Goal: Task Accomplishment & Management: Use online tool/utility

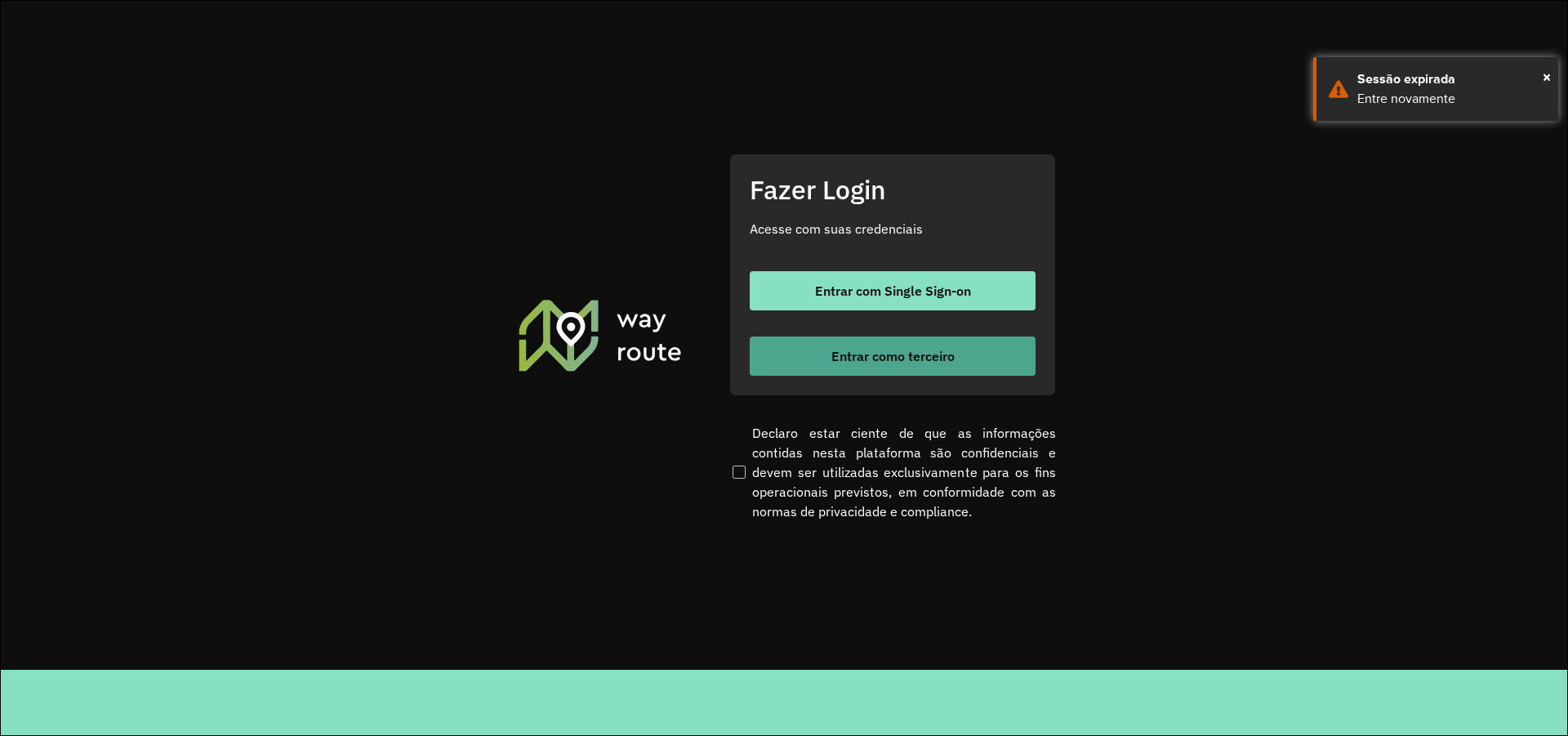
click at [804, 357] on button "Entrar como terceiro" at bounding box center [892, 356] width 285 height 39
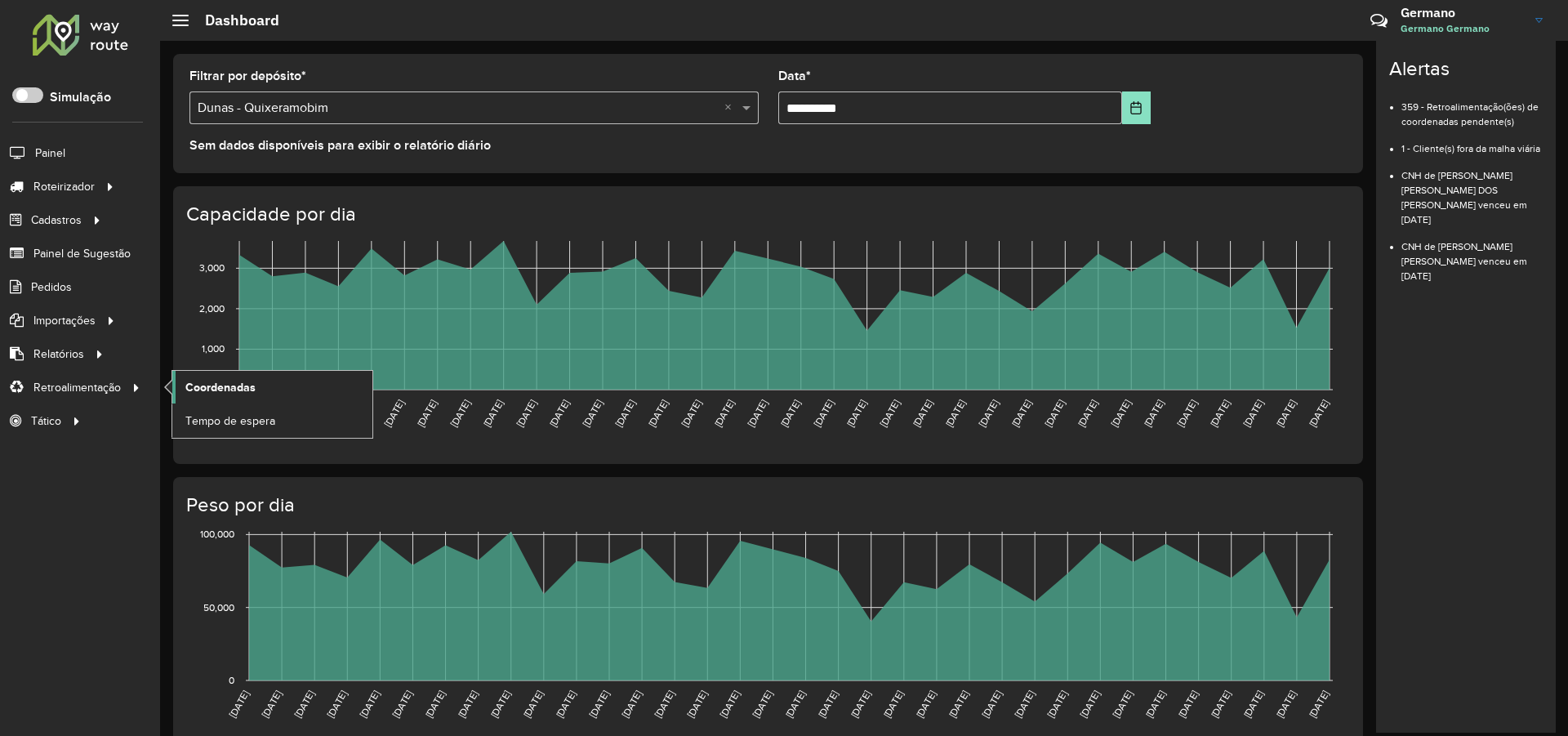
click at [249, 386] on span "Coordenadas" at bounding box center [220, 387] width 70 height 17
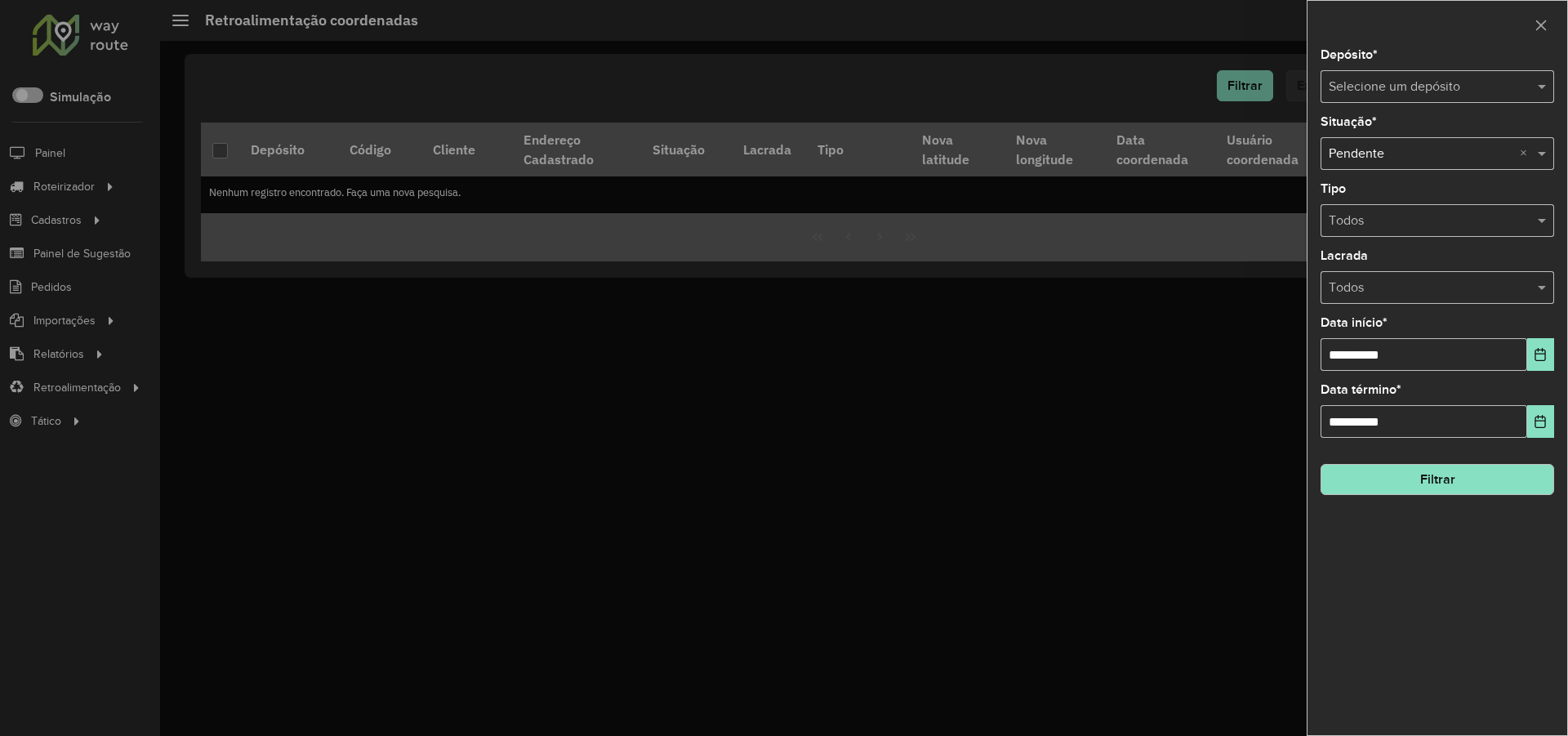
click at [1467, 96] on input "text" at bounding box center [1420, 88] width 184 height 20
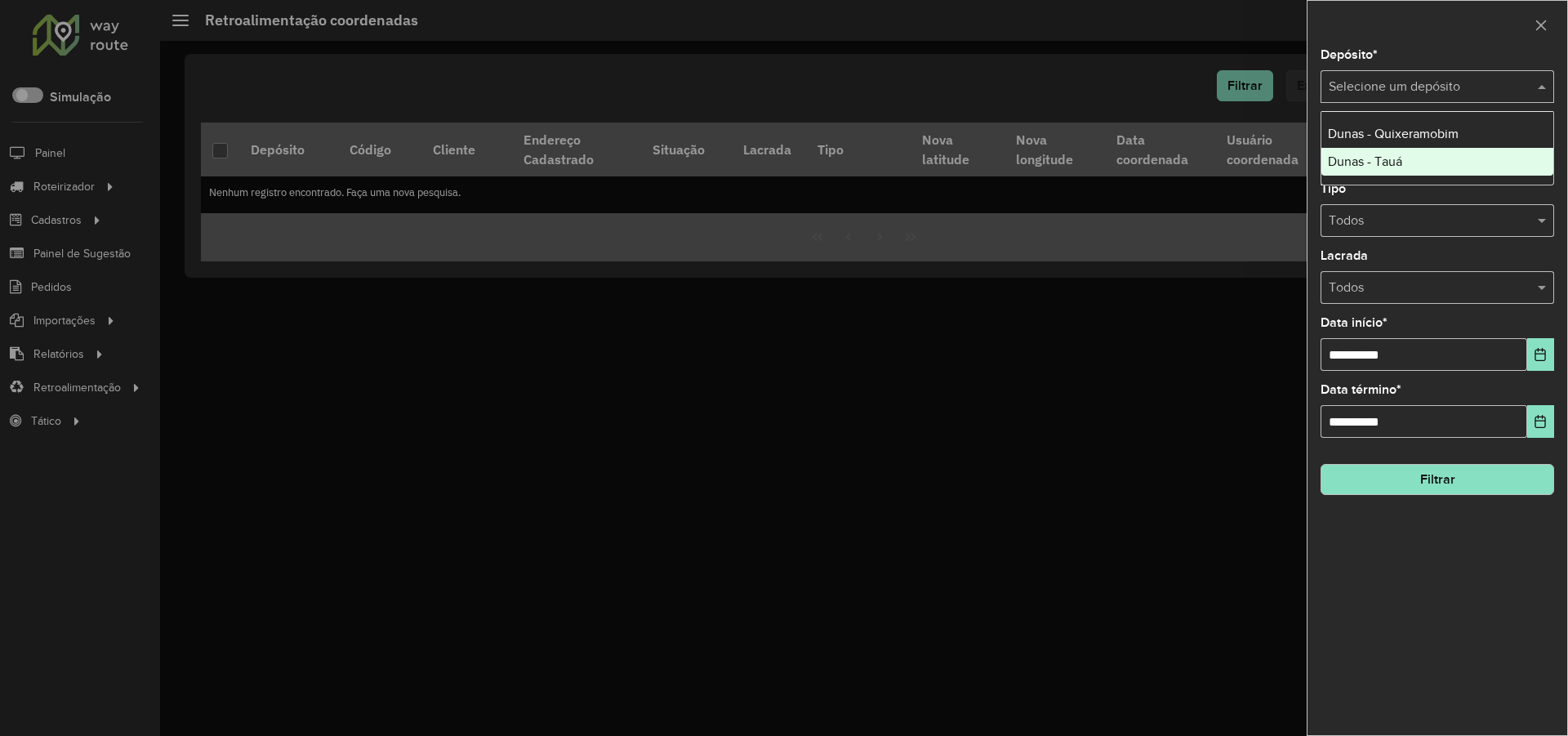
click at [1402, 159] on span "Dunas - Tauá" at bounding box center [1364, 161] width 74 height 14
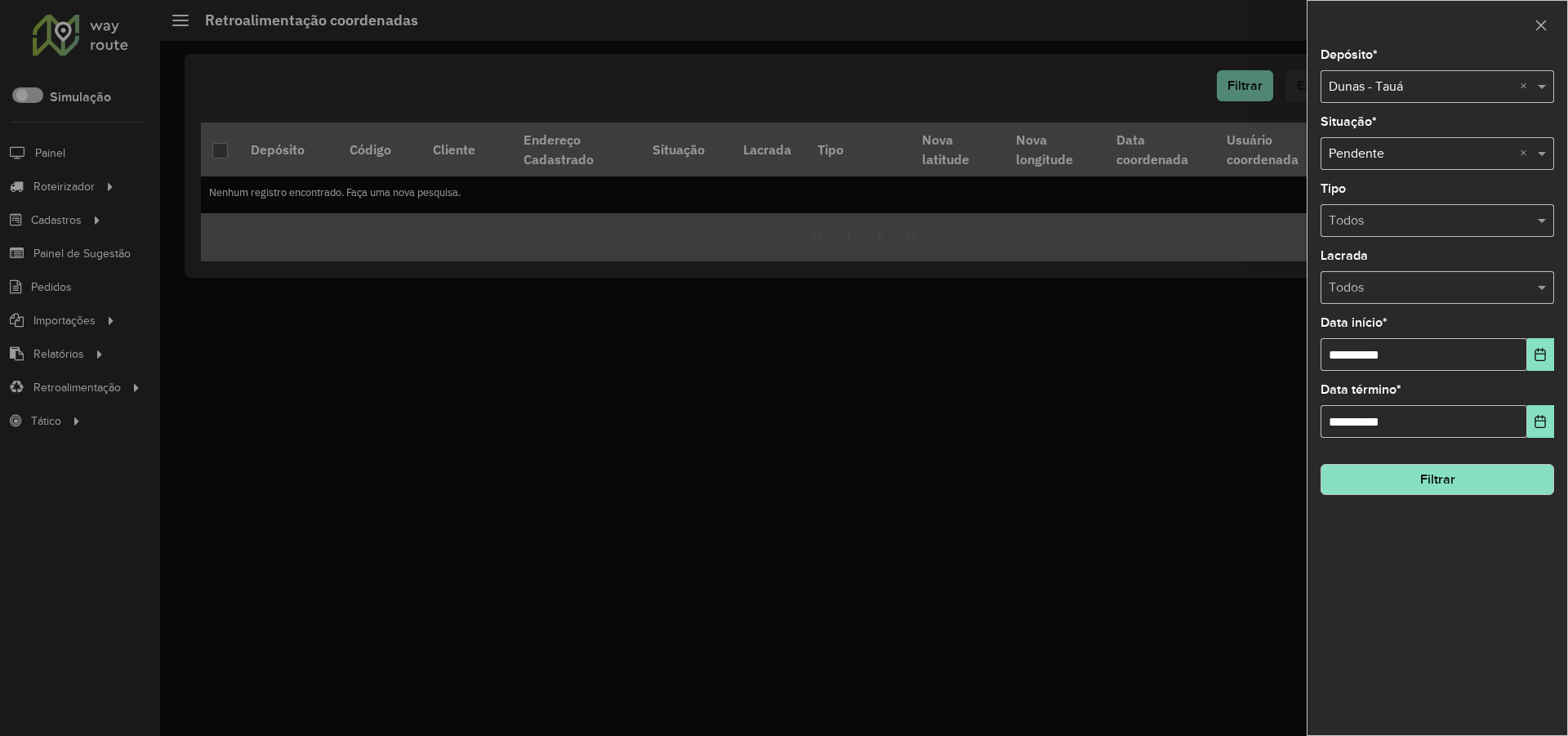
click at [1408, 480] on button "Filtrar" at bounding box center [1436, 479] width 234 height 31
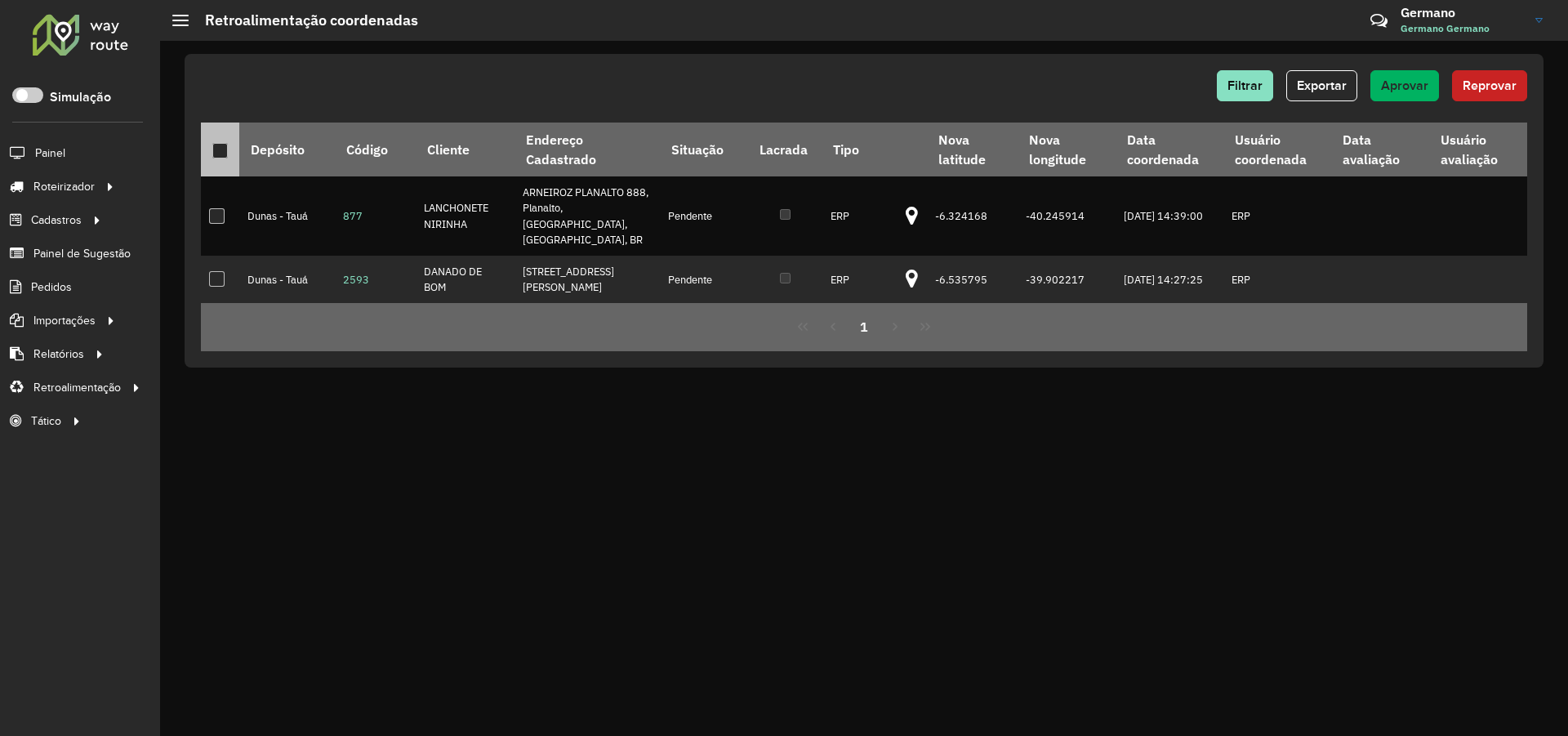
click at [223, 145] on div at bounding box center [219, 150] width 15 height 15
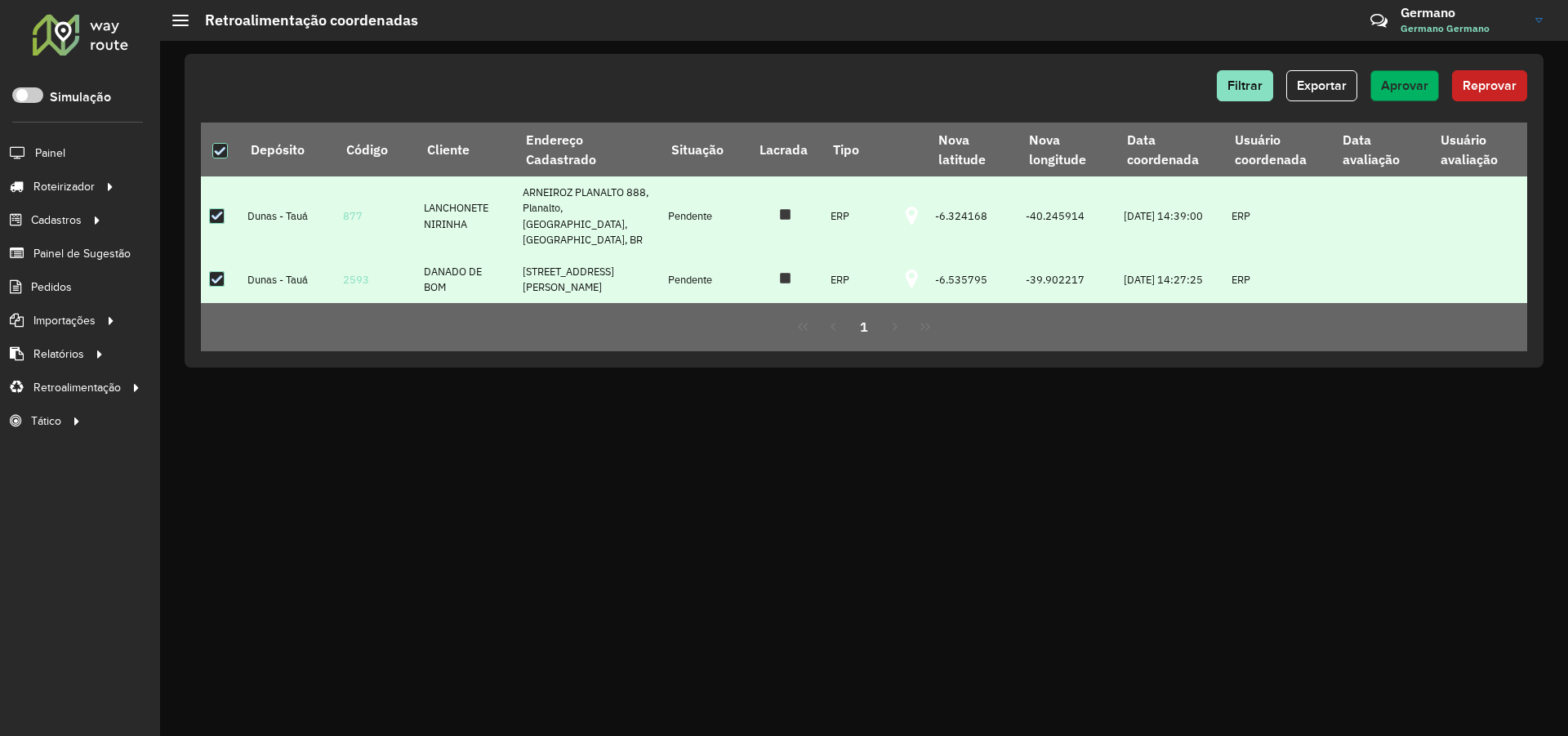
click at [1406, 88] on span "Aprovar" at bounding box center [1404, 86] width 47 height 14
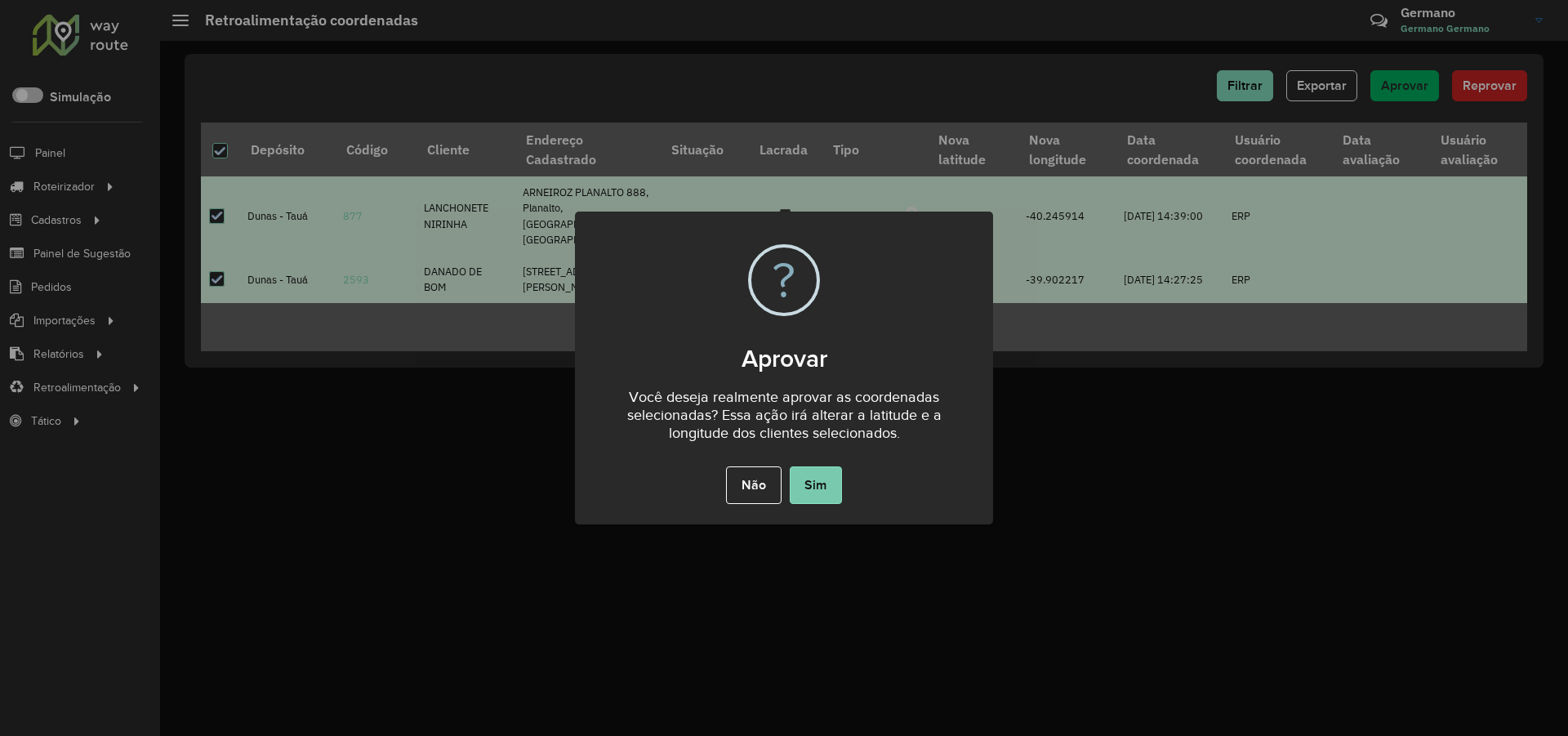
click at [835, 477] on button "Sim" at bounding box center [815, 485] width 52 height 38
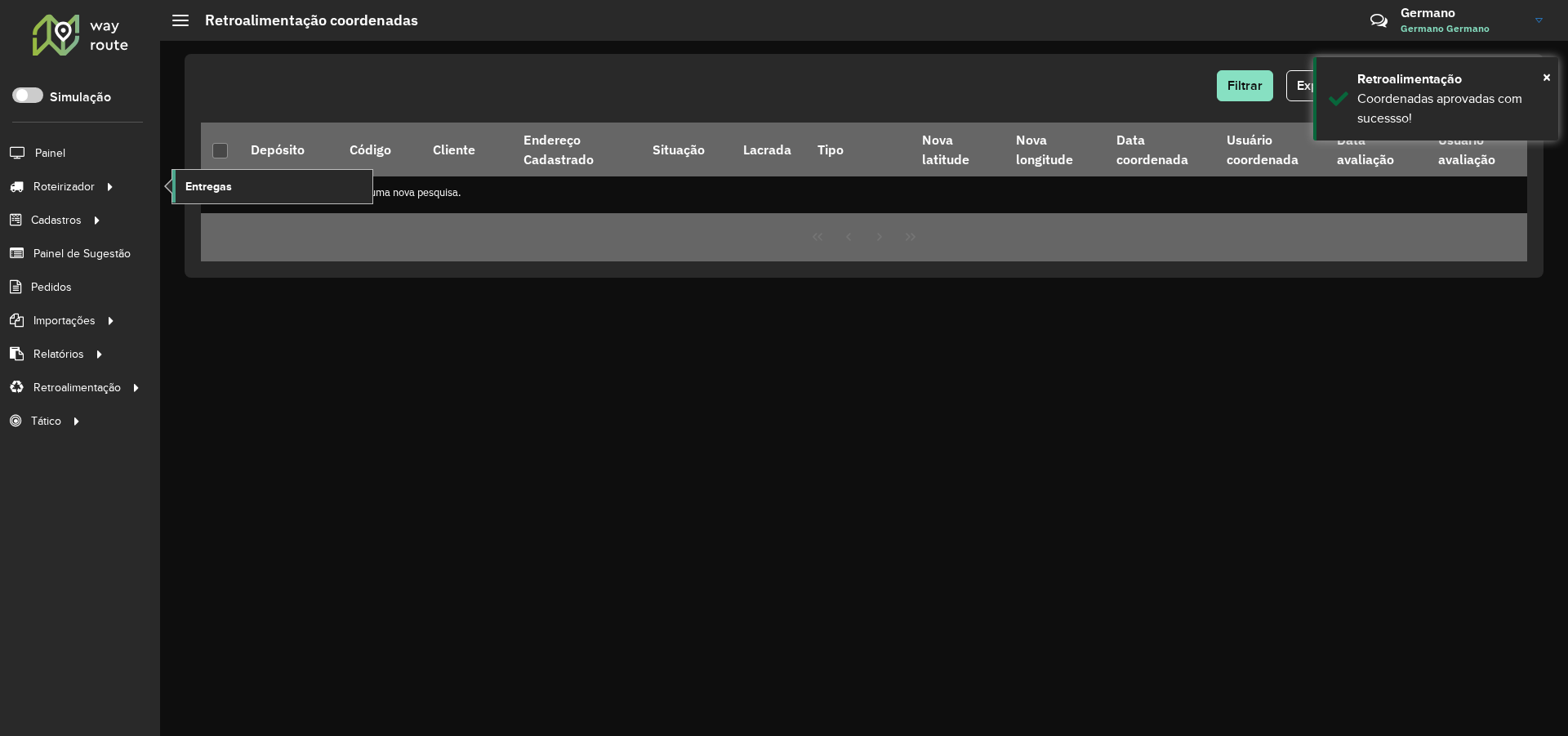
click at [219, 187] on span "Entregas" at bounding box center [209, 186] width 47 height 17
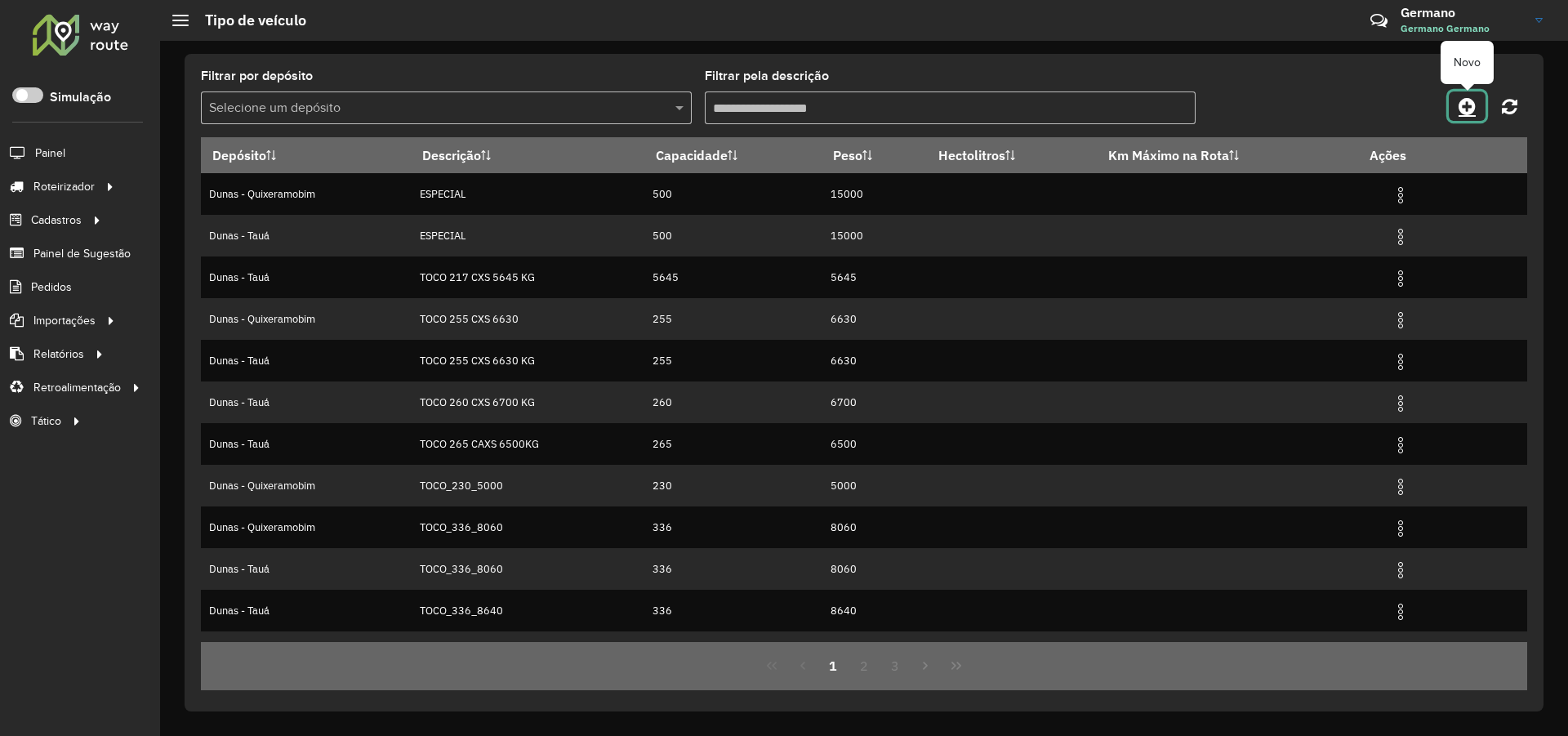
click at [1467, 113] on icon at bounding box center [1466, 107] width 17 height 20
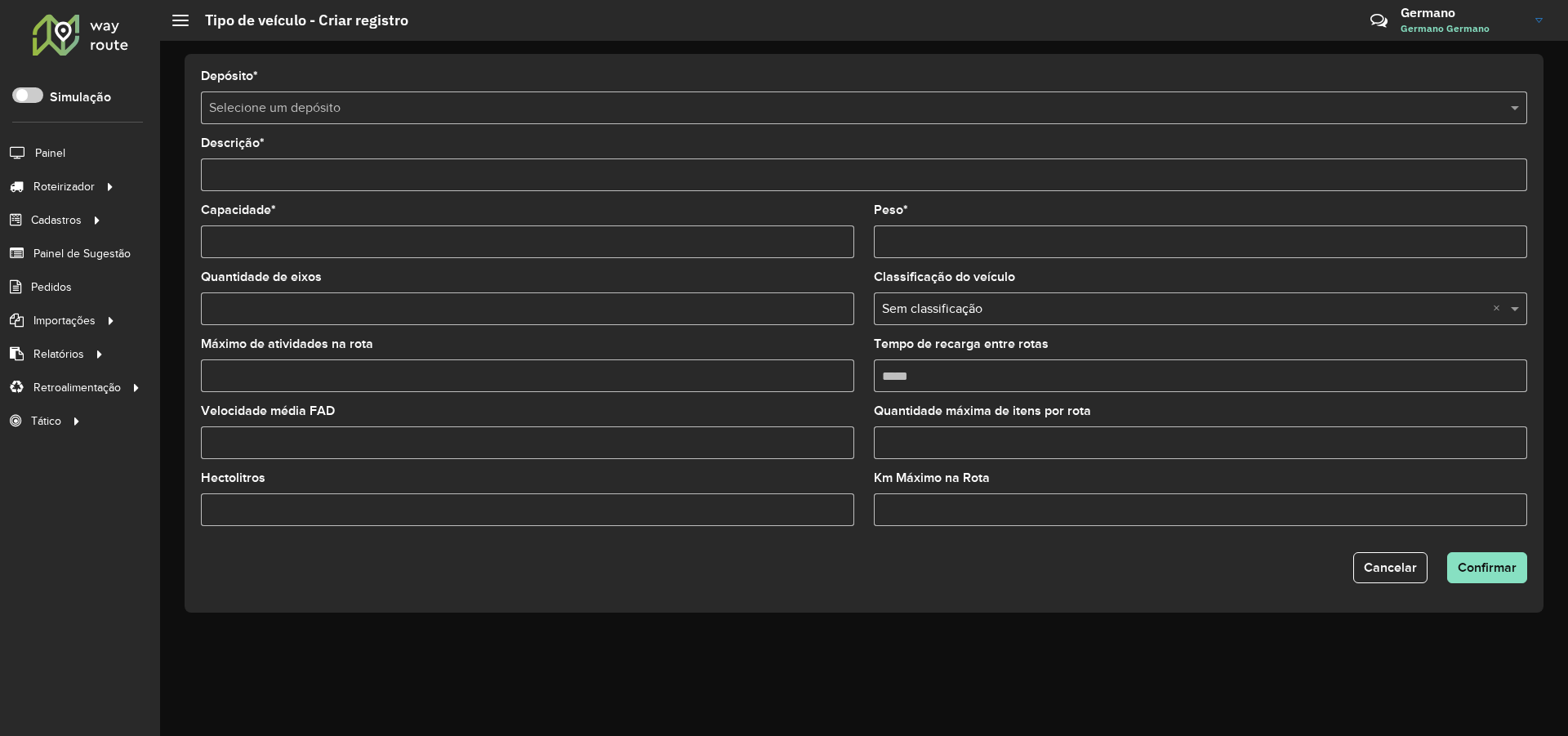
click at [349, 118] on div "Selecione um depósito" at bounding box center [864, 107] width 1326 height 32
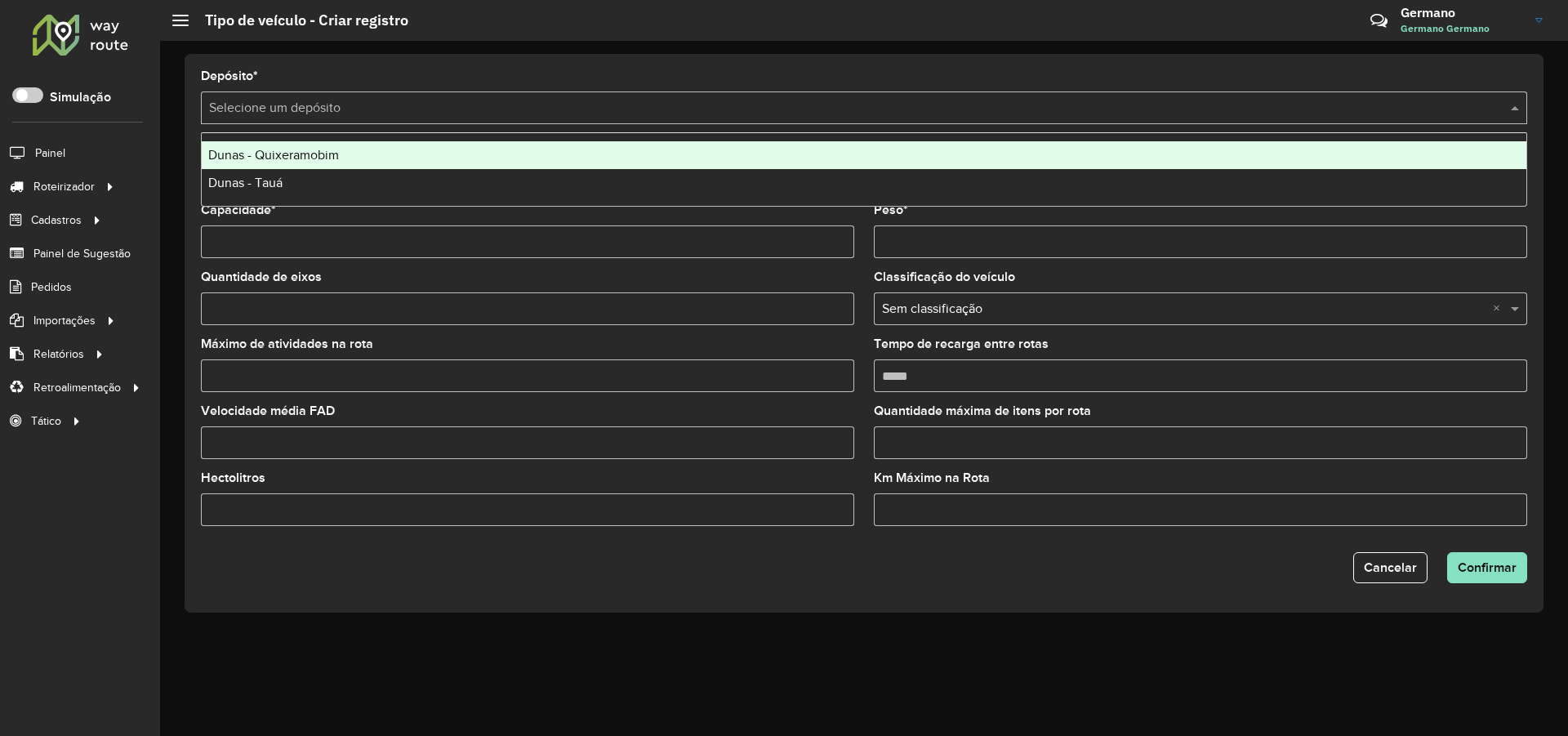
click at [319, 150] on span "Dunas - Quixeramobim" at bounding box center [274, 155] width 131 height 14
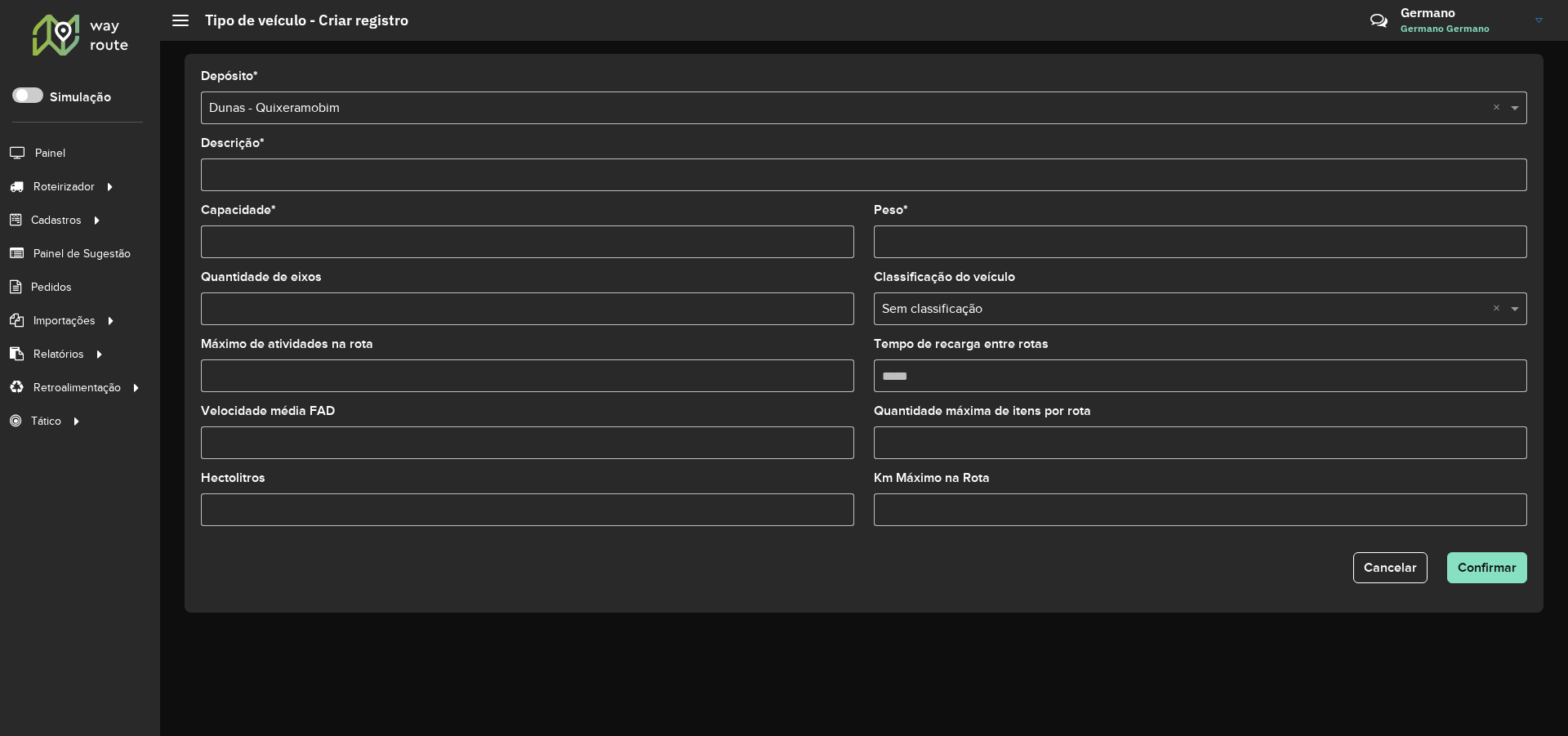
click at [307, 181] on input "Descrição *" at bounding box center [864, 175] width 1326 height 32
type input "**********"
type input "***"
type input "****"
click at [1522, 569] on button "Confirmar" at bounding box center [1487, 568] width 80 height 31
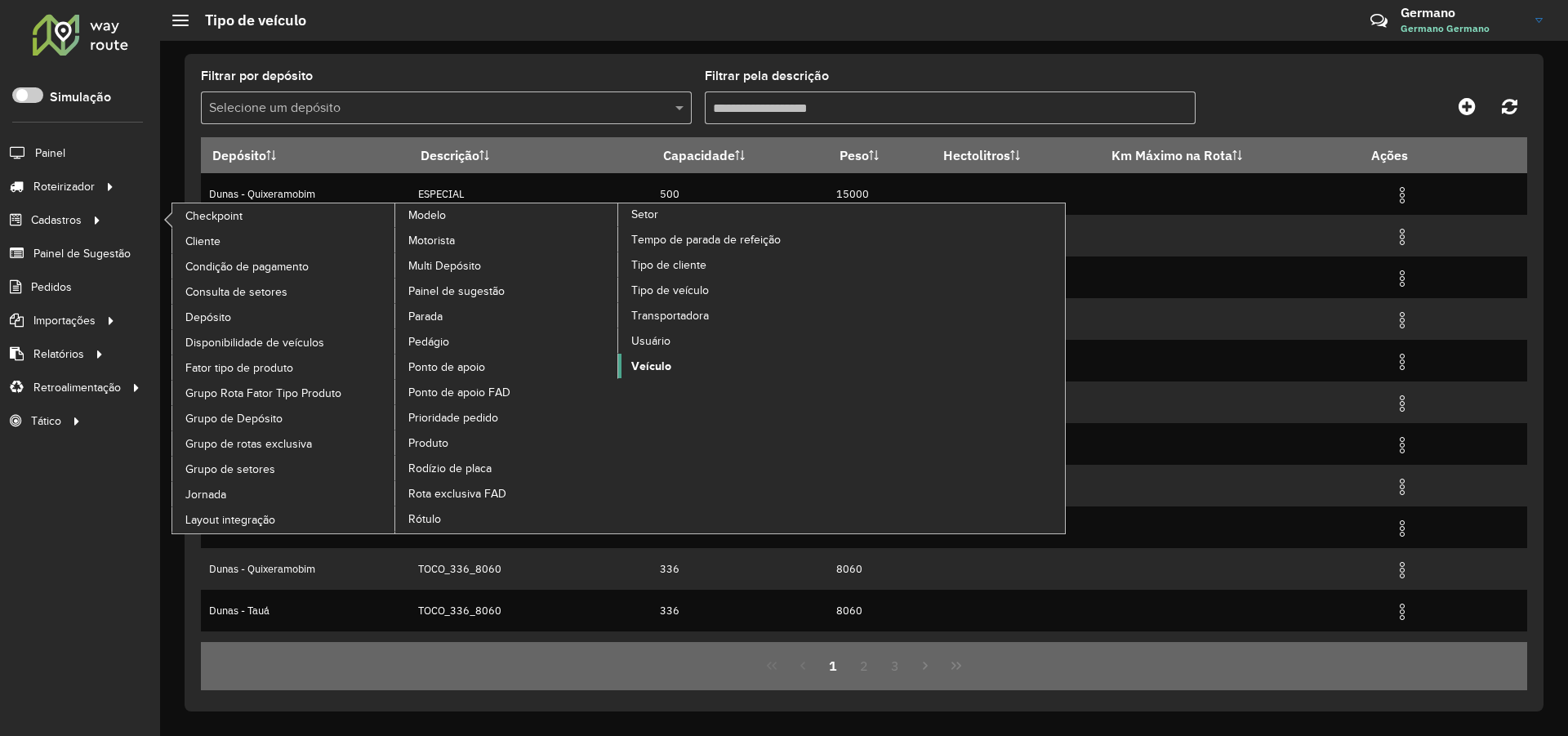
click at [658, 366] on span "Veículo" at bounding box center [651, 366] width 40 height 17
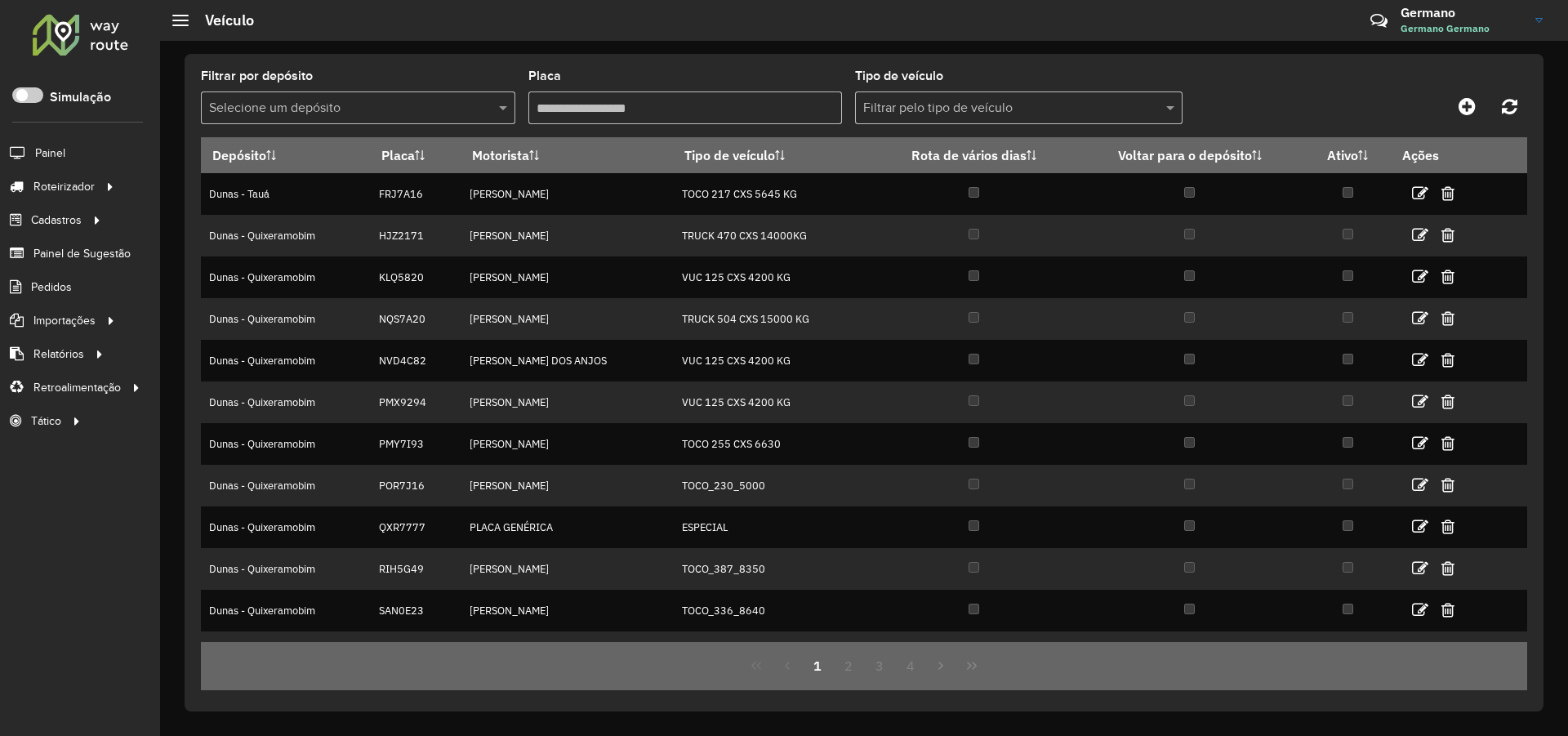
click at [489, 107] on div at bounding box center [357, 107] width 314 height 21
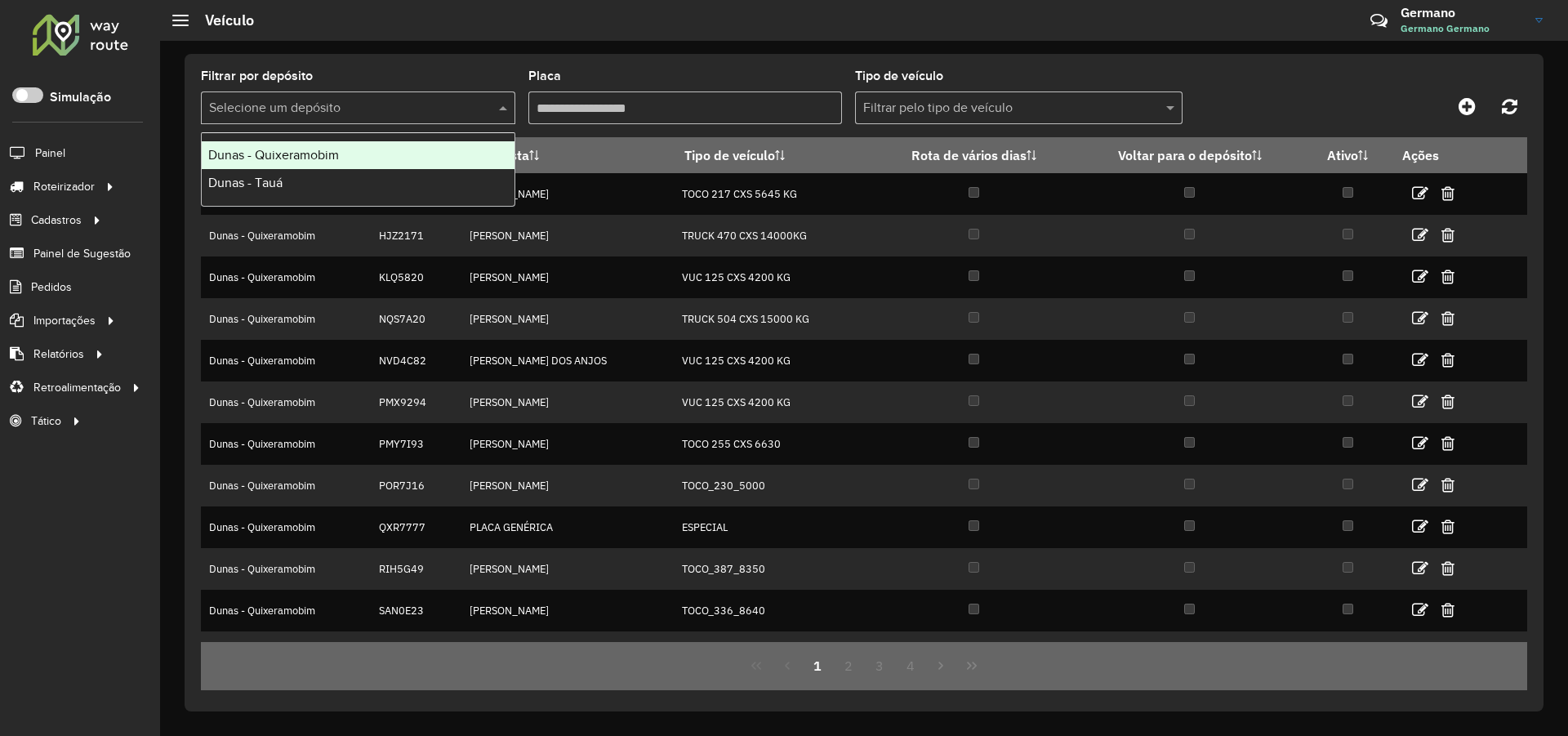
click at [329, 156] on span "Dunas - Quixeramobim" at bounding box center [274, 155] width 131 height 14
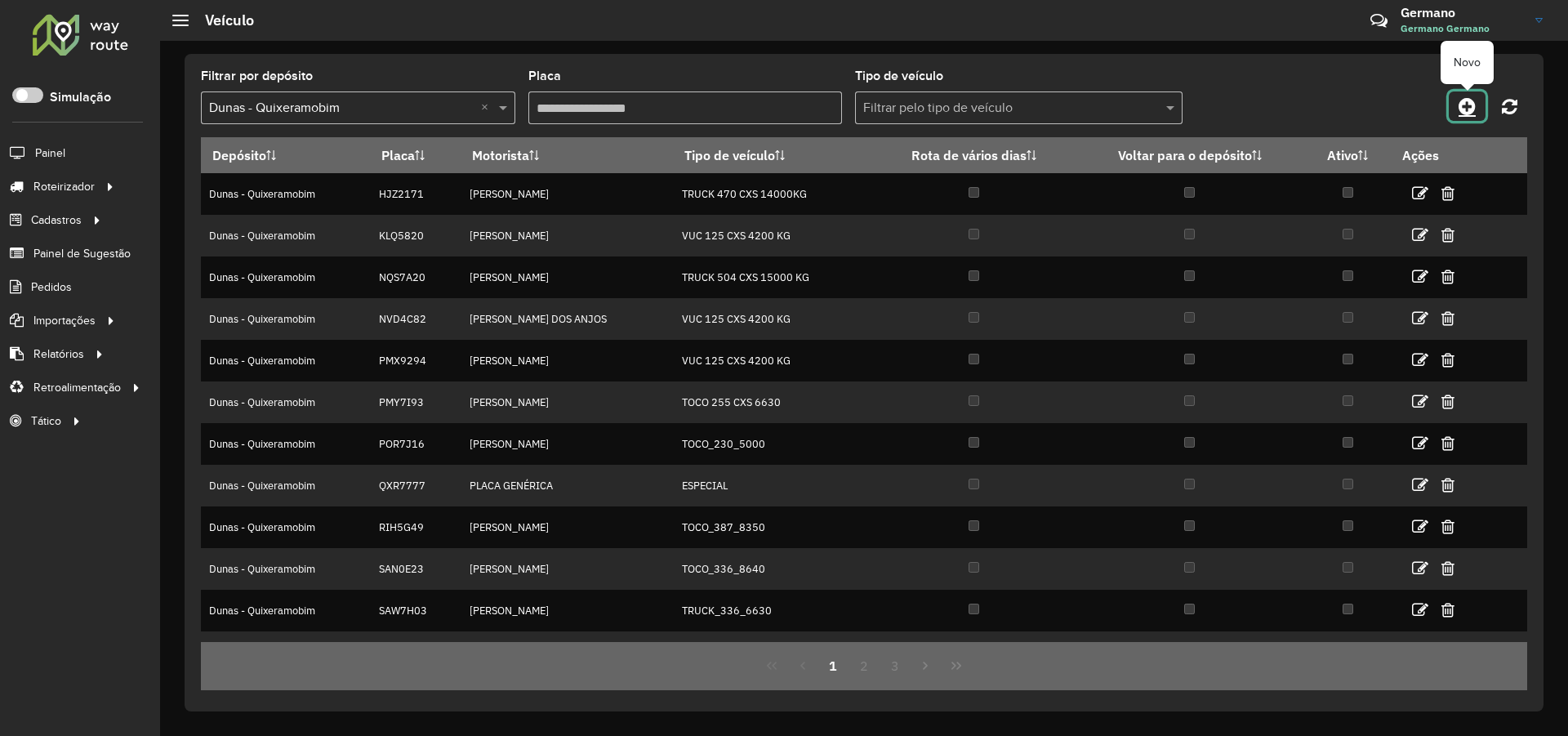
click at [1468, 102] on icon at bounding box center [1466, 107] width 17 height 20
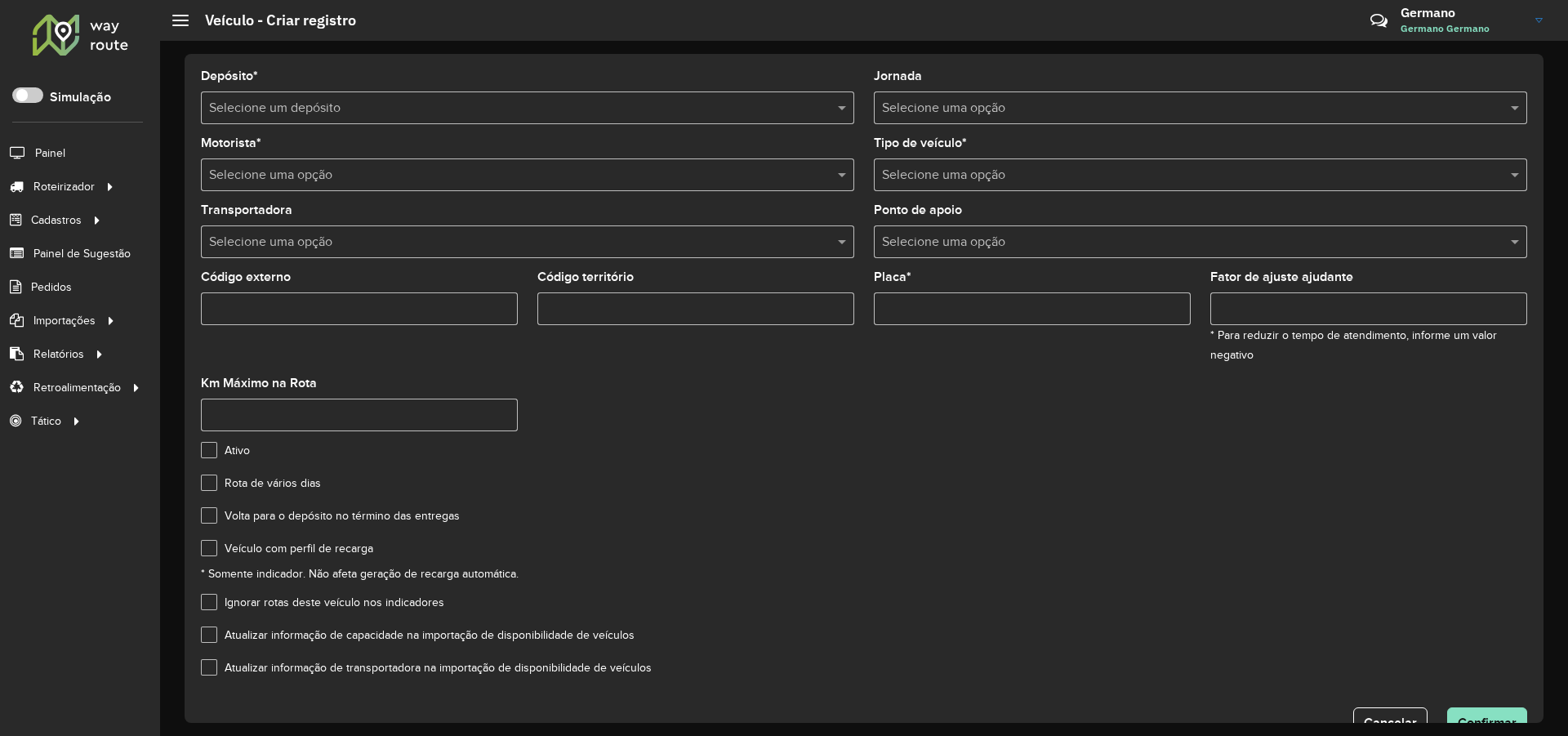
click at [499, 106] on input "text" at bounding box center [511, 108] width 604 height 20
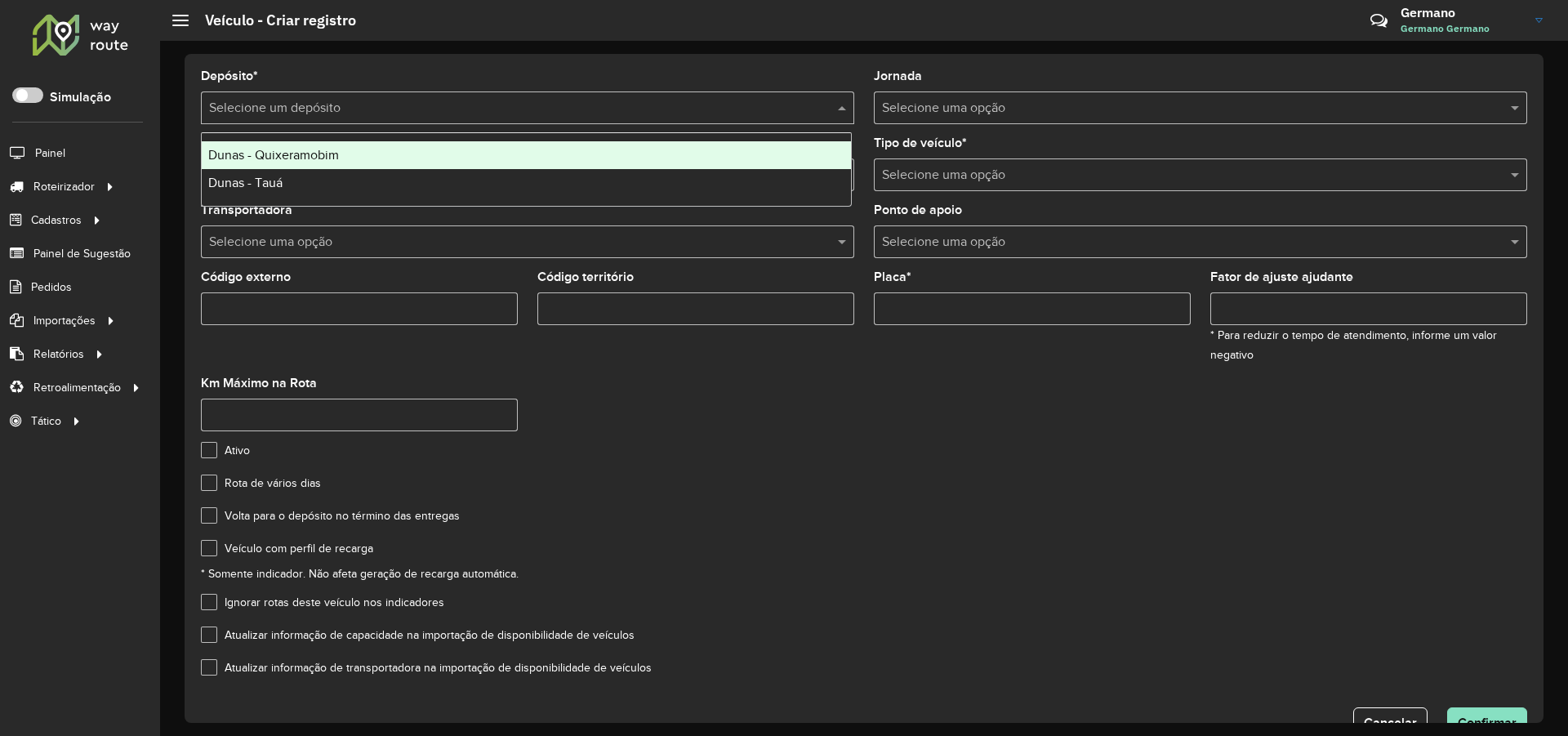
click at [345, 154] on div "Dunas - Quixeramobim" at bounding box center [525, 155] width 649 height 28
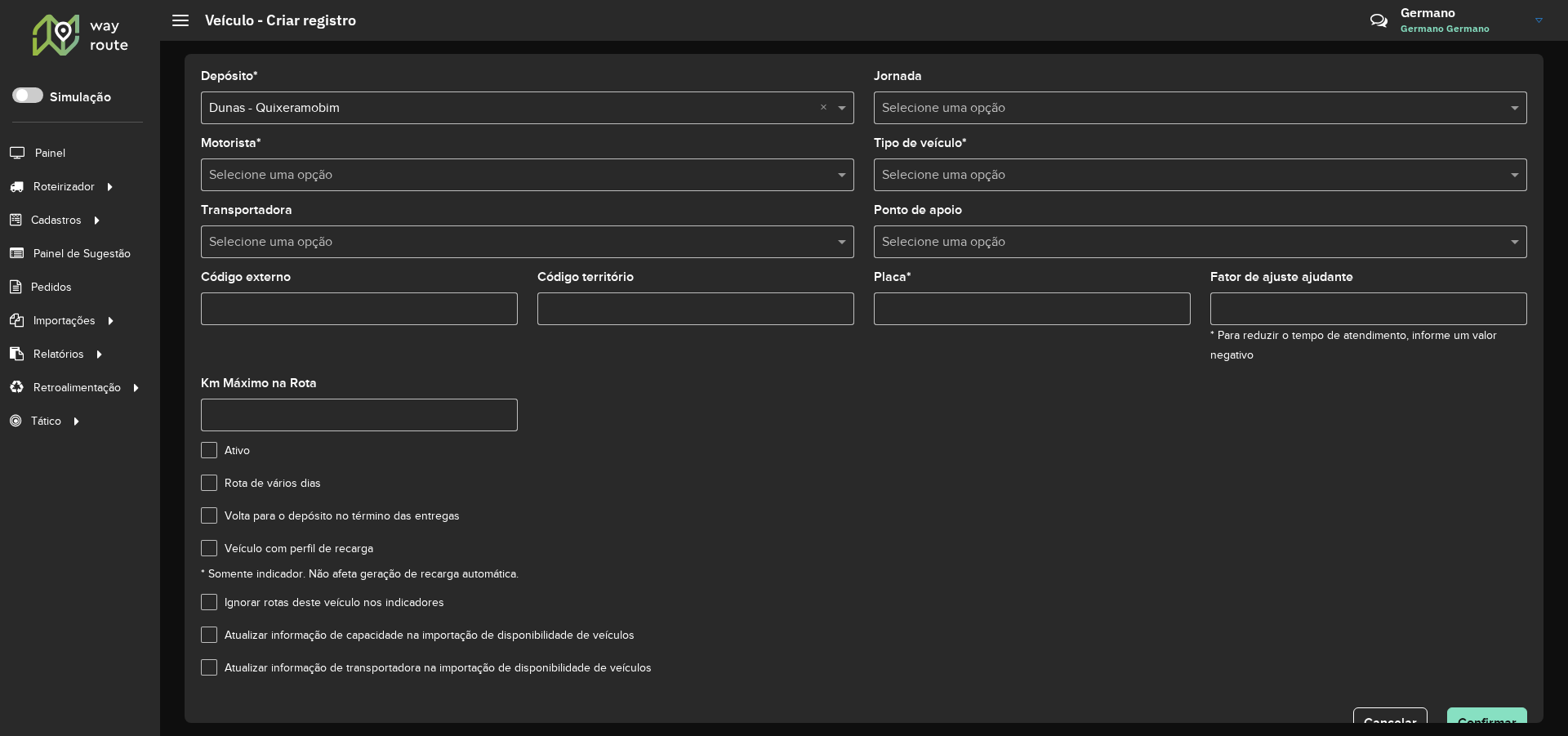
click at [969, 105] on input "text" at bounding box center [1183, 108] width 604 height 20
click at [251, 180] on input "text" at bounding box center [511, 175] width 604 height 20
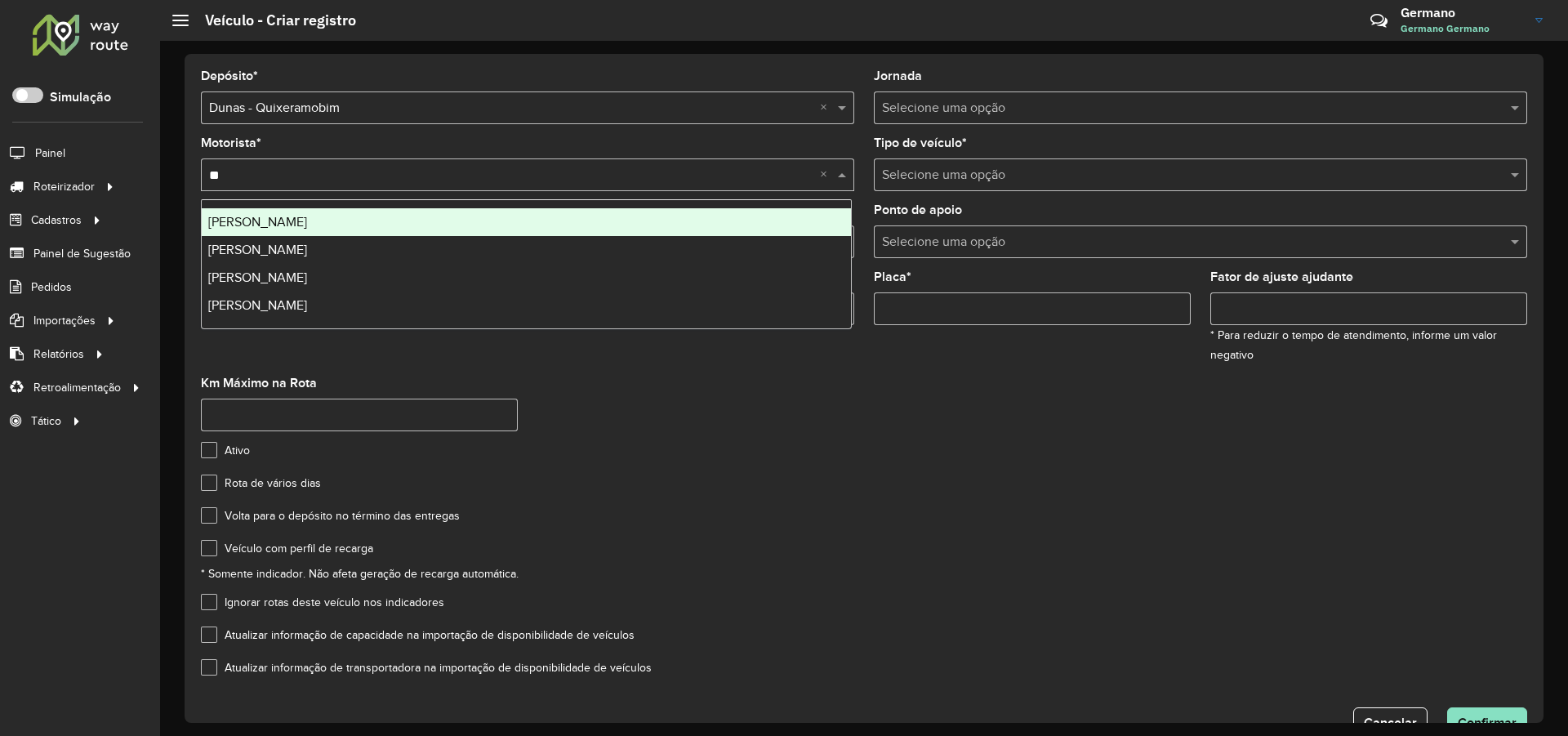
type input "*"
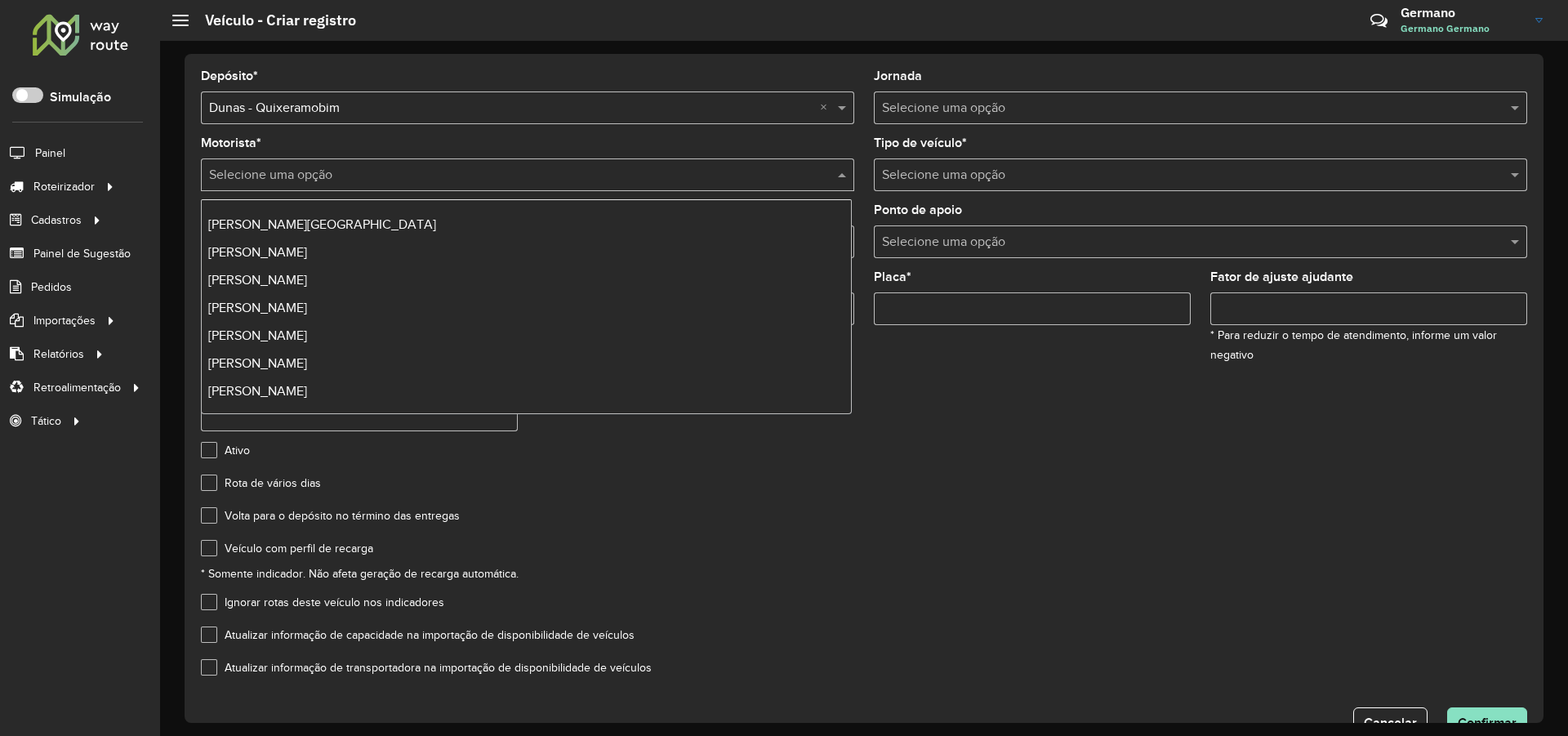
scroll to position [256, 0]
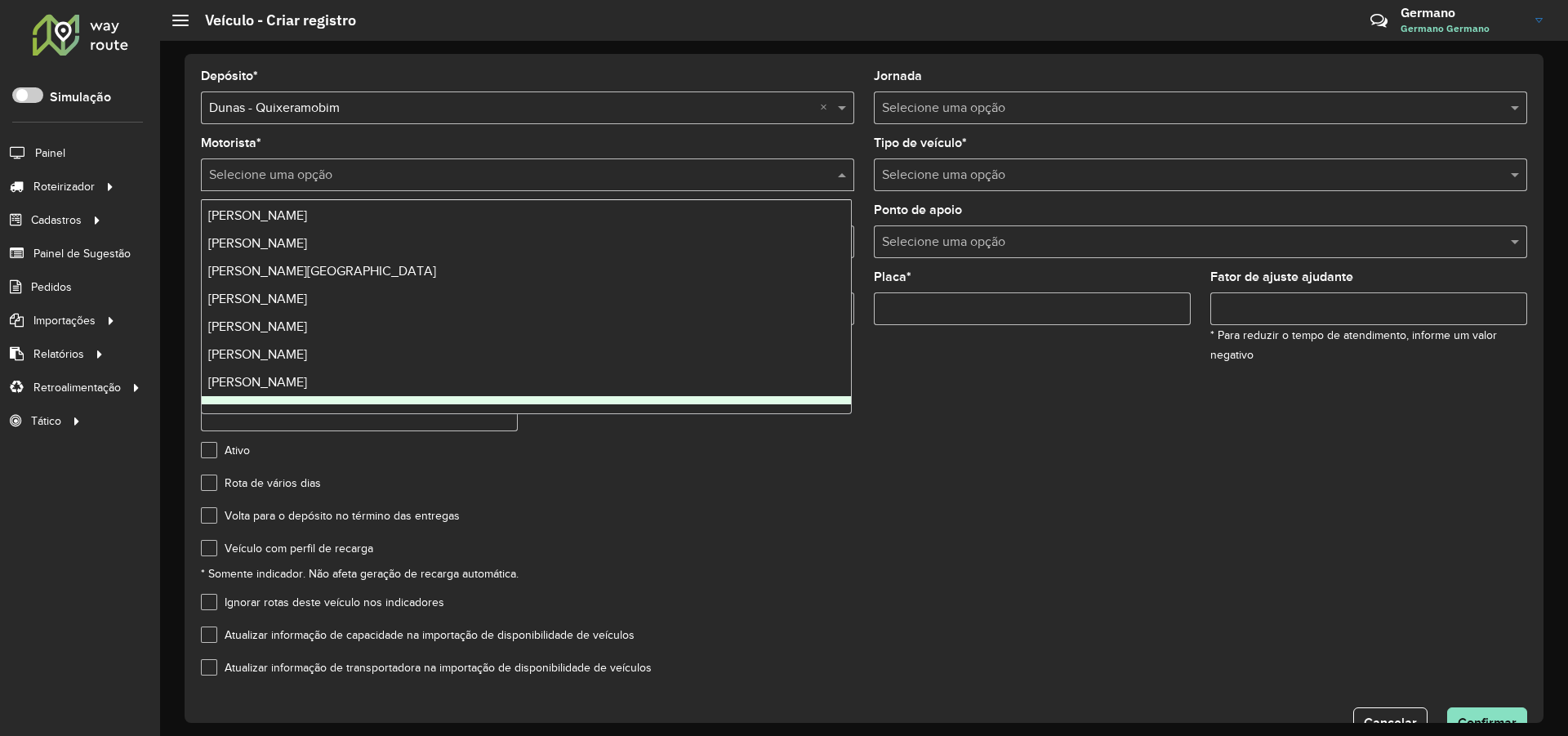
click at [837, 528] on div "Volta para o depósito no término das entregas" at bounding box center [864, 519] width 1326 height 20
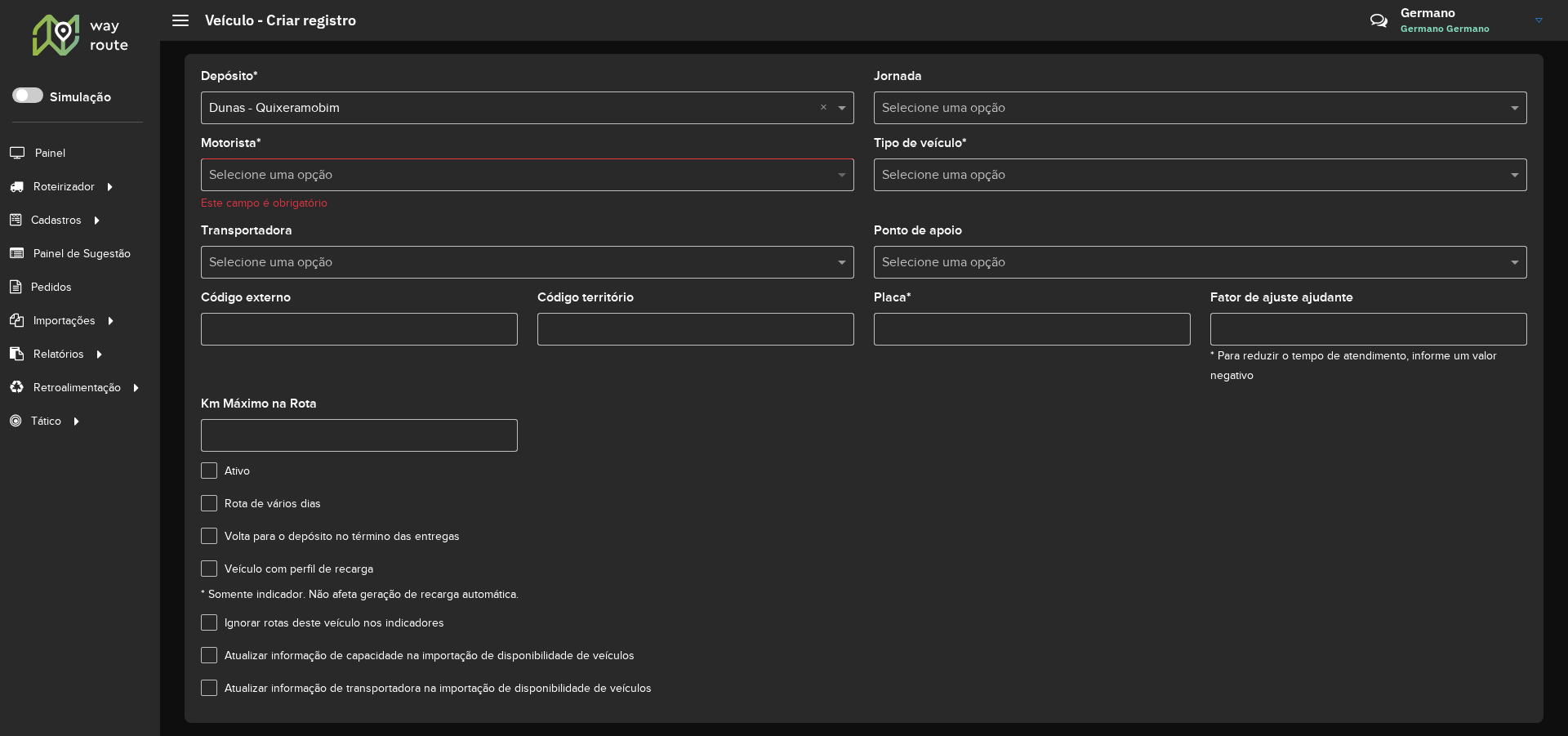
click at [846, 177] on span at bounding box center [844, 175] width 21 height 20
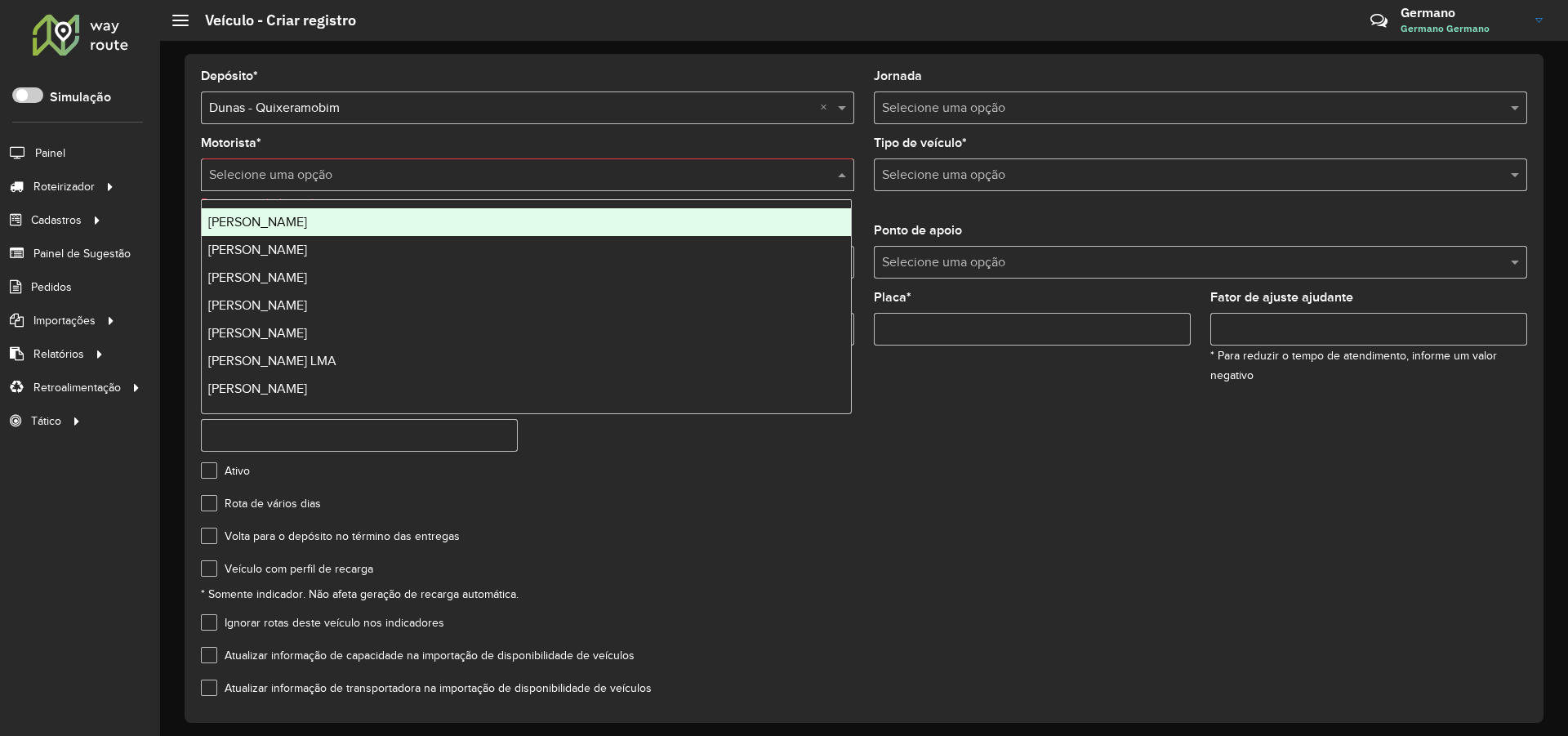
click at [444, 157] on div "Motorista * Selecione uma opção Este campo é obrigatório" at bounding box center [527, 174] width 653 height 74
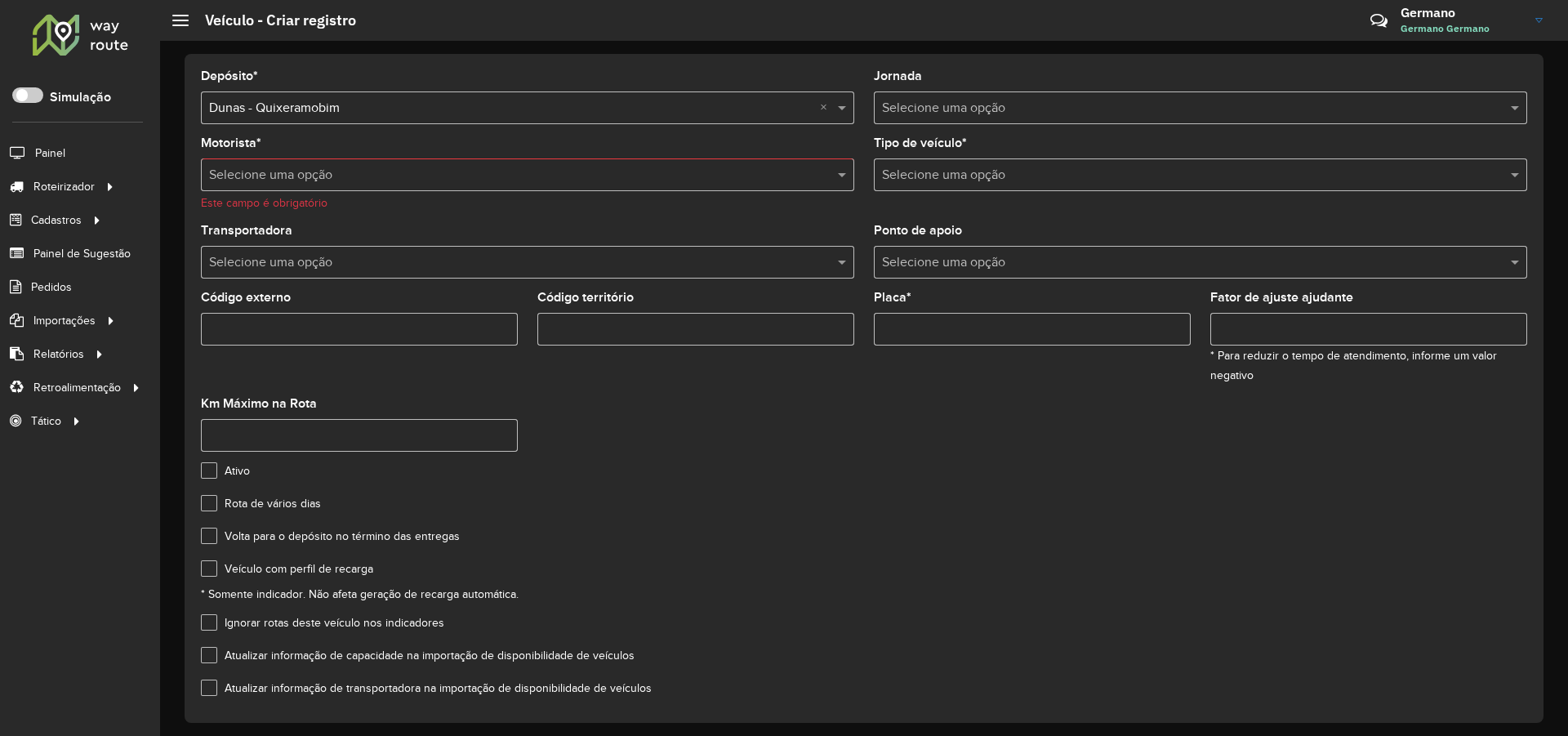
click at [435, 167] on input "text" at bounding box center [511, 175] width 604 height 20
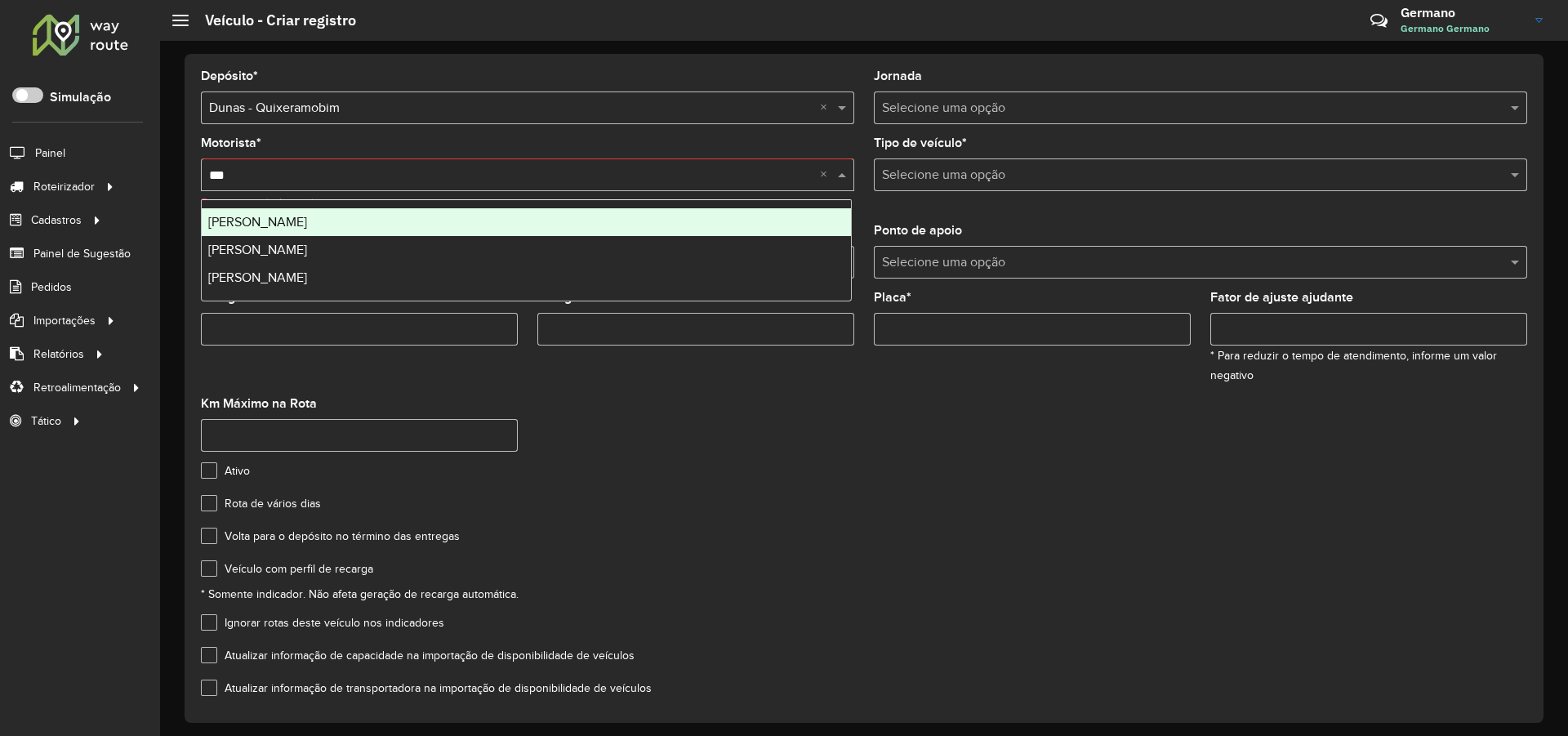
type input "****"
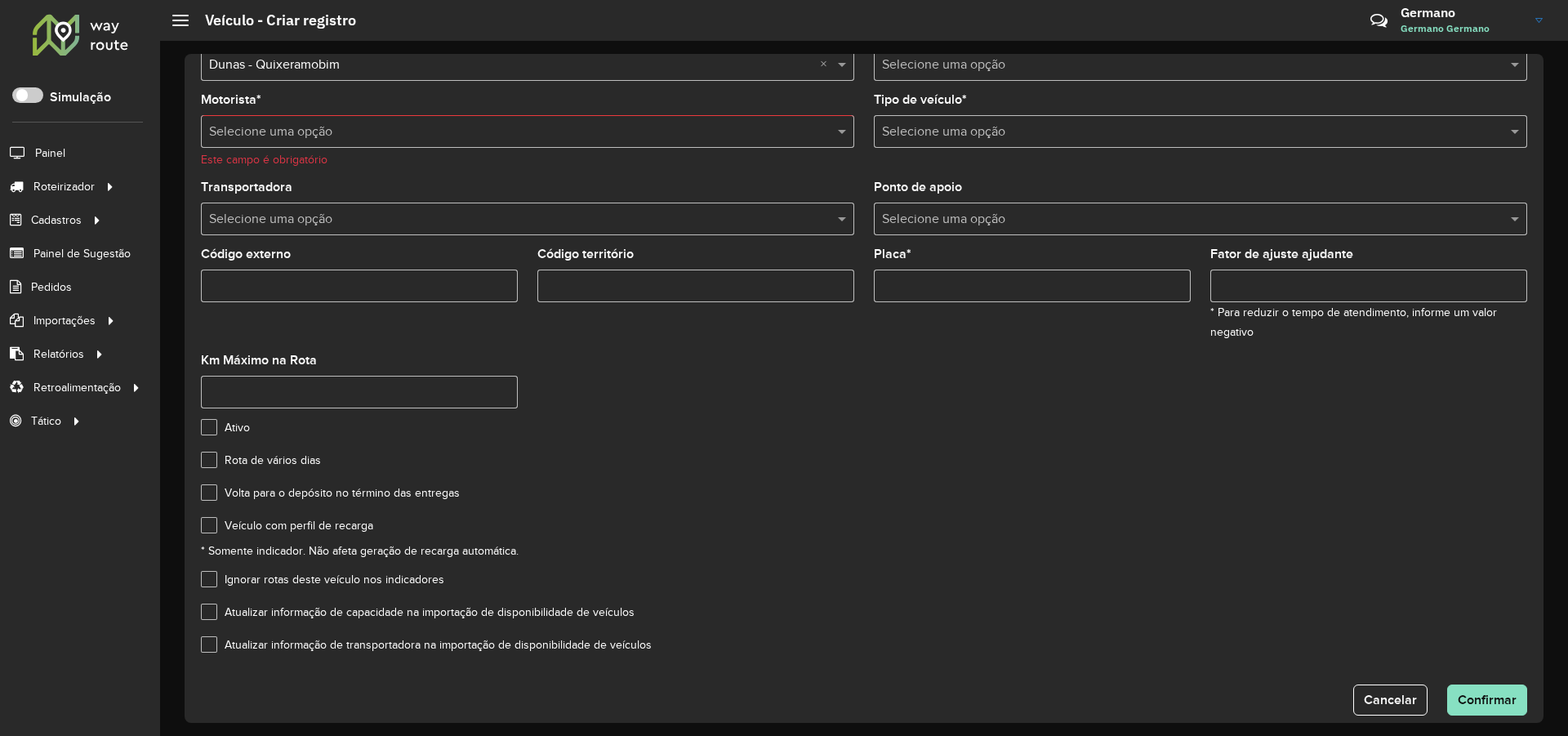
scroll to position [65, 0]
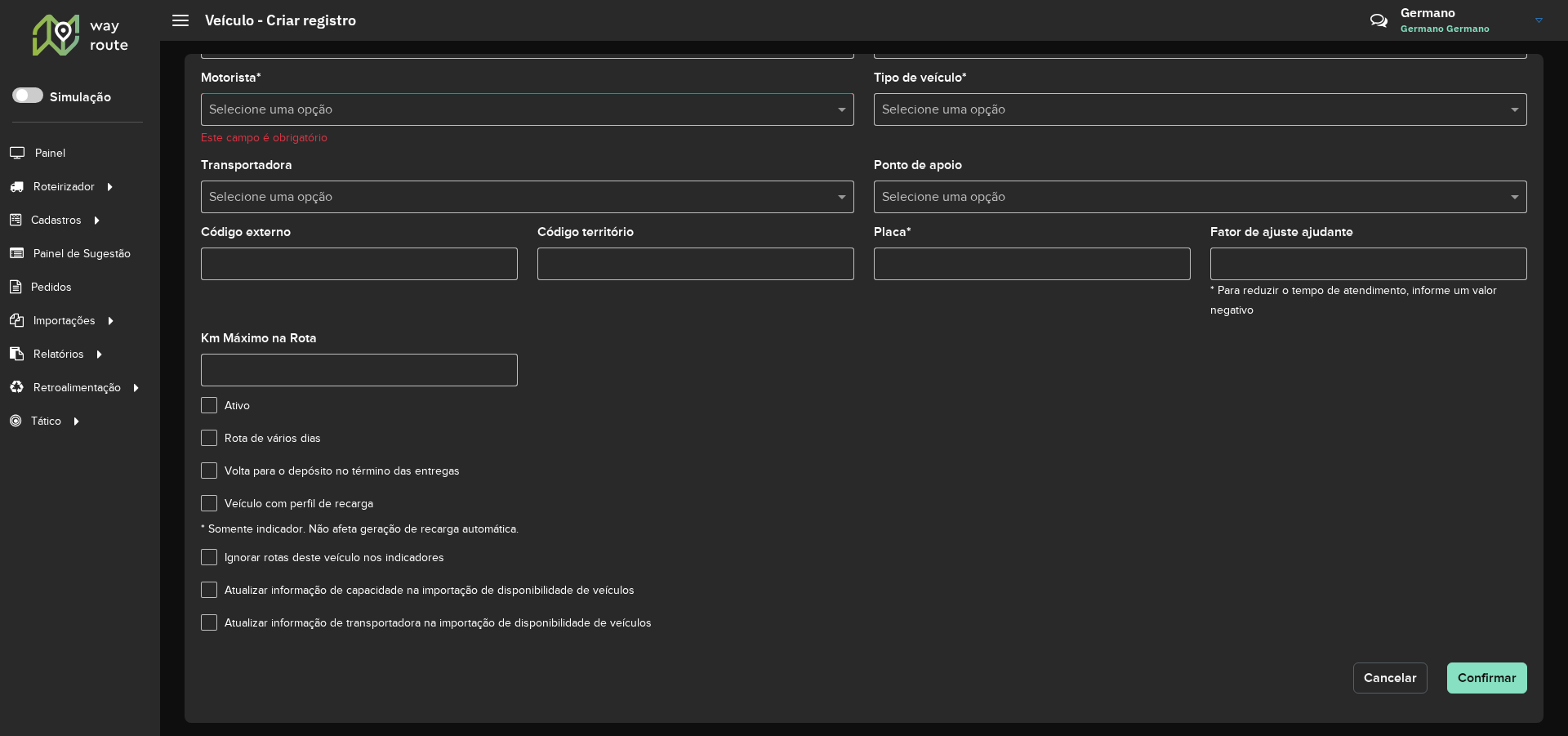
click at [1386, 679] on span "Cancelar" at bounding box center [1390, 678] width 53 height 14
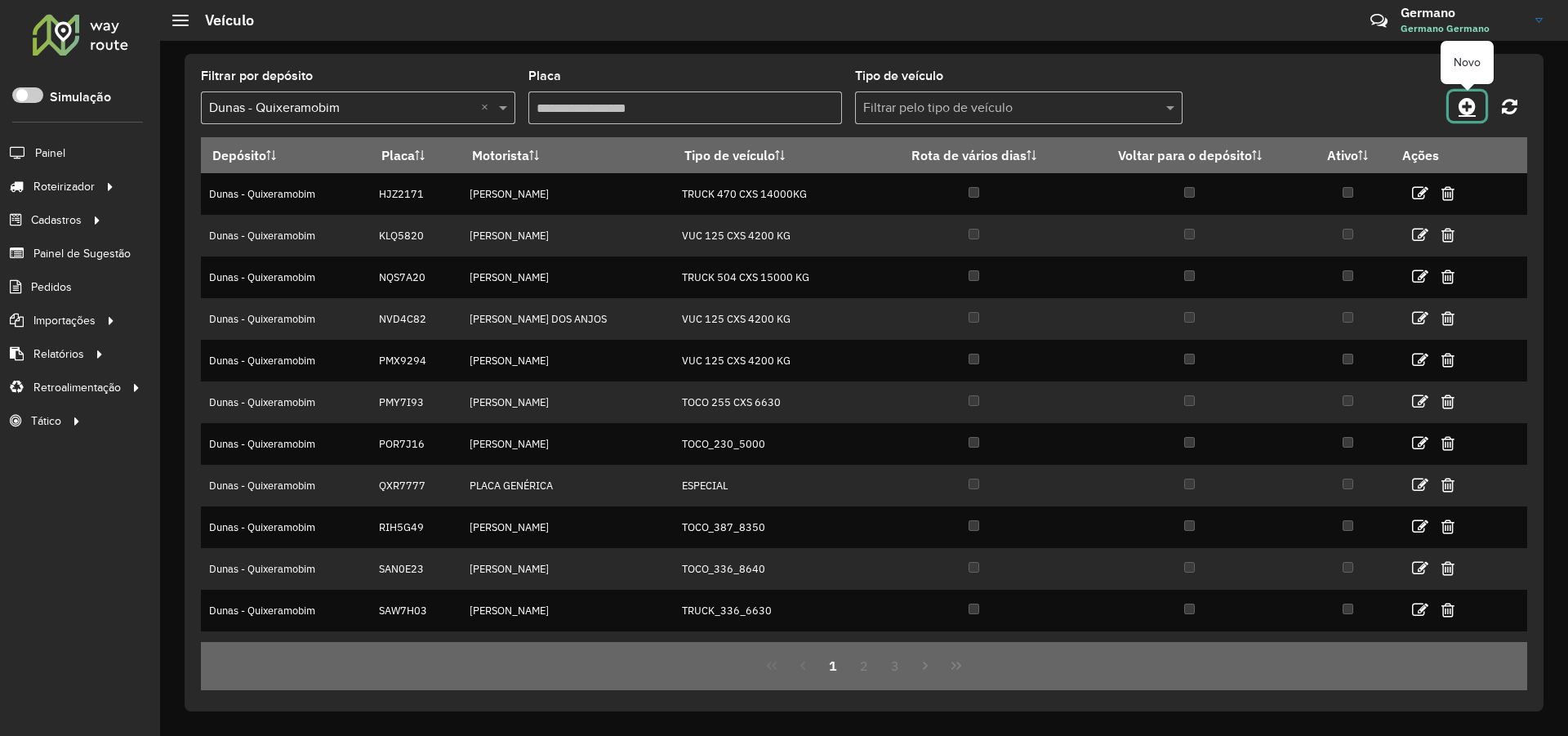
click at [1462, 104] on icon at bounding box center [1466, 107] width 17 height 20
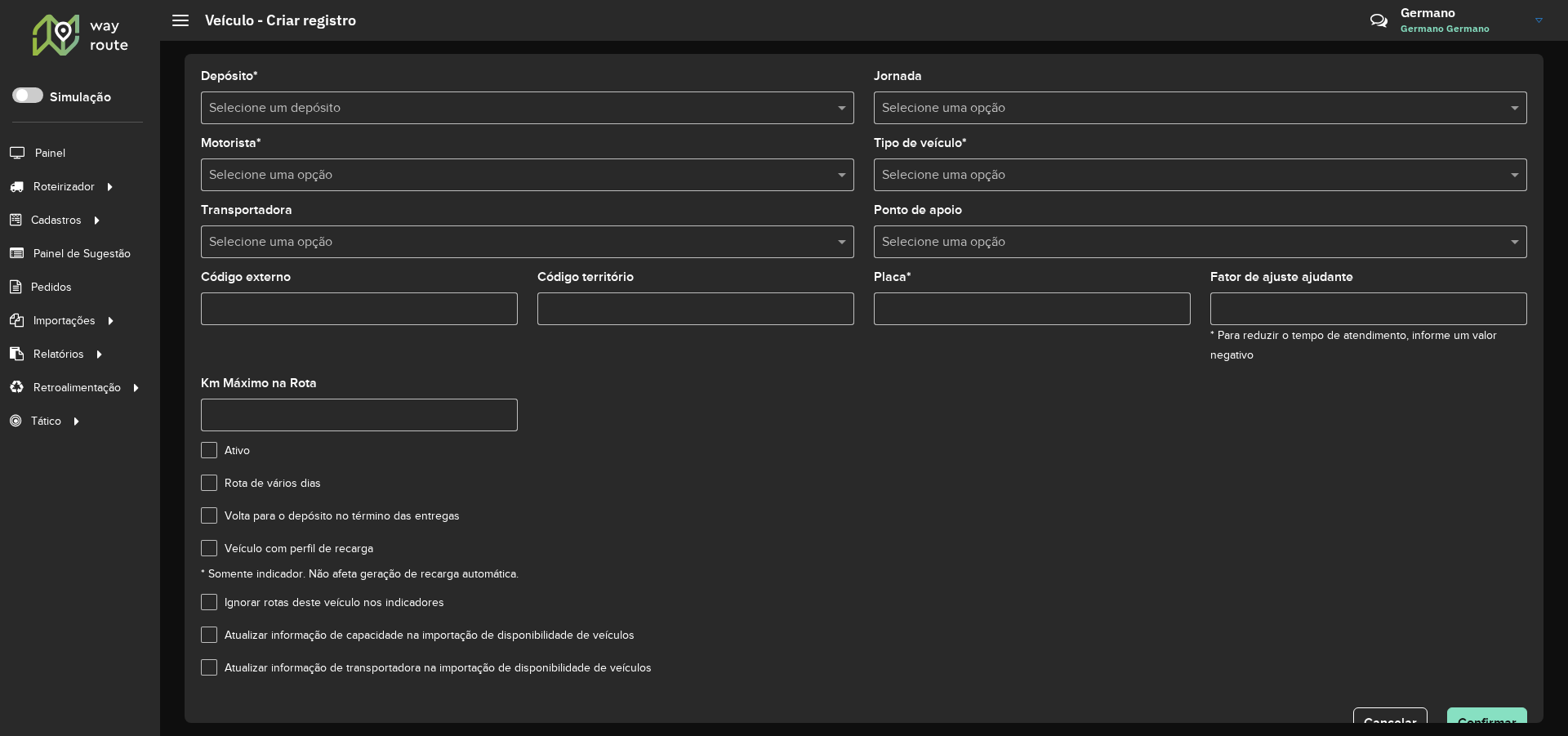
click at [535, 111] on input "text" at bounding box center [511, 108] width 604 height 20
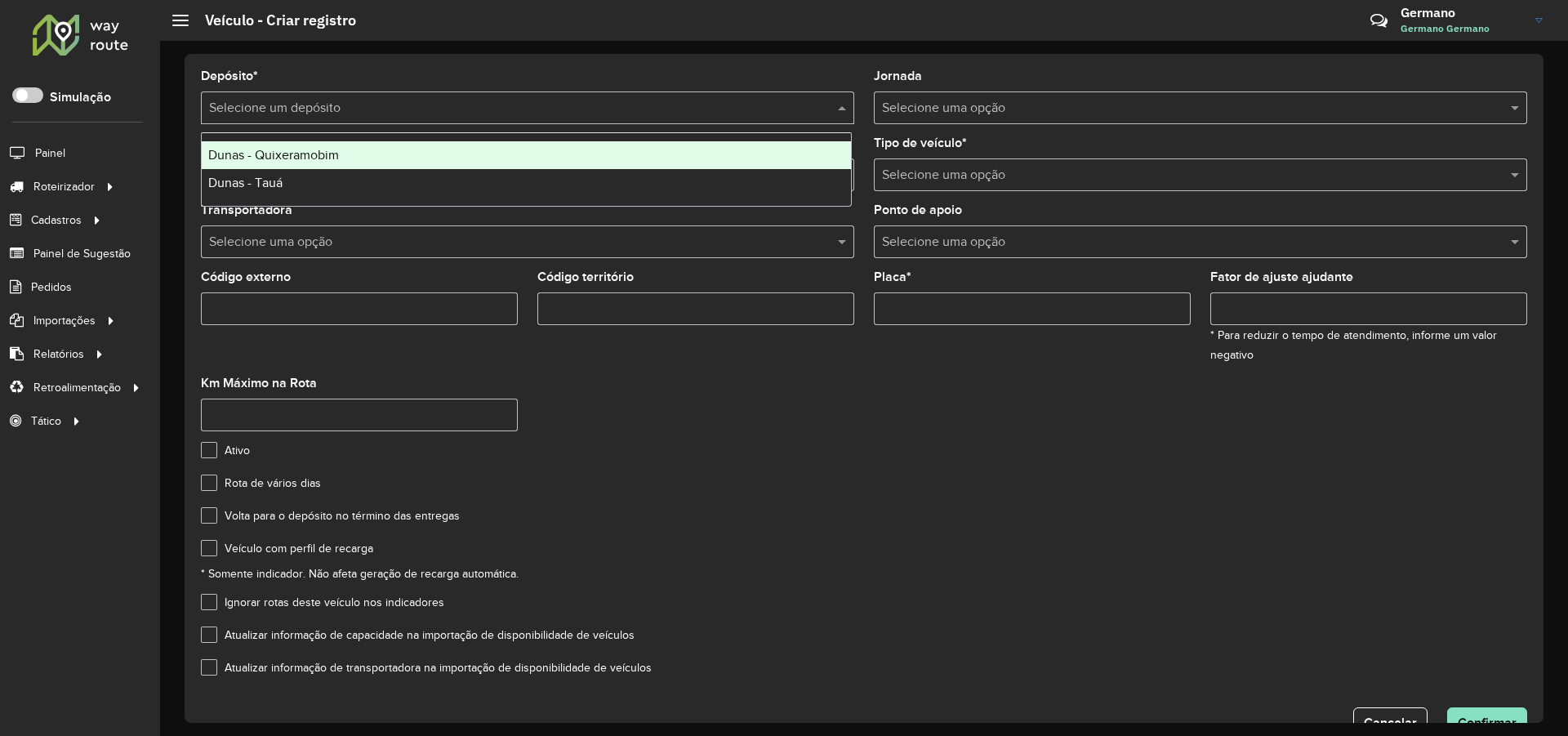
click at [321, 155] on span "Dunas - Quixeramobim" at bounding box center [274, 155] width 131 height 14
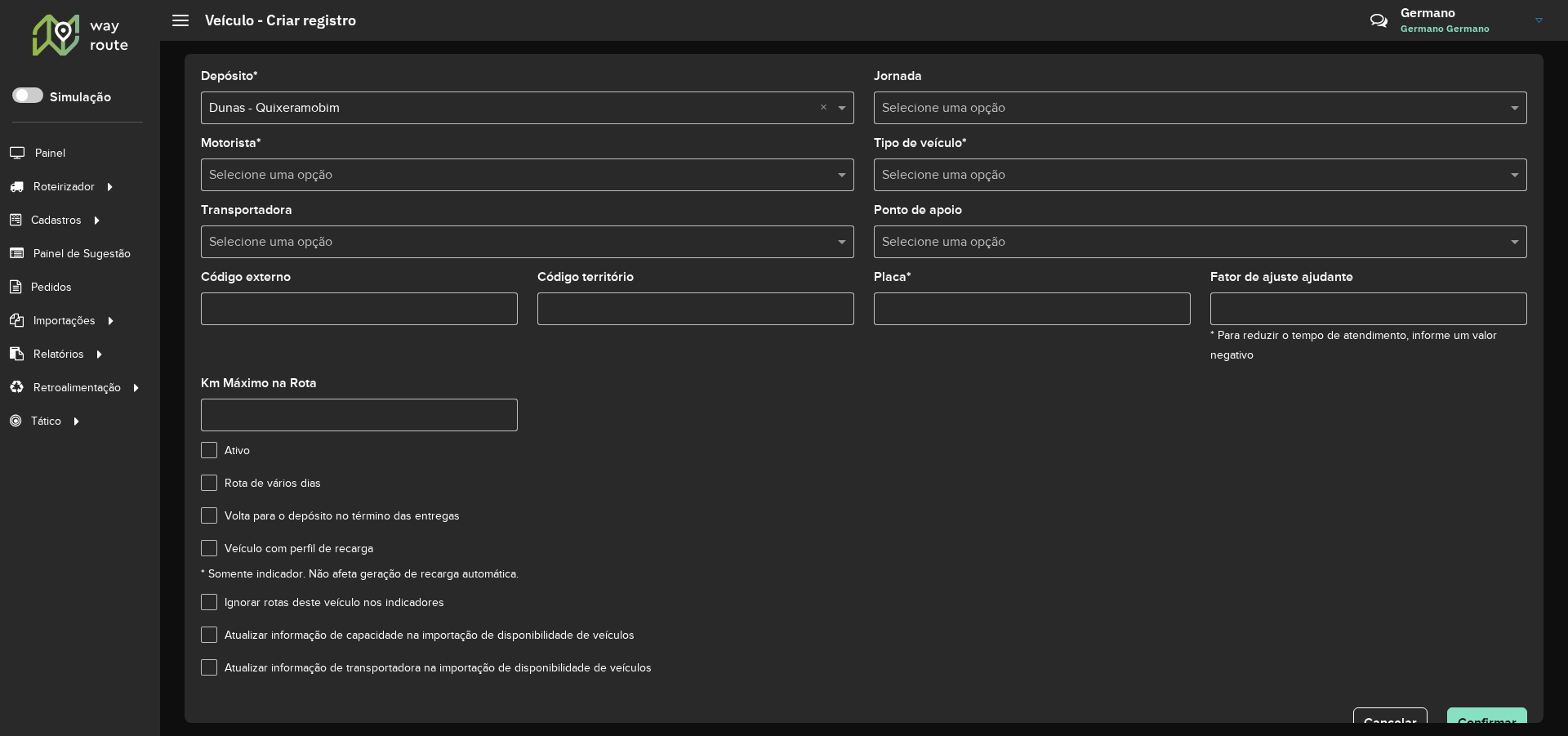
click at [306, 178] on input "text" at bounding box center [511, 175] width 604 height 20
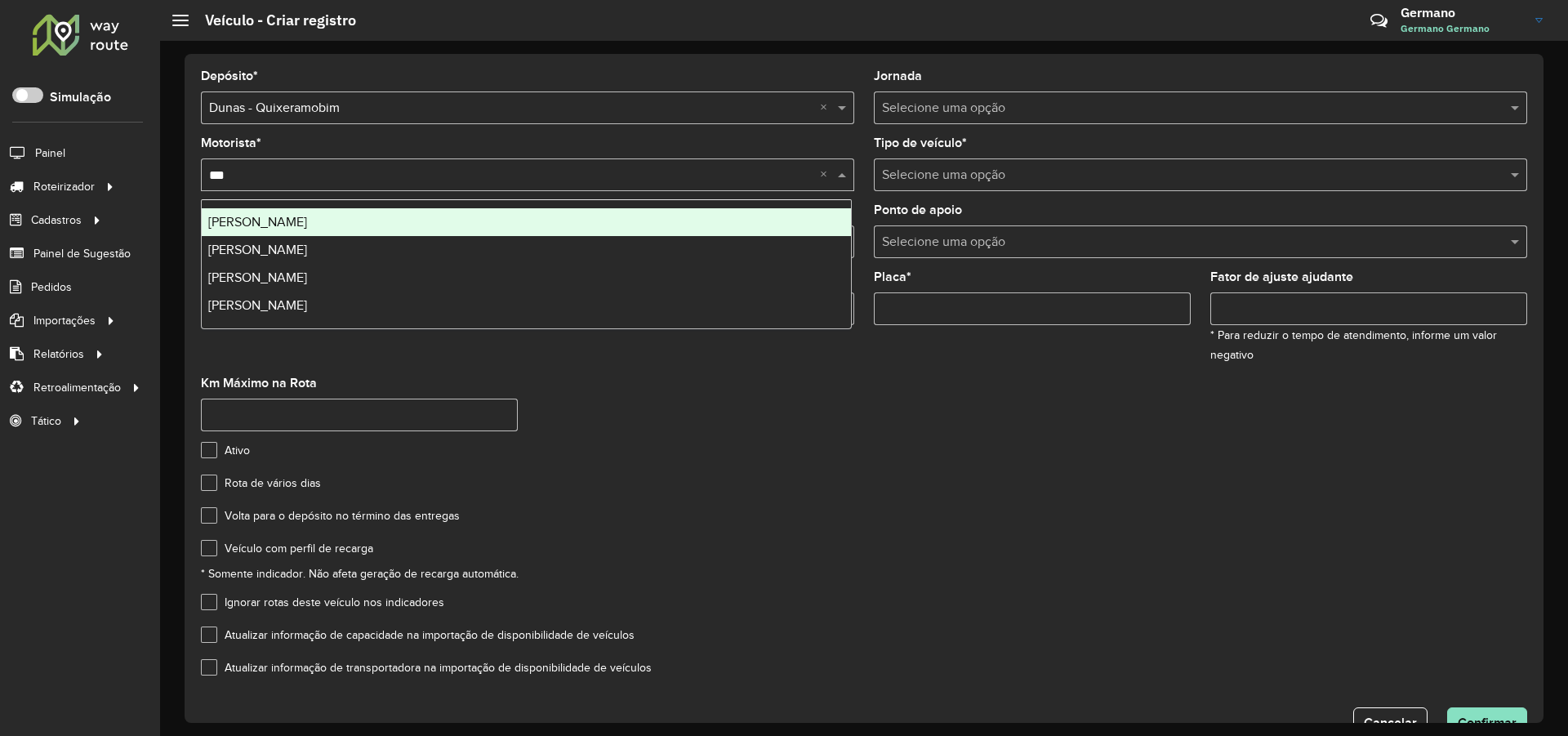
type input "****"
click at [334, 228] on div "[PERSON_NAME]" at bounding box center [525, 222] width 649 height 28
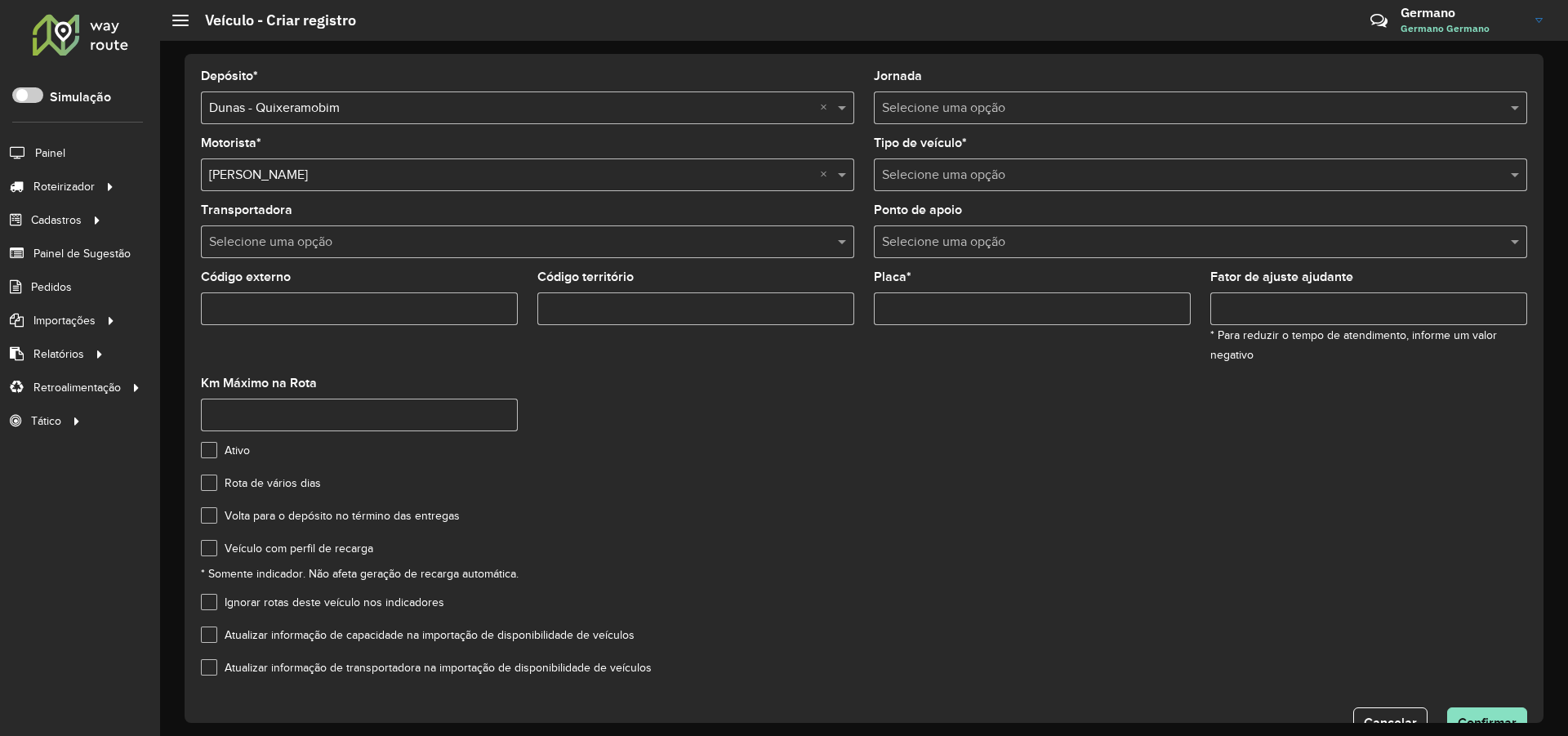
click at [979, 167] on input "text" at bounding box center [1183, 175] width 604 height 20
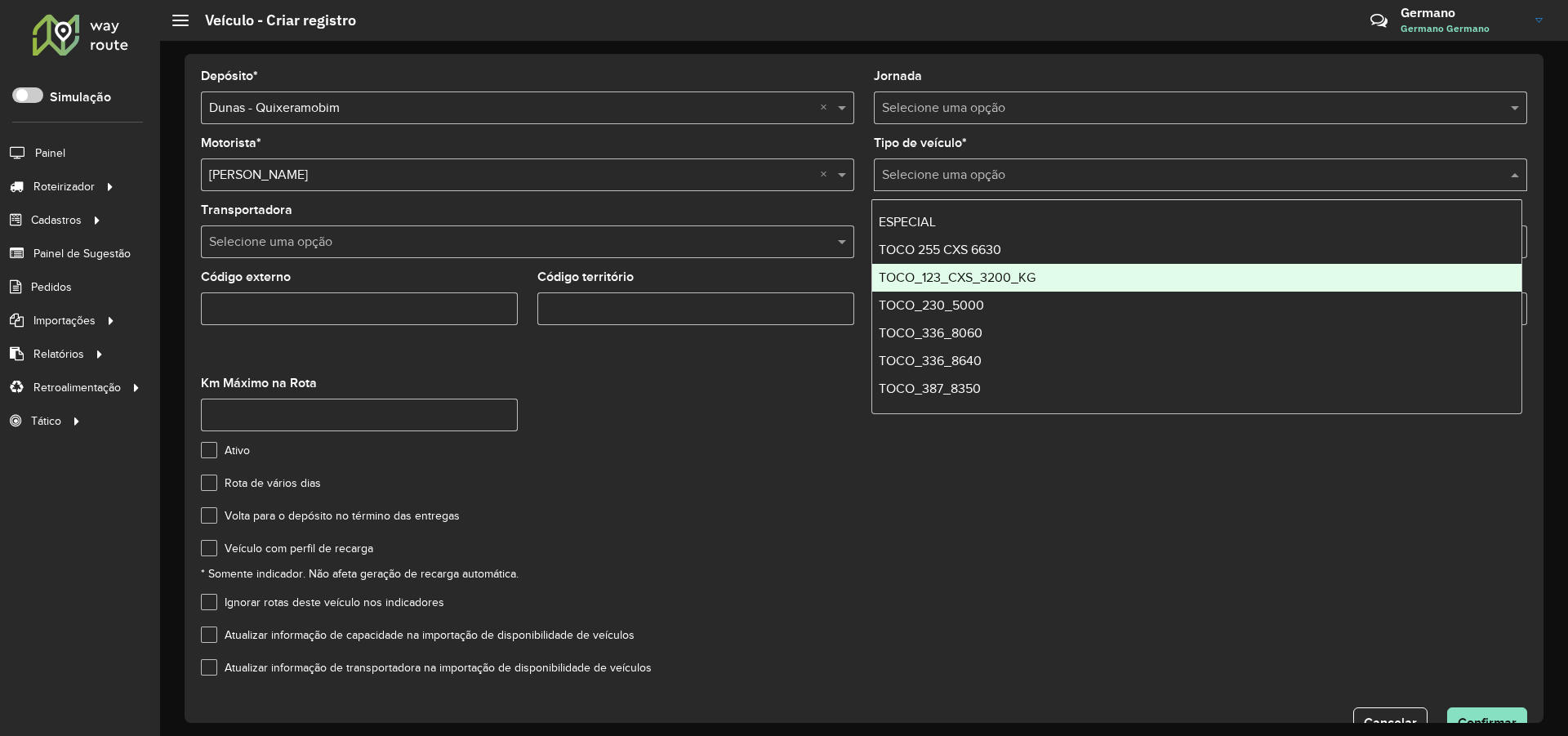
click at [986, 280] on span "TOCO_123_CXS_3200_KG" at bounding box center [957, 278] width 157 height 14
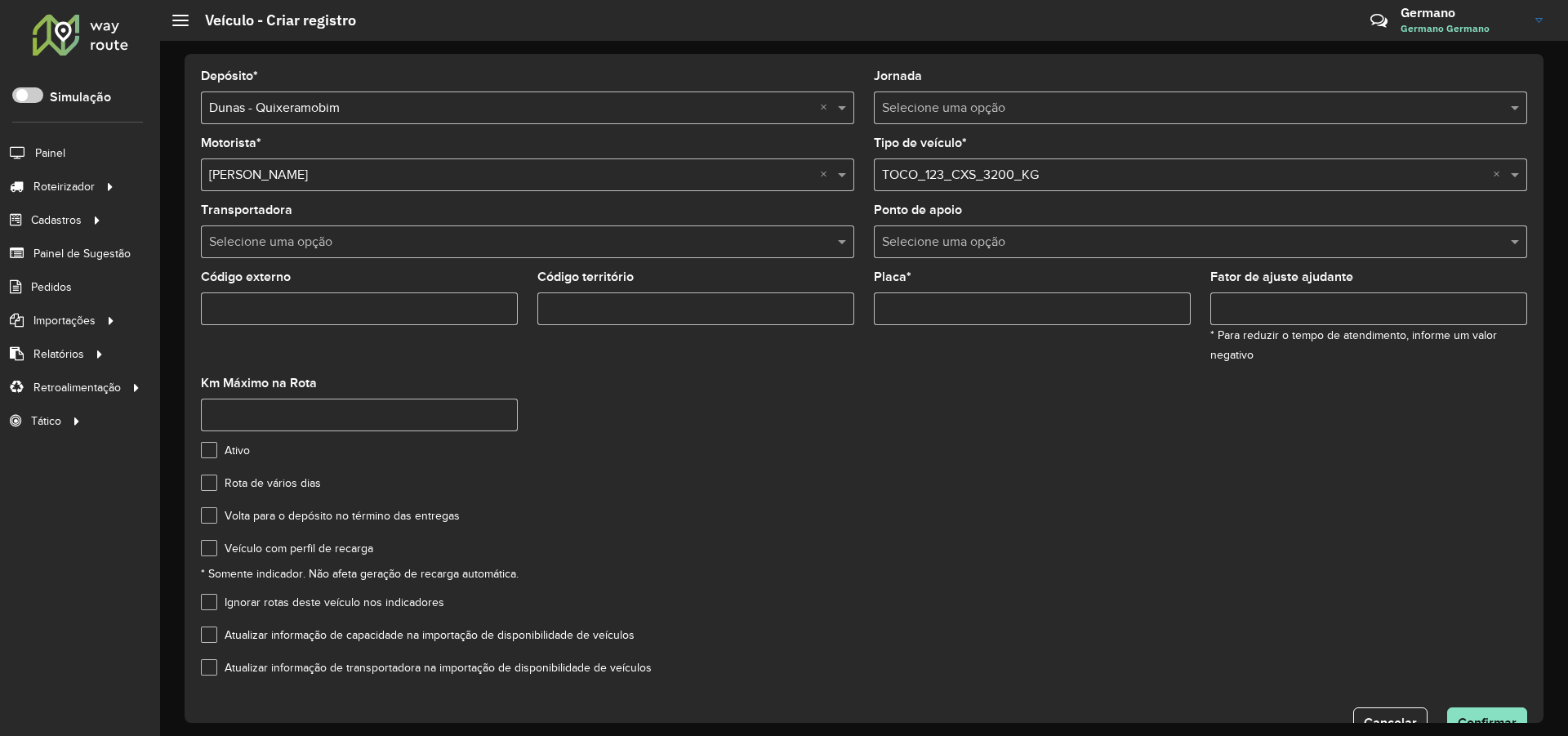
click at [973, 304] on input "Placa *" at bounding box center [1032, 309] width 317 height 32
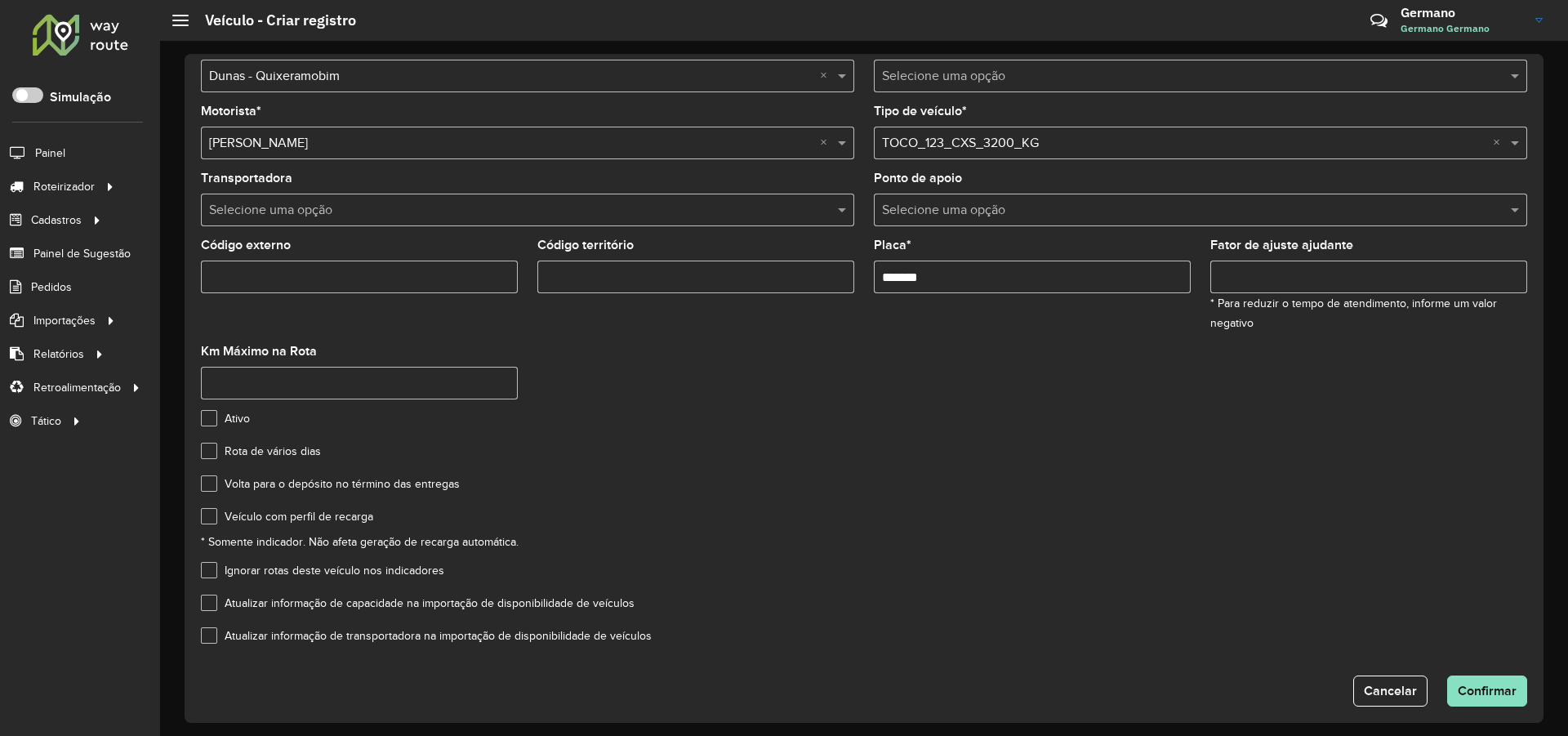
scroll to position [45, 0]
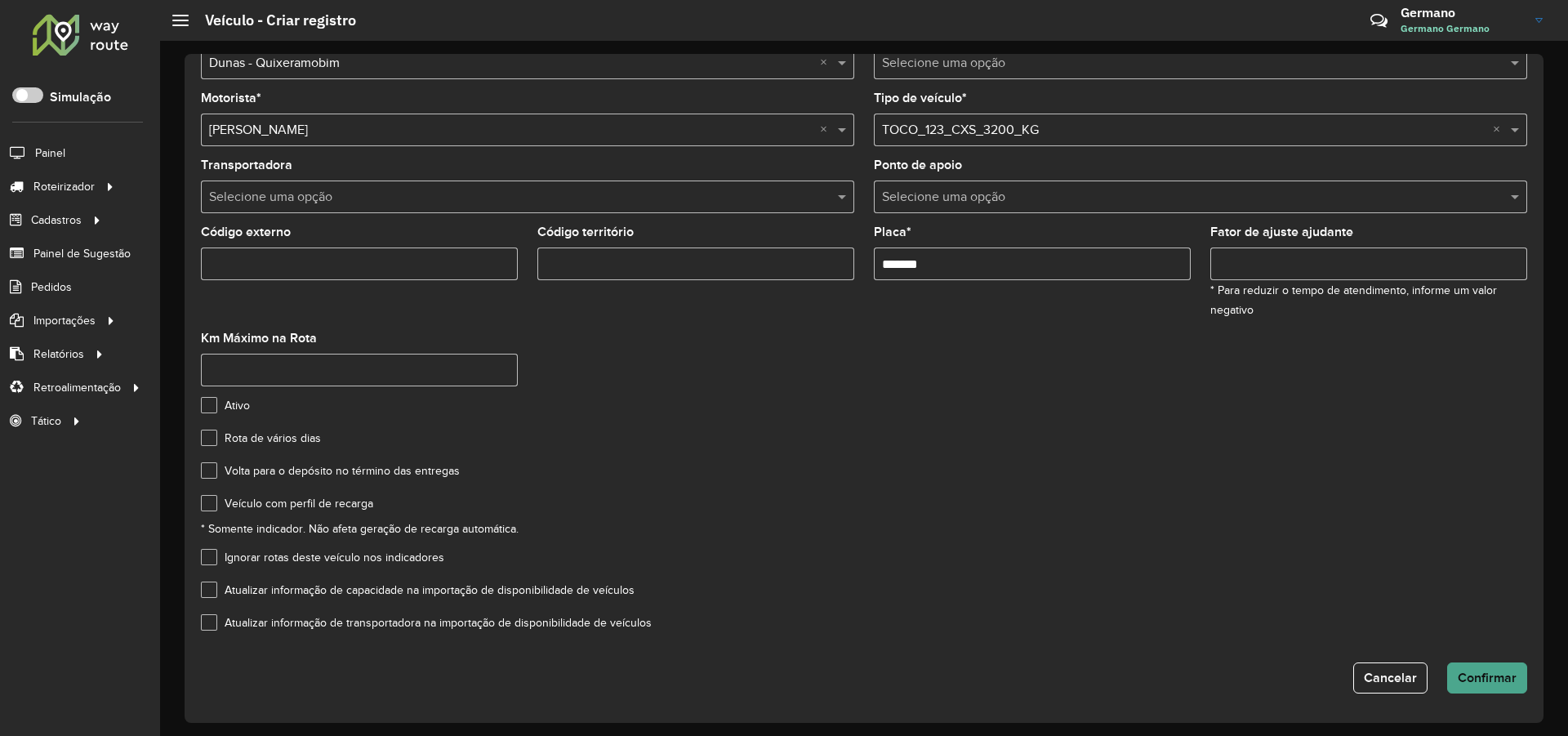
type input "*******"
click at [1488, 676] on span "Confirmar" at bounding box center [1487, 678] width 59 height 14
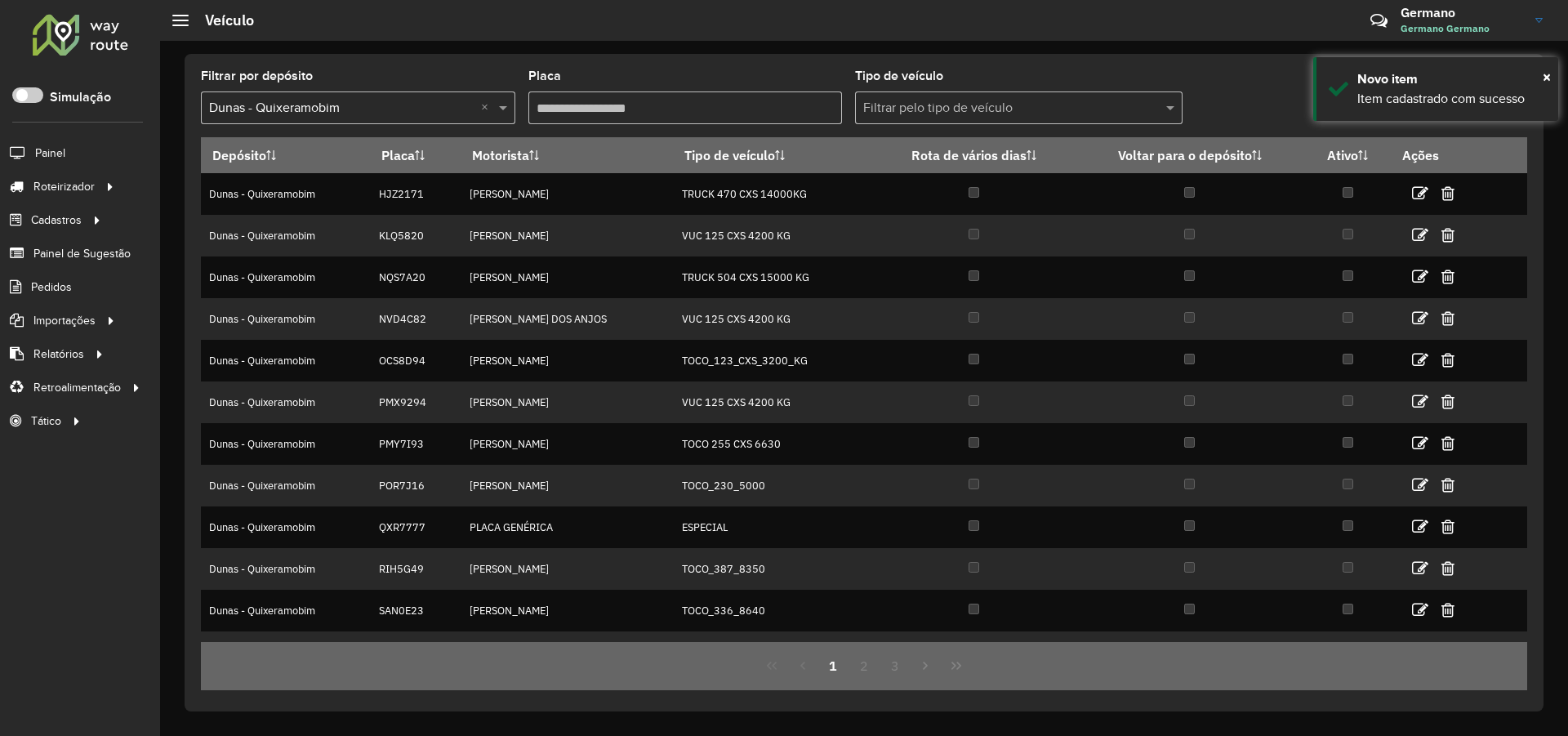
click at [592, 99] on input "Placa" at bounding box center [685, 107] width 314 height 32
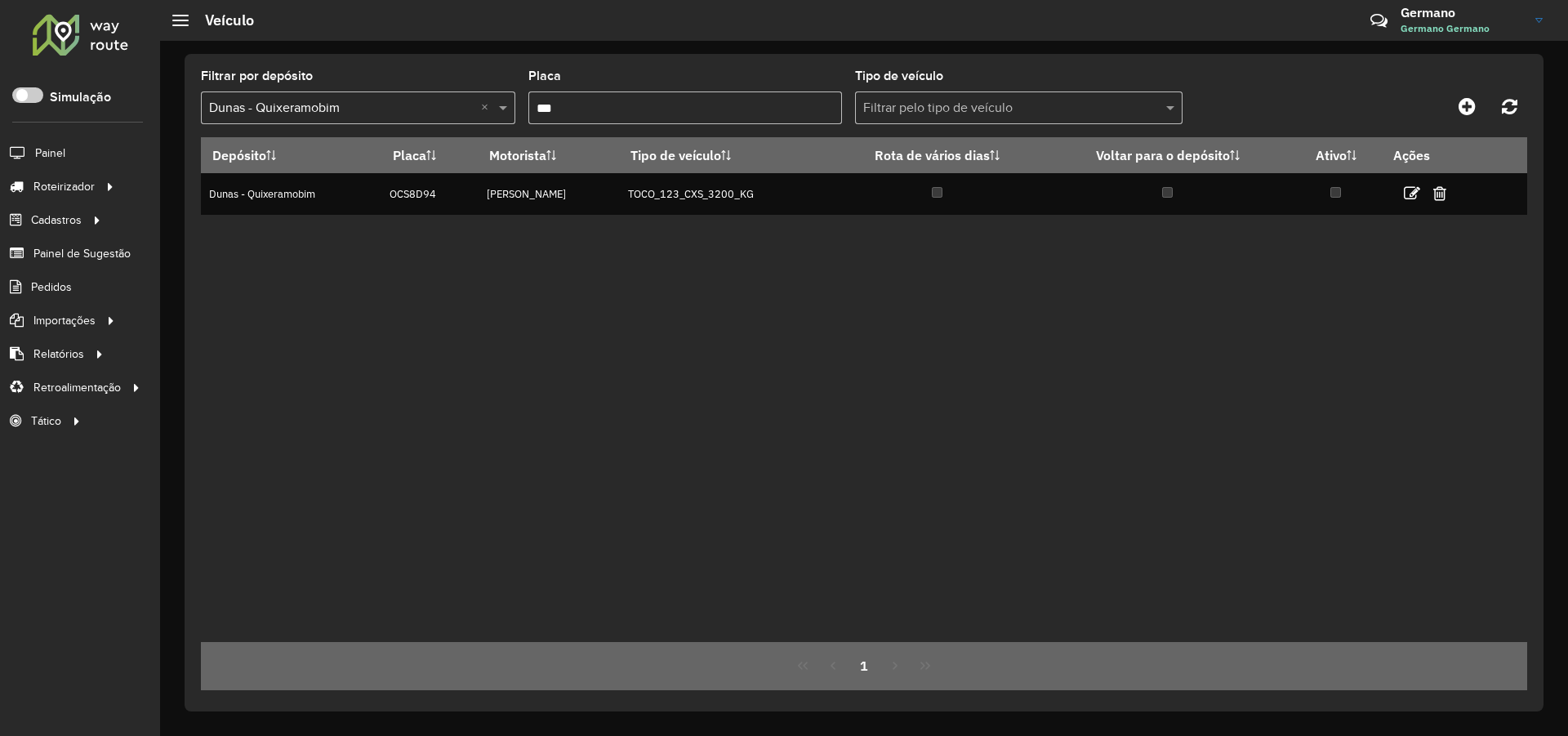
type input "***"
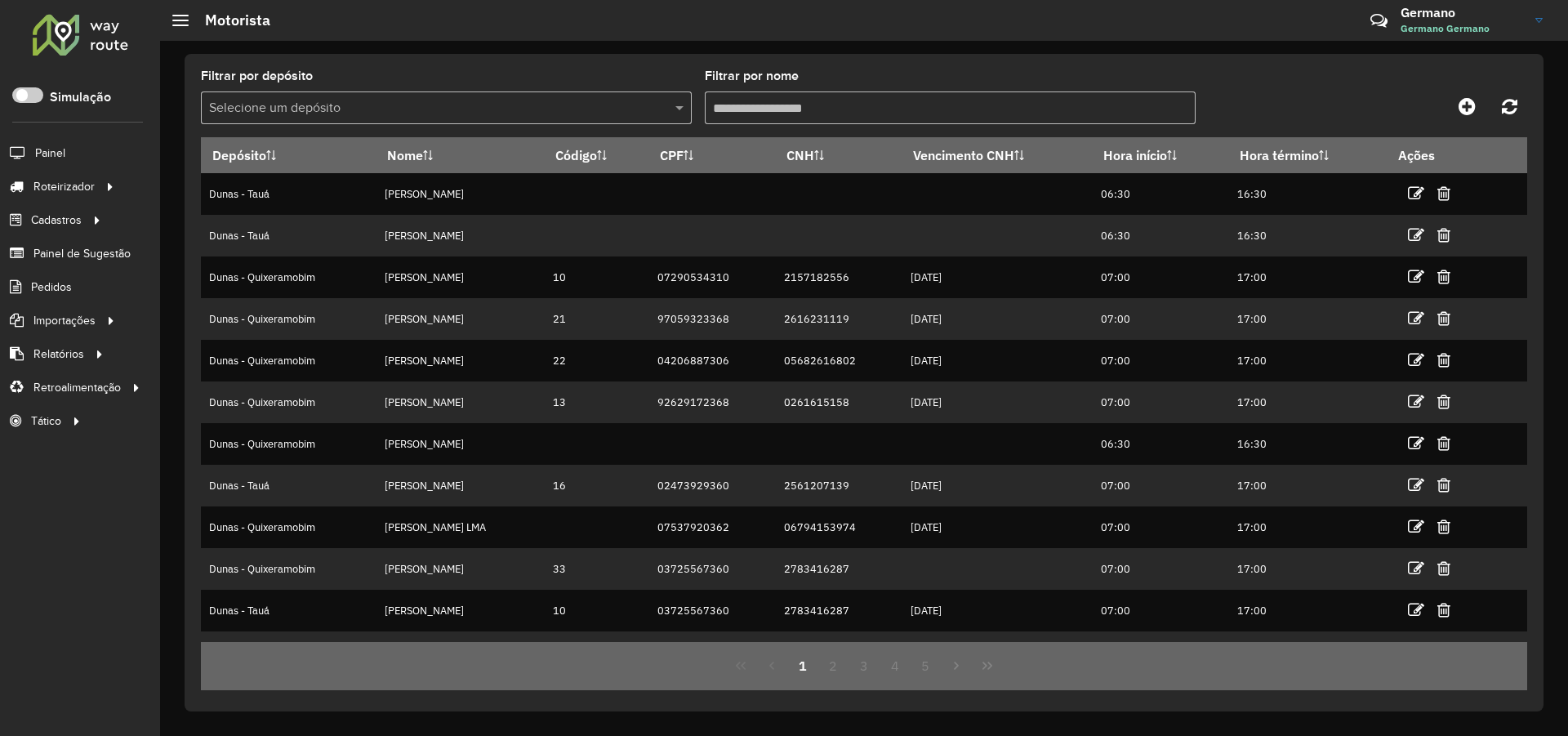
click at [502, 104] on input "text" at bounding box center [430, 108] width 442 height 20
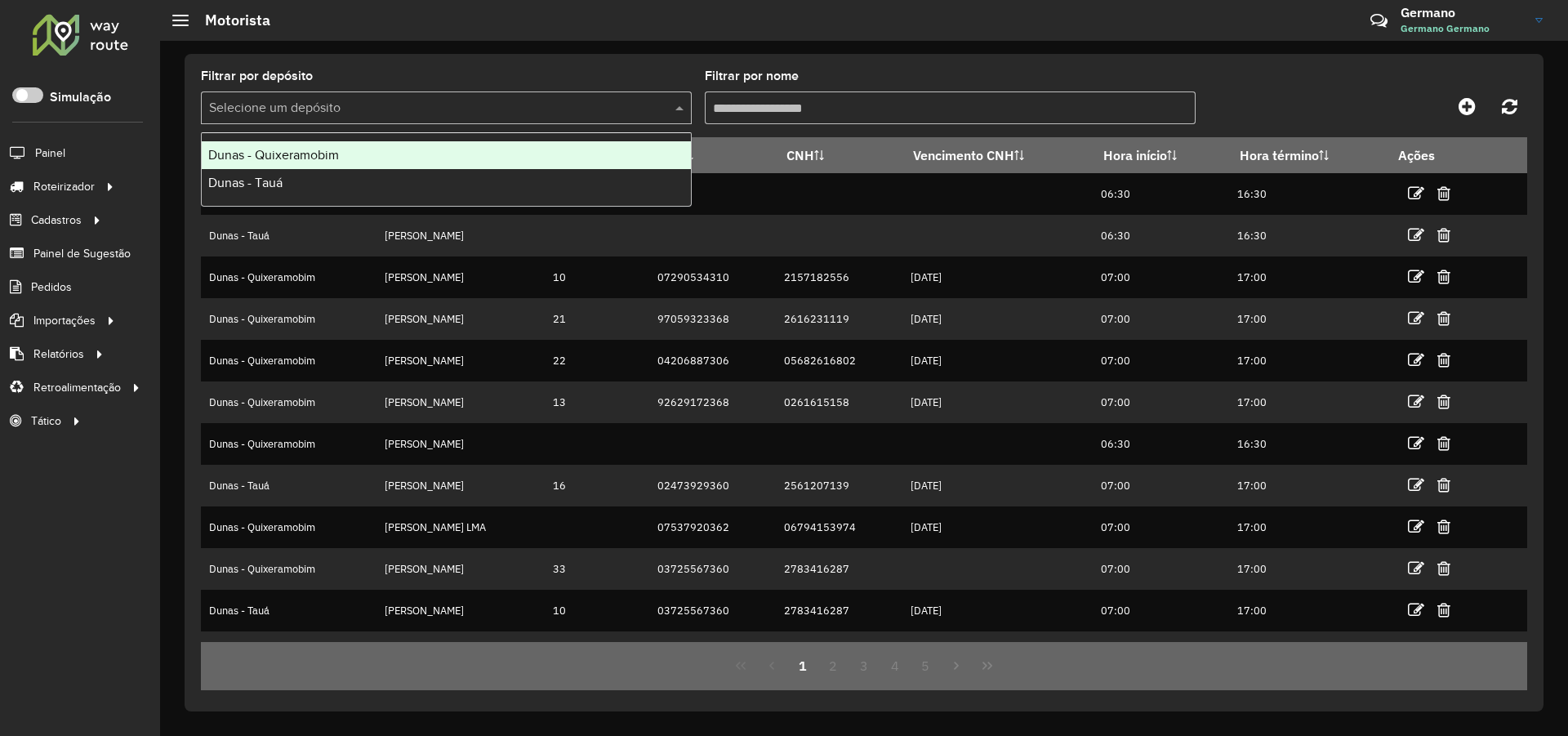
click at [505, 103] on input "text" at bounding box center [430, 108] width 442 height 20
click at [797, 102] on input "Filtrar por nome" at bounding box center [950, 107] width 490 height 32
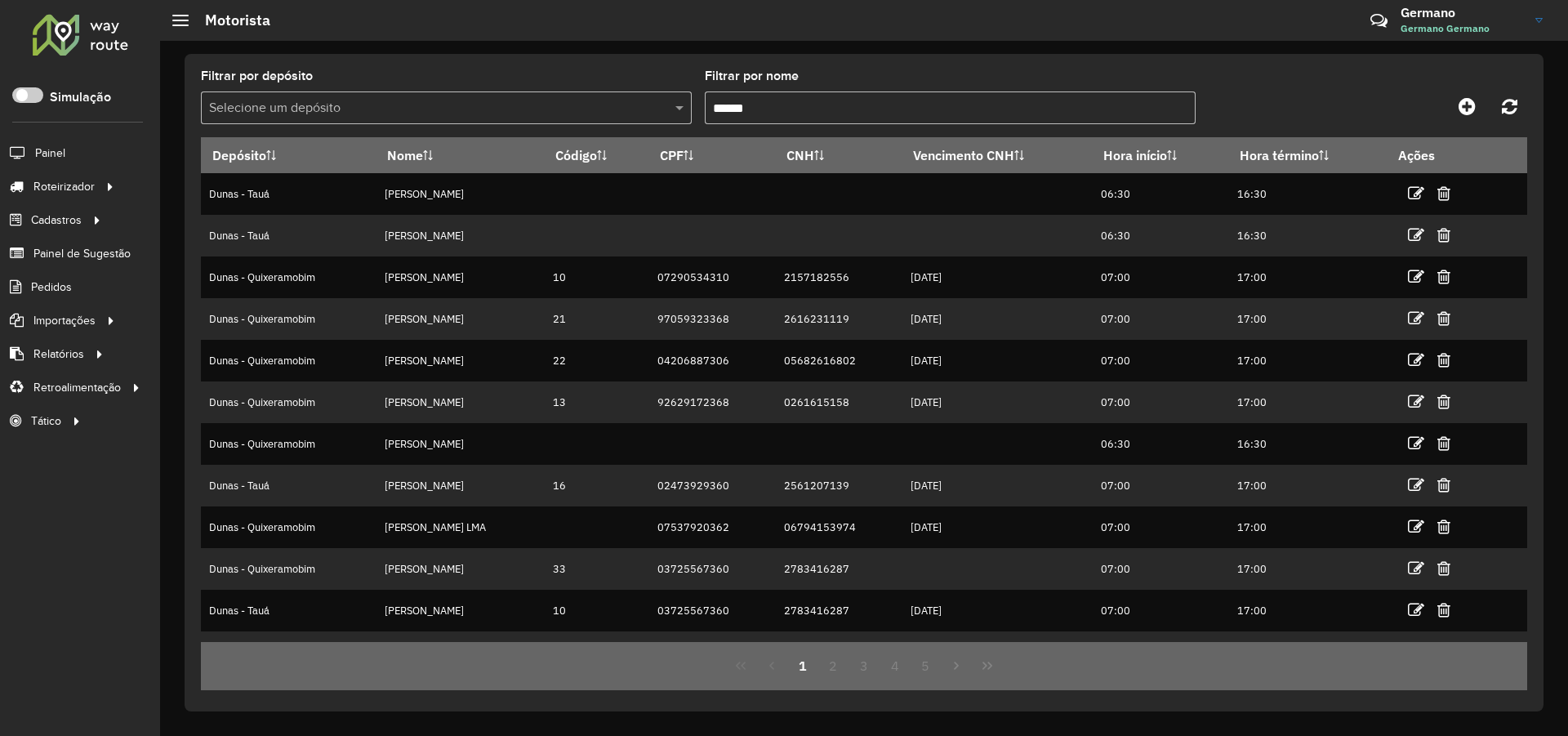
type input "*******"
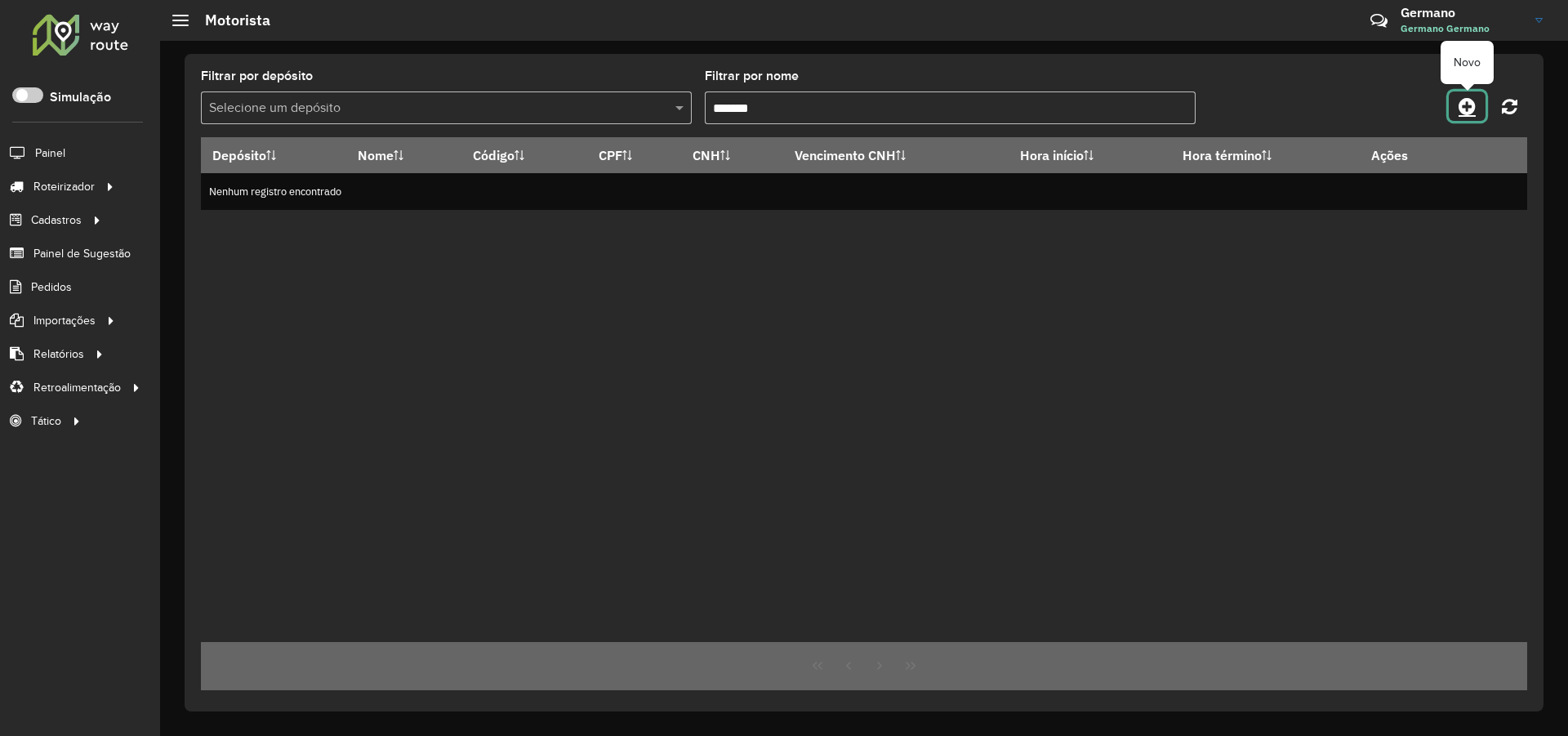
click at [1473, 113] on icon at bounding box center [1466, 107] width 17 height 20
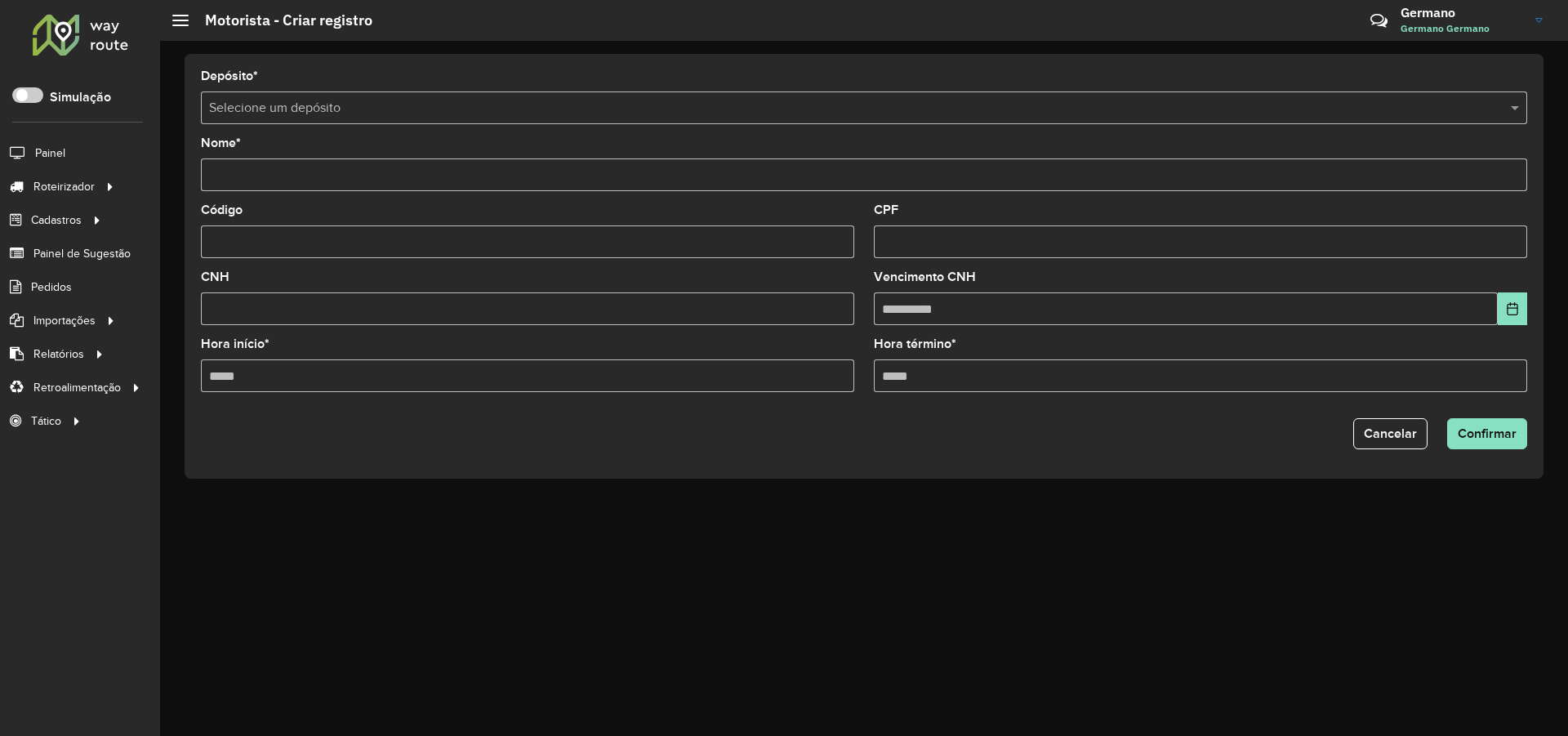
click at [303, 112] on input "text" at bounding box center [848, 108] width 1277 height 20
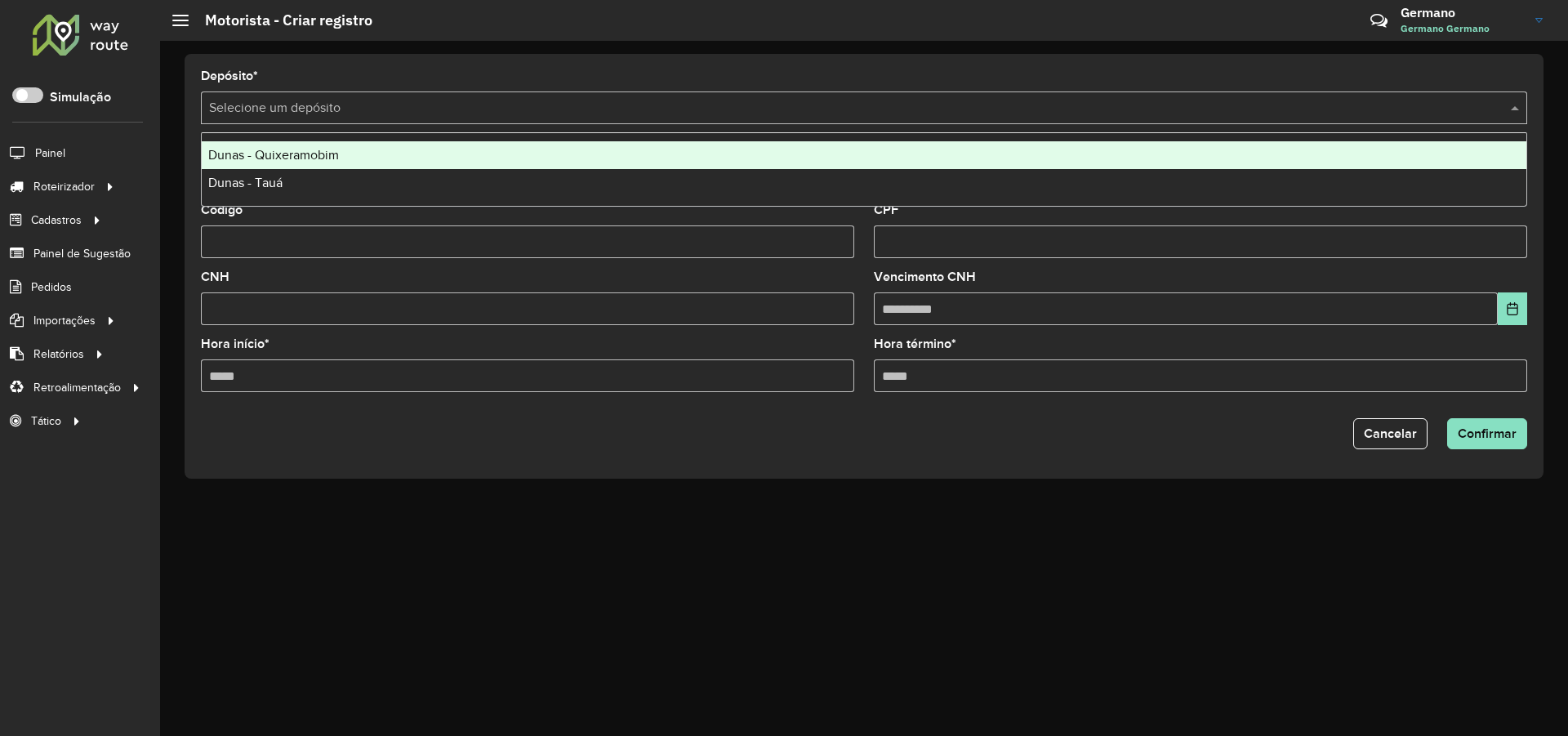
click at [311, 156] on span "Dunas - Quixeramobim" at bounding box center [274, 155] width 131 height 14
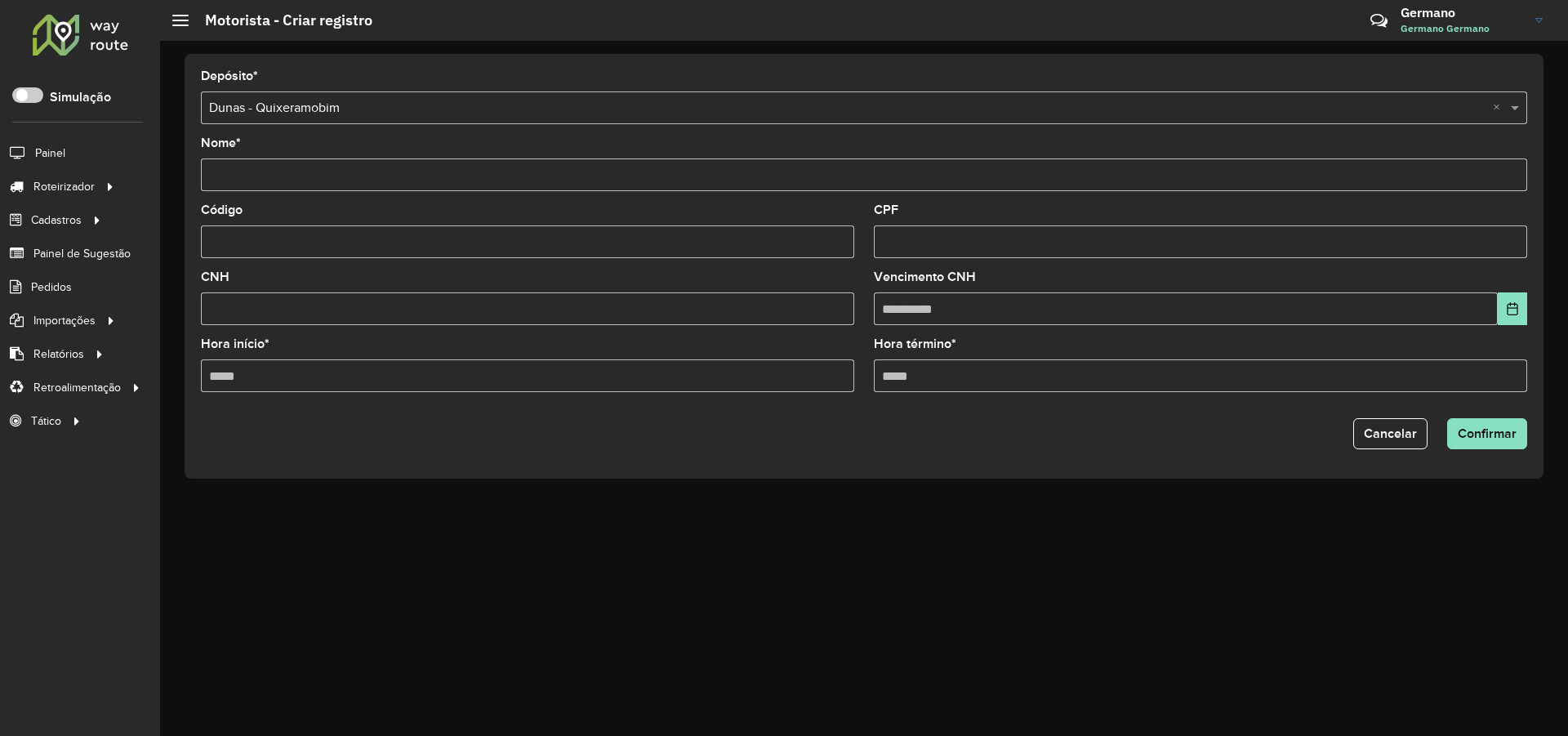
click at [291, 182] on input "Nome *" at bounding box center [864, 175] width 1326 height 32
type input "**********"
click at [927, 256] on input "CPF" at bounding box center [1200, 242] width 653 height 32
type input "**********"
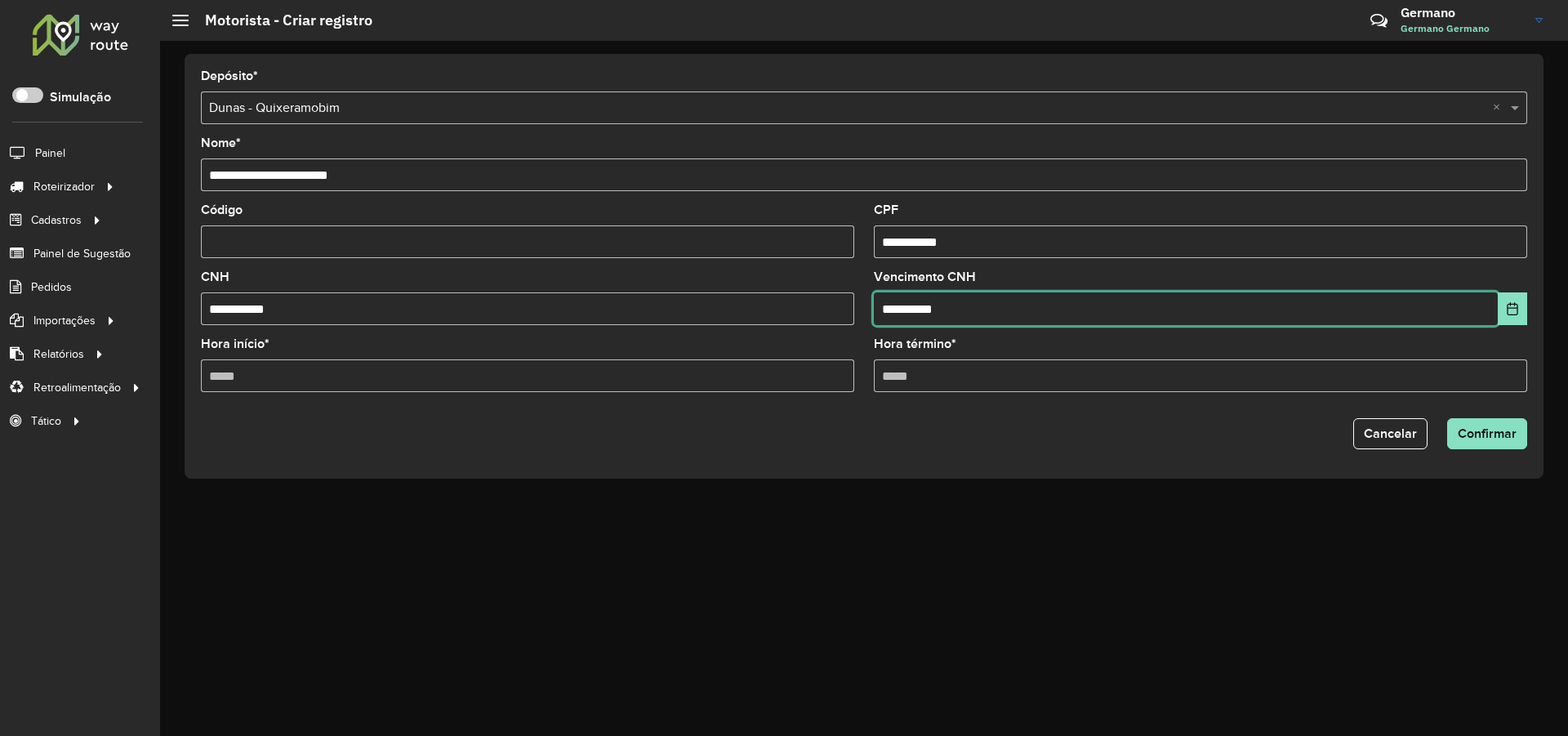
type input "**********"
click at [379, 371] on input "Hora início *" at bounding box center [527, 375] width 653 height 32
type input "*****"
click at [349, 240] on input "Código" at bounding box center [527, 242] width 653 height 32
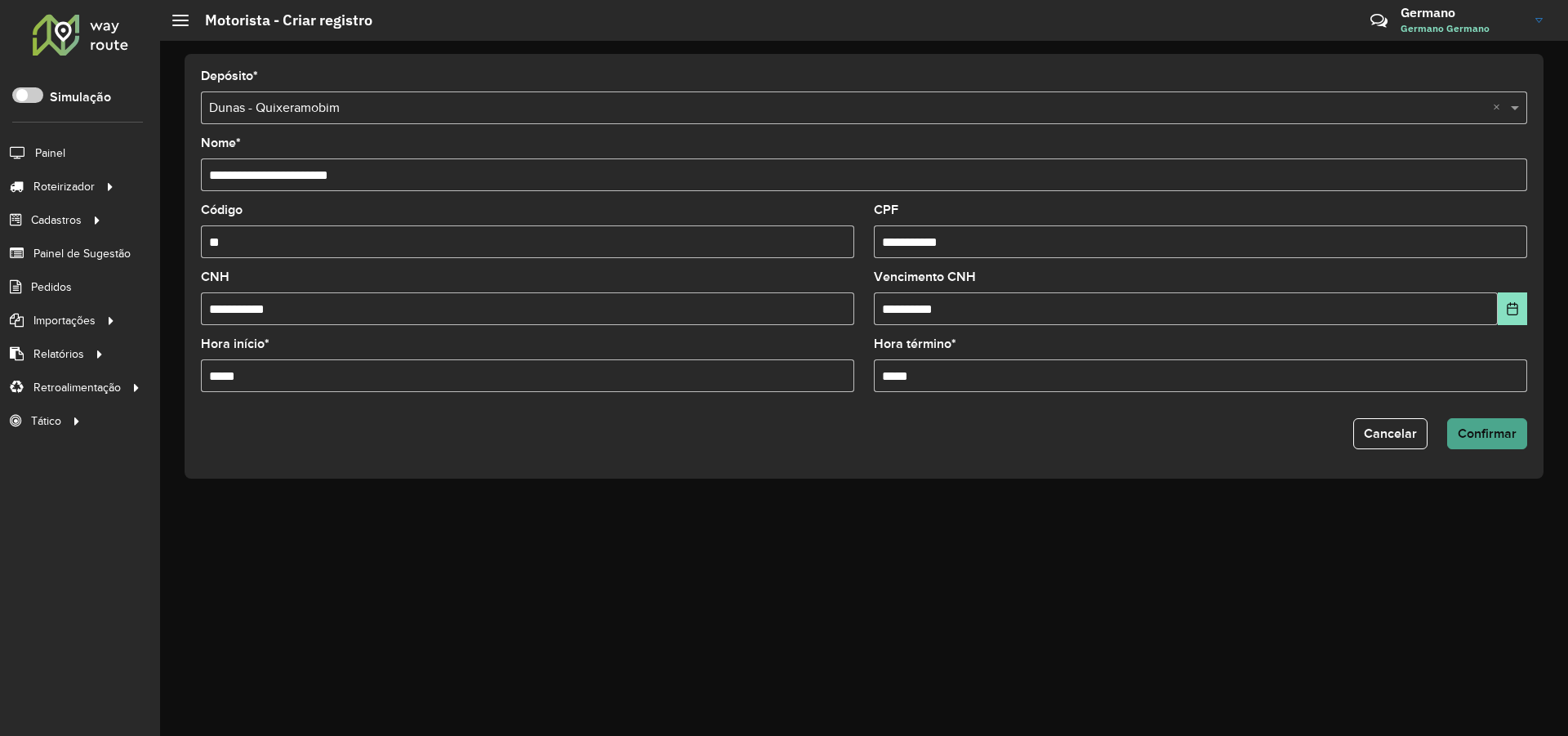
type input "**"
click at [1493, 439] on span "Confirmar" at bounding box center [1487, 433] width 59 height 14
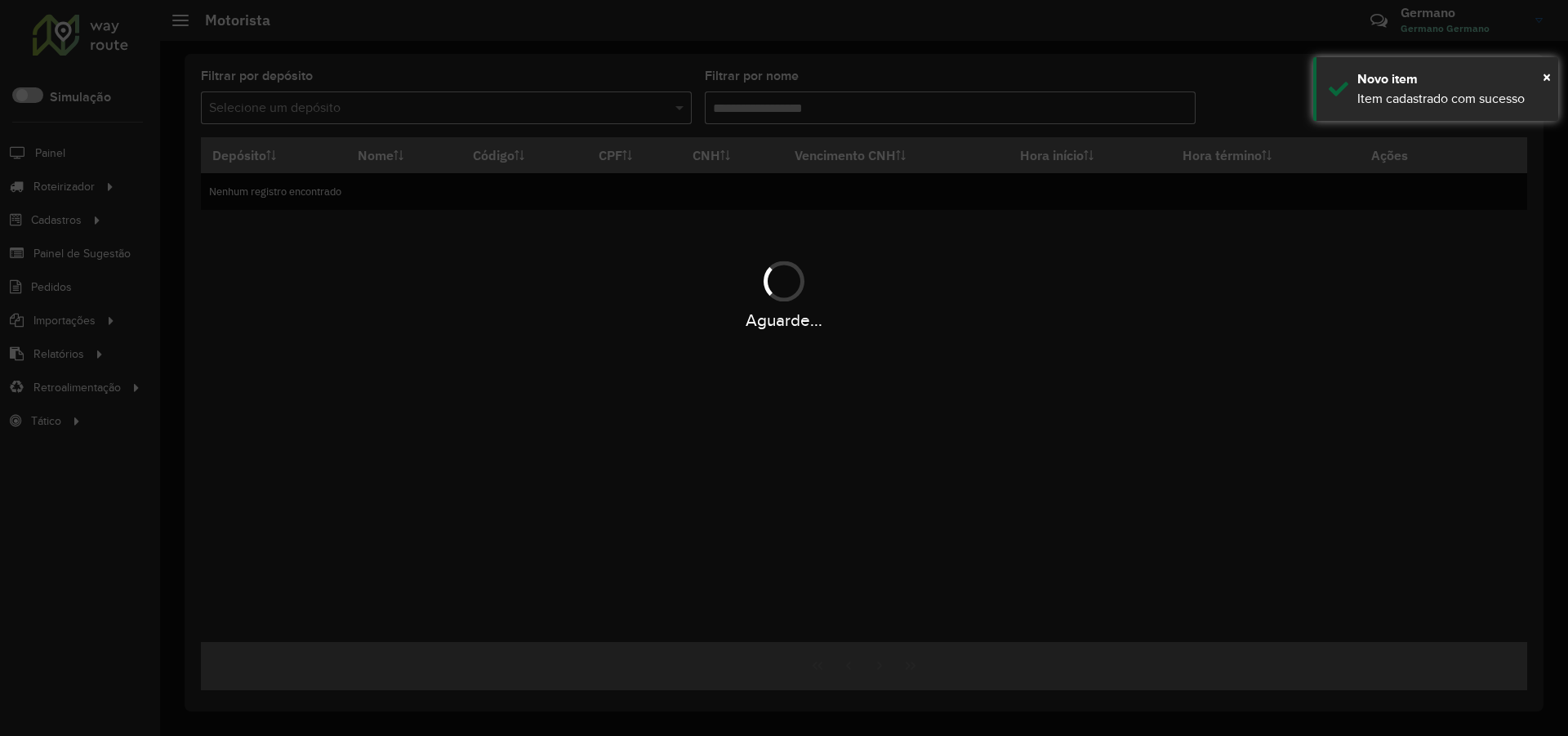
type input "*******"
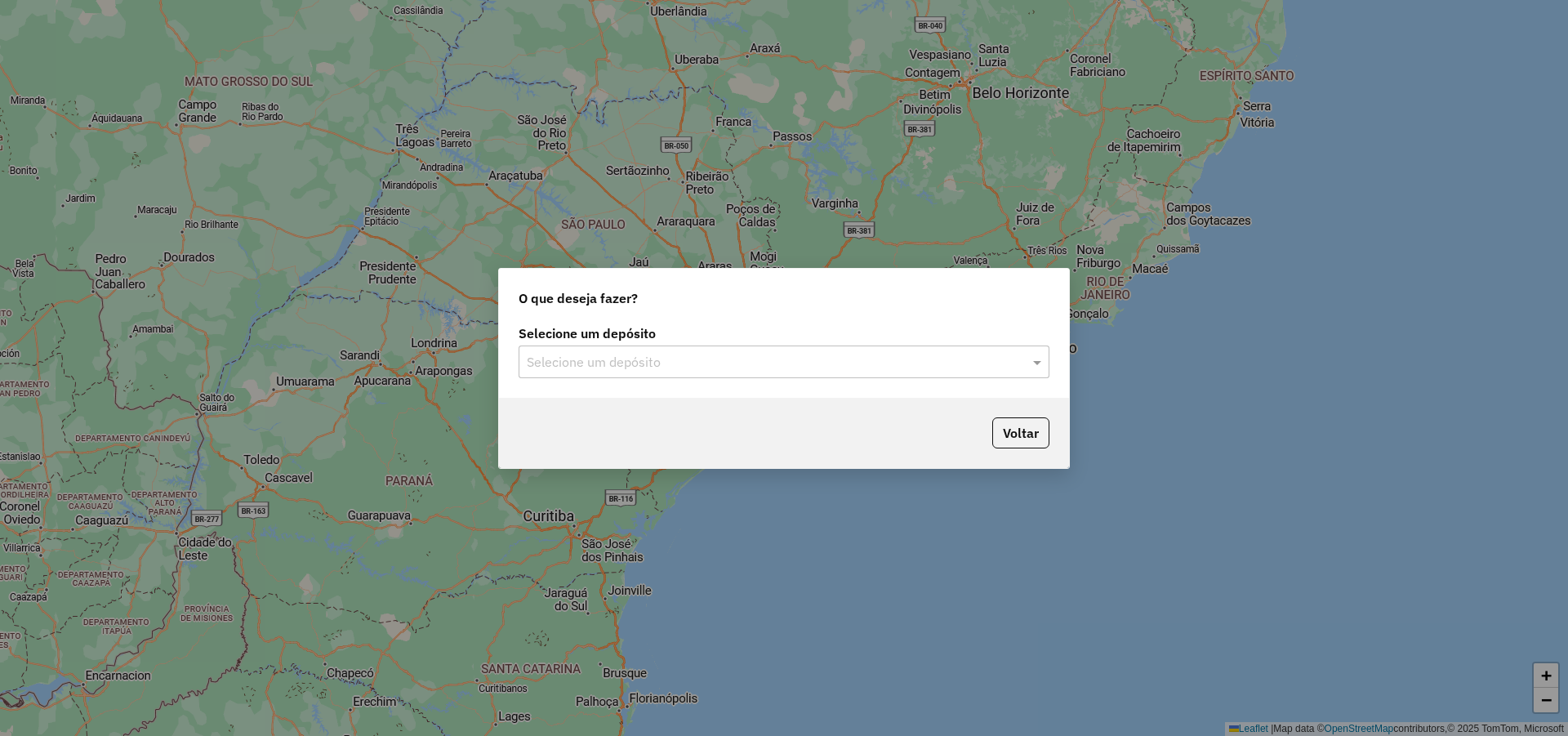
click at [673, 361] on input "text" at bounding box center [767, 363] width 481 height 20
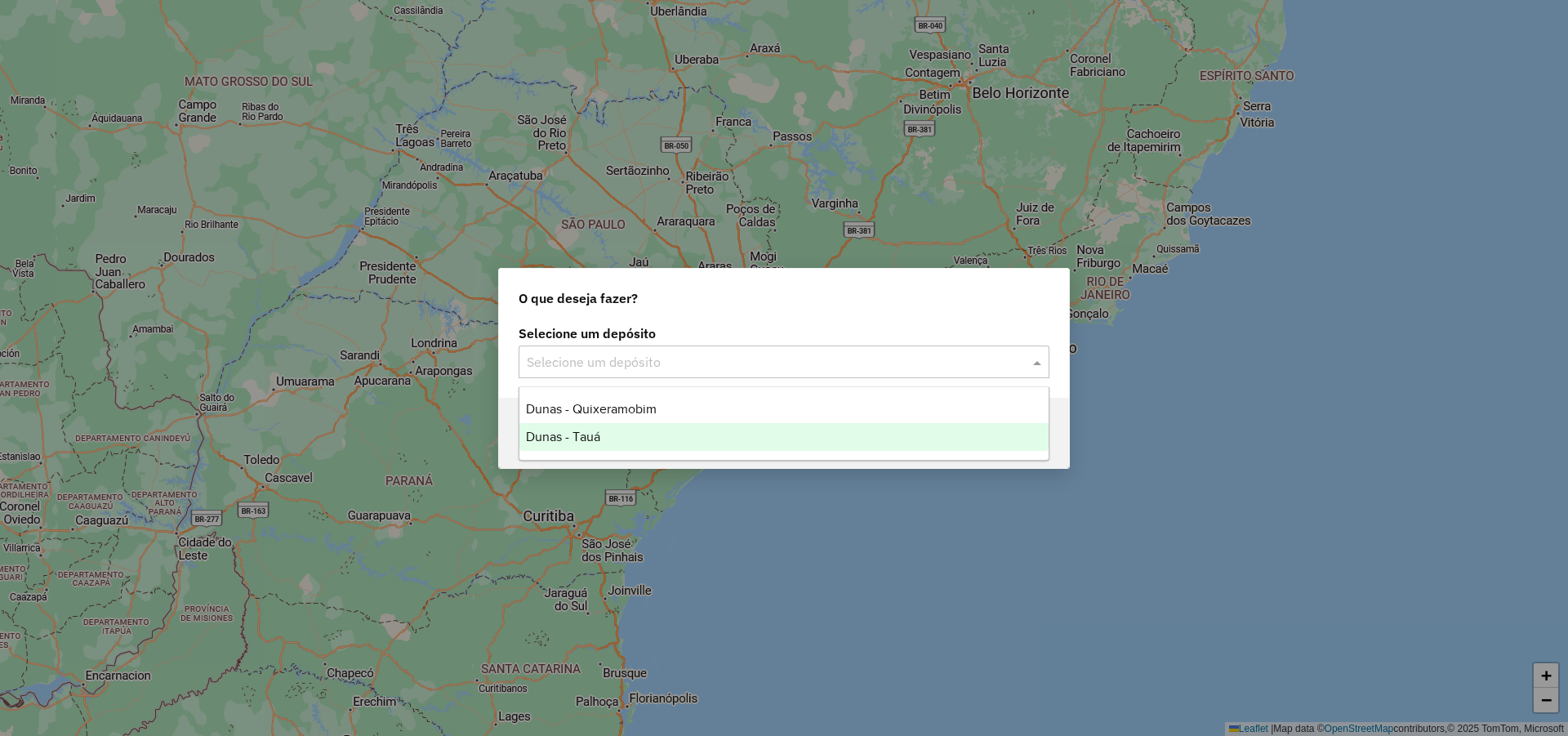
click at [652, 433] on div "Dunas - Tauá" at bounding box center [783, 437] width 529 height 28
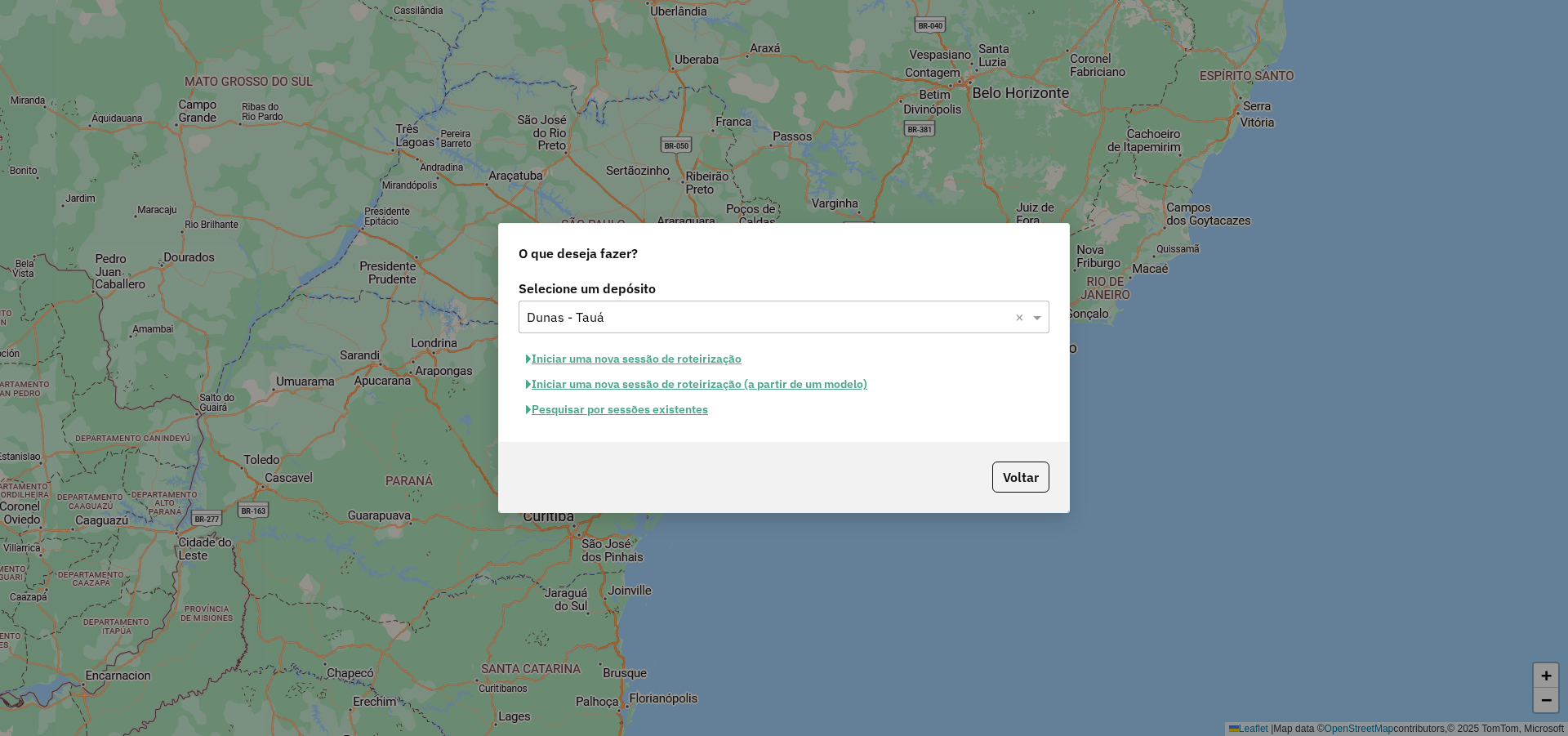
click at [727, 352] on button "Iniciar uma nova sessão de roteirização" at bounding box center [633, 359] width 230 height 25
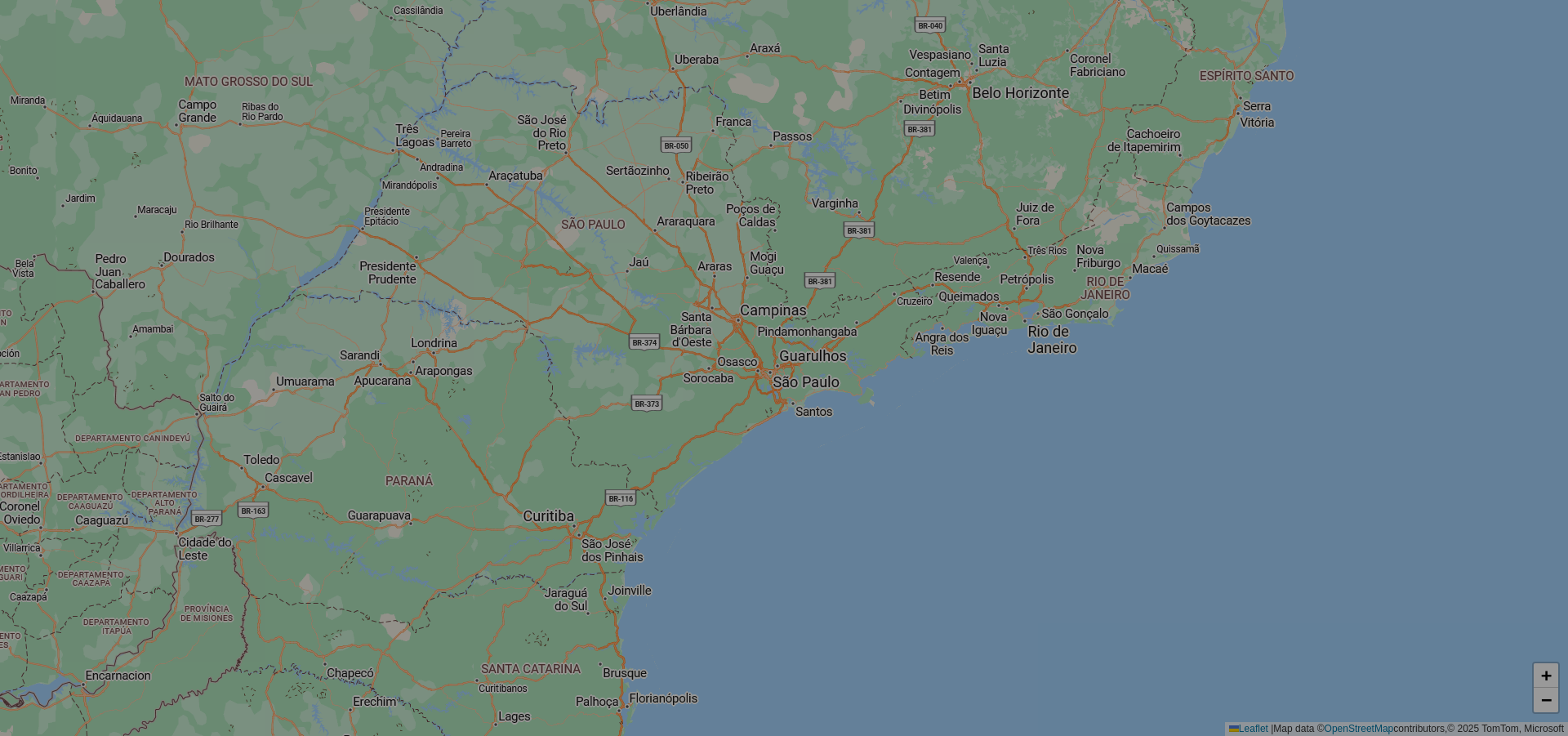
select select "*"
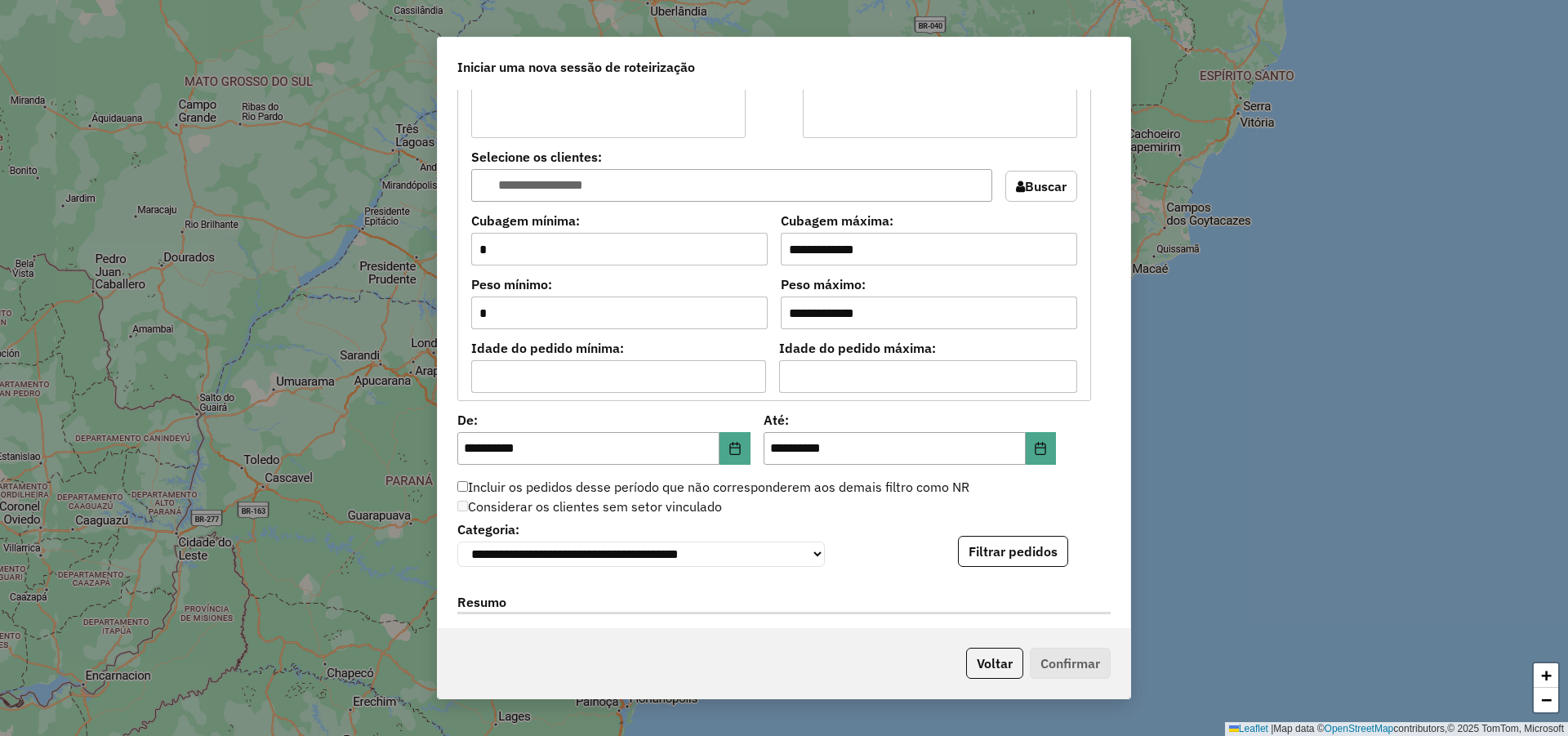
scroll to position [1373, 0]
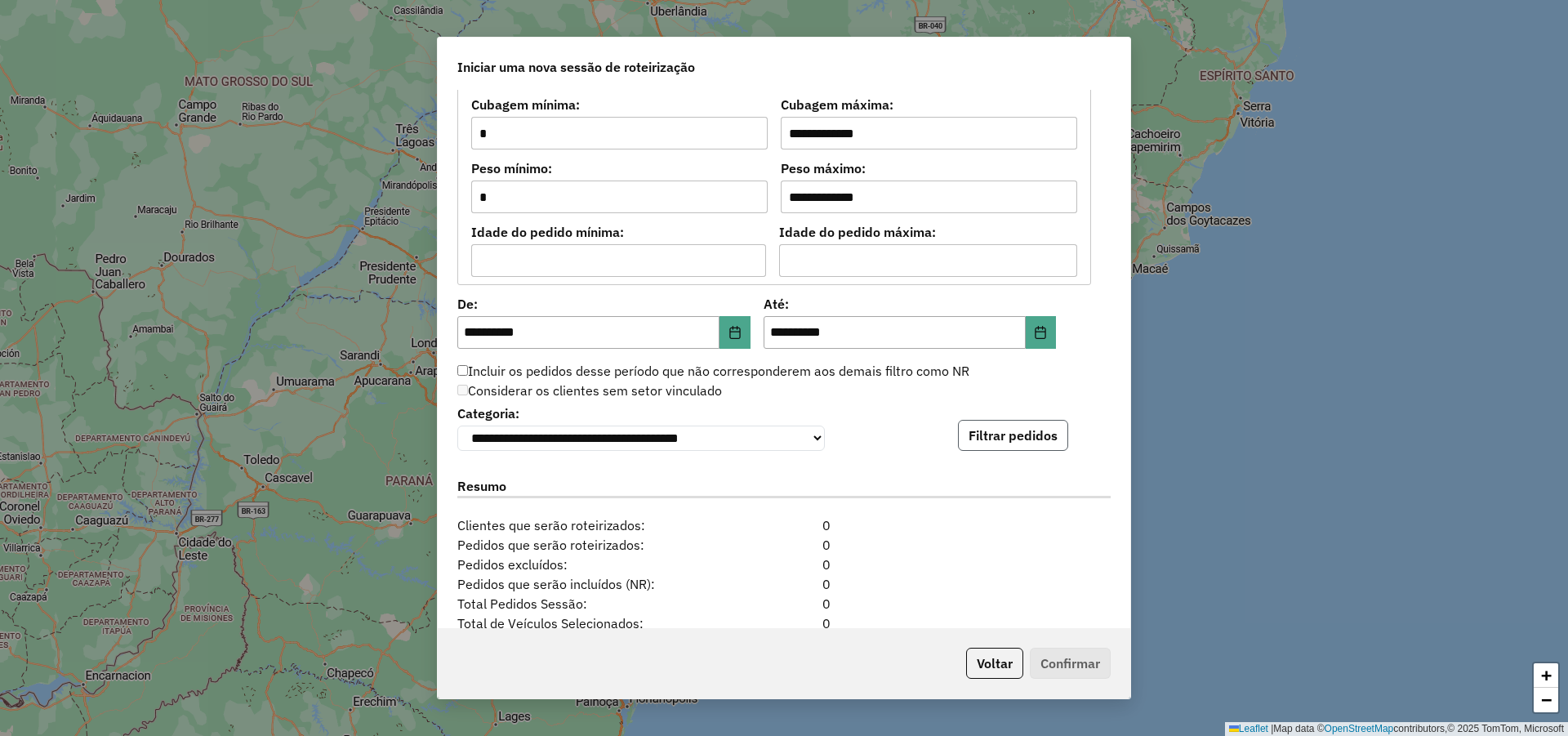
click at [993, 429] on button "Filtrar pedidos" at bounding box center [1012, 435] width 110 height 31
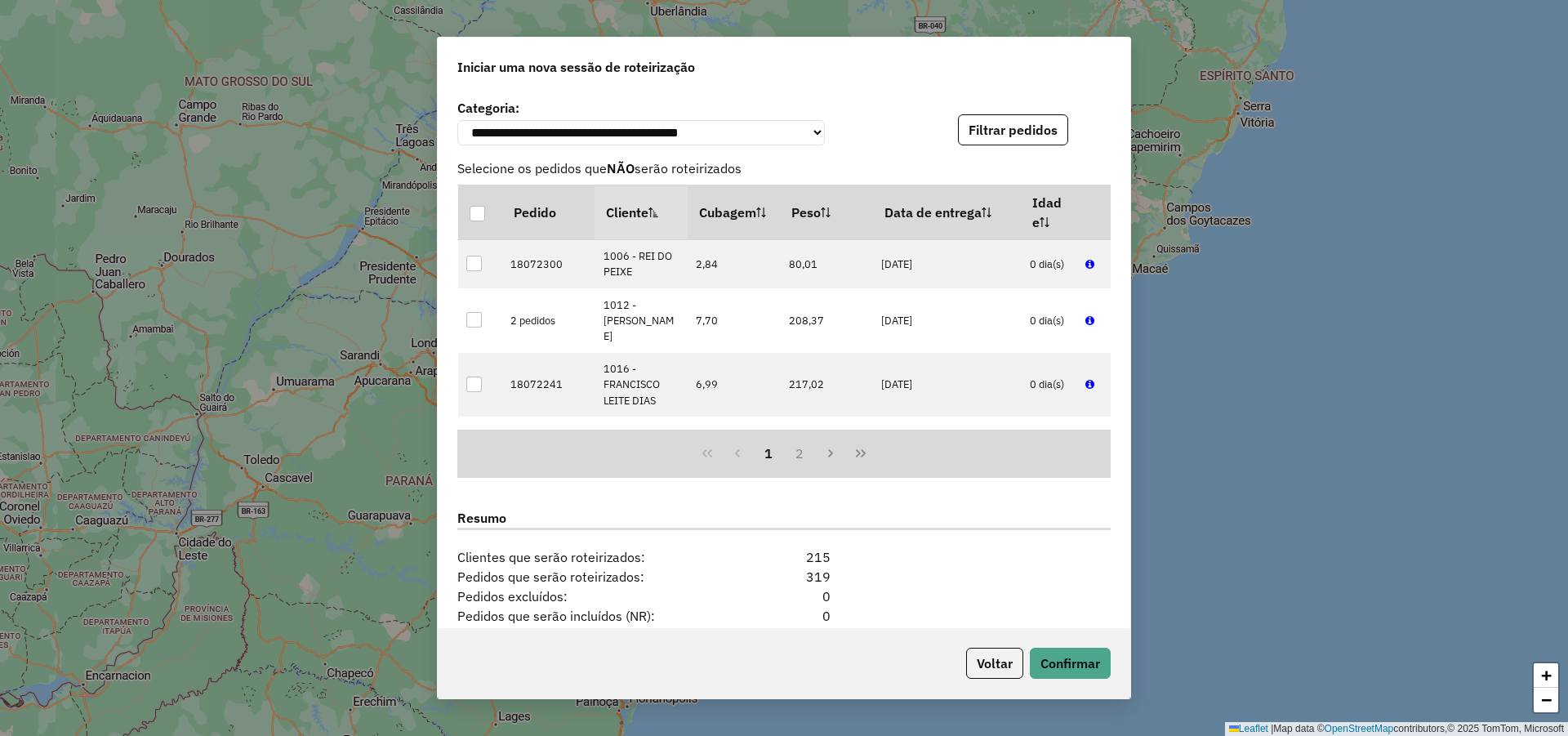
scroll to position [1862, 0]
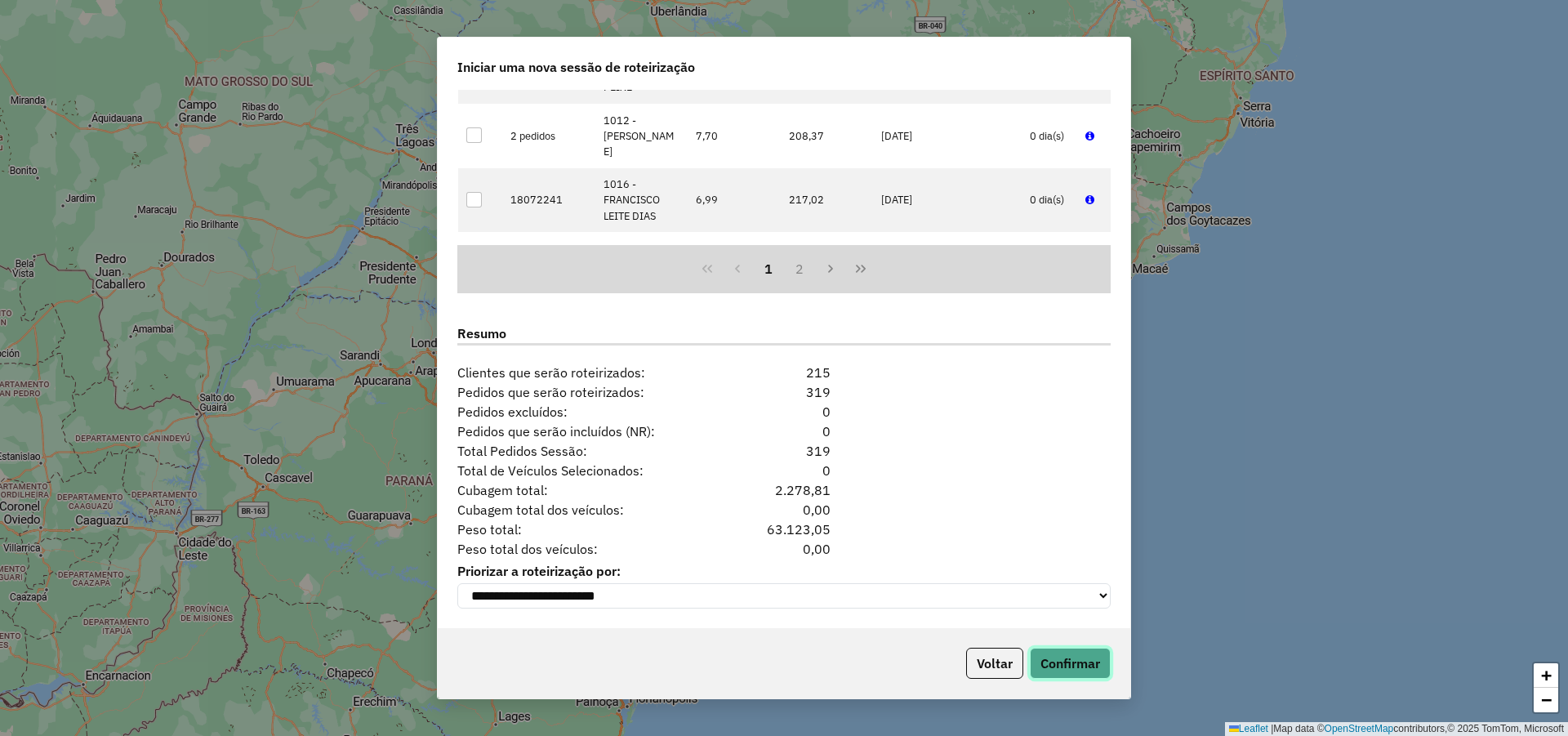
click at [1095, 657] on button "Confirmar" at bounding box center [1069, 663] width 81 height 31
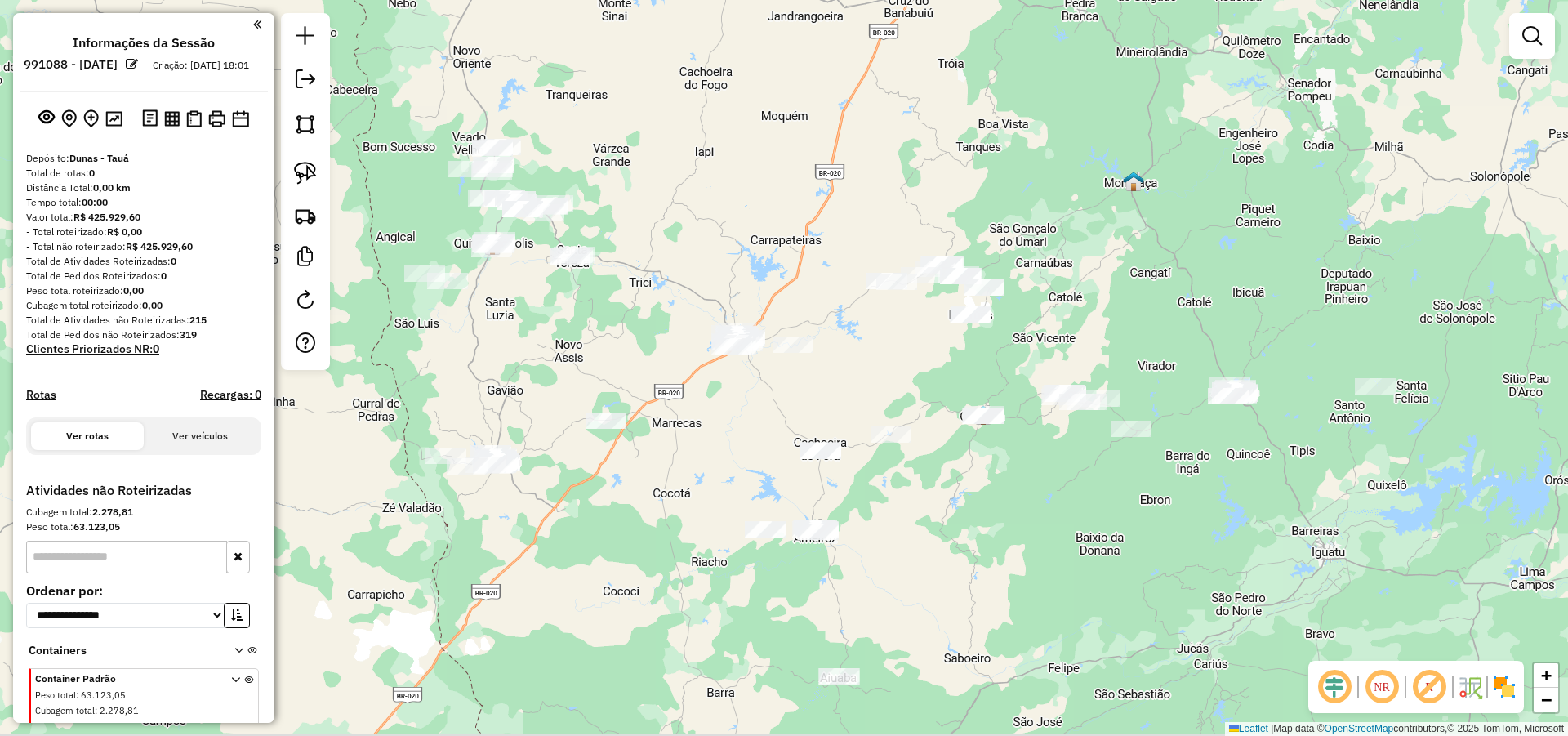
drag, startPoint x: 1048, startPoint y: 529, endPoint x: 950, endPoint y: 490, distance: 105.5
click at [984, 489] on div "Janela de atendimento Grade de atendimento Capacidade Transportadoras Veículos …" at bounding box center [784, 368] width 1568 height 736
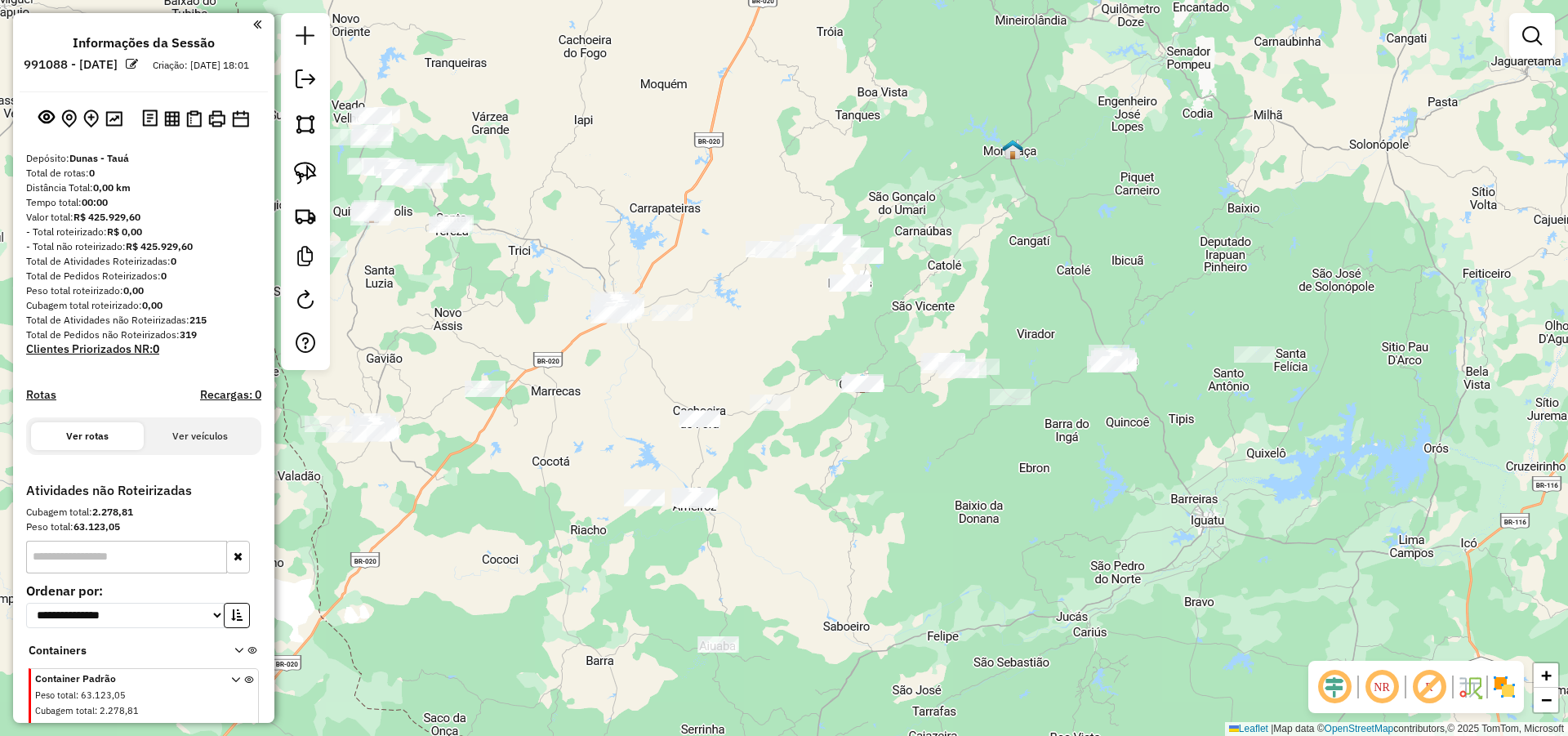
drag, startPoint x: 985, startPoint y: 500, endPoint x: 895, endPoint y: 492, distance: 90.4
click at [895, 492] on div "Janela de atendimento Grade de atendimento Capacidade Transportadoras Veículos …" at bounding box center [784, 368] width 1568 height 736
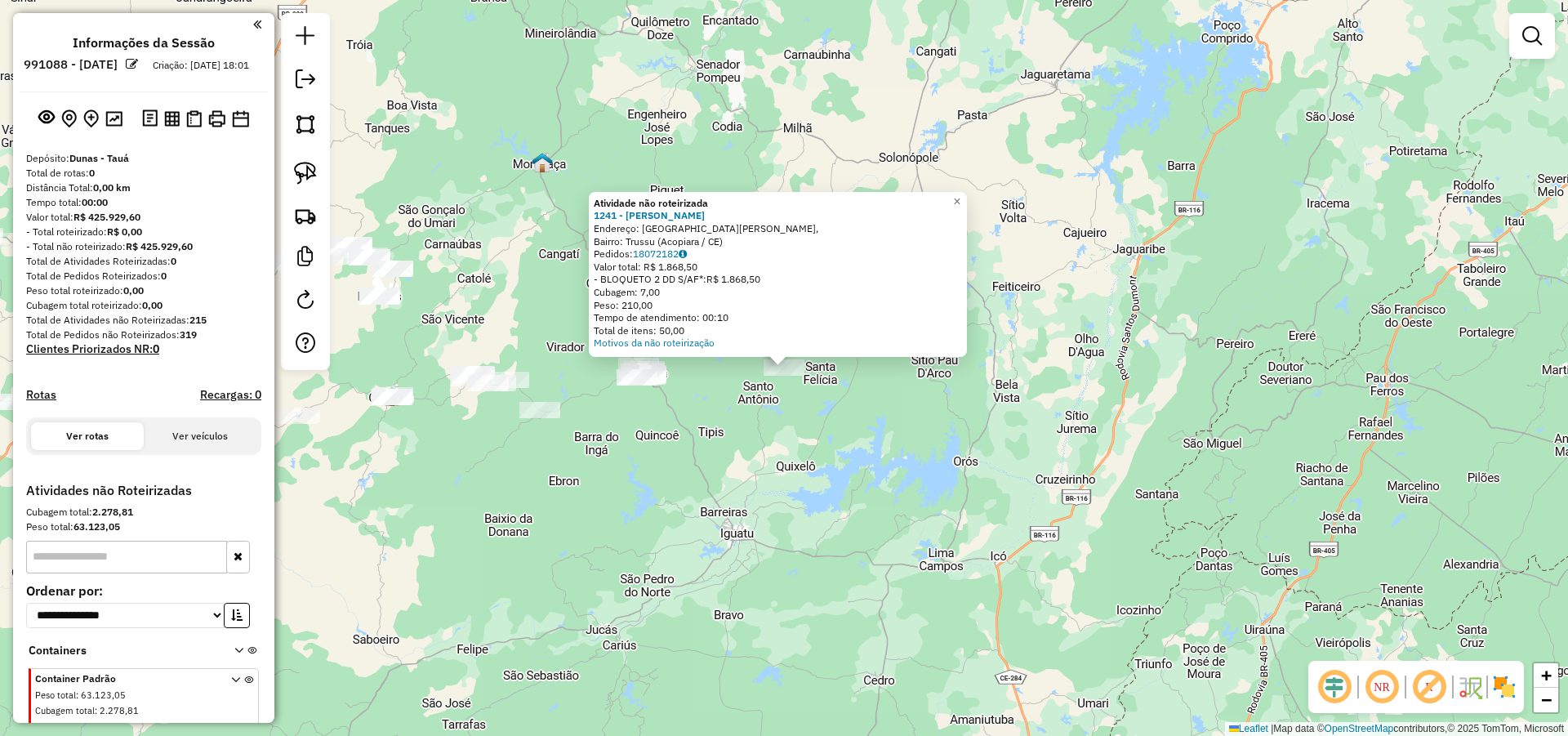
click at [1059, 375] on div "Atividade não roteirizada 1241 - AGUSTINHA BENTO VIEI Endereço: Rua Padre Cícer…" at bounding box center [784, 368] width 1568 height 736
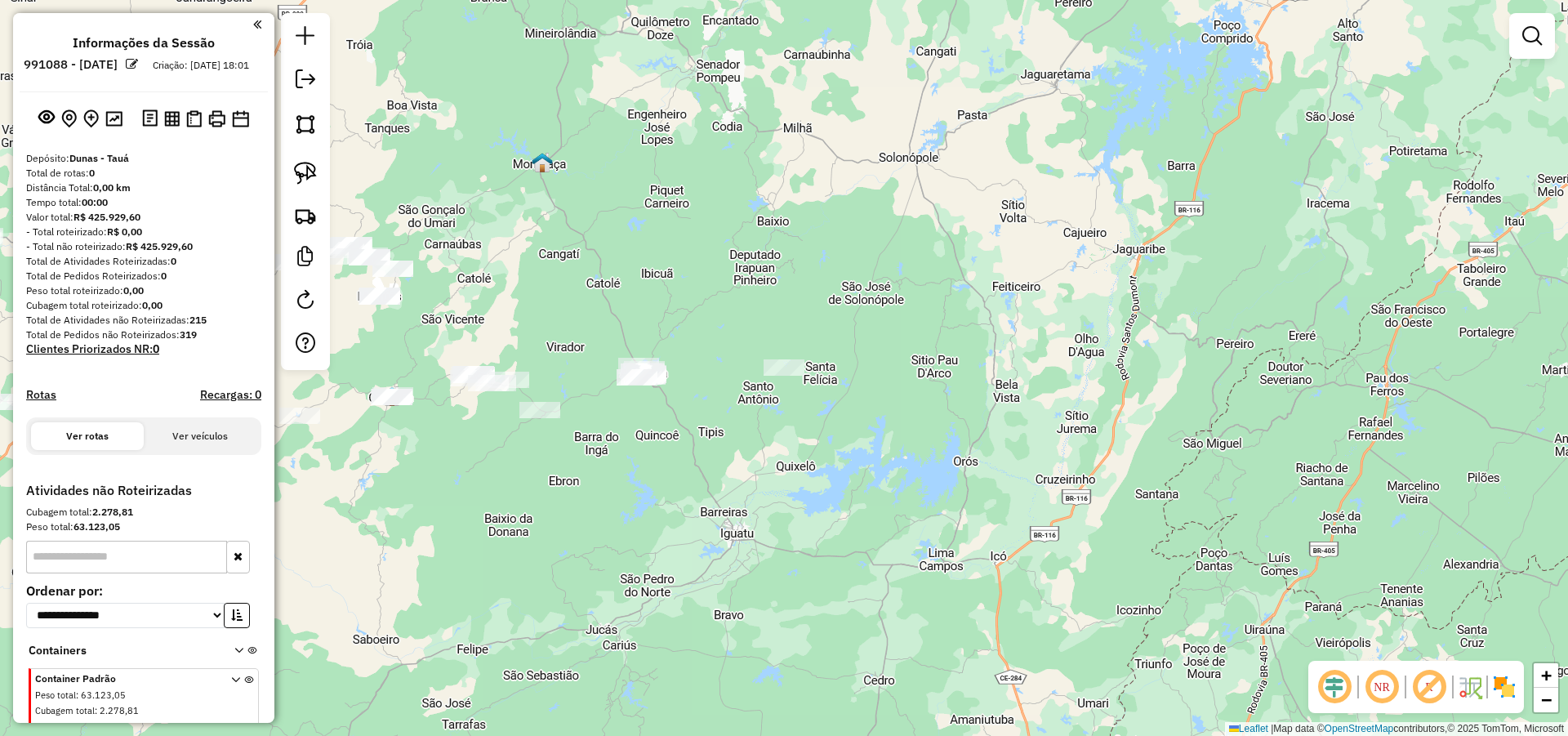
click at [888, 449] on div "Janela de atendimento Grade de atendimento Capacidade Transportadoras Veículos …" at bounding box center [784, 368] width 1568 height 736
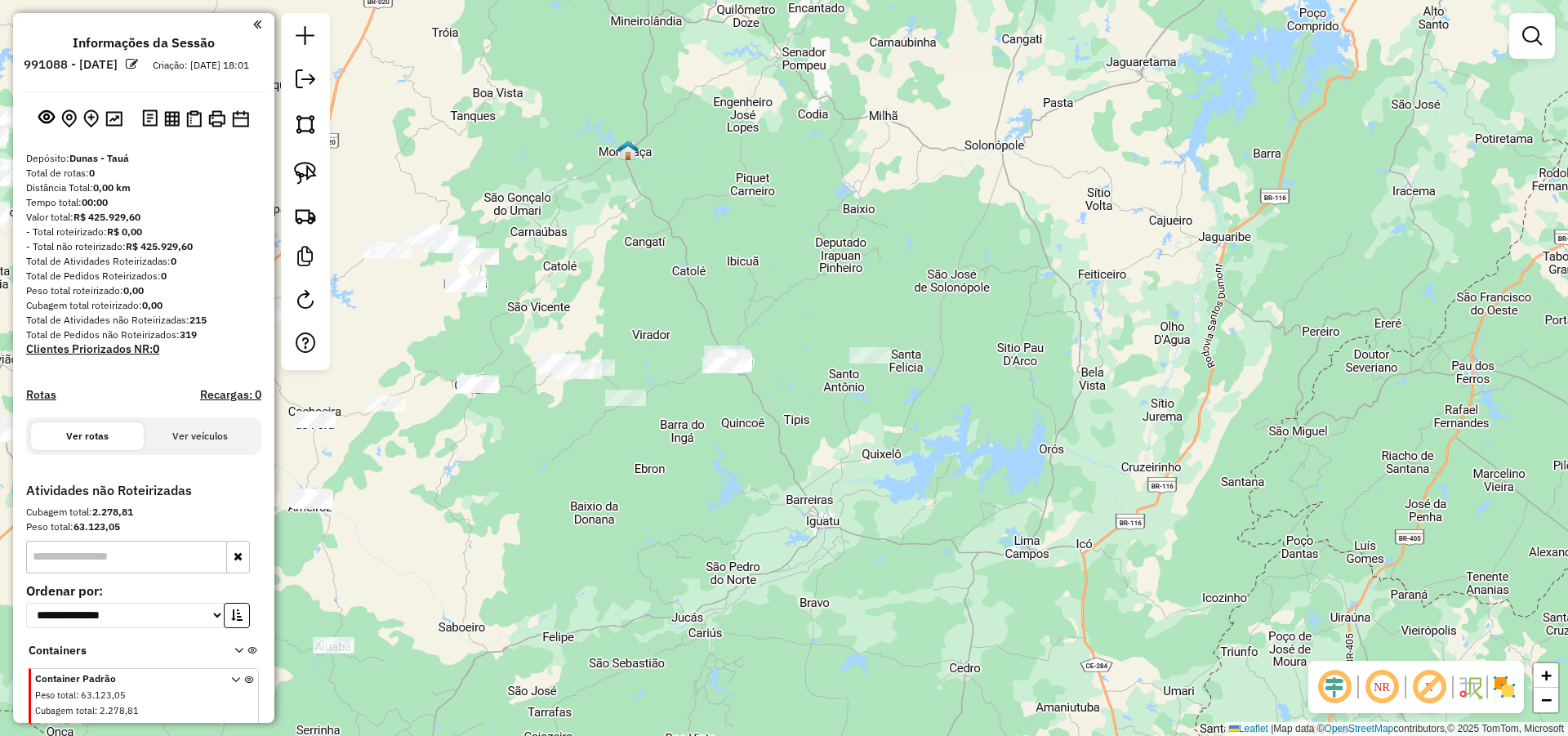
drag, startPoint x: 788, startPoint y: 418, endPoint x: 852, endPoint y: 401, distance: 66.2
click at [853, 405] on div "Janela de atendimento Grade de atendimento Capacidade Transportadoras Veículos …" at bounding box center [784, 368] width 1568 height 736
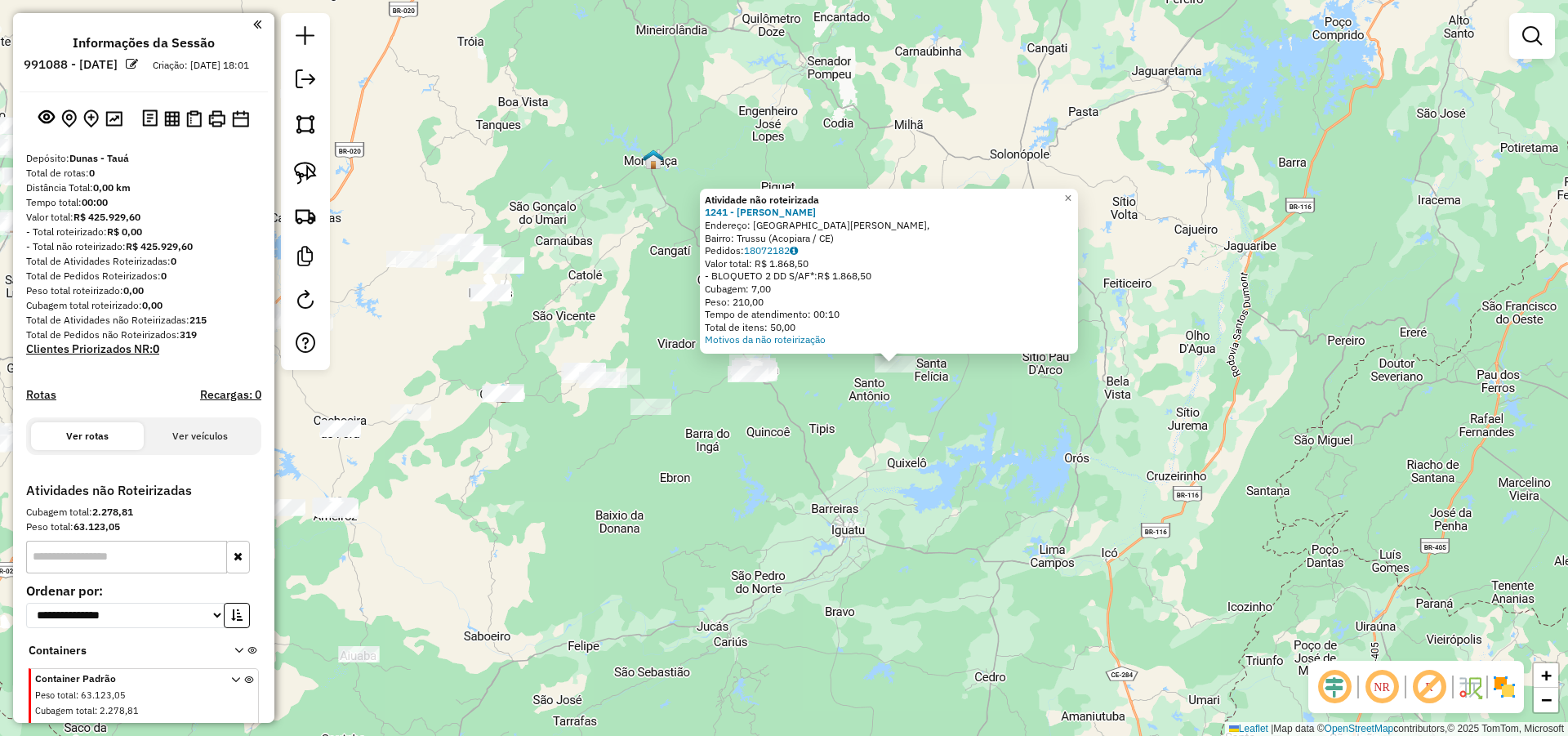
drag, startPoint x: 776, startPoint y: 414, endPoint x: 872, endPoint y: 412, distance: 96.0
click at [872, 412] on div "Atividade não roteirizada 1241 - AGUSTINHA BENTO VIEI Endereço: Rua Padre Cícer…" at bounding box center [784, 368] width 1568 height 736
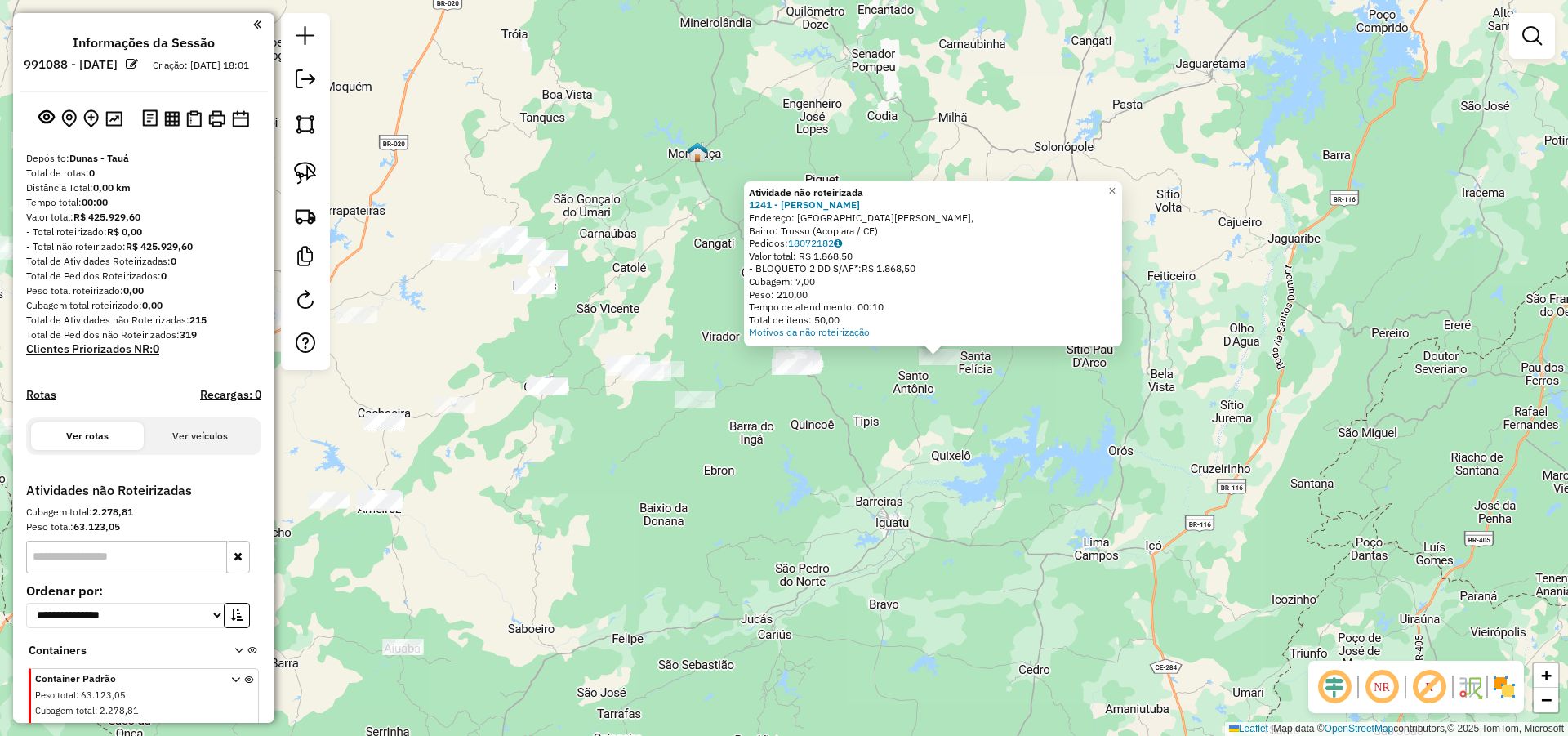
drag, startPoint x: 865, startPoint y: 420, endPoint x: 933, endPoint y: 420, distance: 68.0
click at [879, 416] on div "Atividade não roteirizada 1241 - AGUSTINHA BENTO VIEI Endereço: Rua Padre Cícer…" at bounding box center [784, 368] width 1568 height 736
click at [933, 420] on div "Atividade não roteirizada 1241 - AGUSTINHA BENTO VIEI Endereço: Rua Padre Cícer…" at bounding box center [784, 368] width 1568 height 736
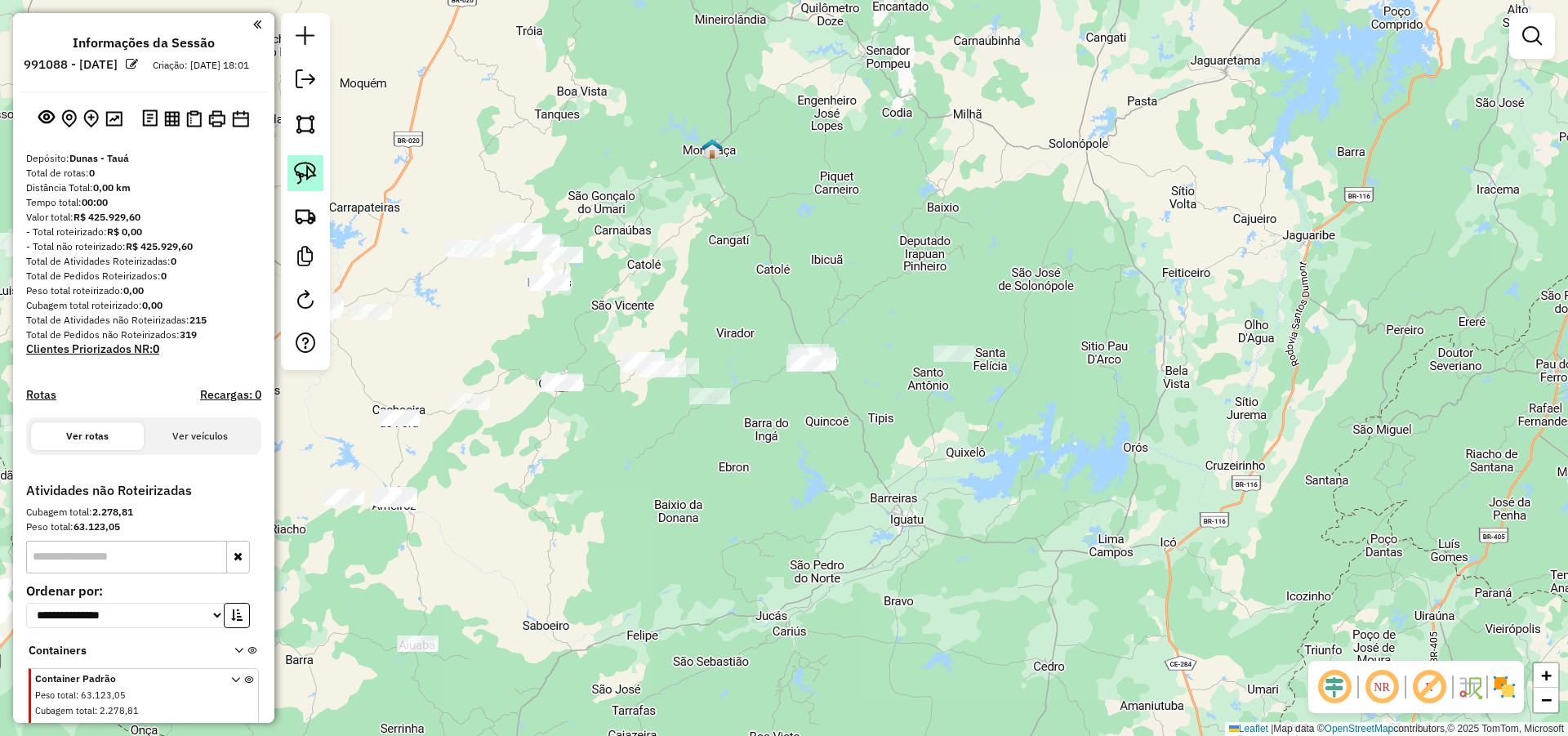
click at [309, 171] on img at bounding box center [305, 174] width 23 height 23
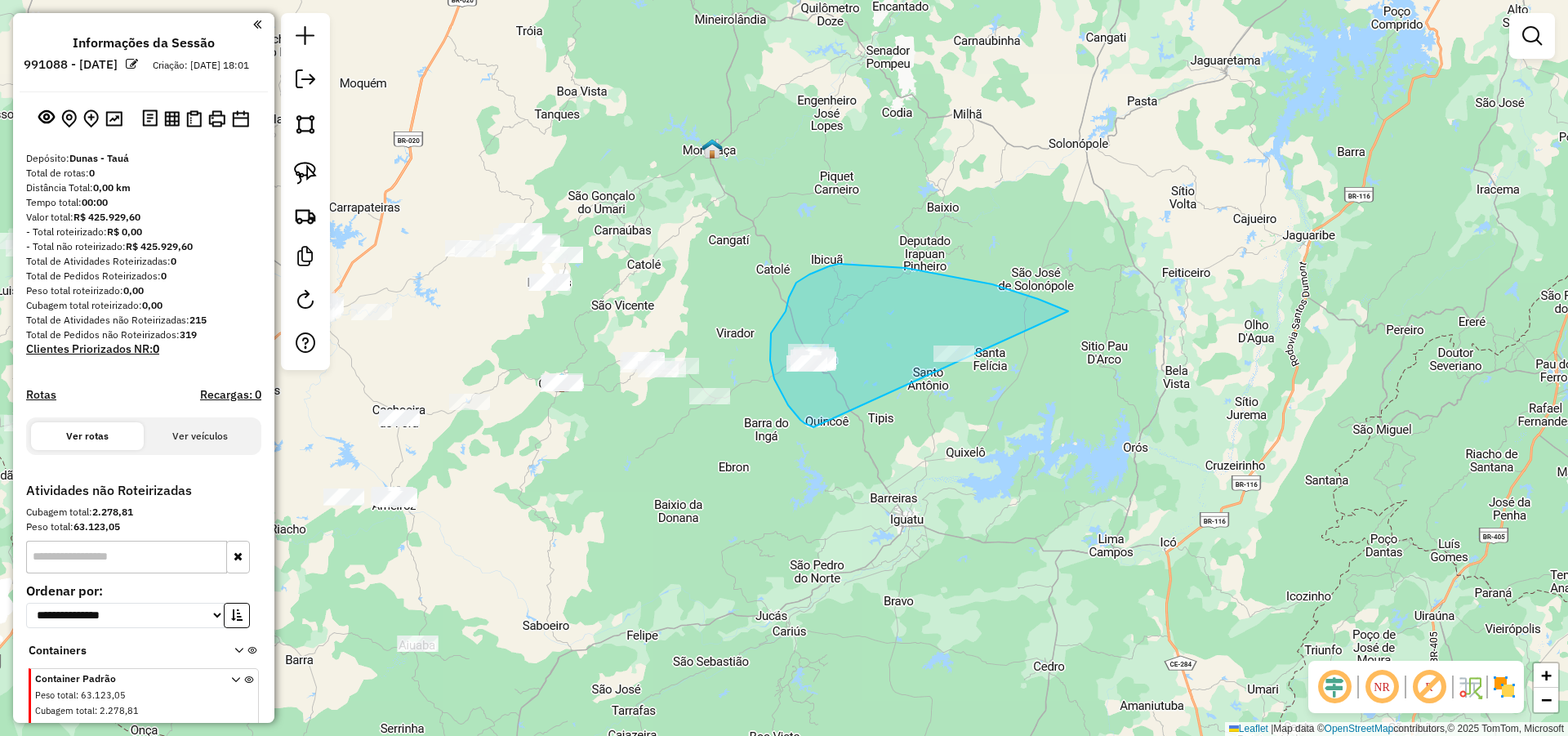
drag, startPoint x: 906, startPoint y: 268, endPoint x: 965, endPoint y: 412, distance: 155.6
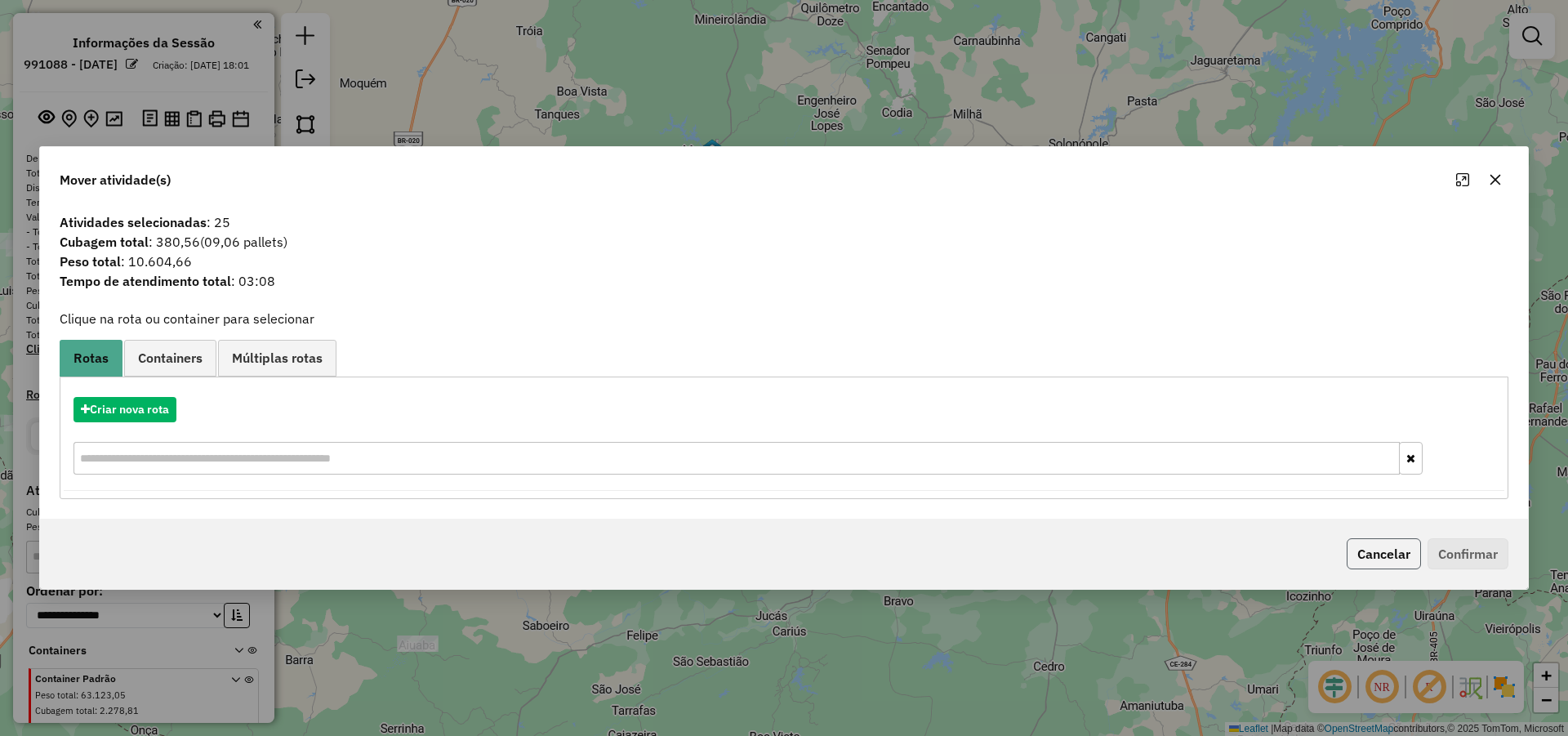
click at [1385, 553] on button "Cancelar" at bounding box center [1383, 553] width 74 height 31
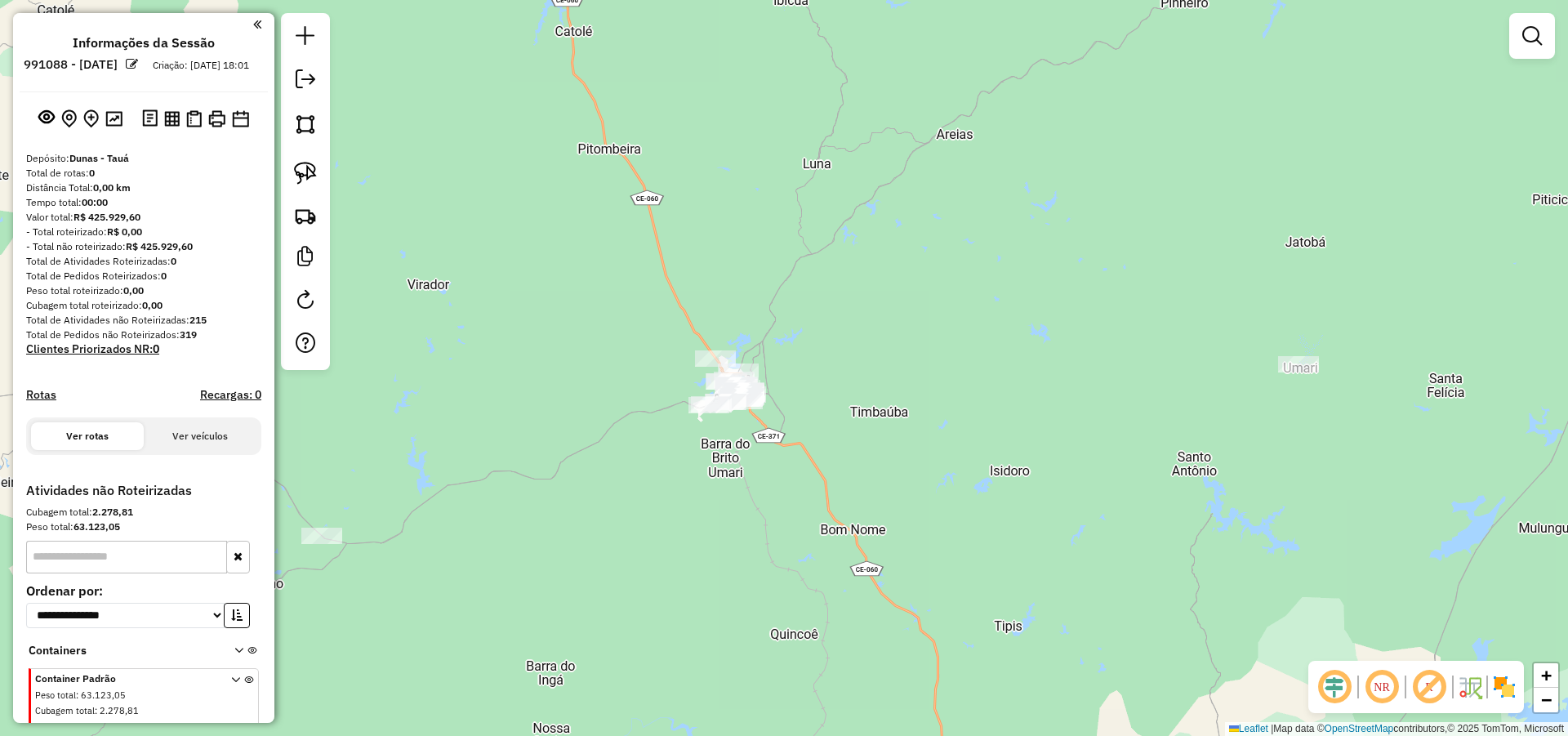
drag, startPoint x: 875, startPoint y: 331, endPoint x: 873, endPoint y: 406, distance: 75.0
click at [873, 406] on div "Janela de atendimento Grade de atendimento Capacidade Transportadoras Veículos …" at bounding box center [784, 368] width 1568 height 736
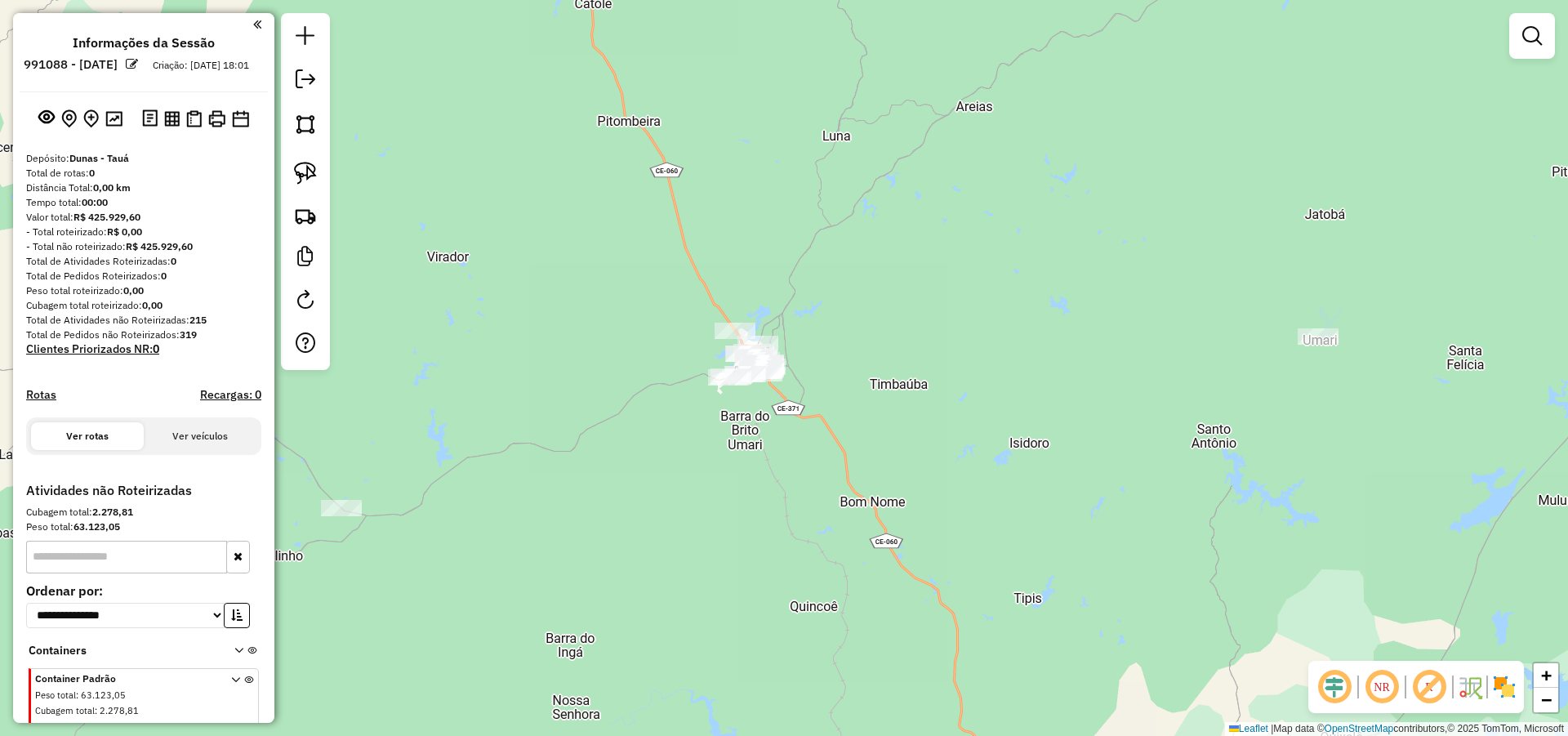
drag, startPoint x: 729, startPoint y: 433, endPoint x: 751, endPoint y: 387, distance: 51.0
click at [750, 388] on div "Janela de atendimento Grade de atendimento Capacidade Transportadoras Veículos …" at bounding box center [784, 368] width 1568 height 736
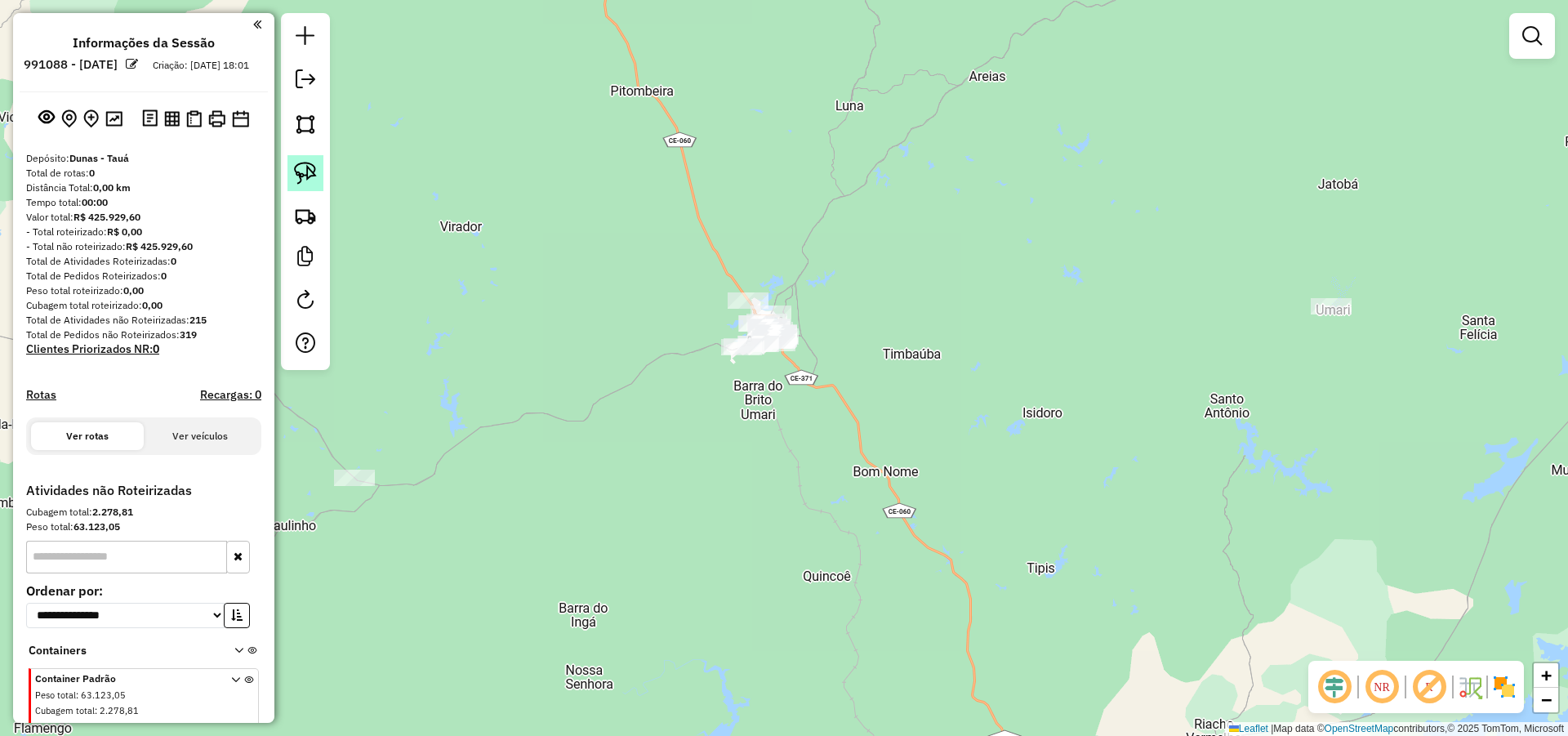
click at [308, 168] on img at bounding box center [305, 174] width 23 height 23
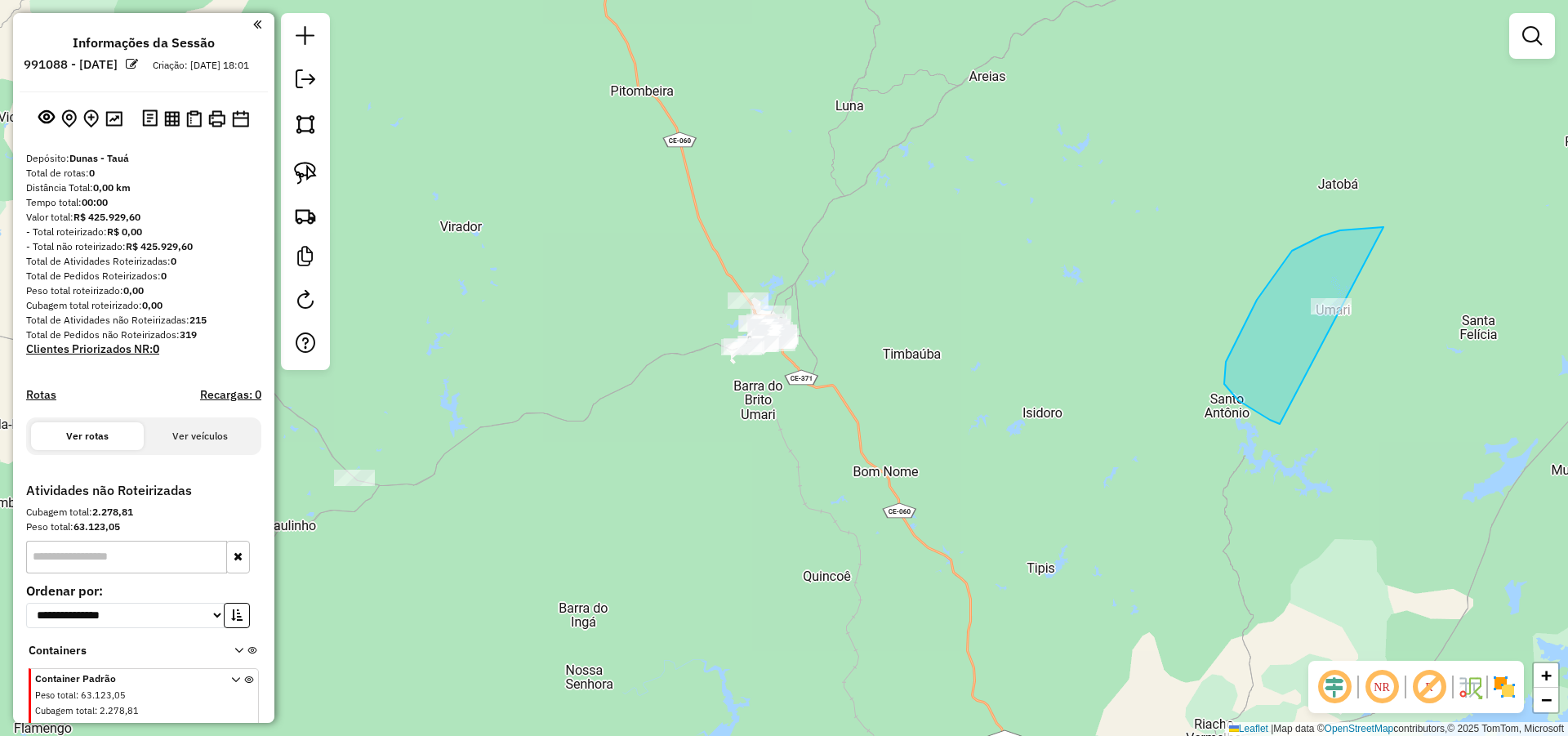
drag, startPoint x: 1321, startPoint y: 236, endPoint x: 1342, endPoint y: 408, distance: 173.3
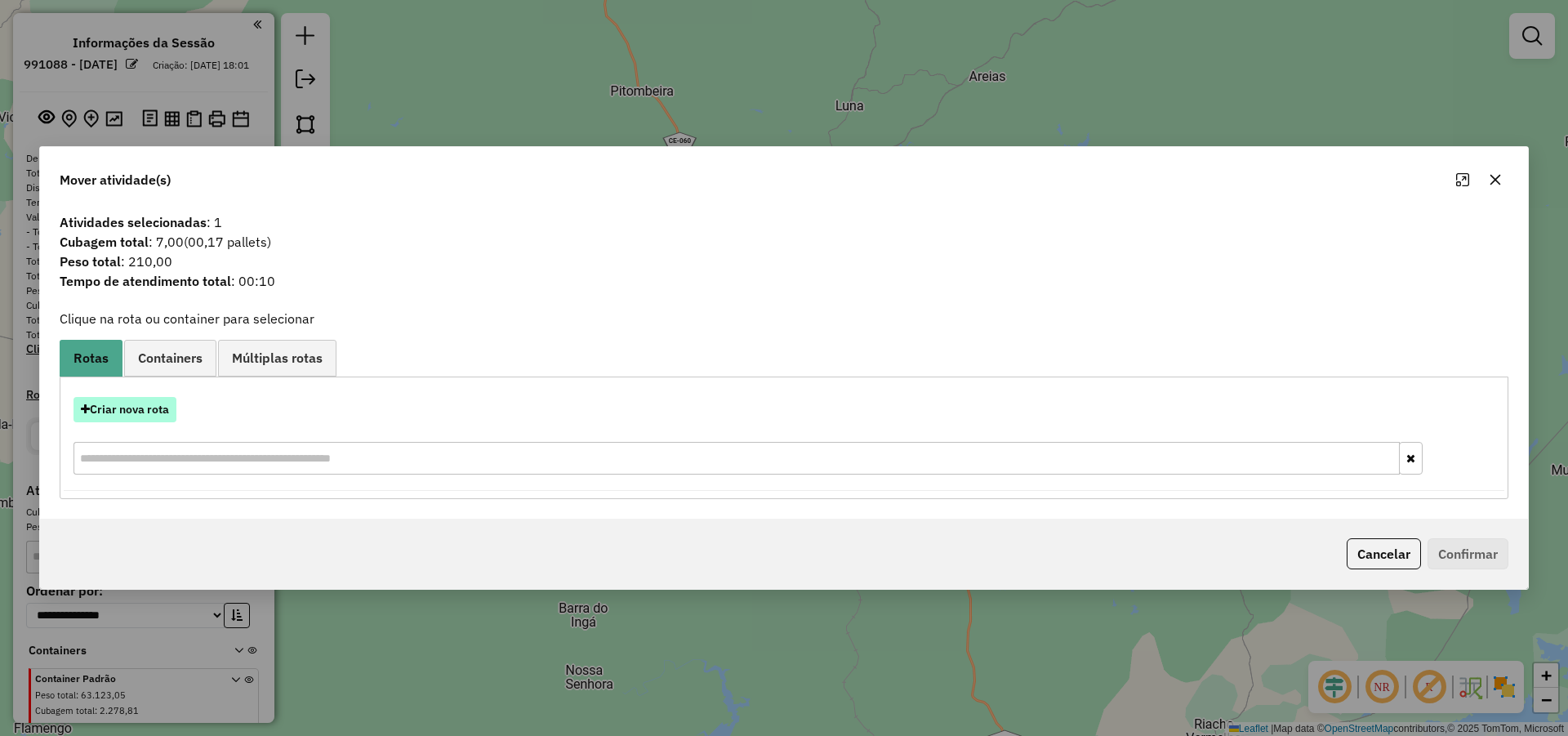
click at [156, 413] on button "Criar nova rota" at bounding box center [124, 409] width 103 height 25
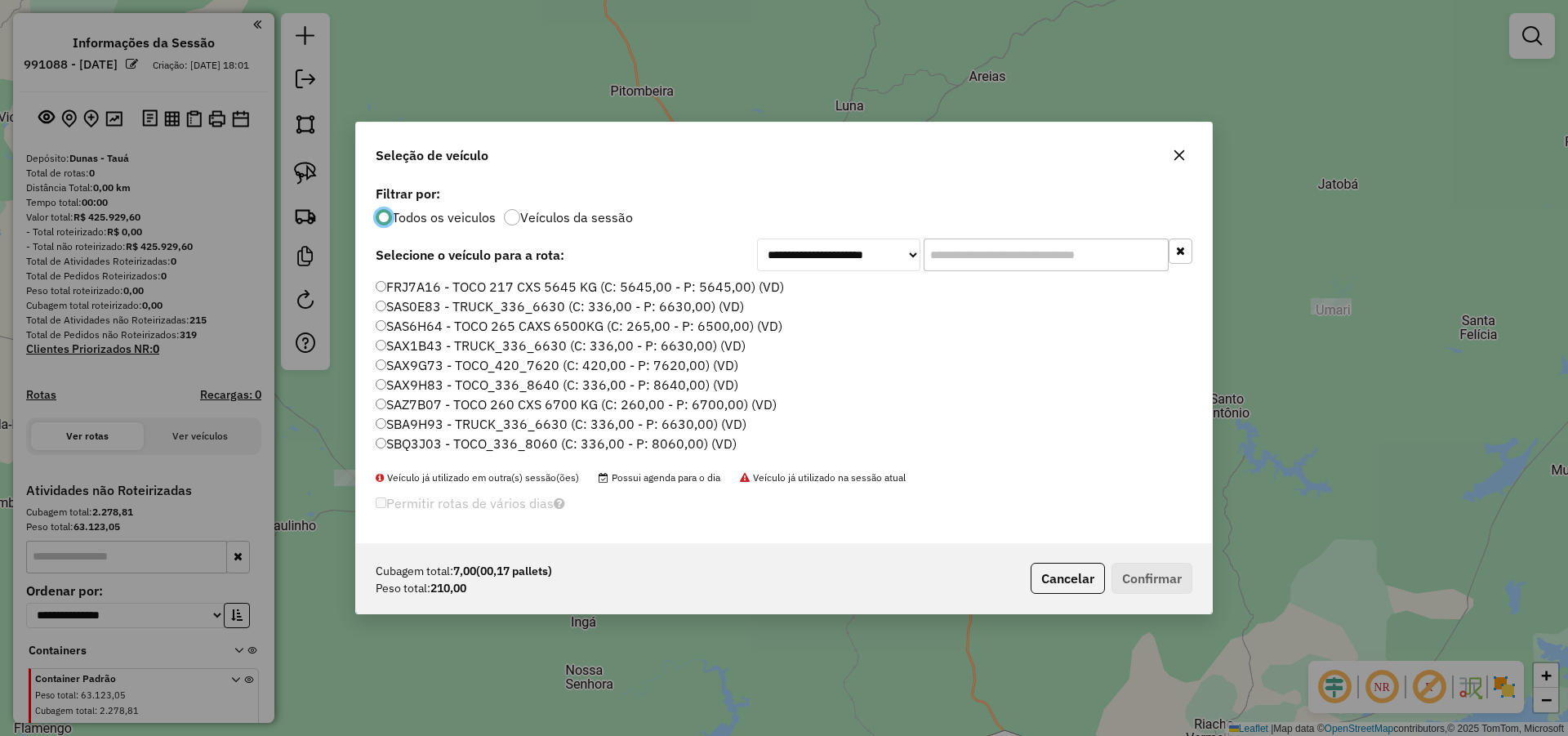
scroll to position [9, 4]
click at [987, 259] on input "text" at bounding box center [1046, 254] width 245 height 32
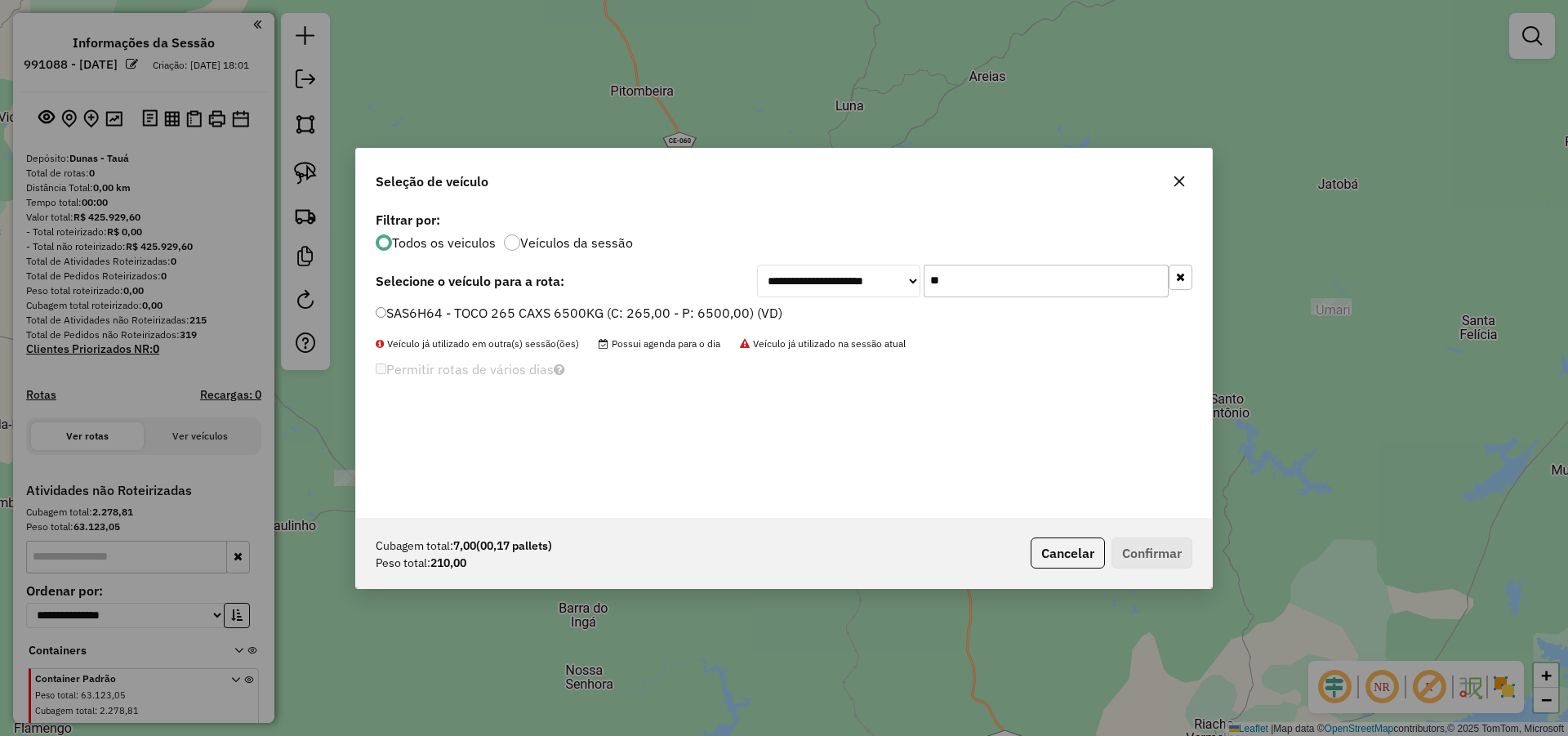
type input "**"
click at [716, 313] on label "SAS6H64 - TOCO 265 CAXS 6500KG (C: 265,00 - P: 6500,00) (VD)" at bounding box center [579, 312] width 406 height 20
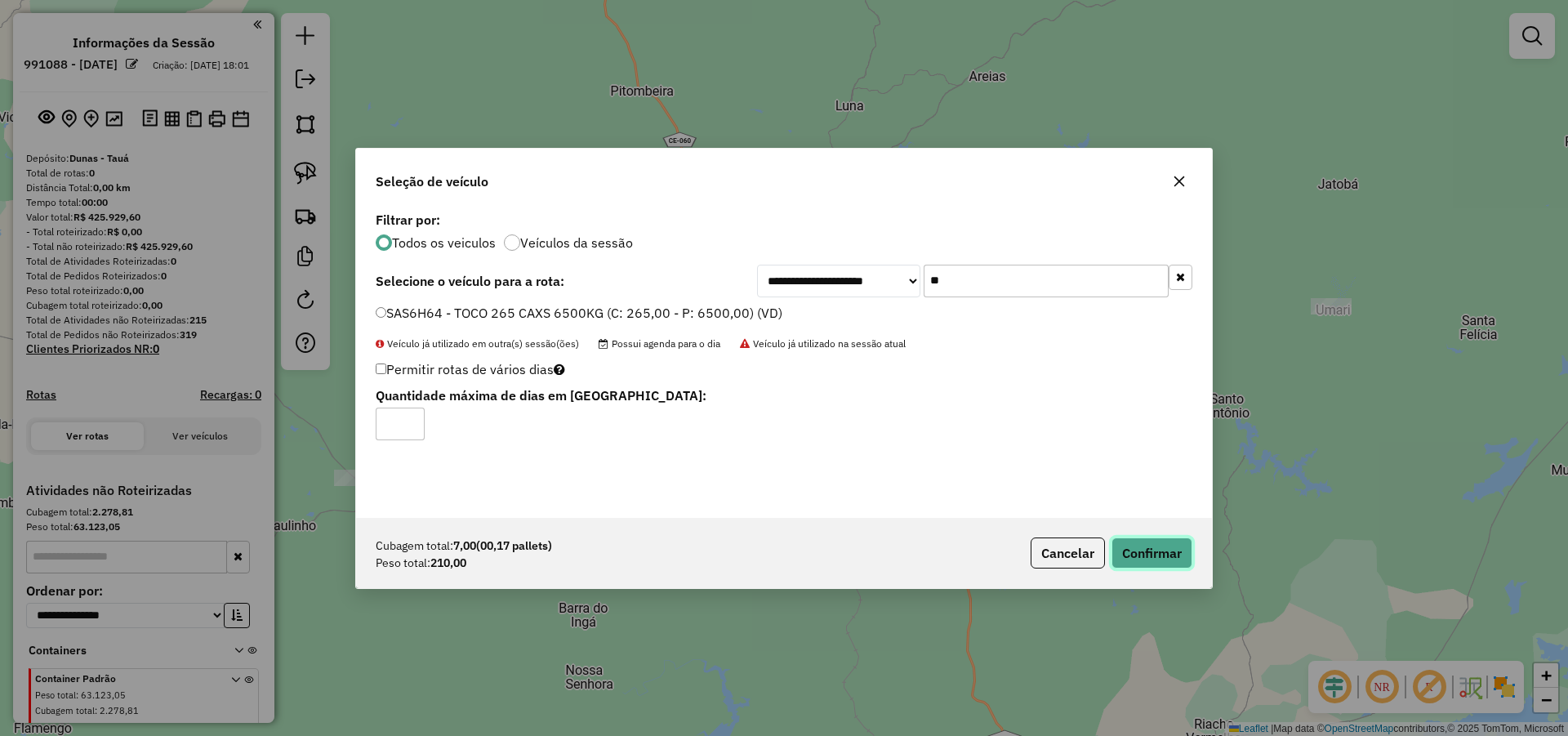
click at [1168, 552] on button "Confirmar" at bounding box center [1152, 552] width 81 height 31
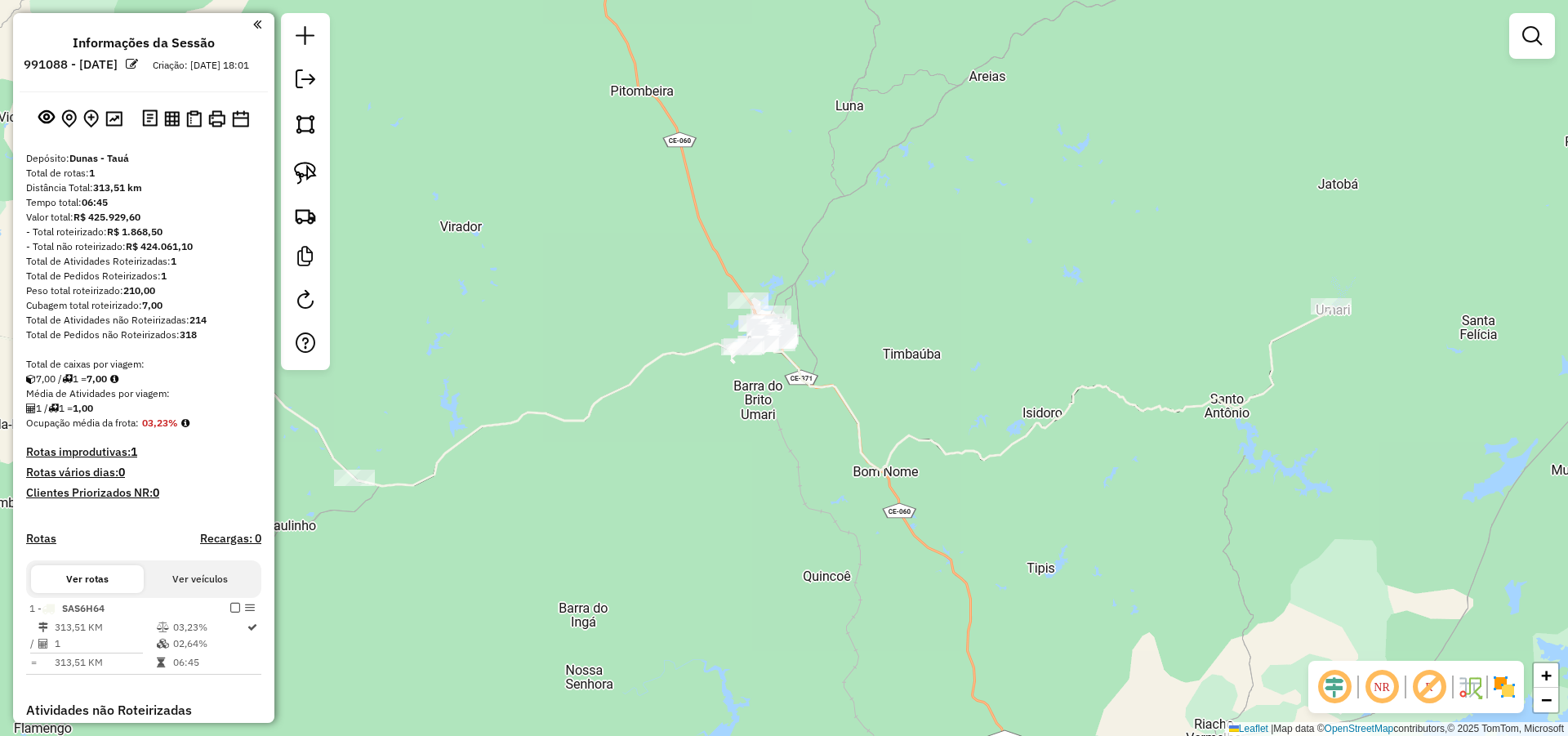
click at [759, 378] on div "Janela de atendimento Grade de atendimento Capacidade Transportadoras Veículos …" at bounding box center [784, 368] width 1568 height 736
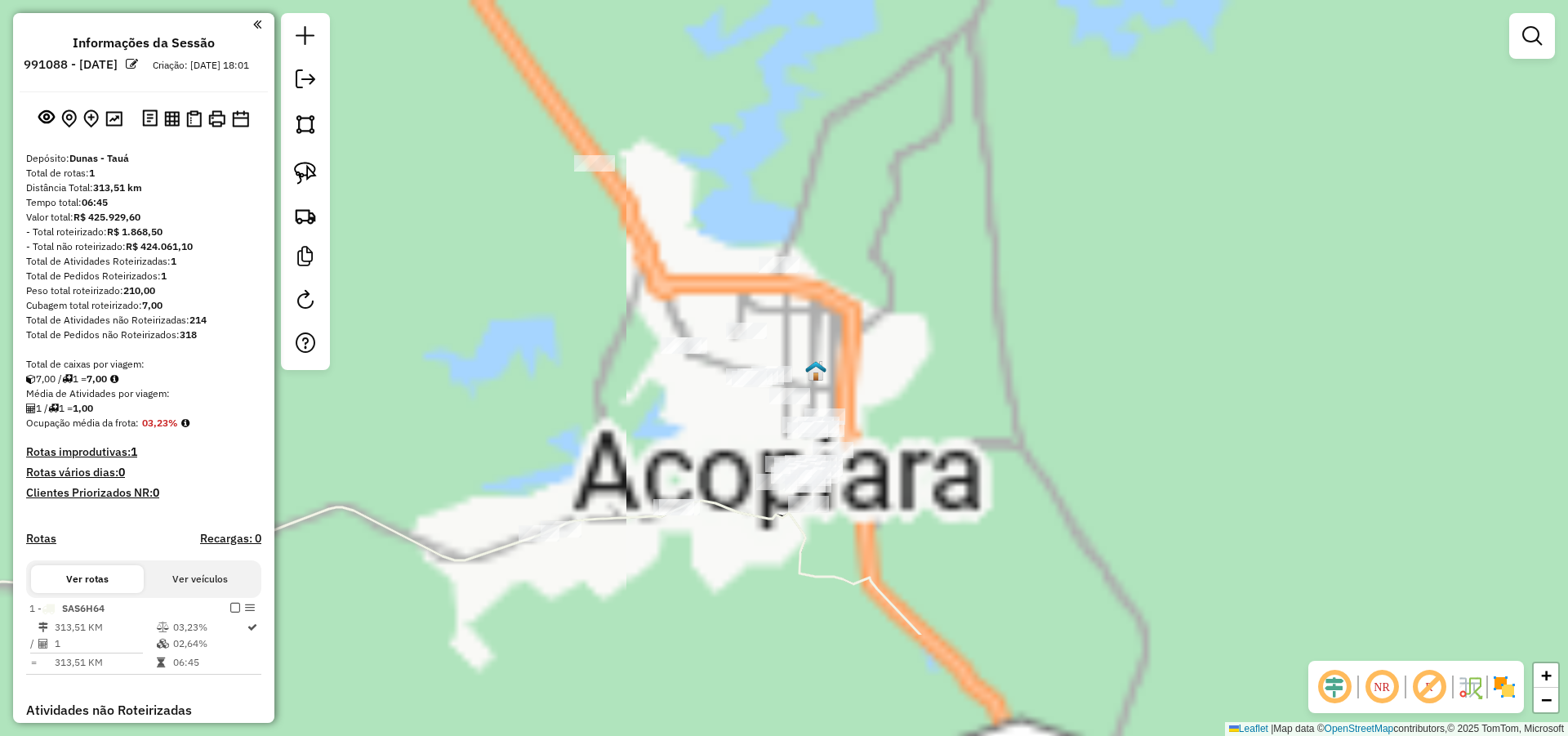
drag, startPoint x: 916, startPoint y: 249, endPoint x: 924, endPoint y: 185, distance: 64.5
click at [923, 194] on div "Janela de atendimento Grade de atendimento Capacidade Transportadoras Veículos …" at bounding box center [784, 368] width 1568 height 736
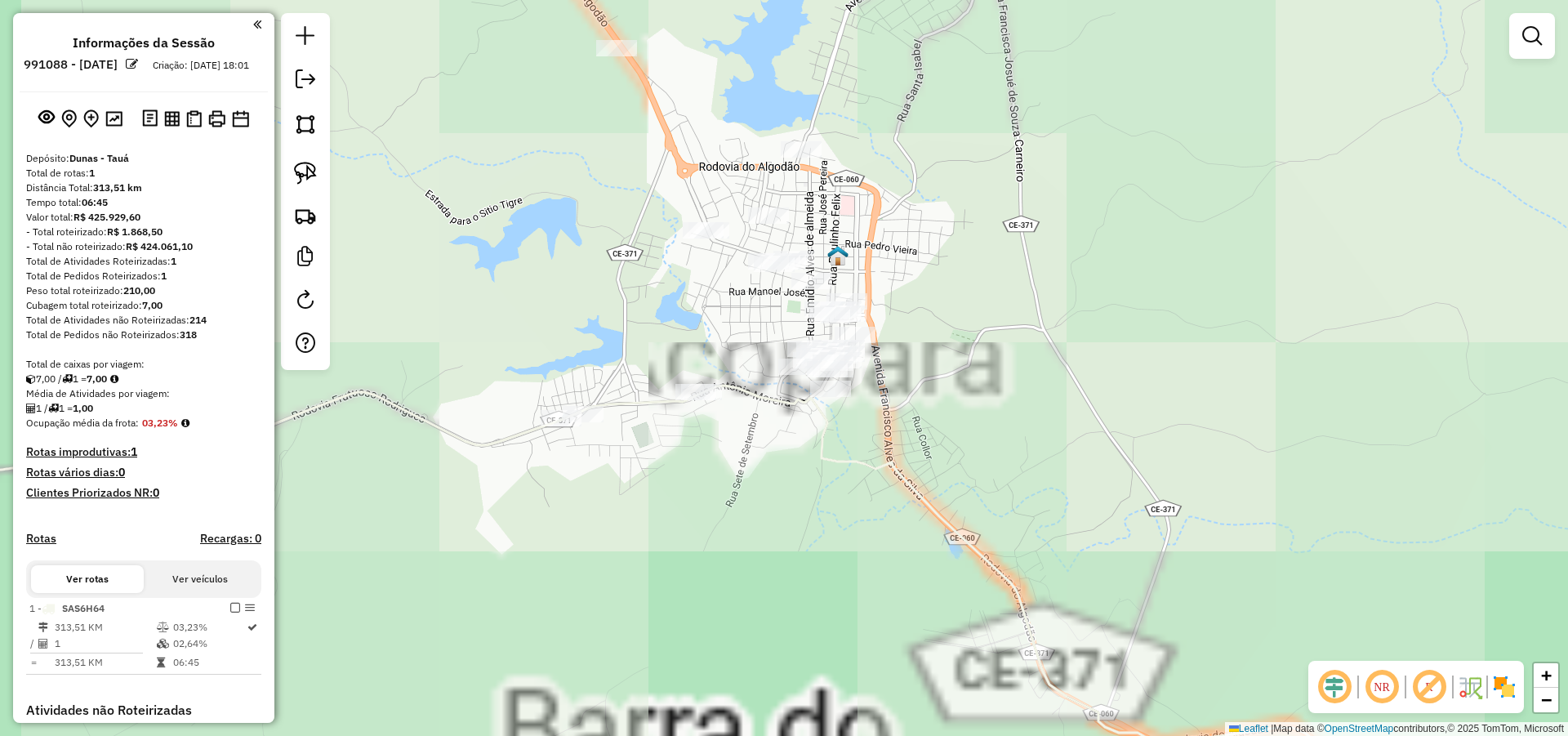
drag, startPoint x: 980, startPoint y: 402, endPoint x: 967, endPoint y: 321, distance: 82.0
click at [997, 323] on div "Janela de atendimento Grade de atendimento Capacidade Transportadoras Veículos …" at bounding box center [784, 368] width 1568 height 736
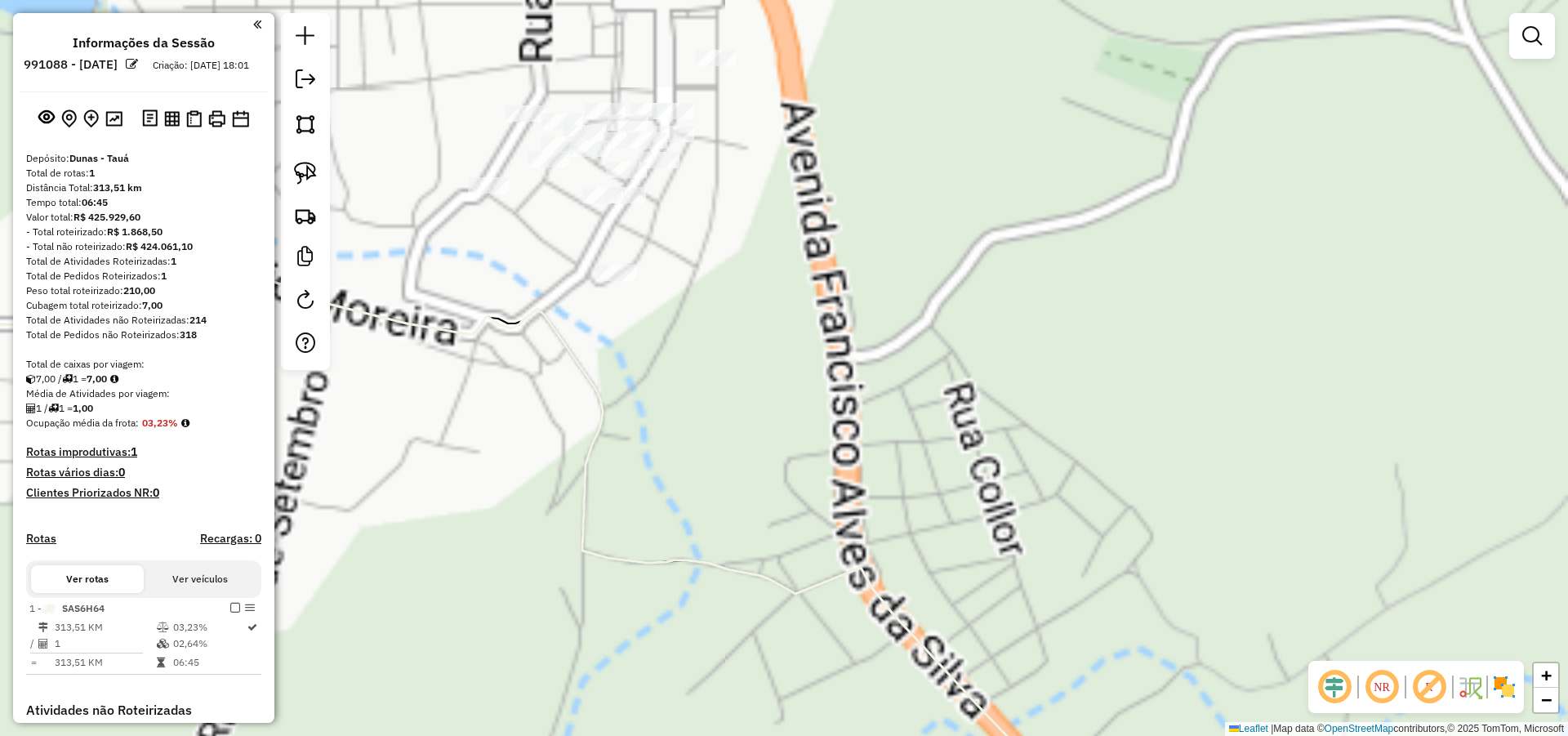
drag, startPoint x: 950, startPoint y: 418, endPoint x: 974, endPoint y: 427, distance: 25.6
click at [970, 426] on div "Janela de atendimento Grade de atendimento Capacidade Transportadoras Veículos …" at bounding box center [784, 368] width 1568 height 736
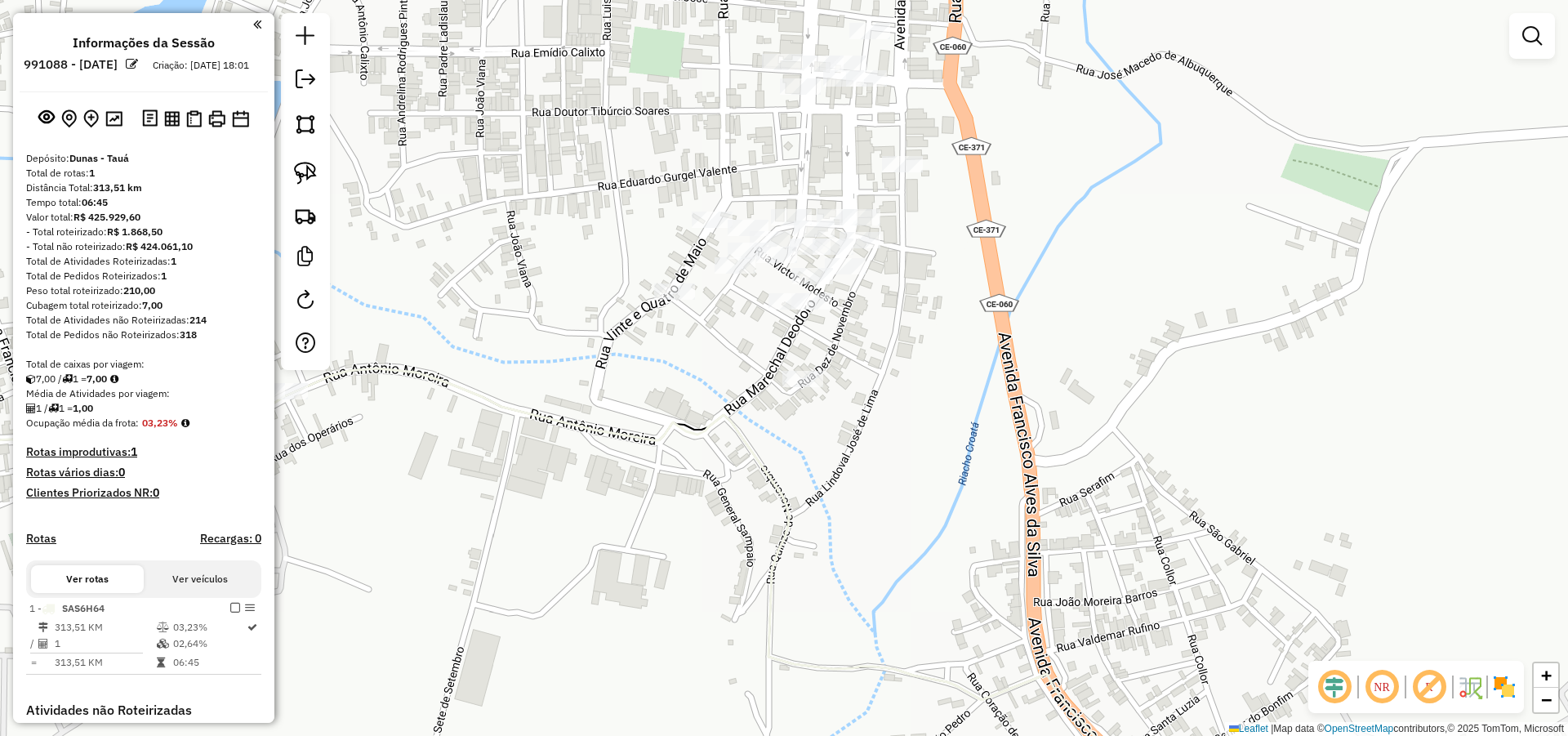
drag, startPoint x: 956, startPoint y: 321, endPoint x: 1010, endPoint y: 288, distance: 63.3
click at [1010, 289] on div "Janela de atendimento Grade de atendimento Capacidade Transportadoras Veículos …" at bounding box center [784, 368] width 1568 height 736
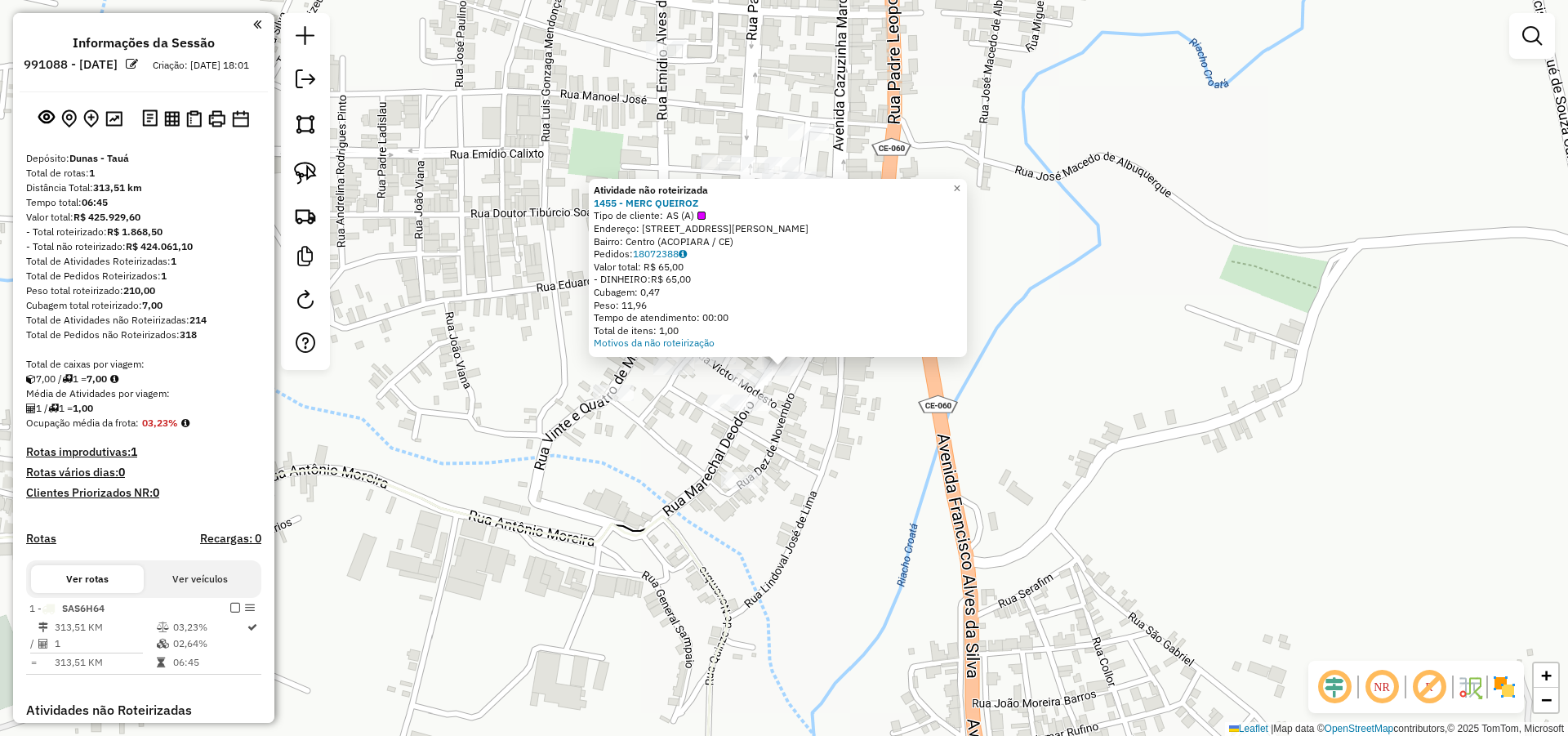
click at [835, 412] on div "Atividade não roteirizada 1455 - MERC QUEIROZ Tipo de cliente: AS (A) Endereço:…" at bounding box center [784, 368] width 1568 height 736
click at [853, 403] on div "Atividade não roteirizada 1455 - MERC QUEIROZ Tipo de cliente: AS (A) Endereço:…" at bounding box center [784, 368] width 1568 height 736
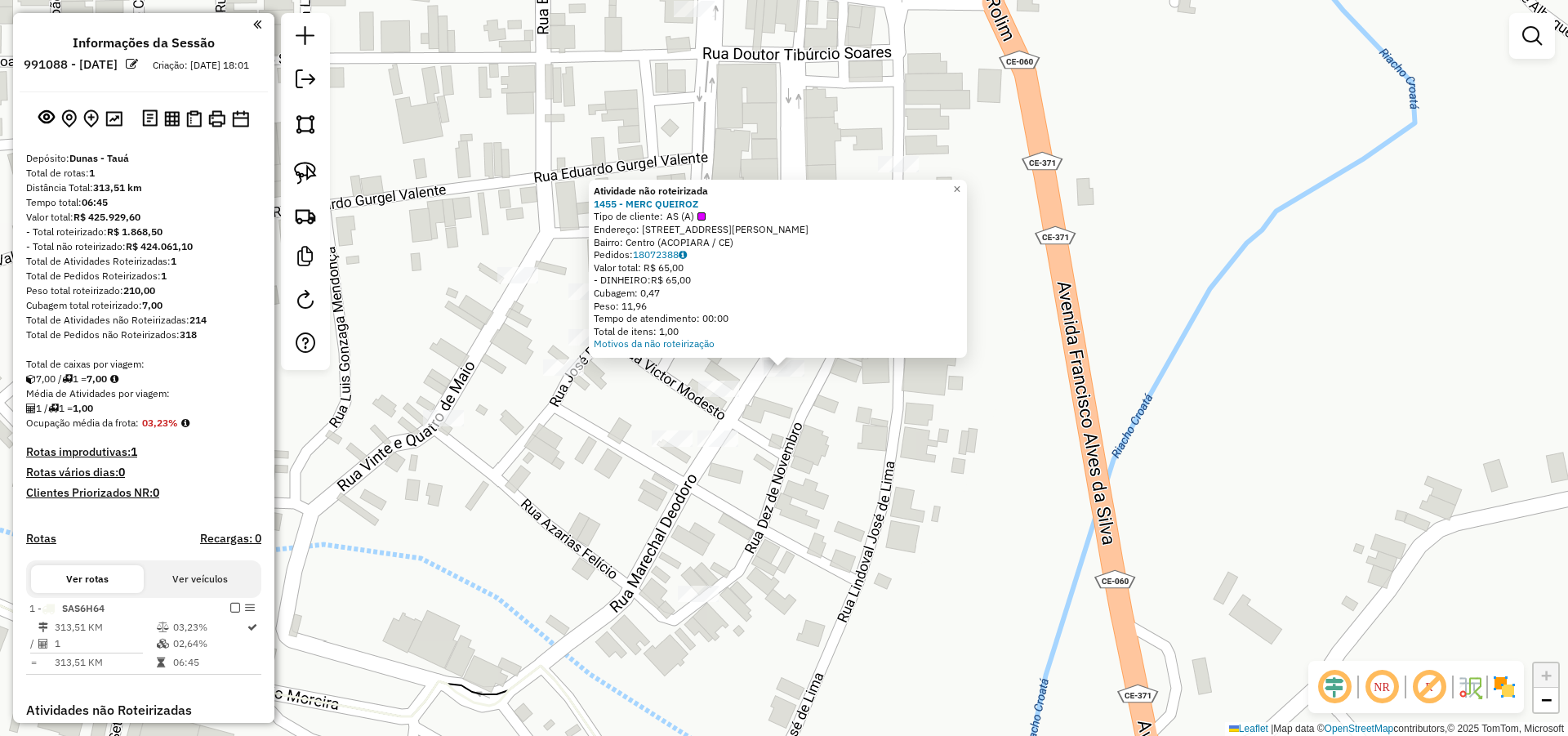
click at [866, 423] on div "Atividade não roteirizada 1455 - MERC QUEIROZ Tipo de cliente: AS (A) Endereço:…" at bounding box center [784, 368] width 1568 height 736
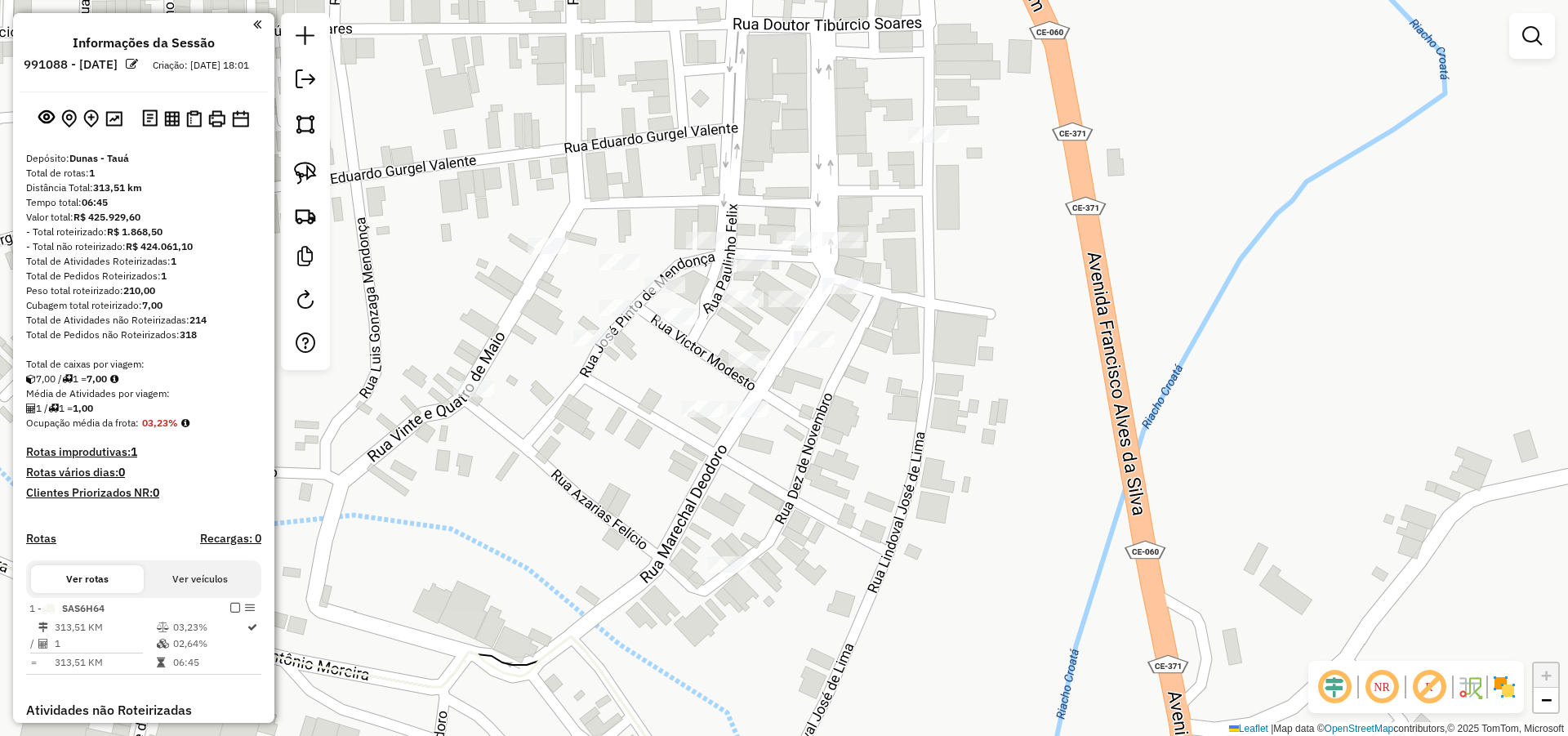
drag, startPoint x: 843, startPoint y: 453, endPoint x: 862, endPoint y: 426, distance: 33.0
click at [862, 427] on div "Janela de atendimento Grade de atendimento Capacidade Transportadoras Veículos …" at bounding box center [784, 368] width 1568 height 736
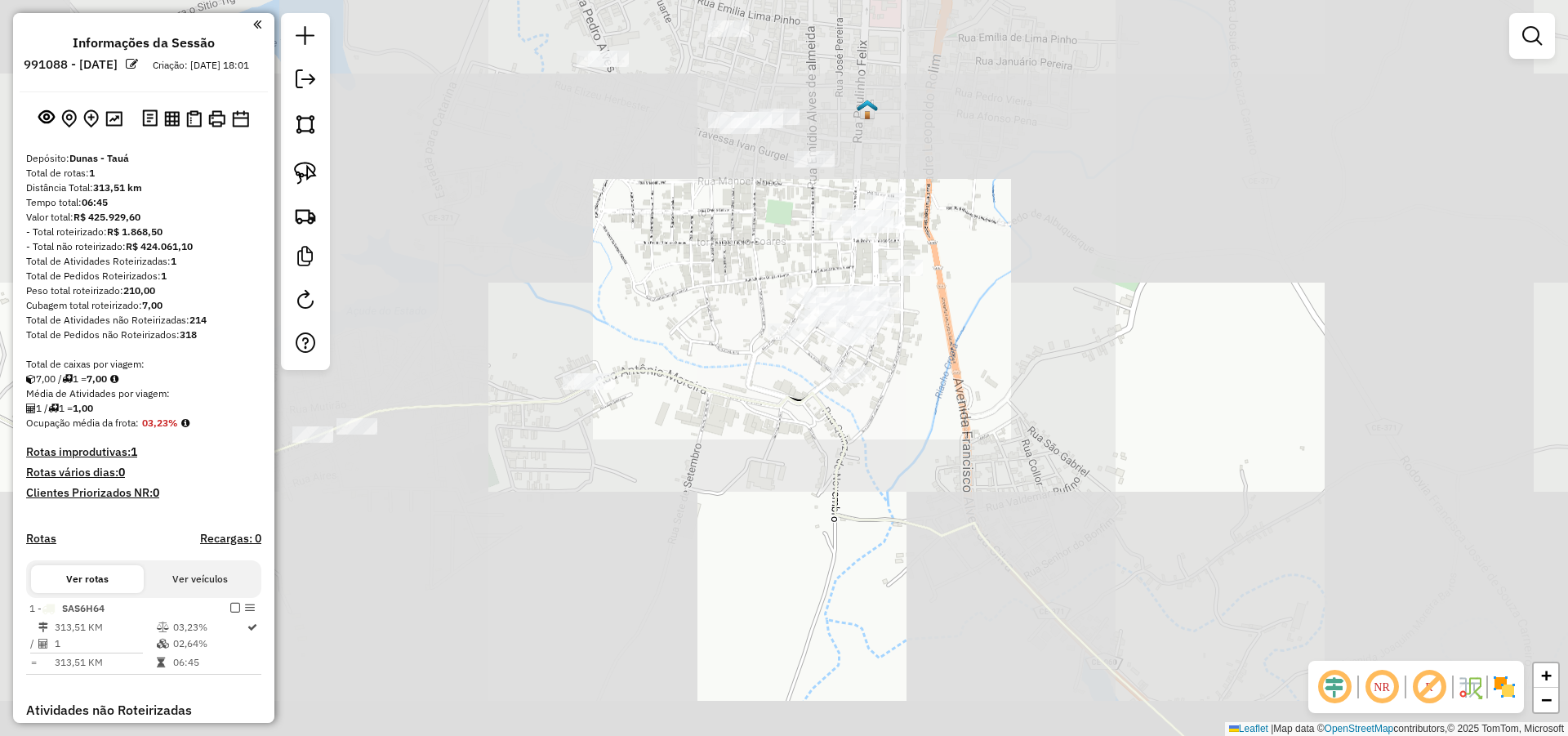
drag, startPoint x: 897, startPoint y: 435, endPoint x: 915, endPoint y: 387, distance: 51.3
click at [915, 388] on div "Janela de atendimento Grade de atendimento Capacidade Transportadoras Veículos …" at bounding box center [784, 368] width 1568 height 736
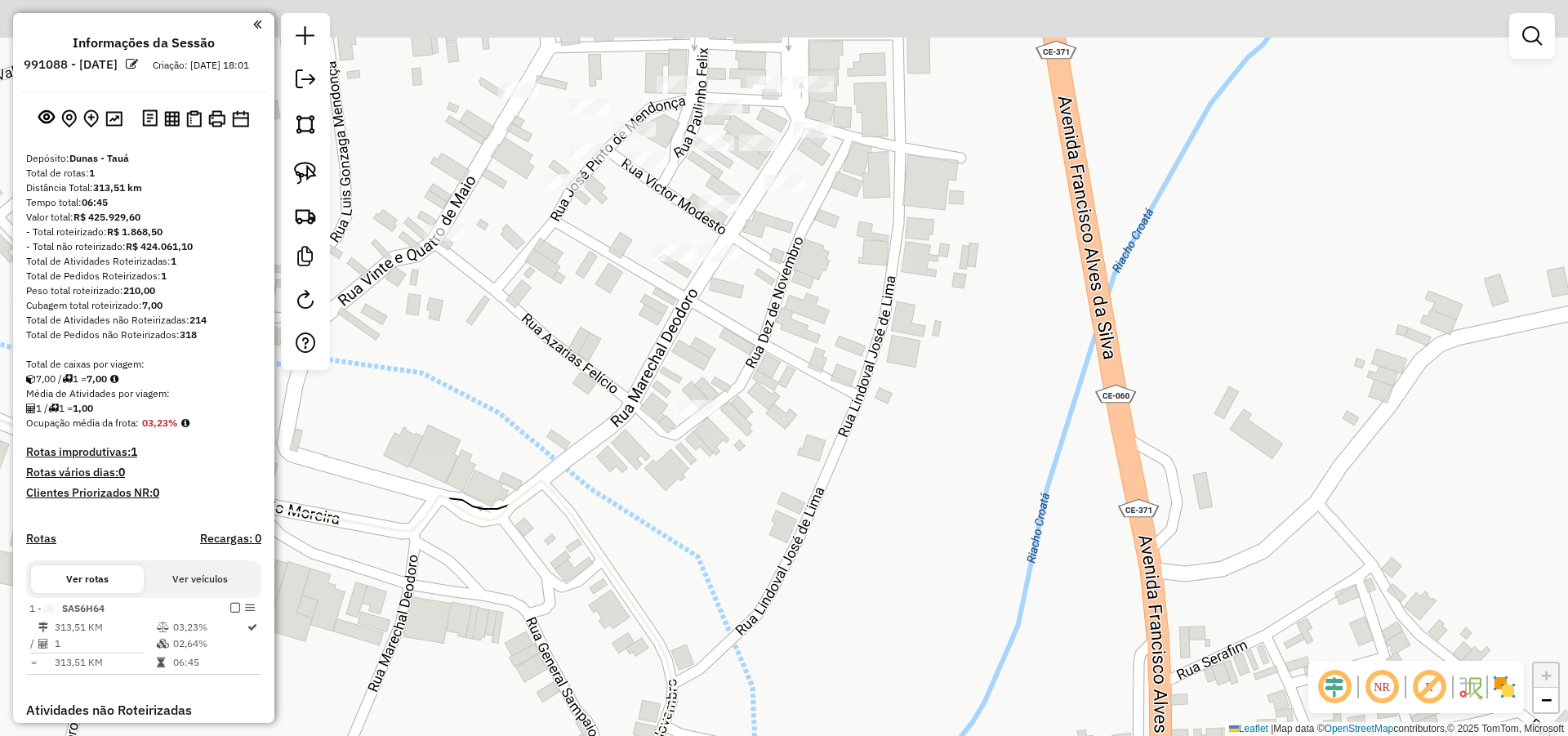
drag, startPoint x: 798, startPoint y: 267, endPoint x: 830, endPoint y: 324, distance: 65.4
click at [825, 319] on div "Janela de atendimento Grade de atendimento Capacidade Transportadoras Veículos …" at bounding box center [784, 368] width 1568 height 736
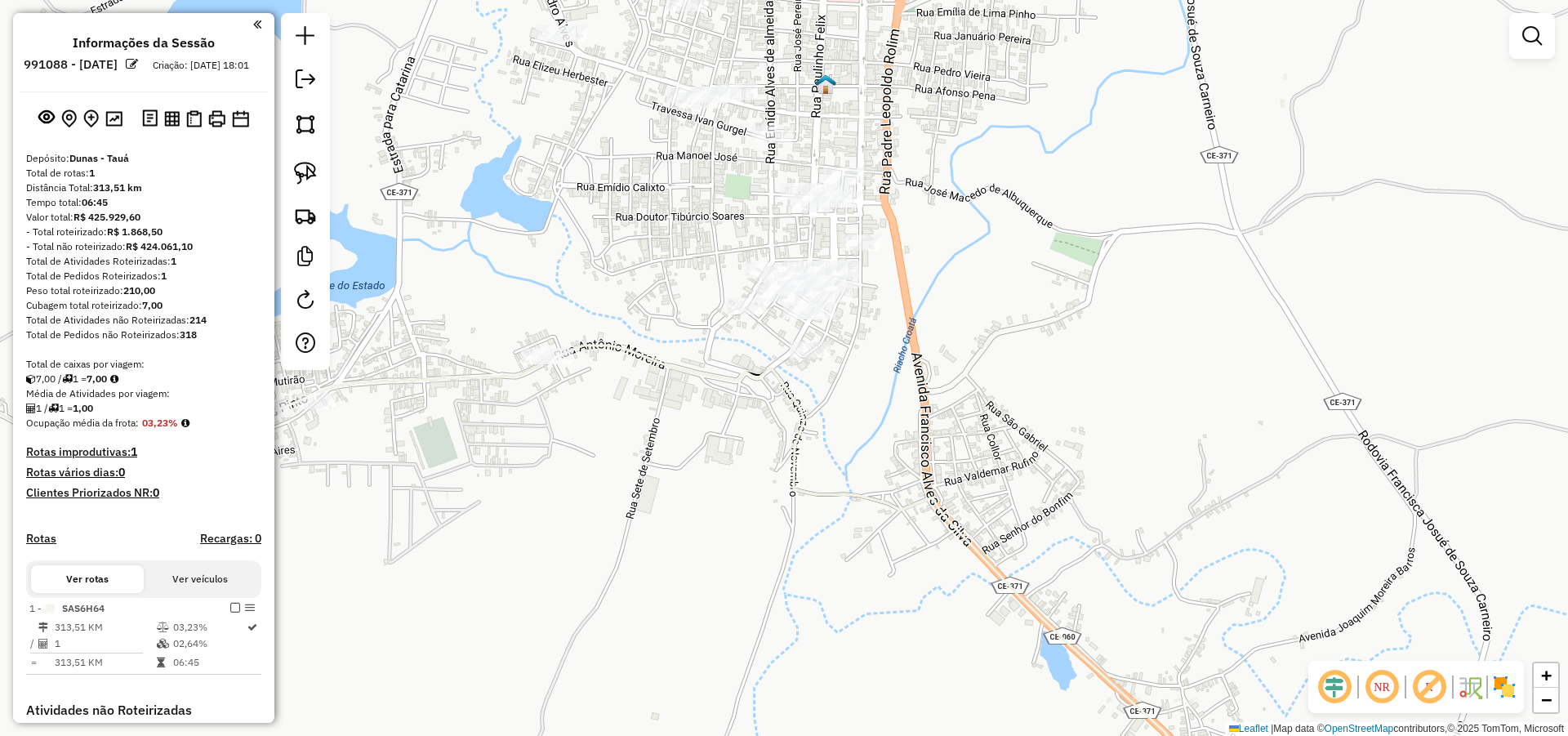
drag, startPoint x: 968, startPoint y: 347, endPoint x: 1014, endPoint y: 485, distance: 145.5
click at [1010, 478] on div "Janela de atendimento Grade de atendimento Capacidade Transportadoras Veículos …" at bounding box center [784, 368] width 1568 height 736
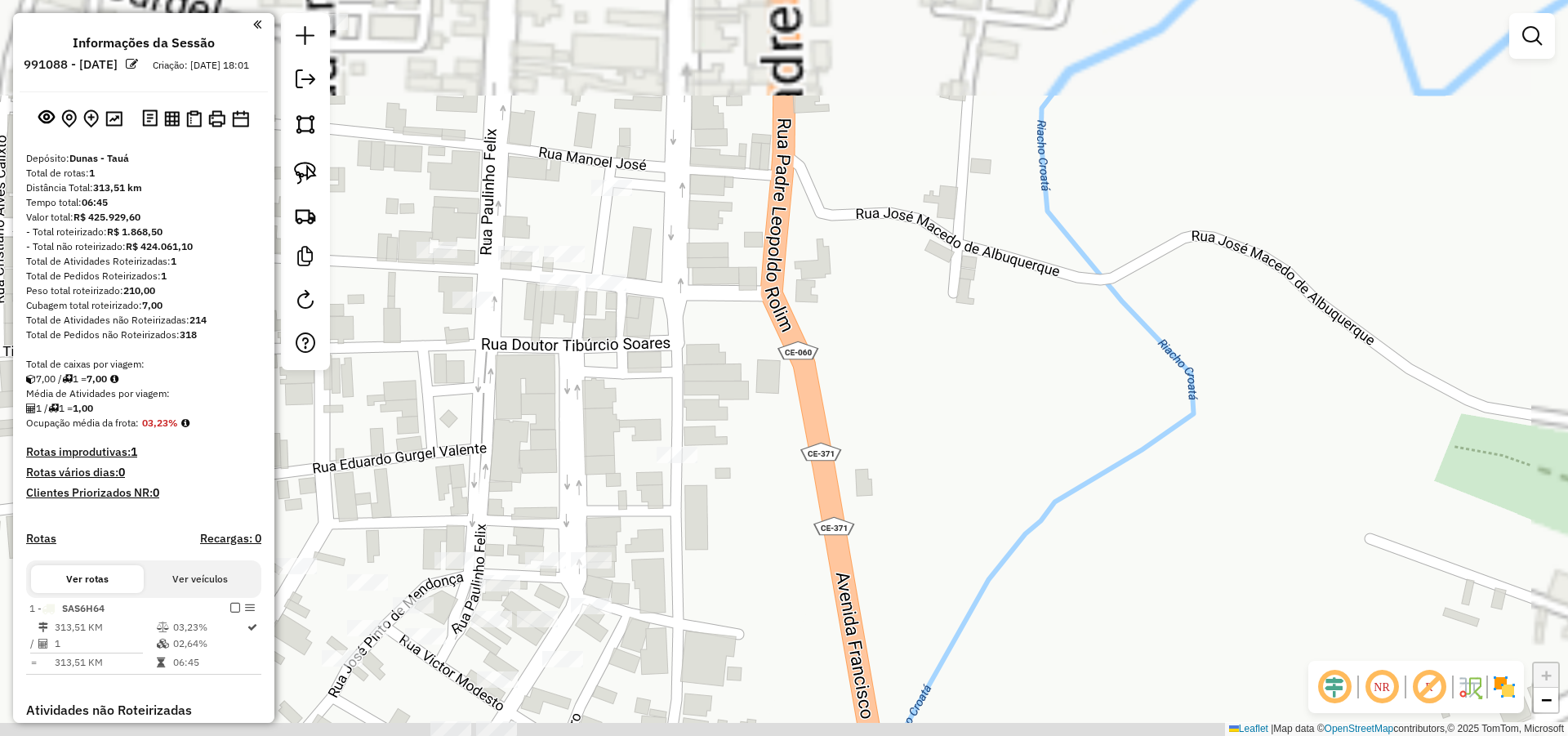
drag, startPoint x: 975, startPoint y: 395, endPoint x: 990, endPoint y: 372, distance: 27.5
click at [981, 378] on div "Janela de atendimento Grade de atendimento Capacidade Transportadoras Veículos …" at bounding box center [784, 368] width 1568 height 736
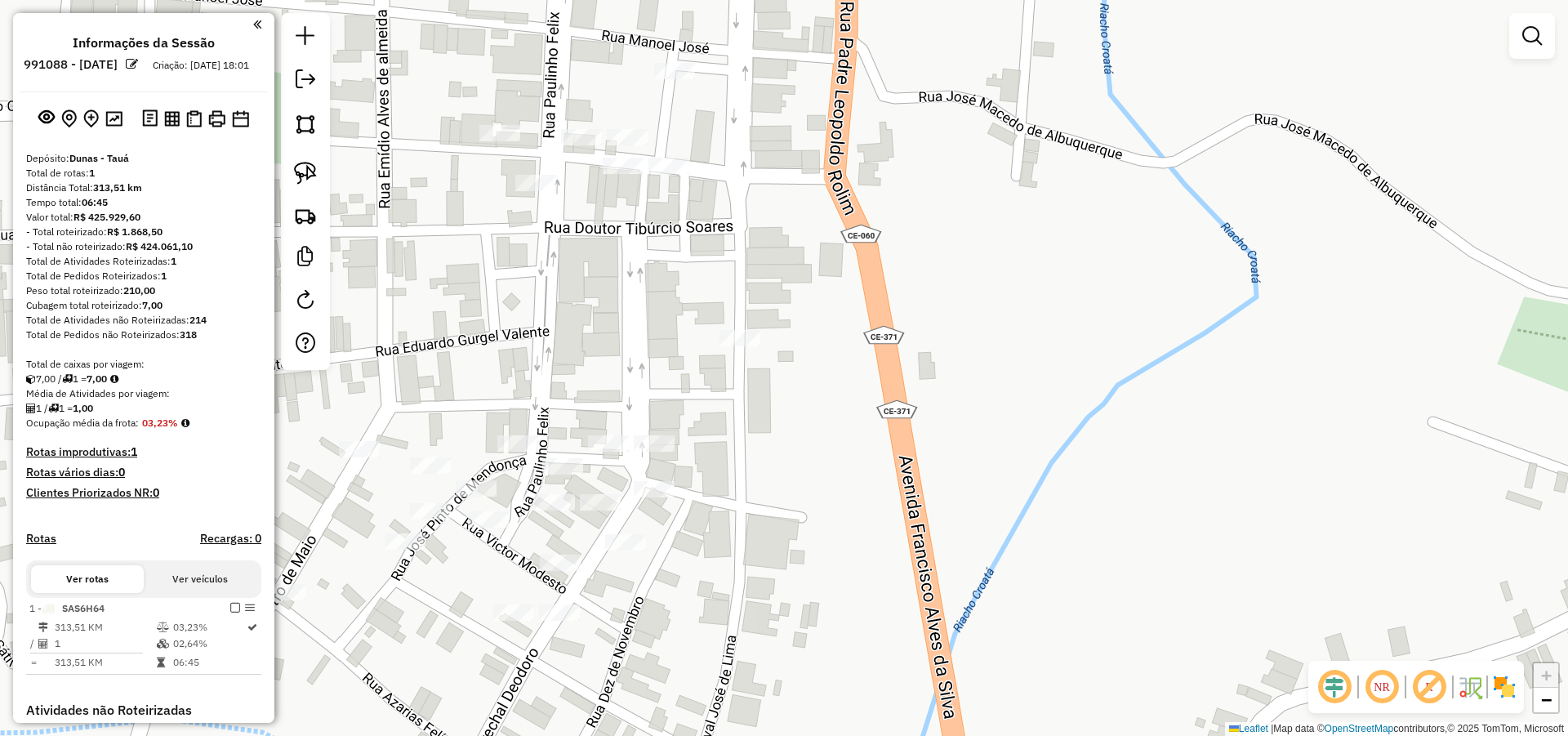
drag, startPoint x: 864, startPoint y: 484, endPoint x: 874, endPoint y: 489, distance: 11.2
click at [877, 462] on div "Janela de atendimento Grade de atendimento Capacidade Transportadoras Veículos …" at bounding box center [784, 368] width 1568 height 736
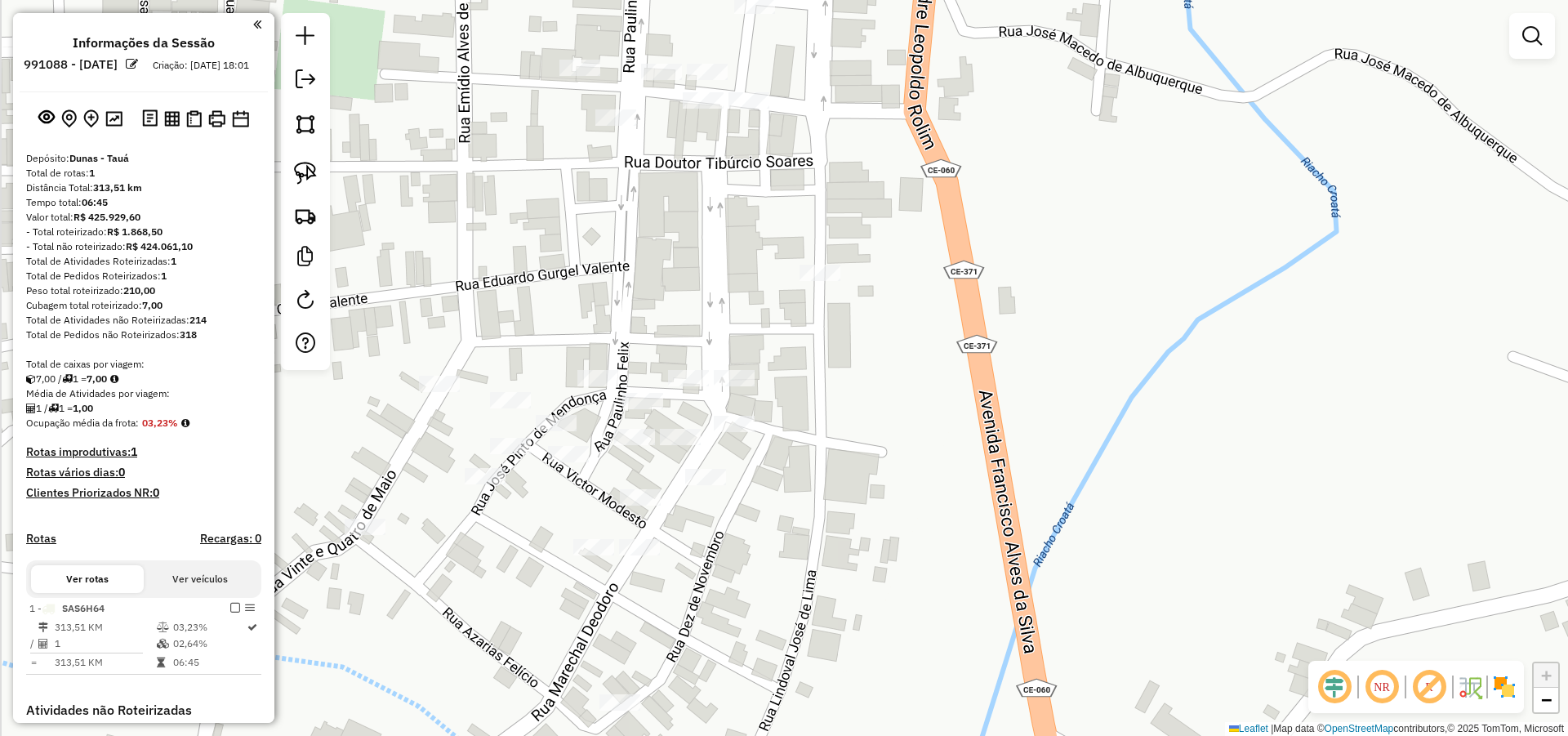
drag, startPoint x: 903, startPoint y: 495, endPoint x: 914, endPoint y: 489, distance: 12.5
click at [909, 490] on div "Janela de atendimento Grade de atendimento Capacidade Transportadoras Veículos …" at bounding box center [784, 368] width 1568 height 736
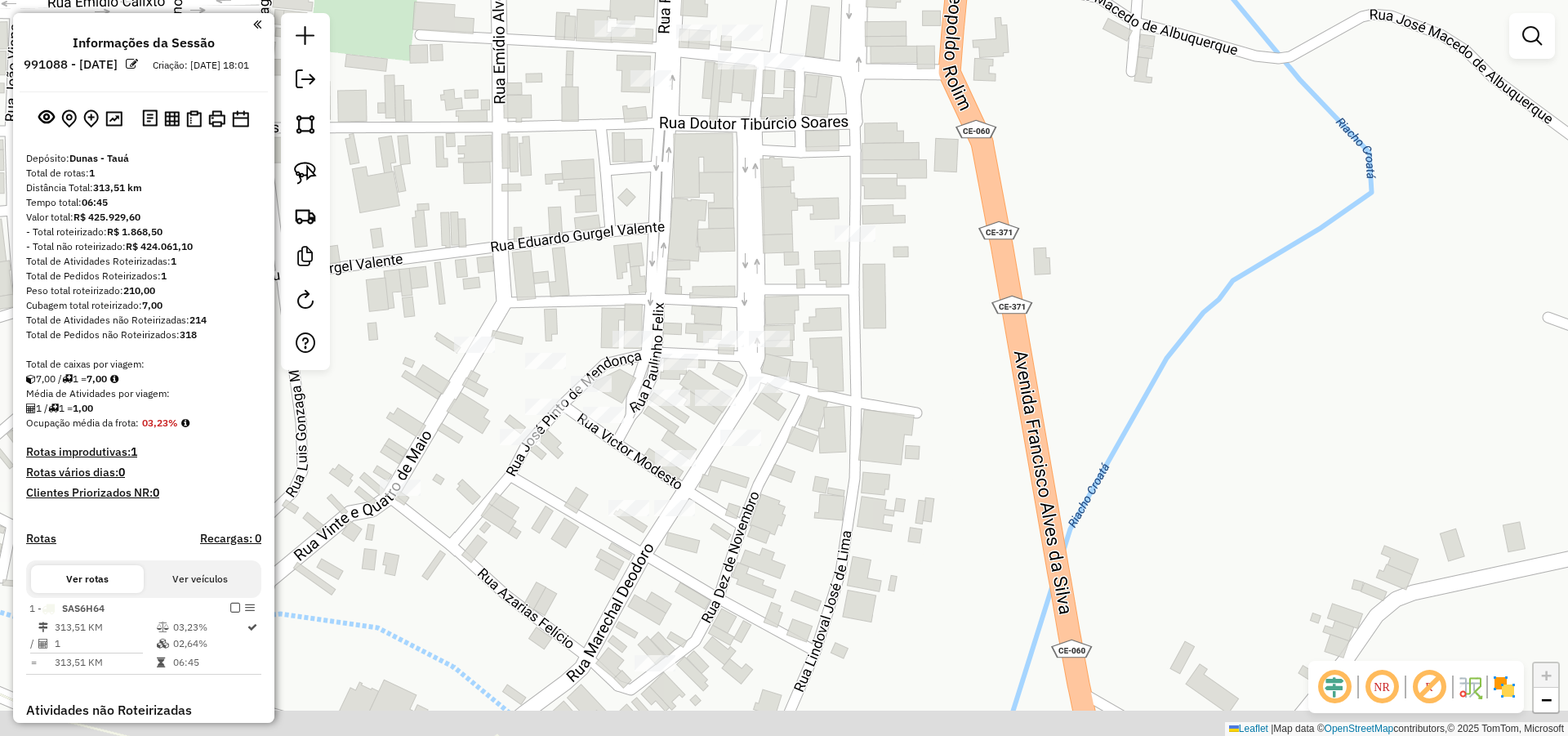
drag, startPoint x: 843, startPoint y: 496, endPoint x: 894, endPoint y: 435, distance: 79.5
click at [887, 442] on div "Janela de atendimento Grade de atendimento Capacidade Transportadoras Veículos …" at bounding box center [784, 368] width 1568 height 736
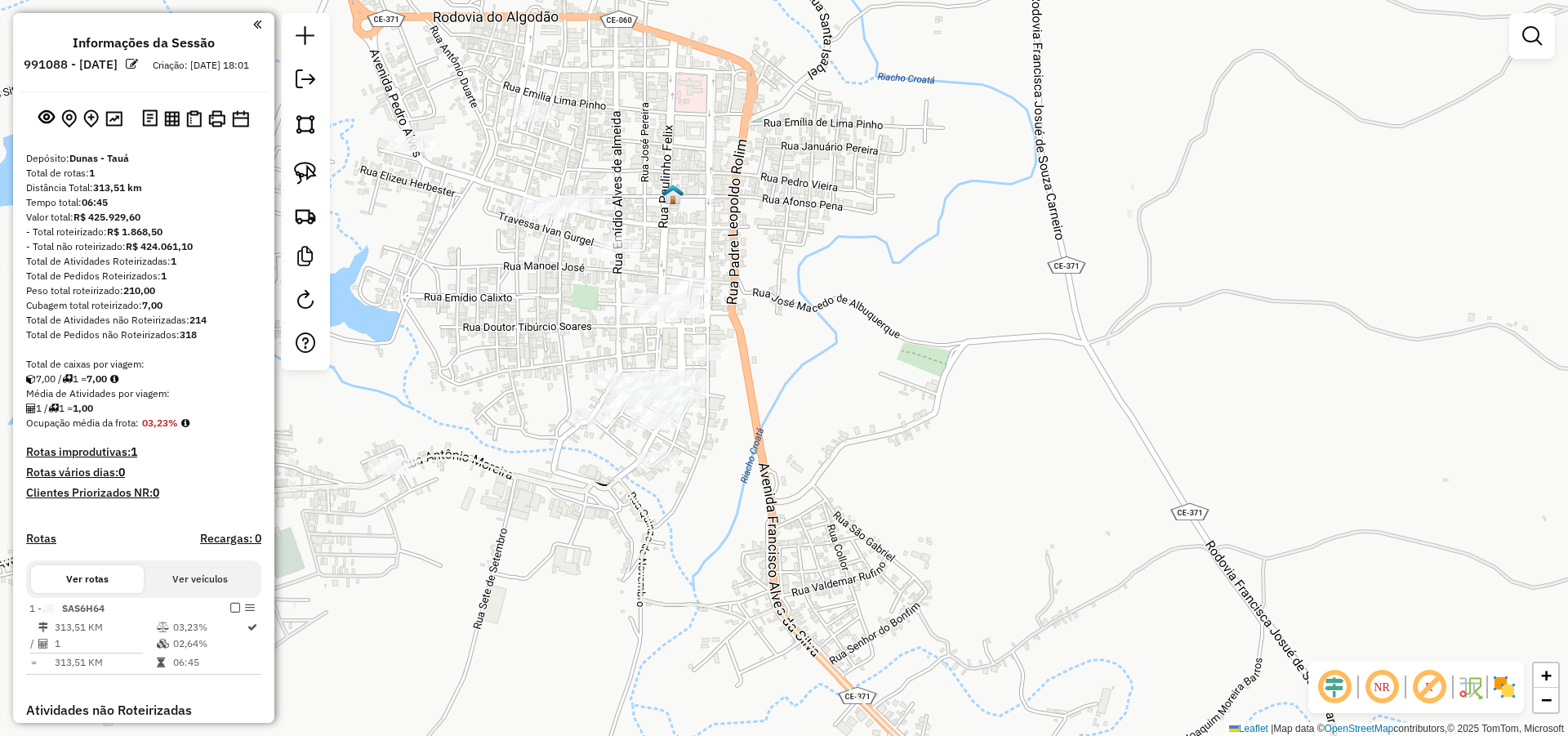
drag, startPoint x: 831, startPoint y: 452, endPoint x: 968, endPoint y: 485, distance: 140.9
click at [964, 486] on div "Janela de atendimento Grade de atendimento Capacidade Transportadoras Veículos …" at bounding box center [784, 368] width 1568 height 736
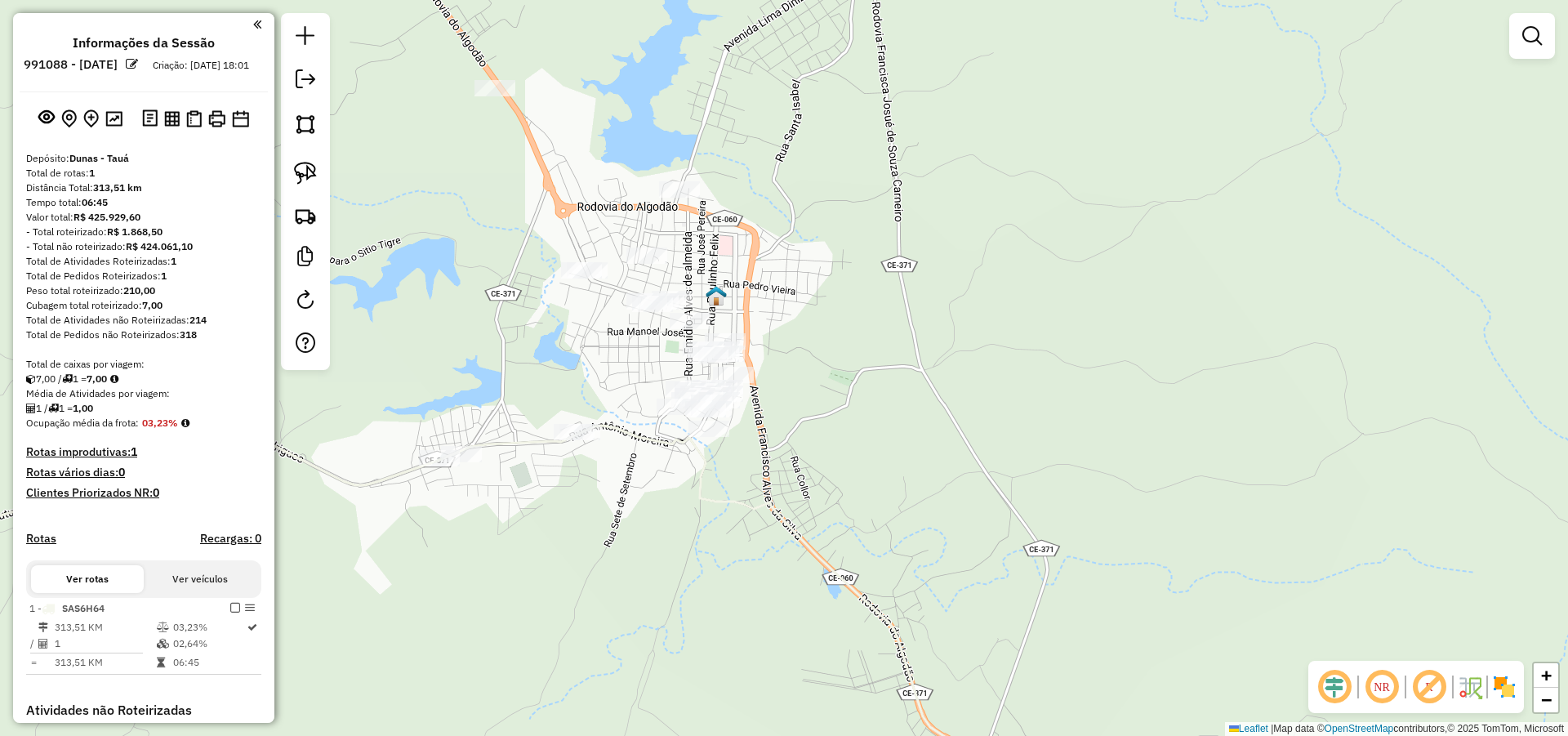
drag, startPoint x: 582, startPoint y: 181, endPoint x: 628, endPoint y: 290, distance: 118.3
click at [628, 290] on div "Janela de atendimento Grade de atendimento Capacidade Transportadoras Veículos …" at bounding box center [784, 368] width 1568 height 736
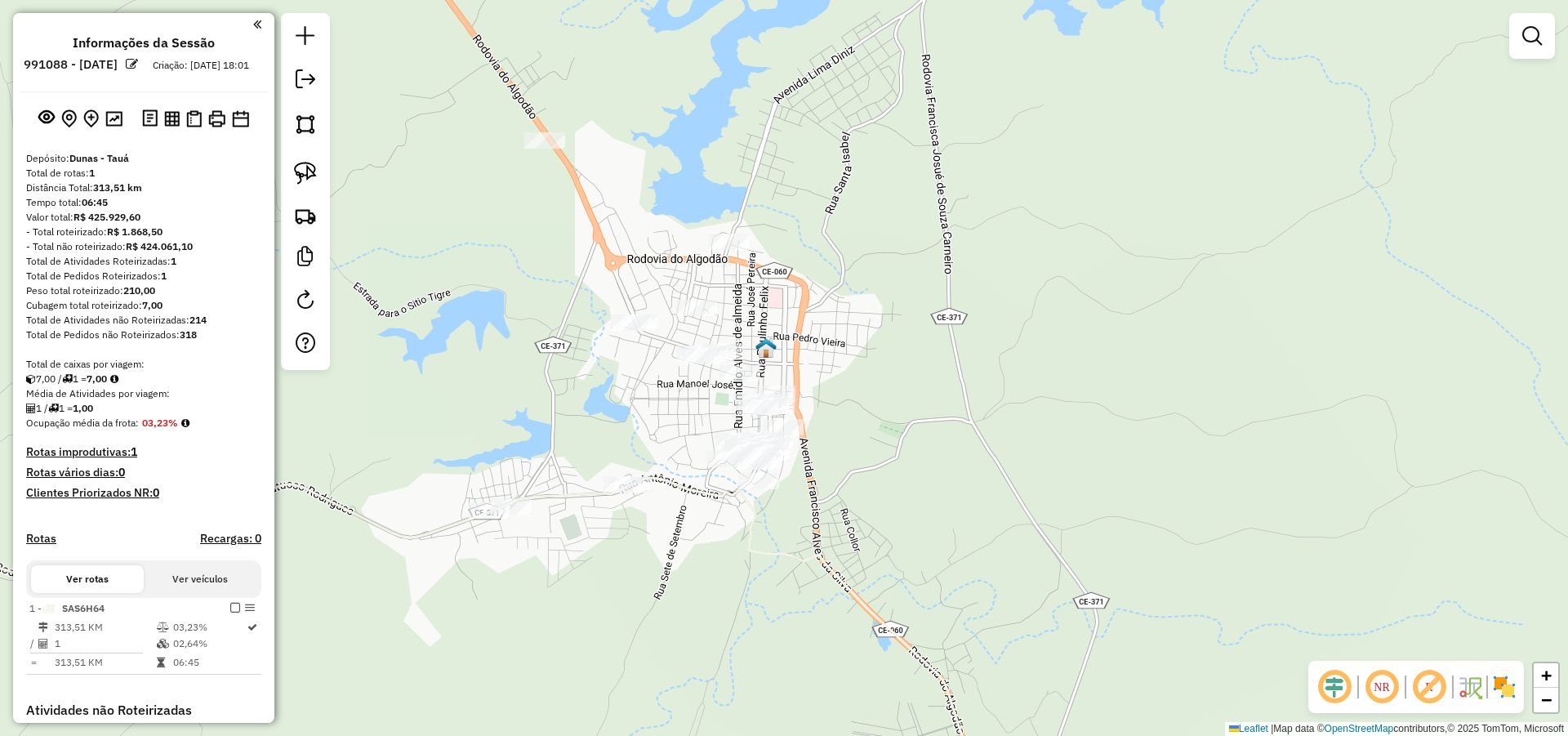
drag, startPoint x: 820, startPoint y: 412, endPoint x: 834, endPoint y: 350, distance: 63.6
click at [833, 351] on div "Janela de atendimento Grade de atendimento Capacidade Transportadoras Veículos …" at bounding box center [784, 368] width 1568 height 736
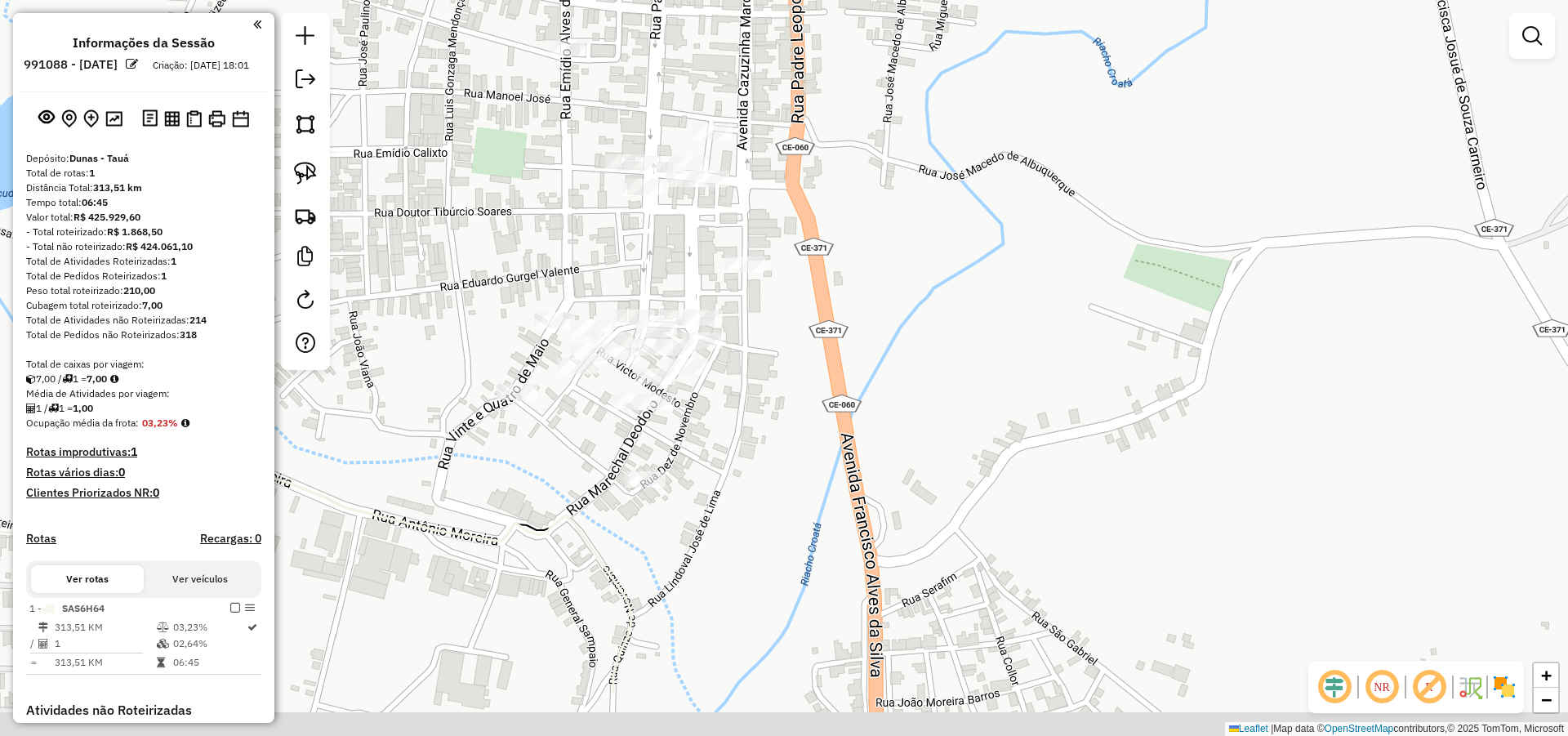
drag, startPoint x: 834, startPoint y: 394, endPoint x: 839, endPoint y: 327, distance: 67.2
click at [838, 330] on div "Janela de atendimento Grade de atendimento Capacidade Transportadoras Veículos …" at bounding box center [784, 368] width 1568 height 736
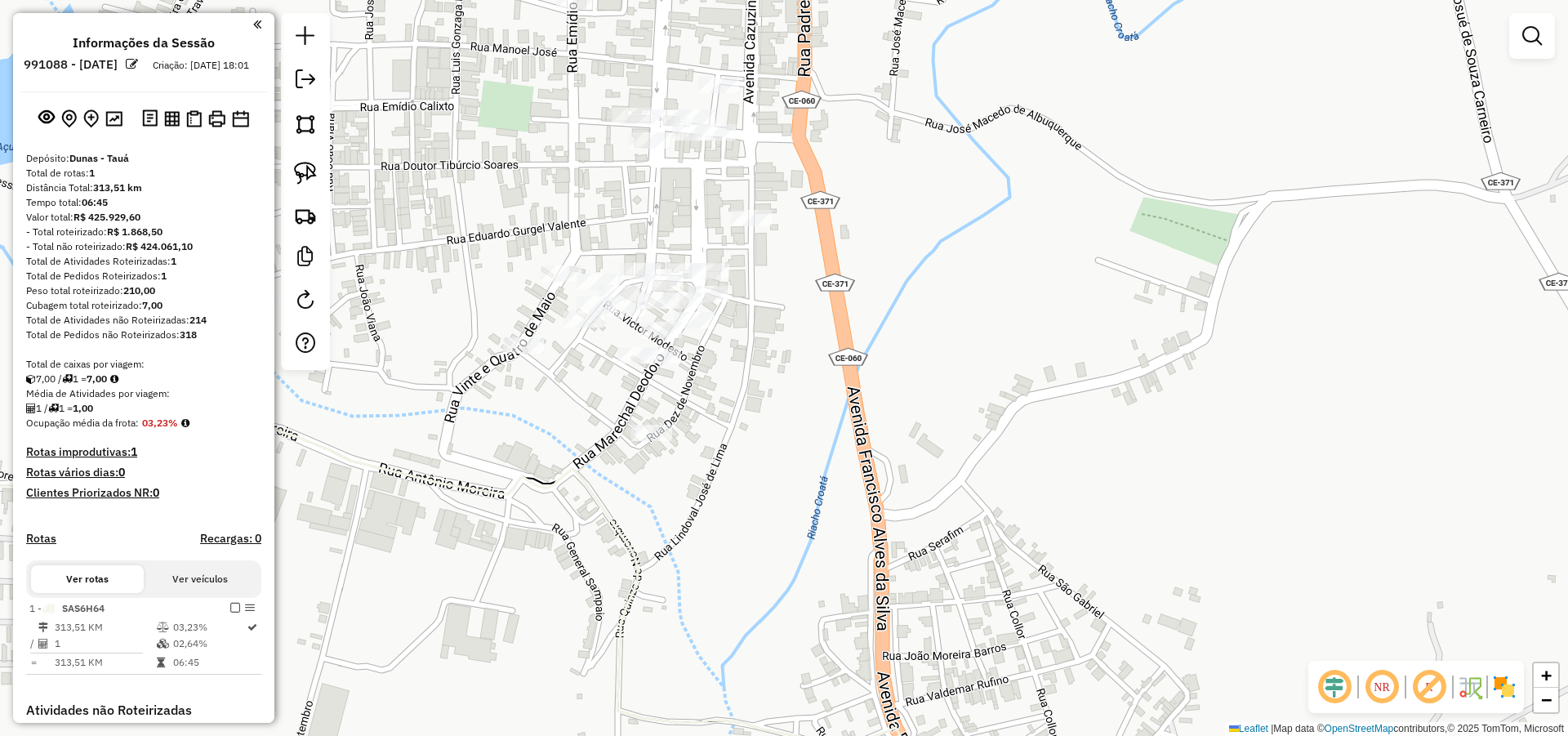
drag, startPoint x: 795, startPoint y: 406, endPoint x: 801, endPoint y: 370, distance: 36.5
click at [801, 370] on div "Janela de atendimento Grade de atendimento Capacidade Transportadoras Veículos …" at bounding box center [784, 368] width 1568 height 736
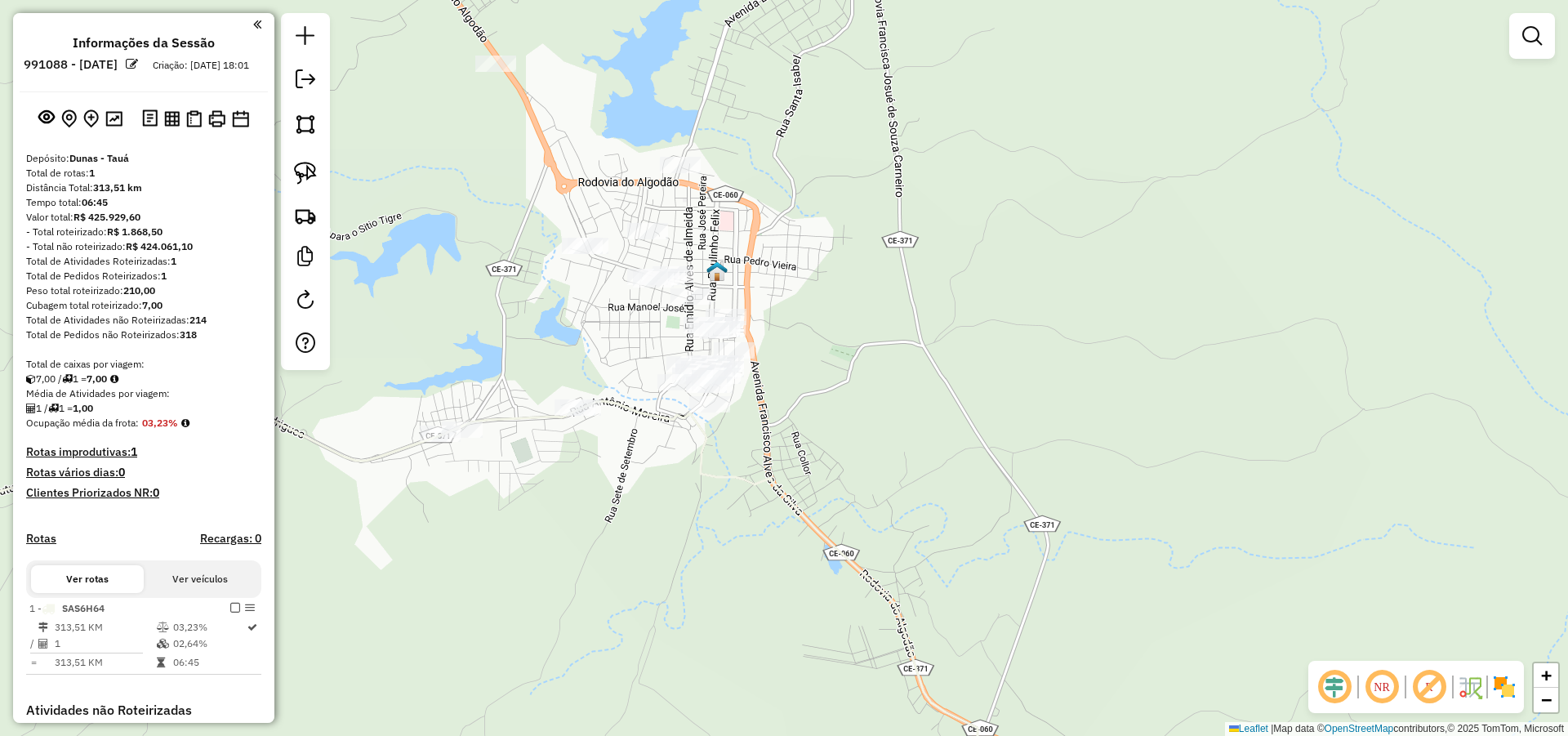
drag, startPoint x: 771, startPoint y: 293, endPoint x: 778, endPoint y: 349, distance: 56.4
click at [778, 347] on div "Janela de atendimento Grade de atendimento Capacidade Transportadoras Veículos …" at bounding box center [784, 368] width 1568 height 736
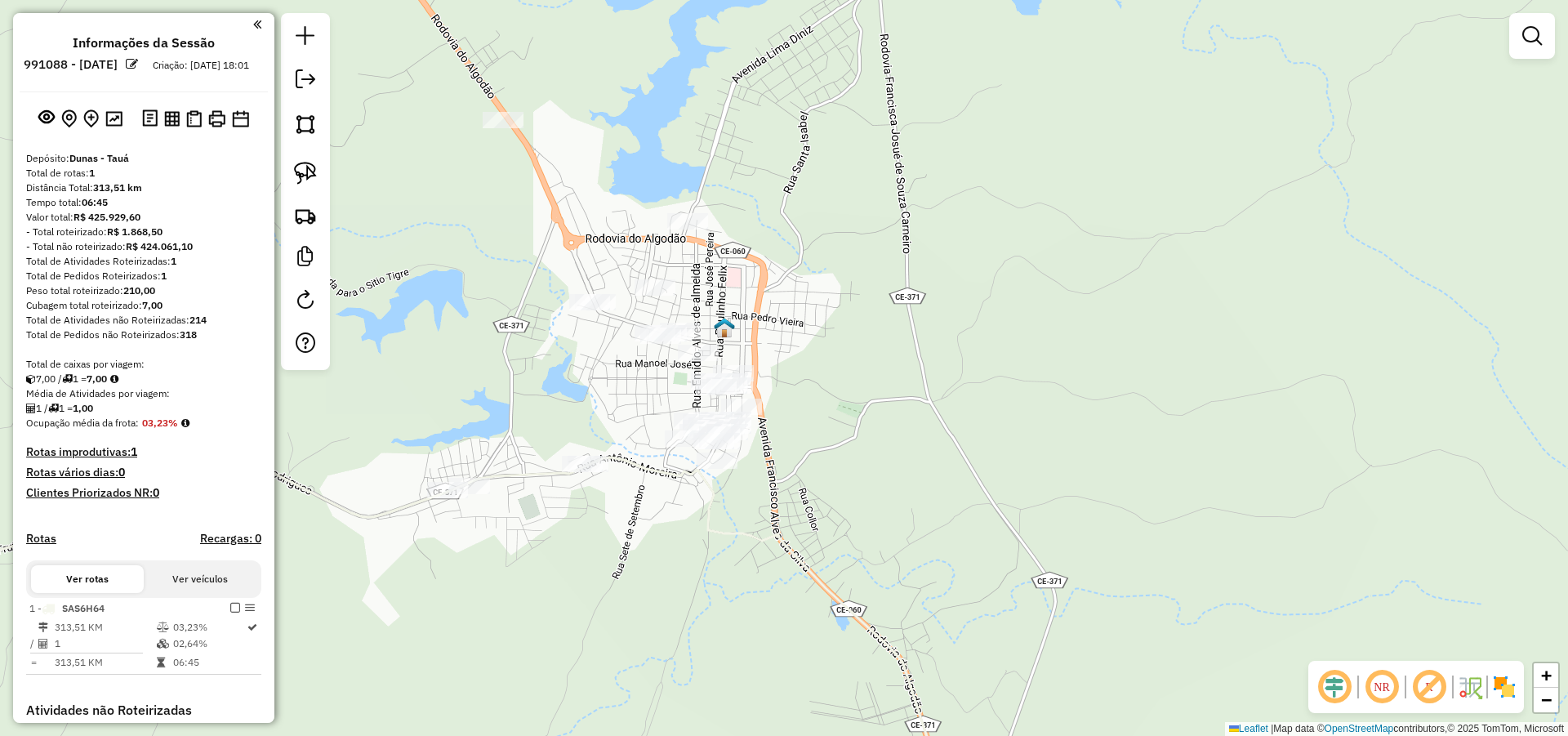
drag, startPoint x: 305, startPoint y: 168, endPoint x: 464, endPoint y: 245, distance: 176.7
click at [305, 169] on img at bounding box center [305, 174] width 23 height 23
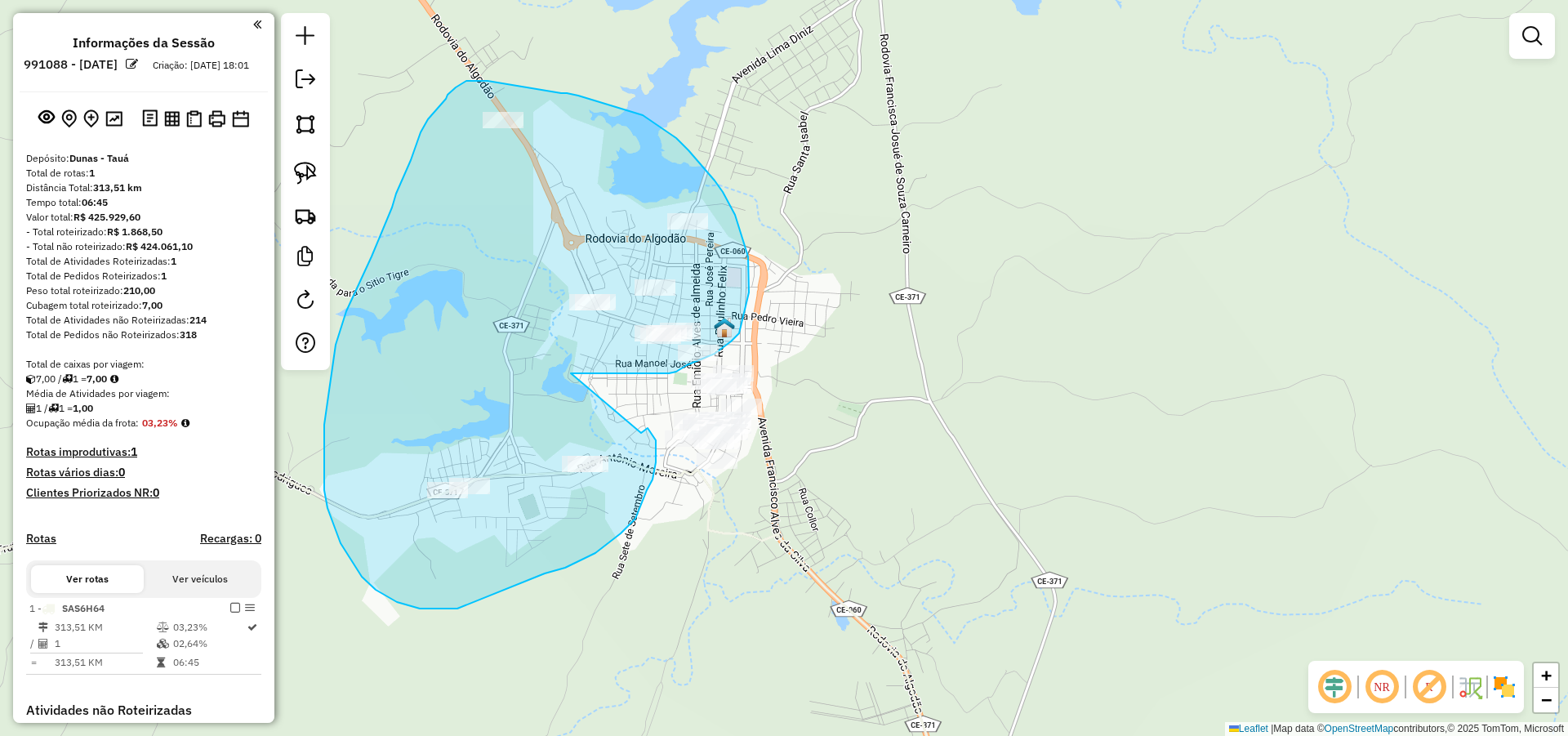
drag, startPoint x: 571, startPoint y: 373, endPoint x: 641, endPoint y: 433, distance: 92.2
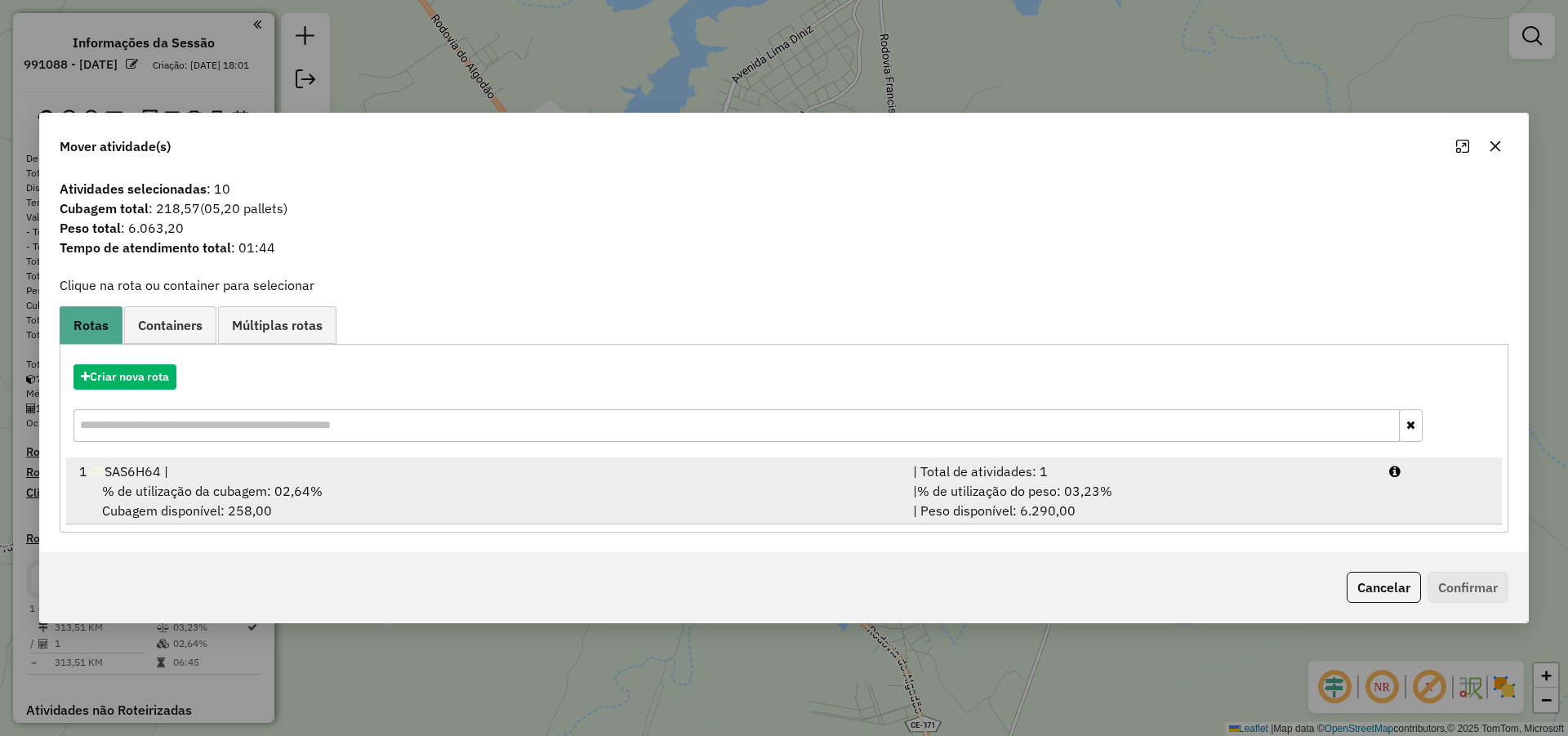
click at [824, 490] on div "% de utilização da cubagem: 02,64% Cubagem disponível: 258,00" at bounding box center [487, 501] width 834 height 39
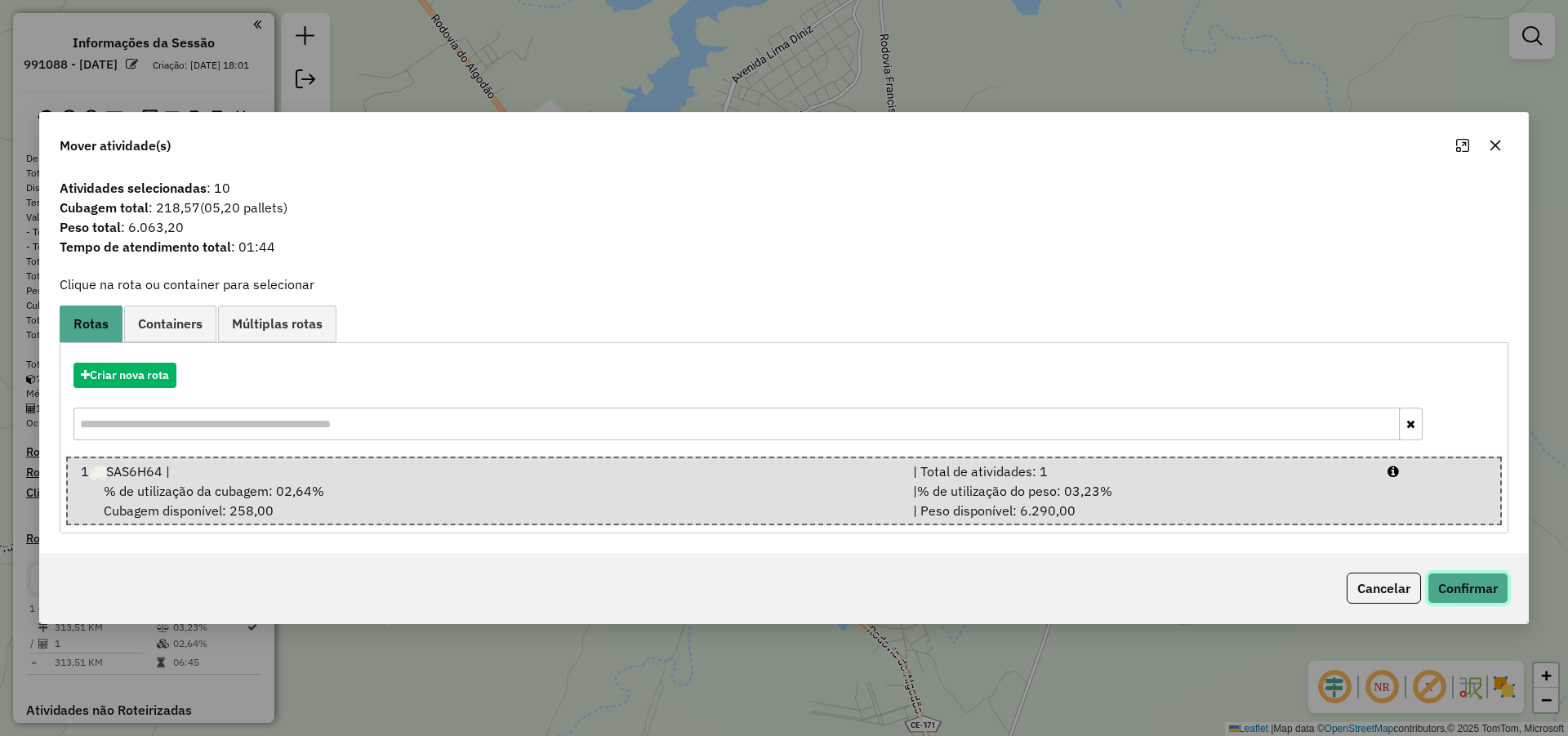
click at [1474, 585] on button "Confirmar" at bounding box center [1468, 588] width 81 height 31
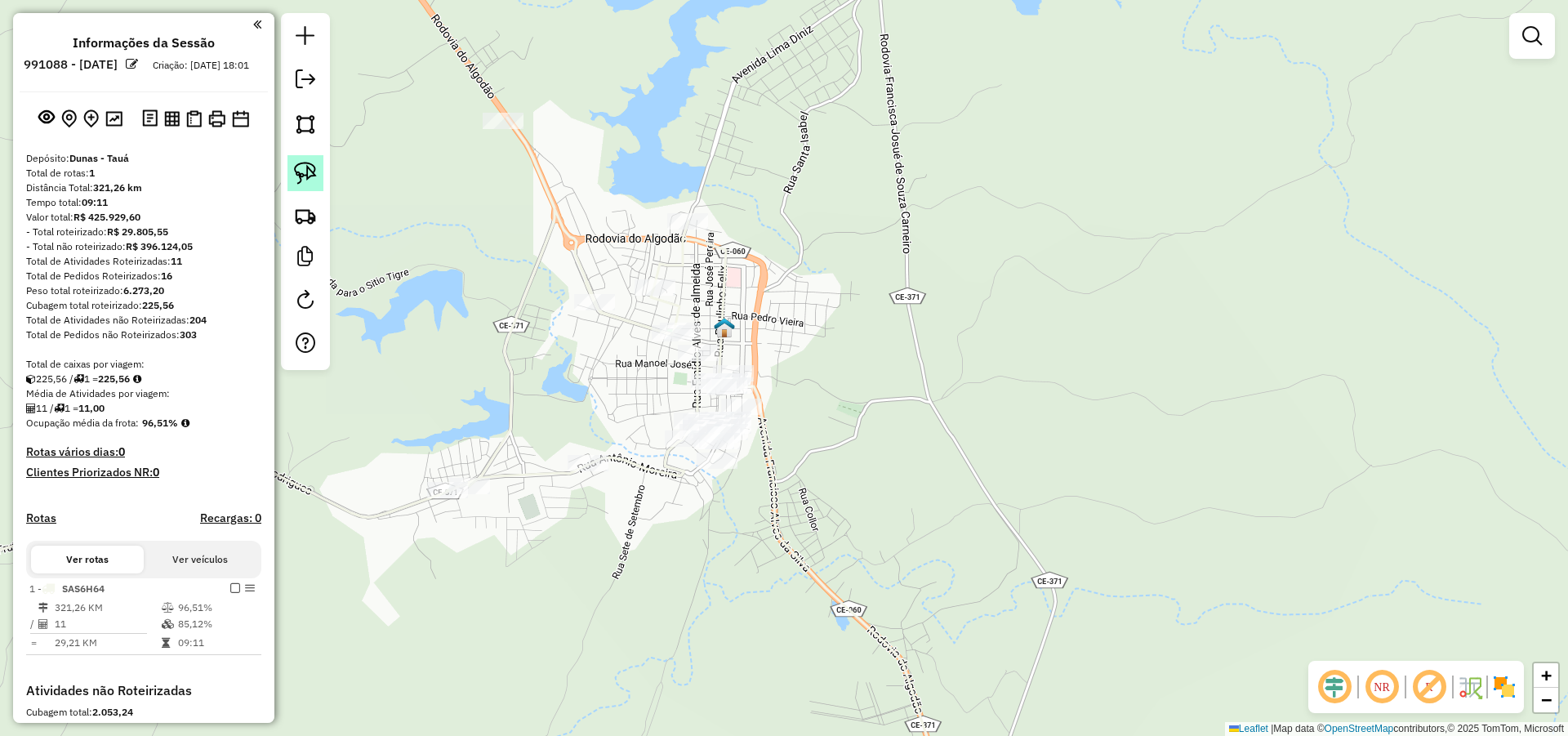
click at [311, 170] on img at bounding box center [305, 174] width 23 height 23
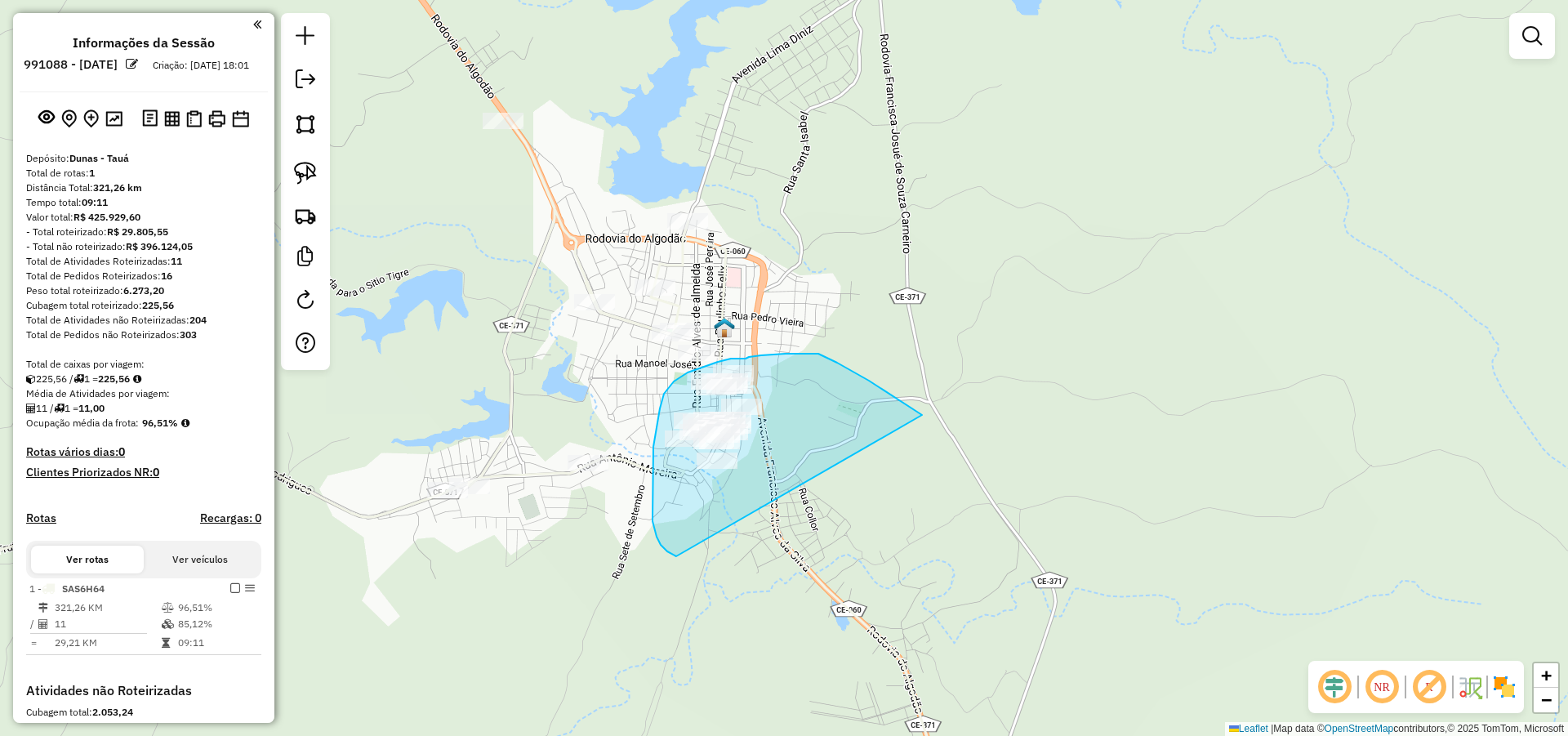
drag, startPoint x: 890, startPoint y: 395, endPoint x: 690, endPoint y: 556, distance: 256.8
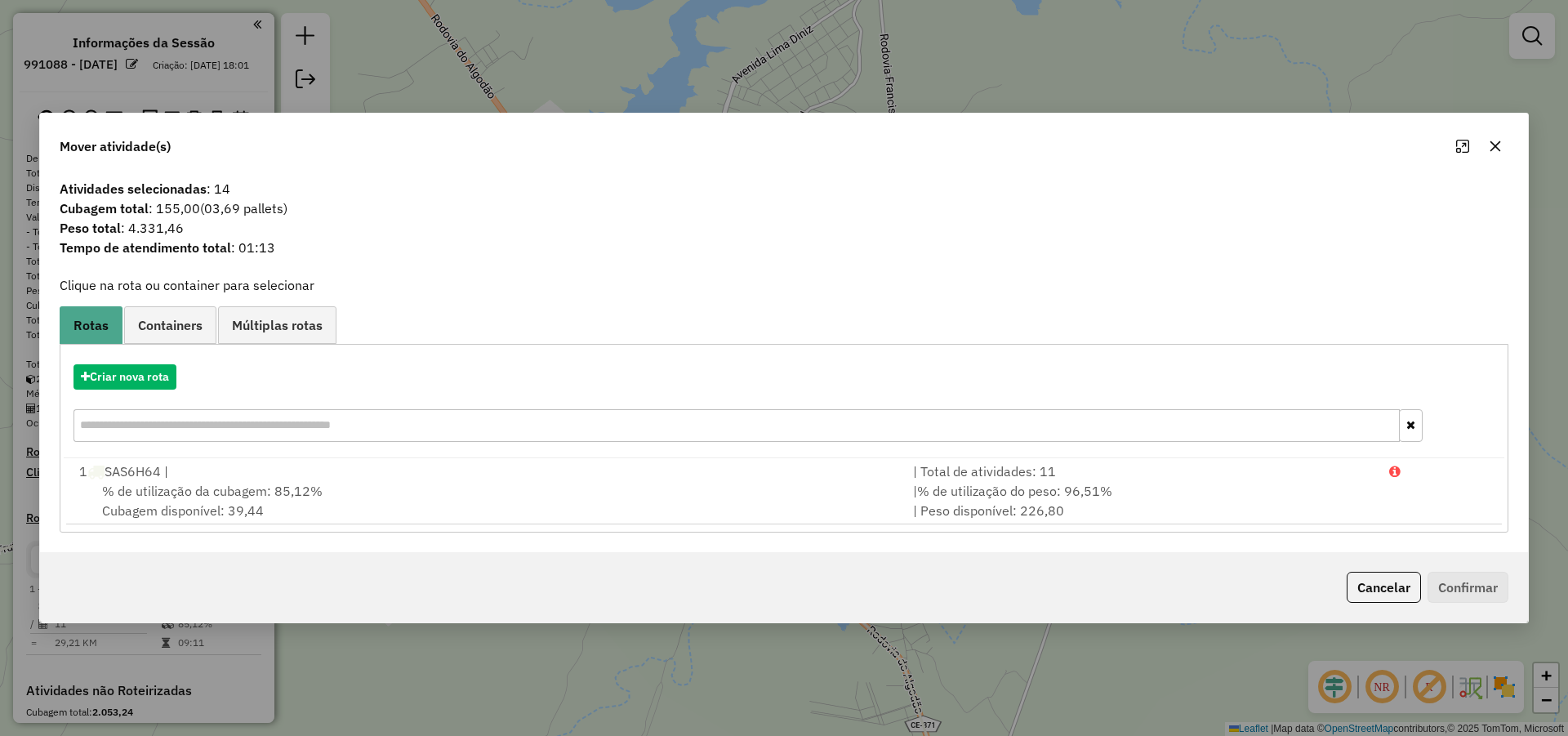
click at [158, 364] on div "Criar nova rota" at bounding box center [783, 377] width 1440 height 25
click at [158, 379] on button "Criar nova rota" at bounding box center [124, 377] width 103 height 25
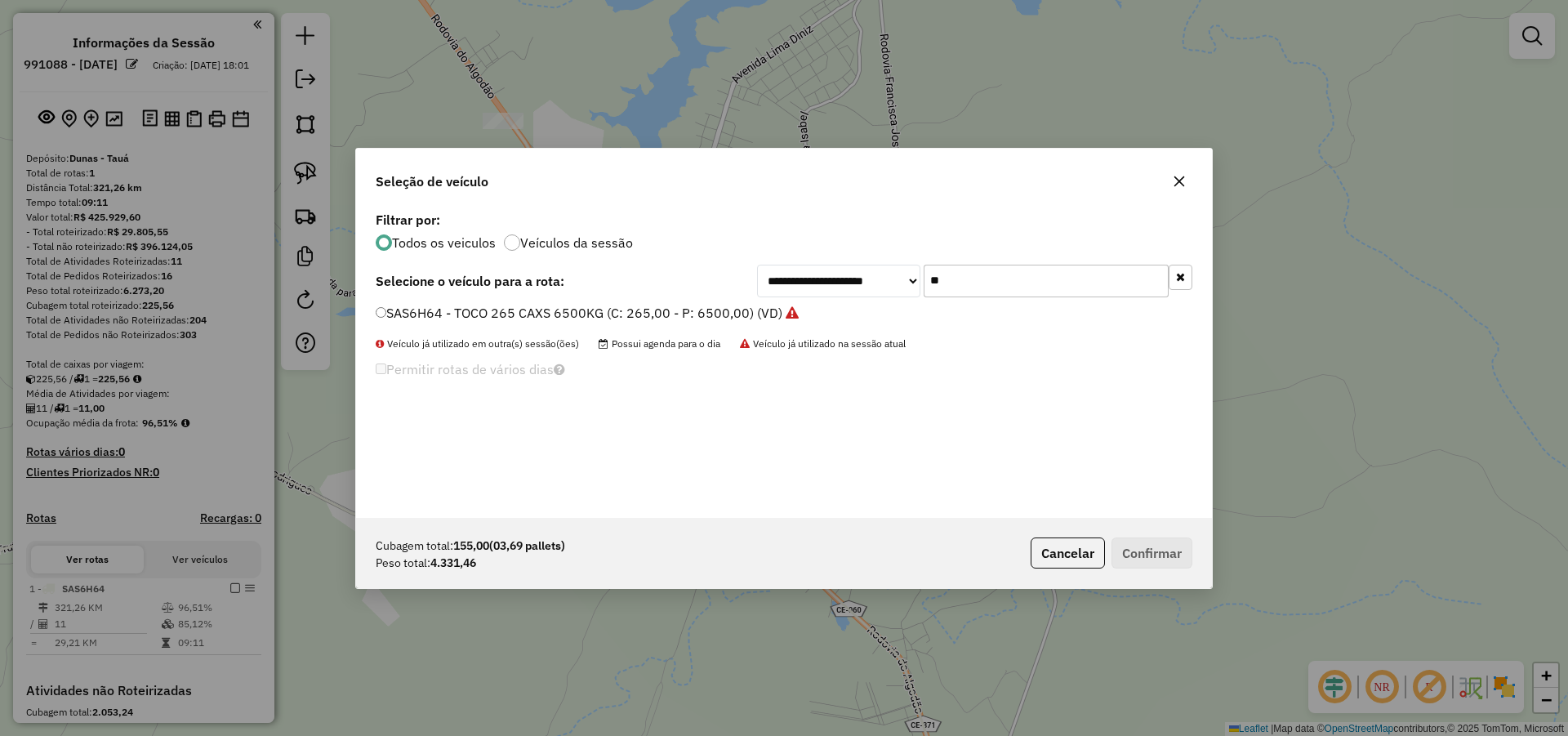
click at [1020, 275] on input "**" at bounding box center [1046, 281] width 245 height 32
type input "**"
click at [663, 313] on label "SBQ4B33 - TOCO_336_8060 (C: 336,00 - P: 8060,00) (VD)" at bounding box center [557, 312] width 362 height 20
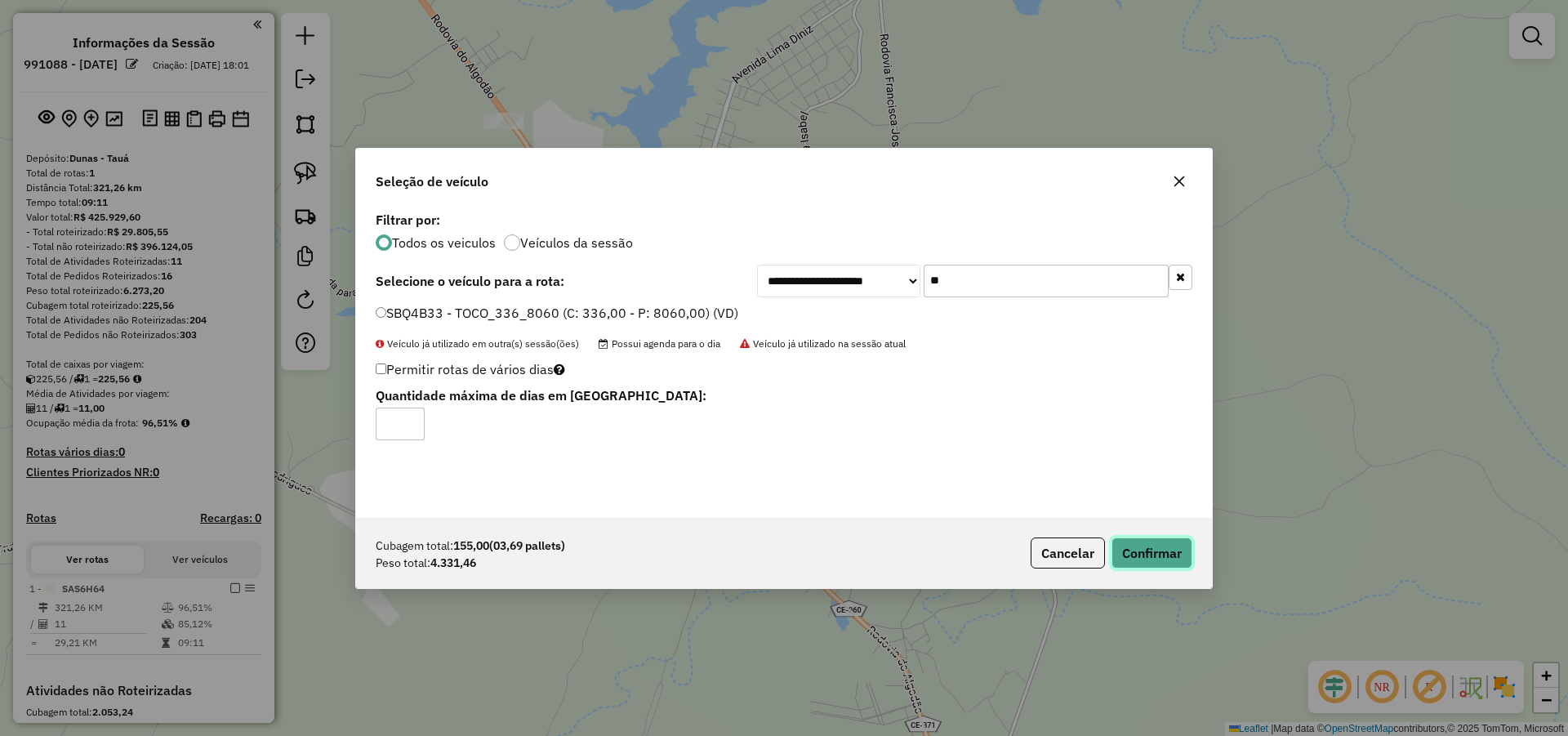
click at [1141, 553] on button "Confirmar" at bounding box center [1152, 552] width 81 height 31
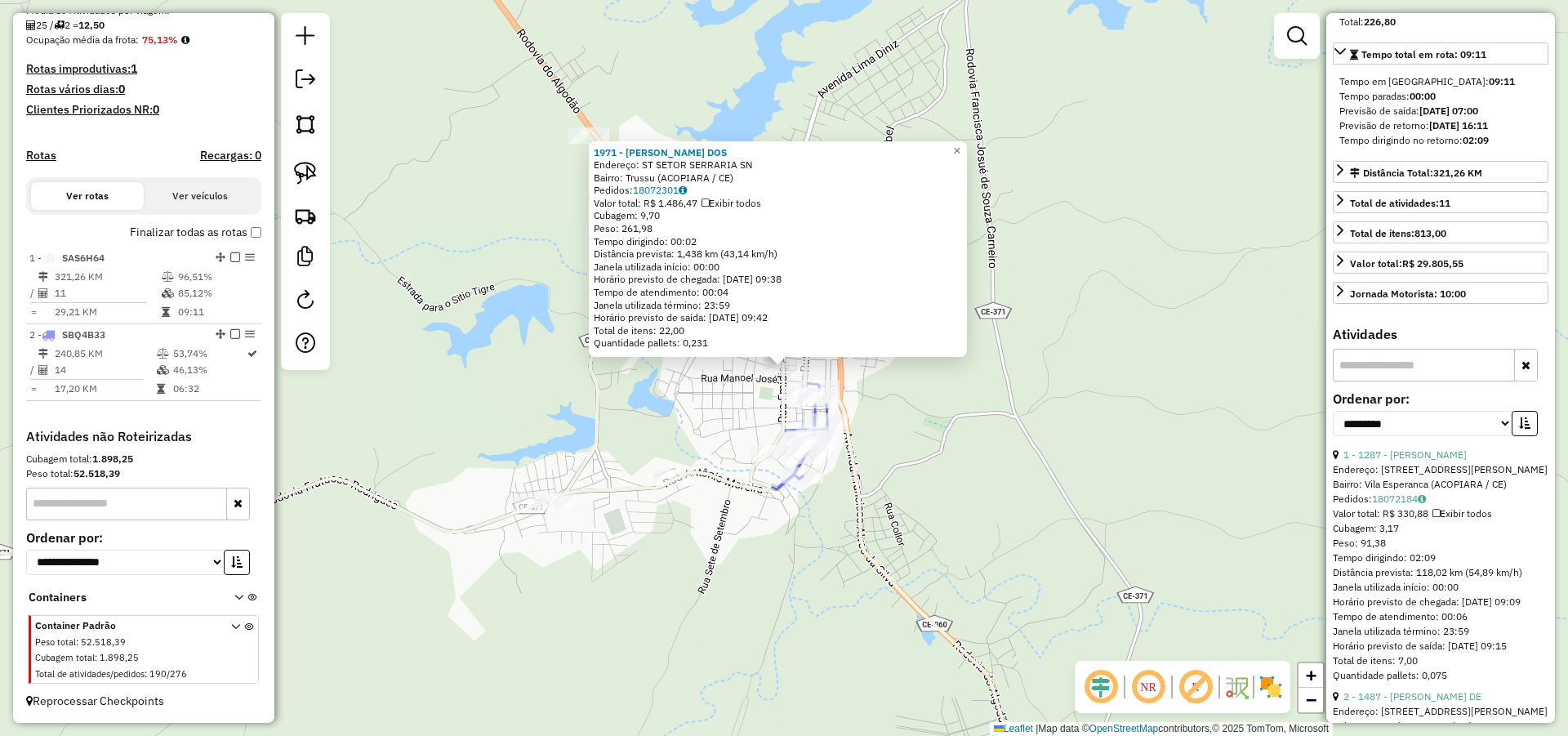
scroll to position [294, 0]
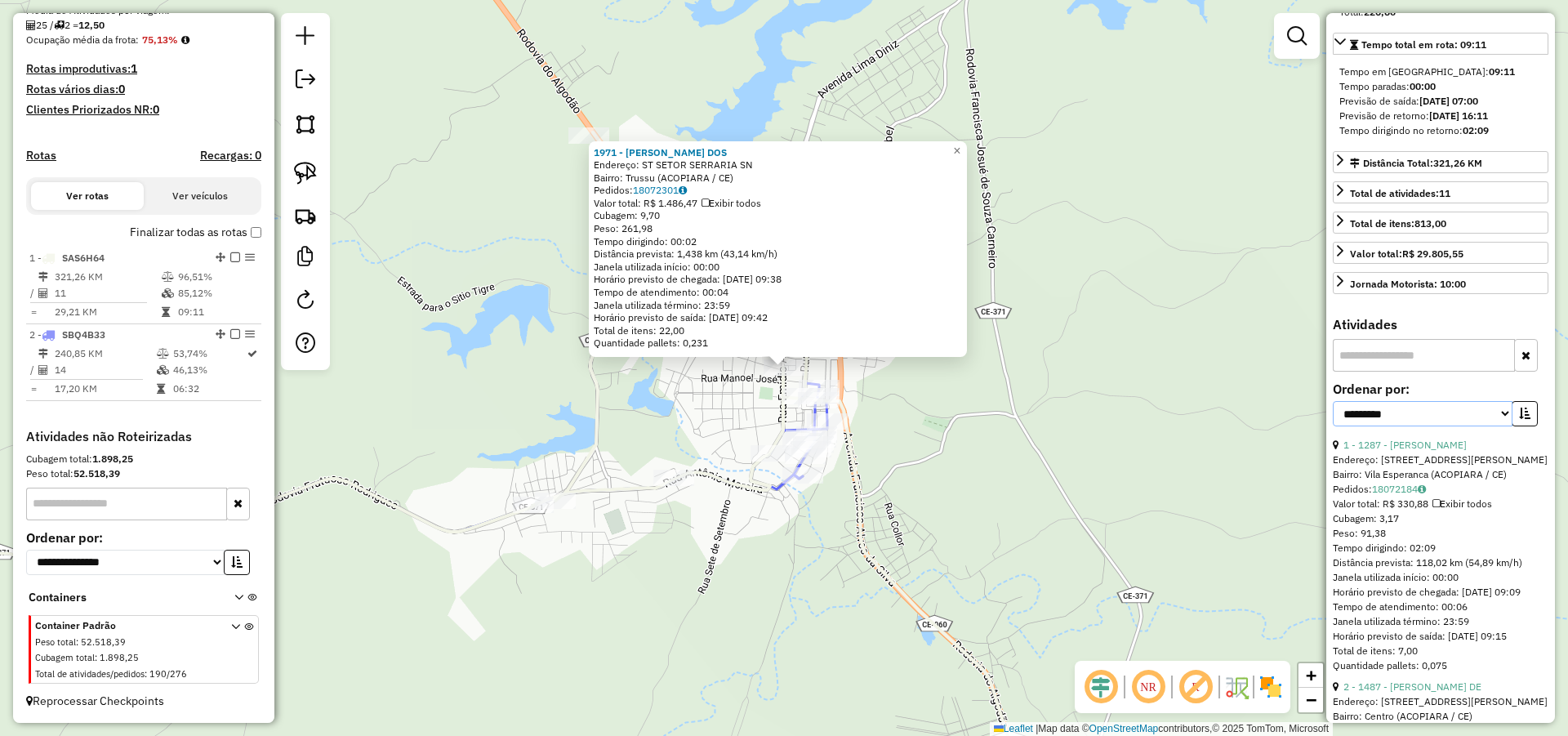
click at [1482, 426] on select "**********" at bounding box center [1422, 414] width 180 height 25
select select "*********"
click at [1333, 426] on select "**********" at bounding box center [1422, 414] width 180 height 25
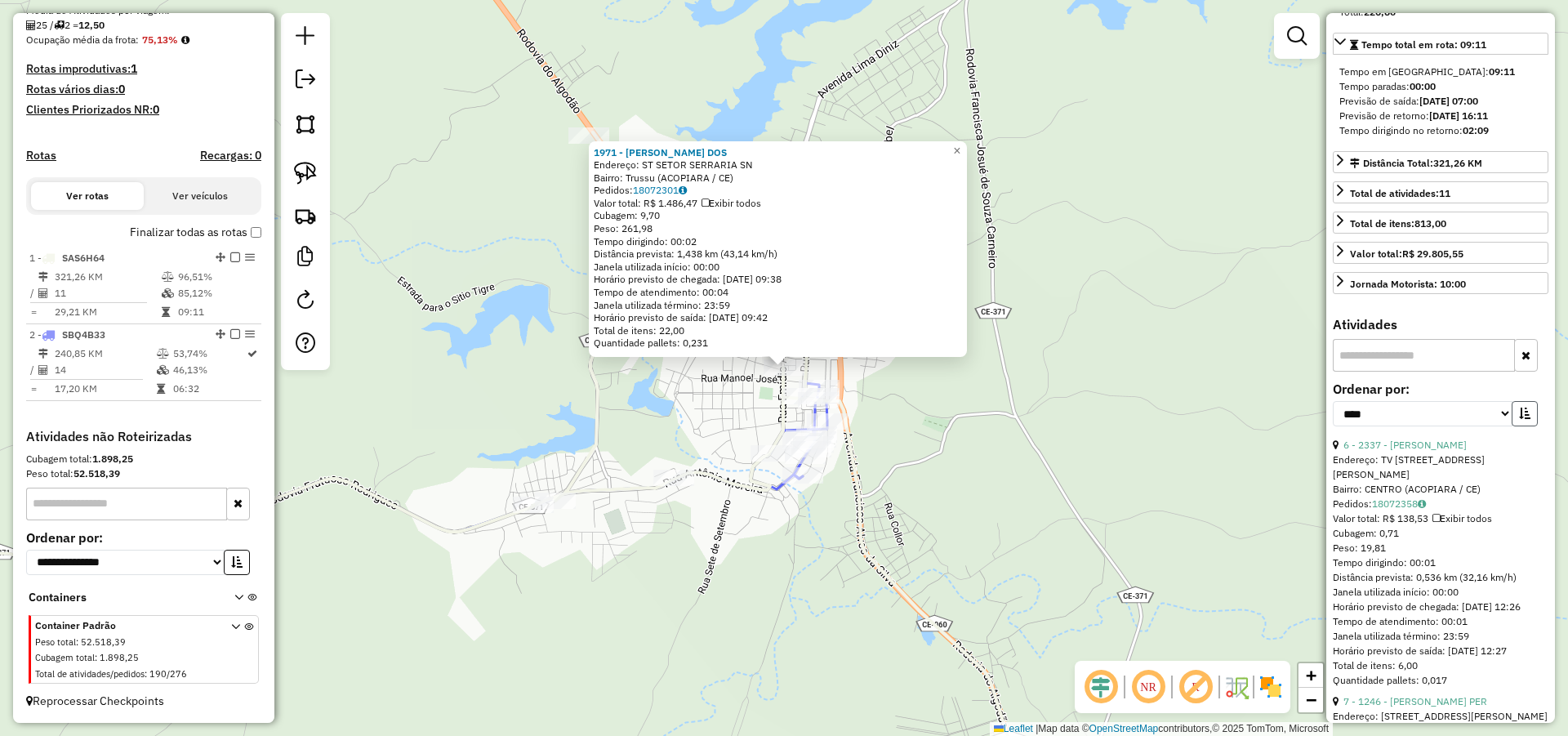
click at [1523, 419] on icon "button" at bounding box center [1524, 413] width 12 height 12
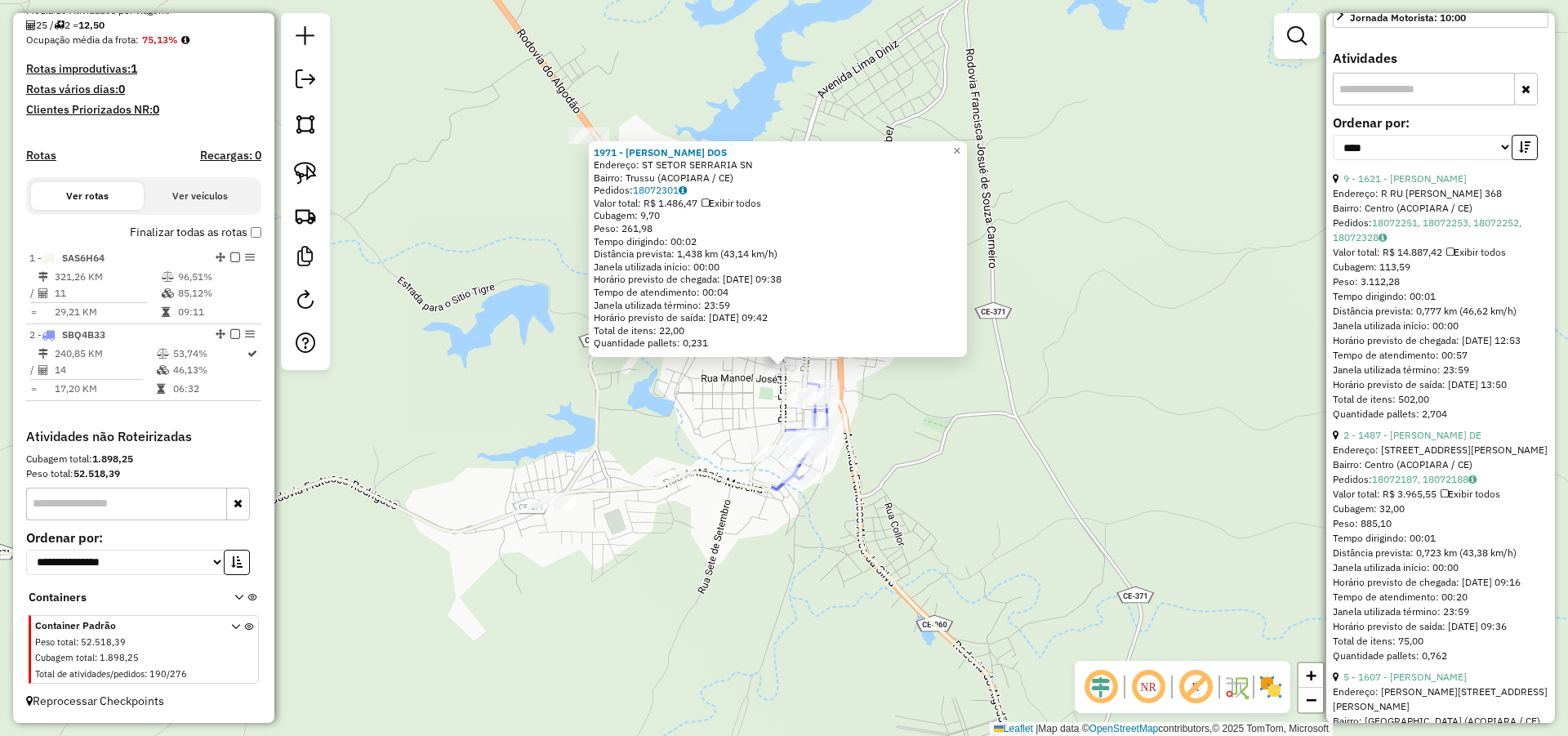
scroll to position [588, 0]
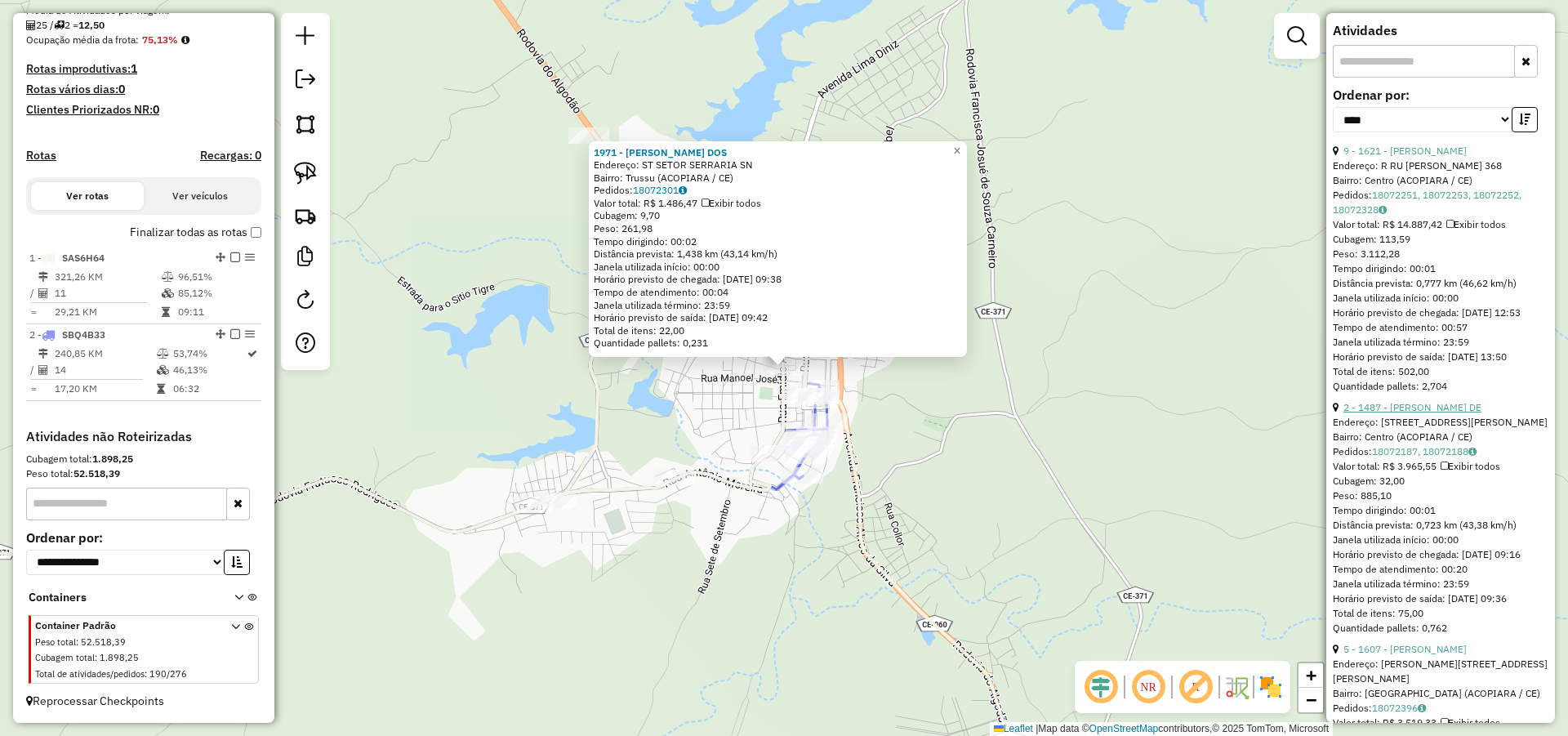
click at [1453, 414] on link "2 - 1487 - FRANCISCO VALDEON DE" at bounding box center [1412, 407] width 138 height 13
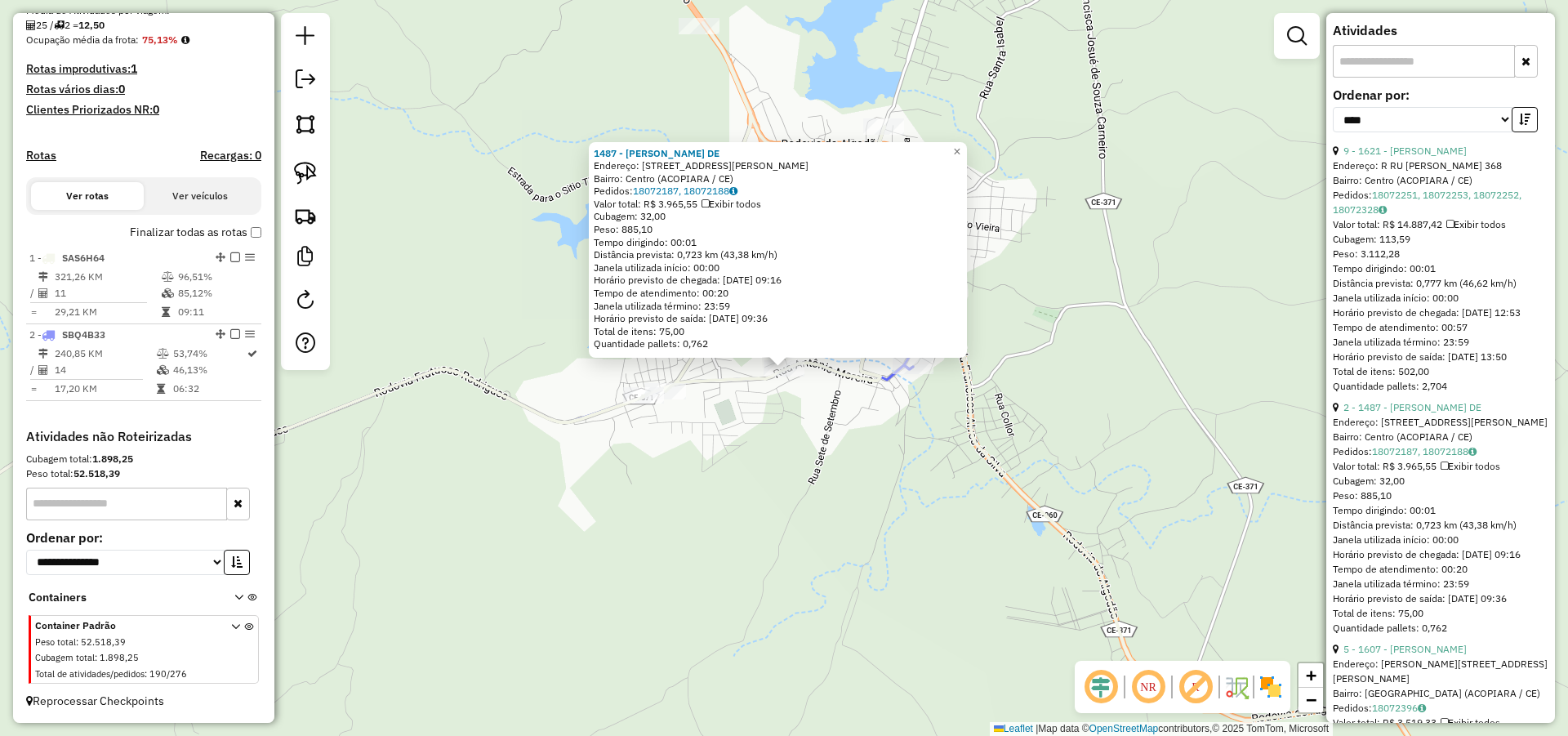
click at [797, 393] on div "1487 - FRANCISCO VALDEON DE Endereço: R R ANTONIO MOREIRA 232 Bairro: Centro (A…" at bounding box center [784, 368] width 1568 height 736
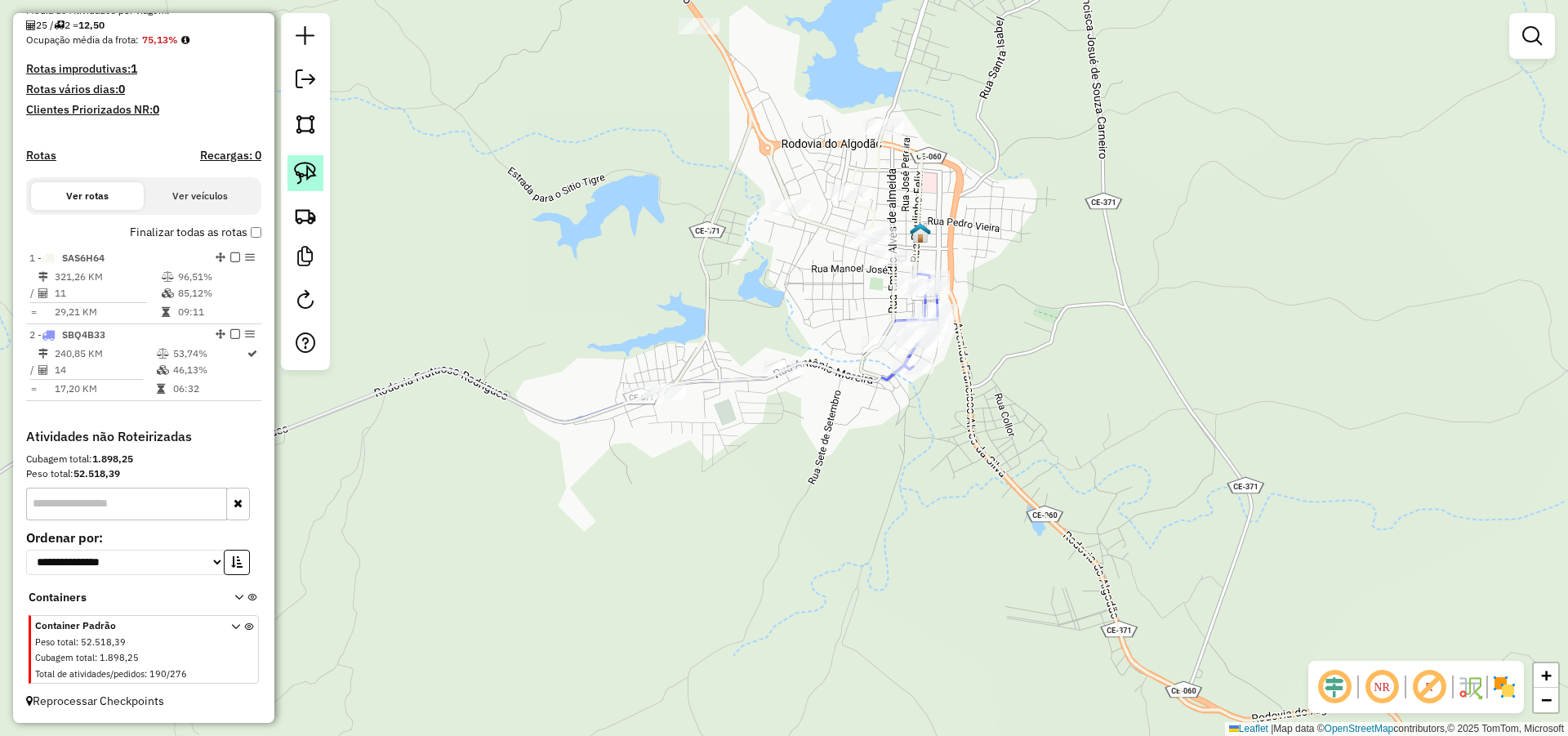
click at [306, 169] on img at bounding box center [305, 174] width 23 height 23
drag, startPoint x: 789, startPoint y: 319, endPoint x: 837, endPoint y: 399, distance: 93.3
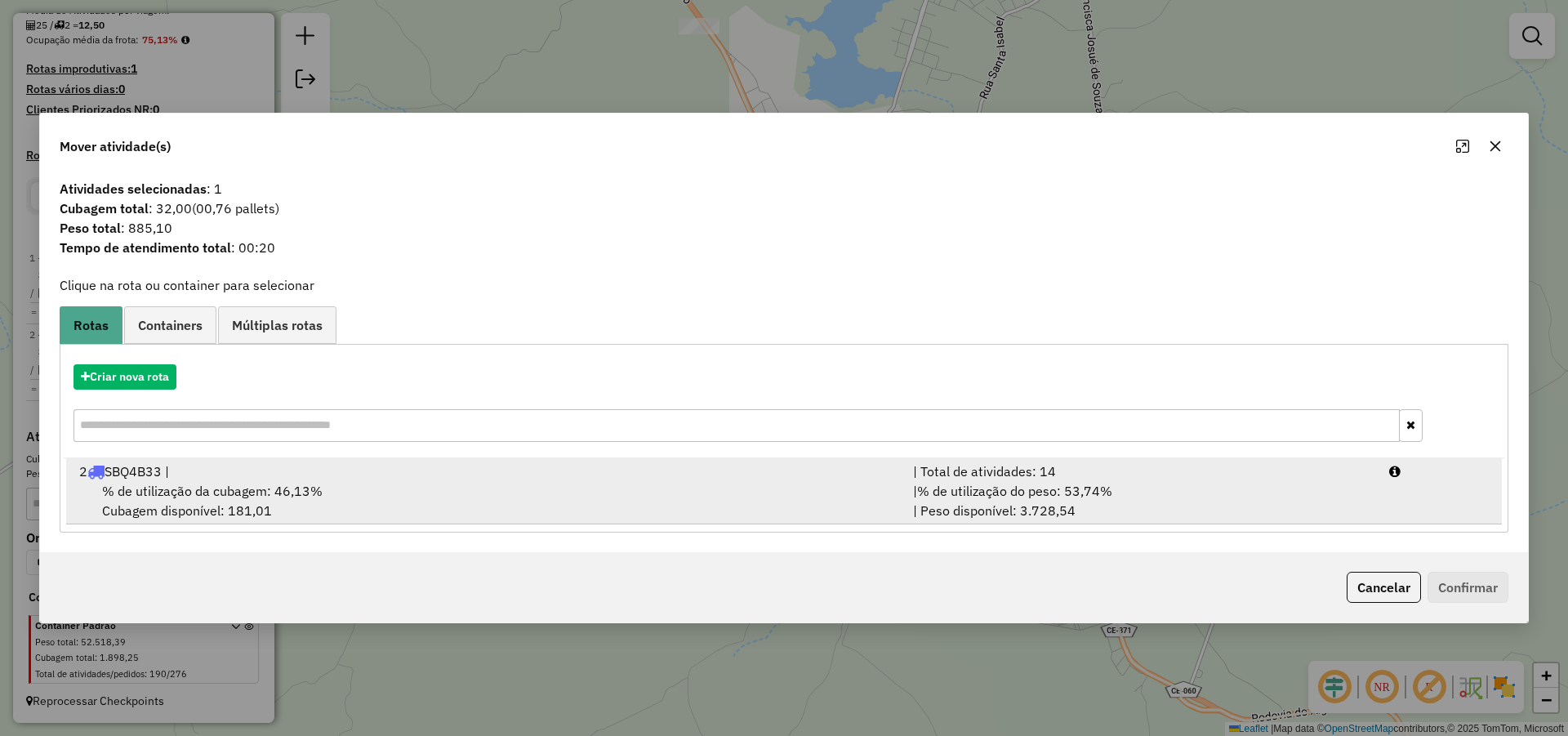
click at [973, 499] on span "% de utilização do peso: 53,74%" at bounding box center [1015, 491] width 195 height 16
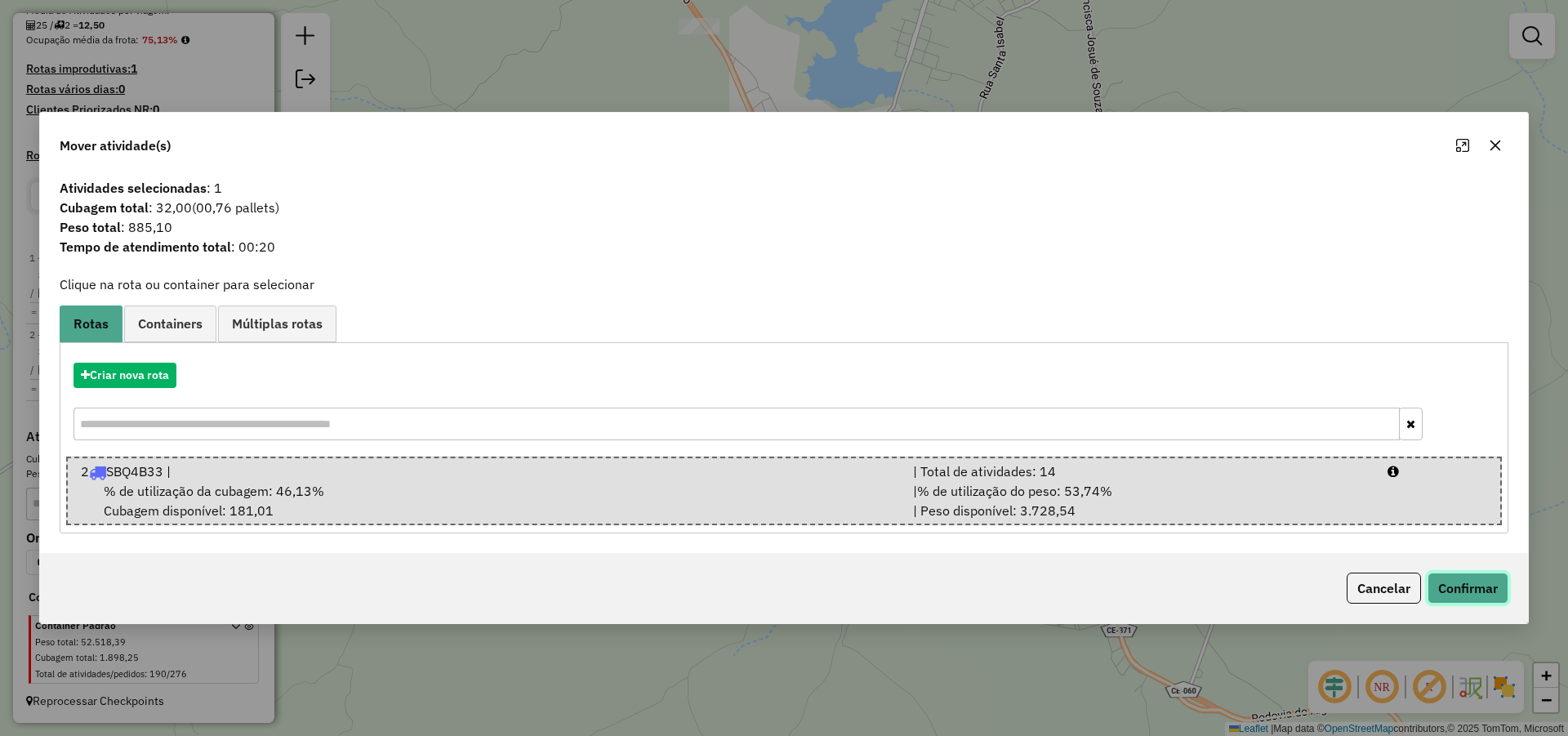
click at [1458, 575] on button "Confirmar" at bounding box center [1468, 588] width 81 height 31
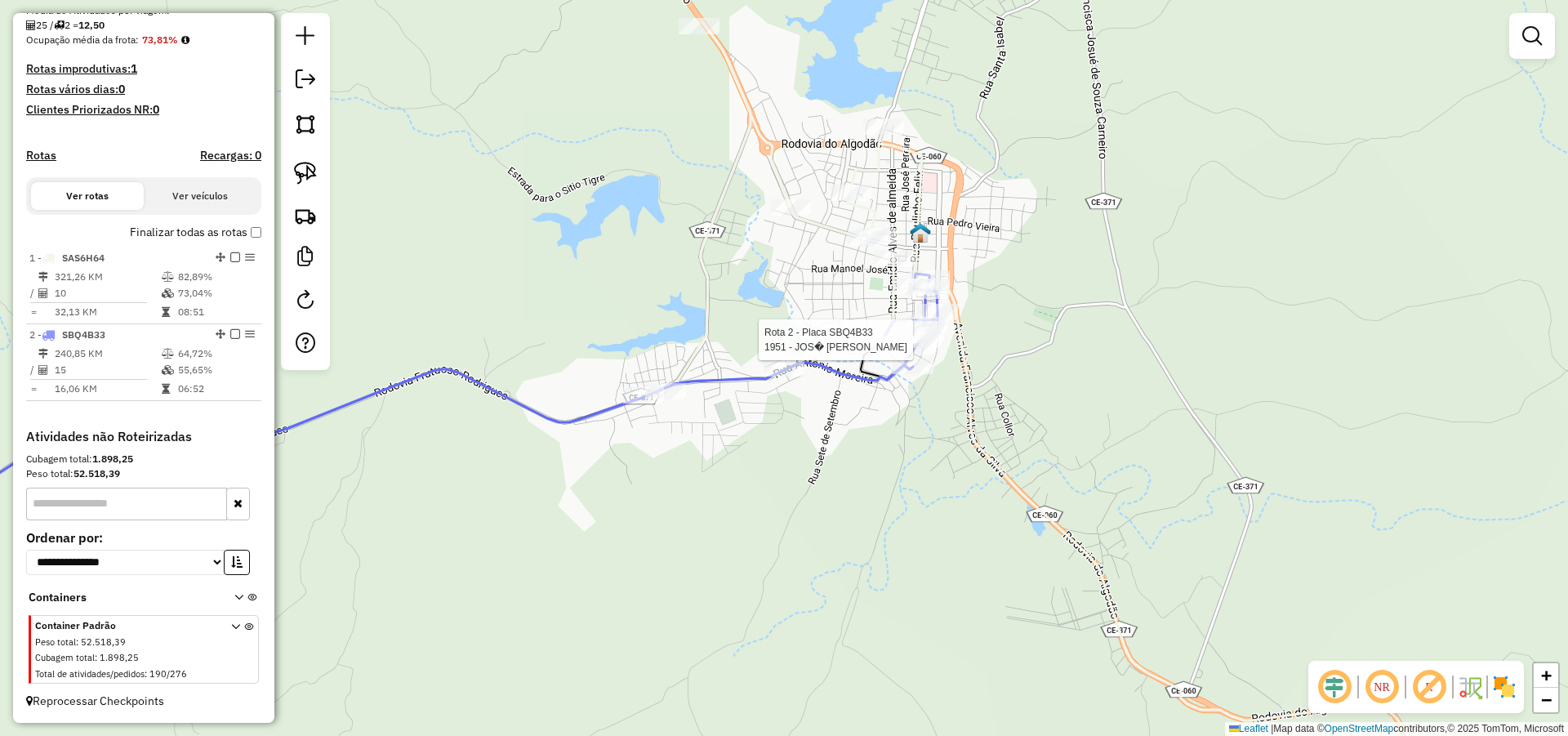
select select "*********"
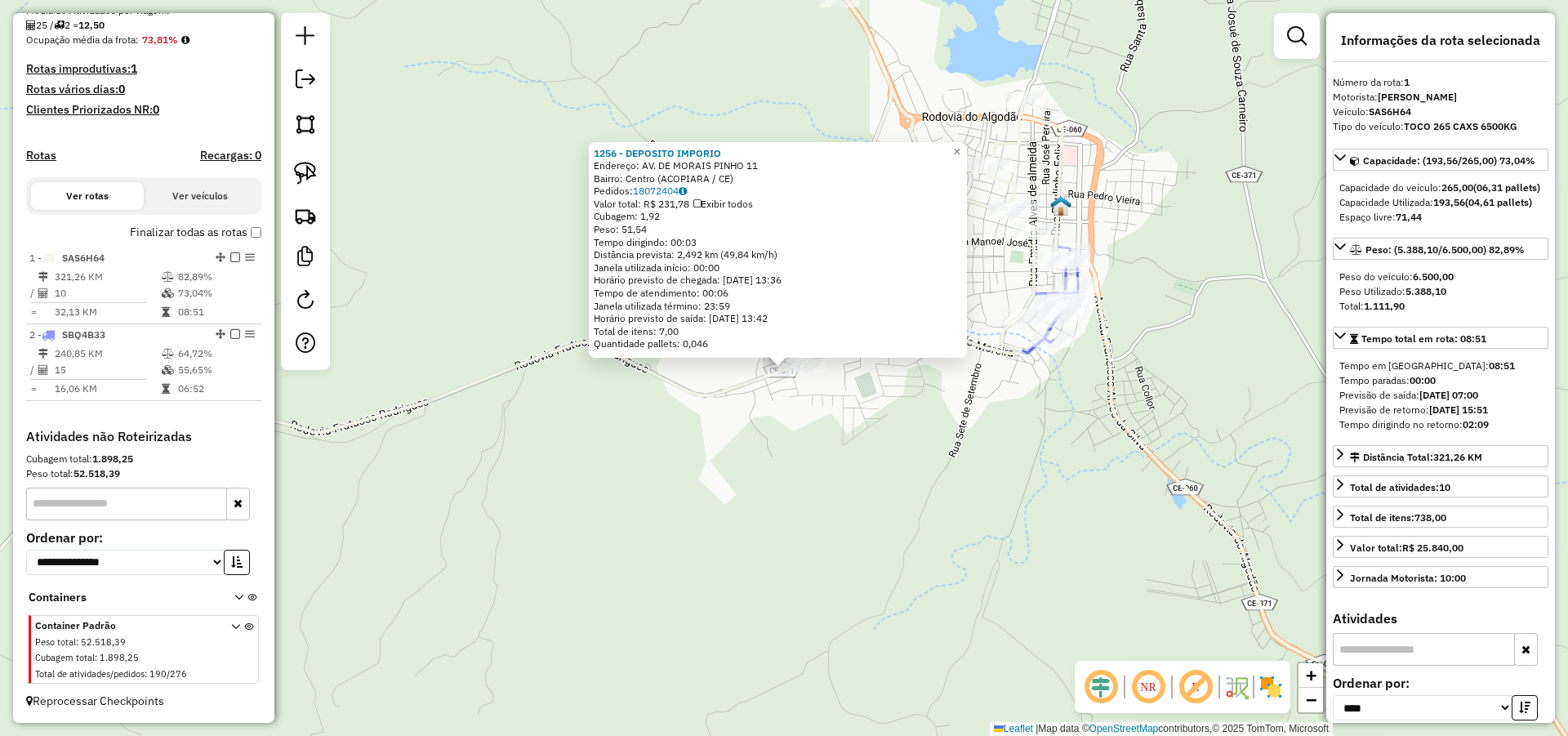
drag, startPoint x: 675, startPoint y: 395, endPoint x: 666, endPoint y: 396, distance: 9.1
click at [677, 393] on icon at bounding box center [325, 517] width 963 height 350
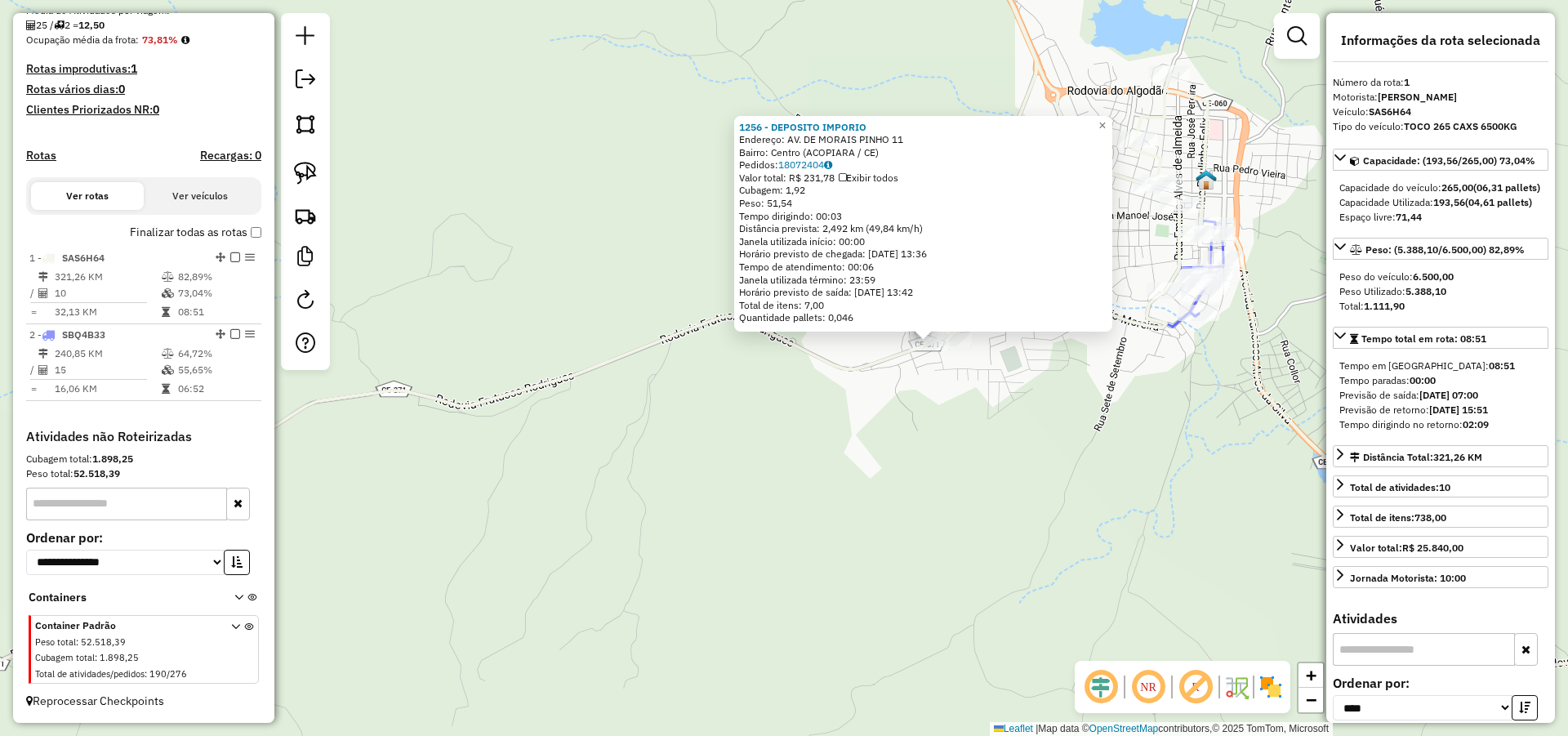
drag, startPoint x: 728, startPoint y: 398, endPoint x: 915, endPoint y: 312, distance: 205.8
click at [953, 315] on div "1256 - DEPOSITO IMPORIO Endereço: AV. DE MORAIS PINHO 11 Bairro: Centro (ACOPIA…" at bounding box center [784, 368] width 1568 height 736
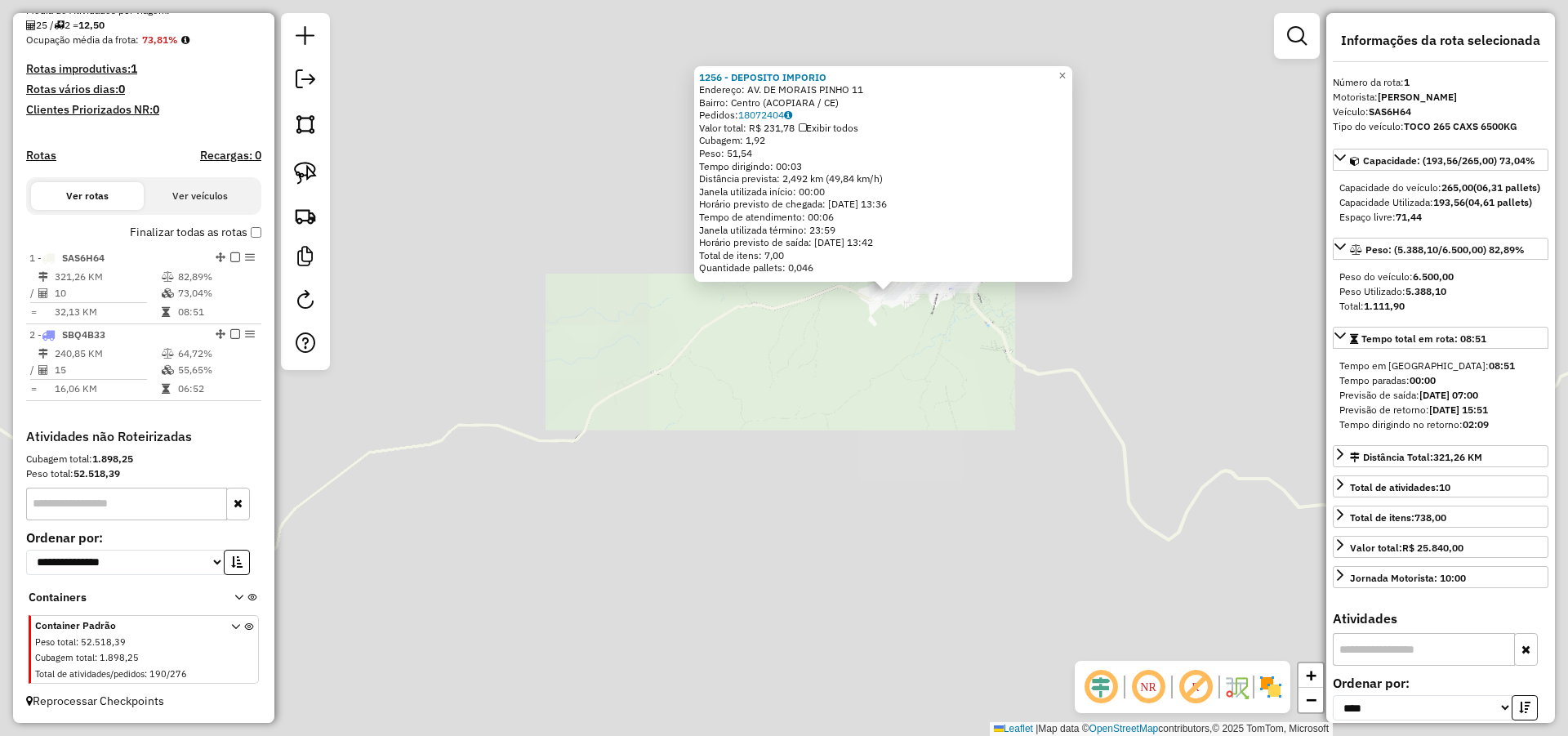
drag, startPoint x: 713, startPoint y: 402, endPoint x: 872, endPoint y: 338, distance: 171.4
click at [856, 342] on div "1256 - DEPOSITO IMPORIO Endereço: AV. DE MORAIS PINHO 11 Bairro: Centro (ACOPIA…" at bounding box center [784, 368] width 1568 height 736
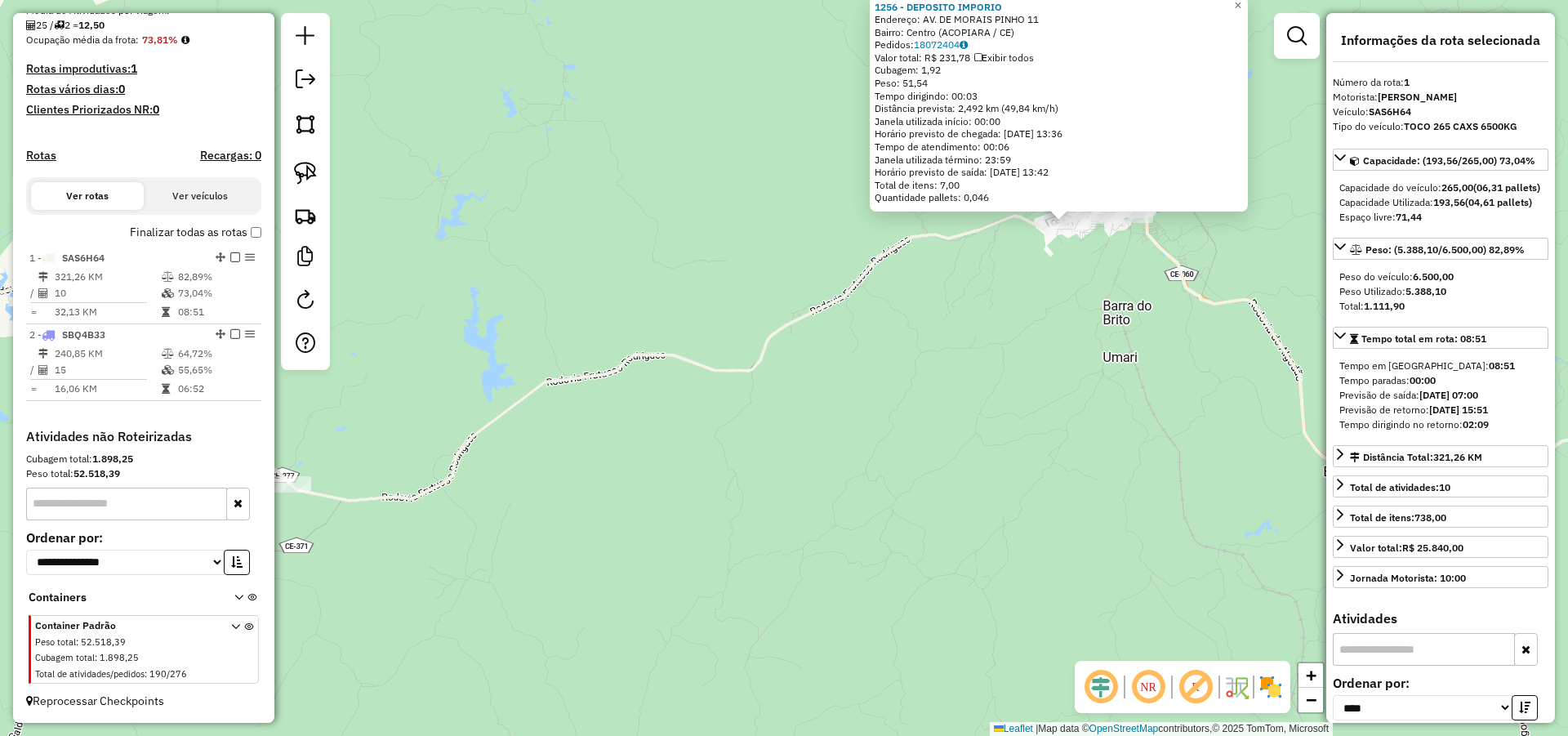
drag, startPoint x: 760, startPoint y: 310, endPoint x: 817, endPoint y: 275, distance: 66.9
click at [808, 278] on div "1256 - DEPOSITO IMPORIO Endereço: AV. DE MORAIS PINHO 11 Bairro: Centro (ACOPIA…" at bounding box center [784, 368] width 1568 height 736
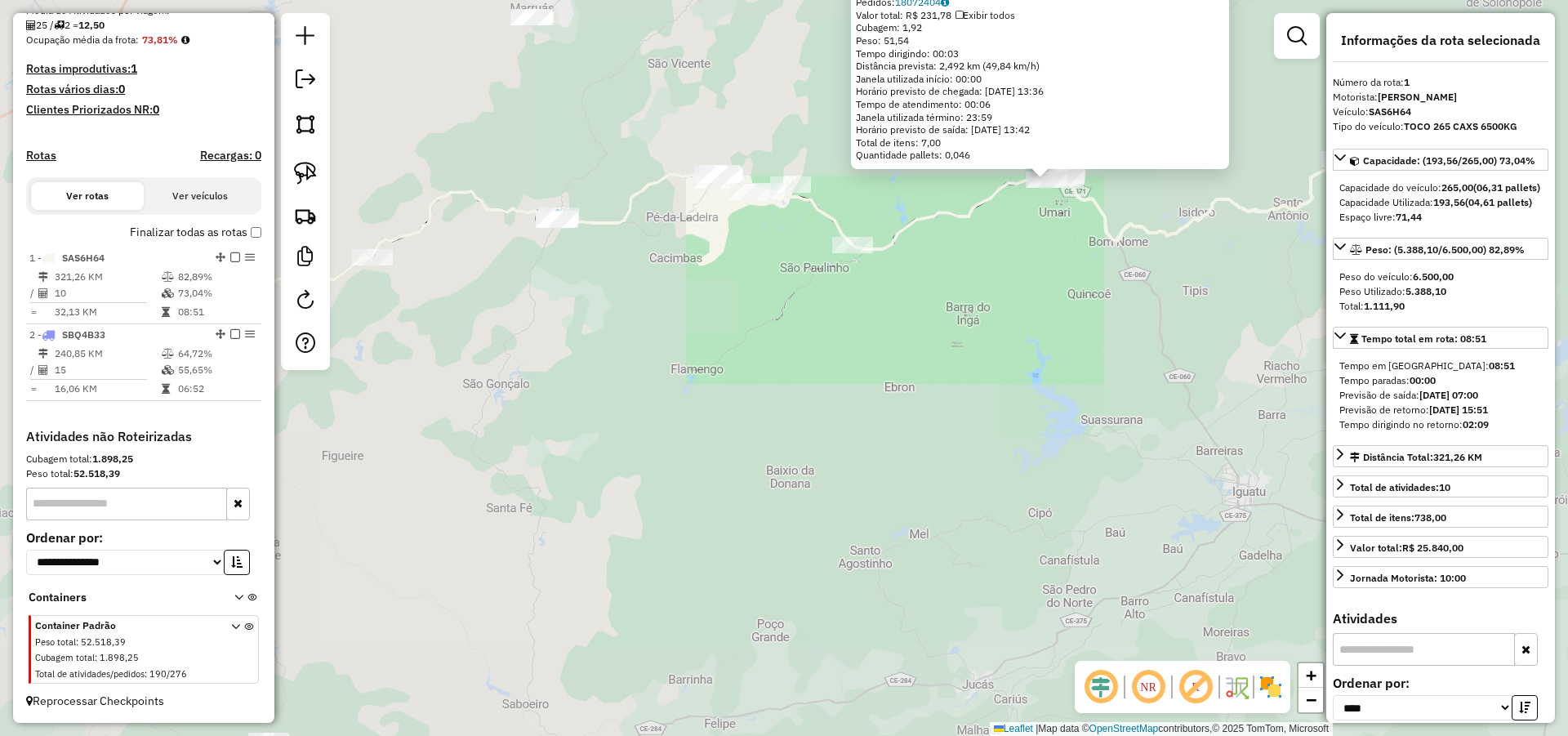
drag, startPoint x: 837, startPoint y: 364, endPoint x: 894, endPoint y: 336, distance: 63.5
click at [893, 336] on div "1256 - DEPOSITO IMPORIO Endereço: AV. DE MORAIS PINHO 11 Bairro: Centro (ACOPIA…" at bounding box center [784, 368] width 1568 height 736
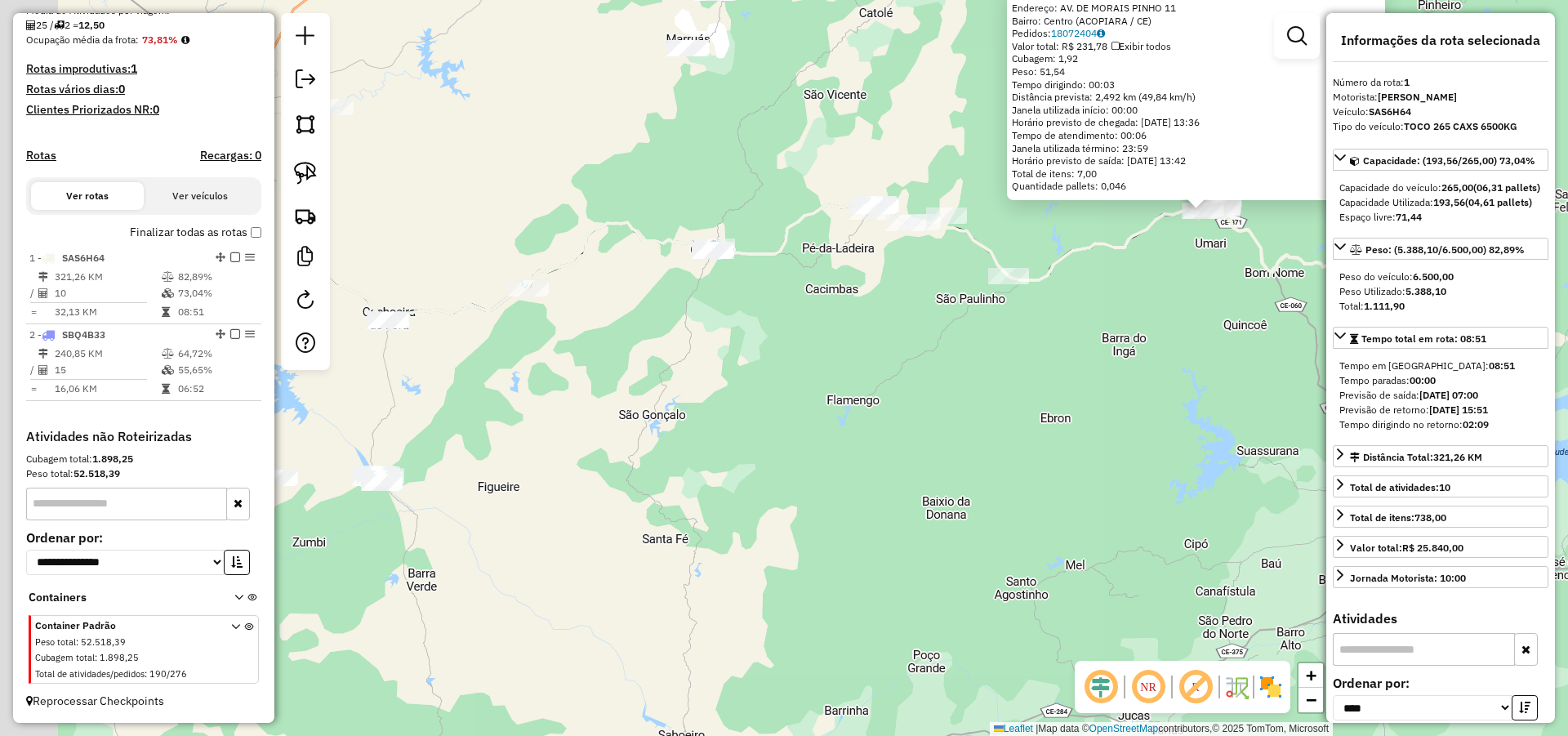
drag, startPoint x: 764, startPoint y: 357, endPoint x: 793, endPoint y: 382, distance: 38.3
click at [778, 372] on div "1256 - DEPOSITO IMPORIO Endereço: AV. DE MORAIS PINHO 11 Bairro: Centro (ACOPIA…" at bounding box center [784, 368] width 1568 height 736
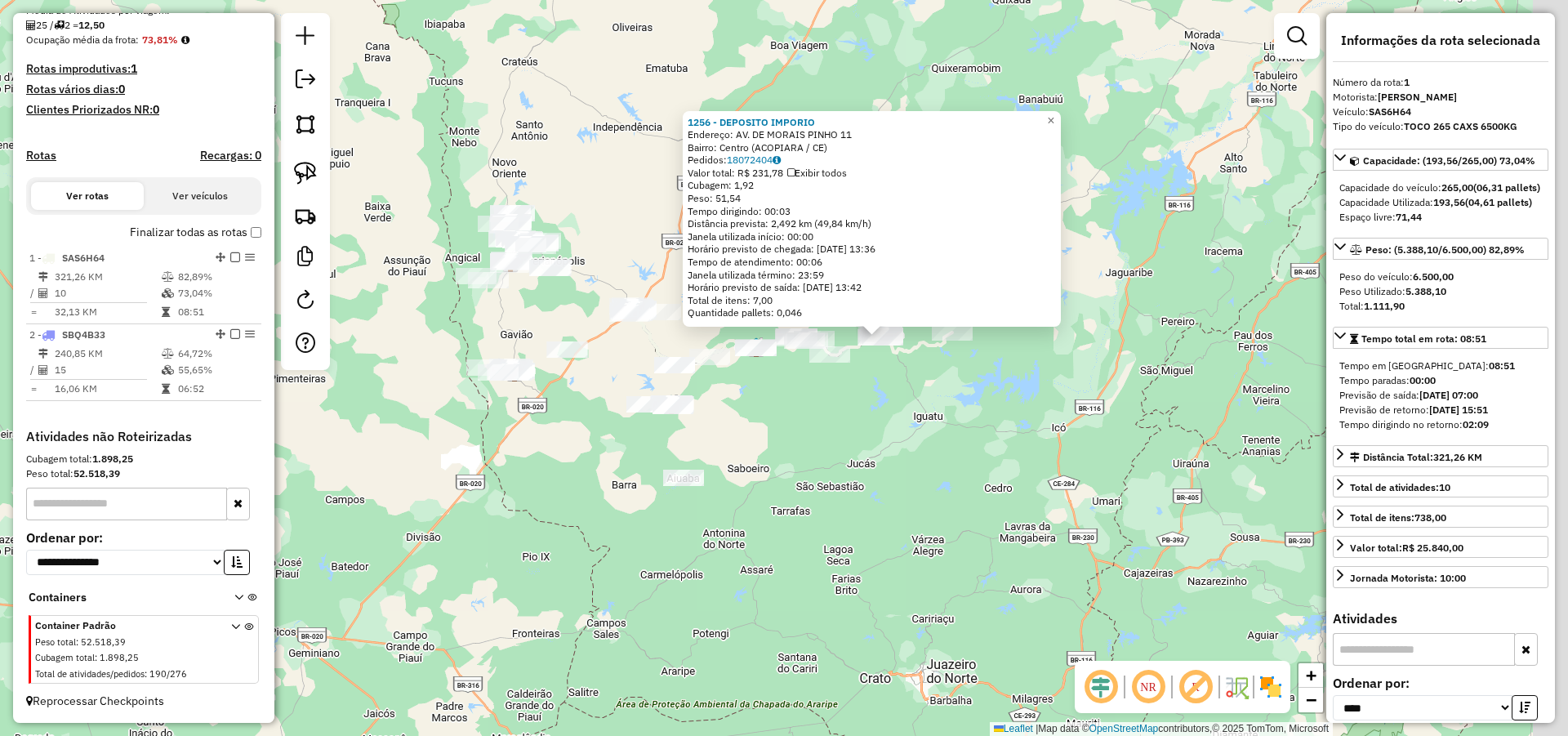
drag, startPoint x: 778, startPoint y: 476, endPoint x: 745, endPoint y: 445, distance: 45.3
click at [745, 445] on div "1256 - DEPOSITO IMPORIO Endereço: AV. DE MORAIS PINHO 11 Bairro: Centro (ACOPIA…" at bounding box center [784, 368] width 1568 height 736
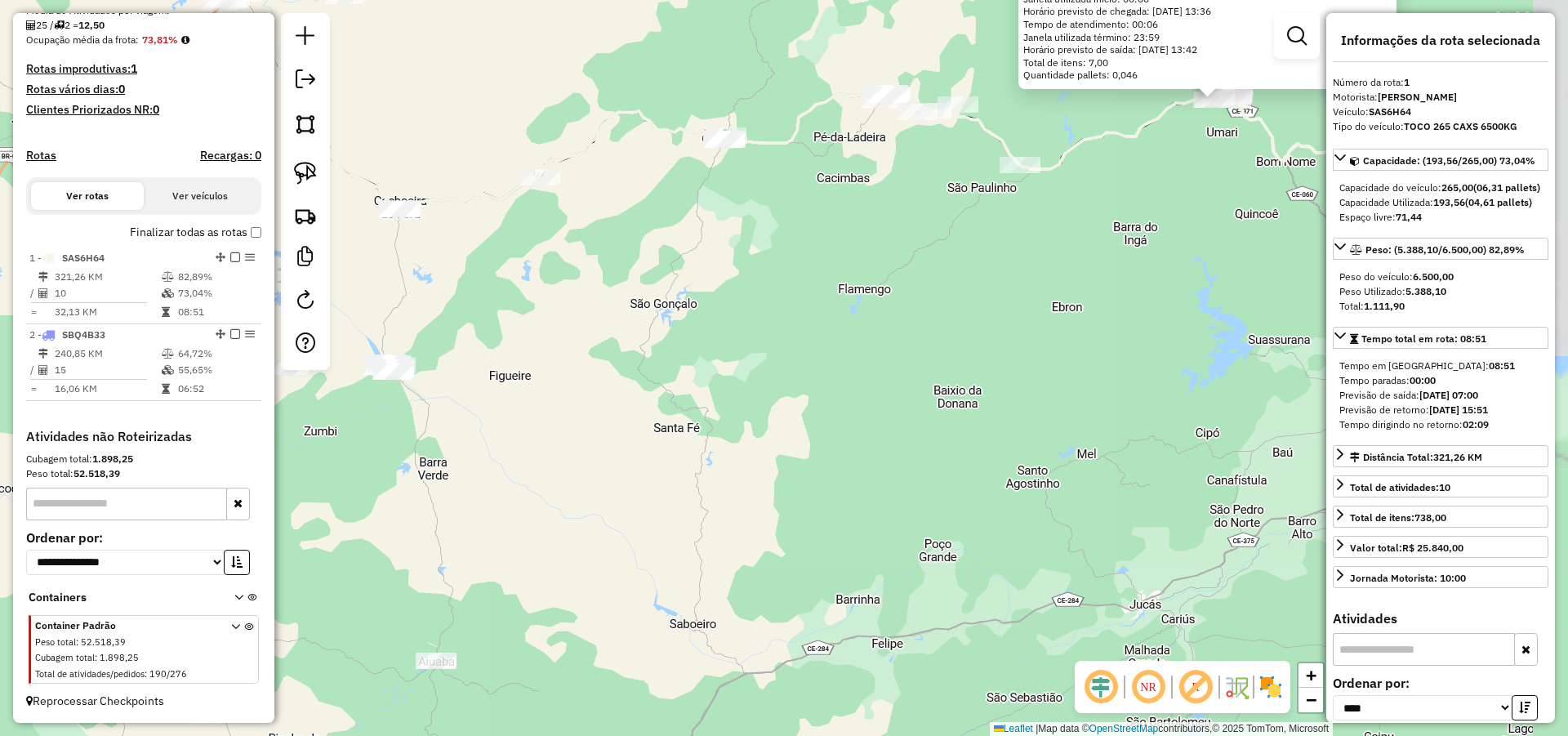
drag, startPoint x: 780, startPoint y: 452, endPoint x: 783, endPoint y: 487, distance: 35.1
click at [776, 479] on div "1256 - DEPOSITO IMPORIO Endereço: AV. DE MORAIS PINHO 11 Bairro: Centro (ACOPIA…" at bounding box center [784, 368] width 1568 height 736
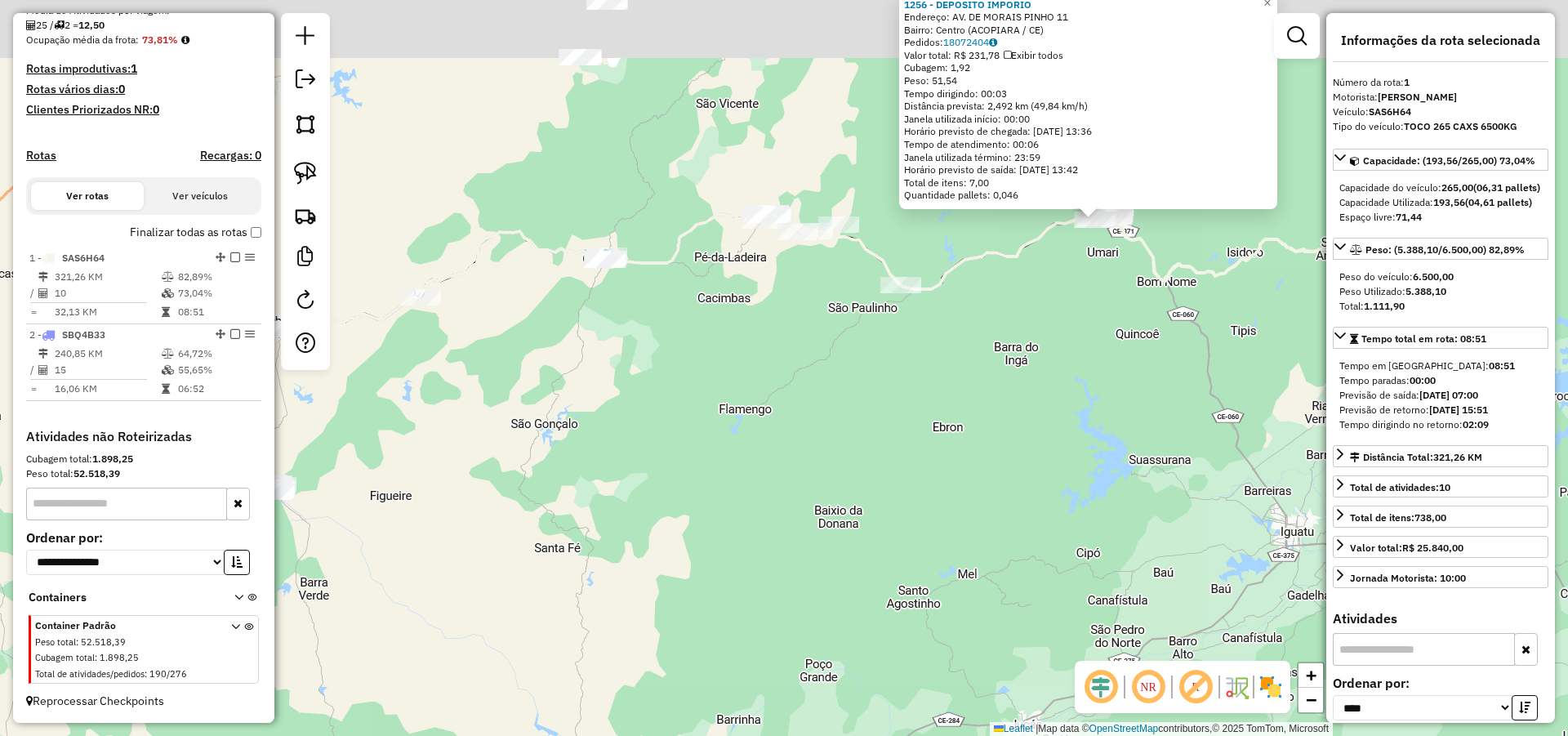
drag, startPoint x: 808, startPoint y: 435, endPoint x: 782, endPoint y: 470, distance: 43.6
click at [784, 466] on div "1256 - DEPOSITO IMPORIO Endereço: AV. DE MORAIS PINHO 11 Bairro: Centro (ACOPIA…" at bounding box center [784, 368] width 1568 height 736
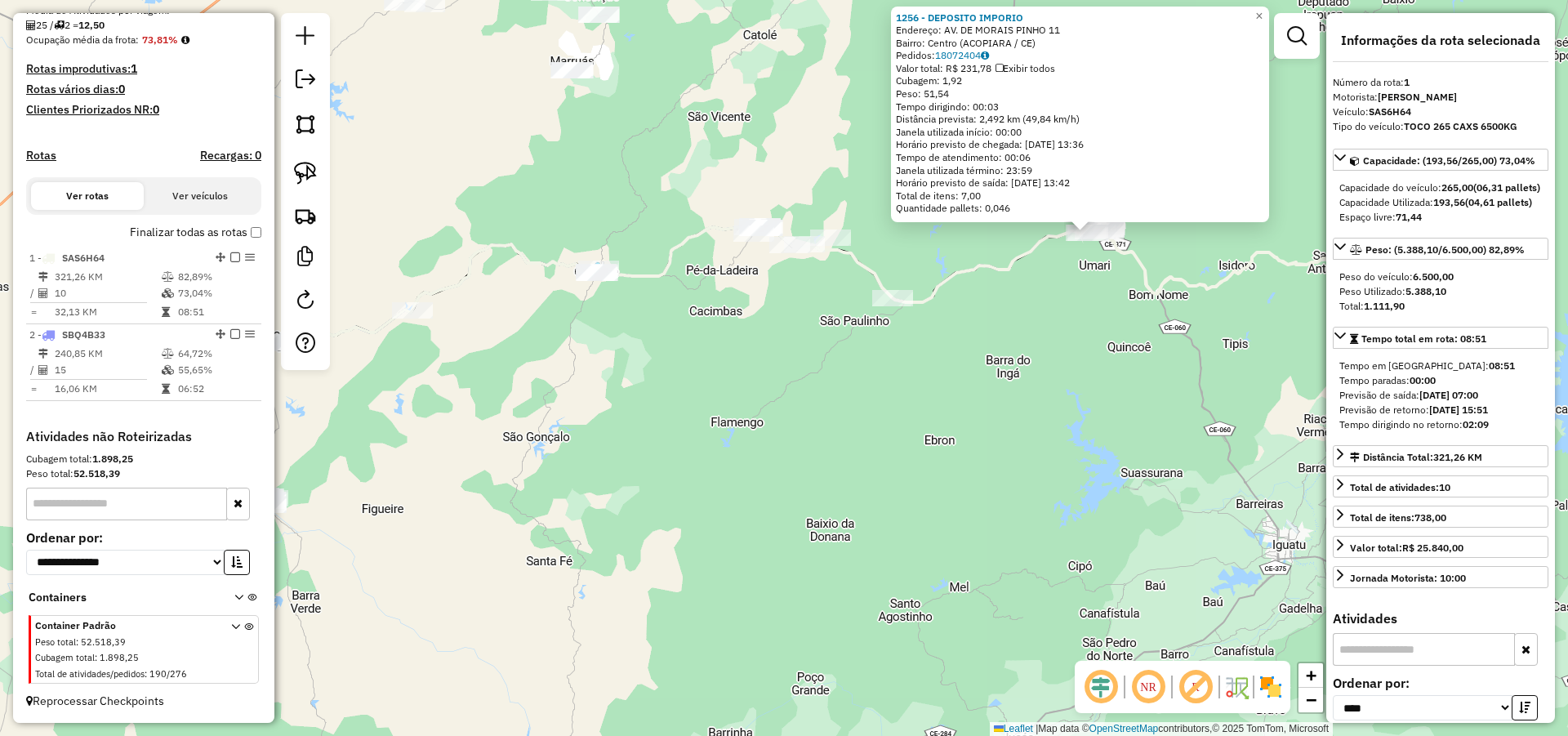
drag, startPoint x: 306, startPoint y: 164, endPoint x: 518, endPoint y: 230, distance: 222.0
click at [308, 164] on img at bounding box center [305, 174] width 23 height 23
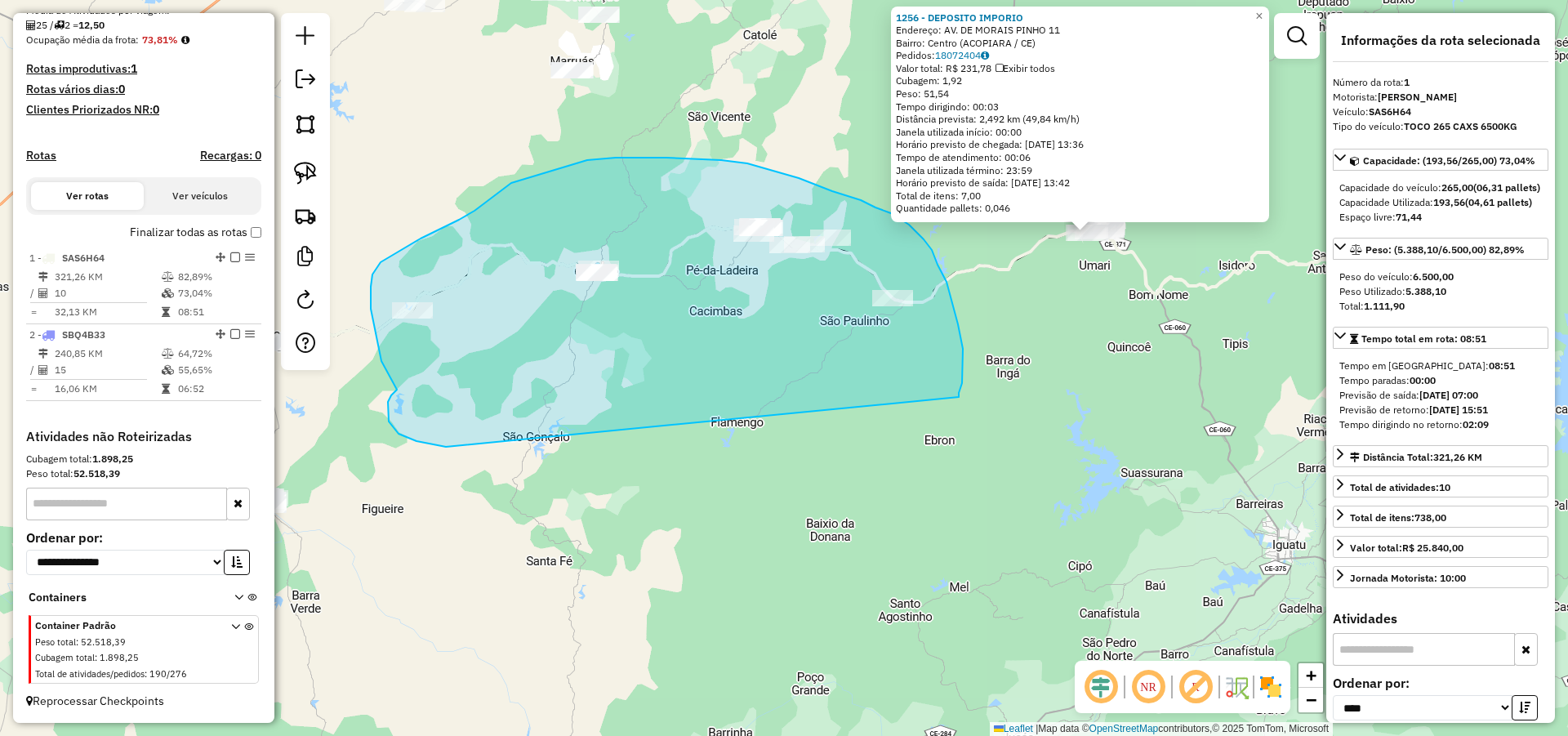
drag, startPoint x: 959, startPoint y: 397, endPoint x: 554, endPoint y: 452, distance: 408.7
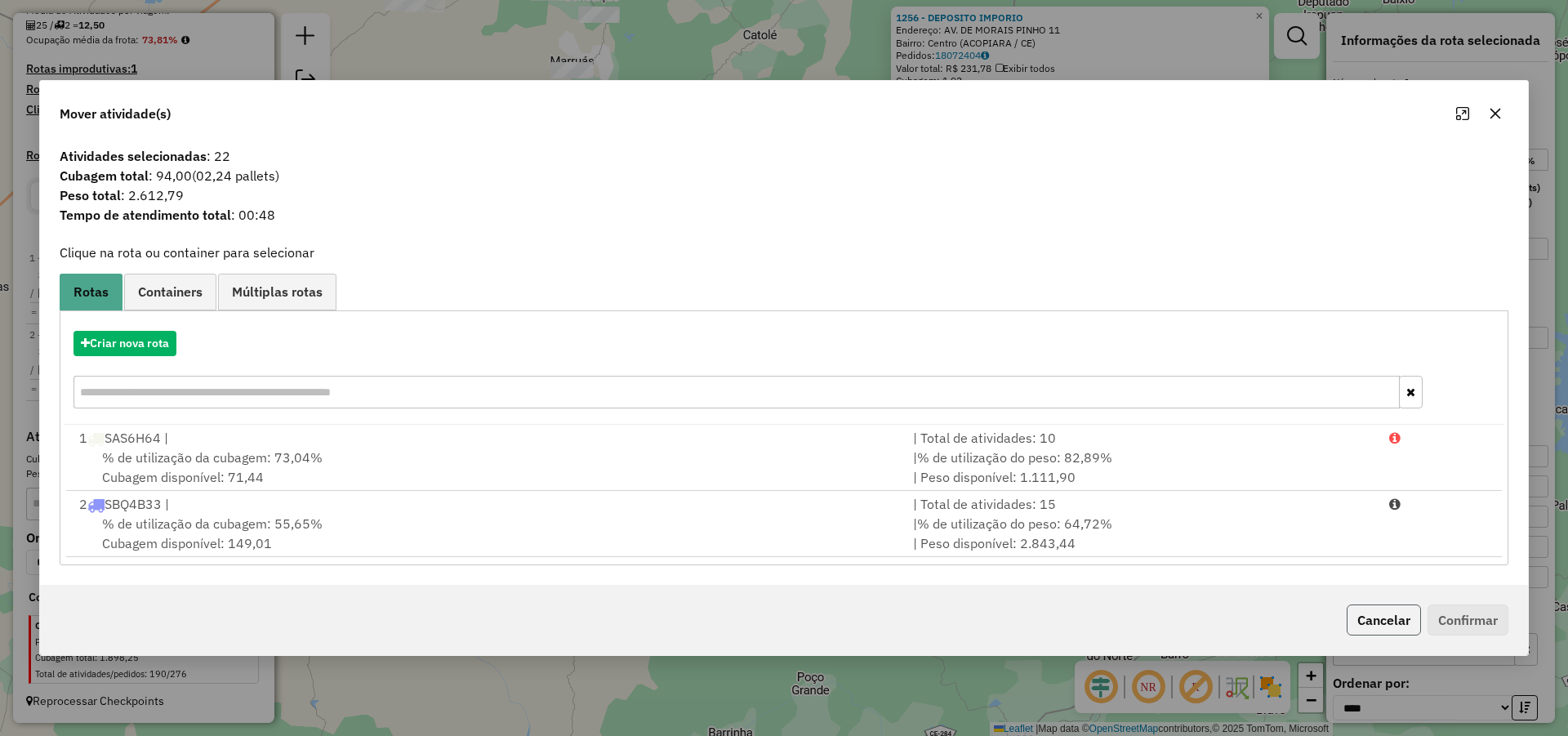
click at [1377, 616] on button "Cancelar" at bounding box center [1383, 620] width 74 height 31
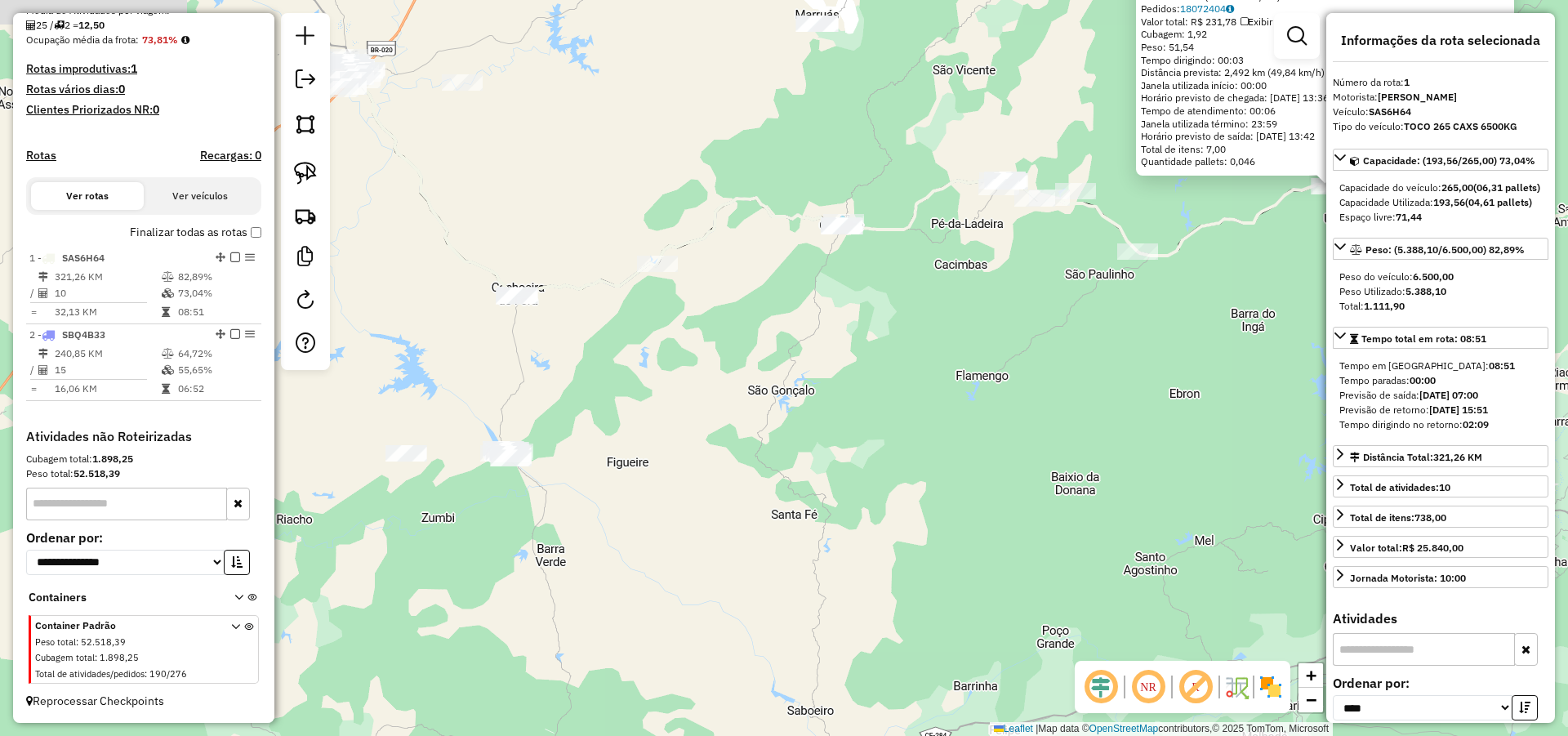
drag, startPoint x: 529, startPoint y: 527, endPoint x: 782, endPoint y: 479, distance: 257.5
click at [787, 480] on div "1256 - DEPOSITO IMPORIO Endereço: AV. DE MORAIS PINHO 11 Bairro: Centro (ACOPIA…" at bounding box center [784, 368] width 1568 height 736
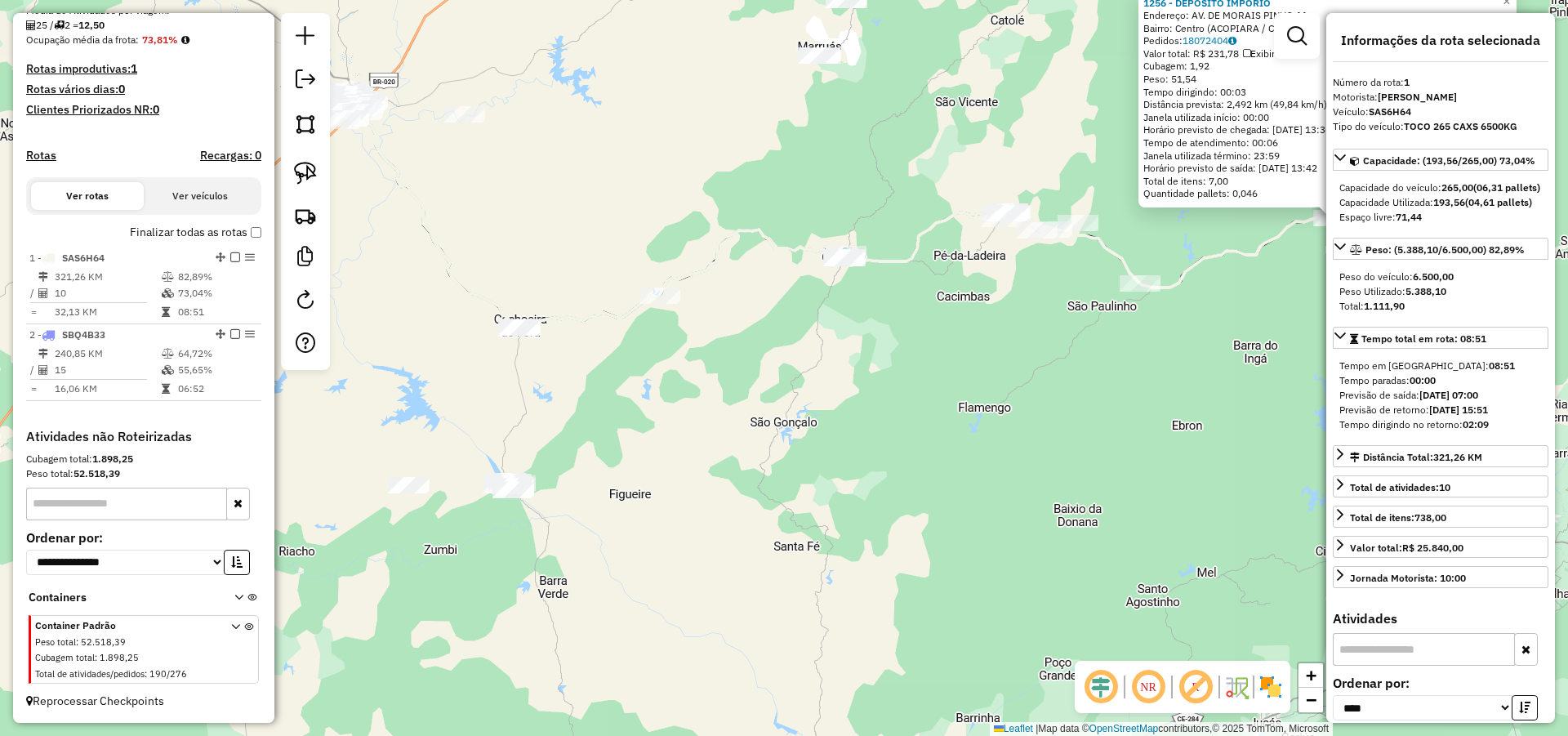
drag, startPoint x: 712, startPoint y: 445, endPoint x: 716, endPoint y: 484, distance: 39.2
click at [695, 488] on div "1256 - DEPOSITO IMPORIO Endereço: AV. DE MORAIS PINHO 11 Bairro: Centro (ACOPIA…" at bounding box center [784, 368] width 1568 height 736
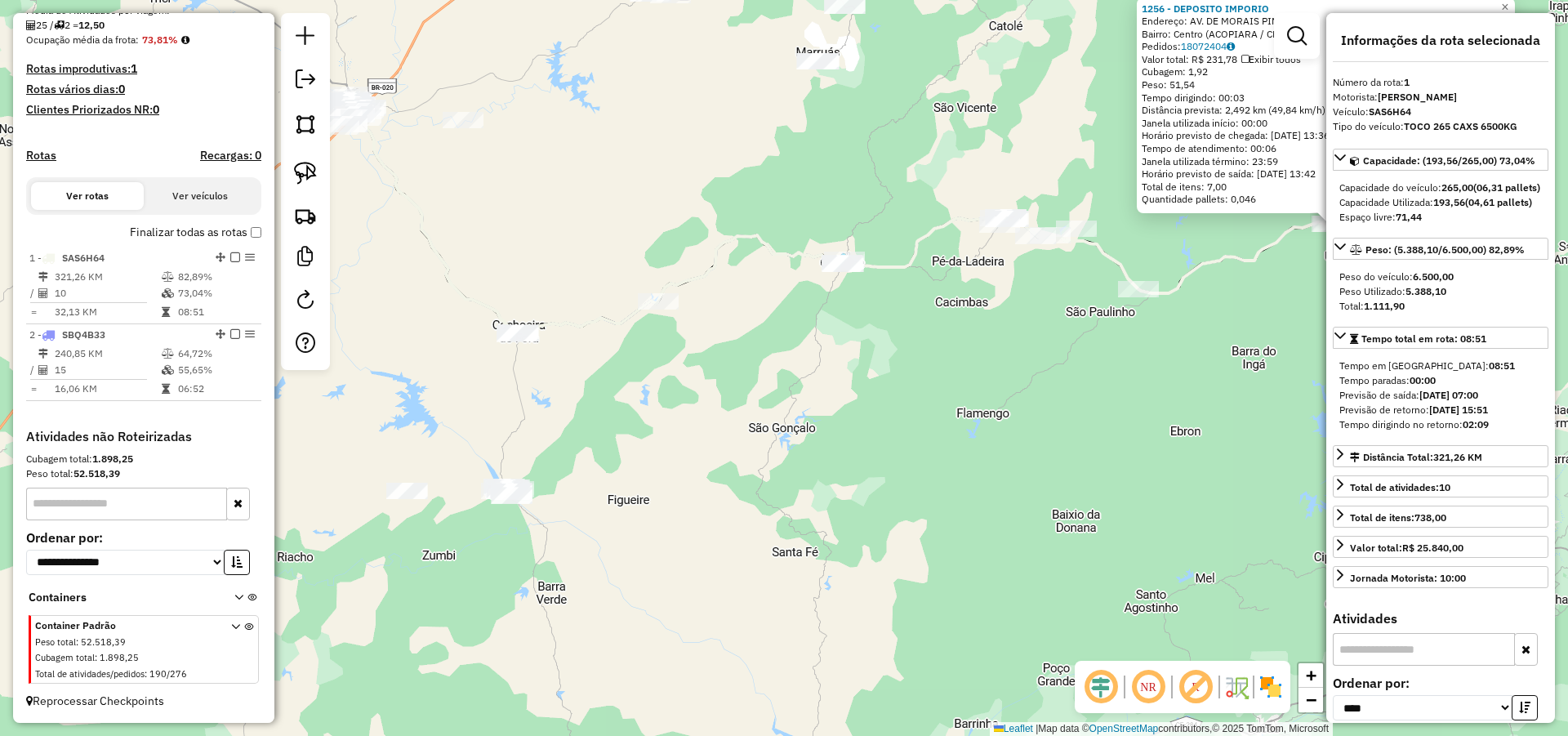
click at [873, 422] on div "1256 - DEPOSITO IMPORIO Endereço: AV. DE MORAIS PINHO 11 Bairro: Centro (ACOPIA…" at bounding box center [784, 368] width 1568 height 736
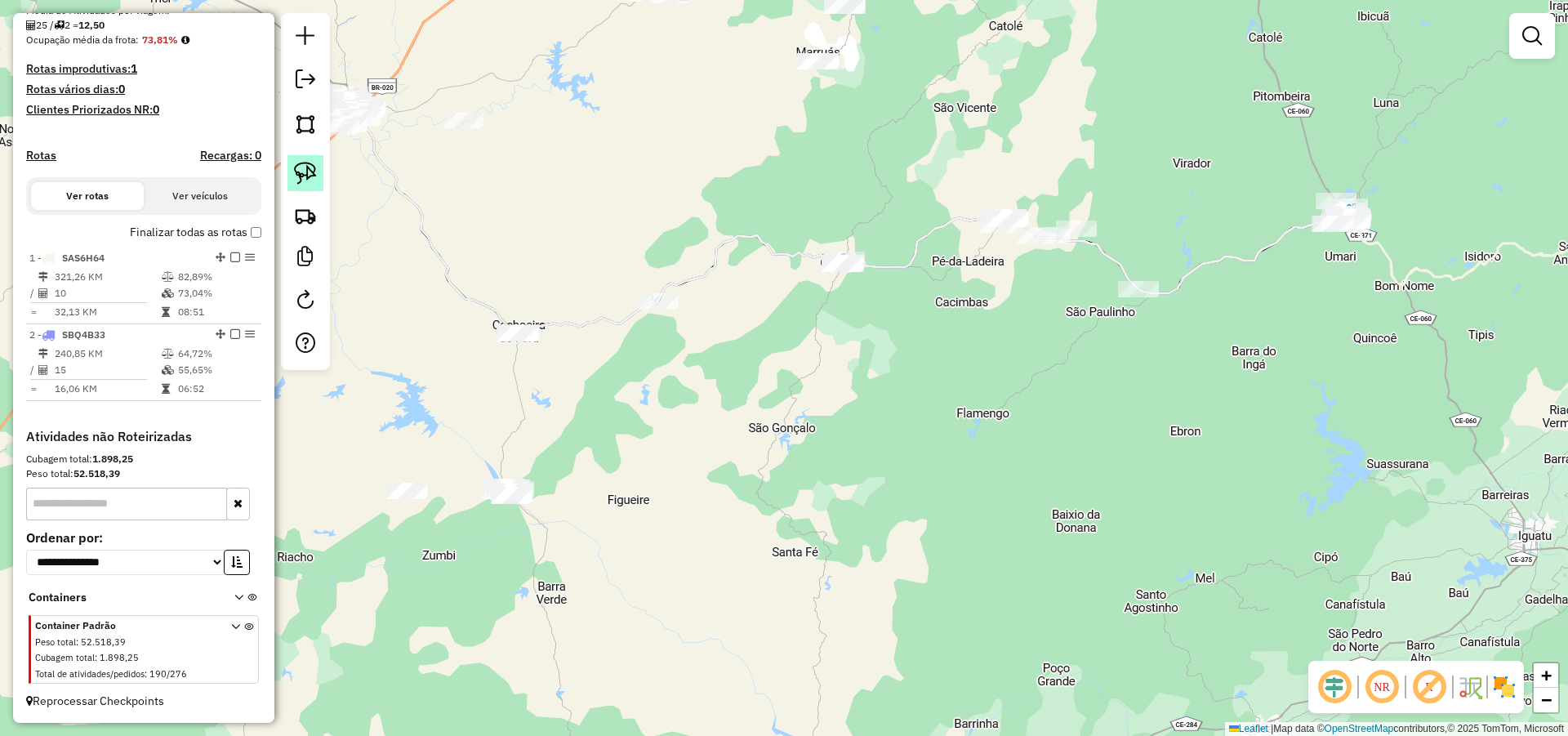
click at [297, 168] on img at bounding box center [305, 174] width 23 height 23
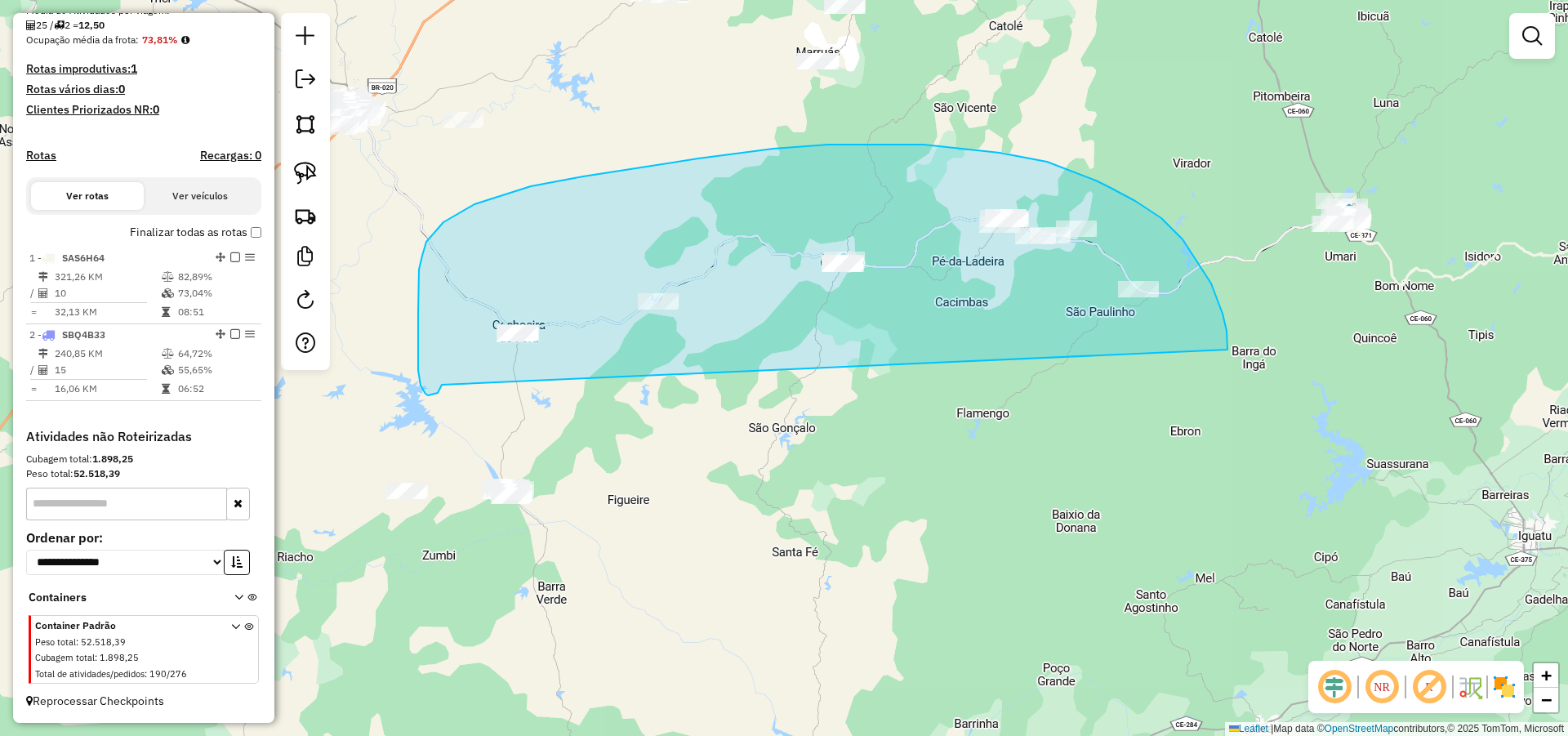
drag, startPoint x: 1227, startPoint y: 338, endPoint x: 442, endPoint y: 383, distance: 786.3
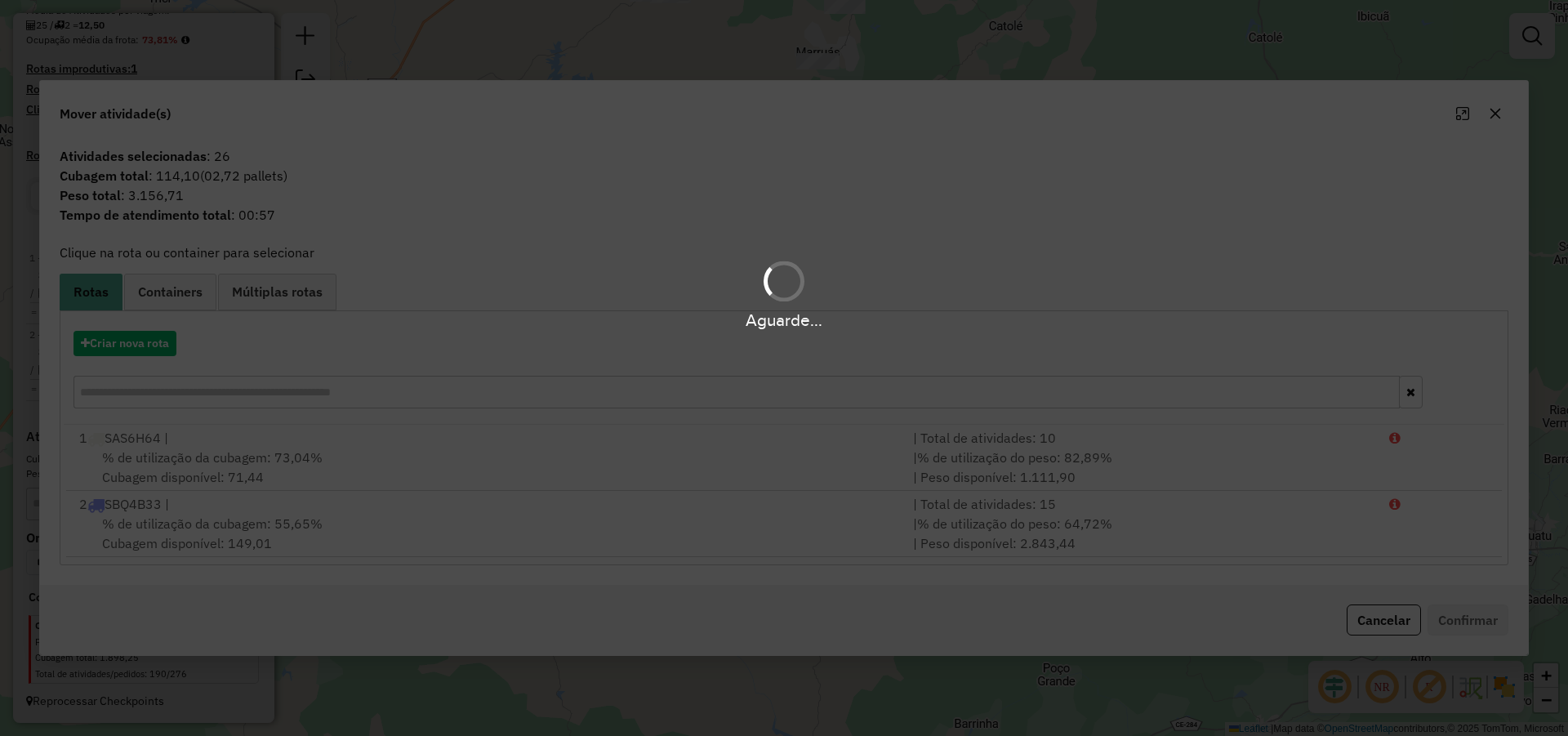
click at [720, 425] on div "Aguarde..." at bounding box center [784, 368] width 1568 height 736
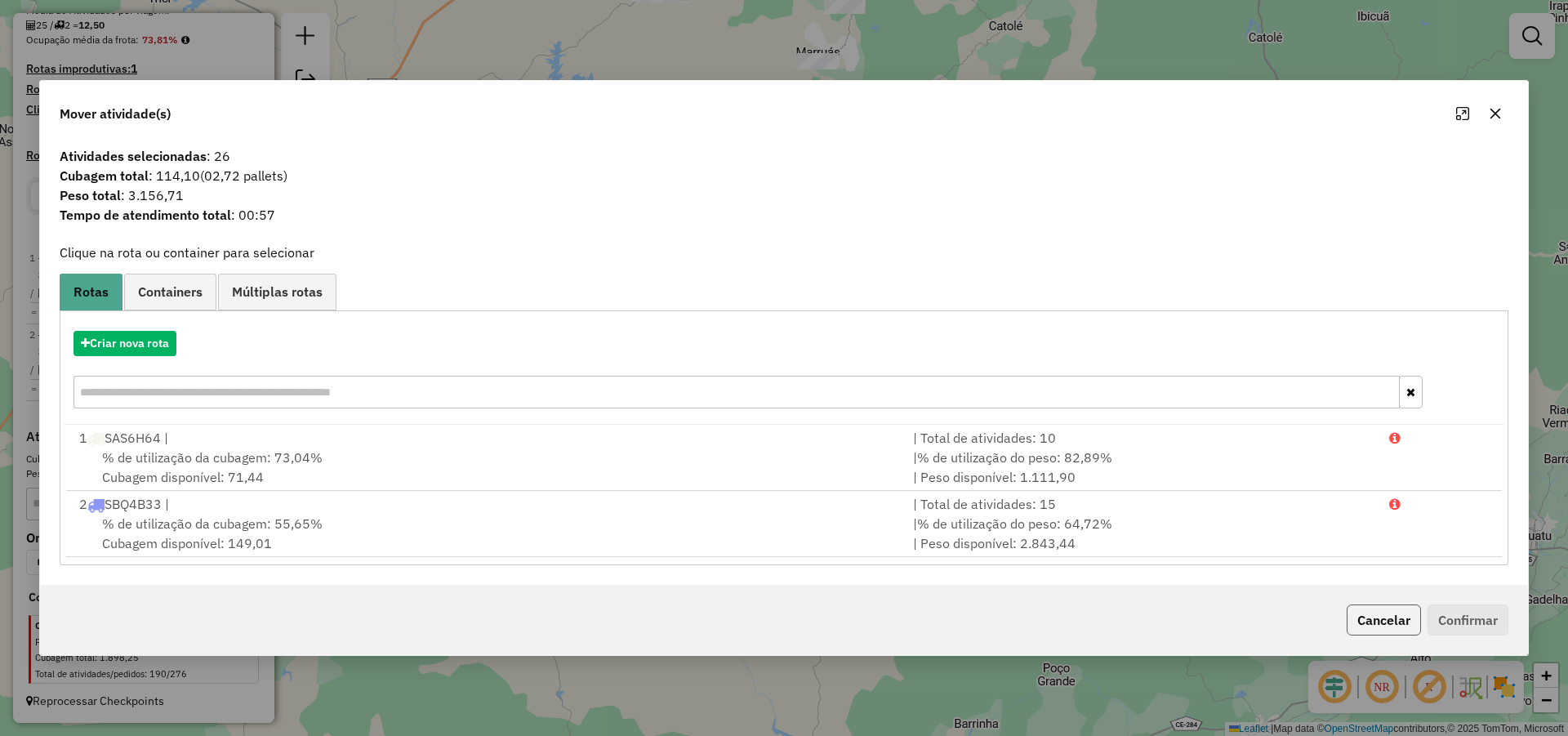
click at [1400, 625] on button "Cancelar" at bounding box center [1383, 620] width 74 height 31
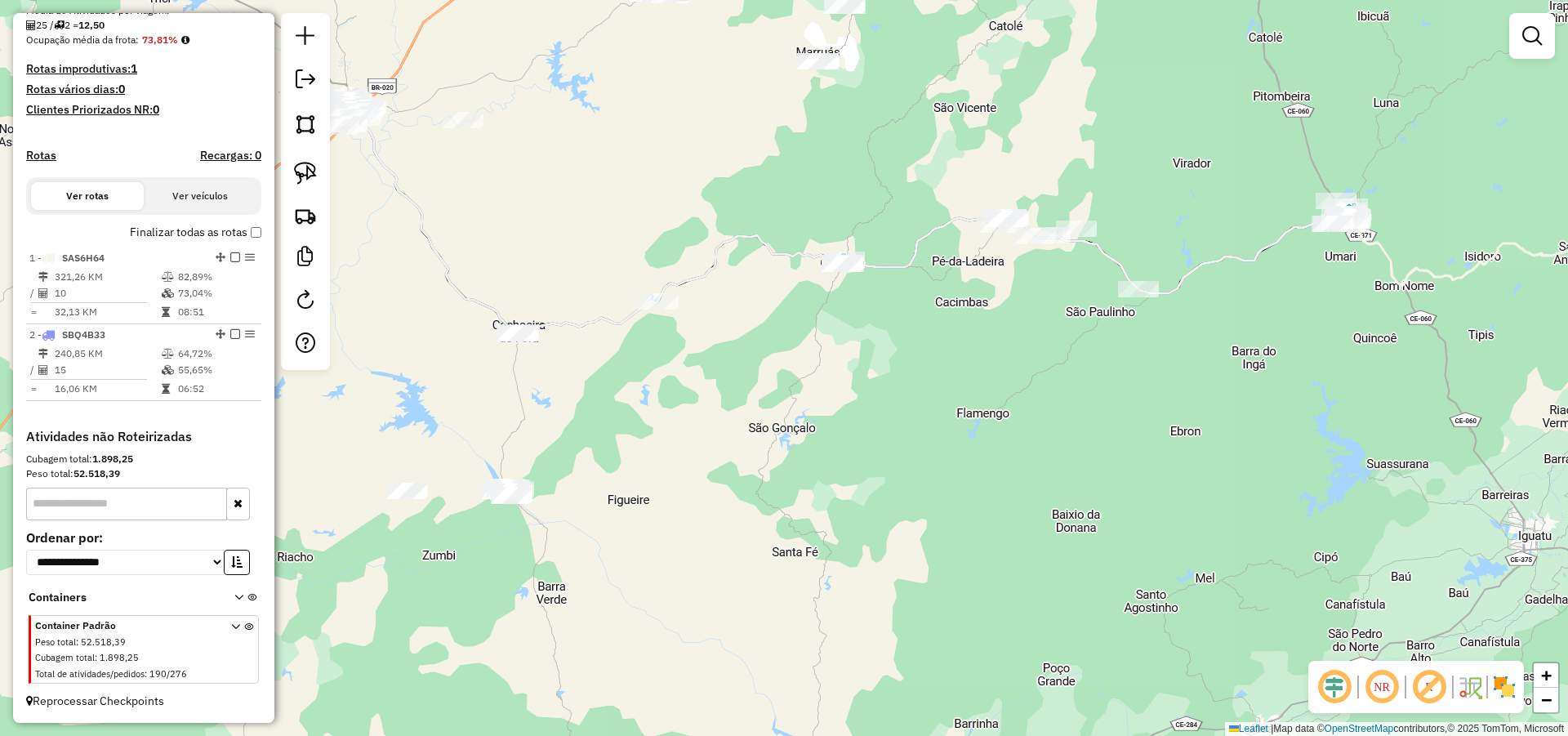
click at [773, 407] on div "Janela de atendimento Grade de atendimento Capacidade Transportadoras Veículos …" at bounding box center [784, 368] width 1568 height 736
click at [320, 166] on link at bounding box center [305, 173] width 36 height 36
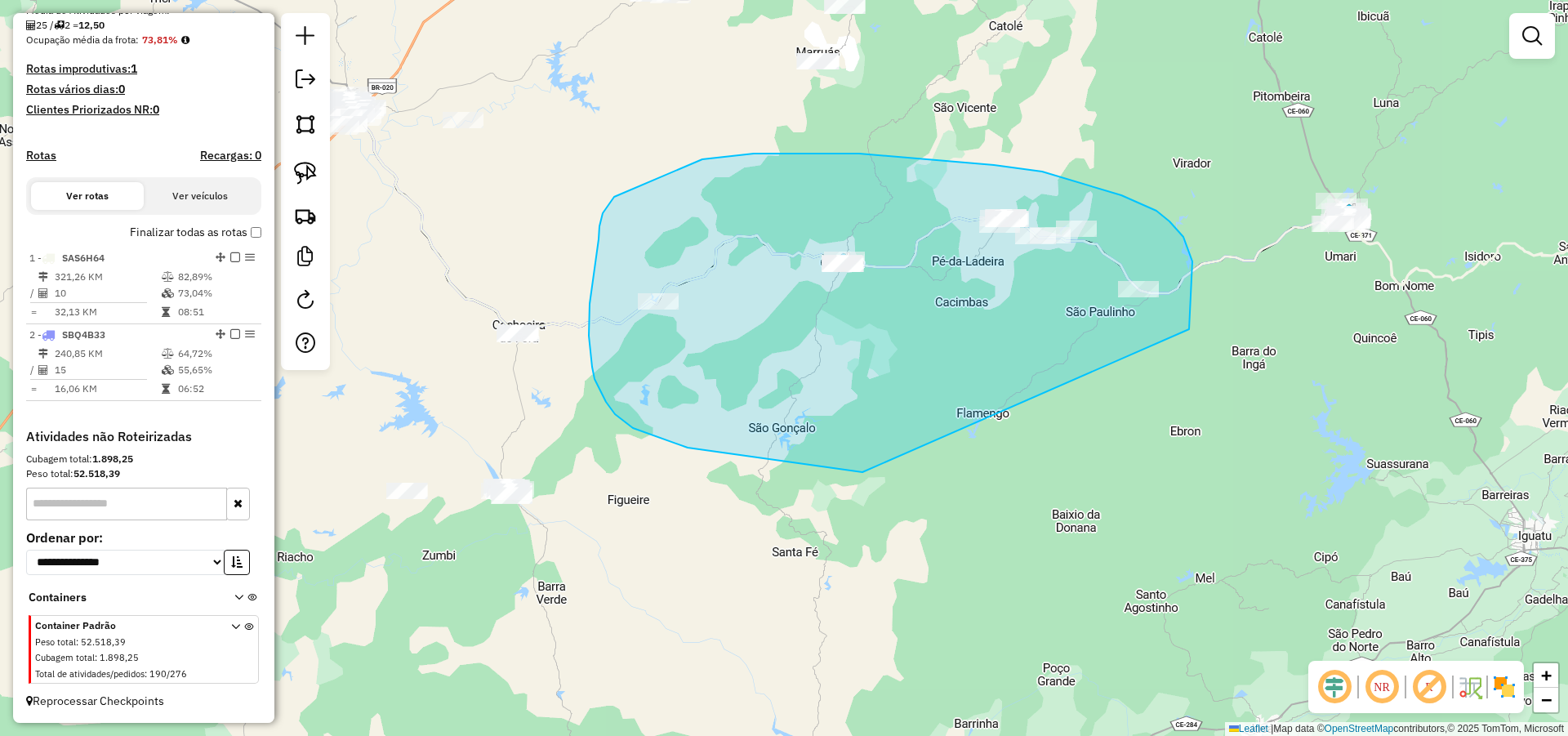
drag, startPoint x: 1189, startPoint y: 325, endPoint x: 947, endPoint y: 484, distance: 289.6
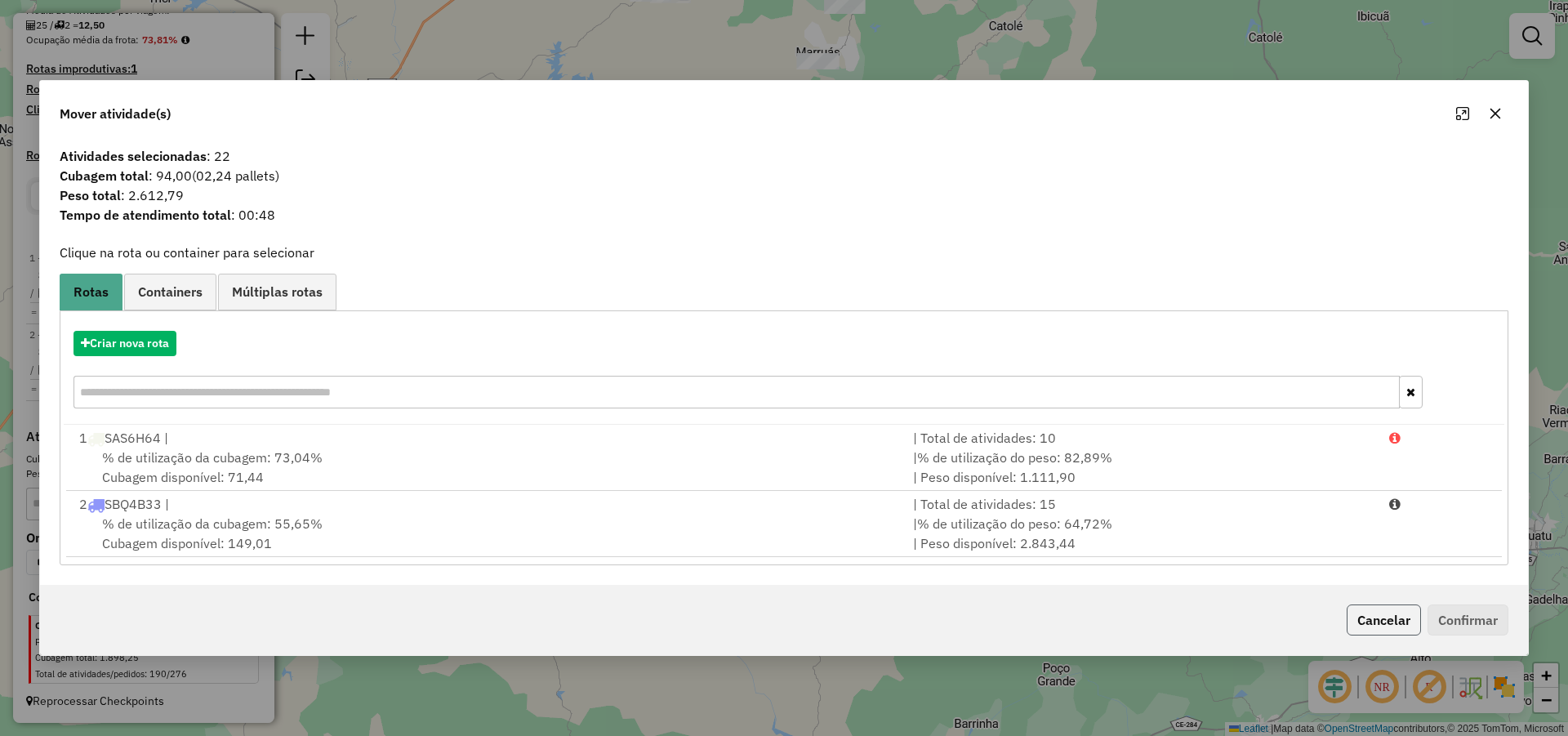
click at [1395, 620] on button "Cancelar" at bounding box center [1383, 620] width 74 height 31
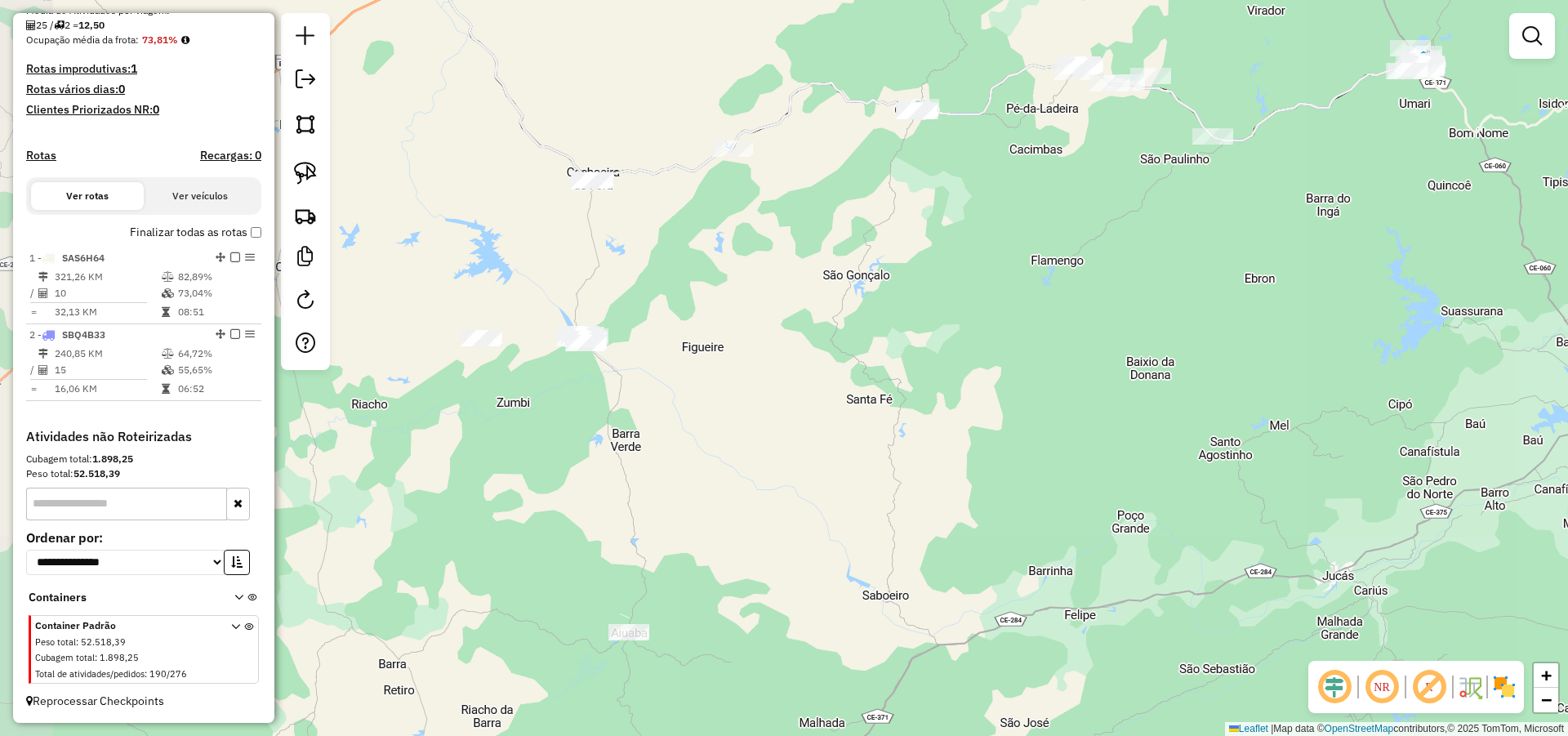
drag, startPoint x: 694, startPoint y: 492, endPoint x: 762, endPoint y: 348, distance: 159.2
click at [762, 348] on div "Janela de atendimento Grade de atendimento Capacidade Transportadoras Veículos …" at bounding box center [784, 368] width 1568 height 736
click at [303, 167] on img at bounding box center [305, 174] width 23 height 23
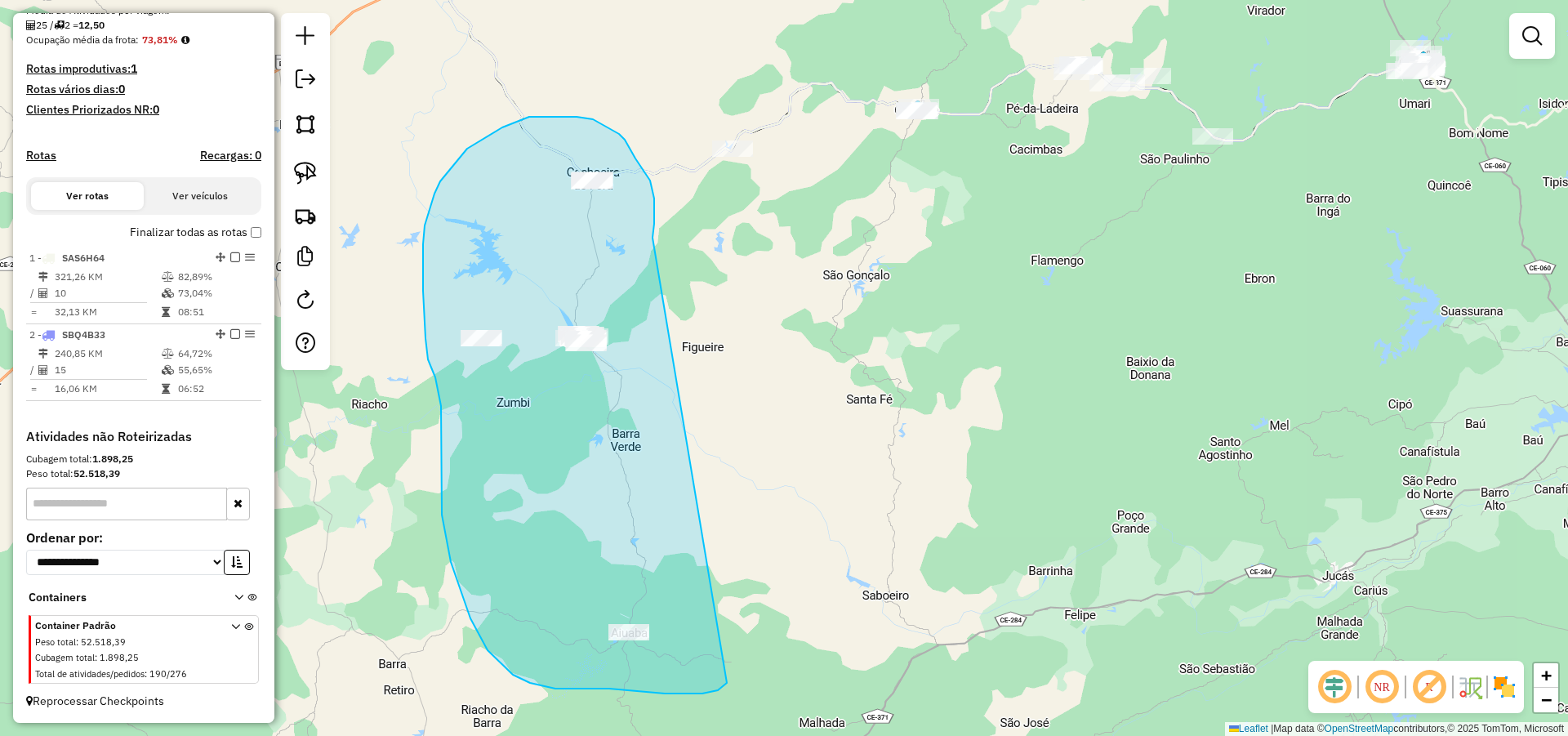
drag, startPoint x: 654, startPoint y: 224, endPoint x: 734, endPoint y: 663, distance: 446.2
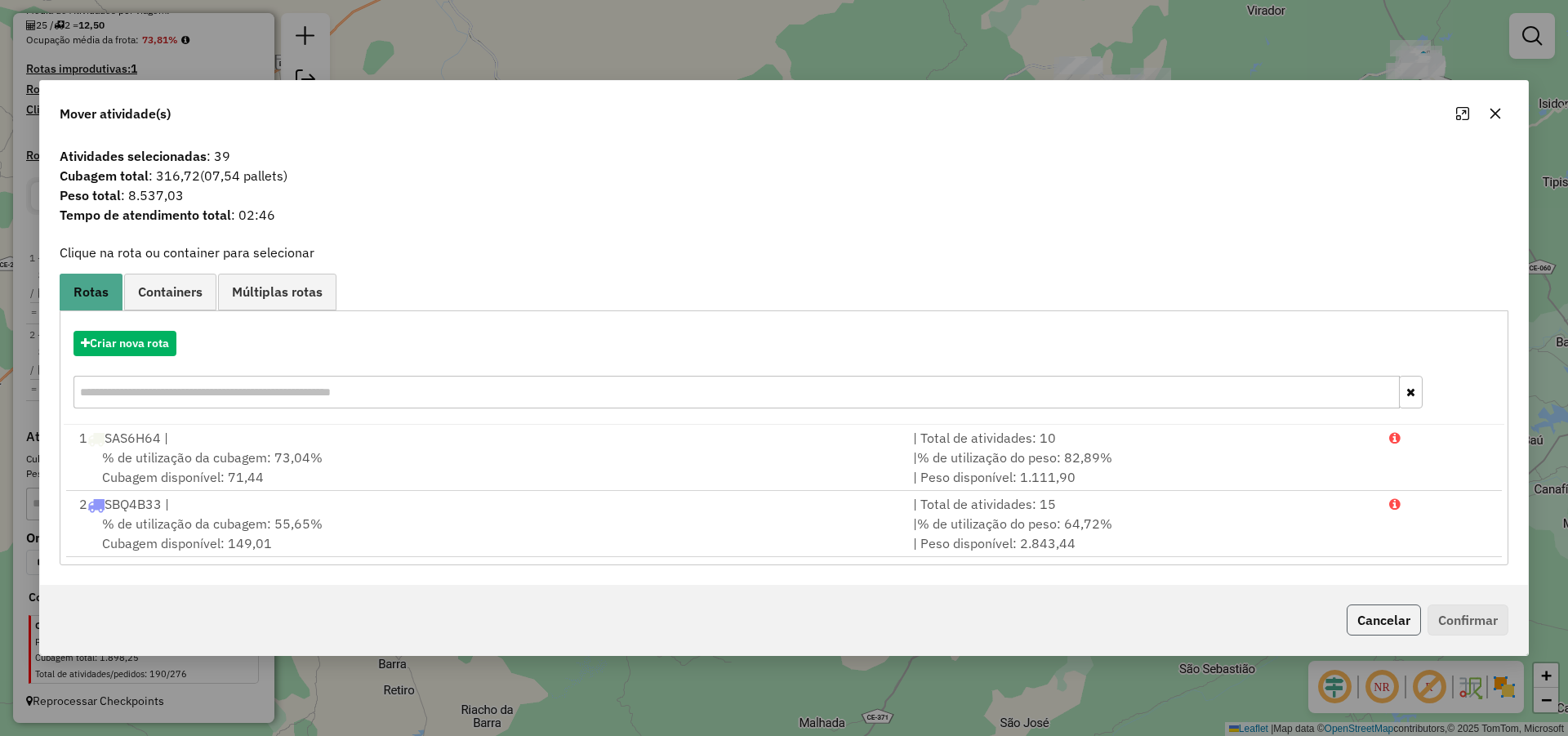
click at [1393, 625] on button "Cancelar" at bounding box center [1383, 620] width 74 height 31
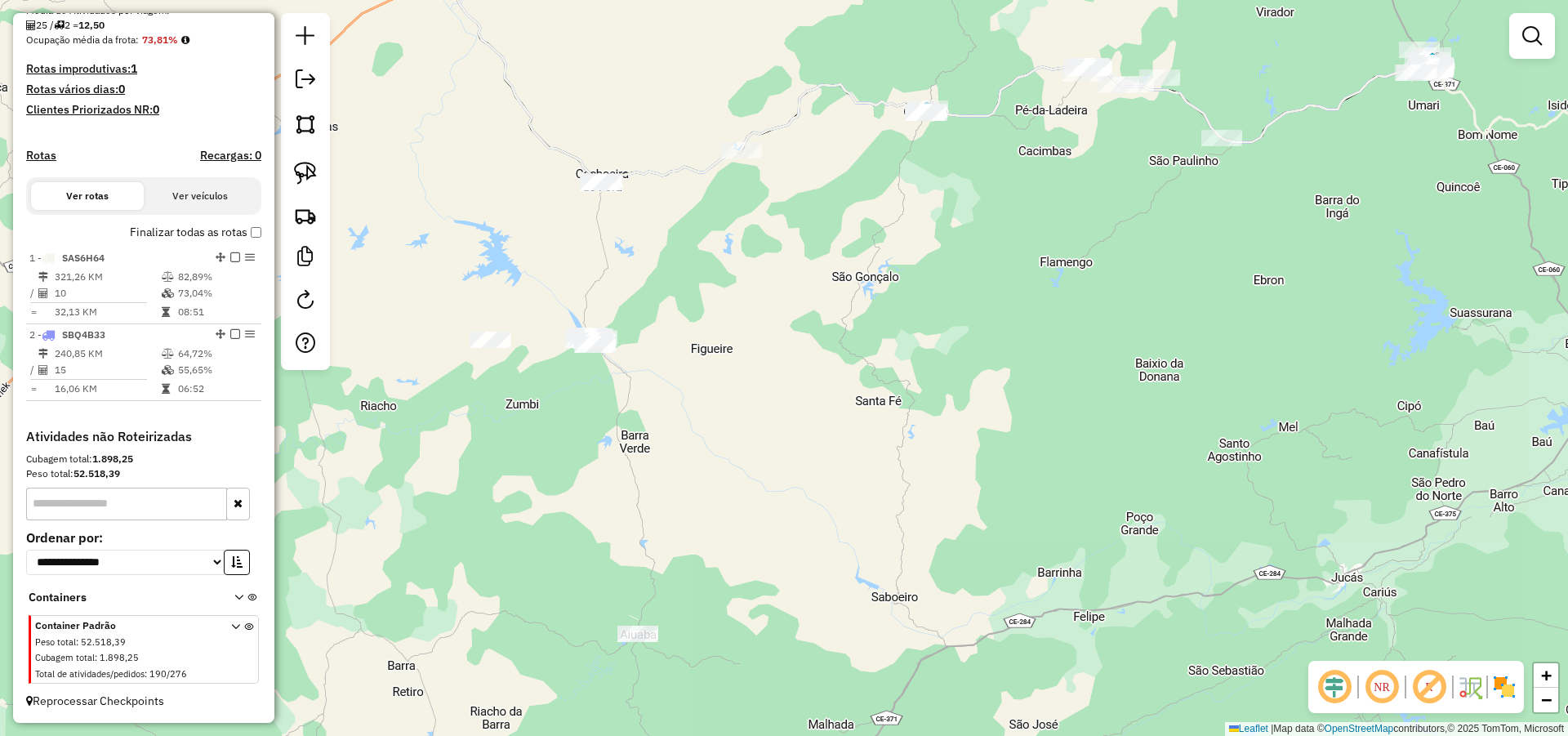
click at [738, 389] on div "Janela de atendimento Grade de atendimento Capacidade Transportadoras Veículos …" at bounding box center [784, 368] width 1568 height 736
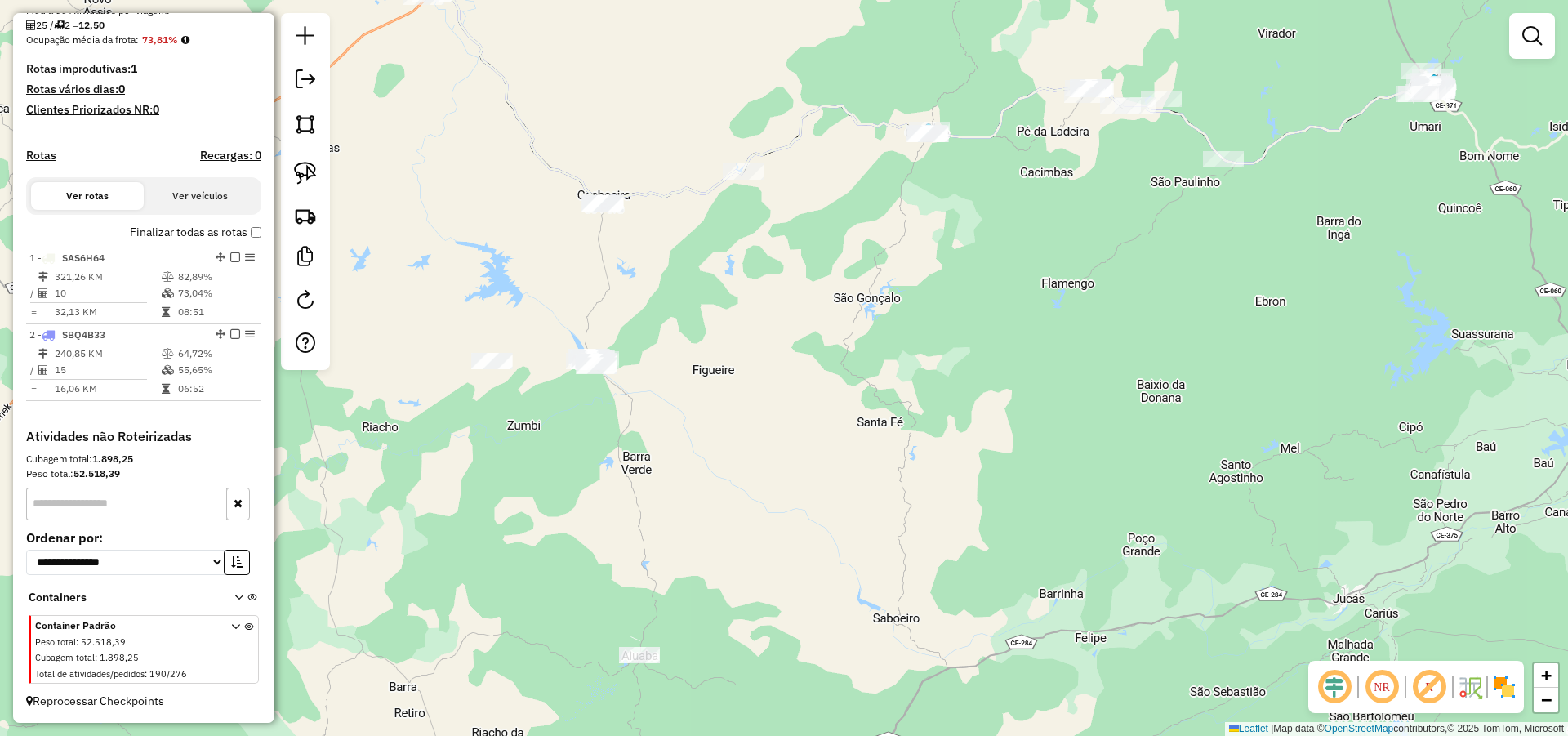
drag, startPoint x: 721, startPoint y: 334, endPoint x: 724, endPoint y: 360, distance: 26.2
click at [724, 360] on div "Janela de atendimento Grade de atendimento Capacidade Transportadoras Veículos …" at bounding box center [784, 368] width 1568 height 736
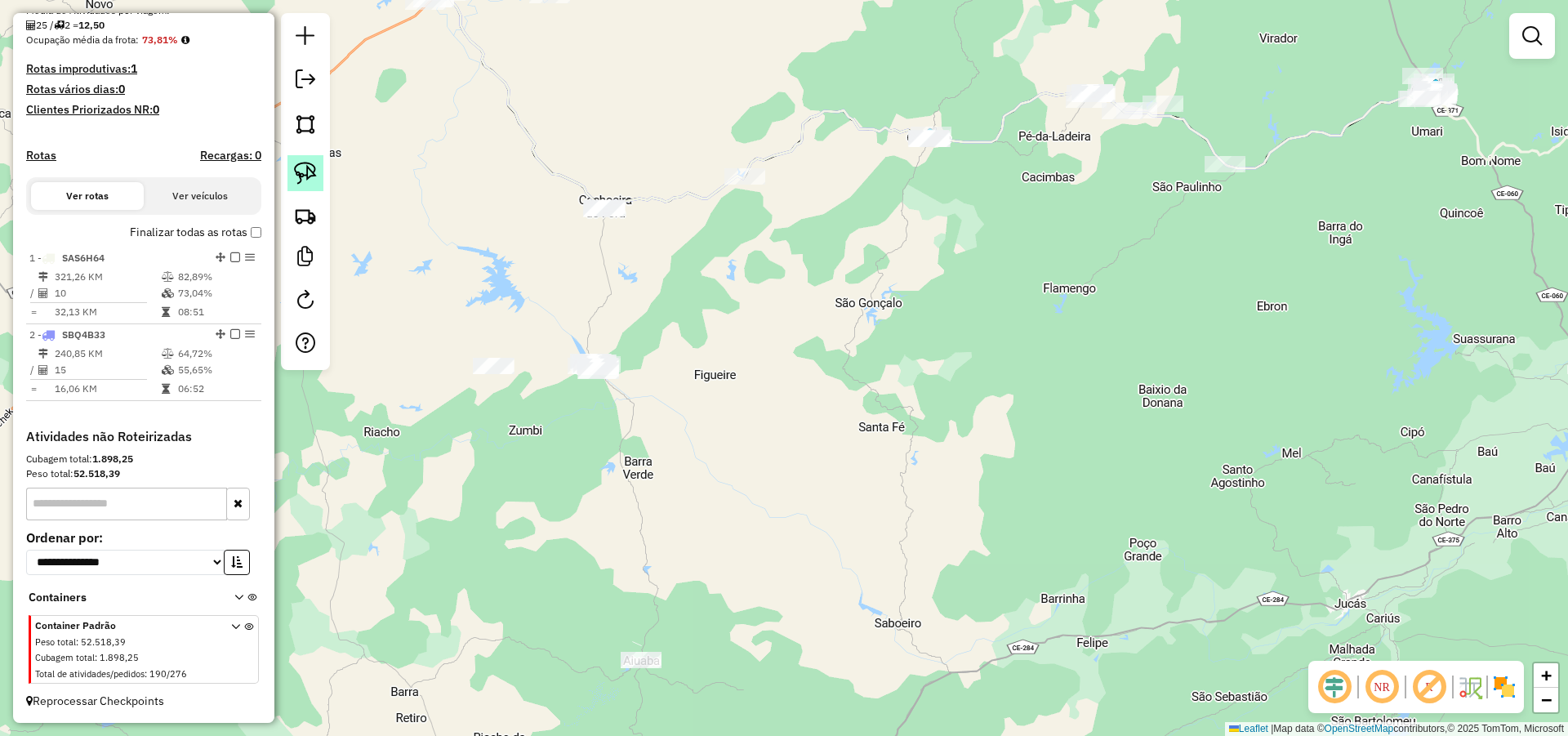
click at [304, 167] on img at bounding box center [305, 174] width 23 height 23
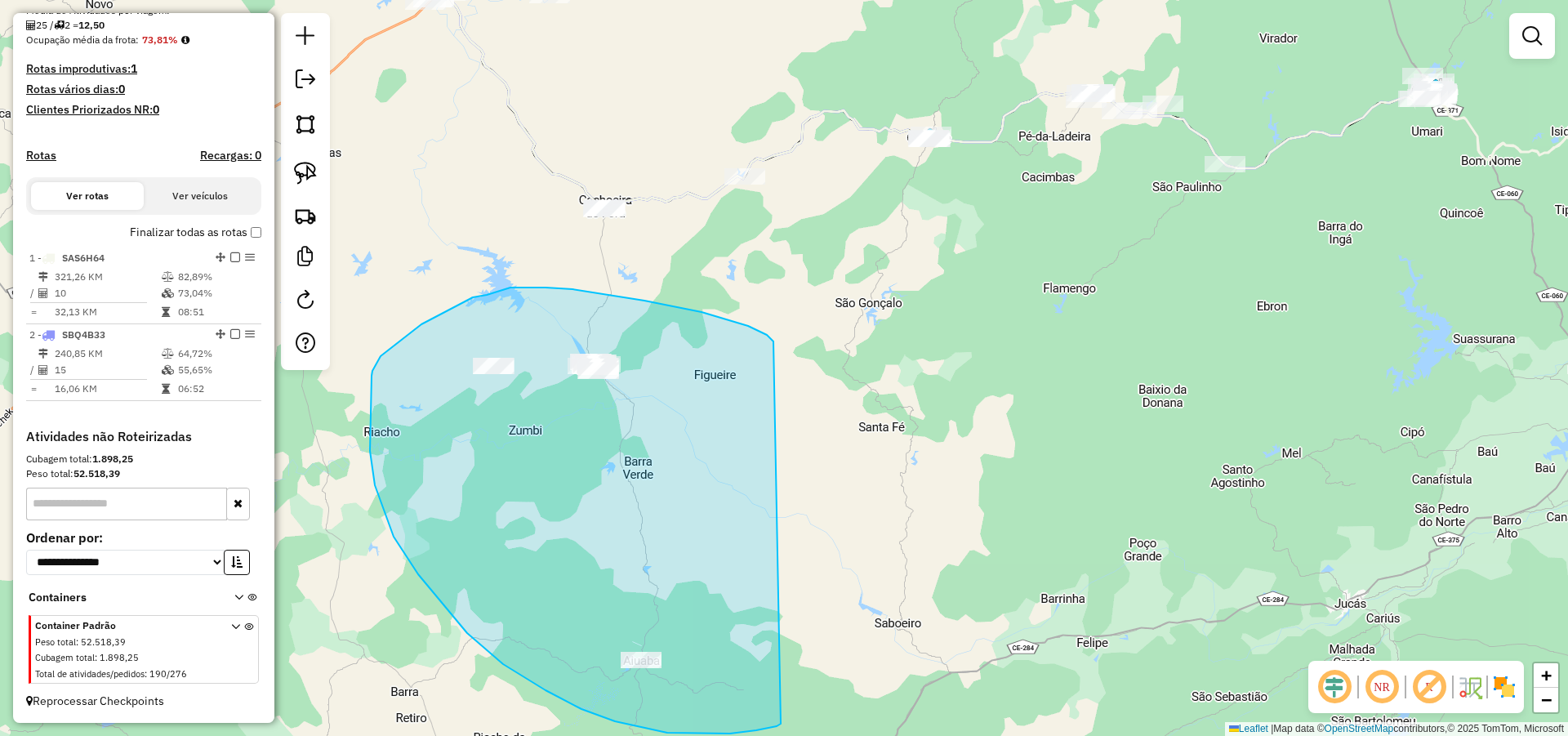
drag, startPoint x: 767, startPoint y: 335, endPoint x: 780, endPoint y: 723, distance: 388.2
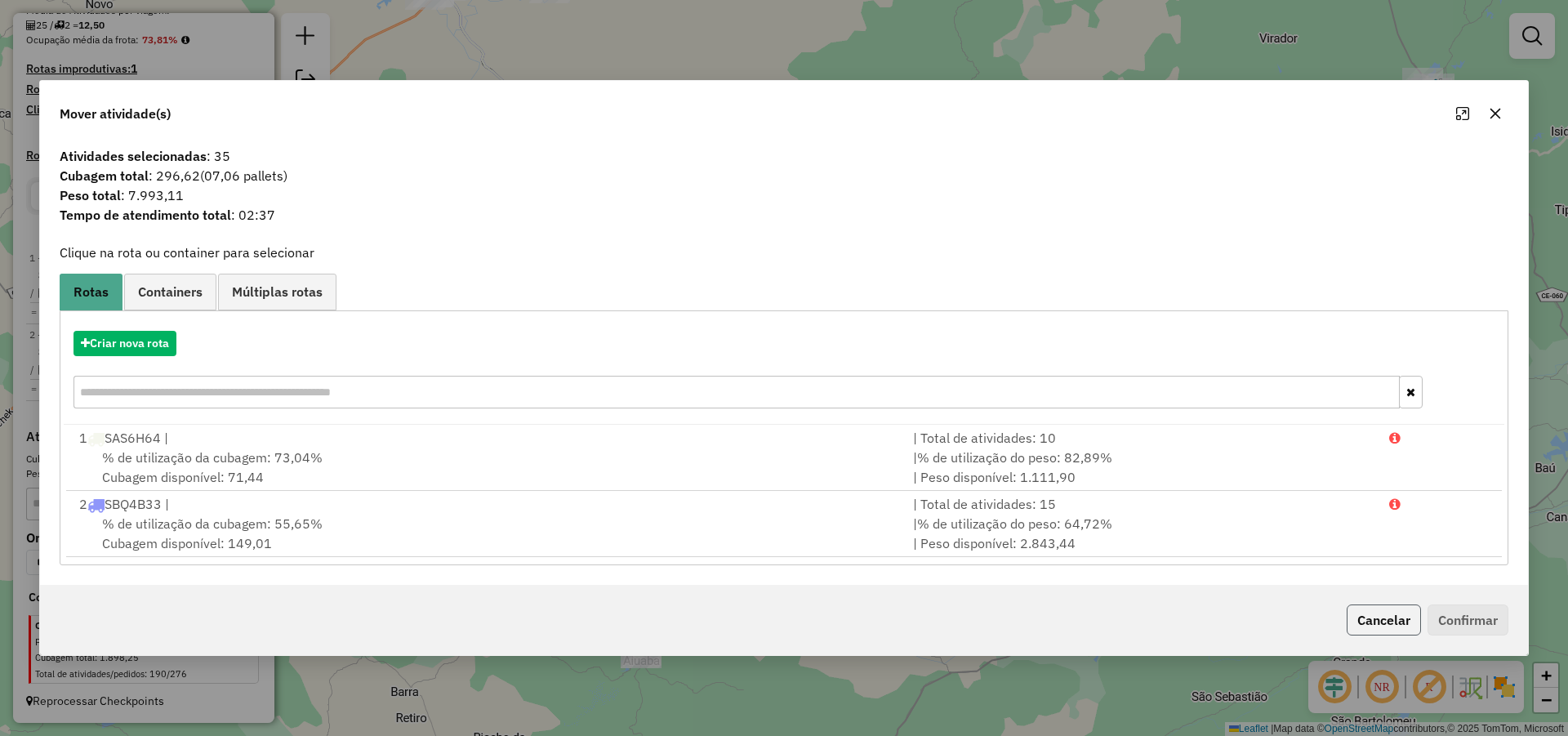
click at [1374, 618] on button "Cancelar" at bounding box center [1383, 620] width 74 height 31
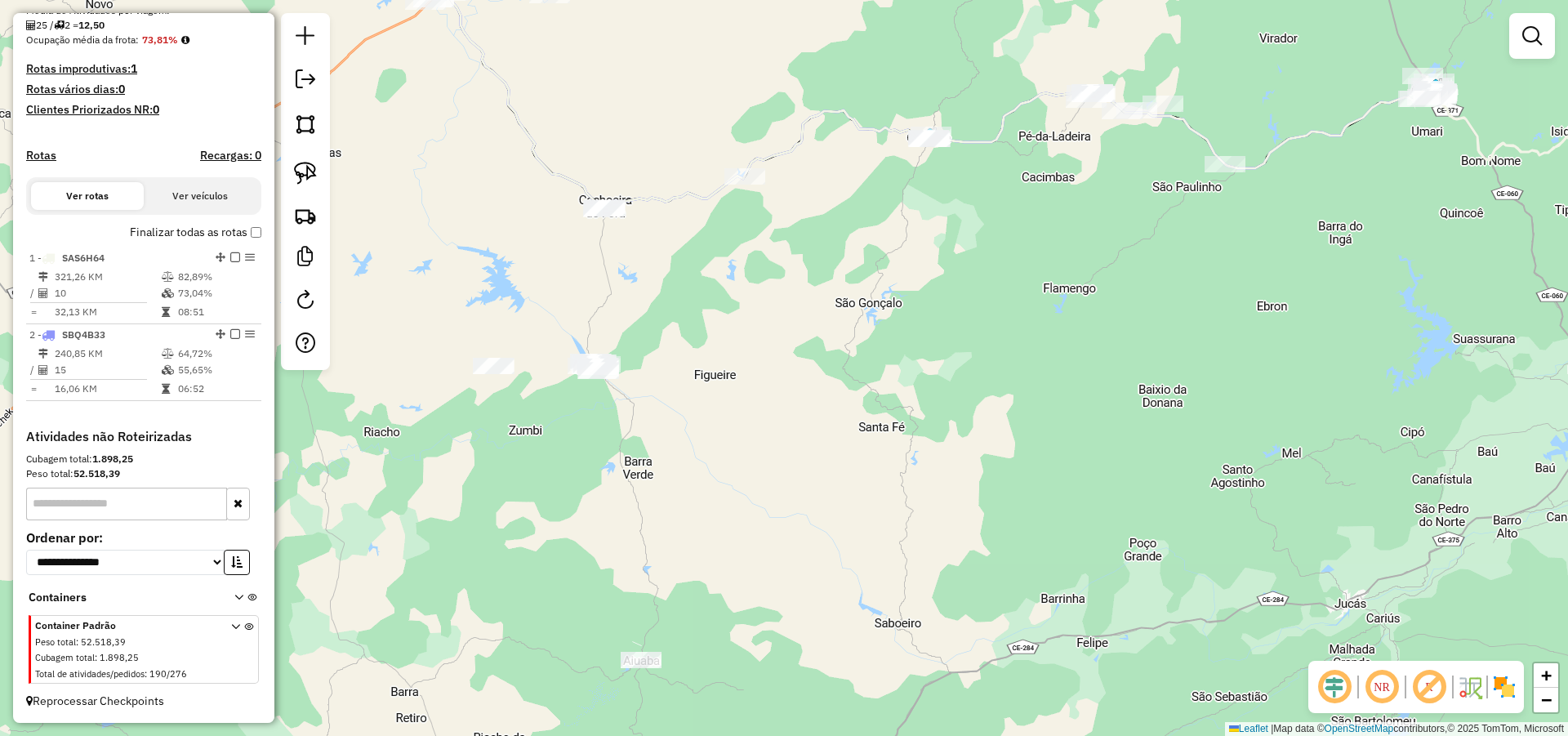
click at [871, 416] on div "Janela de atendimento Grade de atendimento Capacidade Transportadoras Veículos …" at bounding box center [784, 368] width 1568 height 736
click at [308, 167] on img at bounding box center [305, 174] width 23 height 23
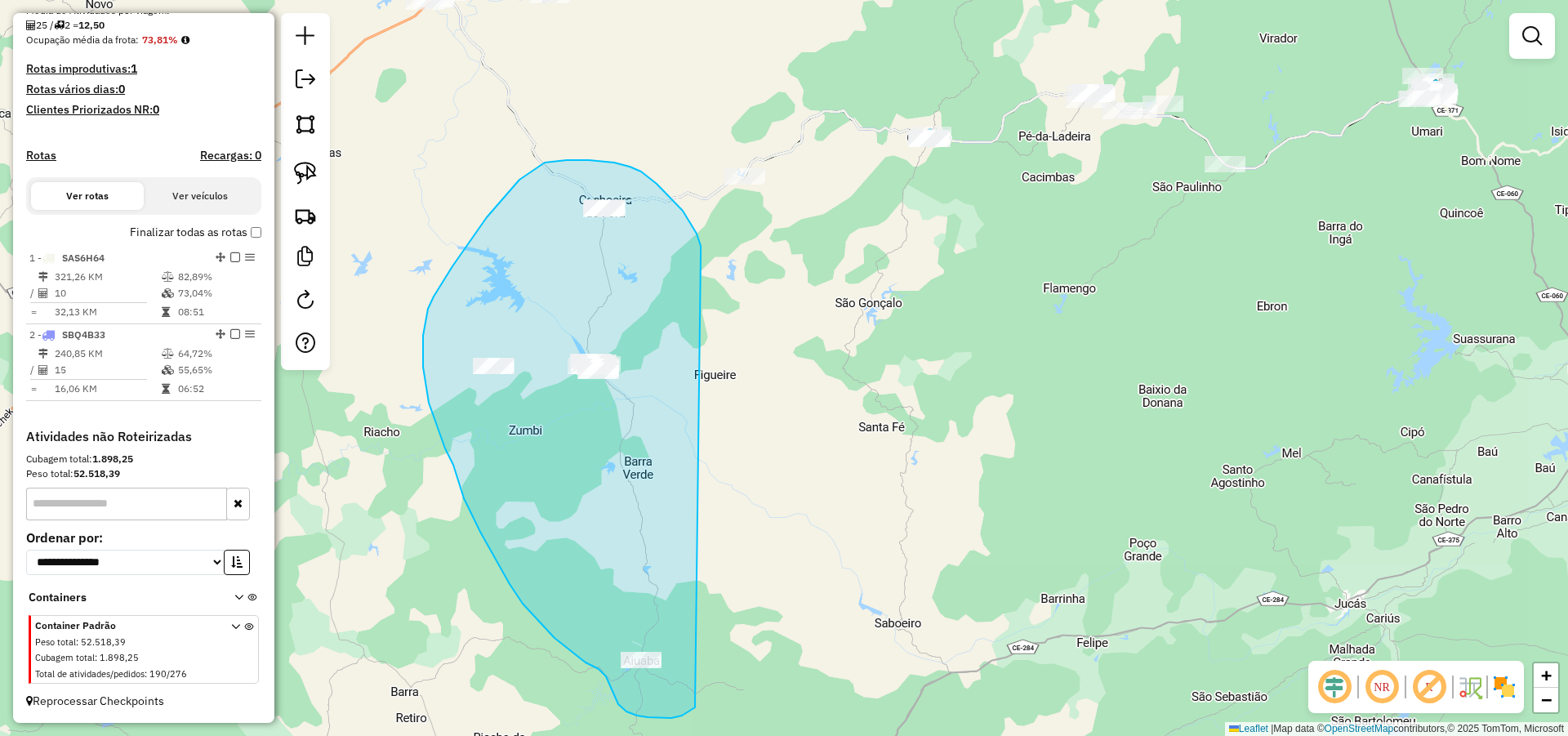
drag, startPoint x: 683, startPoint y: 210, endPoint x: 703, endPoint y: 700, distance: 490.4
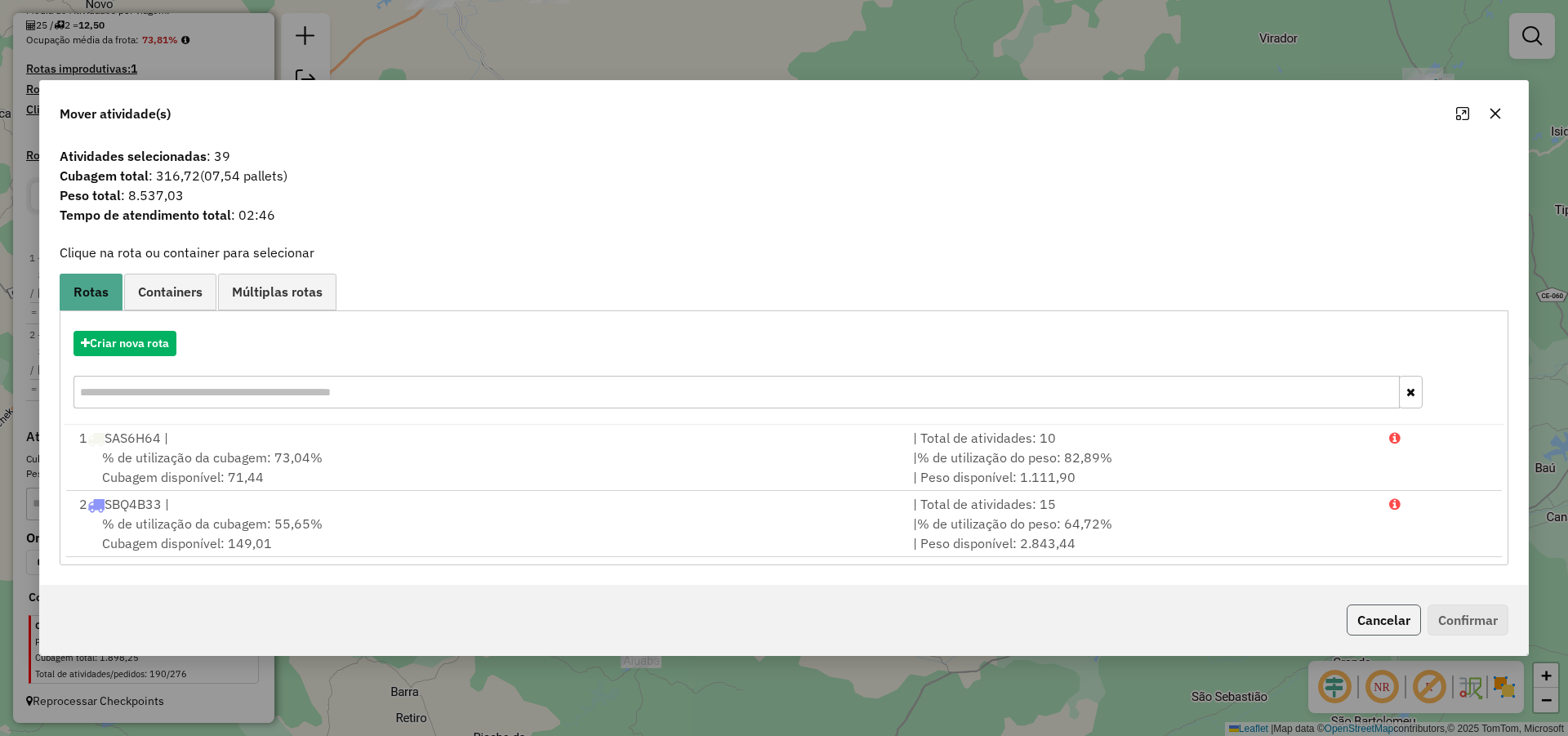
click at [1373, 609] on button "Cancelar" at bounding box center [1383, 620] width 74 height 31
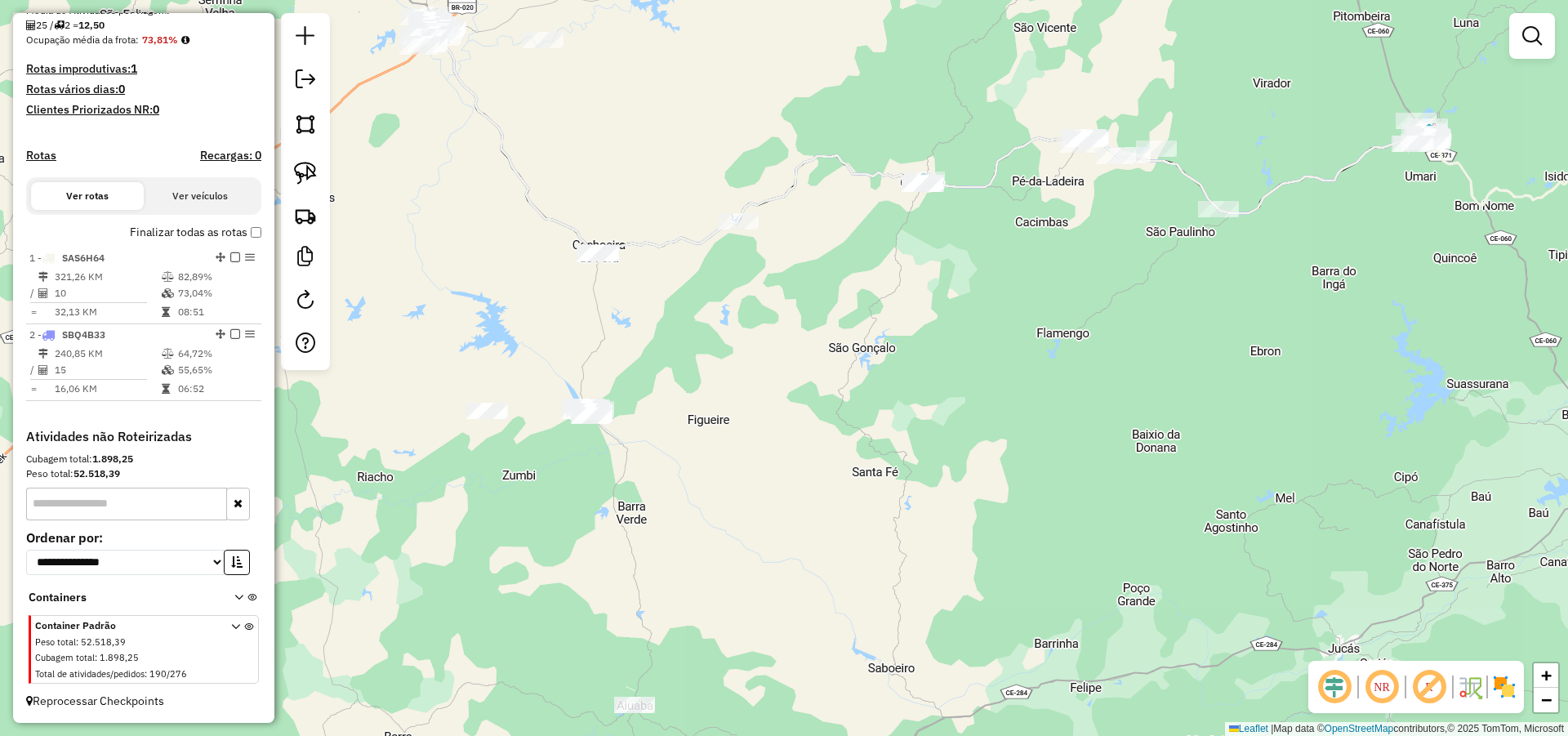
drag, startPoint x: 746, startPoint y: 359, endPoint x: 730, endPoint y: 443, distance: 85.5
click at [737, 442] on div "Janela de atendimento Grade de atendimento Capacidade Transportadoras Veículos …" at bounding box center [784, 368] width 1568 height 736
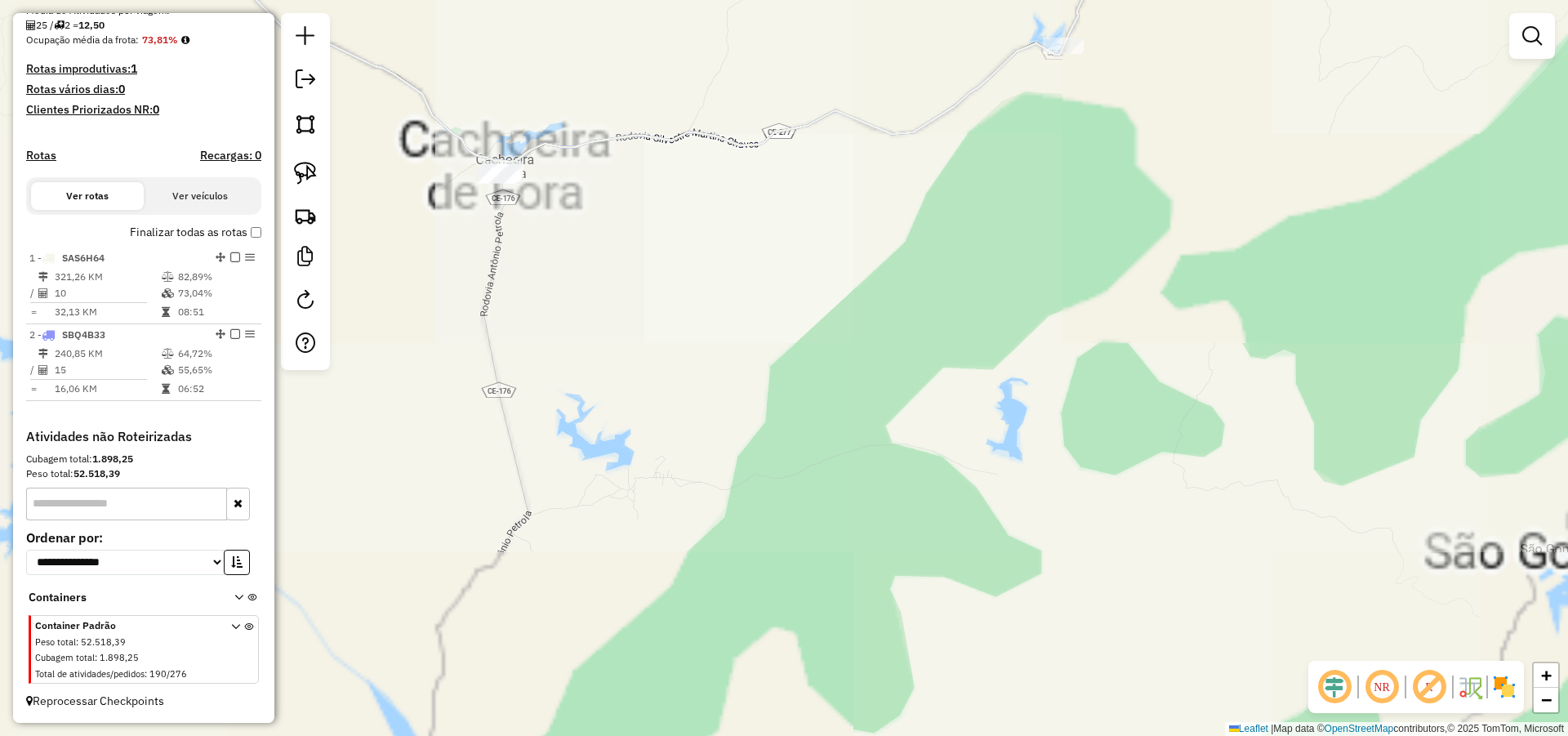
drag, startPoint x: 639, startPoint y: 308, endPoint x: 645, endPoint y: 381, distance: 73.2
click at [643, 378] on div "Janela de atendimento Grade de atendimento Capacidade Transportadoras Veículos …" at bounding box center [784, 368] width 1568 height 736
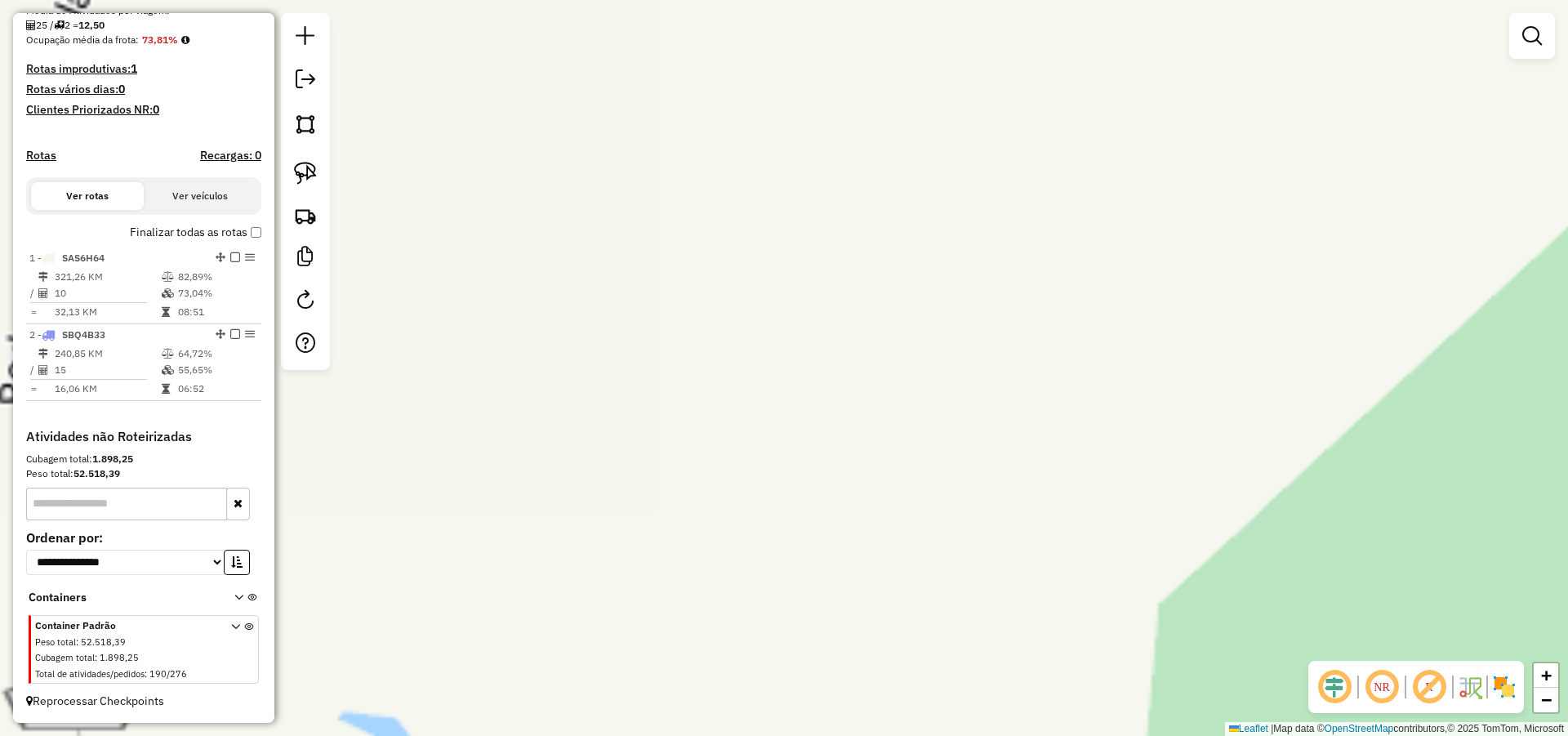
drag, startPoint x: 952, startPoint y: 621, endPoint x: 1077, endPoint y: 624, distance: 125.0
click at [1076, 647] on div "Janela de atendimento Grade de atendimento Capacidade Transportadoras Veículos …" at bounding box center [784, 368] width 1568 height 736
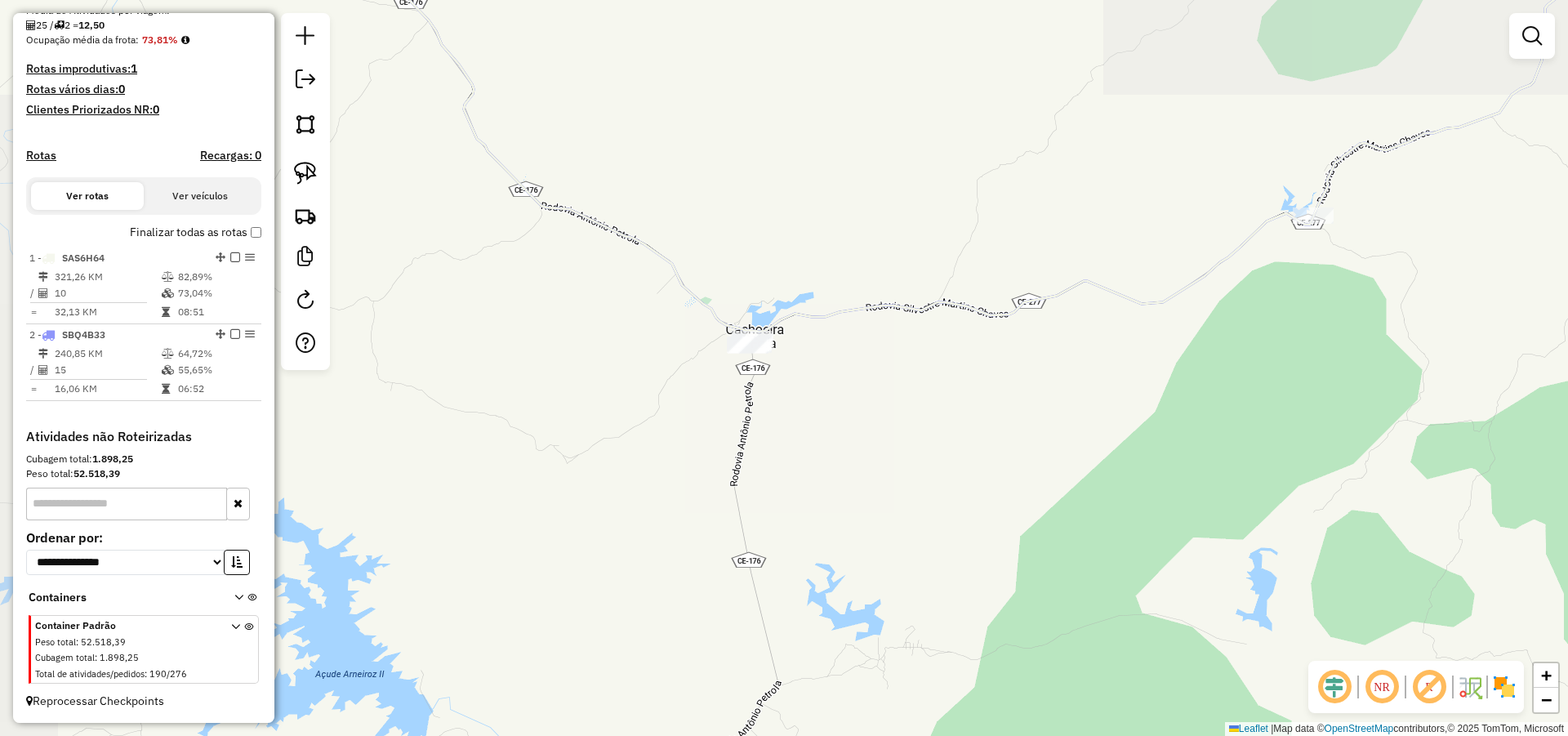
drag, startPoint x: 867, startPoint y: 413, endPoint x: 864, endPoint y: 423, distance: 10.4
click at [865, 415] on div "Janela de atendimento Grade de atendimento Capacidade Transportadoras Veículos …" at bounding box center [784, 368] width 1568 height 736
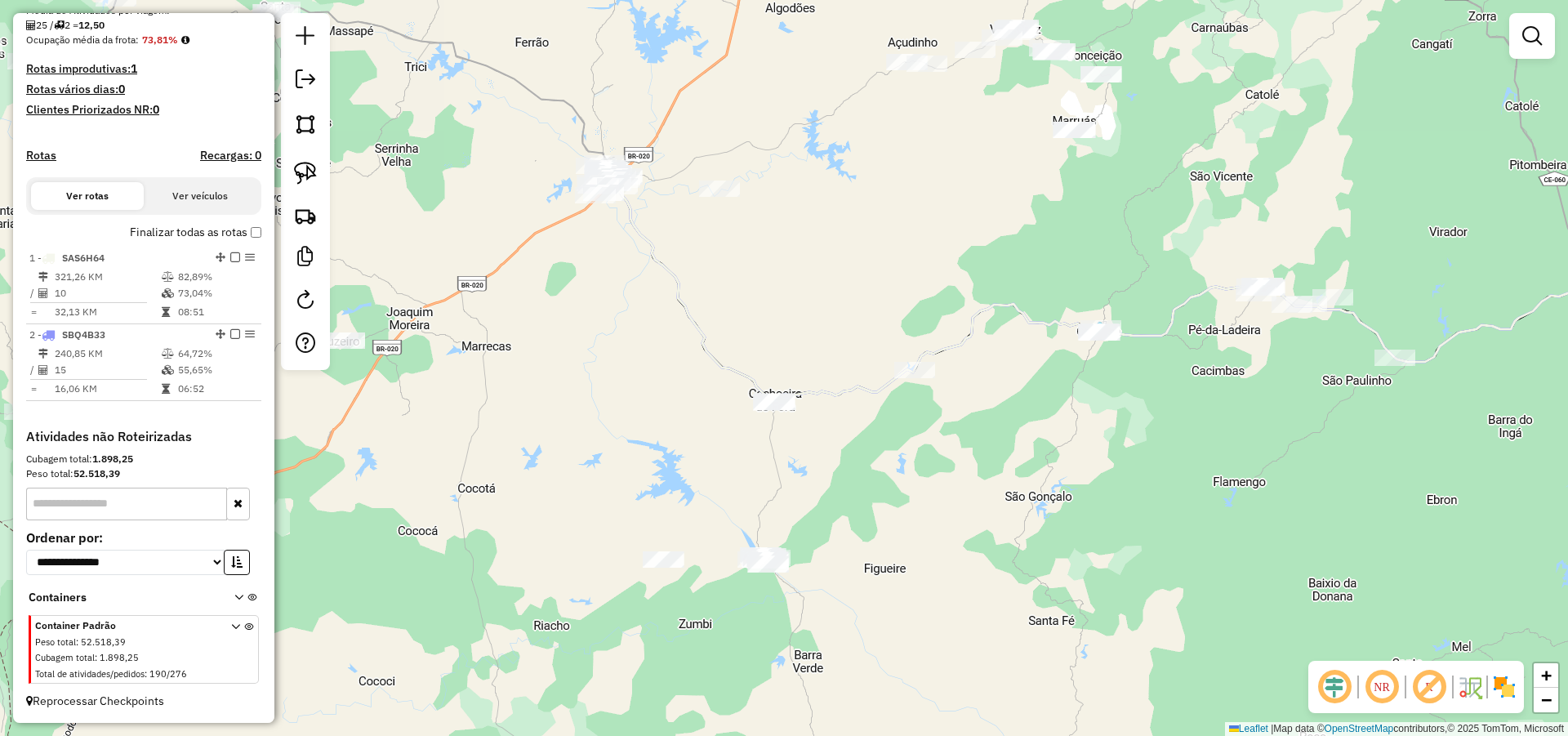
drag, startPoint x: 941, startPoint y: 442, endPoint x: 835, endPoint y: 427, distance: 107.1
click at [857, 433] on div "Janela de atendimento Grade de atendimento Capacidade Transportadoras Veículos …" at bounding box center [784, 368] width 1568 height 736
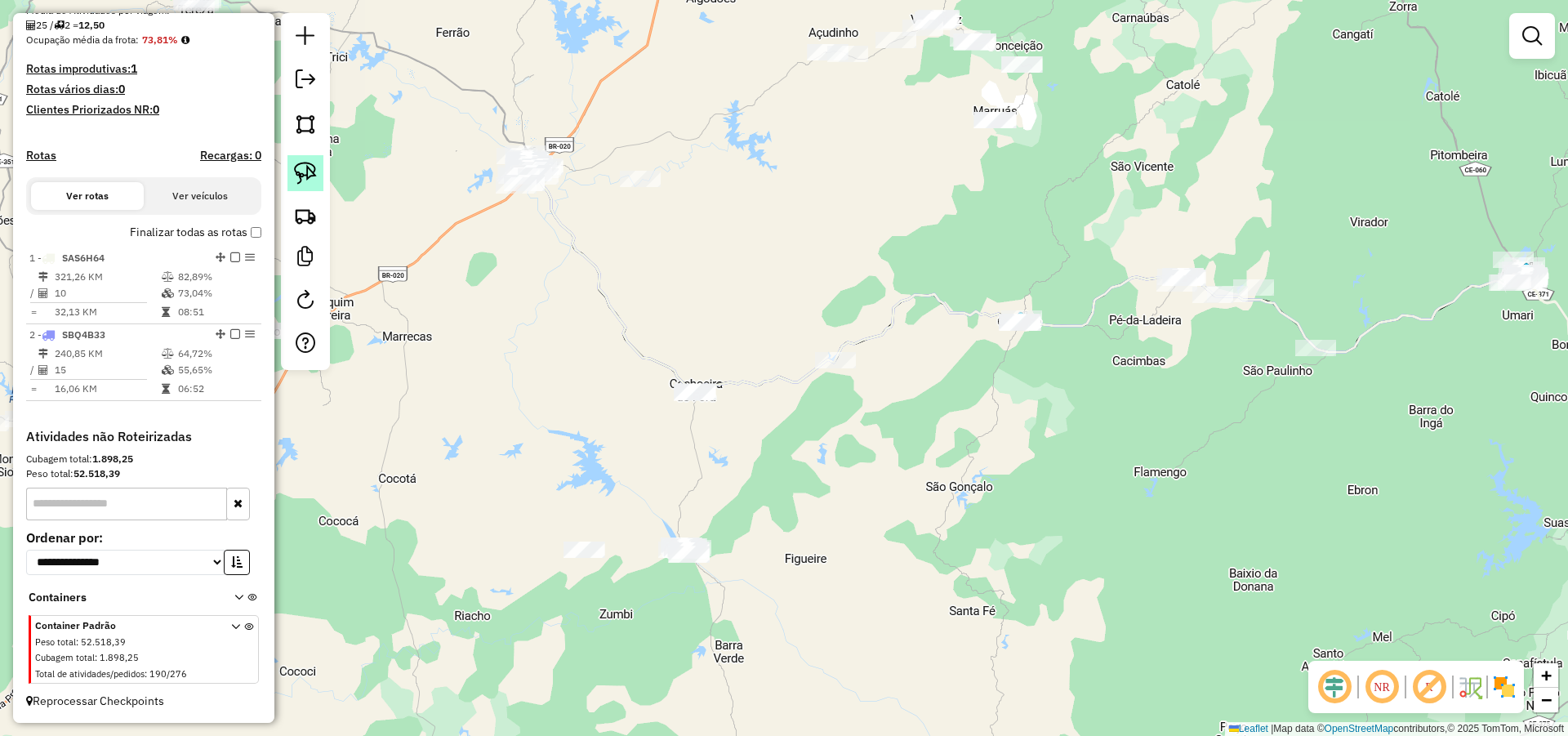
click at [315, 162] on img at bounding box center [305, 174] width 23 height 23
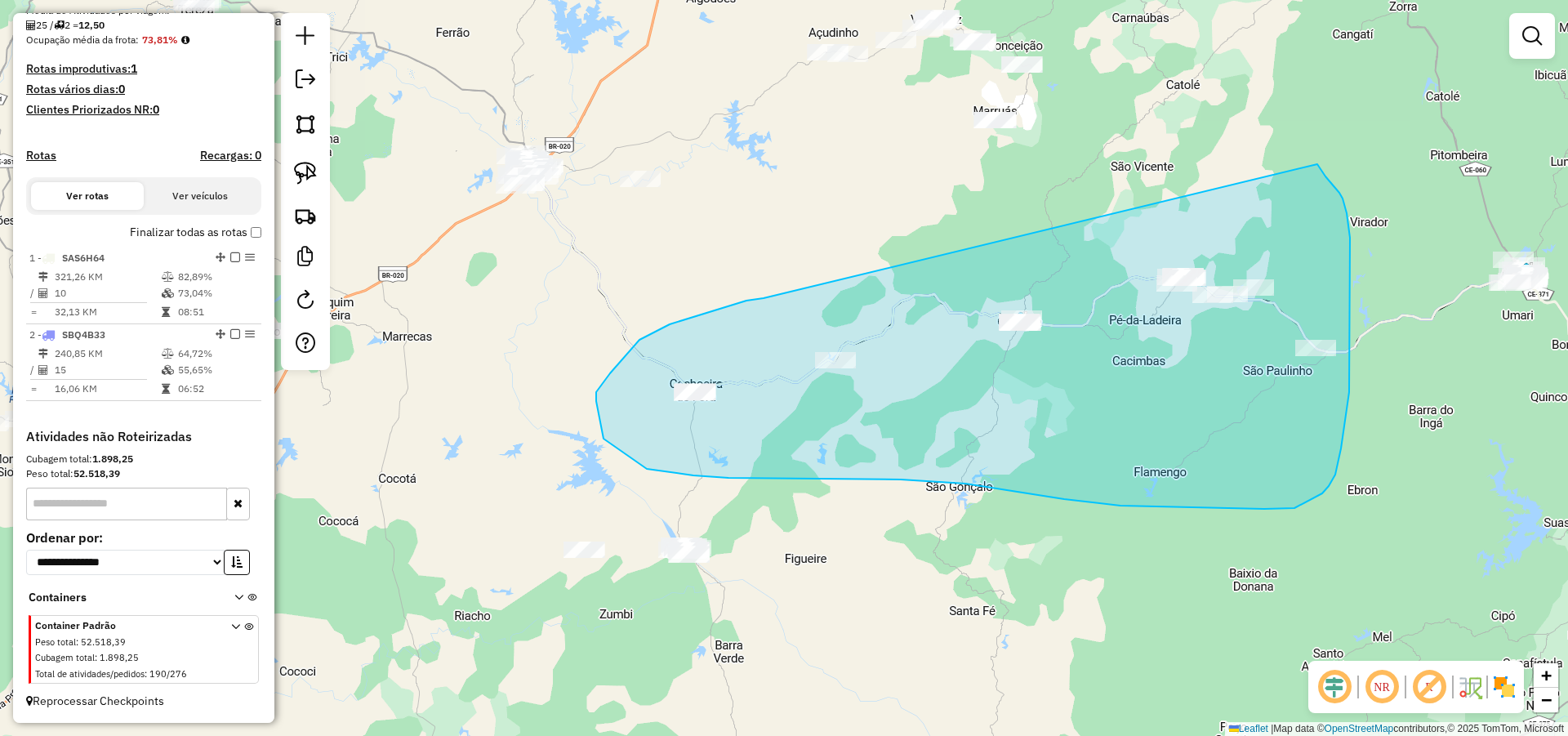
drag, startPoint x: 761, startPoint y: 298, endPoint x: 1317, endPoint y: 164, distance: 571.9
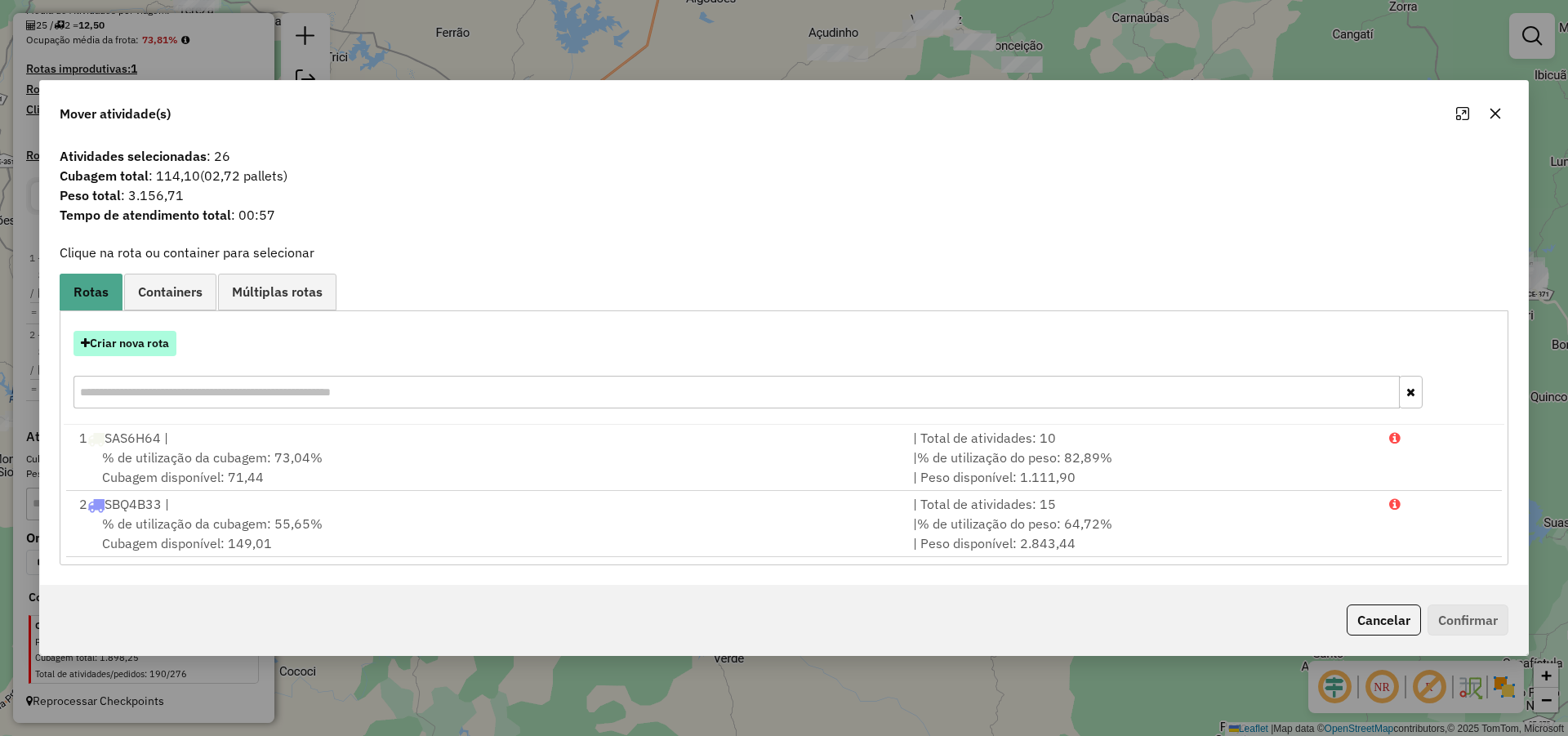
click at [166, 340] on button "Criar nova rota" at bounding box center [124, 343] width 103 height 25
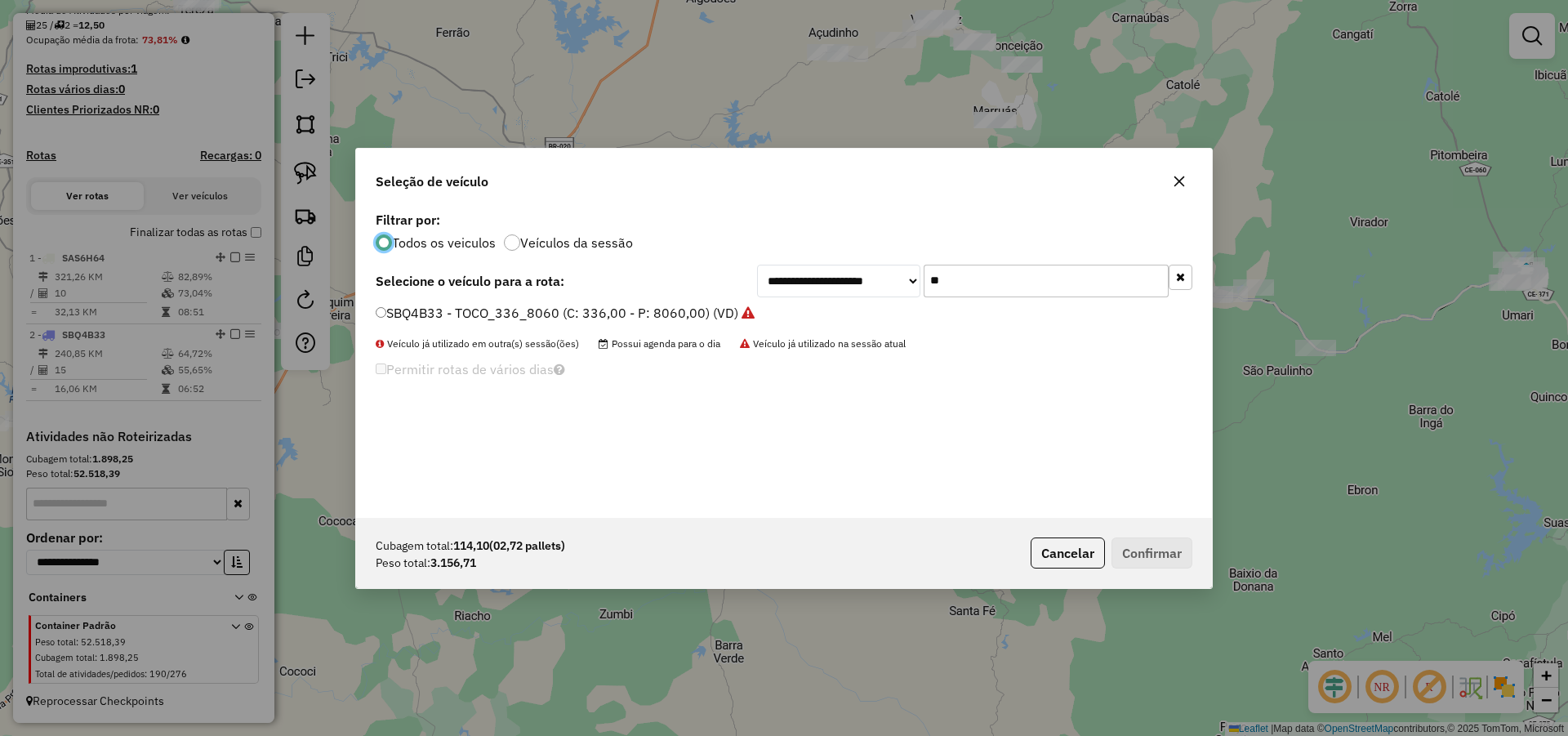
scroll to position [9, 4]
click at [1095, 278] on input "**" at bounding box center [1046, 281] width 245 height 32
click at [1089, 564] on button "Cancelar" at bounding box center [1067, 552] width 74 height 31
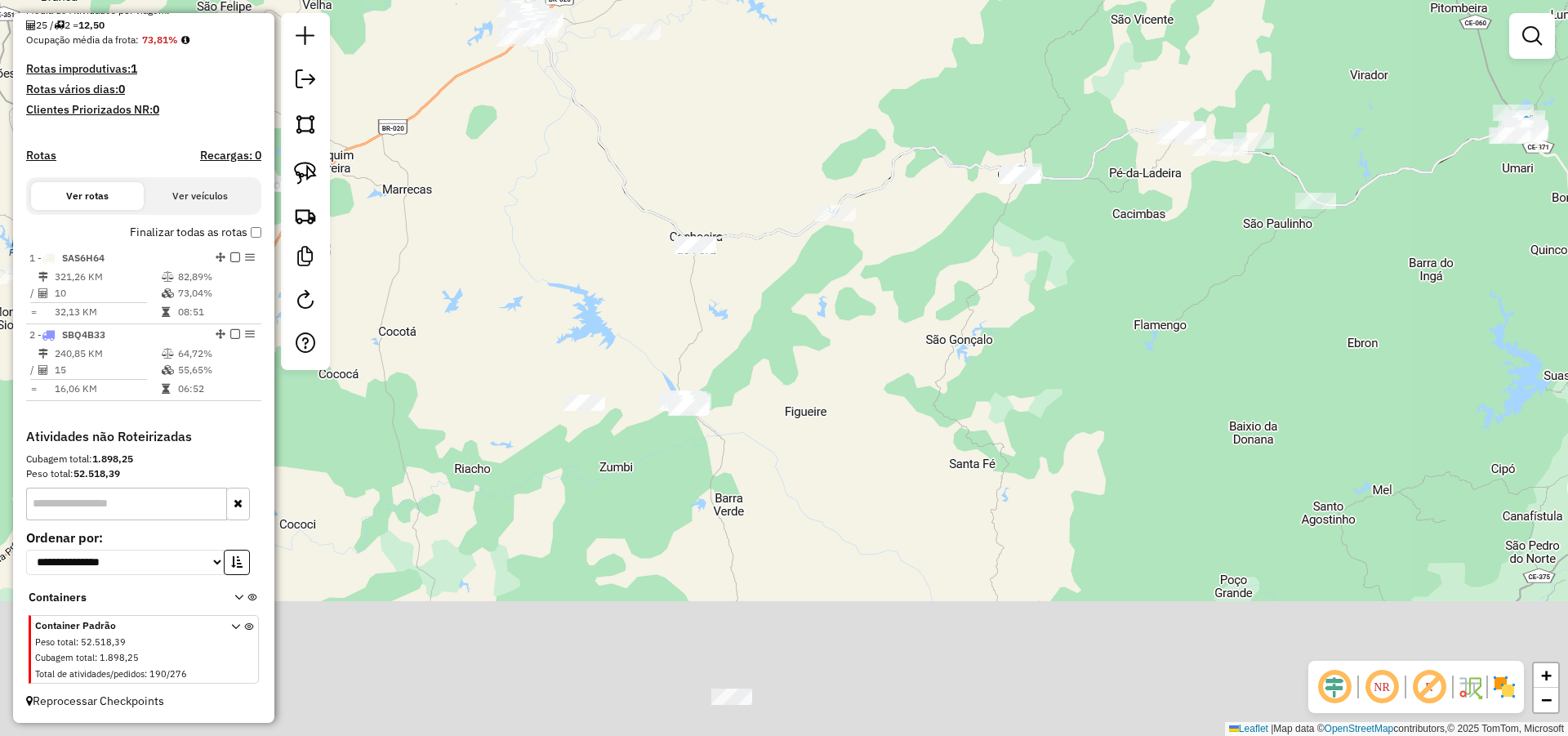
drag, startPoint x: 929, startPoint y: 519, endPoint x: 960, endPoint y: 308, distance: 213.3
click at [960, 313] on div "Janela de atendimento Grade de atendimento Capacidade Transportadoras Veículos …" at bounding box center [784, 368] width 1568 height 736
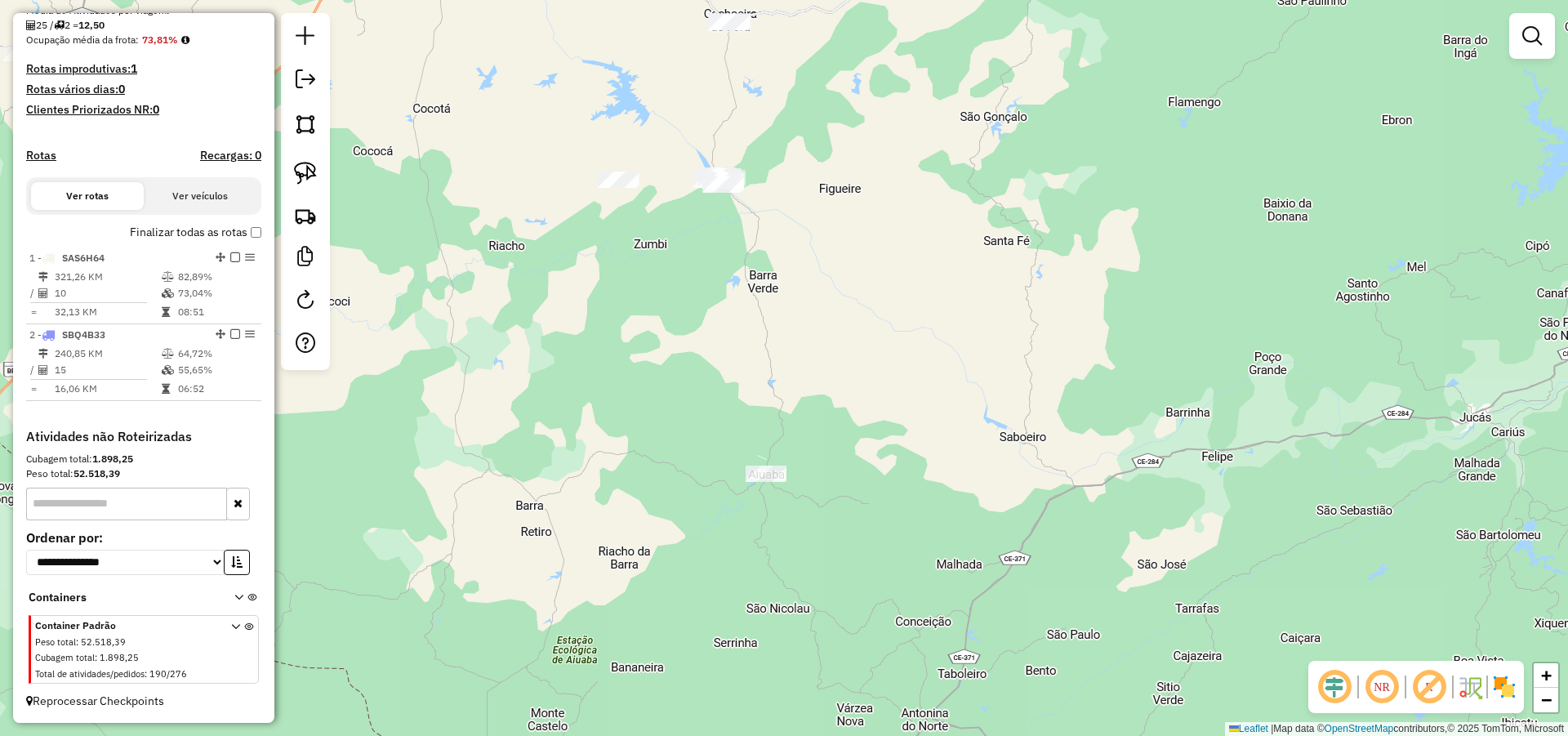
click at [856, 452] on div "Janela de atendimento Grade de atendimento Capacidade Transportadoras Veículos …" at bounding box center [784, 368] width 1568 height 736
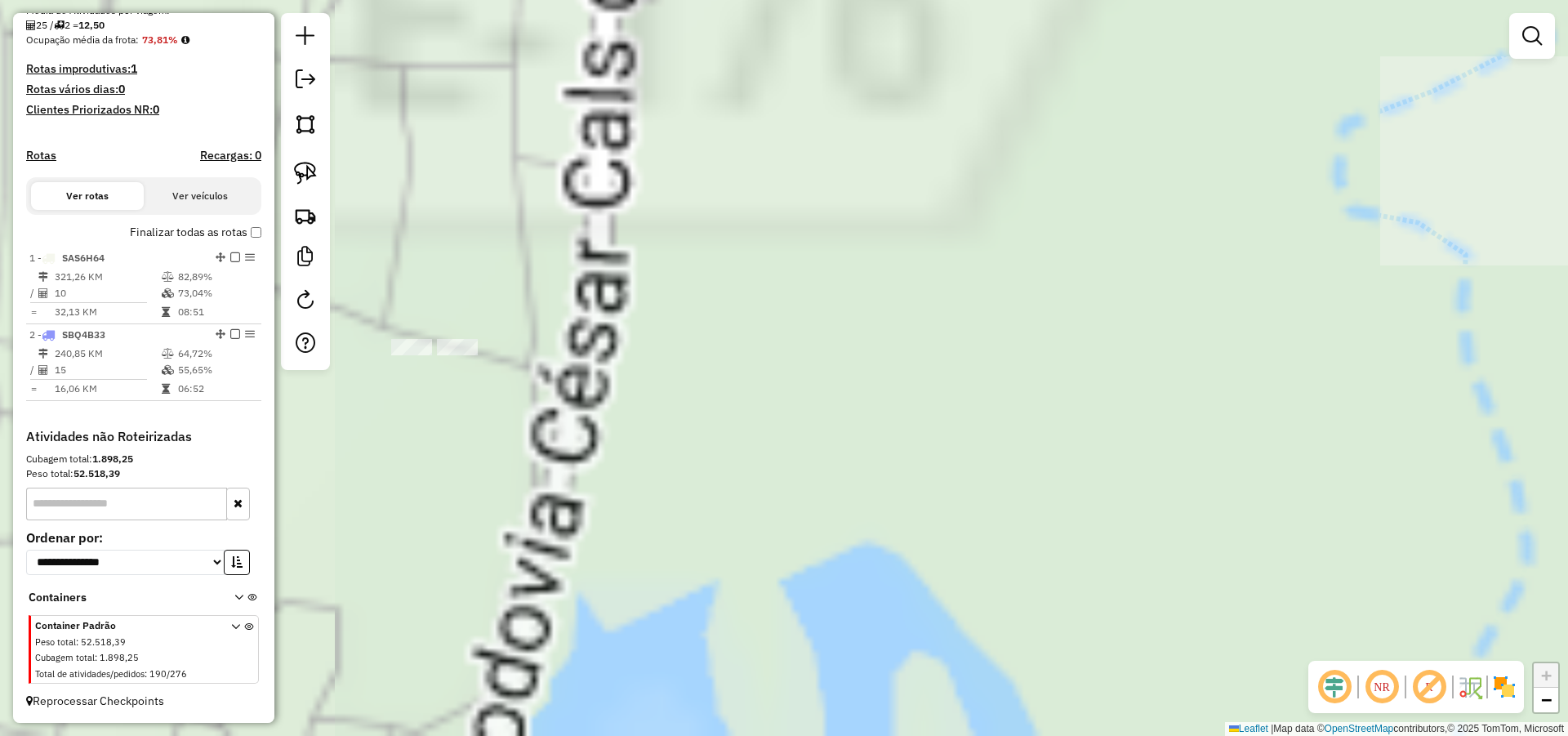
drag, startPoint x: 746, startPoint y: 465, endPoint x: 890, endPoint y: 498, distance: 147.7
click at [908, 503] on div "Janela de atendimento Grade de atendimento Capacidade Transportadoras Veículos …" at bounding box center [784, 368] width 1568 height 736
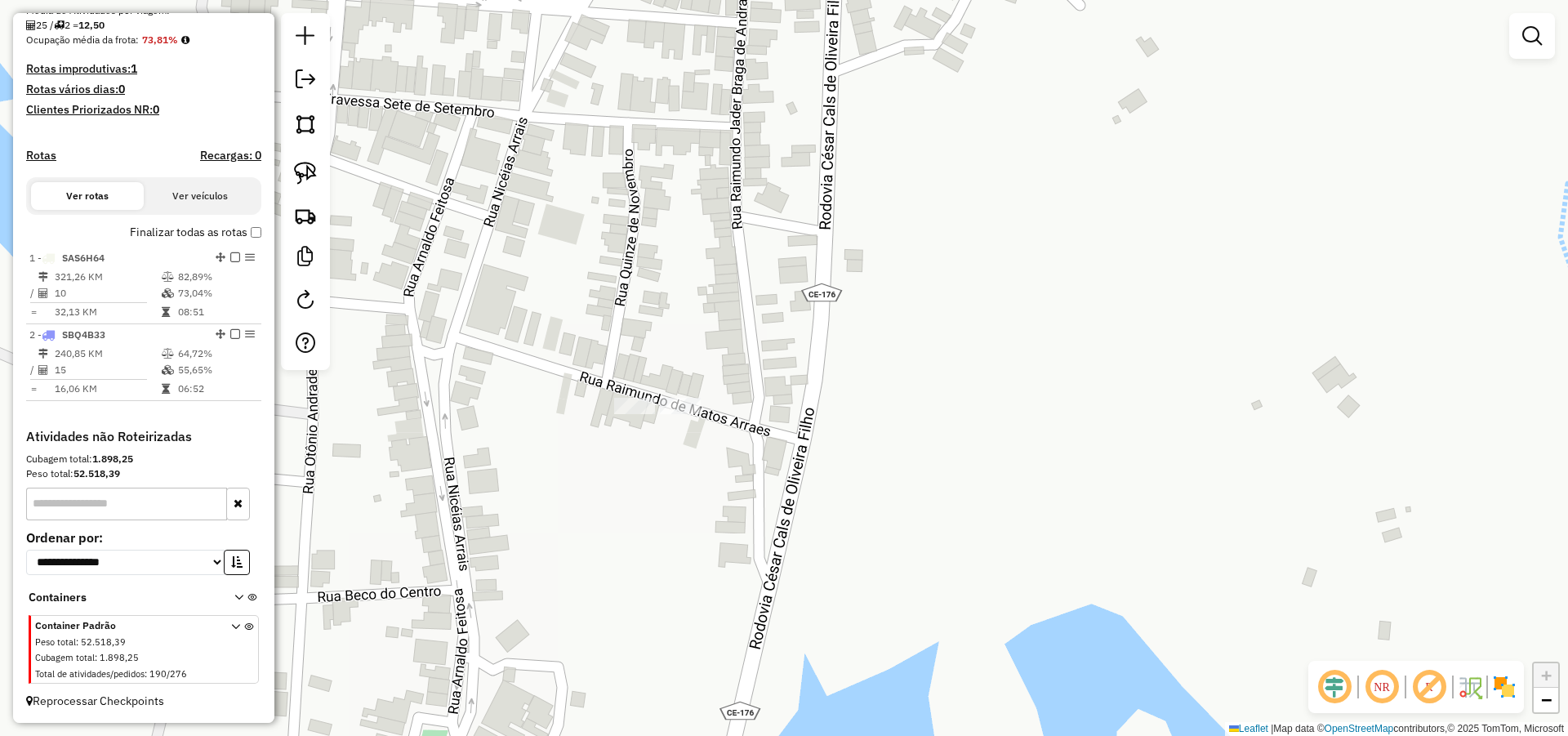
click at [303, 175] on img at bounding box center [305, 174] width 23 height 23
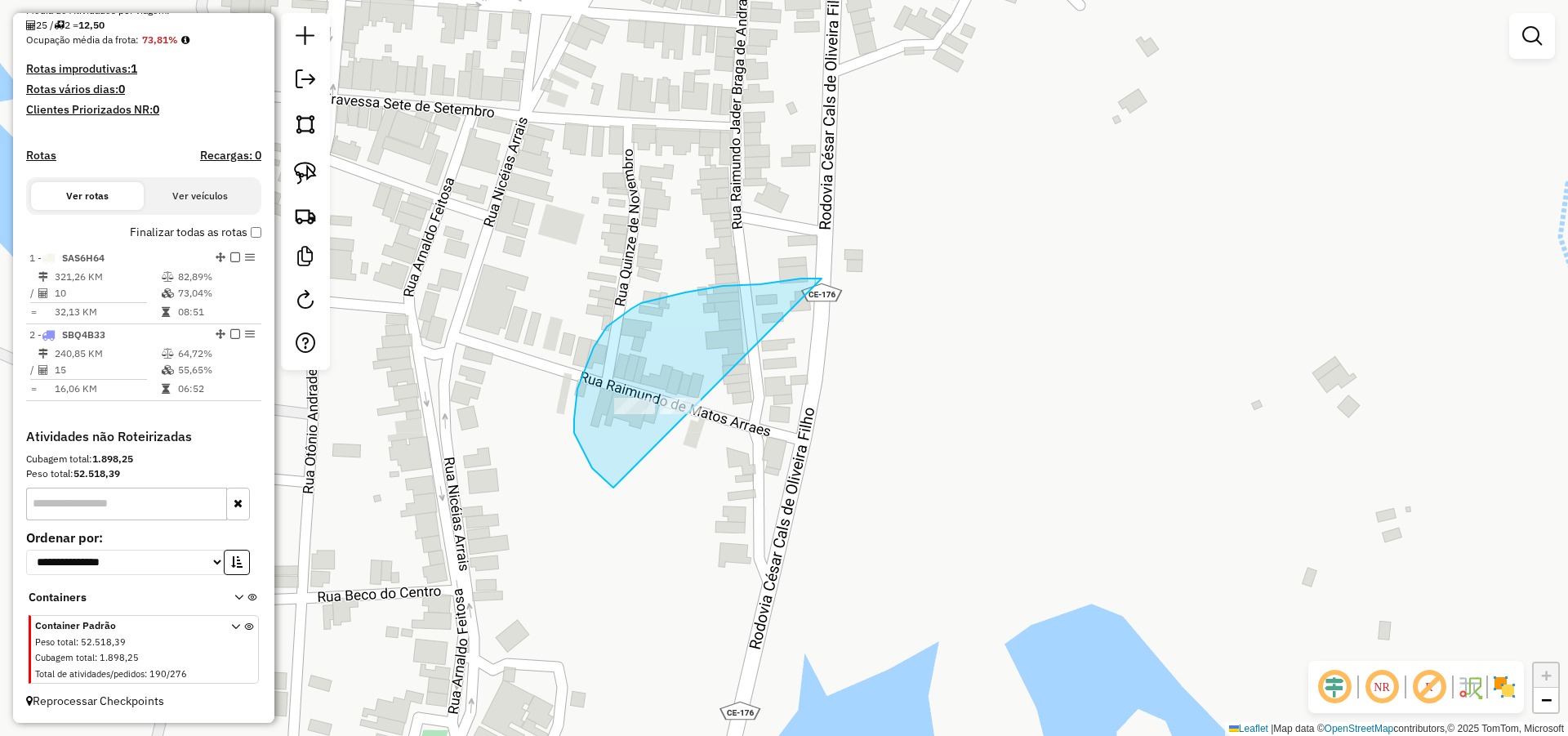
drag, startPoint x: 778, startPoint y: 283, endPoint x: 799, endPoint y: 513, distance: 231.0
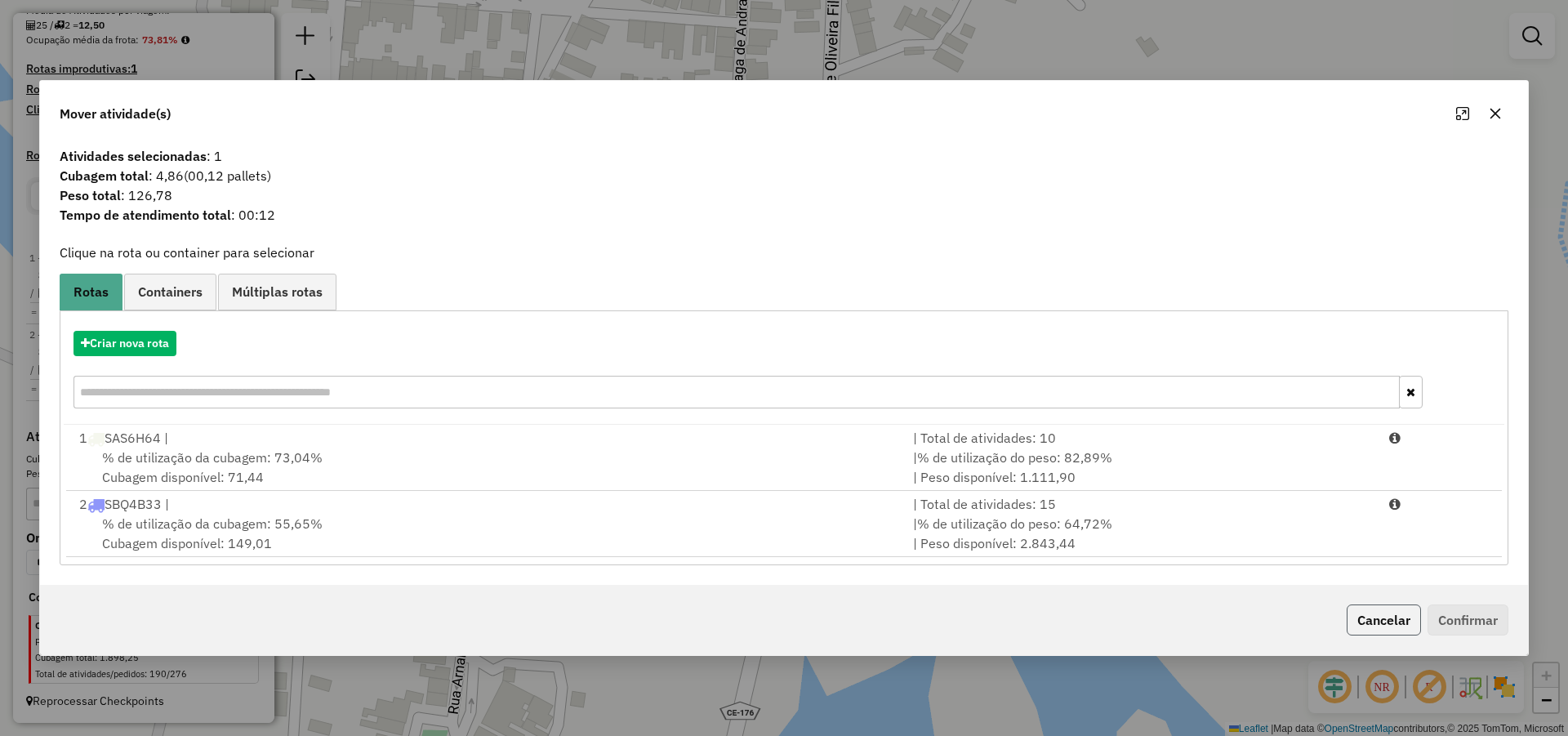
click at [1384, 620] on button "Cancelar" at bounding box center [1383, 620] width 74 height 31
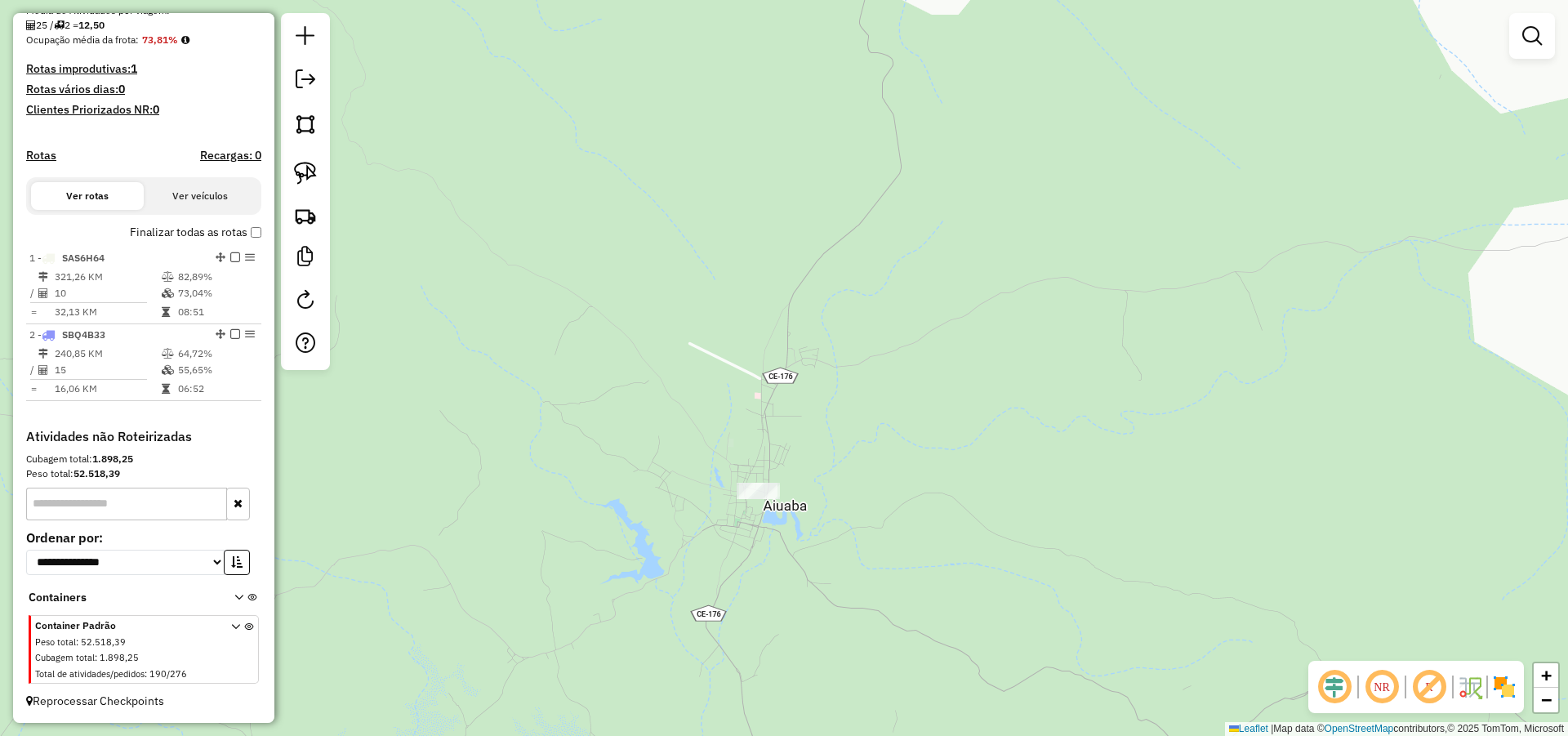
drag, startPoint x: 804, startPoint y: 286, endPoint x: 810, endPoint y: 369, distance: 83.2
click at [793, 432] on div "Janela de atendimento Grade de atendimento Capacidade Transportadoras Veículos …" at bounding box center [784, 368] width 1568 height 736
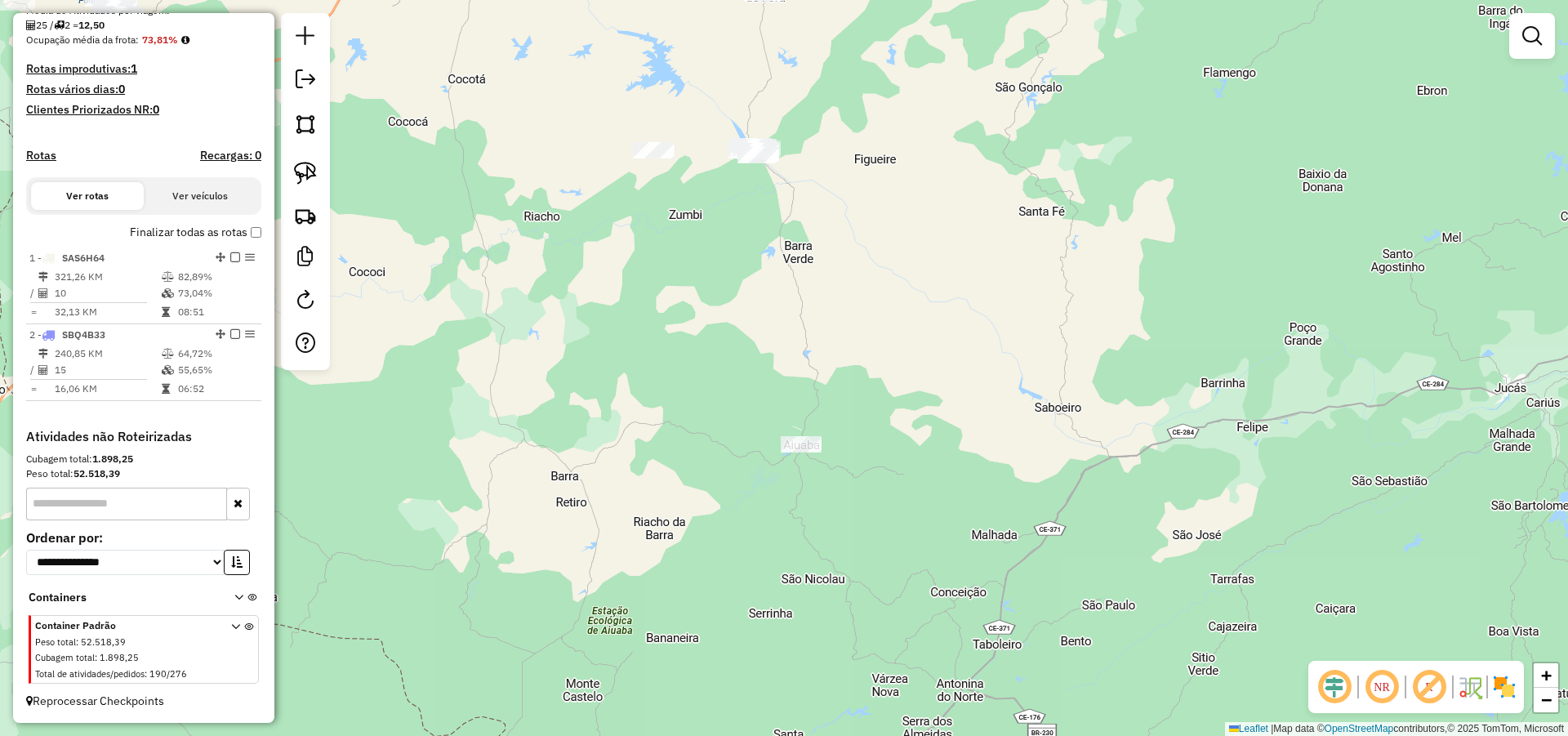
drag, startPoint x: 878, startPoint y: 252, endPoint x: 870, endPoint y: 467, distance: 215.1
click at [872, 467] on div "Janela de atendimento Grade de atendimento Capacidade Transportadoras Veículos …" at bounding box center [784, 368] width 1568 height 736
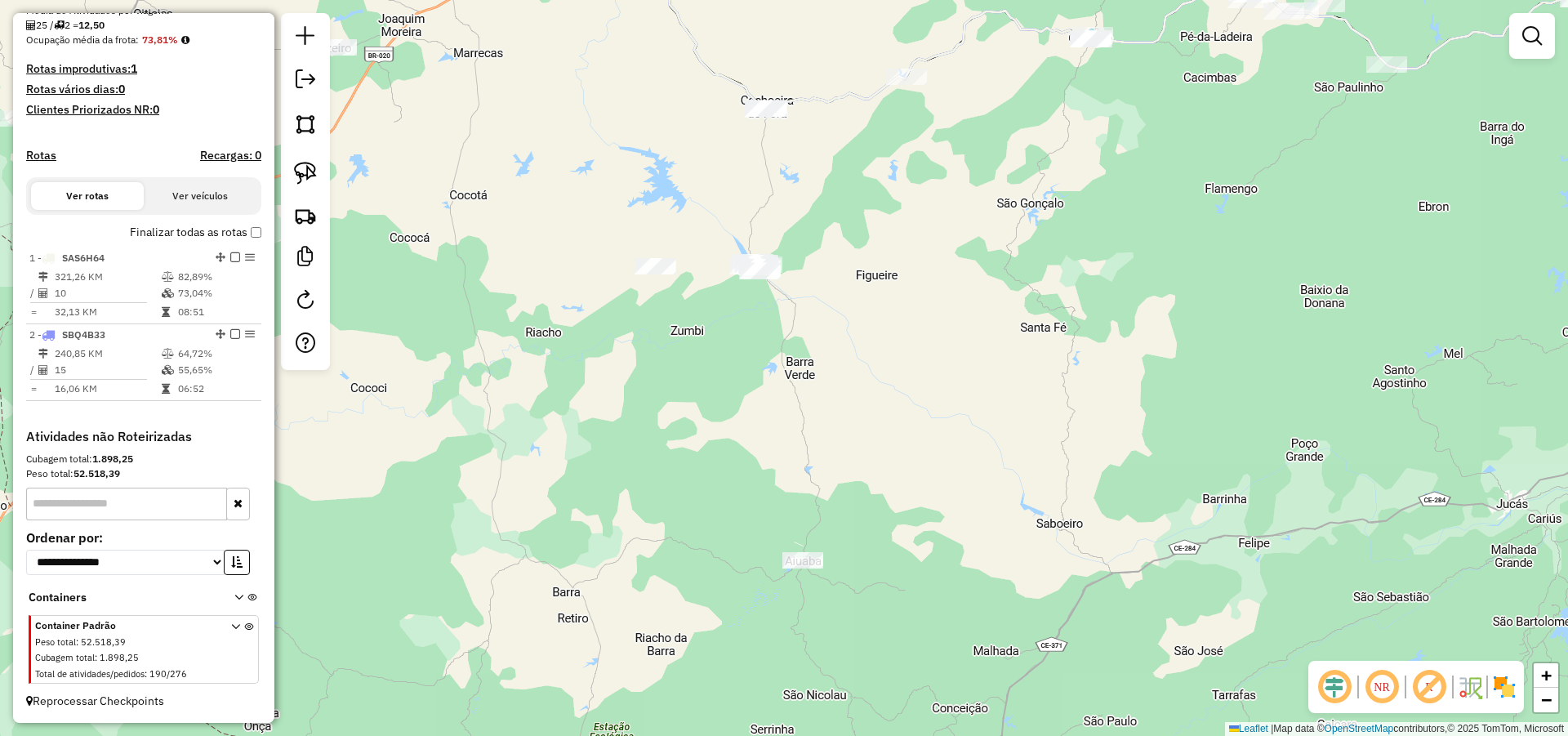
drag, startPoint x: 828, startPoint y: 517, endPoint x: 828, endPoint y: 529, distance: 12.0
click at [828, 529] on div "Janela de atendimento Grade de atendimento Capacidade Transportadoras Veículos …" at bounding box center [784, 368] width 1568 height 736
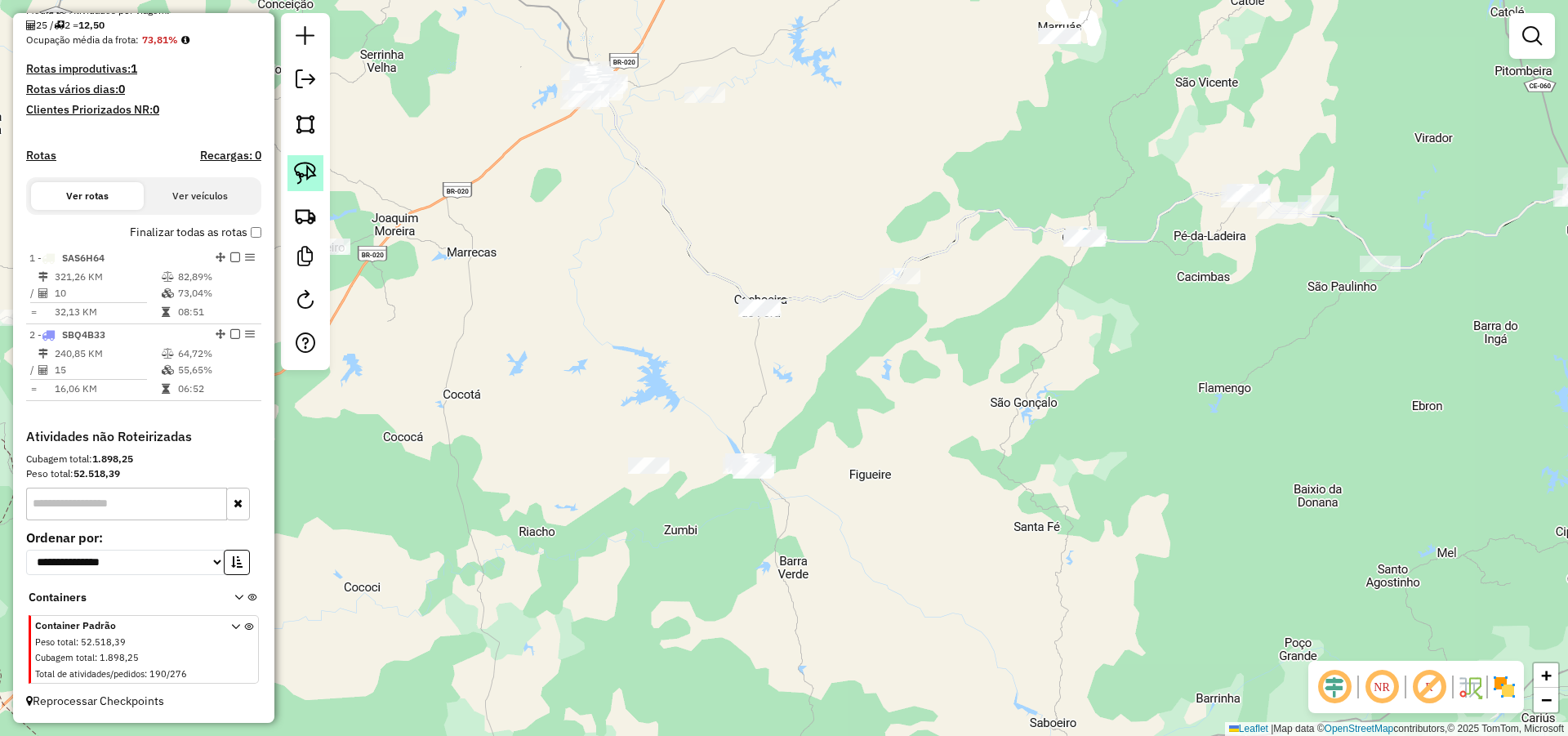
click at [313, 170] on img at bounding box center [305, 174] width 23 height 23
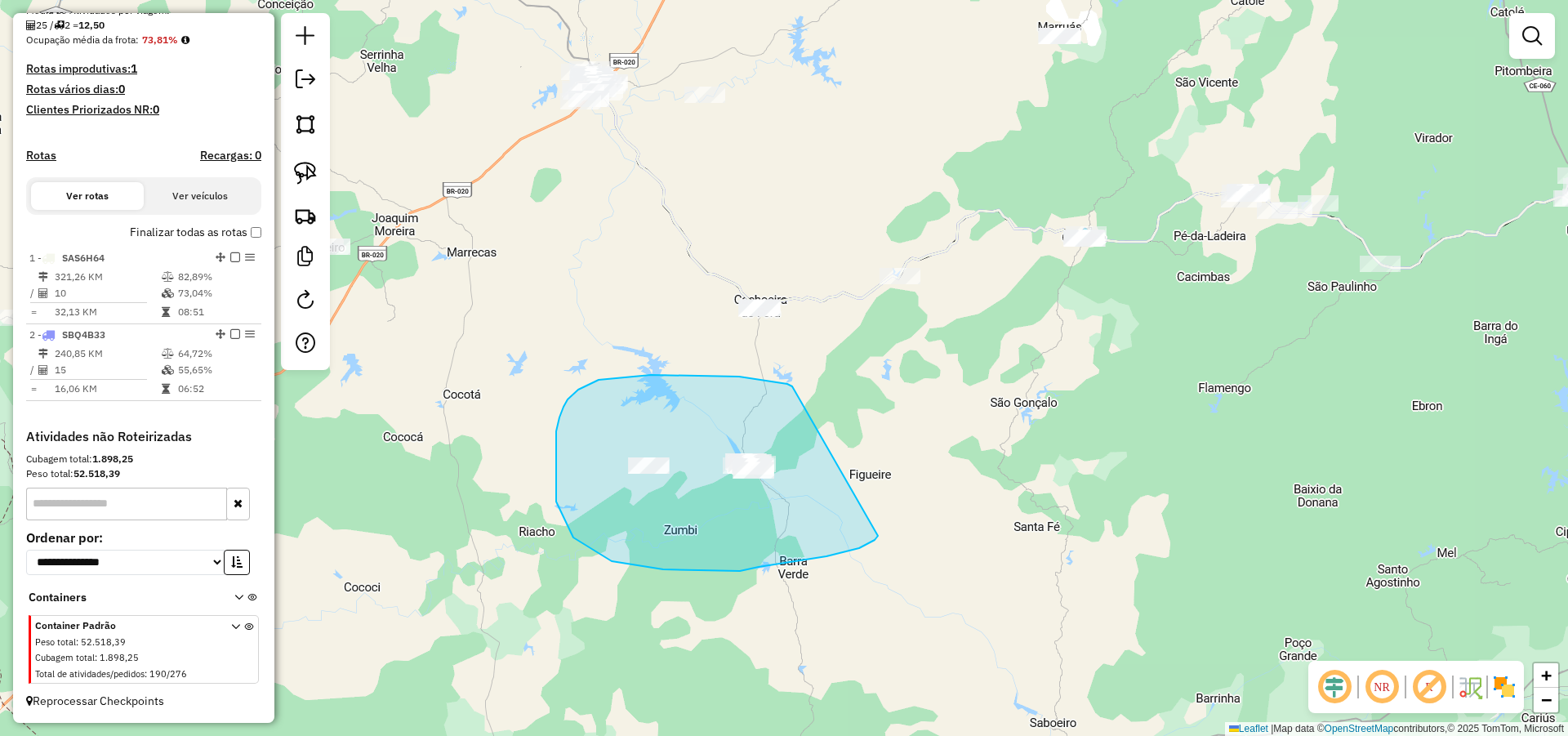
drag, startPoint x: 774, startPoint y: 382, endPoint x: 893, endPoint y: 519, distance: 181.5
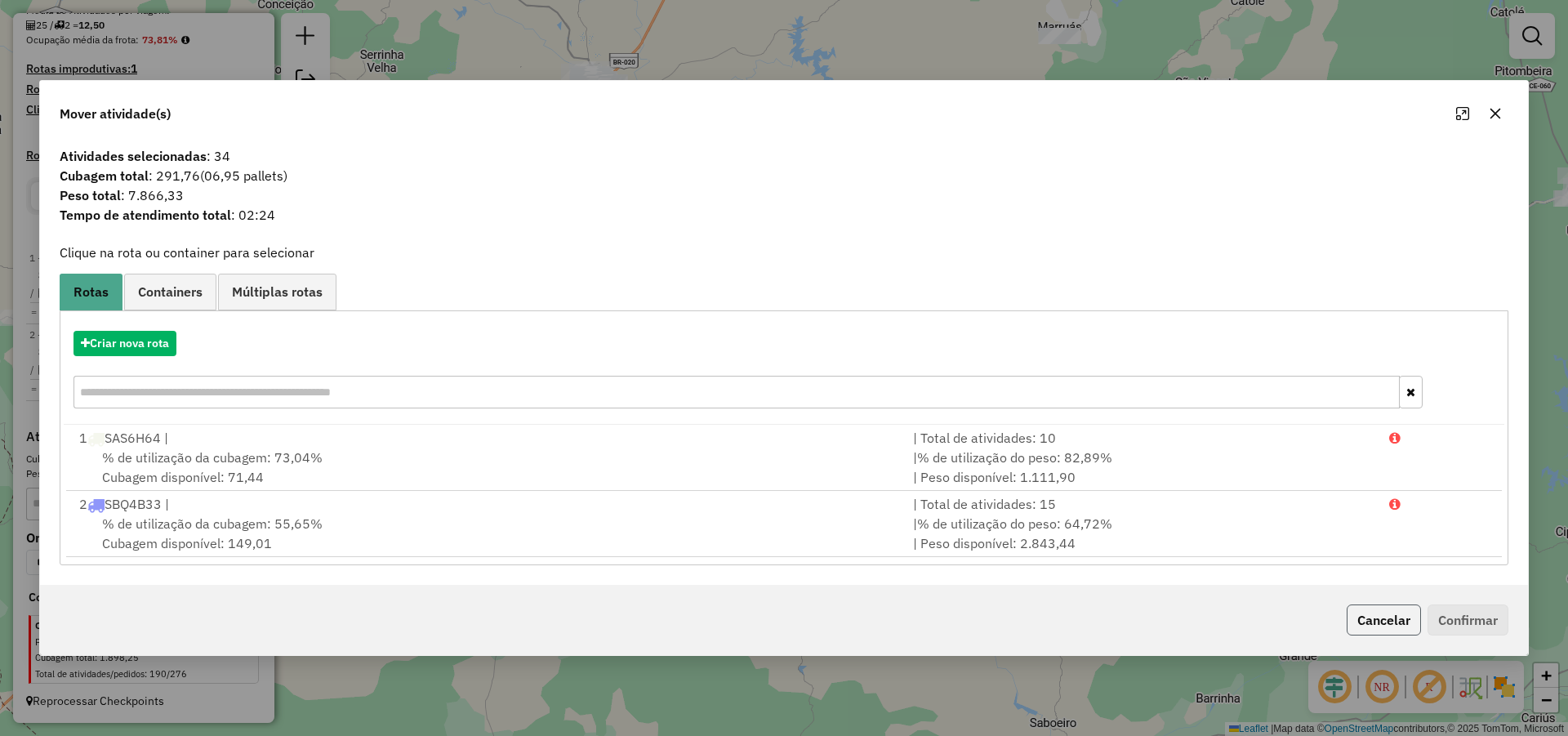
click at [1396, 626] on button "Cancelar" at bounding box center [1383, 620] width 74 height 31
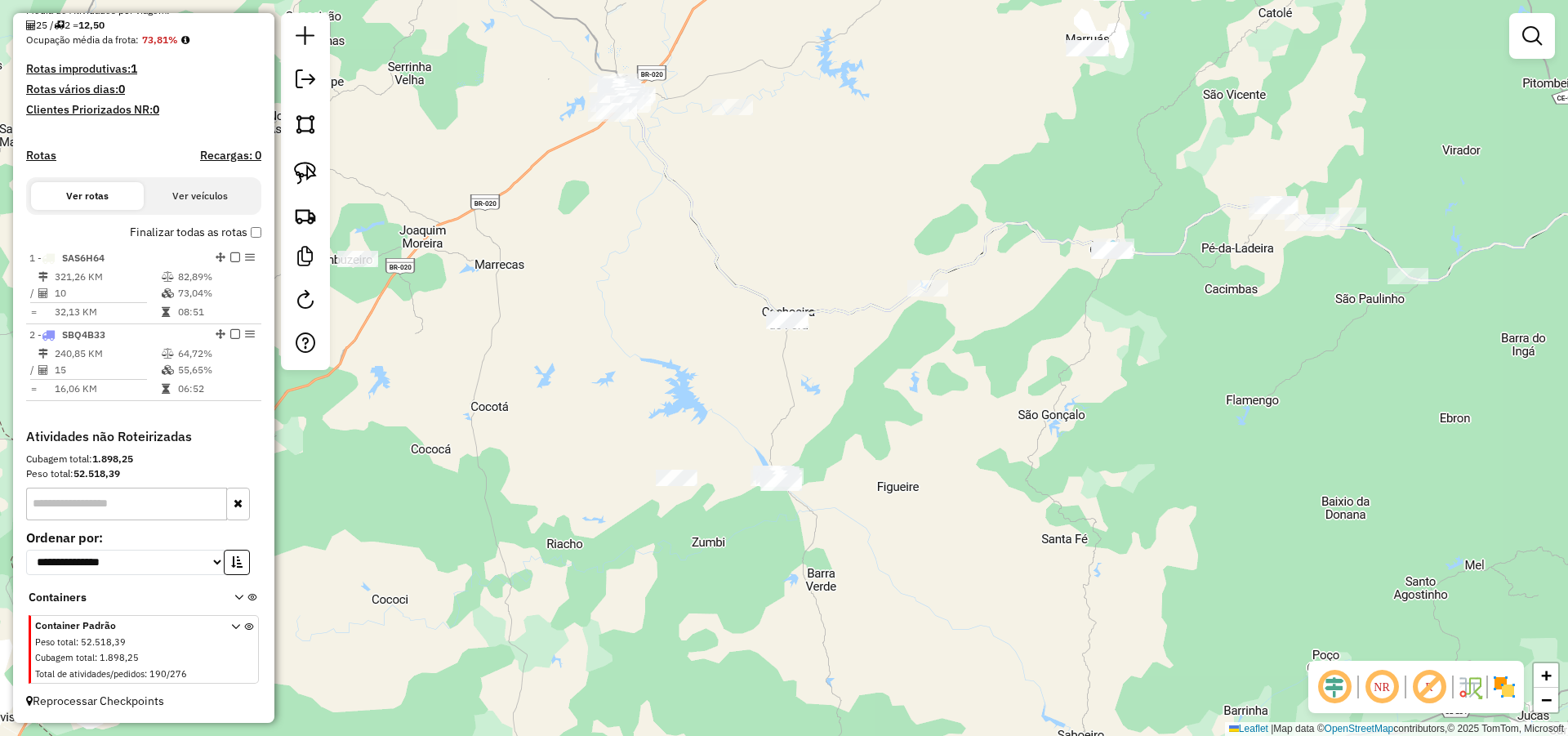
drag, startPoint x: 940, startPoint y: 461, endPoint x: 968, endPoint y: 474, distance: 30.9
click at [967, 474] on div "Janela de atendimento Grade de atendimento Capacidade Transportadoras Veículos …" at bounding box center [784, 368] width 1568 height 736
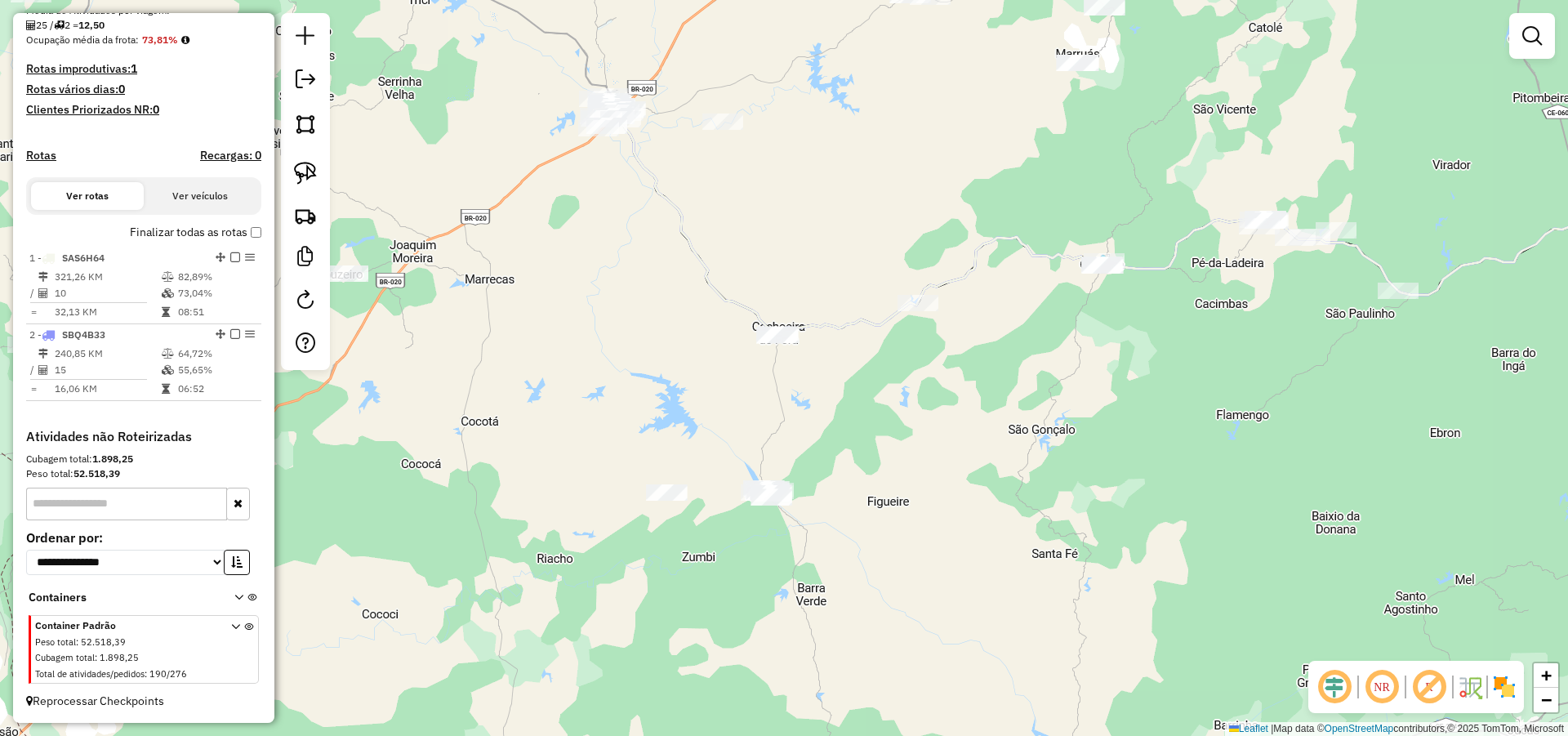
drag, startPoint x: 1010, startPoint y: 463, endPoint x: 998, endPoint y: 480, distance: 20.8
click at [998, 480] on div "Janela de atendimento Grade de atendimento Capacidade Transportadoras Veículos …" at bounding box center [784, 368] width 1568 height 736
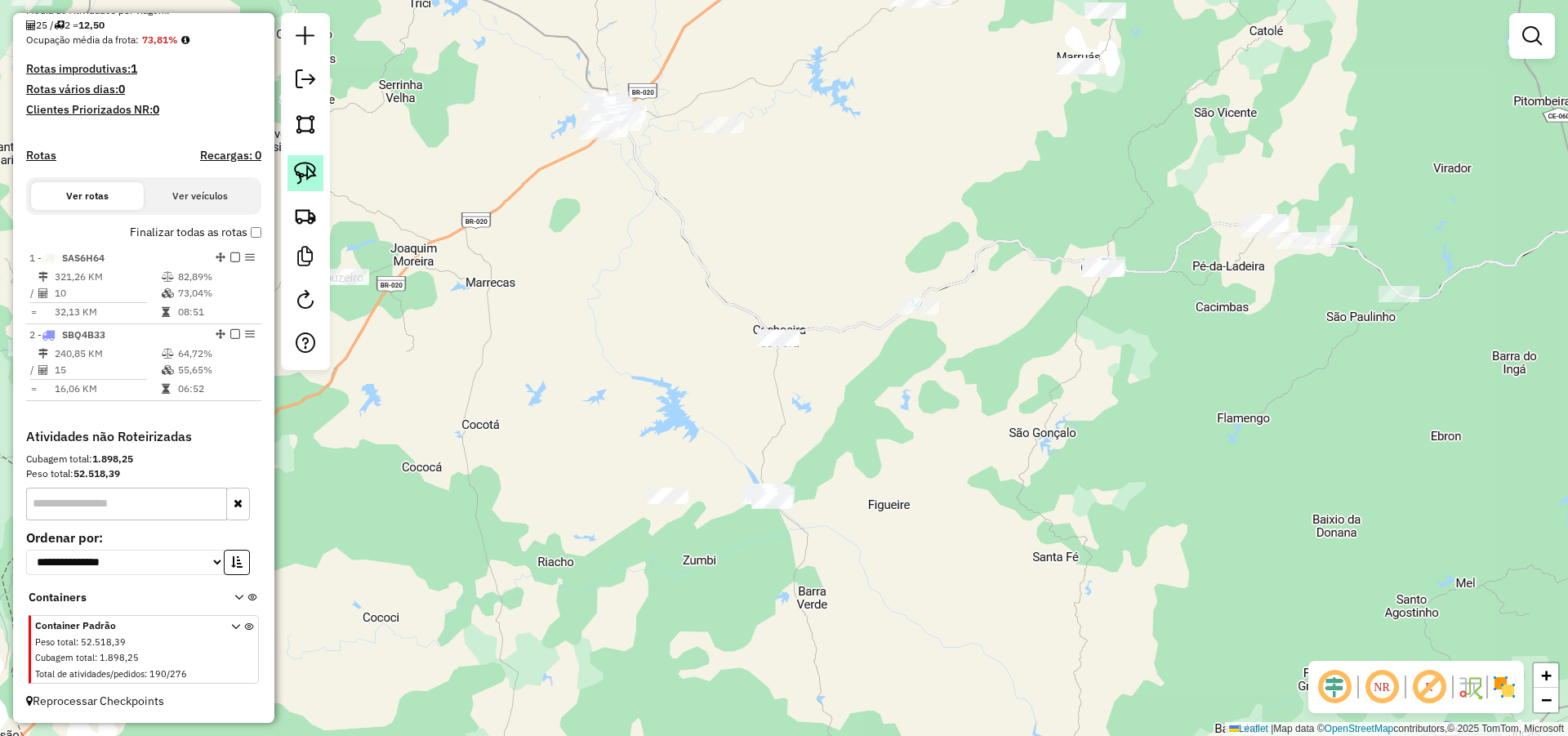
click at [305, 174] on img at bounding box center [305, 174] width 23 height 23
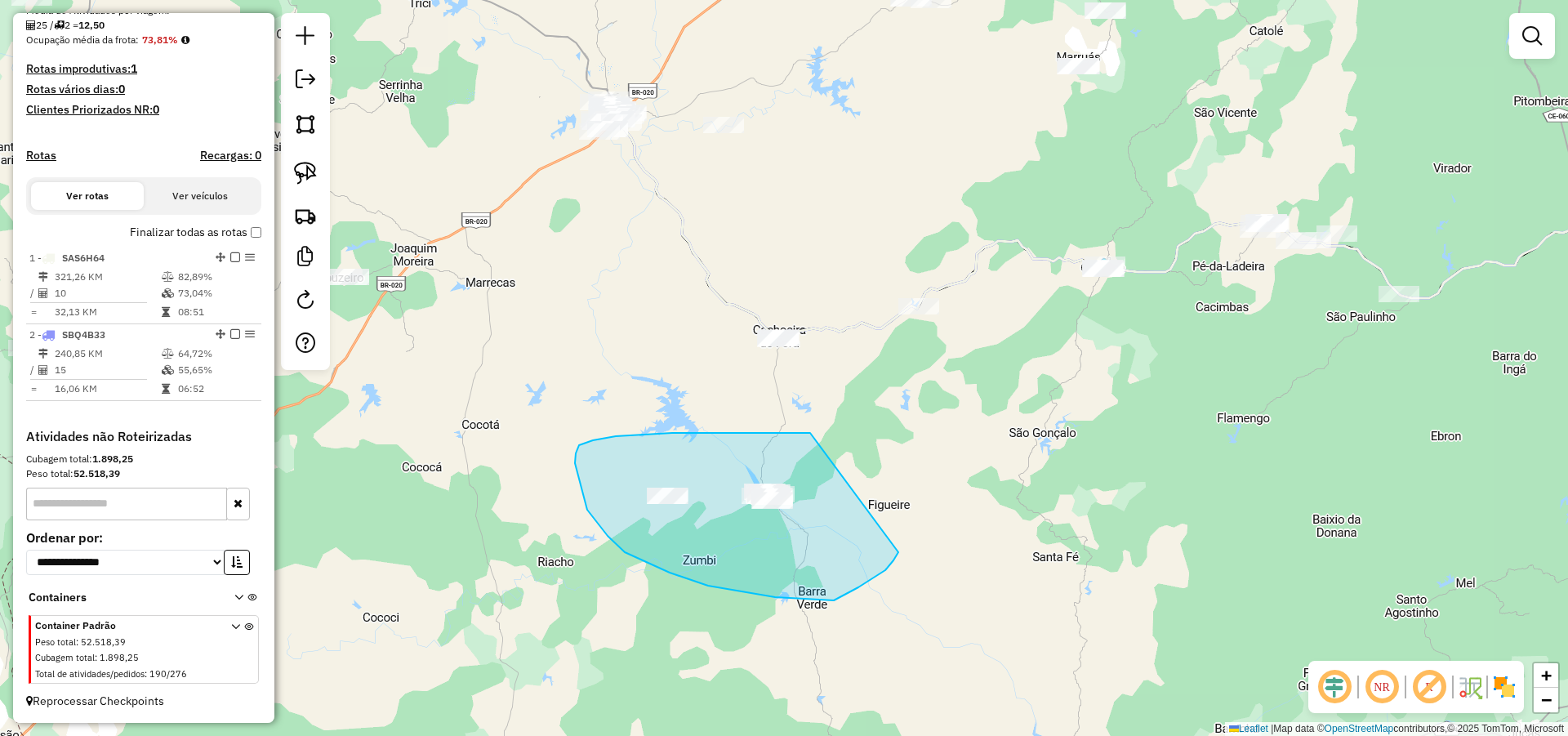
drag, startPoint x: 810, startPoint y: 433, endPoint x: 899, endPoint y: 550, distance: 147.0
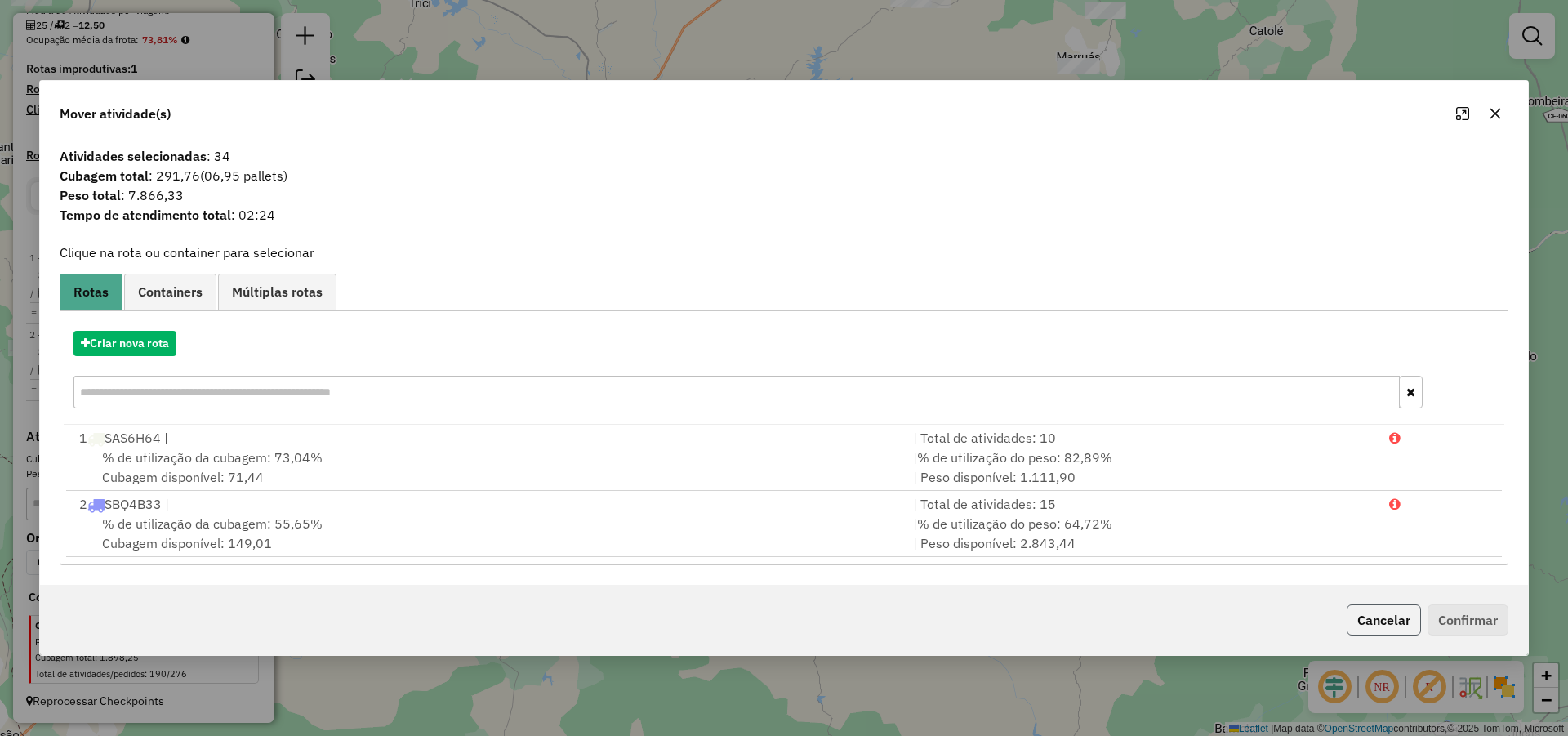
click at [1419, 618] on button "Cancelar" at bounding box center [1383, 620] width 74 height 31
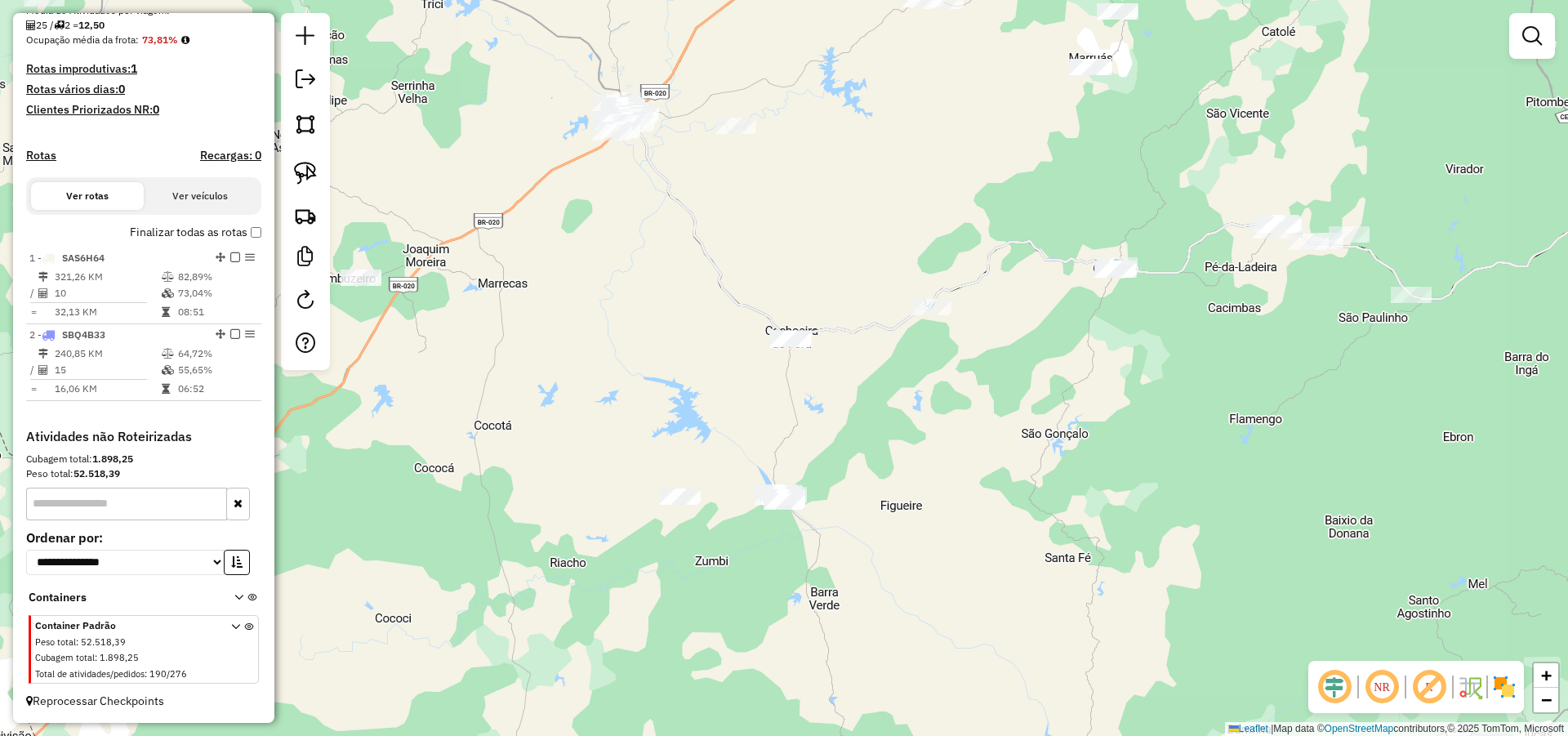
drag, startPoint x: 928, startPoint y: 402, endPoint x: 942, endPoint y: 404, distance: 14.1
click at [942, 404] on div "Janela de atendimento Grade de atendimento Capacidade Transportadoras Veículos …" at bounding box center [784, 368] width 1568 height 736
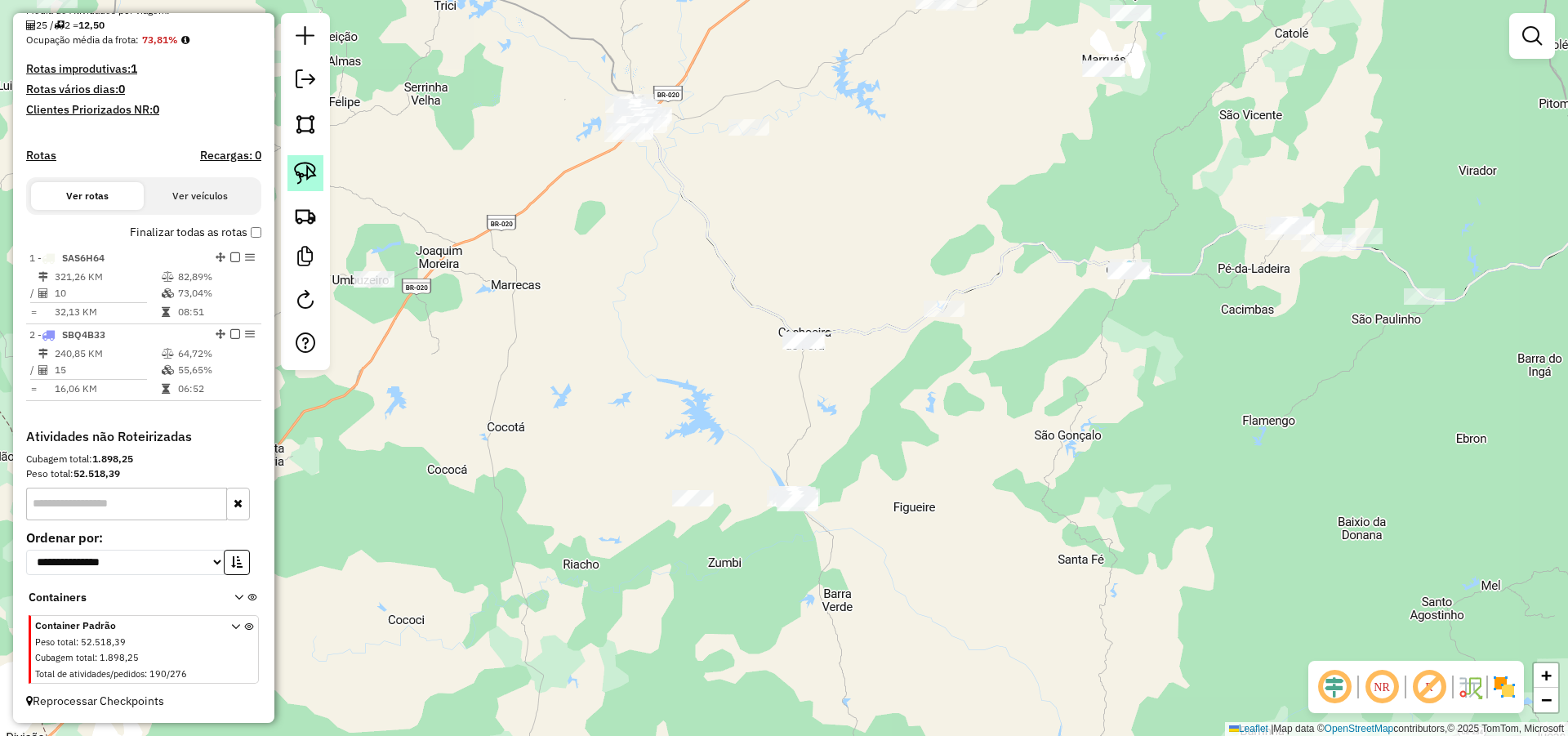
click at [303, 166] on img at bounding box center [305, 174] width 23 height 23
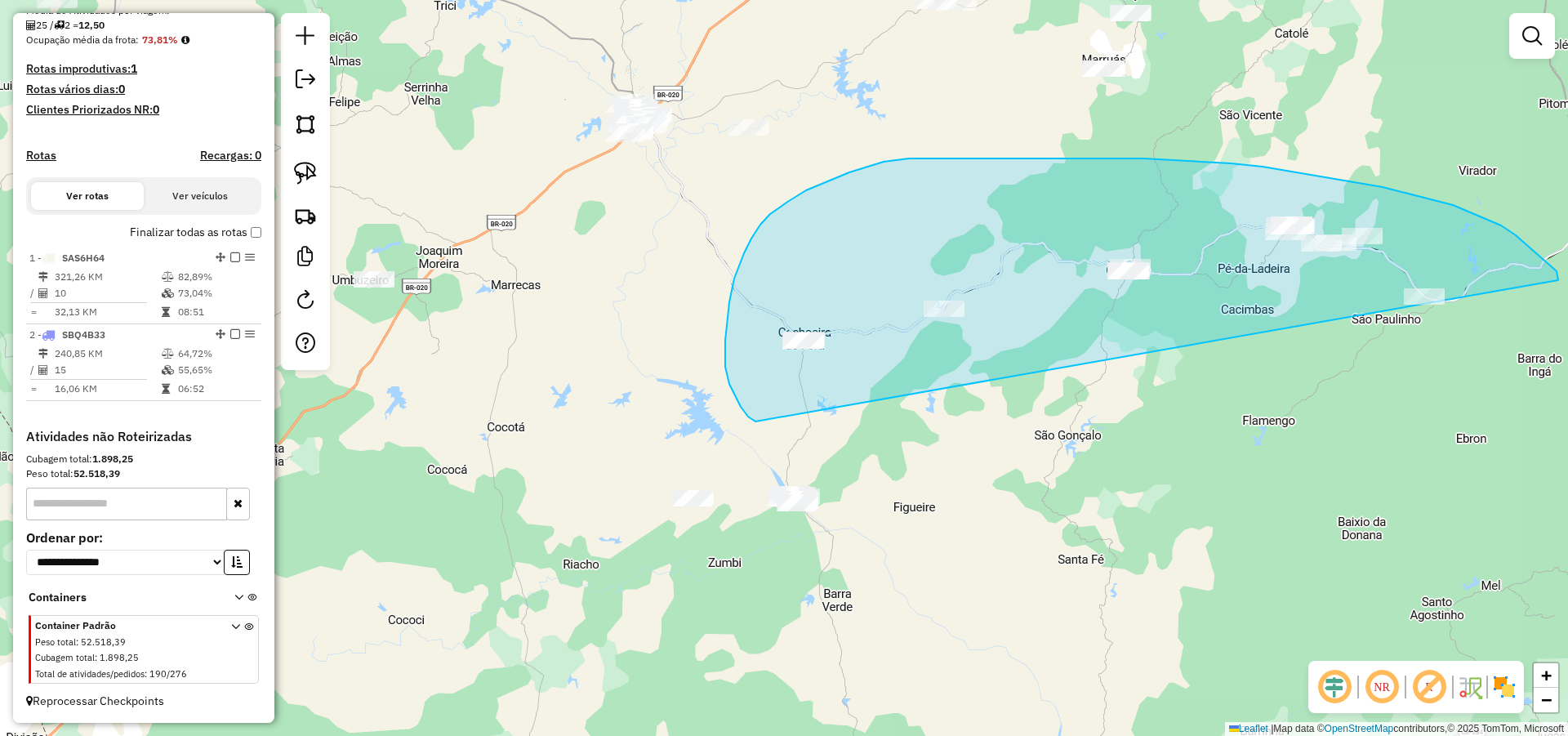
drag, startPoint x: 1556, startPoint y: 271, endPoint x: 762, endPoint y: 415, distance: 807.0
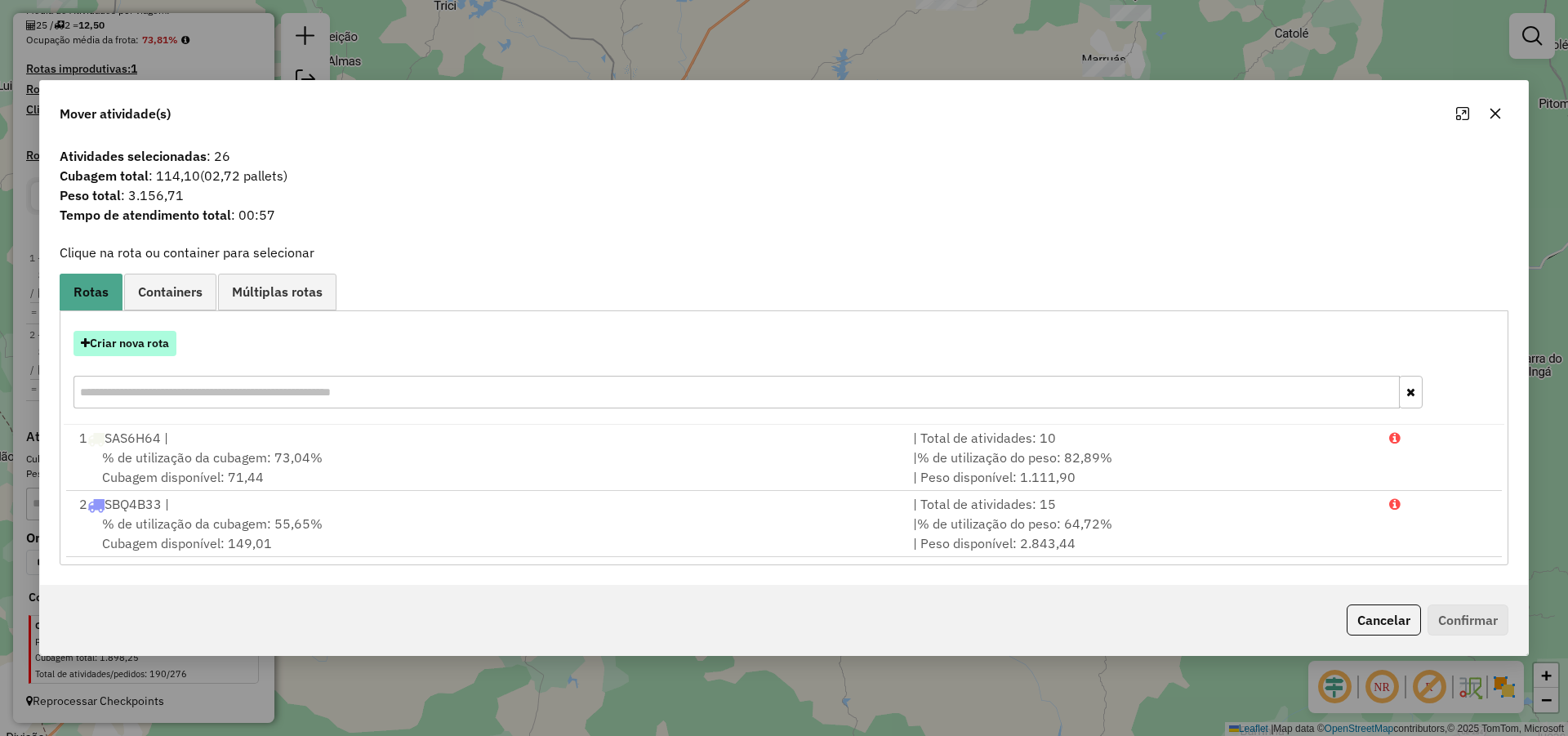
click at [157, 334] on button "Criar nova rota" at bounding box center [124, 343] width 103 height 25
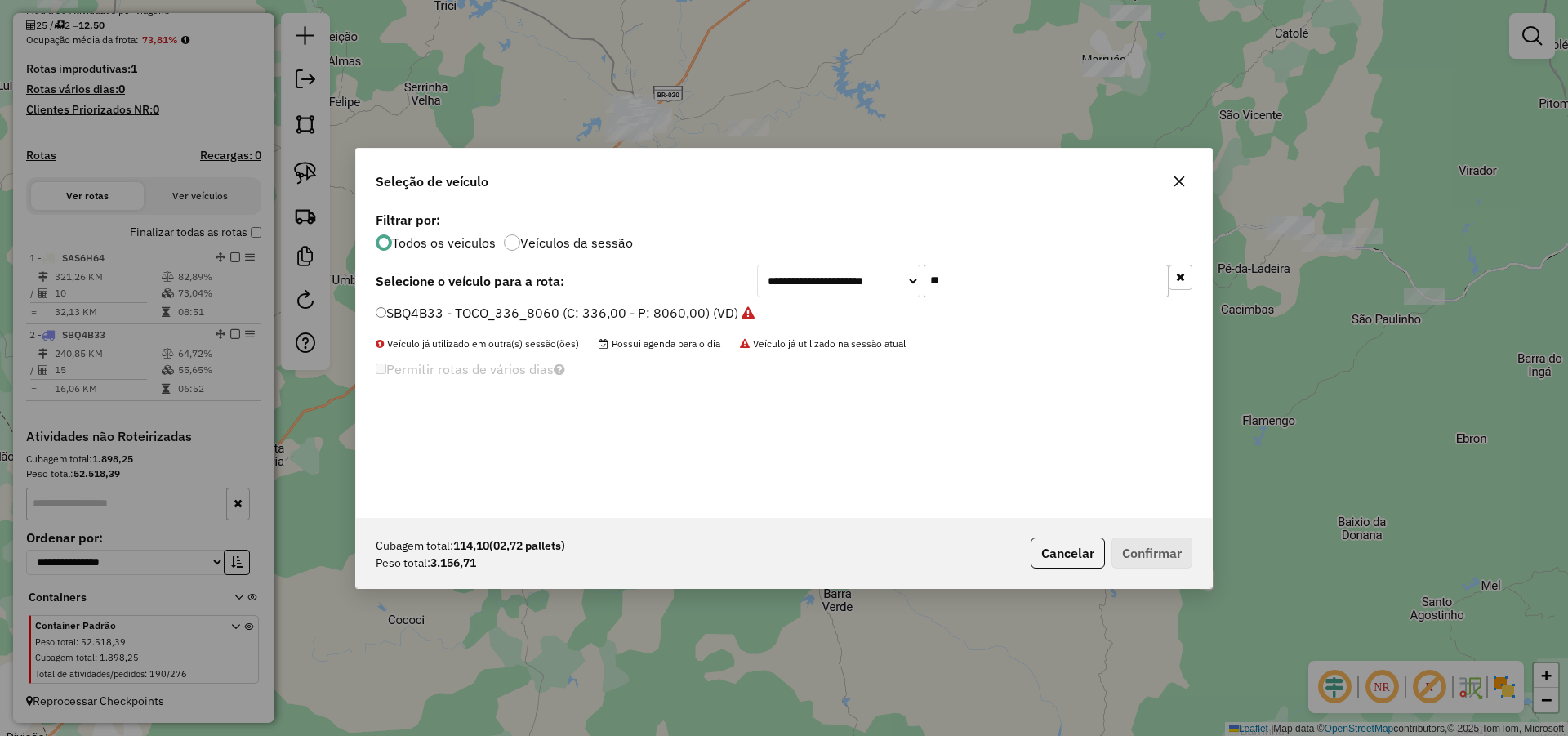
click at [1005, 281] on input "**" at bounding box center [1046, 281] width 245 height 32
type input "**"
click at [709, 308] on label "THO9B29 - TRUCK 280 CXS 6780 (C: 280,00 - P: 6780,00) (VD)" at bounding box center [571, 312] width 390 height 20
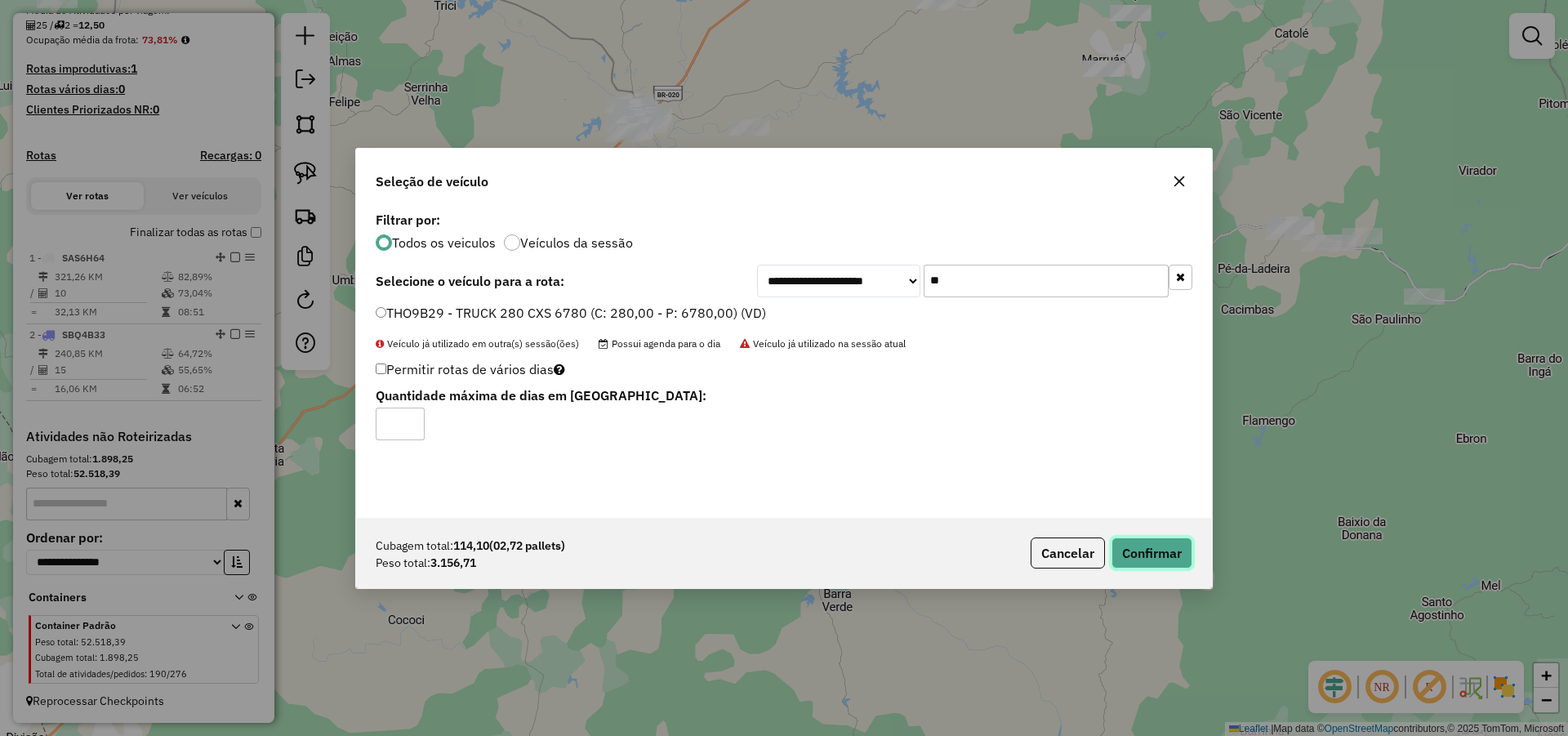
click at [1161, 561] on button "Confirmar" at bounding box center [1152, 552] width 81 height 31
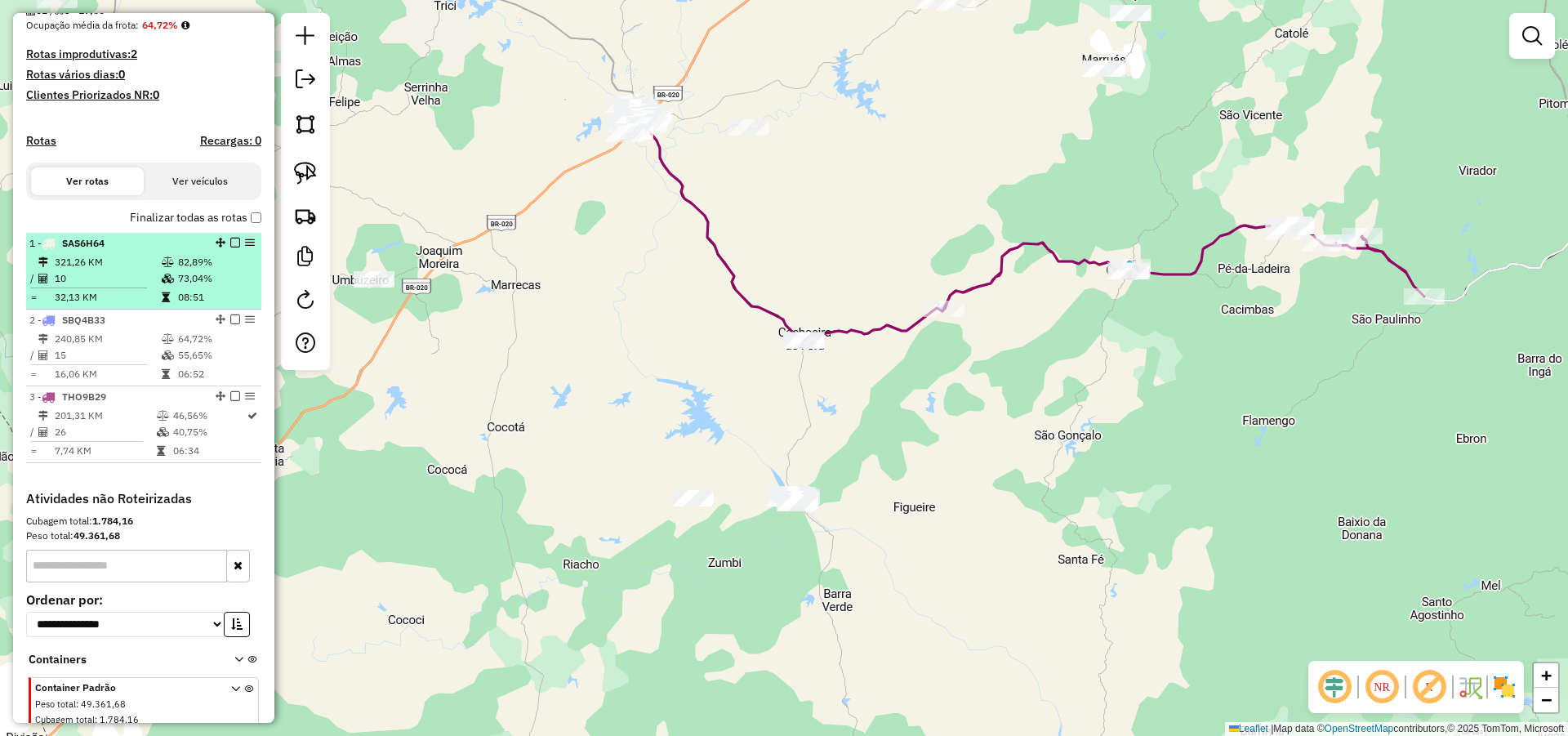
click at [230, 247] on em at bounding box center [234, 242] width 10 height 10
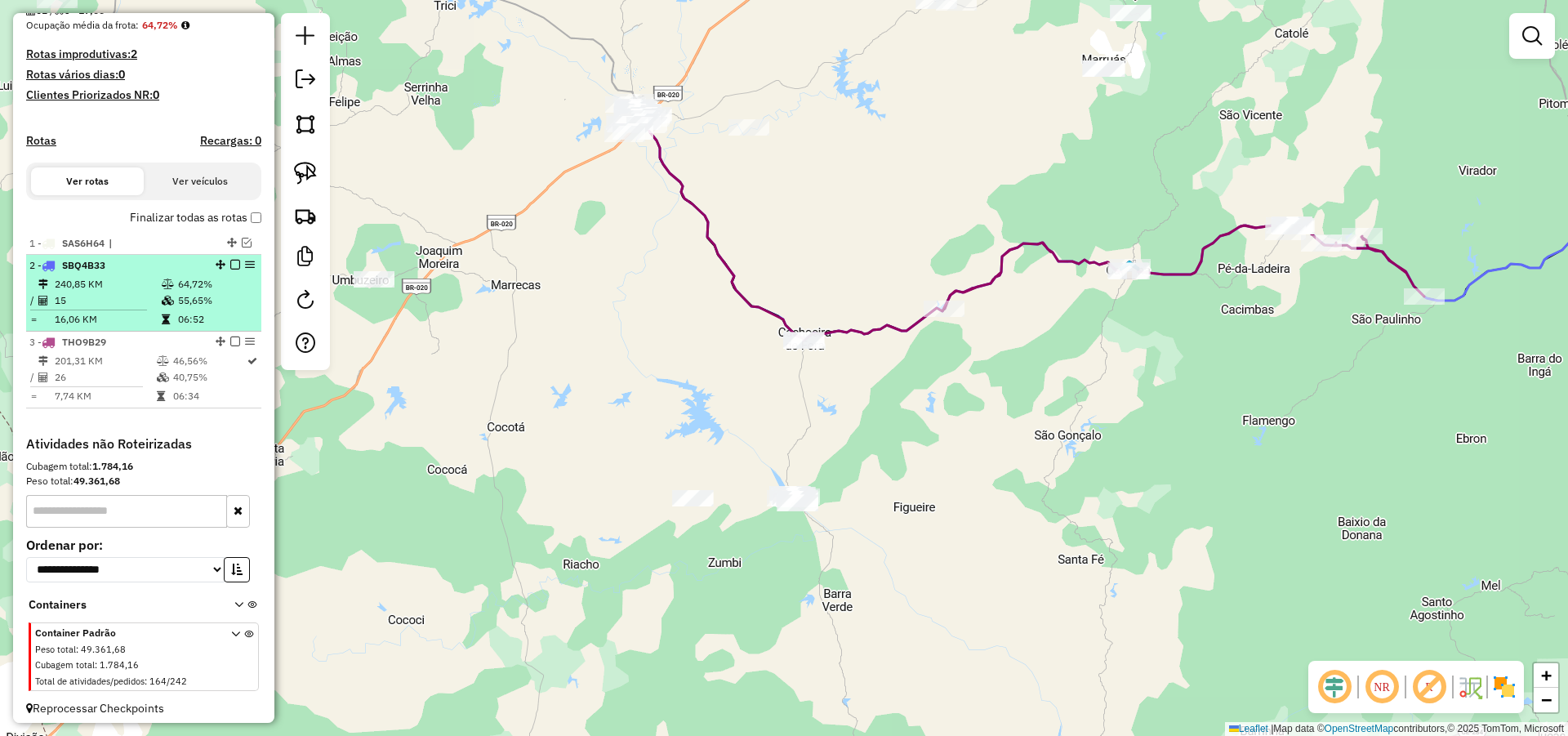
click at [232, 270] on em at bounding box center [234, 264] width 10 height 10
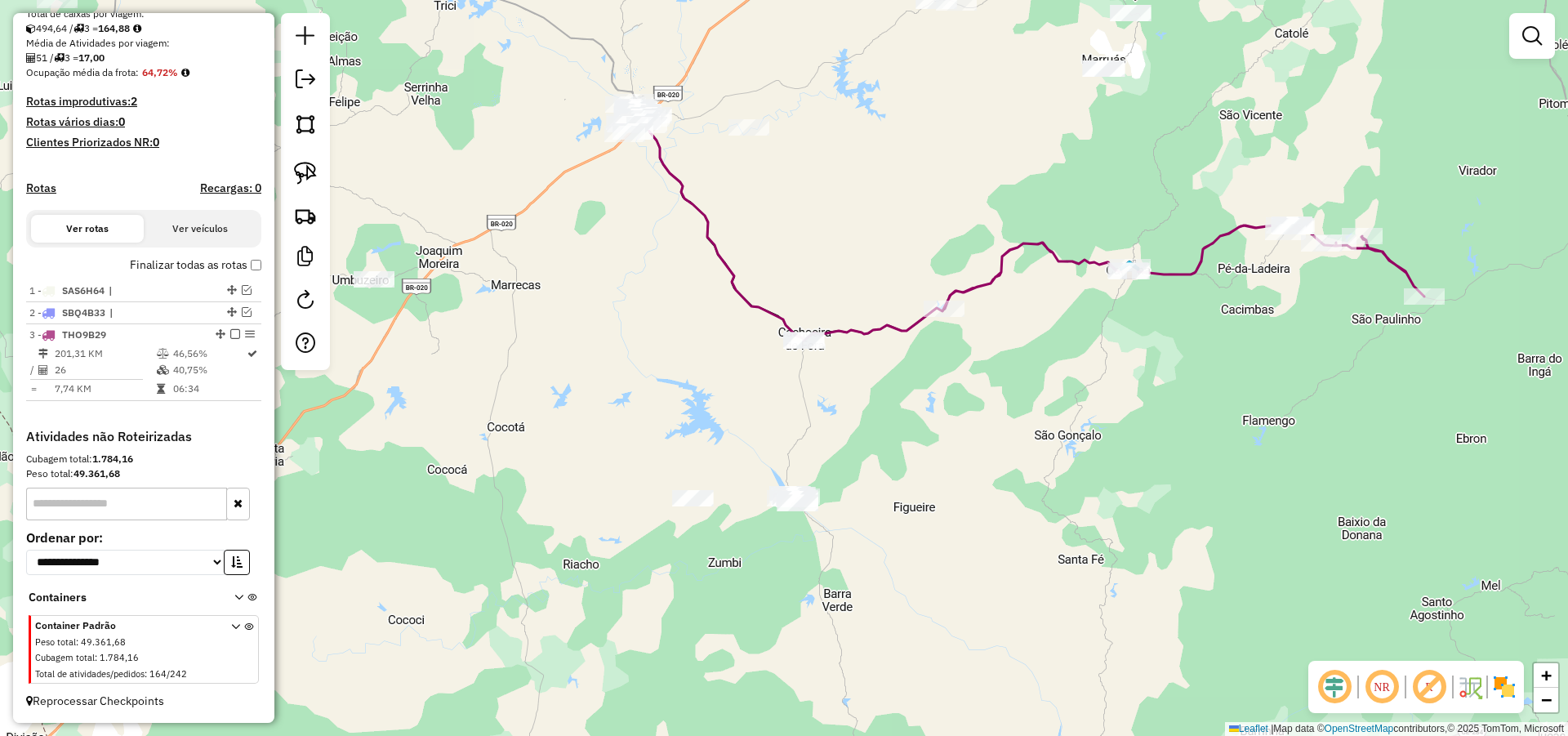
scroll to position [365, 0]
click at [309, 173] on img at bounding box center [305, 174] width 23 height 23
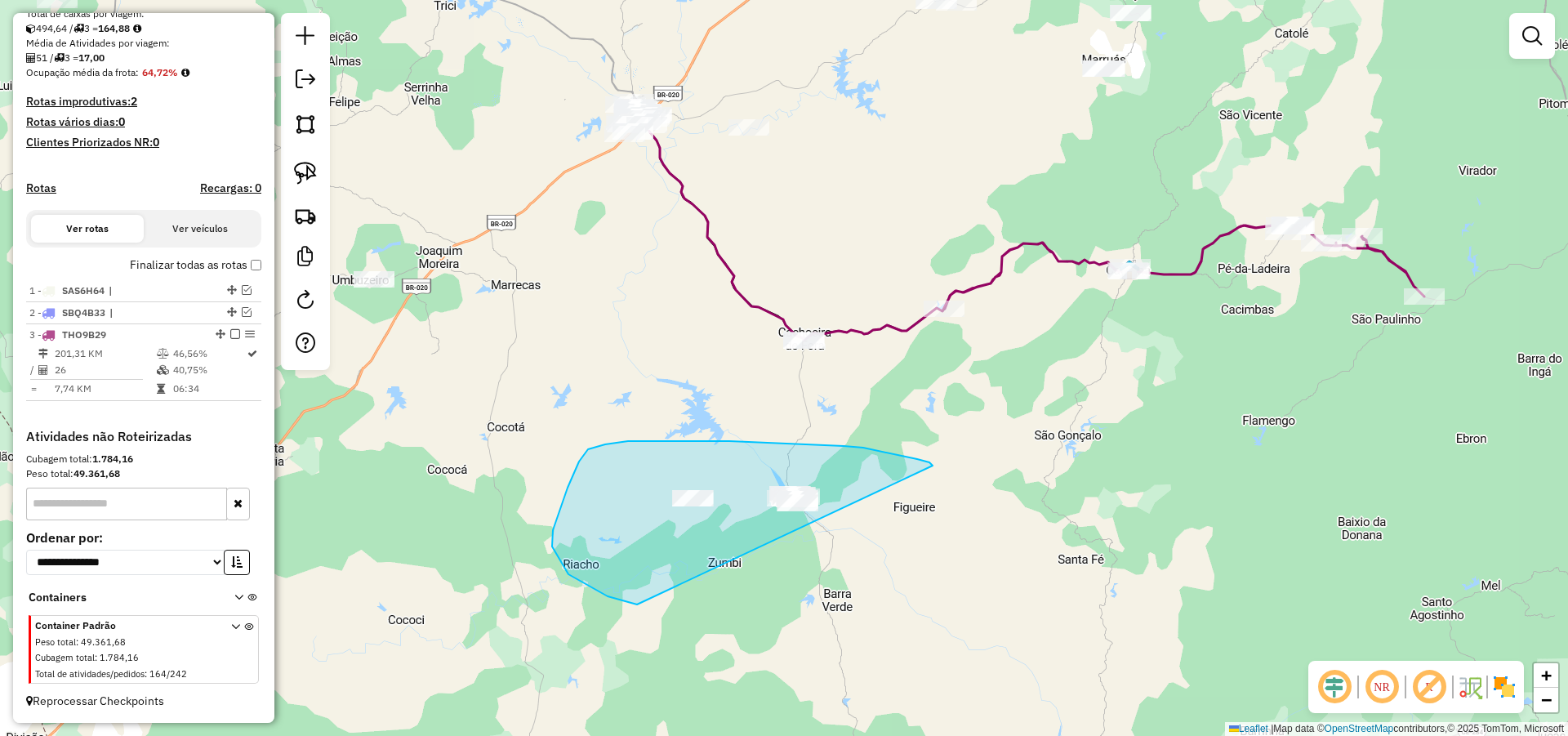
drag, startPoint x: 729, startPoint y: 441, endPoint x: 719, endPoint y: 612, distance: 171.3
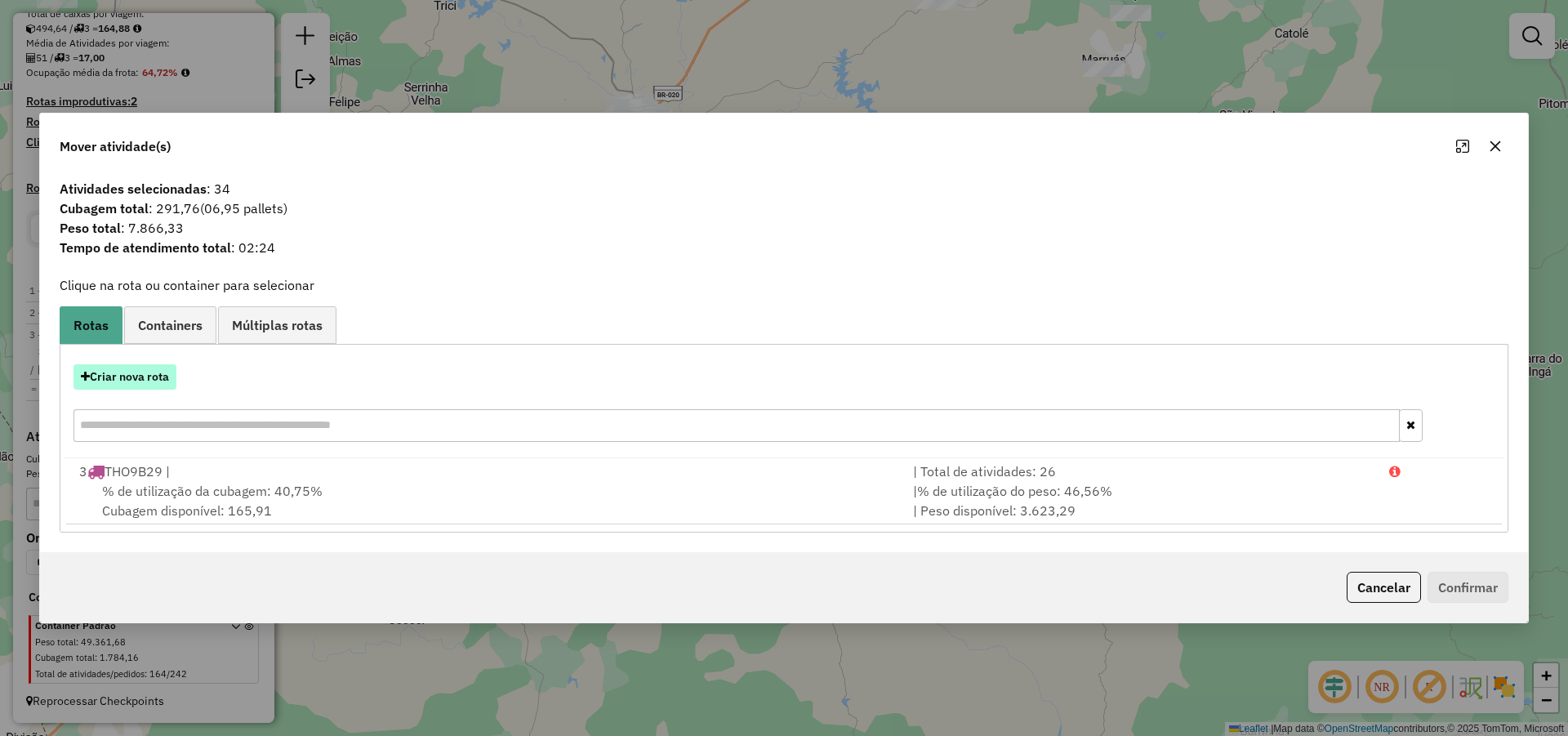
click at [126, 383] on button "Criar nova rota" at bounding box center [124, 377] width 103 height 25
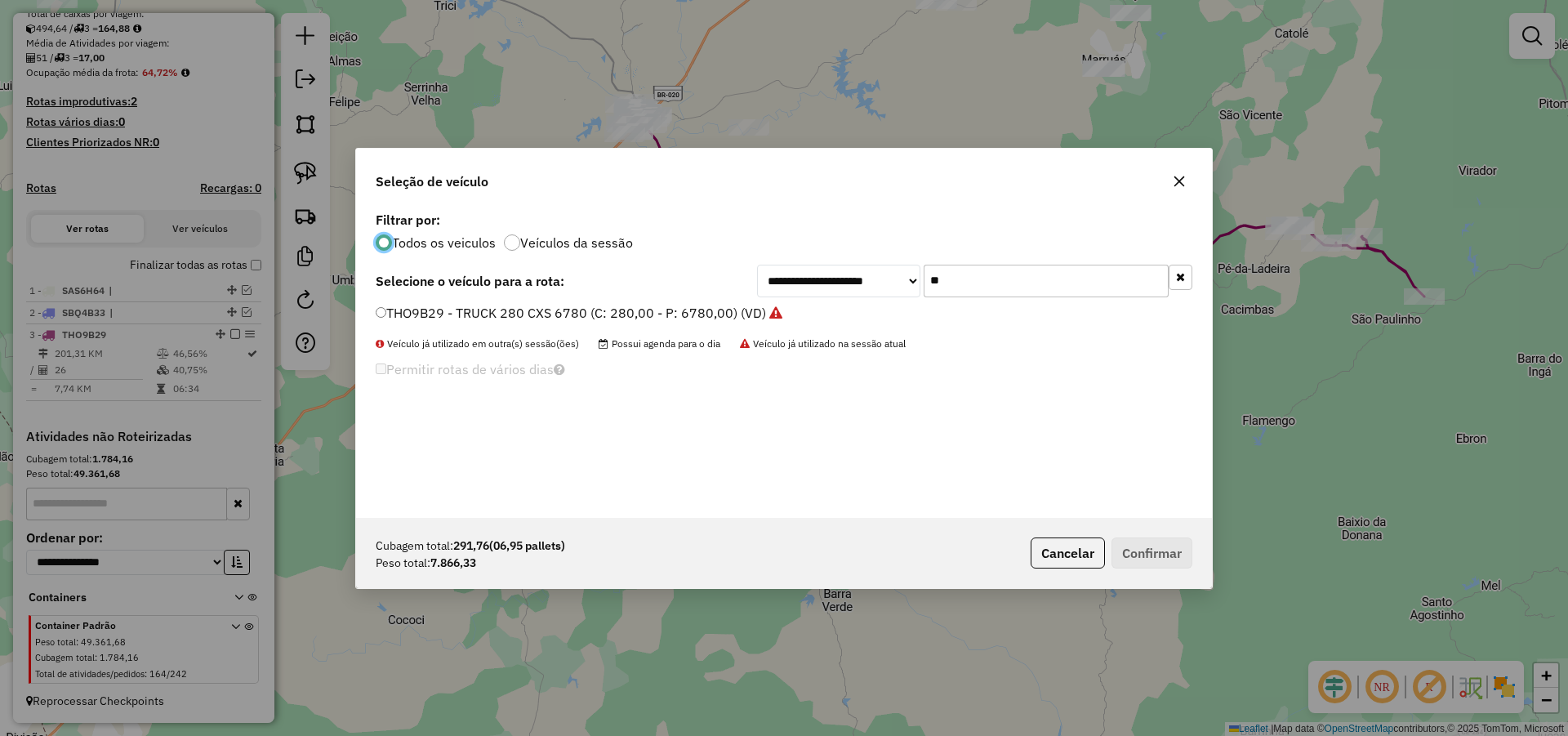
scroll to position [9, 4]
click at [1015, 292] on input "**" at bounding box center [1046, 281] width 245 height 32
type input "**"
click at [727, 317] on label "TIM8A09 - TRUCK 280 CXS 6780 (C: 280,00 - P: 6780,00) (VD)" at bounding box center [569, 312] width 388 height 20
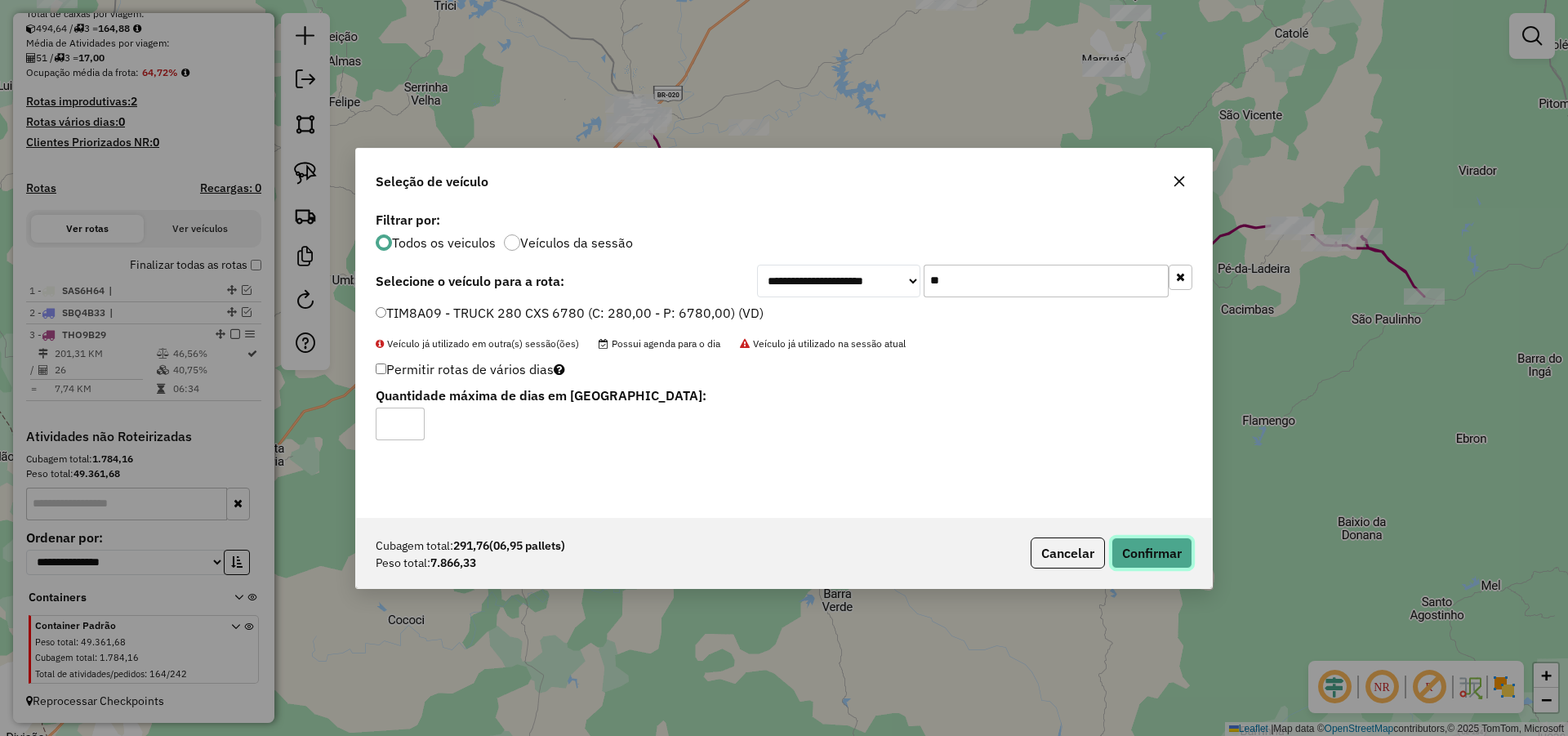
click at [1150, 562] on button "Confirmar" at bounding box center [1152, 552] width 81 height 31
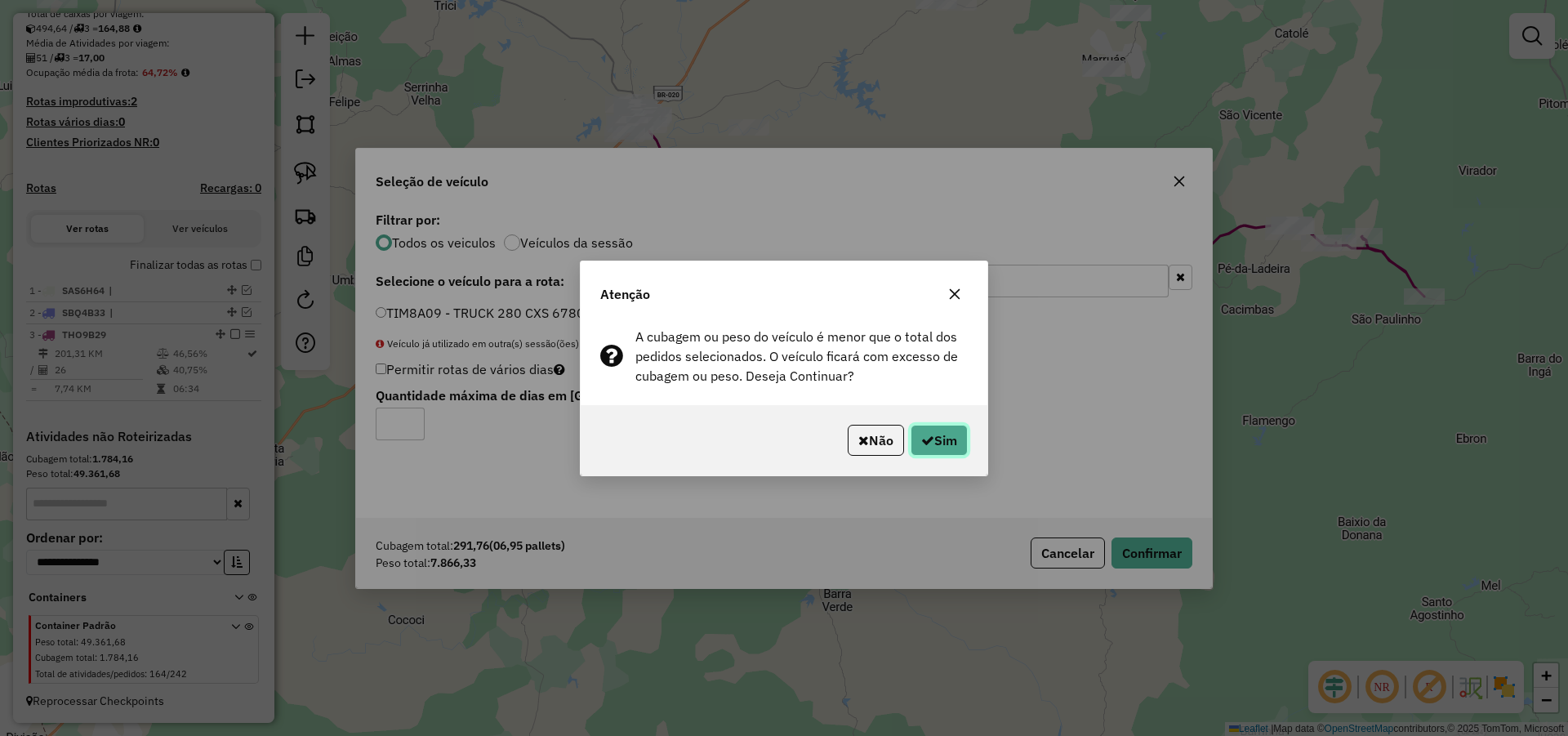
click at [933, 442] on button "Sim" at bounding box center [939, 440] width 57 height 31
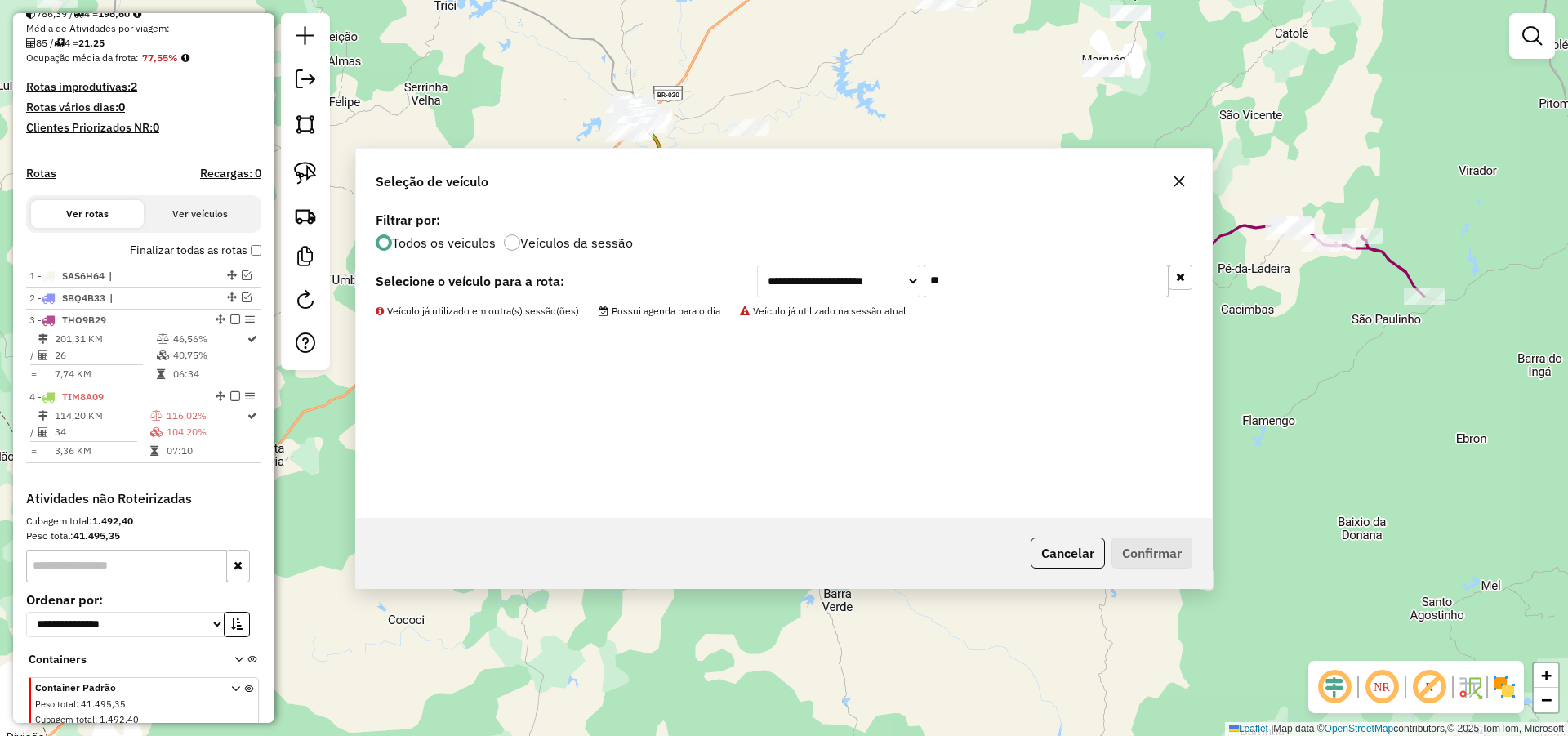
scroll to position [398, 0]
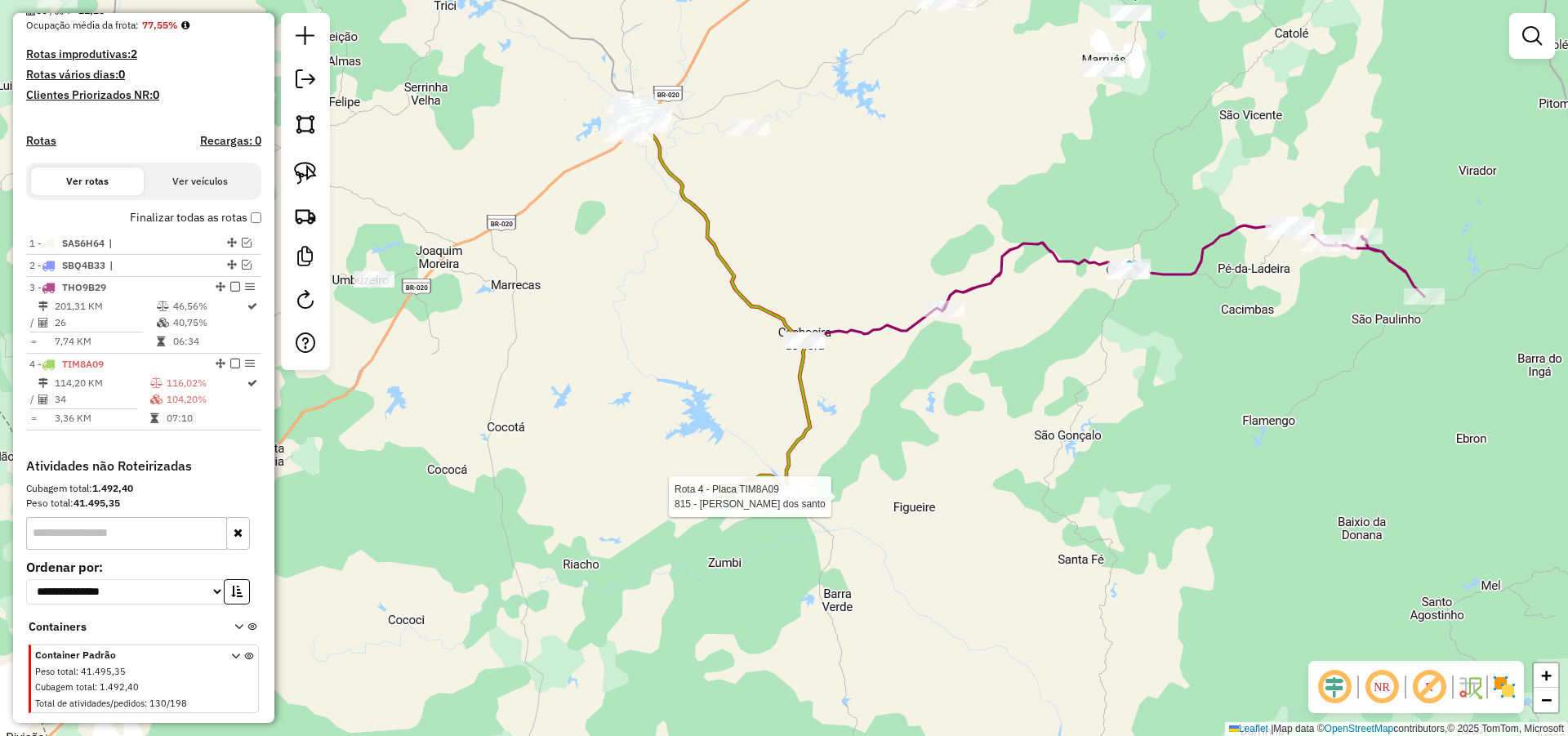
select select "*********"
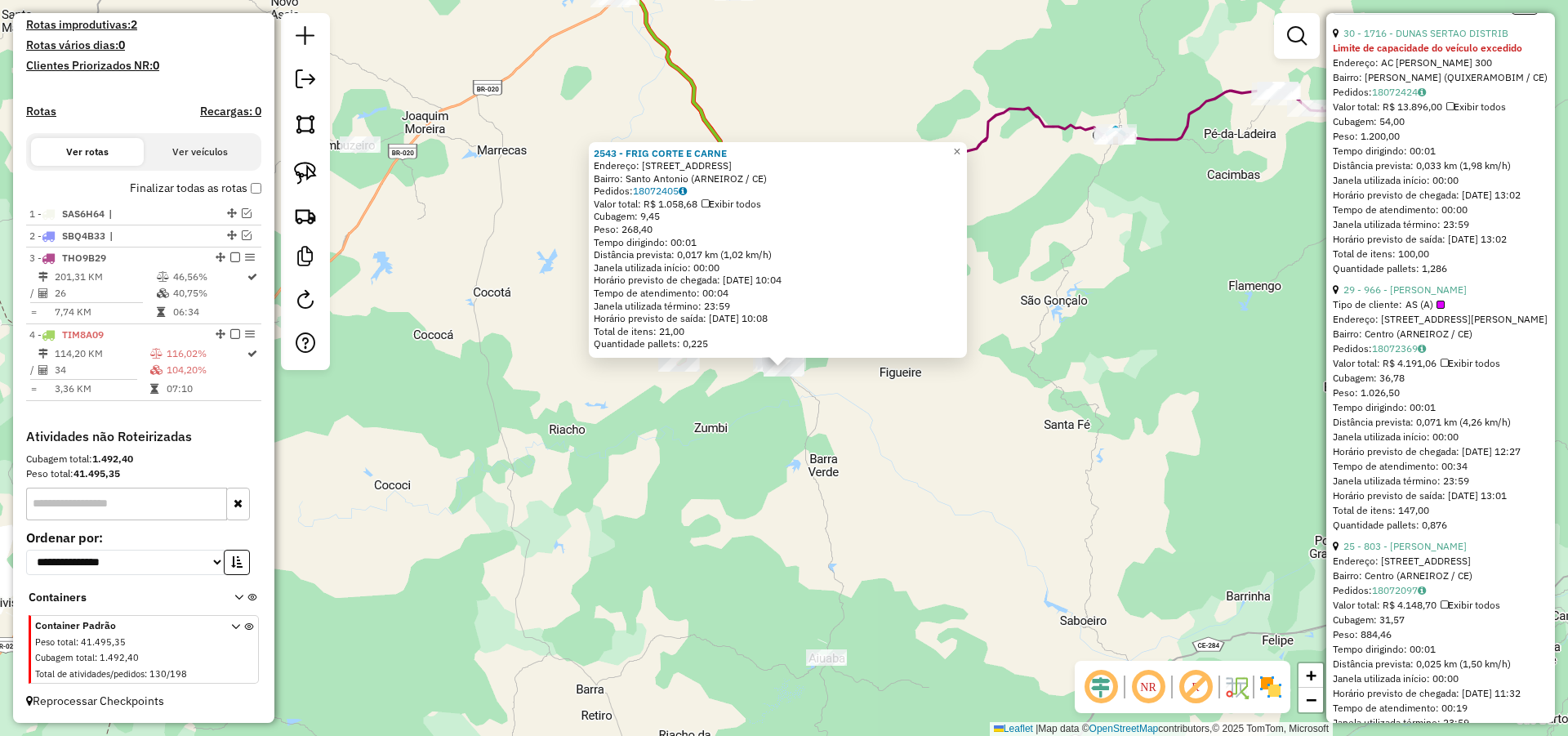
scroll to position [686, 0]
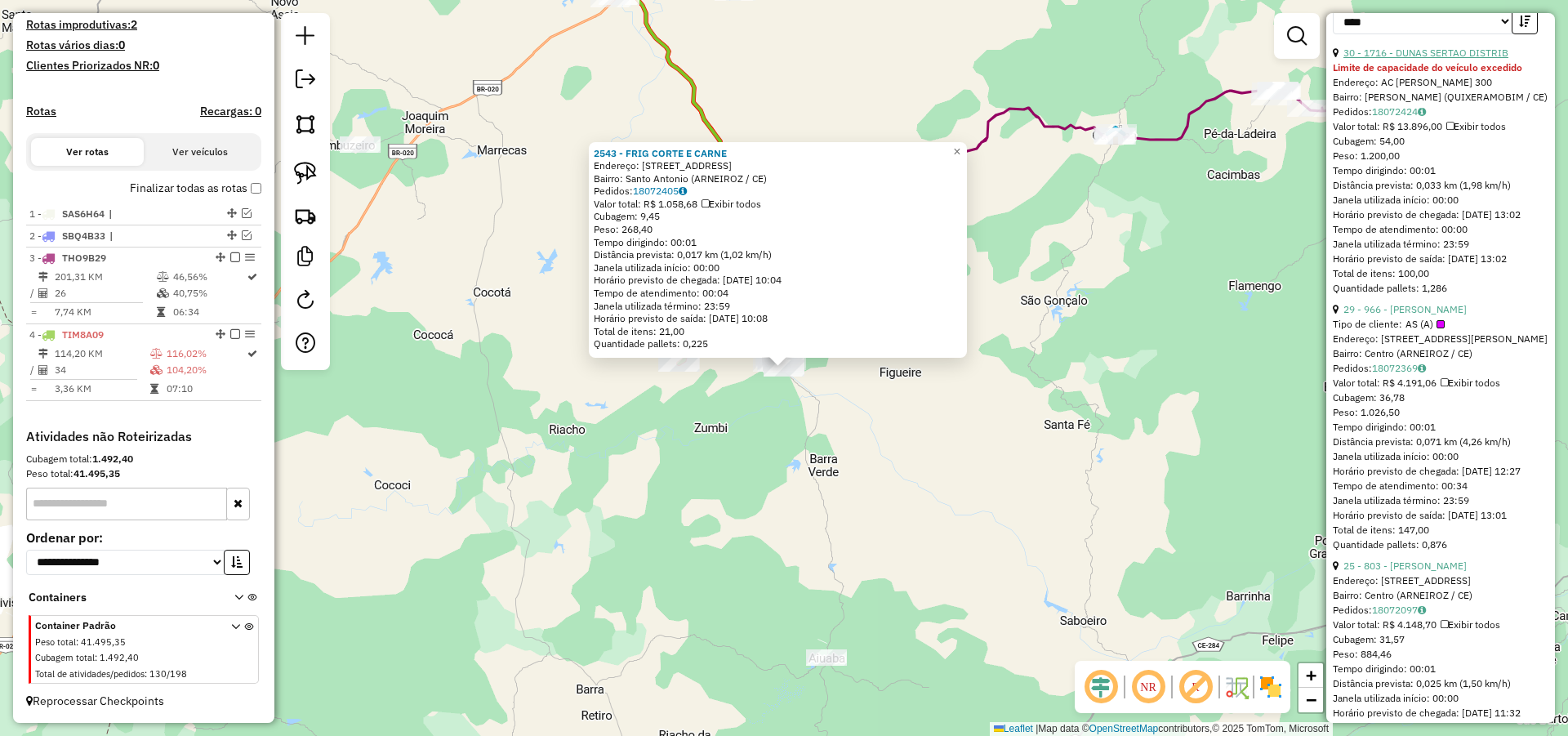
click at [1425, 59] on link "30 - 1716 - DUNAS SERTAO DISTRIB" at bounding box center [1426, 53] width 165 height 13
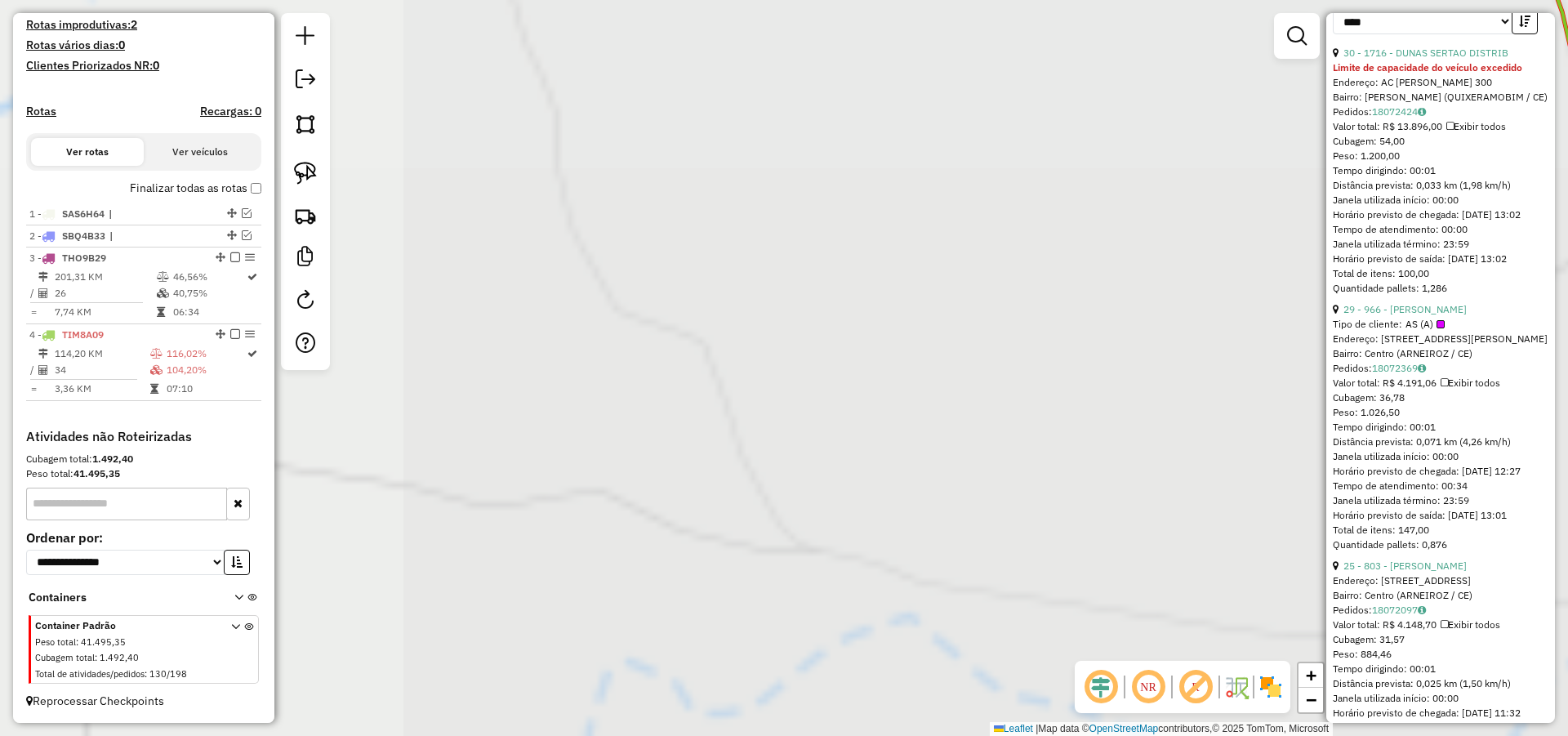
drag, startPoint x: 726, startPoint y: 400, endPoint x: 578, endPoint y: 315, distance: 170.7
click at [603, 337] on div "1716 - DUNAS SERTAO DISTRIB Limite de capacidade do veículo excedido Endereço: …" at bounding box center [784, 368] width 1568 height 736
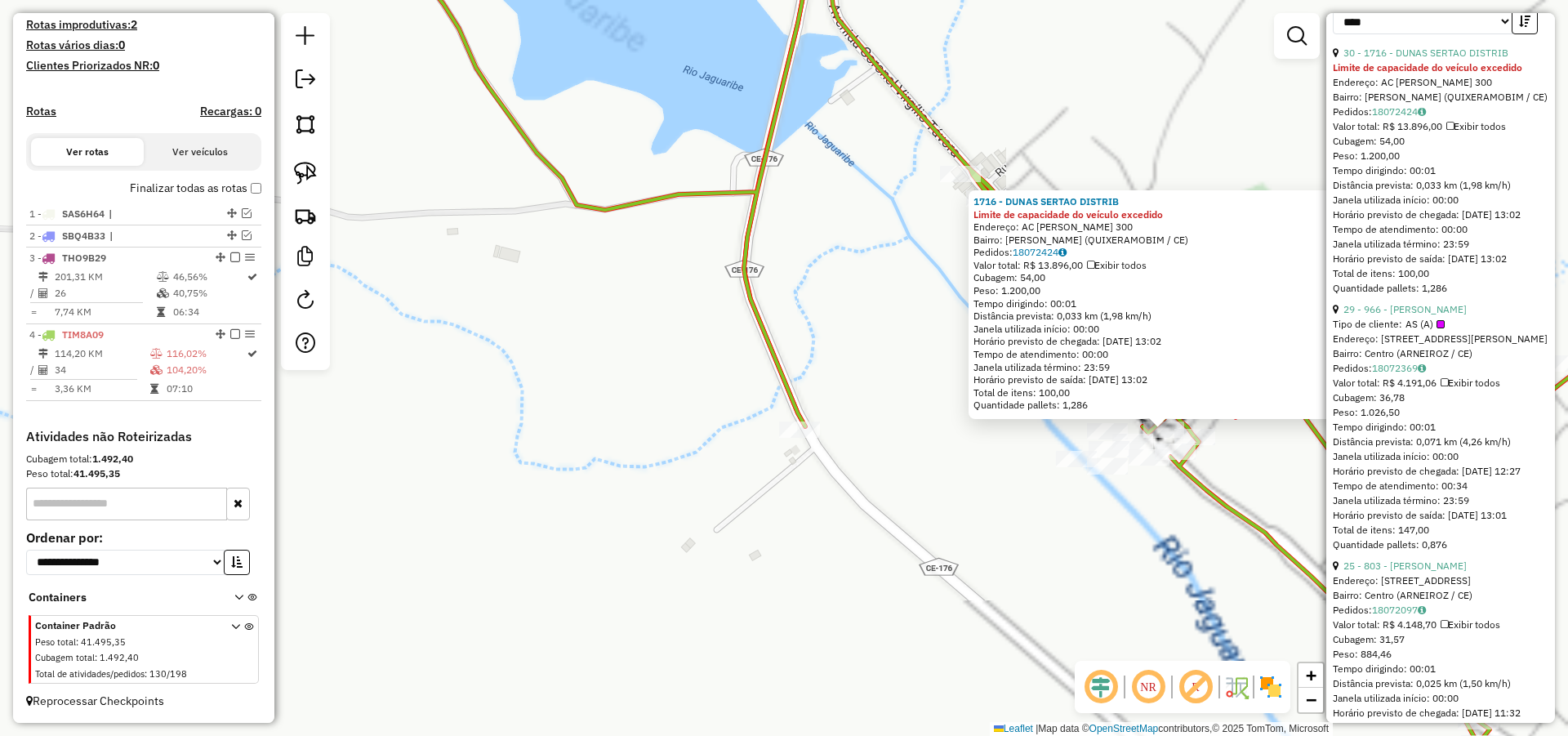
drag, startPoint x: 1093, startPoint y: 526, endPoint x: 634, endPoint y: 476, distance: 461.7
click at [634, 476] on div "1716 - DUNAS SERTAO DISTRIB Limite de capacidade do veículo excedido Endereço: …" at bounding box center [784, 368] width 1568 height 736
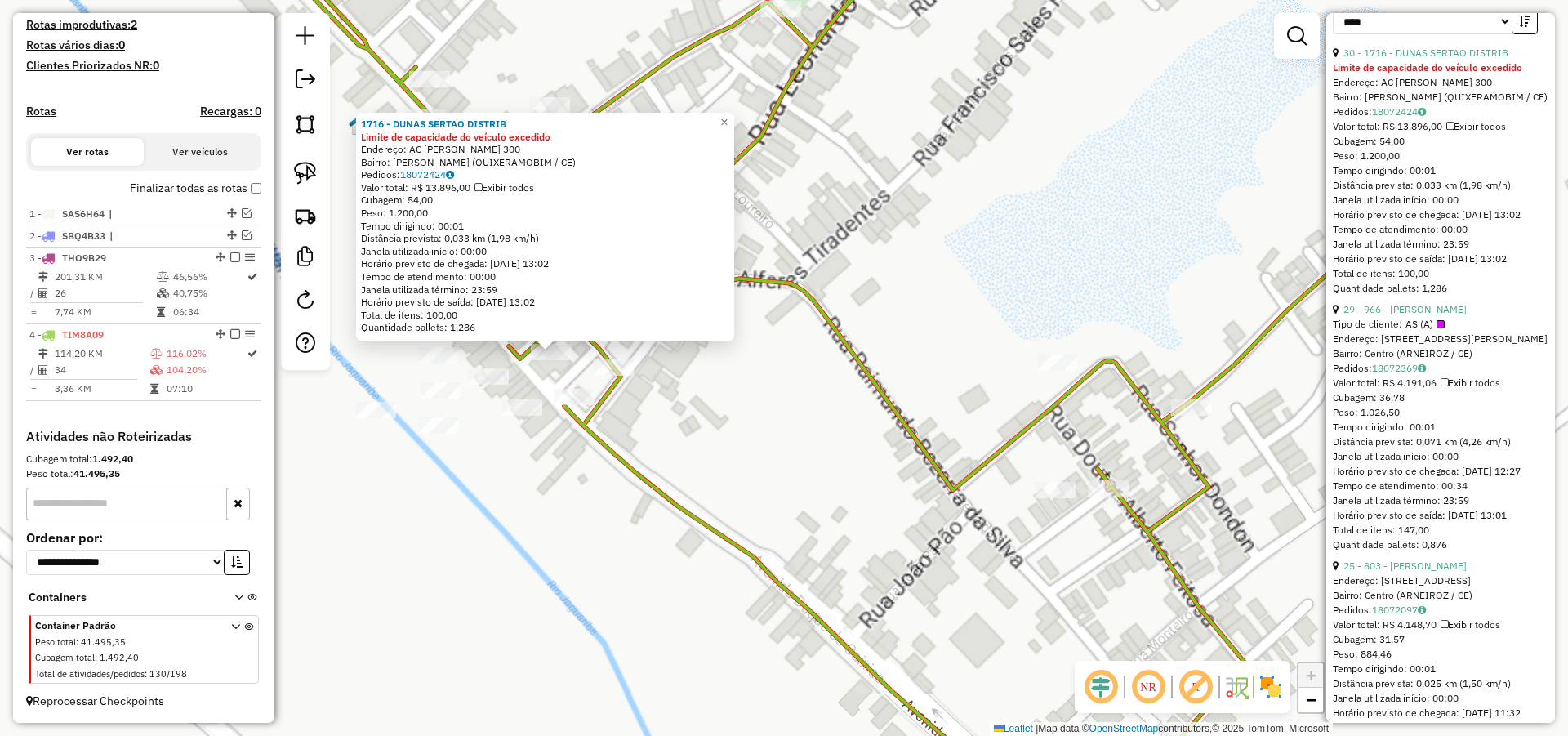
click at [820, 470] on div "1716 - DUNAS SERTAO DISTRIB Limite de capacidade do veículo excedido Endereço: …" at bounding box center [784, 368] width 1568 height 736
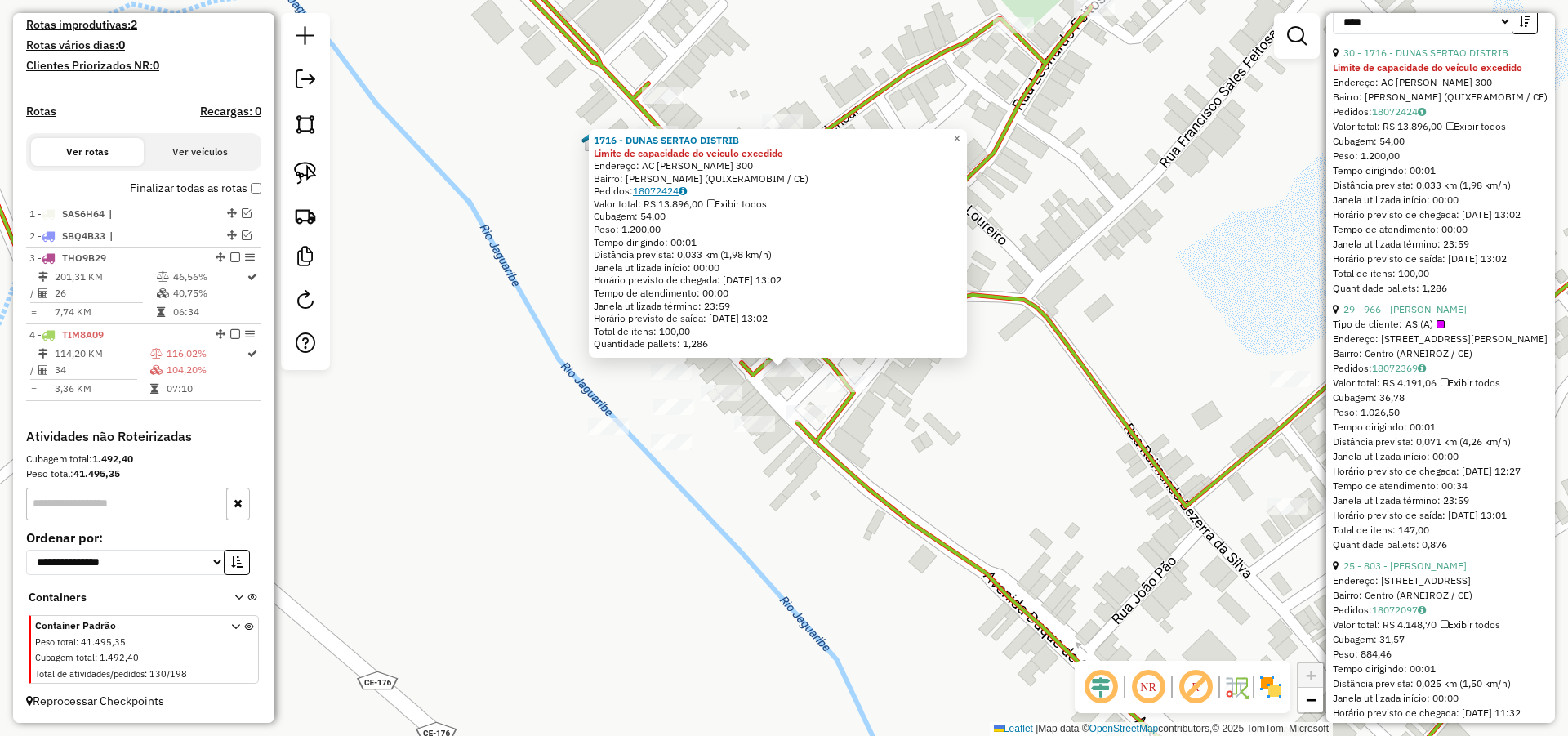
click at [673, 191] on link "18072424" at bounding box center [660, 191] width 54 height 13
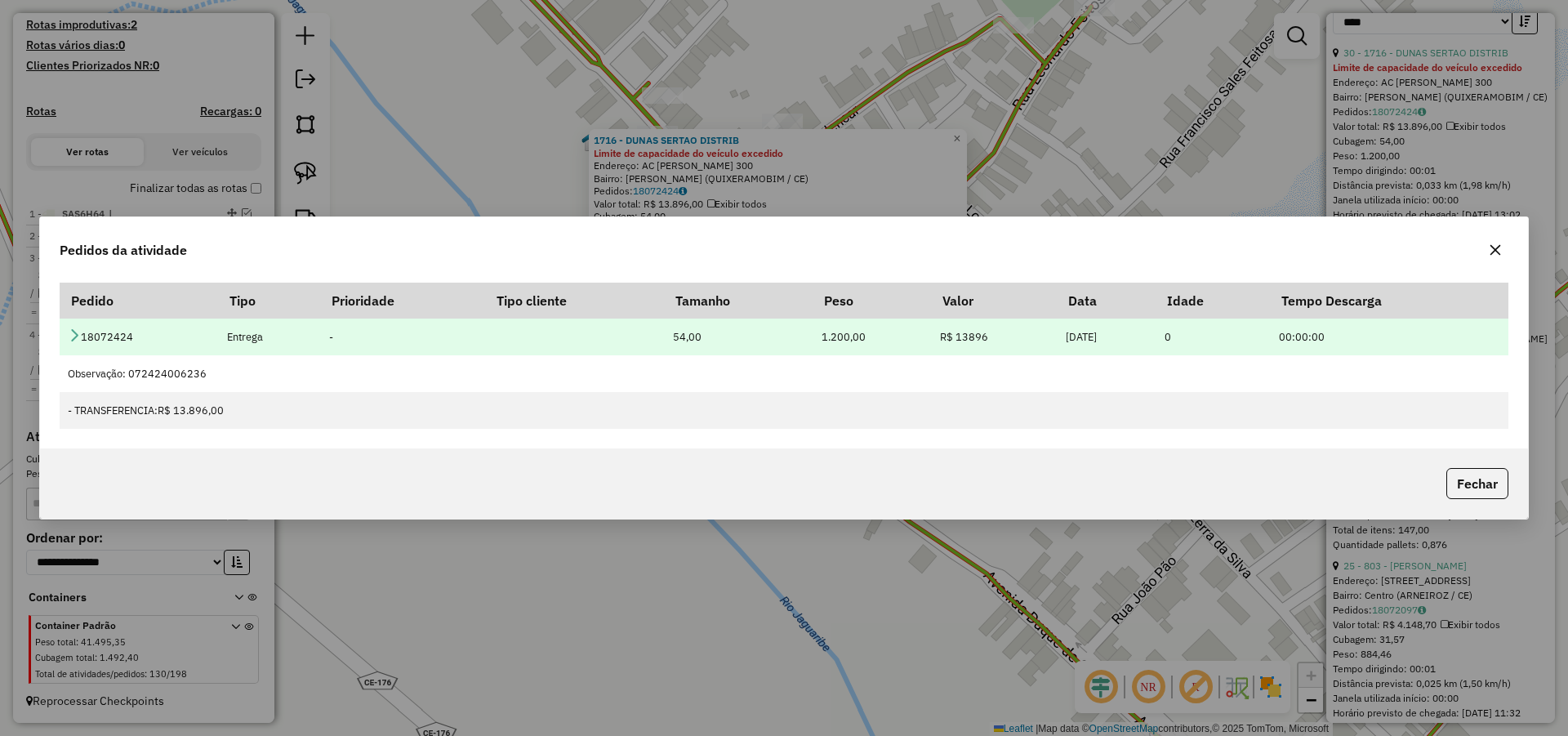
click at [75, 330] on icon at bounding box center [74, 335] width 13 height 13
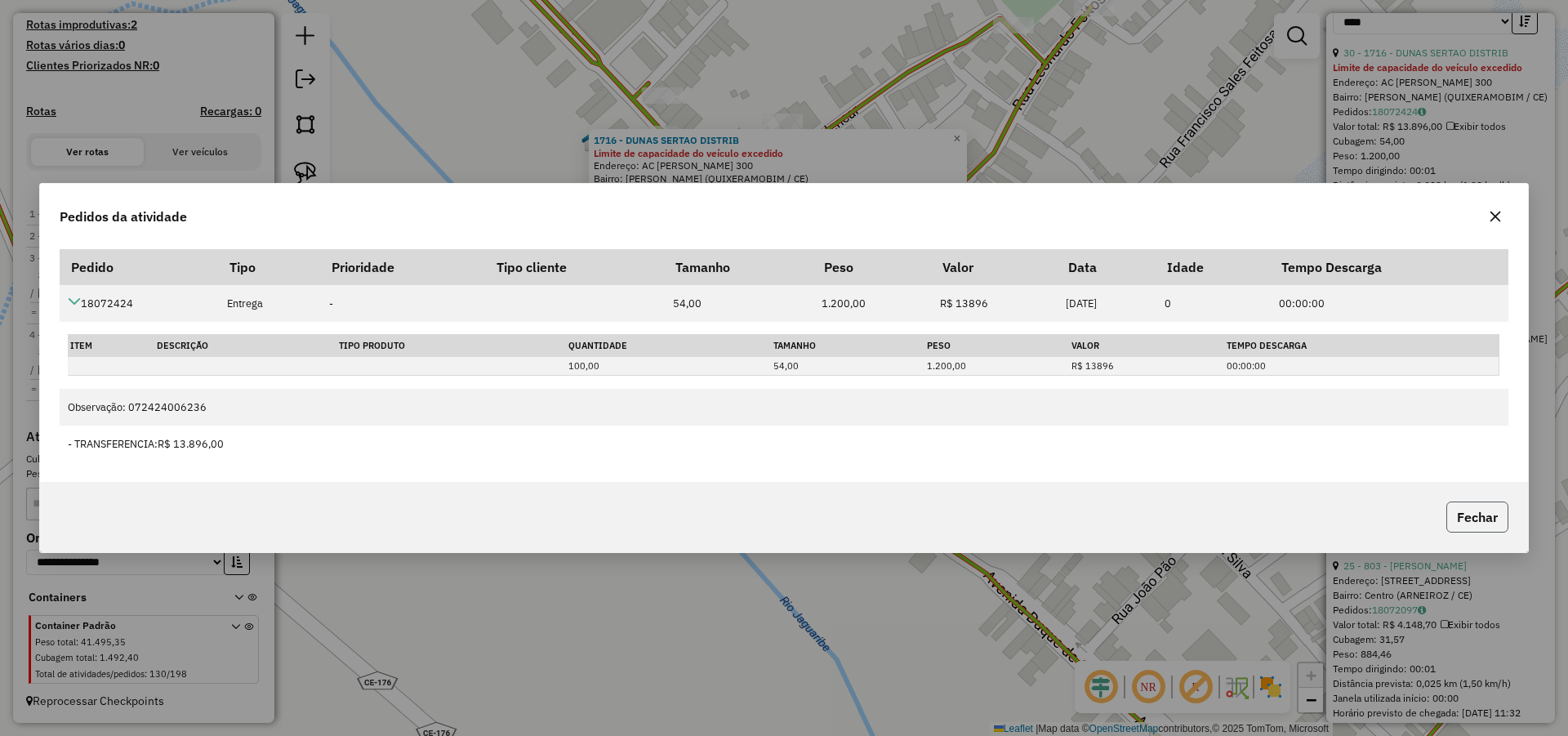
click at [1491, 514] on button "Fechar" at bounding box center [1477, 517] width 62 height 31
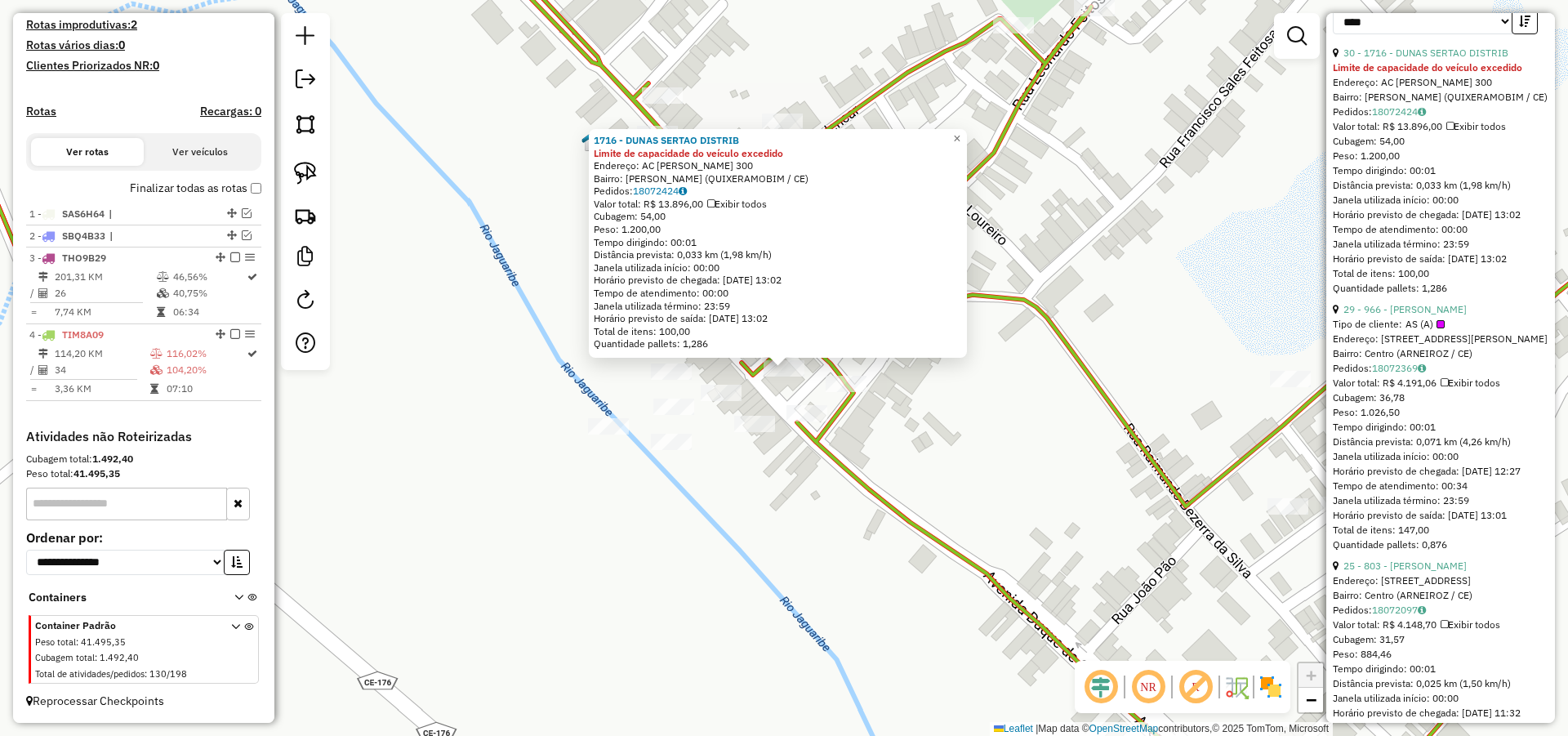
click at [1010, 398] on div "1716 - DUNAS SERTAO DISTRIB Limite de capacidade do veículo excedido Endereço: …" at bounding box center [784, 368] width 1568 height 736
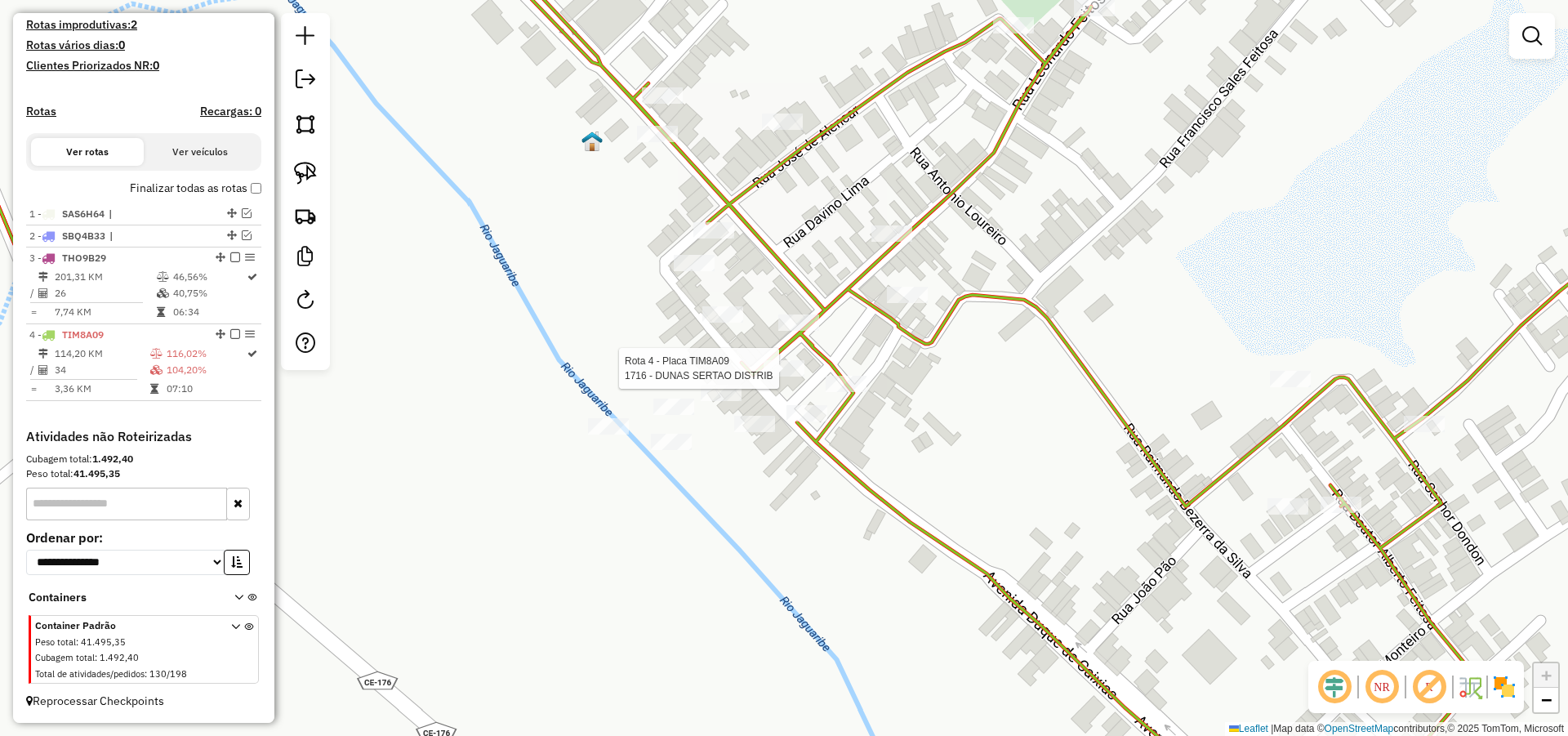
select select "*********"
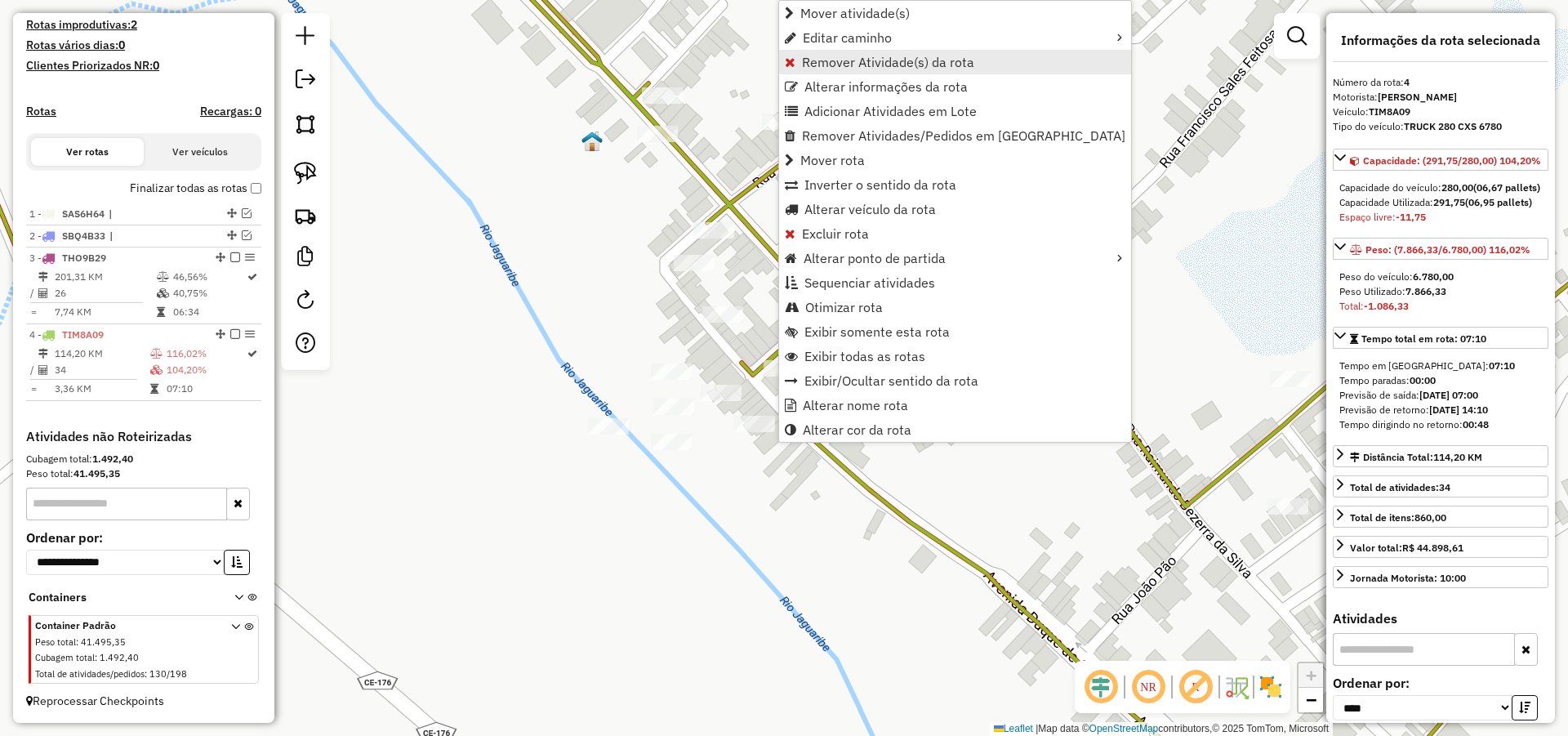
click at [832, 63] on span "Remover Atividade(s) da rota" at bounding box center [888, 62] width 173 height 13
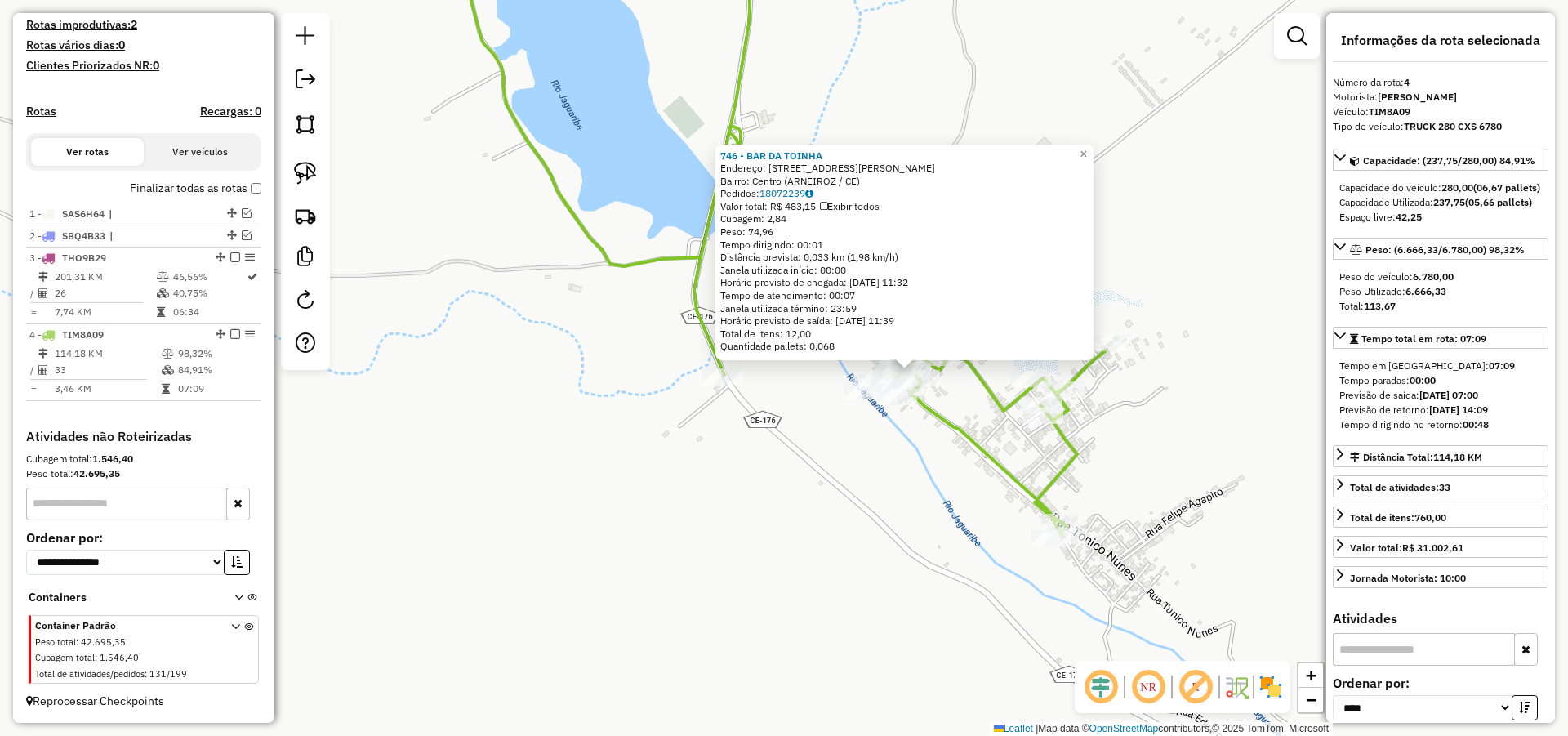
click at [884, 436] on div "746 - BAR DA TOINHA Endereço: AV VIRGILIO TAVORA, 98 Bairro: Centro (ARNEIROZ /…" at bounding box center [784, 368] width 1568 height 736
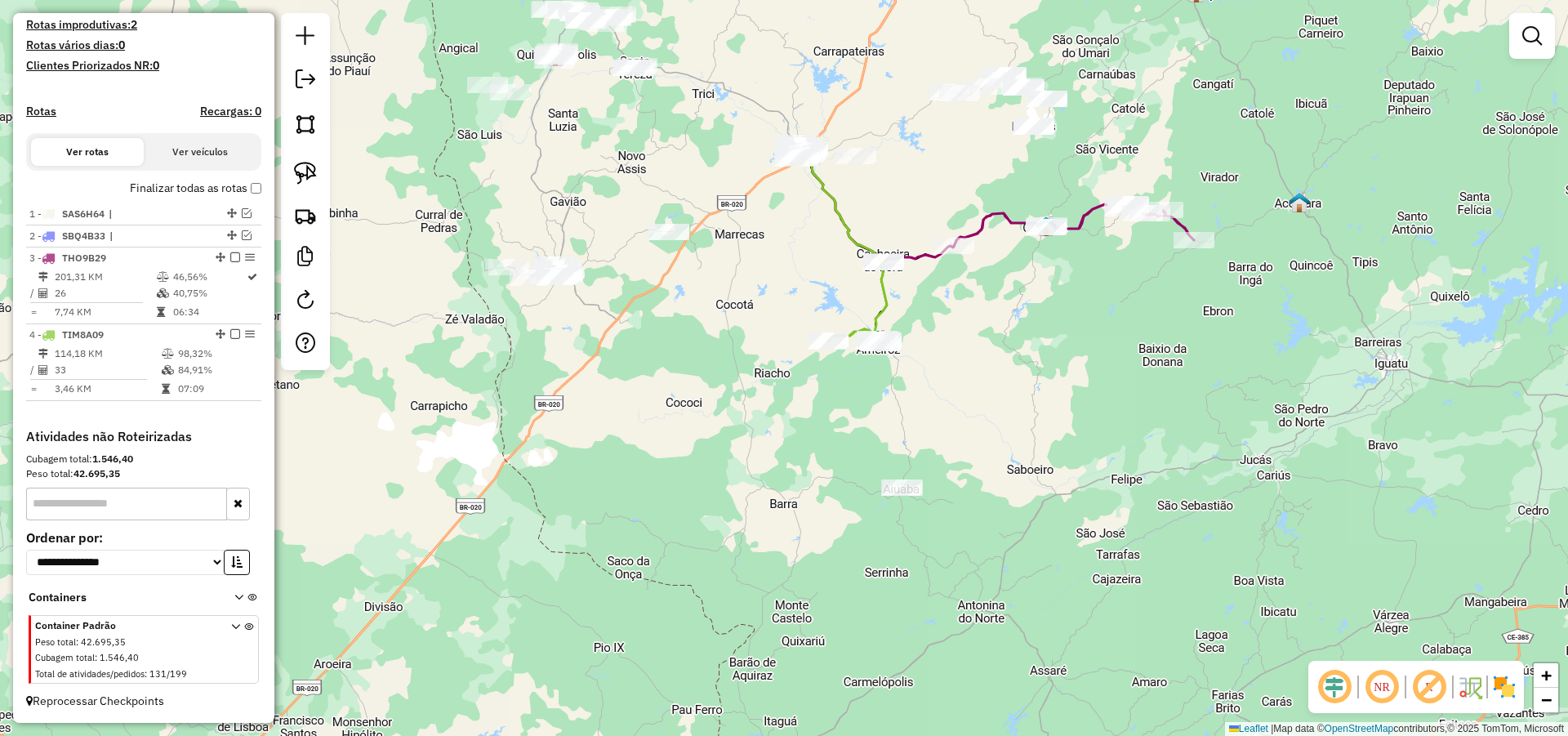
drag, startPoint x: 933, startPoint y: 351, endPoint x: 933, endPoint y: 363, distance: 12.0
click at [933, 361] on div "Janela de atendimento Grade de atendimento Capacidade Transportadoras Veículos …" at bounding box center [784, 368] width 1568 height 736
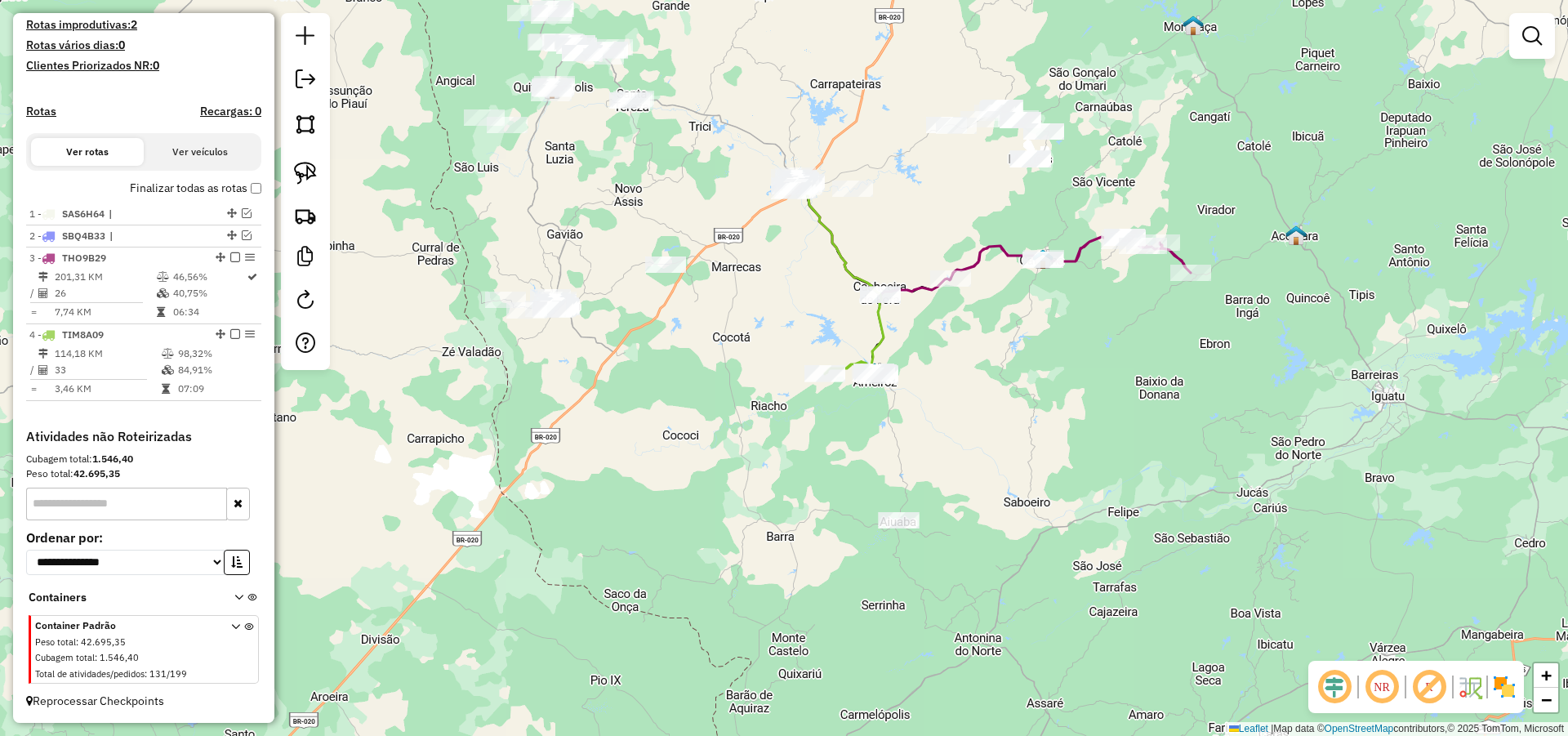
drag, startPoint x: 927, startPoint y: 400, endPoint x: 924, endPoint y: 430, distance: 30.1
click at [925, 429] on div "Janela de atendimento Grade de atendimento Capacidade Transportadoras Veículos …" at bounding box center [784, 368] width 1568 height 736
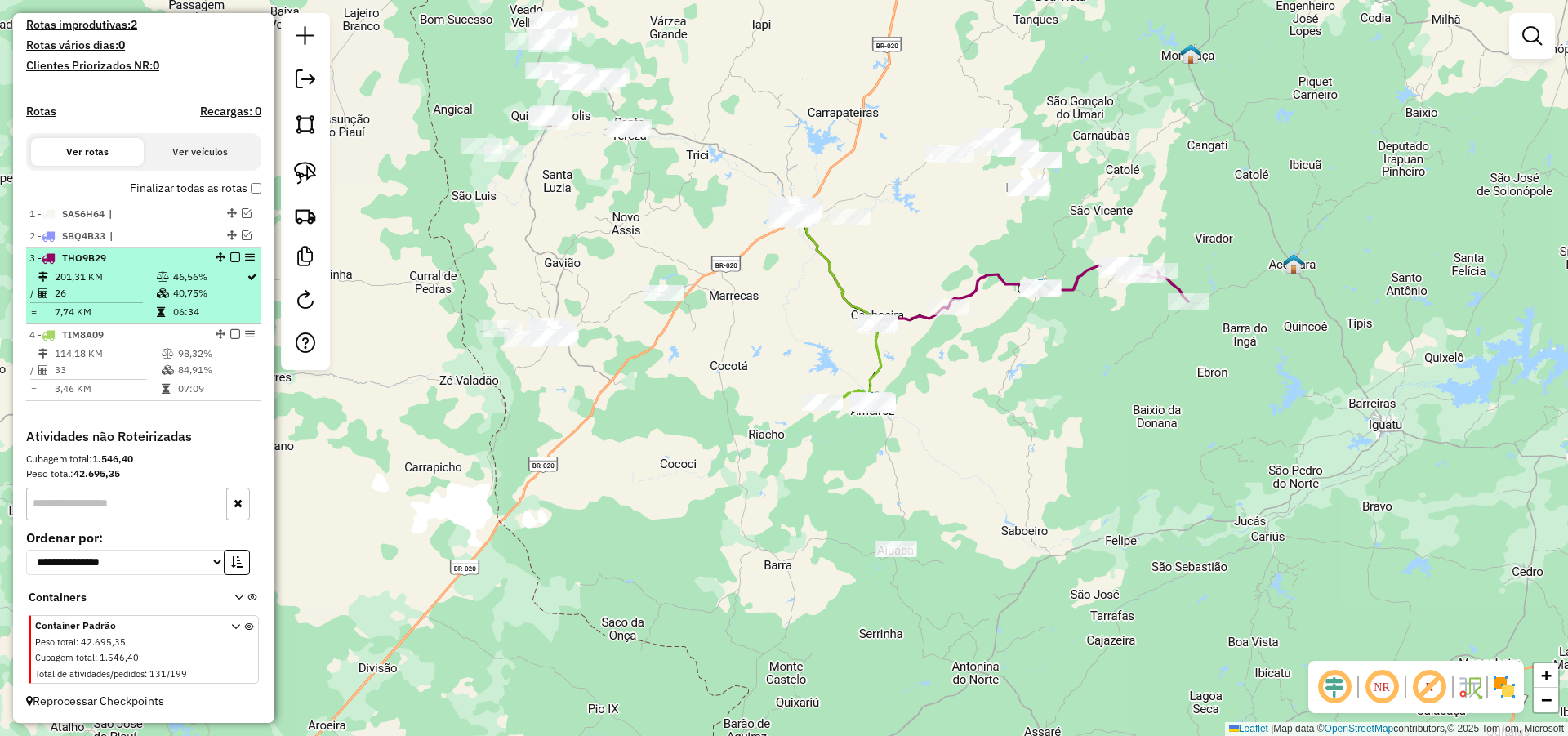
click at [230, 258] on em at bounding box center [234, 257] width 10 height 10
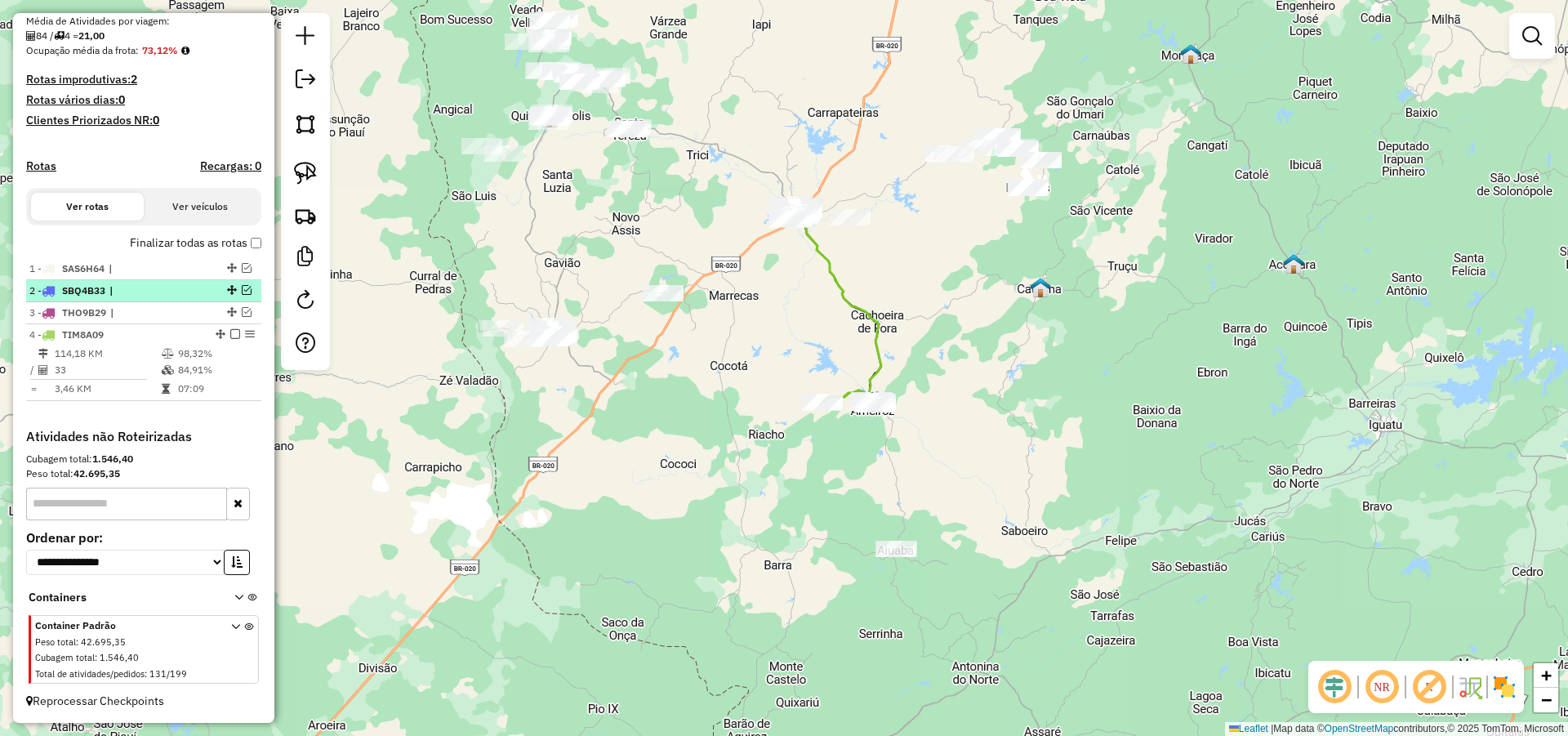
scroll to position [387, 0]
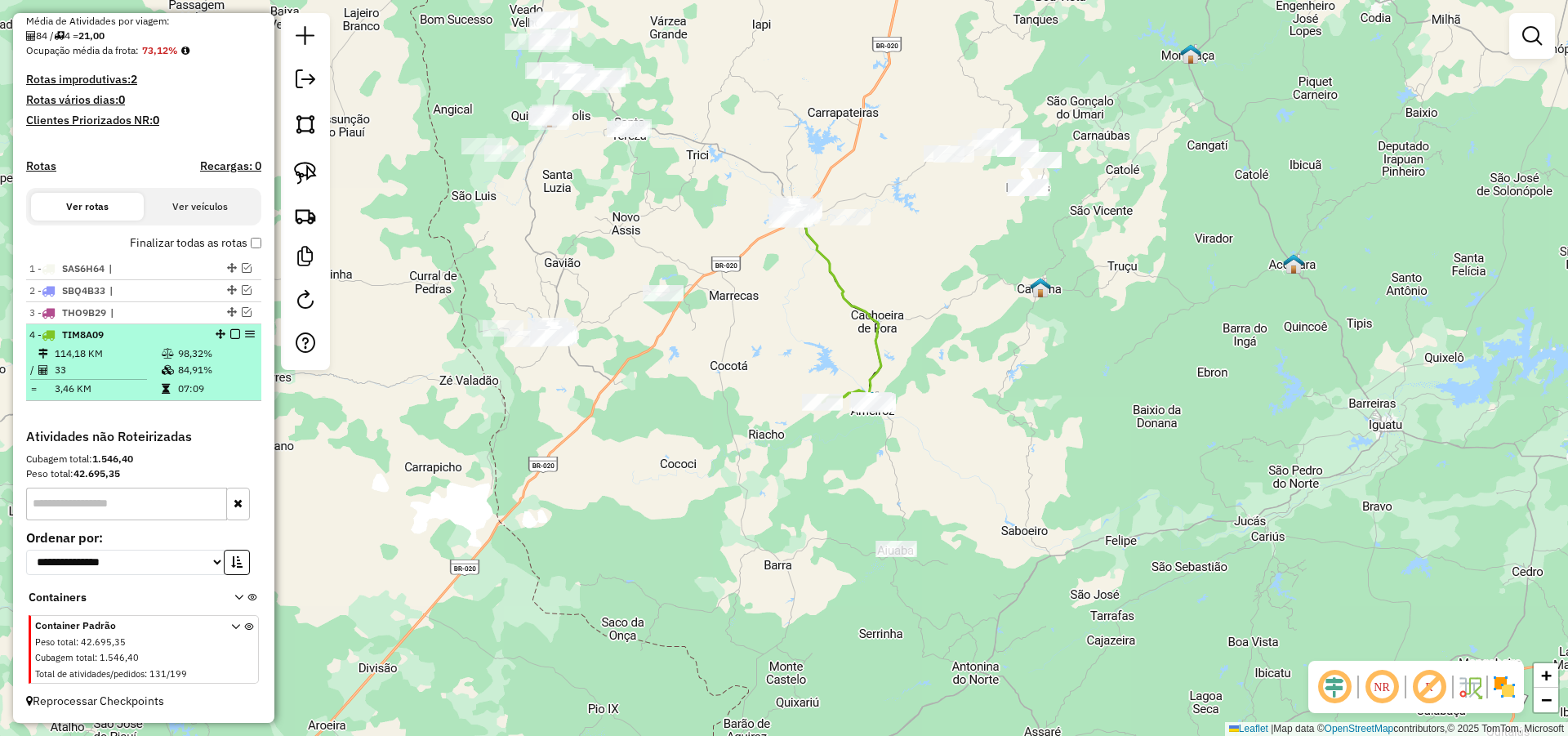
click at [232, 333] on em at bounding box center [234, 334] width 10 height 10
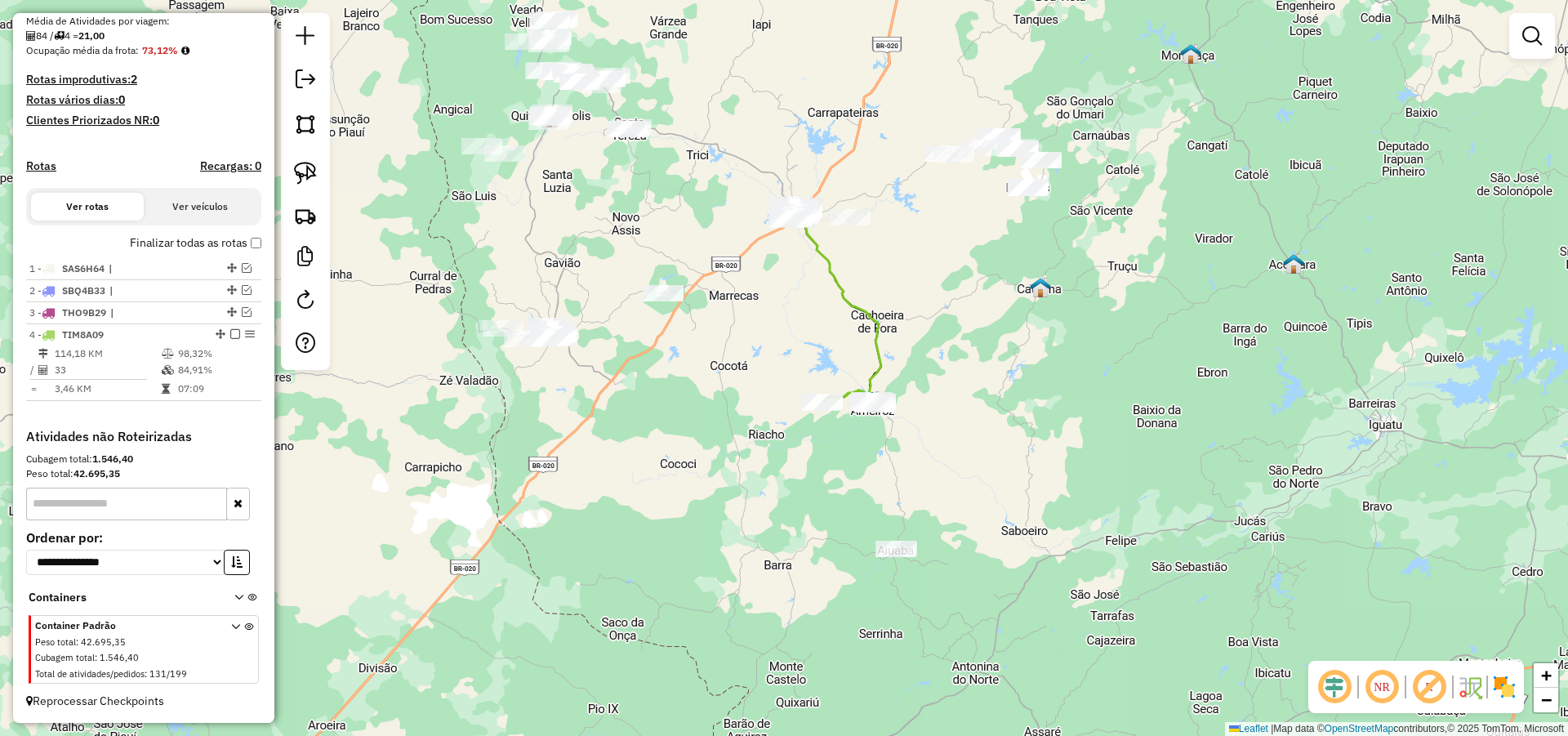
scroll to position [332, 0]
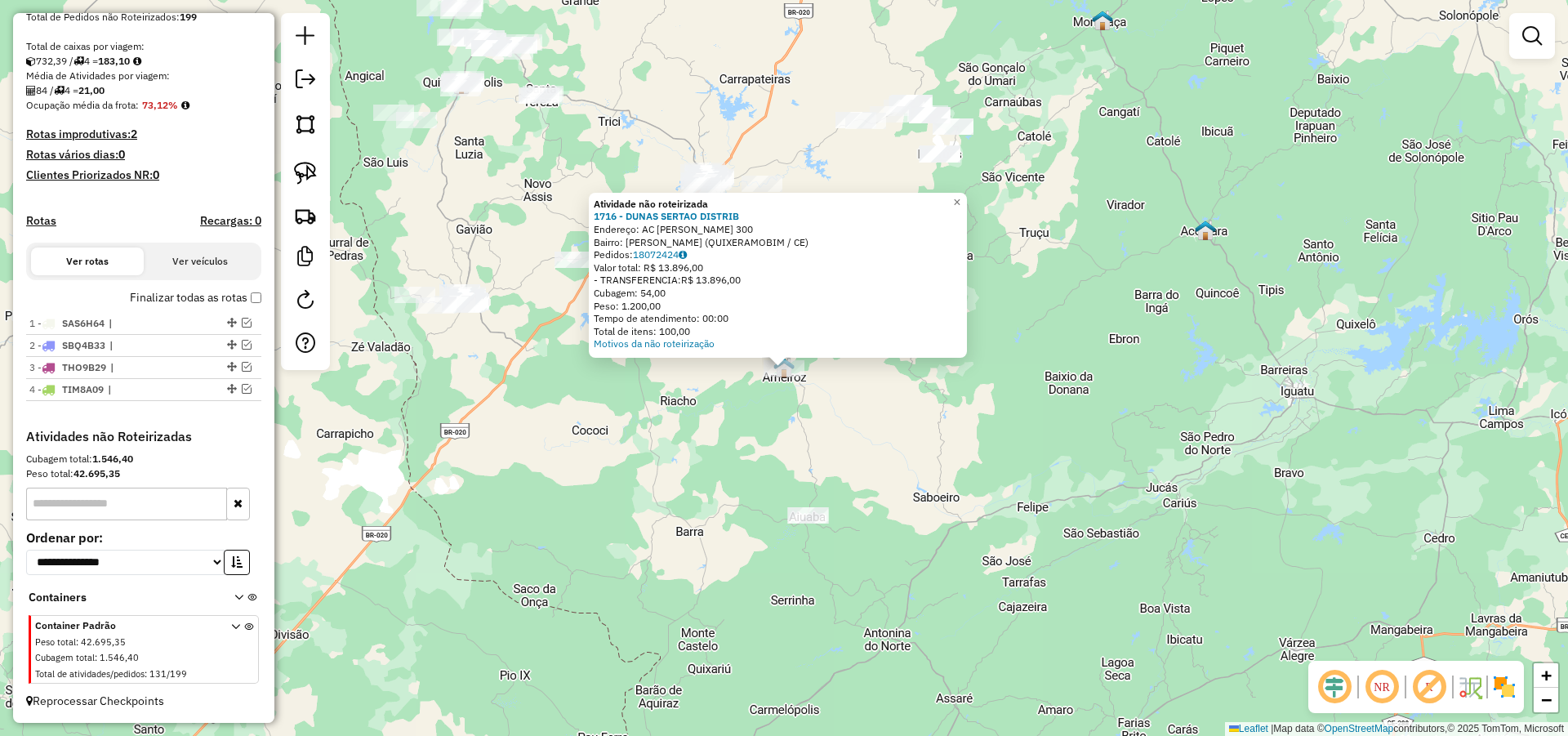
click at [643, 279] on div "- TRANSFERENCIA: R$ 13.896,00" at bounding box center [777, 280] width 368 height 13
click at [646, 281] on div "- TRANSFERENCIA: R$ 13.896,00" at bounding box center [777, 280] width 368 height 13
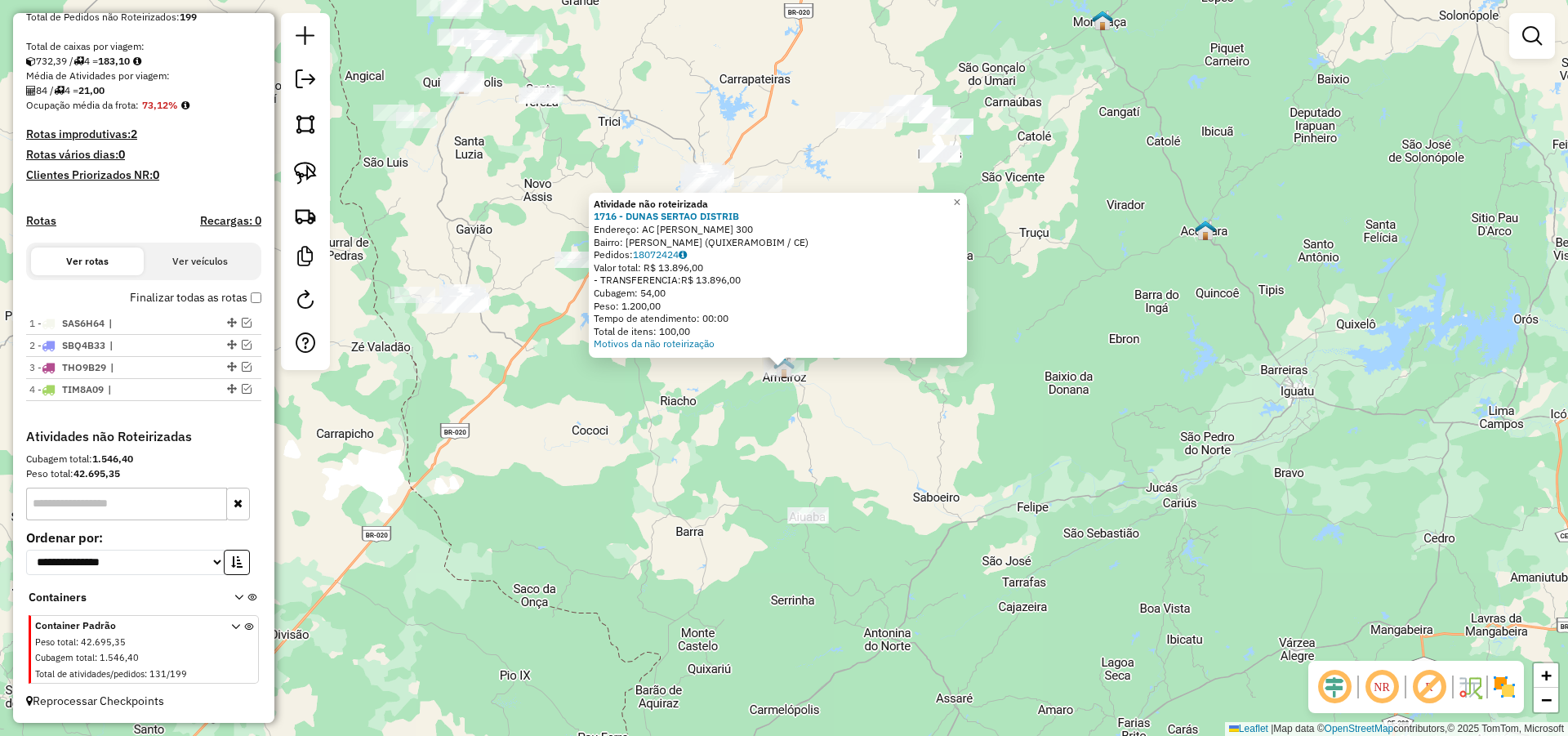
click at [646, 281] on div "- TRANSFERENCIA: R$ 13.896,00" at bounding box center [777, 280] width 368 height 13
click at [617, 279] on div "- TRANSFERENCIA: R$ 13.896,00" at bounding box center [777, 280] width 368 height 13
click at [959, 377] on div "Atividade não roteirizada 1716 - DUNAS SERTAO DISTRIB Endereço: AC DOM HELIO CA…" at bounding box center [784, 368] width 1568 height 736
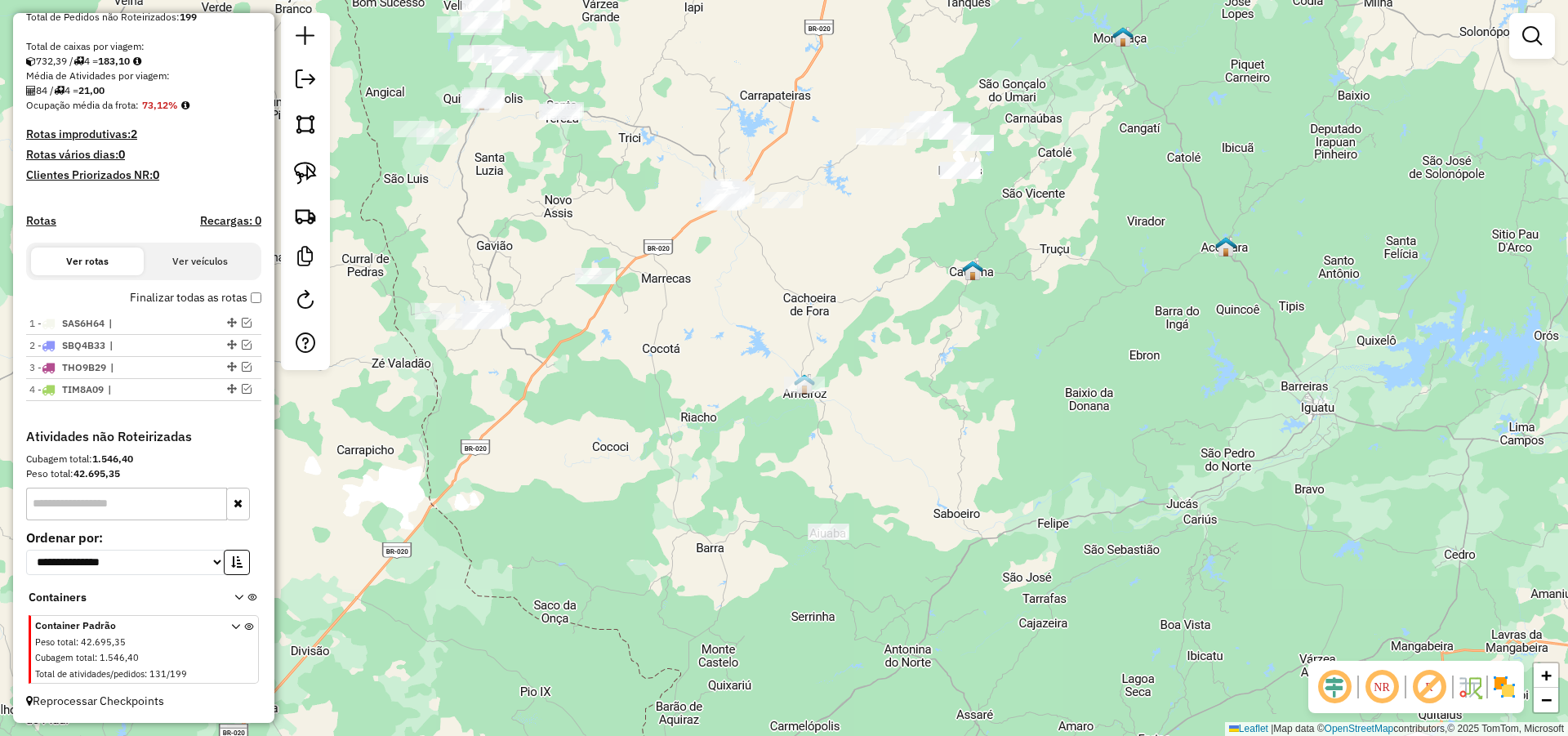
drag, startPoint x: 882, startPoint y: 362, endPoint x: 919, endPoint y: 415, distance: 64.6
click at [919, 415] on div "Janela de atendimento Grade de atendimento Capacidade Transportadoras Veículos …" at bounding box center [784, 368] width 1568 height 736
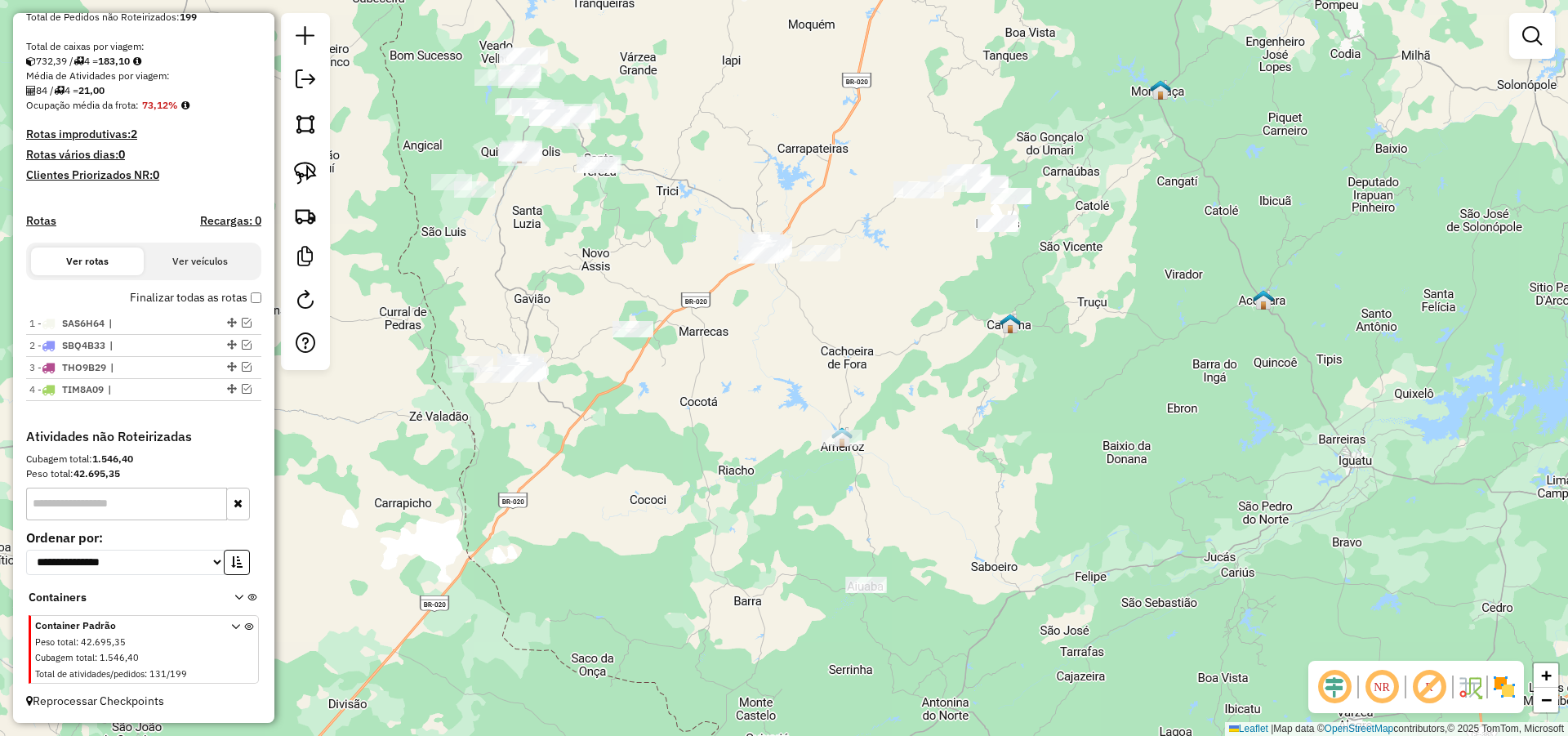
drag, startPoint x: 879, startPoint y: 358, endPoint x: 918, endPoint y: 385, distance: 47.4
click at [913, 384] on div "Janela de atendimento Grade de atendimento Capacidade Transportadoras Veículos …" at bounding box center [784, 368] width 1568 height 736
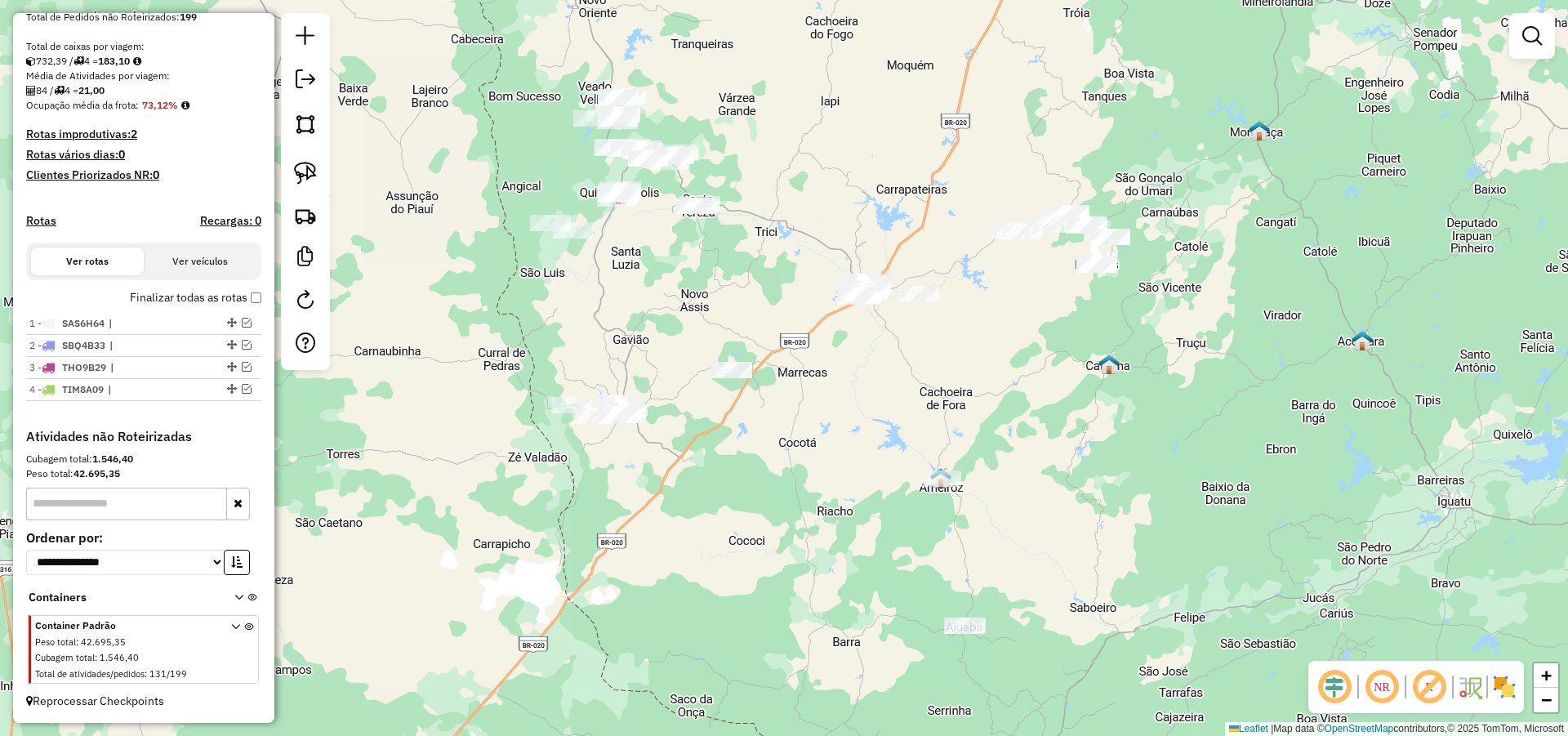
drag, startPoint x: 792, startPoint y: 366, endPoint x: 835, endPoint y: 375, distance: 43.9
click at [834, 374] on div "Janela de atendimento Grade de atendimento Capacidade Transportadoras Veículos …" at bounding box center [784, 368] width 1568 height 736
click at [319, 182] on link at bounding box center [305, 173] width 36 height 36
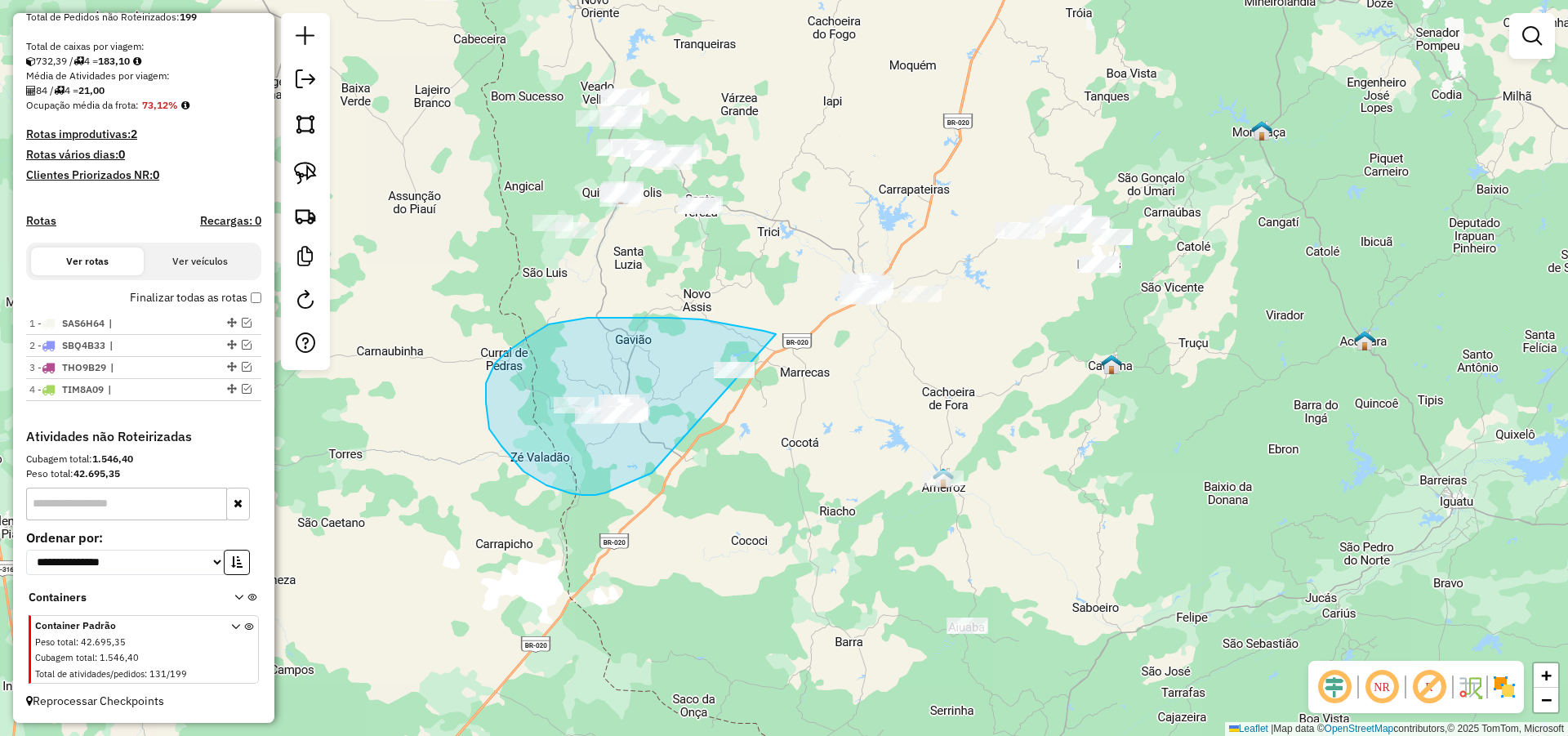
drag, startPoint x: 768, startPoint y: 331, endPoint x: 700, endPoint y: 443, distance: 131.0
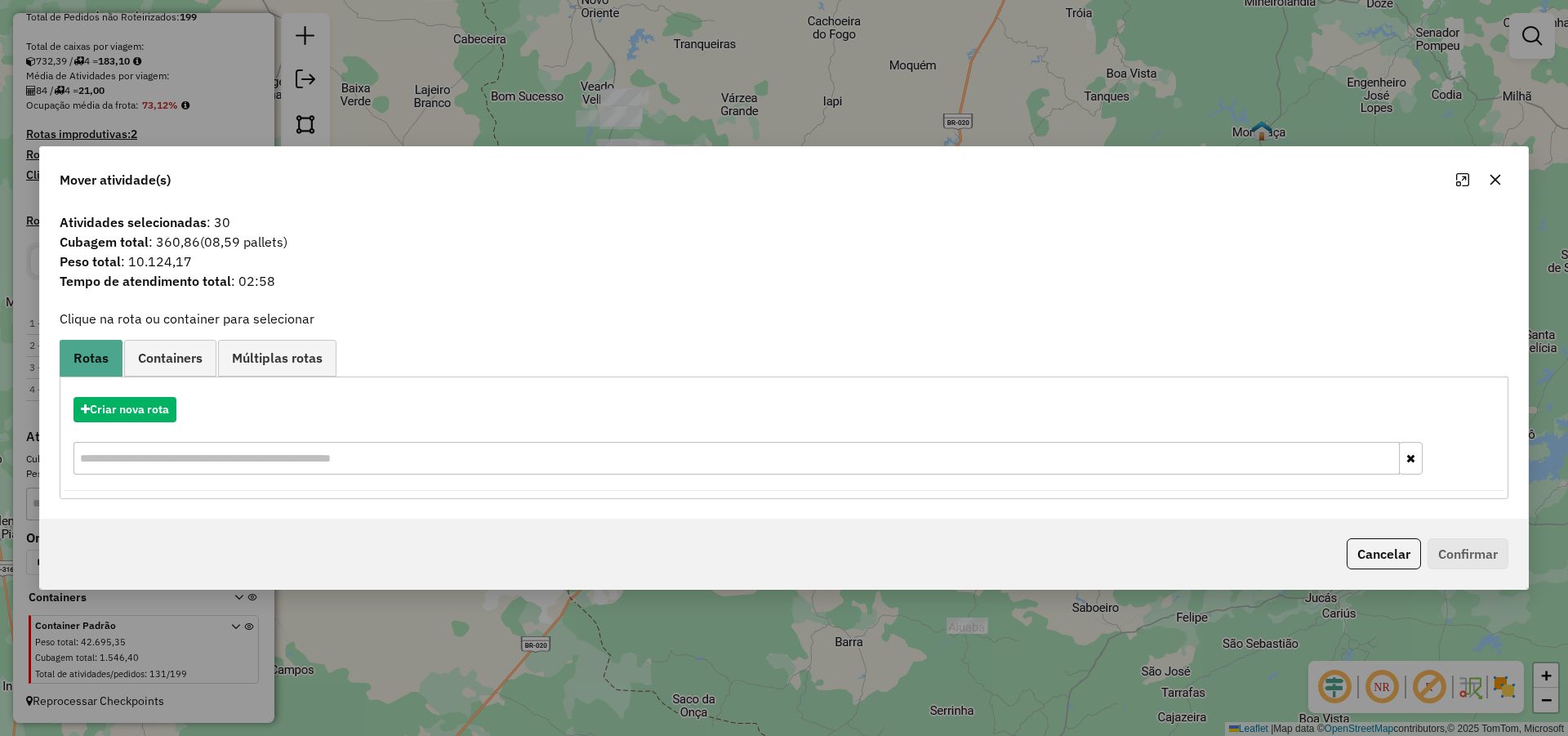
click at [1494, 178] on icon "button" at bounding box center [1496, 179] width 11 height 11
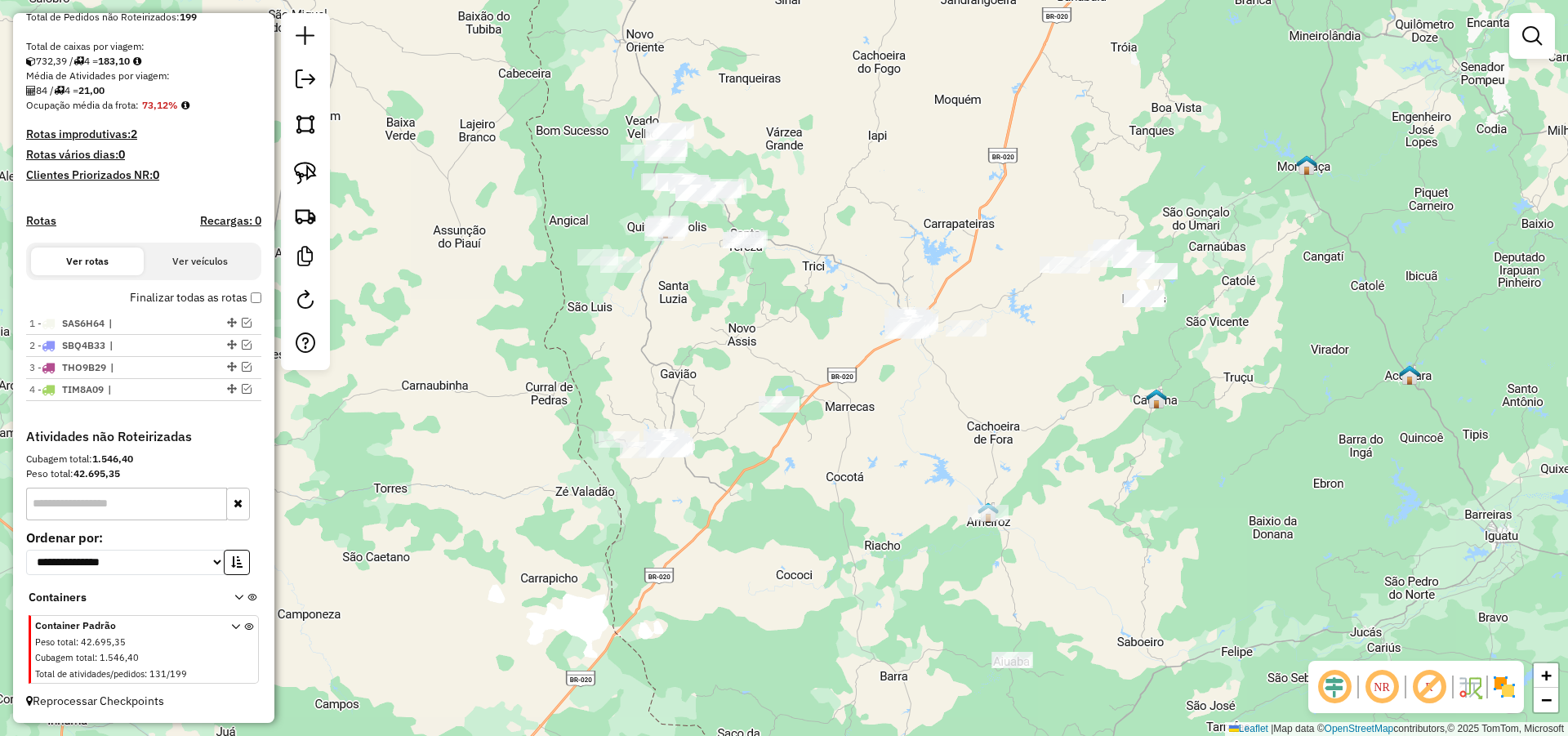
drag, startPoint x: 740, startPoint y: 411, endPoint x: 796, endPoint y: 456, distance: 71.8
click at [783, 445] on div "Janela de atendimento Grade de atendimento Capacidade Transportadoras Veículos …" at bounding box center [784, 368] width 1568 height 736
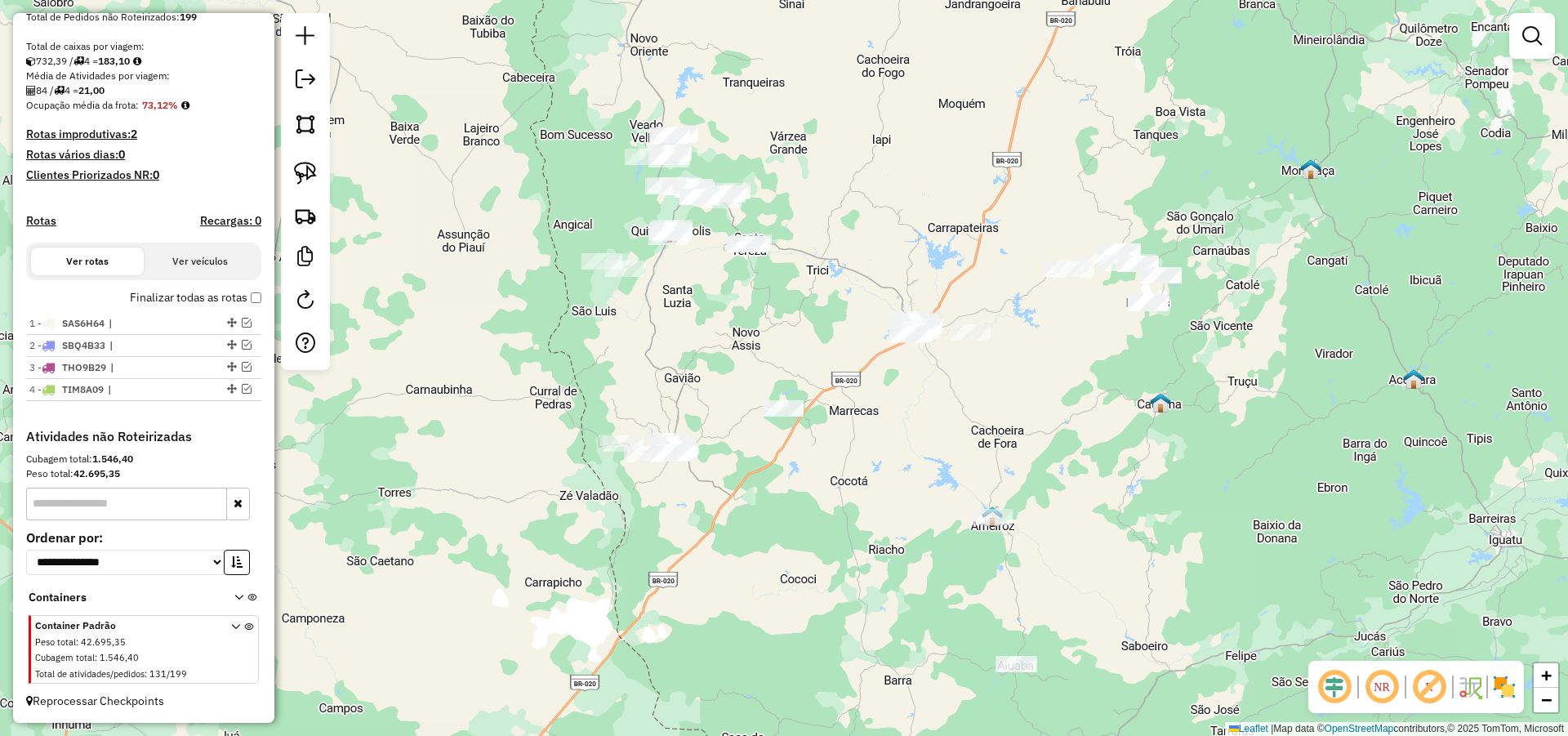
click at [830, 444] on div "Janela de atendimento Grade de atendimento Capacidade Transportadoras Veículos …" at bounding box center [784, 368] width 1568 height 736
click at [297, 171] on img at bounding box center [305, 174] width 23 height 23
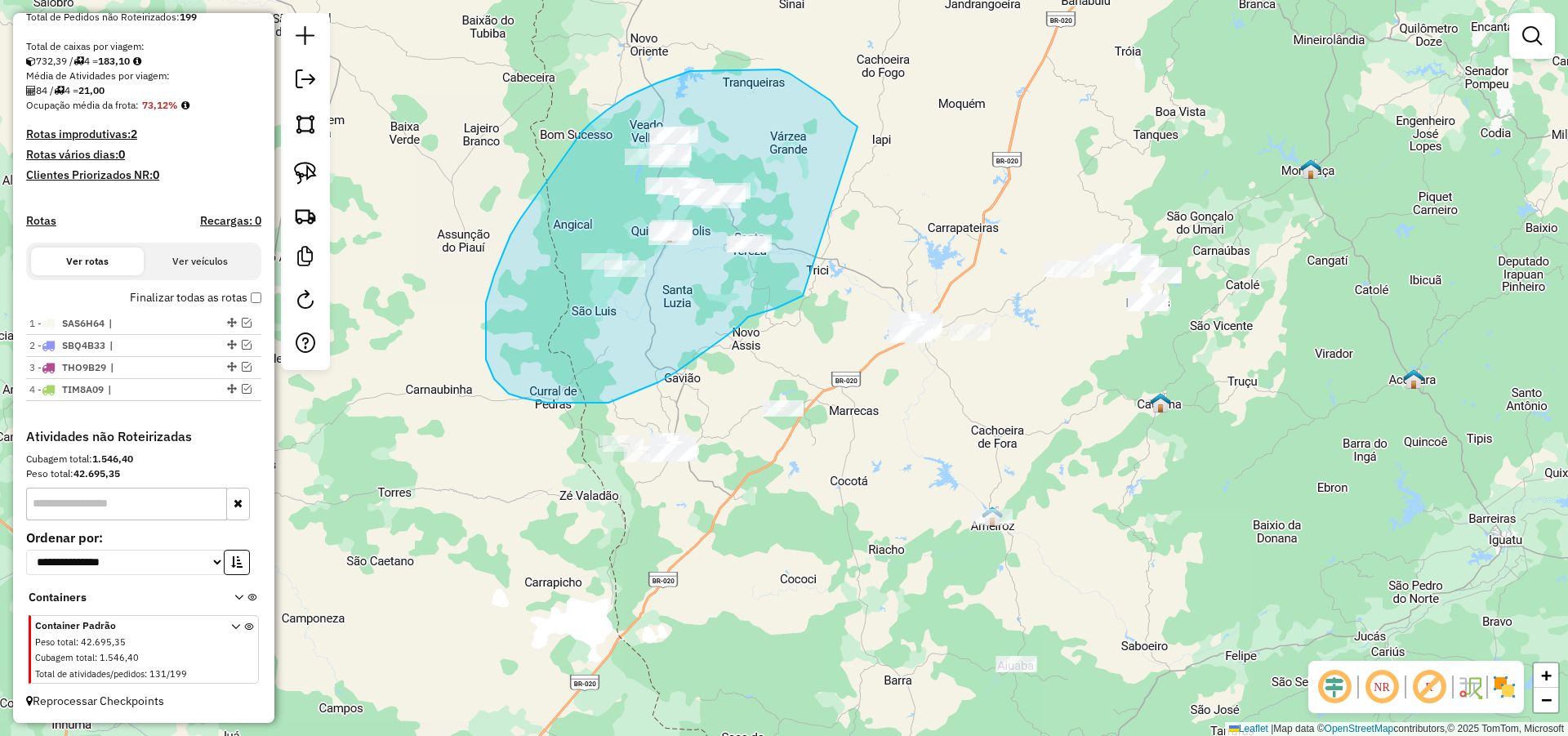
drag, startPoint x: 779, startPoint y: 70, endPoint x: 805, endPoint y: 294, distance: 225.5
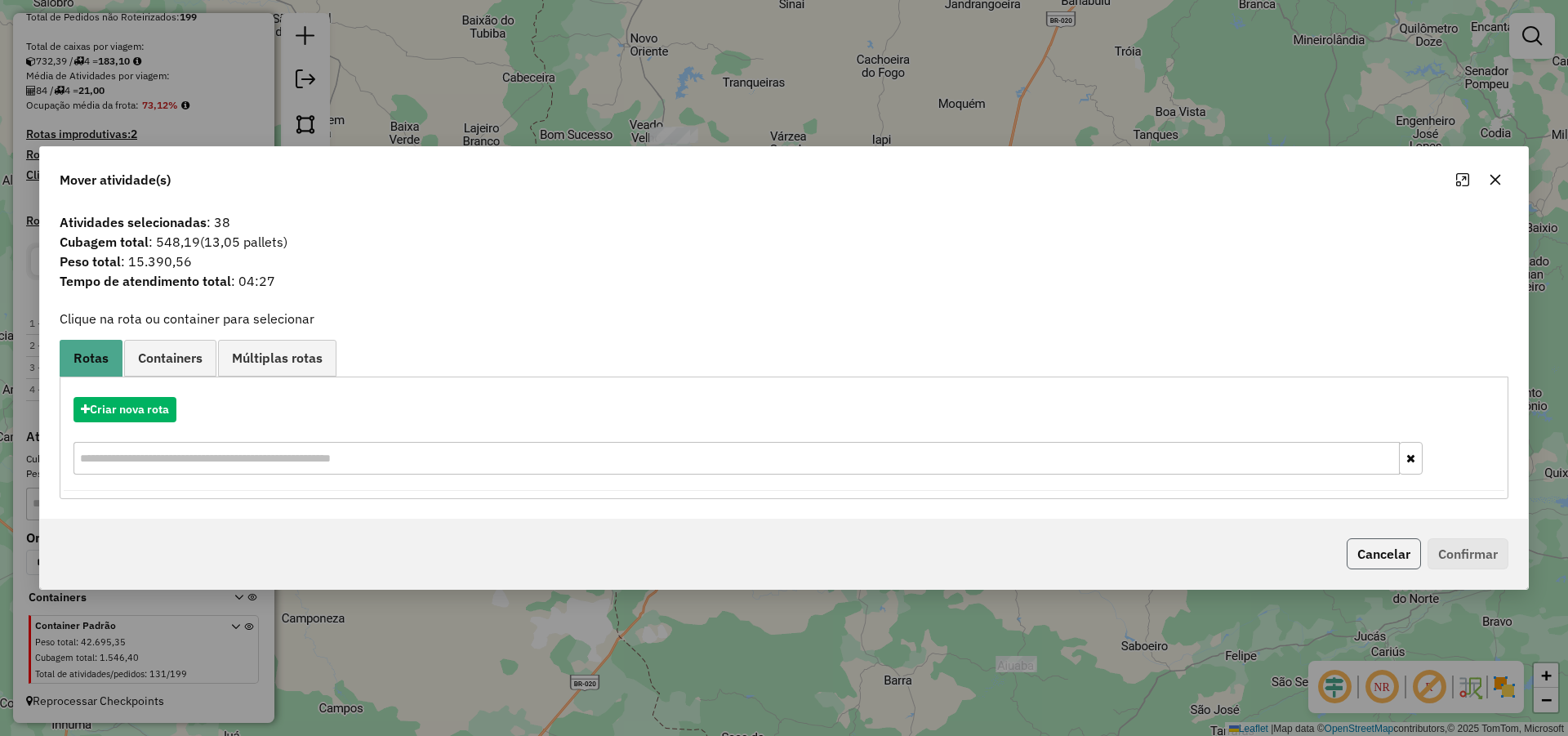
click at [1386, 552] on button "Cancelar" at bounding box center [1383, 553] width 74 height 31
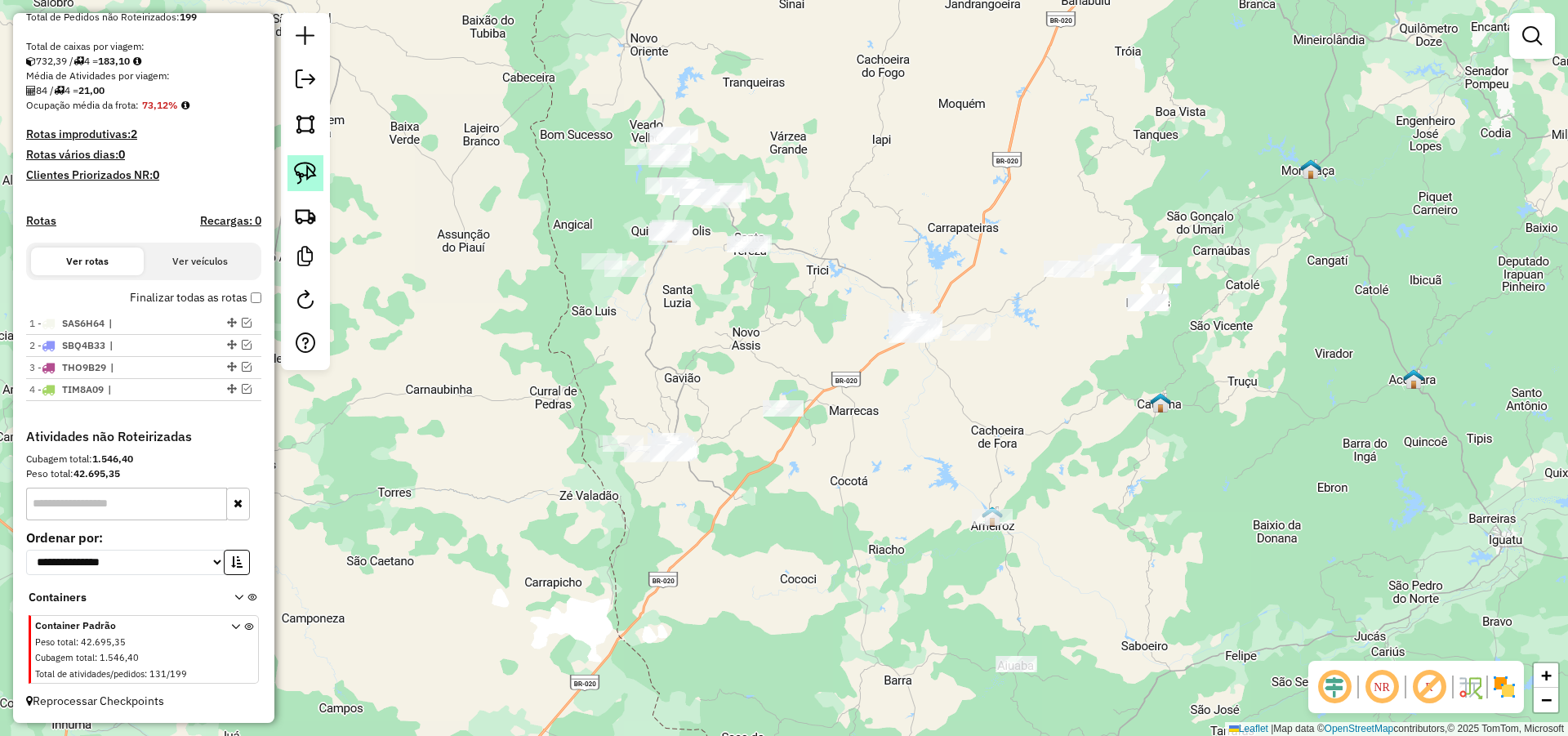
click at [309, 163] on img at bounding box center [305, 174] width 23 height 23
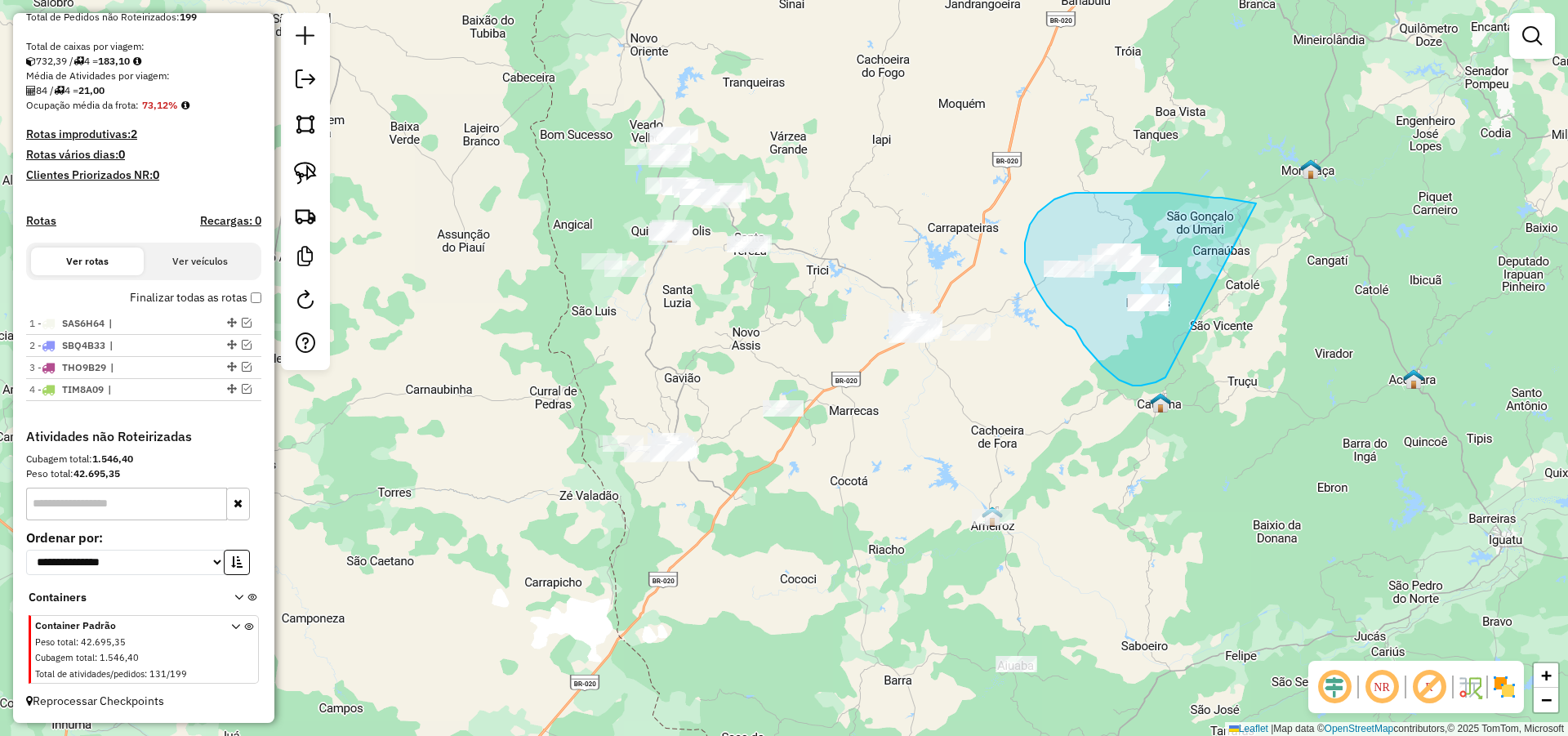
drag, startPoint x: 1243, startPoint y: 201, endPoint x: 1191, endPoint y: 360, distance: 167.3
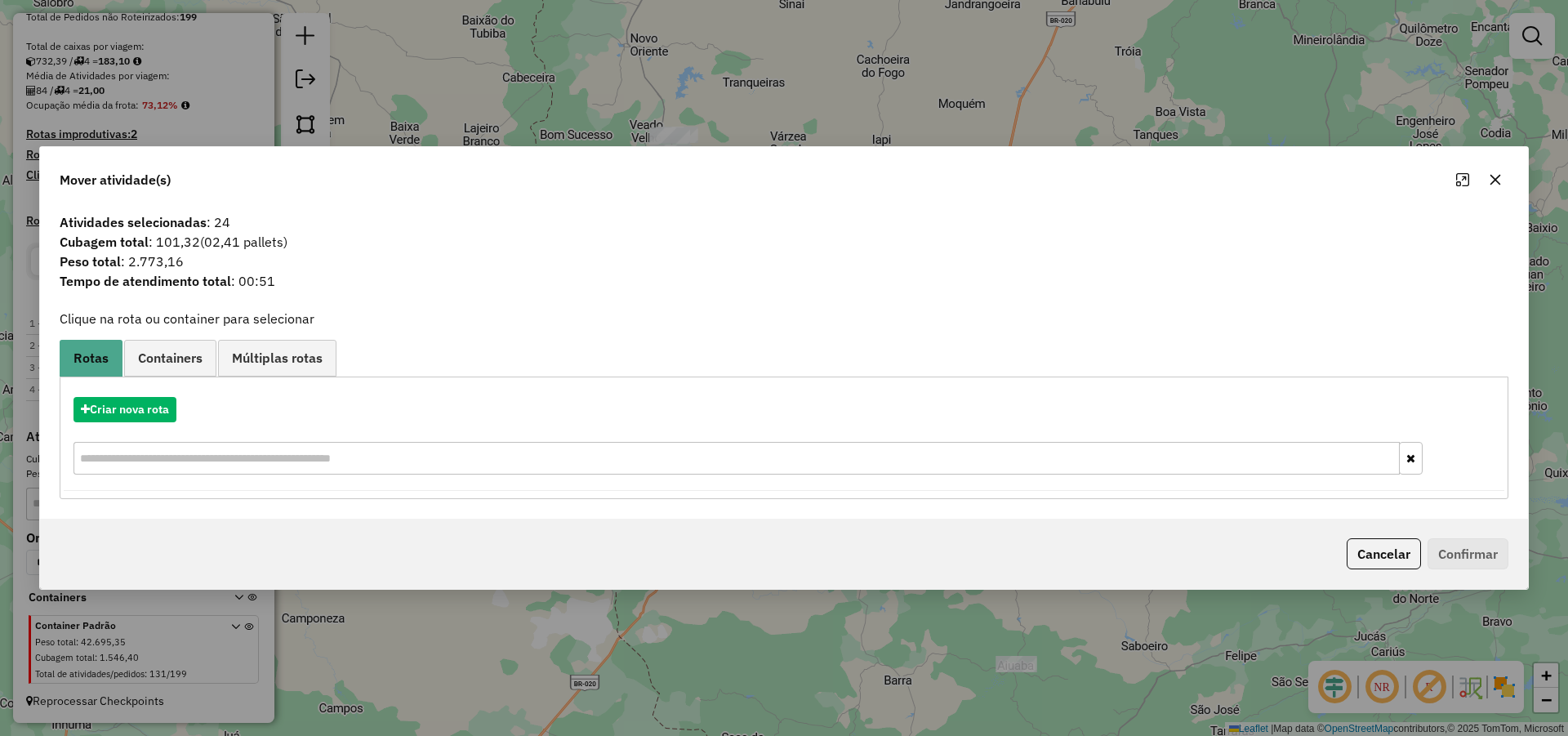
click at [1383, 549] on button "Cancelar" at bounding box center [1383, 553] width 74 height 31
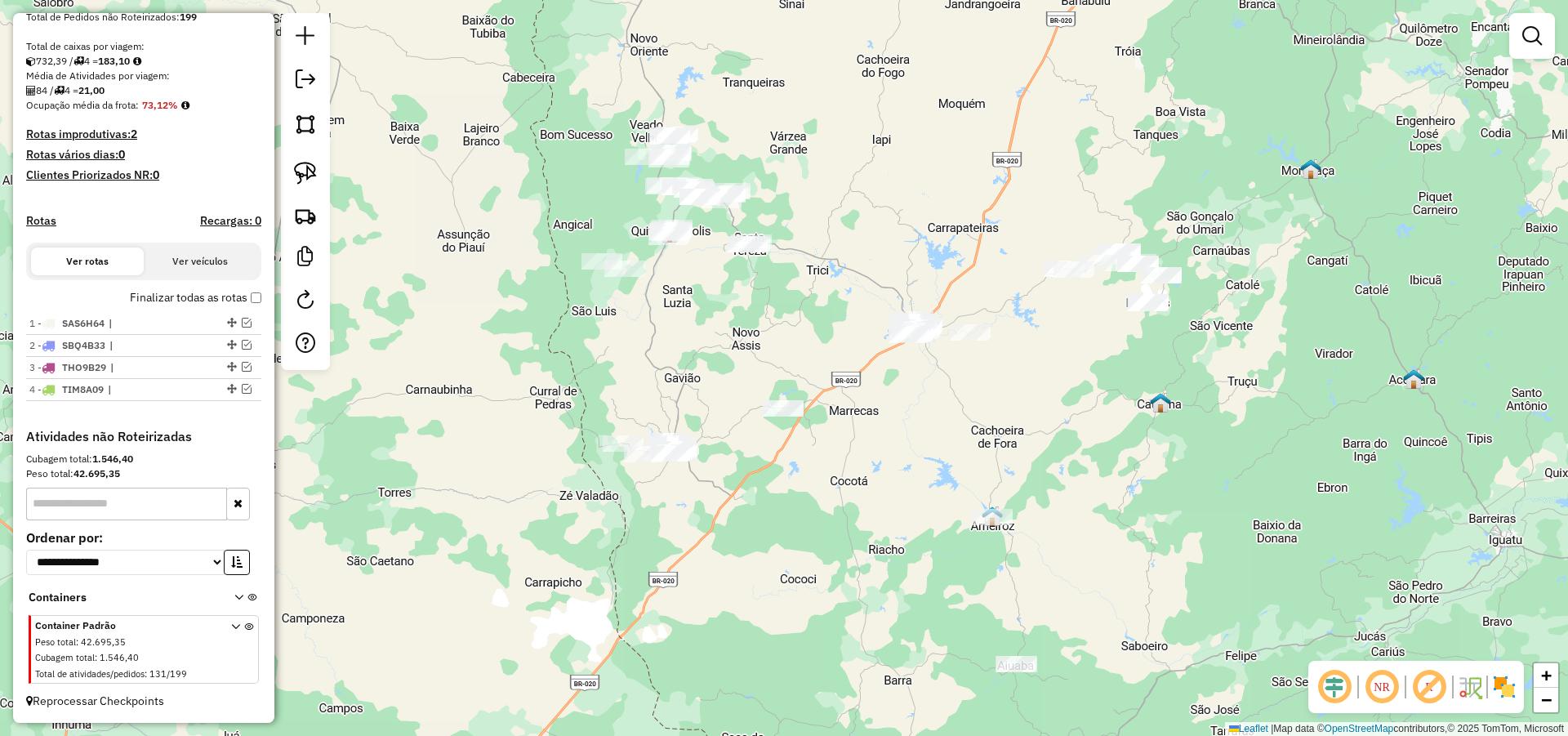
click at [901, 415] on div "Janela de atendimento Grade de atendimento Capacidade Transportadoras Veículos …" at bounding box center [784, 368] width 1568 height 736
click at [304, 152] on div at bounding box center [305, 192] width 49 height 357
click at [305, 163] on img at bounding box center [305, 174] width 23 height 23
drag, startPoint x: 892, startPoint y: 295, endPoint x: 998, endPoint y: 351, distance: 119.9
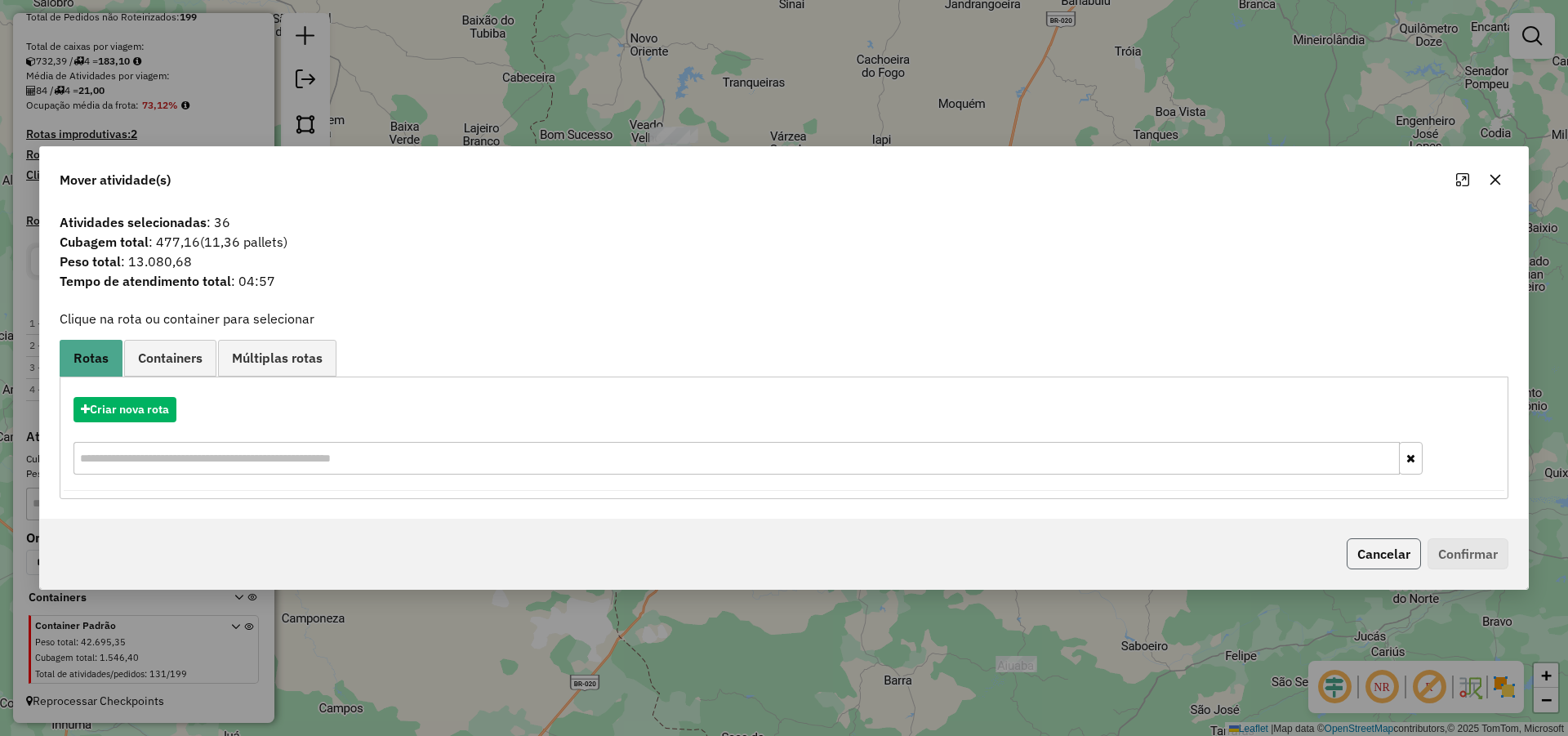
click at [1403, 554] on button "Cancelar" at bounding box center [1383, 553] width 74 height 31
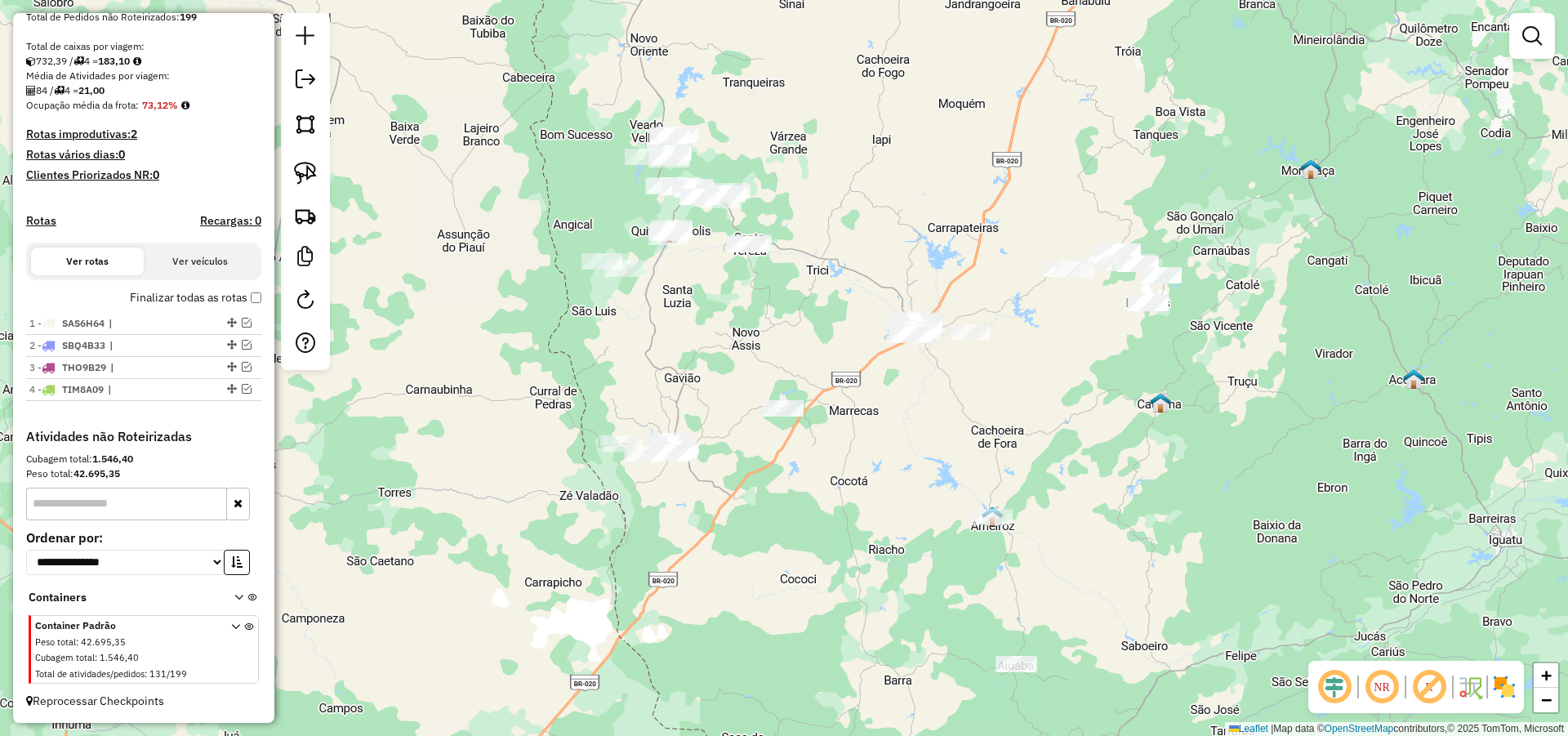
drag, startPoint x: 793, startPoint y: 471, endPoint x: 795, endPoint y: 535, distance: 64.0
click at [795, 535] on div "Janela de atendimento Grade de atendimento Capacidade Transportadoras Veículos …" at bounding box center [784, 368] width 1568 height 736
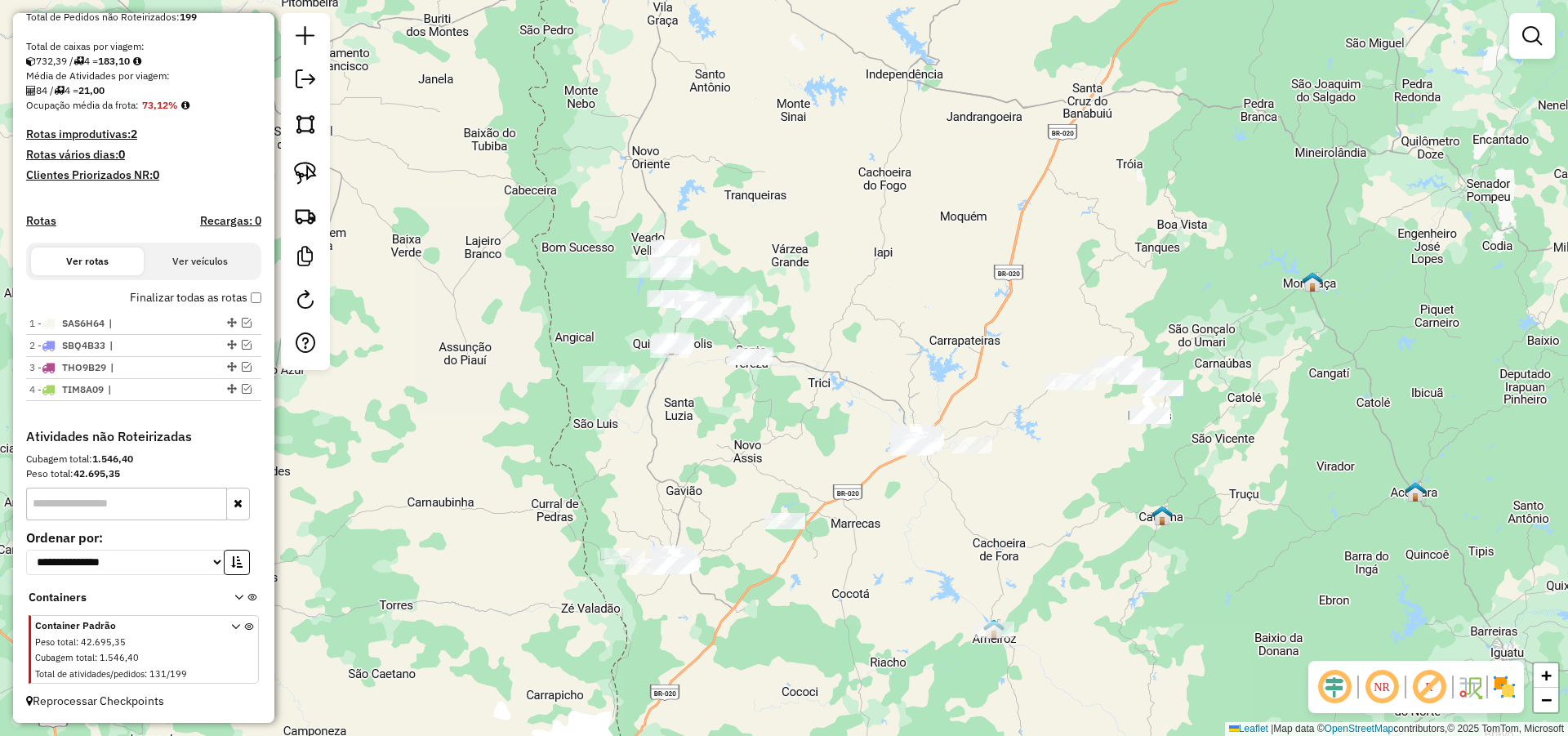
drag, startPoint x: 716, startPoint y: 363, endPoint x: 707, endPoint y: 414, distance: 51.8
click at [716, 413] on div "Janela de atendimento Grade de atendimento Capacidade Transportadoras Veículos …" at bounding box center [784, 368] width 1568 height 736
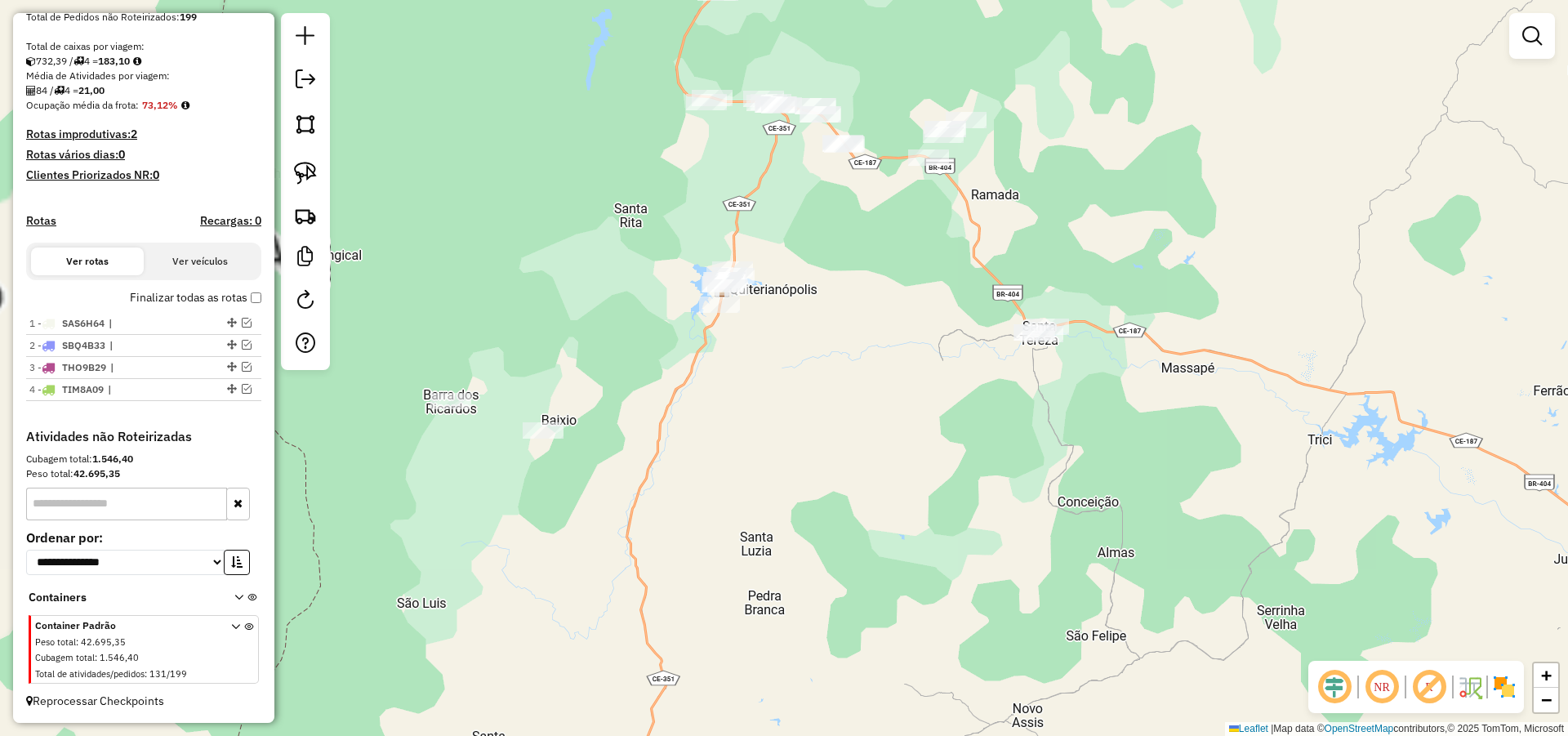
drag, startPoint x: 800, startPoint y: 396, endPoint x: 862, endPoint y: 396, distance: 62.0
click at [859, 396] on div "Janela de atendimento Grade de atendimento Capacidade Transportadoras Veículos …" at bounding box center [784, 368] width 1568 height 736
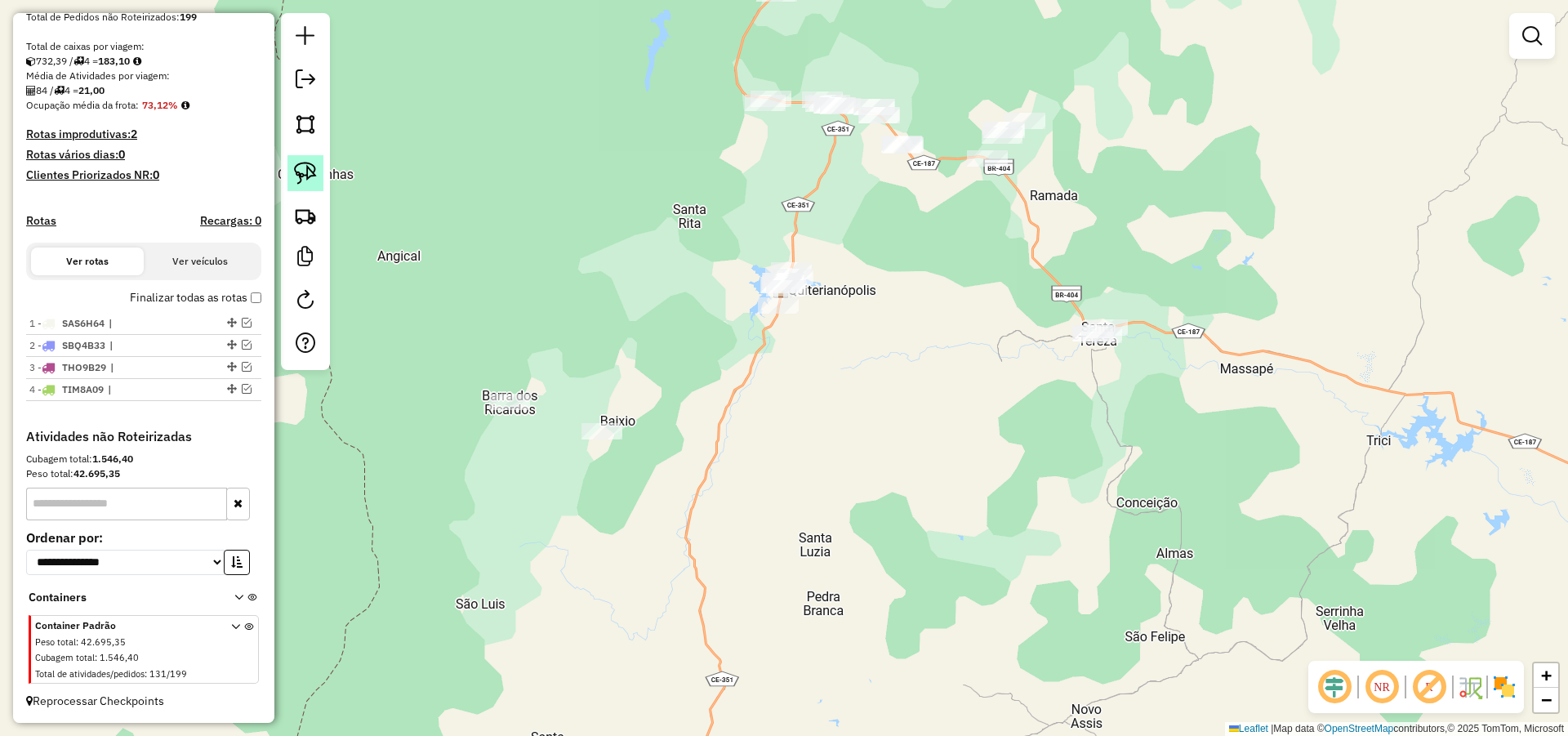
click at [300, 170] on img at bounding box center [305, 174] width 23 height 23
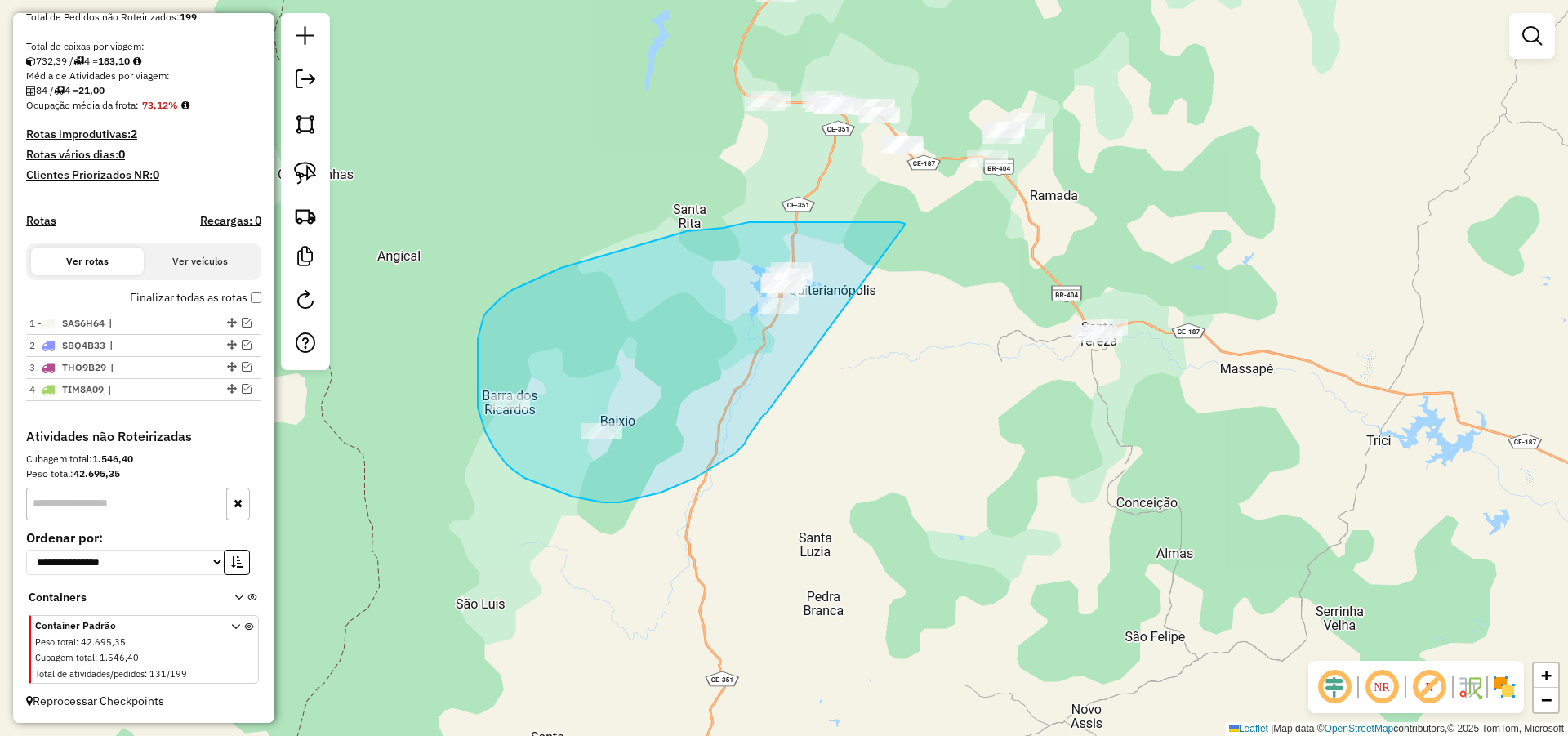
drag, startPoint x: 877, startPoint y: 222, endPoint x: 767, endPoint y: 413, distance: 220.4
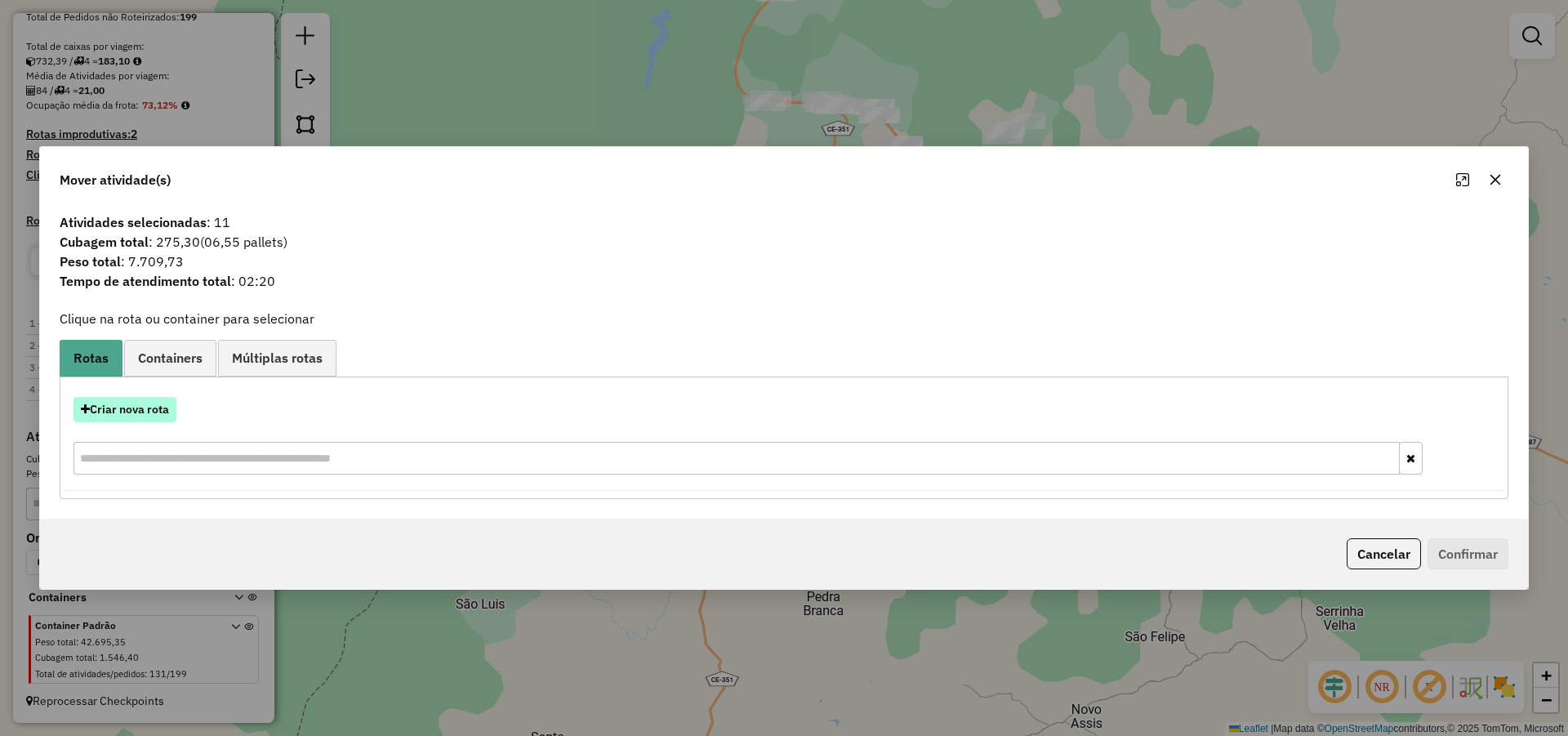
click at [154, 406] on button "Criar nova rota" at bounding box center [124, 409] width 103 height 25
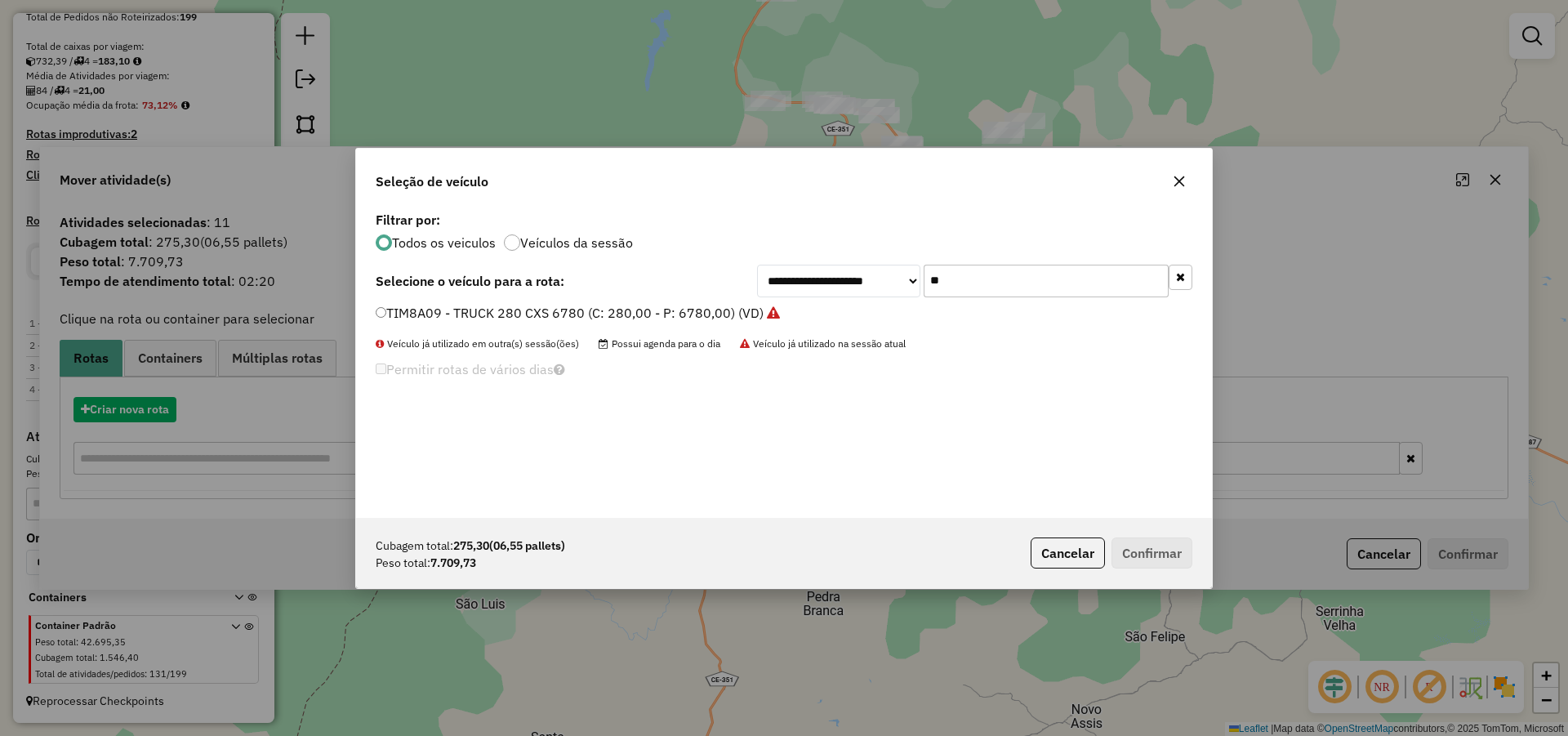
scroll to position [9, 4]
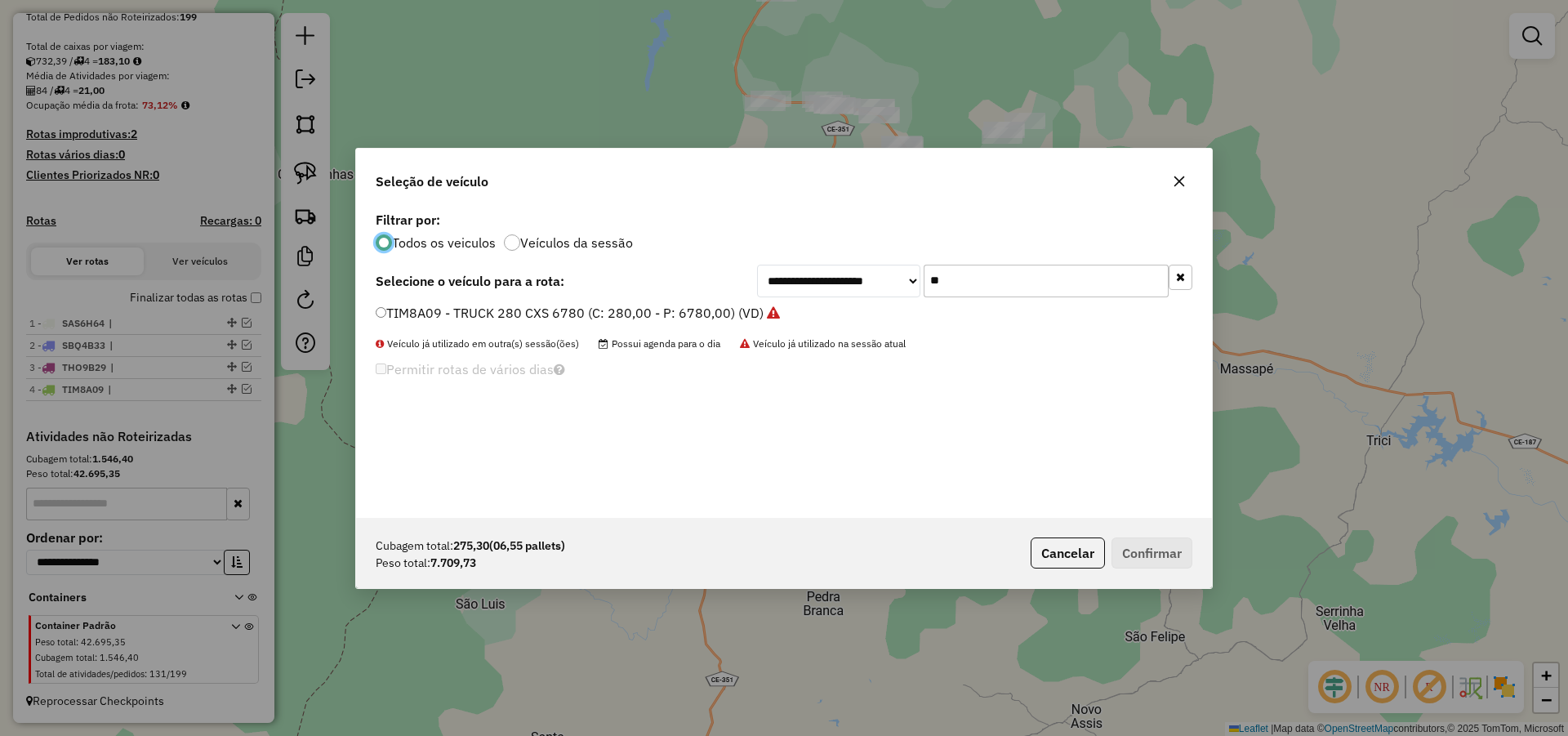
click at [998, 284] on input "**" at bounding box center [1046, 281] width 245 height 32
type input "**"
click at [664, 320] on label "SAX9G73 - TOCO_420_7620 (C: 420,00 - P: 7620,00) (VD)" at bounding box center [557, 312] width 362 height 20
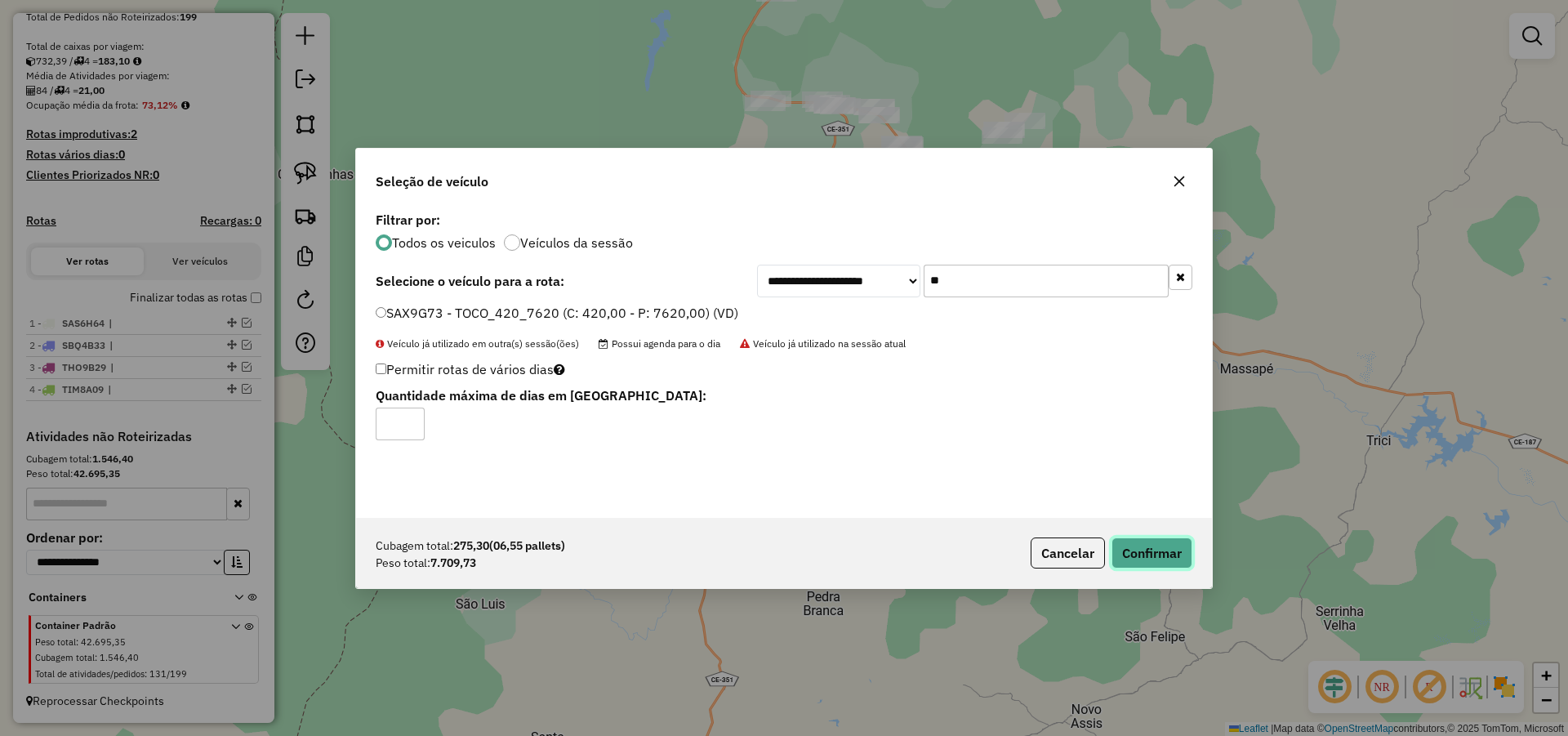
click at [1161, 552] on button "Confirmar" at bounding box center [1152, 552] width 81 height 31
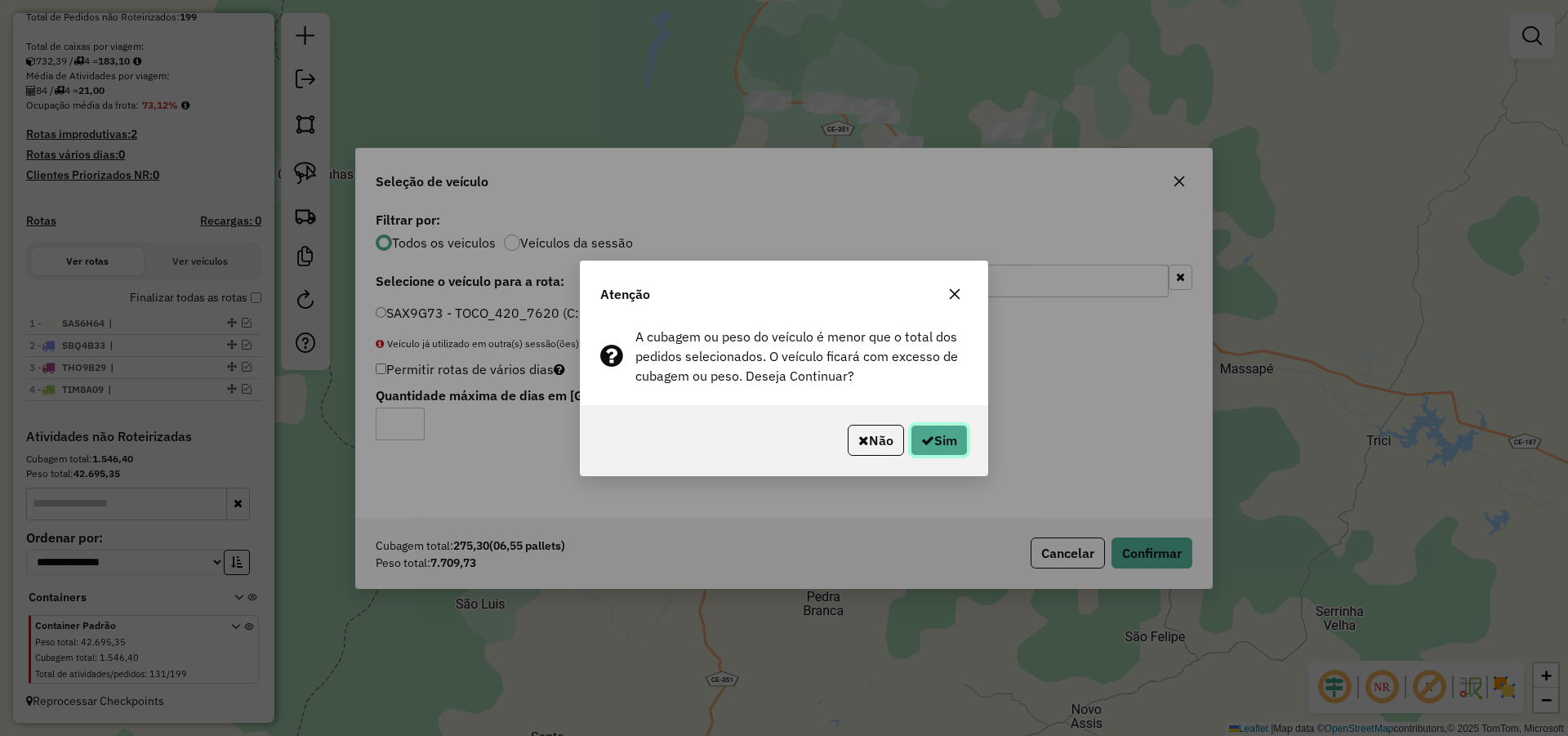
click at [938, 440] on button "Sim" at bounding box center [939, 440] width 57 height 31
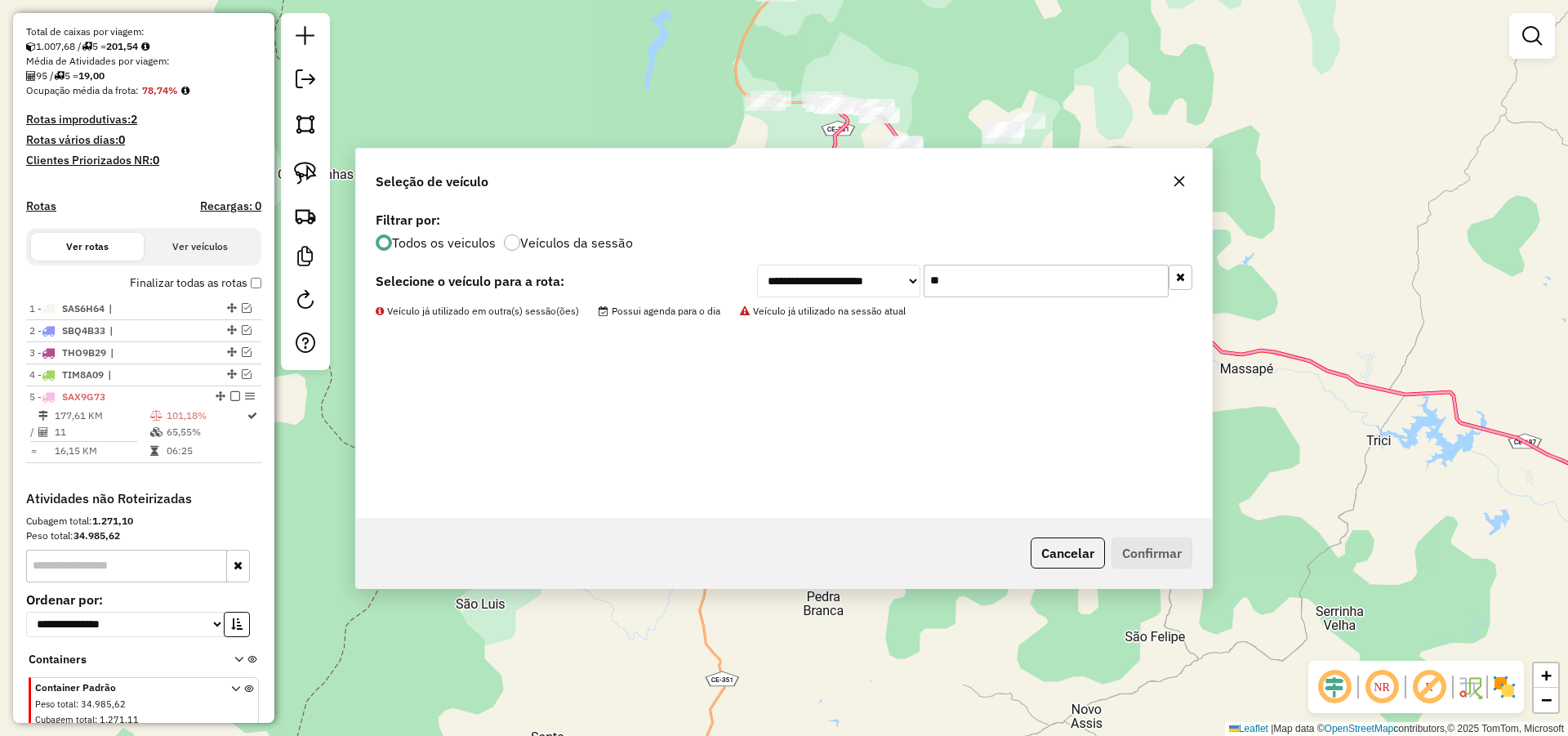
scroll to position [409, 0]
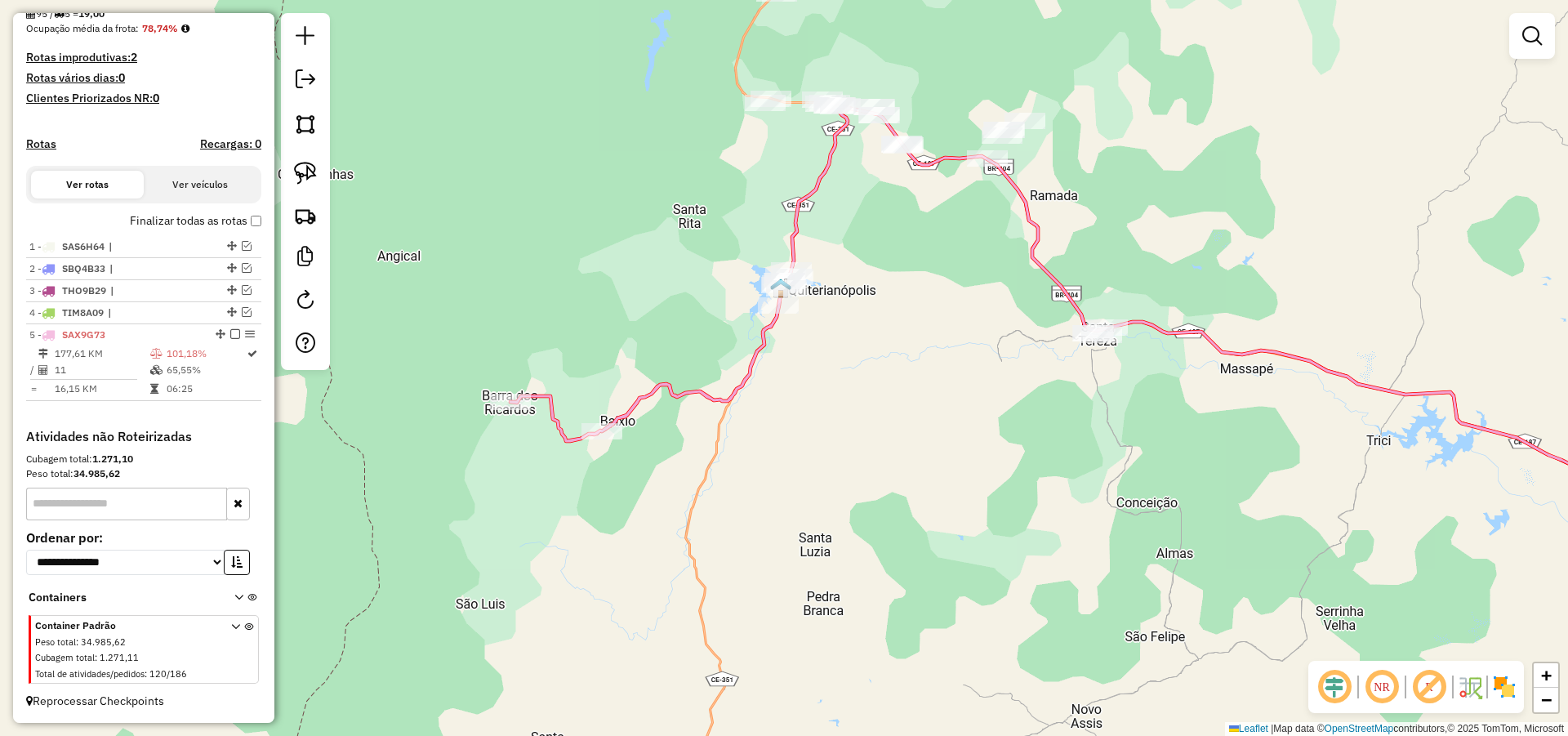
drag, startPoint x: 883, startPoint y: 334, endPoint x: 959, endPoint y: 501, distance: 183.5
click at [959, 499] on div "Janela de atendimento Grade de atendimento Capacidade Transportadoras Veículos …" at bounding box center [784, 368] width 1568 height 736
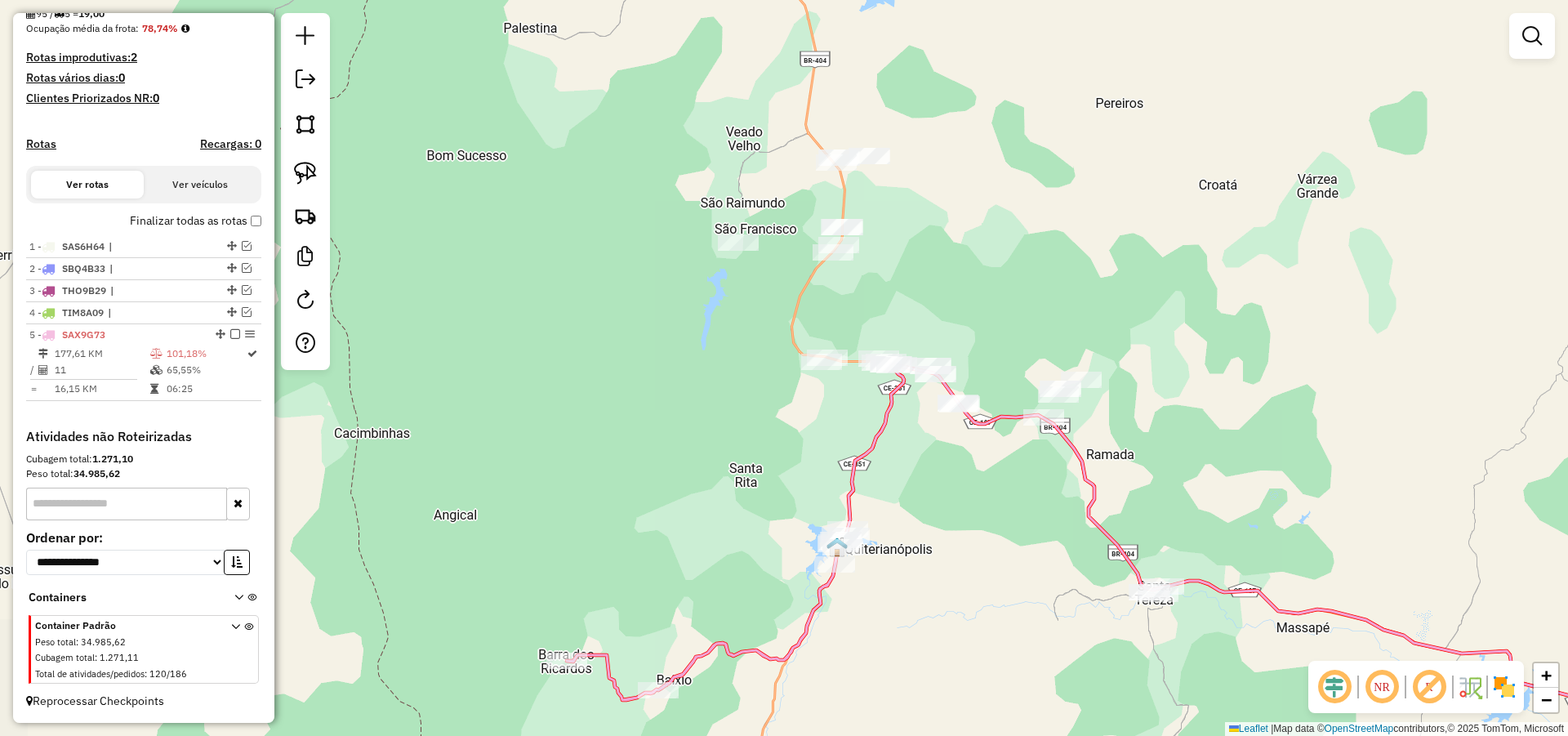
drag, startPoint x: 952, startPoint y: 494, endPoint x: 943, endPoint y: 517, distance: 24.7
click at [943, 517] on div "Janela de atendimento Grade de atendimento Capacidade Transportadoras Veículos …" at bounding box center [784, 368] width 1568 height 736
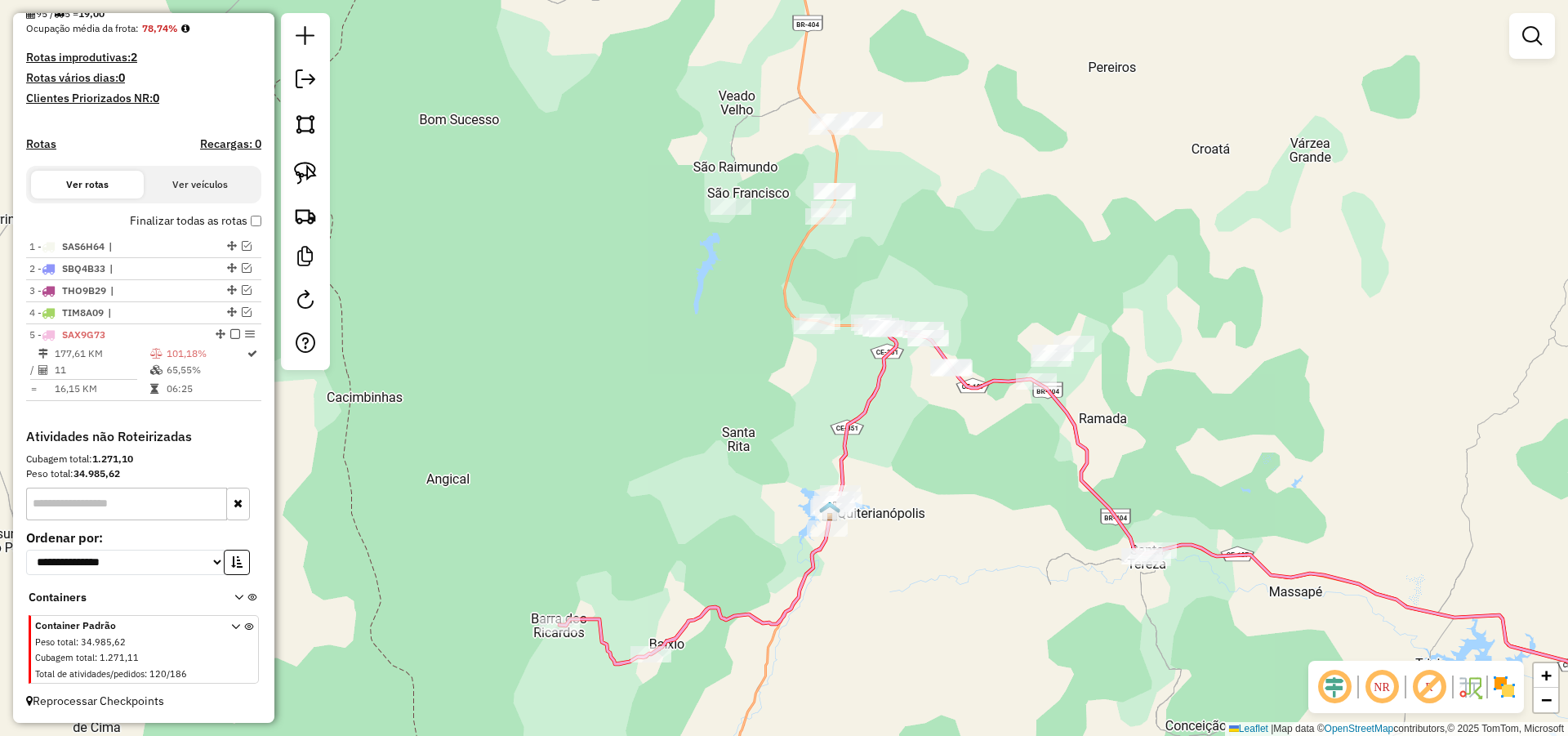
drag, startPoint x: 933, startPoint y: 470, endPoint x: 924, endPoint y: 463, distance: 11.4
click at [932, 463] on div "Janela de atendimento Grade de atendimento Capacidade Transportadoras Veículos …" at bounding box center [784, 368] width 1568 height 736
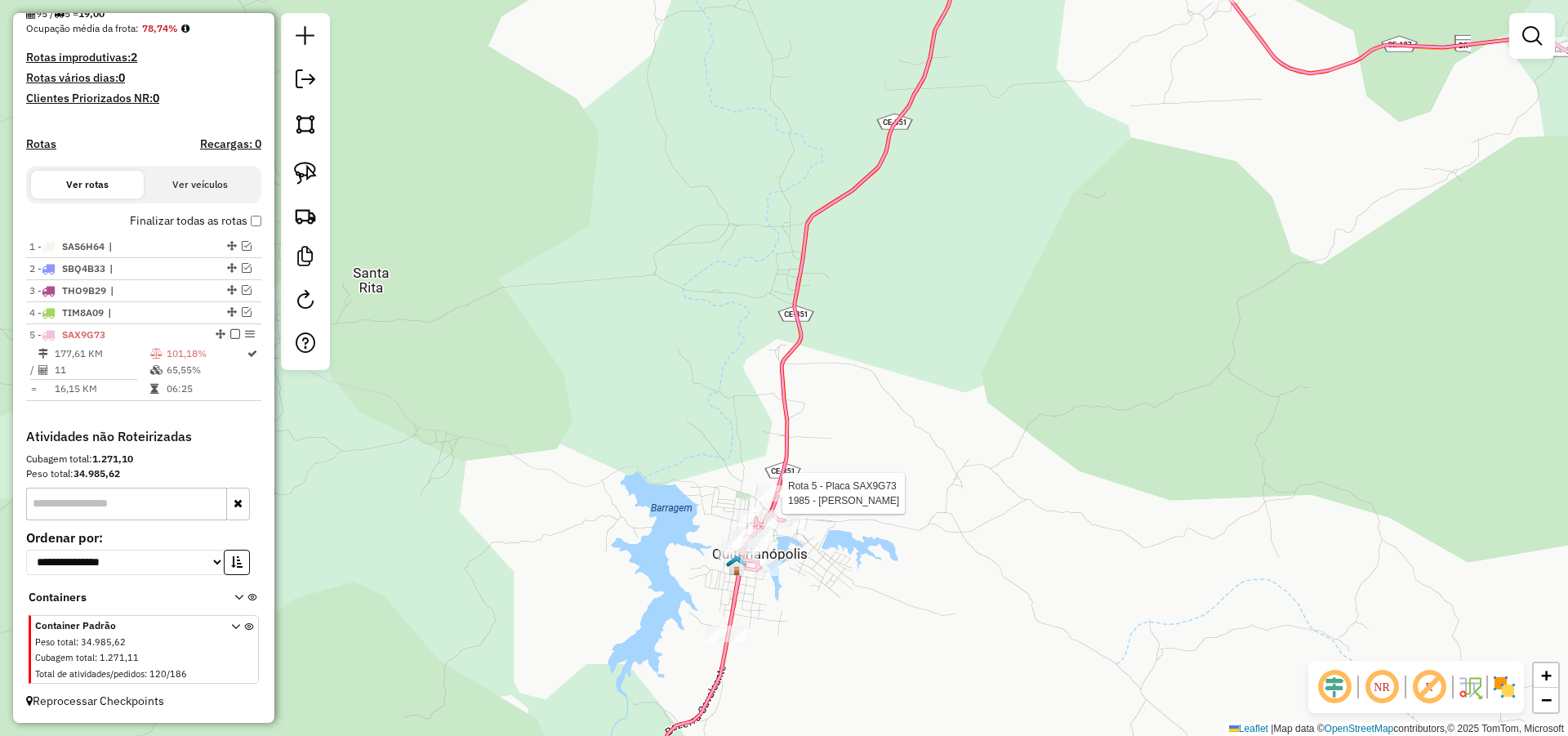
select select "*********"
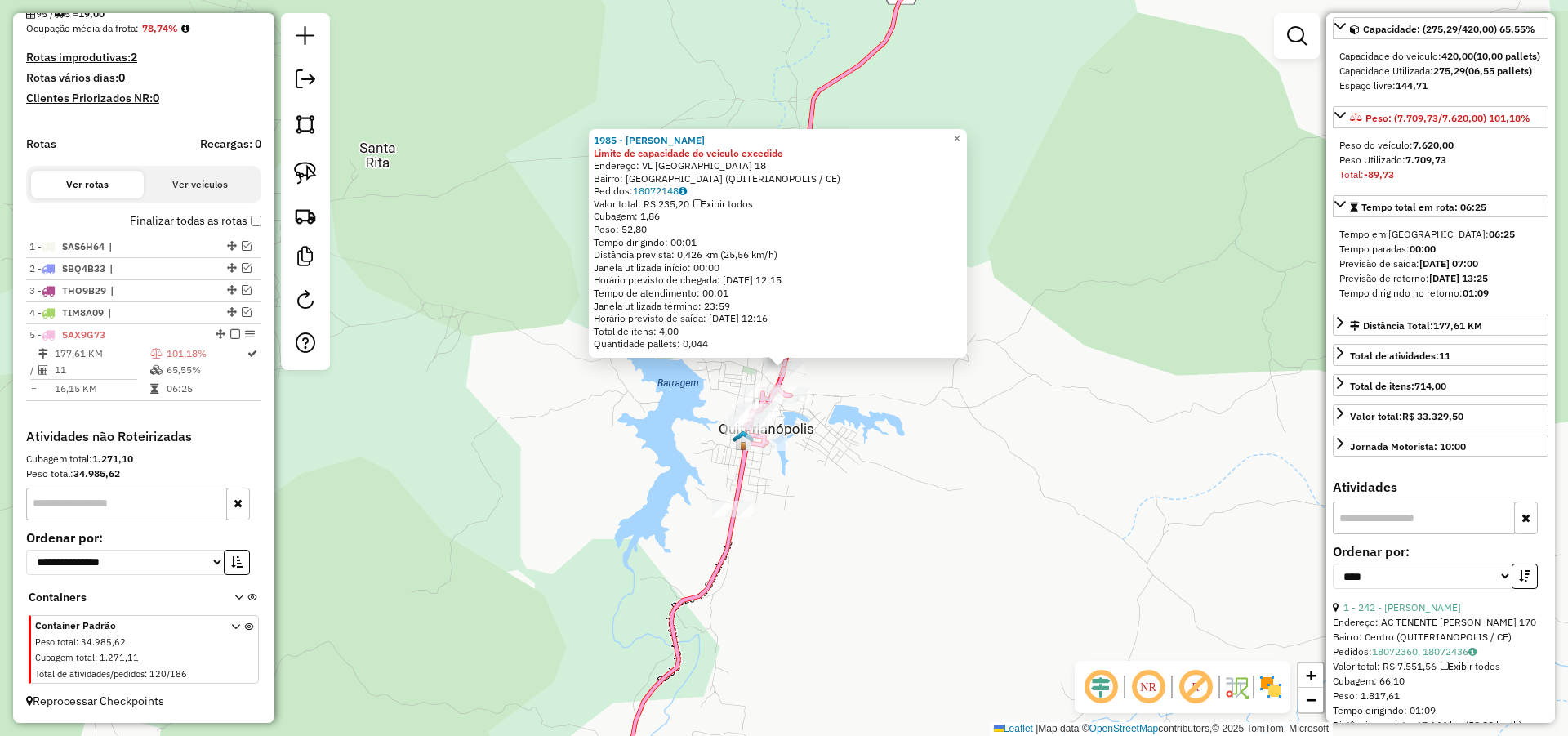
scroll to position [98, 0]
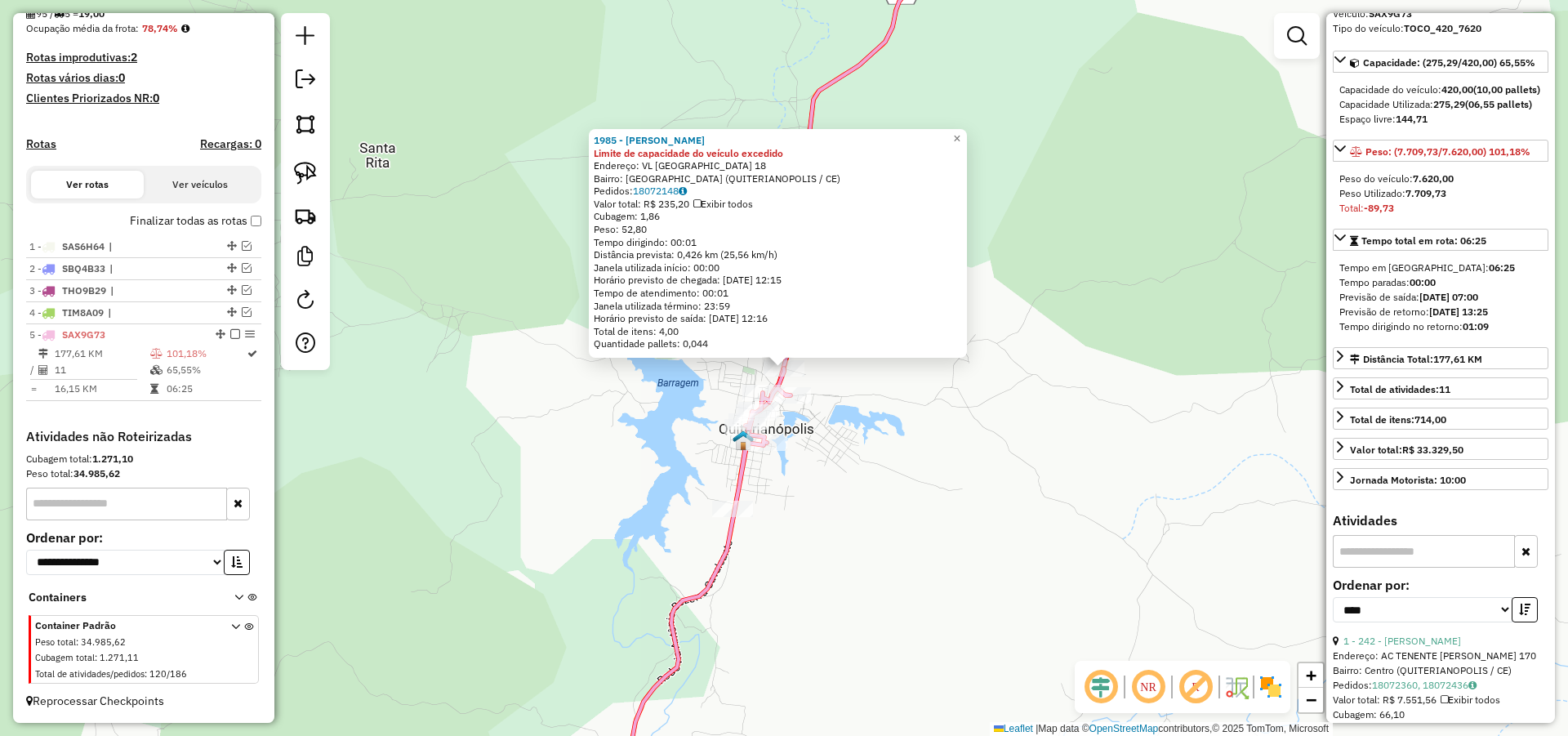
click at [892, 372] on div "1985 - ANTONIA CORDEIRO GOM Limite de capacidade do veículo excedido Endereço: …" at bounding box center [784, 368] width 1568 height 736
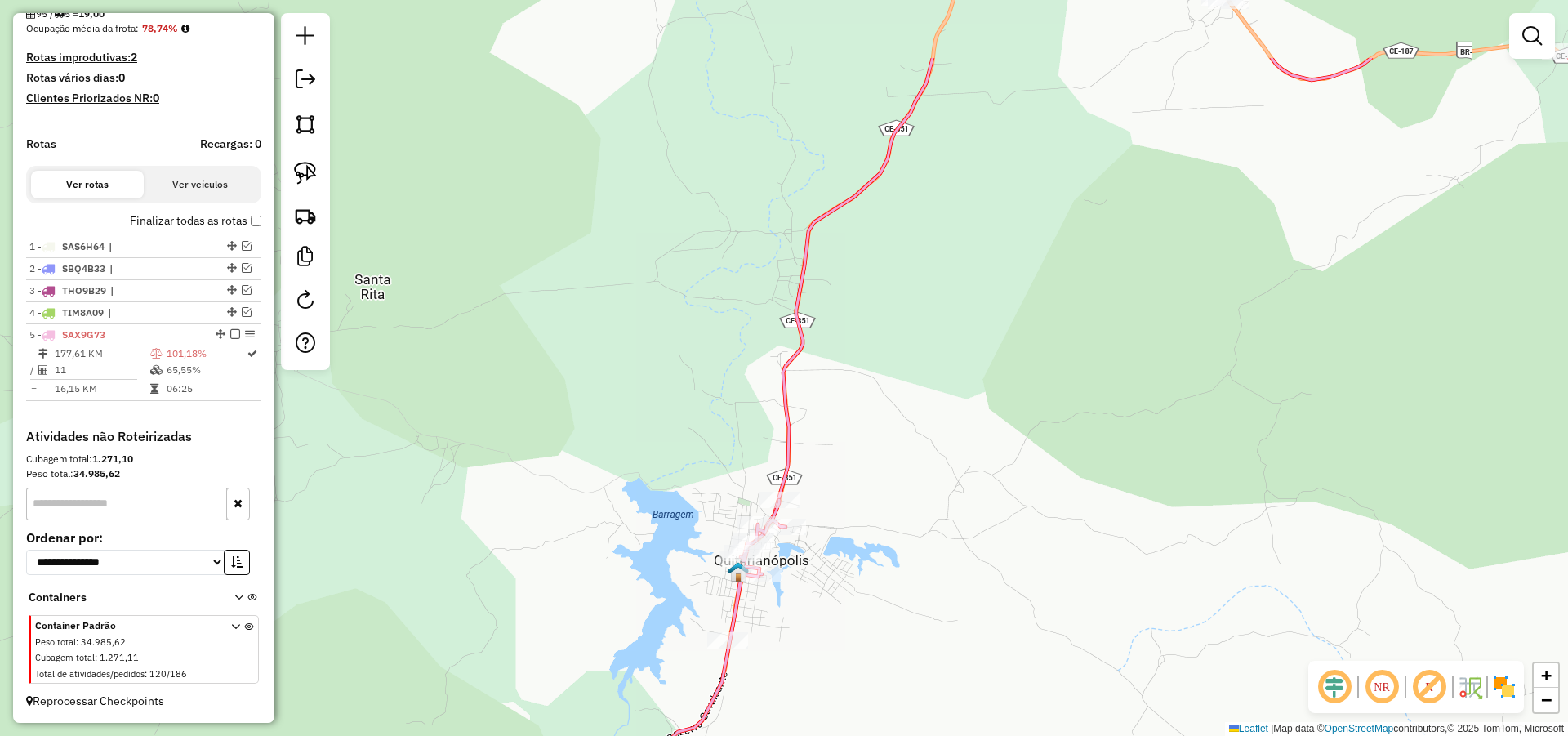
drag, startPoint x: 919, startPoint y: 370, endPoint x: 905, endPoint y: 571, distance: 201.5
click at [897, 588] on div "Janela de atendimento Grade de atendimento Capacidade Transportadoras Veículos …" at bounding box center [784, 368] width 1568 height 736
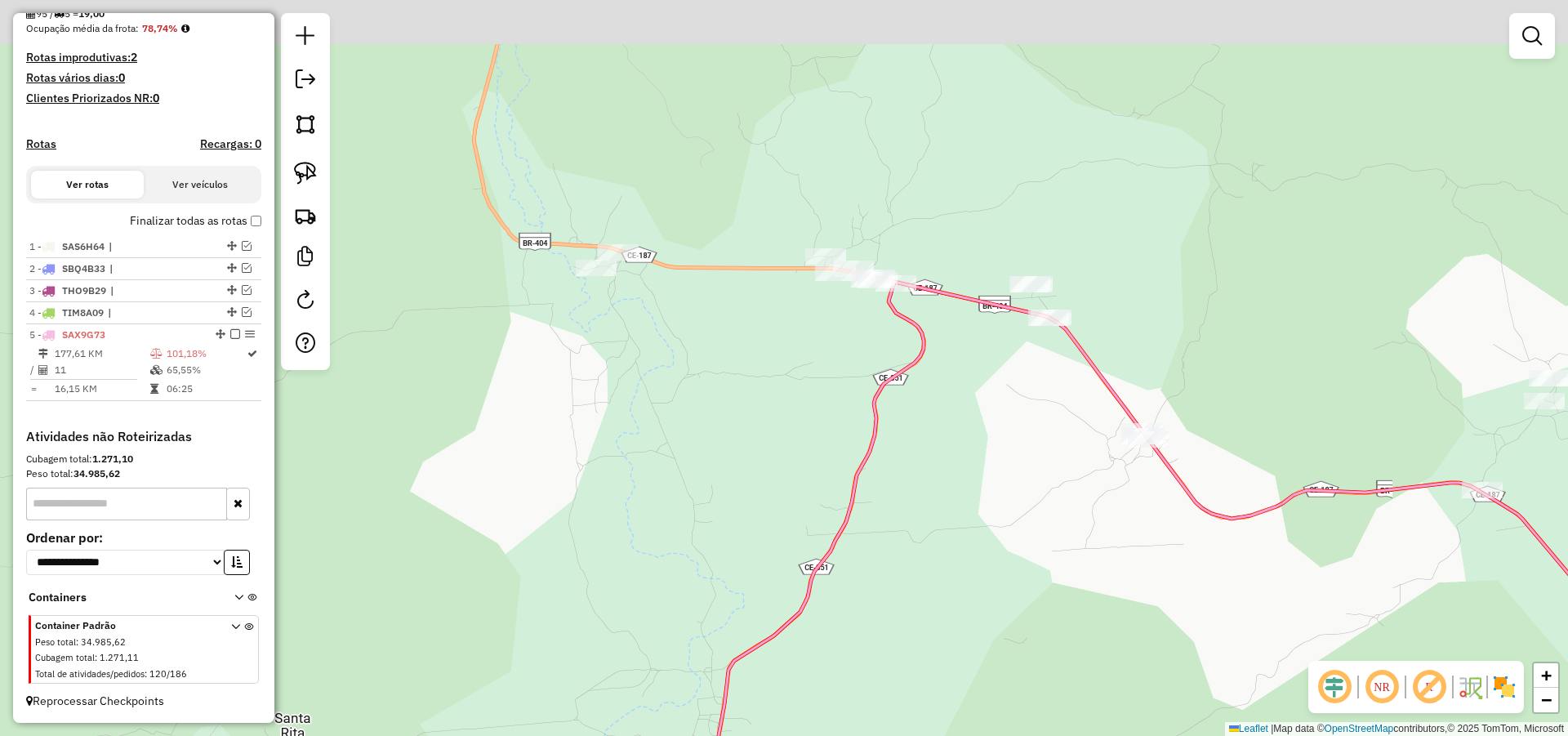
drag, startPoint x: 955, startPoint y: 420, endPoint x: 936, endPoint y: 498, distance: 80.3
click at [936, 495] on div "Janela de atendimento Grade de atendimento Capacidade Transportadoras Veículos …" at bounding box center [784, 368] width 1568 height 736
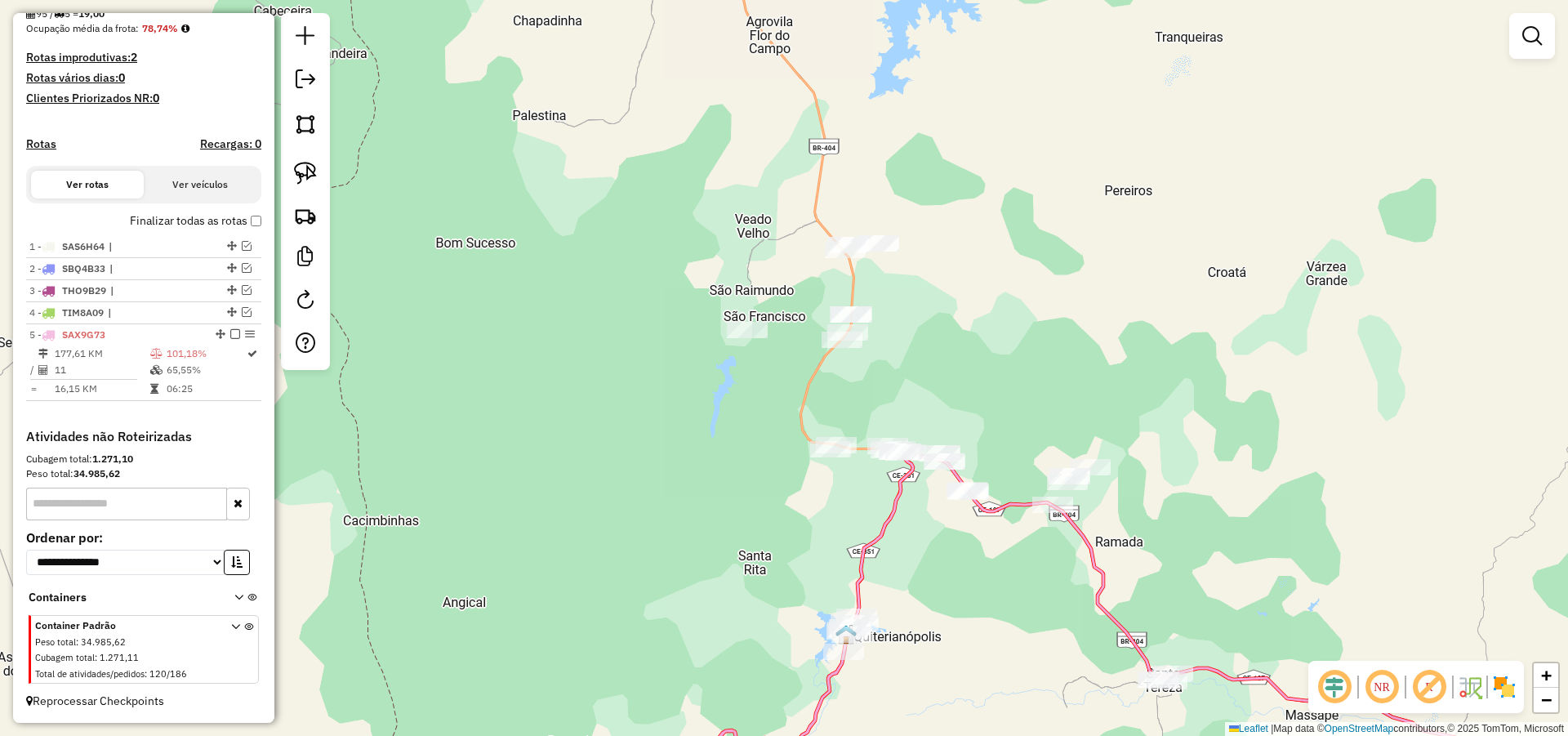
drag, startPoint x: 954, startPoint y: 309, endPoint x: 924, endPoint y: 325, distance: 34.0
click at [933, 330] on div "Janela de atendimento Grade de atendimento Capacidade Transportadoras Veículos …" at bounding box center [784, 368] width 1568 height 736
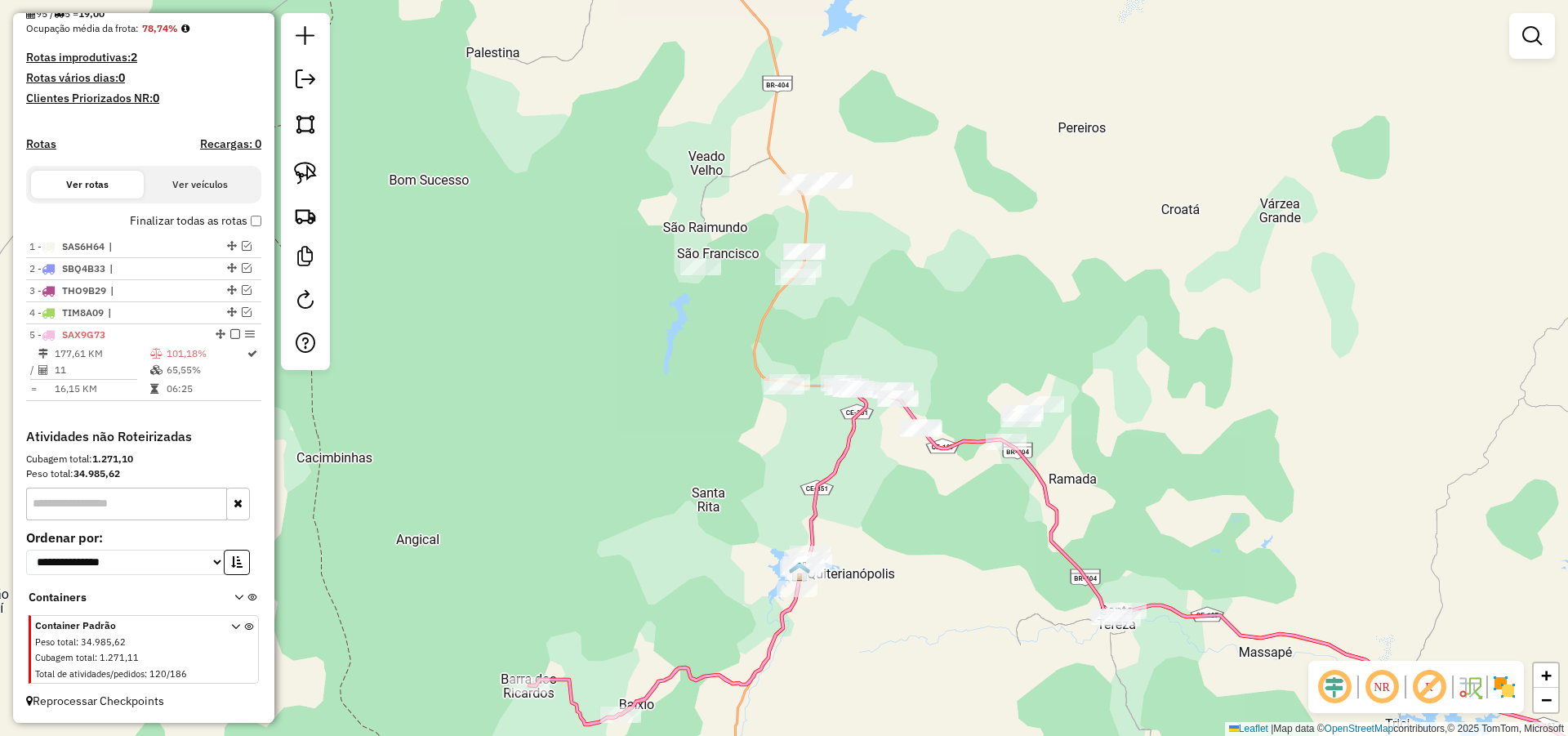
drag, startPoint x: 1001, startPoint y: 335, endPoint x: 908, endPoint y: 290, distance: 103.3
click at [967, 300] on div "Janela de atendimento Grade de atendimento Capacidade Transportadoras Veículos …" at bounding box center [784, 368] width 1568 height 736
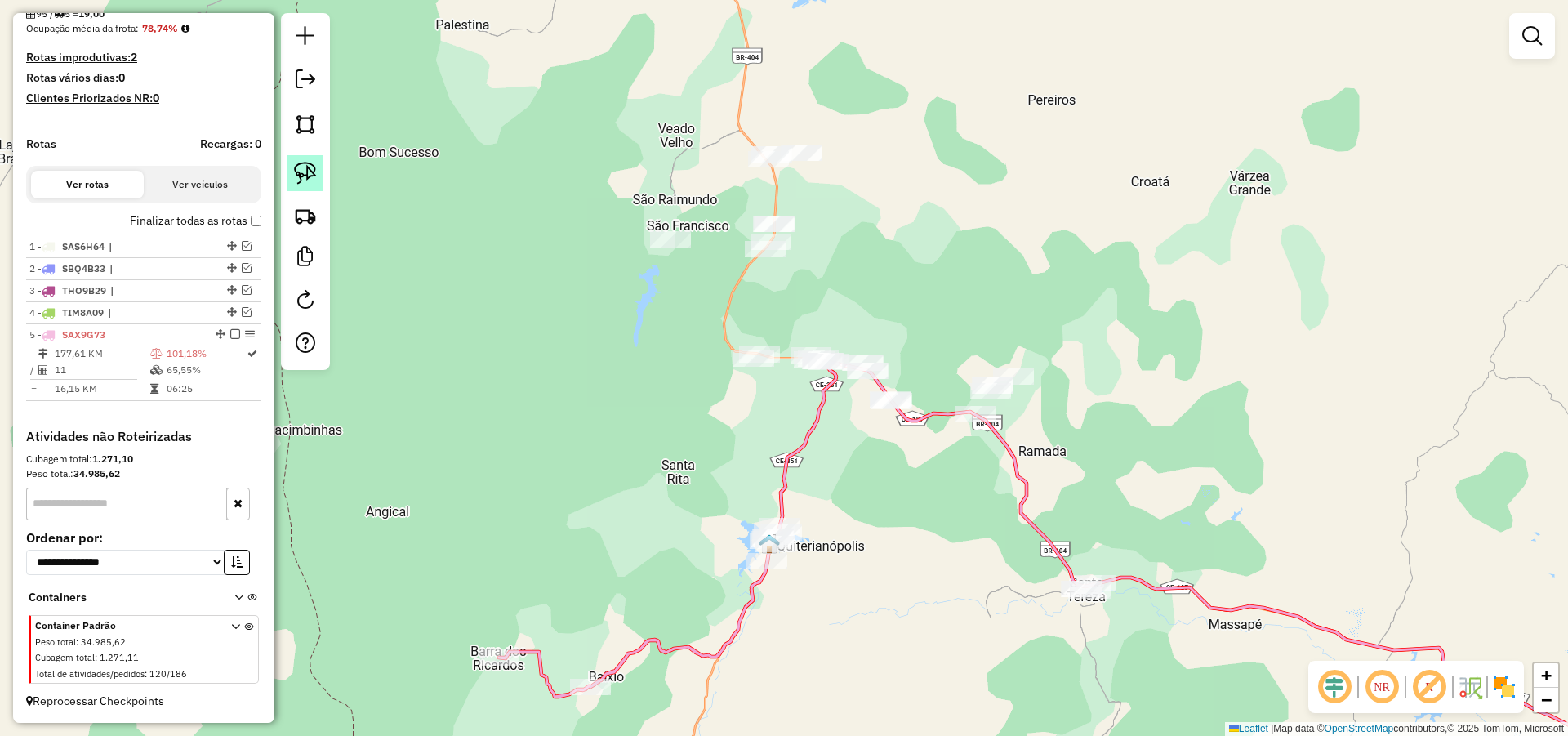
click at [308, 160] on link at bounding box center [305, 173] width 36 height 36
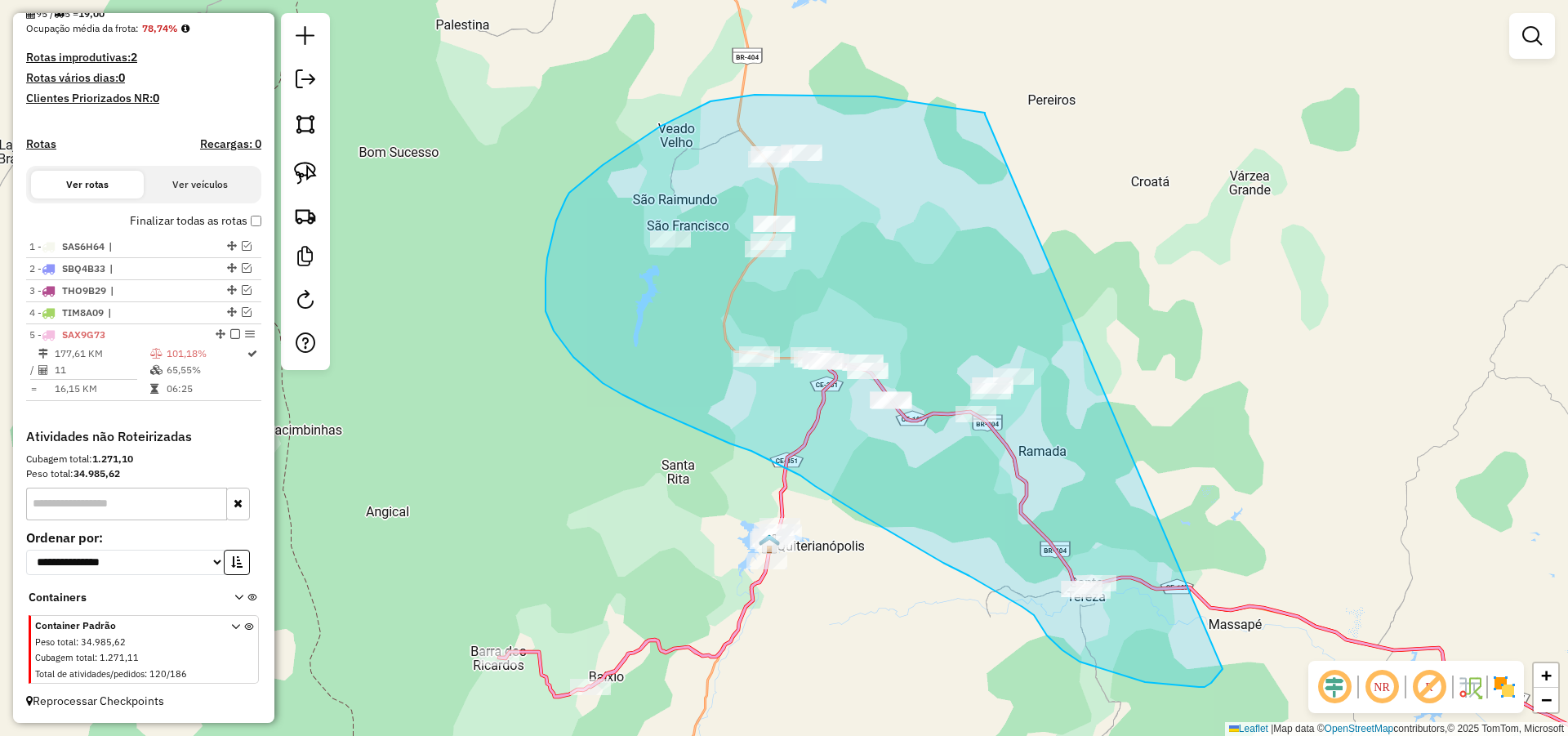
drag, startPoint x: 984, startPoint y: 113, endPoint x: 1223, endPoint y: 665, distance: 601.5
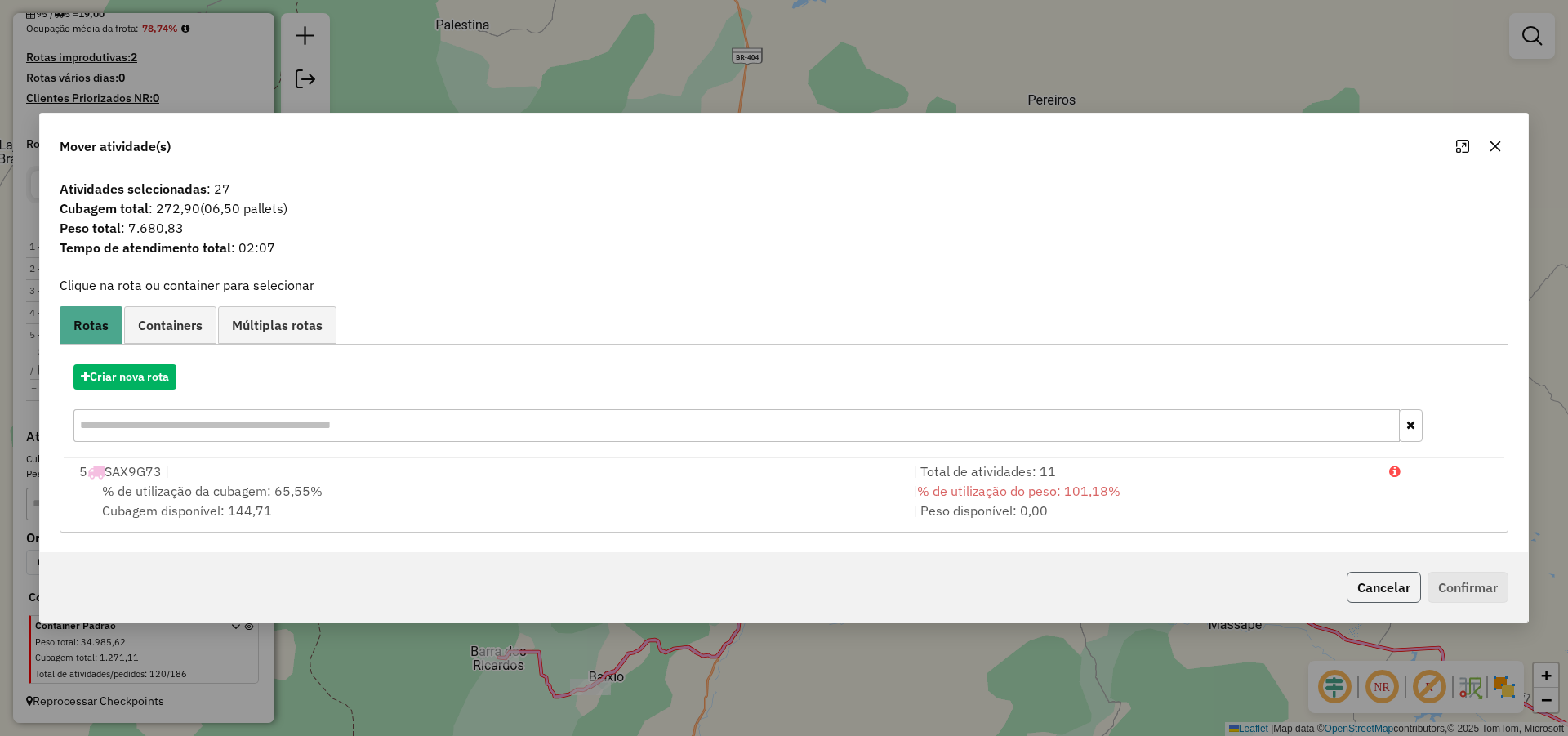
click at [1379, 589] on button "Cancelar" at bounding box center [1383, 587] width 74 height 31
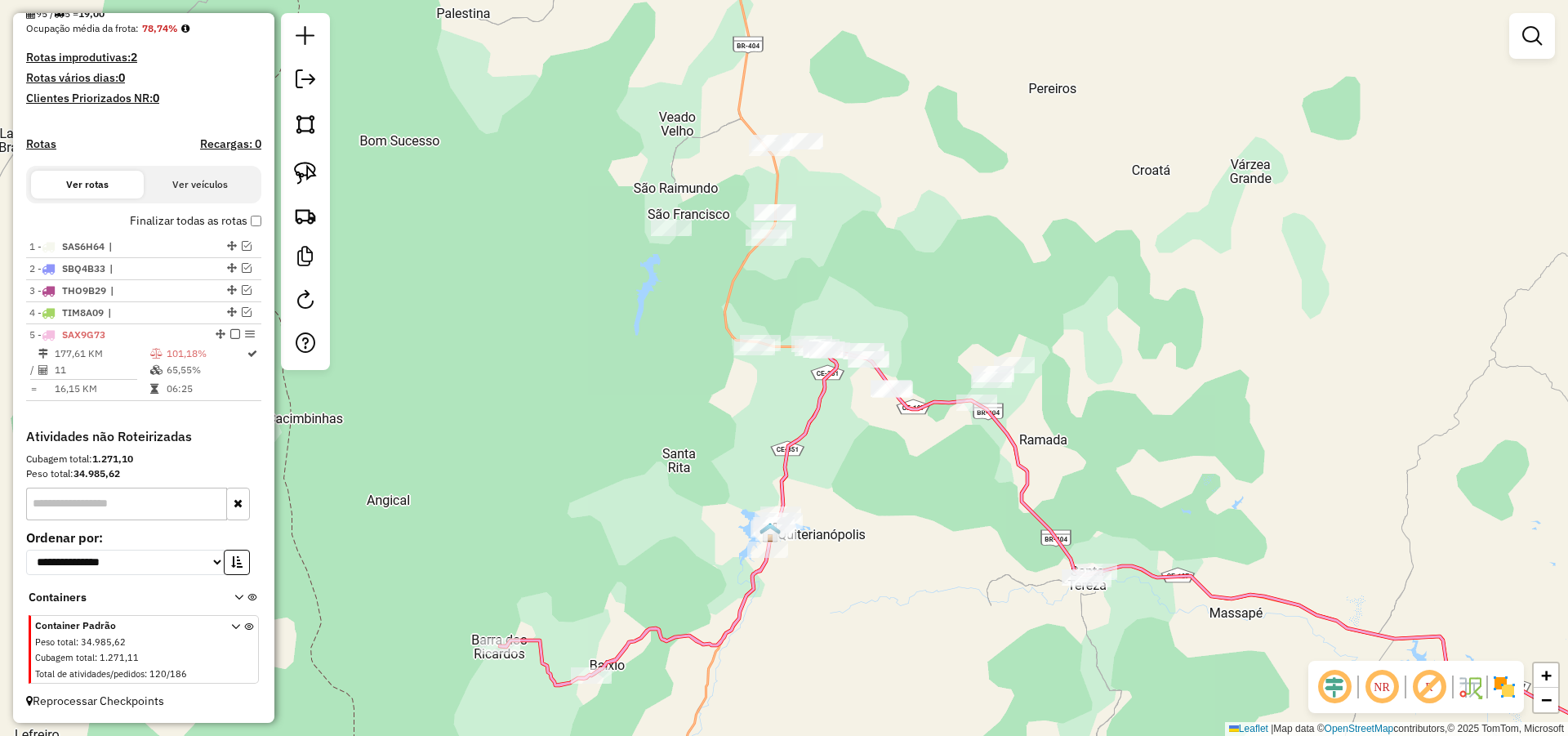
drag, startPoint x: 1056, startPoint y: 616, endPoint x: 1068, endPoint y: 510, distance: 106.7
click at [1069, 513] on div "Janela de atendimento Grade de atendimento Capacidade Transportadoras Veículos …" at bounding box center [784, 368] width 1568 height 736
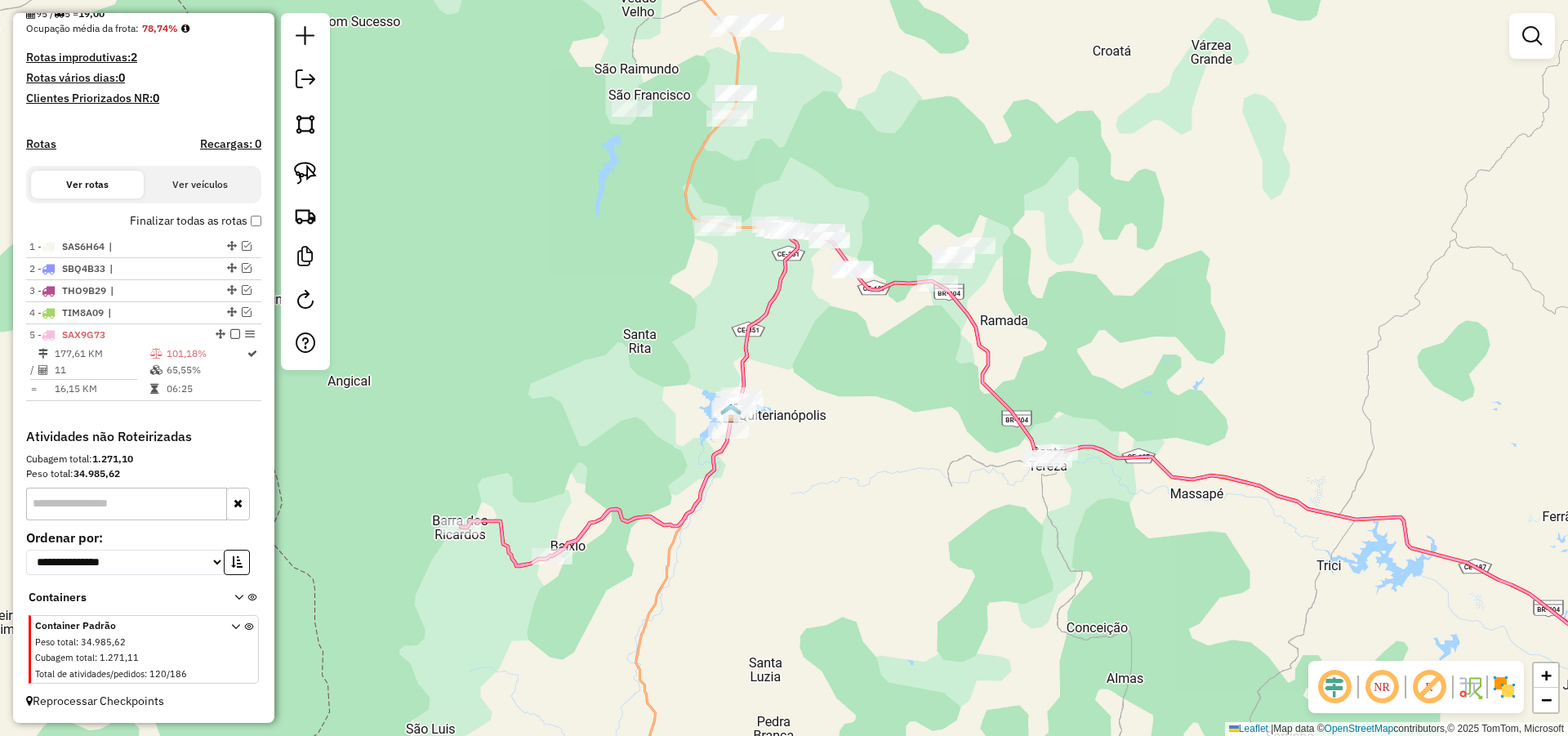
drag, startPoint x: 1017, startPoint y: 379, endPoint x: 909, endPoint y: 332, distance: 117.8
click at [986, 349] on div "Janela de atendimento Grade de atendimento Capacidade Transportadoras Veículos …" at bounding box center [784, 368] width 1568 height 736
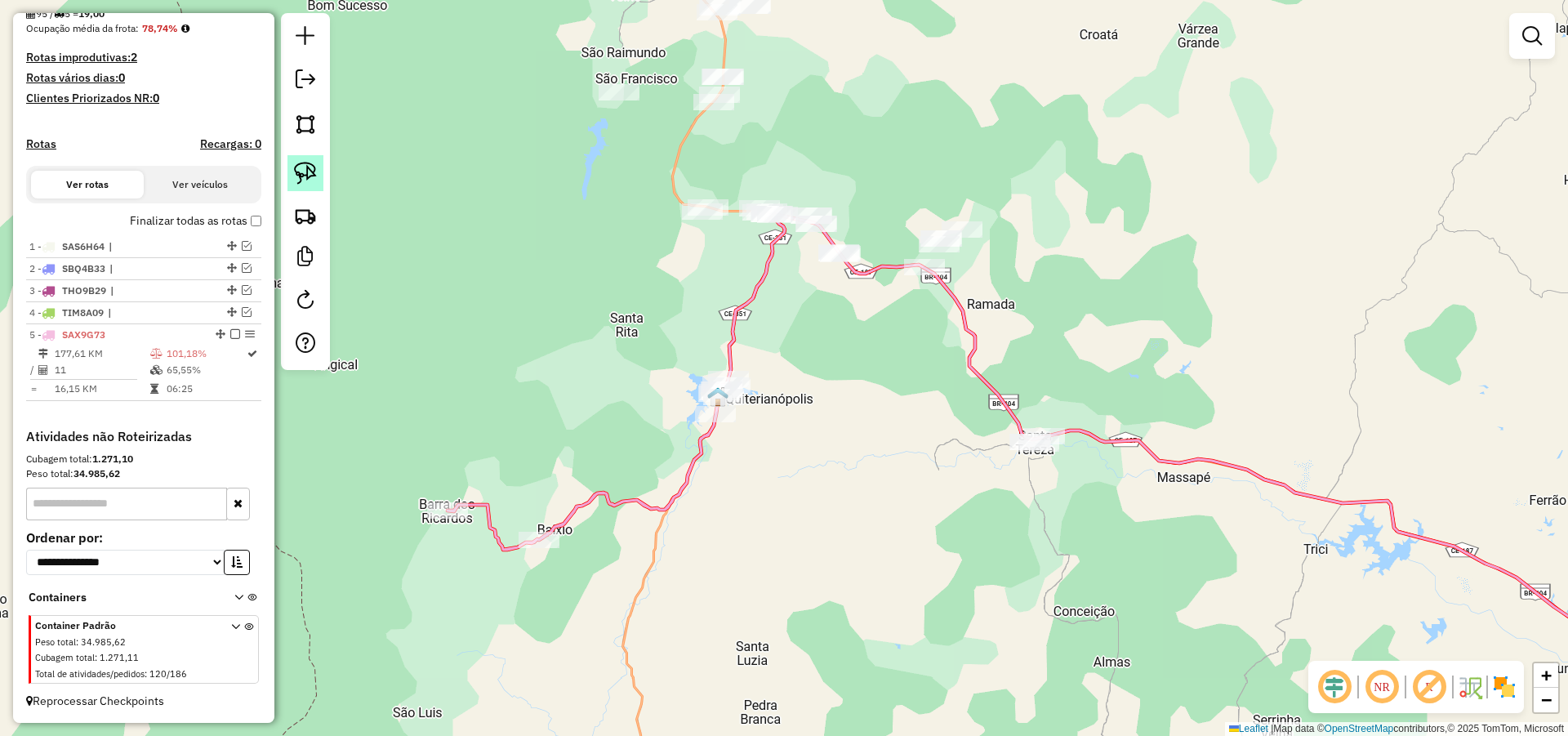
click at [306, 163] on img at bounding box center [305, 174] width 23 height 23
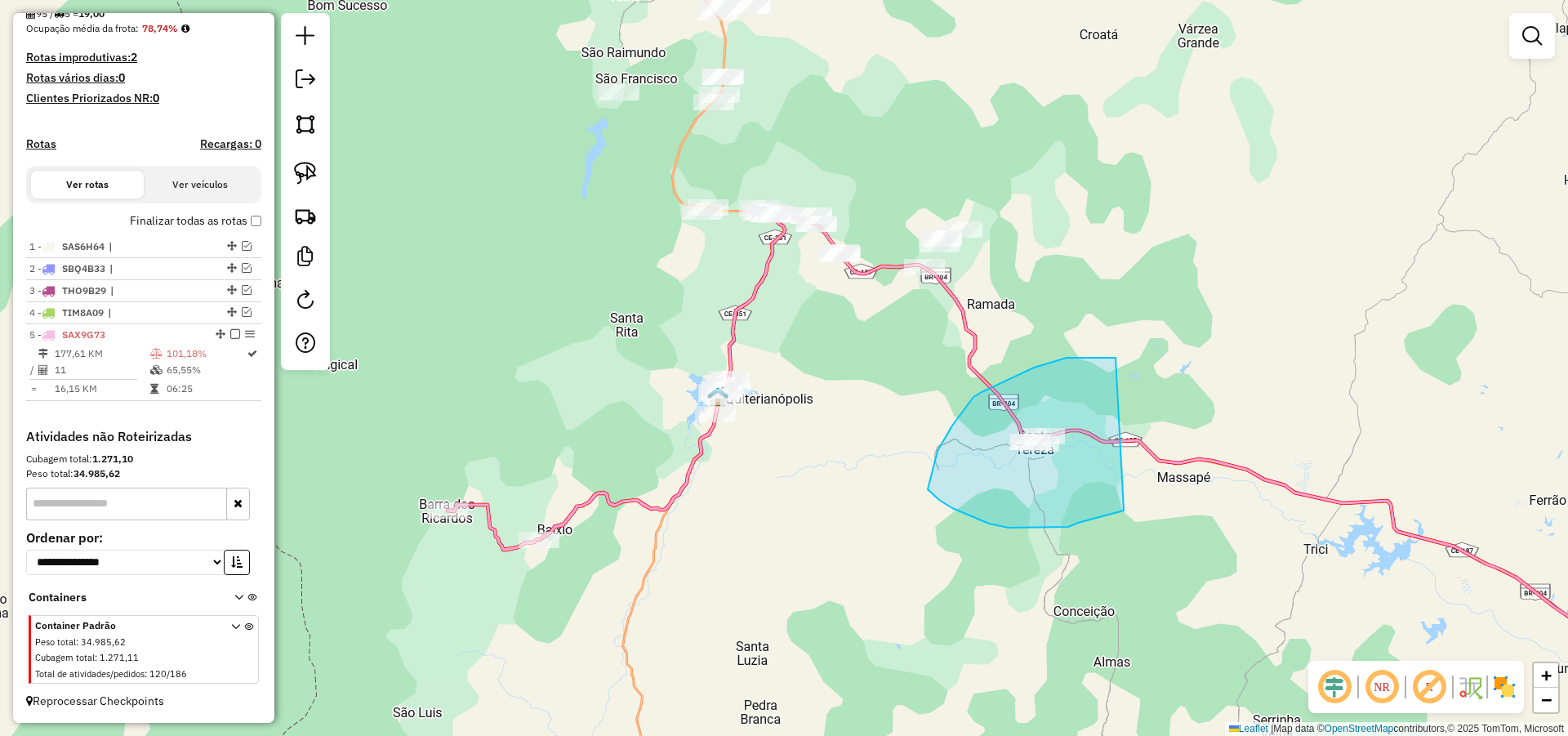
drag, startPoint x: 982, startPoint y: 392, endPoint x: 1127, endPoint y: 509, distance: 186.3
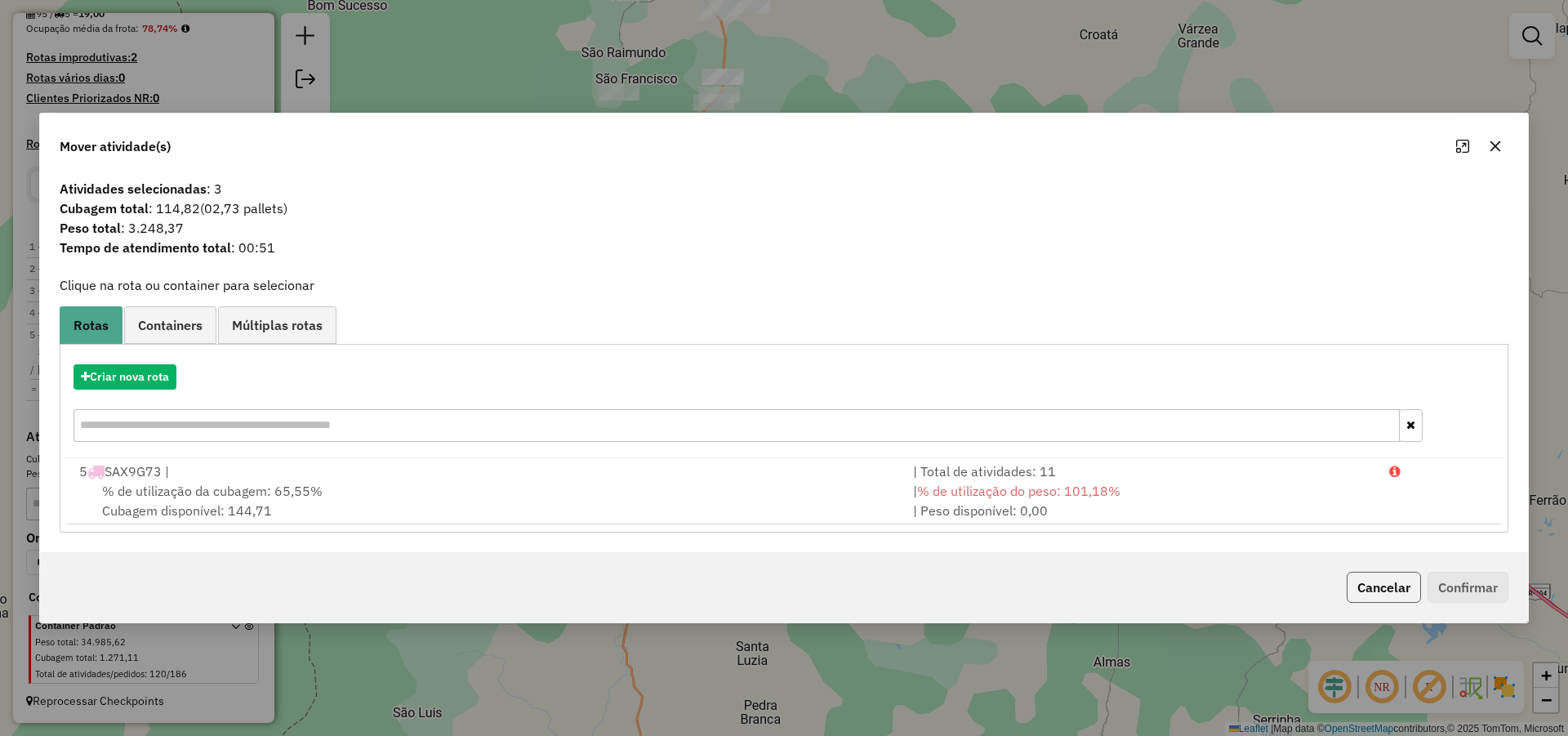
click at [1392, 584] on button "Cancelar" at bounding box center [1383, 587] width 74 height 31
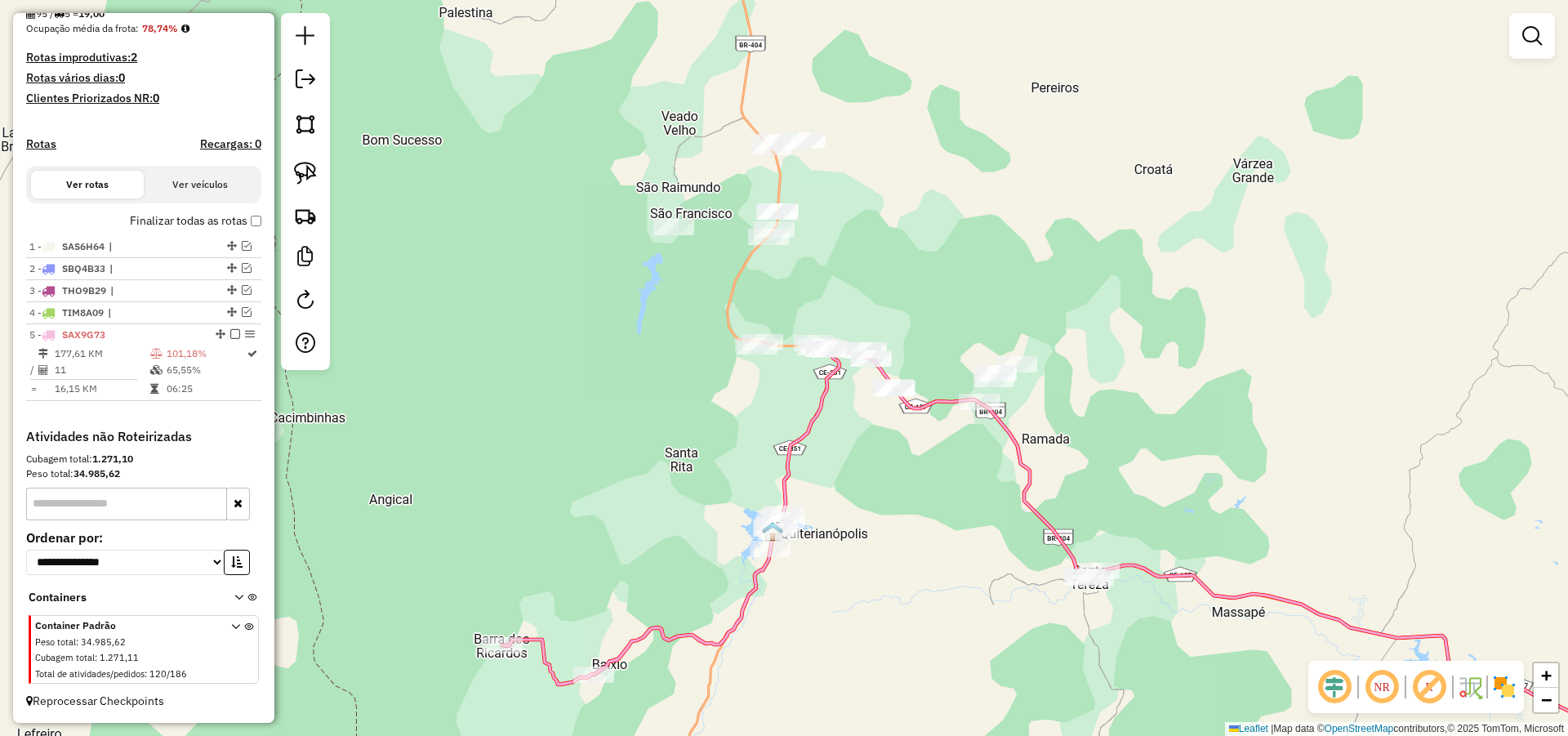
drag, startPoint x: 914, startPoint y: 425, endPoint x: 943, endPoint y: 494, distance: 74.8
click at [943, 494] on div "Janela de atendimento Grade de atendimento Capacidade Transportadoras Veículos …" at bounding box center [784, 368] width 1568 height 736
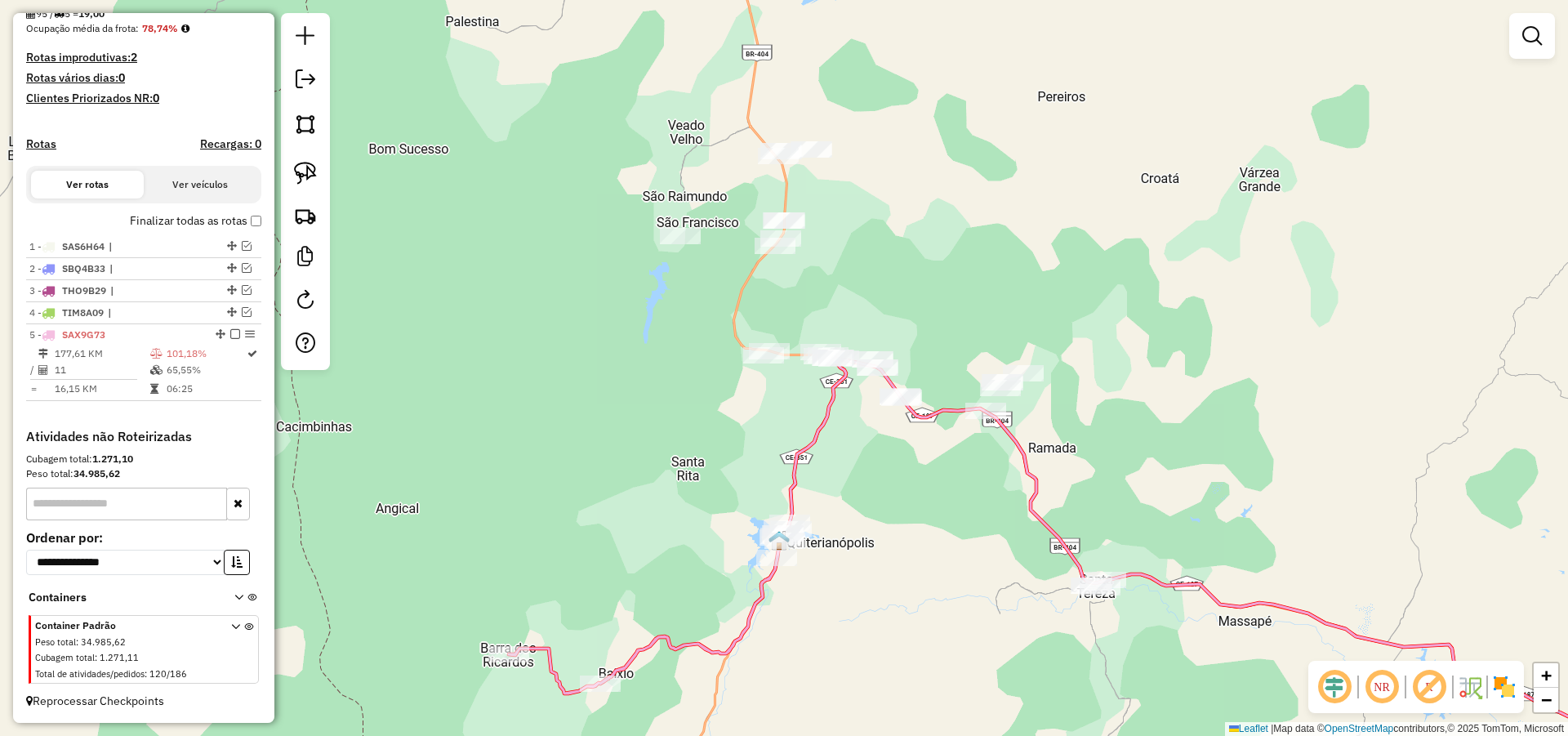
drag, startPoint x: 917, startPoint y: 492, endPoint x: 868, endPoint y: 470, distance: 53.7
click at [912, 482] on div "Janela de atendimento Grade de atendimento Capacidade Transportadoras Veículos …" at bounding box center [784, 368] width 1568 height 736
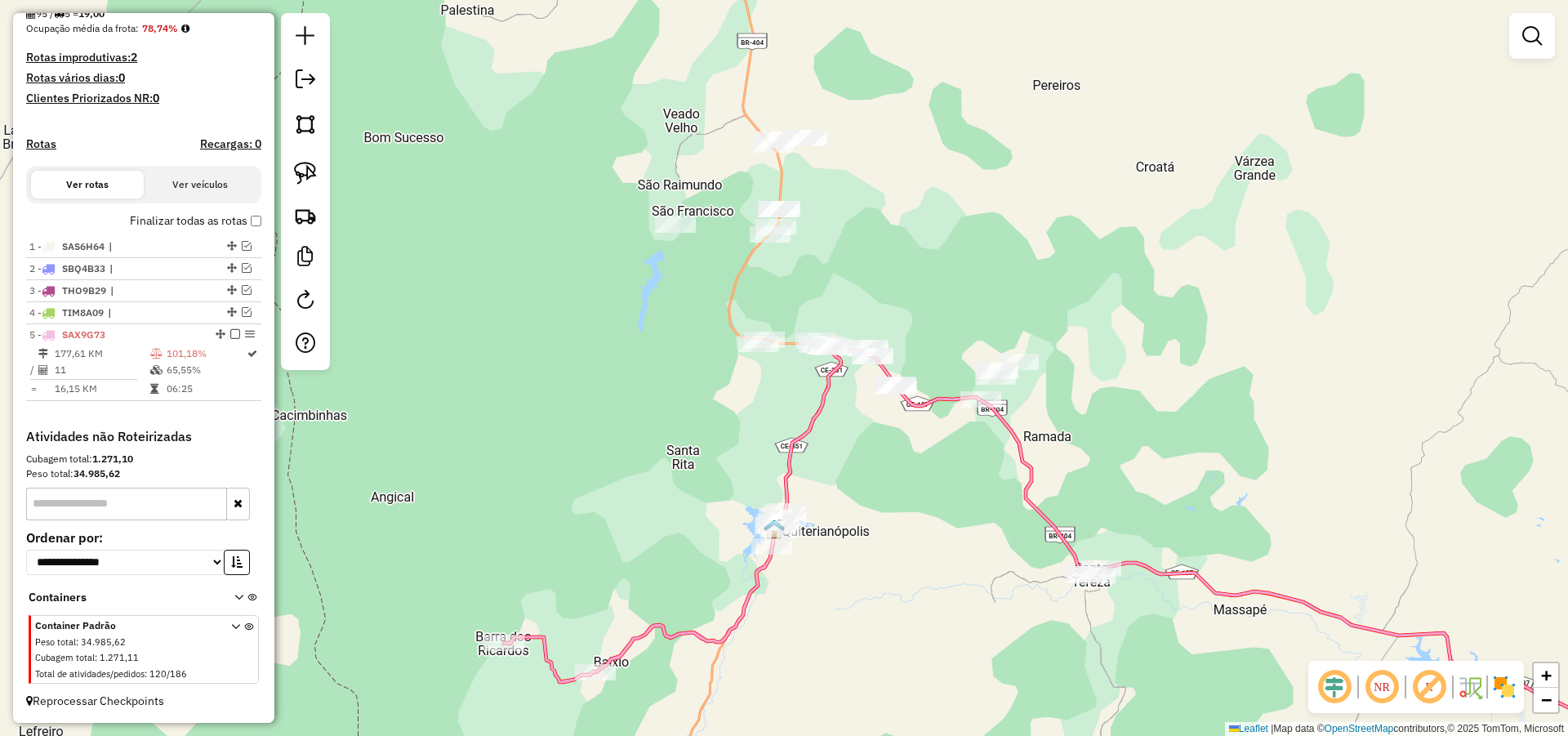
click at [320, 167] on link at bounding box center [305, 173] width 36 height 36
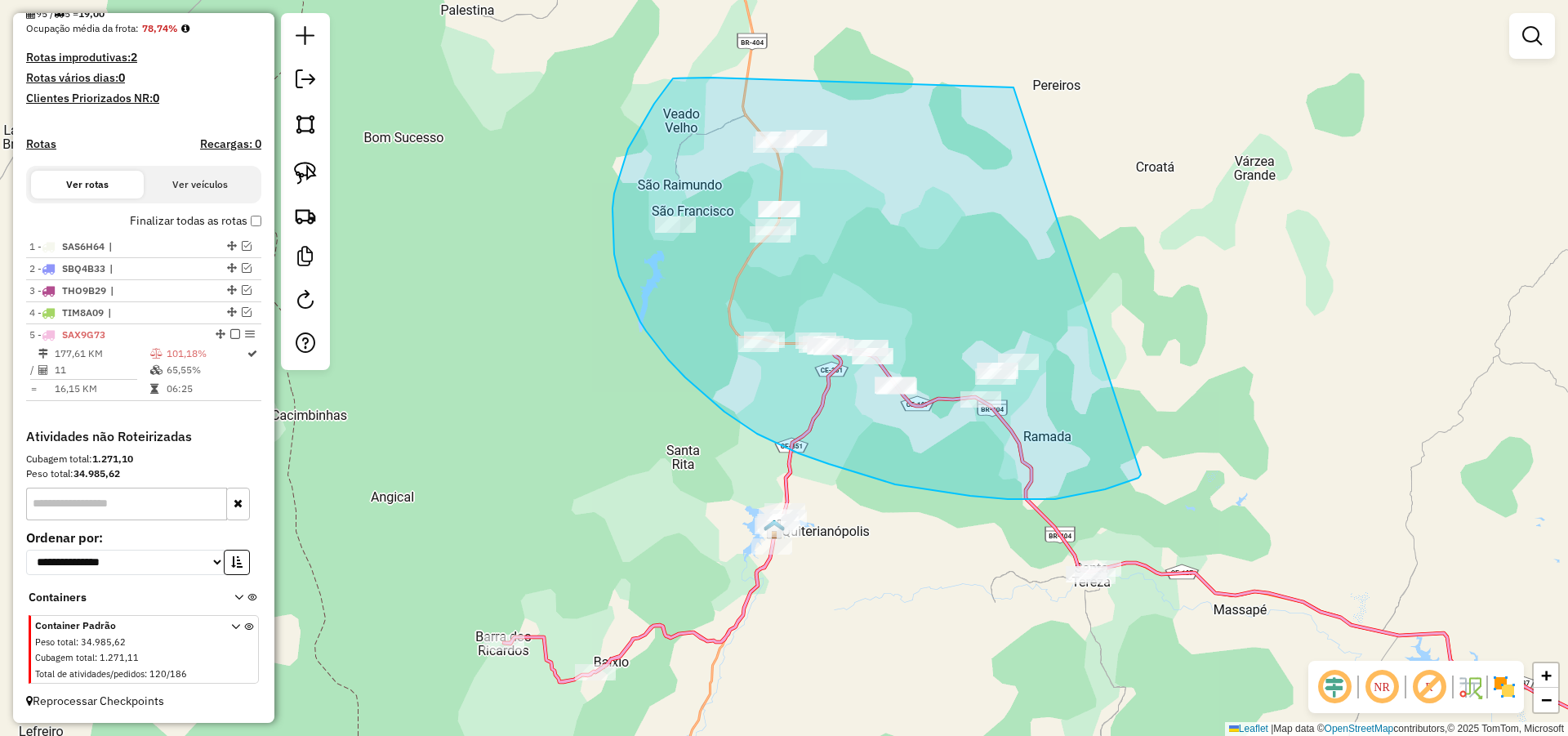
drag, startPoint x: 862, startPoint y: 82, endPoint x: 1144, endPoint y: 468, distance: 478.0
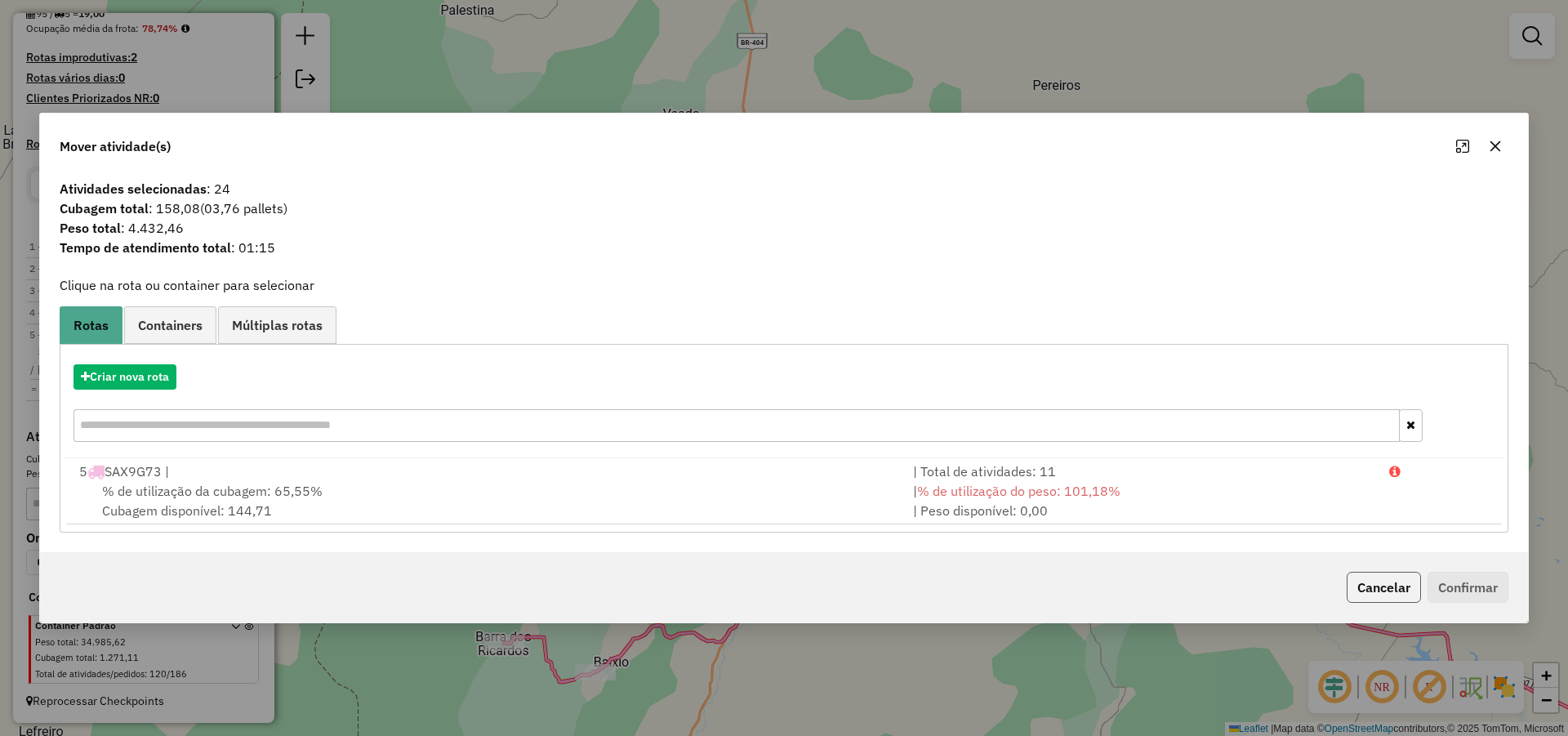
click at [1376, 591] on button "Cancelar" at bounding box center [1383, 587] width 74 height 31
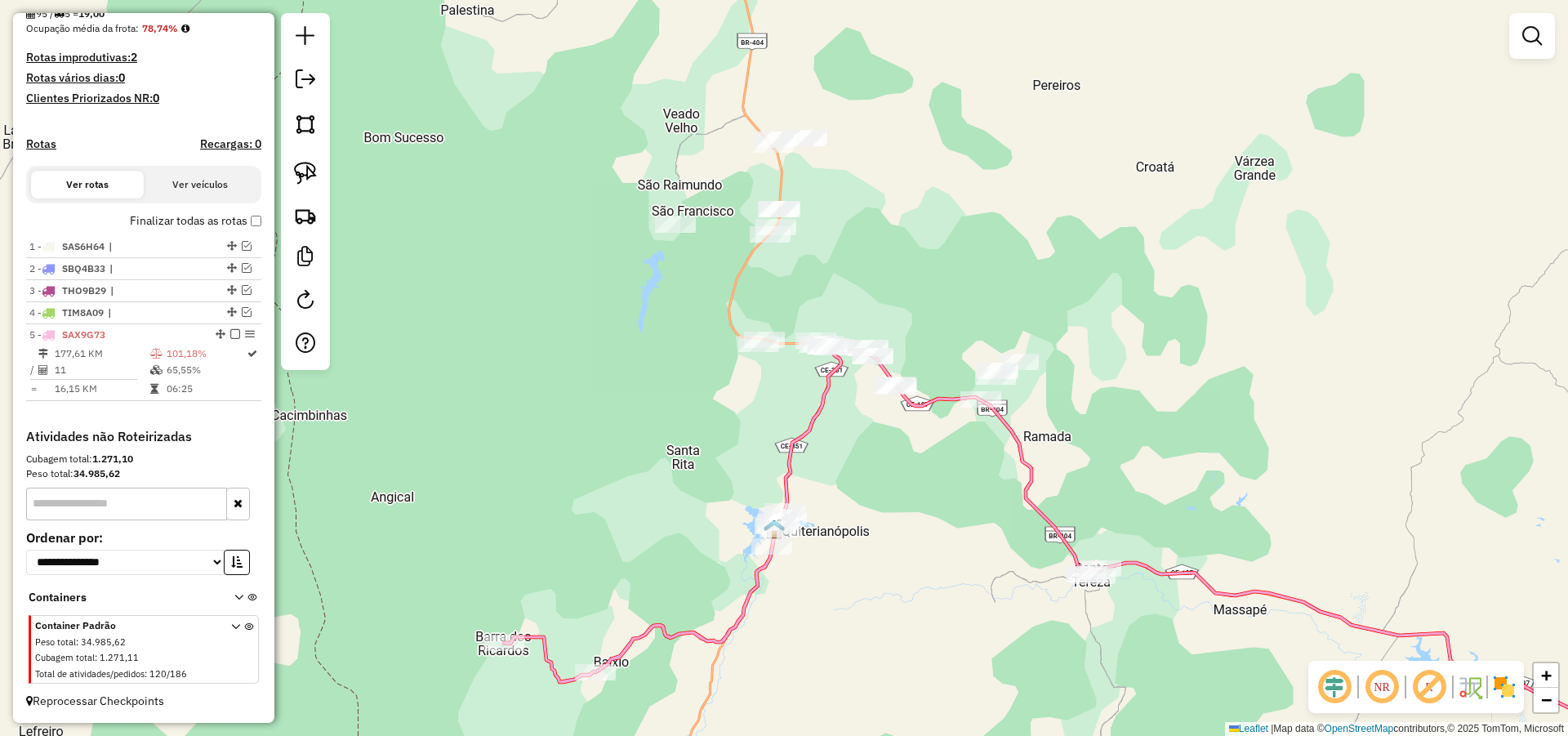
drag, startPoint x: 308, startPoint y: 160, endPoint x: 888, endPoint y: 440, distance: 644.0
click at [310, 162] on link at bounding box center [305, 173] width 36 height 36
drag, startPoint x: 1043, startPoint y: 545, endPoint x: 1192, endPoint y: 627, distance: 170.1
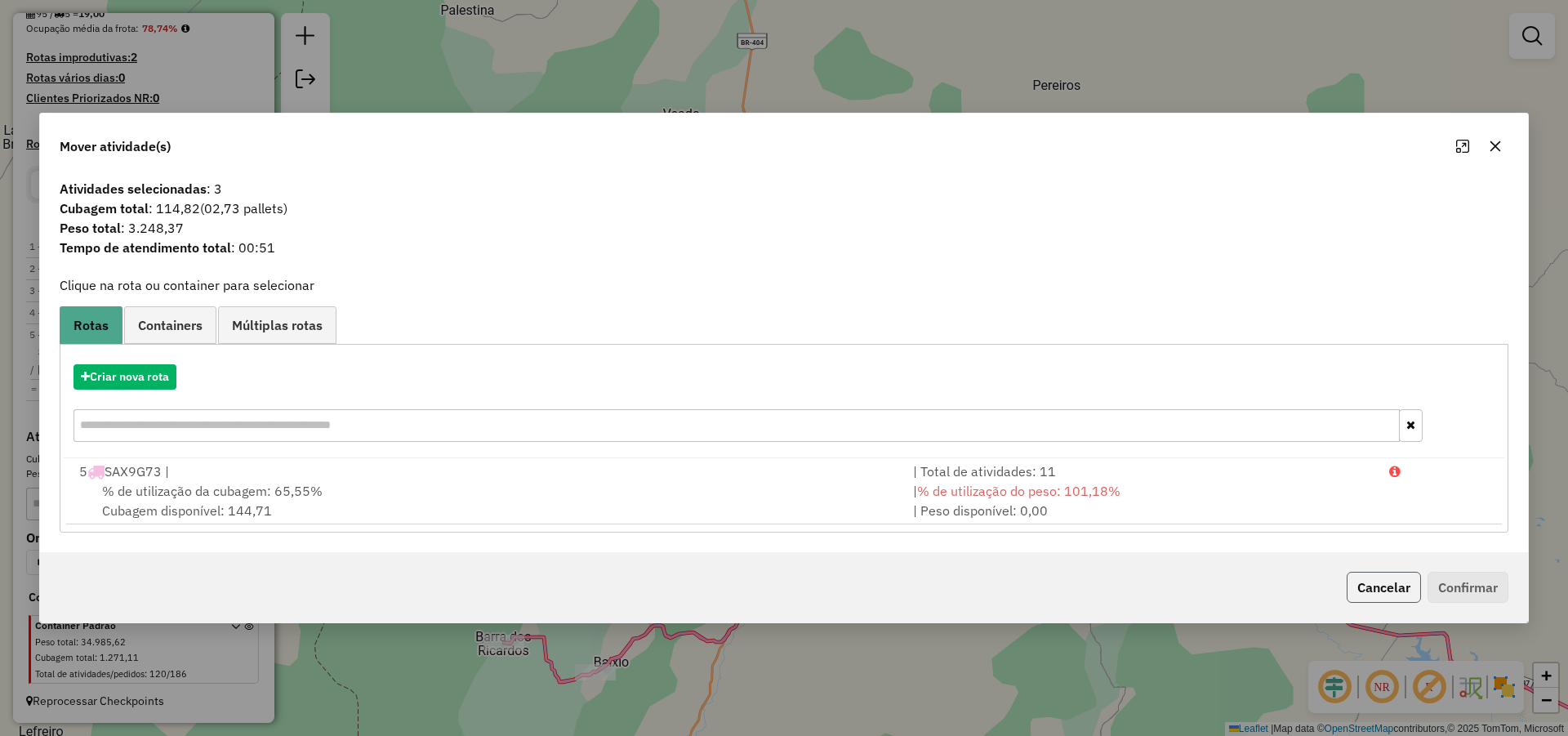
click at [1369, 588] on button "Cancelar" at bounding box center [1383, 587] width 74 height 31
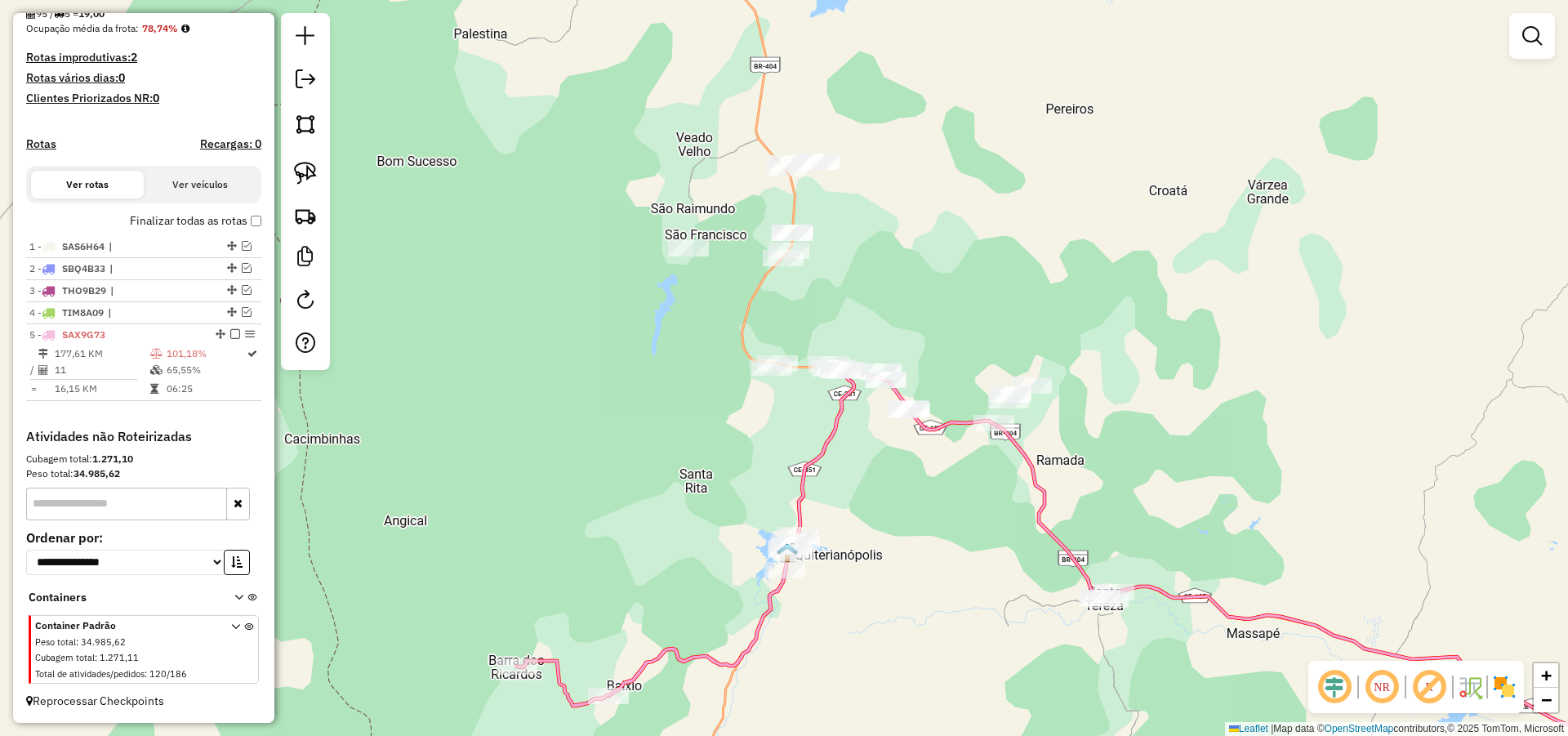
drag, startPoint x: 977, startPoint y: 562, endPoint x: 978, endPoint y: 573, distance: 11.0
click at [978, 573] on div "Janela de atendimento Grade de atendimento Capacidade Transportadoras Veículos …" at bounding box center [784, 368] width 1568 height 736
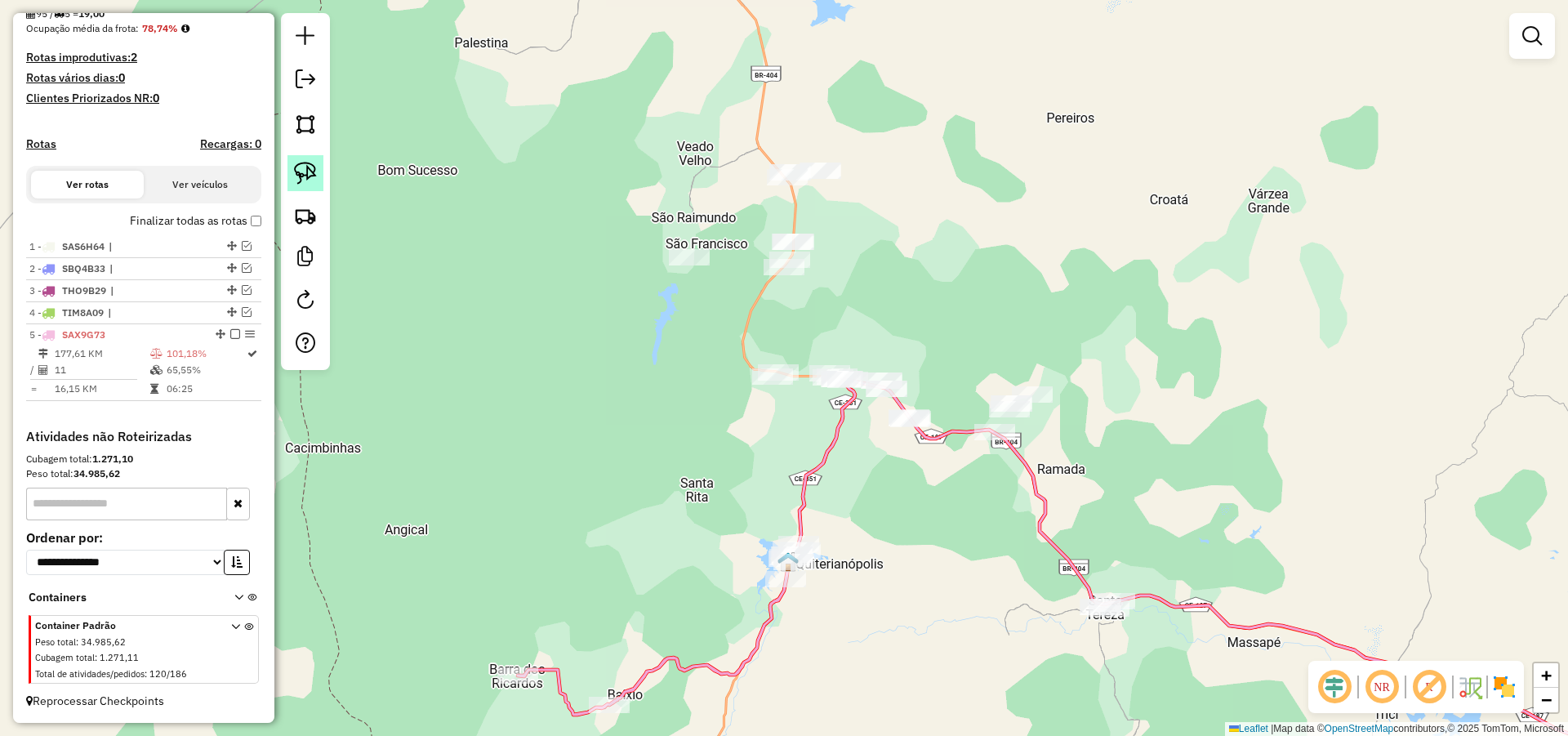
click at [306, 167] on img at bounding box center [305, 174] width 23 height 23
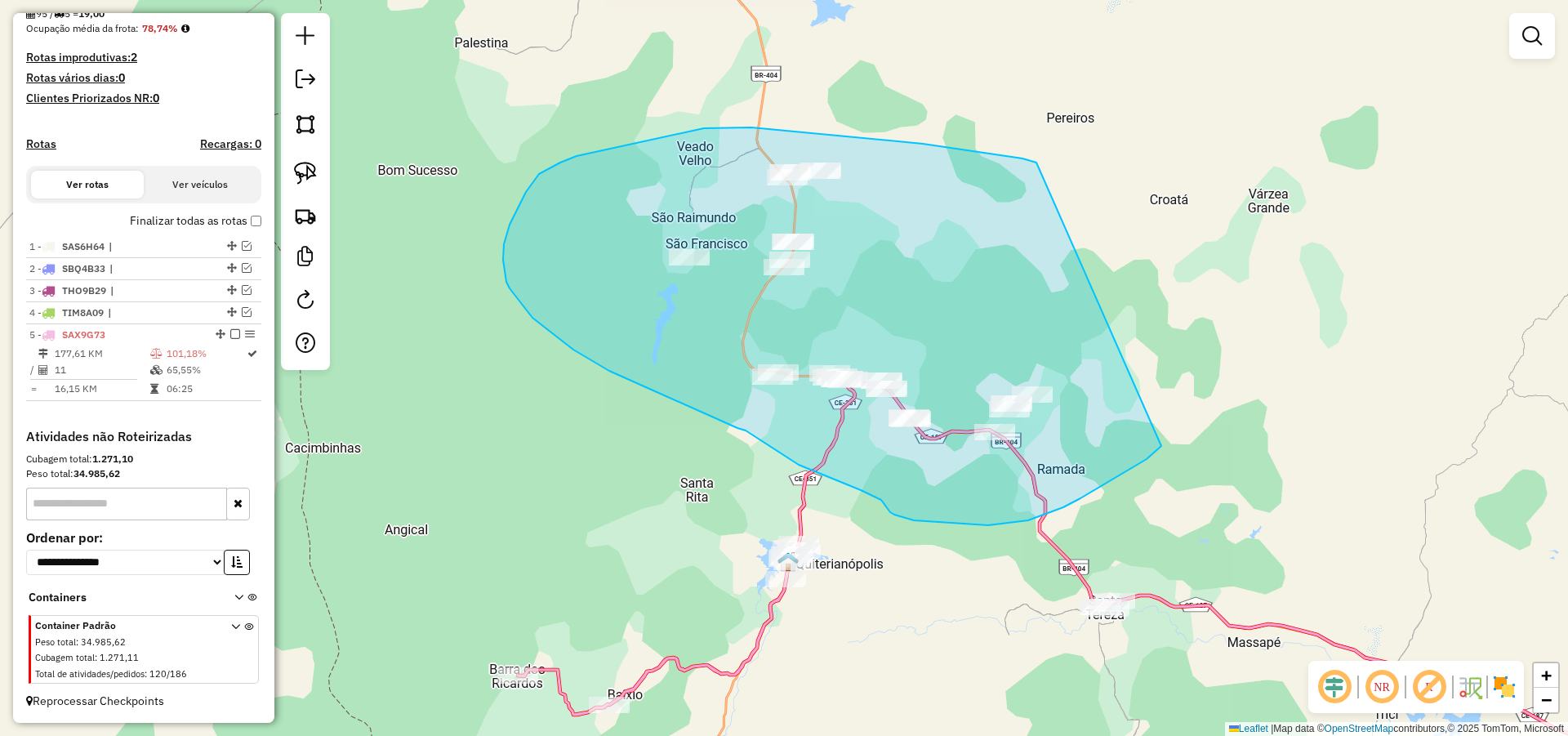
drag, startPoint x: 1032, startPoint y: 161, endPoint x: 1164, endPoint y: 441, distance: 309.6
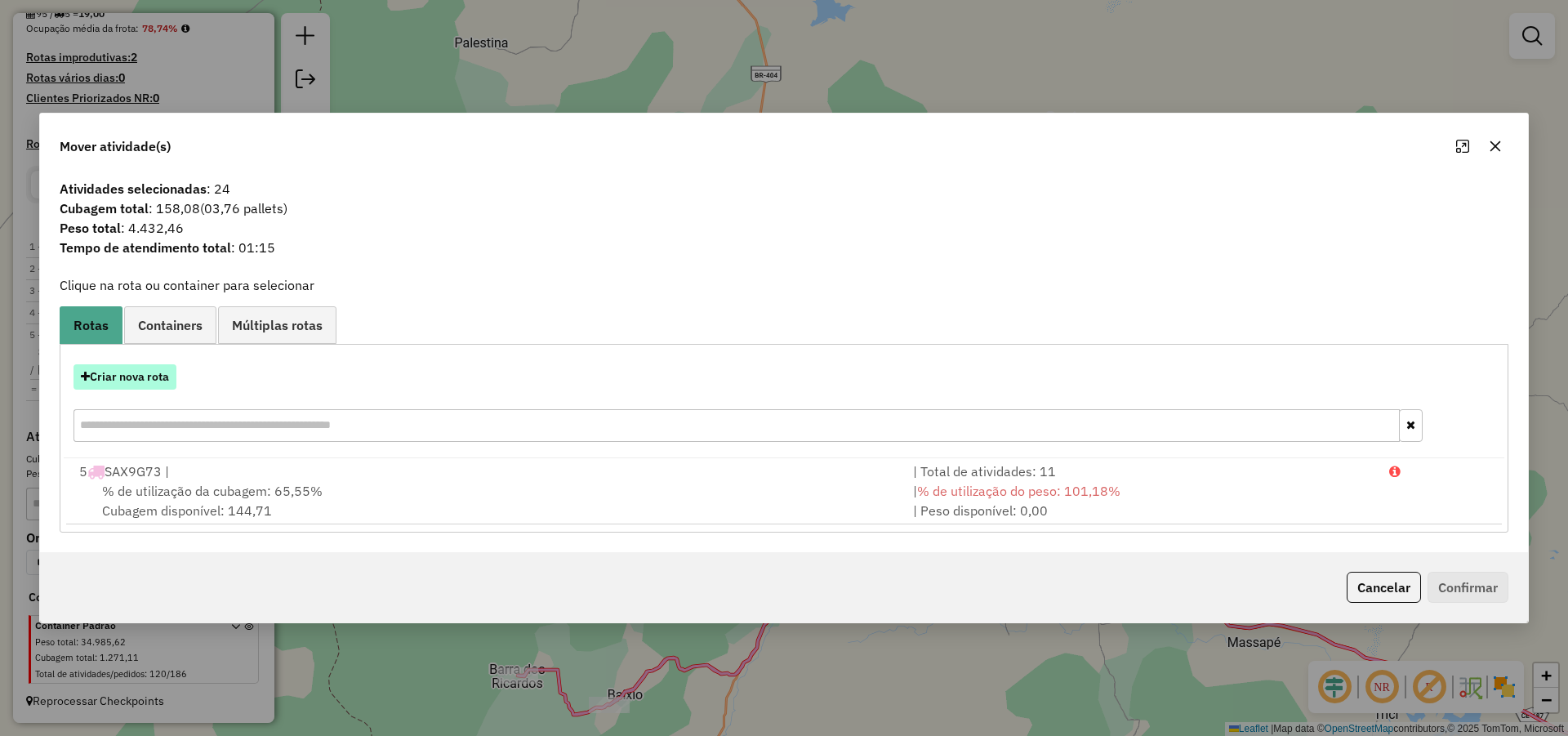
click at [154, 377] on button "Criar nova rota" at bounding box center [124, 377] width 103 height 25
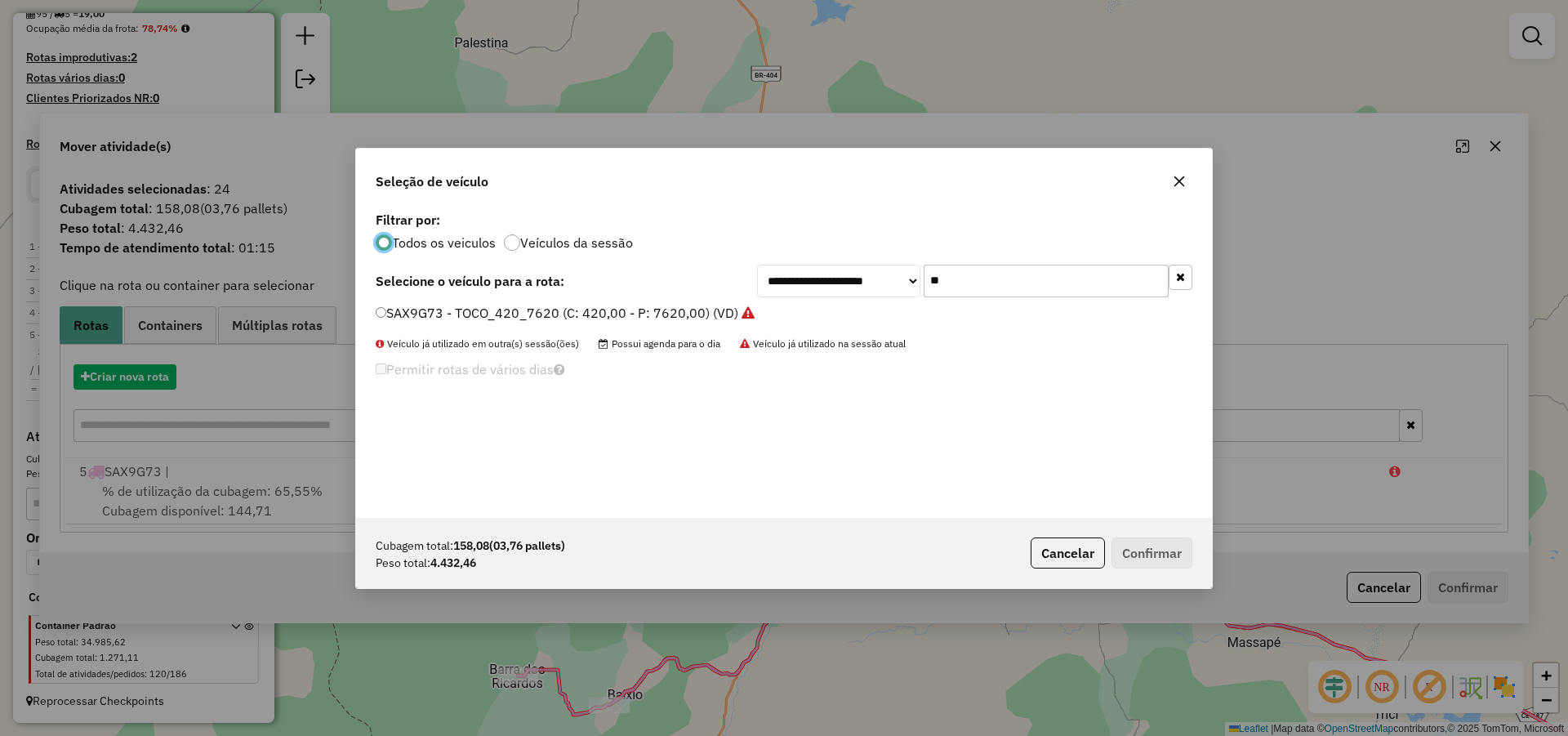
scroll to position [9, 4]
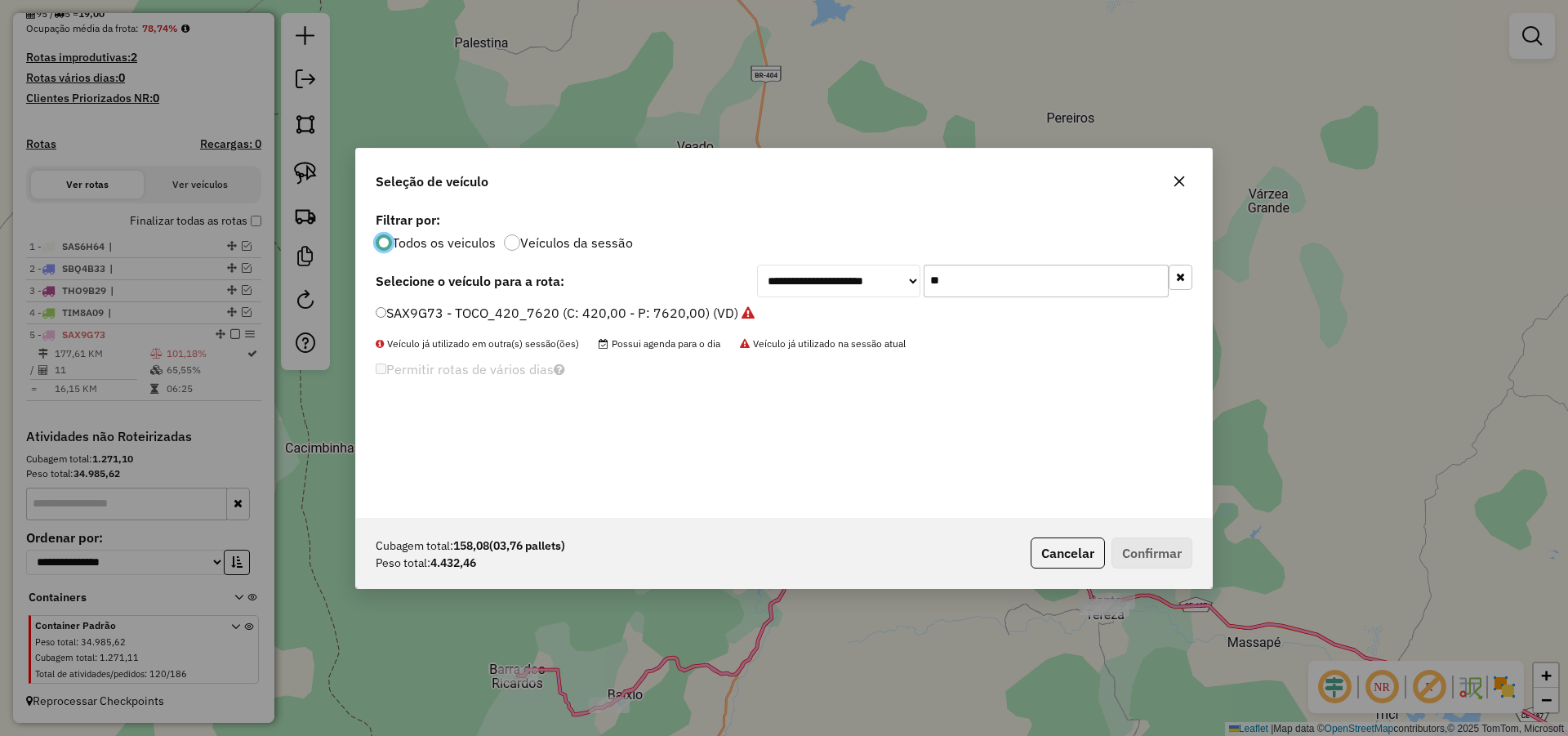
click at [998, 269] on input "**" at bounding box center [1046, 281] width 245 height 32
click at [996, 272] on input "**" at bounding box center [1046, 281] width 245 height 32
type input "***"
click at [647, 310] on label "SBA9H93 - TRUCK_336_6630 (C: 336,00 - P: 6630,00) (VD)" at bounding box center [561, 312] width 371 height 20
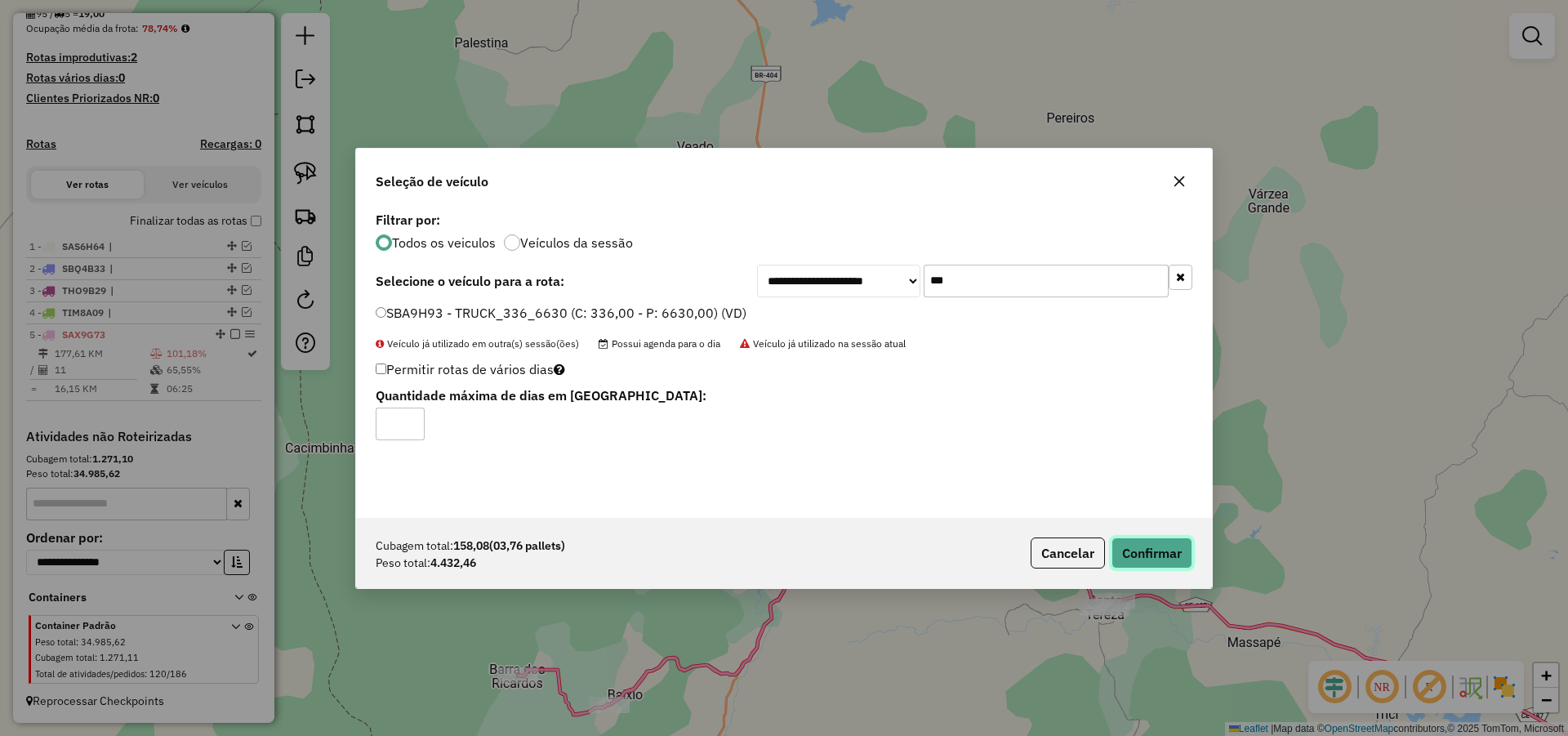
click at [1171, 561] on button "Confirmar" at bounding box center [1152, 552] width 81 height 31
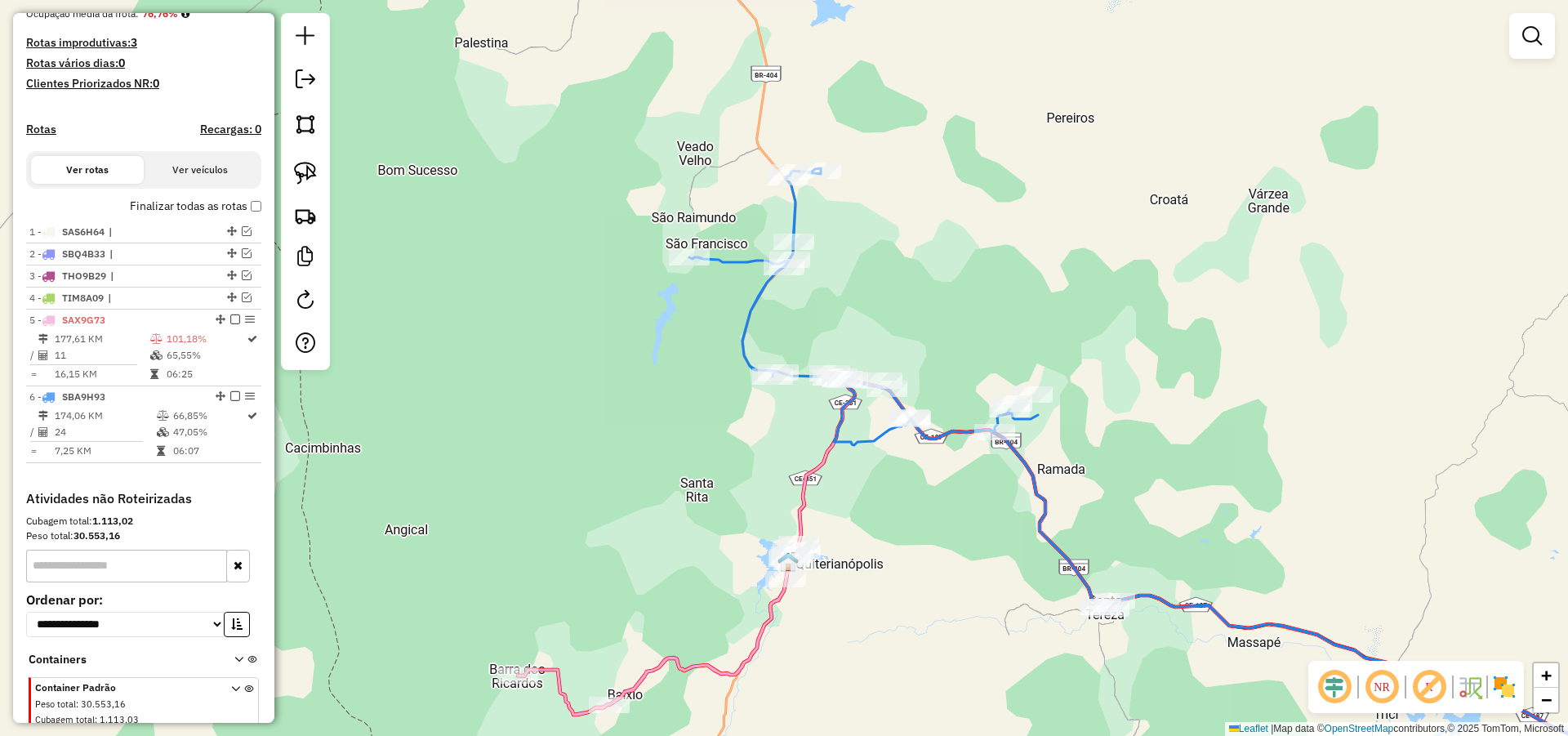
scroll to position [442, 0]
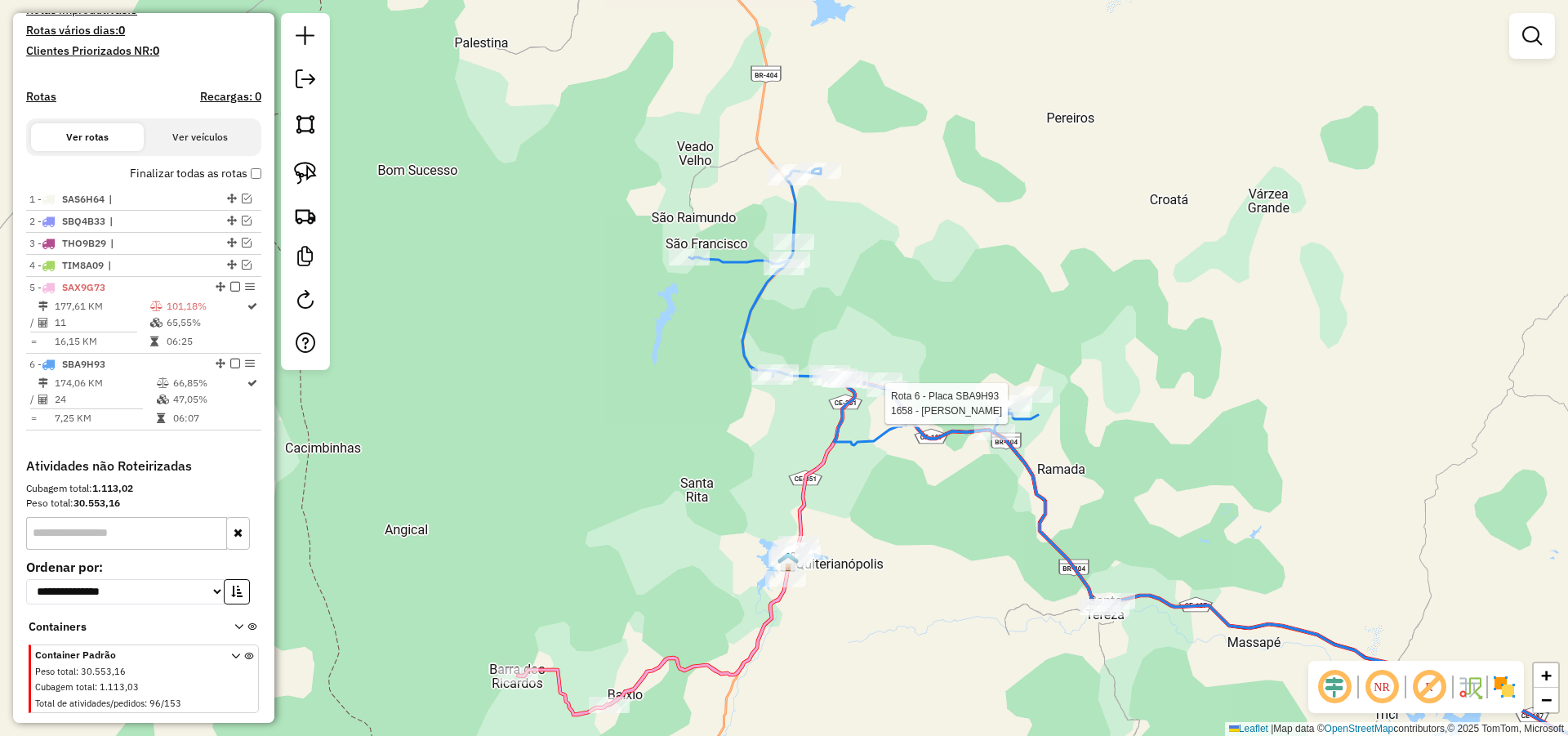
select select "*********"
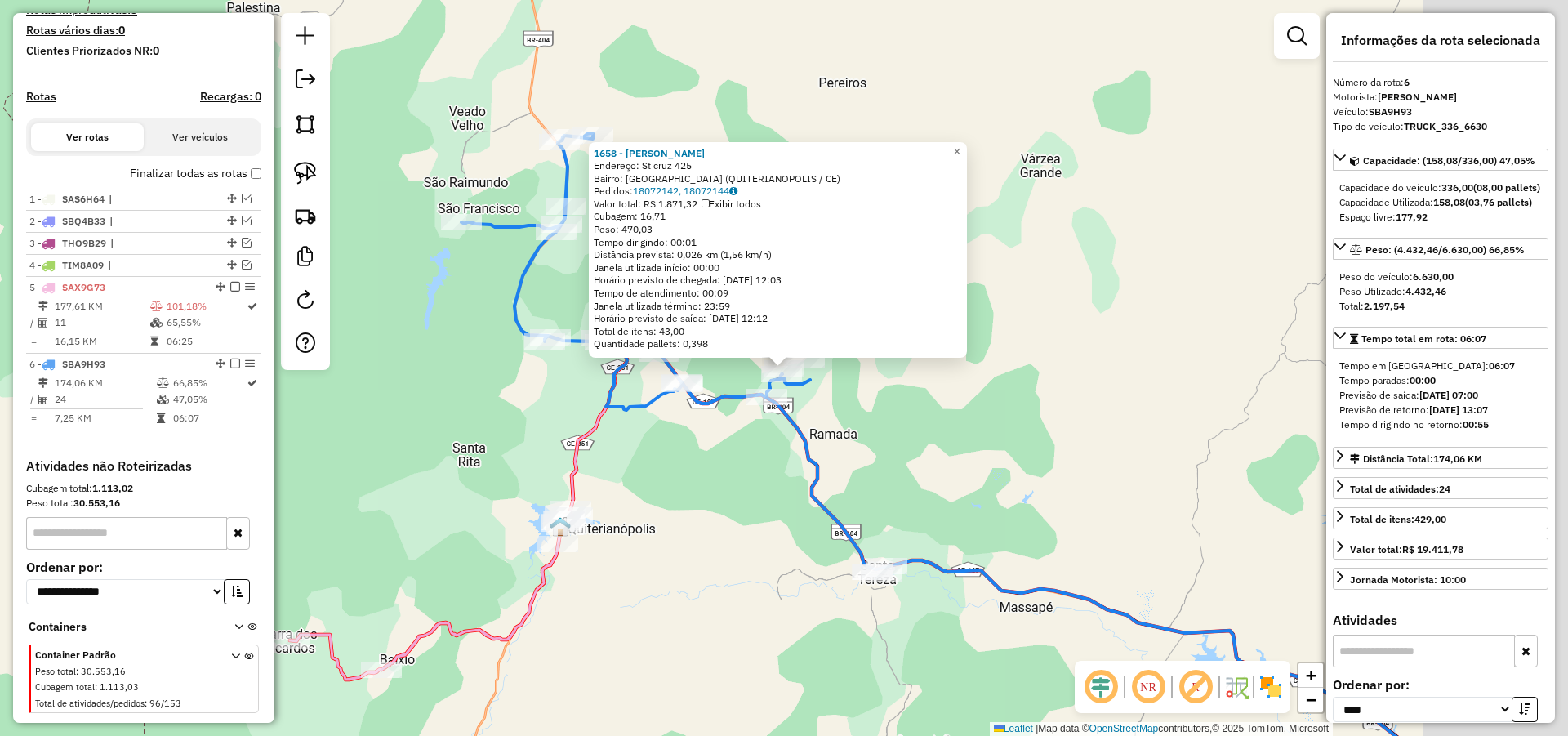
scroll to position [486, 0]
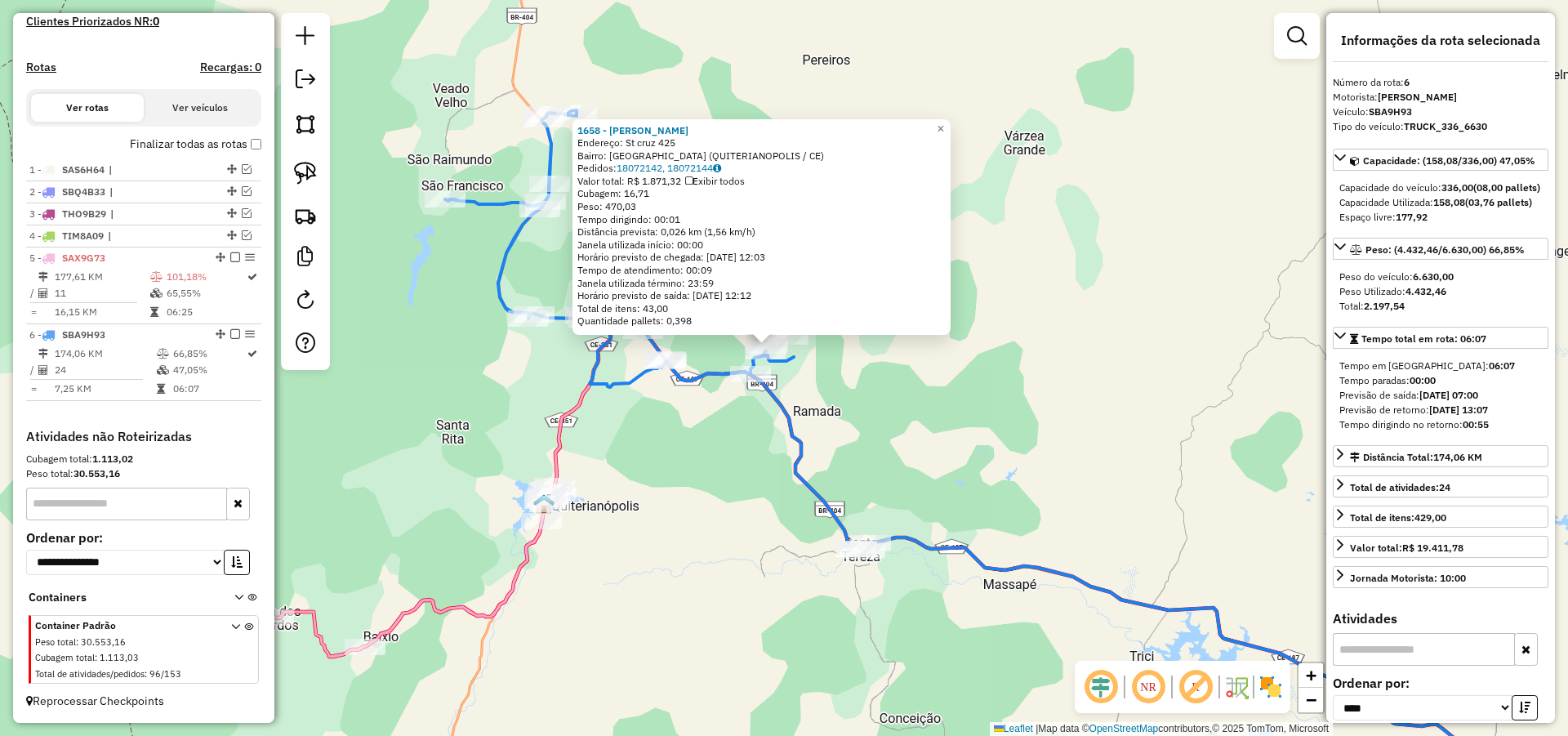
drag, startPoint x: 1078, startPoint y: 487, endPoint x: 989, endPoint y: 402, distance: 123.1
click at [1026, 397] on div "1658 - MARIA LIRA LIMA Endereço: St cruz 425 Bairro: DISTRITO SAO FRANCISCO (QU…" at bounding box center [784, 368] width 1568 height 736
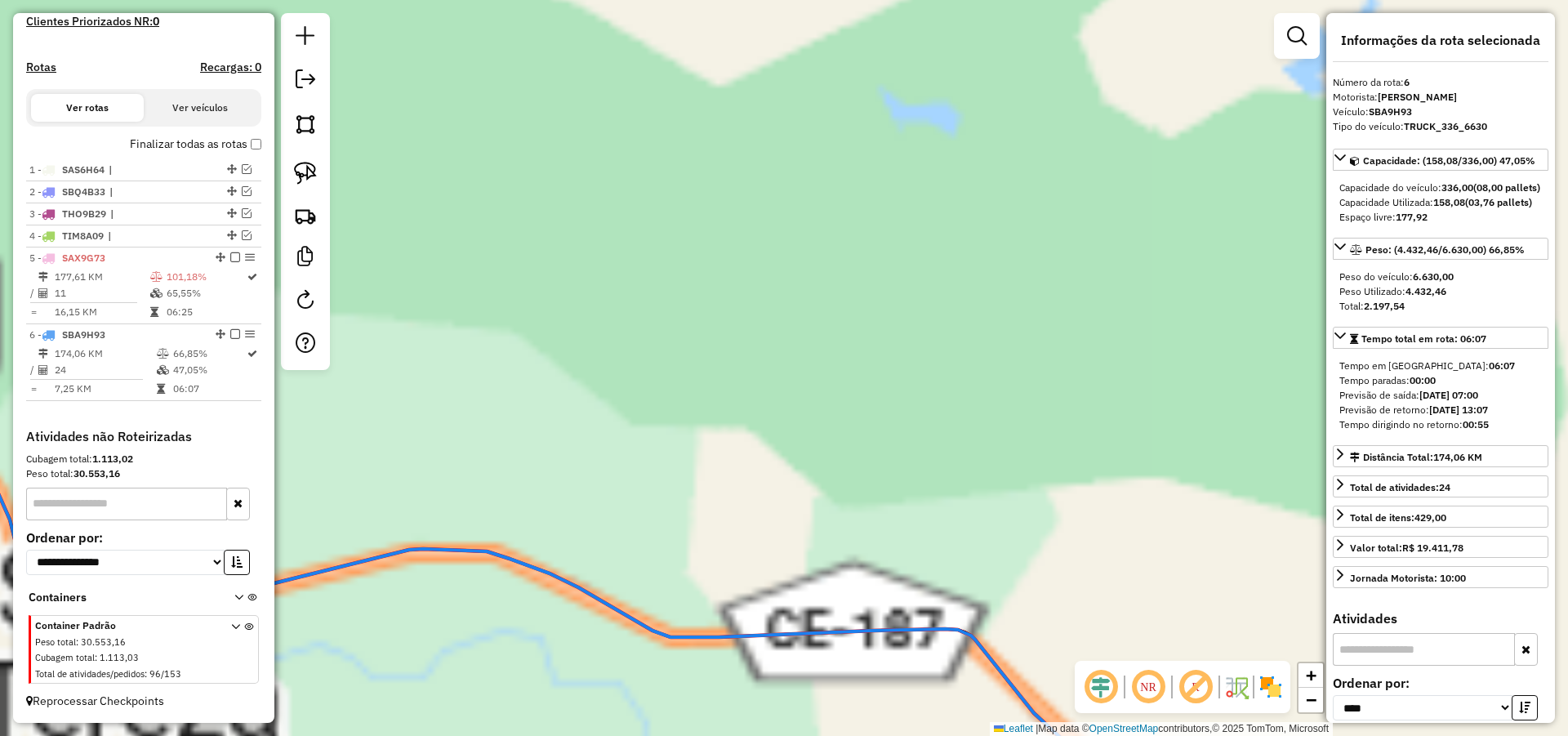
click at [1197, 353] on div "1658 - MARIA LIRA LIMA Endereço: St cruz 425 Bairro: DISTRITO SAO FRANCISCO (QU…" at bounding box center [784, 368] width 1568 height 736
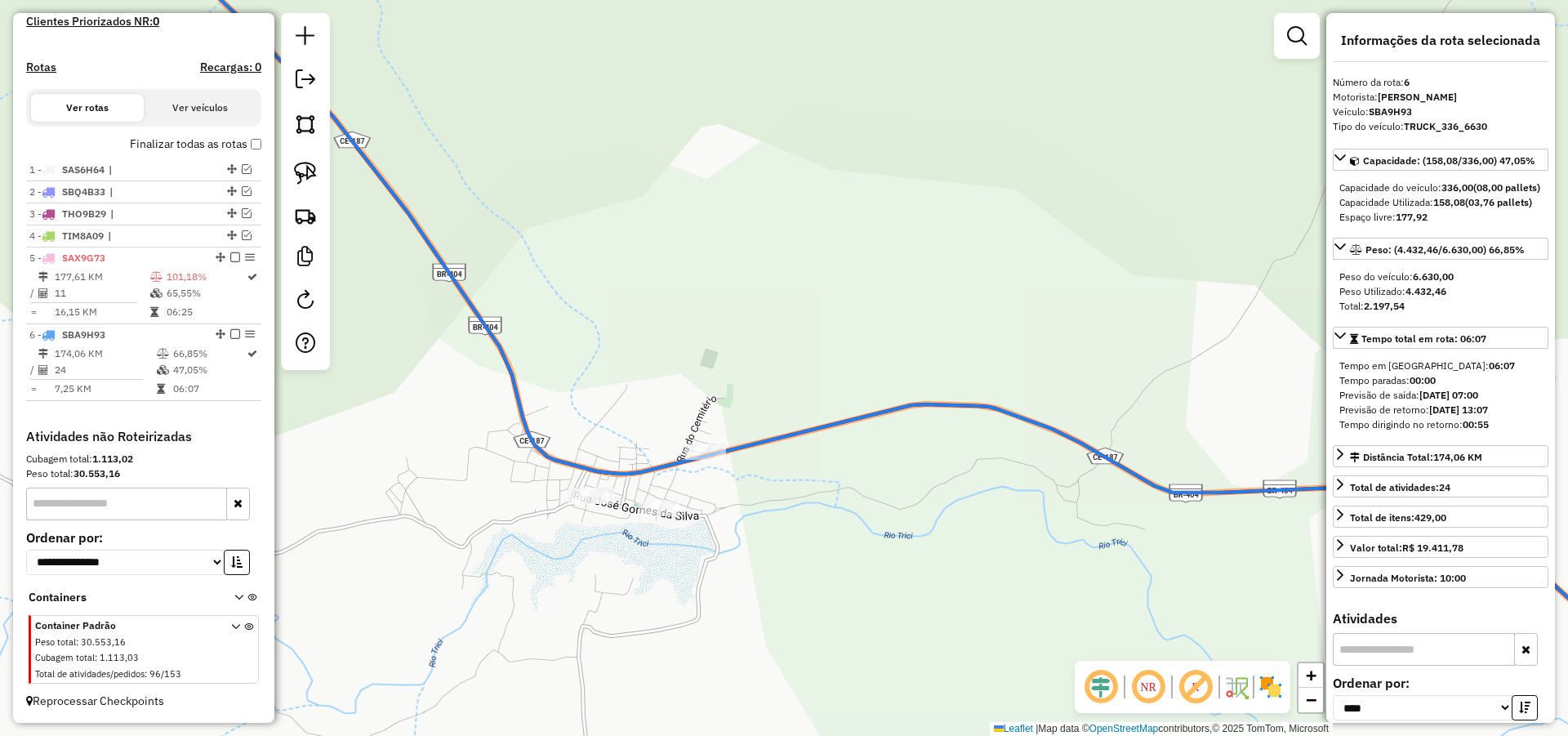
drag, startPoint x: 824, startPoint y: 463, endPoint x: 808, endPoint y: 458, distance: 16.8
click at [824, 460] on div "1658 - MARIA LIRA LIMA Endereço: St cruz 425 Bairro: DISTRITO SAO FRANCISCO (QU…" at bounding box center [784, 368] width 1568 height 736
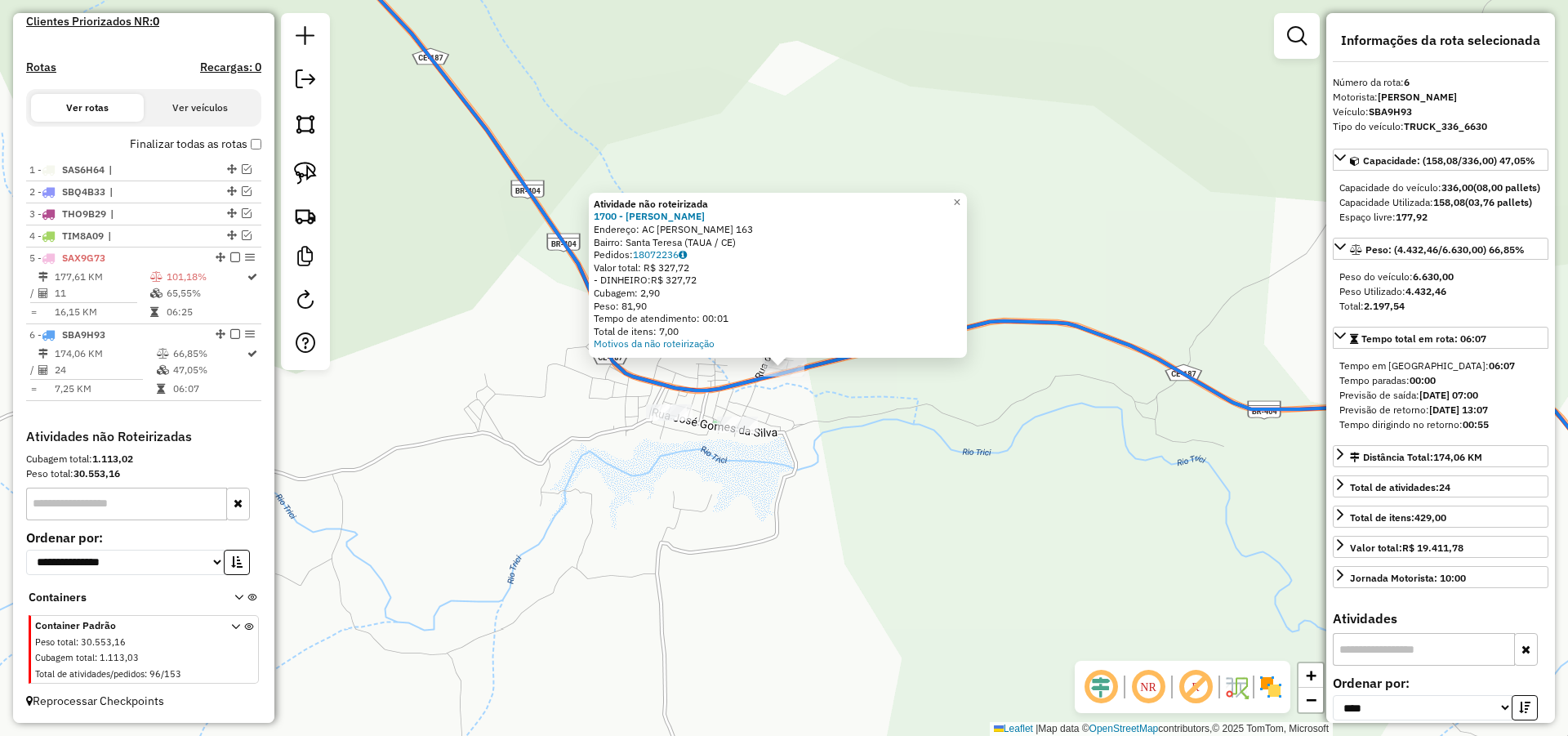
click at [812, 398] on div "Atividade não roteirizada 1700 - MARIA DO ROSARIO VIE Endereço: AC PEDRO GUEDES…" at bounding box center [784, 368] width 1568 height 736
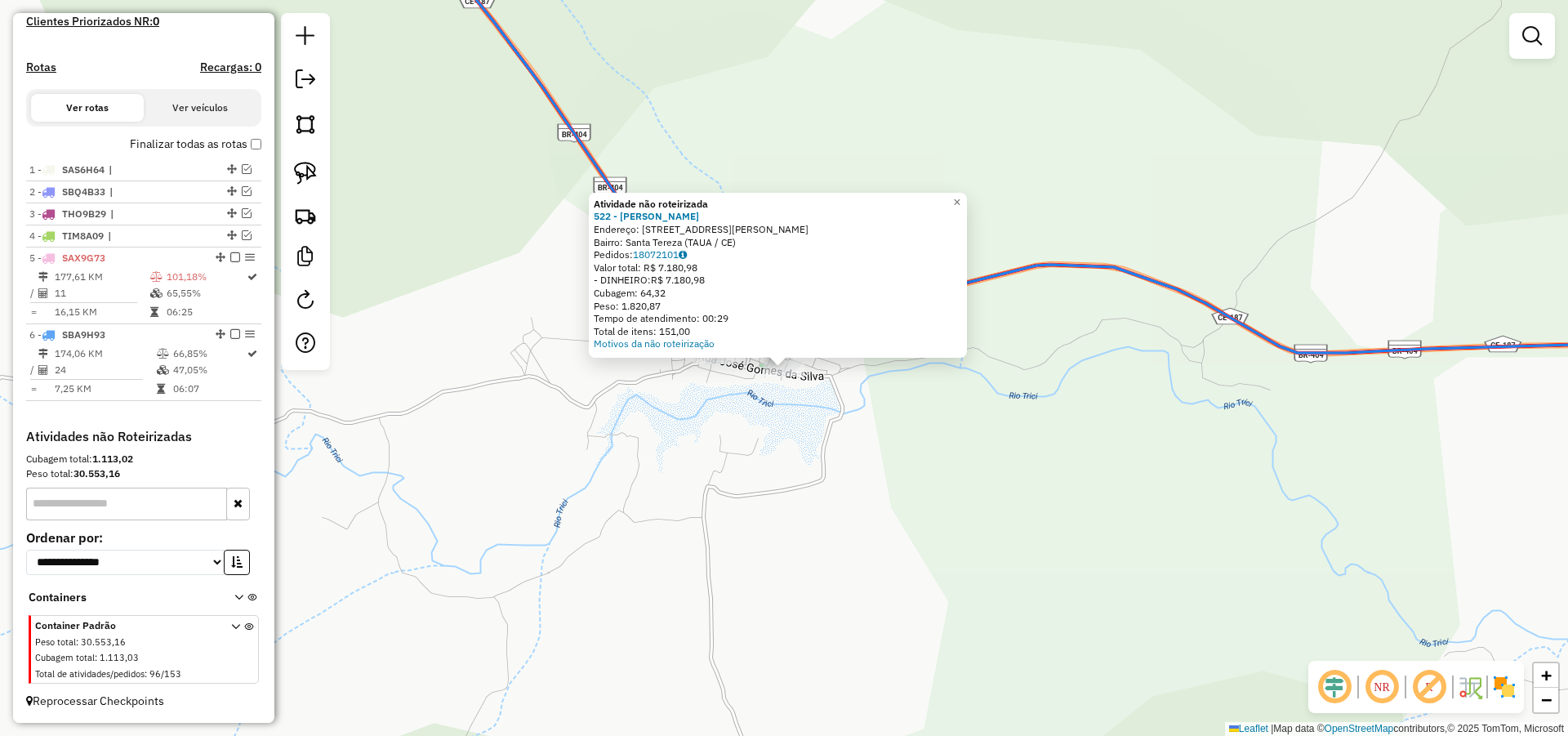
click at [818, 405] on div "Atividade não roteirizada 522 - MARIA GONCALVES LOIO Endereço: R JOSE GOMES DA …" at bounding box center [784, 368] width 1568 height 736
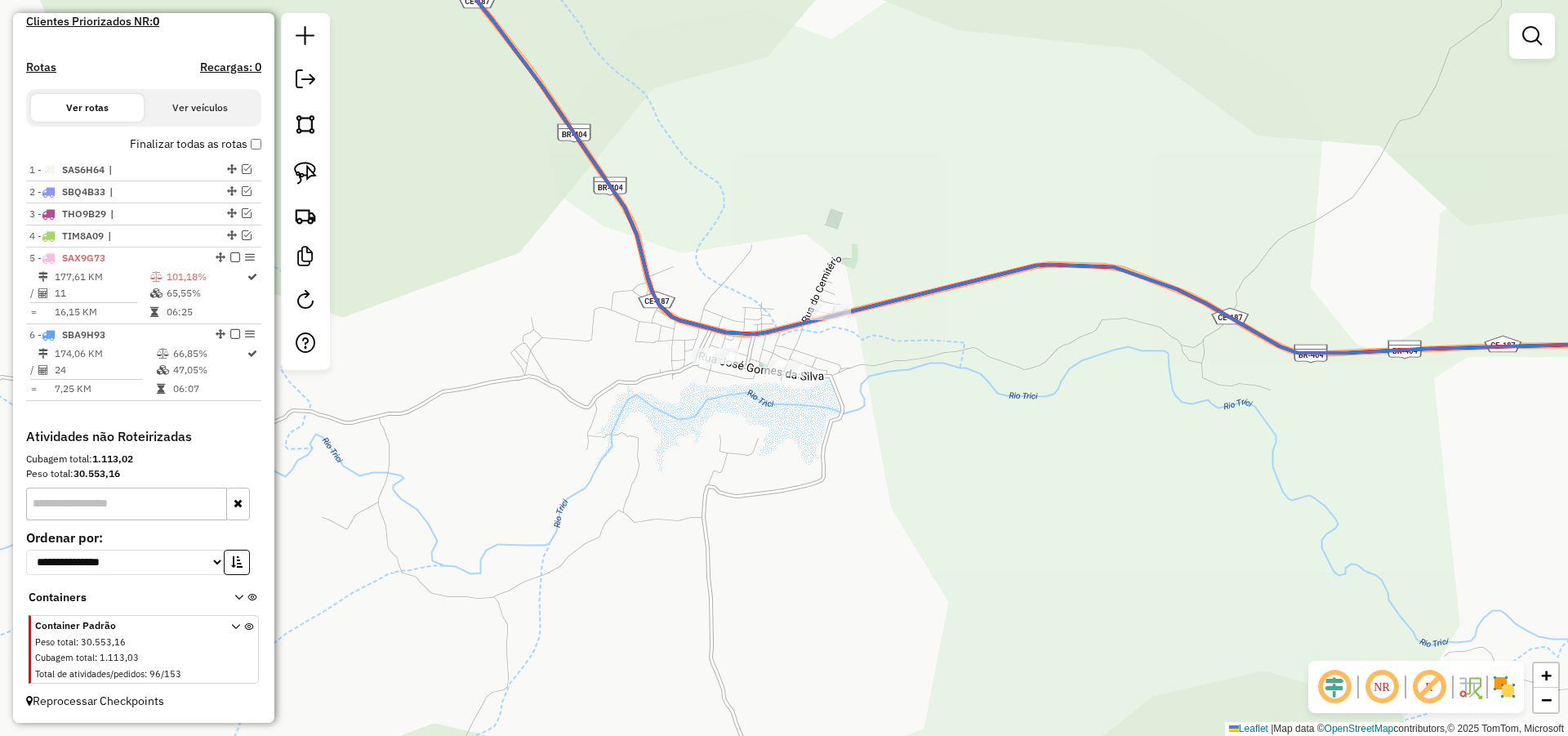
click at [913, 405] on div "Janela de atendimento Grade de atendimento Capacidade Transportadoras Veículos …" at bounding box center [784, 368] width 1568 height 736
click at [312, 173] on img at bounding box center [305, 174] width 23 height 23
drag, startPoint x: 756, startPoint y: 265, endPoint x: 733, endPoint y: 390, distance: 127.1
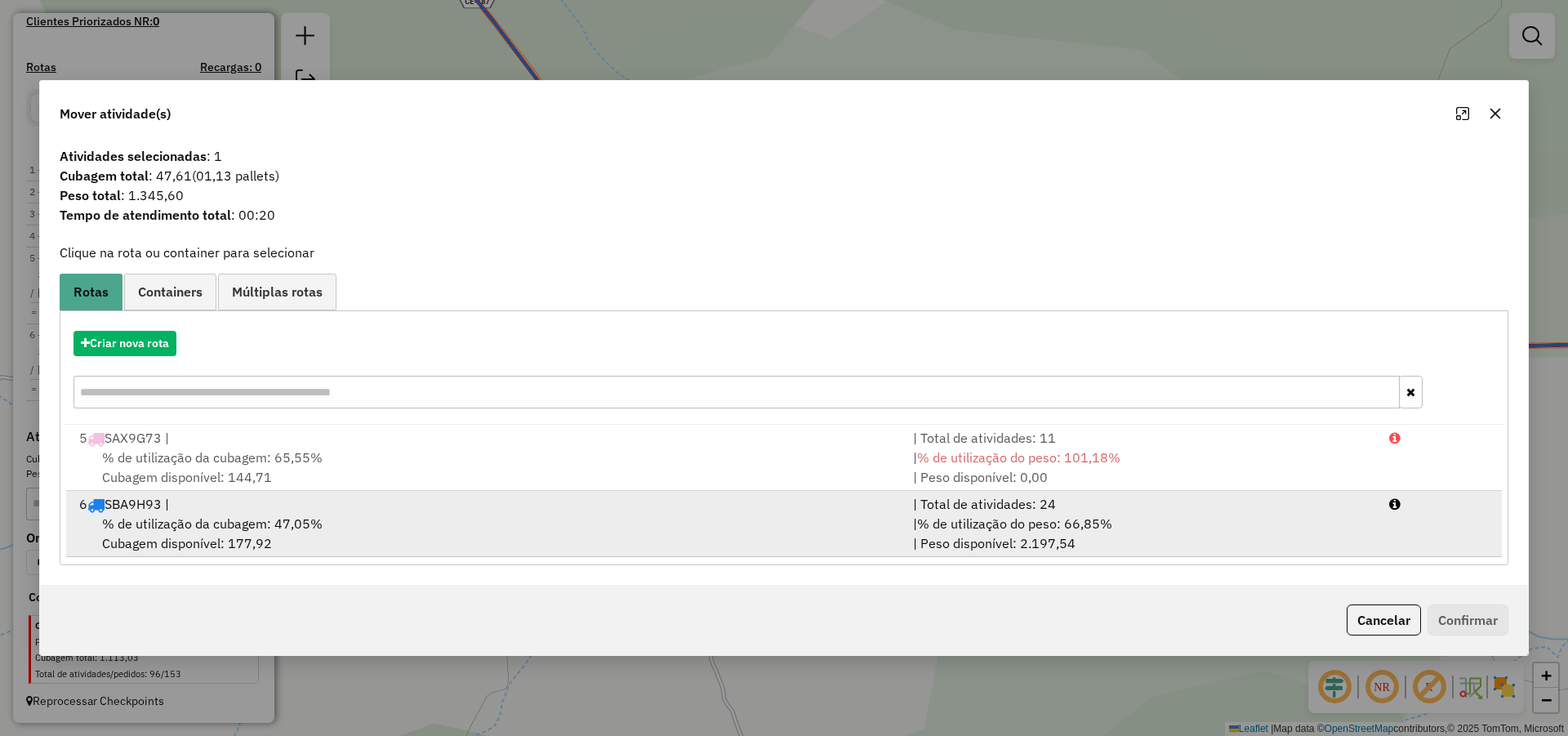
click at [441, 518] on div "% de utilização da cubagem: 47,05% Cubagem disponível: 177,92" at bounding box center [487, 534] width 834 height 39
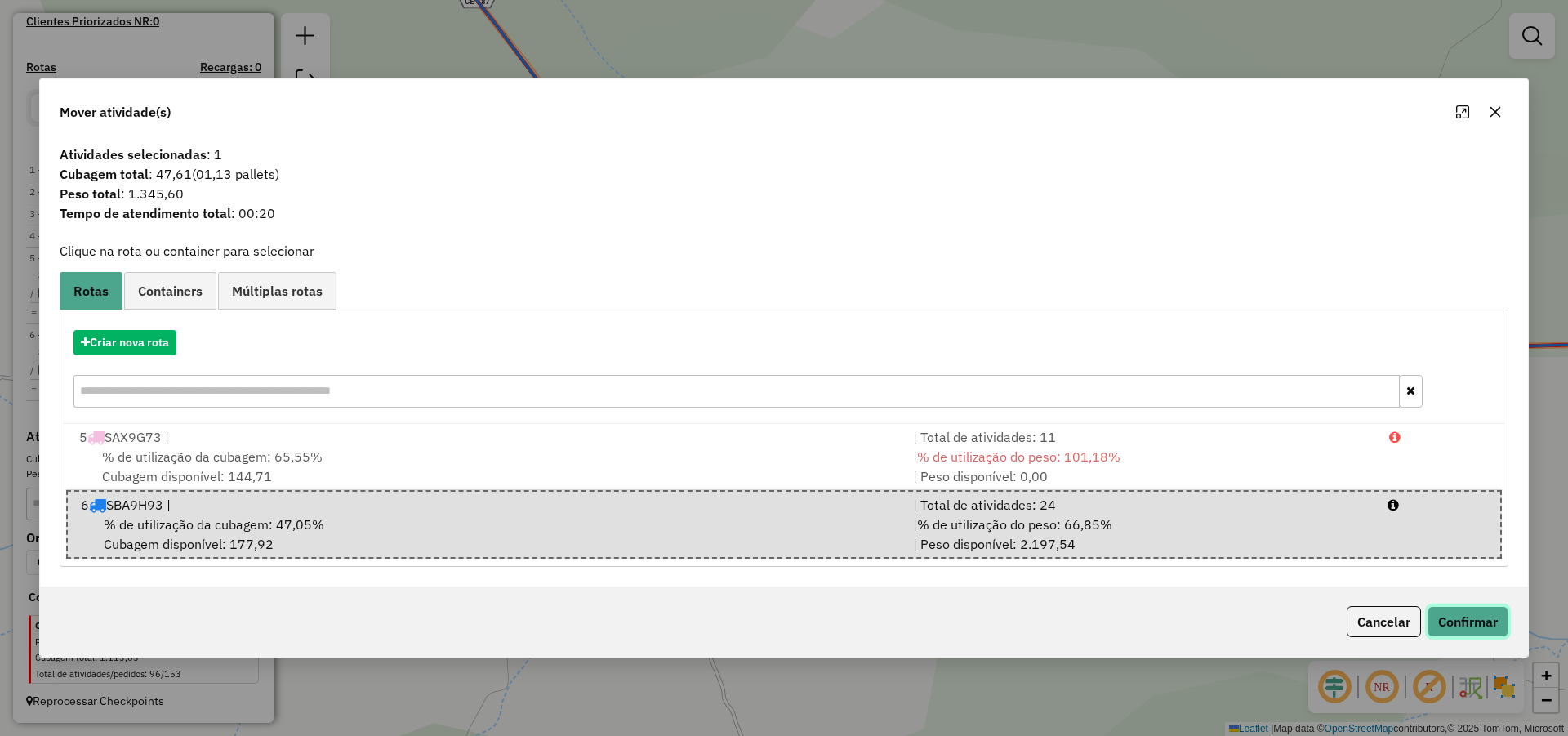
click at [1484, 620] on button "Confirmar" at bounding box center [1468, 621] width 81 height 31
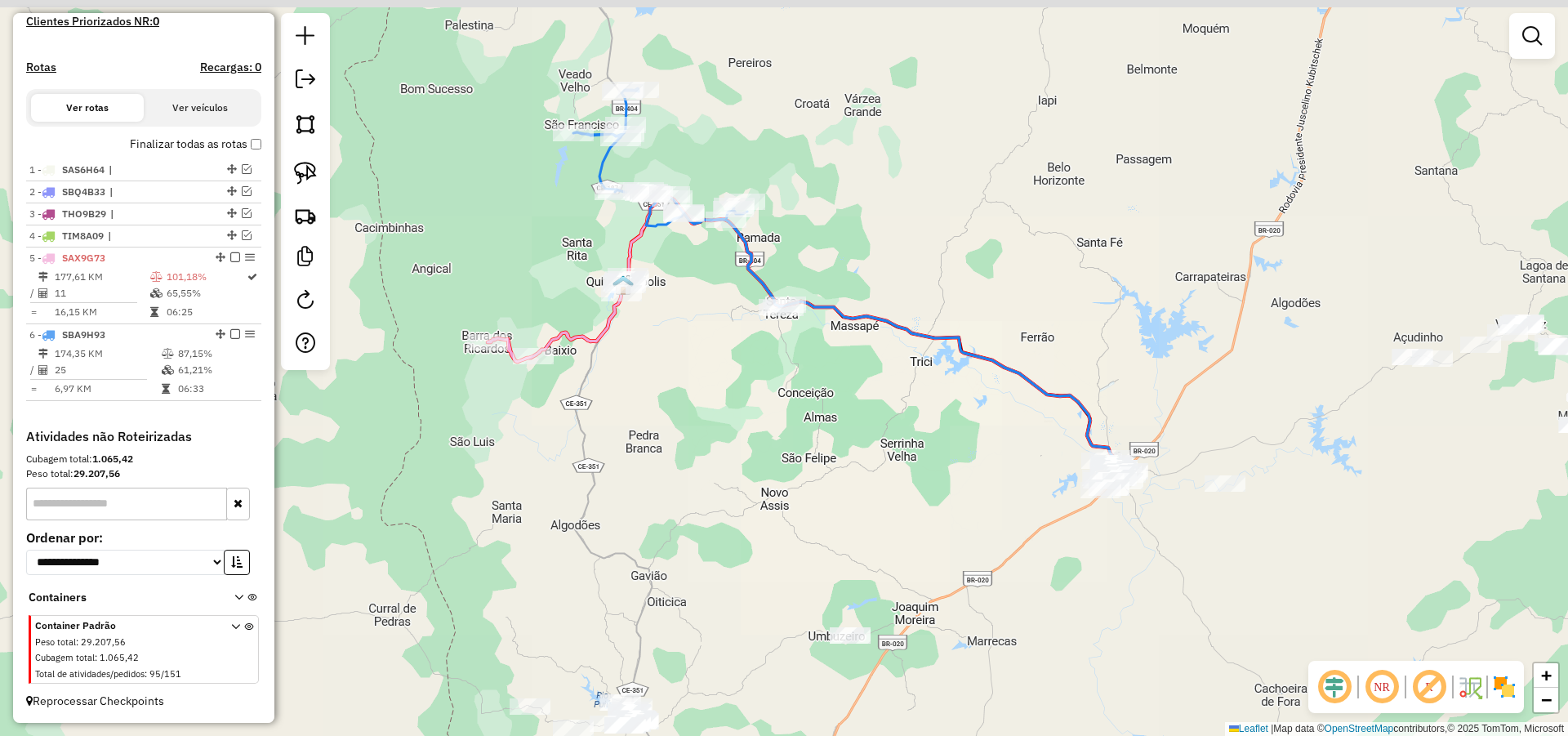
drag, startPoint x: 660, startPoint y: 300, endPoint x: 802, endPoint y: 330, distance: 145.1
click at [802, 330] on div "Janela de atendimento Grade de atendimento Capacidade Transportadoras Veículos …" at bounding box center [784, 368] width 1568 height 736
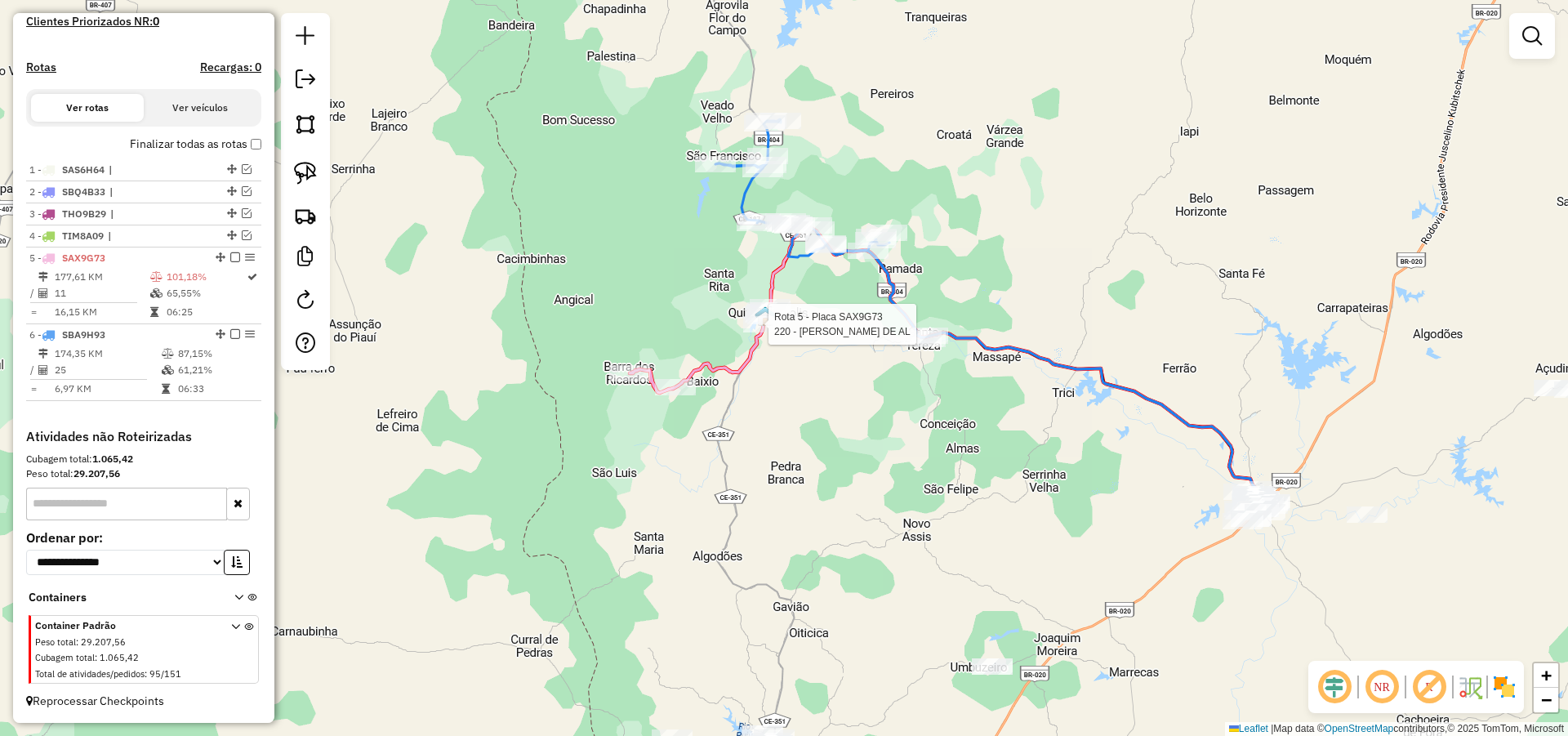
select select "*********"
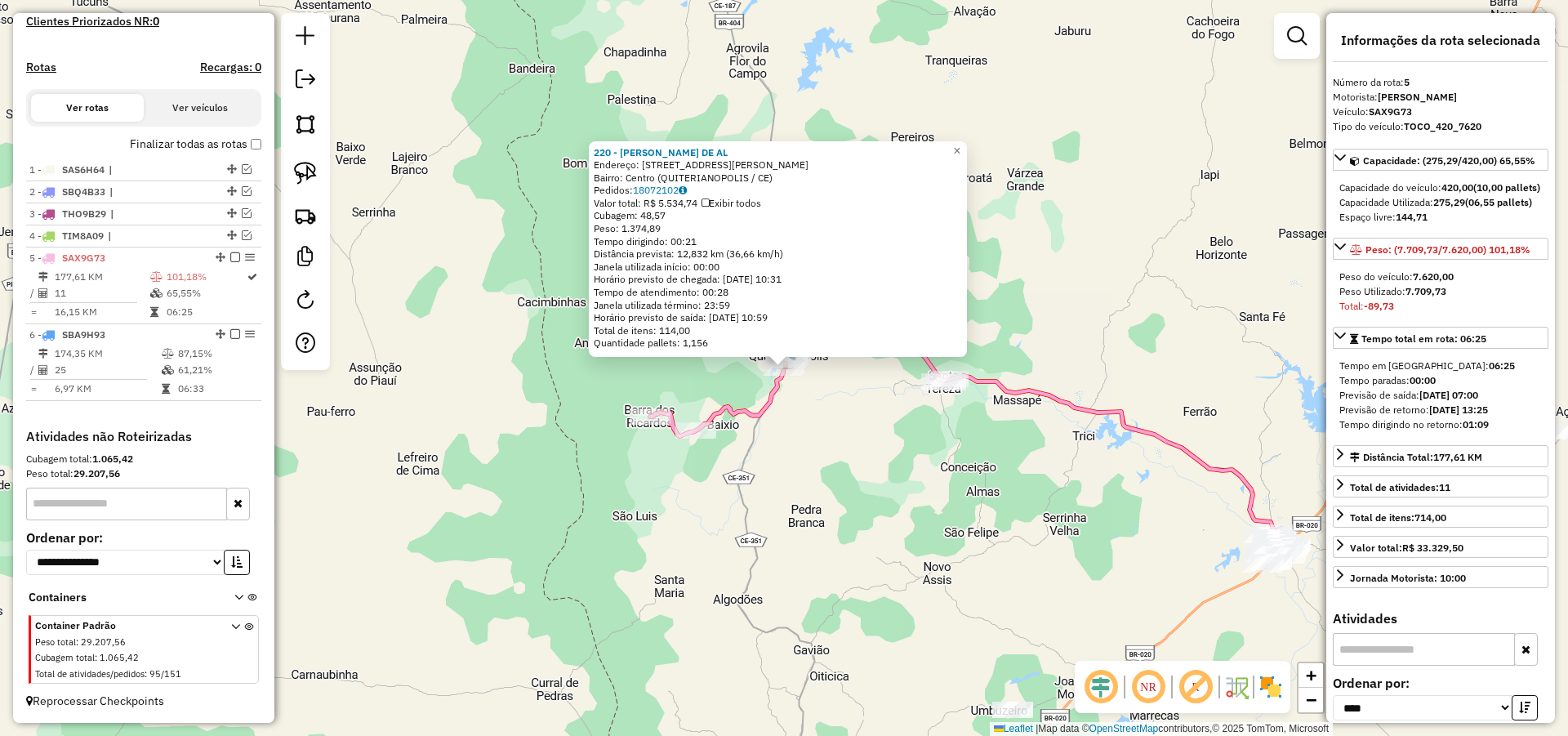
click at [862, 419] on div "220 - DANNILO VIEIRA DE AL Endereço: AV LAURINDO GOMES 848 Bairro: Centro (QUIT…" at bounding box center [784, 368] width 1568 height 736
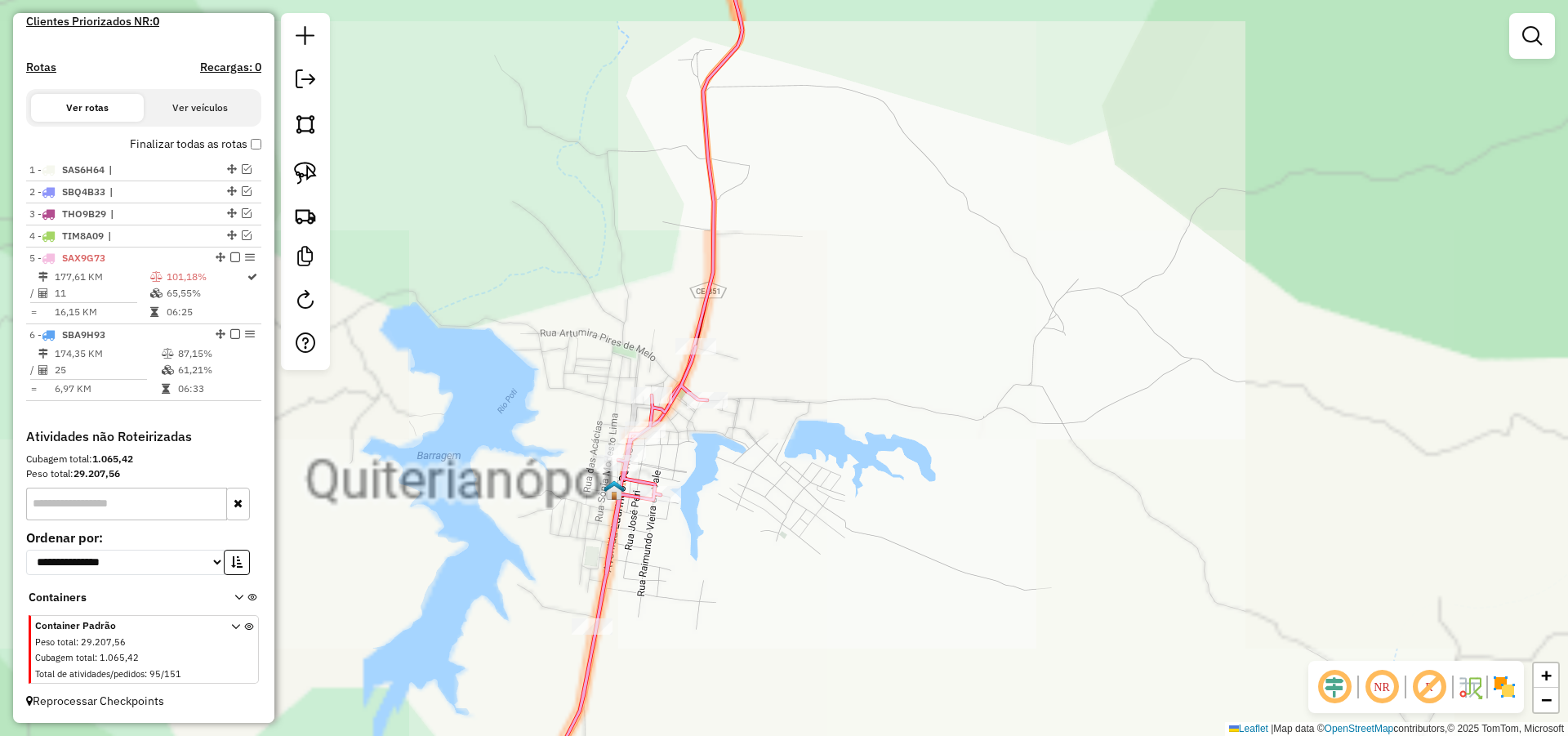
drag, startPoint x: 754, startPoint y: 374, endPoint x: 780, endPoint y: 406, distance: 41.2
click at [796, 420] on div "Janela de atendimento Grade de atendimento Capacidade Transportadoras Veículos …" at bounding box center [784, 368] width 1568 height 736
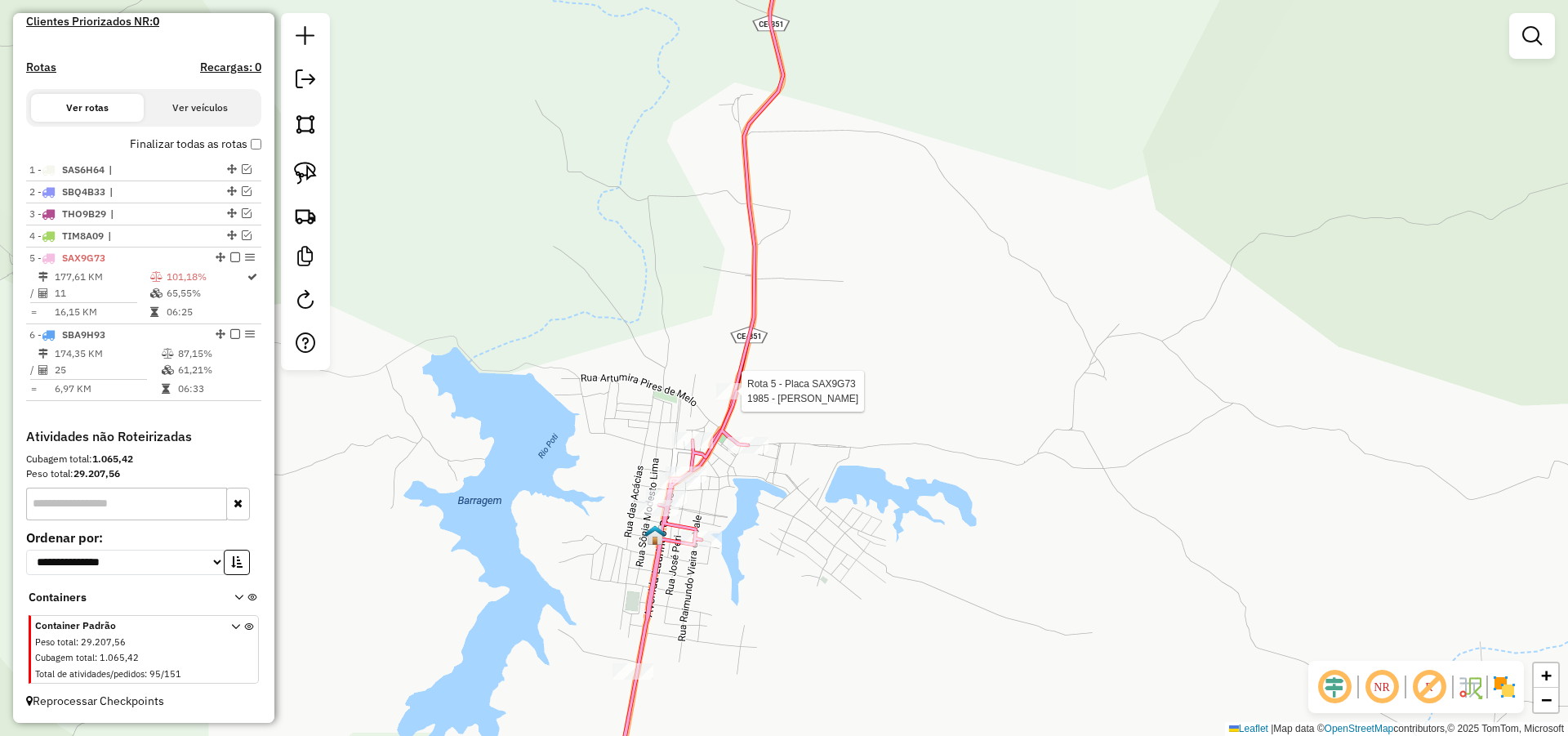
select select "*********"
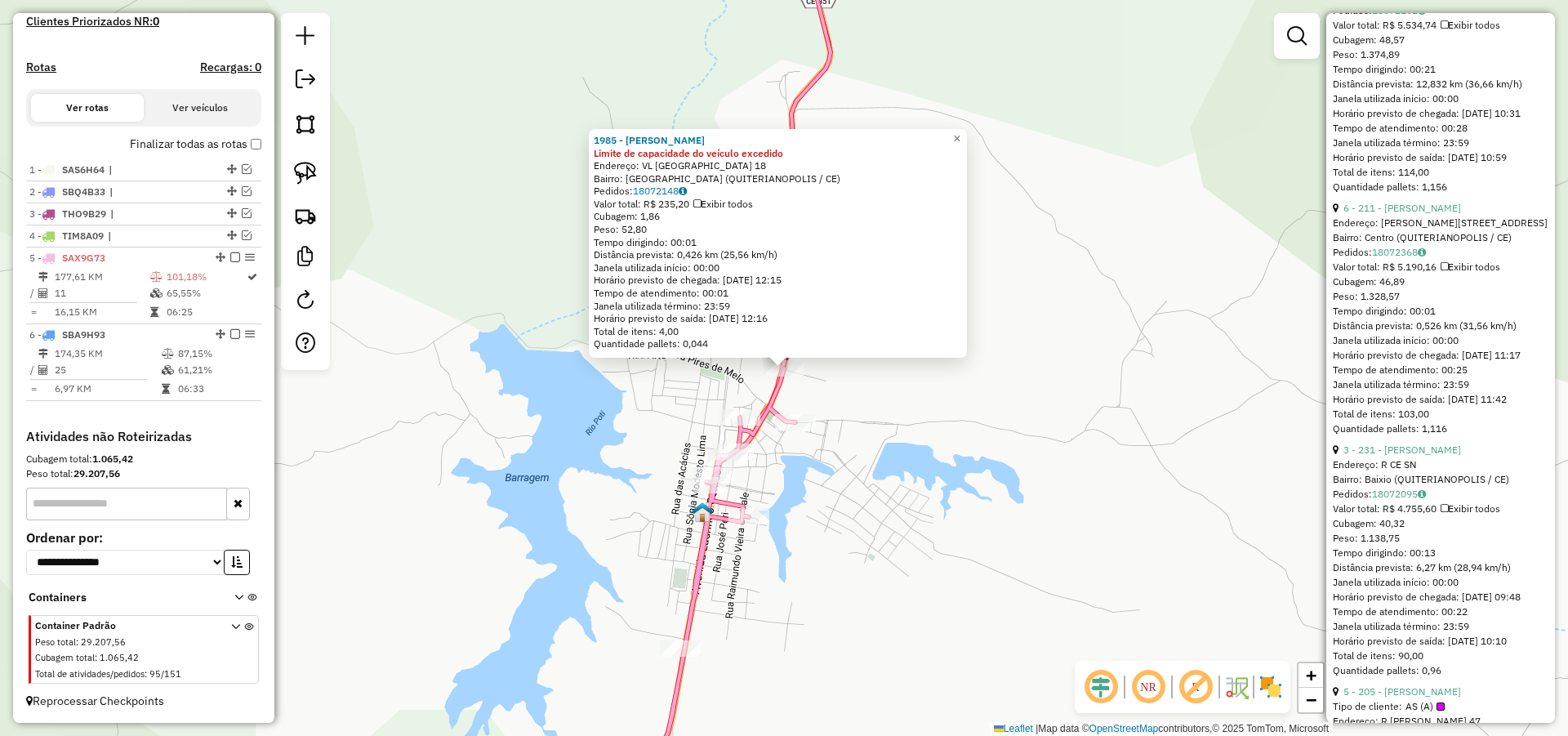
scroll to position [1274, 0]
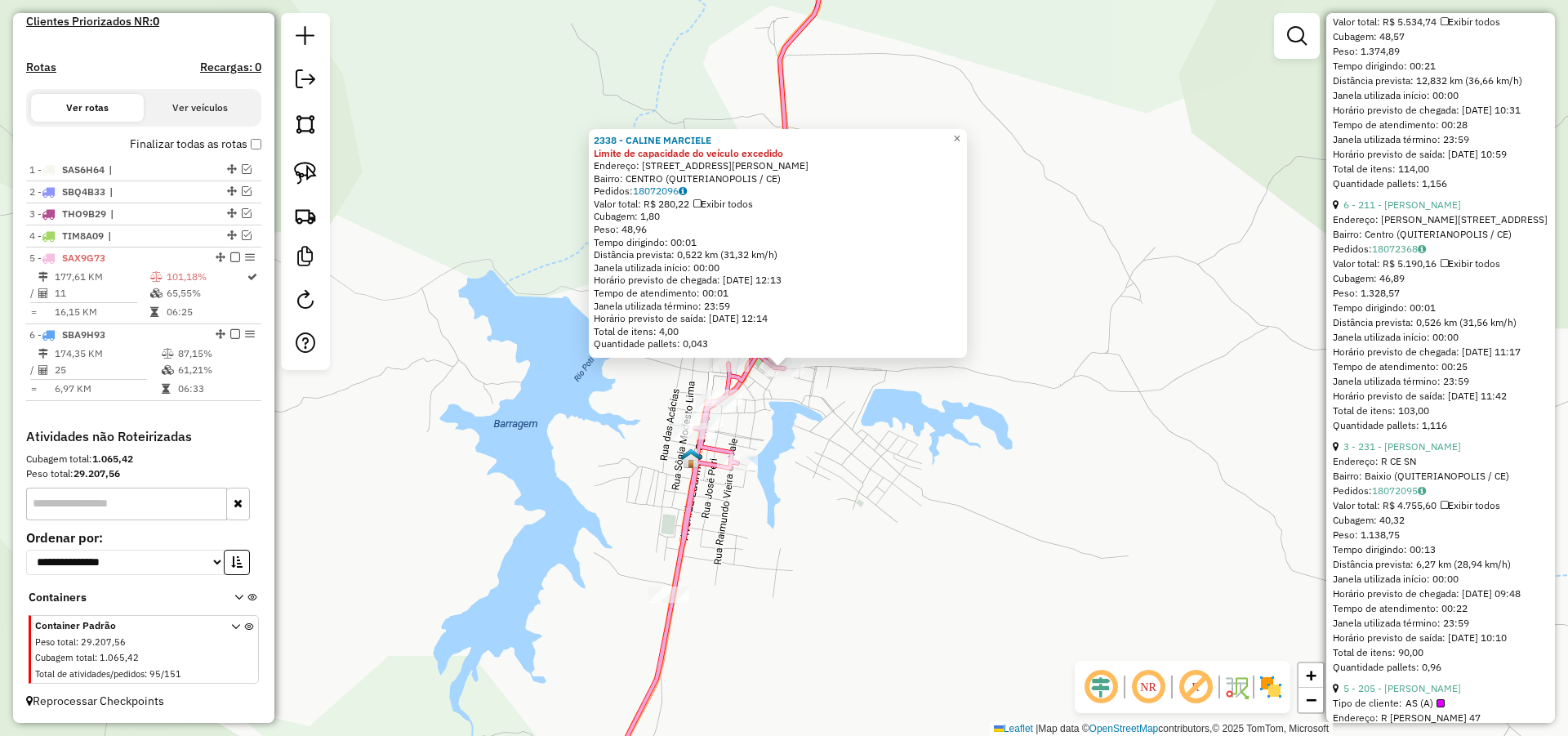
click at [872, 417] on div "2338 - CALINE MARCIELE Limite de capacidade do veículo excedido Endereço: Rua C…" at bounding box center [784, 368] width 1568 height 736
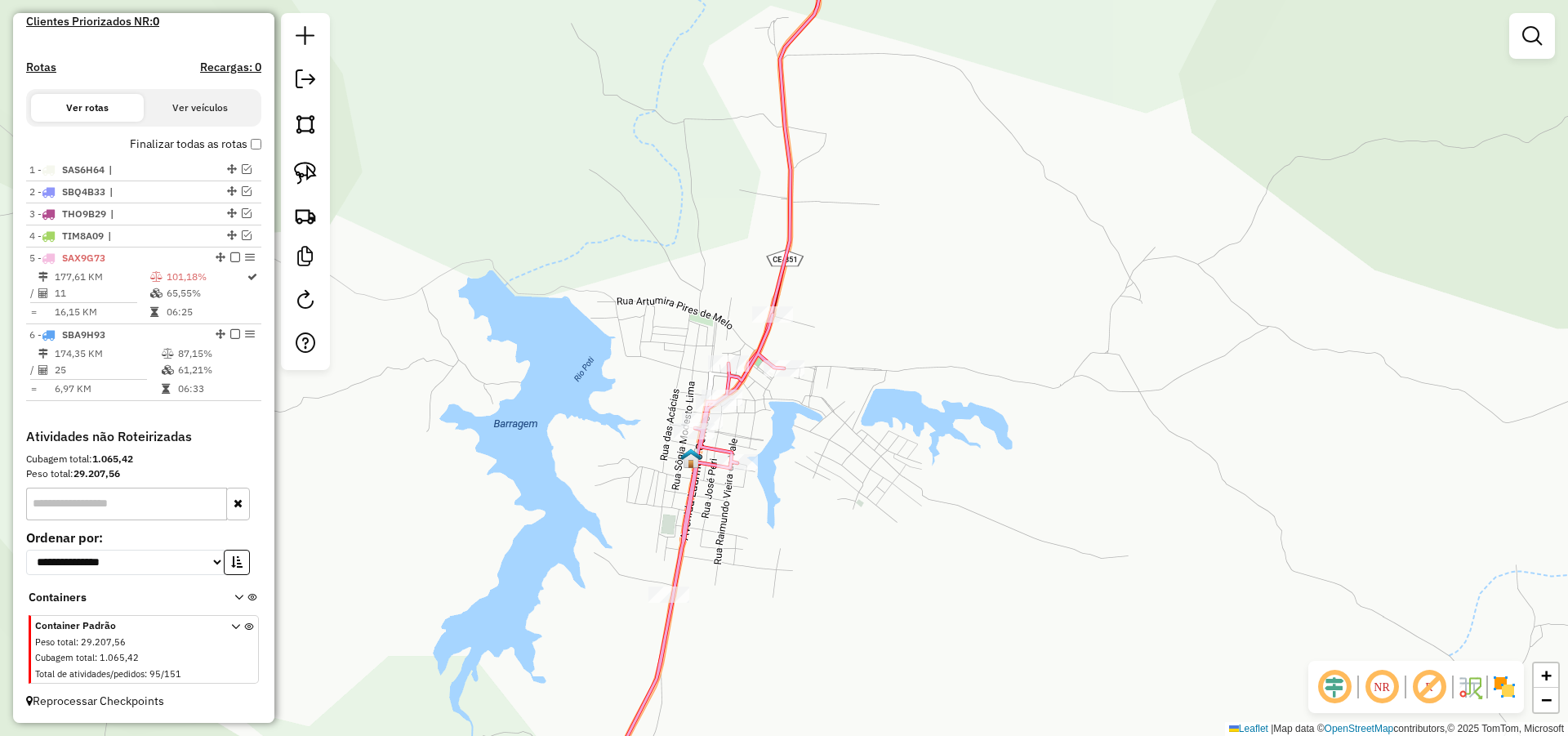
click at [907, 373] on div "Janela de atendimento Grade de atendimento Capacidade Transportadoras Veículos …" at bounding box center [784, 368] width 1568 height 736
click at [312, 165] on img at bounding box center [305, 174] width 23 height 23
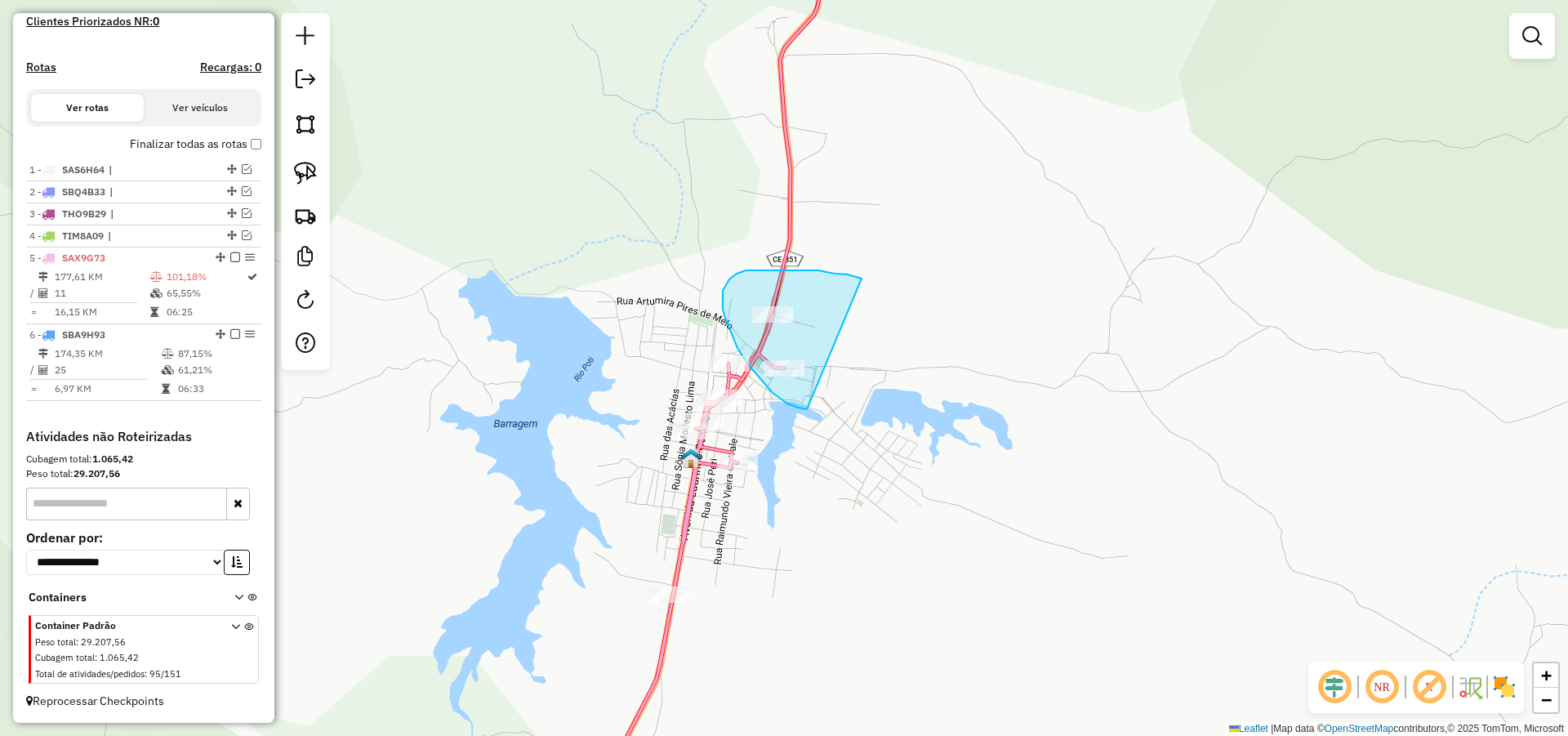
drag, startPoint x: 852, startPoint y: 276, endPoint x: 810, endPoint y: 409, distance: 139.5
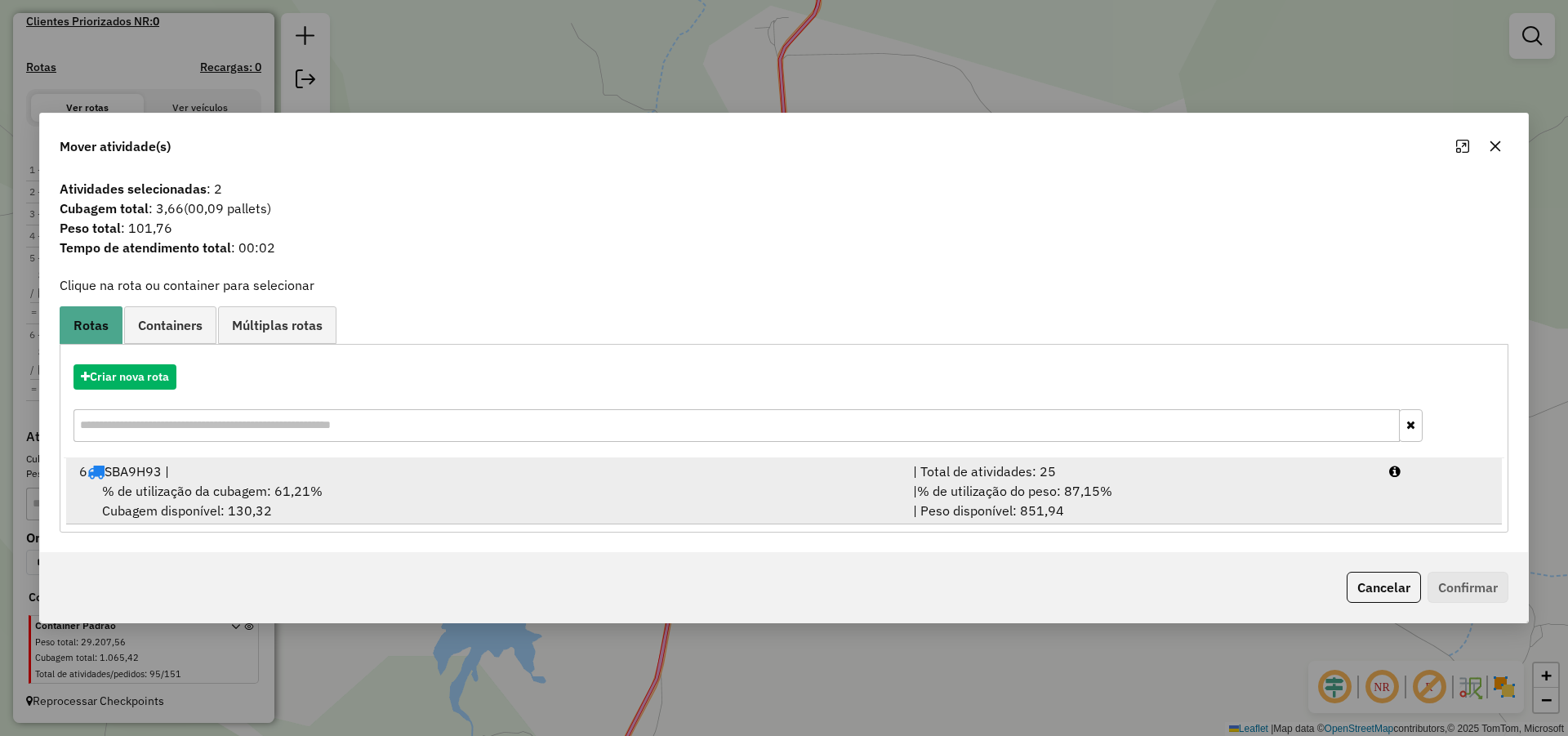
drag, startPoint x: 1097, startPoint y: 483, endPoint x: 1132, endPoint y: 492, distance: 36.1
click at [1097, 484] on span "% de utilização do peso: 87,15%" at bounding box center [1015, 491] width 195 height 16
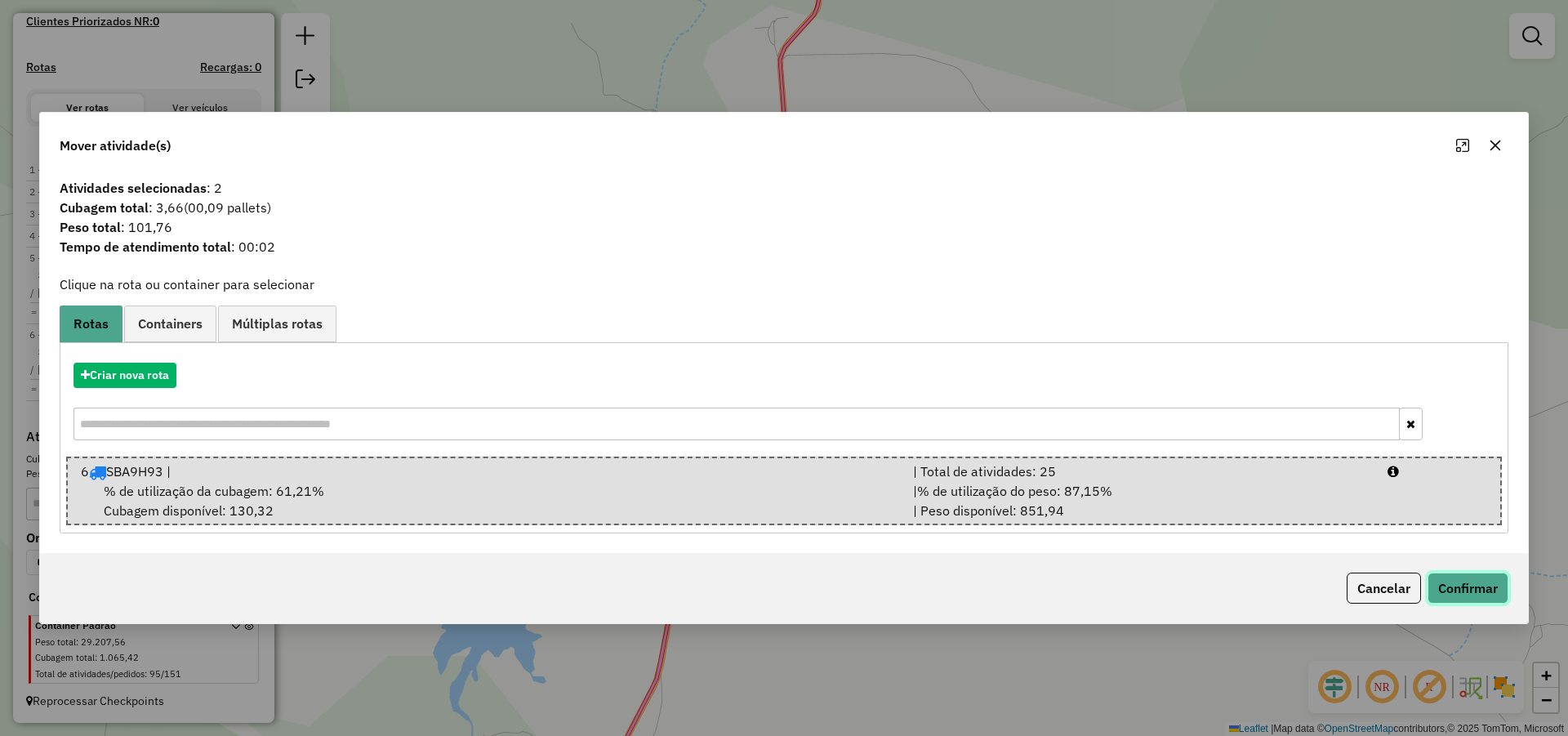
click at [1496, 592] on button "Confirmar" at bounding box center [1468, 588] width 81 height 31
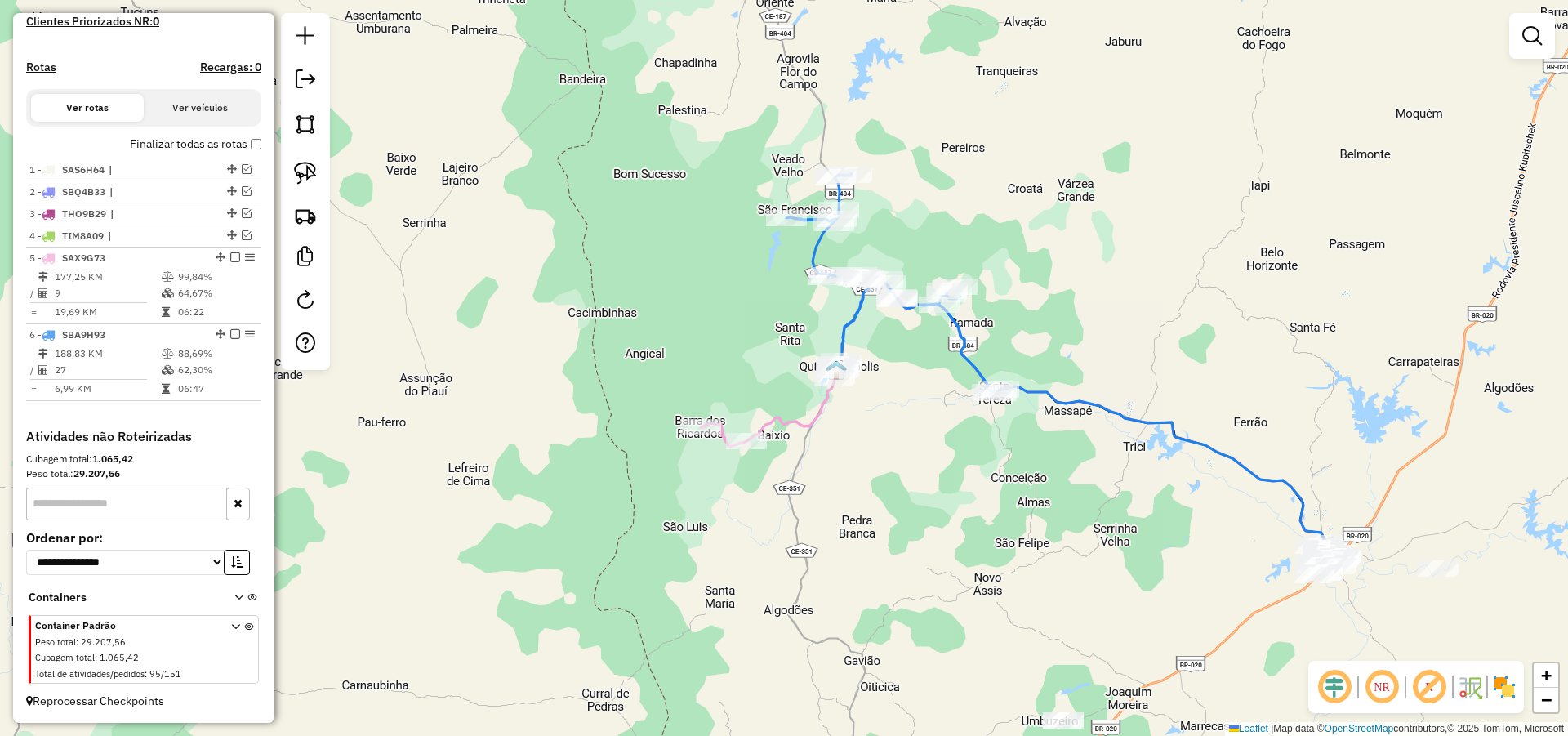
click at [910, 393] on div "Janela de atendimento Grade de atendimento Capacidade Transportadoras Veículos …" at bounding box center [784, 368] width 1568 height 736
select select "*********"
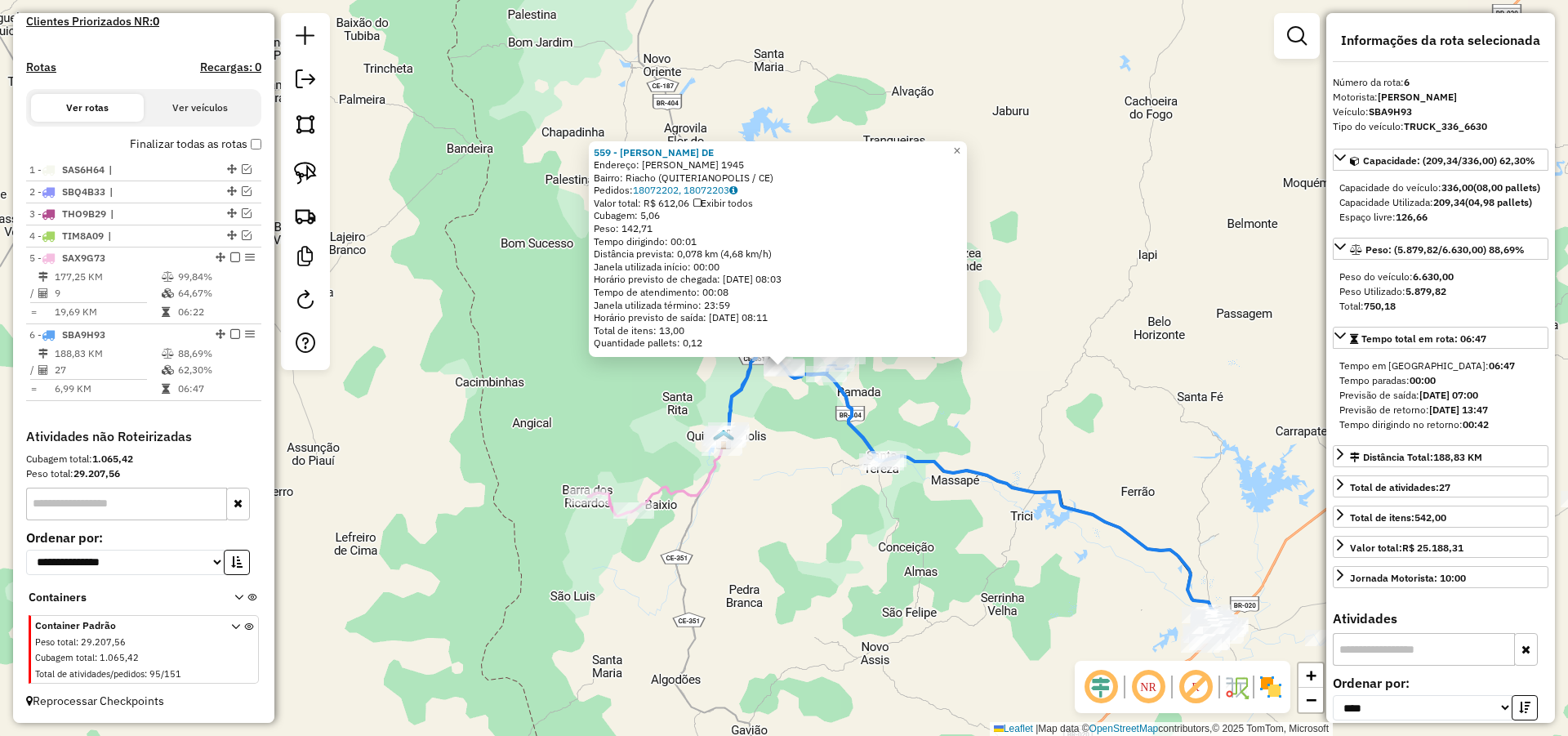
click at [778, 480] on div "559 - ANTONIO GONCALVES DE Endereço: R SiTIO RIACHO 1945 Bairro: Riacho (QUITER…" at bounding box center [784, 368] width 1568 height 736
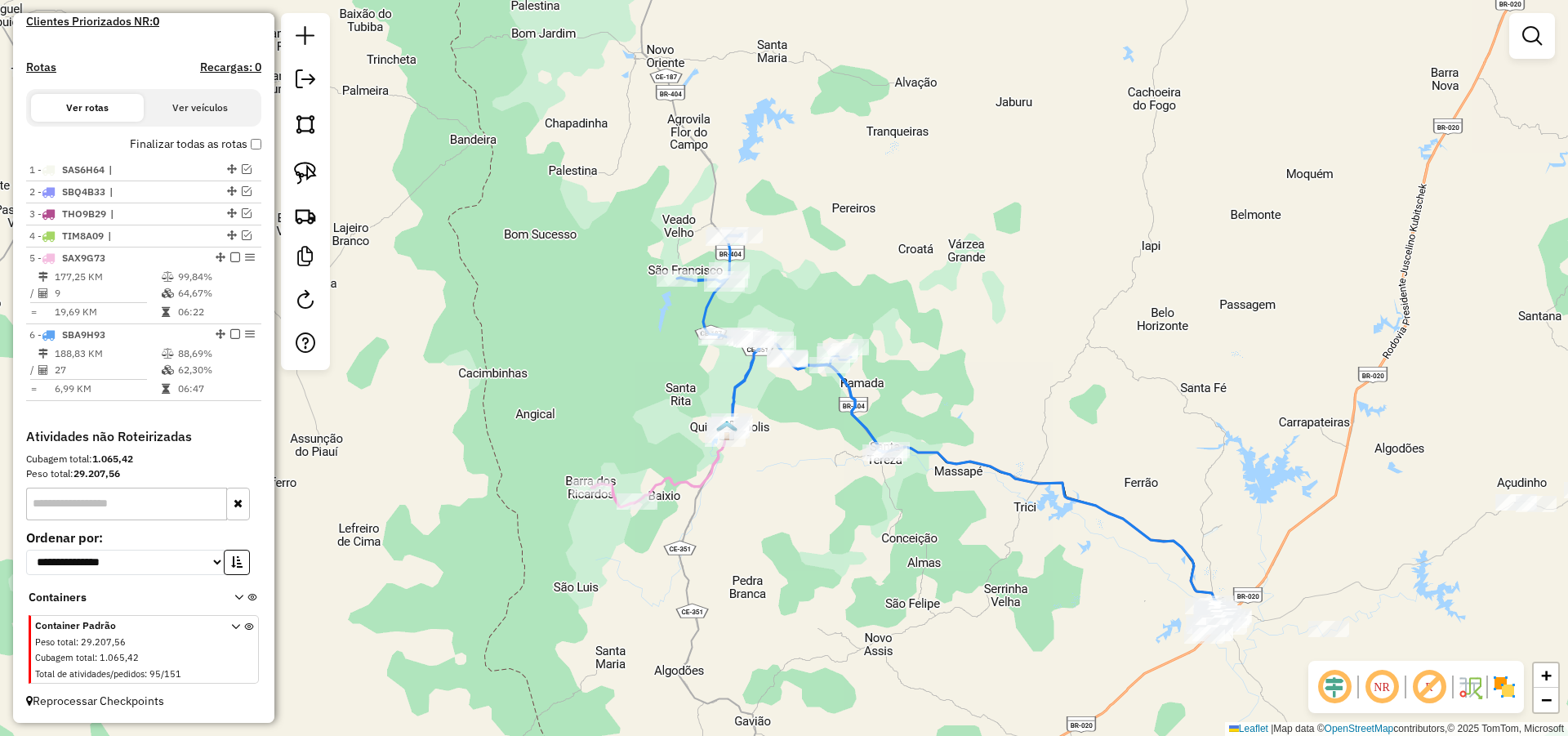
drag, startPoint x: 769, startPoint y: 492, endPoint x: 771, endPoint y: 484, distance: 8.2
click at [771, 484] on div "Janela de atendimento Grade de atendimento Capacidade Transportadoras Veículos …" at bounding box center [784, 368] width 1568 height 736
select select "*********"
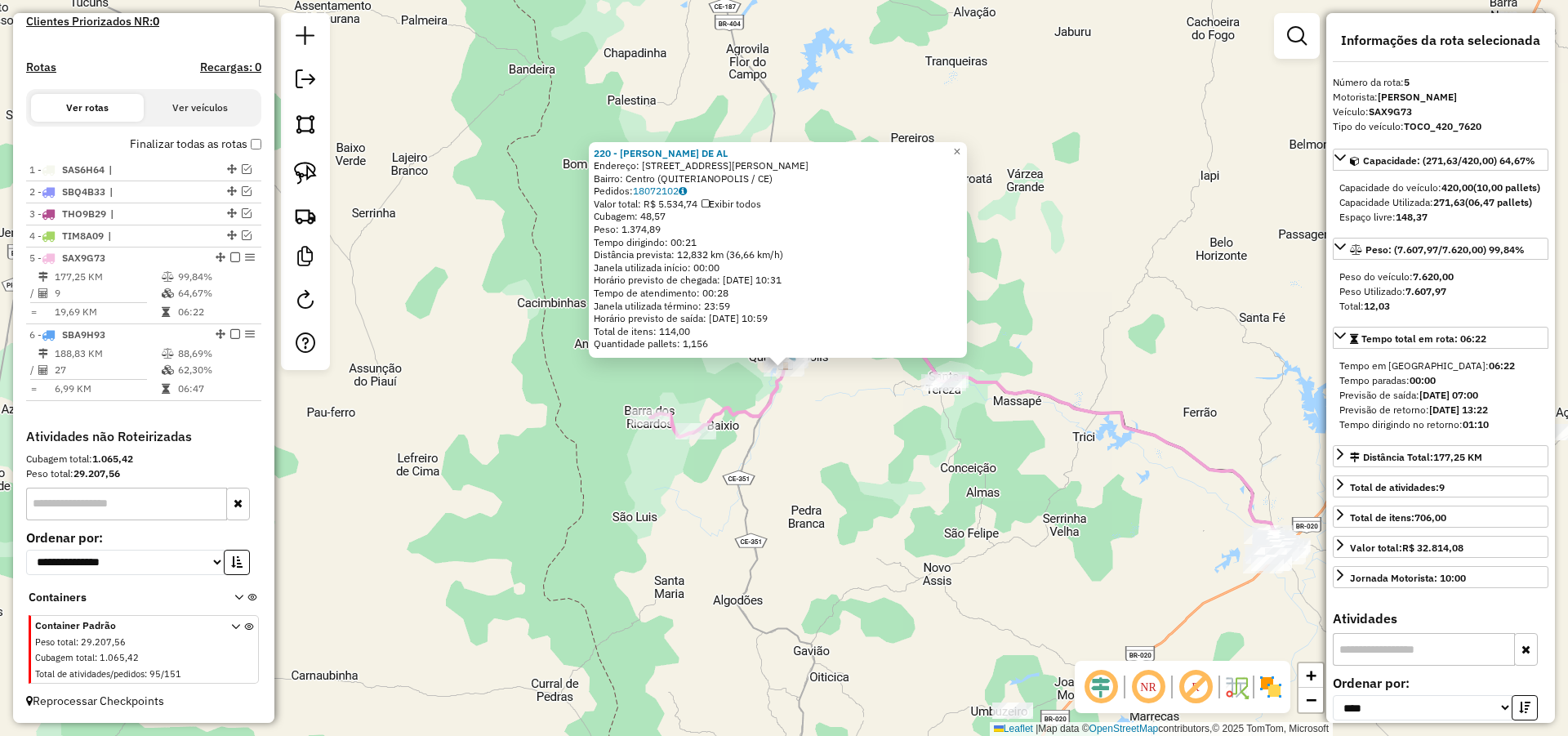
click at [808, 484] on div "220 - DANNILO VIEIRA DE AL Endereço: AV LAURINDO GOMES 848 Bairro: Centro (QUIT…" at bounding box center [784, 368] width 1568 height 736
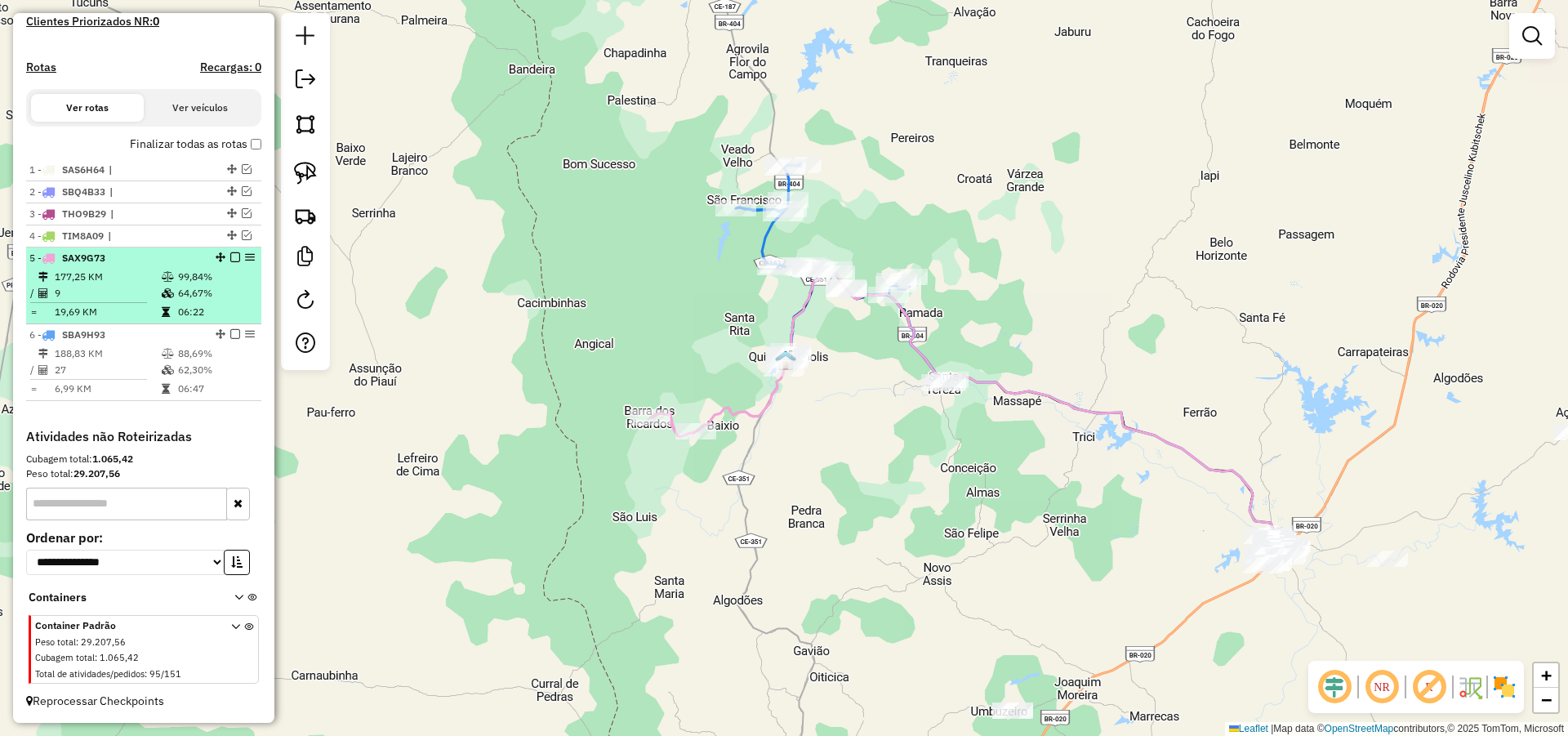
click at [230, 256] on em at bounding box center [234, 257] width 10 height 10
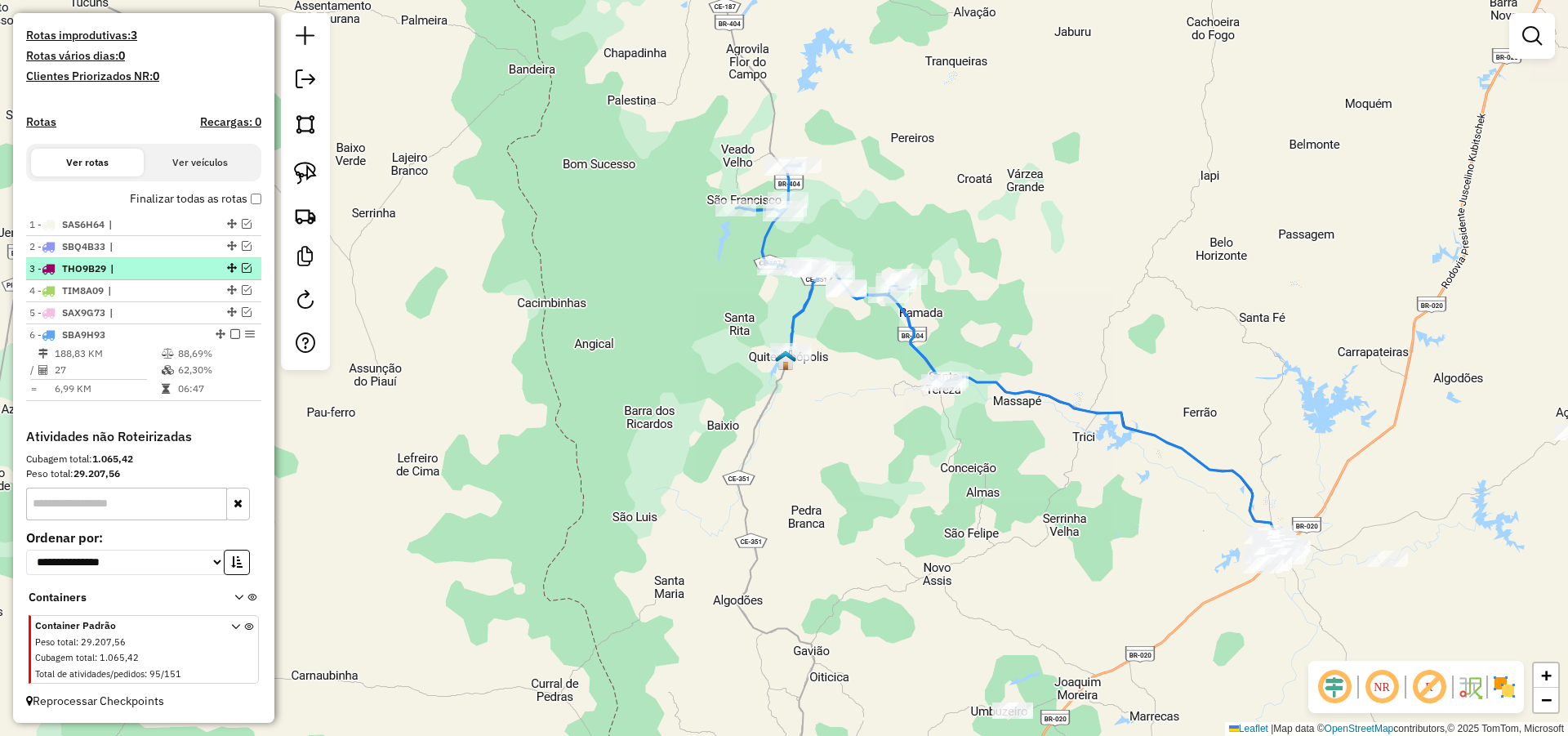
scroll to position [432, 0]
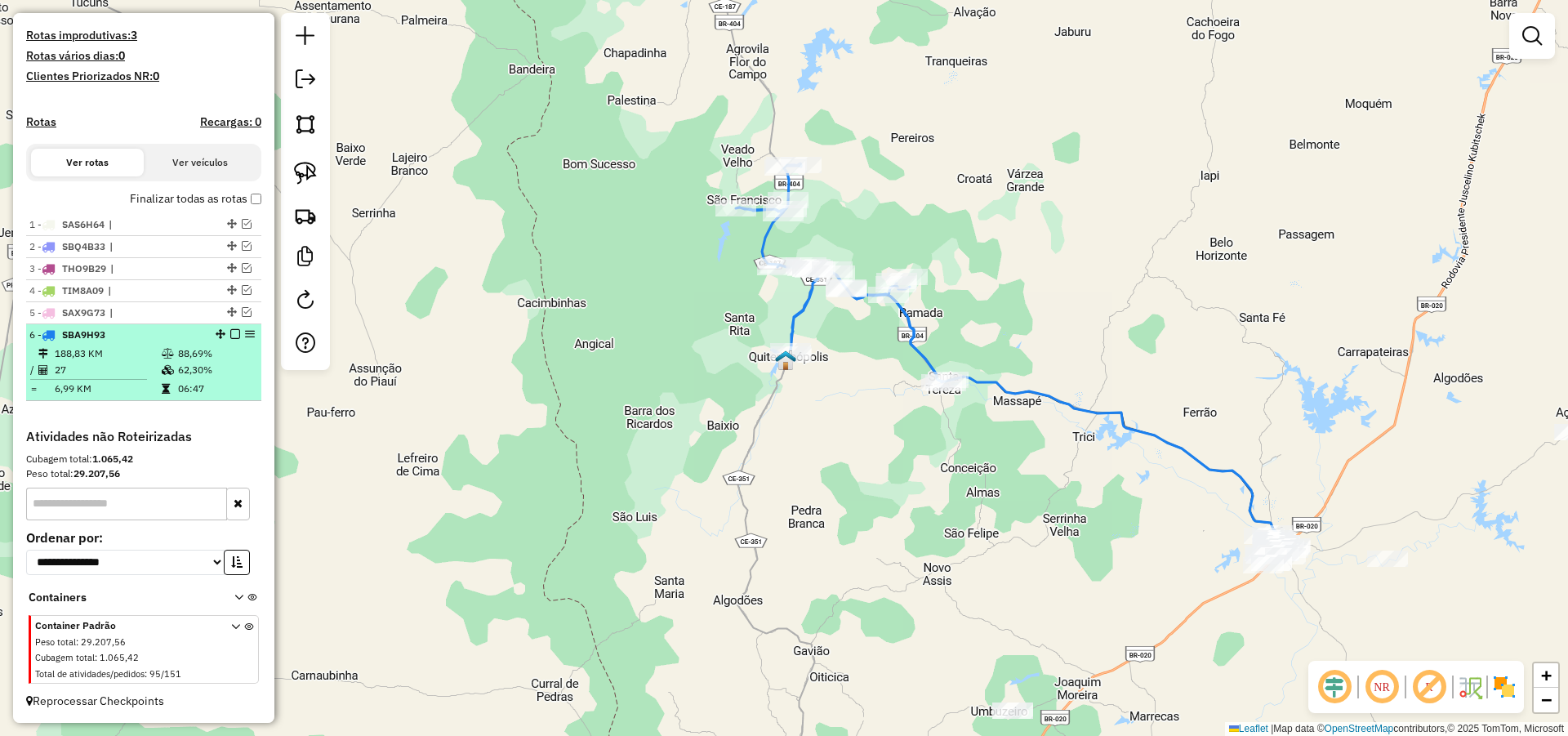
click at [233, 333] on em at bounding box center [234, 334] width 10 height 10
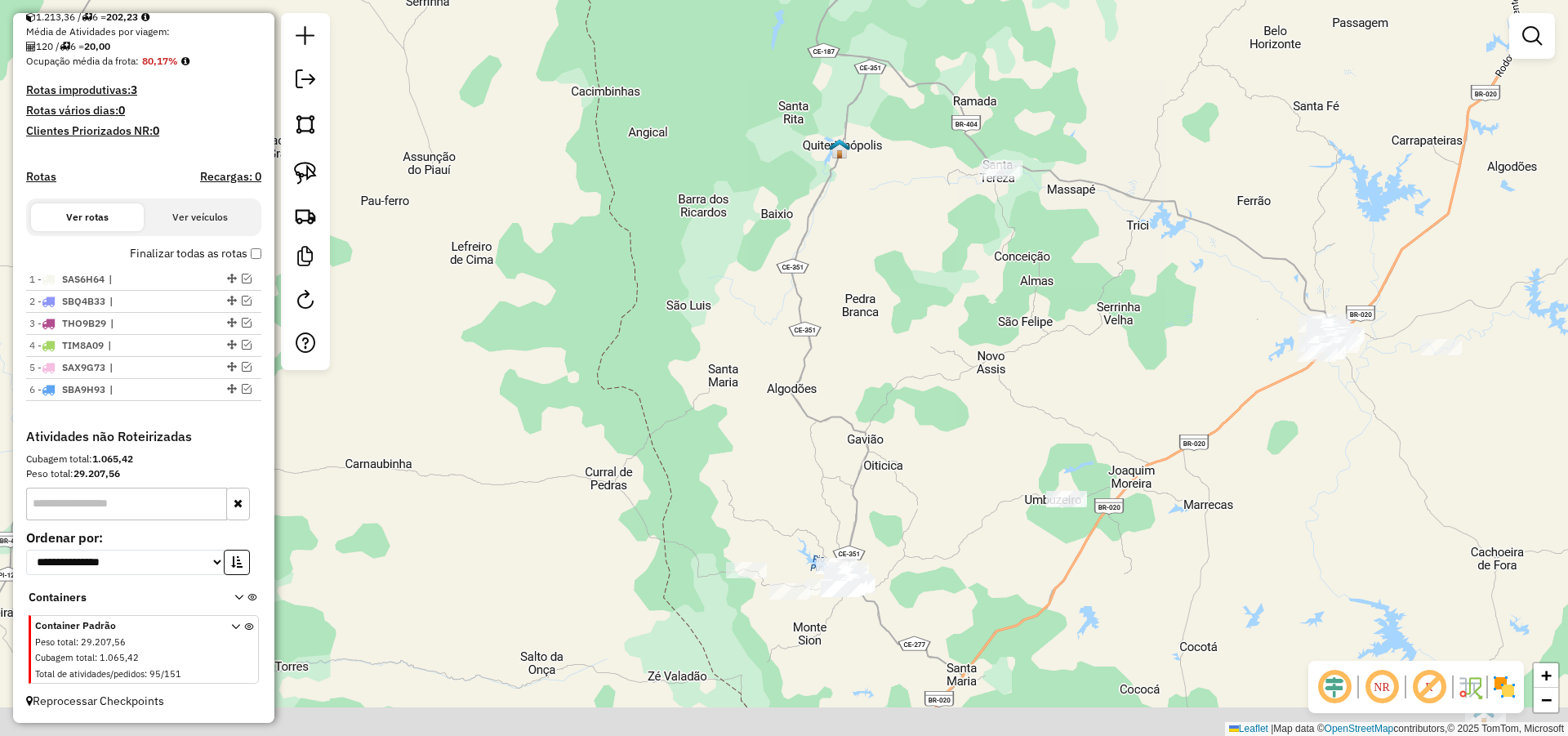
drag, startPoint x: 731, startPoint y: 398, endPoint x: 786, endPoint y: 276, distance: 133.8
click at [763, 247] on div "Janela de atendimento Grade de atendimento Capacidade Transportadoras Veículos …" at bounding box center [784, 368] width 1568 height 736
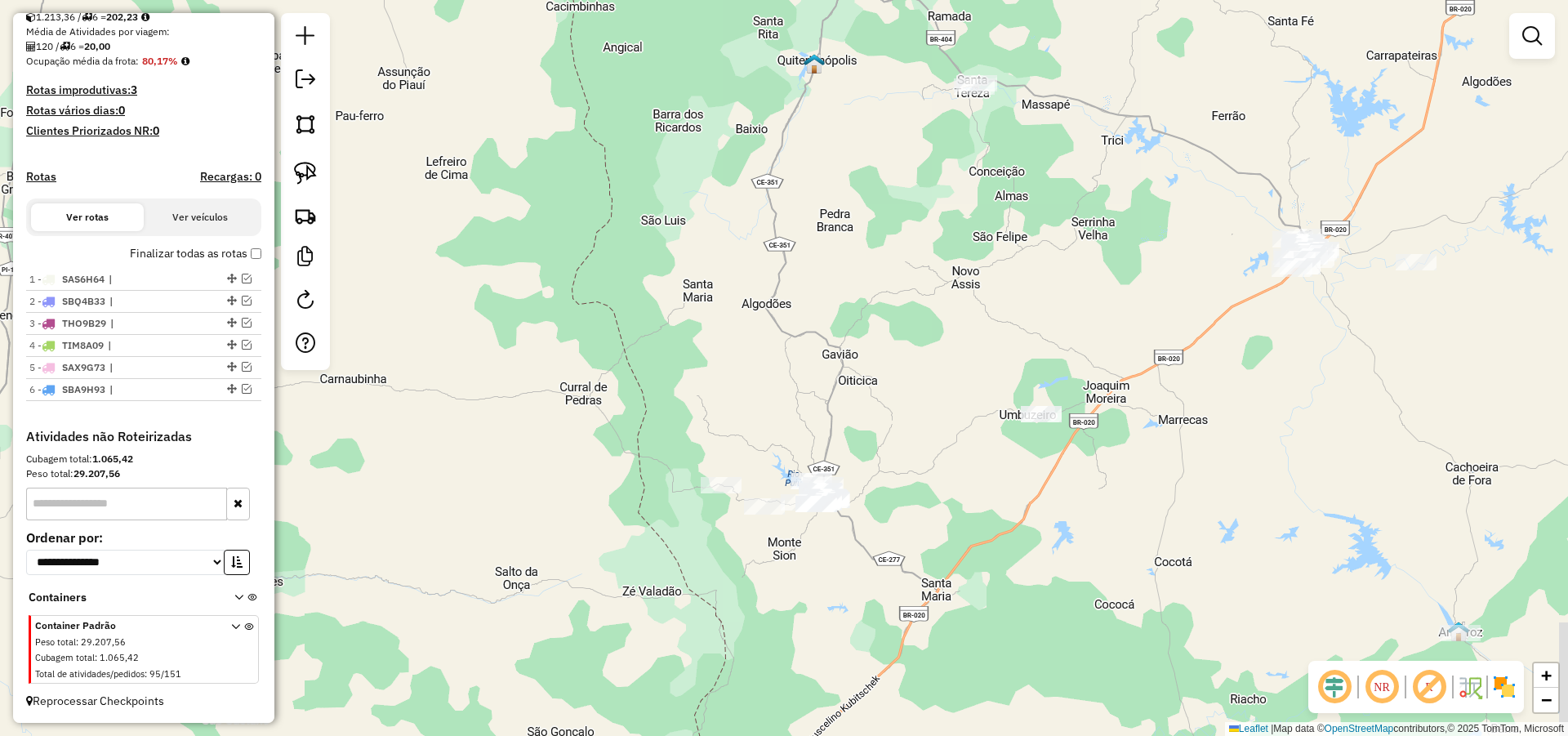
click at [831, 299] on div "Janela de atendimento Grade de atendimento Capacidade Transportadoras Veículos …" at bounding box center [784, 368] width 1568 height 736
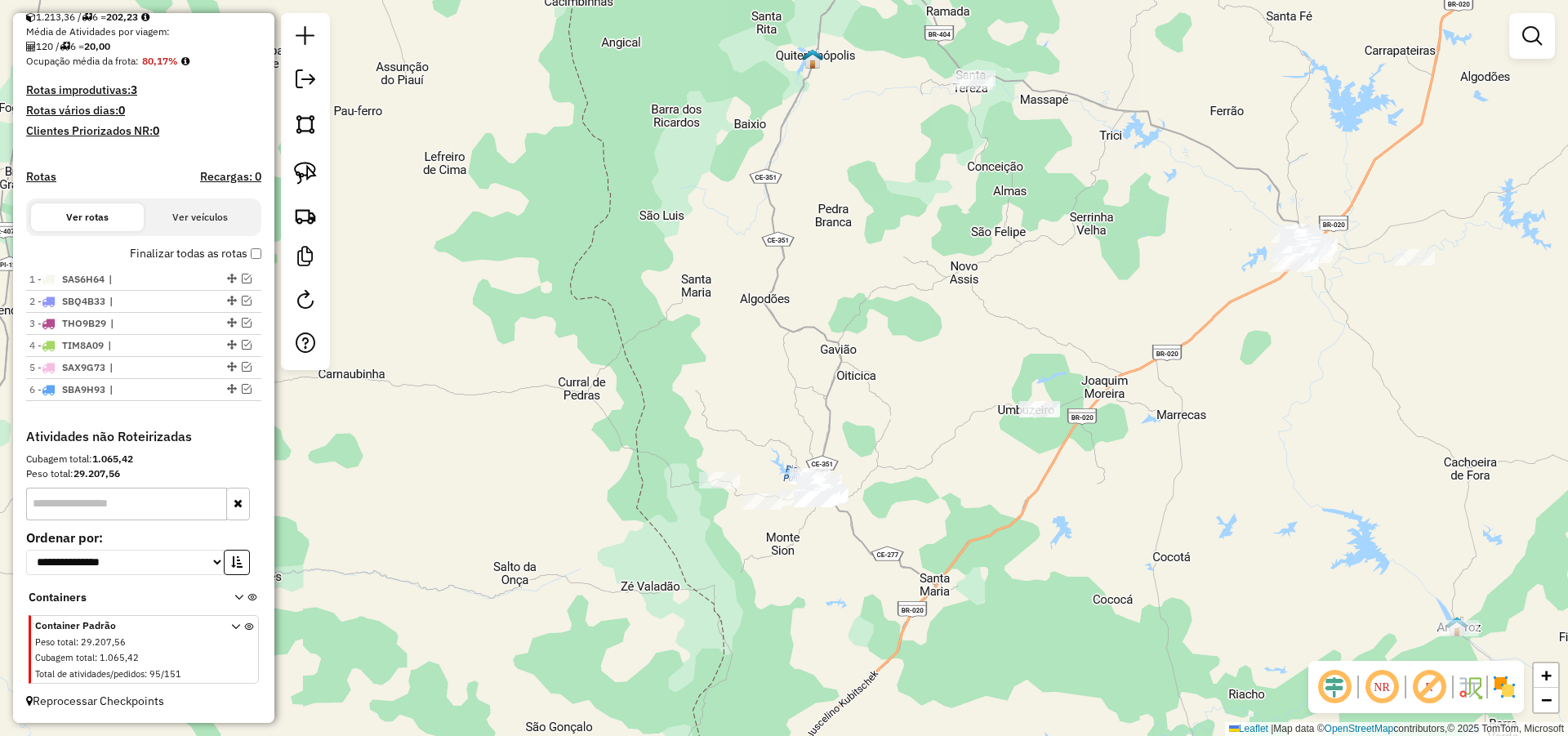
drag, startPoint x: 775, startPoint y: 336, endPoint x: 745, endPoint y: 330, distance: 30.6
click at [774, 332] on div "Janela de atendimento Grade de atendimento Capacidade Transportadoras Veículos …" at bounding box center [784, 368] width 1568 height 736
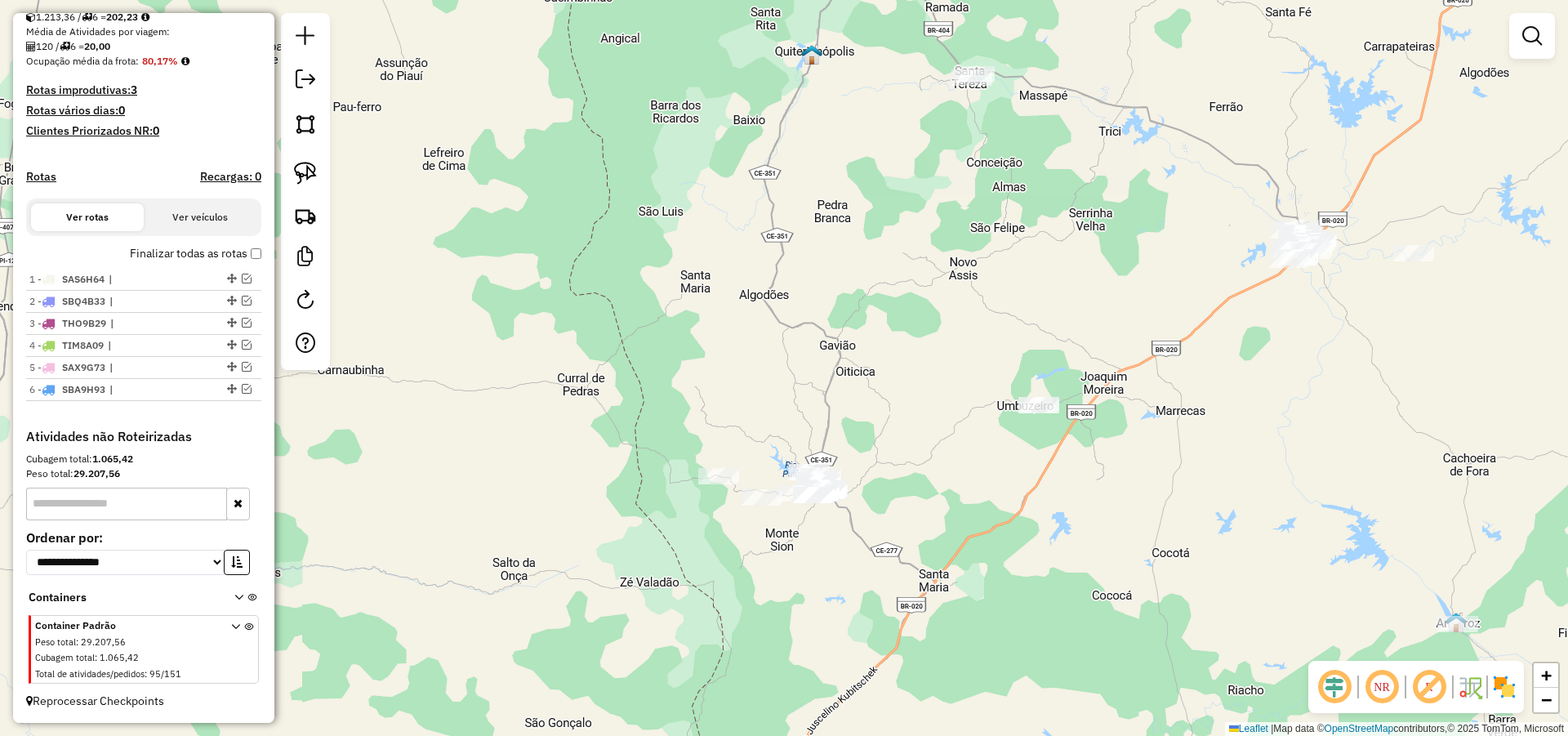
drag, startPoint x: 305, startPoint y: 158, endPoint x: 520, endPoint y: 234, distance: 228.0
click at [306, 159] on link at bounding box center [305, 173] width 36 height 36
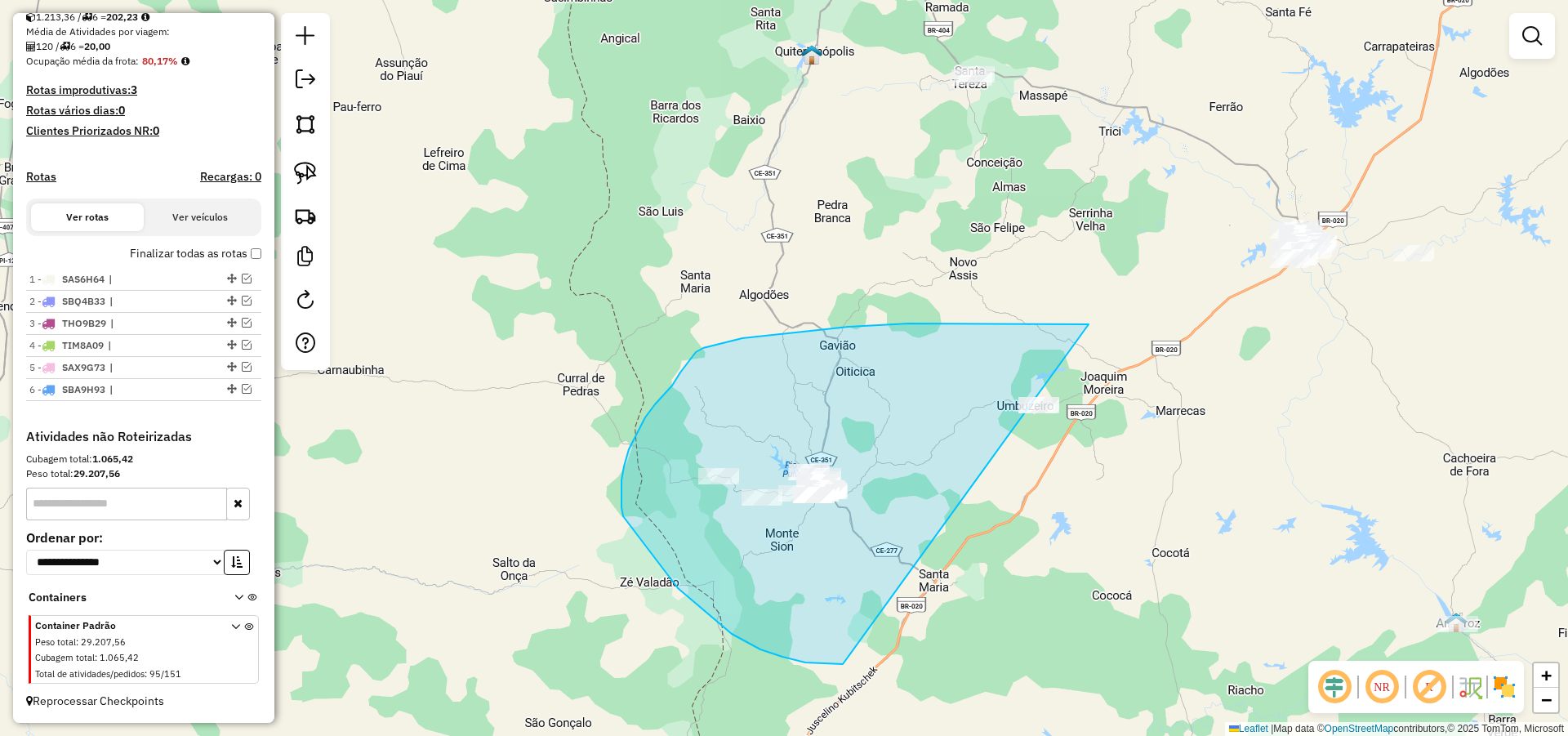
drag, startPoint x: 848, startPoint y: 327, endPoint x: 1061, endPoint y: 576, distance: 327.7
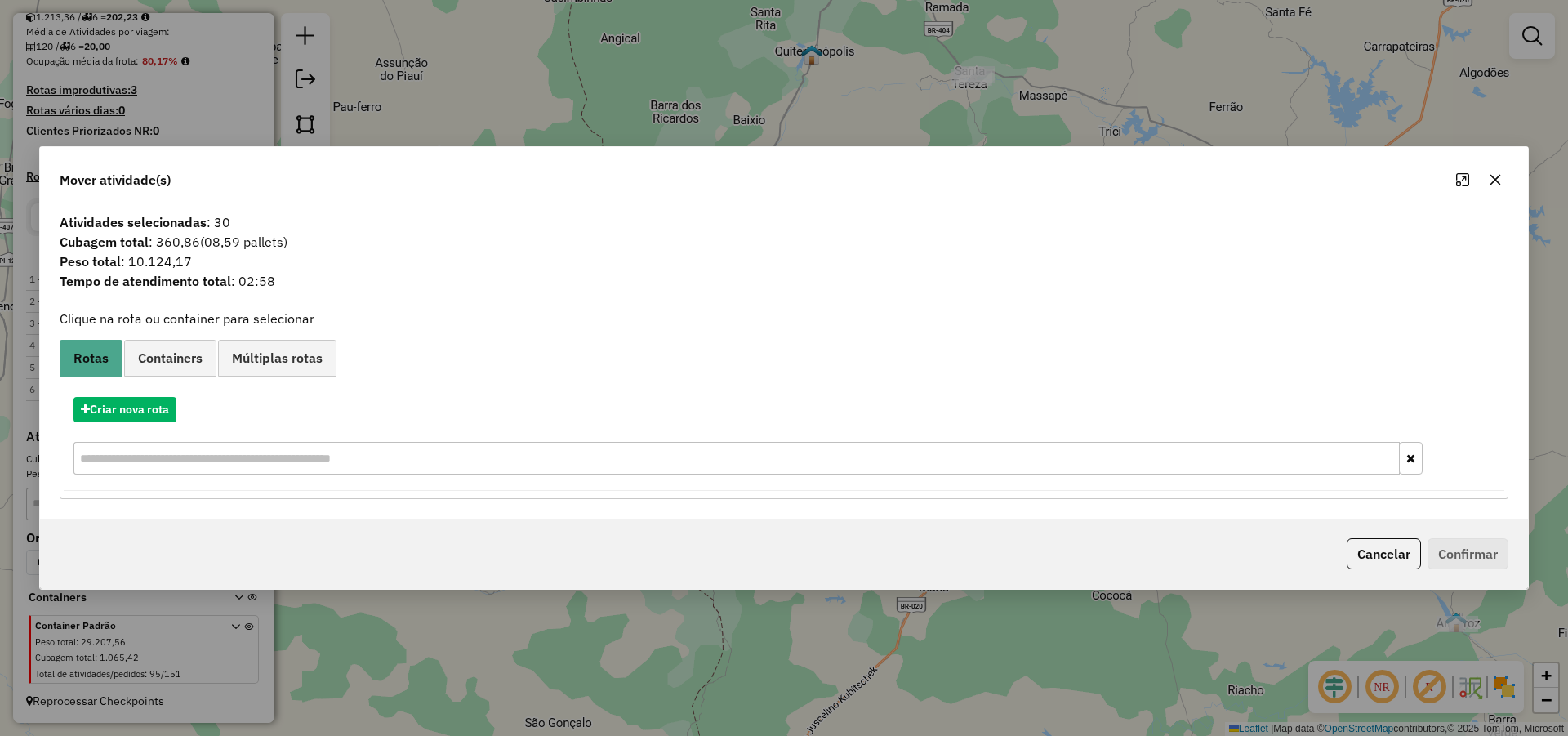
click at [1394, 548] on button "Cancelar" at bounding box center [1383, 553] width 74 height 31
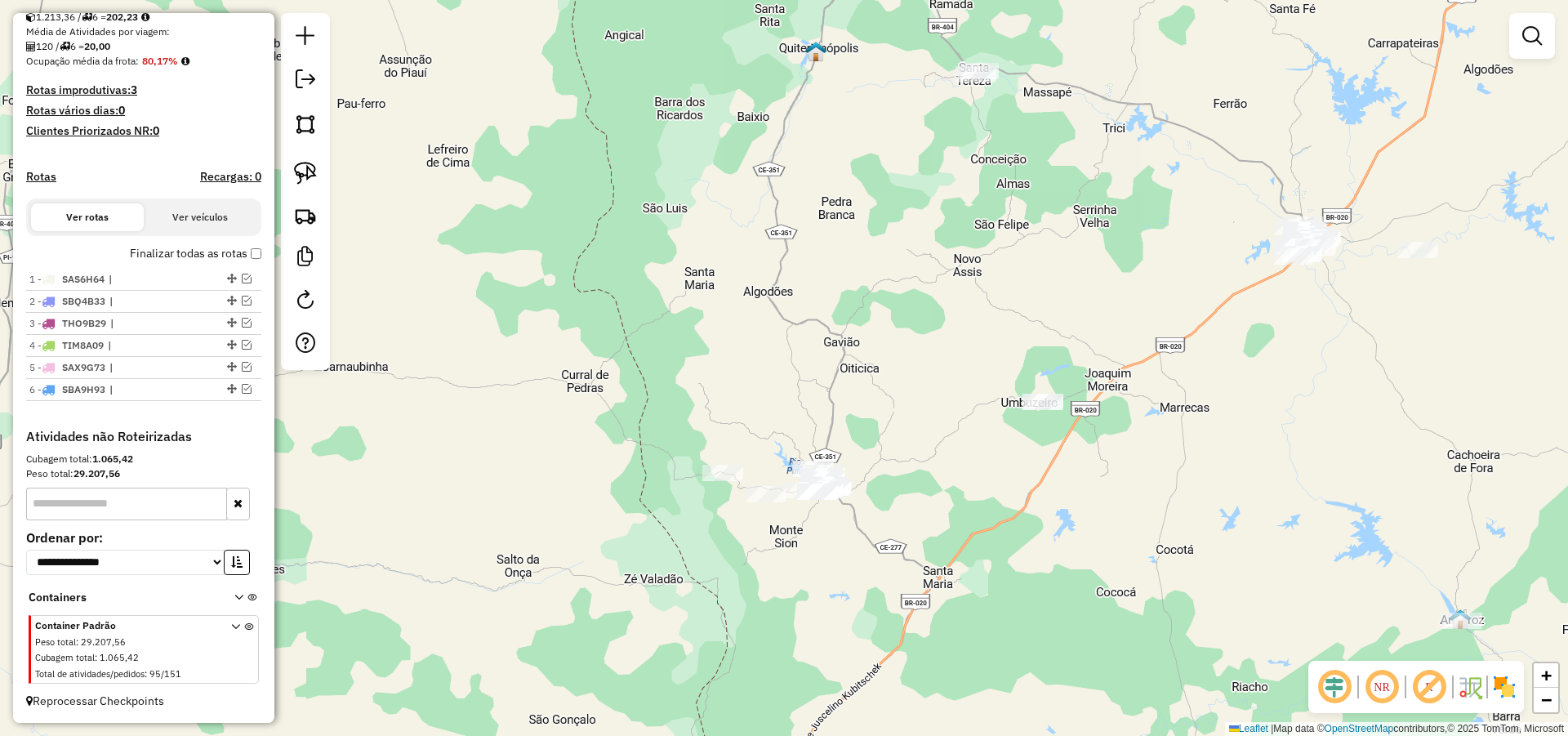
drag, startPoint x: 858, startPoint y: 455, endPoint x: 889, endPoint y: 418, distance: 48.3
click at [889, 418] on div "Janela de atendimento Grade de atendimento Capacidade Transportadoras Veículos …" at bounding box center [784, 368] width 1568 height 736
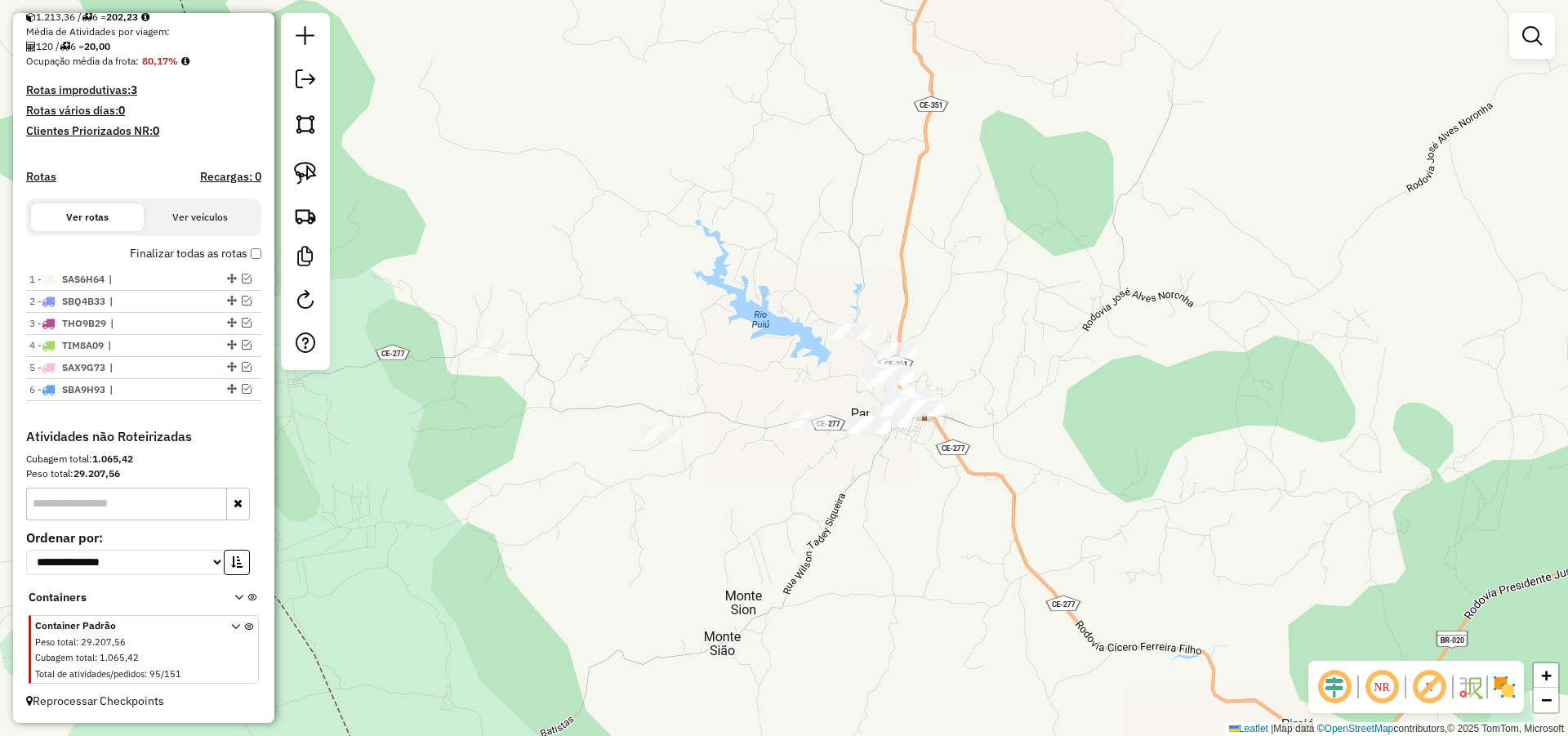
drag, startPoint x: 765, startPoint y: 522, endPoint x: 759, endPoint y: 476, distance: 46.4
click at [771, 479] on div "Janela de atendimento Grade de atendimento Capacidade Transportadoras Veículos …" at bounding box center [784, 368] width 1568 height 736
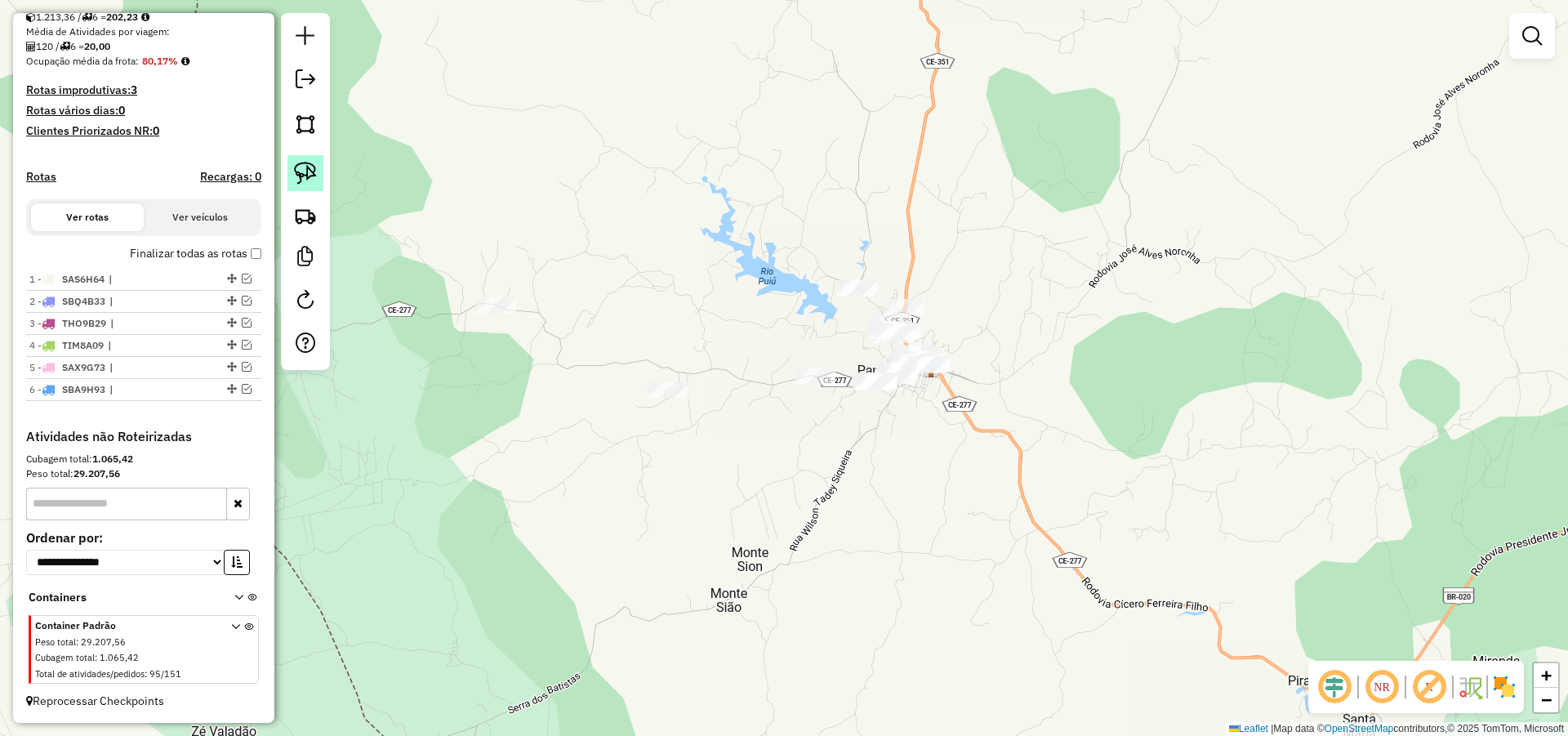
click at [312, 176] on img at bounding box center [305, 174] width 23 height 23
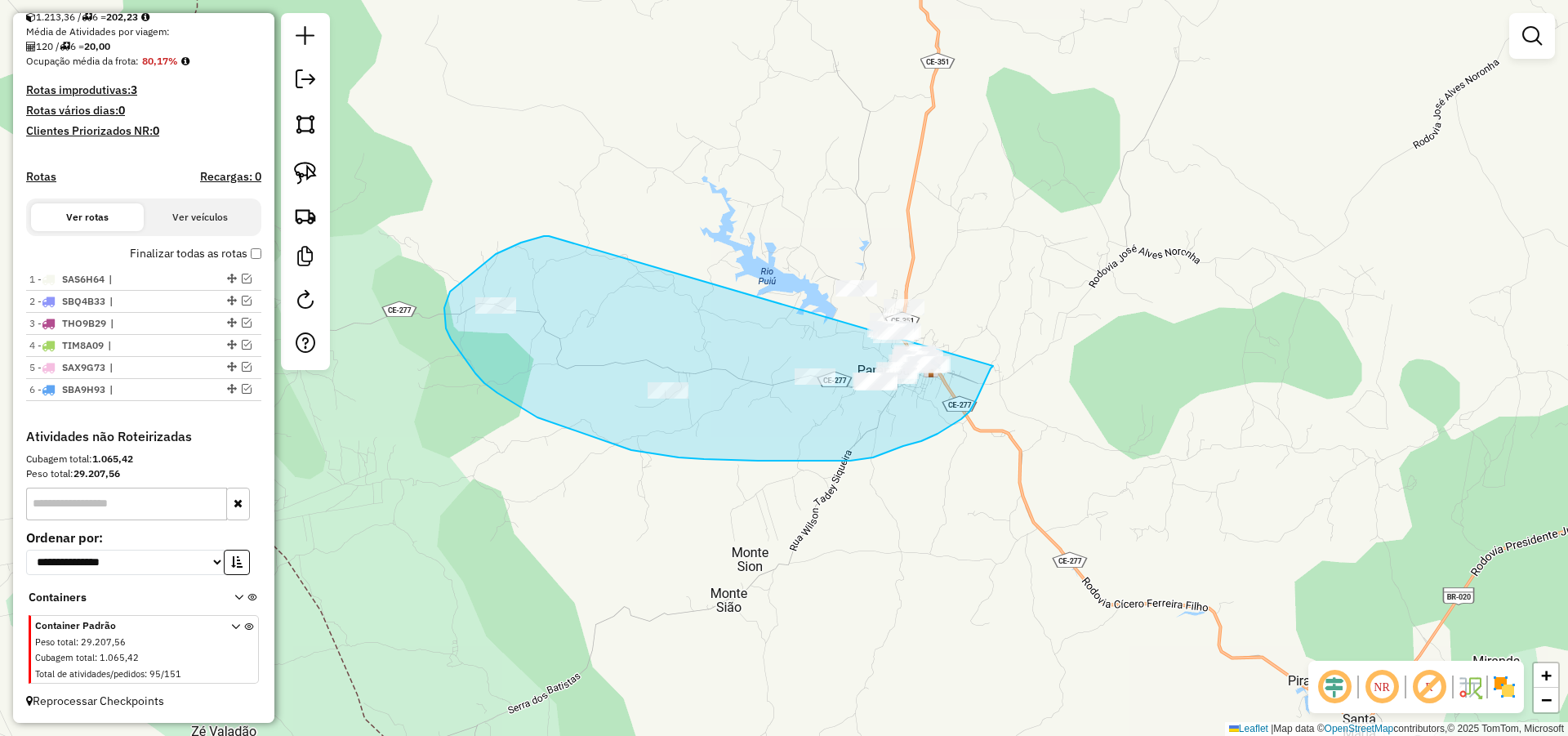
drag, startPoint x: 549, startPoint y: 236, endPoint x: 993, endPoint y: 366, distance: 462.6
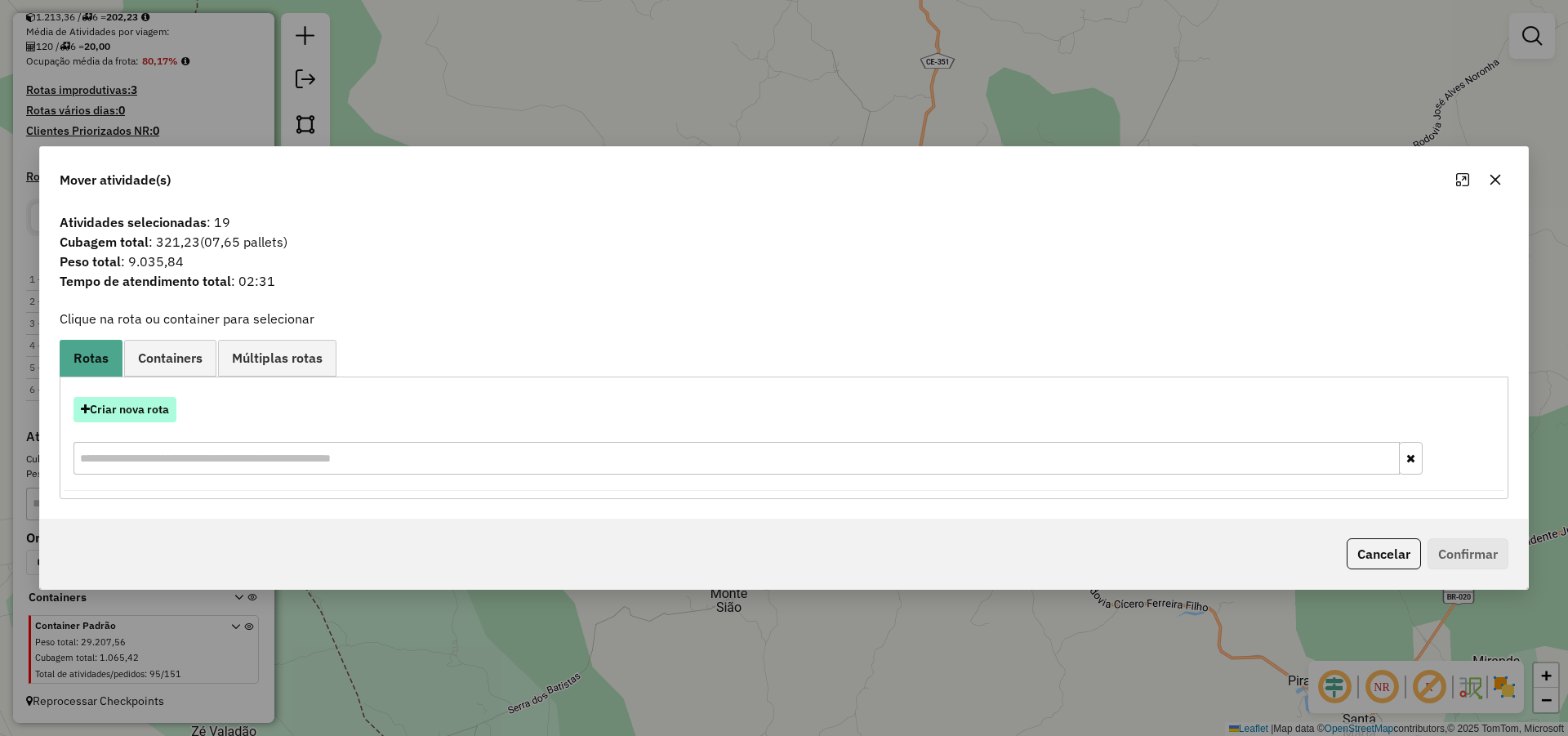
click at [163, 406] on button "Criar nova rota" at bounding box center [124, 409] width 103 height 25
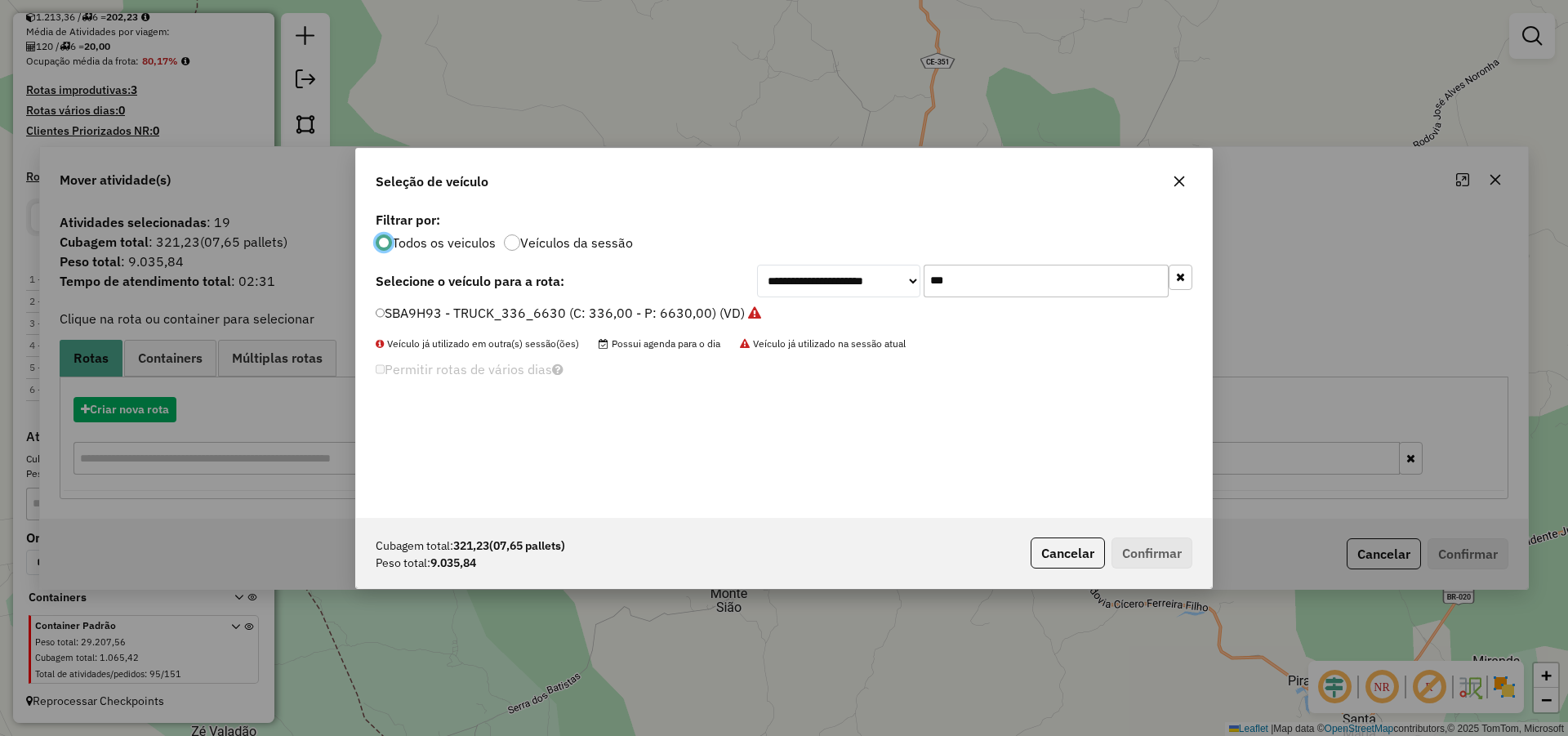
scroll to position [9, 4]
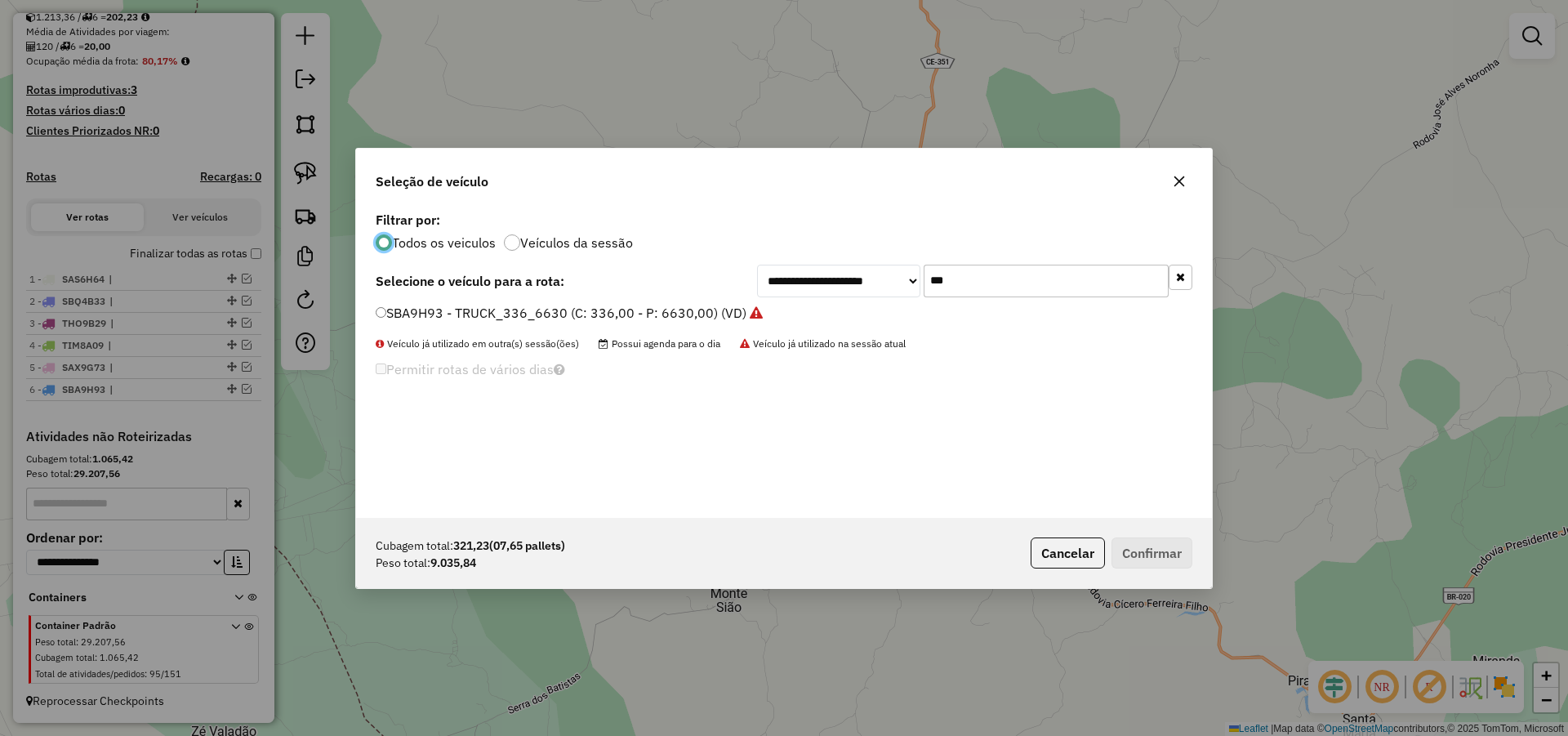
click at [974, 289] on input "***" at bounding box center [1046, 281] width 245 height 32
type input "****"
click at [665, 308] on label "SAS0E83 - TRUCK_336_6630 (C: 336,00 - P: 6630,00) (VD)" at bounding box center [559, 312] width 368 height 20
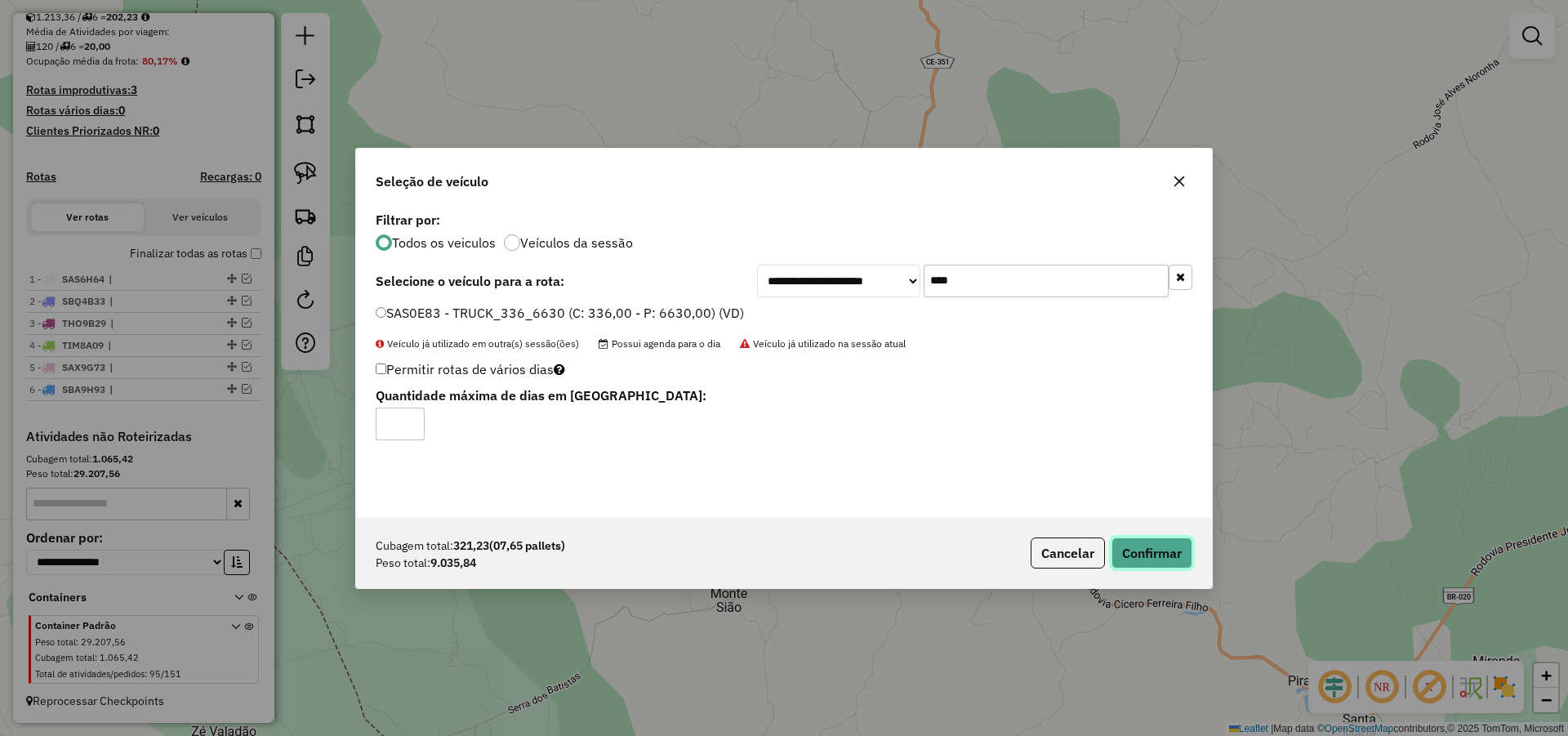
click at [1149, 557] on button "Confirmar" at bounding box center [1152, 552] width 81 height 31
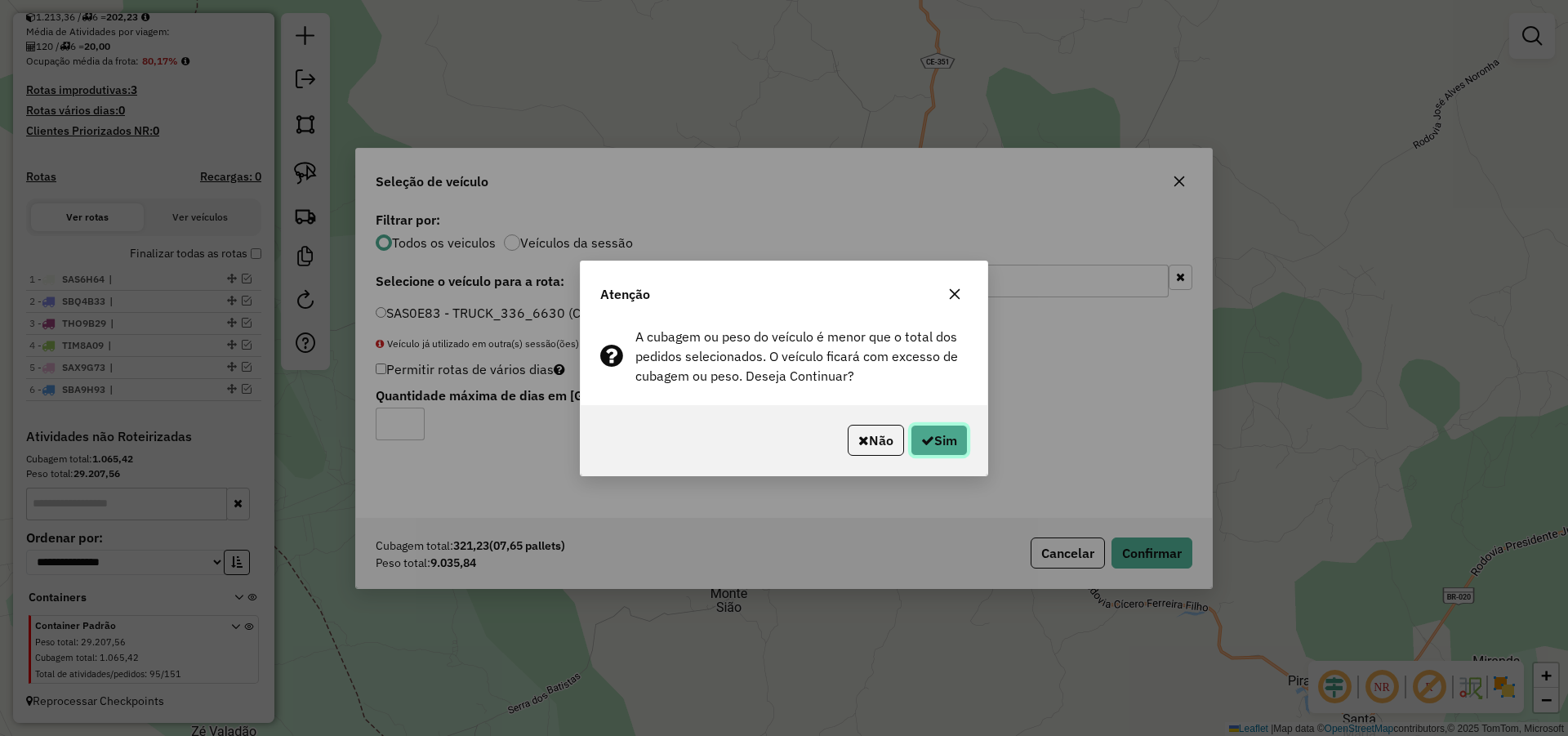
click at [947, 438] on button "Sim" at bounding box center [939, 440] width 57 height 31
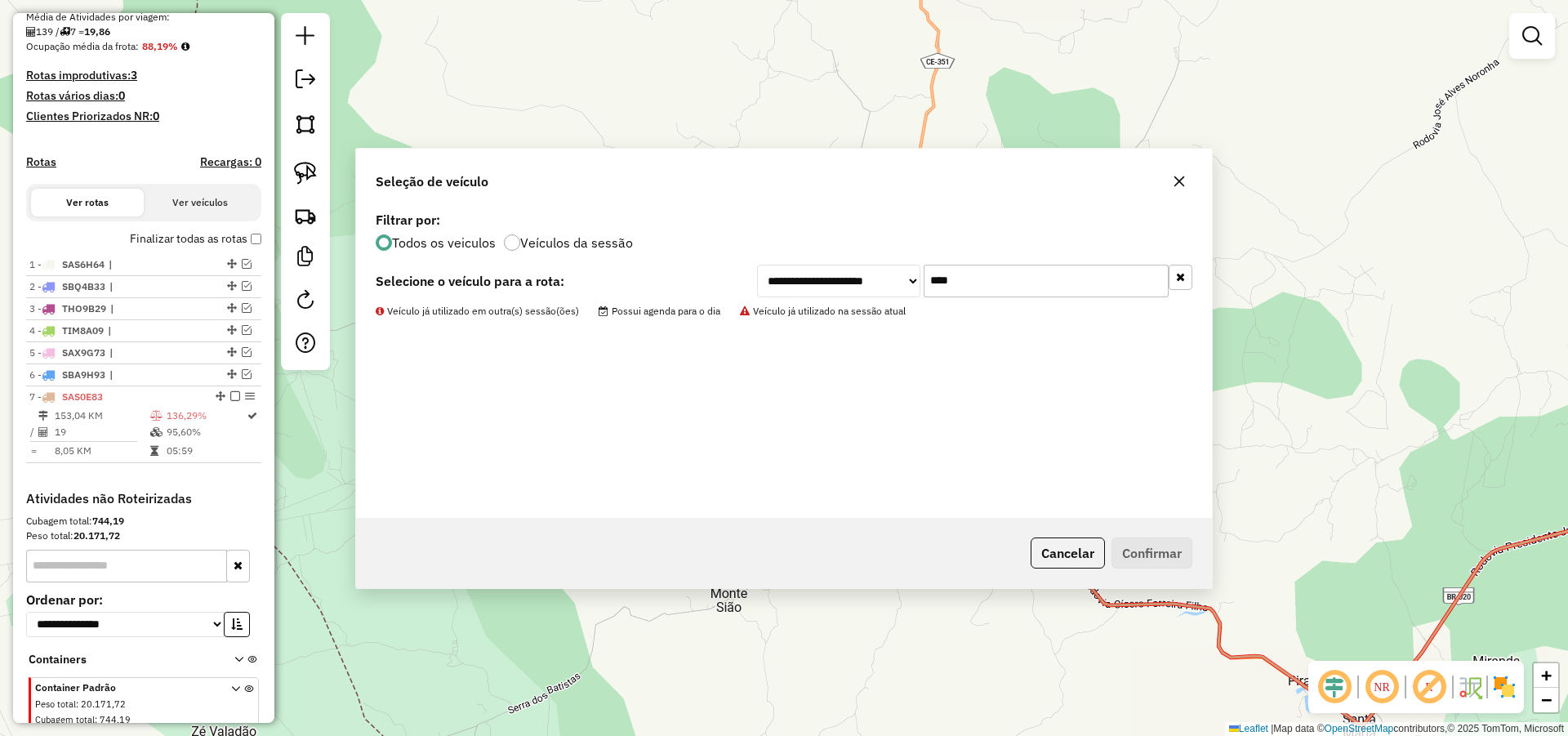
scroll to position [453, 0]
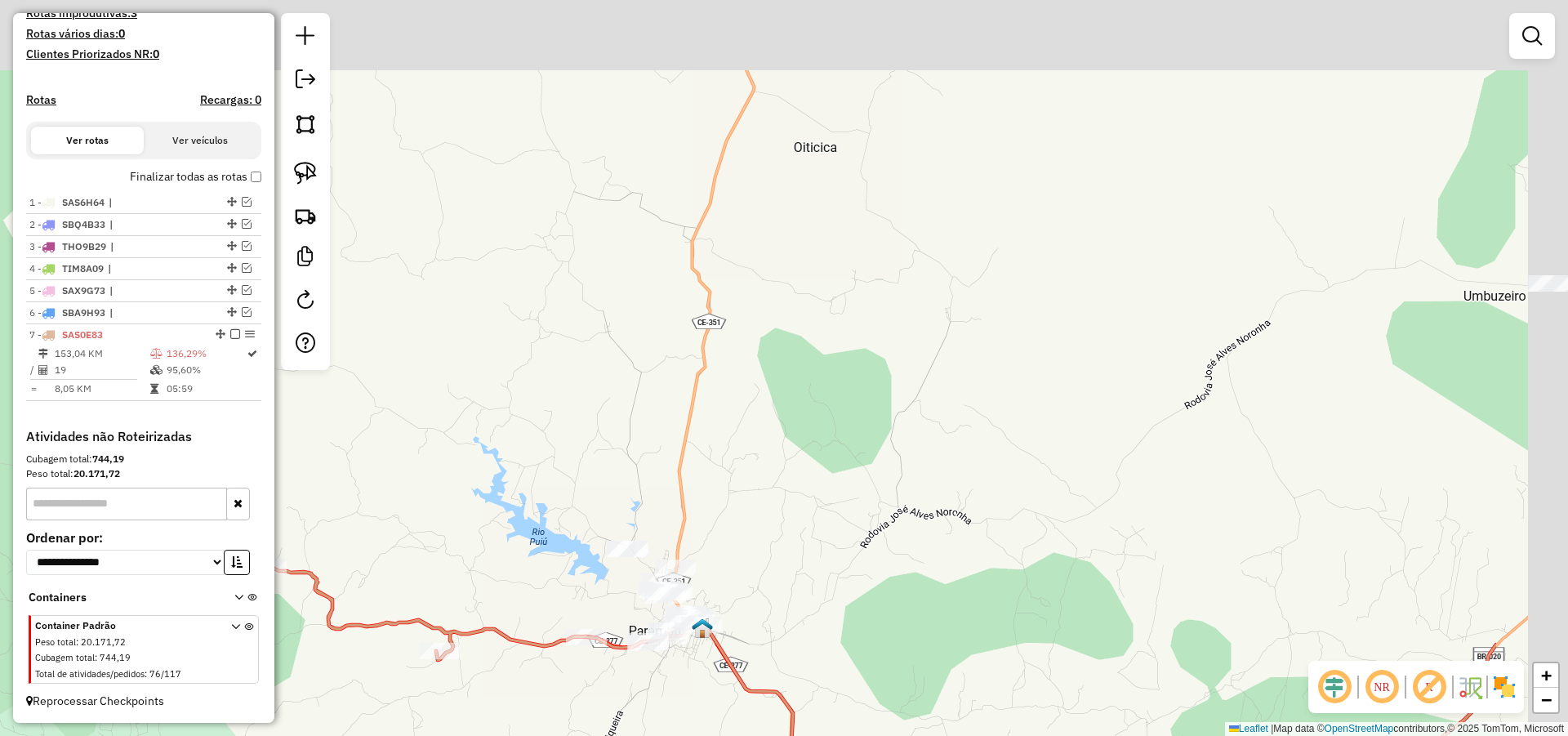
drag, startPoint x: 1080, startPoint y: 301, endPoint x: 872, endPoint y: 534, distance: 312.3
click at [859, 548] on div "Janela de atendimento Grade de atendimento Capacidade Transportadoras Veículos …" at bounding box center [784, 368] width 1568 height 736
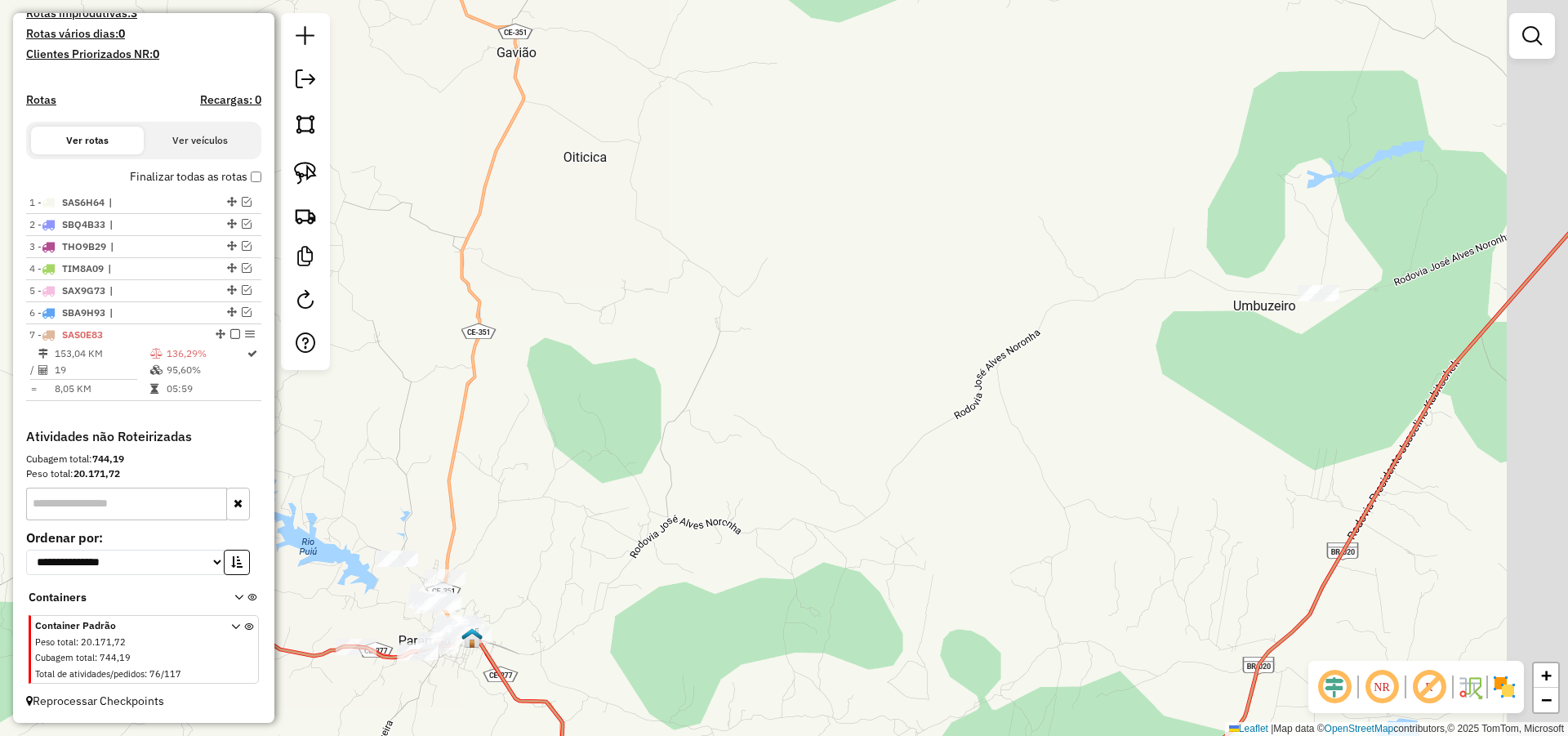
drag, startPoint x: 1021, startPoint y: 433, endPoint x: 481, endPoint y: 507, distance: 545.0
click at [481, 507] on div "Janela de atendimento Grade de atendimento Capacidade Transportadoras Veículos …" at bounding box center [784, 368] width 1568 height 736
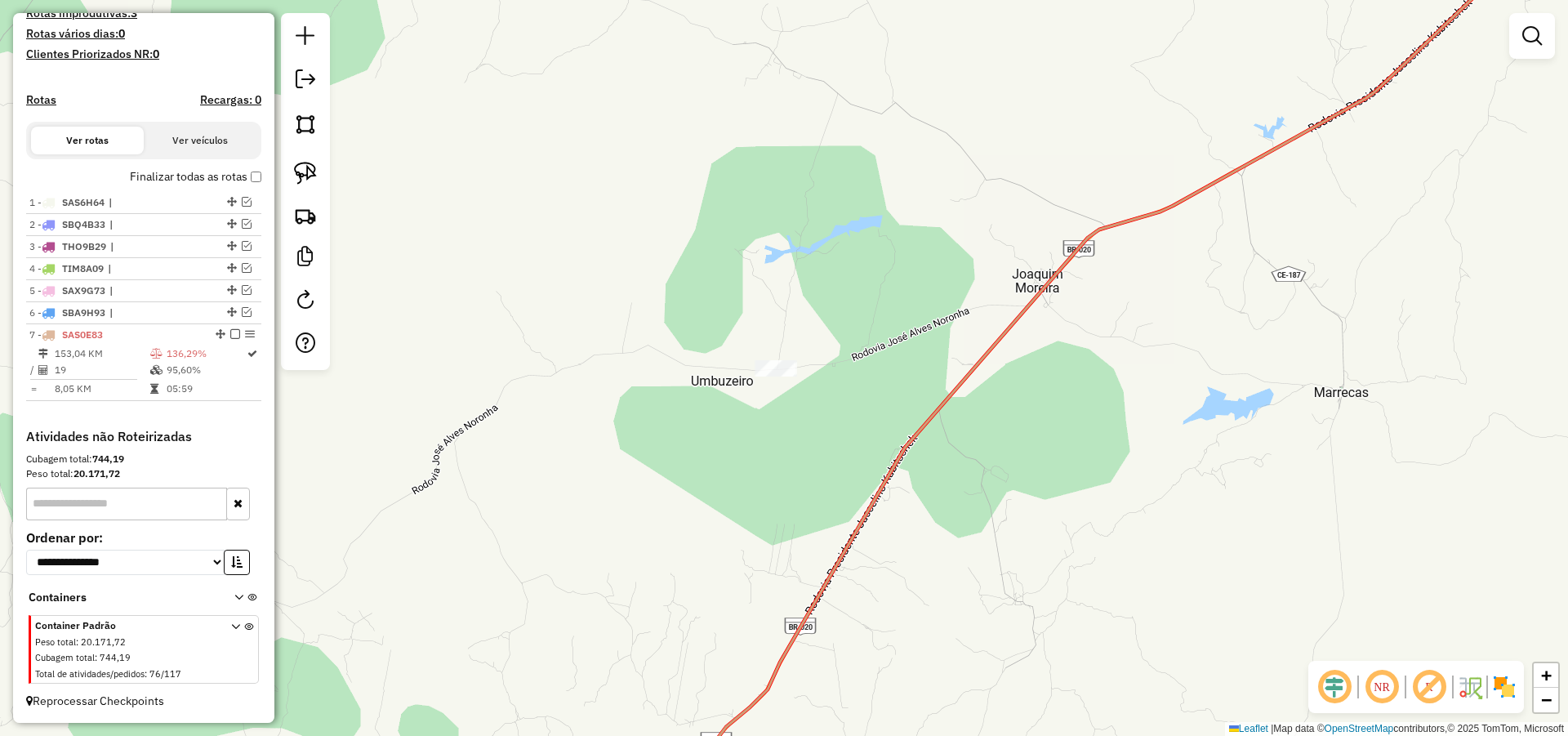
drag, startPoint x: 1019, startPoint y: 290, endPoint x: 676, endPoint y: 654, distance: 500.1
click at [610, 654] on div "Janela de atendimento Grade de atendimento Capacidade Transportadoras Veículos …" at bounding box center [784, 368] width 1568 height 736
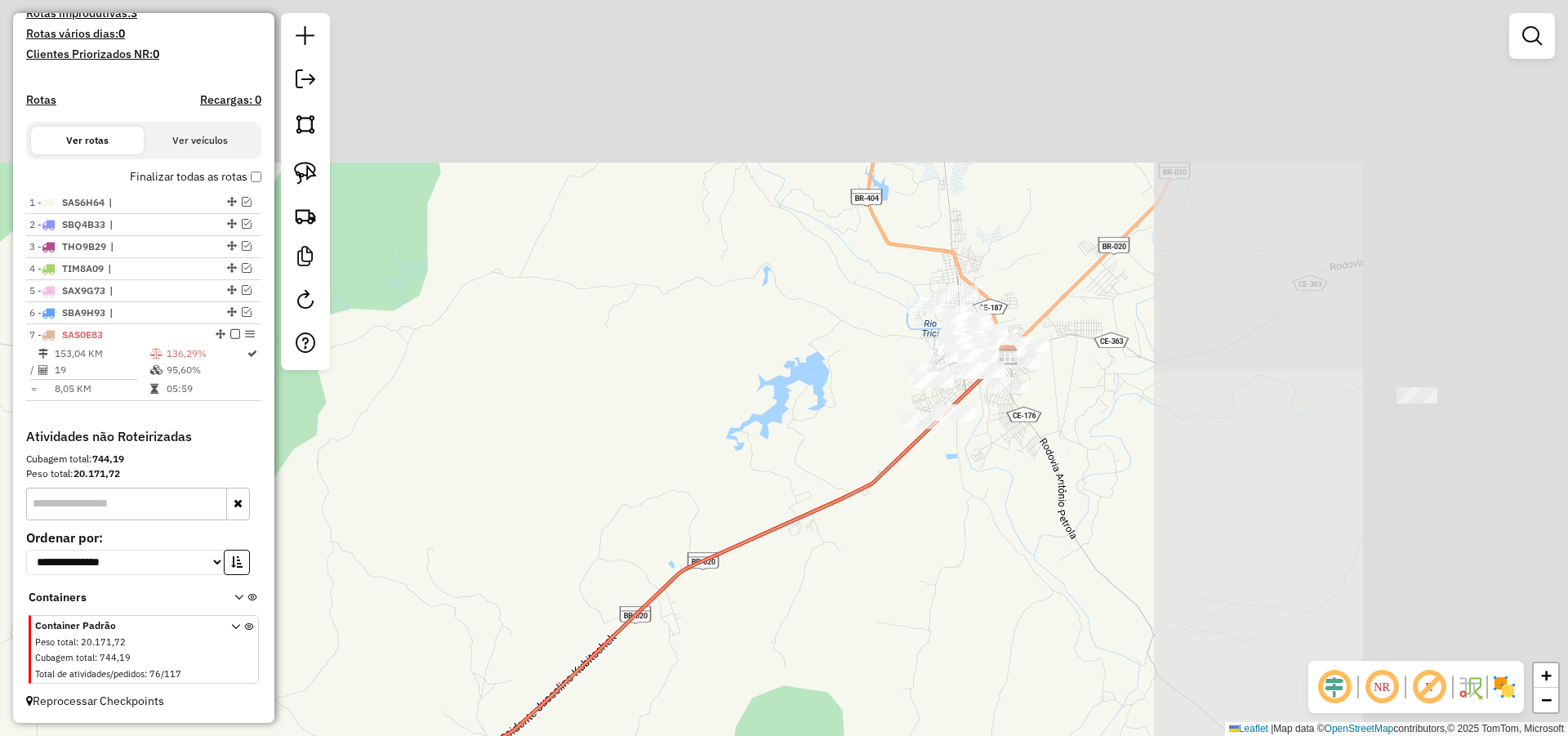
drag, startPoint x: 967, startPoint y: 498, endPoint x: 955, endPoint y: 518, distance: 23.3
click at [948, 520] on div "Janela de atendimento Grade de atendimento Capacidade Transportadoras Veículos …" at bounding box center [784, 368] width 1568 height 736
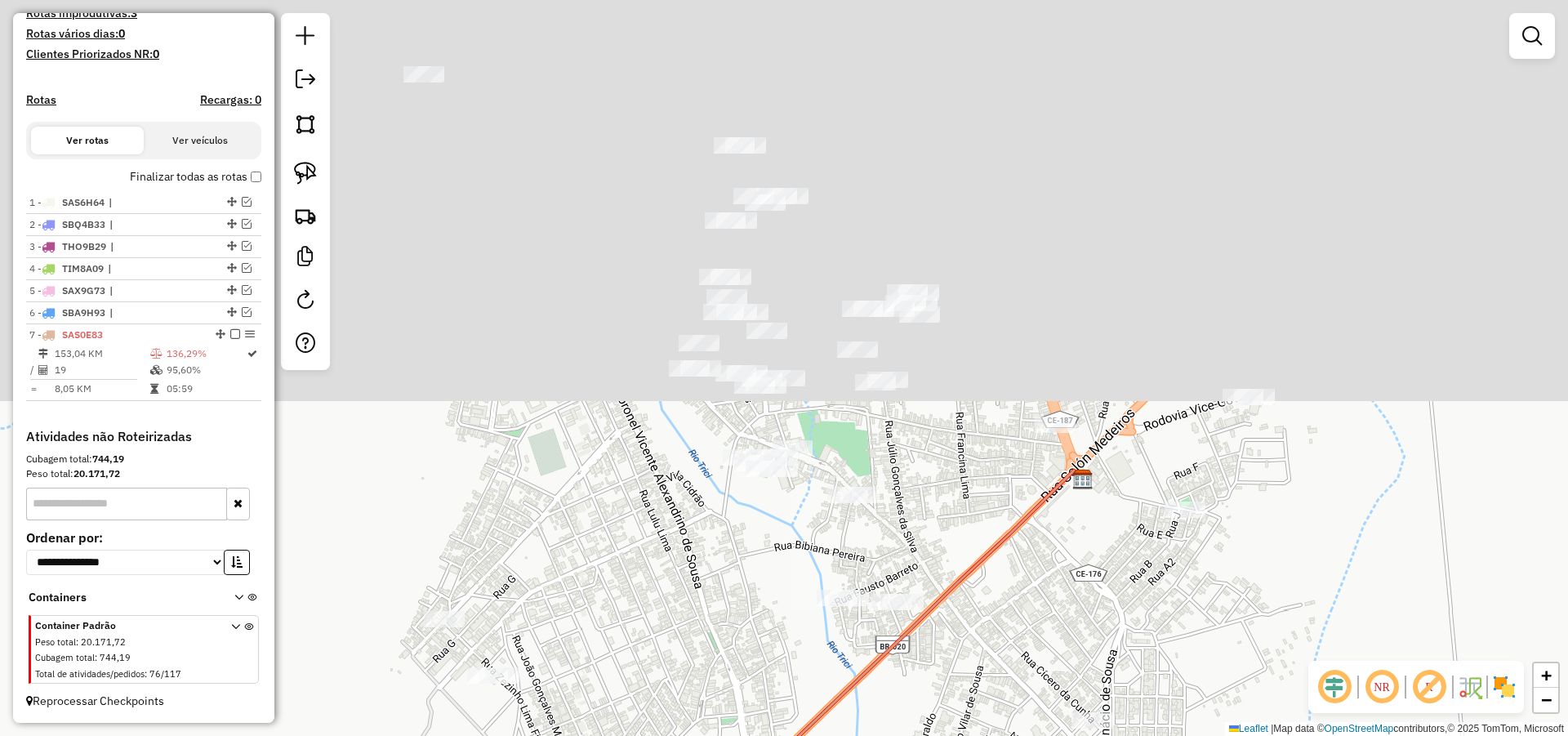
drag, startPoint x: 980, startPoint y: 715, endPoint x: 975, endPoint y: 743, distance: 28.4
click at [975, 735] on html "Aguarde... Pop-up bloqueado! Seu navegador bloqueou automáticamente a abertura …" at bounding box center [784, 368] width 1568 height 736
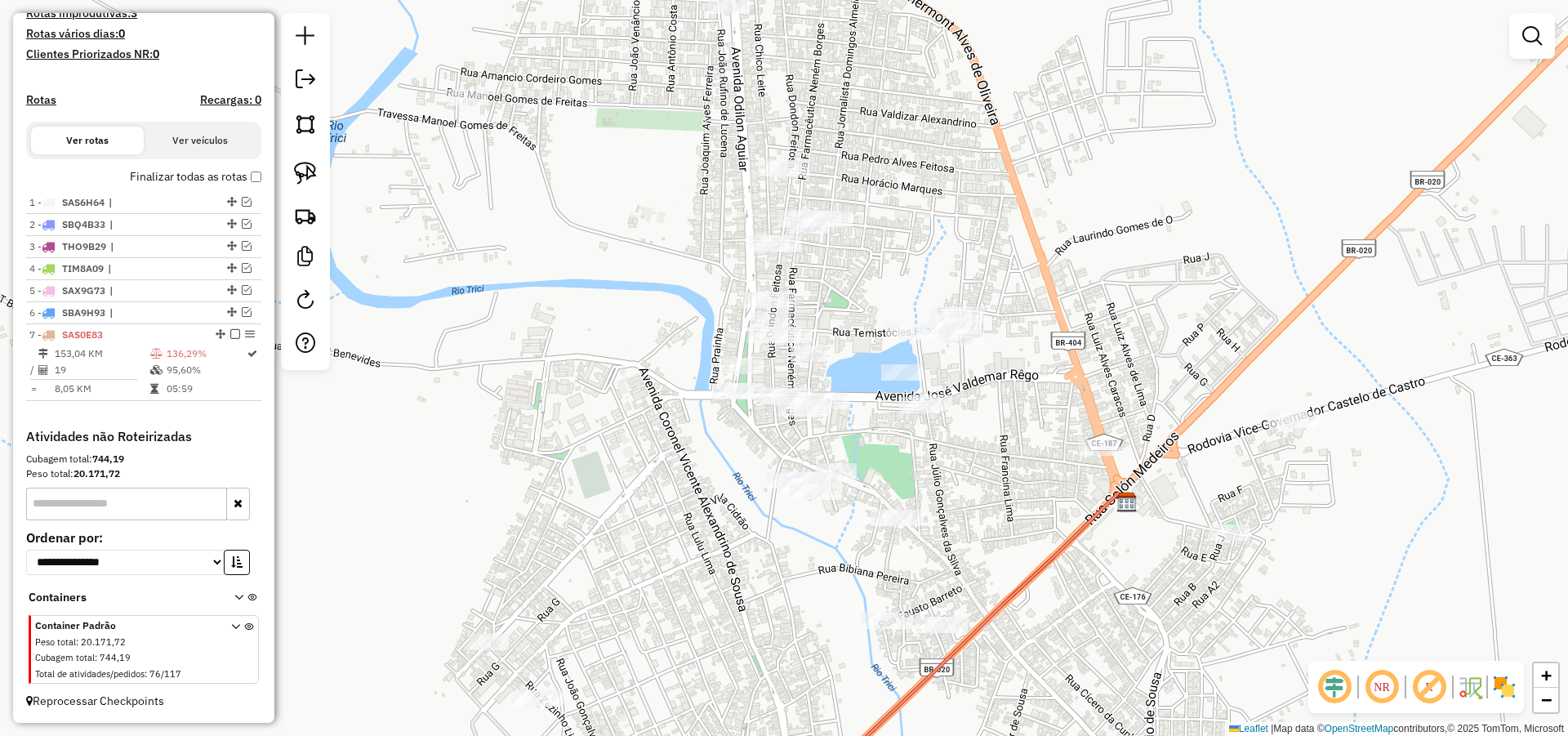
drag, startPoint x: 1063, startPoint y: 606, endPoint x: 1105, endPoint y: 582, distance: 48.4
click at [1105, 582] on div "Janela de atendimento Grade de atendimento Capacidade Transportadoras Veículos …" at bounding box center [784, 368] width 1568 height 736
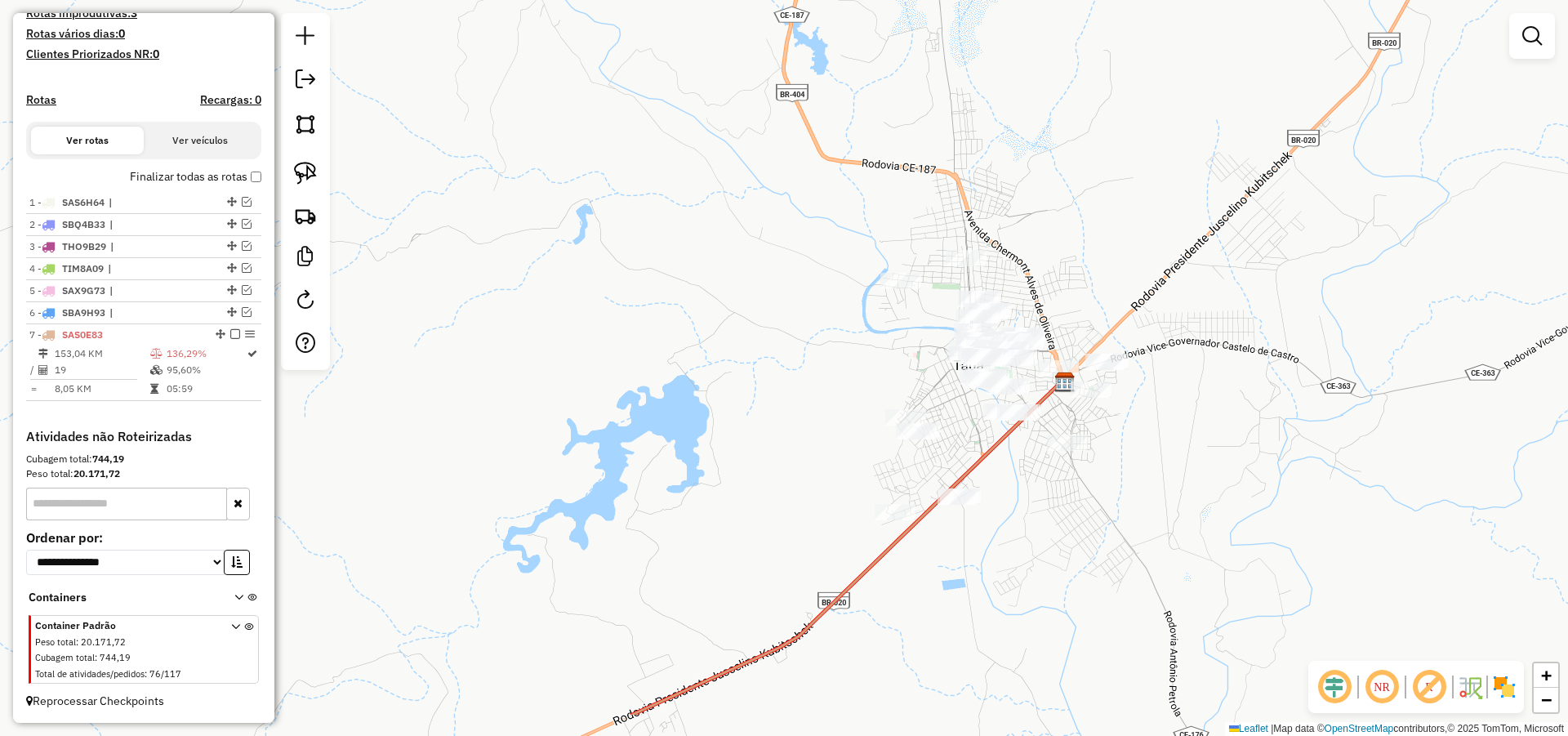
drag, startPoint x: 703, startPoint y: 550, endPoint x: 744, endPoint y: 480, distance: 81.1
click at [741, 480] on div "Janela de atendimento Grade de atendimento Capacidade Transportadoras Veículos …" at bounding box center [784, 368] width 1568 height 736
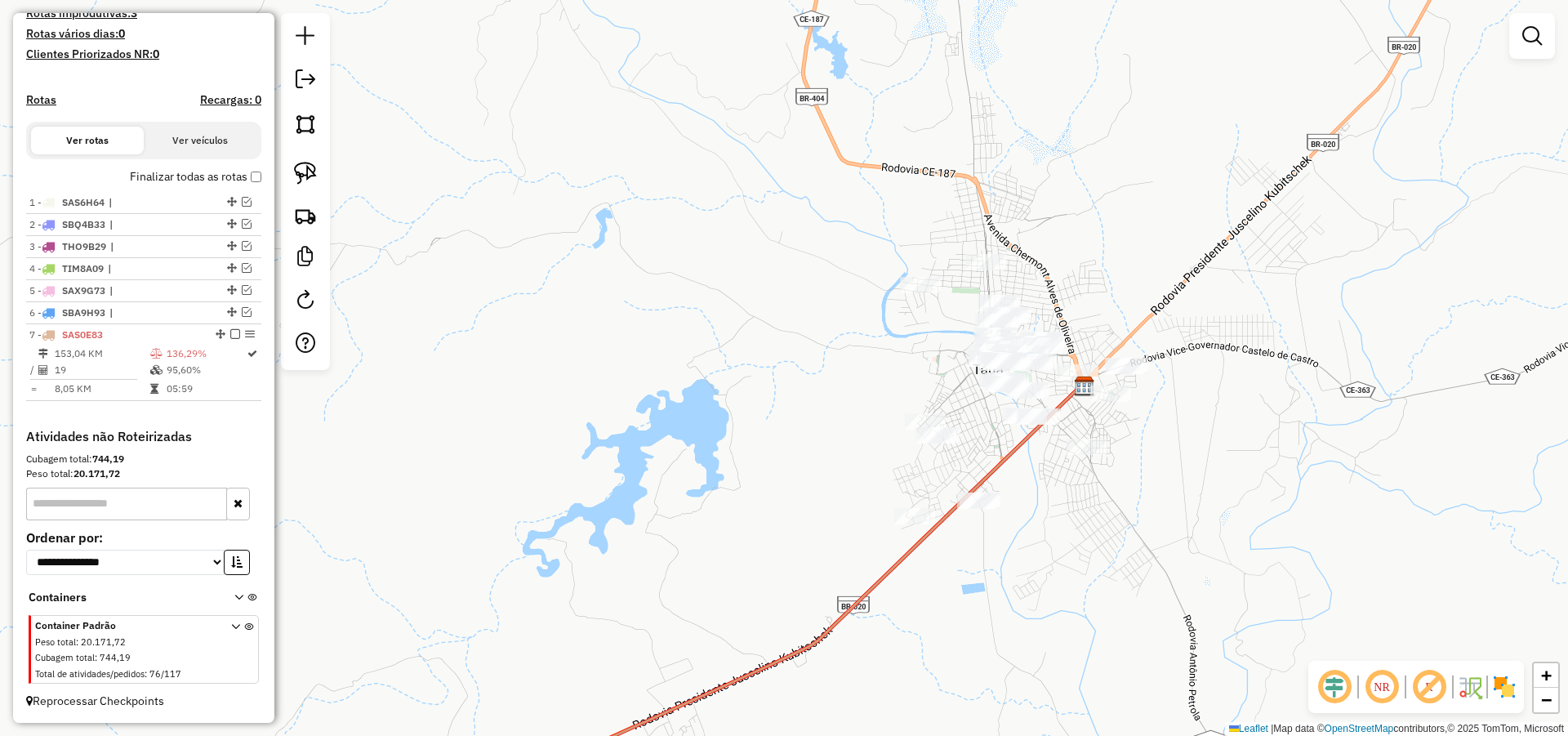
drag, startPoint x: 718, startPoint y: 463, endPoint x: 815, endPoint y: 475, distance: 97.7
click at [752, 469] on div "Janela de atendimento Grade de atendimento Capacidade Transportadoras Veículos …" at bounding box center [784, 368] width 1568 height 736
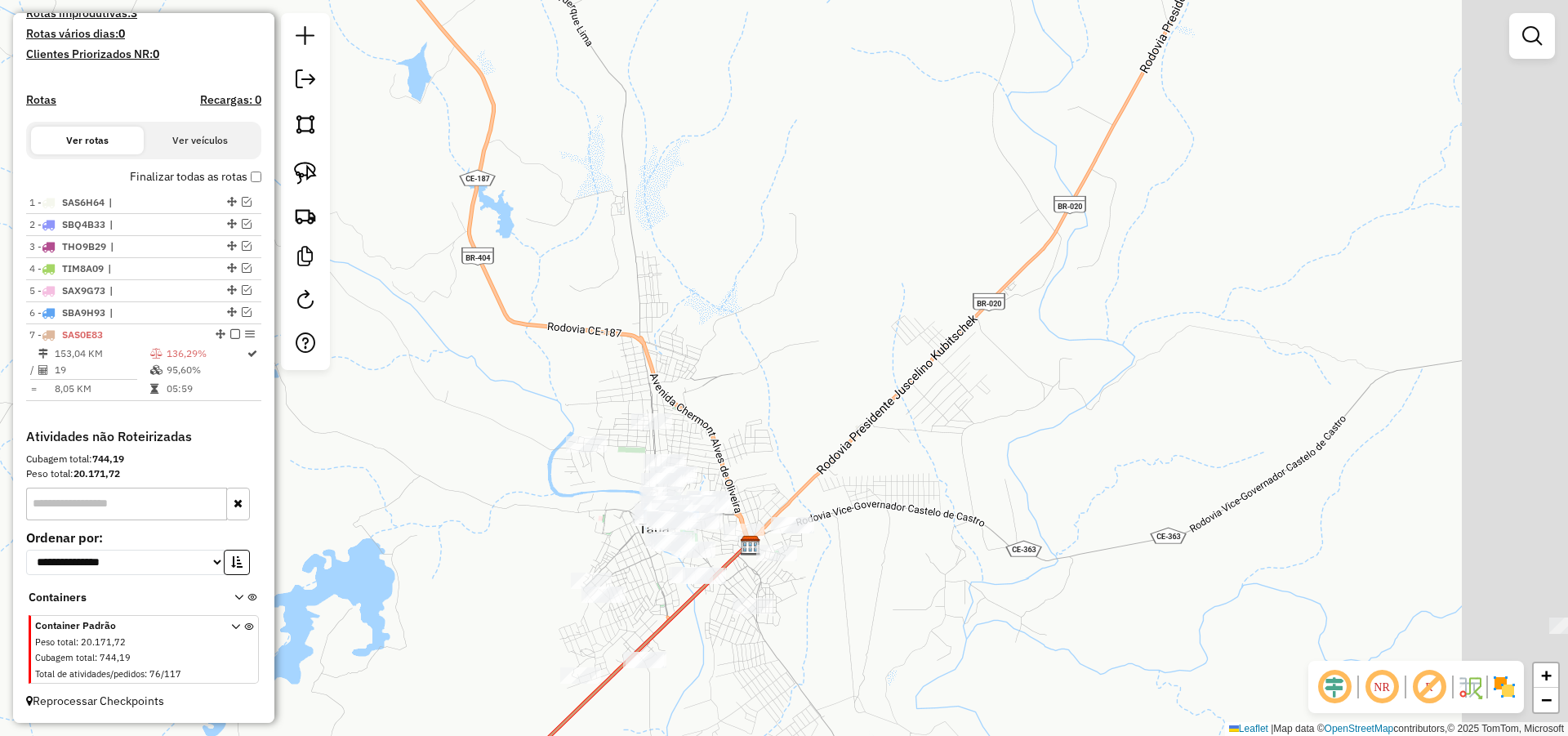
drag, startPoint x: 1029, startPoint y: 325, endPoint x: 729, endPoint y: 506, distance: 350.4
click at [609, 509] on div "Janela de atendimento Grade de atendimento Capacidade Transportadoras Veículos …" at bounding box center [784, 368] width 1568 height 736
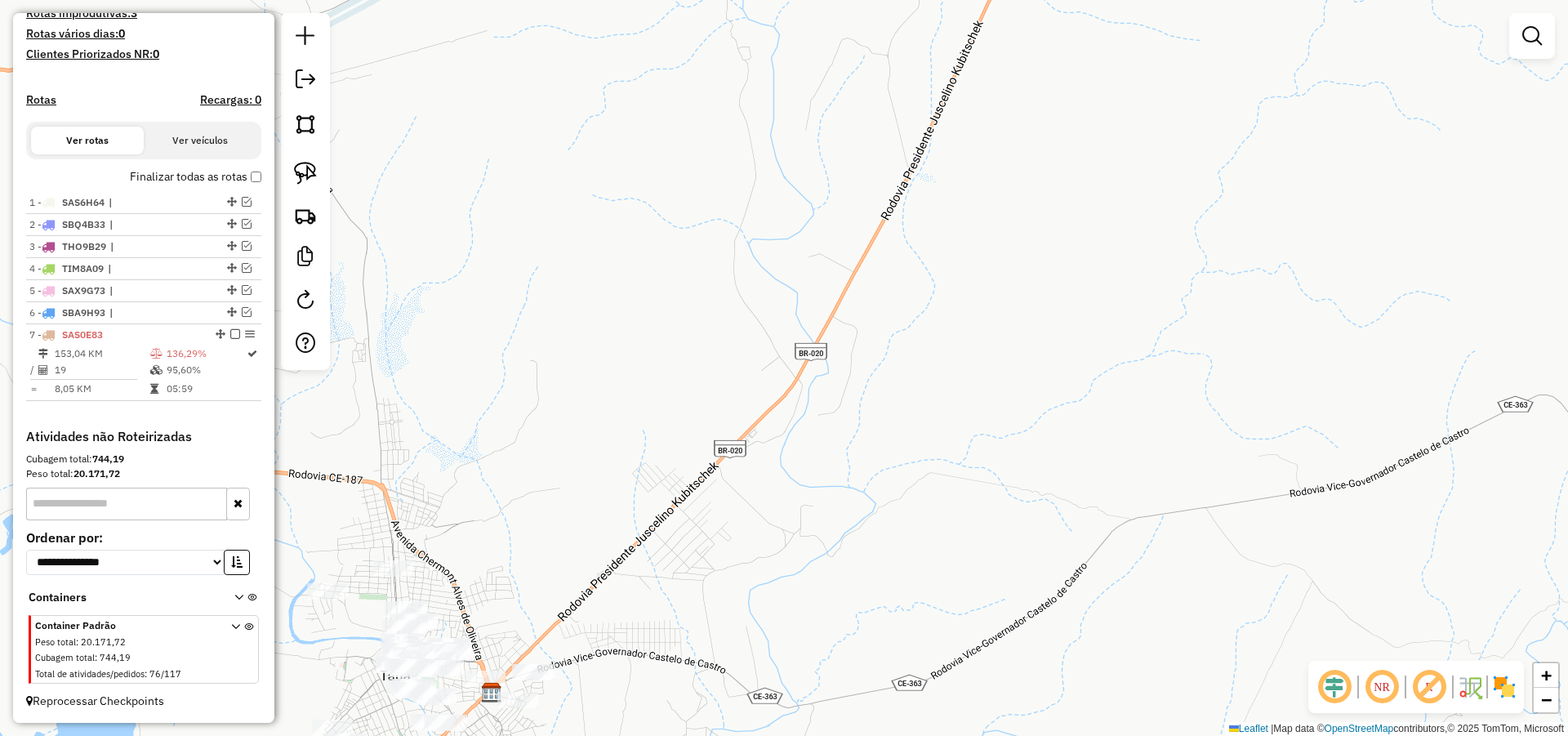
drag, startPoint x: 918, startPoint y: 386, endPoint x: 1180, endPoint y: 321, distance: 269.9
click at [1152, 302] on div "Janela de atendimento Grade de atendimento Capacidade Transportadoras Veículos …" at bounding box center [784, 368] width 1568 height 736
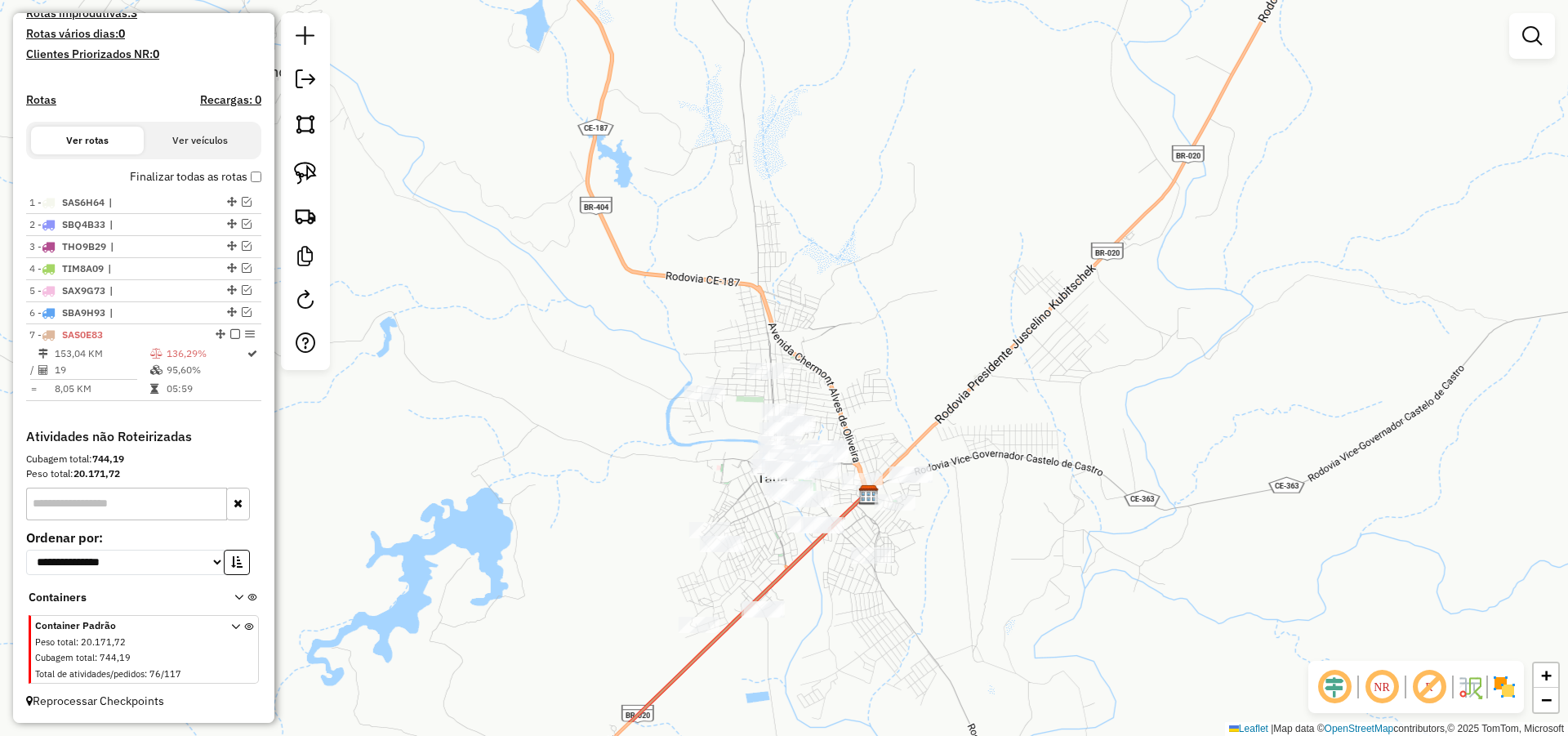
drag, startPoint x: 983, startPoint y: 410, endPoint x: 1010, endPoint y: 342, distance: 73.2
click at [1009, 343] on div "Janela de atendimento Grade de atendimento Capacidade Transportadoras Veículos …" at bounding box center [784, 368] width 1568 height 736
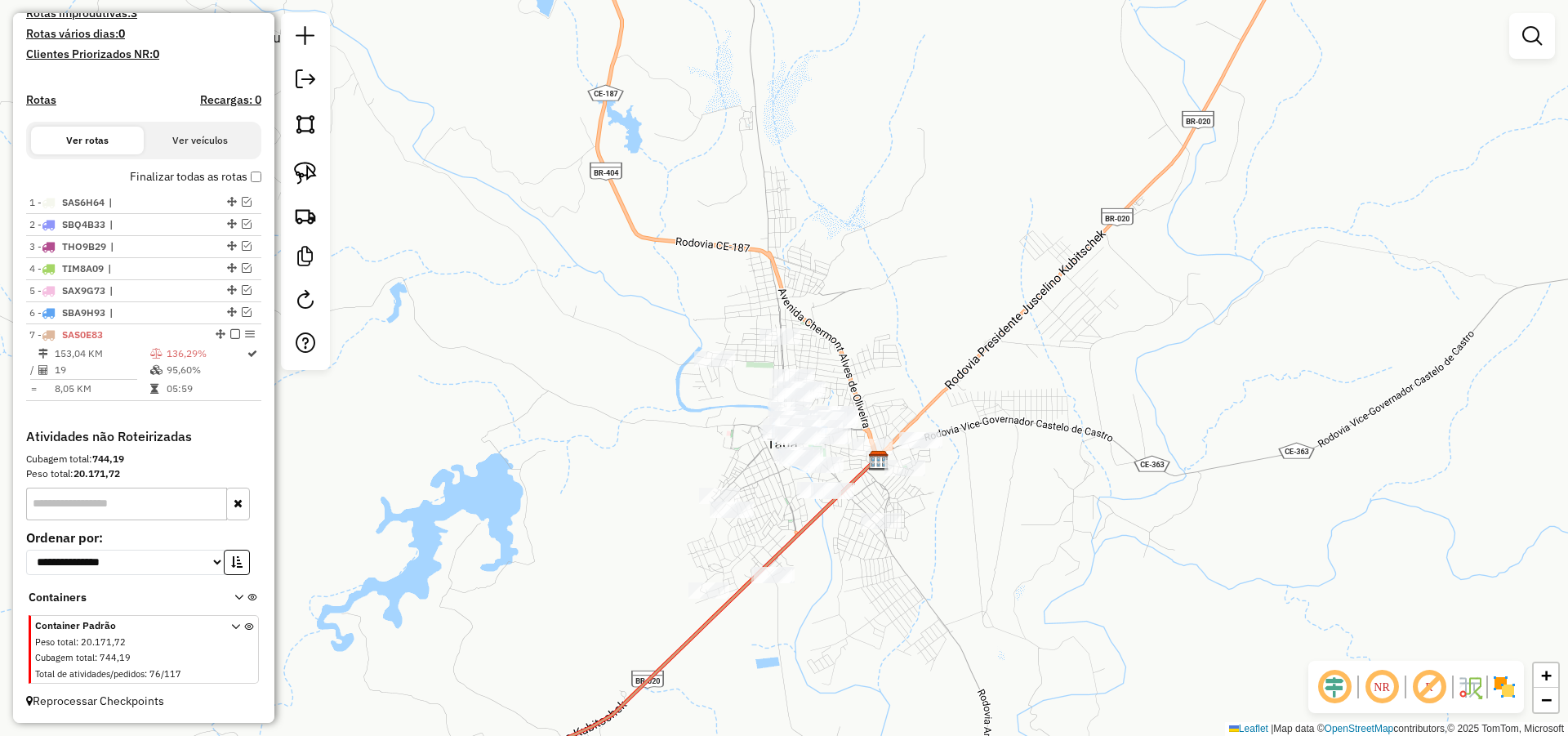
drag, startPoint x: 1013, startPoint y: 488, endPoint x: 1032, endPoint y: 447, distance: 45.2
click at [1031, 448] on div "Janela de atendimento Grade de atendimento Capacidade Transportadoras Veículos …" at bounding box center [784, 368] width 1568 height 736
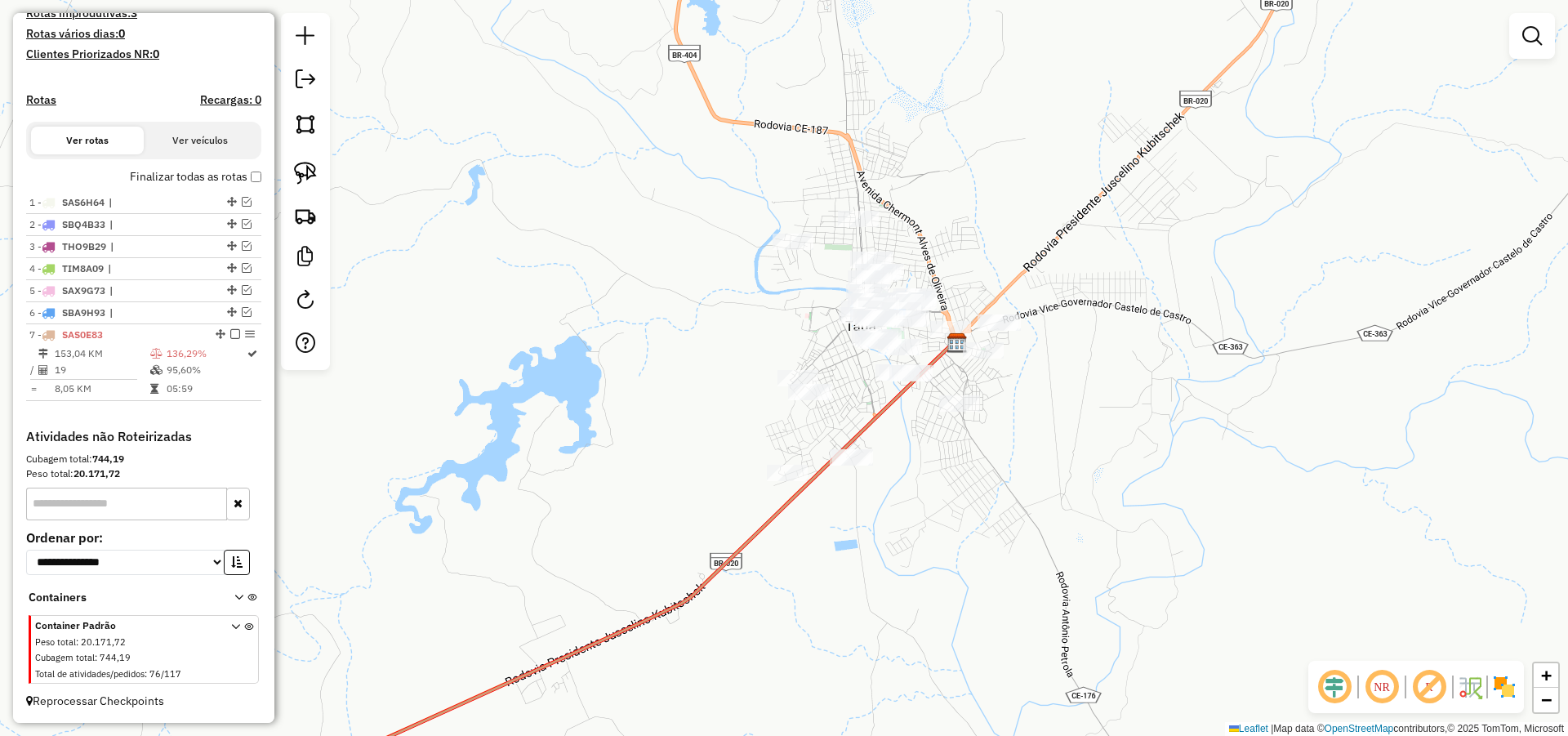
drag, startPoint x: 1037, startPoint y: 505, endPoint x: 1076, endPoint y: 448, distance: 69.1
click at [1075, 448] on div "Janela de atendimento Grade de atendimento Capacidade Transportadoras Veículos …" at bounding box center [784, 368] width 1568 height 736
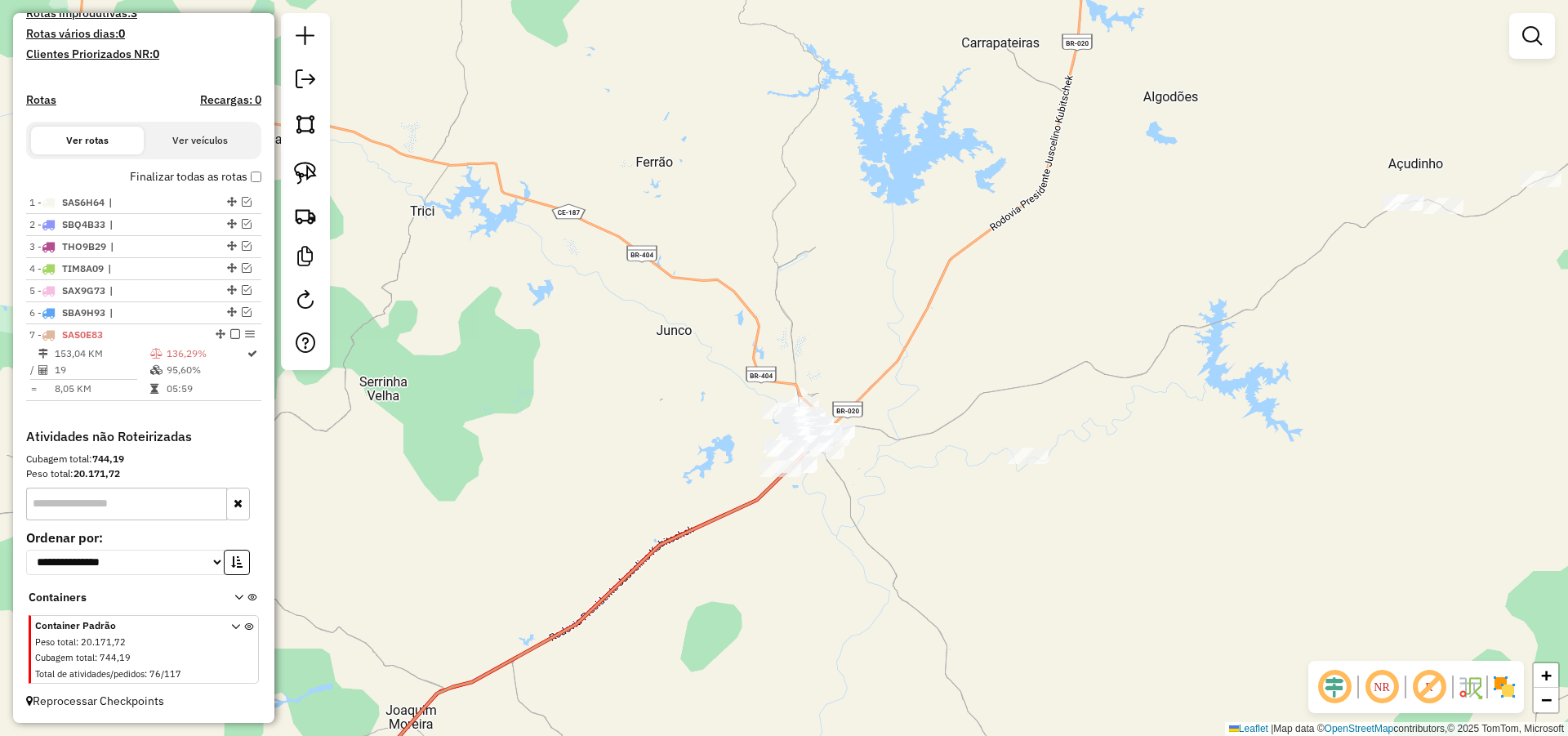
drag, startPoint x: 648, startPoint y: 548, endPoint x: 790, endPoint y: 496, distance: 151.2
click at [791, 496] on icon at bounding box center [590, 610] width 466 height 349
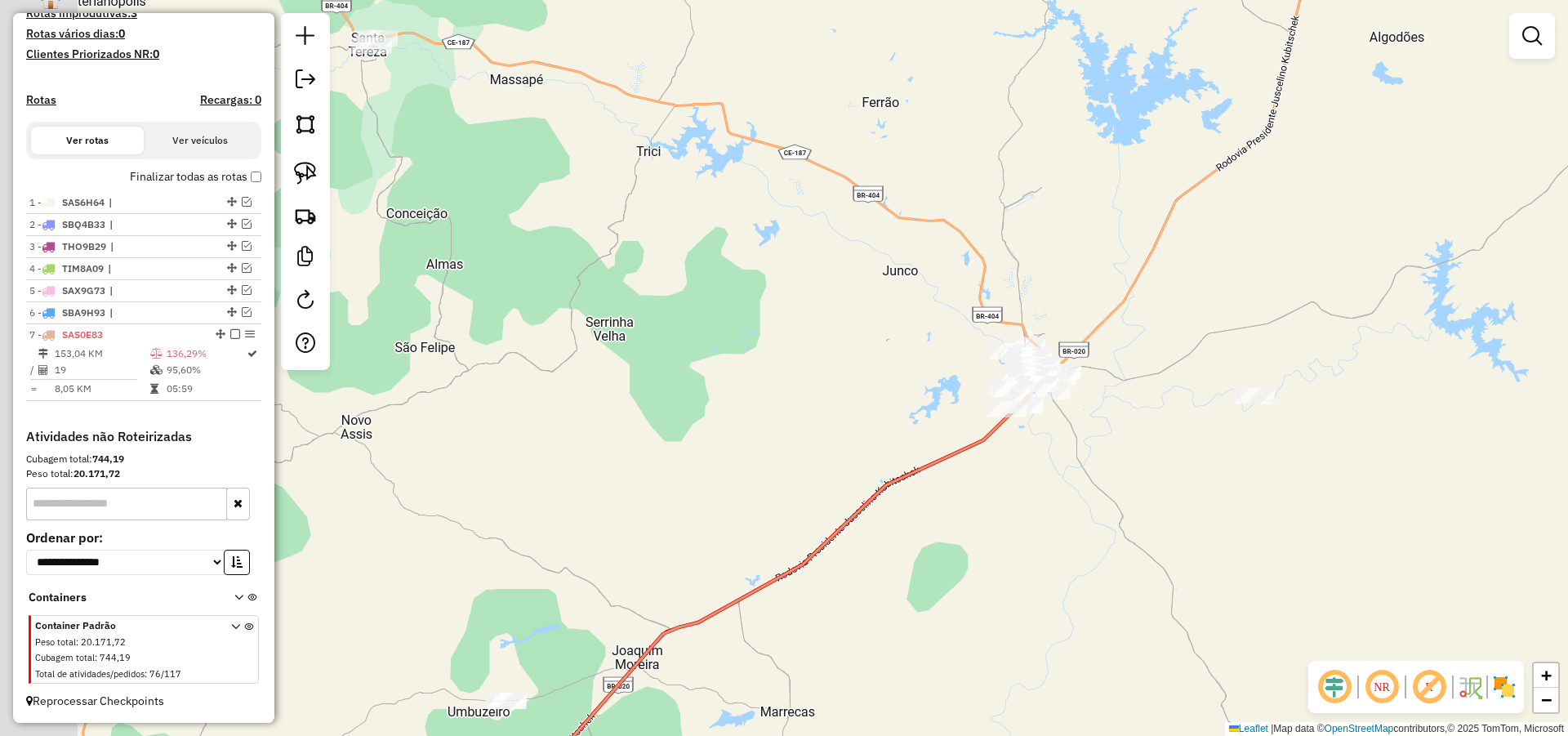
drag, startPoint x: 453, startPoint y: 476, endPoint x: 565, endPoint y: 450, distance: 115.0
click at [559, 452] on div "Janela de atendimento Grade de atendimento Capacidade Transportadoras Veículos …" at bounding box center [784, 368] width 1568 height 736
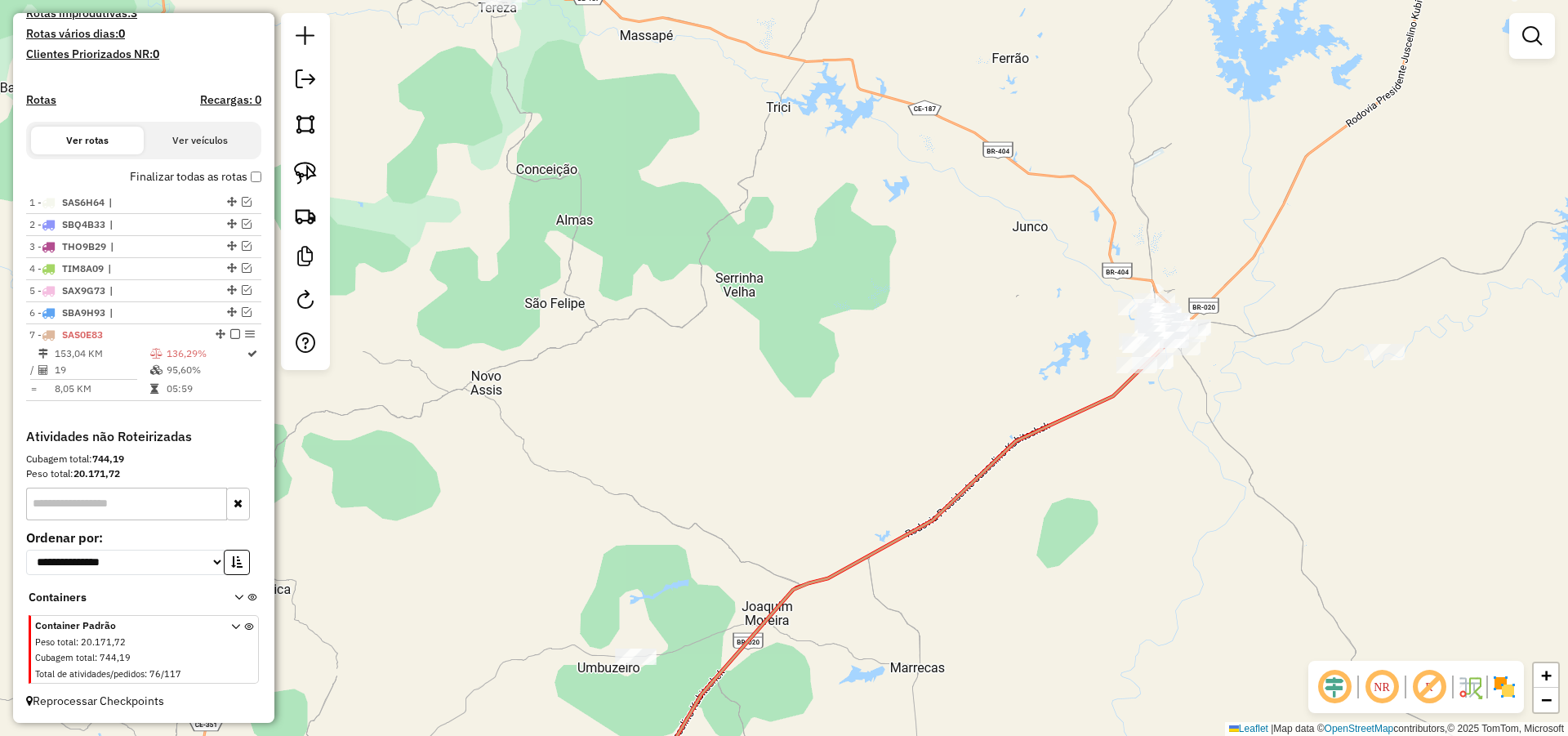
drag, startPoint x: 707, startPoint y: 401, endPoint x: 781, endPoint y: 399, distance: 74.0
click at [772, 390] on div "Janela de atendimento Grade de atendimento Capacidade Transportadoras Veículos …" at bounding box center [784, 368] width 1568 height 736
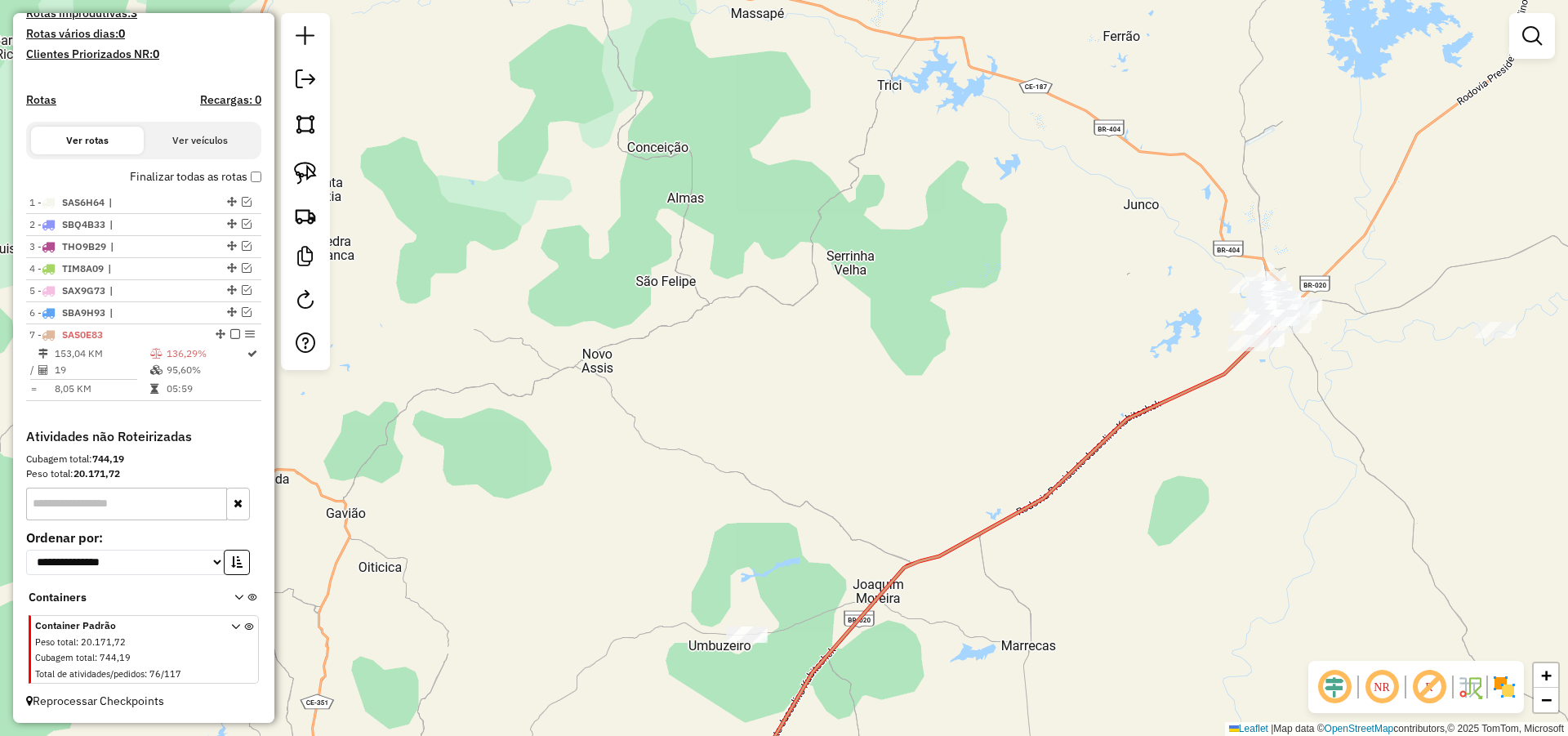
drag, startPoint x: 720, startPoint y: 437, endPoint x: 781, endPoint y: 416, distance: 64.5
click at [780, 416] on div "Janela de atendimento Grade de atendimento Capacidade Transportadoras Veículos …" at bounding box center [784, 368] width 1568 height 736
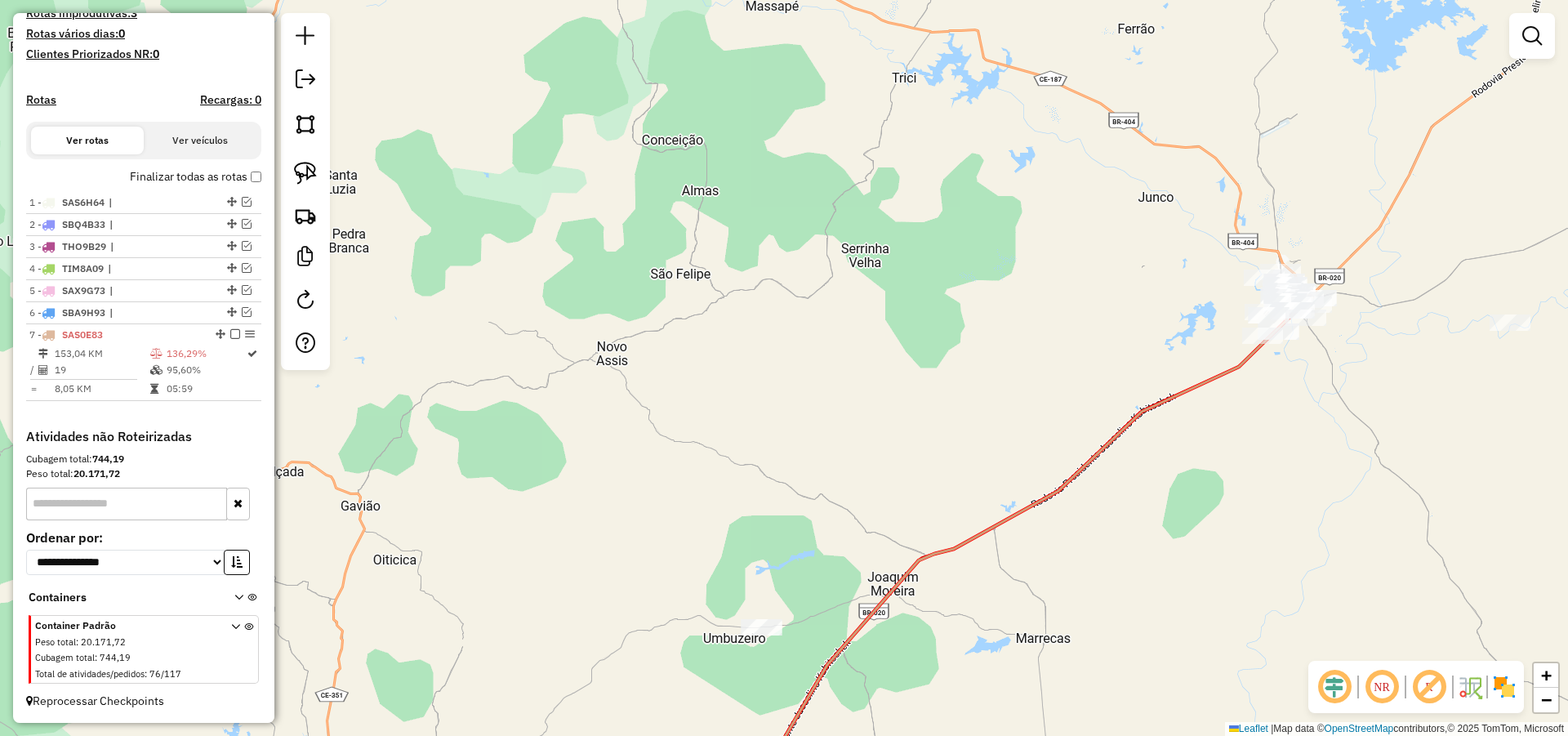
drag, startPoint x: 651, startPoint y: 536, endPoint x: 962, endPoint y: 448, distance: 323.2
click at [958, 372] on div "Janela de atendimento Grade de atendimento Capacidade Transportadoras Veículos …" at bounding box center [784, 368] width 1568 height 736
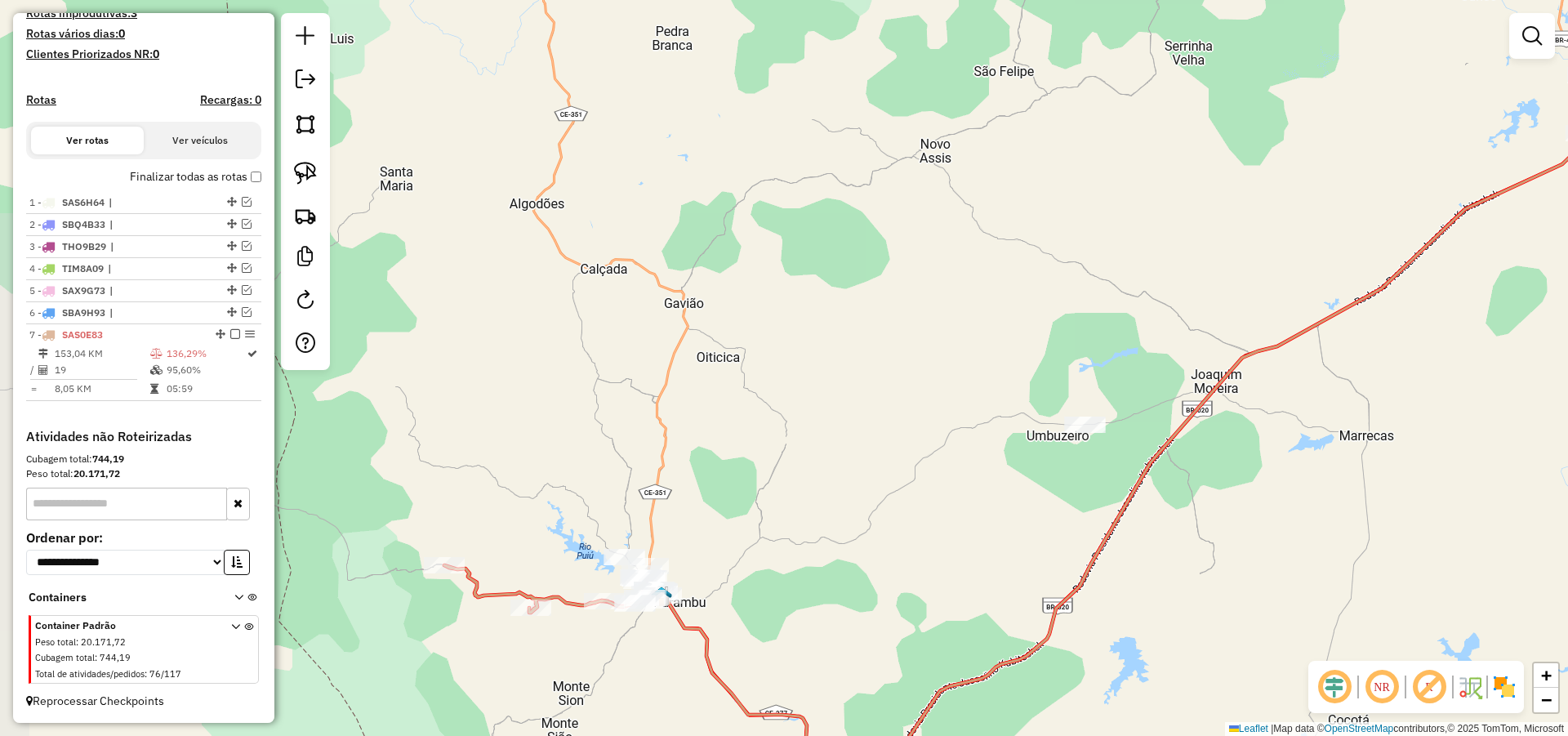
drag, startPoint x: 841, startPoint y: 431, endPoint x: 839, endPoint y: 407, distance: 24.1
click at [845, 406] on div "Janela de atendimento Grade de atendimento Capacidade Transportadoras Veículos …" at bounding box center [784, 368] width 1568 height 736
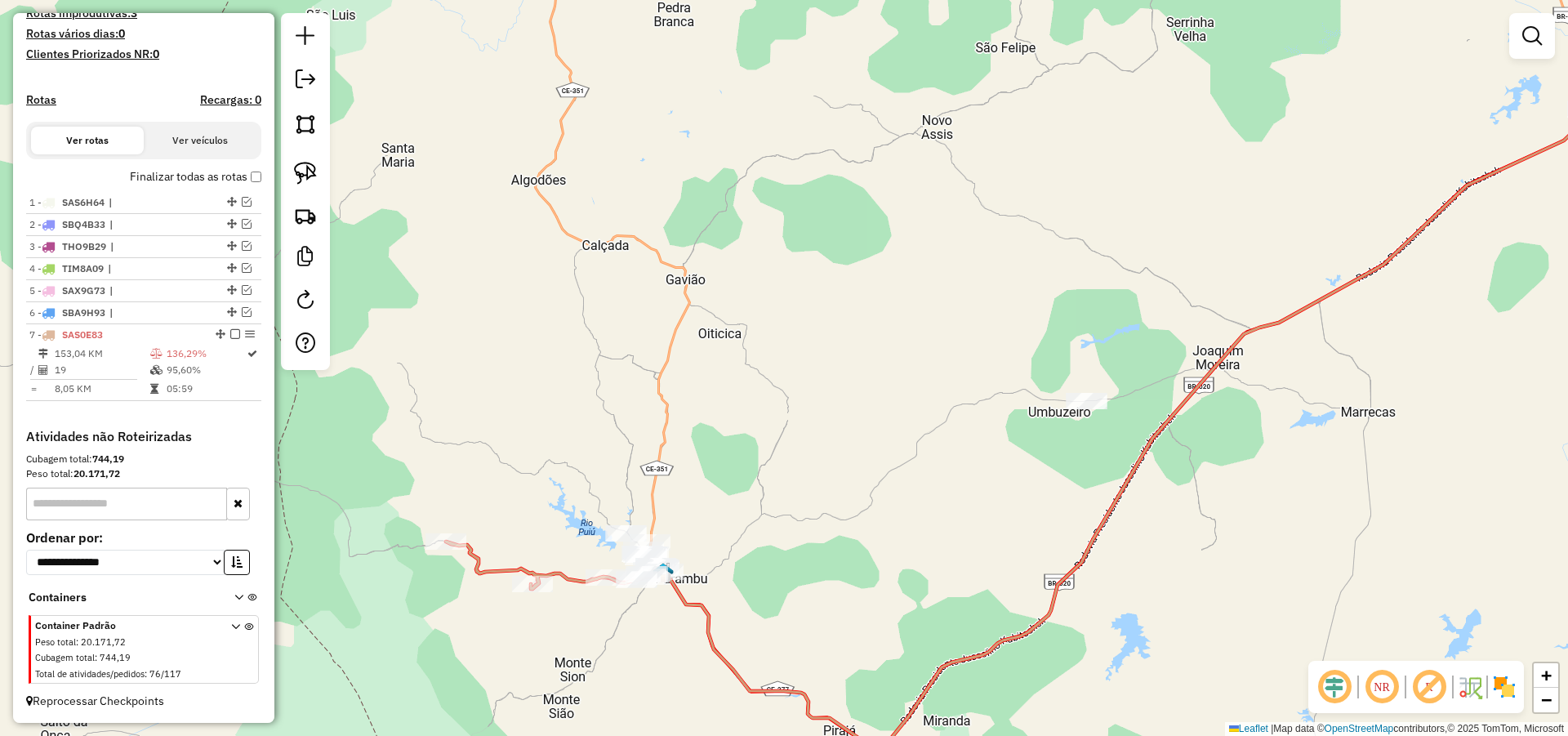
drag, startPoint x: 626, startPoint y: 443, endPoint x: 636, endPoint y: 368, distance: 75.7
click at [634, 366] on div "Janela de atendimento Grade de atendimento Capacidade Transportadoras Veículos …" at bounding box center [784, 368] width 1568 height 736
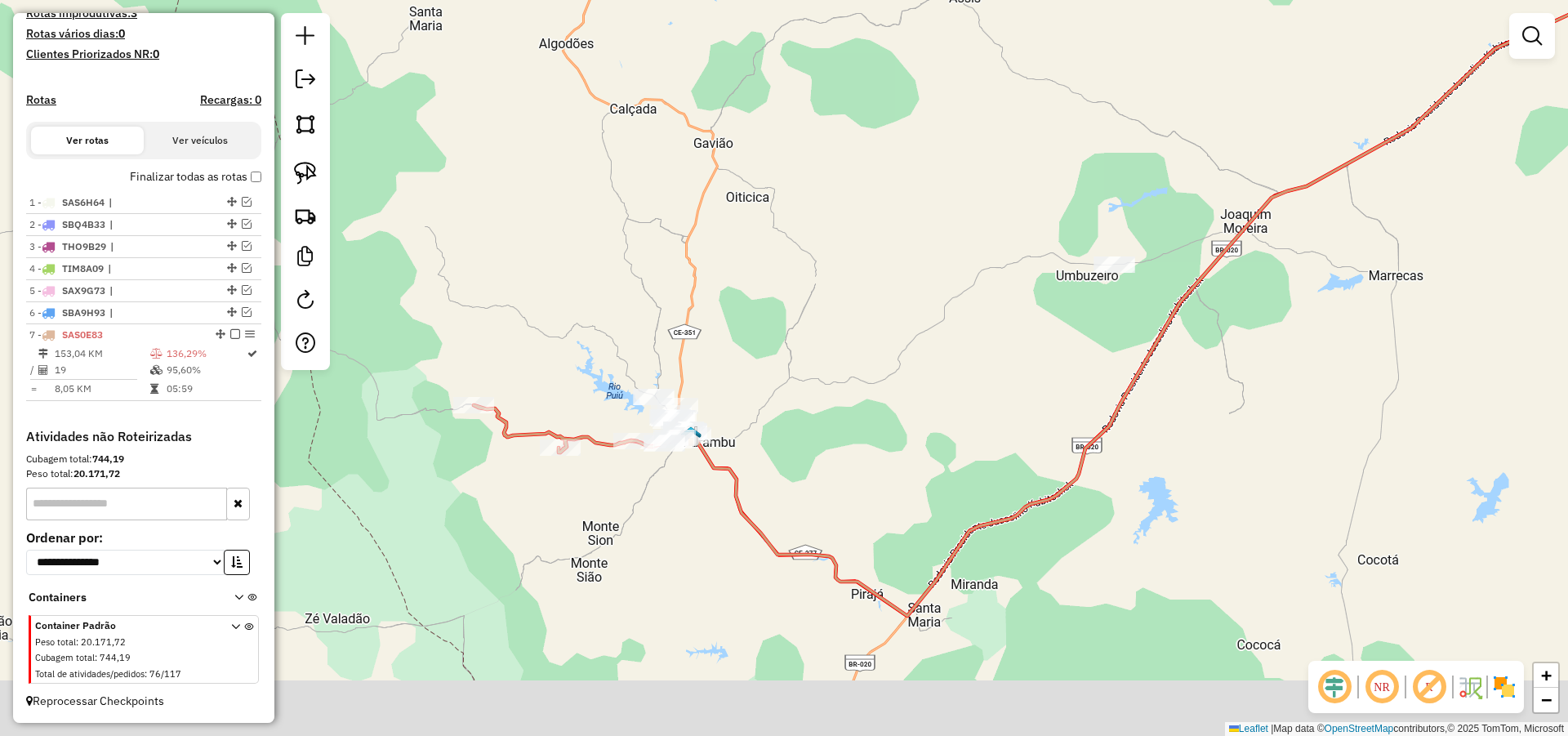
drag, startPoint x: 698, startPoint y: 403, endPoint x: 705, endPoint y: 361, distance: 42.6
click at [710, 358] on div "Janela de atendimento Grade de atendimento Capacidade Transportadoras Veículos …" at bounding box center [784, 368] width 1568 height 736
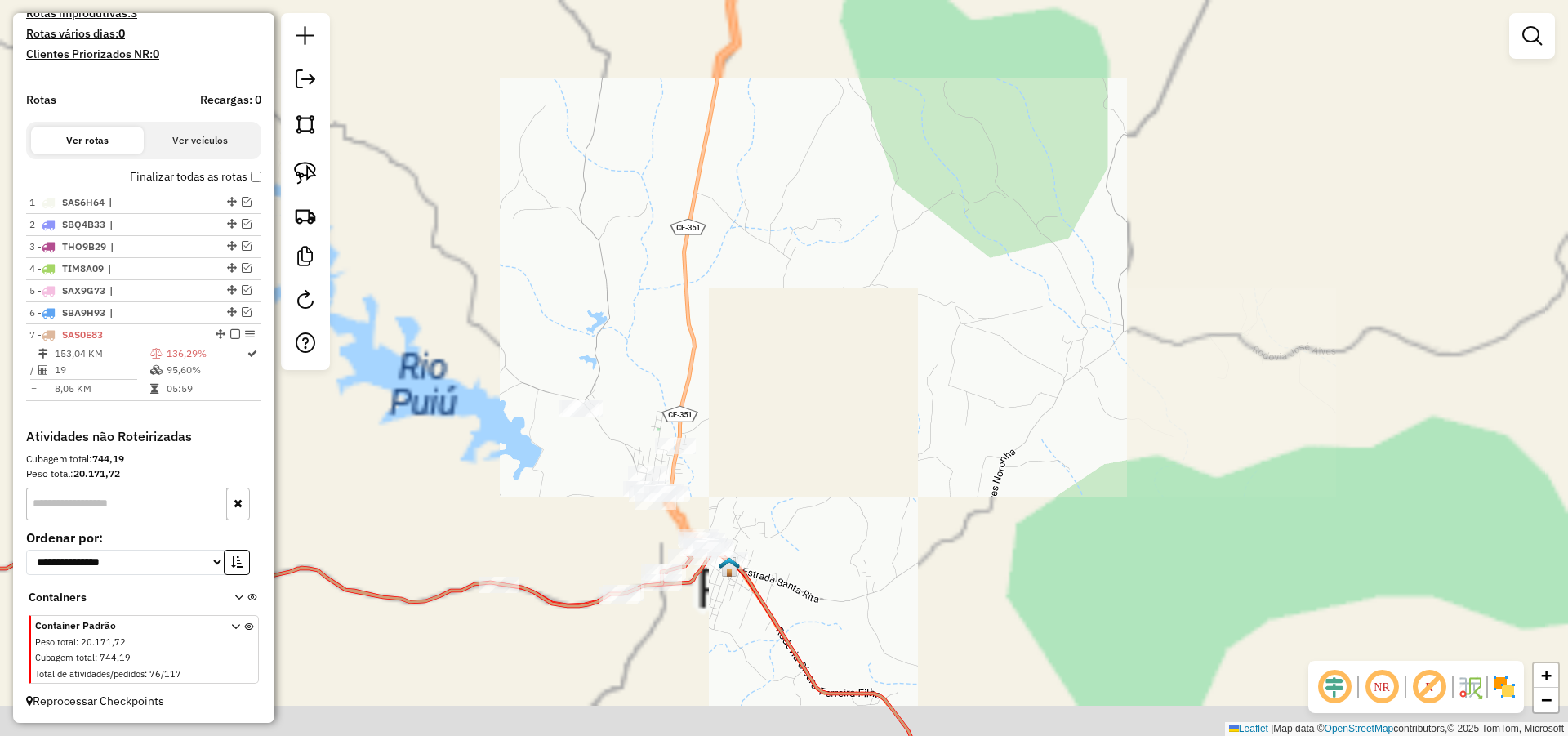
click at [759, 391] on div "Janela de atendimento Grade de atendimento Capacidade Transportadoras Veículos …" at bounding box center [784, 368] width 1568 height 736
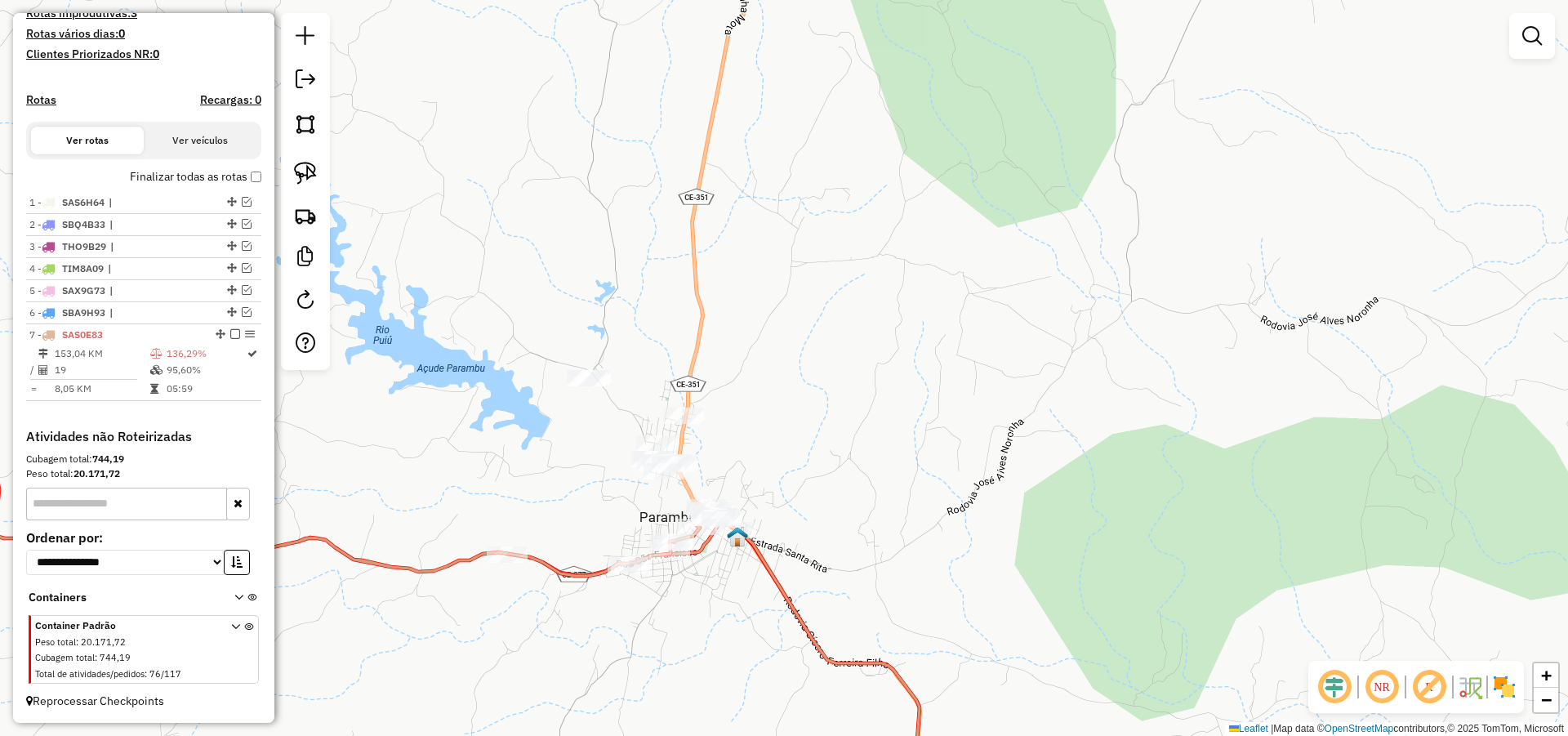
drag, startPoint x: 758, startPoint y: 442, endPoint x: 763, endPoint y: 419, distance: 23.5
click at [763, 419] on div "Janela de atendimento Grade de atendimento Capacidade Transportadoras Veículos …" at bounding box center [784, 368] width 1568 height 736
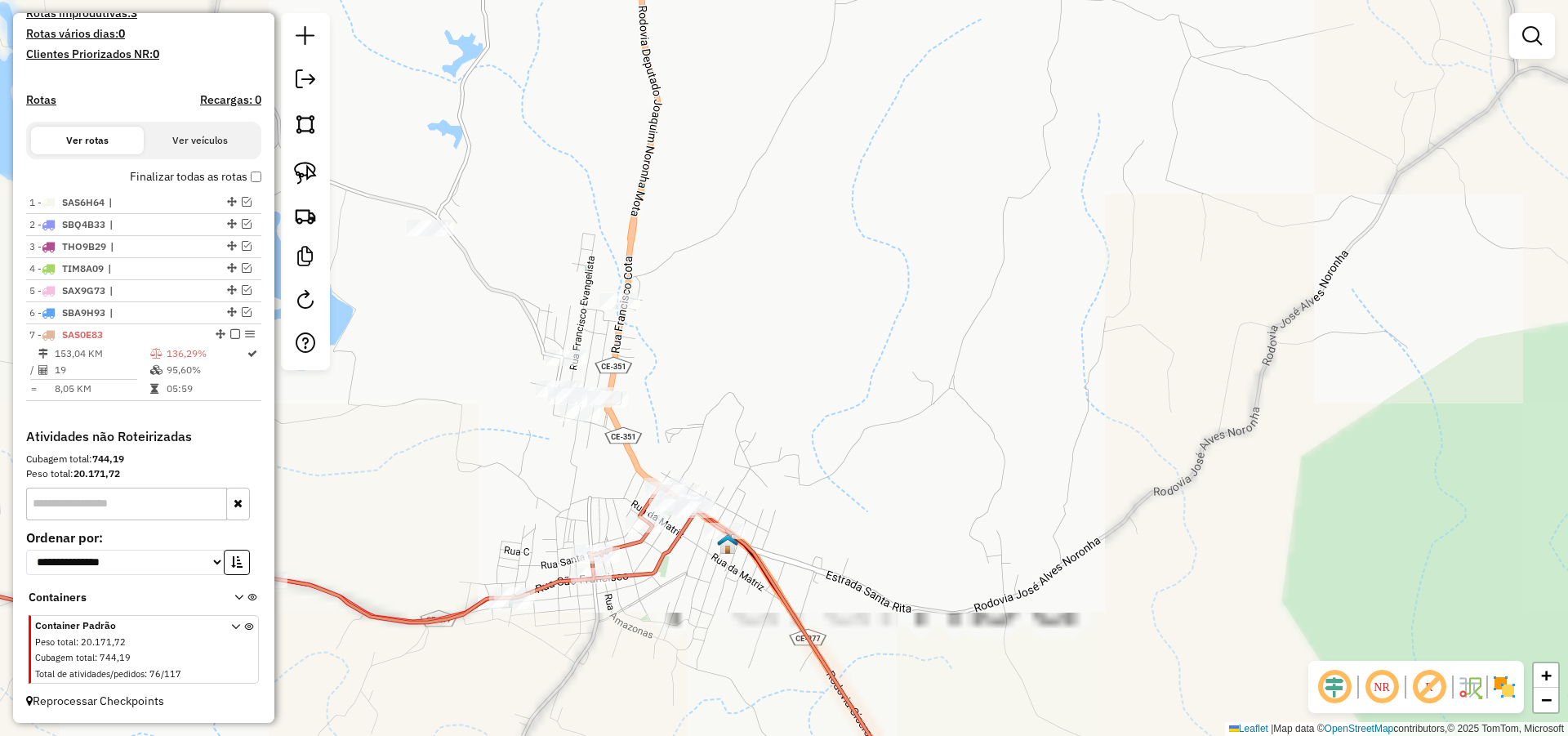
drag, startPoint x: 721, startPoint y: 459, endPoint x: 787, endPoint y: 412, distance: 81.0
click at [769, 407] on div "Janela de atendimento Grade de atendimento Capacidade Transportadoras Veículos …" at bounding box center [784, 368] width 1568 height 736
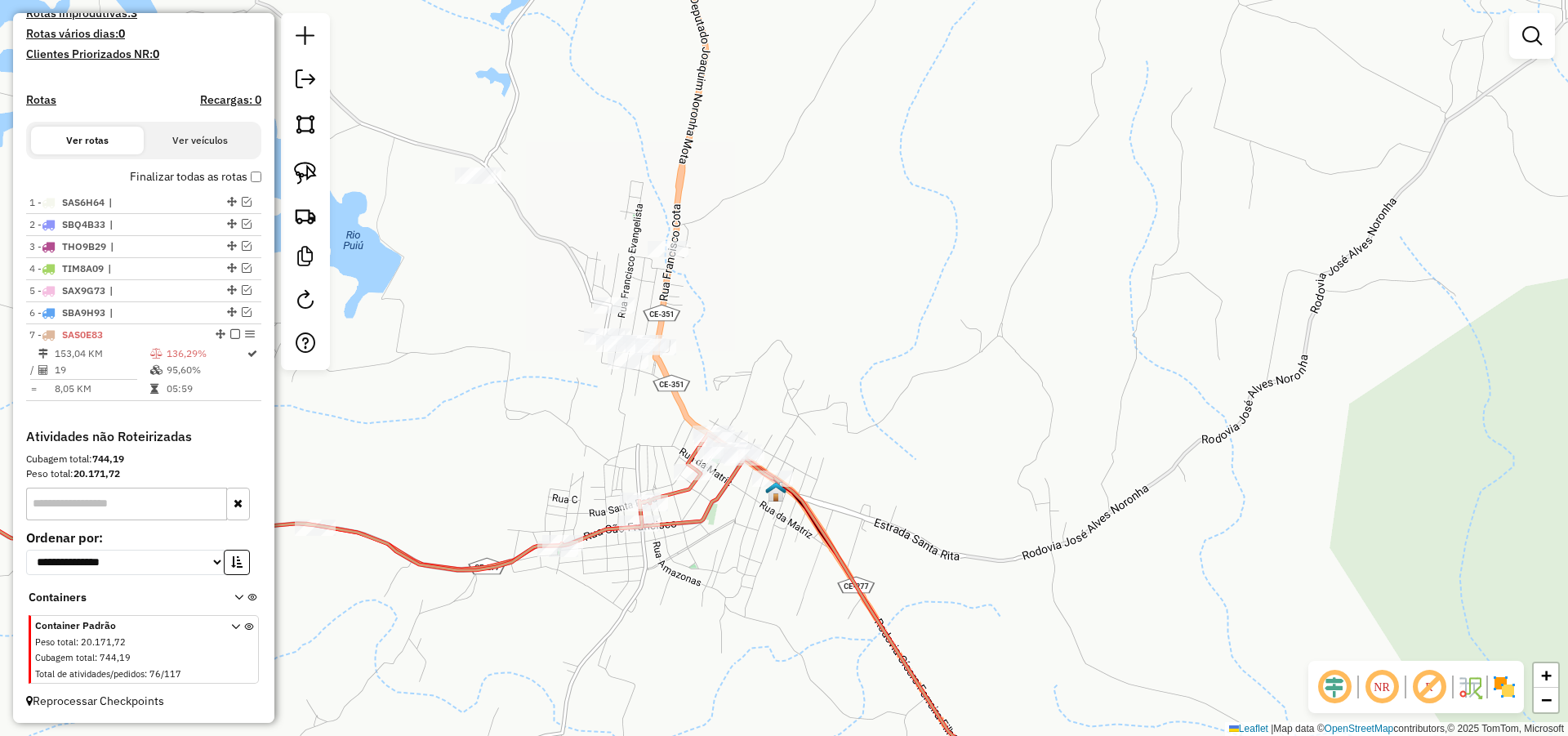
drag, startPoint x: 806, startPoint y: 414, endPoint x: 820, endPoint y: 398, distance: 21.3
click at [818, 398] on div "Janela de atendimento Grade de atendimento Capacidade Transportadoras Veículos …" at bounding box center [784, 368] width 1568 height 736
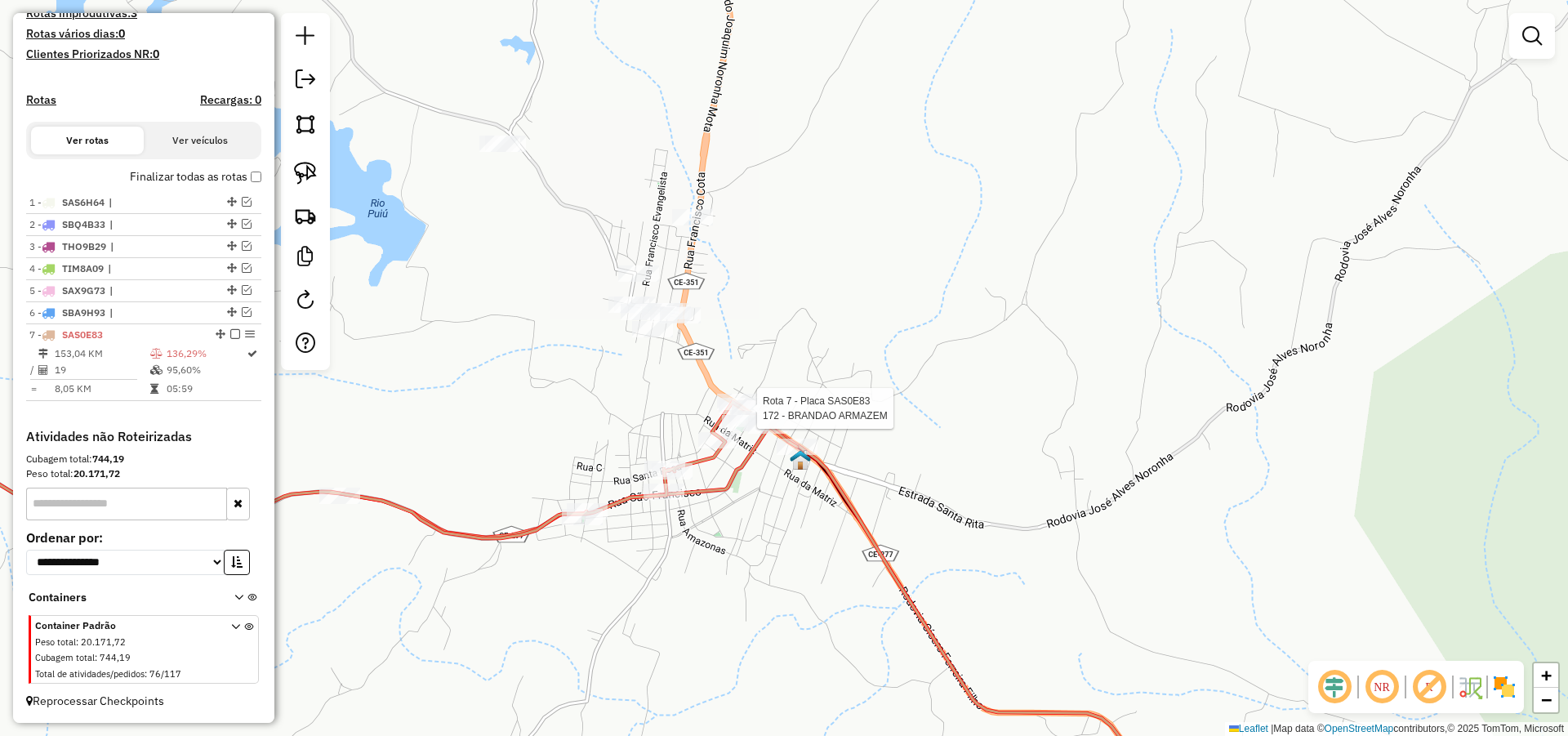
select select "*********"
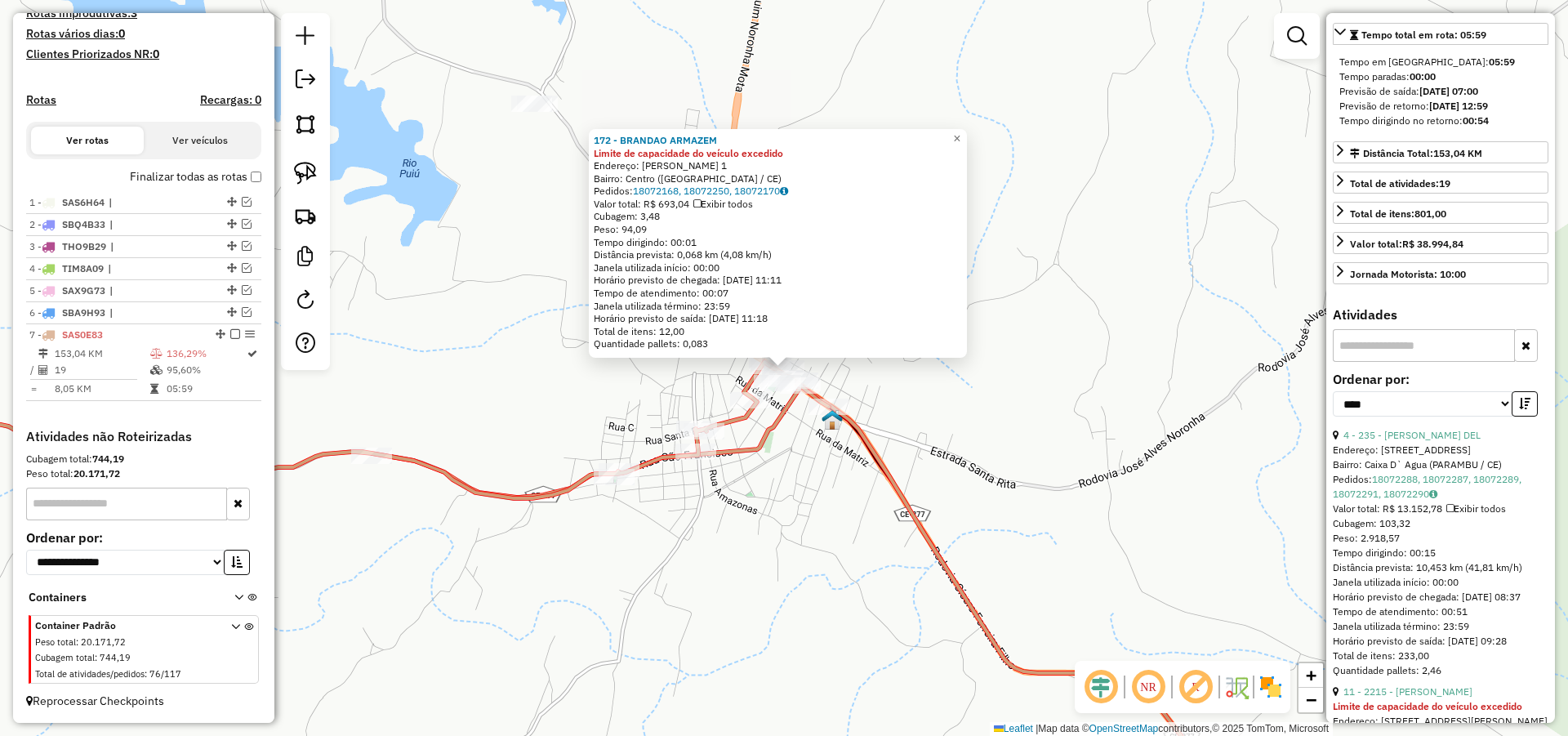
scroll to position [392, 0]
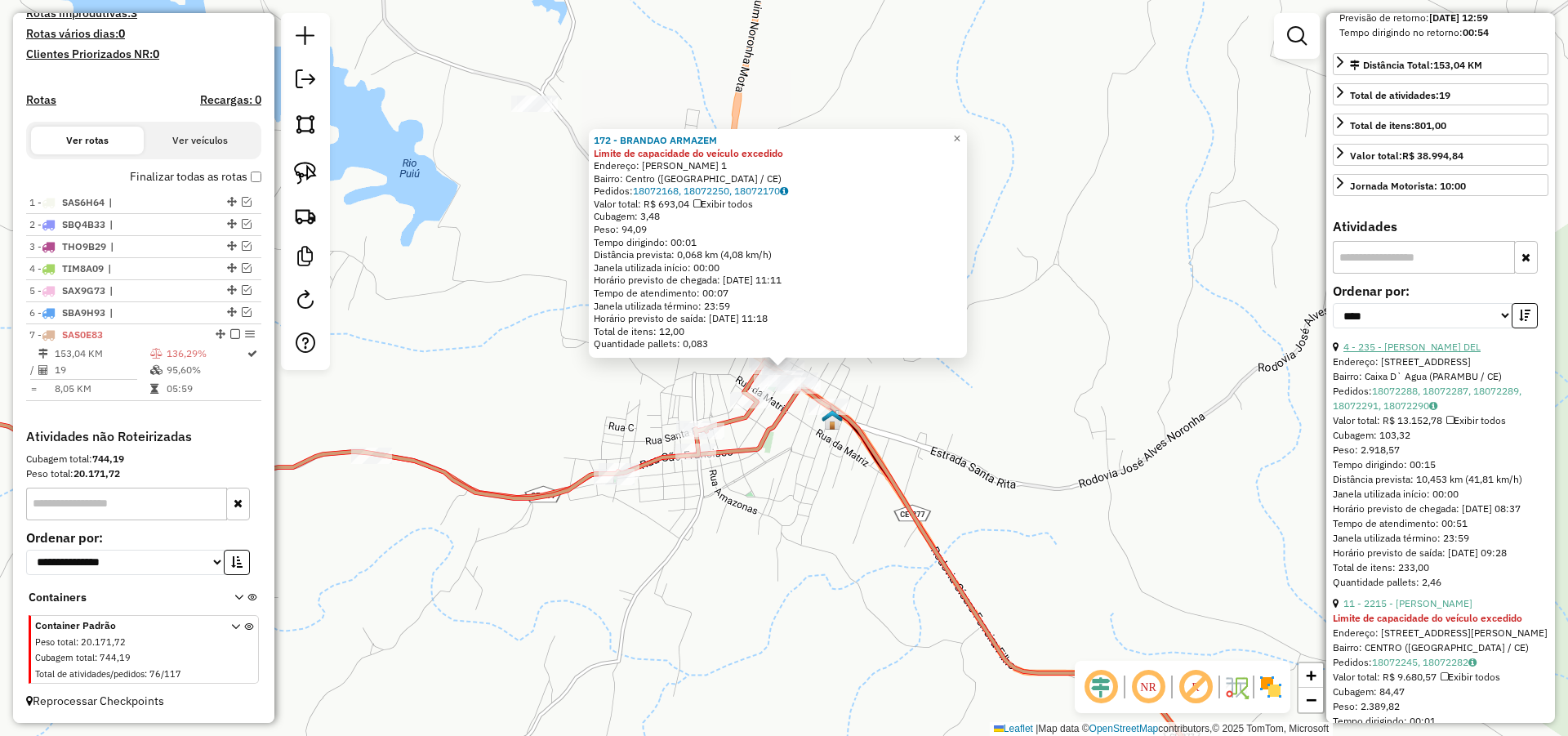
click at [1443, 353] on link "4 - 235 - ANTONIO ERIVALDO DEL" at bounding box center [1411, 347] width 137 height 13
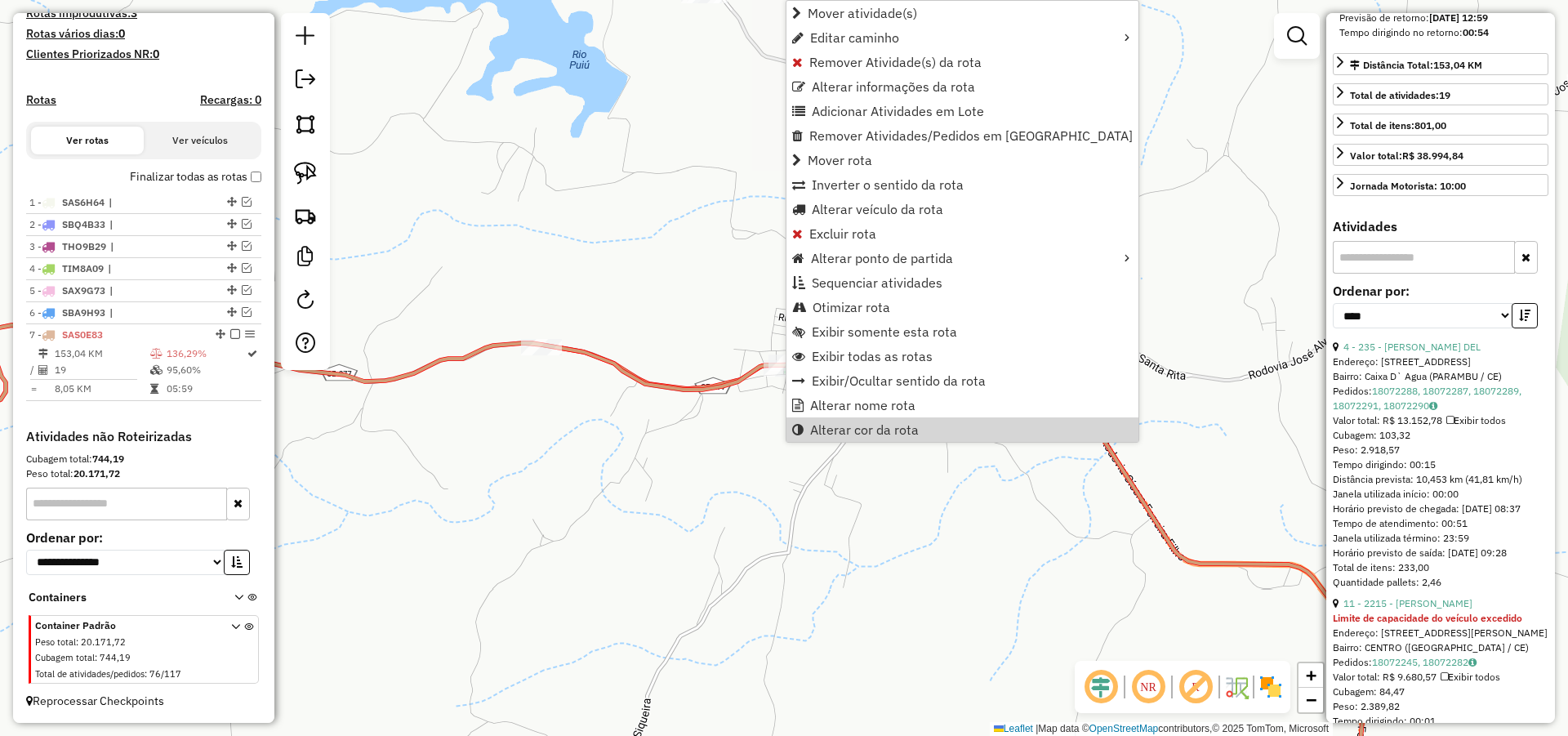
click at [745, 459] on div "Rota 7 - Placa SAS0E83 235 - ANTONIO ERIVALDO DEL Janela de atendimento Grade d…" at bounding box center [784, 368] width 1568 height 736
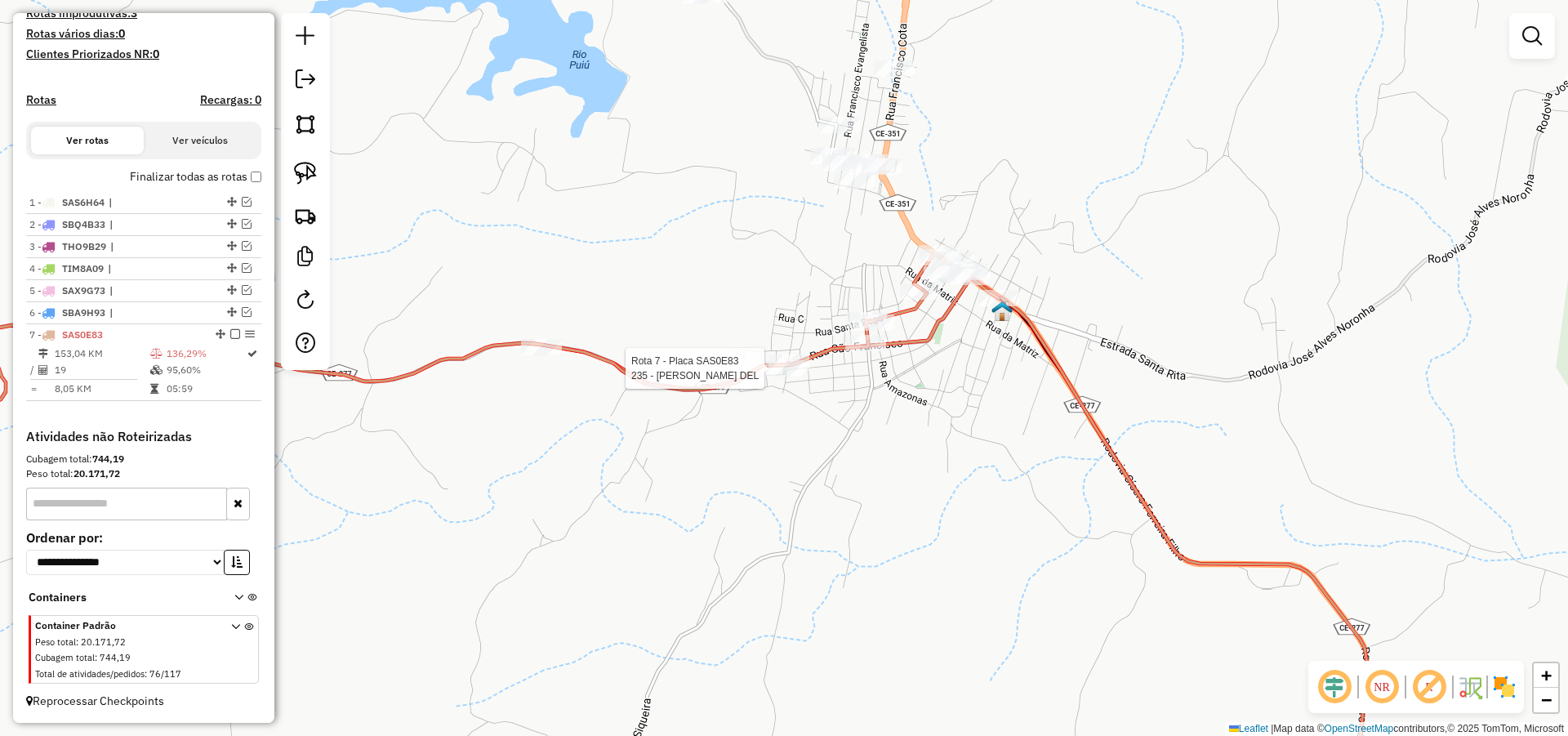
select select "*********"
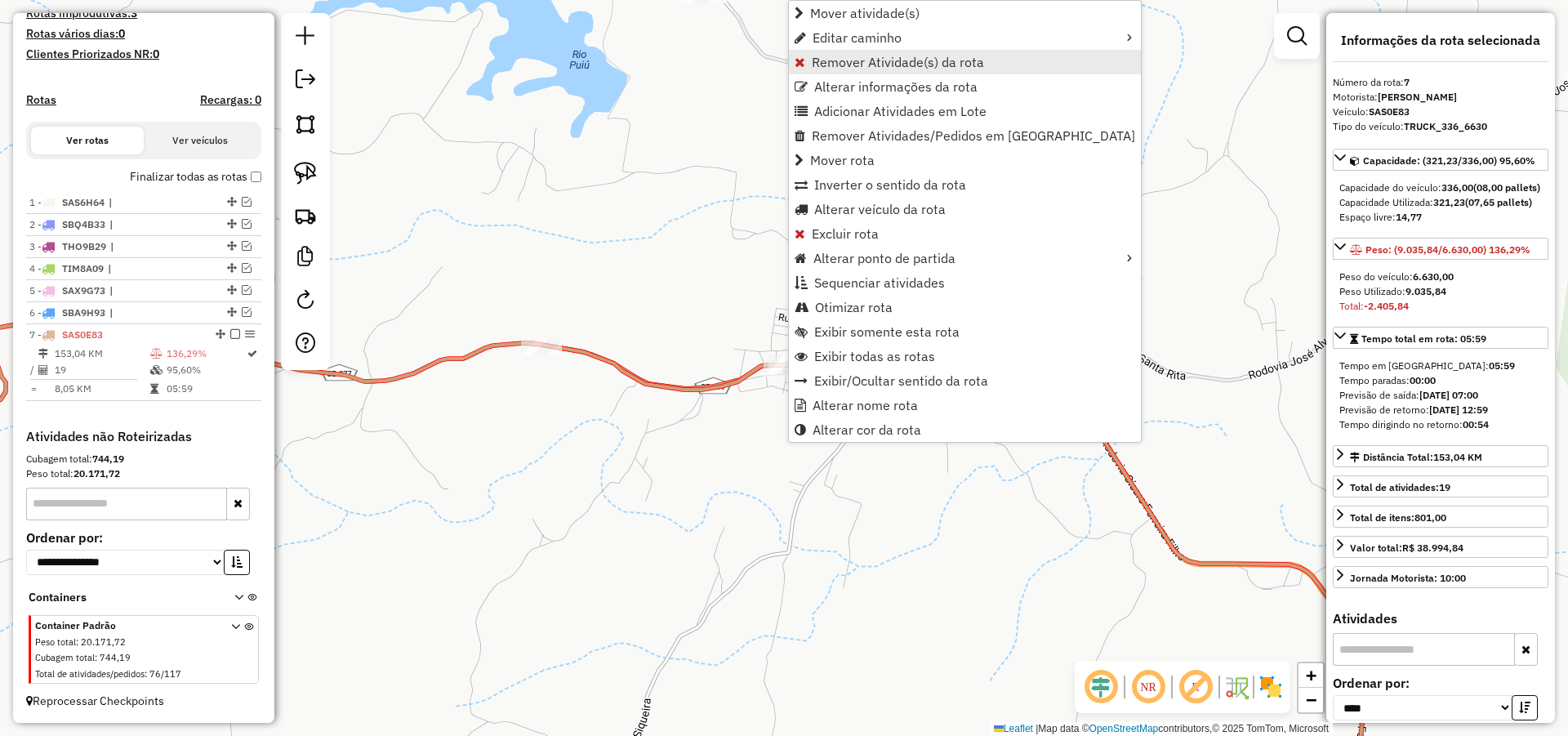
click at [860, 56] on span "Remover Atividade(s) da rota" at bounding box center [898, 62] width 173 height 13
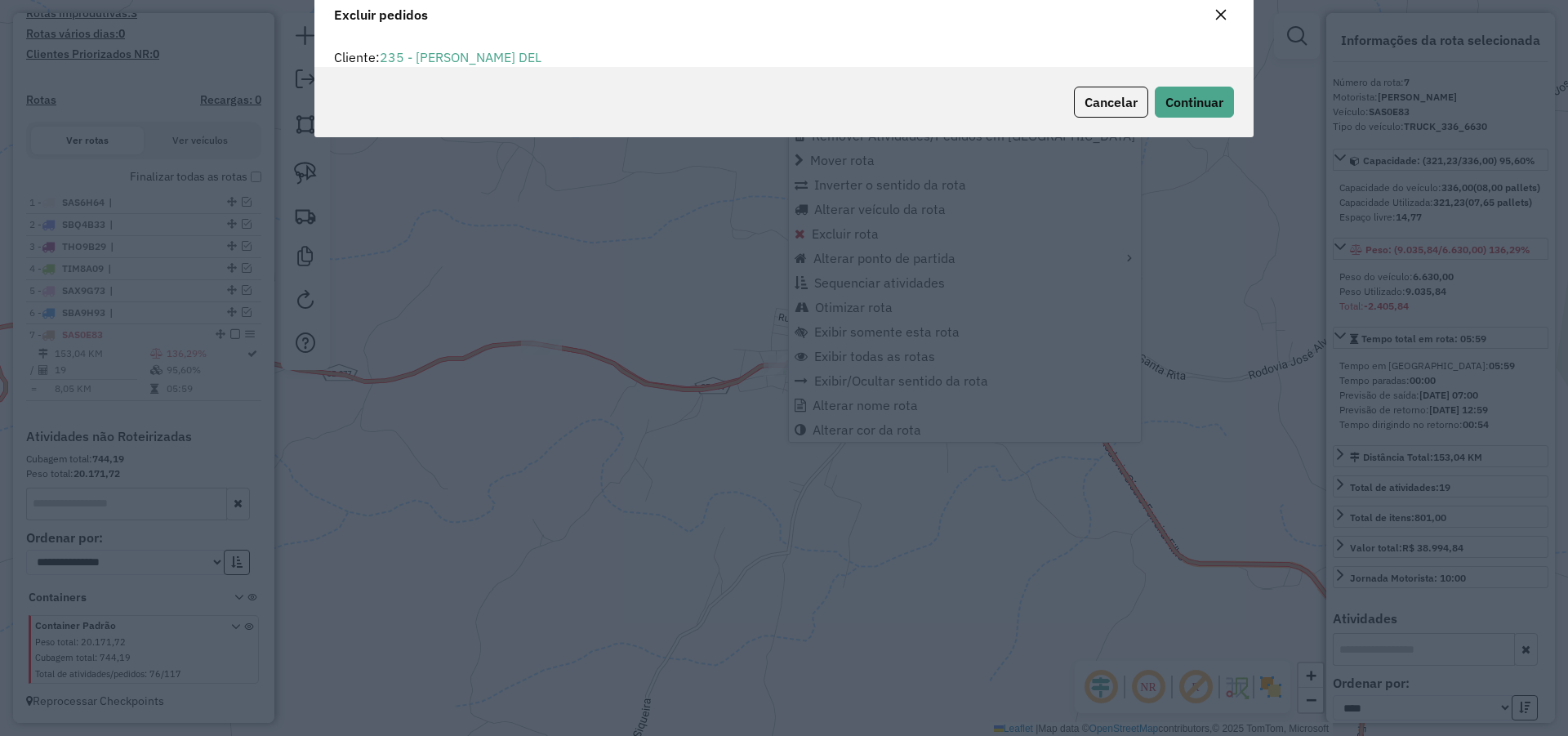
scroll to position [9, 4]
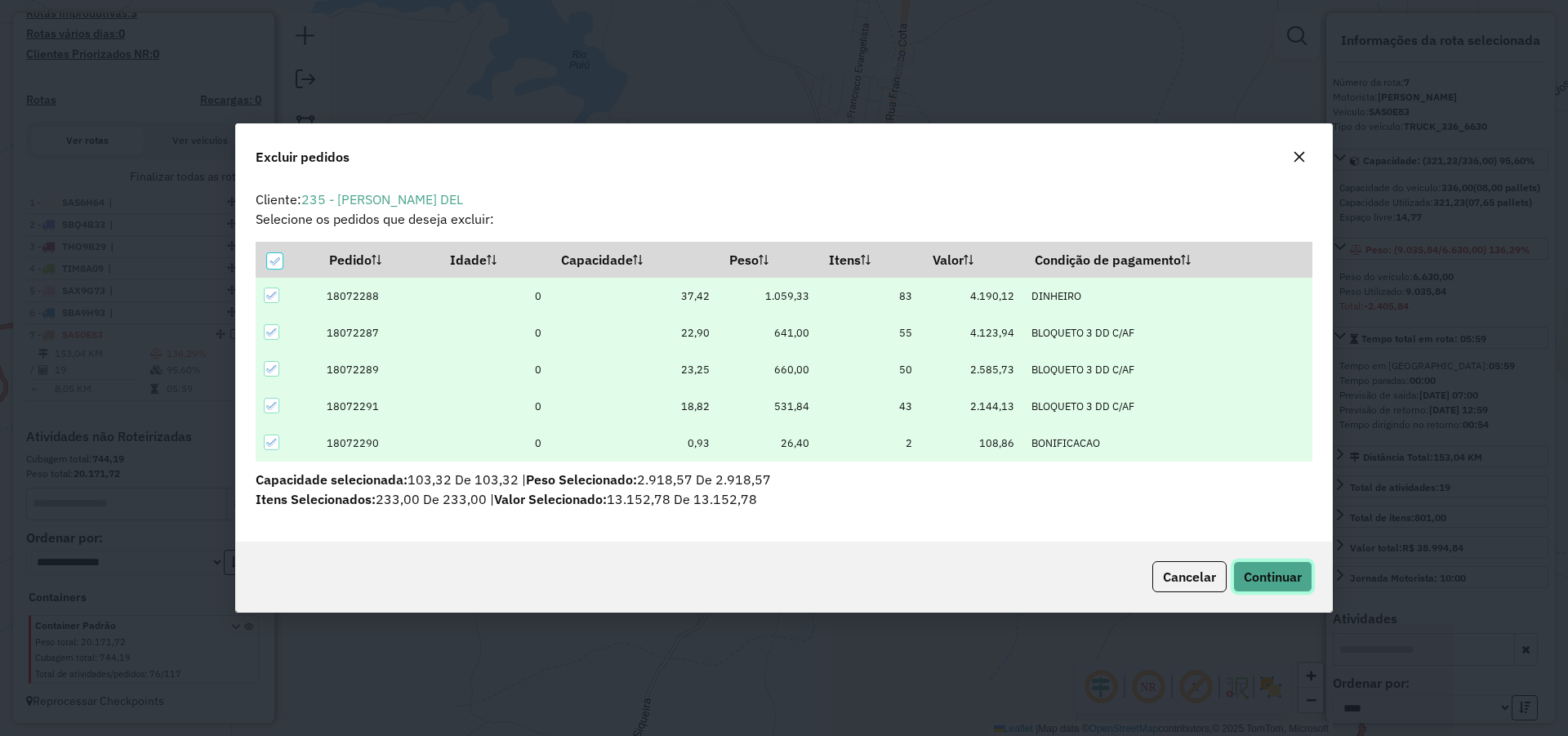
click at [1307, 590] on button "Continuar" at bounding box center [1273, 577] width 79 height 31
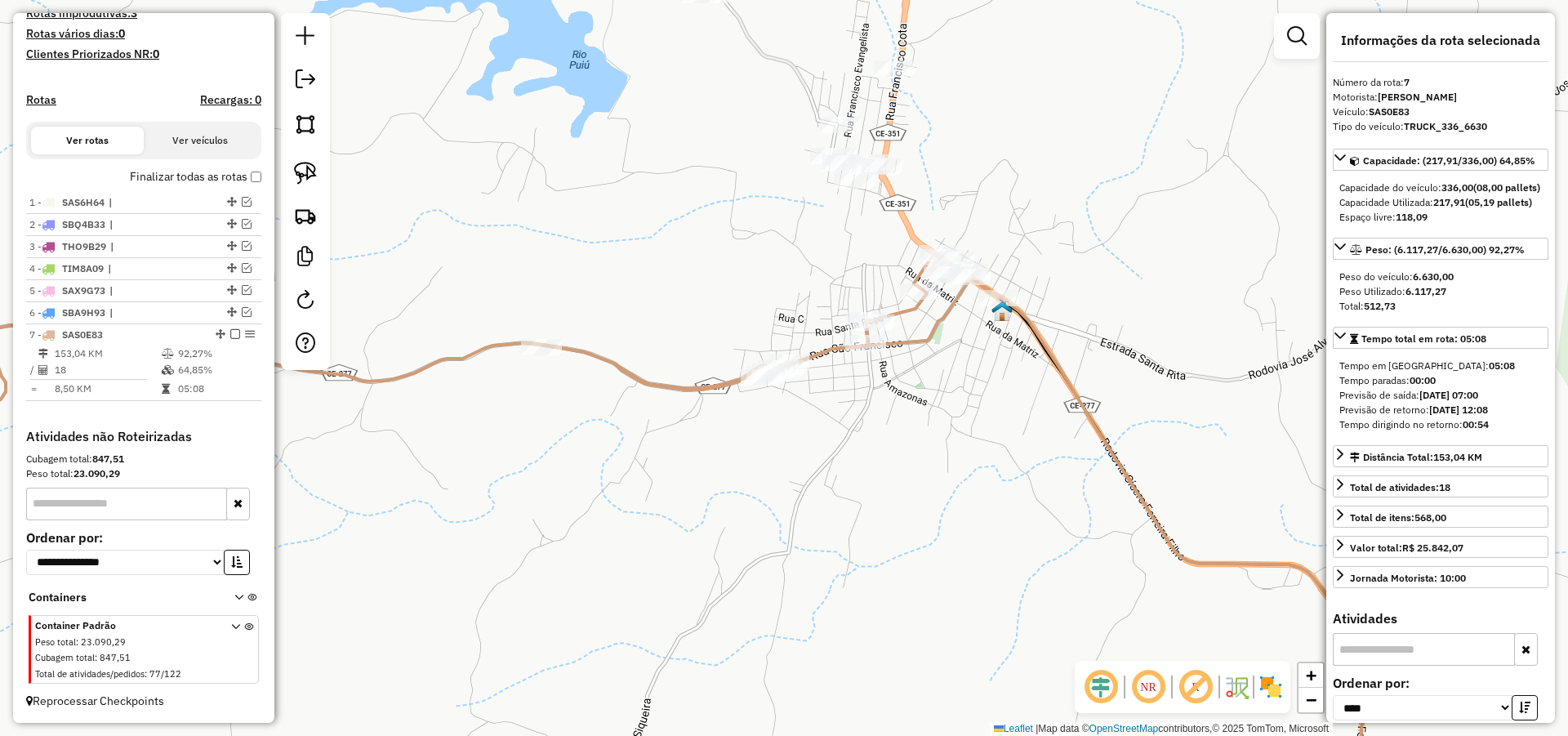
click at [1192, 440] on div "Janela de atendimento Grade de atendimento Capacidade Transportadoras Veículos …" at bounding box center [784, 368] width 1568 height 736
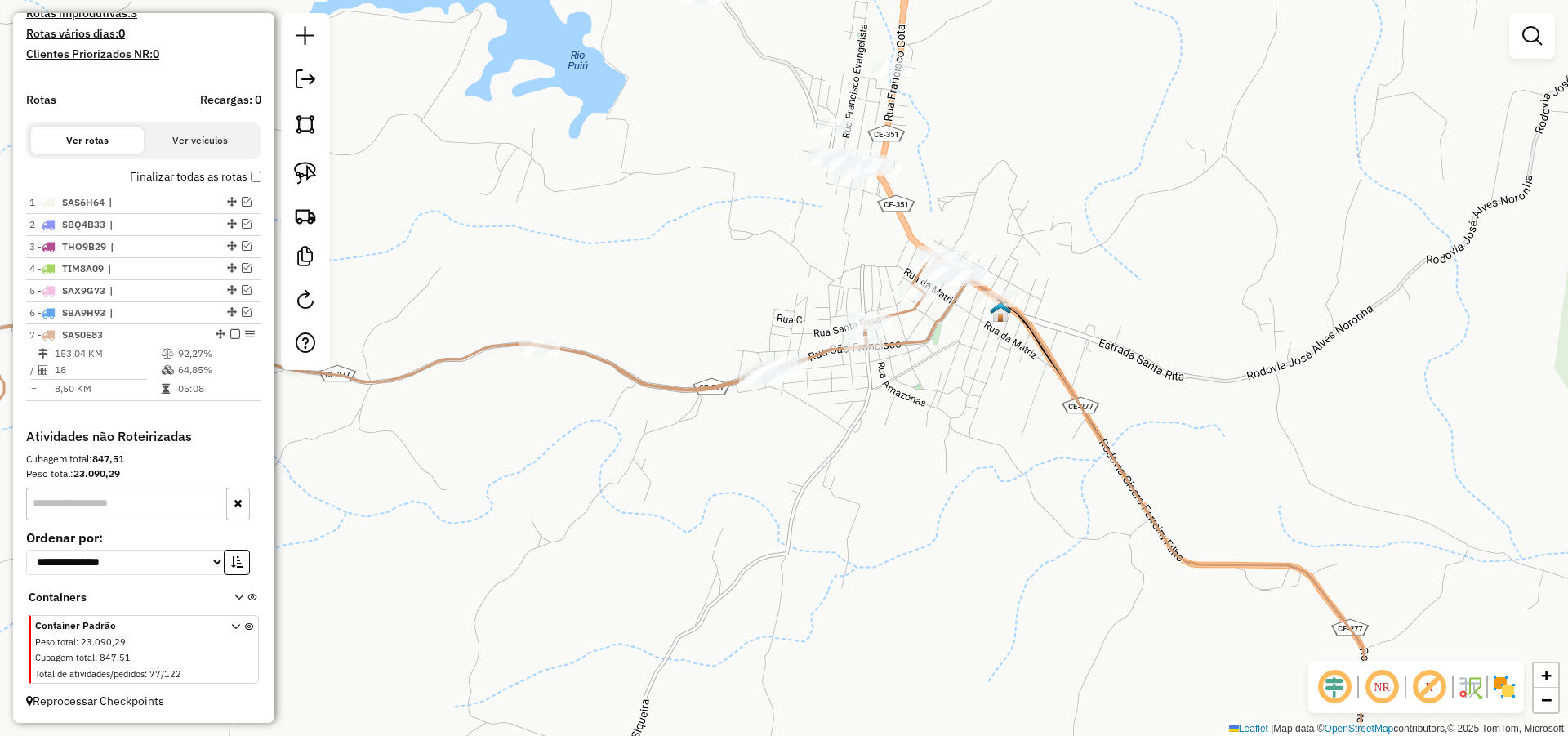
drag, startPoint x: 1260, startPoint y: 308, endPoint x: 711, endPoint y: 540, distance: 596.0
click at [711, 540] on div "Janela de atendimento Grade de atendimento Capacidade Transportadoras Veículos …" at bounding box center [784, 368] width 1568 height 736
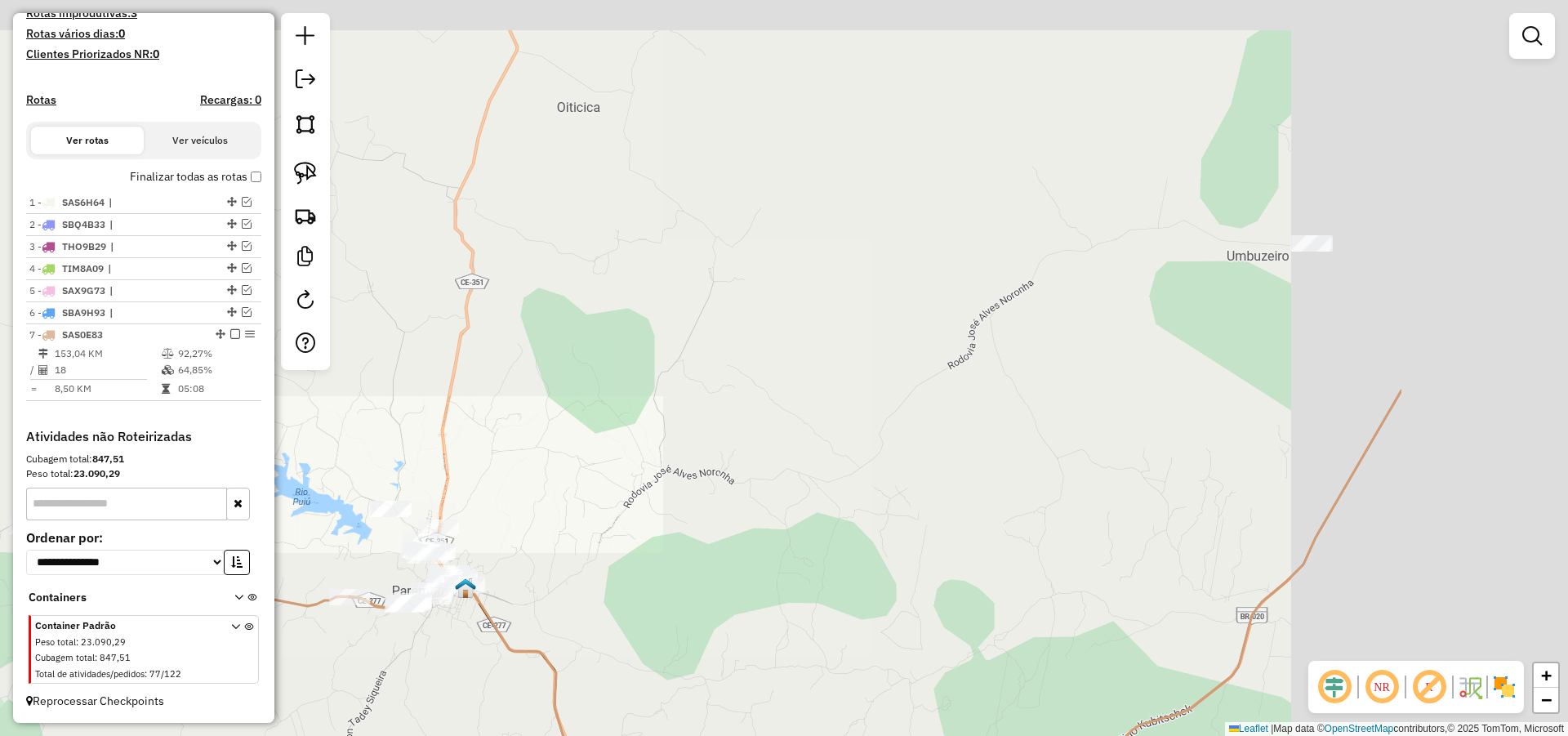
drag, startPoint x: 1069, startPoint y: 463, endPoint x: 601, endPoint y: 613, distance: 491.5
click at [594, 612] on div "Janela de atendimento Grade de atendimento Capacidade Transportadoras Veículos …" at bounding box center [784, 368] width 1568 height 736
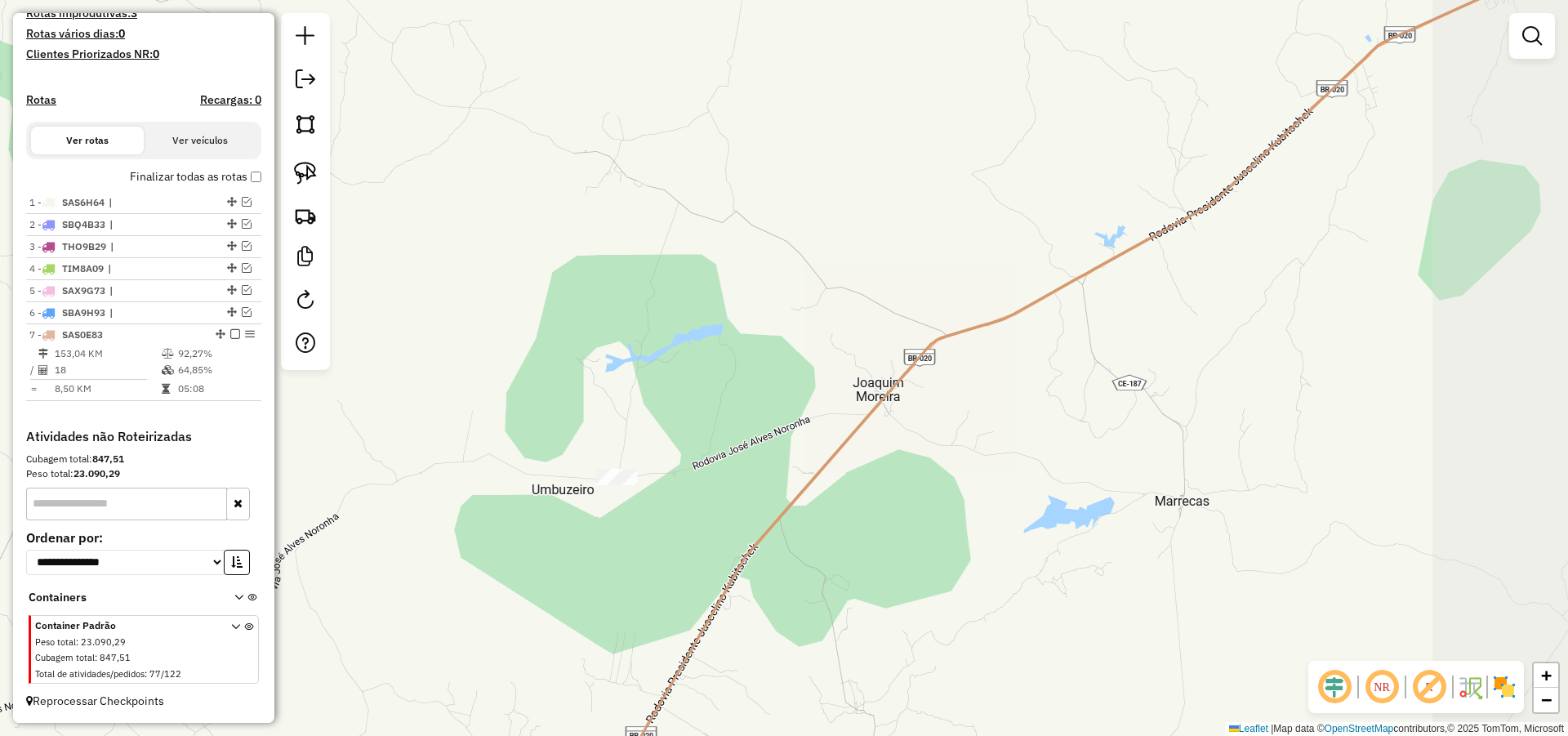
drag, startPoint x: 781, startPoint y: 590, endPoint x: 574, endPoint y: 656, distance: 217.3
click at [554, 655] on div "Janela de atendimento Grade de atendimento Capacidade Transportadoras Veículos …" at bounding box center [784, 368] width 1568 height 736
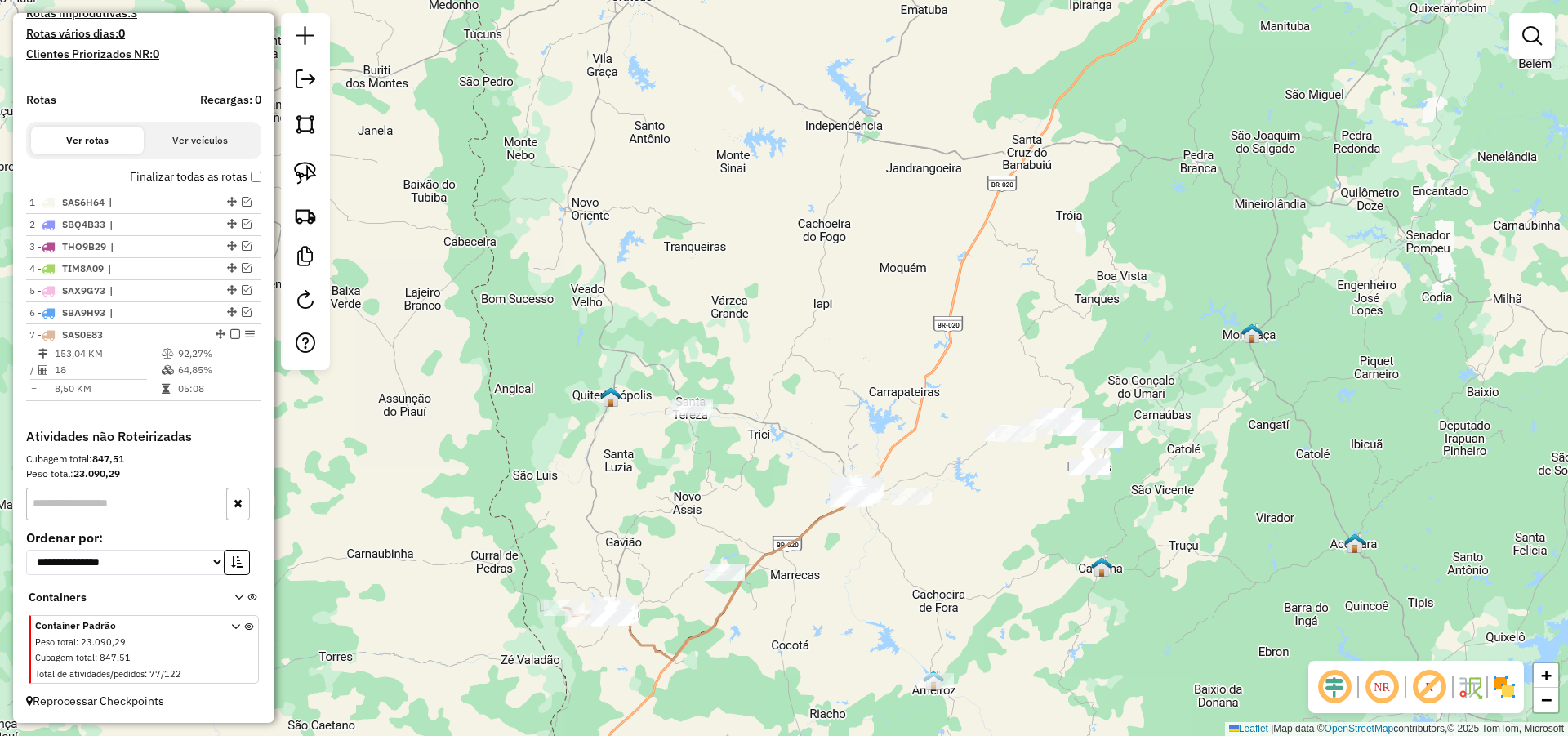
drag, startPoint x: 1023, startPoint y: 390, endPoint x: 964, endPoint y: 399, distance: 59.7
click at [984, 388] on div "Janela de atendimento Grade de atendimento Capacidade Transportadoras Veículos …" at bounding box center [784, 368] width 1568 height 736
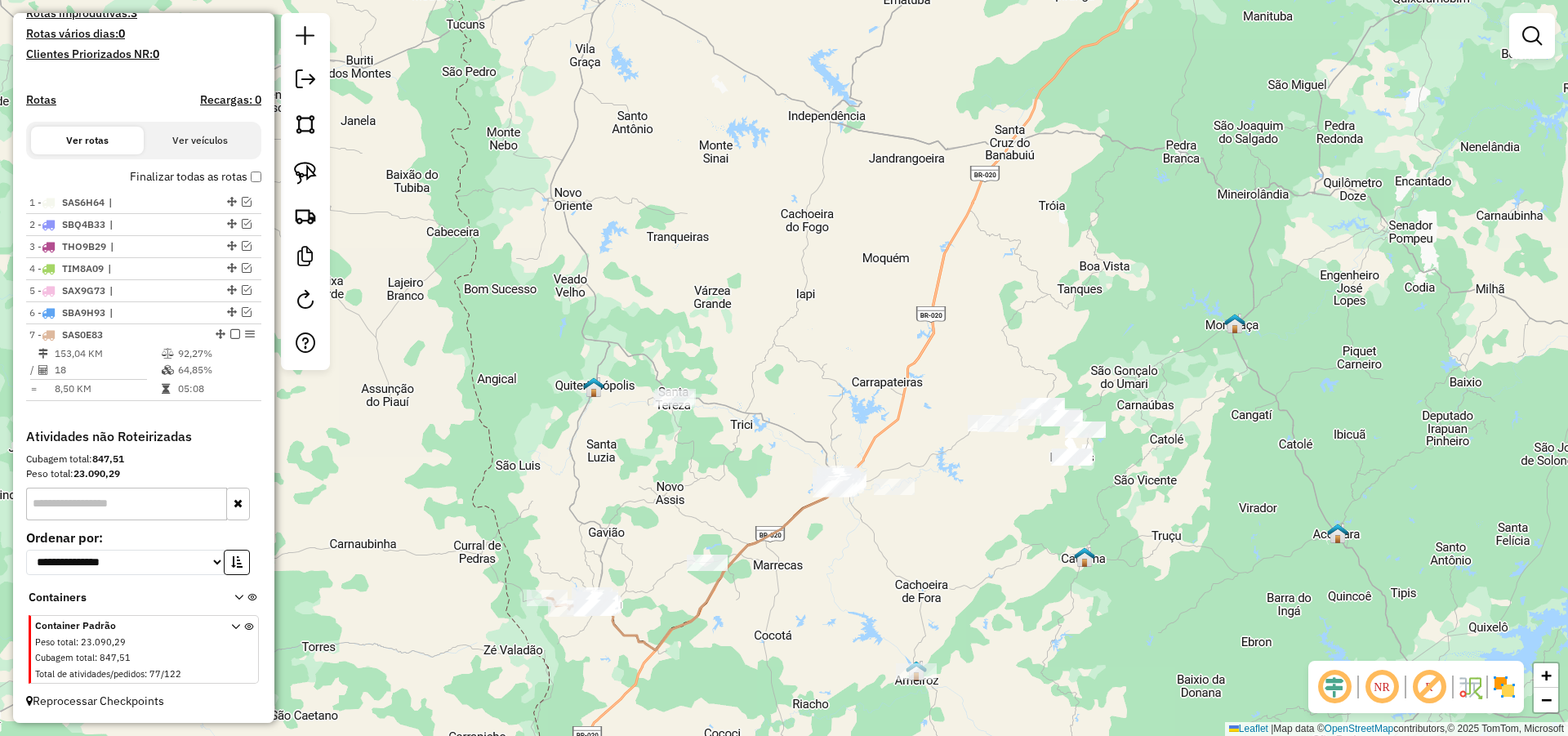
drag, startPoint x: 899, startPoint y: 426, endPoint x: 887, endPoint y: 374, distance: 53.4
click at [887, 374] on div "Janela de atendimento Grade de atendimento Capacidade Transportadoras Veículos …" at bounding box center [784, 368] width 1568 height 736
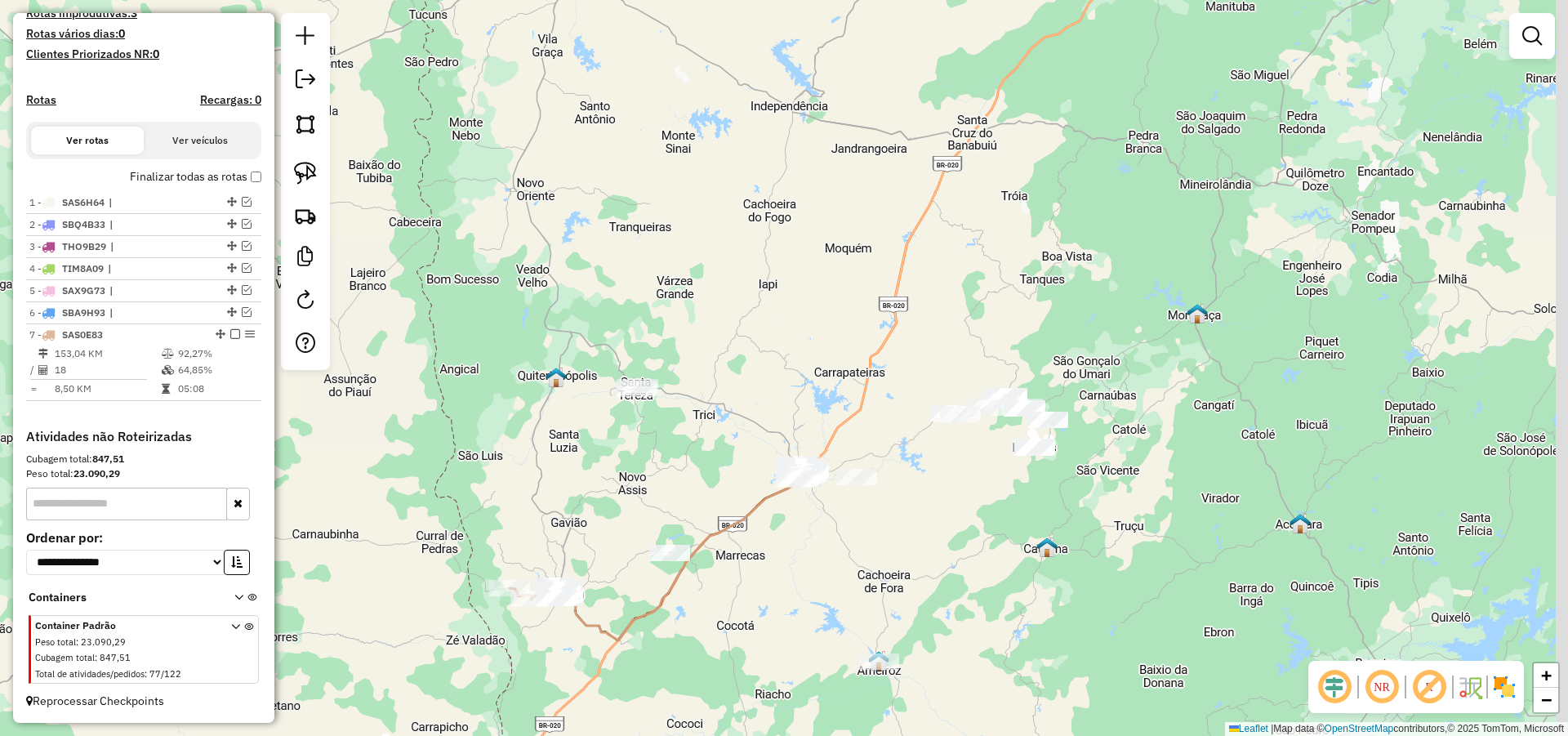
click at [966, 502] on div "Janela de atendimento Grade de atendimento Capacidade Transportadoras Veículos …" at bounding box center [784, 368] width 1568 height 736
drag, startPoint x: 973, startPoint y: 543, endPoint x: 953, endPoint y: 562, distance: 27.6
click at [953, 562] on div "Janela de atendimento Grade de atendimento Capacidade Transportadoras Veículos …" at bounding box center [784, 368] width 1568 height 736
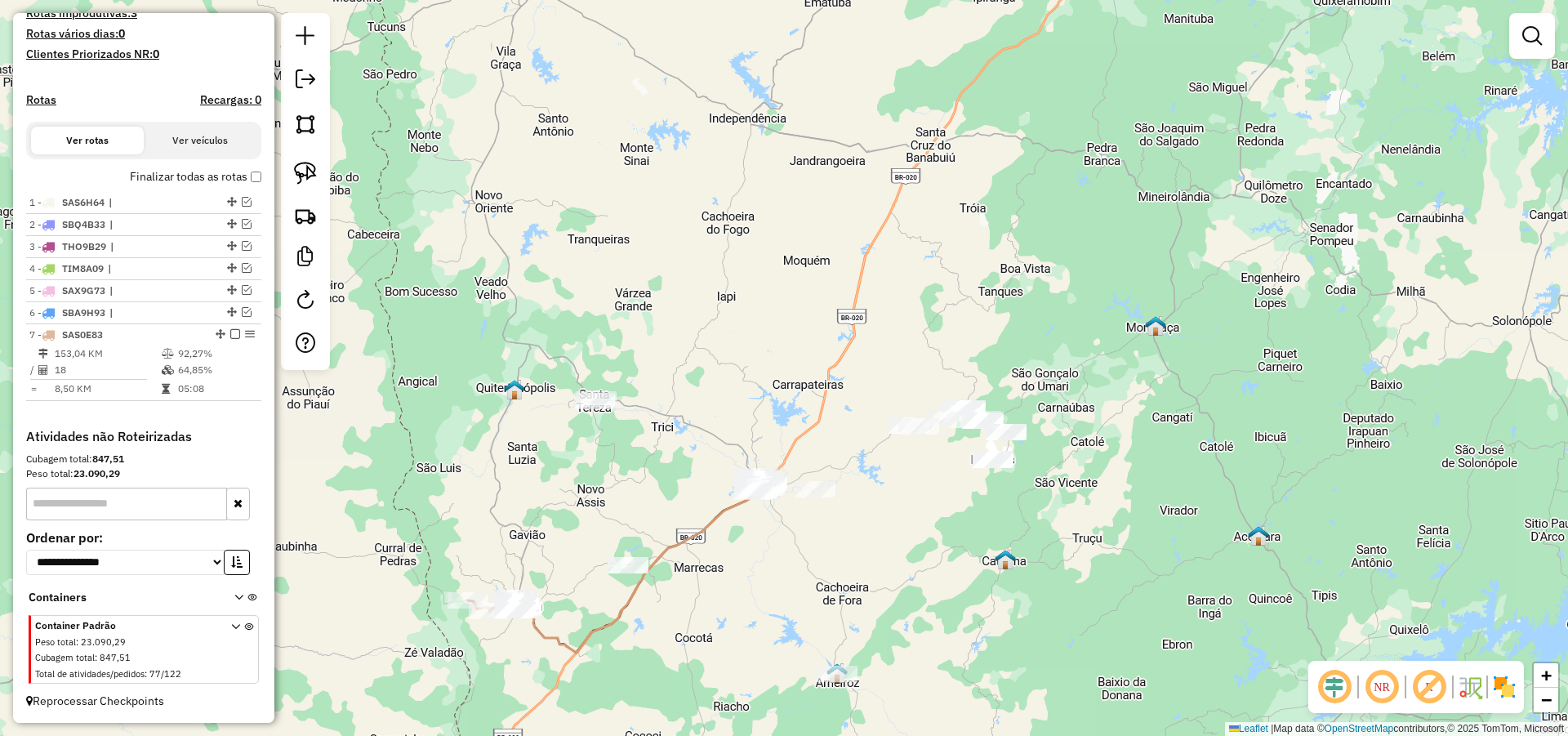
drag, startPoint x: 937, startPoint y: 507, endPoint x: 913, endPoint y: 493, distance: 27.8
click at [913, 493] on div "Janela de atendimento Grade de atendimento Capacidade Transportadoras Veículos …" at bounding box center [784, 368] width 1568 height 736
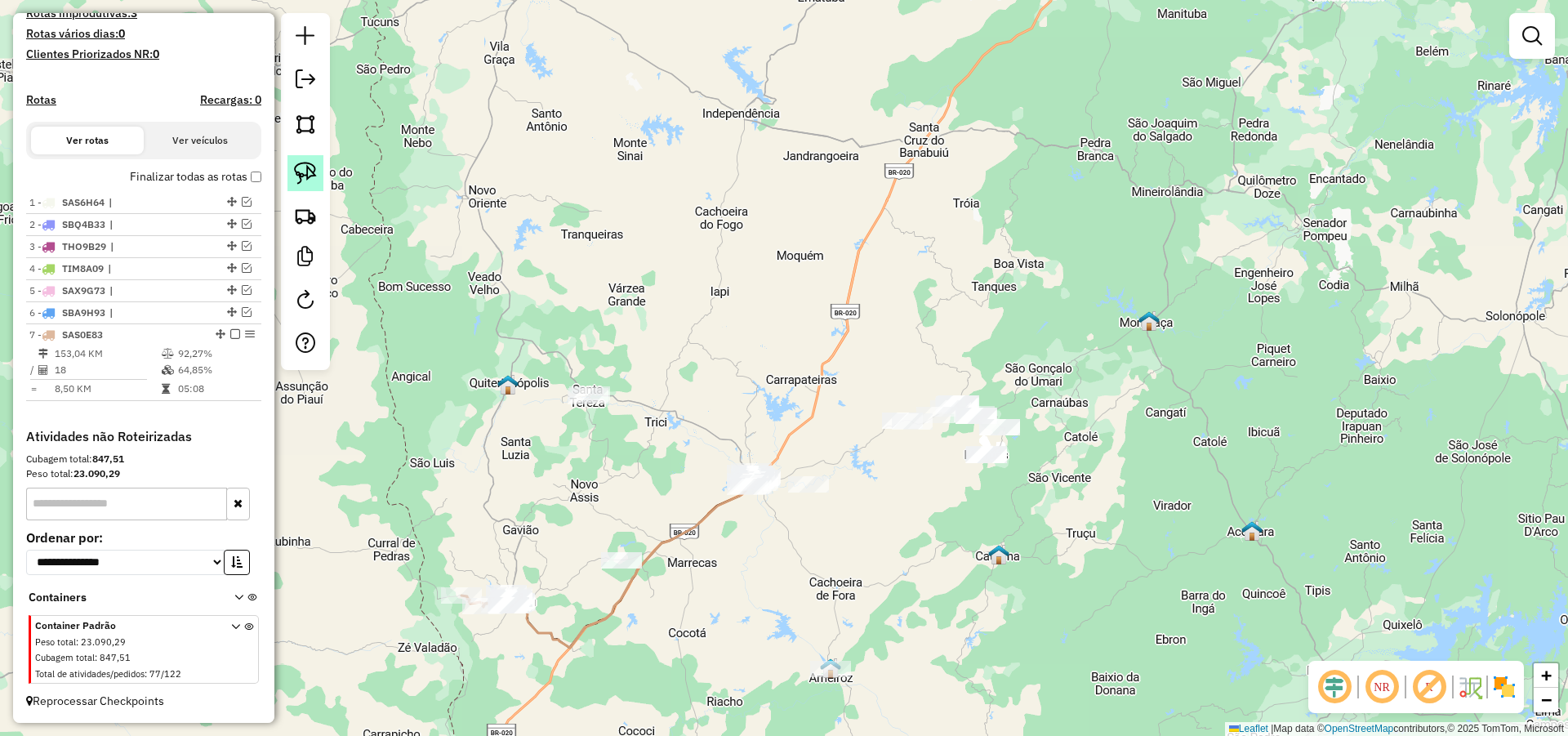
click at [317, 168] on link at bounding box center [305, 173] width 36 height 36
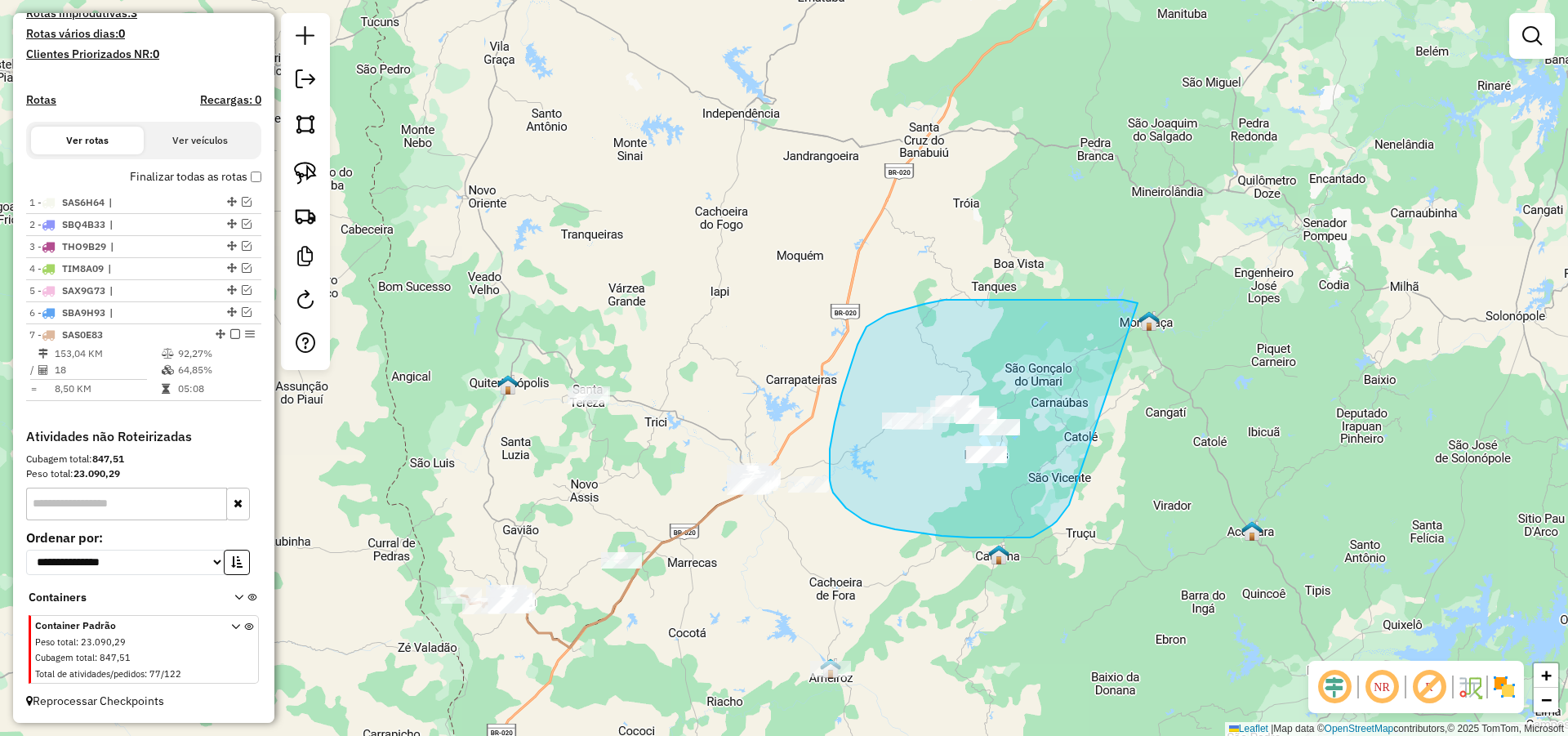
drag, startPoint x: 1031, startPoint y: 300, endPoint x: 1078, endPoint y: 492, distance: 197.7
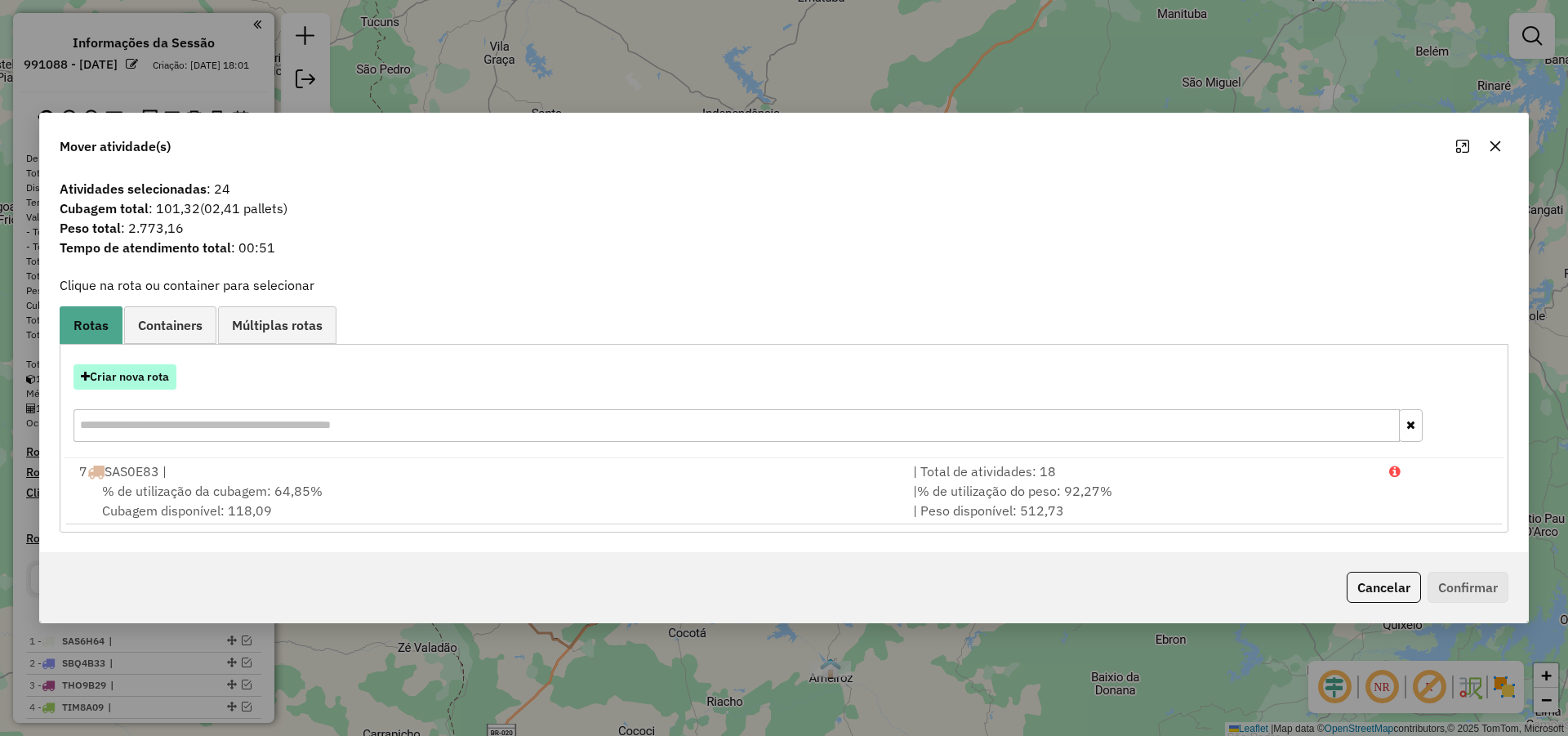
scroll to position [453, 0]
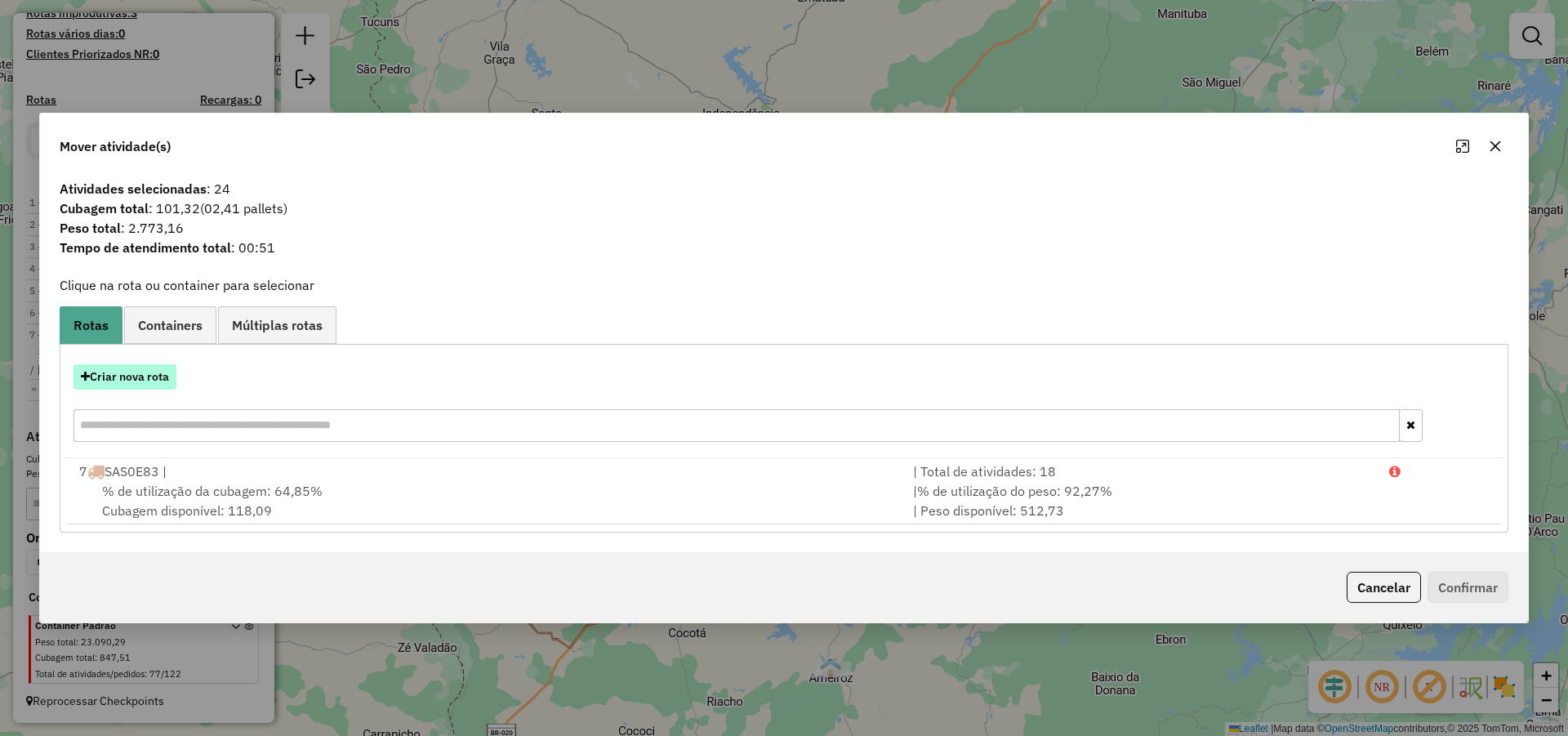
click at [149, 372] on button "Criar nova rota" at bounding box center [124, 377] width 103 height 25
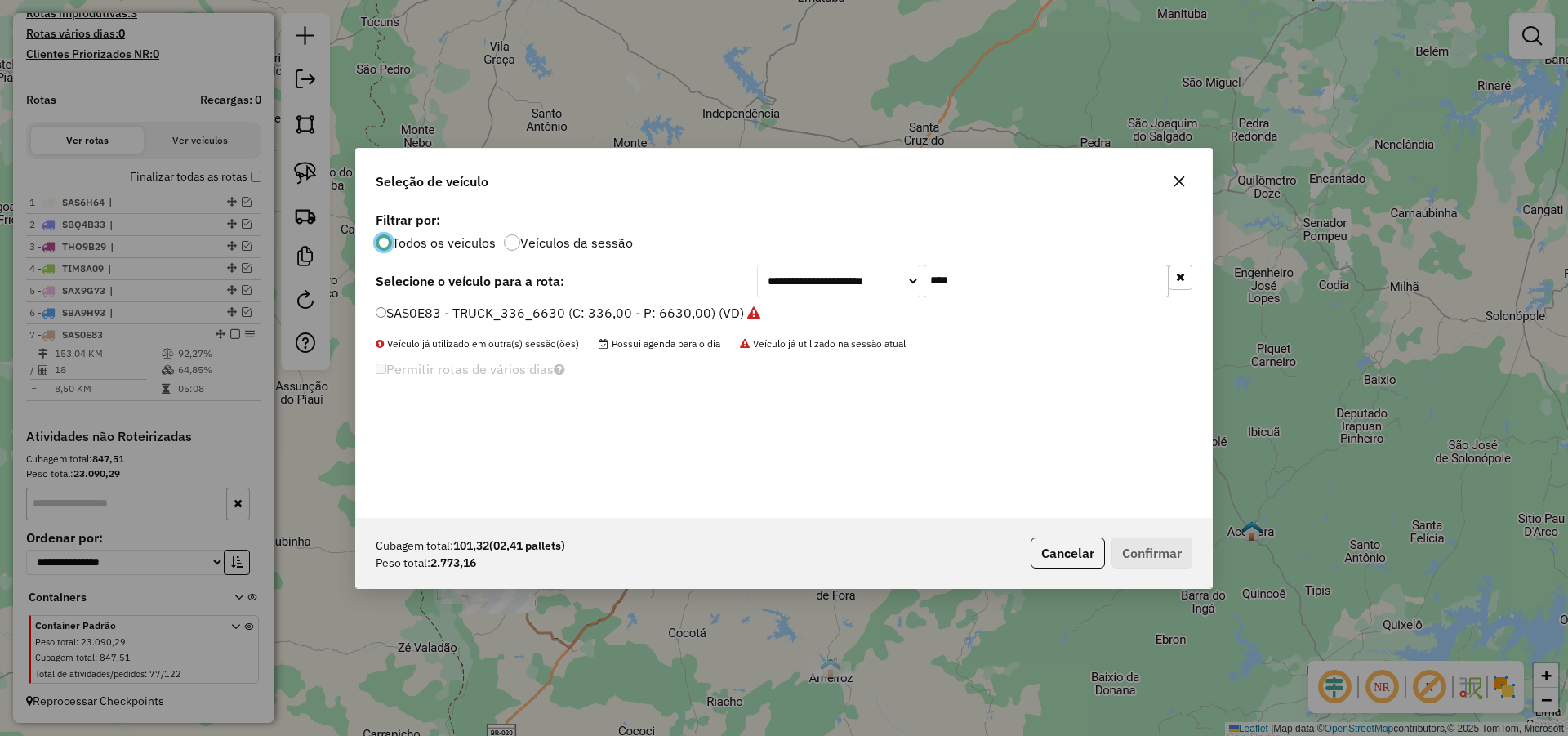
scroll to position [9, 4]
click at [996, 285] on input "****" at bounding box center [1046, 281] width 245 height 32
type input "***"
click at [651, 304] on label "SAZ7B07 - TOCO 260 CXS 6700 KG (C: 260,00 - P: 6700,00) (VD)" at bounding box center [576, 312] width 401 height 20
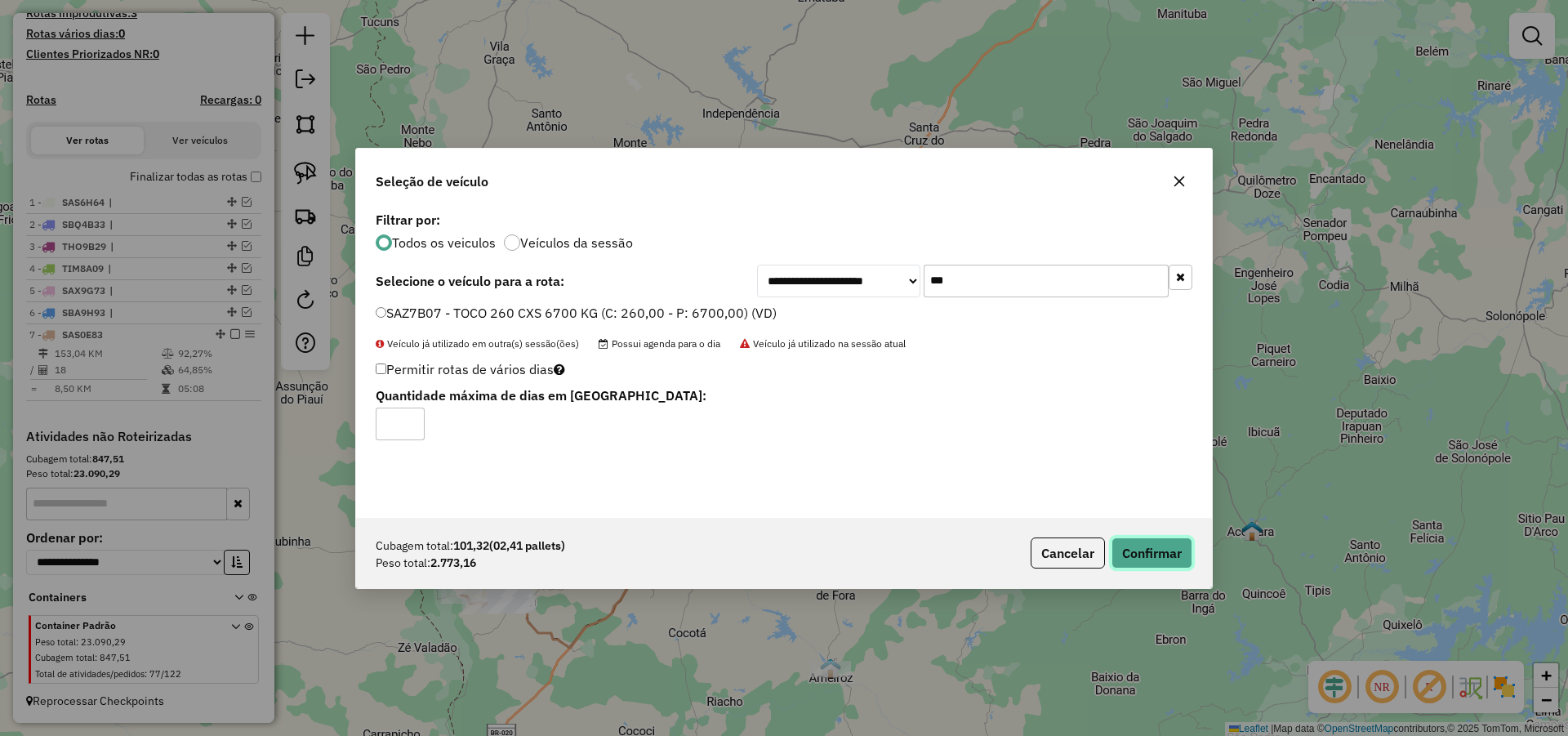
click at [1146, 546] on button "Confirmar" at bounding box center [1152, 552] width 81 height 31
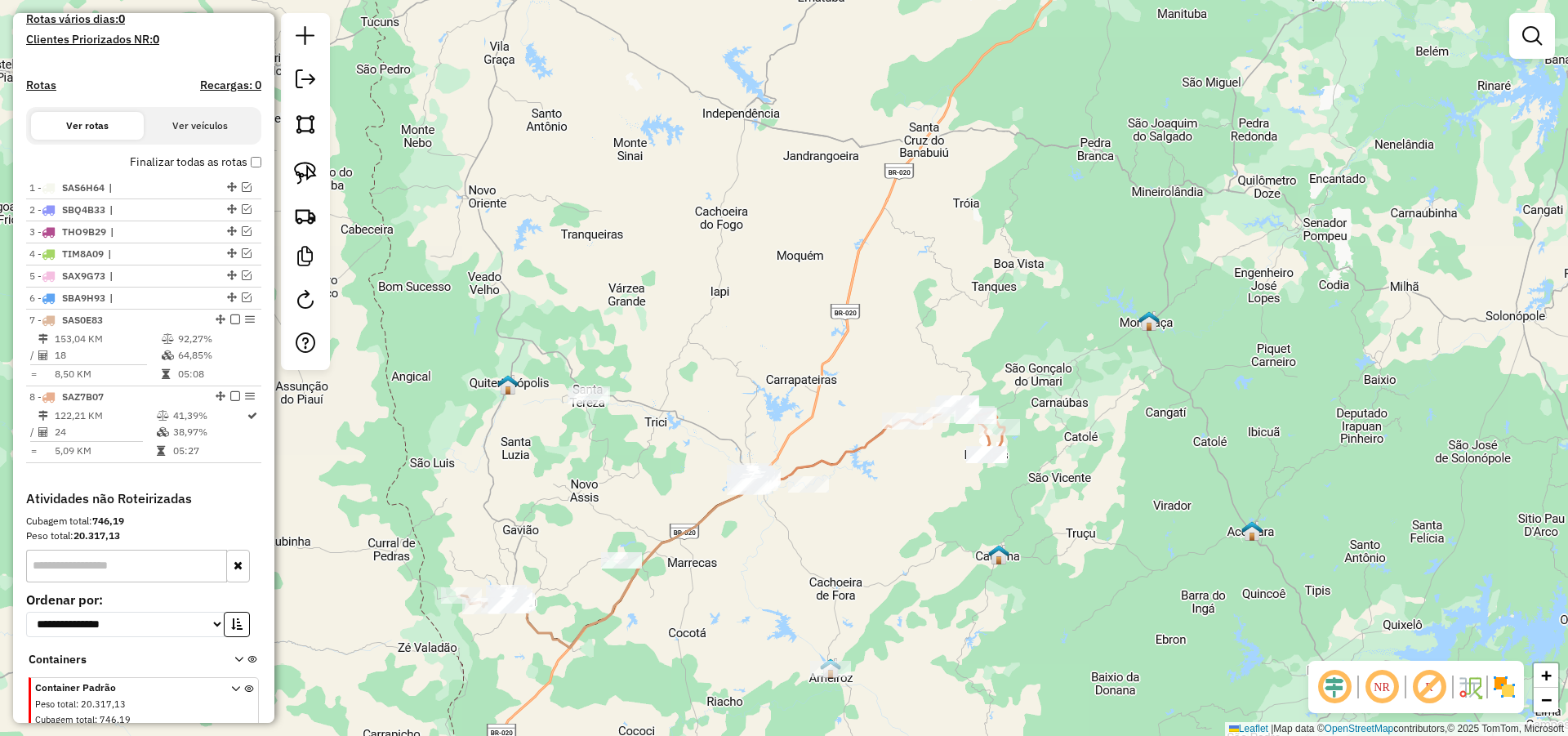
scroll to position [486, 0]
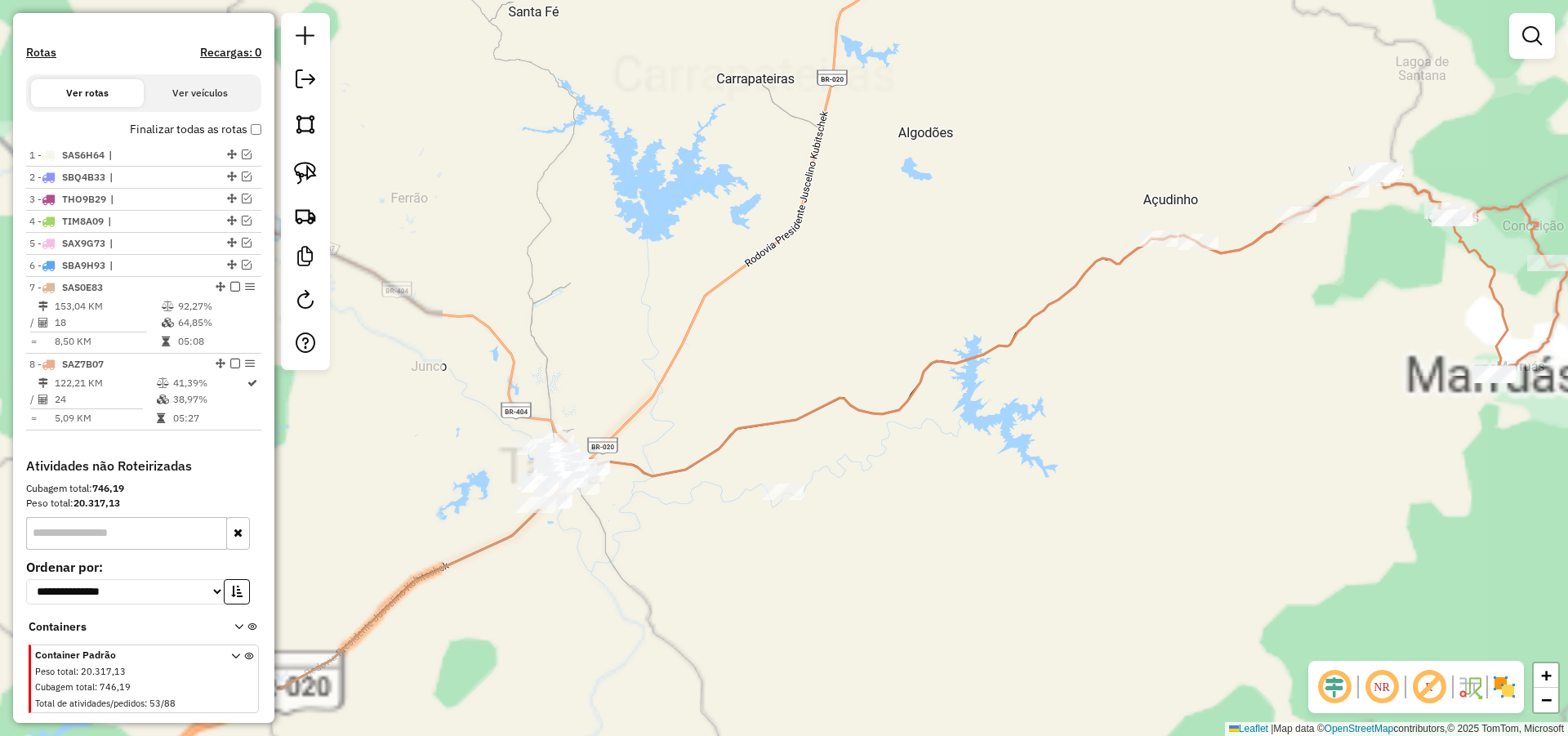
drag, startPoint x: 872, startPoint y: 412, endPoint x: 940, endPoint y: 337, distance: 101.2
click at [936, 322] on icon at bounding box center [1017, 327] width 877 height 299
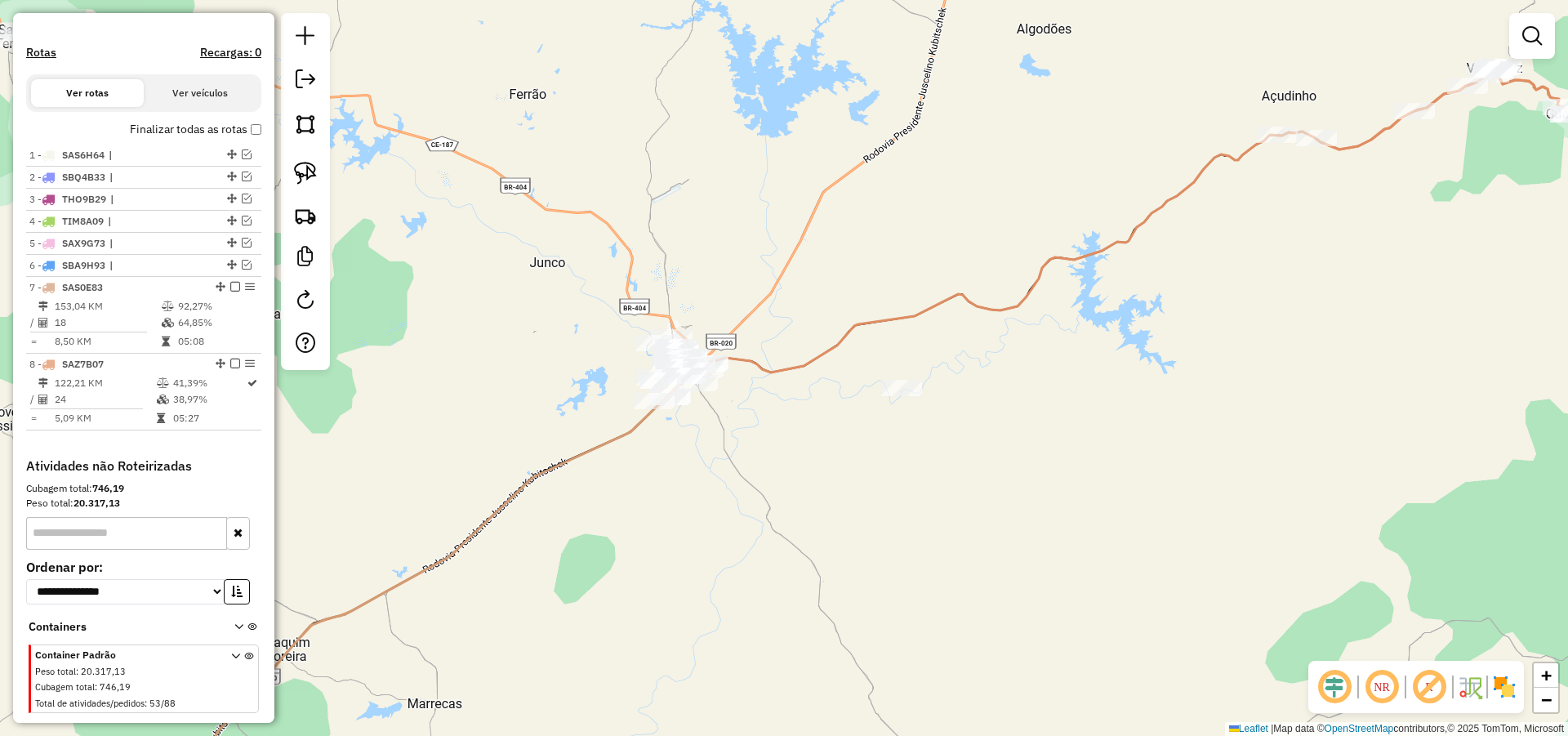
drag, startPoint x: 927, startPoint y: 426, endPoint x: 953, endPoint y: 424, distance: 26.1
click at [953, 424] on div "Janela de atendimento Grade de atendimento Capacidade Transportadoras Veículos …" at bounding box center [784, 368] width 1568 height 736
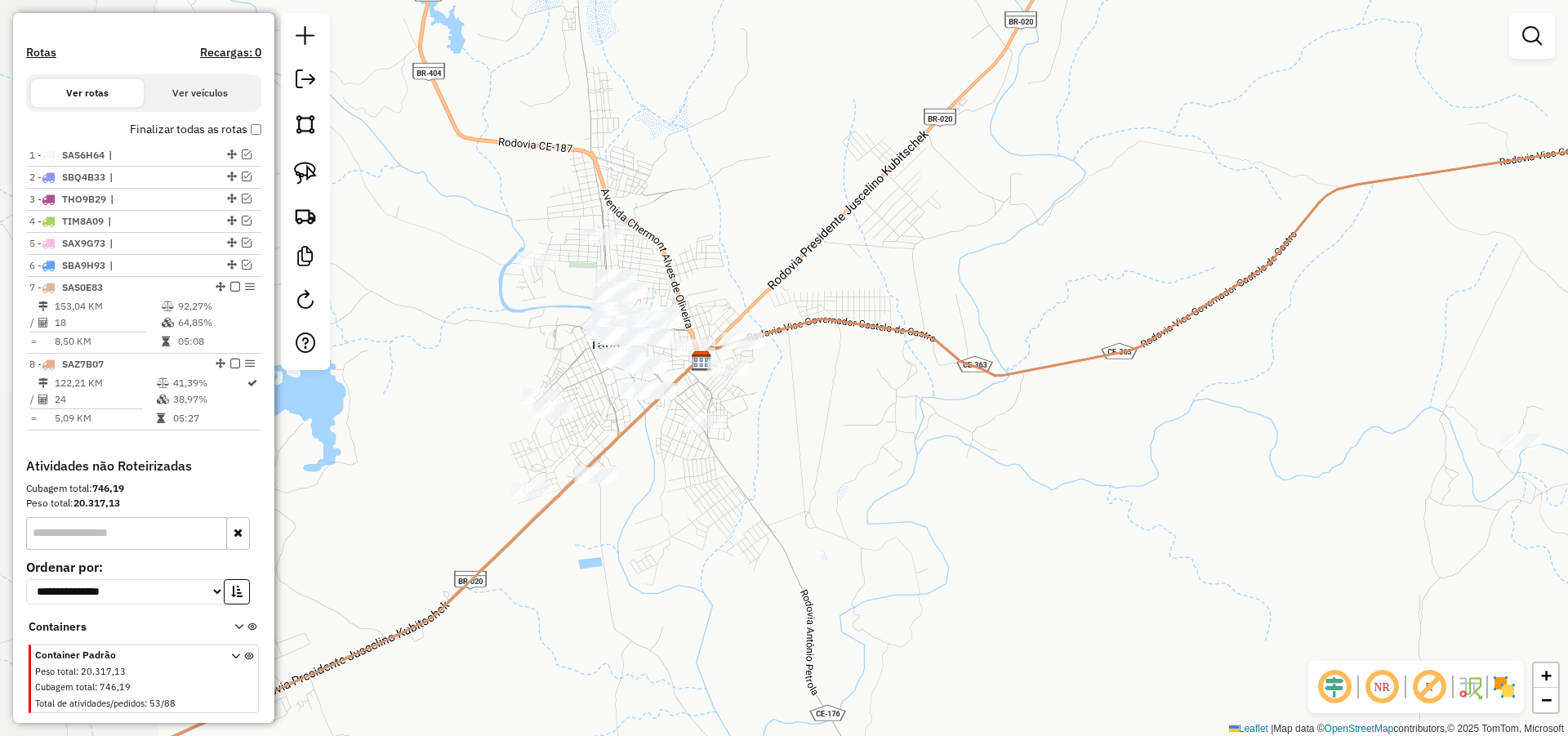
drag, startPoint x: 721, startPoint y: 345, endPoint x: 885, endPoint y: 415, distance: 178.3
click at [885, 415] on div "Janela de atendimento Grade de atendimento Capacidade Transportadoras Veículos …" at bounding box center [784, 368] width 1568 height 736
click at [865, 424] on div "Janela de atendimento Grade de atendimento Capacidade Transportadoras Veículos …" at bounding box center [784, 368] width 1568 height 736
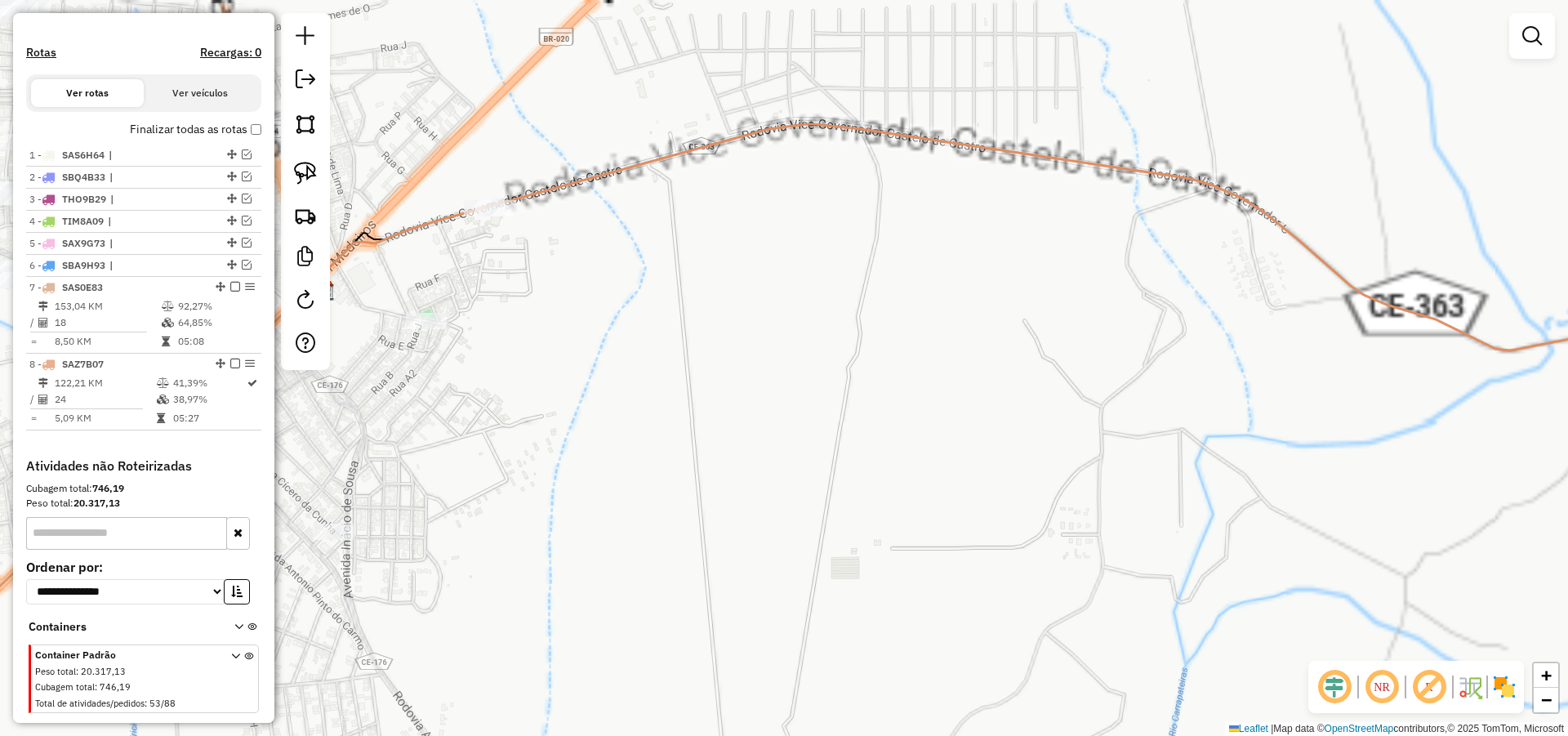
drag, startPoint x: 759, startPoint y: 369, endPoint x: 1064, endPoint y: 529, distance: 344.4
click at [1063, 530] on div "Janela de atendimento Grade de atendimento Capacidade Transportadoras Veículos …" at bounding box center [784, 368] width 1568 height 736
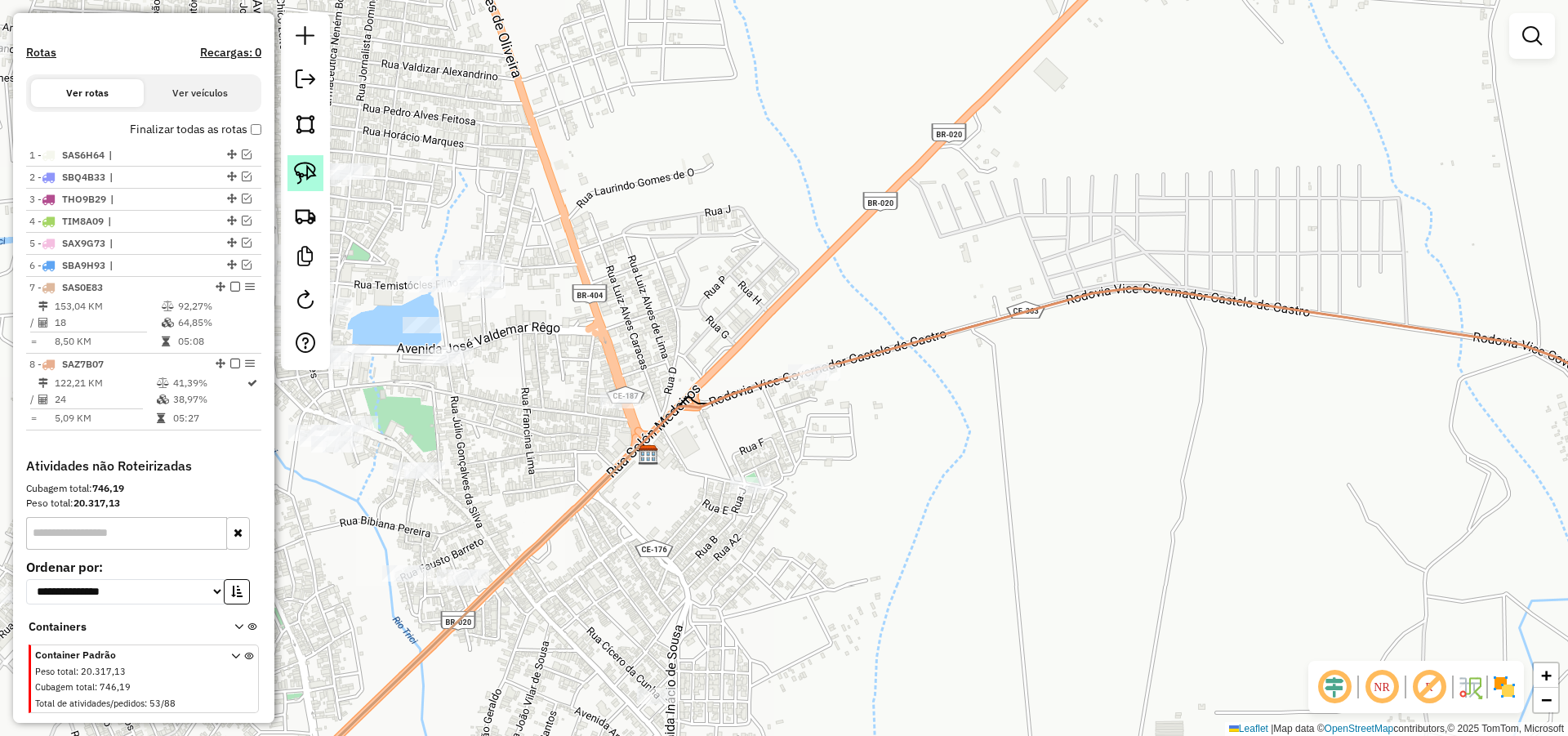
click at [305, 168] on img at bounding box center [305, 174] width 23 height 23
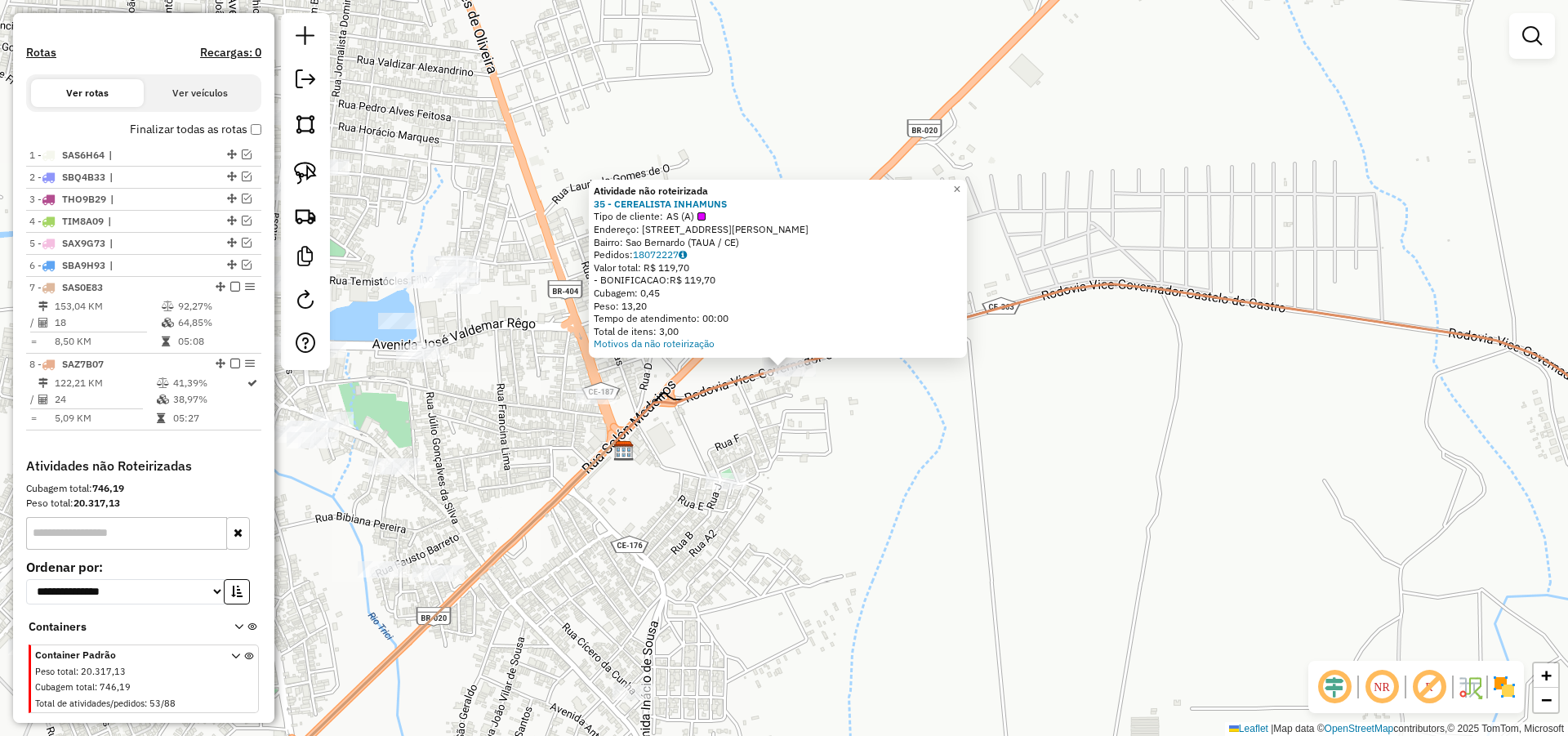
click at [822, 422] on div "Atividade não roteirizada 35 - CEREALISTA INHAMUNS Tipo de cliente: AS (A) Ende…" at bounding box center [784, 368] width 1568 height 736
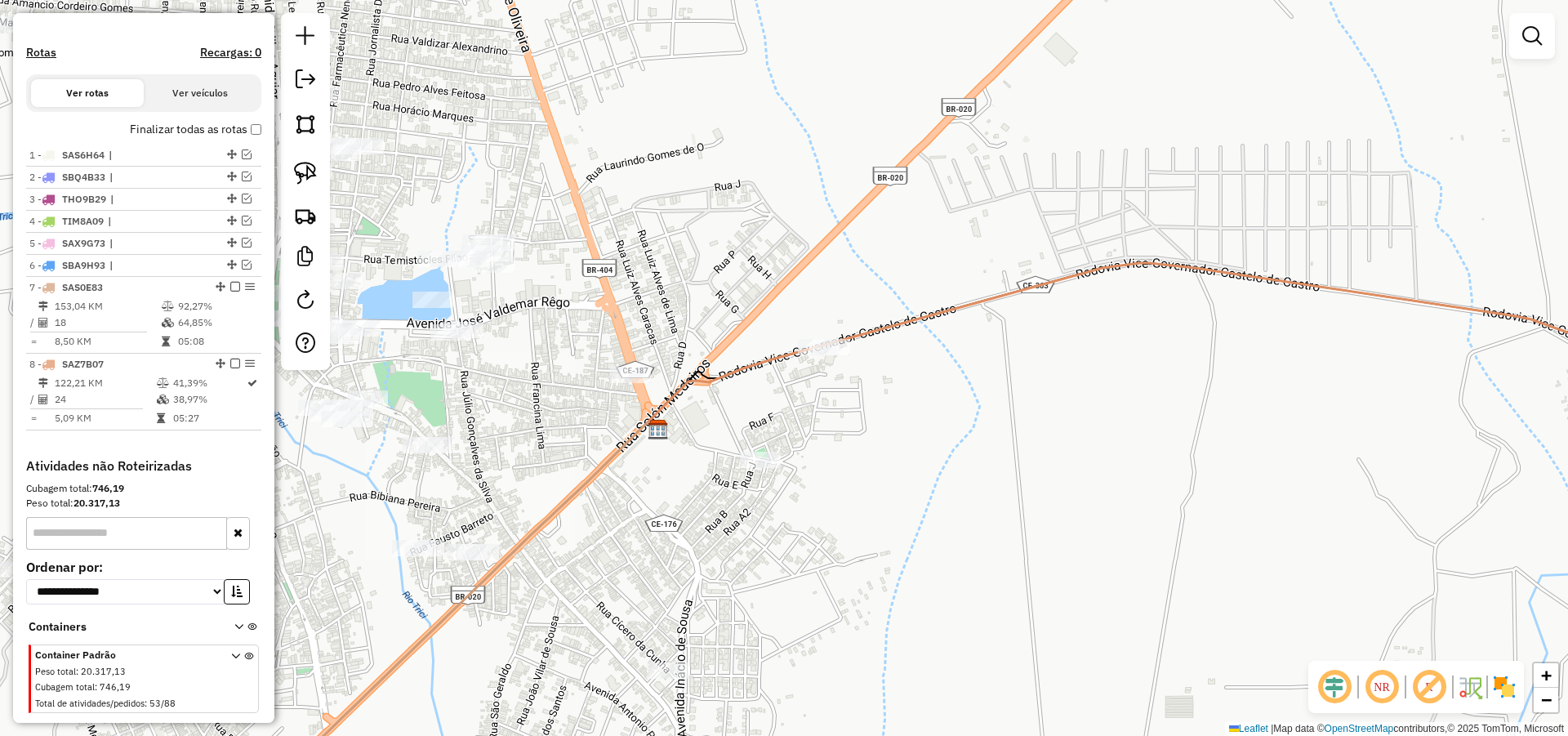
drag, startPoint x: 822, startPoint y: 418, endPoint x: 813, endPoint y: 396, distance: 23.8
click at [839, 402] on div "Janela de atendimento Grade de atendimento Capacidade Transportadoras Veículos …" at bounding box center [784, 368] width 1568 height 736
click at [307, 167] on img at bounding box center [305, 174] width 23 height 23
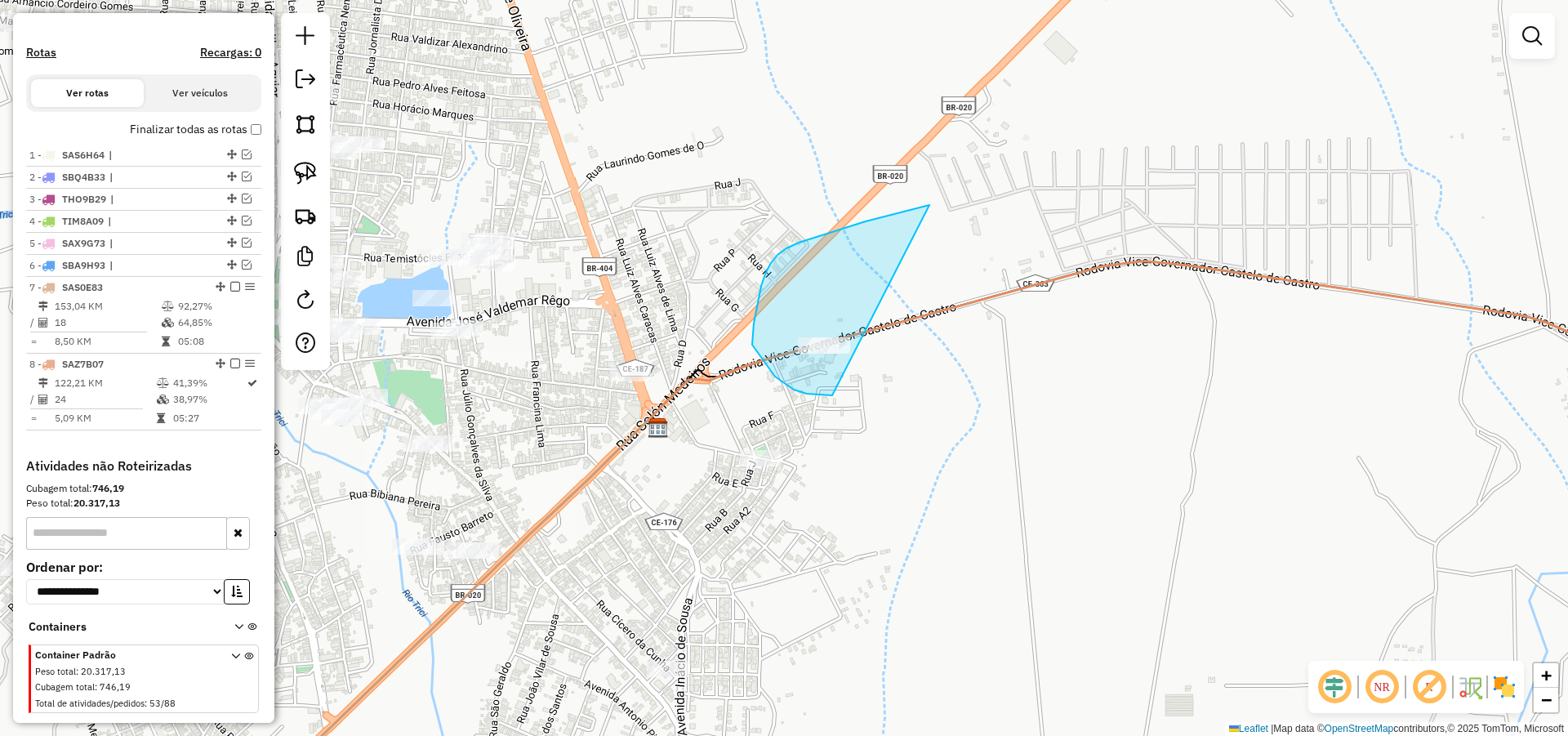
drag, startPoint x: 912, startPoint y: 210, endPoint x: 912, endPoint y: 397, distance: 187.0
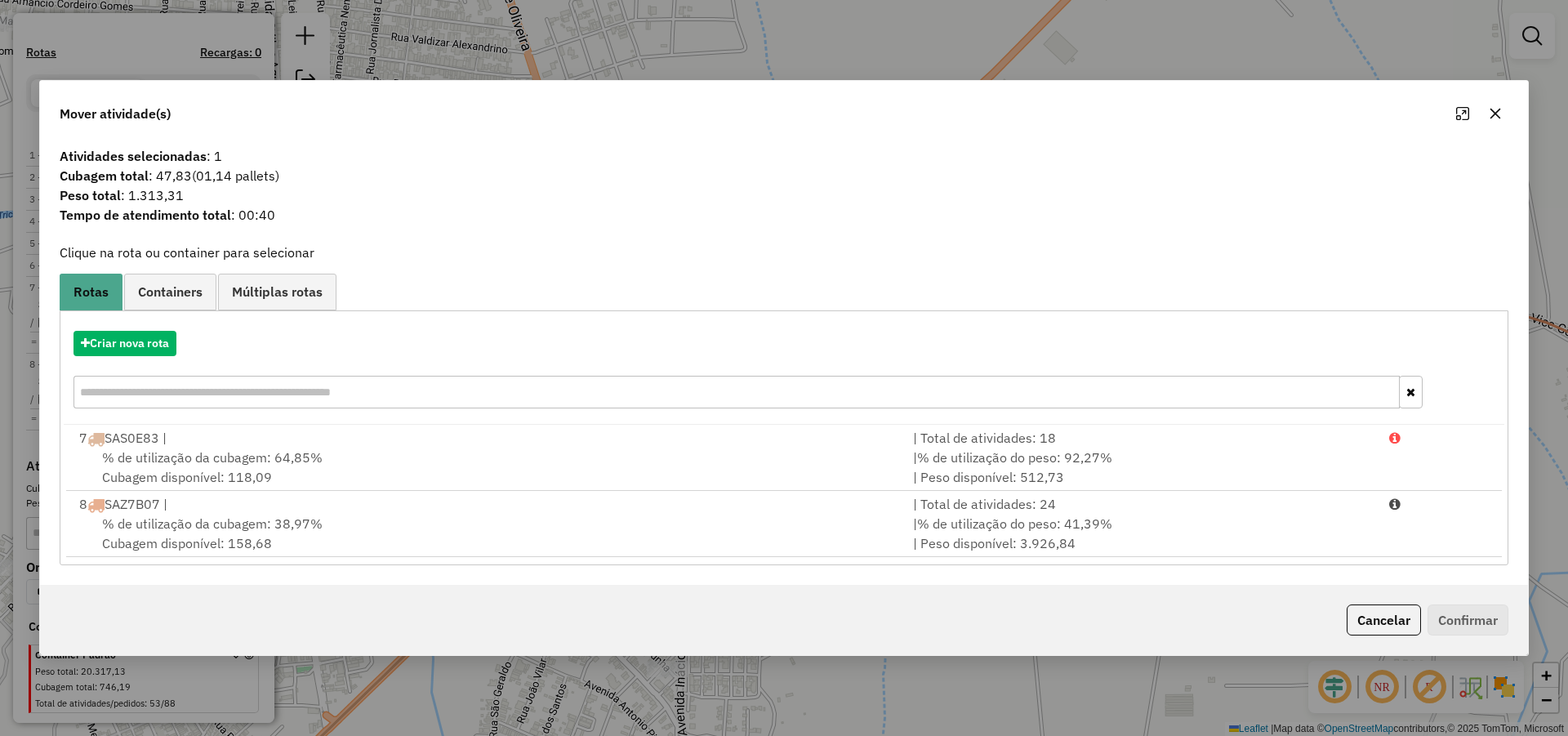
click at [1359, 593] on div "Cancelar Confirmar" at bounding box center [784, 620] width 1487 height 70
click at [1367, 608] on button "Cancelar" at bounding box center [1383, 620] width 74 height 31
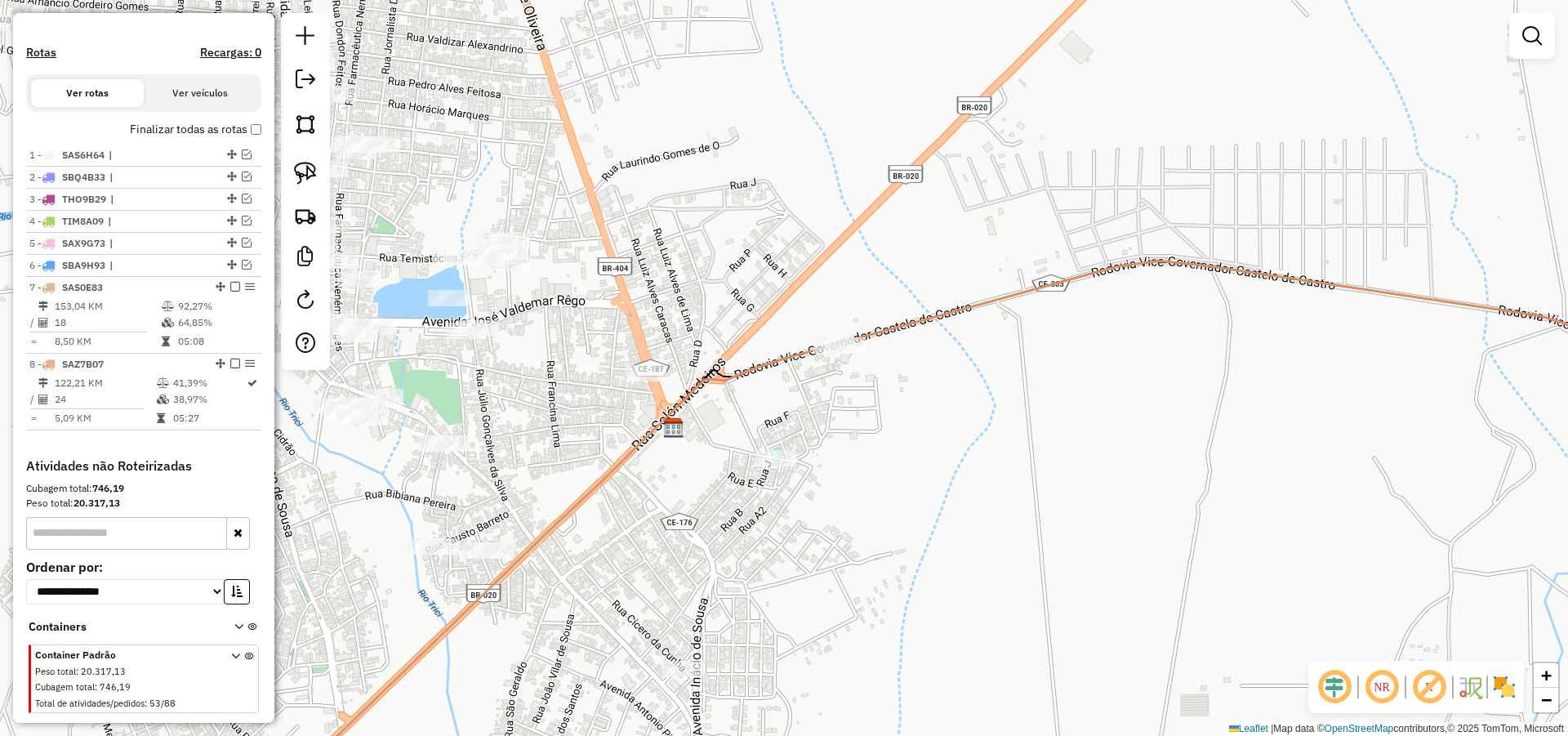
click at [907, 435] on div "Janela de atendimento Grade de atendimento Capacidade Transportadoras Veículos …" at bounding box center [784, 368] width 1568 height 736
click at [313, 171] on img at bounding box center [305, 174] width 23 height 23
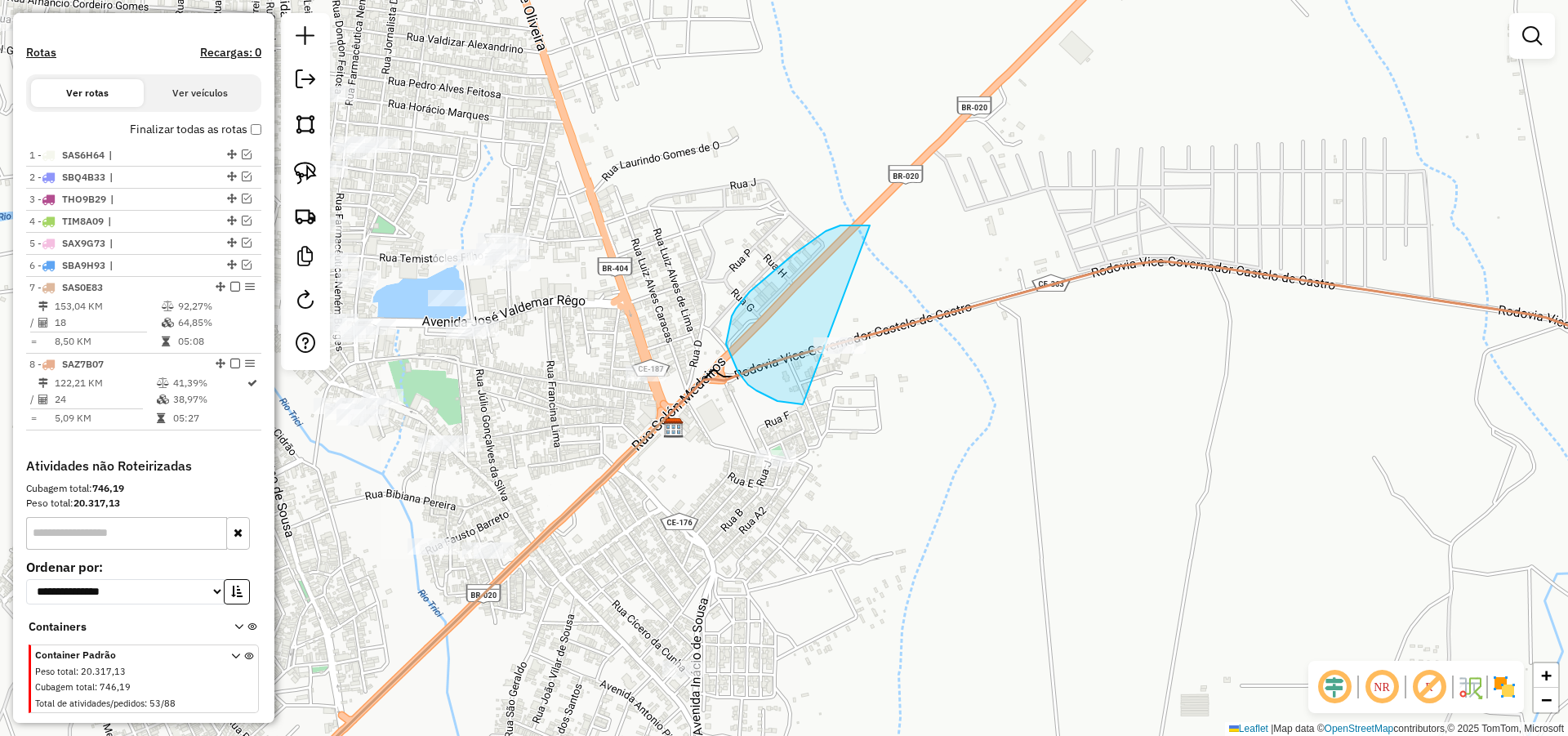
drag, startPoint x: 840, startPoint y: 226, endPoint x: 885, endPoint y: 378, distance: 158.5
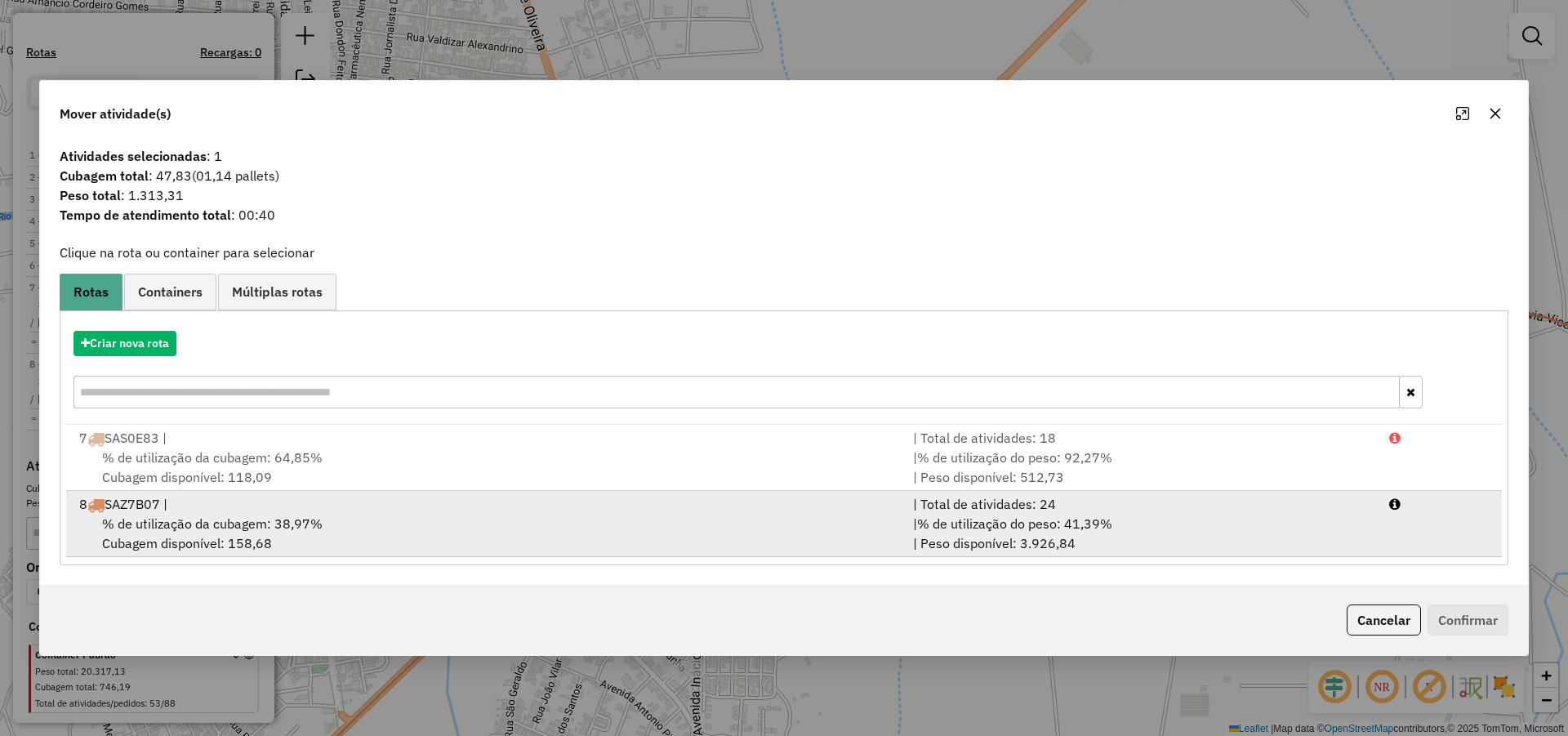
click at [444, 523] on div "% de utilização da cubagem: 38,97% Cubagem disponível: 158,68" at bounding box center [487, 534] width 834 height 39
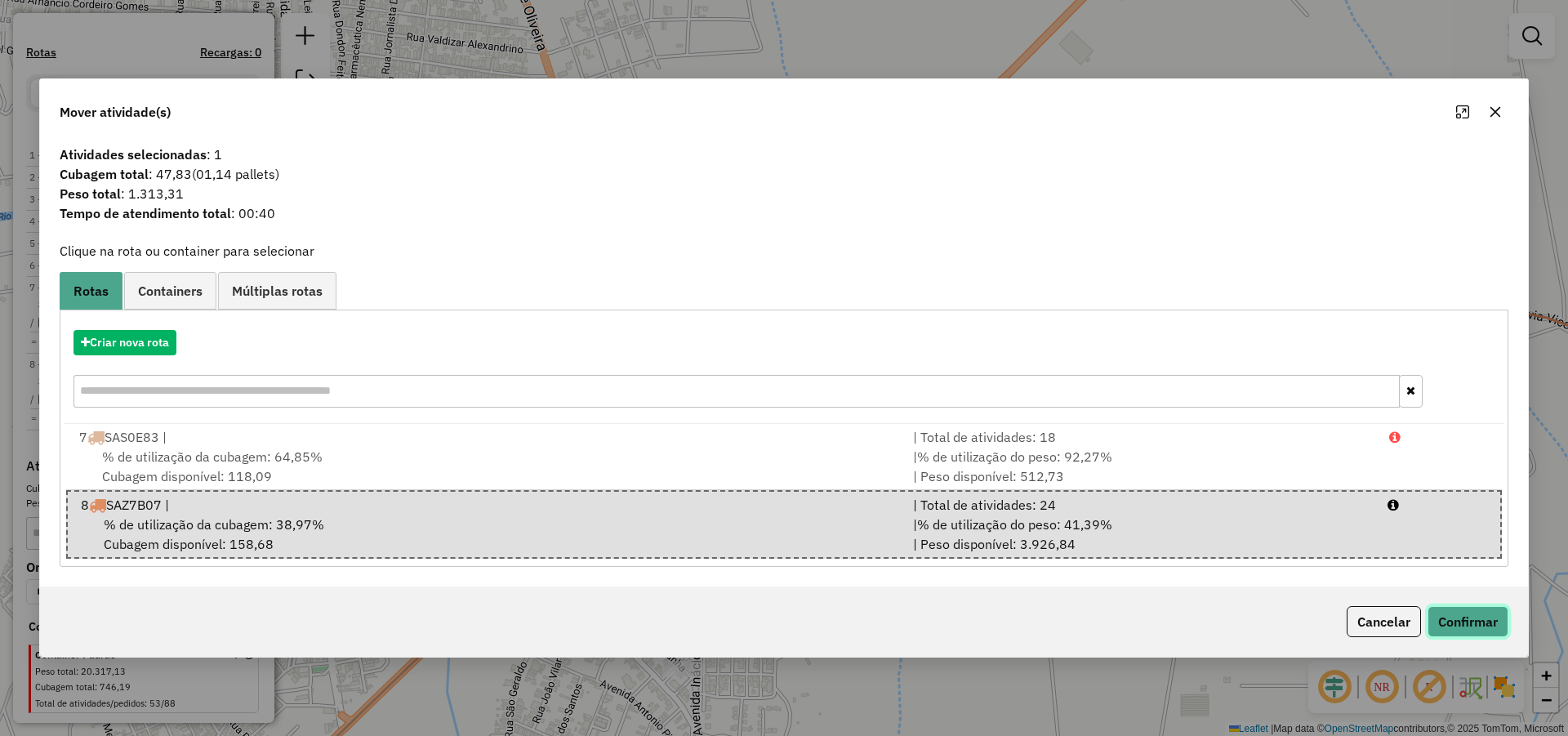
click at [1504, 629] on button "Confirmar" at bounding box center [1468, 621] width 81 height 31
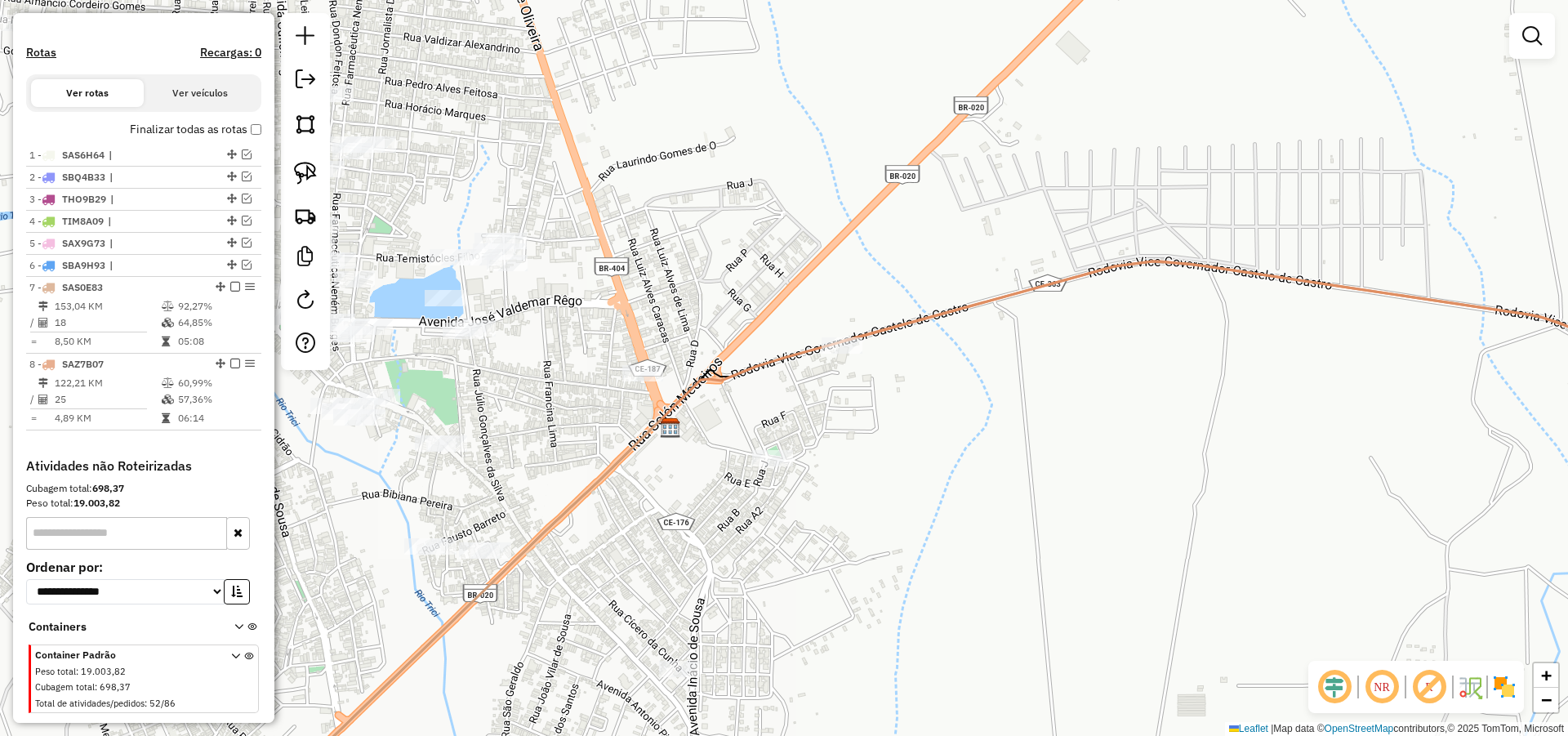
drag, startPoint x: 1486, startPoint y: 530, endPoint x: 681, endPoint y: 428, distance: 811.4
click at [747, 438] on div "Janela de atendimento Grade de atendimento Capacidade Transportadoras Veículos …" at bounding box center [784, 368] width 1568 height 736
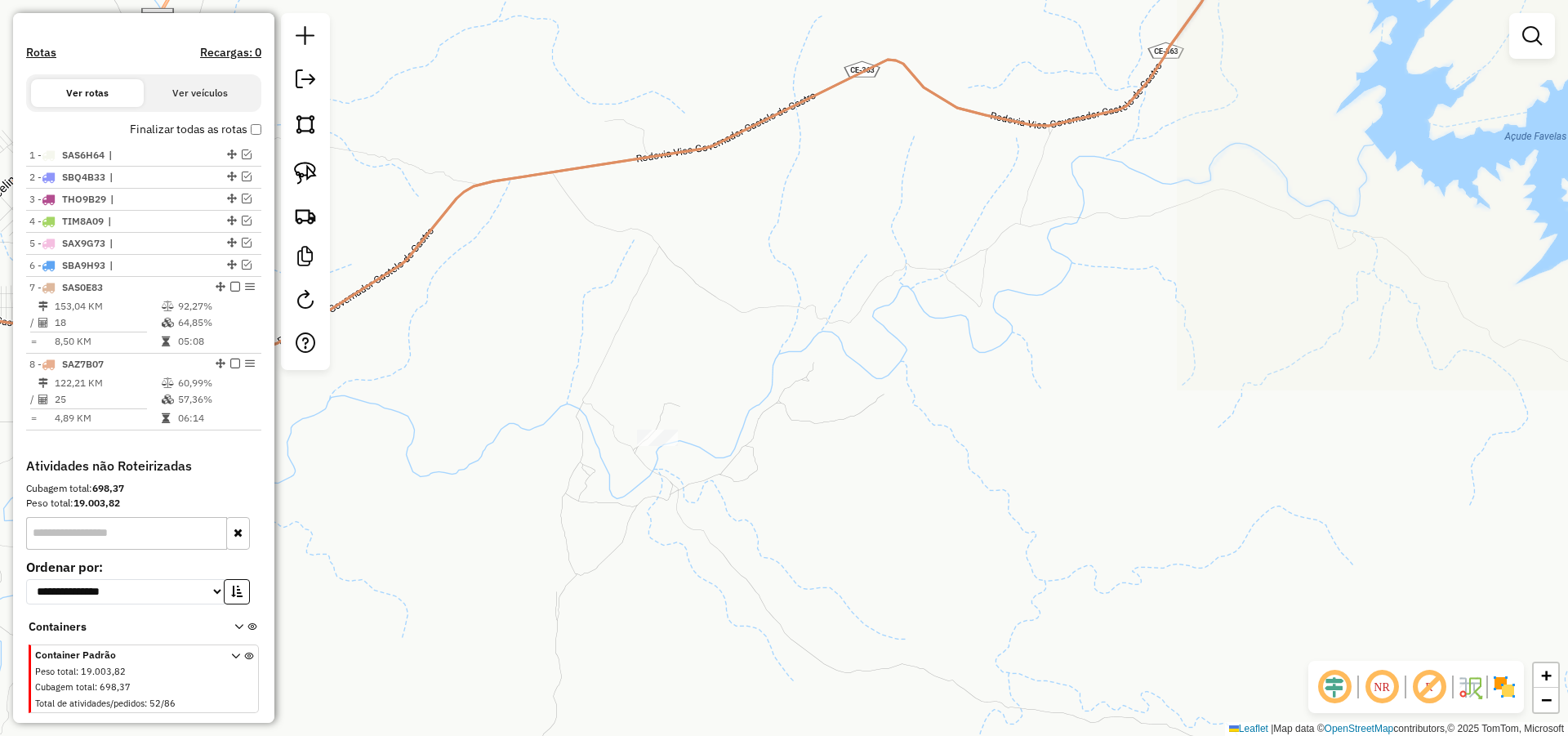
drag, startPoint x: 971, startPoint y: 440, endPoint x: 839, endPoint y: 437, distance: 132.0
click at [1027, 459] on div "Janela de atendimento Grade de atendimento Capacidade Transportadoras Veículos …" at bounding box center [784, 368] width 1568 height 736
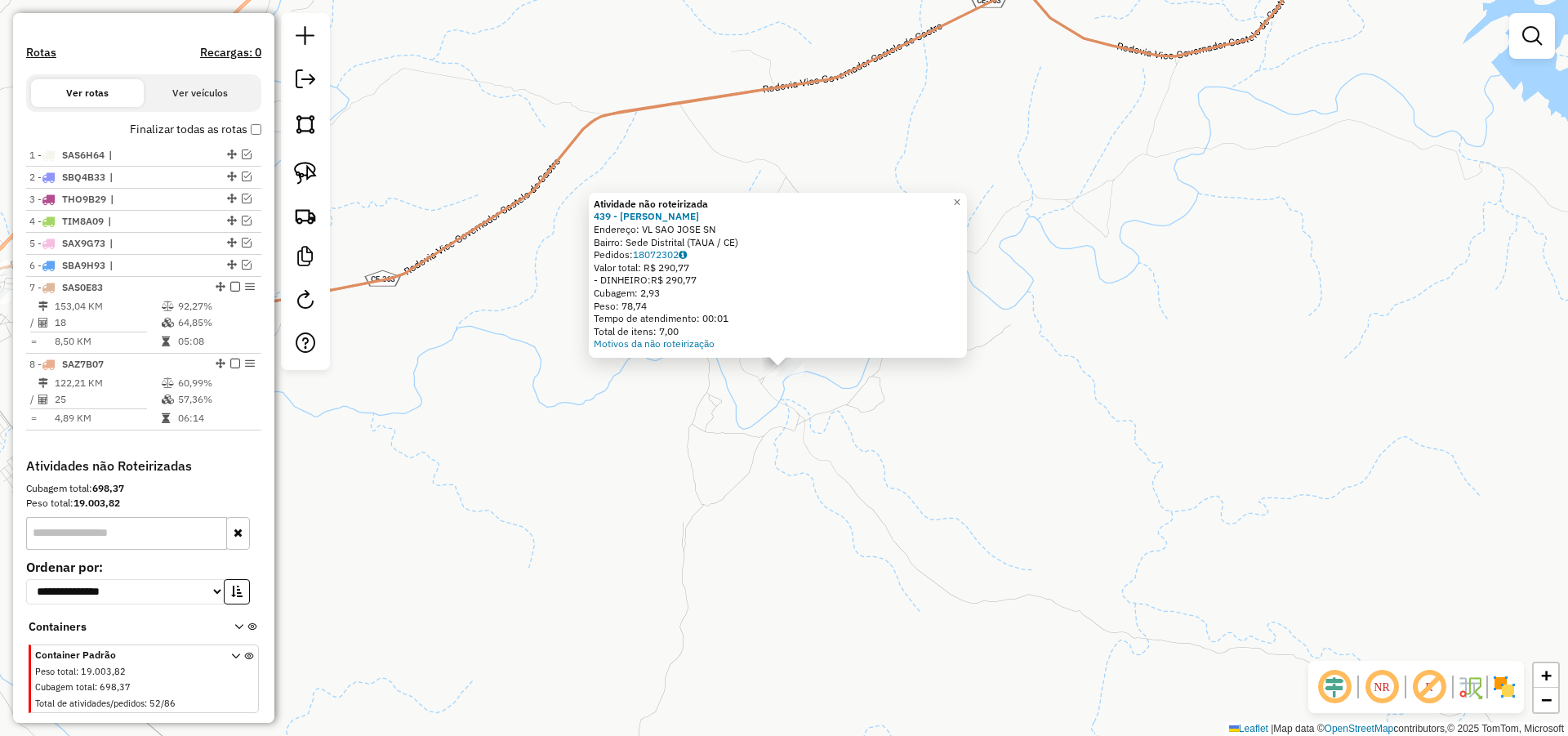
click at [829, 457] on div "Atividade não roteirizada 439 - ANTONIA TANIA SILVA Endereço: VL SAO JOSE SN Ba…" at bounding box center [784, 368] width 1568 height 736
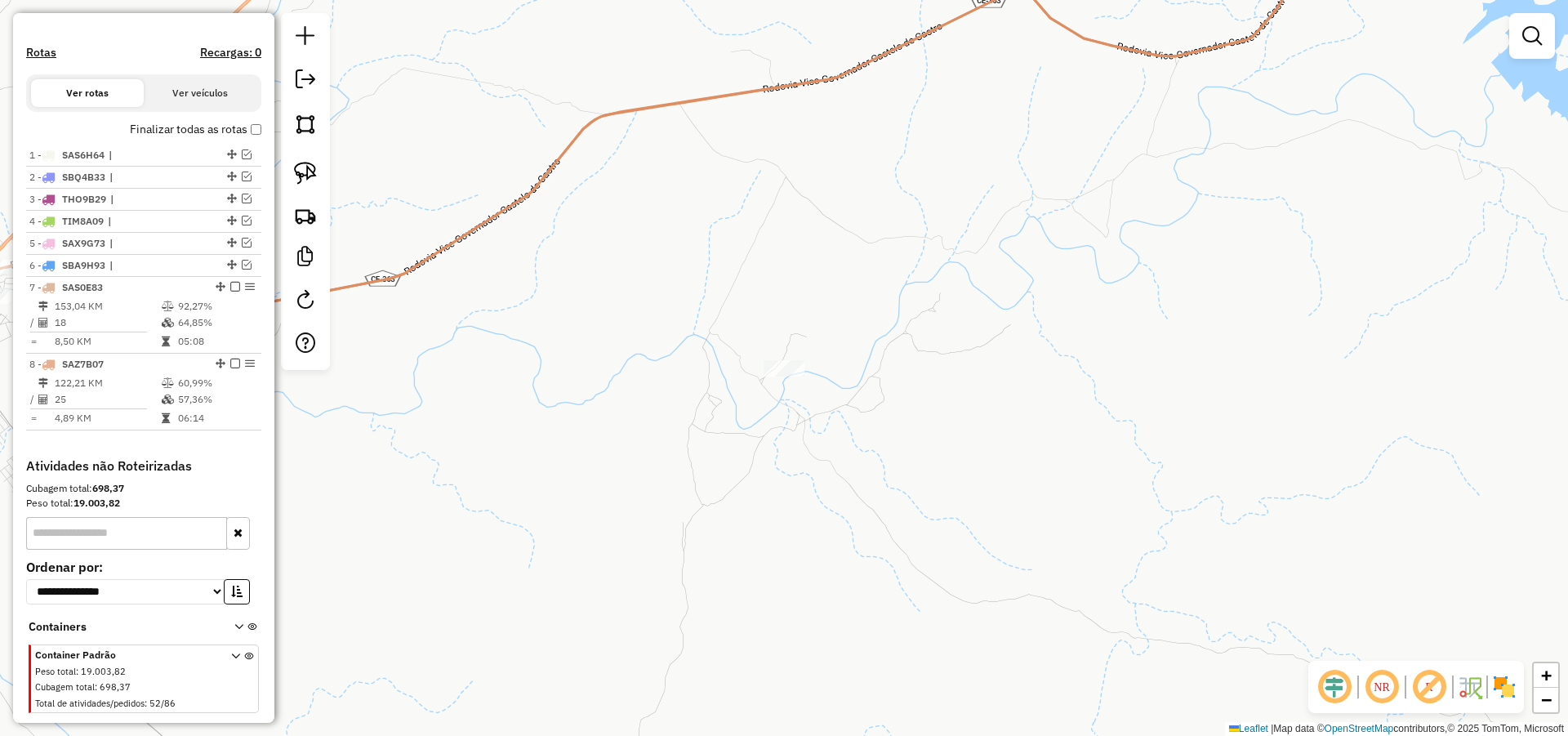
drag, startPoint x: 316, startPoint y: 167, endPoint x: 731, endPoint y: 279, distance: 429.8
click at [317, 167] on link at bounding box center [305, 173] width 36 height 36
drag, startPoint x: 765, startPoint y: 269, endPoint x: 954, endPoint y: 455, distance: 265.2
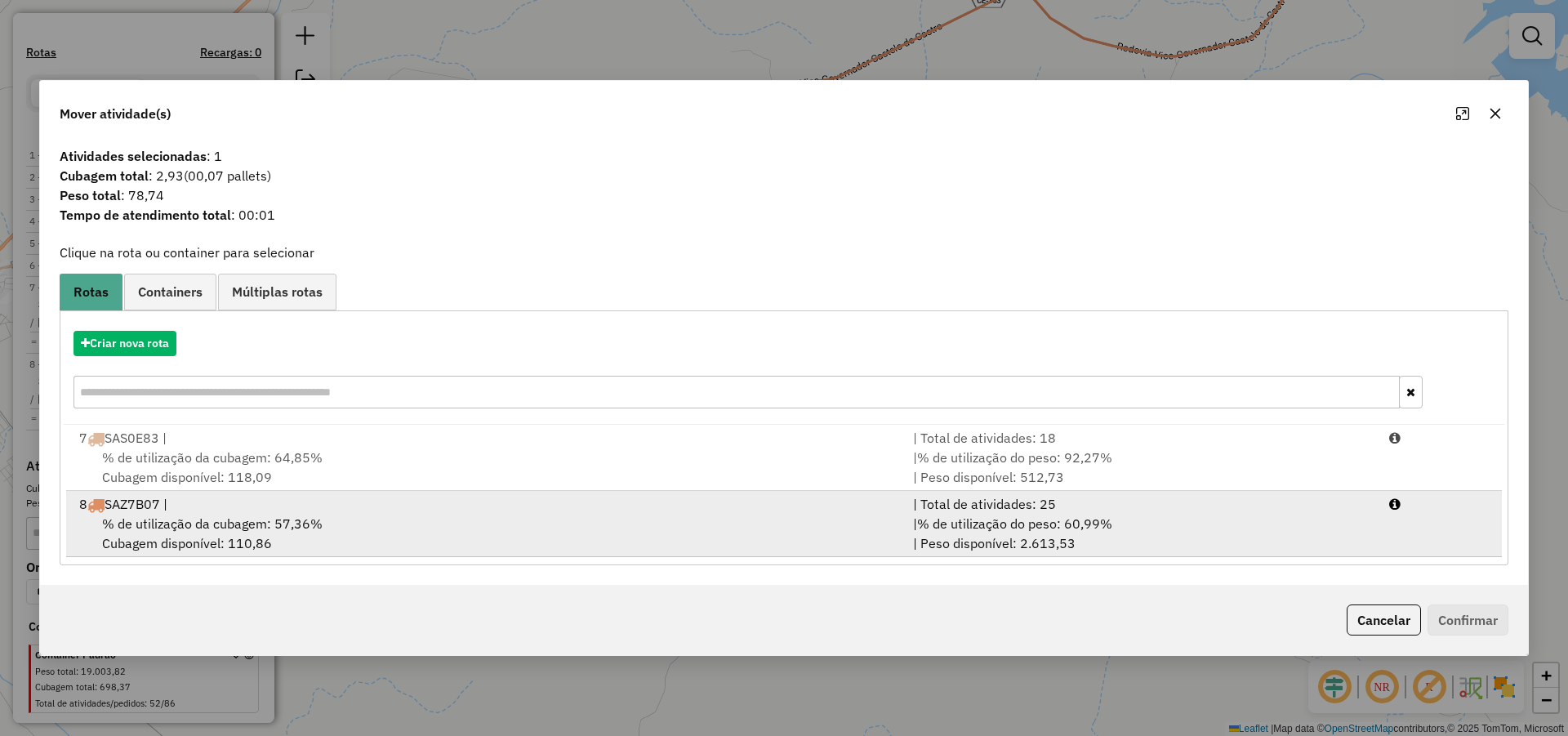
click at [349, 518] on div "% de utilização da cubagem: 57,36% Cubagem disponível: 110,86" at bounding box center [487, 534] width 834 height 39
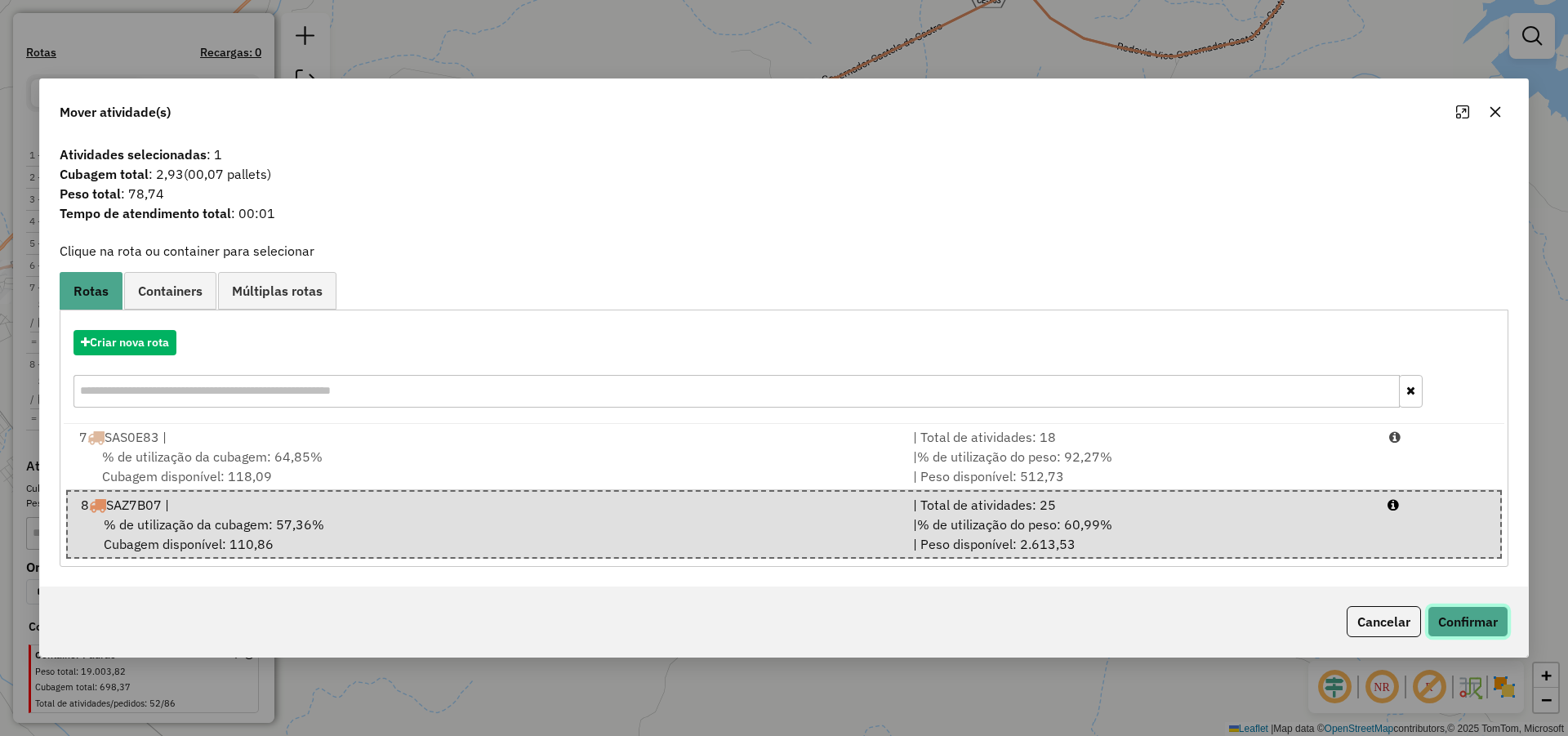
click at [1445, 612] on button "Confirmar" at bounding box center [1468, 621] width 81 height 31
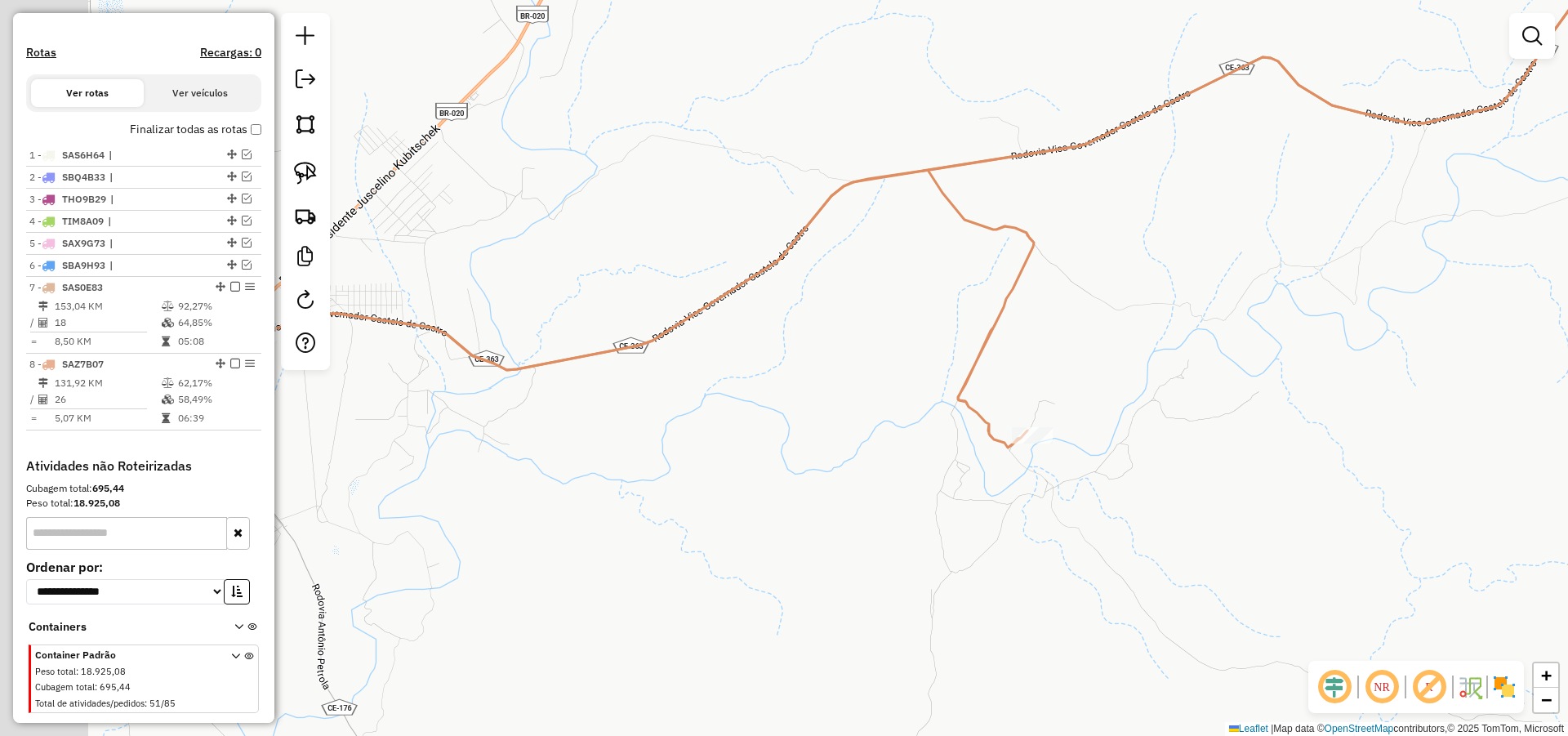
drag, startPoint x: 743, startPoint y: 417, endPoint x: 945, endPoint y: 461, distance: 206.7
click at [942, 463] on div "Janela de atendimento Grade de atendimento Capacidade Transportadoras Veículos …" at bounding box center [784, 368] width 1568 height 736
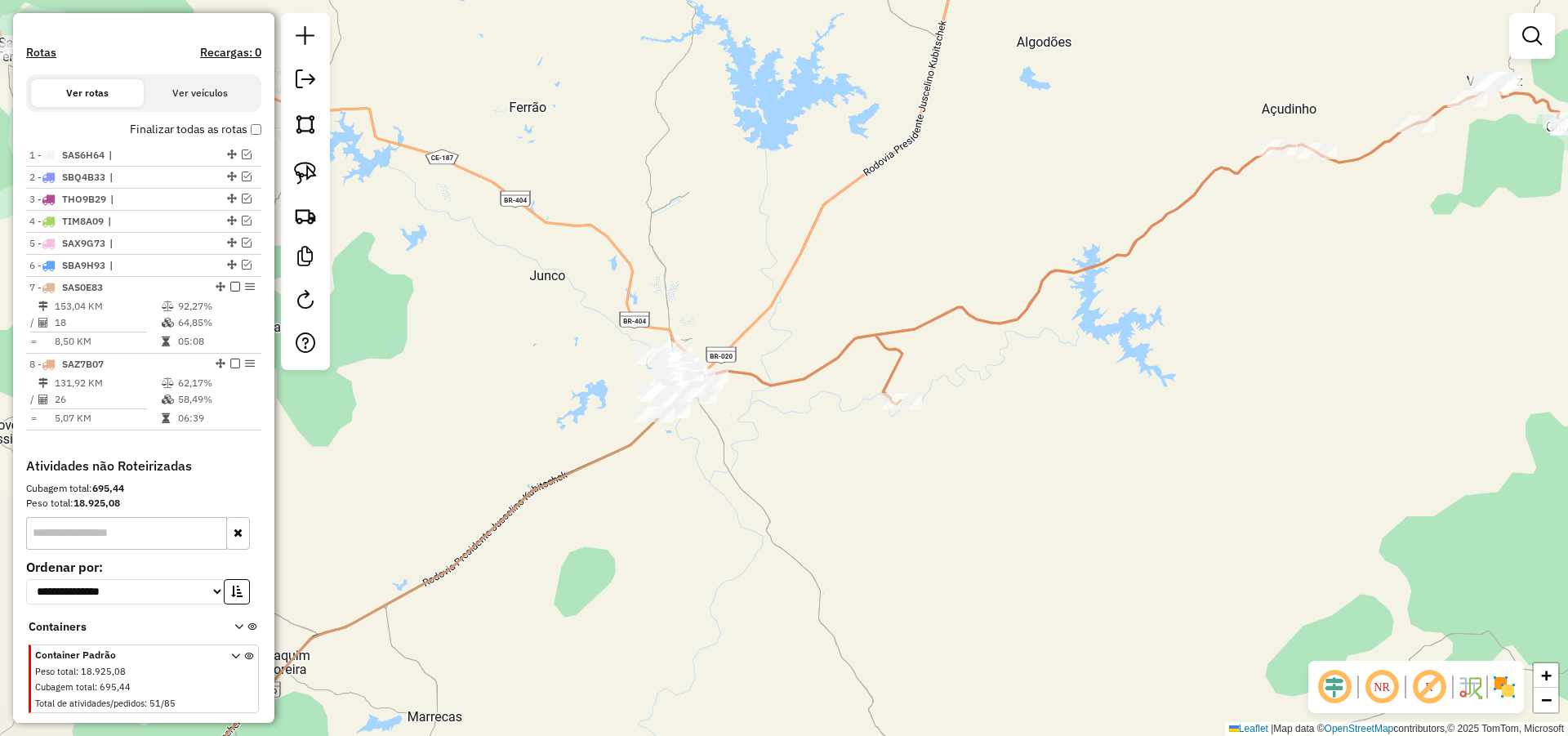
drag, startPoint x: 796, startPoint y: 406, endPoint x: 811, endPoint y: 406, distance: 15.0
click at [811, 406] on div "Janela de atendimento Grade de atendimento Capacidade Transportadoras Veículos …" at bounding box center [784, 368] width 1568 height 736
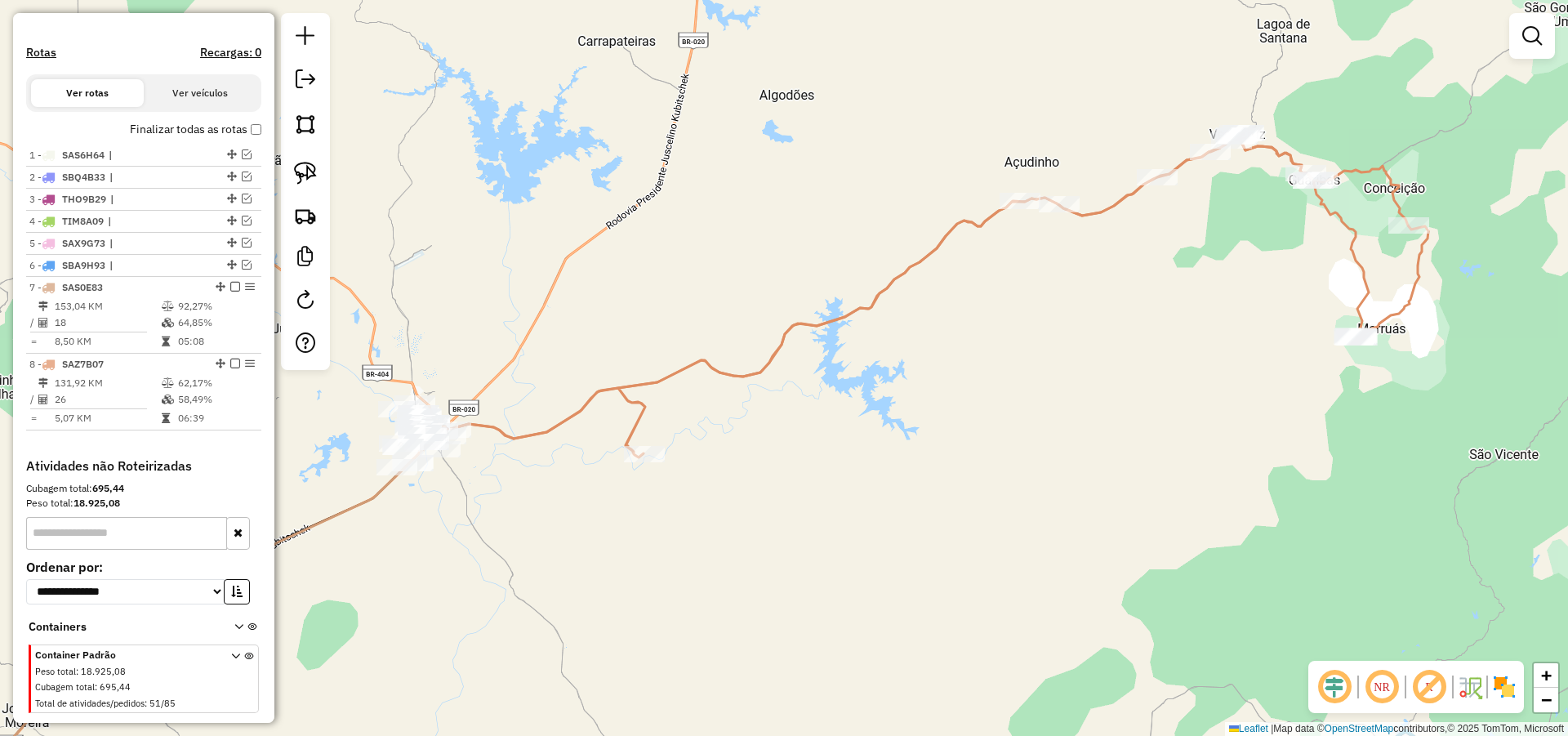
drag, startPoint x: 1040, startPoint y: 355, endPoint x: 910, endPoint y: 385, distance: 133.4
click at [916, 385] on div "Janela de atendimento Grade de atendimento Capacidade Transportadoras Veículos …" at bounding box center [784, 368] width 1568 height 736
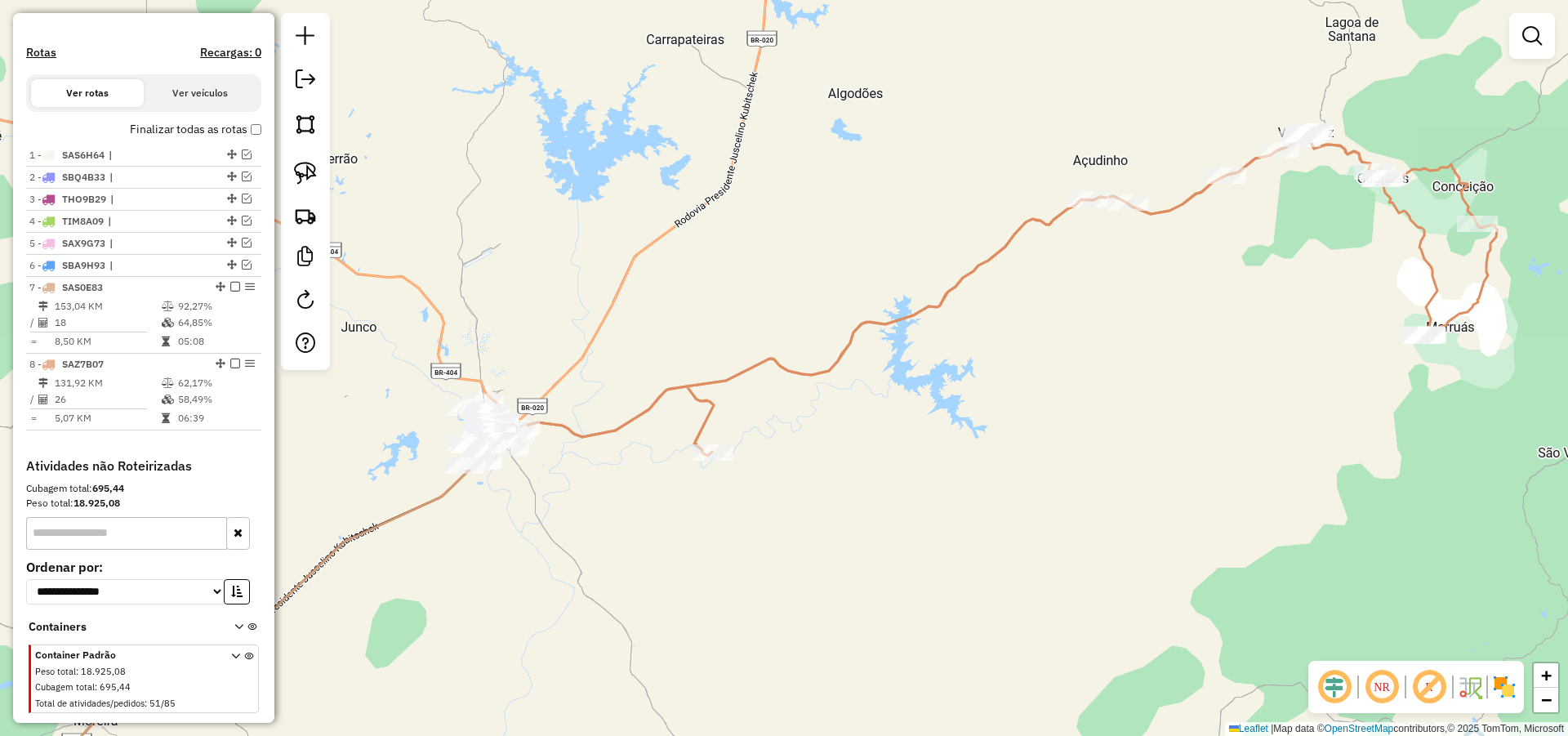
drag, startPoint x: 808, startPoint y: 373, endPoint x: 830, endPoint y: 372, distance: 22.0
click at [831, 372] on icon at bounding box center [1007, 293] width 978 height 325
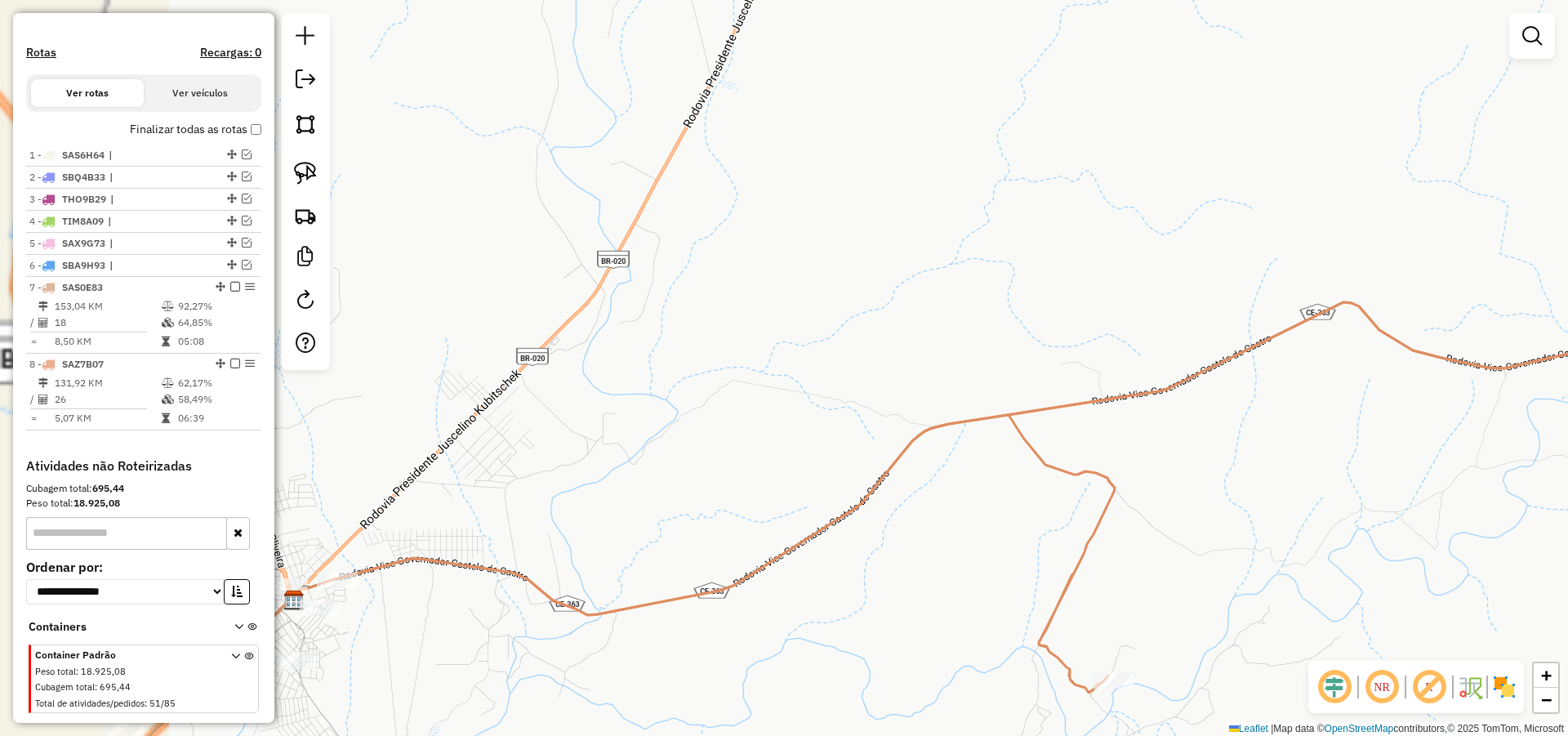
drag, startPoint x: 798, startPoint y: 421, endPoint x: 968, endPoint y: 375, distance: 176.1
click at [1039, 349] on div "Janela de atendimento Grade de atendimento Capacidade Transportadoras Veículos …" at bounding box center [784, 368] width 1568 height 736
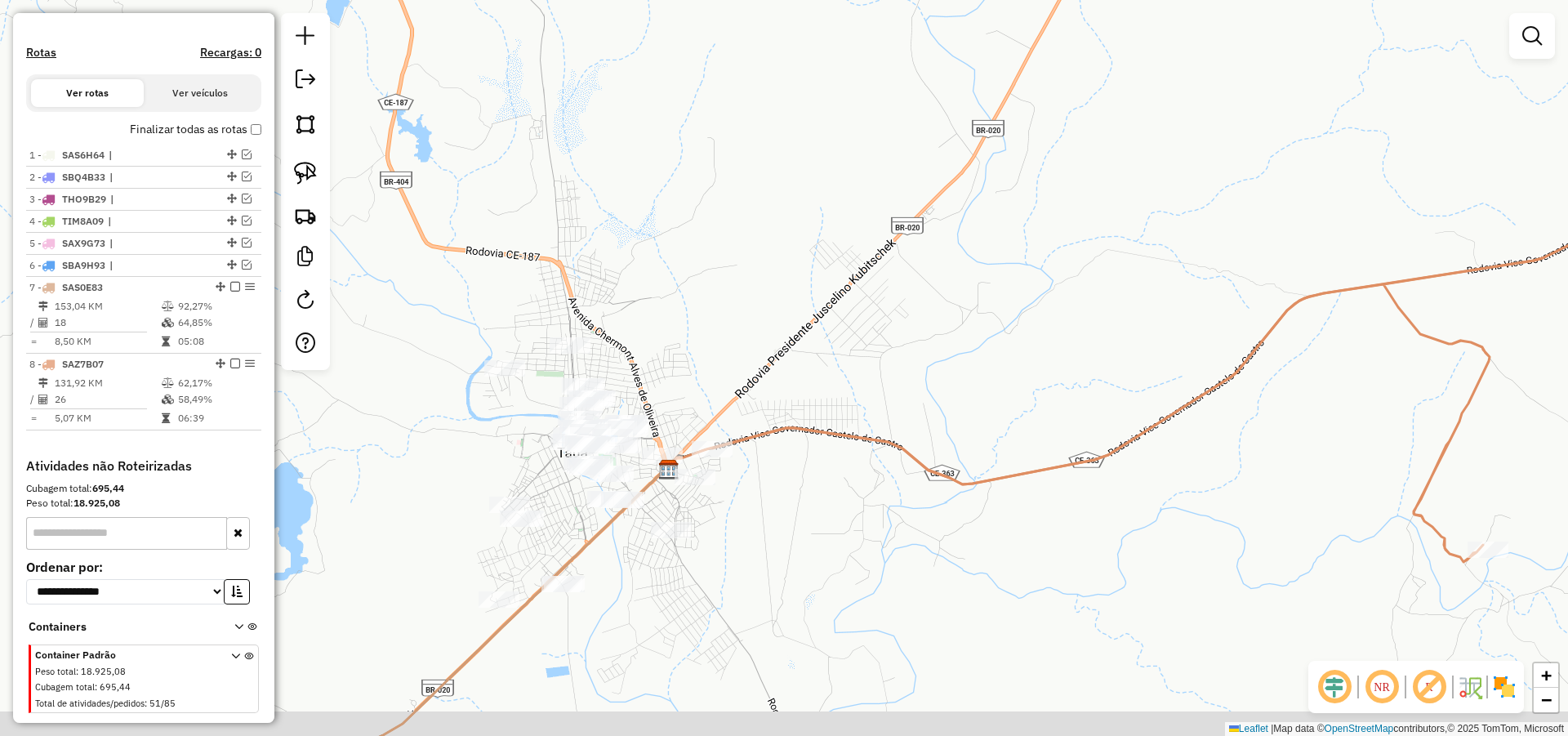
drag, startPoint x: 778, startPoint y: 411, endPoint x: 878, endPoint y: 366, distance: 109.7
click at [878, 366] on div "Janela de atendimento Grade de atendimento Capacidade Transportadoras Veículos …" at bounding box center [784, 368] width 1568 height 736
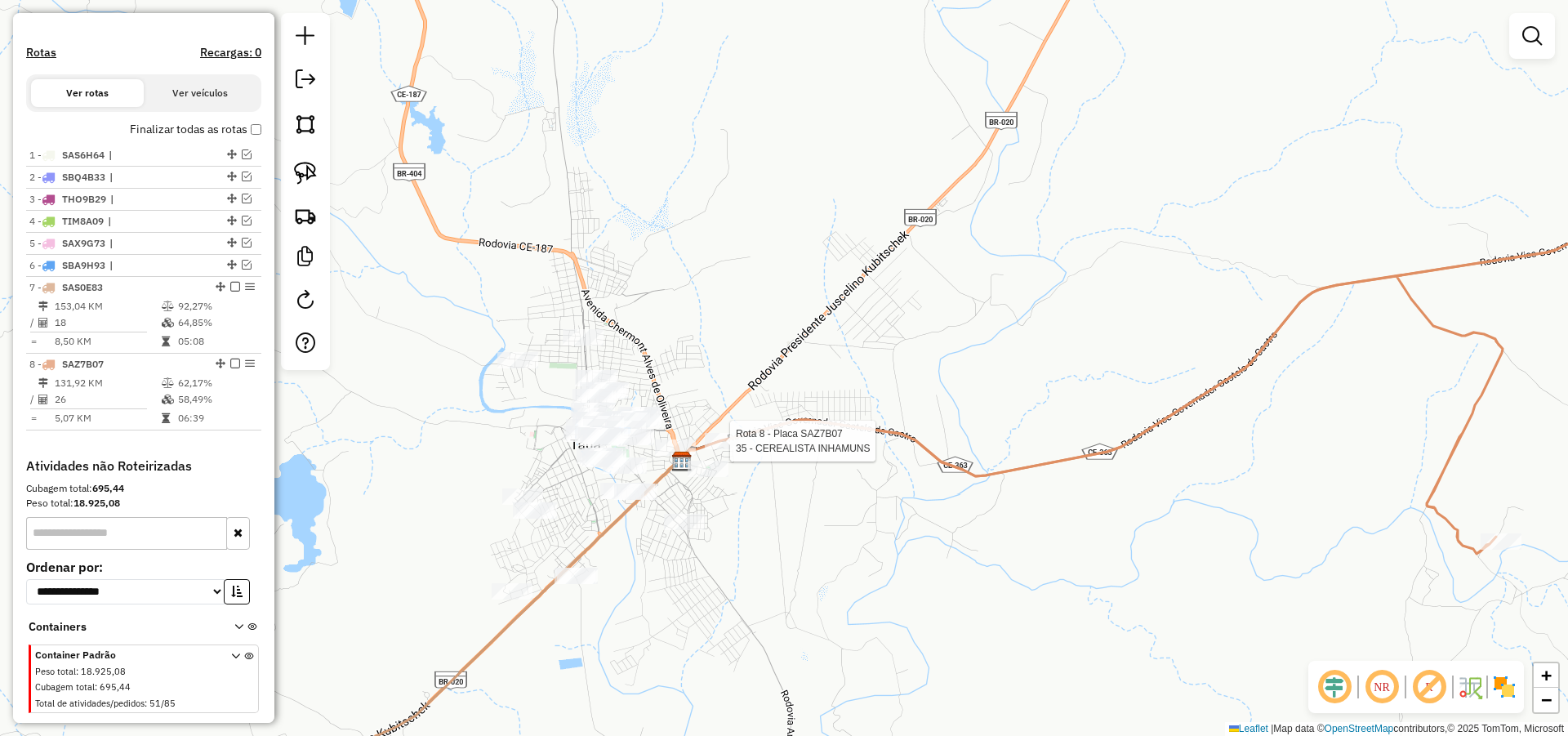
select select "*********"
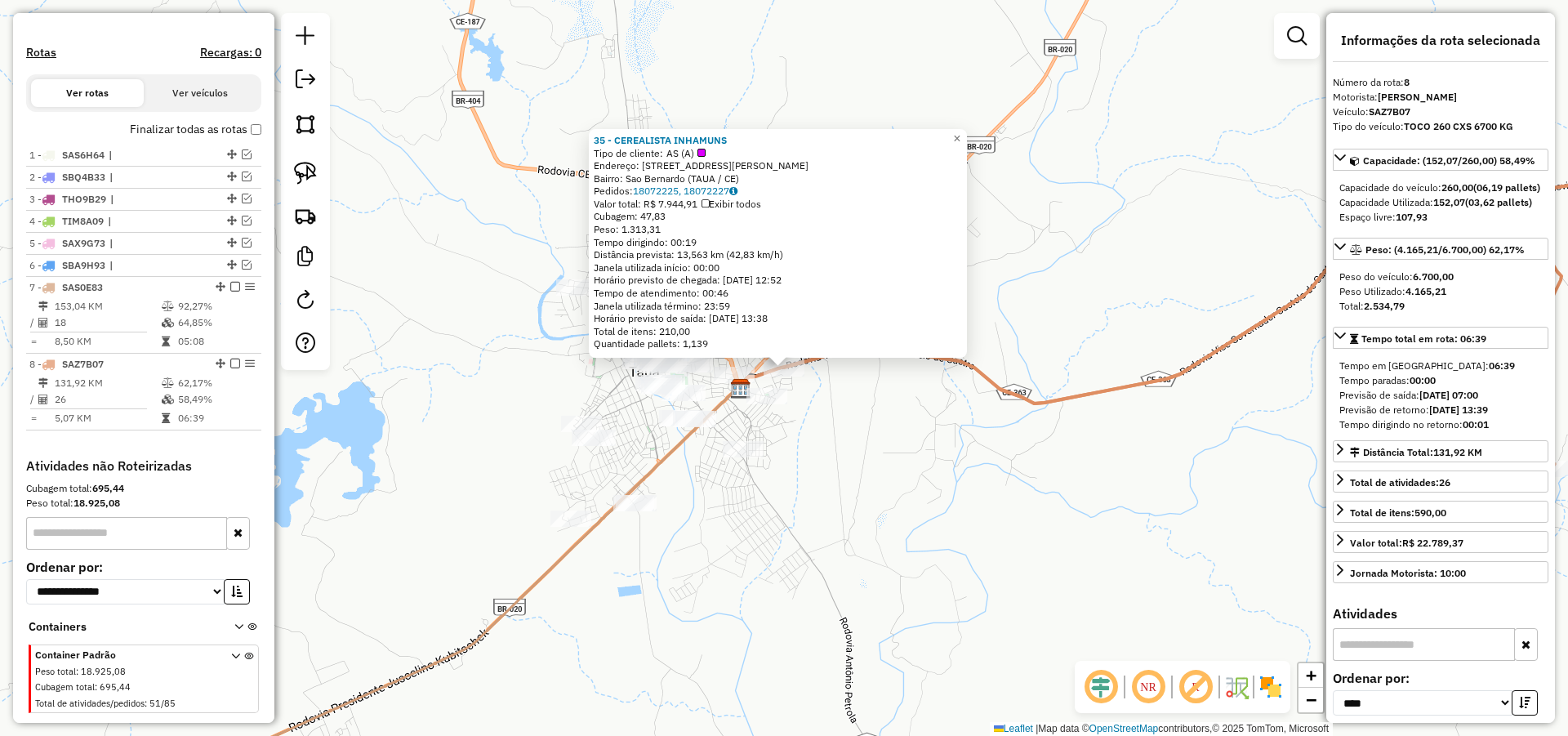
scroll to position [530, 0]
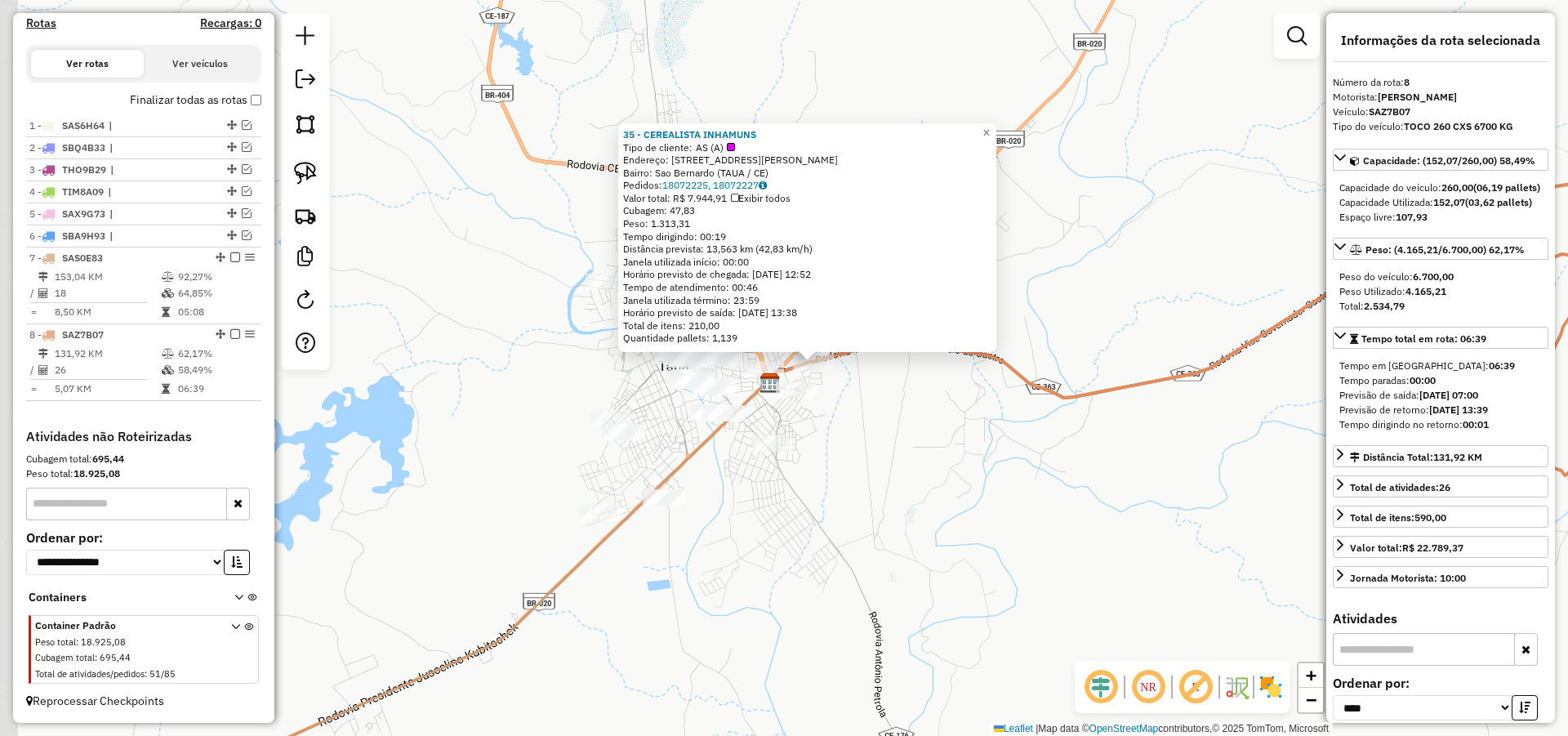
drag, startPoint x: 848, startPoint y: 529, endPoint x: 873, endPoint y: 525, distance: 25.3
click at [873, 525] on div "35 - CEREALISTA INHAMUNS Tipo de cliente: AS (A) Endereço: R ANTONIO VERISSIMO …" at bounding box center [784, 368] width 1568 height 736
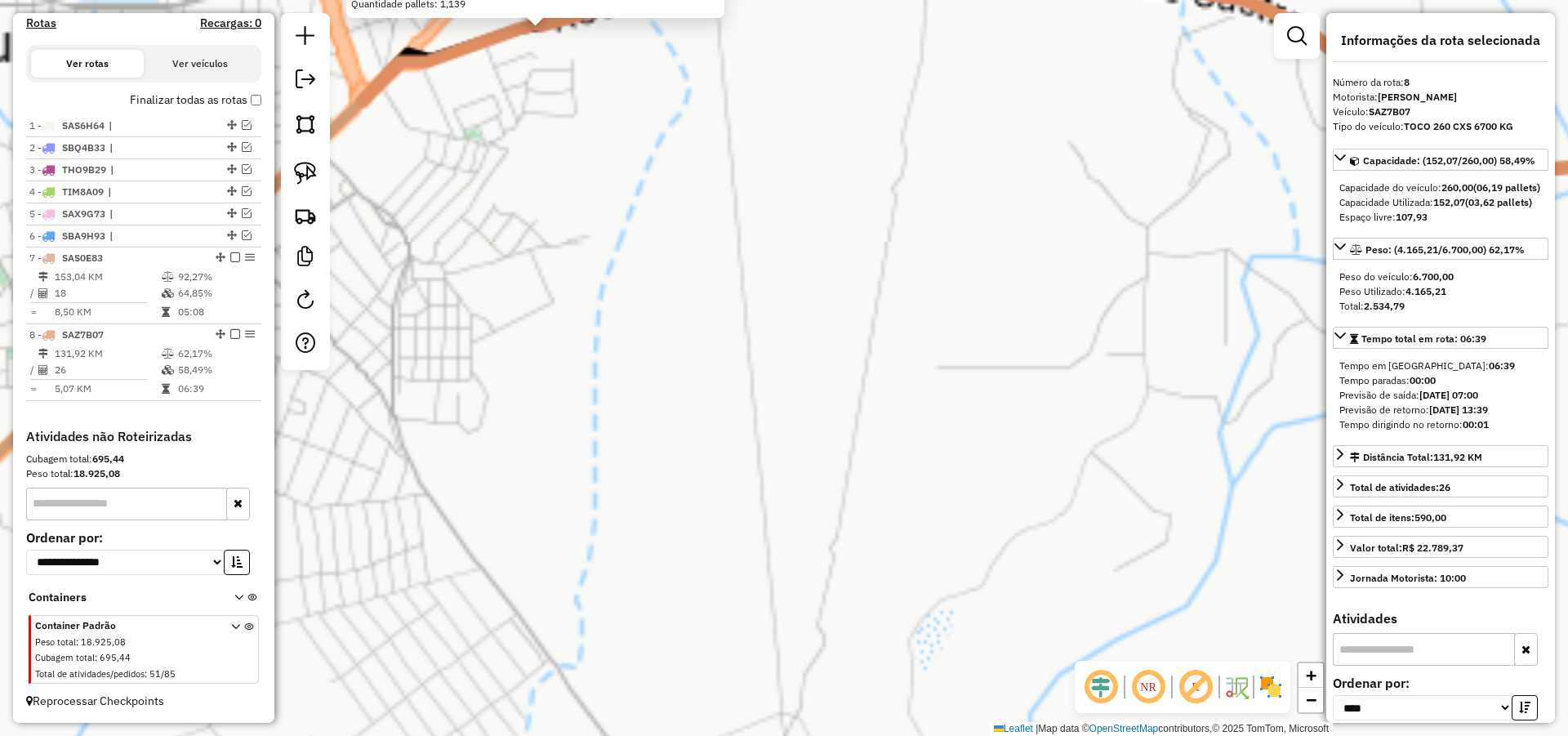
click at [1150, 630] on div "35 - CEREALISTA INHAMUNS Tipo de cliente: AS (A) Endereço: R ANTONIO VERISSIMO …" at bounding box center [784, 368] width 1568 height 736
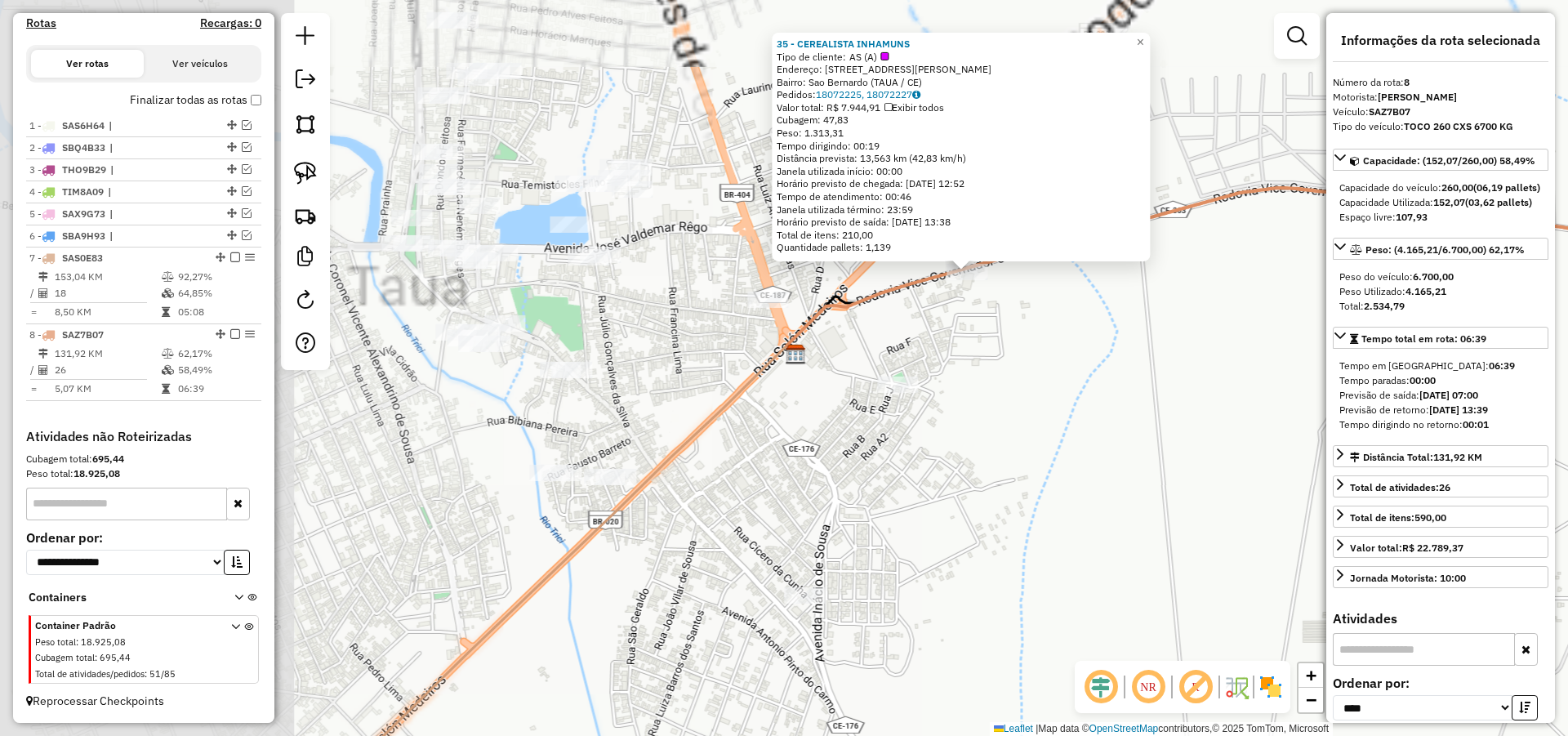
click at [925, 546] on div "35 - CEREALISTA INHAMUNS Tipo de cliente: AS (A) Endereço: R ANTONIO VERISSIMO …" at bounding box center [784, 368] width 1568 height 736
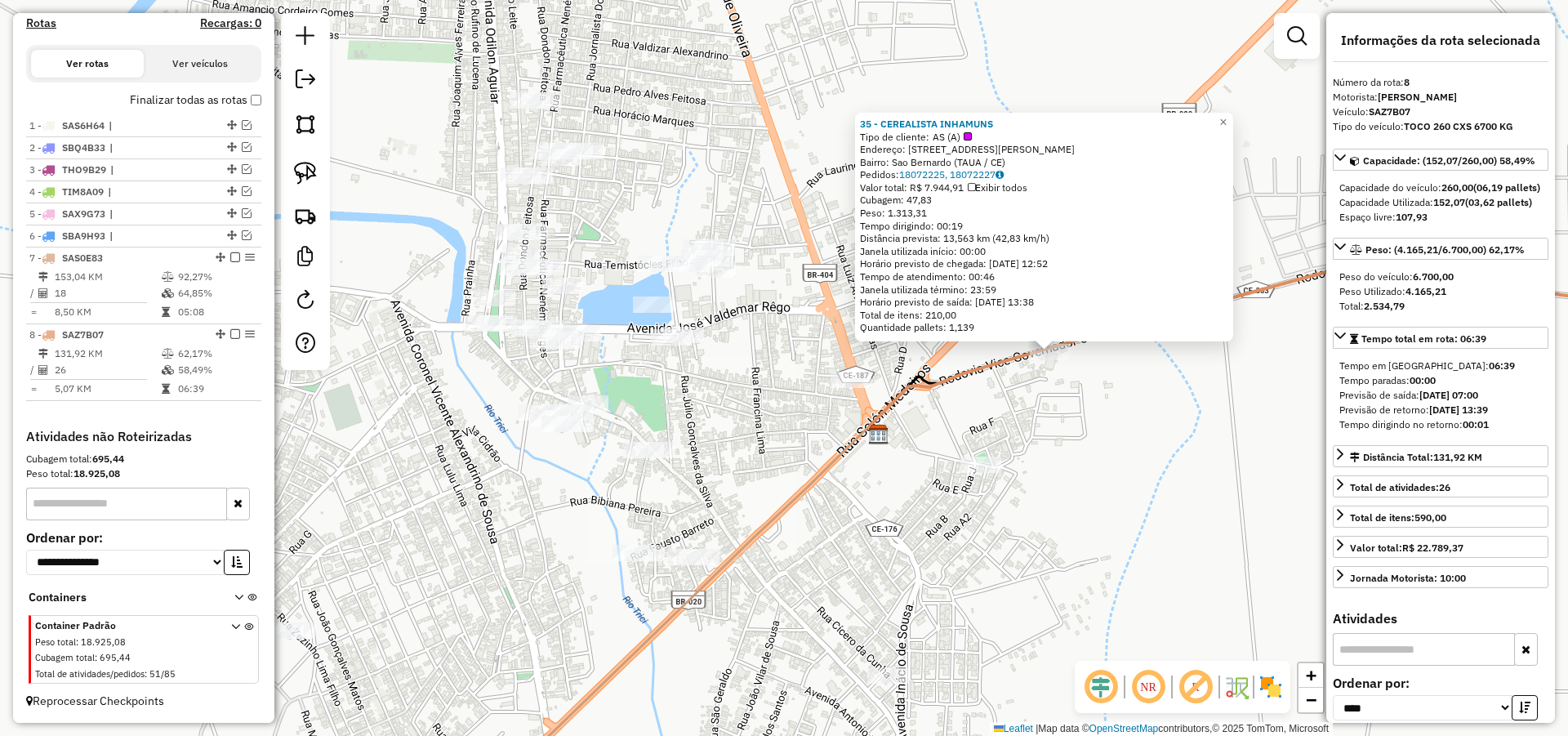
click at [899, 527] on div "35 - CEREALISTA INHAMUNS Tipo de cliente: AS (A) Endereço: R ANTONIO VERISSIMO …" at bounding box center [784, 368] width 1568 height 736
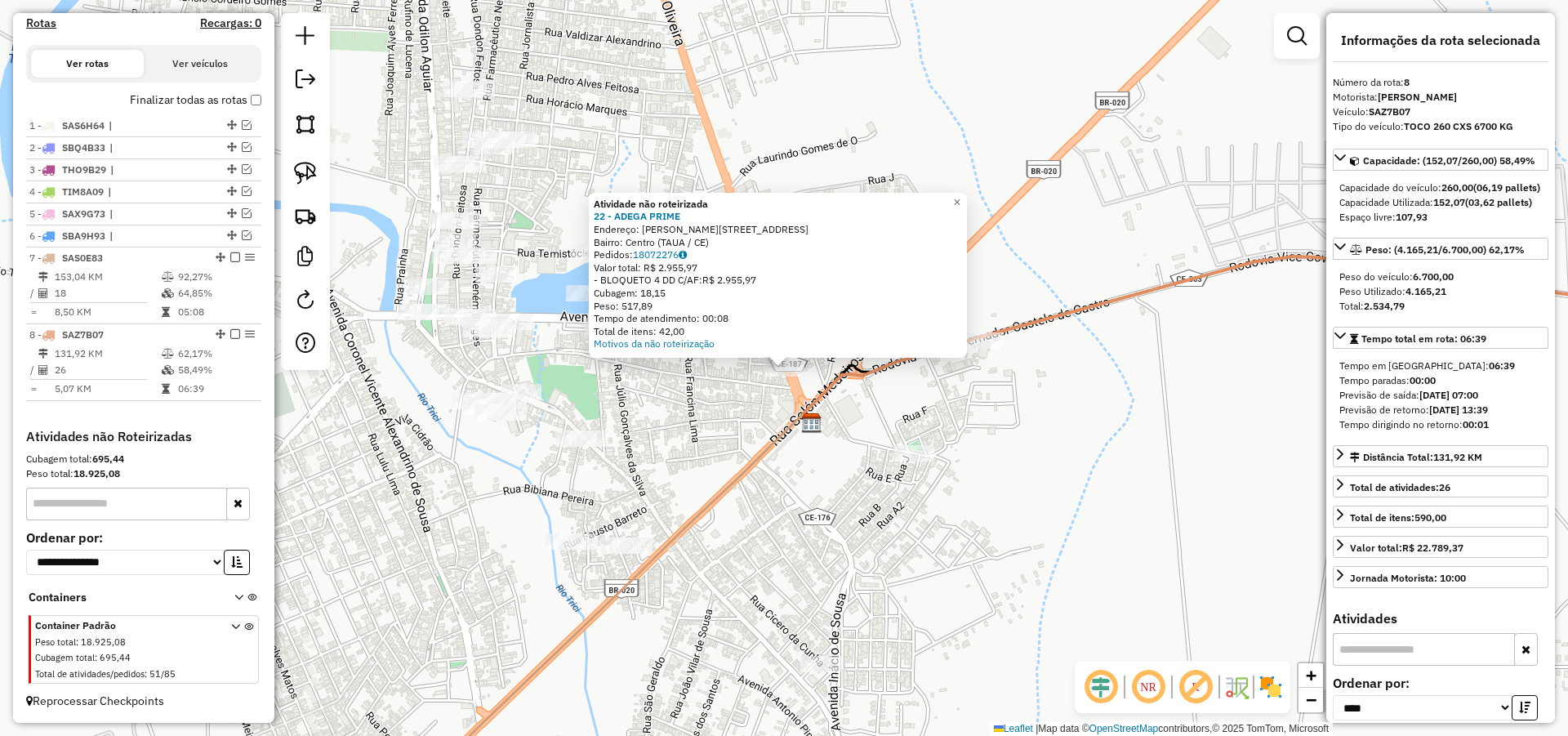
click at [797, 489] on div "Atividade não roteirizada 22 - ADEGA PRIME Endereço: DOMINGOS GOMES 27 Bairro: …" at bounding box center [784, 368] width 1568 height 736
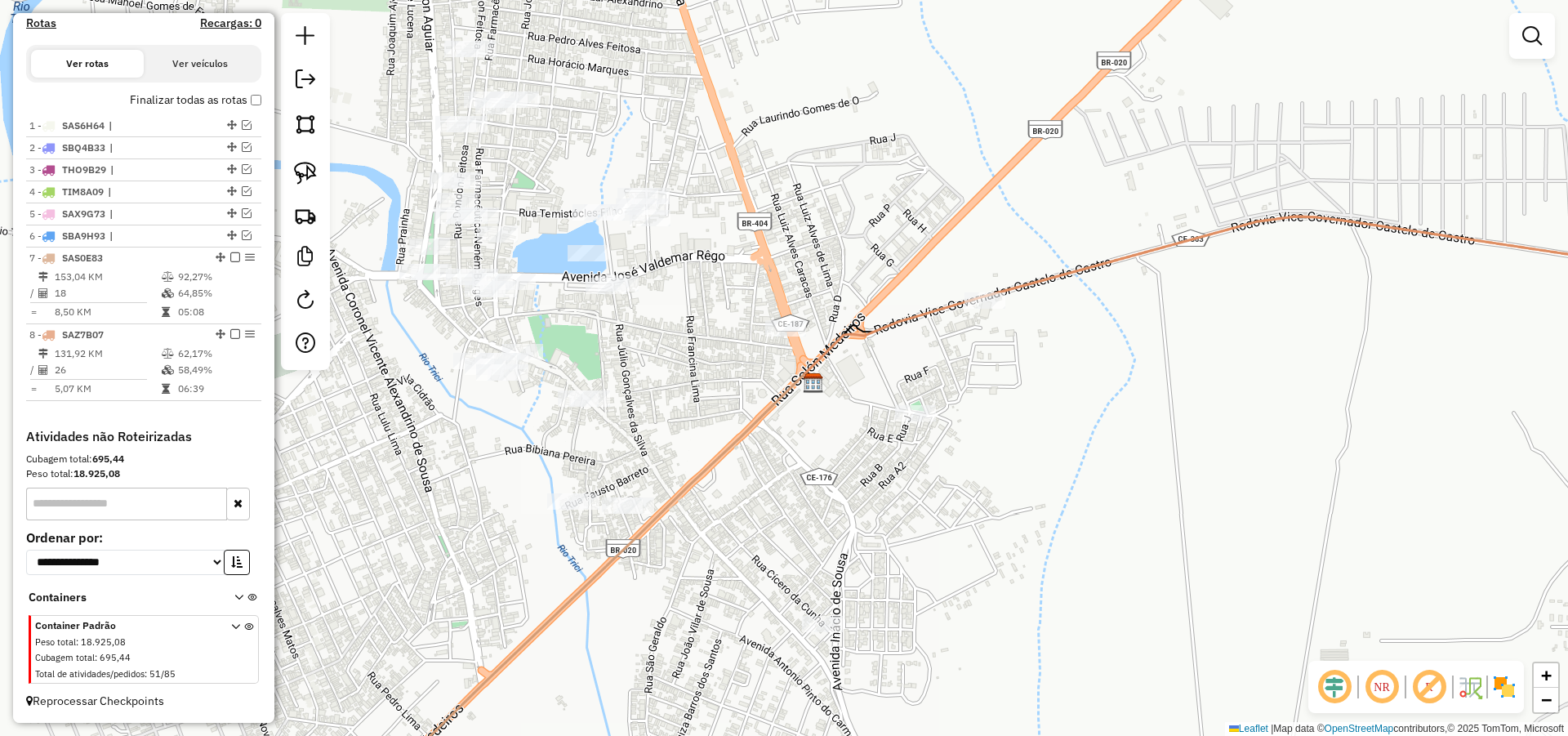
drag, startPoint x: 710, startPoint y: 445, endPoint x: 711, endPoint y: 415, distance: 30.0
click at [711, 415] on div "Janela de atendimento Grade de atendimento Capacidade Transportadoras Veículos …" at bounding box center [784, 368] width 1568 height 736
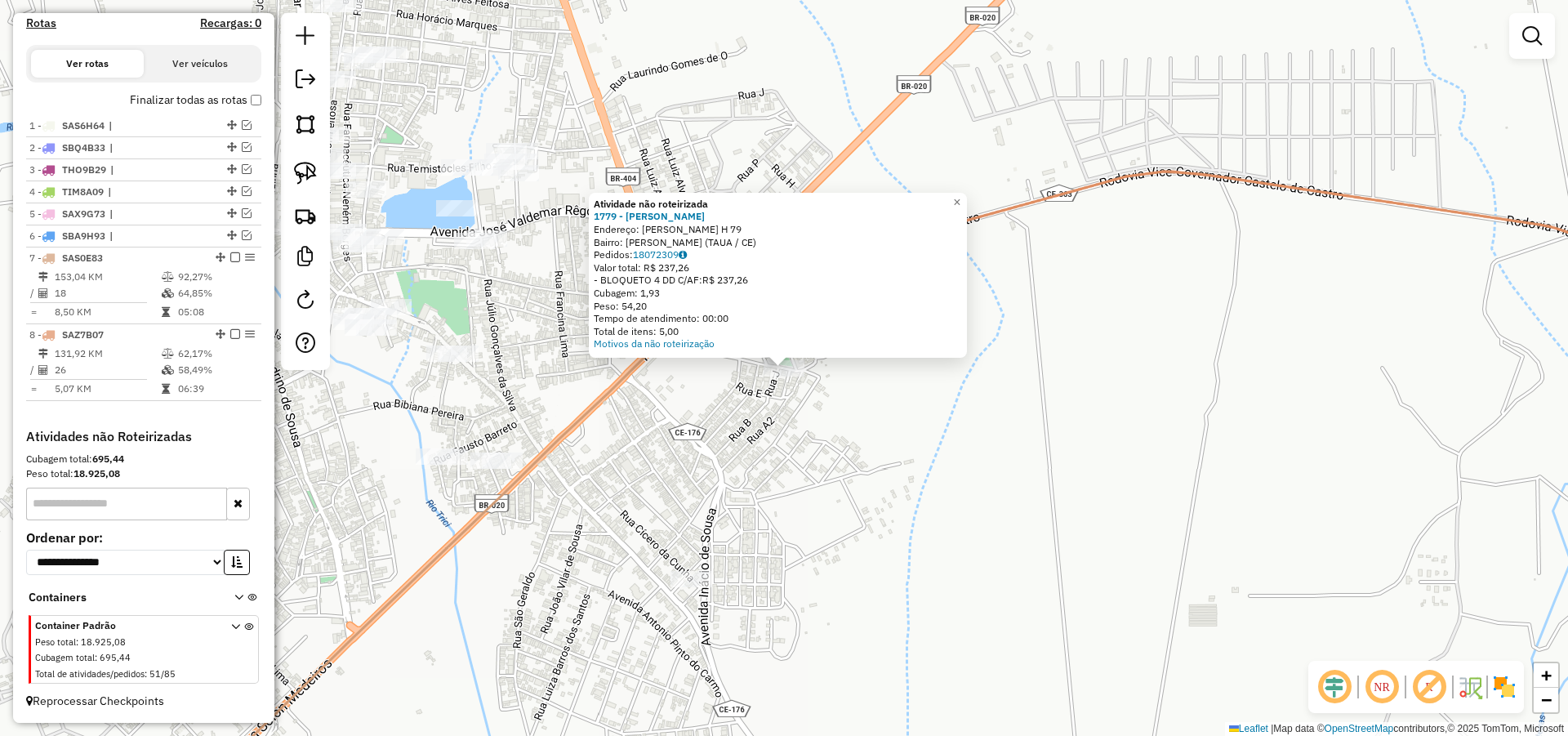
click at [810, 444] on div "Atividade não roteirizada 1779 - FRANCISCO ELISMAR Endereço: R Rua H 79 Bairro:…" at bounding box center [784, 368] width 1568 height 736
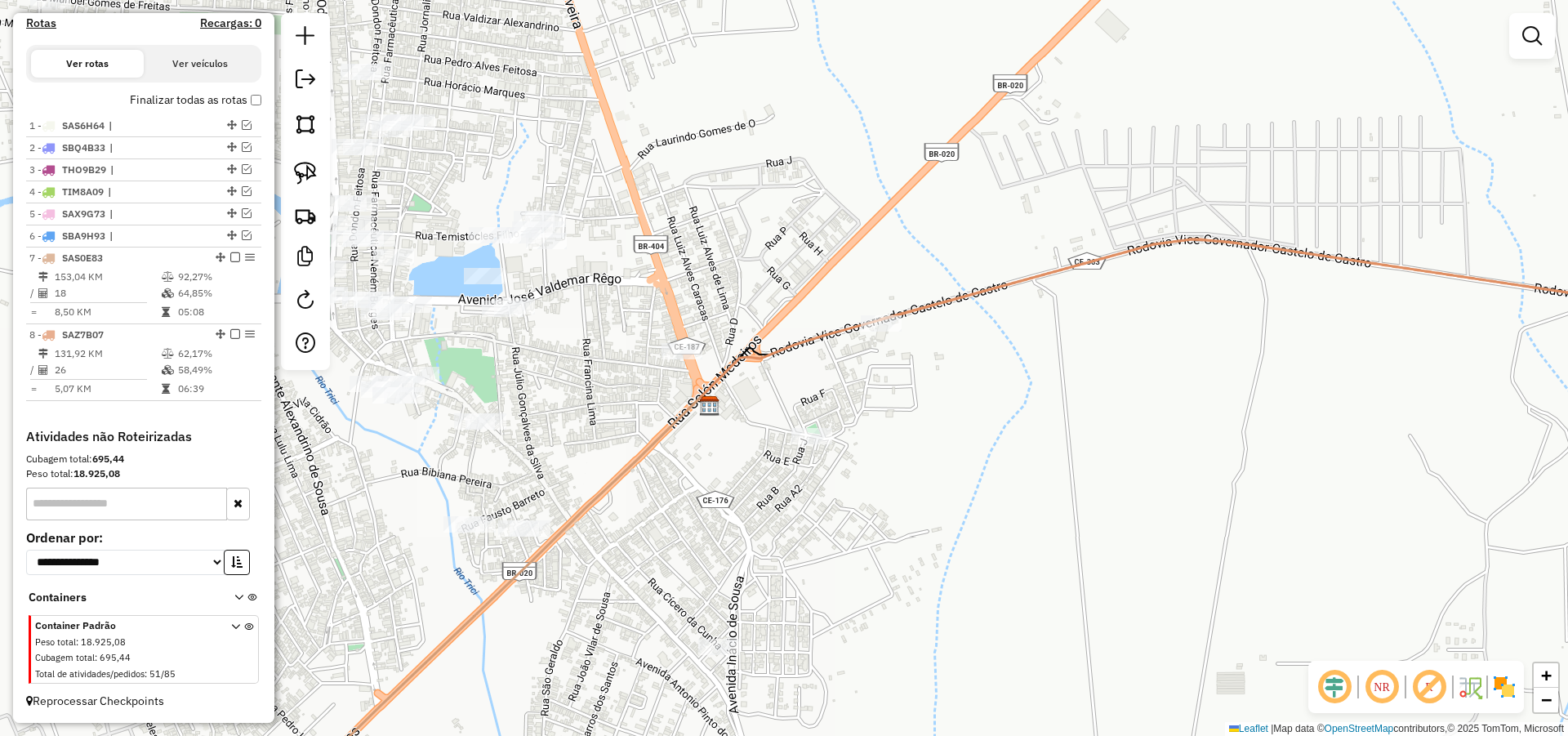
drag, startPoint x: 668, startPoint y: 415, endPoint x: 677, endPoint y: 404, distance: 14.2
click at [673, 419] on icon at bounding box center [452, 637] width 498 height 480
drag, startPoint x: 679, startPoint y: 364, endPoint x: 693, endPoint y: 361, distance: 14.3
click at [680, 364] on div "Janela de atendimento Grade de atendimento Capacidade Transportadoras Veículos …" at bounding box center [784, 368] width 1568 height 736
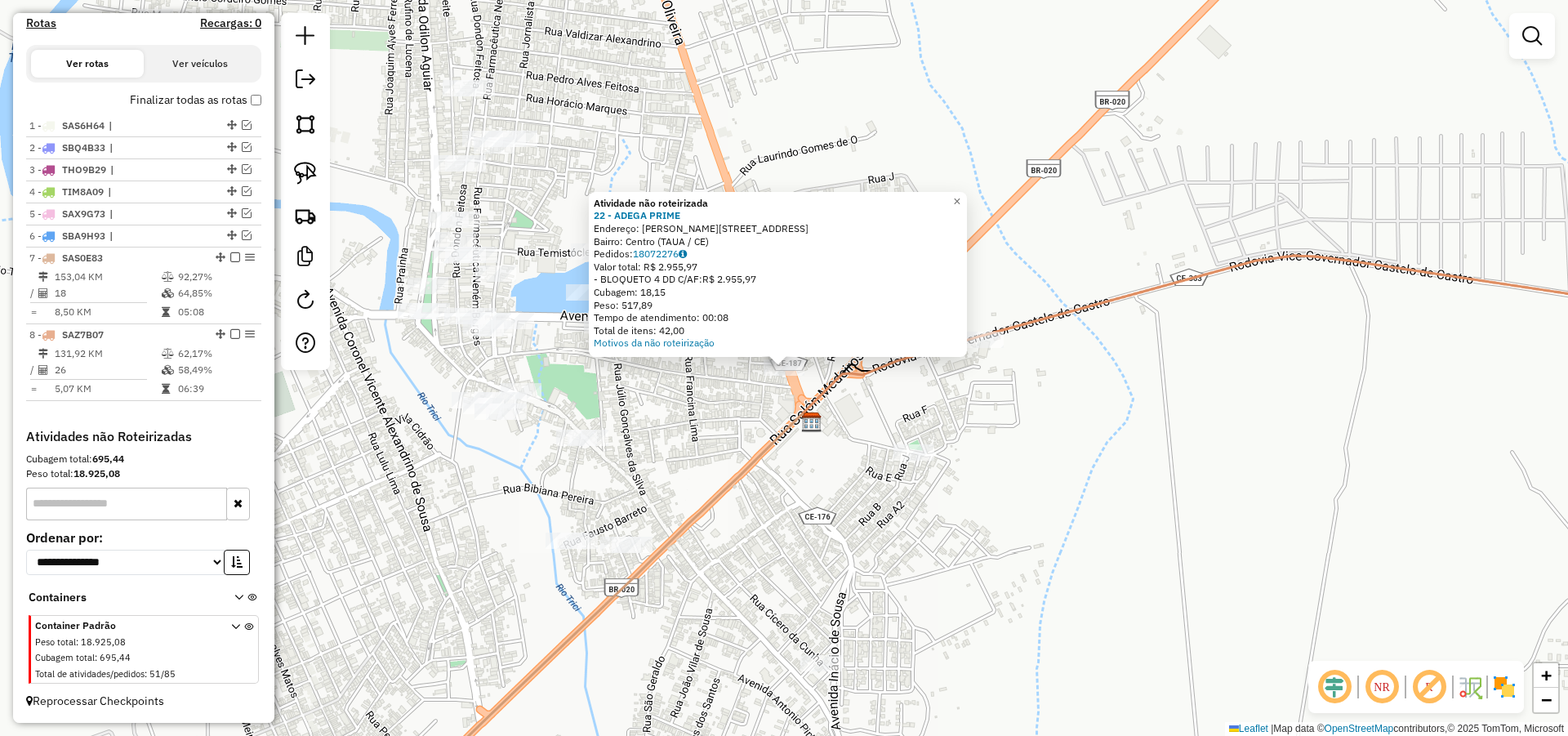
drag, startPoint x: 635, startPoint y: 368, endPoint x: 643, endPoint y: 372, distance: 8.9
click at [635, 368] on div "Atividade não roteirizada 22 - ADEGA PRIME Endereço: DOMINGOS GOMES 27 Bairro: …" at bounding box center [784, 368] width 1568 height 736
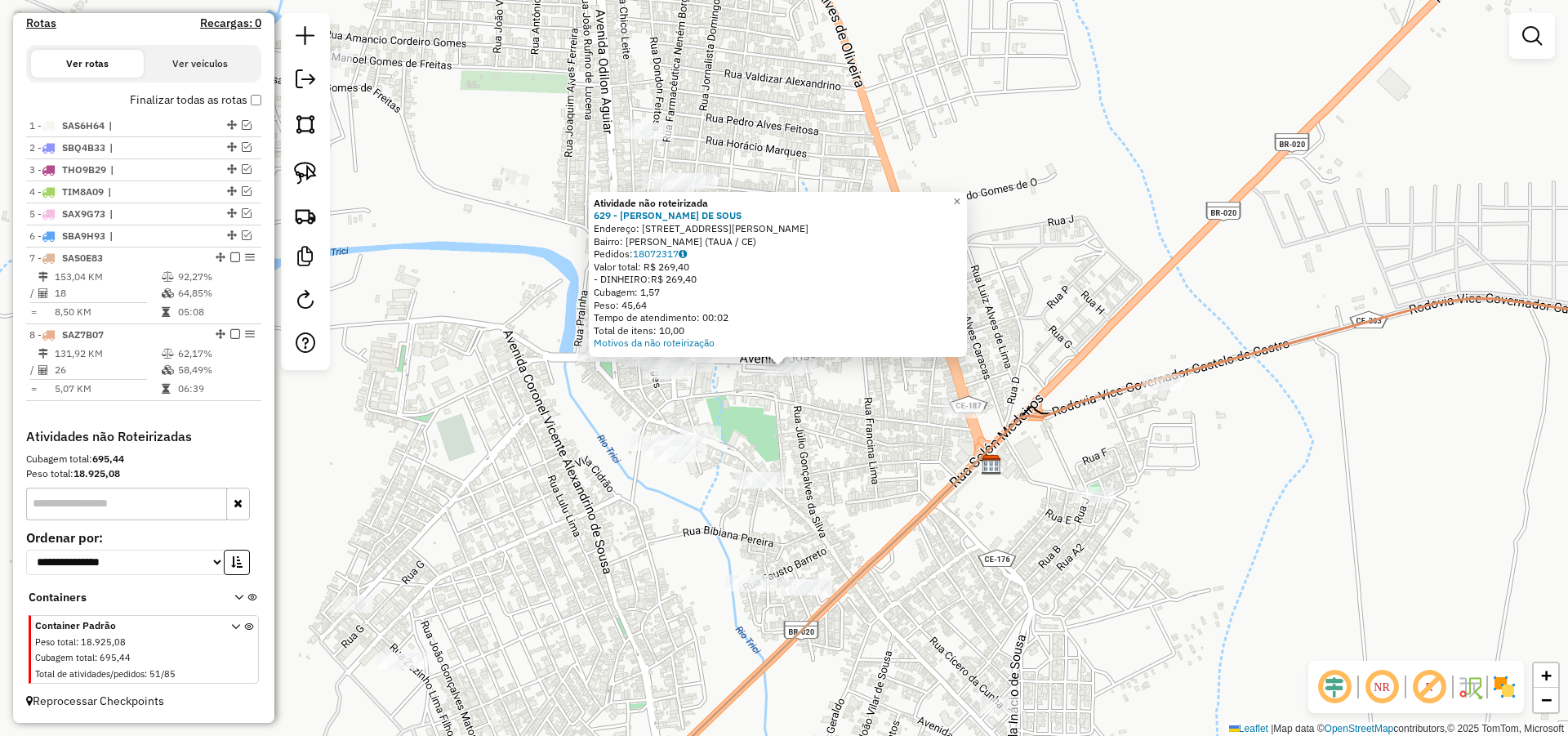
click at [801, 407] on div "Atividade não roteirizada 629 - SERGIO ALVES DE SOUS Endereço: R RUA CANDIDO AL…" at bounding box center [784, 368] width 1568 height 736
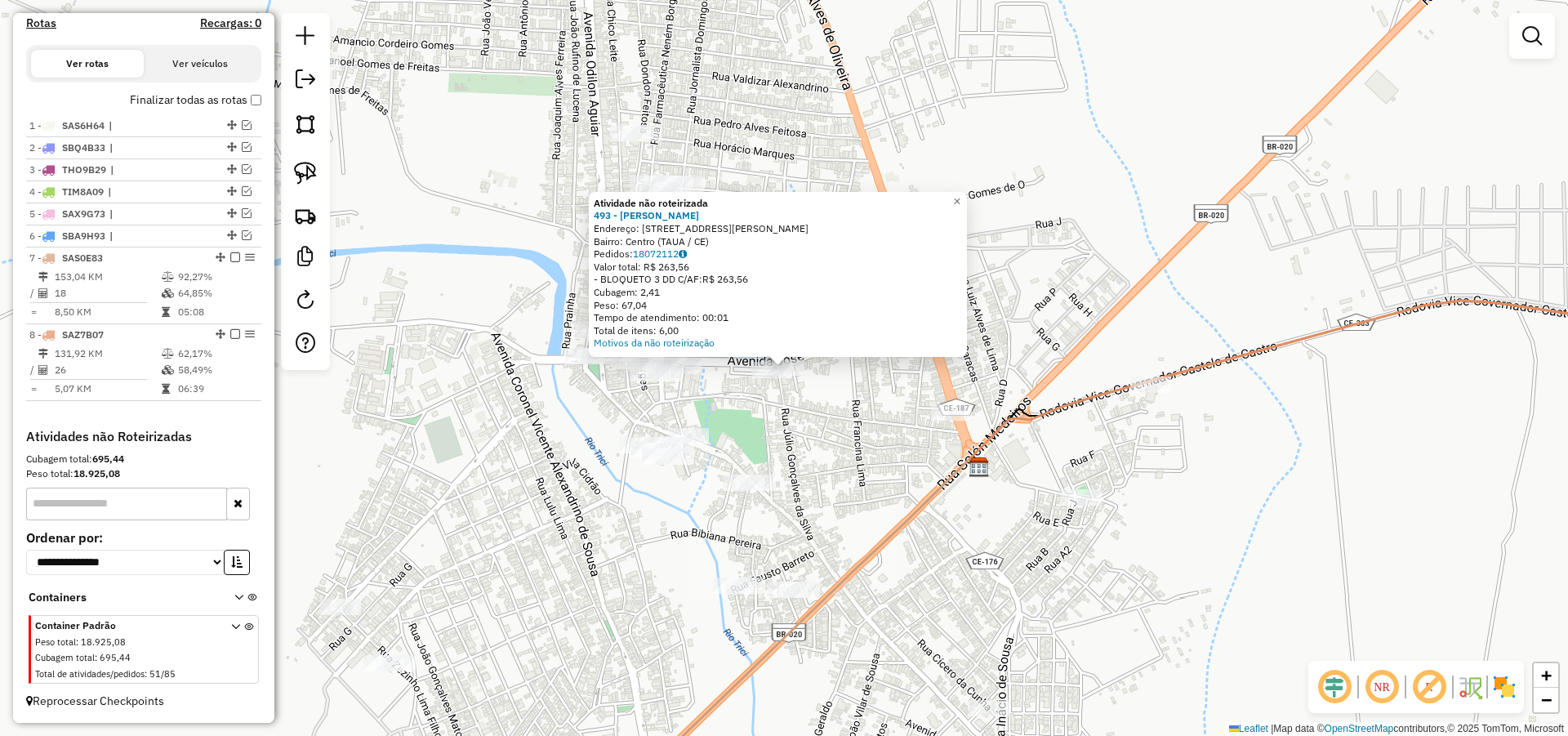
click at [825, 423] on div "Atividade não roteirizada 493 - SIMONE LOIOLA LIMA Endereço: AV JOSE VALDEMAR R…" at bounding box center [784, 368] width 1568 height 736
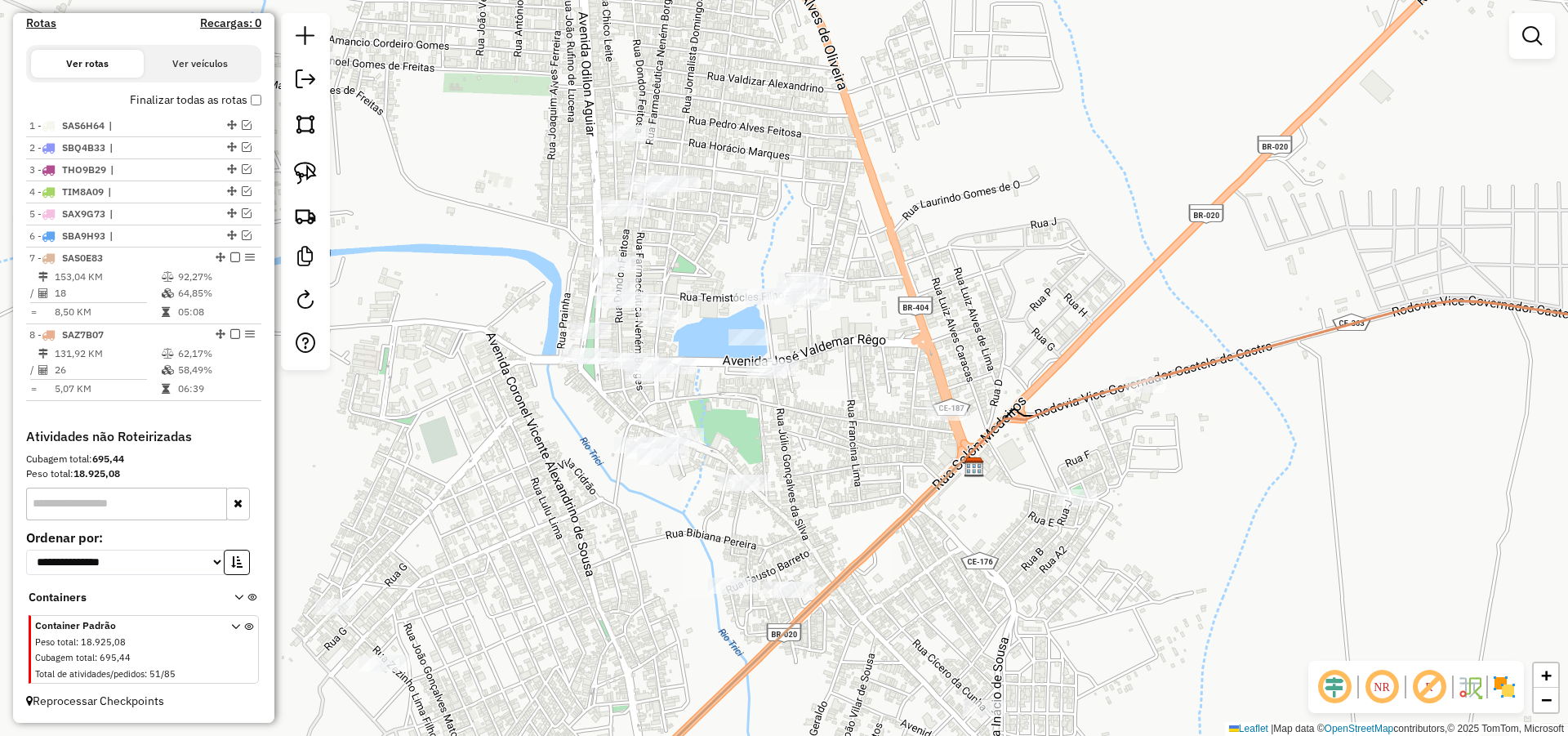
drag, startPoint x: 854, startPoint y: 430, endPoint x: 828, endPoint y: 430, distance: 26.0
click at [839, 430] on div "Janela de atendimento Grade de atendimento Capacidade Transportadoras Veículos …" at bounding box center [784, 368] width 1568 height 736
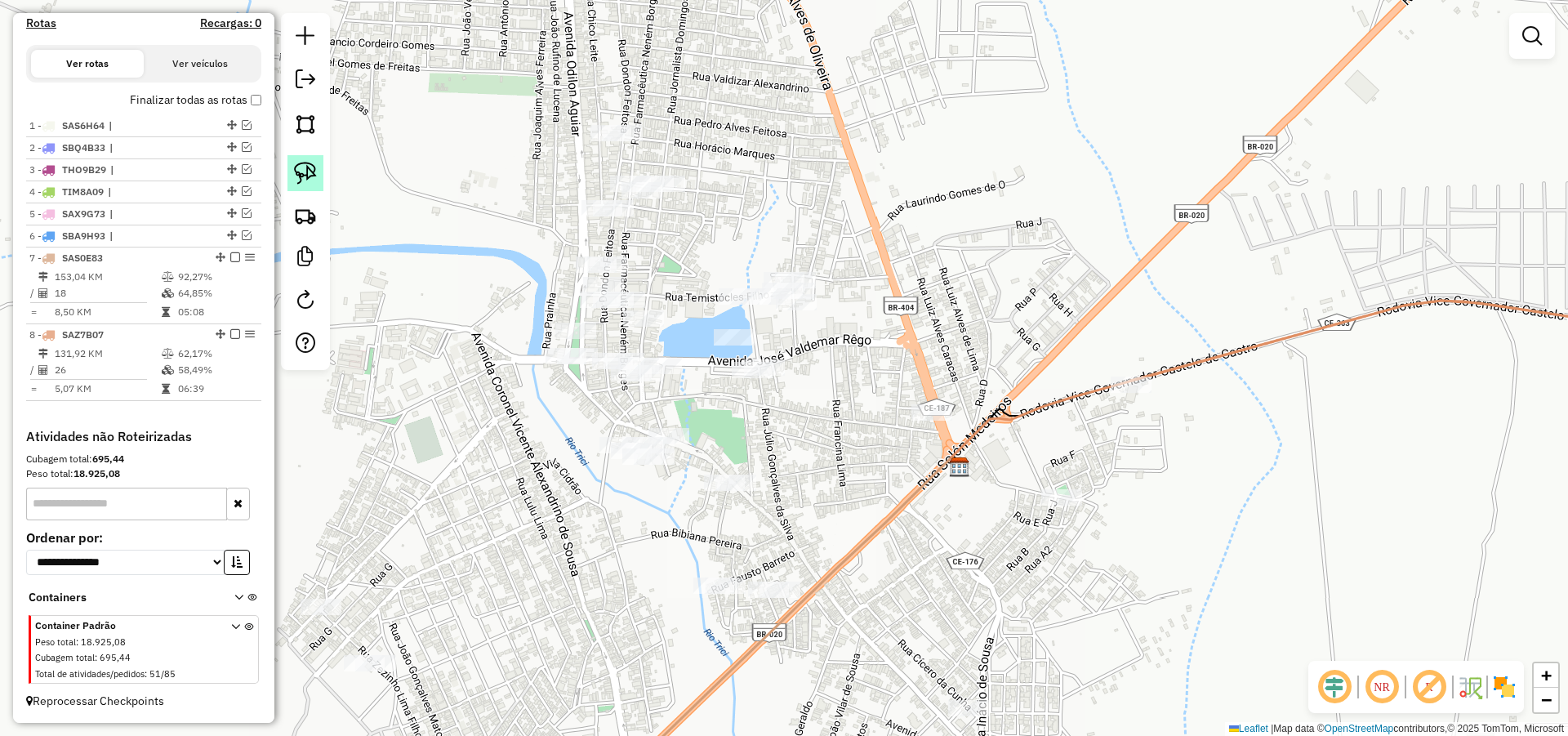
click at [311, 181] on img at bounding box center [305, 174] width 23 height 23
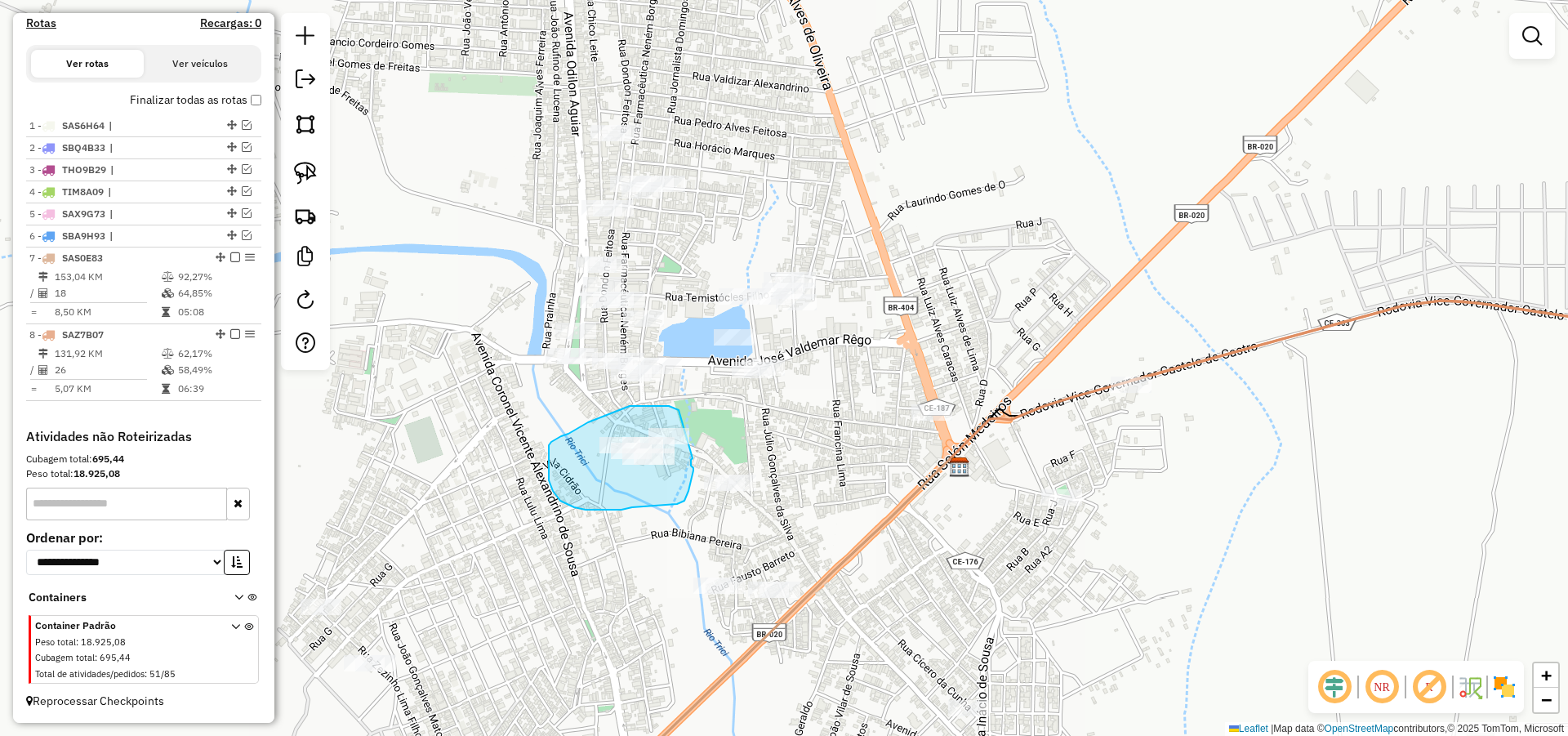
drag, startPoint x: 673, startPoint y: 407, endPoint x: 695, endPoint y: 455, distance: 52.8
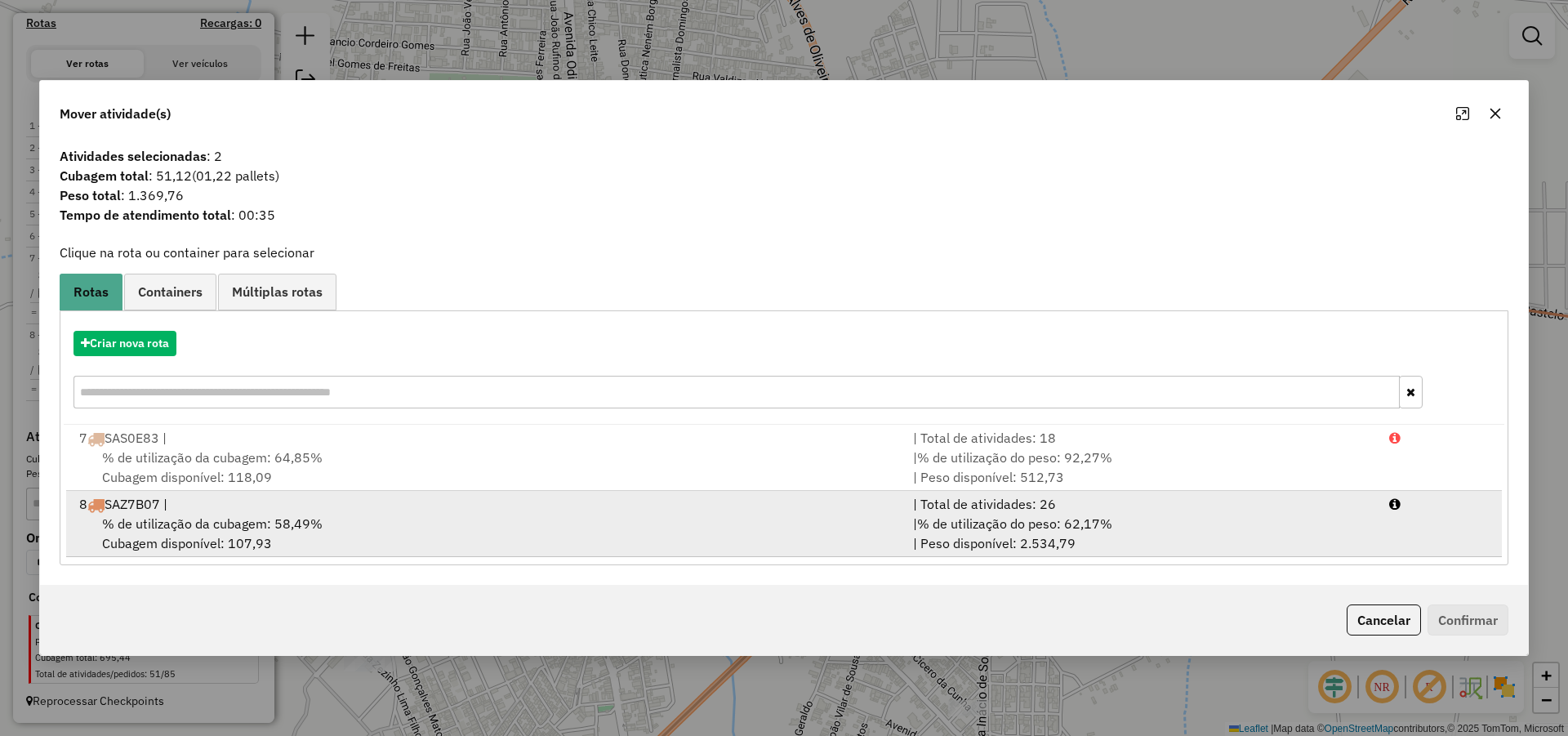
click at [516, 520] on div "% de utilização da cubagem: 58,49% Cubagem disponível: 107,93" at bounding box center [487, 534] width 834 height 39
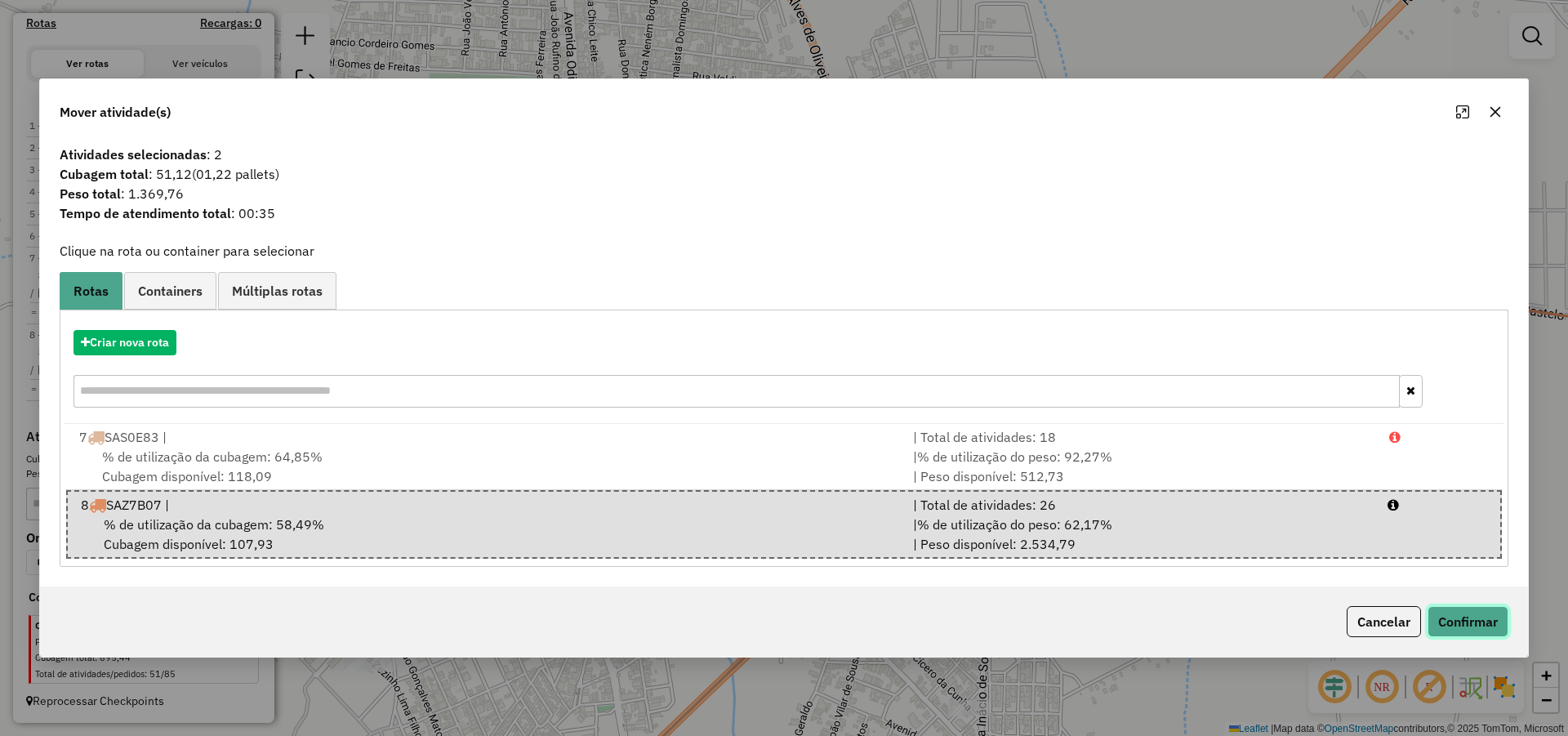
click at [1487, 620] on button "Confirmar" at bounding box center [1468, 621] width 81 height 31
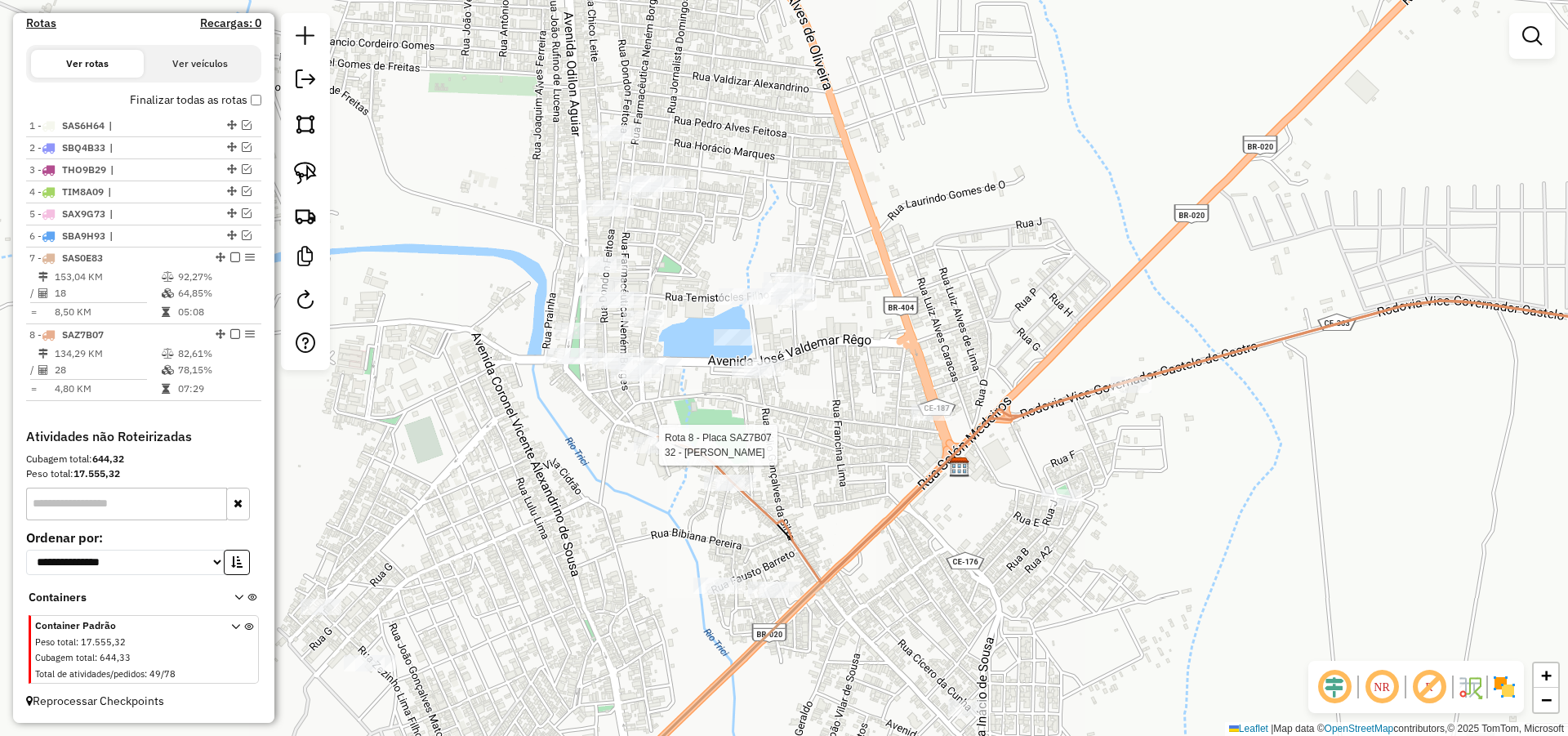
select select "*********"
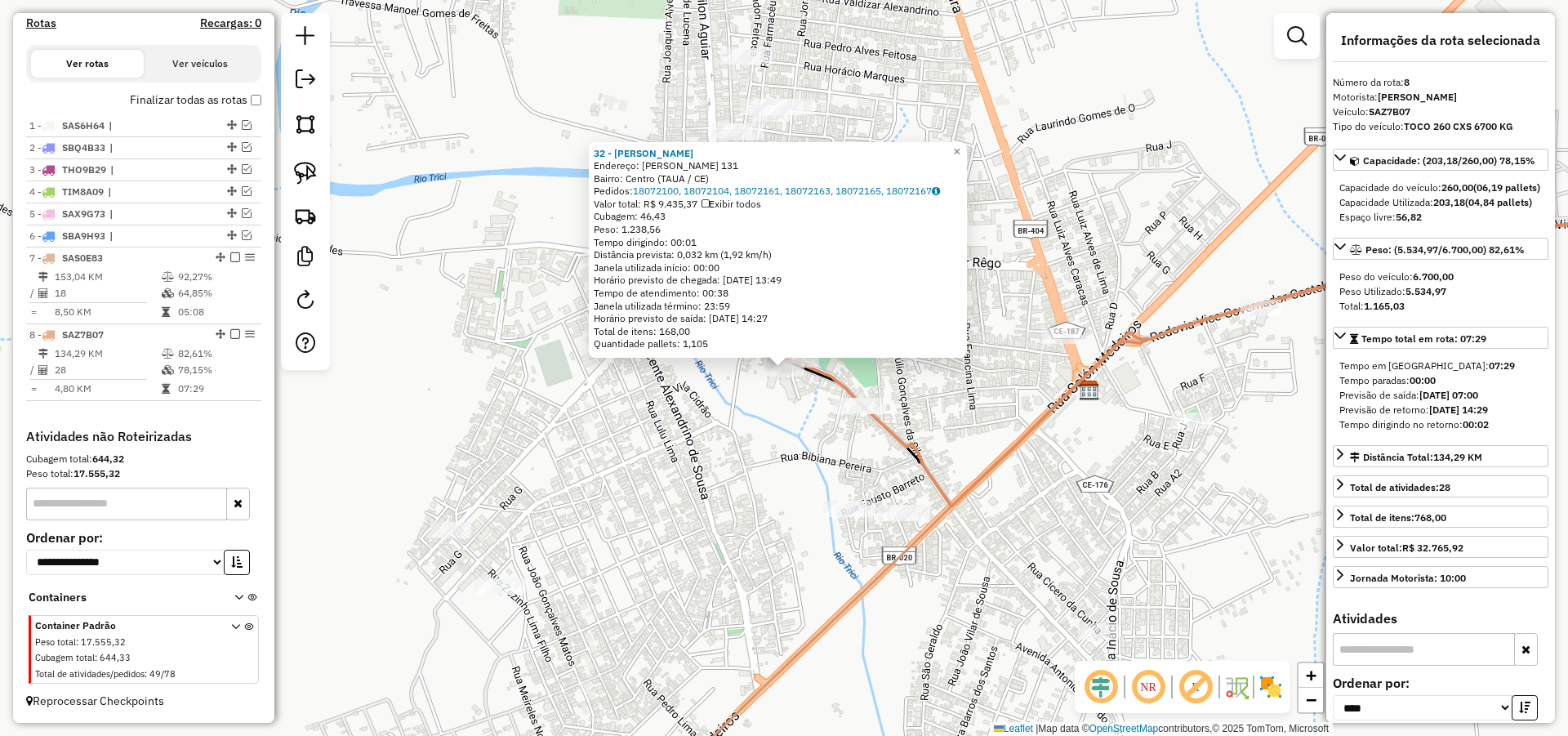
click at [1001, 457] on icon at bounding box center [1255, 365] width 937 height 283
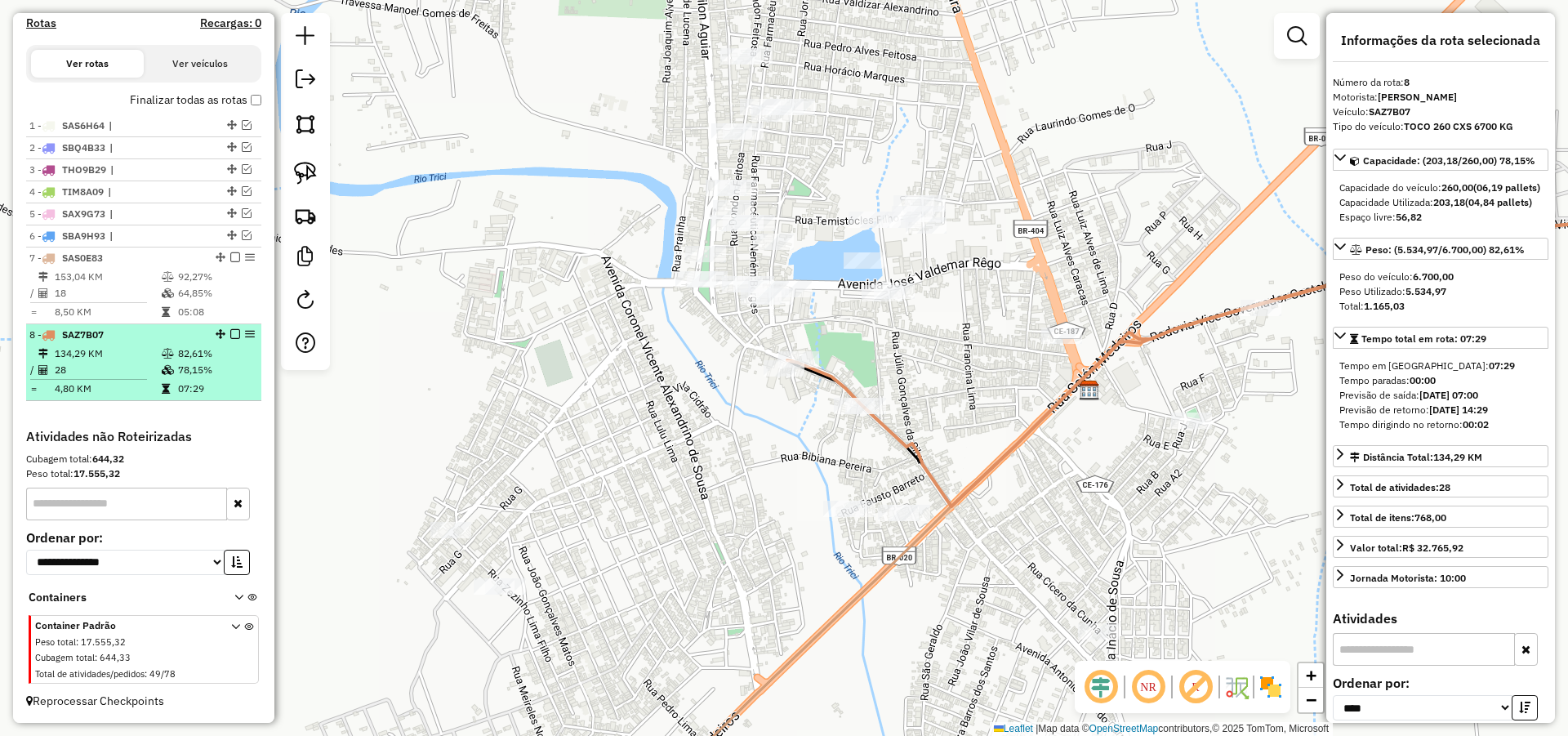
click at [230, 333] on em at bounding box center [234, 334] width 10 height 10
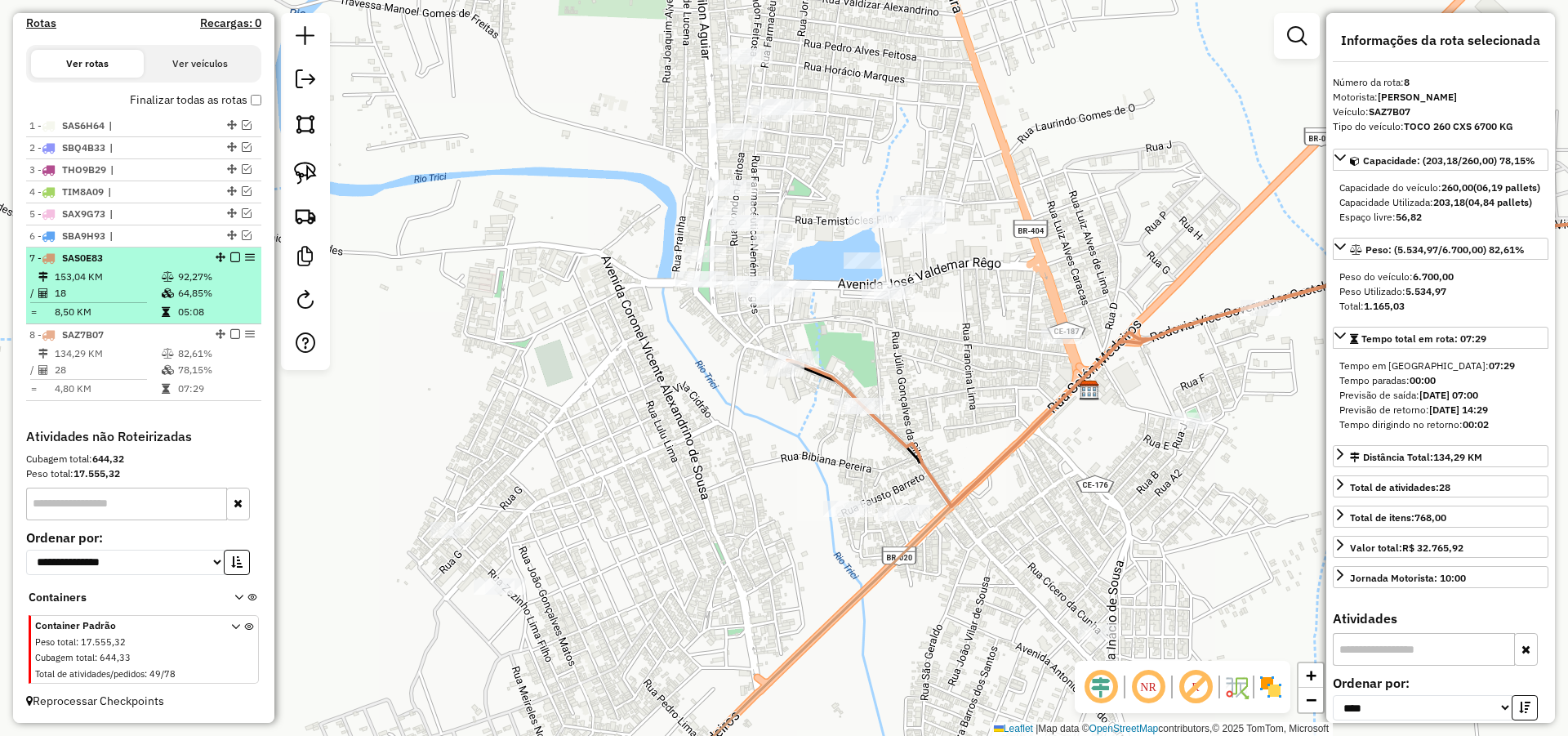
scroll to position [475, 0]
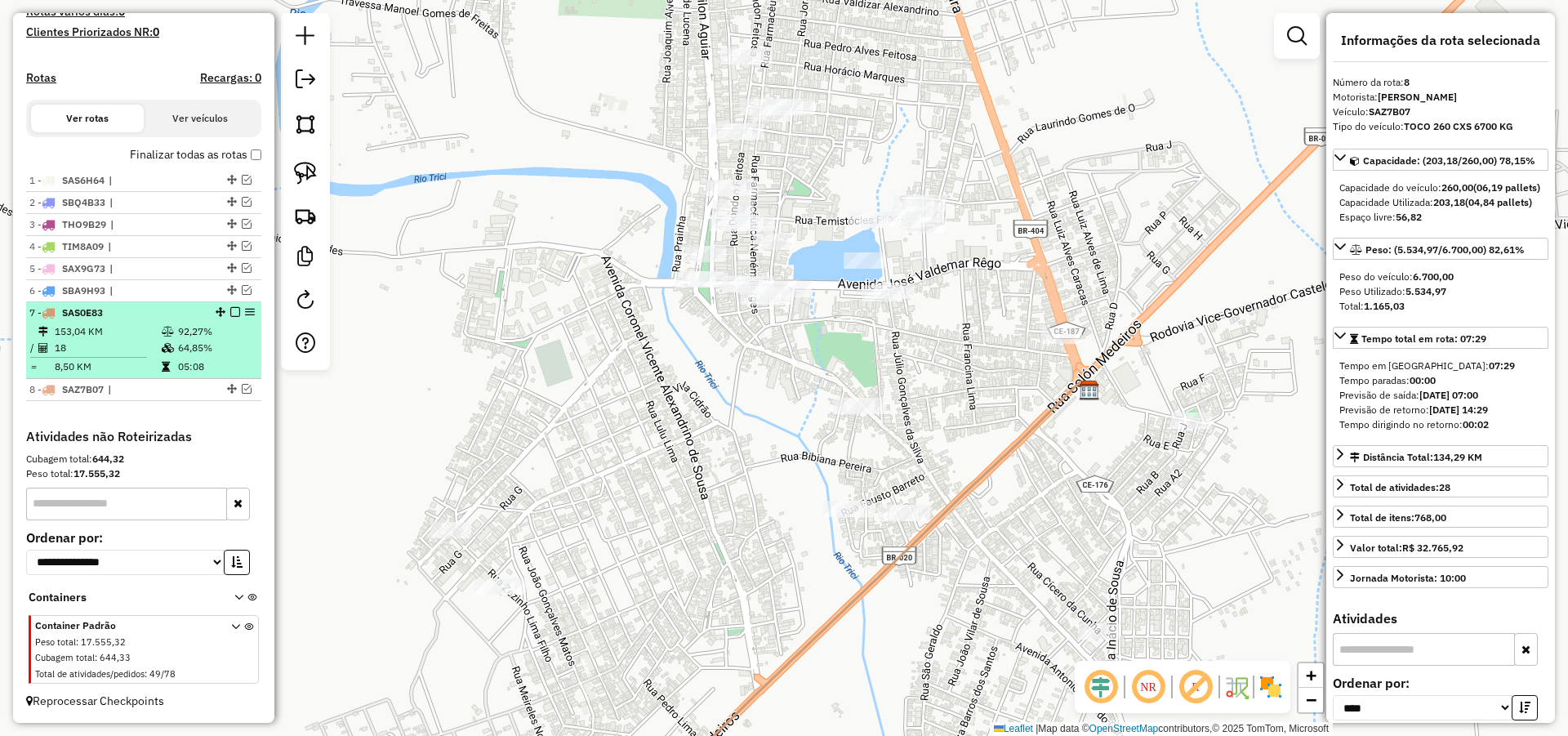
click at [235, 310] on div at bounding box center [230, 312] width 49 height 10
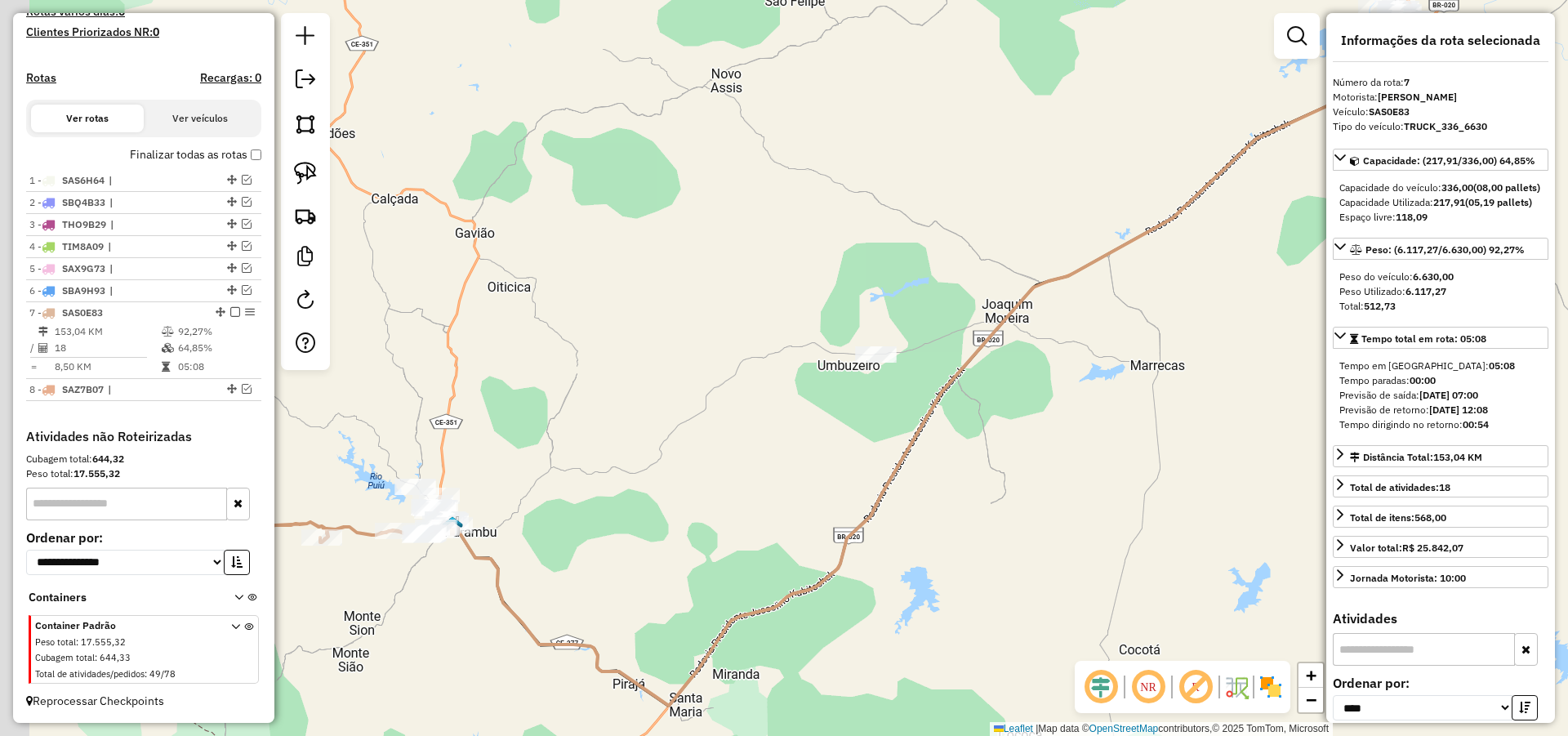
drag, startPoint x: 510, startPoint y: 384, endPoint x: 660, endPoint y: 374, distance: 150.3
click at [660, 374] on div "Janela de atendimento Grade de atendimento Capacidade Transportadoras Veículos …" at bounding box center [784, 368] width 1568 height 736
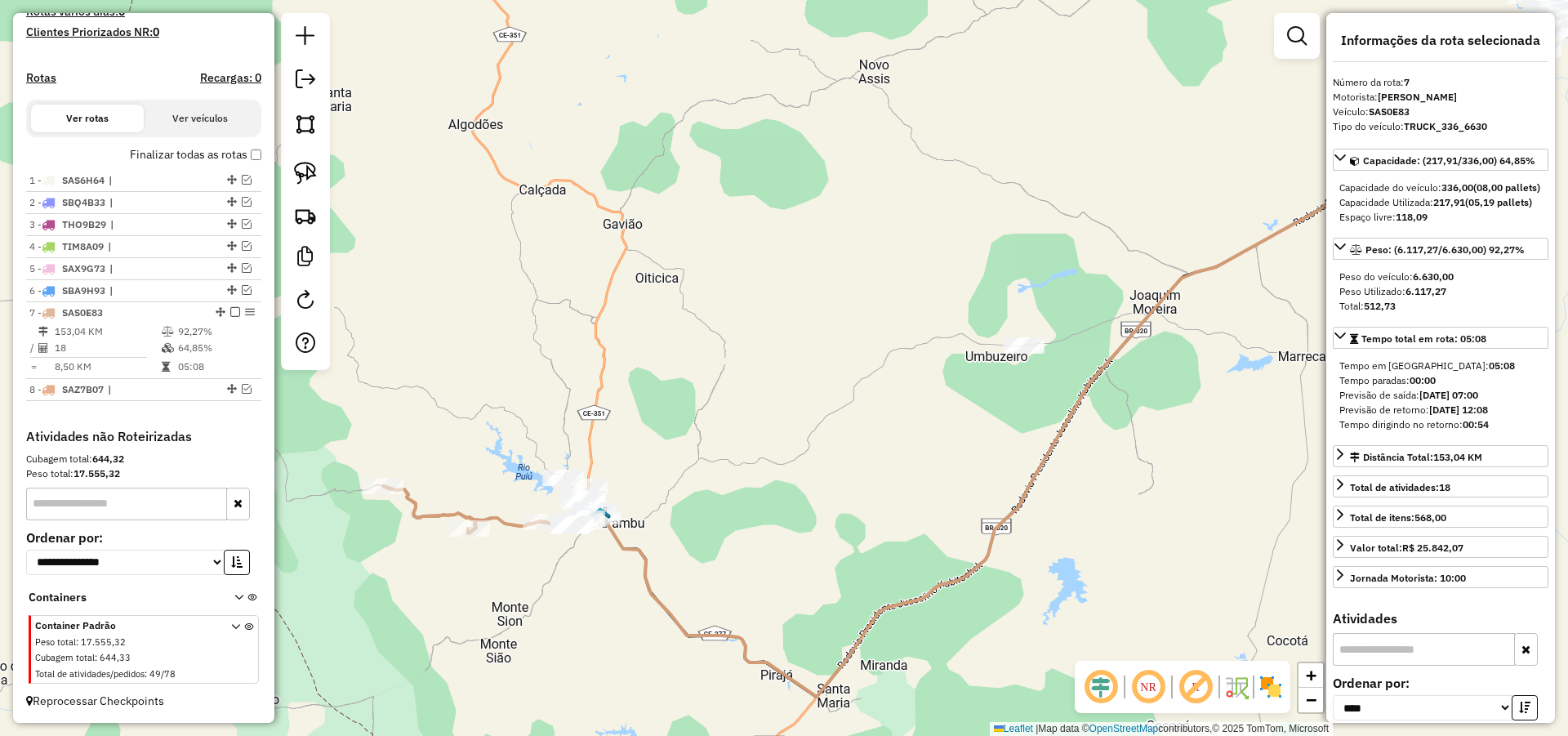
drag, startPoint x: 957, startPoint y: 304, endPoint x: 815, endPoint y: 304, distance: 142.0
click at [881, 311] on div "Janela de atendimento Grade de atendimento Capacidade Transportadoras Veículos …" at bounding box center [784, 368] width 1568 height 736
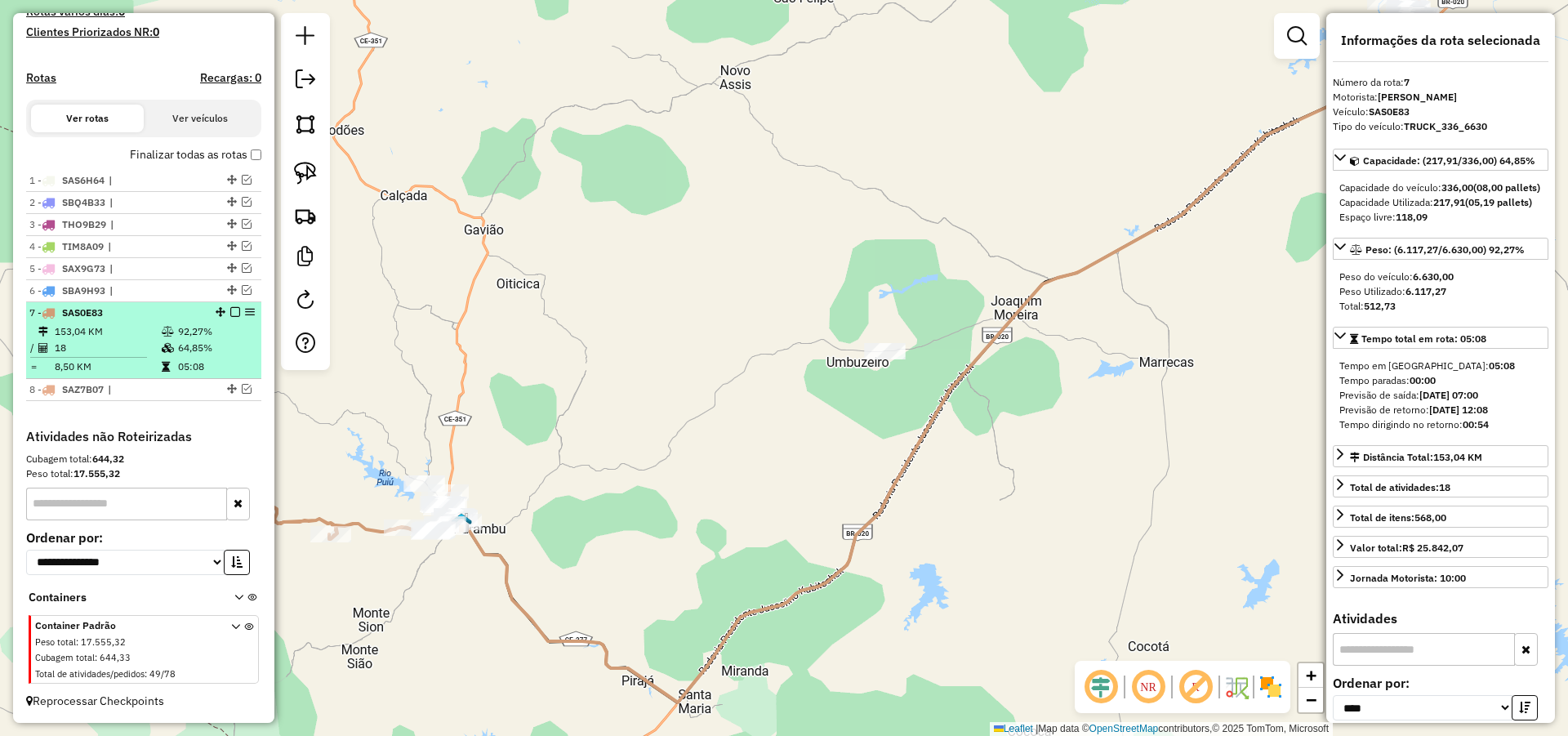
click at [230, 310] on em at bounding box center [234, 312] width 10 height 10
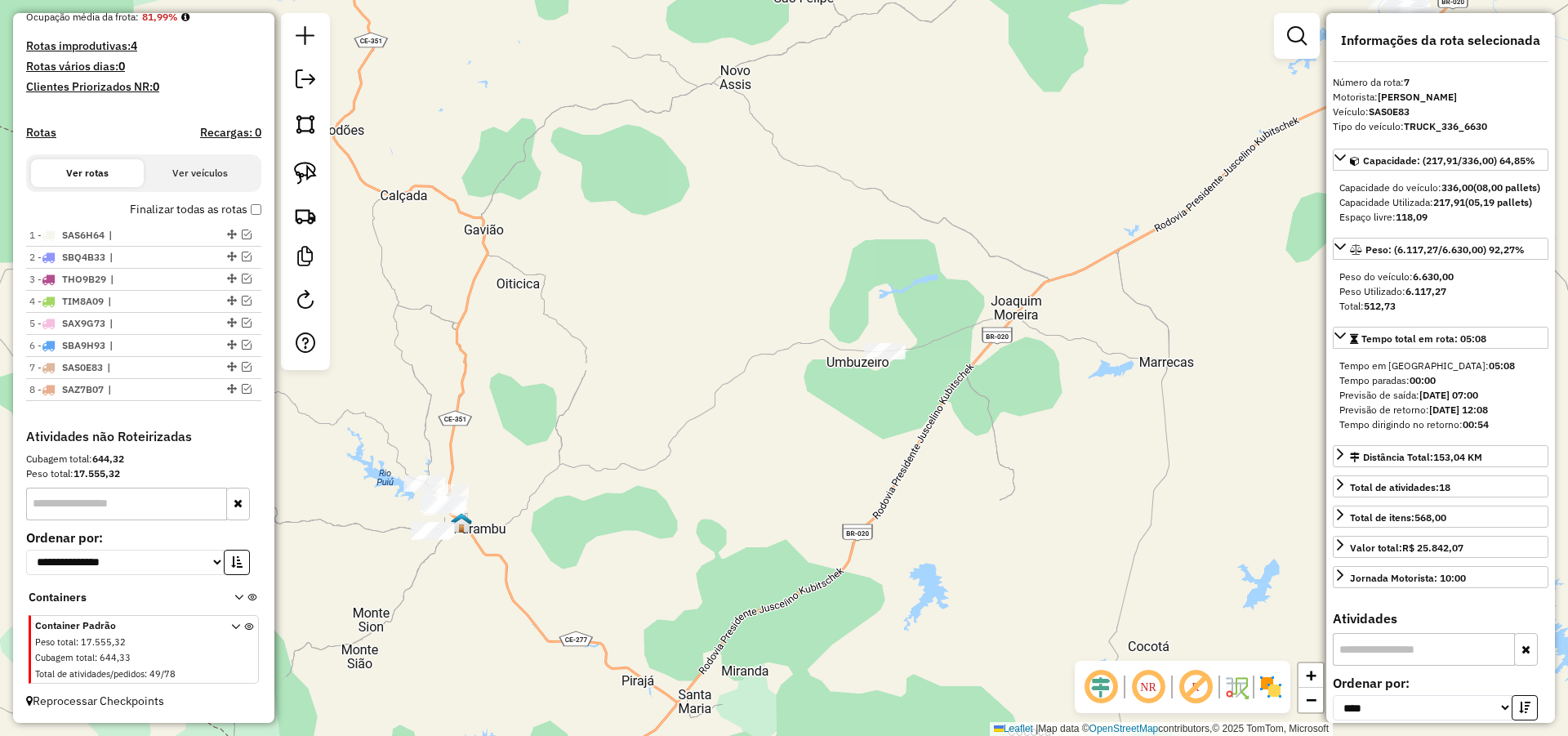
scroll to position [421, 0]
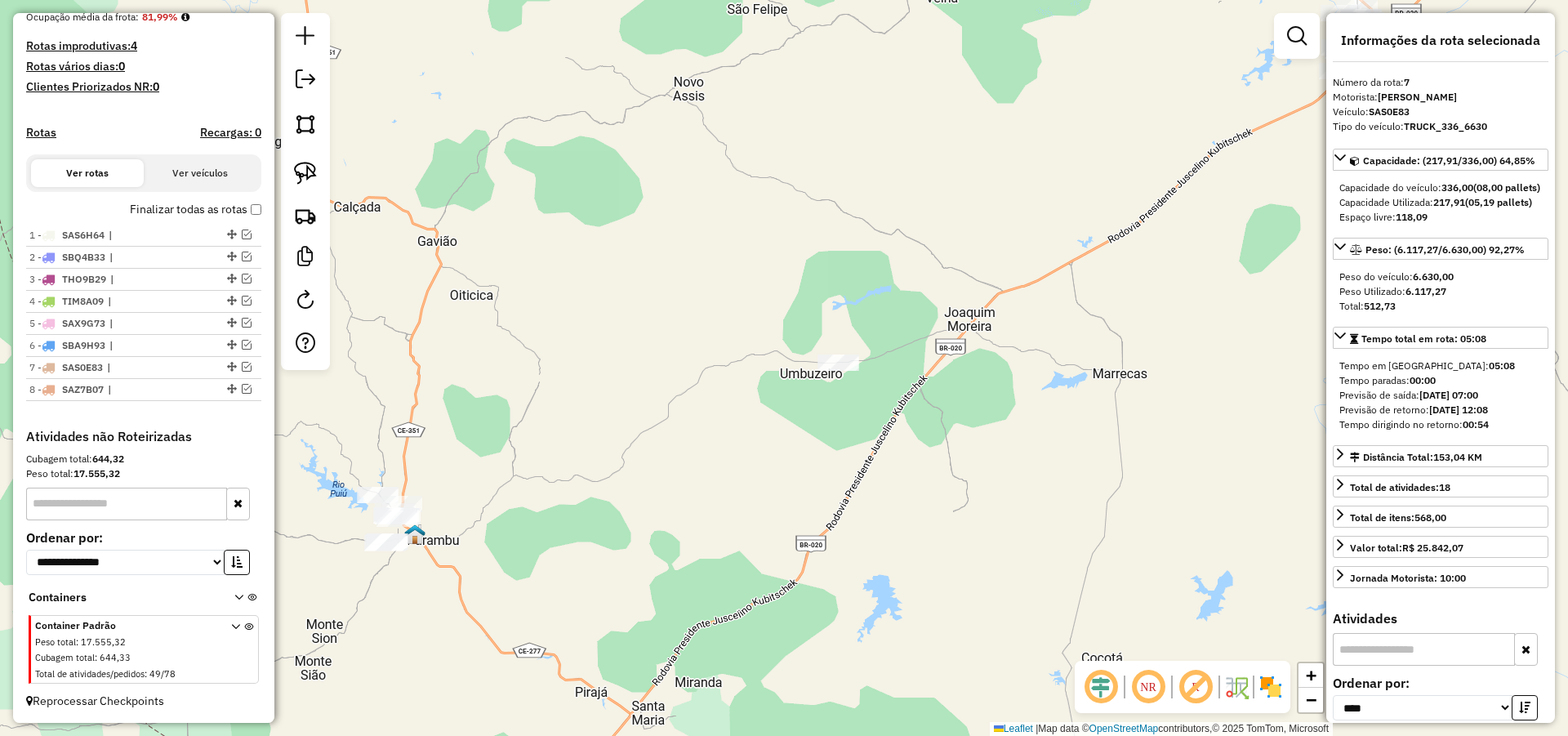
drag, startPoint x: 777, startPoint y: 311, endPoint x: 592, endPoint y: 341, distance: 187.4
click at [606, 338] on div "Janela de atendimento Grade de atendimento Capacidade Transportadoras Veículos …" at bounding box center [784, 368] width 1568 height 736
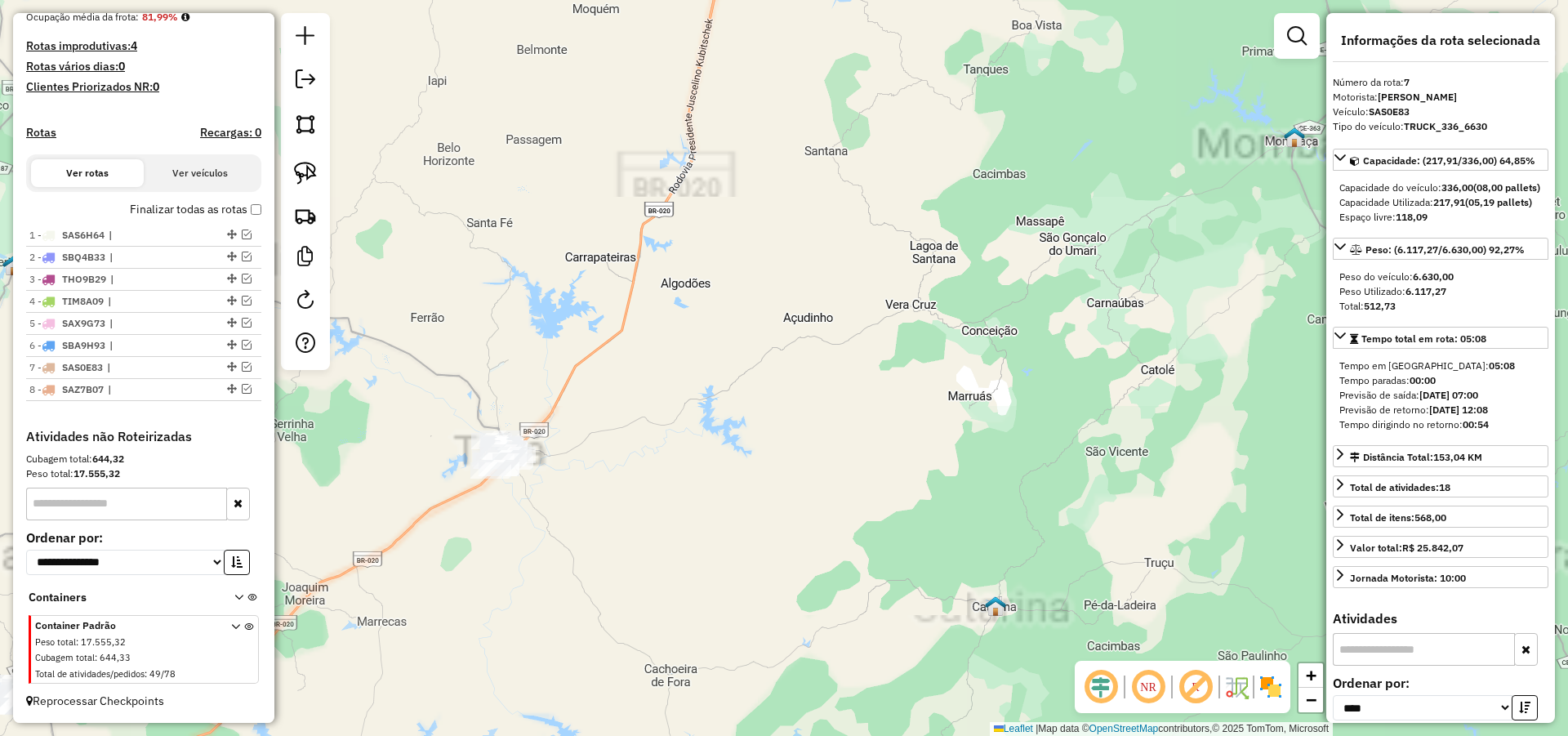
drag, startPoint x: 591, startPoint y: 282, endPoint x: 890, endPoint y: 340, distance: 304.6
click at [885, 344] on div "Janela de atendimento Grade de atendimento Capacidade Transportadoras Veículos …" at bounding box center [784, 368] width 1568 height 736
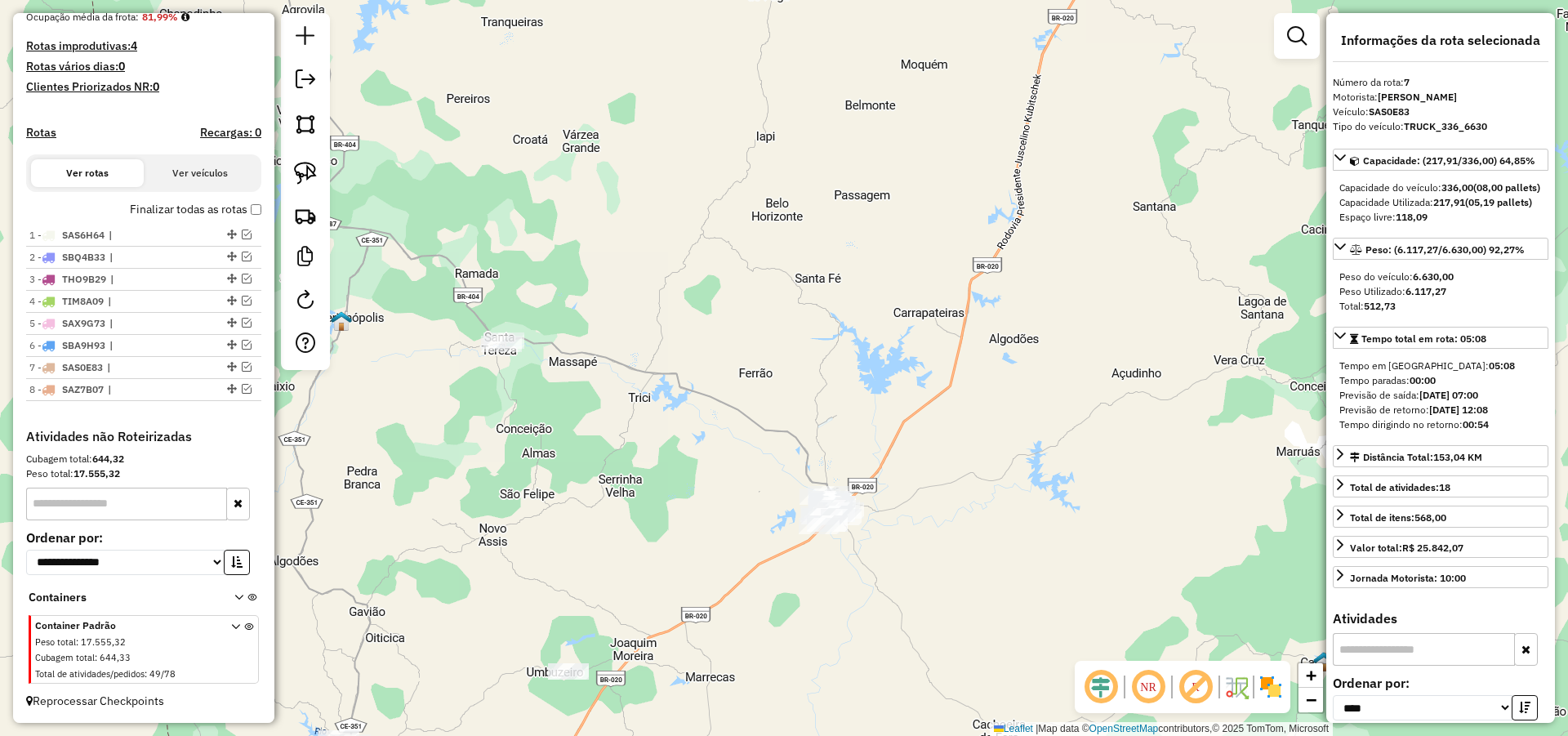
drag, startPoint x: 591, startPoint y: 348, endPoint x: 647, endPoint y: 323, distance: 61.3
click at [650, 325] on div "Janela de atendimento Grade de atendimento Capacidade Transportadoras Veículos …" at bounding box center [784, 368] width 1568 height 736
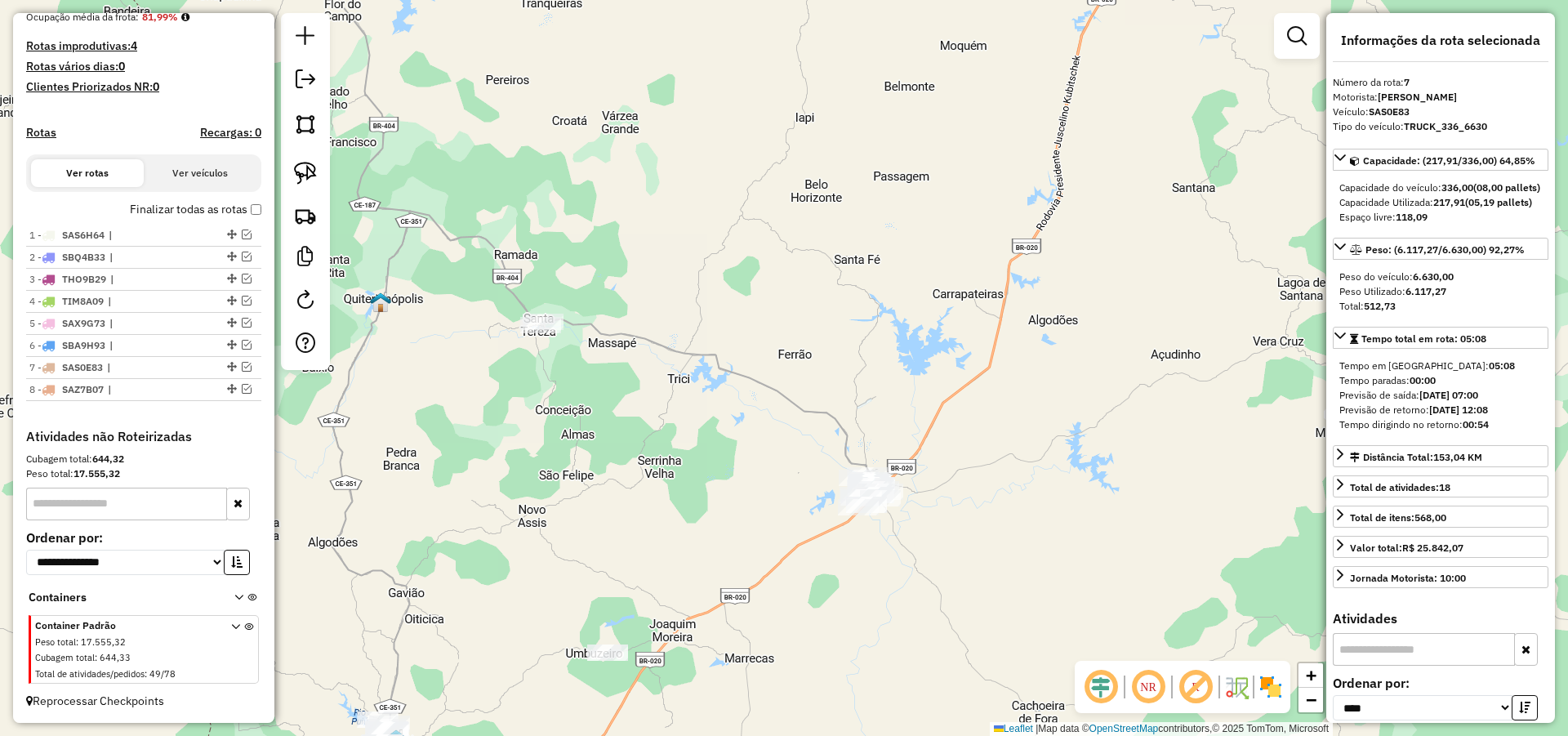
drag, startPoint x: 581, startPoint y: 338, endPoint x: 579, endPoint y: 252, distance: 86.0
click at [579, 254] on div "Janela de atendimento Grade de atendimento Capacidade Transportadoras Veículos …" at bounding box center [784, 368] width 1568 height 736
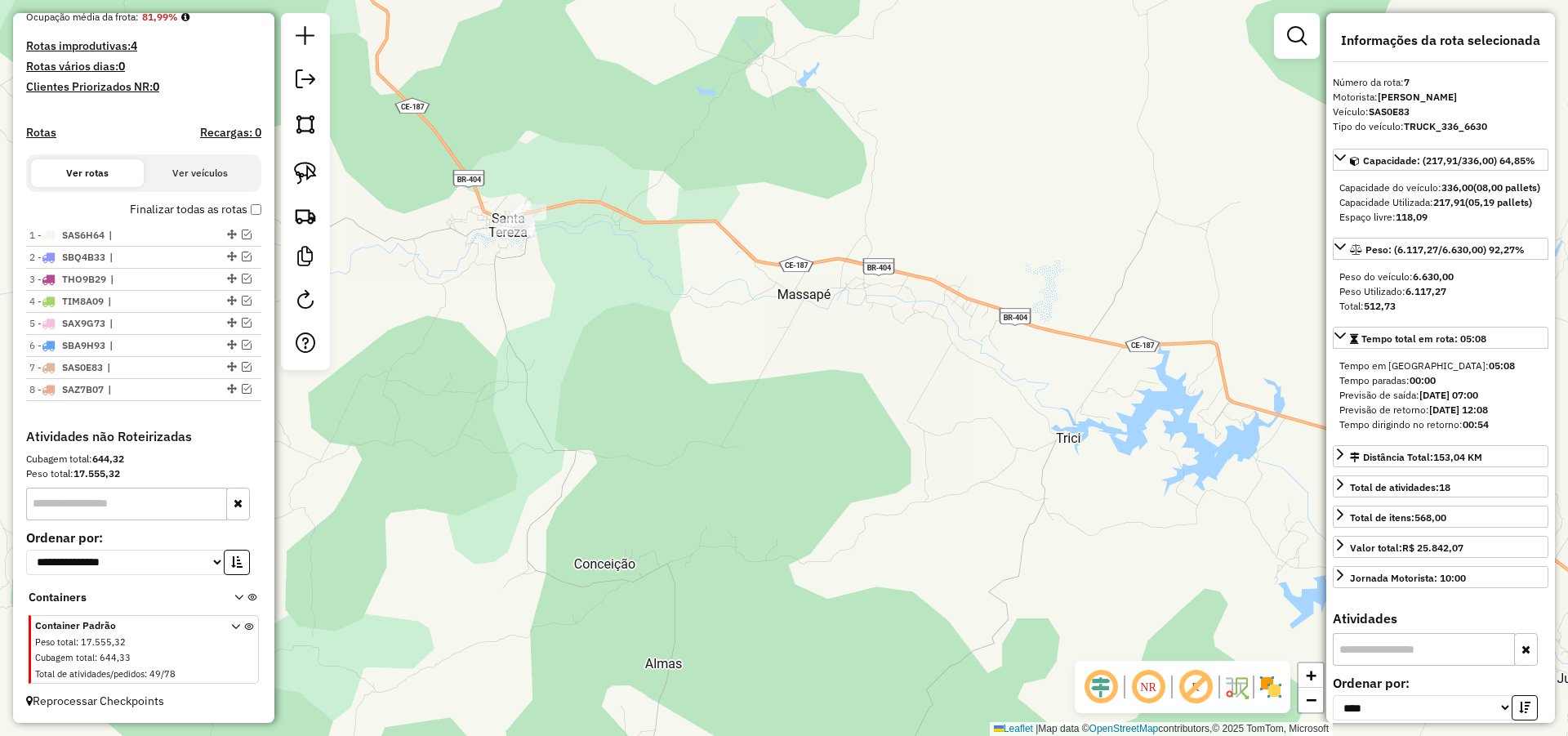
drag, startPoint x: 592, startPoint y: 265, endPoint x: 600, endPoint y: 282, distance: 18.8
click at [600, 282] on div "Janela de atendimento Grade de atendimento Capacidade Transportadoras Veículos …" at bounding box center [784, 368] width 1568 height 736
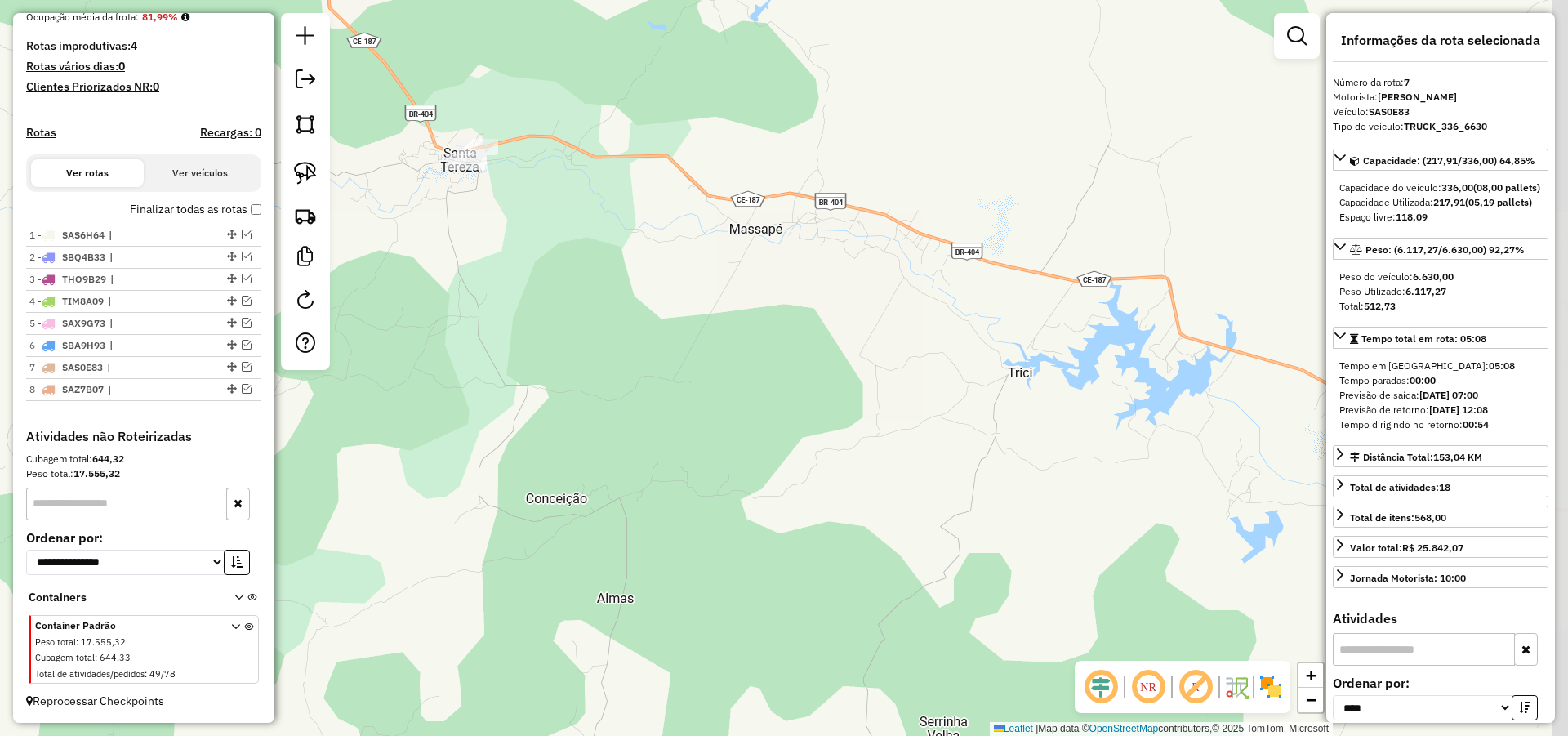
drag, startPoint x: 736, startPoint y: 365, endPoint x: 682, endPoint y: 302, distance: 83.0
click at [686, 302] on div "Janela de atendimento Grade de atendimento Capacidade Transportadoras Veículos …" at bounding box center [784, 368] width 1568 height 736
click at [318, 164] on link at bounding box center [305, 173] width 36 height 36
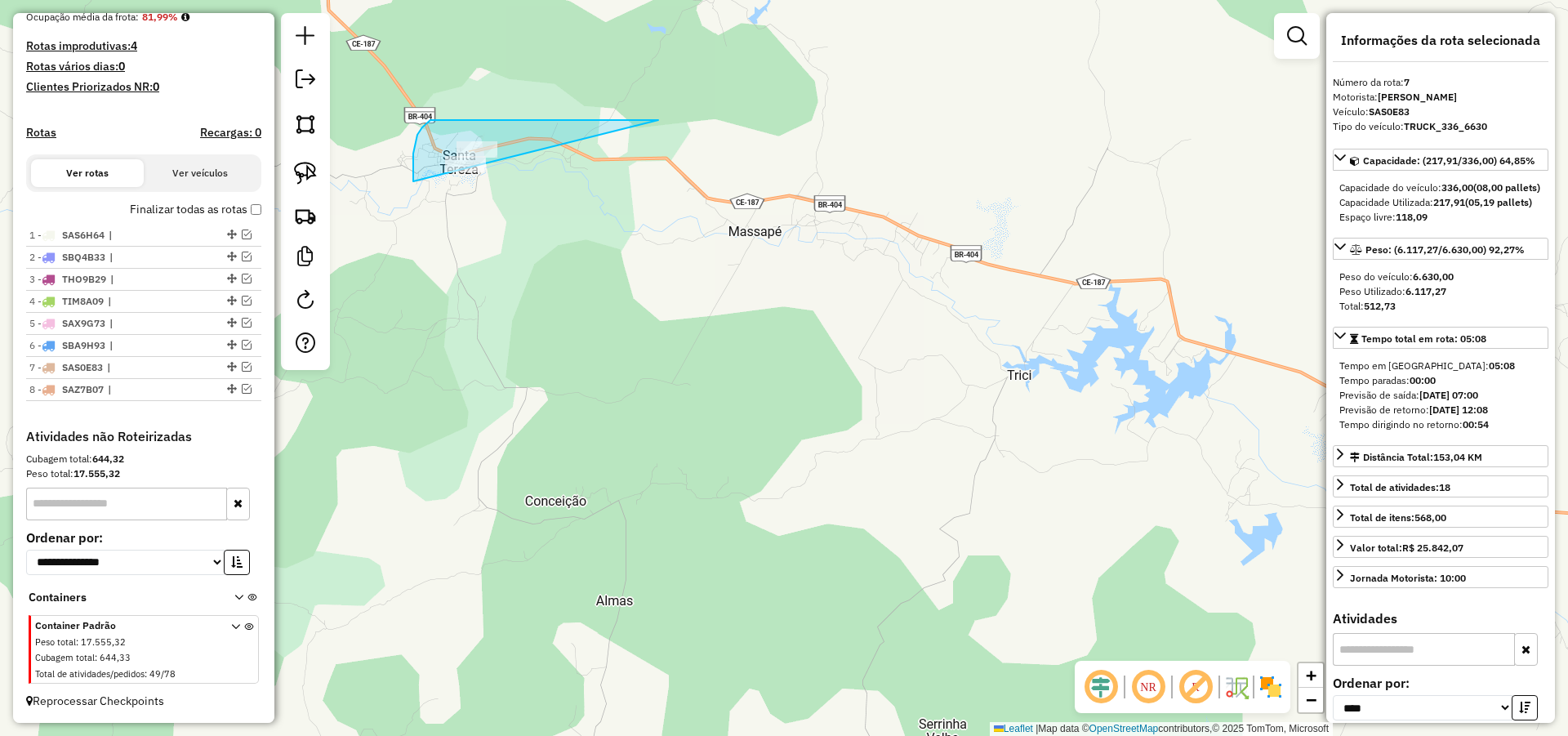
drag, startPoint x: 558, startPoint y: 120, endPoint x: 462, endPoint y: 210, distance: 131.6
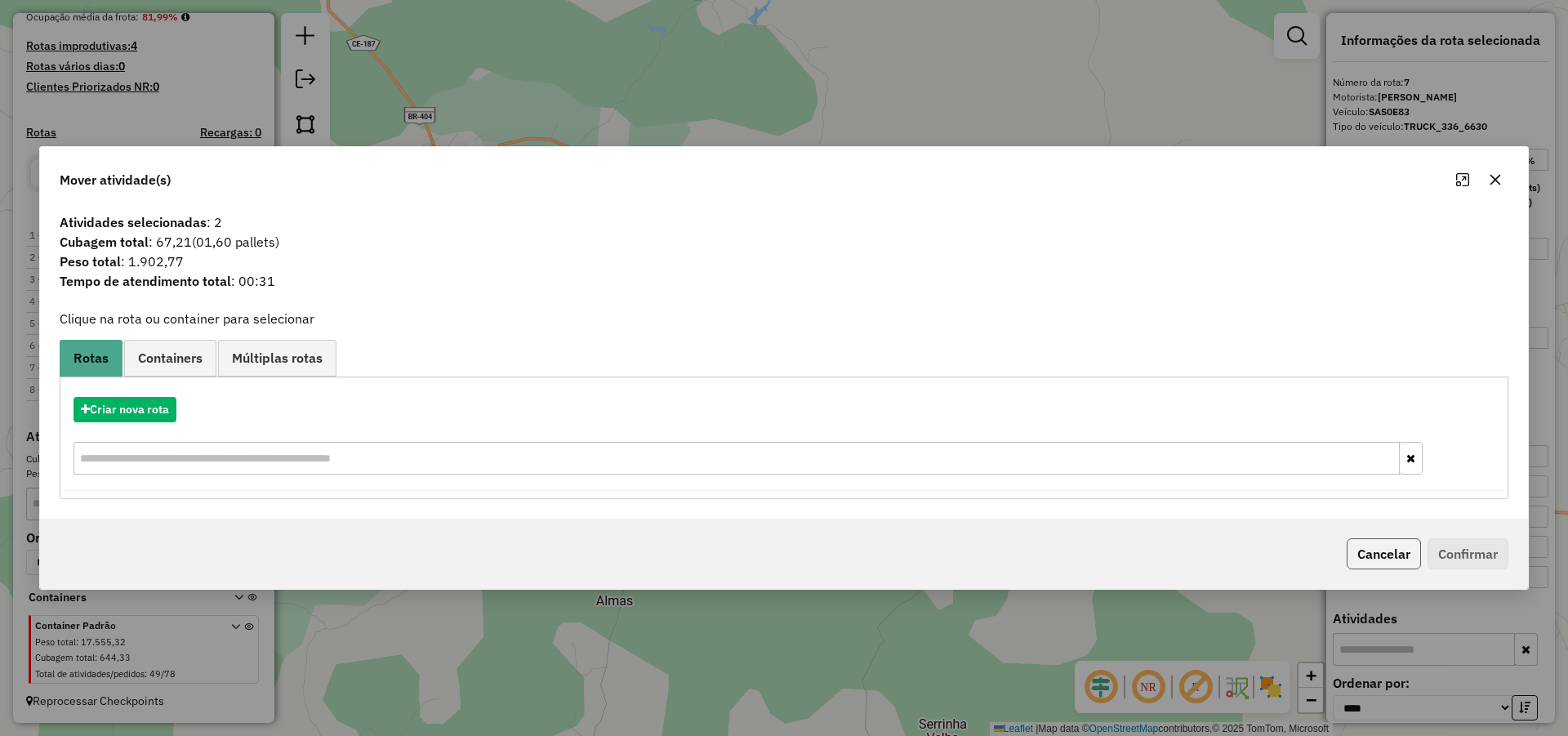
click at [1374, 554] on button "Cancelar" at bounding box center [1383, 553] width 74 height 31
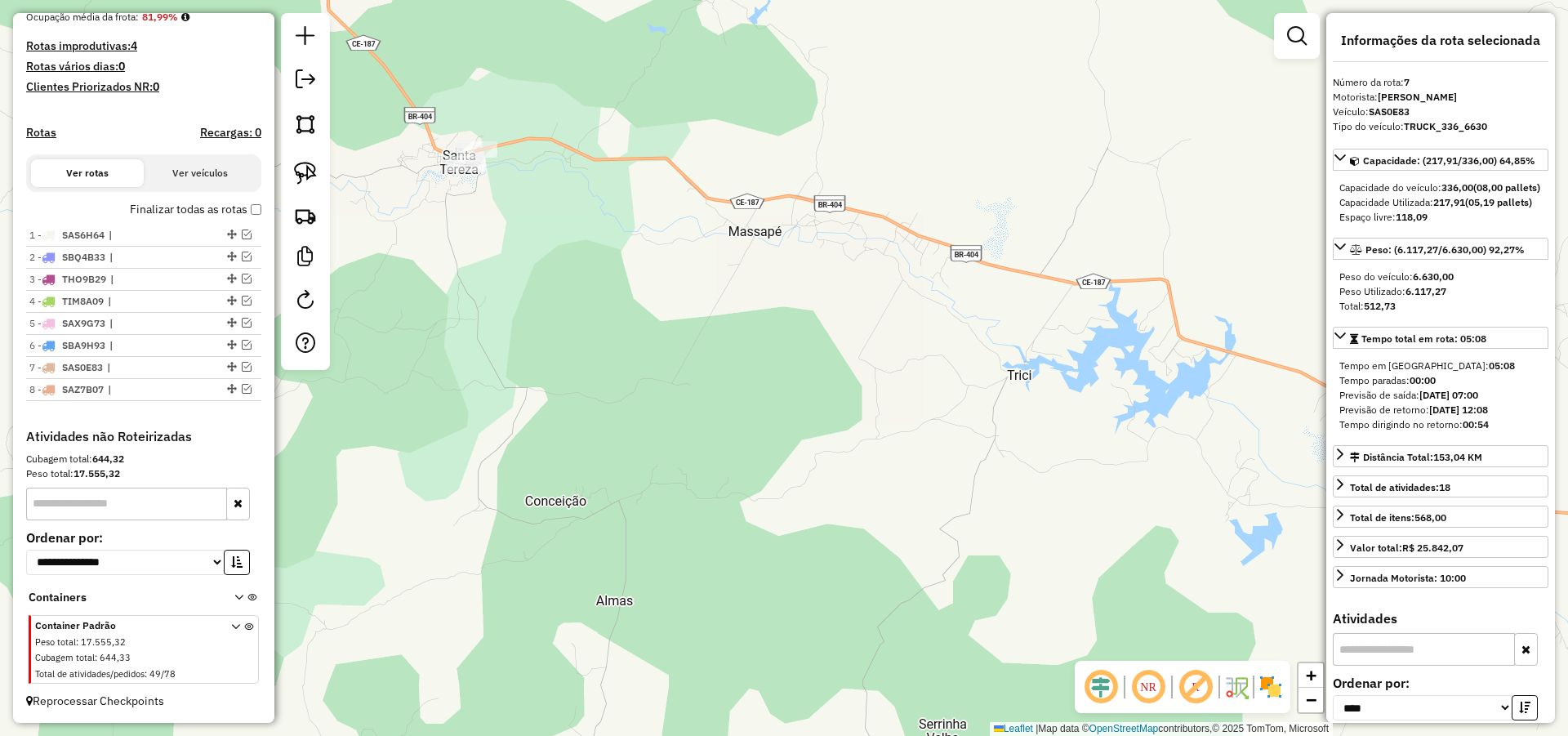
drag, startPoint x: 910, startPoint y: 430, endPoint x: 768, endPoint y: 360, distance: 158.3
click at [788, 357] on div "Janela de atendimento Grade de atendimento Capacidade Transportadoras Veículos …" at bounding box center [784, 368] width 1568 height 736
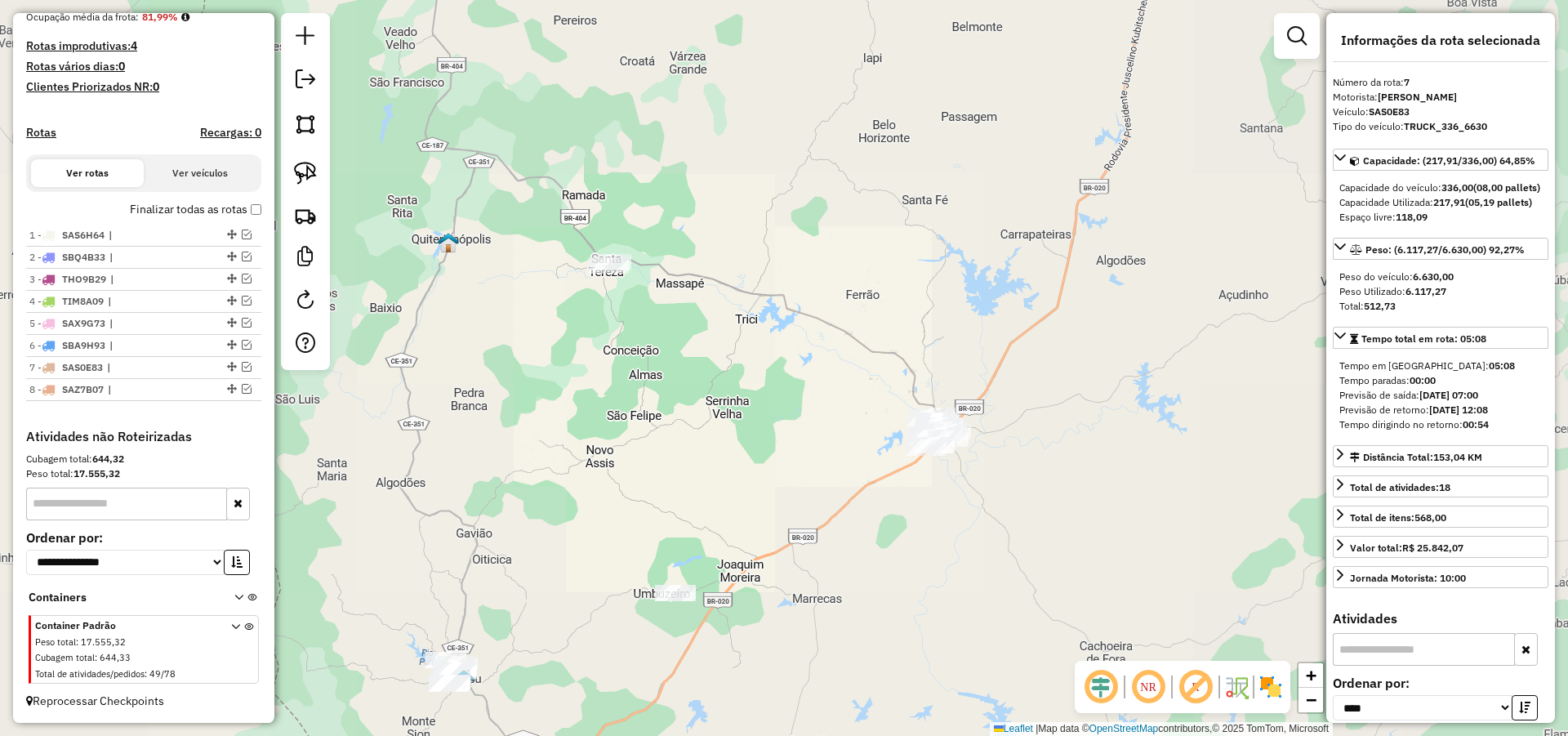
drag, startPoint x: 862, startPoint y: 414, endPoint x: 734, endPoint y: 374, distance: 134.1
click at [743, 380] on div "Janela de atendimento Grade de atendimento Capacidade Transportadoras Veículos …" at bounding box center [784, 368] width 1568 height 736
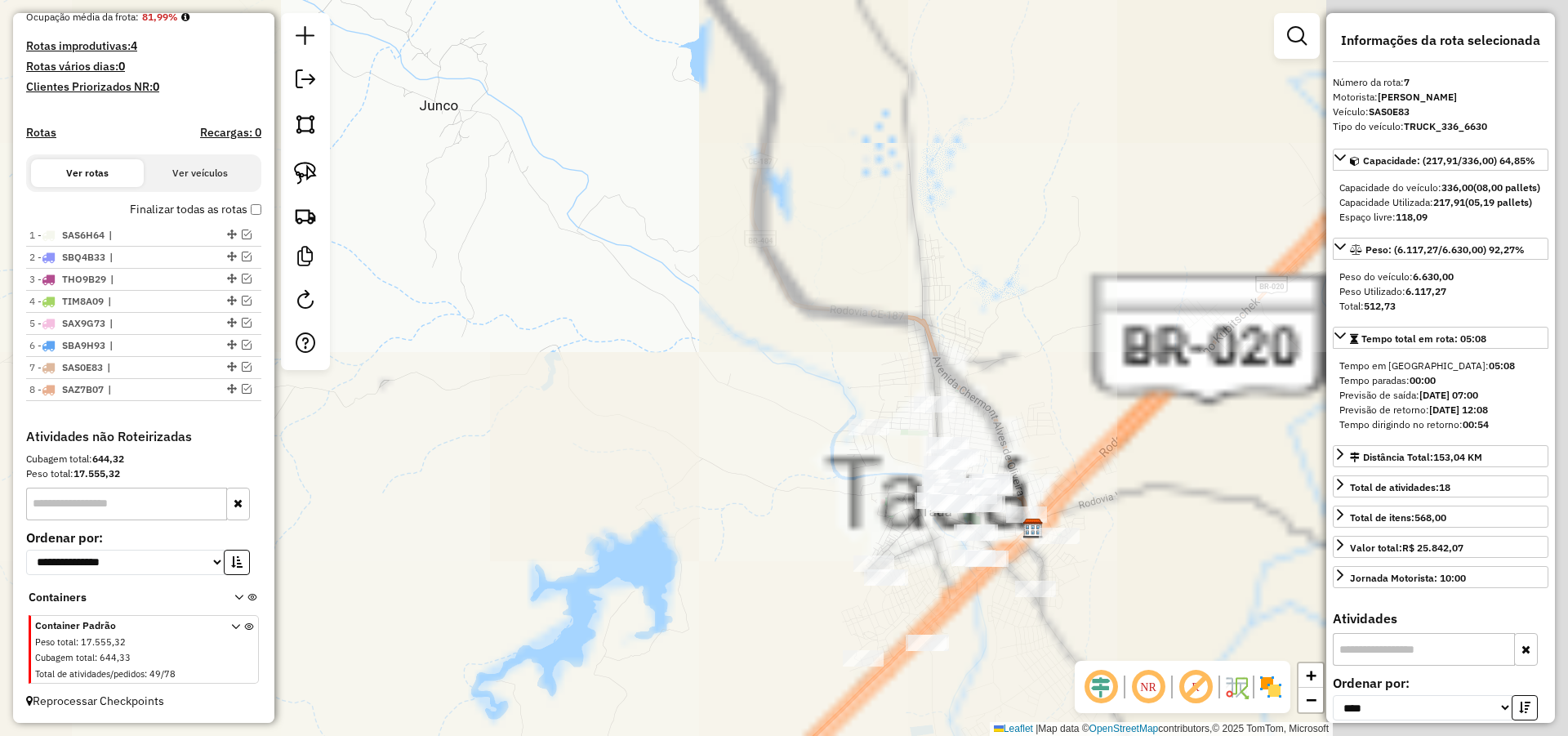
drag, startPoint x: 666, startPoint y: 316, endPoint x: 528, endPoint y: 244, distance: 155.7
click at [558, 263] on div "Janela de atendimento Grade de atendimento Capacidade Transportadoras Veículos …" at bounding box center [784, 368] width 1568 height 736
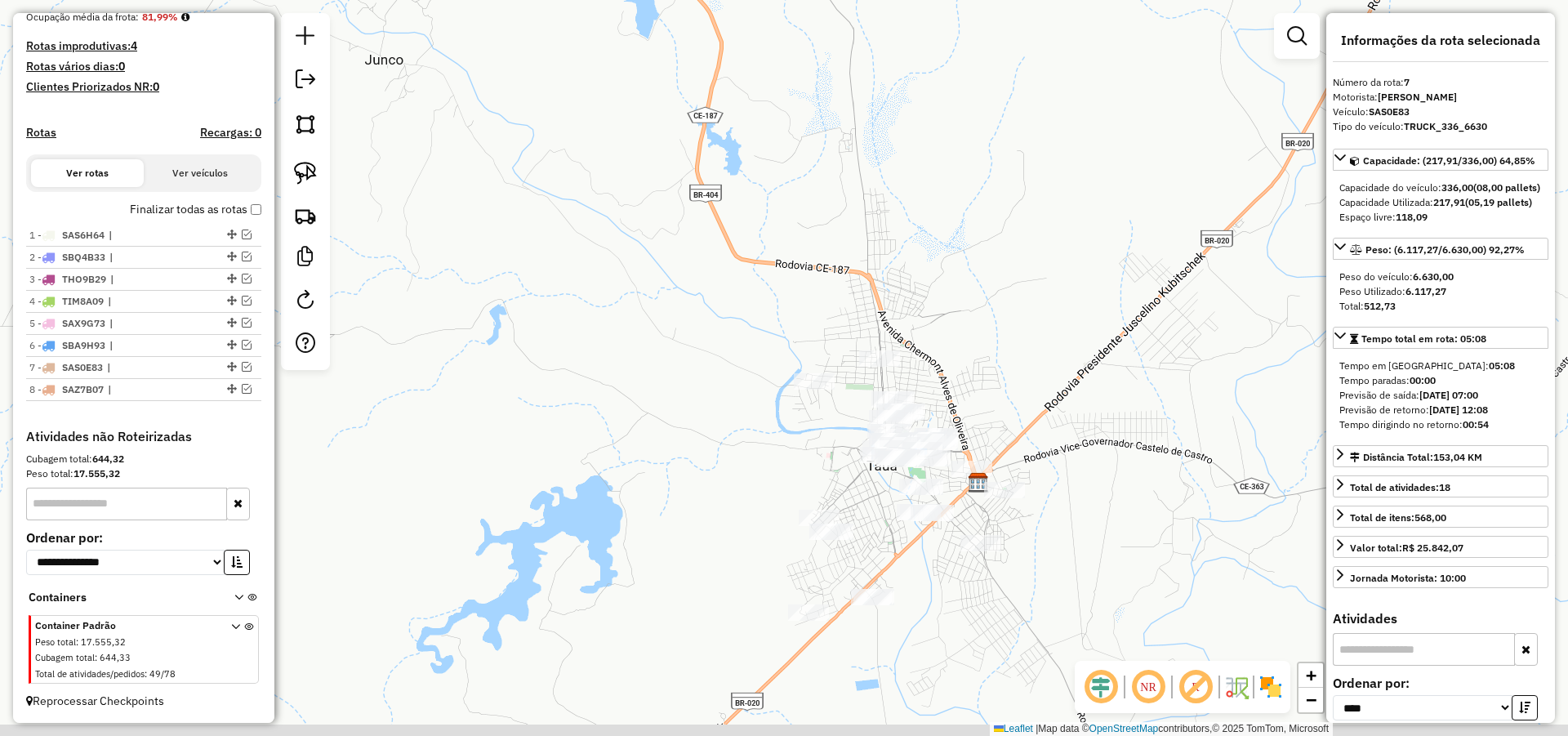
drag, startPoint x: 1019, startPoint y: 385, endPoint x: 988, endPoint y: 331, distance: 62.3
click at [989, 331] on div "Janela de atendimento Grade de atendimento Capacidade Transportadoras Veículos …" at bounding box center [784, 368] width 1568 height 736
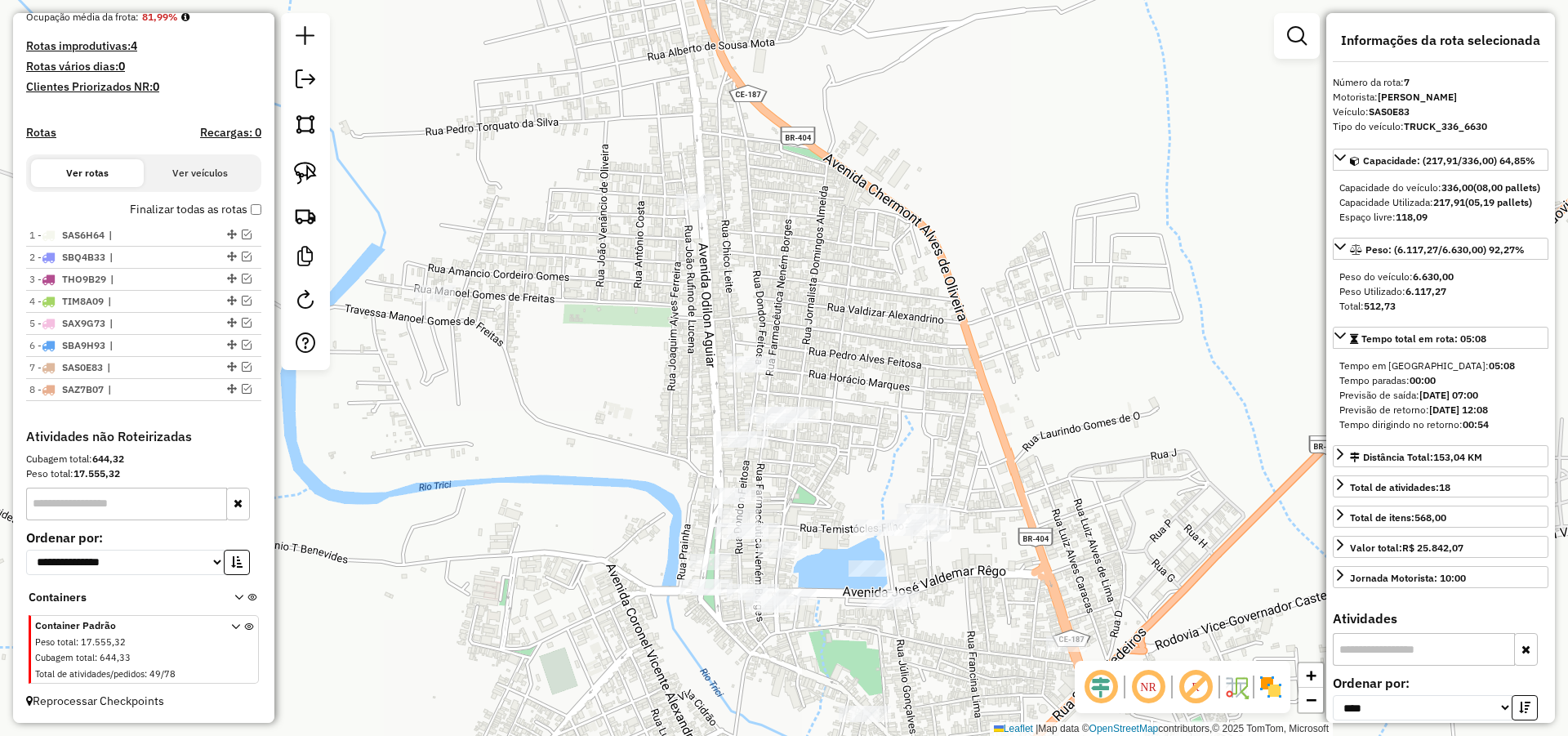
drag, startPoint x: 917, startPoint y: 355, endPoint x: 917, endPoint y: 336, distance: 19.0
click at [922, 338] on div "Janela de atendimento Grade de atendimento Capacidade Transportadoras Veículos …" at bounding box center [784, 368] width 1568 height 736
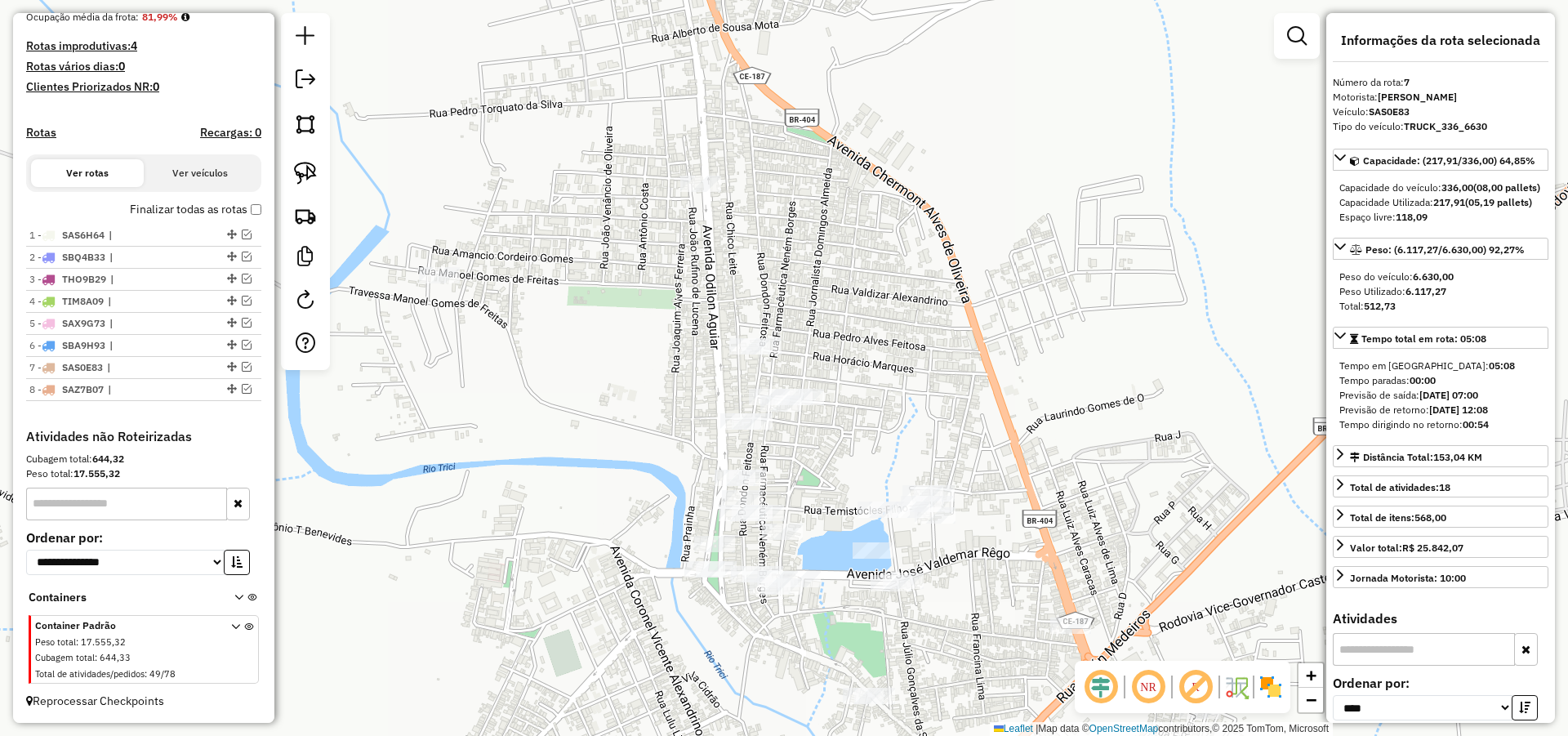
click at [601, 320] on div "Janela de atendimento Grade de atendimento Capacidade Transportadoras Veículos …" at bounding box center [784, 368] width 1568 height 736
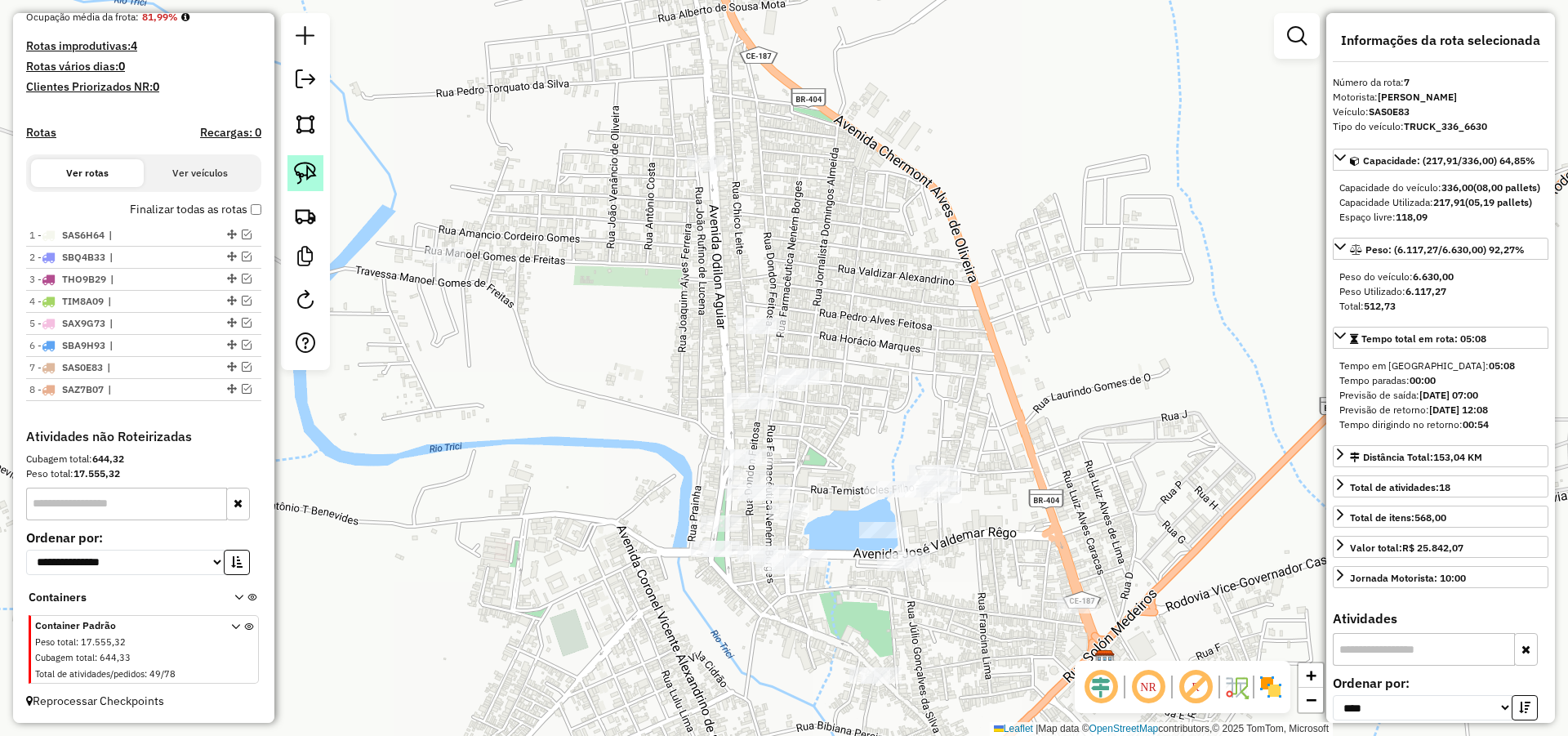
click at [309, 167] on img at bounding box center [305, 174] width 23 height 23
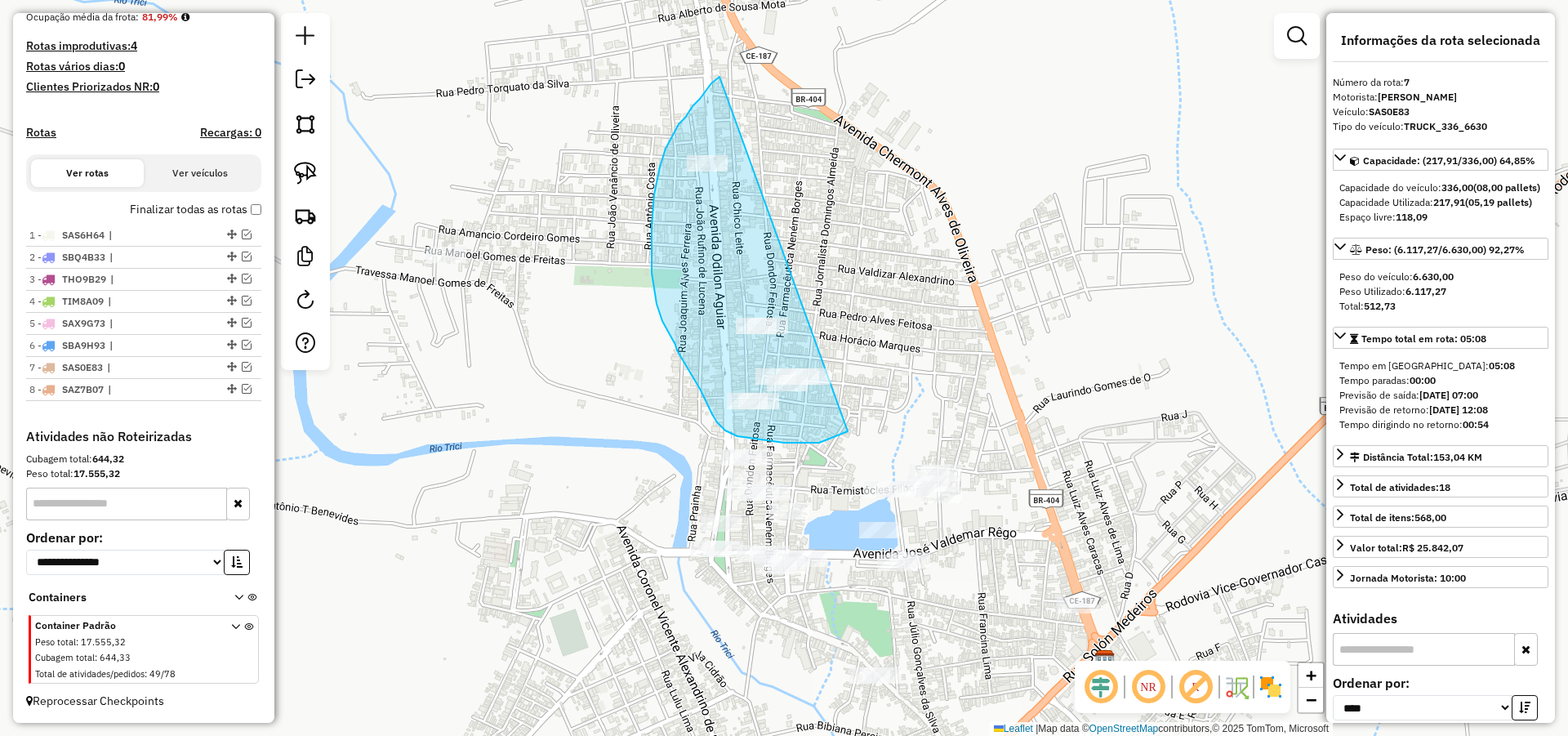
drag, startPoint x: 700, startPoint y: 98, endPoint x: 893, endPoint y: 405, distance: 362.6
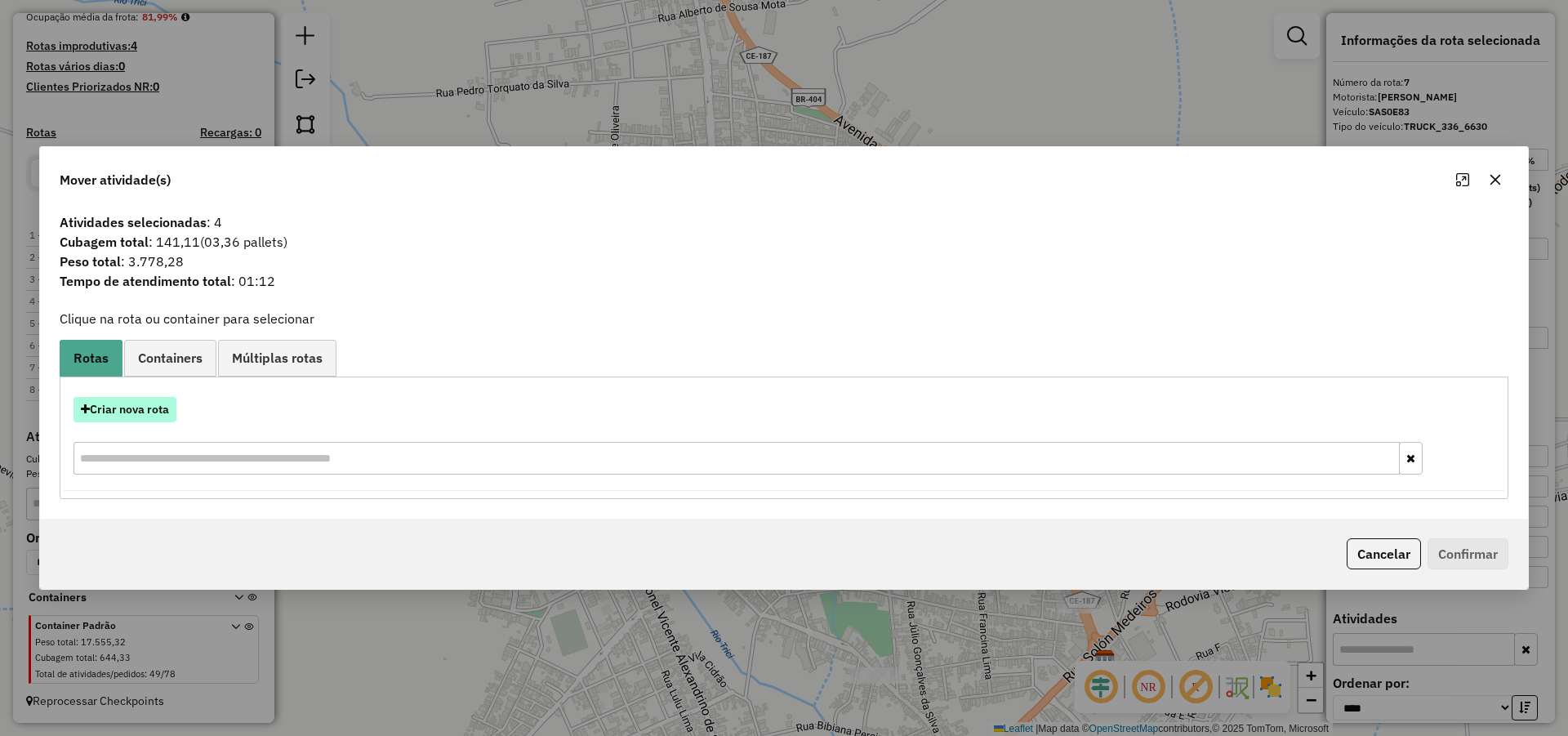
click at [149, 404] on button "Criar nova rota" at bounding box center [124, 409] width 103 height 25
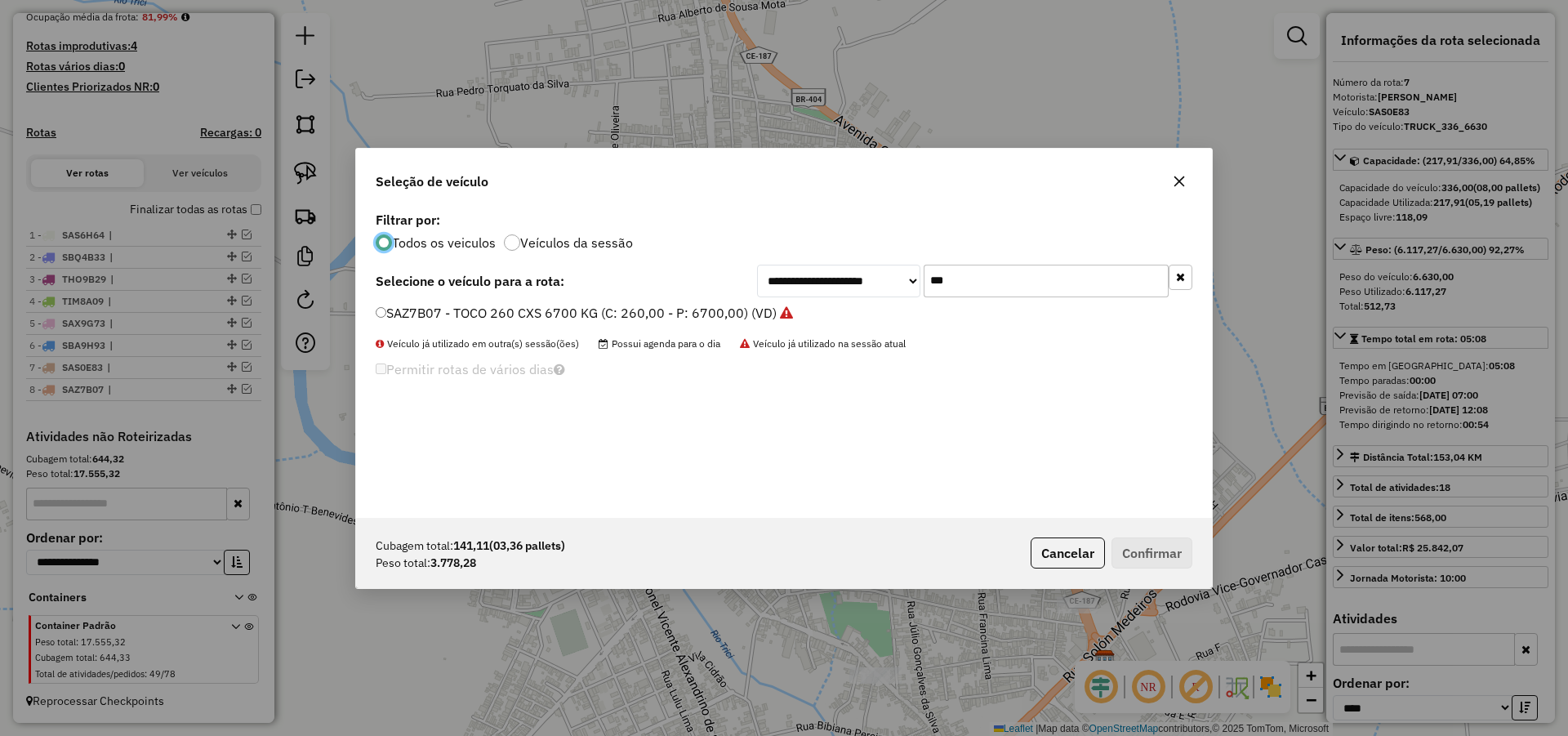
scroll to position [9, 4]
click at [958, 287] on input "***" at bounding box center [1046, 281] width 245 height 32
type input "**"
click at [722, 317] on label "FRJ7A16 - TOCO 217 CXS 5645 KG (C: 5645,00 - P: 5645,00) (VD)" at bounding box center [580, 312] width 408 height 20
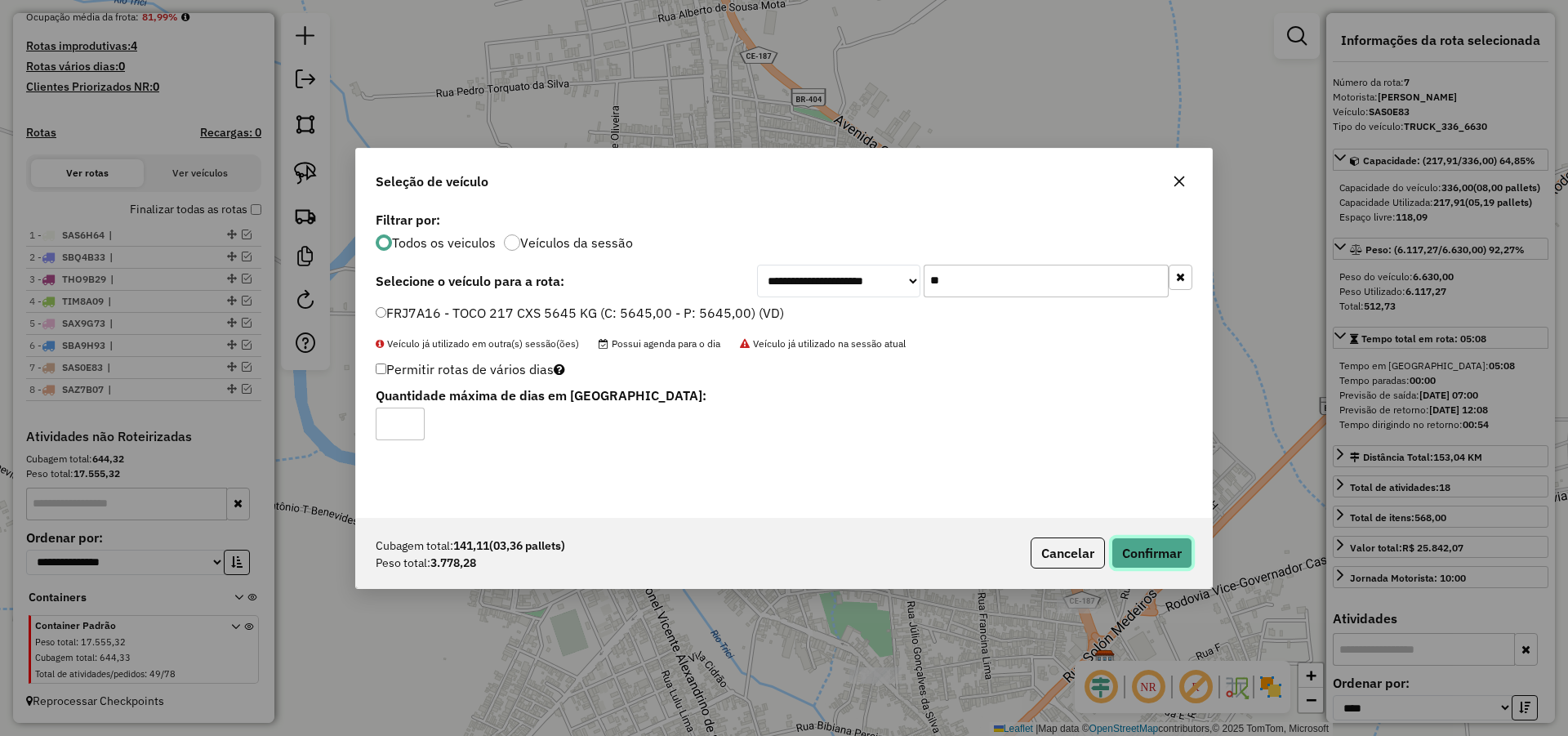
click at [1169, 562] on button "Confirmar" at bounding box center [1152, 552] width 81 height 31
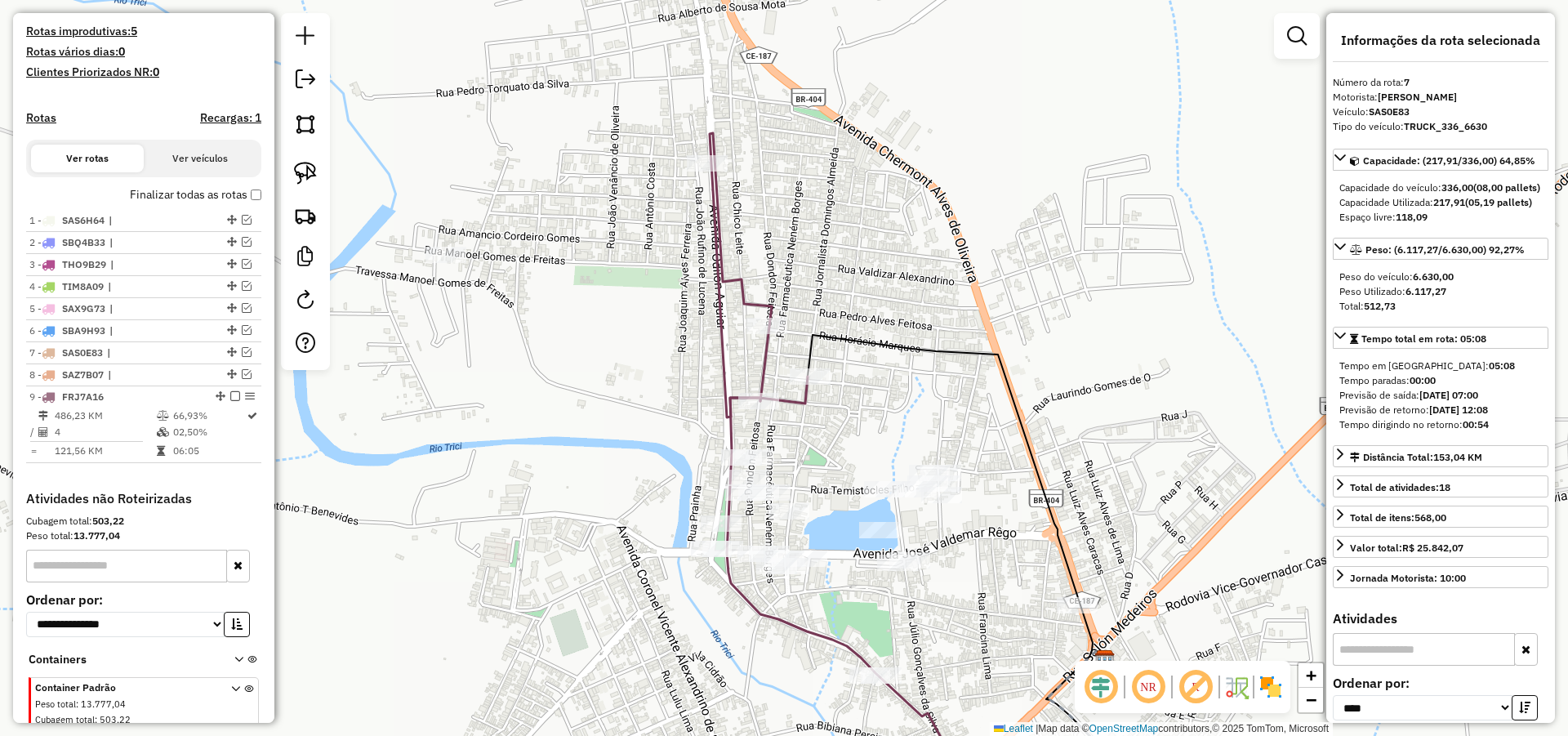
scroll to position [498, 0]
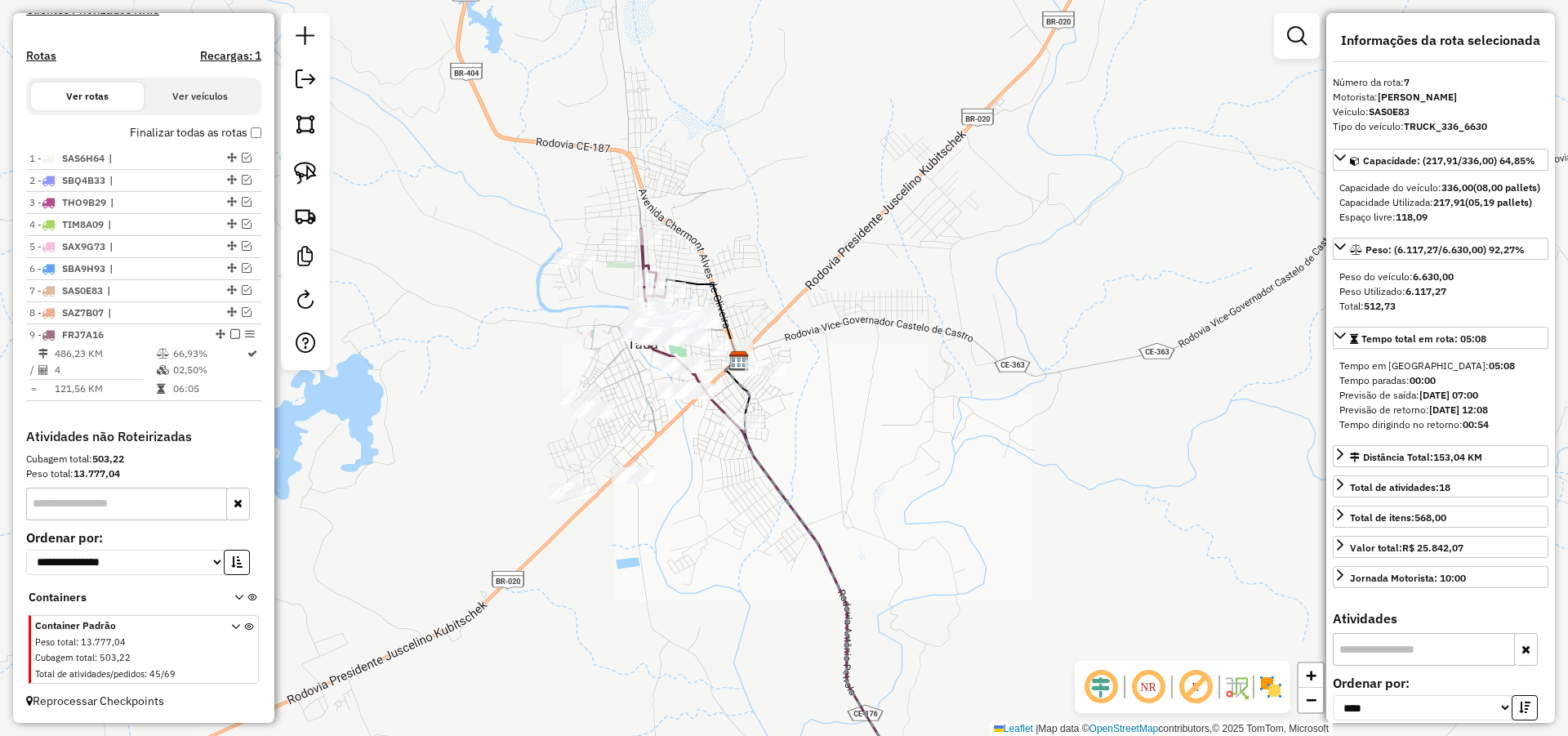
drag, startPoint x: 624, startPoint y: 198, endPoint x: 893, endPoint y: 591, distance: 476.2
click at [891, 588] on div "Janela de atendimento Grade de atendimento Capacidade Transportadoras Veículos …" at bounding box center [784, 368] width 1568 height 736
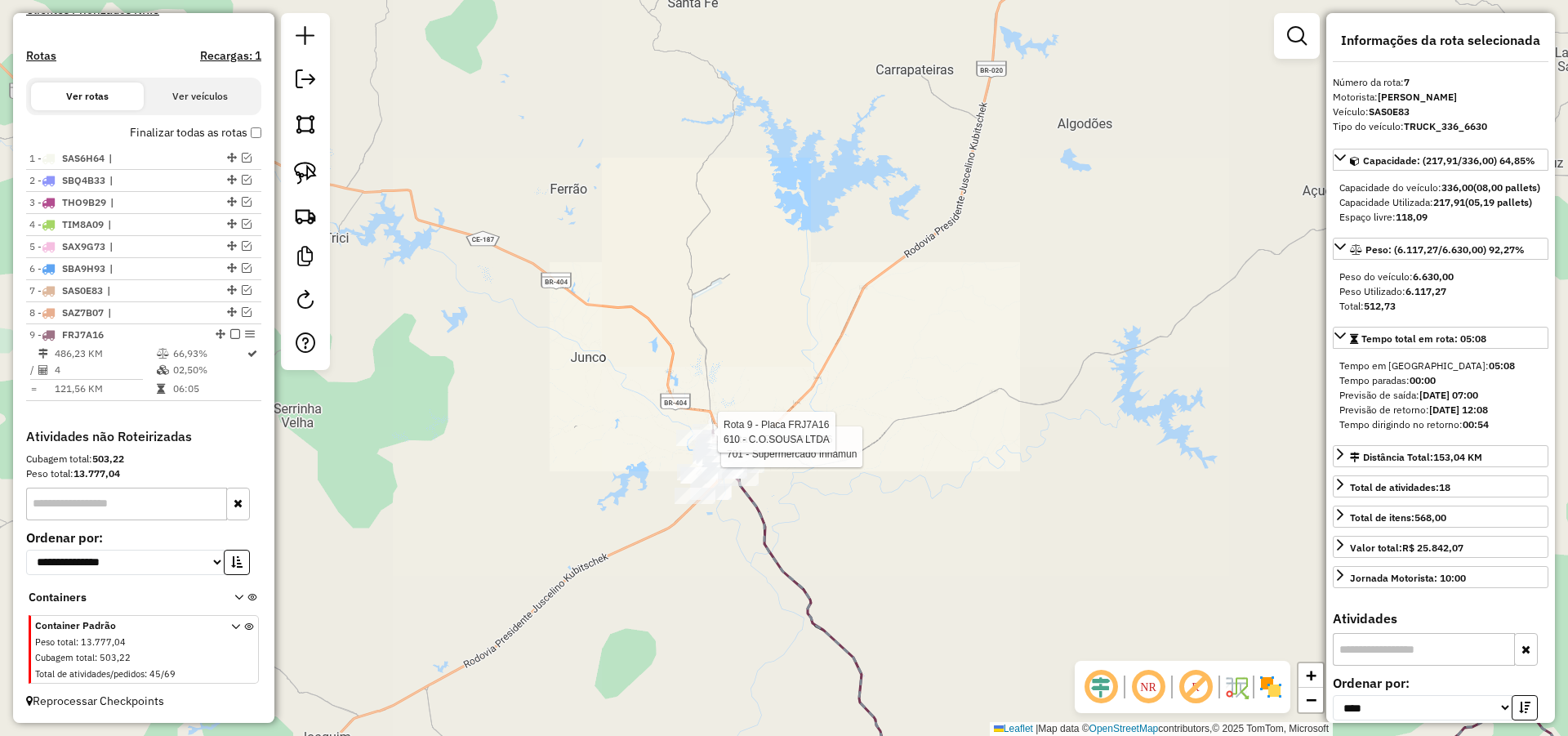
click at [703, 424] on div "Rota 9 - Placa FRJ7A16 701 - Supermercado Inhamun Rota 9 - Placa FRJ7A16 610 - …" at bounding box center [784, 368] width 1568 height 736
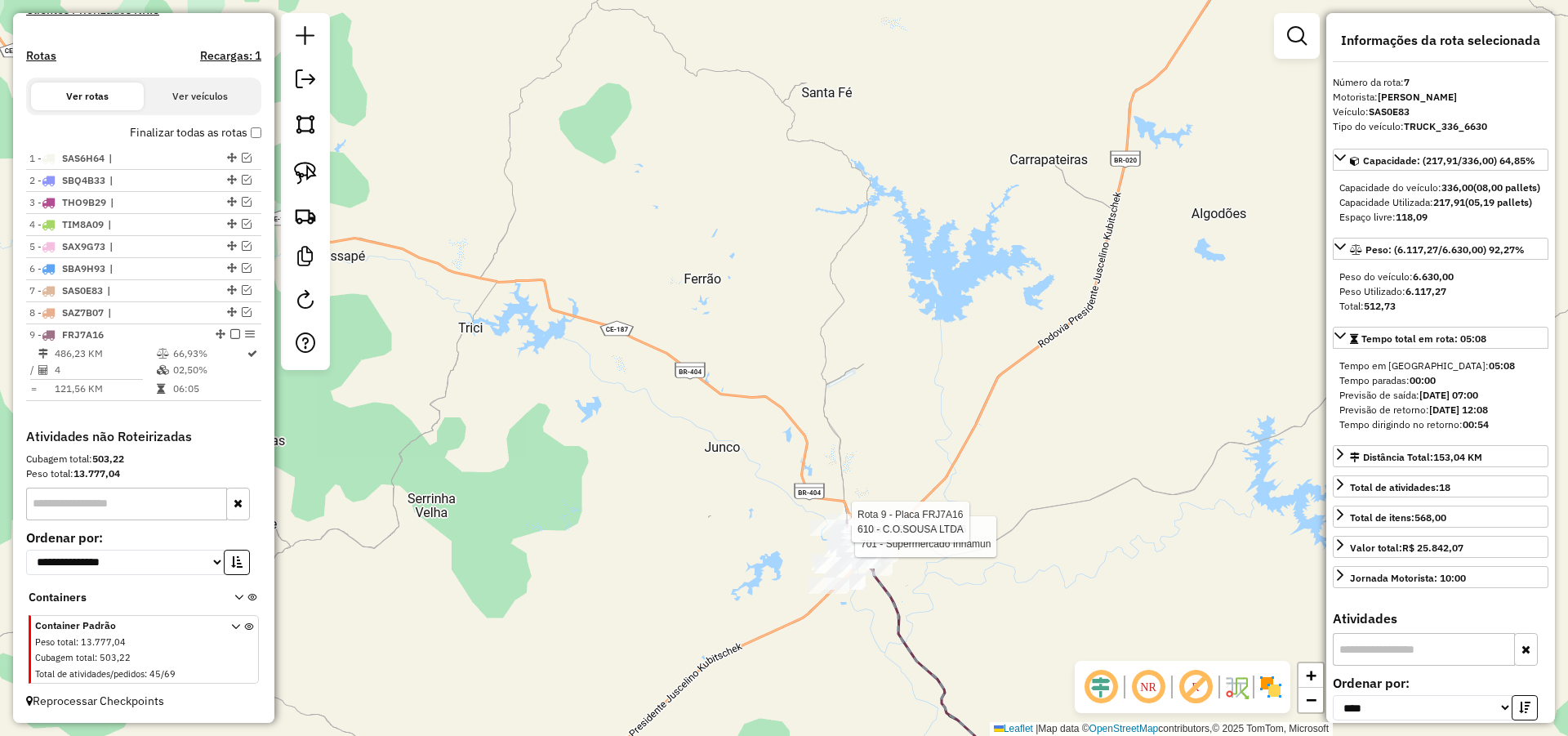
drag, startPoint x: 482, startPoint y: 261, endPoint x: 840, endPoint y: 369, distance: 373.9
click at [839, 370] on div "Rota 9 - Placa FRJ7A16 701 - Supermercado Inhamun Rota 9 - Placa FRJ7A16 610 - …" at bounding box center [784, 368] width 1568 height 736
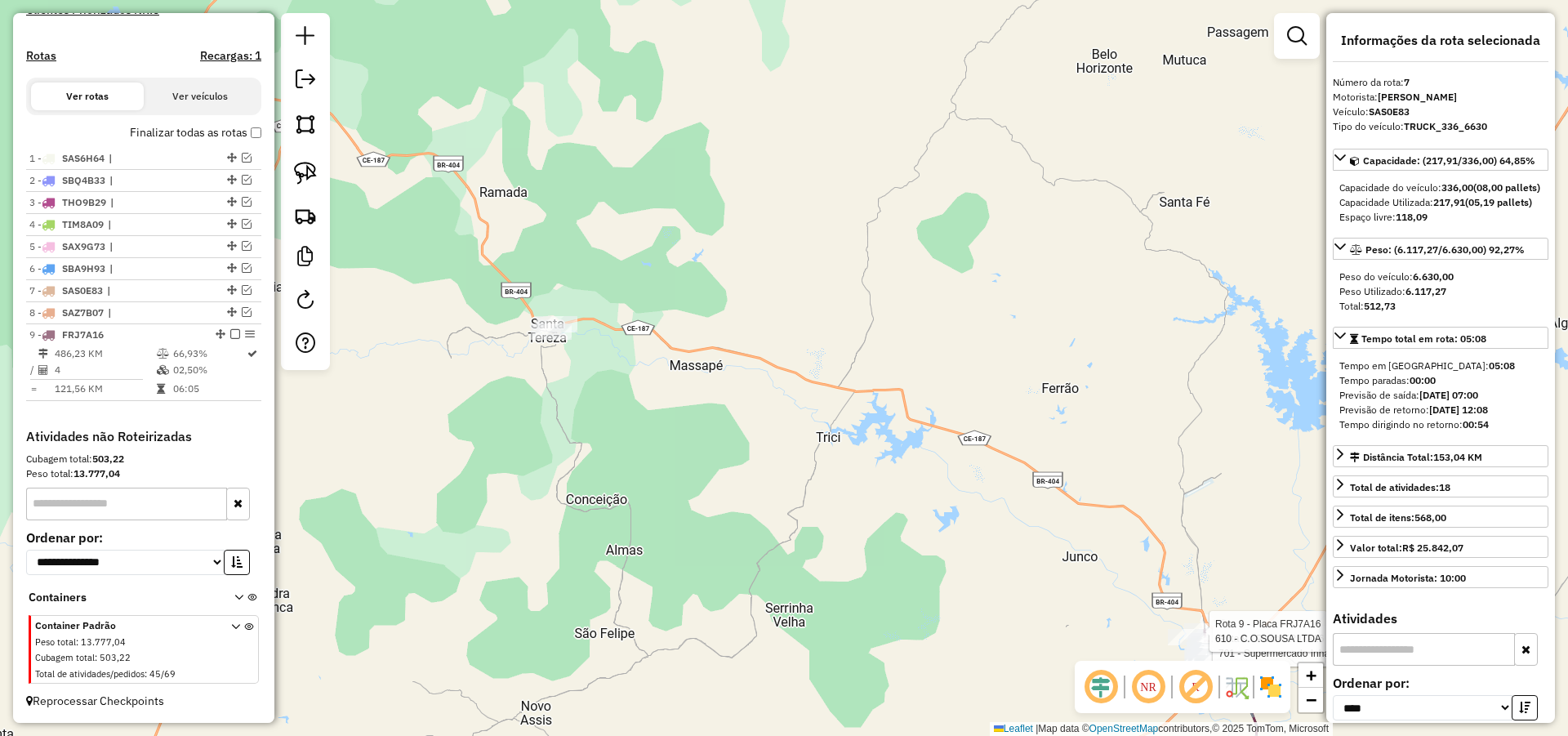
drag, startPoint x: 306, startPoint y: 178, endPoint x: 345, endPoint y: 186, distance: 39.8
click at [308, 177] on img at bounding box center [305, 174] width 23 height 23
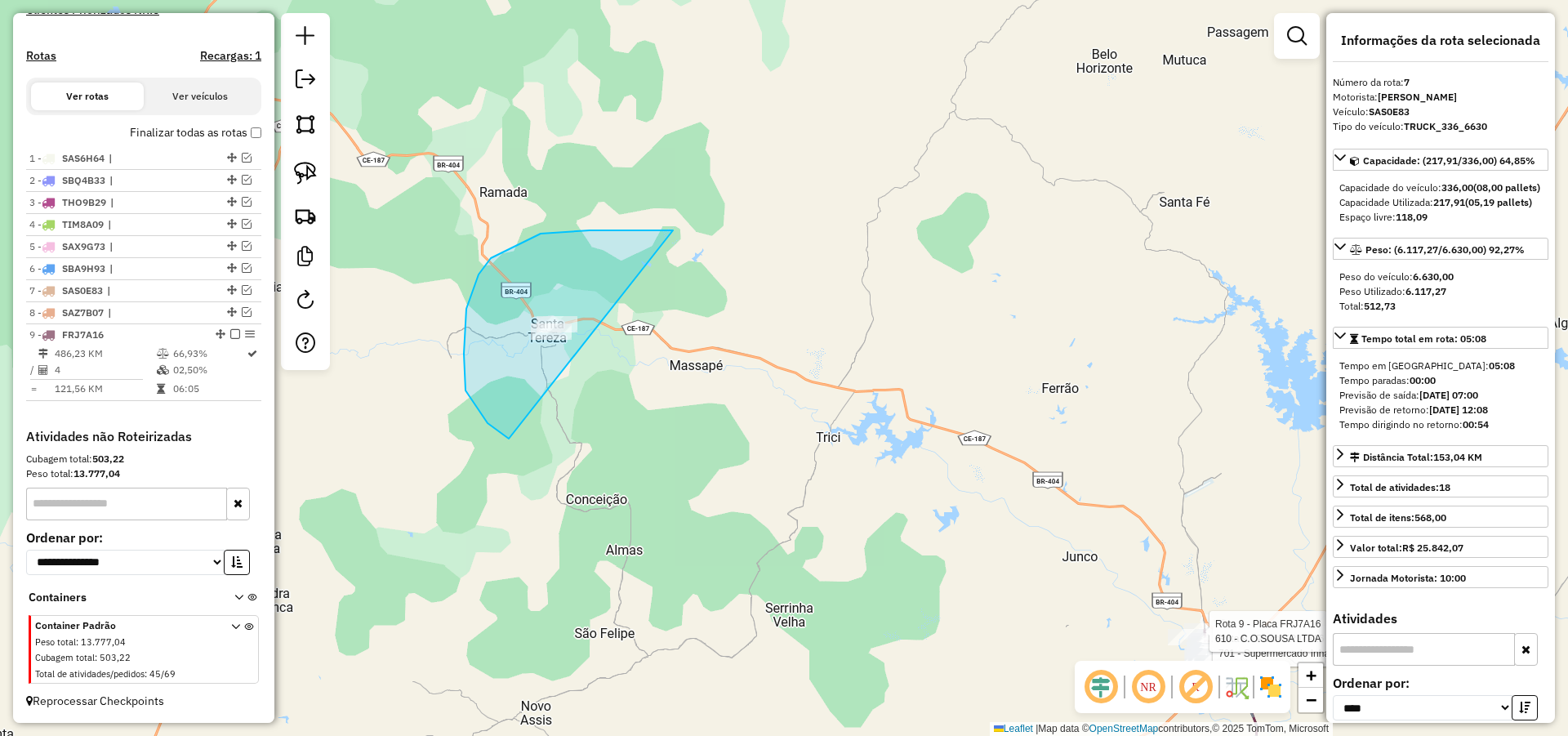
drag, startPoint x: 616, startPoint y: 230, endPoint x: 654, endPoint y: 436, distance: 209.5
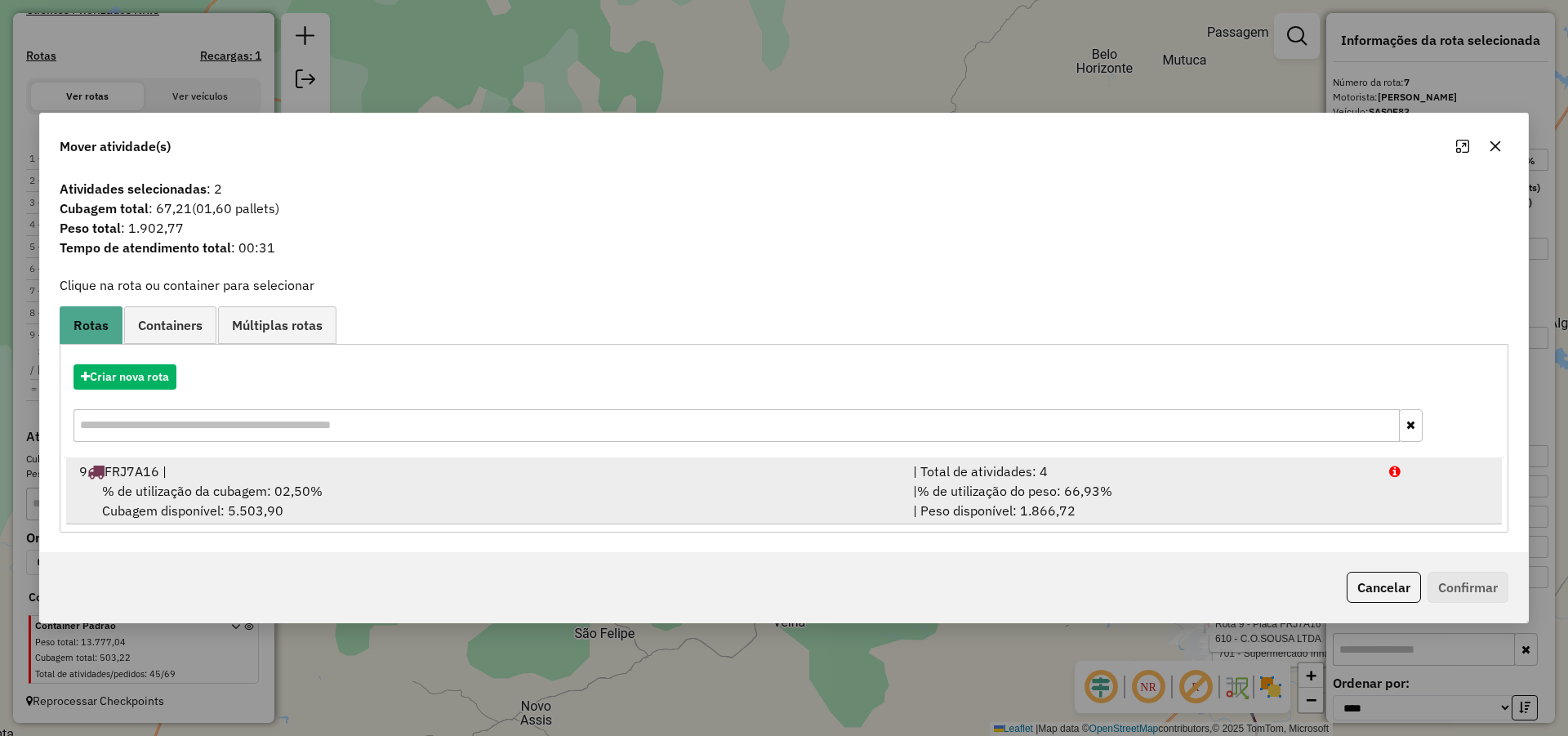
click at [412, 484] on div "% de utilização da cubagem: 02,50% Cubagem disponível: 5.503,90" at bounding box center [487, 501] width 834 height 39
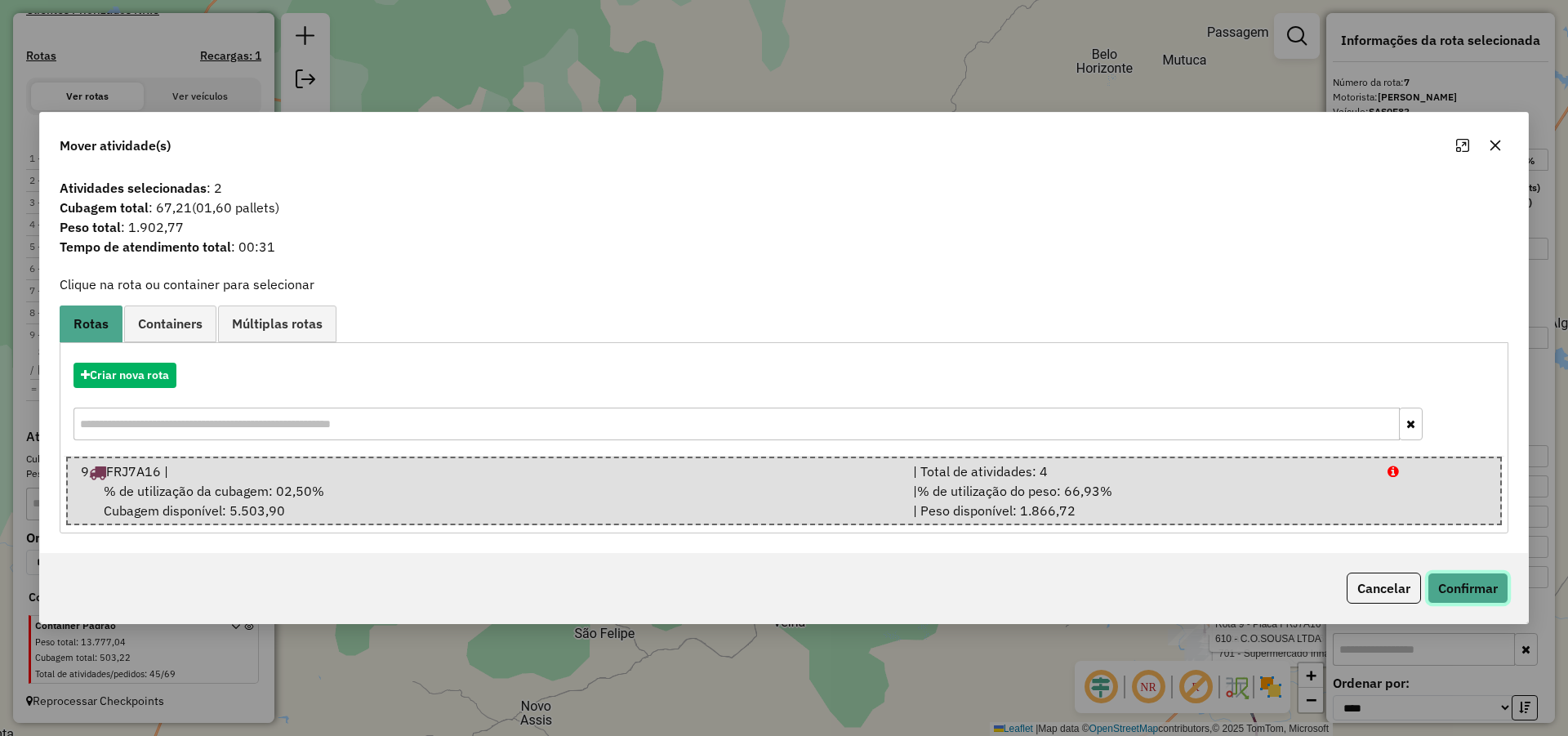
click at [1440, 583] on button "Confirmar" at bounding box center [1468, 588] width 81 height 31
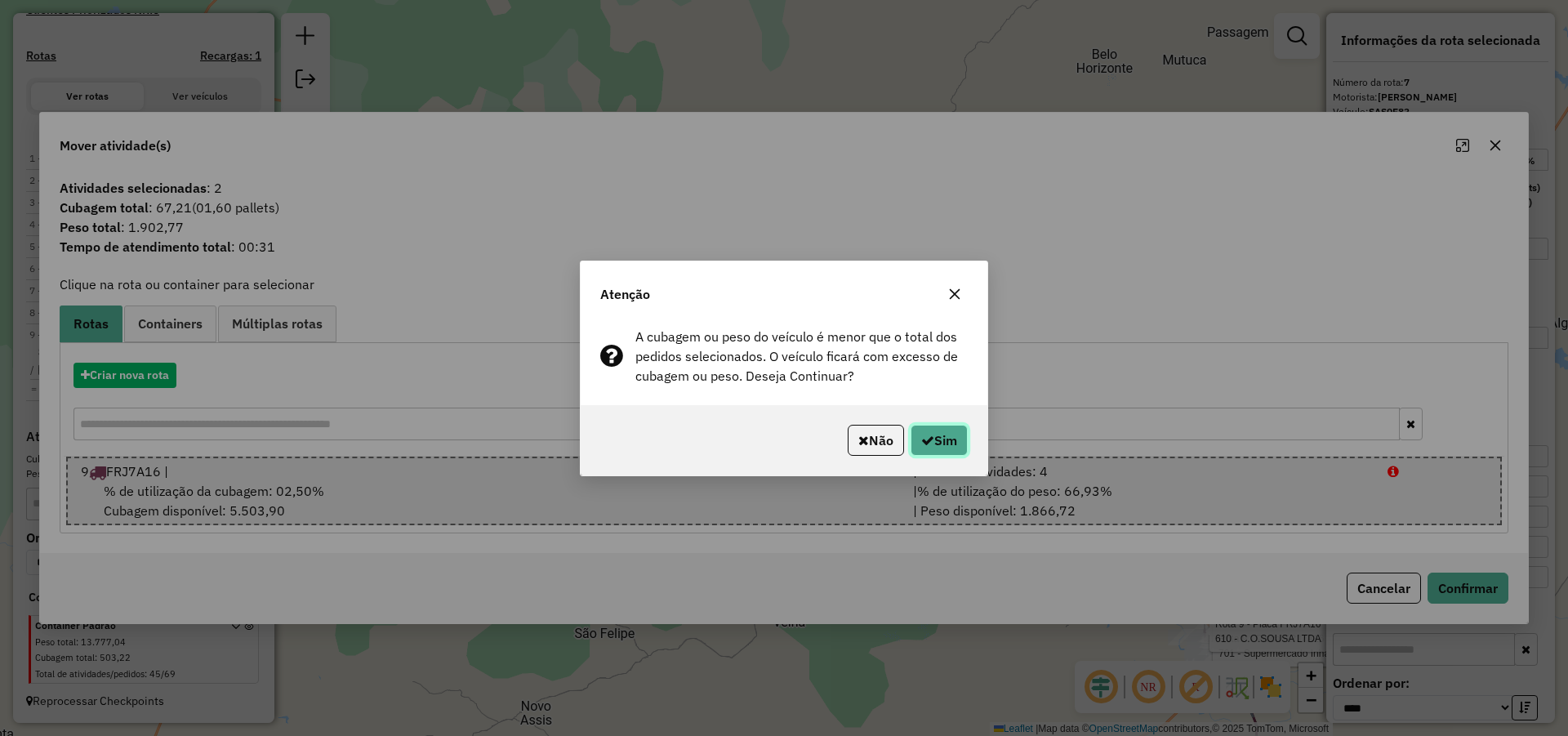
click at [936, 442] on button "Sim" at bounding box center [939, 440] width 57 height 31
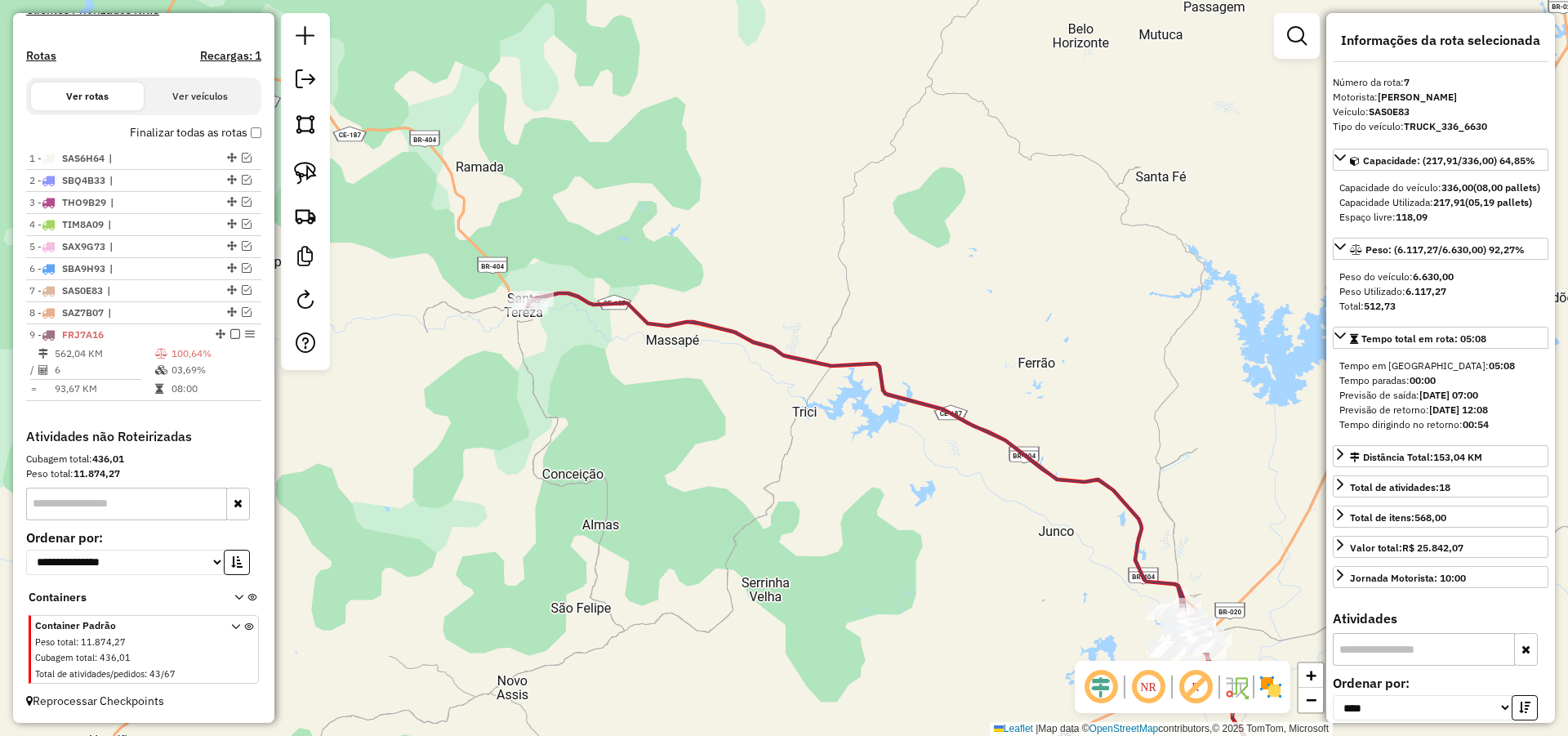
drag, startPoint x: 1044, startPoint y: 567, endPoint x: 814, endPoint y: 371, distance: 302.2
click at [818, 371] on div "Janela de atendimento Grade de atendimento Capacidade Transportadoras Veículos …" at bounding box center [784, 368] width 1568 height 736
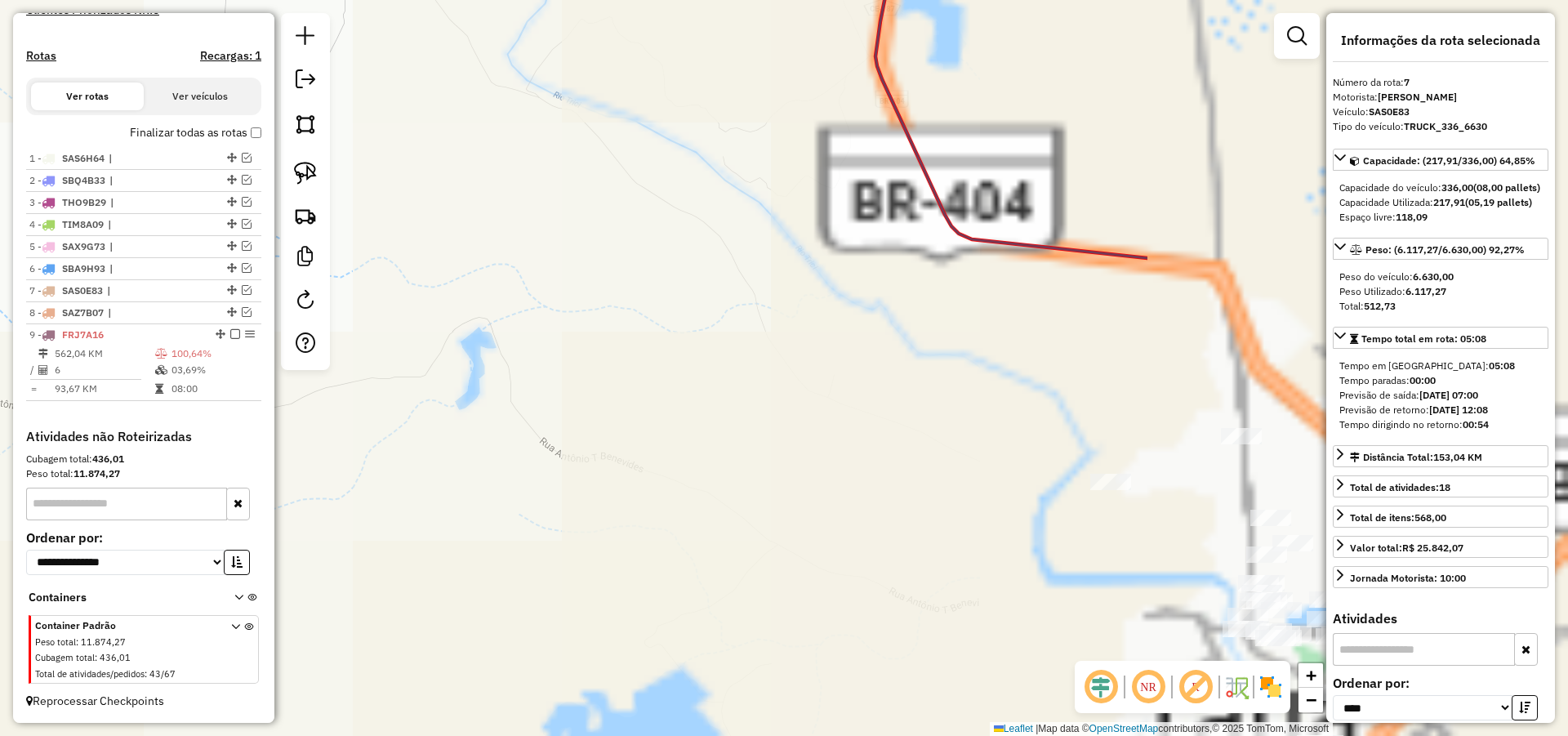
drag, startPoint x: 388, startPoint y: 235, endPoint x: 467, endPoint y: 284, distance: 93.0
click at [348, 235] on div "Janela de atendimento Grade de atendimento Capacidade Transportadoras Veículos …" at bounding box center [784, 368] width 1568 height 736
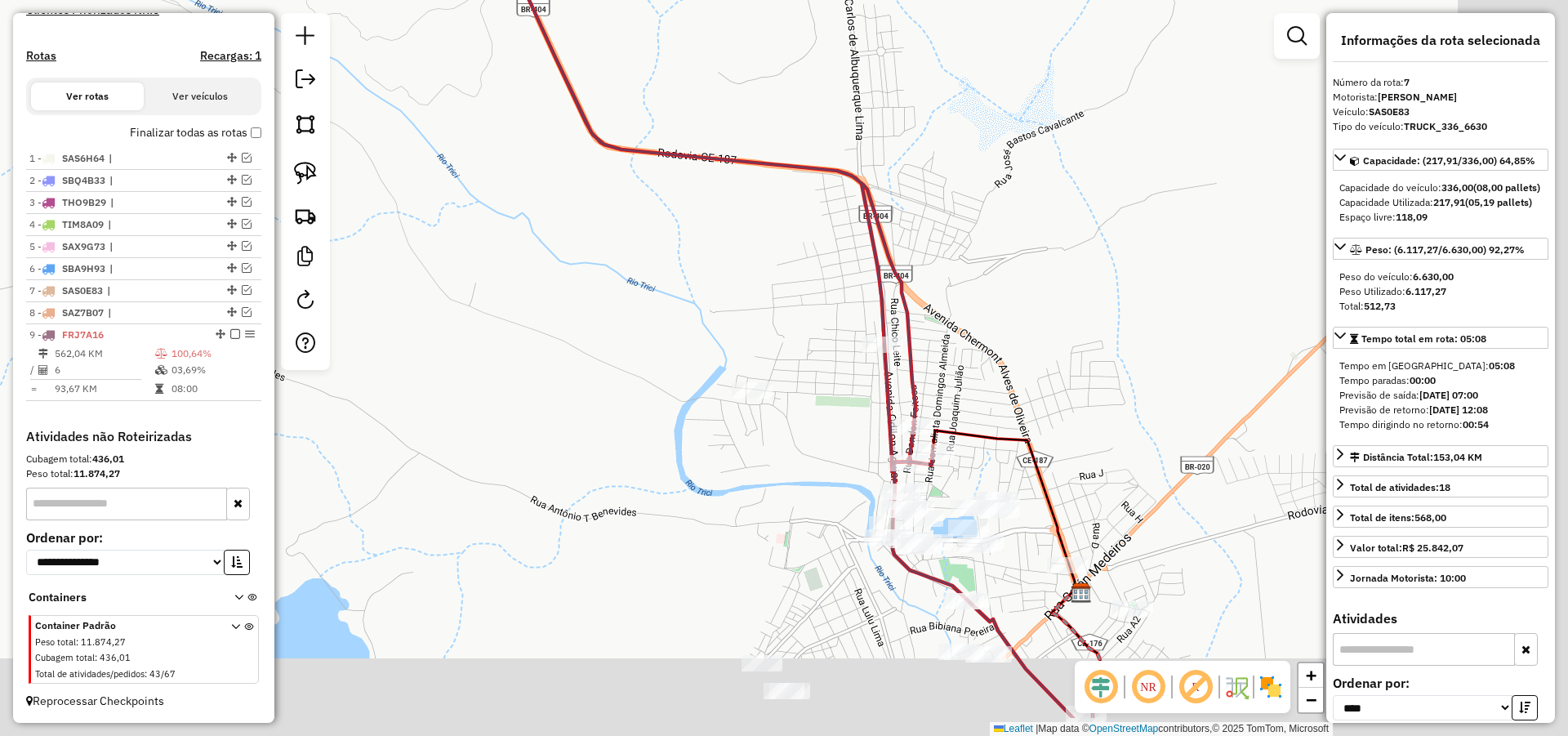
drag, startPoint x: 555, startPoint y: 234, endPoint x: 475, endPoint y: 201, distance: 86.5
click at [480, 204] on div "Janela de atendimento Grade de atendimento Capacidade Transportadoras Veículos …" at bounding box center [784, 368] width 1568 height 736
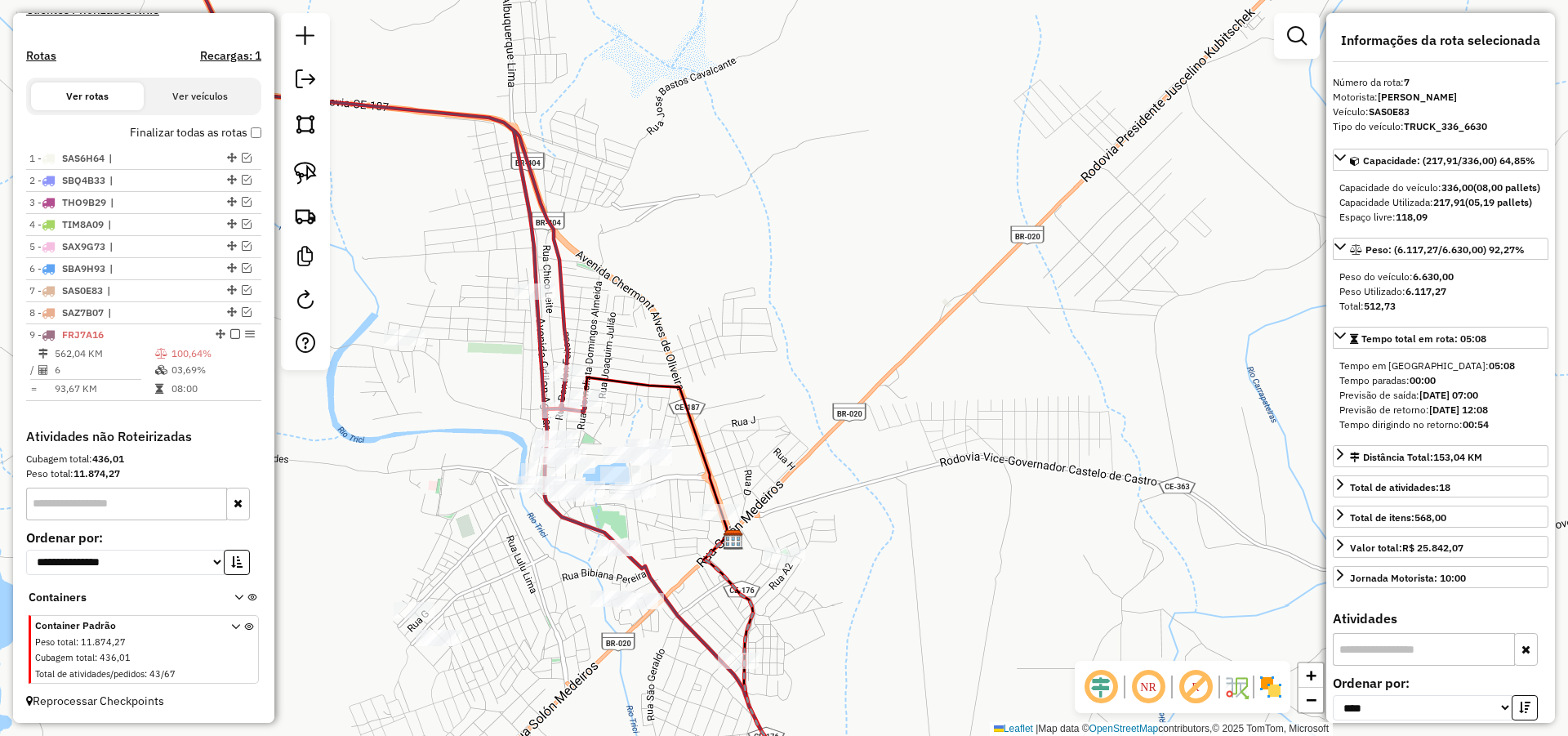
click at [526, 281] on icon at bounding box center [379, 172] width 413 height 492
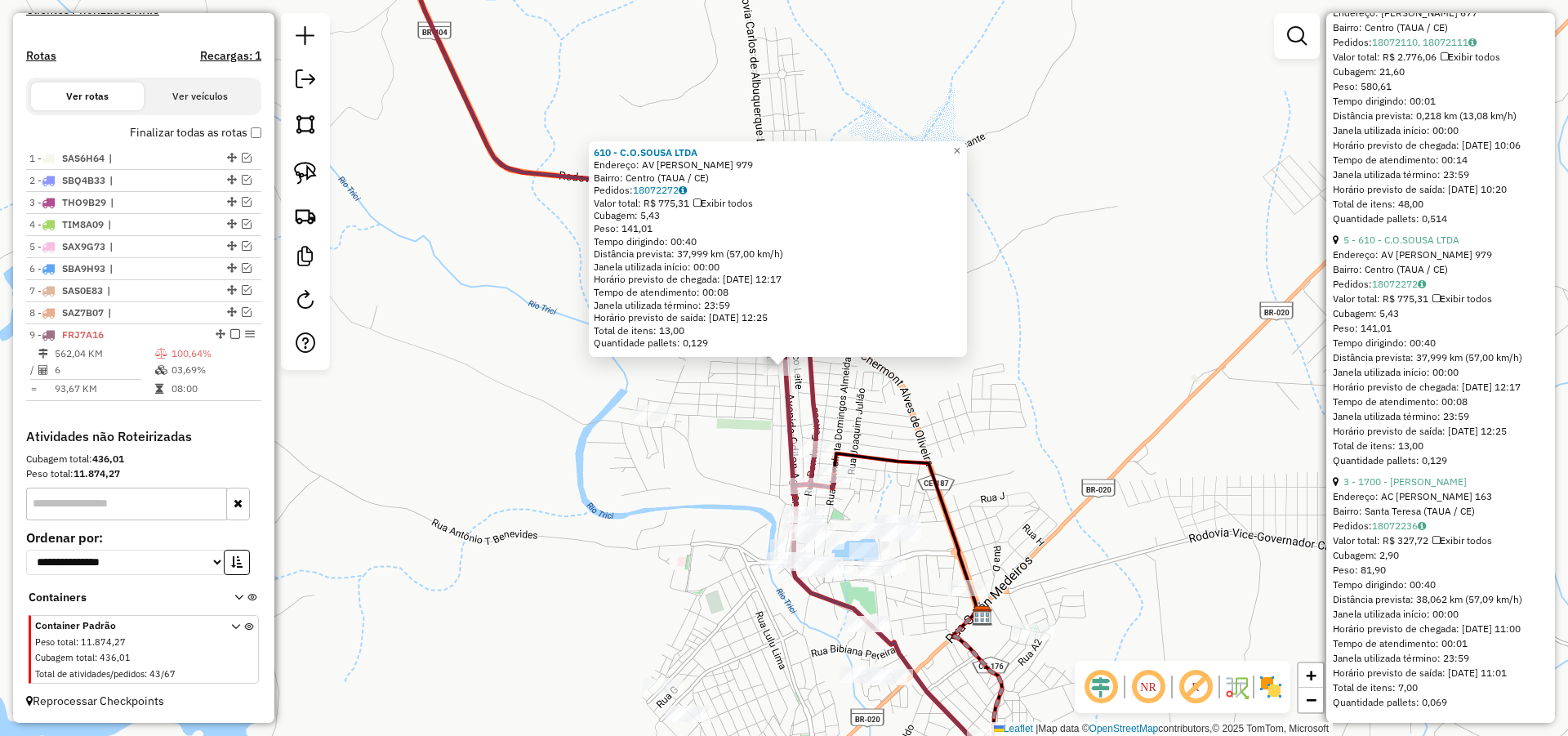
scroll to position [1673, 0]
click at [1390, 475] on link "3 - 1700 - MARIA DO ROSARIO VIE" at bounding box center [1405, 482] width 124 height 13
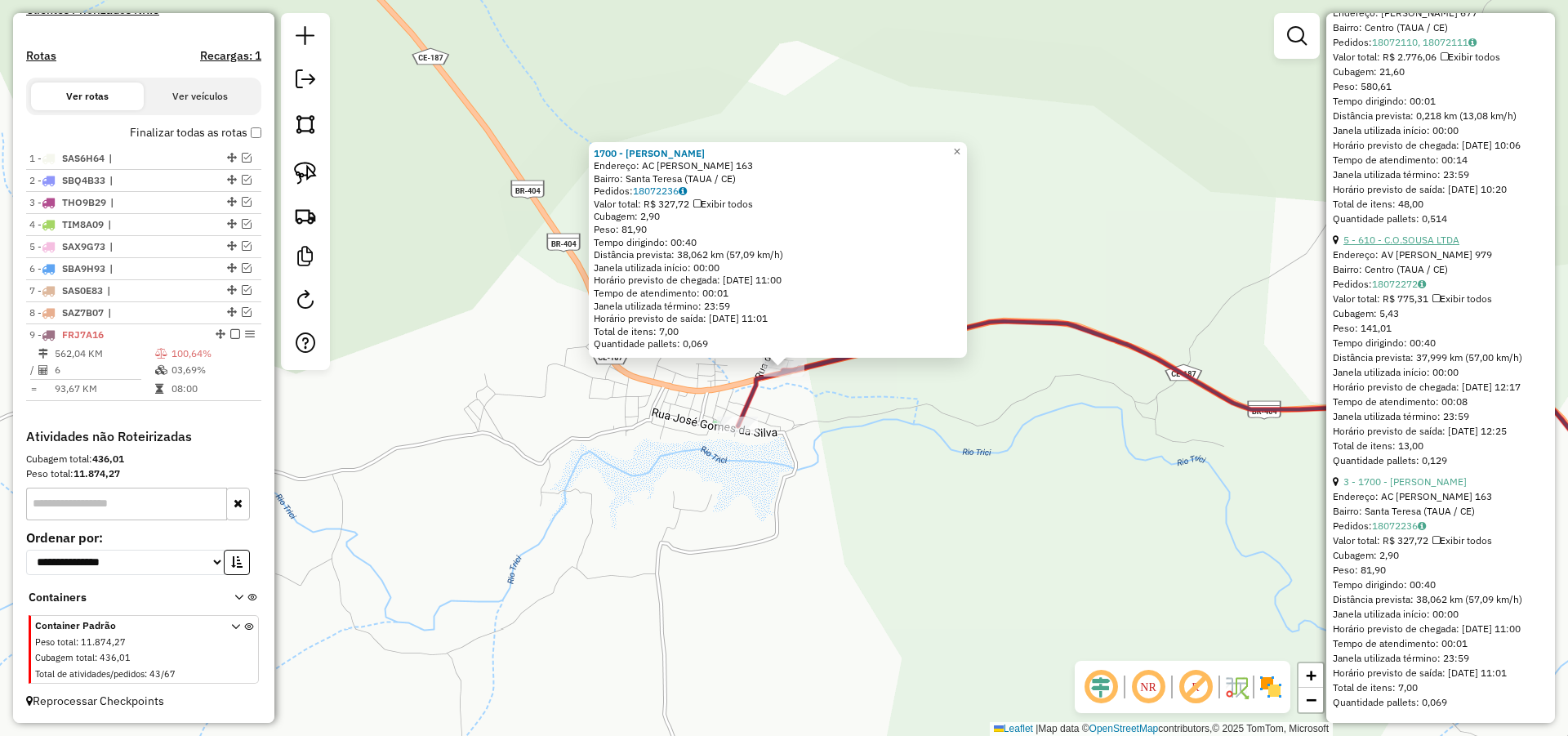
click at [1427, 234] on link "5 - 610 - C.O.SOUSA LTDA" at bounding box center [1402, 240] width 116 height 13
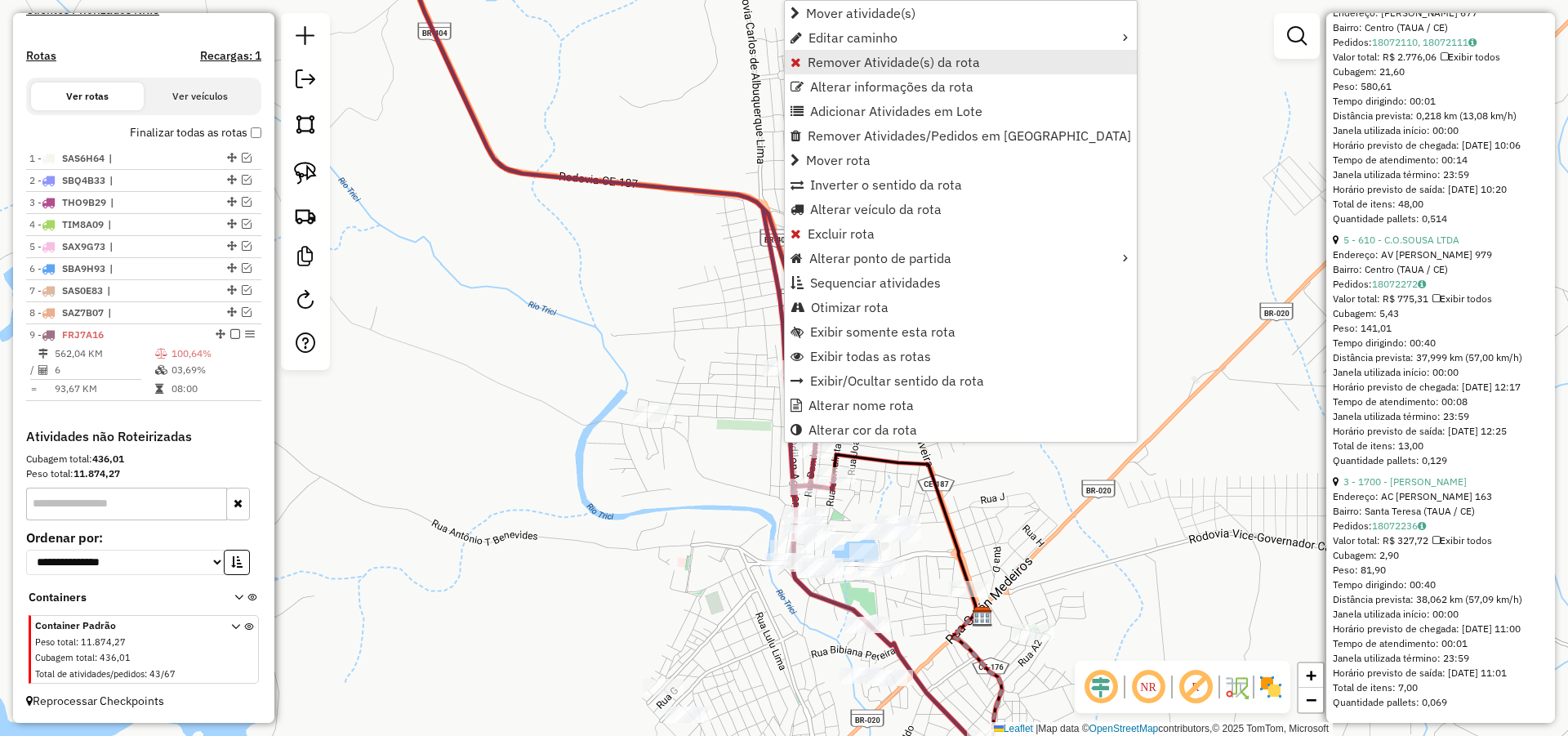
click at [833, 61] on span "Remover Atividade(s) da rota" at bounding box center [893, 62] width 173 height 13
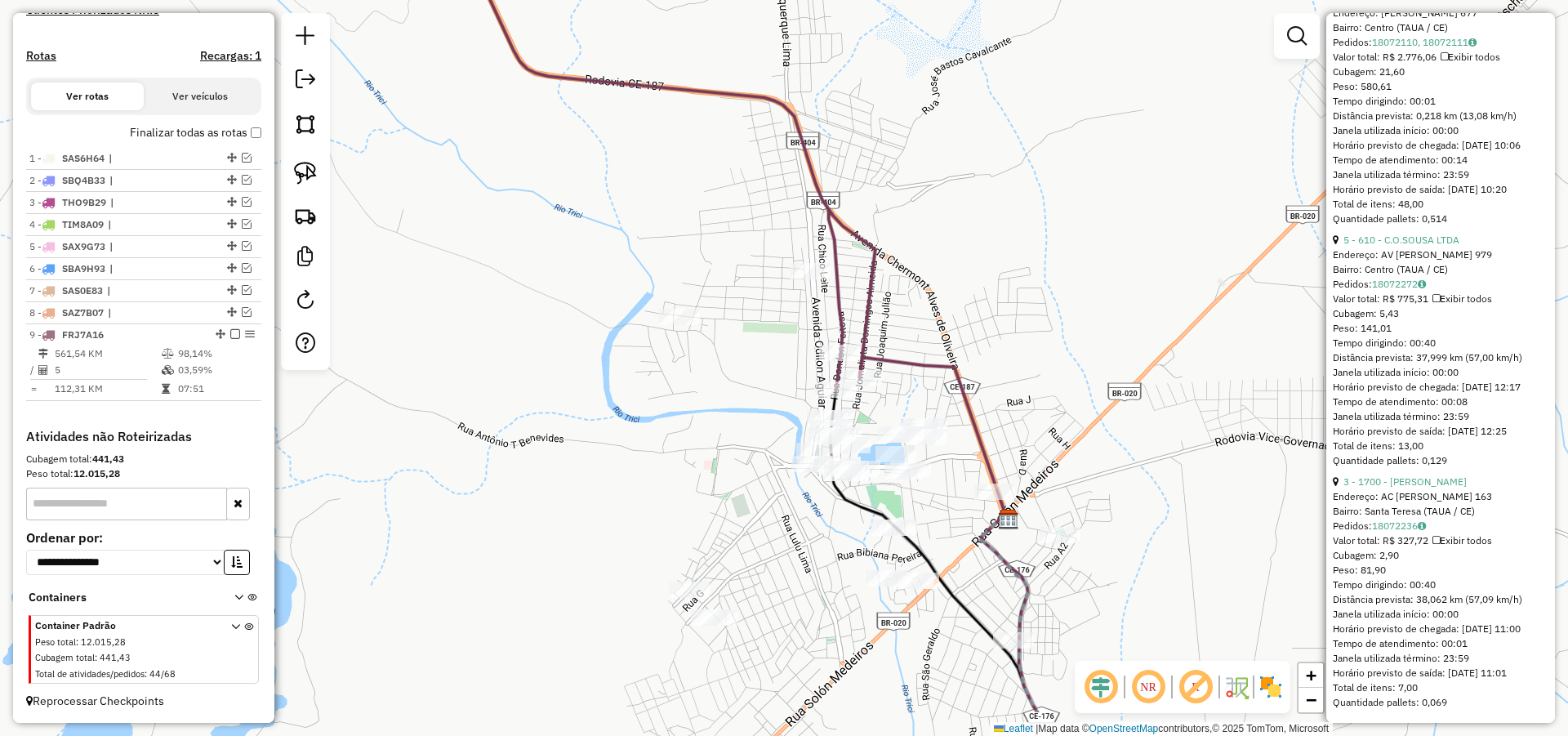
drag, startPoint x: 910, startPoint y: 469, endPoint x: 945, endPoint y: 357, distance: 117.3
click at [943, 358] on div "Janela de atendimento Grade de atendimento Capacidade Transportadoras Veículos …" at bounding box center [784, 368] width 1568 height 736
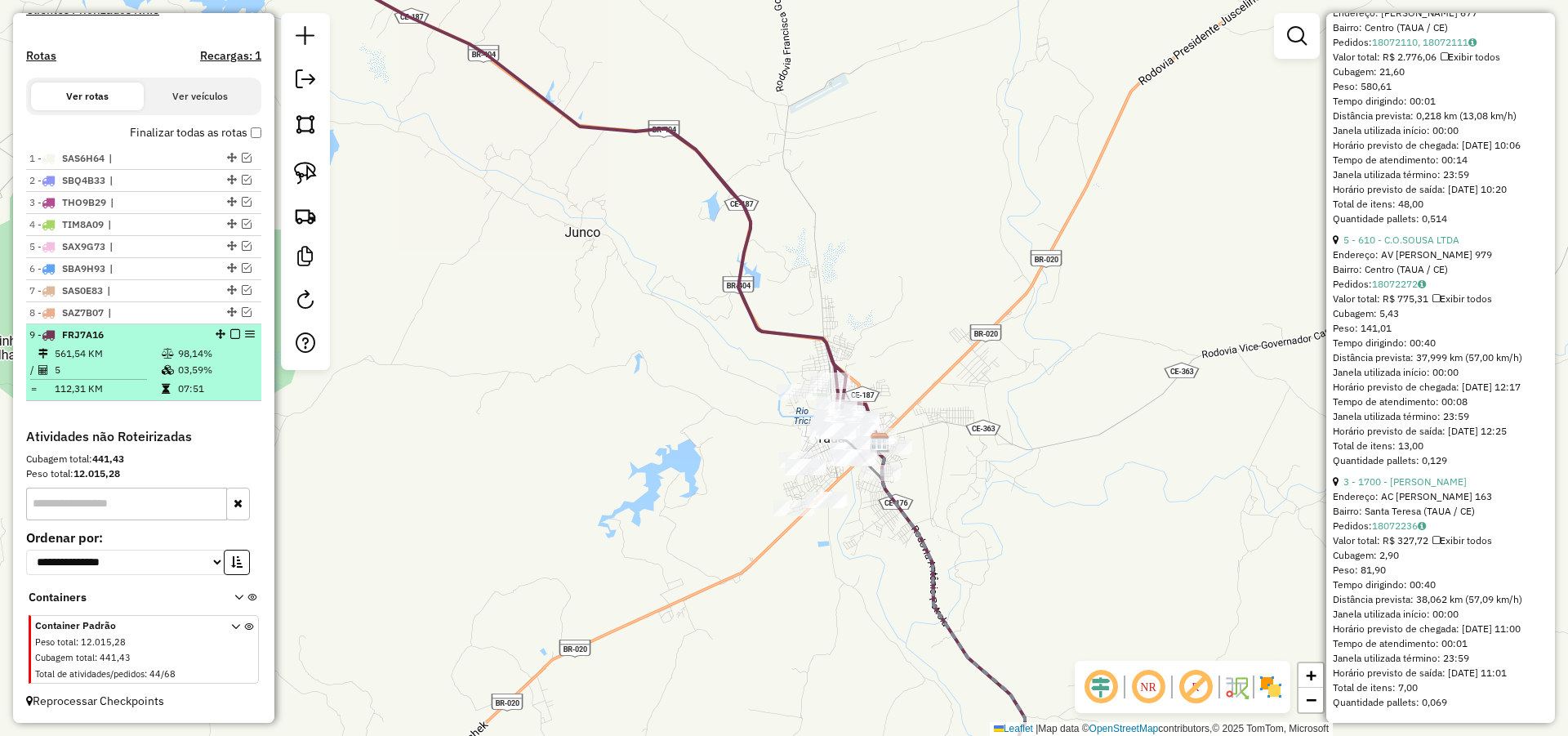
click at [231, 334] on em at bounding box center [234, 334] width 10 height 10
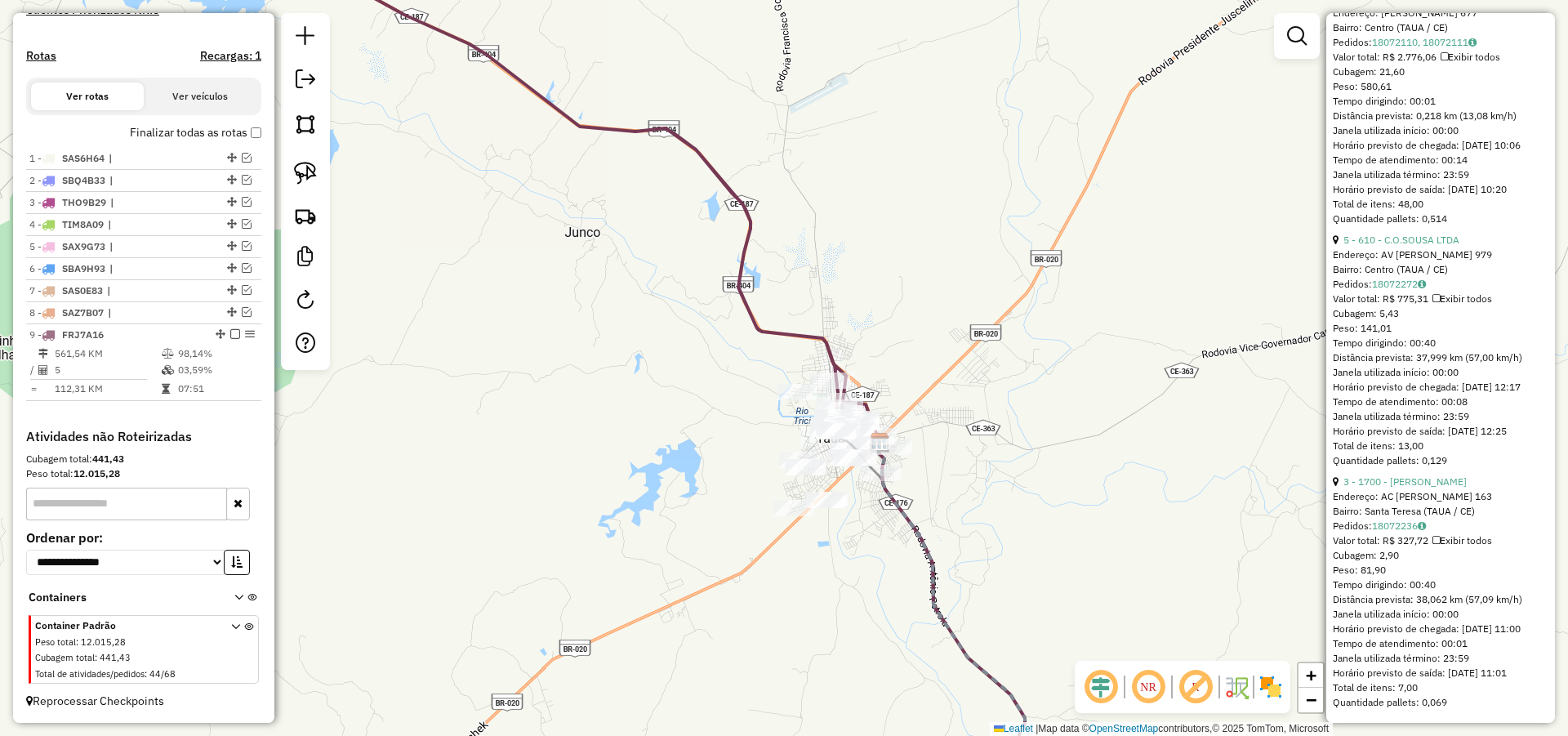
scroll to position [442, 0]
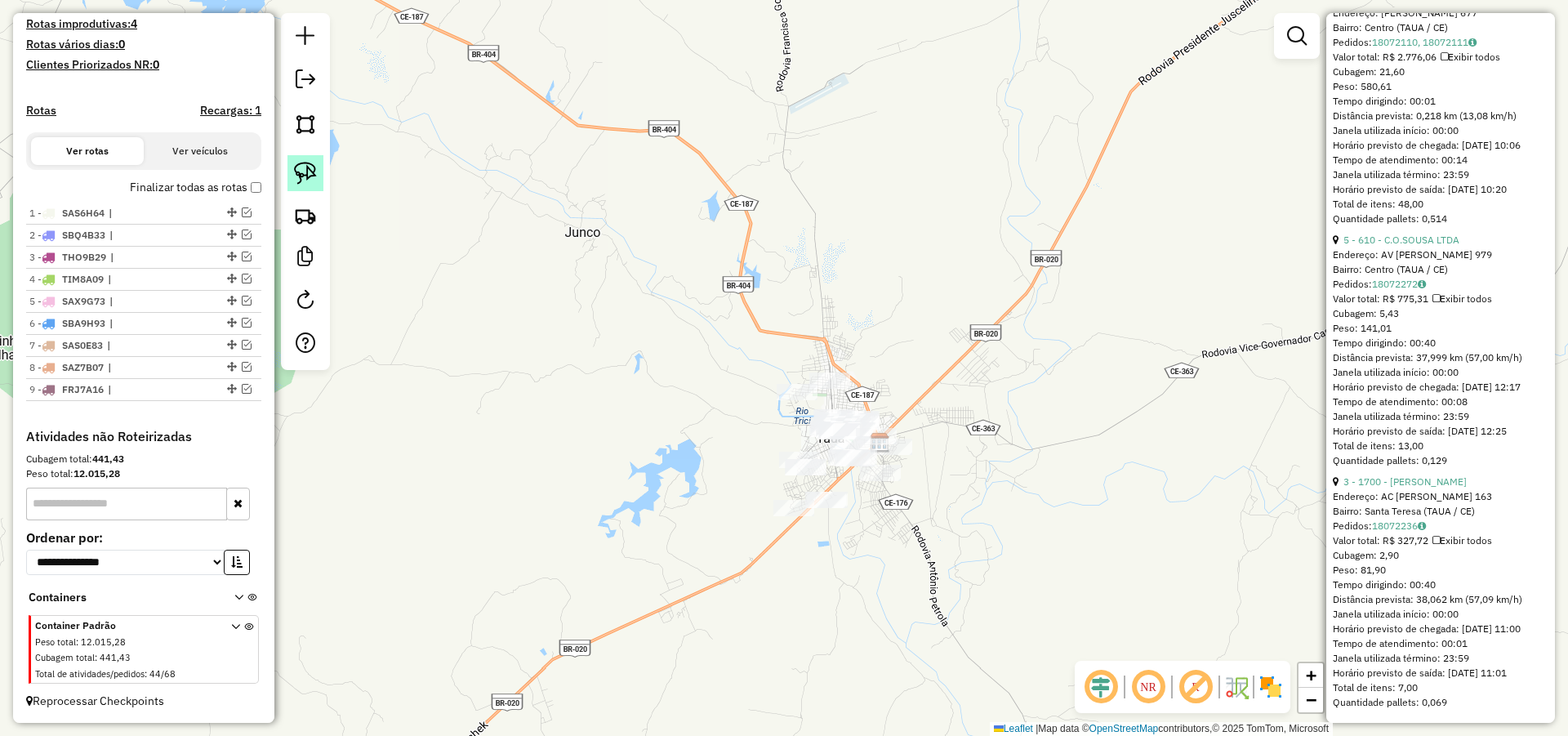
click at [307, 168] on img at bounding box center [305, 174] width 23 height 23
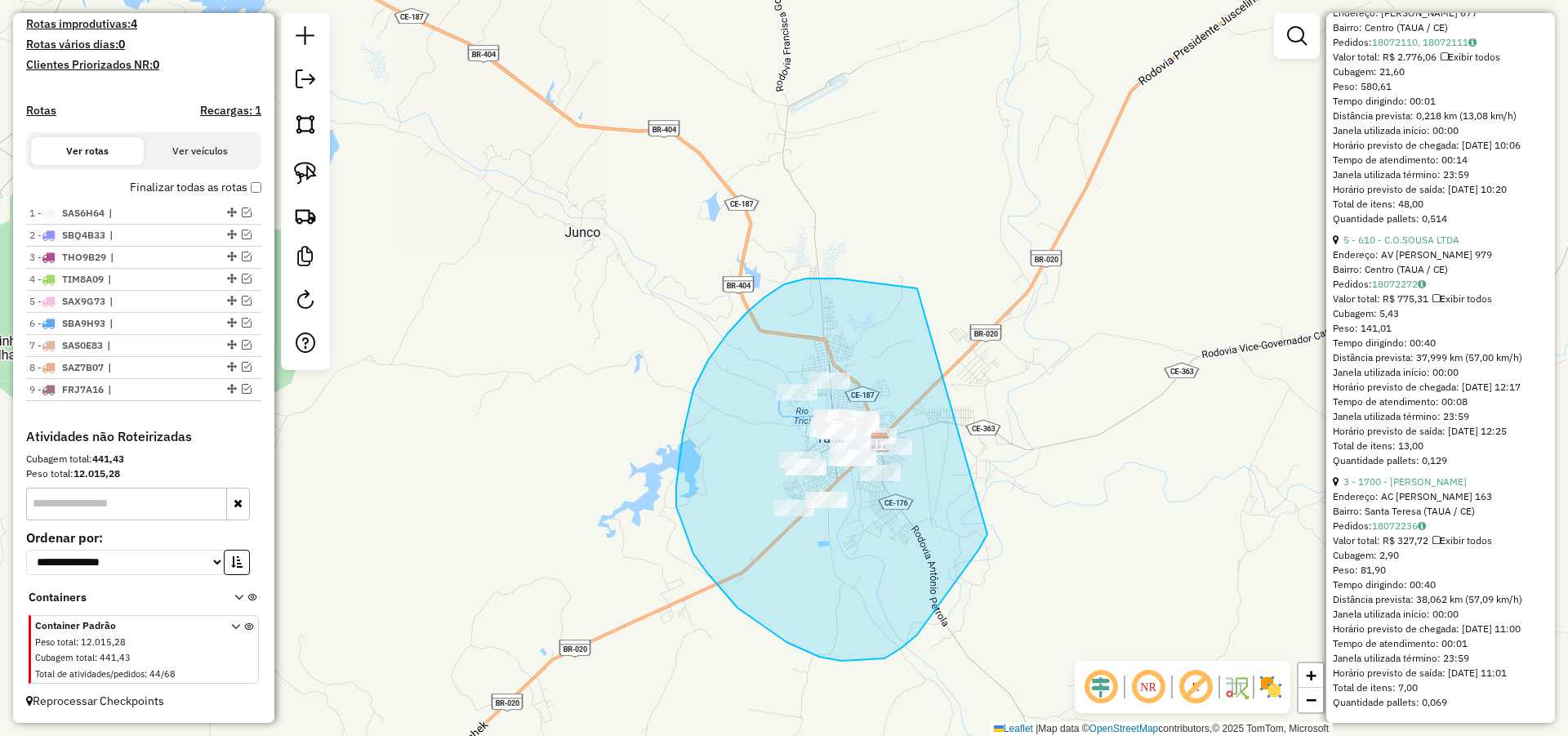
drag, startPoint x: 908, startPoint y: 287, endPoint x: 1004, endPoint y: 486, distance: 220.9
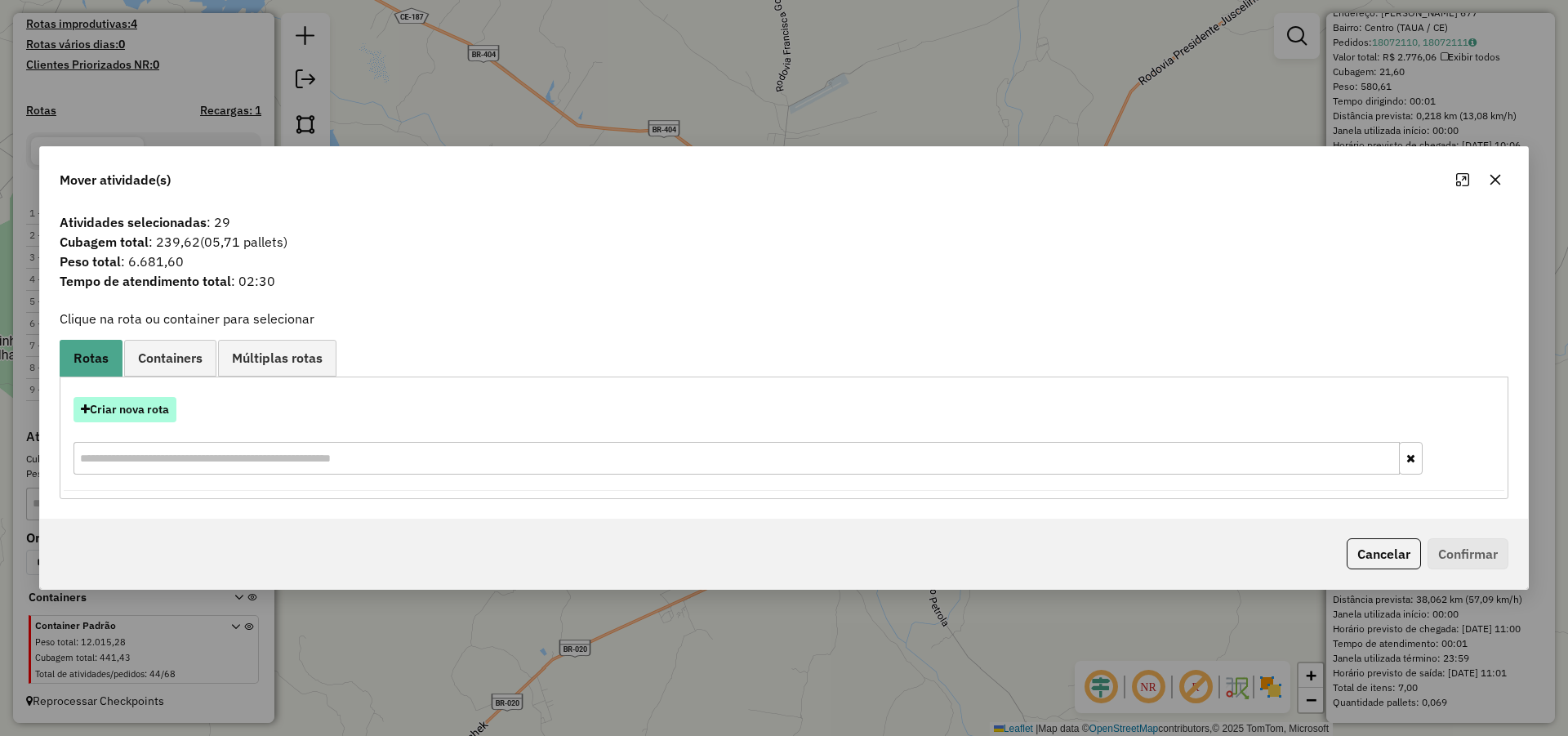
click at [160, 400] on button "Criar nova rota" at bounding box center [124, 409] width 103 height 25
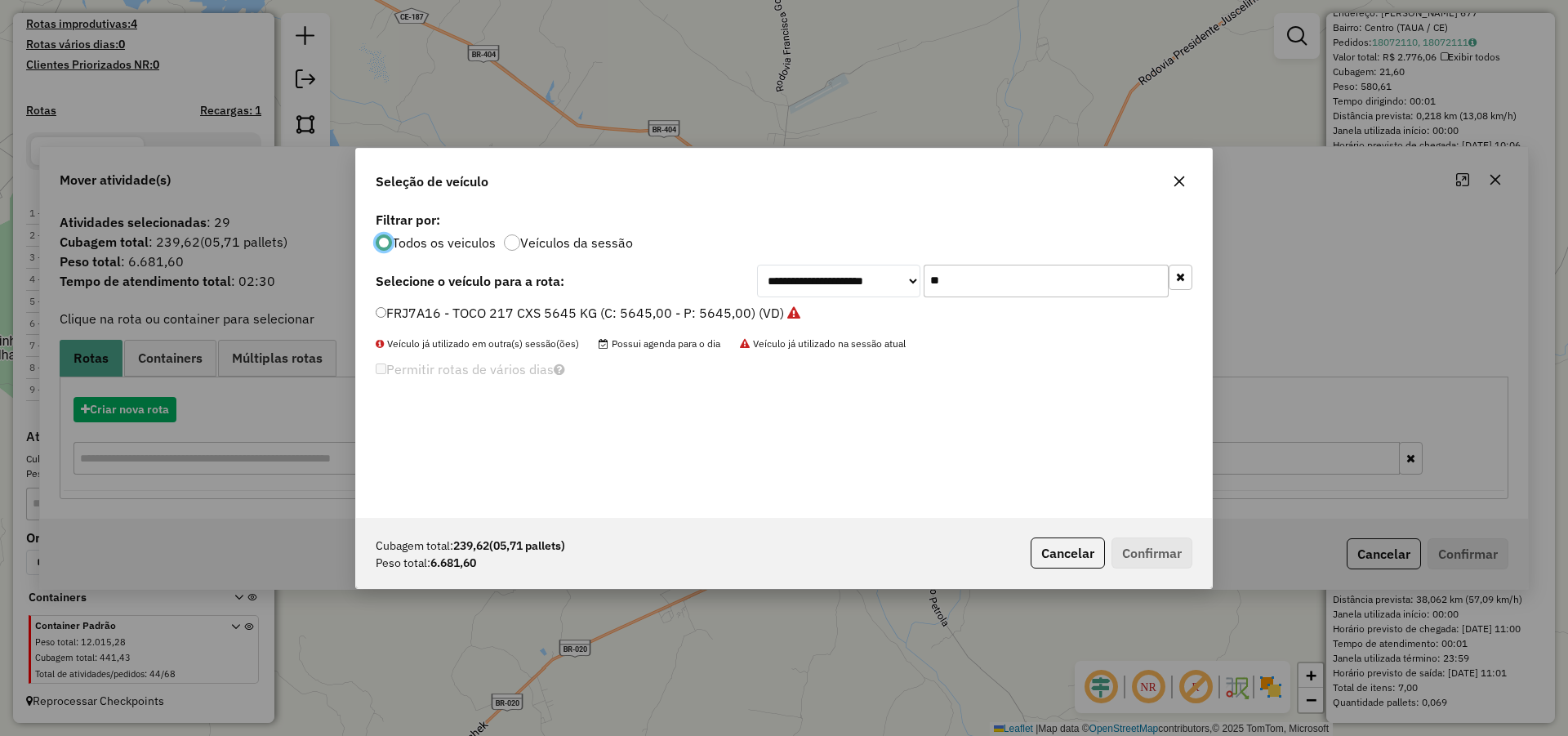
scroll to position [9, 4]
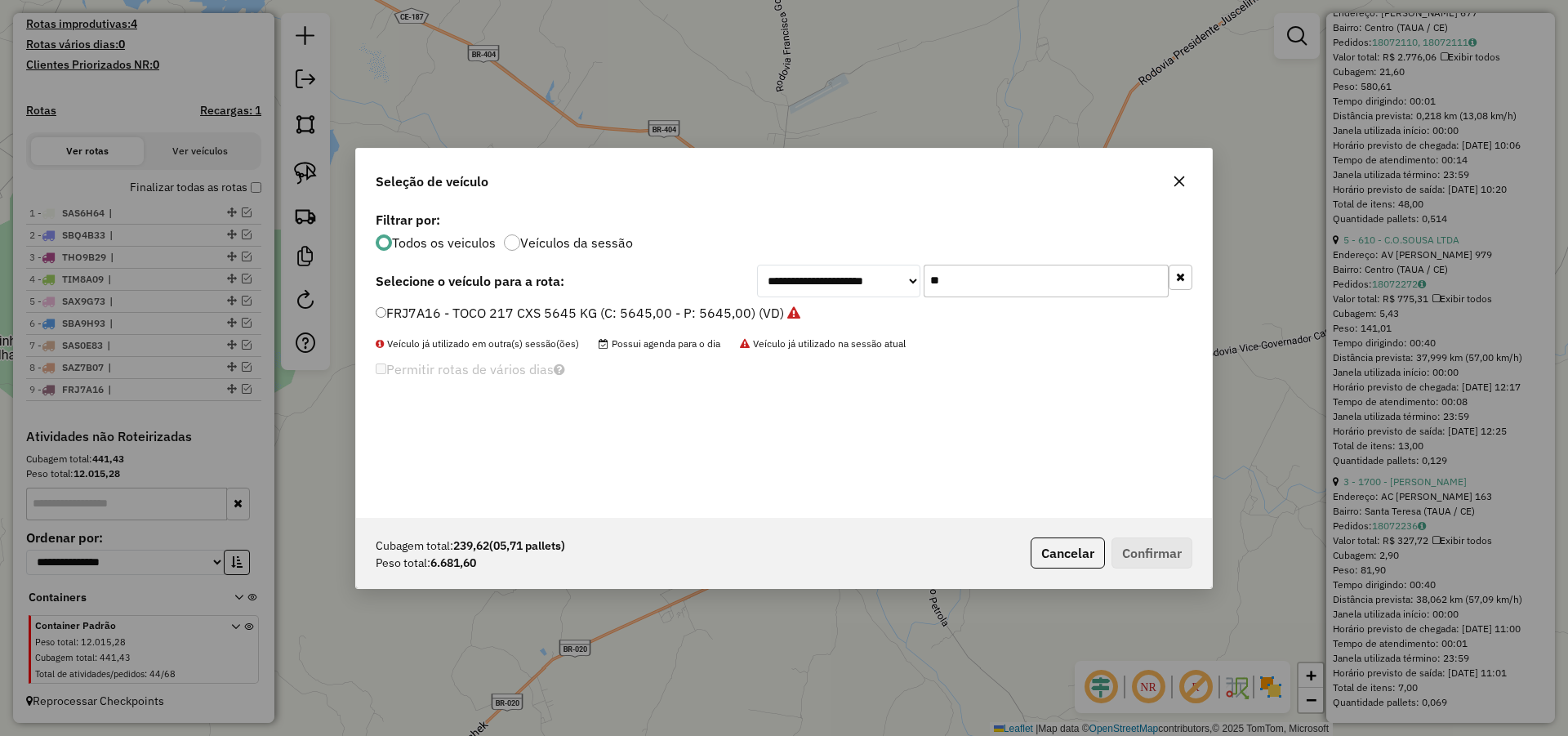
click at [1029, 275] on input "**" at bounding box center [1046, 281] width 245 height 32
type input "**"
click at [583, 303] on div "**********" at bounding box center [784, 363] width 856 height 311
click at [594, 304] on label "SAX1B43 - TRUCK_336_6630 (C: 336,00 - P: 6630,00) (VD)" at bounding box center [560, 312] width 370 height 20
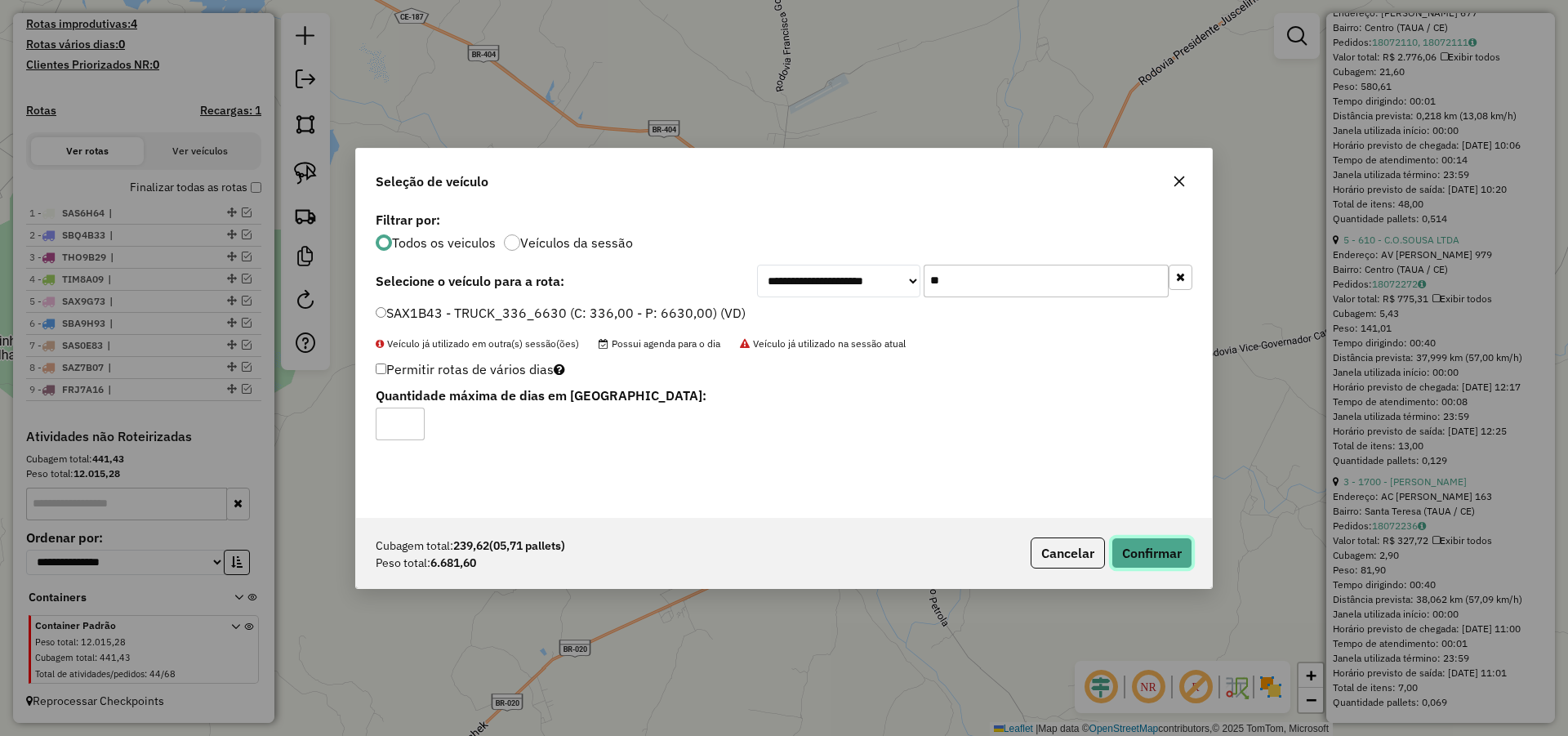
click at [1165, 549] on button "Confirmar" at bounding box center [1152, 552] width 81 height 31
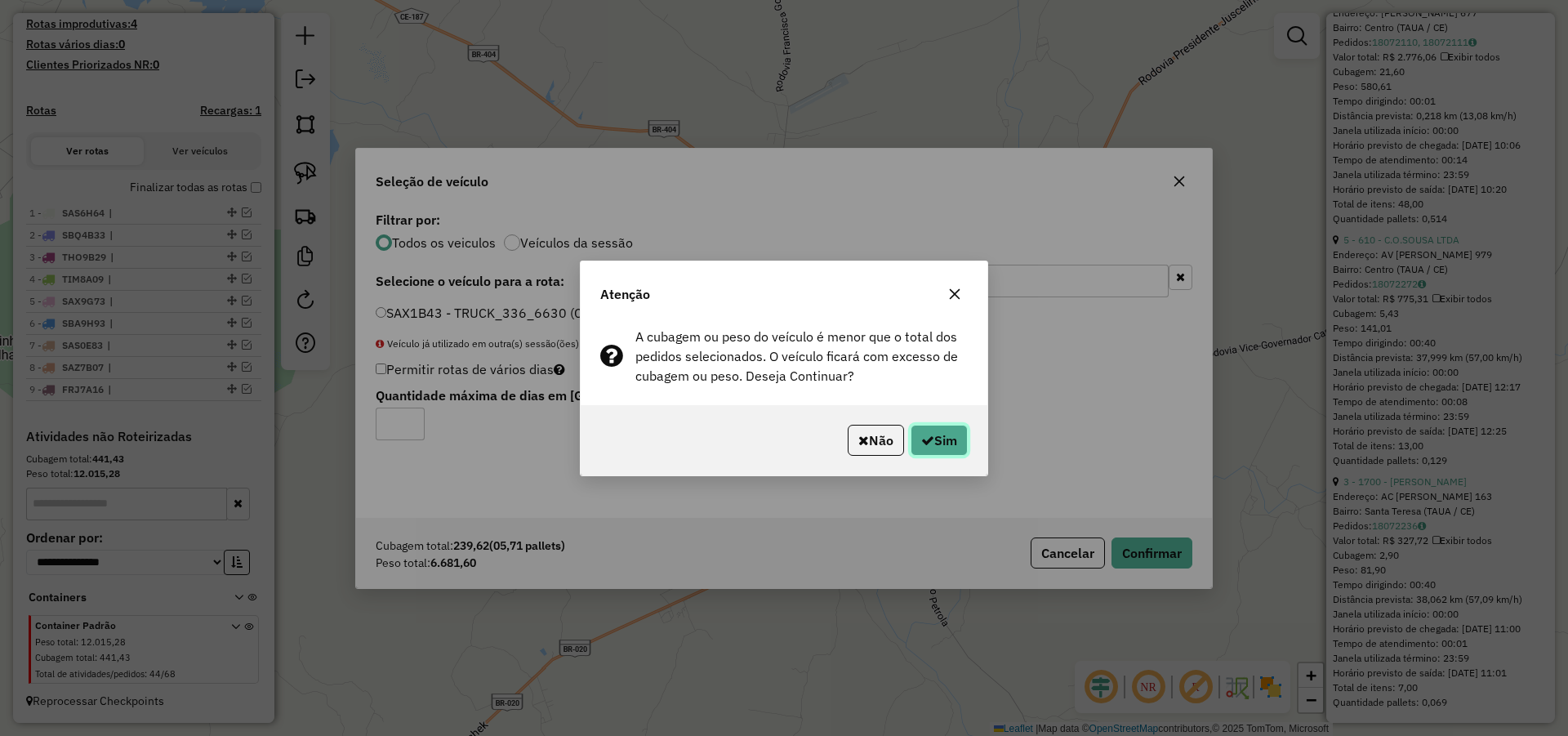
click at [933, 441] on button "Sim" at bounding box center [939, 440] width 57 height 31
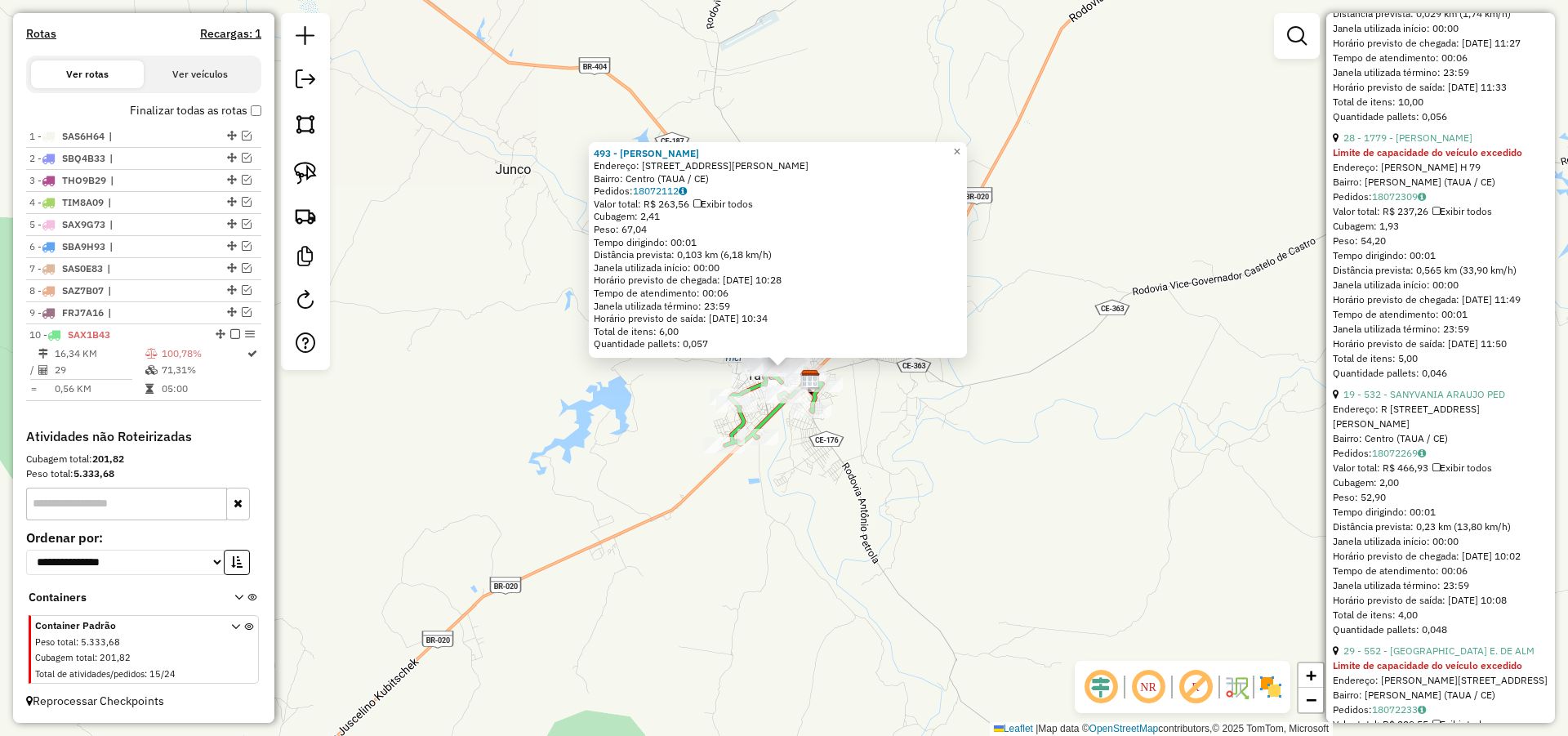
scroll to position [6274, 0]
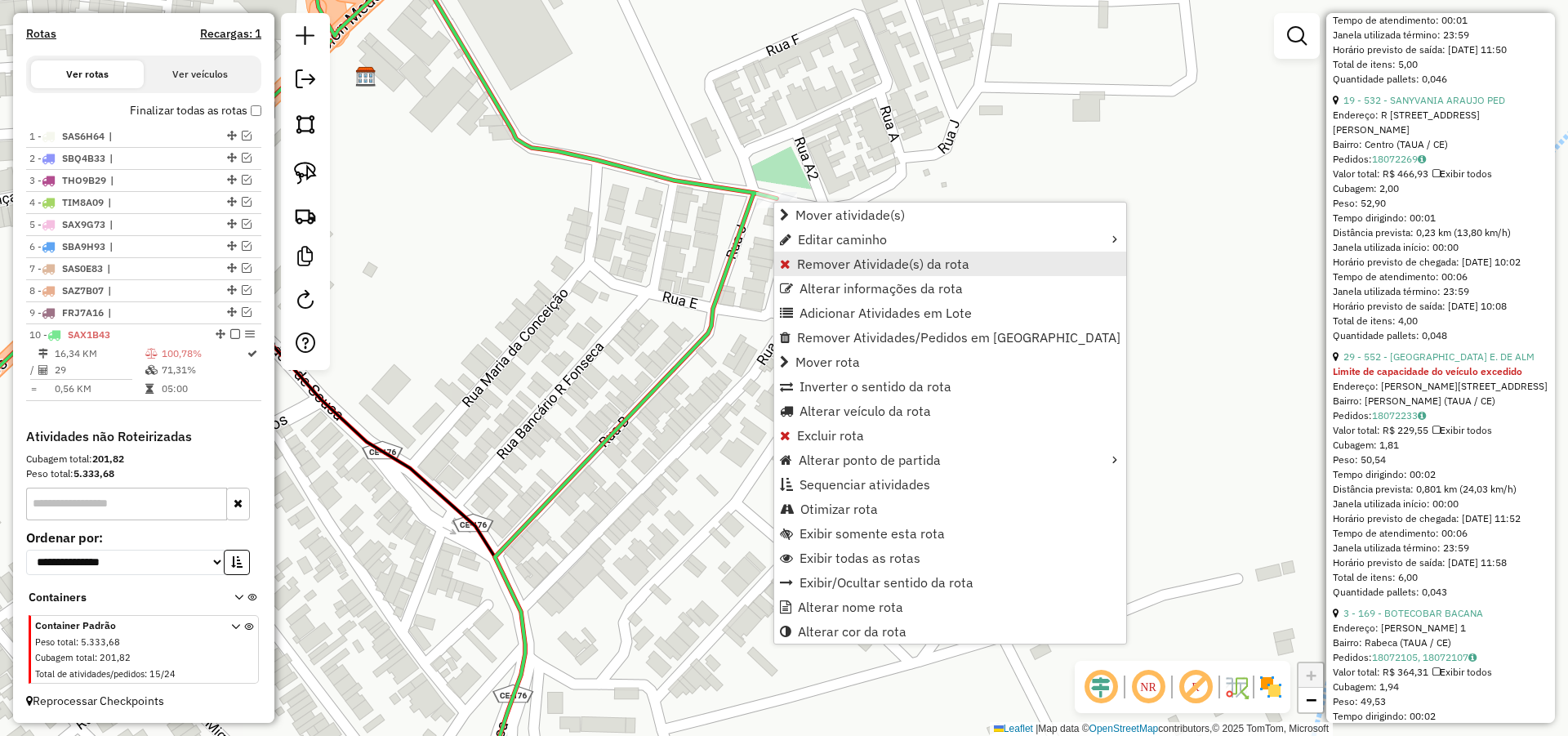
click at [848, 264] on span "Remover Atividade(s) da rota" at bounding box center [882, 263] width 173 height 13
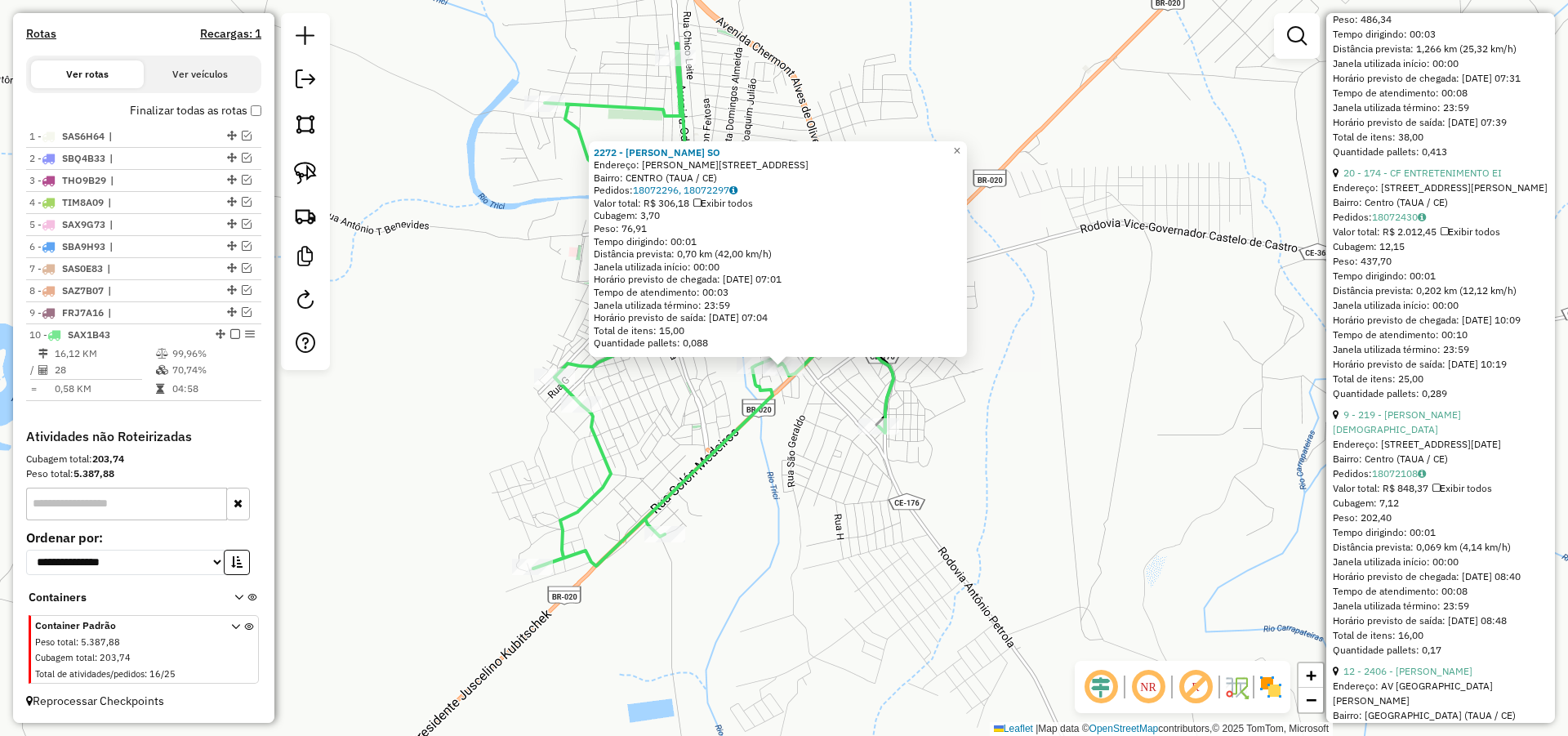
scroll to position [1961, 0]
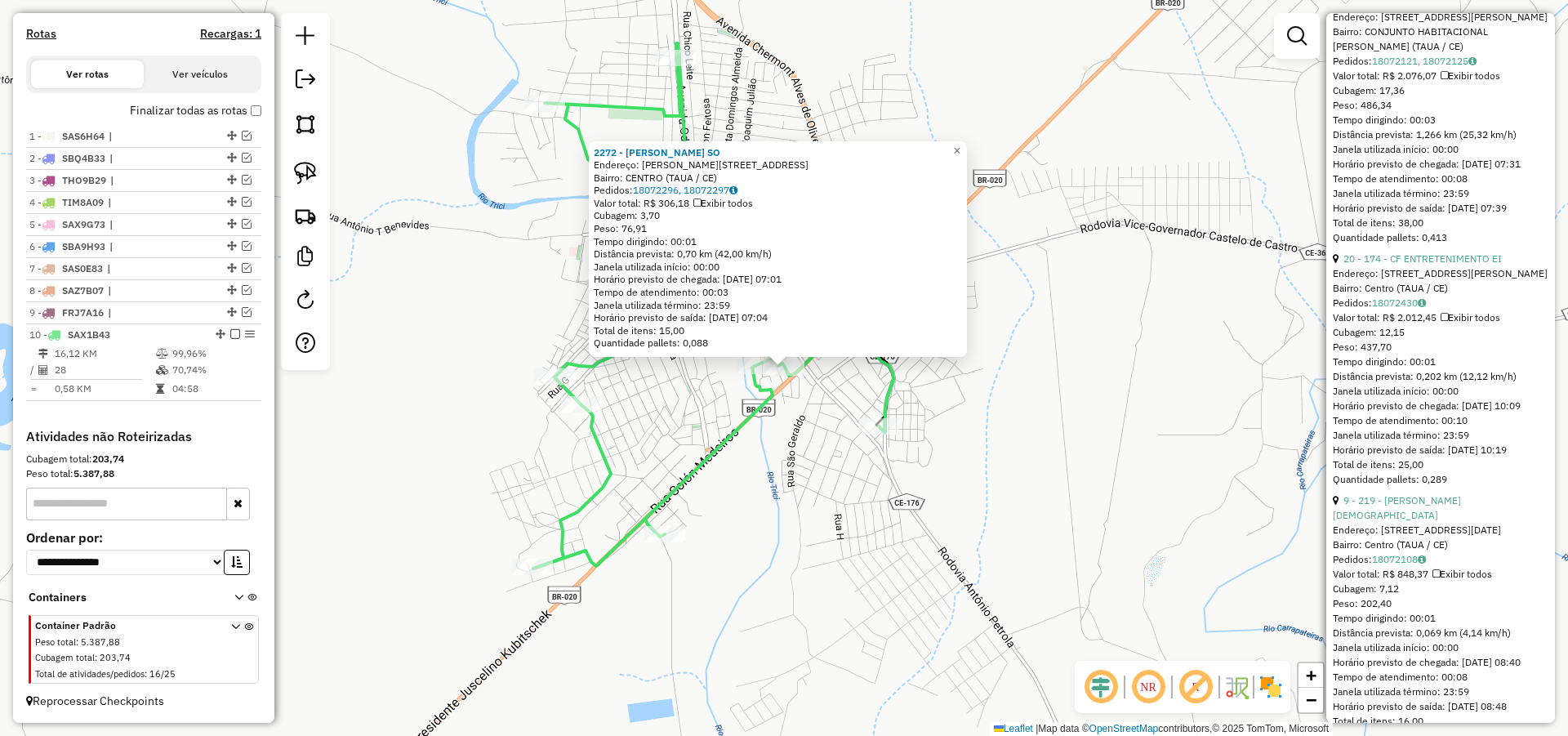
click at [516, 398] on div "Rota 10 - Placa SAX1B43 1862 - FLAVIO MACILIO 2272 - ANTONIO VALDECLER SO Ender…" at bounding box center [784, 368] width 1568 height 736
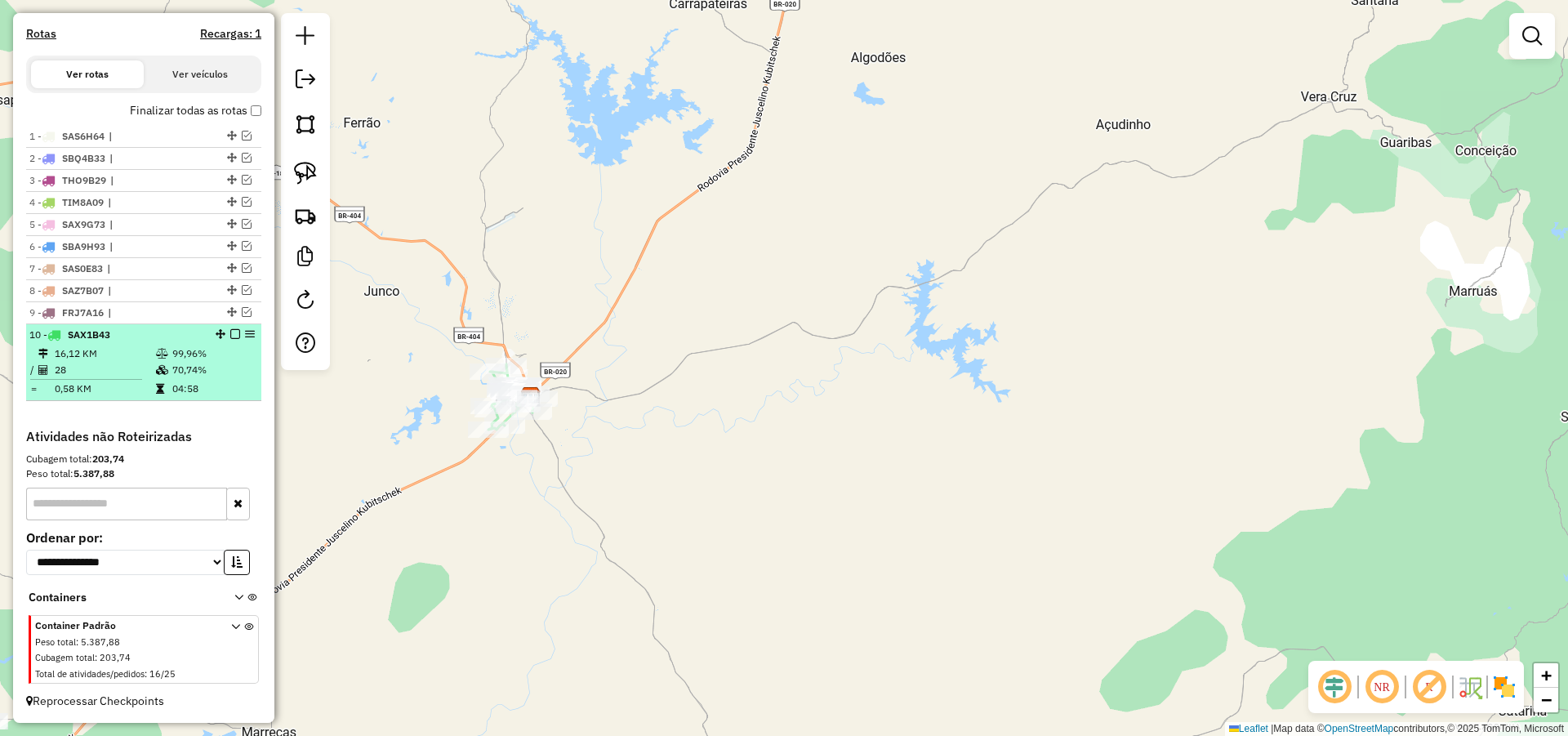
click at [234, 338] on em at bounding box center [234, 334] width 10 height 10
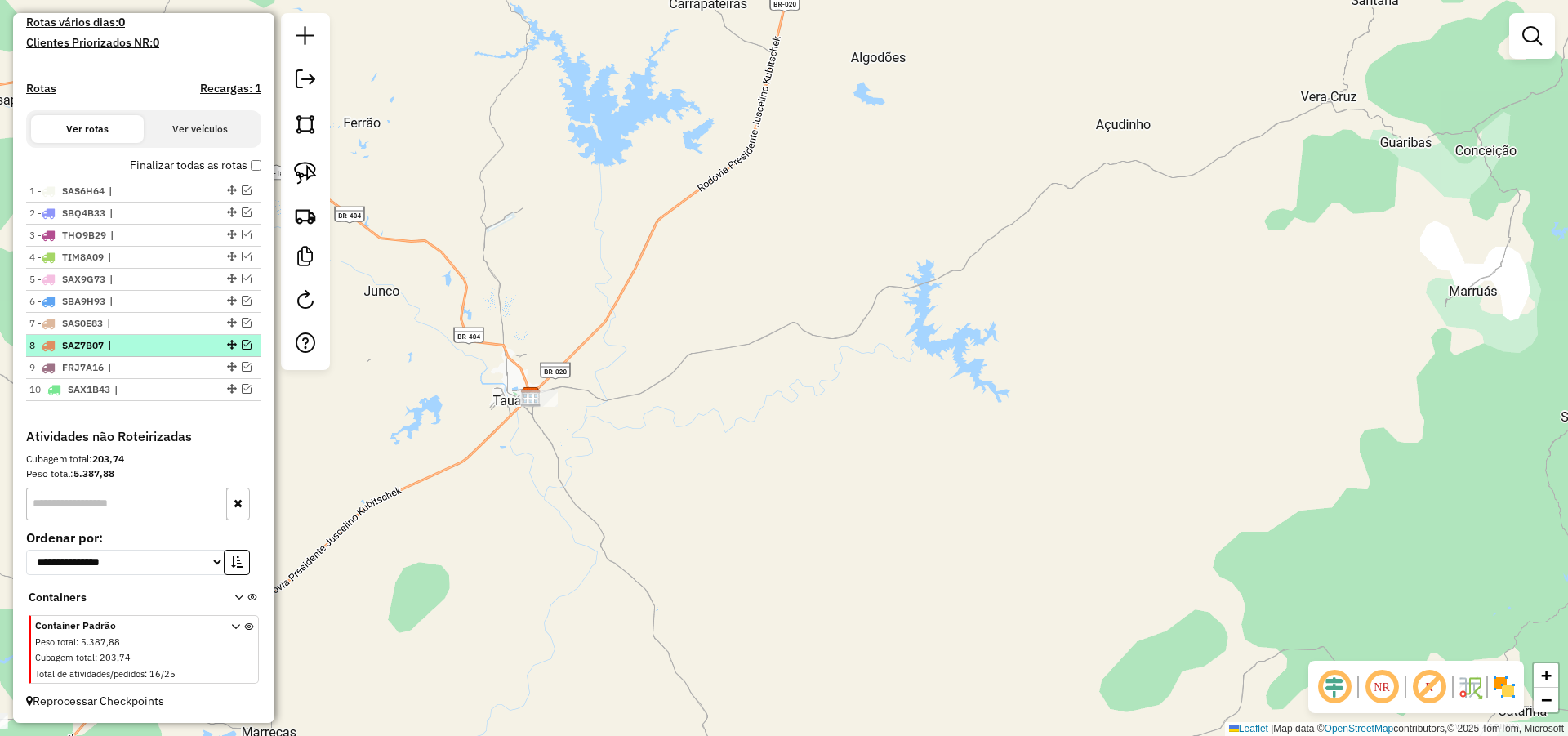
scroll to position [465, 0]
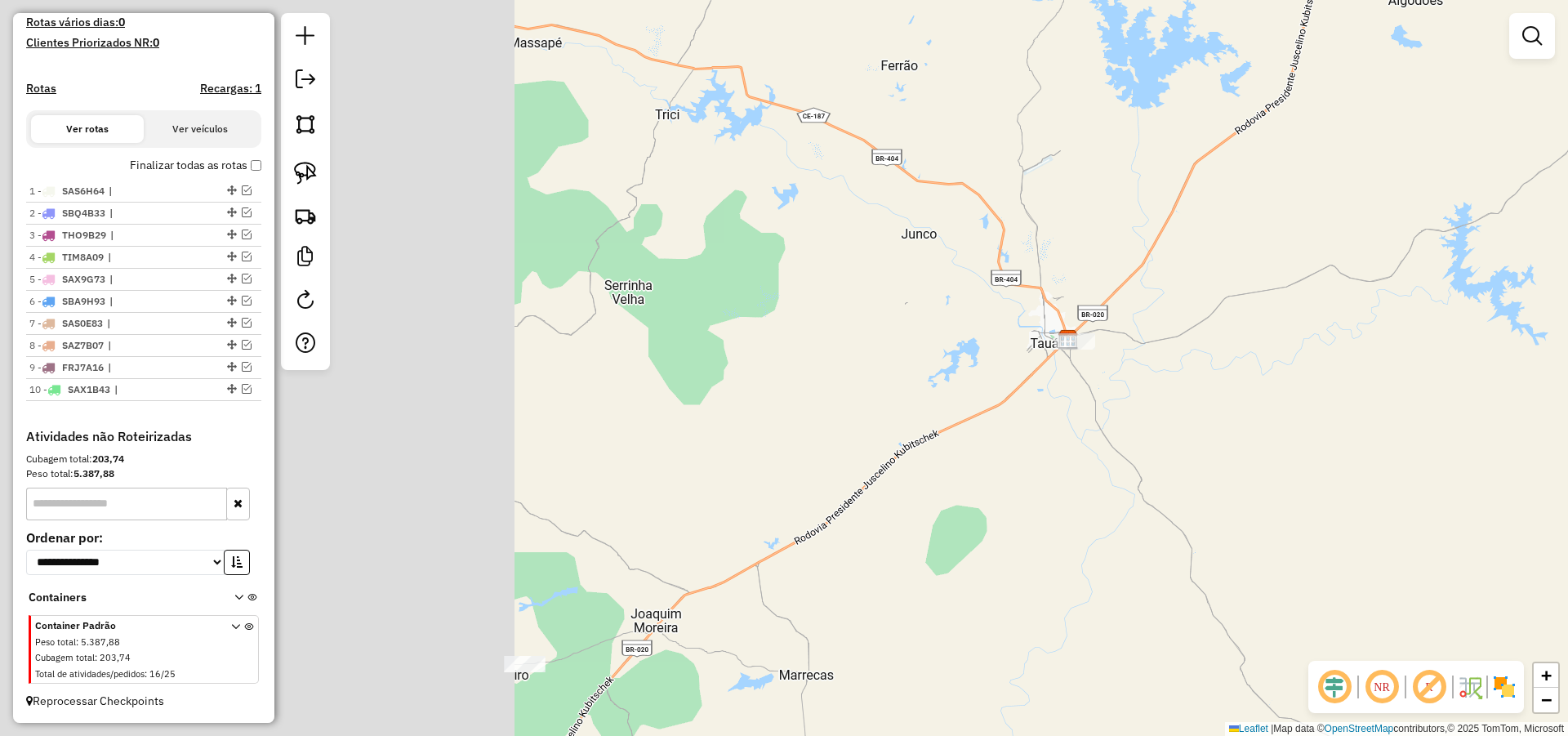
drag, startPoint x: 497, startPoint y: 473, endPoint x: 758, endPoint y: 460, distance: 261.3
click at [968, 406] on div "Janela de atendimento Grade de atendimento Capacidade Transportadoras Veículos …" at bounding box center [784, 368] width 1568 height 736
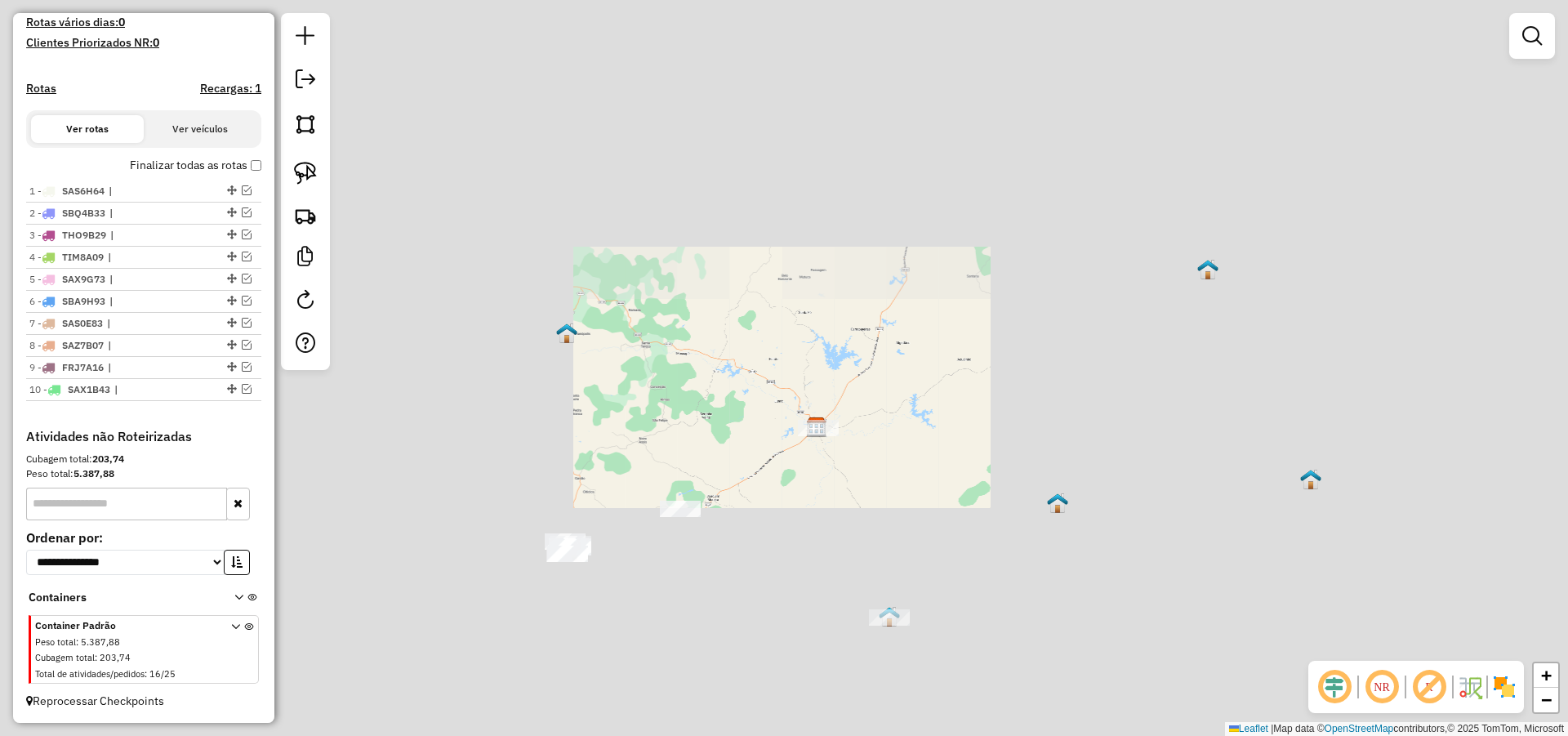
click at [701, 501] on div at bounding box center [680, 509] width 41 height 16
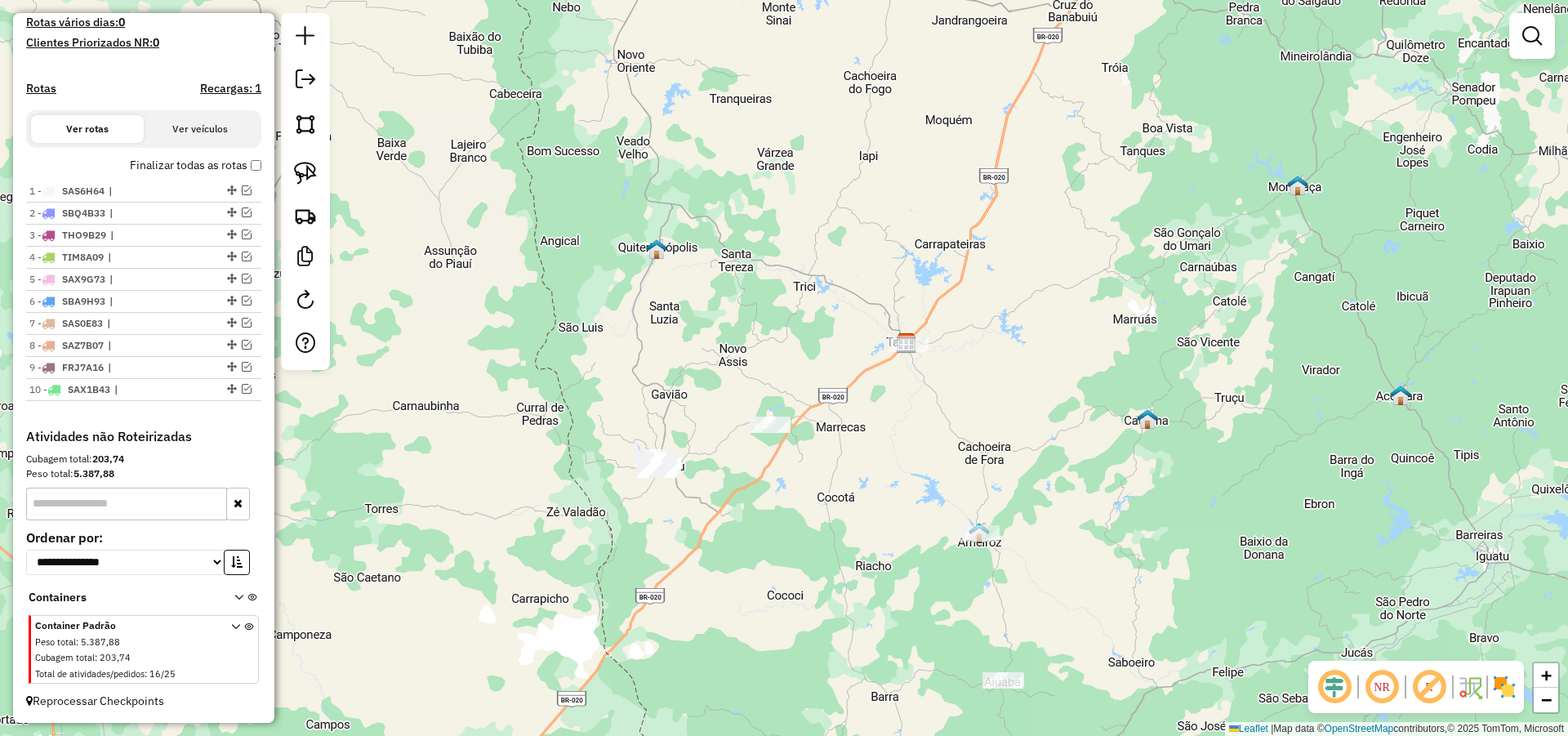
drag, startPoint x: 819, startPoint y: 483, endPoint x: 818, endPoint y: 462, distance: 21.0
click at [828, 463] on div "Janela de atendimento Grade de atendimento Capacidade Transportadoras Veículos …" at bounding box center [784, 368] width 1568 height 736
click at [314, 171] on img at bounding box center [305, 174] width 23 height 23
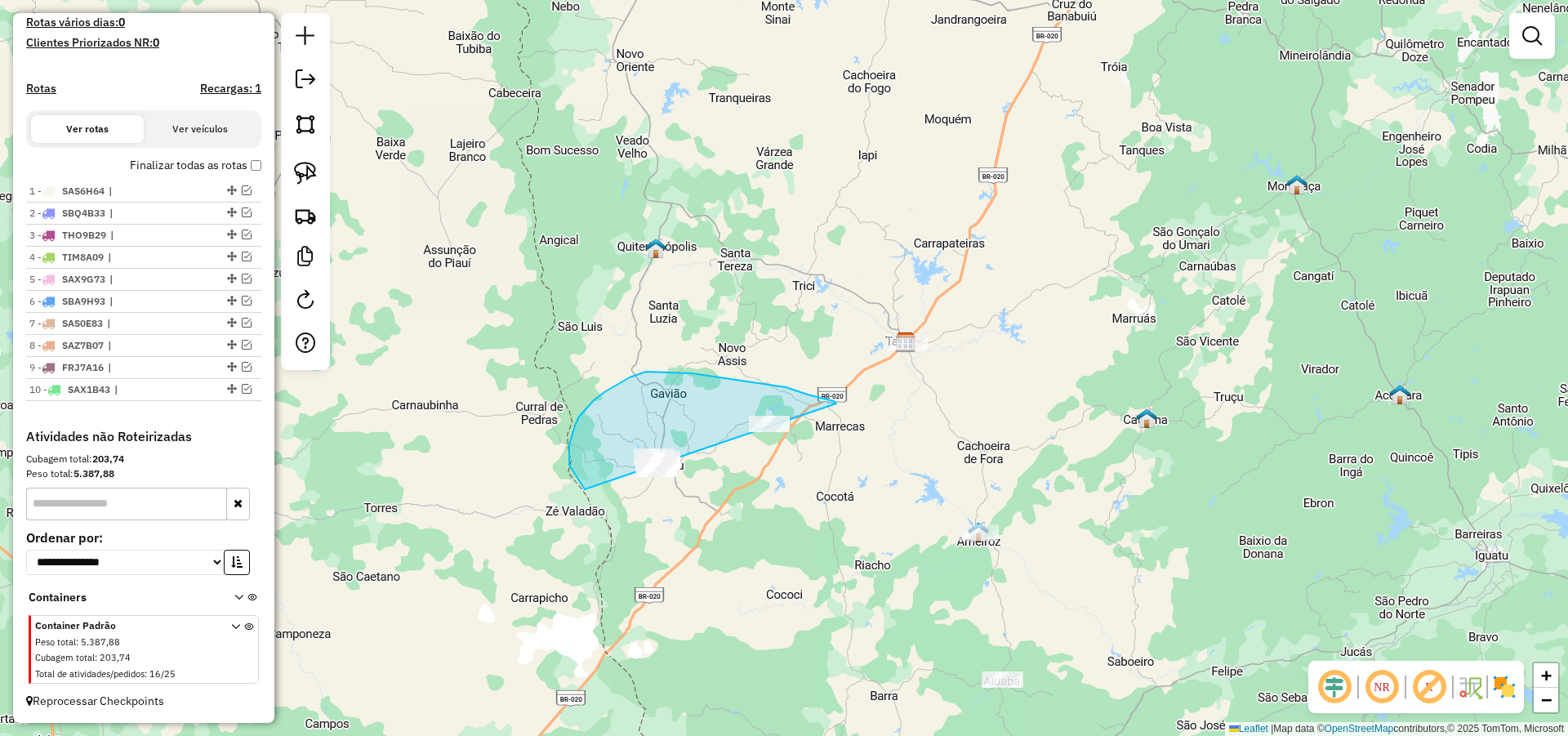
drag, startPoint x: 737, startPoint y: 380, endPoint x: 751, endPoint y: 534, distance: 154.6
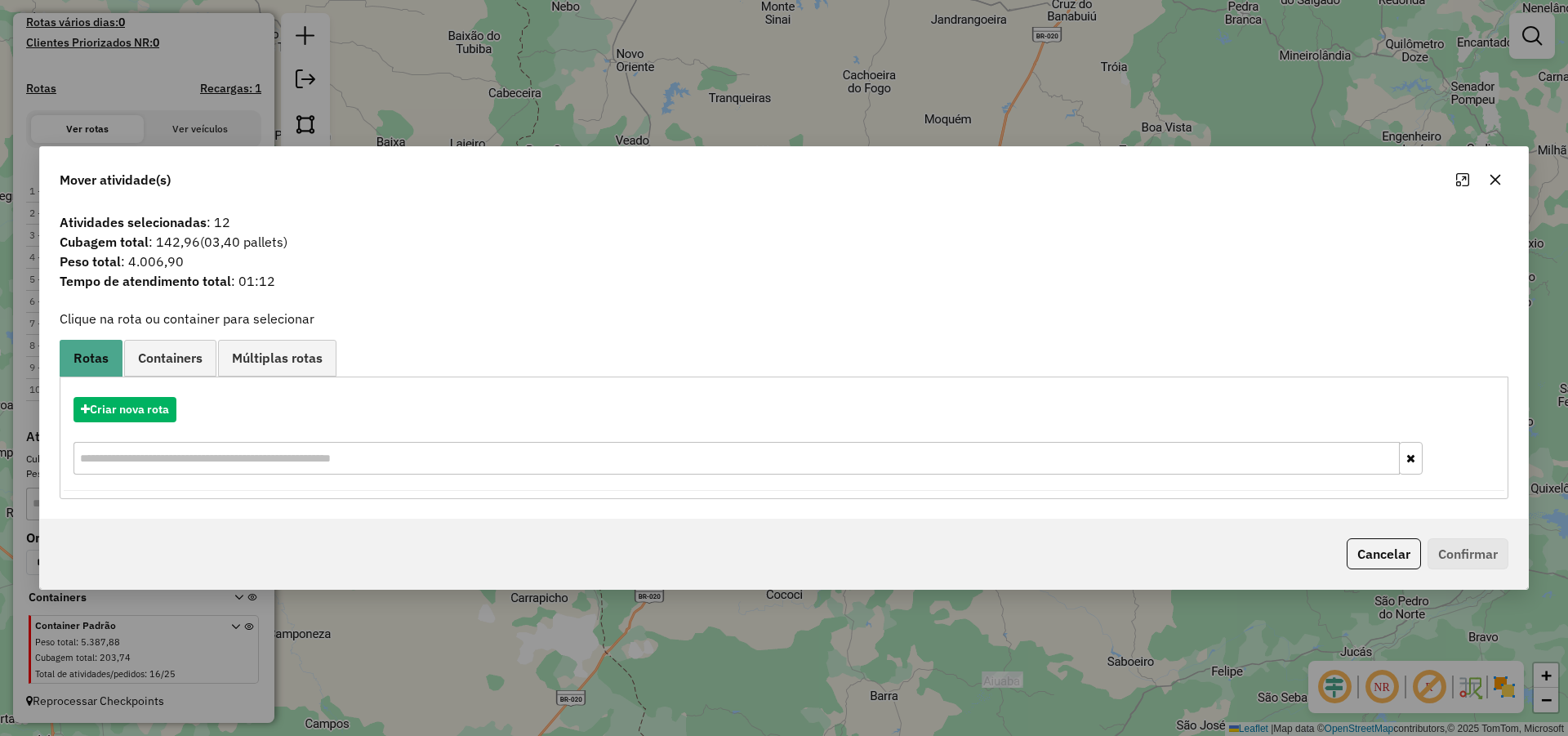
click at [1409, 566] on button "Cancelar" at bounding box center [1383, 553] width 74 height 31
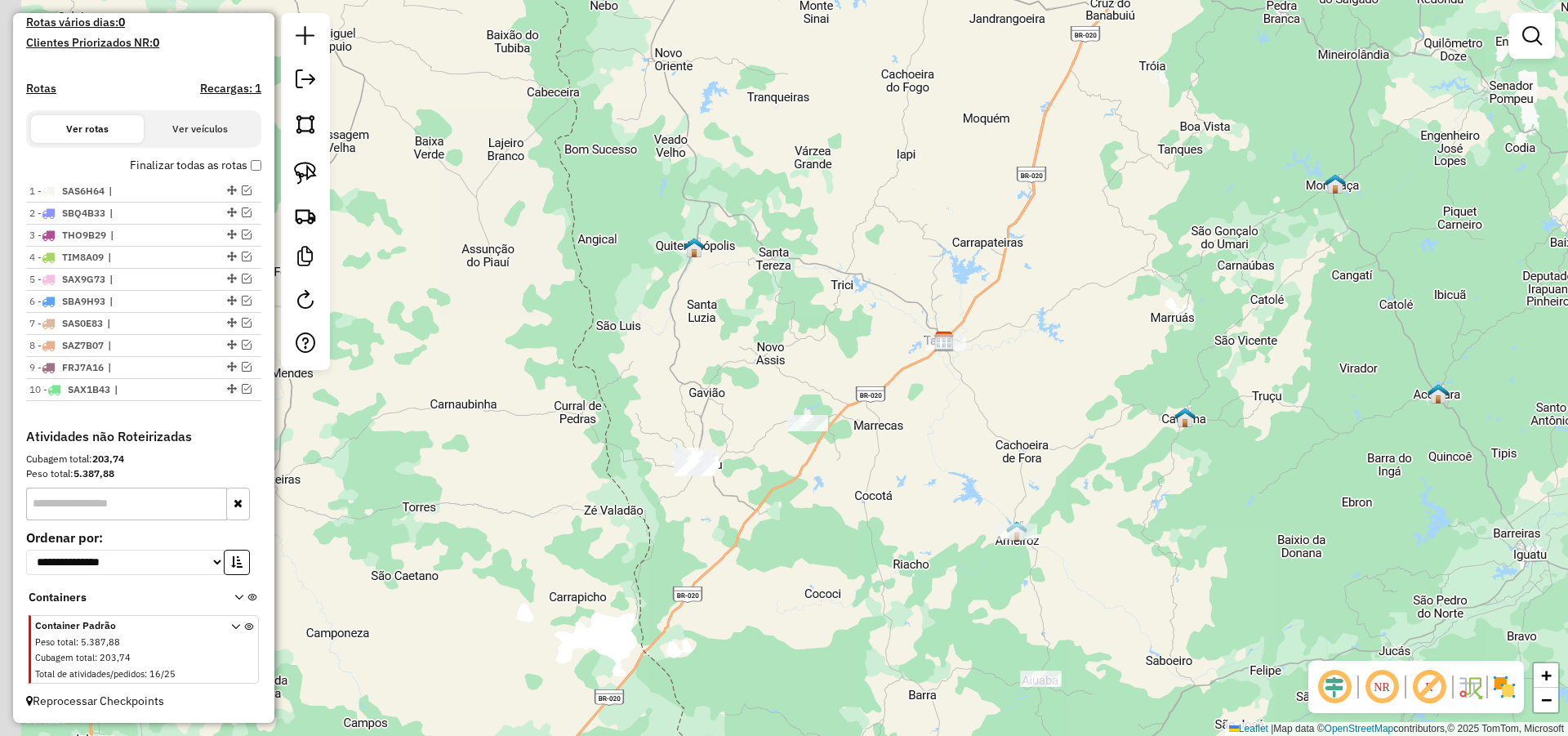
drag, startPoint x: 897, startPoint y: 398, endPoint x: 909, endPoint y: 395, distance: 12.4
click at [909, 395] on div "Janela de atendimento Grade de atendimento Capacidade Transportadoras Veículos …" at bounding box center [784, 368] width 1568 height 736
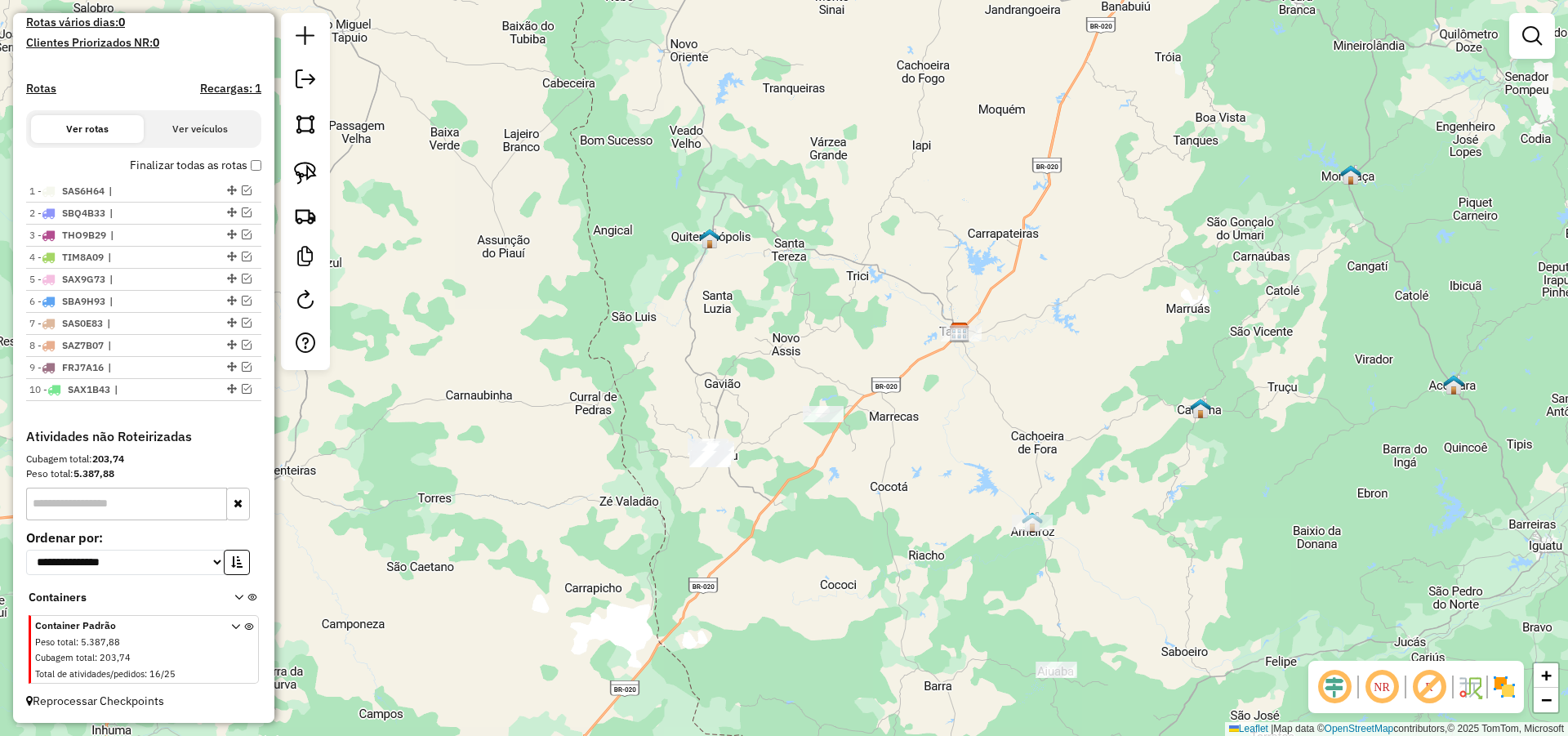
click at [559, 237] on div "Janela de atendimento Grade de atendimento Capacidade Transportadoras Veículos …" at bounding box center [784, 368] width 1568 height 736
click at [148, 233] on span "|" at bounding box center [148, 235] width 75 height 14
select select "*********"
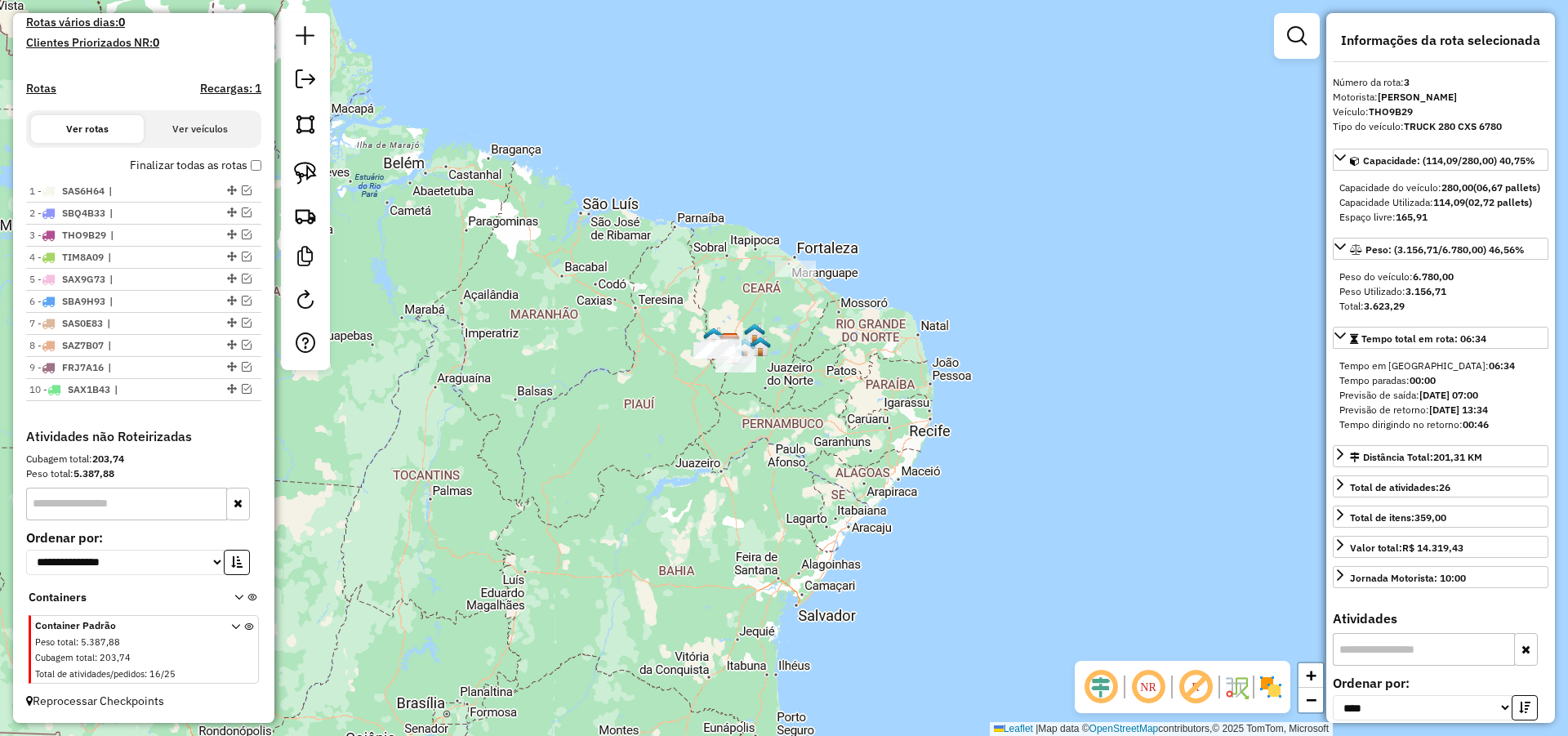
drag, startPoint x: 834, startPoint y: 359, endPoint x: 775, endPoint y: 383, distance: 63.7
click at [866, 359] on div "Janela de atendimento Grade de atendimento Capacidade Transportadoras Veículos …" at bounding box center [784, 368] width 1568 height 736
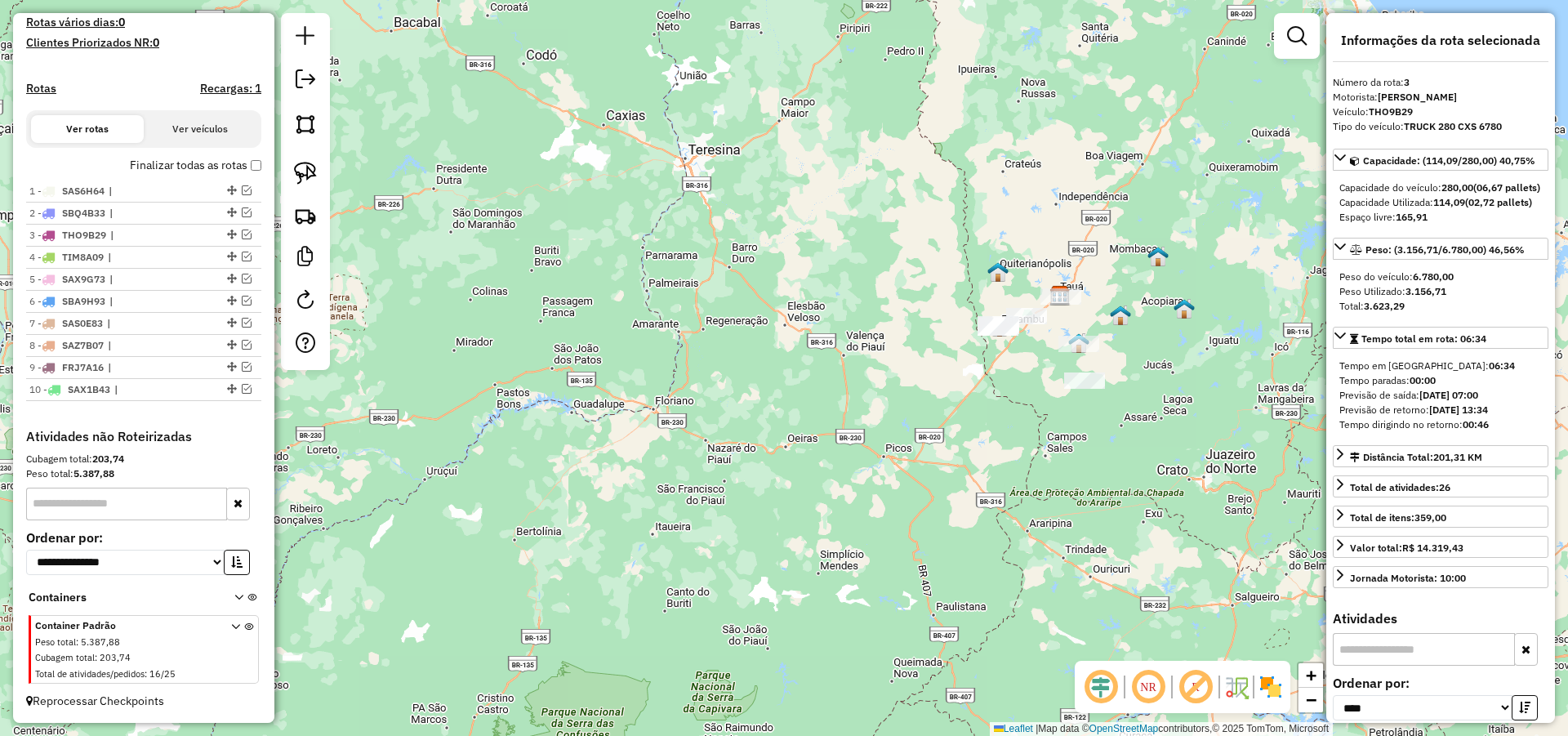
drag, startPoint x: 486, startPoint y: 371, endPoint x: 498, endPoint y: 369, distance: 12.2
click at [498, 369] on div "Janela de atendimento Grade de atendimento Capacidade Transportadoras Veículos …" at bounding box center [784, 368] width 1568 height 736
click at [110, 341] on span "|" at bounding box center [145, 346] width 75 height 14
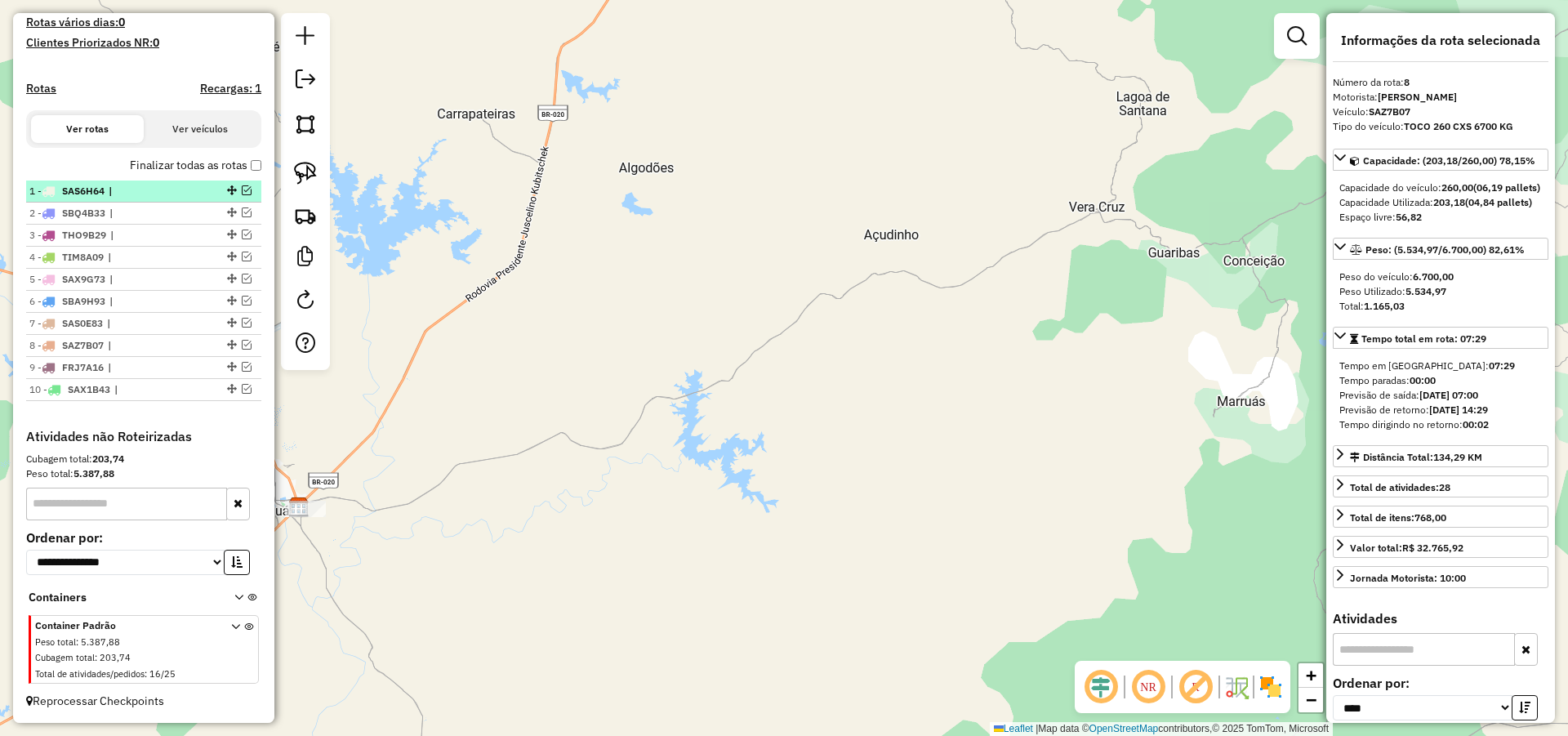
click at [147, 193] on span "|" at bounding box center [146, 191] width 75 height 14
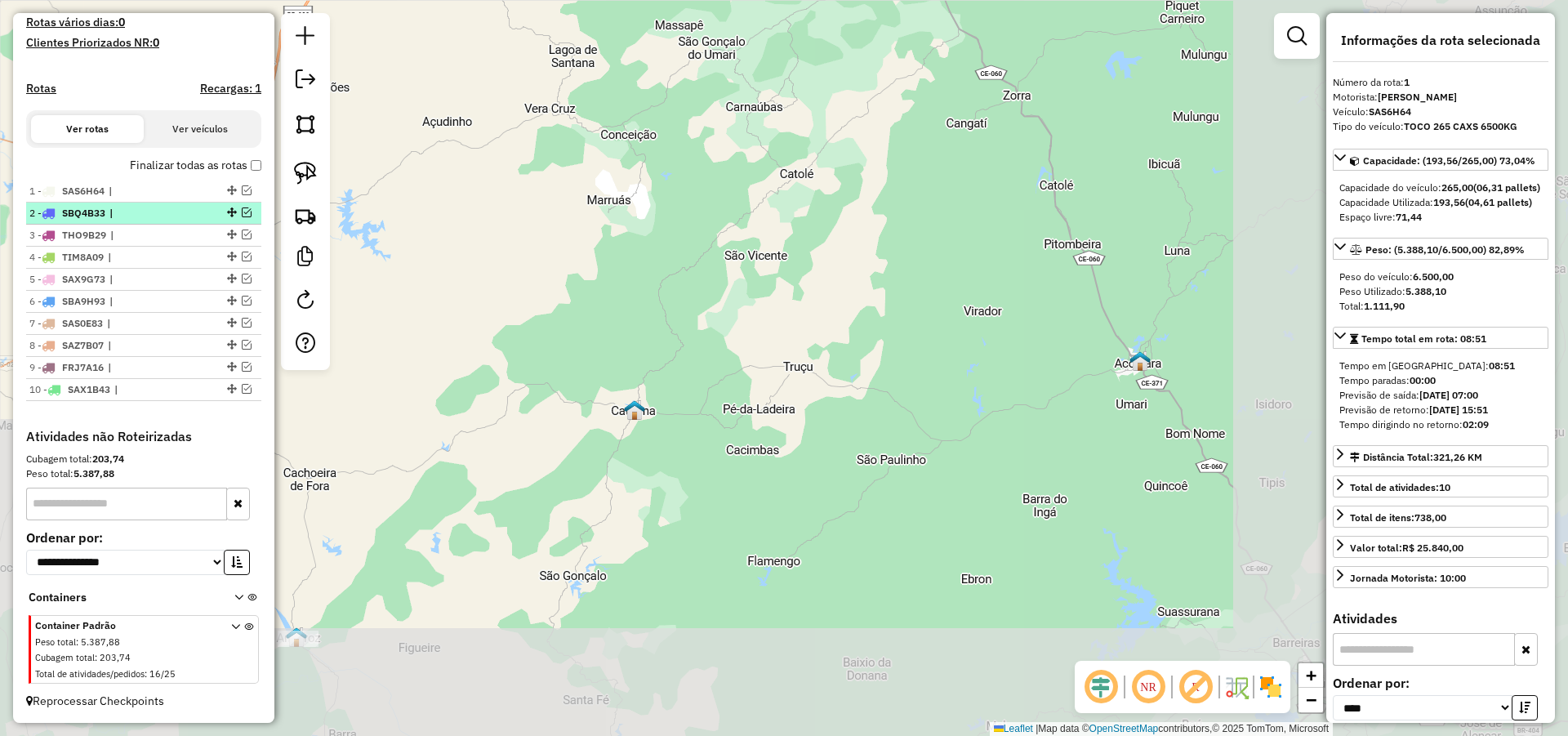
click at [138, 221] on li "2 - SBQ4B33 |" at bounding box center [143, 213] width 235 height 22
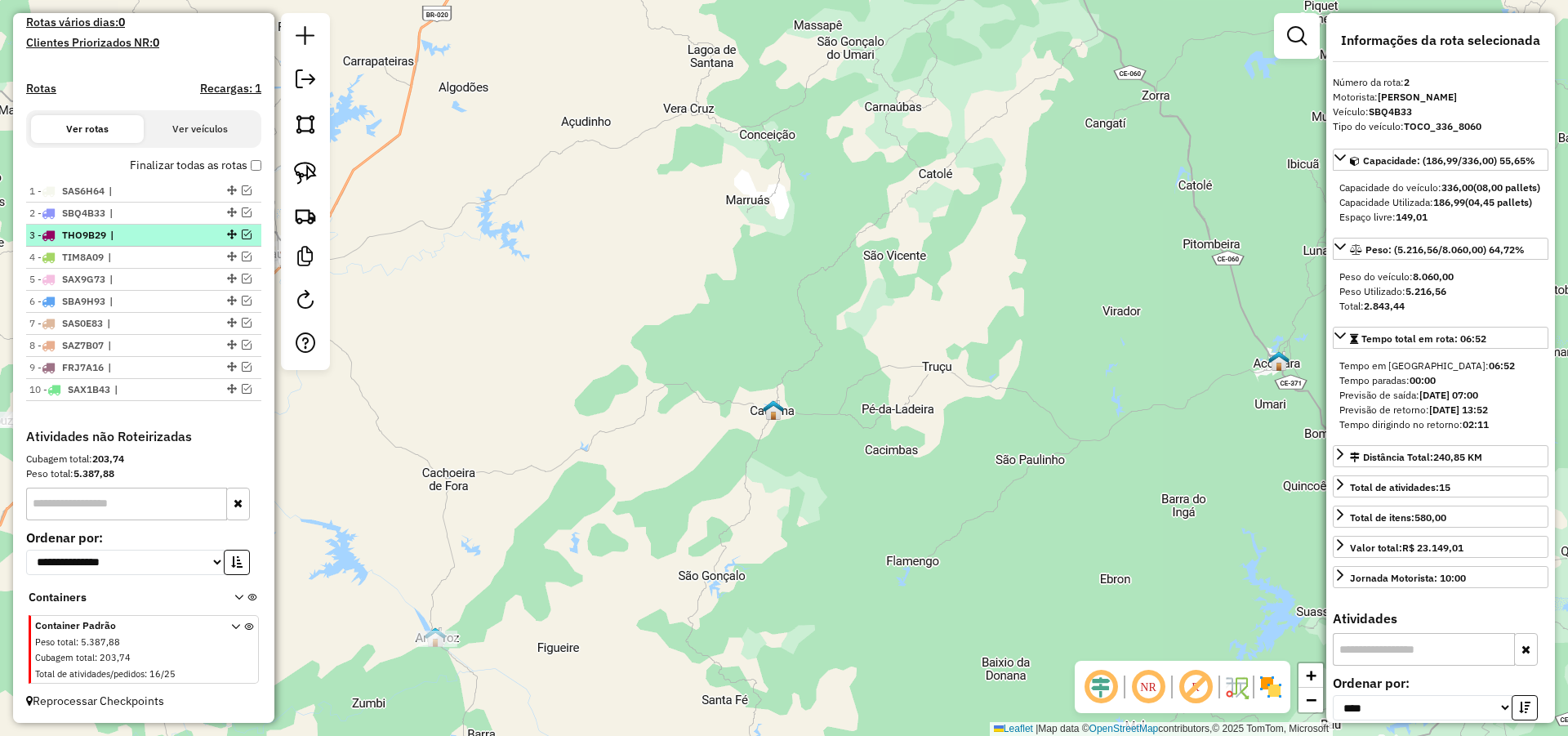
click at [137, 231] on span "|" at bounding box center [148, 235] width 75 height 14
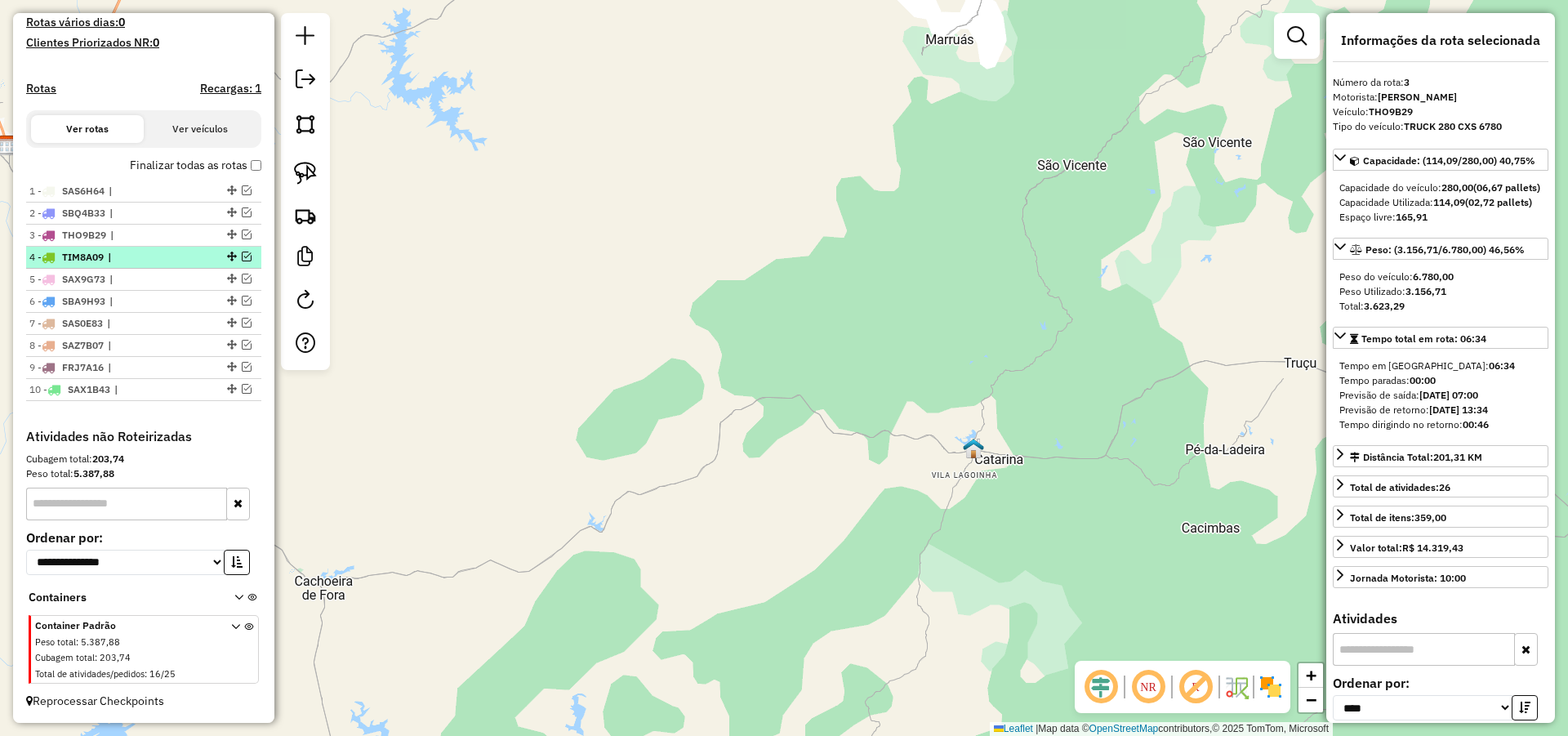
click at [137, 255] on span "|" at bounding box center [145, 257] width 75 height 14
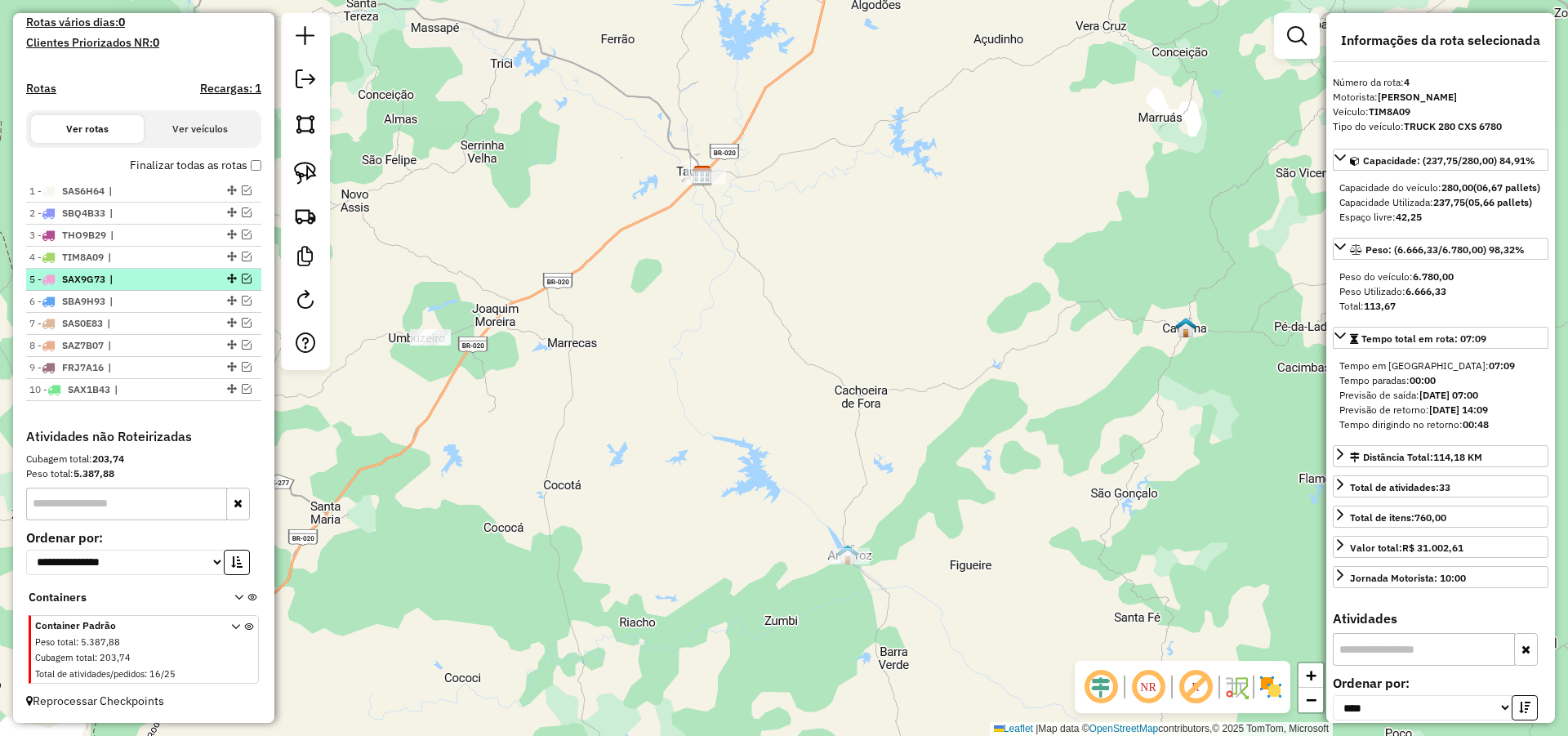
click at [136, 273] on span "|" at bounding box center [147, 279] width 75 height 14
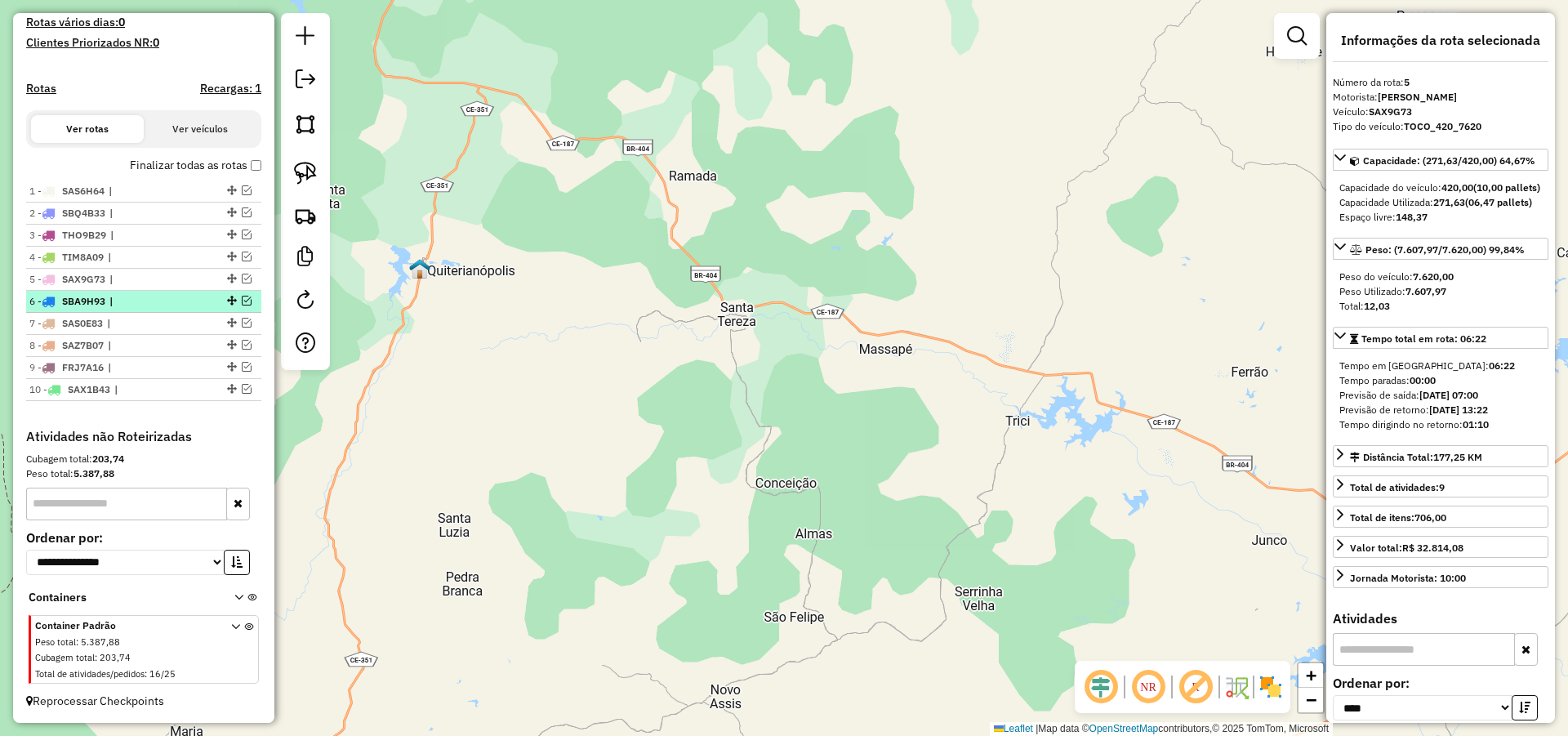
click at [138, 294] on span "|" at bounding box center [147, 301] width 75 height 14
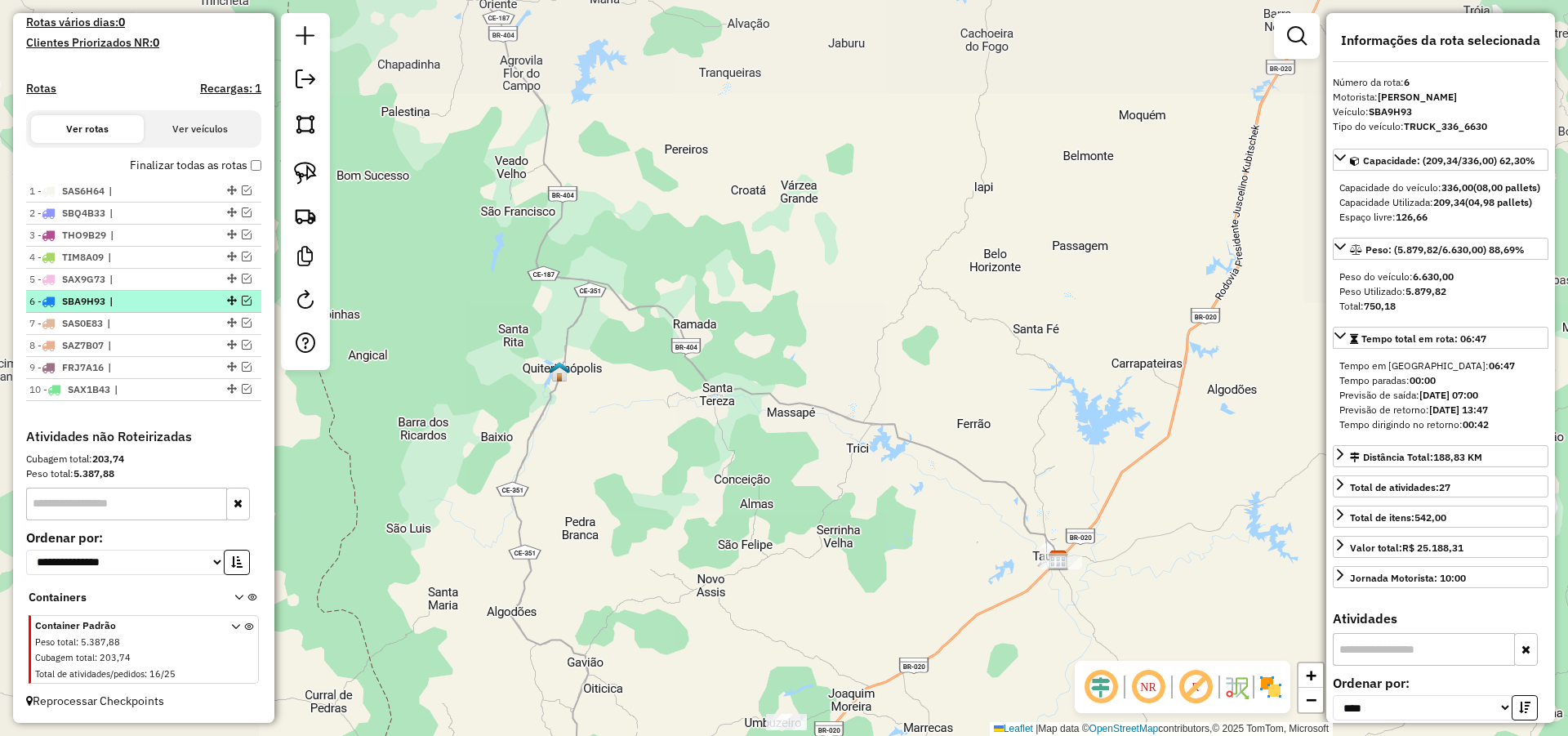
click at [132, 309] on span "|" at bounding box center [147, 301] width 75 height 14
click at [131, 321] on span "|" at bounding box center [145, 323] width 75 height 14
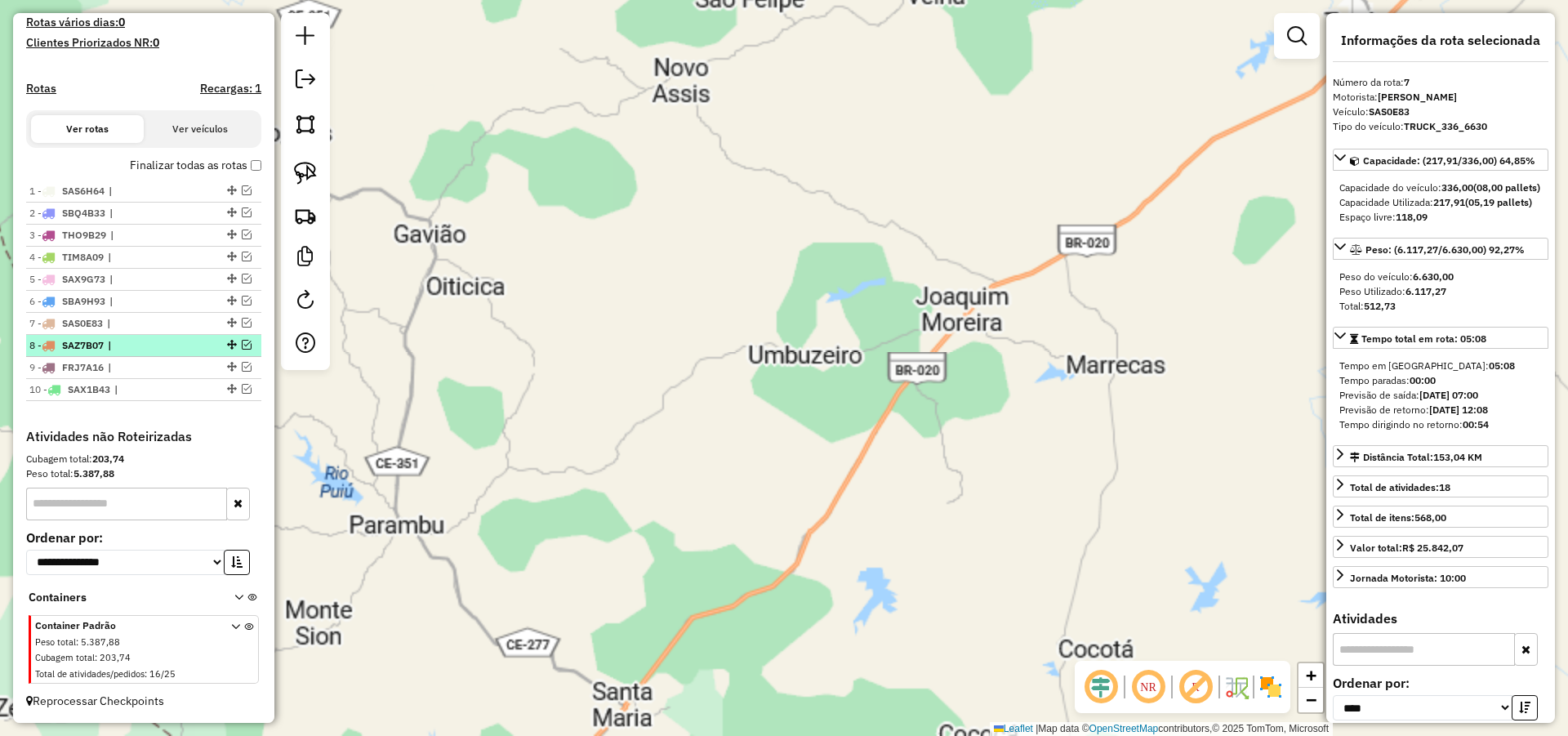
click at [127, 343] on span "|" at bounding box center [145, 346] width 75 height 14
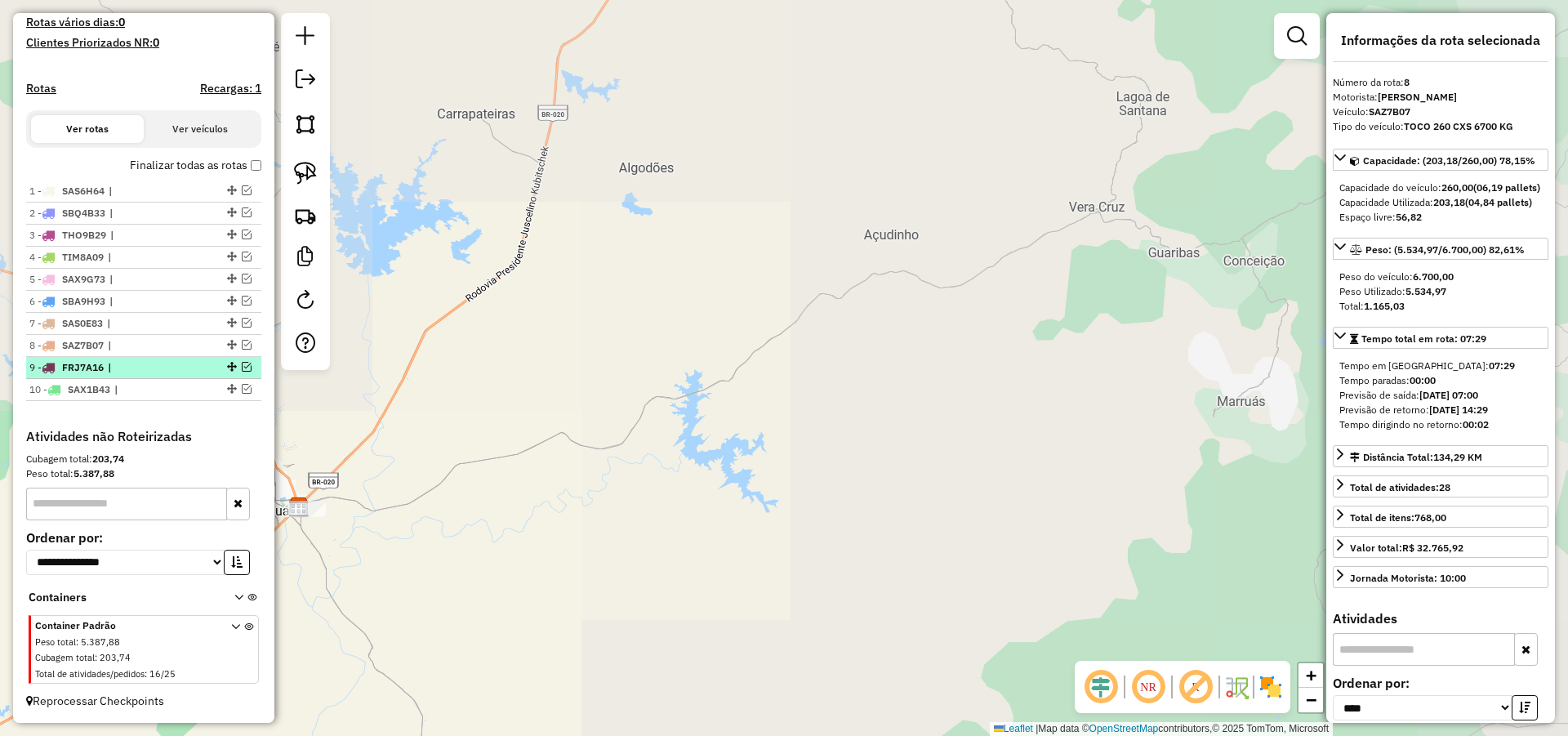
click at [130, 371] on span "|" at bounding box center [145, 367] width 75 height 14
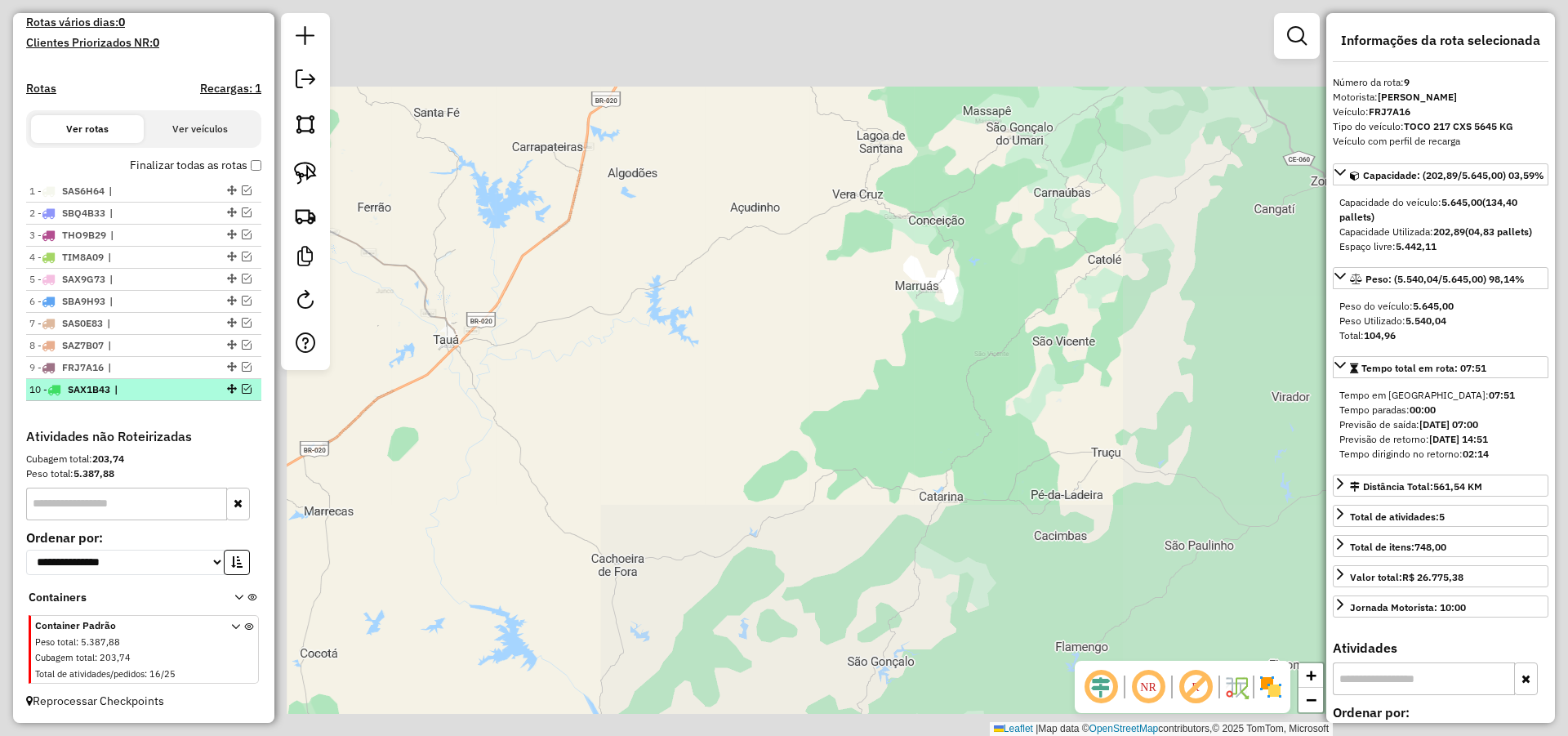
click at [132, 389] on span "|" at bounding box center [152, 389] width 75 height 14
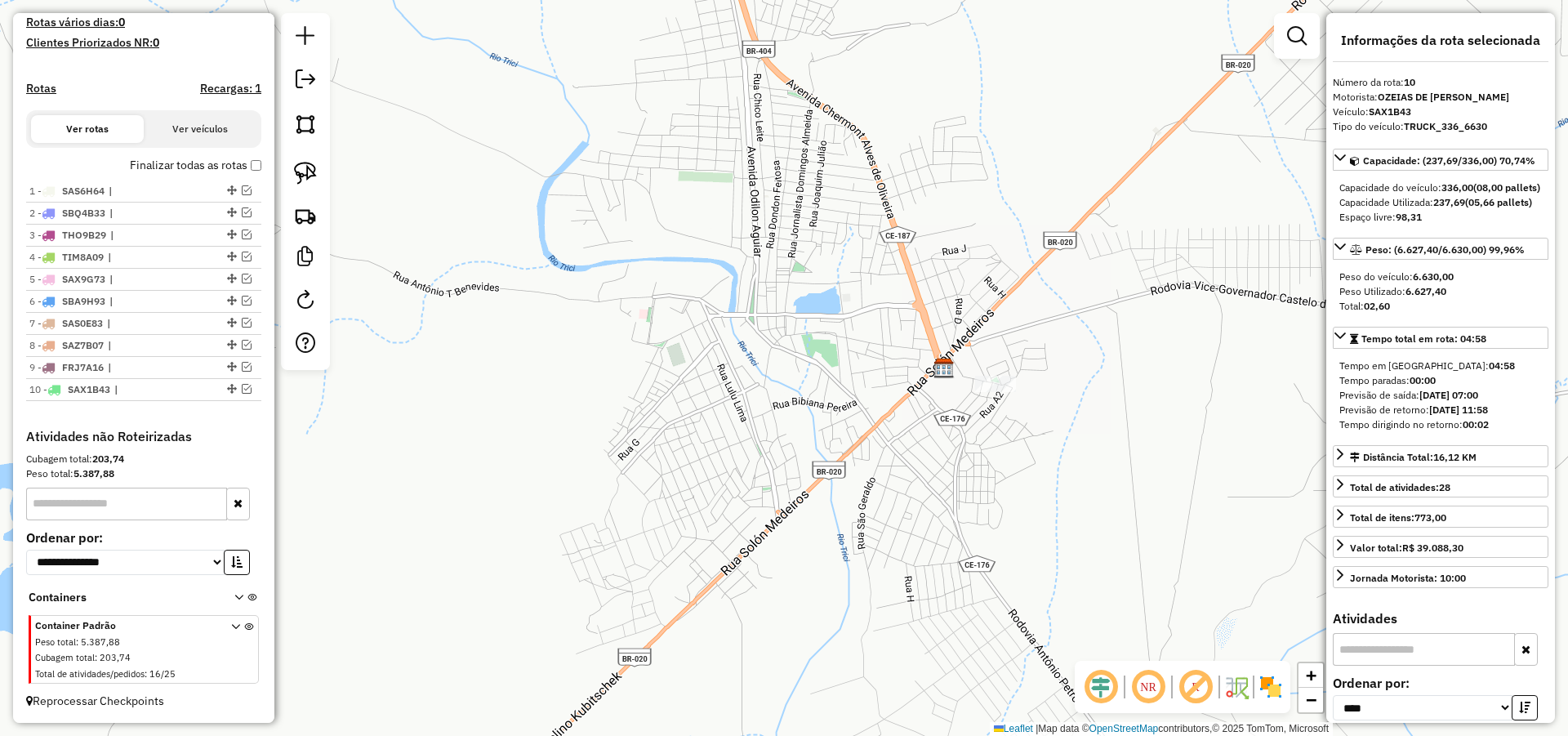
click at [610, 250] on div "Janela de atendimento Grade de atendimento Capacidade Transportadoras Veículos …" at bounding box center [784, 368] width 1568 height 736
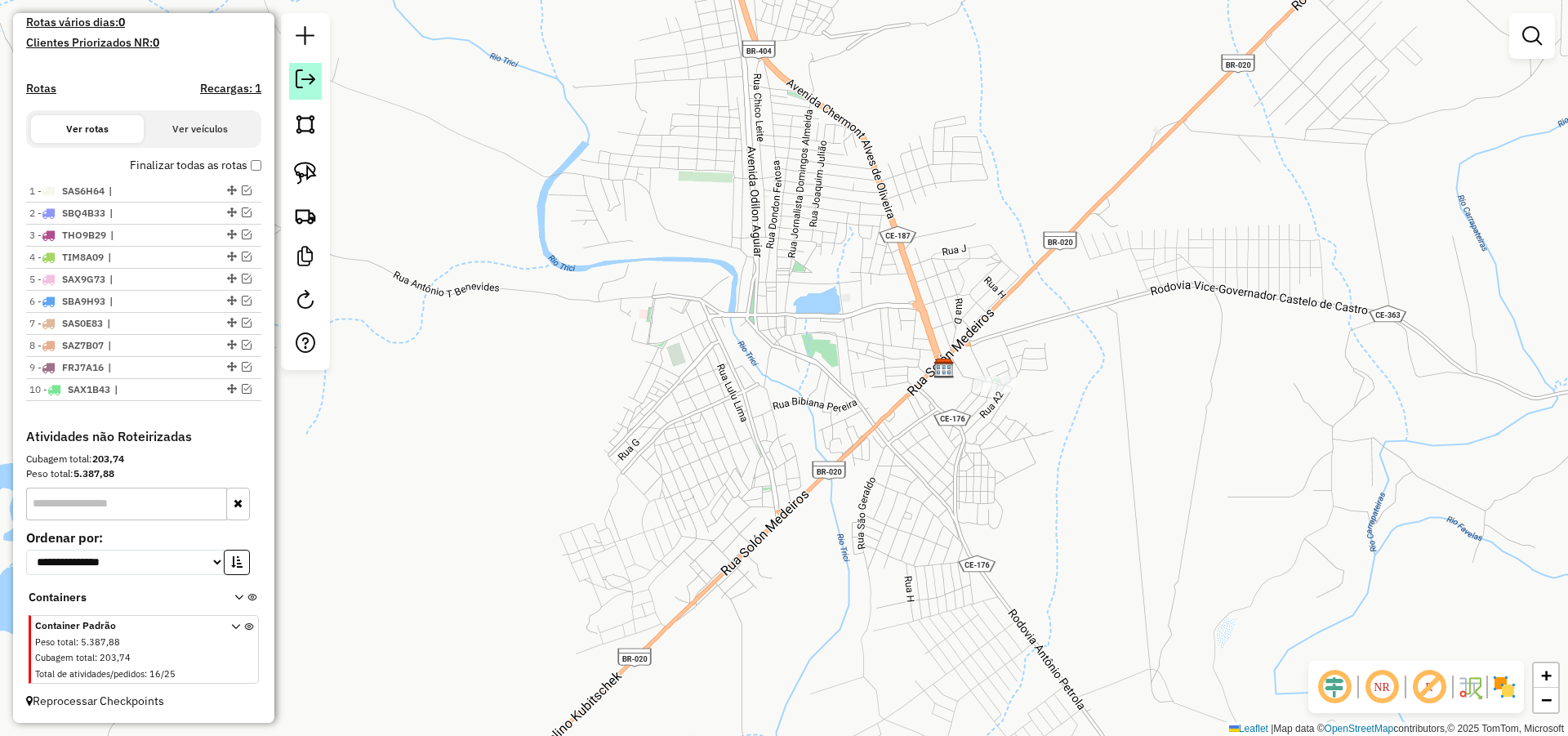
click at [297, 85] on em at bounding box center [305, 80] width 20 height 20
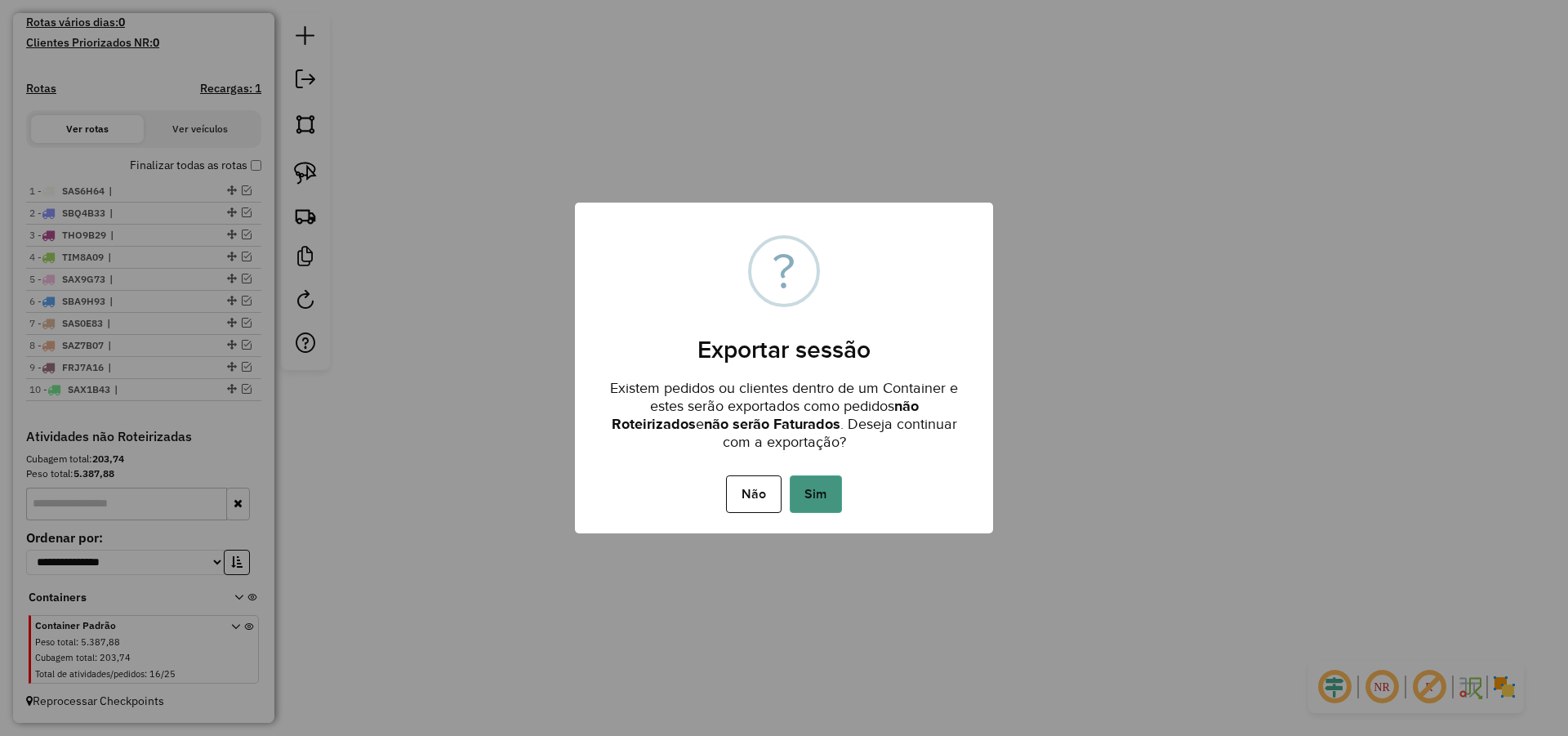
click at [813, 488] on button "Sim" at bounding box center [815, 494] width 52 height 38
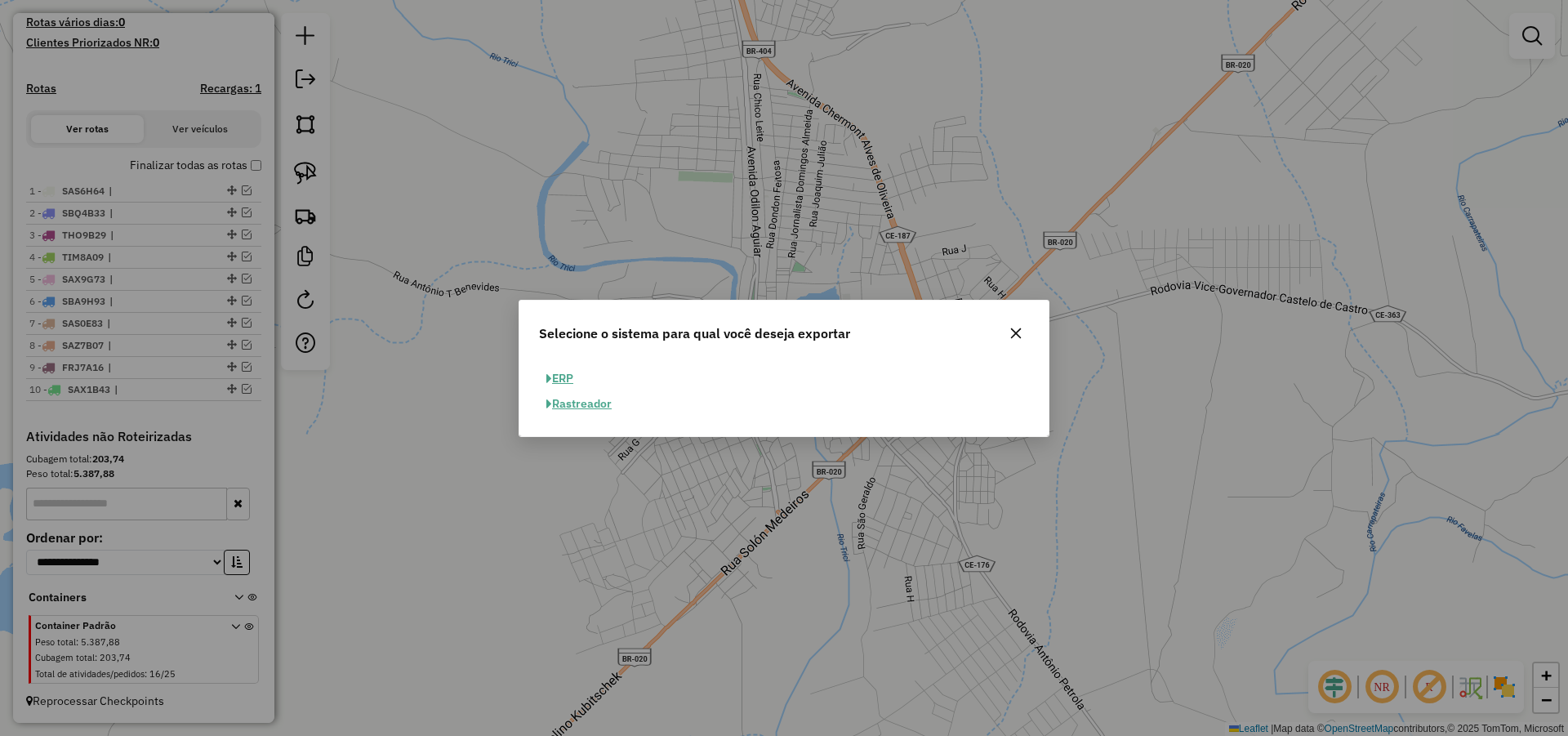
click at [566, 377] on button "ERP" at bounding box center [559, 379] width 42 height 25
select select "**"
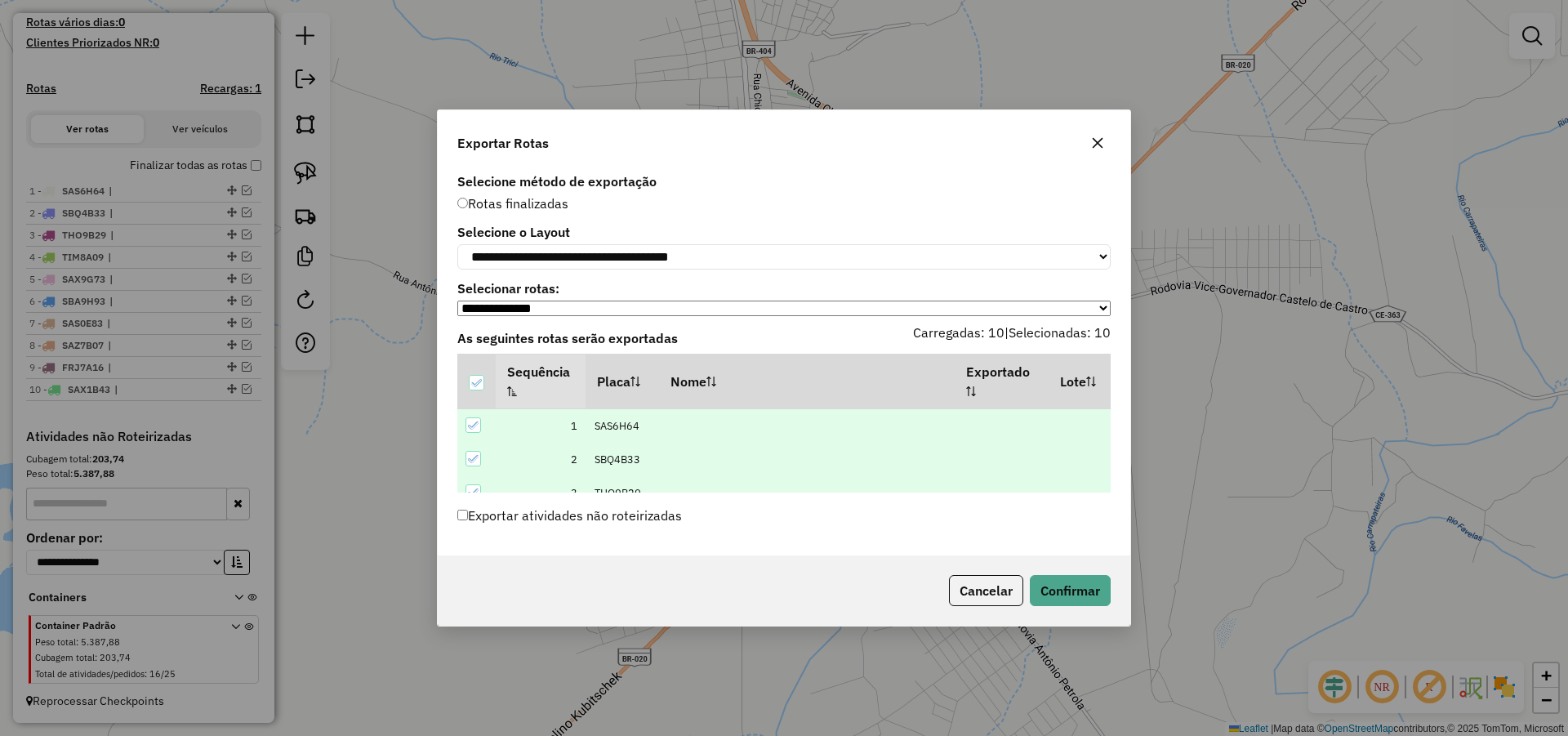
click at [552, 509] on label "Exportar atividades não roteirizadas" at bounding box center [569, 515] width 225 height 31
click at [1061, 590] on button "Confirmar" at bounding box center [1069, 590] width 81 height 31
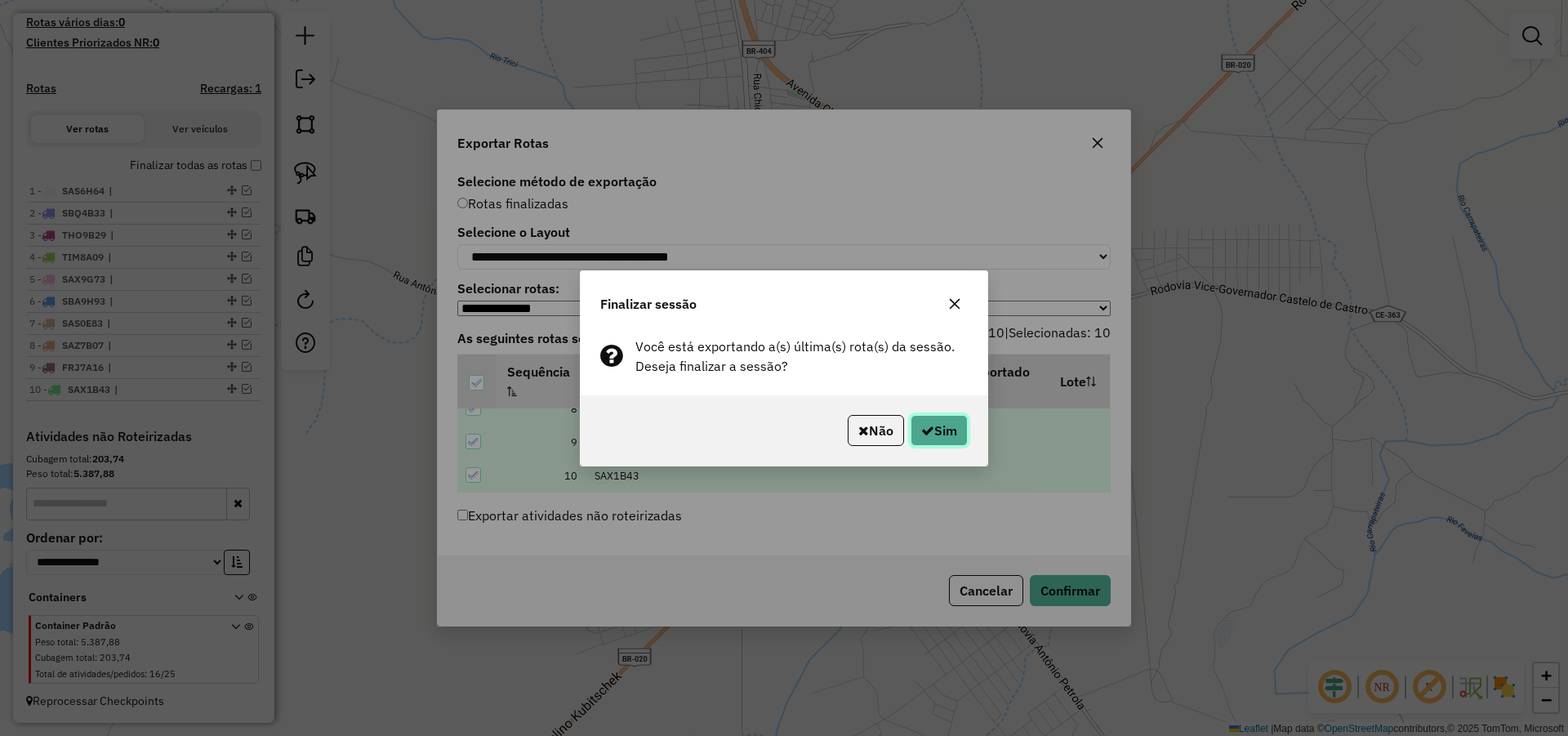
click at [950, 427] on button "Sim" at bounding box center [939, 430] width 57 height 31
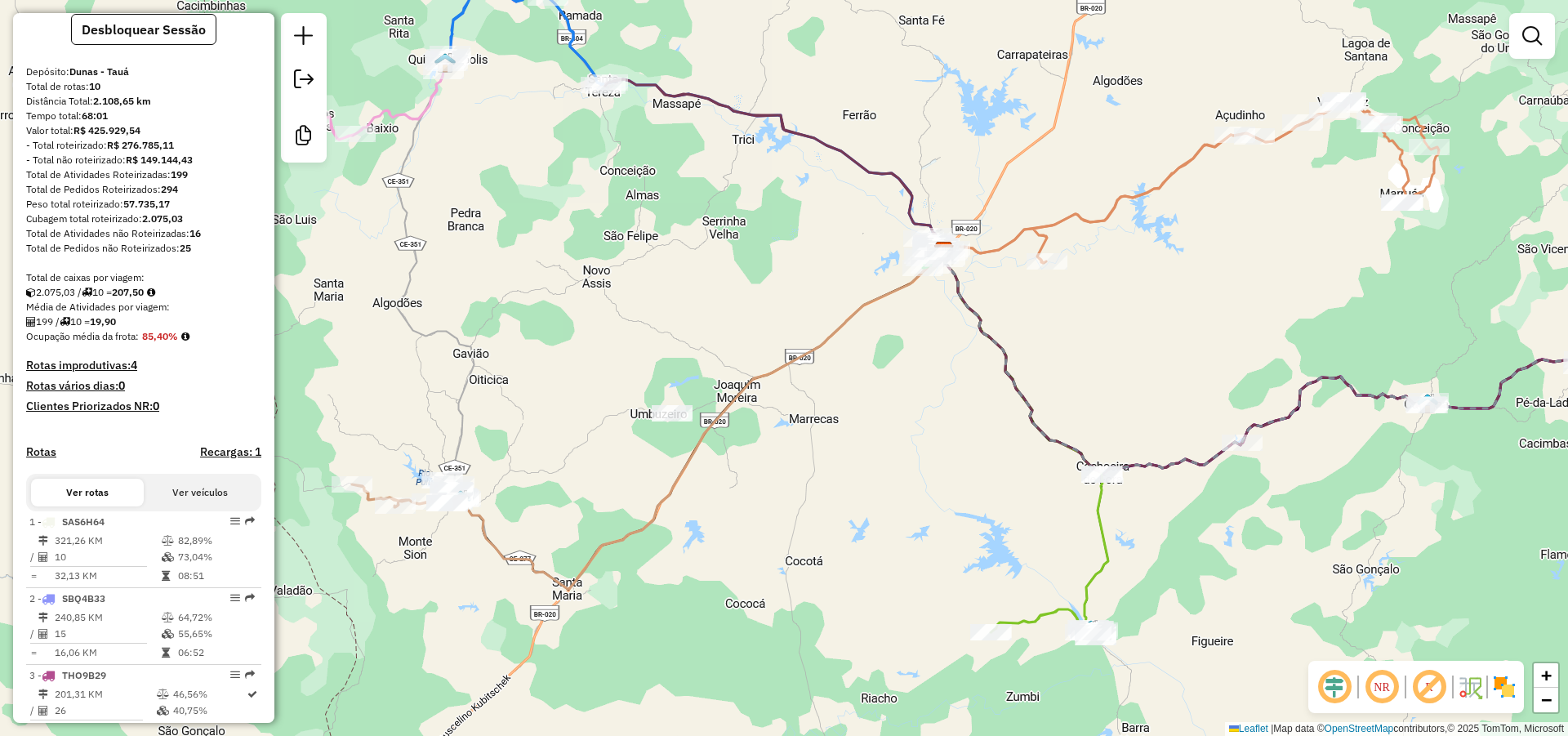
scroll to position [84, 0]
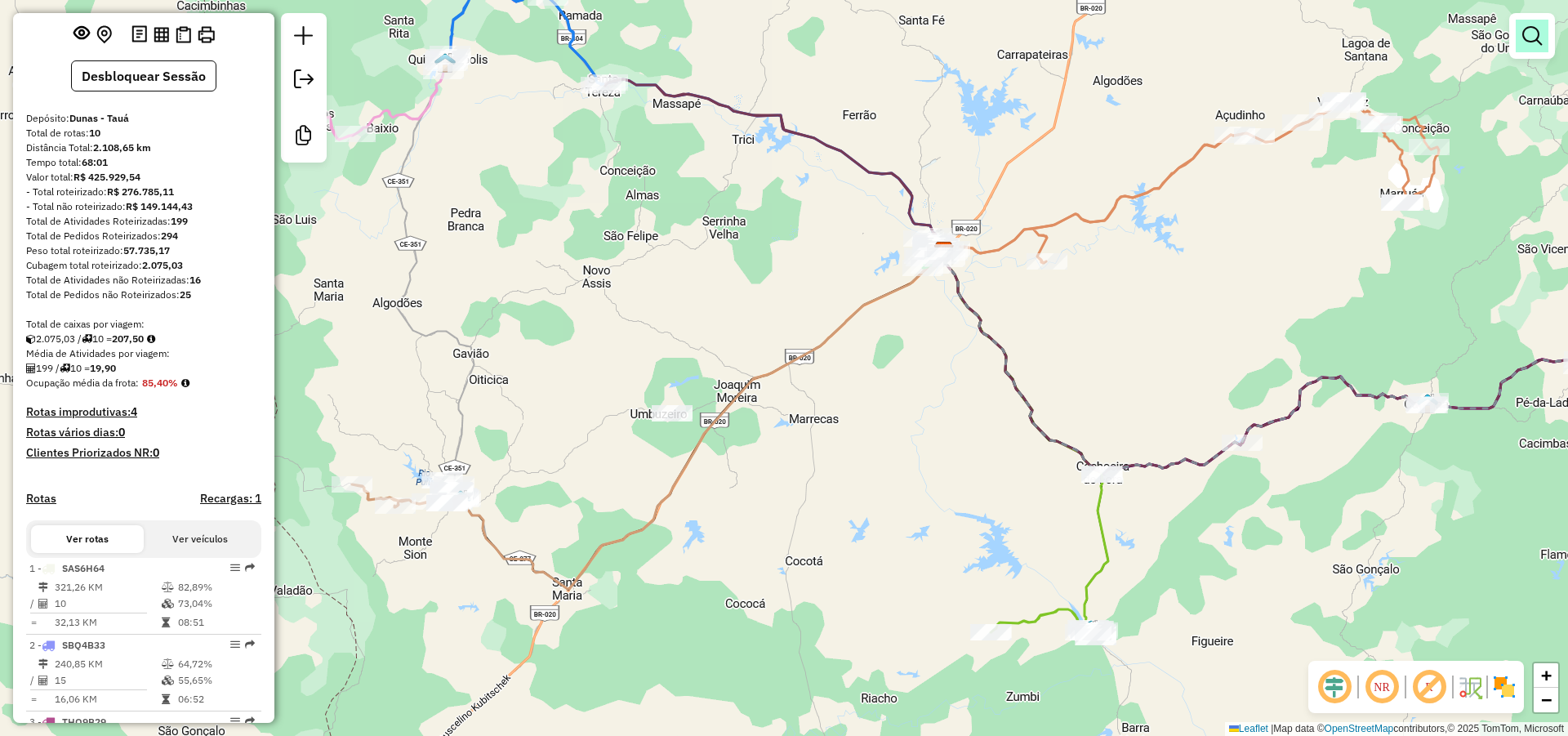
click at [1531, 30] on em at bounding box center [1532, 36] width 20 height 20
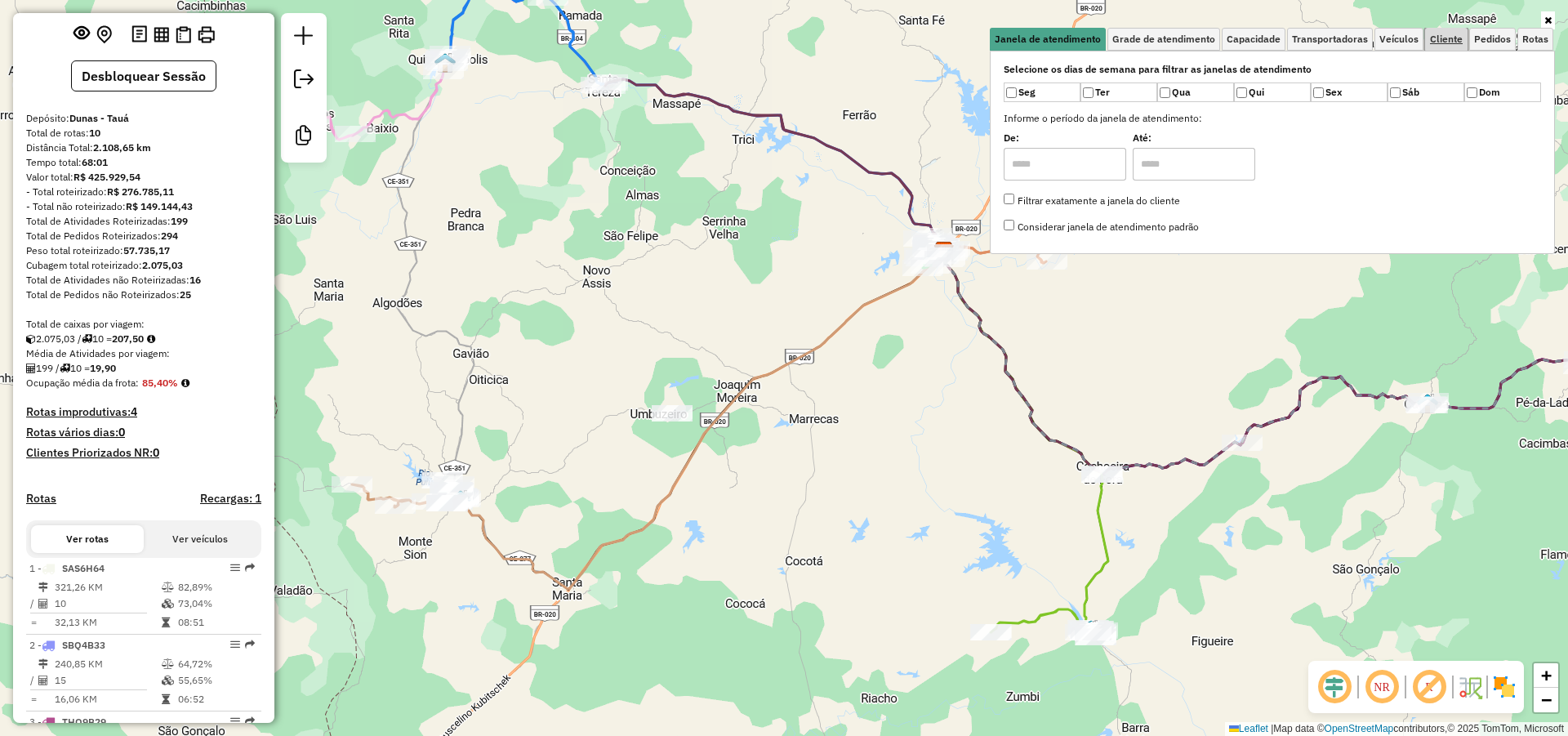
click at [1434, 34] on span "Cliente" at bounding box center [1446, 39] width 32 height 10
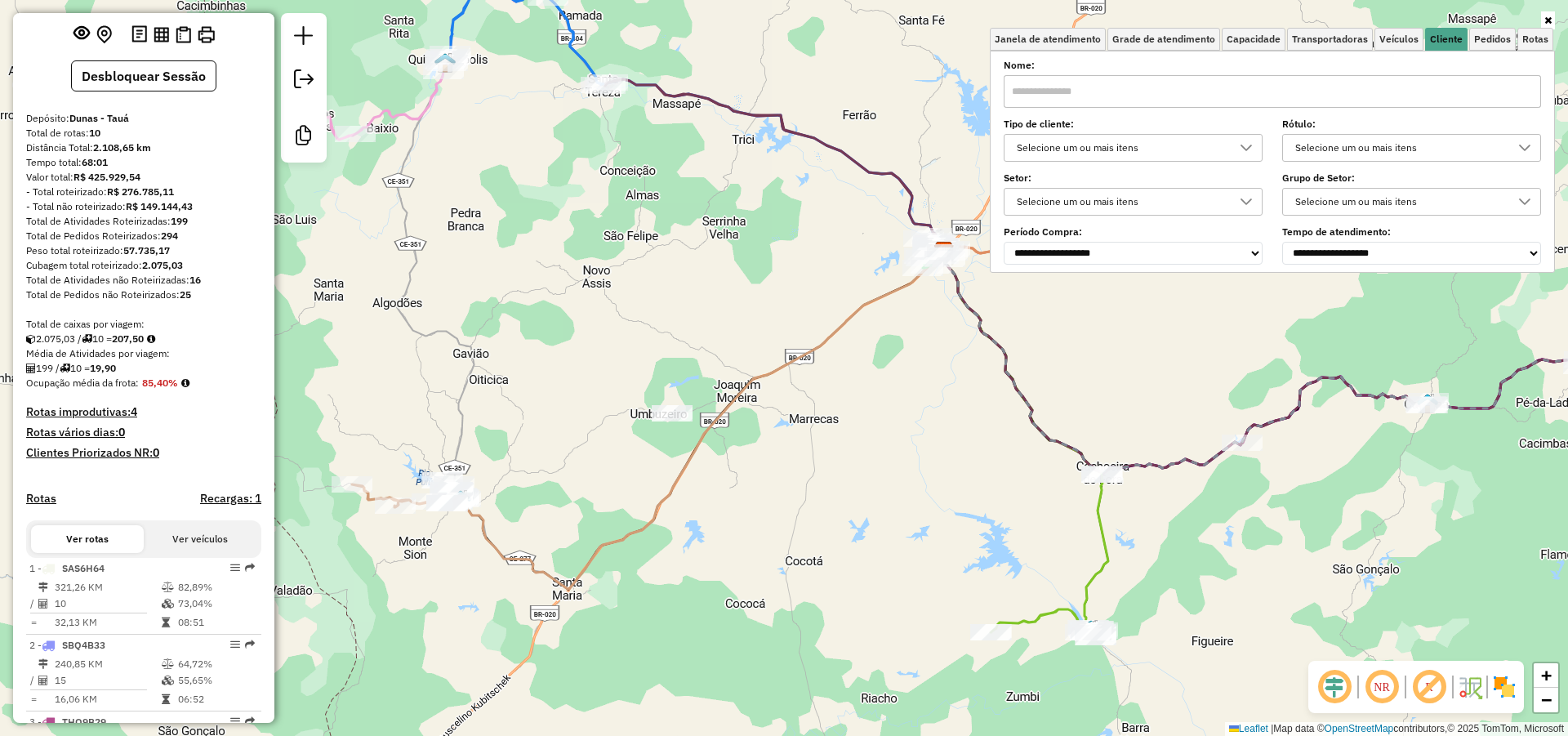
click at [1090, 153] on div "Selecione um ou mais itens" at bounding box center [1120, 148] width 219 height 26
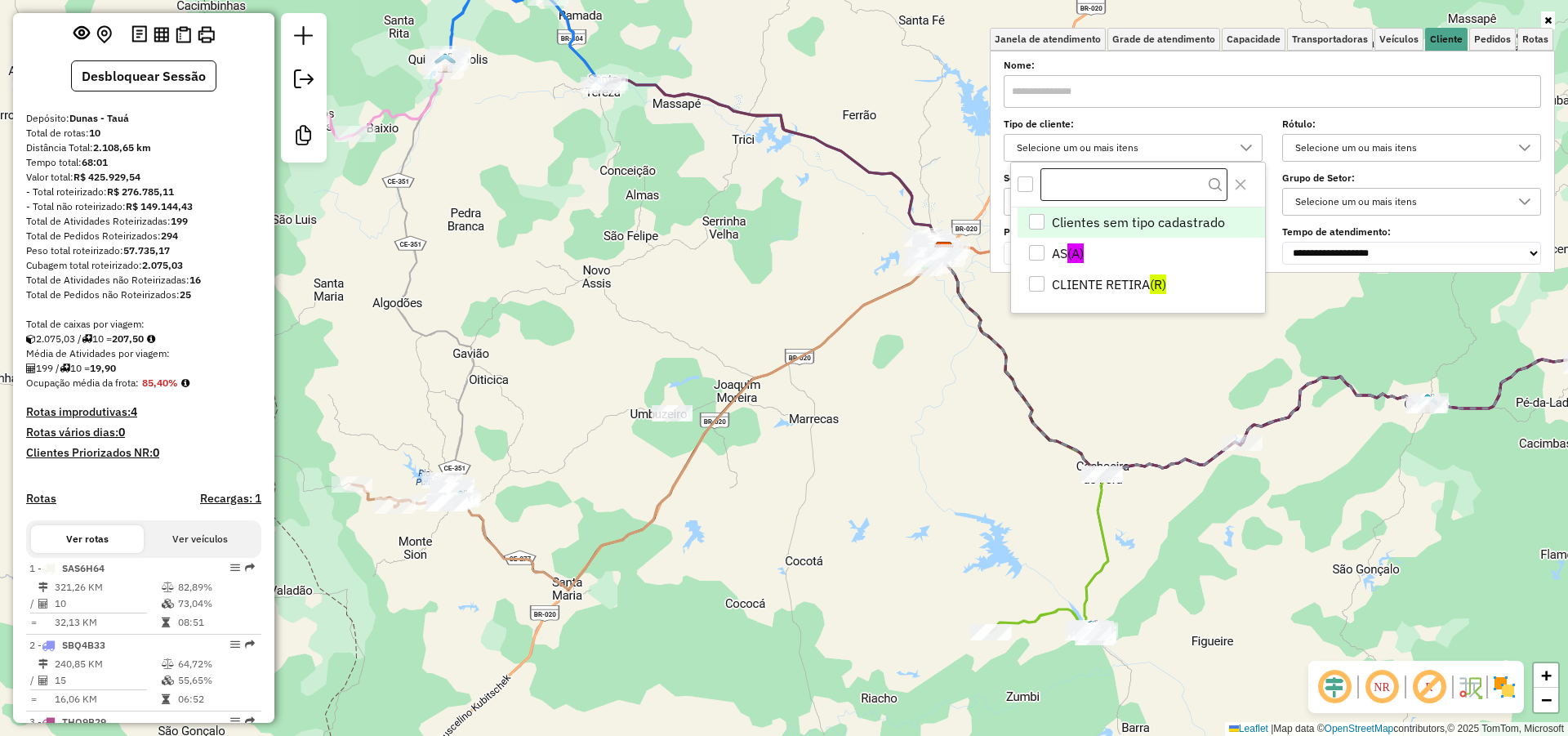
scroll to position [10, 59]
click at [1034, 246] on div "AS" at bounding box center [1036, 252] width 15 height 15
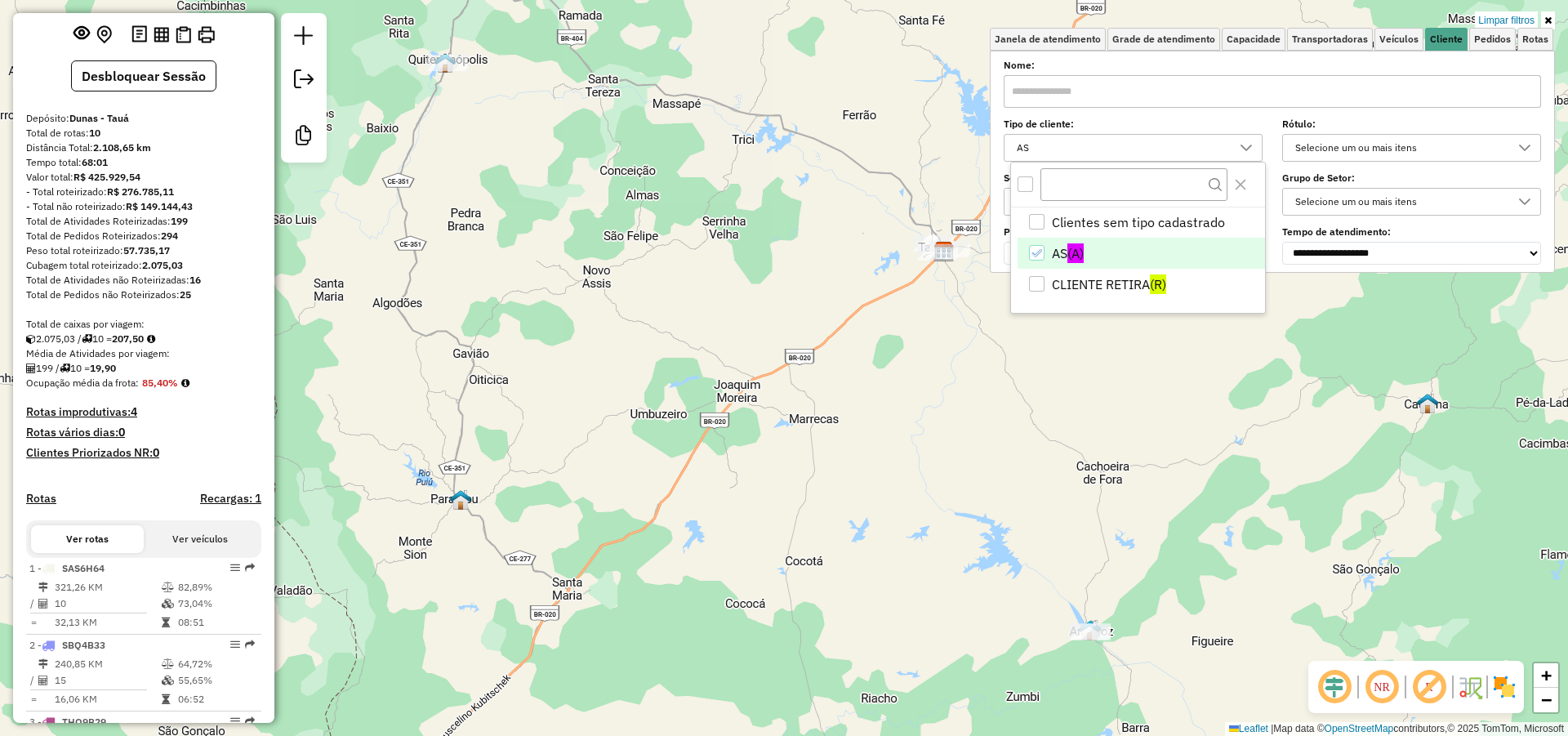
click at [994, 396] on div "Limpar filtros Janela de atendimento Grade de atendimento Capacidade Transporta…" at bounding box center [784, 368] width 1568 height 736
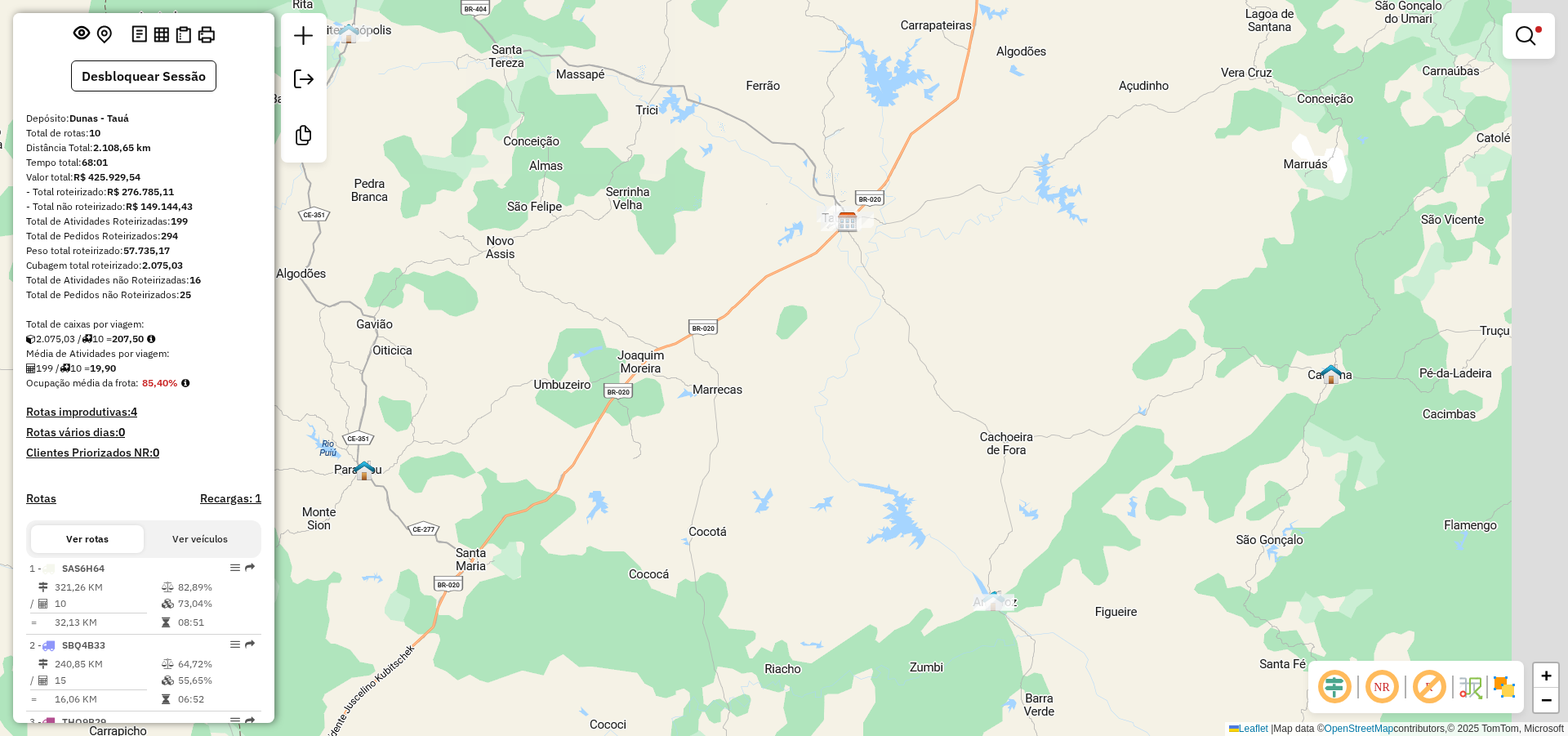
drag, startPoint x: 1237, startPoint y: 439, endPoint x: 779, endPoint y: 316, distance: 474.2
click at [820, 328] on div "Limpar filtros Janela de atendimento Grade de atendimento Capacidade Transporta…" at bounding box center [784, 368] width 1568 height 736
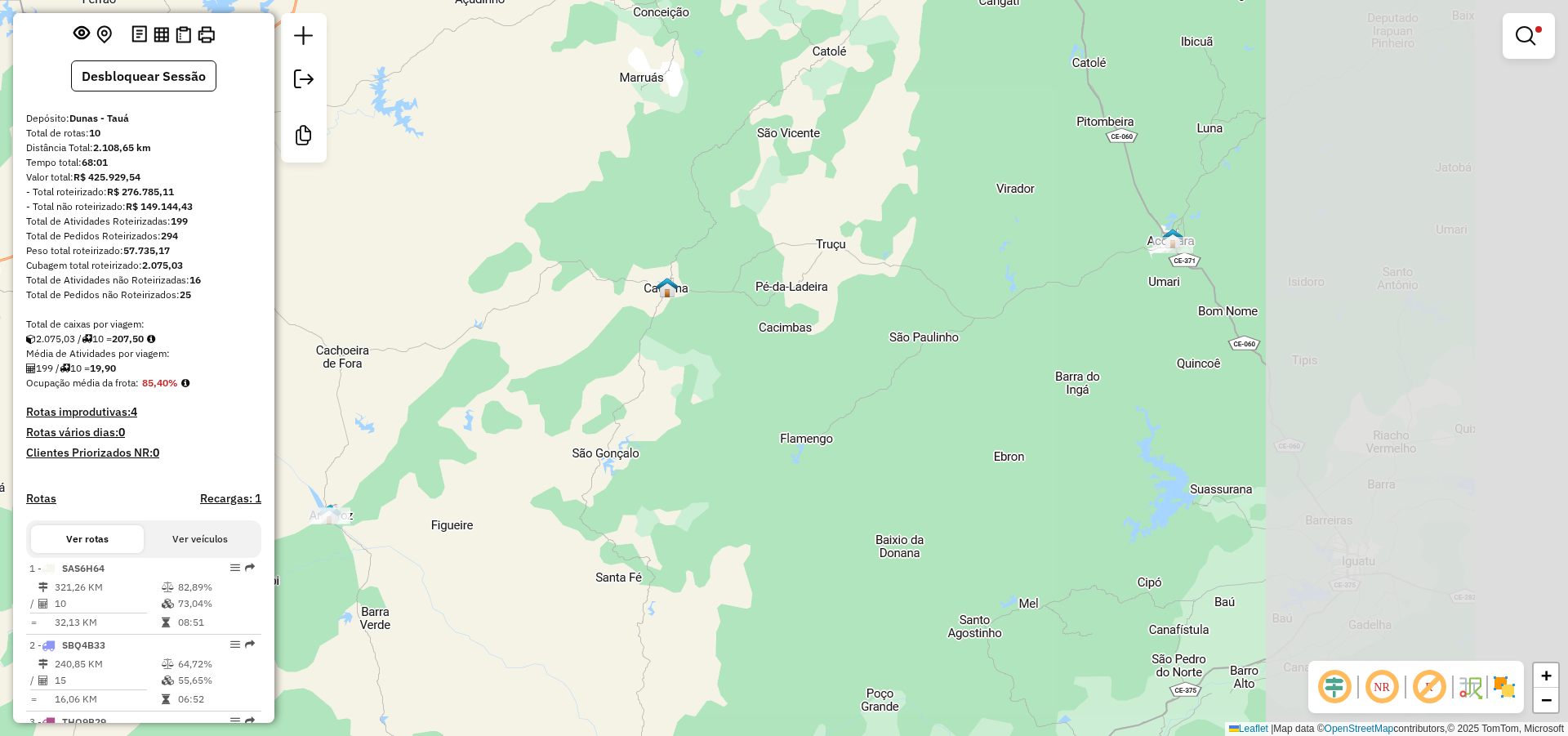
drag, startPoint x: 841, startPoint y: 330, endPoint x: 730, endPoint y: 360, distance: 115.0
click at [731, 359] on div "Limpar filtros Janela de atendimento Grade de atendimento Capacidade Transporta…" at bounding box center [784, 368] width 1568 height 736
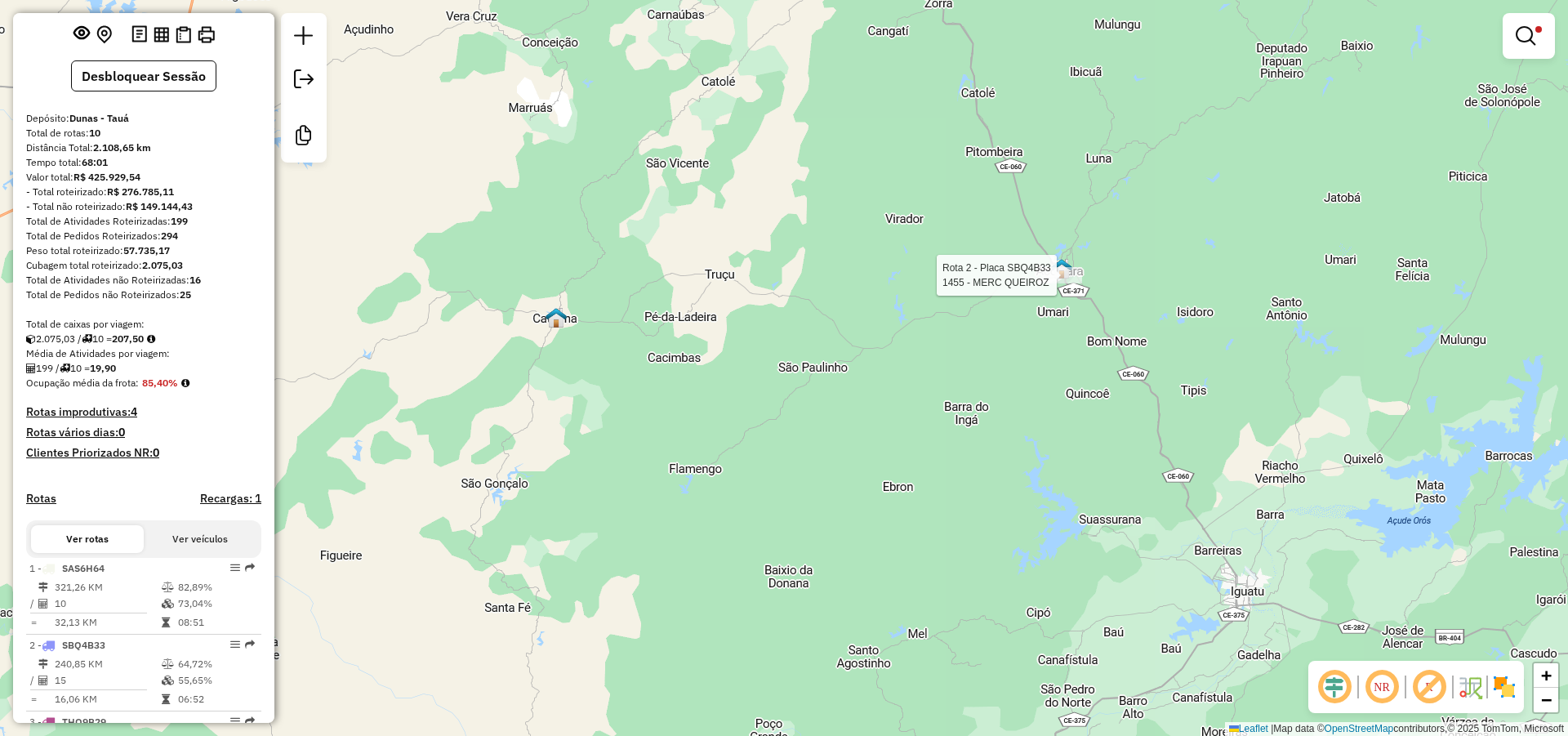
select select "*********"
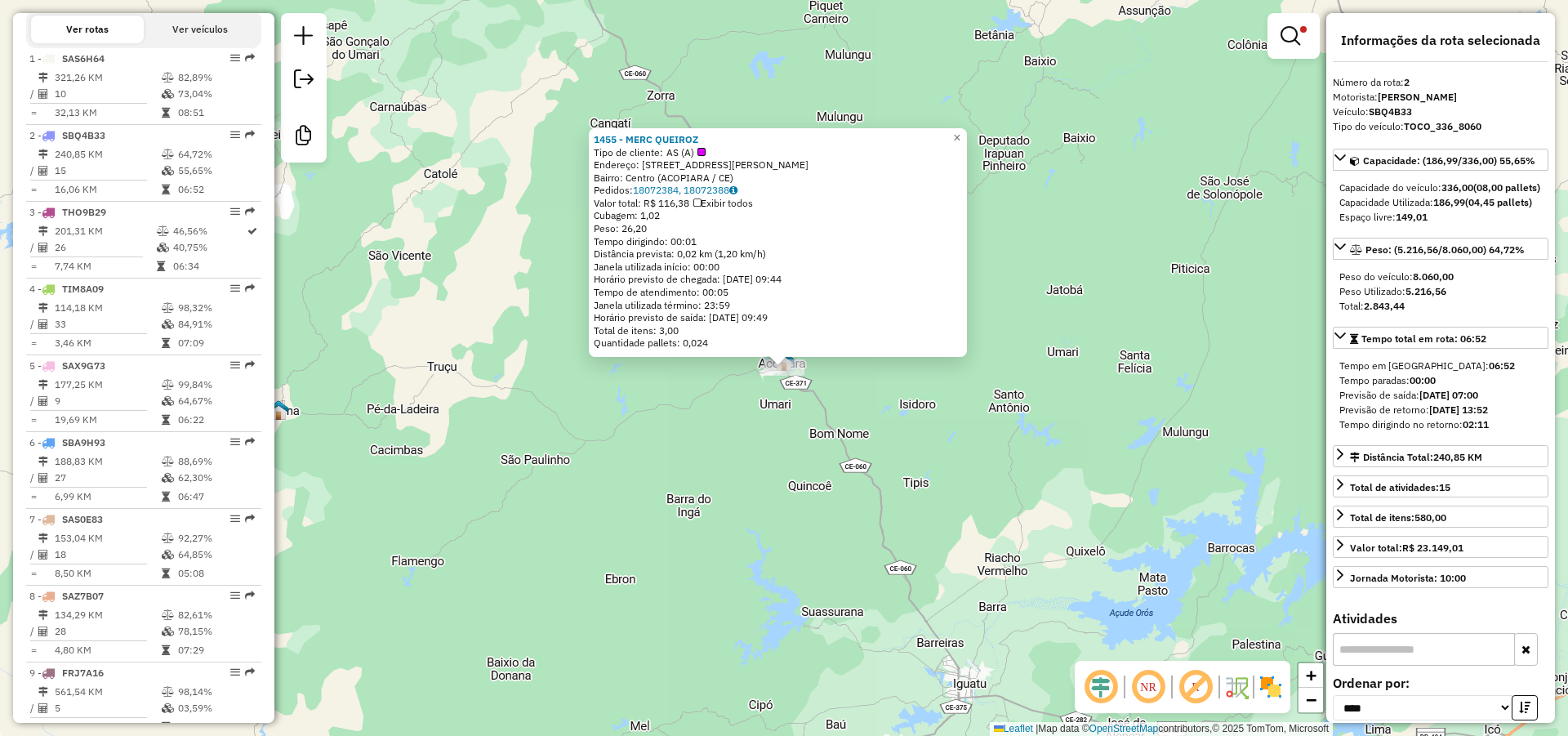
scroll to position [721, 0]
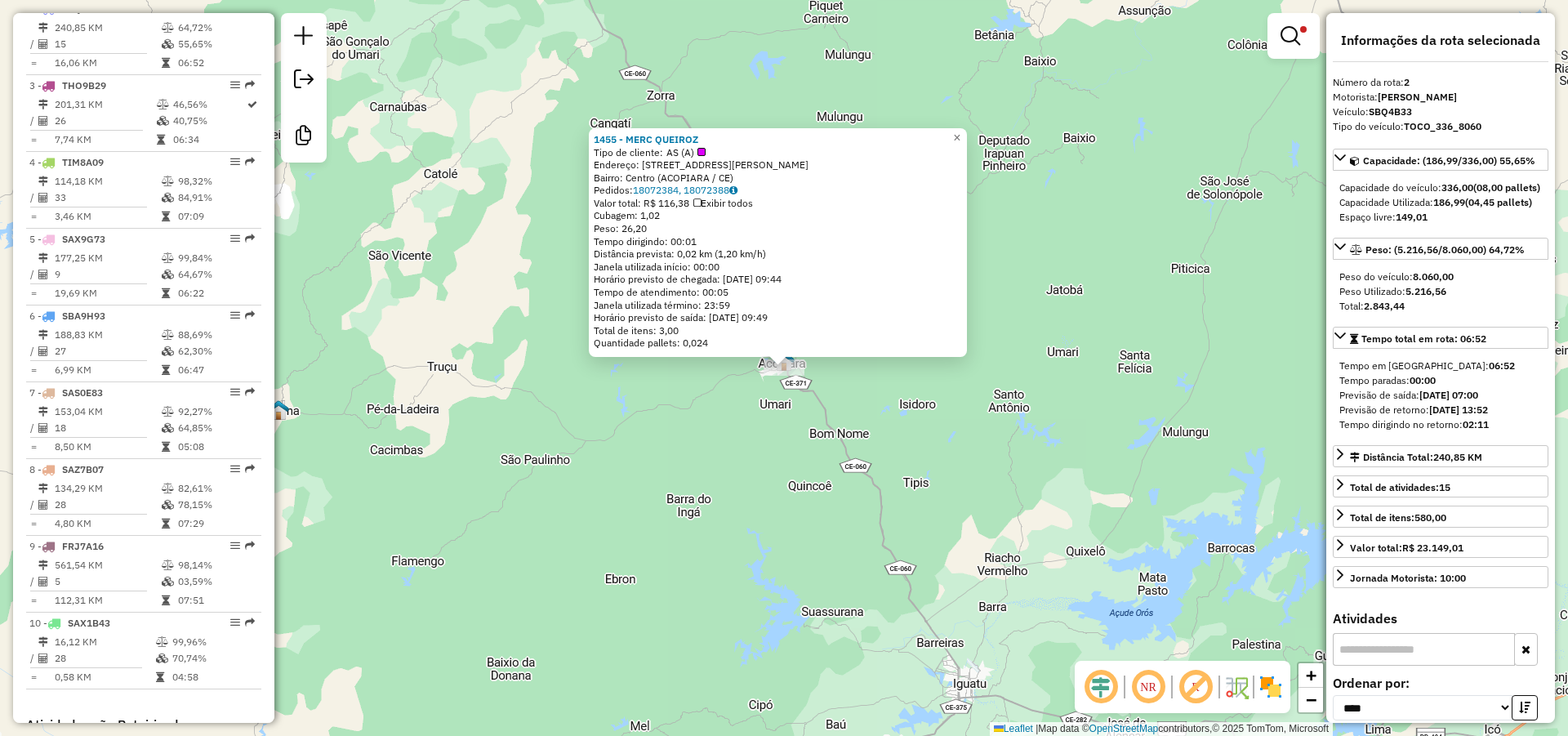
drag, startPoint x: 712, startPoint y: 135, endPoint x: 591, endPoint y: 132, distance: 121.0
click at [591, 132] on div "1455 - MERC QUEIROZ Tipo de cliente: AS (A) Endereço: R MARECHAL DEODORO 373 Ba…" at bounding box center [778, 242] width 378 height 228
copy strong "1455 - MERC QUEIROZ"
click at [626, 414] on div "1455 - MERC QUEIROZ Tipo de cliente: AS (A) Endereço: R MARECHAL DEODORO 373 Ba…" at bounding box center [784, 368] width 1568 height 736
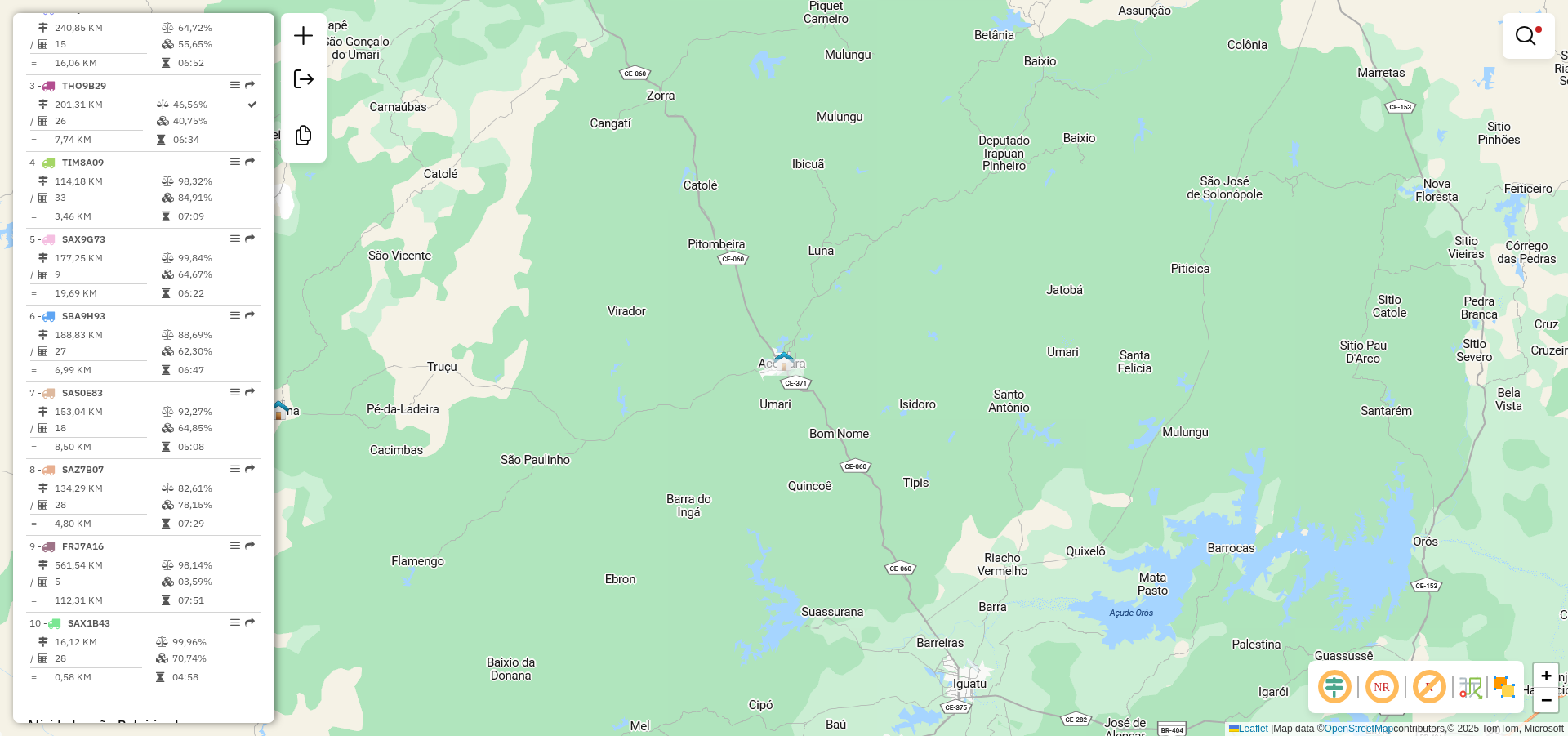
drag, startPoint x: 891, startPoint y: 358, endPoint x: 1067, endPoint y: 312, distance: 181.9
click at [1010, 327] on div "Limpar filtros Janela de atendimento Grade de atendimento Capacidade Transporta…" at bounding box center [784, 368] width 1568 height 736
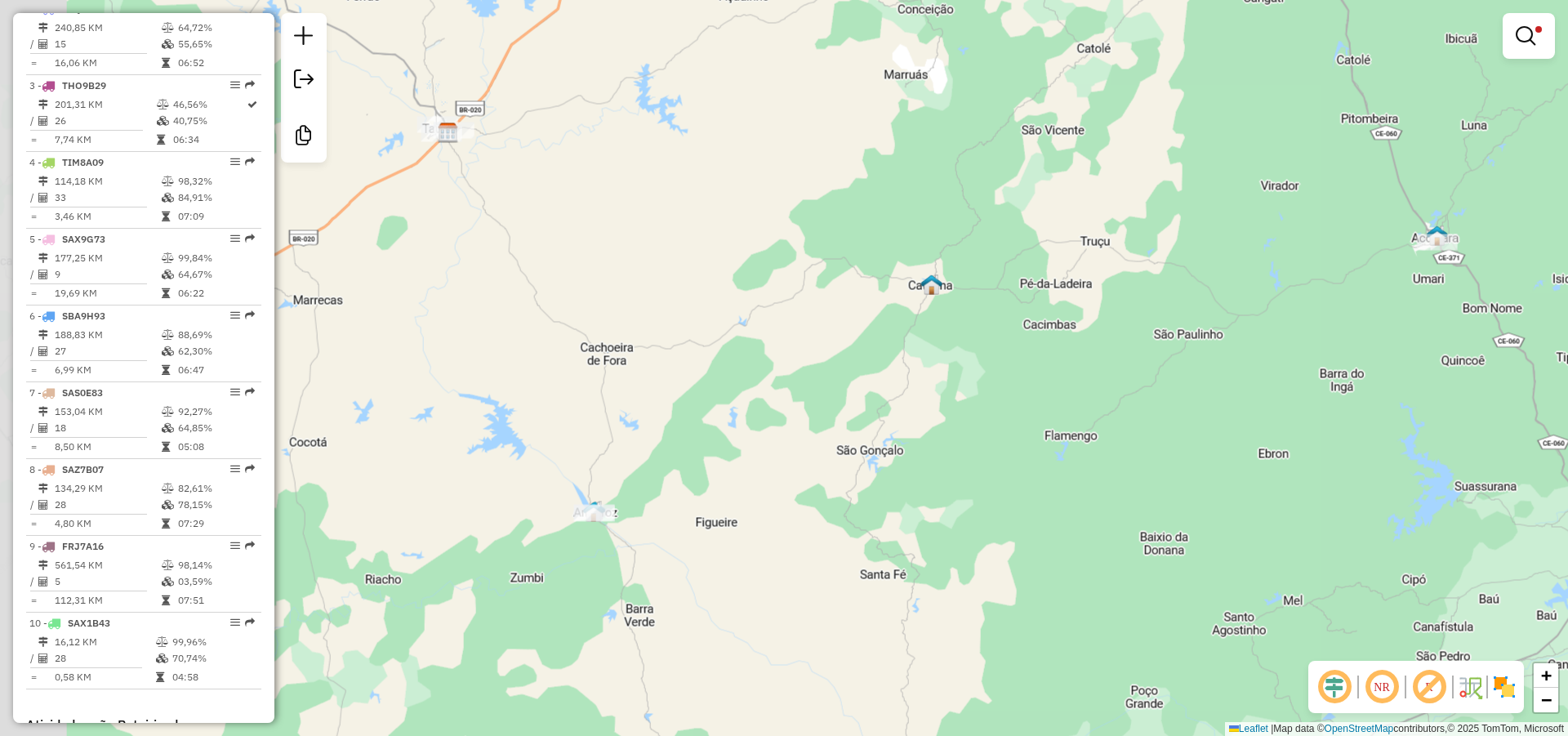
drag, startPoint x: 775, startPoint y: 383, endPoint x: 894, endPoint y: 353, distance: 122.7
click at [881, 358] on div "Limpar filtros Janela de atendimento Grade de atendimento Capacidade Transporta…" at bounding box center [784, 368] width 1568 height 736
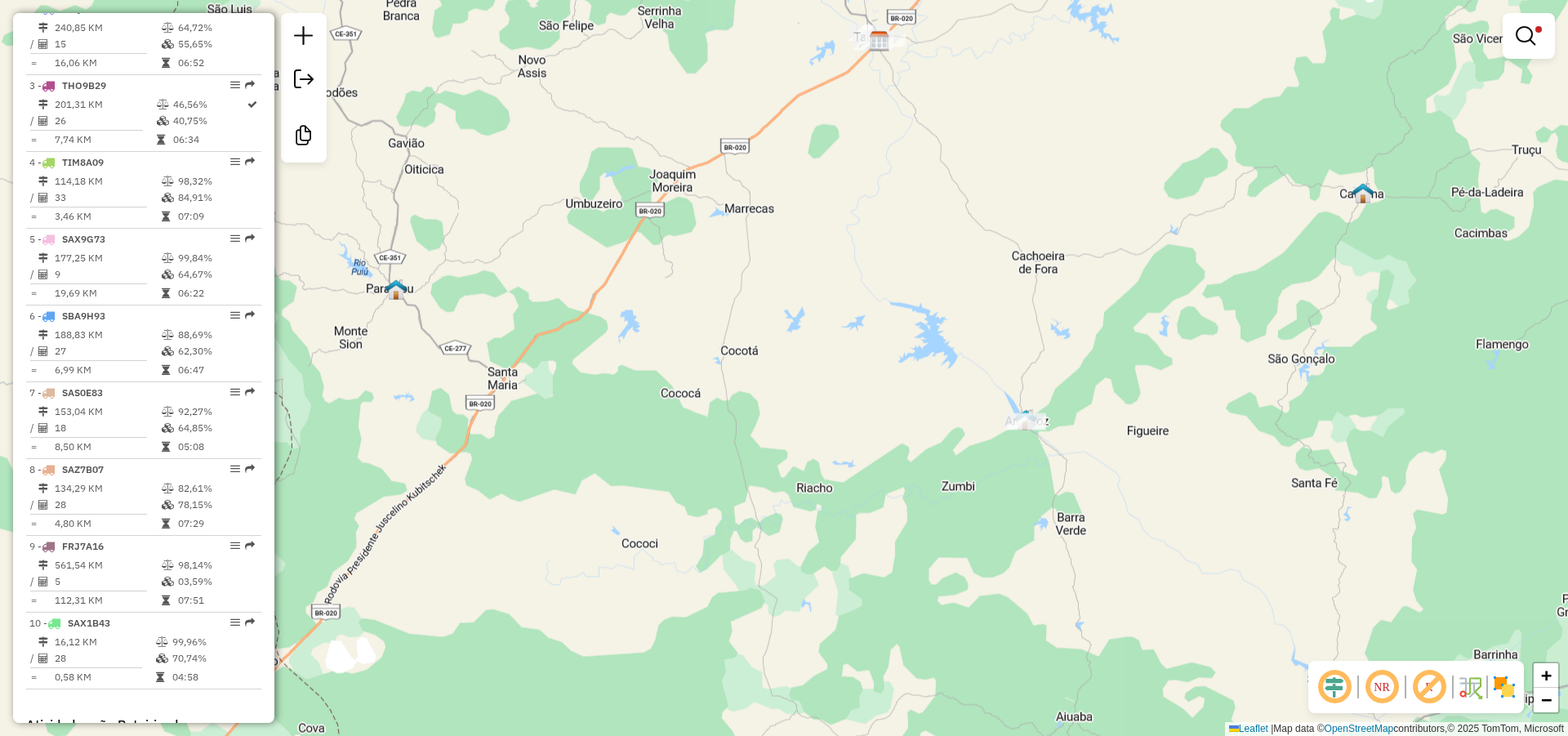
drag, startPoint x: 1114, startPoint y: 397, endPoint x: 1068, endPoint y: 406, distance: 46.9
click at [1069, 404] on div "Limpar filtros Janela de atendimento Grade de atendimento Capacidade Transporta…" at bounding box center [784, 368] width 1568 height 736
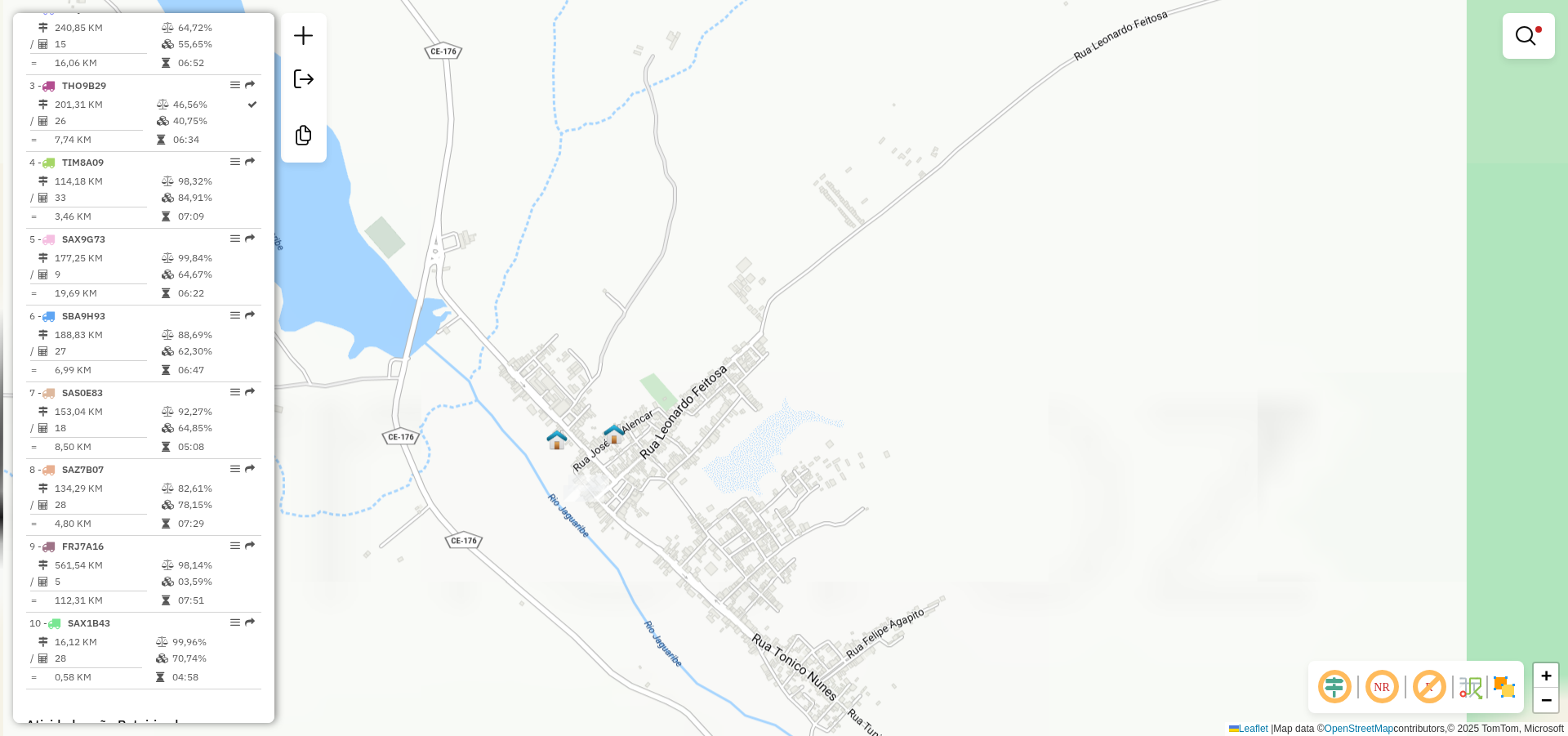
drag, startPoint x: 792, startPoint y: 452, endPoint x: 819, endPoint y: 367, distance: 89.2
click at [858, 336] on div "Limpar filtros Janela de atendimento Grade de atendimento Capacidade Transporta…" at bounding box center [784, 368] width 1568 height 736
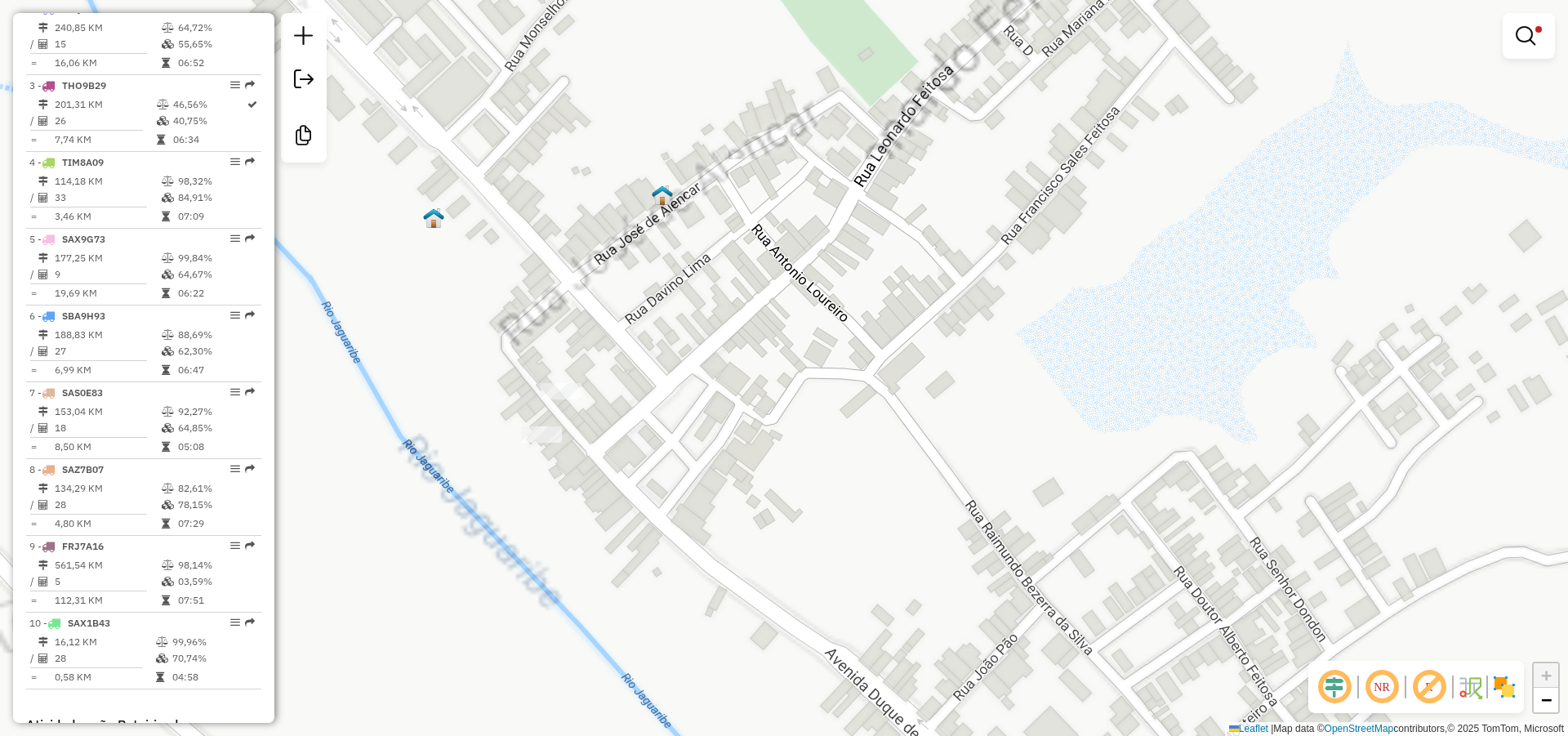
drag, startPoint x: 693, startPoint y: 415, endPoint x: 755, endPoint y: 413, distance: 62.0
click at [752, 415] on div "Limpar filtros Janela de atendimento Grade de atendimento Capacidade Transporta…" at bounding box center [784, 368] width 1568 height 736
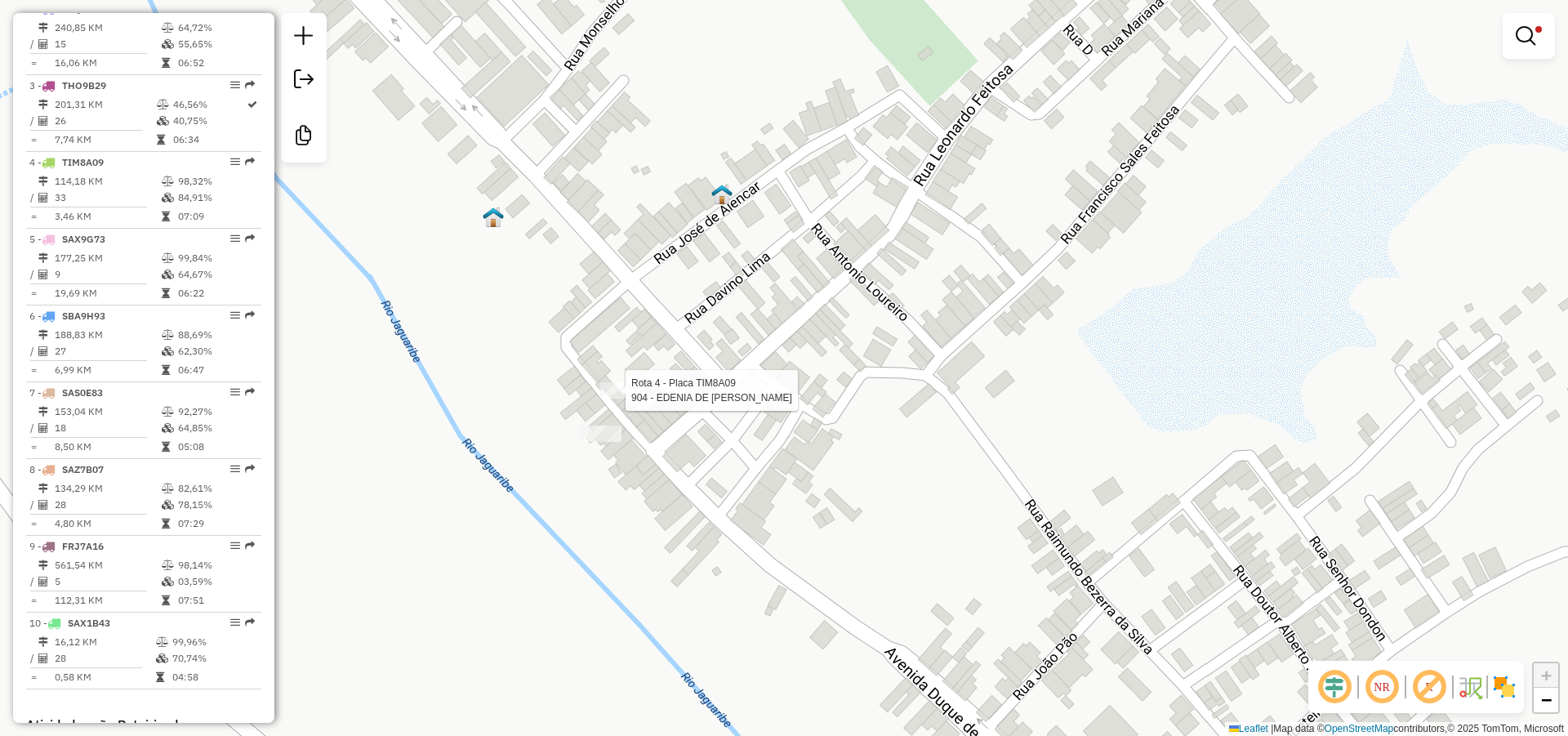
select select "*********"
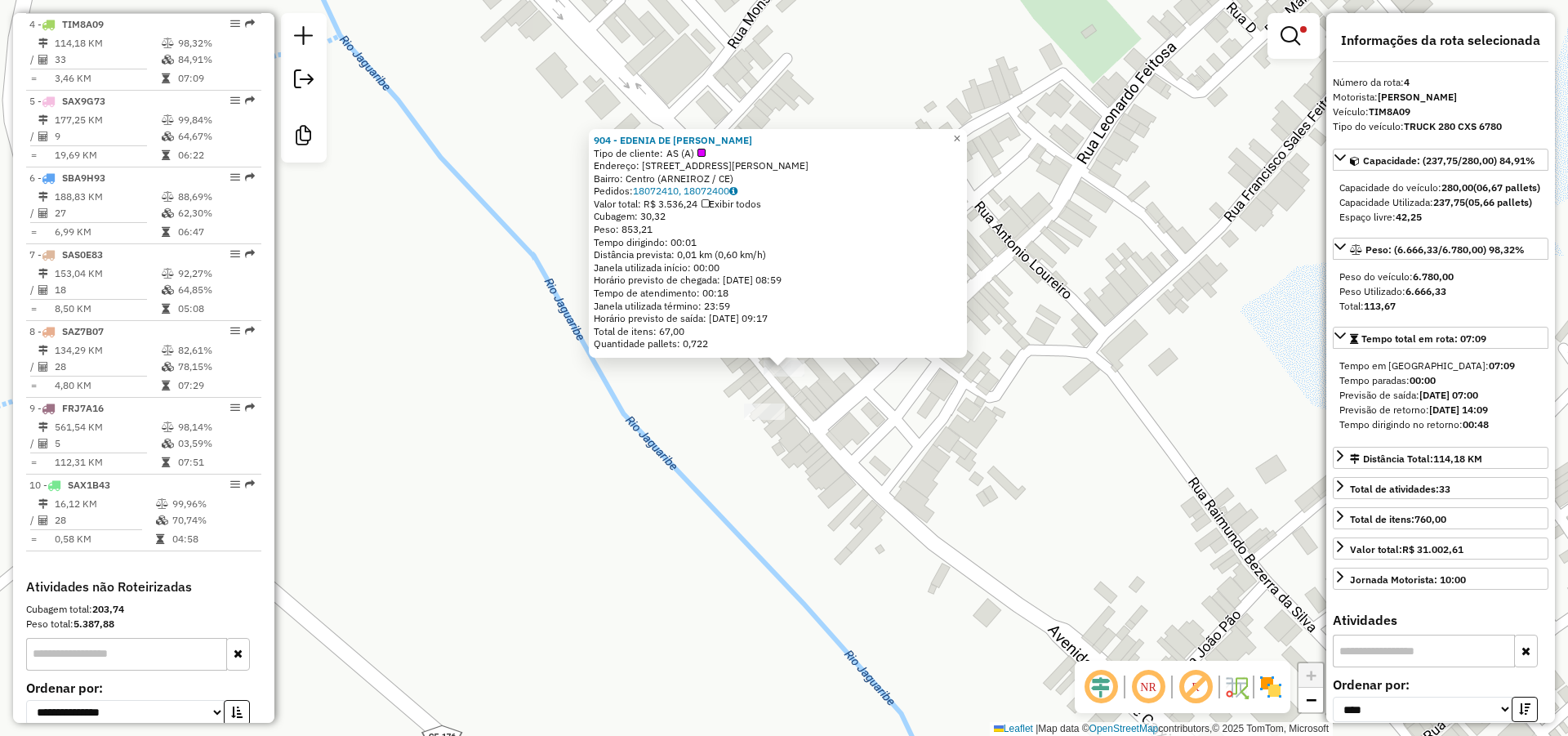
scroll to position [874, 0]
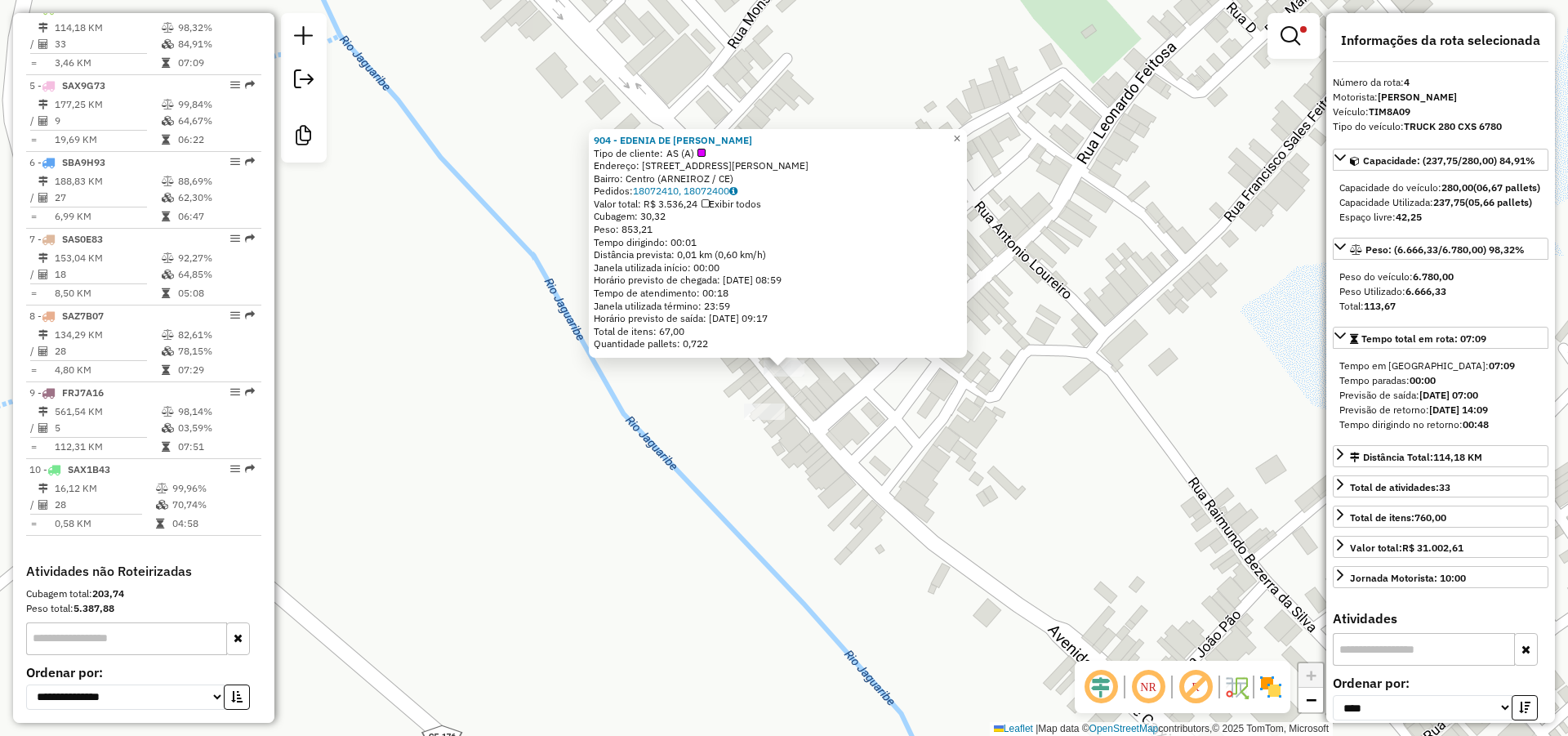
drag, startPoint x: 712, startPoint y: 142, endPoint x: 592, endPoint y: 134, distance: 120.3
click at [592, 134] on div "904 - EDENIA DE ARAUJO FEI Tipo de cliente: AS (A) Endereço: R RUA LEONARDO FEI…" at bounding box center [778, 243] width 378 height 228
copy strong "904 - EDENIA DE ARAUJO FEI"
click at [939, 471] on div "904 - EDENIA DE ARAUJO FEI Tipo de cliente: AS (A) Endereço: R RUA LEONARDO FEI…" at bounding box center [784, 368] width 1568 height 736
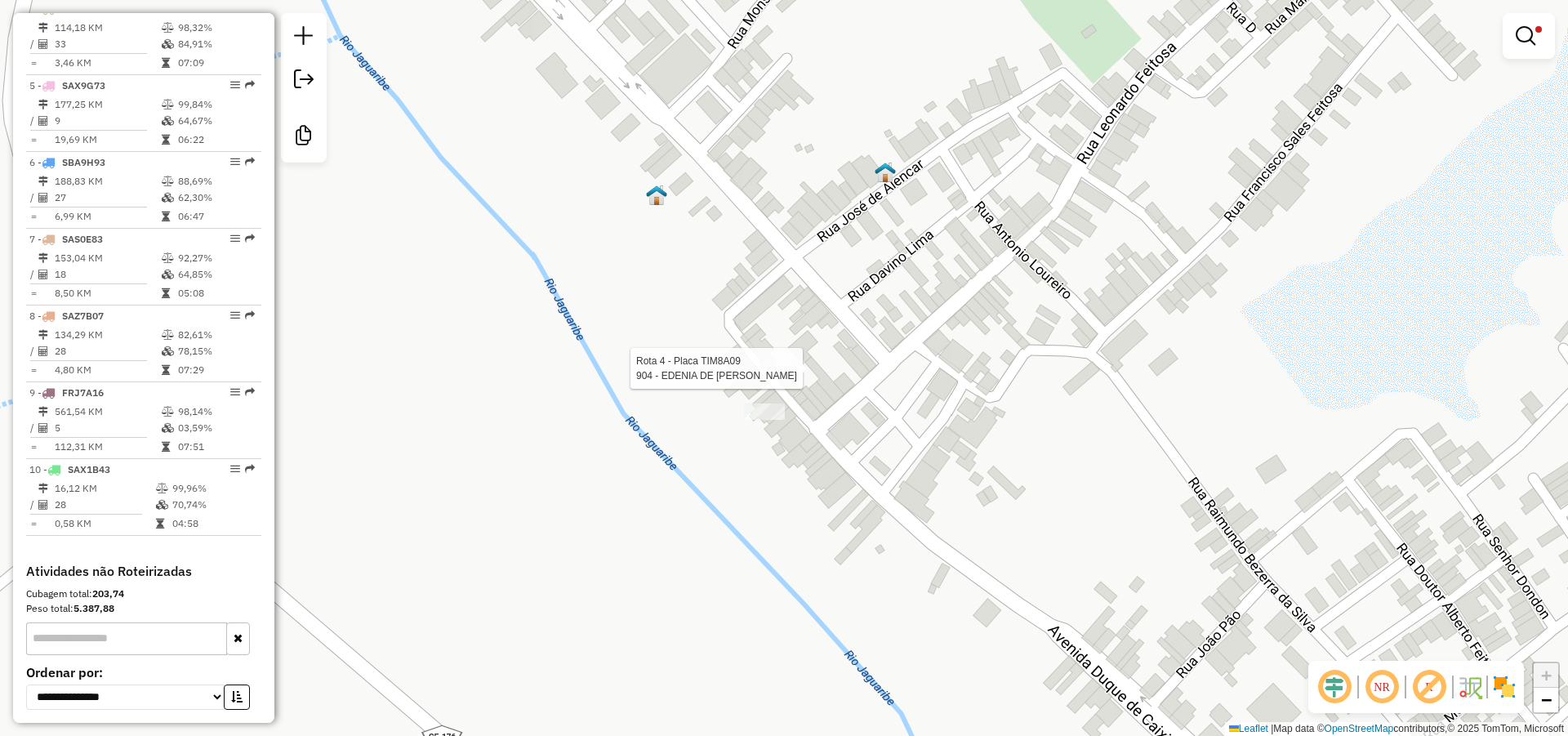
select select "*********"
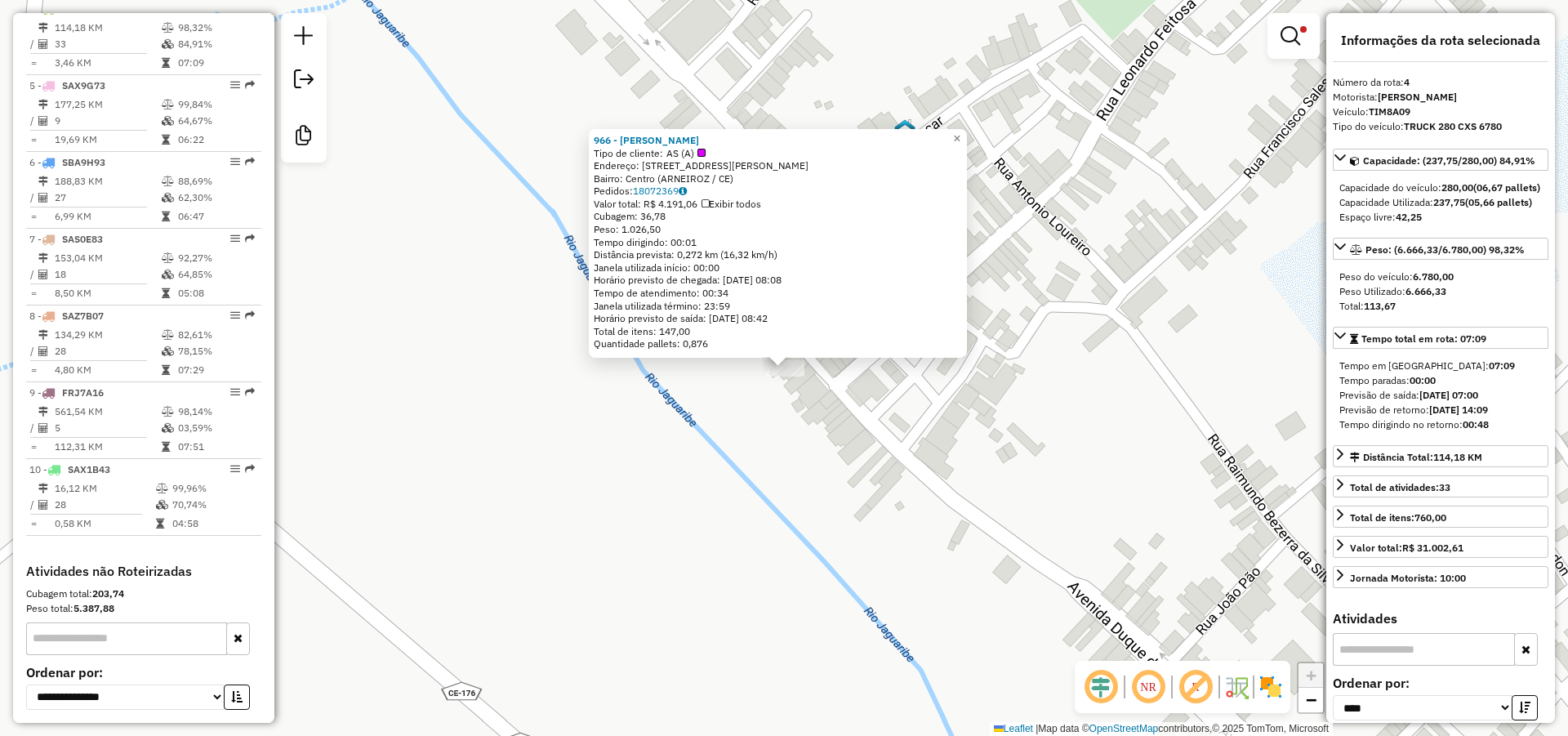
drag, startPoint x: 734, startPoint y: 141, endPoint x: 601, endPoint y: 127, distance: 133.7
click at [601, 129] on div "966 - Lucas barosso Rodrig Tipo de cliente: AS (A) Endereço: R Joaquim Moraes F…" at bounding box center [778, 243] width 378 height 228
copy strong "966 - Lucas barosso Rodrig"
click at [703, 445] on div "966 - Lucas barosso Rodrig Tipo de cliente: AS (A) Endereço: R Joaquim Moraes F…" at bounding box center [784, 368] width 1568 height 736
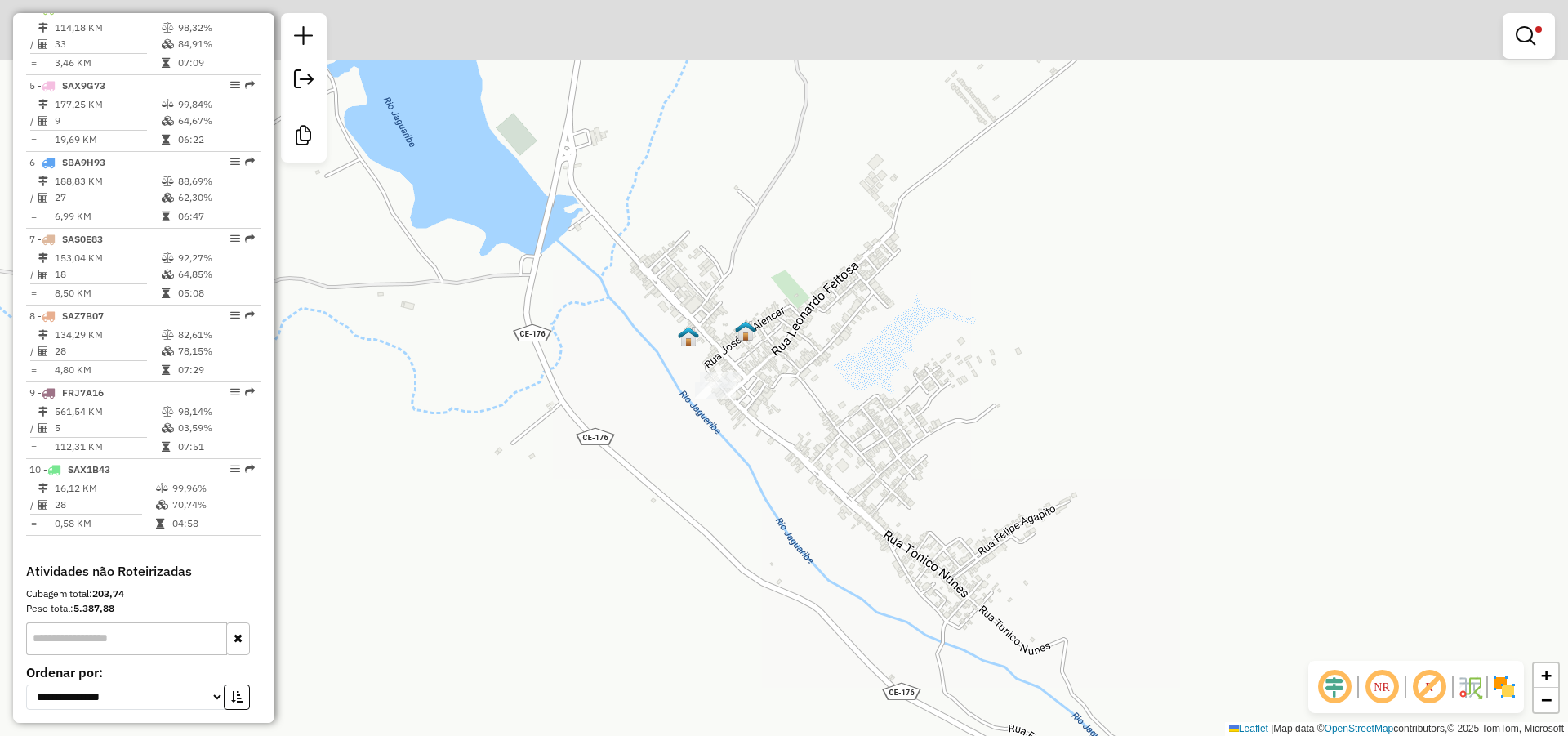
drag, startPoint x: 541, startPoint y: 244, endPoint x: 813, endPoint y: 399, distance: 313.1
click at [814, 403] on div "Limpar filtros Janela de atendimento Grade de atendimento Capacidade Transporta…" at bounding box center [784, 368] width 1568 height 736
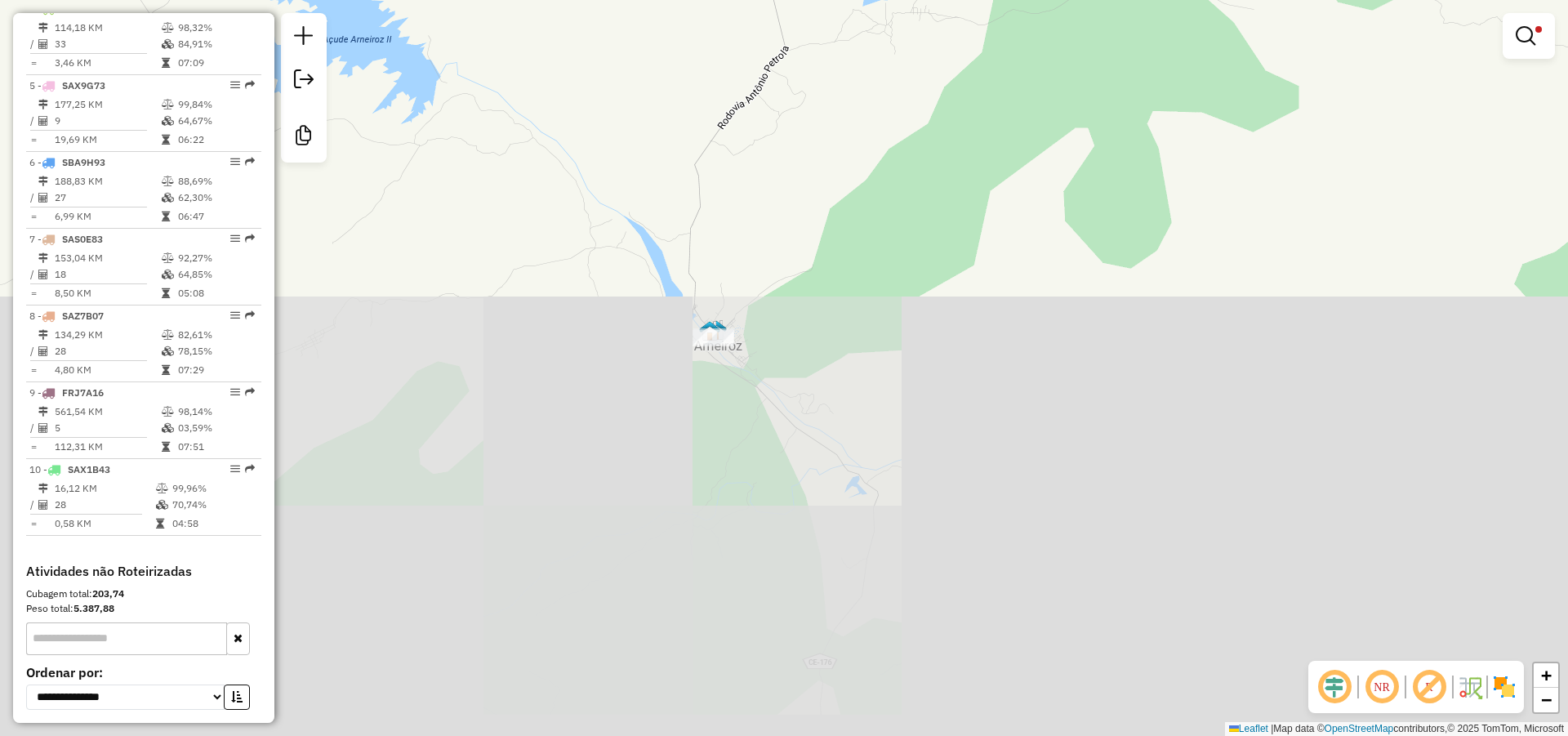
drag, startPoint x: 697, startPoint y: 331, endPoint x: 848, endPoint y: 411, distance: 170.9
click at [847, 411] on div "Limpar filtros Janela de atendimento Grade de atendimento Capacidade Transporta…" at bounding box center [784, 368] width 1568 height 736
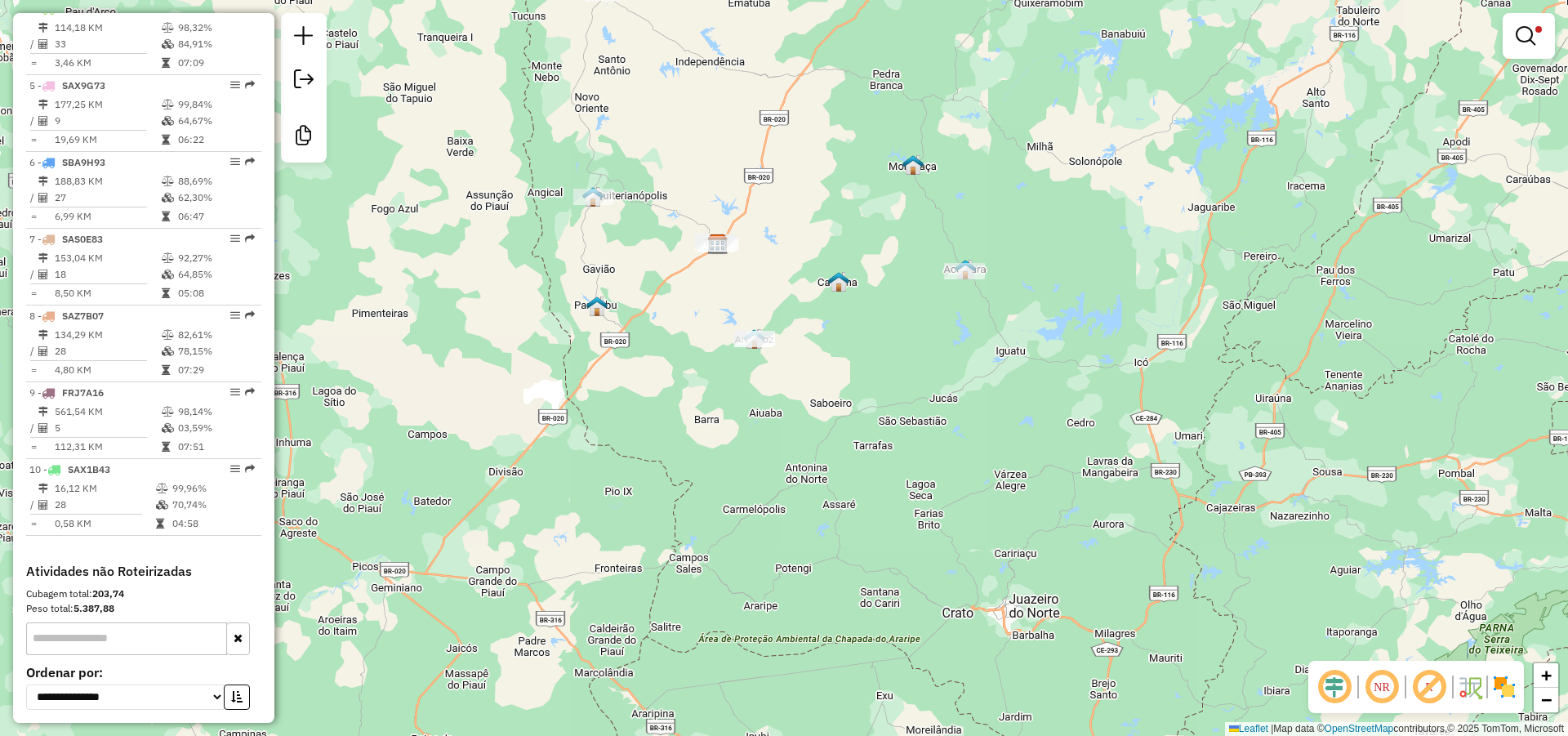
drag, startPoint x: 747, startPoint y: 365, endPoint x: 770, endPoint y: 394, distance: 37.0
click at [763, 384] on div "Limpar filtros Janela de atendimento Grade de atendimento Capacidade Transporta…" at bounding box center [784, 368] width 1568 height 736
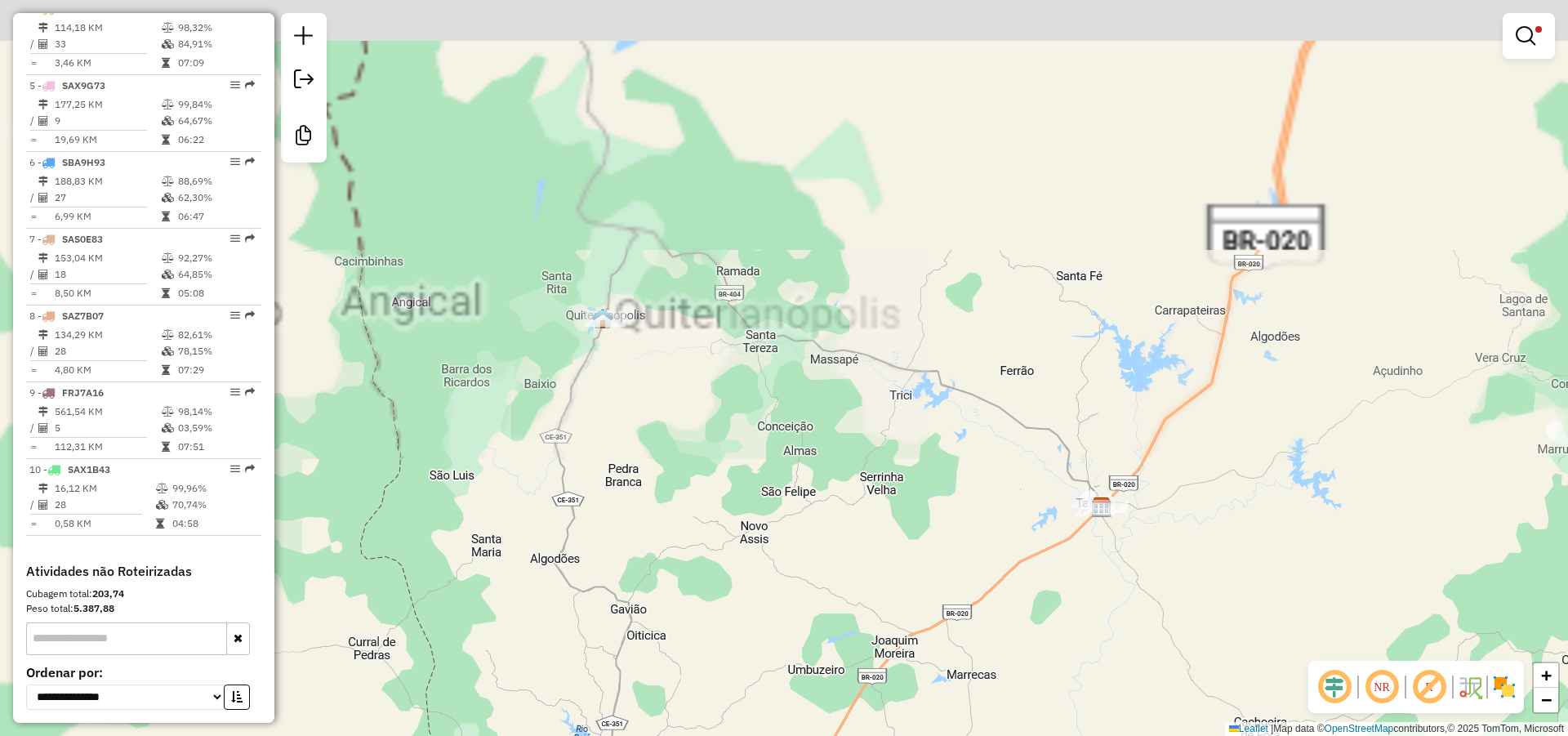
drag, startPoint x: 839, startPoint y: 542, endPoint x: 762, endPoint y: 462, distance: 111.0
click at [881, 569] on div "Limpar filtros Janela de atendimento Grade de atendimento Capacidade Transporta…" at bounding box center [784, 368] width 1568 height 736
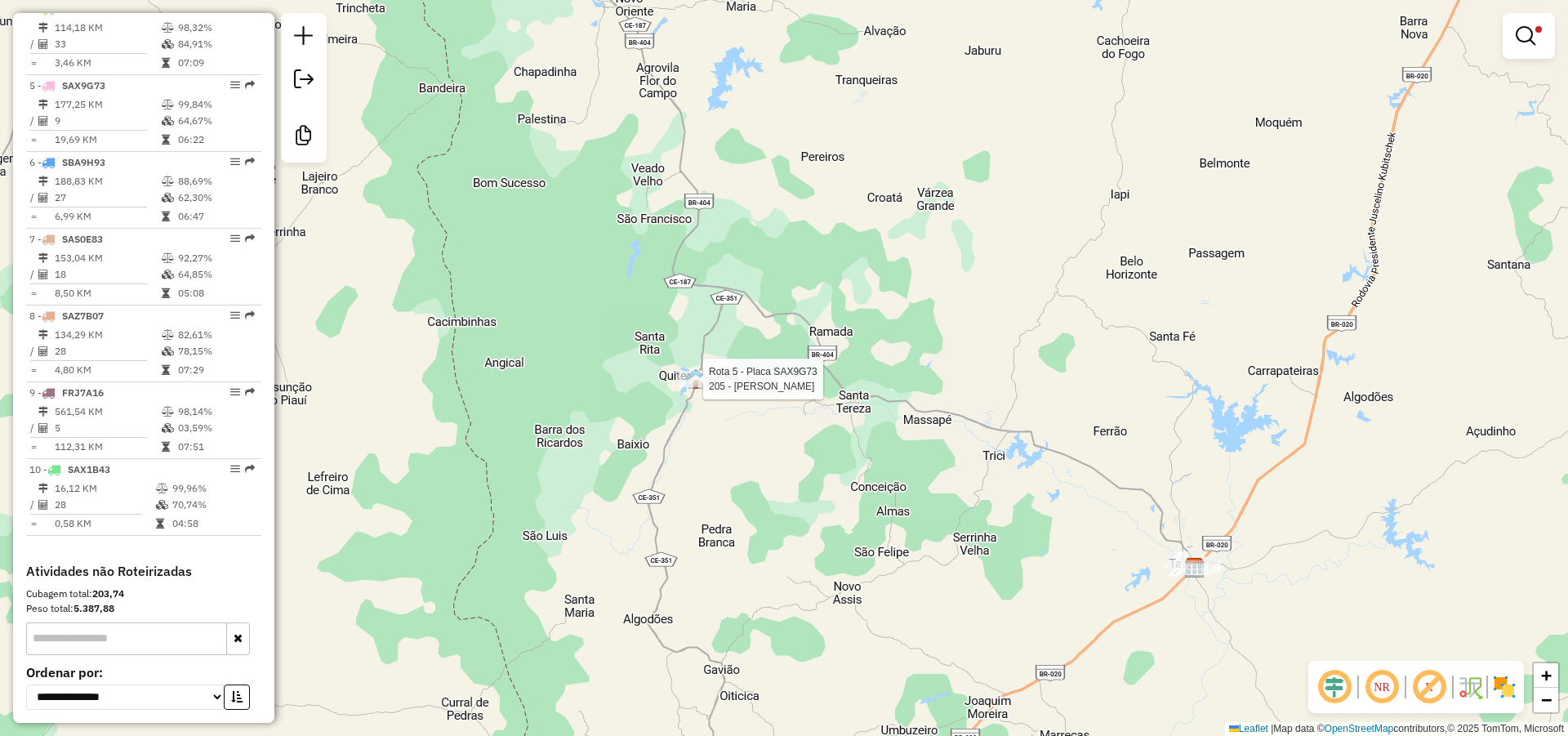
select select "*********"
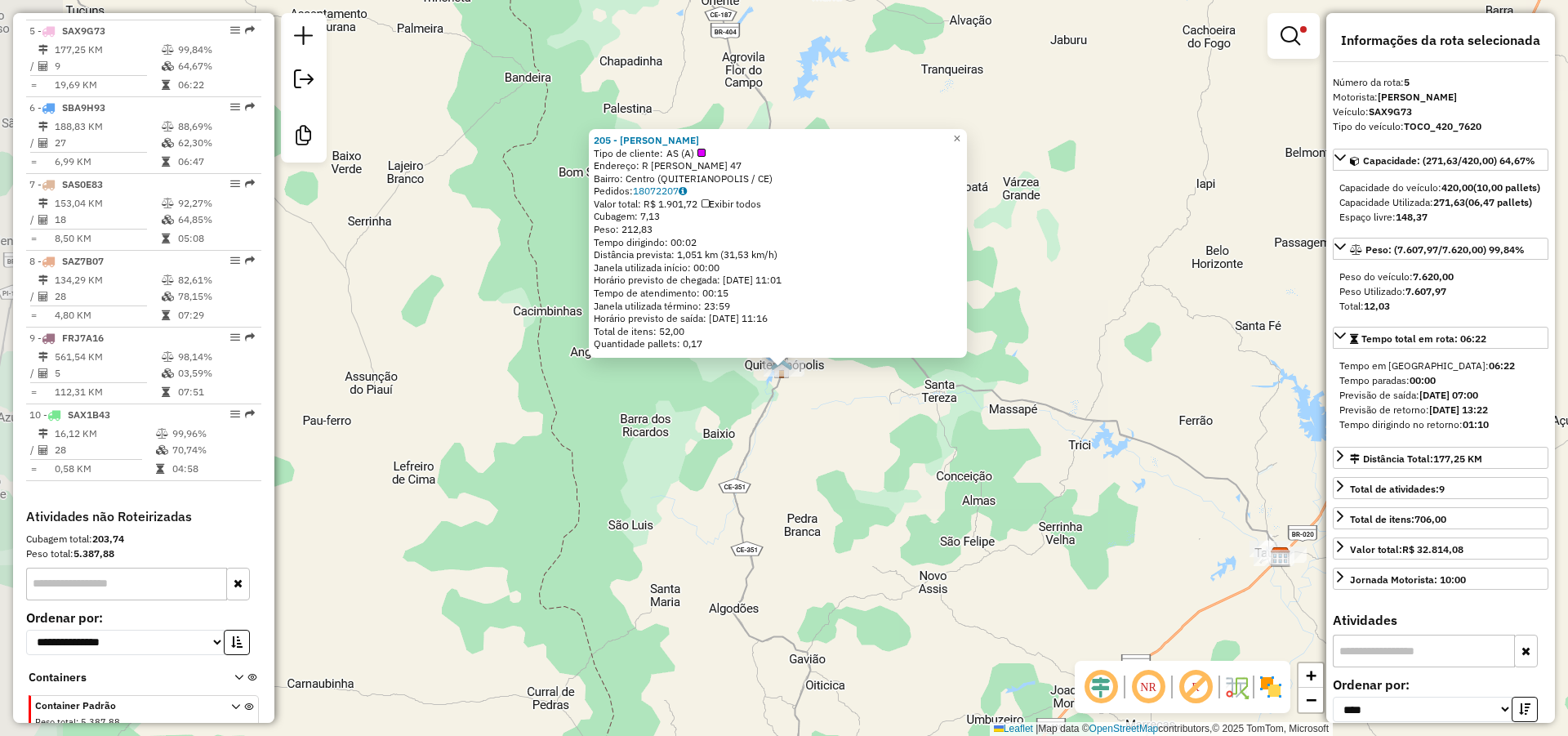
scroll to position [951, 0]
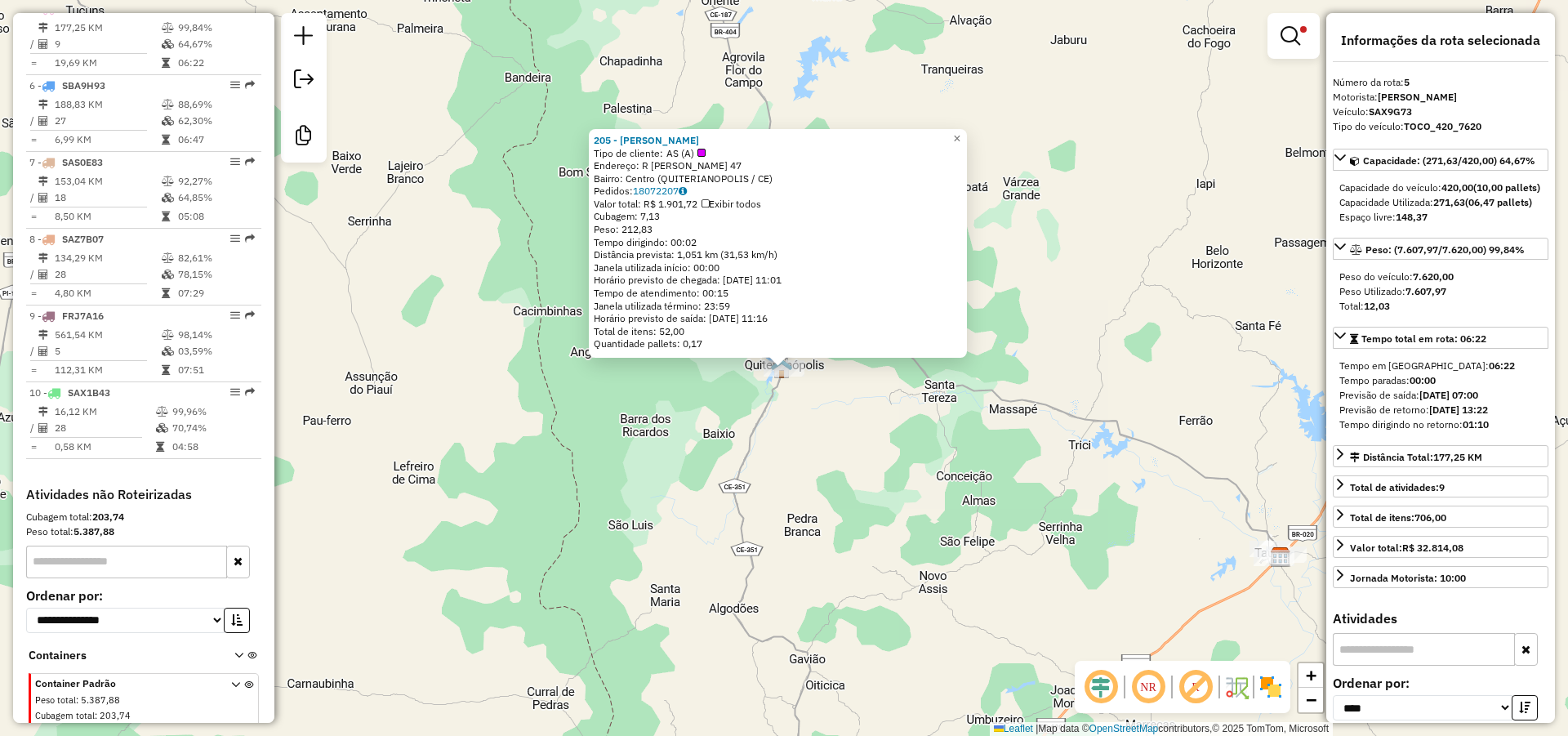
drag, startPoint x: 724, startPoint y: 140, endPoint x: 598, endPoint y: 129, distance: 126.5
click at [598, 129] on div "205 - BEATRIS SOARES BELO Tipo de cliente: AS (A) Endereço: R FRANCUSCO LAURO D…" at bounding box center [778, 243] width 378 height 228
copy strong "205 - BEATRIS SOARES BELO"
click at [927, 503] on div "205 - BEATRIS SOARES BELO Tipo de cliente: AS (A) Endereço: R FRANCUSCO LAURO D…" at bounding box center [784, 368] width 1568 height 736
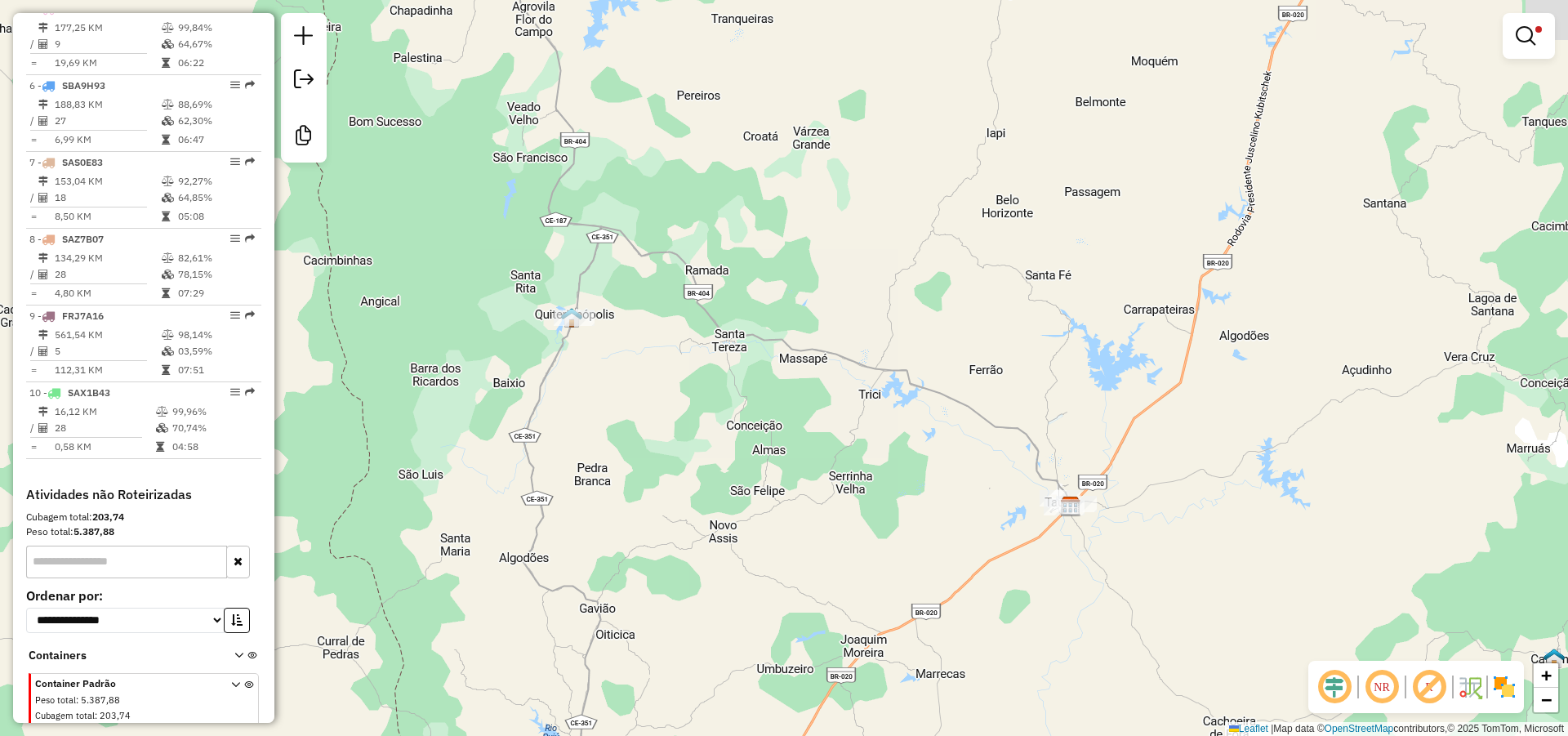
drag, startPoint x: 970, startPoint y: 403, endPoint x: 873, endPoint y: 387, distance: 98.3
click at [873, 387] on div "Limpar filtros Janela de atendimento Grade de atendimento Capacidade Transporta…" at bounding box center [784, 368] width 1568 height 736
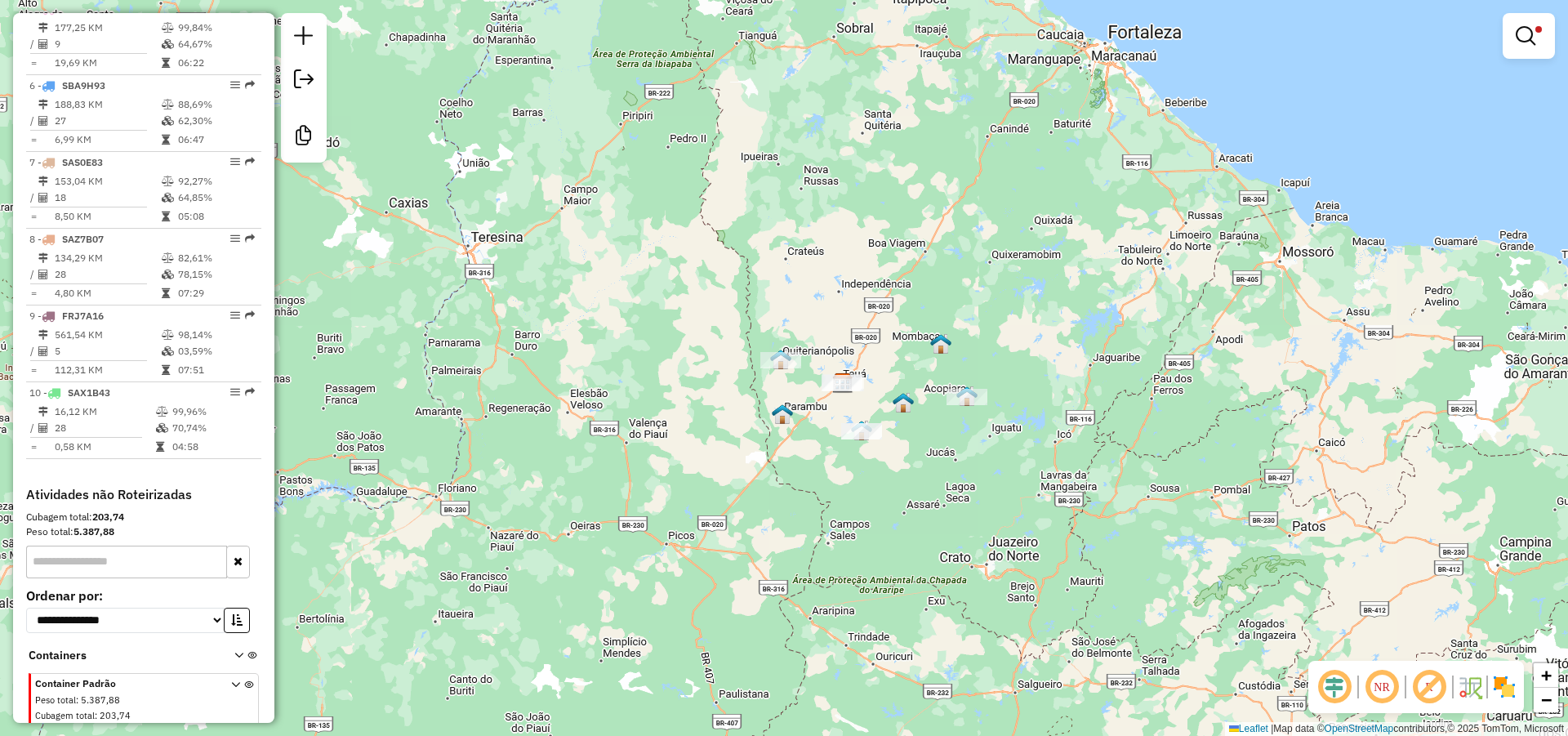
drag, startPoint x: 1270, startPoint y: 415, endPoint x: 831, endPoint y: 348, distance: 444.1
click at [839, 337] on div "Limpar filtros Janela de atendimento Grade de atendimento Capacidade Transporta…" at bounding box center [784, 368] width 1568 height 736
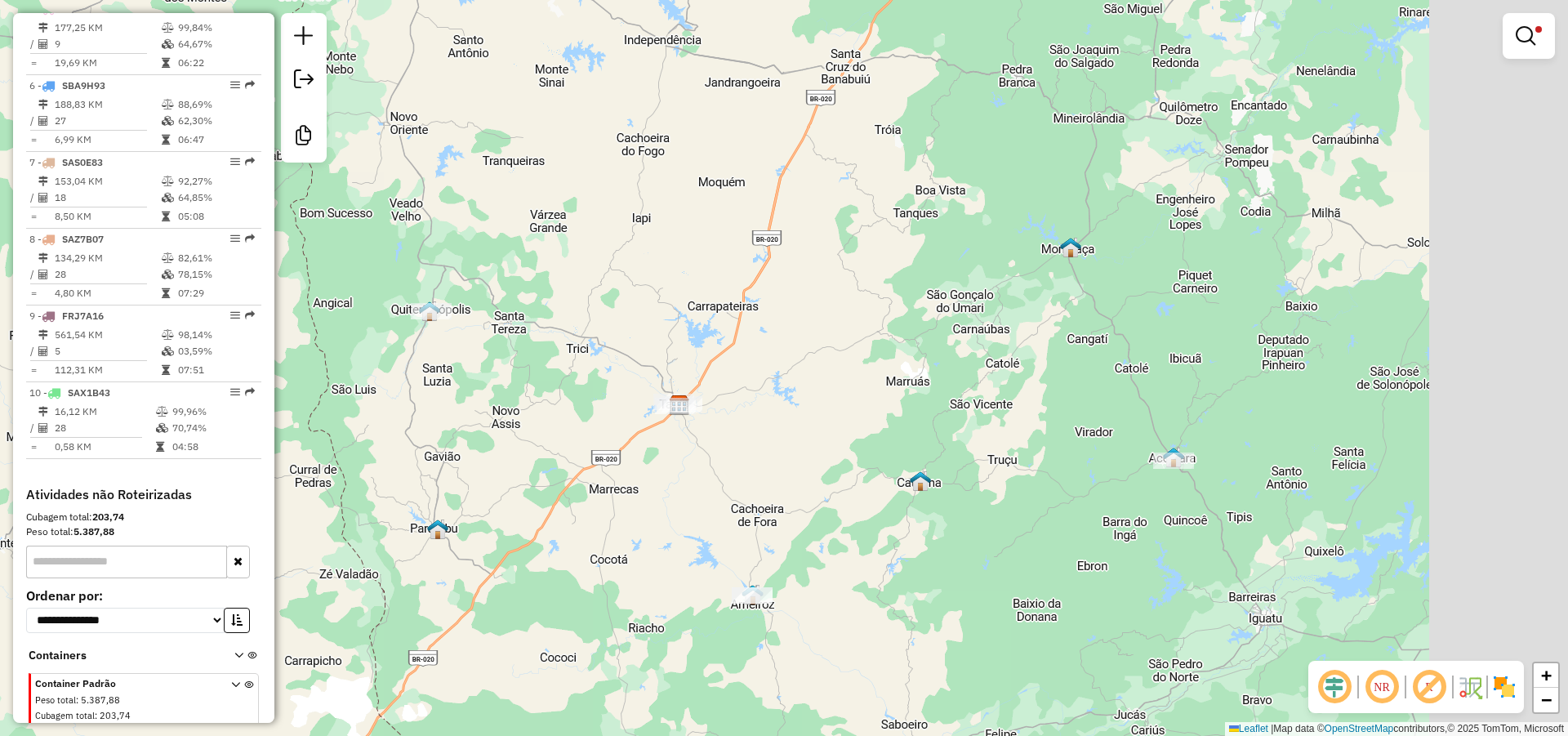
drag, startPoint x: 838, startPoint y: 373, endPoint x: 825, endPoint y: 377, distance: 13.6
click at [825, 377] on div "Limpar filtros Janela de atendimento Grade de atendimento Capacidade Transporta…" at bounding box center [784, 368] width 1568 height 736
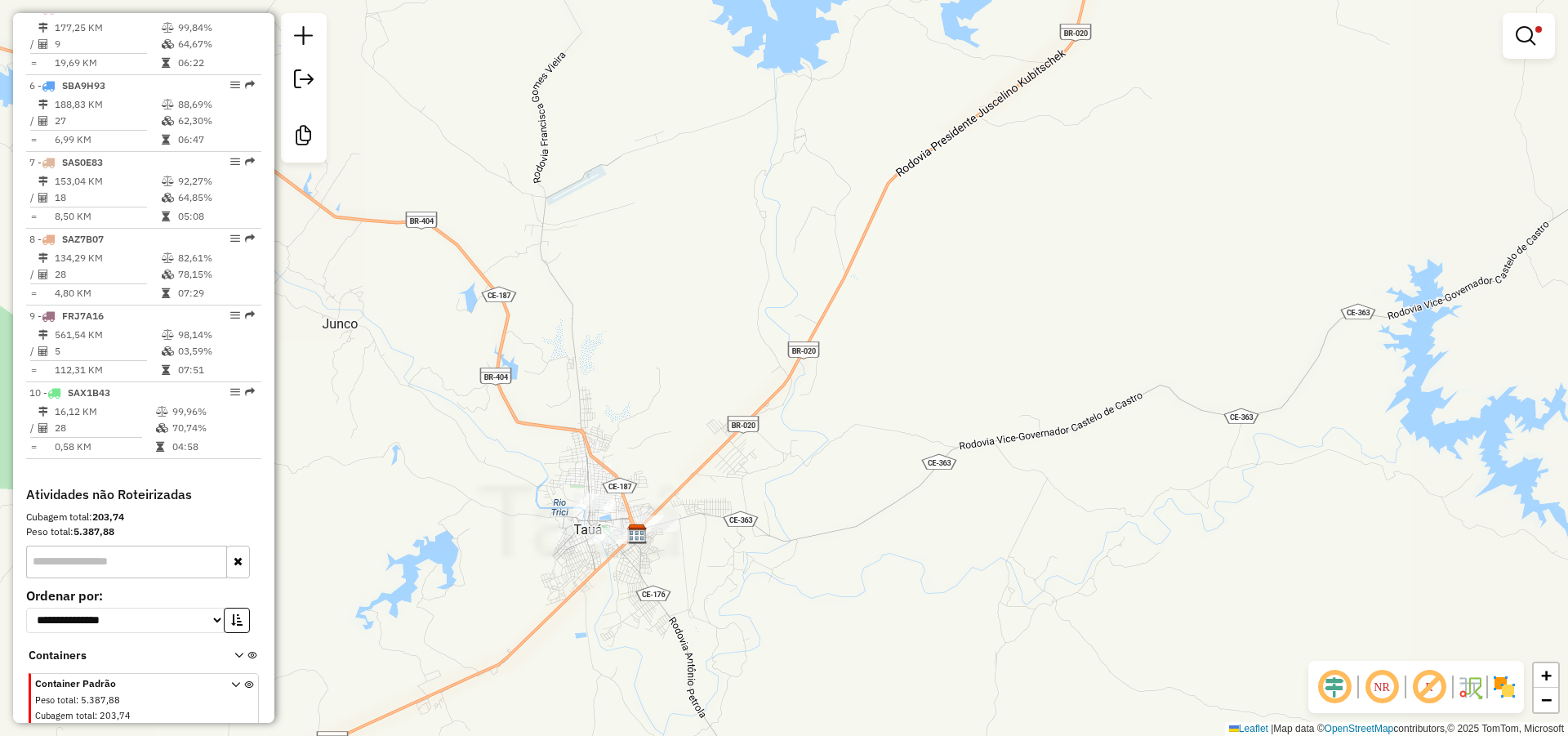
drag, startPoint x: 763, startPoint y: 244, endPoint x: 765, endPoint y: 220, distance: 24.1
click at [773, 216] on div "Limpar filtros Janela de atendimento Grade de atendimento Capacidade Transporta…" at bounding box center [784, 368] width 1568 height 736
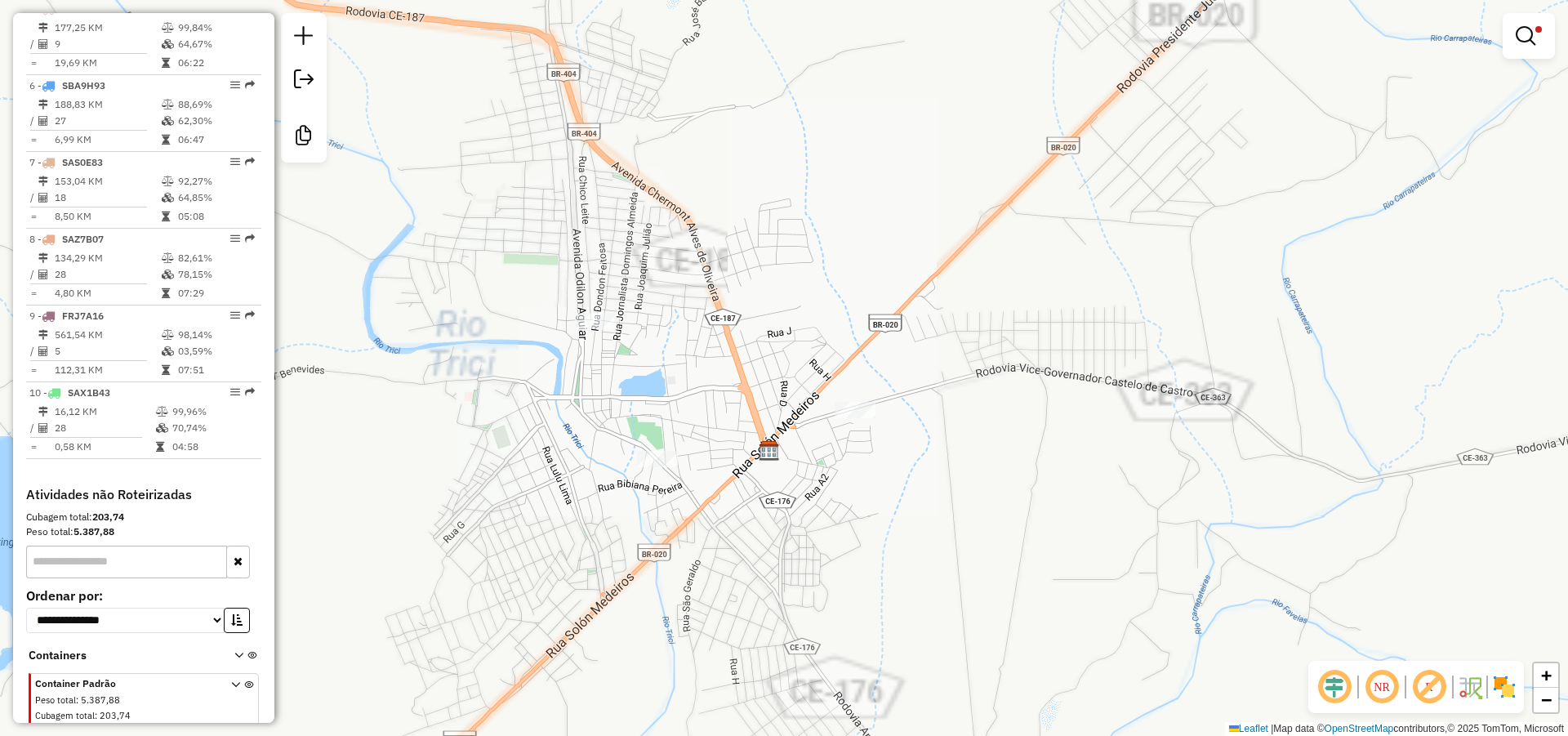
drag, startPoint x: 787, startPoint y: 314, endPoint x: 839, endPoint y: 247, distance: 84.8
click at [875, 237] on div "Limpar filtros Janela de atendimento Grade de atendimento Capacidade Transporta…" at bounding box center [784, 368] width 1568 height 736
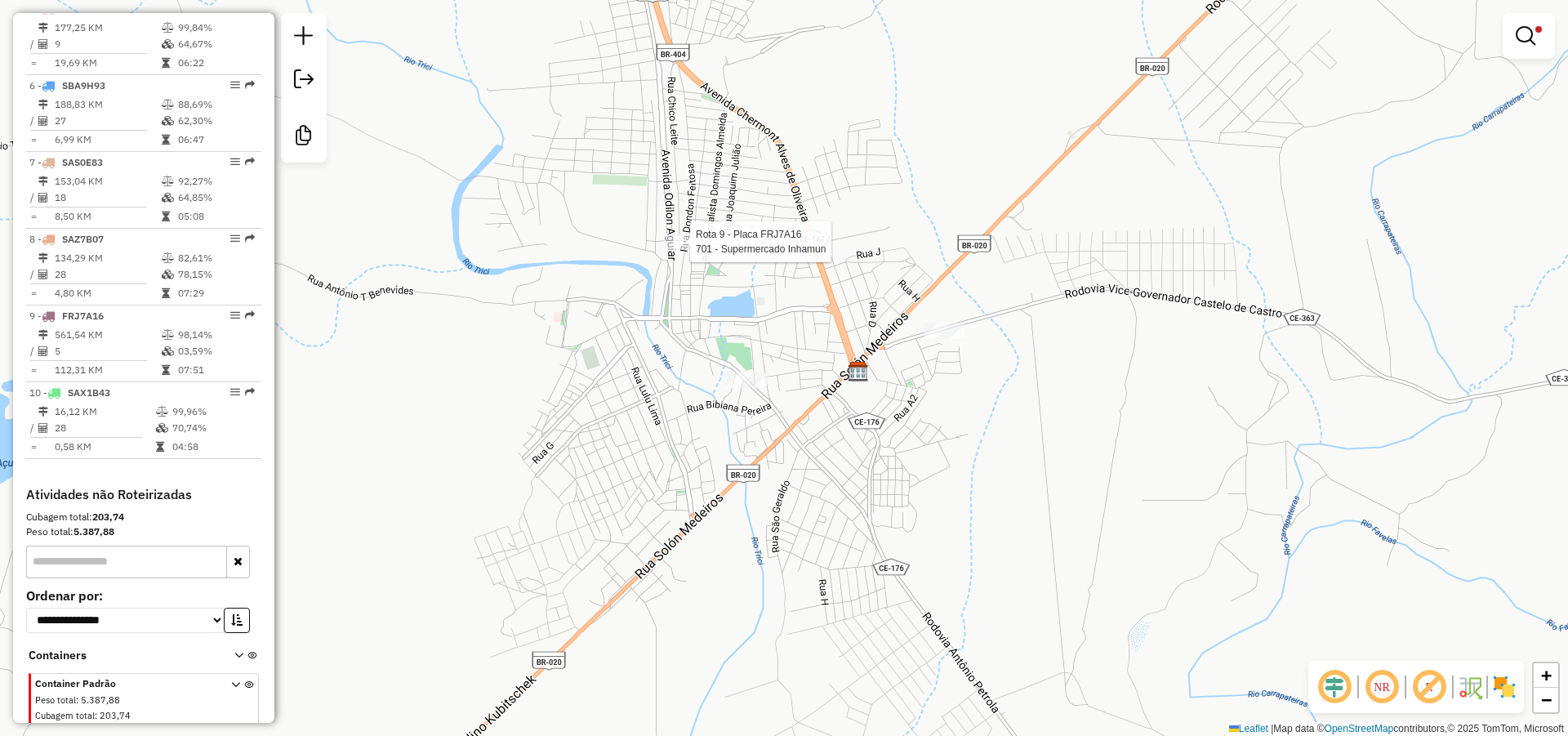
select select "*********"
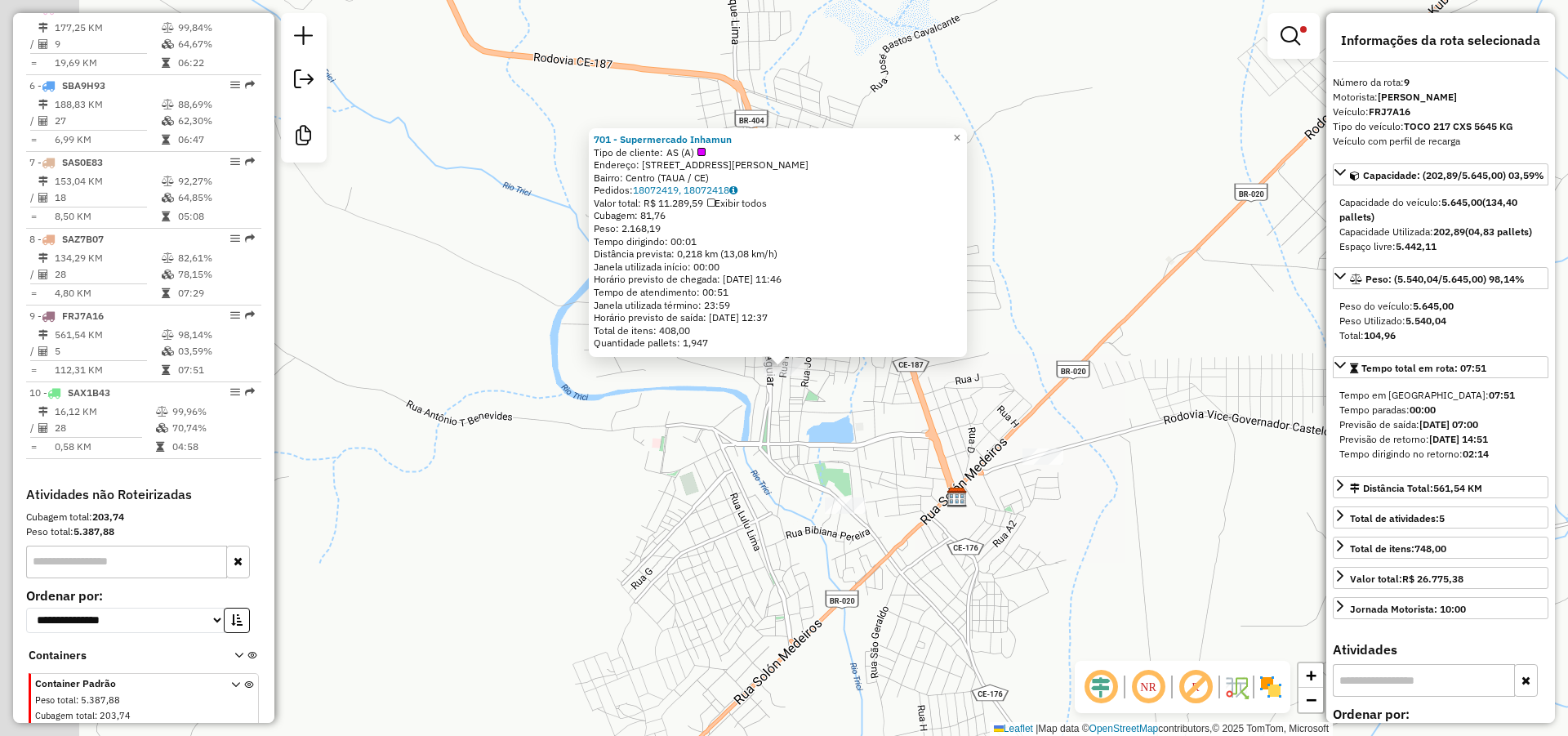
scroll to position [987, 0]
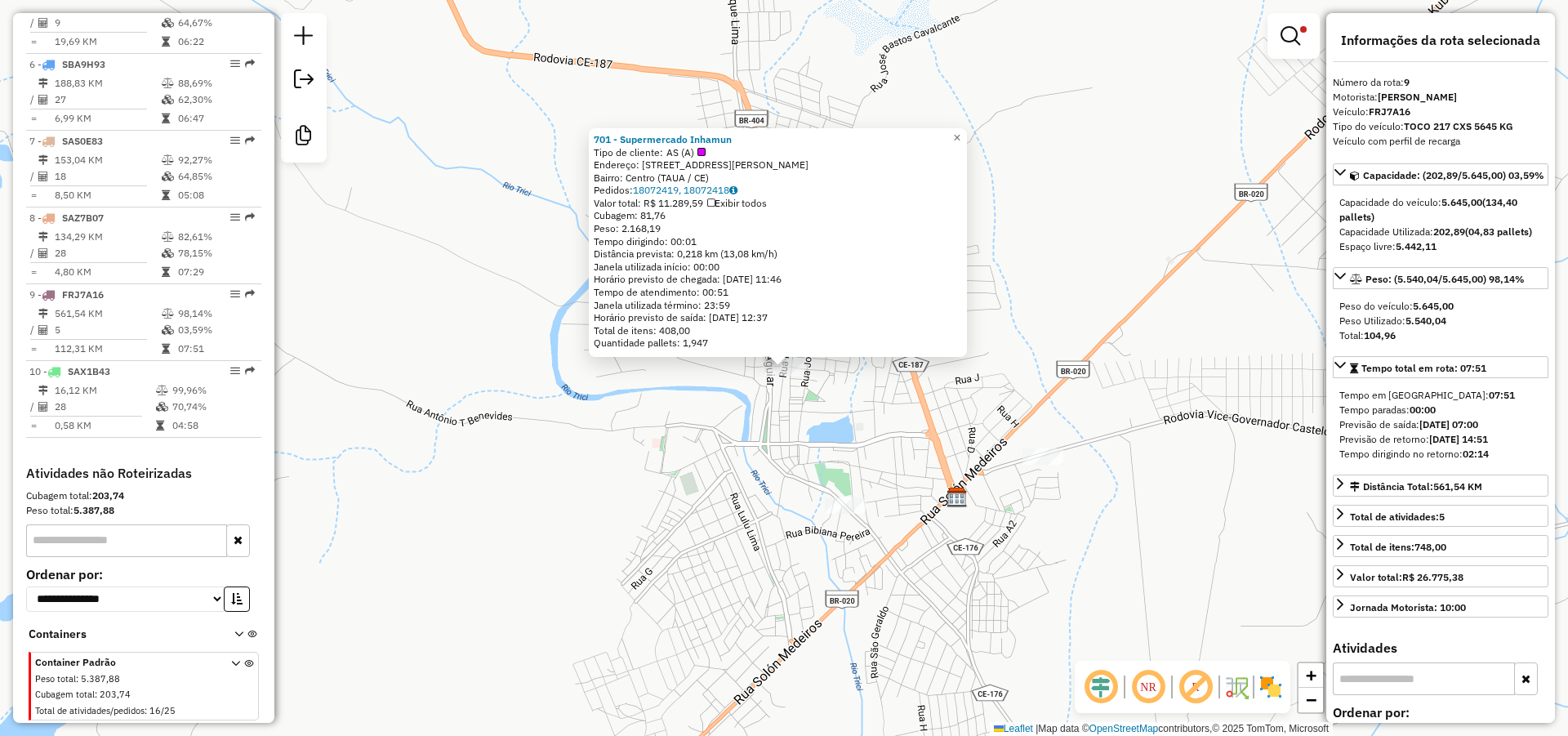
drag, startPoint x: 754, startPoint y: 135, endPoint x: 593, endPoint y: 137, distance: 161.0
click at [593, 137] on div "701 - Supermercado Inhamun Tipo de cliente: AS (A) Endereço: R DONDON FEITOSA 4…" at bounding box center [778, 242] width 378 height 228
copy strong "701 - Supermercado Inhamun"
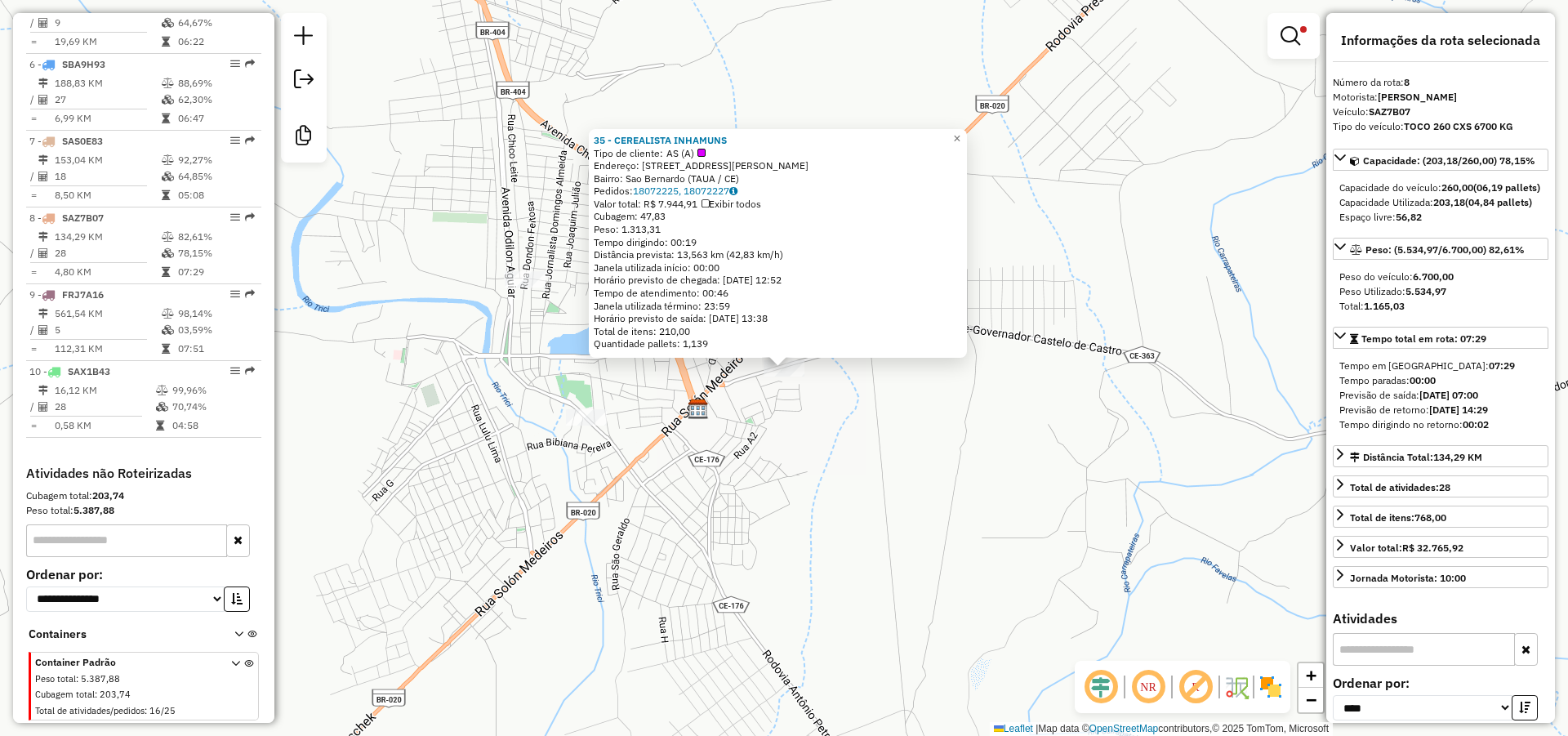
drag, startPoint x: 750, startPoint y: 137, endPoint x: 594, endPoint y: 135, distance: 156.0
click at [594, 135] on div "35 - CEREALISTA INHAMUNS Tipo de cliente: AS (A) Endereço: R ANTONIO VERISSIMO …" at bounding box center [778, 243] width 378 height 228
copy strong "35 - CEREALISTA INHAMUNS"
click at [581, 464] on div "35 - CEREALISTA INHAMUNS Tipo de cliente: AS (A) Endereço: R ANTONIO VERISSIMO …" at bounding box center [784, 368] width 1568 height 736
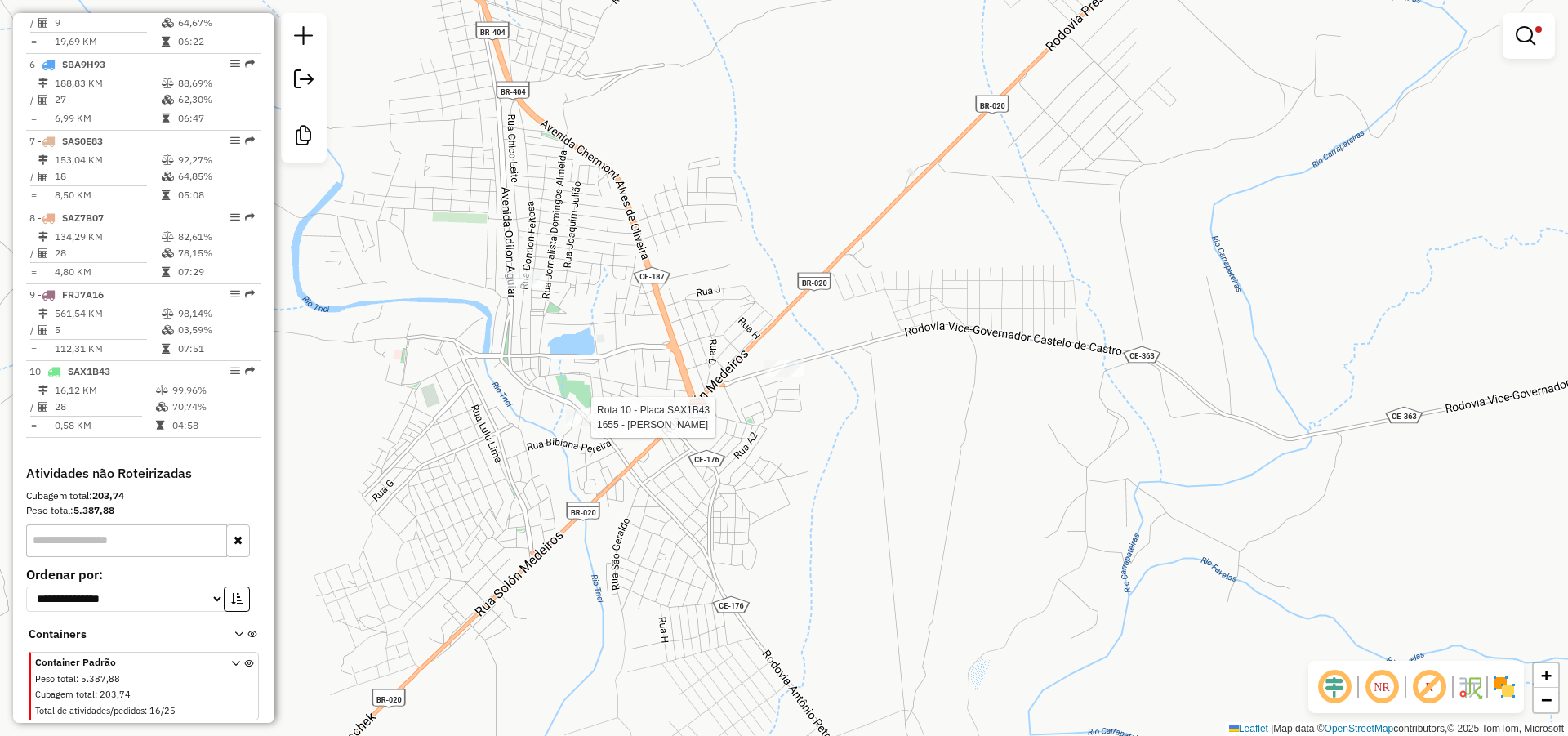
select select "*********"
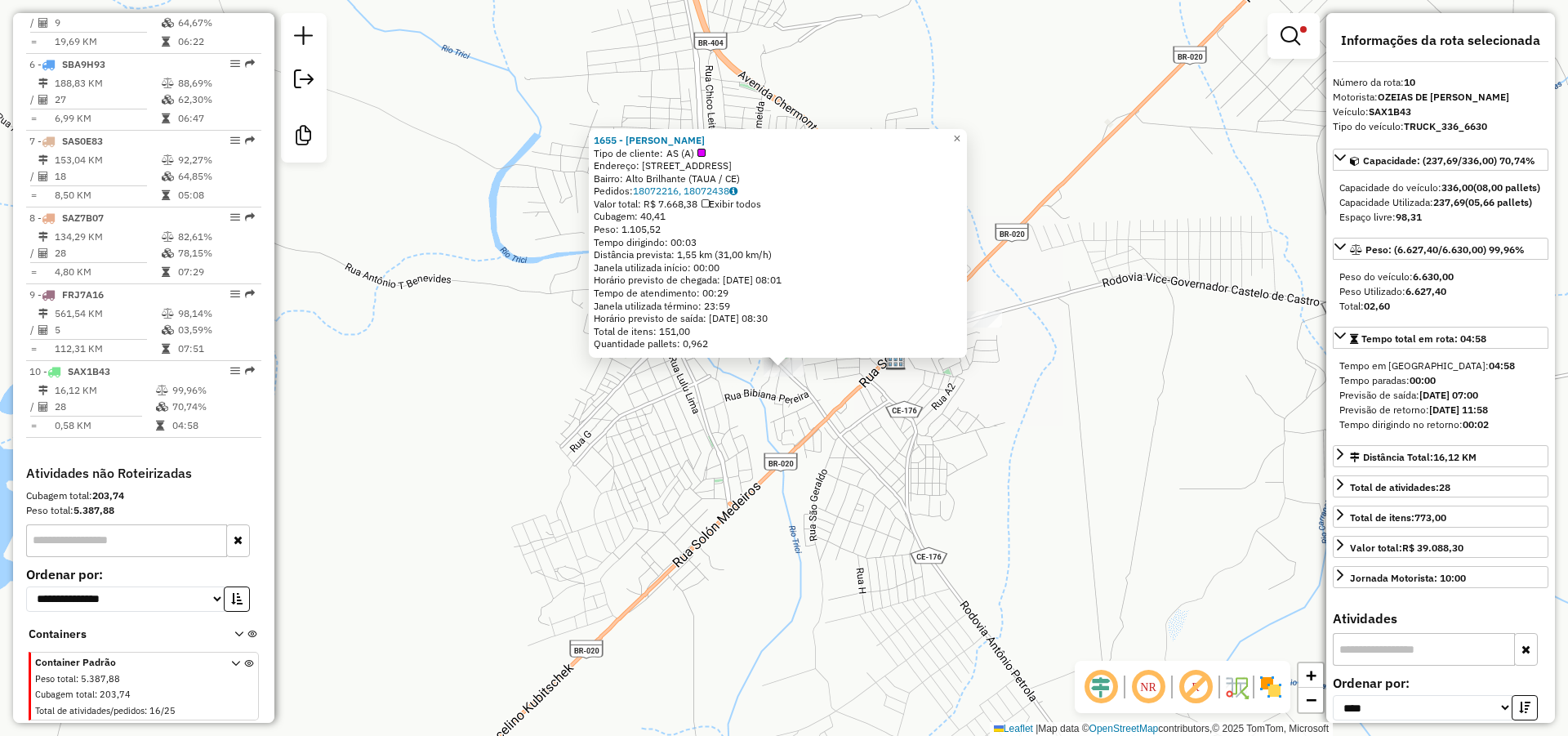
drag, startPoint x: 737, startPoint y: 138, endPoint x: 592, endPoint y: 131, distance: 145.2
click at [592, 131] on div "1655 - MARIA APARECIDA VITU Tipo de cliente: AS (A) Endereço: R CUSTODIO BEZERR…" at bounding box center [778, 243] width 378 height 228
copy strong "1655 - MARIA APARECIDA VITU"
click at [1029, 516] on div "1655 - MARIA APARECIDA VITU Tipo de cliente: AS (A) Endereço: R CUSTODIO BEZERR…" at bounding box center [784, 368] width 1568 height 736
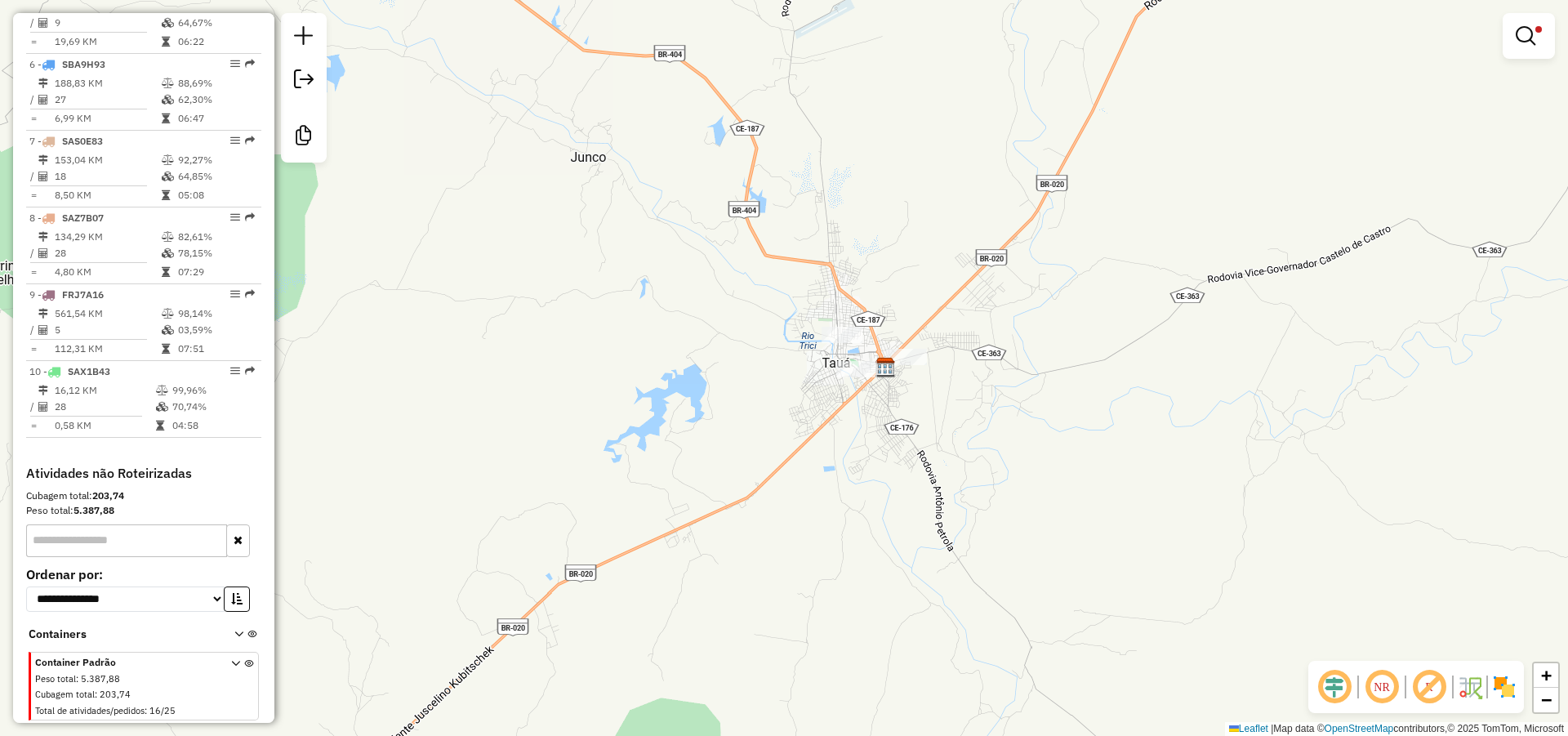
click at [477, 269] on div "Limpar filtros Janela de atendimento Grade de atendimento Capacidade Transporta…" at bounding box center [784, 368] width 1568 height 736
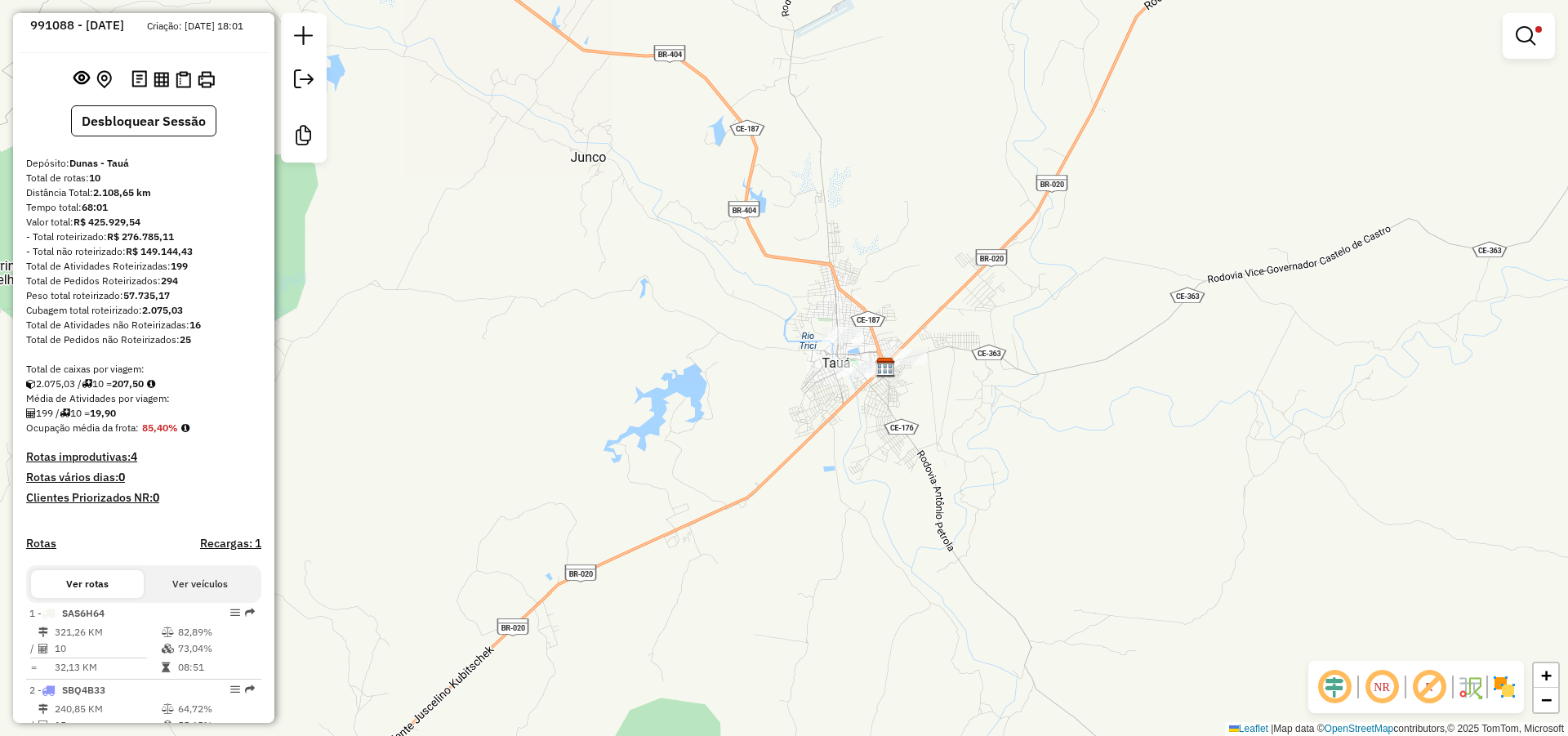
scroll to position [6, 0]
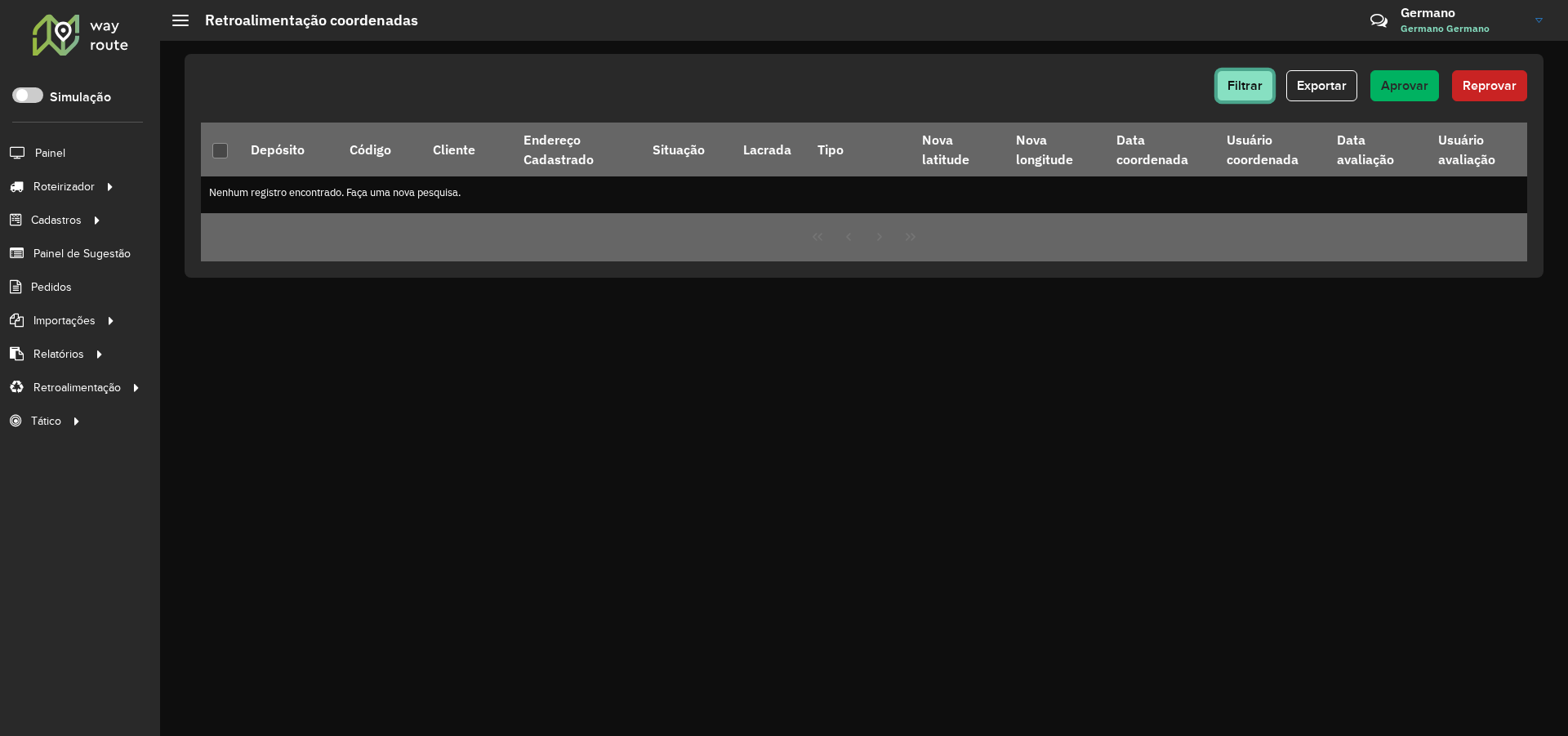
click at [1247, 84] on span "Filtrar" at bounding box center [1244, 86] width 35 height 14
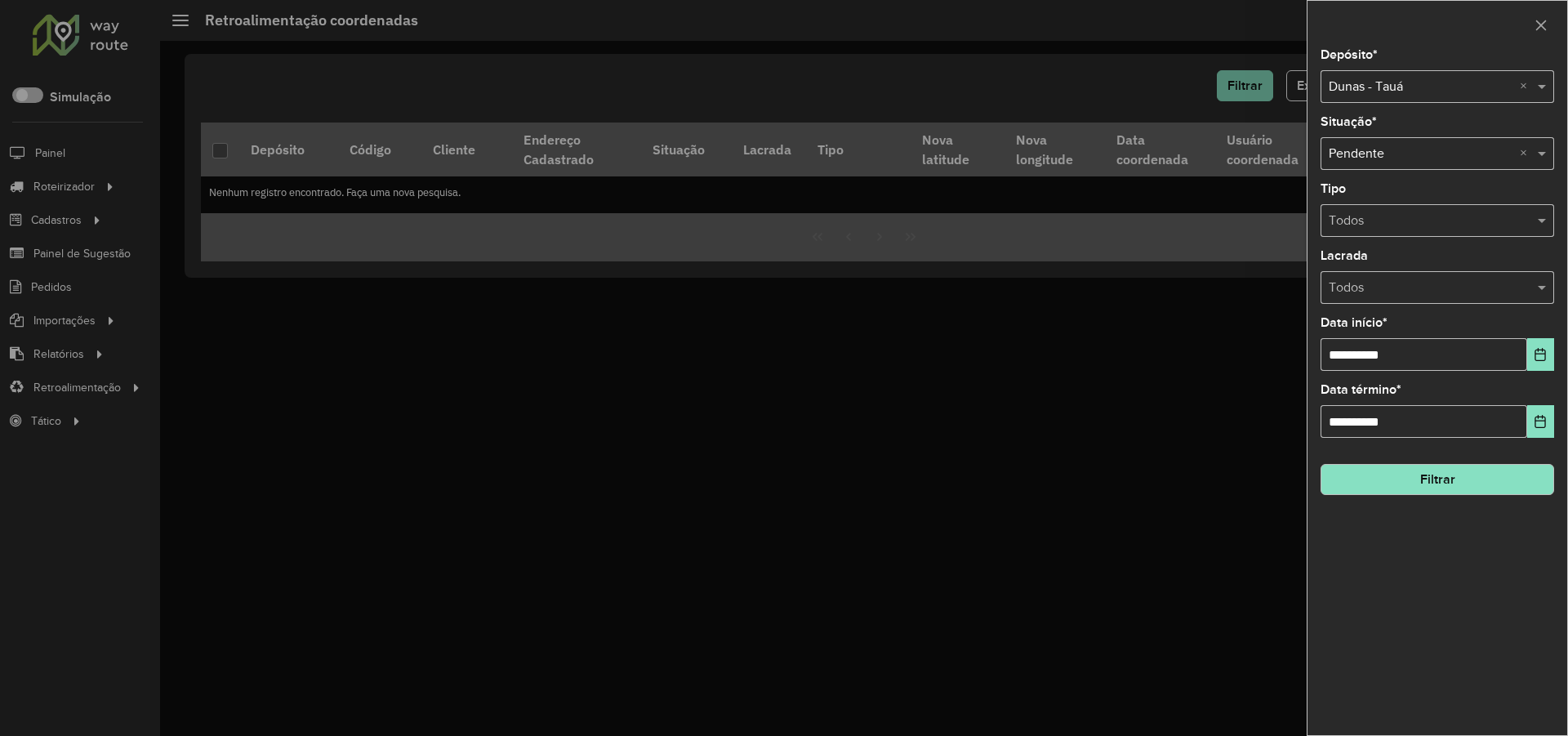
click at [1511, 94] on input "text" at bounding box center [1420, 88] width 184 height 20
click at [1419, 133] on span "Dunas - Quixeramobim" at bounding box center [1393, 133] width 131 height 14
click at [1459, 478] on button "Filtrar" at bounding box center [1436, 479] width 234 height 31
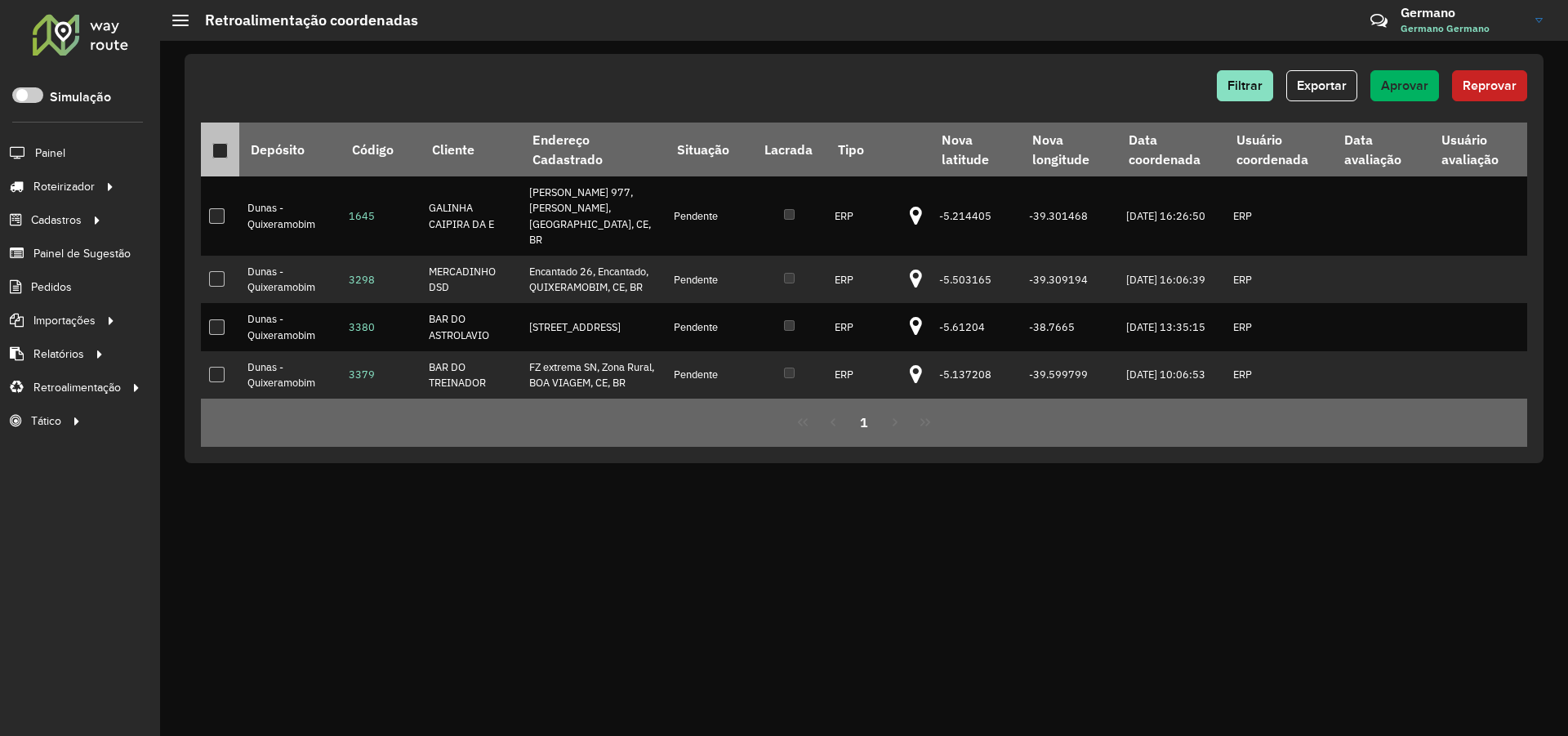
click at [212, 152] on div at bounding box center [219, 150] width 15 height 15
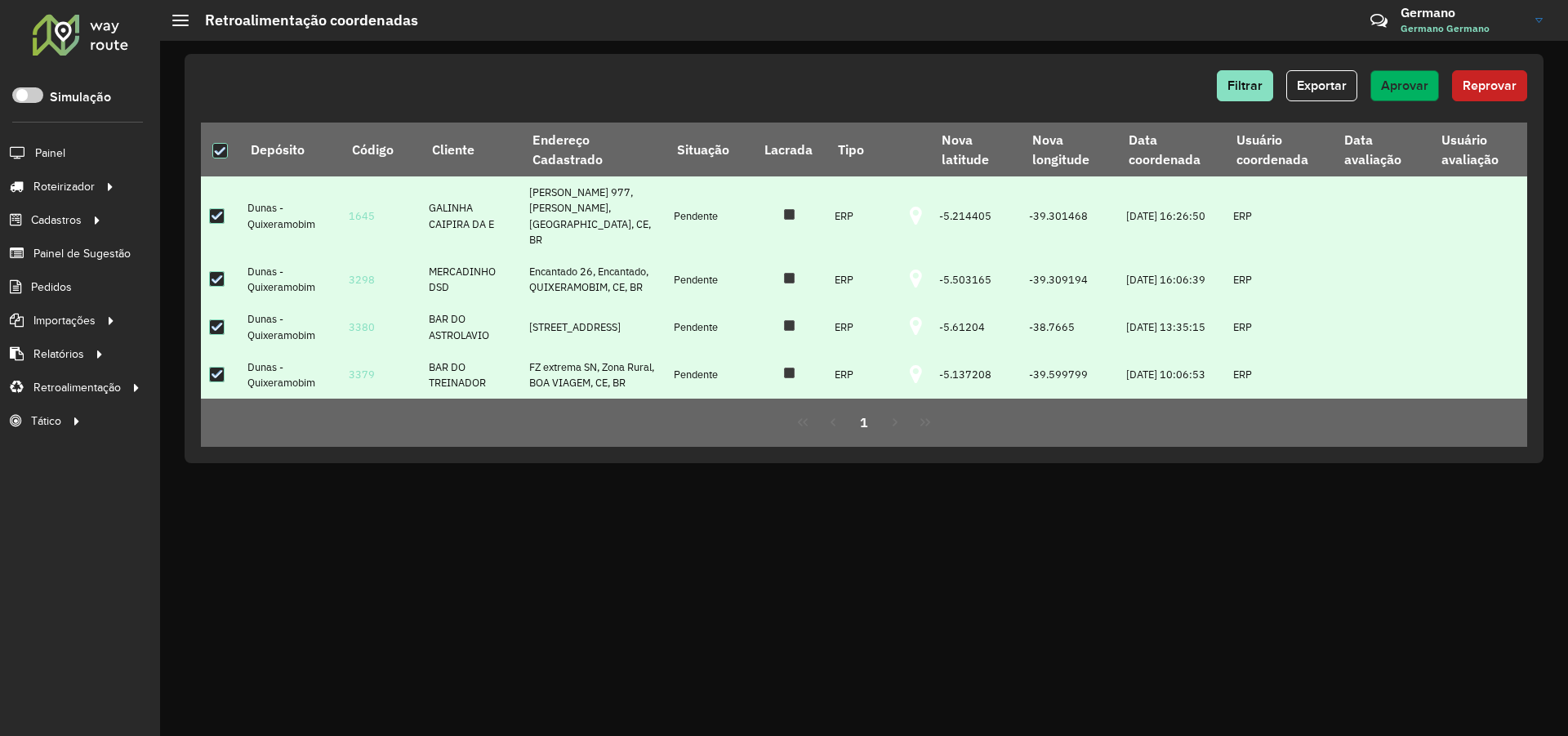
click at [1406, 94] on button "Aprovar" at bounding box center [1404, 85] width 69 height 31
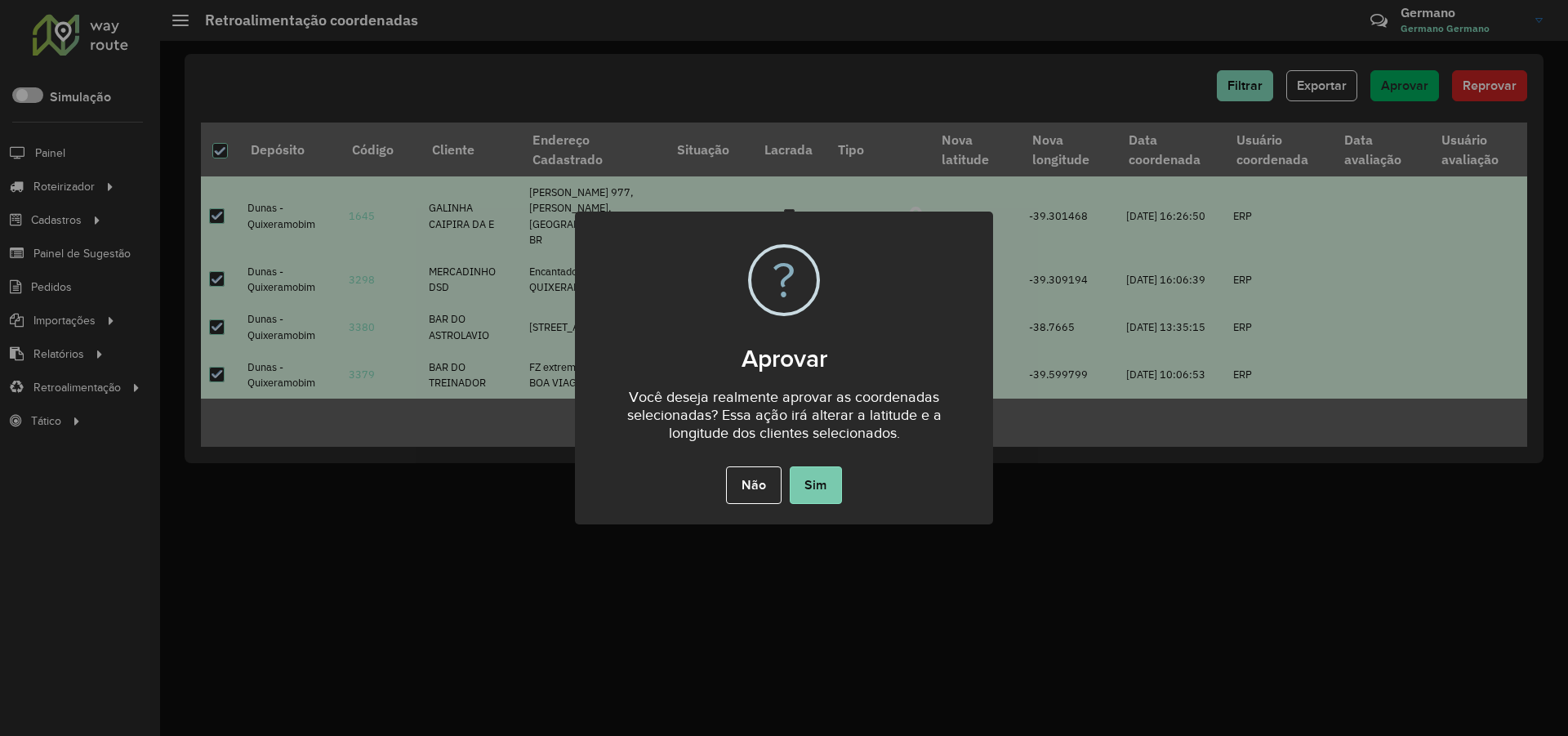
click at [814, 480] on button "Sim" at bounding box center [815, 485] width 52 height 38
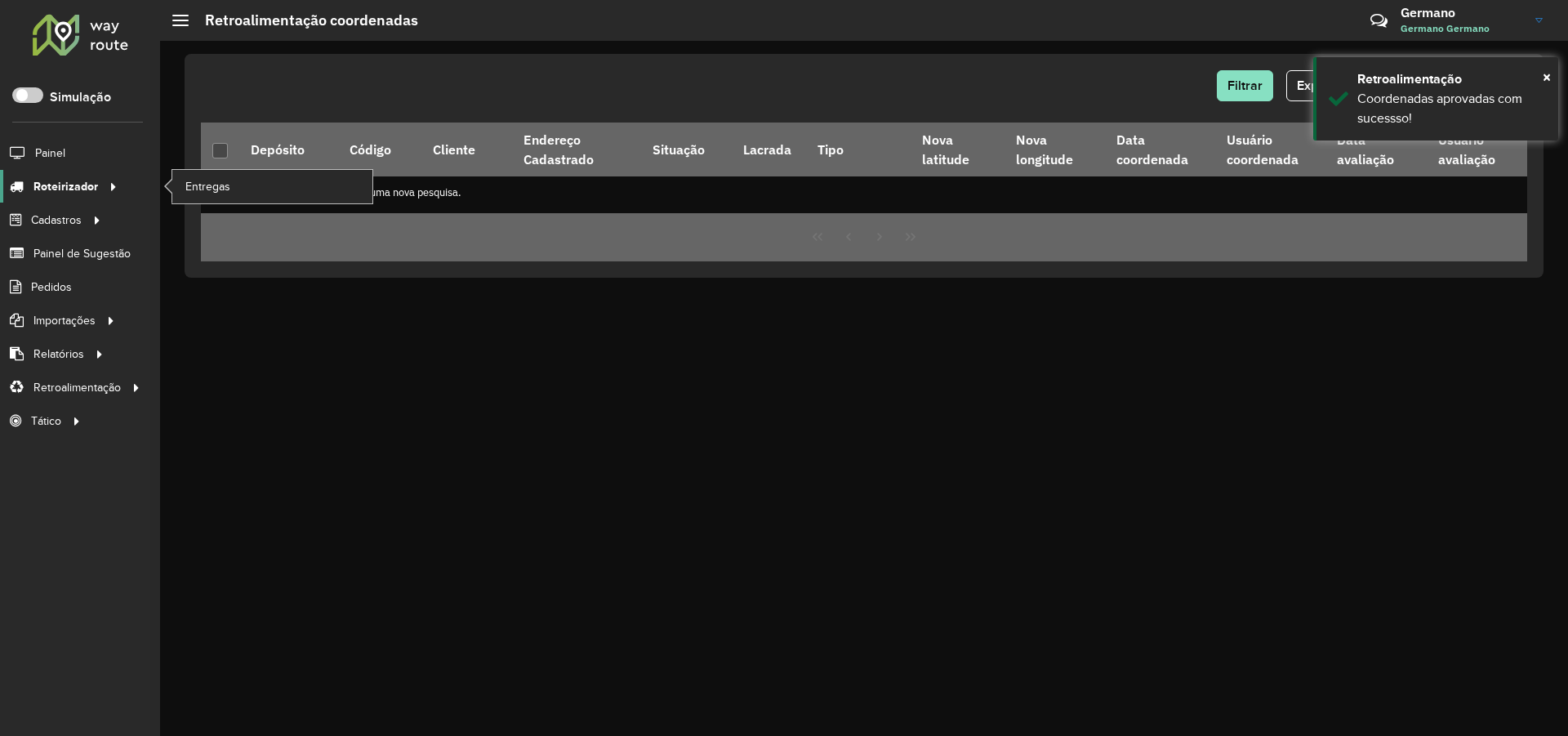
click at [78, 182] on span "Roteirizador" at bounding box center [65, 186] width 64 height 17
click at [211, 179] on span "Entregas" at bounding box center [209, 186] width 47 height 17
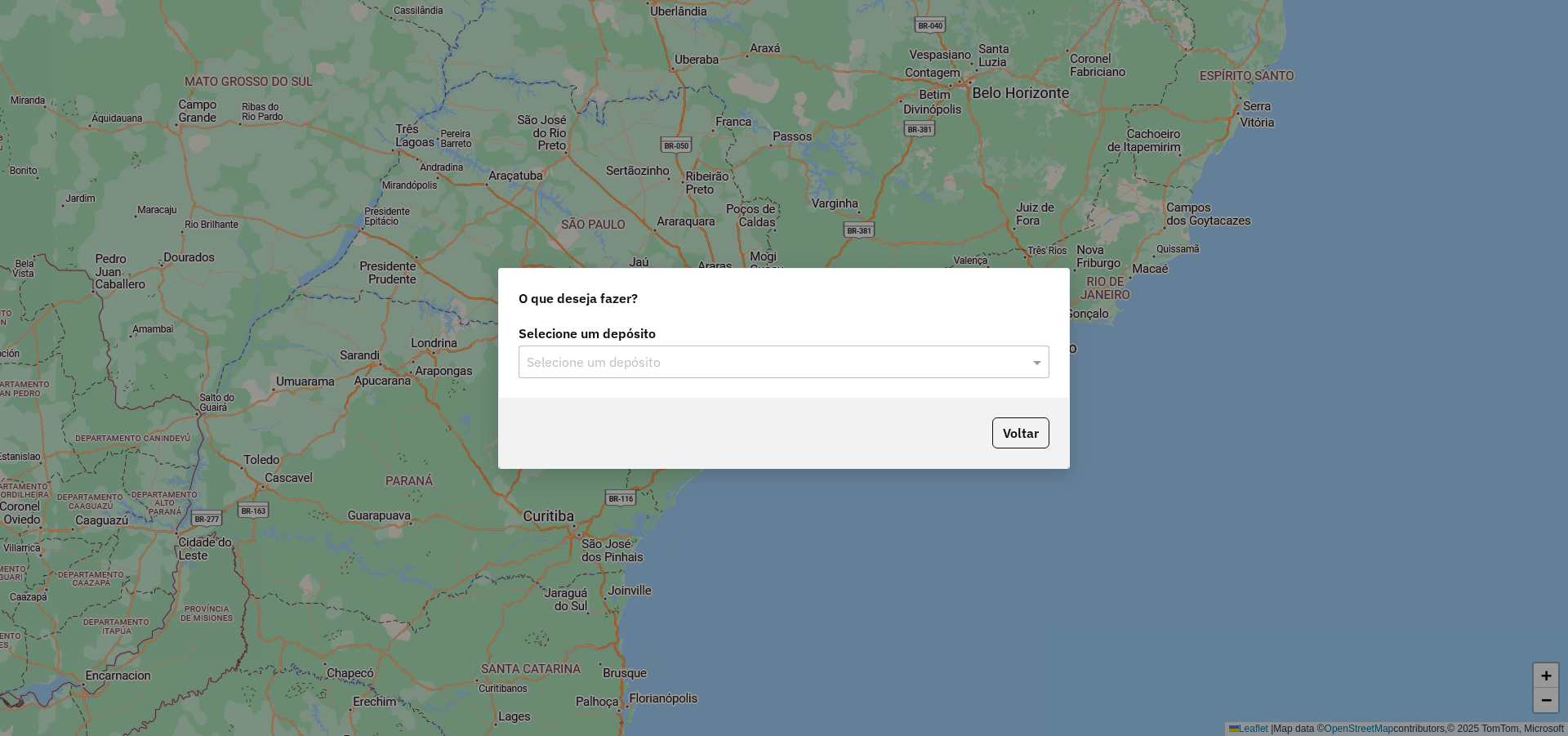
click at [750, 360] on input "text" at bounding box center [767, 363] width 481 height 20
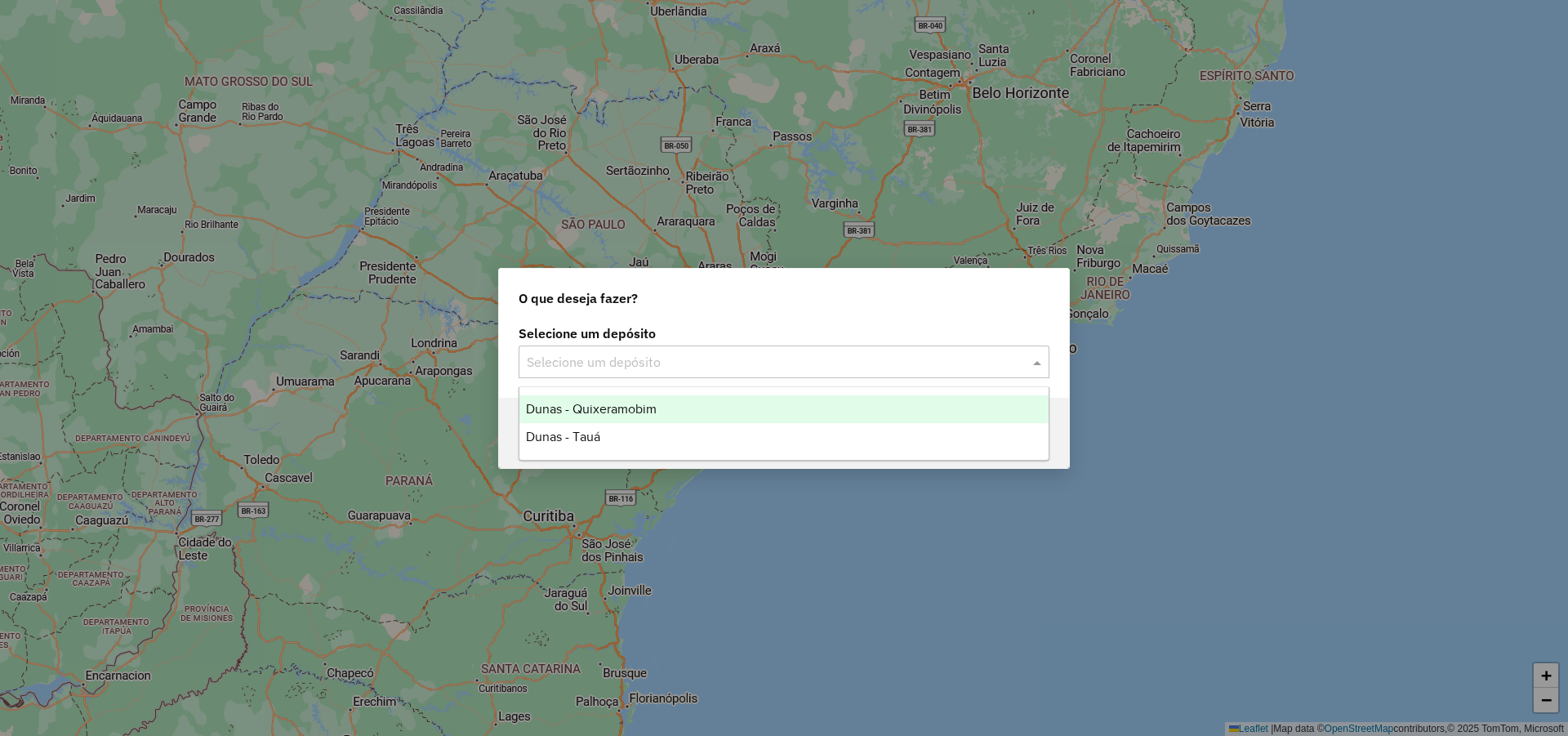
click at [618, 407] on span "Dunas - Quixeramobim" at bounding box center [592, 409] width 131 height 14
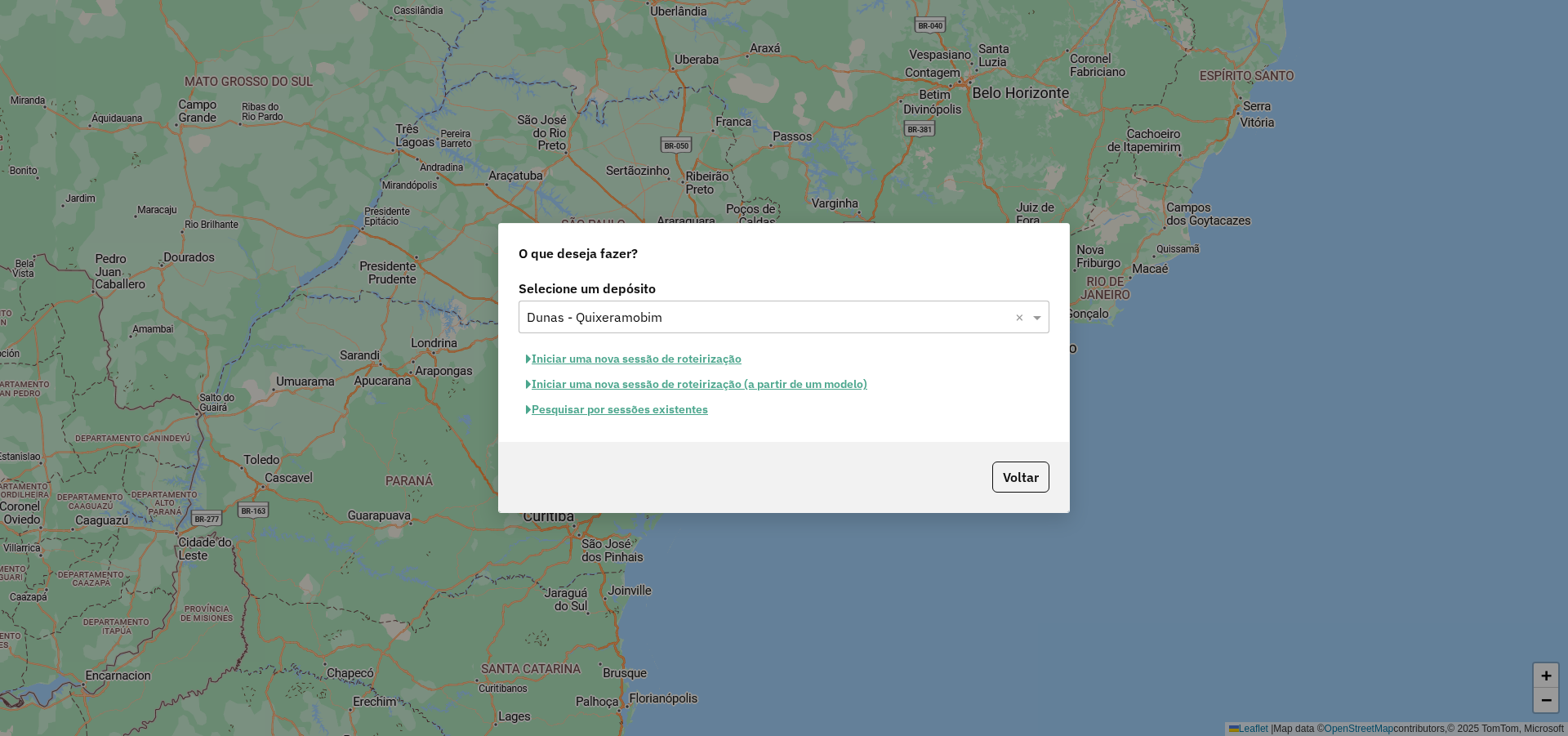
click at [720, 359] on button "Iniciar uma nova sessão de roteirização" at bounding box center [633, 359] width 230 height 25
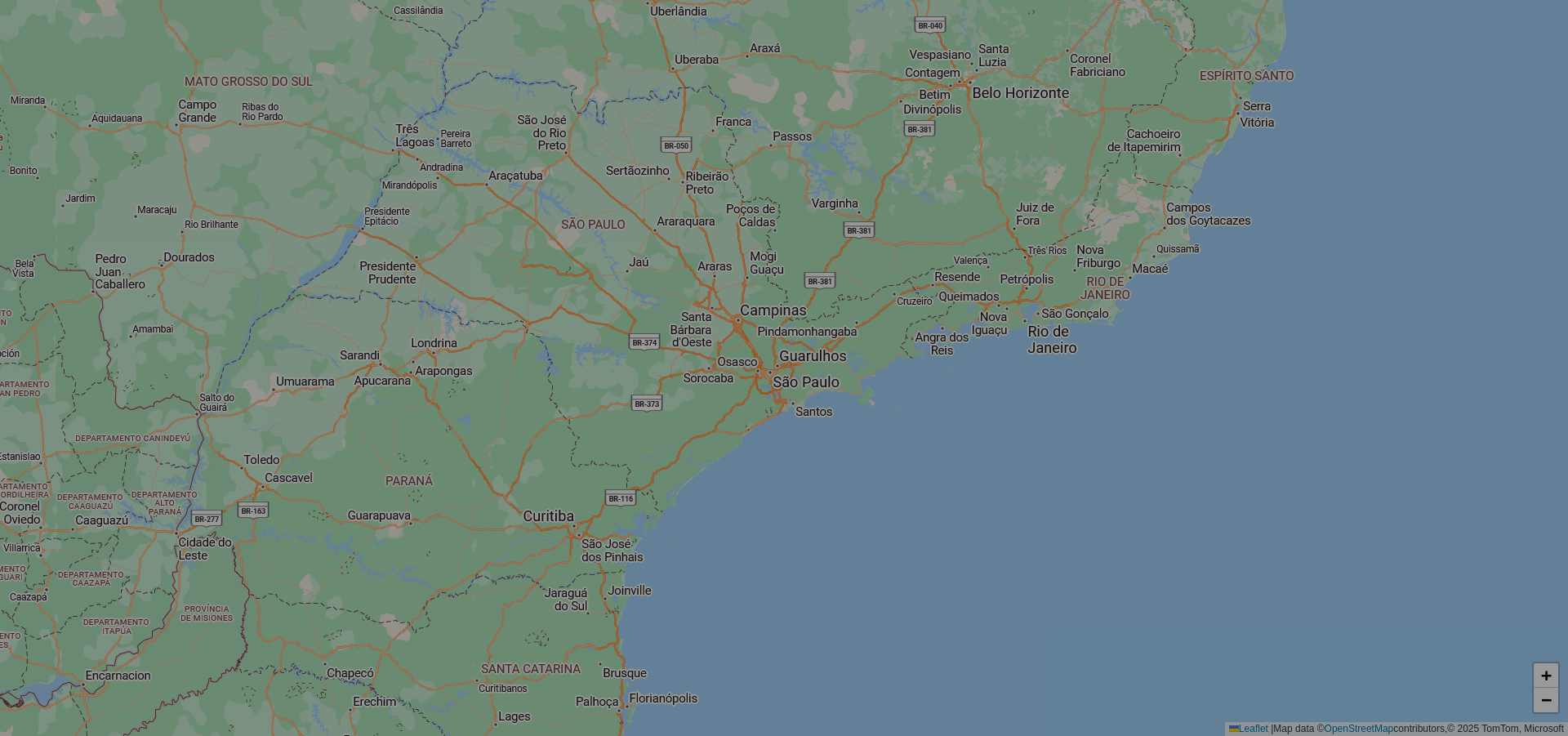
select select "*"
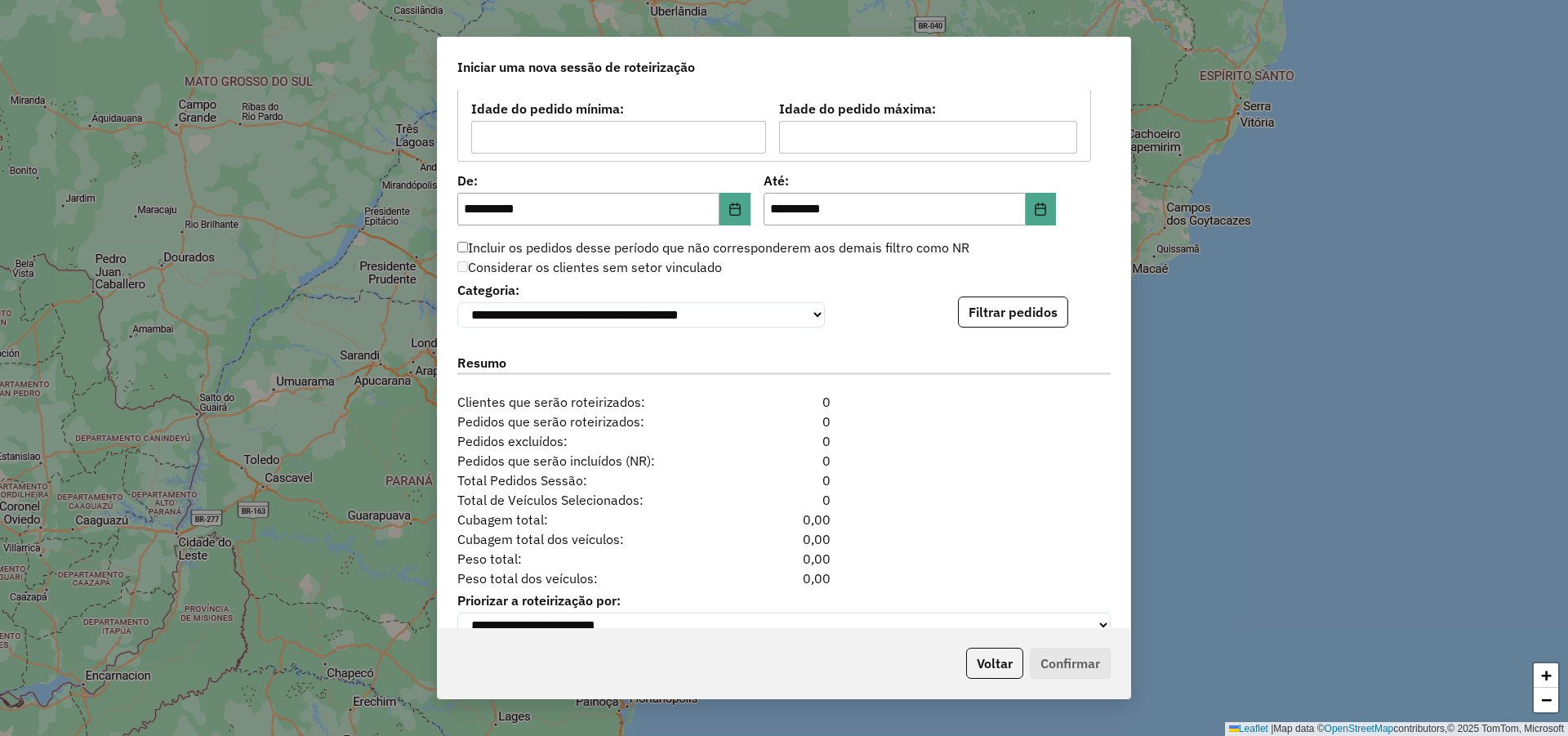
scroll to position [1533, 0]
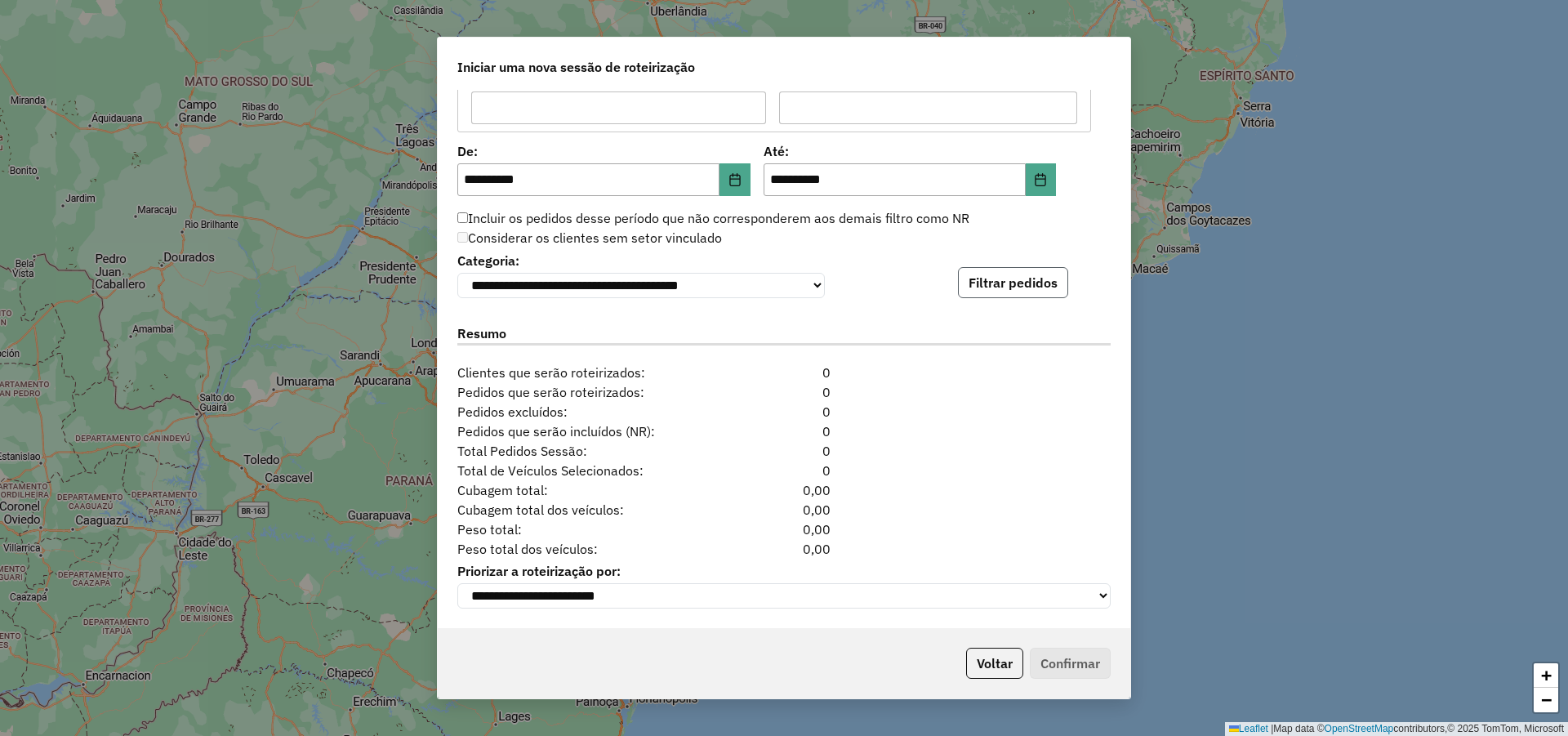
click at [1036, 268] on button "Filtrar pedidos" at bounding box center [1012, 282] width 110 height 31
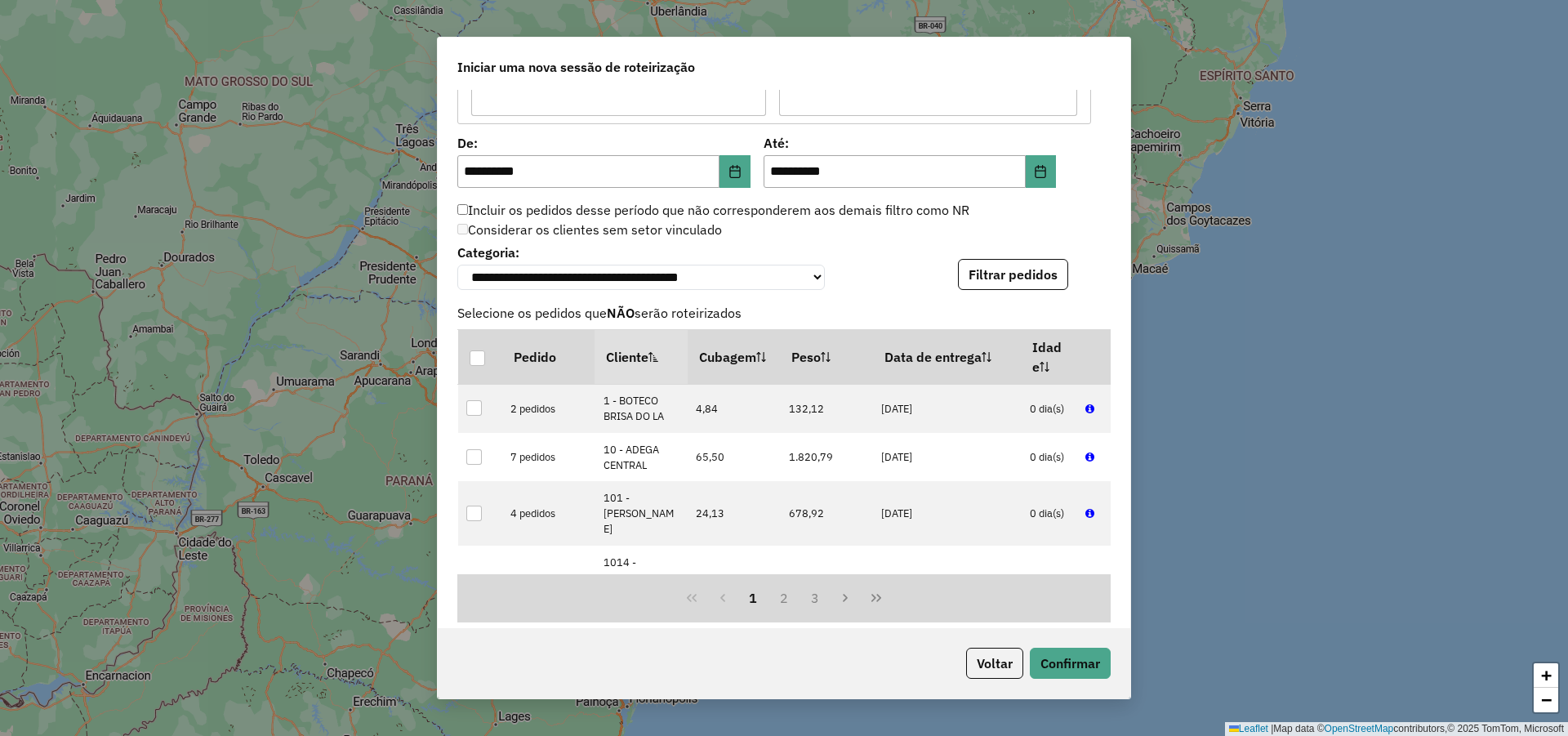
scroll to position [1870, 0]
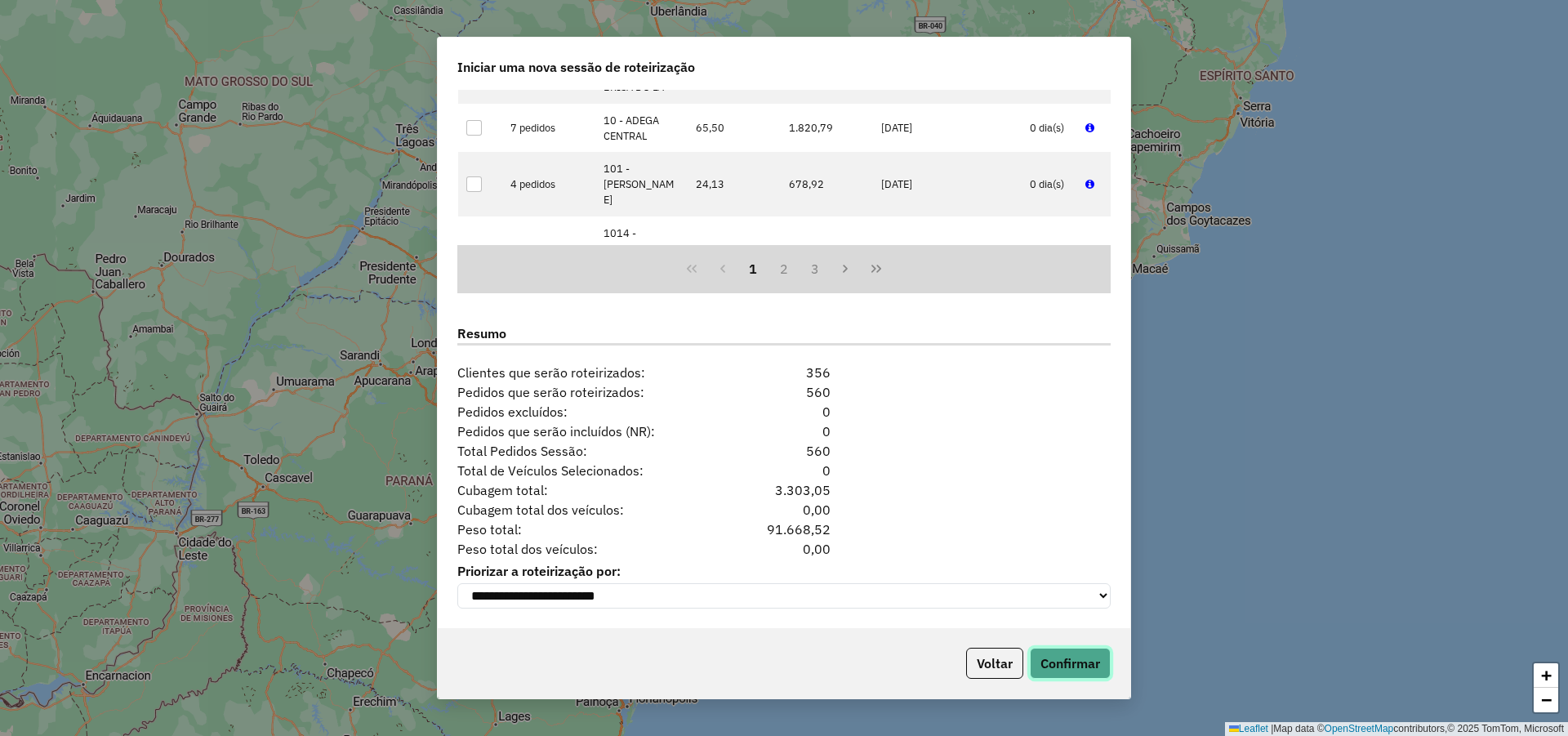
click at [1059, 653] on button "Confirmar" at bounding box center [1069, 663] width 81 height 31
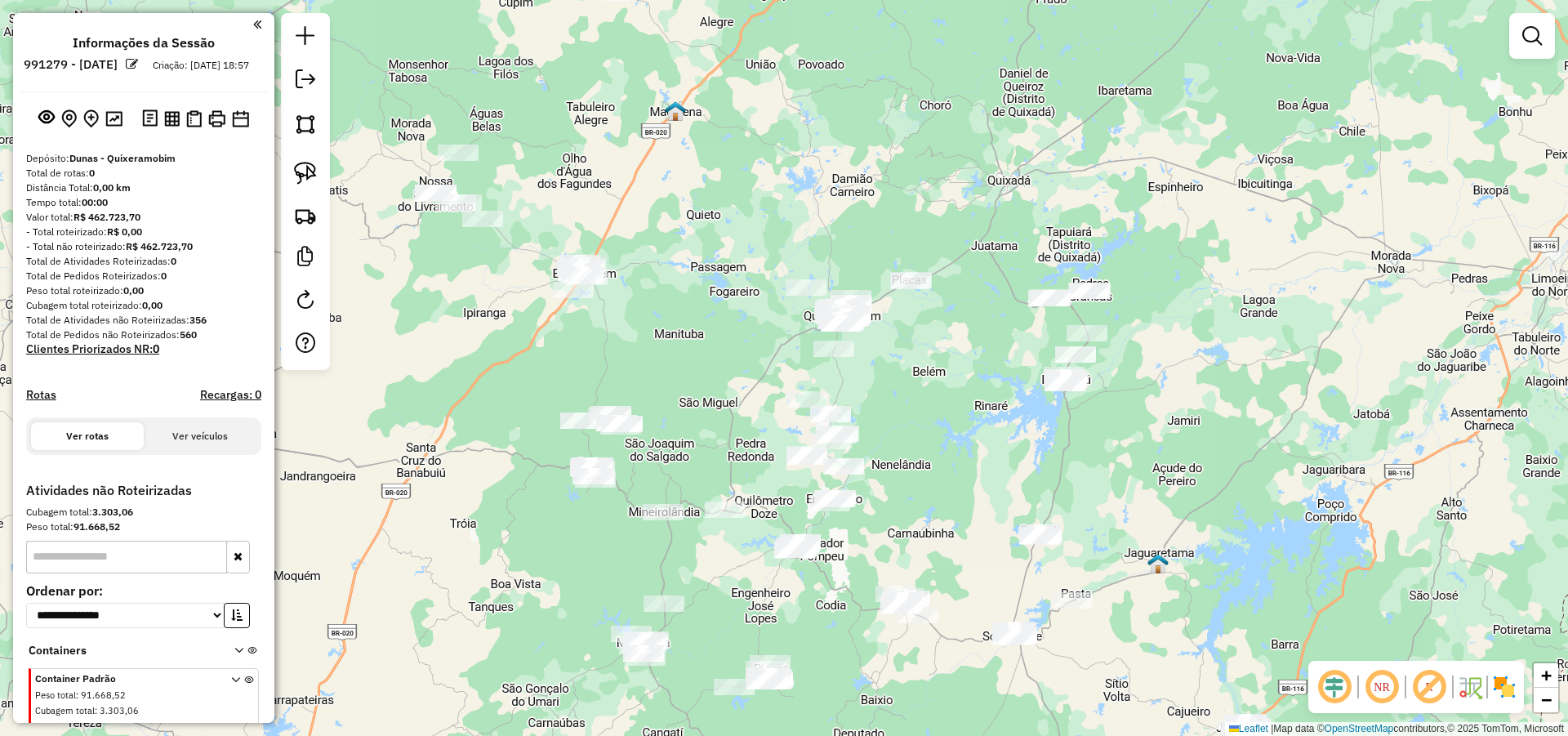
drag, startPoint x: 702, startPoint y: 244, endPoint x: 722, endPoint y: 219, distance: 32.0
click at [727, 219] on div "Janela de atendimento Grade de atendimento Capacidade Transportadoras Veículos …" at bounding box center [784, 368] width 1568 height 736
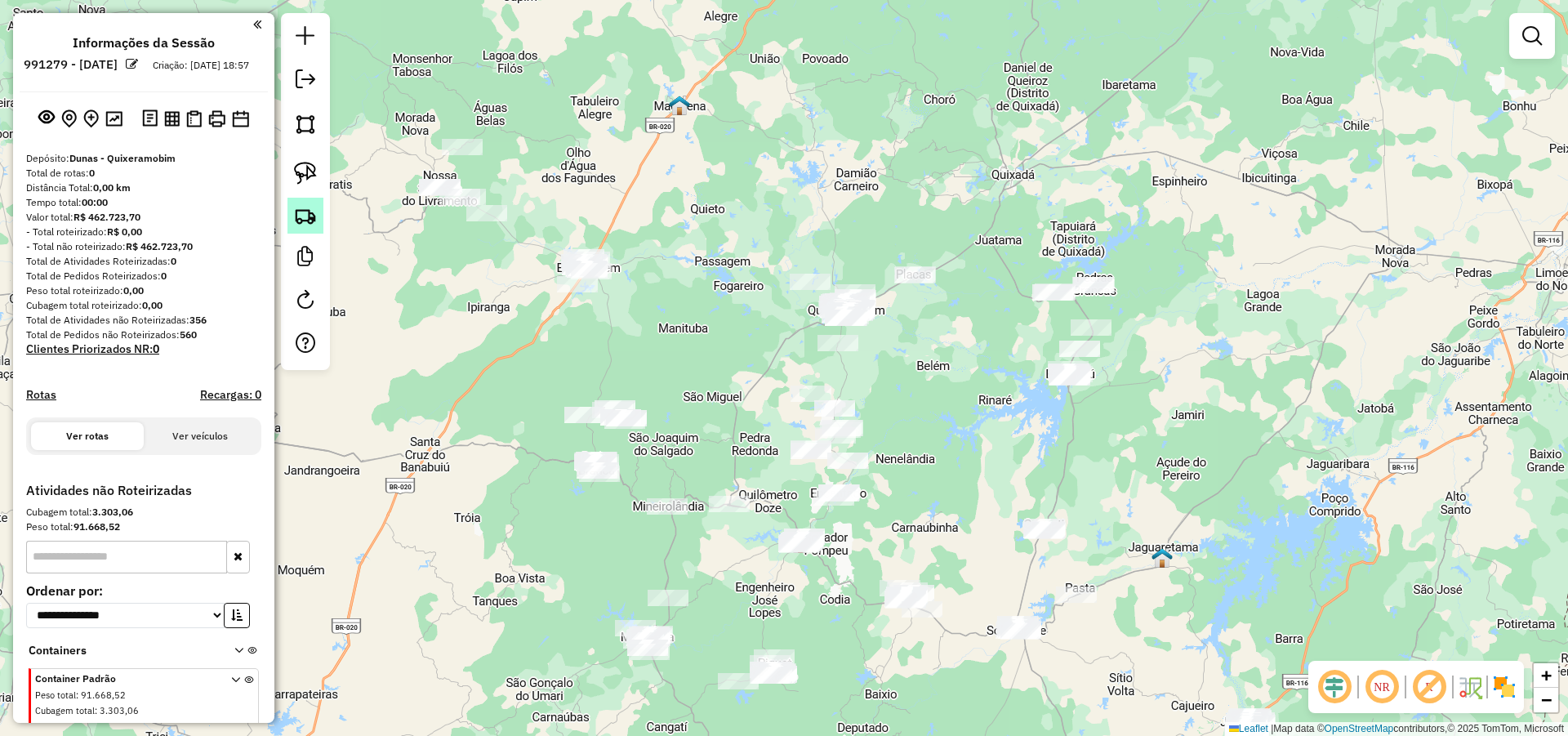
click at [303, 215] on img at bounding box center [305, 216] width 23 height 23
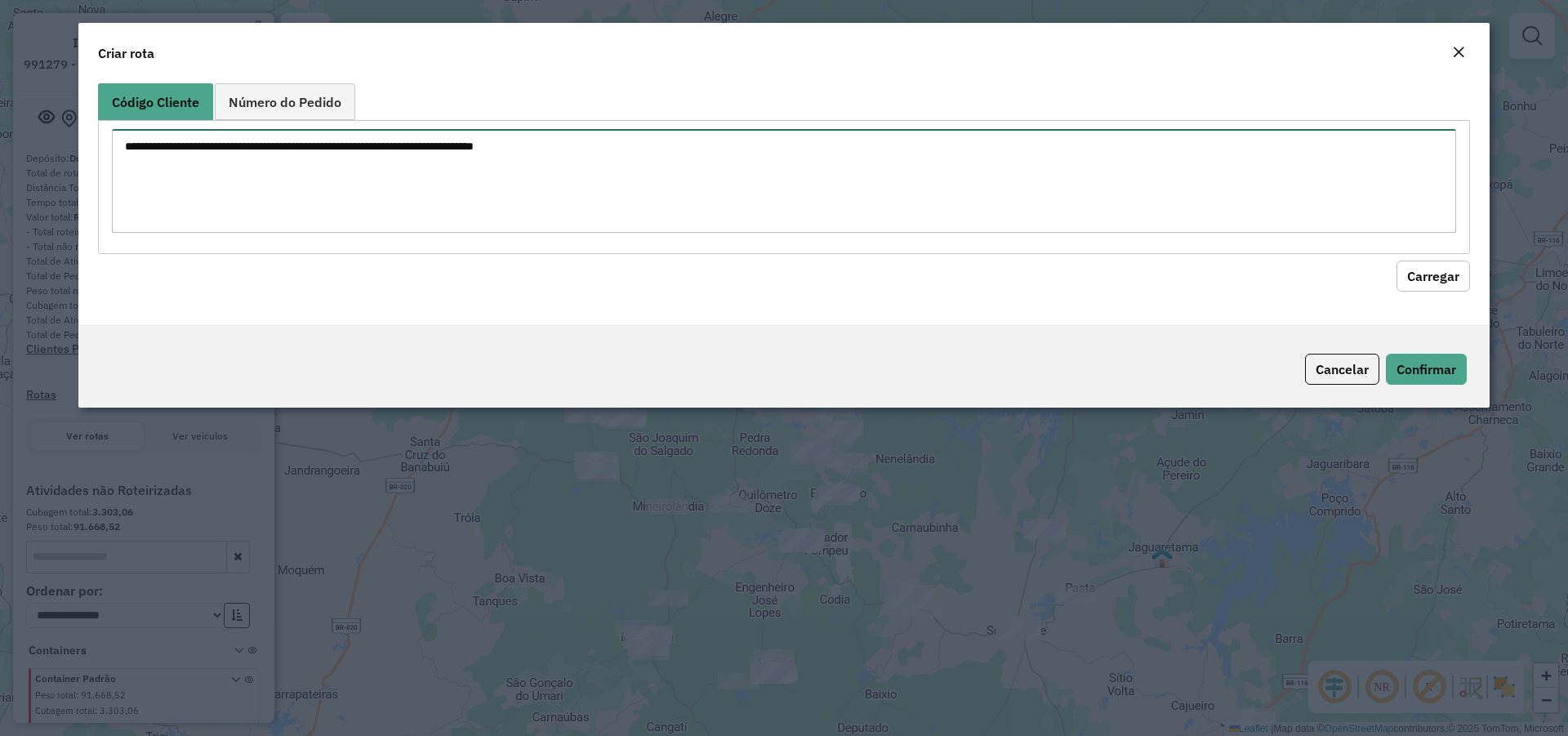
click at [754, 194] on textarea at bounding box center [784, 181] width 1344 height 104
type textarea "**** *** ** *** **"
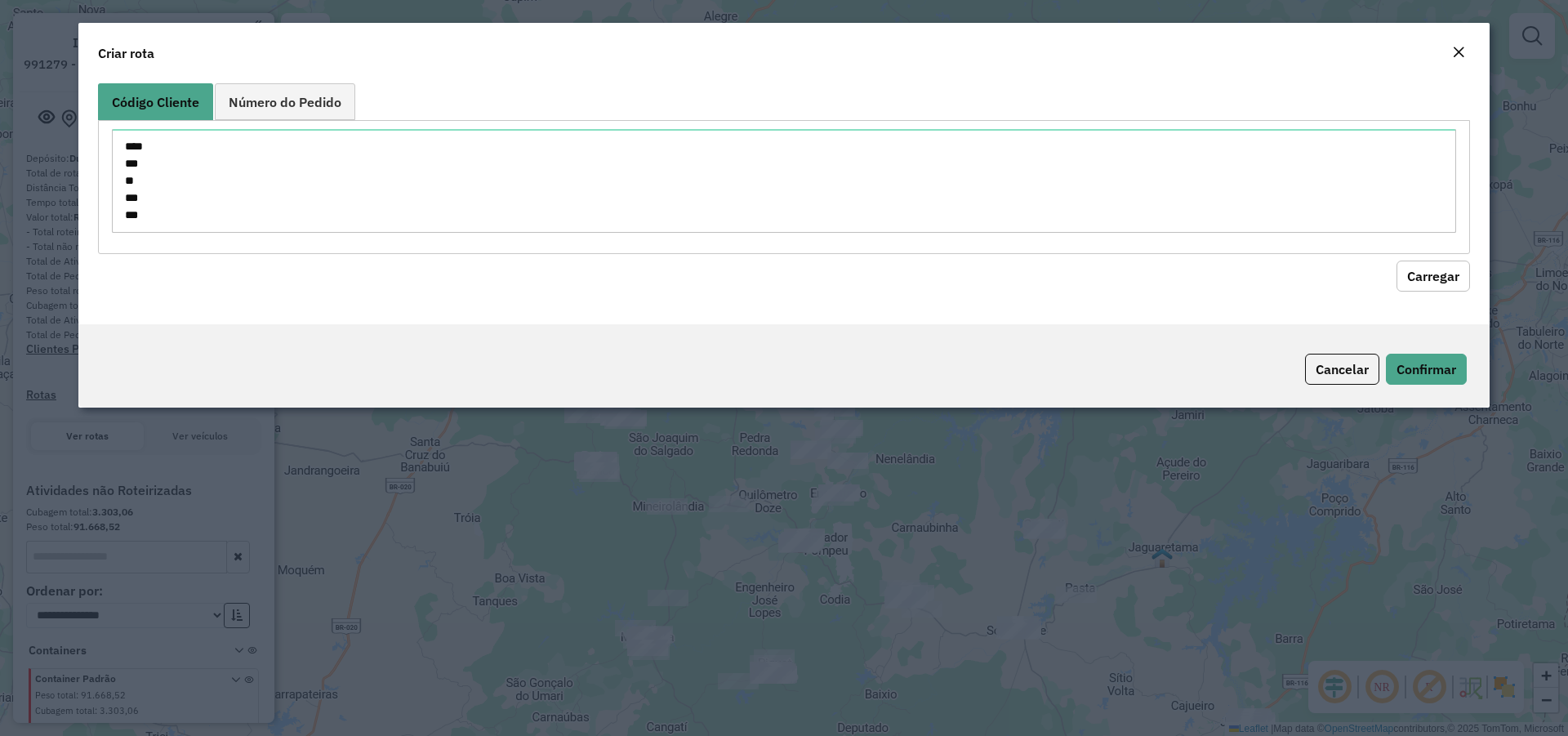
click at [1467, 270] on button "Carregar" at bounding box center [1433, 276] width 73 height 31
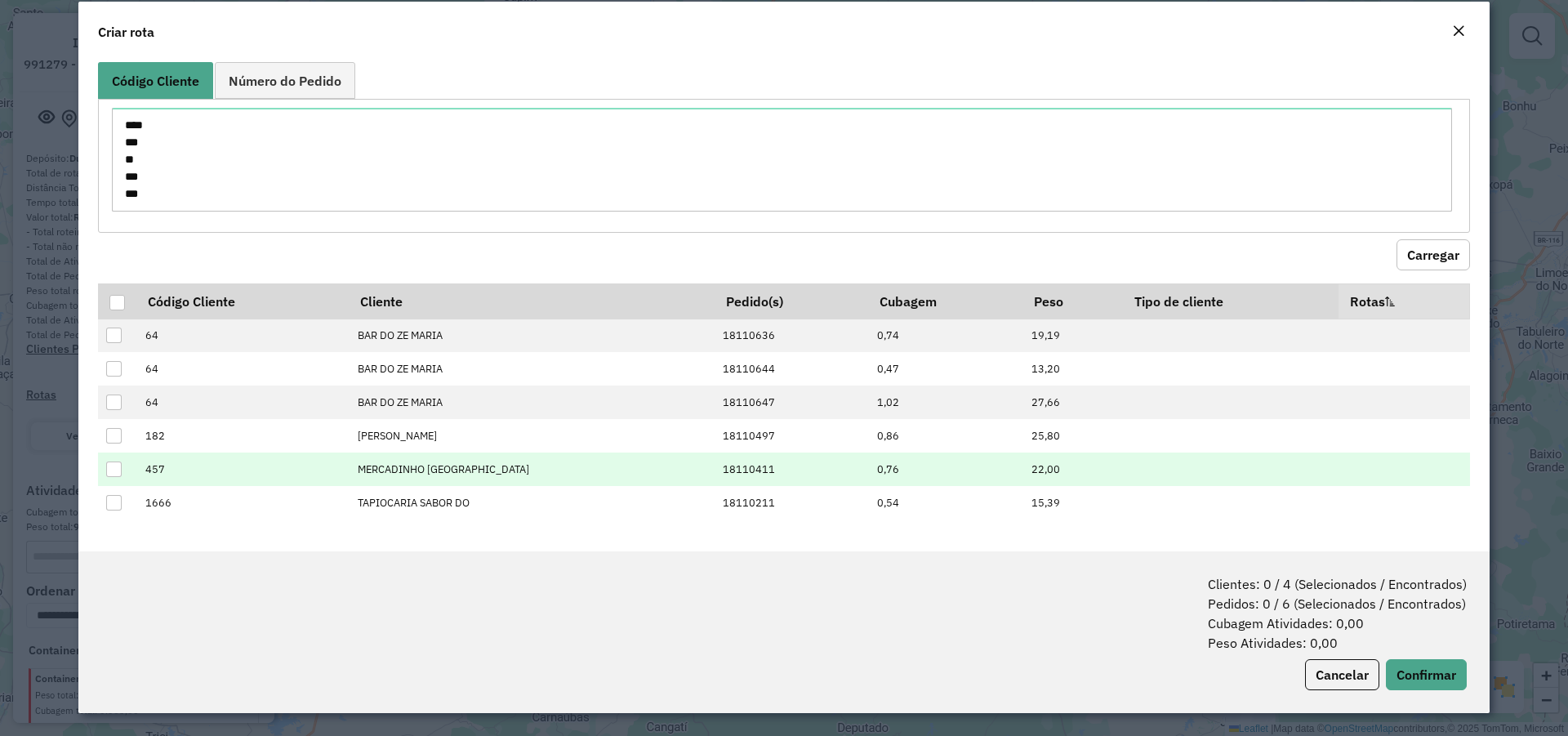
scroll to position [0, 0]
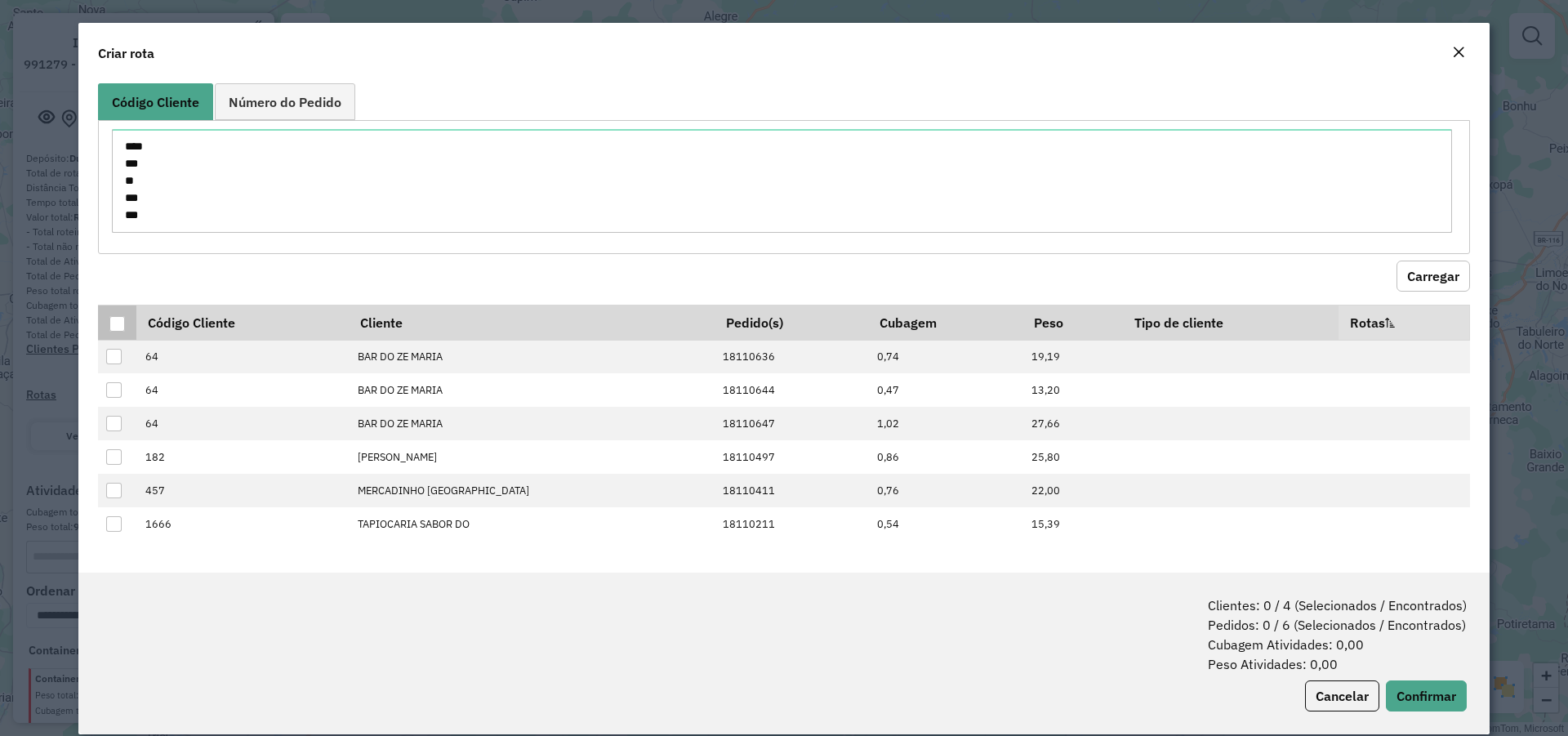
click at [110, 324] on div at bounding box center [116, 323] width 15 height 15
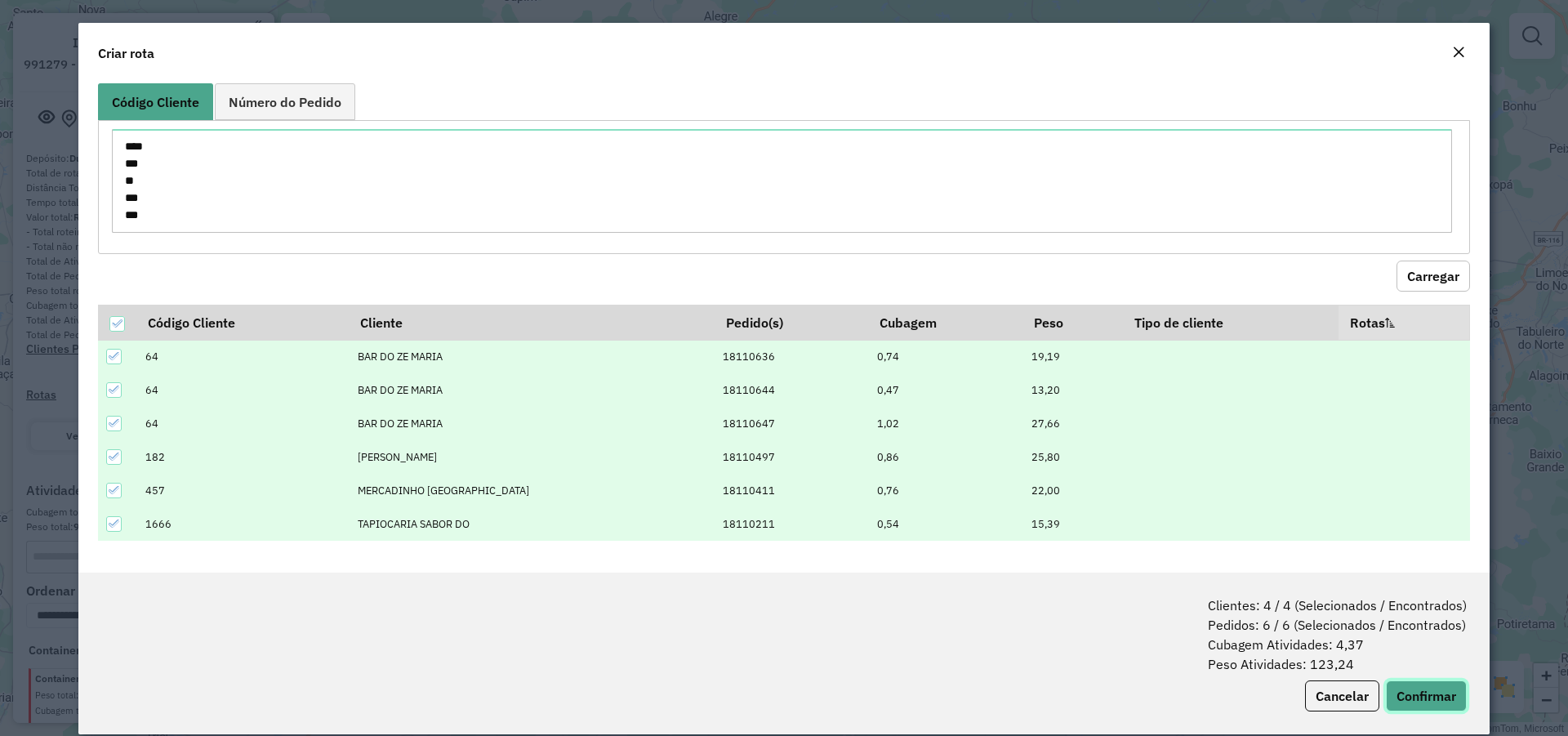
click at [1426, 692] on button "Confirmar" at bounding box center [1426, 696] width 81 height 31
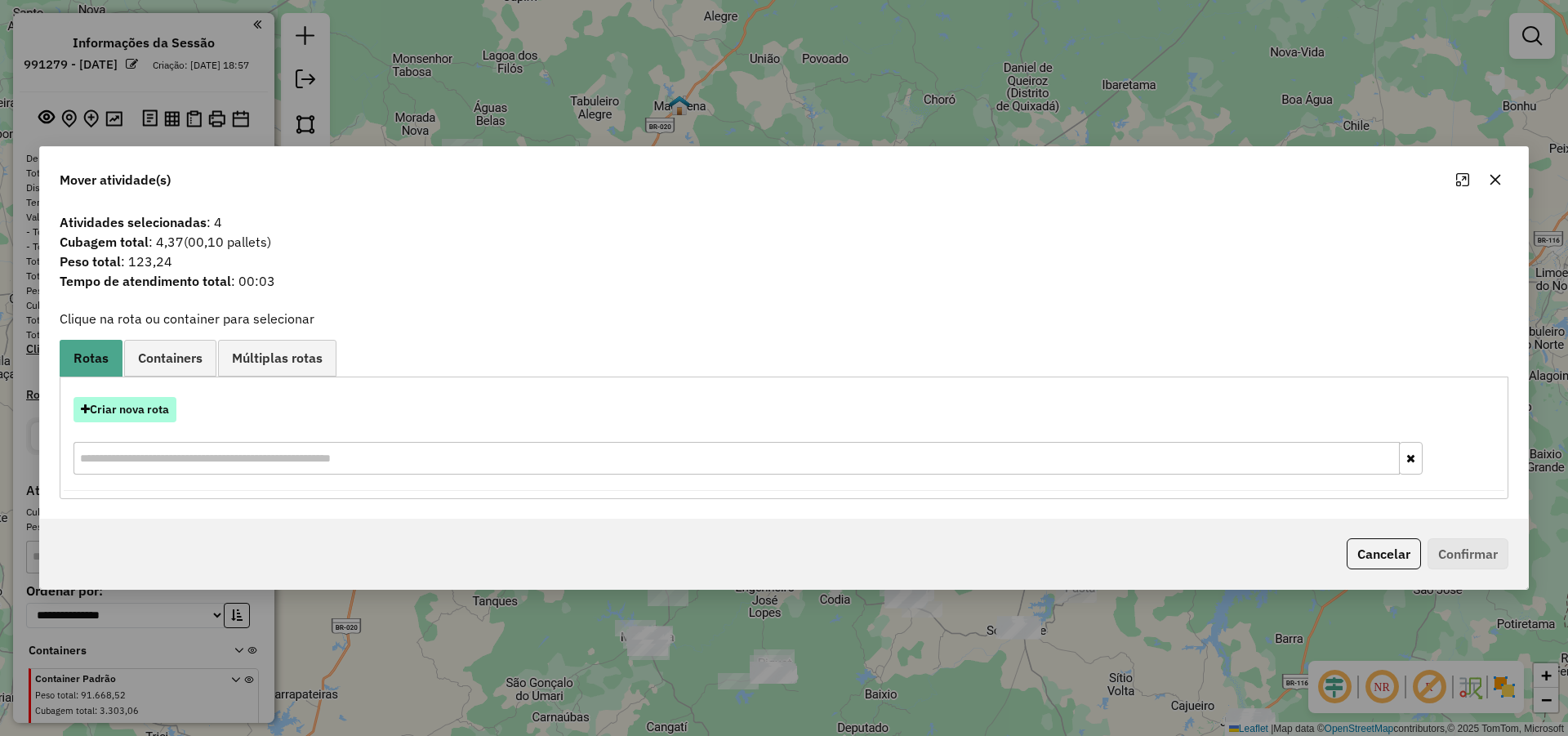
click at [135, 414] on button "Criar nova rota" at bounding box center [124, 409] width 103 height 25
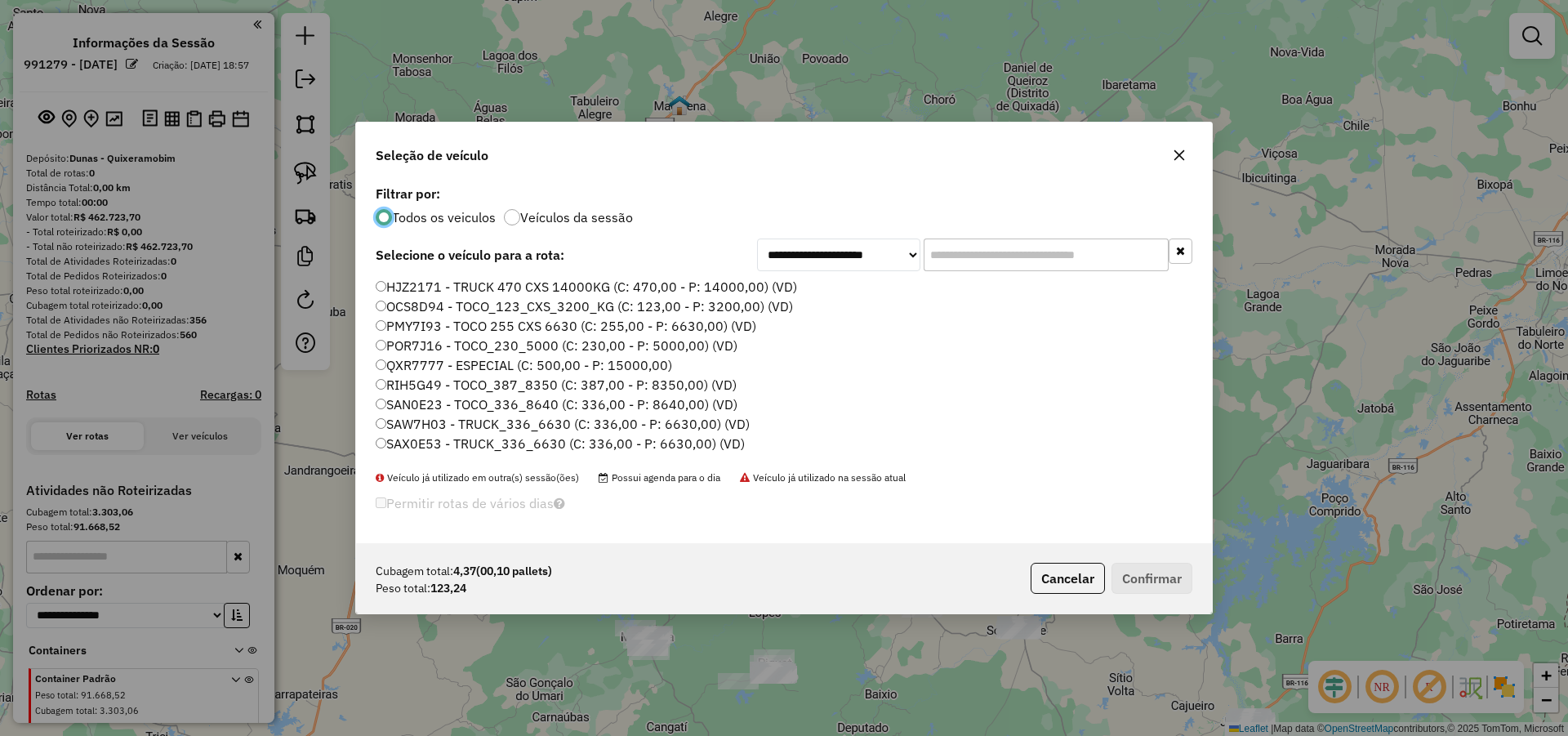
scroll to position [9, 4]
click at [985, 262] on input "text" at bounding box center [1046, 254] width 245 height 32
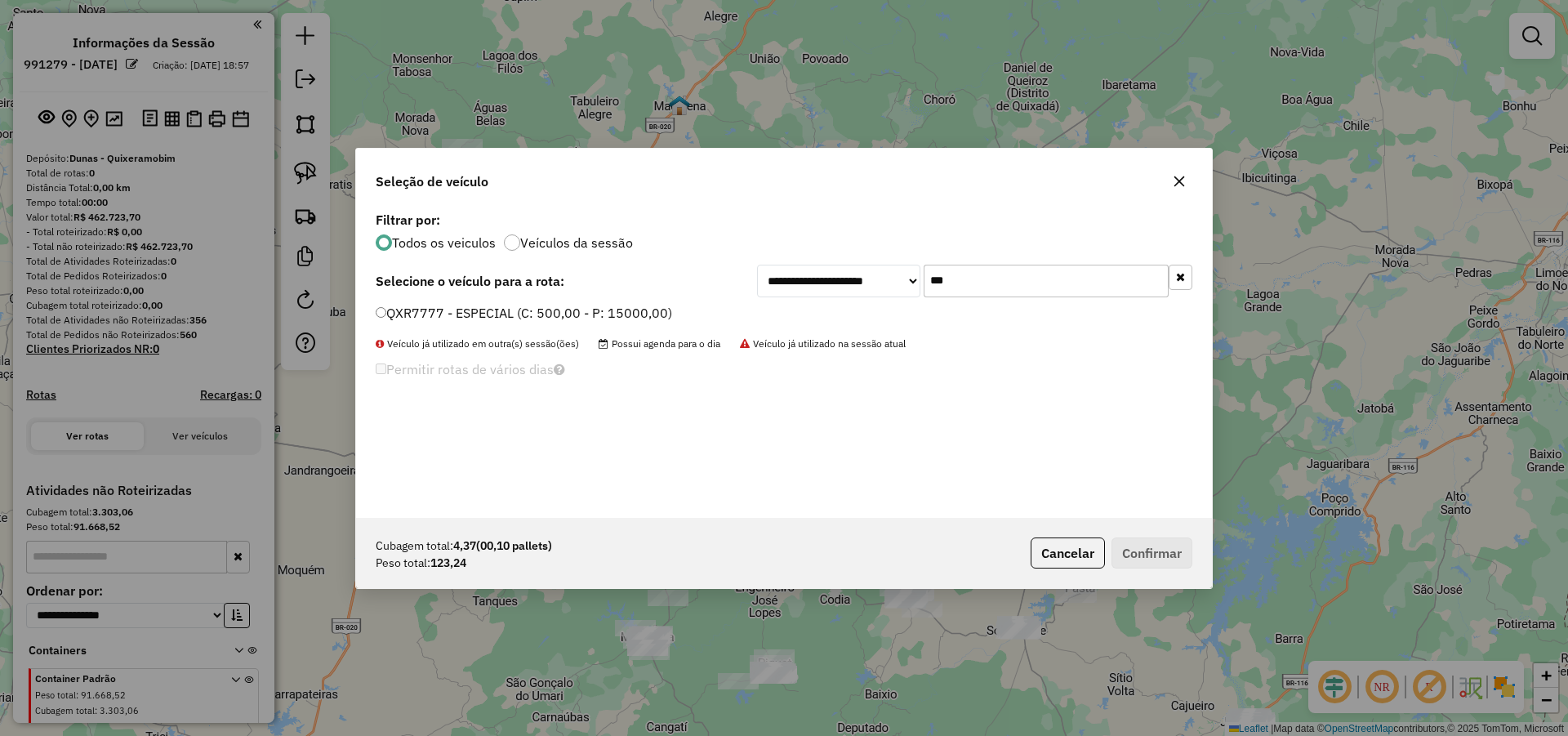
type input "***"
click at [610, 320] on label "QXR7777 - ESPECIAL (C: 500,00 - P: 15000,00)" at bounding box center [524, 312] width 296 height 20
click at [1136, 552] on button "Confirmar" at bounding box center [1152, 552] width 81 height 31
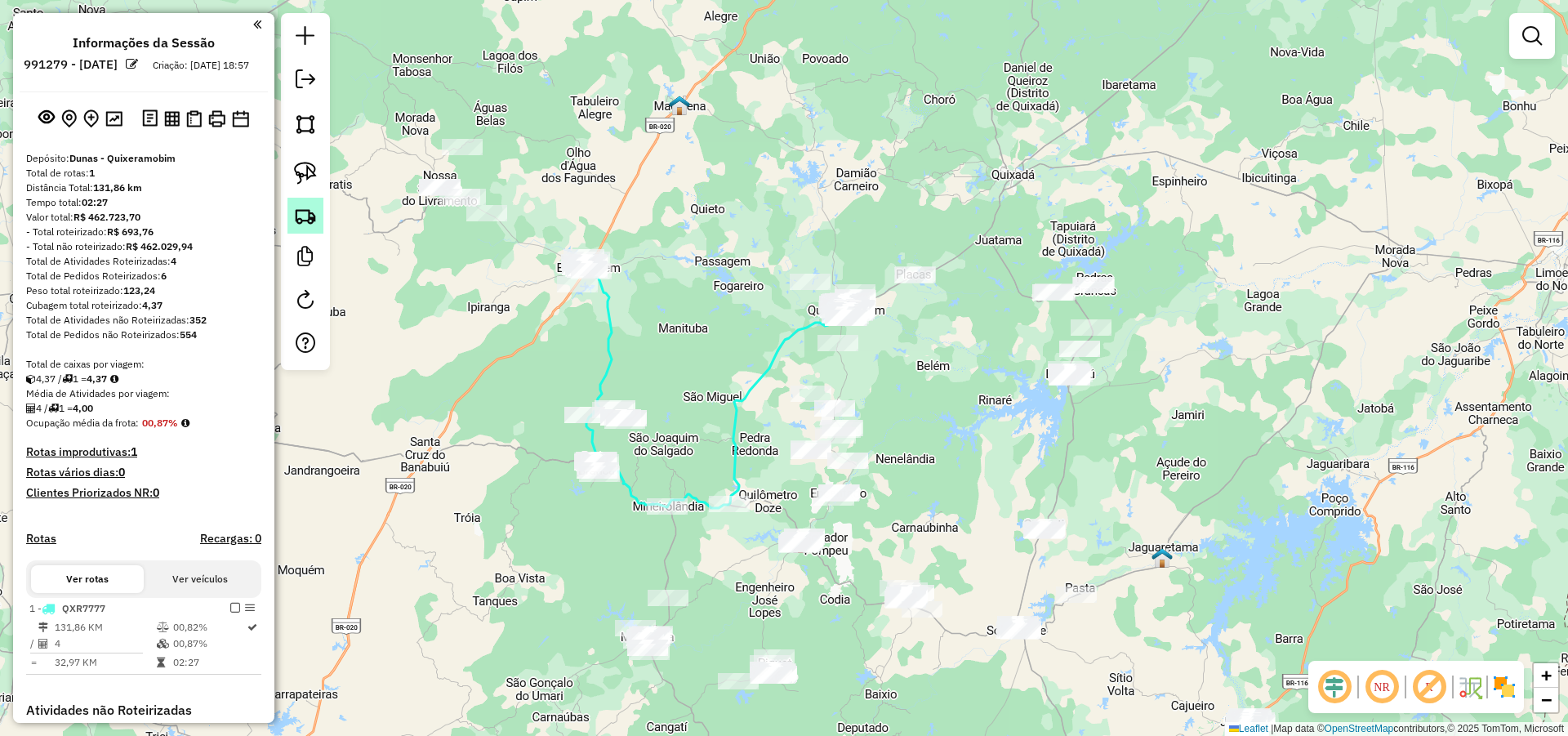
click at [303, 209] on img at bounding box center [305, 216] width 23 height 23
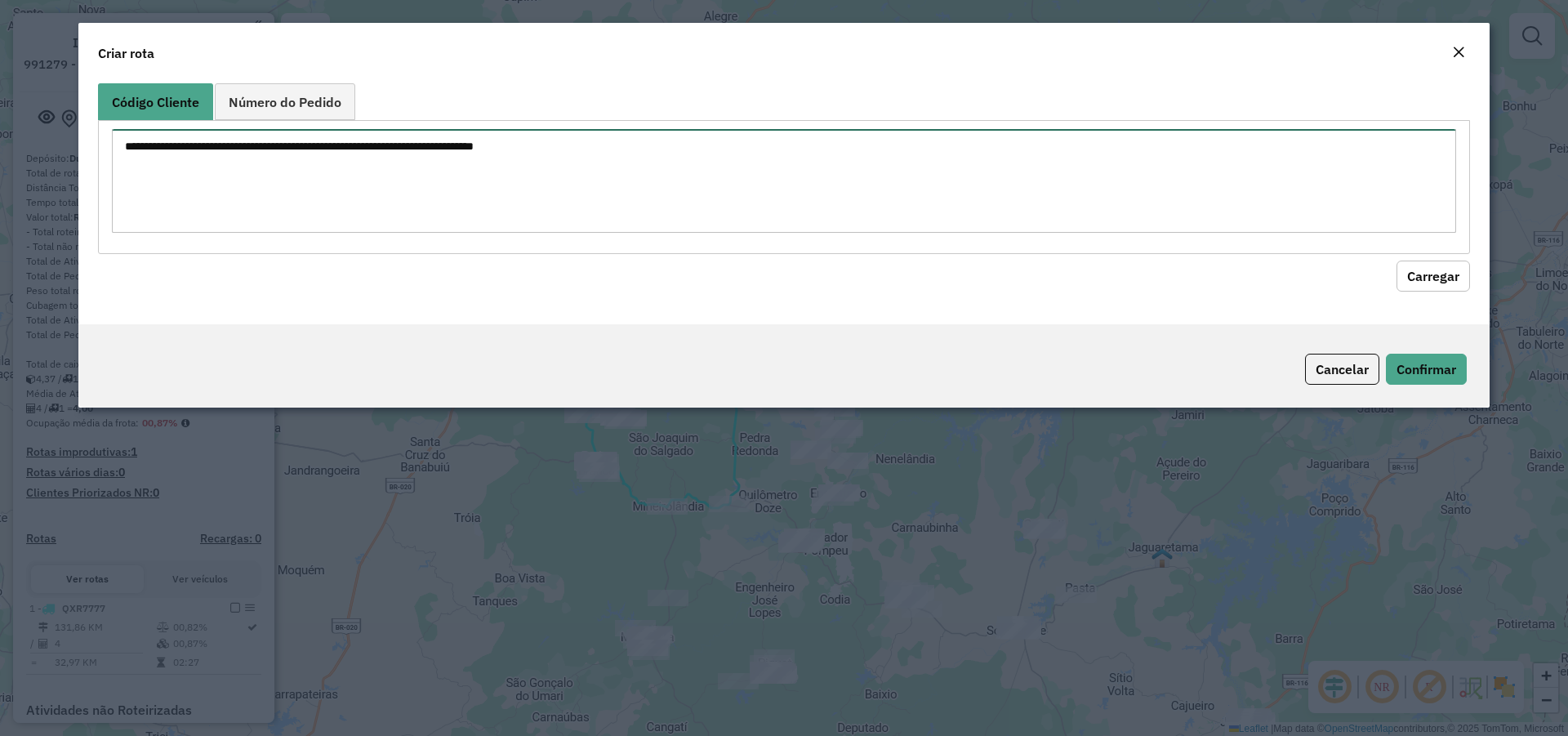
click at [891, 194] on textarea at bounding box center [784, 181] width 1344 height 104
type textarea "*** **** **** ****"
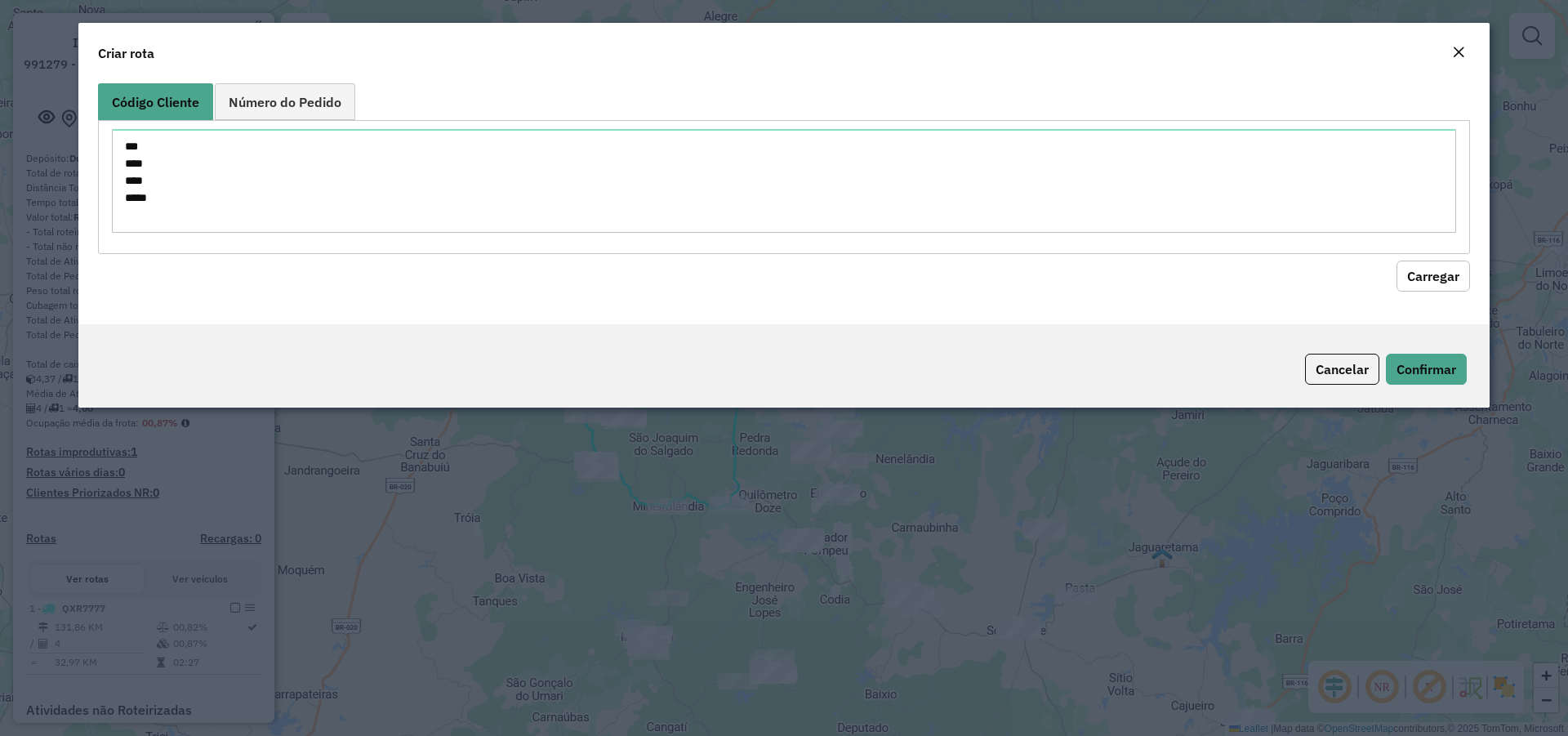
click at [1432, 272] on button "Carregar" at bounding box center [1433, 276] width 73 height 31
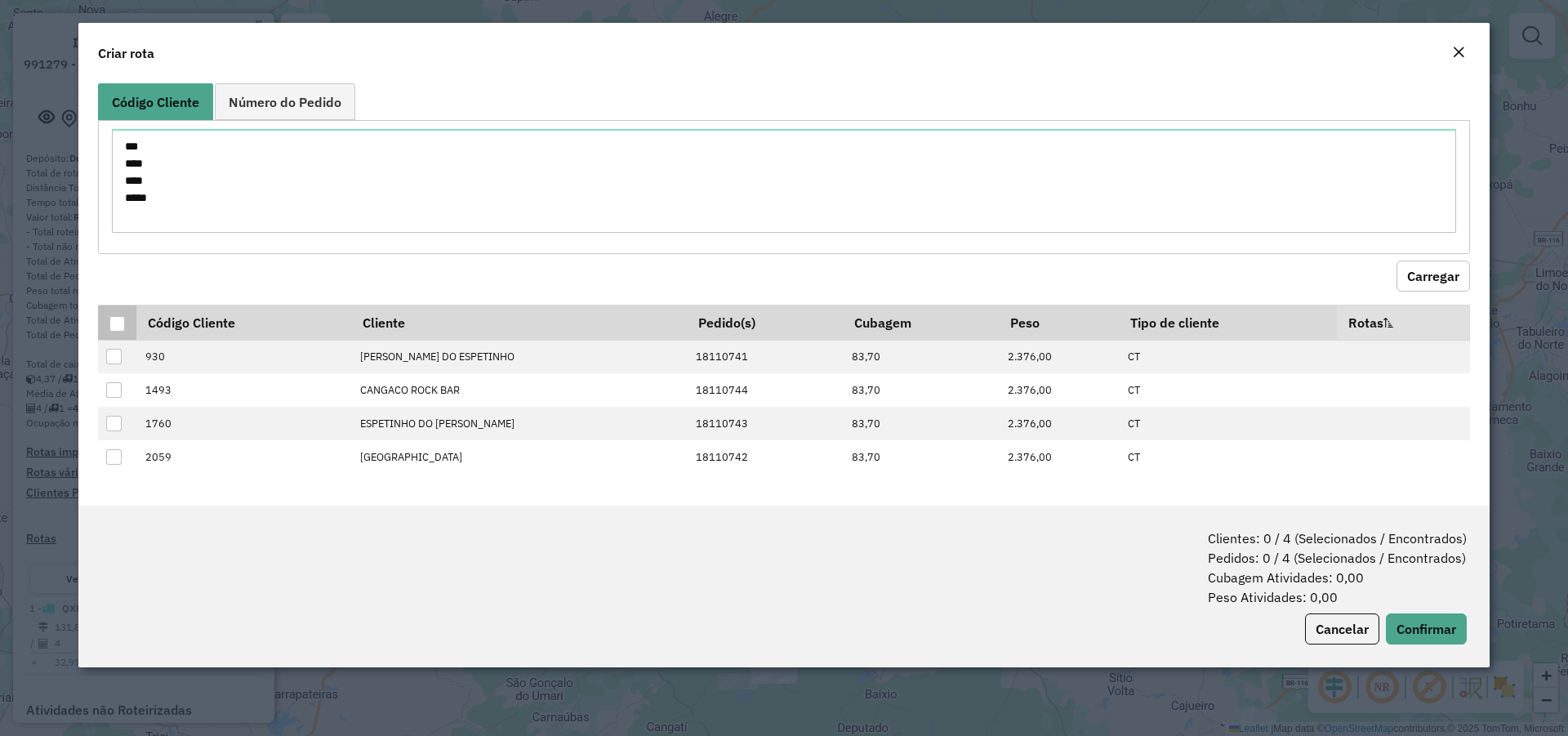
click at [121, 329] on div at bounding box center [116, 323] width 15 height 15
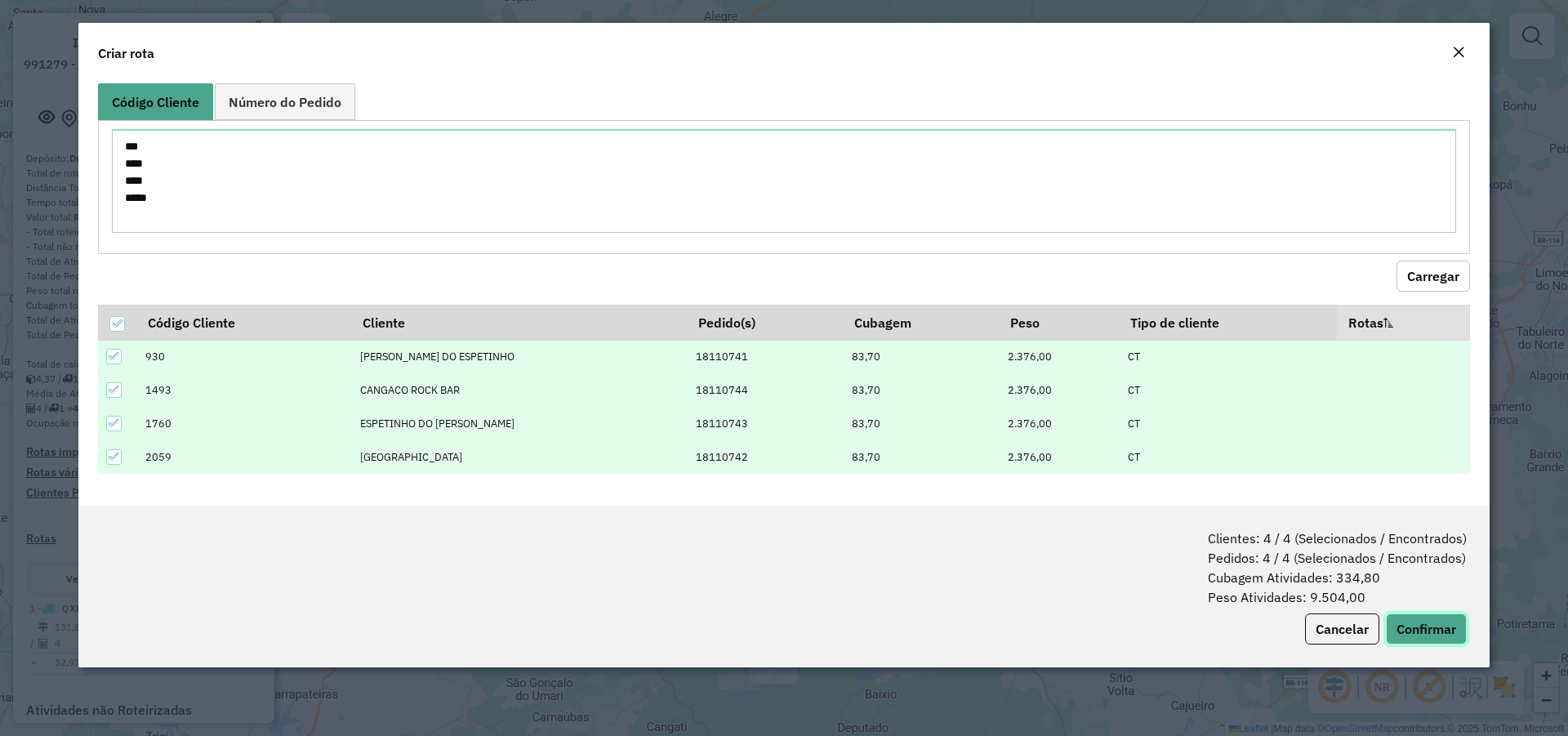
click at [1429, 629] on button "Confirmar" at bounding box center [1426, 629] width 81 height 31
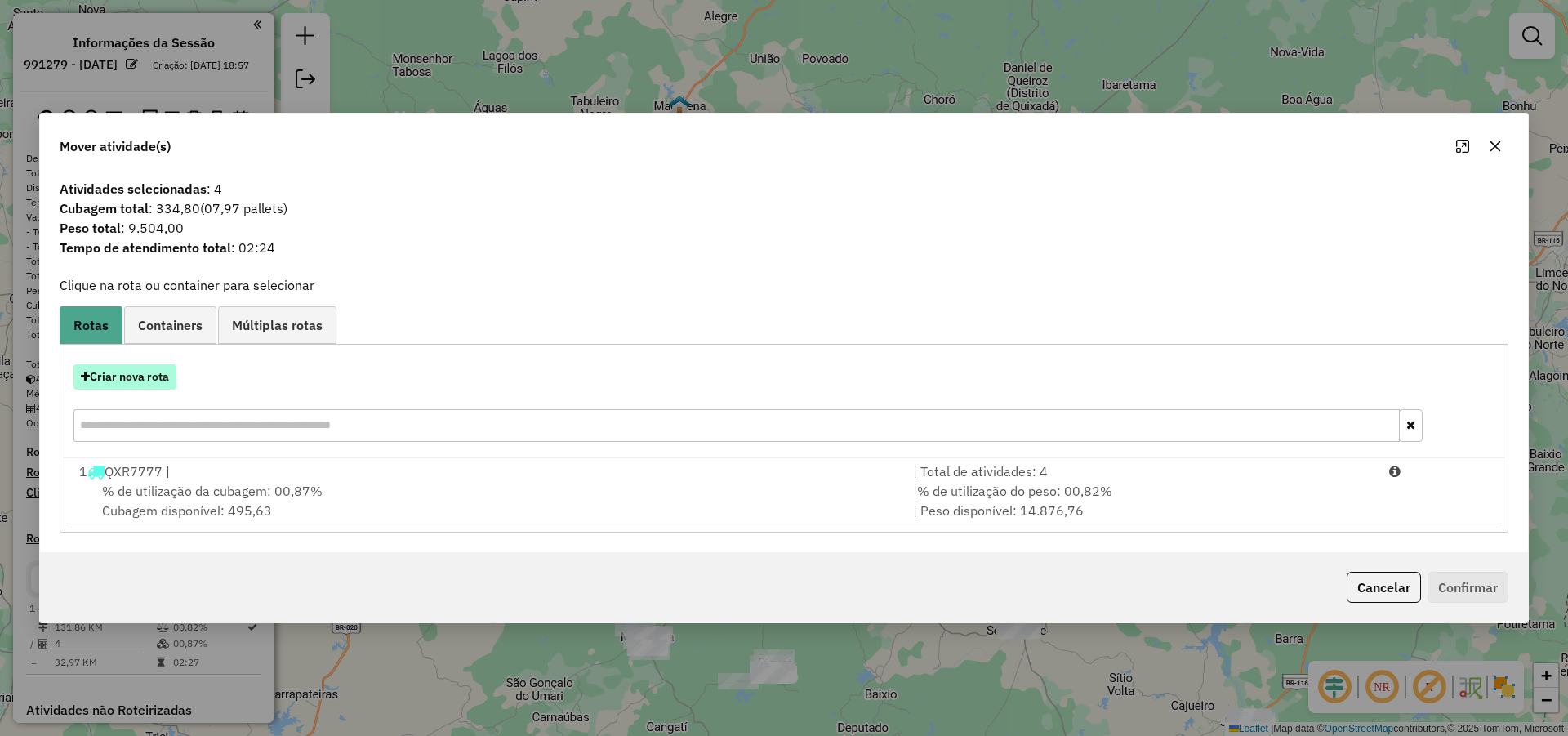
click at [162, 372] on button "Criar nova rota" at bounding box center [124, 377] width 103 height 25
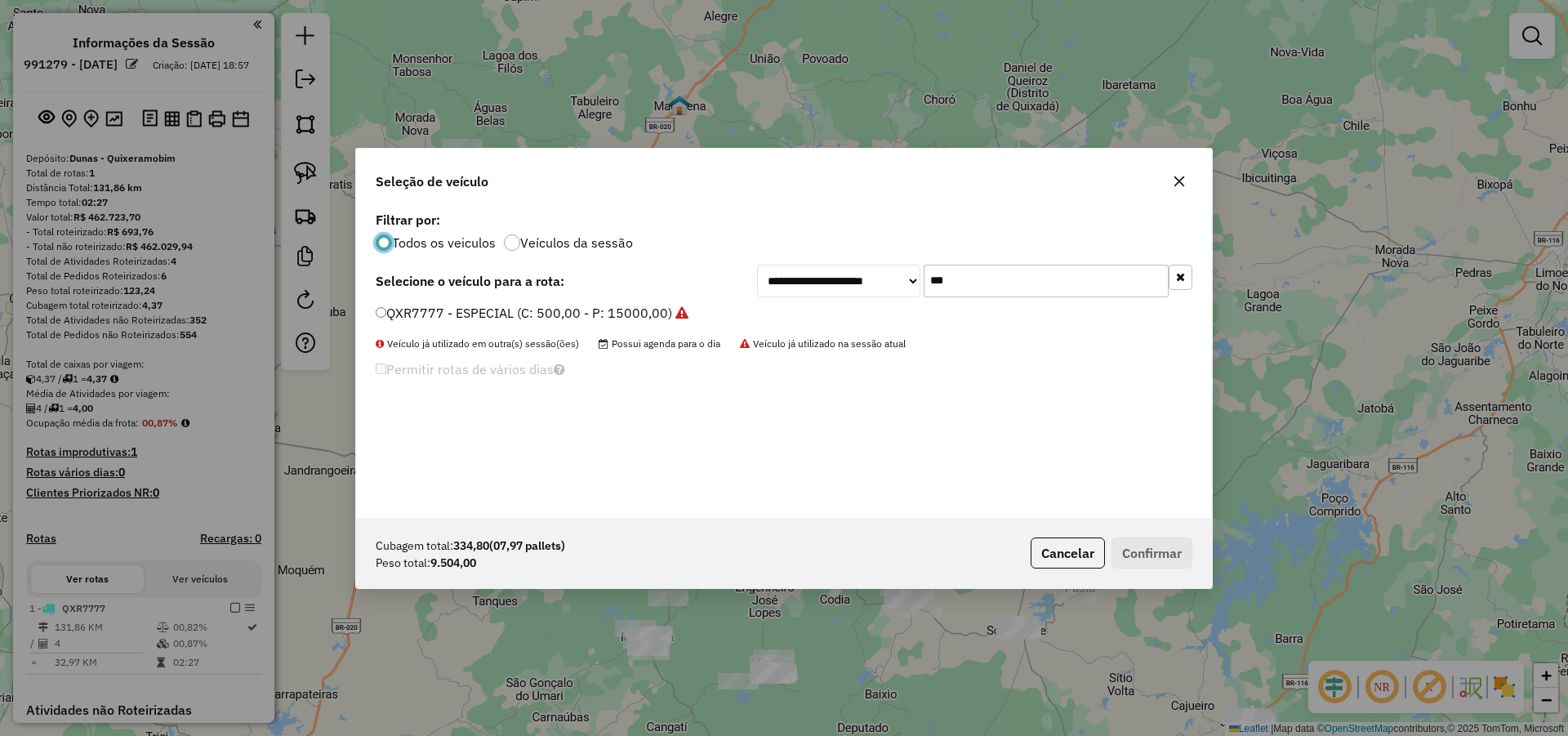
click at [952, 275] on input "***" at bounding box center [1046, 281] width 245 height 32
click at [614, 297] on div "**********" at bounding box center [784, 363] width 856 height 311
click at [596, 308] on label "QXR7777 - ESPECIAL (C: 500,00 - P: 15000,00)" at bounding box center [532, 312] width 312 height 20
click at [1166, 555] on button "Confirmar" at bounding box center [1152, 552] width 81 height 31
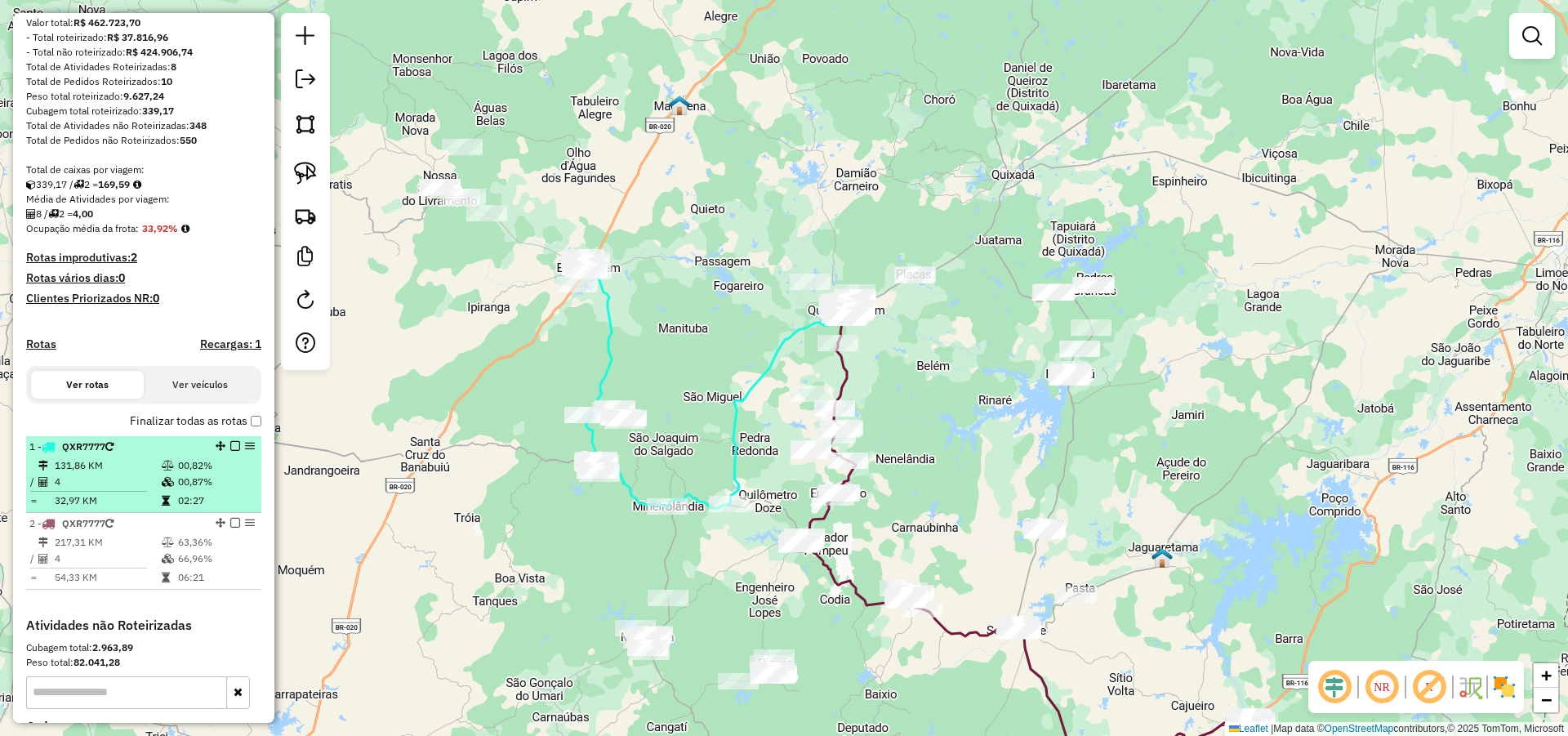
scroll to position [196, 0]
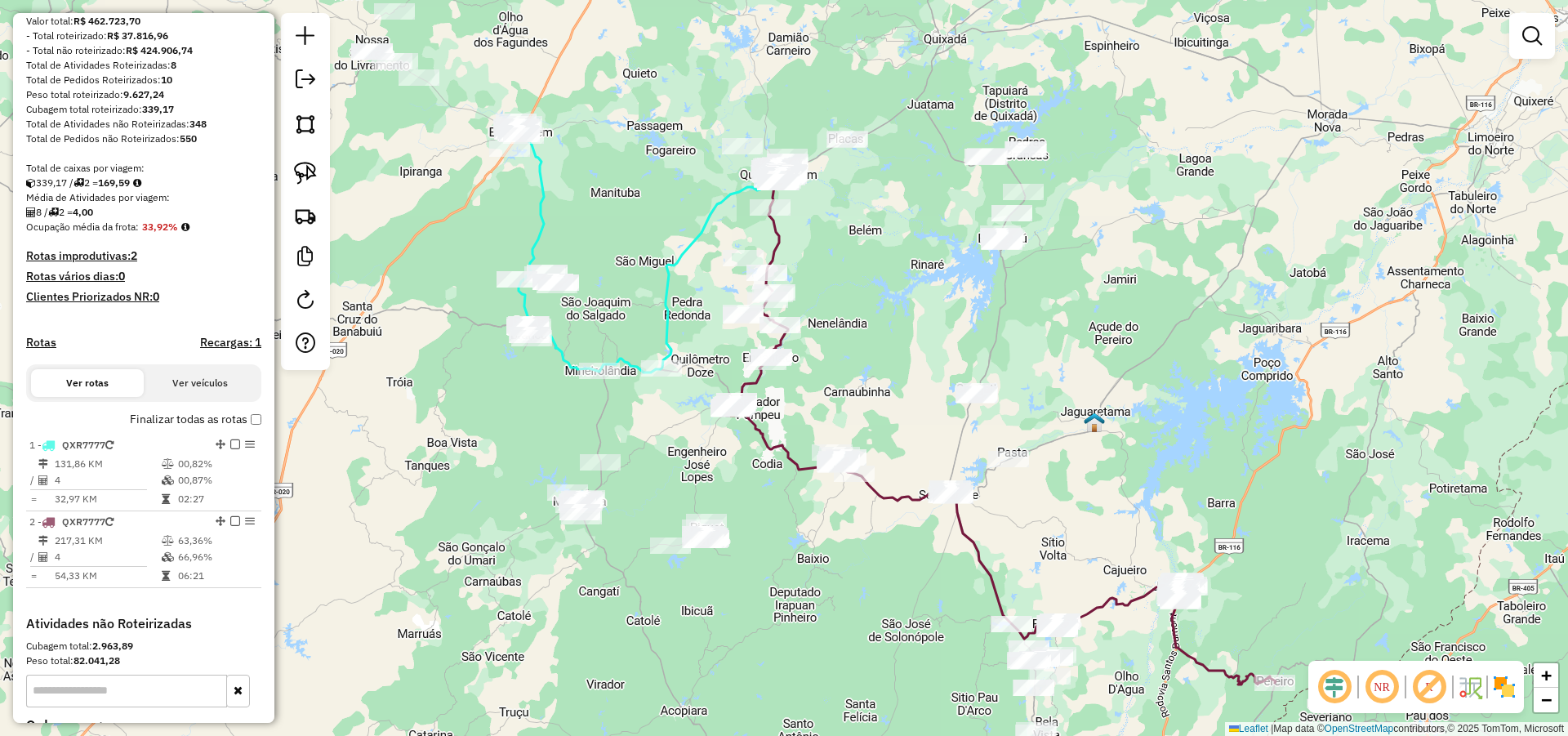
drag, startPoint x: 906, startPoint y: 307, endPoint x: 888, endPoint y: 277, distance: 35.0
click at [888, 277] on div "Janela de atendimento Grade de atendimento Capacidade Transportadoras Veículos …" at bounding box center [784, 368] width 1568 height 736
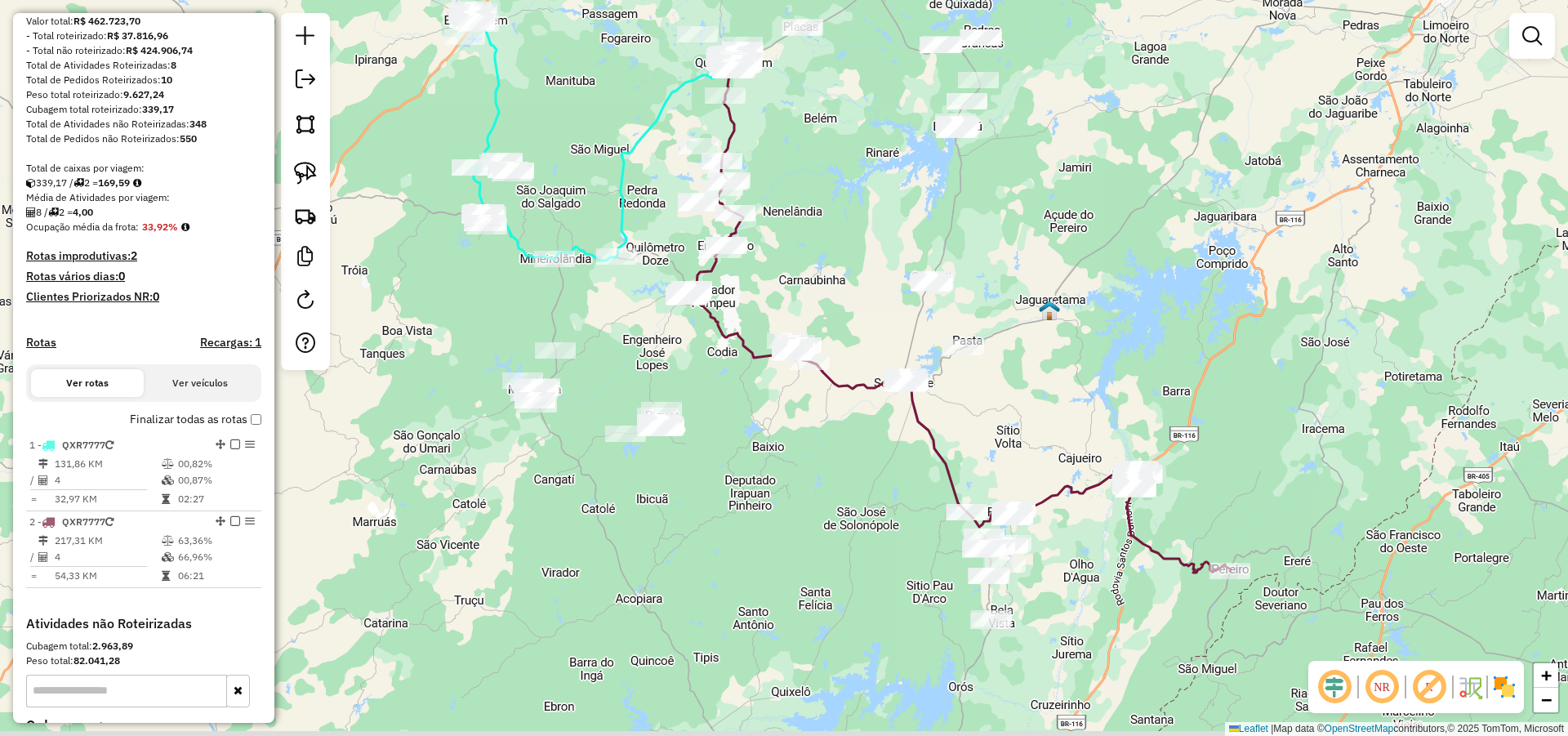
drag, startPoint x: 917, startPoint y: 308, endPoint x: 895, endPoint y: 222, distance: 88.8
click at [895, 222] on div "Janela de atendimento Grade de atendimento Capacidade Transportadoras Veículos …" at bounding box center [784, 368] width 1568 height 736
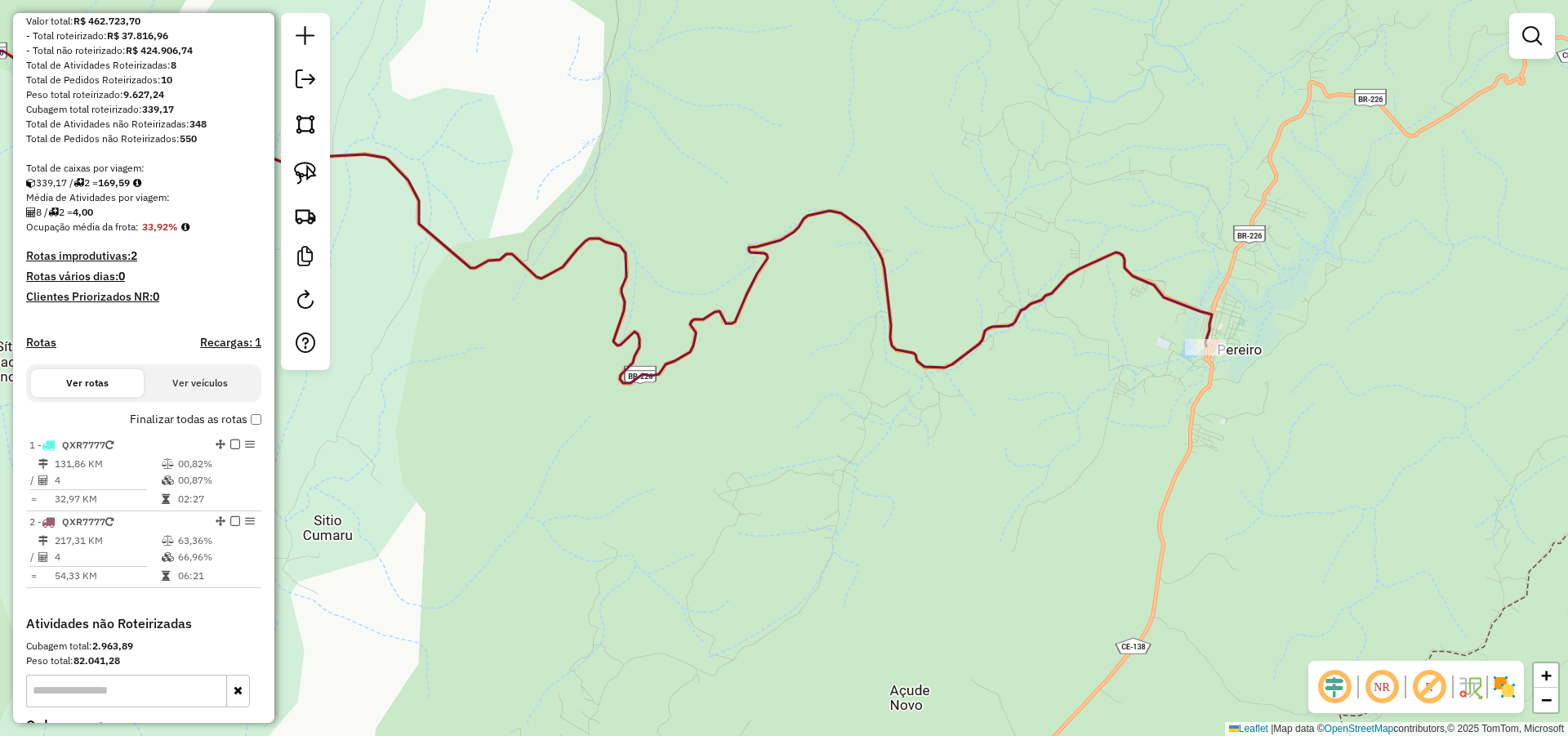
drag, startPoint x: 1004, startPoint y: 413, endPoint x: 1193, endPoint y: 715, distance: 356.3
click at [1163, 699] on div "Janela de atendimento Grade de atendimento Capacidade Transportadoras Veículos …" at bounding box center [784, 368] width 1568 height 736
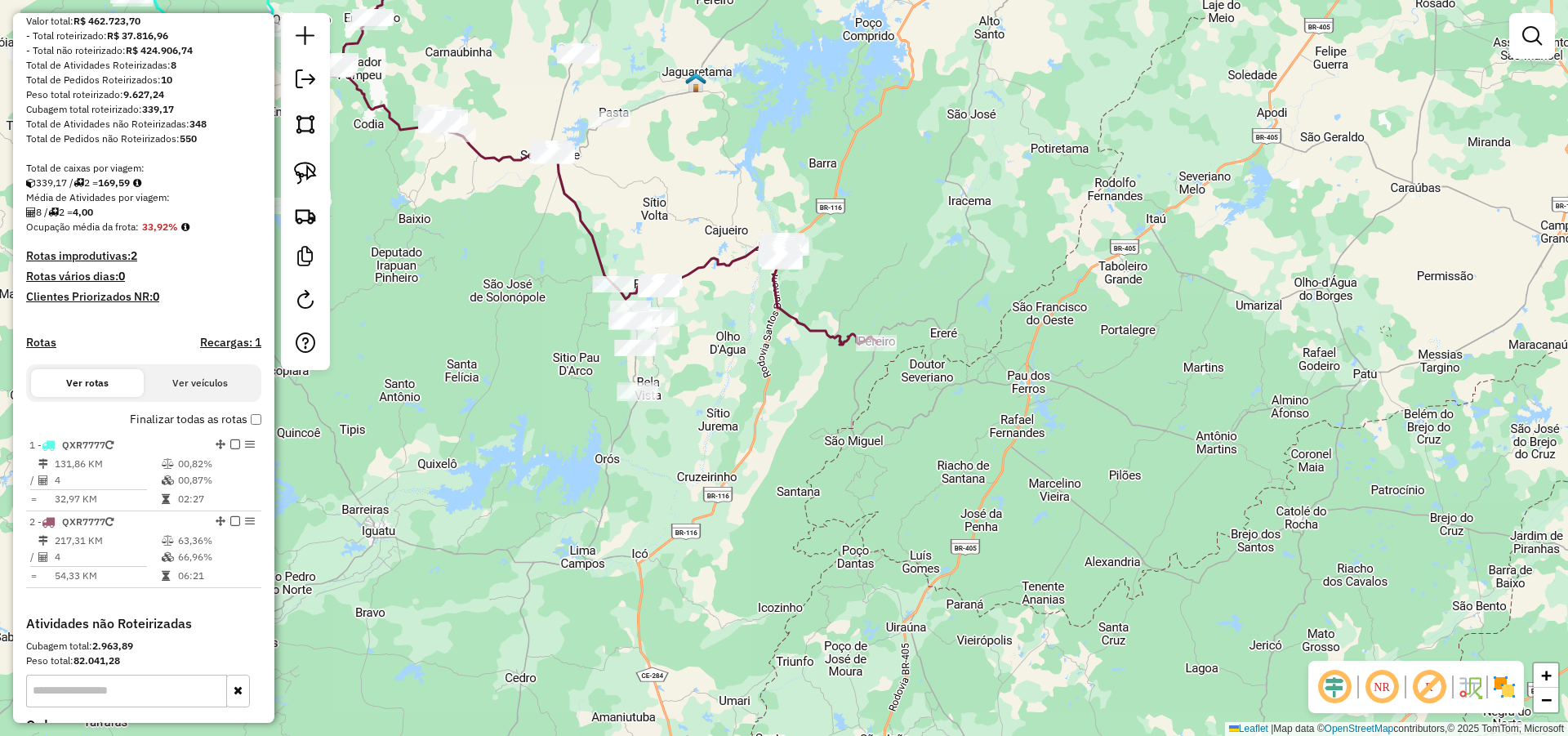
drag, startPoint x: 835, startPoint y: 278, endPoint x: 839, endPoint y: 306, distance: 28.3
click at [840, 300] on div "Janela de atendimento Grade de atendimento Capacidade Transportadoras Veículos …" at bounding box center [784, 368] width 1568 height 736
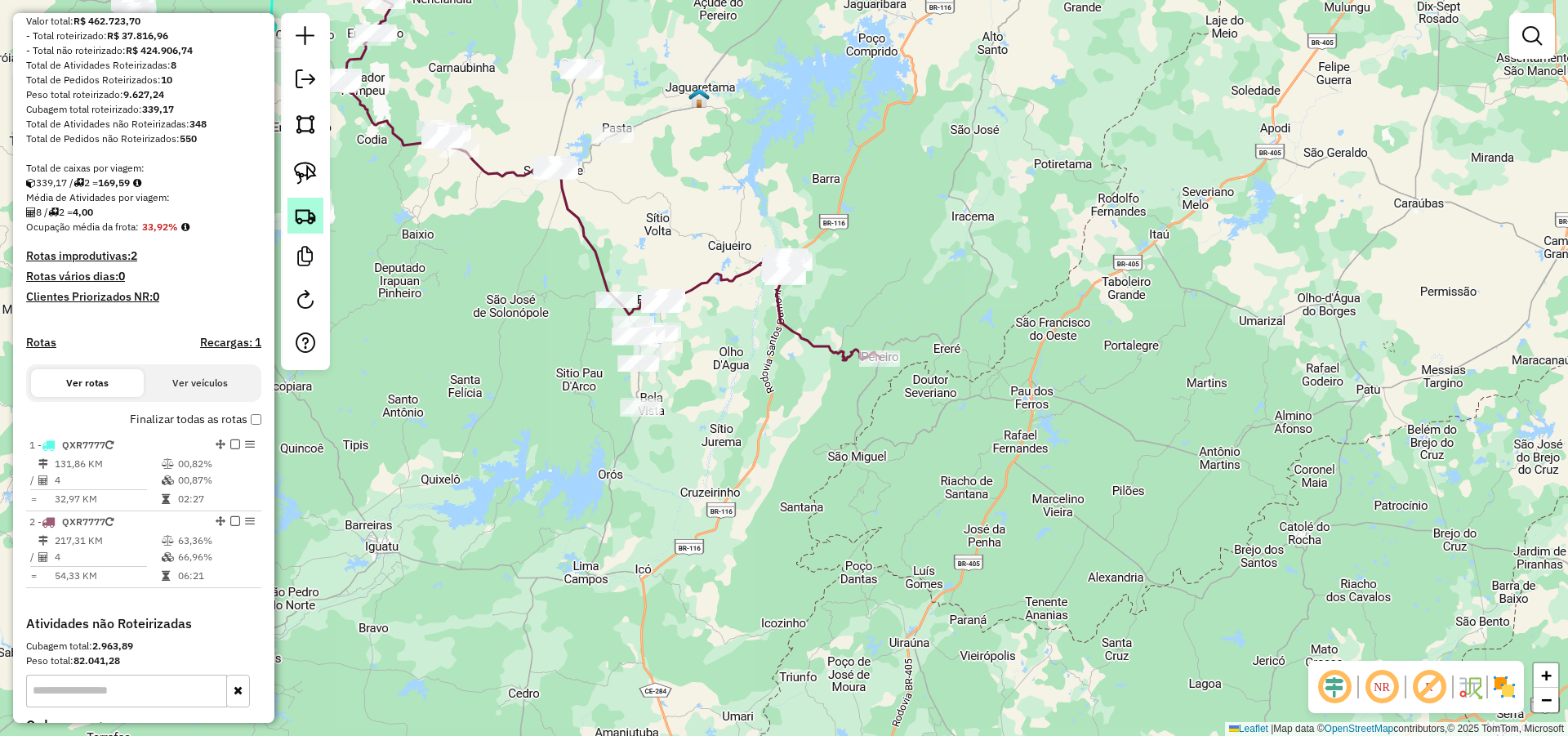
click at [310, 210] on img at bounding box center [305, 216] width 23 height 23
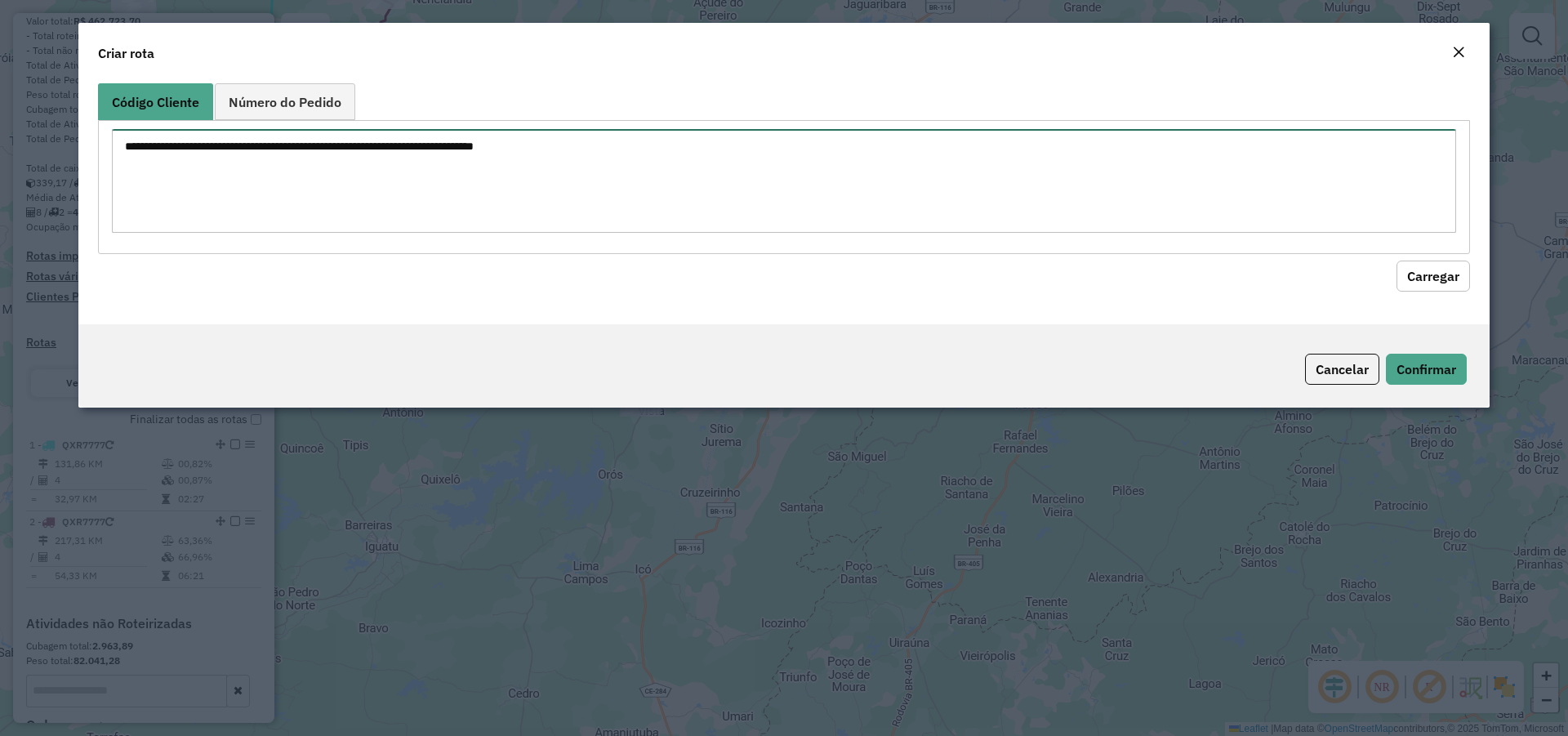
click at [863, 173] on textarea at bounding box center [784, 181] width 1344 height 104
type textarea "**** **** *** ****"
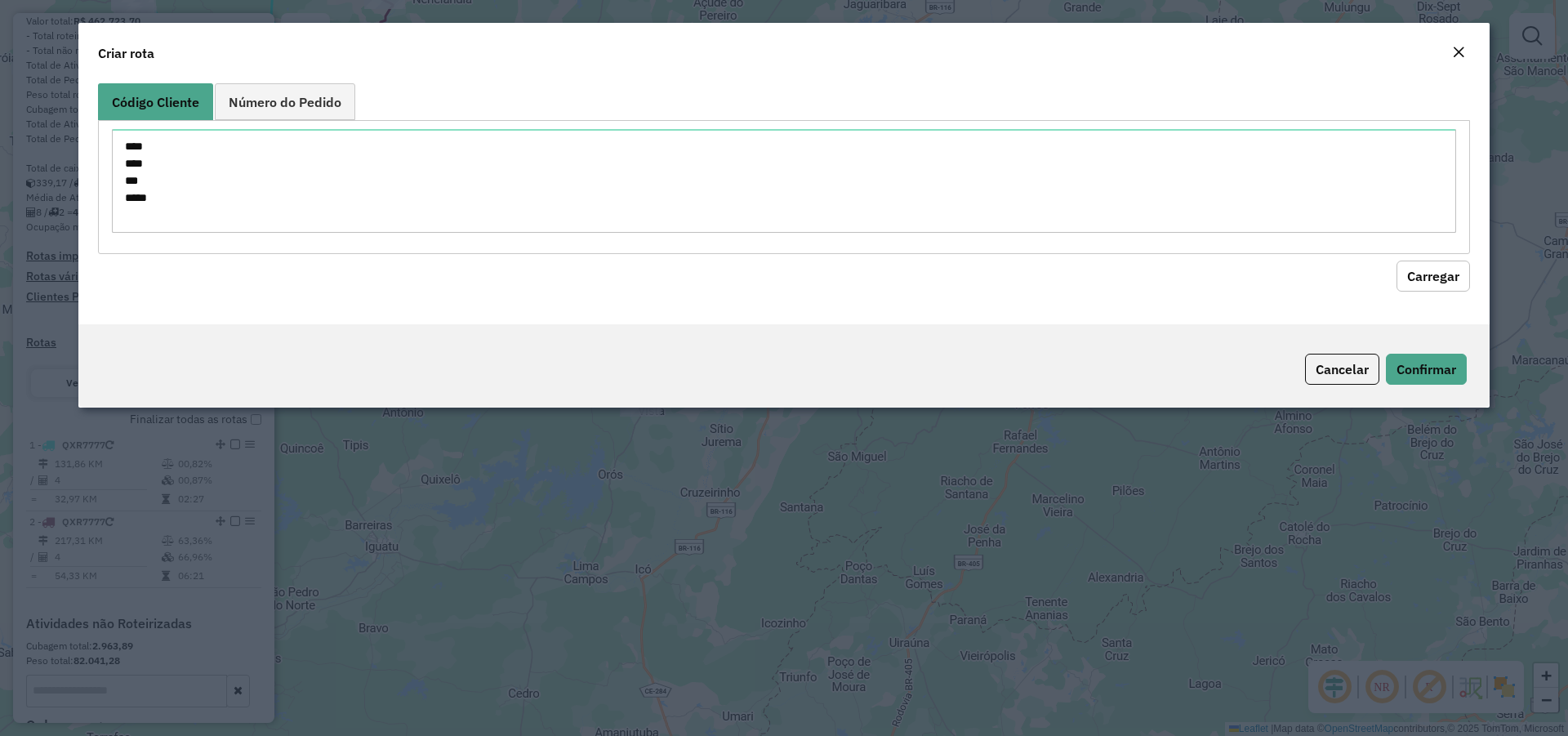
click at [1462, 270] on button "Carregar" at bounding box center [1433, 276] width 73 height 31
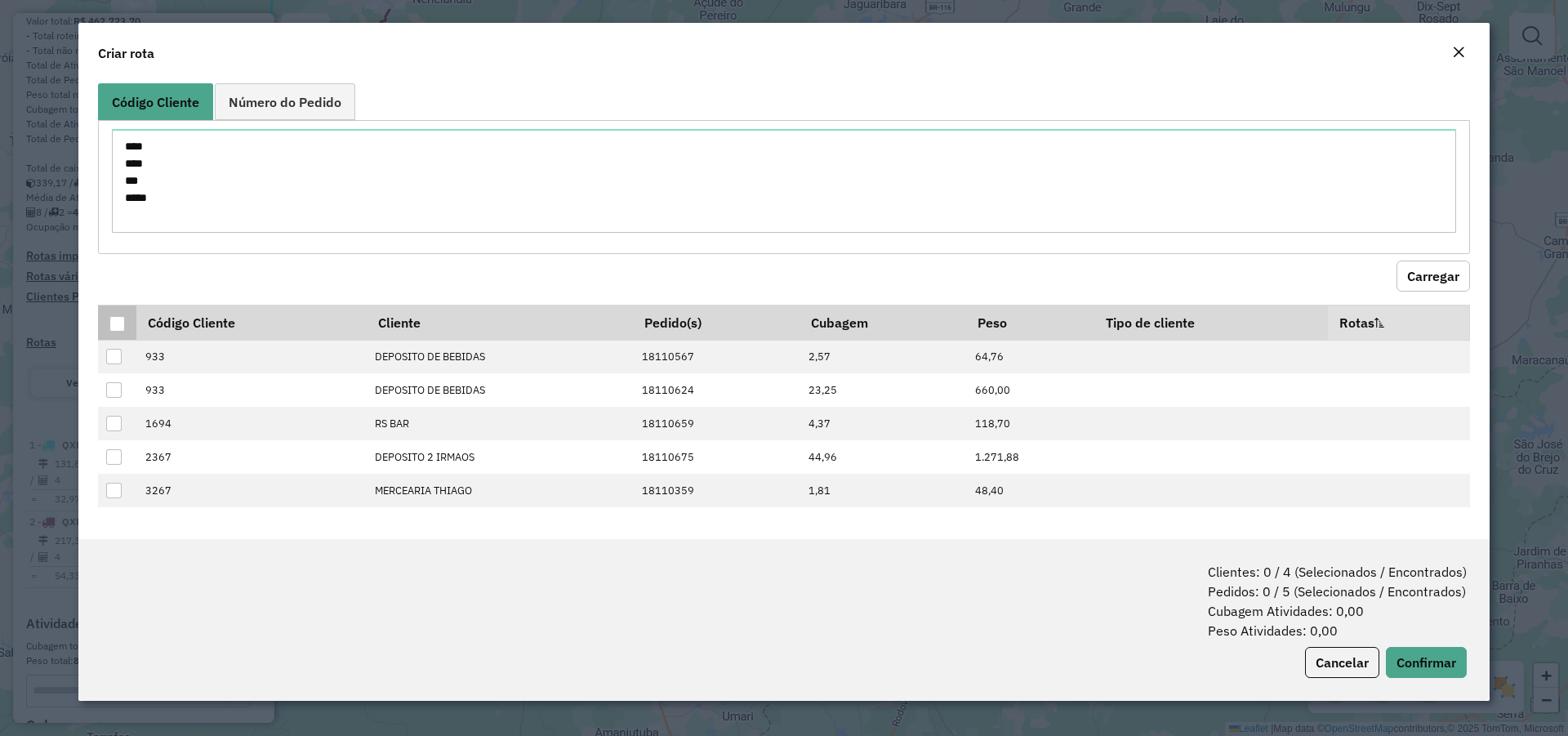
click at [124, 321] on div at bounding box center [116, 323] width 15 height 15
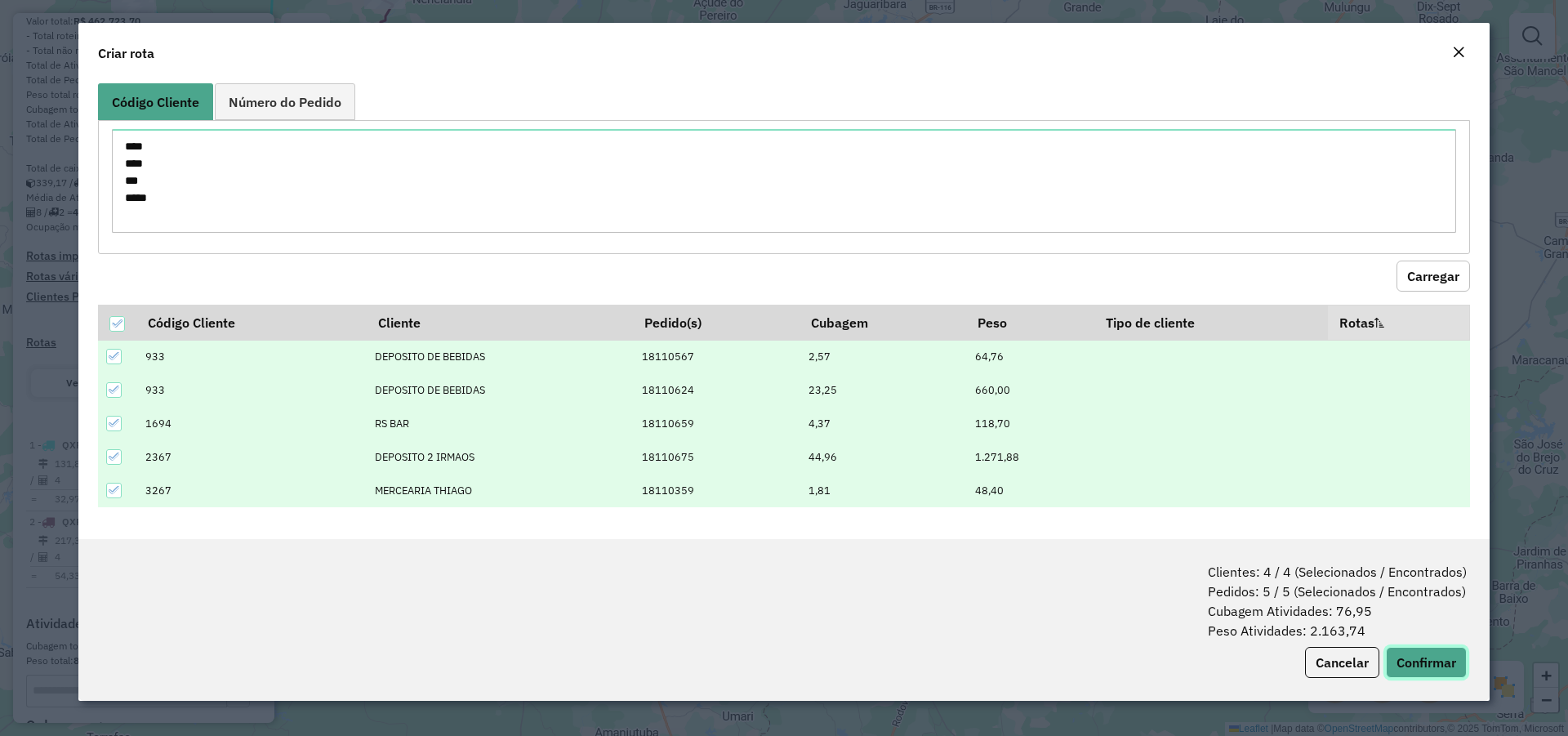
click at [1430, 663] on button "Confirmar" at bounding box center [1426, 663] width 81 height 31
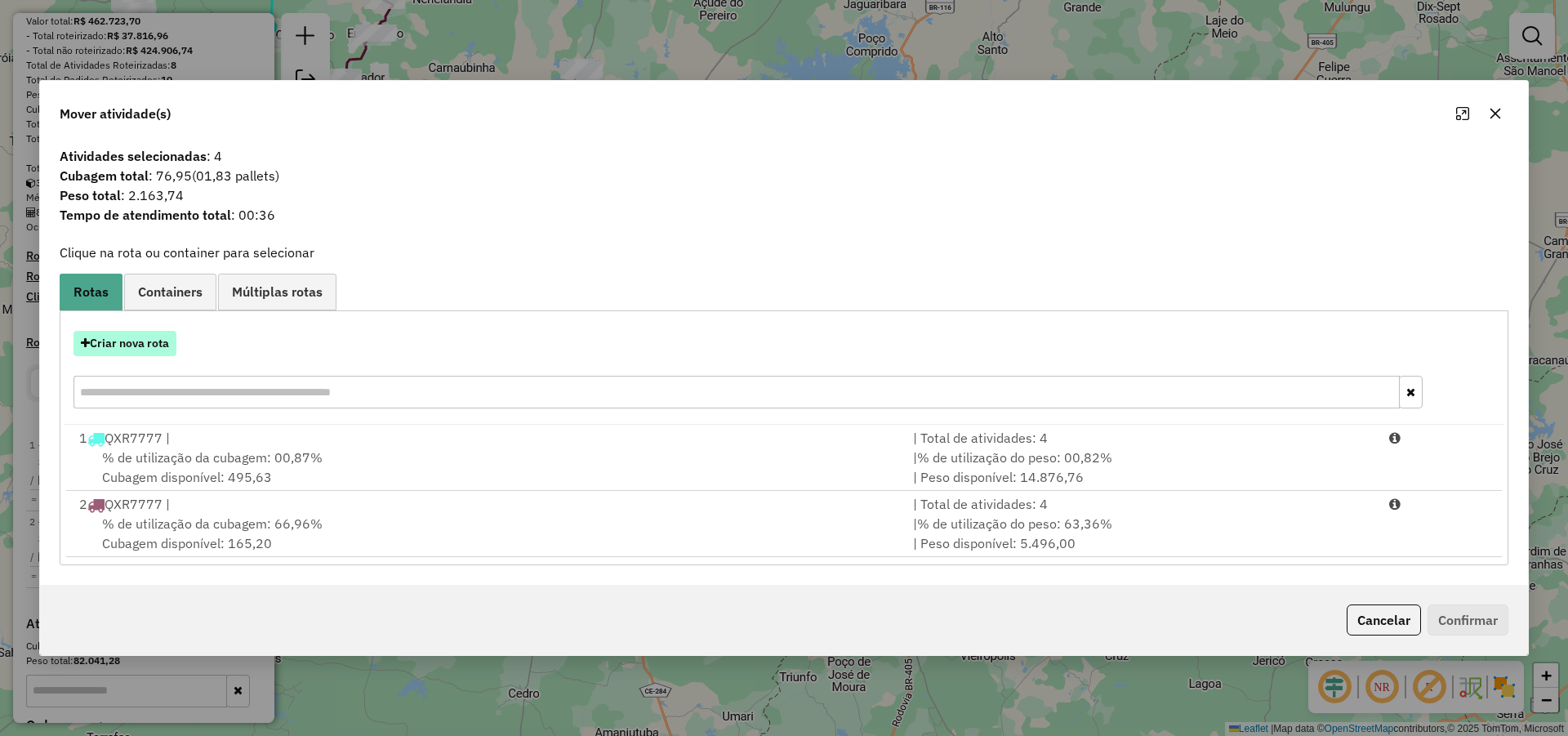
click at [135, 341] on button "Criar nova rota" at bounding box center [124, 343] width 103 height 25
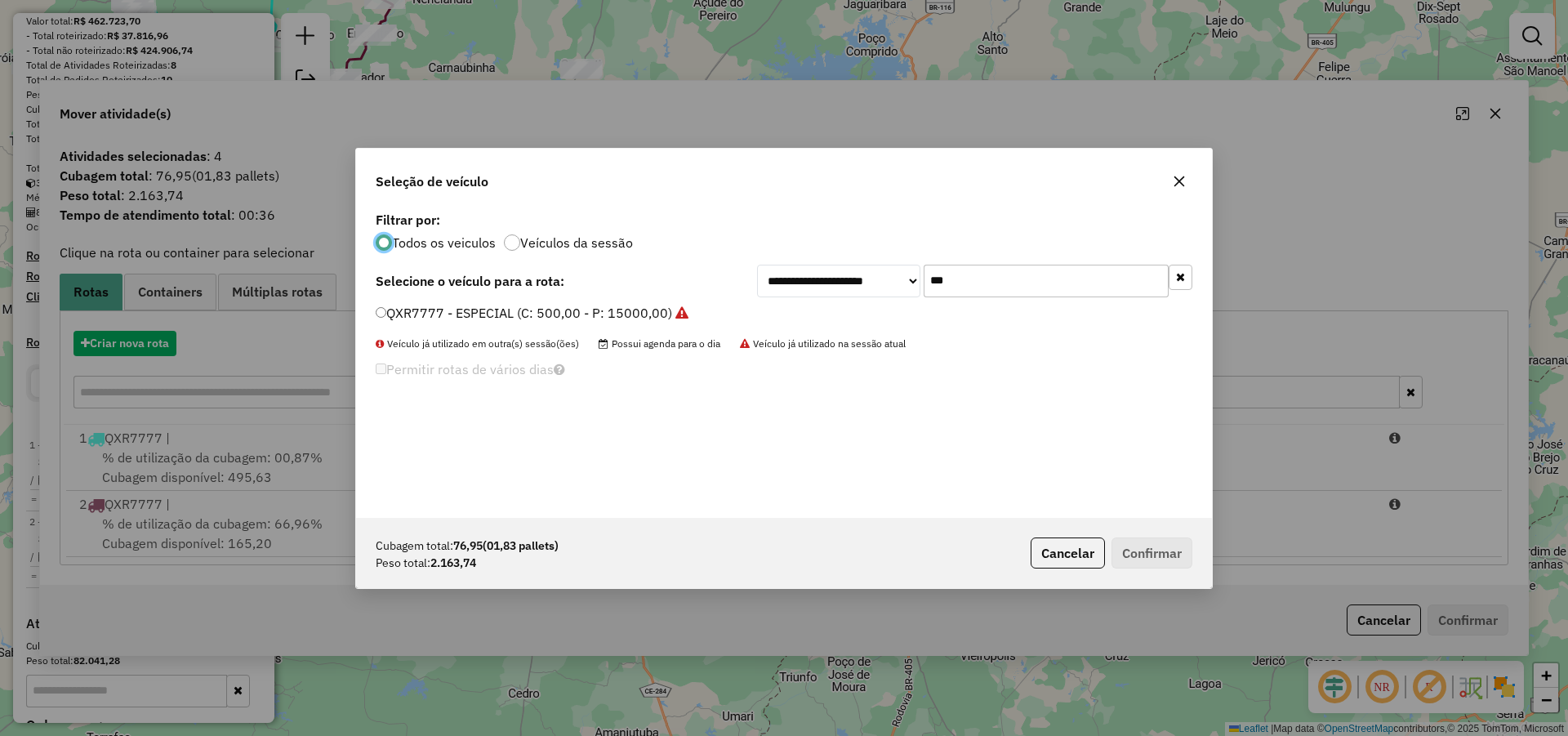
scroll to position [9, 4]
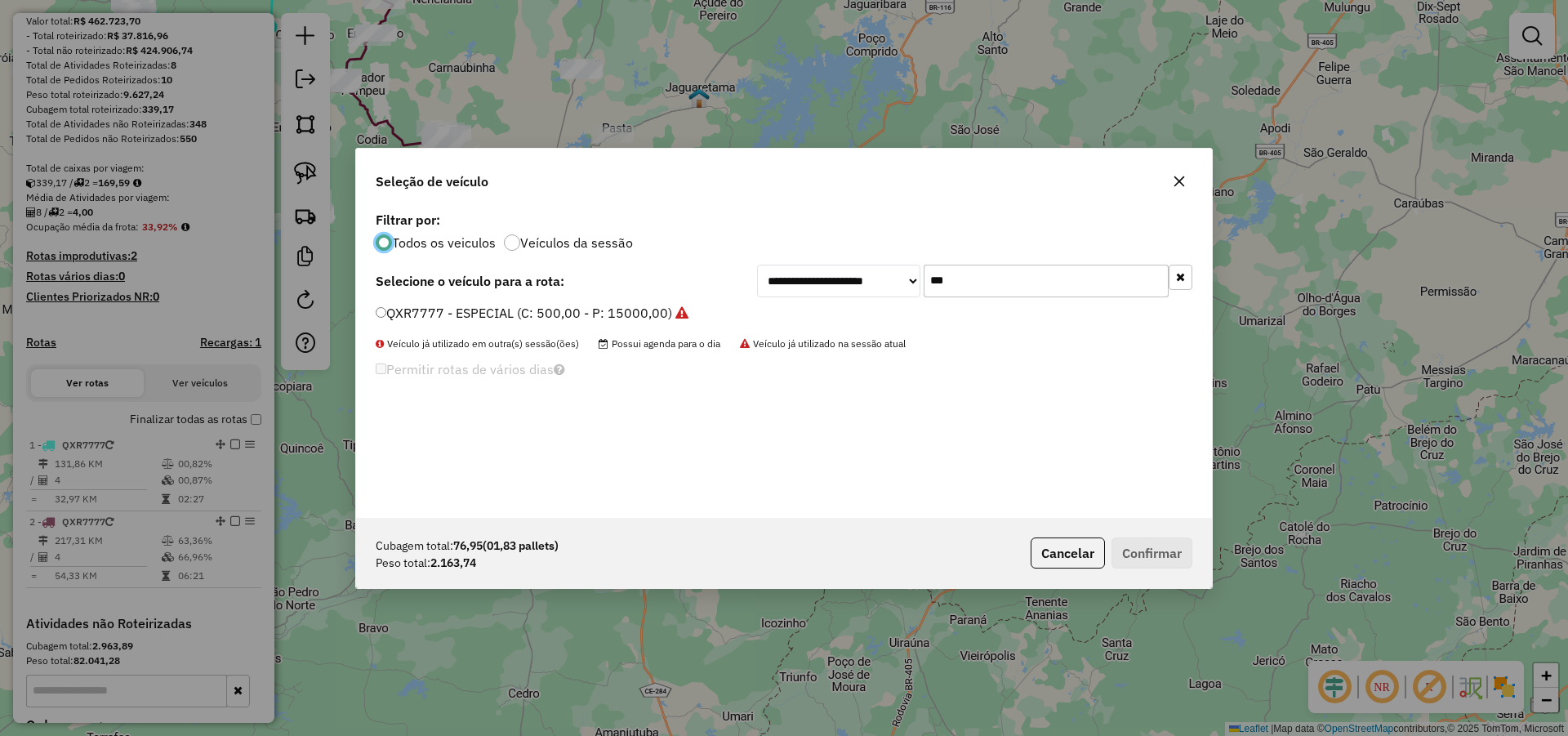
click at [558, 305] on label "QXR7777 - ESPECIAL (C: 500,00 - P: 15000,00)" at bounding box center [532, 312] width 312 height 20
click at [1155, 552] on button "Confirmar" at bounding box center [1152, 552] width 81 height 31
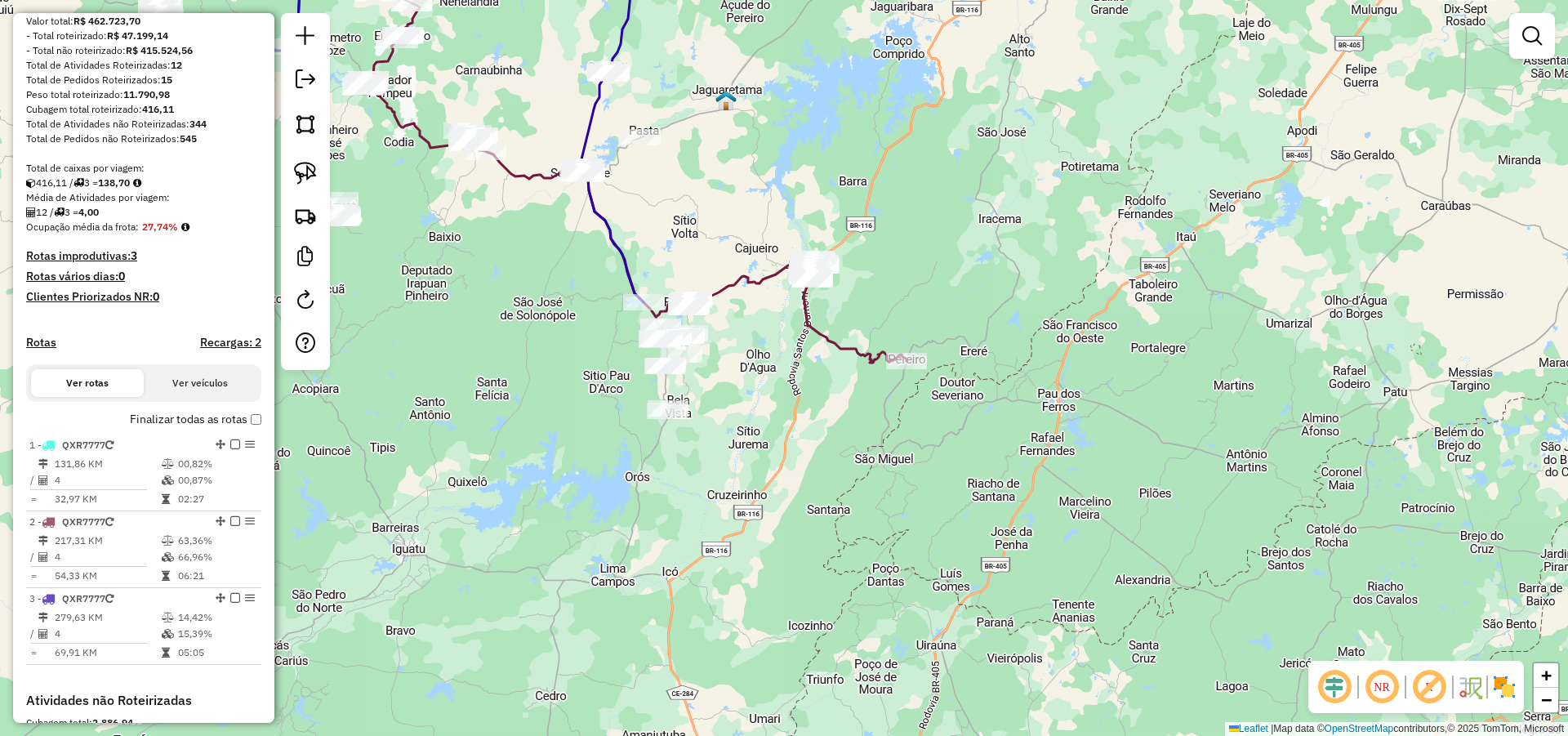
drag, startPoint x: 839, startPoint y: 469, endPoint x: 858, endPoint y: 472, distance: 19.2
click at [856, 471] on div "Janela de atendimento Grade de atendimento Capacidade Transportadoras Veículos …" at bounding box center [784, 368] width 1568 height 736
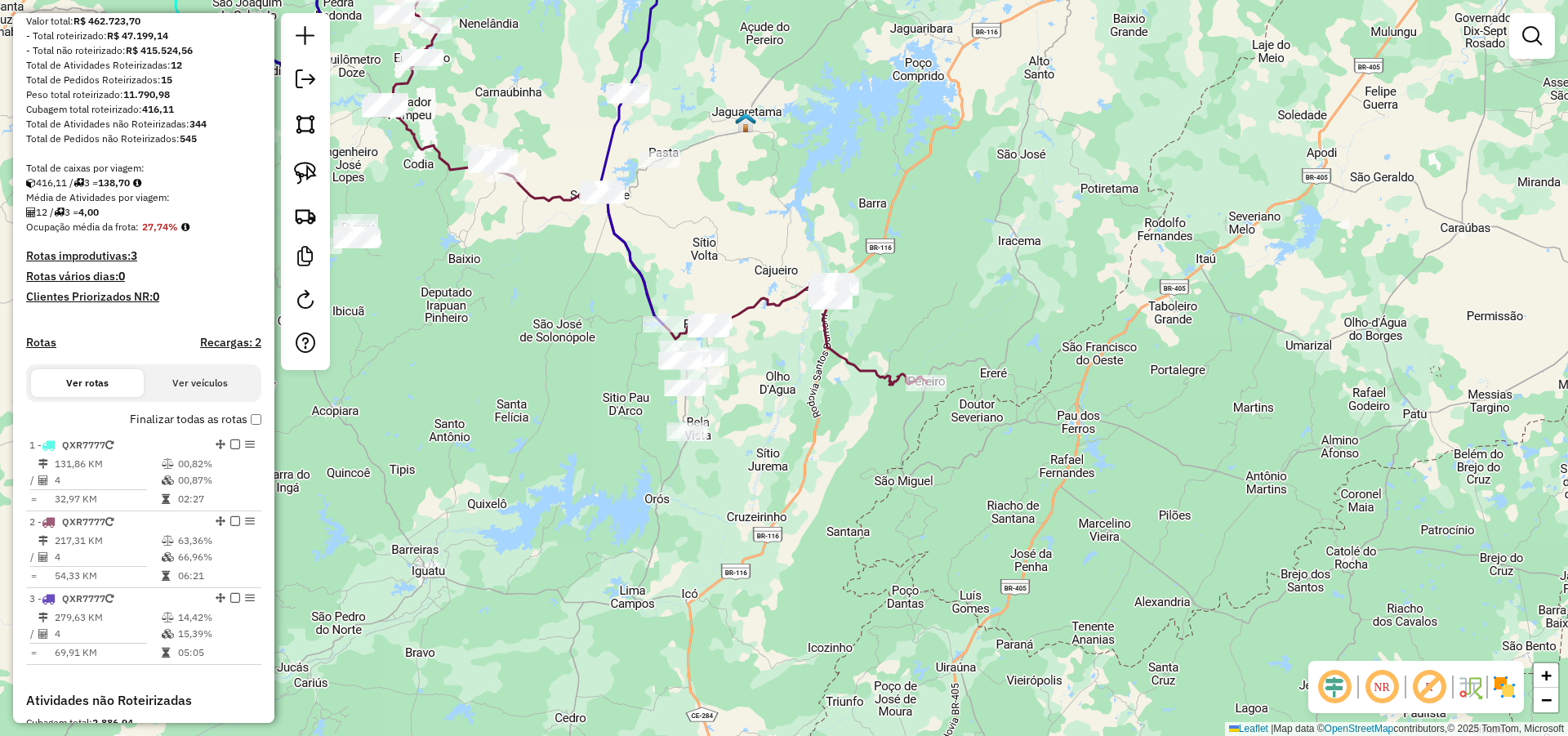
drag, startPoint x: 851, startPoint y: 479, endPoint x: 871, endPoint y: 501, distance: 29.7
click at [871, 501] on div "Janela de atendimento Grade de atendimento Capacidade Transportadoras Veículos …" at bounding box center [784, 368] width 1568 height 736
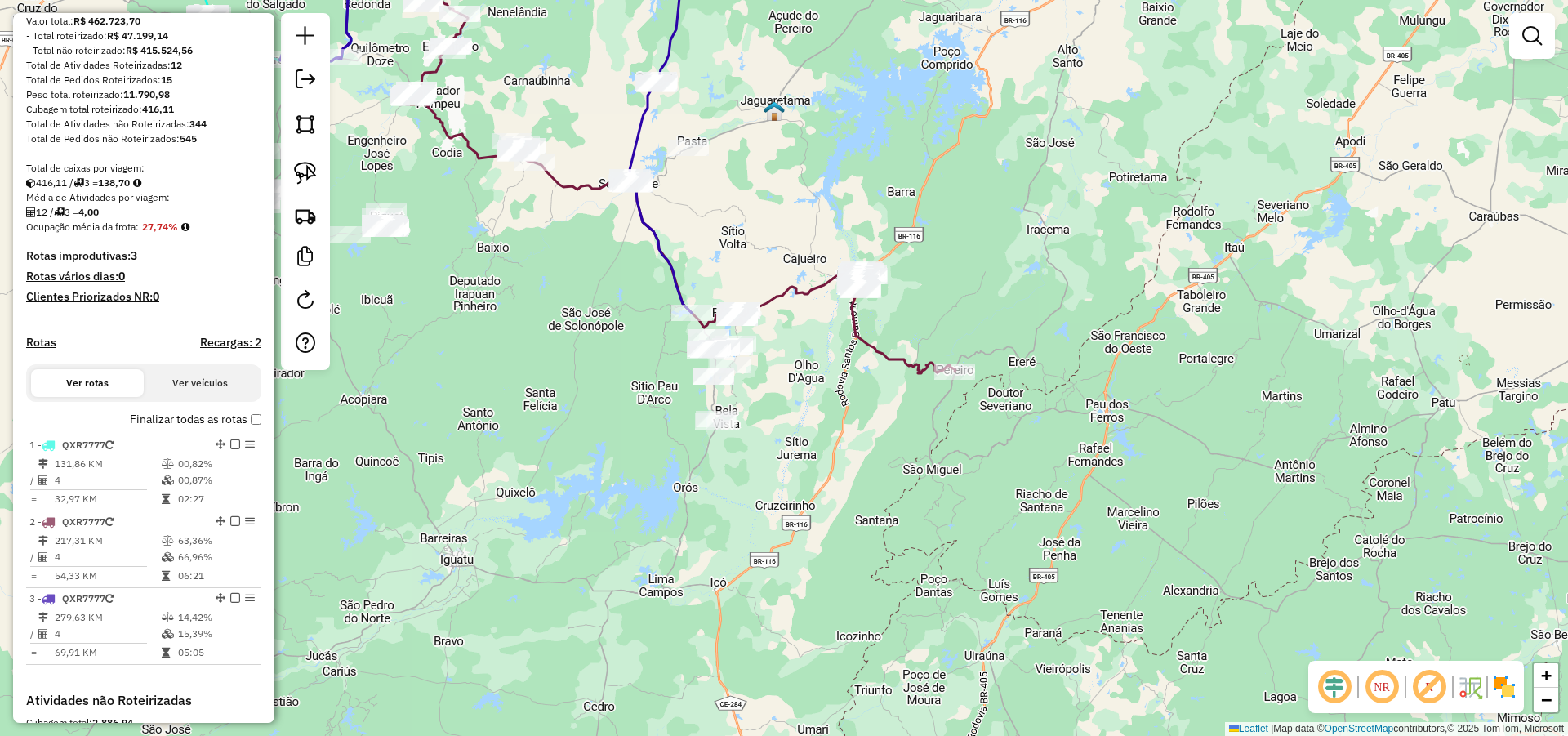
drag, startPoint x: 794, startPoint y: 480, endPoint x: 823, endPoint y: 468, distance: 31.4
click at [822, 468] on div "Janela de atendimento Grade de atendimento Capacidade Transportadoras Veículos …" at bounding box center [784, 368] width 1568 height 736
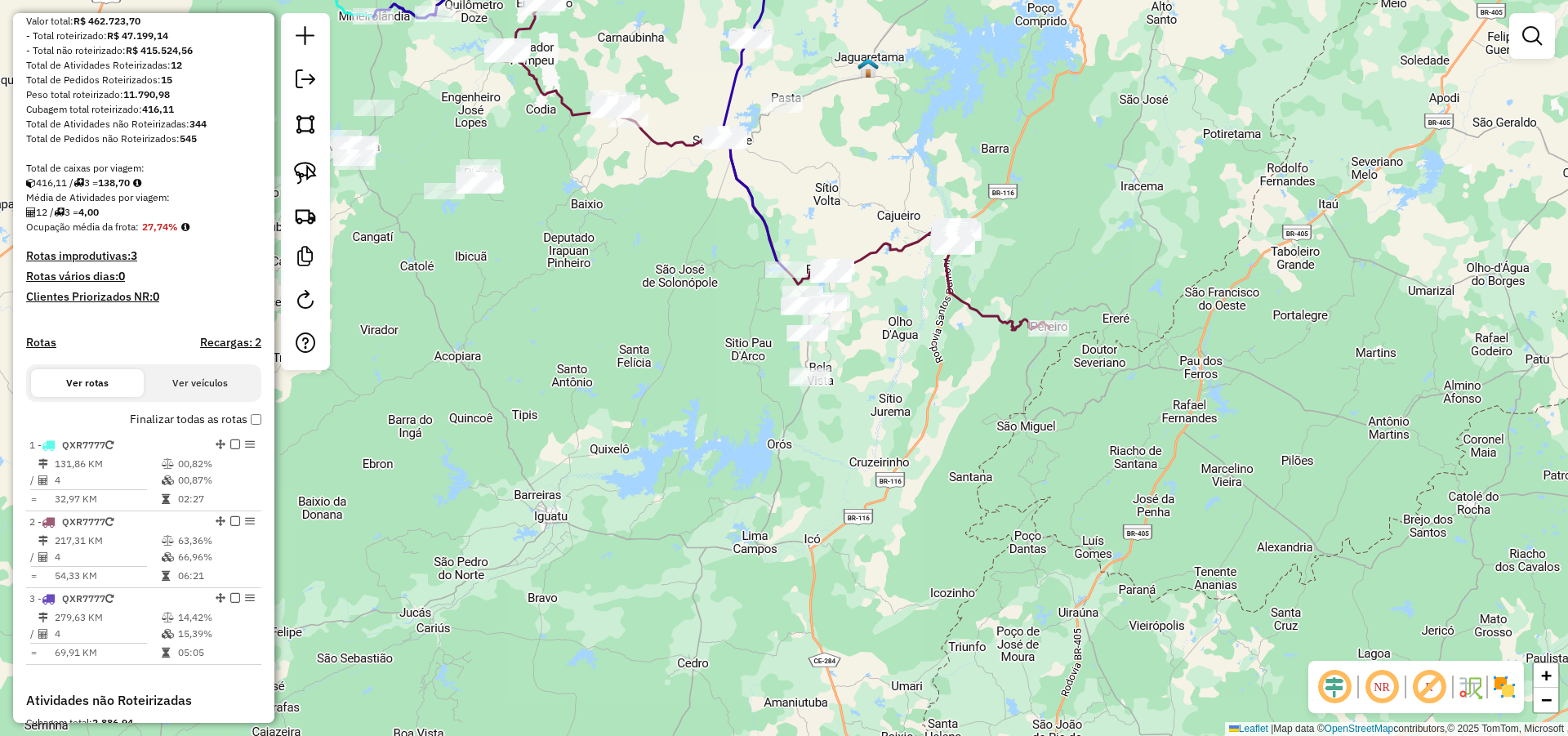
drag, startPoint x: 812, startPoint y: 475, endPoint x: 894, endPoint y: 438, distance: 90.0
click at [894, 438] on div "Janela de atendimento Grade de atendimento Capacidade Transportadoras Veículos …" at bounding box center [784, 368] width 1568 height 736
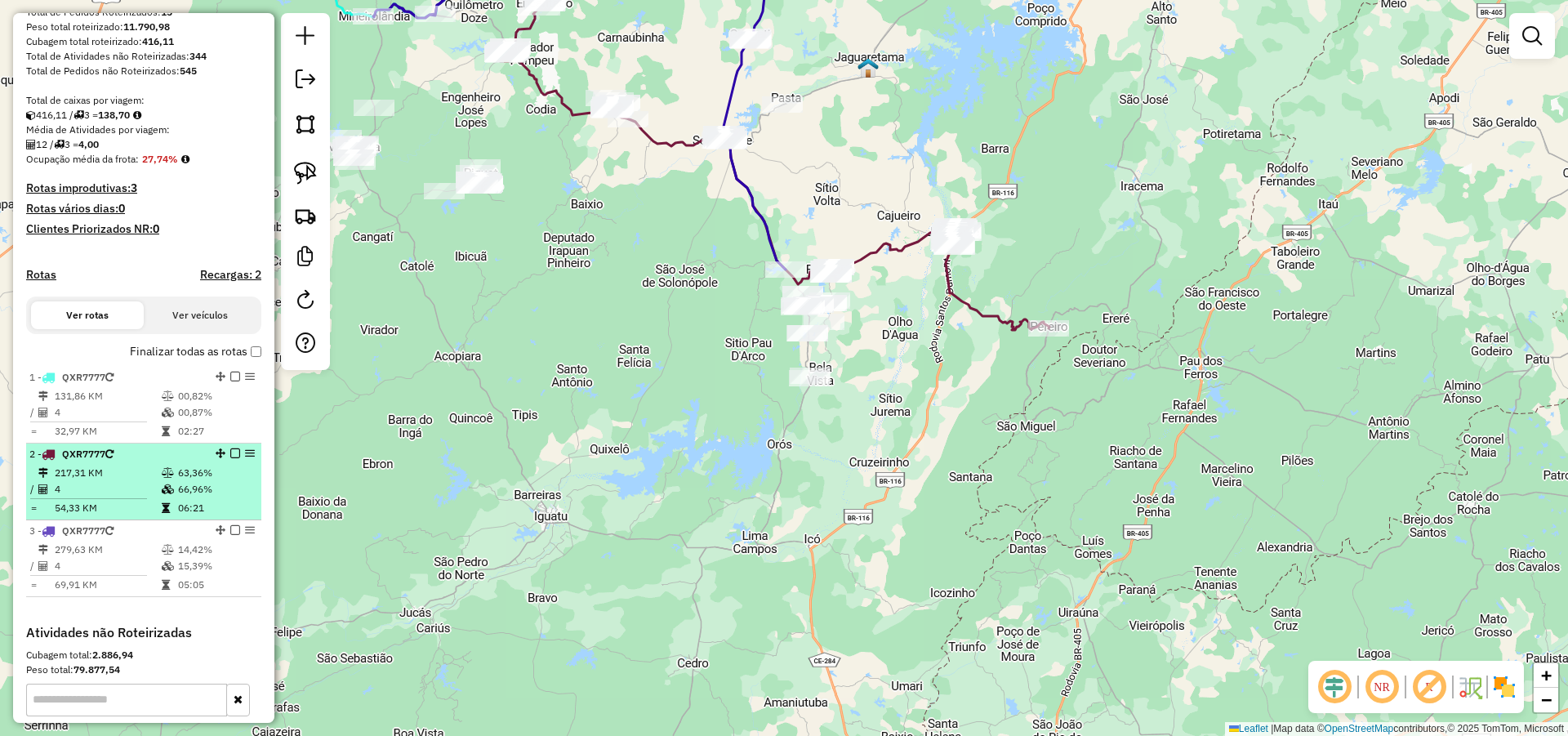
scroll to position [294, 0]
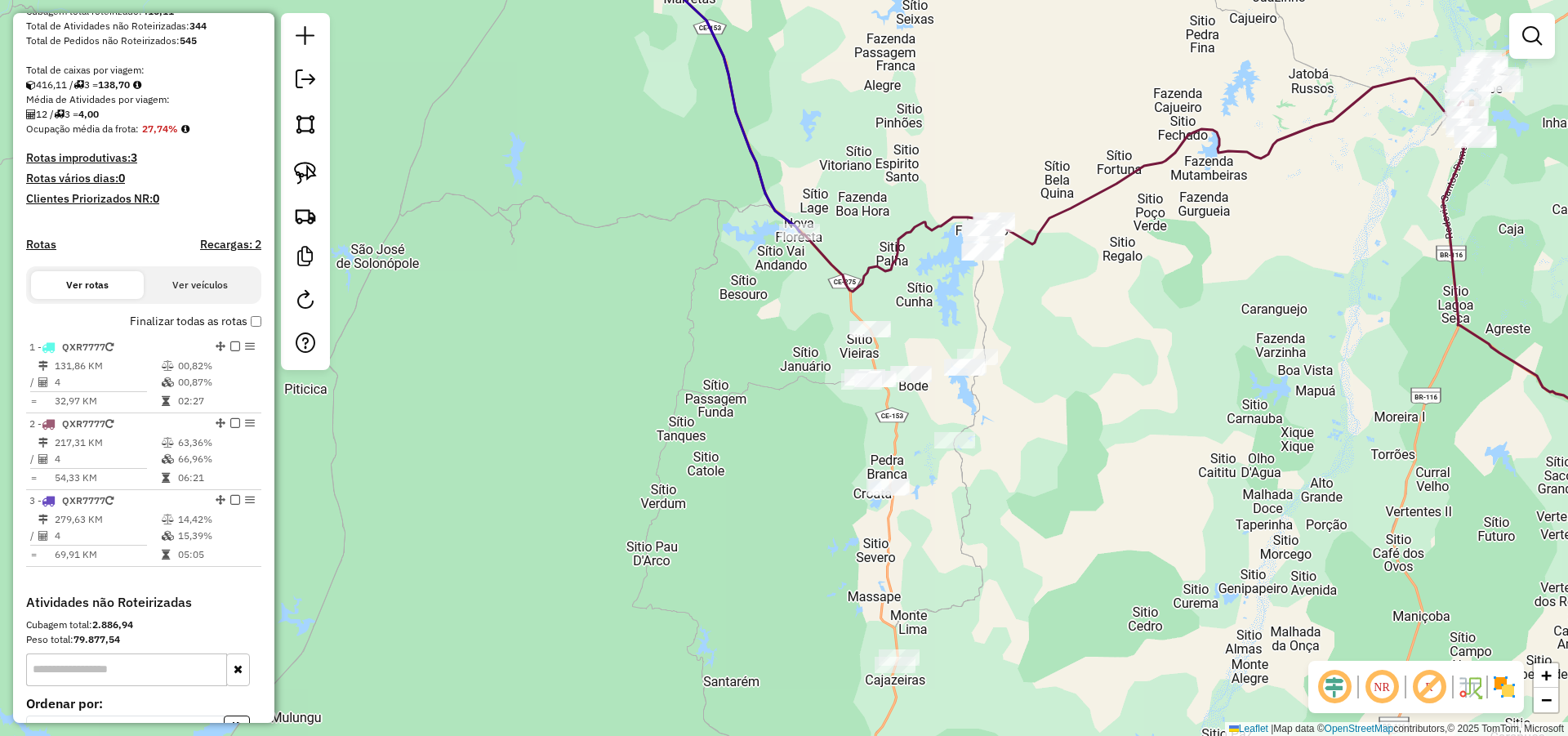
drag, startPoint x: 861, startPoint y: 275, endPoint x: 859, endPoint y: 284, distance: 9.2
click at [859, 284] on icon at bounding box center [1193, 207] width 1056 height 535
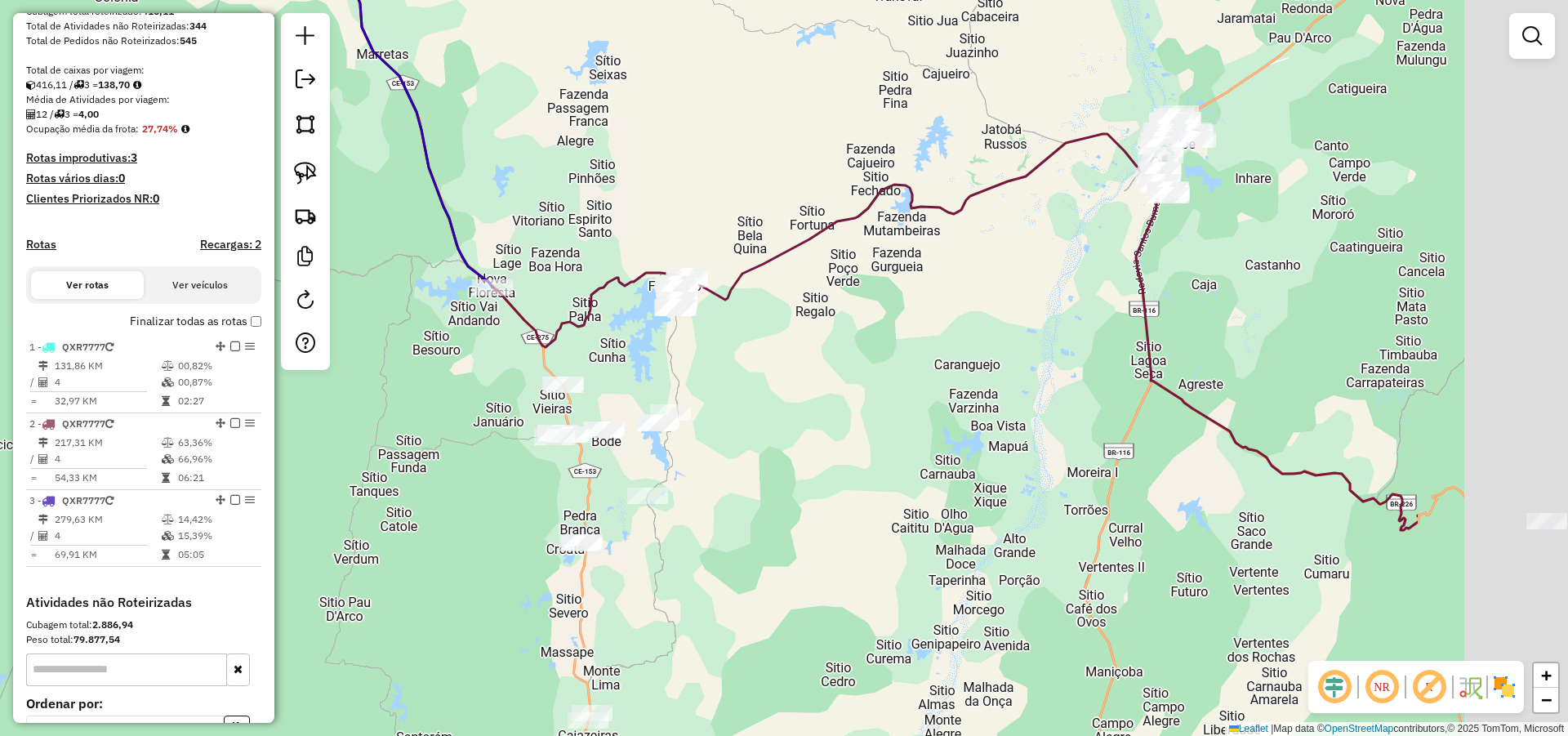
drag, startPoint x: 1086, startPoint y: 334, endPoint x: 967, endPoint y: 378, distance: 126.9
click at [967, 378] on div "Janela de atendimento Grade de atendimento Capacidade Transportadoras Veículos …" at bounding box center [784, 368] width 1568 height 736
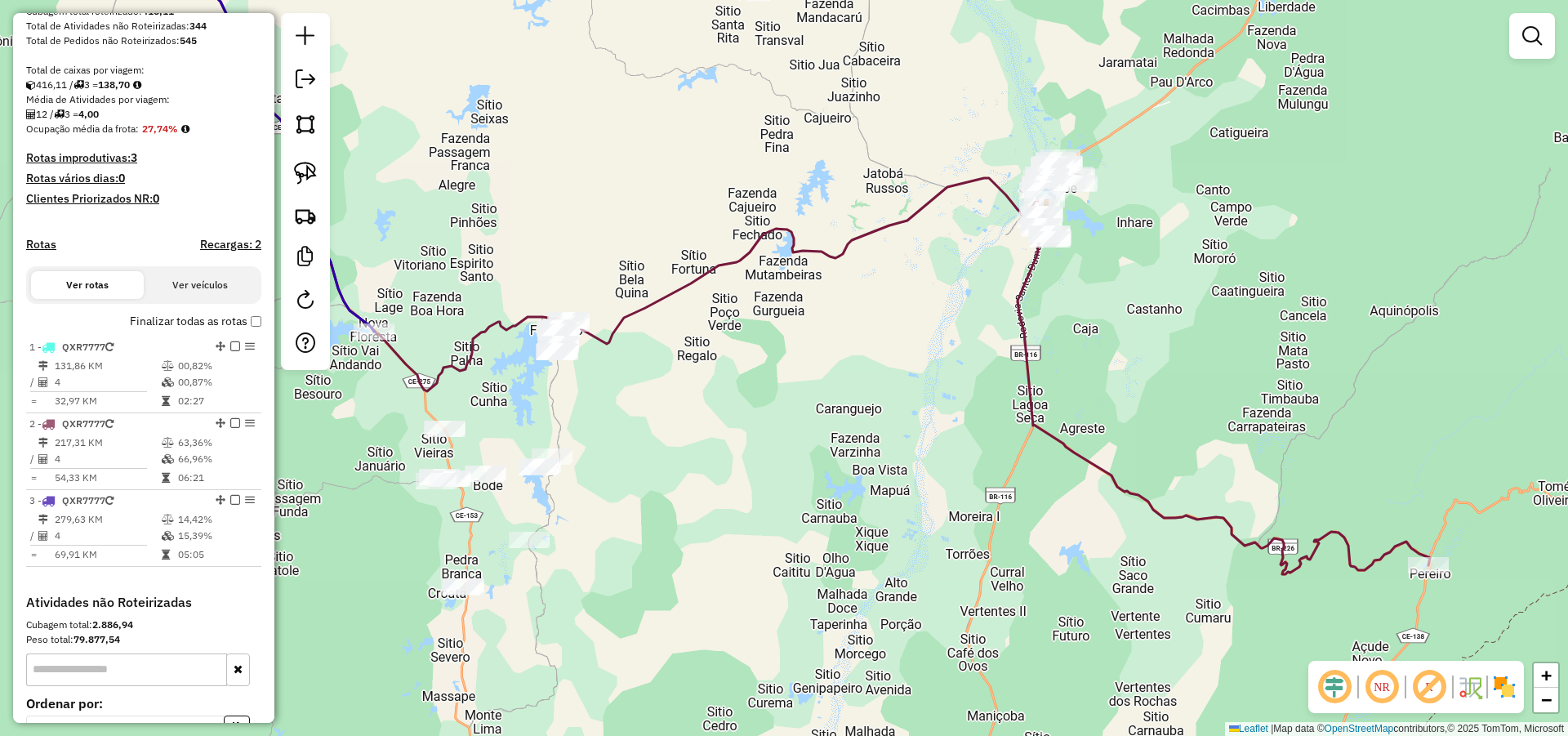
drag, startPoint x: 1097, startPoint y: 381, endPoint x: 1096, endPoint y: 411, distance: 30.0
click at [1096, 410] on div "Janela de atendimento Grade de atendimento Capacidade Transportadoras Veículos …" at bounding box center [784, 368] width 1568 height 736
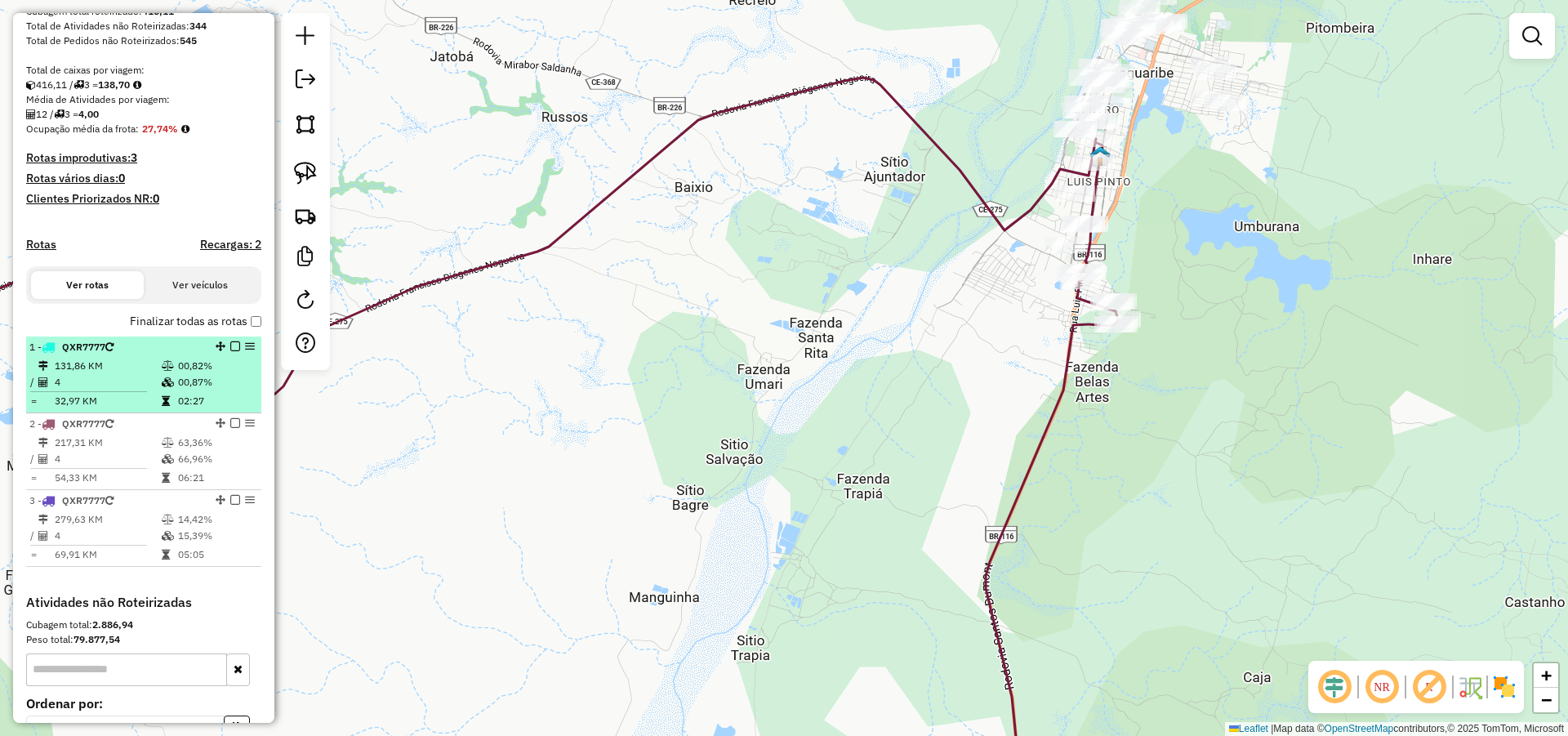
click at [230, 351] on em at bounding box center [234, 346] width 10 height 10
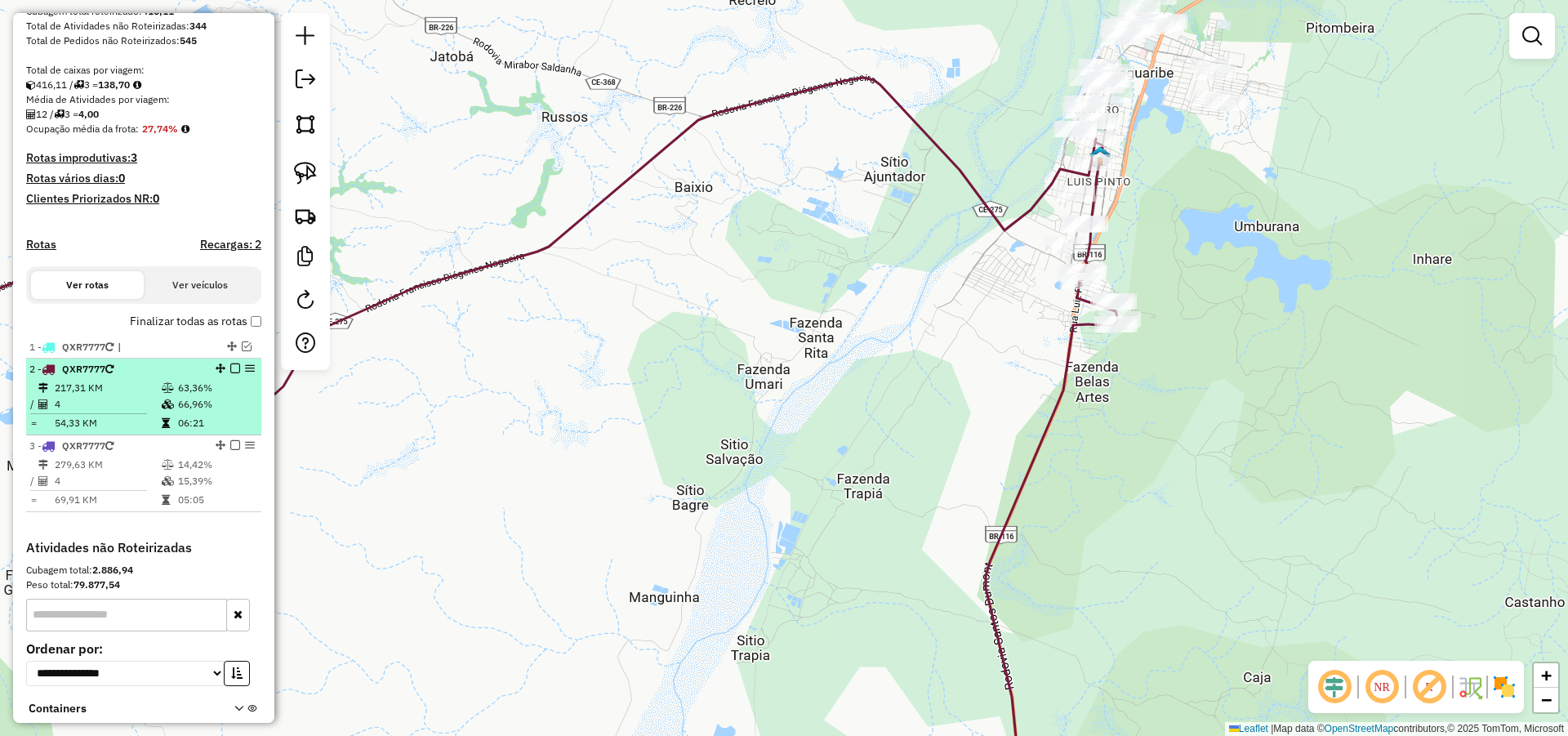
click at [232, 373] on em at bounding box center [234, 368] width 10 height 10
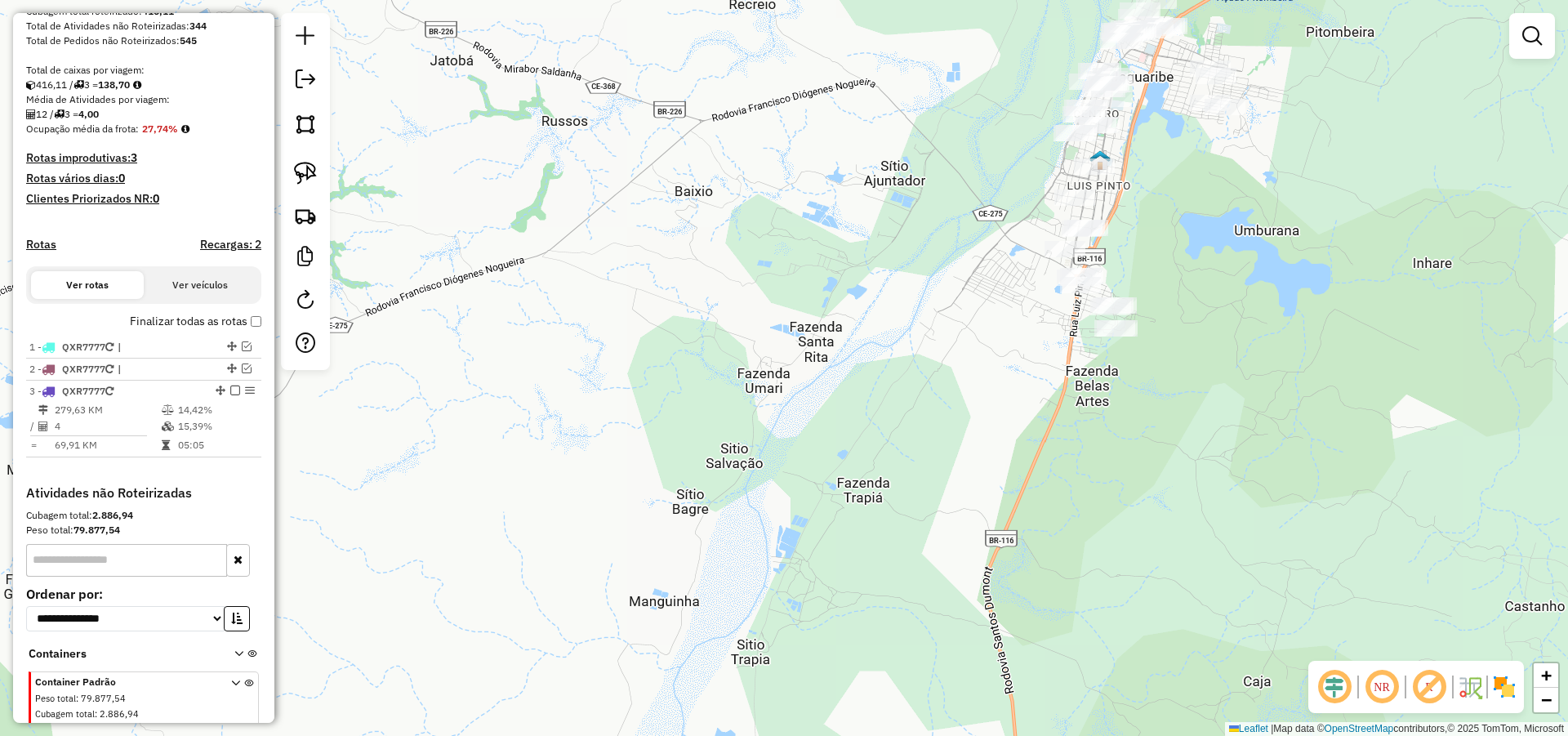
drag, startPoint x: 1029, startPoint y: 455, endPoint x: 1020, endPoint y: 507, distance: 52.8
click at [1020, 500] on div "Janela de atendimento Grade de atendimento Capacidade Transportadoras Veículos …" at bounding box center [784, 368] width 1568 height 736
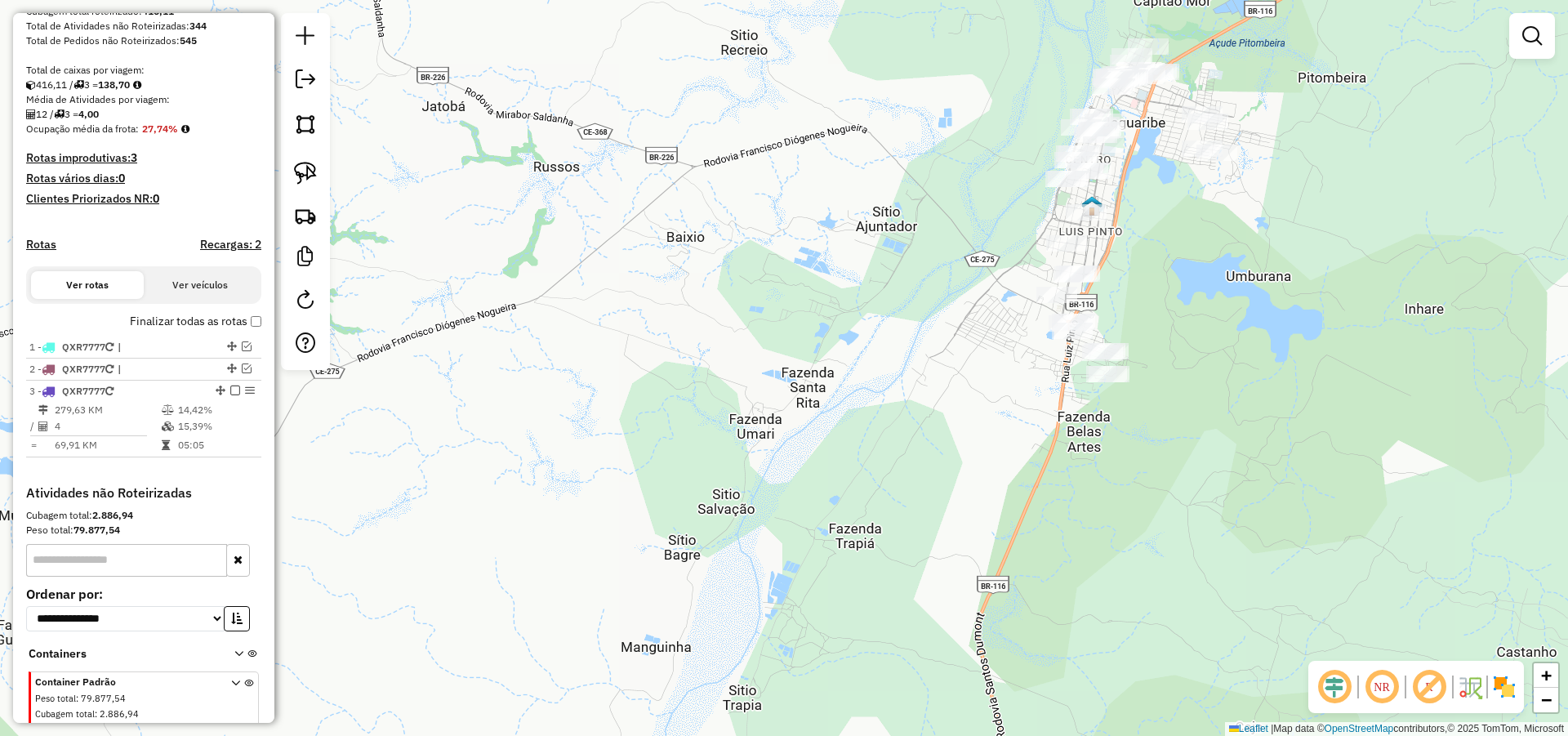
click at [1071, 262] on div "Janela de atendimento Grade de atendimento Capacidade Transportadoras Veículos …" at bounding box center [784, 368] width 1568 height 736
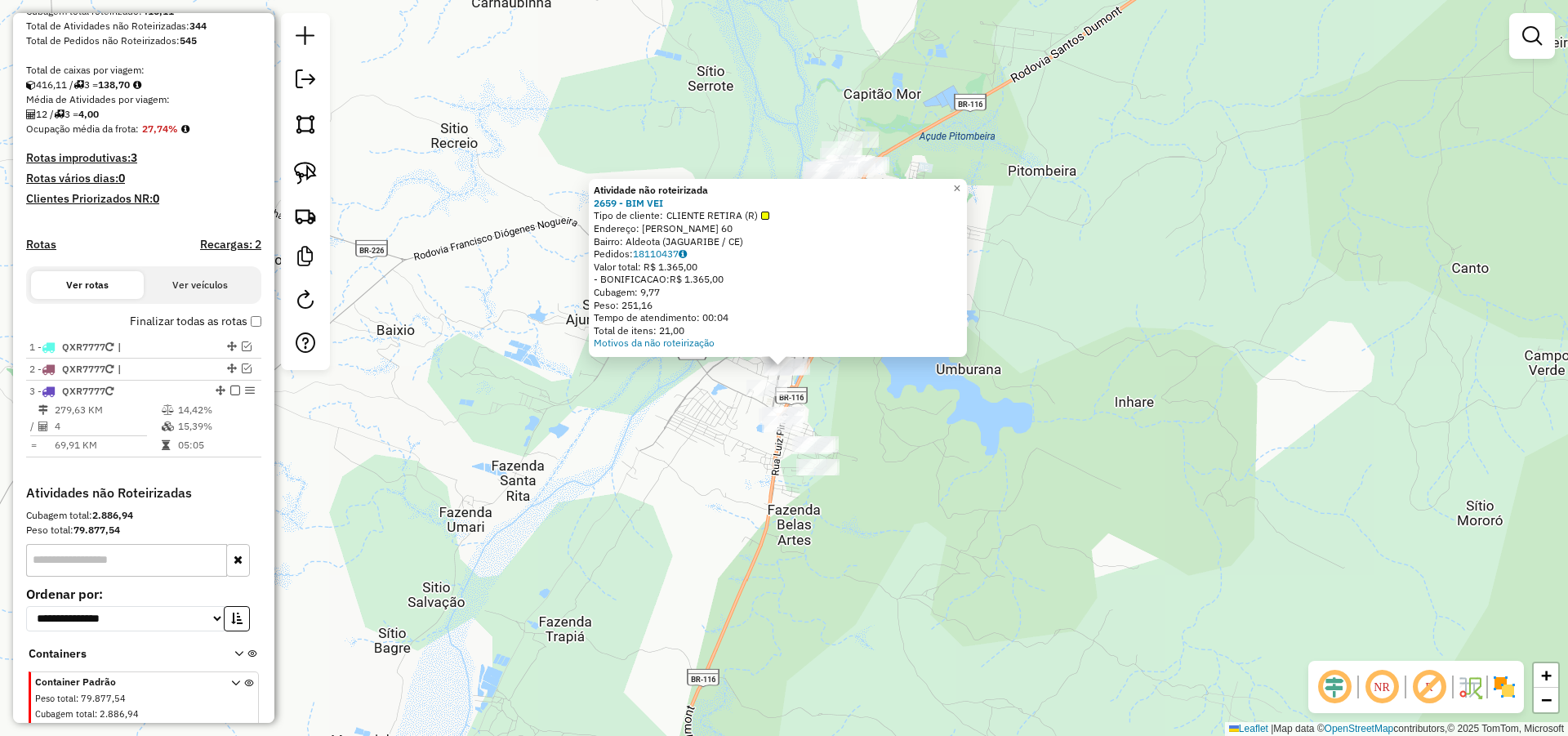
click at [1038, 337] on div "Atividade não roteirizada 2659 - BIM VEI Tipo de cliente: CLIENTE RETIRA (R) En…" at bounding box center [784, 368] width 1568 height 736
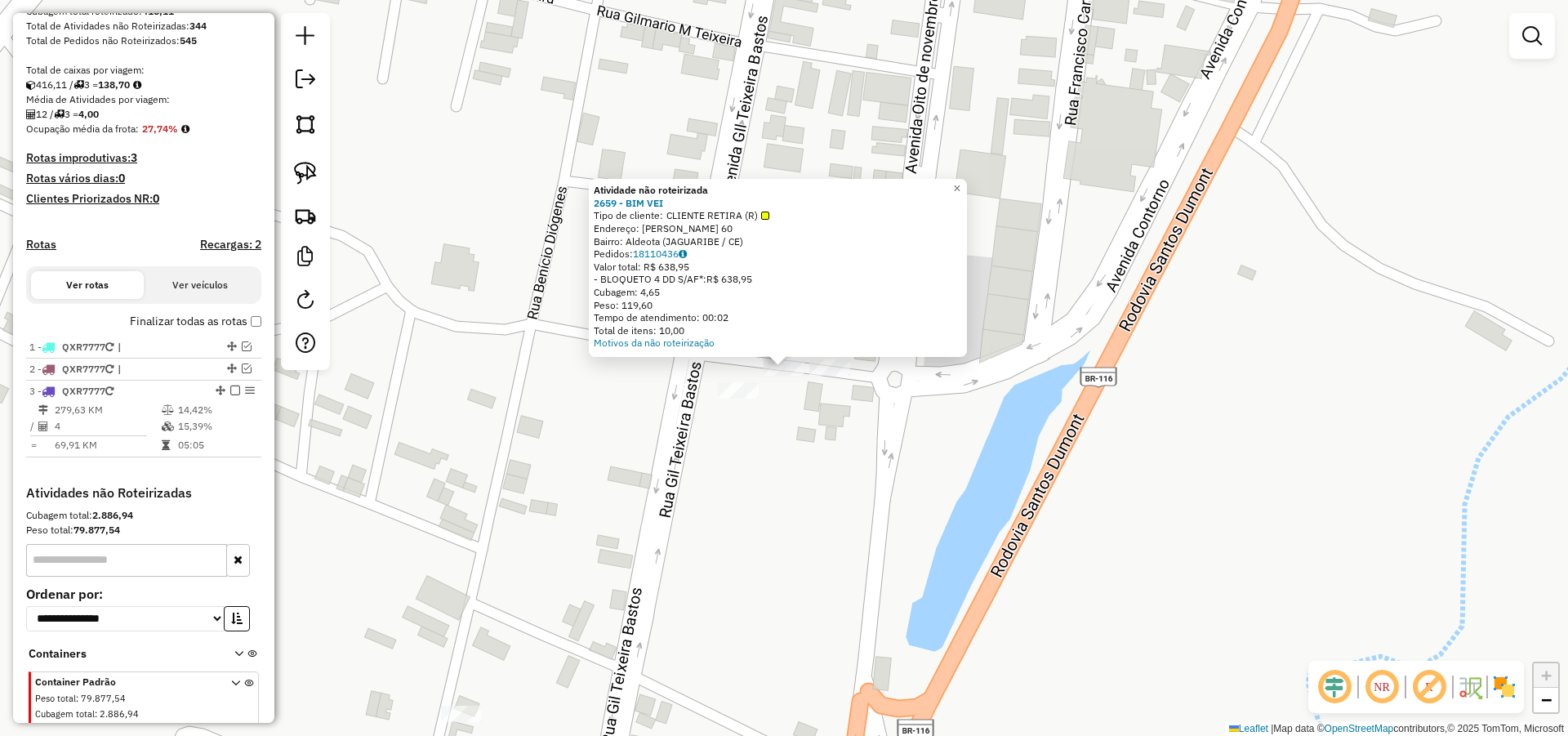
click at [841, 396] on div "Atividade não roteirizada 2659 - BIM VEI Tipo de cliente: CLIENTE RETIRA (R) En…" at bounding box center [784, 368] width 1568 height 736
click at [677, 255] on link "18110436" at bounding box center [660, 253] width 54 height 13
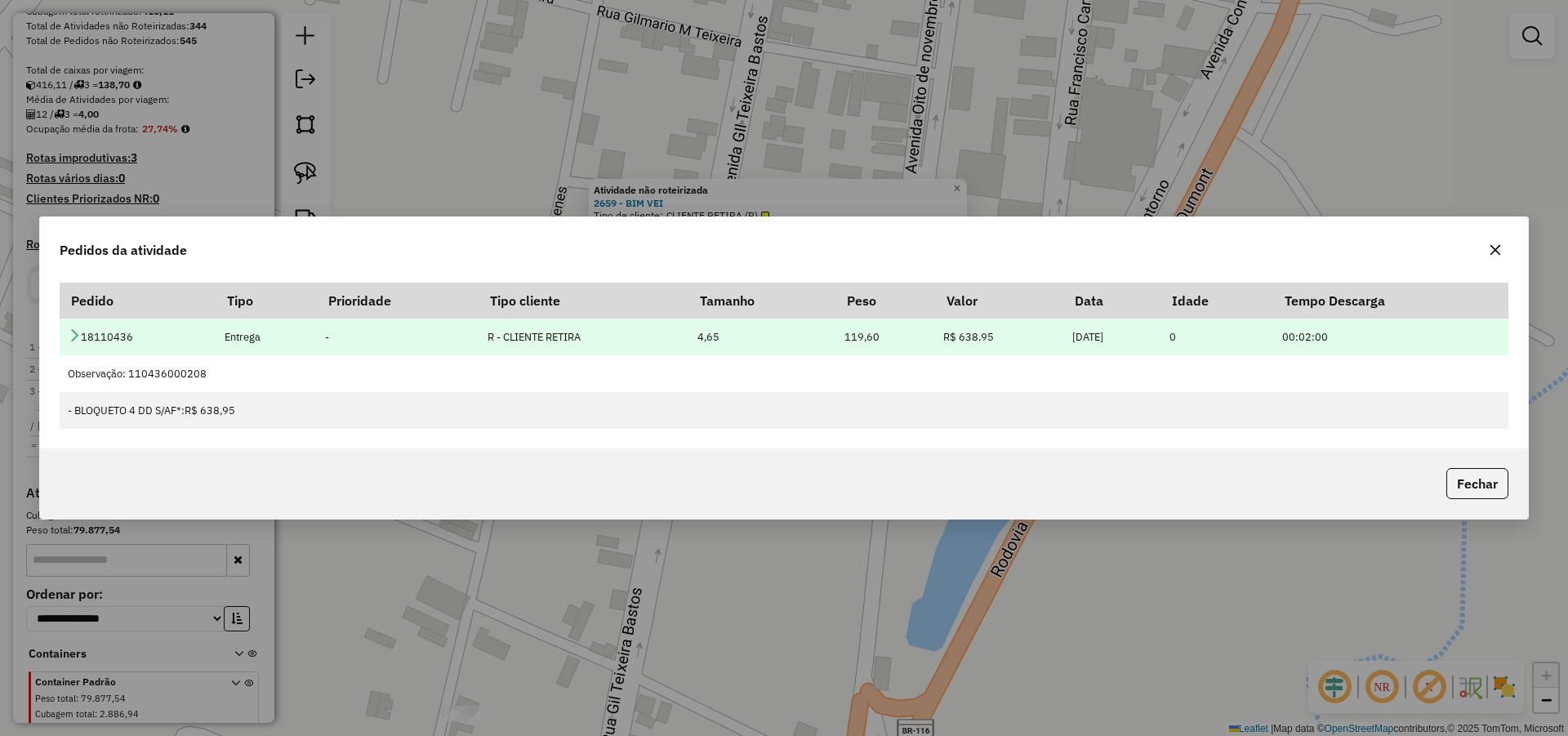
click at [70, 331] on icon at bounding box center [74, 335] width 13 height 13
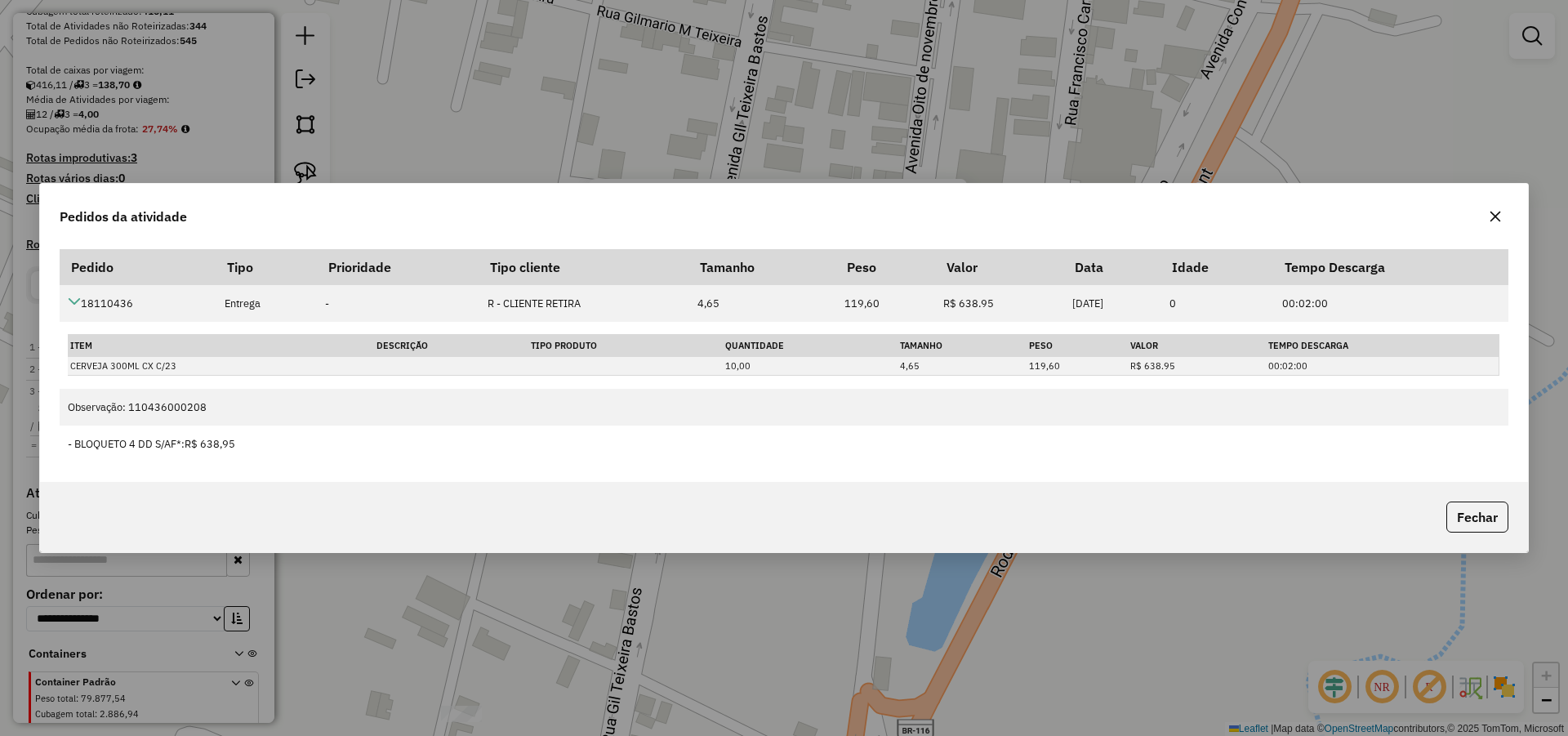
click at [1496, 218] on icon "button" at bounding box center [1496, 217] width 11 height 11
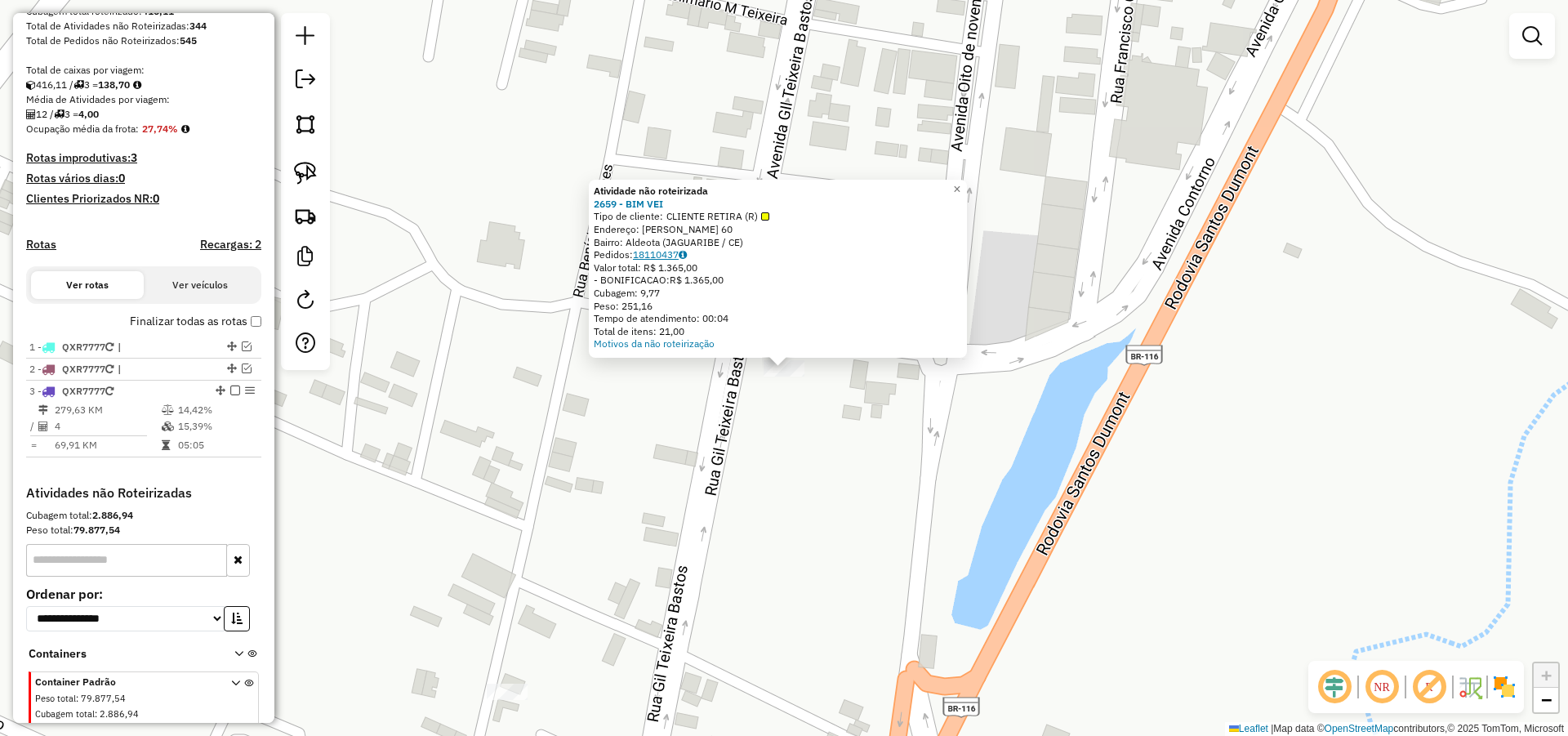
click at [679, 256] on link "18110437" at bounding box center [660, 254] width 54 height 13
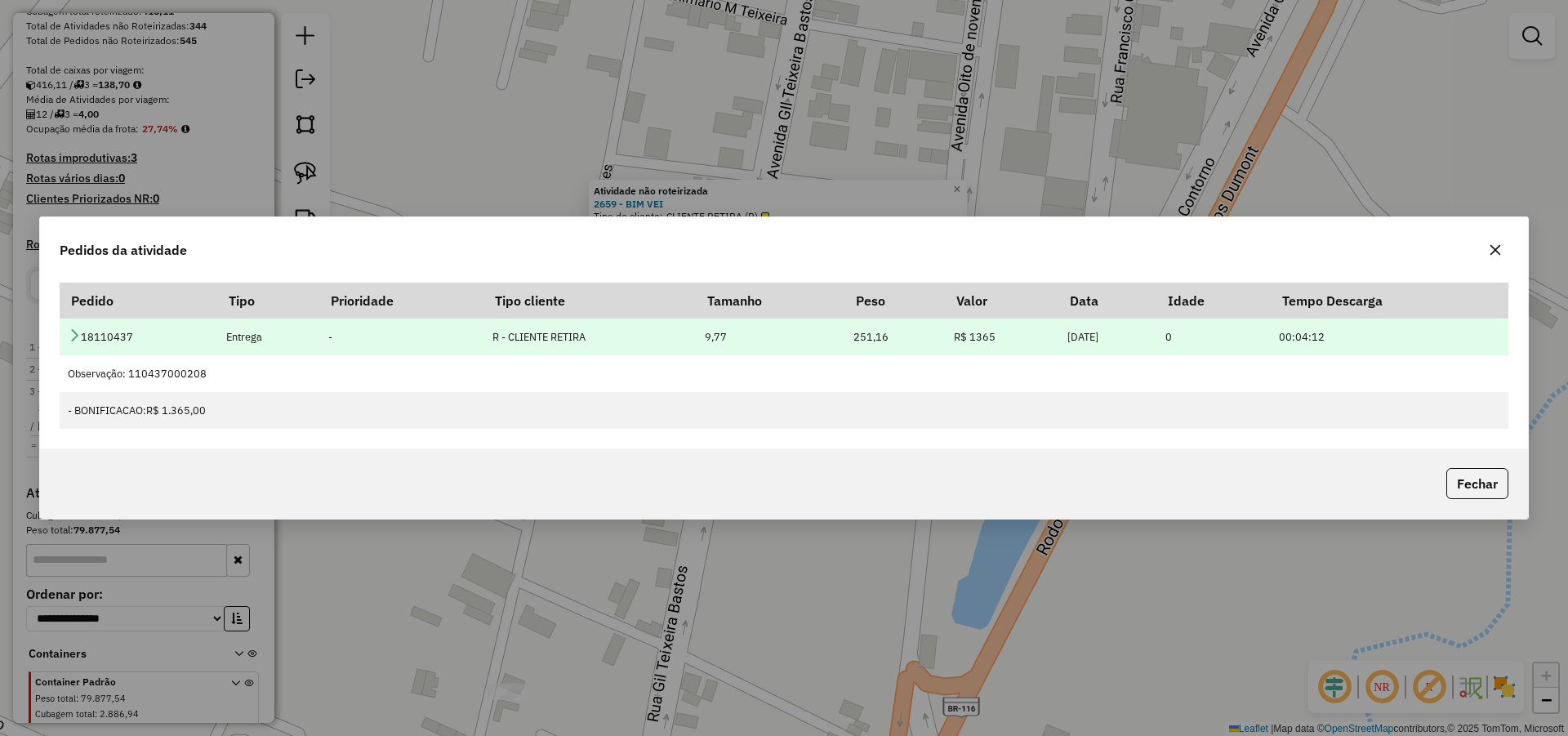
click at [77, 331] on icon at bounding box center [74, 335] width 13 height 13
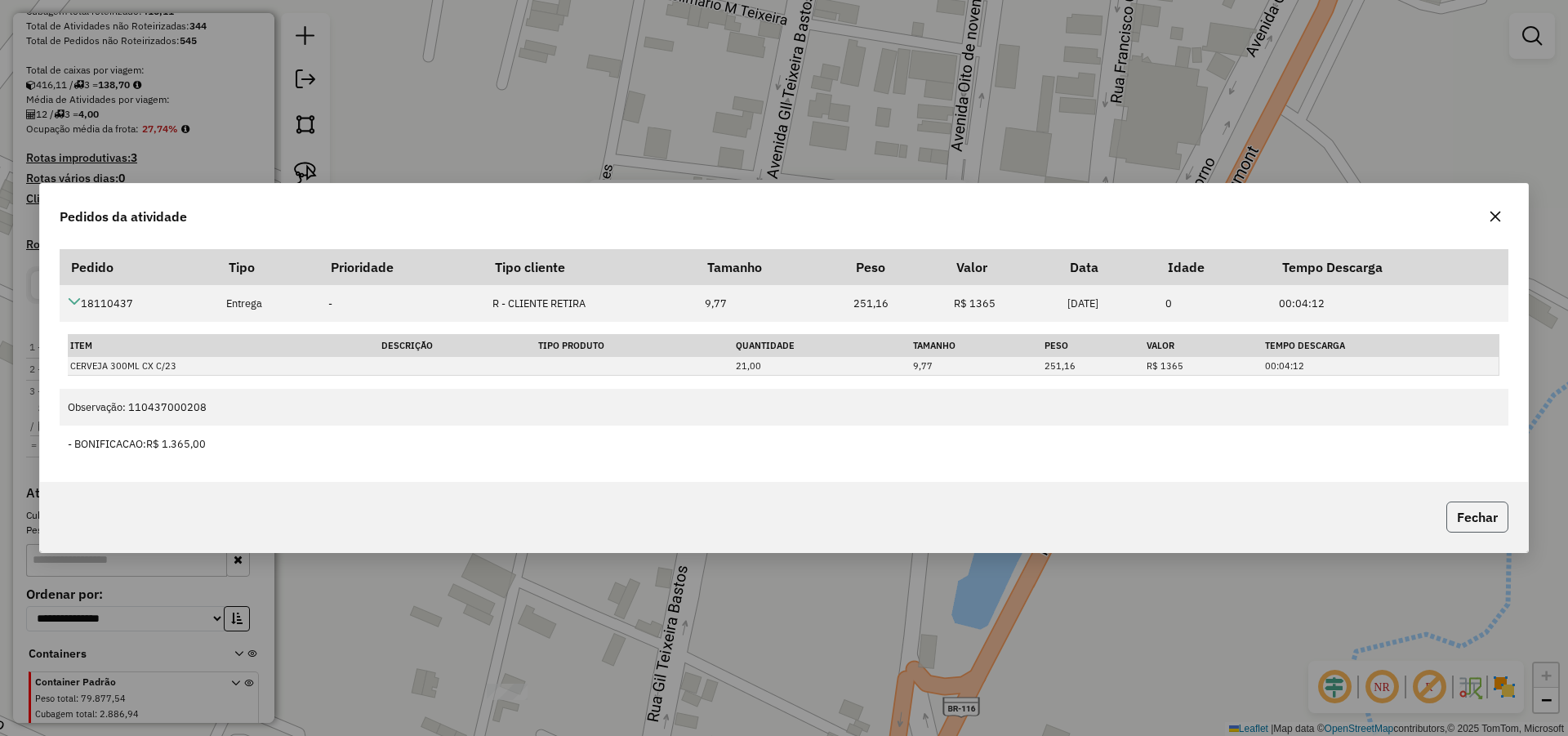
click at [1494, 509] on button "Fechar" at bounding box center [1477, 517] width 62 height 31
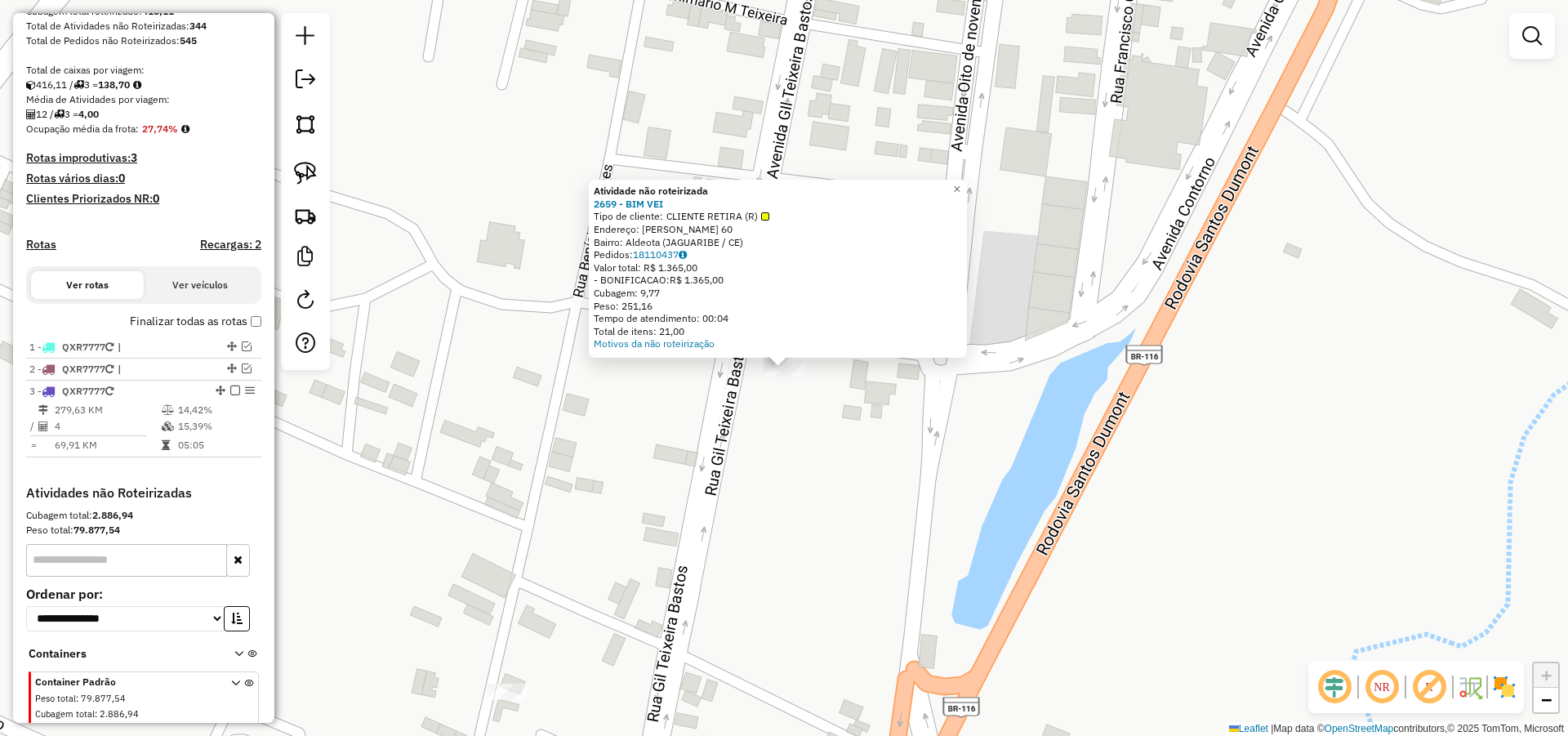
click at [887, 427] on div "Atividade não roteirizada 2659 - BIM VEI Tipo de cliente: CLIENTE RETIRA (R) En…" at bounding box center [784, 368] width 1568 height 736
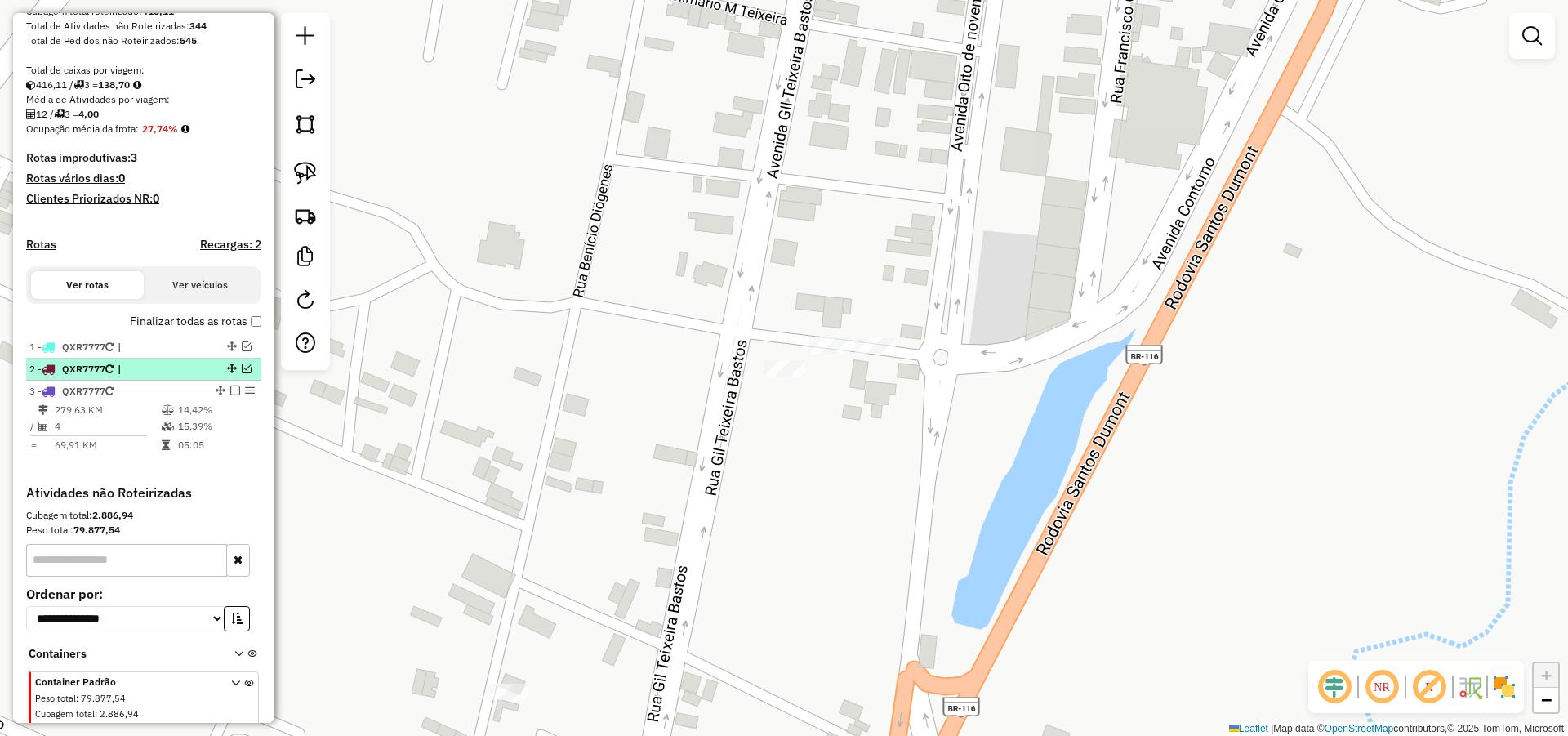
click at [242, 373] on em at bounding box center [246, 368] width 10 height 10
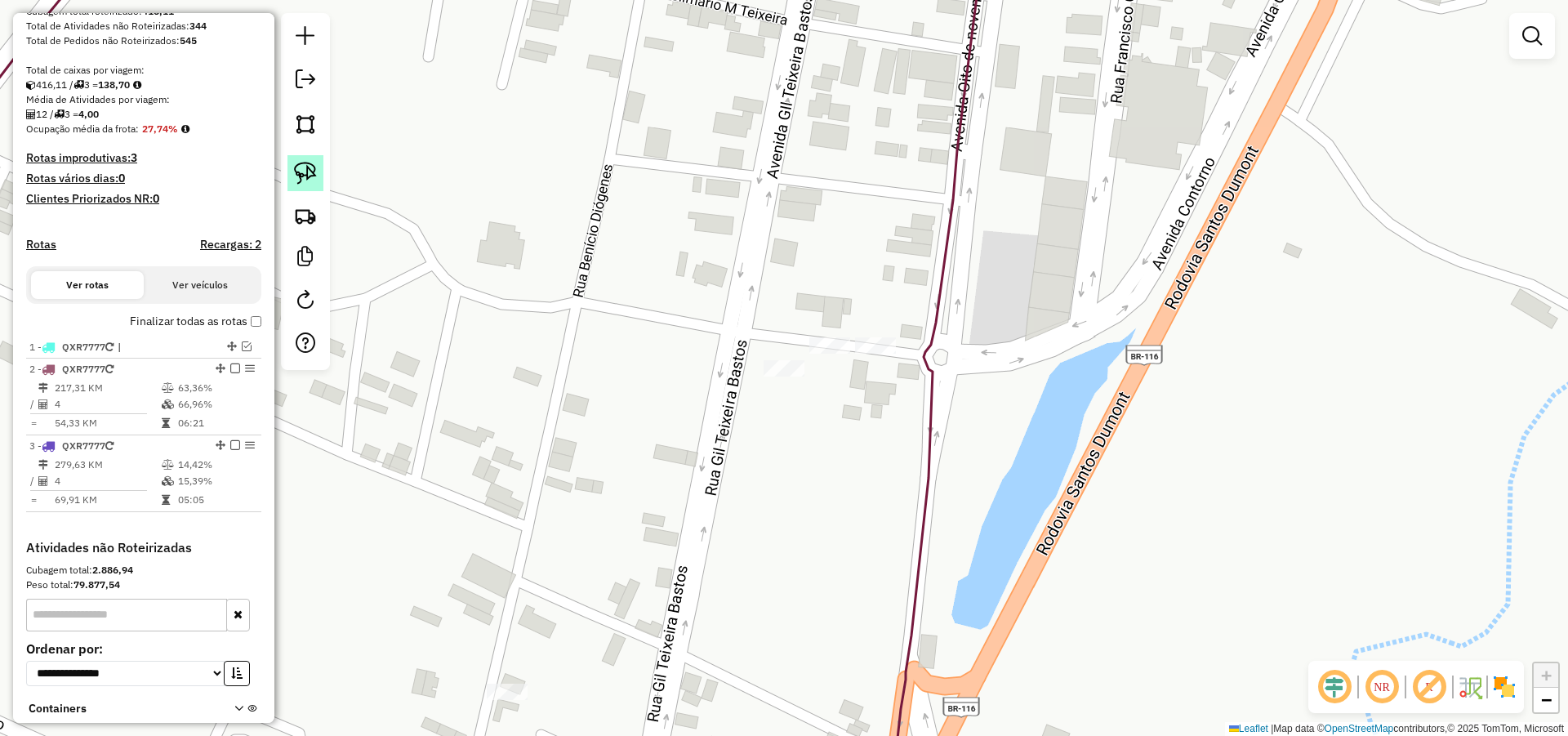
click at [294, 169] on img at bounding box center [305, 174] width 23 height 23
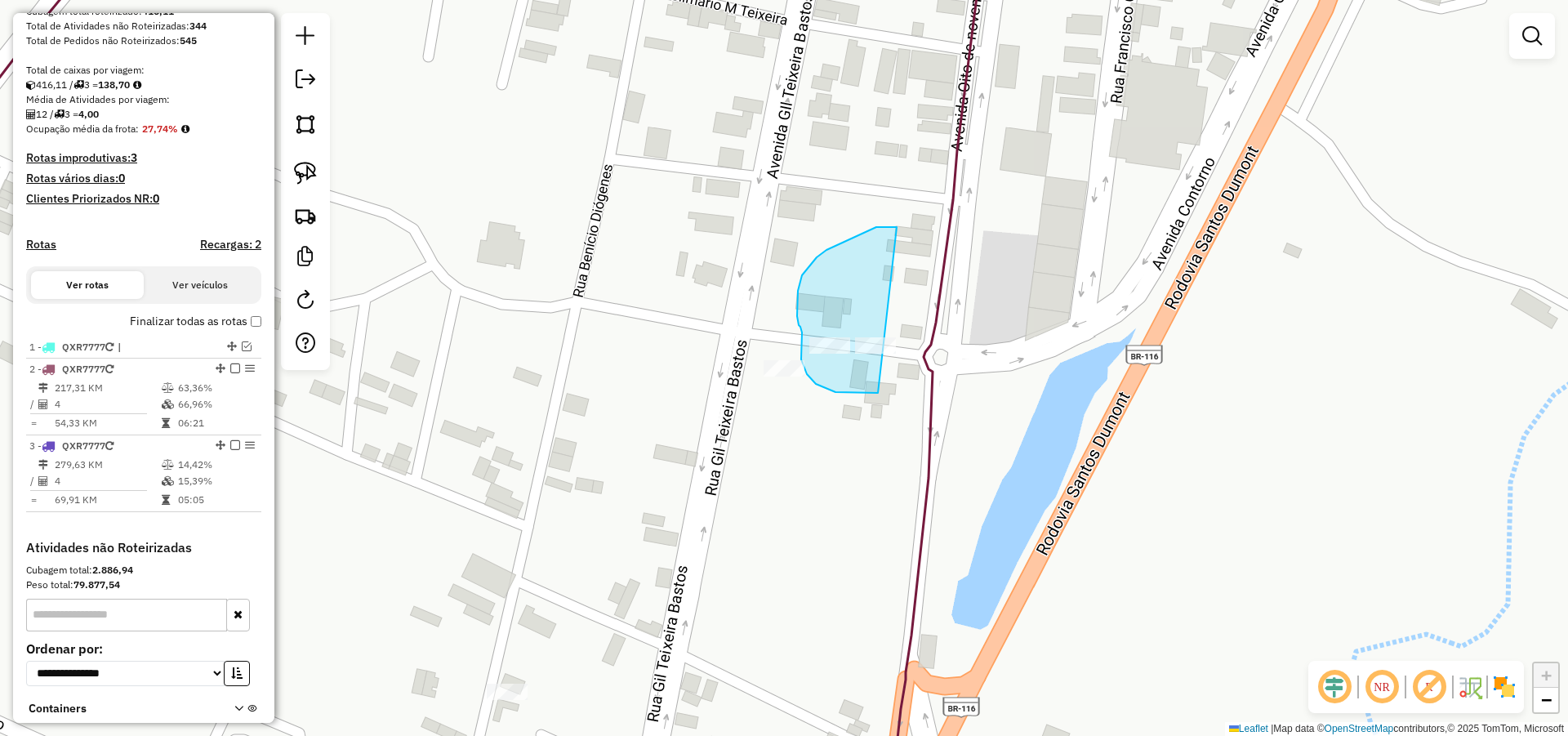
drag, startPoint x: 886, startPoint y: 227, endPoint x: 890, endPoint y: 389, distance: 162.0
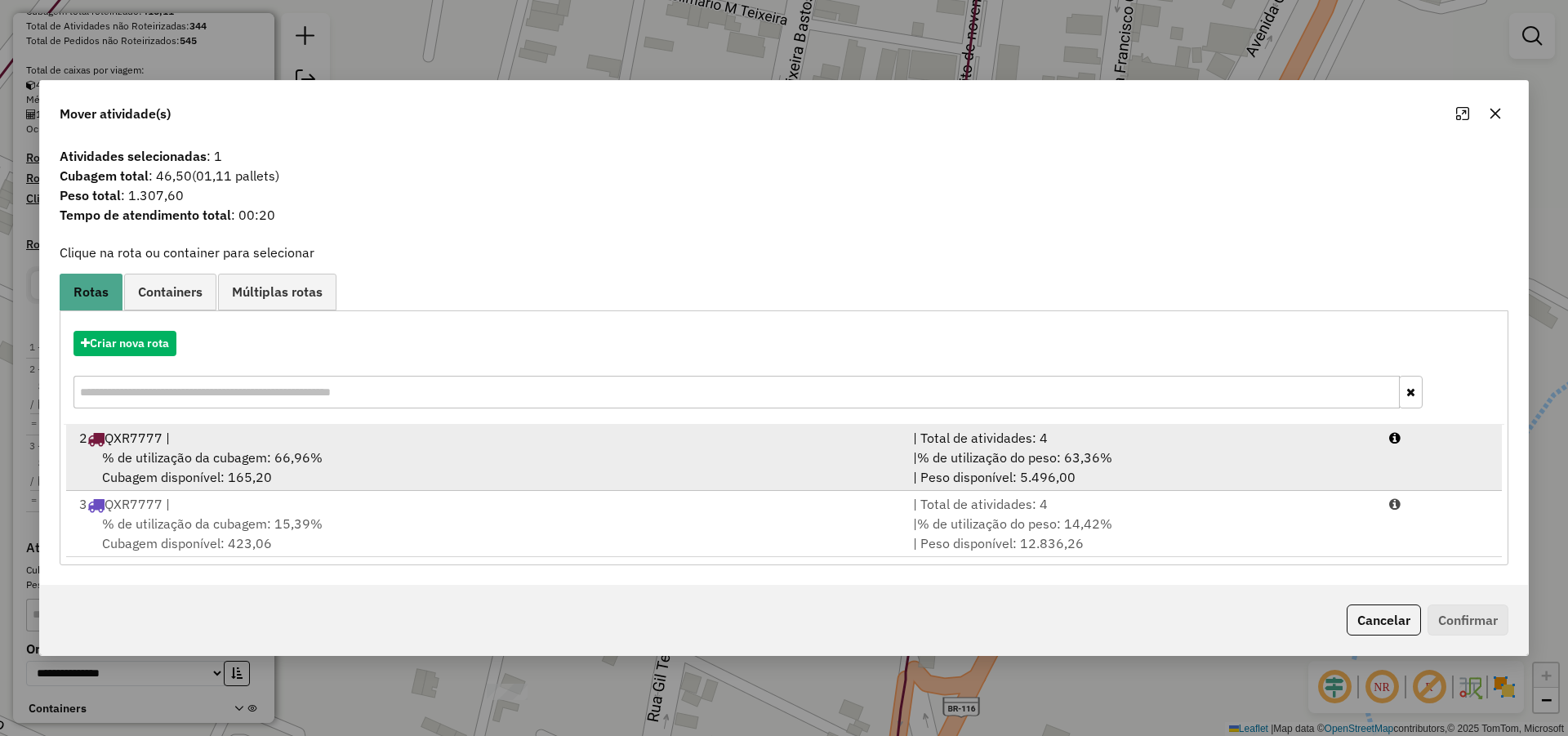
click at [1141, 452] on div "| % de utilização do peso: 63,36% | Peso disponível: 5.496,00" at bounding box center [1141, 467] width 476 height 39
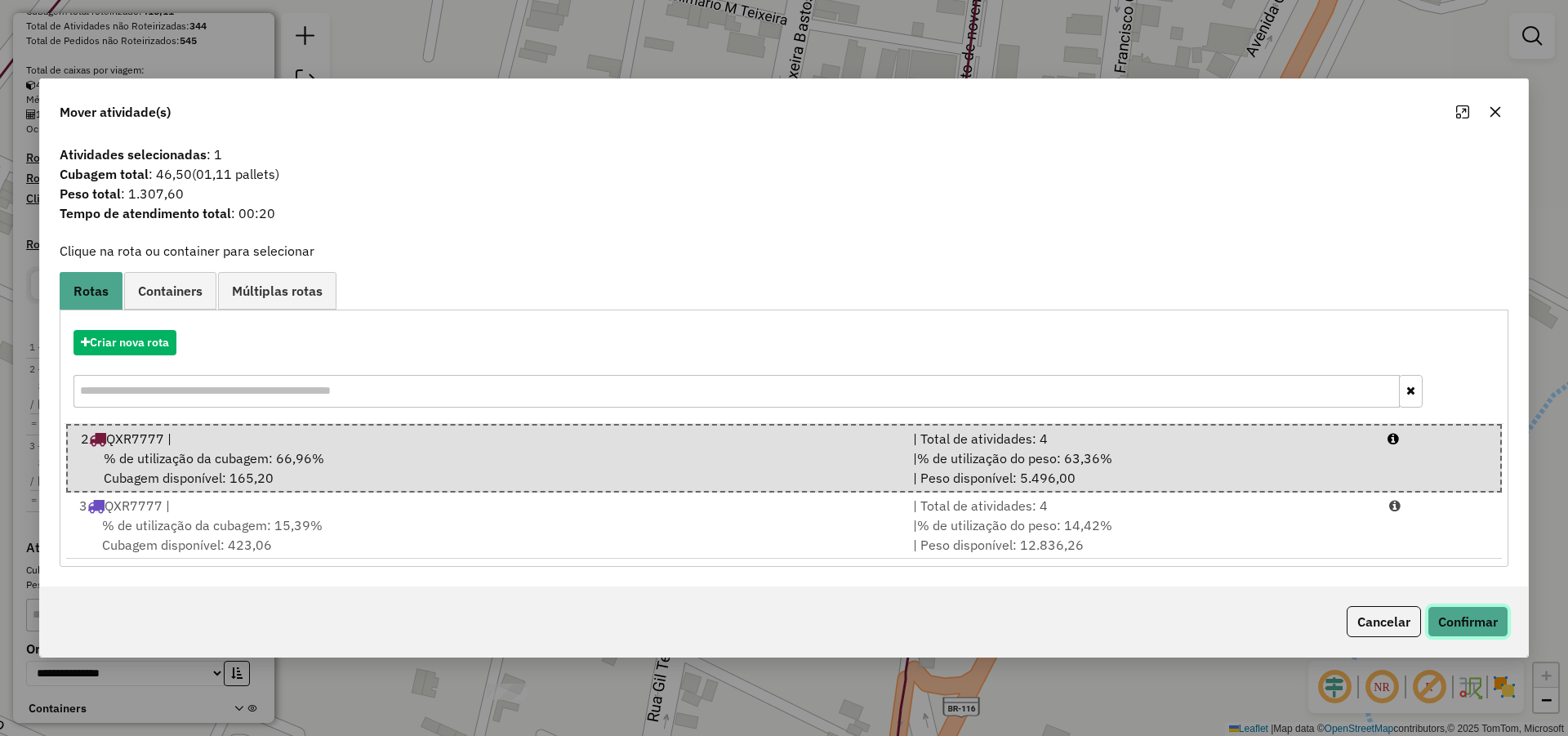
click at [1461, 615] on button "Confirmar" at bounding box center [1468, 621] width 81 height 31
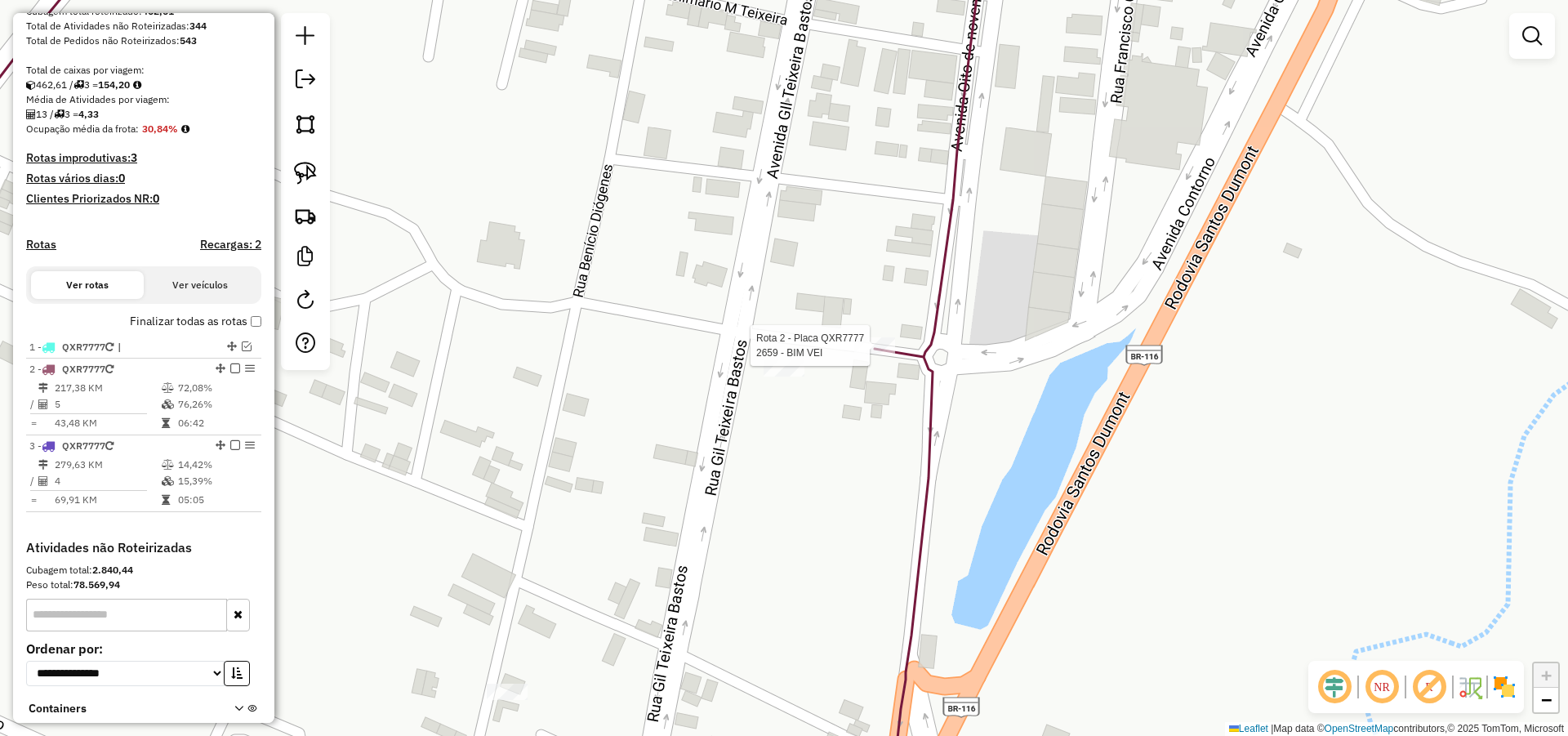
select select "**********"
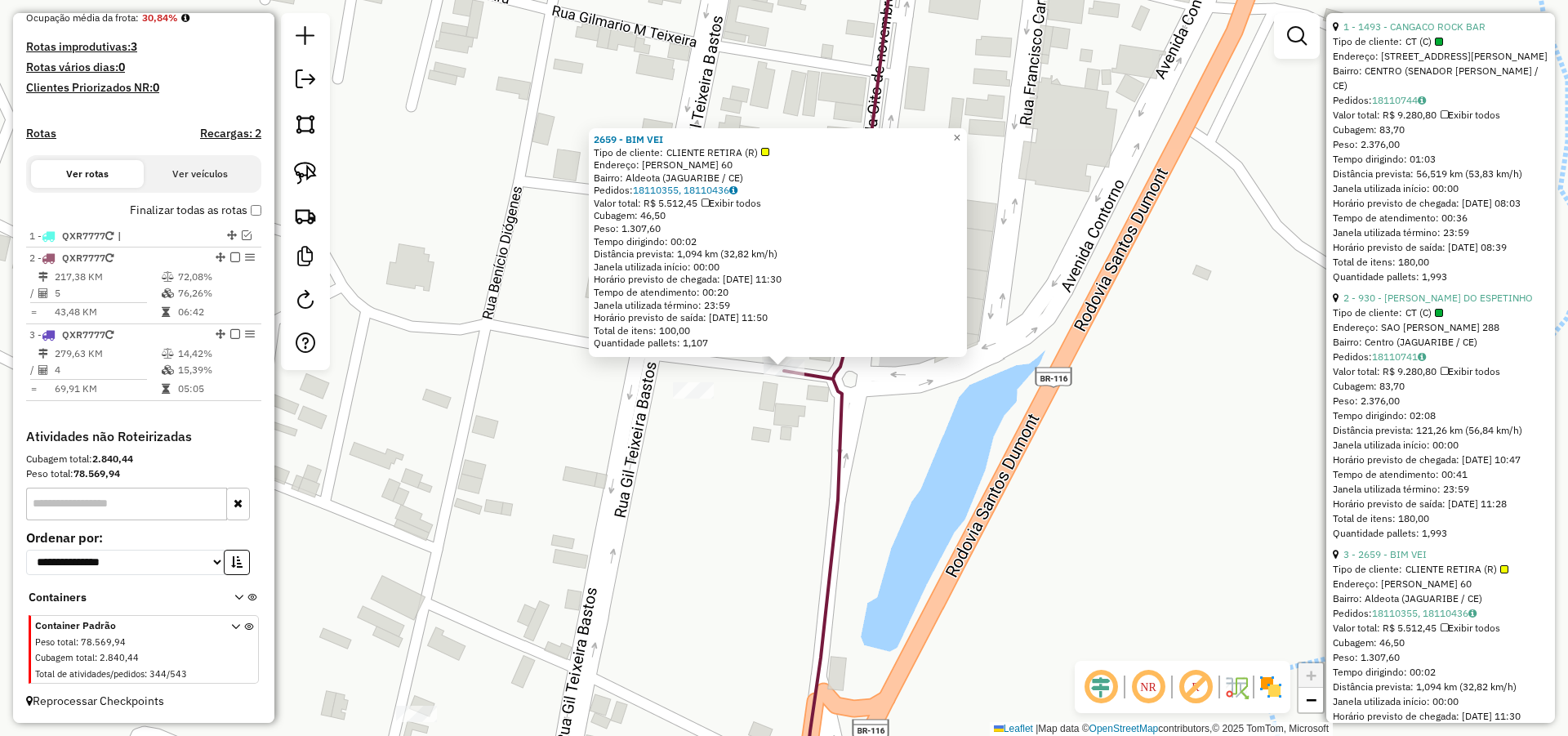
scroll to position [631, 0]
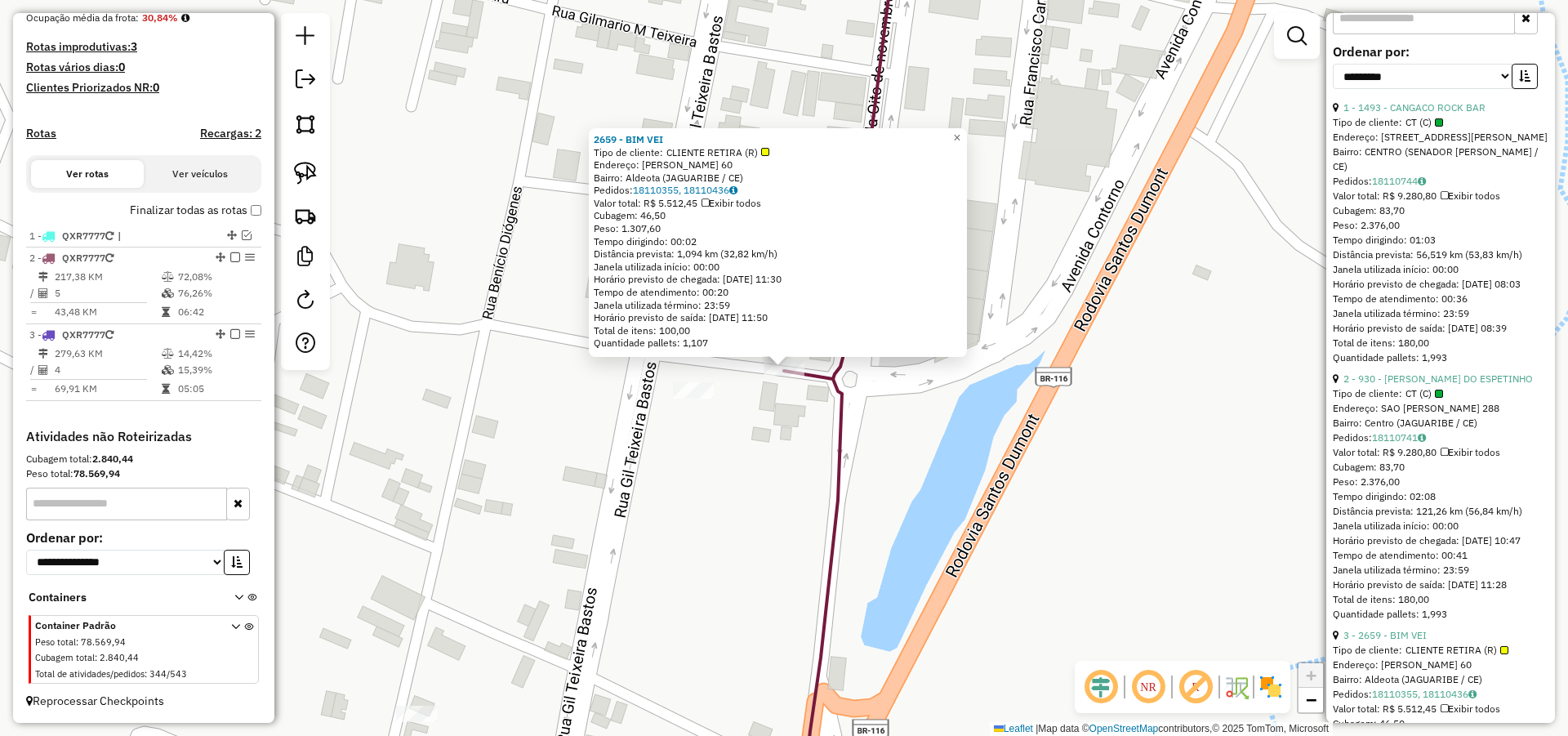
click at [1080, 239] on div "2659 - BIM VEI Tipo de cliente: CLIENTE RETIRA (R) Endereço: MARCOS CESAR PINHE…" at bounding box center [784, 368] width 1568 height 736
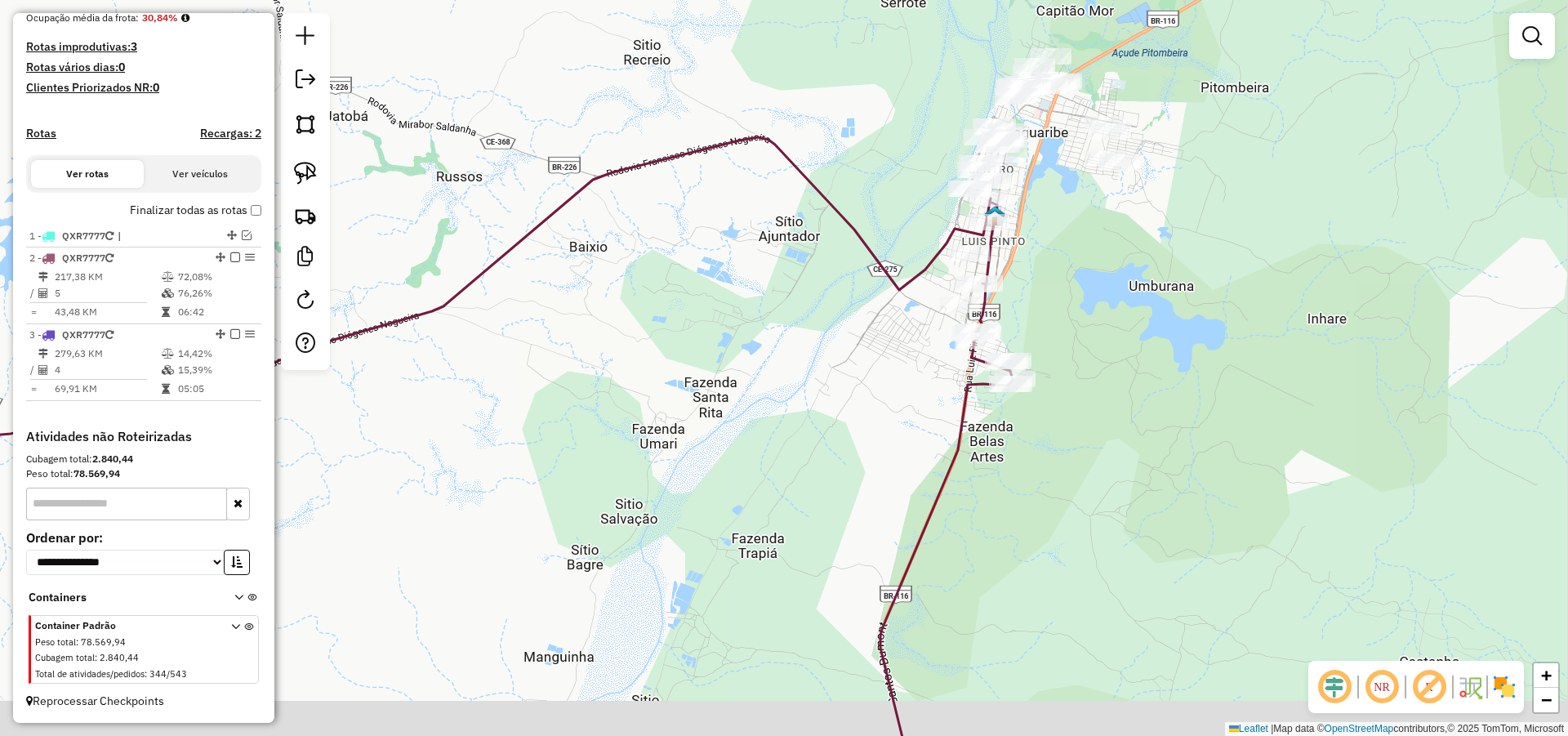
drag, startPoint x: 1110, startPoint y: 324, endPoint x: 1067, endPoint y: 304, distance: 47.4
click at [1089, 306] on div "Janela de atendimento Grade de atendimento Capacidade Transportadoras Veículos …" at bounding box center [784, 368] width 1568 height 736
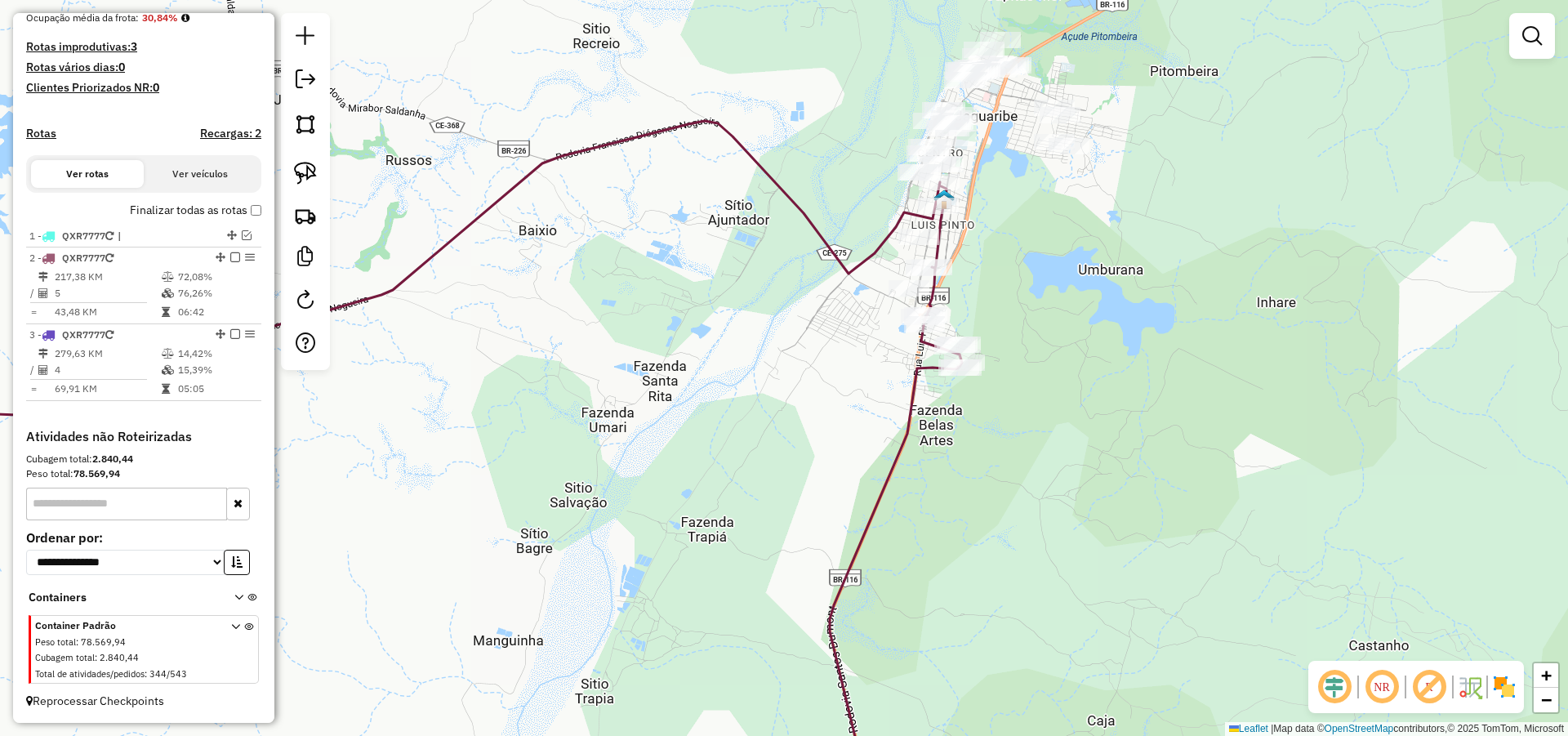
drag, startPoint x: 1026, startPoint y: 273, endPoint x: 1010, endPoint y: 282, distance: 18.4
click at [1025, 273] on div "Janela de atendimento Grade de atendimento Capacidade Transportadoras Veículos …" at bounding box center [784, 368] width 1568 height 736
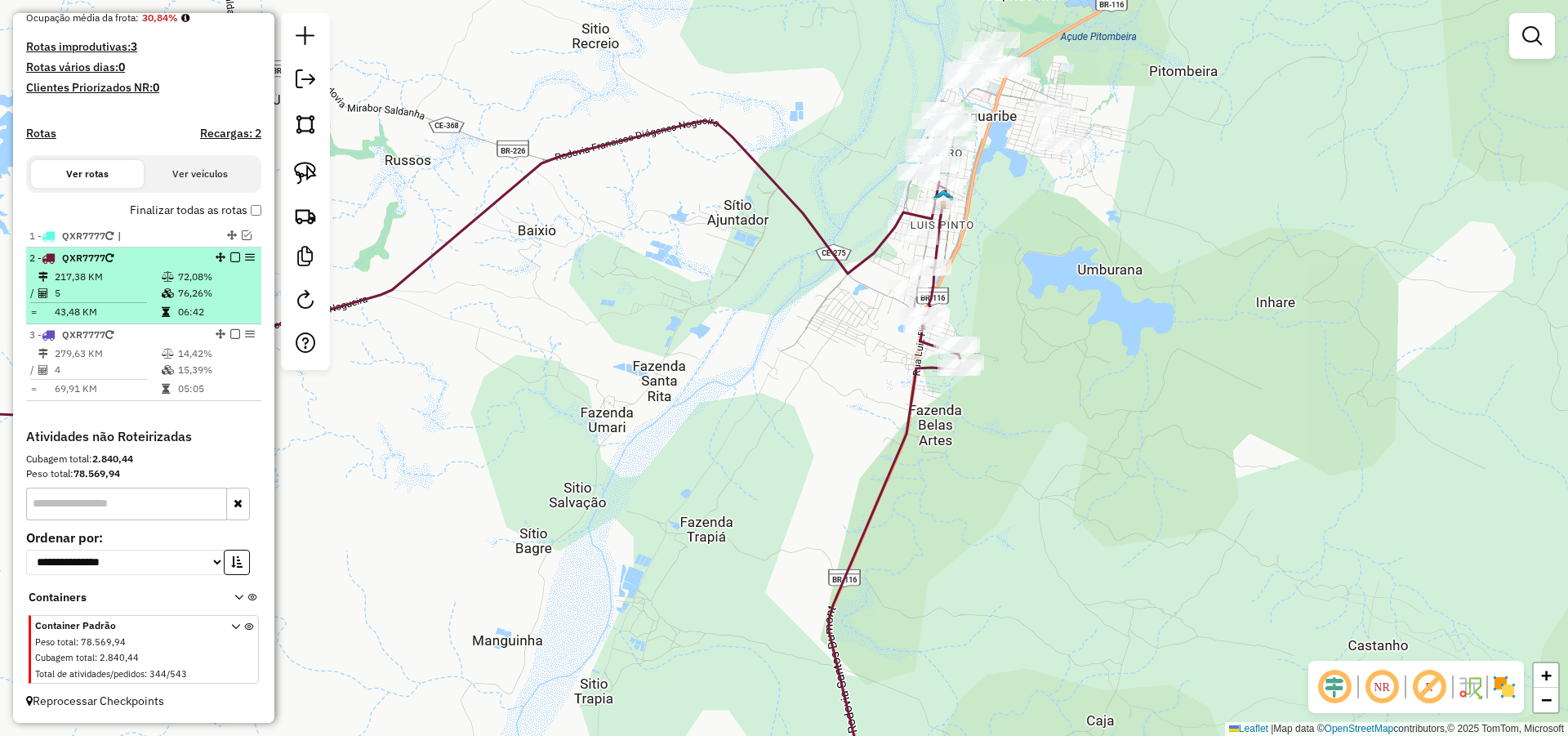
click at [232, 257] on em at bounding box center [234, 257] width 10 height 10
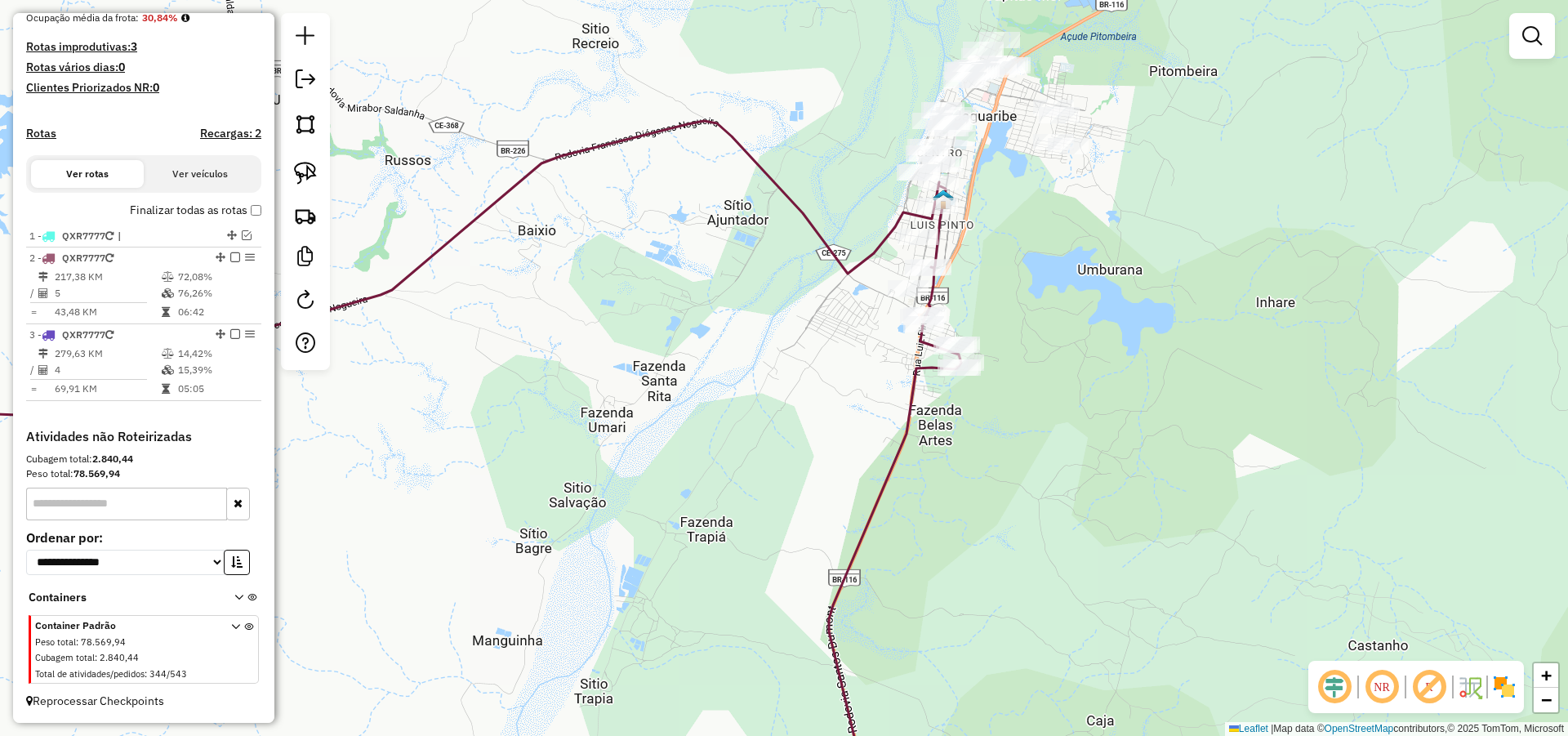
scroll to position [365, 0]
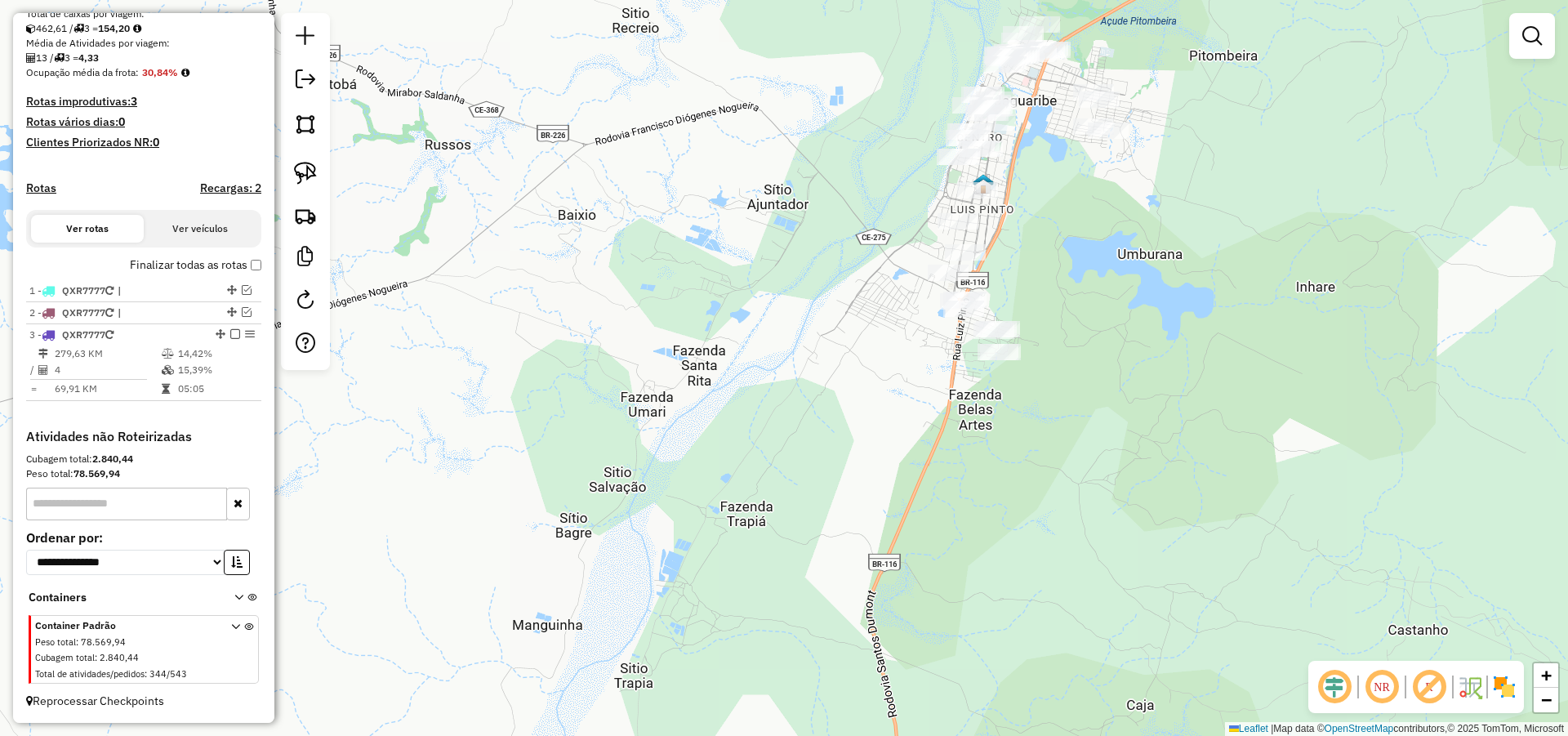
drag, startPoint x: 503, startPoint y: 379, endPoint x: 578, endPoint y: 341, distance: 84.1
click at [579, 346] on div "Janela de atendimento Grade de atendimento Capacidade Transportadoras Veículos …" at bounding box center [784, 368] width 1568 height 736
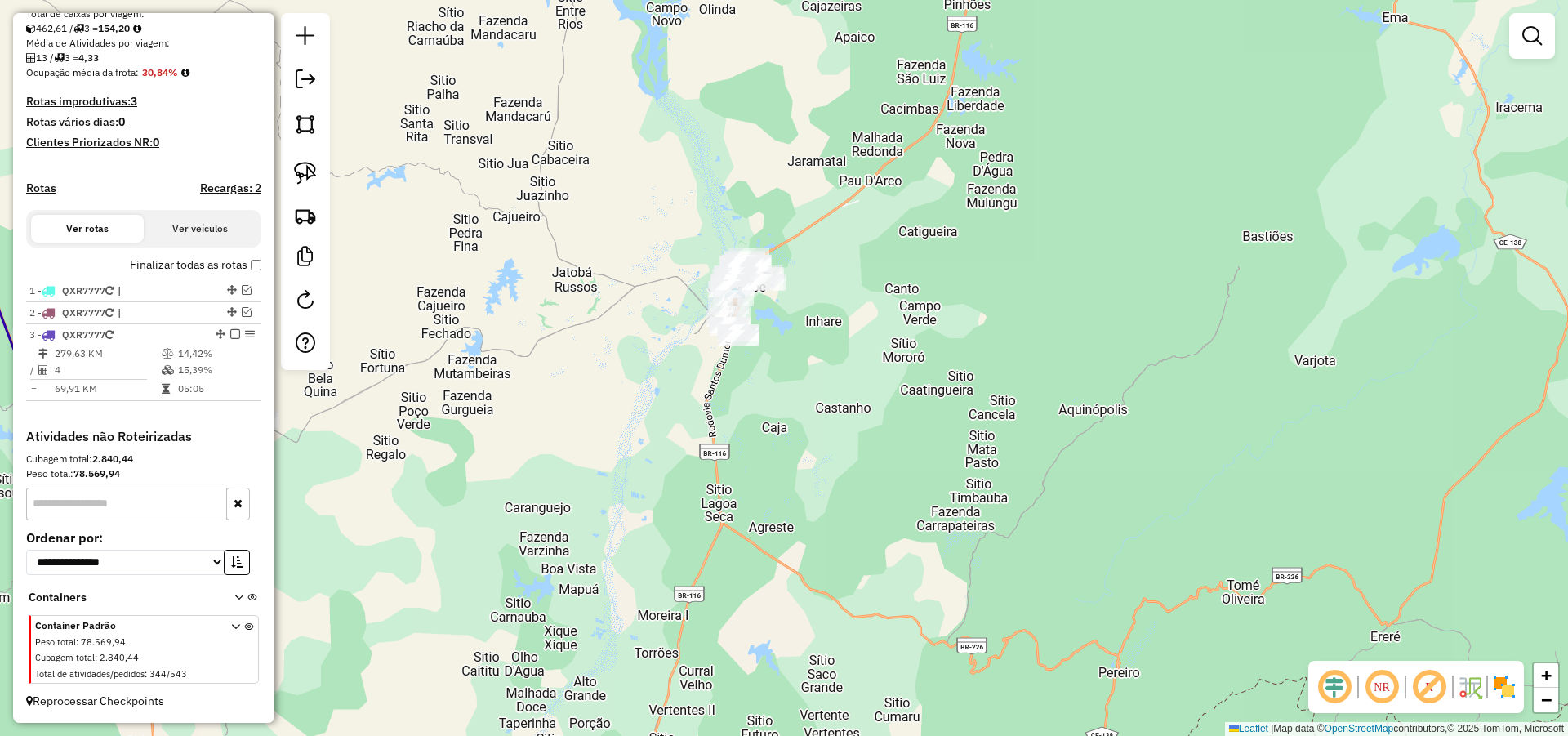
drag, startPoint x: 836, startPoint y: 346, endPoint x: 834, endPoint y: 358, distance: 12.2
click at [834, 356] on div "Janela de atendimento Grade de atendimento Capacidade Transportadoras Veículos …" at bounding box center [784, 368] width 1568 height 736
click at [312, 173] on img at bounding box center [305, 174] width 23 height 23
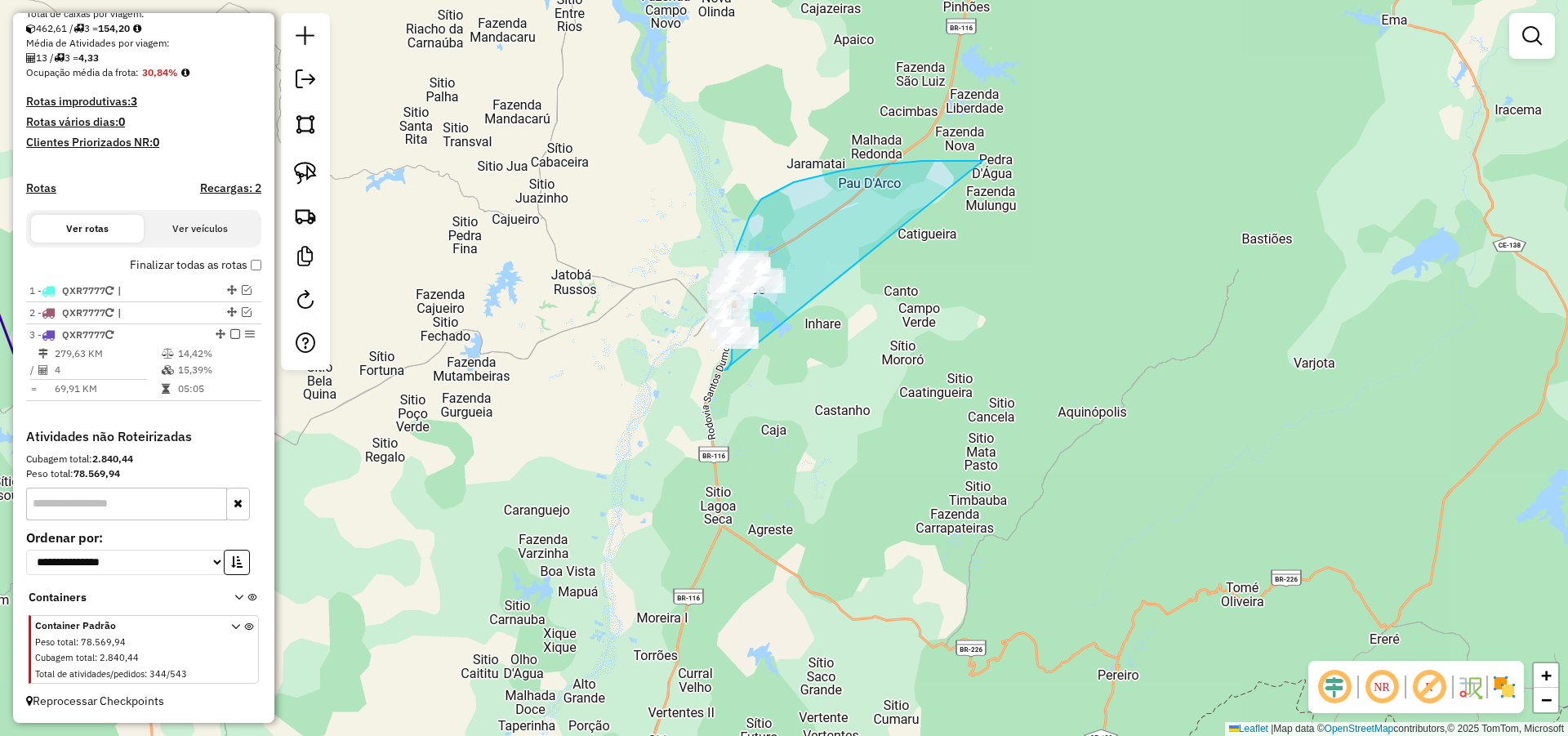
drag, startPoint x: 922, startPoint y: 161, endPoint x: 724, endPoint y: 396, distance: 307.3
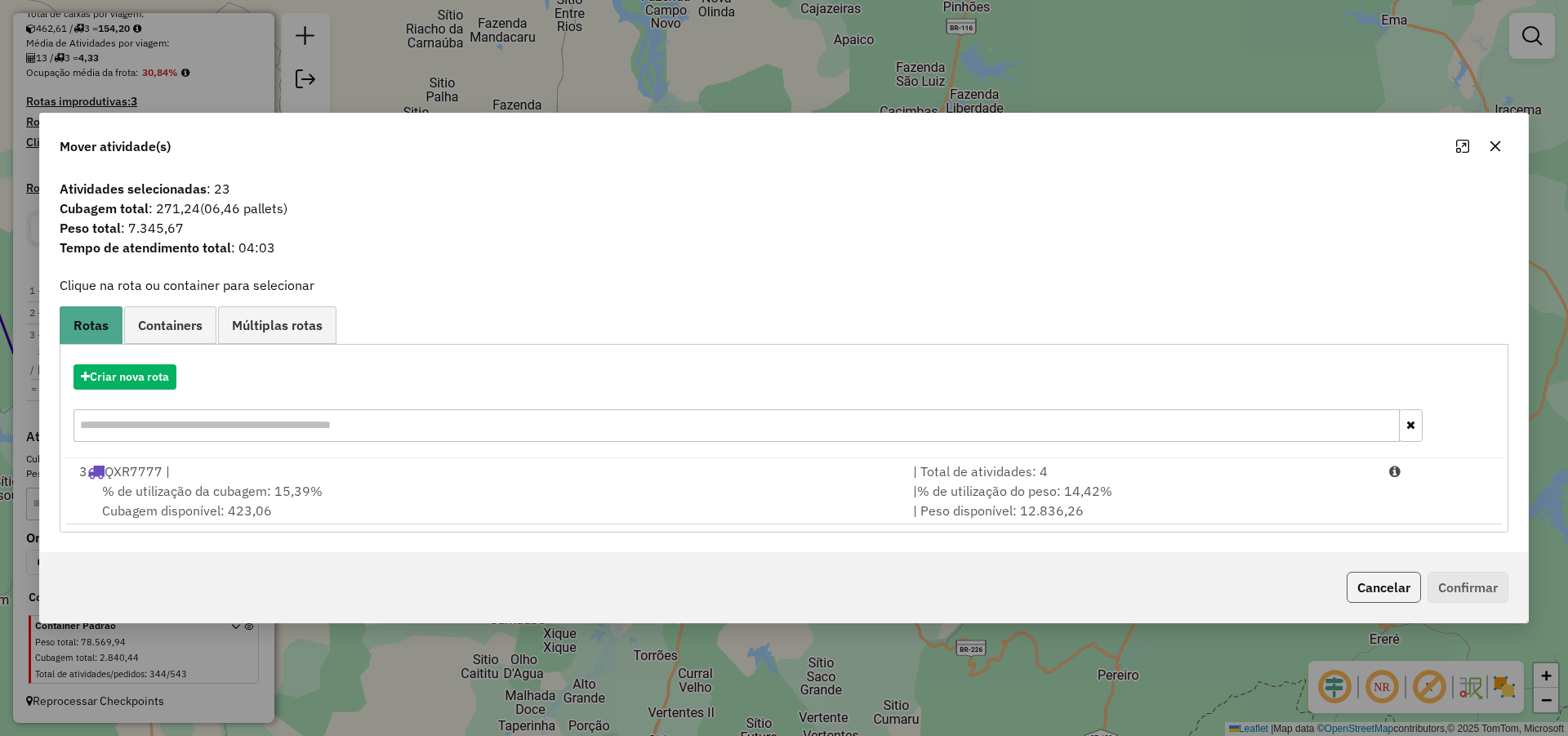
click at [1369, 583] on button "Cancelar" at bounding box center [1383, 587] width 74 height 31
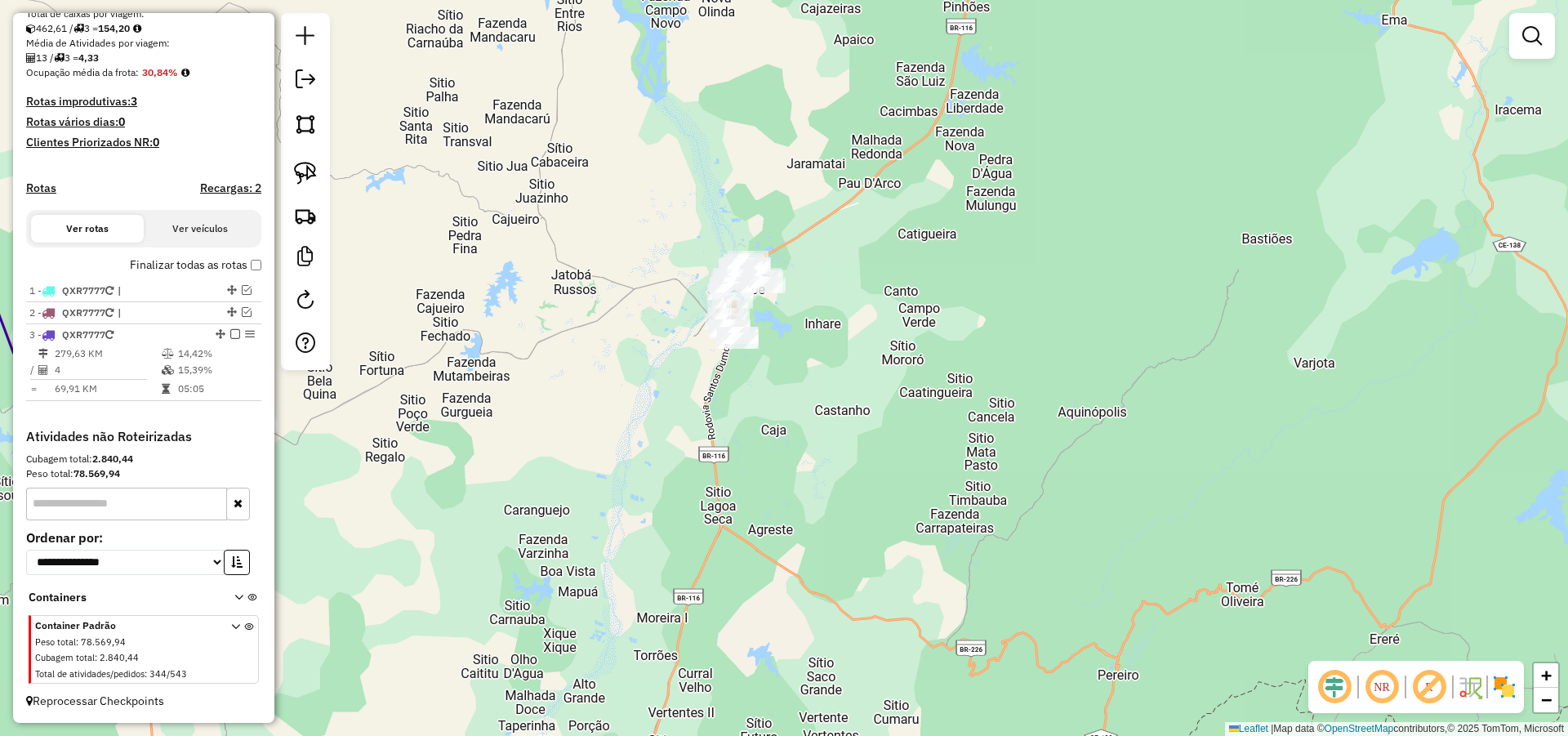
click at [1061, 448] on div "Janela de atendimento Grade de atendimento Capacidade Transportadoras Veículos …" at bounding box center [784, 368] width 1568 height 736
drag, startPoint x: 303, startPoint y: 164, endPoint x: 670, endPoint y: 216, distance: 370.7
click at [304, 164] on img at bounding box center [305, 174] width 23 height 23
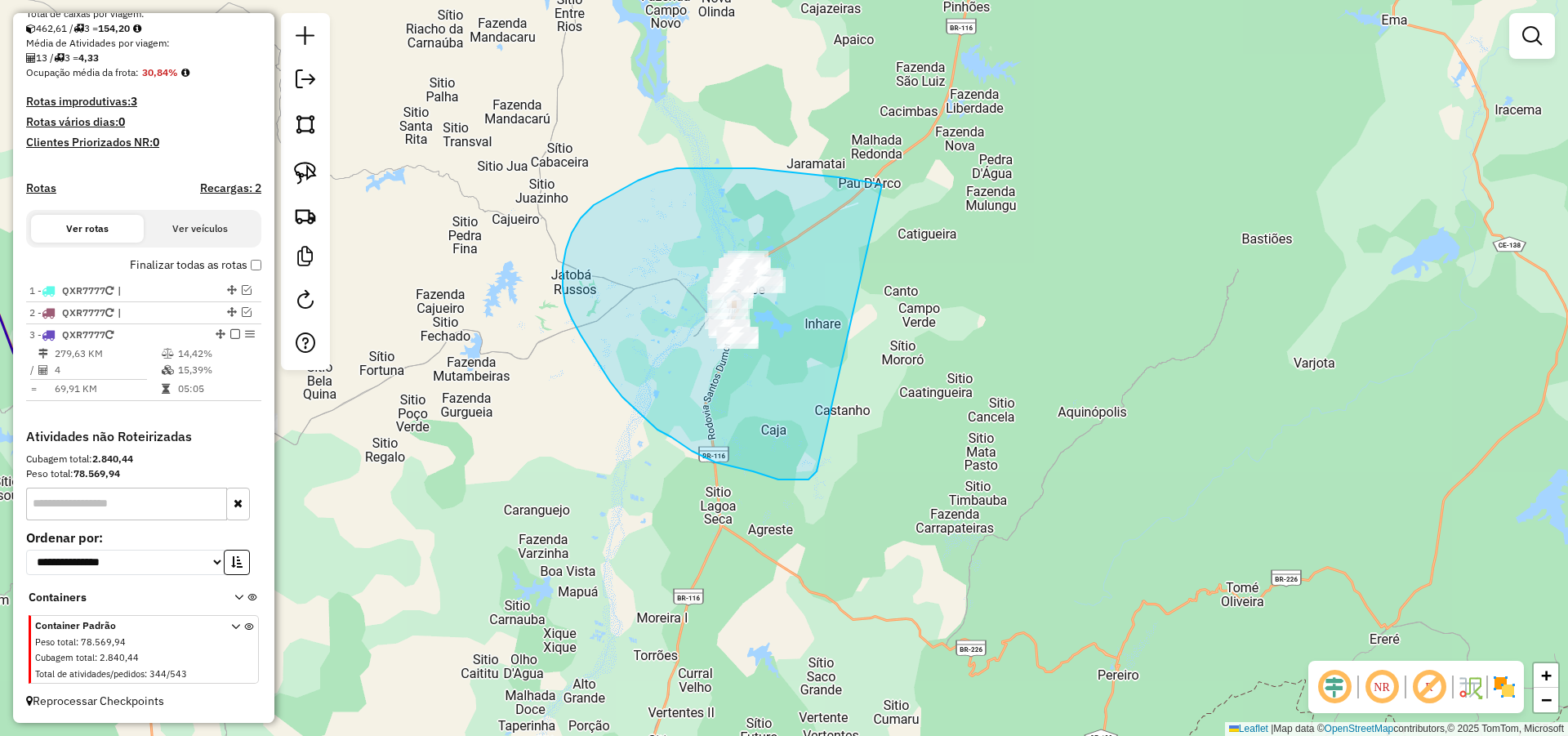
drag, startPoint x: 703, startPoint y: 168, endPoint x: 826, endPoint y: 462, distance: 318.7
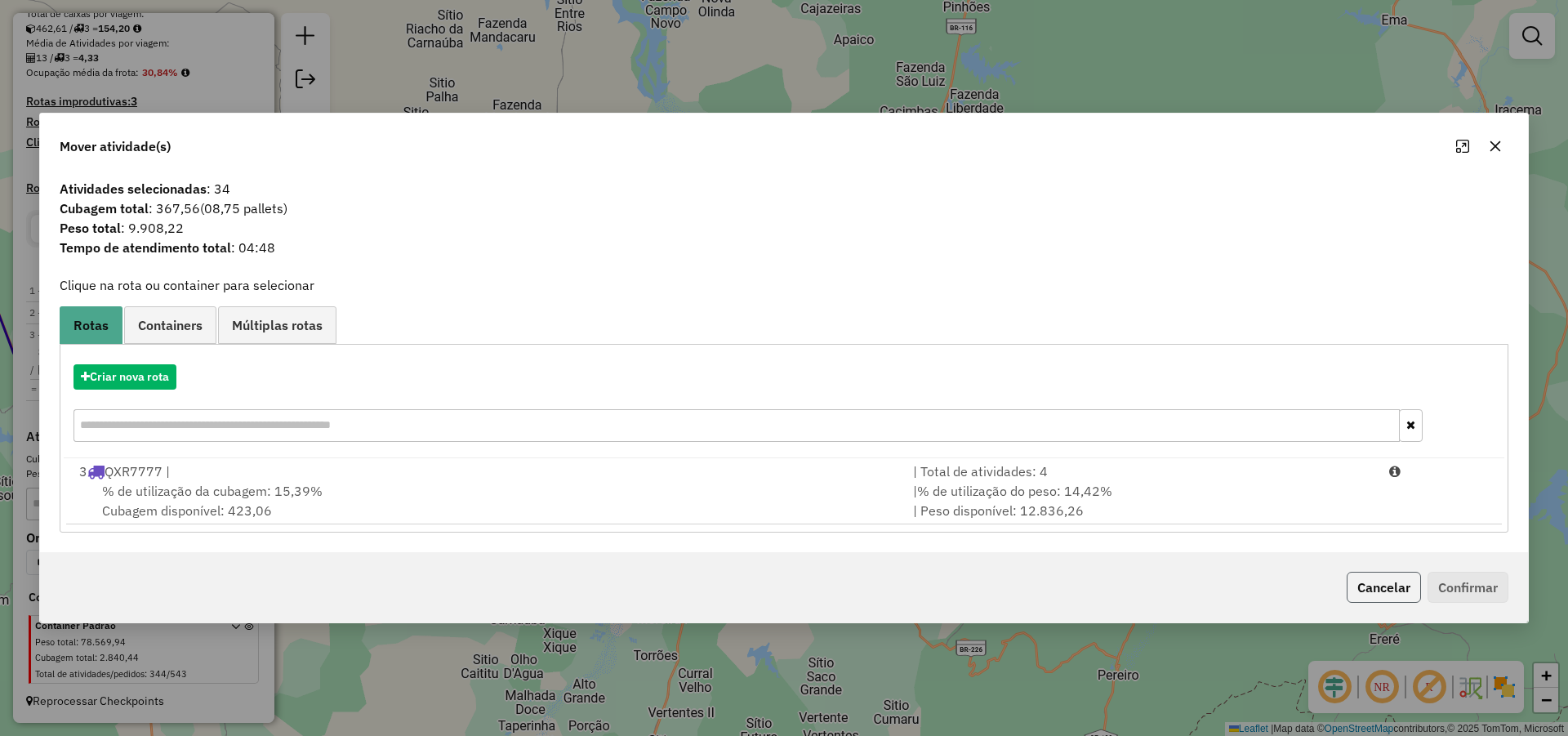
click at [1383, 588] on button "Cancelar" at bounding box center [1383, 587] width 74 height 31
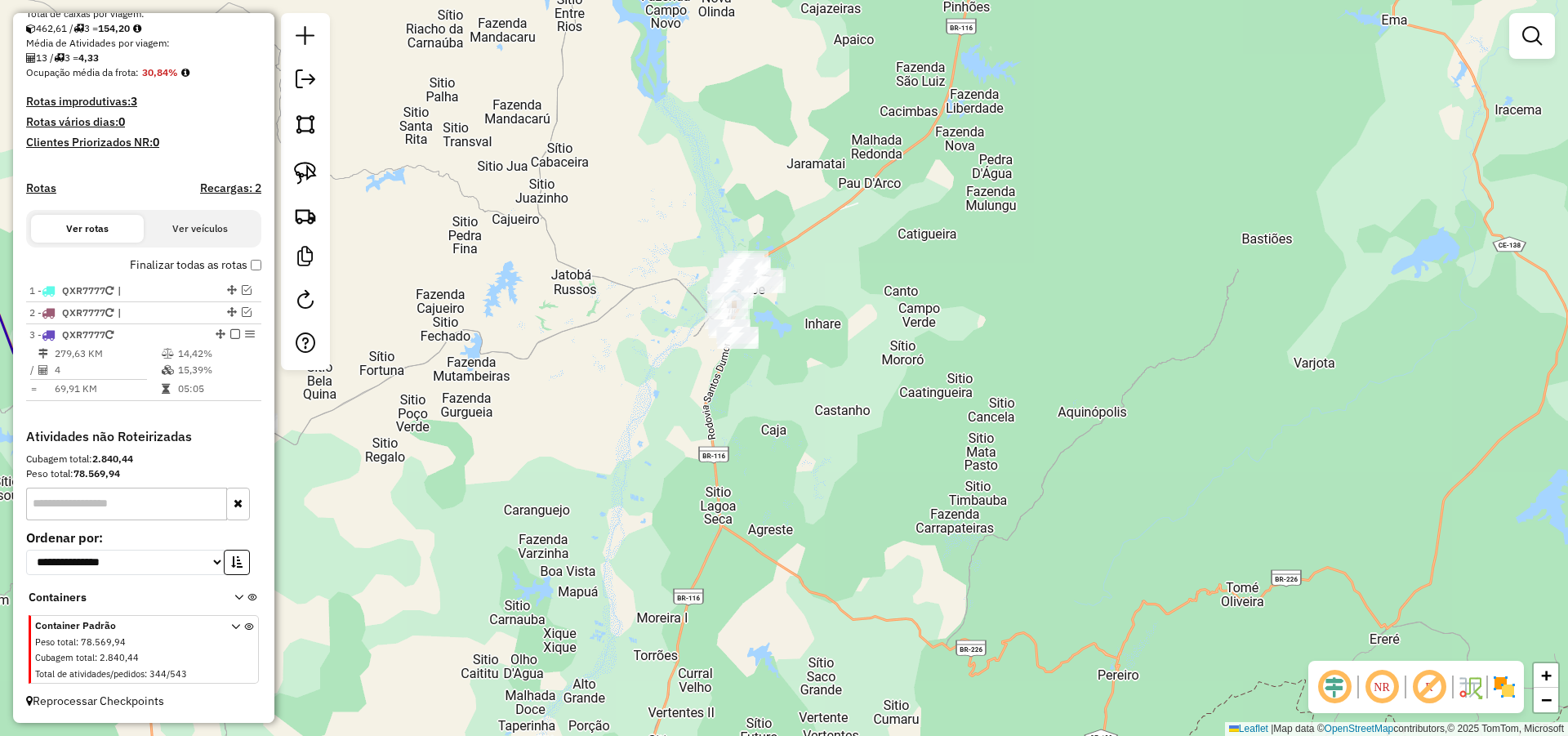
drag, startPoint x: 949, startPoint y: 397, endPoint x: 1059, endPoint y: 263, distance: 173.4
click at [1044, 275] on div "Janela de atendimento Grade de atendimento Capacidade Transportadoras Veículos …" at bounding box center [784, 368] width 1568 height 736
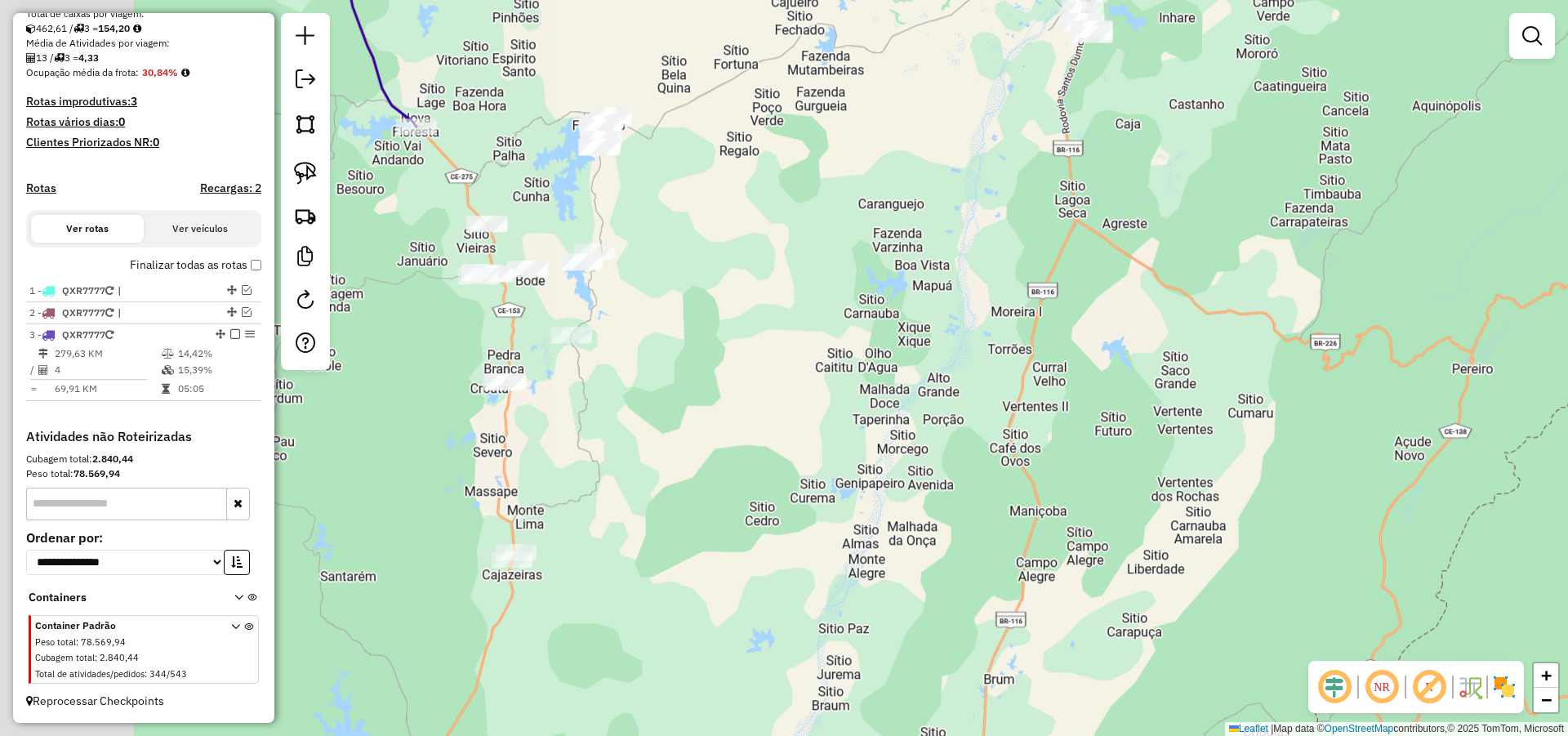
drag, startPoint x: 712, startPoint y: 322, endPoint x: 908, endPoint y: 329, distance: 196.1
click at [915, 327] on div "Janela de atendimento Grade de atendimento Capacidade Transportadoras Veículos …" at bounding box center [784, 368] width 1568 height 736
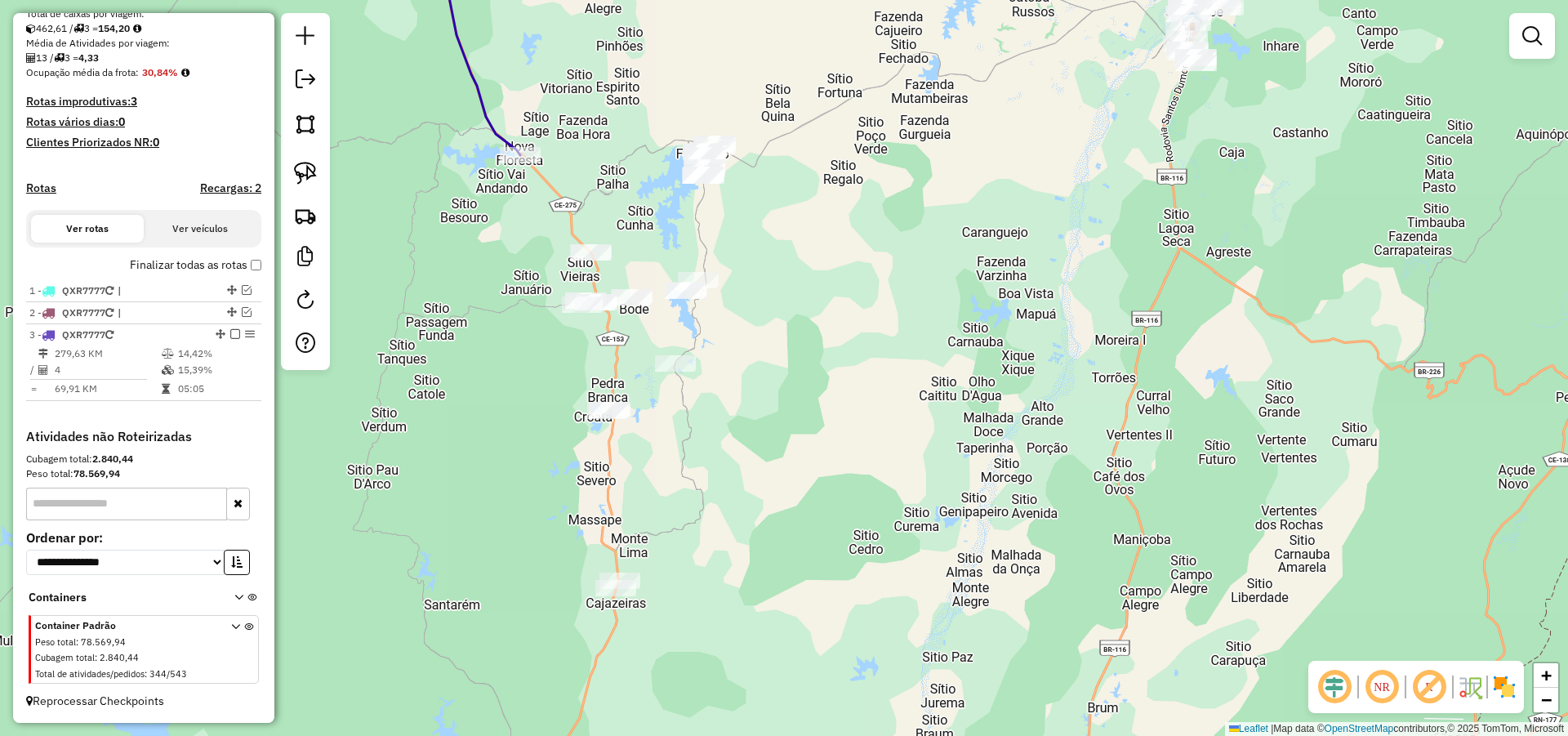
drag, startPoint x: 905, startPoint y: 336, endPoint x: 815, endPoint y: 324, distance: 90.8
click at [917, 347] on div "Janela de atendimento Grade de atendimento Capacidade Transportadoras Veículos …" at bounding box center [784, 368] width 1568 height 736
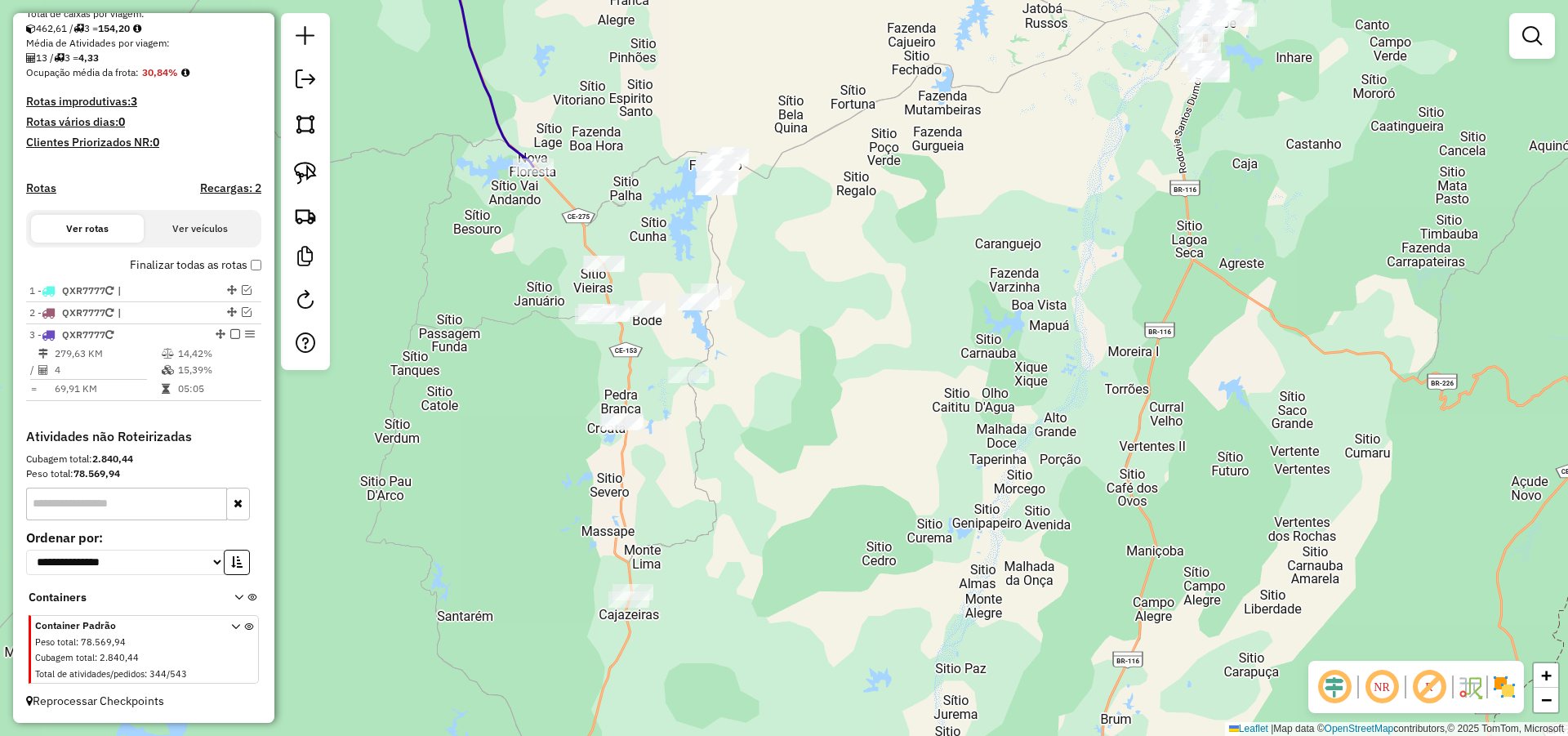
click at [306, 154] on div at bounding box center [305, 192] width 49 height 357
click at [319, 164] on link at bounding box center [305, 173] width 36 height 36
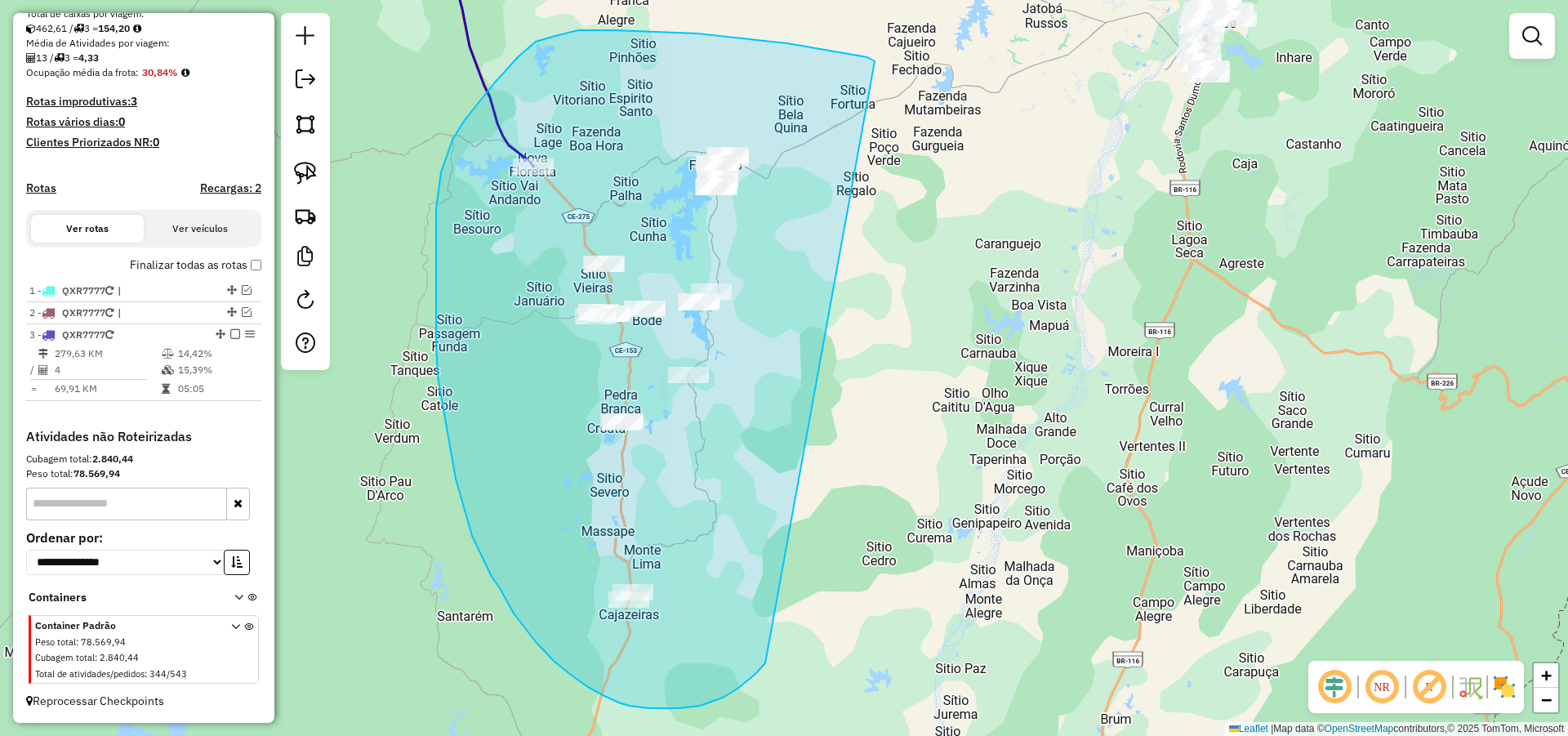
drag, startPoint x: 825, startPoint y: 50, endPoint x: 788, endPoint y: 630, distance: 581.2
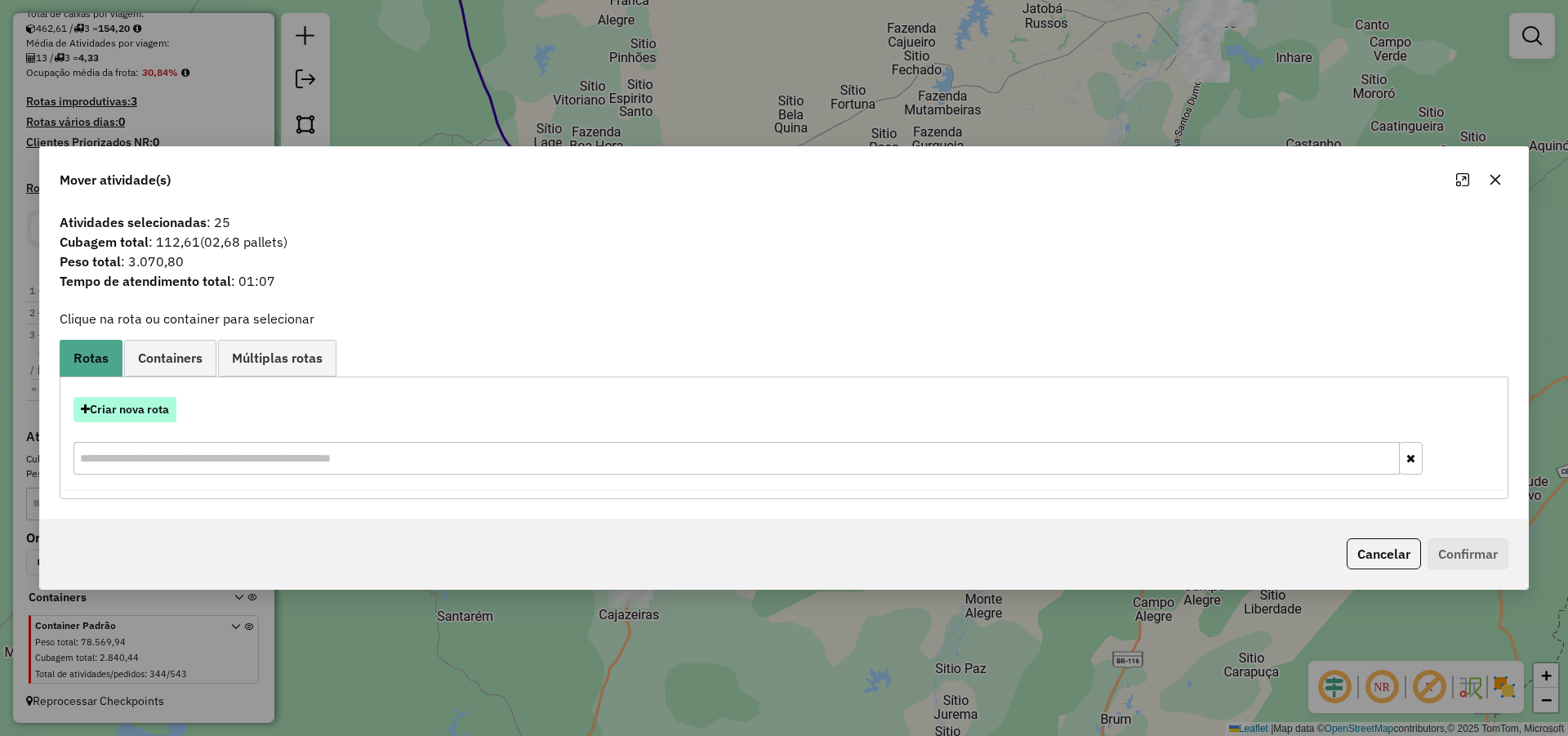
click at [154, 407] on button "Criar nova rota" at bounding box center [124, 409] width 103 height 25
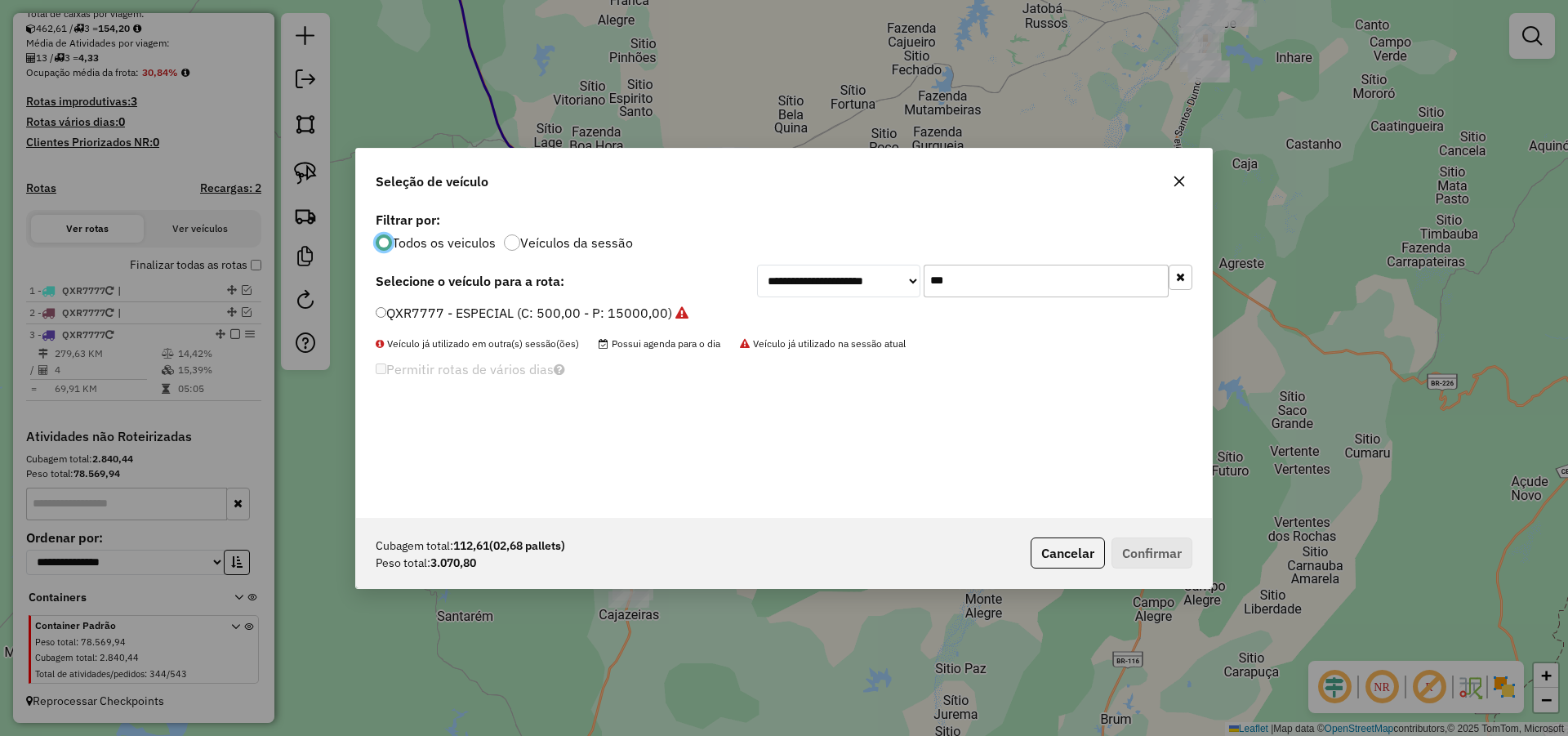
scroll to position [9, 4]
click at [977, 279] on input "***" at bounding box center [1046, 281] width 245 height 32
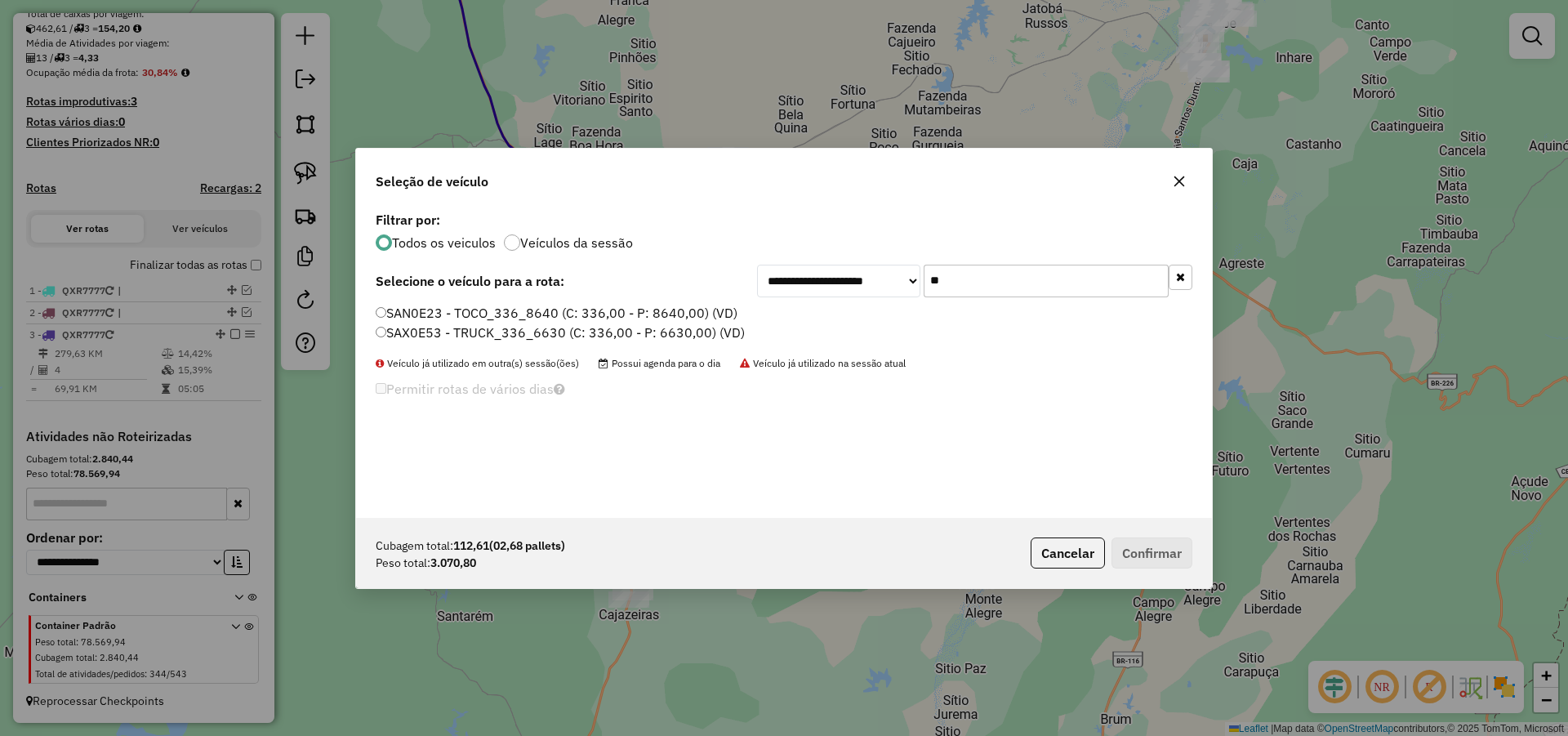
type input "**"
click at [556, 308] on label "SAN0E23 - TOCO_336_8640 (C: 336,00 - P: 8640,00) (VD)" at bounding box center [557, 312] width 362 height 20
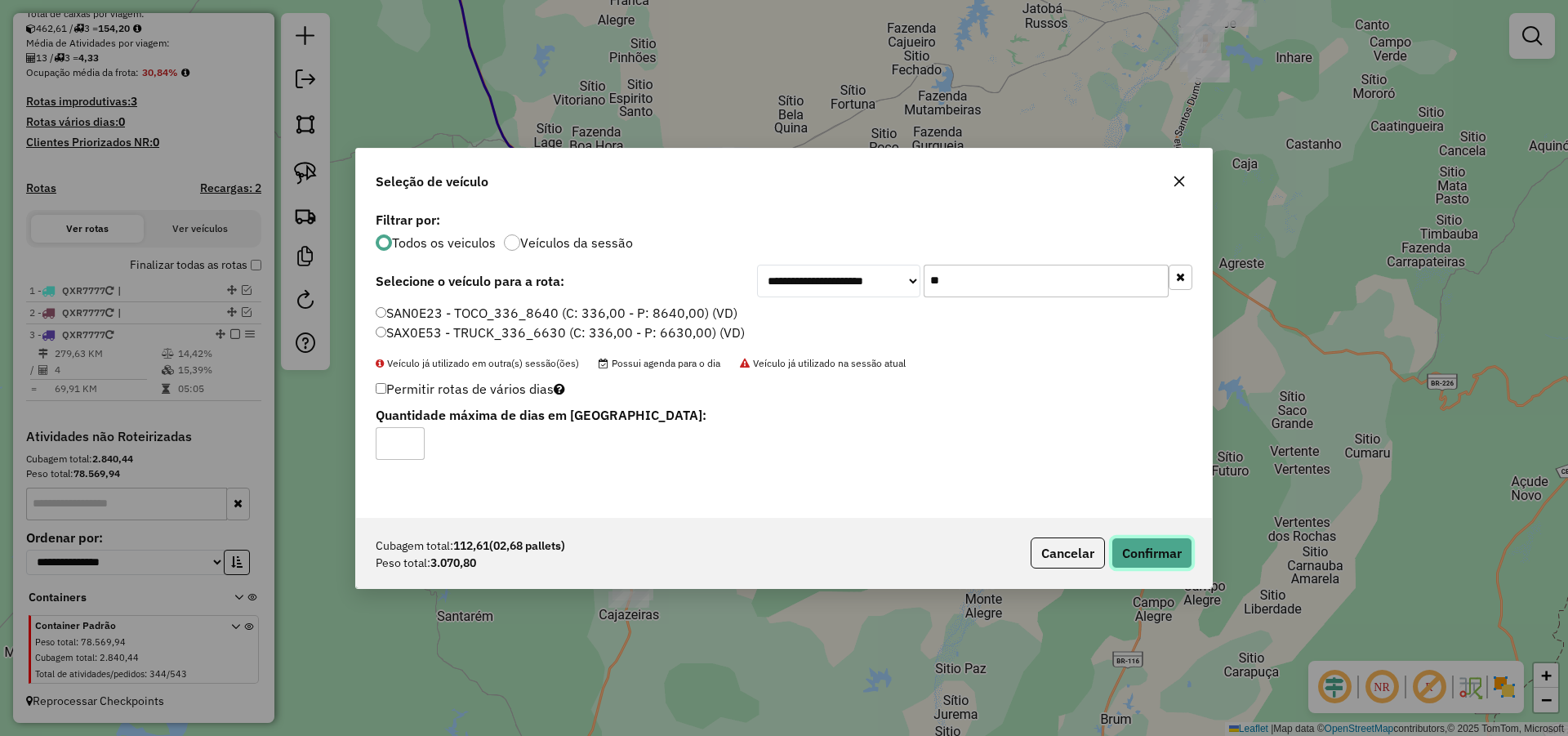
click at [1159, 554] on button "Confirmar" at bounding box center [1152, 552] width 81 height 31
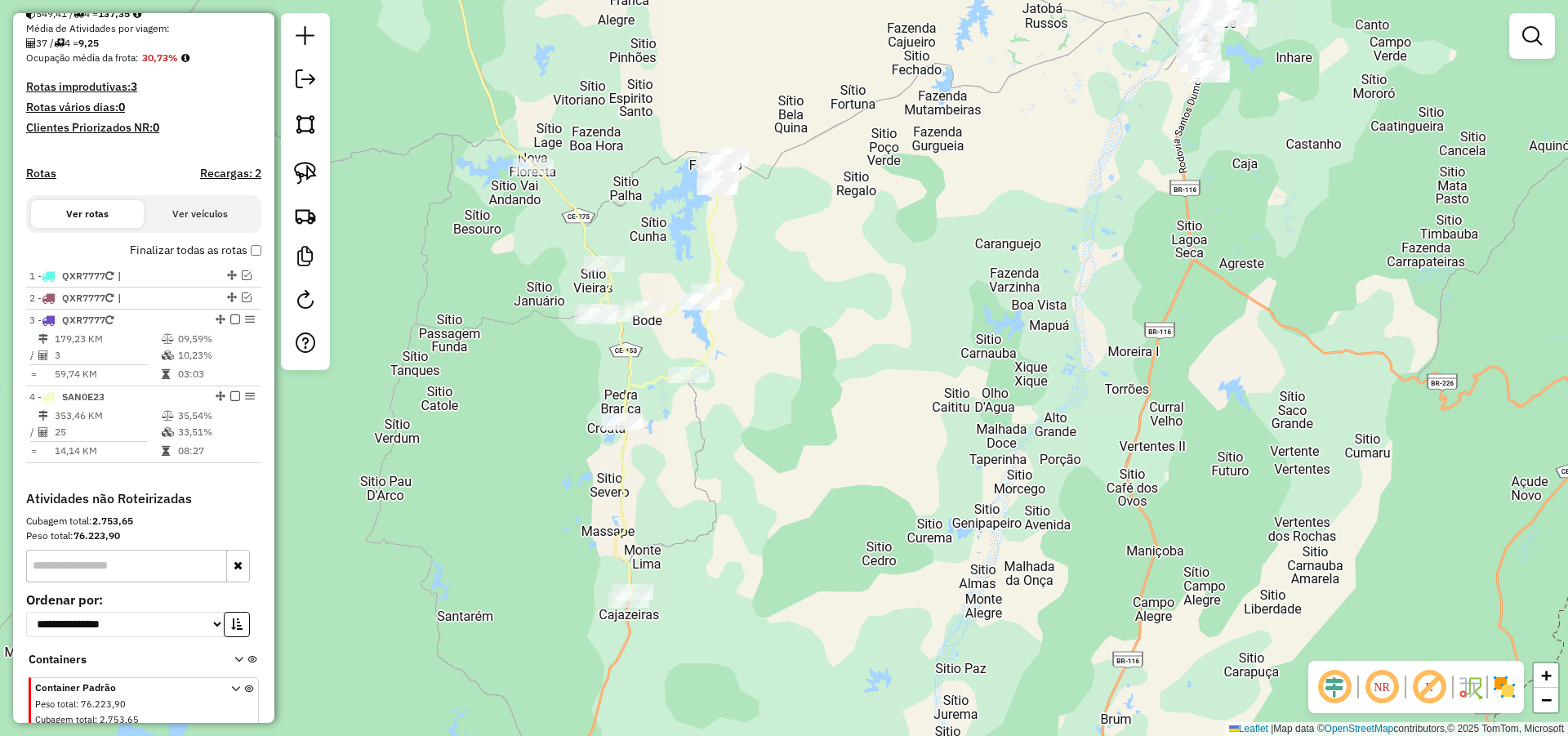
scroll to position [420, 0]
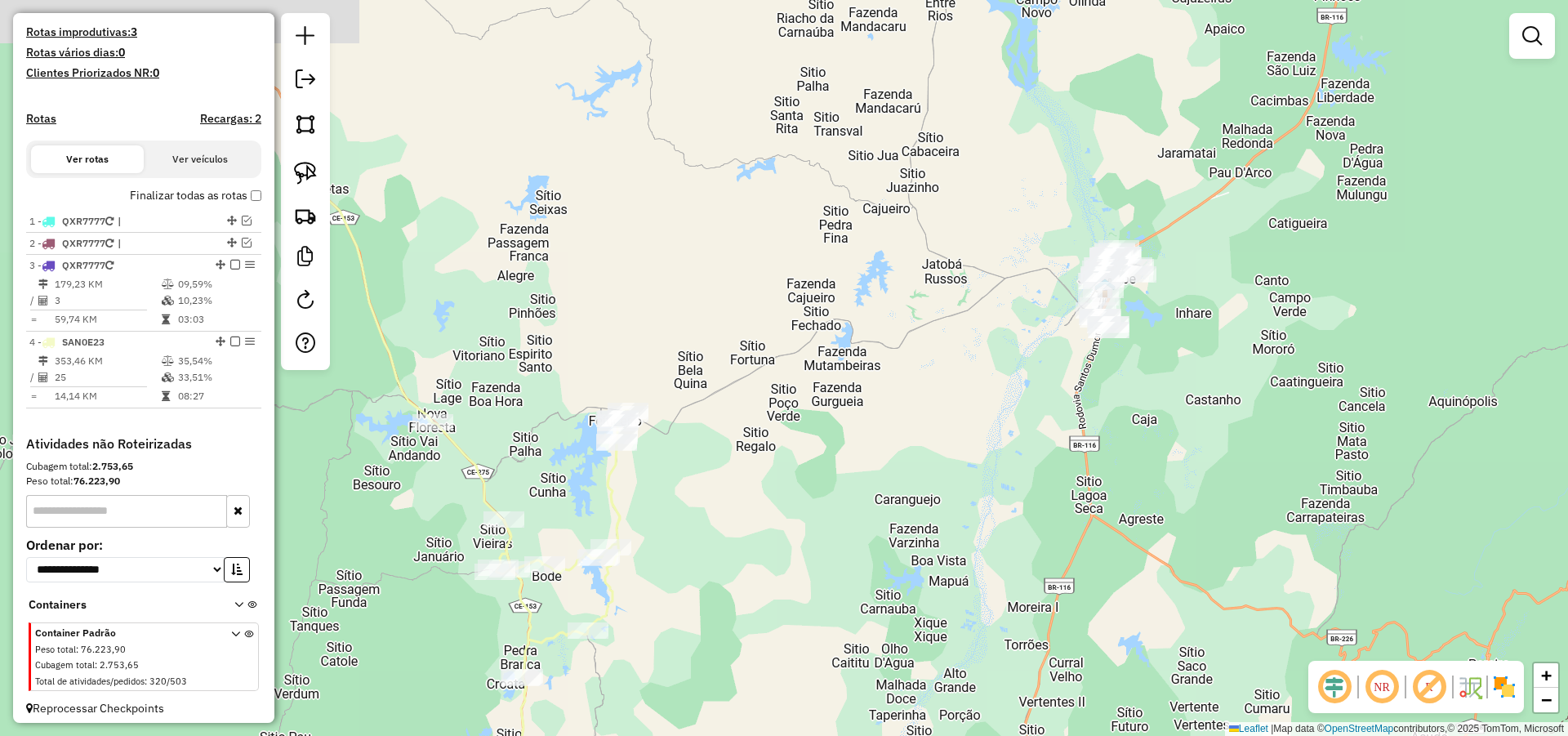
drag, startPoint x: 1231, startPoint y: 280, endPoint x: 1146, endPoint y: 466, distance: 204.5
click at [1152, 466] on div "Janela de atendimento Grade de atendimento Capacidade Transportadoras Veículos …" at bounding box center [784, 368] width 1568 height 736
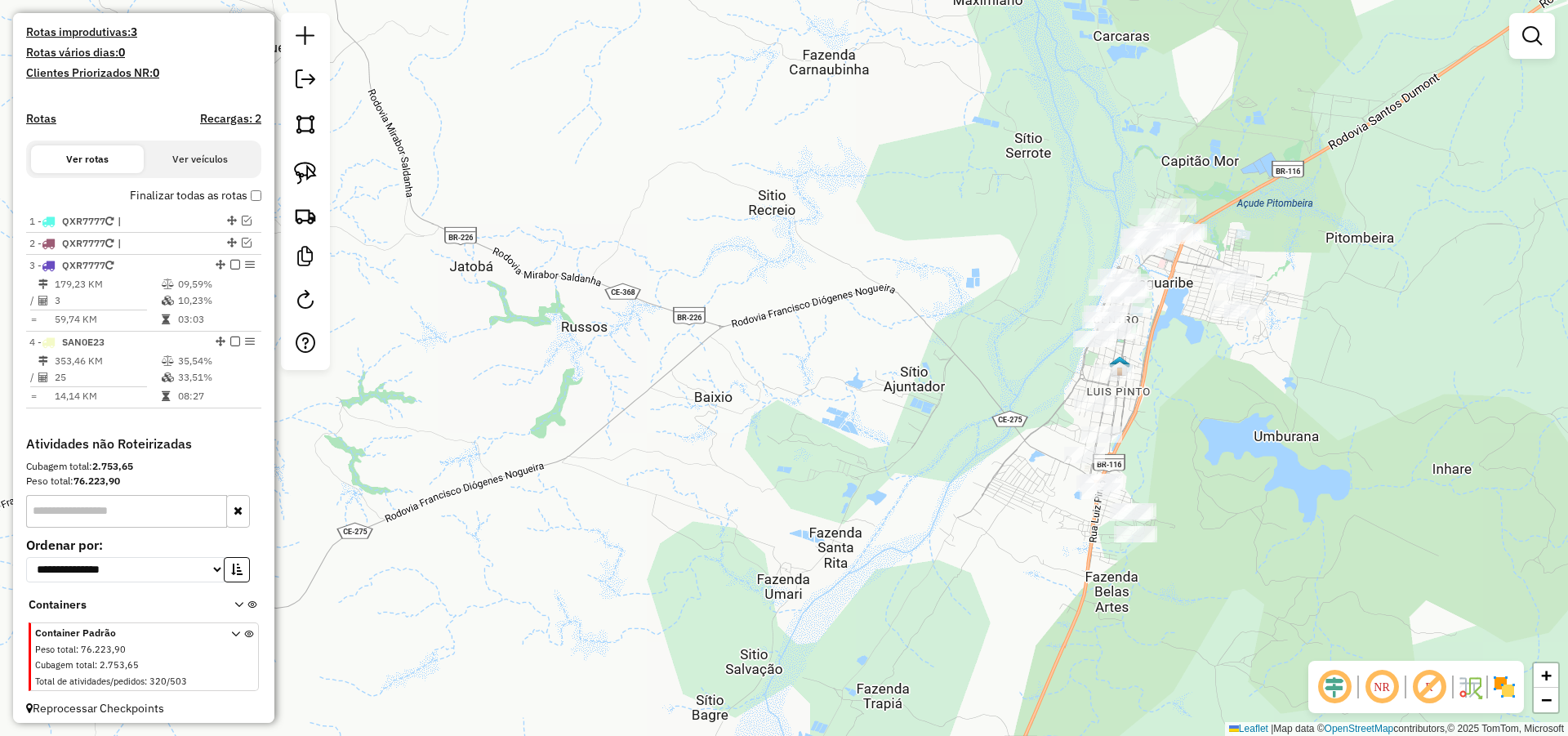
drag, startPoint x: 1253, startPoint y: 376, endPoint x: 1250, endPoint y: 365, distance: 11.4
click at [1250, 365] on div "Janela de atendimento Grade de atendimento Capacidade Transportadoras Veículos …" at bounding box center [784, 368] width 1568 height 736
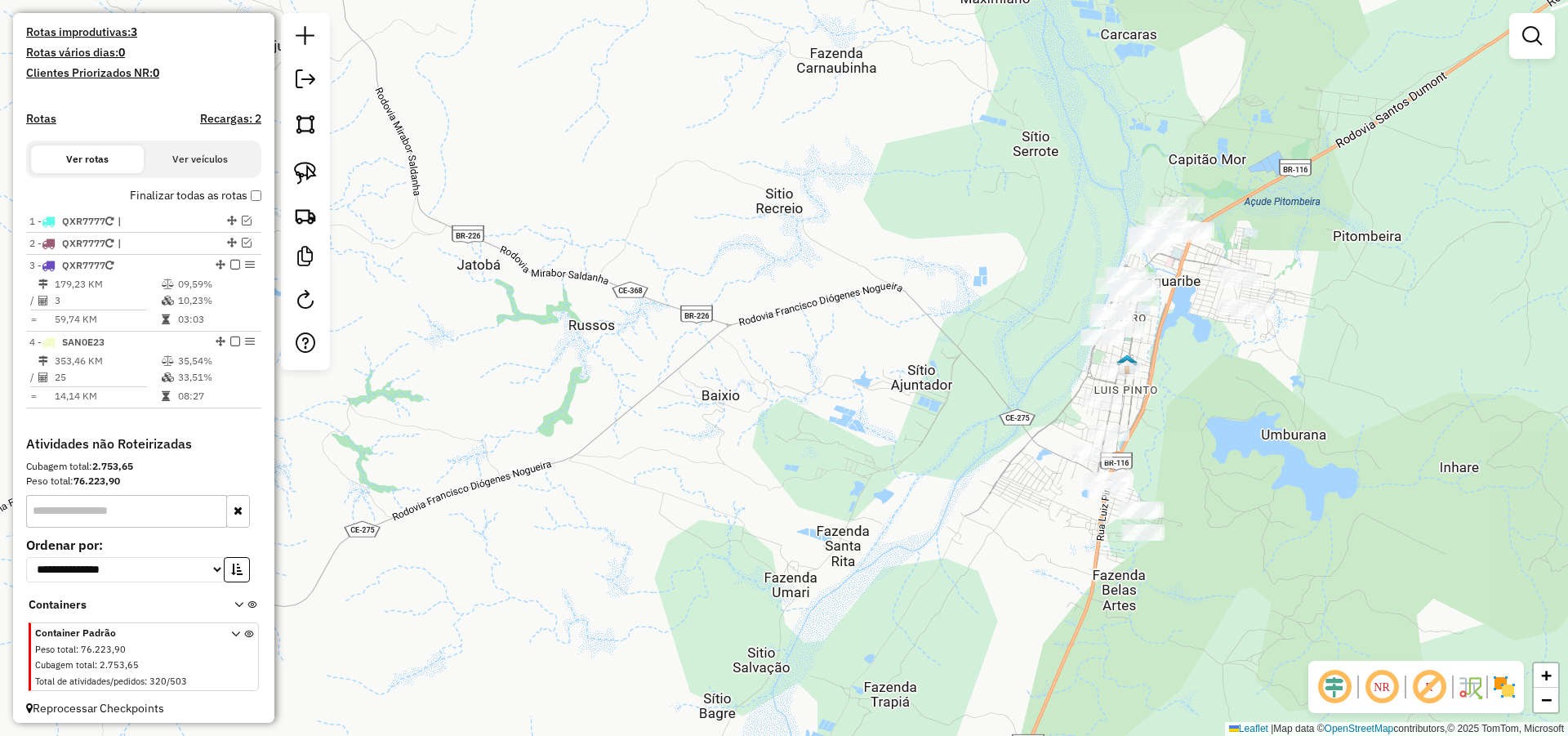
drag, startPoint x: 1234, startPoint y: 407, endPoint x: 1246, endPoint y: 404, distance: 12.4
click at [1246, 404] on div "Janela de atendimento Grade de atendimento Capacidade Transportadoras Veículos …" at bounding box center [784, 368] width 1568 height 736
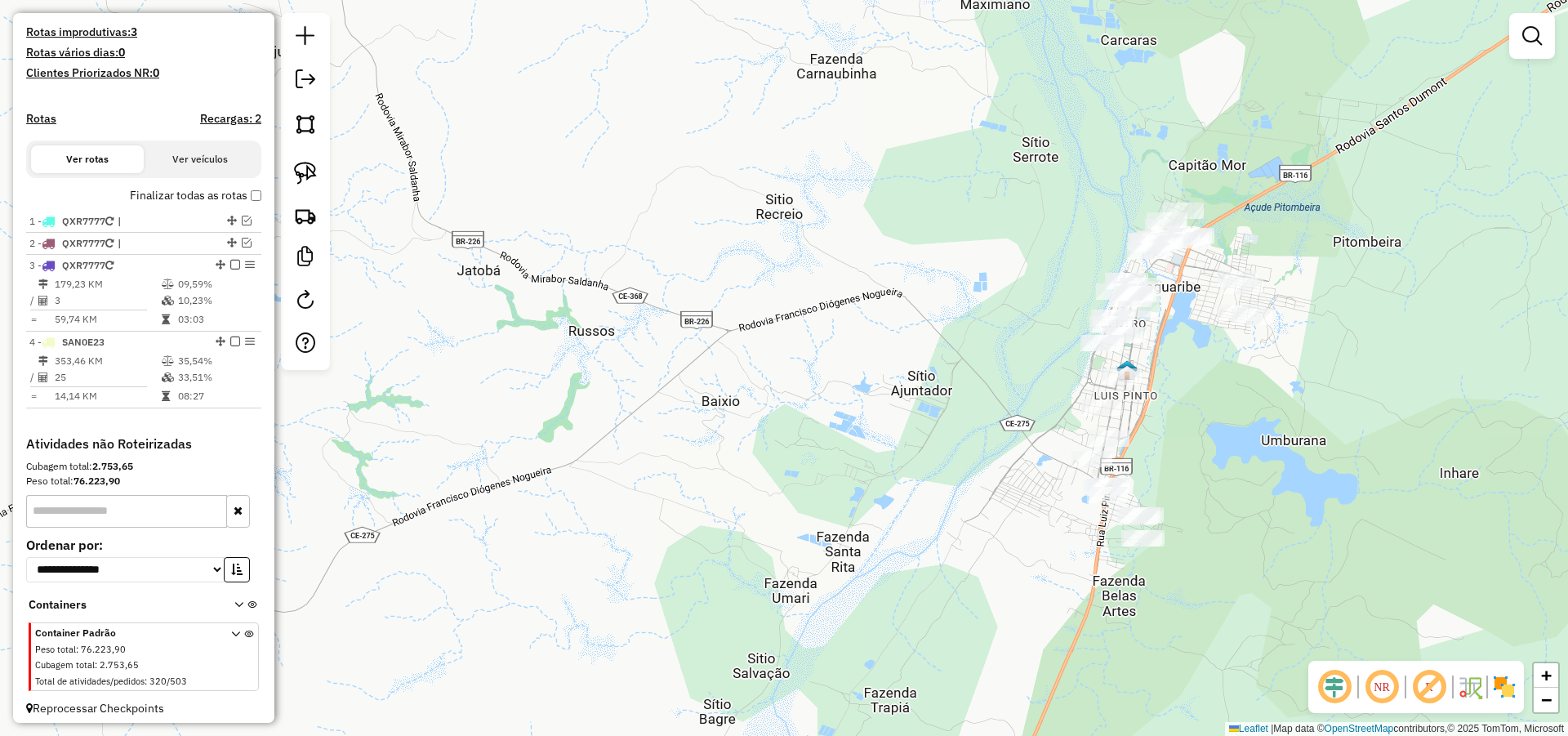
drag, startPoint x: 1227, startPoint y: 393, endPoint x: 1223, endPoint y: 402, distance: 9.8
click at [1223, 402] on div "Janela de atendimento Grade de atendimento Capacidade Transportadoras Veículos …" at bounding box center [784, 368] width 1568 height 736
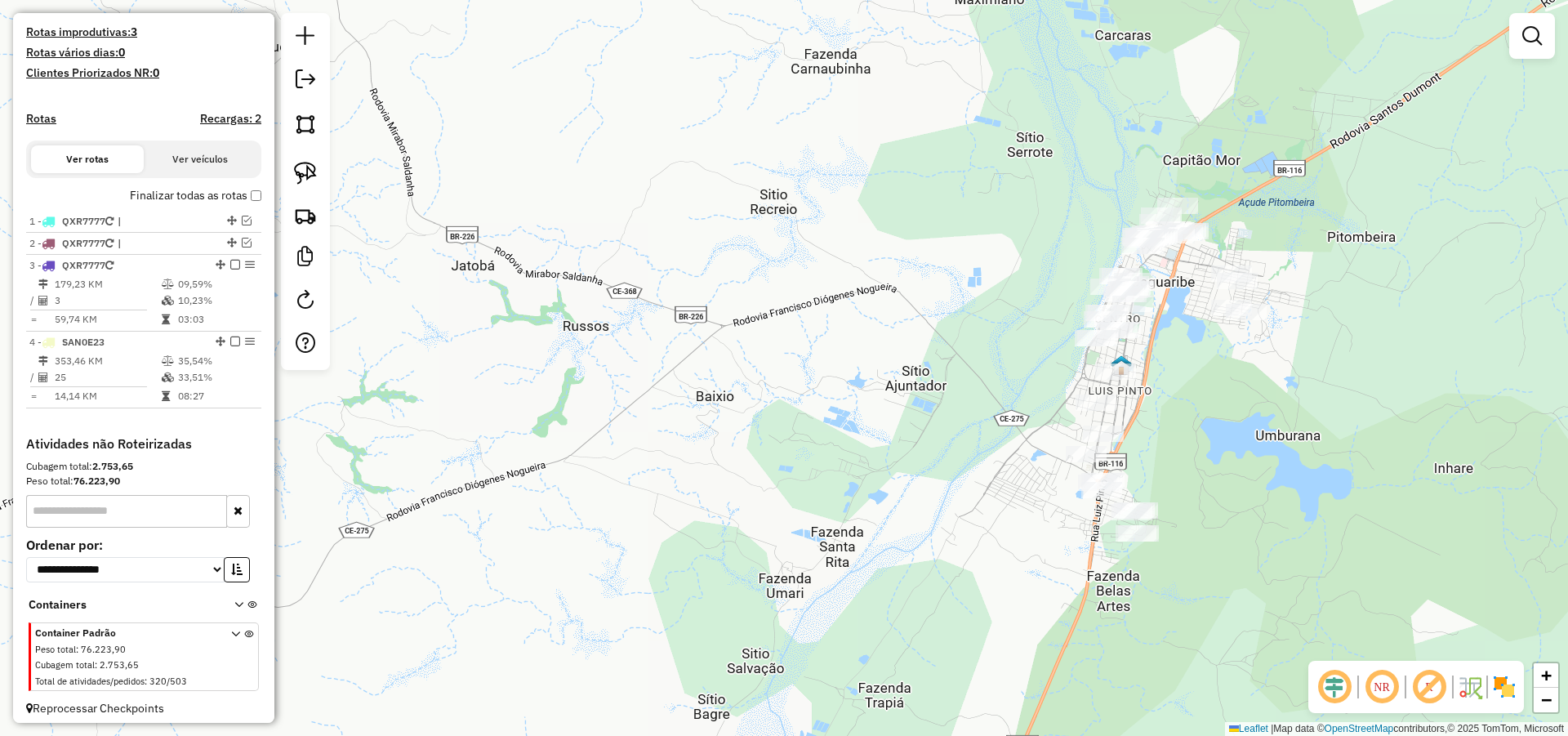
click at [1214, 397] on div "Janela de atendimento Grade de atendimento Capacidade Transportadoras Veículos …" at bounding box center [784, 368] width 1568 height 736
click at [1214, 394] on div "Janela de atendimento Grade de atendimento Capacidade Transportadoras Veículos …" at bounding box center [784, 368] width 1568 height 736
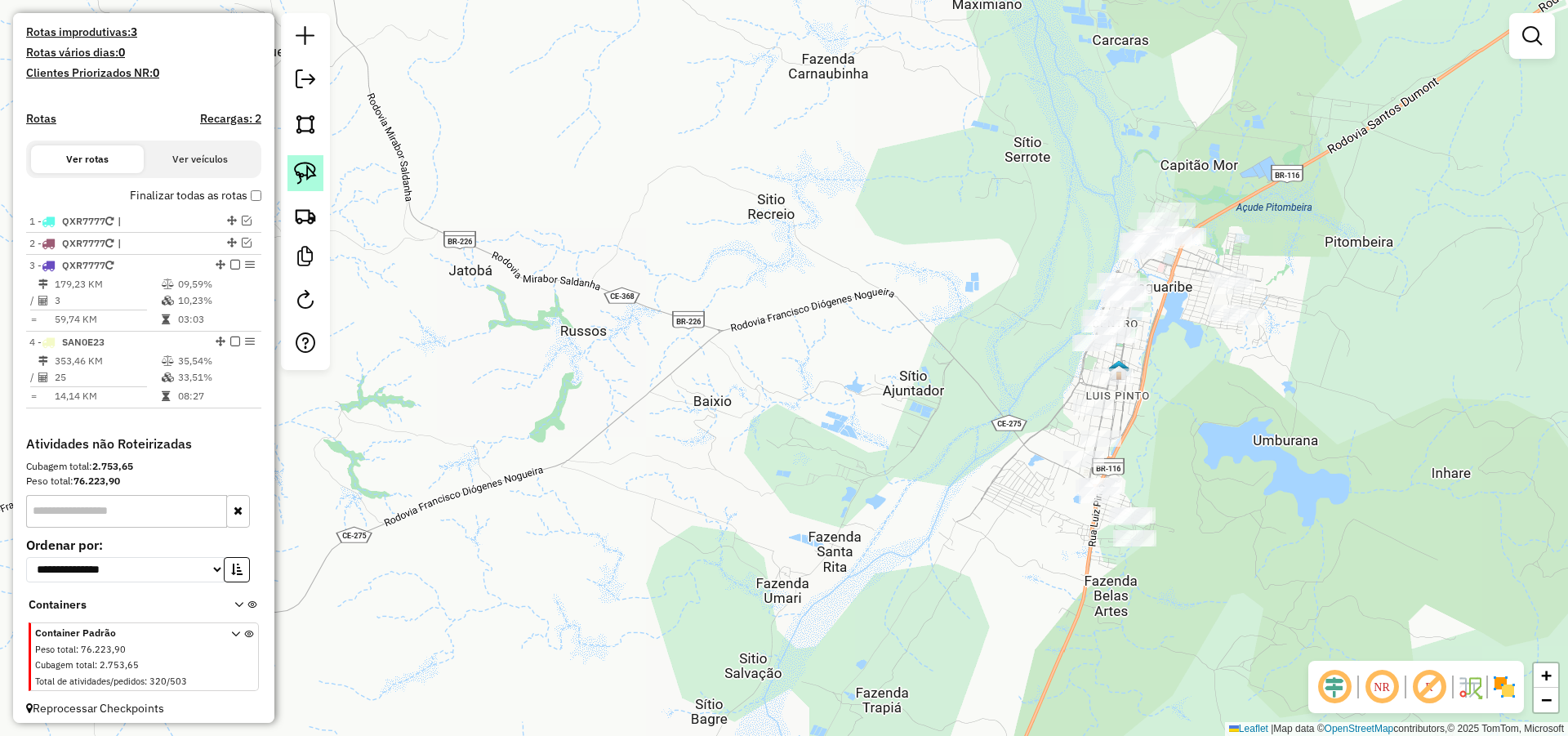
click at [307, 171] on img at bounding box center [305, 174] width 23 height 23
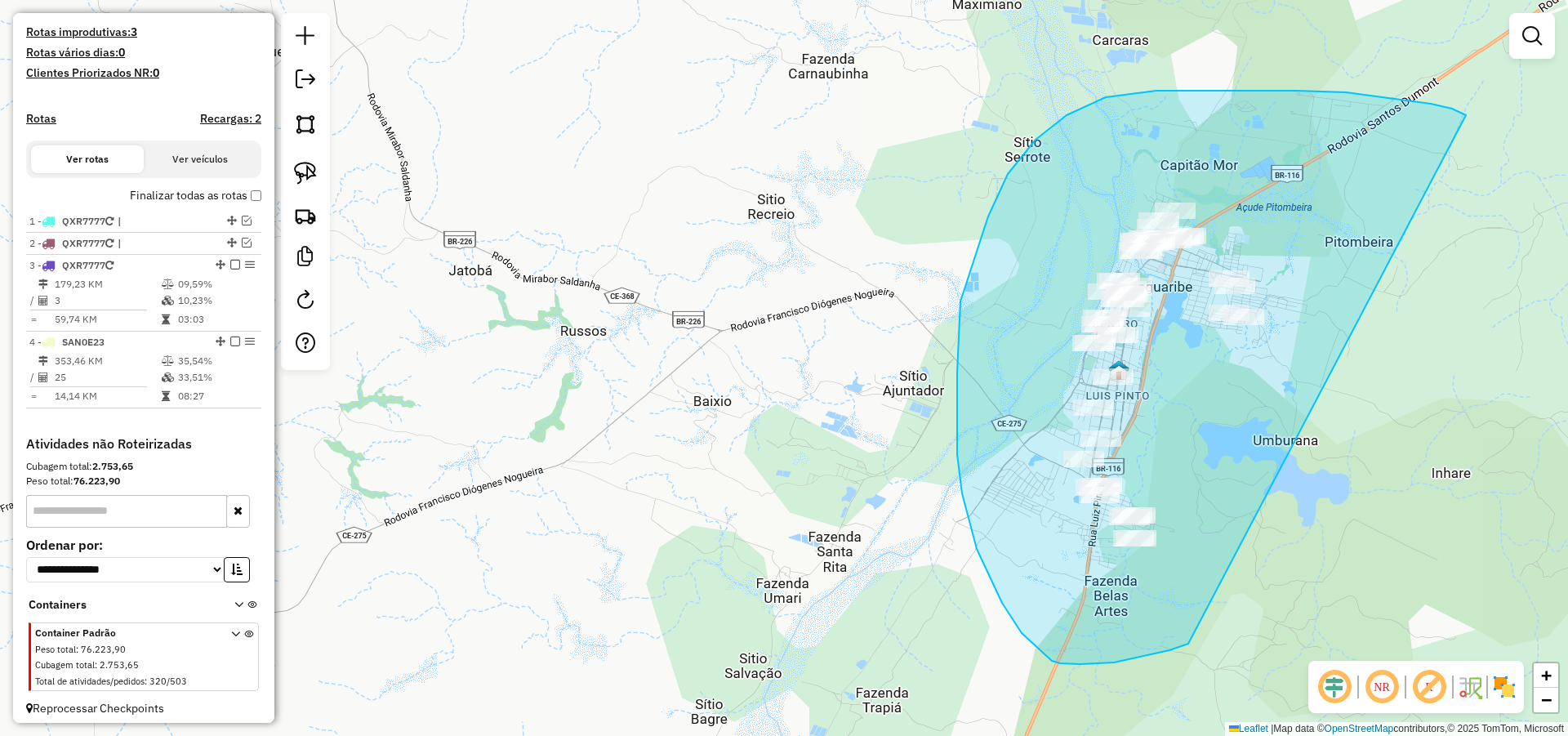
drag, startPoint x: 1346, startPoint y: 92, endPoint x: 1308, endPoint y: 547, distance: 456.6
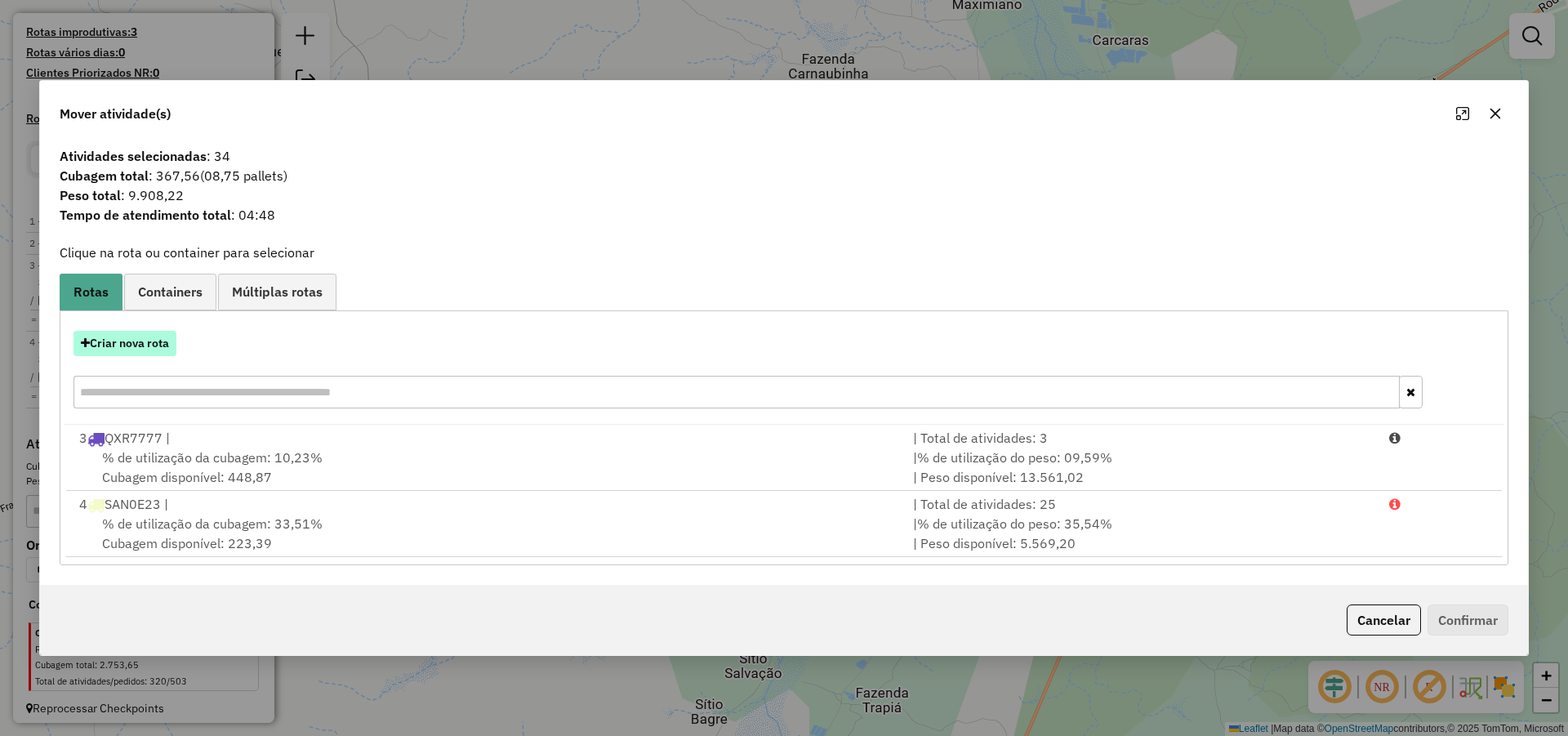
click at [152, 343] on button "Criar nova rota" at bounding box center [124, 343] width 103 height 25
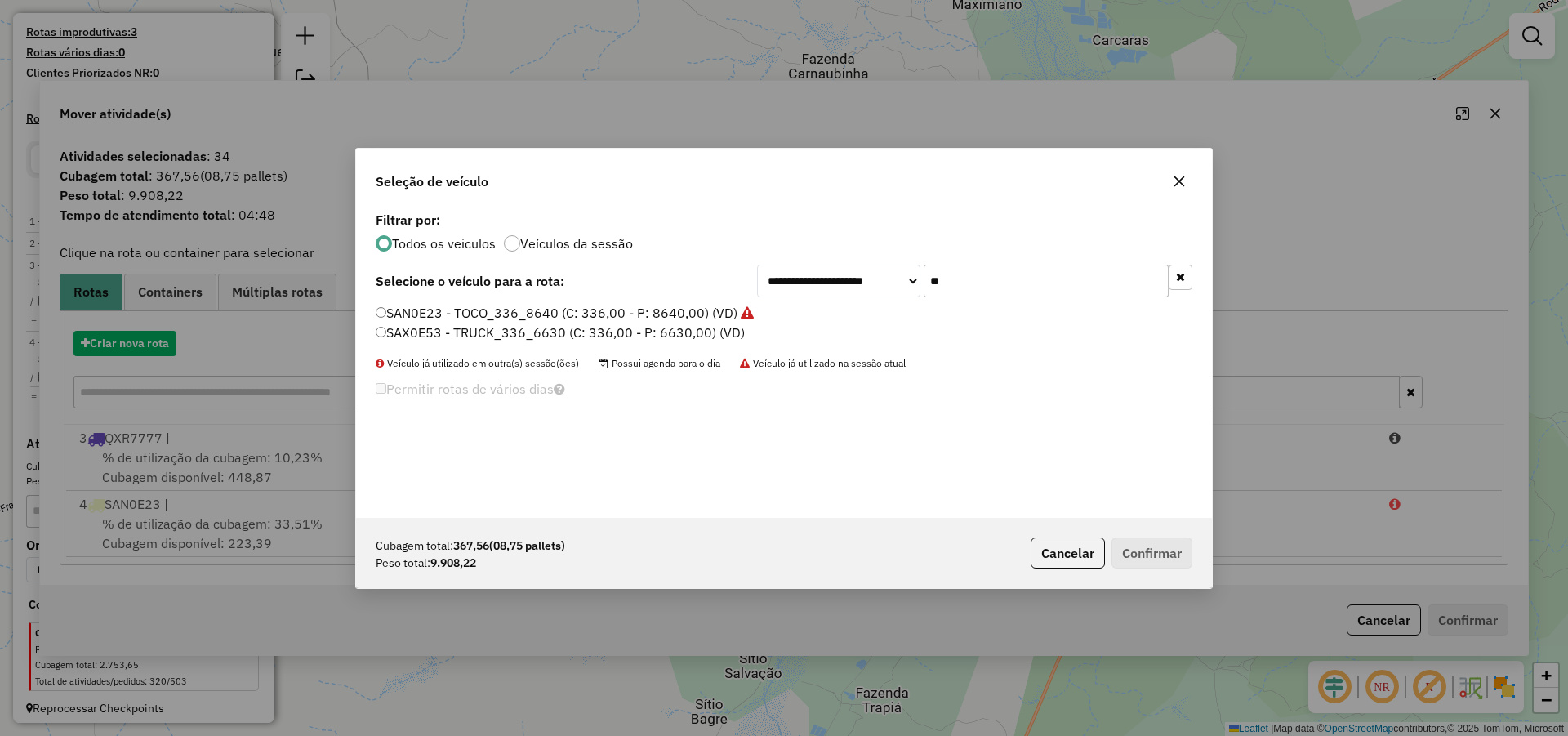
scroll to position [9, 4]
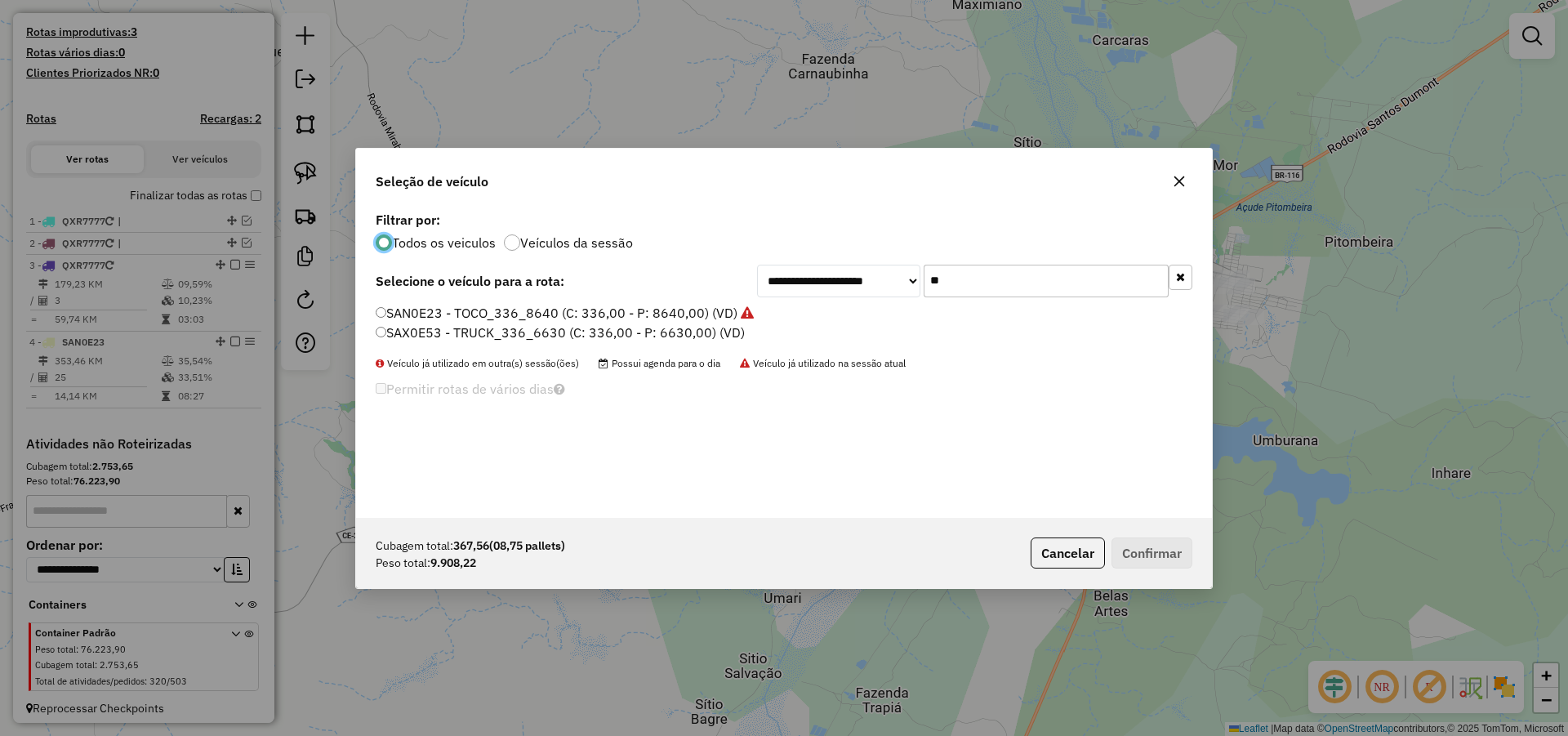
click at [998, 281] on input "**" at bounding box center [1046, 281] width 245 height 32
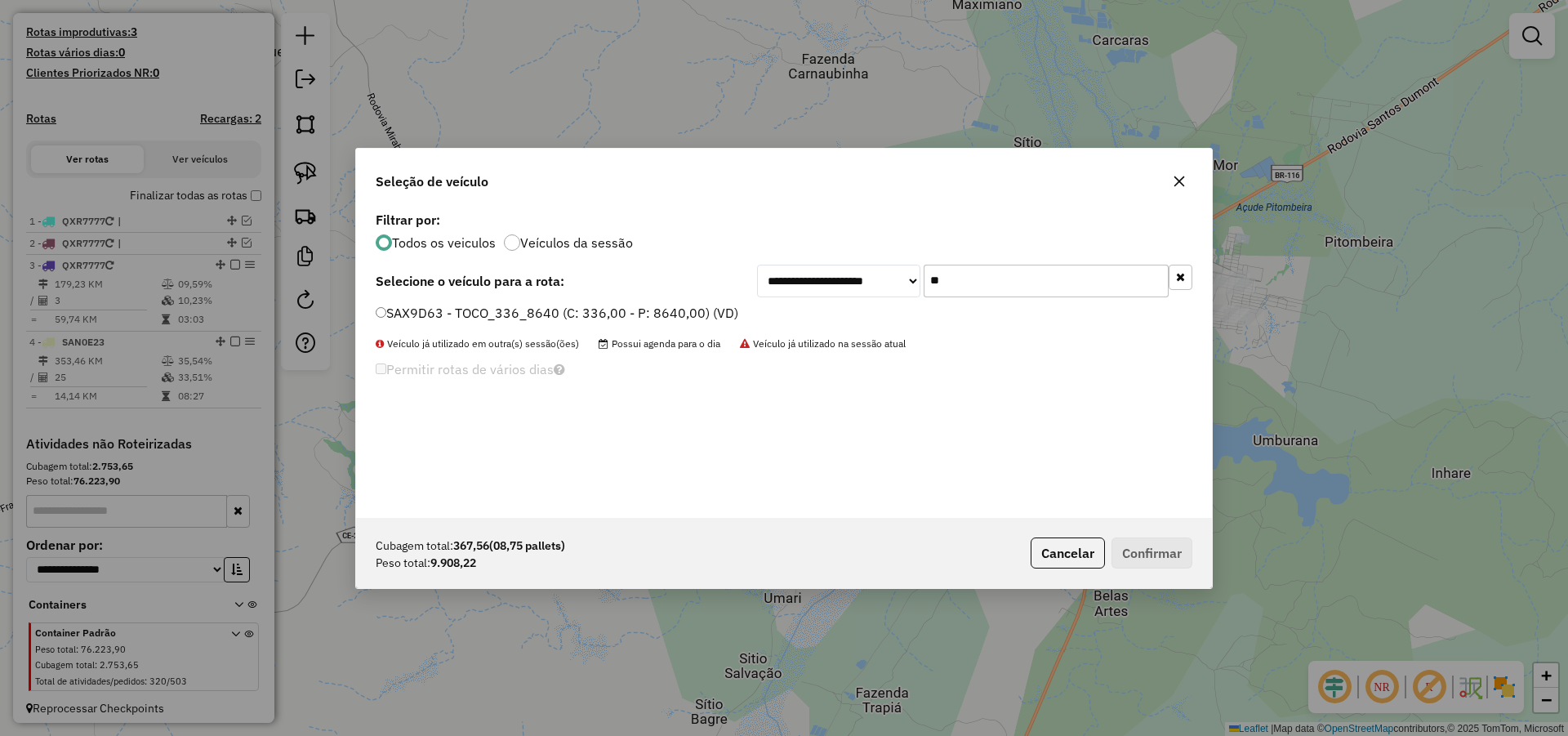
type input "**"
click at [651, 316] on label "SAX9D63 - TOCO_336_8640 (C: 336,00 - P: 8640,00) (VD)" at bounding box center [557, 312] width 362 height 20
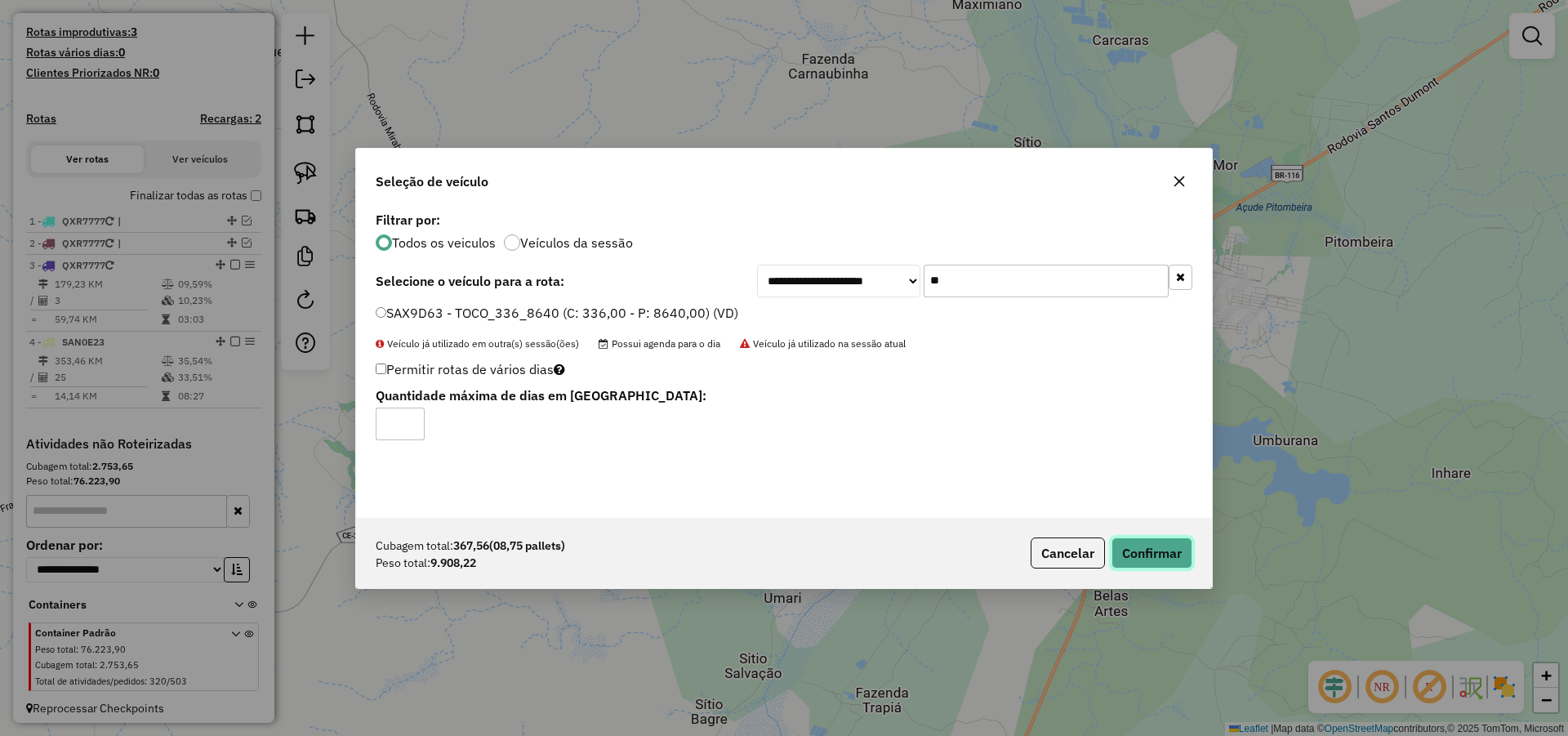
click at [1159, 560] on button "Confirmar" at bounding box center [1152, 552] width 81 height 31
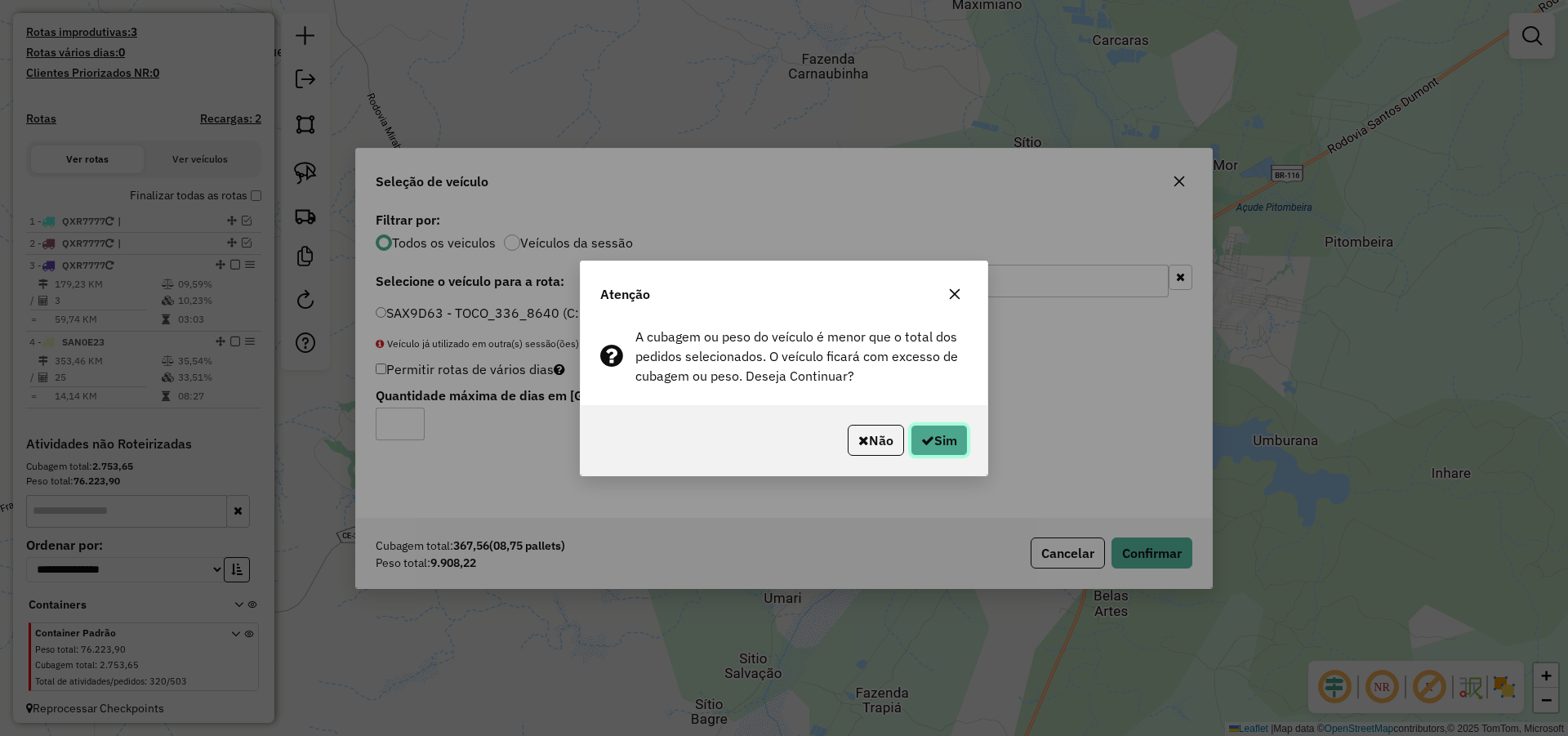
click at [950, 431] on button "Sim" at bounding box center [939, 440] width 57 height 31
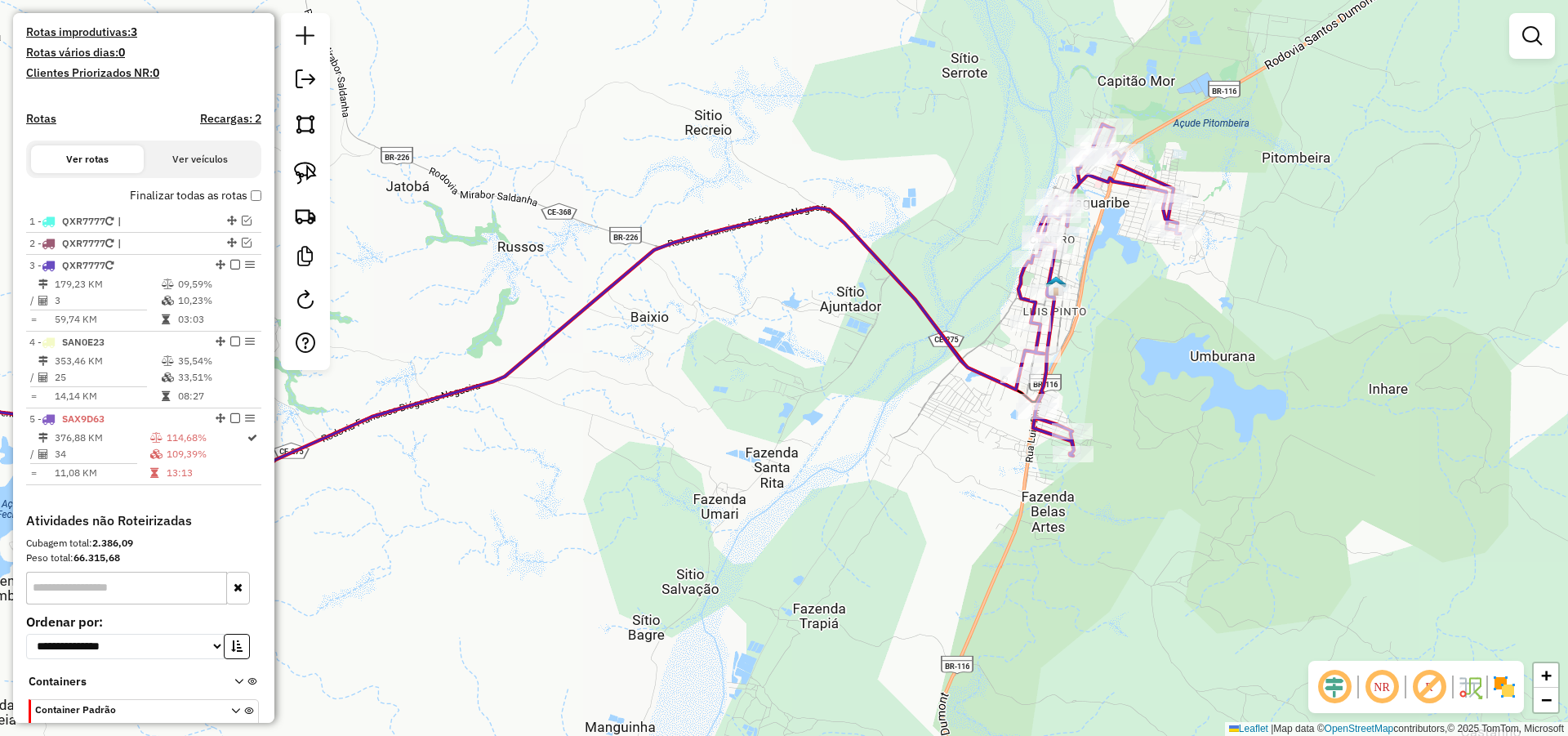
drag, startPoint x: 1208, startPoint y: 456, endPoint x: 1149, endPoint y: 378, distance: 97.8
click at [1153, 377] on div "Janela de atendimento Grade de atendimento Capacidade Transportadoras Veículos …" at bounding box center [784, 368] width 1568 height 736
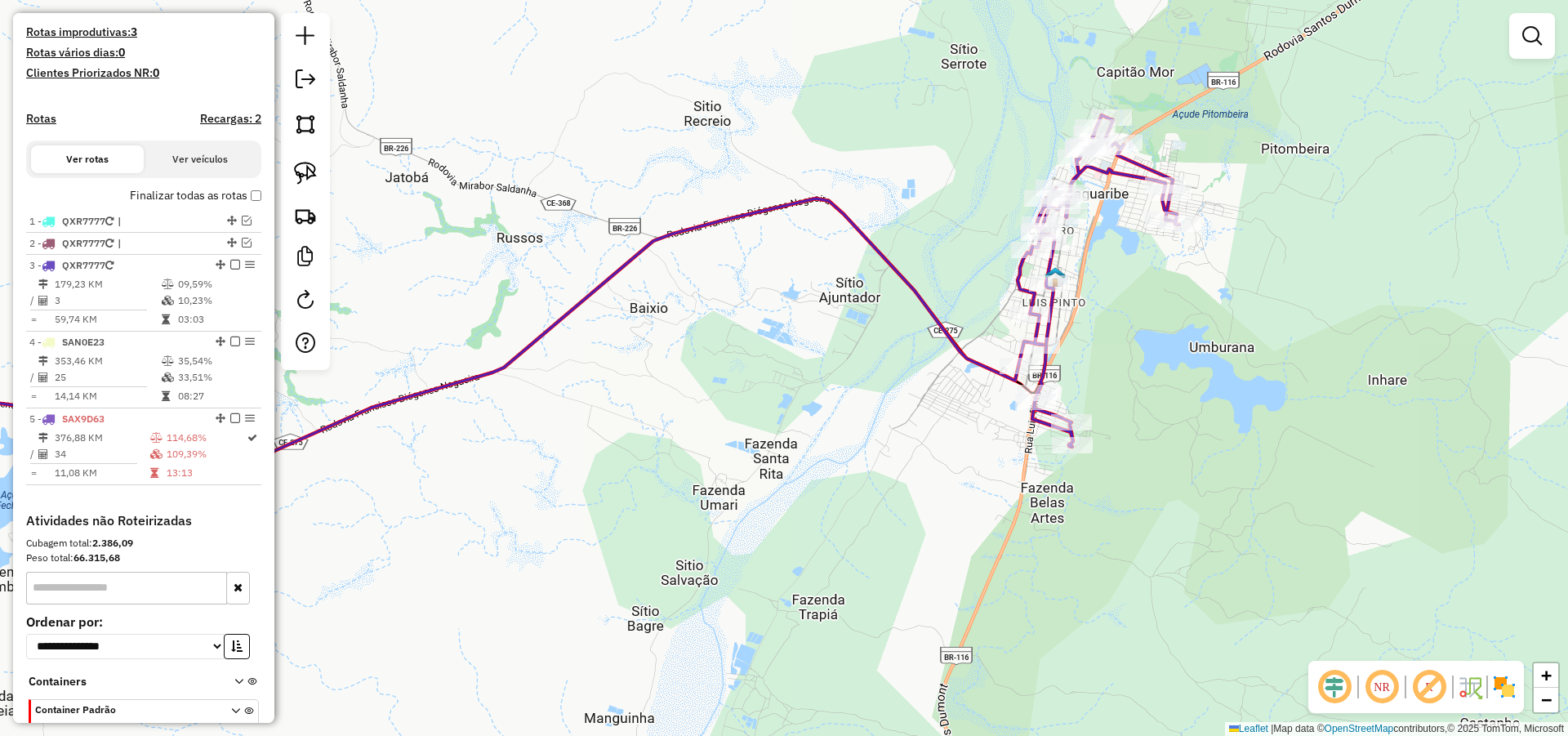
drag, startPoint x: 1141, startPoint y: 432, endPoint x: 1133, endPoint y: 400, distance: 33.0
click at [1133, 400] on div "Janela de atendimento Grade de atendimento Capacidade Transportadoras Veículos …" at bounding box center [784, 368] width 1568 height 736
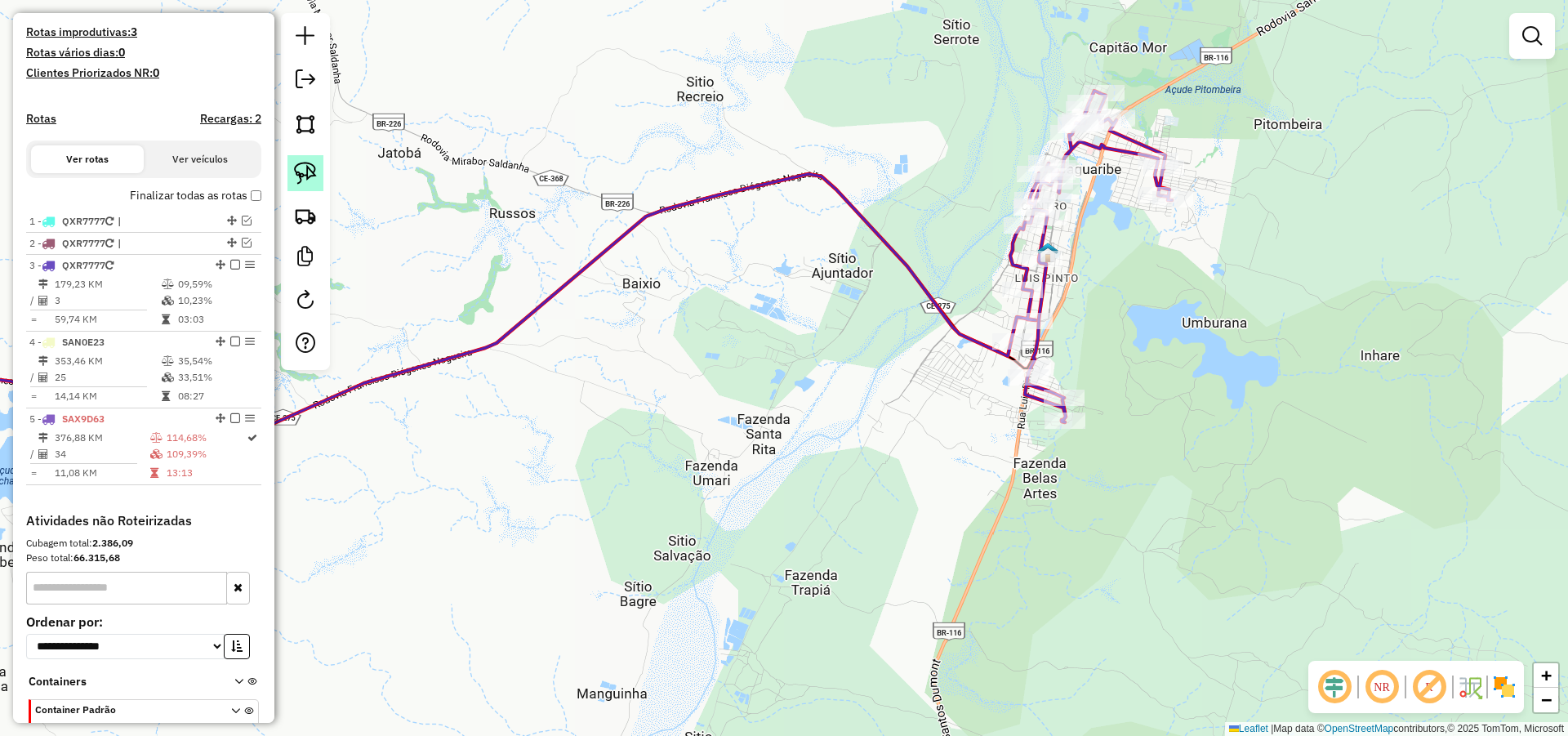
click at [308, 182] on img at bounding box center [305, 174] width 23 height 23
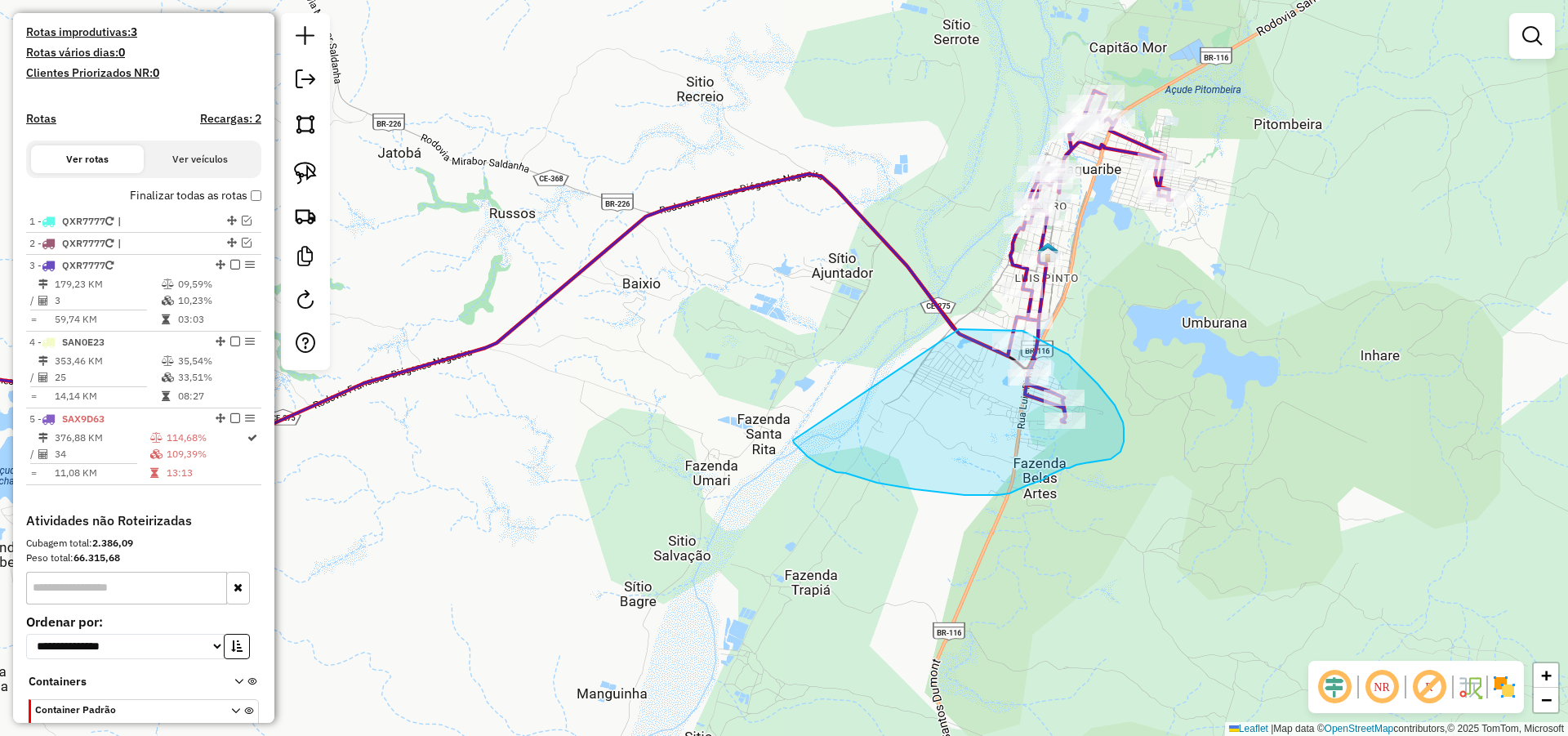
drag, startPoint x: 818, startPoint y: 464, endPoint x: 927, endPoint y: 336, distance: 168.1
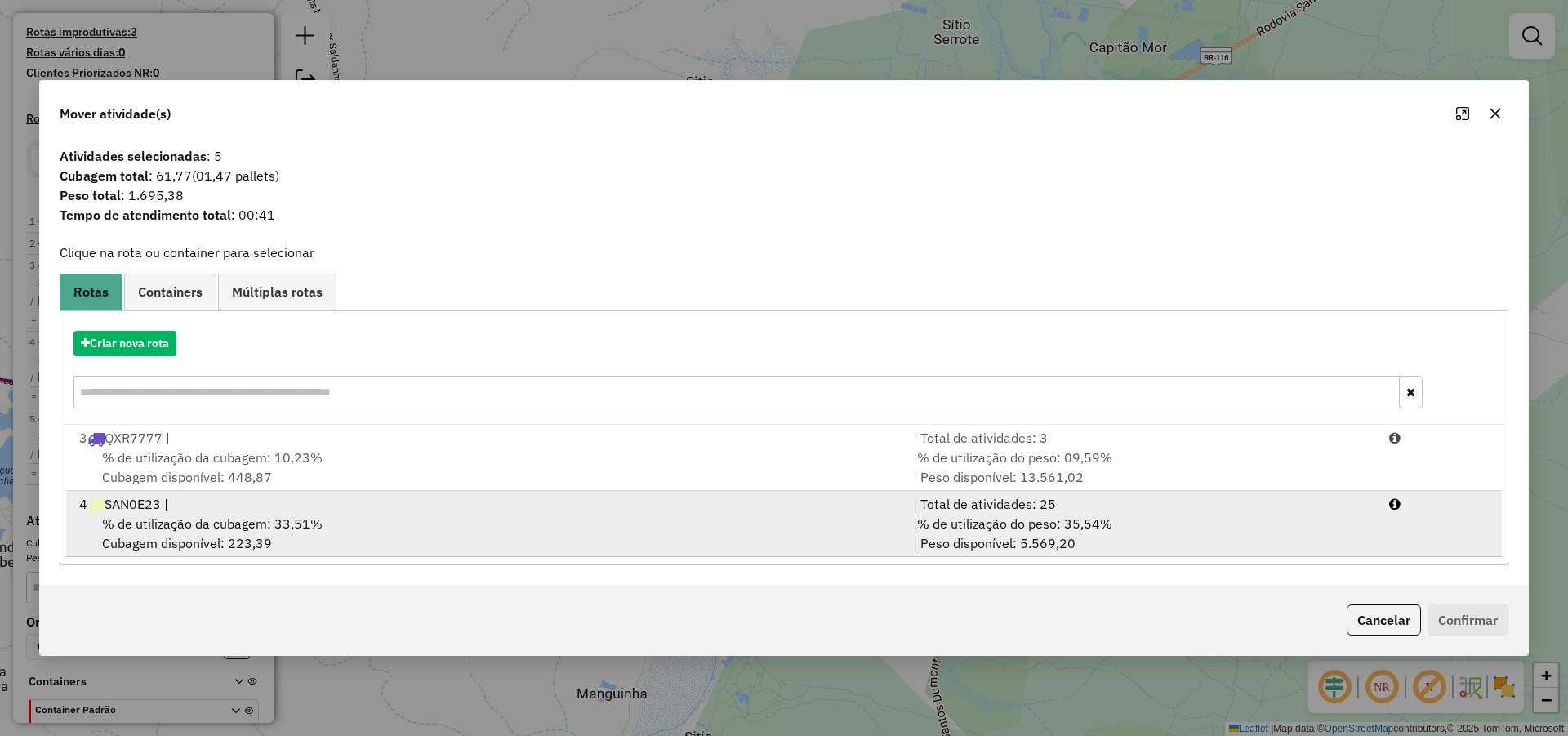
click at [516, 518] on div "% de utilização da cubagem: 33,51% Cubagem disponível: 223,39" at bounding box center [487, 534] width 834 height 39
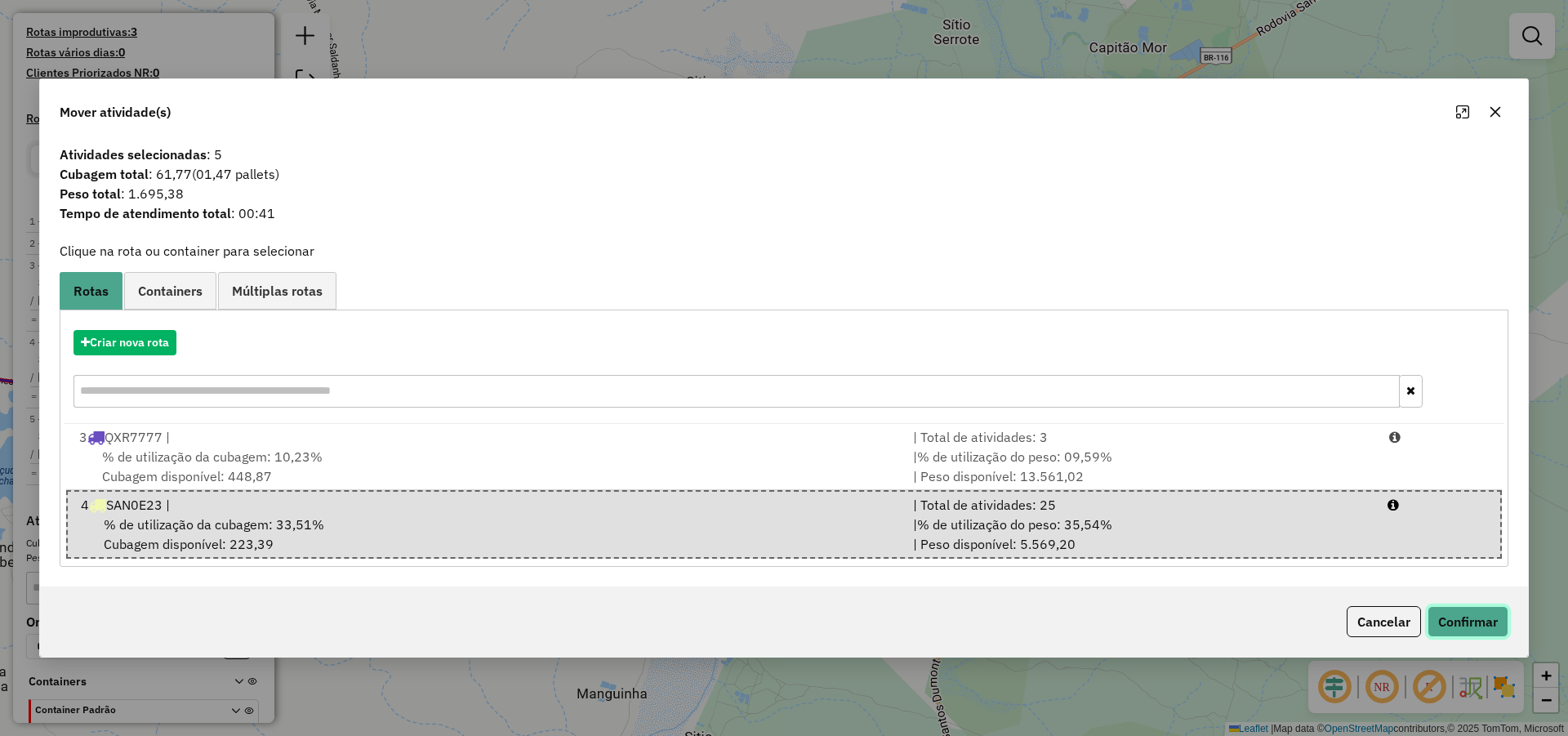
click at [1461, 618] on button "Confirmar" at bounding box center [1468, 621] width 81 height 31
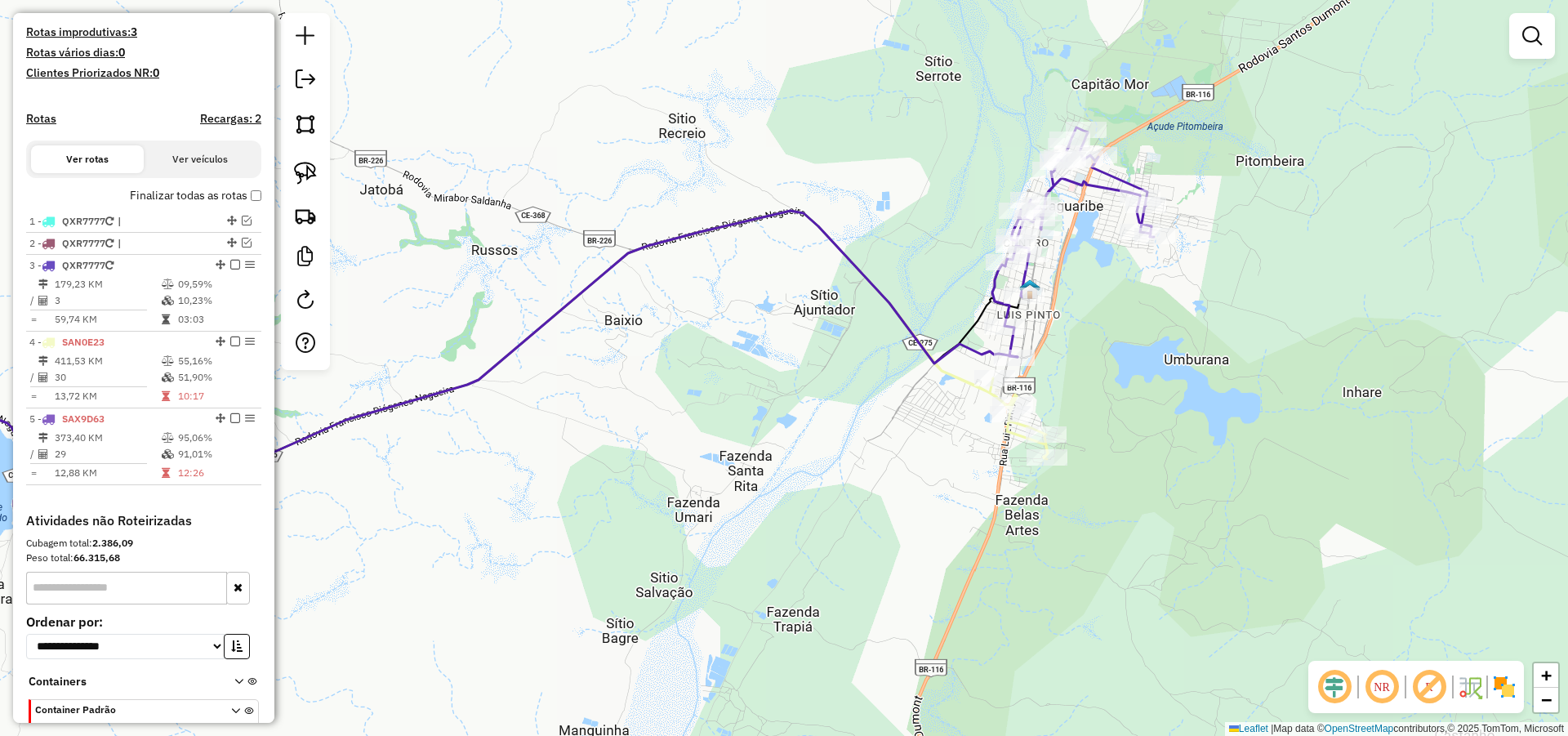
drag, startPoint x: 1139, startPoint y: 412, endPoint x: 1114, endPoint y: 459, distance: 53.2
click at [1114, 459] on div "Janela de atendimento Grade de atendimento Capacidade Transportadoras Veículos …" at bounding box center [784, 368] width 1568 height 736
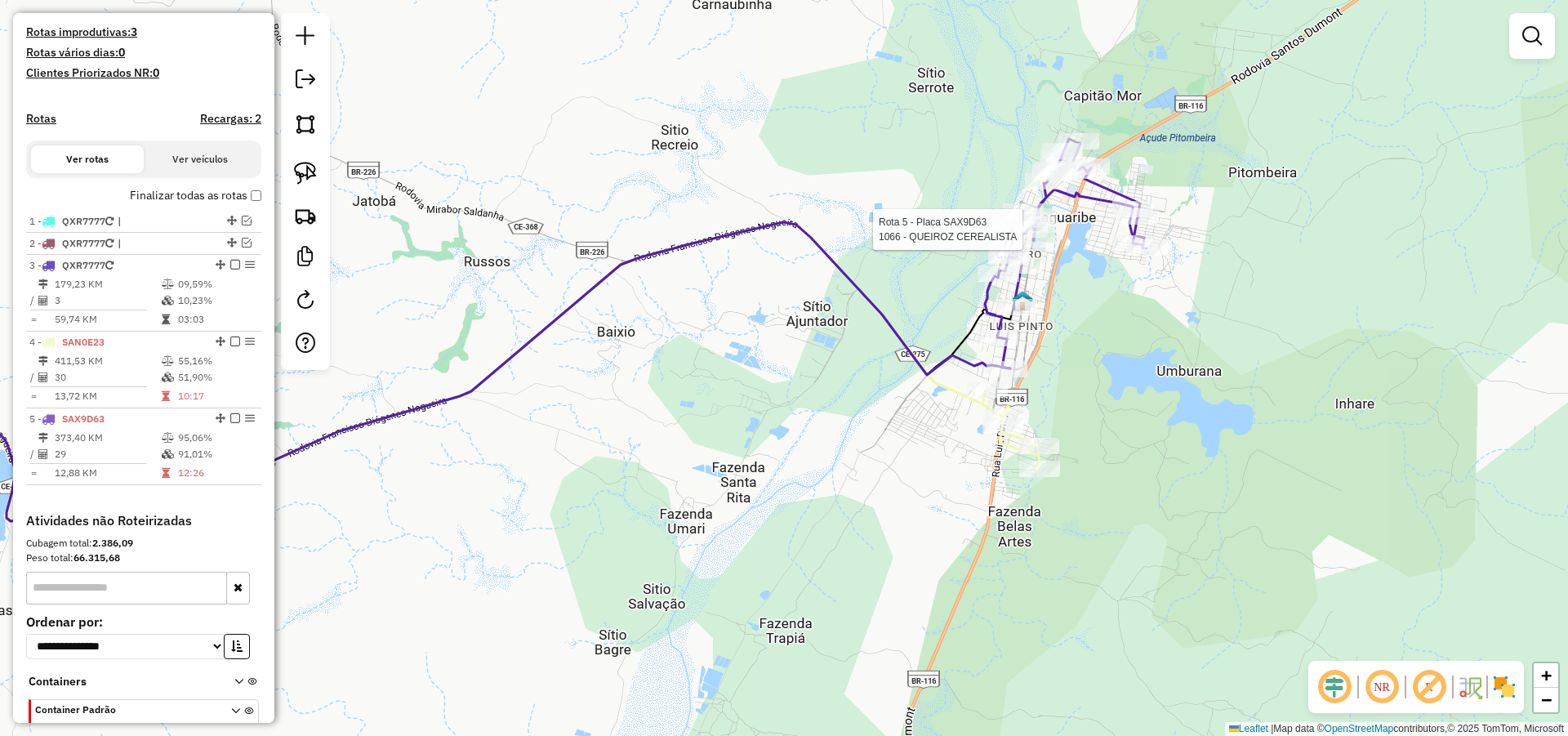
select select "**********"
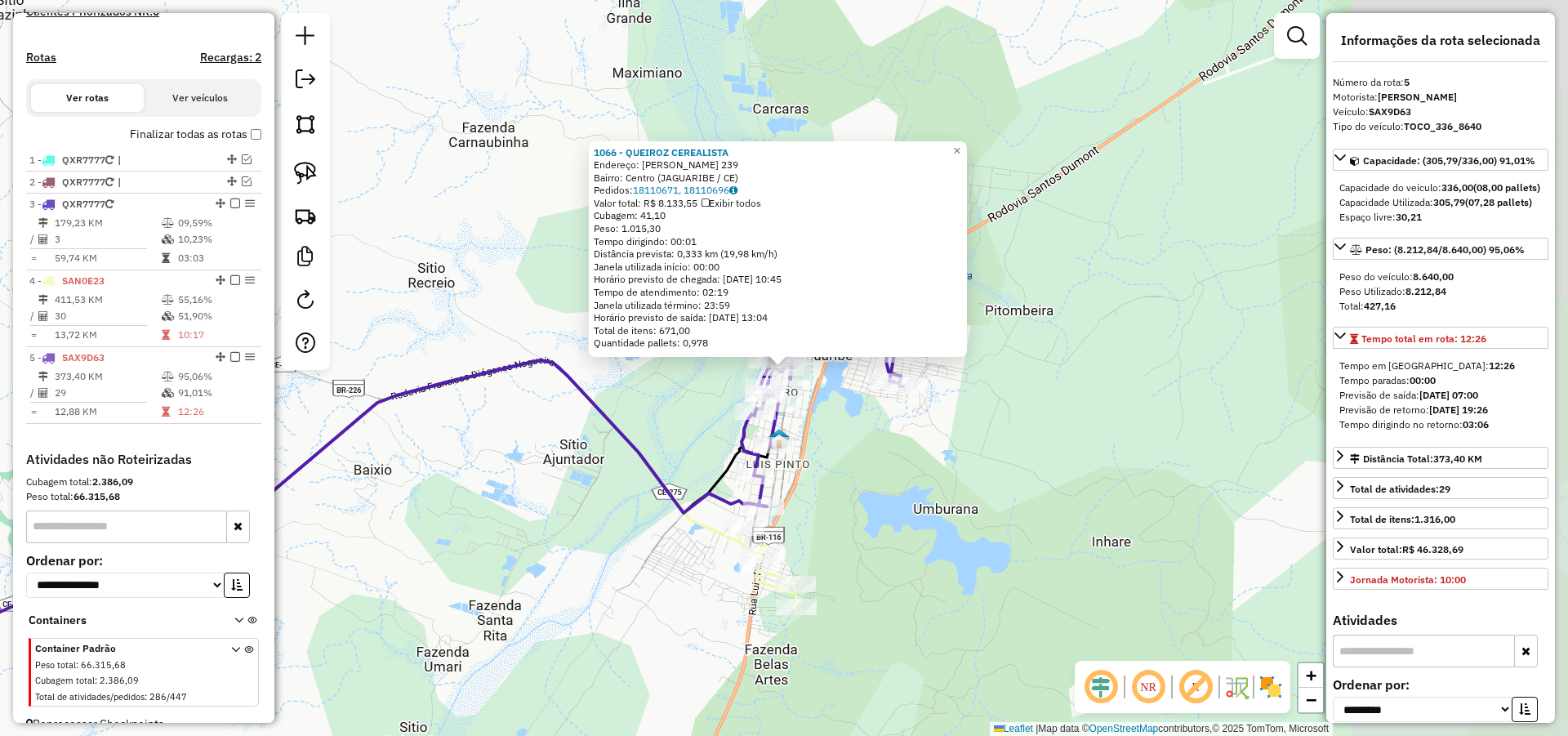
scroll to position [518, 0]
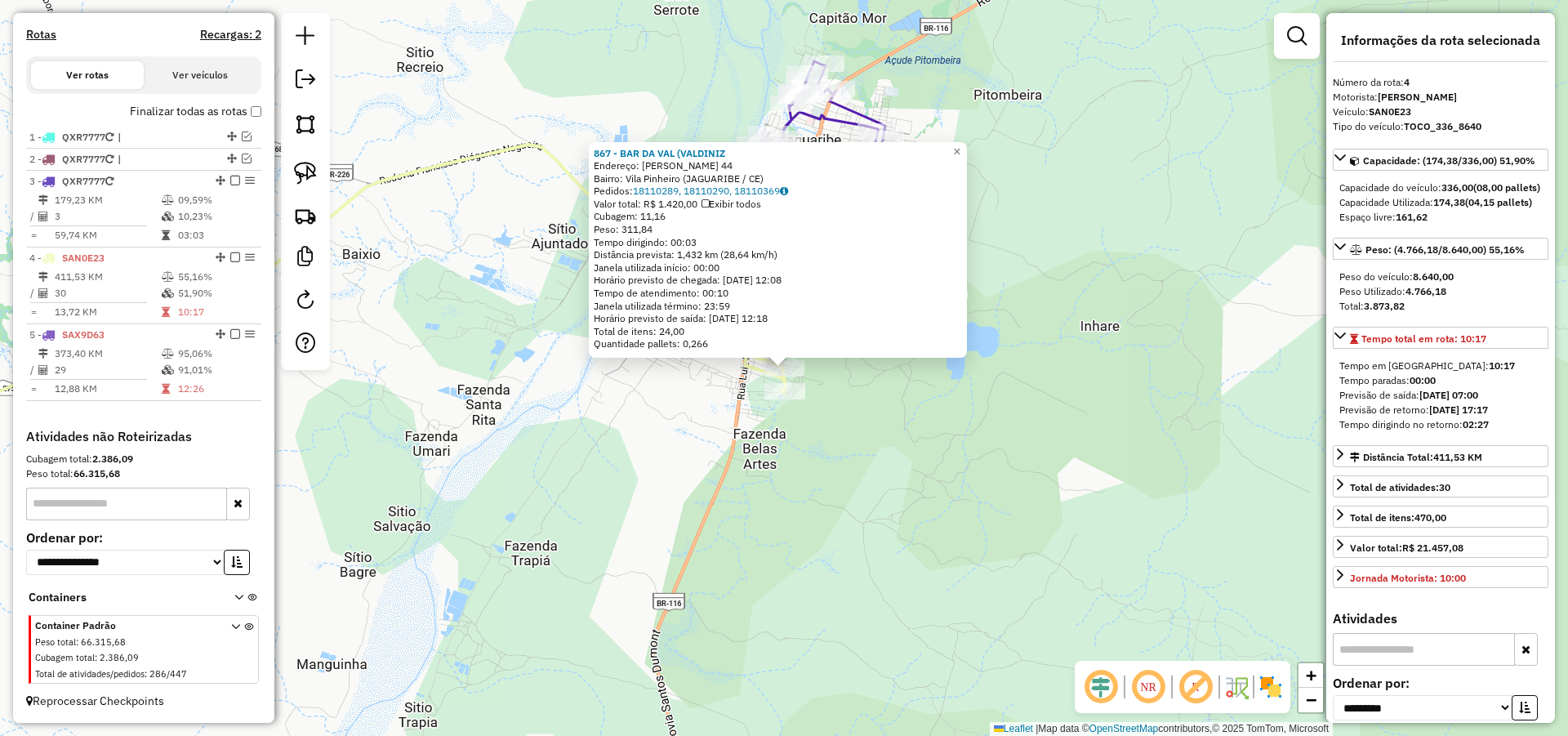
click at [923, 424] on div "867 - BAR DA VAL (VALDINIZ Endereço: AUREA PINHEIRO 44 Bairro: Vila Pinheiro (J…" at bounding box center [784, 368] width 1568 height 736
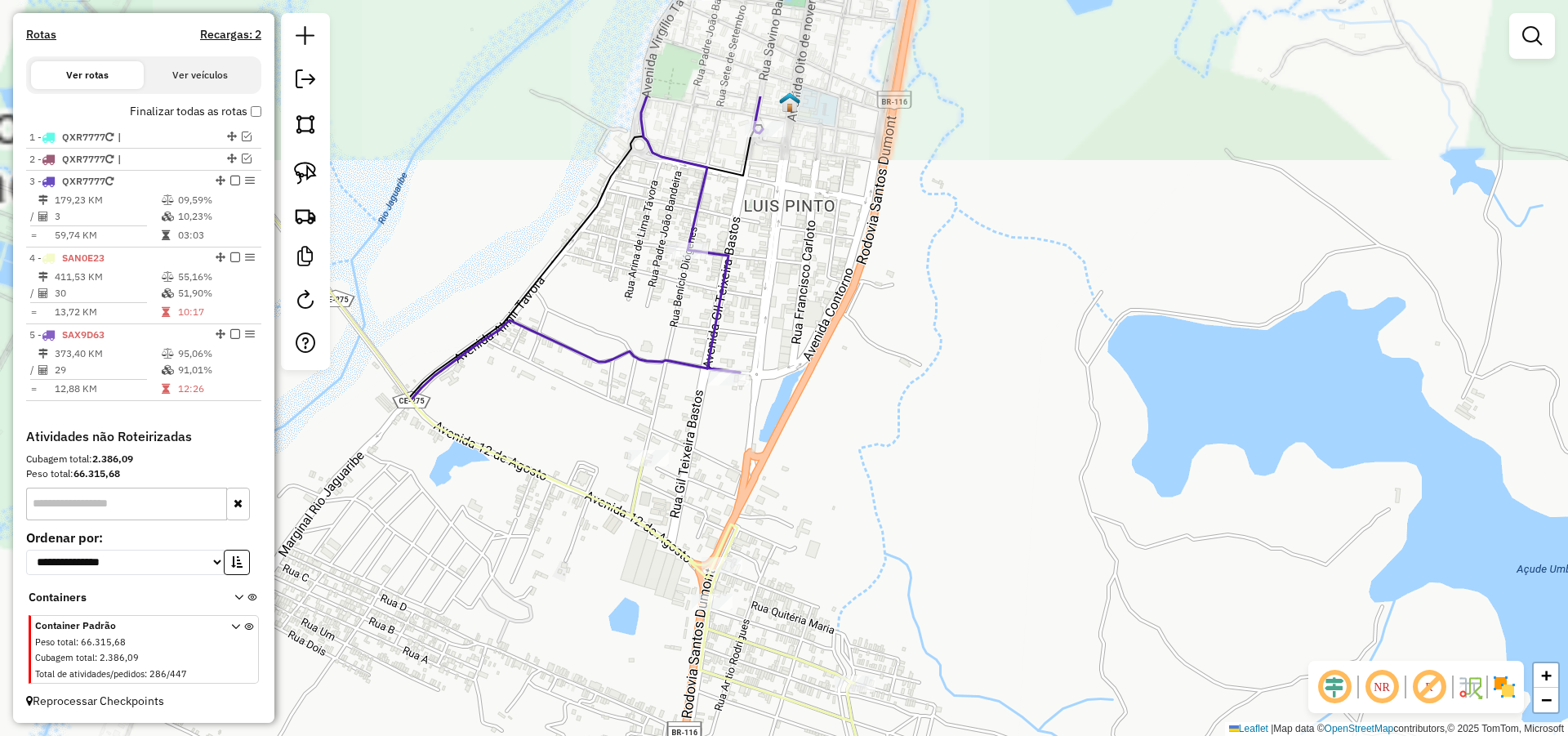
drag, startPoint x: 798, startPoint y: 344, endPoint x: 979, endPoint y: 466, distance: 218.3
click at [977, 486] on div "Janela de atendimento Grade de atendimento Capacidade Transportadoras Veículos …" at bounding box center [784, 368] width 1568 height 736
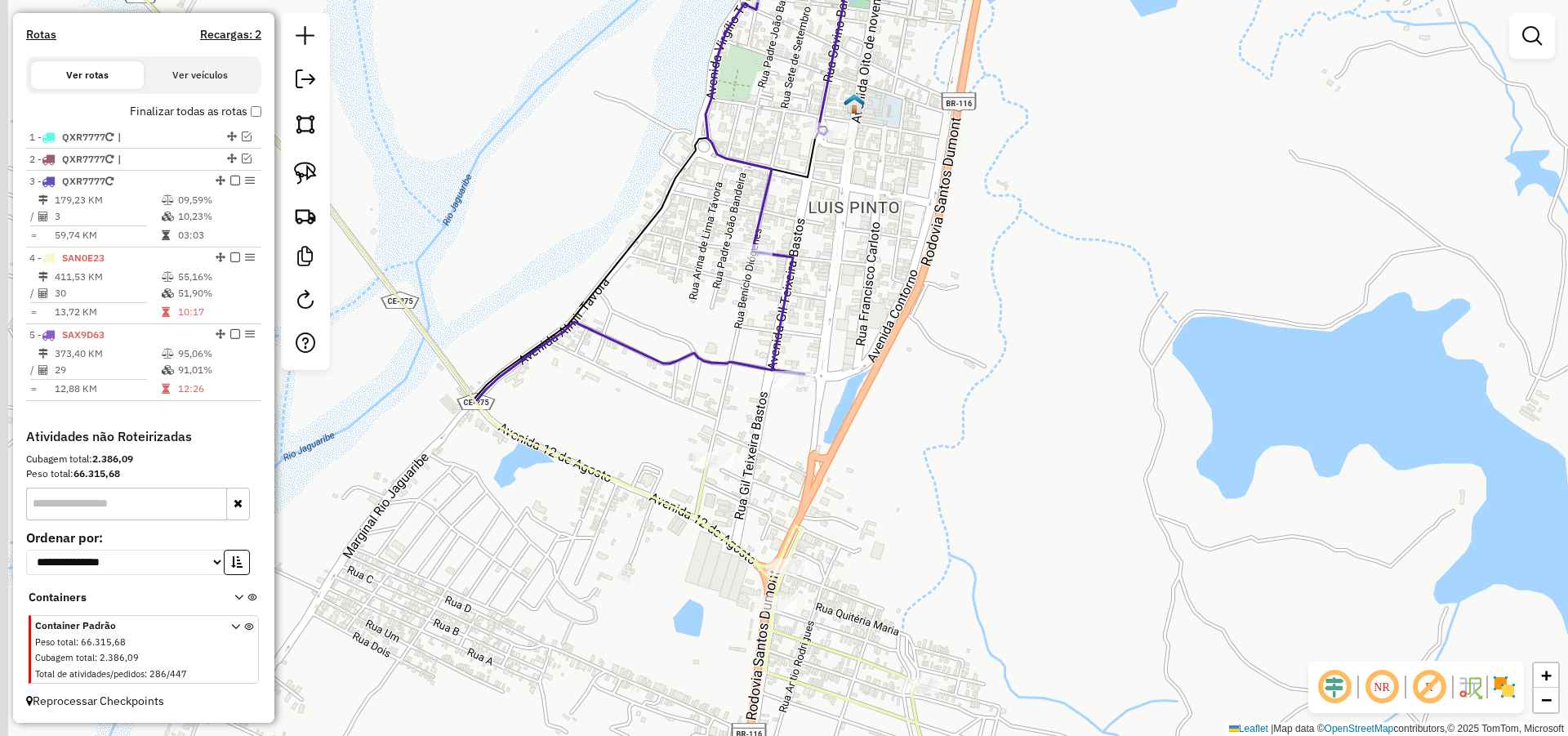
drag, startPoint x: 908, startPoint y: 396, endPoint x: 935, endPoint y: 396, distance: 27.0
click at [923, 396] on div "Janela de atendimento Grade de atendimento Capacidade Transportadoras Veículos …" at bounding box center [784, 368] width 1568 height 736
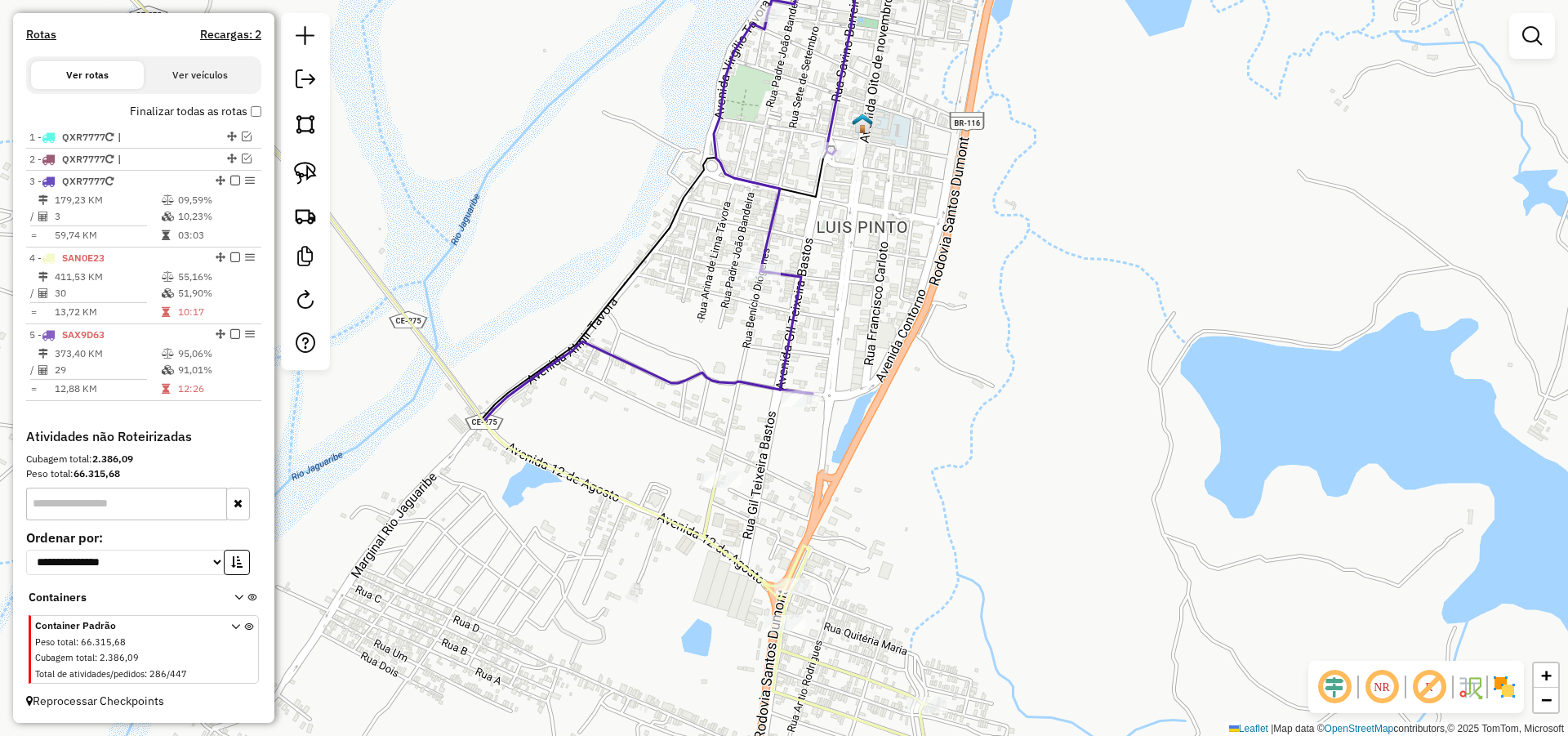
drag, startPoint x: 911, startPoint y: 316, endPoint x: 942, endPoint y: 419, distance: 107.6
click at [939, 415] on div "Janela de atendimento Grade de atendimento Capacidade Transportadoras Veículos …" at bounding box center [784, 368] width 1568 height 736
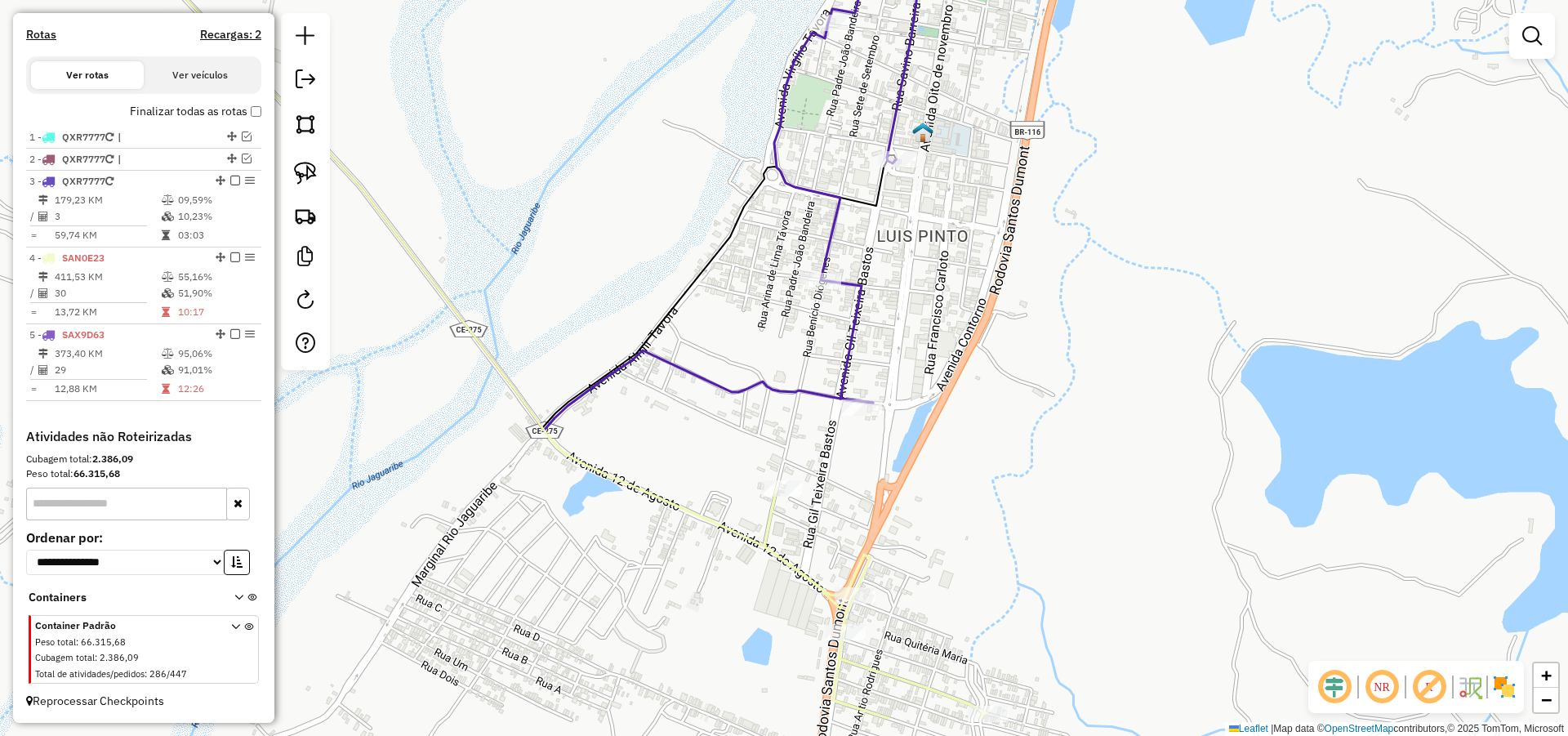
drag, startPoint x: 1010, startPoint y: 329, endPoint x: 1029, endPoint y: 253, distance: 78.3
click at [1029, 253] on div "Janela de atendimento Grade de atendimento Capacidade Transportadoras Veículos …" at bounding box center [784, 368] width 1568 height 736
click at [303, 164] on img at bounding box center [305, 174] width 23 height 23
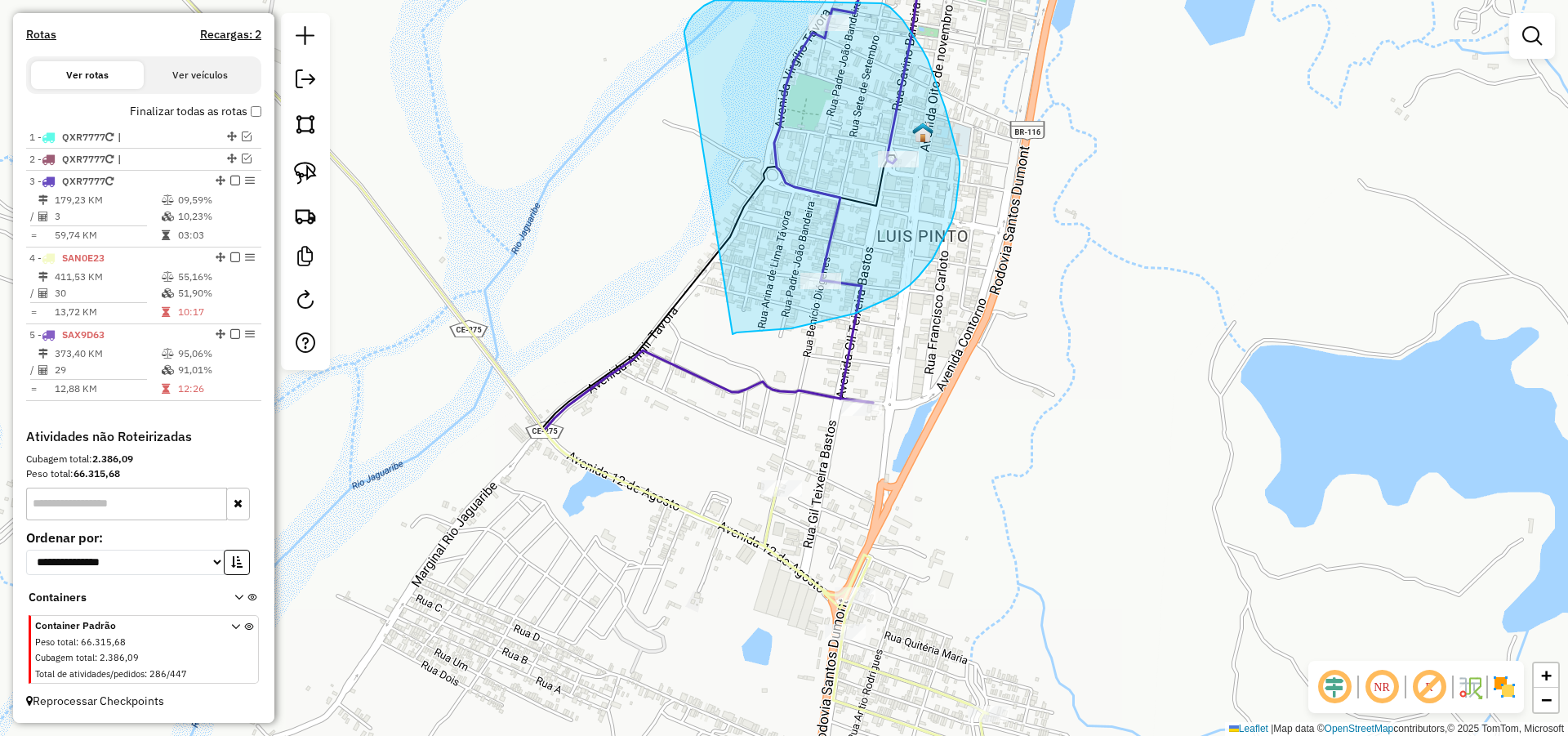
drag, startPoint x: 732, startPoint y: 334, endPoint x: 683, endPoint y: 37, distance: 301.0
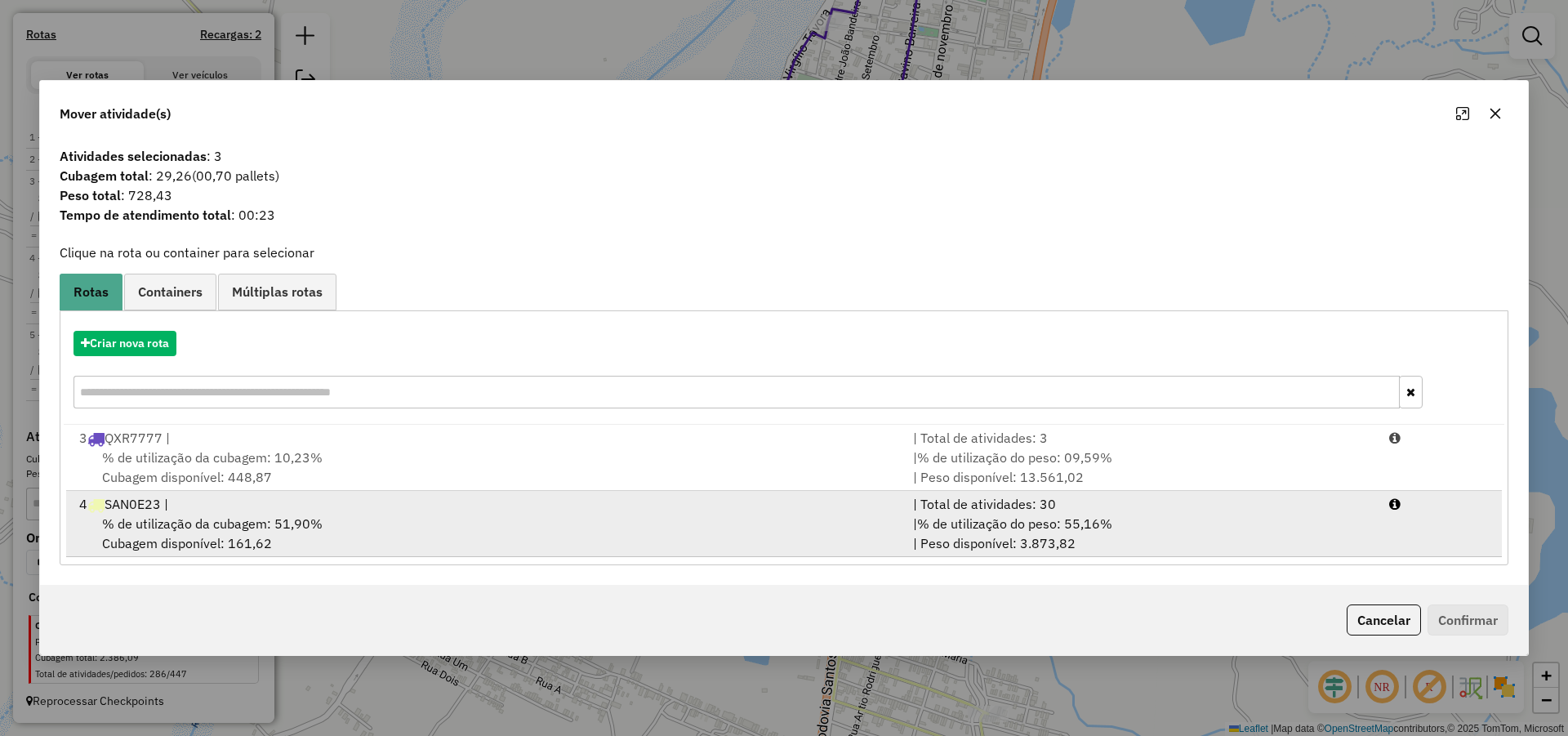
click at [1021, 500] on div "| Total de atividades: 30" at bounding box center [1141, 504] width 476 height 20
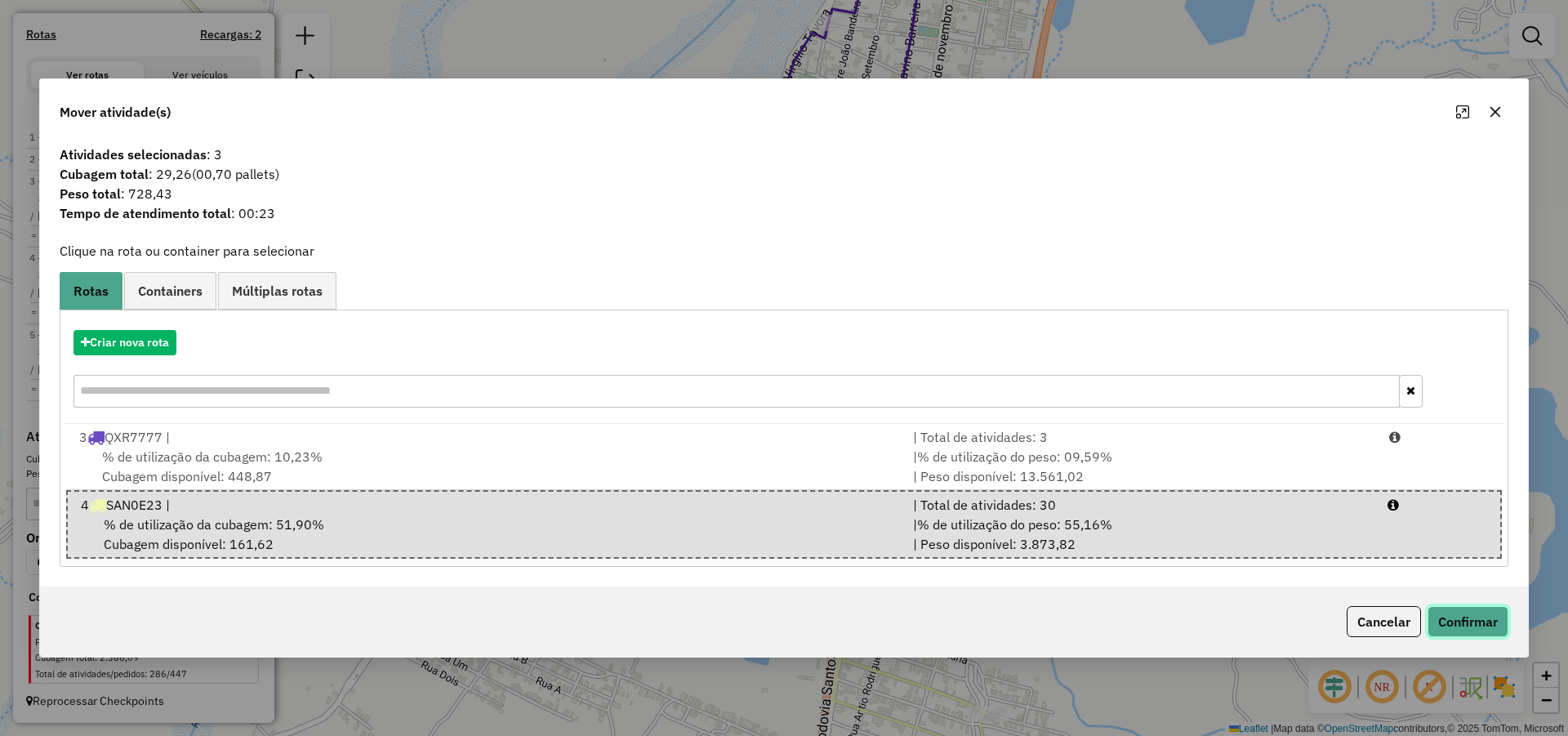
click at [1462, 616] on button "Confirmar" at bounding box center [1468, 621] width 81 height 31
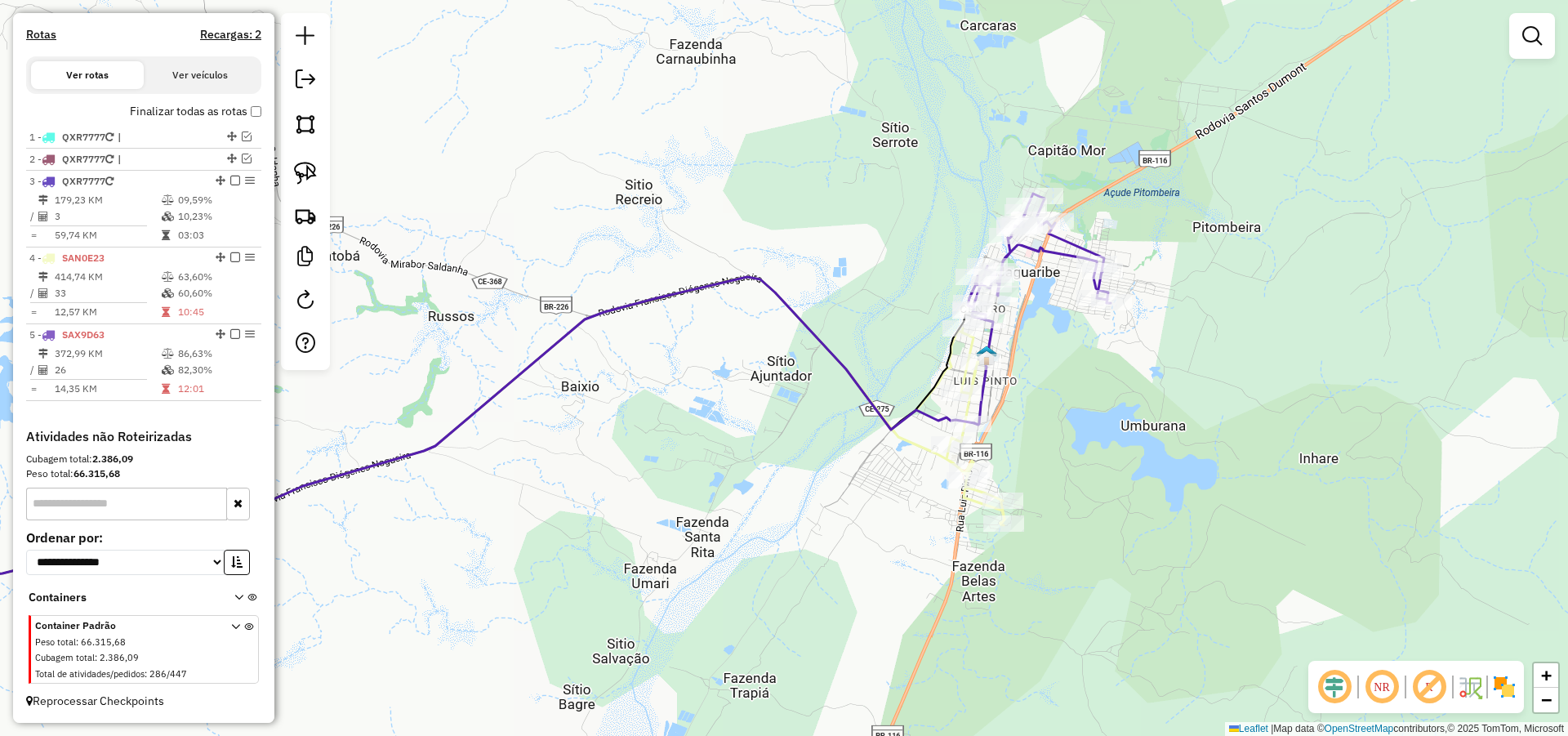
select select "**********"
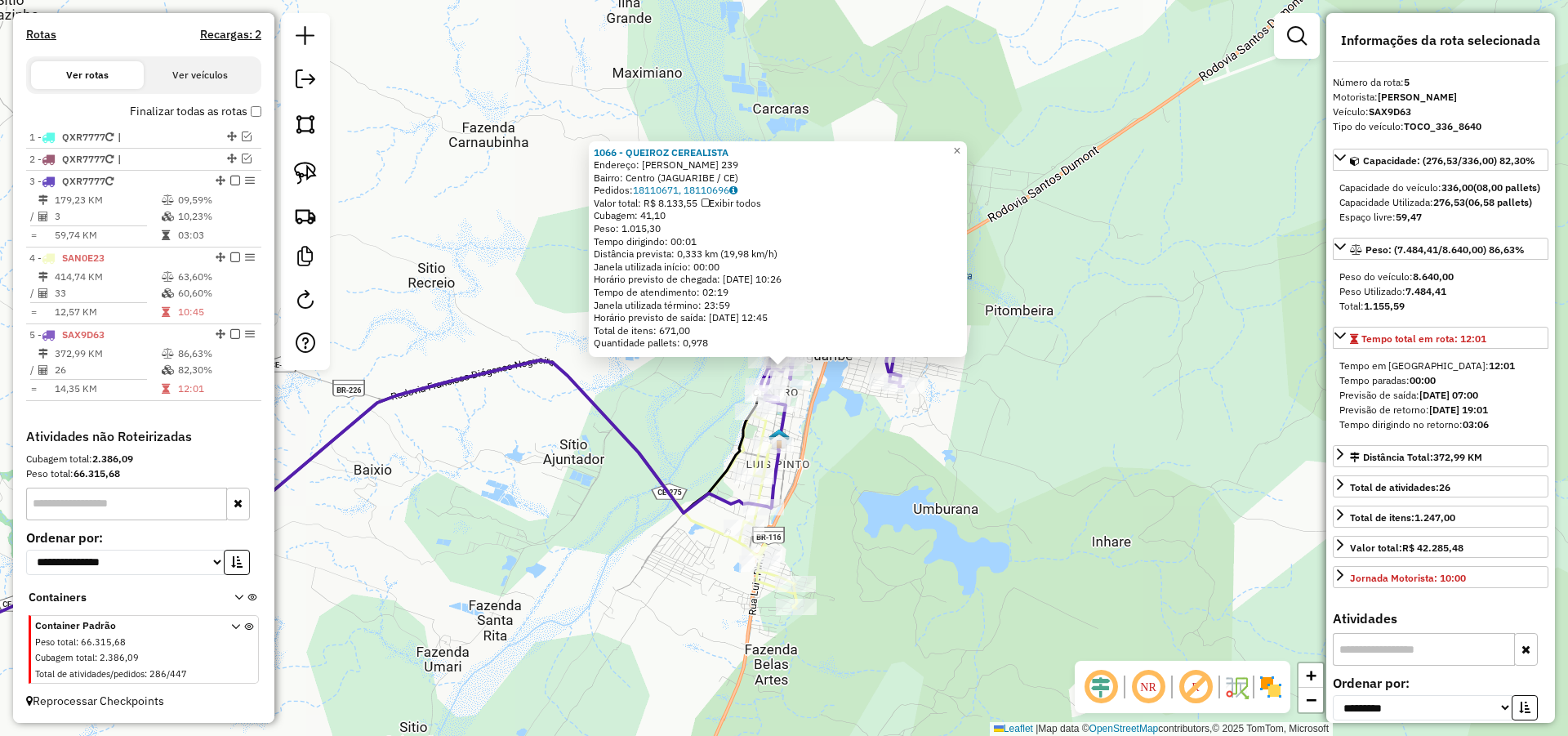
drag, startPoint x: 964, startPoint y: 508, endPoint x: 964, endPoint y: 489, distance: 19.0
click at [964, 499] on div "1066 - QUEIROZ CEREALISTA Endereço: SAVINO BARREIRA 239 Bairro: Centro (JAGUARI…" at bounding box center [784, 368] width 1568 height 736
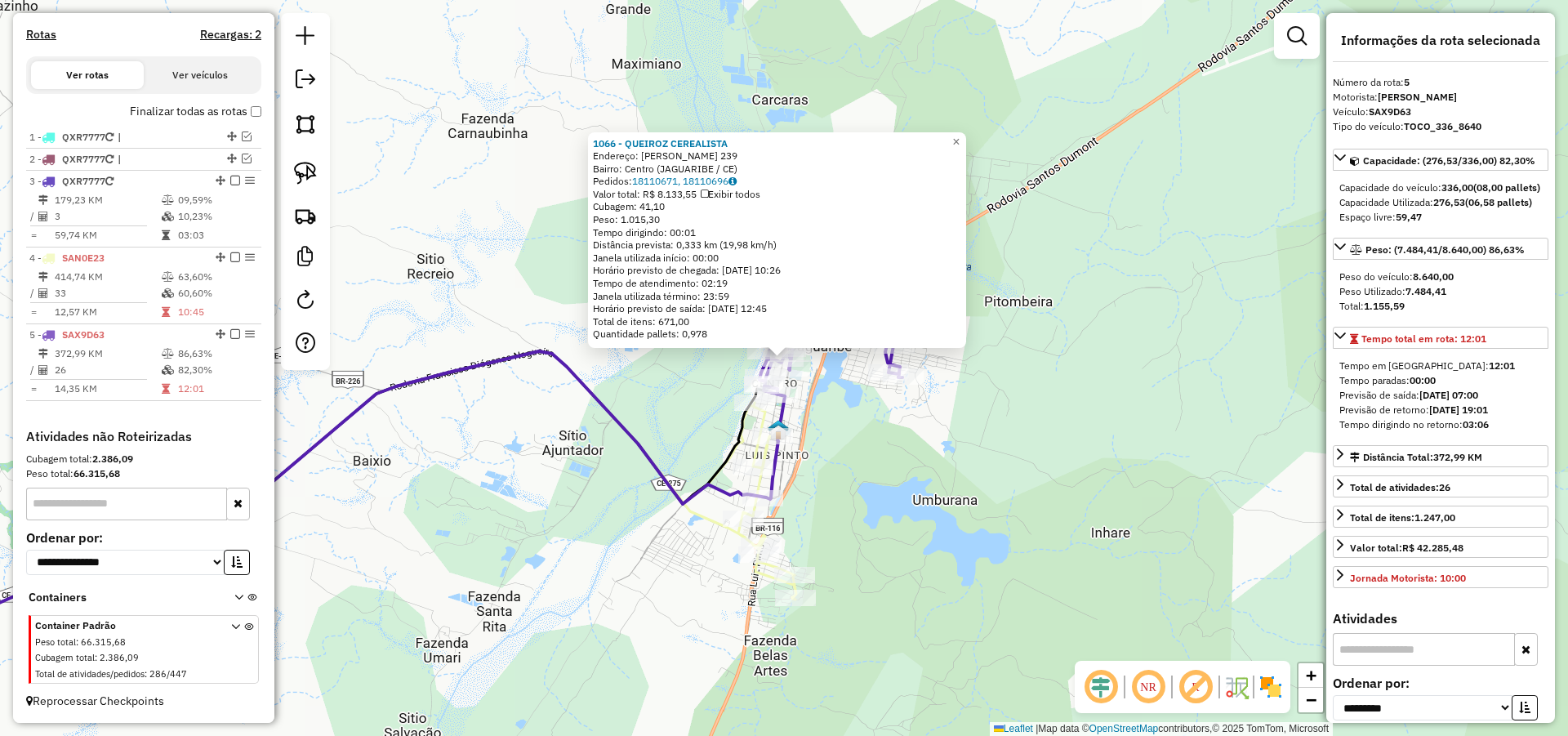
click at [934, 494] on div "1066 - QUEIROZ CEREALISTA Endereço: SAVINO BARREIRA 239 Bairro: Centro (JAGUARI…" at bounding box center [784, 368] width 1568 height 736
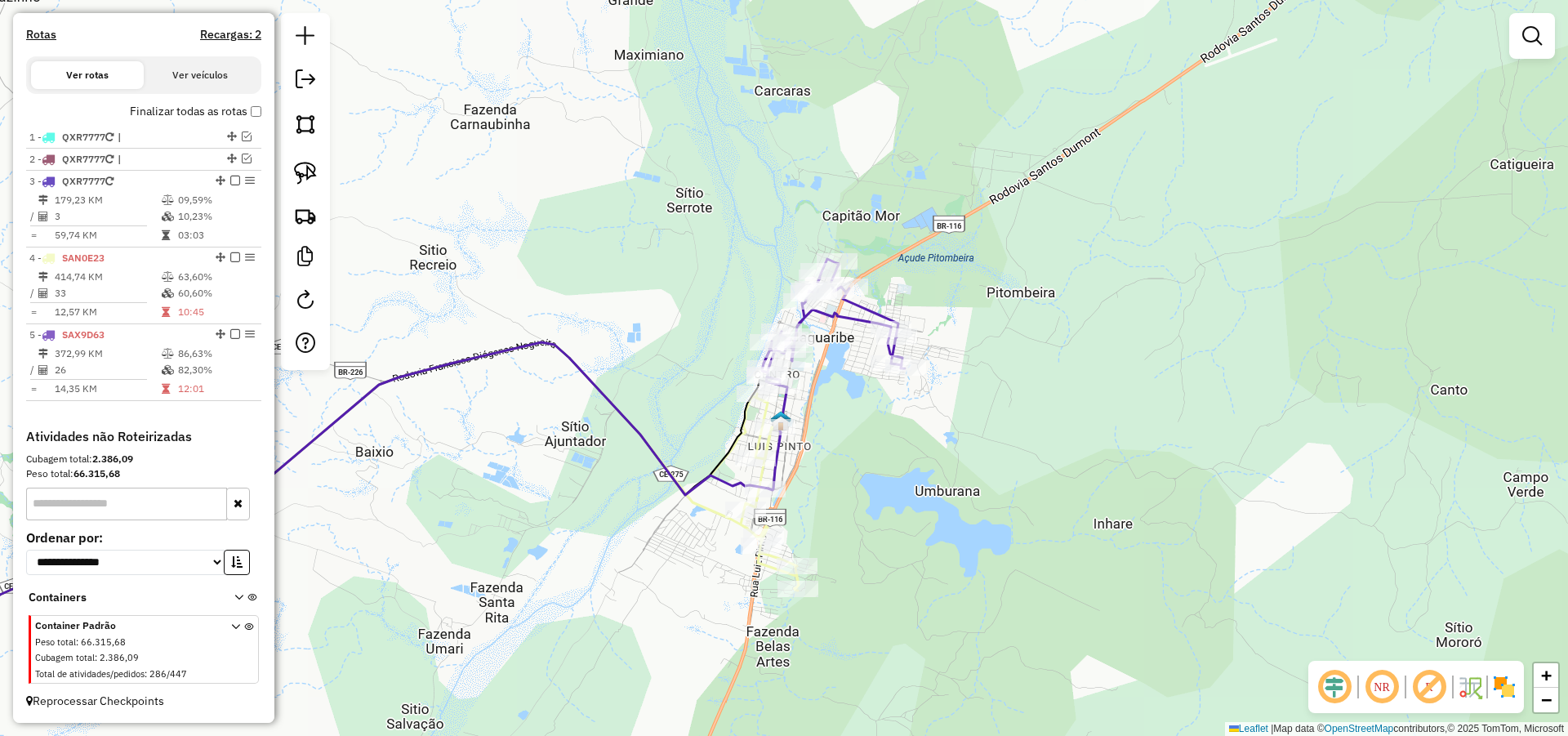
drag, startPoint x: 834, startPoint y: 465, endPoint x: 837, endPoint y: 456, distance: 9.5
click at [837, 456] on div "Janela de atendimento Grade de atendimento Capacidade Transportadoras Veículos …" at bounding box center [784, 368] width 1568 height 736
select select "**********"
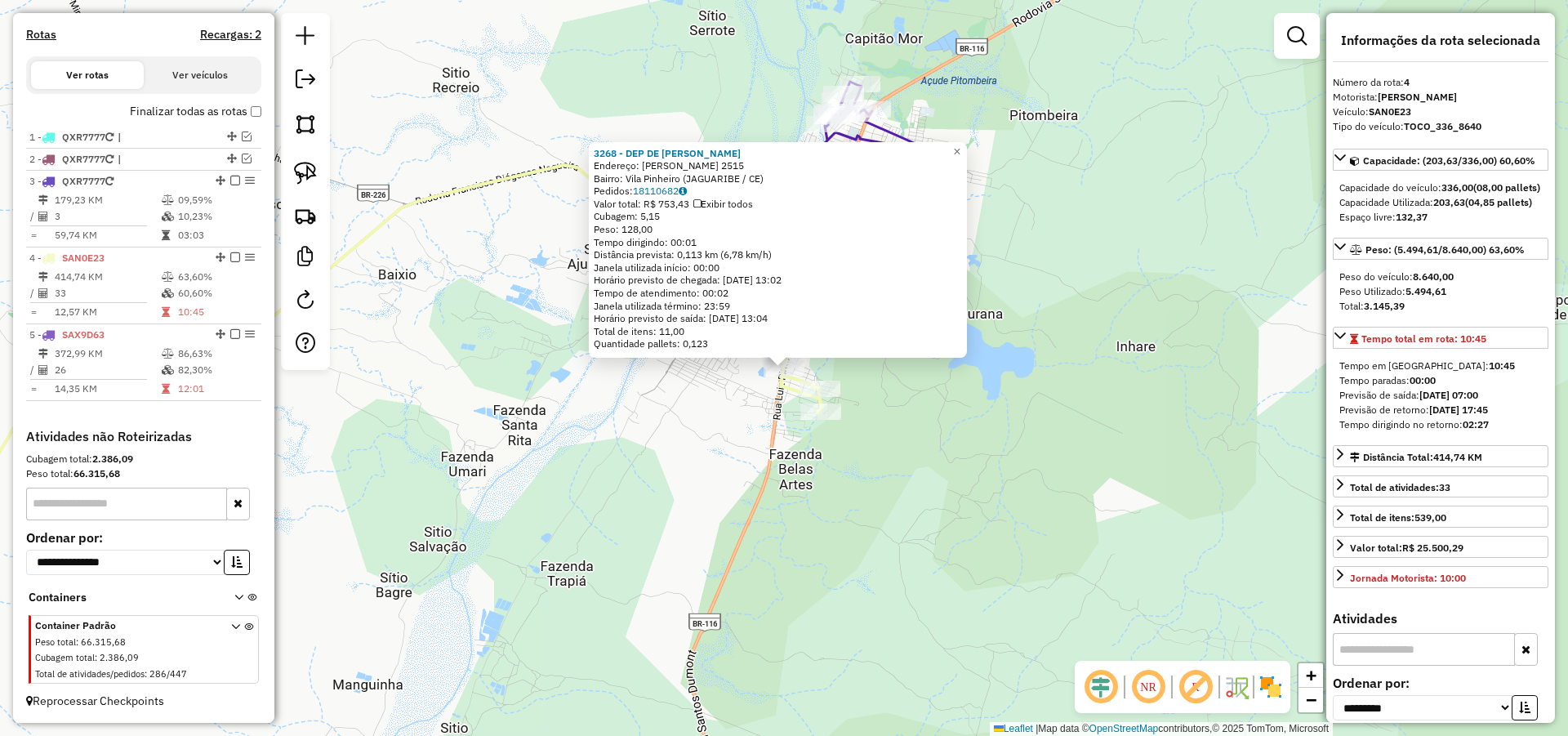
click at [969, 508] on div "3268 - DEP DE BEBI SaO JOSE Endereço: LUIZ PINTO 2515 Bairro: Vila Pinheiro (JA…" at bounding box center [784, 368] width 1568 height 736
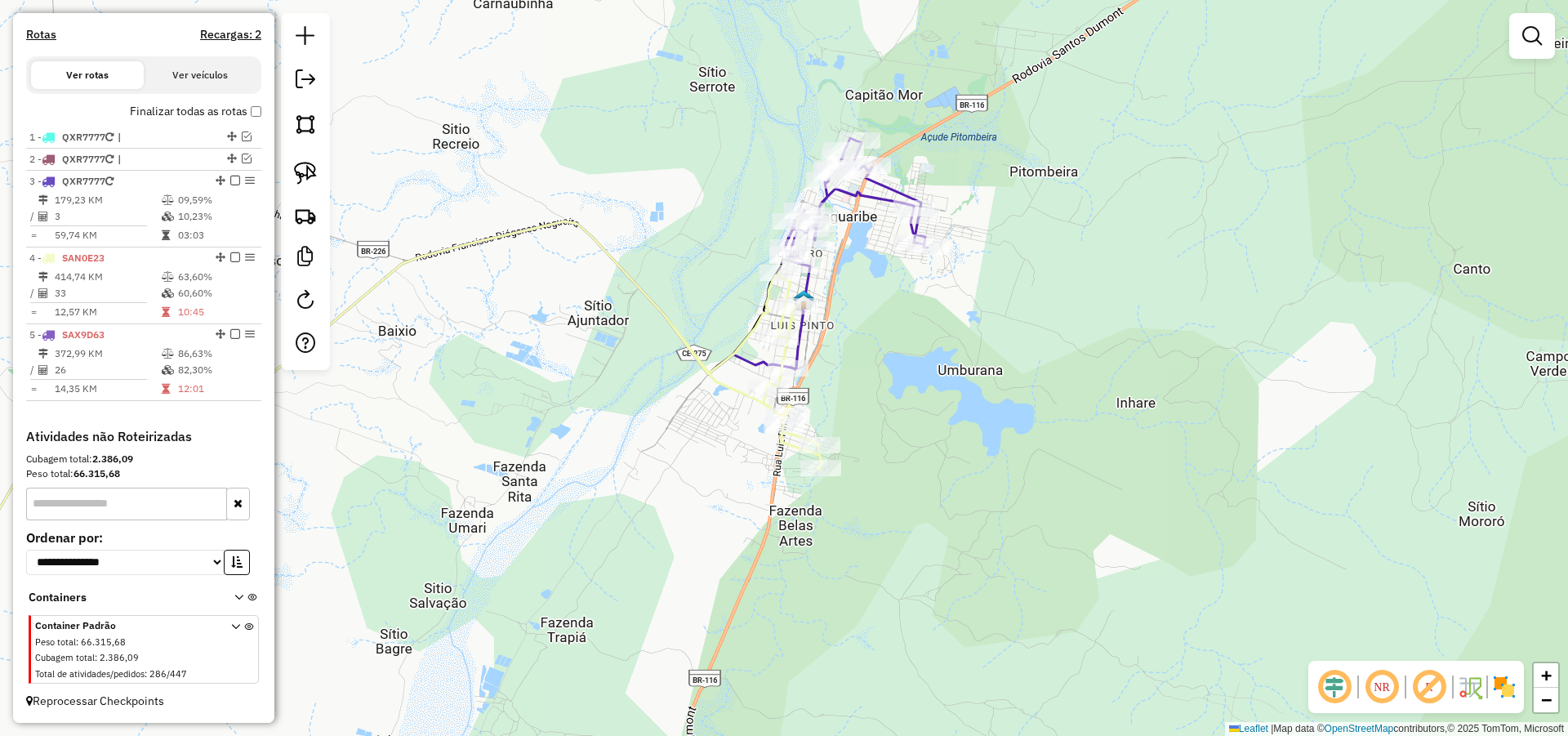
drag, startPoint x: 904, startPoint y: 330, endPoint x: 905, endPoint y: 415, distance: 85.0
click at [905, 413] on div "Janela de atendimento Grade de atendimento Capacidade Transportadoras Veículos …" at bounding box center [784, 368] width 1568 height 736
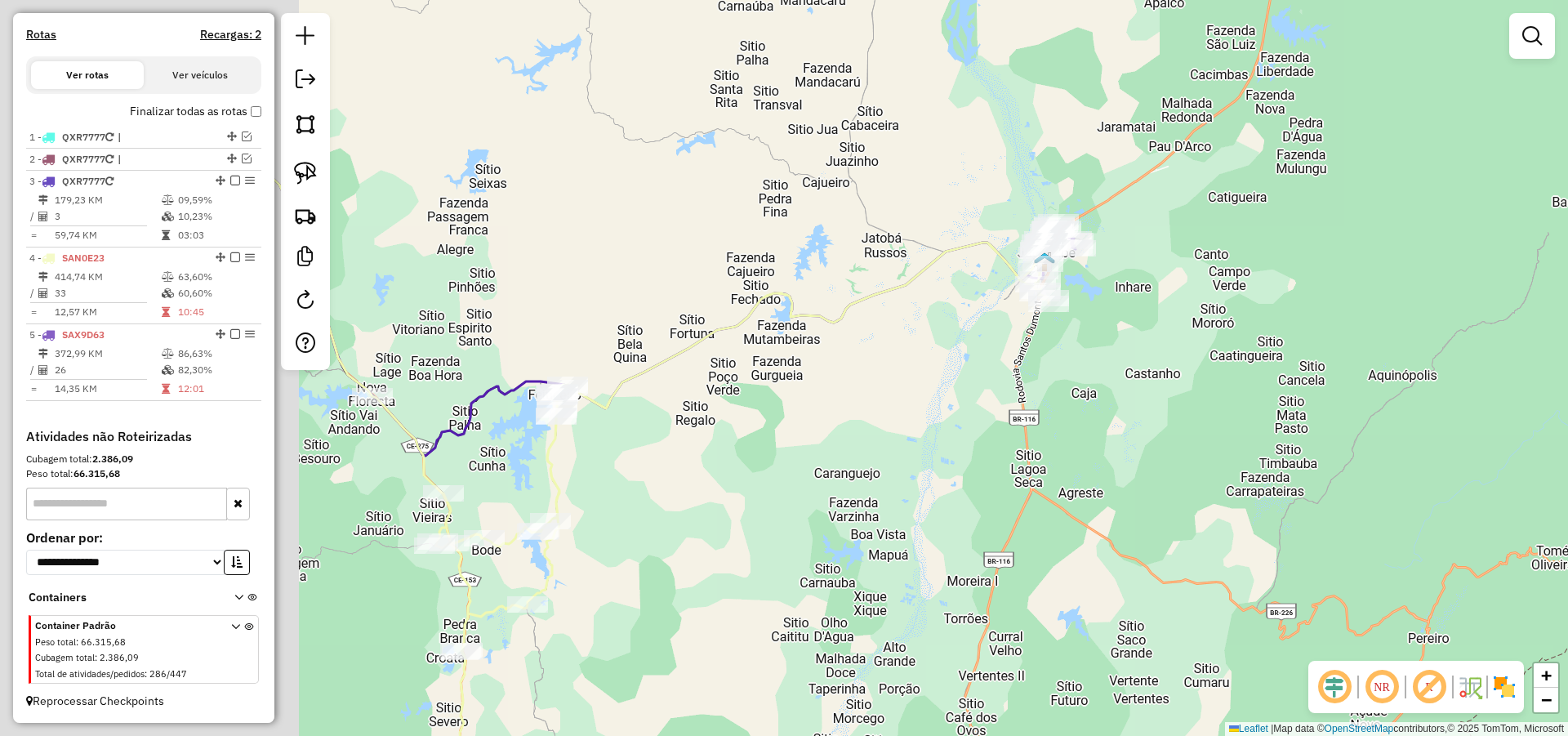
drag, startPoint x: 619, startPoint y: 382, endPoint x: 970, endPoint y: 367, distance: 351.3
click at [966, 371] on div "Janela de atendimento Grade de atendimento Capacidade Transportadoras Veículos …" at bounding box center [784, 368] width 1568 height 736
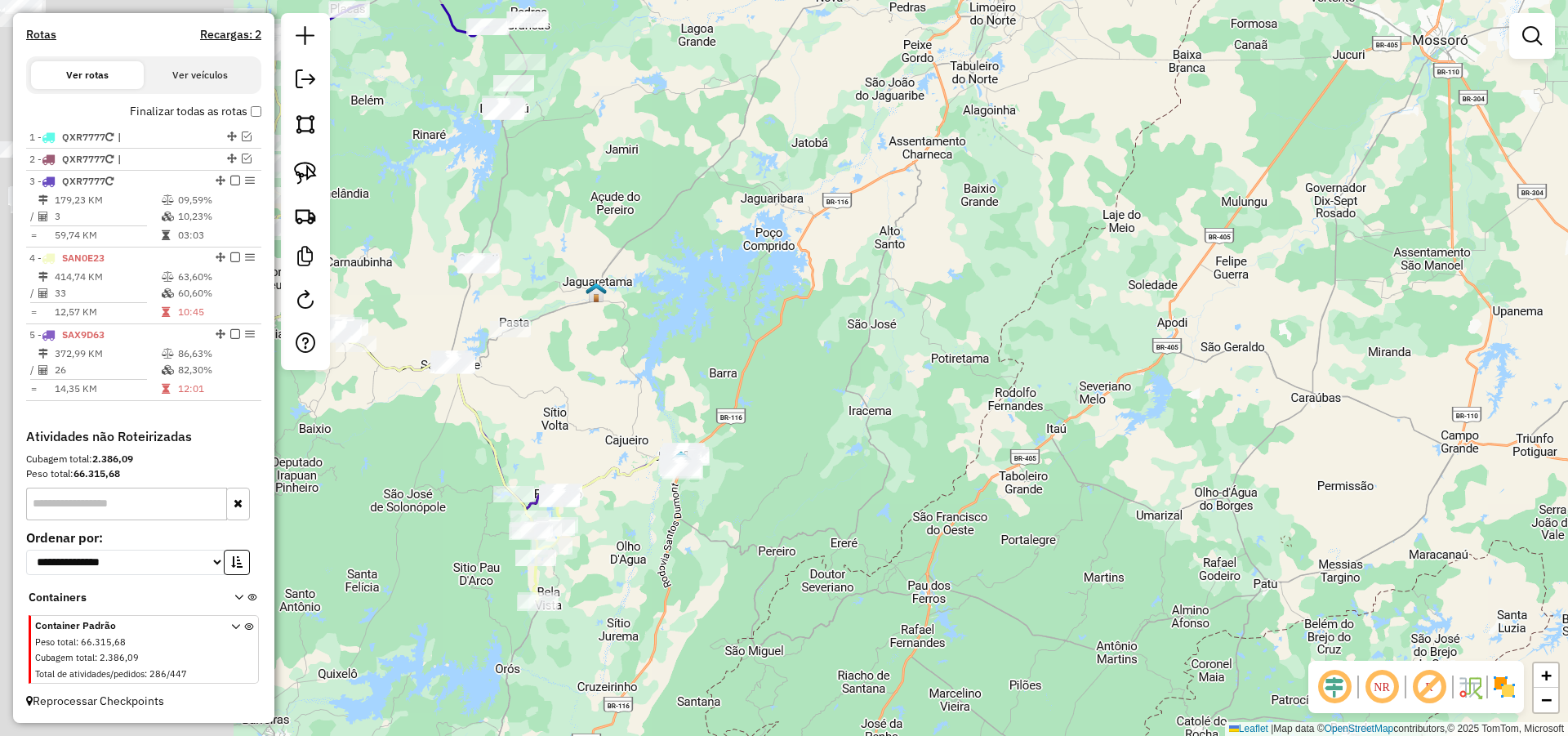
drag, startPoint x: 600, startPoint y: 295, endPoint x: 967, endPoint y: 369, distance: 374.4
click at [957, 367] on div "Janela de atendimento Grade de atendimento Capacidade Transportadoras Veículos …" at bounding box center [784, 368] width 1568 height 736
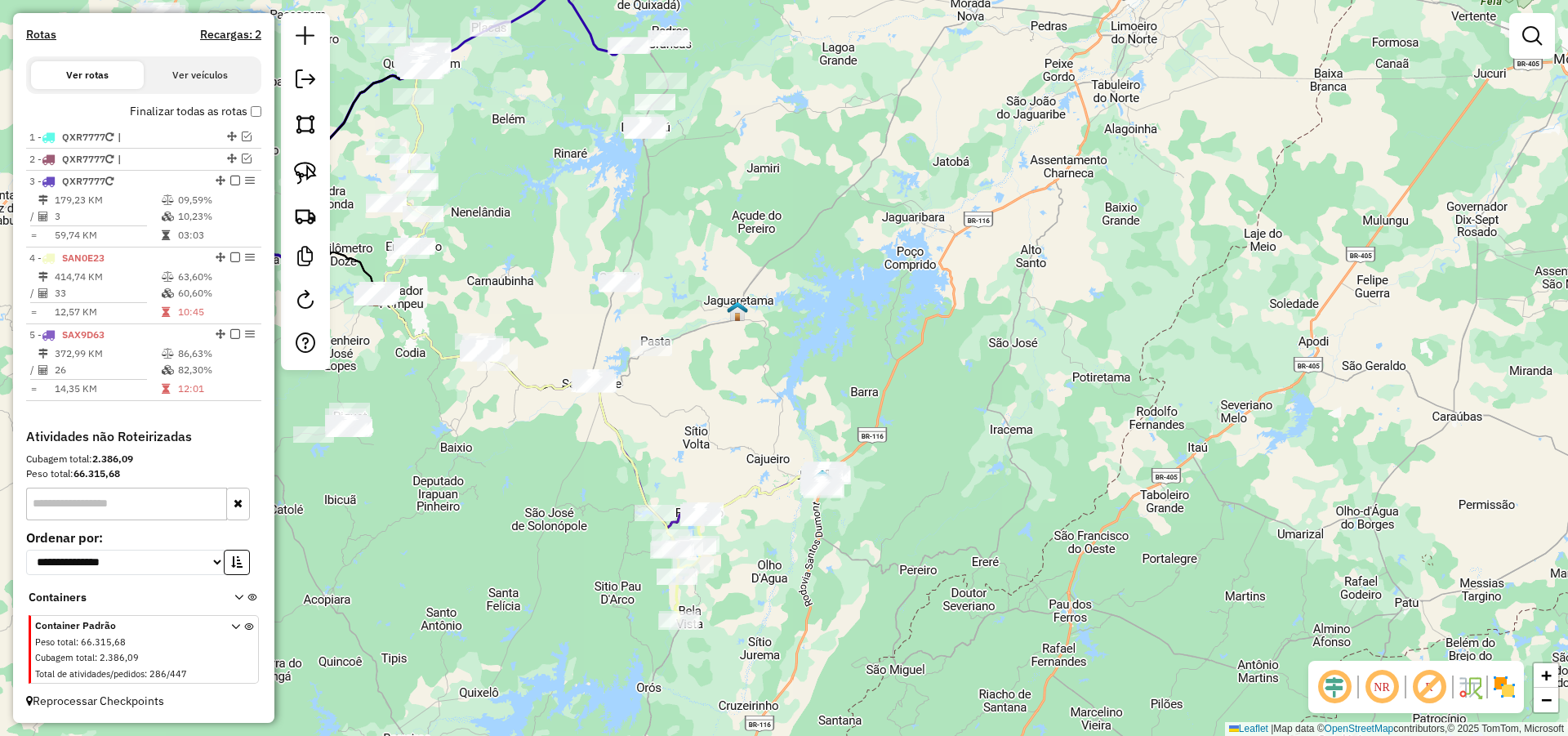
drag, startPoint x: 921, startPoint y: 364, endPoint x: 1013, endPoint y: 362, distance: 92.0
click at [1008, 362] on div "Janela de atendimento Grade de atendimento Capacidade Transportadoras Veículos …" at bounding box center [784, 368] width 1568 height 736
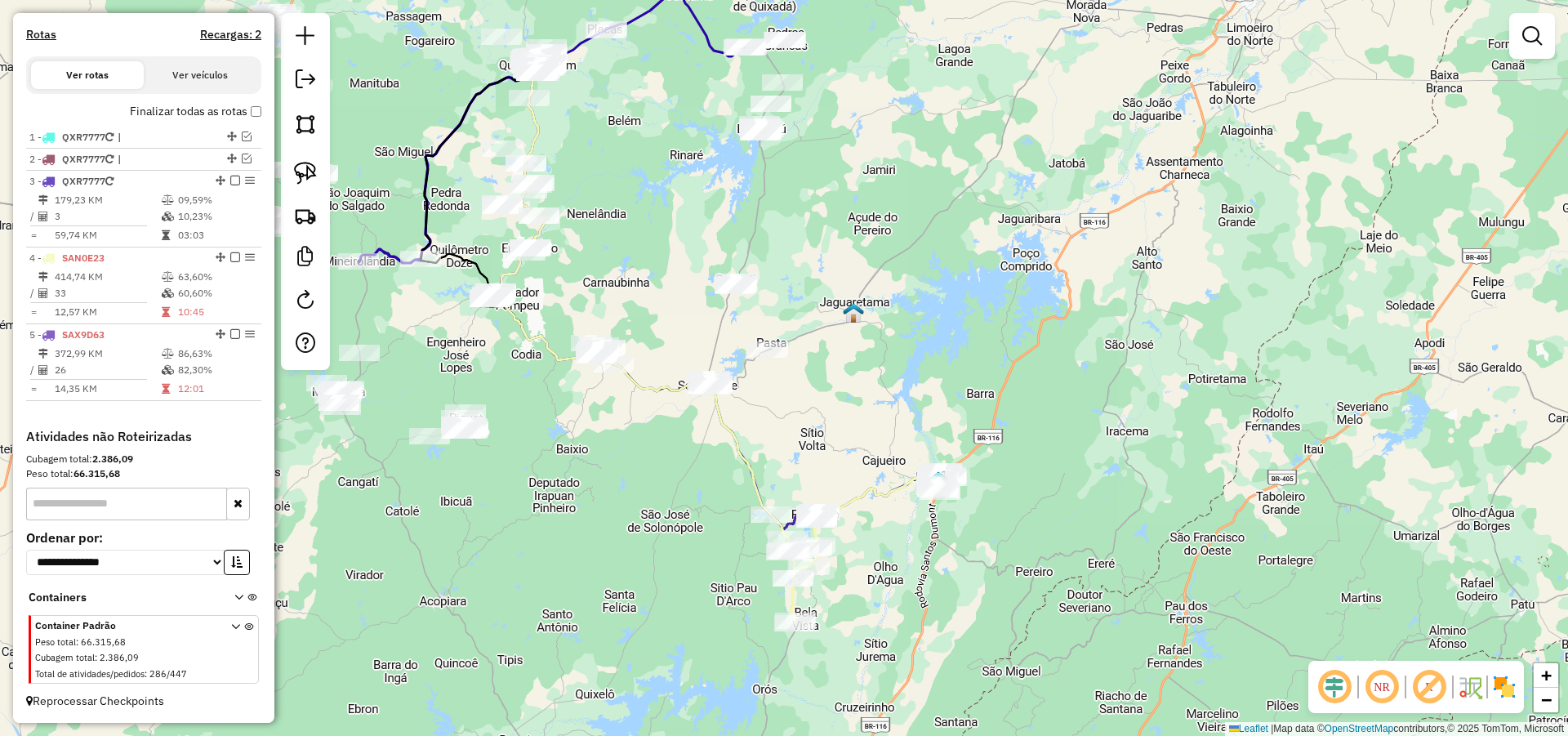
drag, startPoint x: 897, startPoint y: 372, endPoint x: 984, endPoint y: 368, distance: 87.1
click at [982, 369] on div "Janela de atendimento Grade de atendimento Capacidade Transportadoras Veículos …" at bounding box center [784, 368] width 1568 height 736
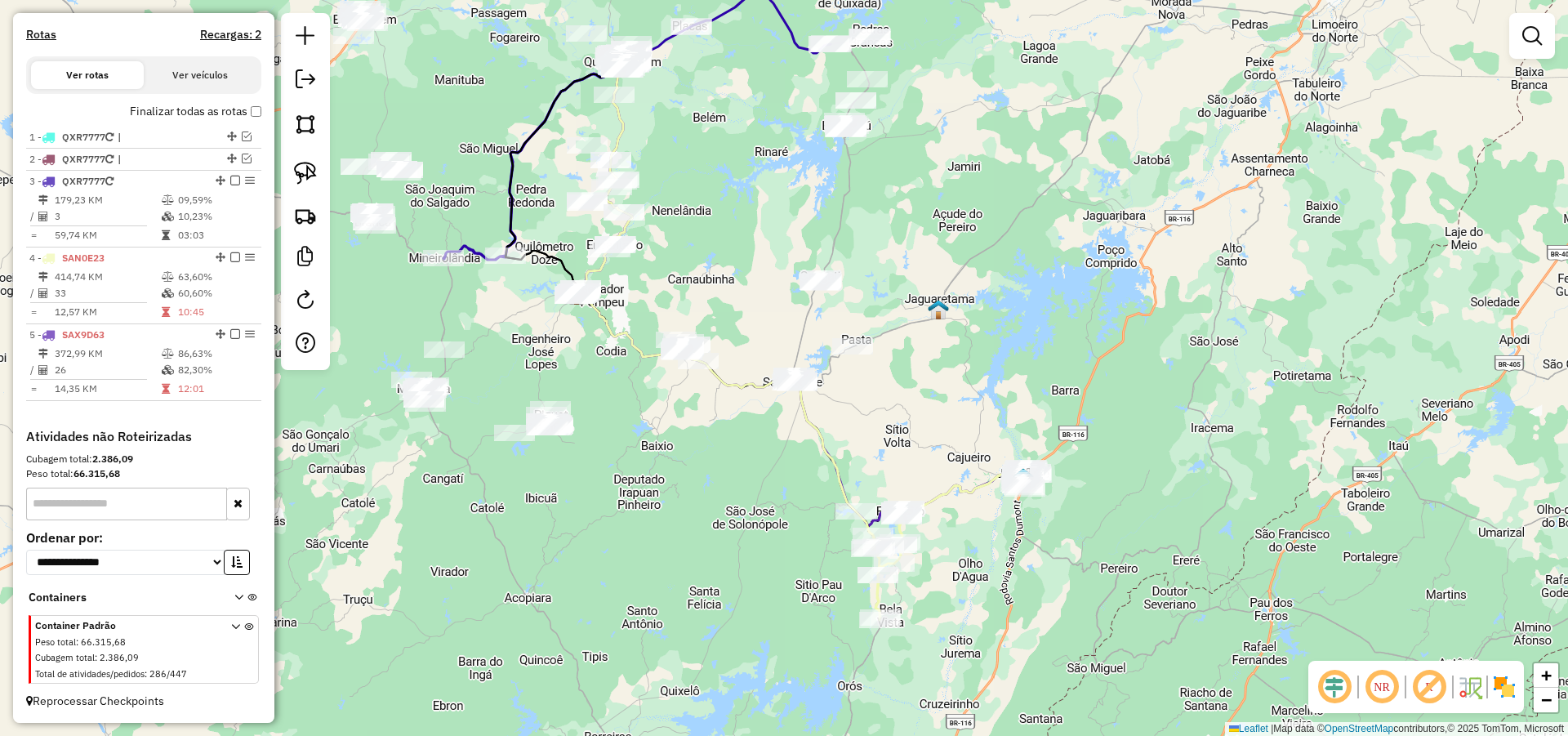
click at [942, 386] on div "Janela de atendimento Grade de atendimento Capacidade Transportadoras Veículos …" at bounding box center [784, 368] width 1568 height 736
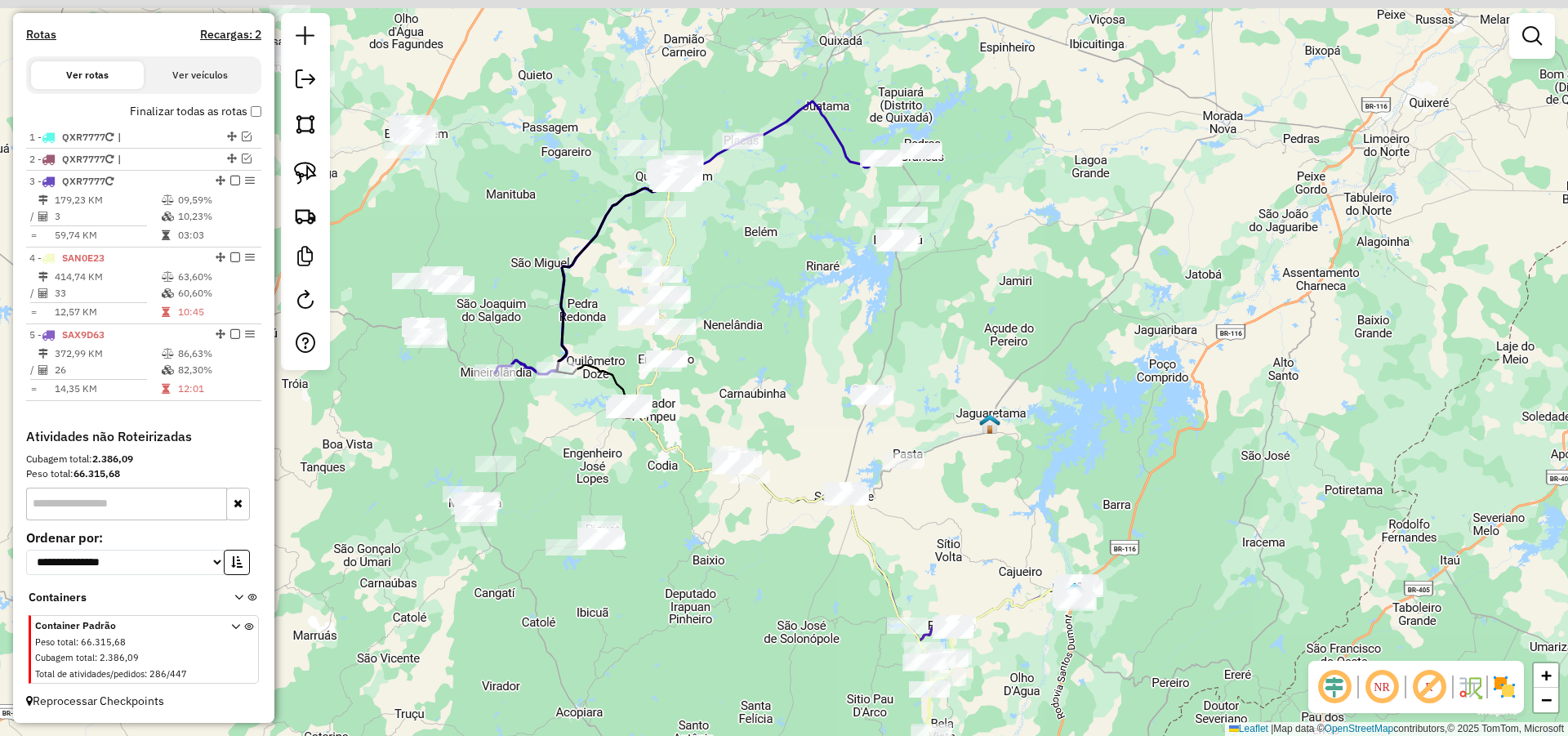
drag, startPoint x: 1043, startPoint y: 310, endPoint x: 1020, endPoint y: 378, distance: 71.8
click at [1034, 372] on div "Janela de atendimento Grade de atendimento Capacidade Transportadoras Veículos …" at bounding box center [784, 368] width 1568 height 736
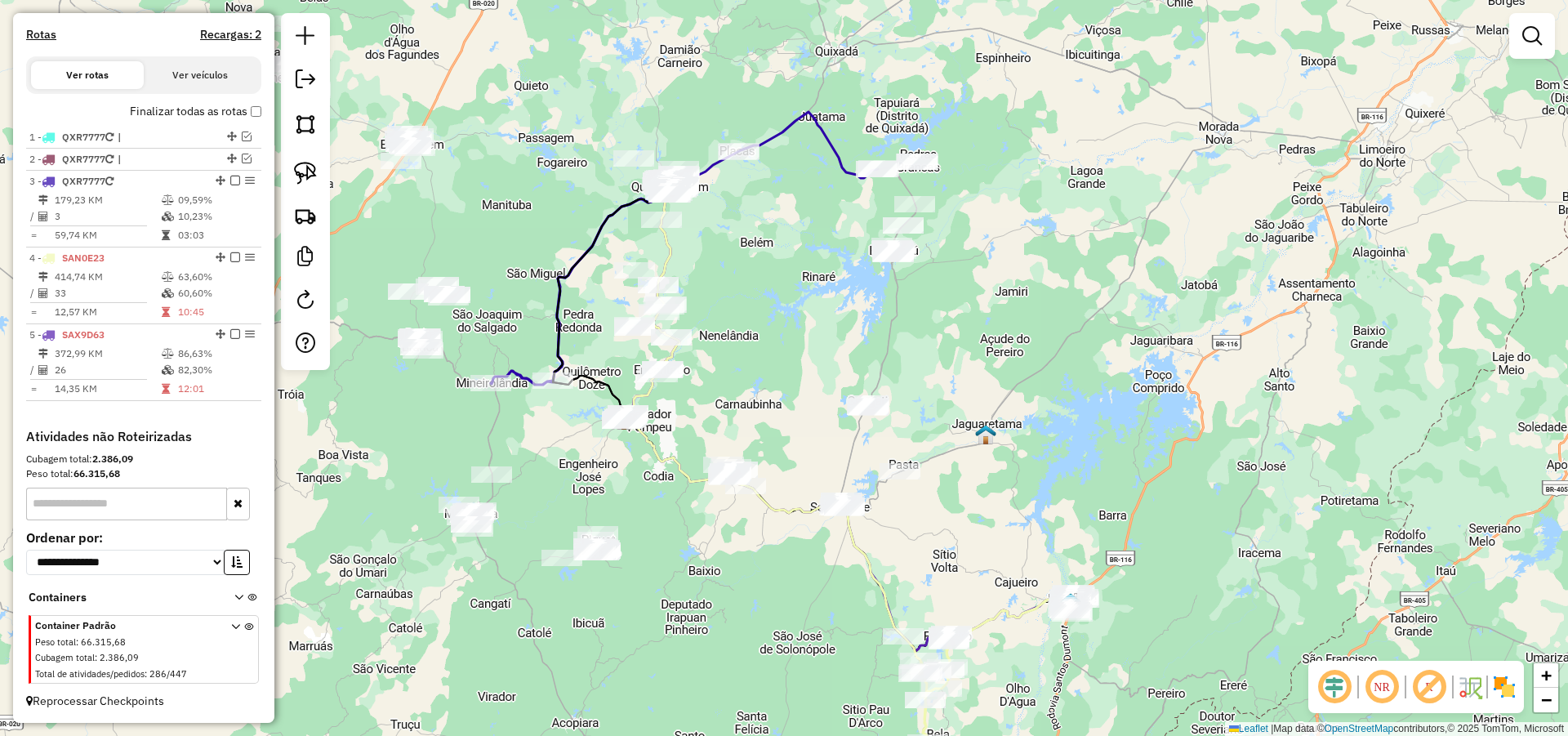
click at [970, 338] on div "Janela de atendimento Grade de atendimento Capacidade Transportadoras Veículos …" at bounding box center [784, 368] width 1568 height 736
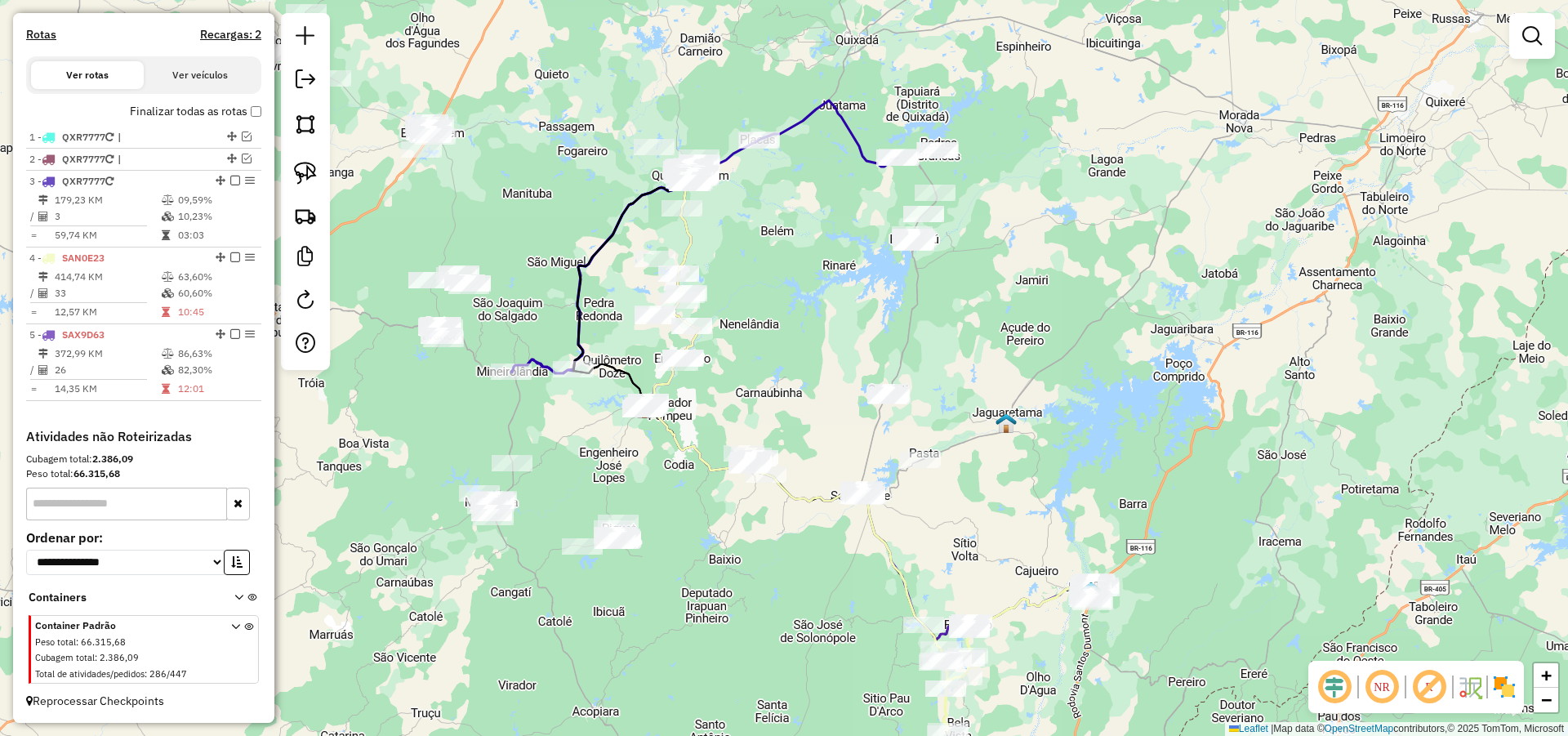
drag, startPoint x: 652, startPoint y: 499, endPoint x: 691, endPoint y: 425, distance: 83.6
click at [692, 425] on div "Janela de atendimento Grade de atendimento Capacidade Transportadoras Veículos …" at bounding box center [784, 368] width 1568 height 736
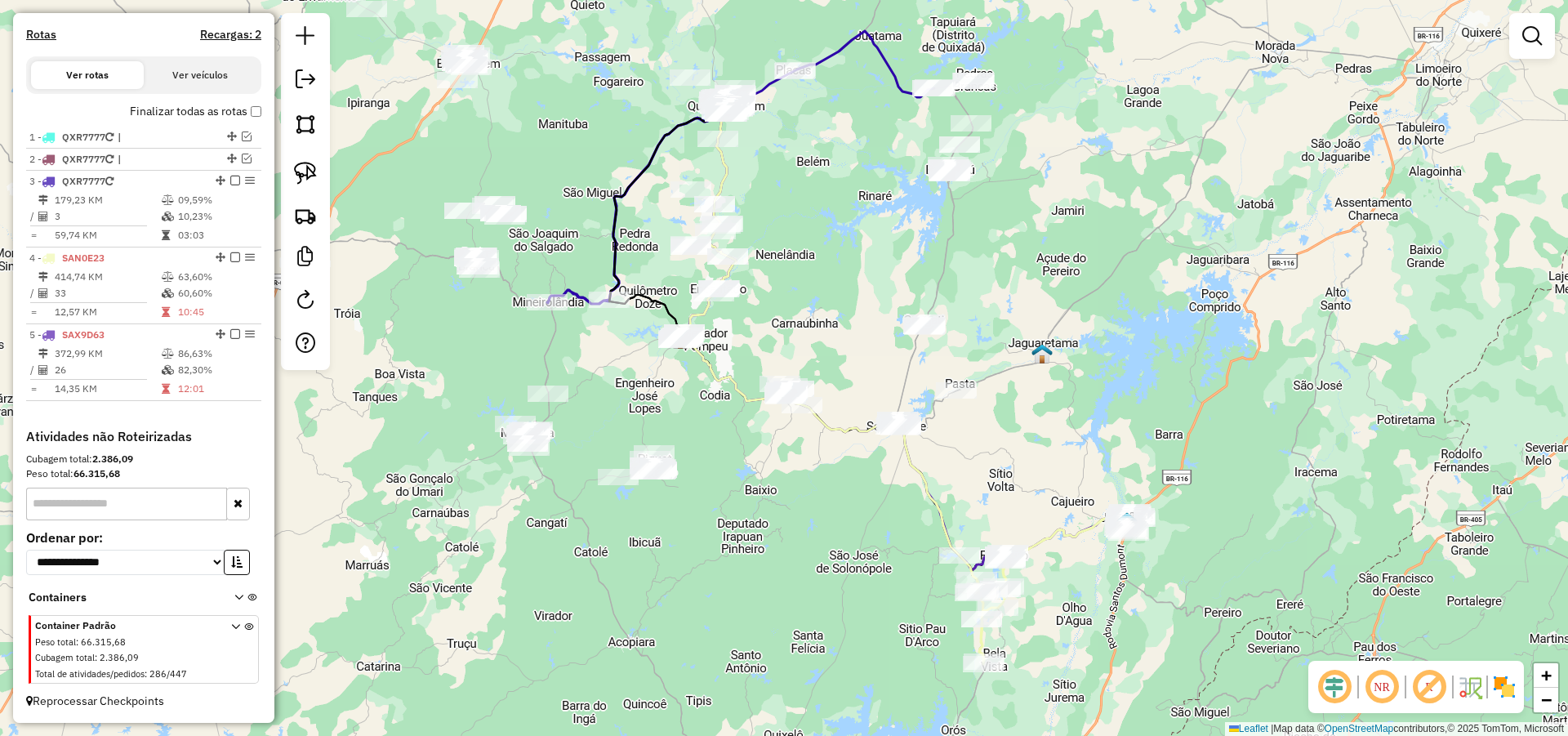
click at [311, 153] on div at bounding box center [305, 192] width 49 height 357
click at [706, 424] on div "Janela de atendimento Grade de atendimento Capacidade Transportadoras Veículos …" at bounding box center [784, 368] width 1568 height 736
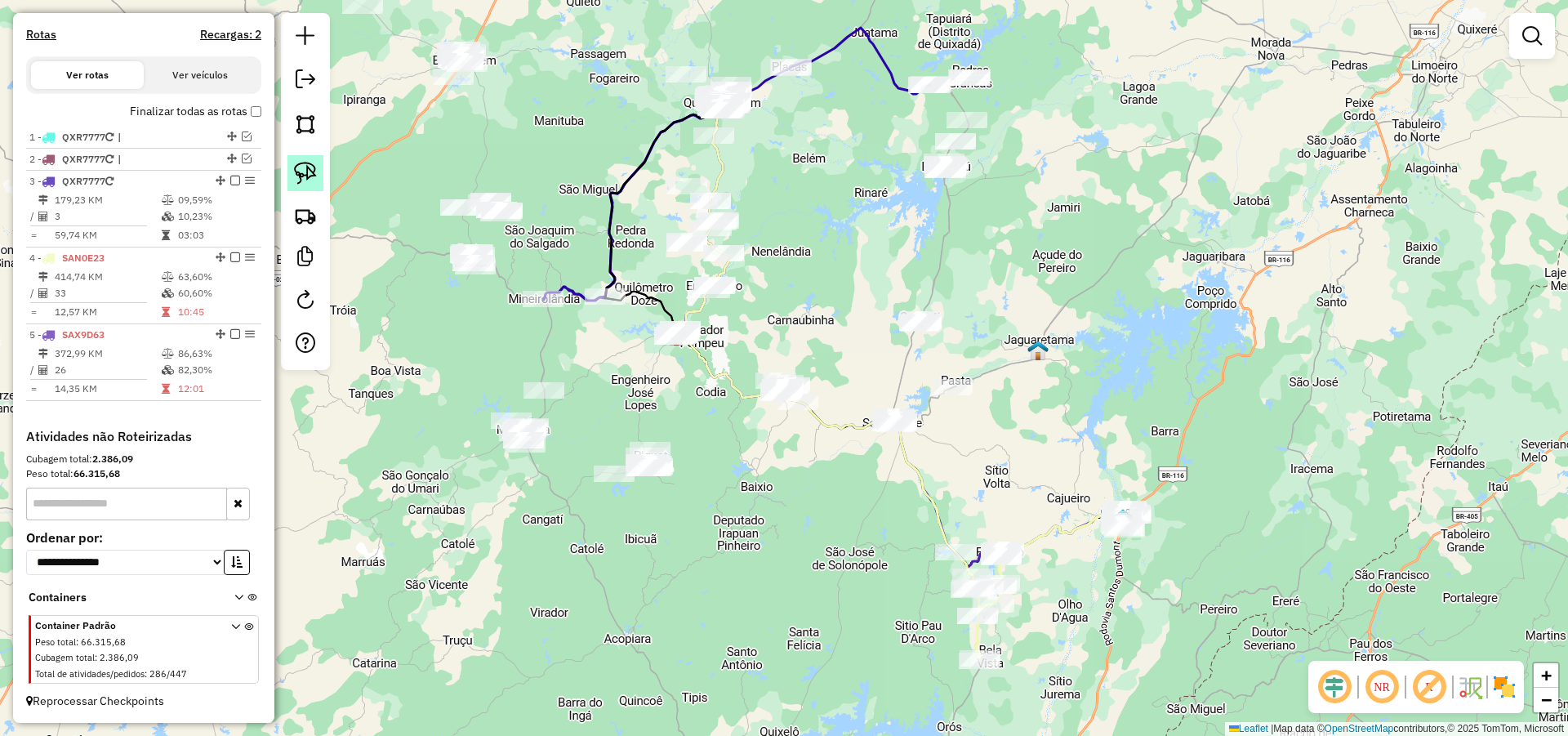
click at [309, 165] on img at bounding box center [305, 174] width 23 height 23
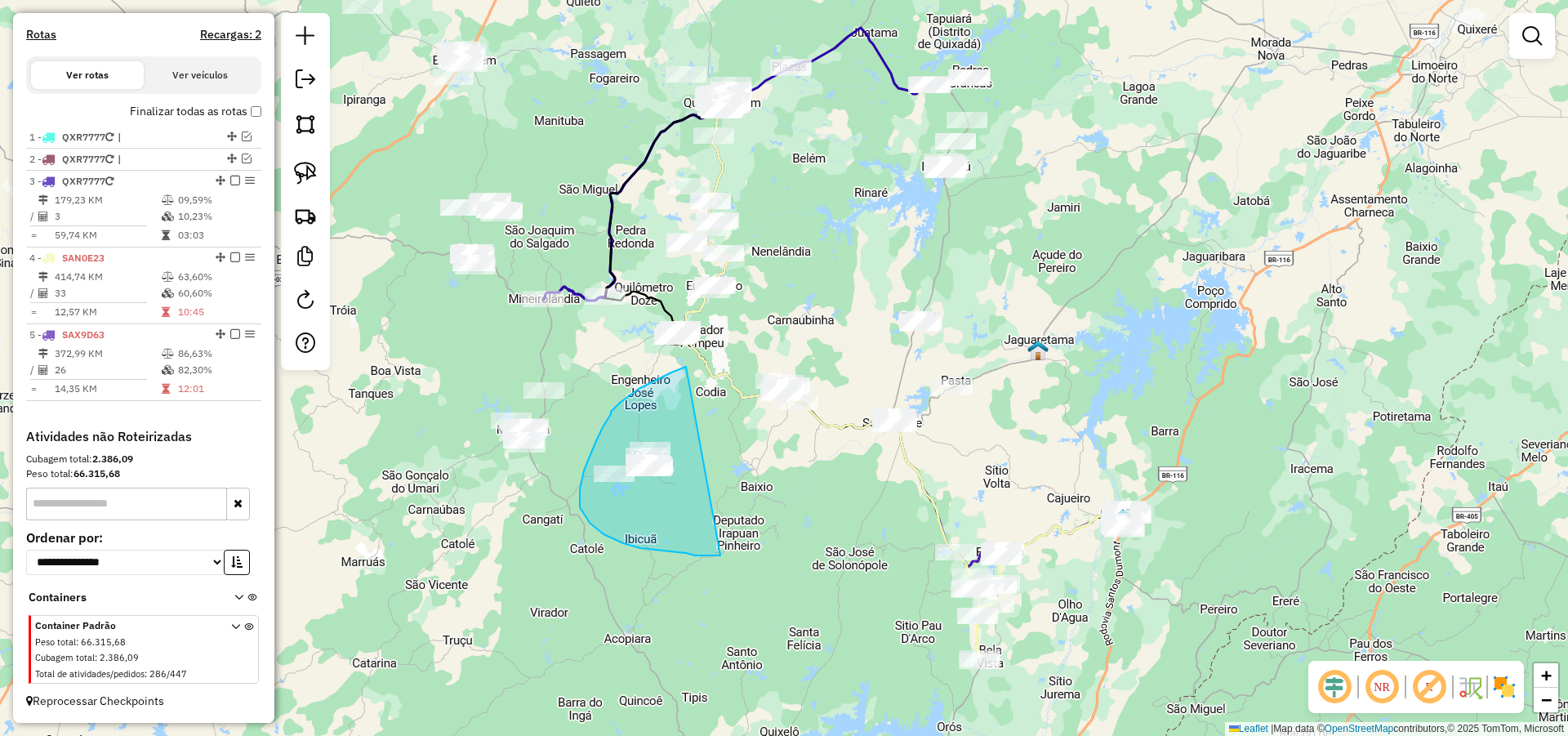
drag, startPoint x: 684, startPoint y: 368, endPoint x: 734, endPoint y: 551, distance: 189.7
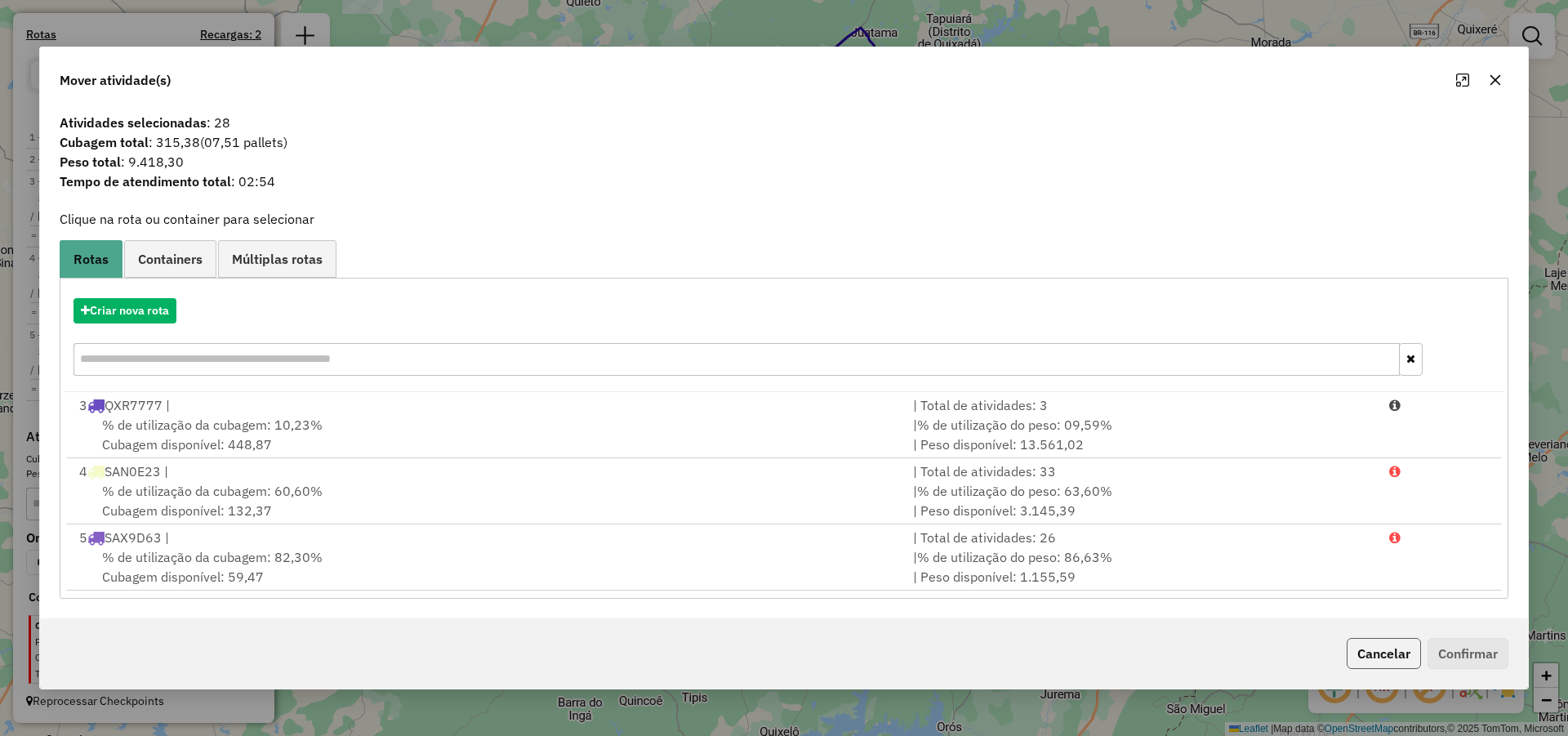
click at [1381, 649] on button "Cancelar" at bounding box center [1383, 654] width 74 height 31
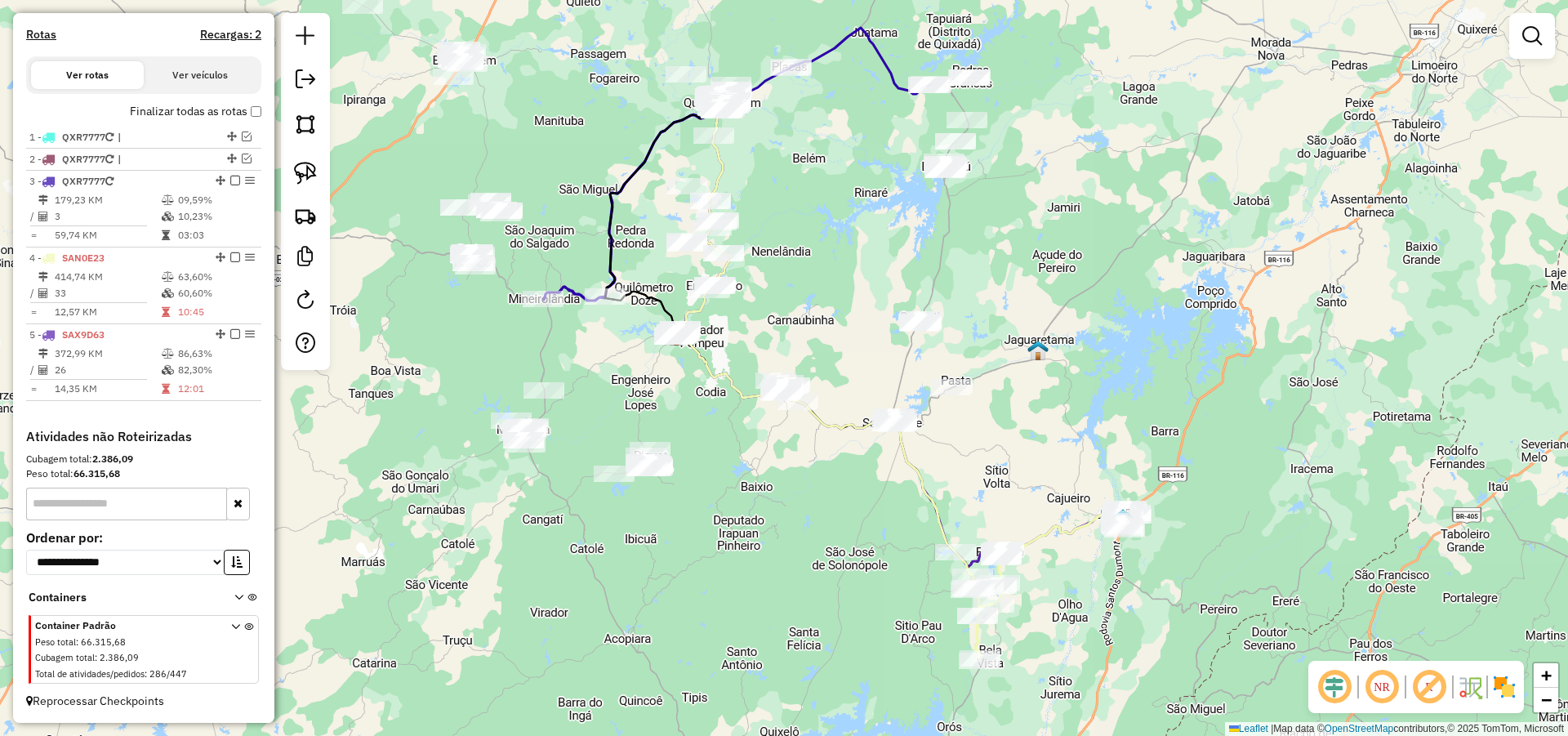
drag, startPoint x: 822, startPoint y: 486, endPoint x: 834, endPoint y: 522, distance: 37.9
click at [834, 522] on div "Janela de atendimento Grade de atendimento Capacidade Transportadoras Veículos …" at bounding box center [784, 368] width 1568 height 736
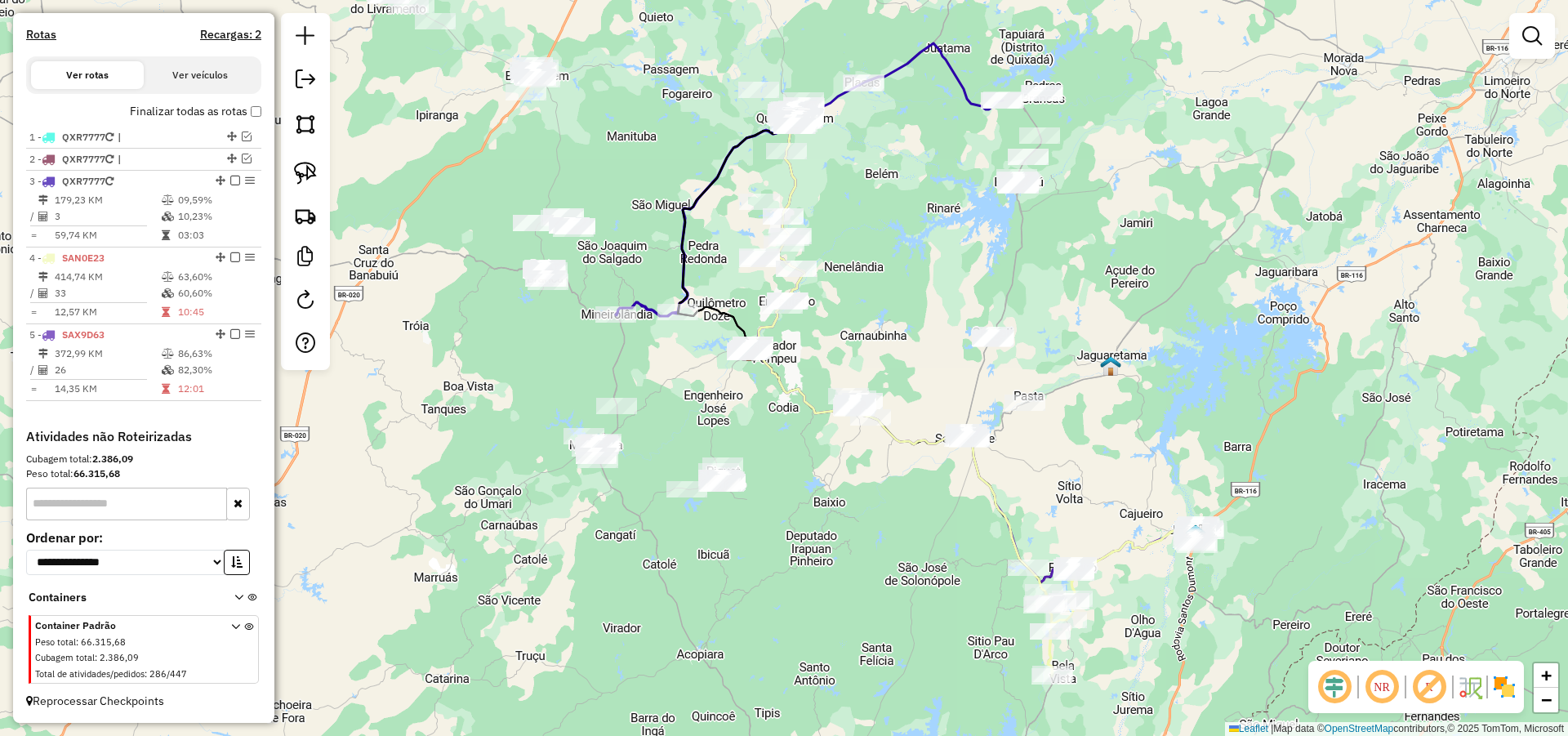
drag, startPoint x: 570, startPoint y: 365, endPoint x: 500, endPoint y: 284, distance: 107.1
click at [581, 354] on div "Janela de atendimento Grade de atendimento Capacidade Transportadoras Veículos …" at bounding box center [784, 368] width 1568 height 736
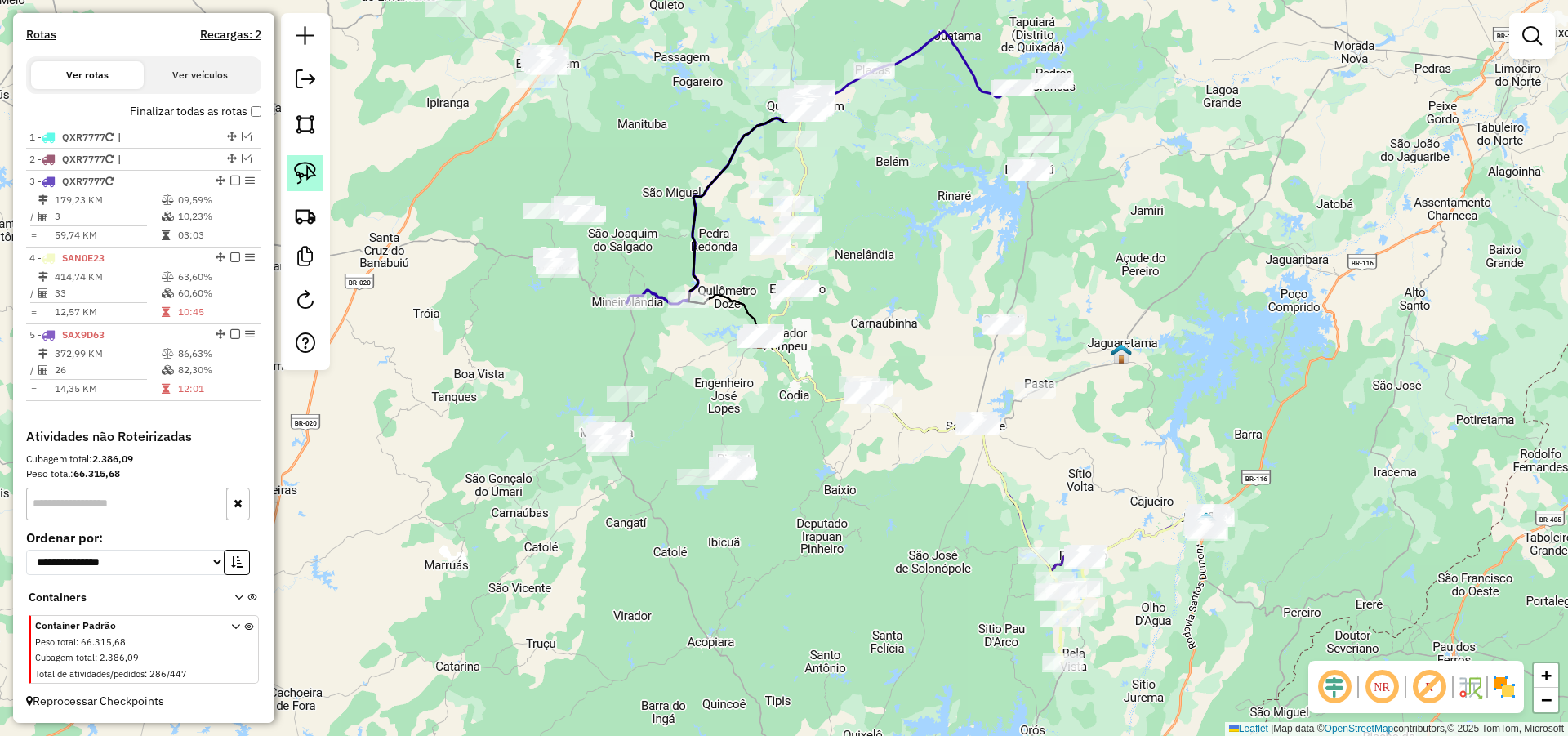
click at [307, 174] on img at bounding box center [305, 174] width 23 height 23
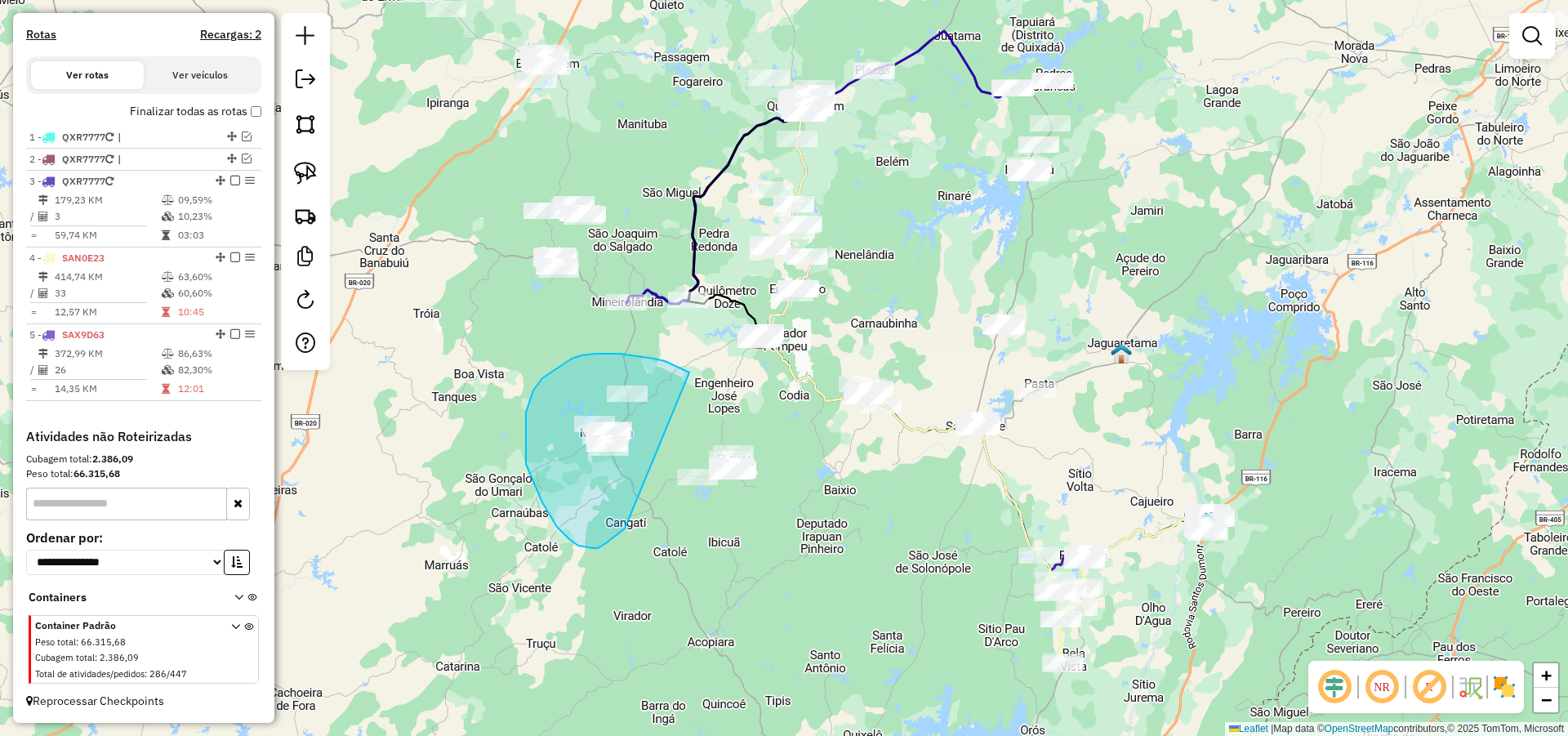
drag, startPoint x: 685, startPoint y: 370, endPoint x: 625, endPoint y: 528, distance: 169.0
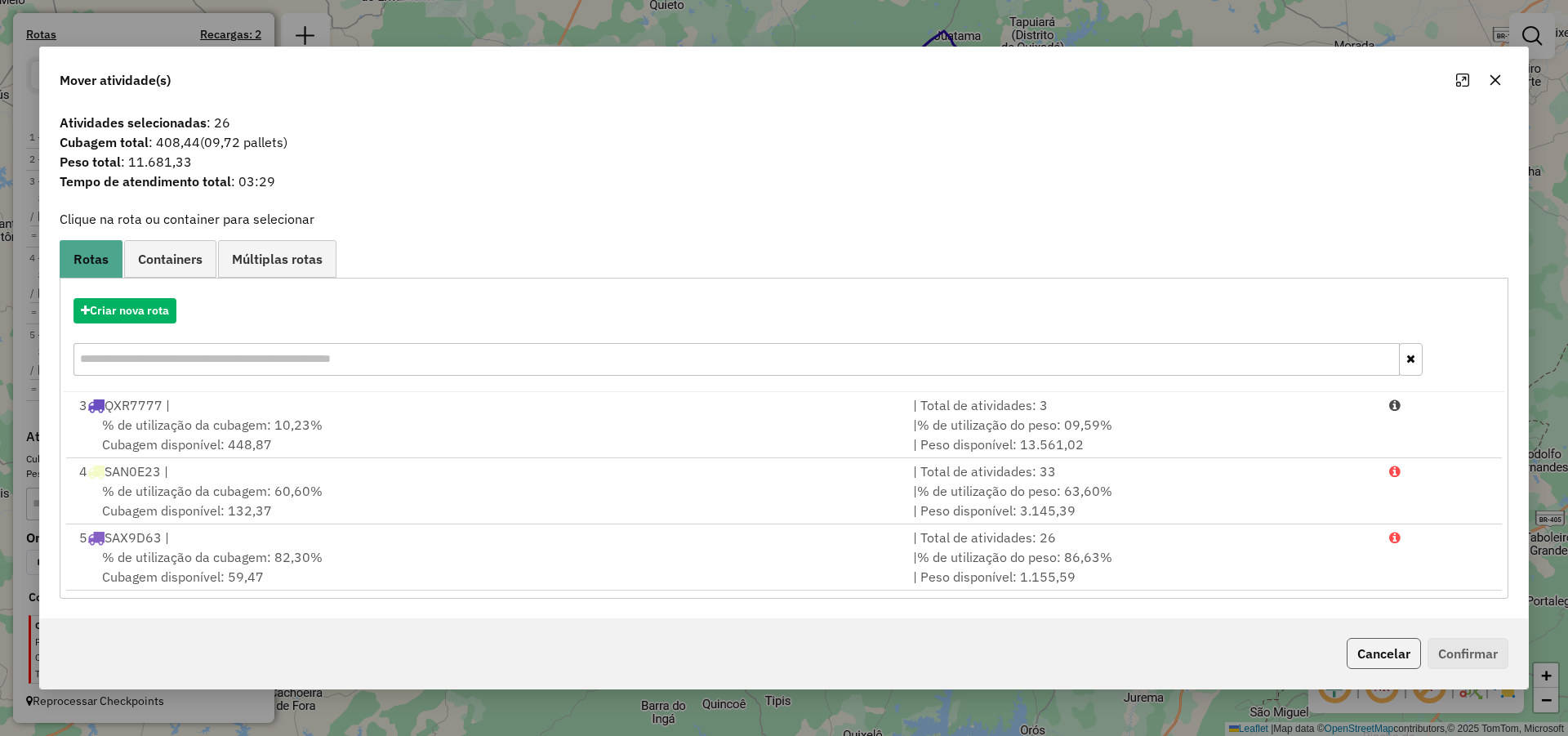
click at [1406, 647] on button "Cancelar" at bounding box center [1383, 654] width 74 height 31
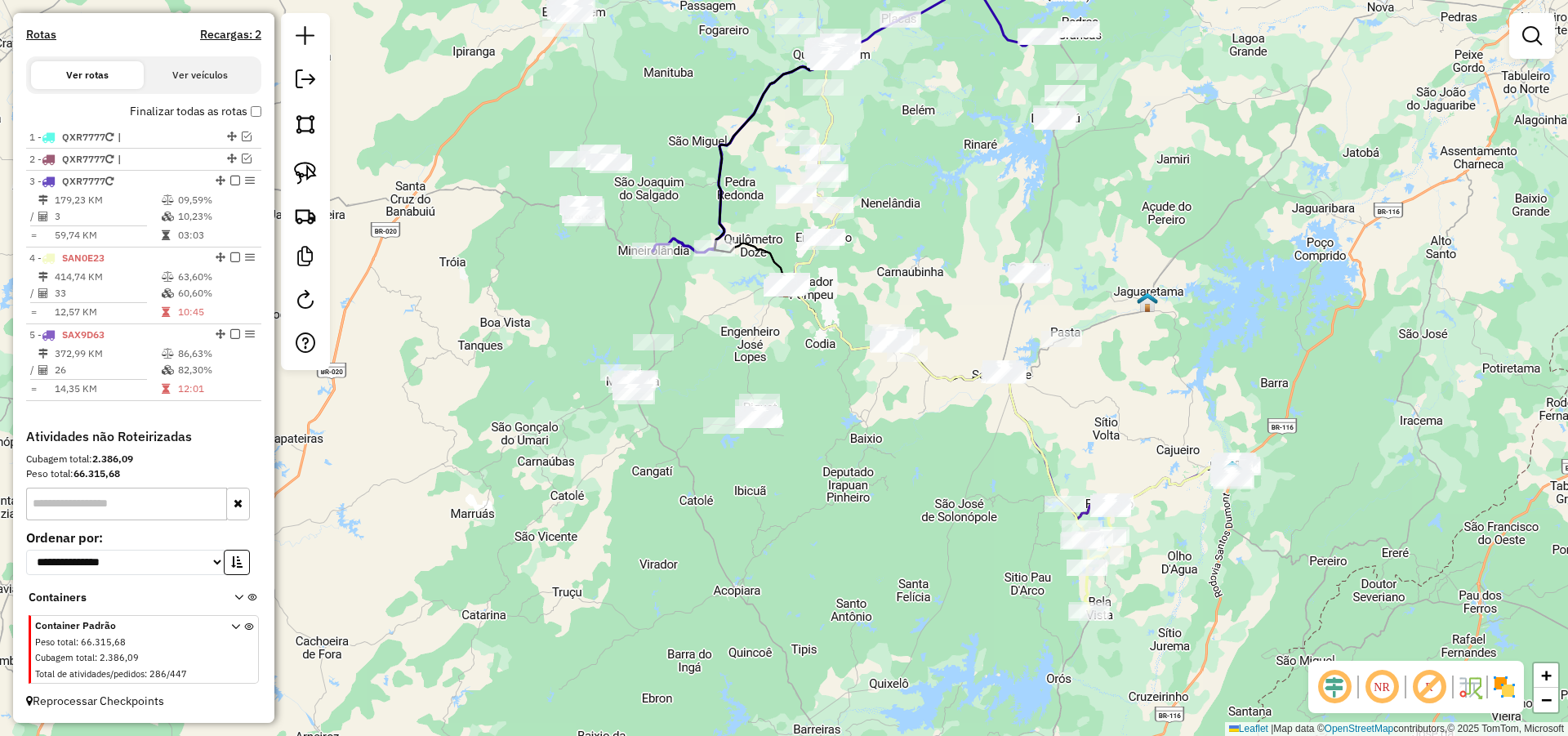
drag, startPoint x: 875, startPoint y: 513, endPoint x: 894, endPoint y: 475, distance: 42.5
click at [894, 475] on div "Janela de atendimento Grade de atendimento Capacidade Transportadoras Veículos …" at bounding box center [784, 368] width 1568 height 736
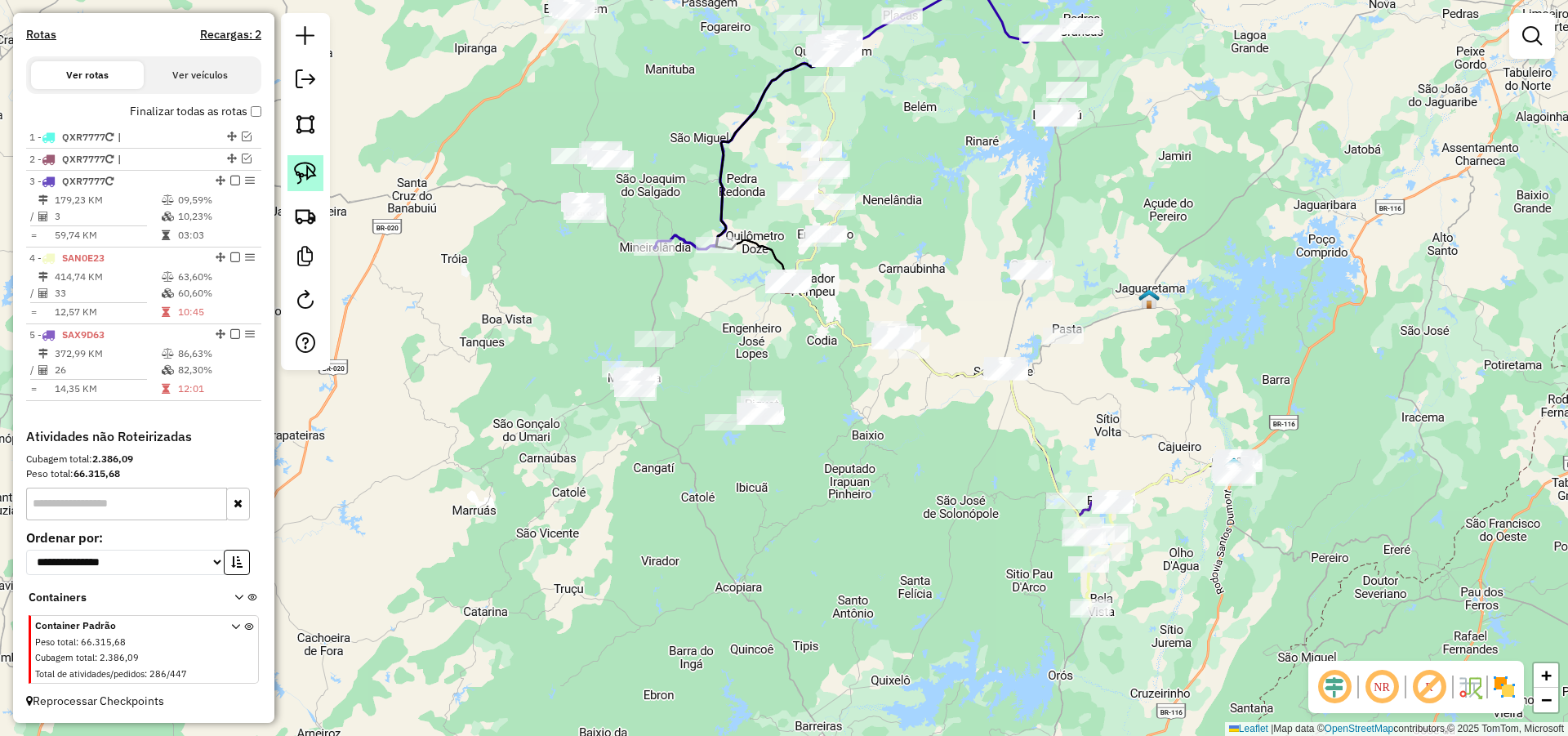
click at [303, 173] on img at bounding box center [305, 174] width 23 height 23
drag, startPoint x: 792, startPoint y: 357, endPoint x: 796, endPoint y: 478, distance: 121.1
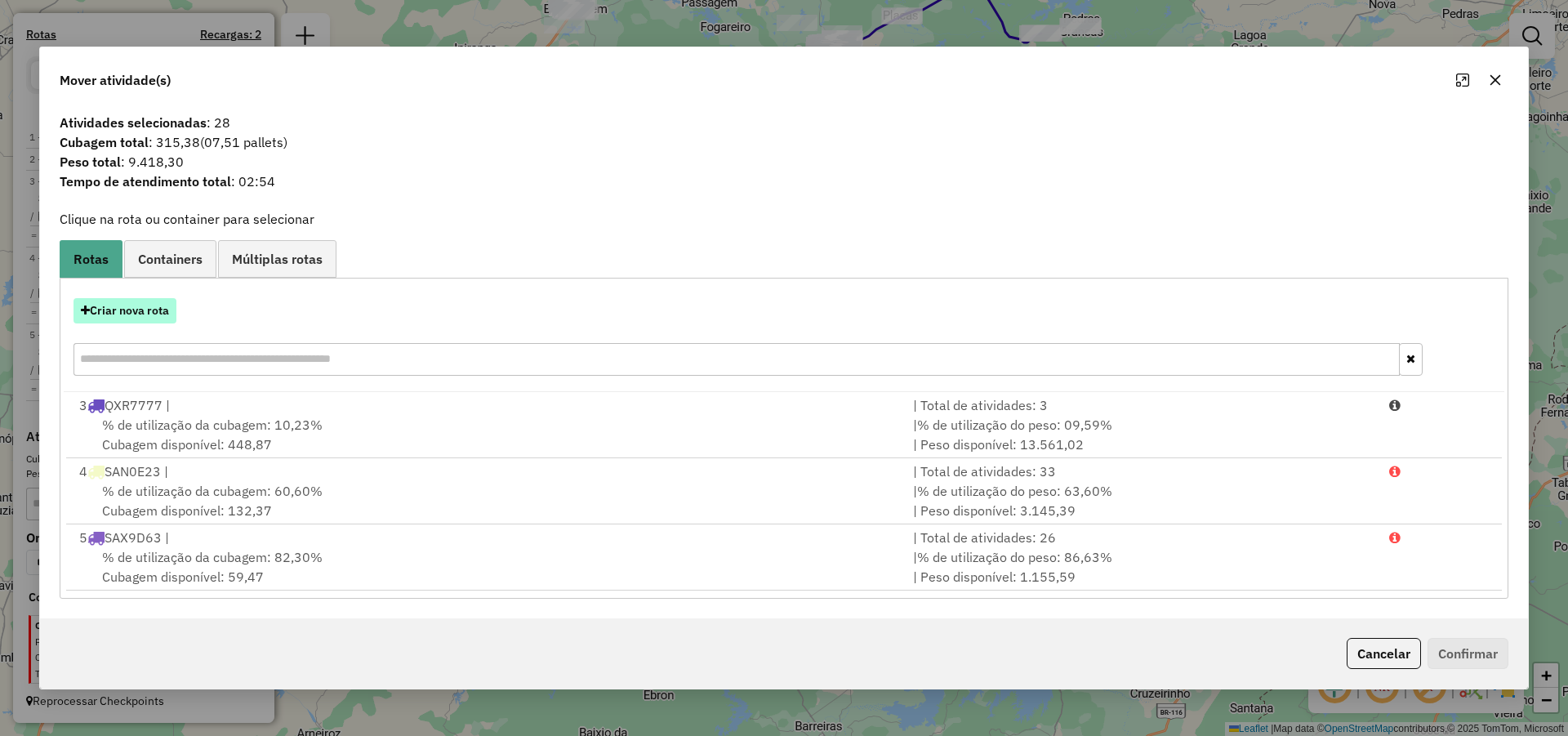
click at [165, 314] on button "Criar nova rota" at bounding box center [124, 311] width 103 height 25
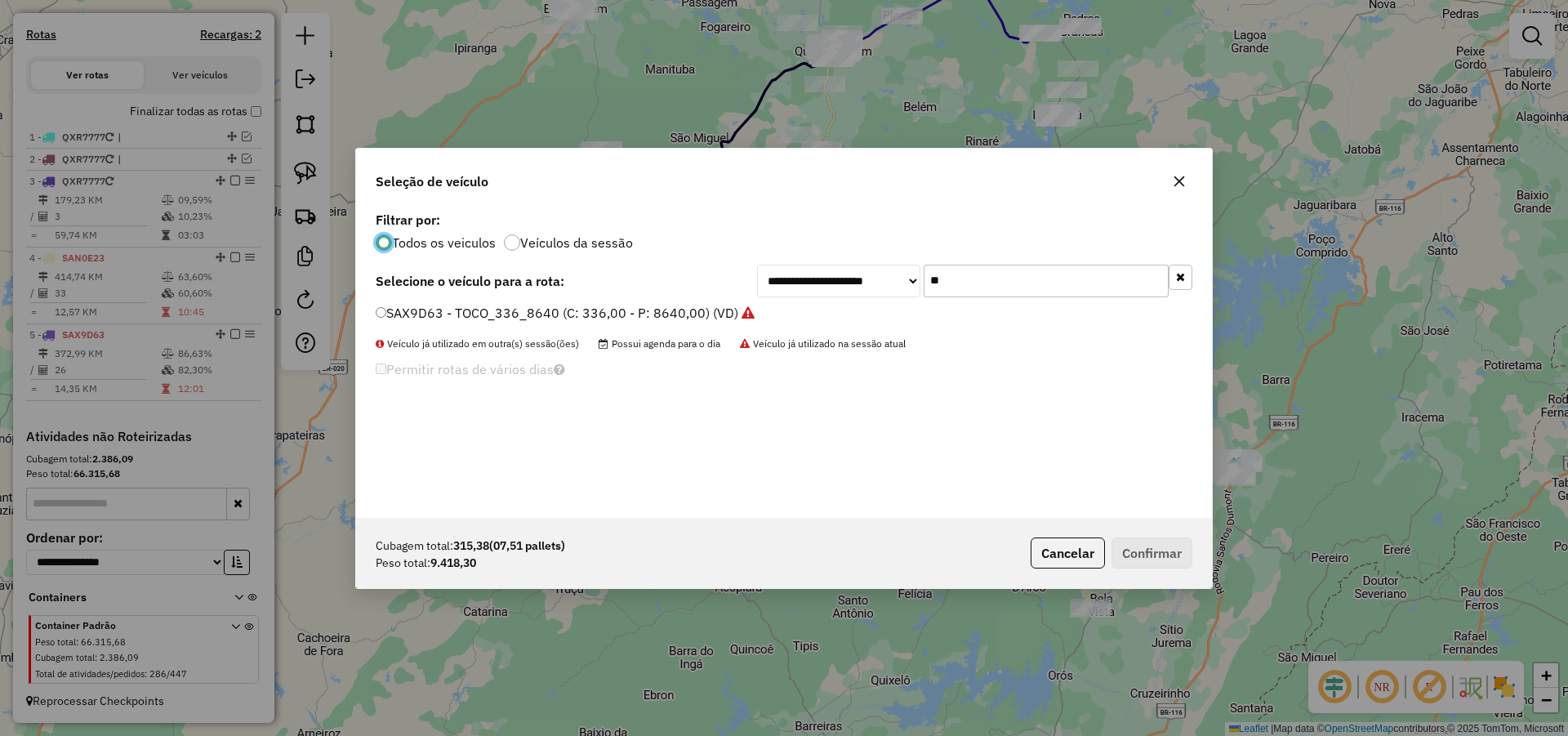
scroll to position [9, 4]
click at [650, 314] on label "SAX9D63 - TOCO_336_8640 (C: 336,00 - P: 8640,00) (VD)" at bounding box center [565, 312] width 379 height 20
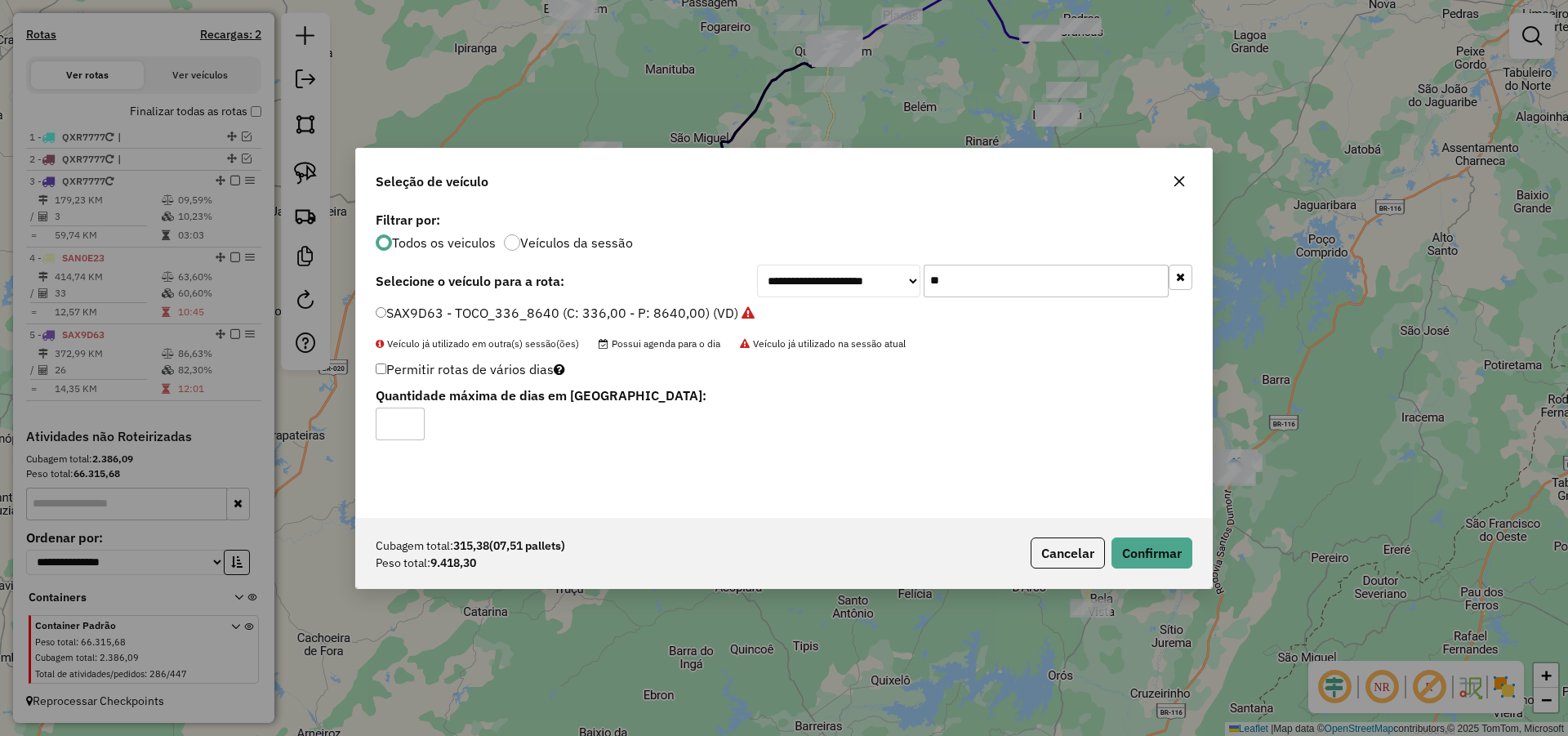
click at [989, 290] on input "**" at bounding box center [1046, 281] width 245 height 32
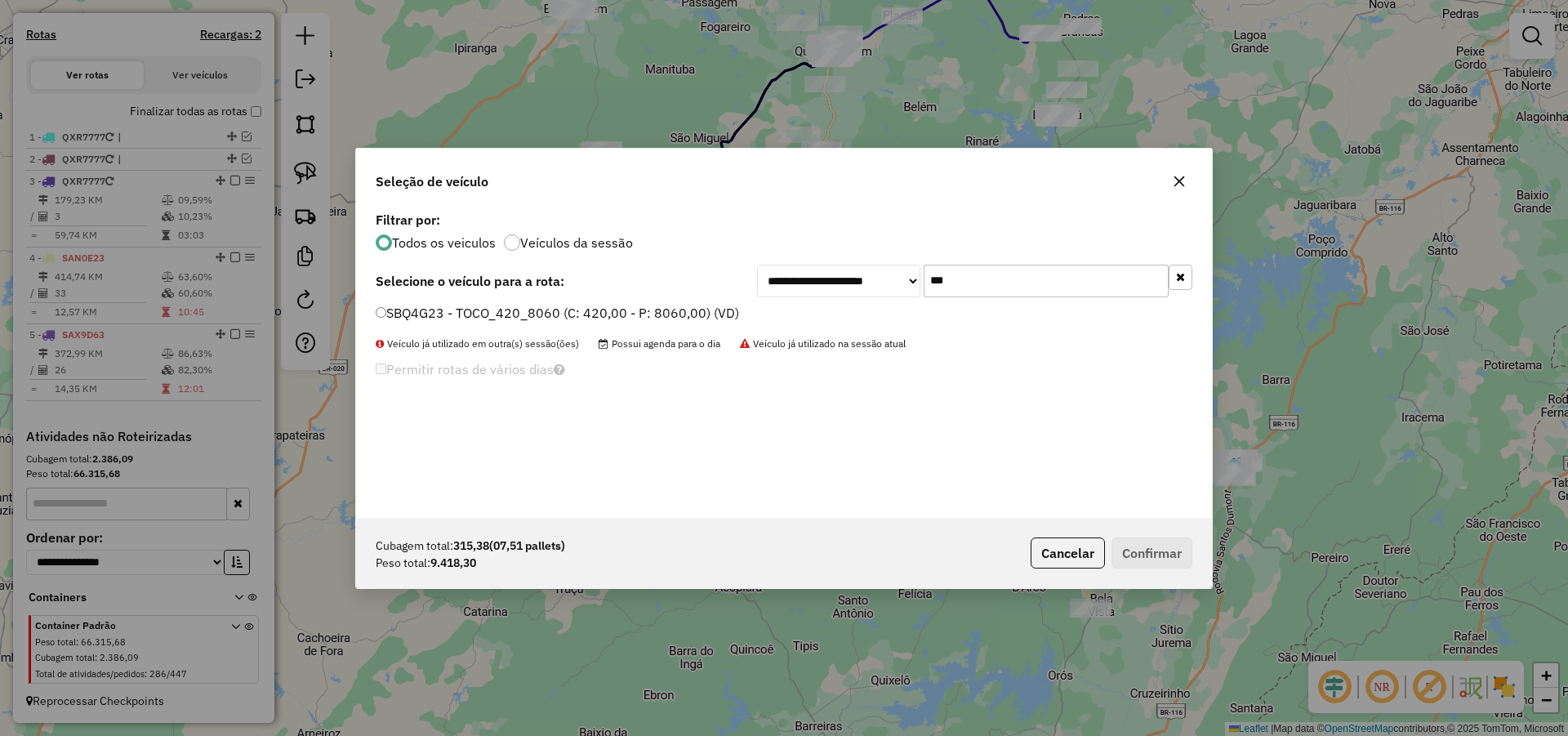
type input "***"
click at [686, 316] on label "SBQ4G23 - TOCO_420_8060 (C: 420,00 - P: 8060,00) (VD)" at bounding box center [558, 312] width 363 height 20
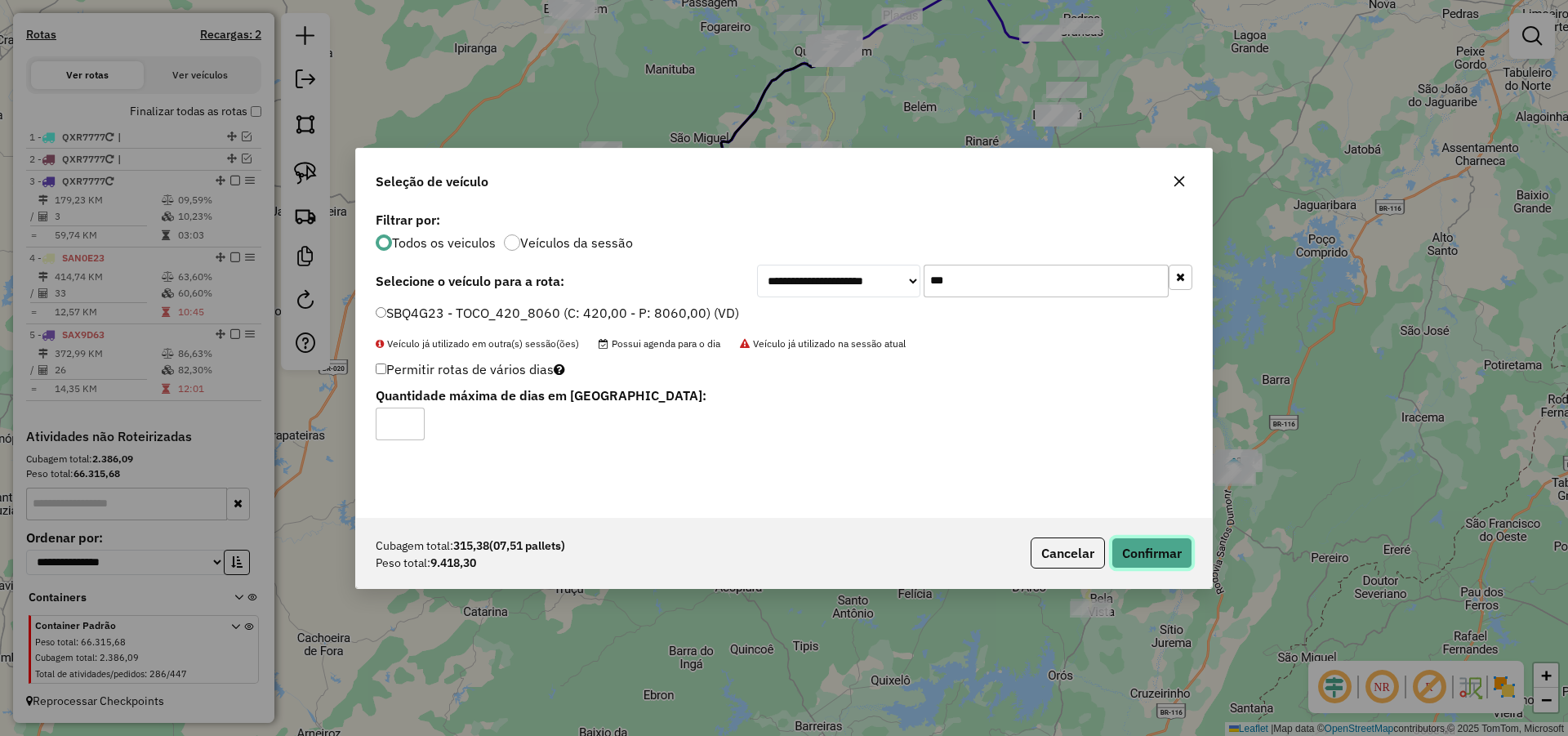
click at [1138, 554] on button "Confirmar" at bounding box center [1152, 552] width 81 height 31
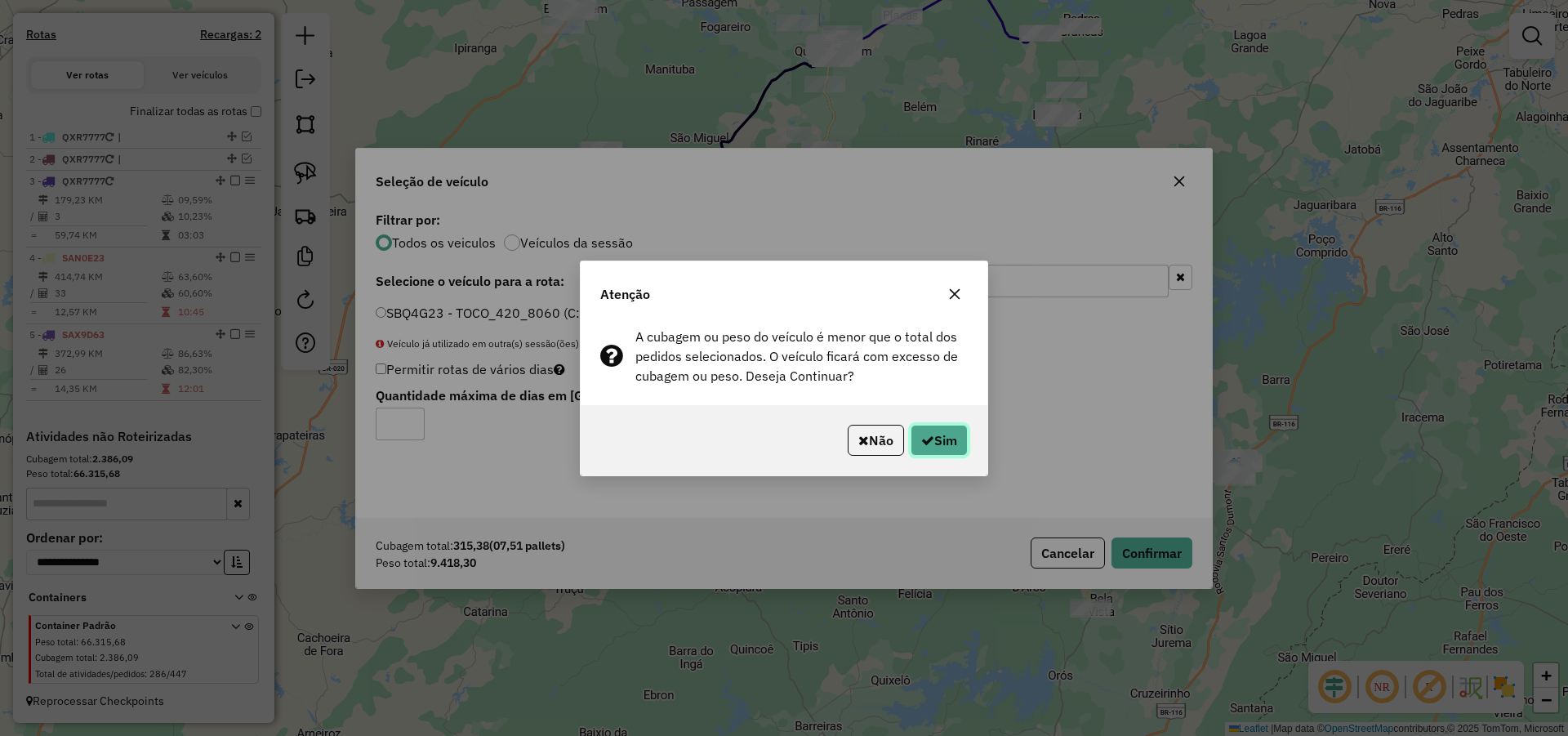
click at [950, 441] on button "Sim" at bounding box center [939, 440] width 57 height 31
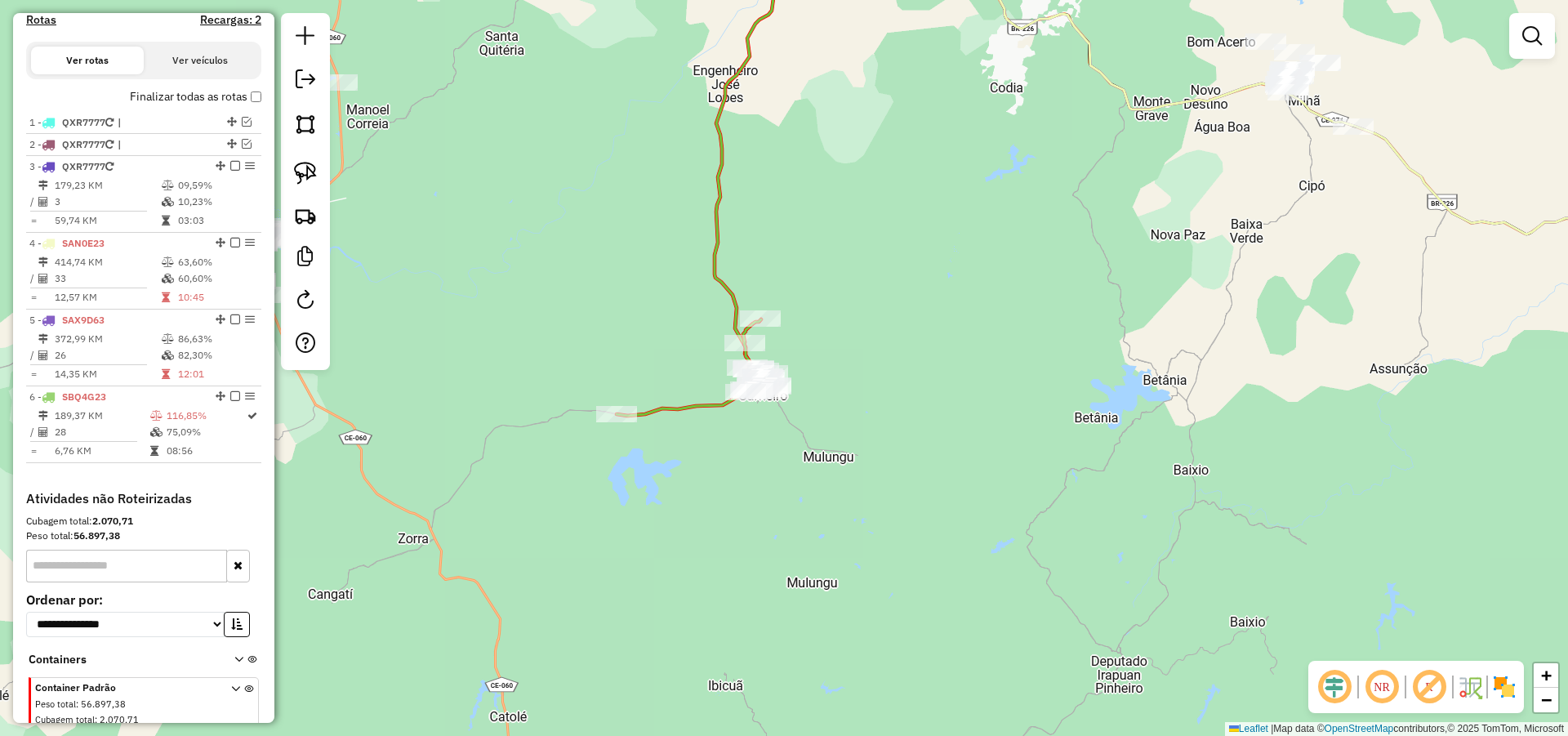
drag, startPoint x: 809, startPoint y: 418, endPoint x: 839, endPoint y: 418, distance: 30.0
click at [830, 418] on div "Janela de atendimento Grade de atendimento Capacidade Transportadoras Veículos …" at bounding box center [784, 368] width 1568 height 736
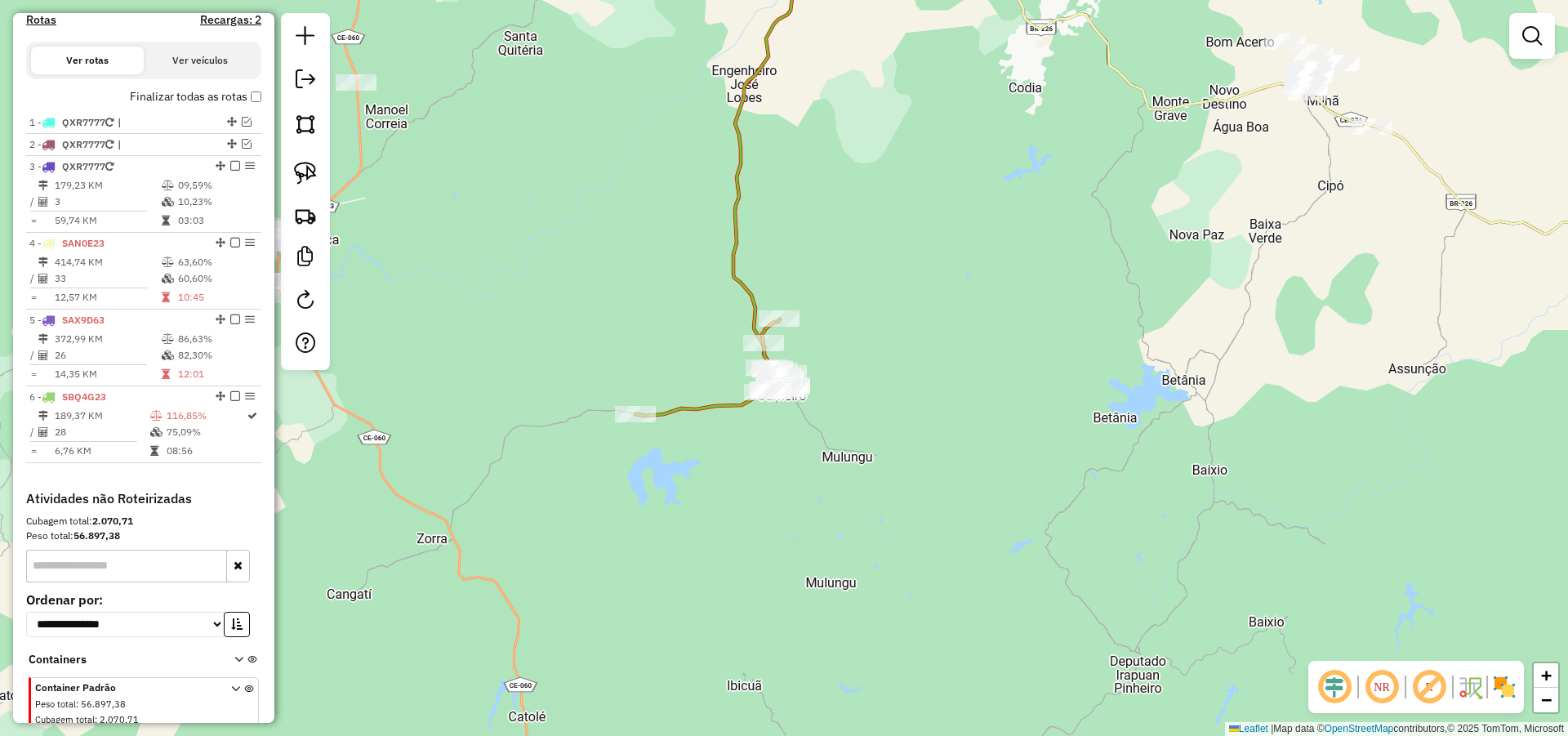
drag, startPoint x: 917, startPoint y: 368, endPoint x: 930, endPoint y: 450, distance: 83.0
click at [927, 447] on div "Janela de atendimento Grade de atendimento Capacidade Transportadoras Veículos …" at bounding box center [784, 368] width 1568 height 736
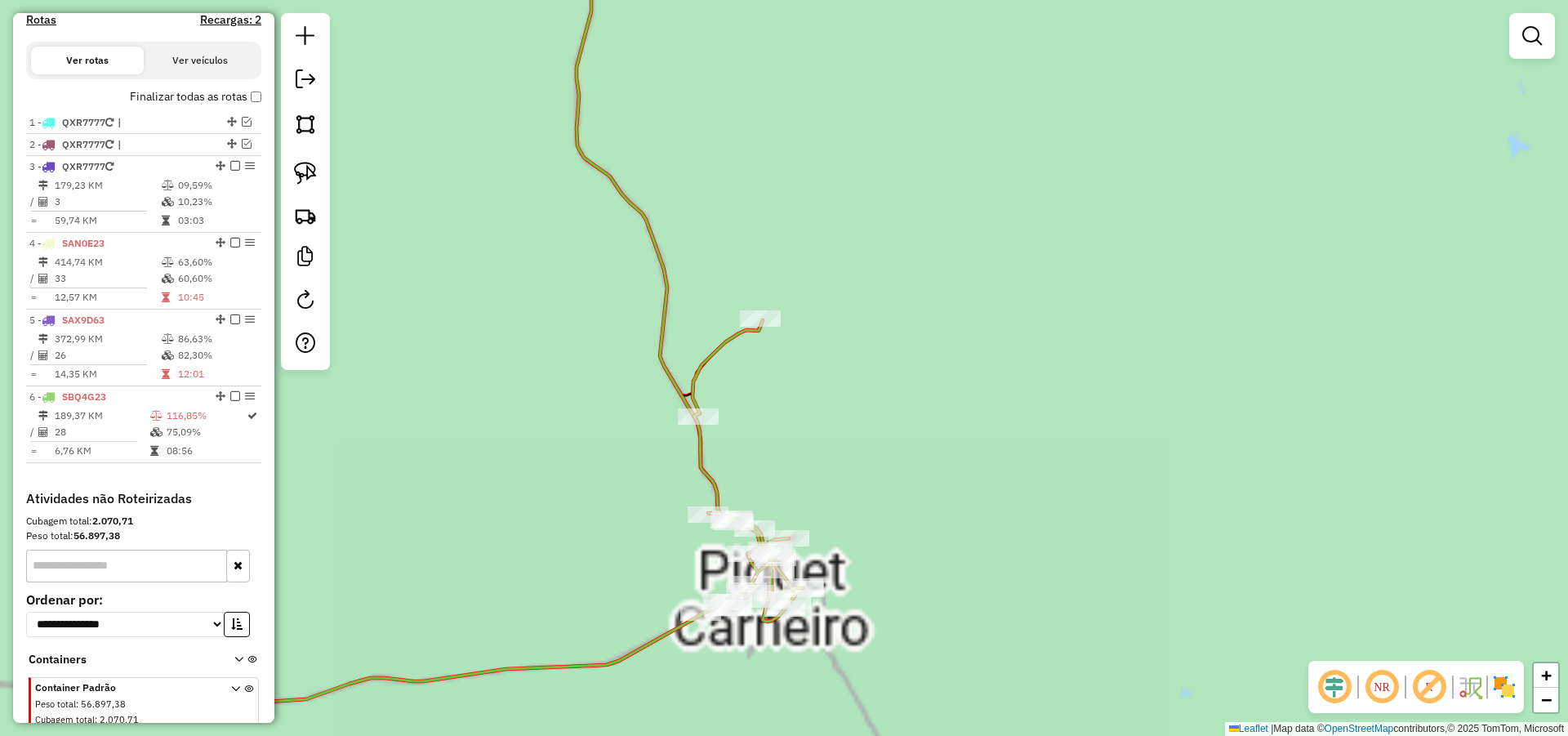
click at [856, 429] on div "Janela de atendimento Grade de atendimento Capacidade Transportadoras Veículos …" at bounding box center [784, 368] width 1568 height 736
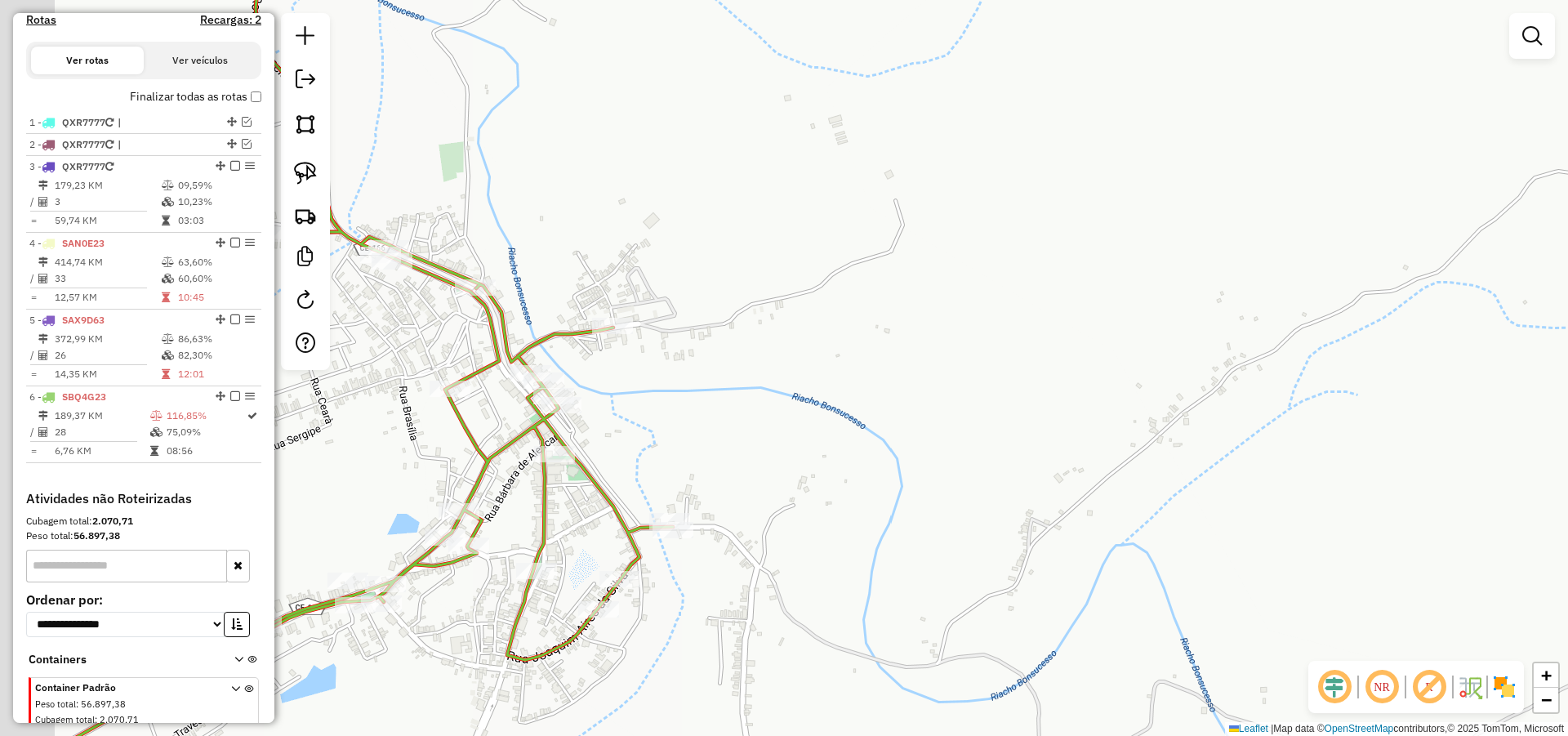
drag, startPoint x: 743, startPoint y: 538, endPoint x: 856, endPoint y: 508, distance: 116.9
click at [845, 511] on div "Janela de atendimento Grade de atendimento Capacidade Transportadoras Veículos …" at bounding box center [784, 368] width 1568 height 736
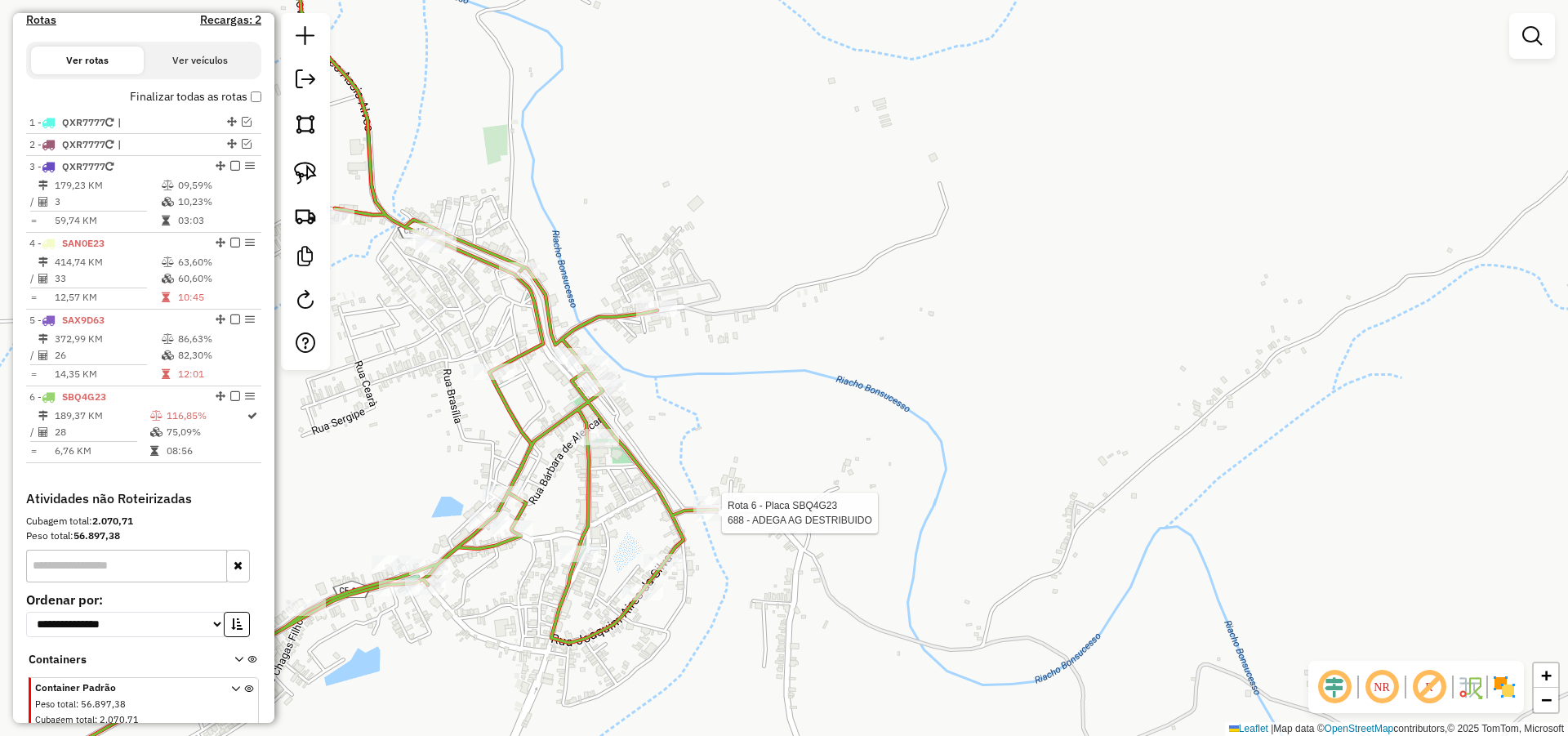
select select "**********"
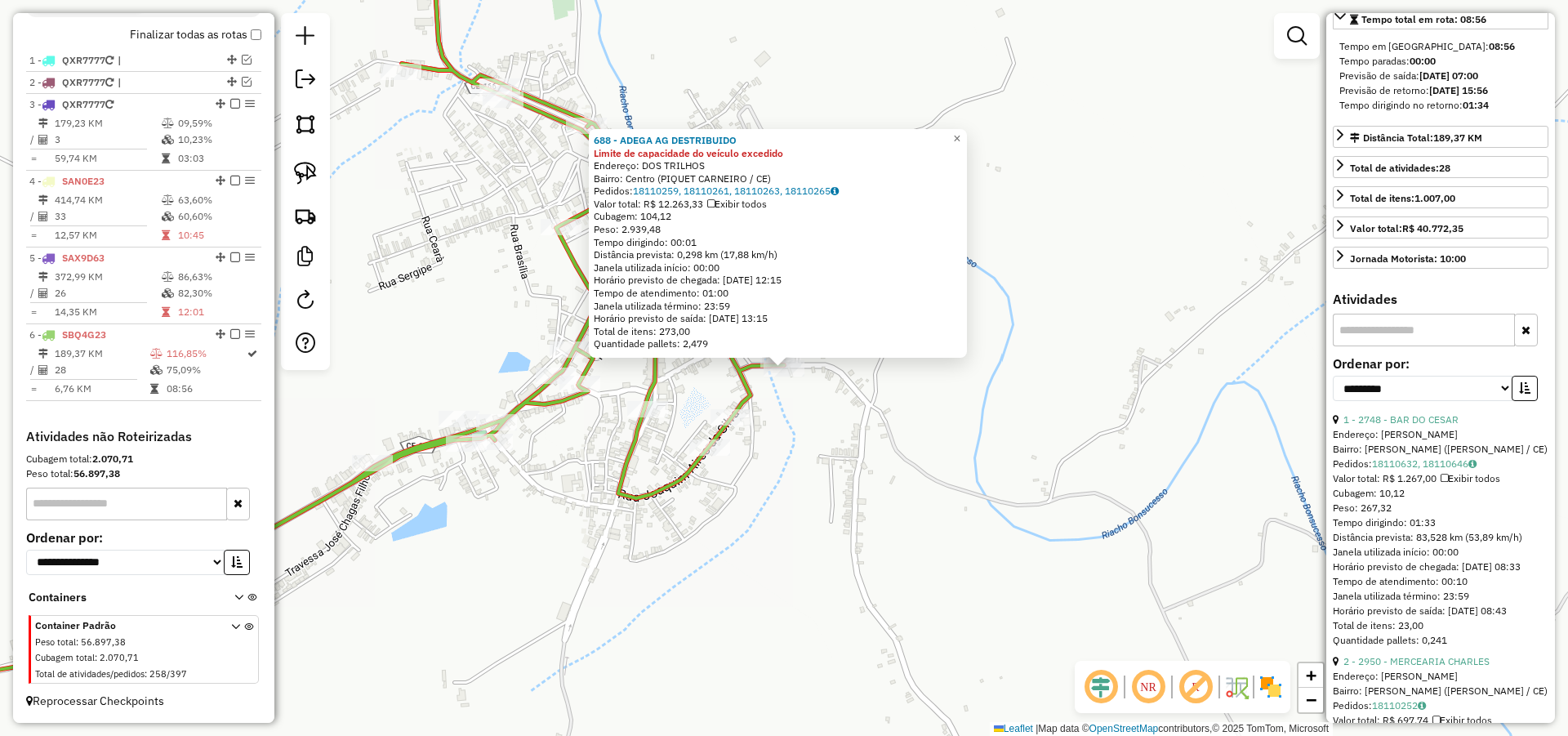
scroll to position [294, 0]
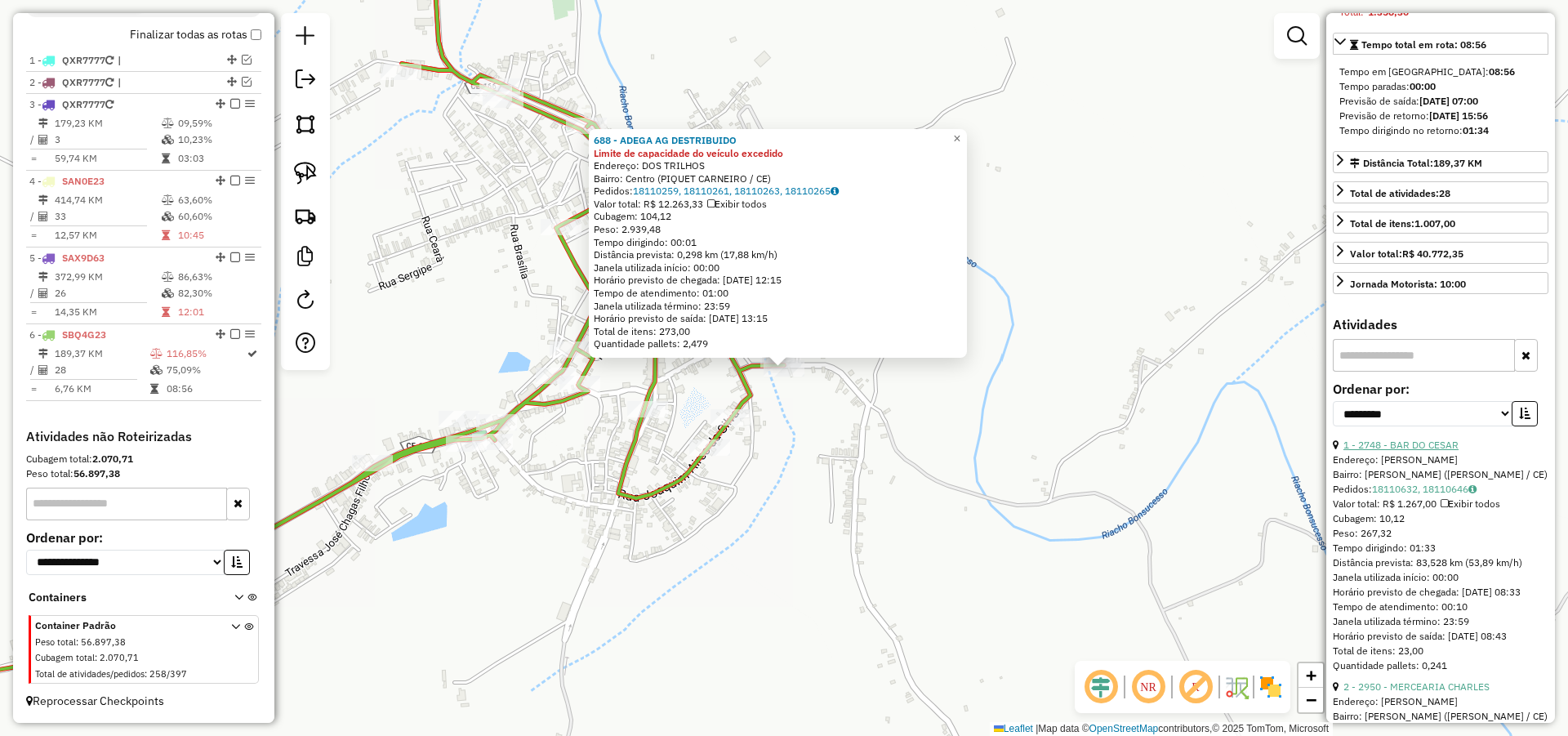
click at [1422, 451] on link "1 - 2748 - BAR DO CESAR" at bounding box center [1401, 445] width 115 height 13
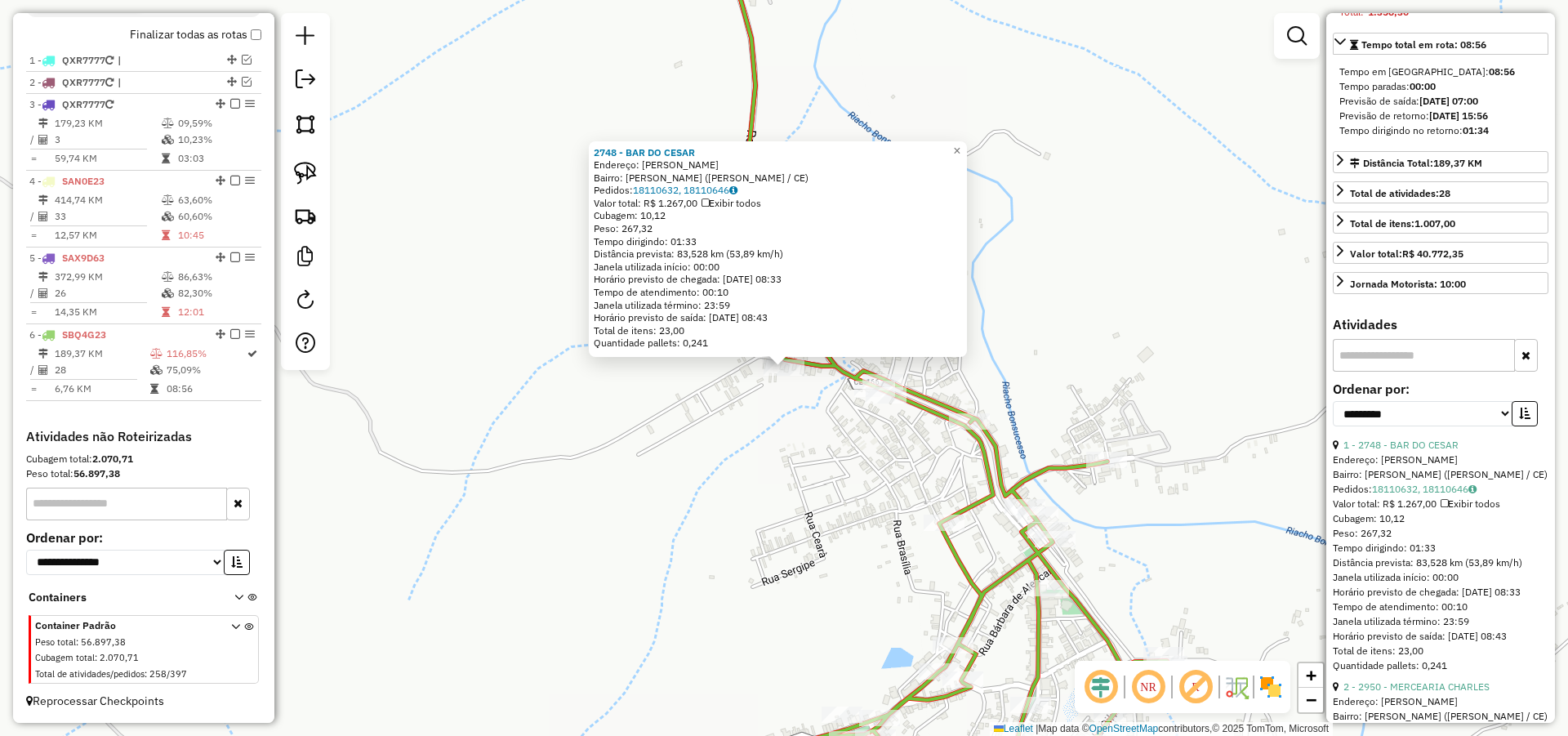
click at [864, 446] on div "2748 - BAR DO CESAR Endereço: SEVERINO BARBOSA Bairro: Piquezinho (PIQUET CARNE…" at bounding box center [784, 368] width 1568 height 736
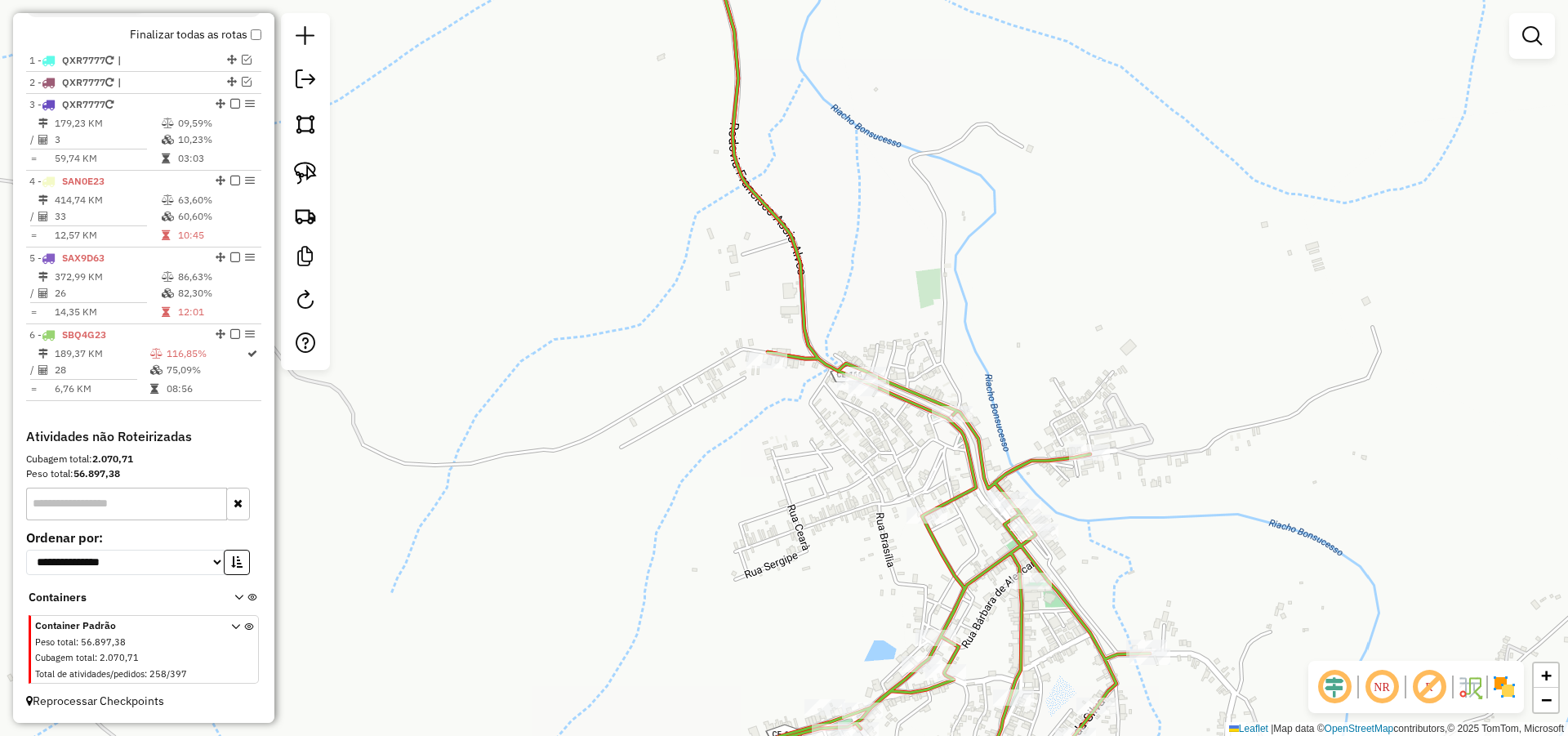
drag, startPoint x: 882, startPoint y: 462, endPoint x: 852, endPoint y: 451, distance: 32.0
click at [862, 454] on div "Janela de atendimento Grade de atendimento Capacidade Transportadoras Veículos …" at bounding box center [784, 368] width 1568 height 736
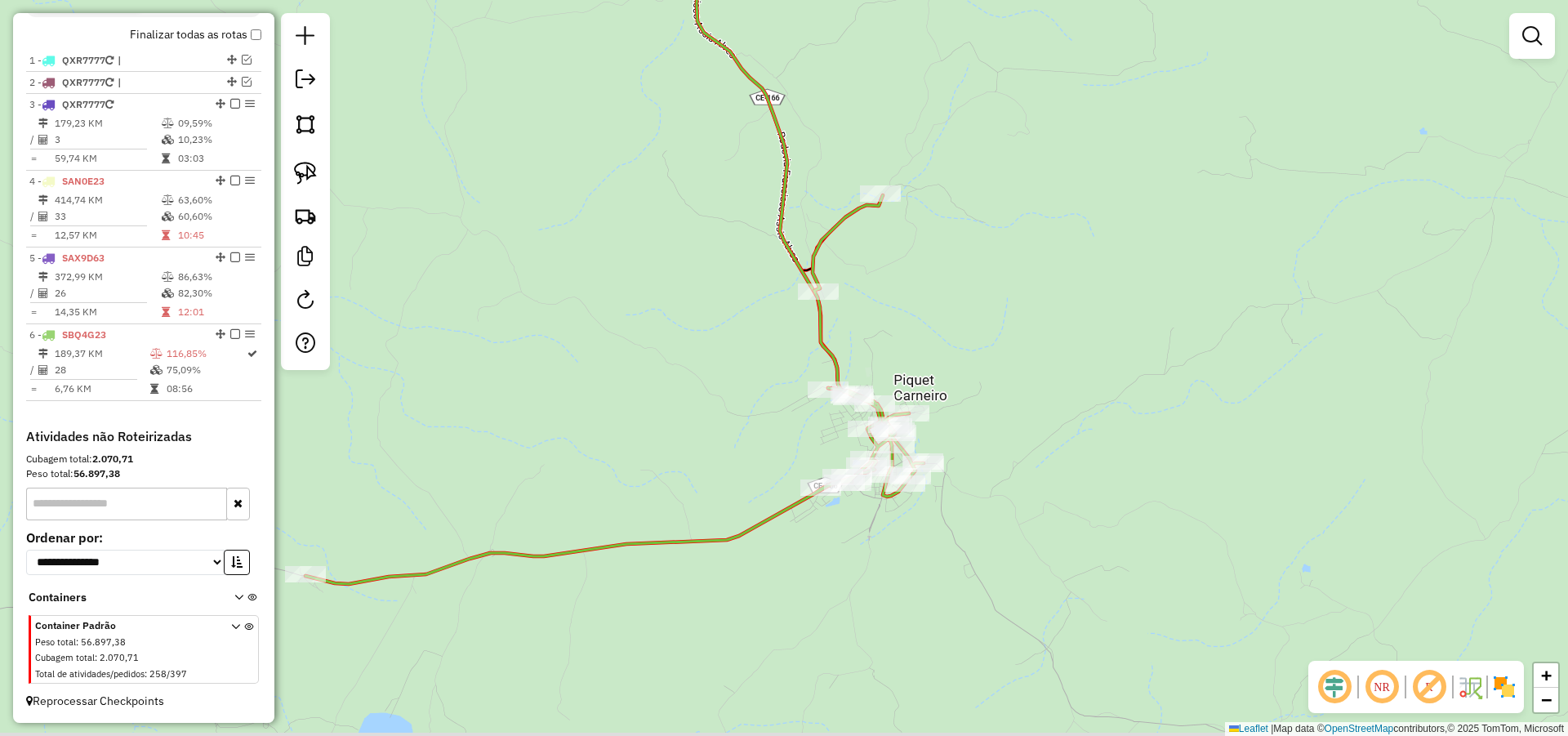
drag, startPoint x: 1011, startPoint y: 515, endPoint x: 998, endPoint y: 460, distance: 56.5
click at [1005, 464] on div "Janela de atendimento Grade de atendimento Capacidade Transportadoras Veículos …" at bounding box center [784, 368] width 1568 height 736
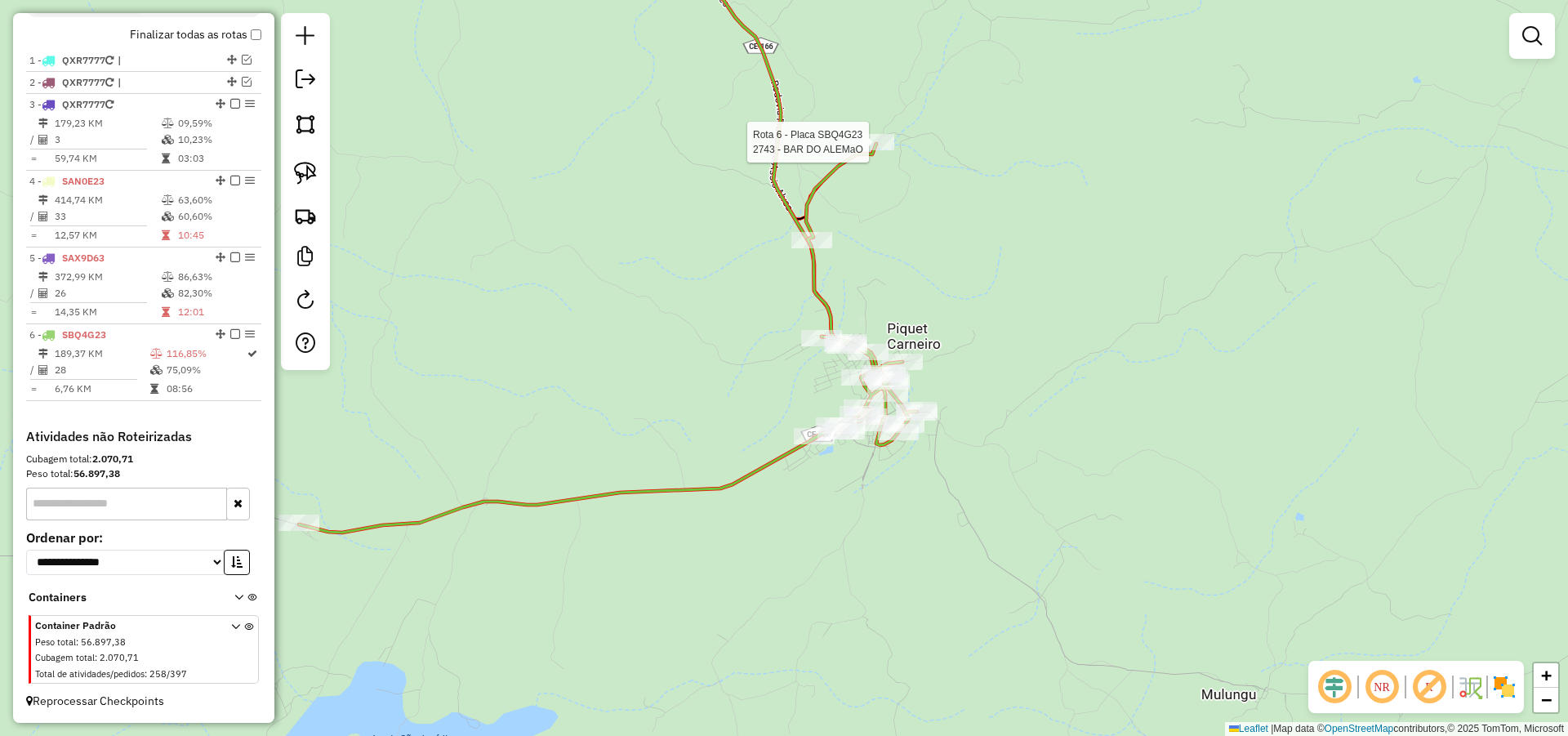
select select "**********"
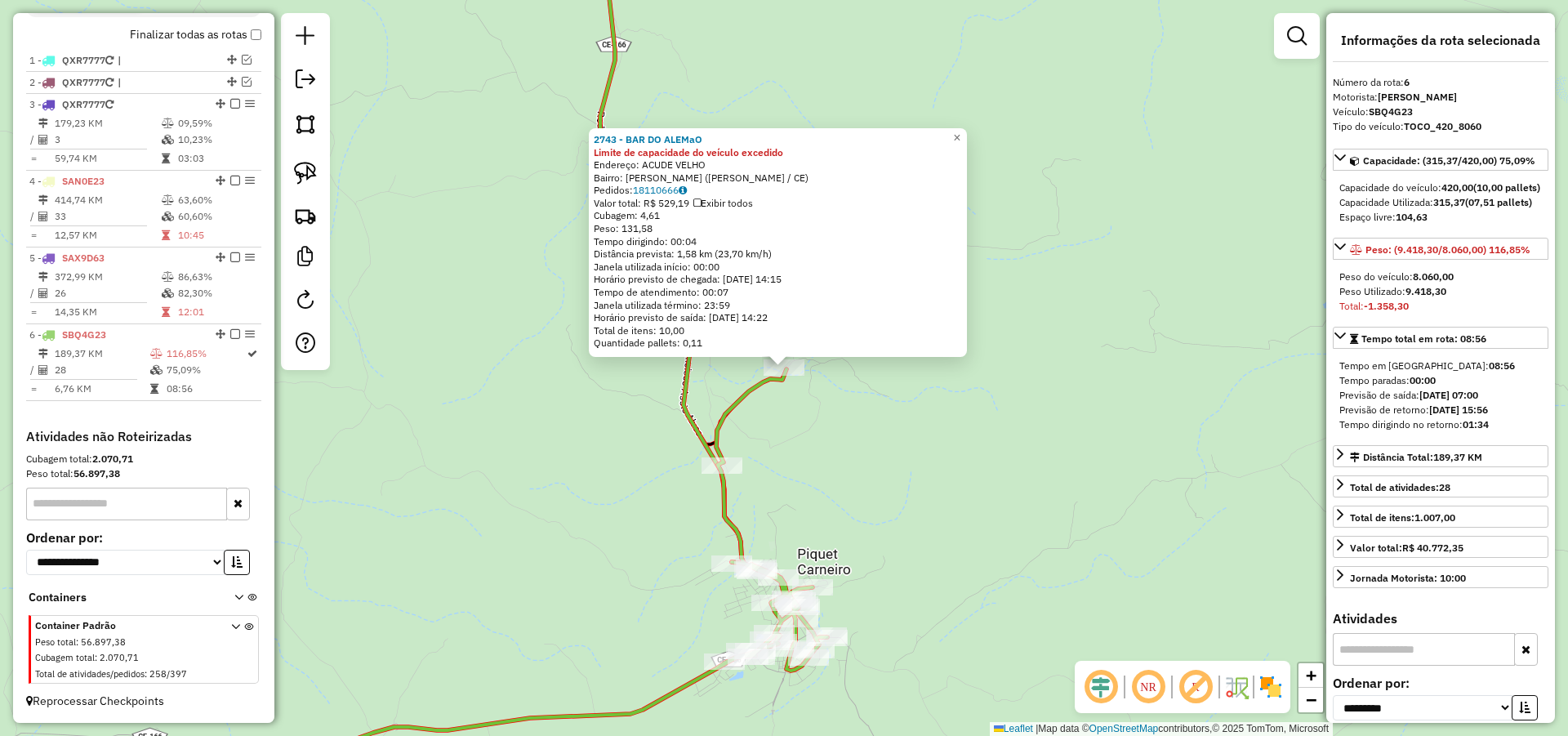
click at [915, 494] on div "2743 - BAR DO ALEMaO Limite de capacidade do veículo excedido Endereço: ACUDE V…" at bounding box center [784, 368] width 1568 height 736
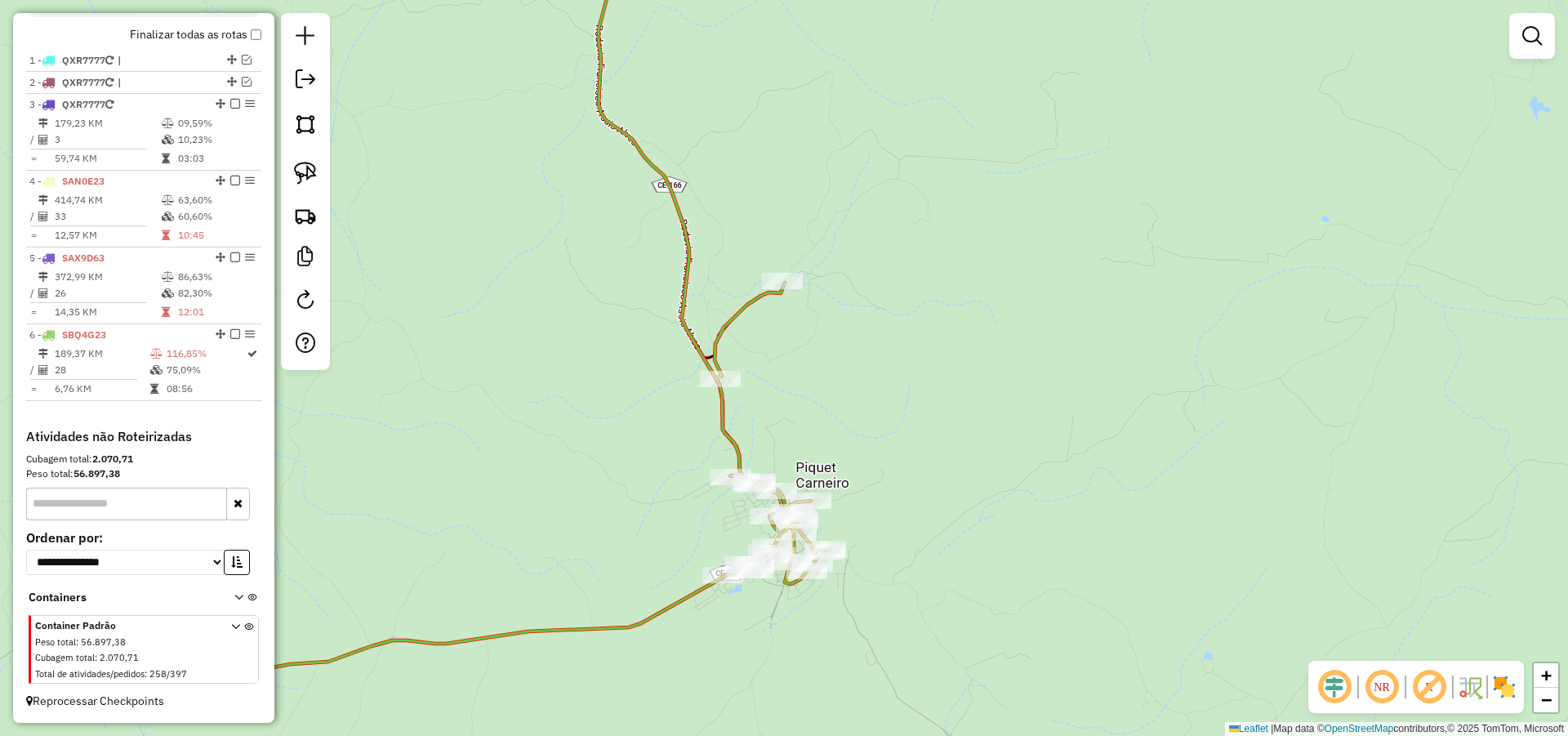
drag, startPoint x: 889, startPoint y: 503, endPoint x: 869, endPoint y: 433, distance: 72.8
click at [883, 430] on div "Janela de atendimento Grade de atendimento Capacidade Transportadoras Veículos …" at bounding box center [784, 368] width 1568 height 736
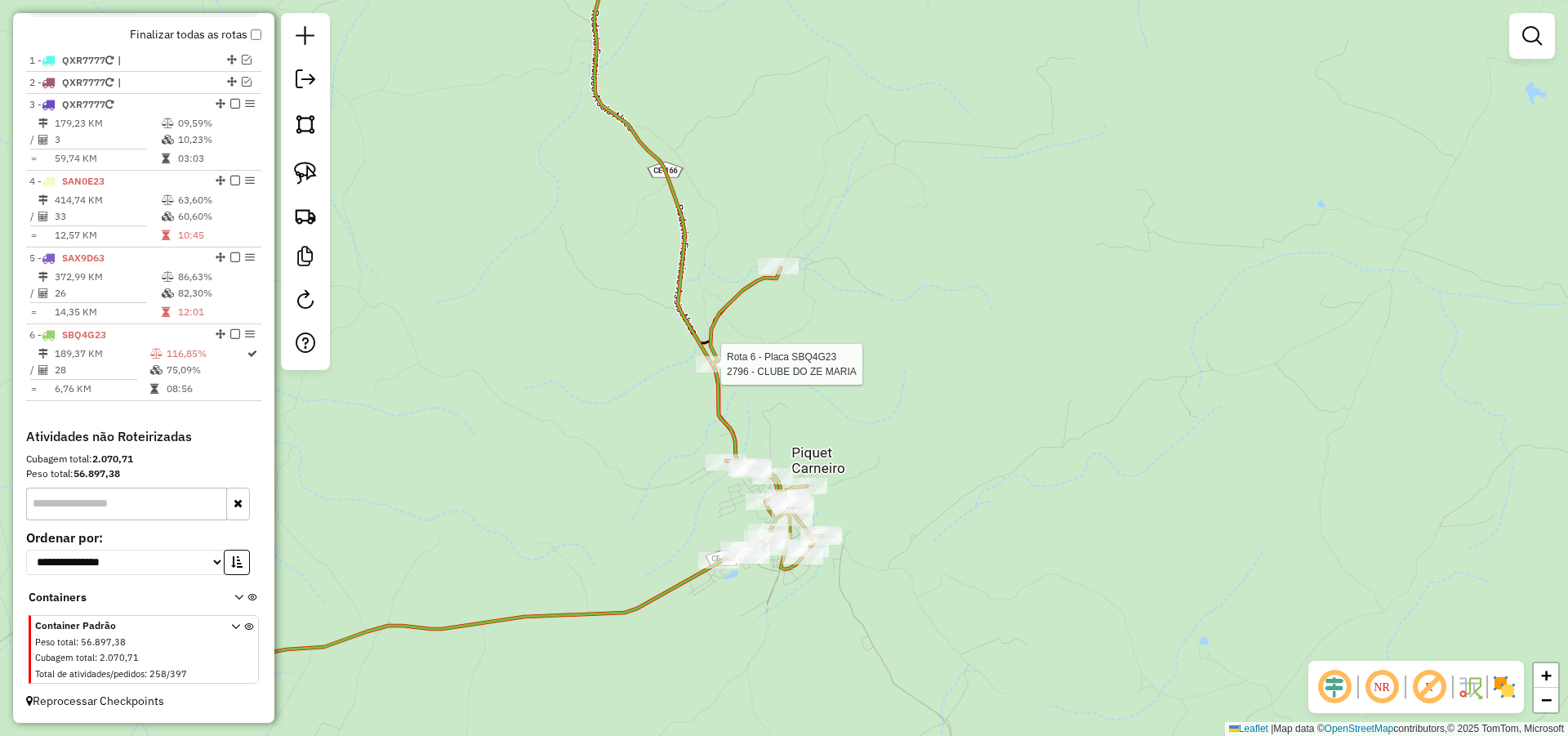
select select "**********"
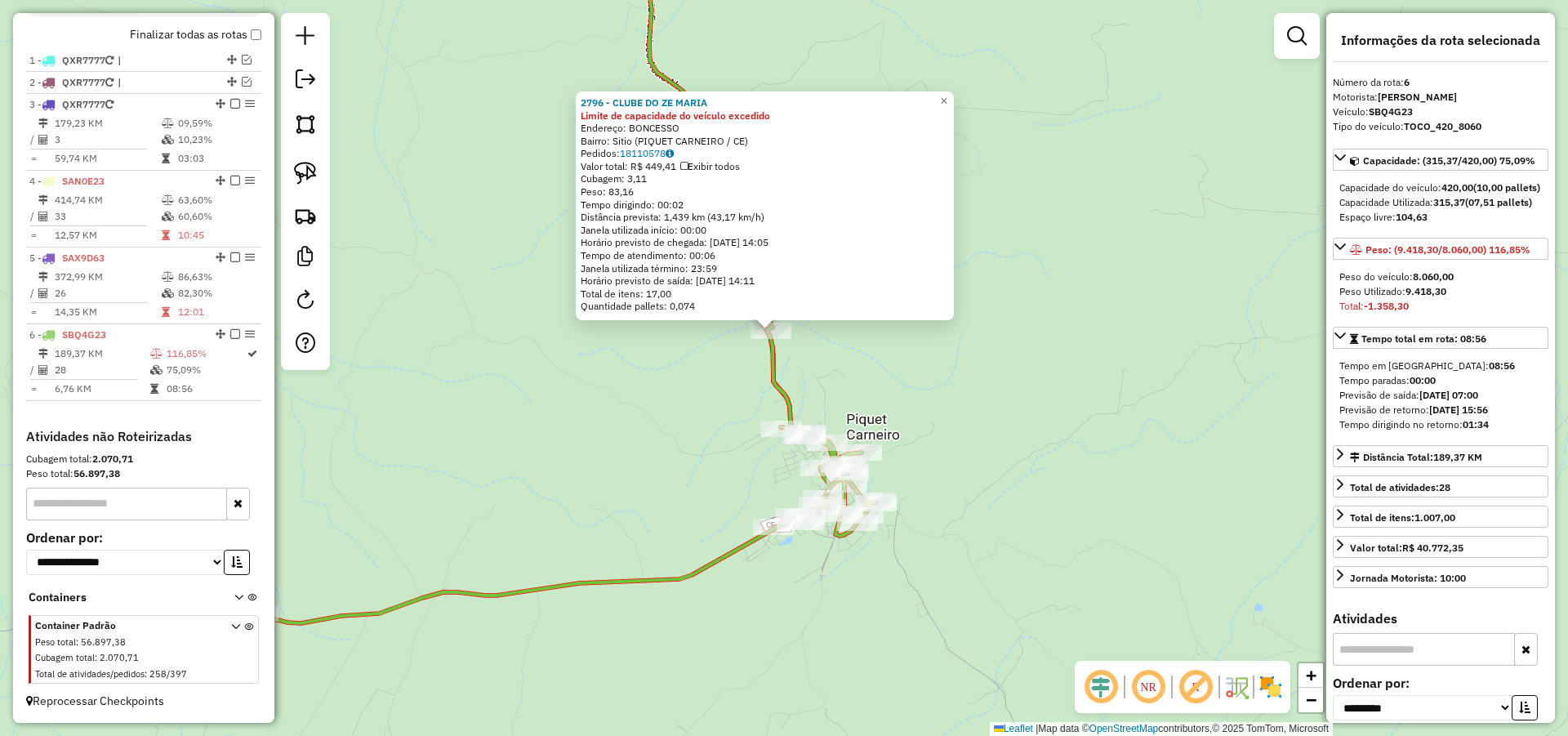
drag, startPoint x: 967, startPoint y: 475, endPoint x: 950, endPoint y: 418, distance: 59.5
click at [953, 422] on div "2796 - CLUBE DO ZE MARIA Limite de capacidade do veículo excedido Endereço: BON…" at bounding box center [784, 368] width 1568 height 736
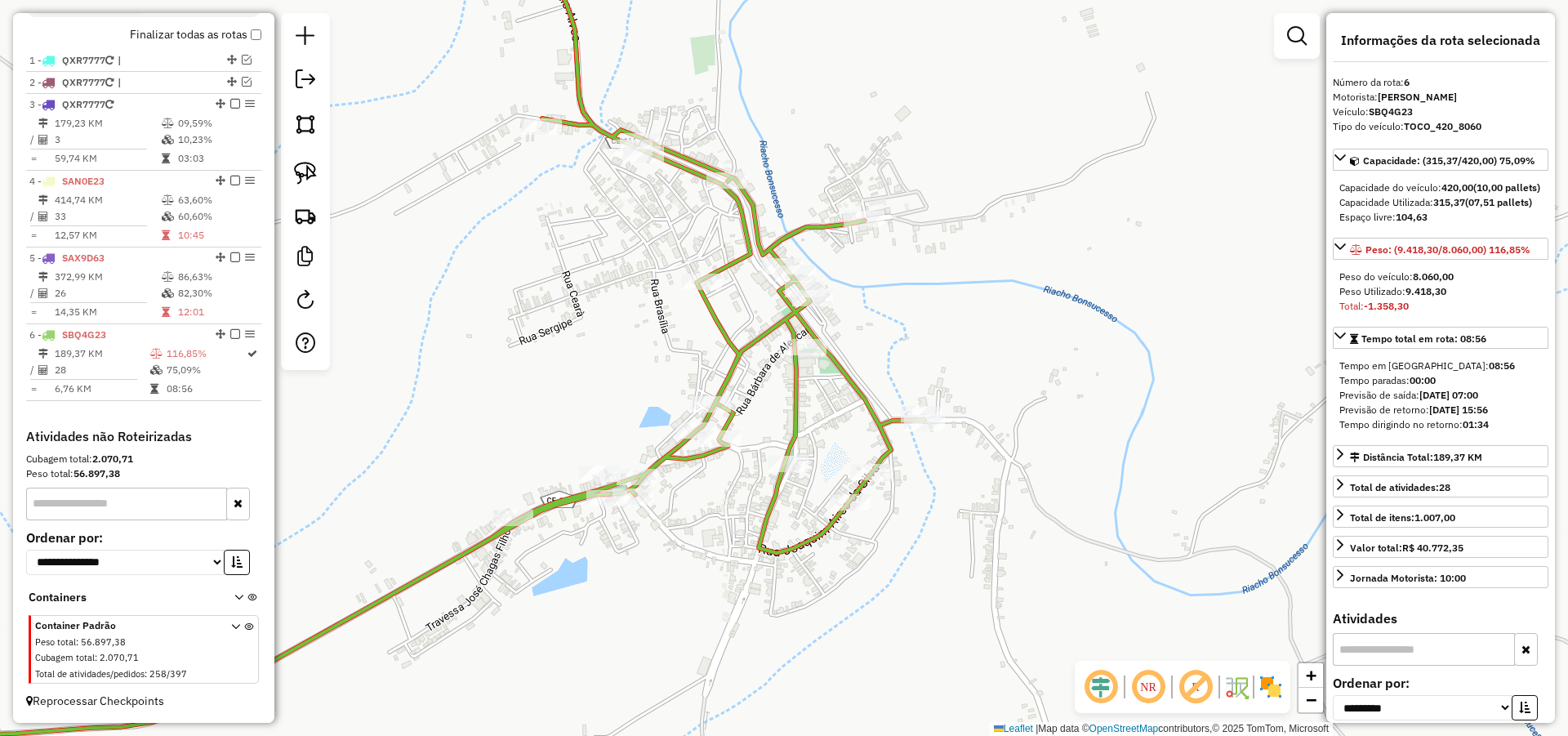
drag, startPoint x: 813, startPoint y: 531, endPoint x: 847, endPoint y: 520, distance: 35.7
click at [845, 520] on icon at bounding box center [423, 320] width 1001 height 833
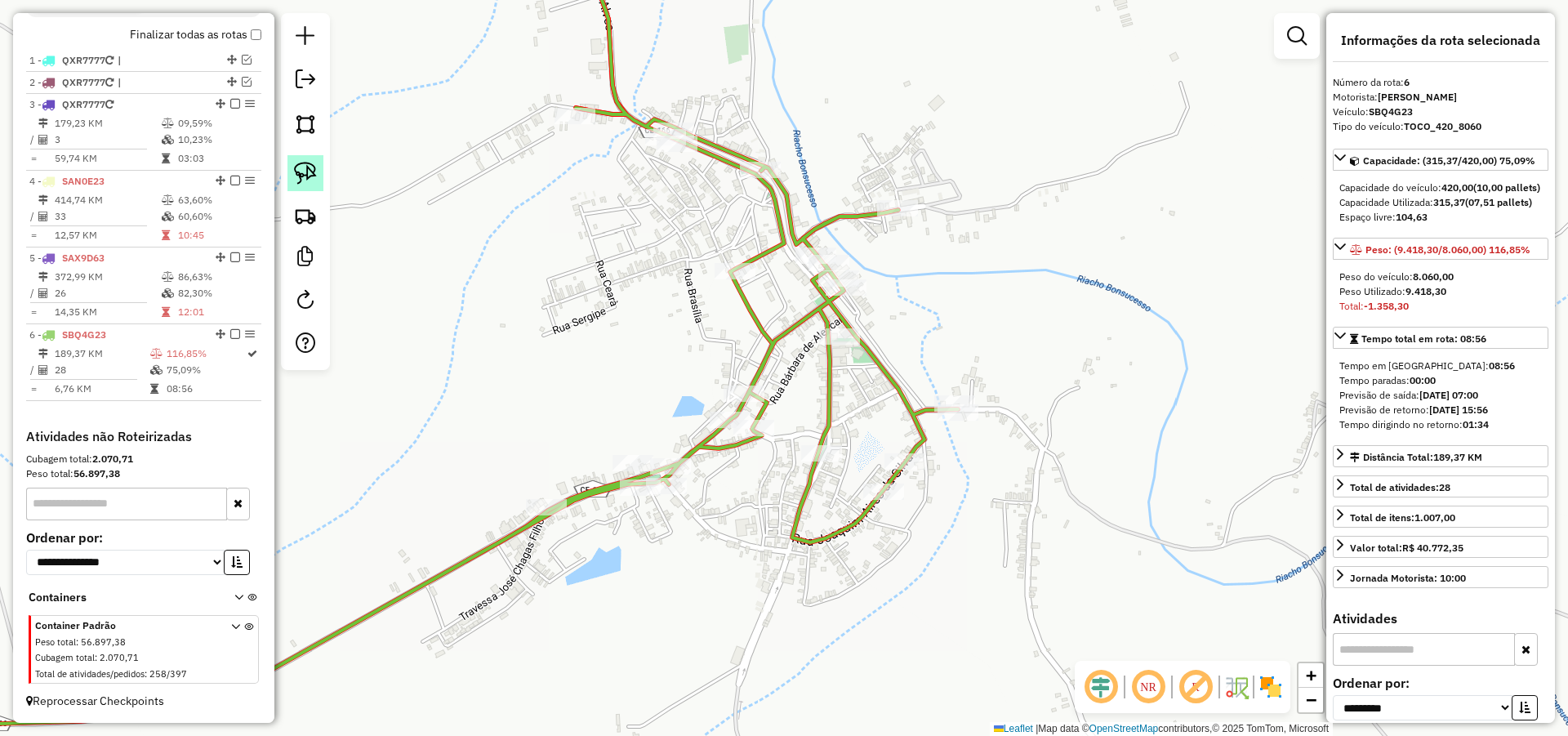
click at [307, 170] on img at bounding box center [305, 174] width 23 height 23
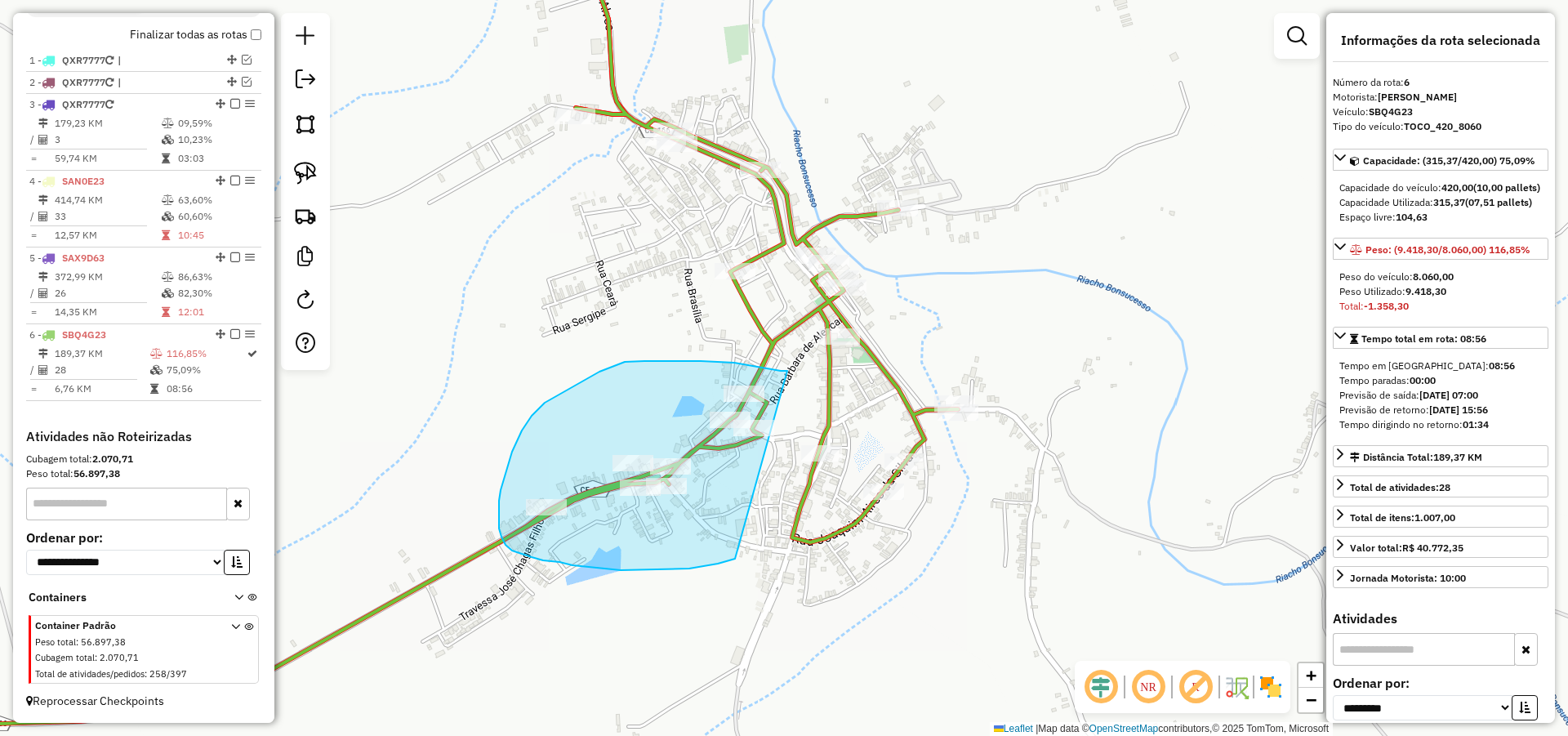
drag, startPoint x: 671, startPoint y: 361, endPoint x: 736, endPoint y: 559, distance: 208.4
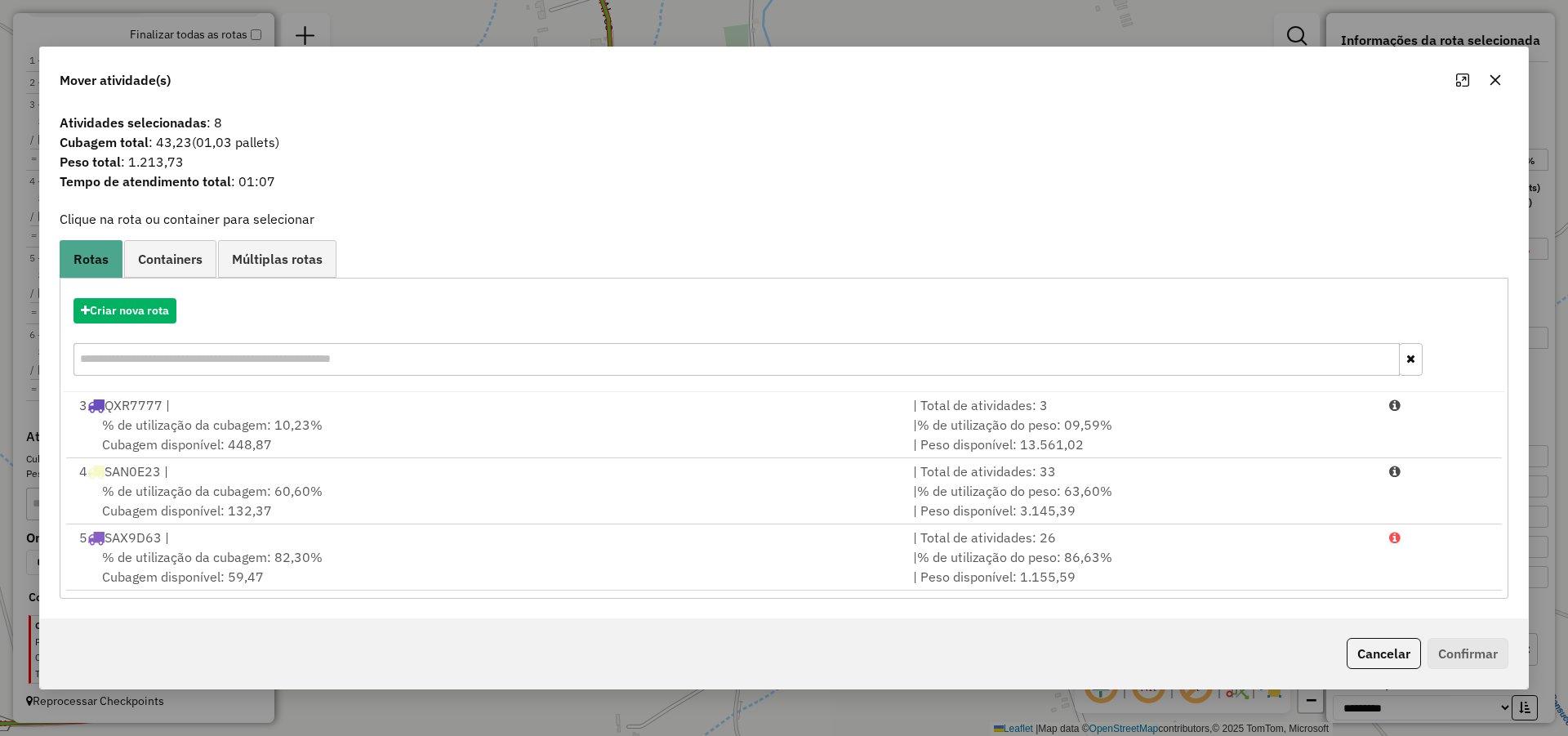
click at [1378, 656] on button "Cancelar" at bounding box center [1383, 654] width 74 height 31
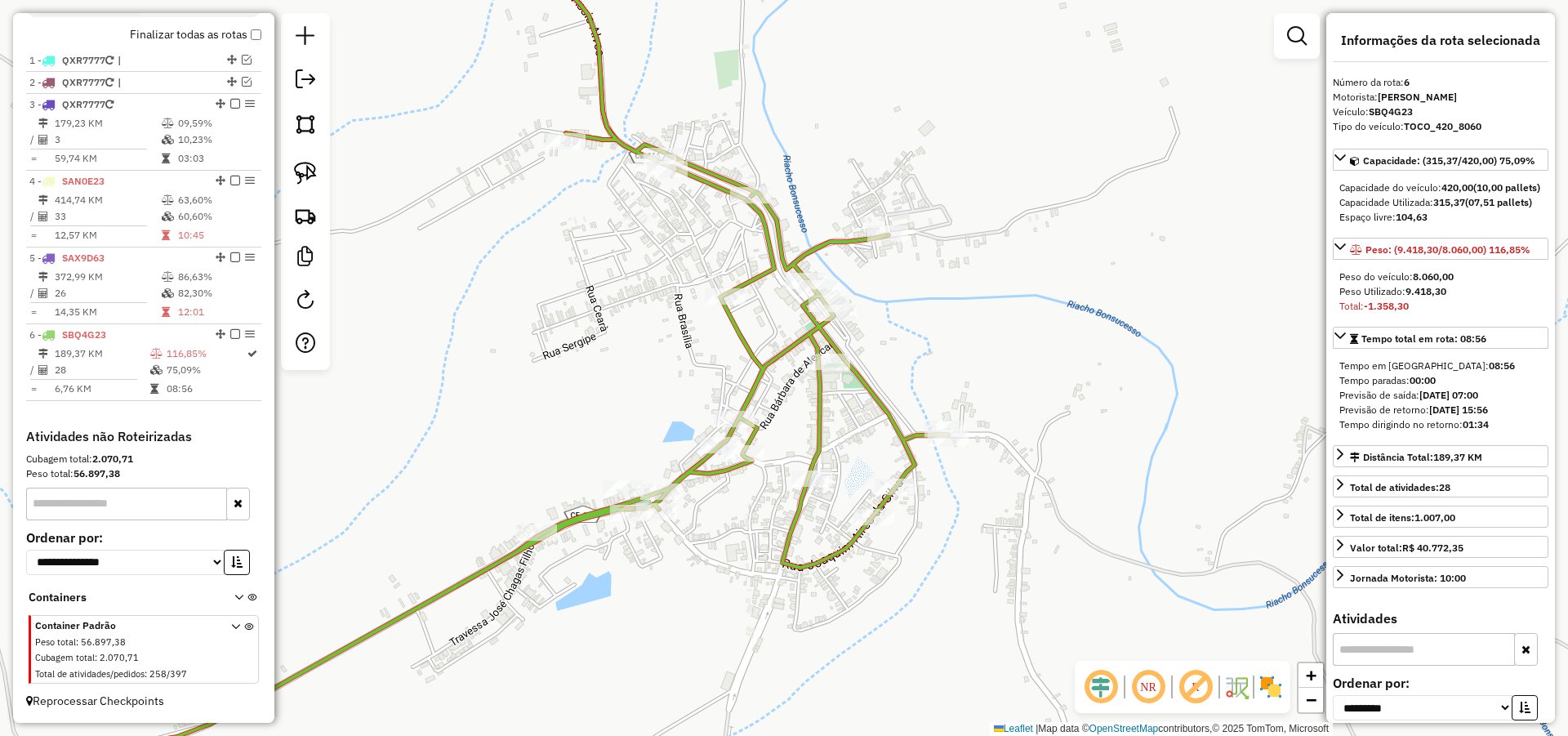
drag, startPoint x: 719, startPoint y: 492, endPoint x: 843, endPoint y: 547, distance: 135.7
click at [707, 518] on div "2796 - CLUBE DO ZE MARIA Limite de capacidade do veículo excedido Endereço: BON…" at bounding box center [784, 368] width 1568 height 736
drag, startPoint x: 1103, startPoint y: 561, endPoint x: 887, endPoint y: 528, distance: 218.5
click at [1100, 561] on div "2796 - CLUBE DO ZE MARIA Limite de capacidade do veículo excedido Endereço: BON…" at bounding box center [784, 368] width 1568 height 736
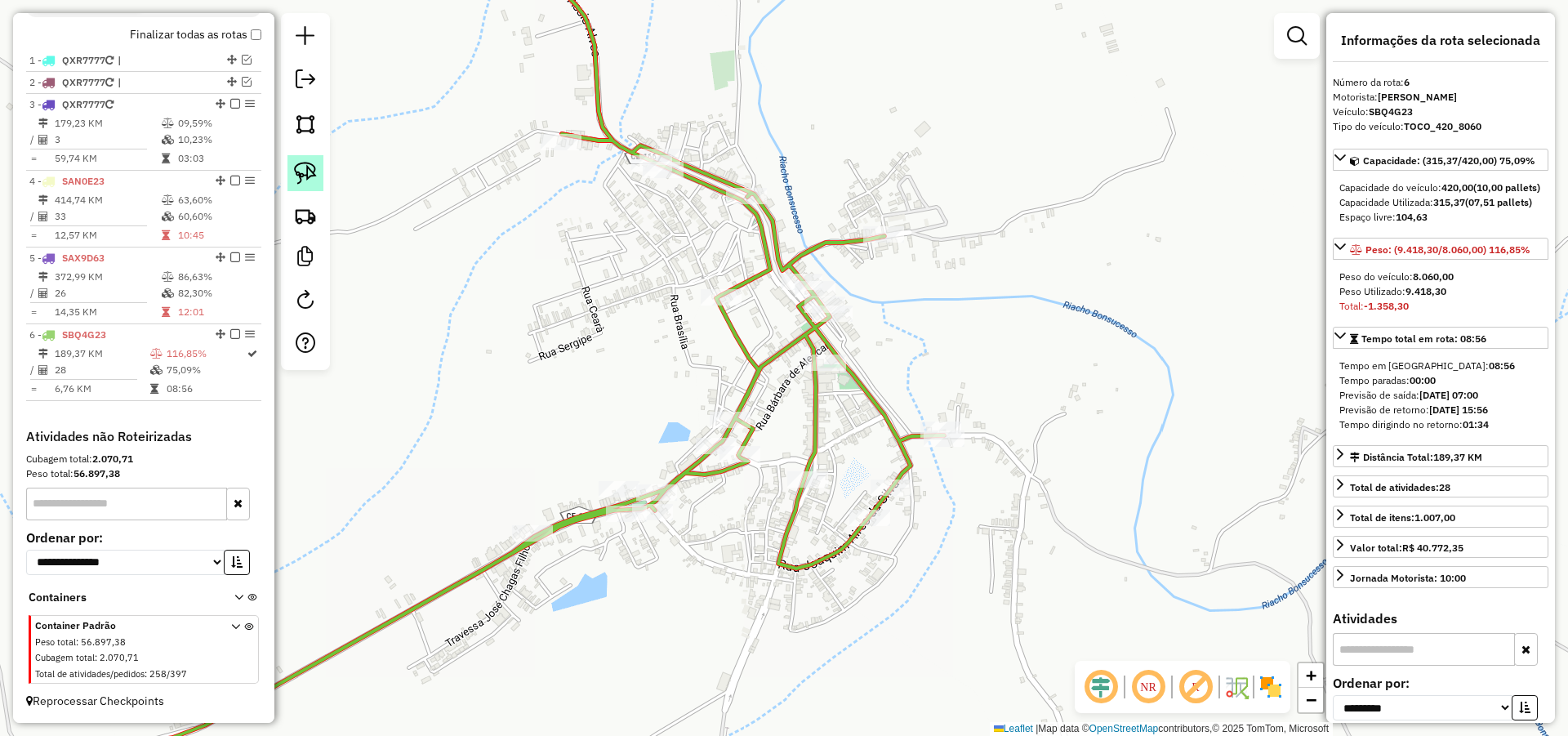
click at [311, 177] on img at bounding box center [305, 174] width 23 height 23
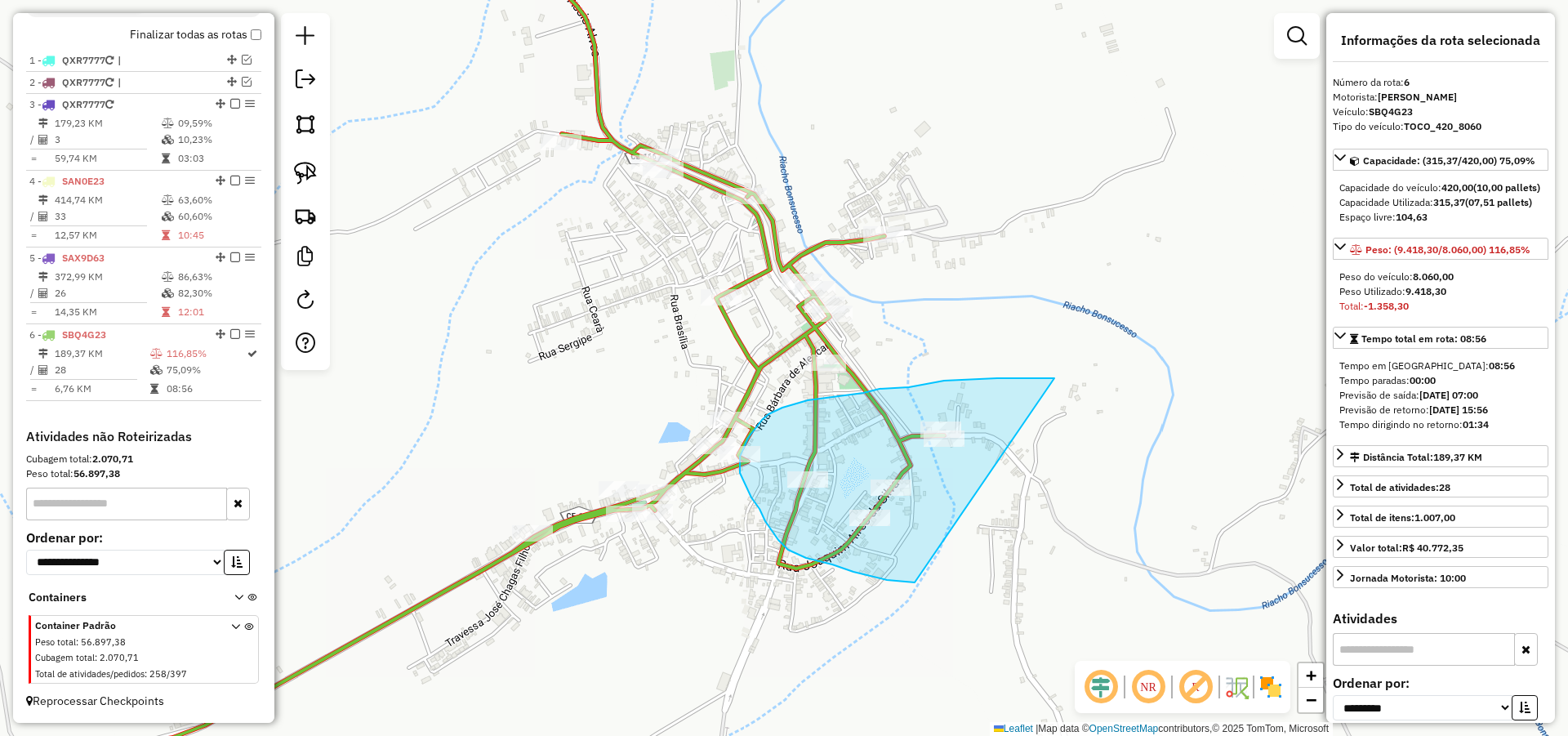
drag, startPoint x: 927, startPoint y: 383, endPoint x: 977, endPoint y: 577, distance: 200.3
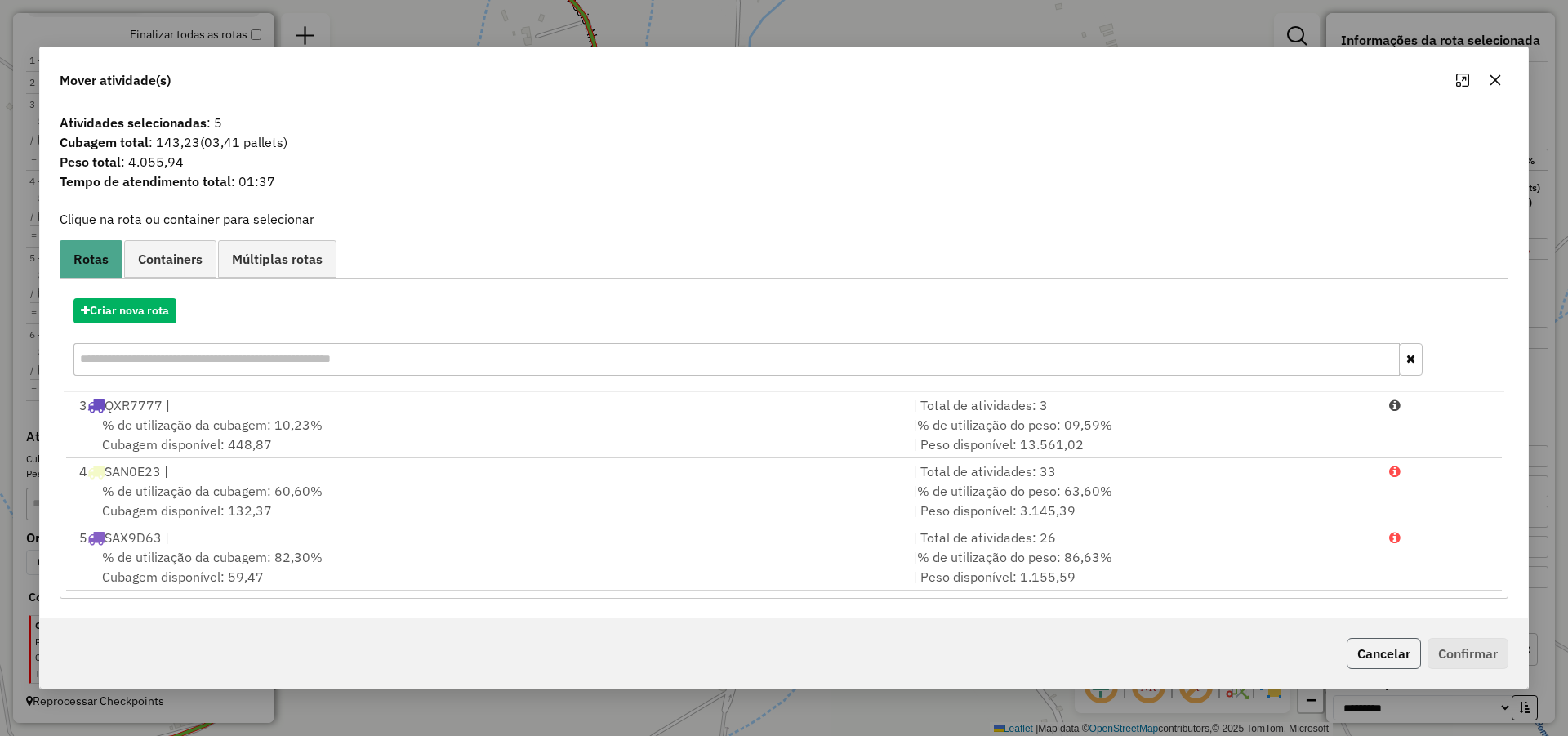
click at [1375, 647] on button "Cancelar" at bounding box center [1383, 654] width 74 height 31
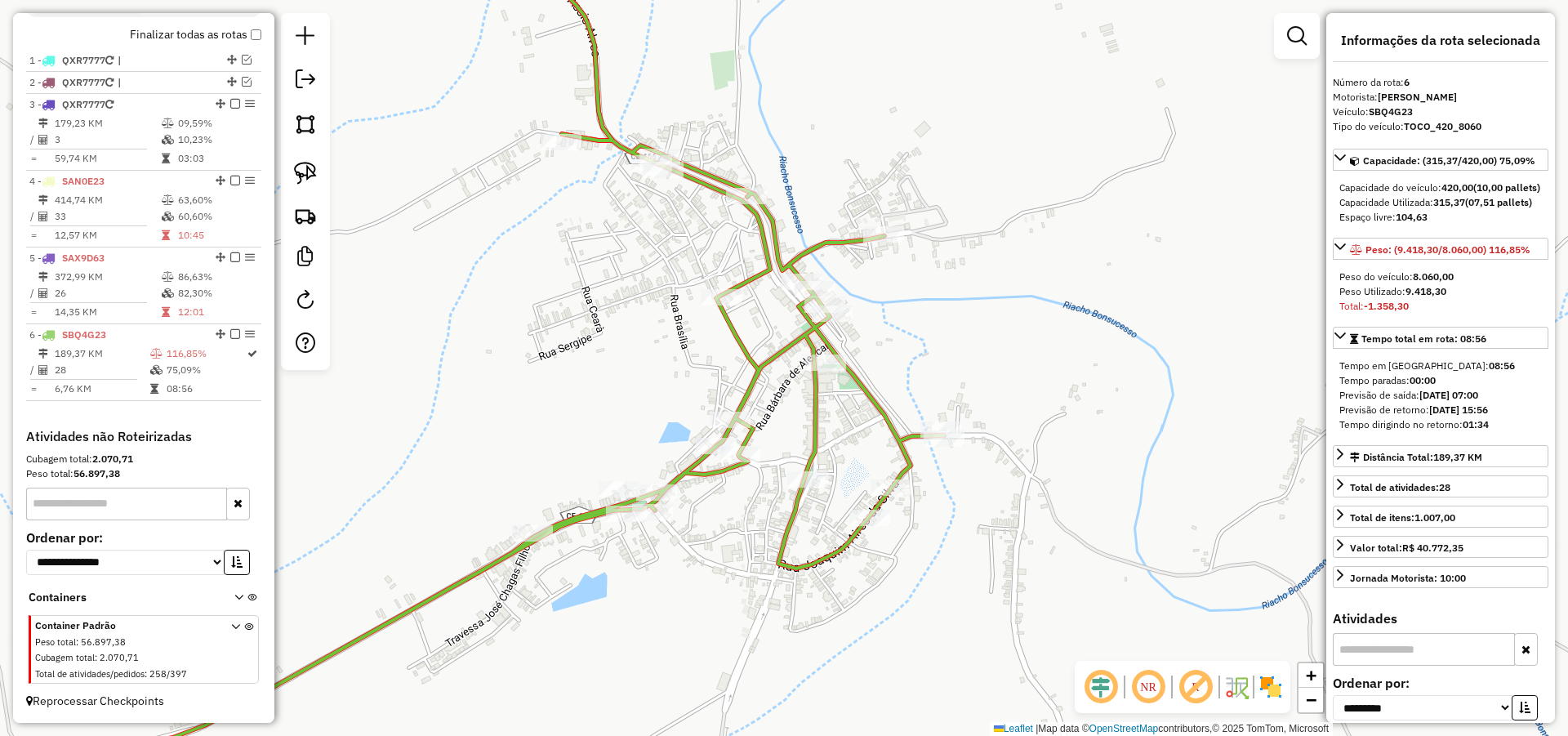
click at [1154, 529] on div "2796 - CLUBE DO ZE MARIA Limite de capacidade do veículo excedido Endereço: BON…" at bounding box center [784, 368] width 1568 height 736
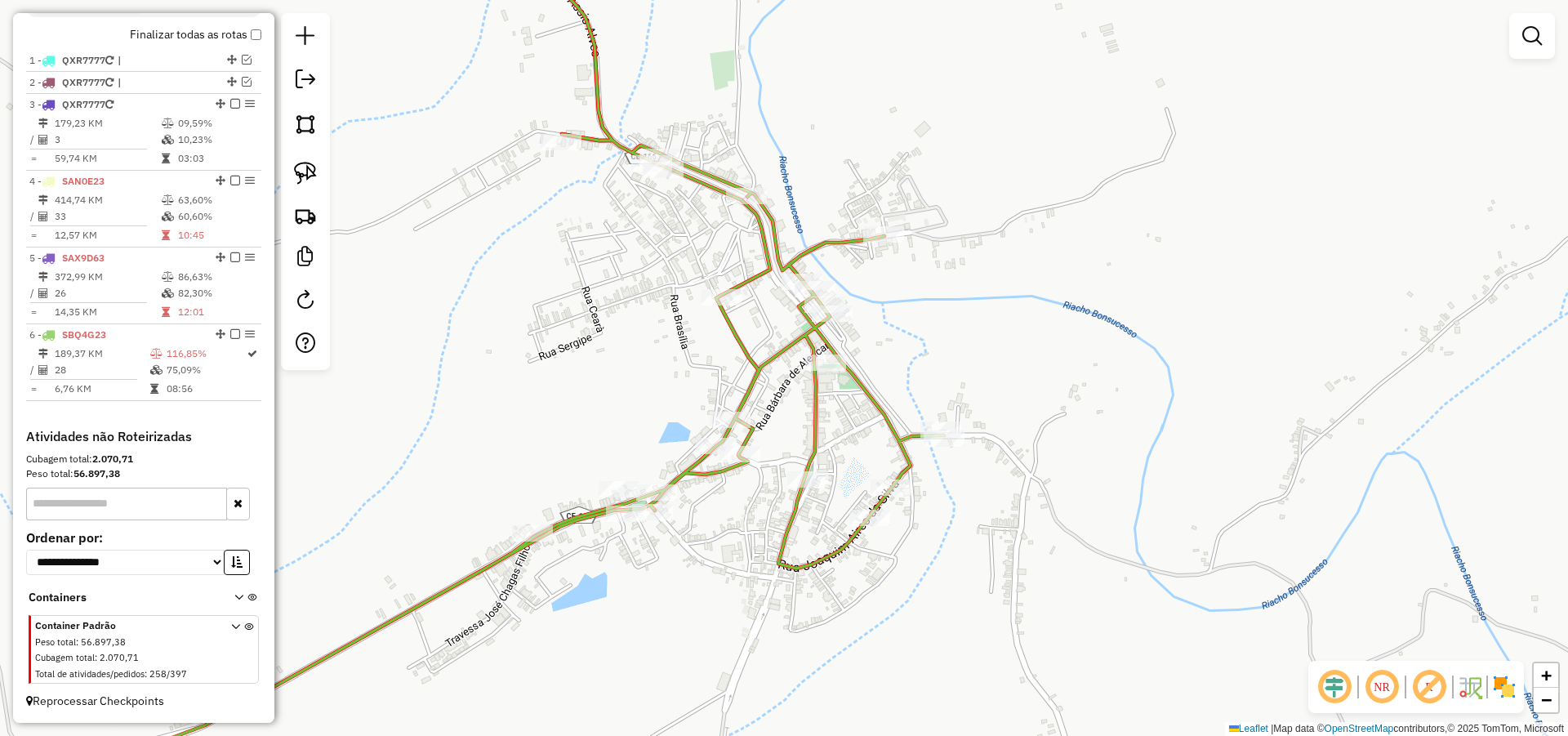
drag, startPoint x: 310, startPoint y: 171, endPoint x: 720, endPoint y: 321, distance: 436.6
click at [310, 172] on img at bounding box center [305, 174] width 23 height 23
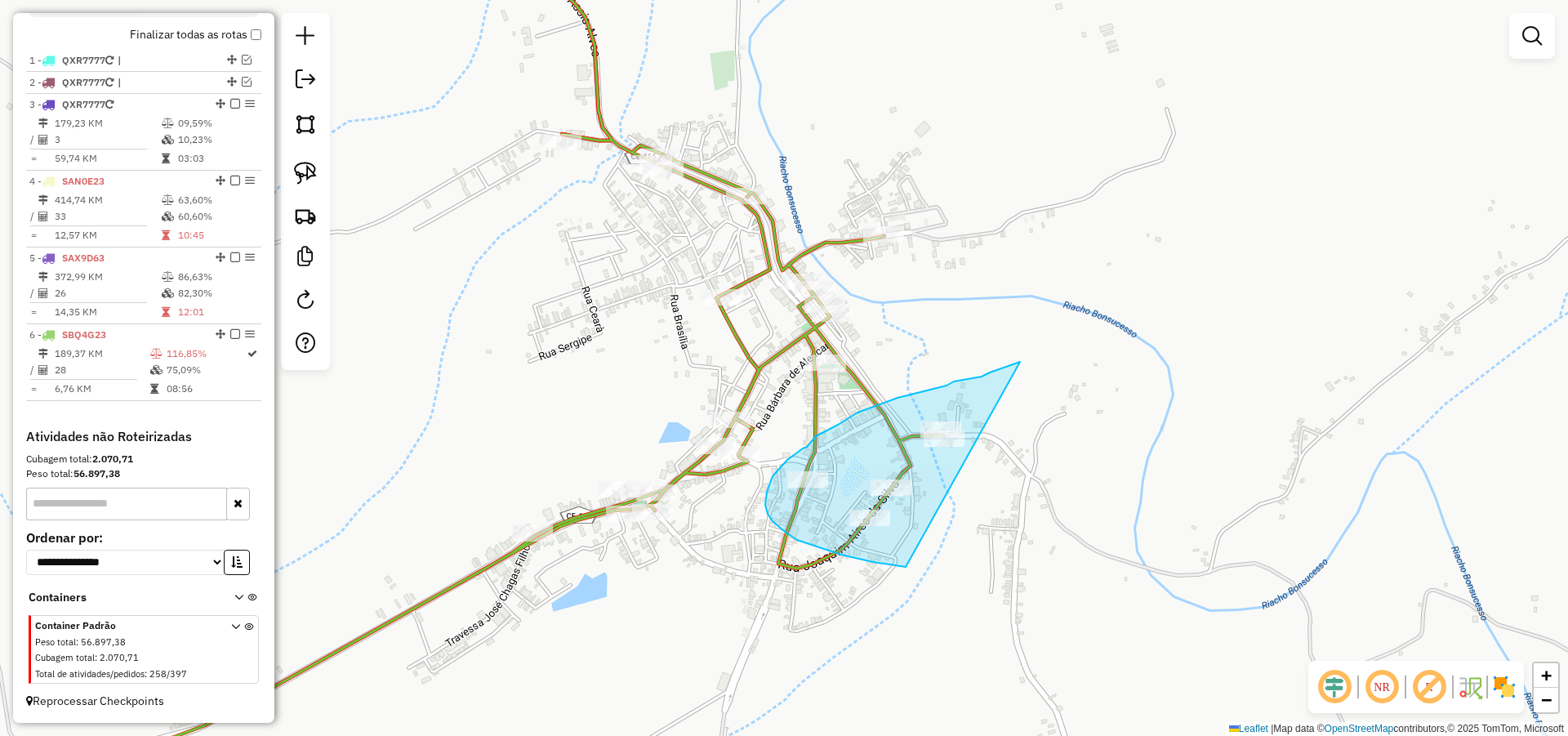
drag, startPoint x: 1017, startPoint y: 363, endPoint x: 1014, endPoint y: 571, distance: 208.0
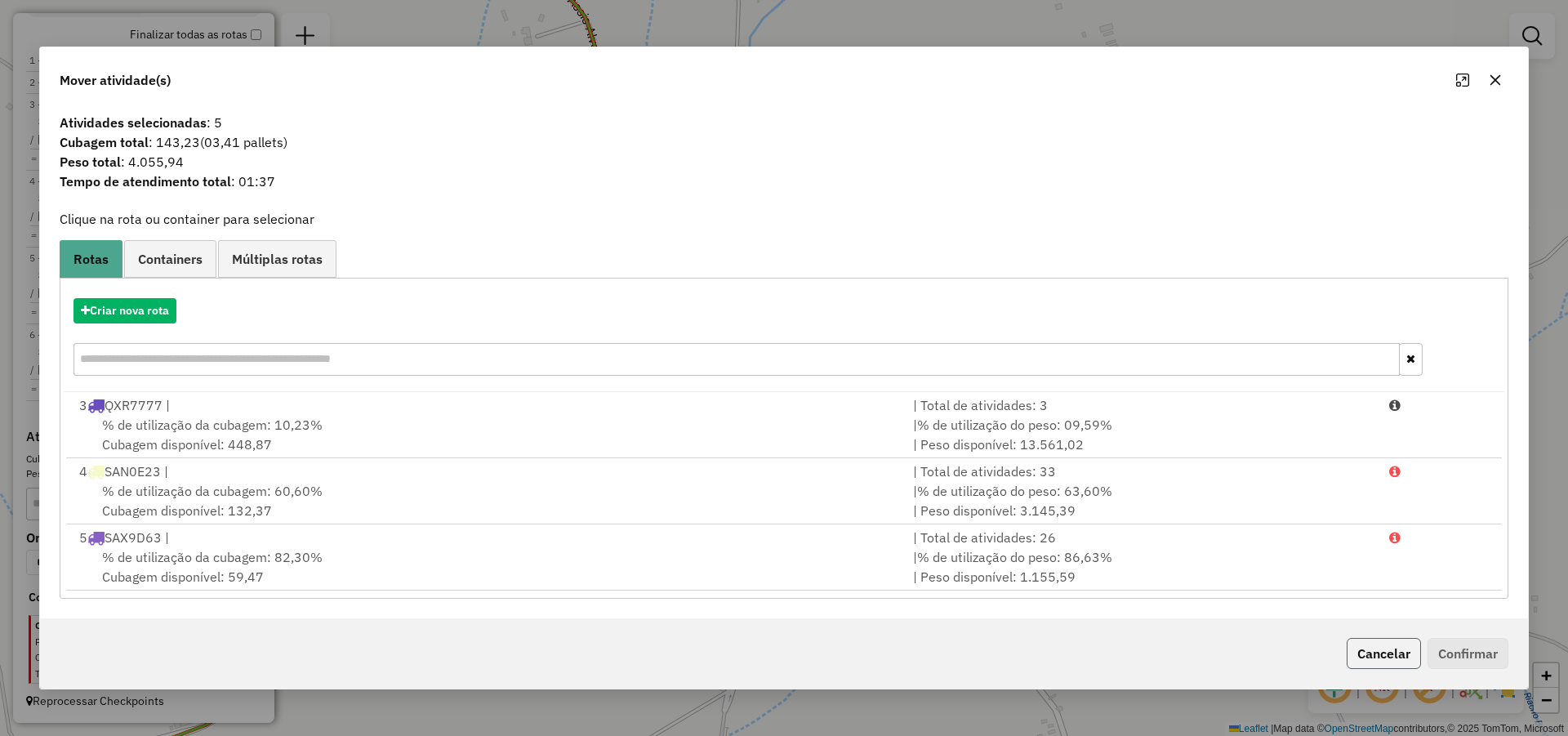
click at [1390, 661] on button "Cancelar" at bounding box center [1383, 654] width 74 height 31
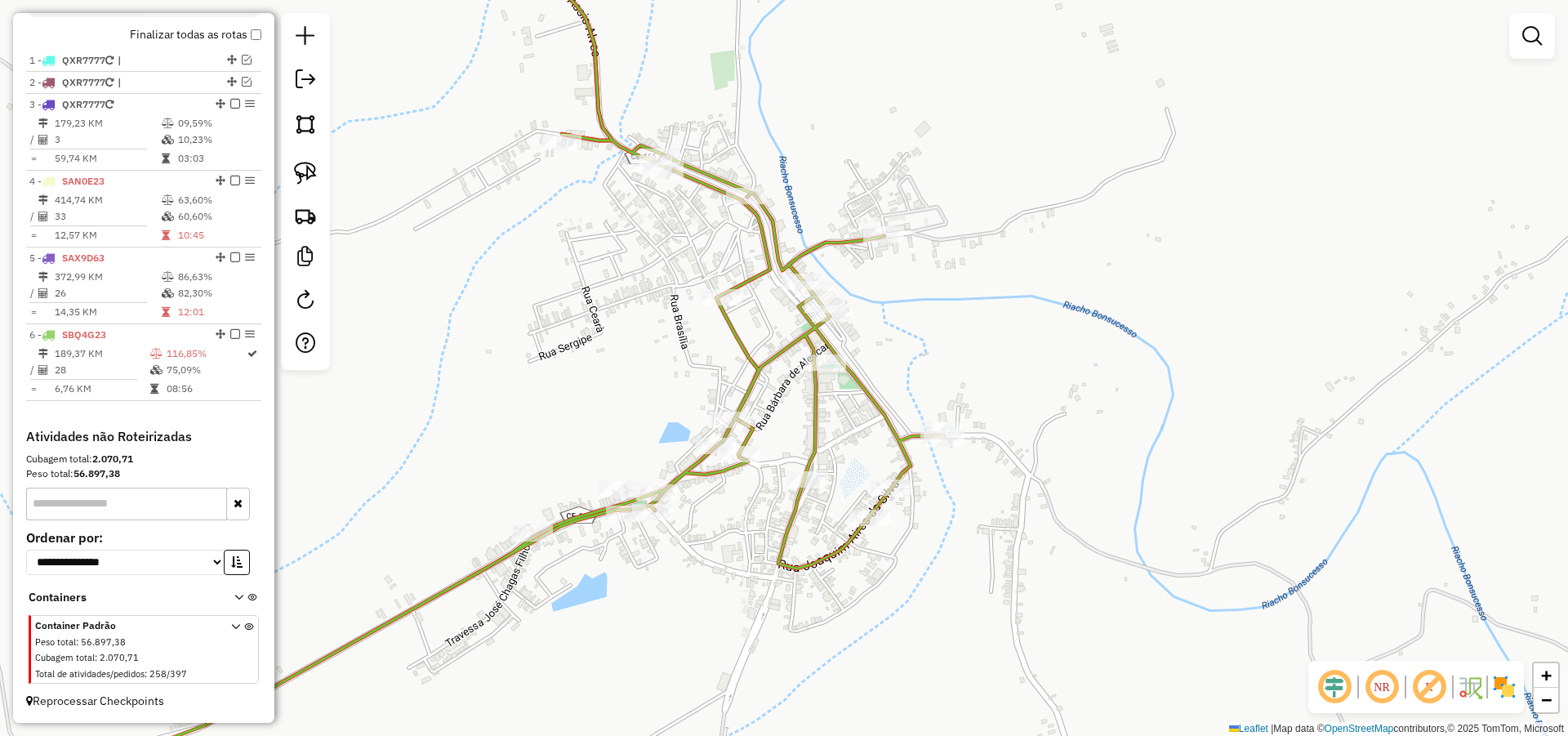
click at [1046, 575] on div "Janela de atendimento Grade de atendimento Capacidade Transportadoras Veículos …" at bounding box center [784, 368] width 1568 height 736
click at [302, 169] on img at bounding box center [305, 174] width 23 height 23
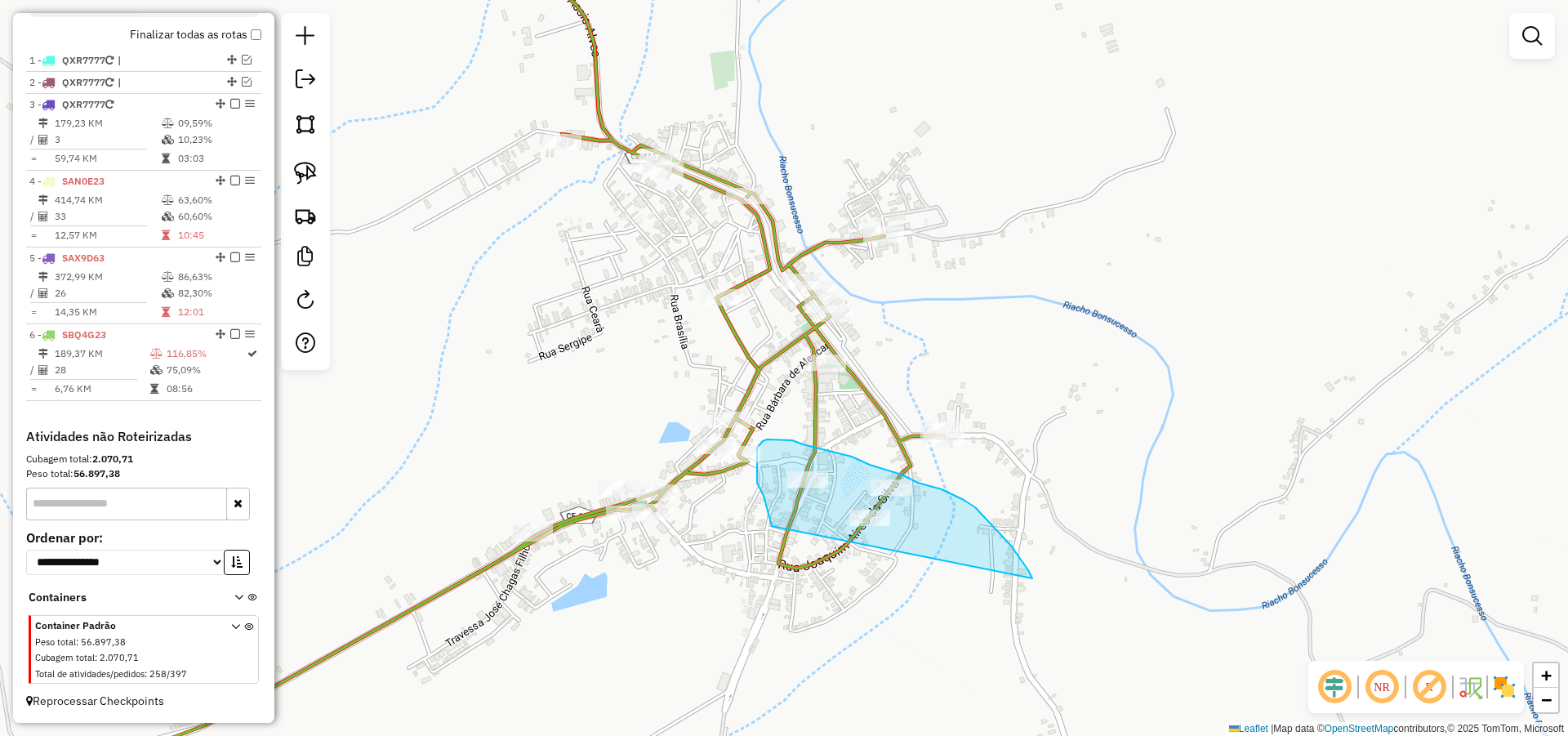
drag, startPoint x: 1023, startPoint y: 563, endPoint x: 823, endPoint y: 592, distance: 202.1
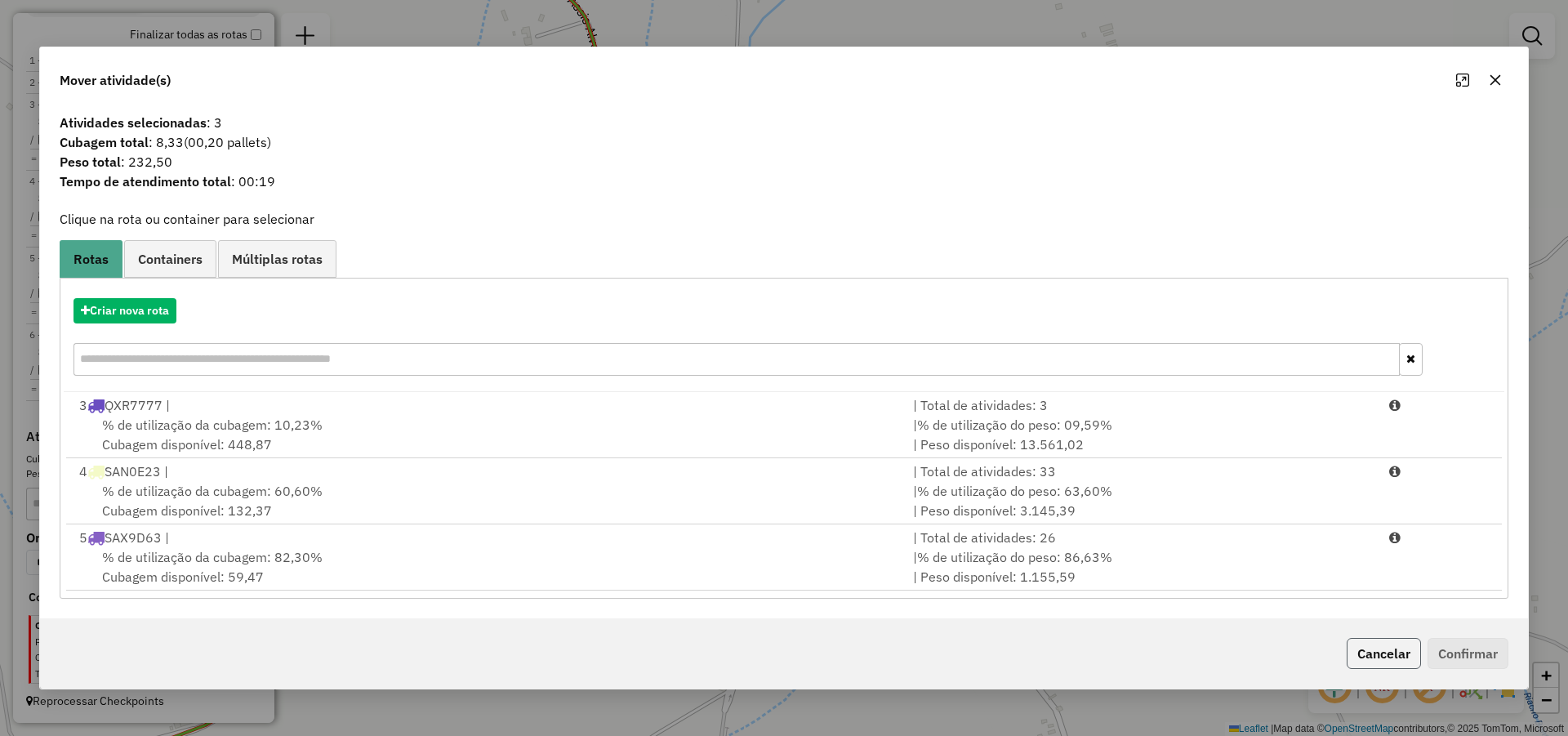
click at [1369, 650] on button "Cancelar" at bounding box center [1383, 654] width 74 height 31
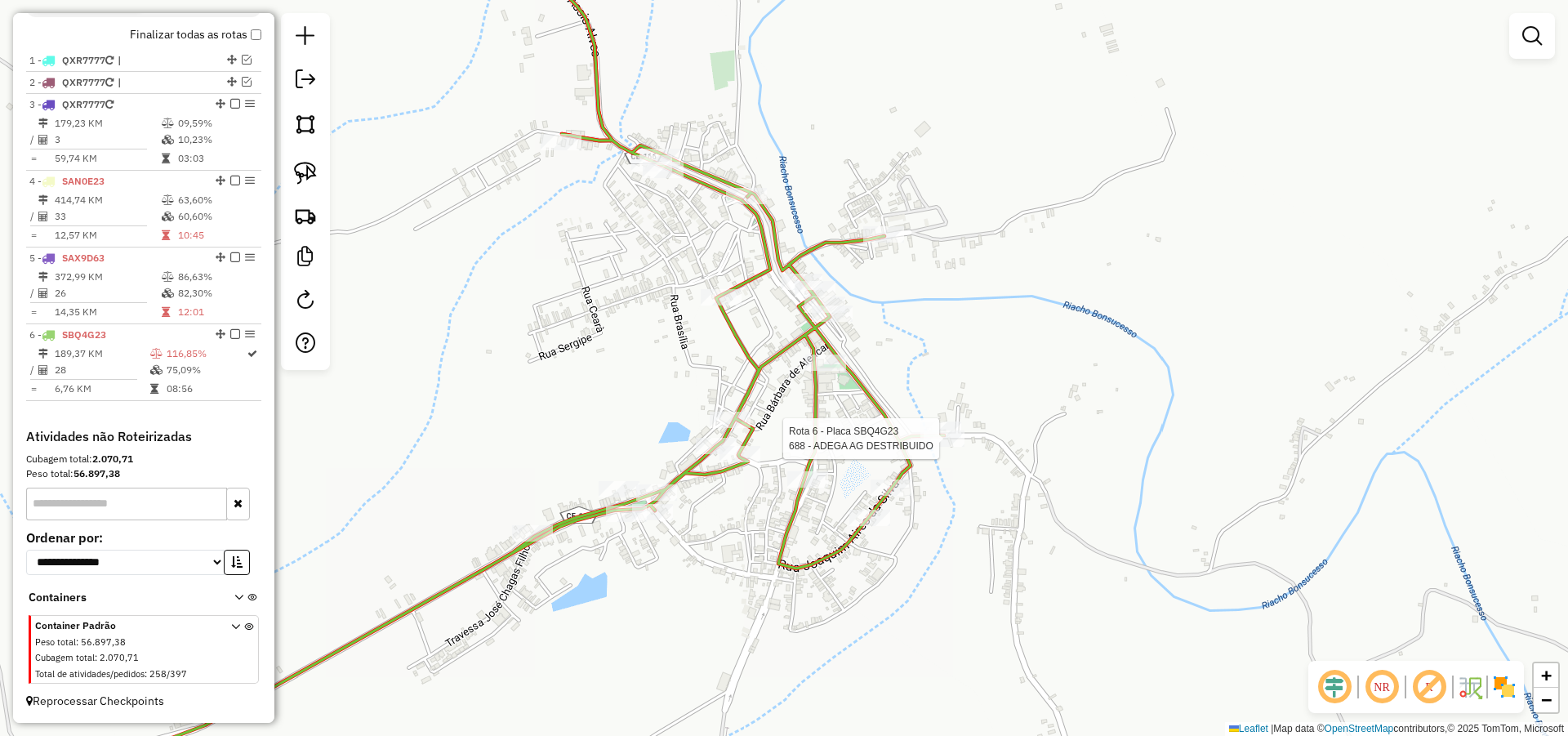
select select "**********"
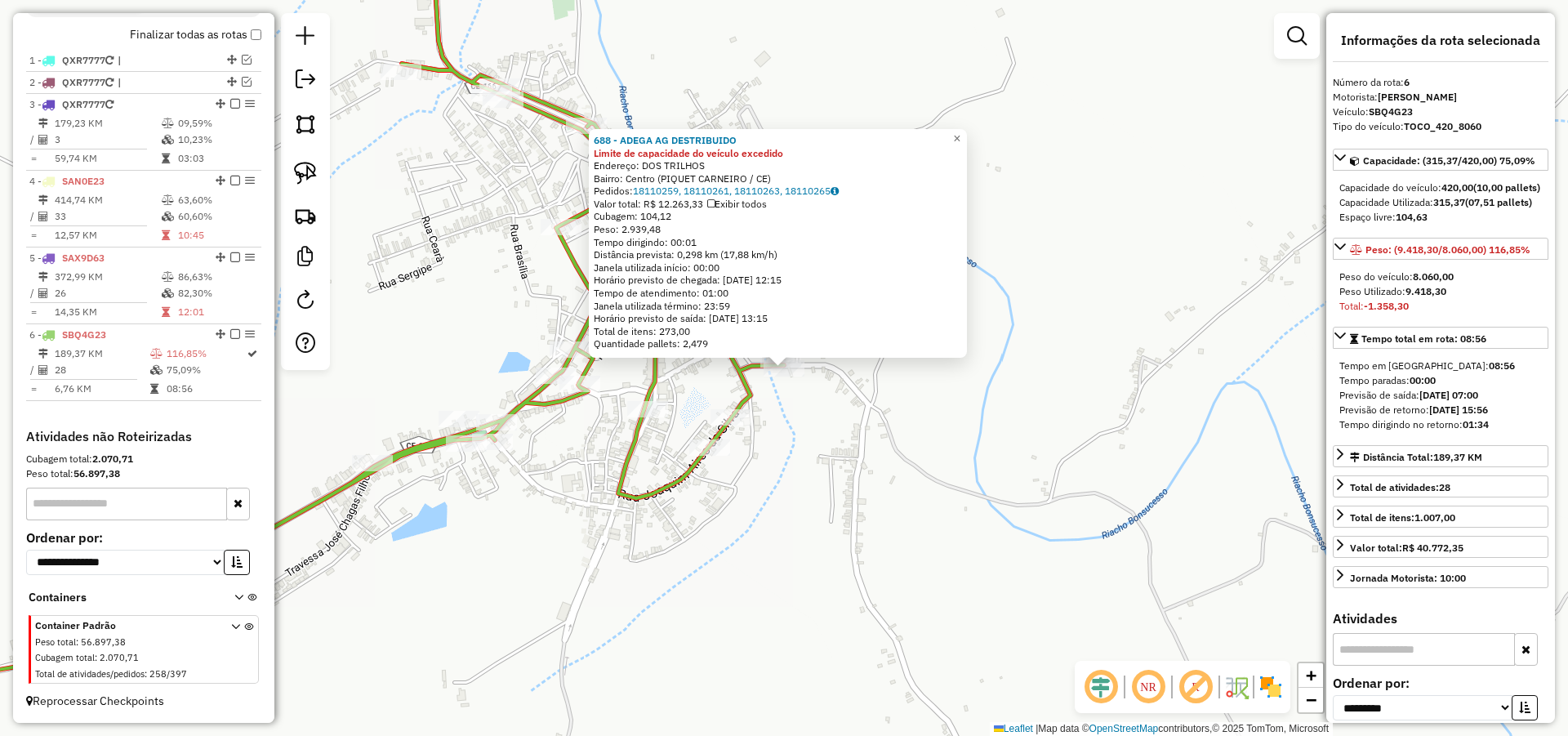
click at [833, 429] on div "688 - ADEGA AG DESTRIBUIDO Limite de capacidade do veículo excedido Endereço: D…" at bounding box center [784, 368] width 1568 height 736
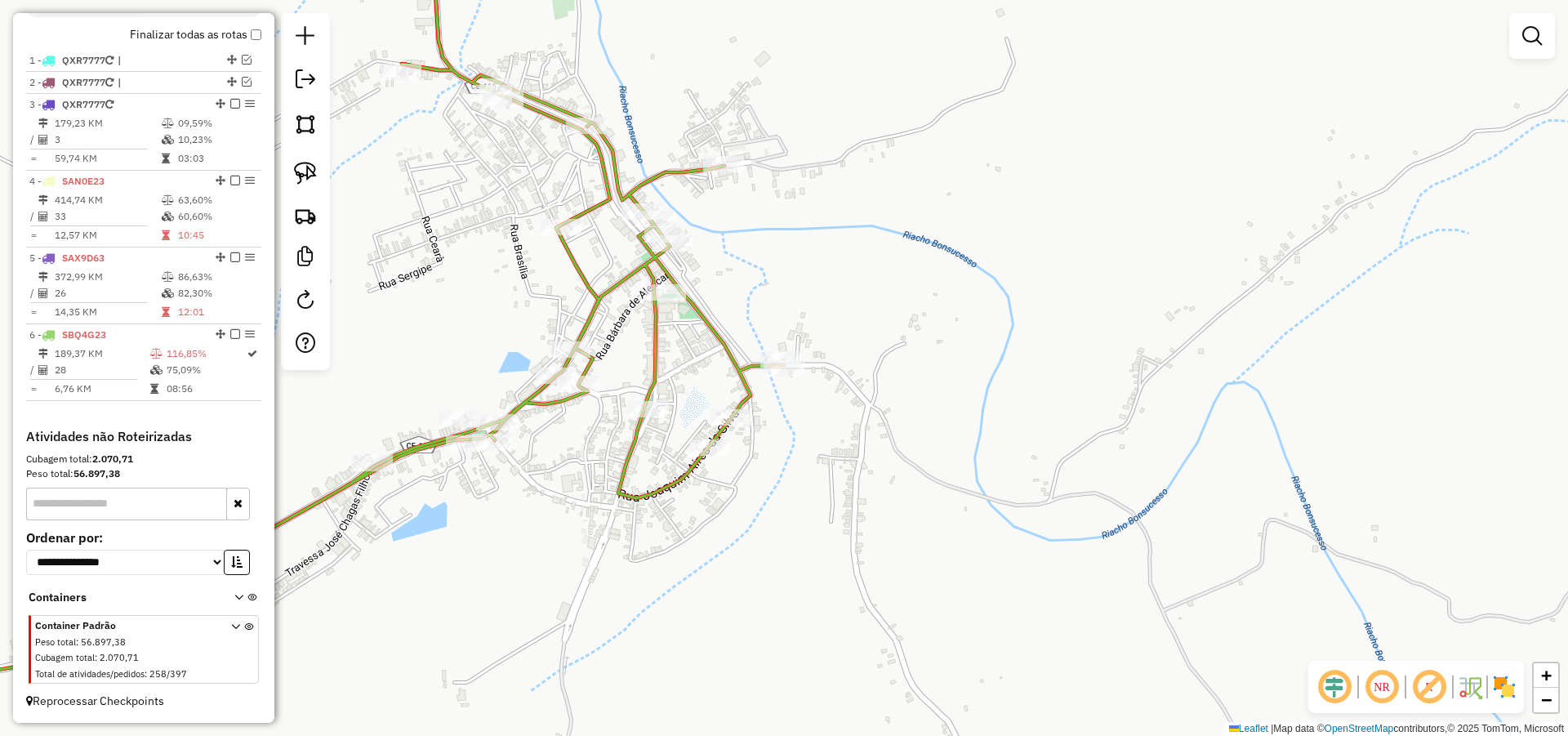
click at [787, 350] on div "Janela de atendimento Grade de atendimento Capacidade Transportadoras Veículos …" at bounding box center [784, 368] width 1568 height 736
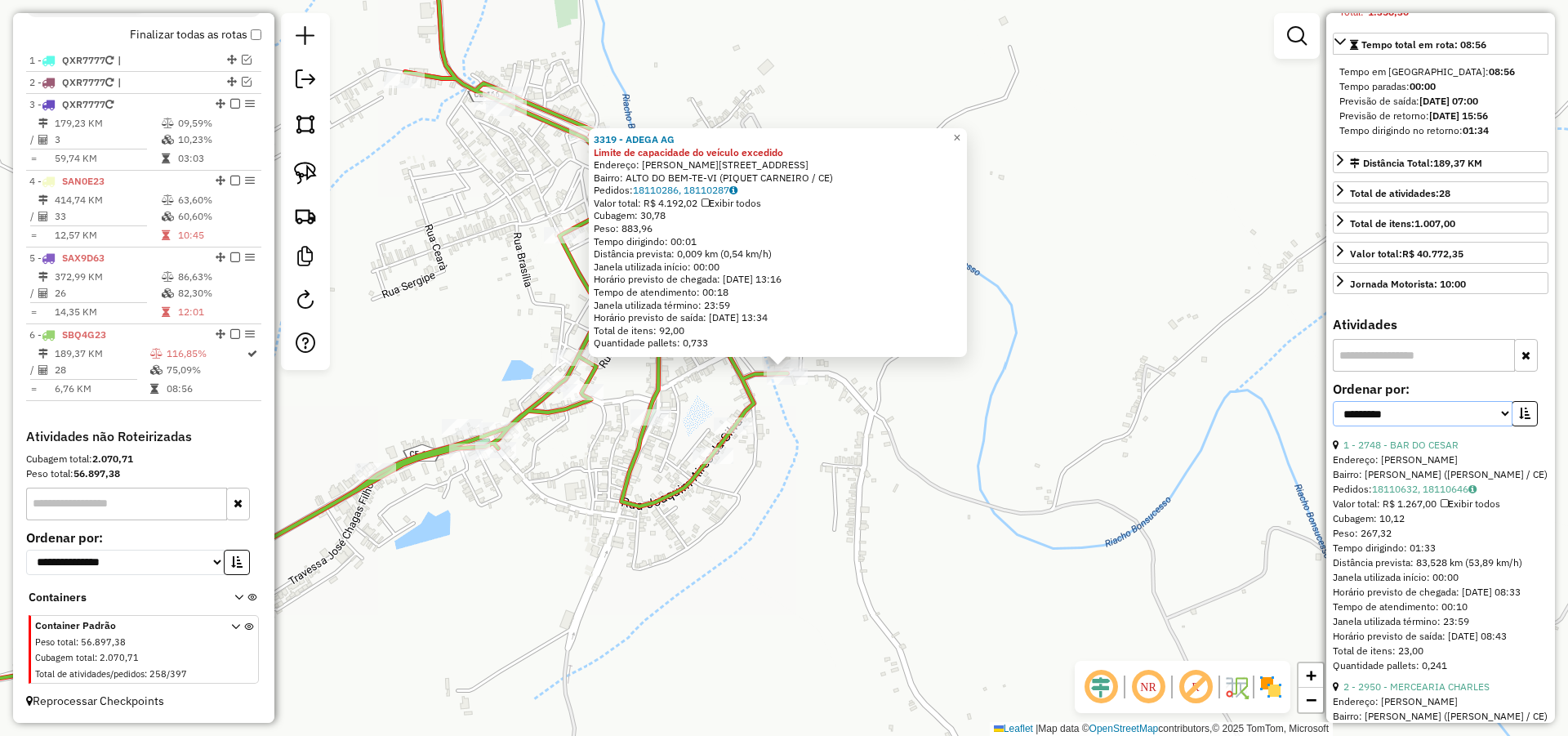
click at [1487, 426] on select "**********" at bounding box center [1422, 414] width 180 height 25
select select "*********"
click at [1333, 426] on select "**********" at bounding box center [1422, 414] width 180 height 25
click at [1513, 426] on button "button" at bounding box center [1524, 414] width 26 height 25
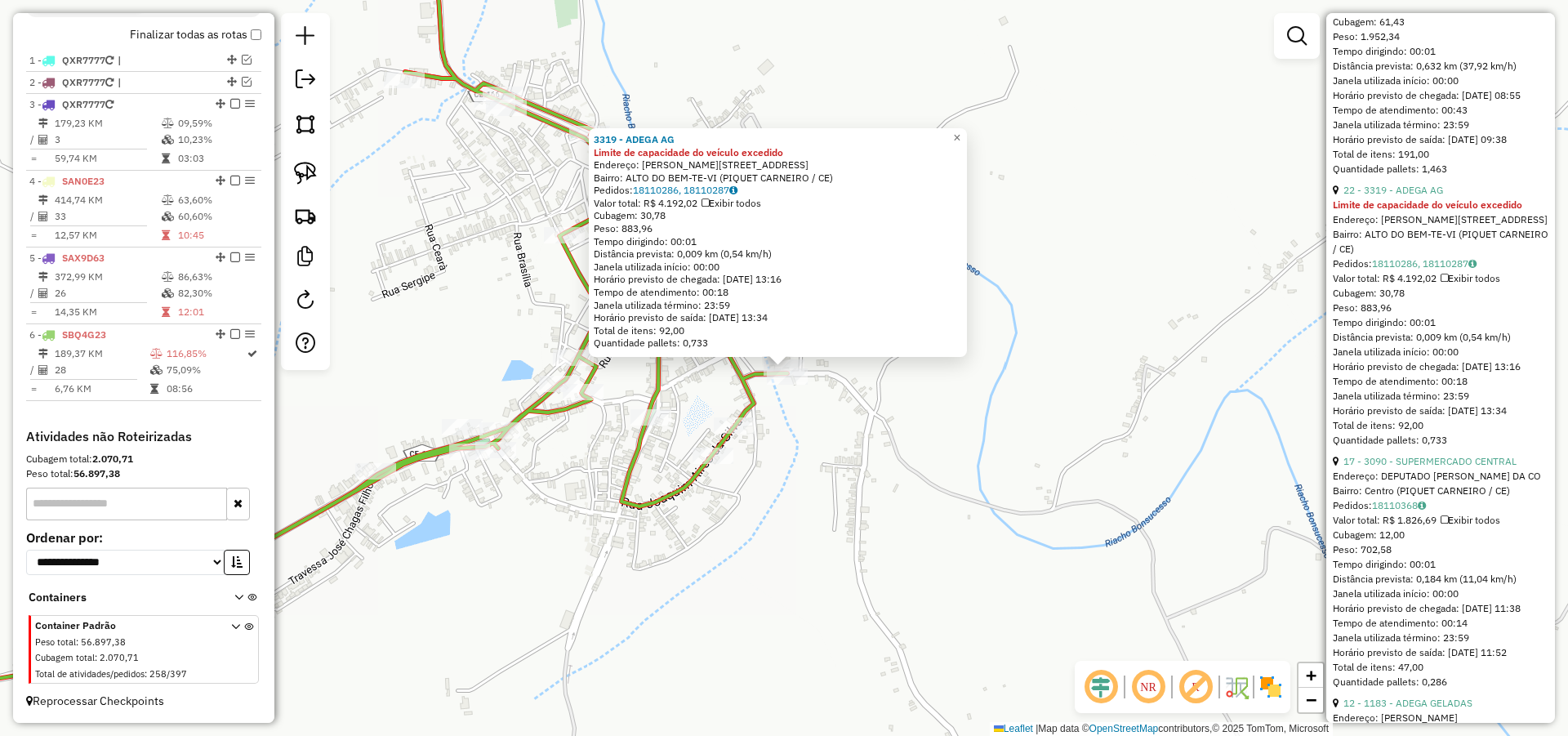
scroll to position [1078, 0]
click at [1421, 194] on link "22 - 3319 - ADEGA AG" at bounding box center [1393, 188] width 99 height 13
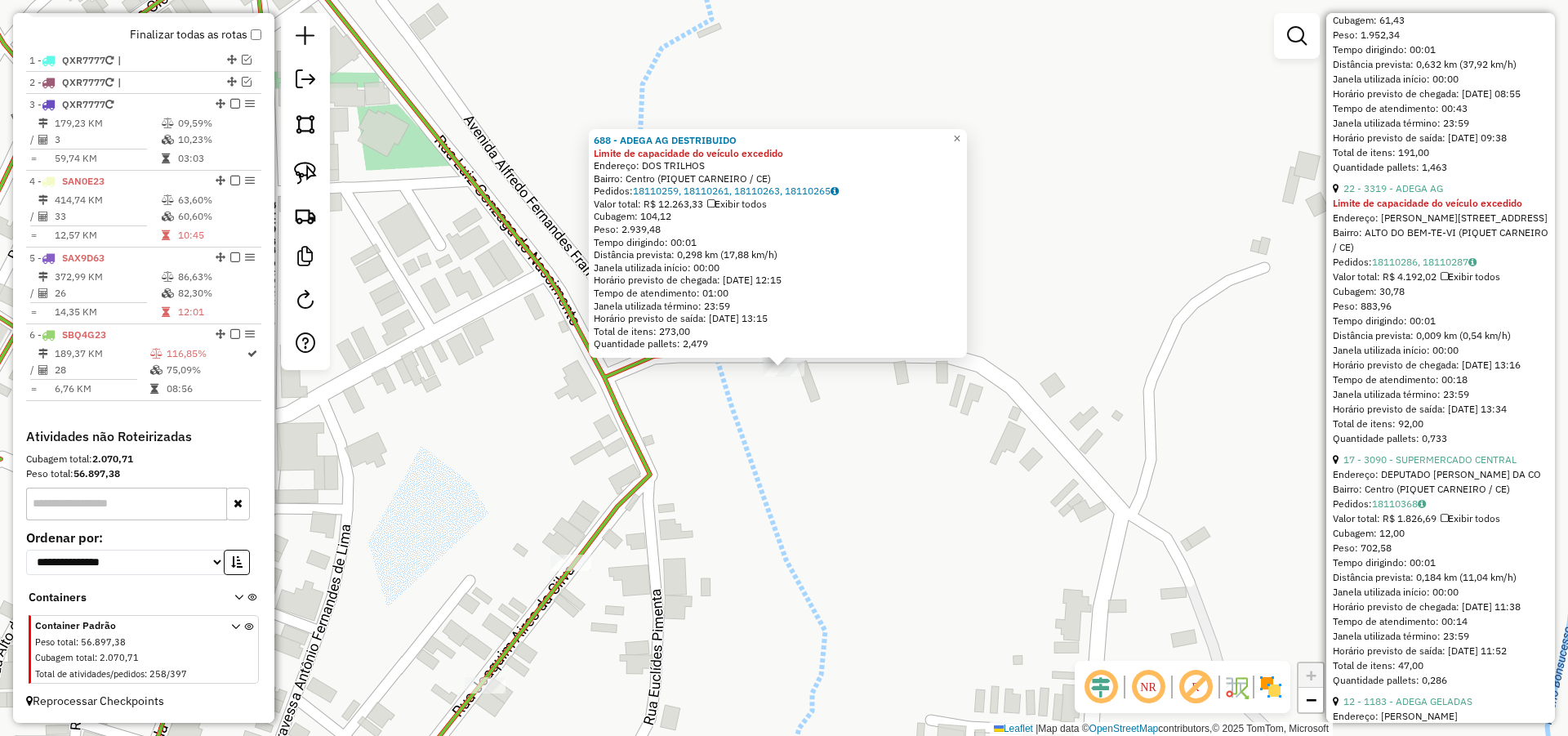
click at [799, 391] on div "Rota 6 - Placa SBQ4G23 688 - ADEGA AG DESTRIBUIDO 688 - ADEGA AG DESTRIBUIDO Li…" at bounding box center [784, 368] width 1568 height 736
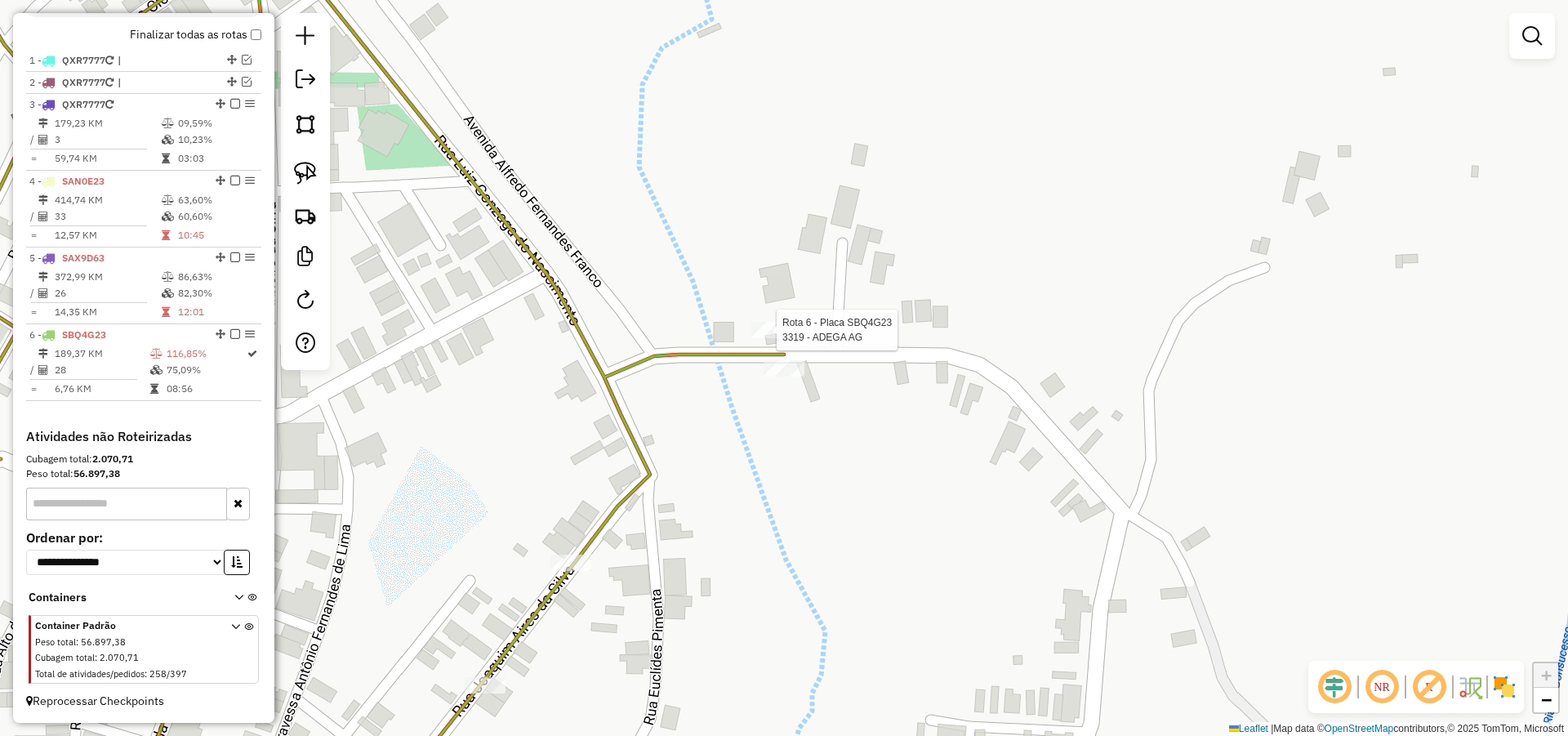
select select "*********"
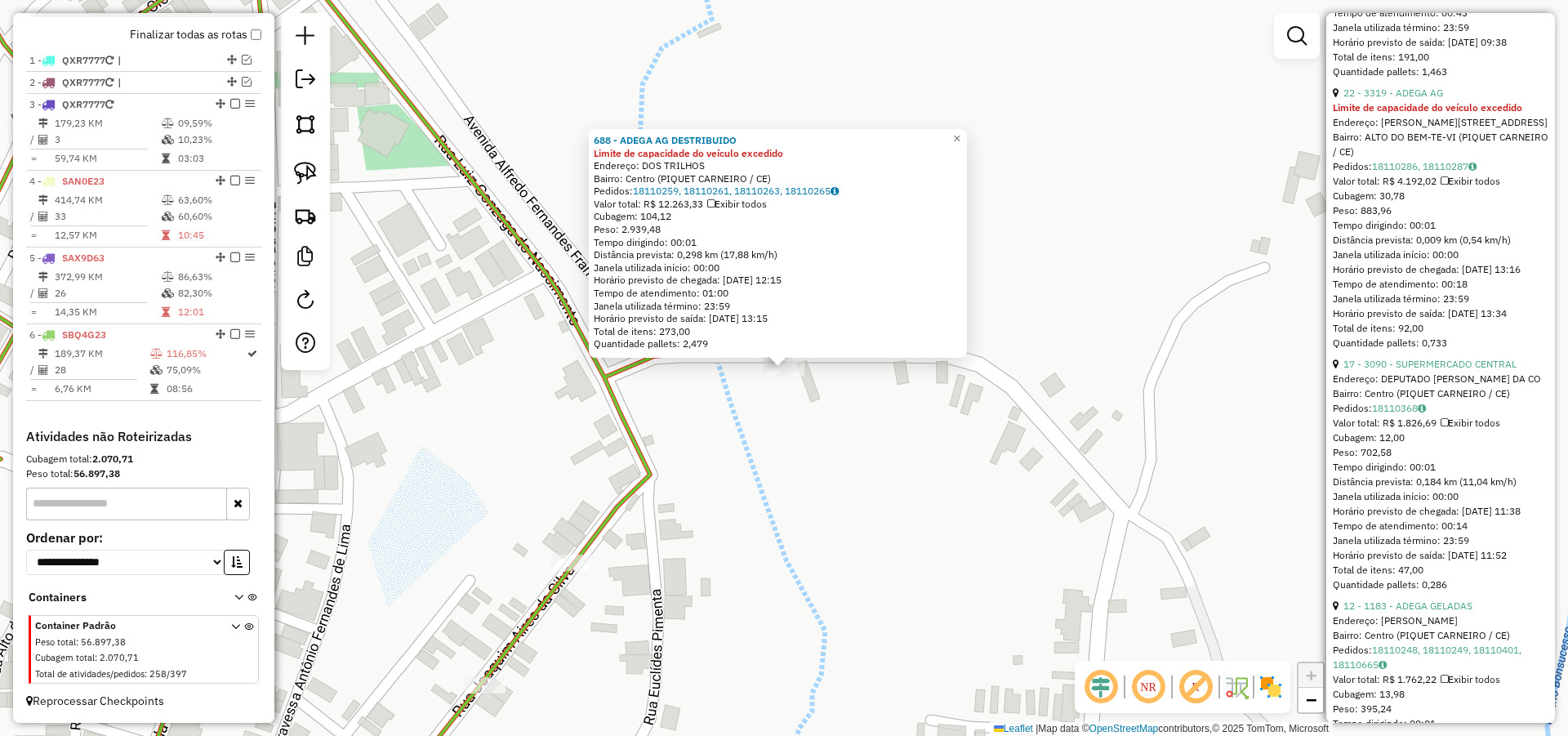
scroll to position [1177, 0]
click at [1417, 368] on link "17 - 3090 - SUPERMERCADO CENTRAL" at bounding box center [1429, 362] width 173 height 13
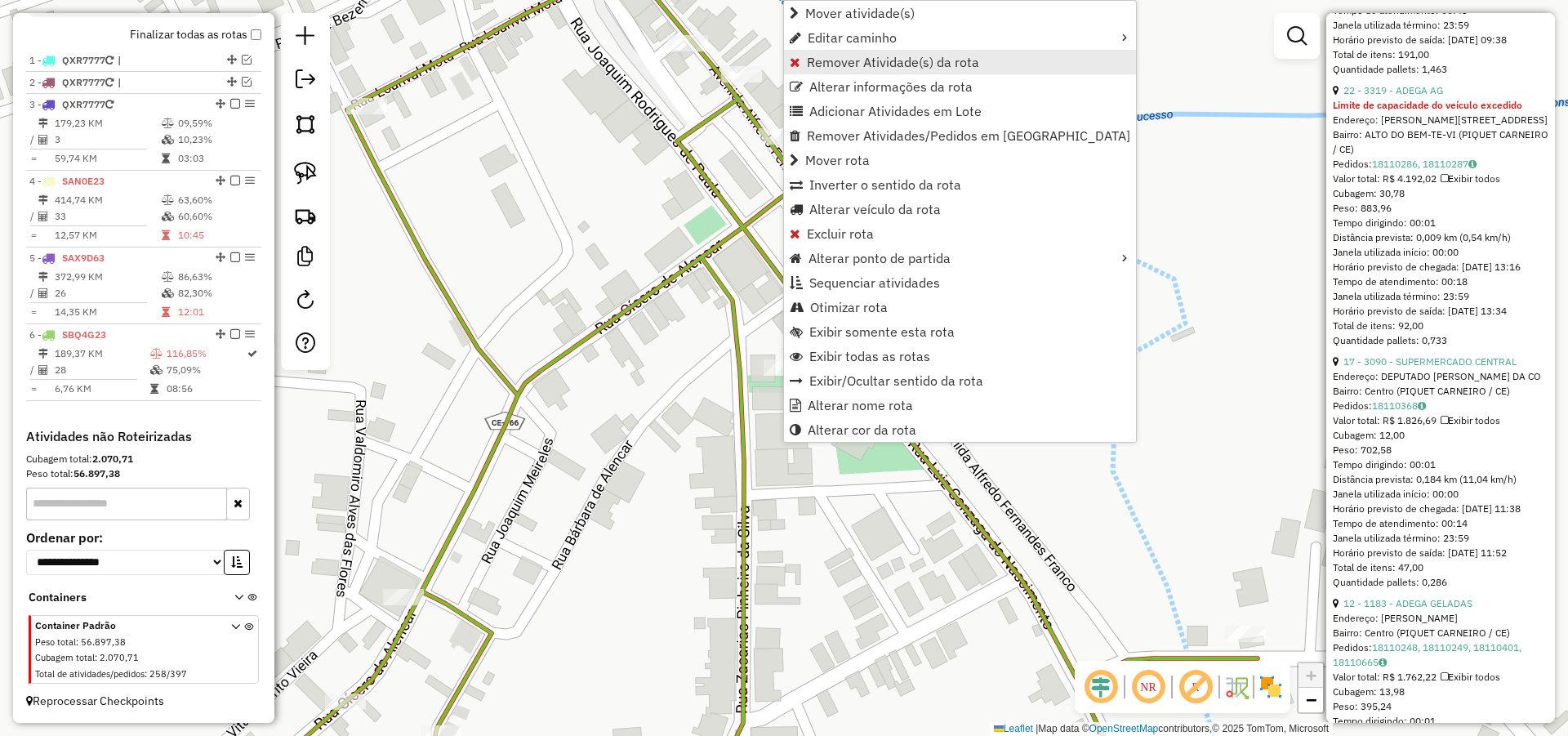
click at [851, 59] on span "Remover Atividade(s) da rota" at bounding box center [892, 62] width 173 height 13
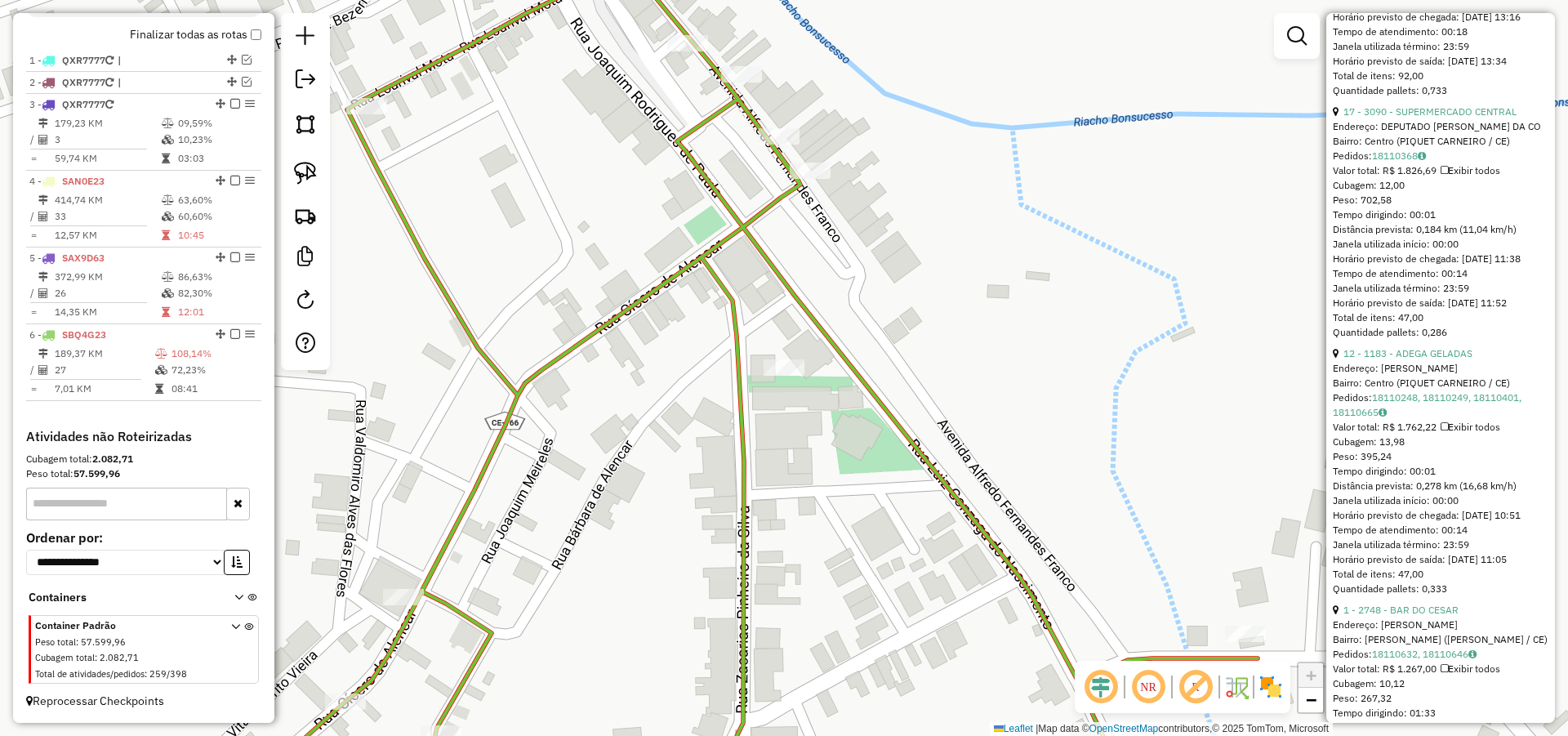
scroll to position [1470, 0]
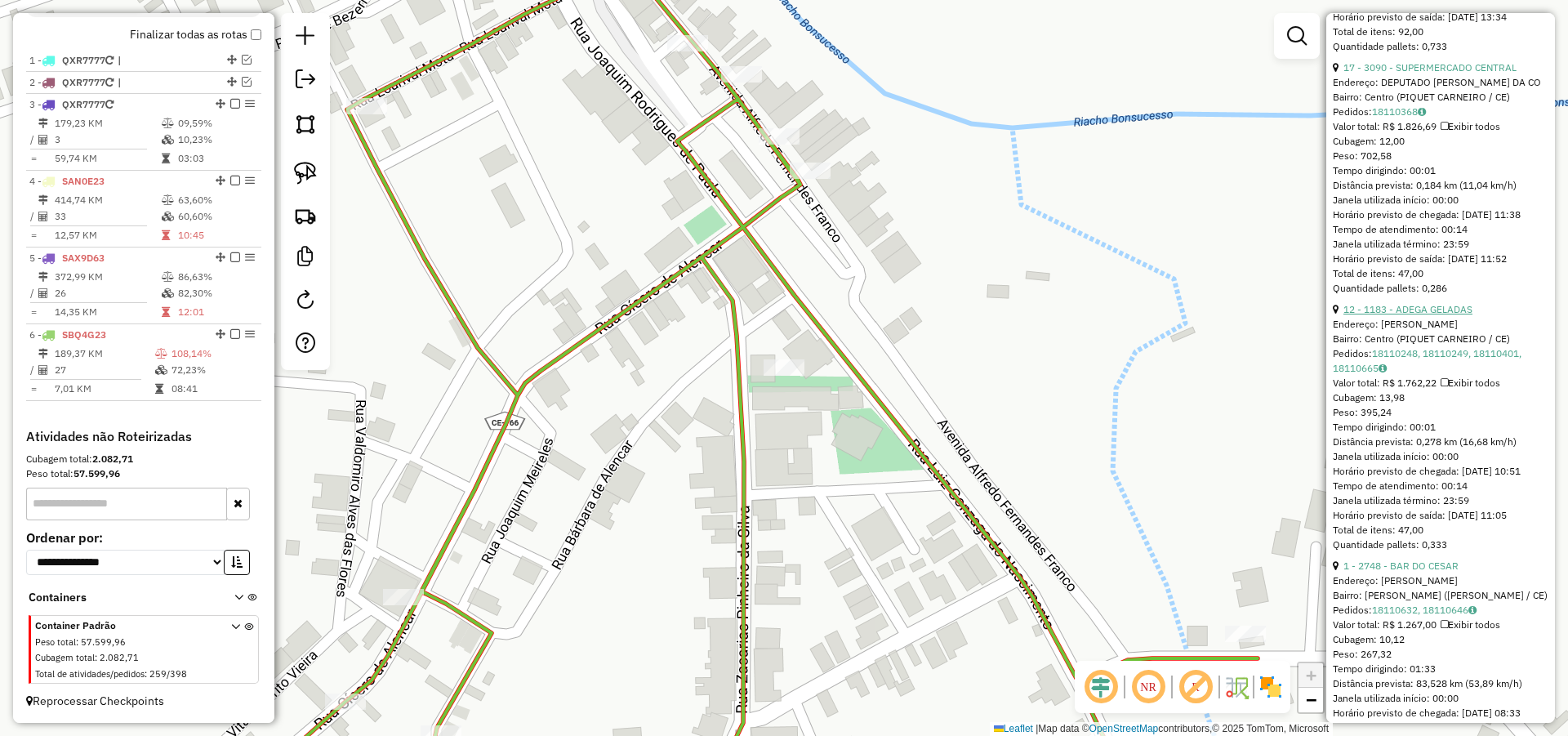
click at [1417, 315] on link "12 - 1183 - ADEGA GELADAS" at bounding box center [1408, 309] width 129 height 13
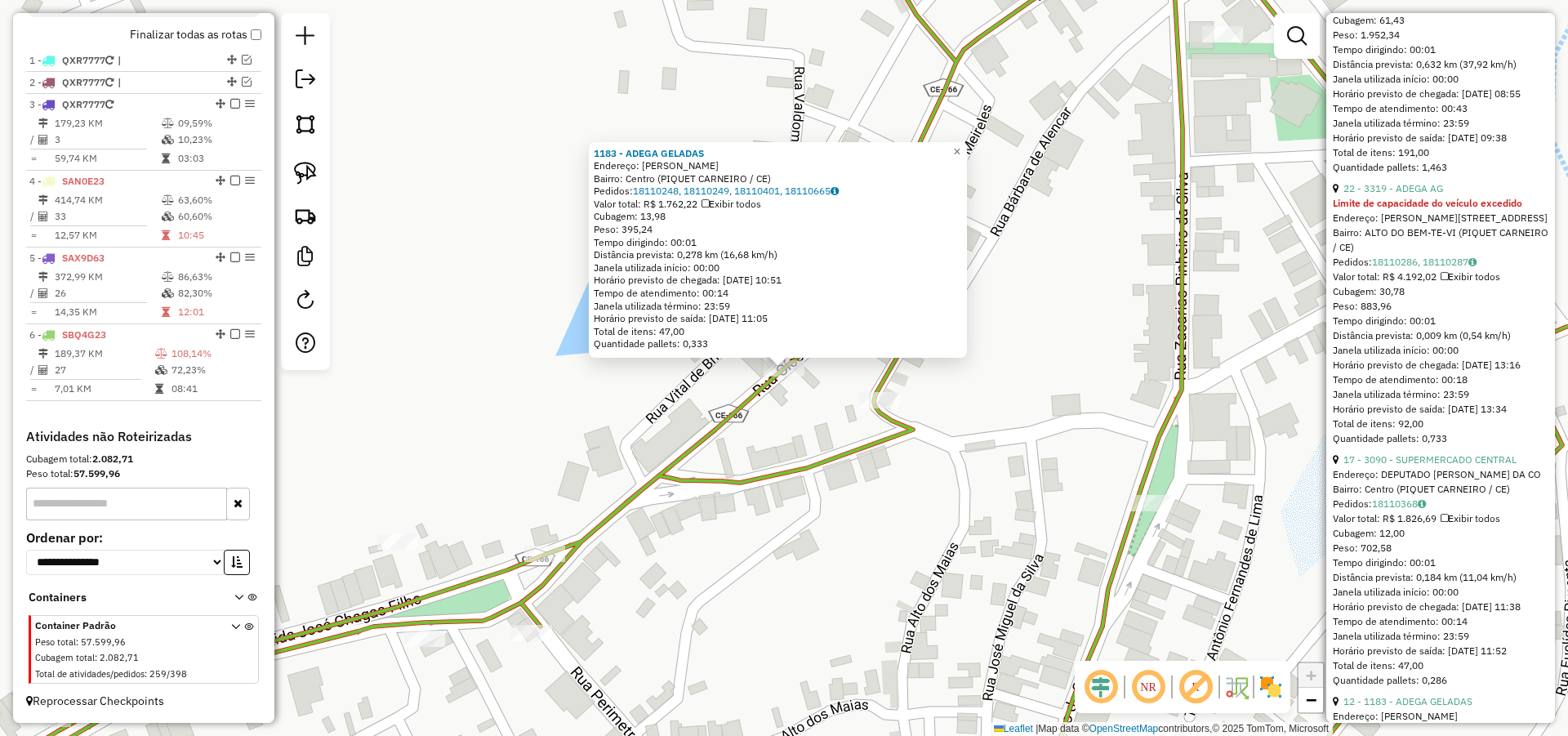
scroll to position [1274, 0]
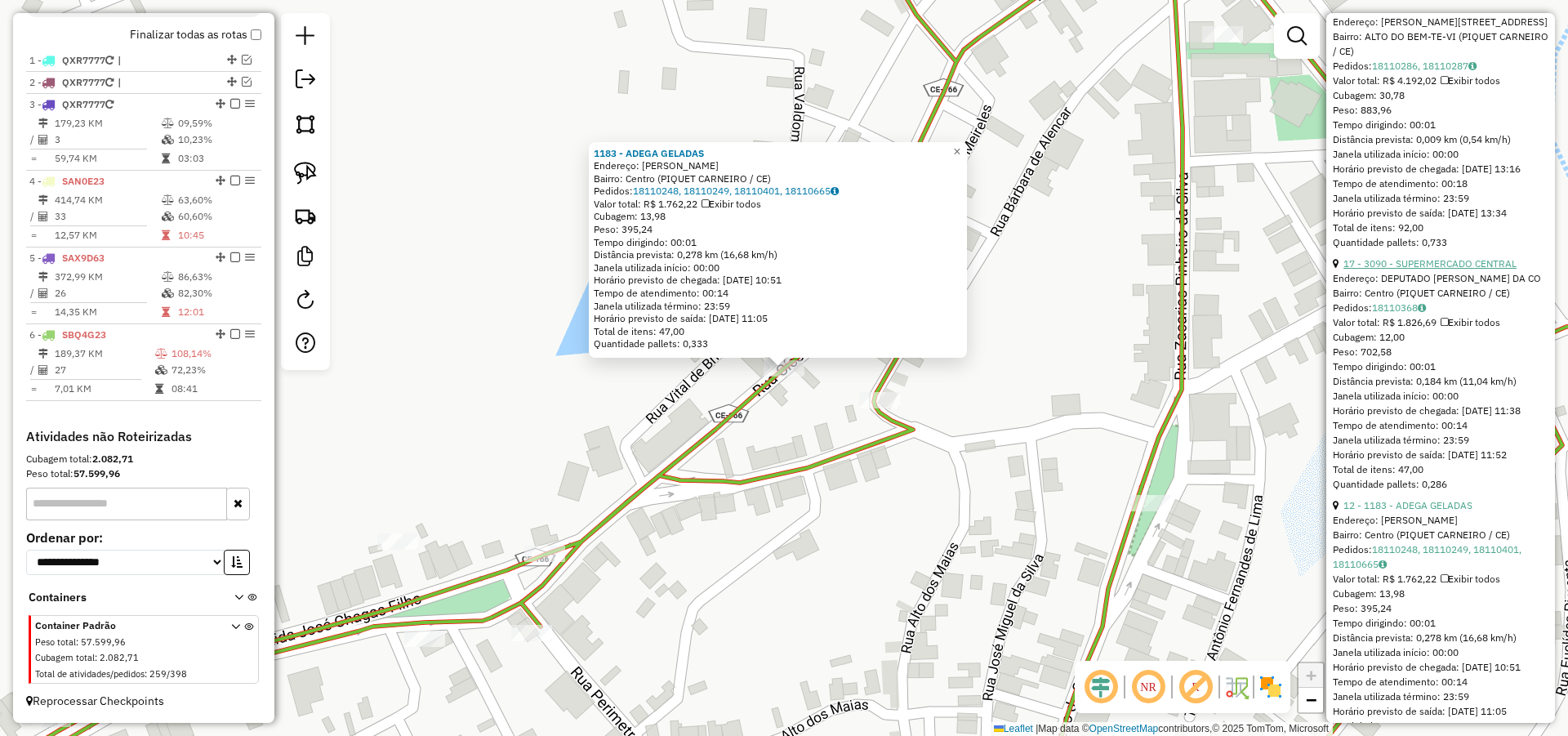
click at [1436, 270] on link "17 - 3090 - SUPERMERCADO CENTRAL" at bounding box center [1429, 263] width 173 height 13
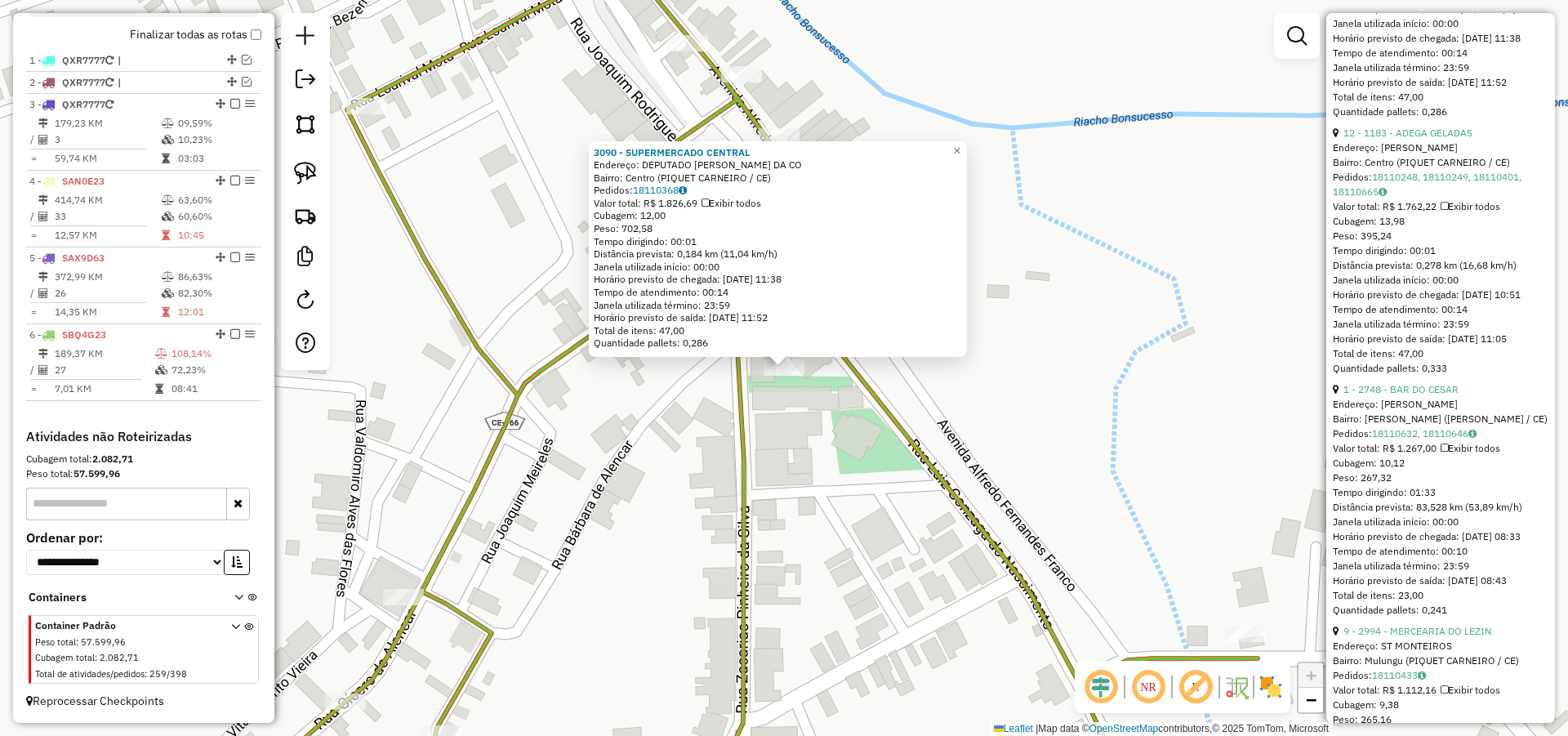
scroll to position [1666, 0]
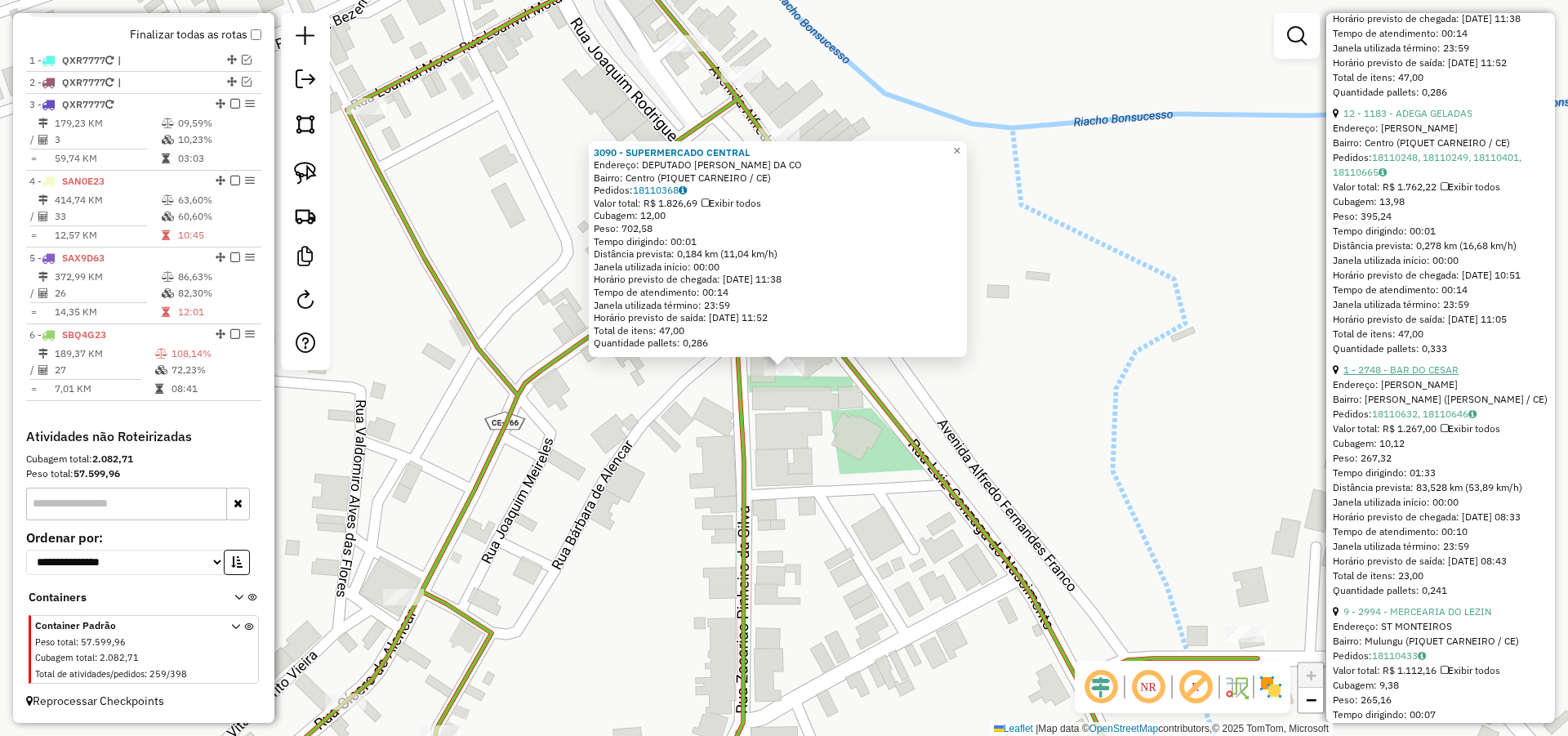
click at [1413, 376] on link "1 - 2748 - BAR DO CESAR" at bounding box center [1401, 370] width 115 height 13
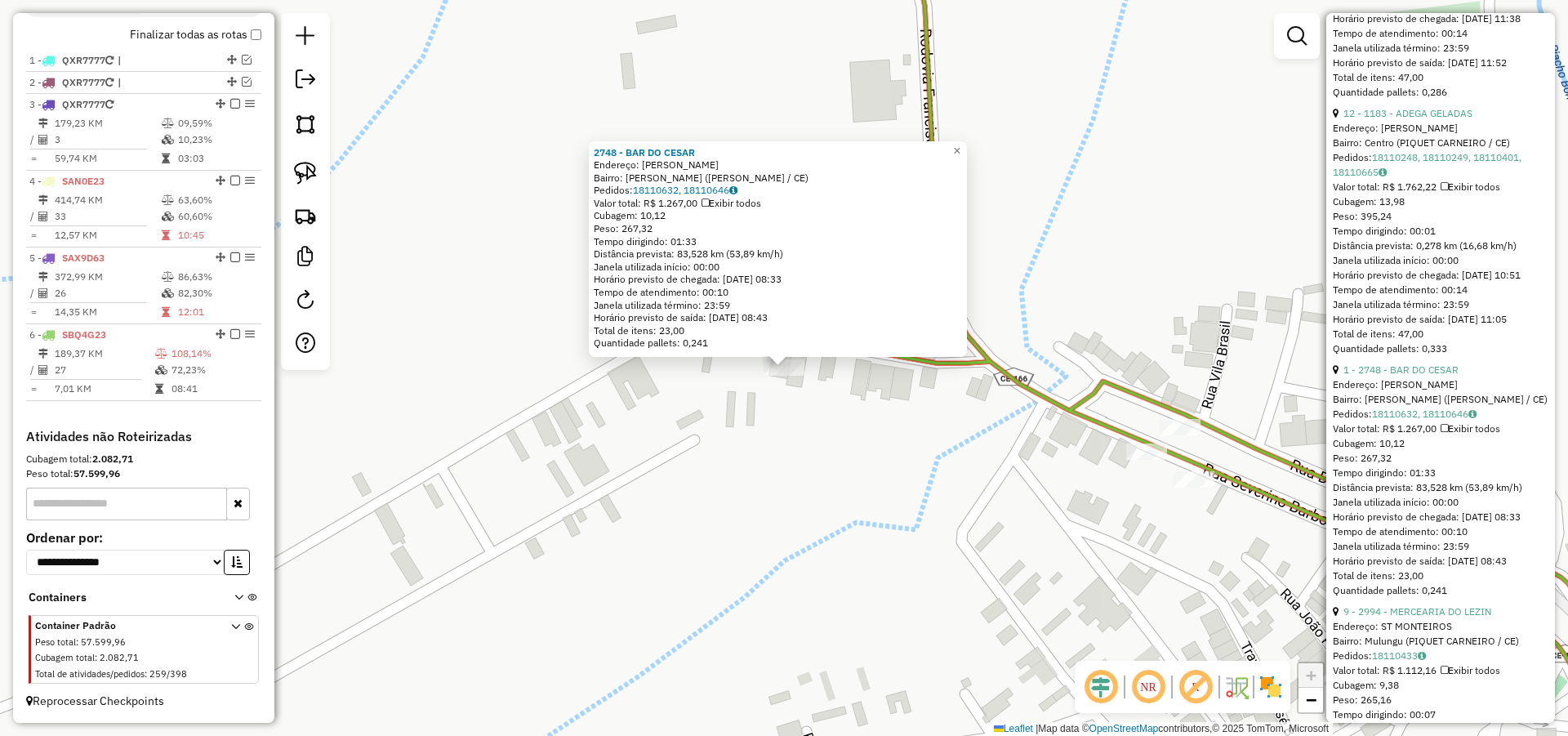
click at [816, 401] on div "Rota 6 - Placa SBQ4G23 2748 - BAR DO CESAR 2748 - BAR DO CESAR Endereço: SEVERI…" at bounding box center [784, 368] width 1568 height 736
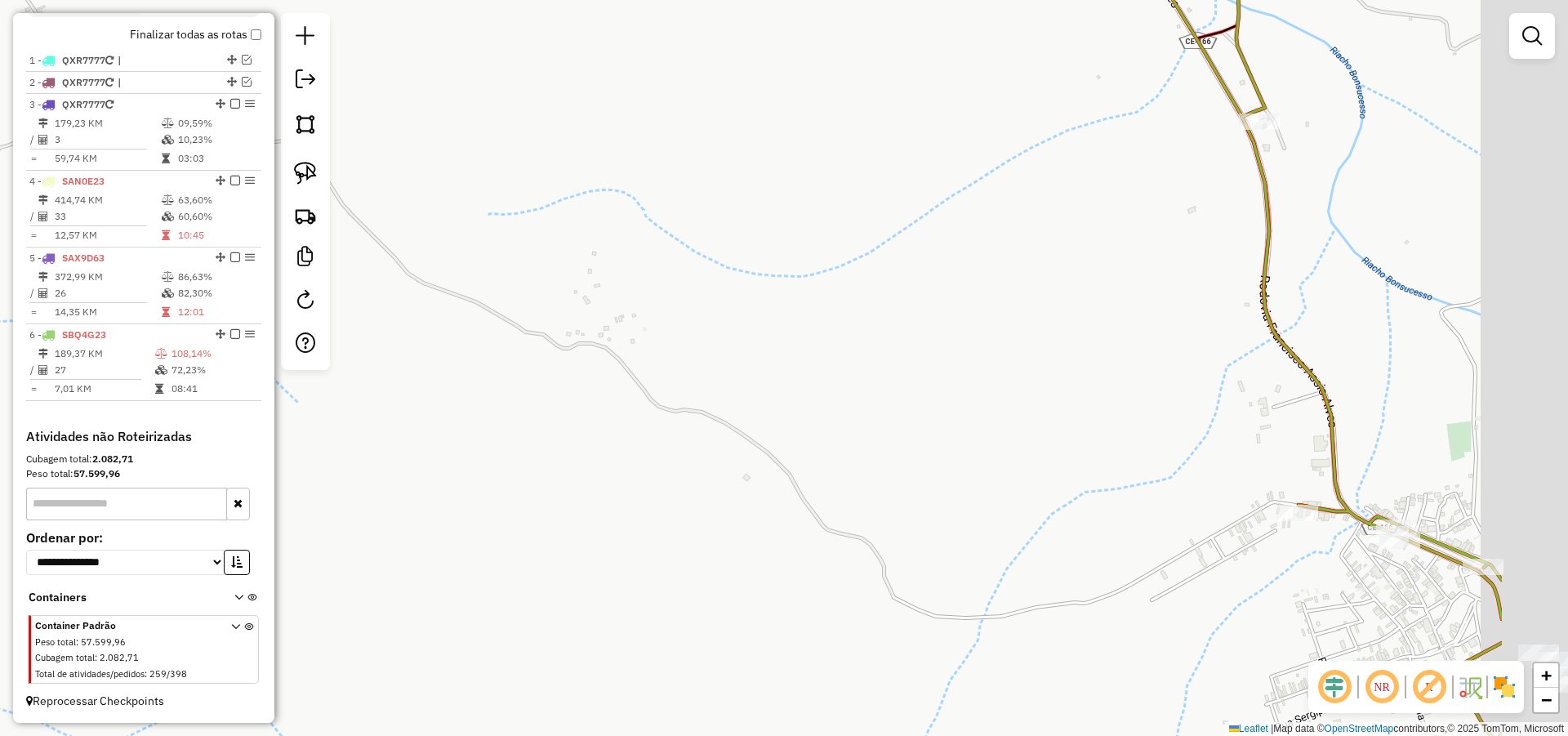
drag, startPoint x: 1202, startPoint y: 432, endPoint x: 834, endPoint y: 307, distance: 388.7
click at [862, 321] on div "Janela de atendimento Grade de atendimento Capacidade Transportadoras Veículos …" at bounding box center [784, 368] width 1568 height 736
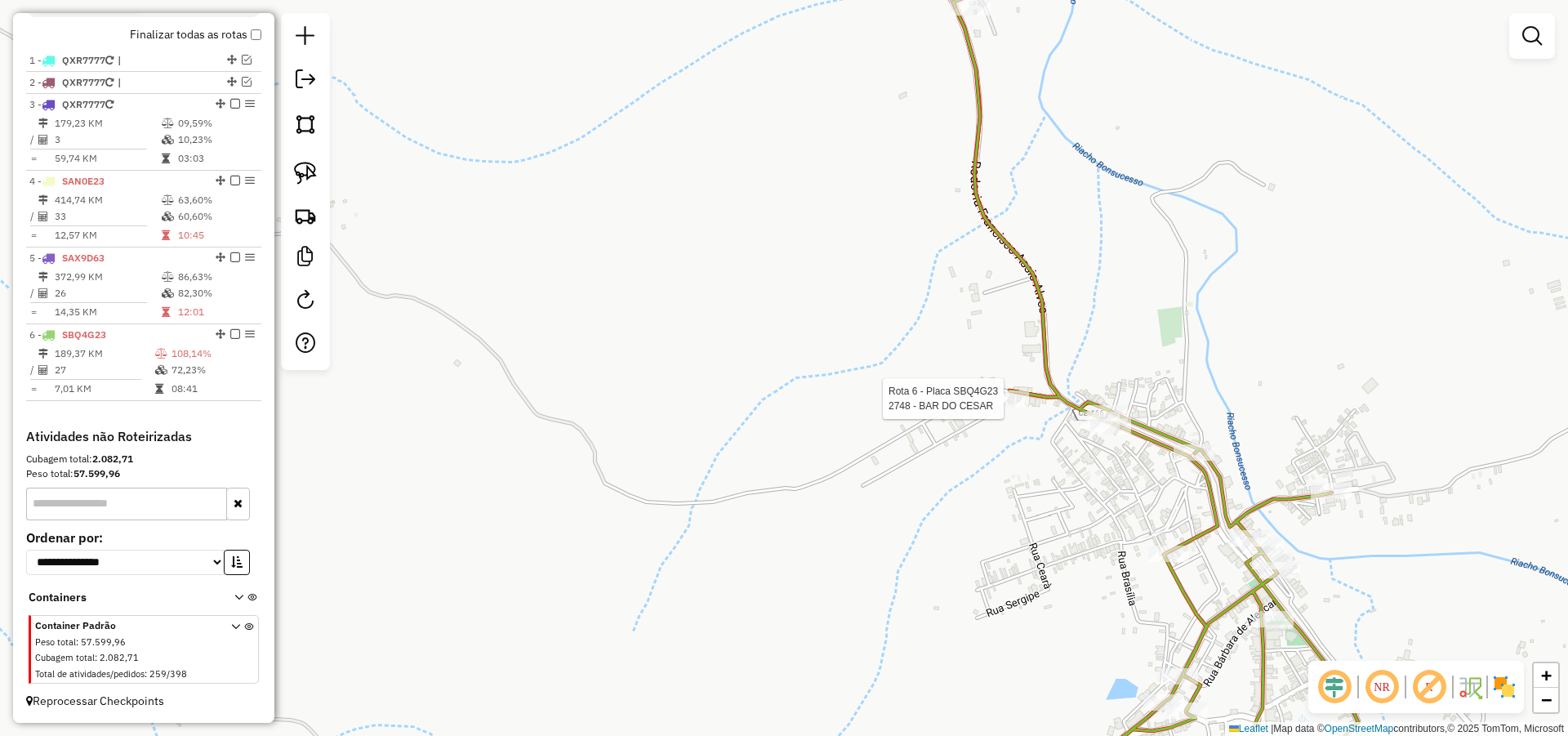
select select "*********"
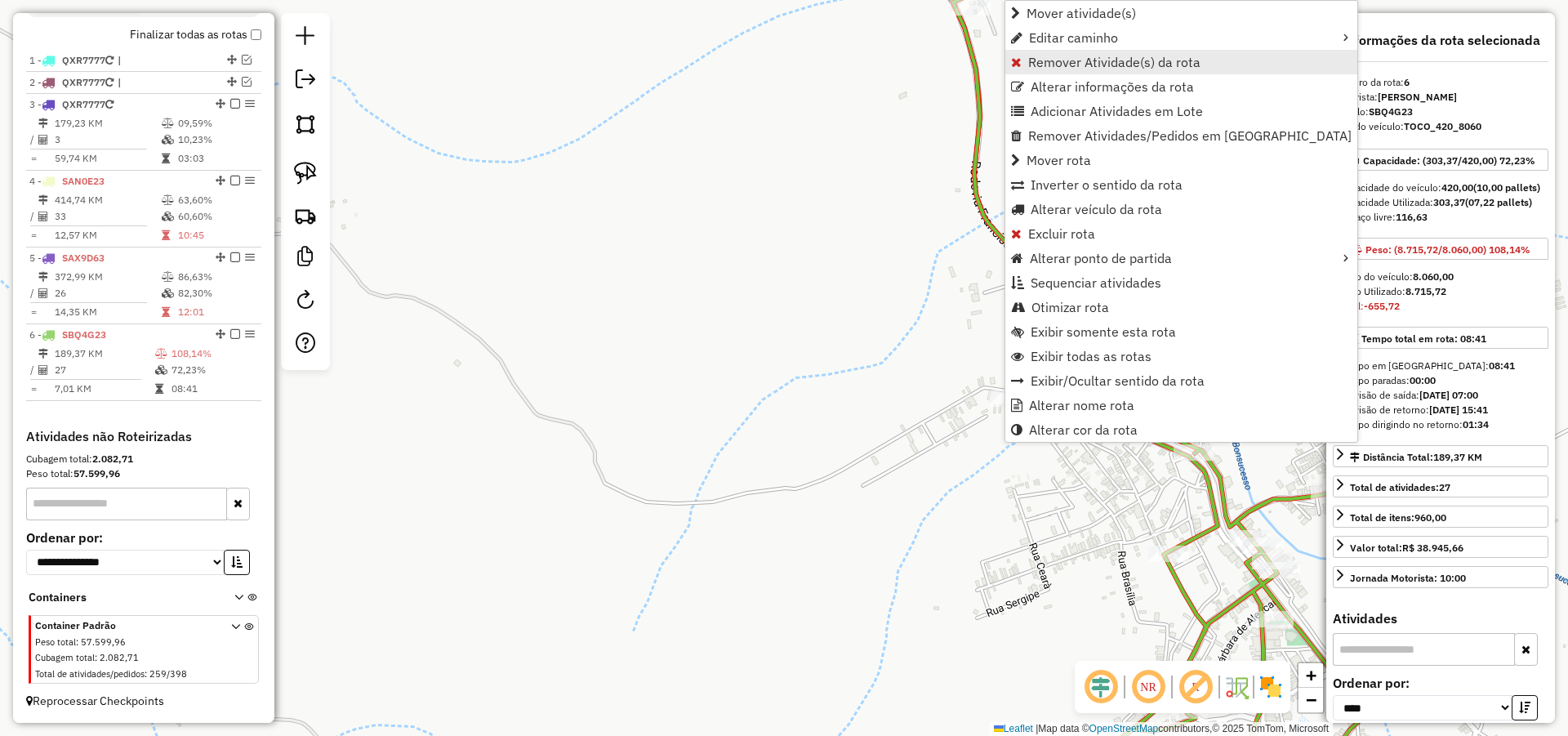
click at [1052, 65] on span "Remover Atividade(s) da rota" at bounding box center [1114, 62] width 173 height 13
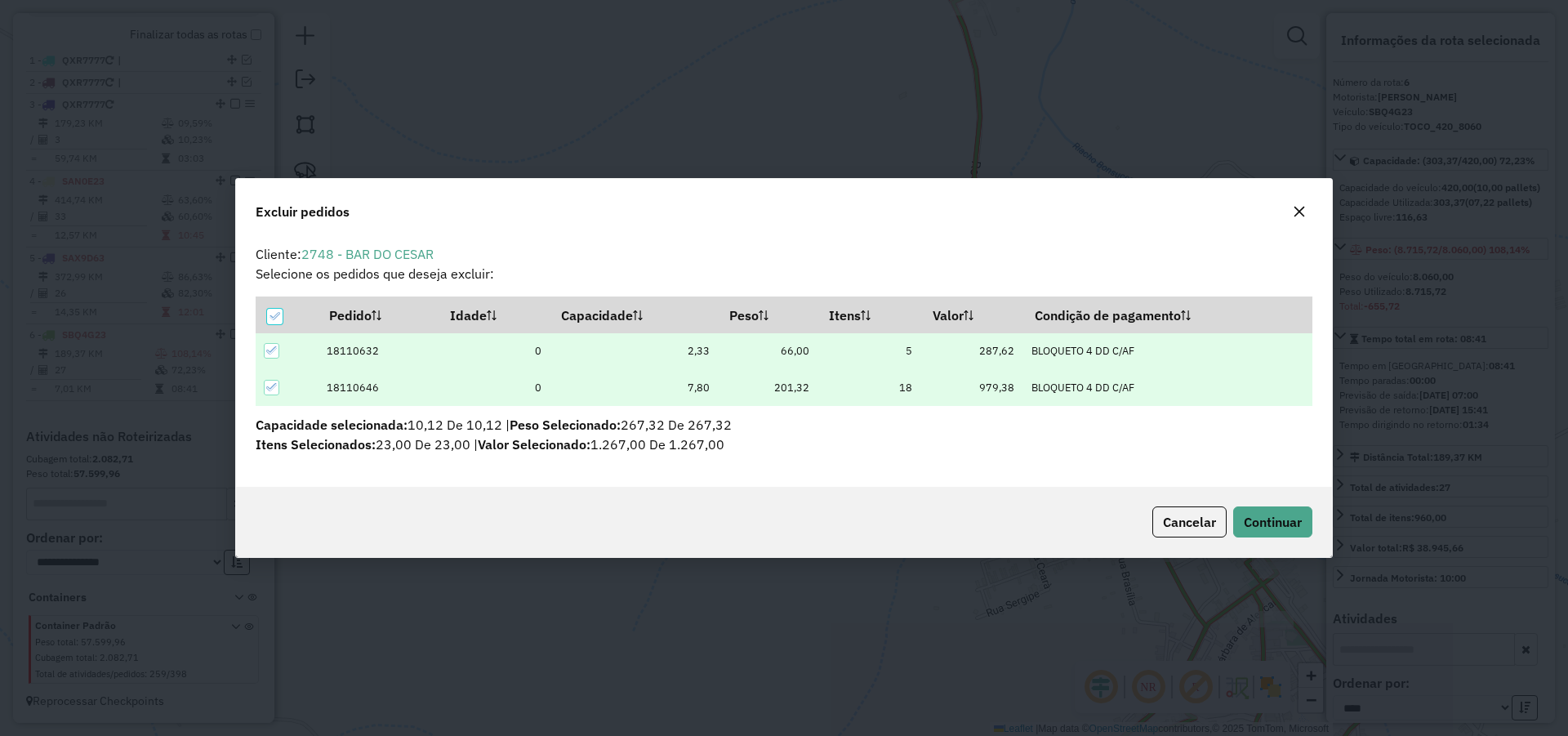
scroll to position [9, 4]
click at [1294, 532] on button "Continuar" at bounding box center [1273, 522] width 79 height 31
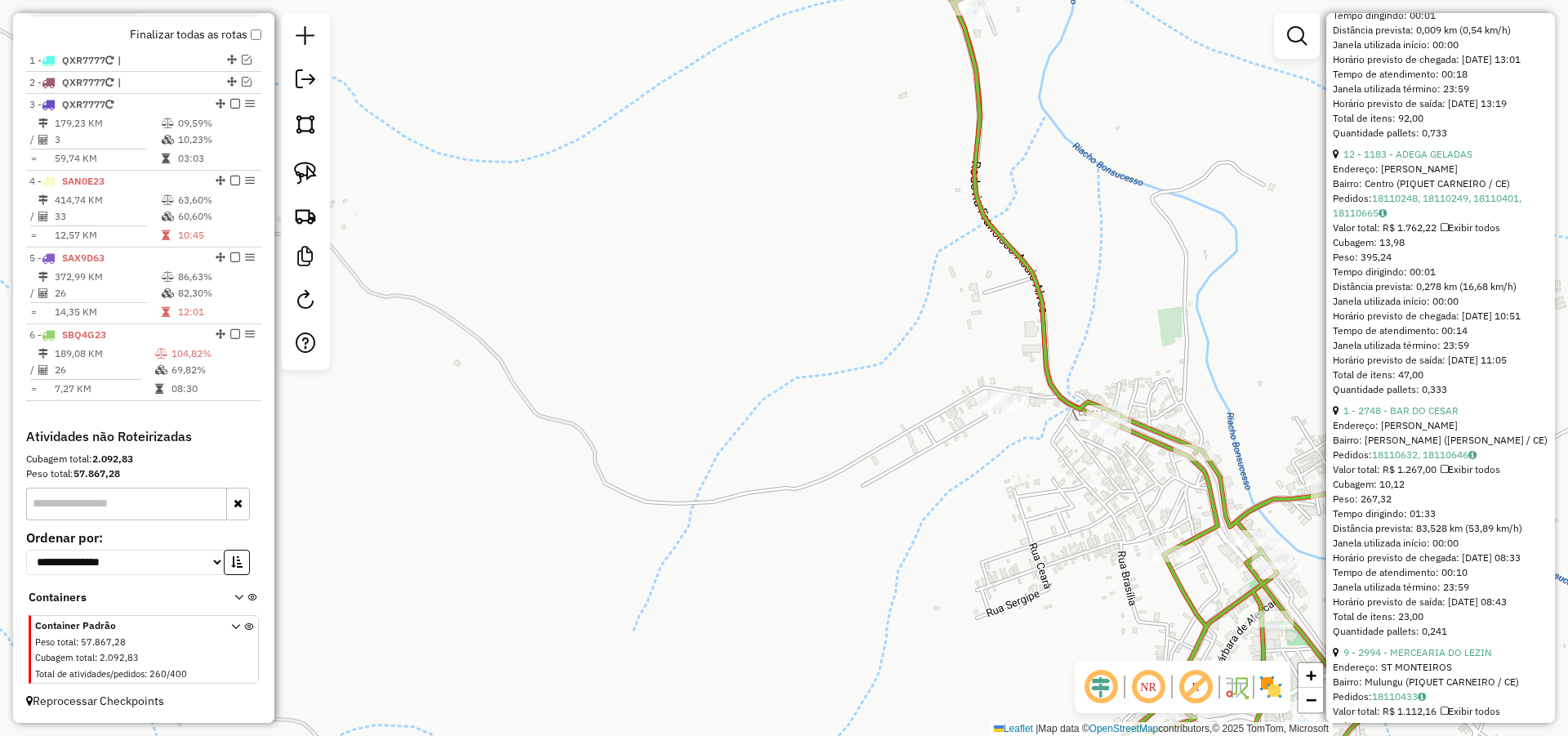
scroll to position [1569, 0]
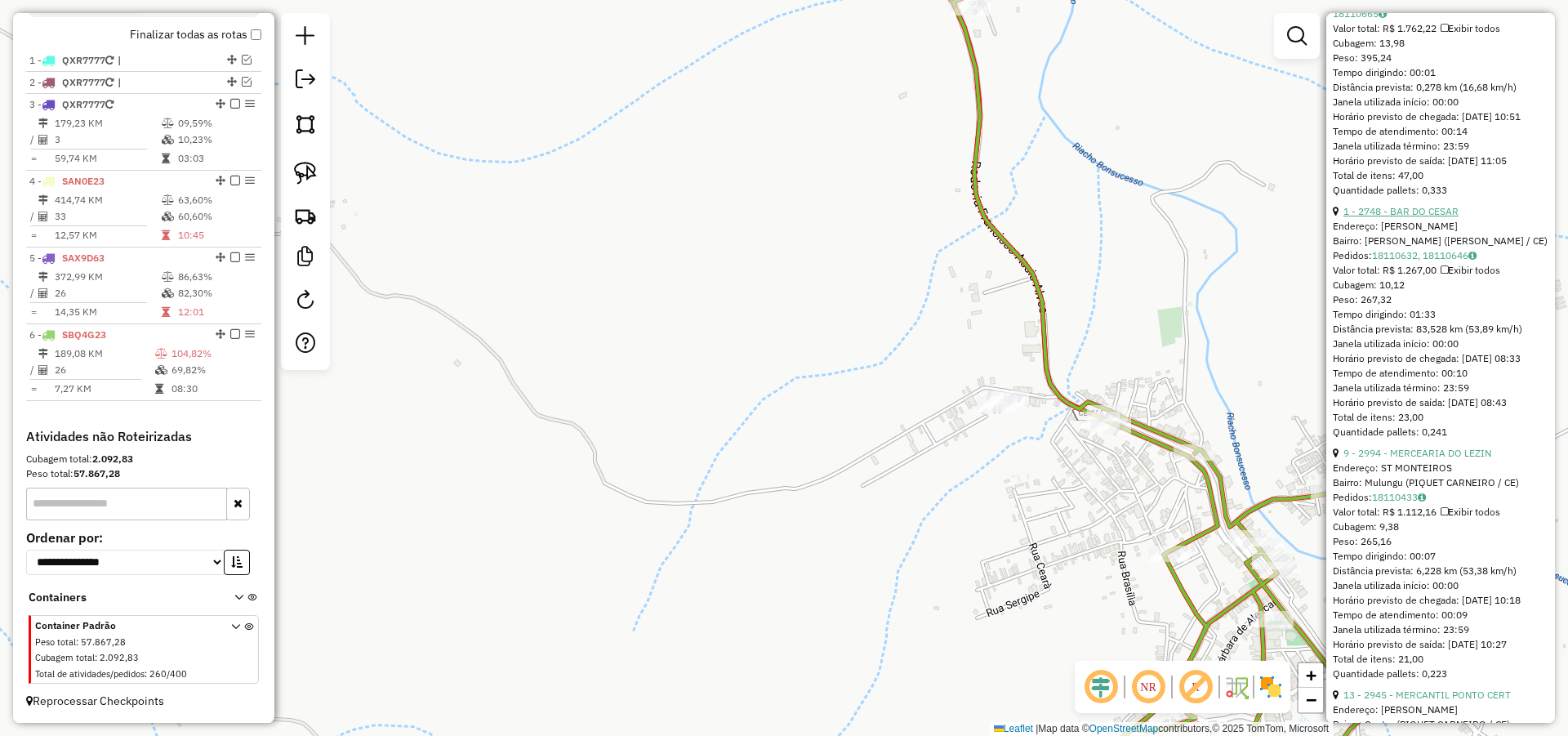
click at [1427, 218] on link "1 - 2748 - BAR DO CESAR" at bounding box center [1401, 211] width 115 height 13
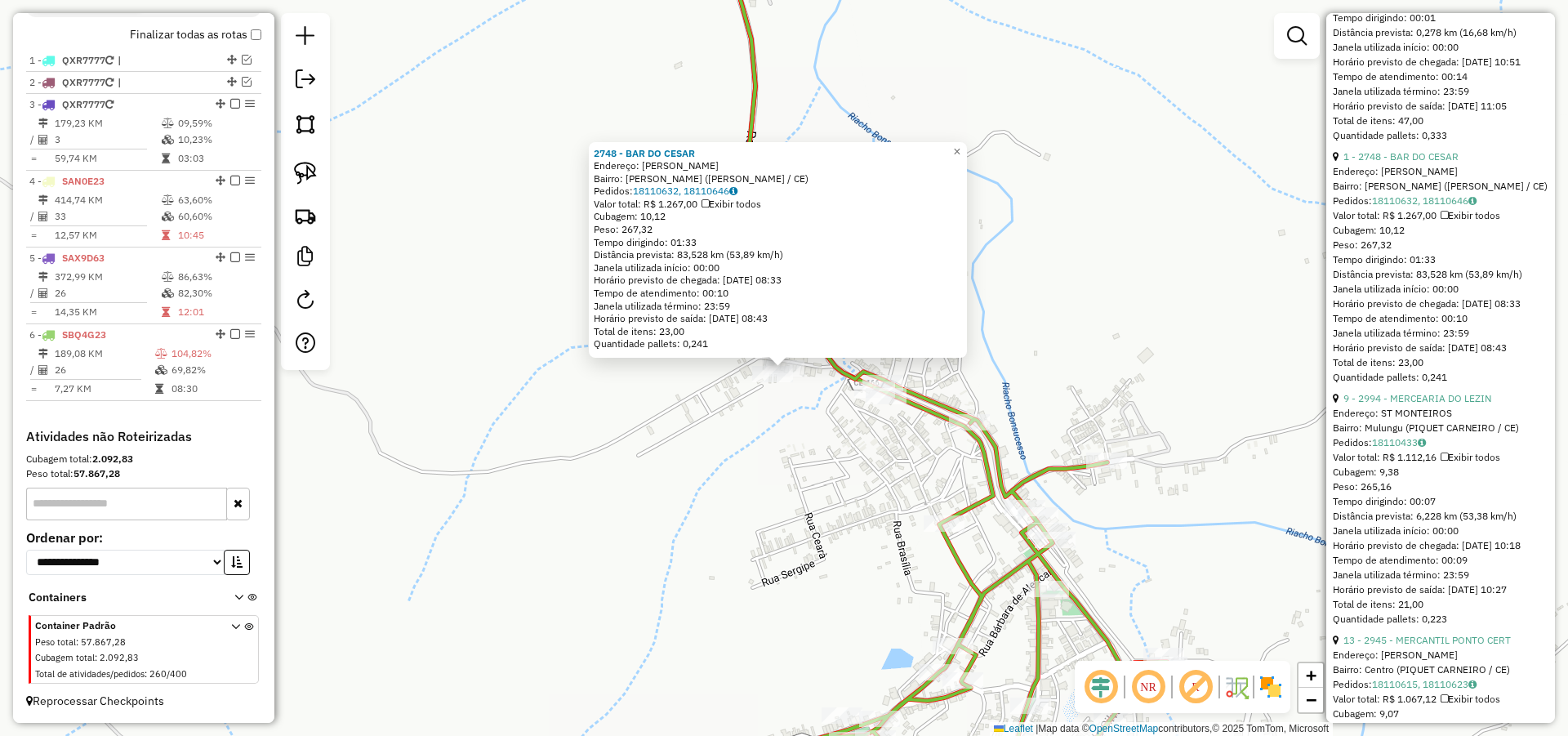
scroll to position [1666, 0]
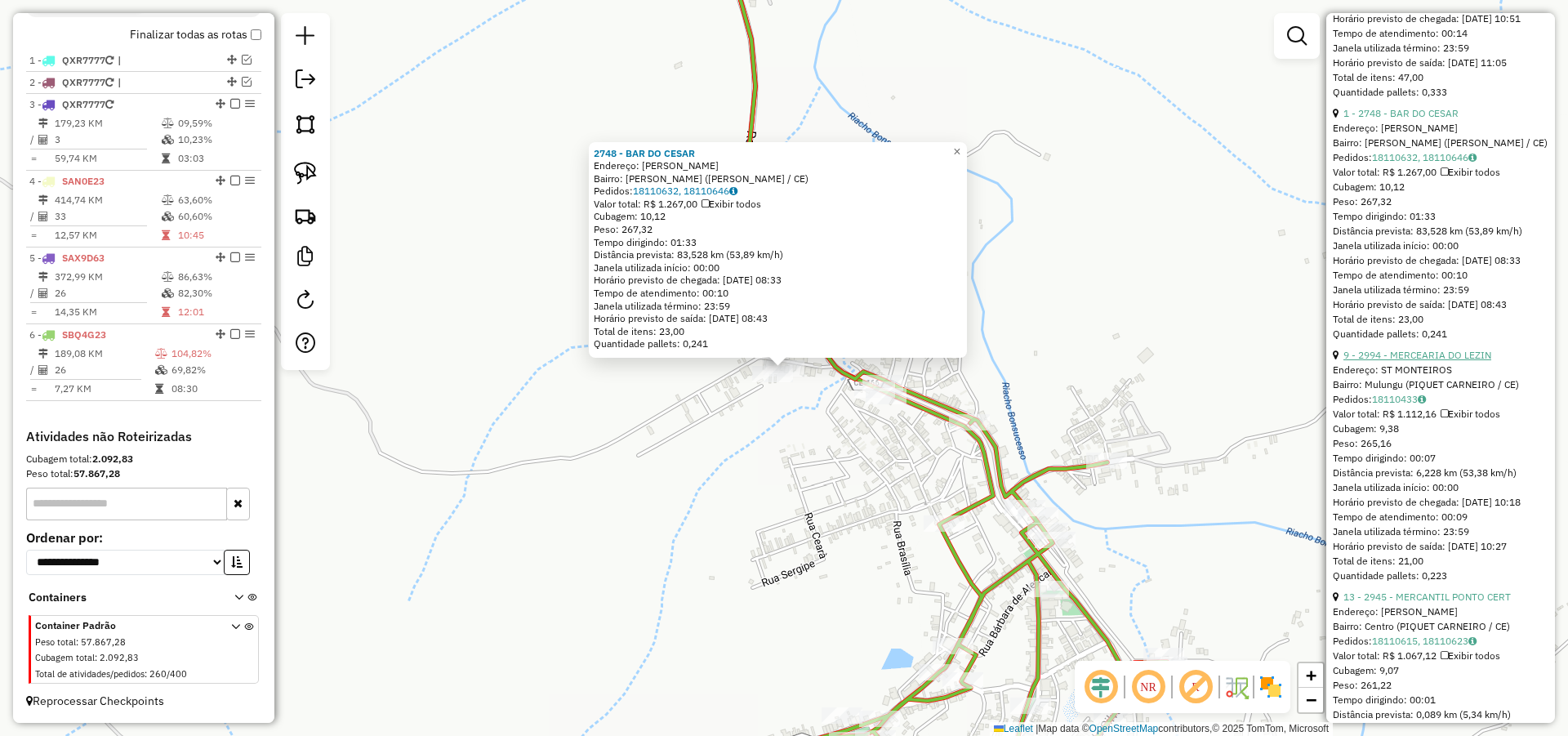
click at [1420, 361] on link "9 - 2994 - MERCEARIA DO LEZIN" at bounding box center [1417, 355] width 148 height 13
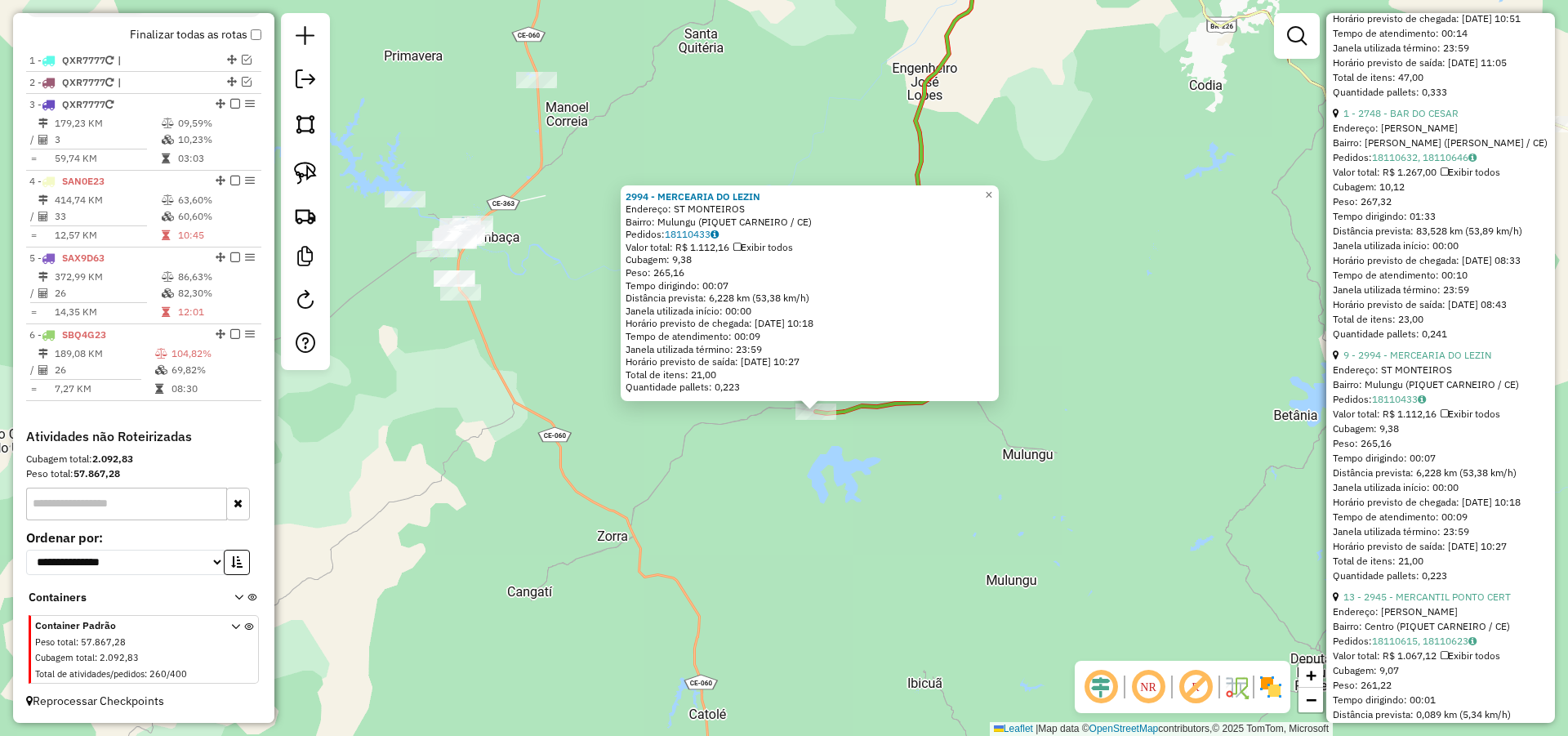
click at [821, 452] on div "2994 - MERCEARIA DO LEZIN Endereço: ST MONTEIROS Bairro: Mulungu (PIQUET CARNEI…" at bounding box center [784, 368] width 1568 height 736
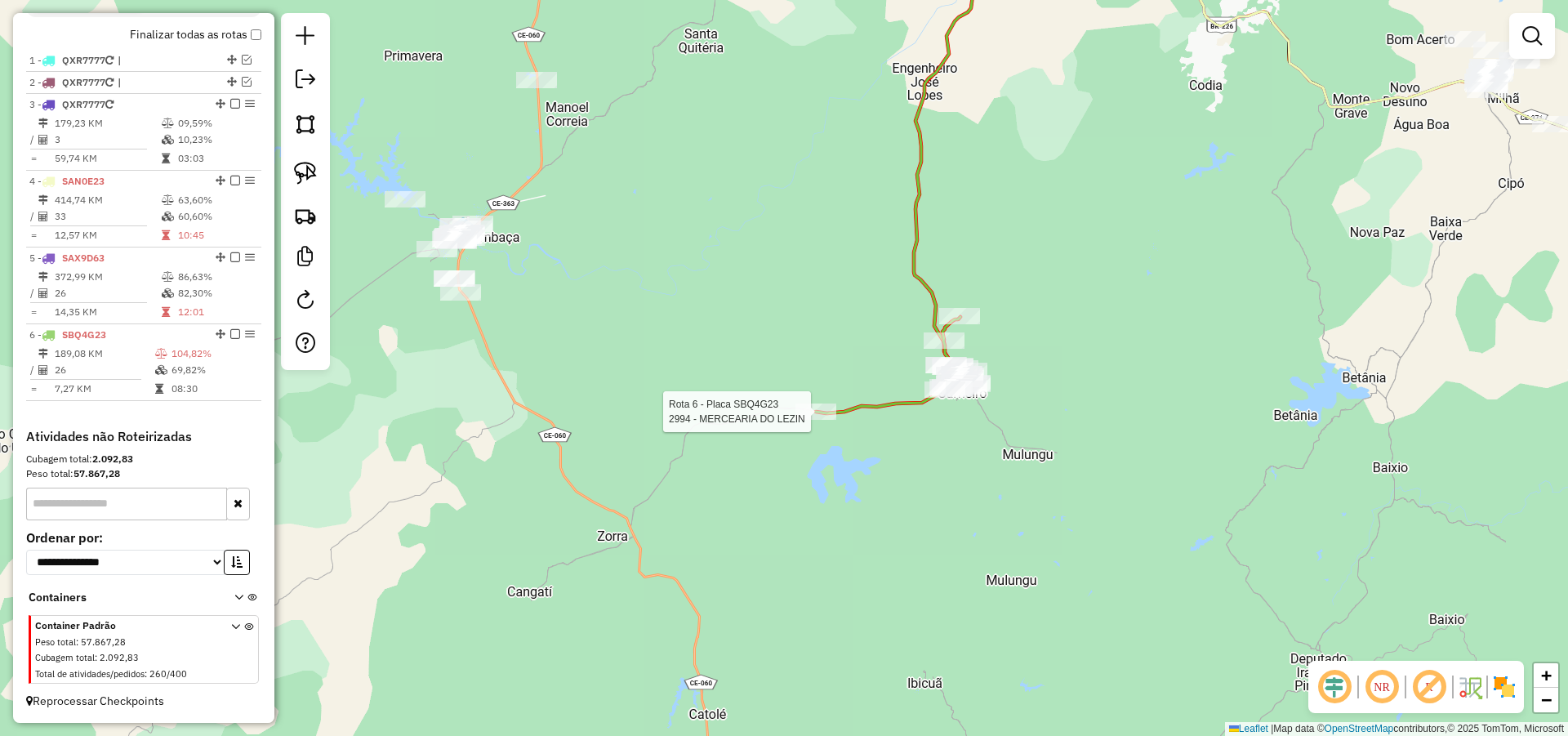
select select "*********"
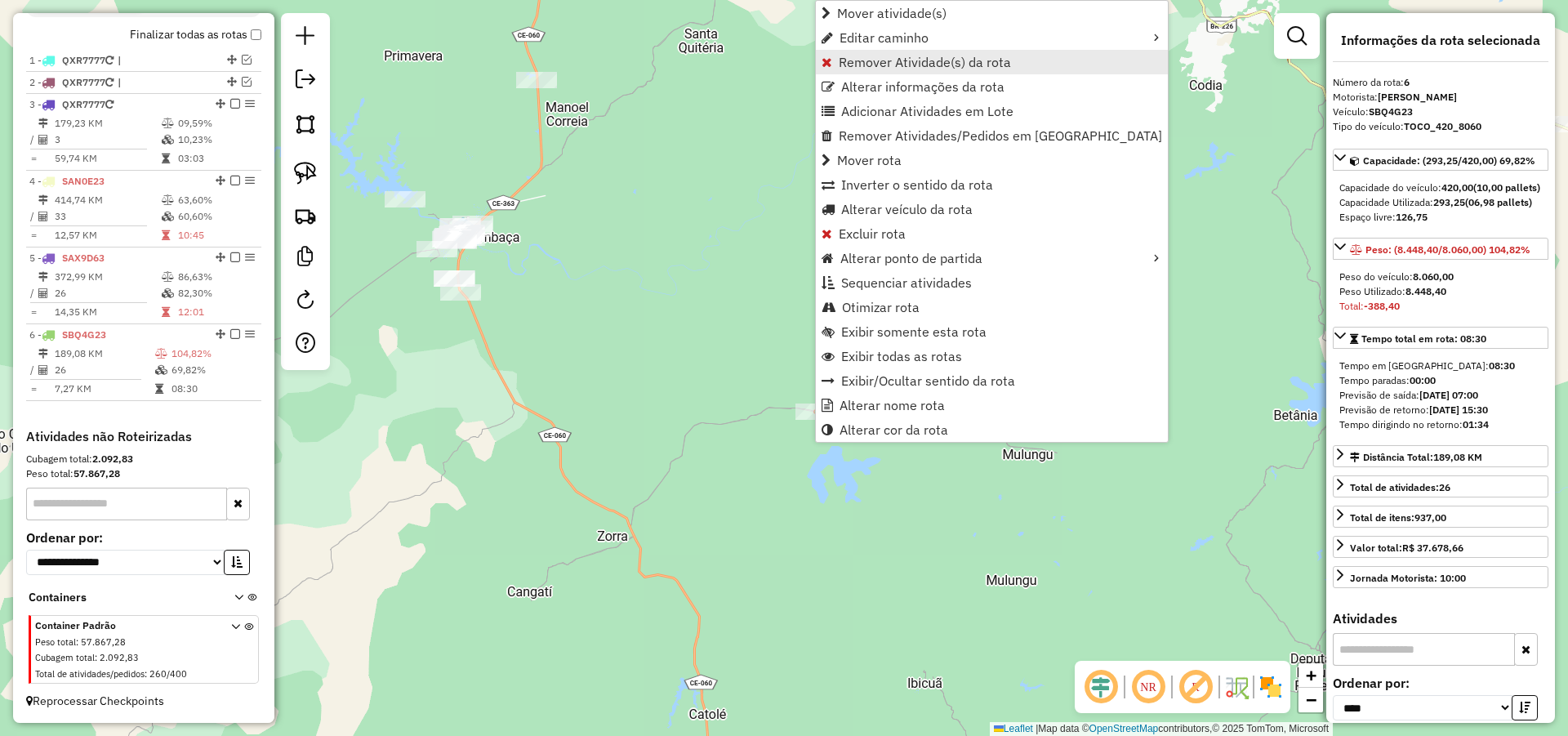
click at [873, 63] on span "Remover Atividade(s) da rota" at bounding box center [925, 62] width 173 height 13
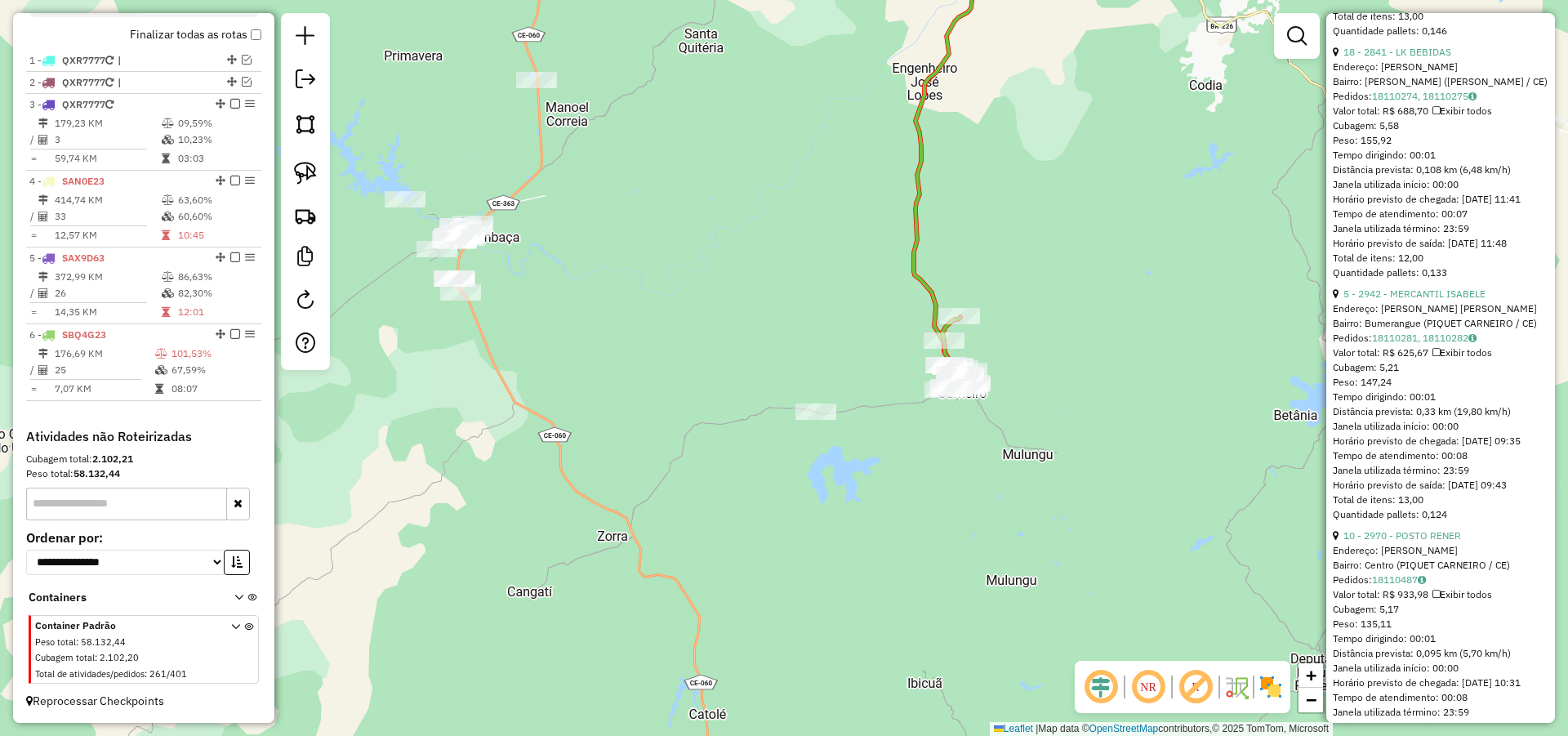
scroll to position [2744, 0]
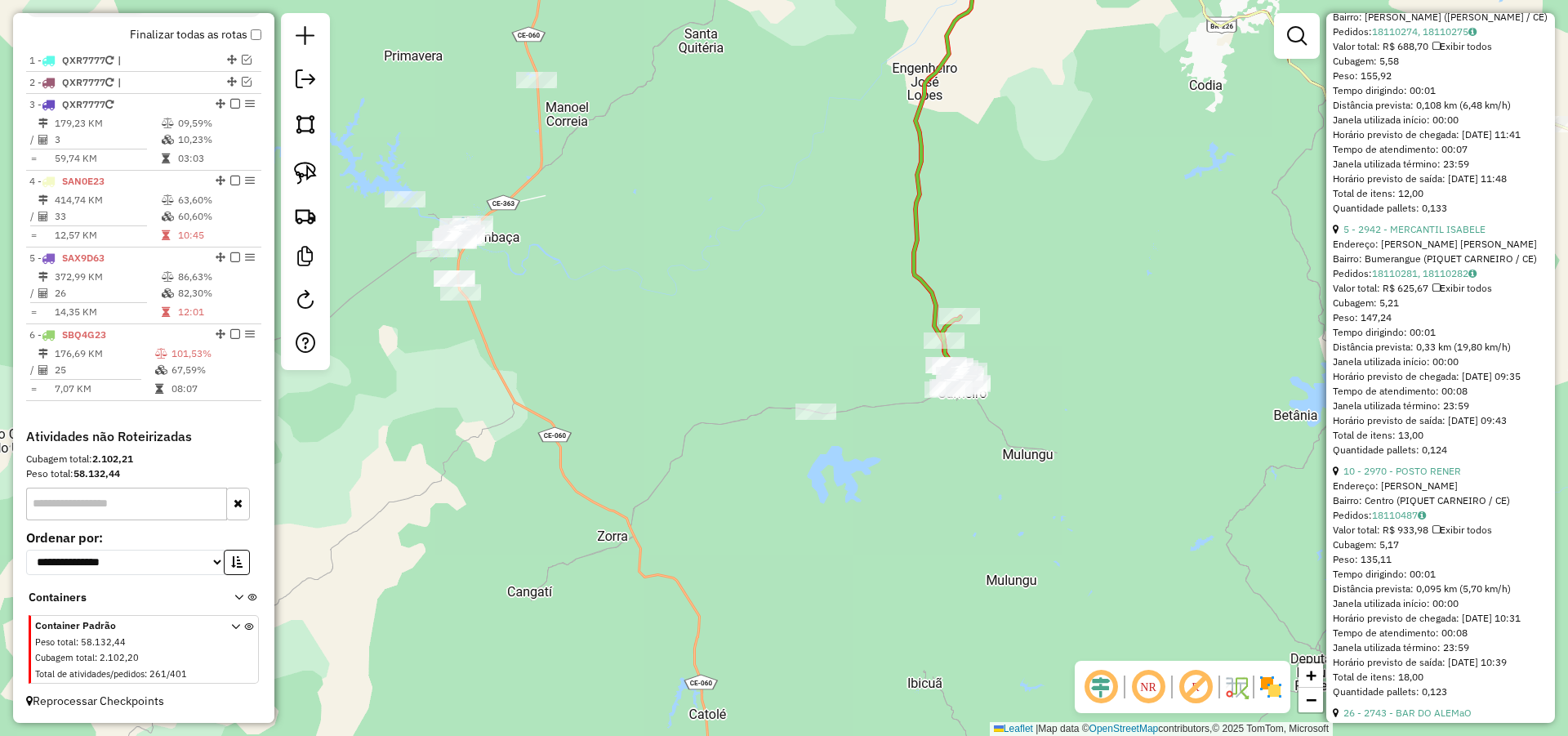
click at [1437, 237] on div "5 - 2942 - MERCANTIL ISABELE" at bounding box center [1440, 229] width 216 height 14
click at [1433, 235] on link "5 - 2942 - MERCANTIL ISABELE" at bounding box center [1414, 229] width 142 height 13
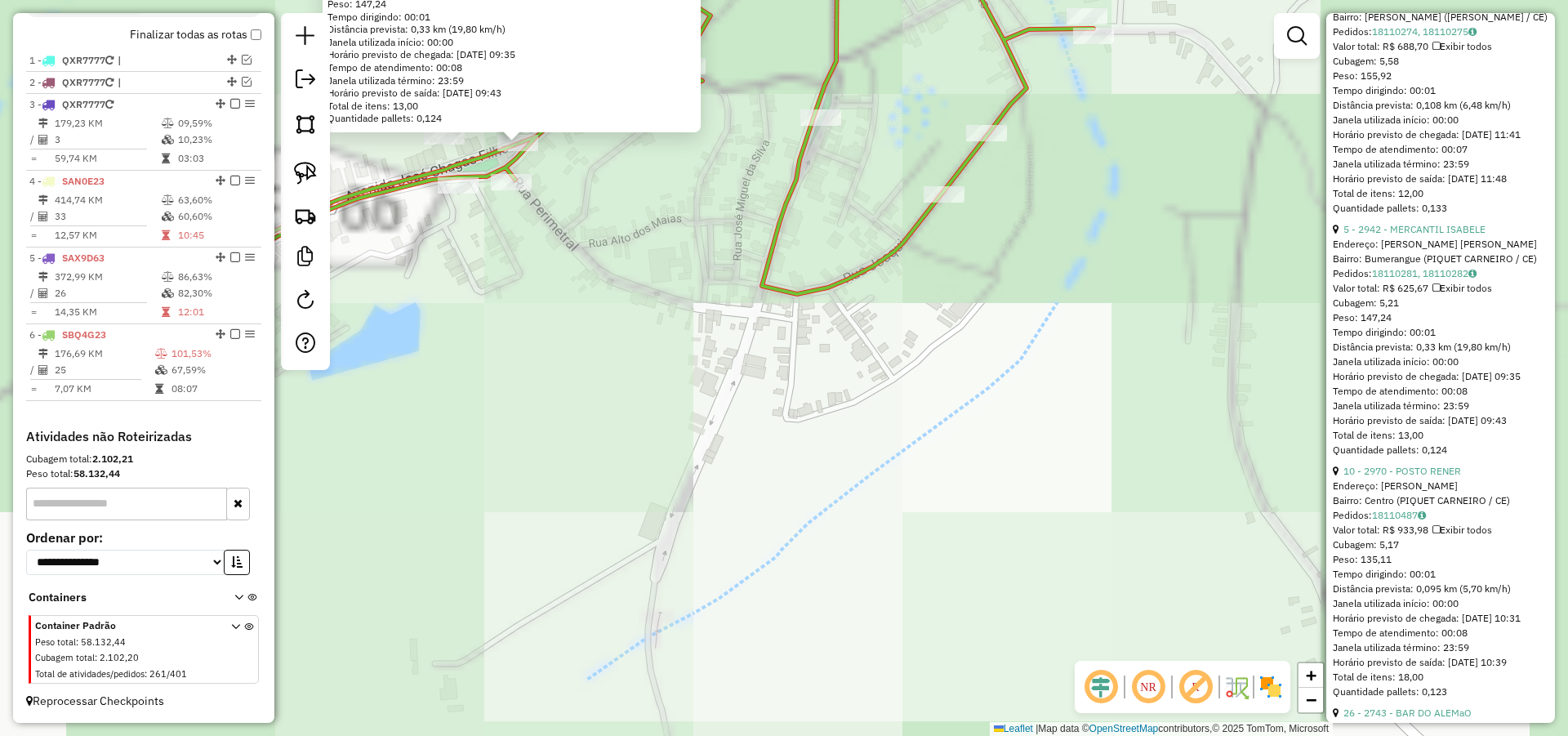
drag, startPoint x: 662, startPoint y: 339, endPoint x: 814, endPoint y: 475, distance: 204.0
click at [822, 489] on div "2942 - MERCANTIL ISABELE Endereço: JOSE CHAGAS FILHO PIQUET CARNE Bairro: Bumer…" at bounding box center [784, 368] width 1568 height 736
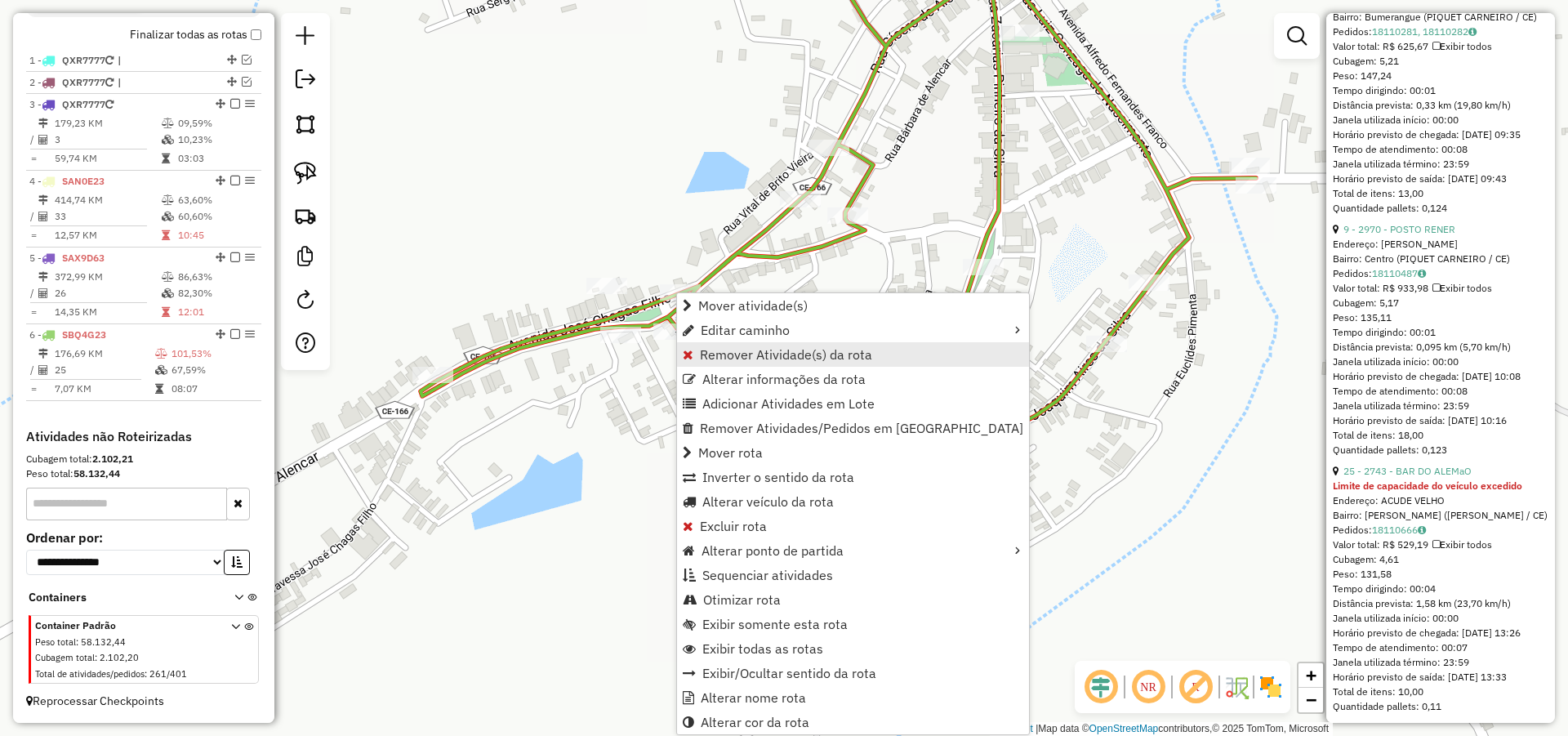
click at [740, 350] on span "Remover Atividade(s) da rota" at bounding box center [786, 355] width 173 height 13
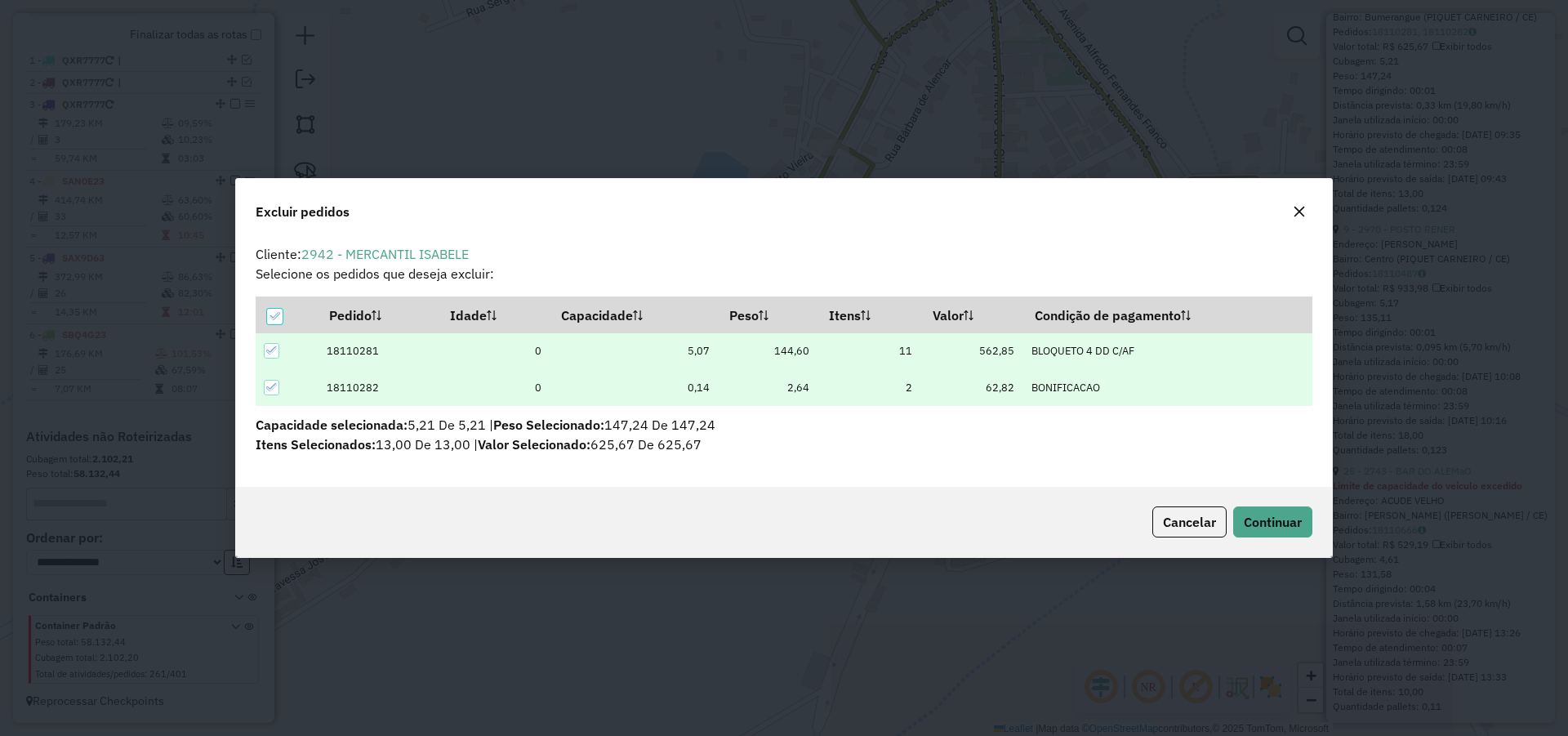
scroll to position [9, 4]
click at [1281, 518] on span "Continuar" at bounding box center [1272, 522] width 58 height 16
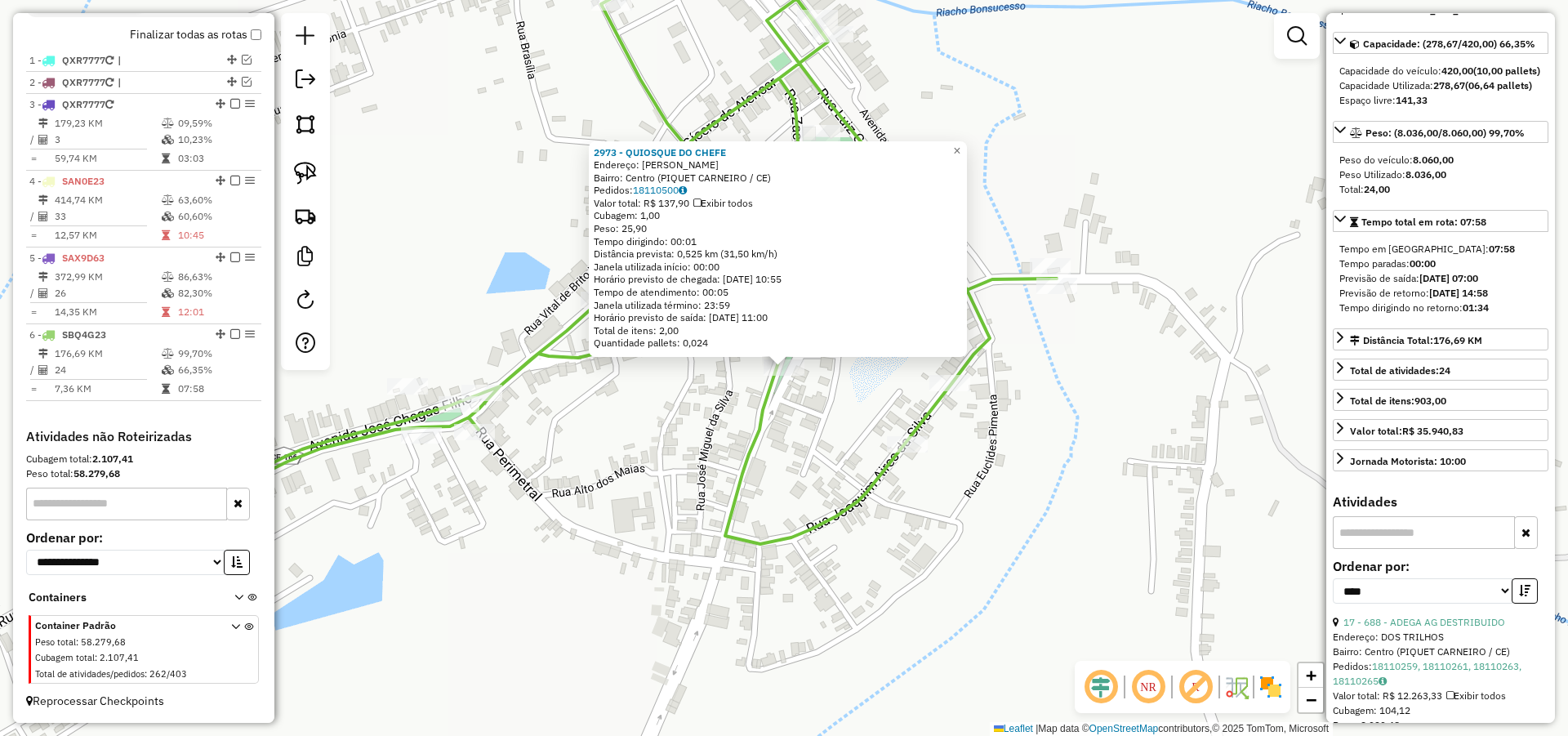
scroll to position [98, 0]
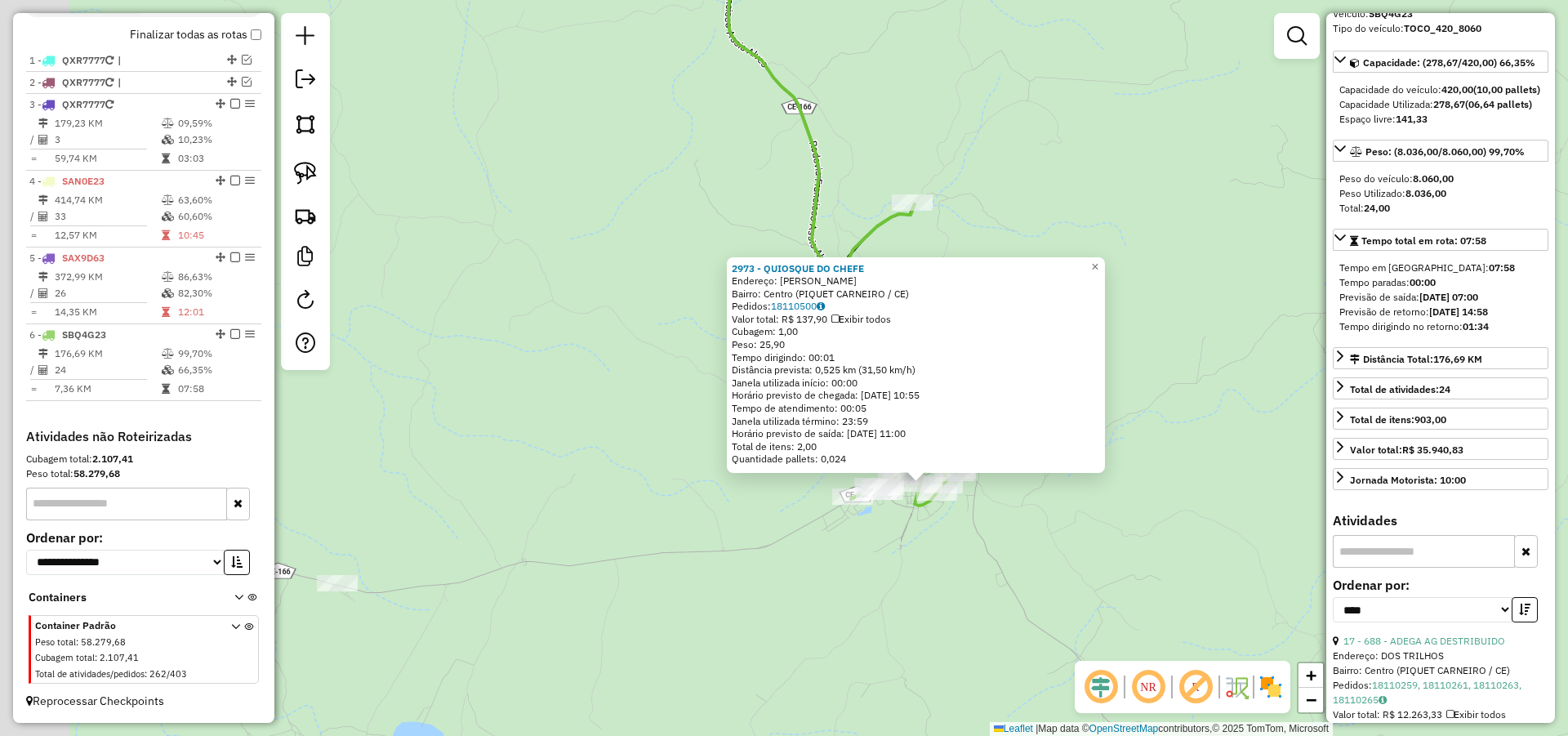
drag, startPoint x: 564, startPoint y: 452, endPoint x: 660, endPoint y: 471, distance: 97.9
click at [660, 471] on div "2973 - QUIOSQUE DO CHEFE Endereço: ZACARIAS PINHEIRO Bairro: Centro (PIQUET CAR…" at bounding box center [784, 368] width 1568 height 736
click at [634, 442] on div "2973 - QUIOSQUE DO CHEFE Endereço: ZACARIAS PINHEIRO Bairro: Centro (PIQUET CAR…" at bounding box center [784, 368] width 1568 height 736
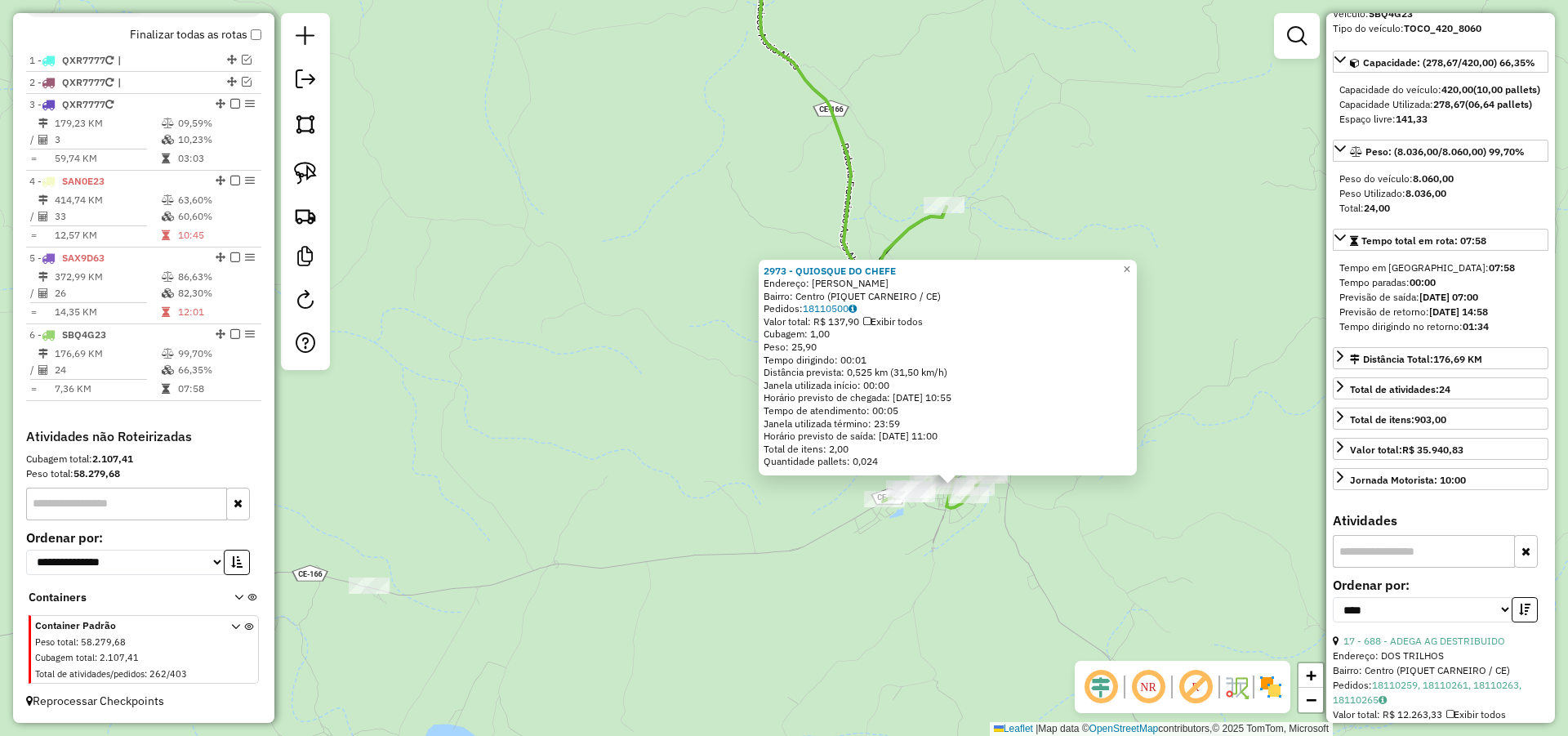
click at [625, 440] on div "2973 - QUIOSQUE DO CHEFE Endereço: ZACARIAS PINHEIRO Bairro: Centro (PIQUET CAR…" at bounding box center [784, 368] width 1568 height 736
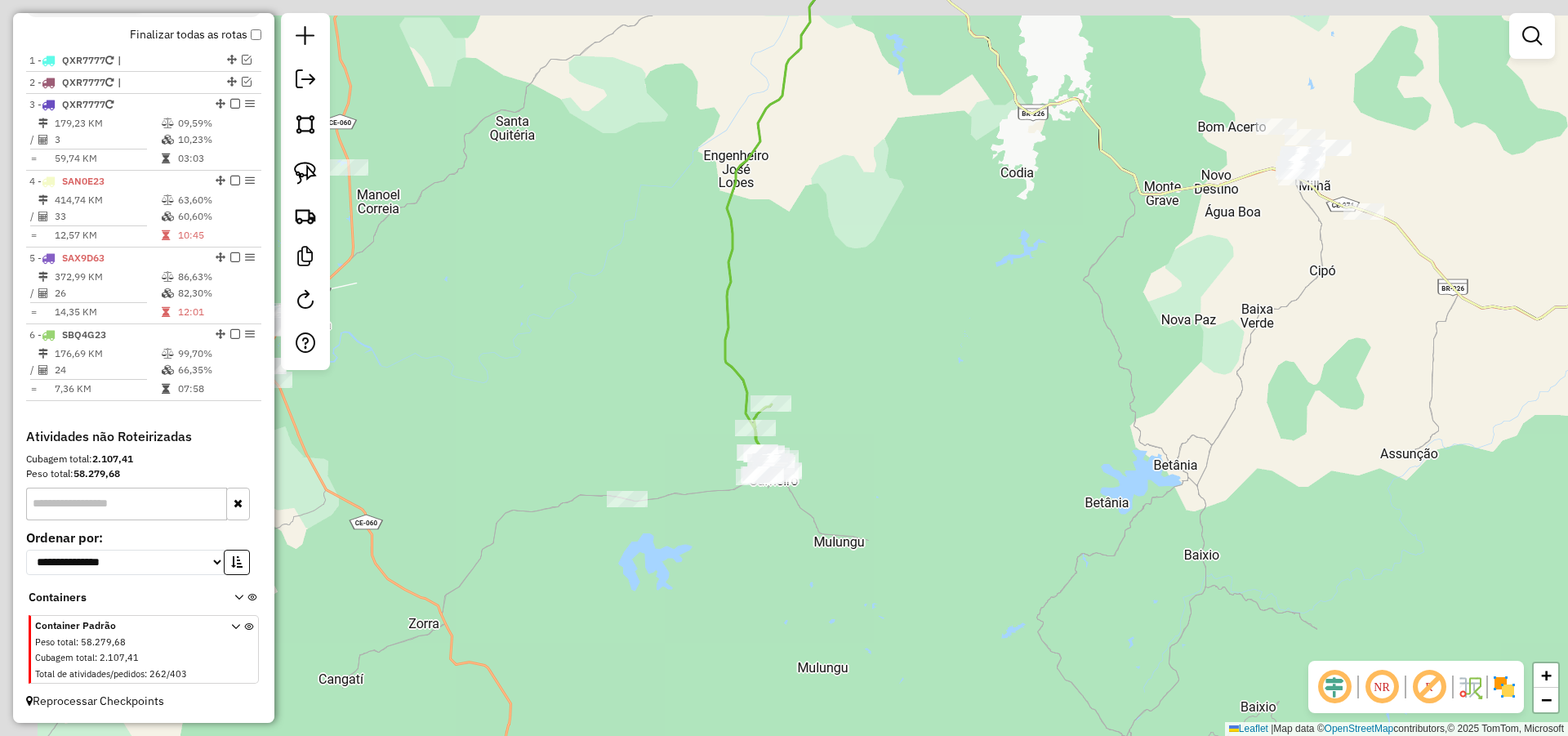
drag, startPoint x: 618, startPoint y: 433, endPoint x: 1078, endPoint y: 490, distance: 463.5
click at [1013, 490] on div "Janela de atendimento Grade de atendimento Capacidade Transportadoras Veículos …" at bounding box center [784, 368] width 1568 height 736
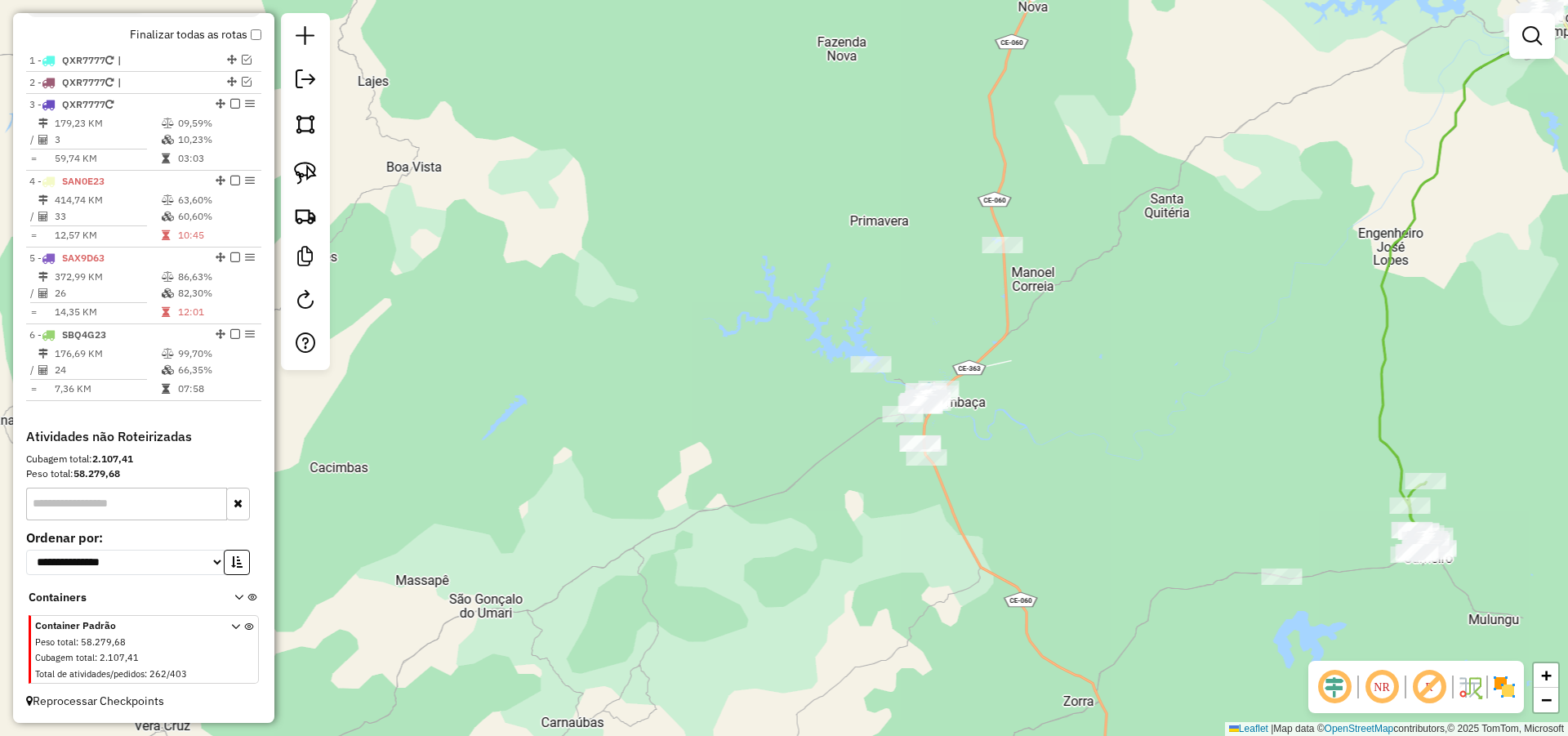
drag, startPoint x: 1069, startPoint y: 388, endPoint x: 1044, endPoint y: 396, distance: 26.2
click at [1060, 393] on div "Janela de atendimento Grade de atendimento Capacidade Transportadoras Veículos …" at bounding box center [784, 368] width 1568 height 736
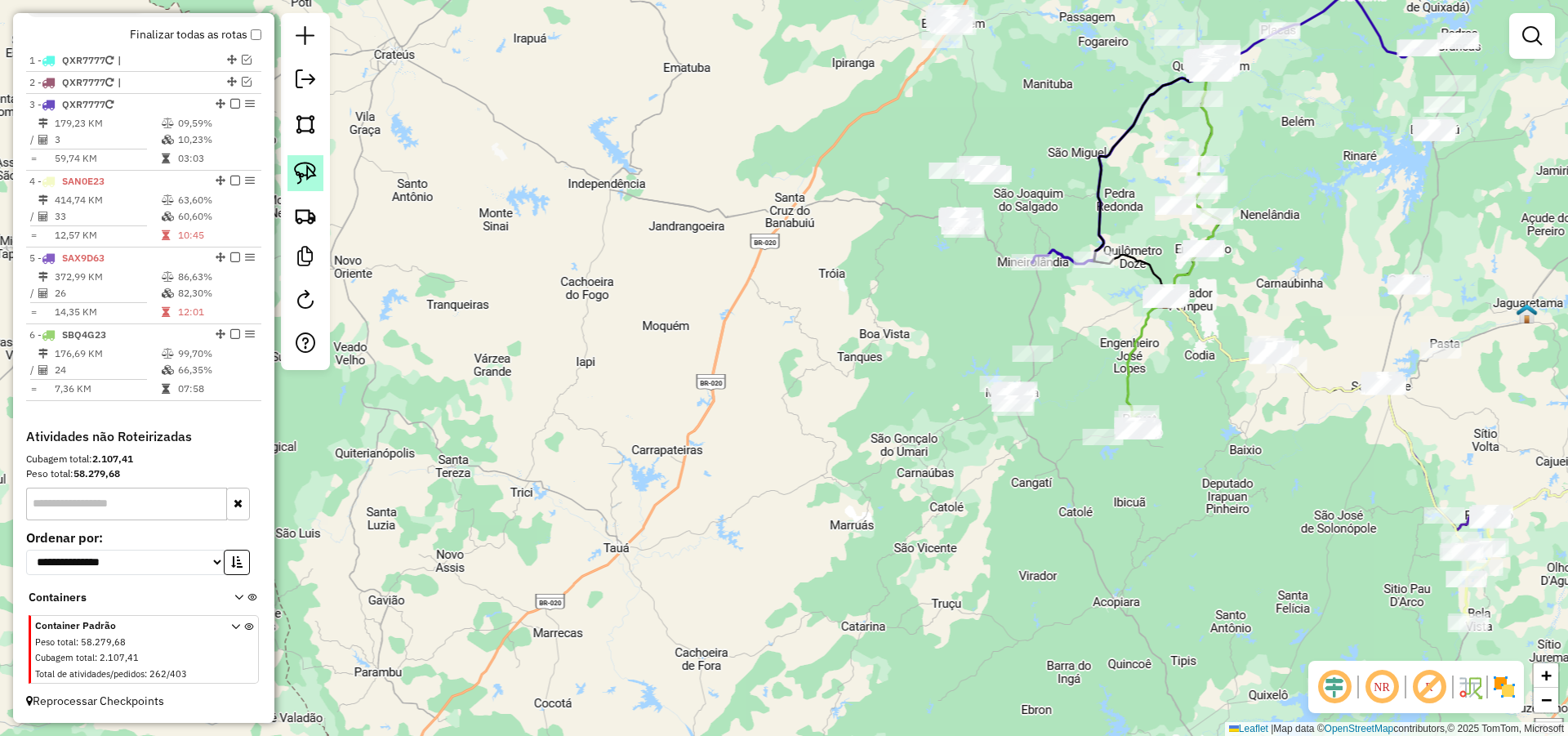
click at [316, 173] on img at bounding box center [305, 174] width 23 height 23
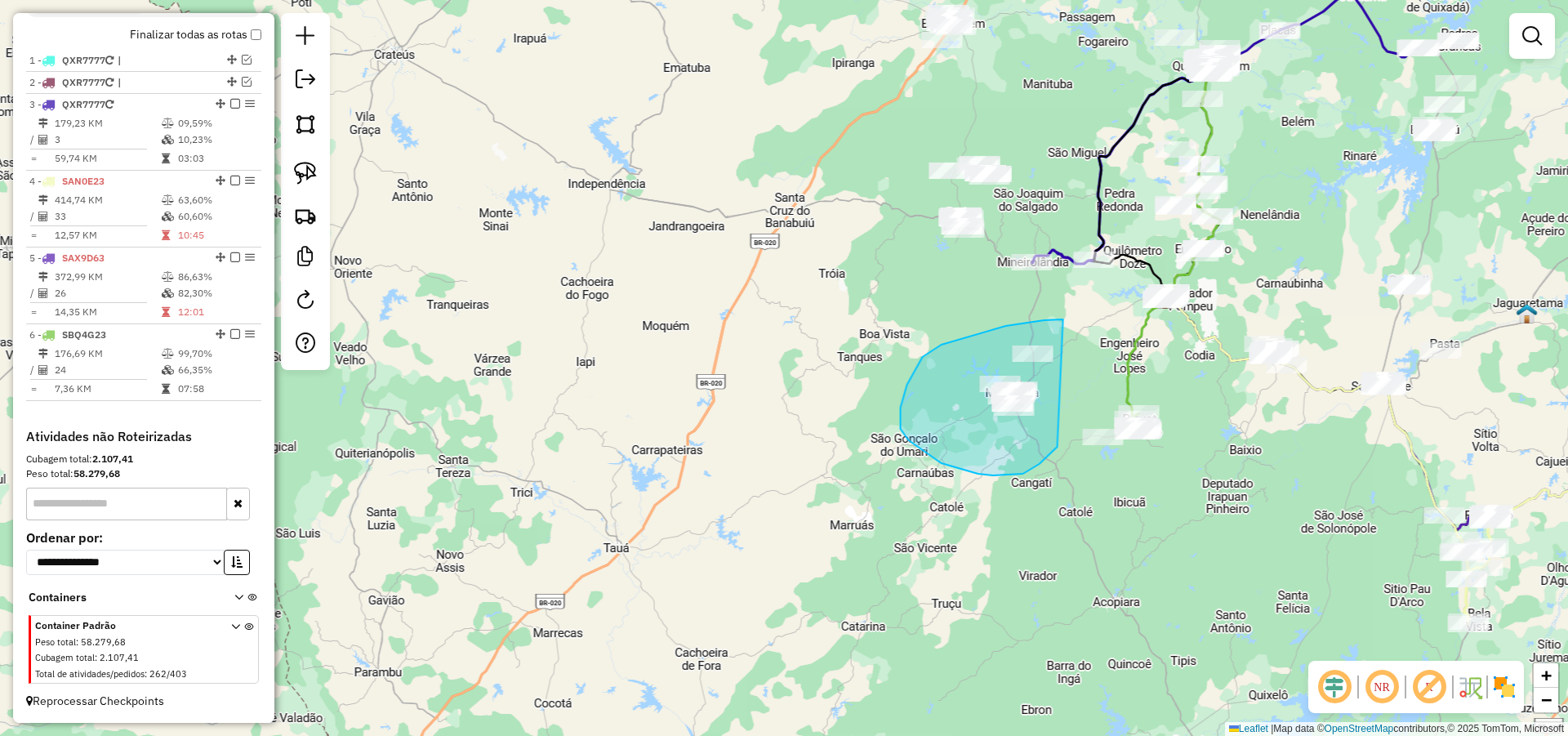
drag, startPoint x: 971, startPoint y: 336, endPoint x: 1061, endPoint y: 437, distance: 135.3
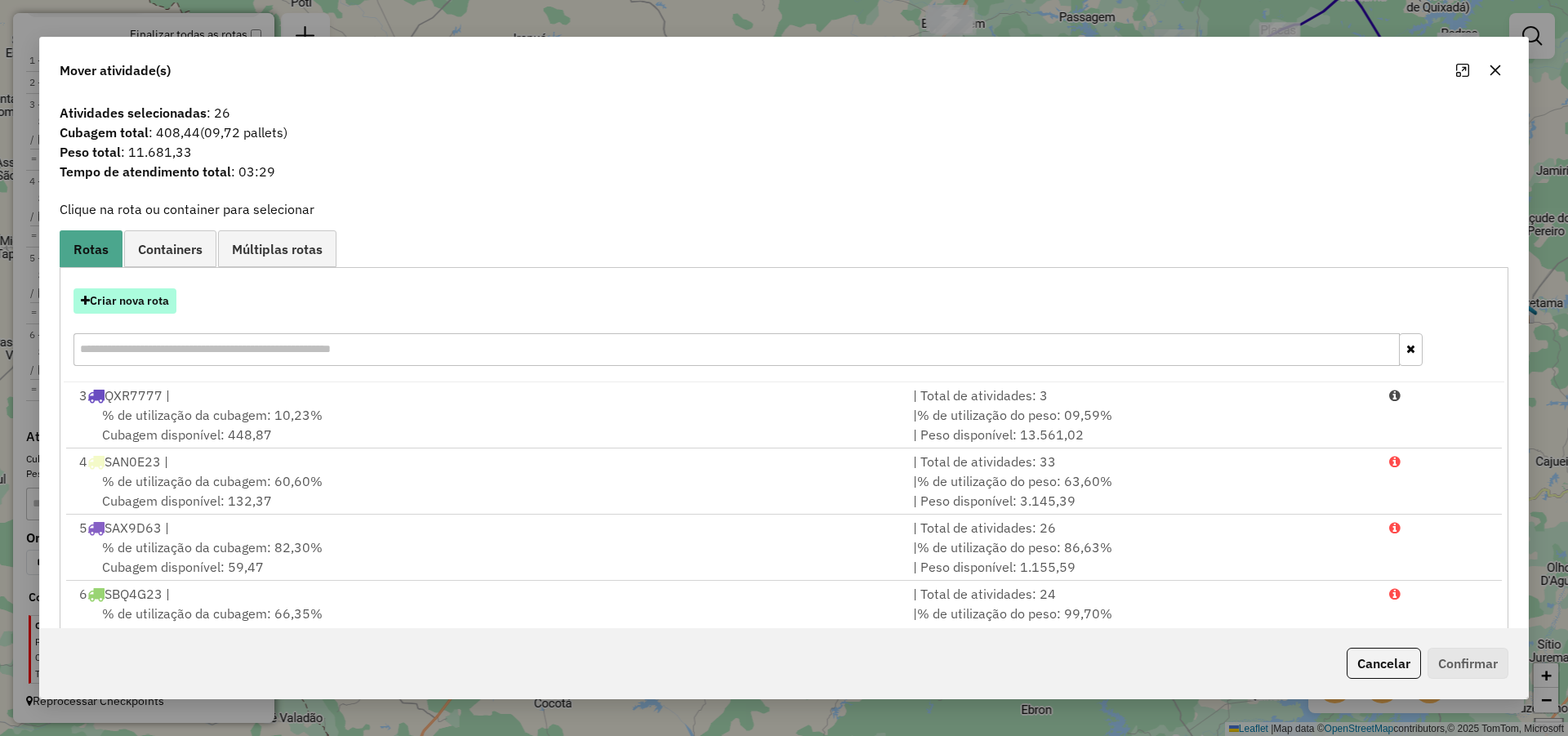
click at [154, 303] on button "Criar nova rota" at bounding box center [124, 301] width 103 height 25
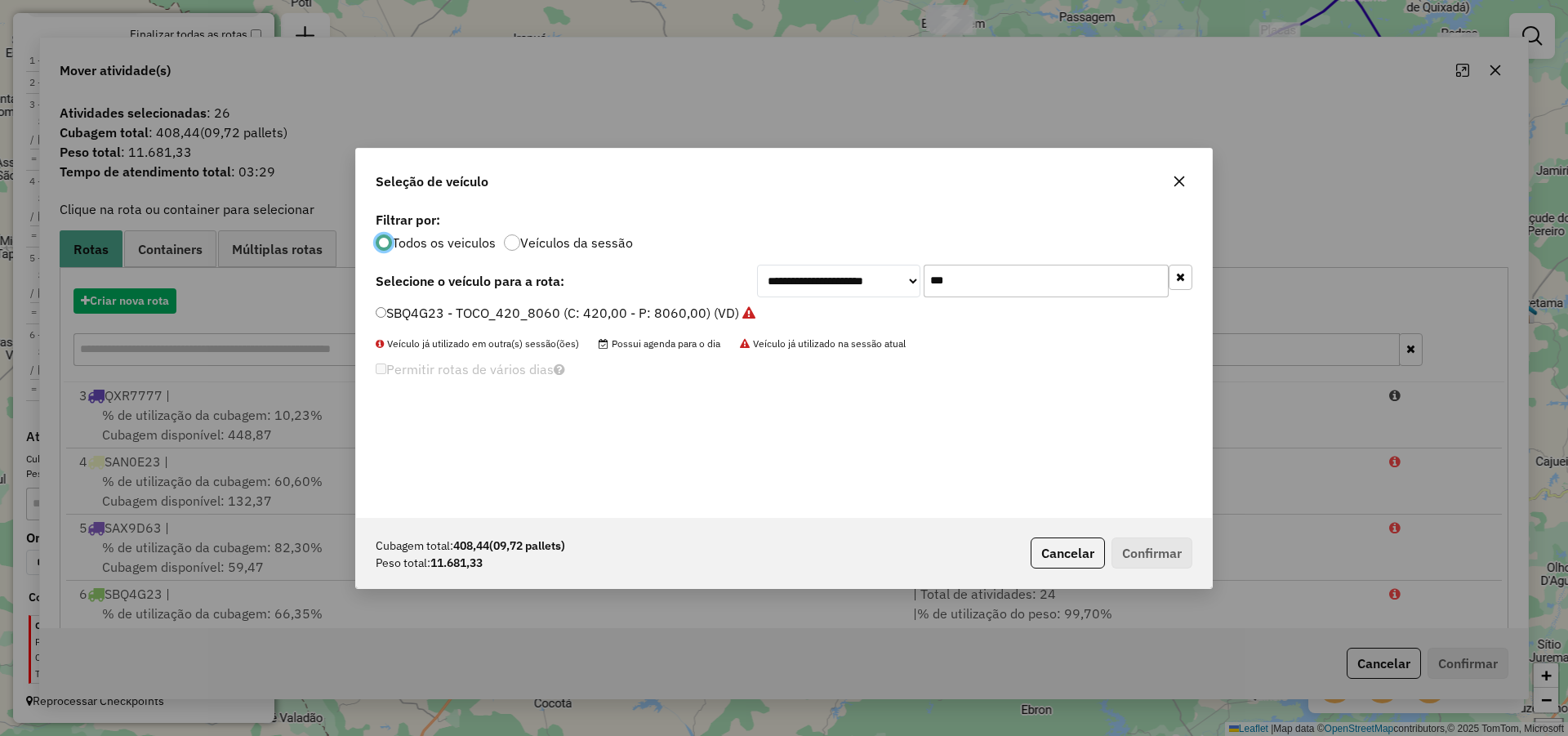
scroll to position [9, 4]
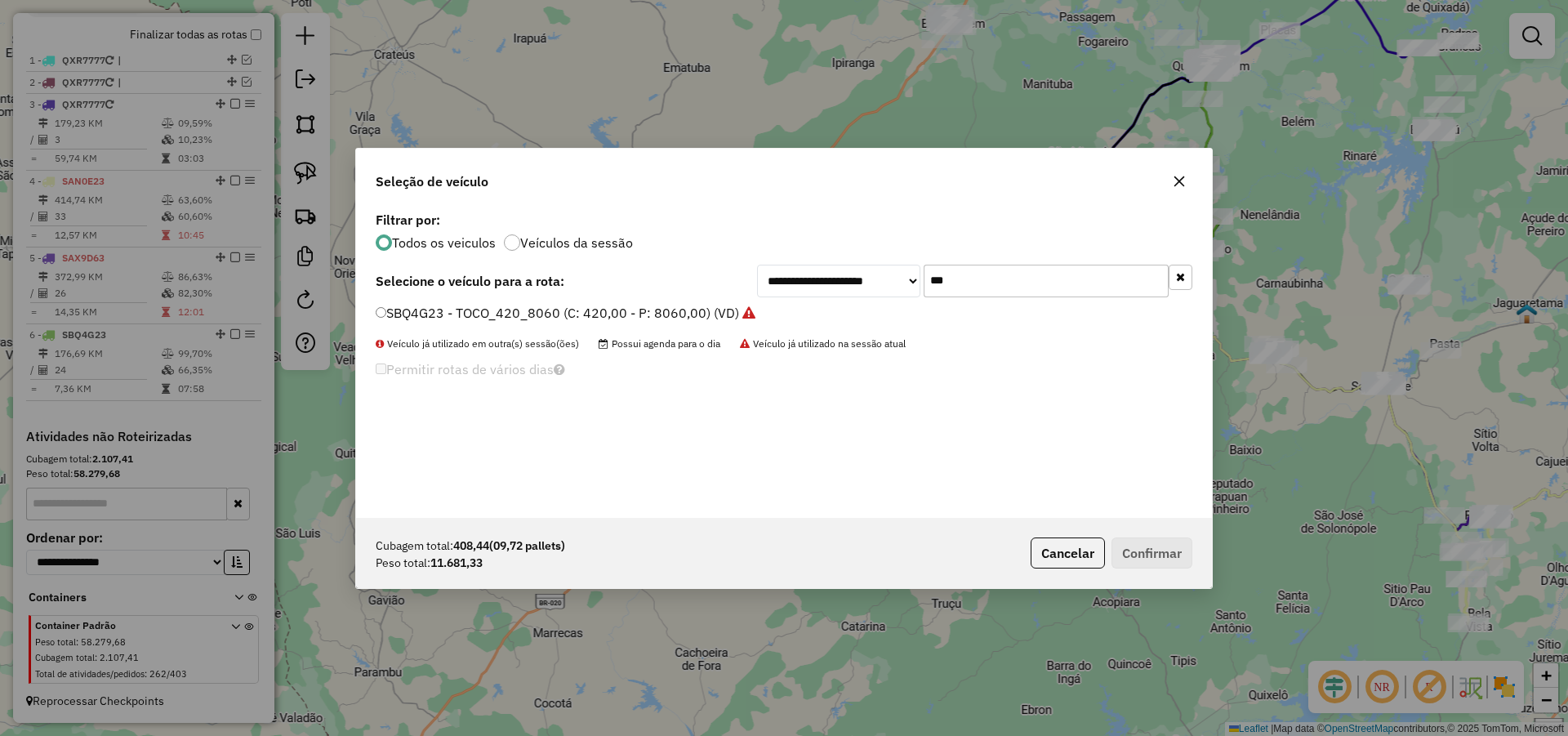
click at [971, 297] on div "**********" at bounding box center [784, 363] width 856 height 311
click at [982, 281] on input "***" at bounding box center [1046, 281] width 245 height 32
type input "***"
click at [669, 304] on label "SAX9H83 - TOCO_336_8640 (C: 336,00 - P: 8640,00) (VD)" at bounding box center [557, 312] width 362 height 20
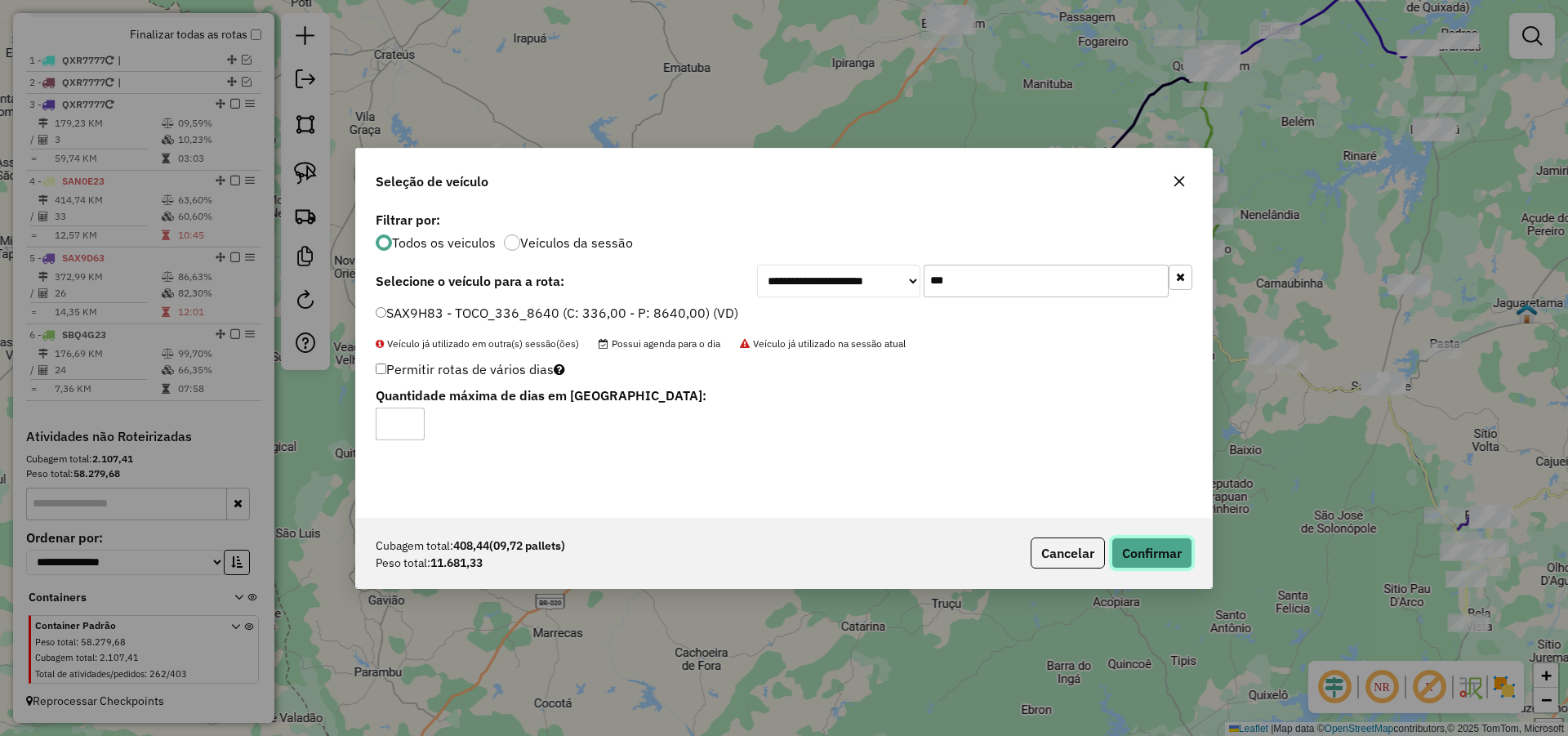
click at [1163, 553] on button "Confirmar" at bounding box center [1152, 552] width 81 height 31
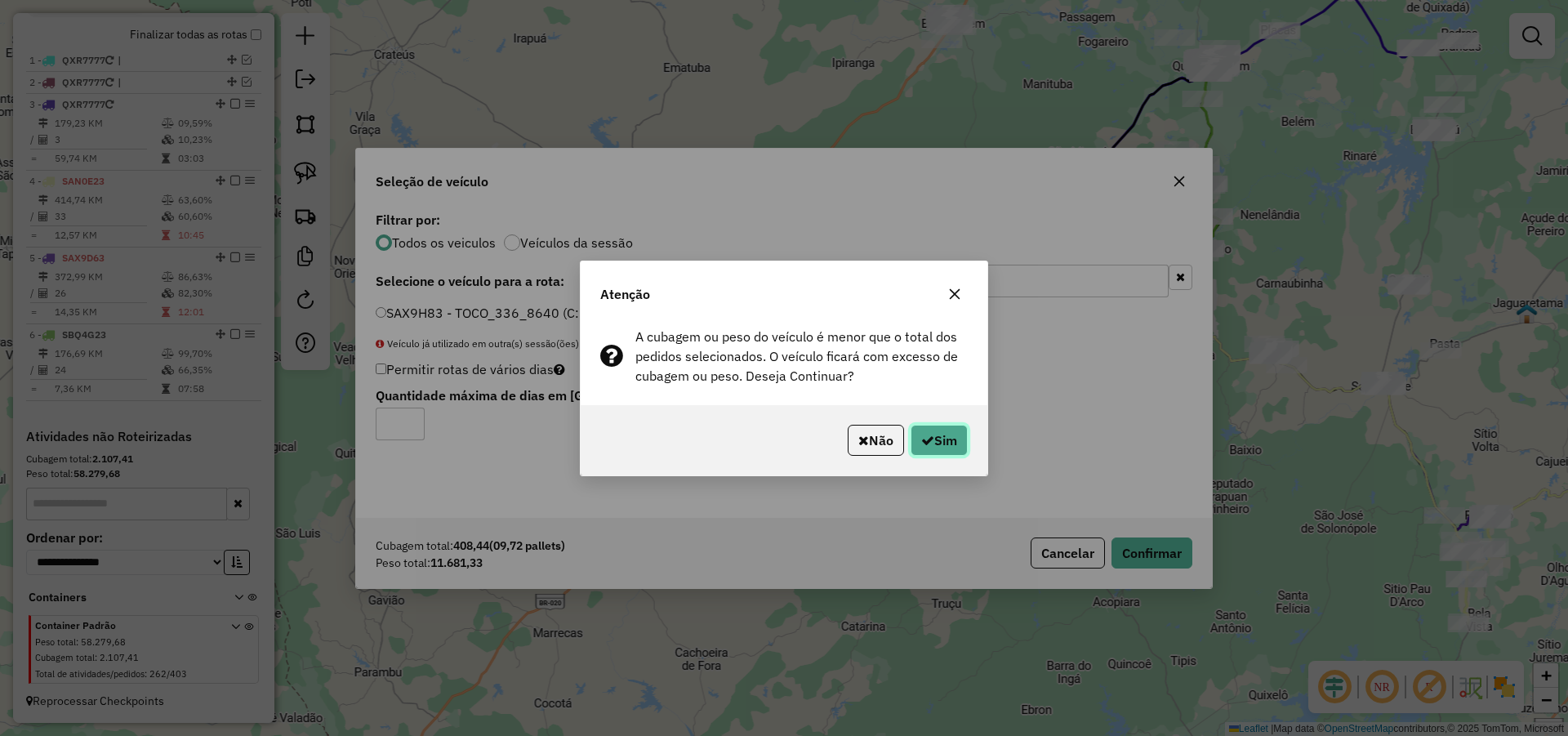
click at [961, 449] on button "Sim" at bounding box center [939, 440] width 57 height 31
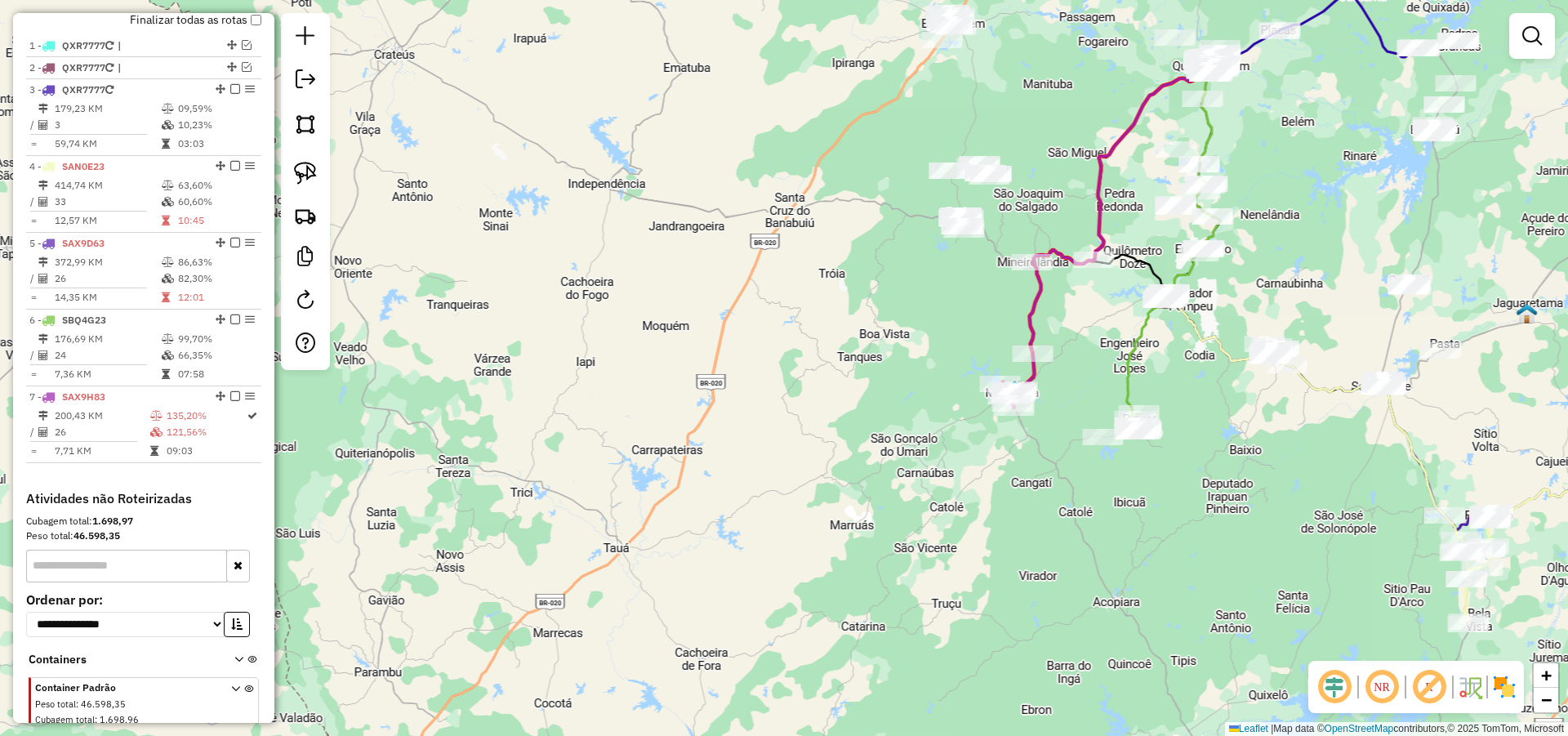
drag, startPoint x: 1121, startPoint y: 364, endPoint x: 1117, endPoint y: 372, distance: 8.9
click at [1127, 371] on icon at bounding box center [1173, 245] width 94 height 360
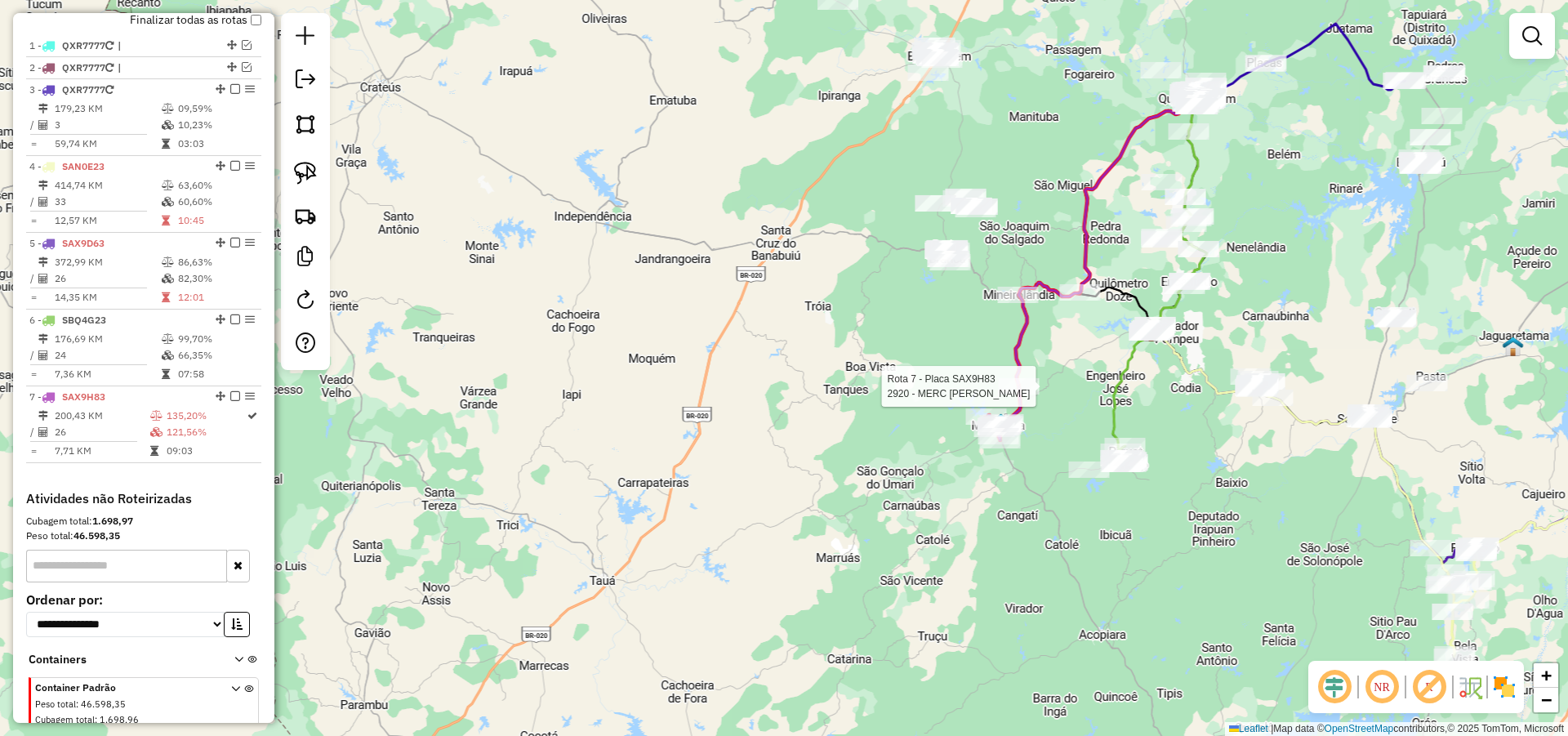
select select "*********"
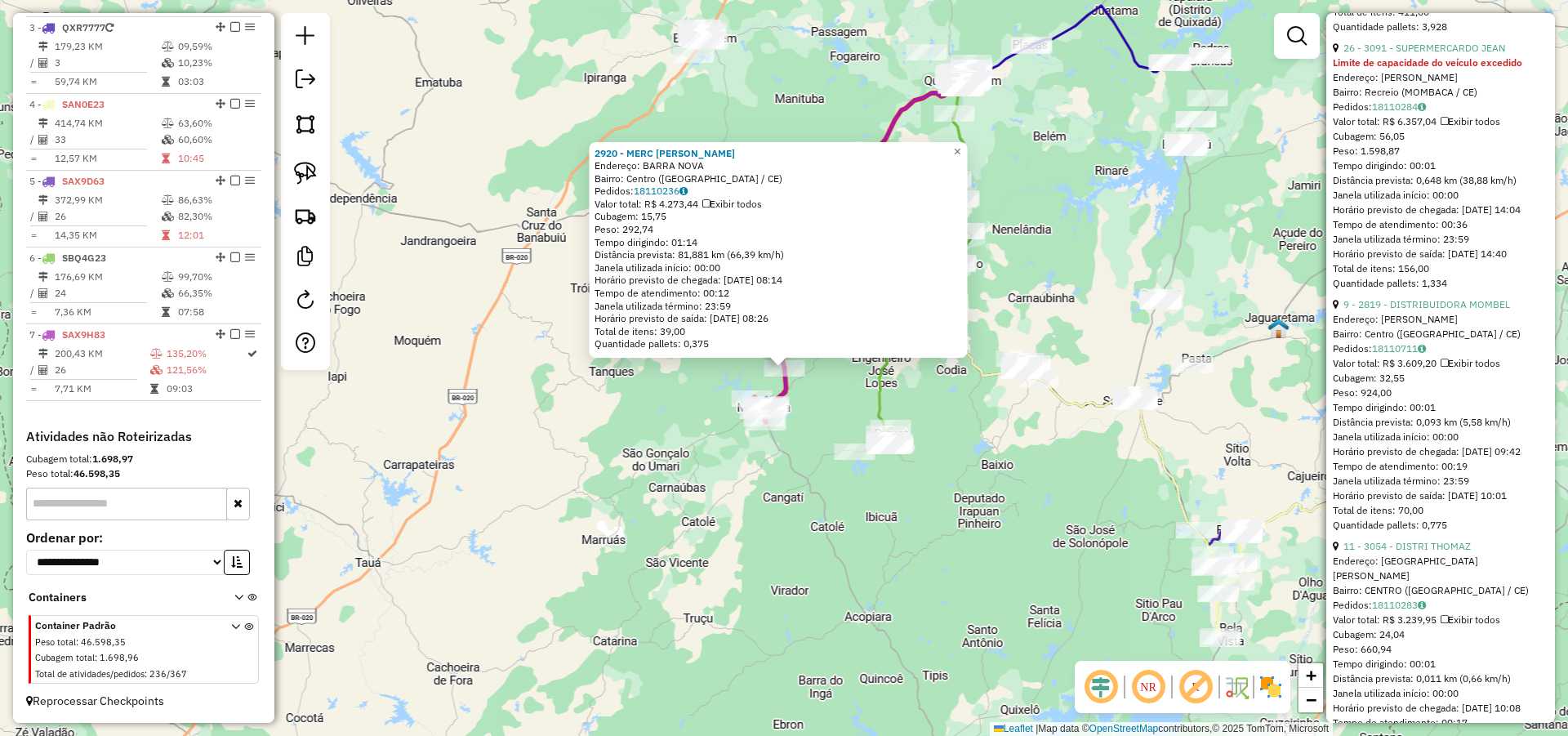
scroll to position [980, 0]
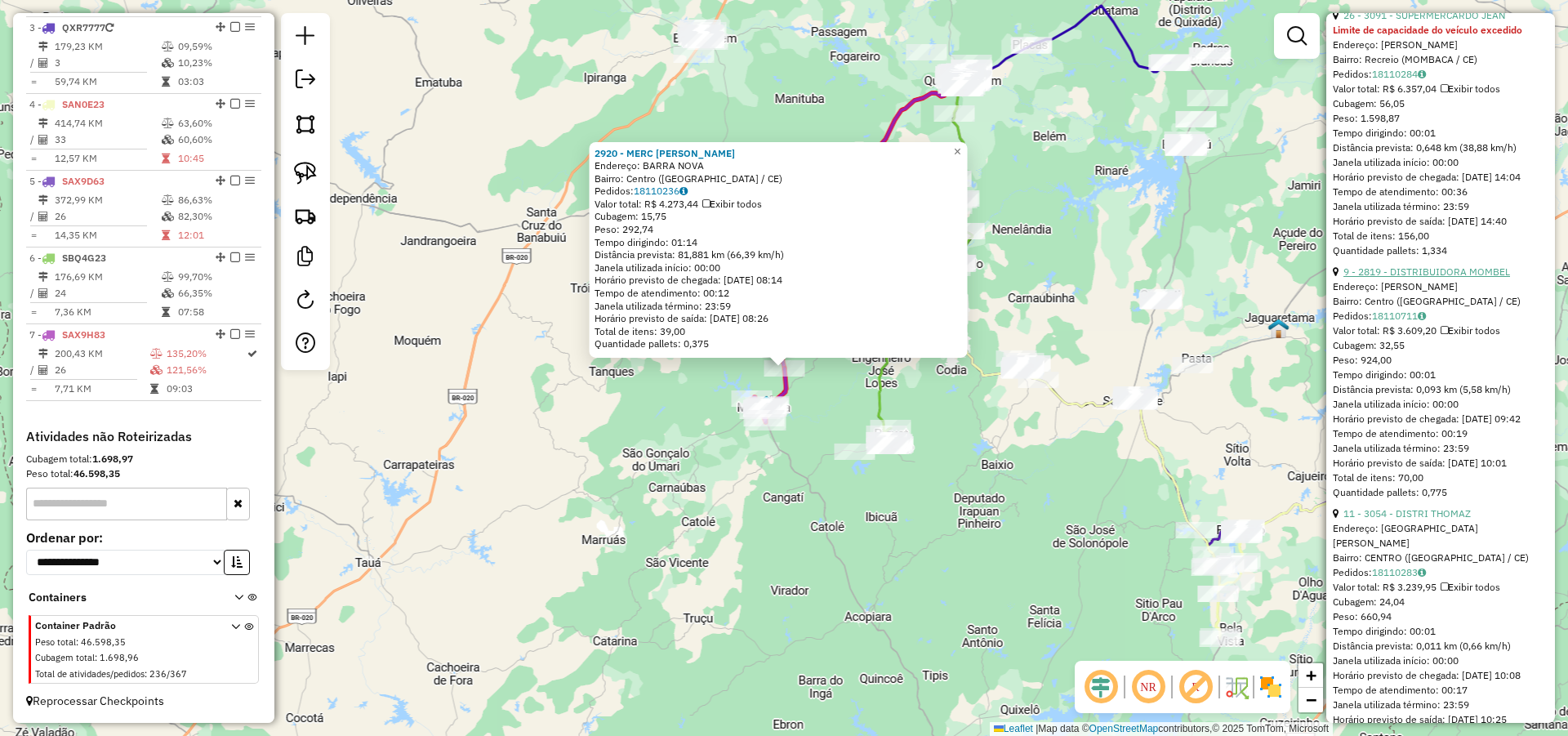
click at [1444, 278] on link "9 - 2819 - DISTRIBUIDORA MOMBEL" at bounding box center [1427, 272] width 166 height 13
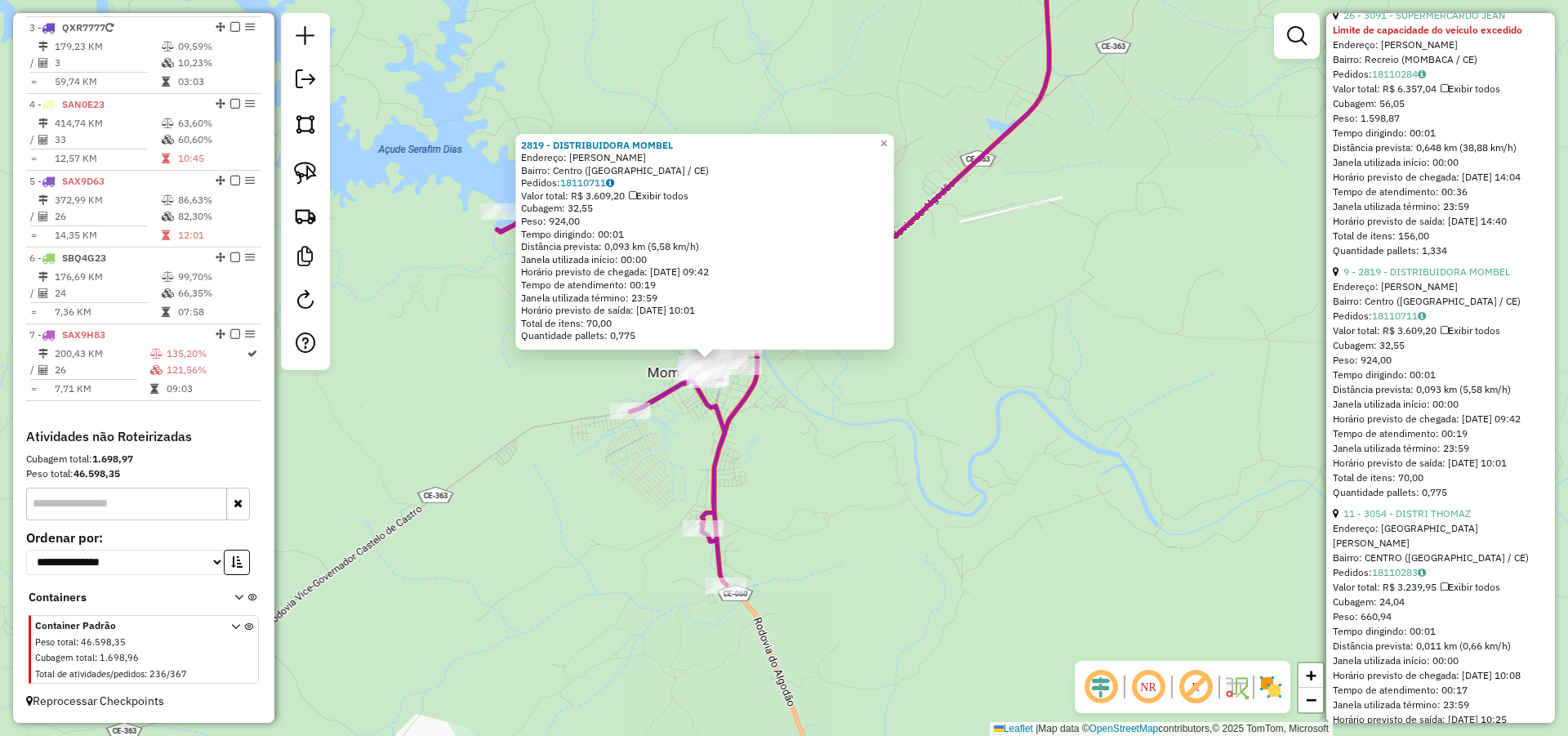
drag, startPoint x: 856, startPoint y: 414, endPoint x: 934, endPoint y: 424, distance: 78.6
click at [963, 424] on div "2819 - DISTRIBUIDORA MOMBEL Endereço: ALGUSTO VIEIRA Bairro: Centro (MOMBACA / …" at bounding box center [784, 368] width 1568 height 736
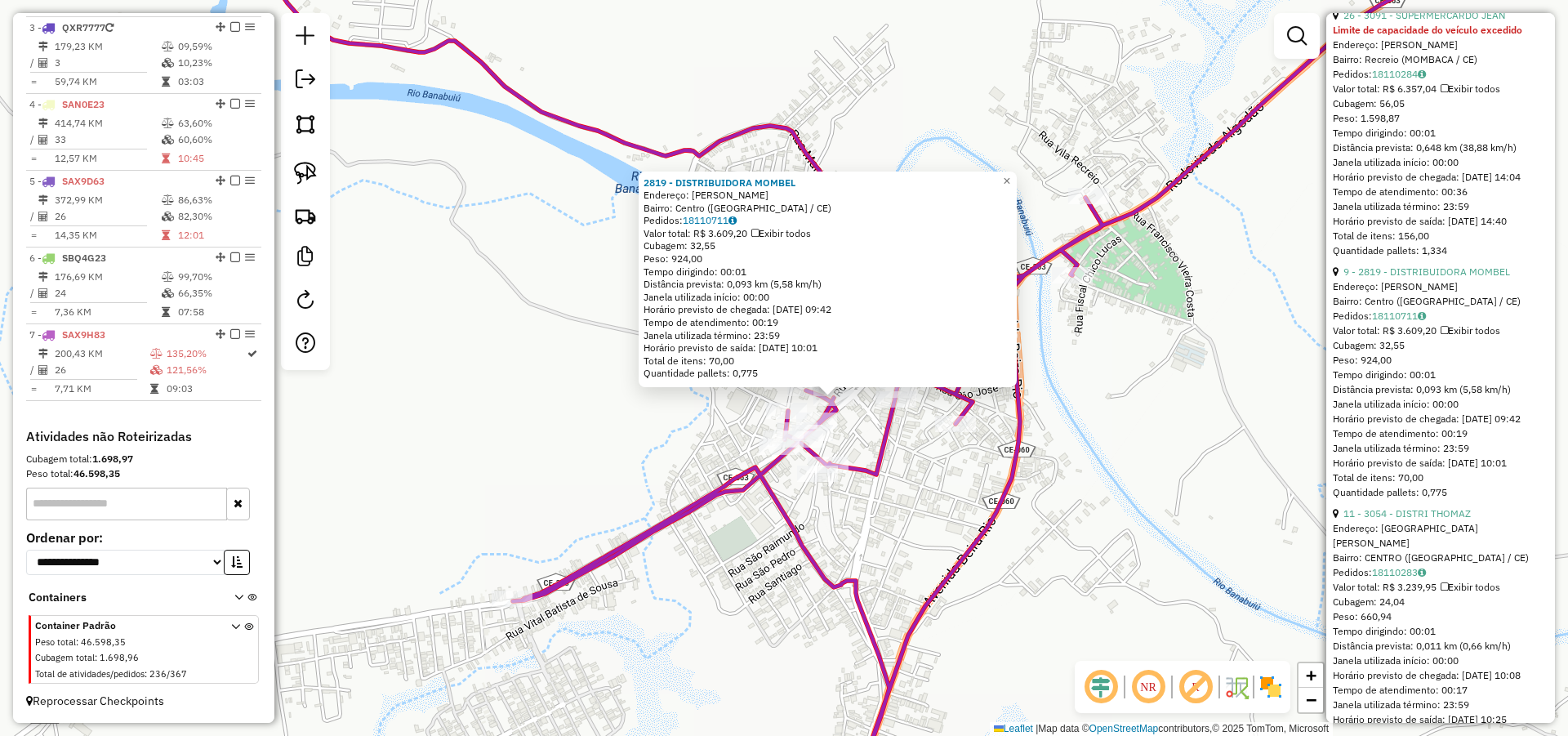
click at [1095, 424] on div "2819 - DISTRIBUIDORA MOMBEL Endereço: ALGUSTO VIEIRA Bairro: Centro (MOMBACA / …" at bounding box center [784, 368] width 1568 height 736
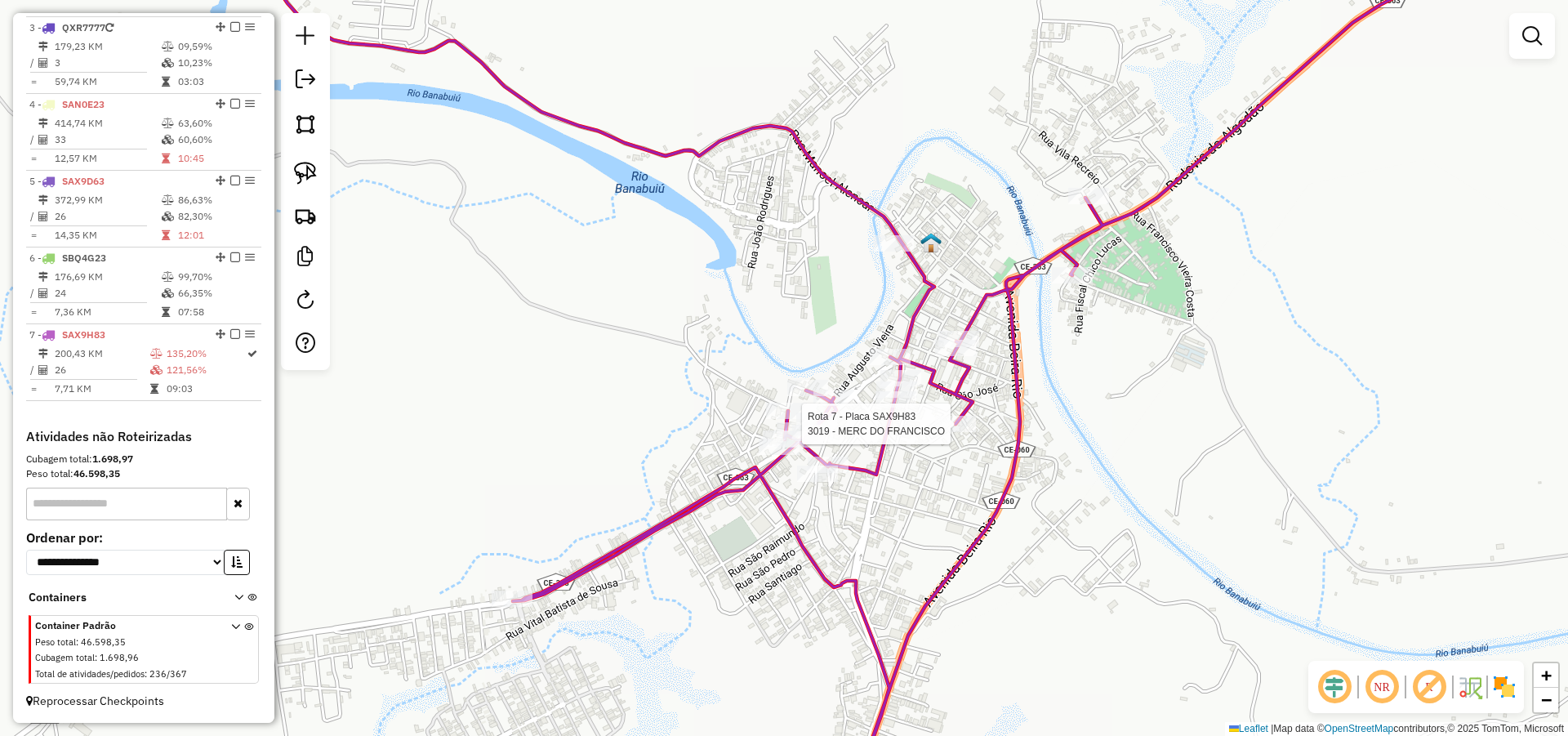
select select "*********"
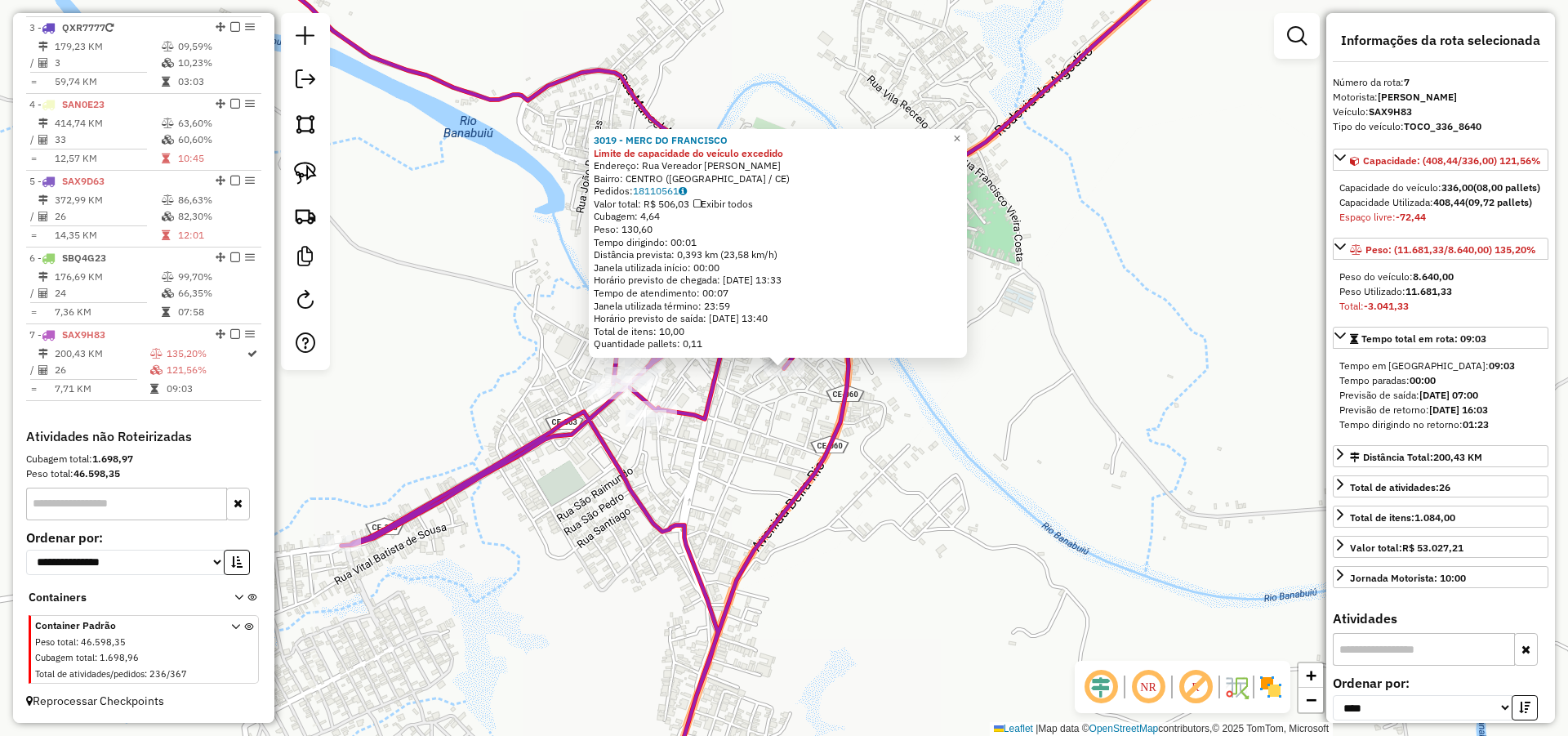
click at [938, 429] on div "3019 - MERC DO FRANCISCO Limite de capacidade do veículo excedido Endereço: Rua…" at bounding box center [784, 368] width 1568 height 736
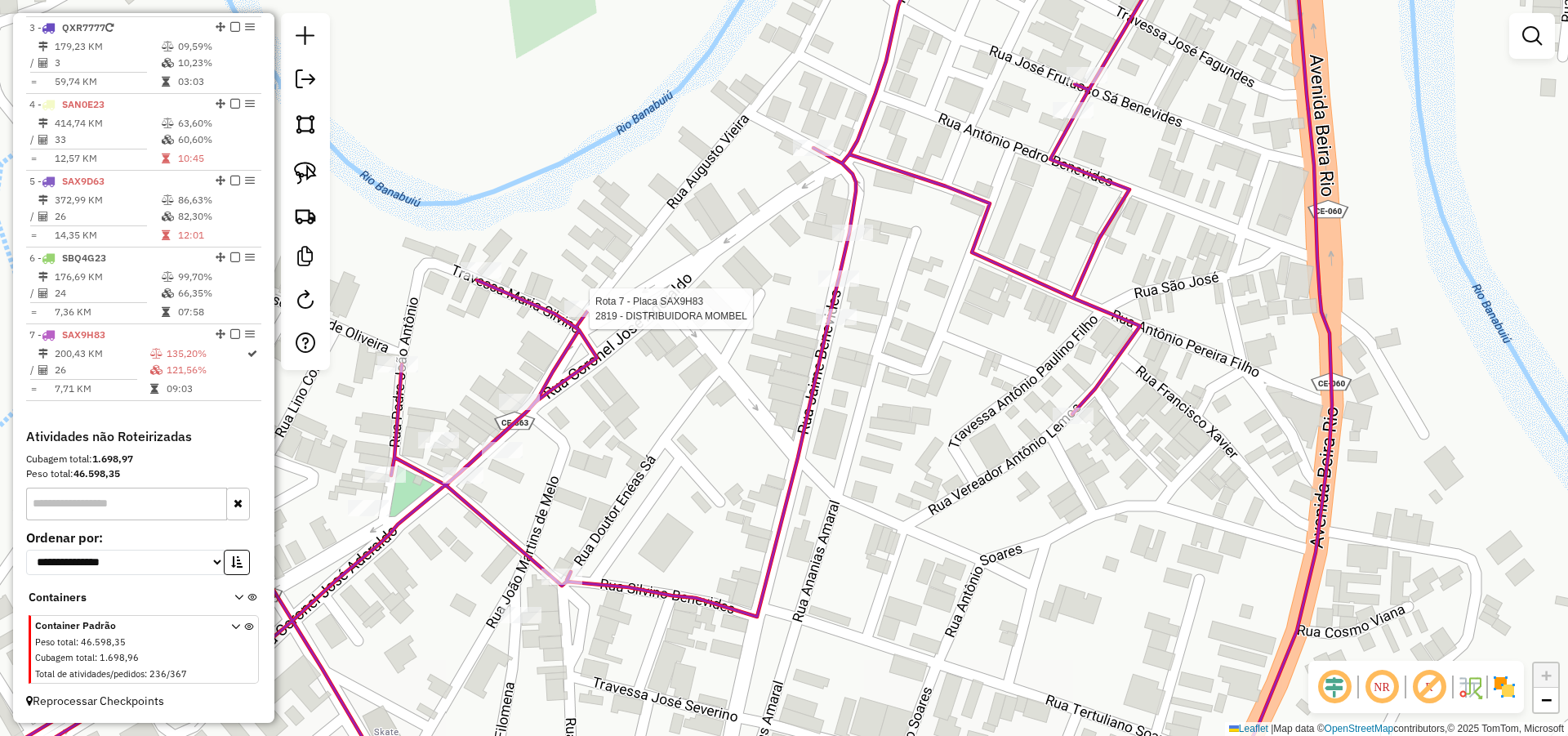
select select "*********"
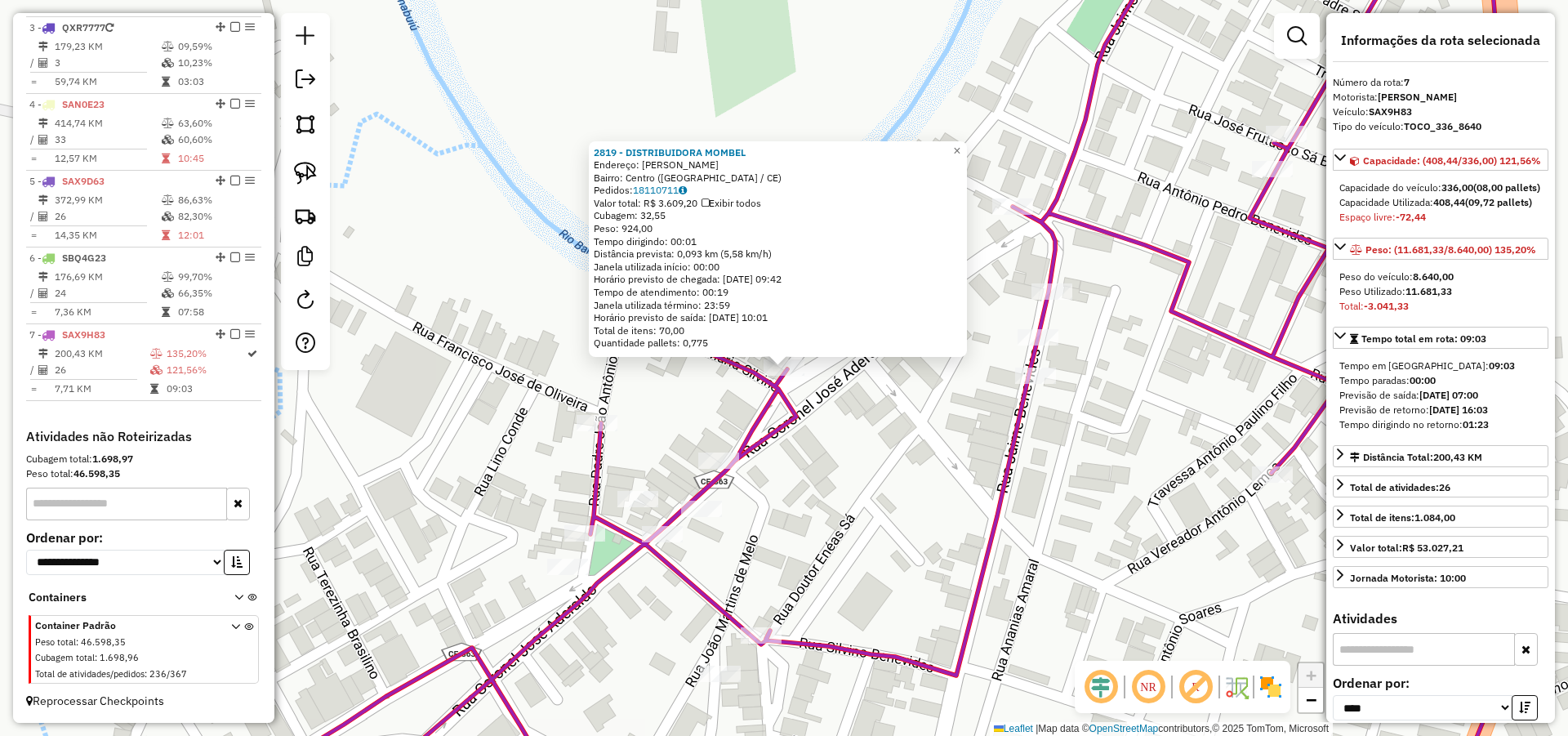
click at [852, 406] on div "2819 - DISTRIBUIDORA MOMBEL Endereço: ALGUSTO VIEIRA Bairro: Centro (MOMBACA / …" at bounding box center [784, 368] width 1568 height 736
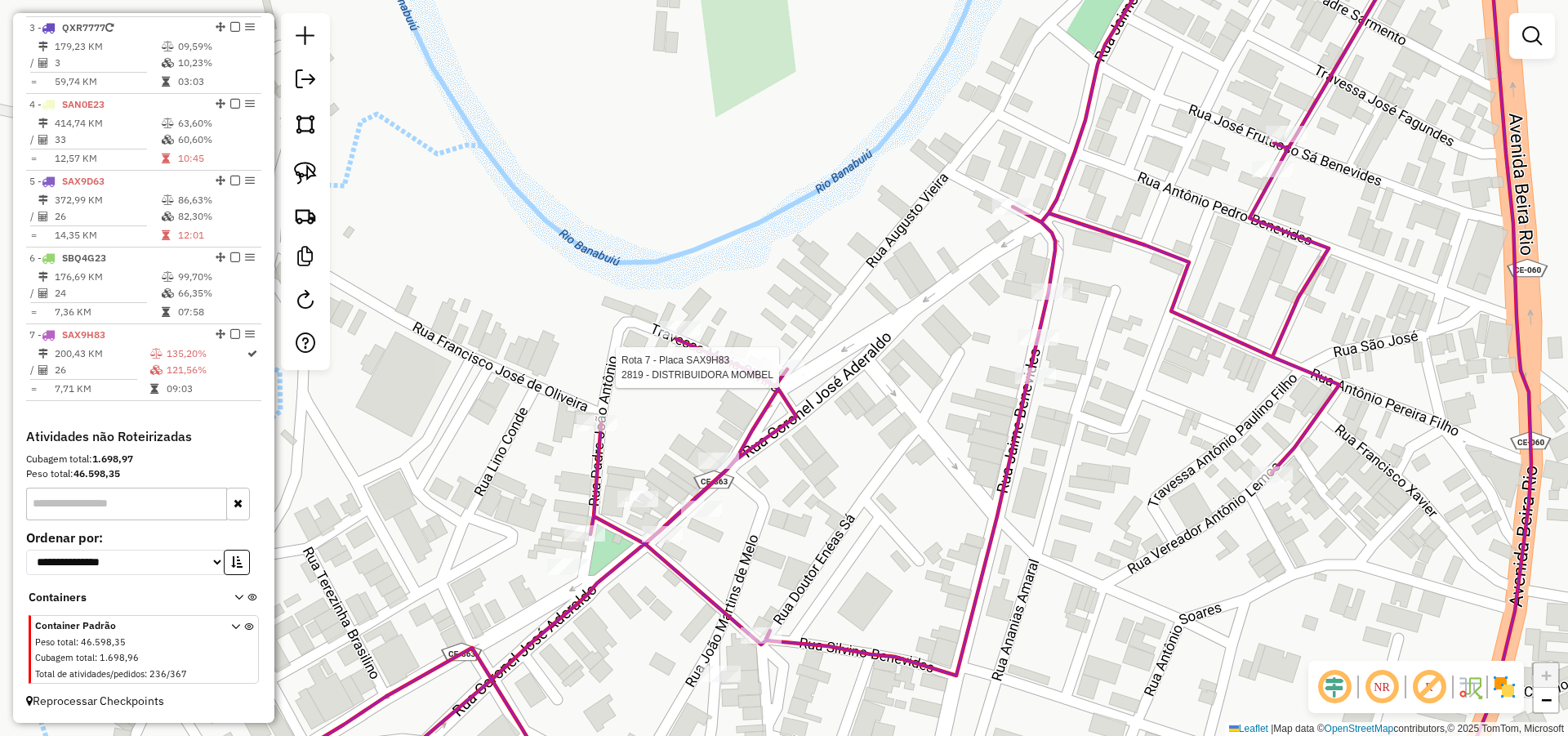
select select "*********"
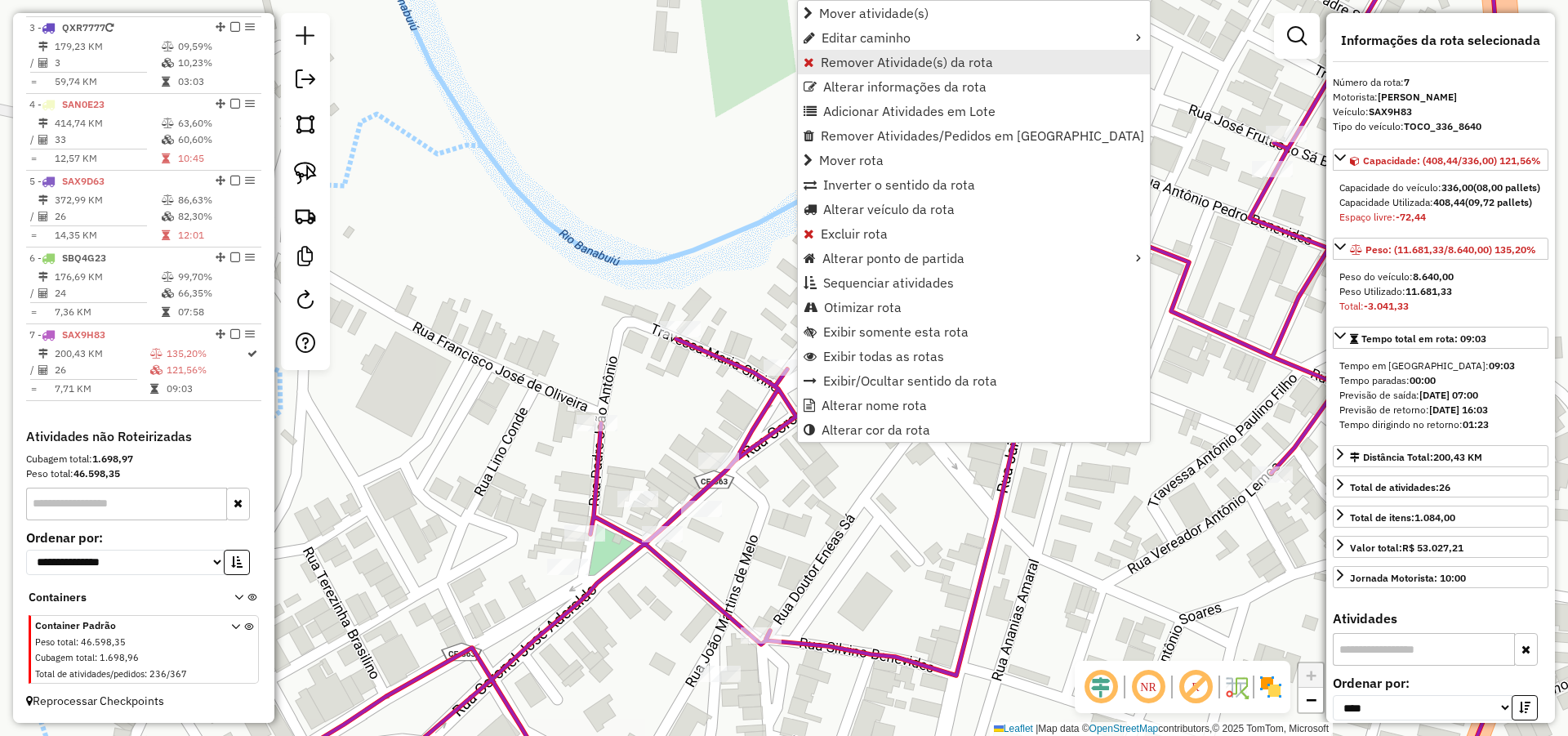
click at [877, 64] on span "Remover Atividade(s) da rota" at bounding box center [907, 62] width 173 height 13
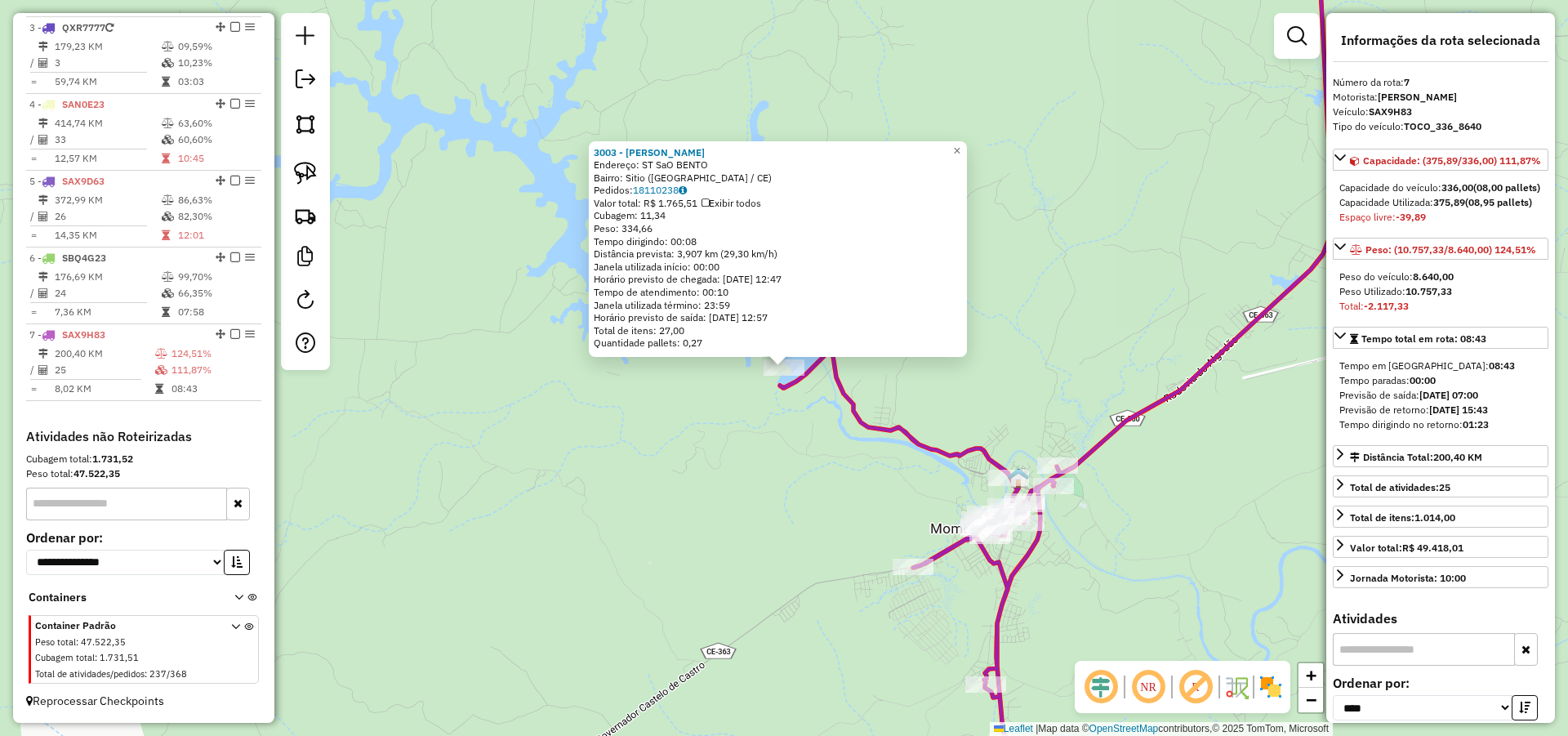
click at [978, 402] on div "3003 - SERAFIM DIAS BALNEAR Endereço: ST SaO BENTO Bairro: Sitio (MOMBACA / CE)…" at bounding box center [784, 368] width 1568 height 736
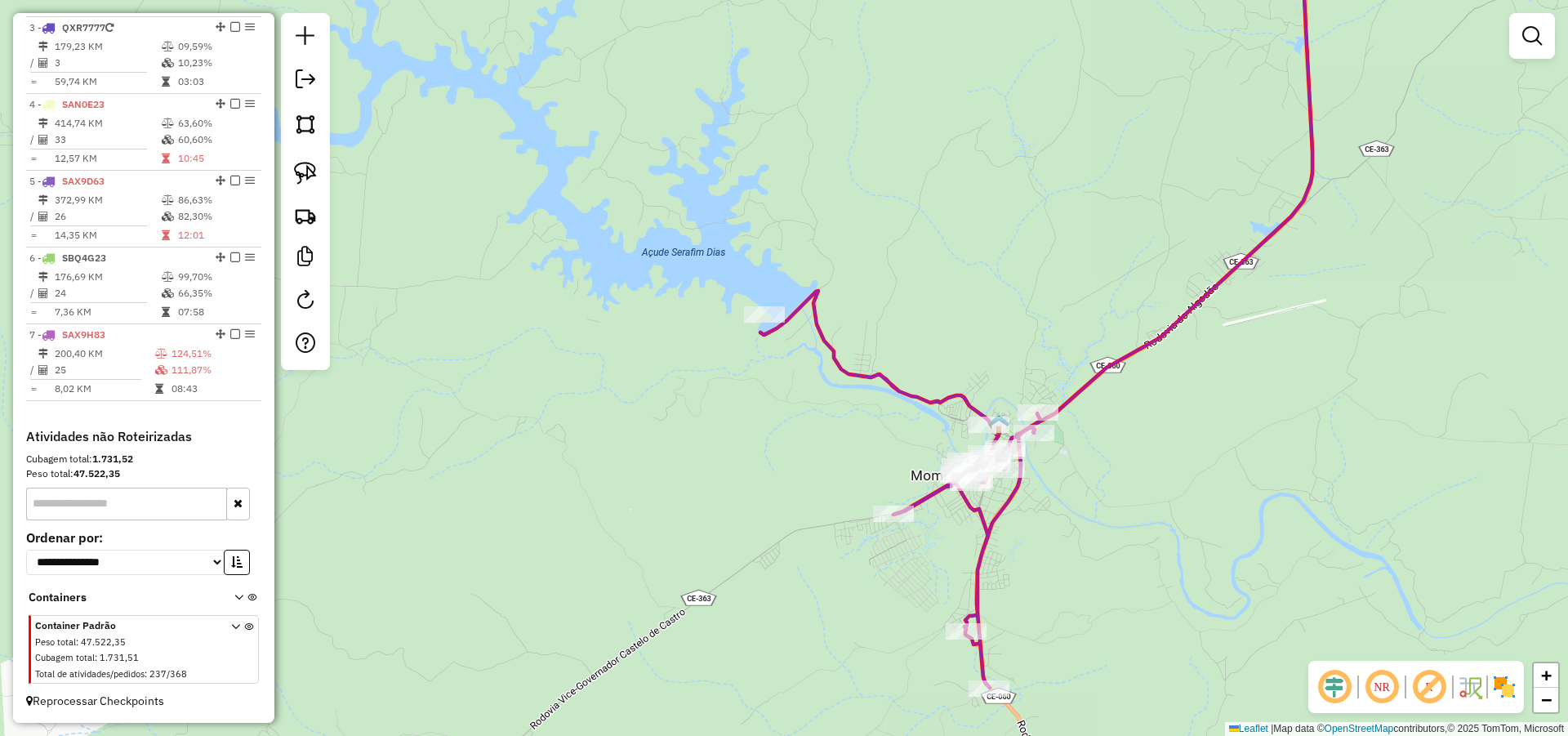
drag, startPoint x: 964, startPoint y: 359, endPoint x: 915, endPoint y: 264, distance: 106.9
click at [933, 284] on div "Janela de atendimento Grade de atendimento Capacidade Transportadoras Veículos …" at bounding box center [784, 368] width 1568 height 736
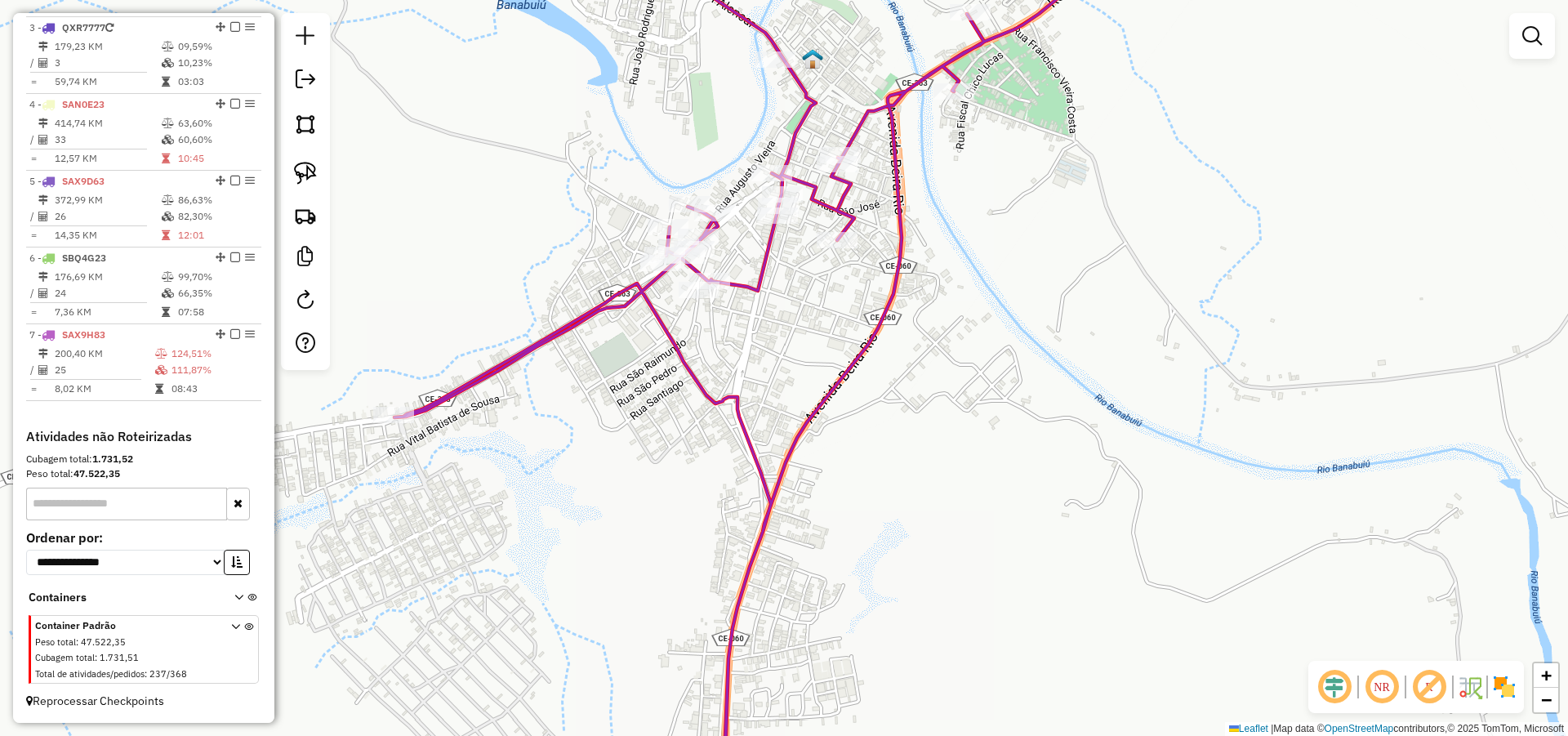
drag, startPoint x: 891, startPoint y: 294, endPoint x: 911, endPoint y: 310, distance: 25.6
click at [930, 313] on div "Janela de atendimento Grade de atendimento Capacidade Transportadoras Veículos …" at bounding box center [784, 368] width 1568 height 736
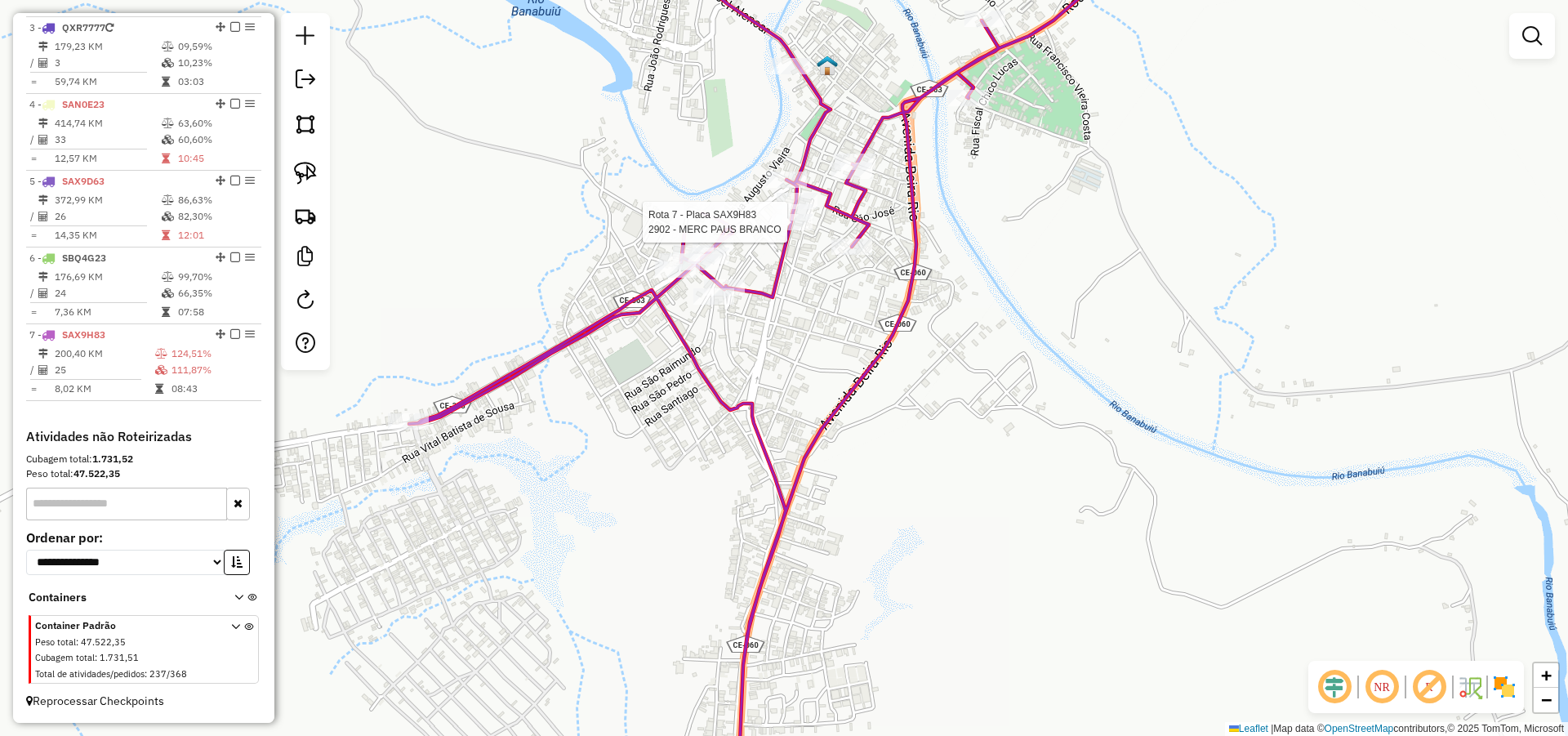
select select "*********"
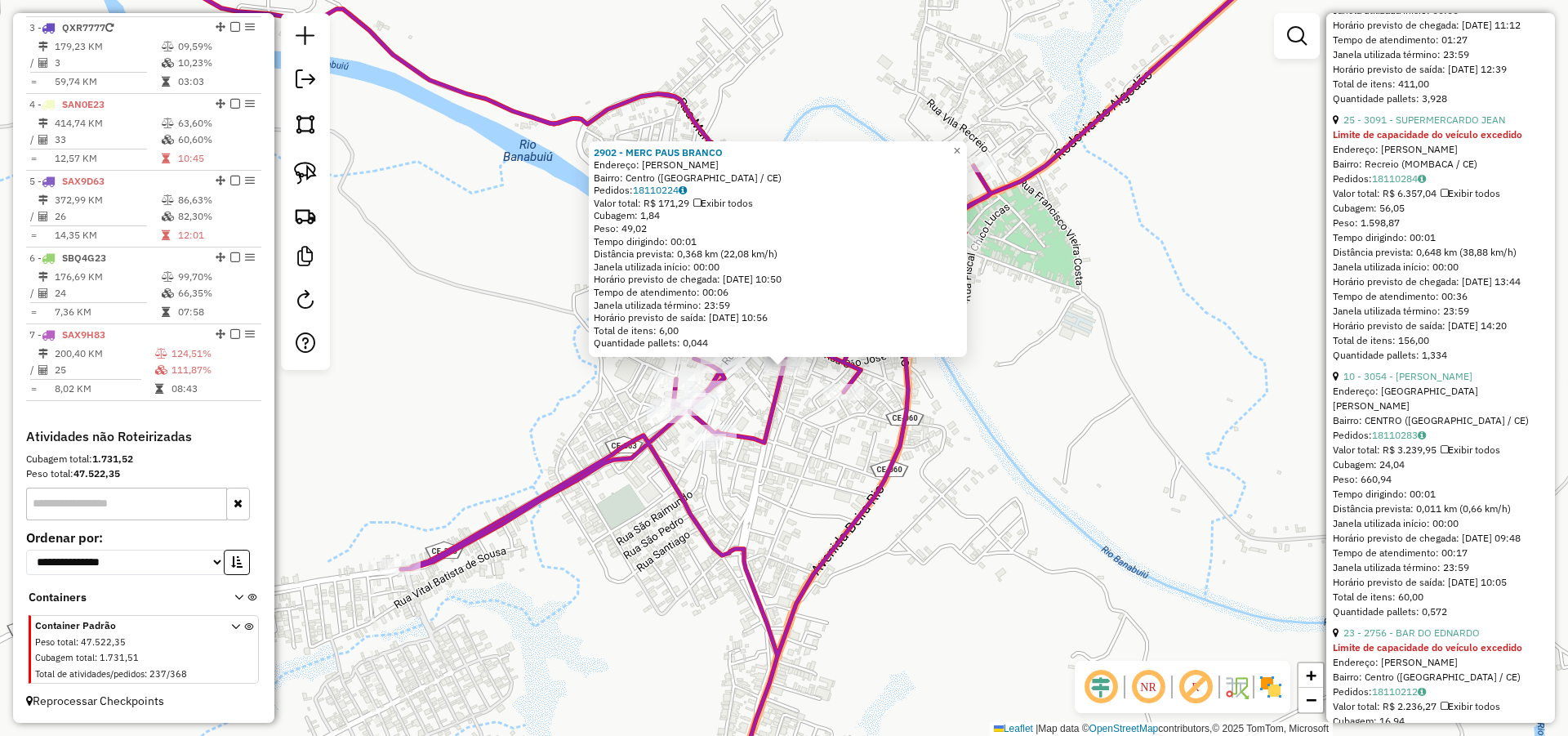
scroll to position [882, 0]
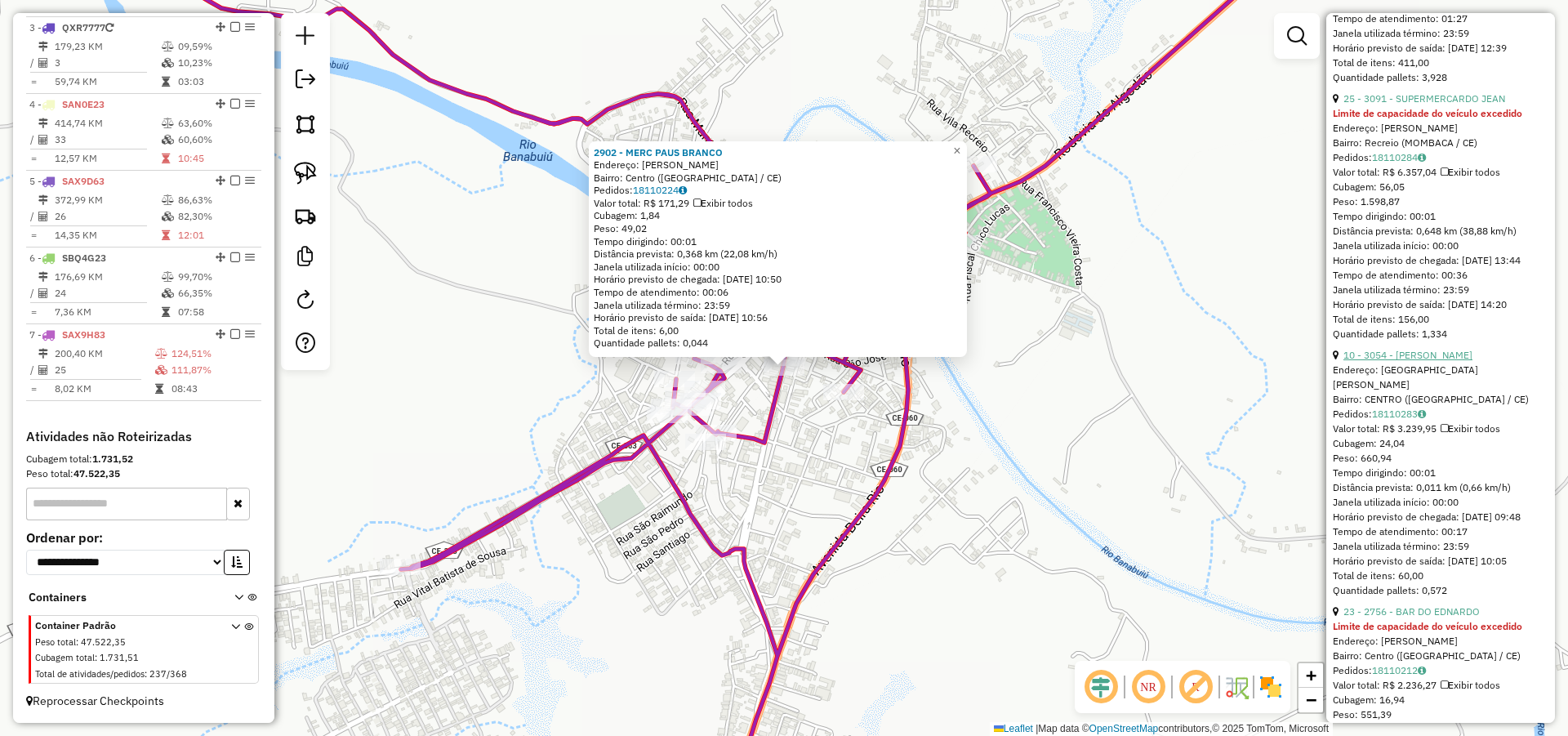
click at [1432, 361] on link "10 - 3054 - DISTRI THOMAZ" at bounding box center [1408, 355] width 129 height 13
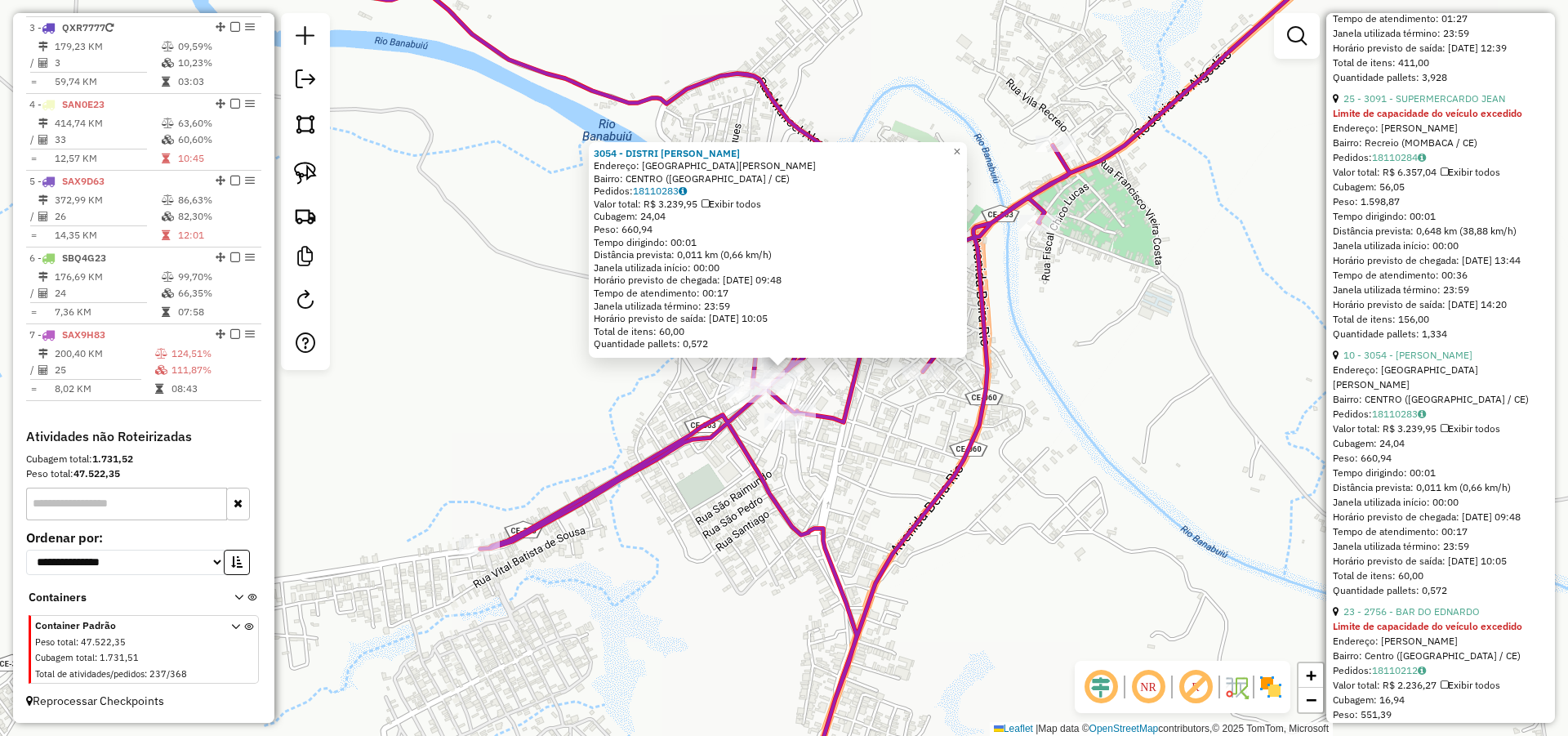
scroll to position [980, 0]
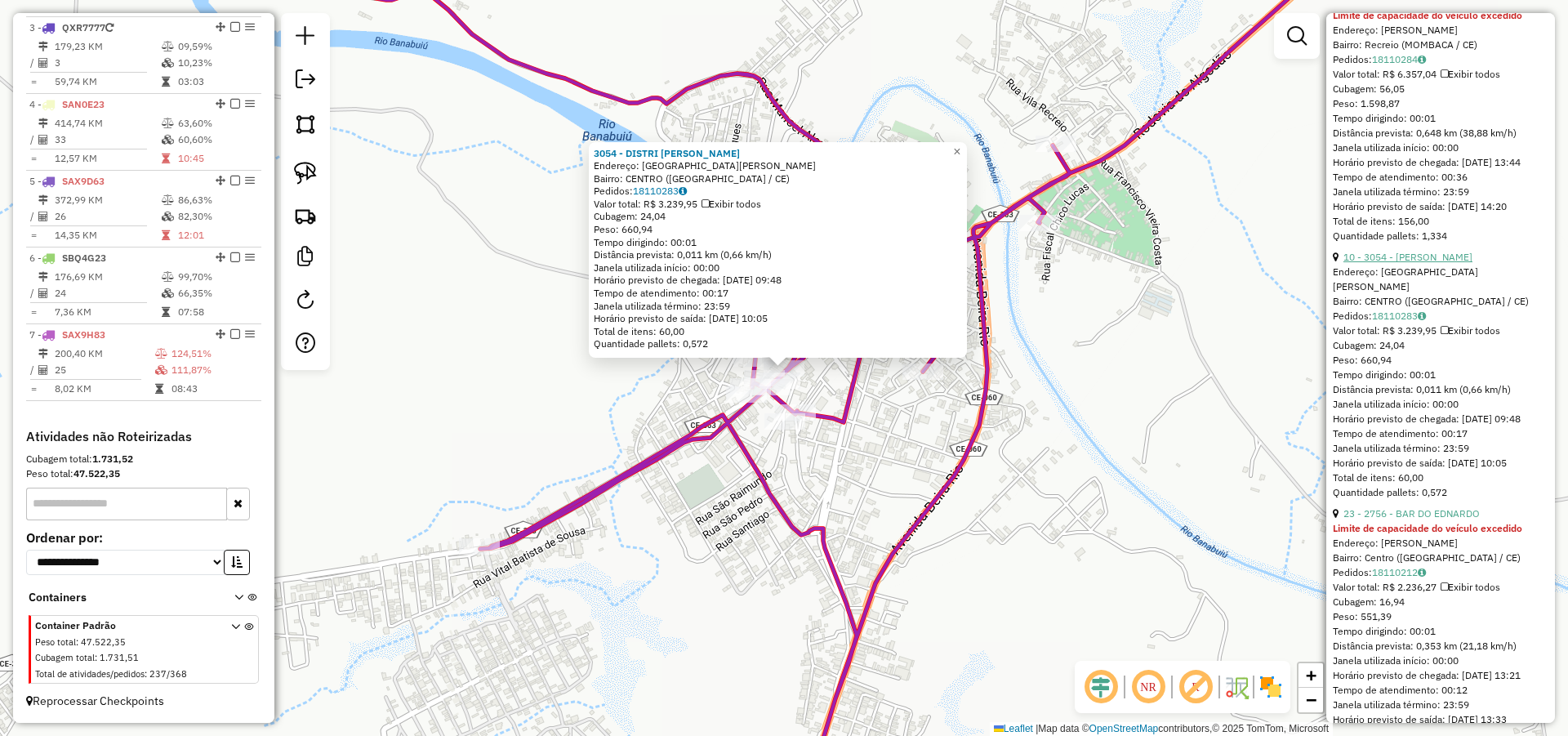
click at [1436, 263] on link "10 - 3054 - DISTRI THOMAZ" at bounding box center [1408, 257] width 129 height 13
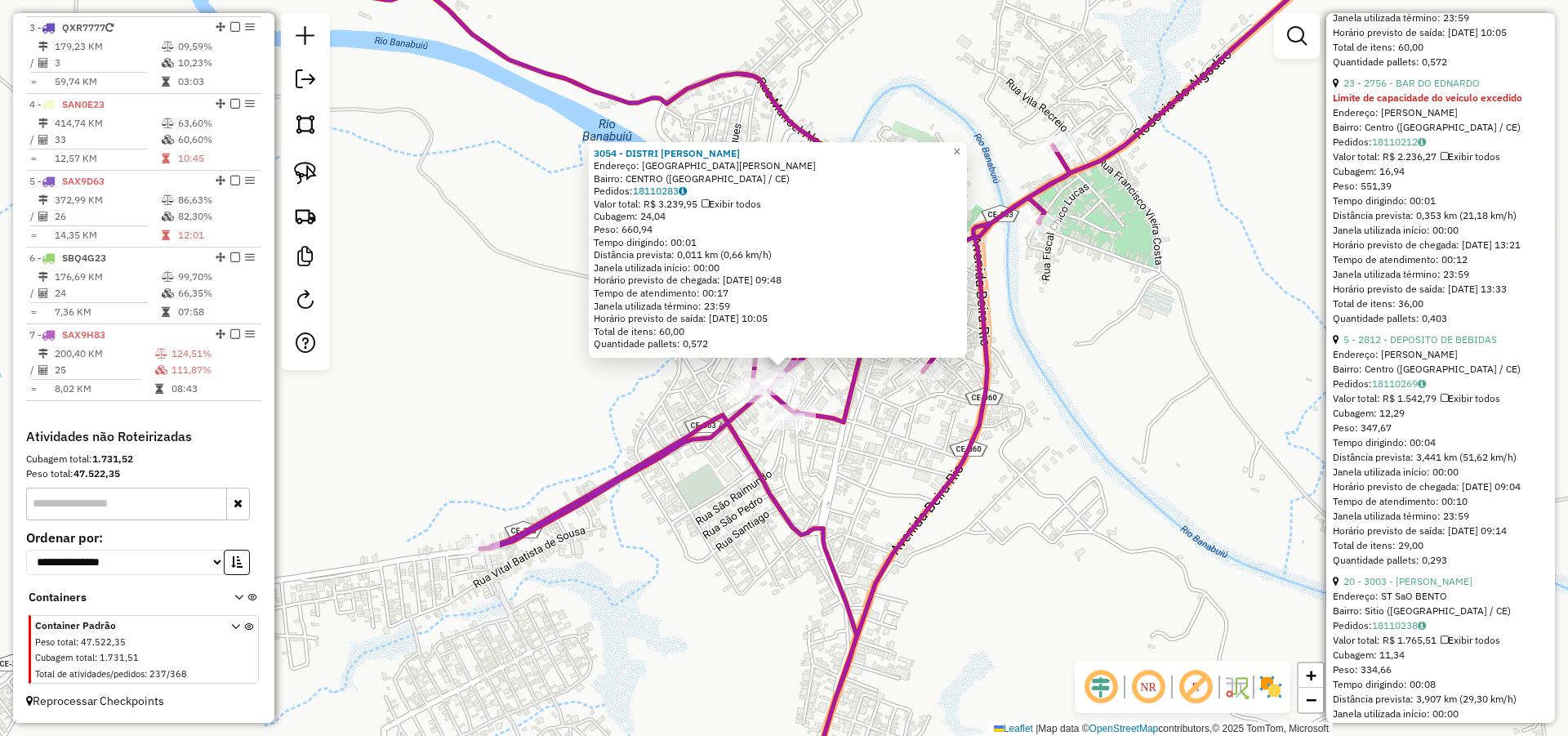
scroll to position [1470, 0]
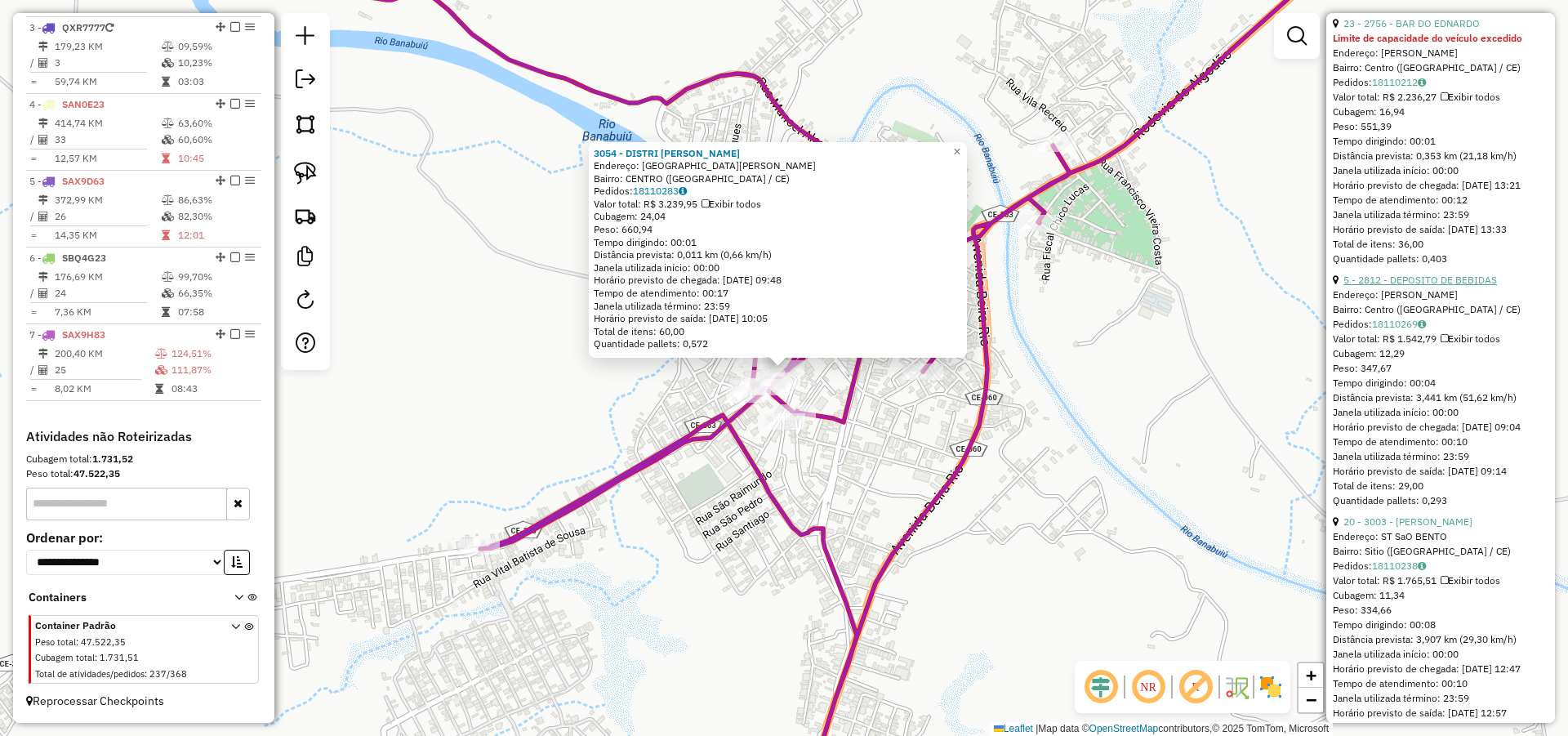
click at [1436, 286] on link "5 - 2812 - DEPOSITO DE BEBIDAS" at bounding box center [1420, 280] width 154 height 13
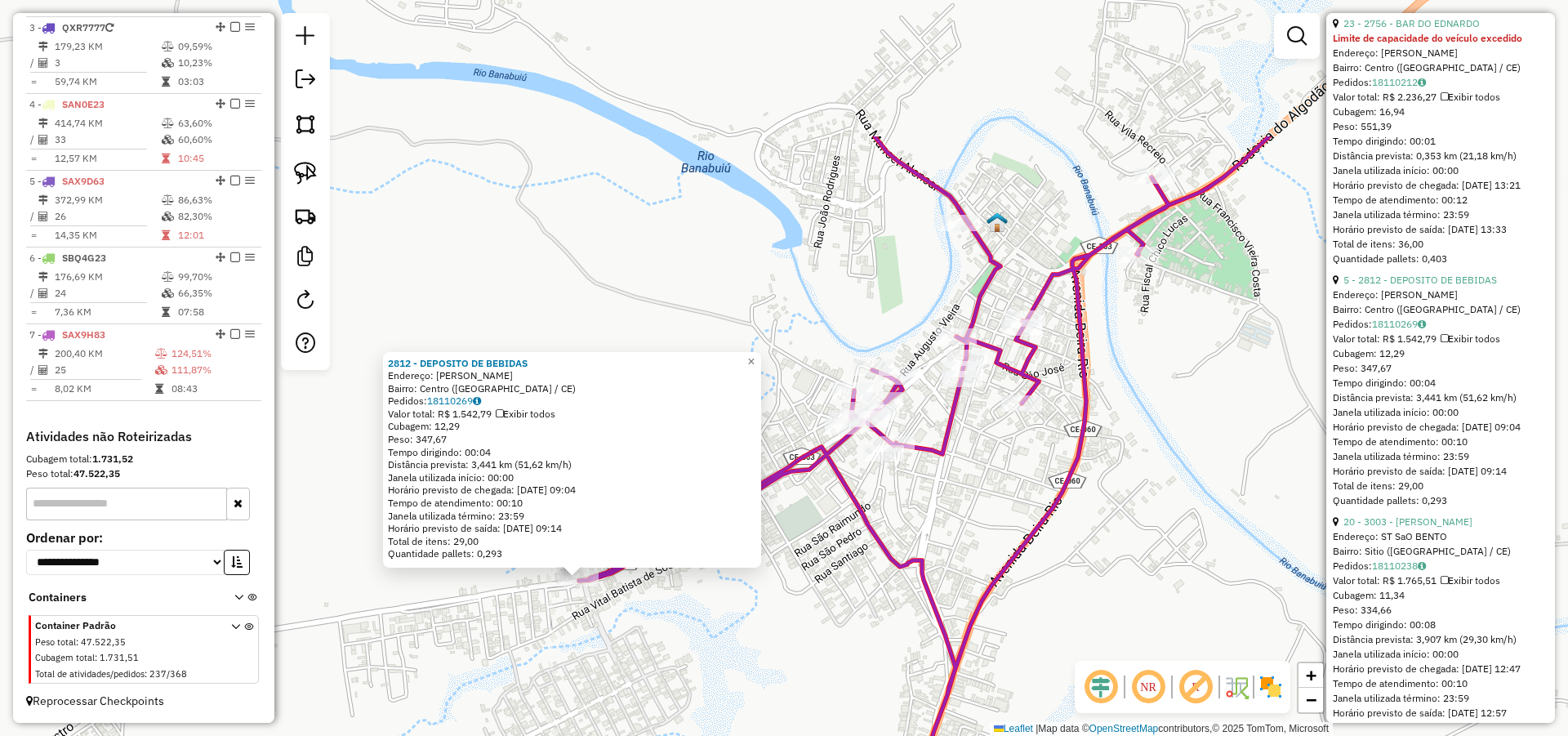
drag, startPoint x: 1072, startPoint y: 412, endPoint x: 954, endPoint y: 508, distance: 152.1
click at [959, 510] on div "2812 - DEPOSITO DE BEBIDAS Endereço: ANTONIO JAIME BENEVIDES Bairro: Centro (MO…" at bounding box center [784, 368] width 1568 height 736
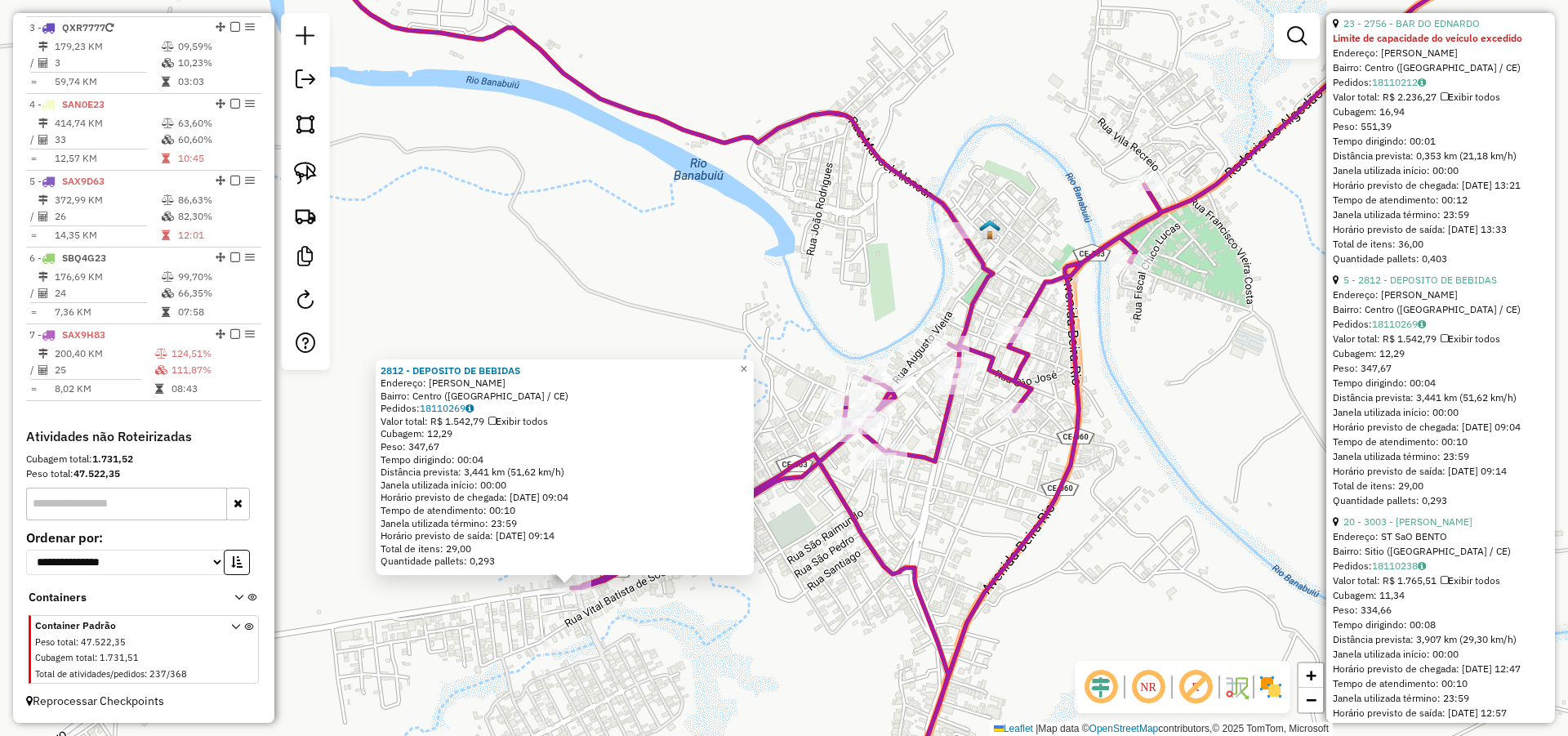
click at [756, 598] on div "2812 - DEPOSITO DE BEBIDAS Endereço: ANTONIO JAIME BENEVIDES Bairro: Centro (MO…" at bounding box center [784, 368] width 1568 height 736
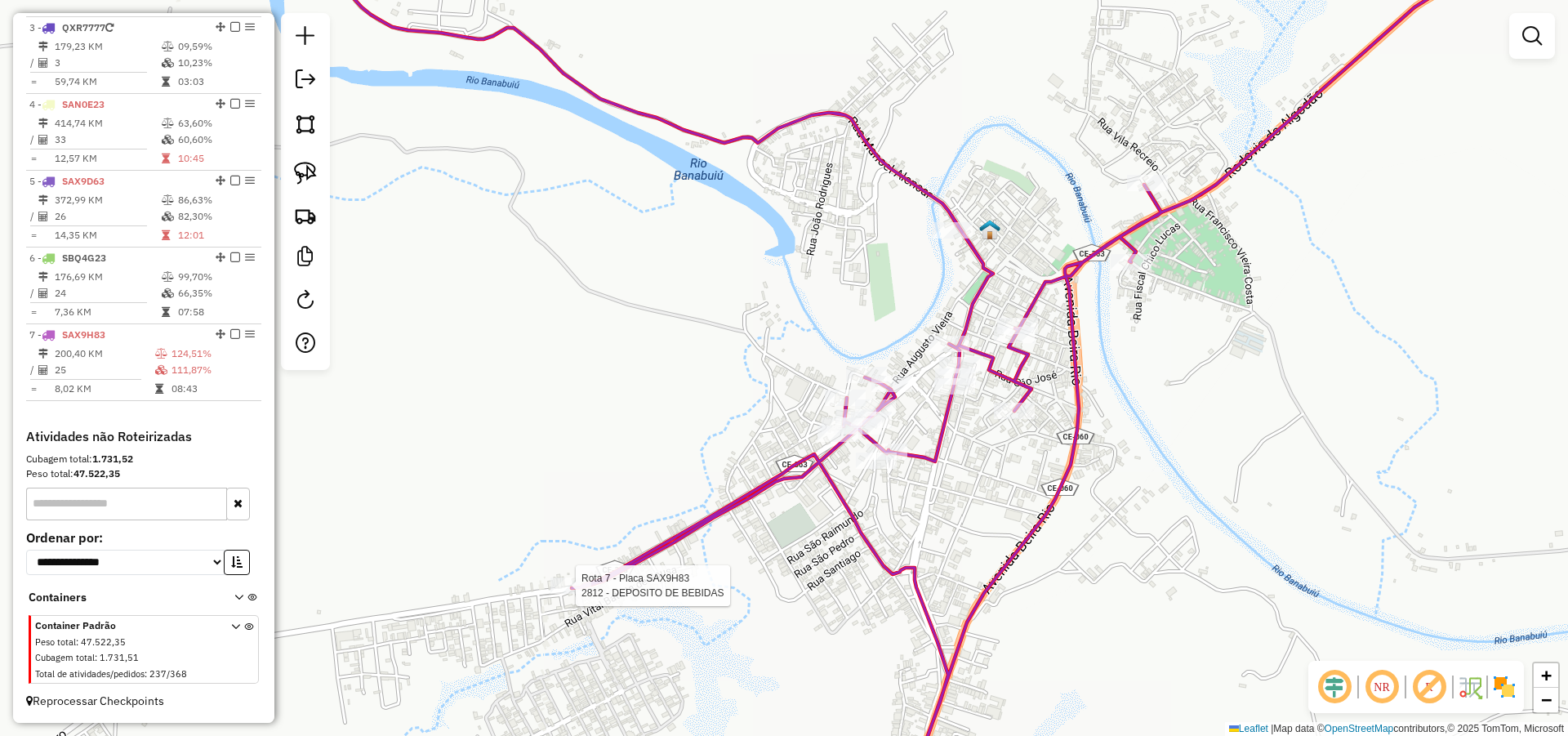
select select "*********"
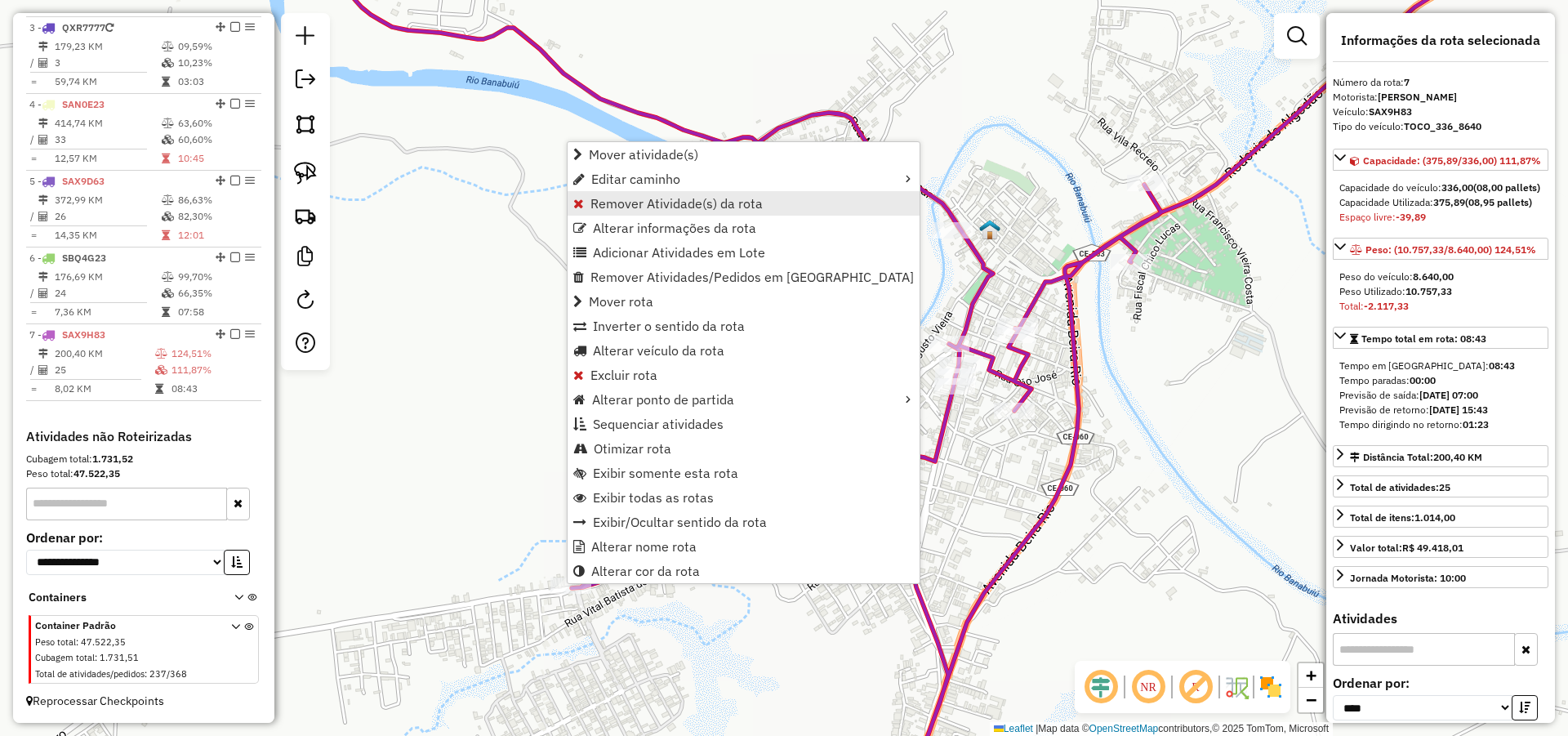
click at [652, 197] on span "Remover Atividade(s) da rota" at bounding box center [677, 203] width 173 height 13
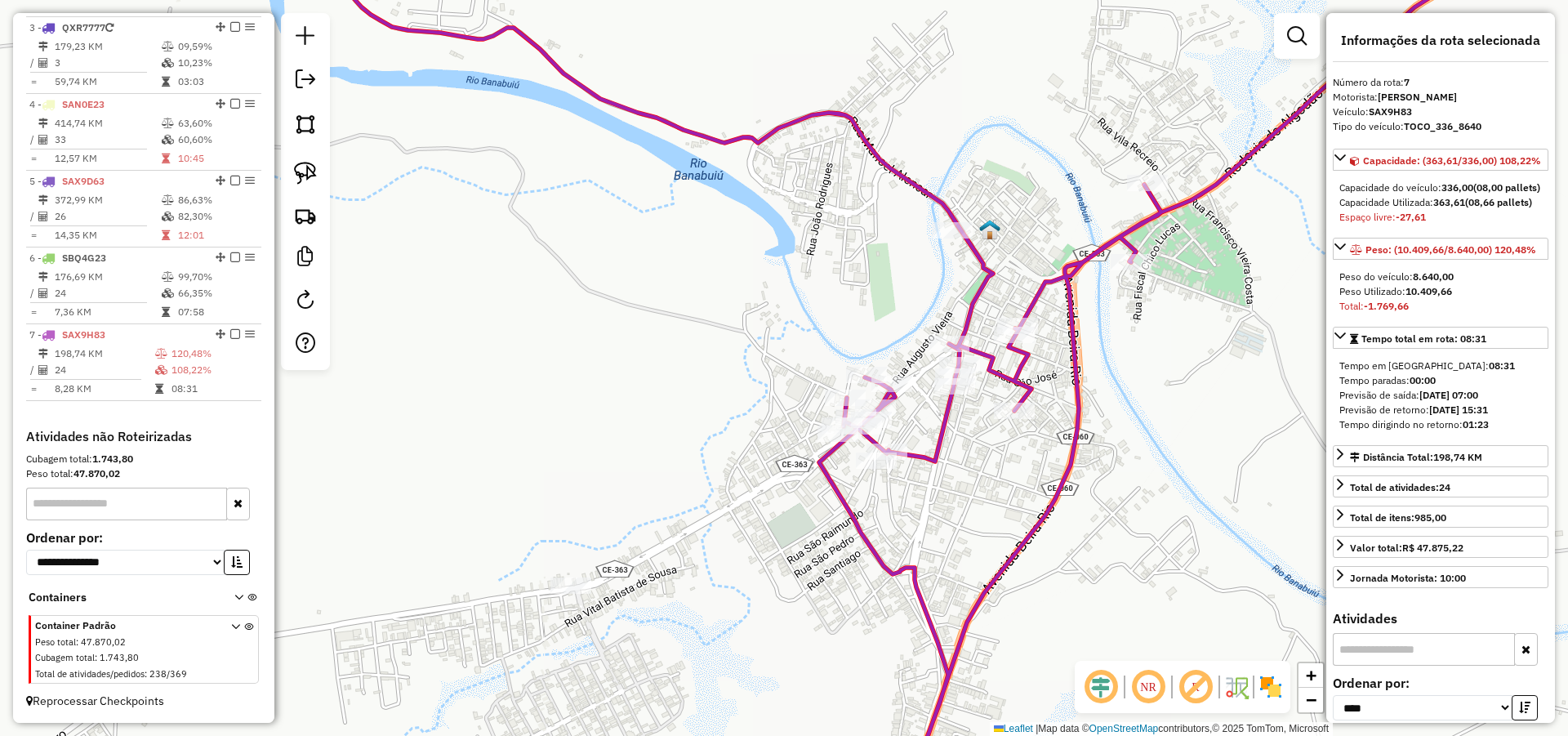
drag, startPoint x: 1039, startPoint y: 450, endPoint x: 1061, endPoint y: 448, distance: 22.1
click at [1040, 449] on div "Janela de atendimento Grade de atendimento Capacidade Transportadoras Veículos …" at bounding box center [784, 368] width 1568 height 736
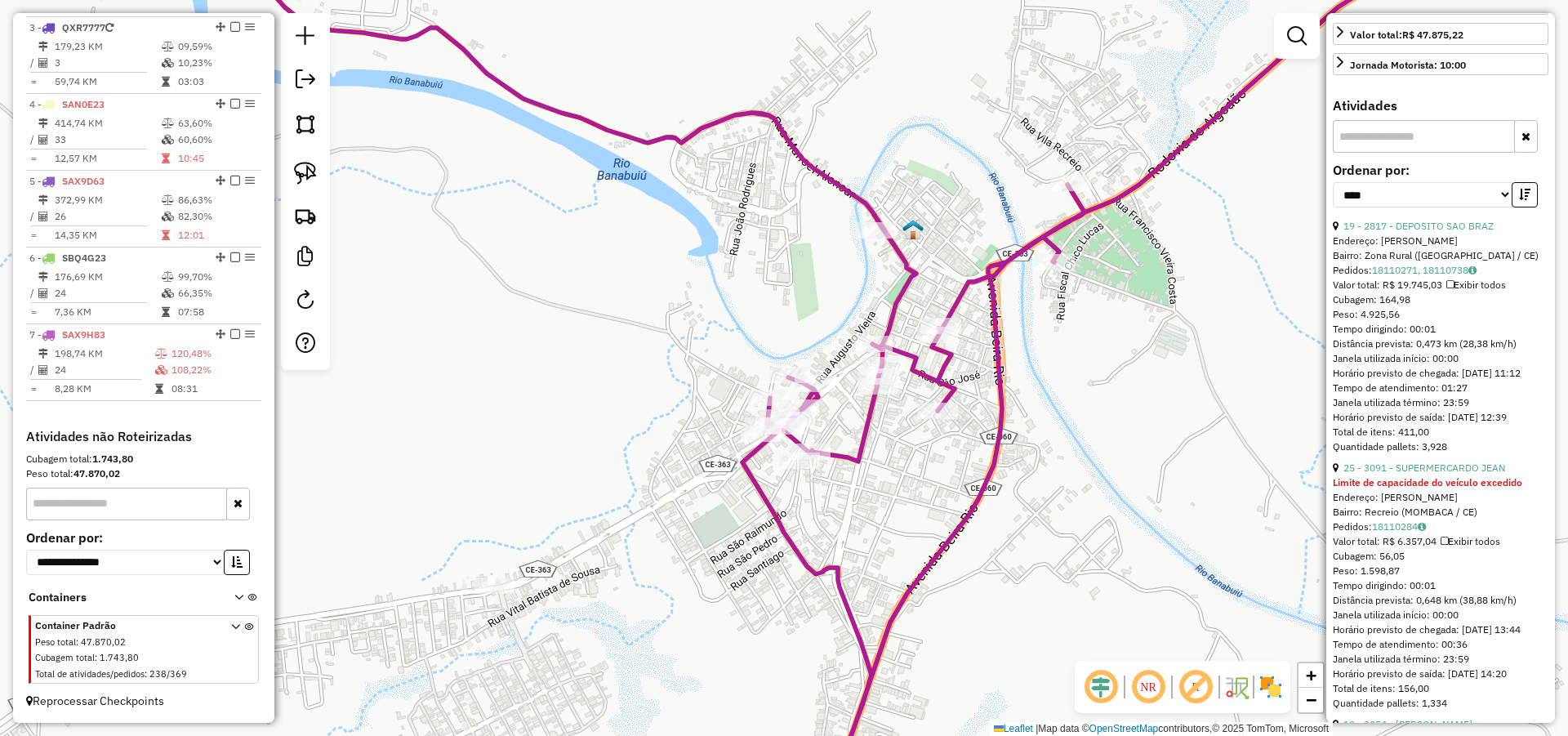
scroll to position [490, 0]
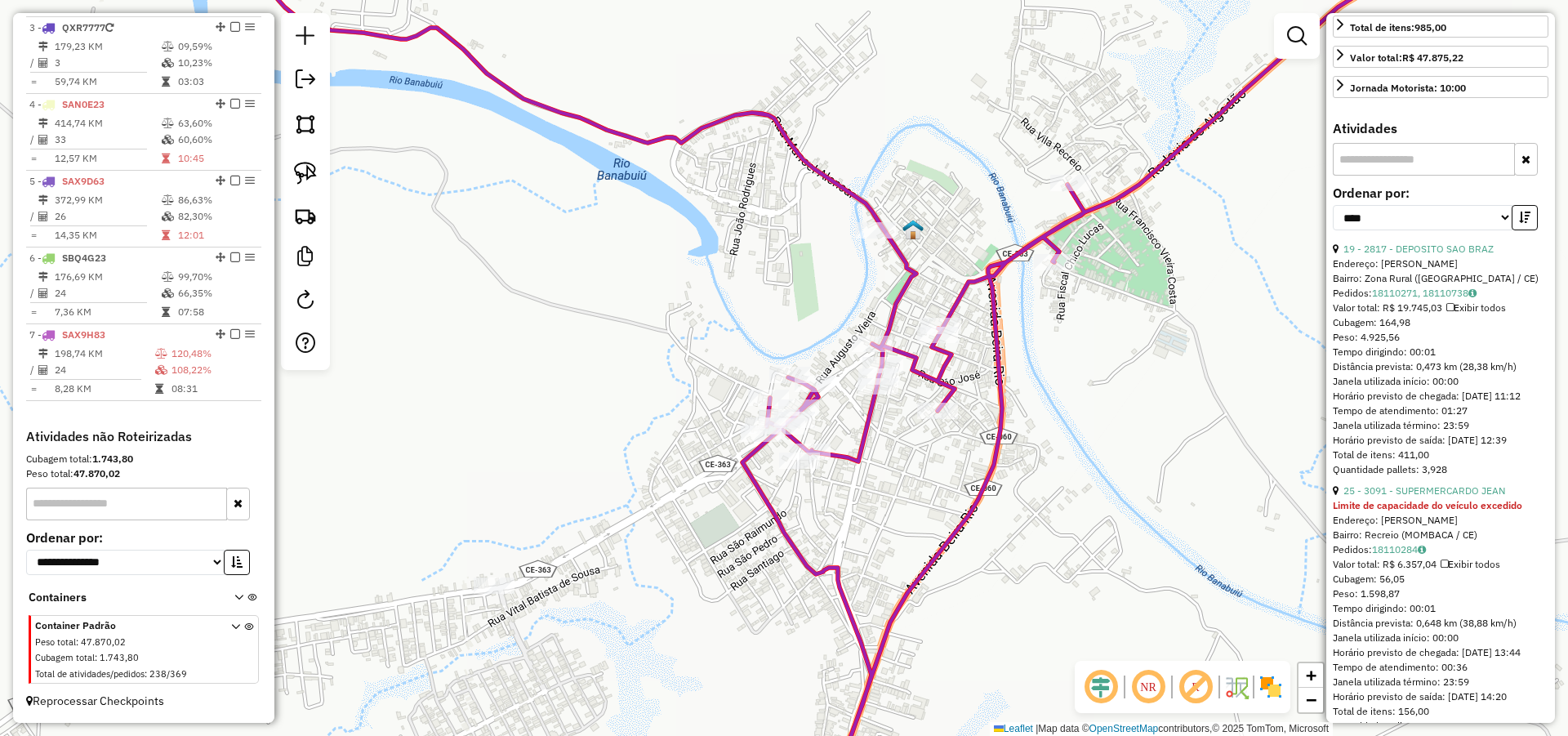
drag, startPoint x: 1100, startPoint y: 354, endPoint x: 1088, endPoint y: 361, distance: 13.9
click at [1099, 354] on div "Janela de atendimento Grade de atendimento Capacidade Transportadoras Veículos …" at bounding box center [784, 368] width 1568 height 736
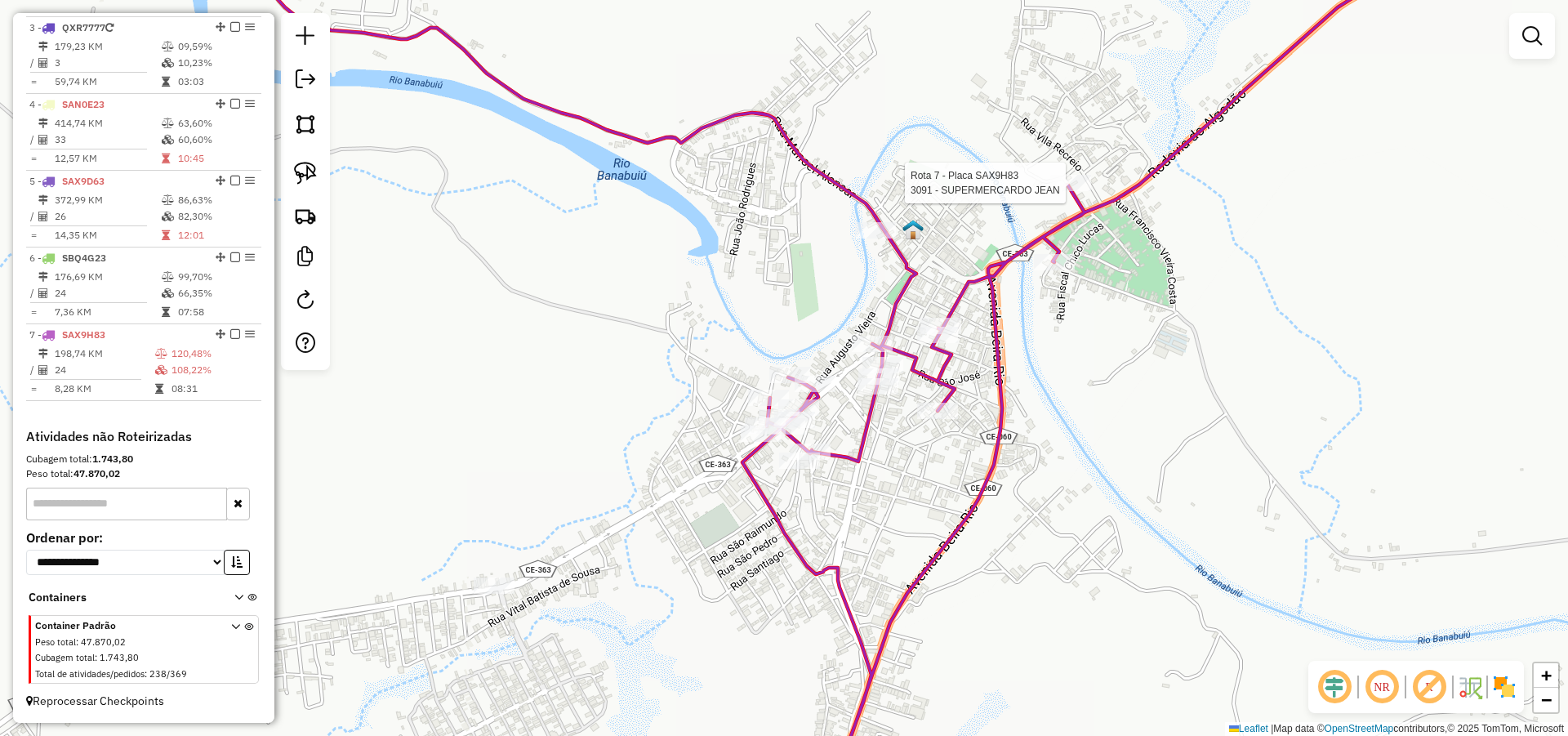
select select "*********"
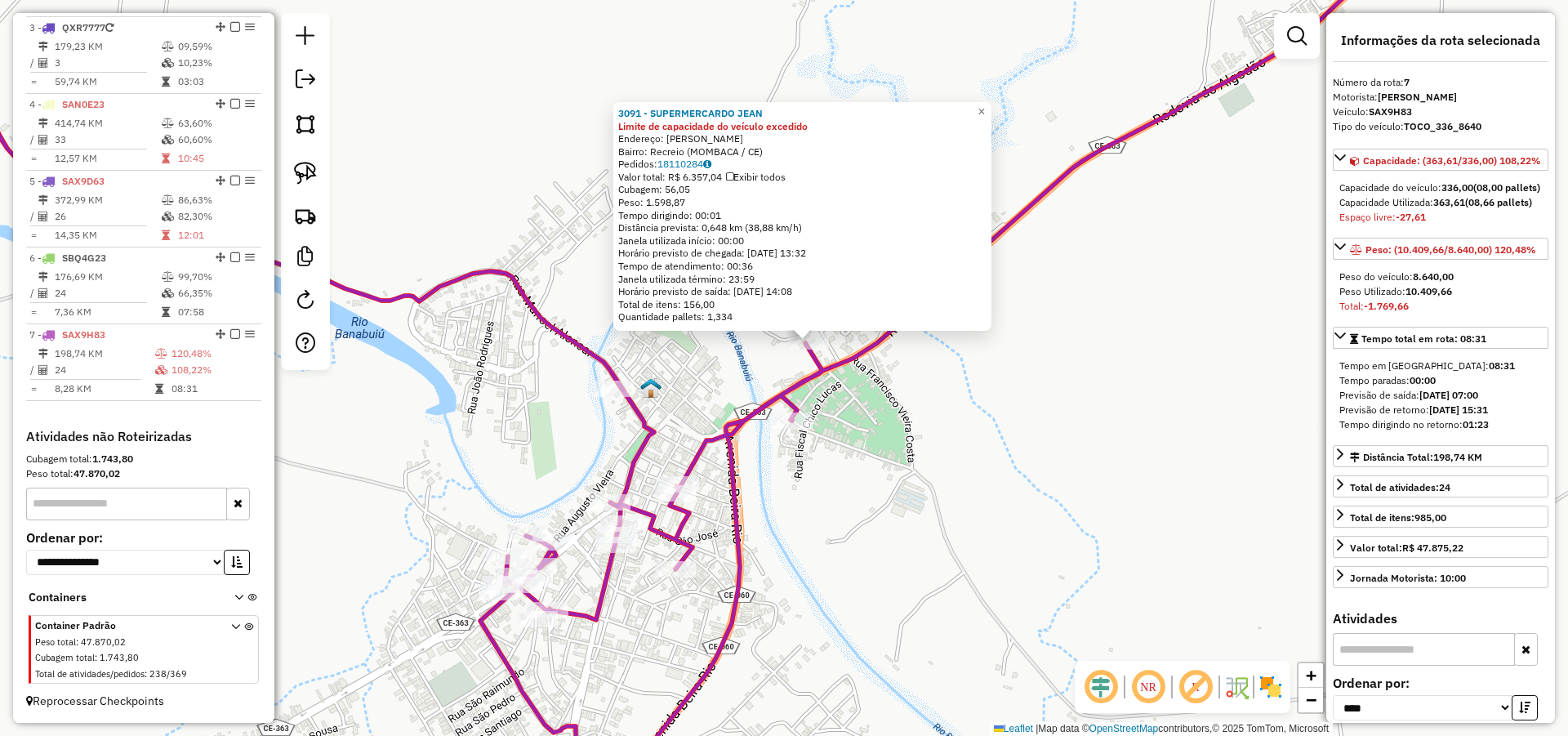
drag, startPoint x: 847, startPoint y: 508, endPoint x: 880, endPoint y: 476, distance: 46.0
click at [869, 485] on div "3091 - SUPERMERCARDO JEAN Limite de capacidade do veículo excedido Endereço: JO…" at bounding box center [784, 368] width 1568 height 736
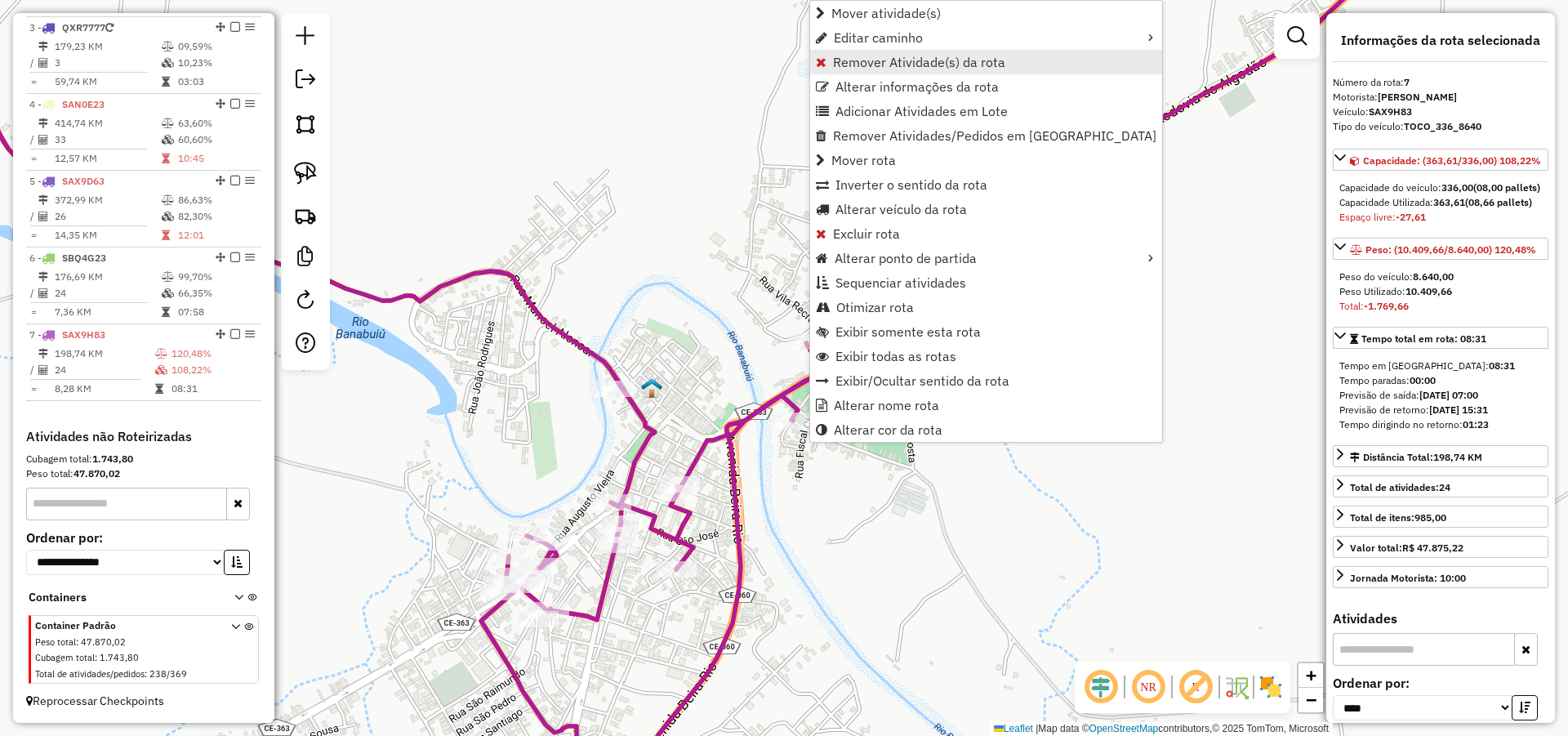
click at [881, 64] on span "Remover Atividade(s) da rota" at bounding box center [919, 62] width 173 height 13
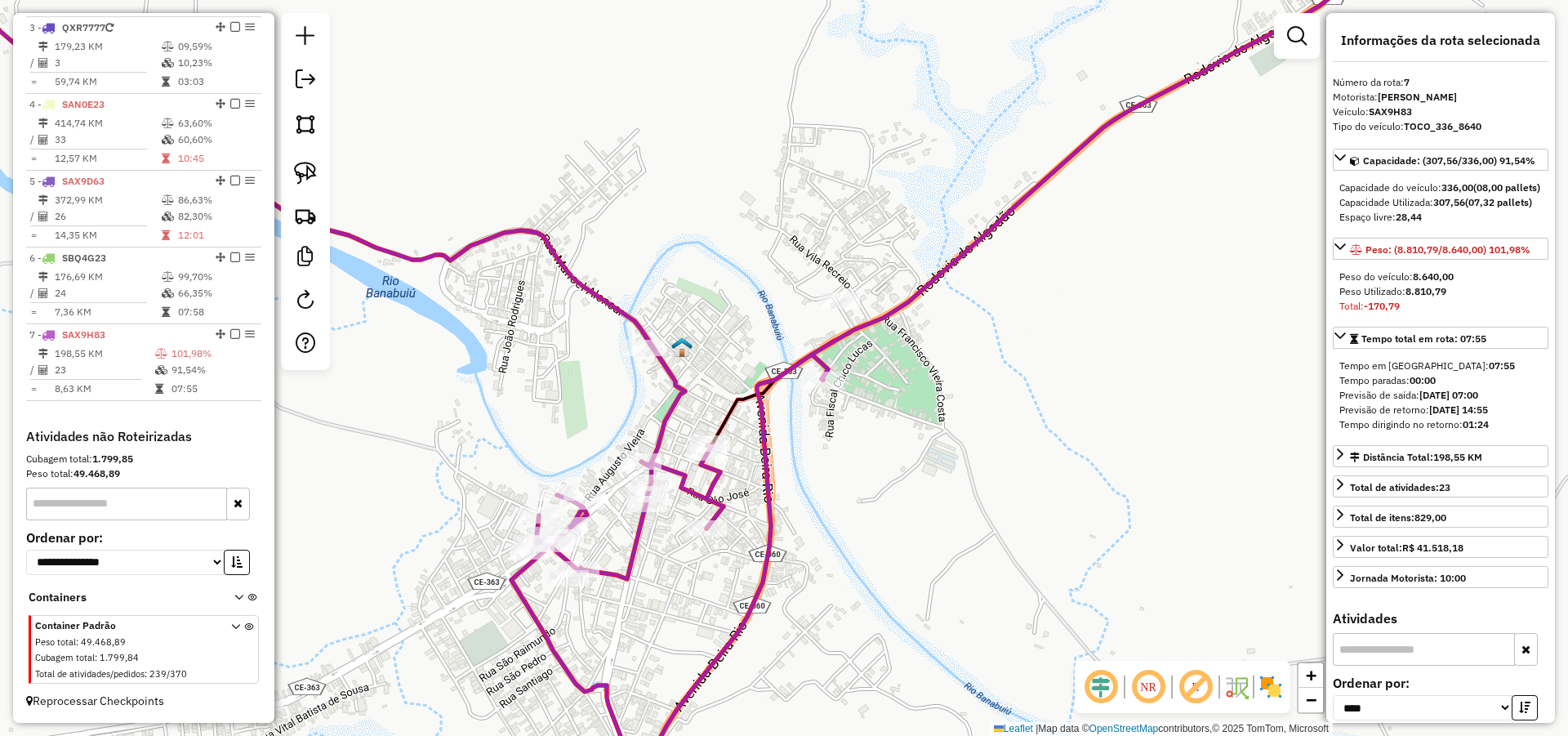
drag, startPoint x: 833, startPoint y: 554, endPoint x: 857, endPoint y: 512, distance: 48.4
click at [857, 512] on div "Janela de atendimento Grade de atendimento Capacidade Transportadoras Veículos …" at bounding box center [784, 368] width 1568 height 736
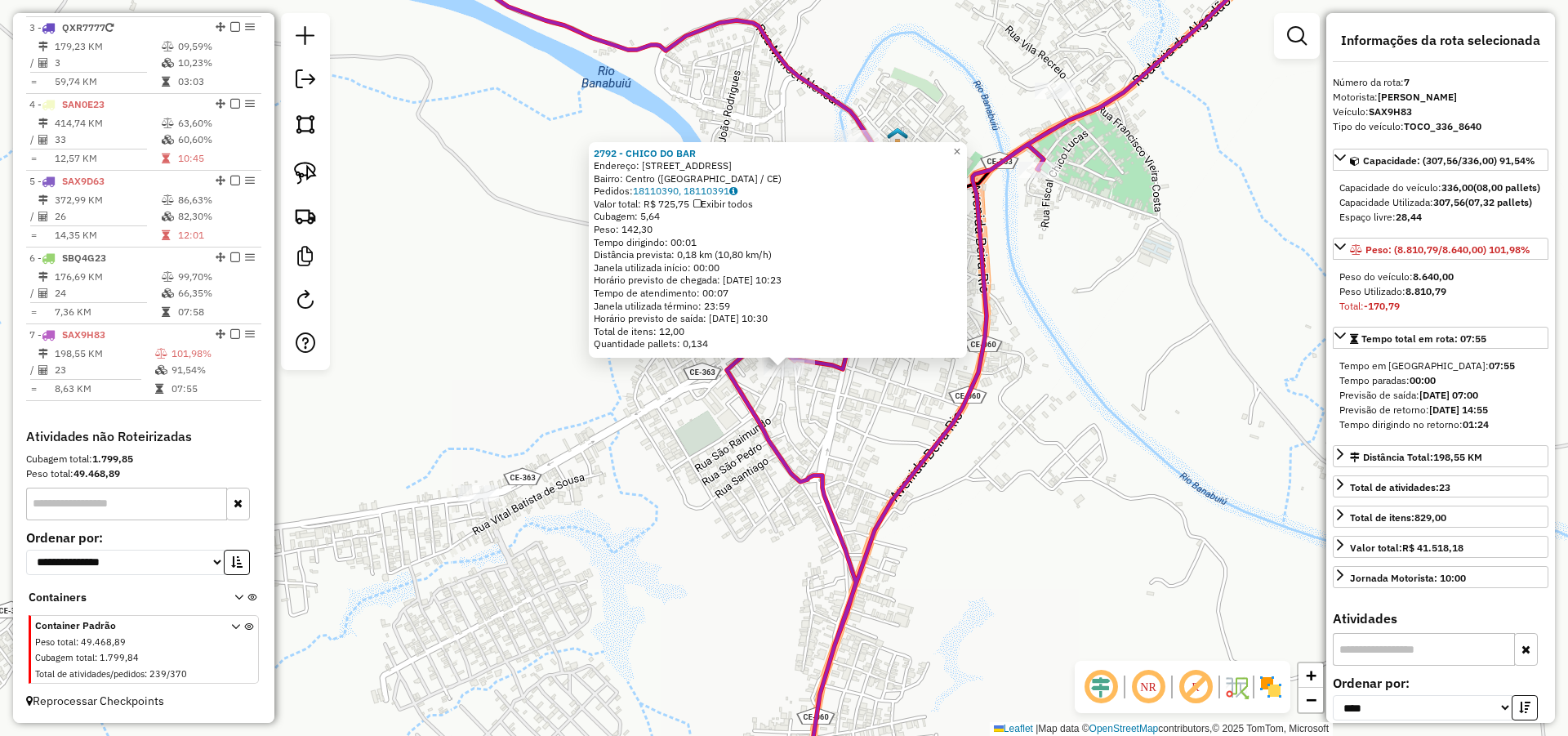
click at [815, 370] on icon at bounding box center [797, 368] width 1024 height 883
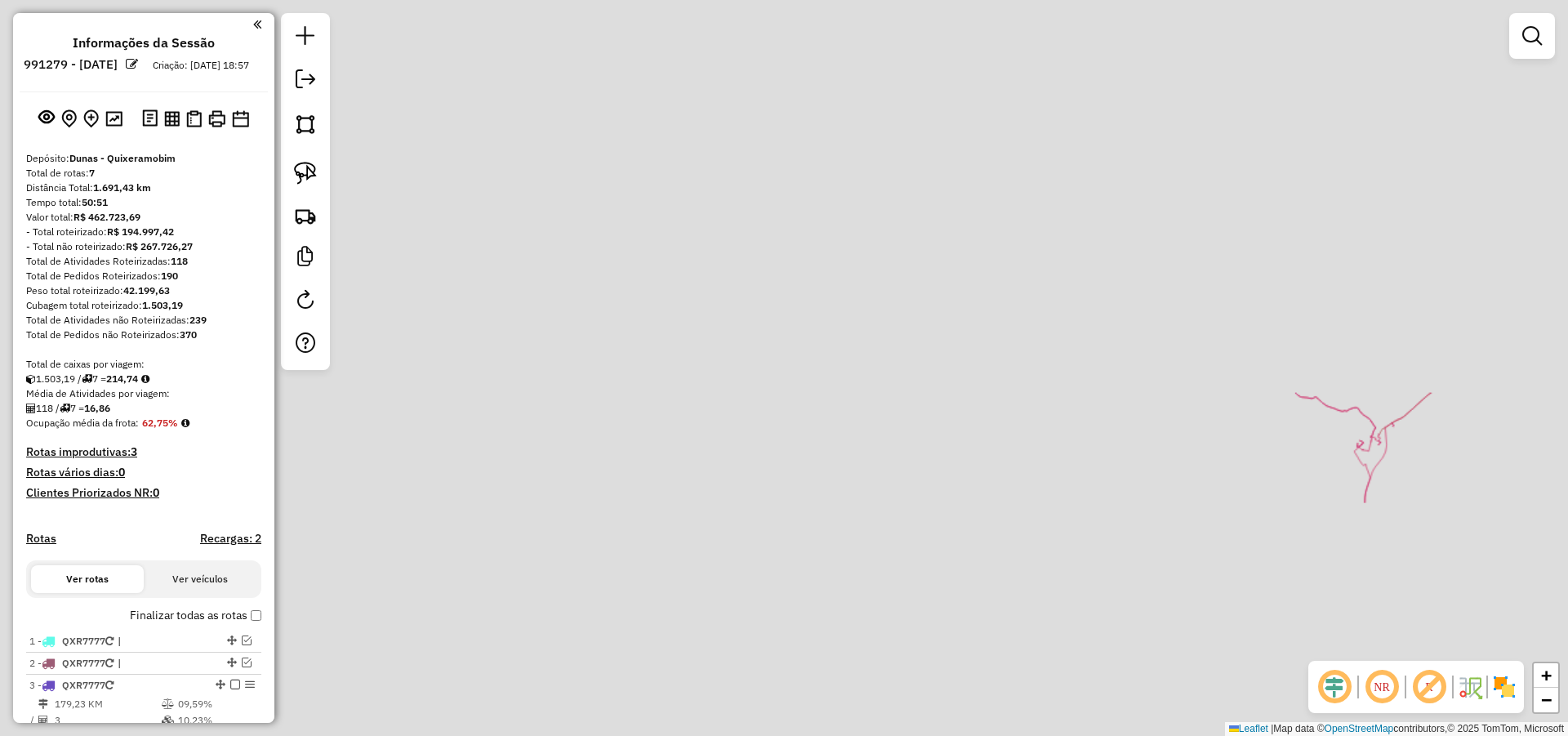
scroll to position [672, 0]
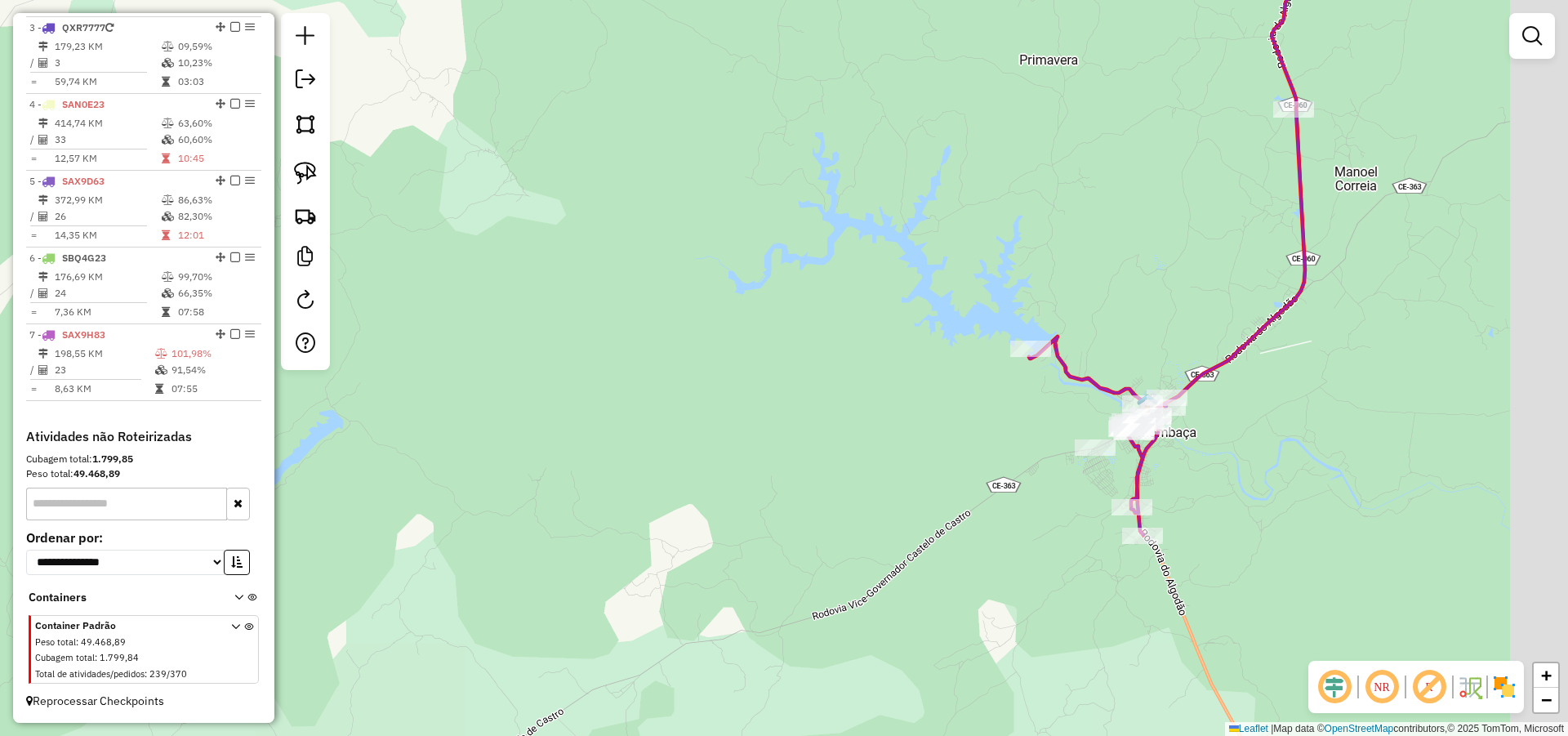
drag, startPoint x: 1145, startPoint y: 409, endPoint x: 833, endPoint y: 398, distance: 312.2
click at [833, 398] on div "Janela de atendimento Grade de atendimento Capacidade Transportadoras Veículos …" at bounding box center [784, 368] width 1568 height 736
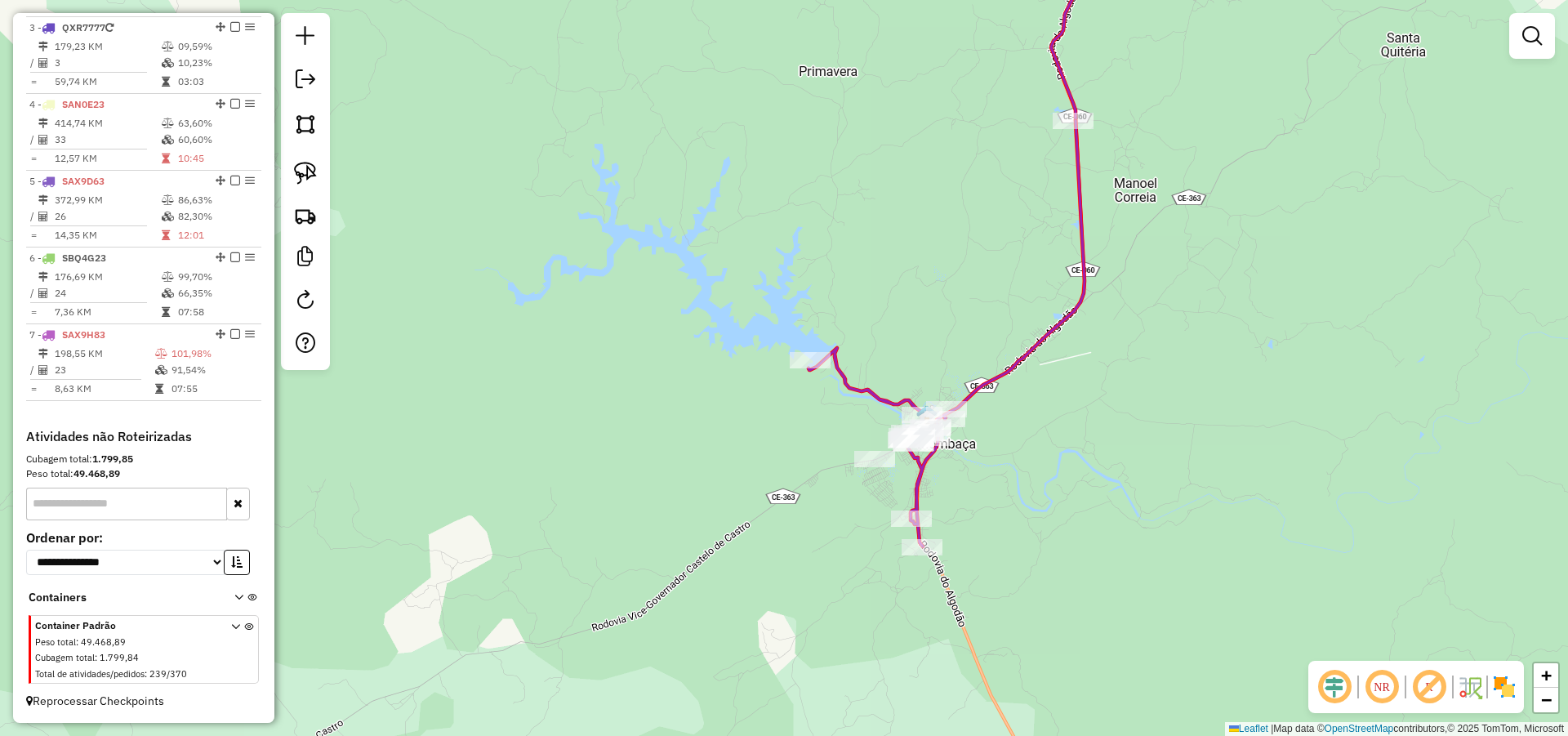
drag, startPoint x: 1038, startPoint y: 488, endPoint x: 1001, endPoint y: 504, distance: 40.3
click at [1001, 504] on div "Janela de atendimento Grade de atendimento Capacidade Transportadoras Veículos …" at bounding box center [784, 368] width 1568 height 736
select select "*********"
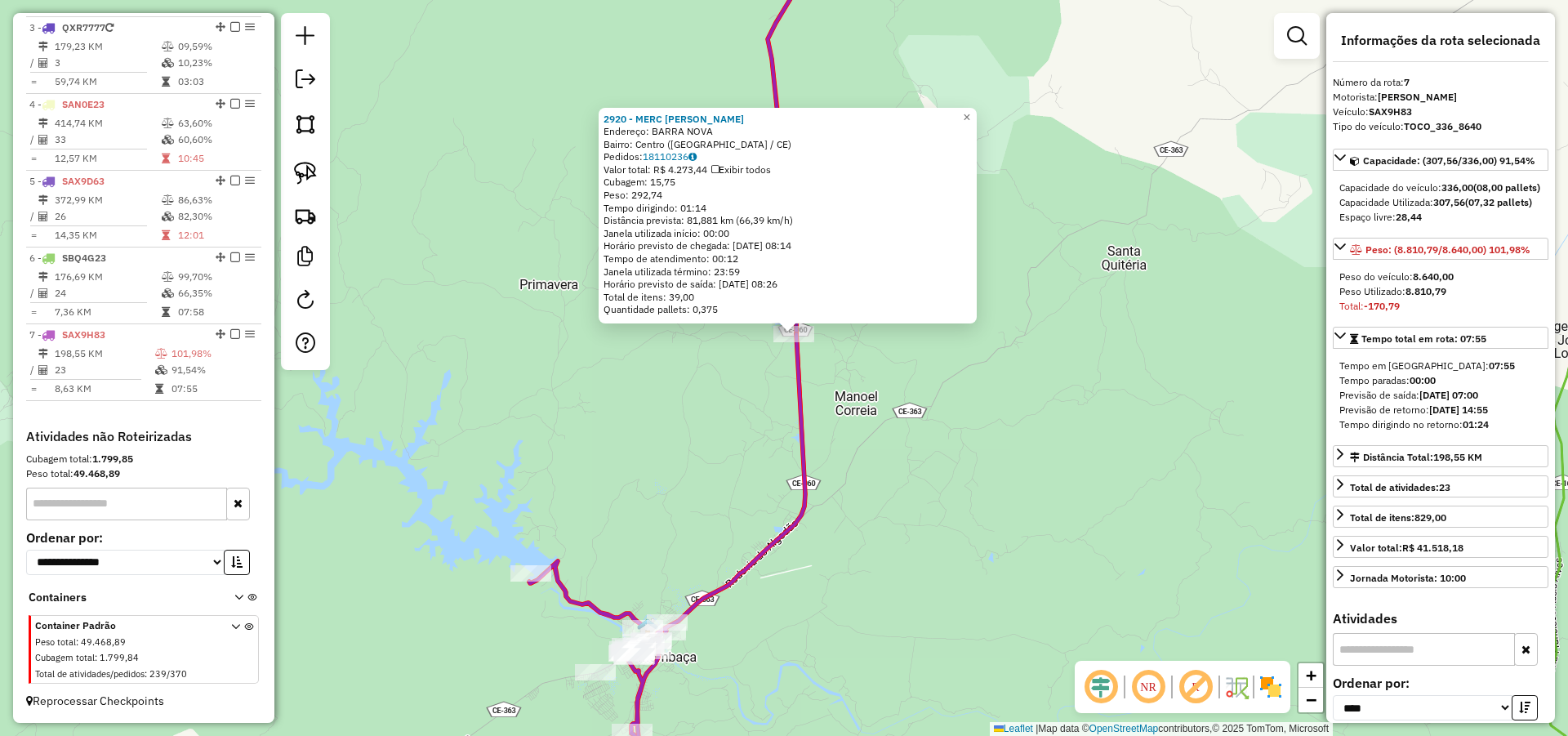
drag, startPoint x: 929, startPoint y: 578, endPoint x: 933, endPoint y: 540, distance: 38.2
click at [934, 540] on div "2920 - MERC [PERSON_NAME]: [GEOGRAPHIC_DATA]: [GEOGRAPHIC_DATA] ([GEOGRAPHIC_DA…" at bounding box center [784, 368] width 1568 height 736
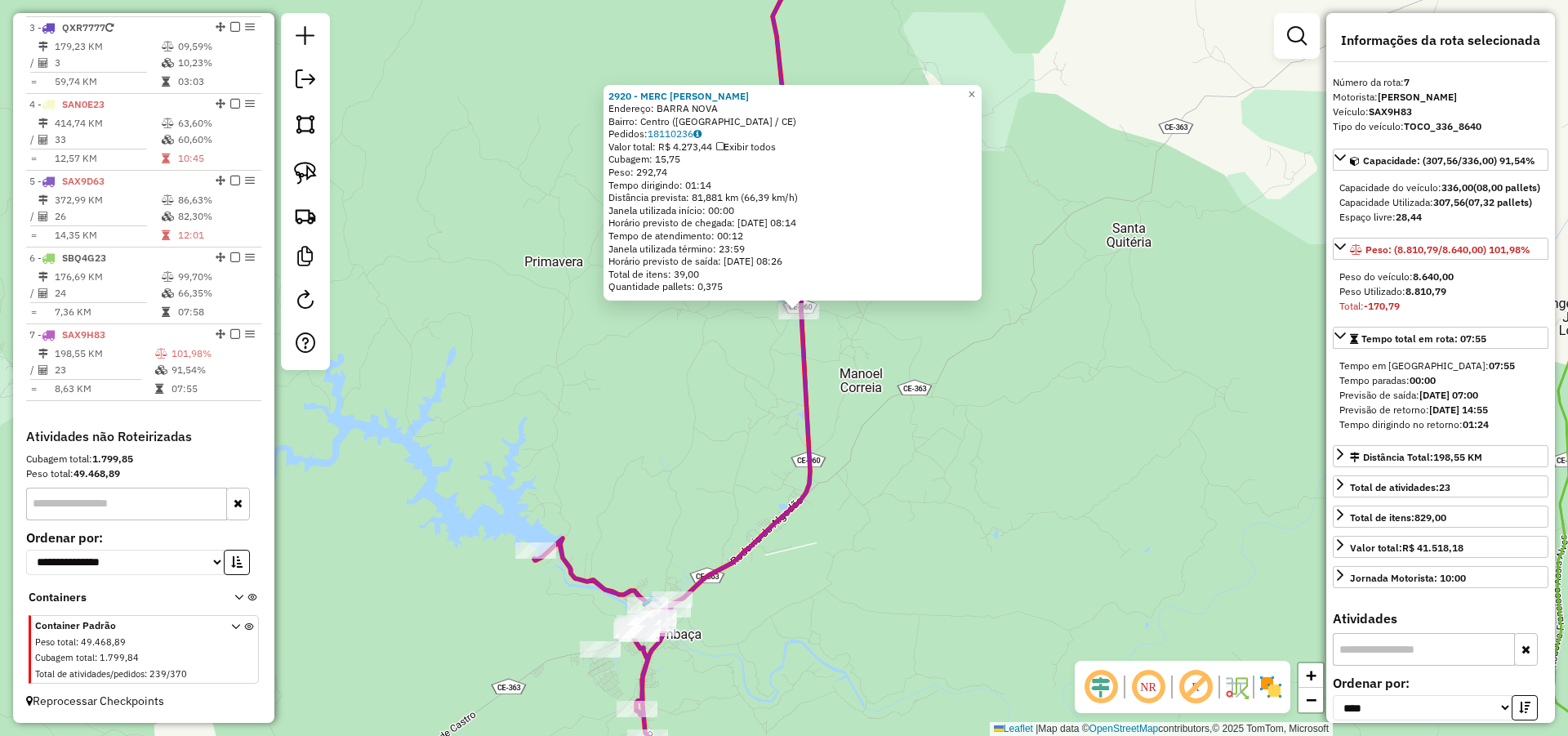
drag, startPoint x: 741, startPoint y: 562, endPoint x: 800, endPoint y: 452, distance: 124.8
click at [794, 455] on icon at bounding box center [672, 524] width 276 height 425
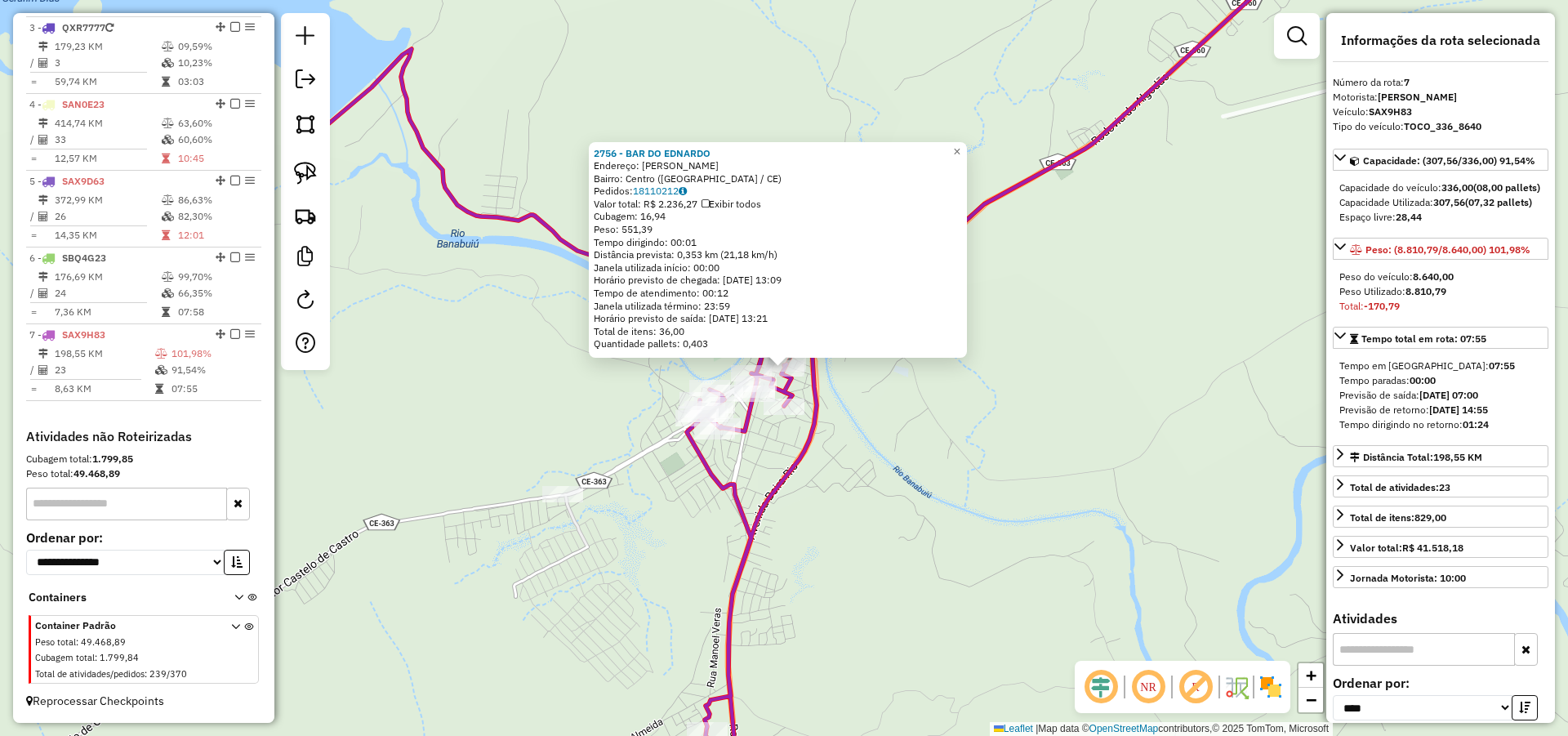
click at [875, 419] on div "2756 - BAR DO [PERSON_NAME]: [PERSON_NAME] Bairro: Centro ([GEOGRAPHIC_DATA] / …" at bounding box center [784, 368] width 1568 height 736
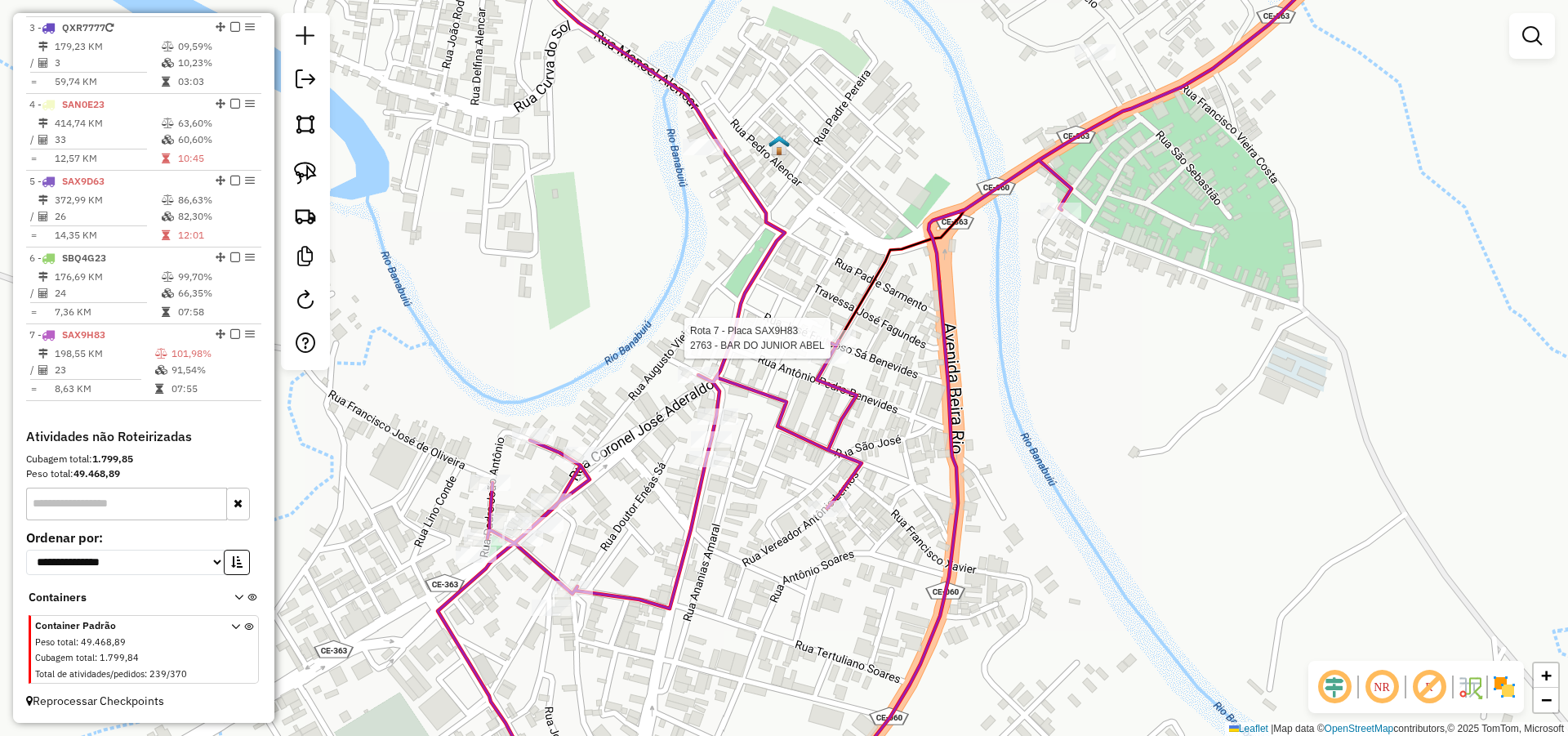
select select "*********"
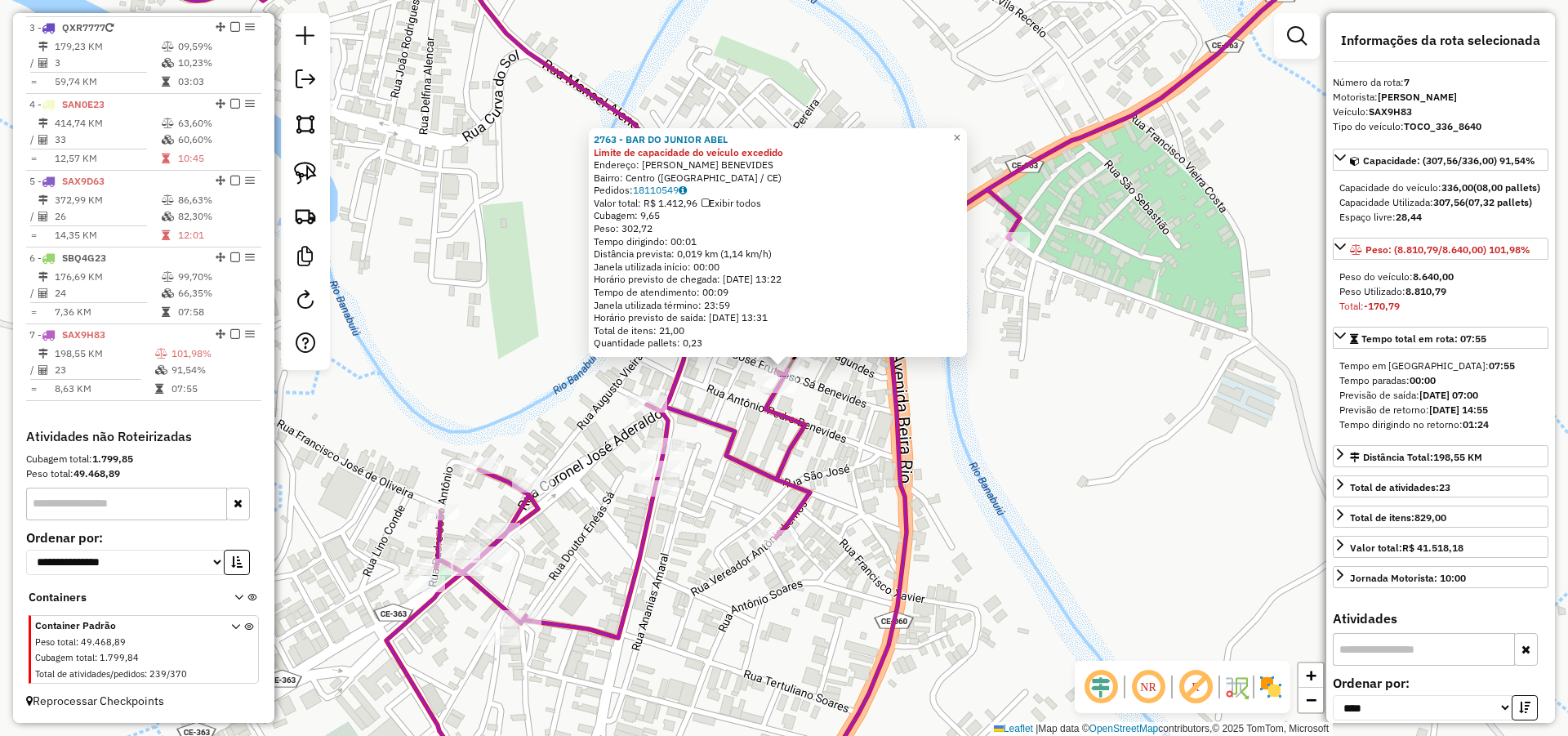
click at [835, 364] on div "2763 - BAR DO JUNIOR ABEL Limite de capacidade do veículo excedido Endereço: [P…" at bounding box center [784, 368] width 1568 height 736
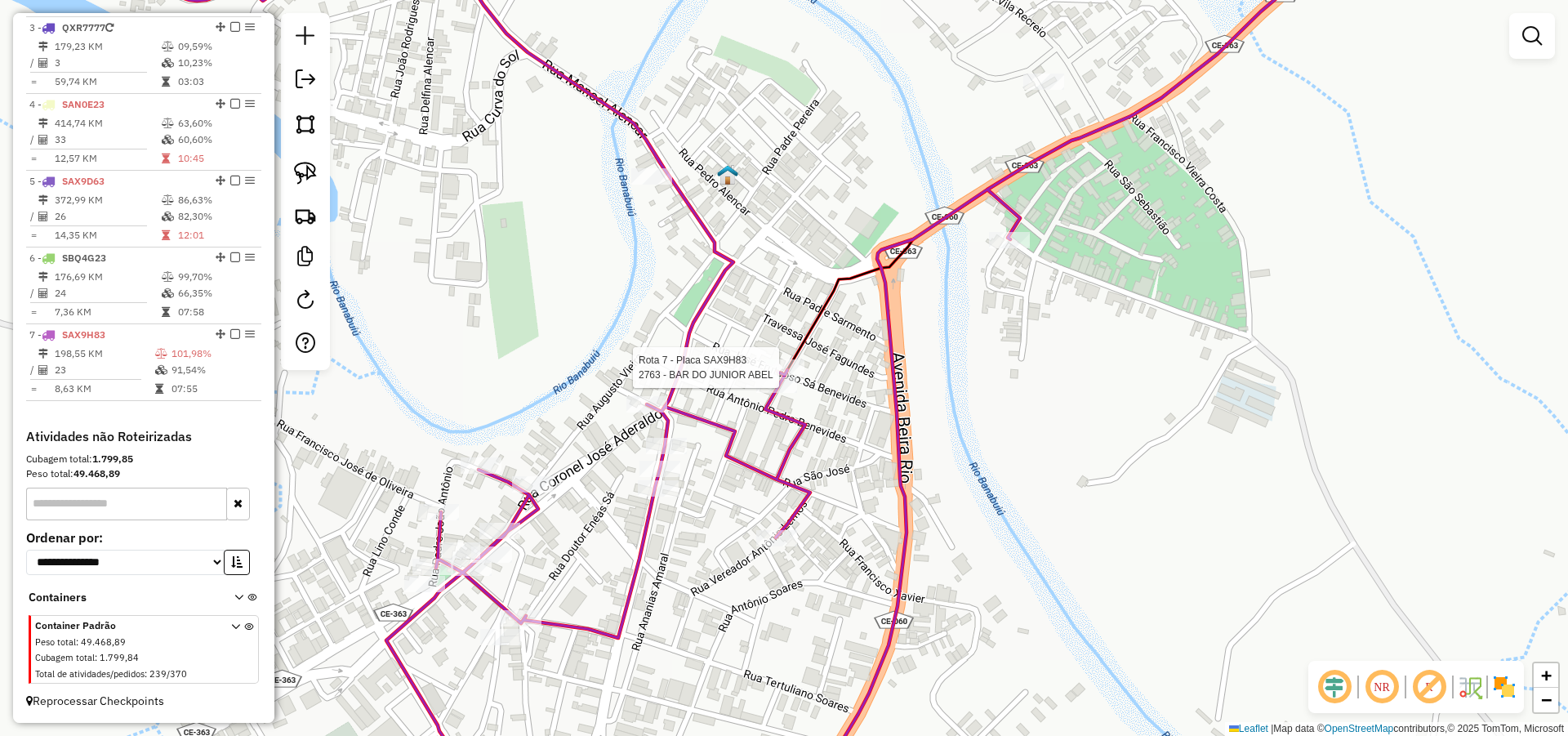
select select "*********"
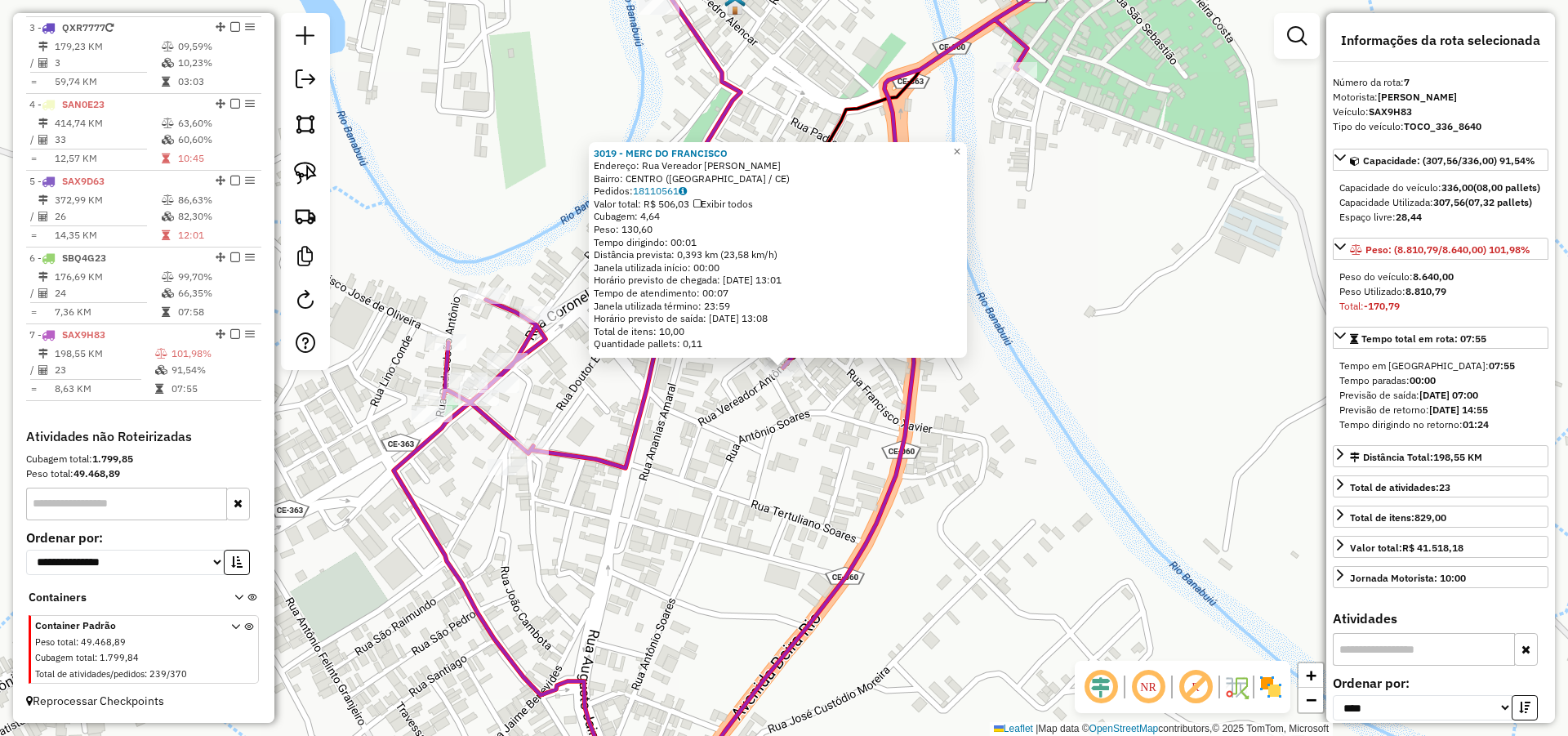
click at [830, 472] on div "3019 - MERC DO [PERSON_NAME]: Rua Vereador [PERSON_NAME]: CENTRO ([GEOGRAPHIC_D…" at bounding box center [784, 368] width 1568 height 736
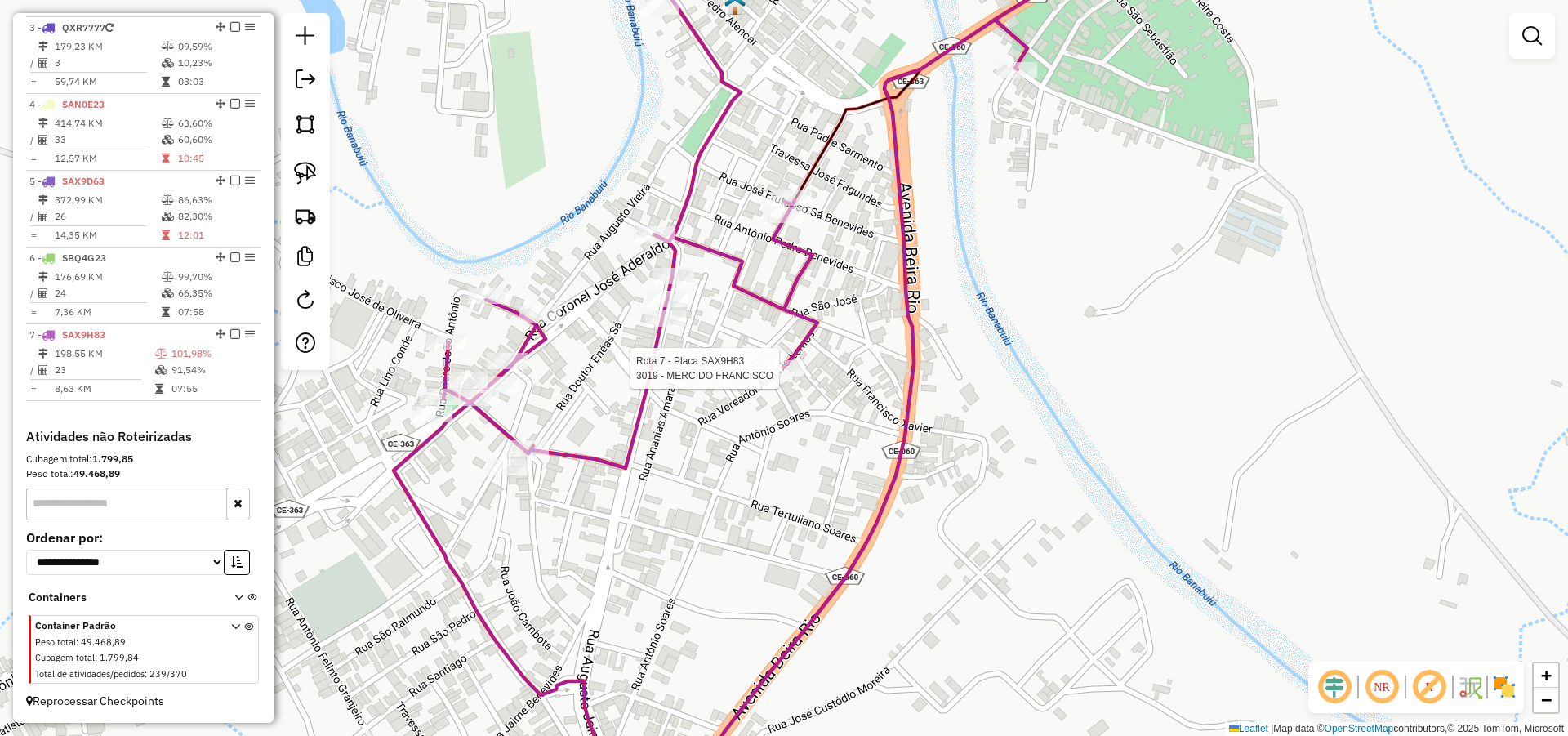
select select "*********"
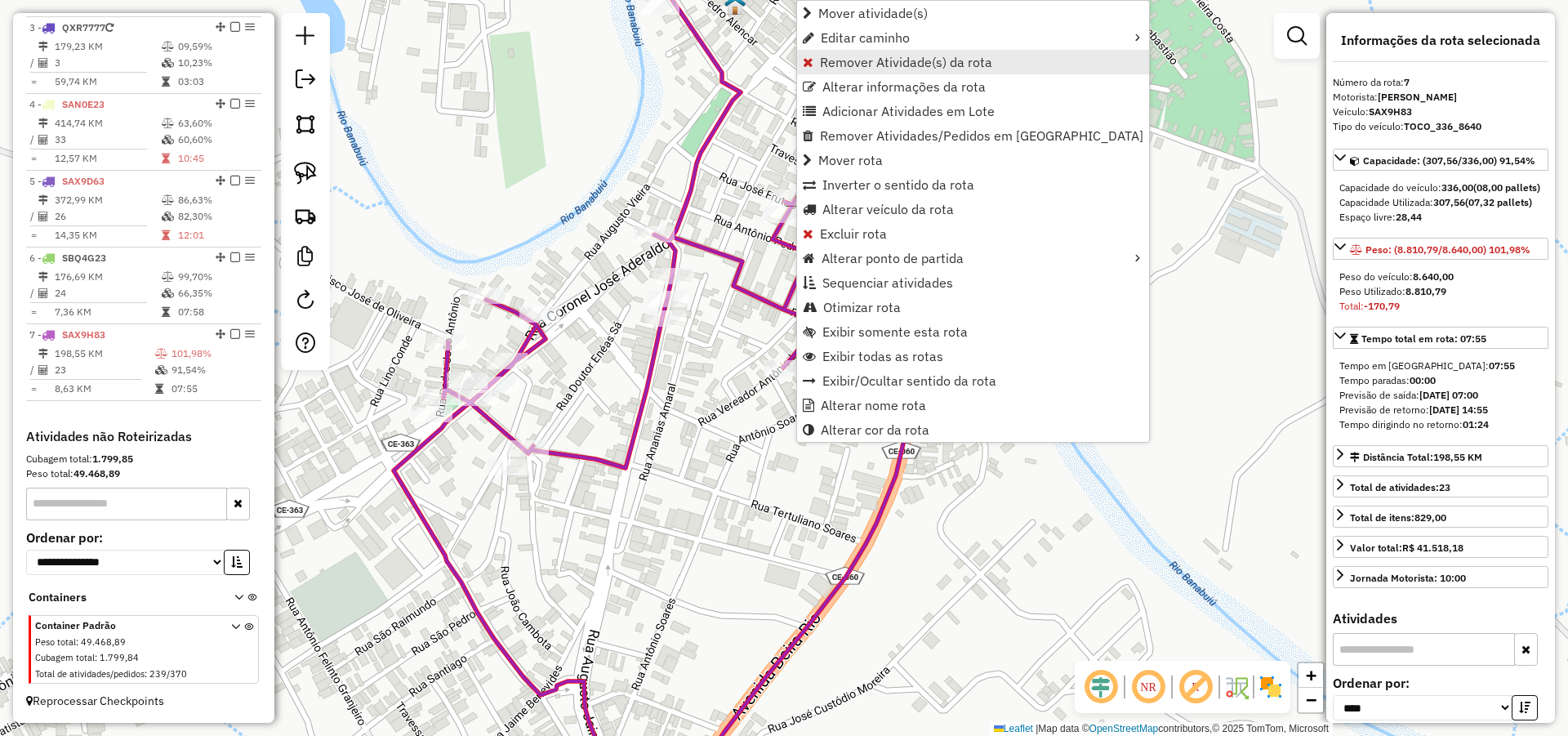
click at [856, 59] on span "Remover Atividade(s) da rota" at bounding box center [906, 62] width 173 height 13
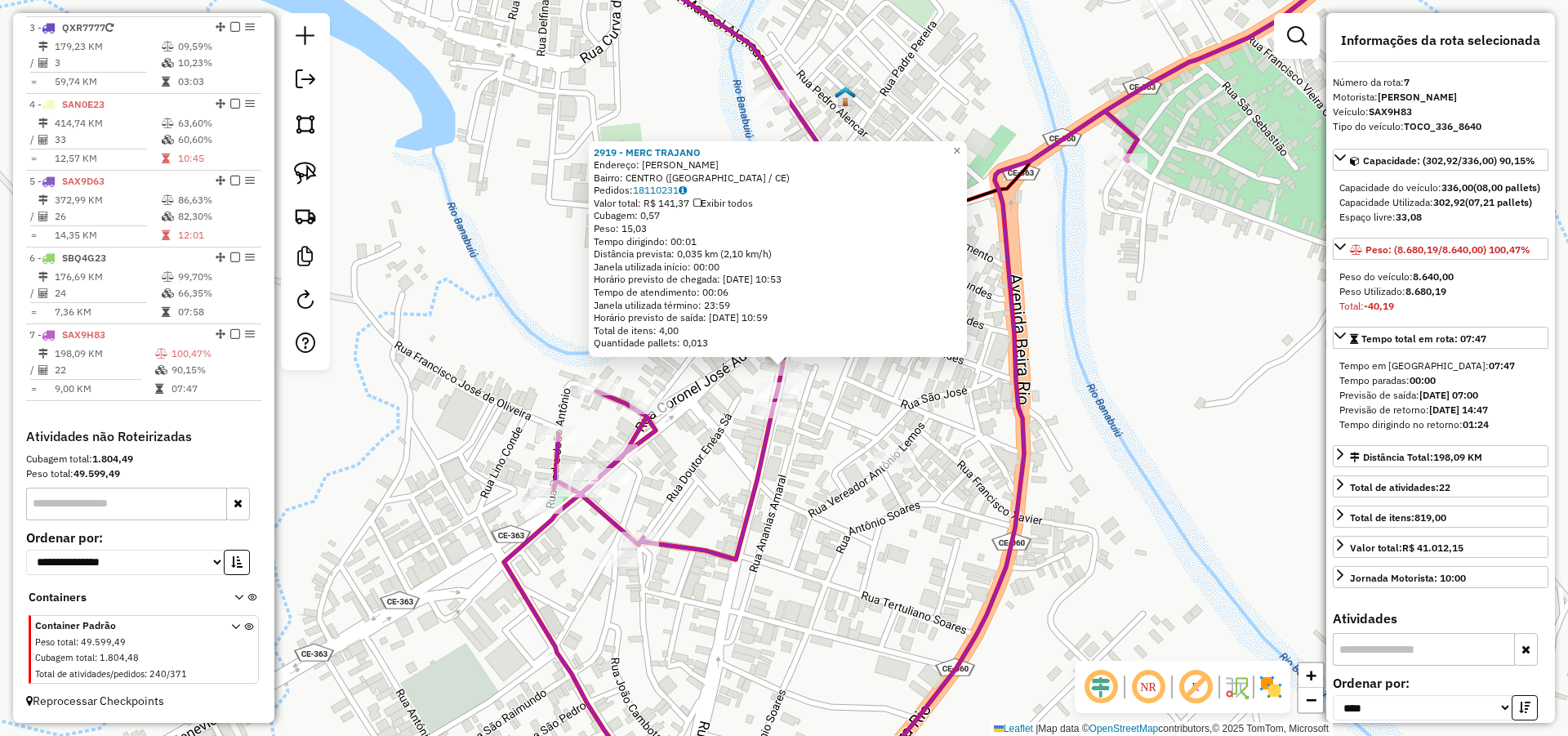
click at [903, 399] on div "2919 - MERC [PERSON_NAME]: [PERSON_NAME] Bairro: [GEOGRAPHIC_DATA] ([GEOGRAPHIC…" at bounding box center [784, 368] width 1568 height 736
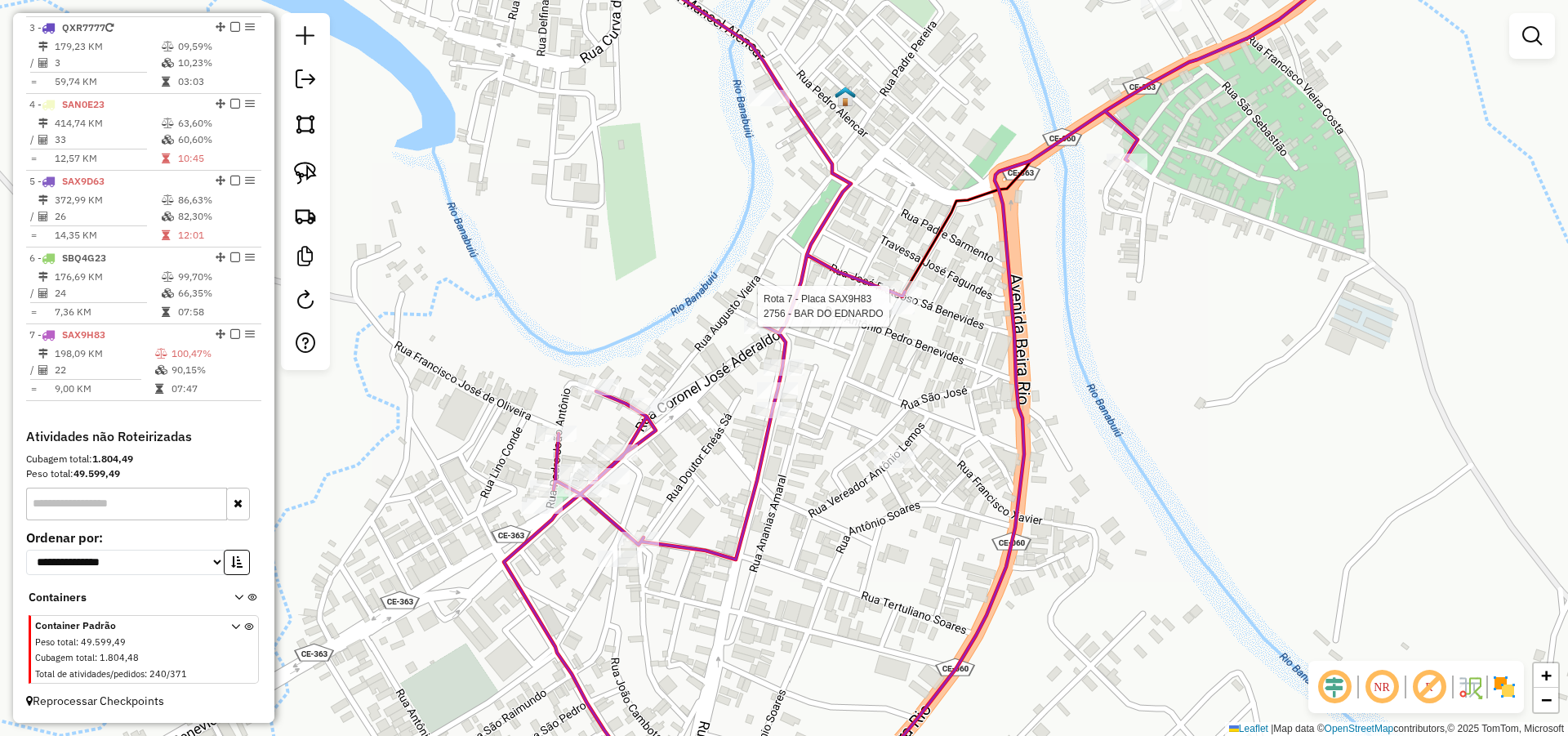
select select "*********"
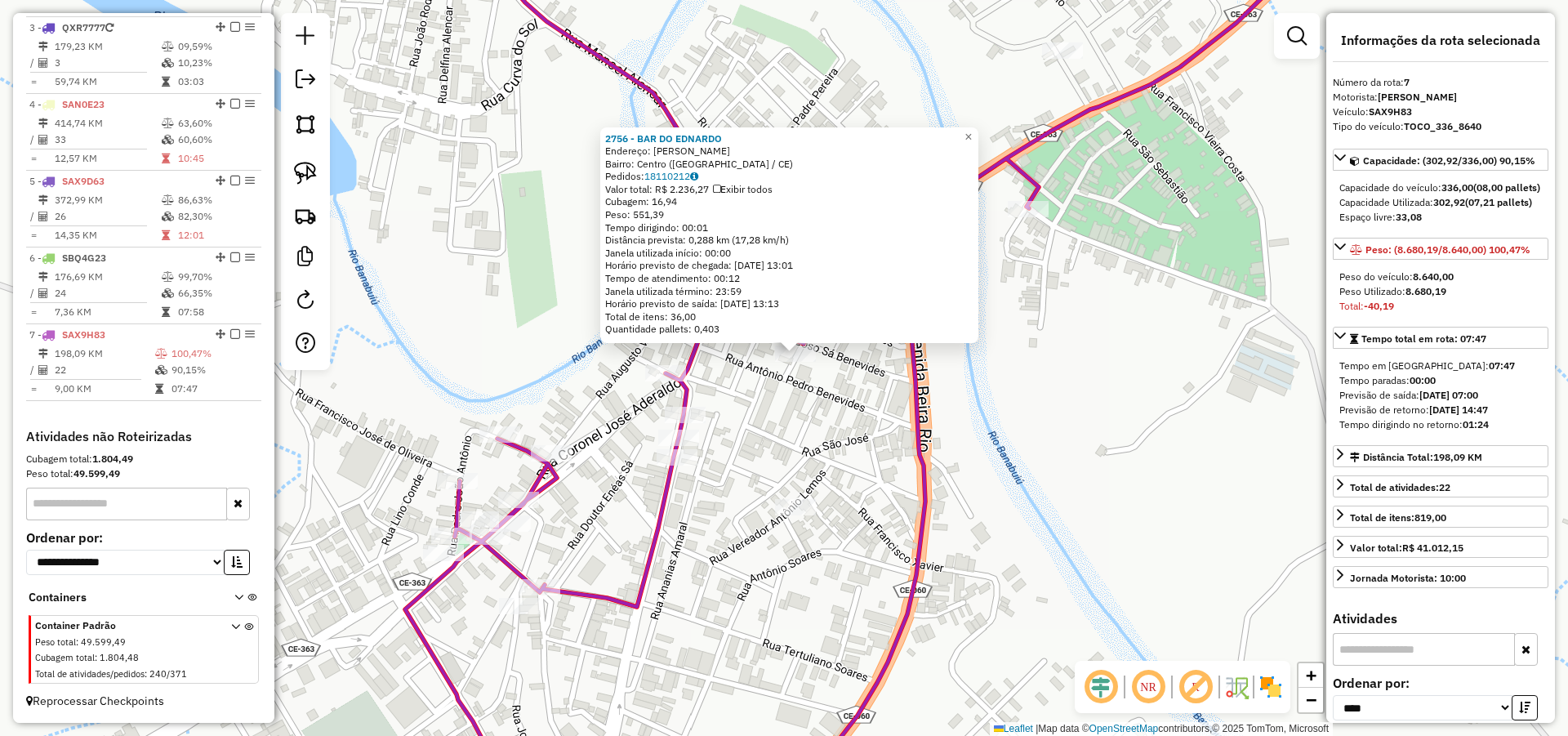
drag, startPoint x: 769, startPoint y: 411, endPoint x: 822, endPoint y: 353, distance: 78.6
click at [814, 356] on div "2756 - BAR DO [PERSON_NAME]: [PERSON_NAME] Bairro: Centro ([GEOGRAPHIC_DATA] / …" at bounding box center [784, 368] width 1568 height 736
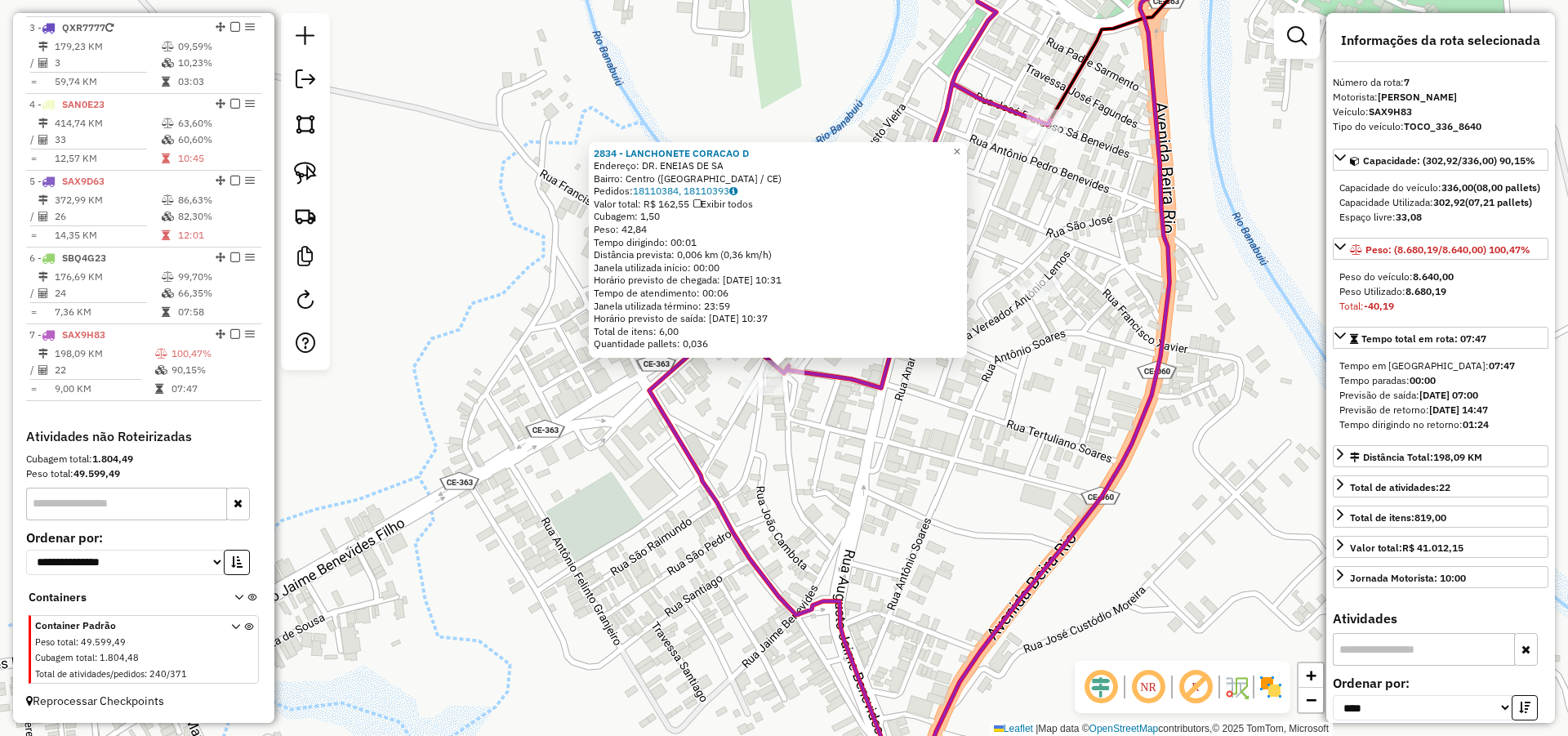
click at [846, 474] on div "2834 - LANCHONETE CORACAO D Endereço: DR. ENEIAS DE SA Bairro: Centro (MOMBACA …" at bounding box center [784, 368] width 1568 height 736
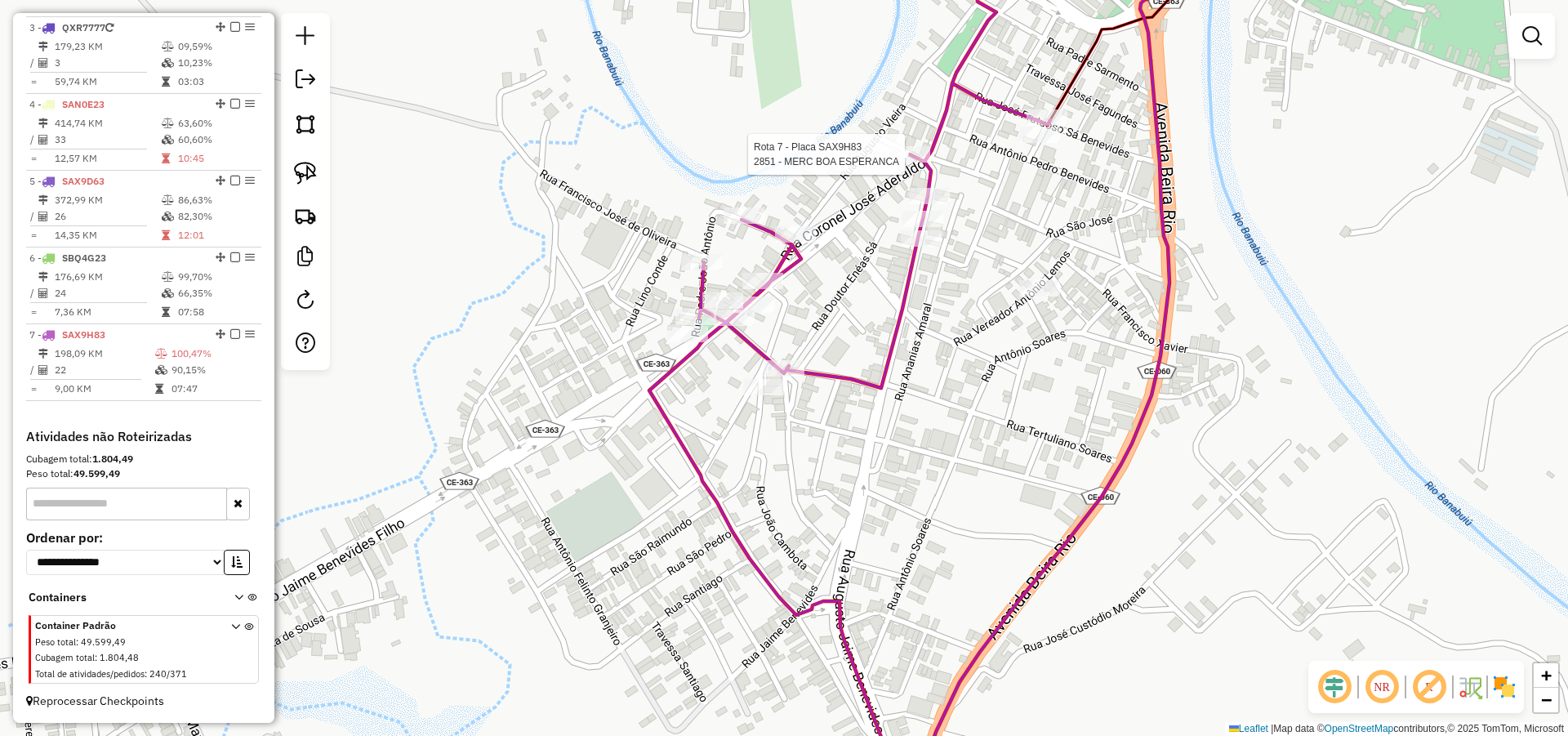
select select "*********"
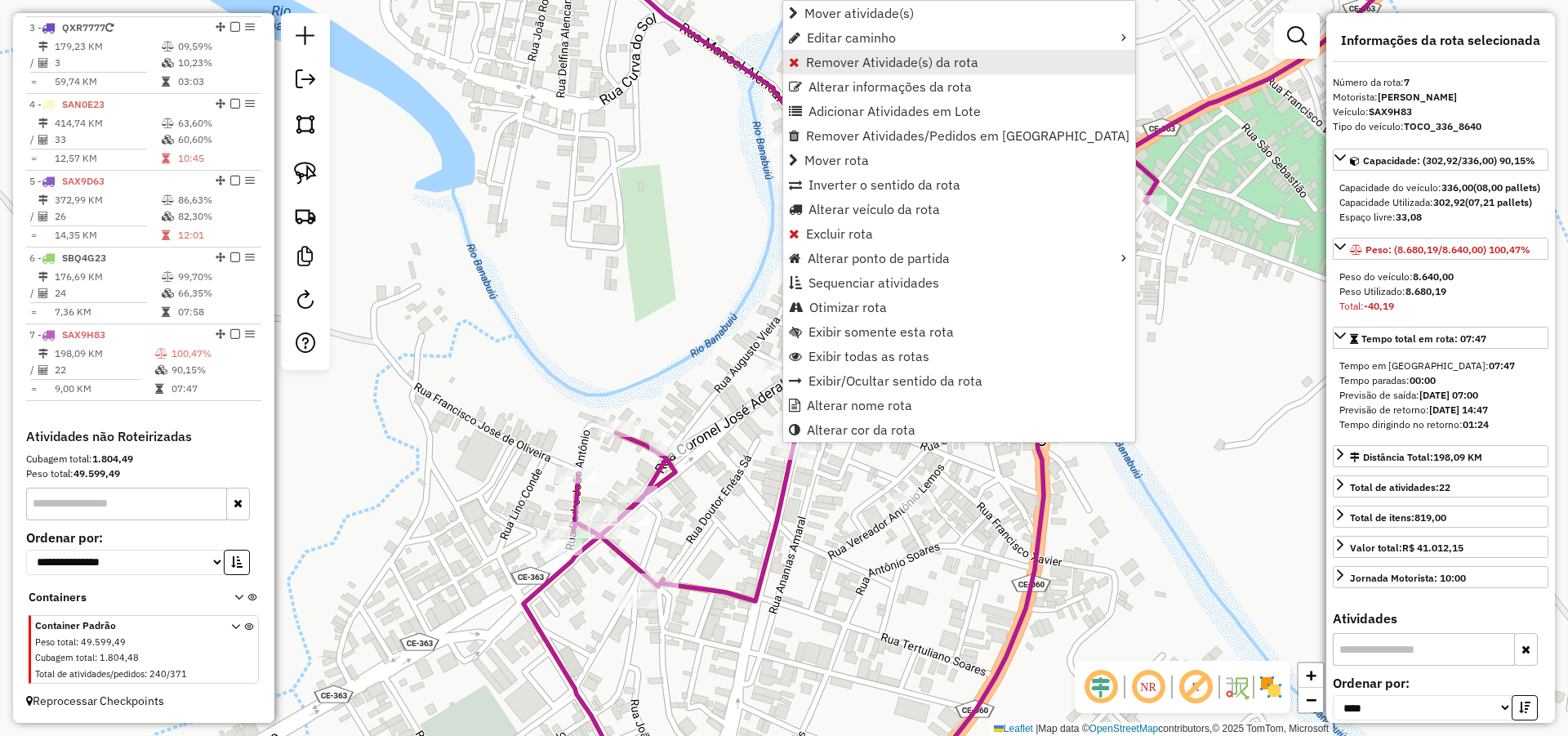
click at [862, 58] on span "Remover Atividade(s) da rota" at bounding box center [891, 62] width 173 height 13
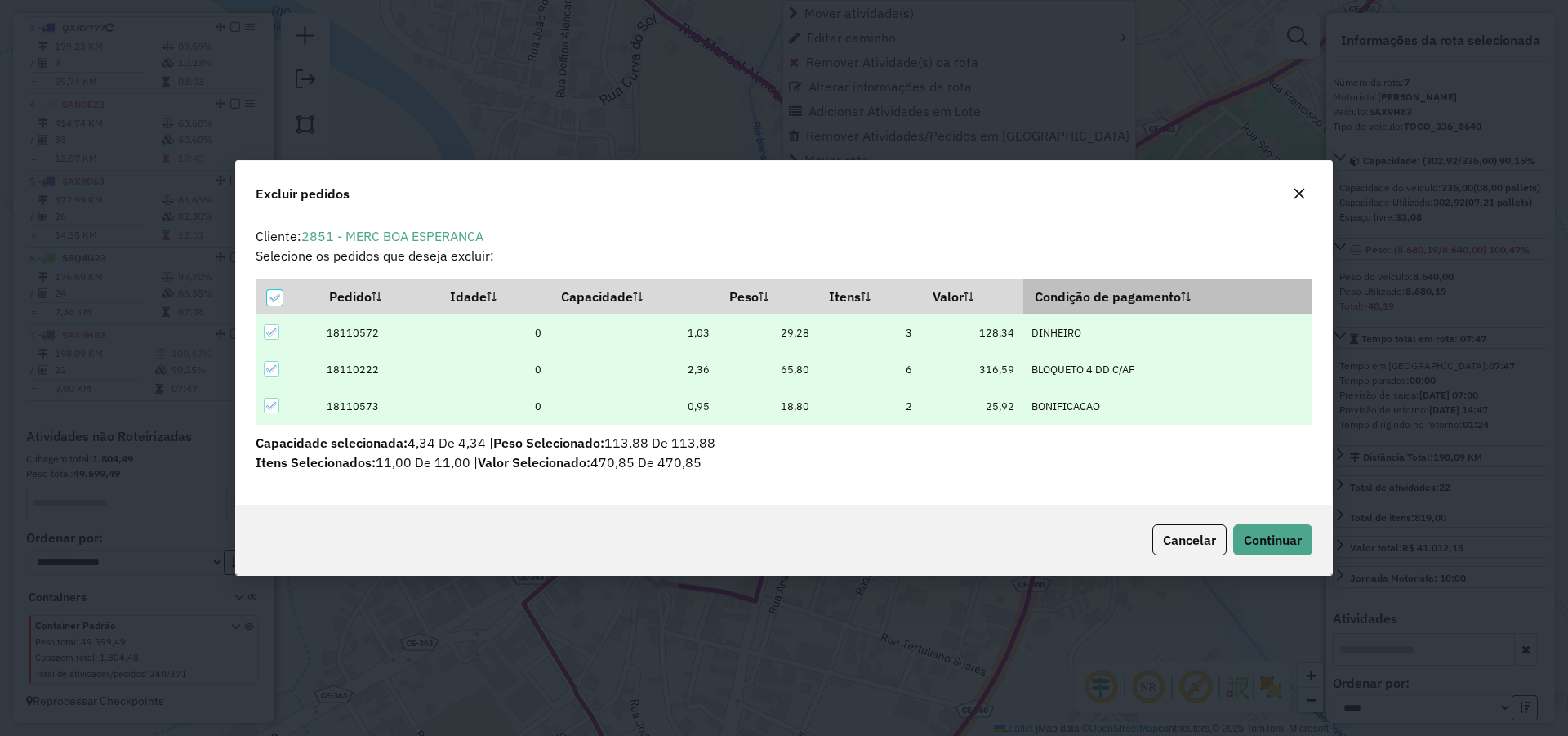
scroll to position [0, 0]
click at [1254, 537] on span "Continuar" at bounding box center [1272, 540] width 58 height 16
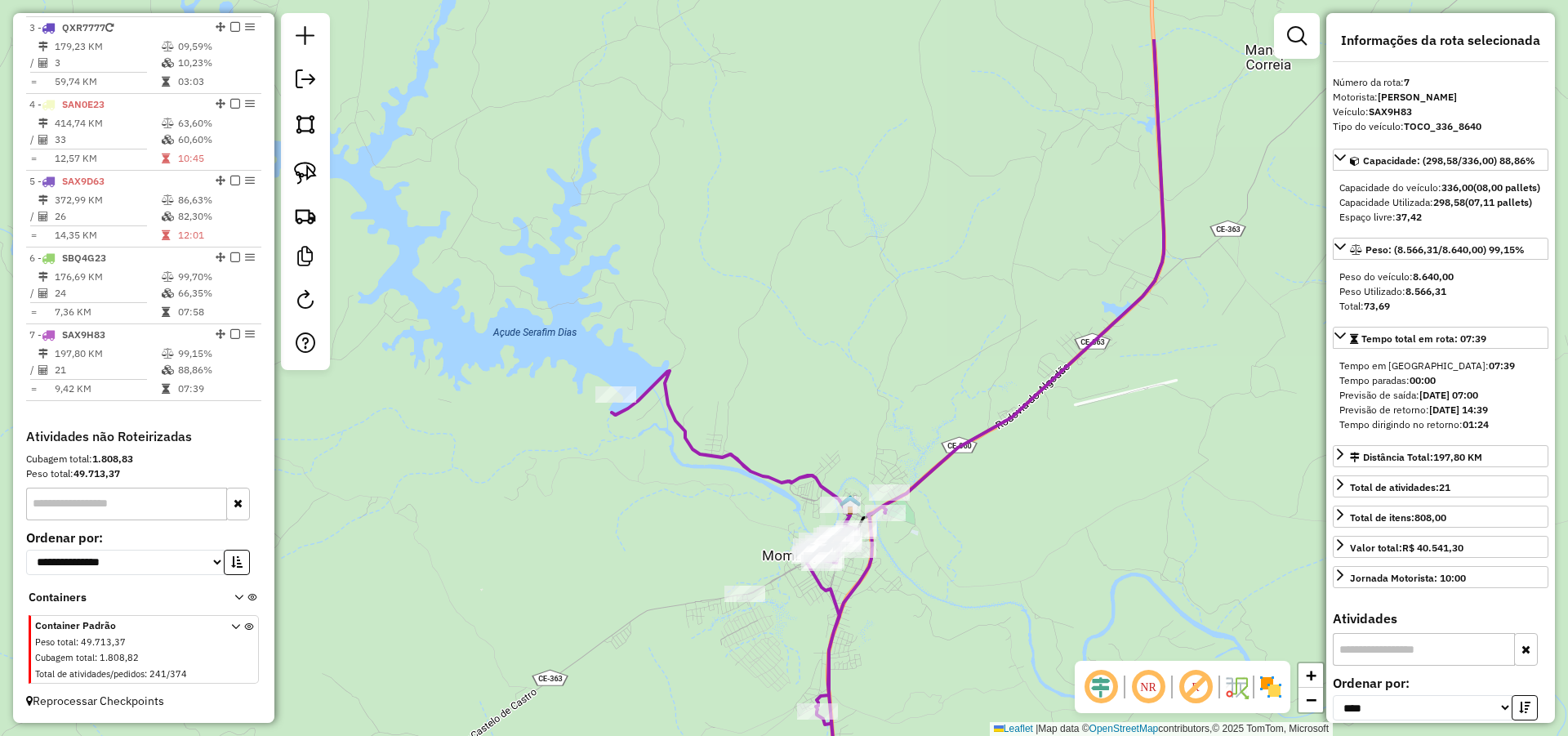
drag, startPoint x: 926, startPoint y: 365, endPoint x: 862, endPoint y: 440, distance: 98.6
click at [867, 440] on div "Janela de atendimento Grade de atendimento Capacidade Transportadoras Veículos …" at bounding box center [784, 368] width 1568 height 736
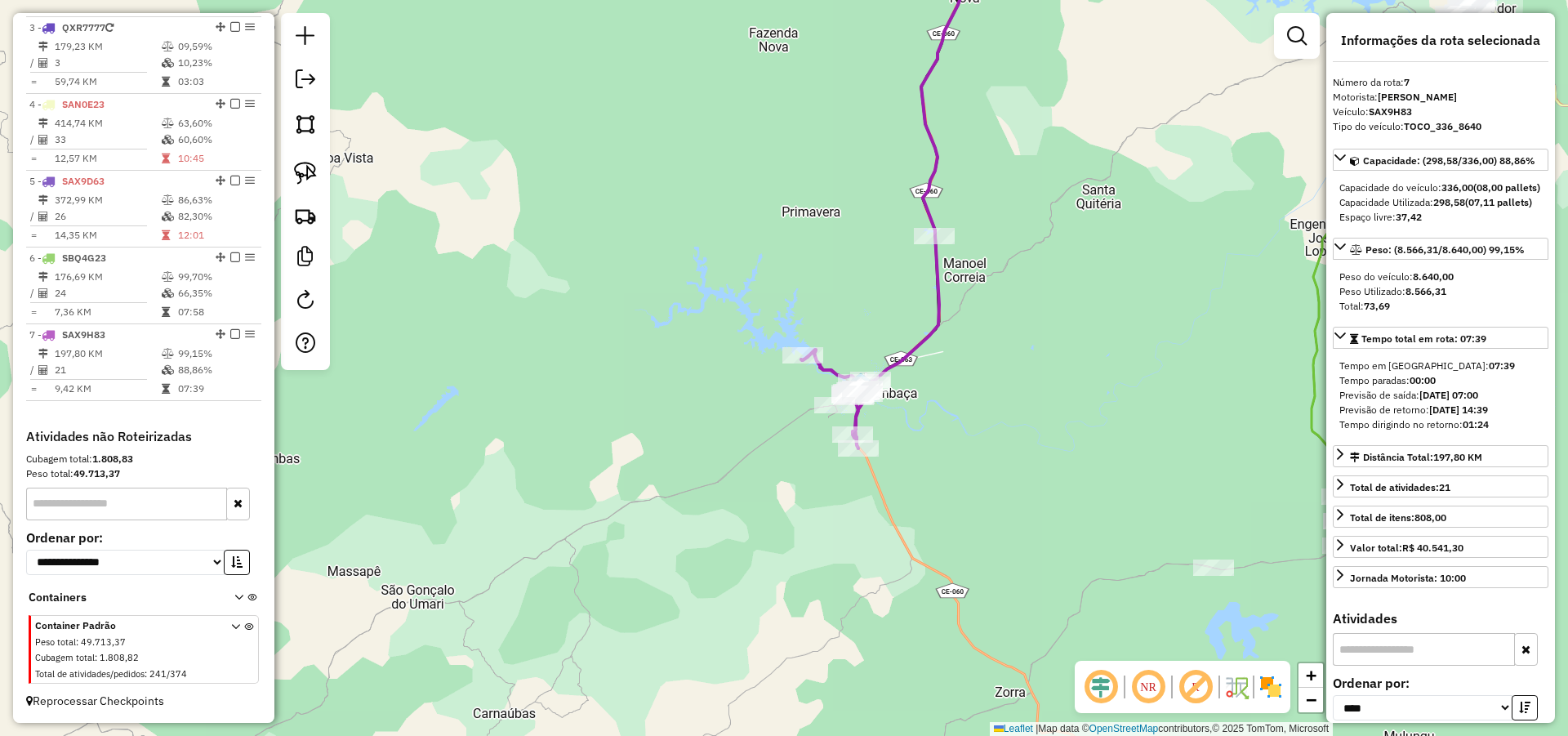
click at [822, 285] on div "Janela de atendimento Grade de atendimento Capacidade Transportadoras Veículos …" at bounding box center [784, 368] width 1568 height 736
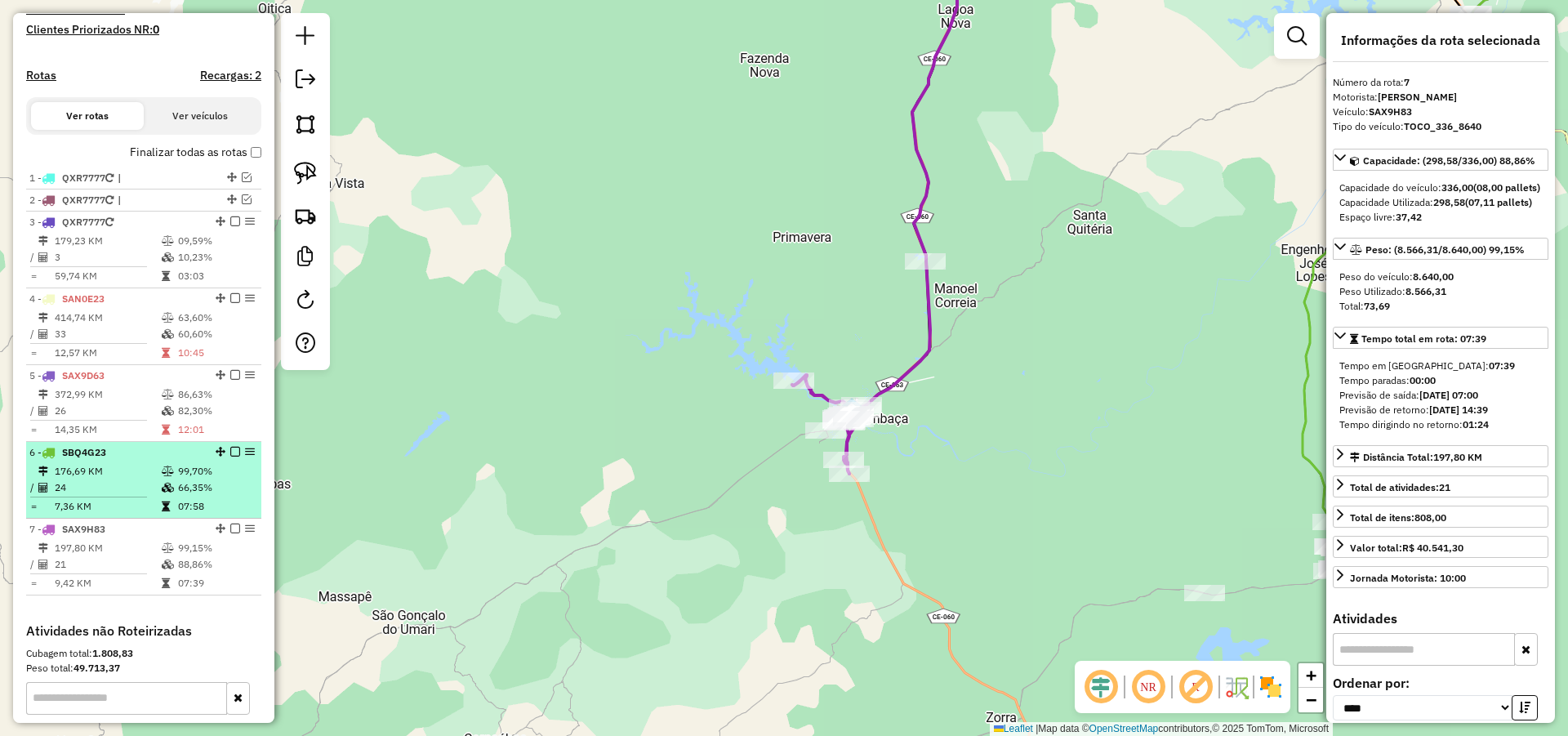
scroll to position [378, 0]
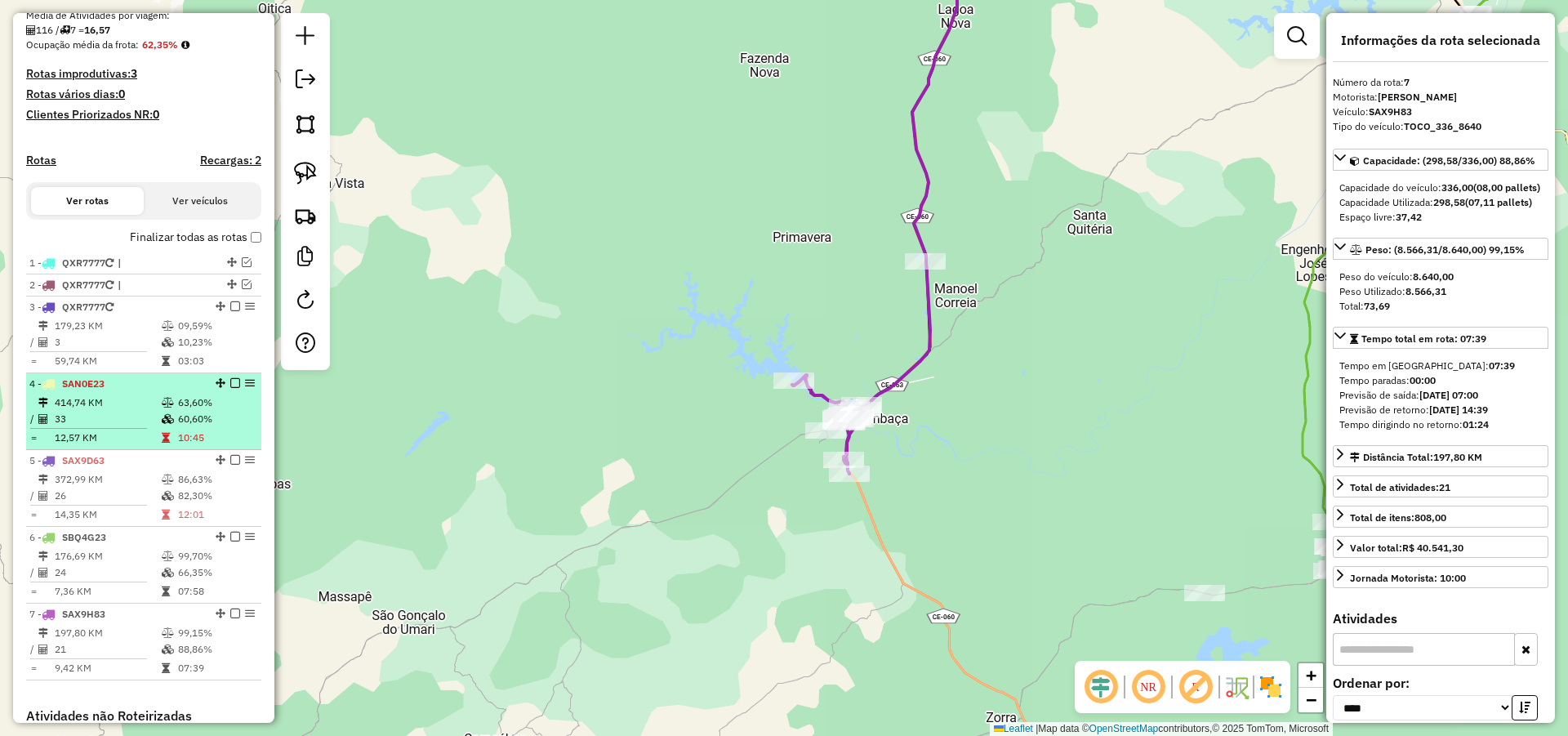
click at [232, 388] on em at bounding box center [234, 382] width 10 height 10
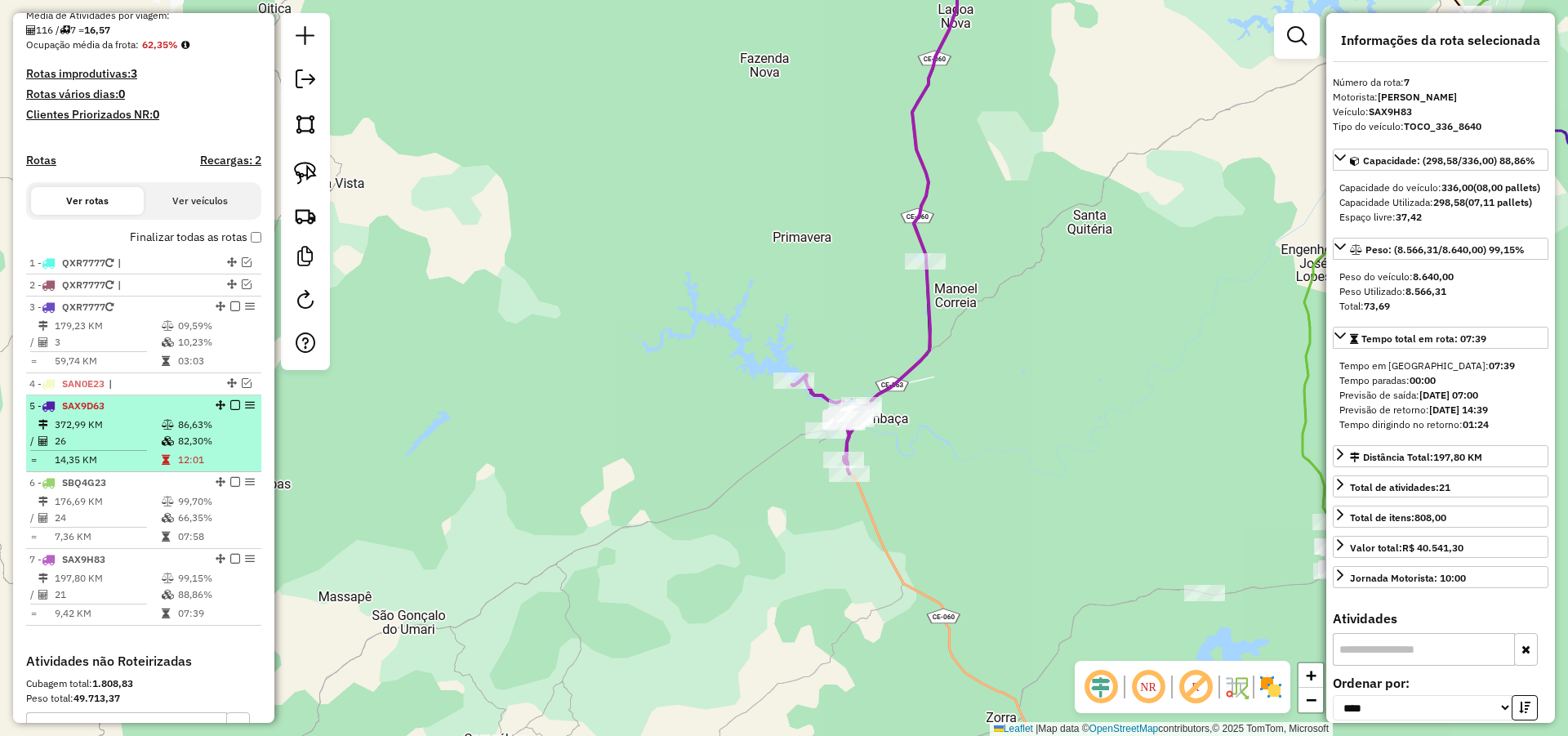
click at [237, 410] on div at bounding box center [230, 405] width 49 height 10
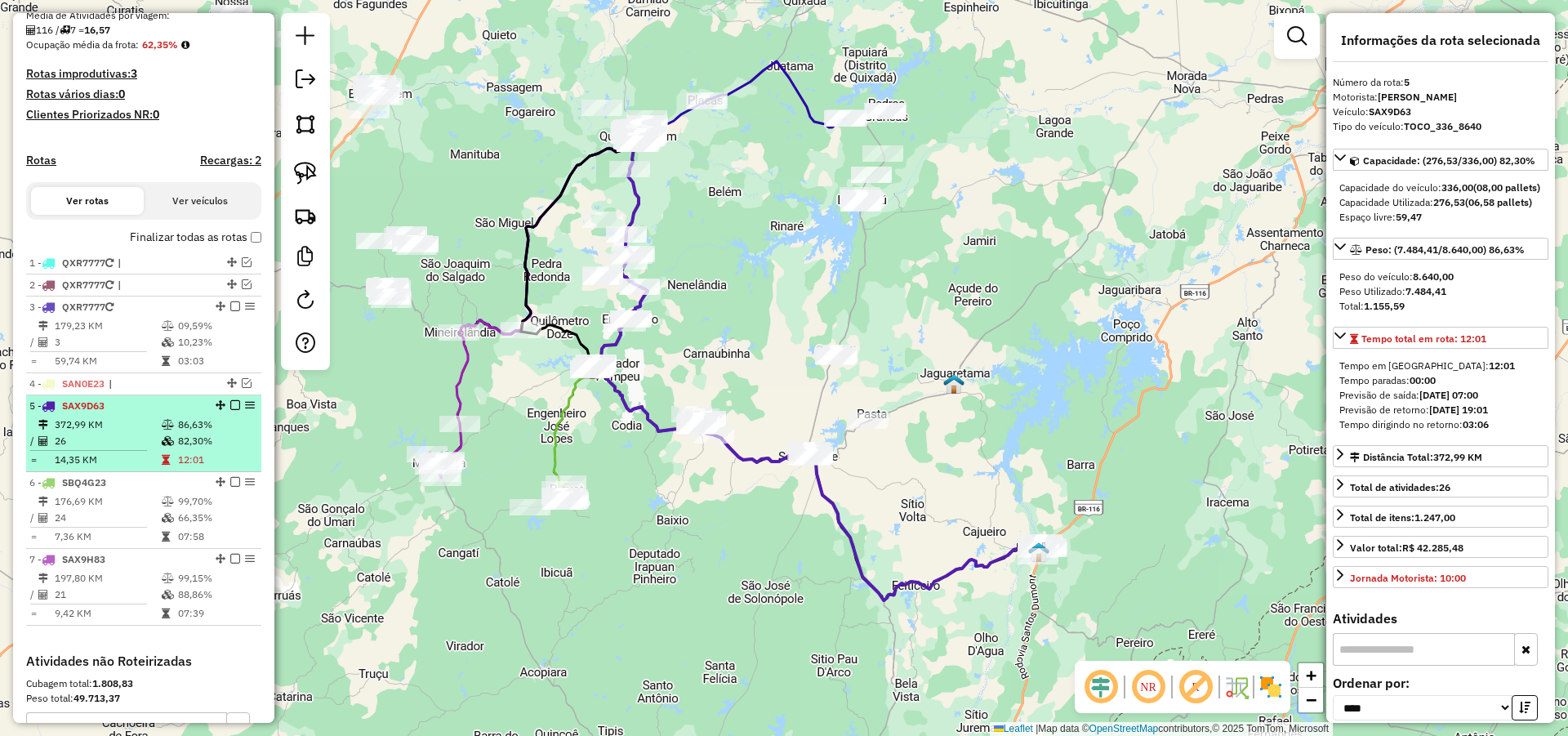
click at [234, 410] on em at bounding box center [234, 405] width 10 height 10
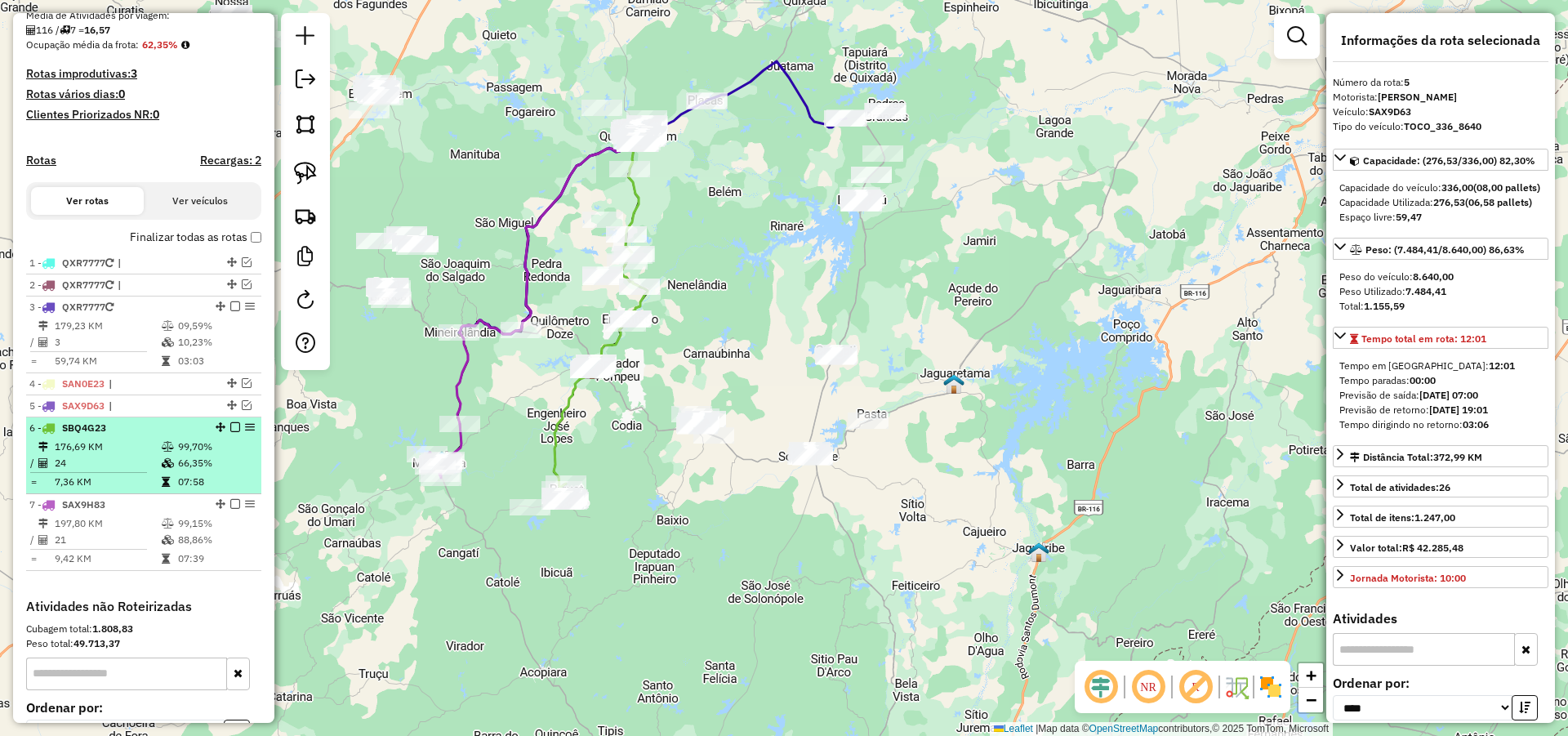
click at [230, 432] on em at bounding box center [234, 427] width 10 height 10
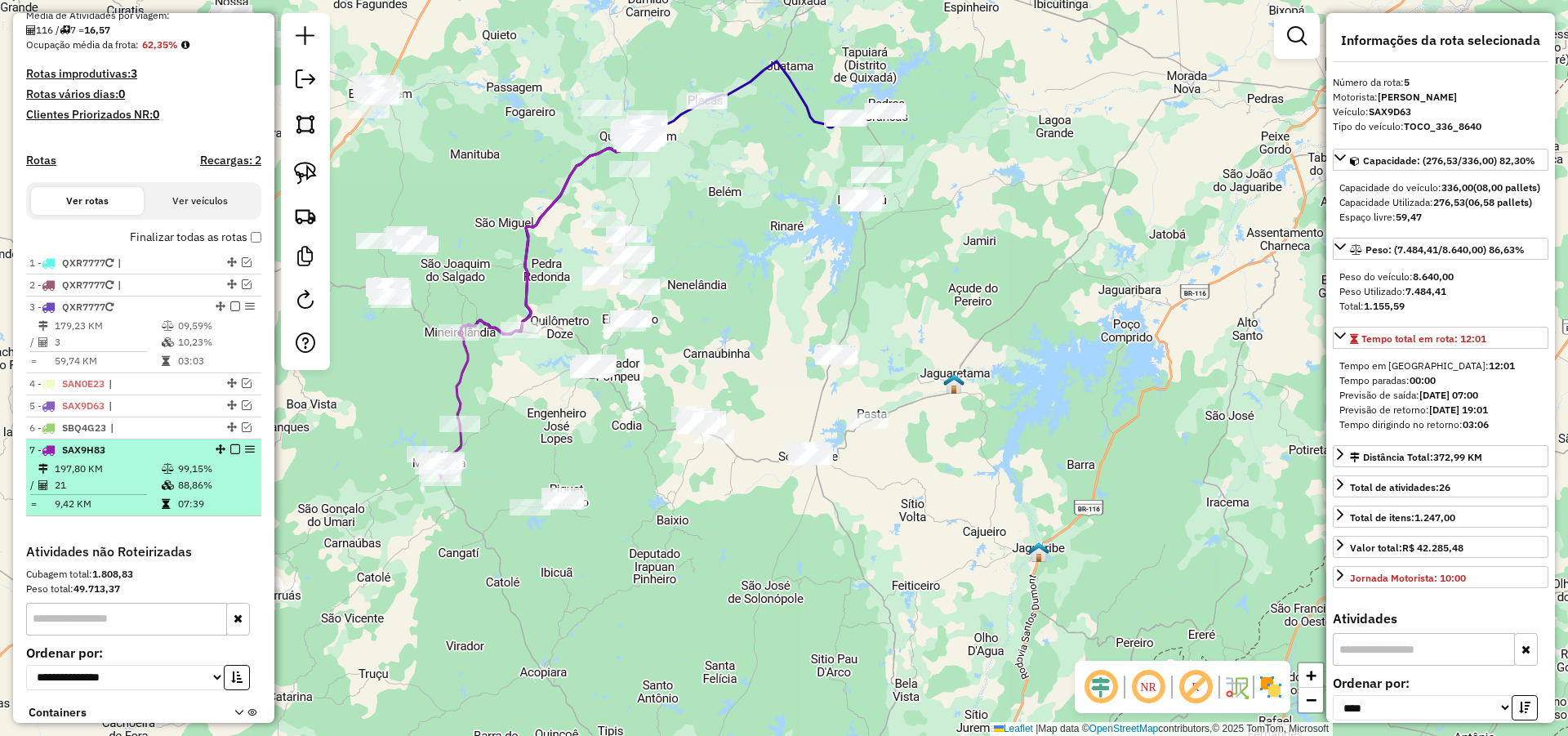
click at [230, 454] on em at bounding box center [234, 449] width 10 height 10
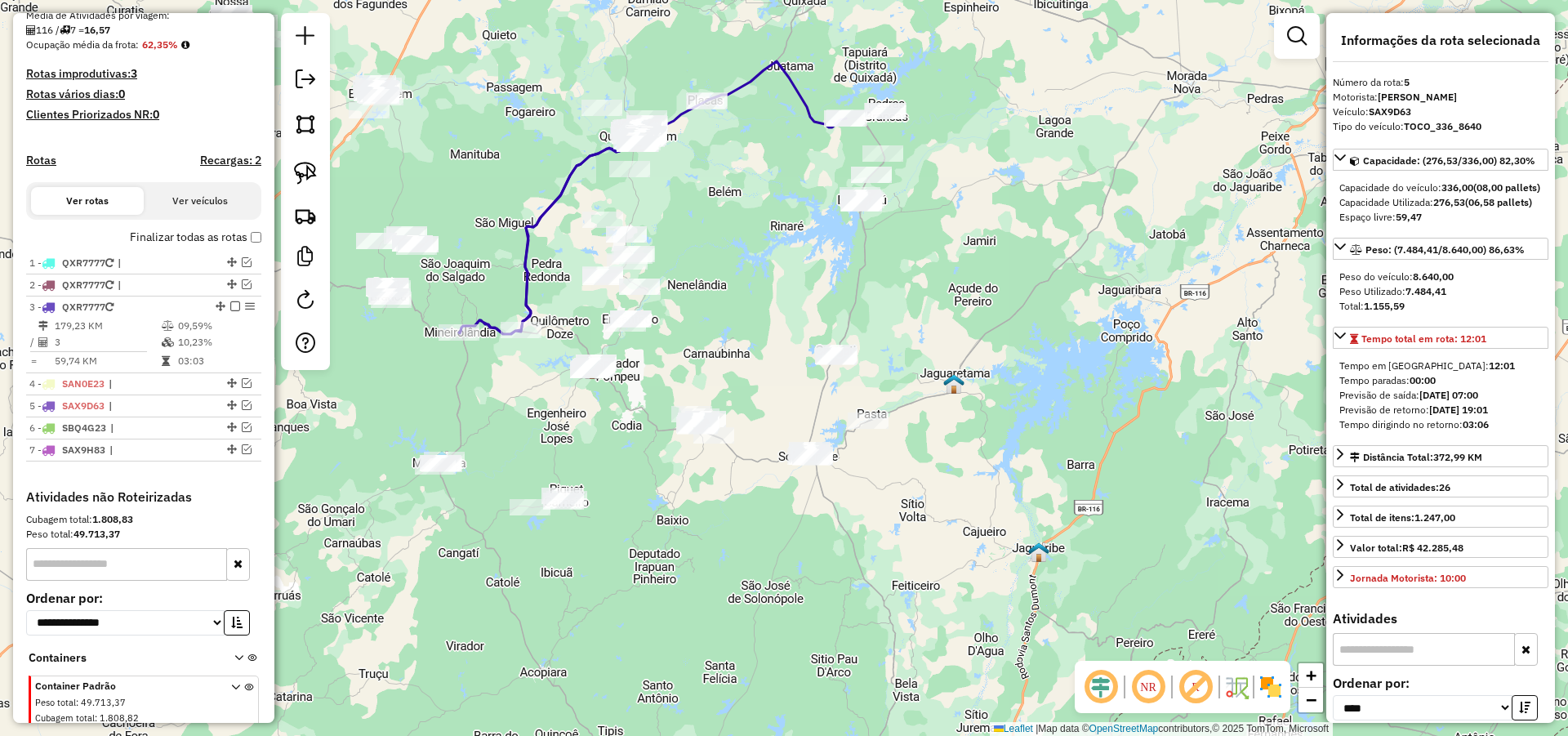
drag, startPoint x: 468, startPoint y: 541, endPoint x: 568, endPoint y: 538, distance: 100.0
click at [556, 547] on div "Janela de atendimento Grade de atendimento Capacidade Transportadoras Veículos …" at bounding box center [784, 368] width 1568 height 736
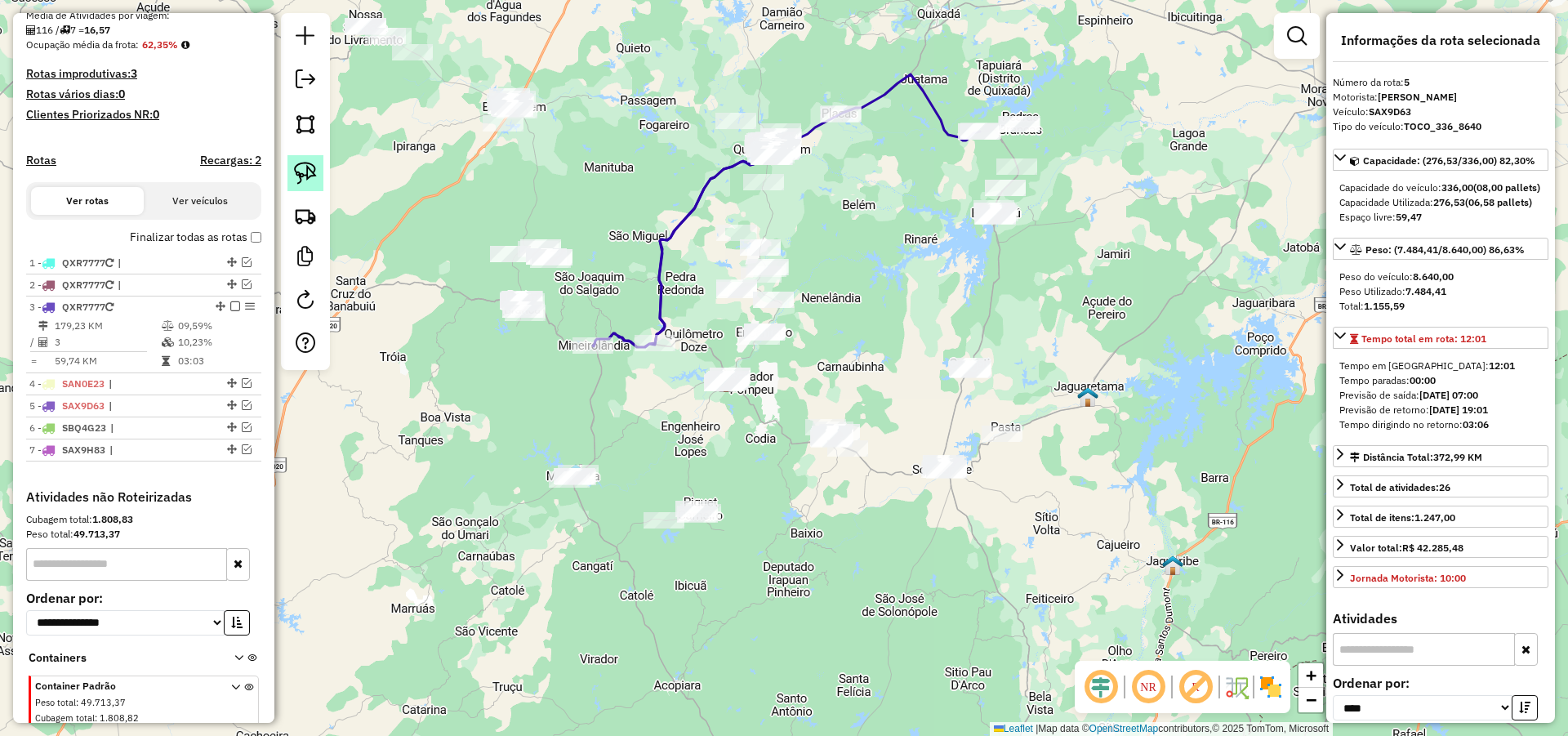
click at [303, 170] on img at bounding box center [305, 174] width 23 height 23
drag, startPoint x: 754, startPoint y: 477, endPoint x: 702, endPoint y: 604, distance: 137.2
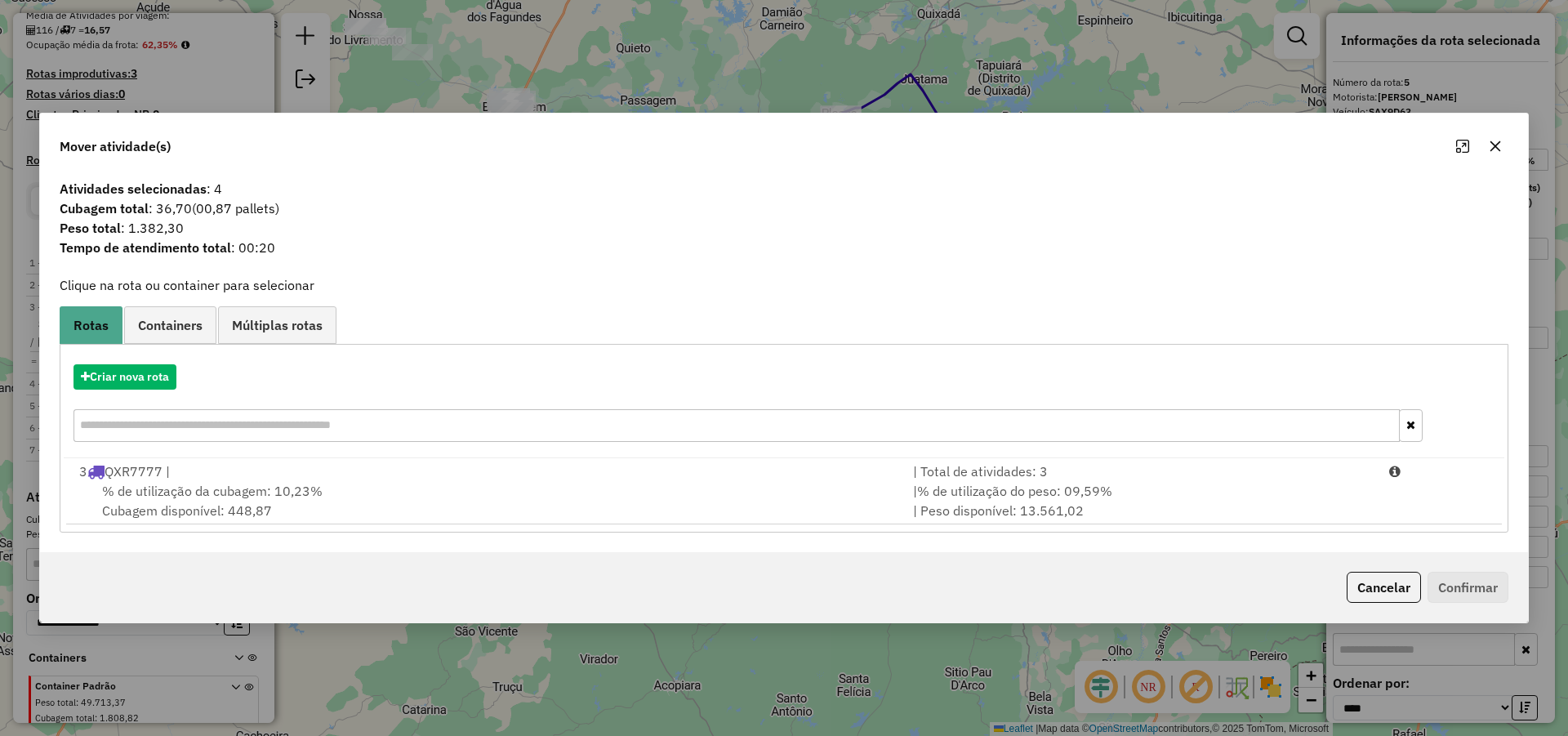
click at [1381, 587] on button "Cancelar" at bounding box center [1383, 587] width 74 height 31
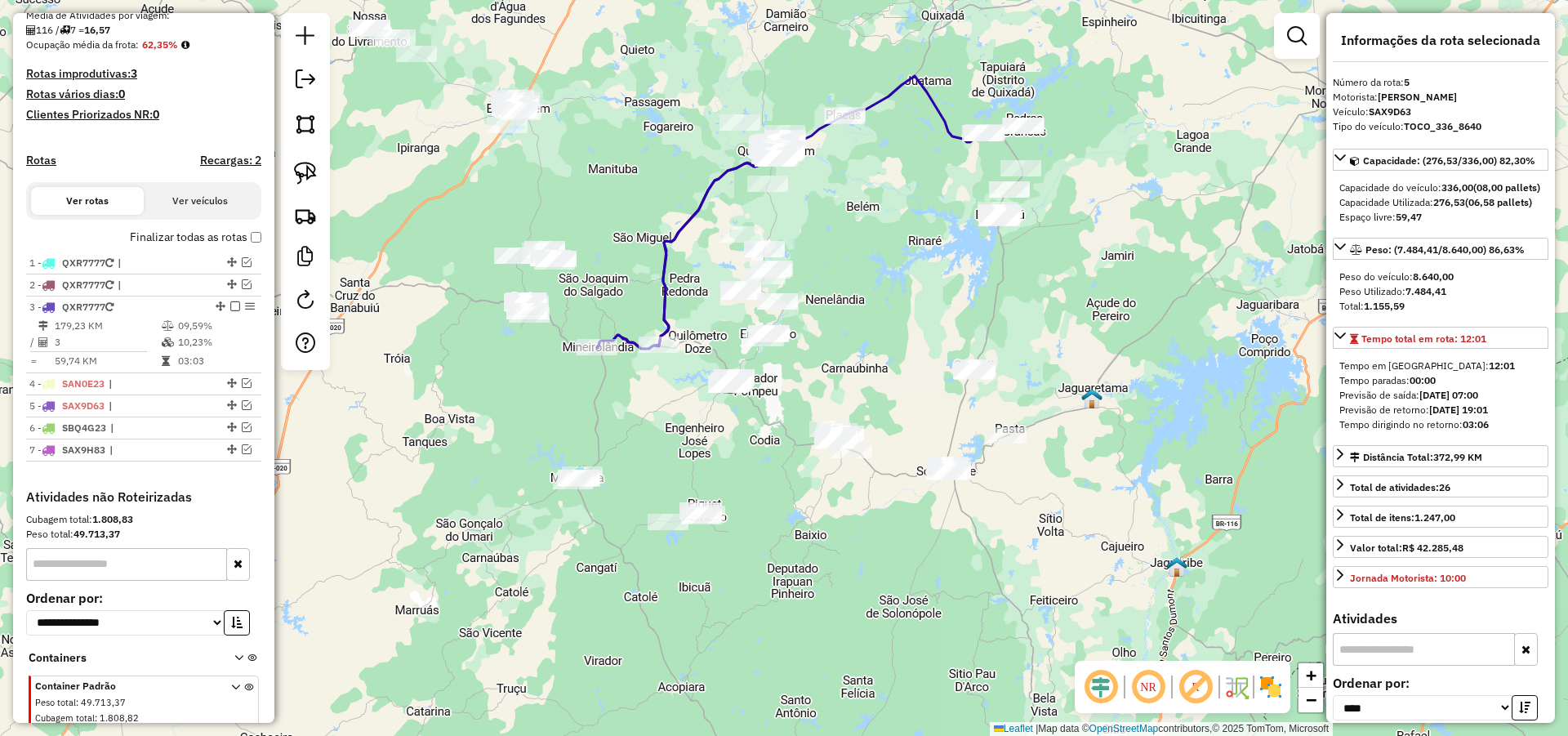
drag, startPoint x: 595, startPoint y: 427, endPoint x: 592, endPoint y: 411, distance: 16.3
click at [611, 435] on div "Janela de atendimento Grade de atendimento Capacidade Transportadoras Veículos …" at bounding box center [784, 368] width 1568 height 736
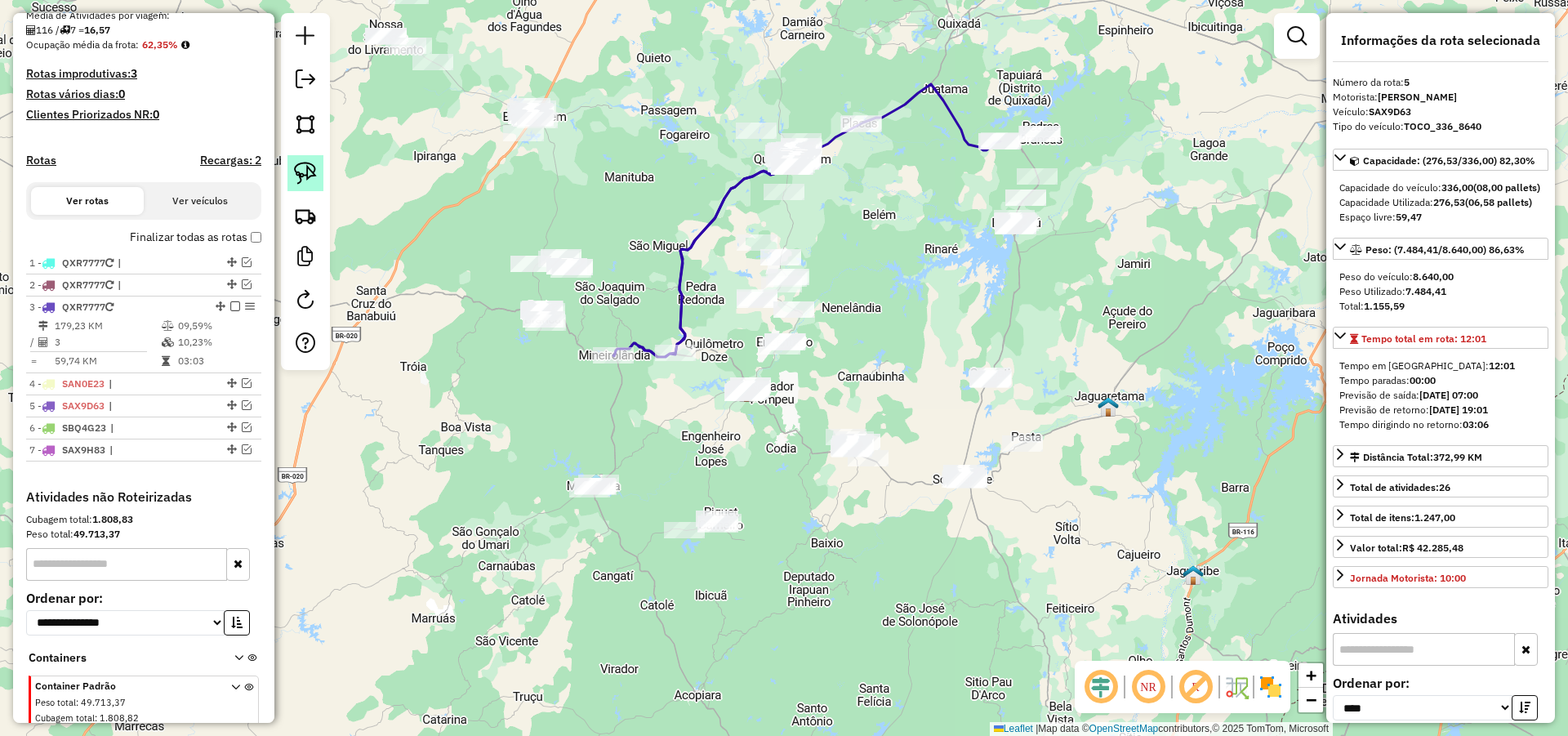
click at [320, 163] on link at bounding box center [305, 173] width 36 height 36
drag, startPoint x: 590, startPoint y: 459, endPoint x: 594, endPoint y: 519, distance: 60.1
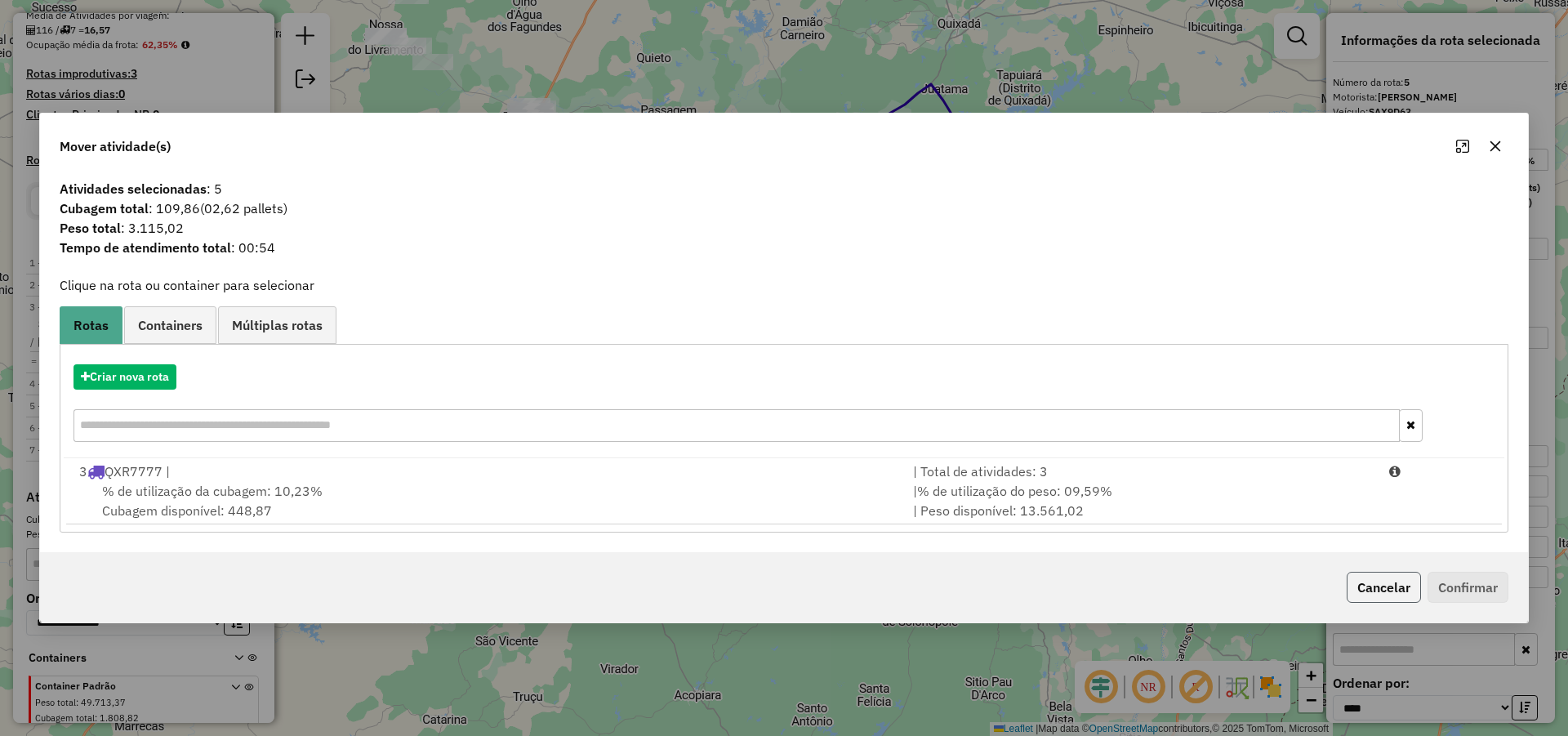
click at [1393, 588] on button "Cancelar" at bounding box center [1383, 587] width 74 height 31
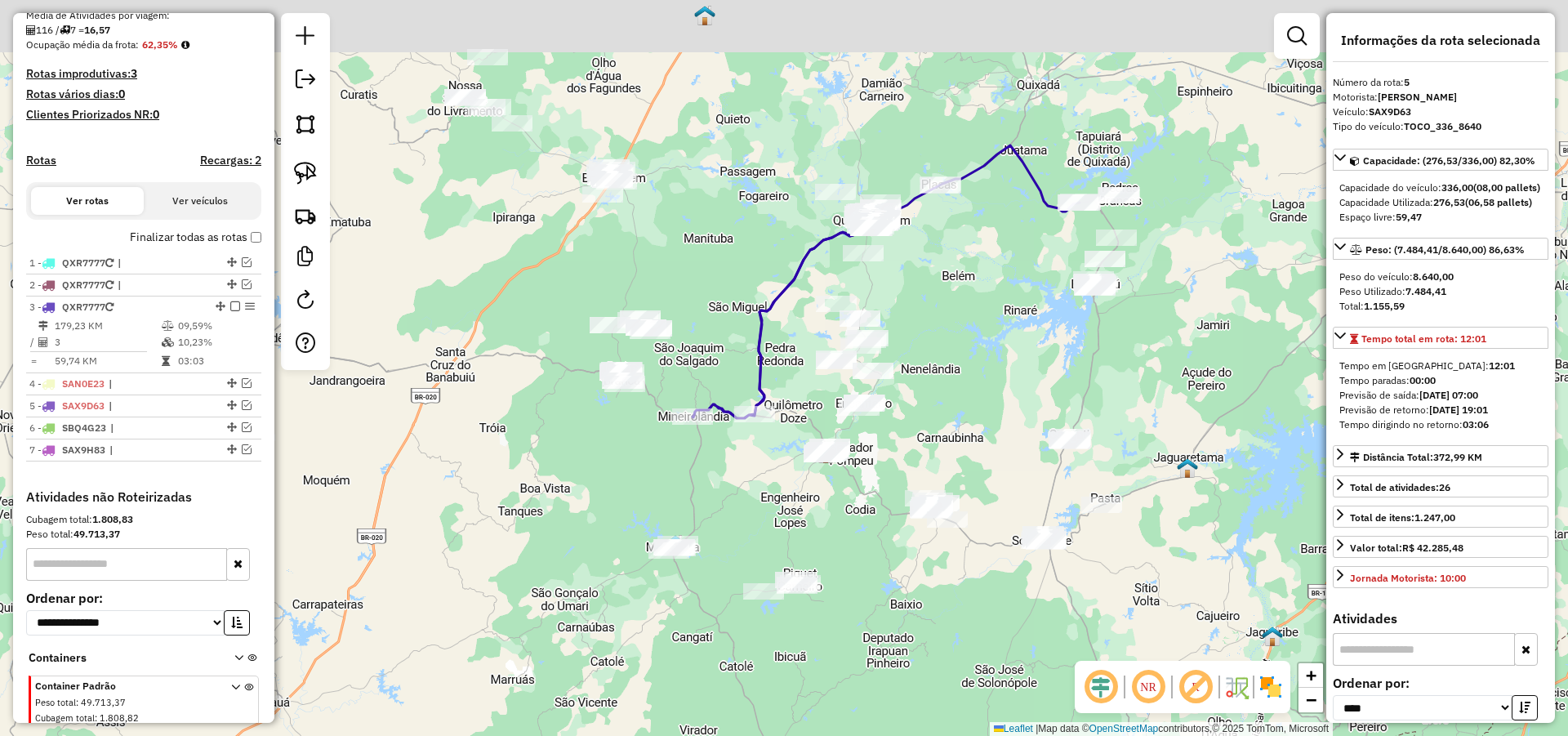
drag, startPoint x: 793, startPoint y: 475, endPoint x: 854, endPoint y: 529, distance: 81.5
click at [875, 536] on div "Janela de atendimento Grade de atendimento Capacidade Transportadoras Veículos …" at bounding box center [784, 368] width 1568 height 736
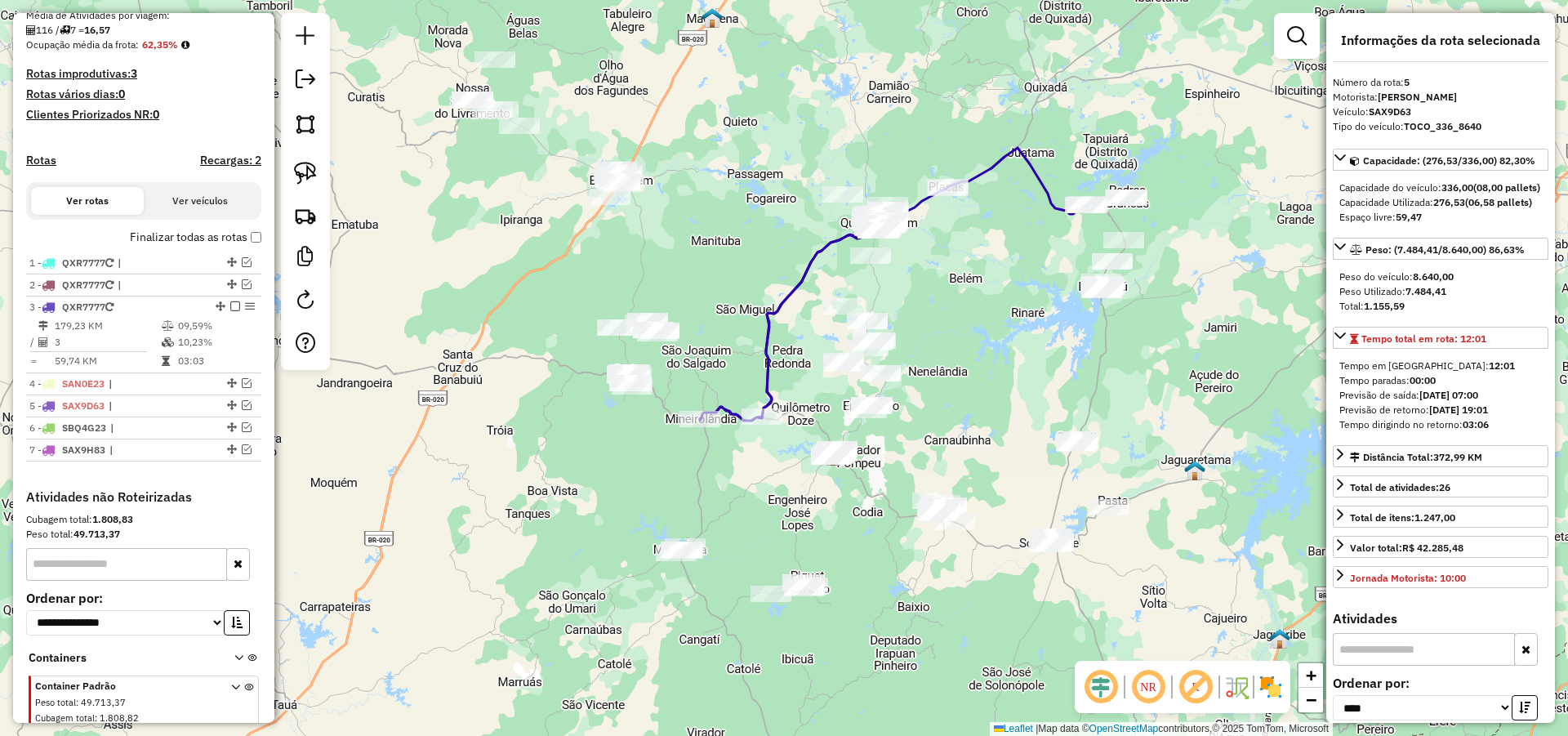
drag, startPoint x: 808, startPoint y: 552, endPoint x: 813, endPoint y: 540, distance: 13.0
click at [809, 552] on div "Janela de atendimento Grade de atendimento Capacidade Transportadoras Veículos …" at bounding box center [784, 368] width 1568 height 736
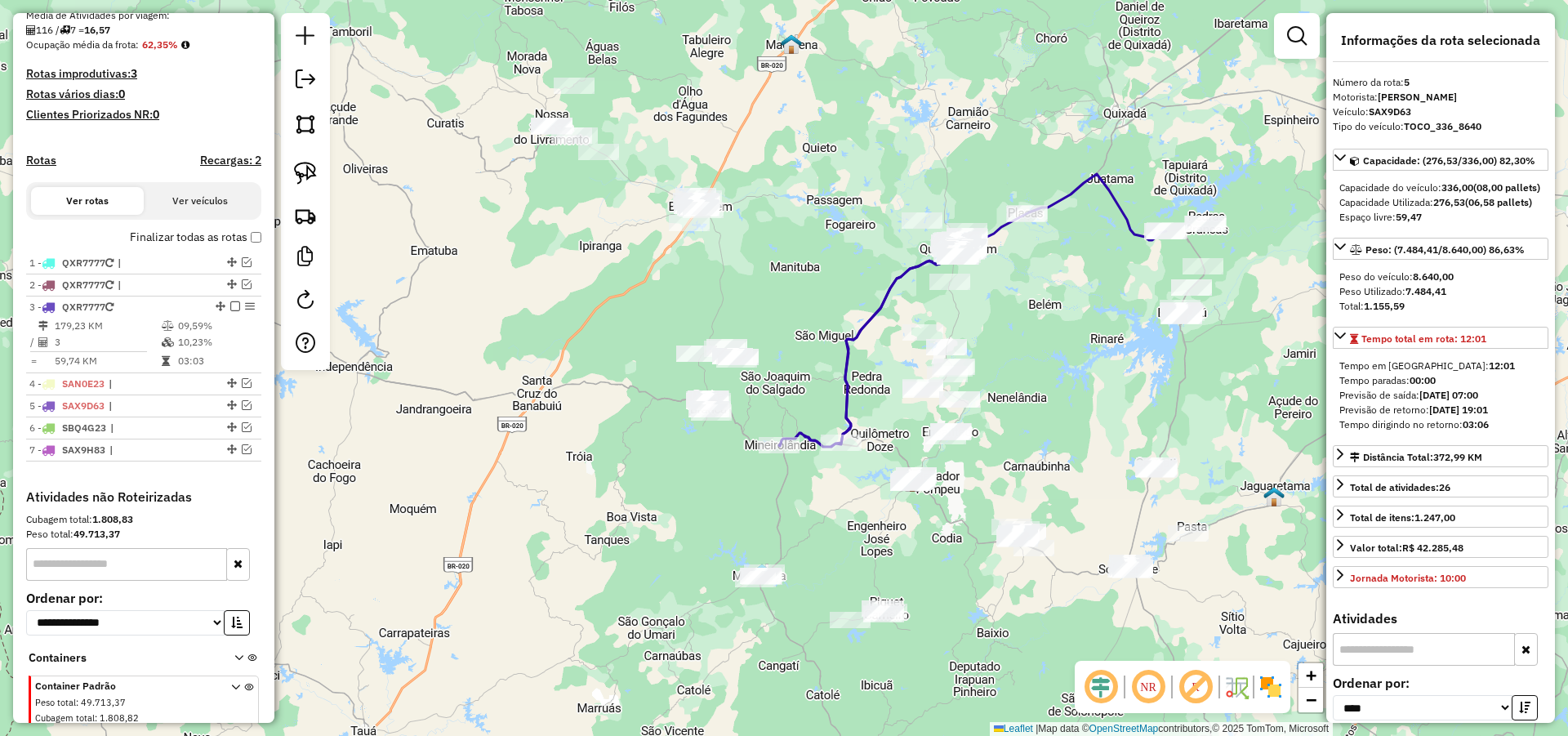
drag, startPoint x: 813, startPoint y: 514, endPoint x: 803, endPoint y: 498, distance: 18.9
click at [811, 507] on div "Janela de atendimento Grade de atendimento Capacidade Transportadoras Veículos …" at bounding box center [784, 368] width 1568 height 736
click at [303, 165] on img at bounding box center [305, 174] width 23 height 23
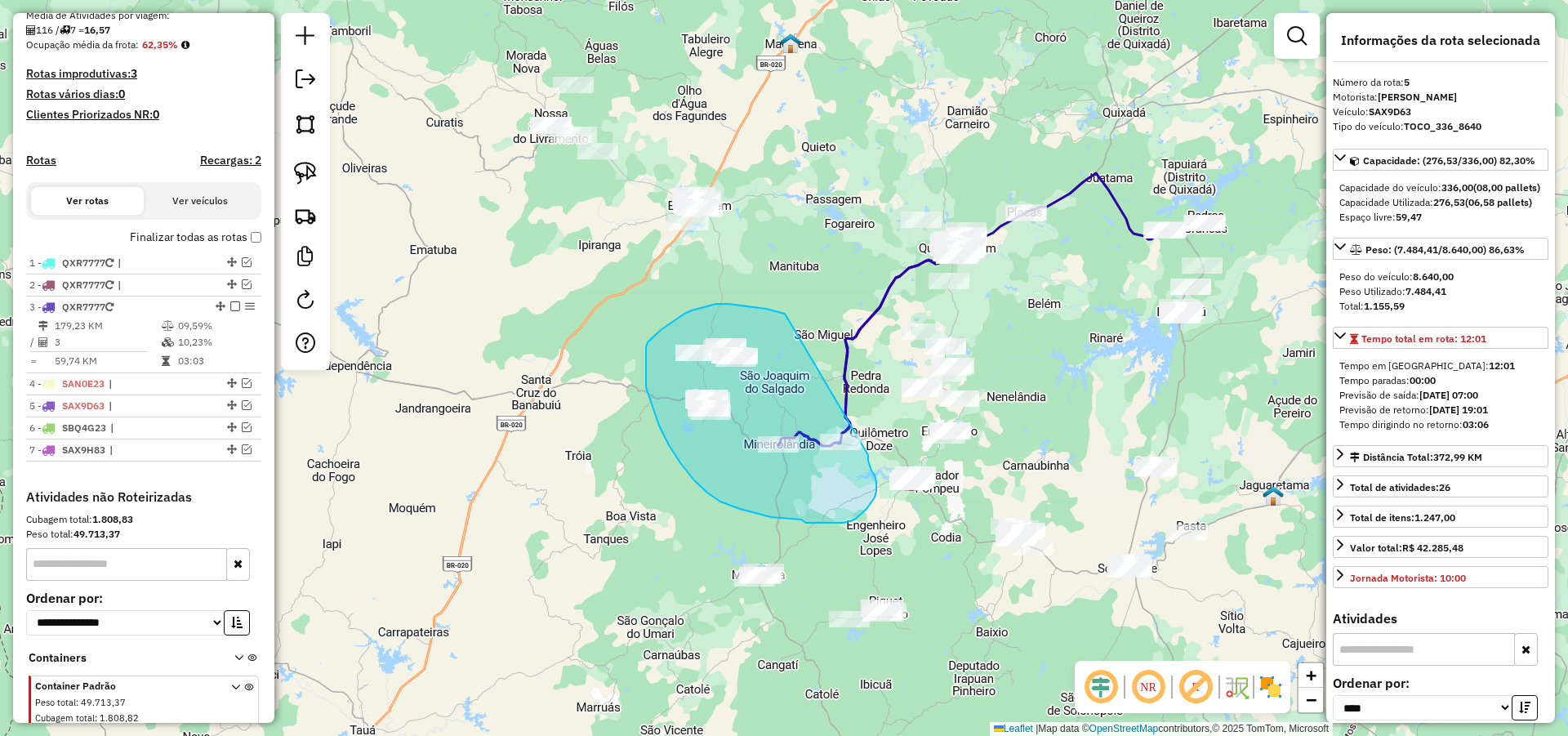
drag, startPoint x: 760, startPoint y: 308, endPoint x: 868, endPoint y: 451, distance: 179.2
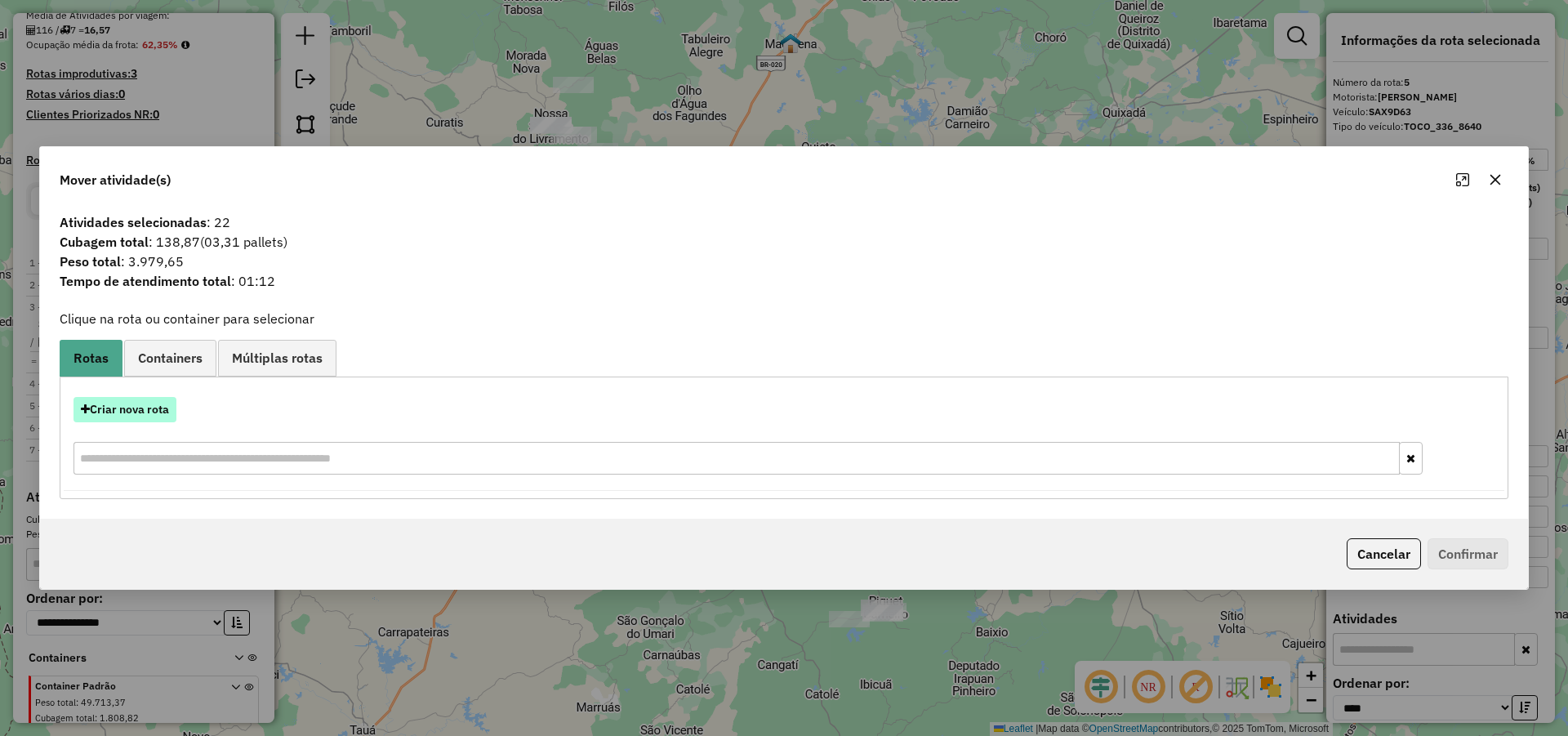
click at [138, 405] on button "Criar nova rota" at bounding box center [124, 409] width 103 height 25
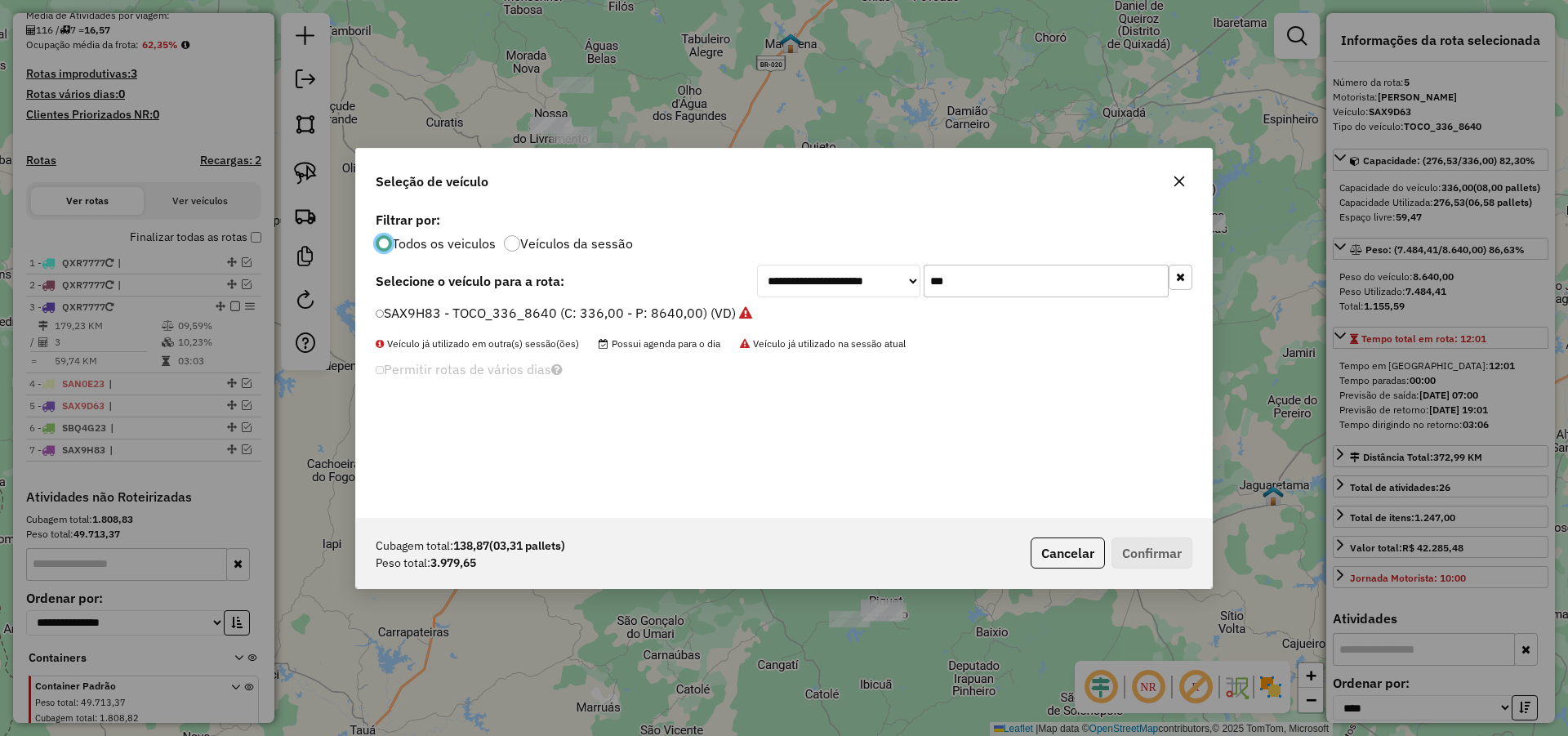
scroll to position [9, 4]
drag, startPoint x: 1026, startPoint y: 267, endPoint x: 1010, endPoint y: 284, distance: 23.3
click at [1025, 268] on input "***" at bounding box center [1046, 281] width 245 height 32
click at [991, 304] on li "SAX9H83 - TOCO_336_8640 (C: 336,00 - P: 8640,00) (VD)" at bounding box center [784, 313] width 816 height 20
click at [998, 287] on input "***" at bounding box center [1046, 281] width 245 height 32
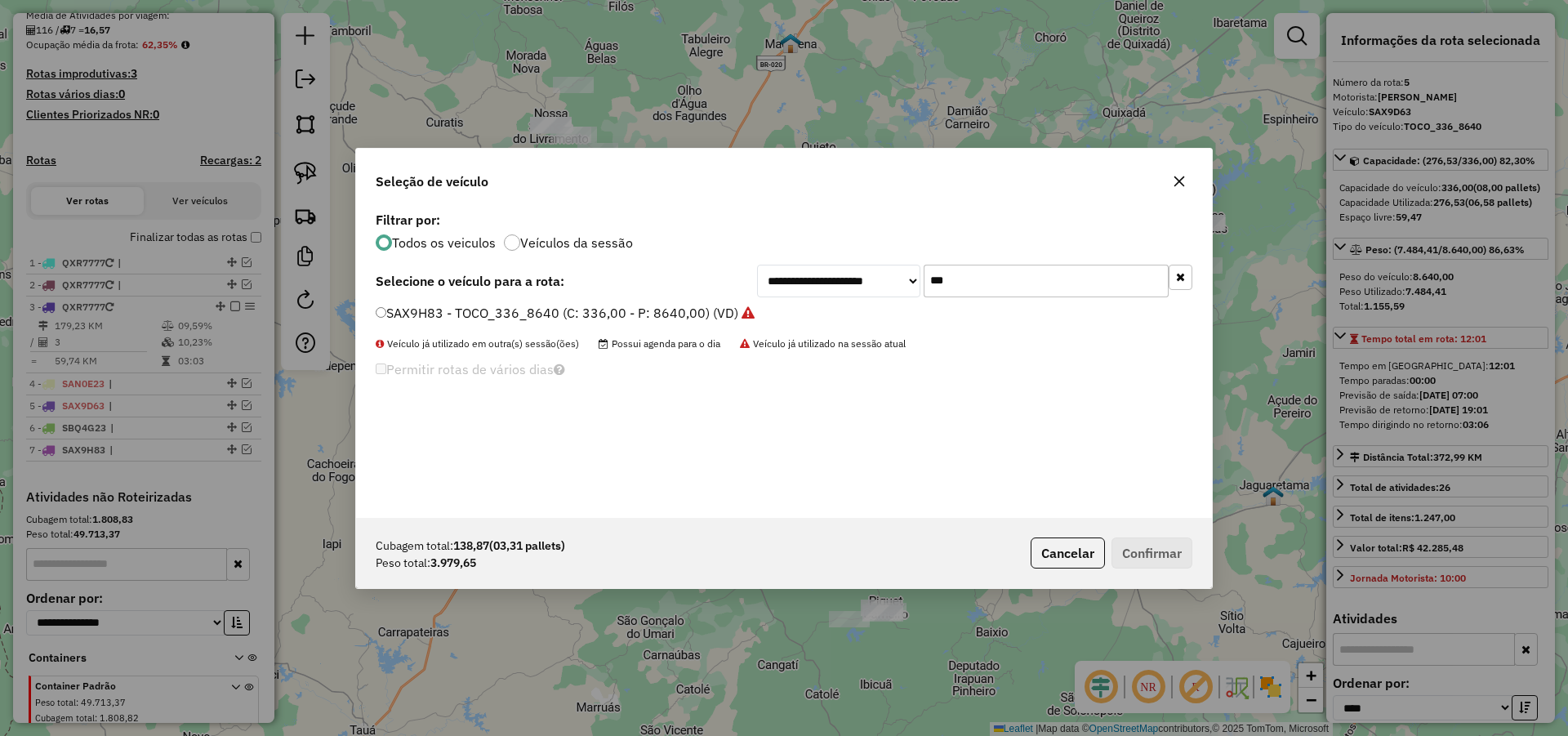
click at [998, 287] on input "***" at bounding box center [1046, 281] width 245 height 32
type input "****"
click at [703, 312] on label "SAX0E53 - TRUCK_336_6630 (C: 336,00 - P: 6630,00) (VD)" at bounding box center [560, 312] width 369 height 20
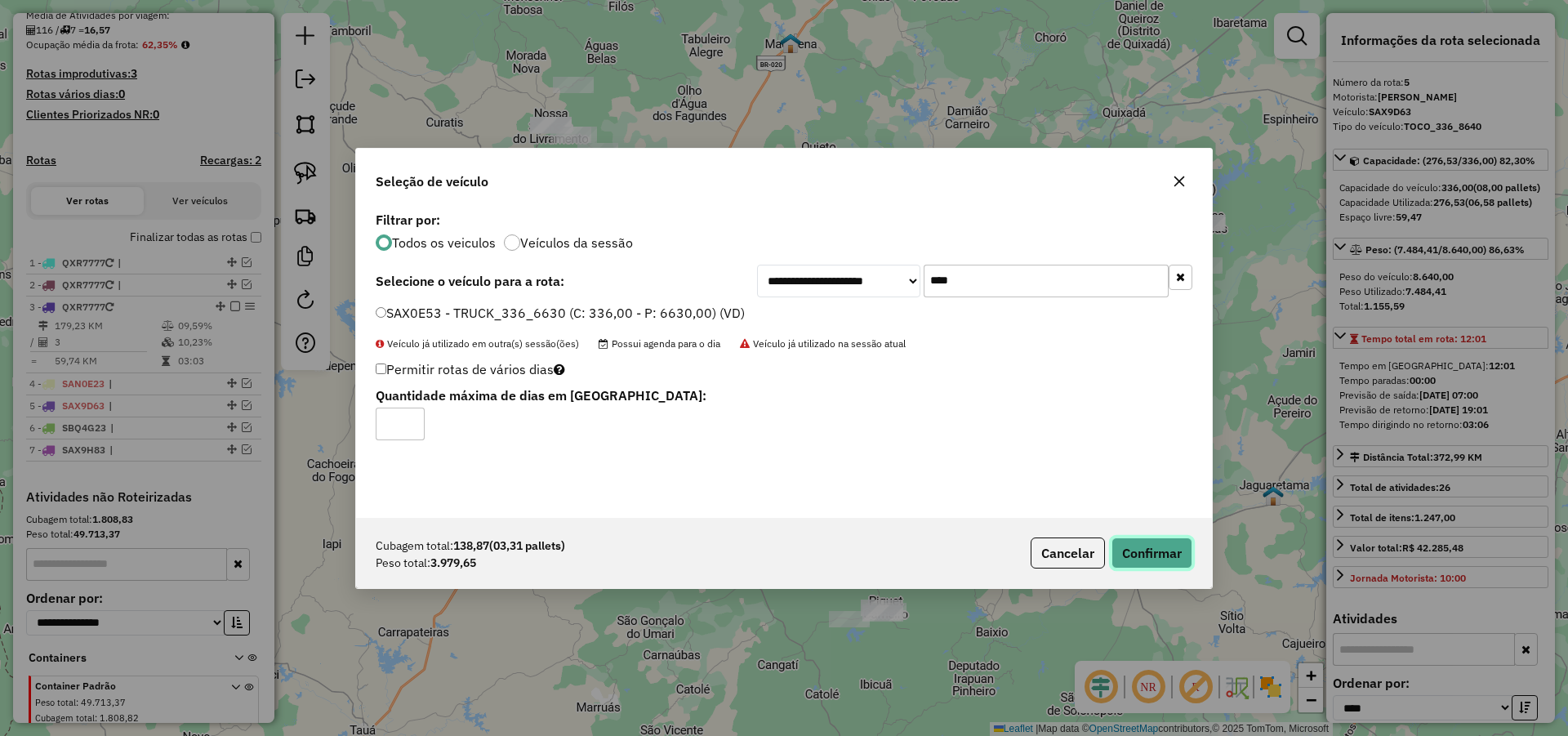
click at [1146, 552] on button "Confirmar" at bounding box center [1152, 552] width 81 height 31
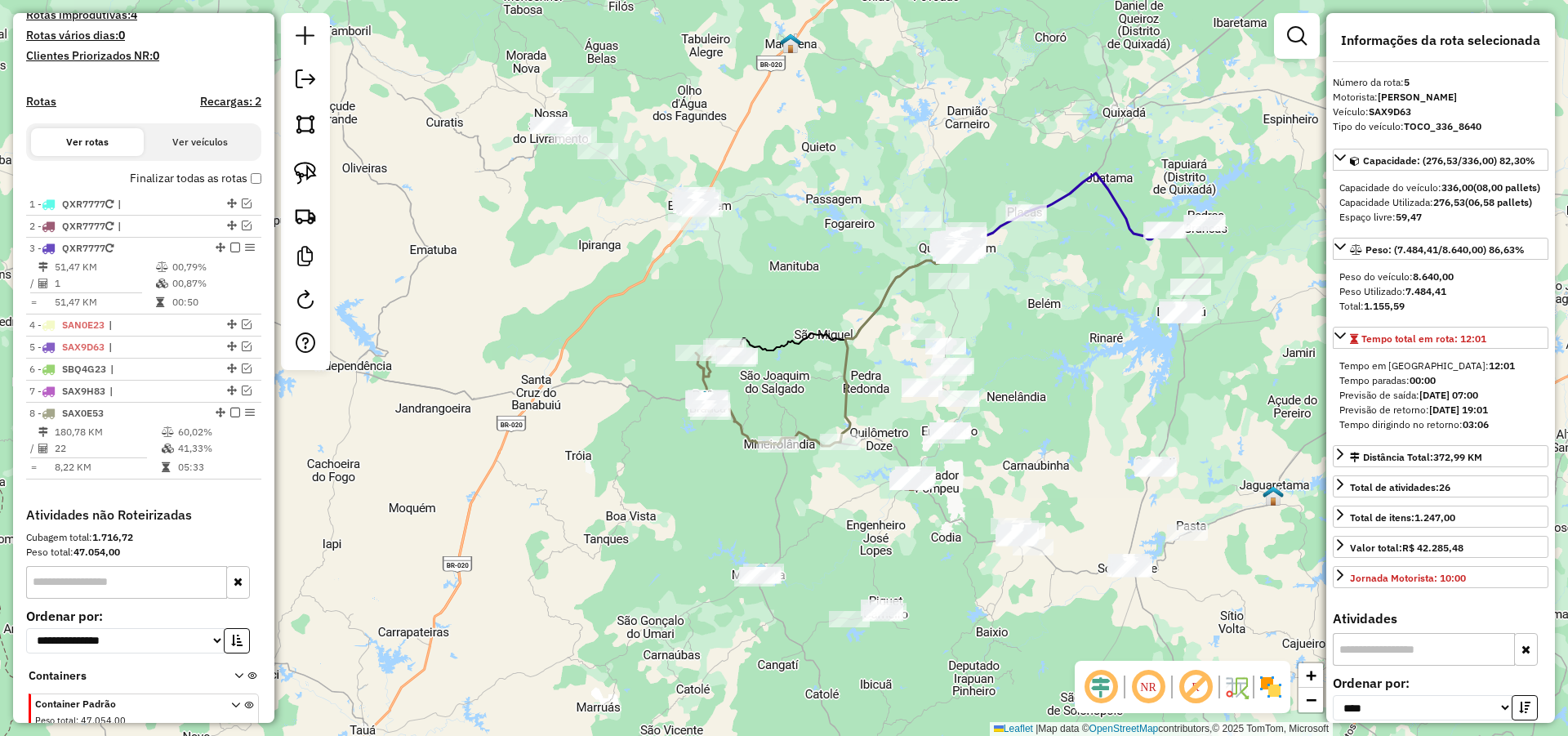
scroll to position [530, 0]
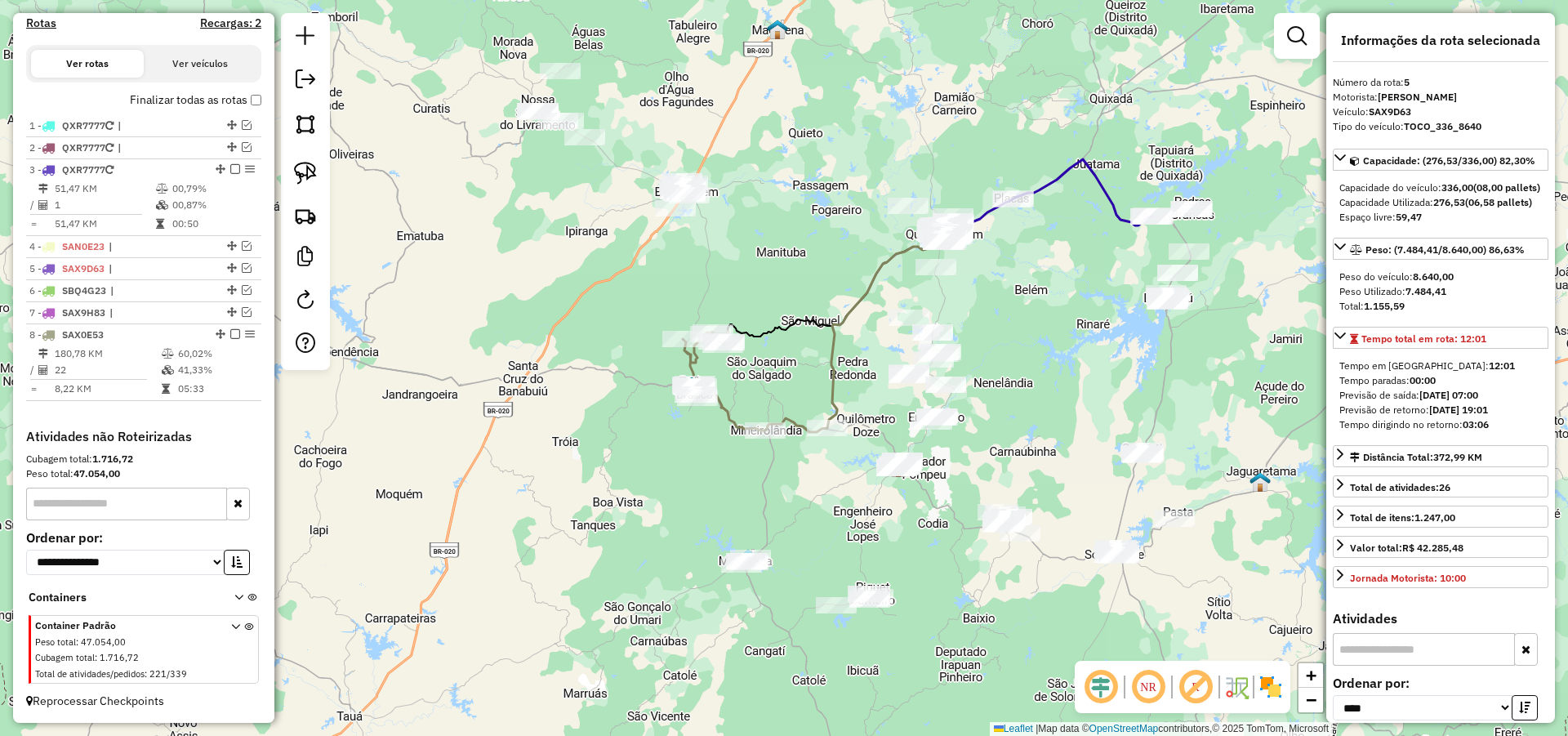
drag, startPoint x: 879, startPoint y: 413, endPoint x: 650, endPoint y: 329, distance: 243.9
click at [855, 387] on div "Janela de atendimento Grade de atendimento Capacidade Transportadoras Veículos …" at bounding box center [784, 368] width 1568 height 736
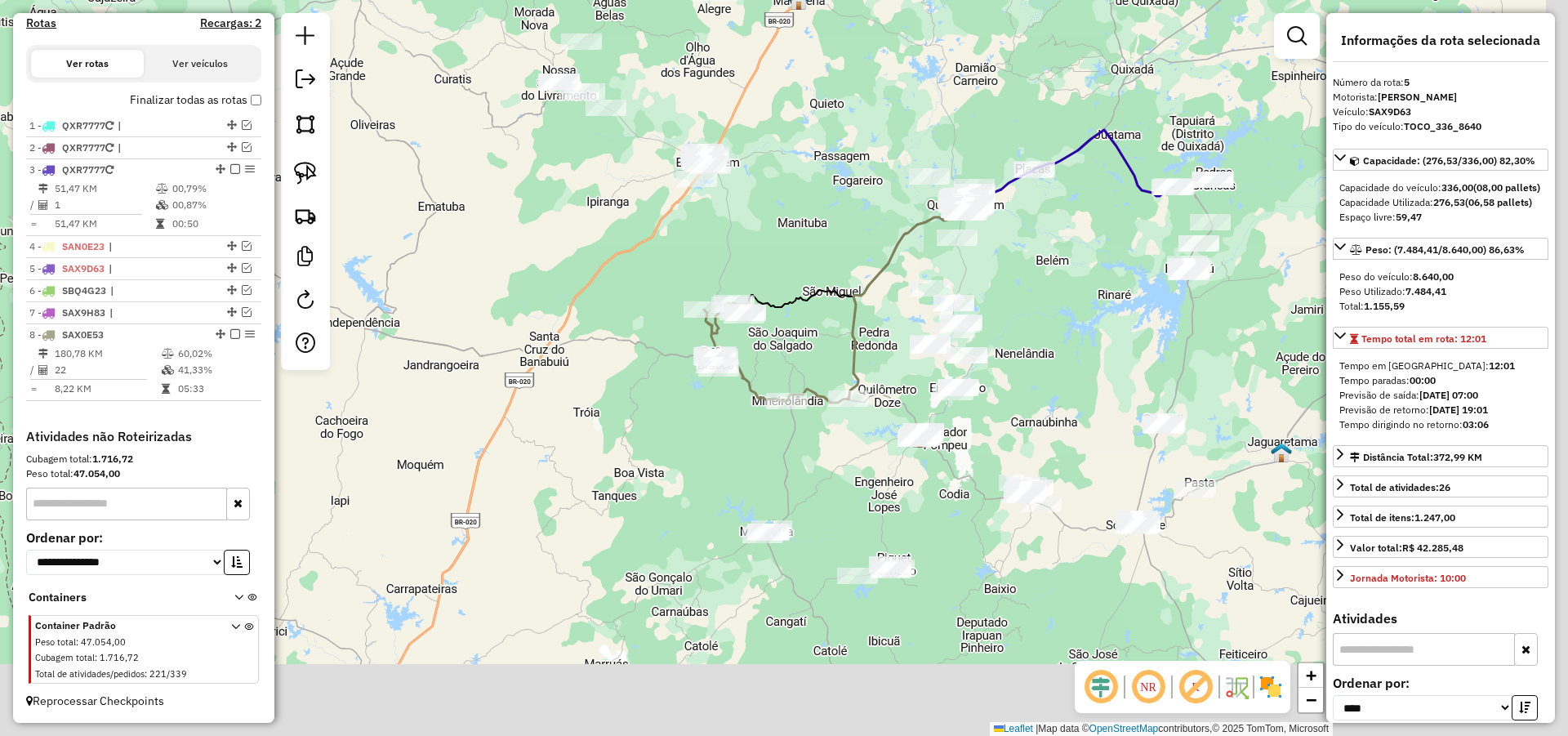
drag, startPoint x: 886, startPoint y: 382, endPoint x: 696, endPoint y: 302, distance: 206.2
click at [746, 319] on div "Janela de atendimento Grade de atendimento Capacidade Transportadoras Veículos …" at bounding box center [784, 368] width 1568 height 736
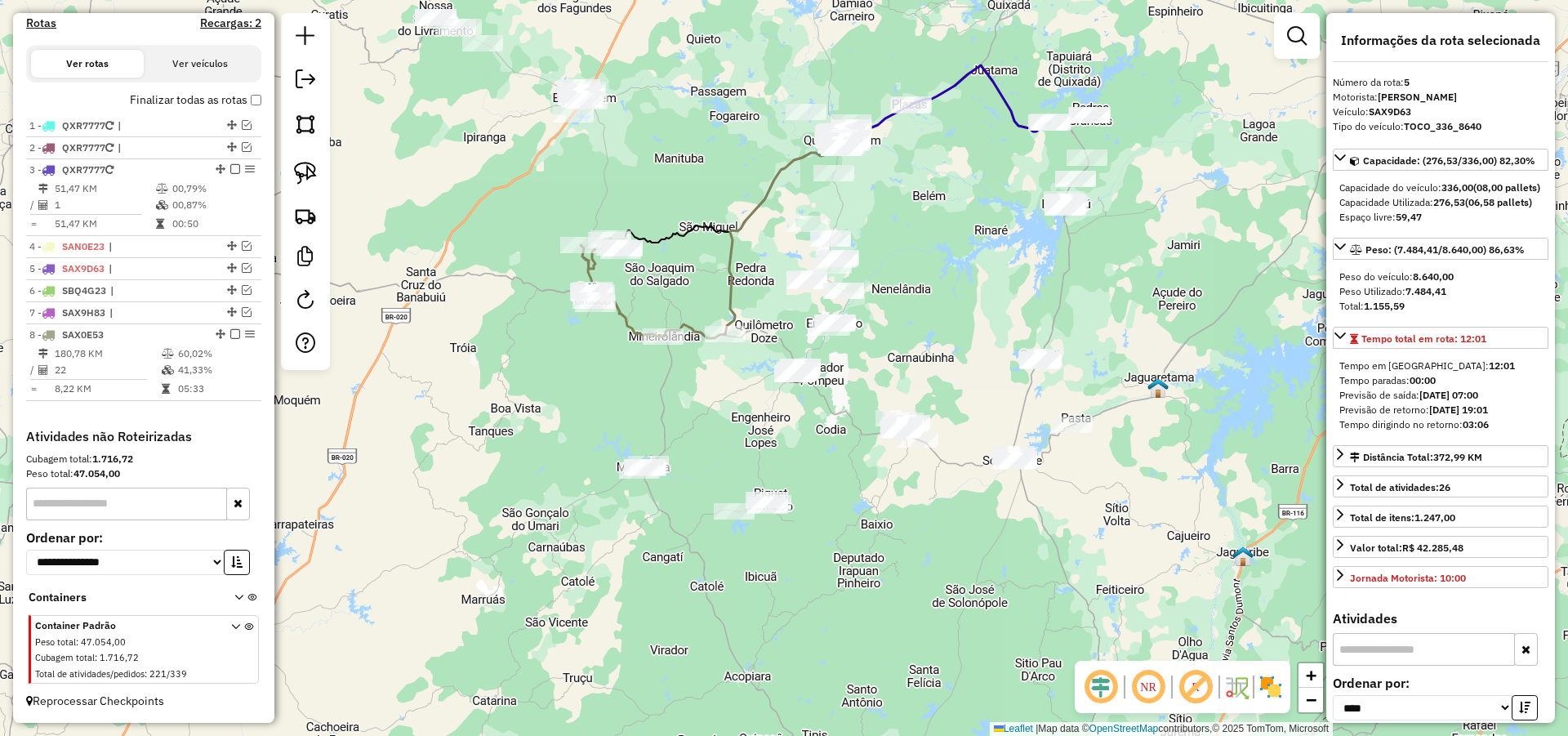
click at [775, 449] on div "Janela de atendimento Grade de atendimento Capacidade Transportadoras Veículos …" at bounding box center [784, 368] width 1568 height 736
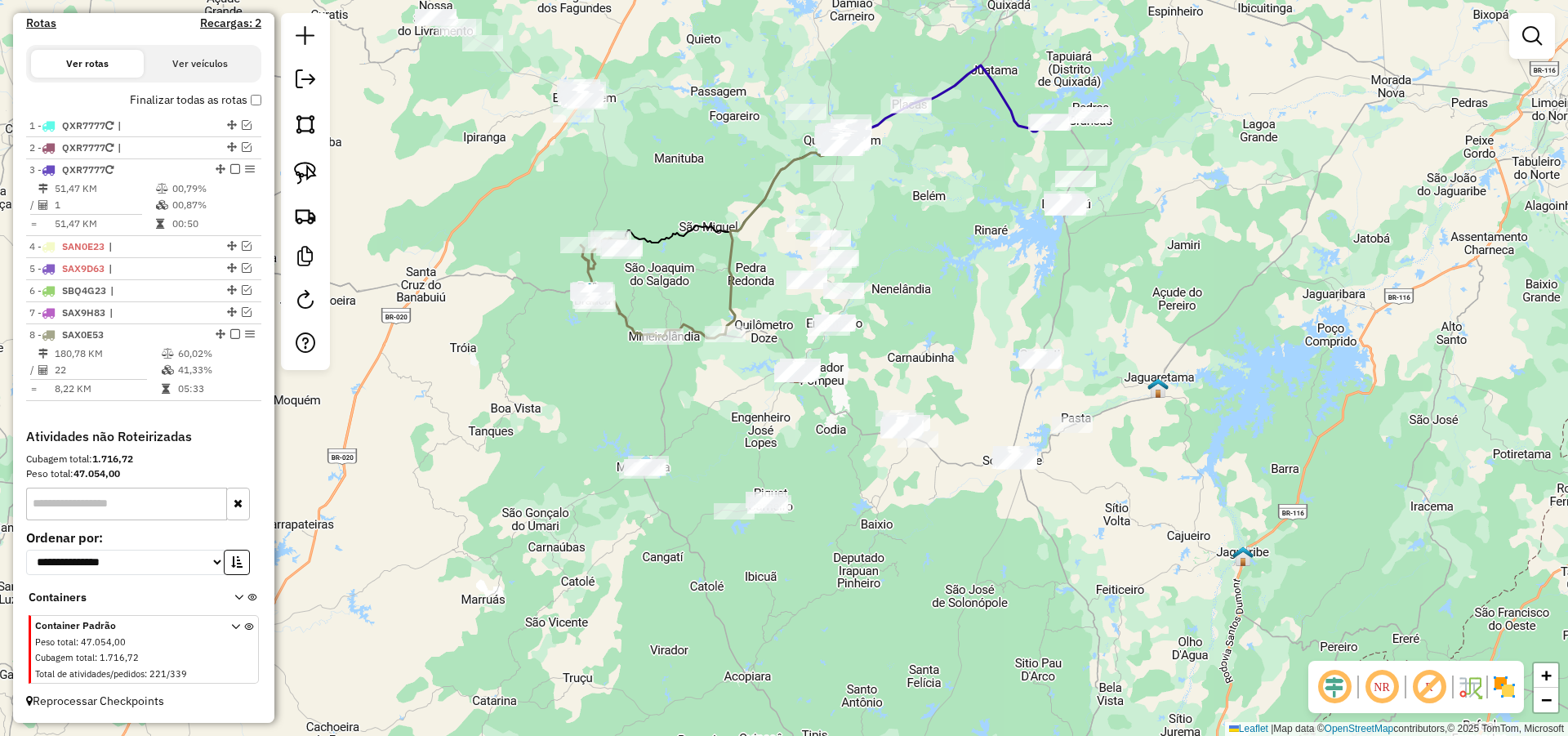
click at [314, 173] on img at bounding box center [305, 174] width 23 height 23
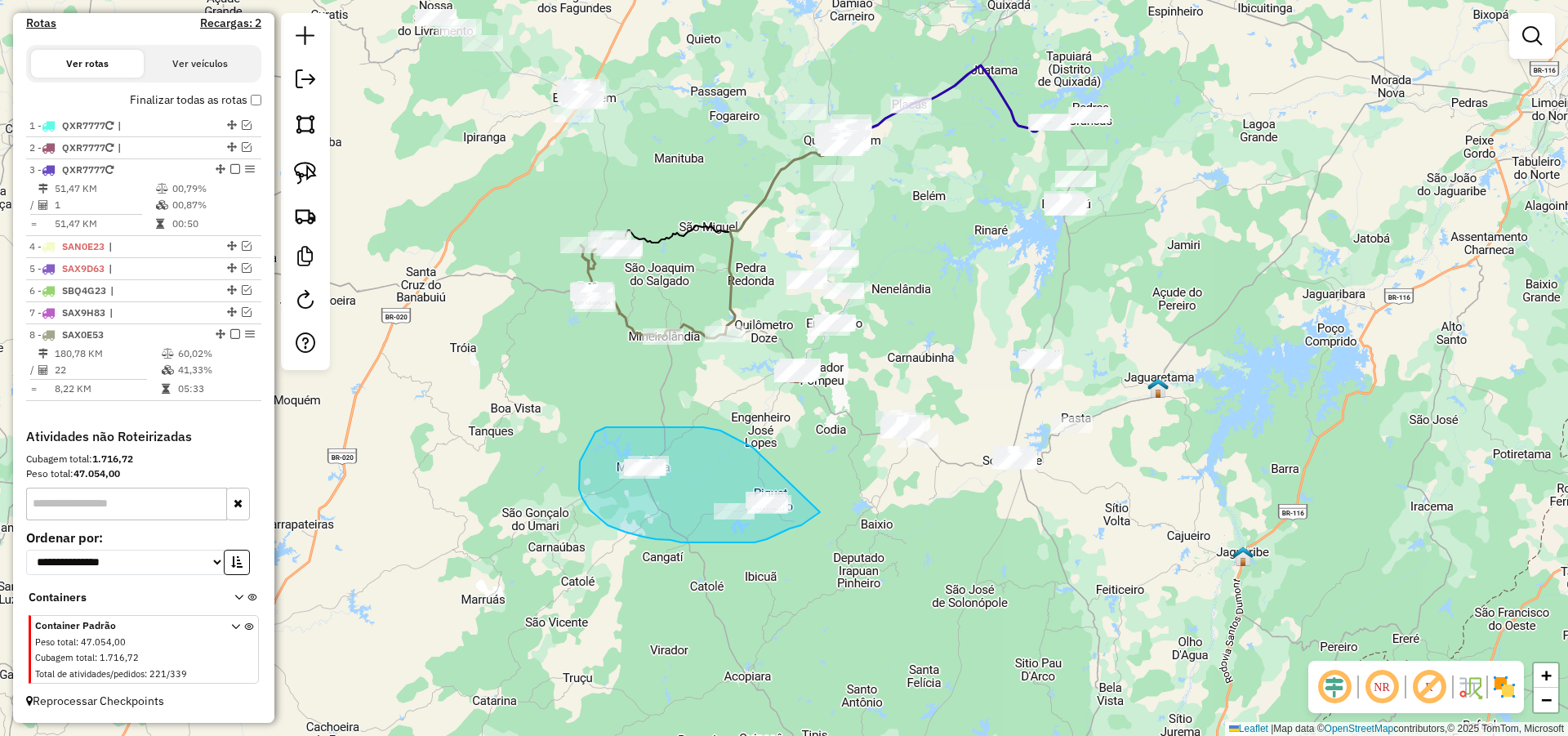
drag, startPoint x: 746, startPoint y: 443, endPoint x: 822, endPoint y: 508, distance: 100.0
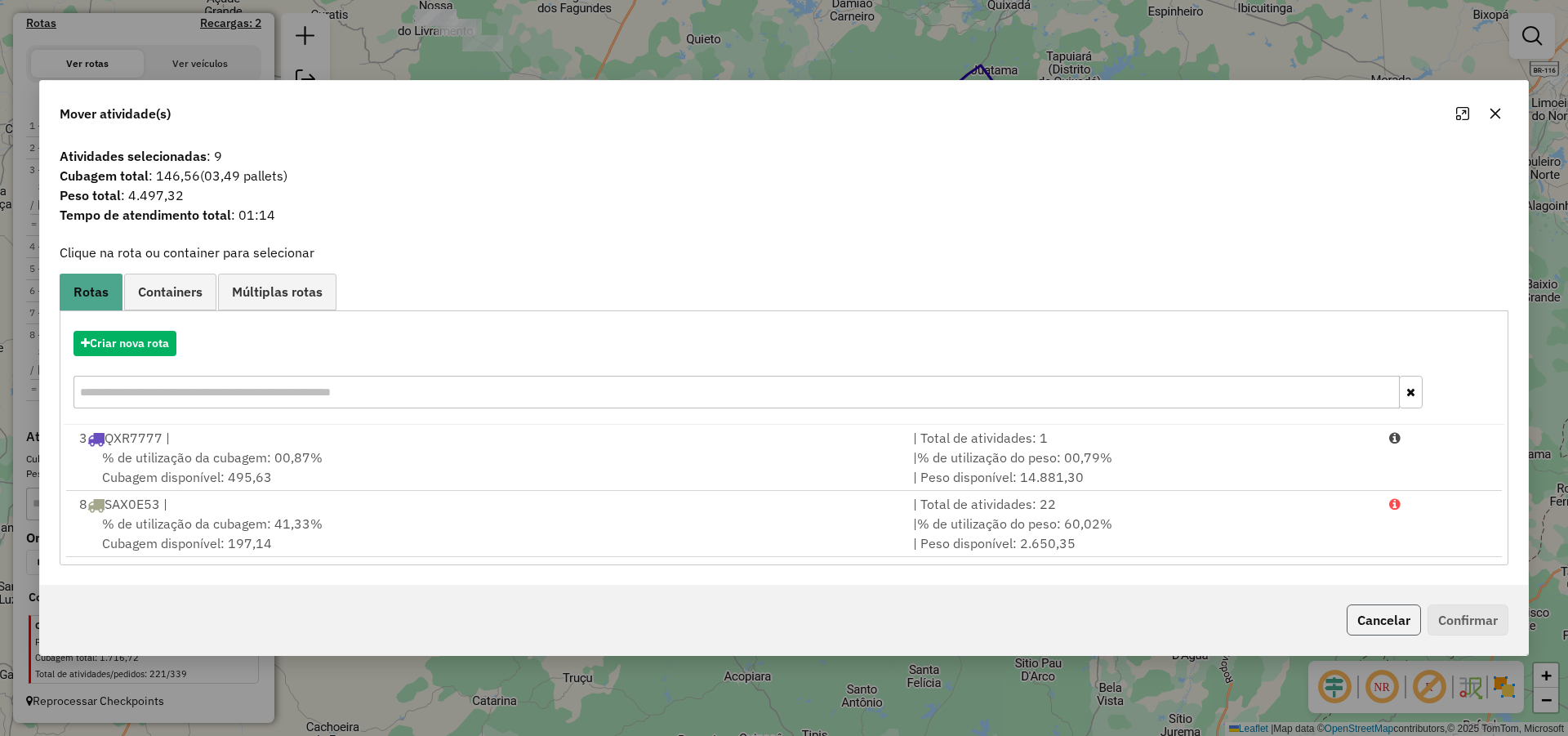
click at [1407, 619] on button "Cancelar" at bounding box center [1383, 620] width 74 height 31
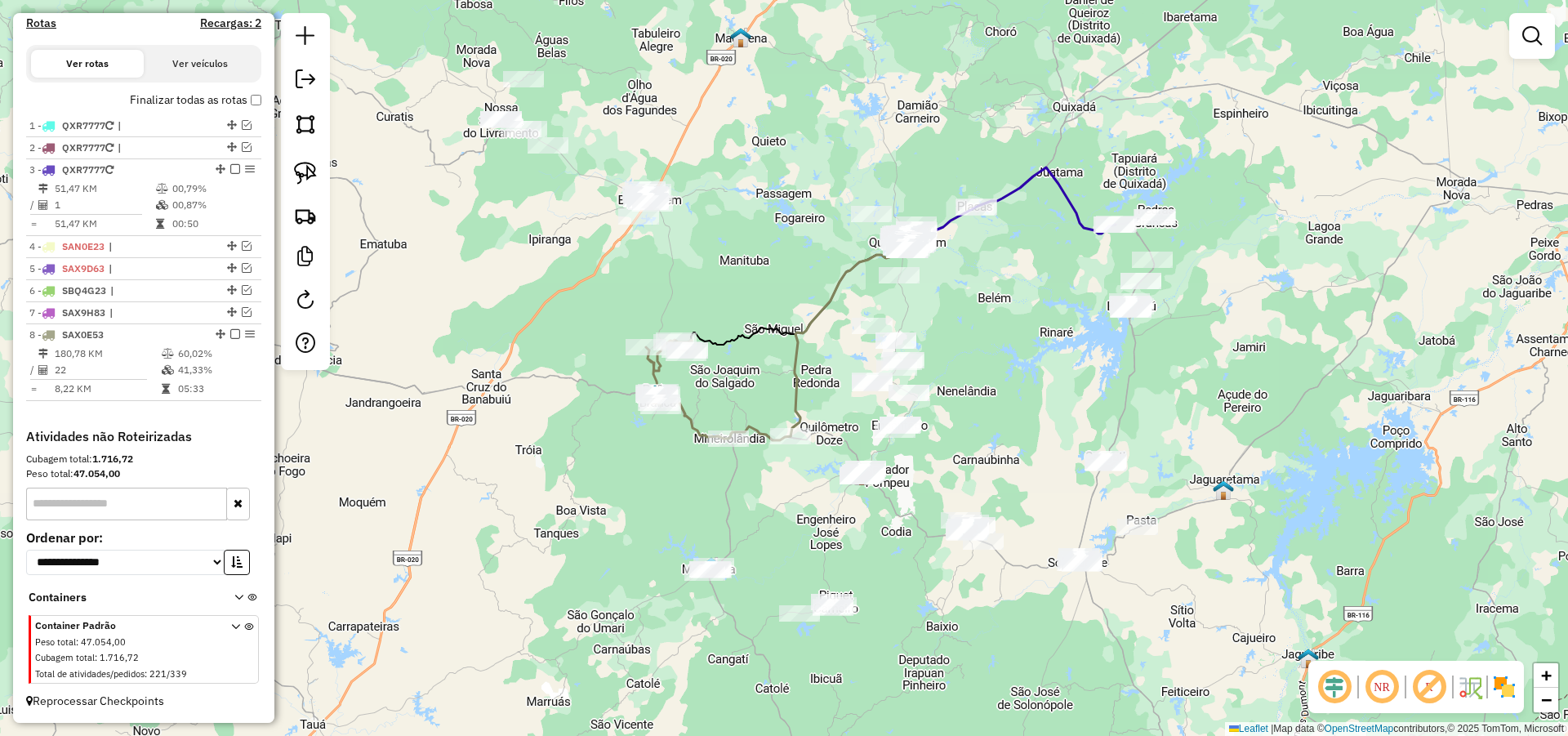
drag, startPoint x: 878, startPoint y: 509, endPoint x: 890, endPoint y: 509, distance: 12.0
click at [883, 509] on div "Janela de atendimento Grade de atendimento Capacidade Transportadoras Veículos …" at bounding box center [784, 368] width 1568 height 736
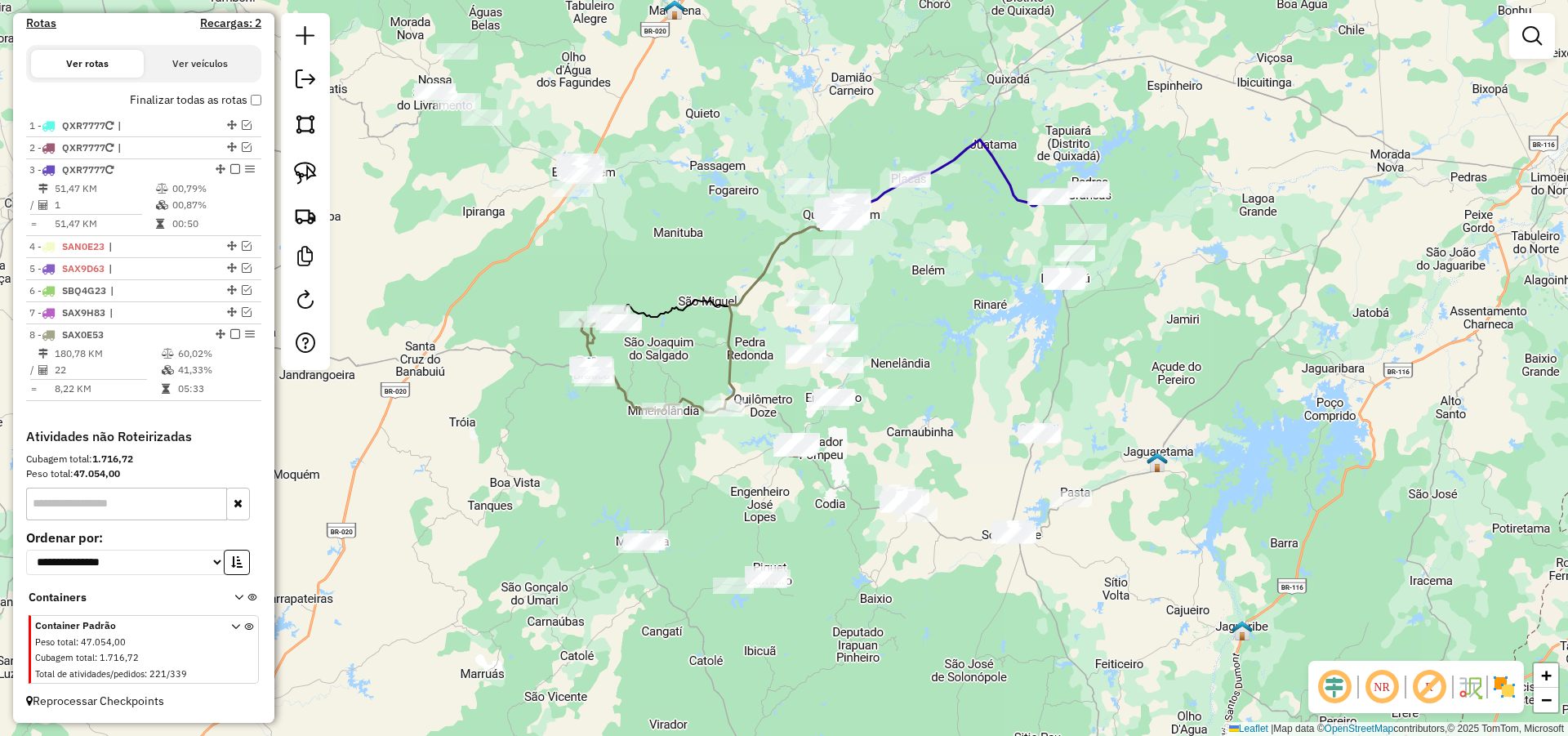
drag, startPoint x: 989, startPoint y: 471, endPoint x: 942, endPoint y: 451, distance: 51.1
click at [942, 451] on div "Janela de atendimento Grade de atendimento Capacidade Transportadoras Veículos …" at bounding box center [784, 368] width 1568 height 736
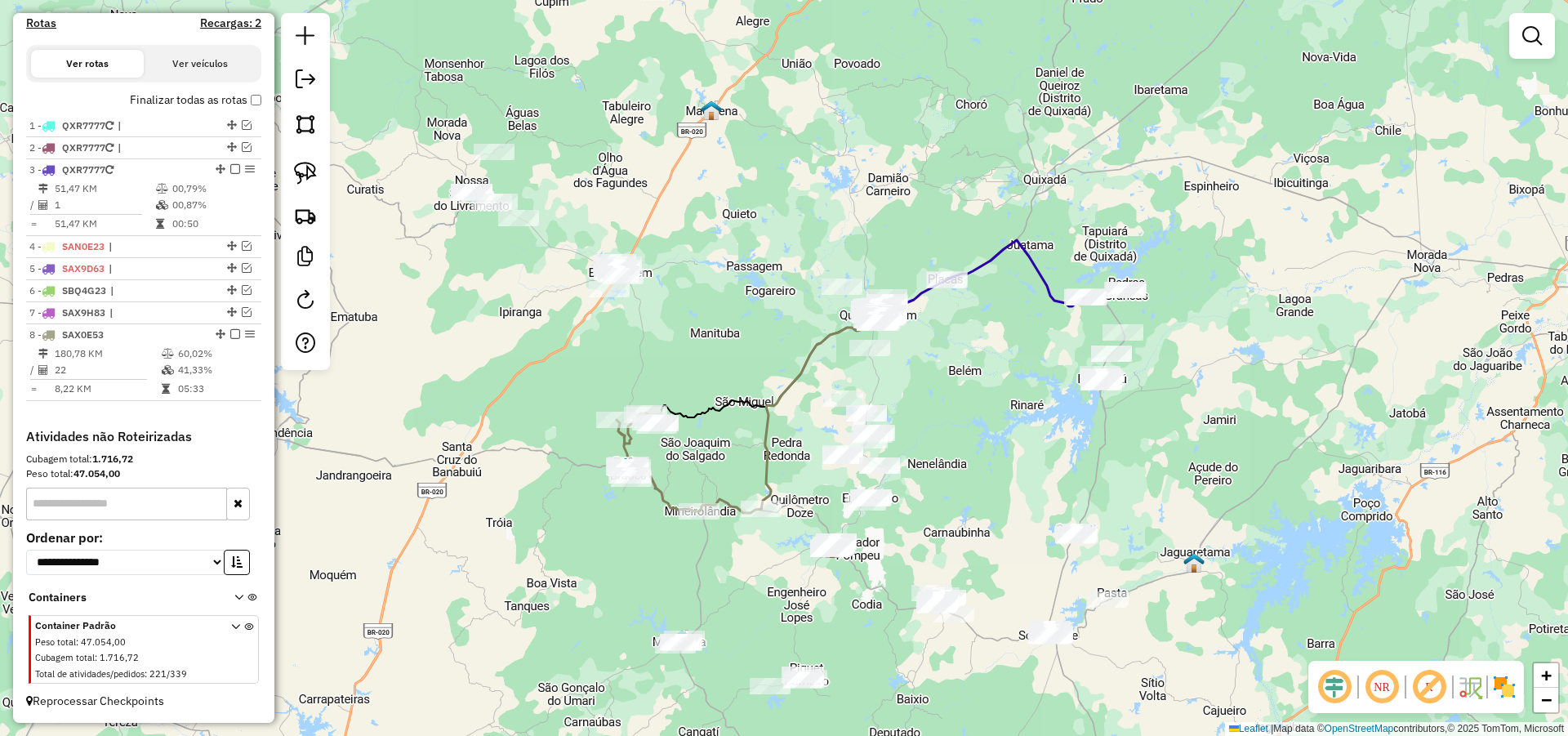
drag, startPoint x: 972, startPoint y: 395, endPoint x: 1004, endPoint y: 461, distance: 73.3
click at [1001, 457] on div "Janela de atendimento Grade de atendimento Capacidade Transportadoras Veículos …" at bounding box center [784, 368] width 1568 height 736
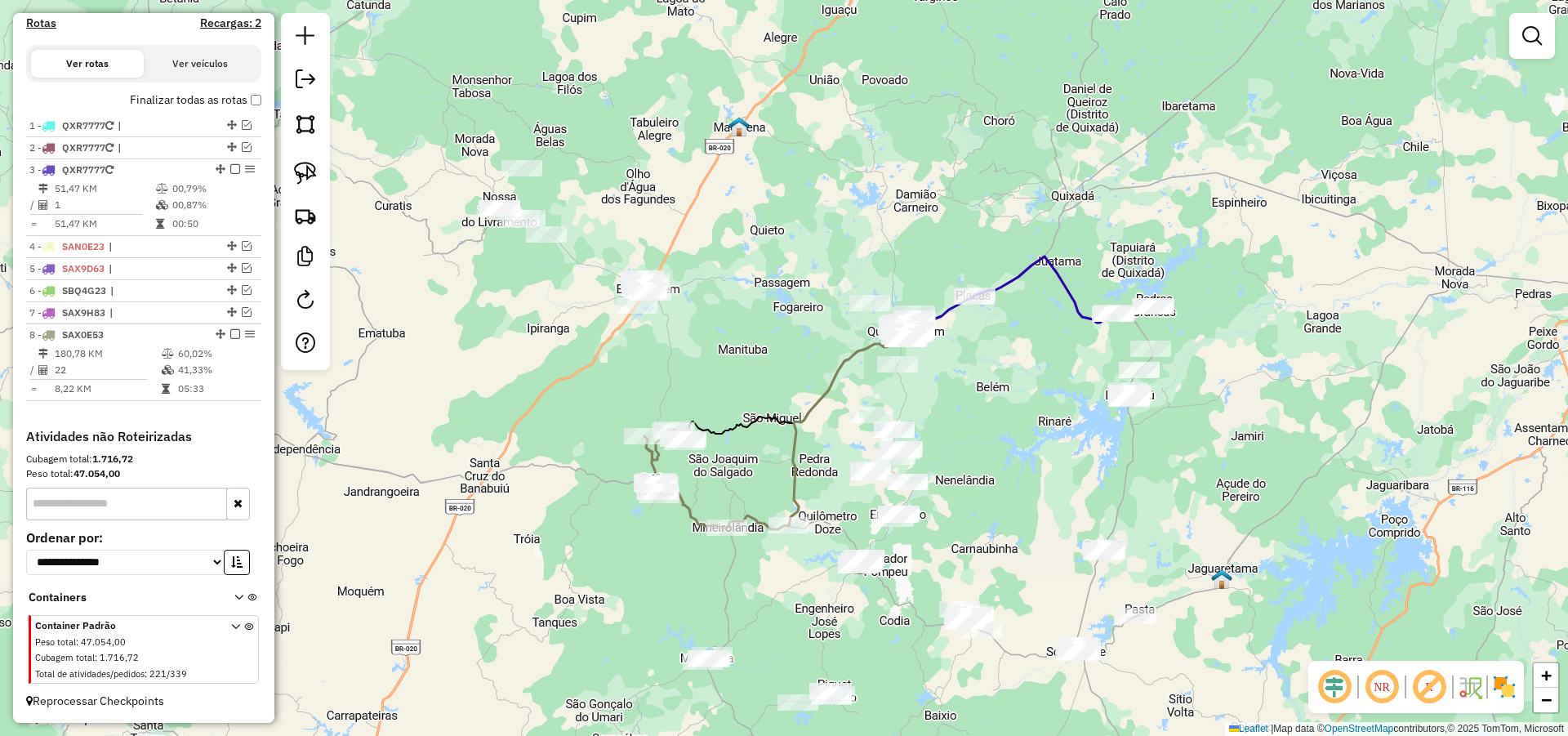
drag, startPoint x: 746, startPoint y: 336, endPoint x: 755, endPoint y: 340, distance: 9.8
click at [754, 340] on div "Janela de atendimento Grade de atendimento Capacidade Transportadoras Veículos …" at bounding box center [784, 368] width 1568 height 736
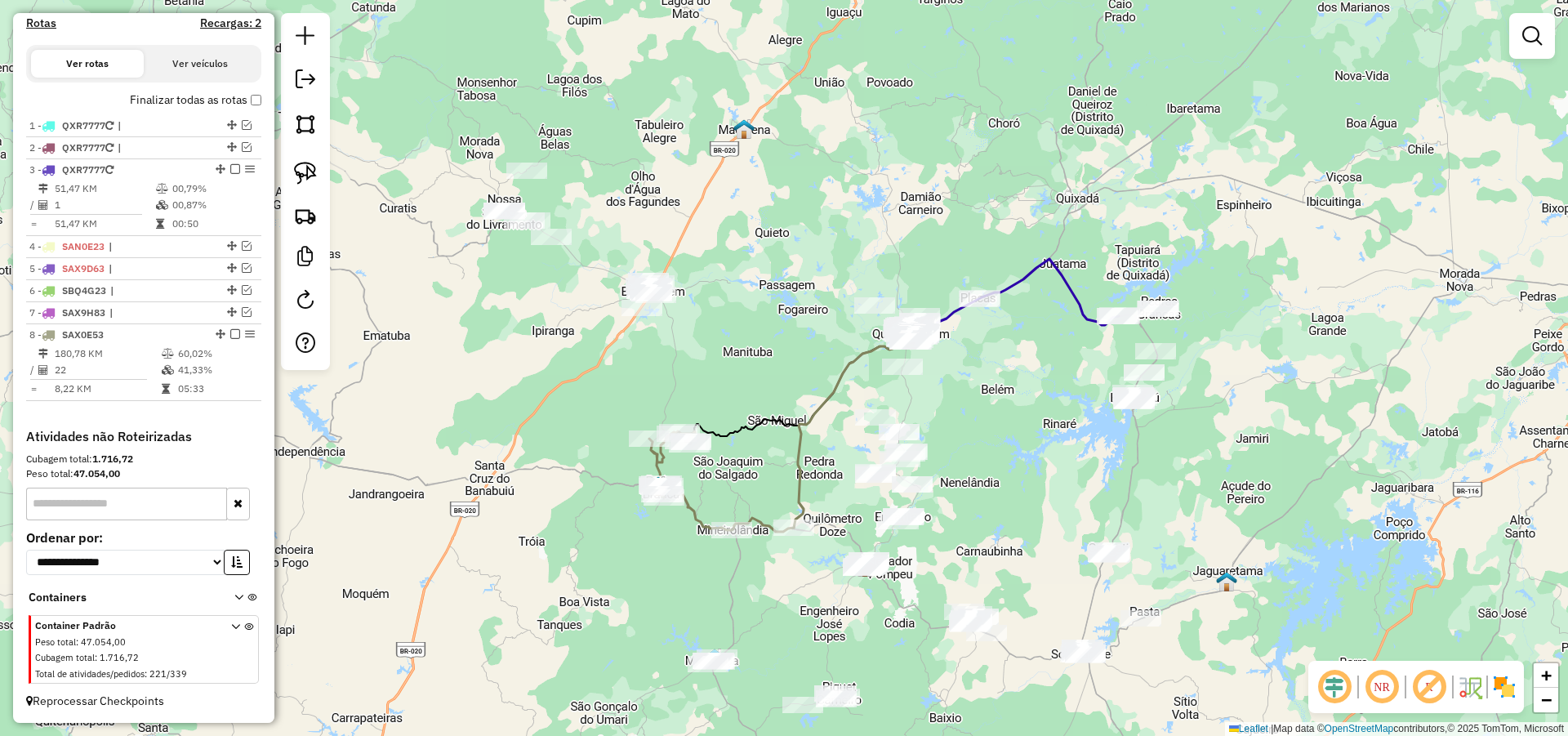
click at [602, 340] on div "Janela de atendimento Grade de atendimento Capacidade Transportadoras Veículos …" at bounding box center [784, 368] width 1568 height 736
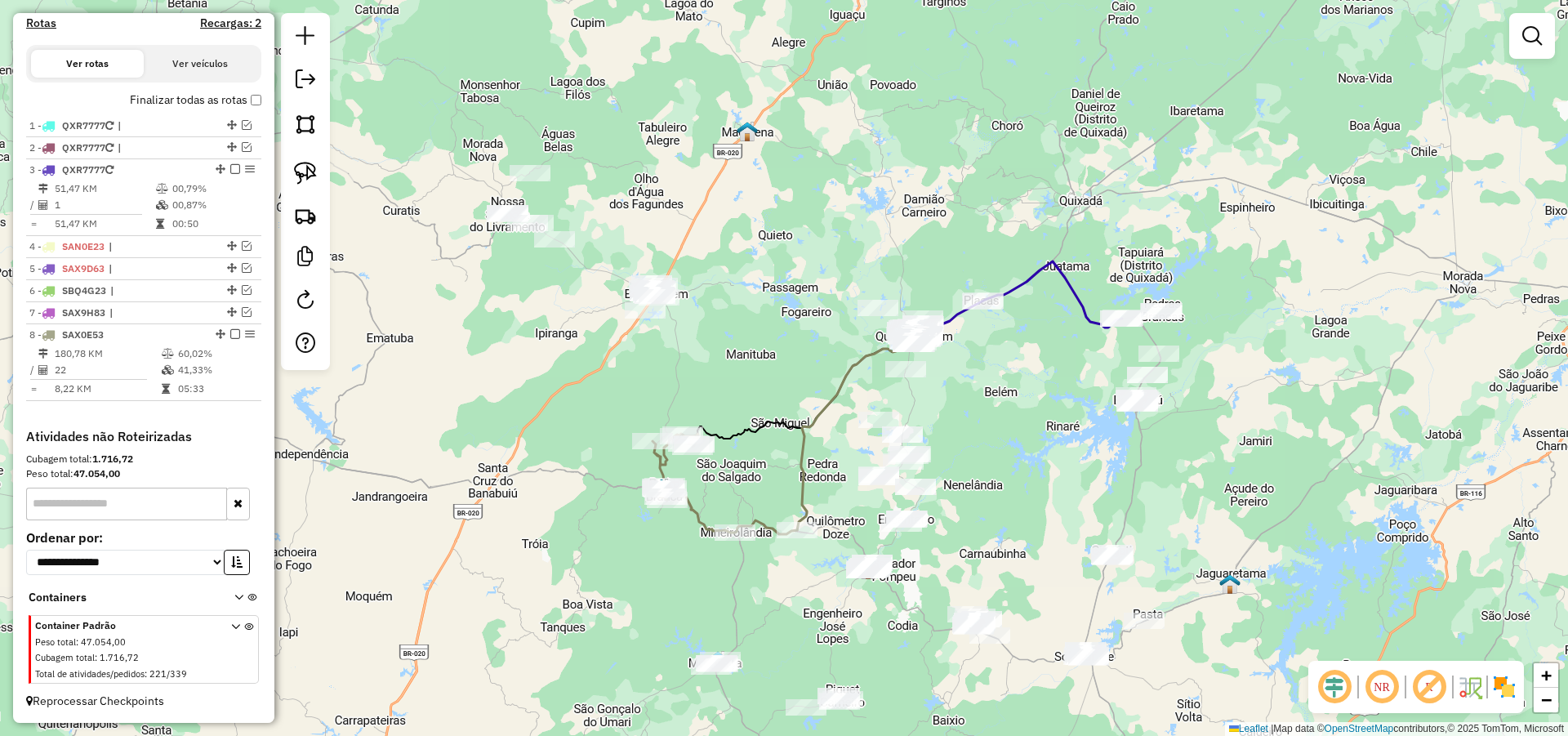
click at [680, 347] on div "Janela de atendimento Grade de atendimento Capacidade Transportadoras Veículos …" at bounding box center [784, 368] width 1568 height 736
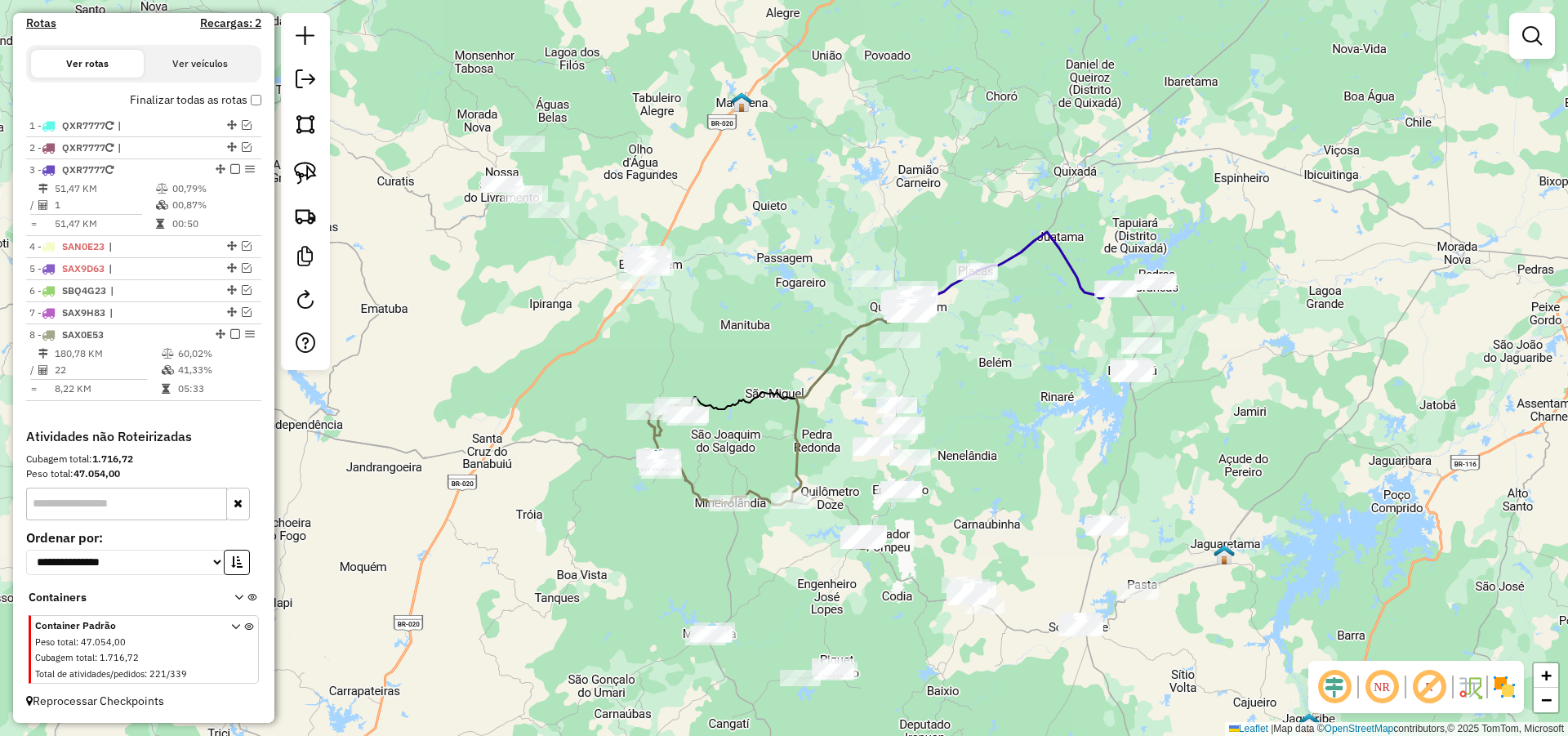
drag, startPoint x: 834, startPoint y: 321, endPoint x: 834, endPoint y: 311, distance: 10.0
click at [834, 311] on div "Janela de atendimento Grade de atendimento Capacidade Transportadoras Veículos …" at bounding box center [784, 368] width 1568 height 736
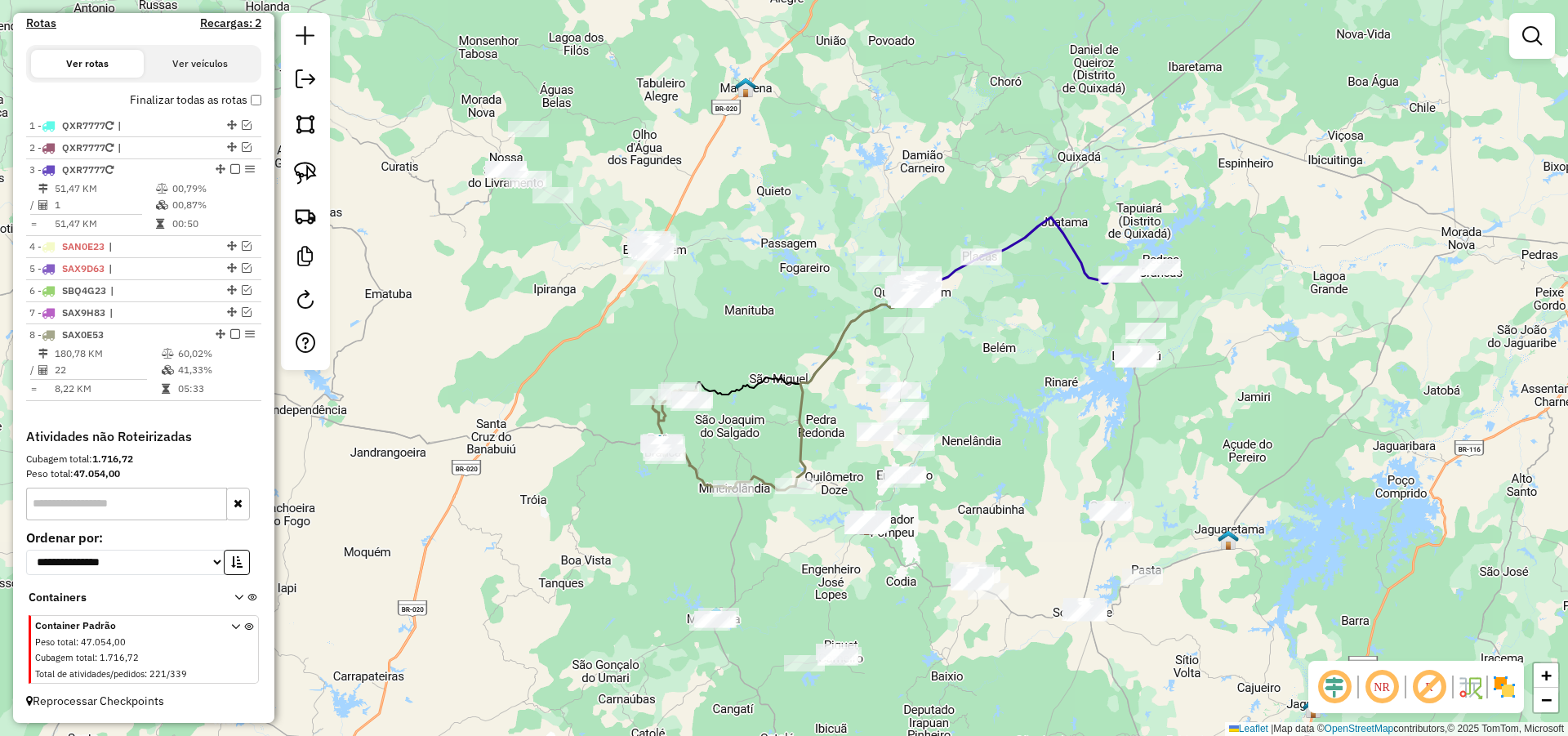
click at [788, 315] on div "Janela de atendimento Grade de atendimento Capacidade Transportadoras Veículos …" at bounding box center [784, 368] width 1568 height 736
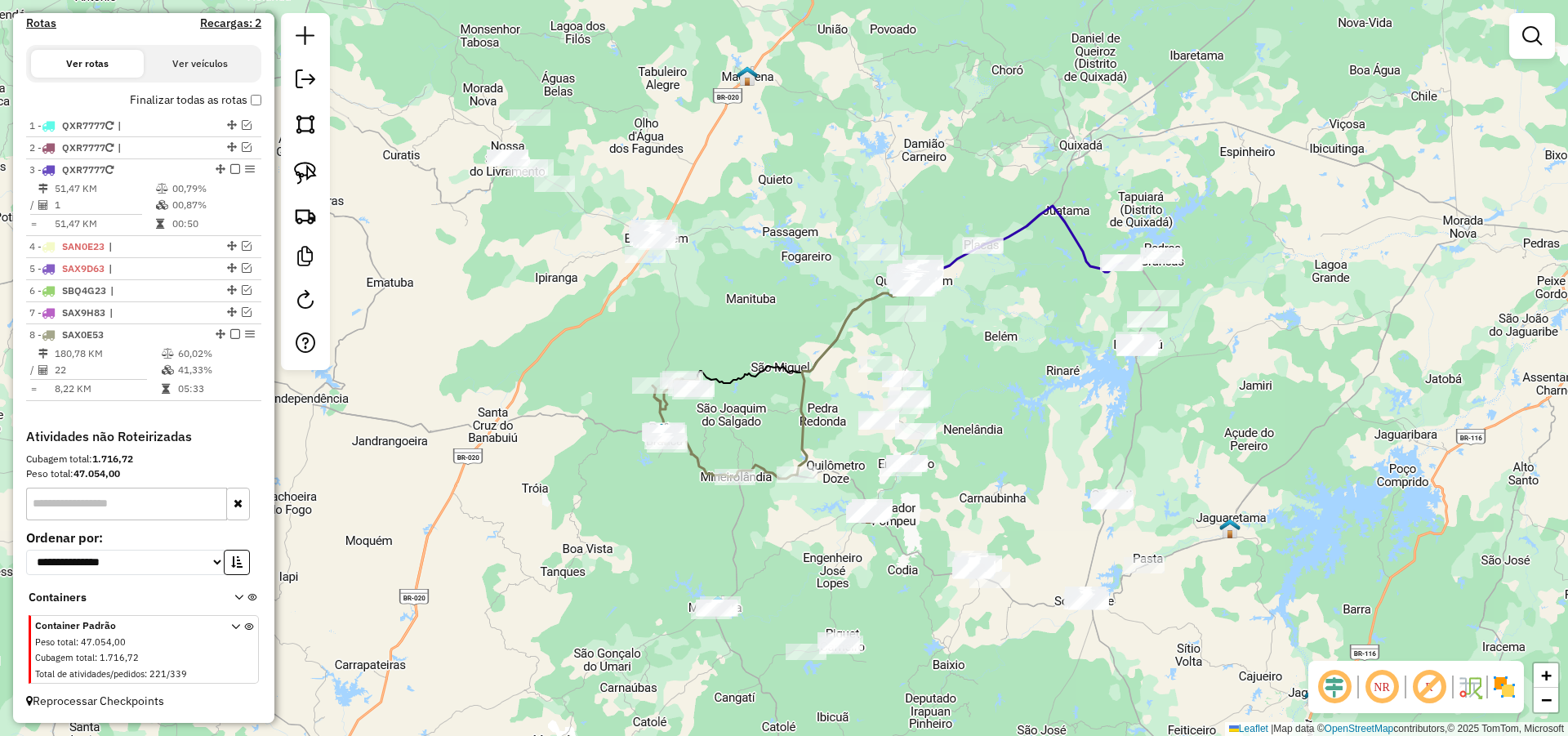
click at [792, 326] on div "Janela de atendimento Grade de atendimento Capacidade Transportadoras Veículos …" at bounding box center [784, 368] width 1568 height 736
drag, startPoint x: 960, startPoint y: 424, endPoint x: 964, endPoint y: 408, distance: 16.5
click at [964, 408] on div "Janela de atendimento Grade de atendimento Capacidade Transportadoras Veículos …" at bounding box center [784, 368] width 1568 height 736
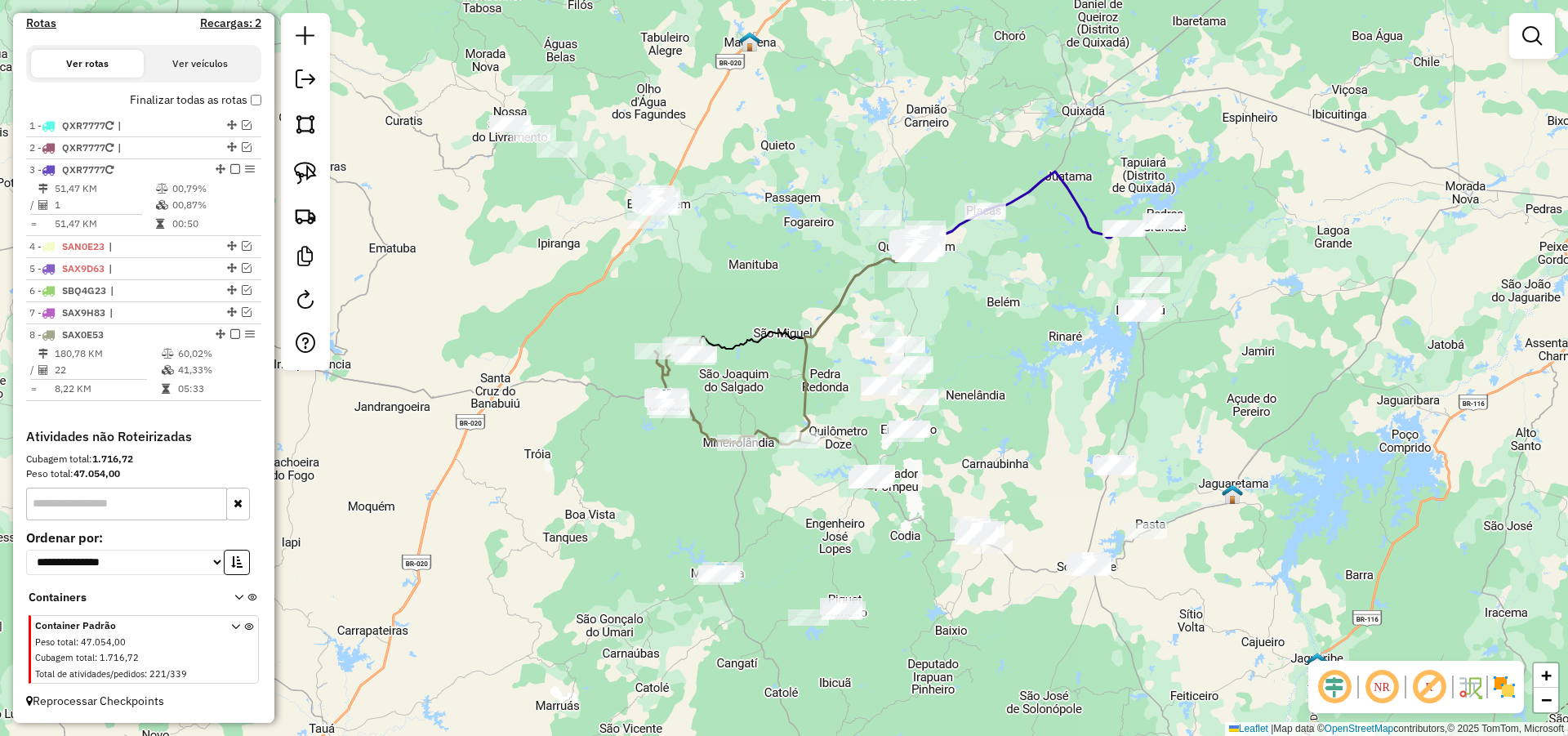
drag, startPoint x: 935, startPoint y: 571, endPoint x: 934, endPoint y: 554, distance: 17.0
click at [934, 554] on div "Janela de atendimento Grade de atendimento Capacidade Transportadoras Veículos …" at bounding box center [784, 368] width 1568 height 736
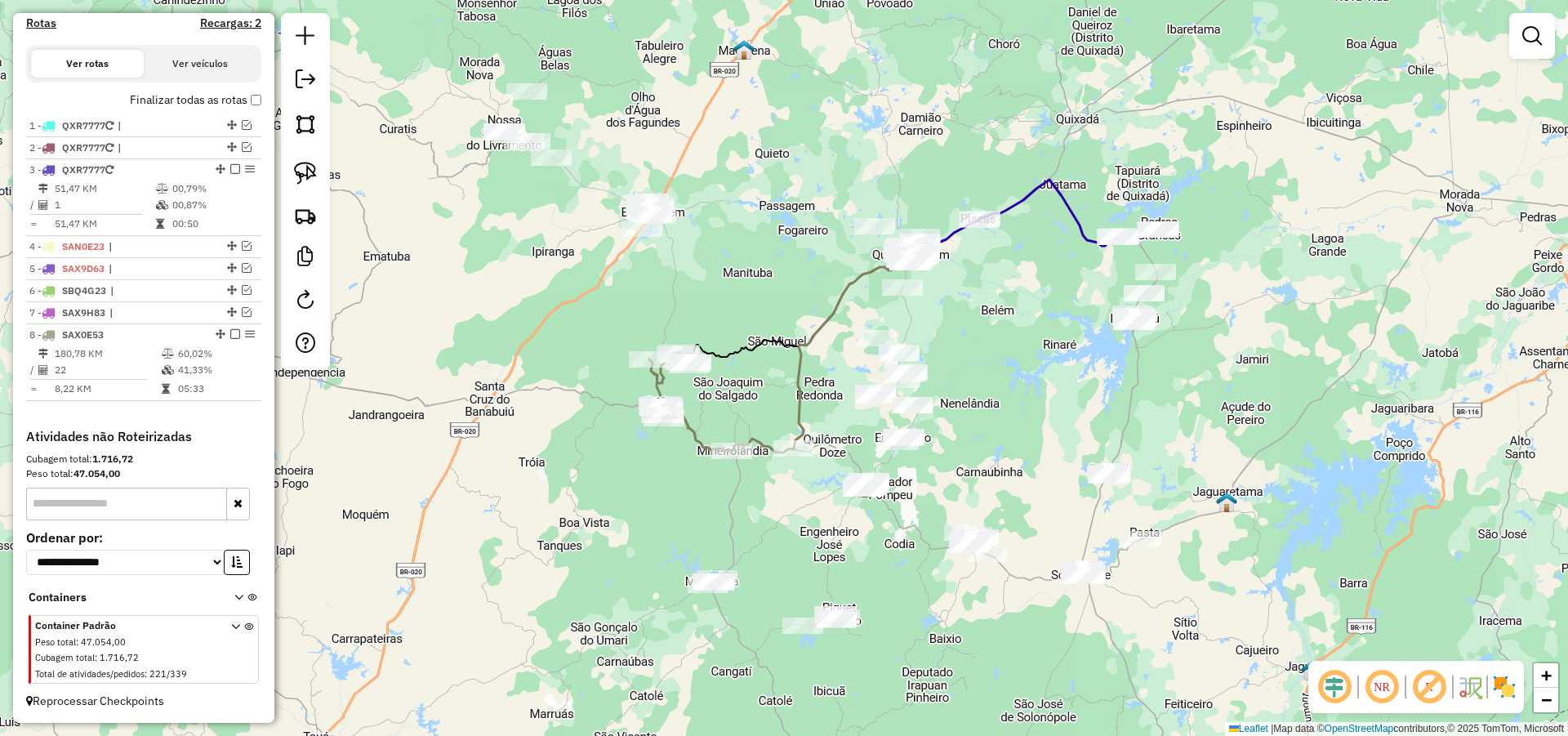
drag, startPoint x: 907, startPoint y: 543, endPoint x: 845, endPoint y: 552, distance: 62.6
click at [901, 551] on div "Janela de atendimento Grade de atendimento Capacidade Transportadoras Veículos …" at bounding box center [784, 368] width 1568 height 736
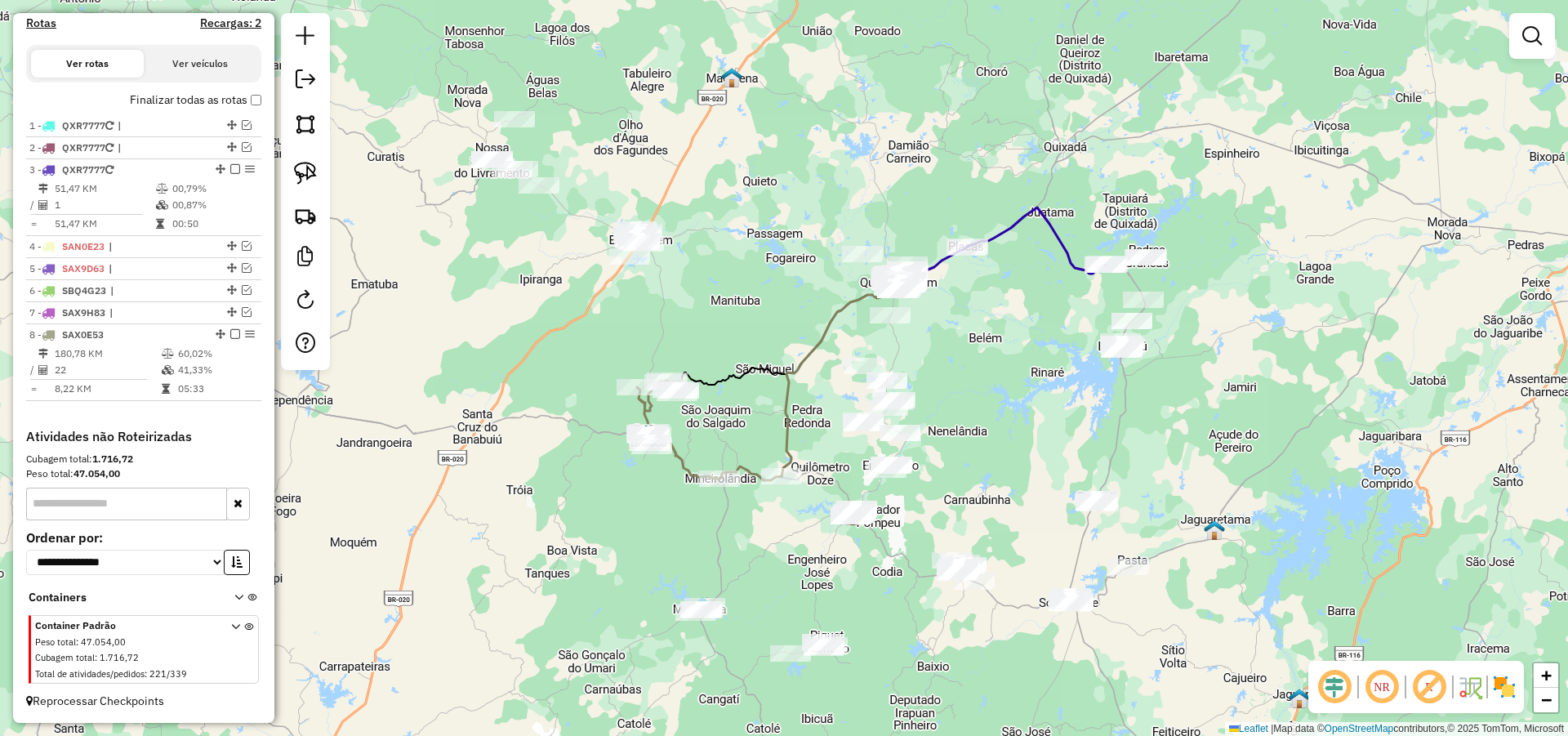
drag, startPoint x: 806, startPoint y: 559, endPoint x: 787, endPoint y: 600, distance: 45.2
click at [788, 598] on div "Janela de atendimento Grade de atendimento Capacidade Transportadoras Veículos …" at bounding box center [784, 368] width 1568 height 736
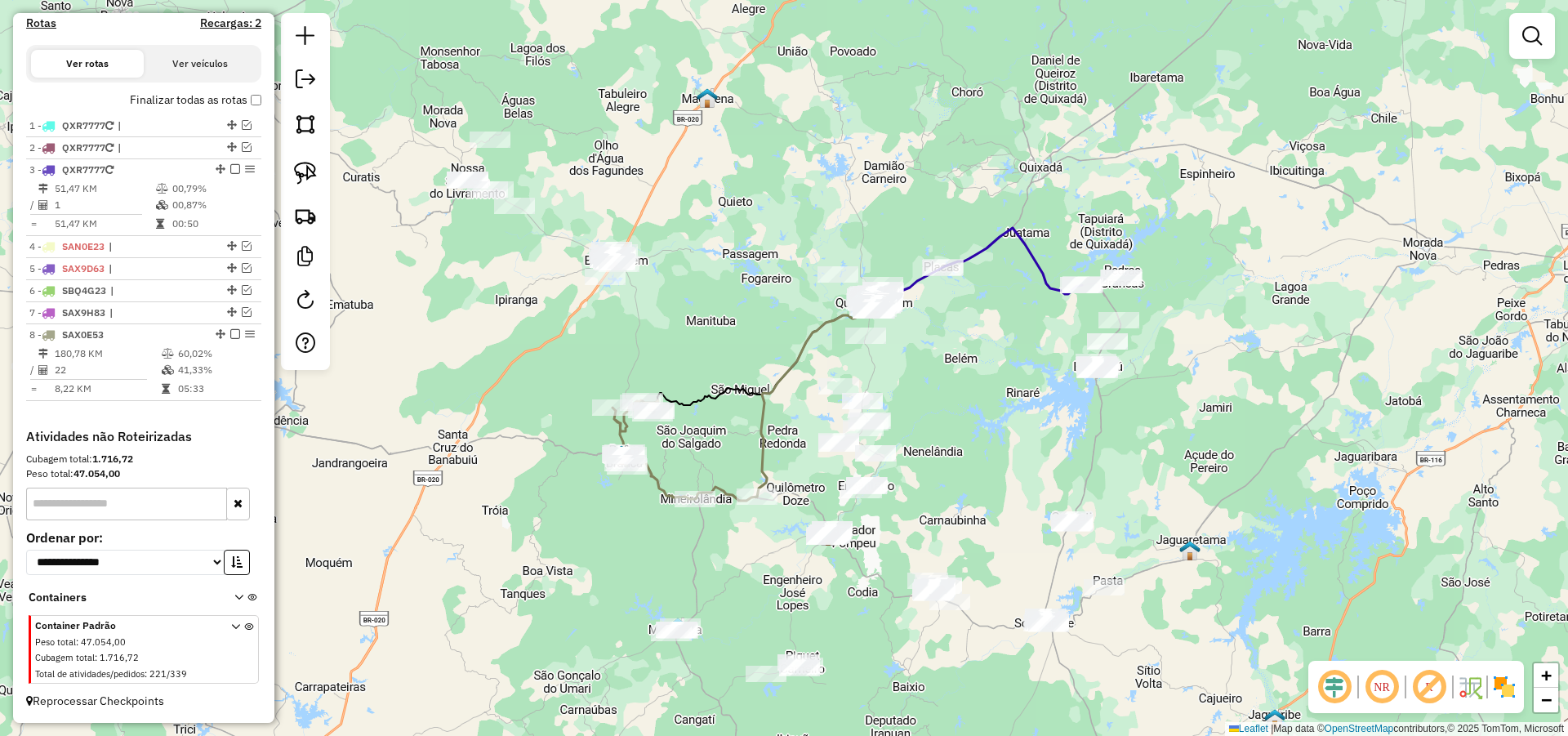
drag, startPoint x: 746, startPoint y: 584, endPoint x: 729, endPoint y: 592, distance: 18.8
click at [729, 592] on div "Janela de atendimento Grade de atendimento Capacidade Transportadoras Veículos …" at bounding box center [784, 368] width 1568 height 736
click at [978, 517] on div "Janela de atendimento Grade de atendimento Capacidade Transportadoras Veículos …" at bounding box center [784, 368] width 1568 height 736
click at [312, 175] on img at bounding box center [305, 174] width 23 height 23
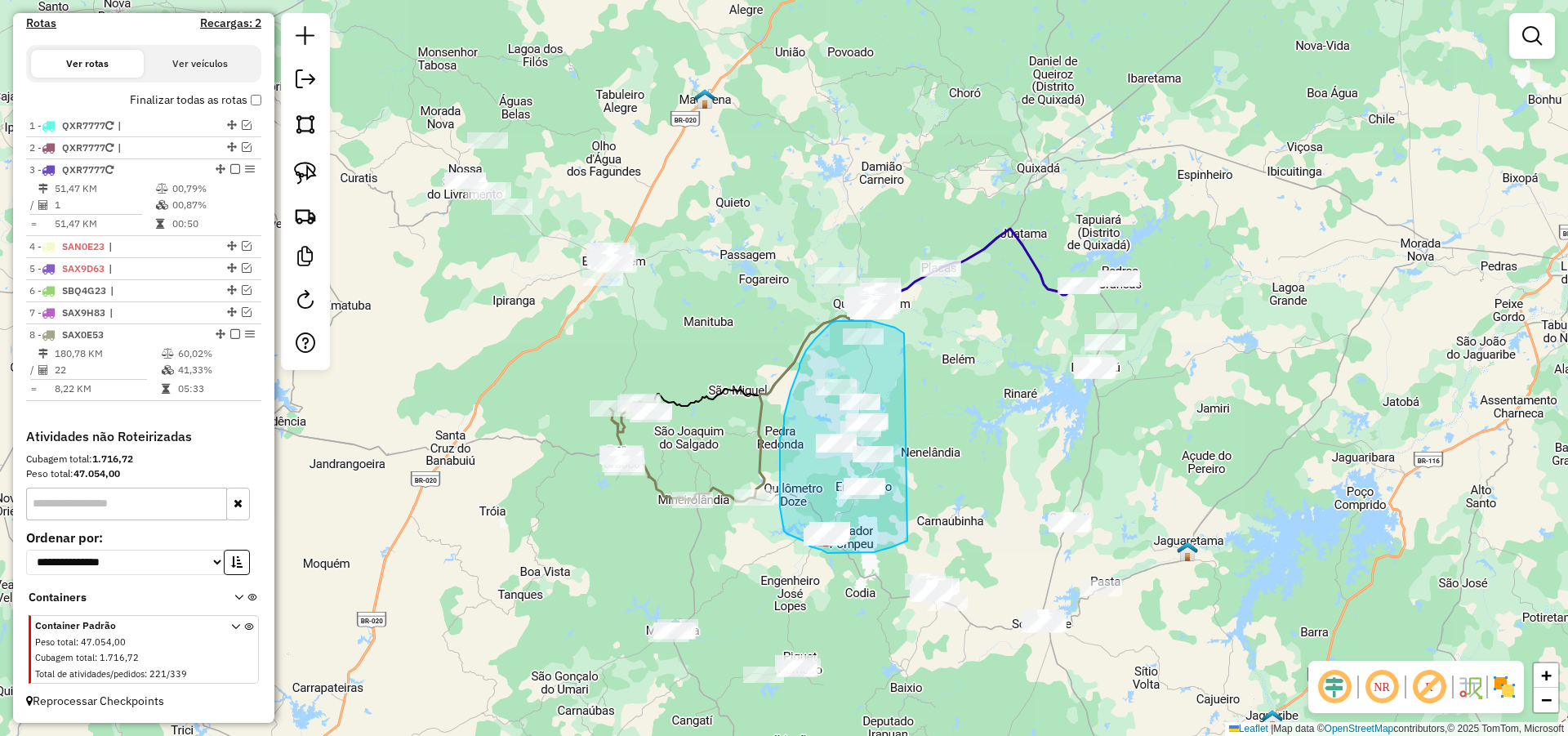
drag, startPoint x: 904, startPoint y: 542, endPoint x: 904, endPoint y: 333, distance: 209.0
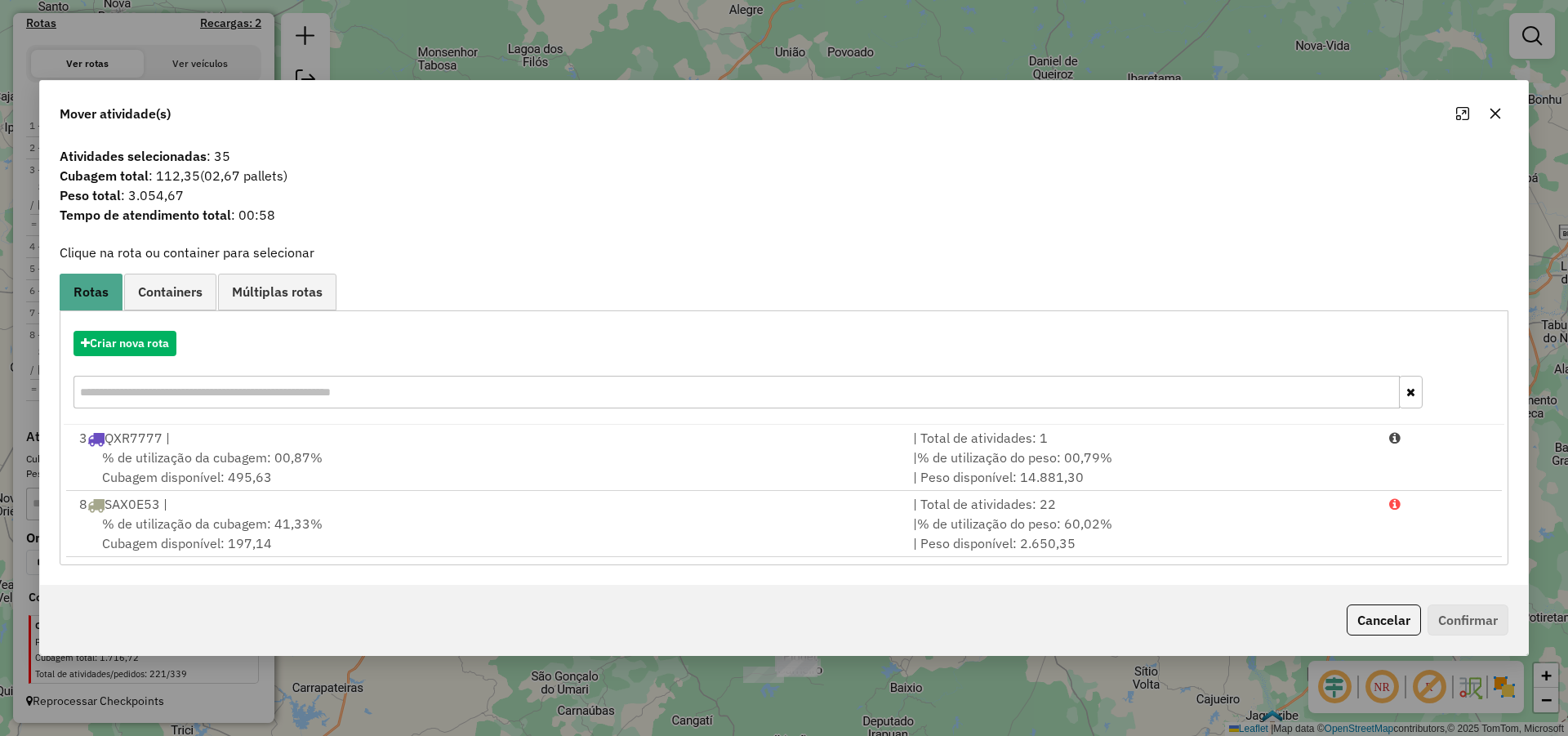
click at [1368, 603] on div "Cancelar Confirmar" at bounding box center [784, 620] width 1487 height 70
click at [1372, 613] on button "Cancelar" at bounding box center [1383, 620] width 74 height 31
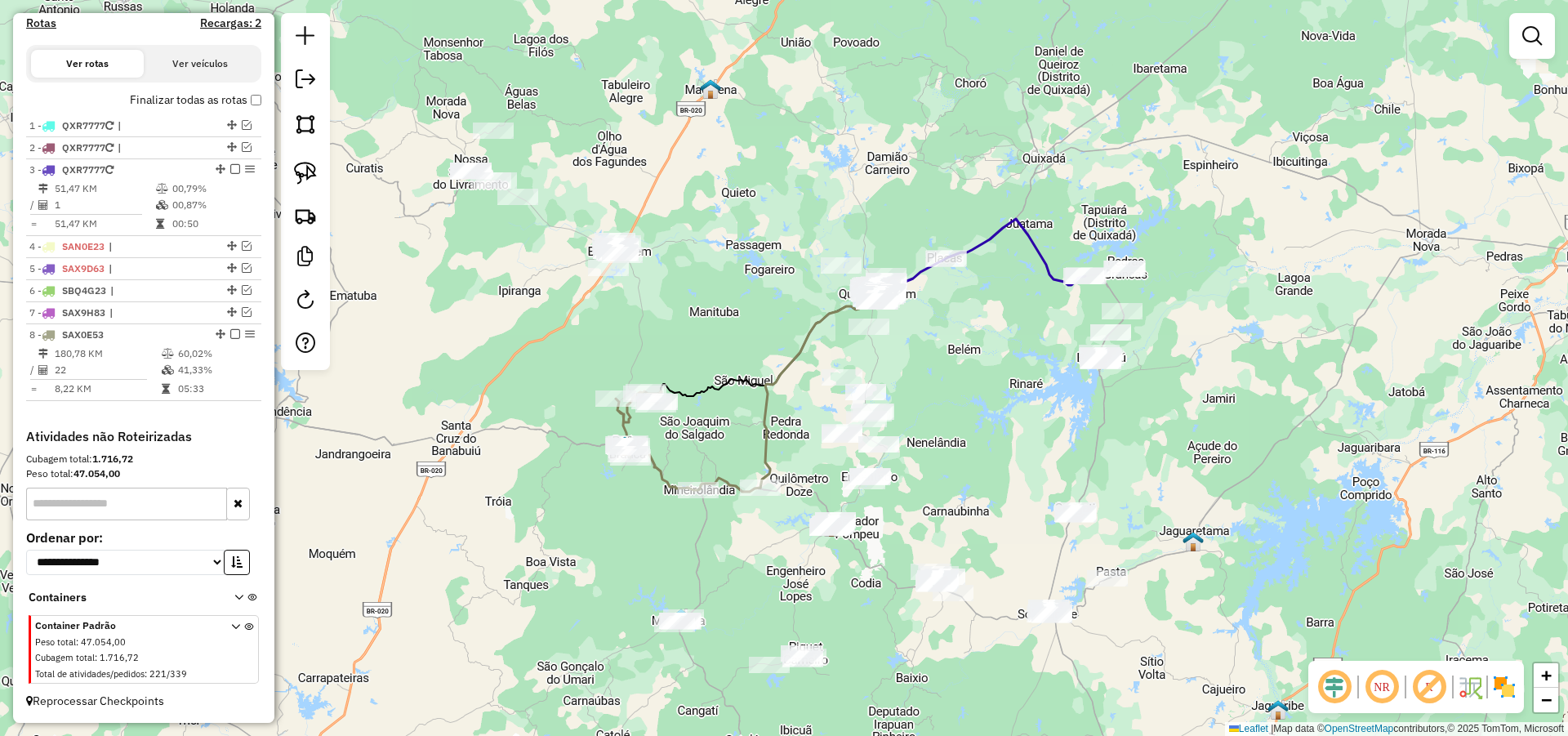
drag, startPoint x: 924, startPoint y: 653, endPoint x: 934, endPoint y: 611, distance: 43.2
click at [934, 611] on div "Janela de atendimento Grade de atendimento Capacidade Transportadoras Veículos …" at bounding box center [784, 368] width 1568 height 736
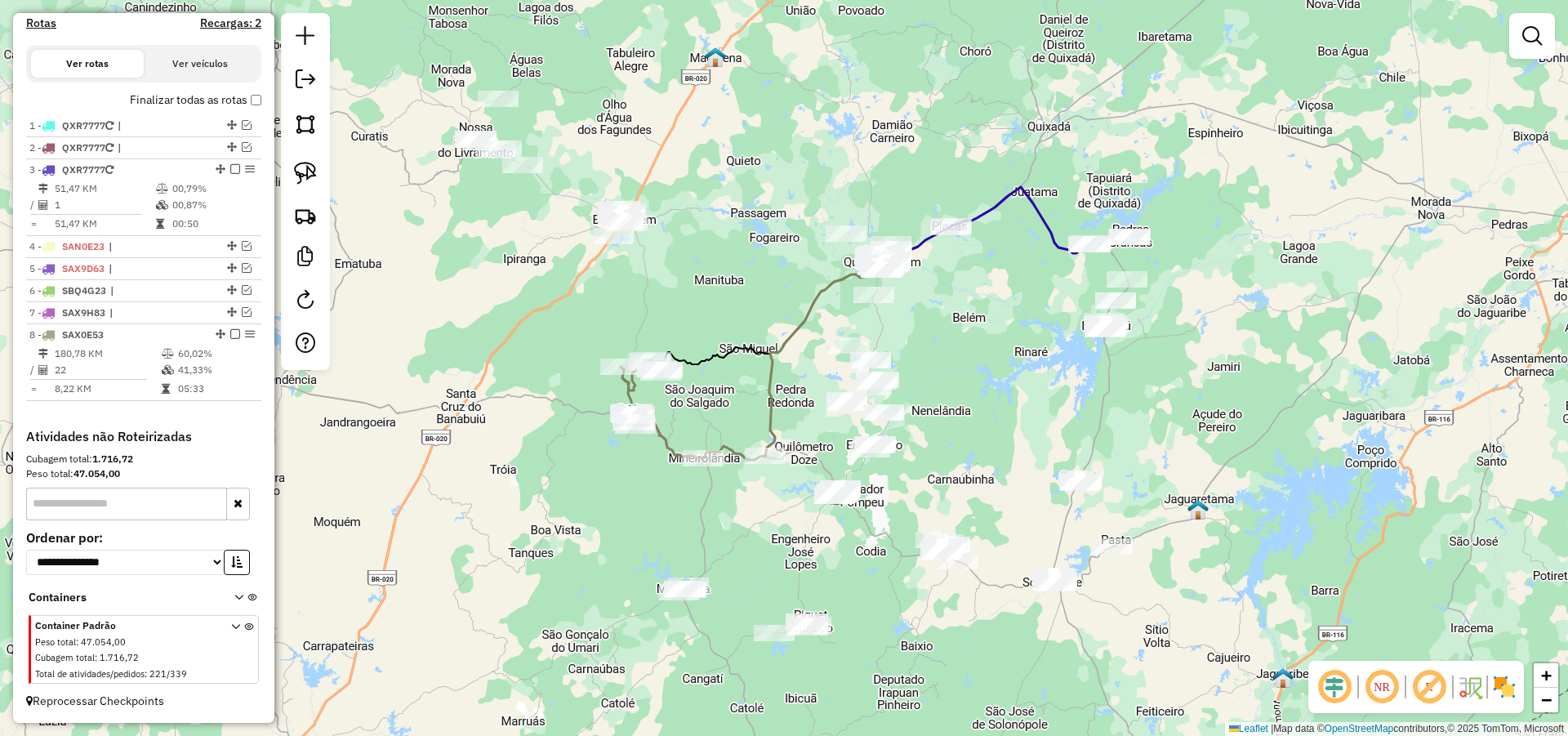
click at [936, 612] on div "Janela de atendimento Grade de atendimento Capacidade Transportadoras Veículos …" at bounding box center [784, 368] width 1568 height 736
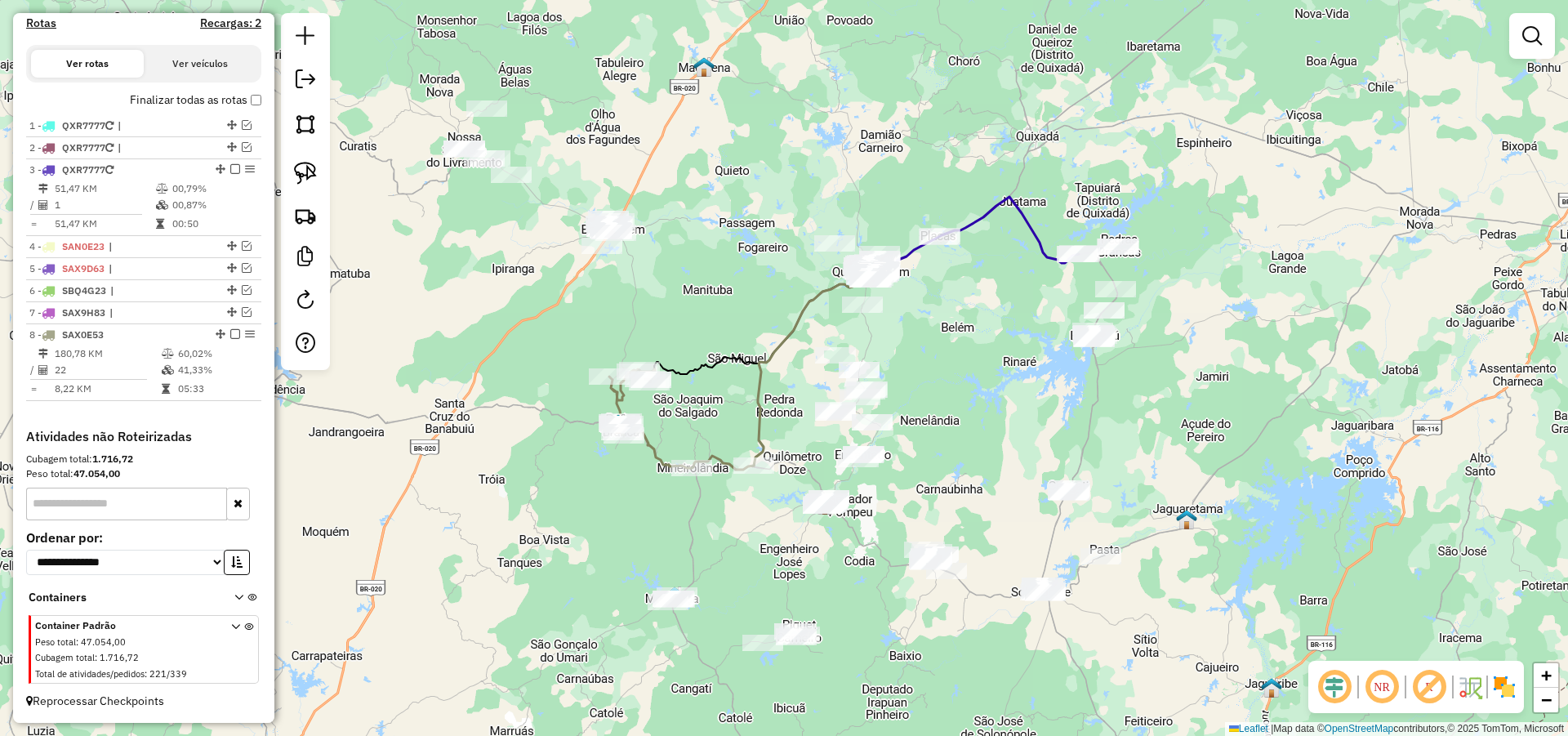
click at [1058, 373] on div "Janela de atendimento Grade de atendimento Capacidade Transportadoras Veículos …" at bounding box center [784, 368] width 1568 height 736
drag, startPoint x: 302, startPoint y: 165, endPoint x: 640, endPoint y: 254, distance: 349.5
click at [303, 165] on img at bounding box center [305, 174] width 23 height 23
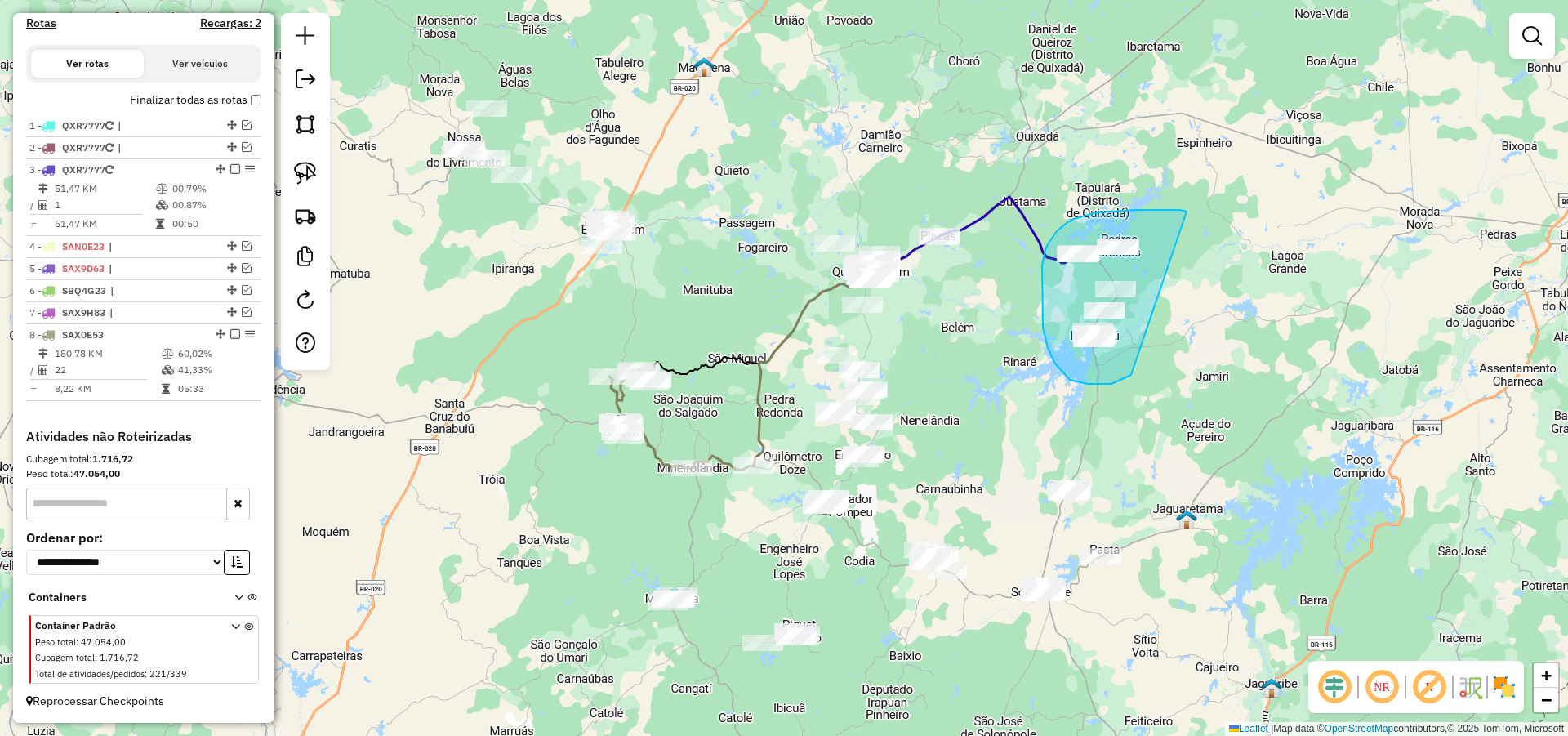
drag, startPoint x: 1173, startPoint y: 210, endPoint x: 1155, endPoint y: 360, distance: 151.1
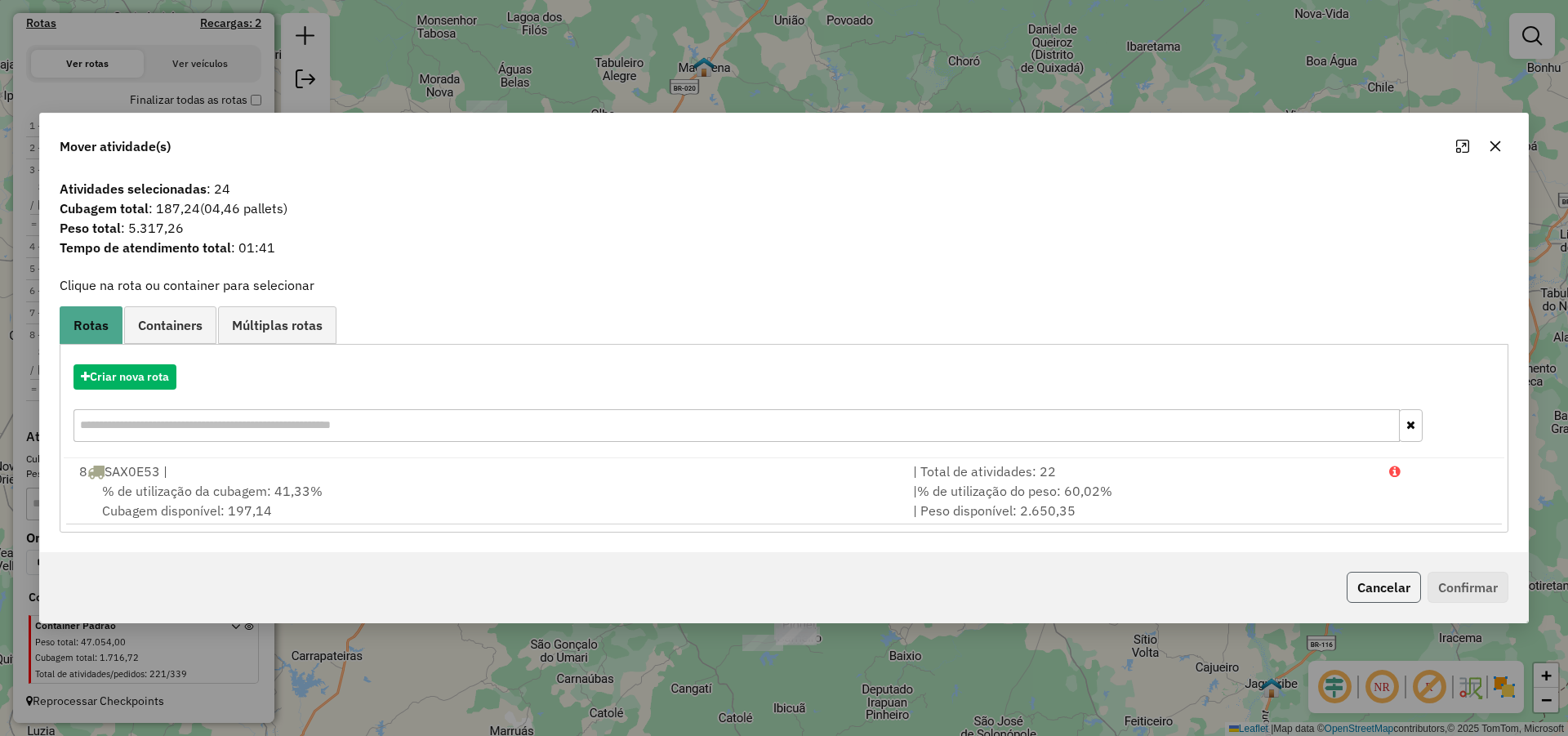
click at [1377, 581] on button "Cancelar" at bounding box center [1383, 587] width 74 height 31
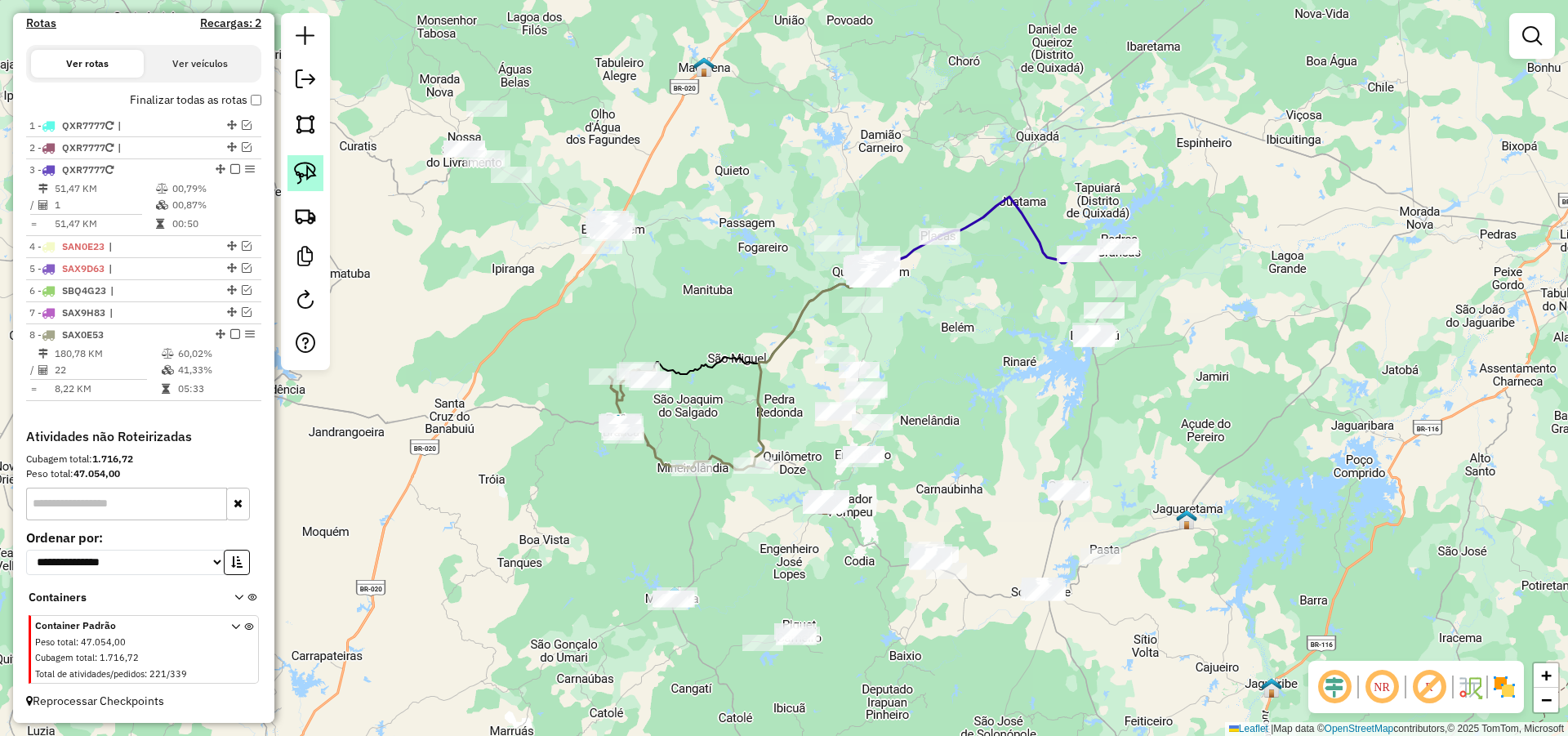
click at [307, 166] on img at bounding box center [305, 174] width 23 height 23
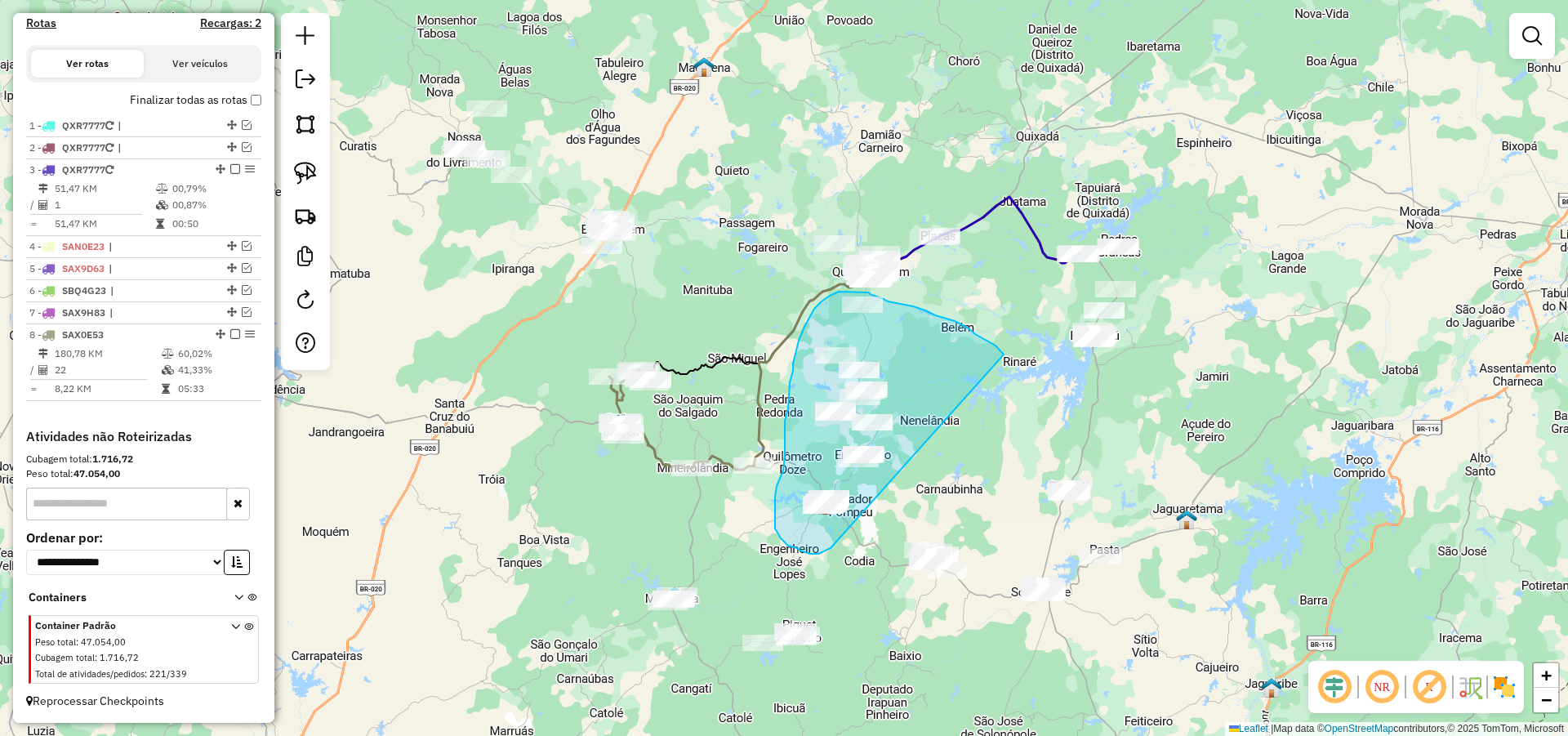
drag, startPoint x: 1000, startPoint y: 350, endPoint x: 833, endPoint y: 547, distance: 258.3
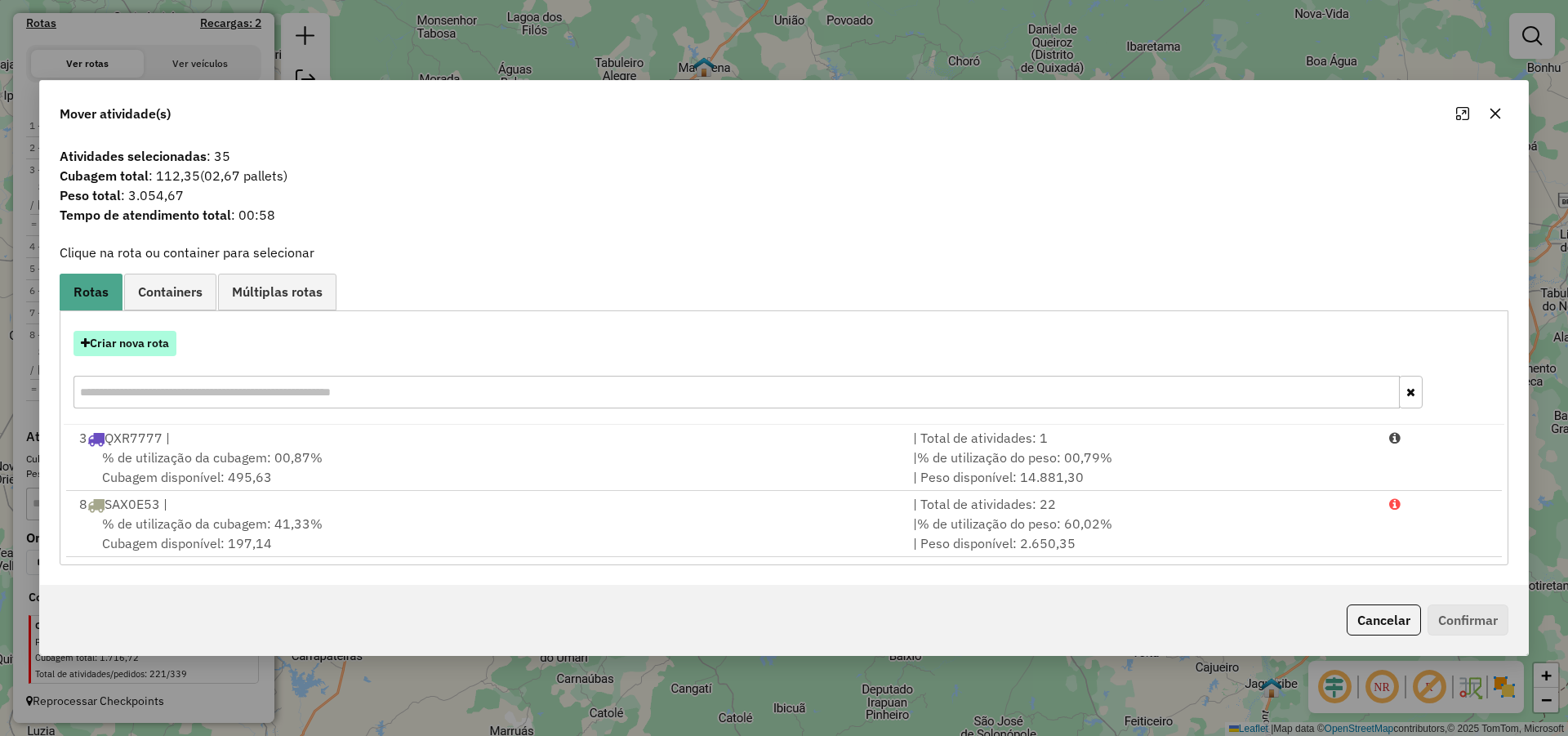
click at [173, 349] on button "Criar nova rota" at bounding box center [124, 343] width 103 height 25
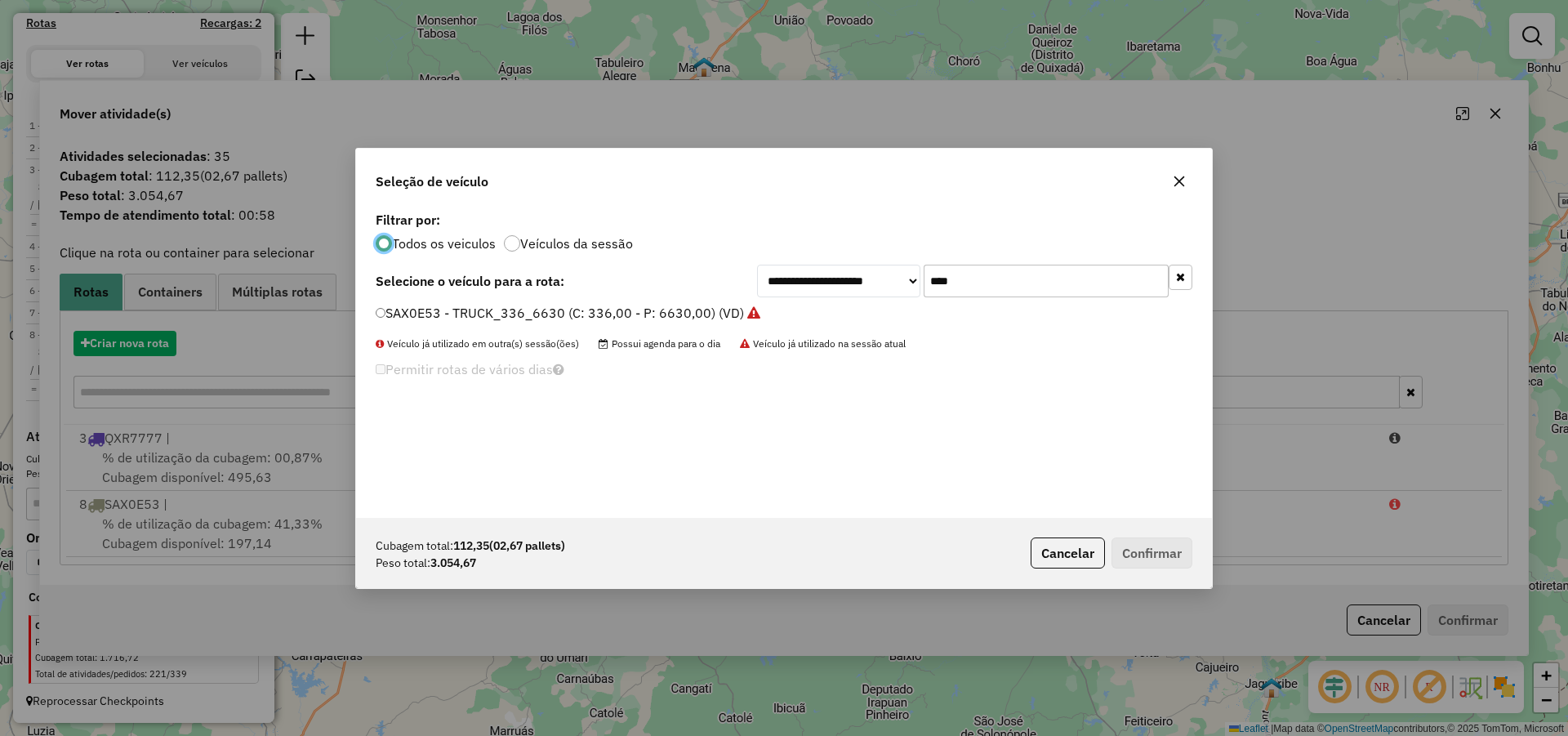
scroll to position [9, 4]
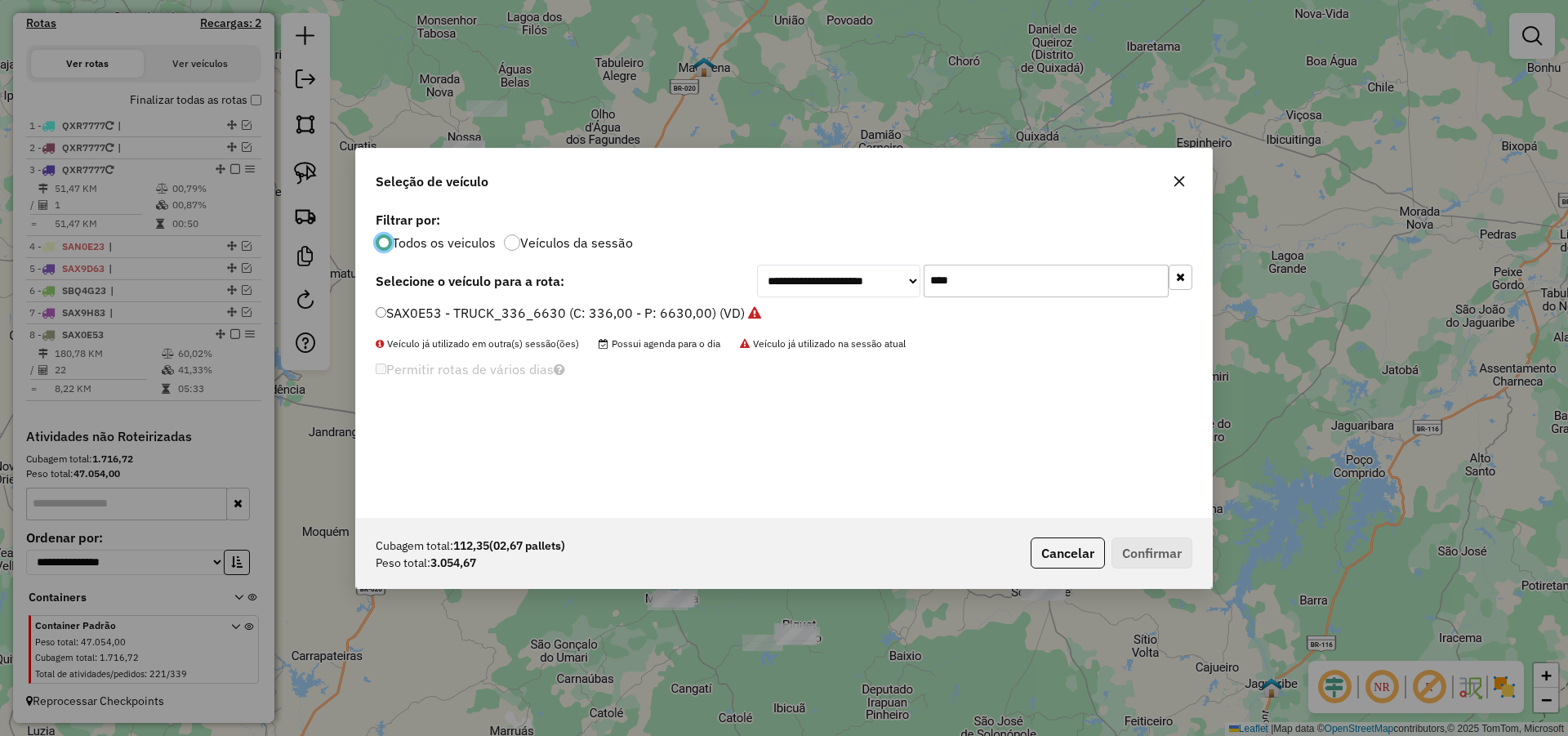
click at [978, 293] on input "****" at bounding box center [1046, 281] width 245 height 32
click at [979, 292] on input "****" at bounding box center [1046, 281] width 245 height 32
type input "**"
click at [625, 316] on label "SBD0C03 - TRUCK_336_6630 (C: 336,00 - P: 6630,00) (VD)" at bounding box center [561, 312] width 371 height 20
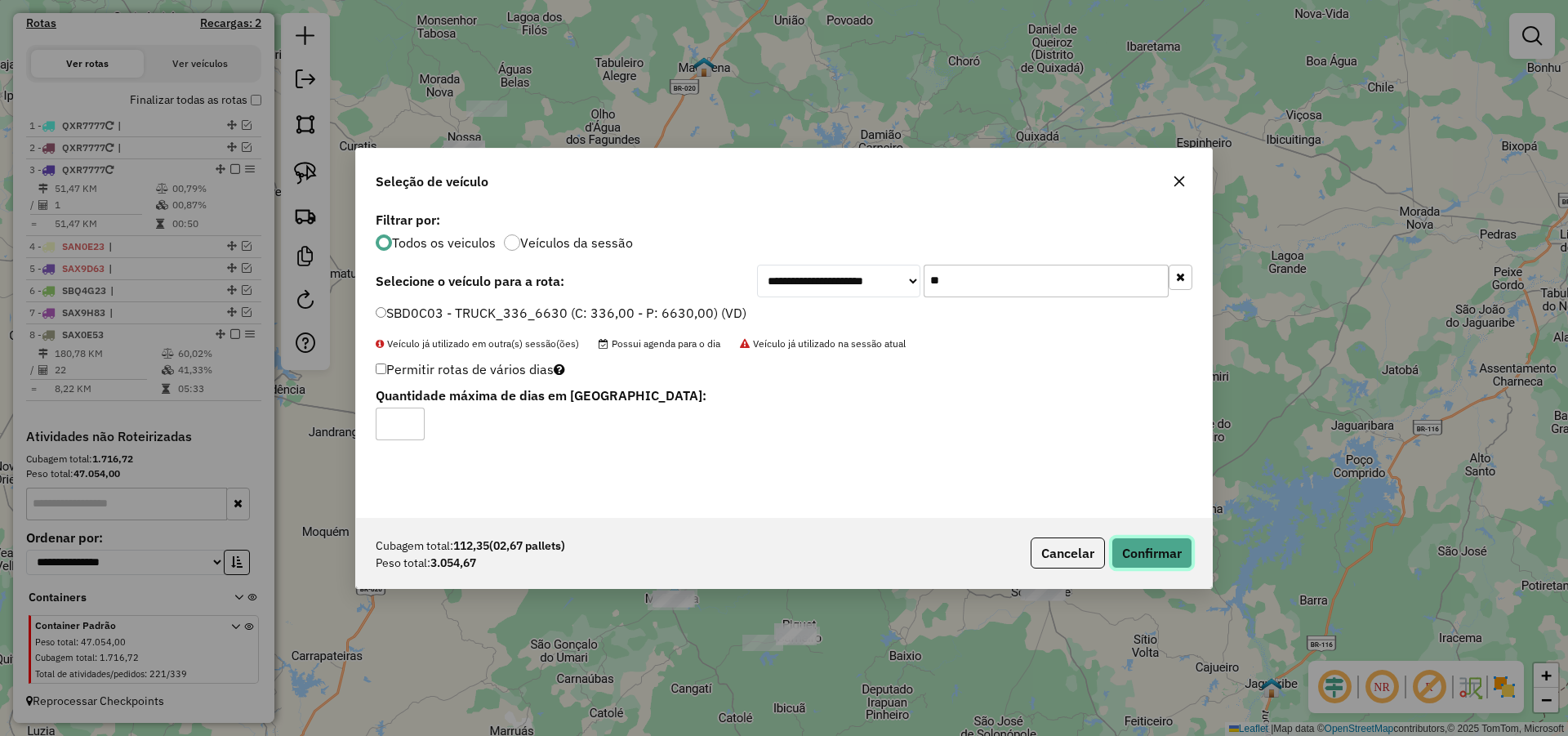
click at [1163, 550] on button "Confirmar" at bounding box center [1152, 552] width 81 height 31
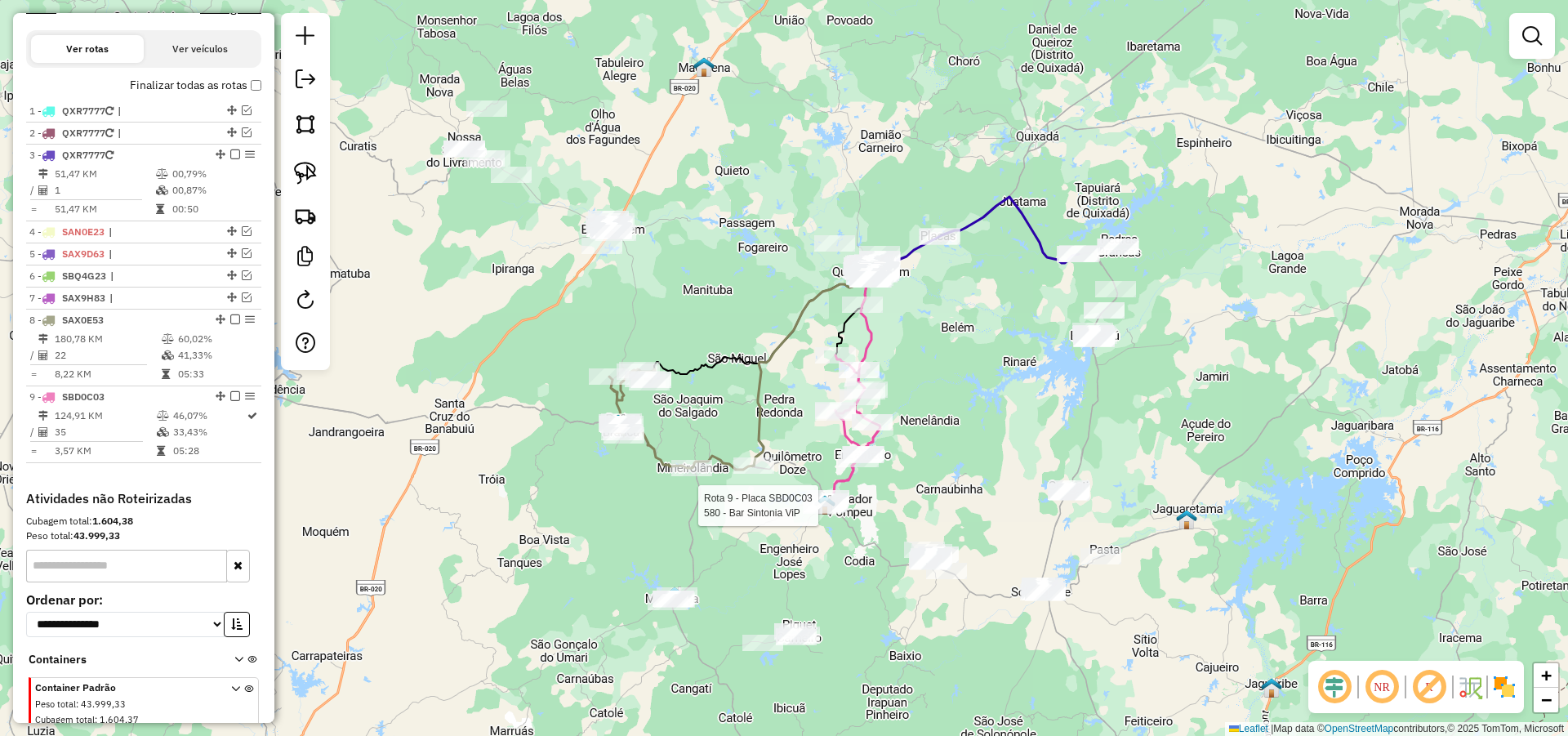
select select "*********"
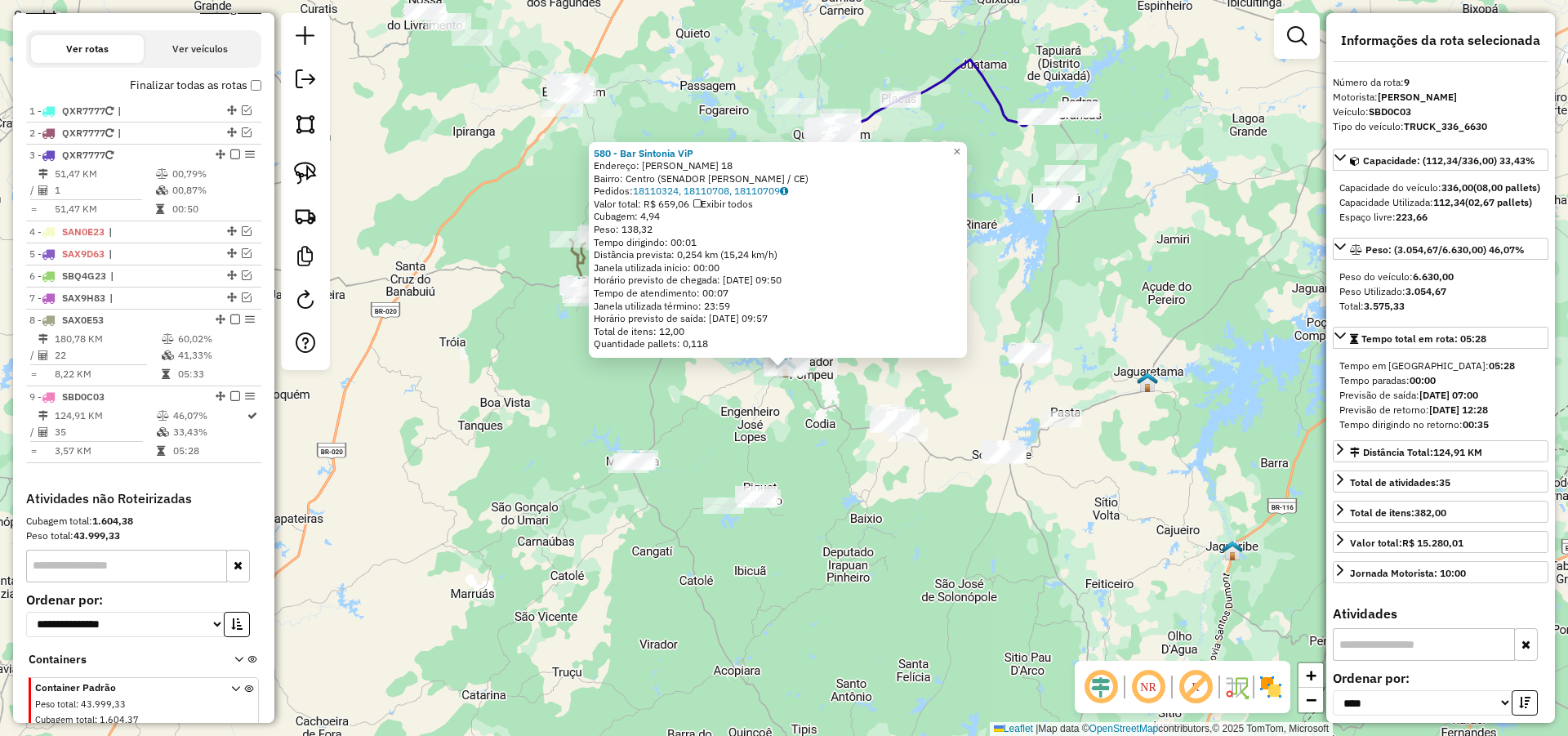
scroll to position [607, 0]
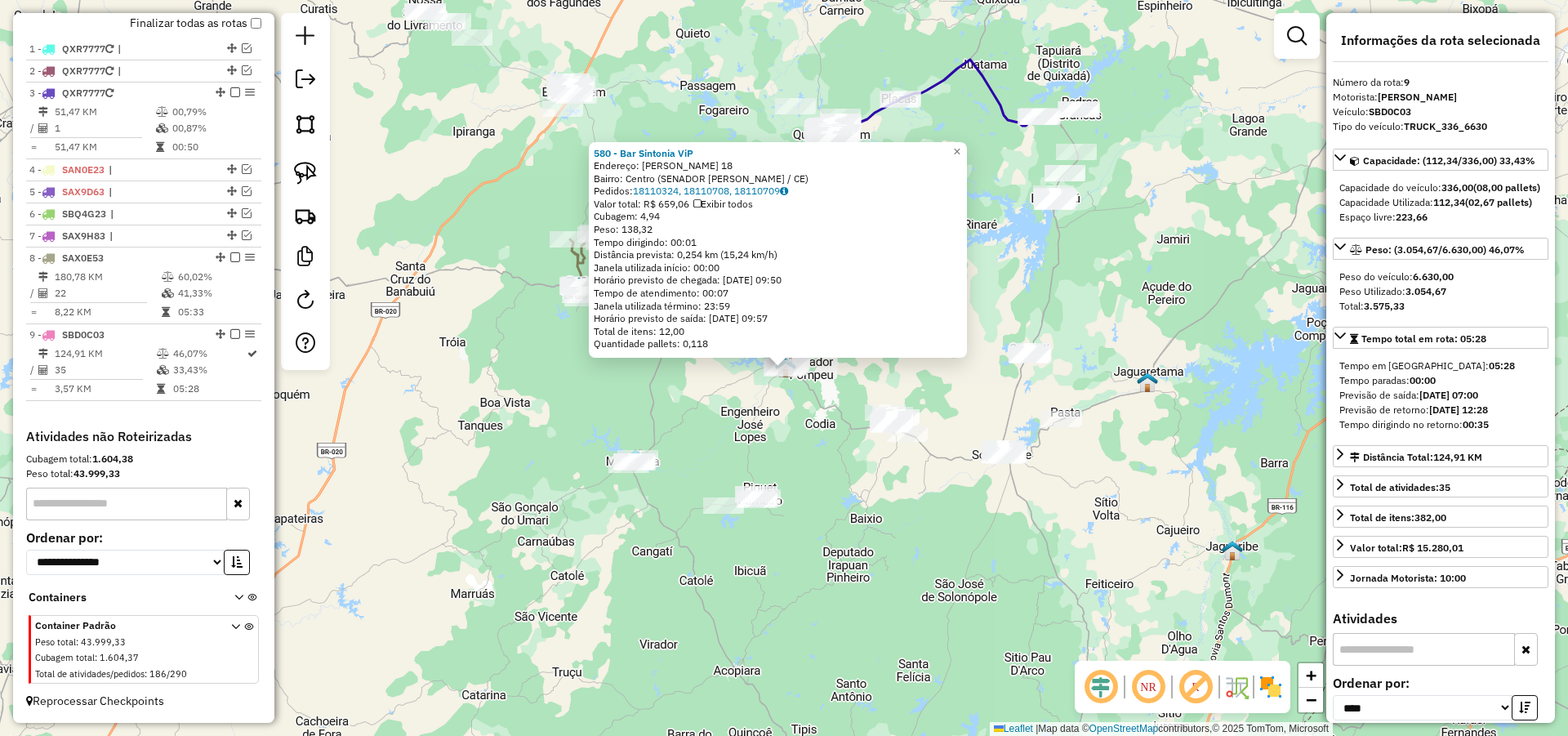
click at [1118, 361] on div "580 - Bar Sintonia ViP Endereço: Rau Eladio Magalhaes 18 Bairro: Centro (SENADO…" at bounding box center [784, 368] width 1568 height 736
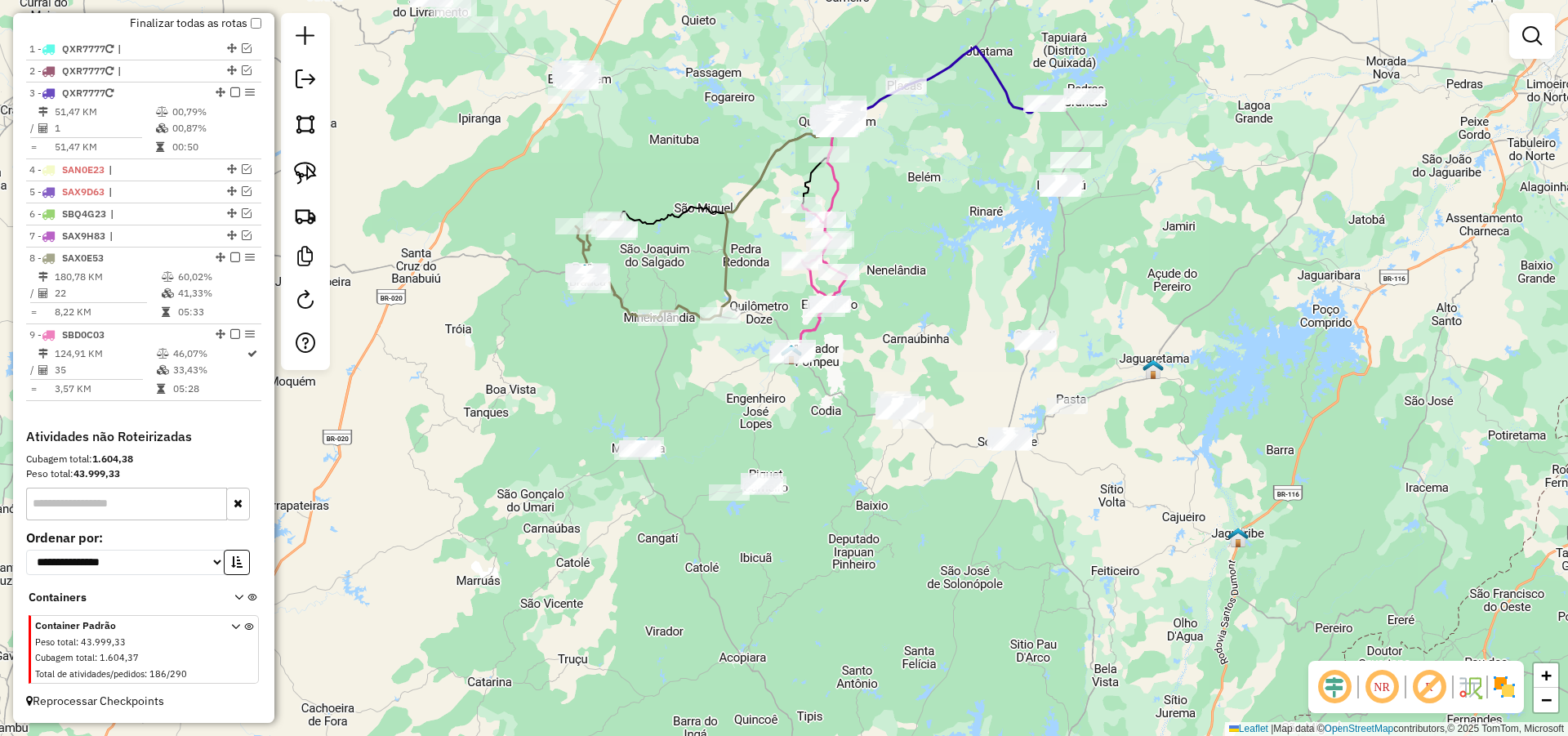
drag, startPoint x: 1124, startPoint y: 376, endPoint x: 1134, endPoint y: 344, distance: 33.5
click at [1134, 345] on div "Janela de atendimento Grade de atendimento Capacidade Transportadoras Veículos …" at bounding box center [784, 368] width 1568 height 736
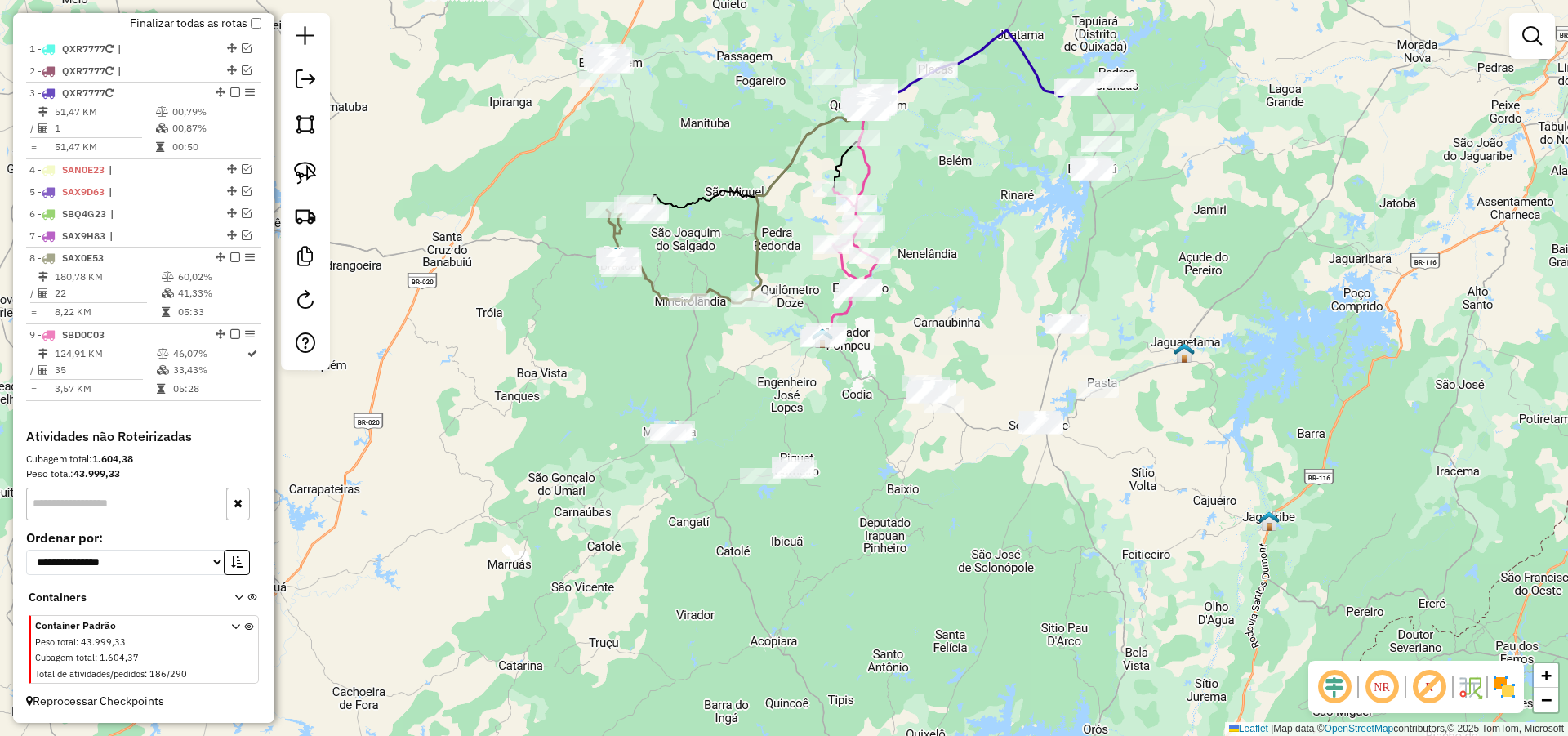
drag, startPoint x: 951, startPoint y: 309, endPoint x: 990, endPoint y: 327, distance: 43.0
click at [978, 329] on div "Janela de atendimento Grade de atendimento Capacidade Transportadoras Veículos …" at bounding box center [784, 368] width 1568 height 736
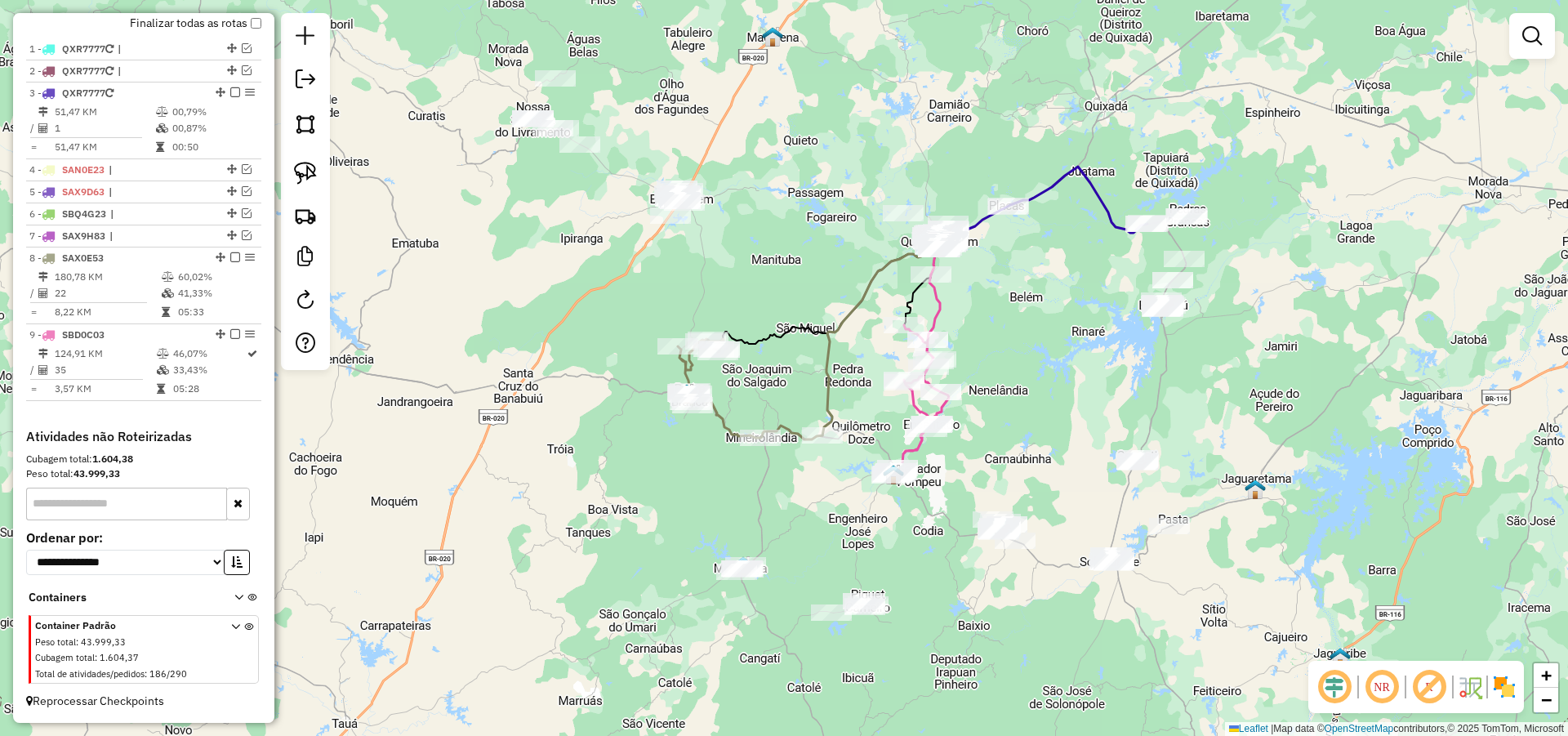
drag, startPoint x: 1007, startPoint y: 317, endPoint x: 1047, endPoint y: 414, distance: 104.9
click at [1047, 414] on div "Janela de atendimento Grade de atendimento Capacidade Transportadoras Veículos …" at bounding box center [784, 368] width 1568 height 736
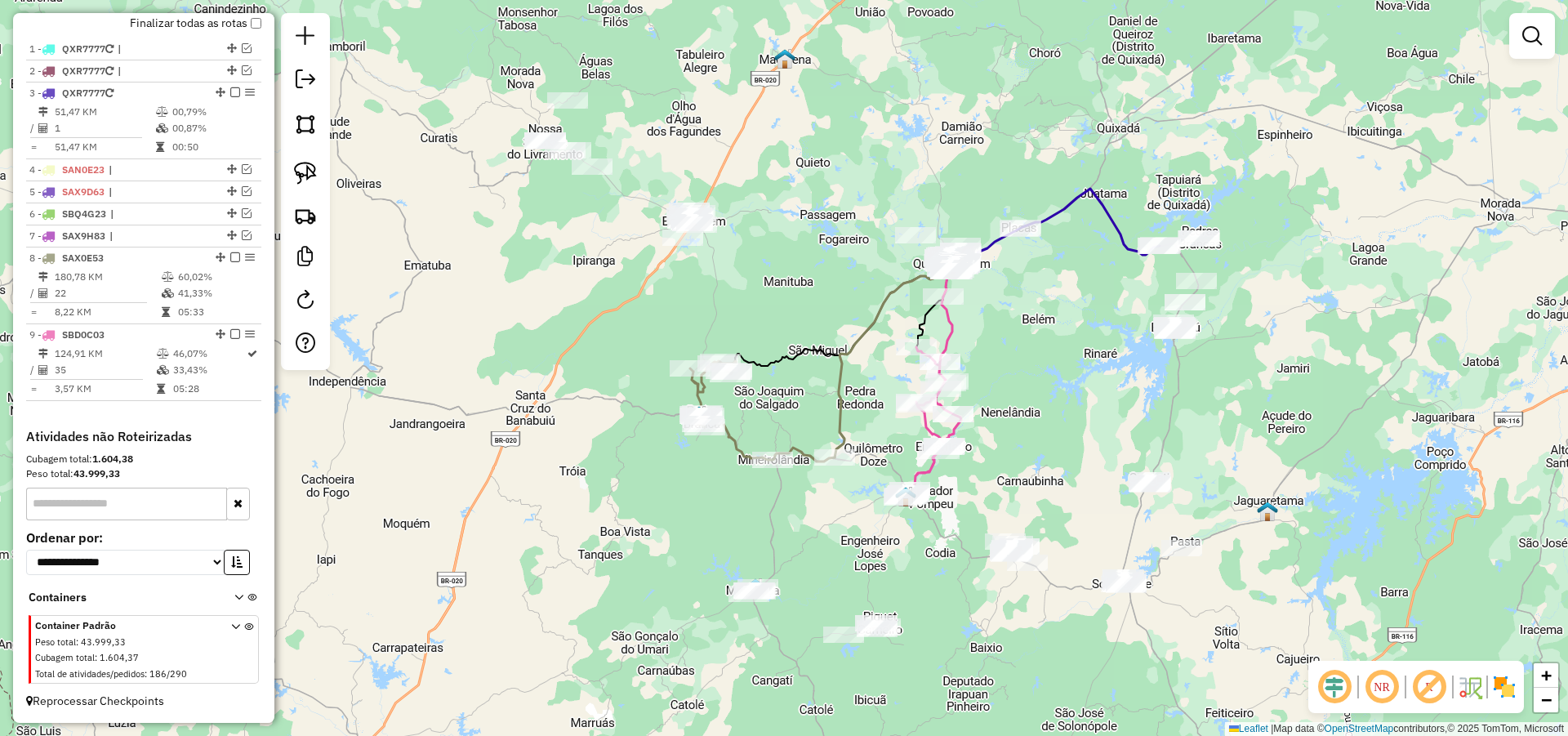
click at [803, 270] on div "Janela de atendimento Grade de atendimento Capacidade Transportadoras Veículos …" at bounding box center [784, 368] width 1568 height 736
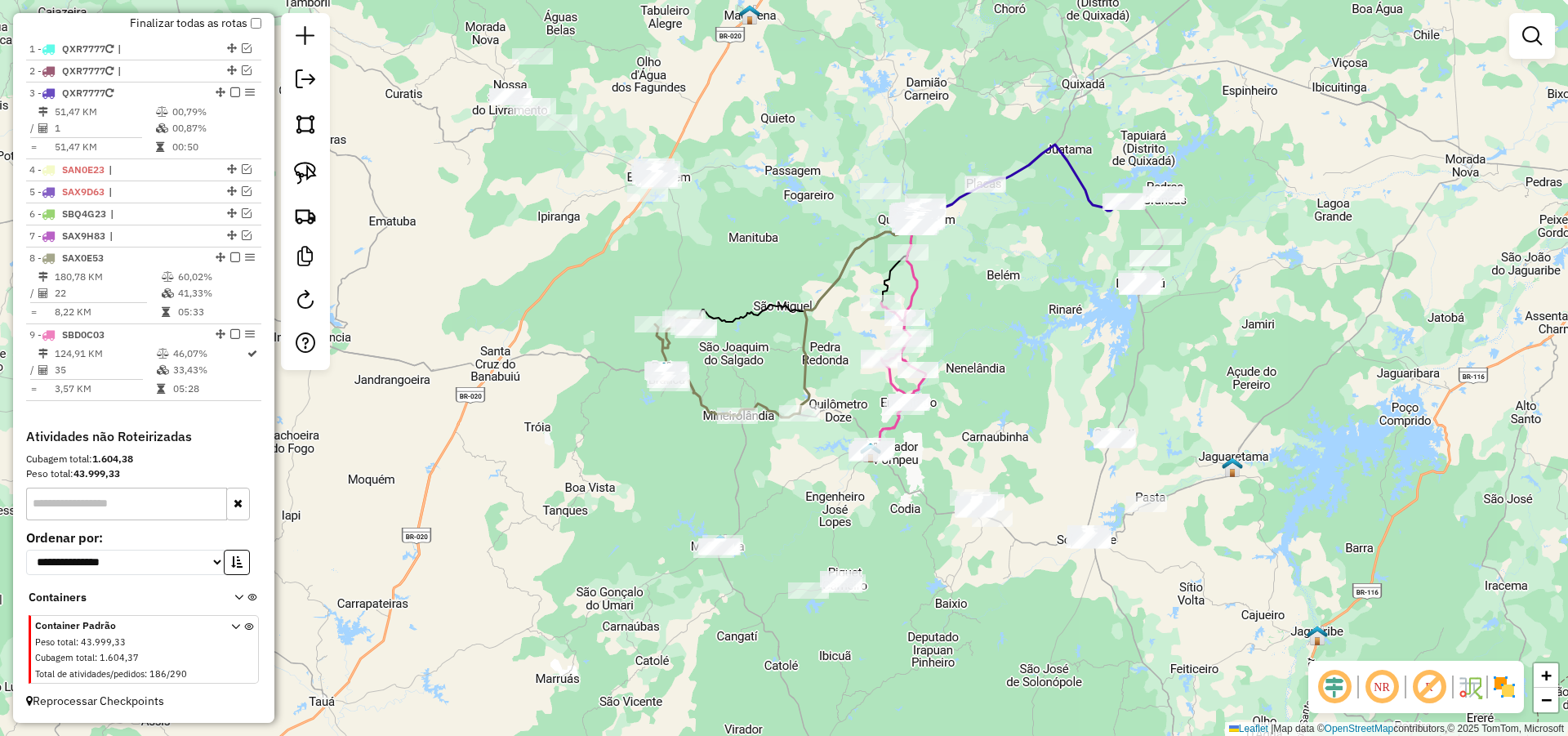
drag, startPoint x: 1274, startPoint y: 501, endPoint x: 1200, endPoint y: 439, distance: 96.5
click at [1222, 457] on img at bounding box center [1232, 467] width 21 height 21
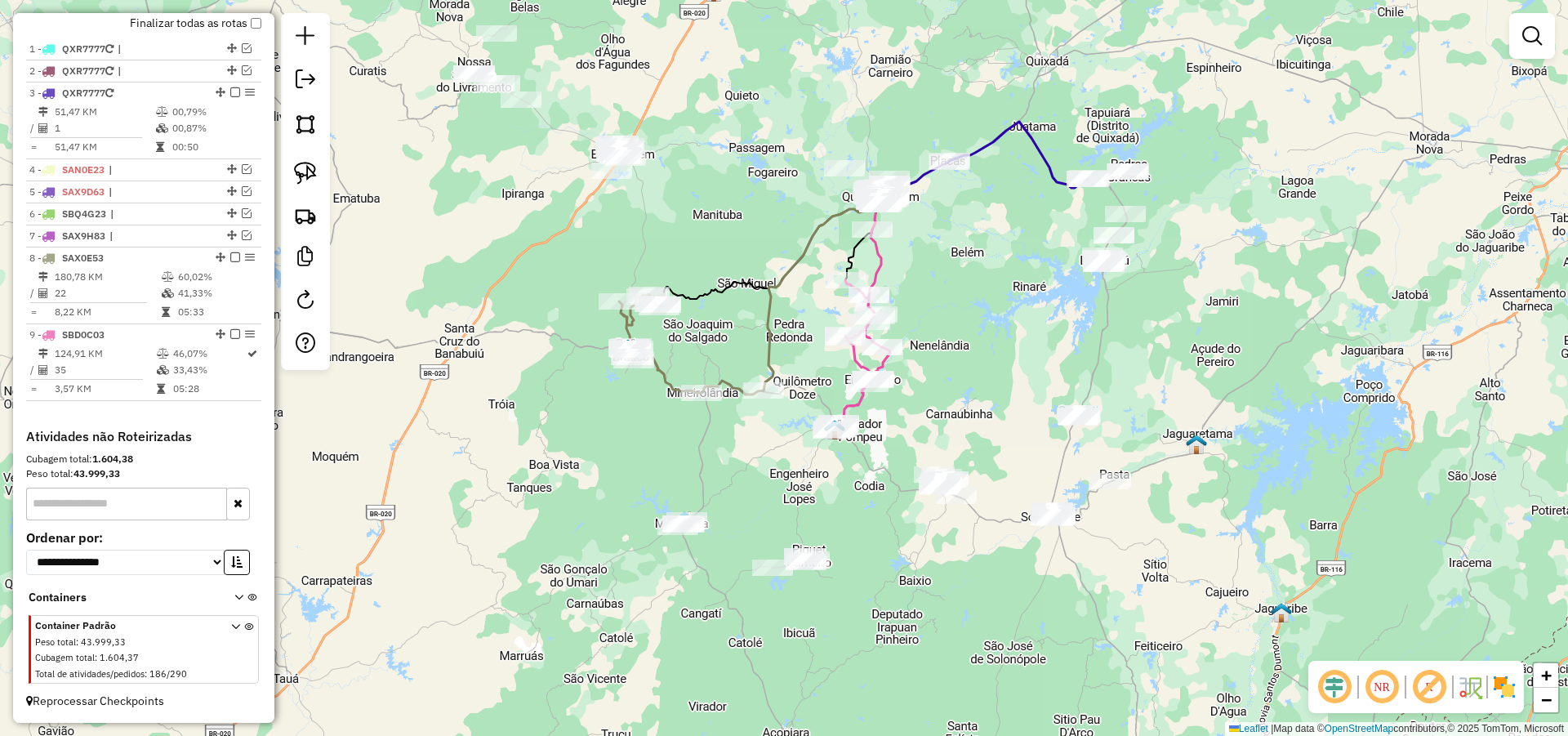
click at [1166, 421] on div "Janela de atendimento Grade de atendimento Capacidade Transportadoras Veículos …" at bounding box center [784, 368] width 1568 height 736
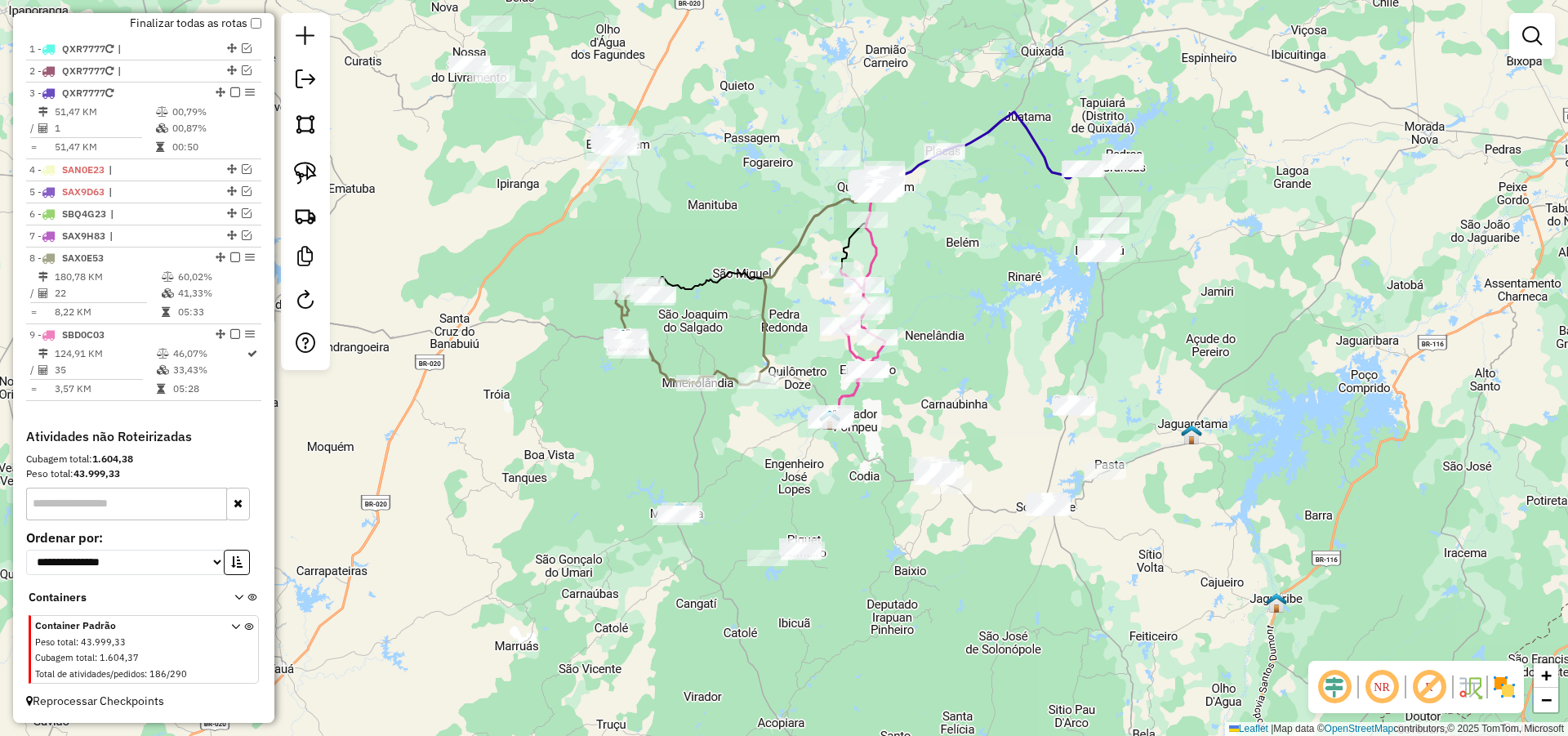
drag, startPoint x: 1145, startPoint y: 378, endPoint x: 1132, endPoint y: 355, distance: 26.4
click at [1133, 356] on div "Janela de atendimento Grade de atendimento Capacidade Transportadoras Veículos …" at bounding box center [784, 368] width 1568 height 736
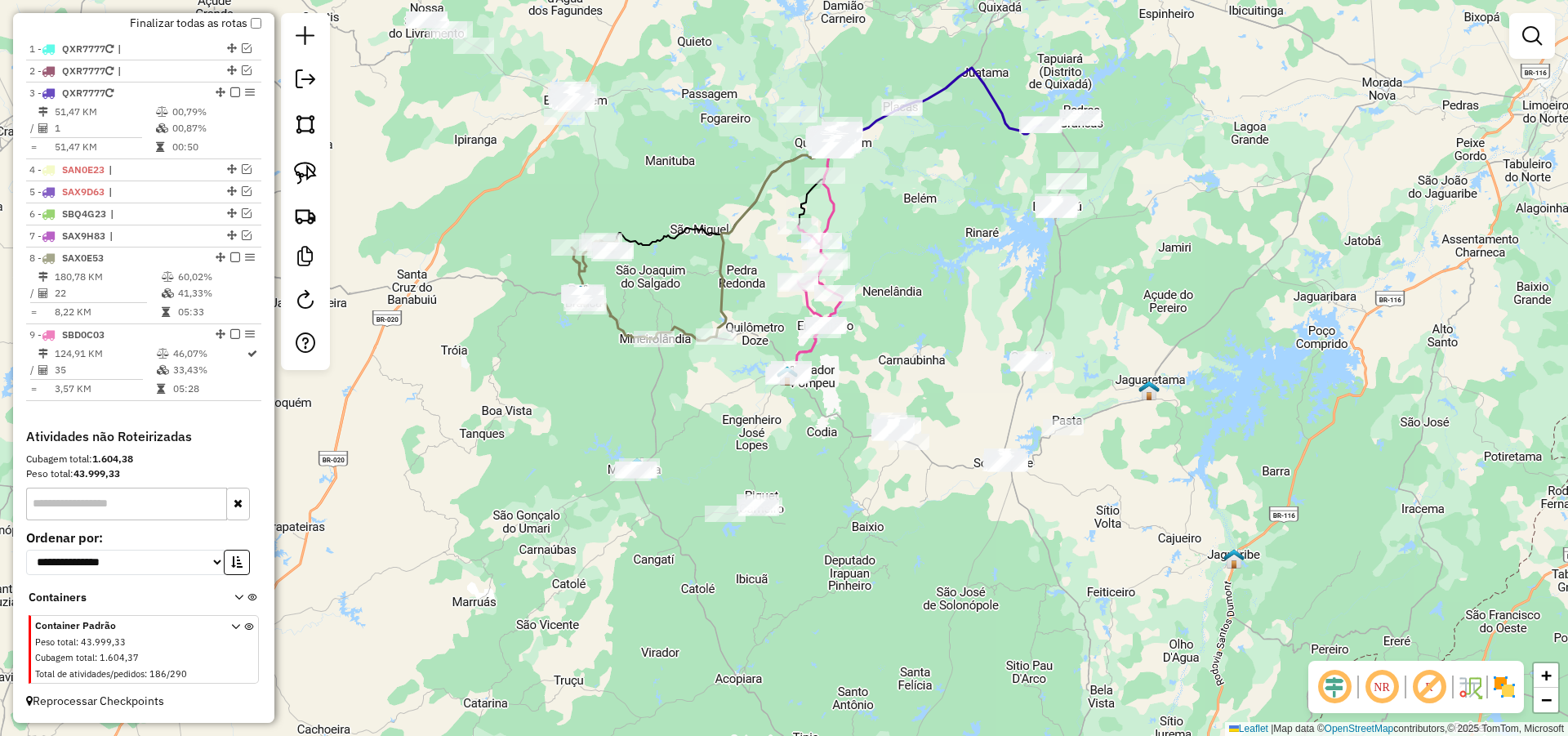
drag, startPoint x: 1165, startPoint y: 583, endPoint x: 1129, endPoint y: 547, distance: 50.9
click at [1129, 549] on div "Janela de atendimento Grade de atendimento Capacidade Transportadoras Veículos …" at bounding box center [784, 368] width 1568 height 736
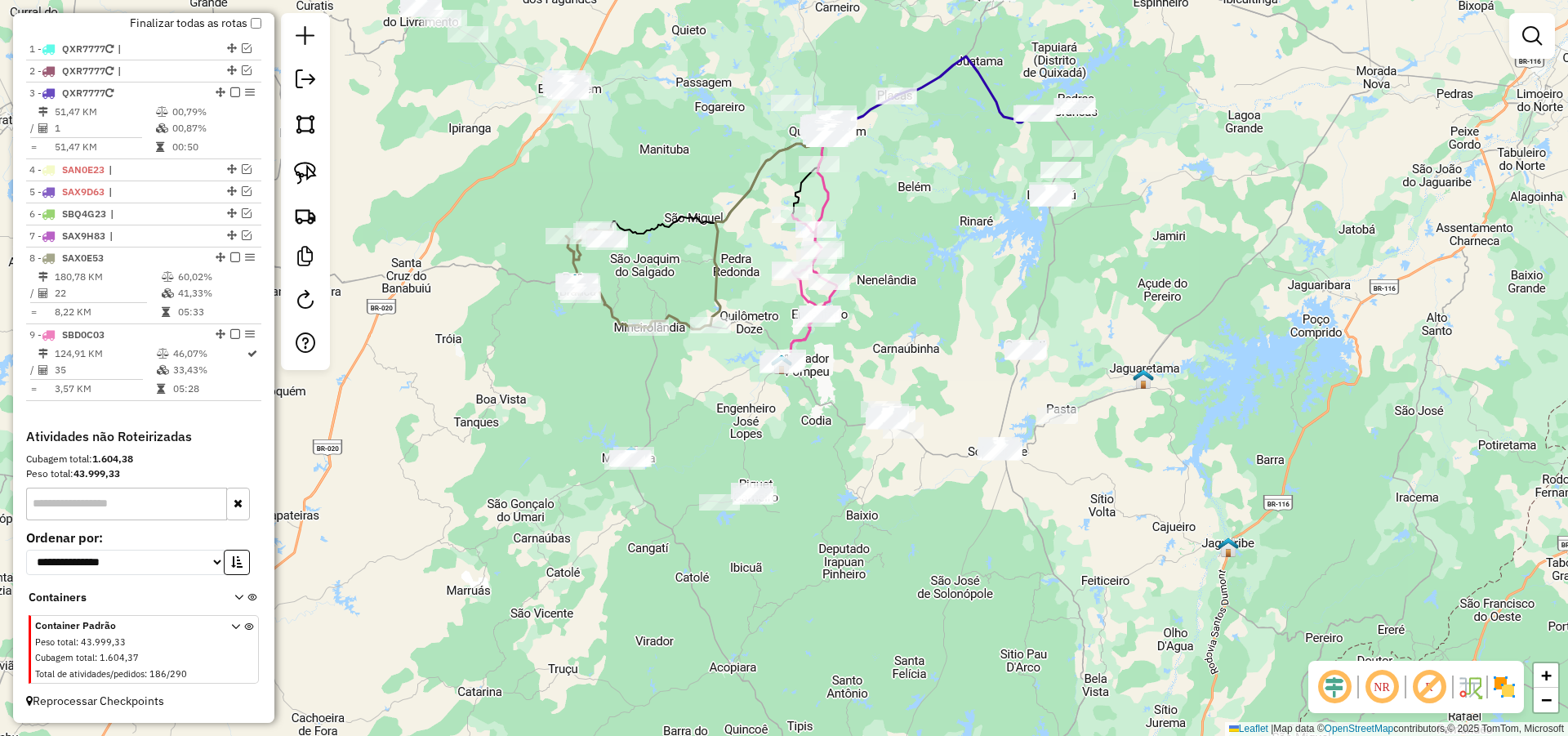
drag, startPoint x: 932, startPoint y: 553, endPoint x: 913, endPoint y: 551, distance: 19.1
click at [929, 553] on div "Janela de atendimento Grade de atendimento Capacidade Transportadoras Veículos …" at bounding box center [784, 368] width 1568 height 736
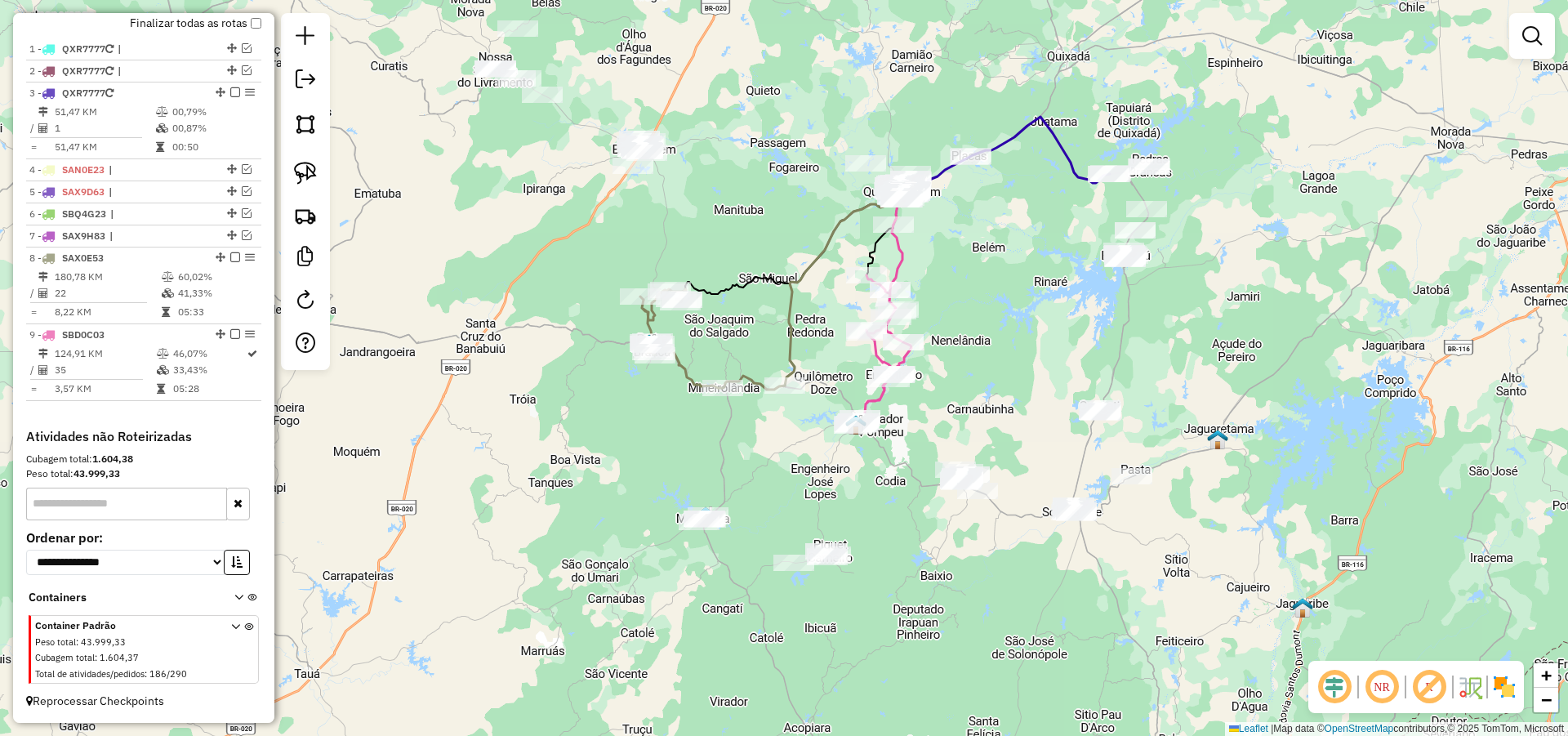
drag, startPoint x: 898, startPoint y: 551, endPoint x: 941, endPoint y: 583, distance: 53.6
click at [938, 583] on div "Janela de atendimento Grade de atendimento Capacidade Transportadoras Veículos …" at bounding box center [784, 368] width 1568 height 736
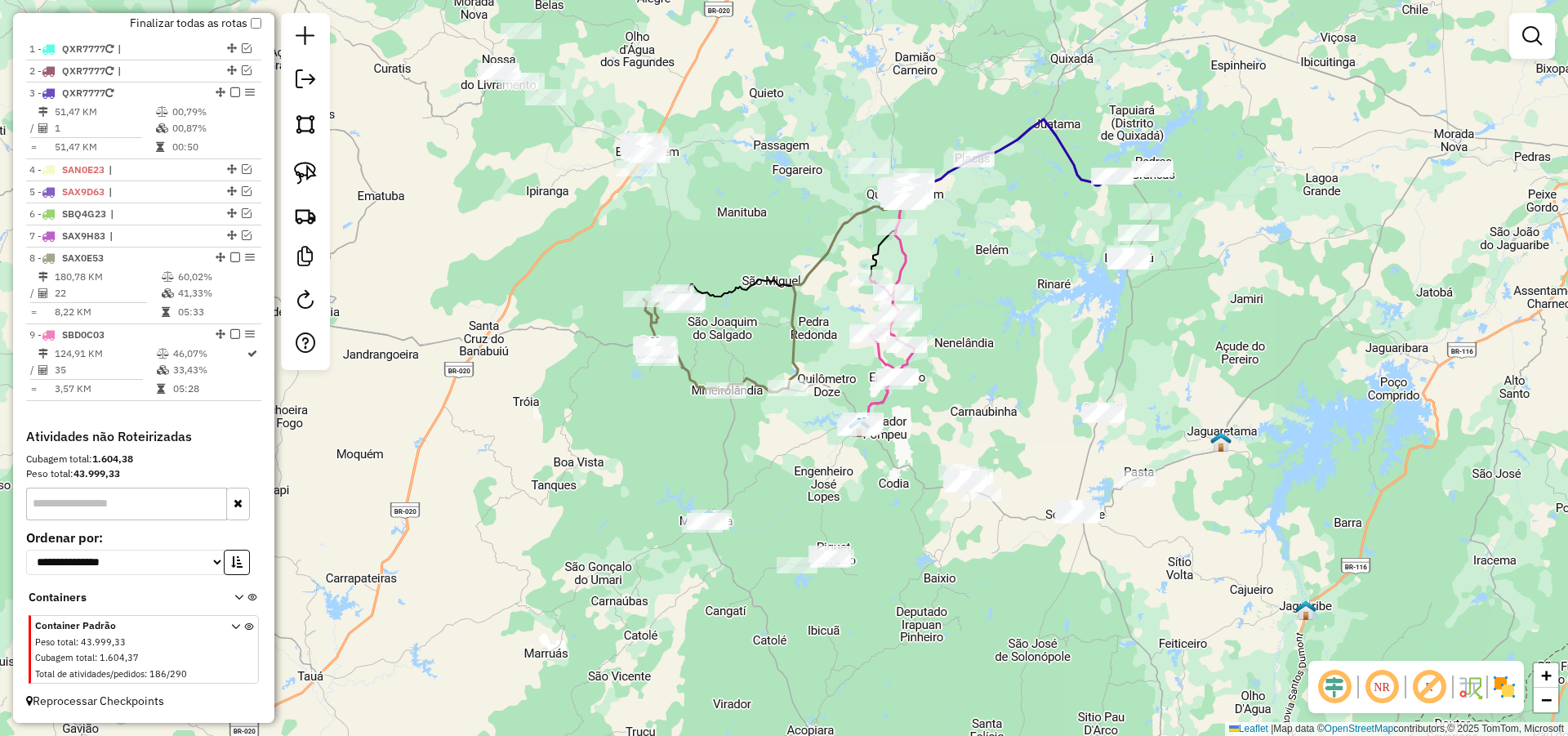
drag, startPoint x: 719, startPoint y: 248, endPoint x: 746, endPoint y: 310, distance: 67.6
click at [746, 310] on div "Janela de atendimento Grade de atendimento Capacidade Transportadoras Veículos …" at bounding box center [784, 368] width 1568 height 736
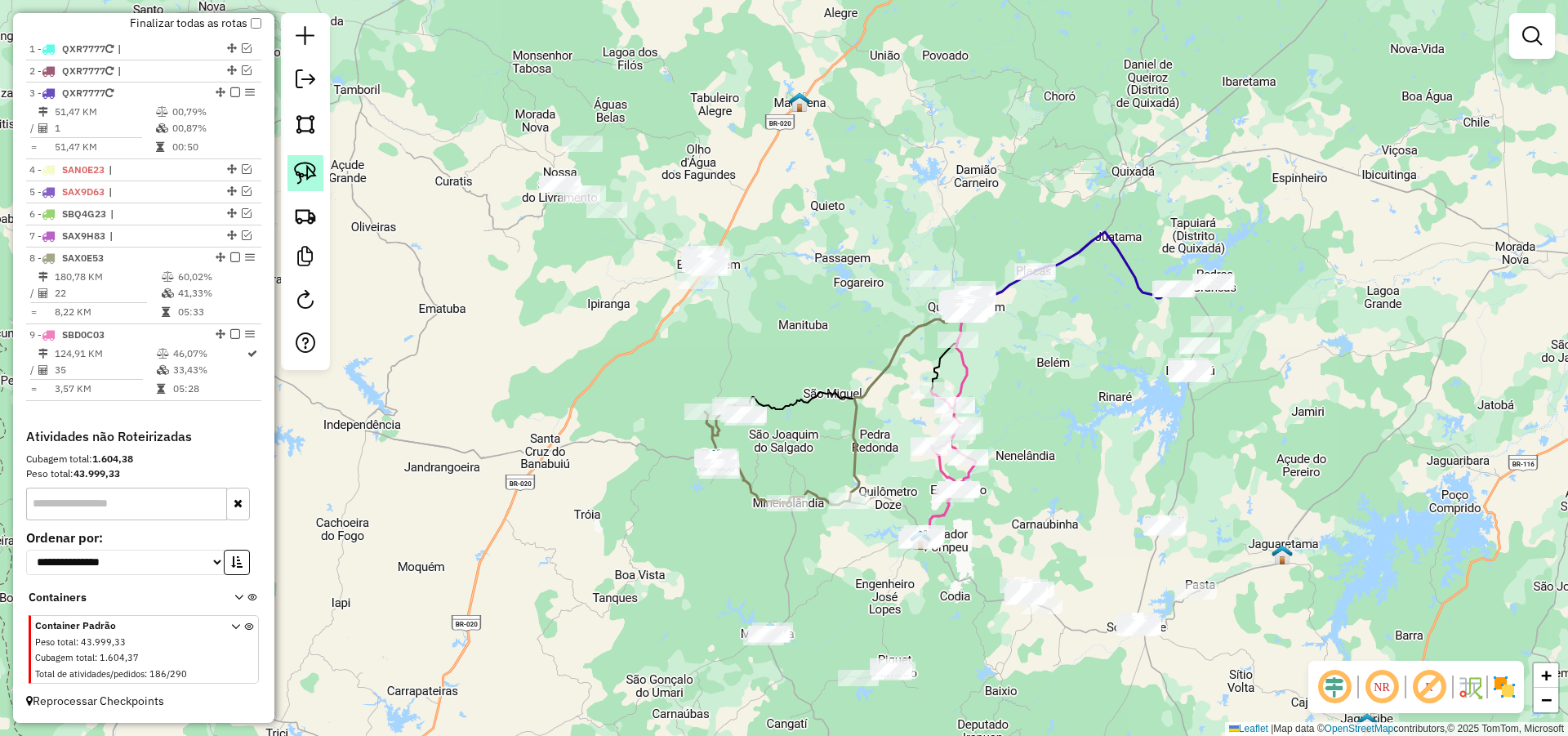
click at [311, 172] on img at bounding box center [305, 174] width 23 height 23
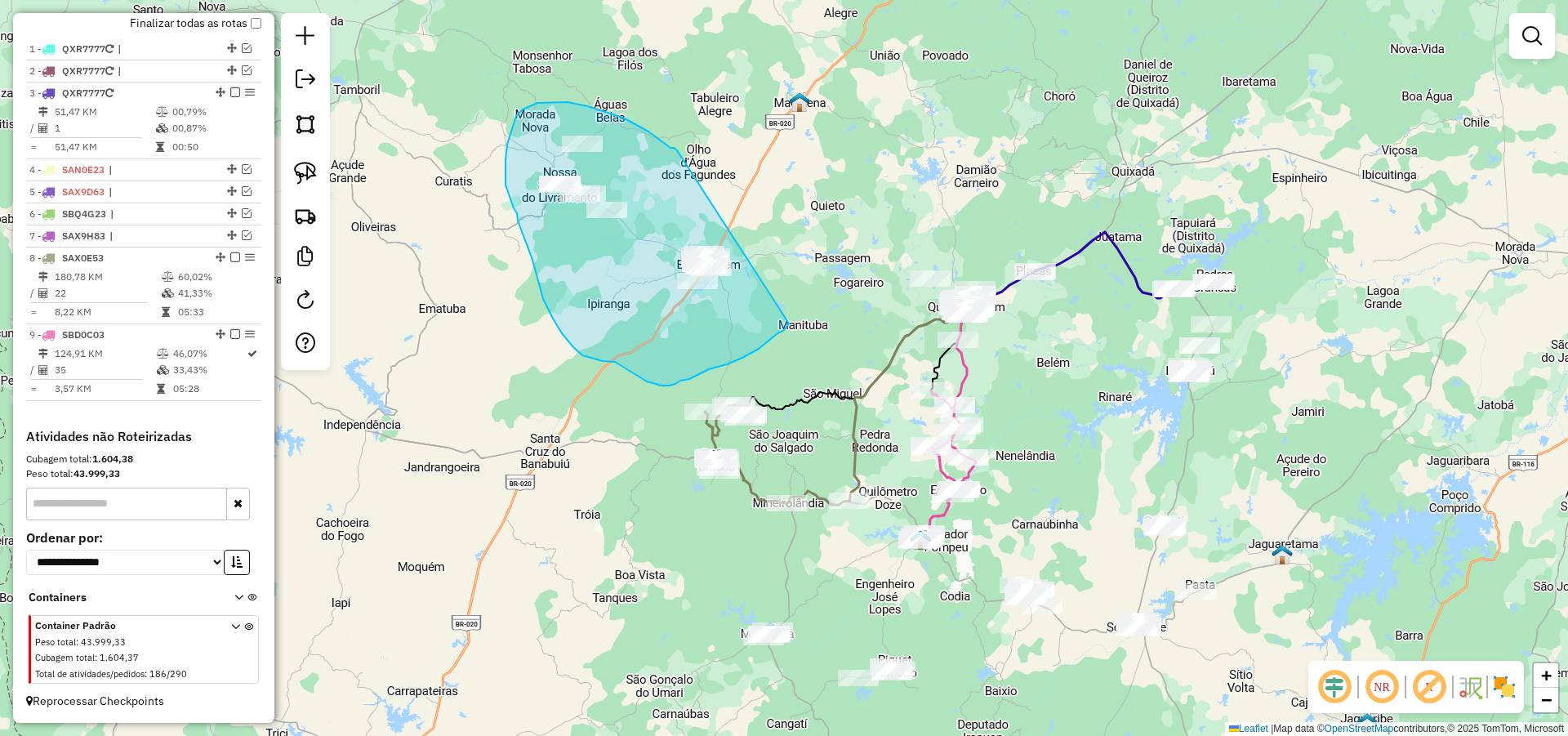
drag, startPoint x: 677, startPoint y: 150, endPoint x: 804, endPoint y: 302, distance: 198.1
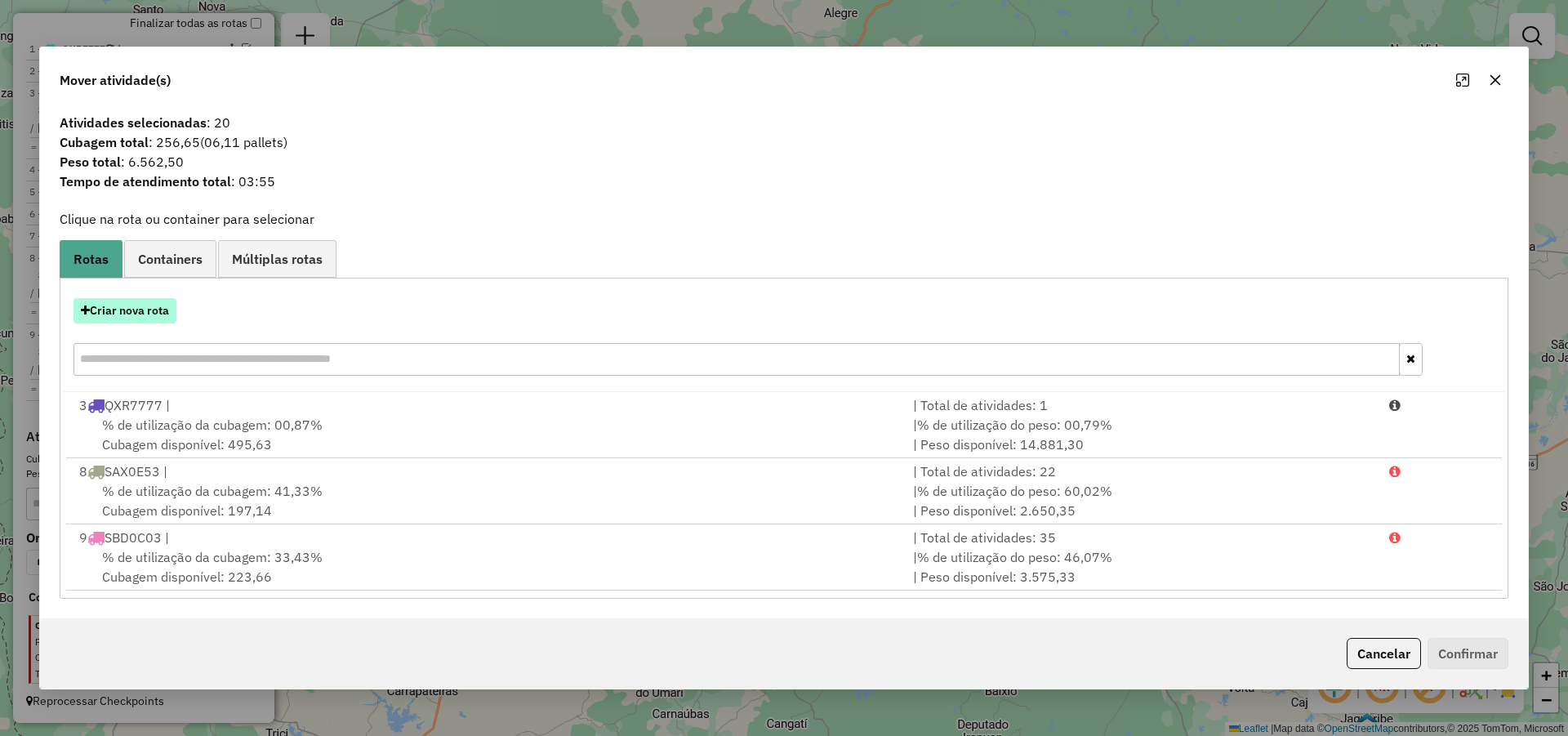
click at [163, 321] on button "Criar nova rota" at bounding box center [124, 311] width 103 height 25
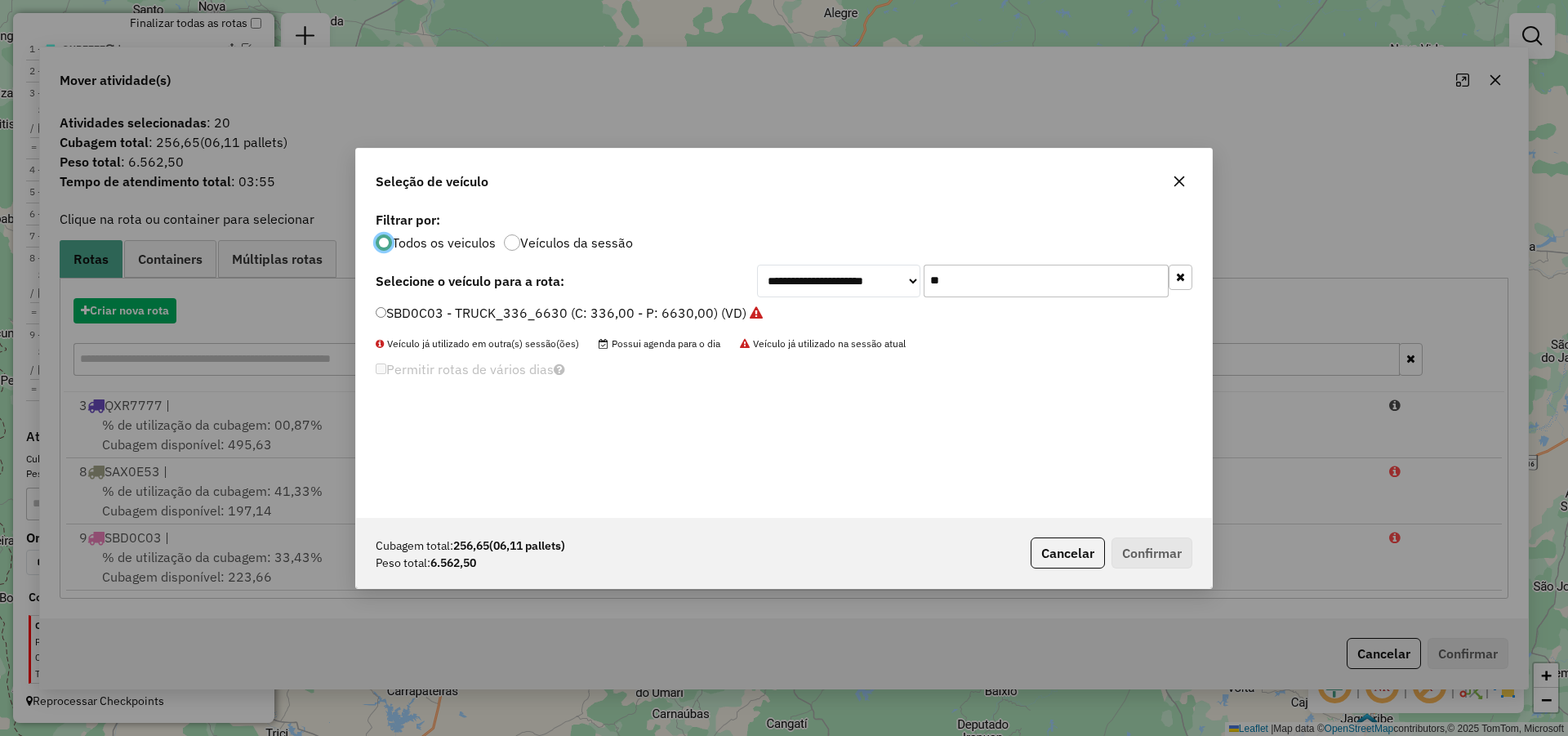
scroll to position [9, 4]
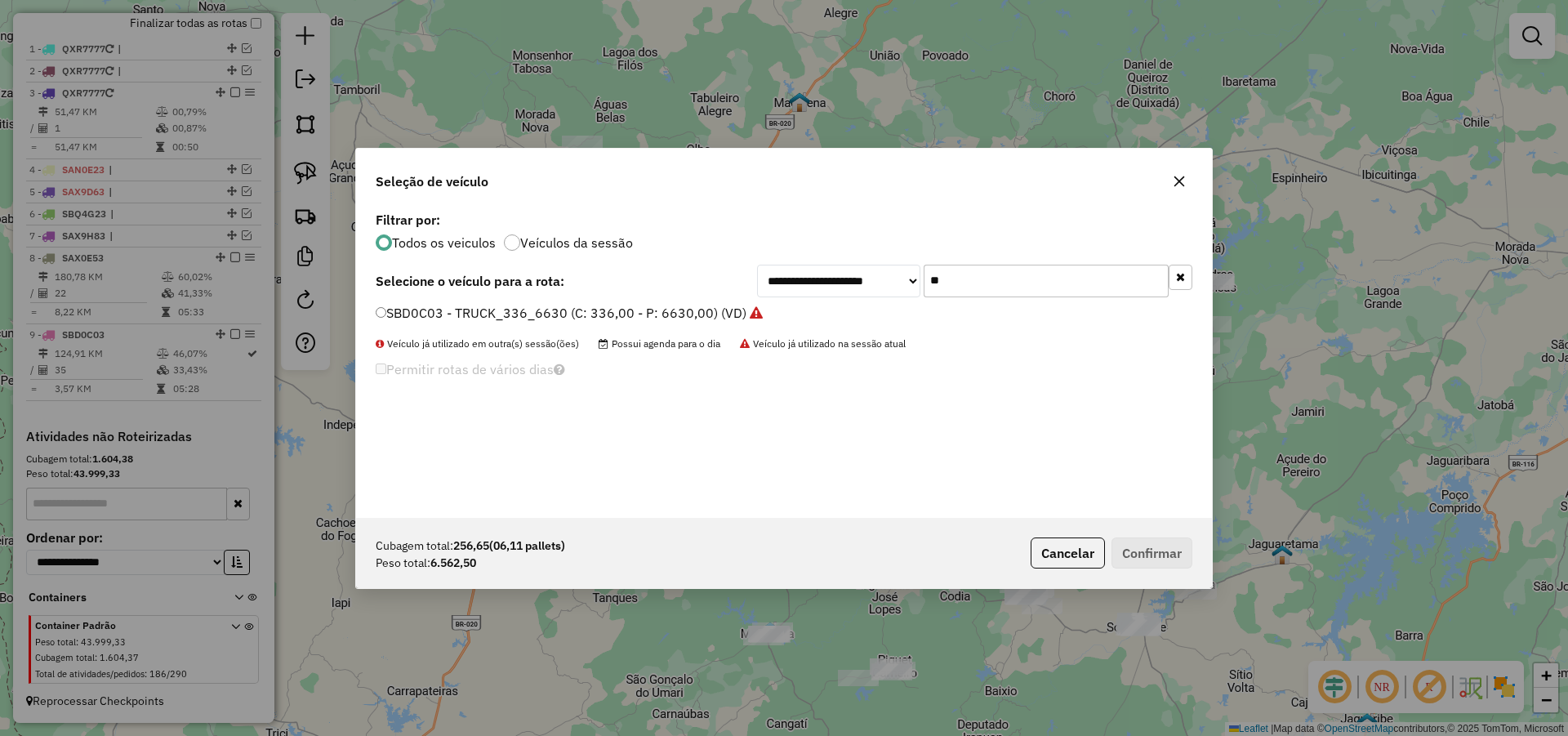
click at [990, 270] on input "**" at bounding box center [1046, 281] width 245 height 32
click at [990, 271] on input "**" at bounding box center [1046, 281] width 245 height 32
type input "*"
type input "**"
click at [675, 319] on label "SAW7H03 - TRUCK_336_6630 (C: 336,00 - P: 6630,00) (VD)" at bounding box center [563, 312] width 374 height 20
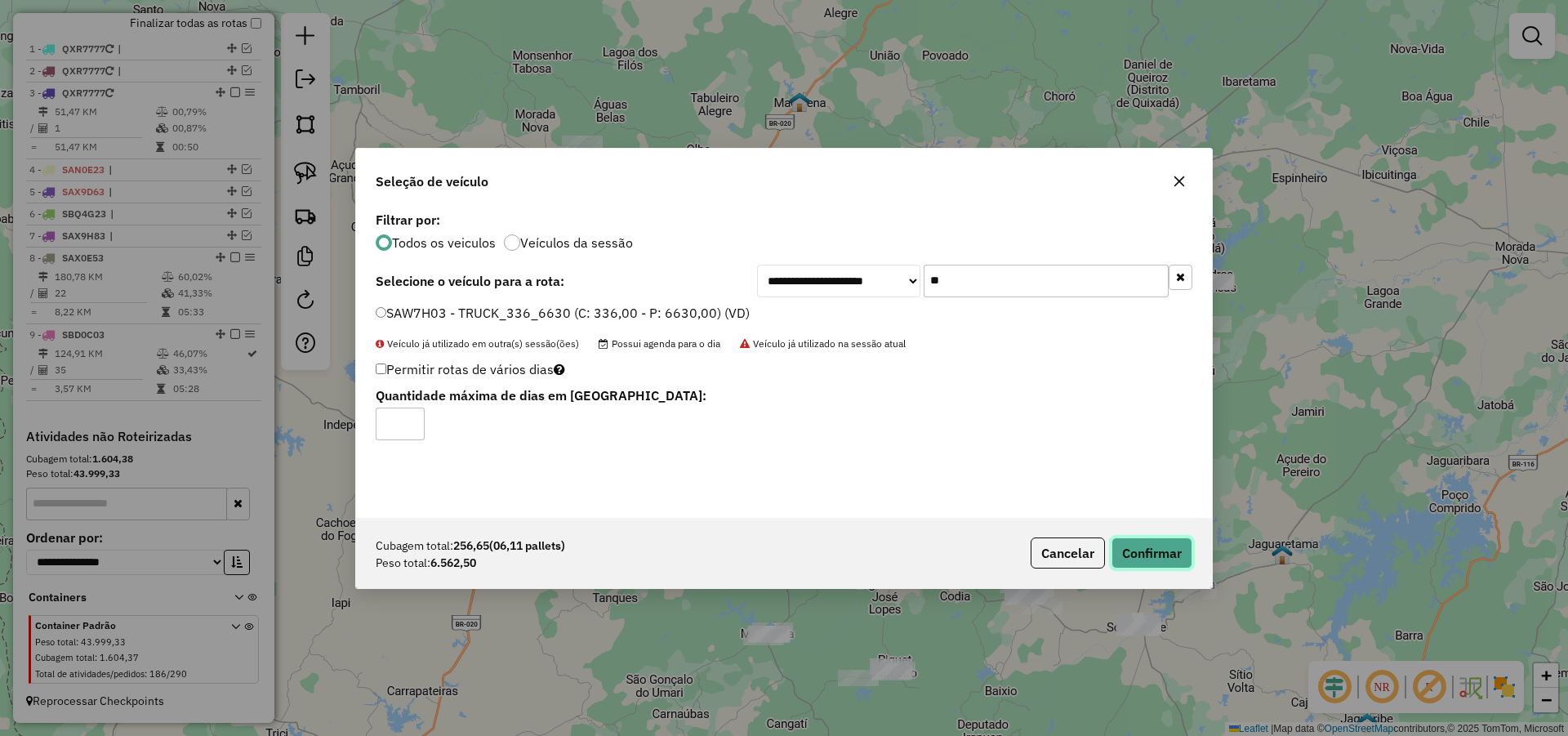
click at [1150, 548] on button "Confirmar" at bounding box center [1152, 552] width 81 height 31
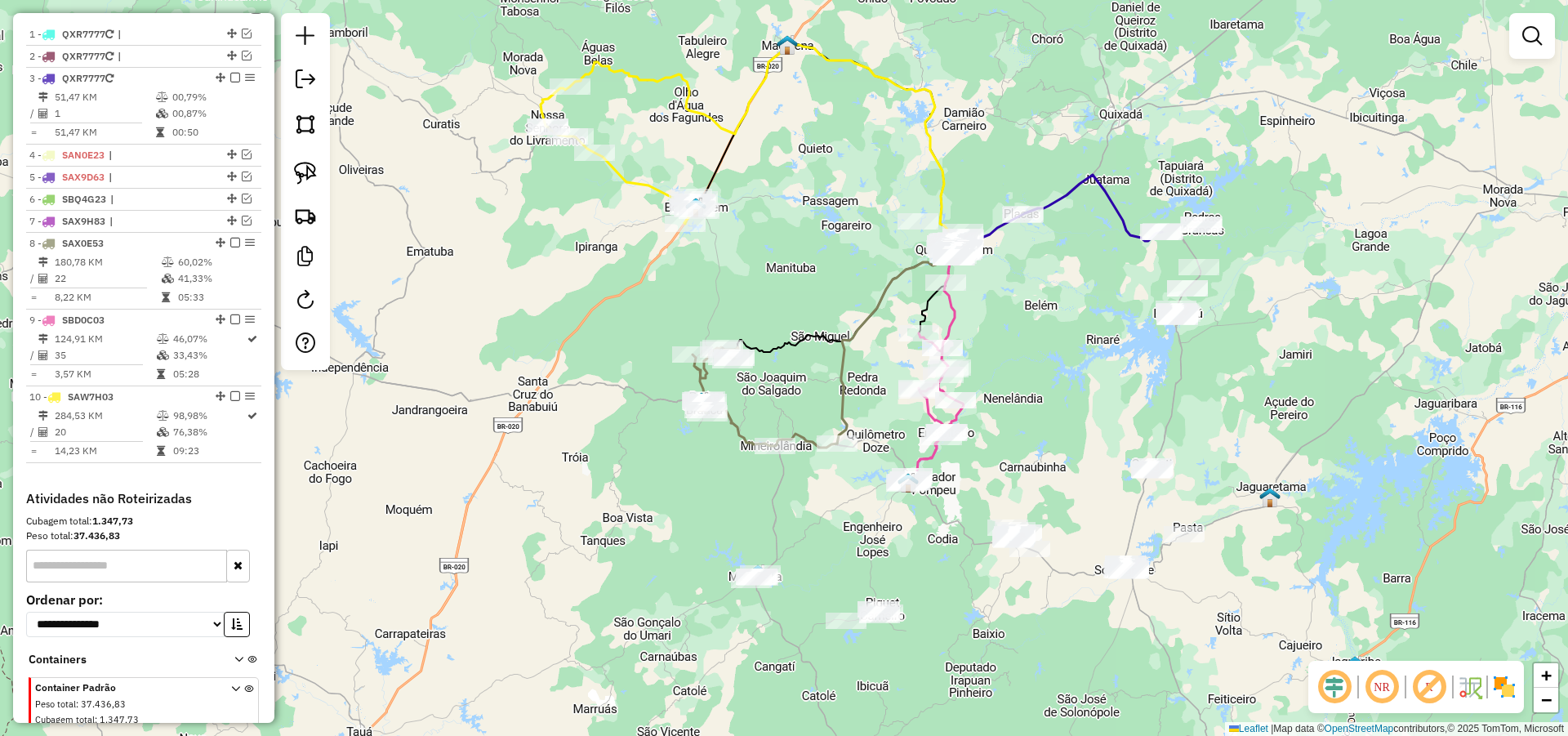
drag, startPoint x: 1057, startPoint y: 453, endPoint x: 1052, endPoint y: 421, distance: 32.4
click at [1052, 421] on div "Janela de atendimento Grade de atendimento Capacidade Transportadoras Veículos …" at bounding box center [784, 368] width 1568 height 736
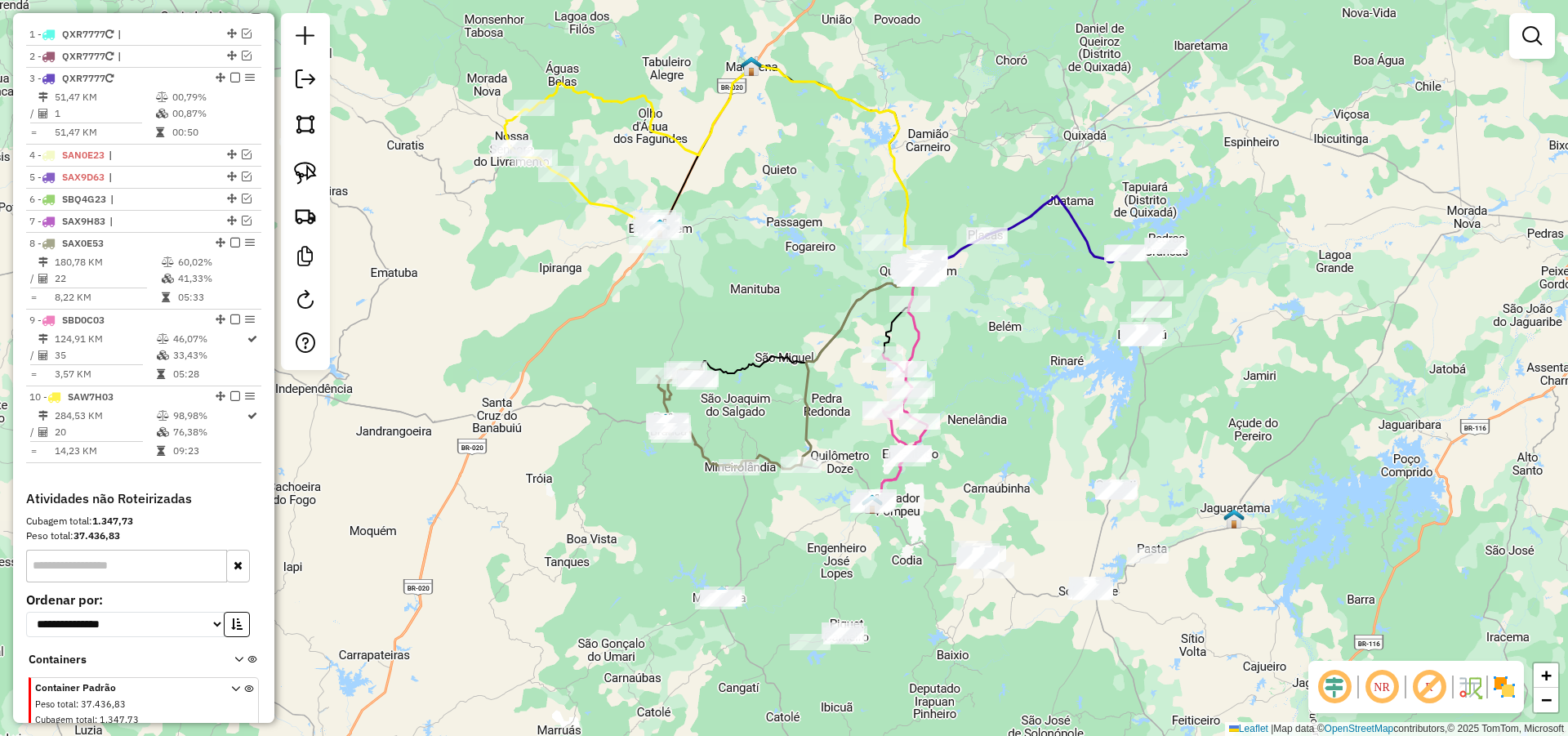
drag, startPoint x: 1039, startPoint y: 439, endPoint x: 1010, endPoint y: 474, distance: 45.5
click at [1015, 473] on div "Janela de atendimento Grade de atendimento Capacidade Transportadoras Veículos …" at bounding box center [784, 368] width 1568 height 736
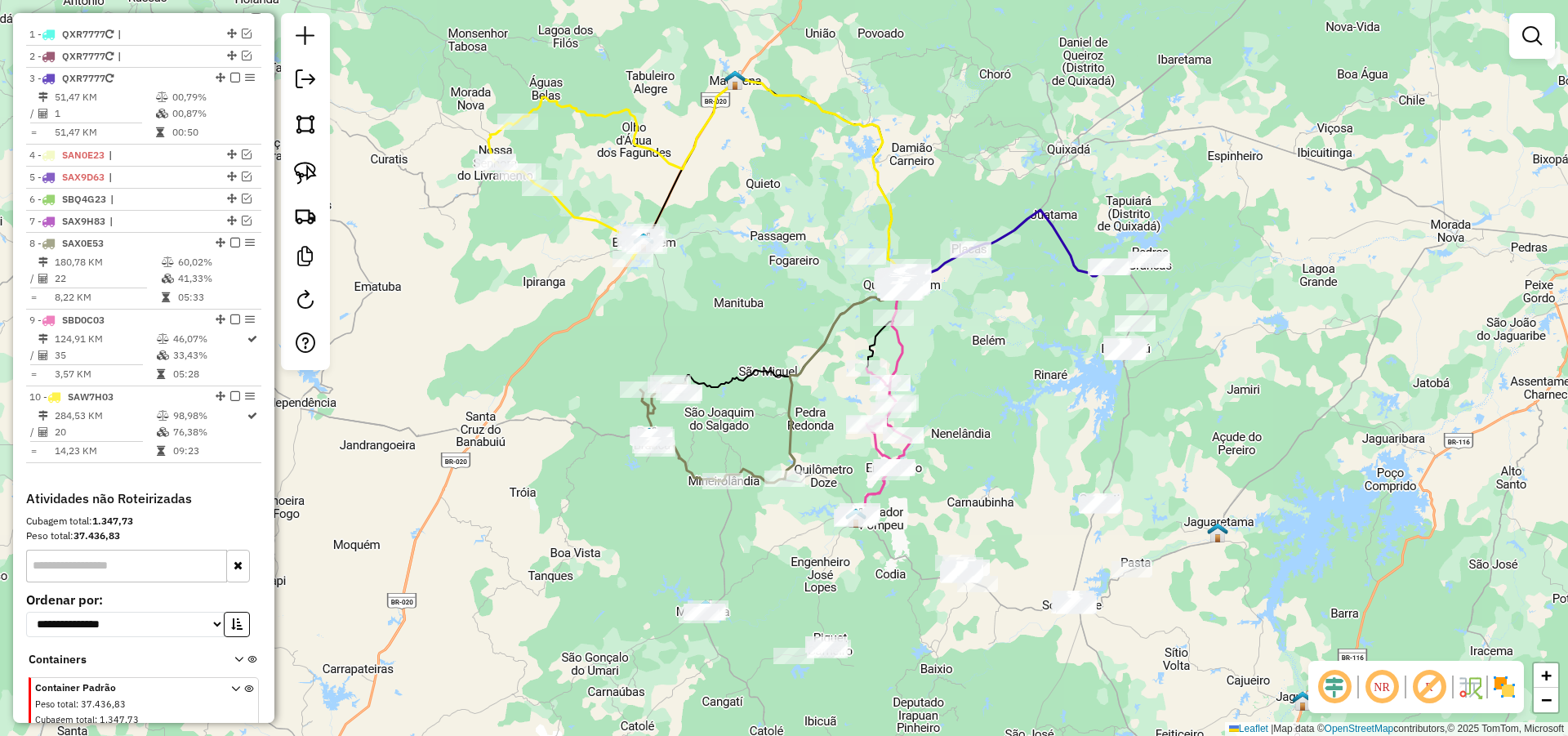
drag, startPoint x: 993, startPoint y: 419, endPoint x: 974, endPoint y: 419, distance: 19.0
click at [974, 419] on div "Janela de atendimento Grade de atendimento Capacidade Transportadoras Veículos …" at bounding box center [784, 368] width 1568 height 736
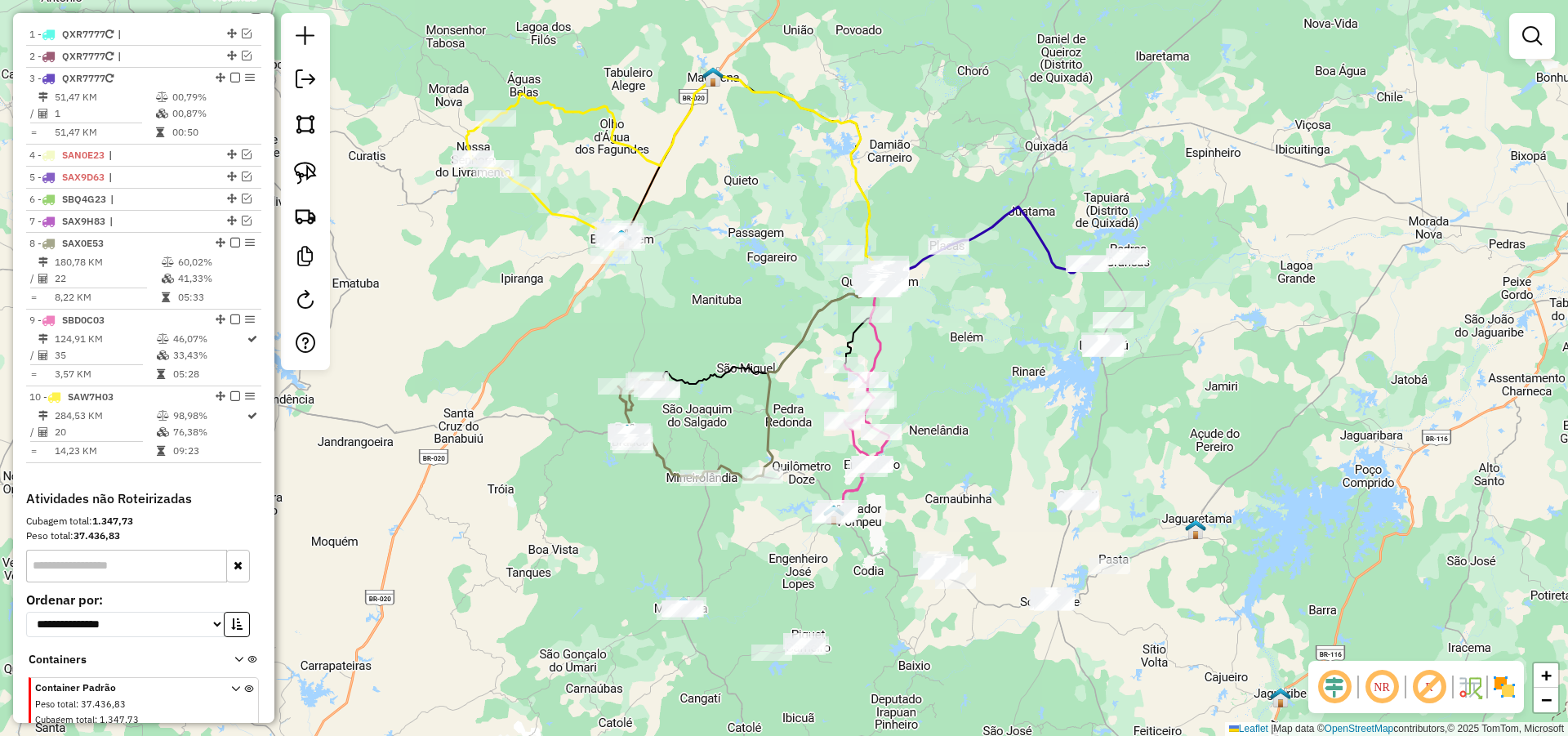
click at [961, 413] on div "Janela de atendimento Grade de atendimento Capacidade Transportadoras Veículos …" at bounding box center [784, 368] width 1568 height 736
drag, startPoint x: 964, startPoint y: 356, endPoint x: 960, endPoint y: 345, distance: 11.7
click at [961, 347] on div "Janela de atendimento Grade de atendimento Capacidade Transportadoras Veículos …" at bounding box center [784, 368] width 1568 height 736
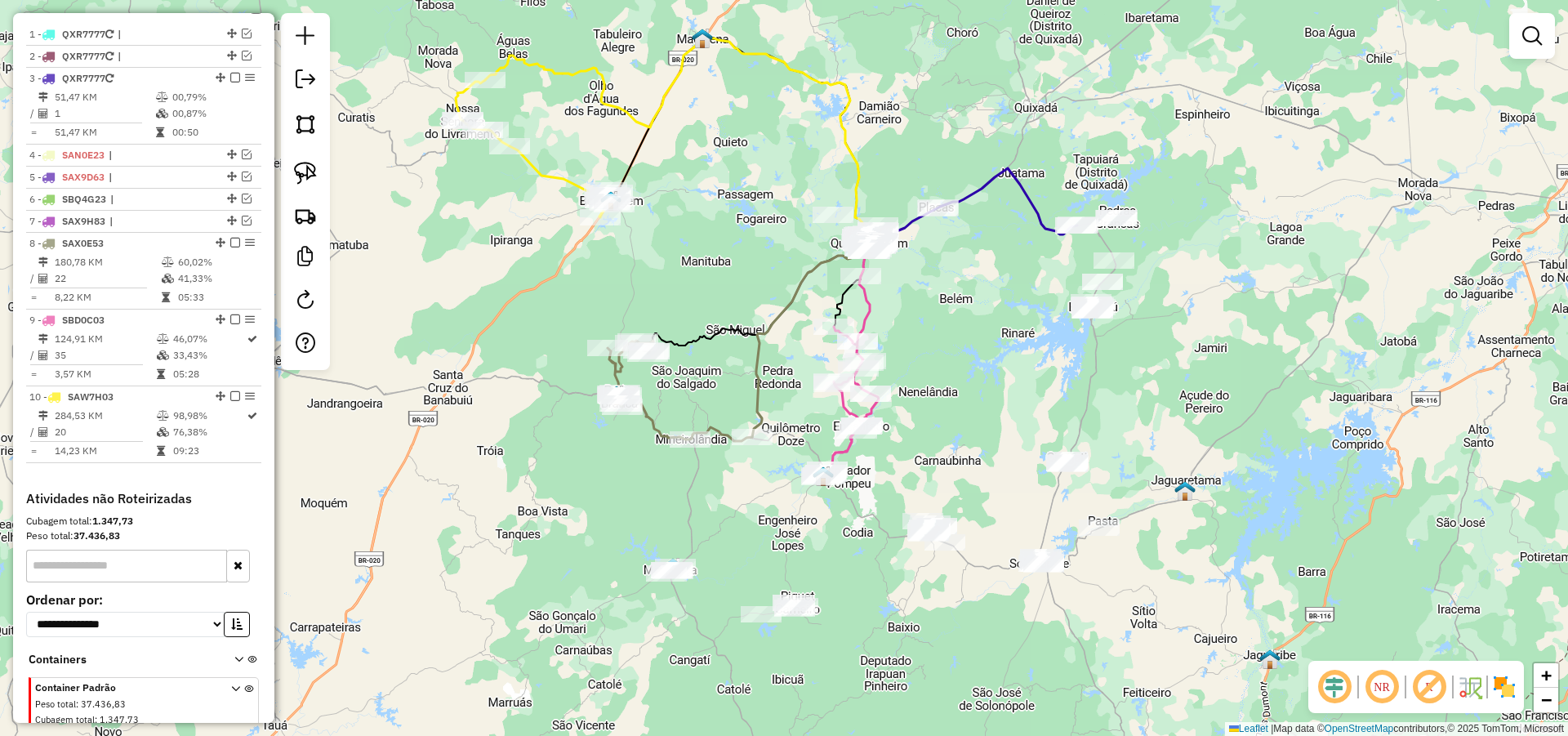
click at [958, 390] on div "Janela de atendimento Grade de atendimento Capacidade Transportadoras Veículos …" at bounding box center [784, 368] width 1568 height 736
click at [309, 174] on img at bounding box center [305, 174] width 23 height 23
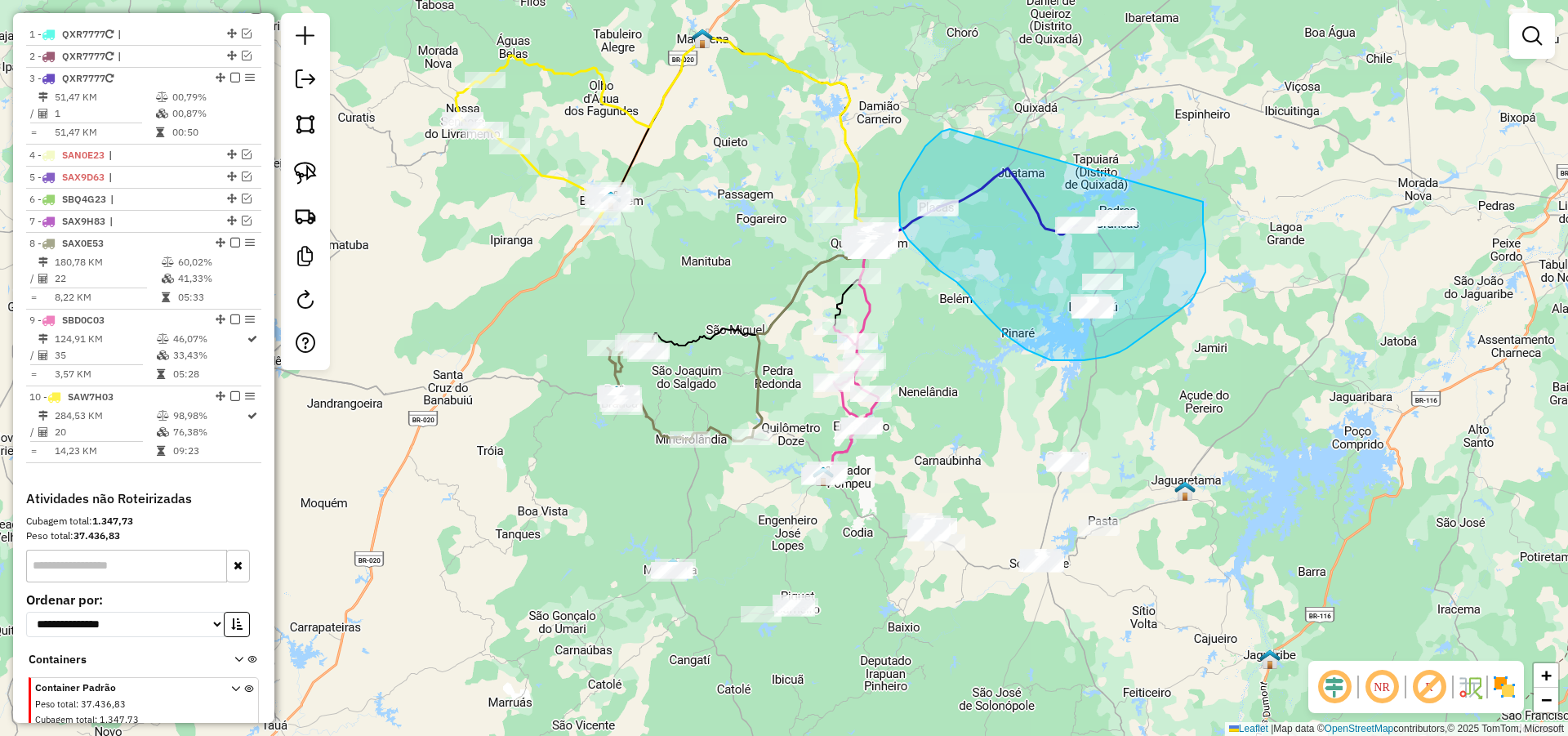
drag, startPoint x: 932, startPoint y: 140, endPoint x: 1203, endPoint y: 201, distance: 277.8
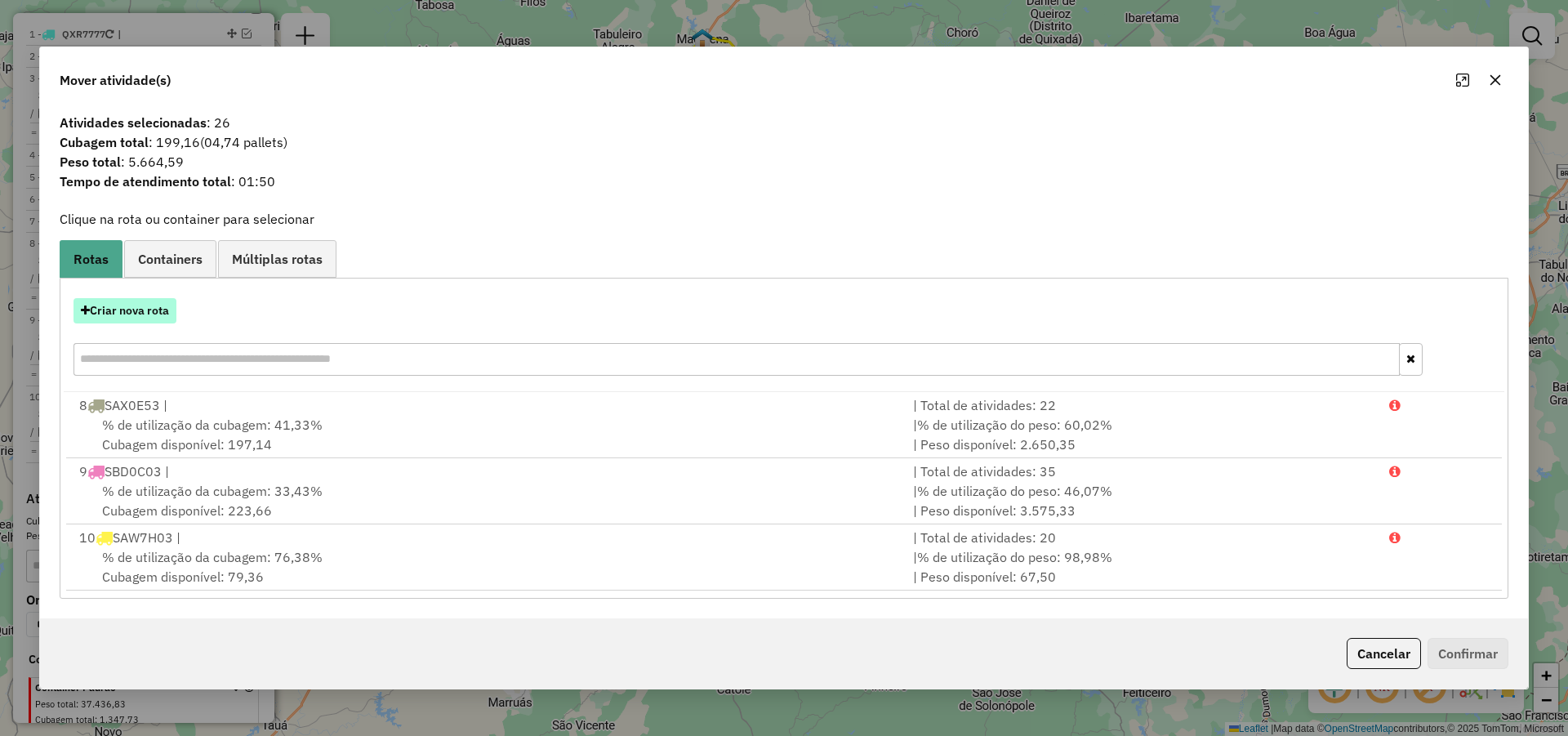
click at [141, 308] on button "Criar nova rota" at bounding box center [124, 311] width 103 height 25
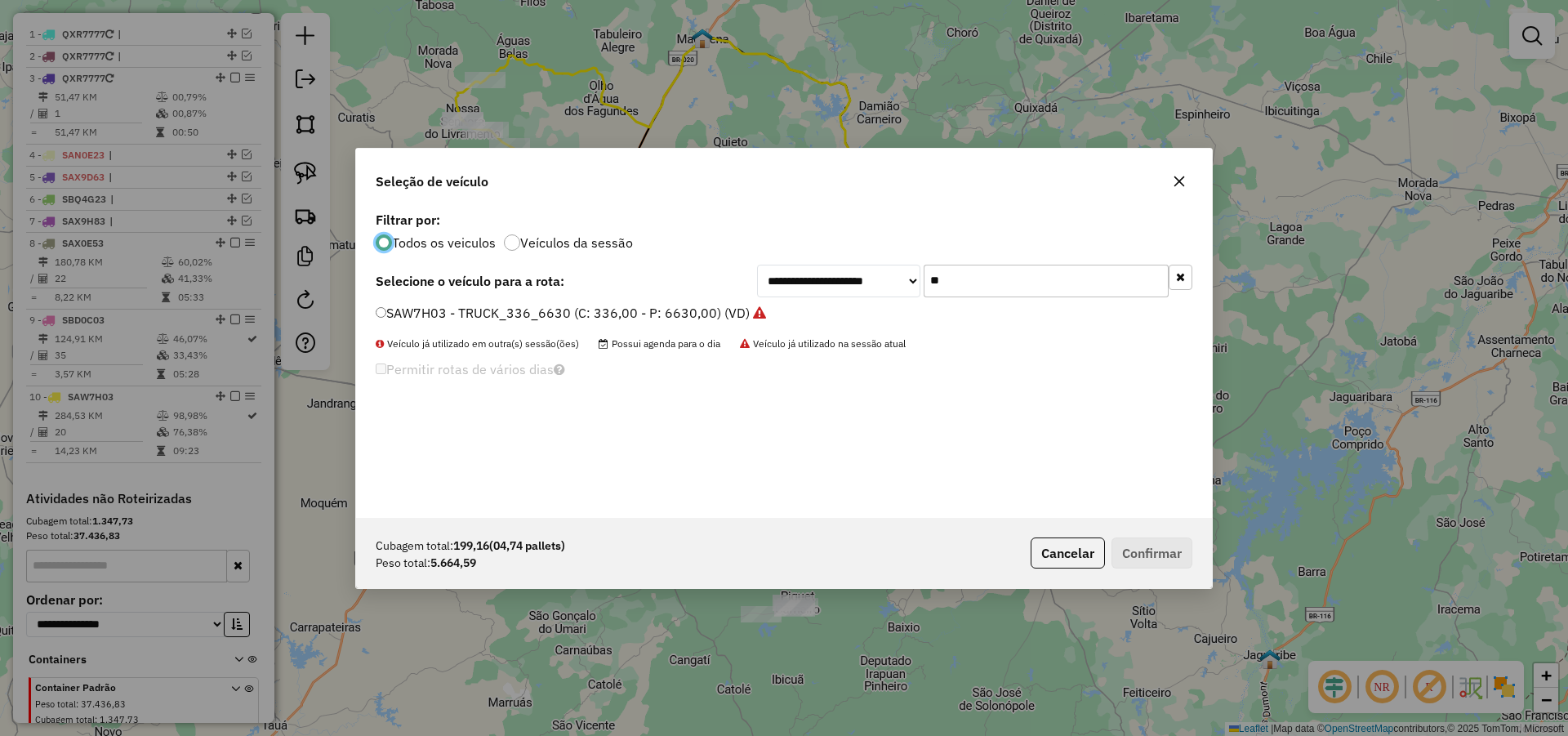
click at [1048, 287] on input "**" at bounding box center [1046, 281] width 245 height 32
type input "**"
drag, startPoint x: 680, startPoint y: 318, endPoint x: 689, endPoint y: 317, distance: 9.1
click at [679, 317] on label "RIH5G49 - TOCO_387_8350 (C: 387,00 - P: 8350,00) (VD)" at bounding box center [556, 312] width 361 height 20
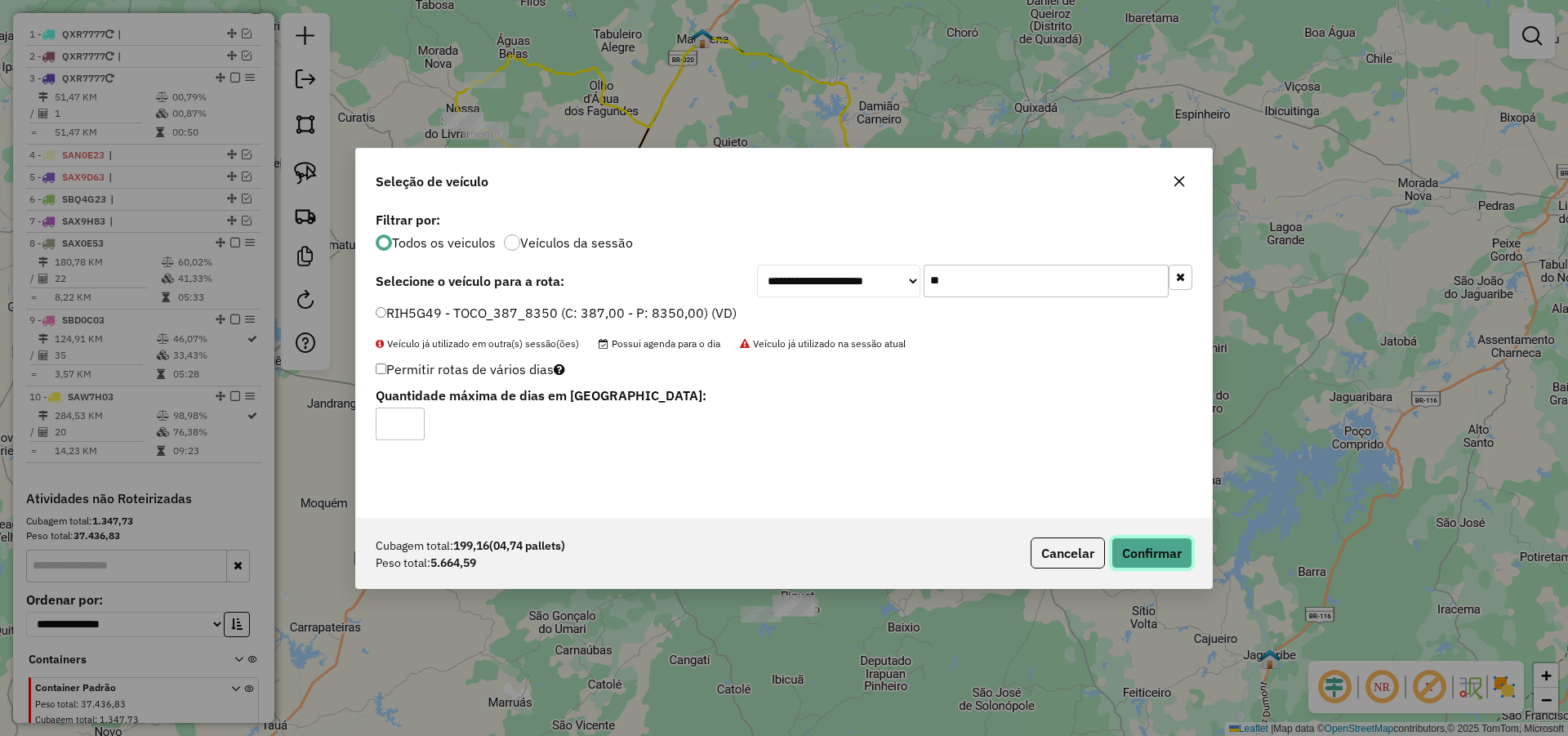
click at [1183, 563] on button "Confirmar" at bounding box center [1152, 552] width 81 height 31
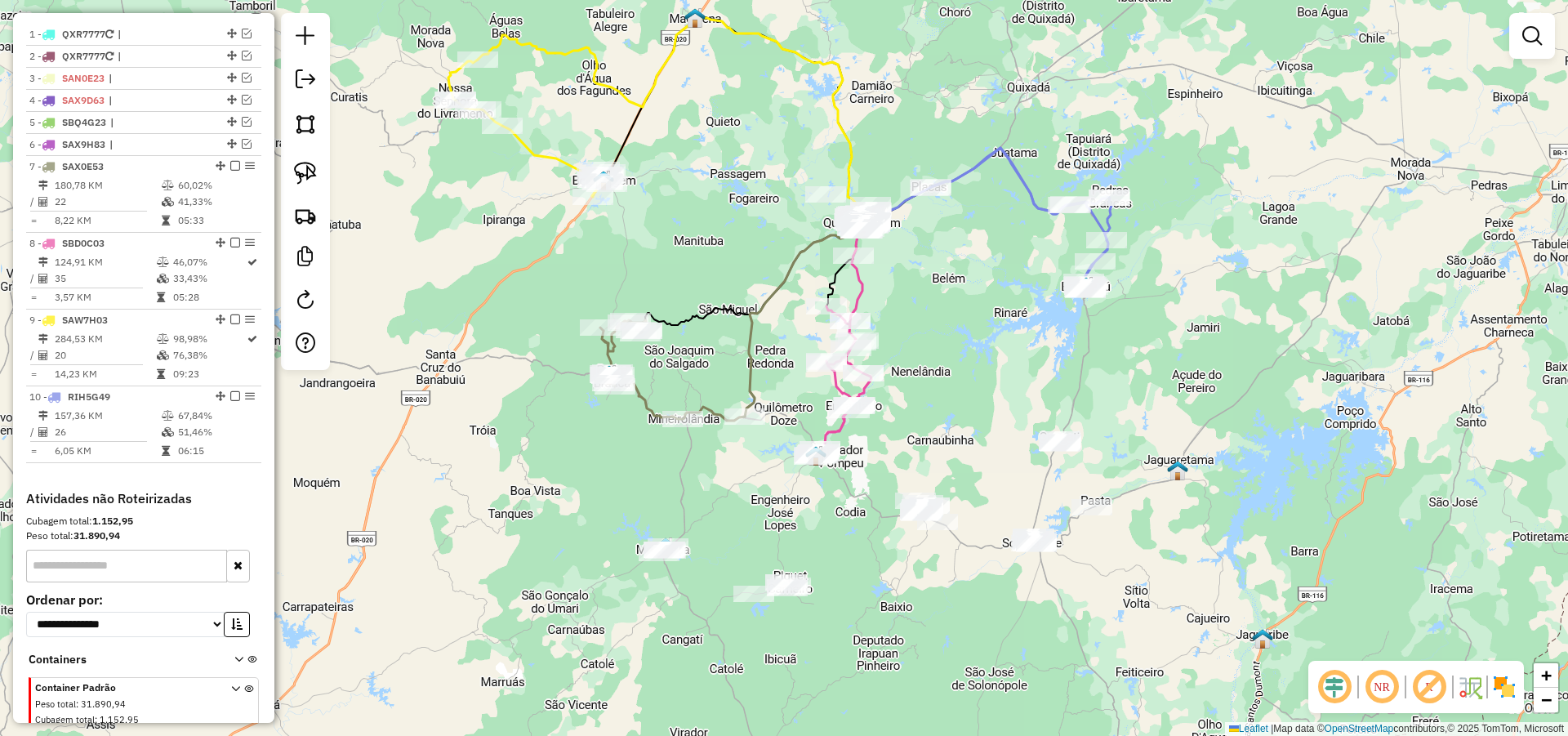
click at [872, 553] on div "Janela de atendimento Grade de atendimento Capacidade Transportadoras Veículos …" at bounding box center [784, 368] width 1568 height 736
drag, startPoint x: 821, startPoint y: 526, endPoint x: 824, endPoint y: 508, distance: 18.2
click at [821, 510] on div "Janela de atendimento Grade de atendimento Capacidade Transportadoras Veículos …" at bounding box center [784, 368] width 1568 height 736
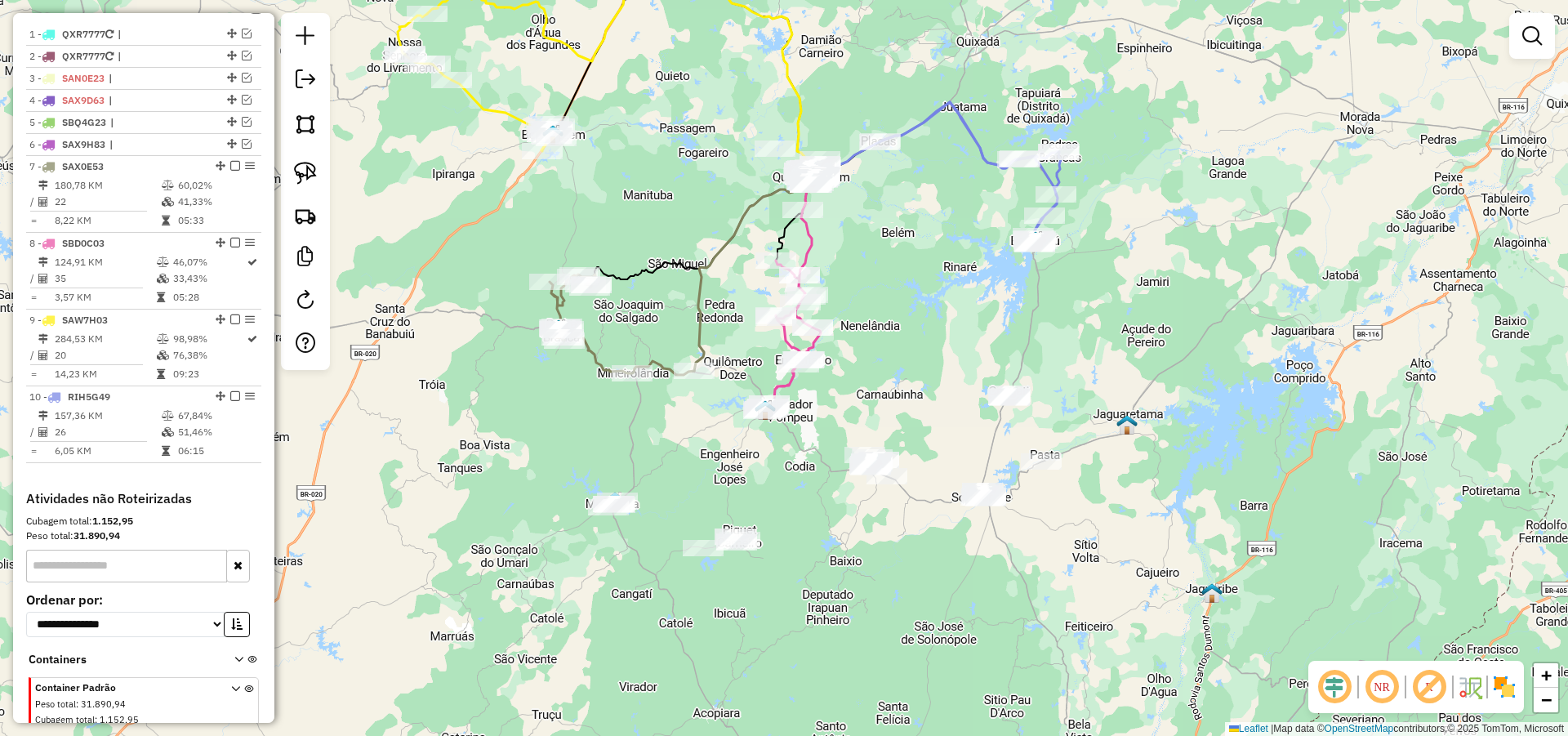
drag, startPoint x: 925, startPoint y: 544, endPoint x: 854, endPoint y: 552, distance: 71.4
click at [866, 552] on div "Janela de atendimento Grade de atendimento Capacidade Transportadoras Veículos …" at bounding box center [784, 368] width 1568 height 736
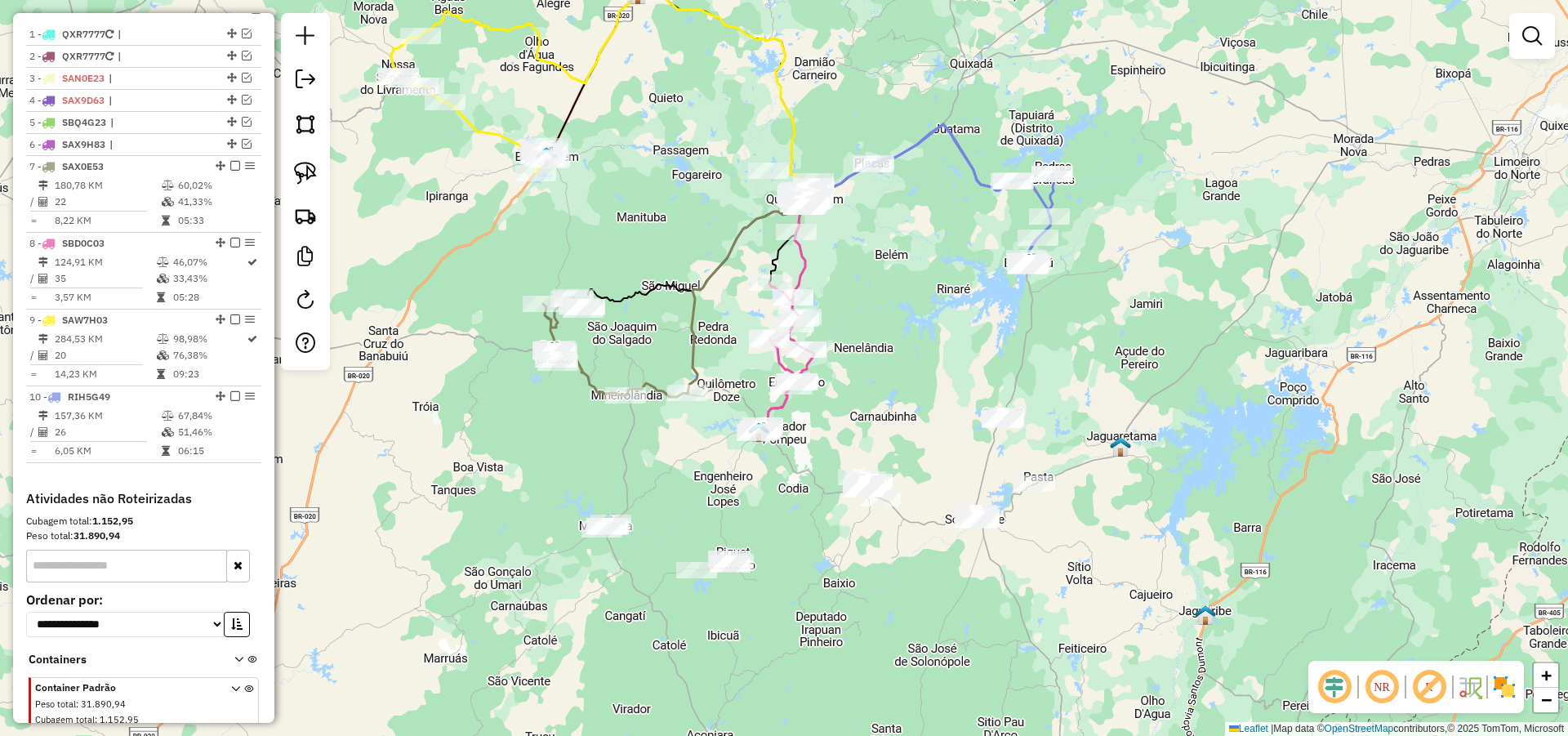
click at [978, 602] on div "Janela de atendimento Grade de atendimento Capacidade Transportadoras Veículos …" at bounding box center [784, 368] width 1568 height 736
click at [305, 169] on img at bounding box center [305, 174] width 23 height 23
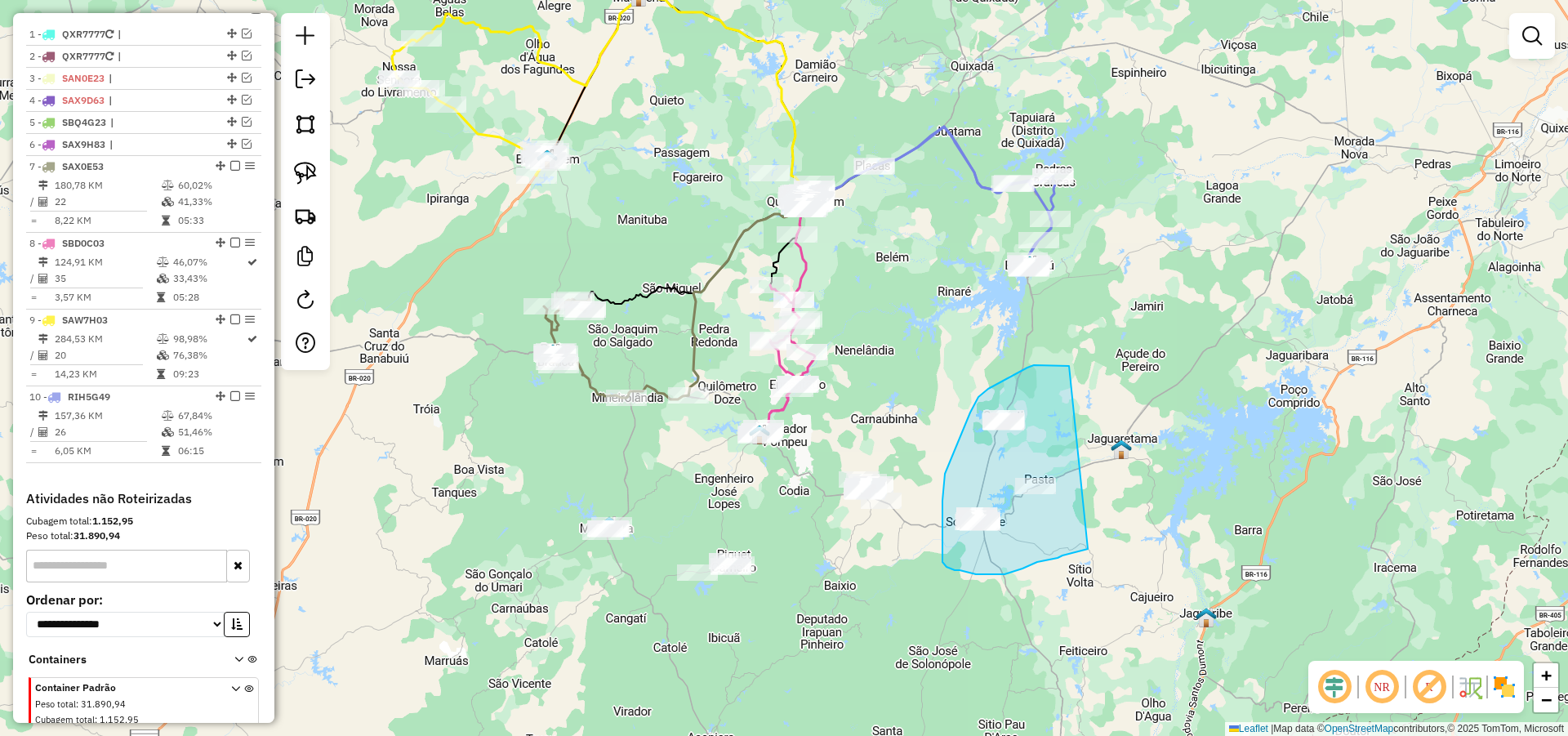
drag, startPoint x: 1009, startPoint y: 378, endPoint x: 1091, endPoint y: 548, distance: 188.7
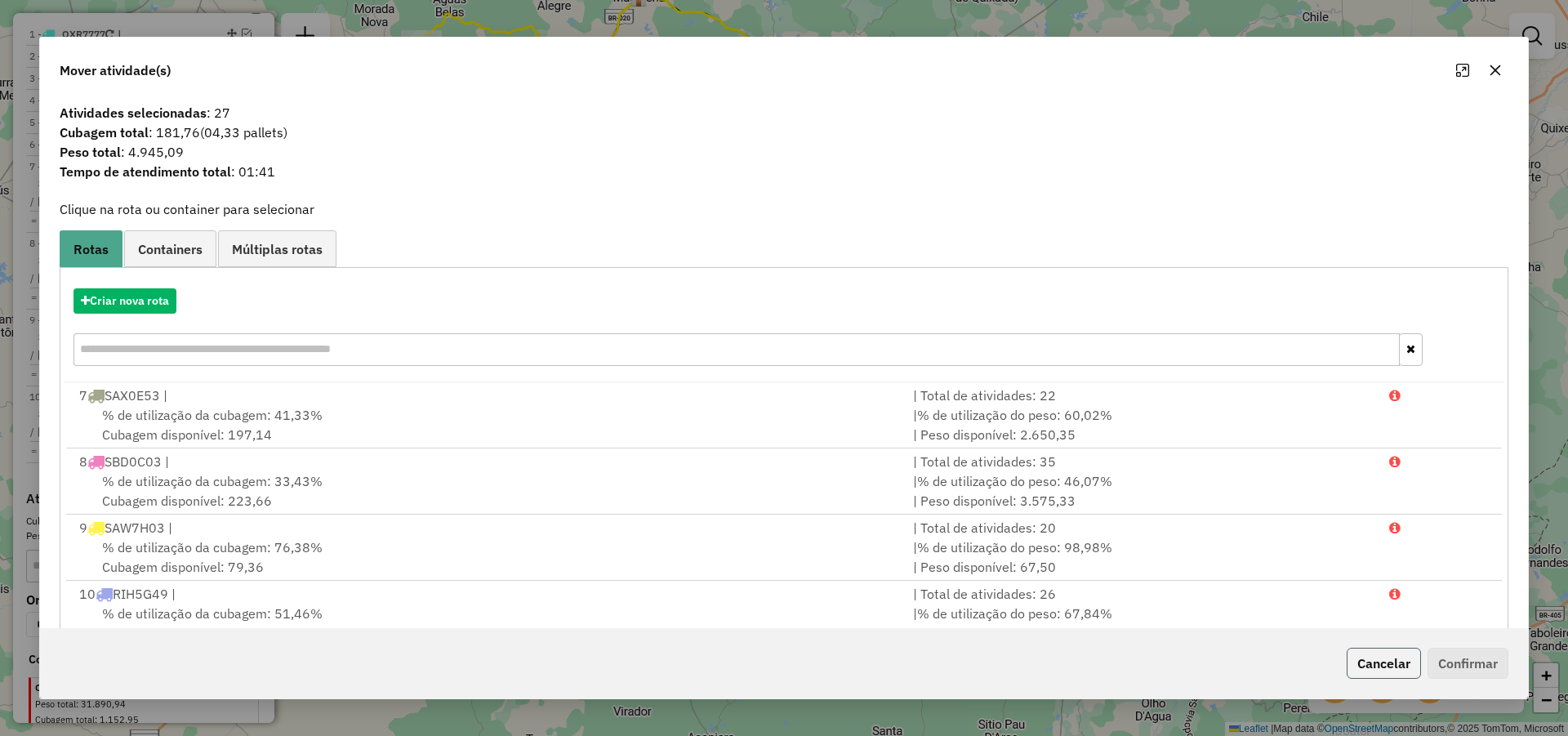
click at [1376, 666] on button "Cancelar" at bounding box center [1383, 663] width 74 height 31
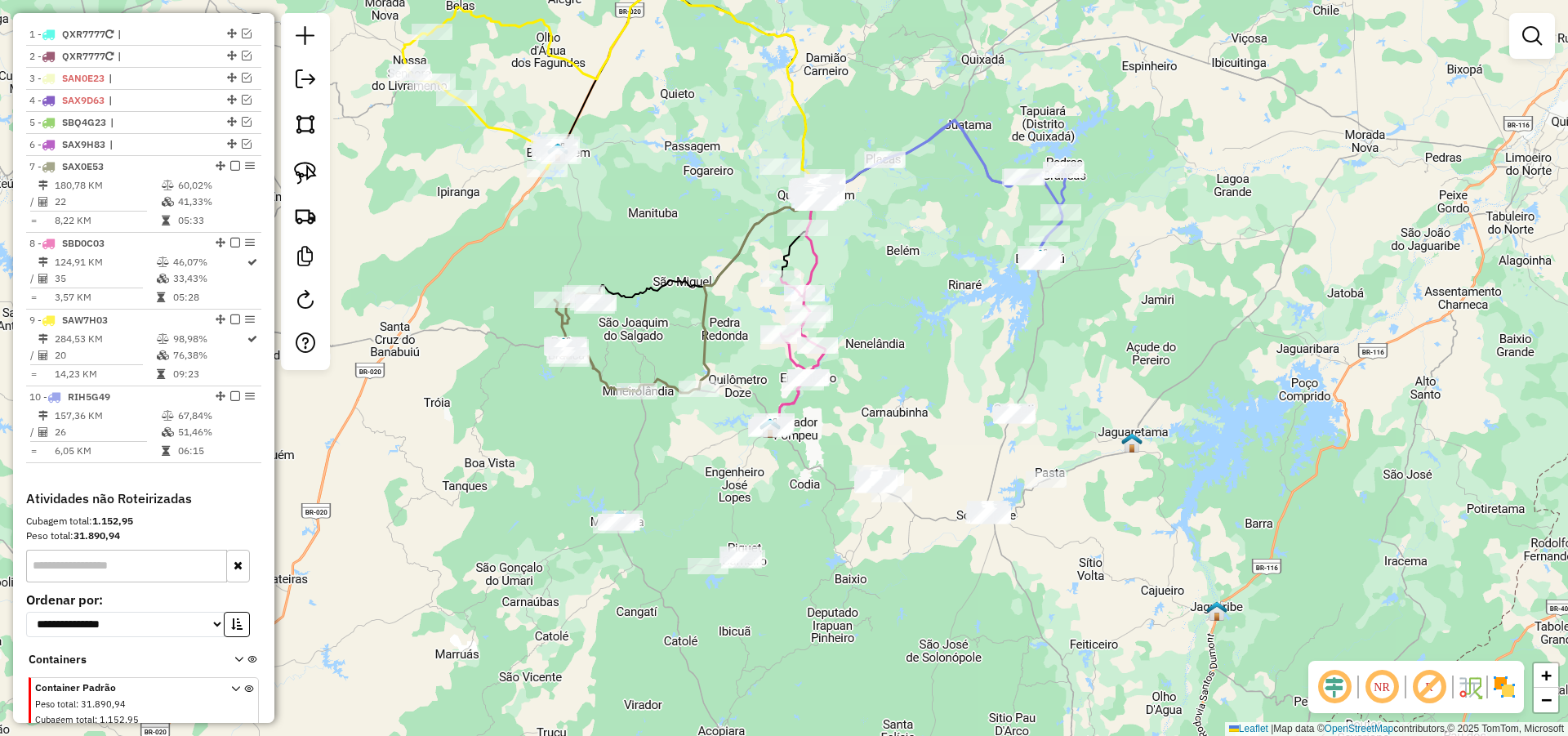
drag, startPoint x: 1038, startPoint y: 599, endPoint x: 1057, endPoint y: 598, distance: 19.0
click at [1057, 585] on div "Janela de atendimento Grade de atendimento Capacidade Transportadoras Veículos …" at bounding box center [784, 368] width 1568 height 736
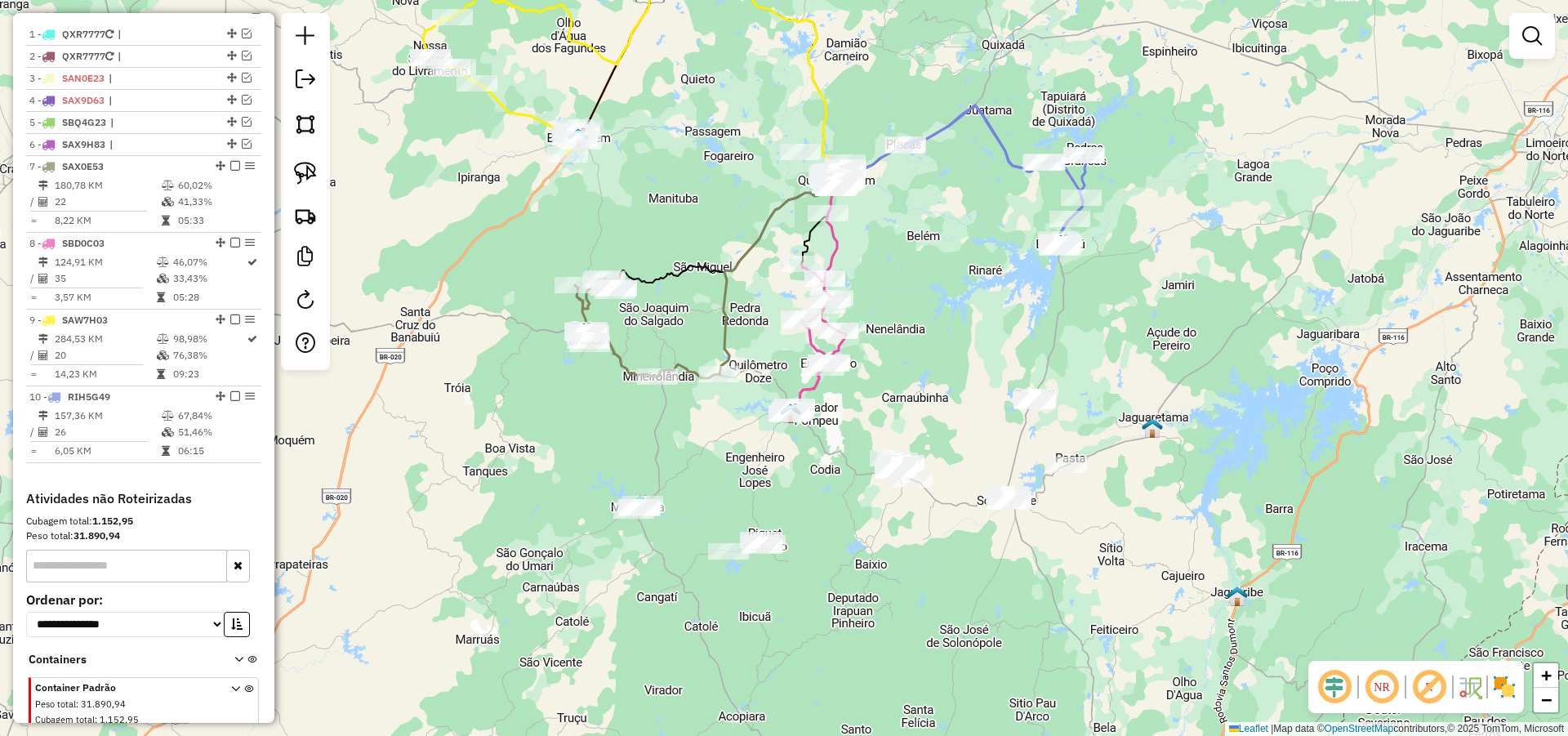
drag, startPoint x: 935, startPoint y: 548, endPoint x: 947, endPoint y: 542, distance: 13.4
click at [947, 542] on div "Janela de atendimento Grade de atendimento Capacidade Transportadoras Veículos …" at bounding box center [784, 368] width 1568 height 736
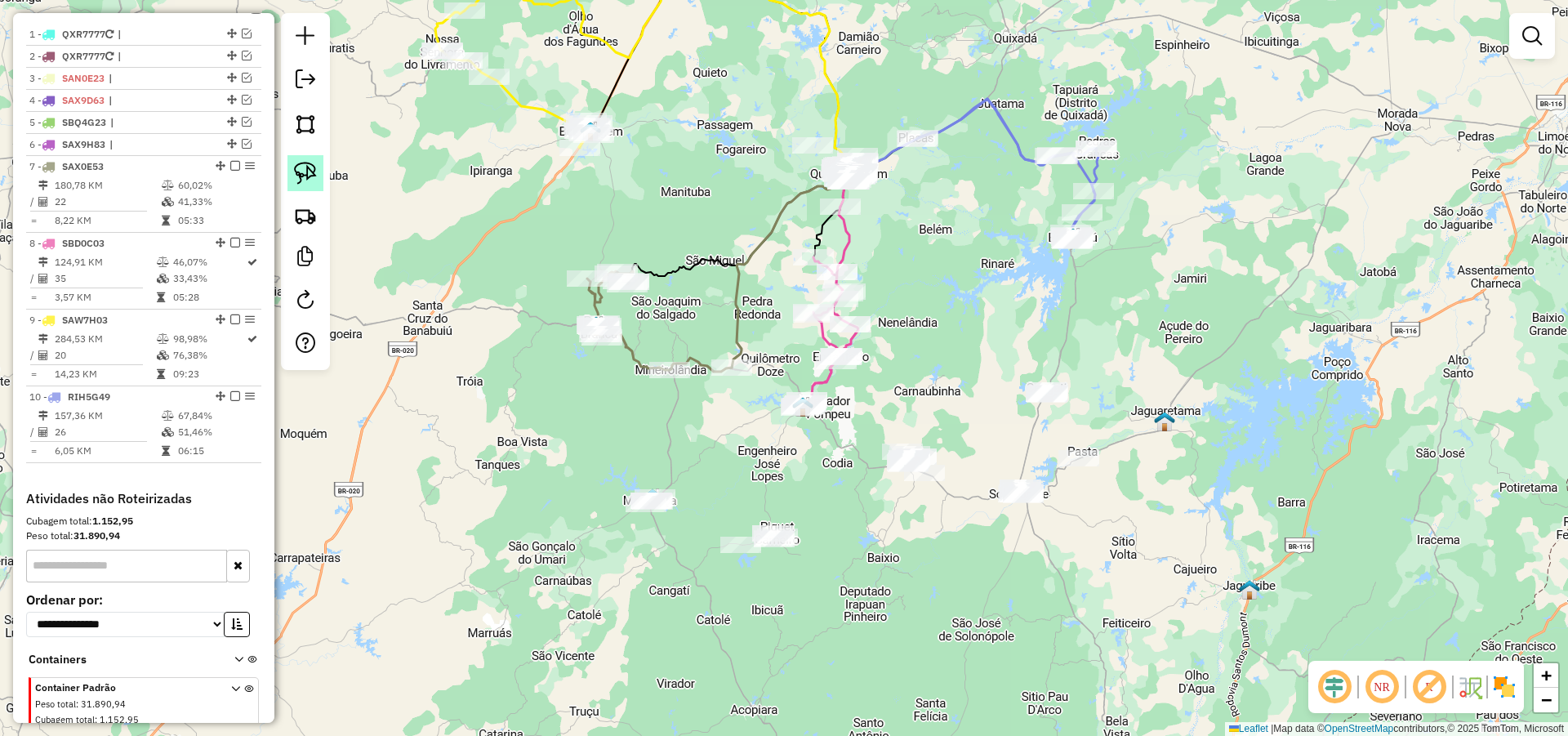
click at [303, 168] on img at bounding box center [305, 174] width 23 height 23
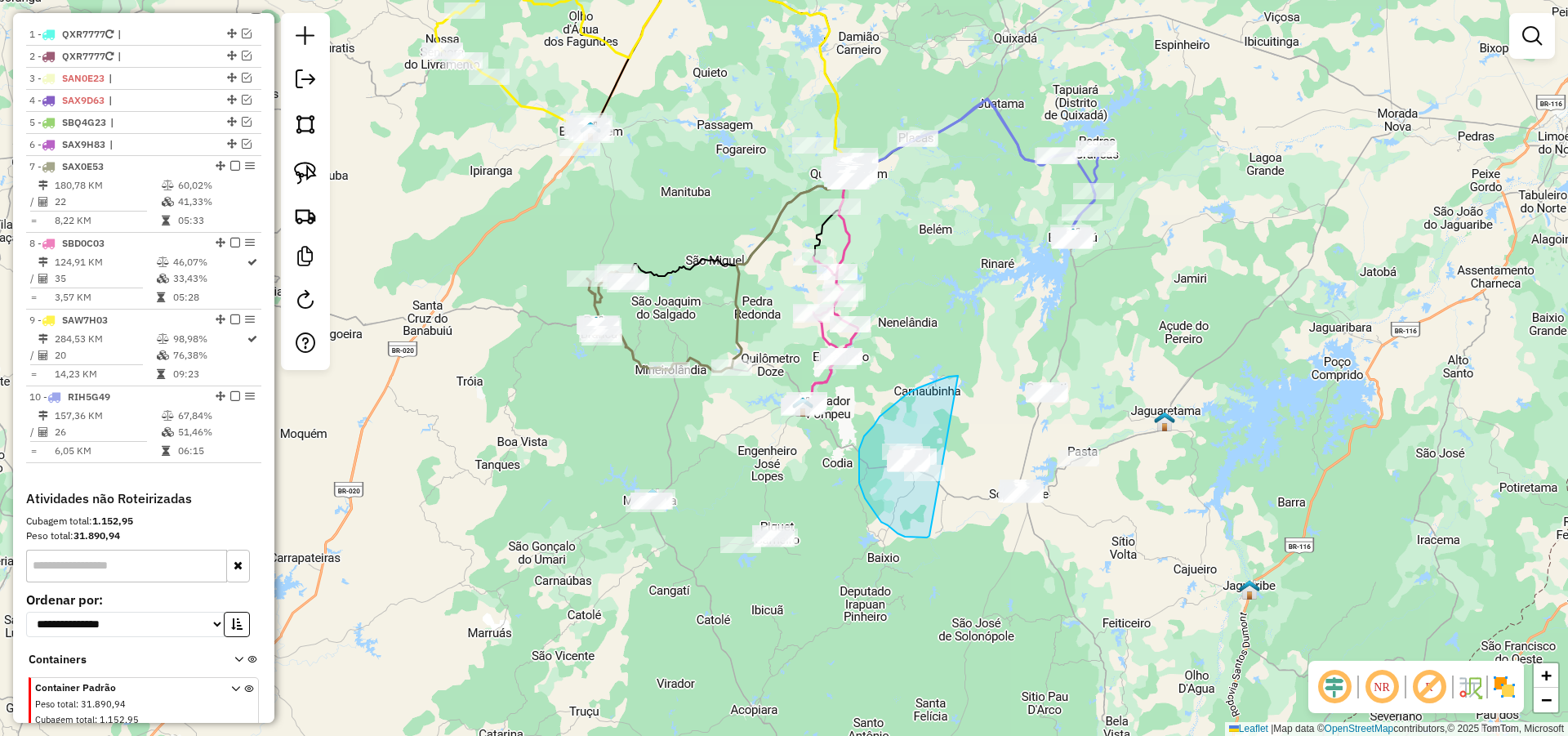
drag, startPoint x: 908, startPoint y: 394, endPoint x: 933, endPoint y: 532, distance: 140.2
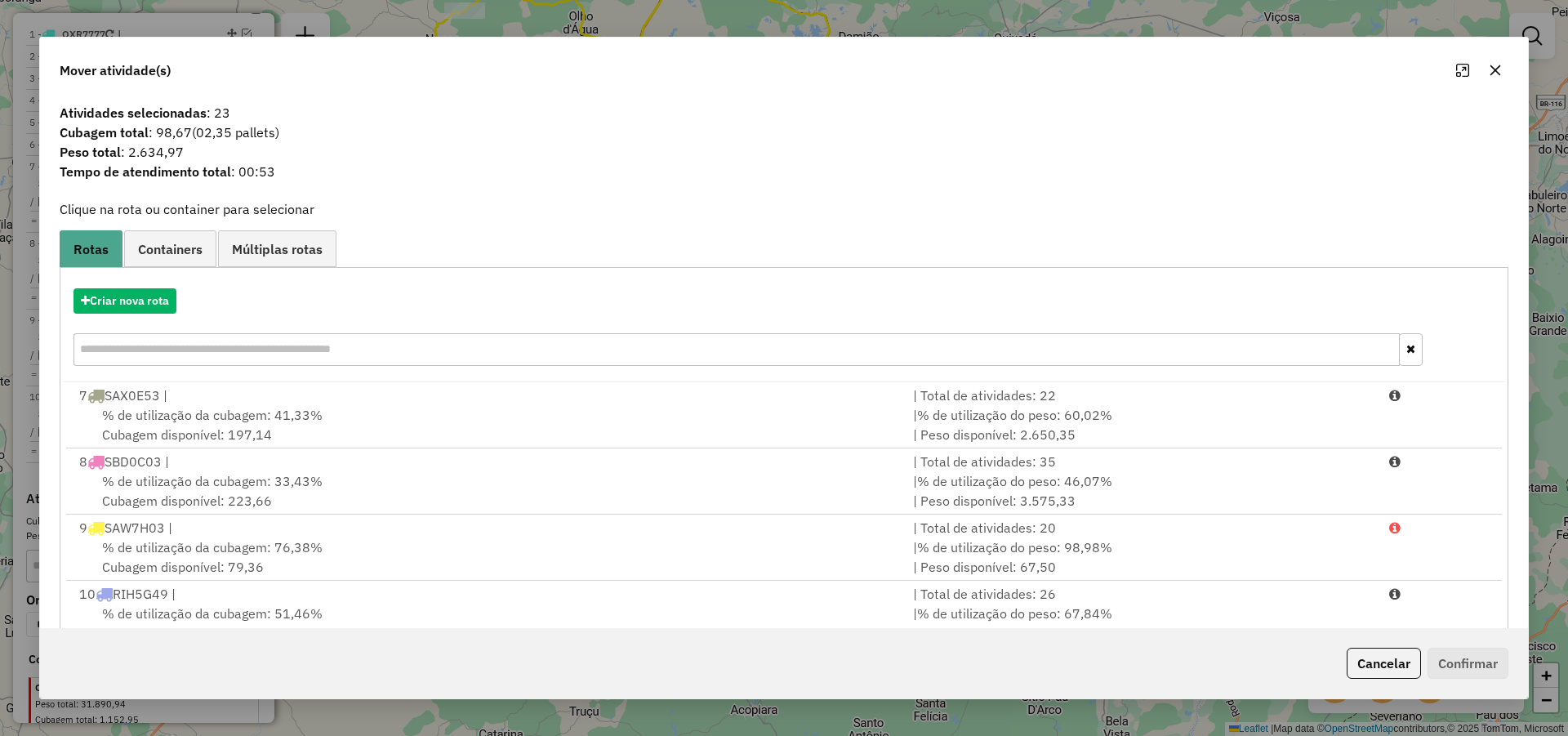
click at [1381, 657] on button "Cancelar" at bounding box center [1383, 663] width 74 height 31
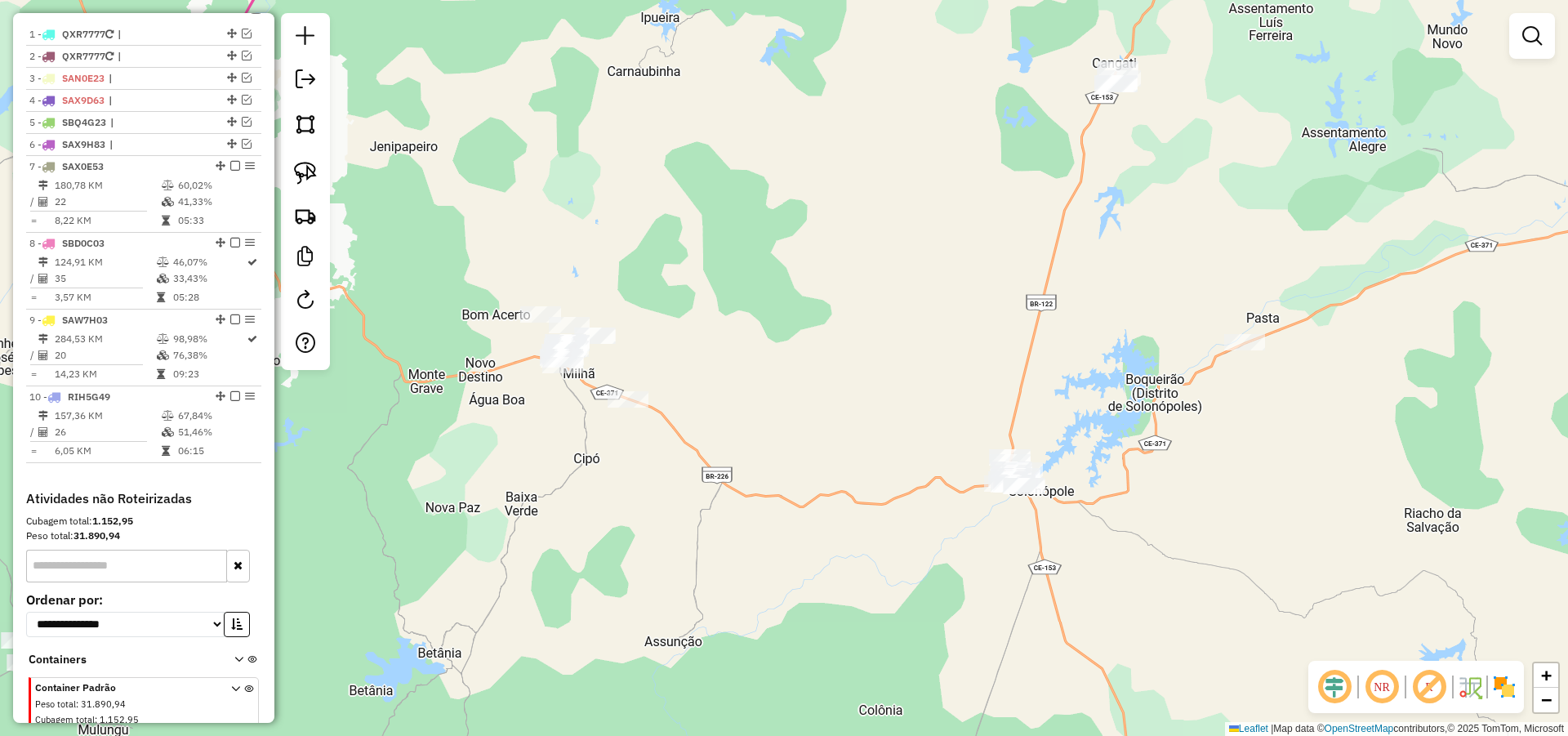
click at [950, 515] on div "Janela de atendimento Grade de atendimento Capacidade Transportadoras Veículos …" at bounding box center [784, 368] width 1568 height 736
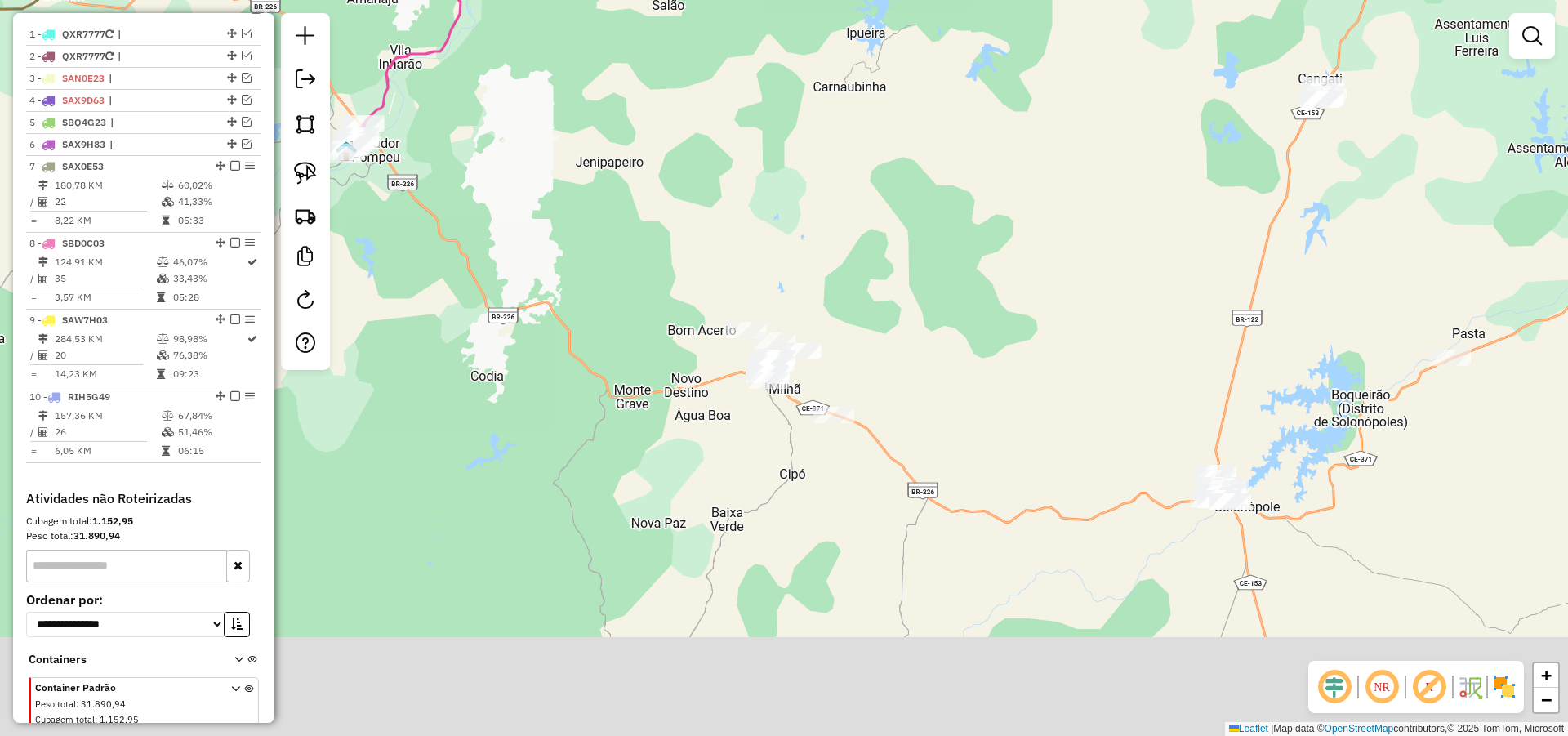
drag, startPoint x: 996, startPoint y: 492, endPoint x: 843, endPoint y: 372, distance: 194.4
click at [862, 374] on div "Janela de atendimento Grade de atendimento Capacidade Transportadoras Veículos …" at bounding box center [784, 368] width 1568 height 736
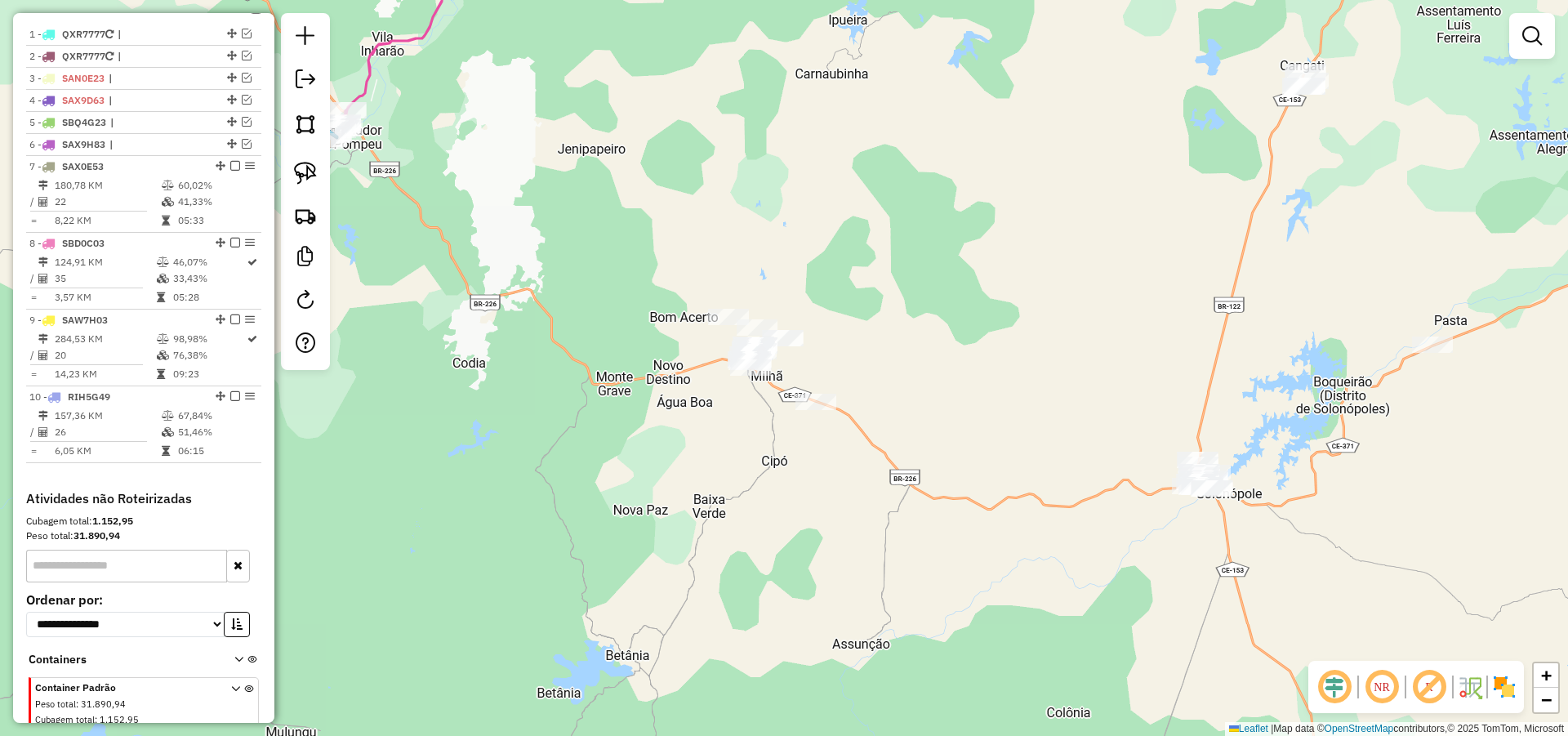
drag, startPoint x: 902, startPoint y: 347, endPoint x: 901, endPoint y: 363, distance: 16.0
click at [901, 363] on div "Janela de atendimento Grade de atendimento Capacidade Transportadoras Veículos …" at bounding box center [784, 368] width 1568 height 736
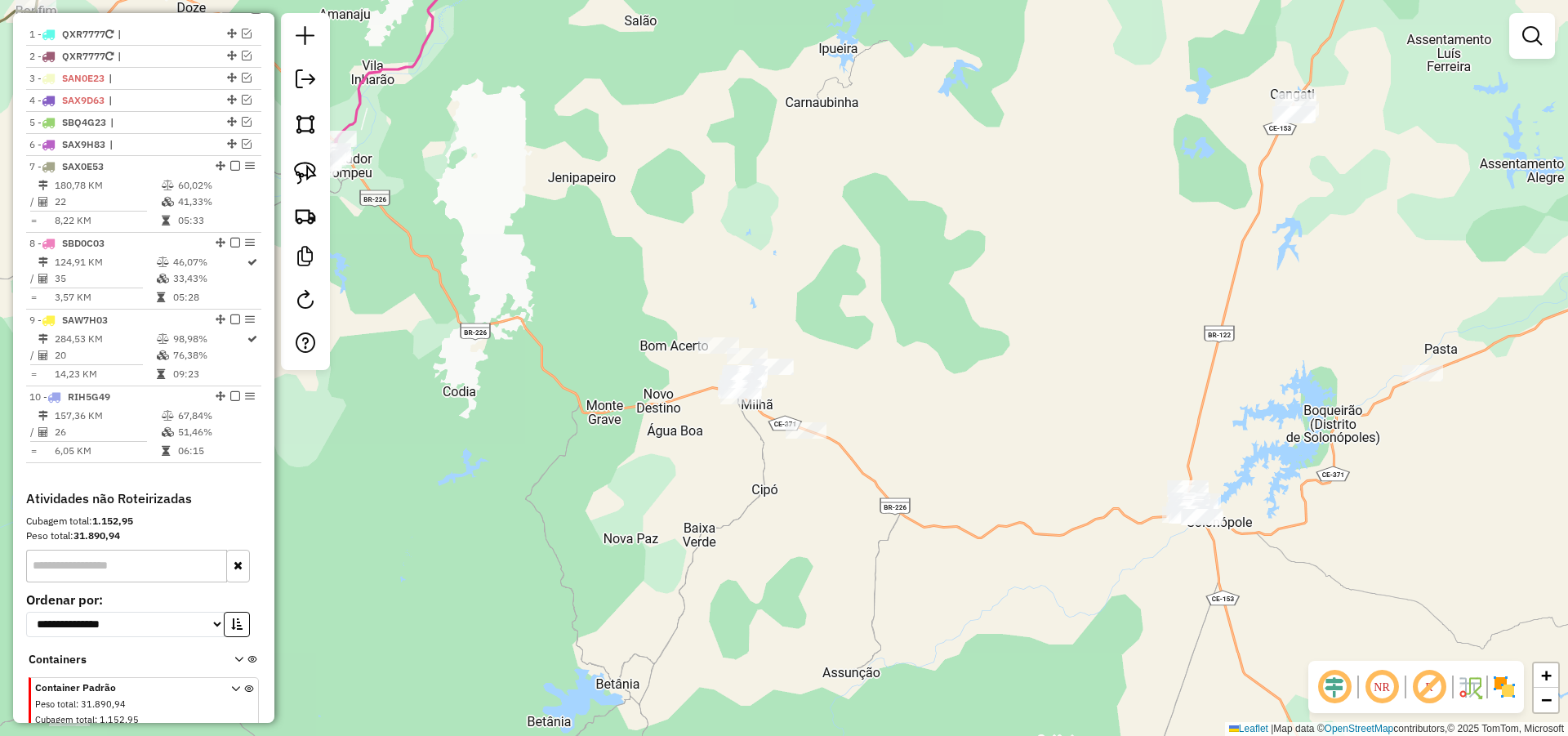
drag, startPoint x: 986, startPoint y: 341, endPoint x: 961, endPoint y: 381, distance: 47.2
click at [961, 381] on div "Janela de atendimento Grade de atendimento Capacidade Transportadoras Veículos …" at bounding box center [784, 368] width 1568 height 736
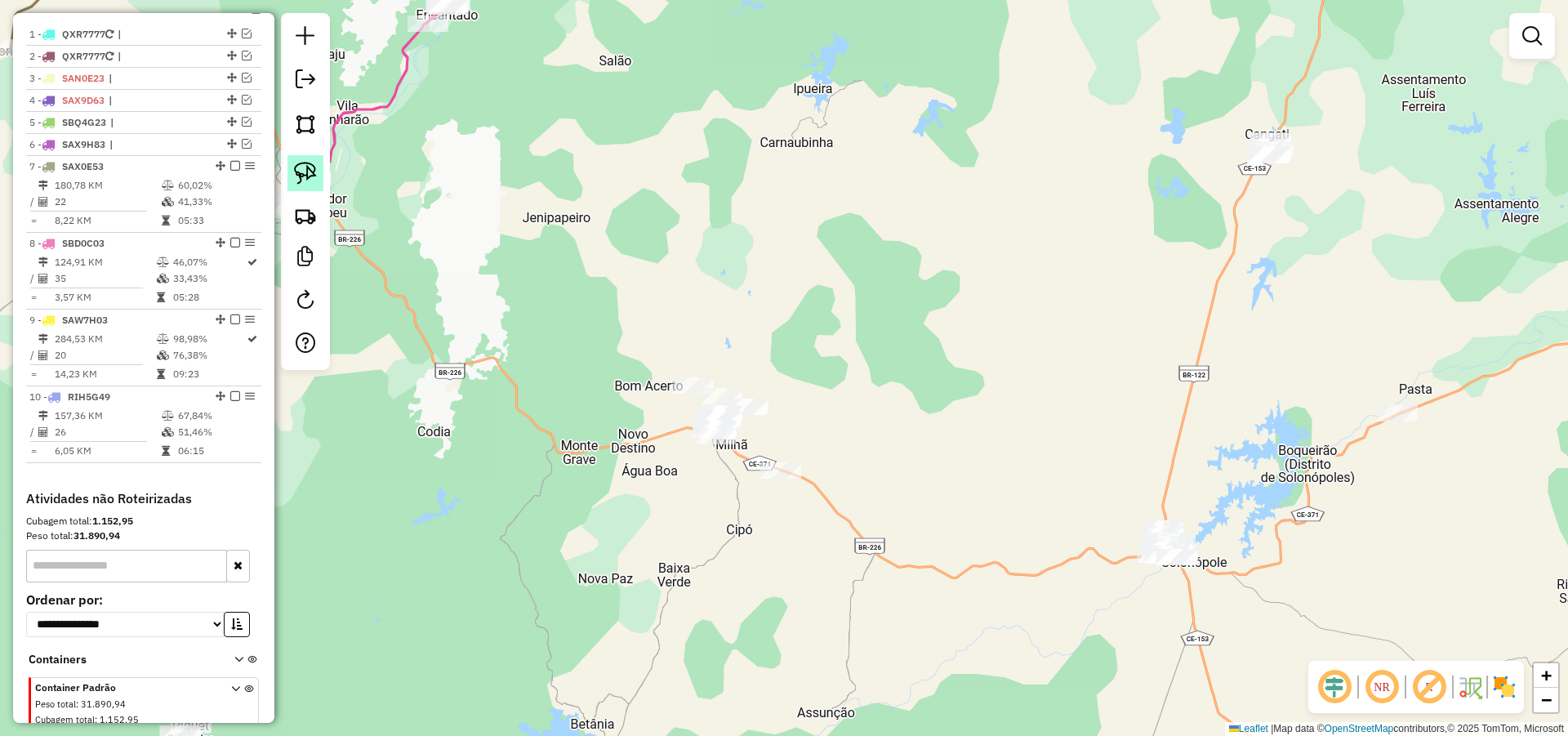
click at [314, 170] on img at bounding box center [305, 174] width 23 height 23
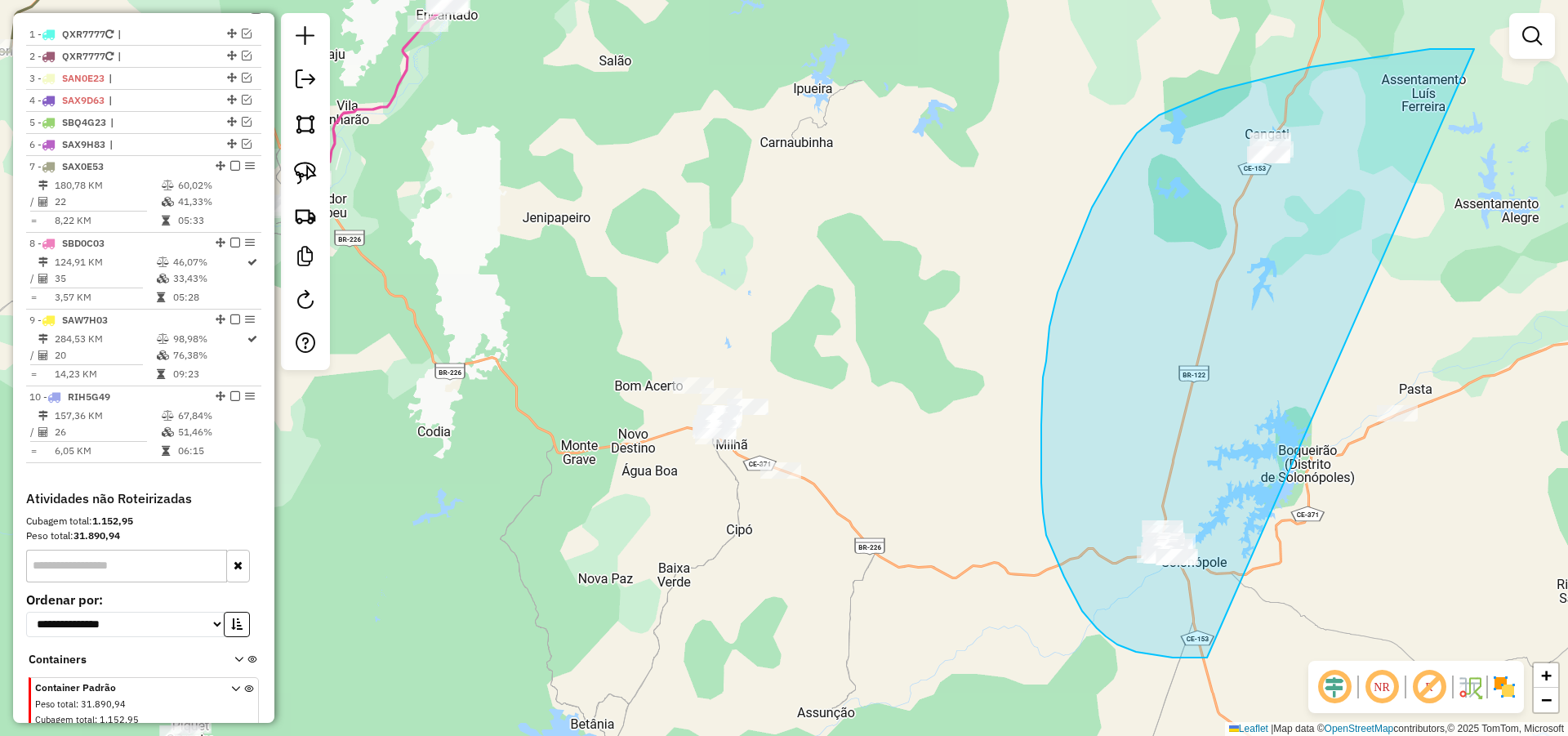
drag, startPoint x: 1342, startPoint y: 62, endPoint x: 1206, endPoint y: 657, distance: 610.3
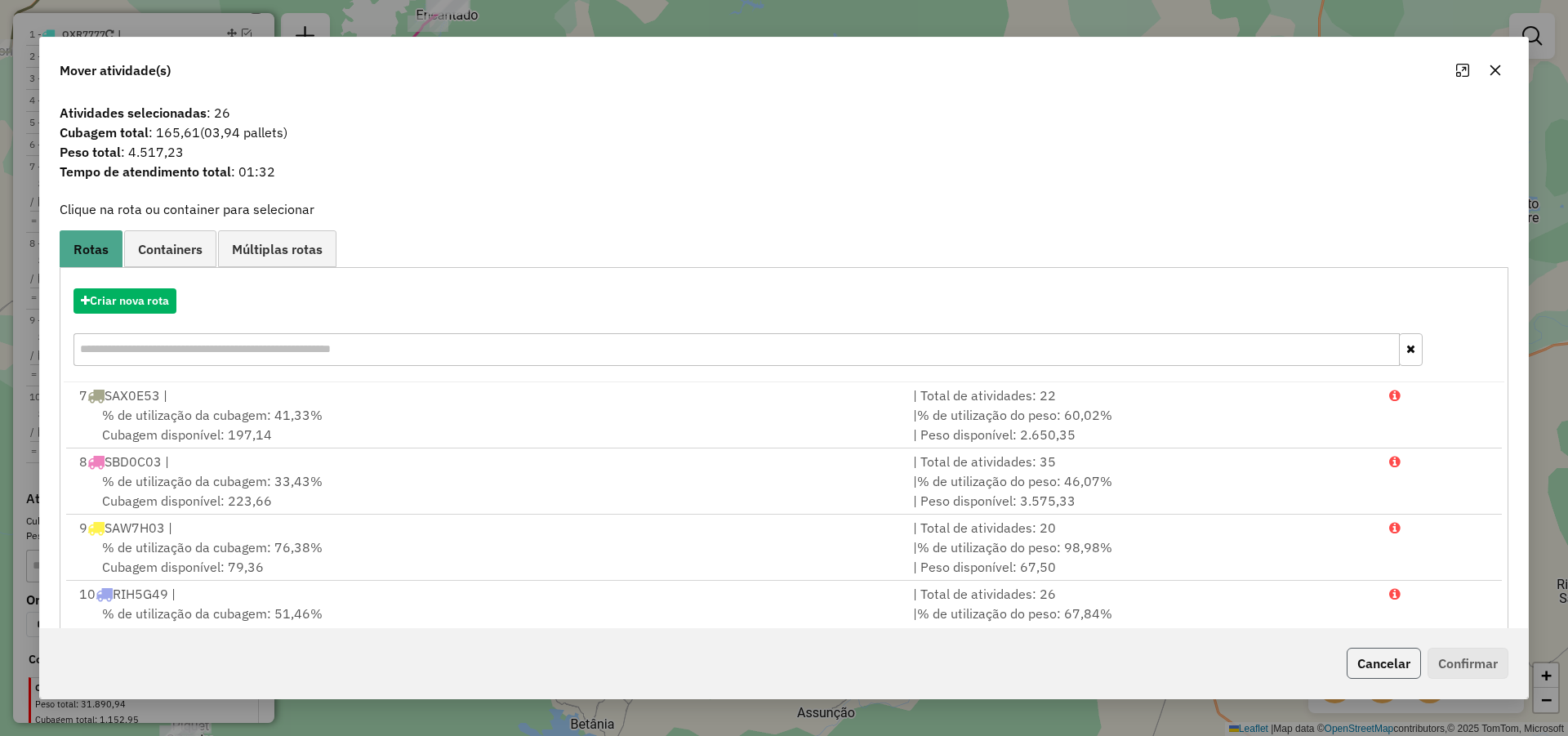
click at [1358, 672] on button "Cancelar" at bounding box center [1383, 663] width 74 height 31
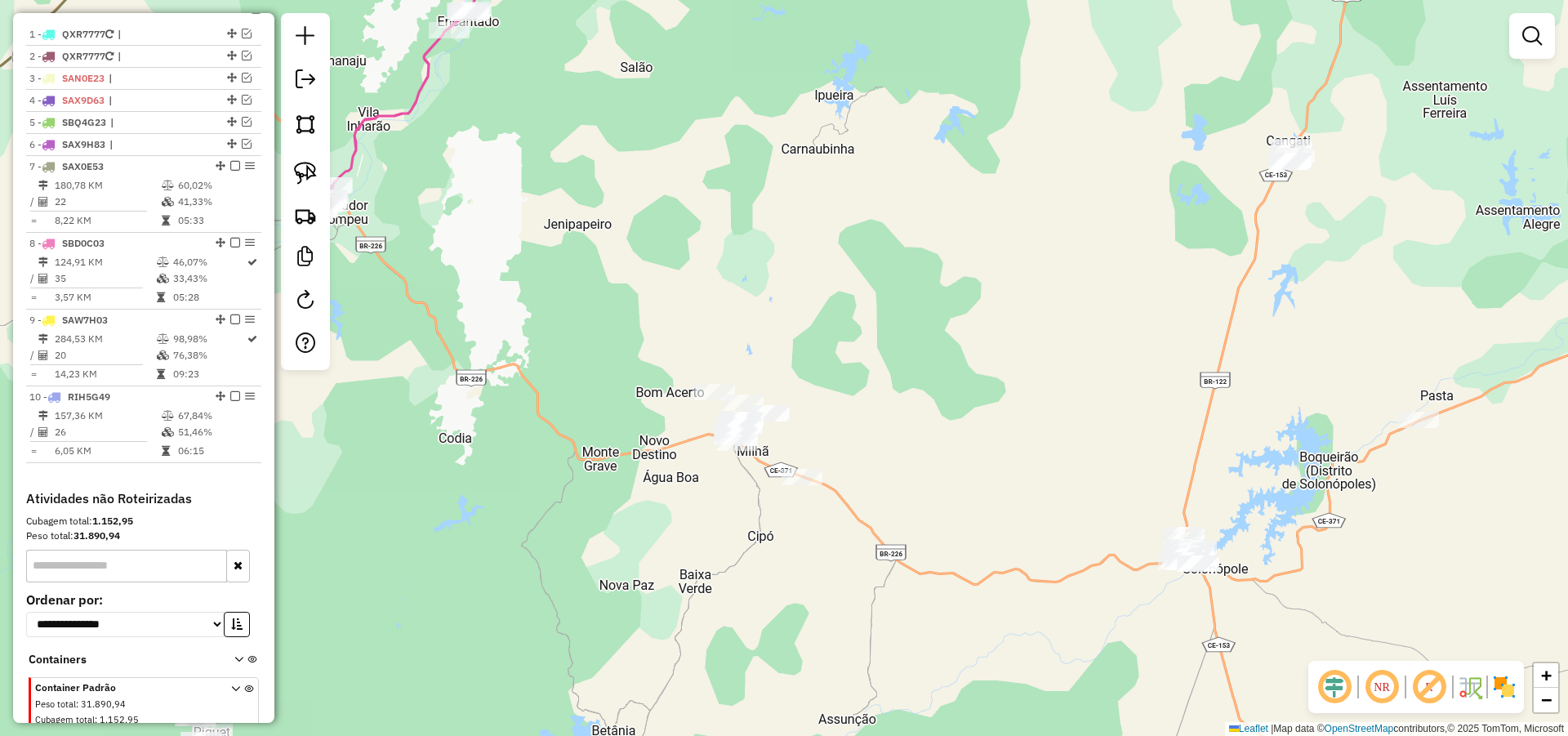
drag, startPoint x: 928, startPoint y: 550, endPoint x: 969, endPoint y: 563, distance: 43.0
click at [969, 563] on div "Janela de atendimento Grade de atendimento Capacidade Transportadoras Veículos …" at bounding box center [784, 368] width 1568 height 736
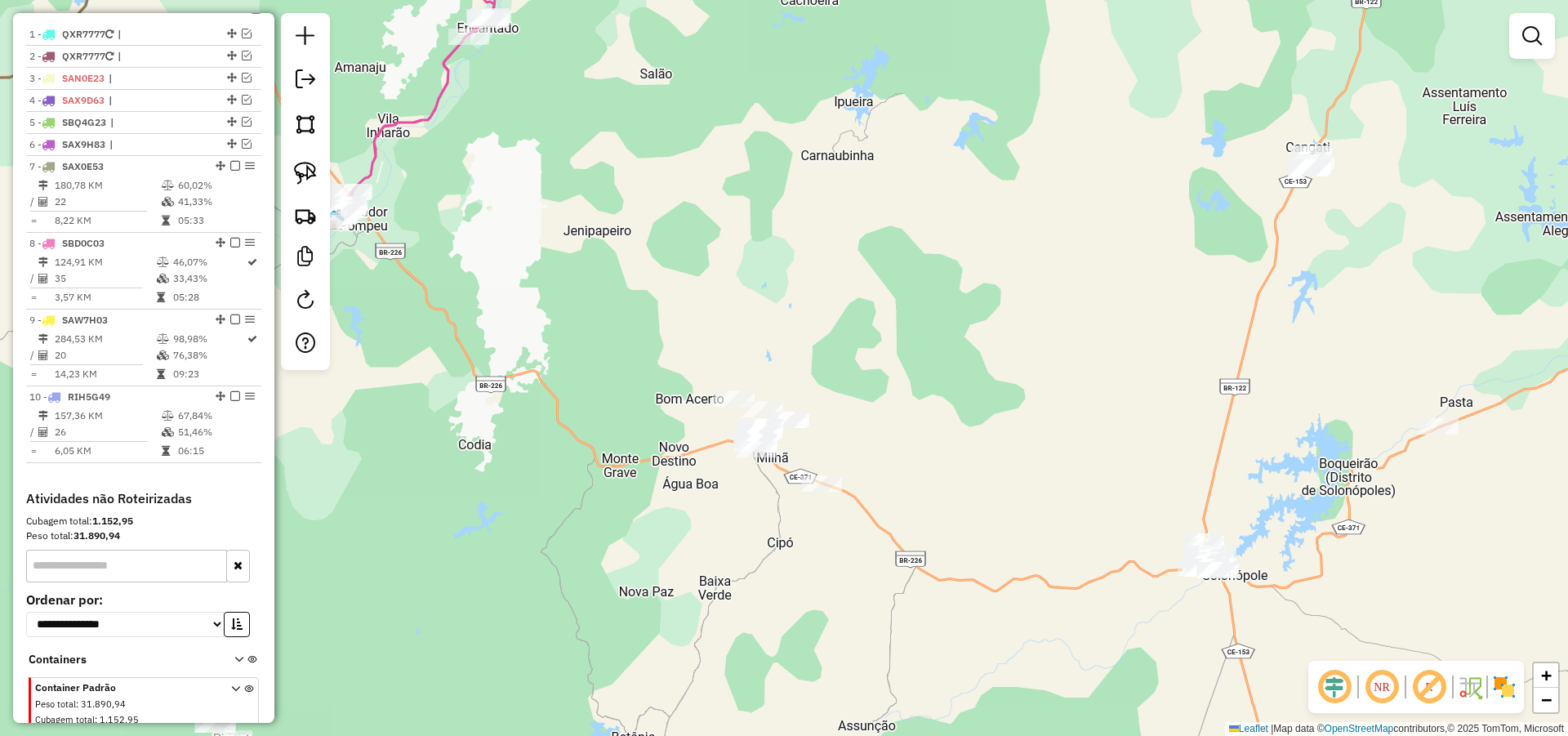
drag, startPoint x: 939, startPoint y: 405, endPoint x: 960, endPoint y: 406, distance: 21.0
click at [960, 406] on div "Janela de atendimento Grade de atendimento Capacidade Transportadoras Veículos …" at bounding box center [784, 368] width 1568 height 736
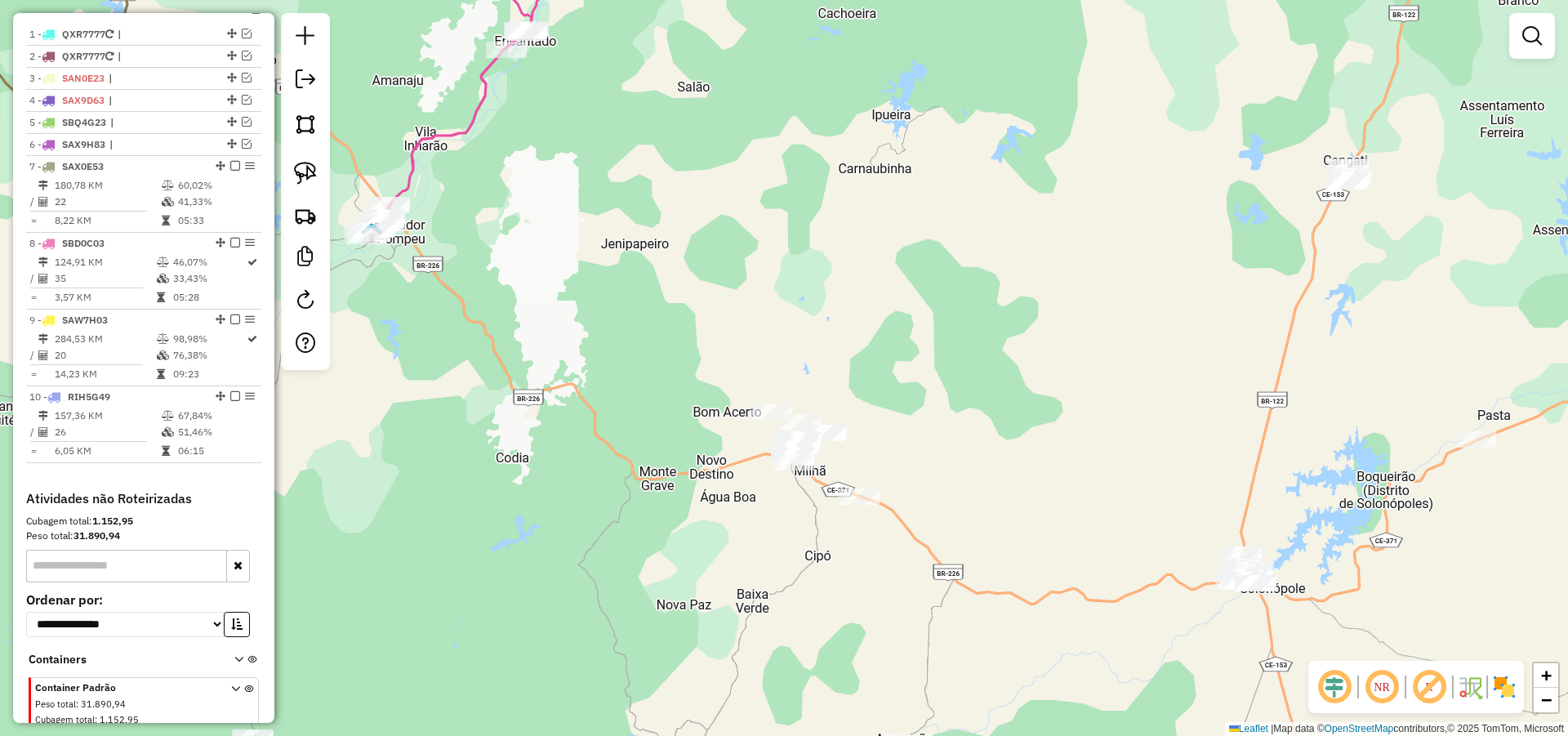
click at [969, 392] on div "Janela de atendimento Grade de atendimento Capacidade Transportadoras Veículos …" at bounding box center [784, 368] width 1568 height 736
click at [308, 160] on link at bounding box center [305, 173] width 36 height 36
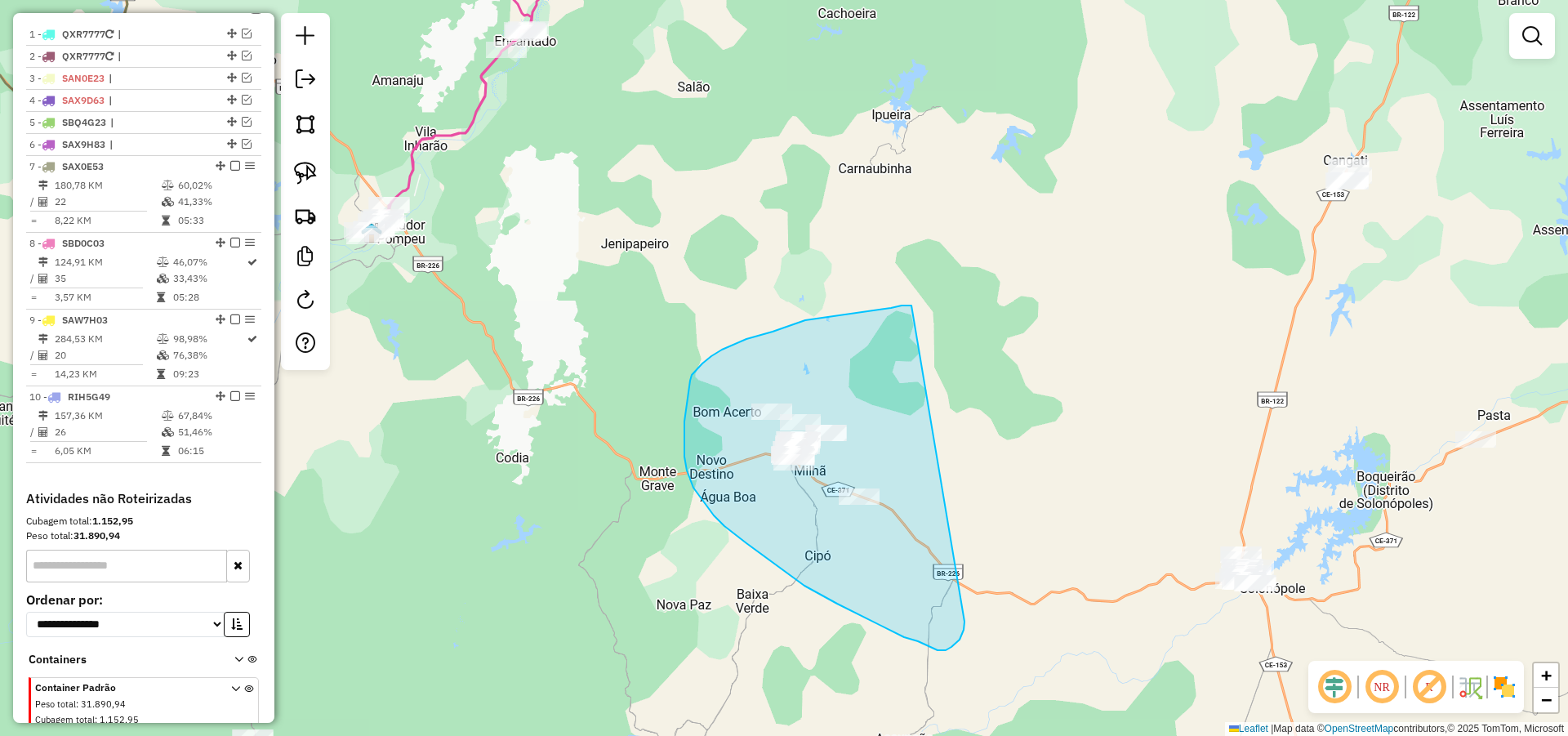
drag, startPoint x: 805, startPoint y: 321, endPoint x: 964, endPoint y: 621, distance: 339.5
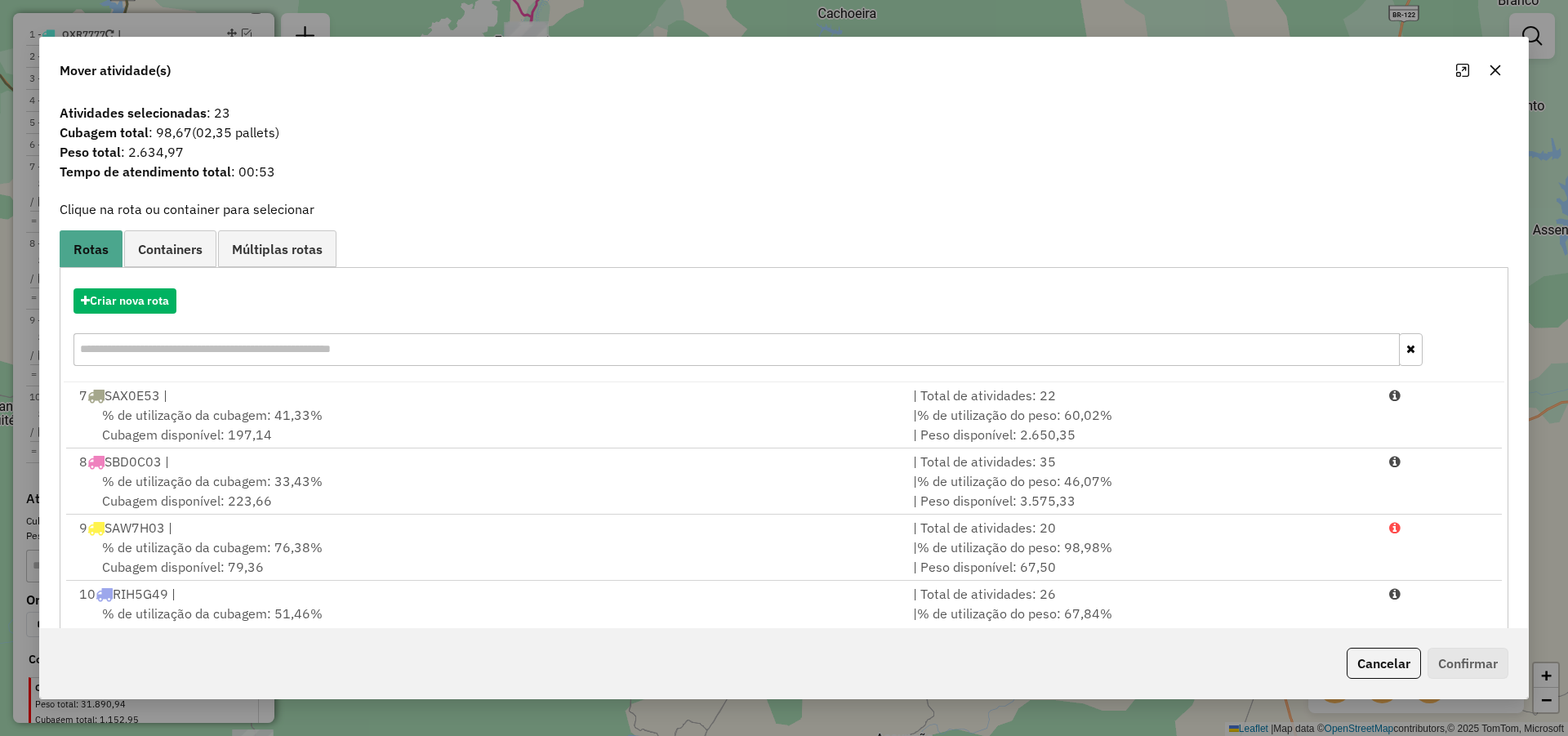
click at [1498, 74] on icon "button" at bounding box center [1496, 71] width 11 height 11
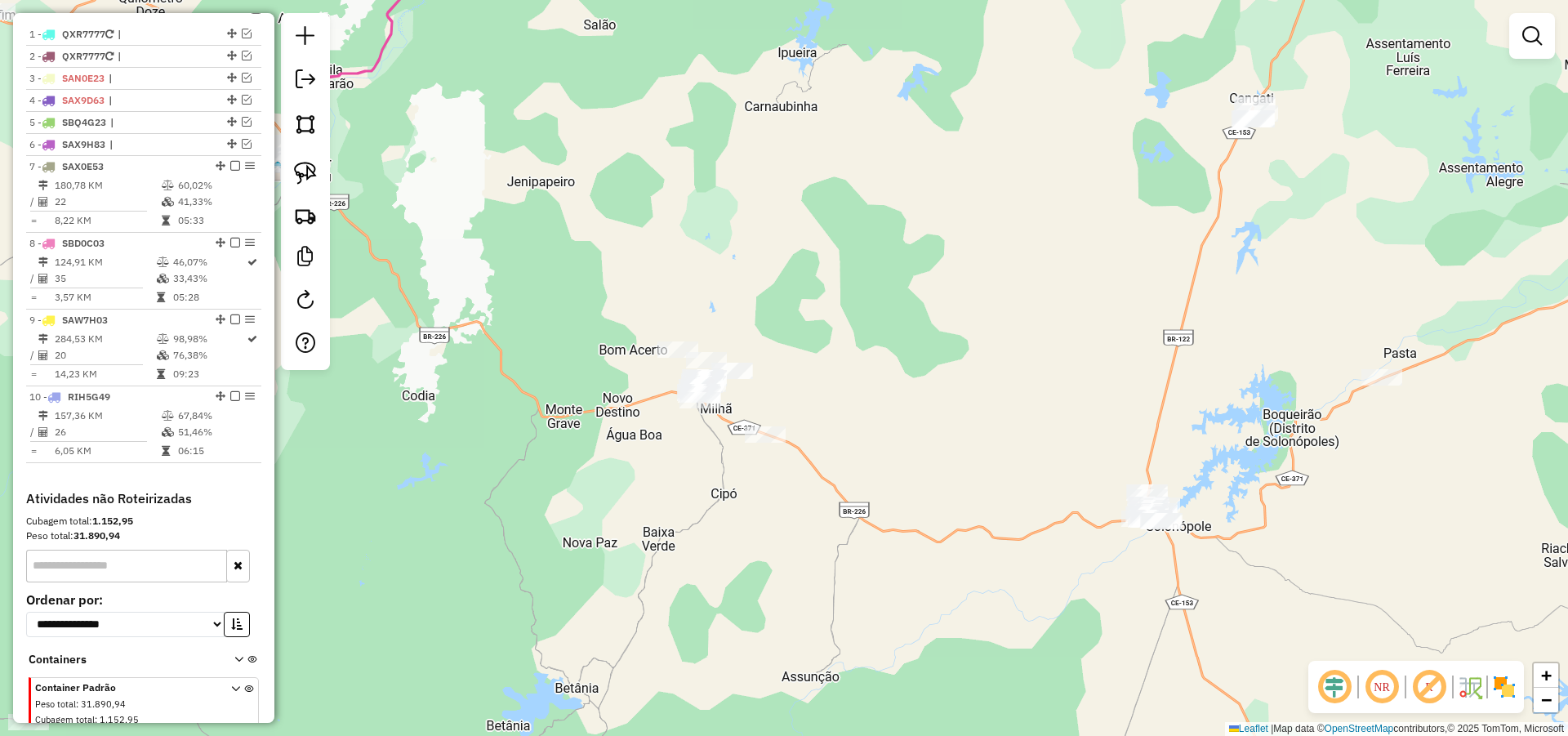
drag, startPoint x: 1122, startPoint y: 422, endPoint x: 1060, endPoint y: 373, distance: 79.0
click at [1061, 382] on div "Janela de atendimento Grade de atendimento Capacidade Transportadoras Veículos …" at bounding box center [784, 368] width 1568 height 736
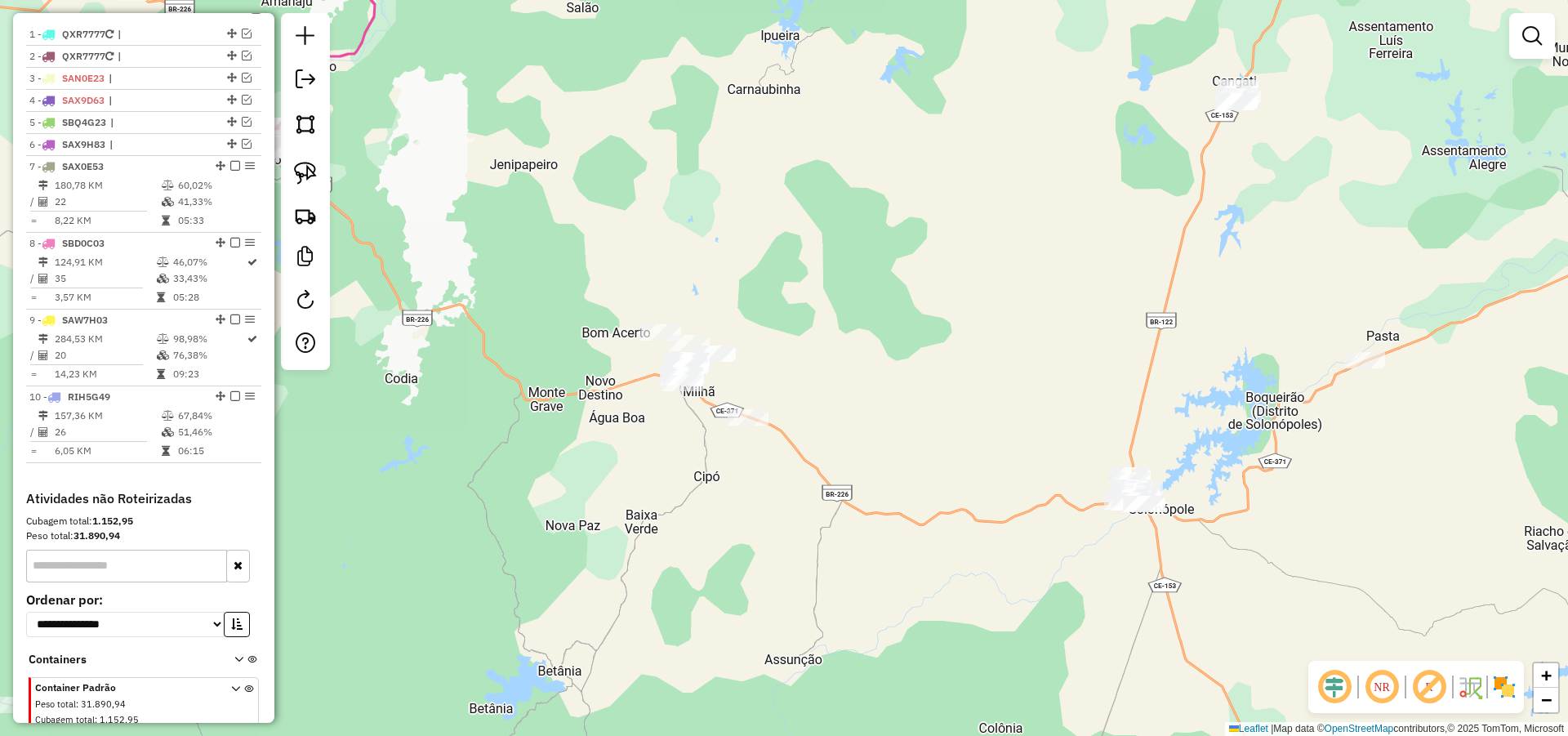
drag, startPoint x: 1034, startPoint y: 372, endPoint x: 1009, endPoint y: 364, distance: 26.2
click at [1011, 365] on div "Janela de atendimento Grade de atendimento Capacidade Transportadoras Veículos …" at bounding box center [784, 368] width 1568 height 736
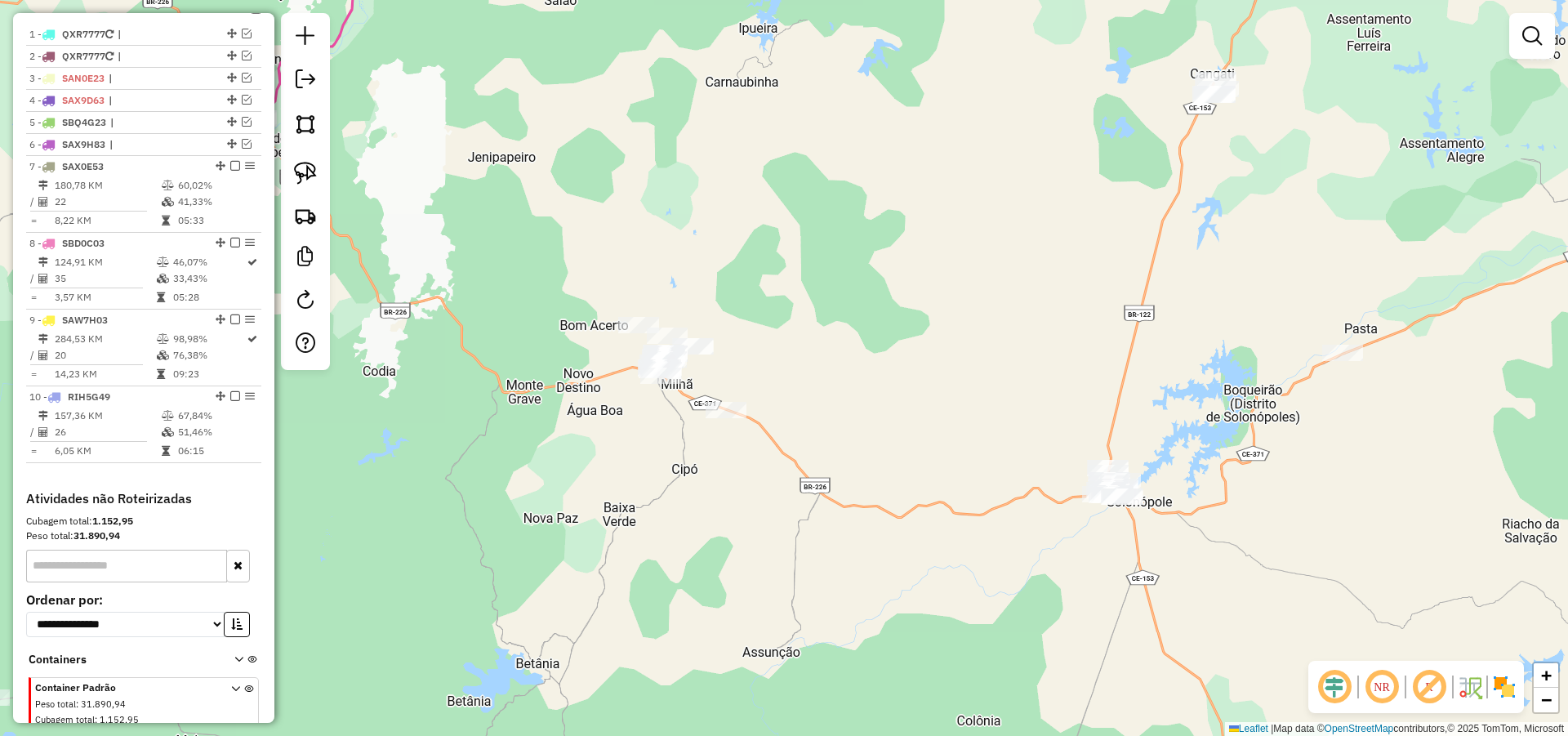
drag, startPoint x: 301, startPoint y: 168, endPoint x: 851, endPoint y: 191, distance: 550.5
click at [302, 169] on img at bounding box center [305, 174] width 23 height 23
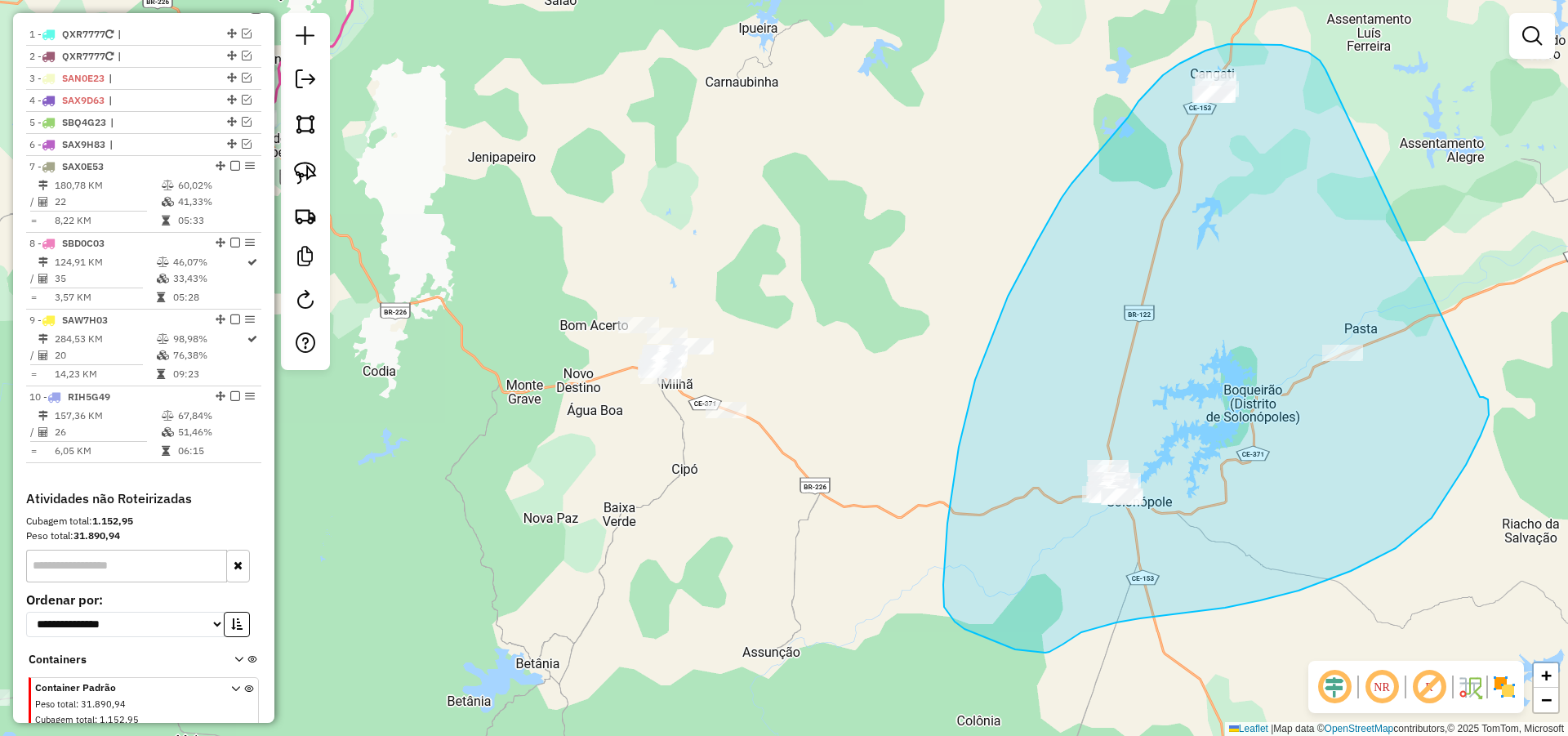
drag, startPoint x: 1319, startPoint y: 61, endPoint x: 1479, endPoint y: 397, distance: 372.2
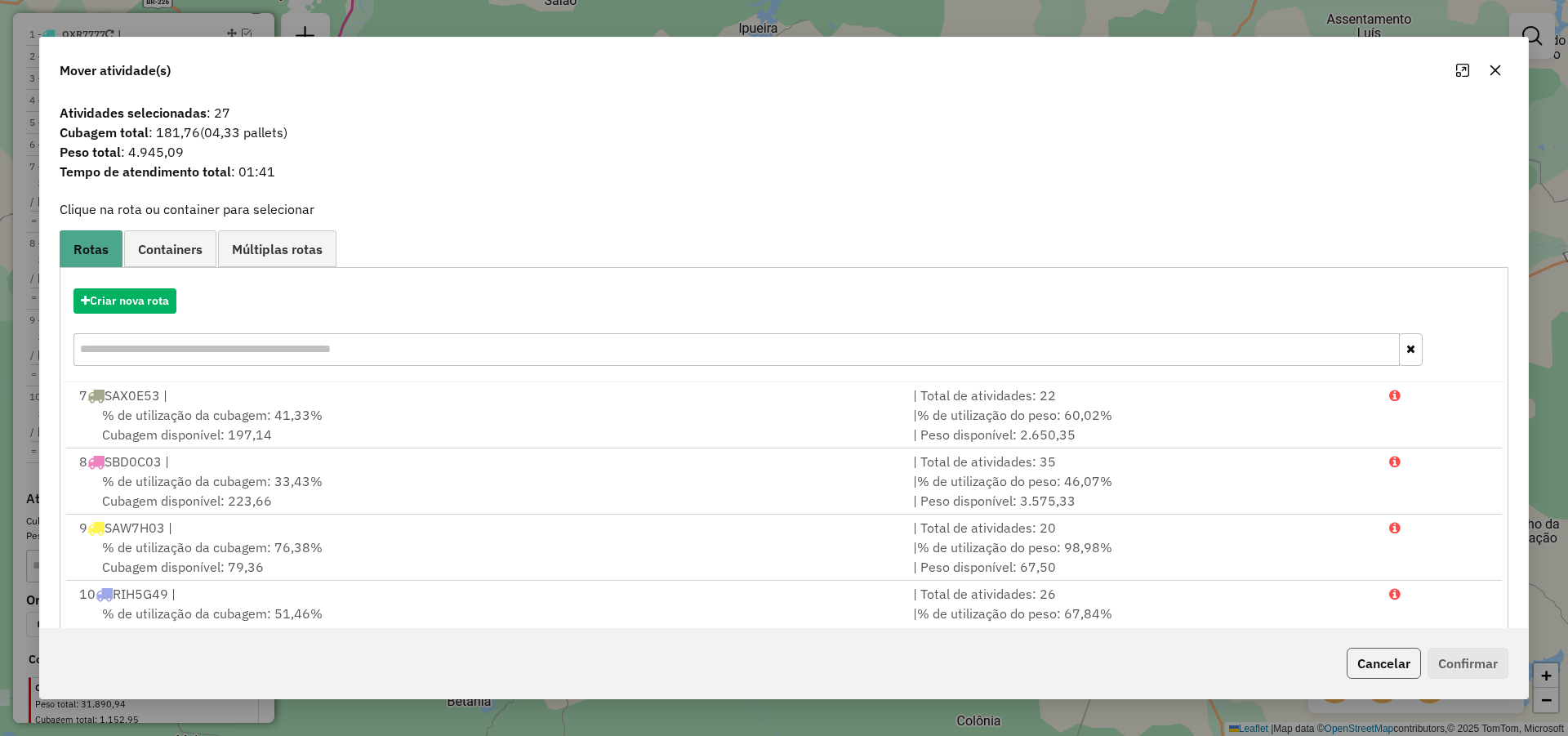
click at [1379, 658] on button "Cancelar" at bounding box center [1383, 663] width 74 height 31
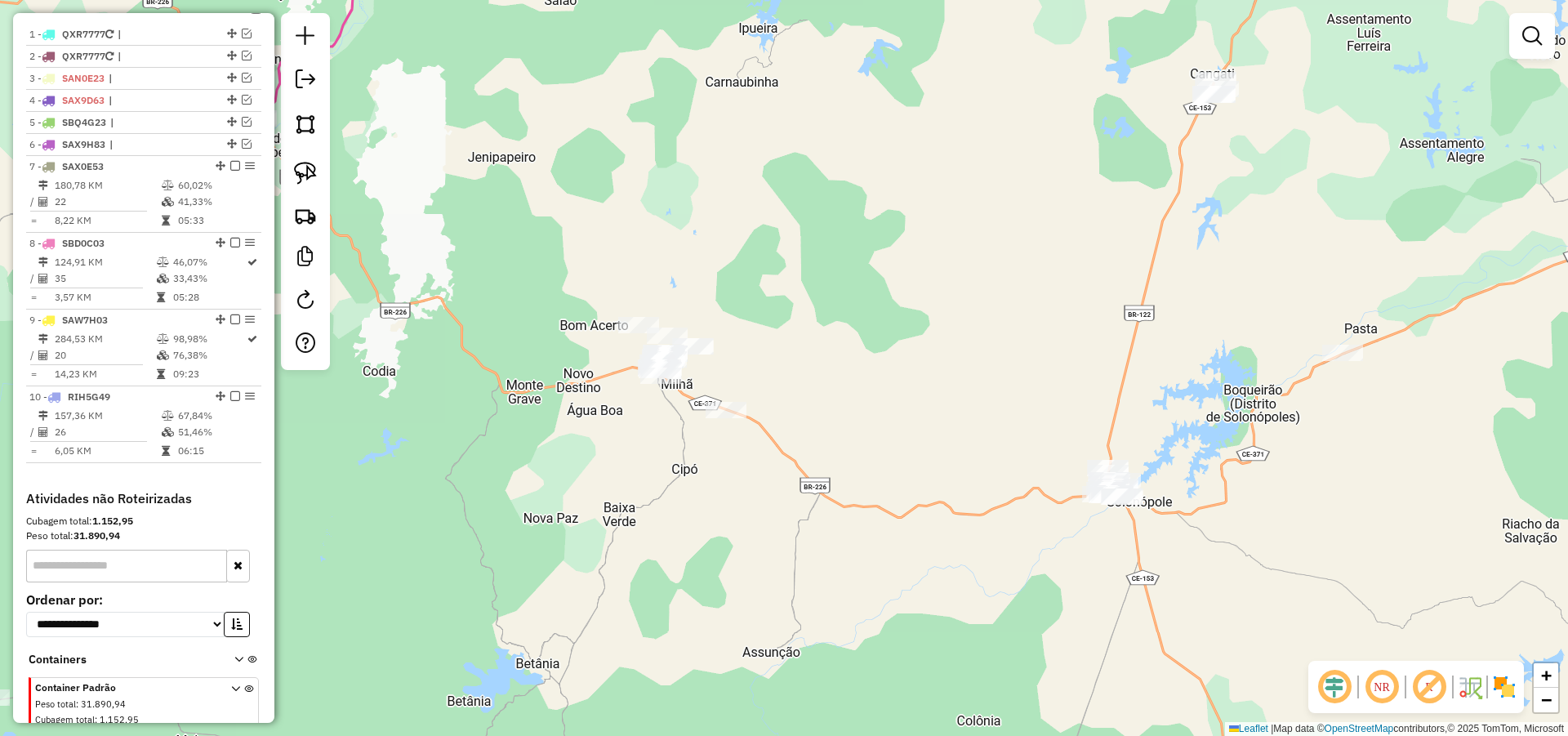
drag, startPoint x: 1204, startPoint y: 566, endPoint x: 1231, endPoint y: 553, distance: 30.0
click at [1209, 562] on div "Janela de atendimento Grade de atendimento Capacidade Transportadoras Veículos …" at bounding box center [784, 368] width 1568 height 736
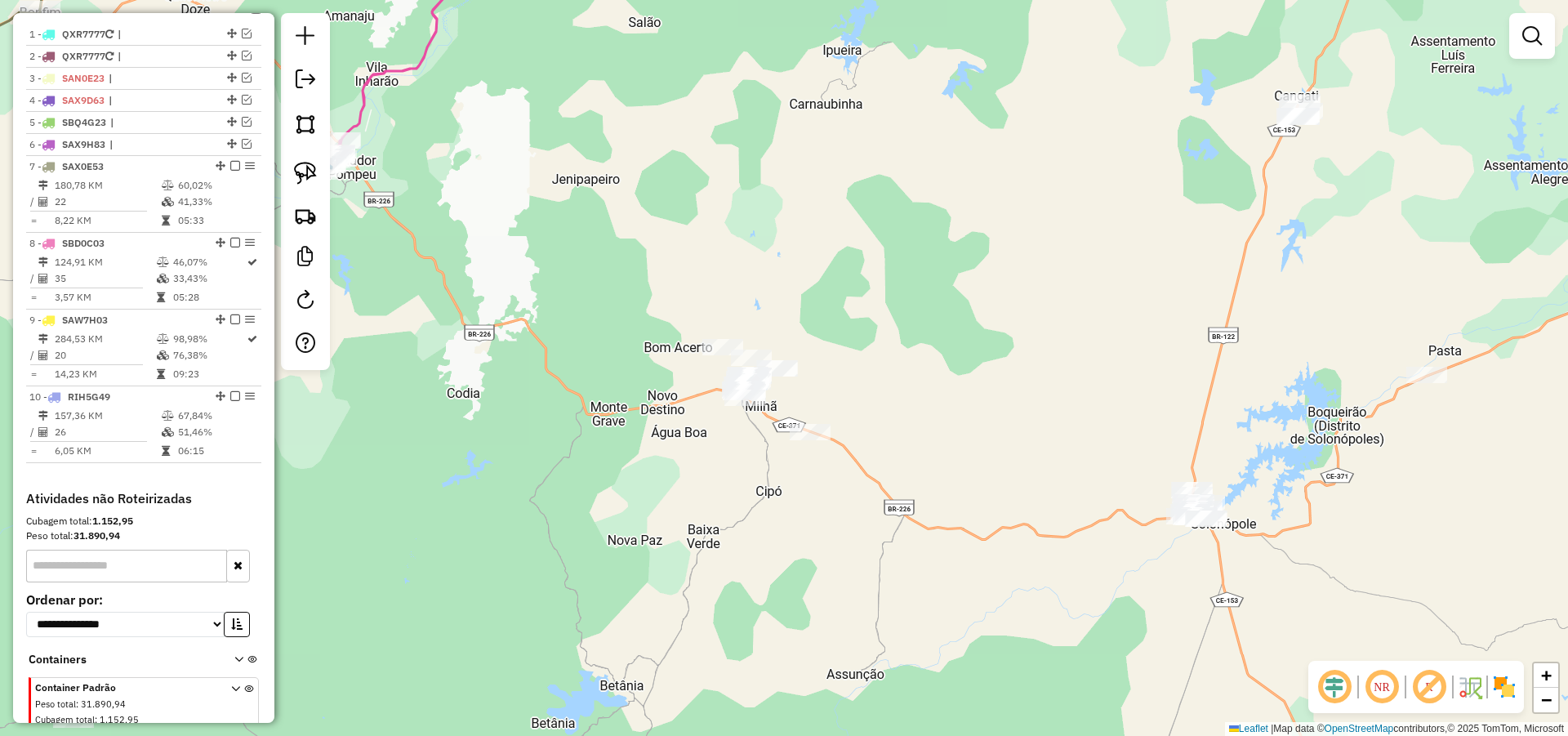
drag, startPoint x: 961, startPoint y: 509, endPoint x: 974, endPoint y: 510, distance: 13.0
click at [974, 510] on div "Janela de atendimento Grade de atendimento Capacidade Transportadoras Veículos …" at bounding box center [784, 368] width 1568 height 736
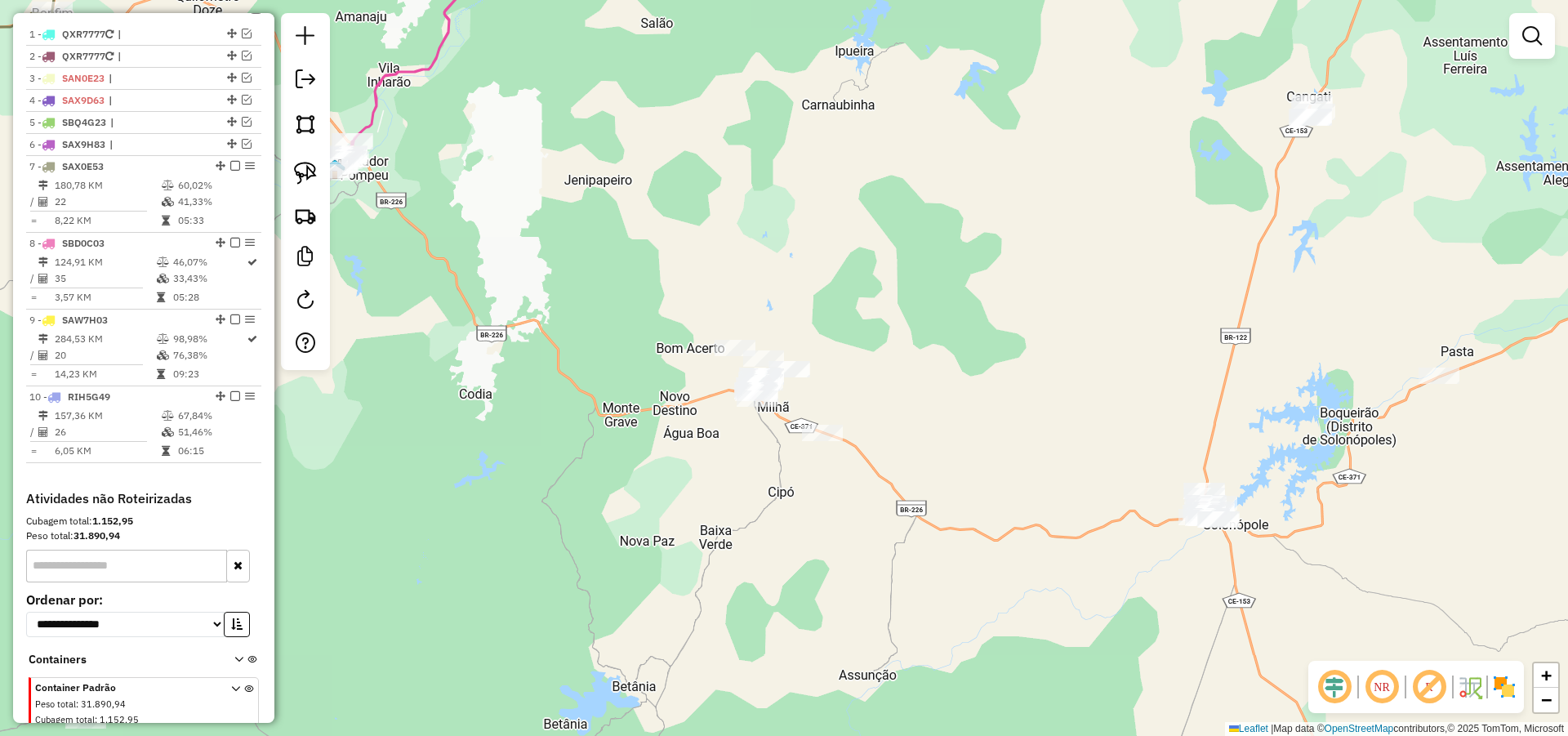
click at [1444, 364] on div "Janela de atendimento Grade de atendimento Capacidade Transportadoras Veículos …" at bounding box center [784, 368] width 1568 height 736
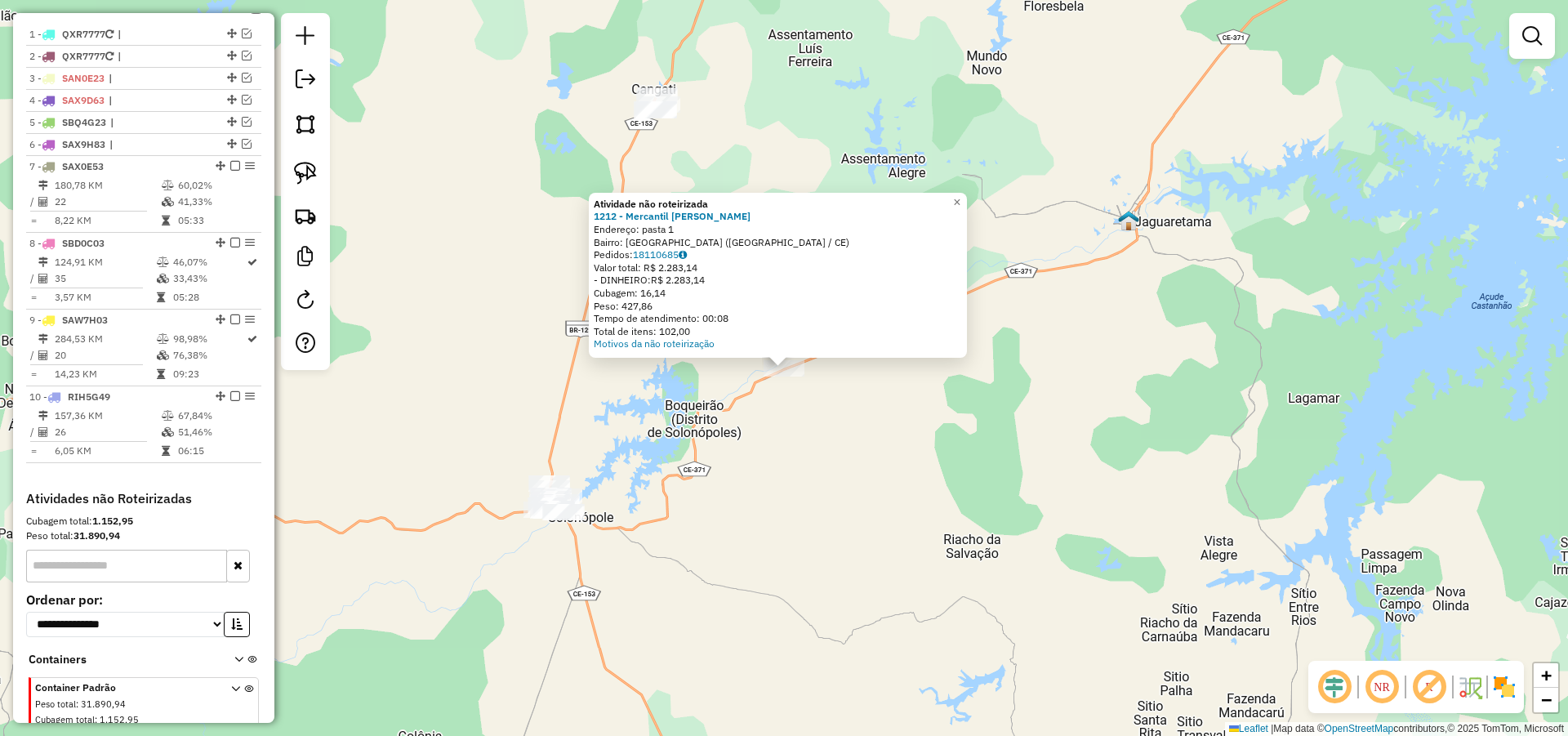
drag, startPoint x: 848, startPoint y: 503, endPoint x: 857, endPoint y: 510, distance: 11.4
click at [849, 503] on div "Atividade não roteirizada 1212 - Mercantil milton pas Endereço: pasta 1 Bairro:…" at bounding box center [784, 368] width 1568 height 736
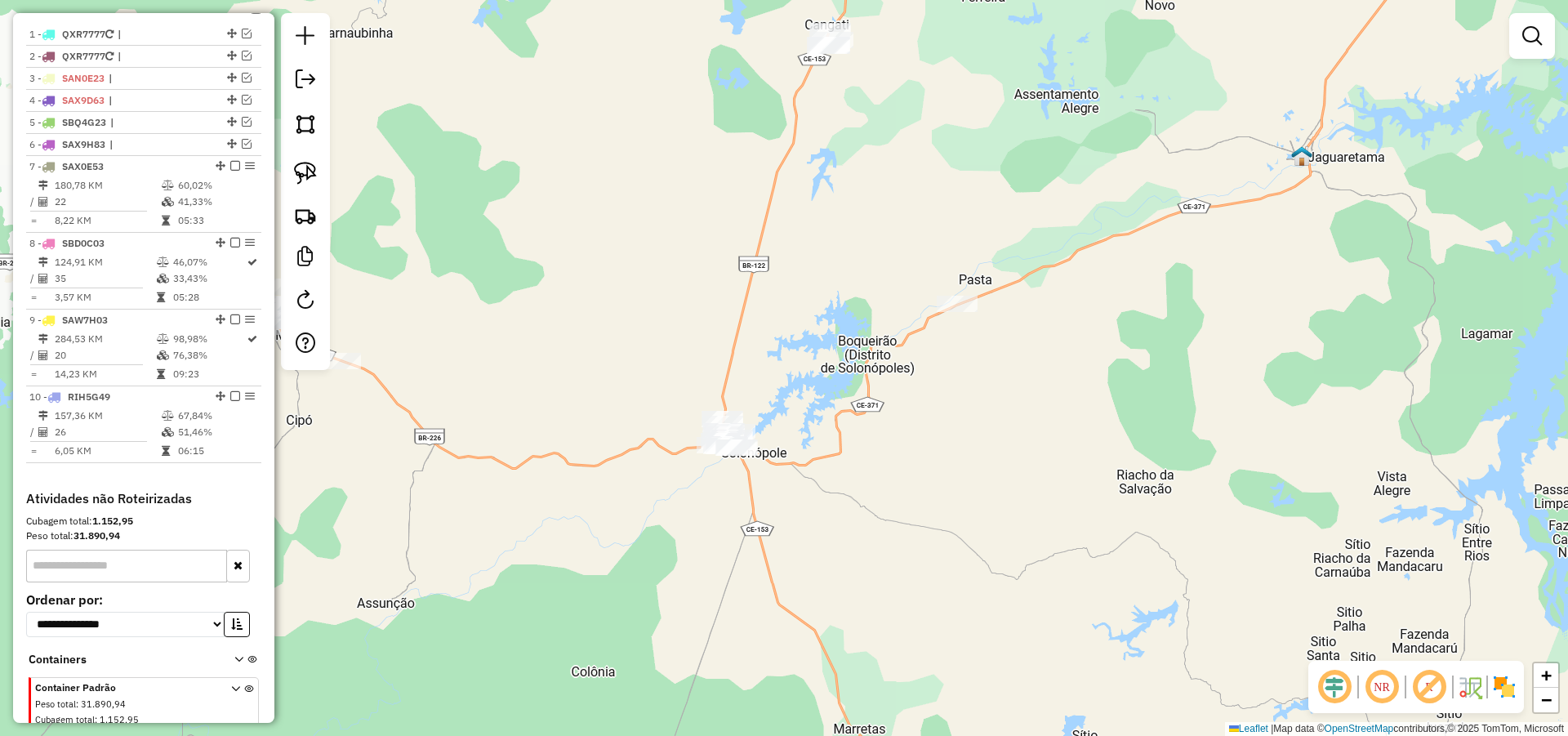
drag, startPoint x: 995, startPoint y: 490, endPoint x: 1051, endPoint y: 472, distance: 58.8
click at [1051, 472] on div "Janela de atendimento Grade de atendimento Capacidade Transportadoras Veículos …" at bounding box center [784, 368] width 1568 height 736
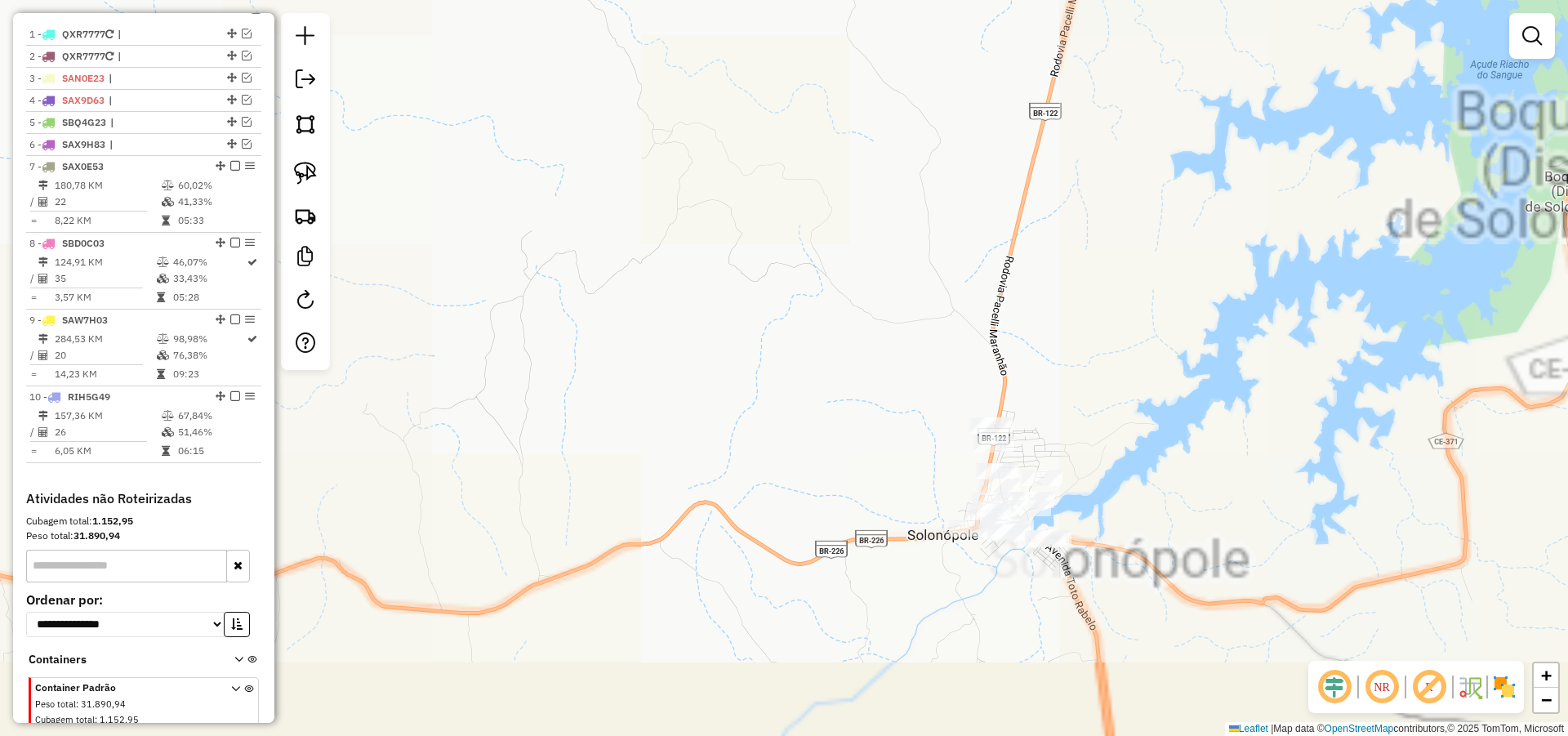
drag, startPoint x: 1169, startPoint y: 444, endPoint x: 1137, endPoint y: 477, distance: 46.0
click at [1169, 426] on div "Janela de atendimento Grade de atendimento Capacidade Transportadoras Veículos …" at bounding box center [784, 368] width 1568 height 736
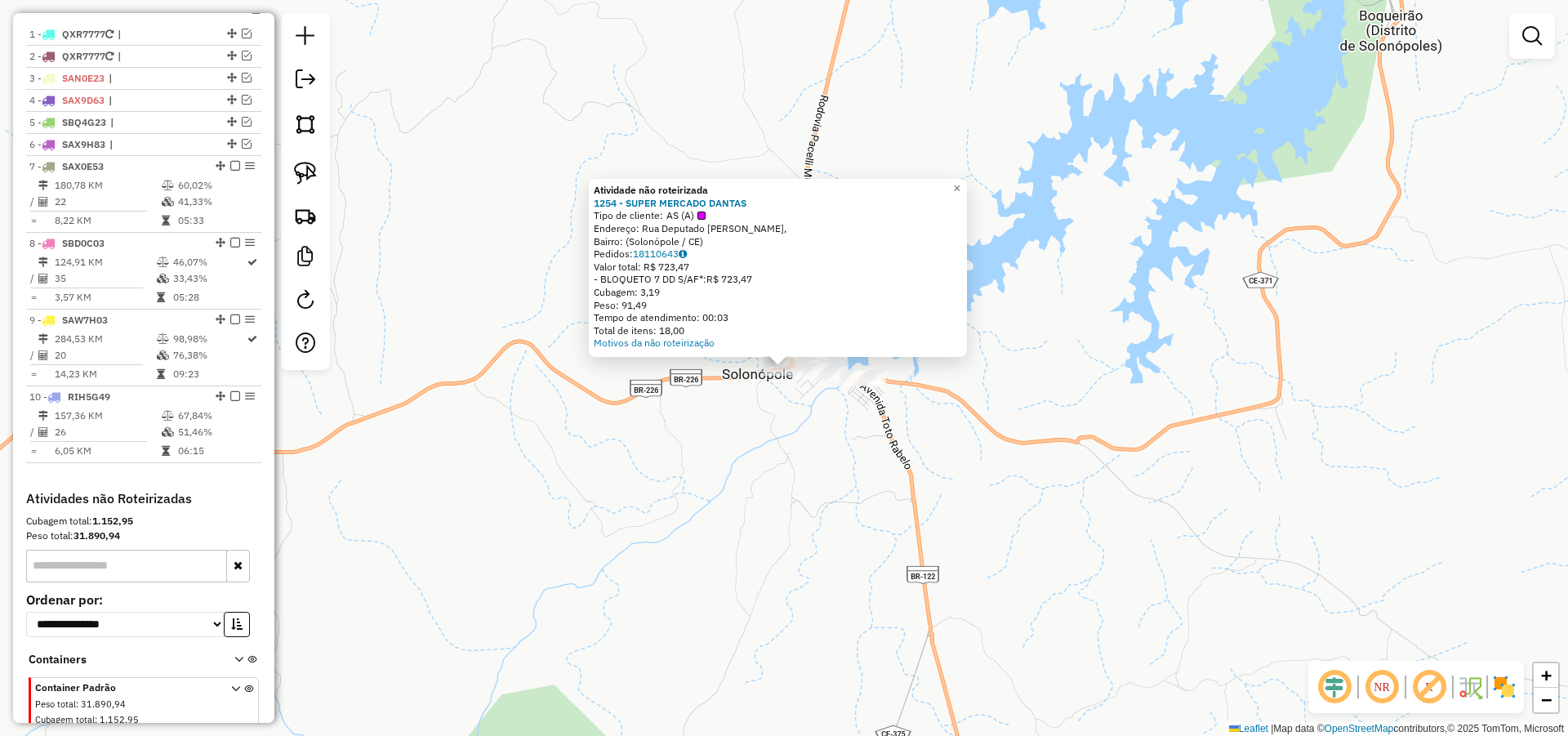
click at [780, 415] on div "Atividade não roteirizada 1254 - SUPER MERCADO DANTAS Tipo de cliente: AS (A) E…" at bounding box center [784, 368] width 1568 height 736
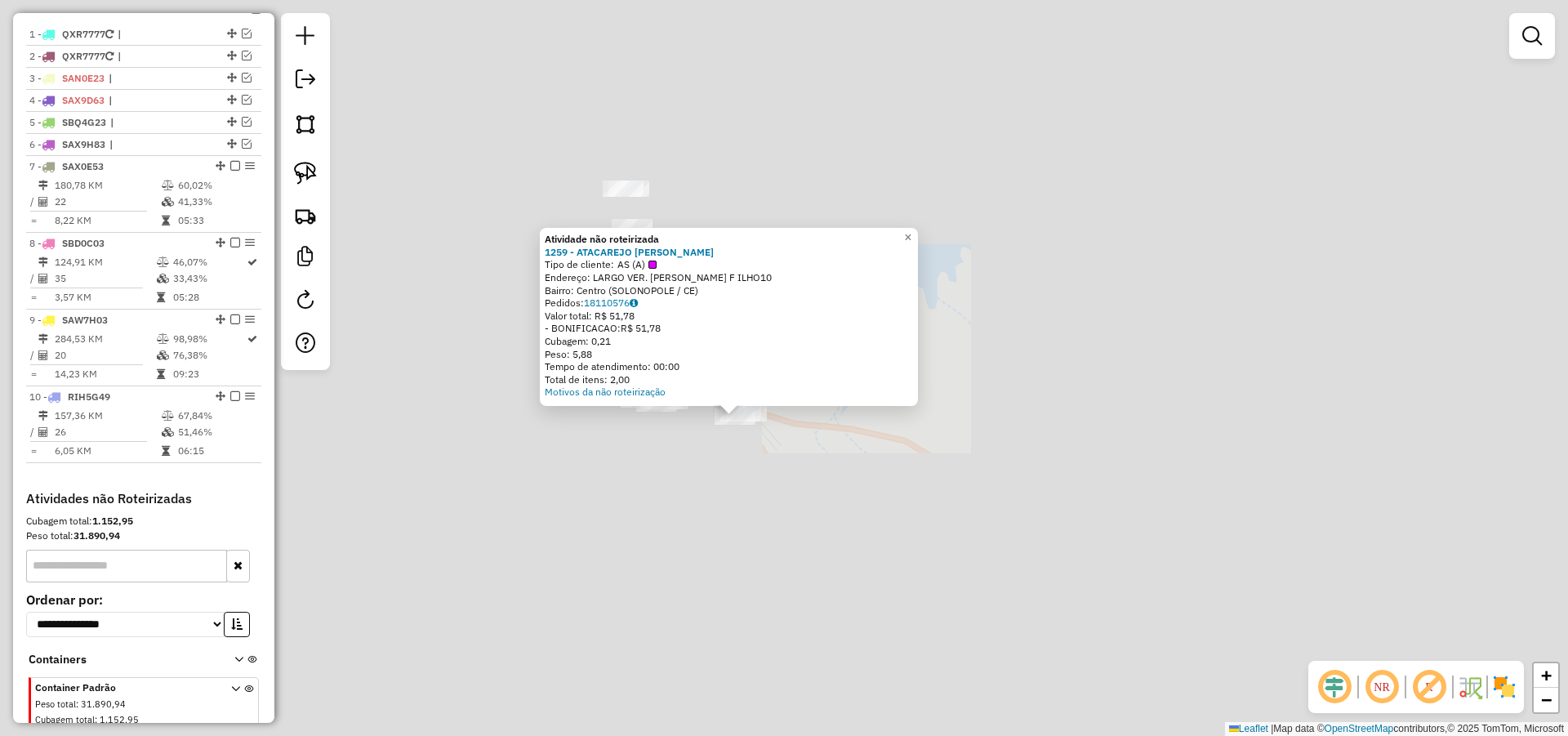
click at [653, 450] on div "Atividade não roteirizada 1259 - ATACAREJO ANTONIO OZ Tipo de cliente: AS (A) E…" at bounding box center [784, 368] width 1568 height 736
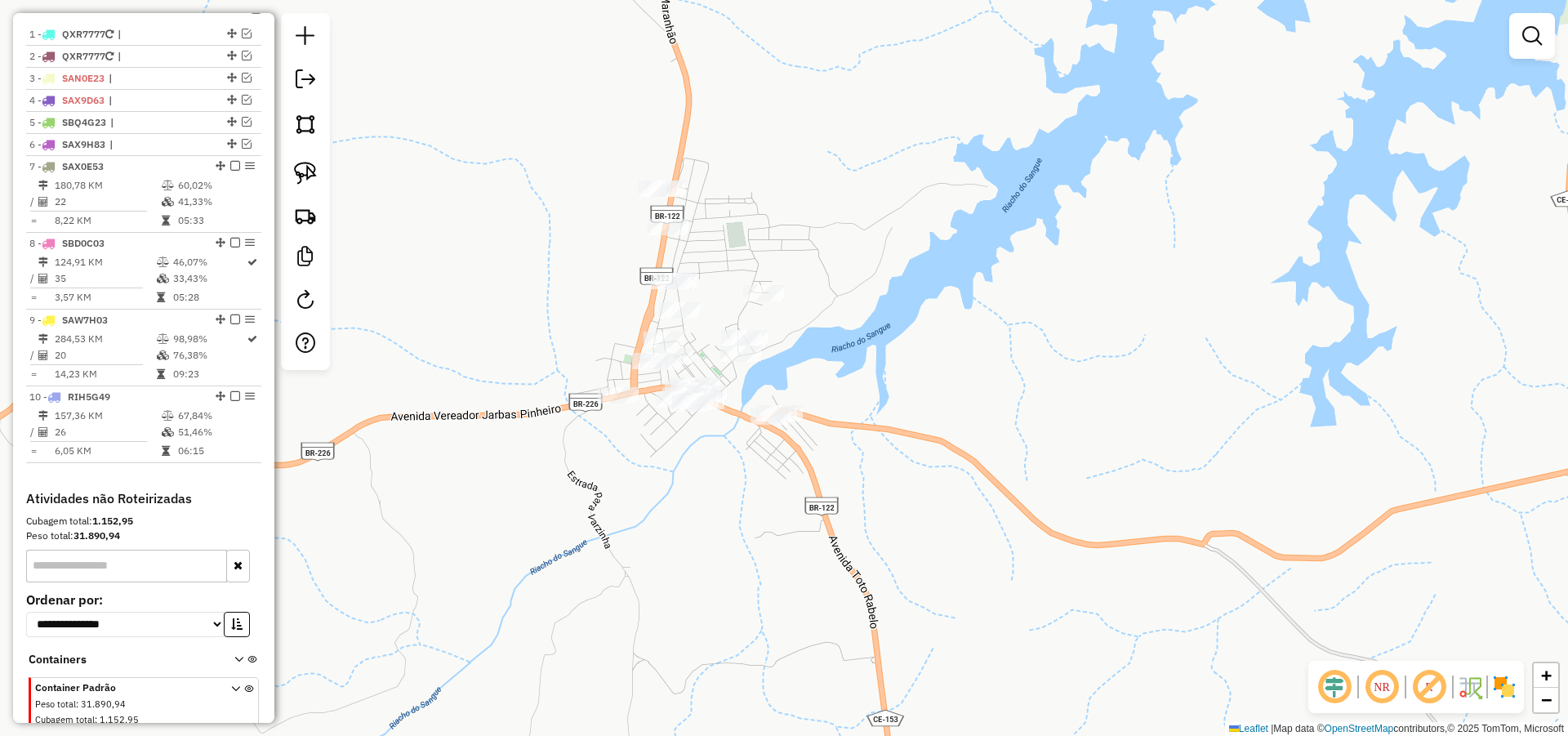
drag, startPoint x: 722, startPoint y: 450, endPoint x: 861, endPoint y: 468, distance: 140.2
click at [818, 459] on div "Janela de atendimento Grade de atendimento Capacidade Transportadoras Veículos …" at bounding box center [784, 368] width 1568 height 736
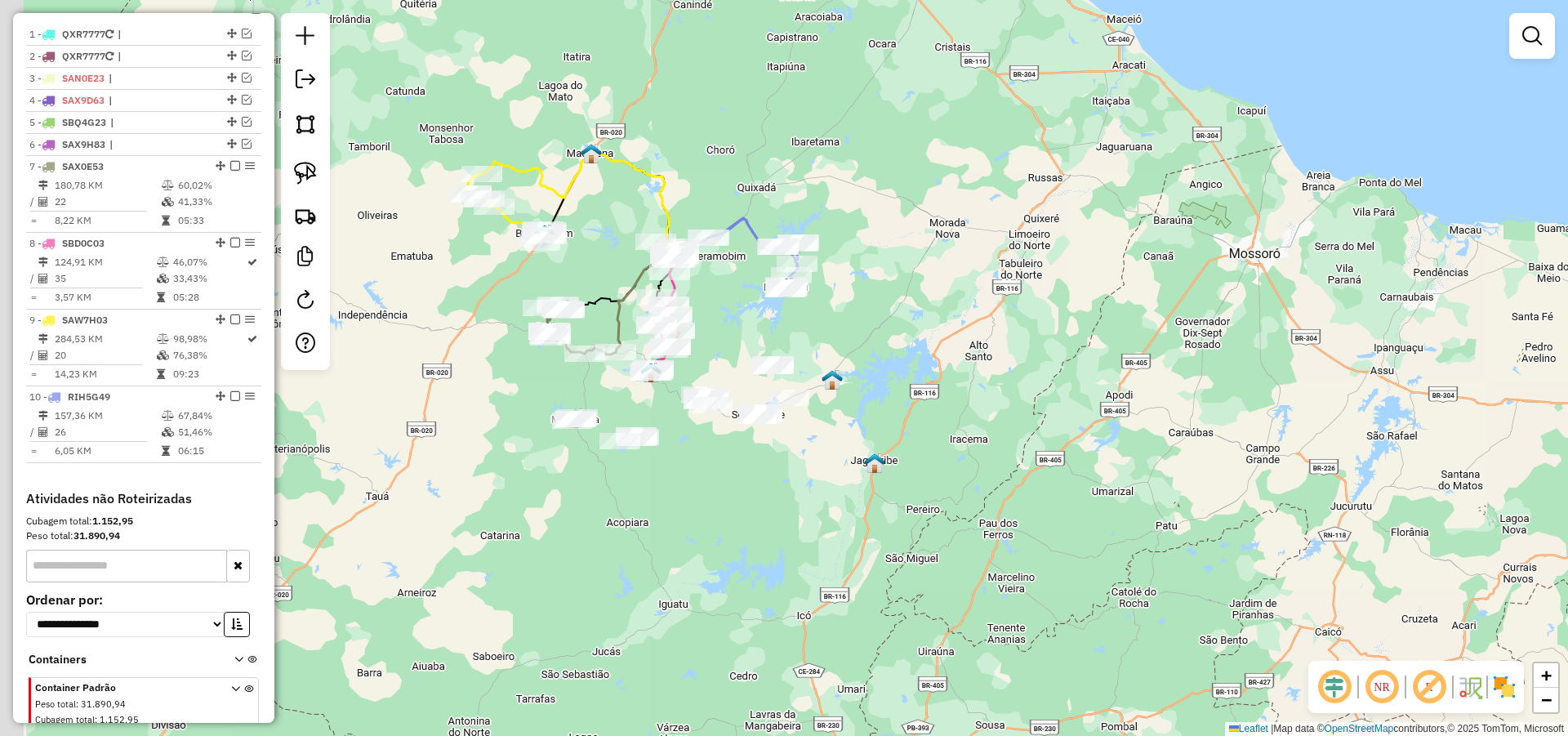
drag, startPoint x: 717, startPoint y: 451, endPoint x: 765, endPoint y: 486, distance: 59.4
click at [760, 484] on div "Janela de atendimento Grade de atendimento Capacidade Transportadoras Veículos …" at bounding box center [784, 368] width 1568 height 736
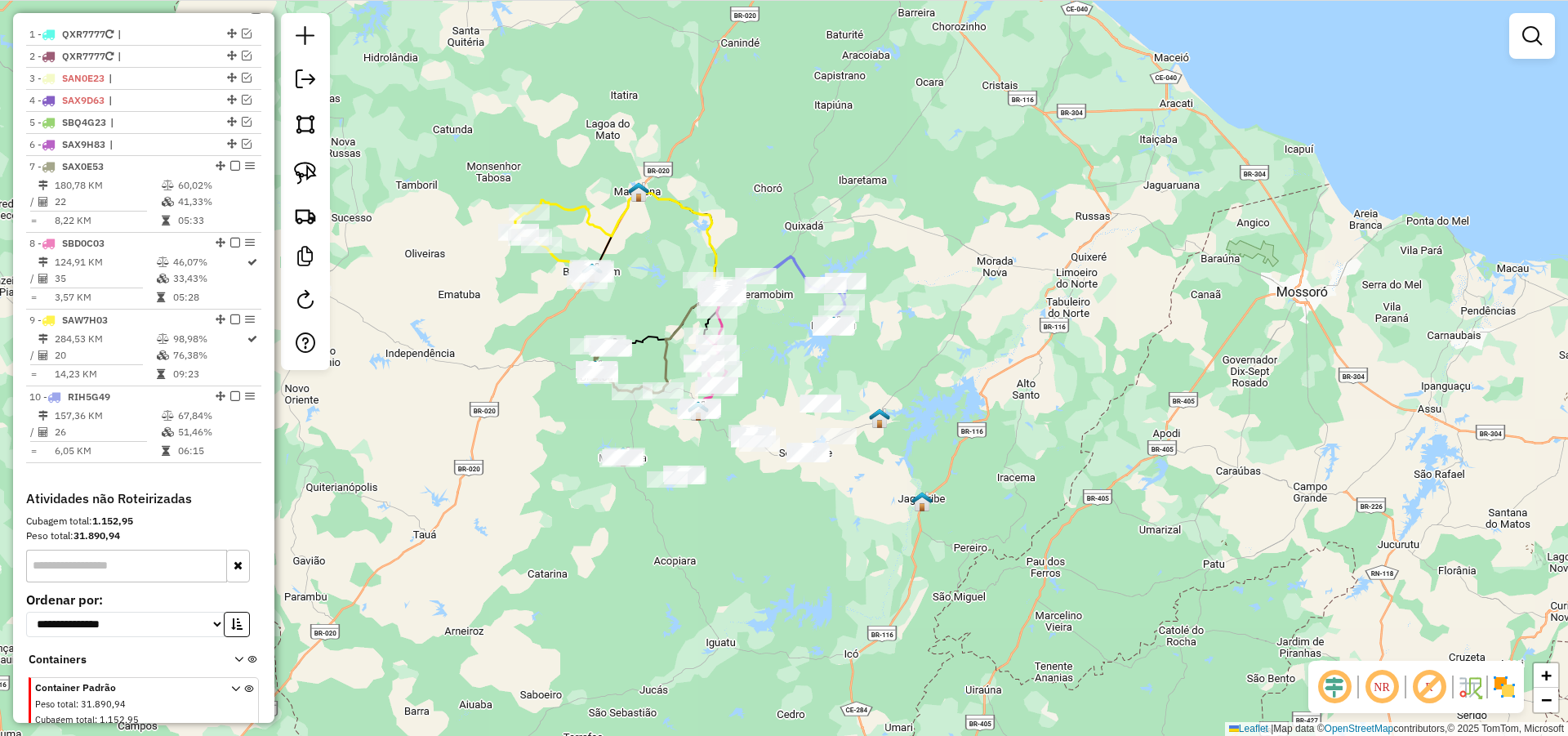
drag, startPoint x: 793, startPoint y: 384, endPoint x: 916, endPoint y: 492, distance: 163.7
click at [917, 493] on div "Janela de atendimento Grade de atendimento Capacidade Transportadoras Veículos …" at bounding box center [784, 368] width 1568 height 736
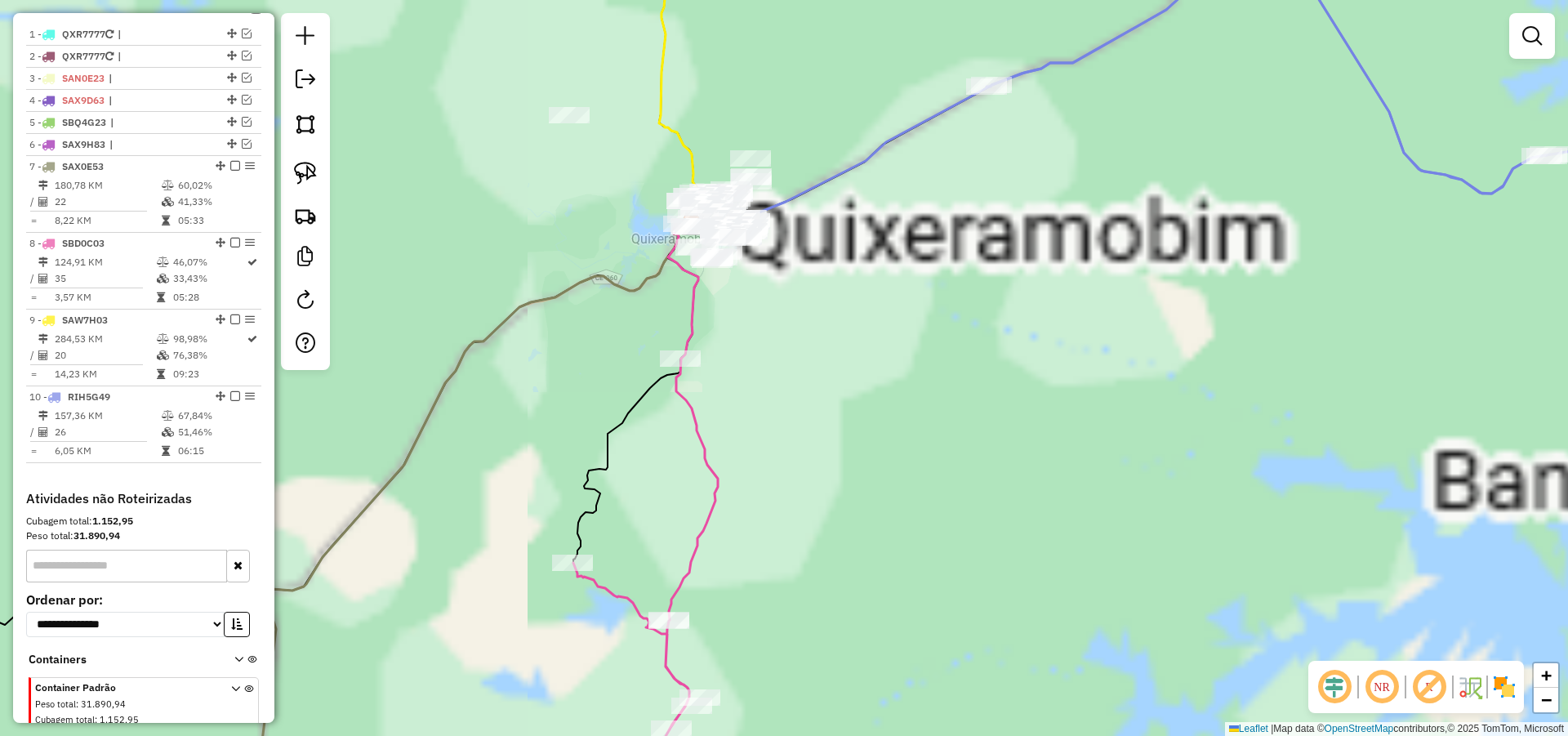
click at [929, 476] on div "Janela de atendimento Grade de atendimento Capacidade Transportadoras Veículos …" at bounding box center [784, 368] width 1568 height 736
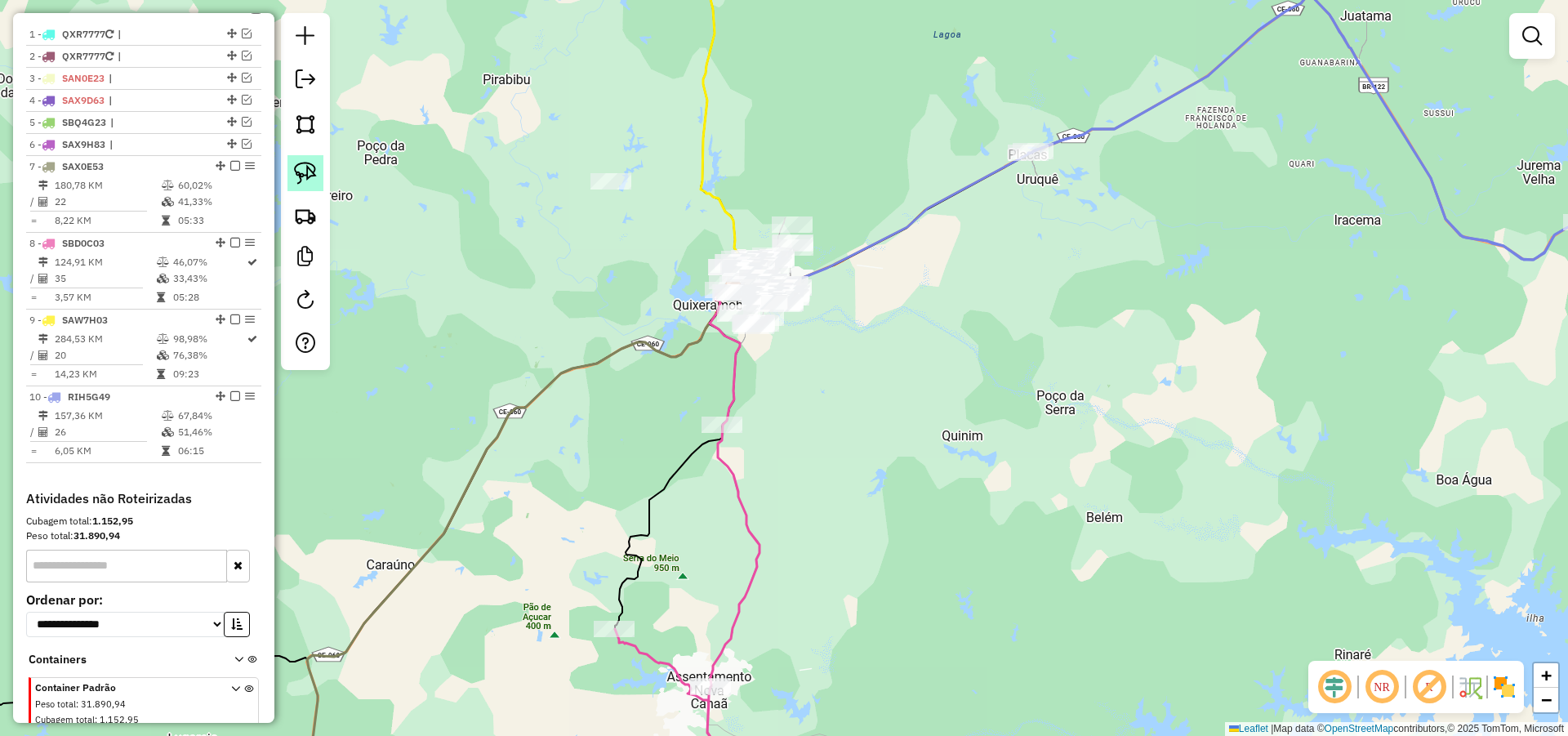
click at [310, 173] on img at bounding box center [305, 174] width 23 height 23
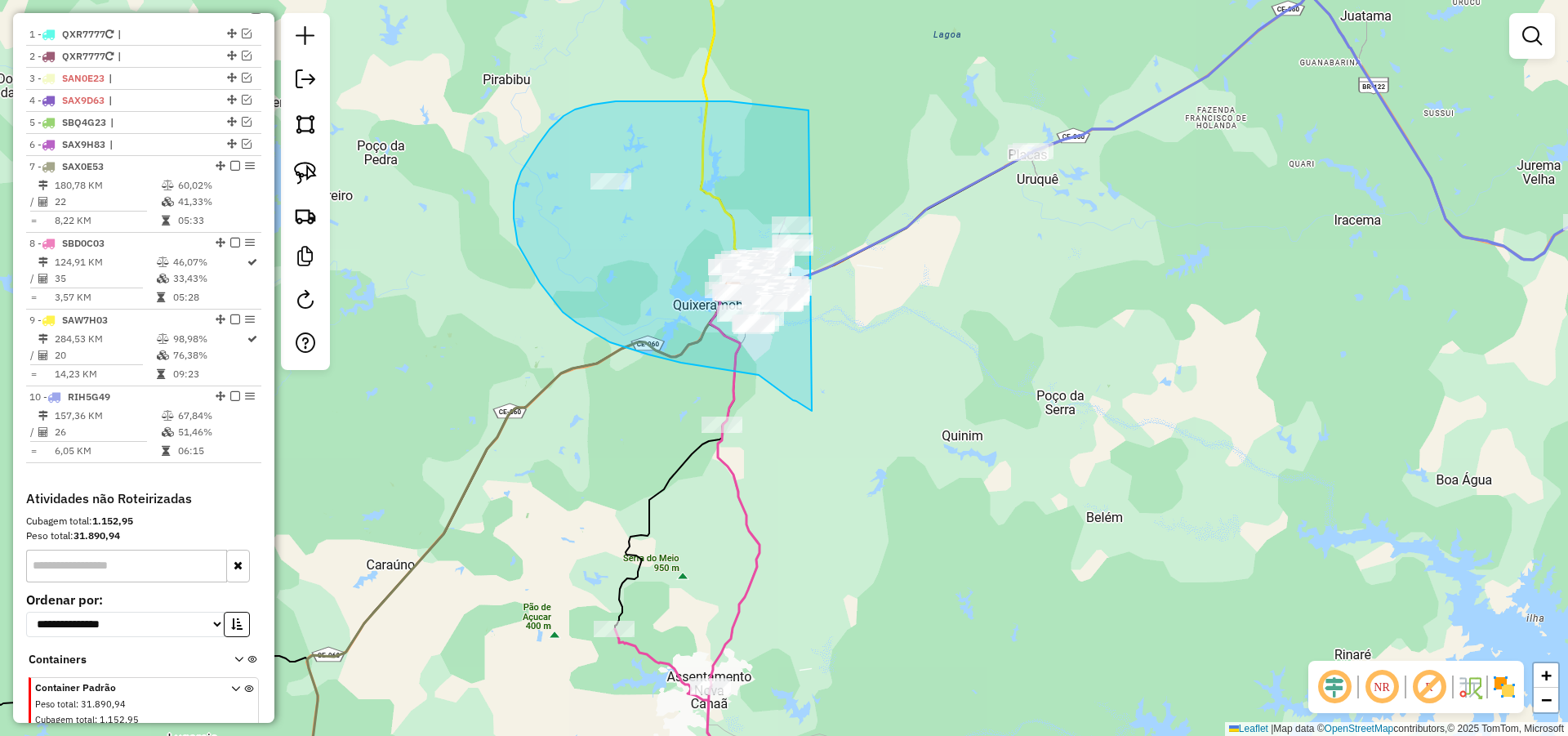
drag, startPoint x: 688, startPoint y: 101, endPoint x: 942, endPoint y: 372, distance: 371.4
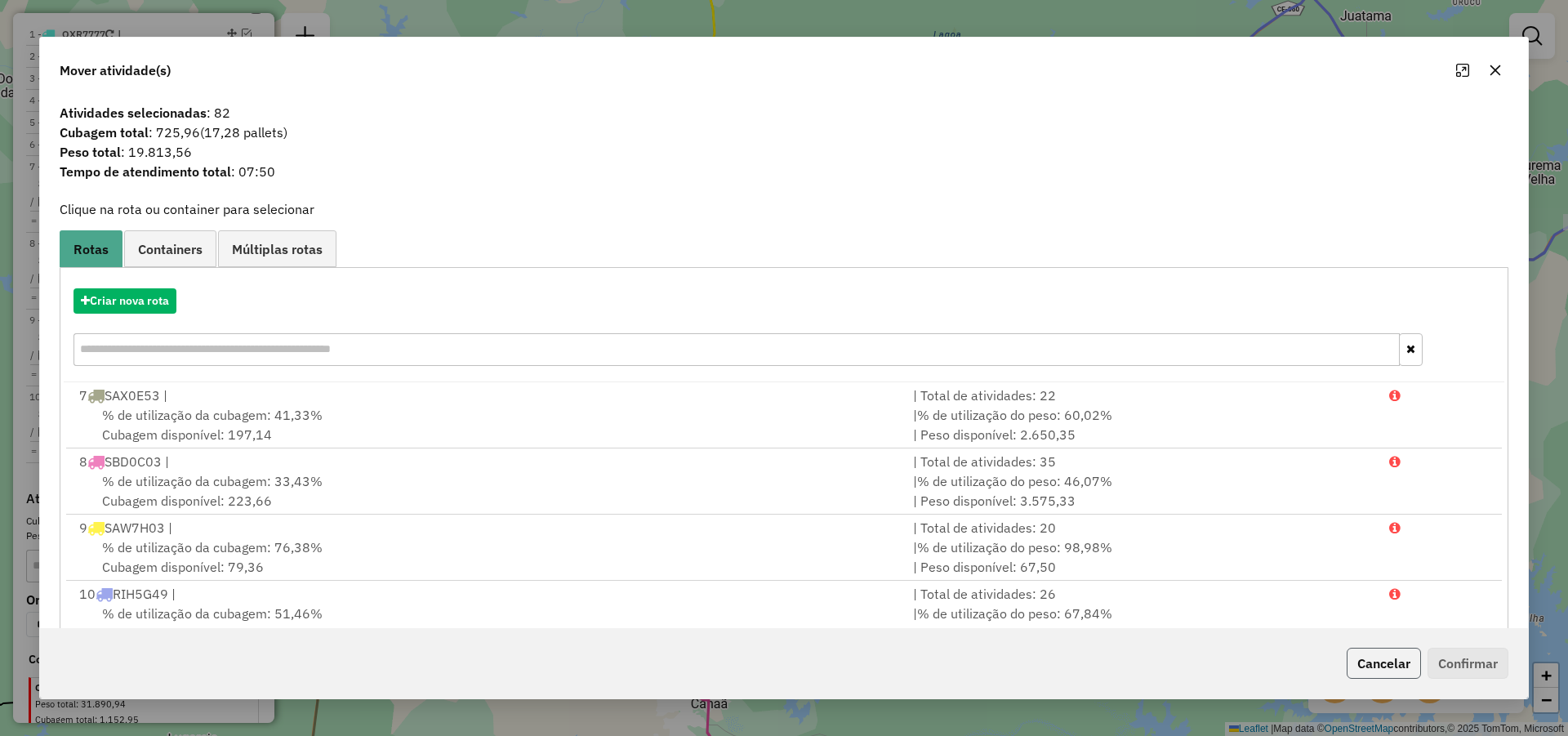
click at [1385, 661] on button "Cancelar" at bounding box center [1383, 663] width 74 height 31
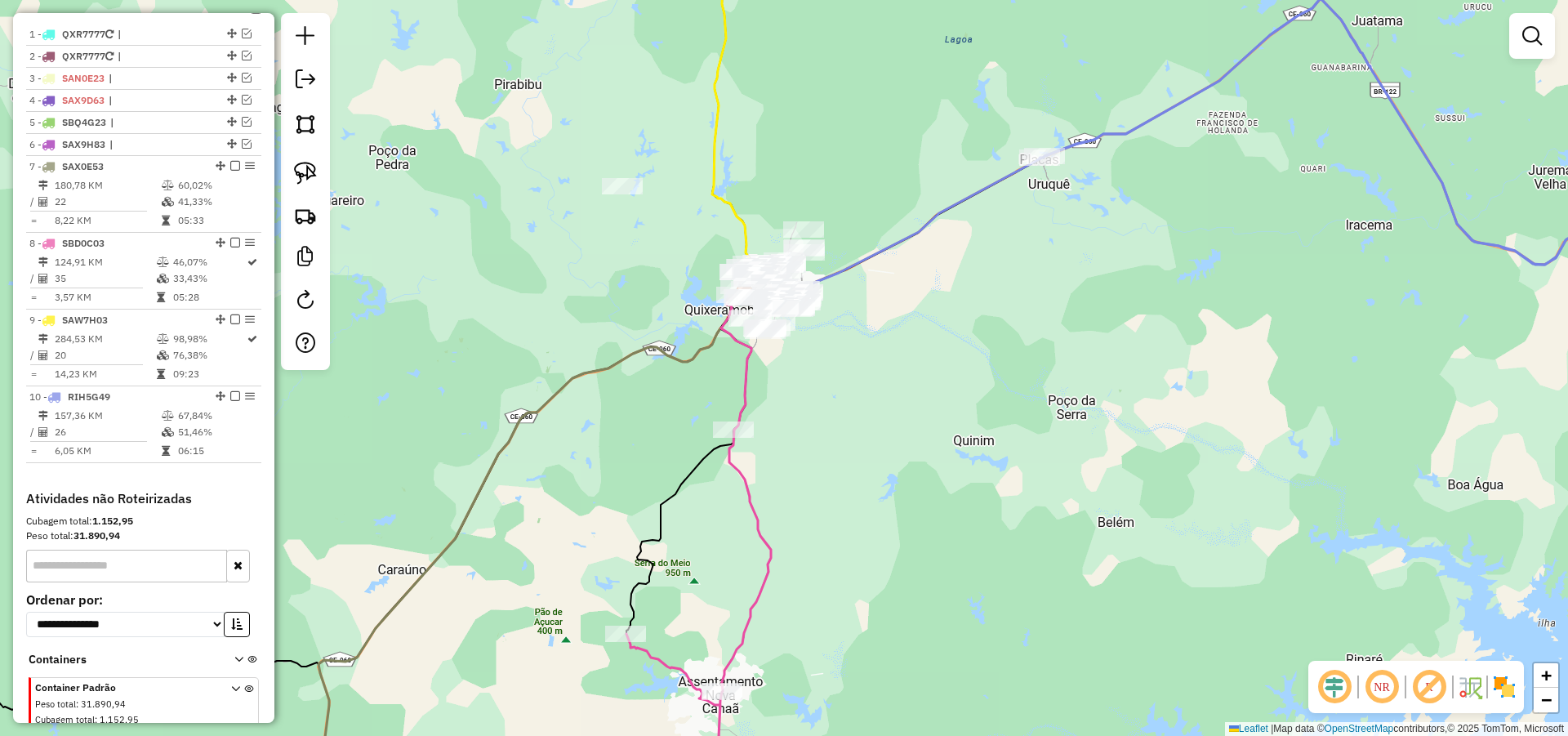
drag, startPoint x: 945, startPoint y: 469, endPoint x: 967, endPoint y: 480, distance: 24.6
click at [962, 476] on div "Janela de atendimento Grade de atendimento Capacidade Transportadoras Veículos …" at bounding box center [784, 368] width 1568 height 736
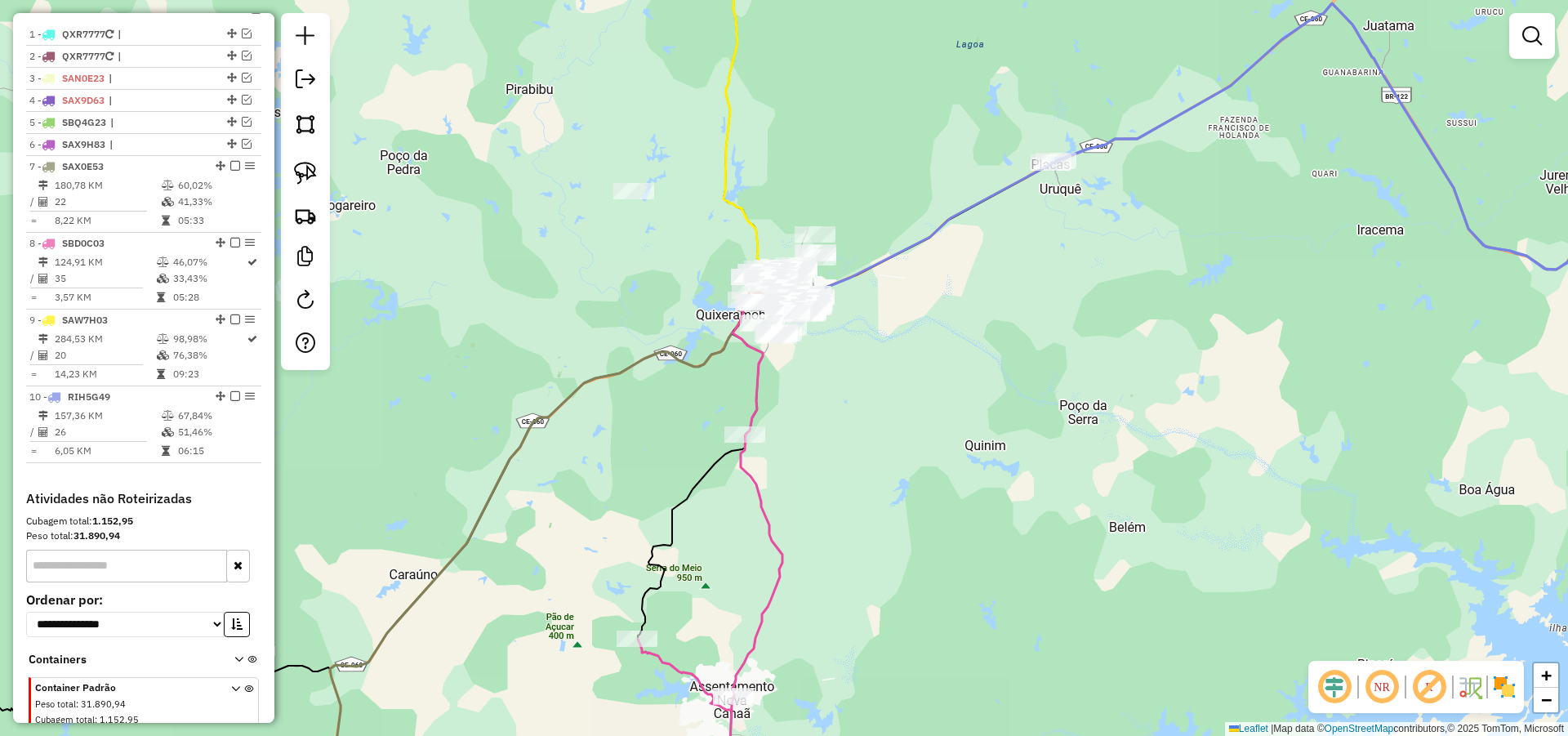
drag, startPoint x: 866, startPoint y: 379, endPoint x: 890, endPoint y: 410, distance: 39.2
click at [889, 408] on div "Janela de atendimento Grade de atendimento Capacidade Transportadoras Veículos …" at bounding box center [784, 368] width 1568 height 736
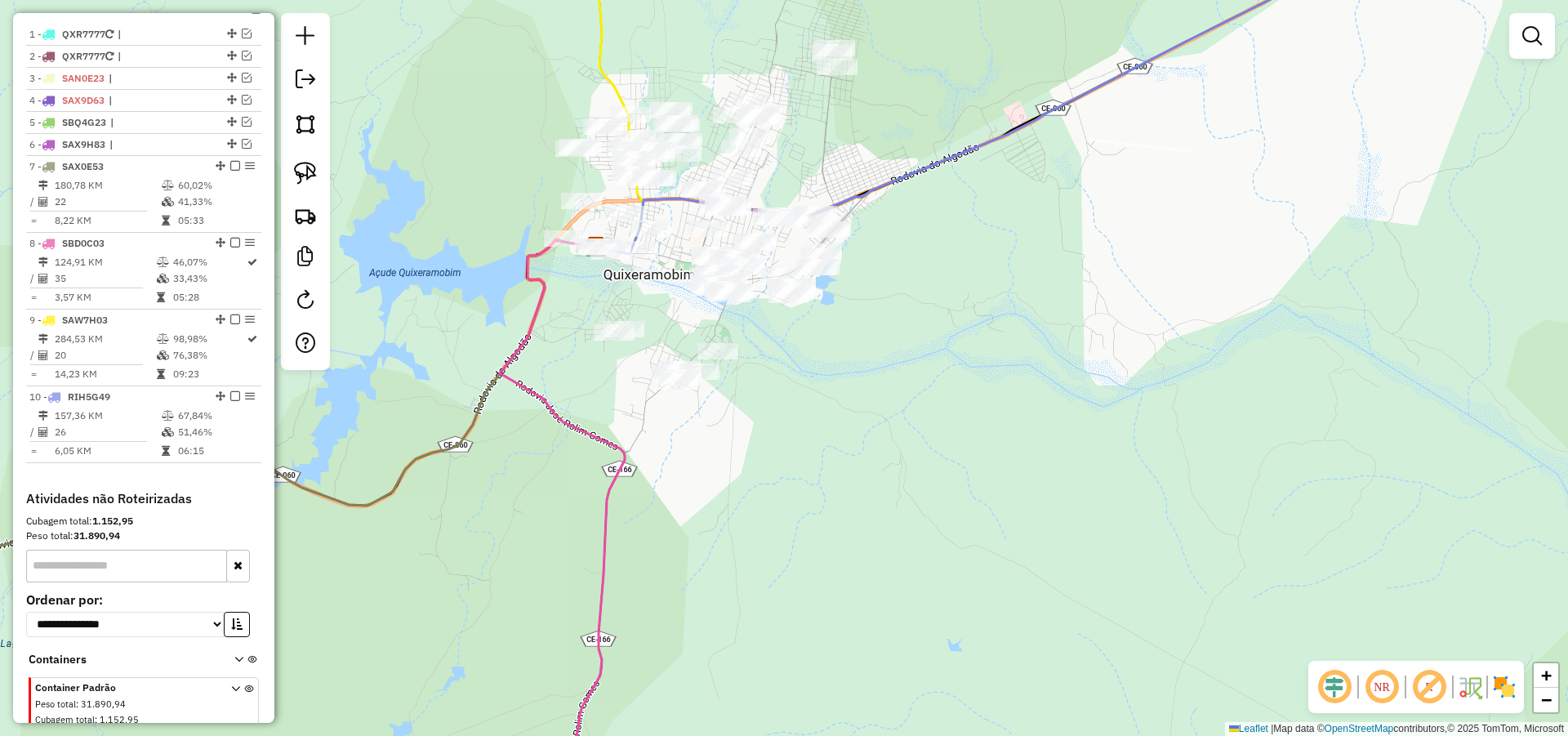
drag, startPoint x: 843, startPoint y: 379, endPoint x: 856, endPoint y: 382, distance: 13.3
click at [844, 379] on div "Janela de atendimento Grade de atendimento Capacidade Transportadoras Veículos …" at bounding box center [784, 368] width 1568 height 736
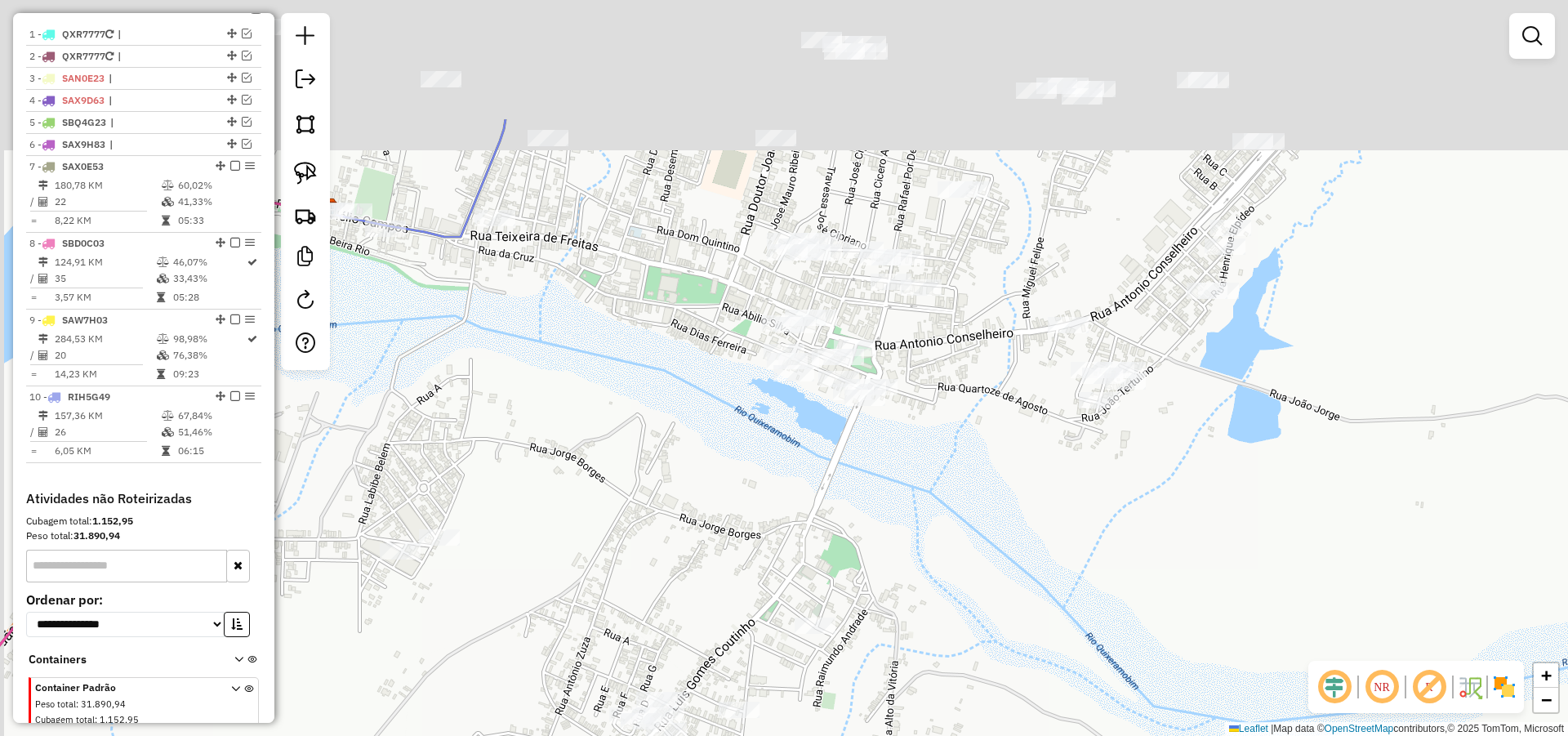
drag, startPoint x: 841, startPoint y: 506, endPoint x: 920, endPoint y: 524, distance: 81.0
click at [890, 523] on div "Janela de atendimento Grade de atendimento Capacidade Transportadoras Veículos …" at bounding box center [784, 368] width 1568 height 736
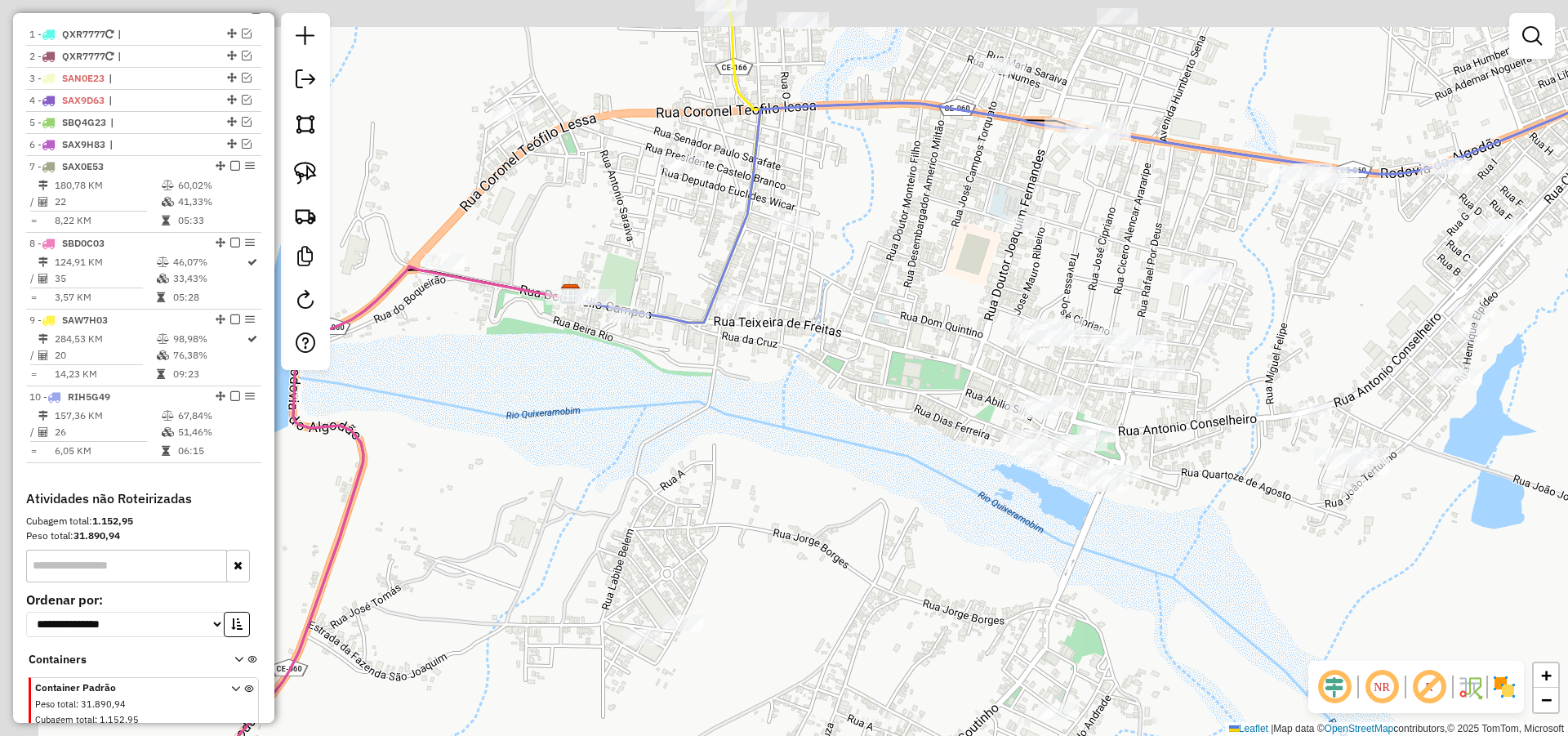
drag, startPoint x: 834, startPoint y: 452, endPoint x: 953, endPoint y: 459, distance: 119.2
click at [925, 463] on div "Janela de atendimento Grade de atendimento Capacidade Transportadoras Veículos …" at bounding box center [784, 368] width 1568 height 736
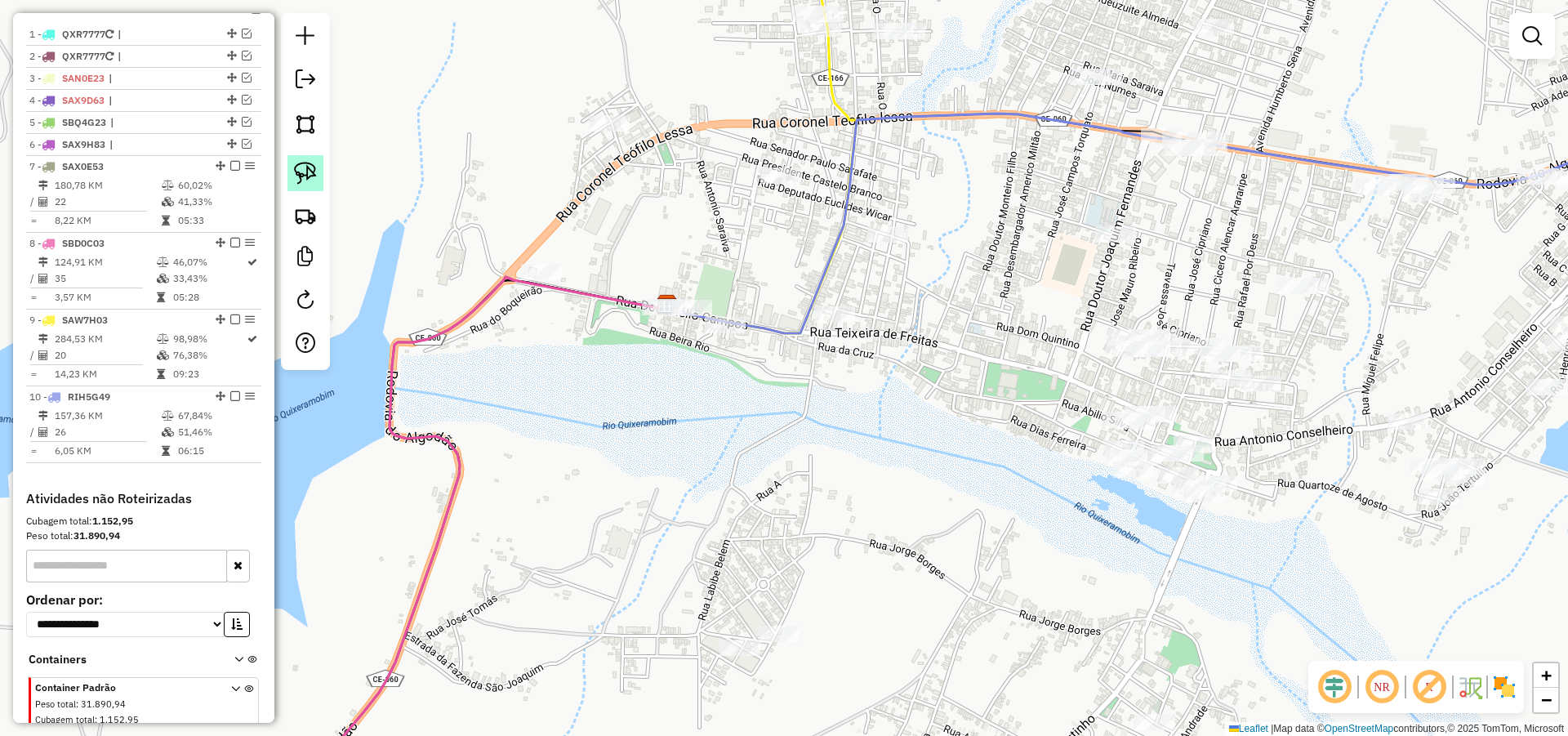
click at [313, 178] on img at bounding box center [305, 174] width 23 height 23
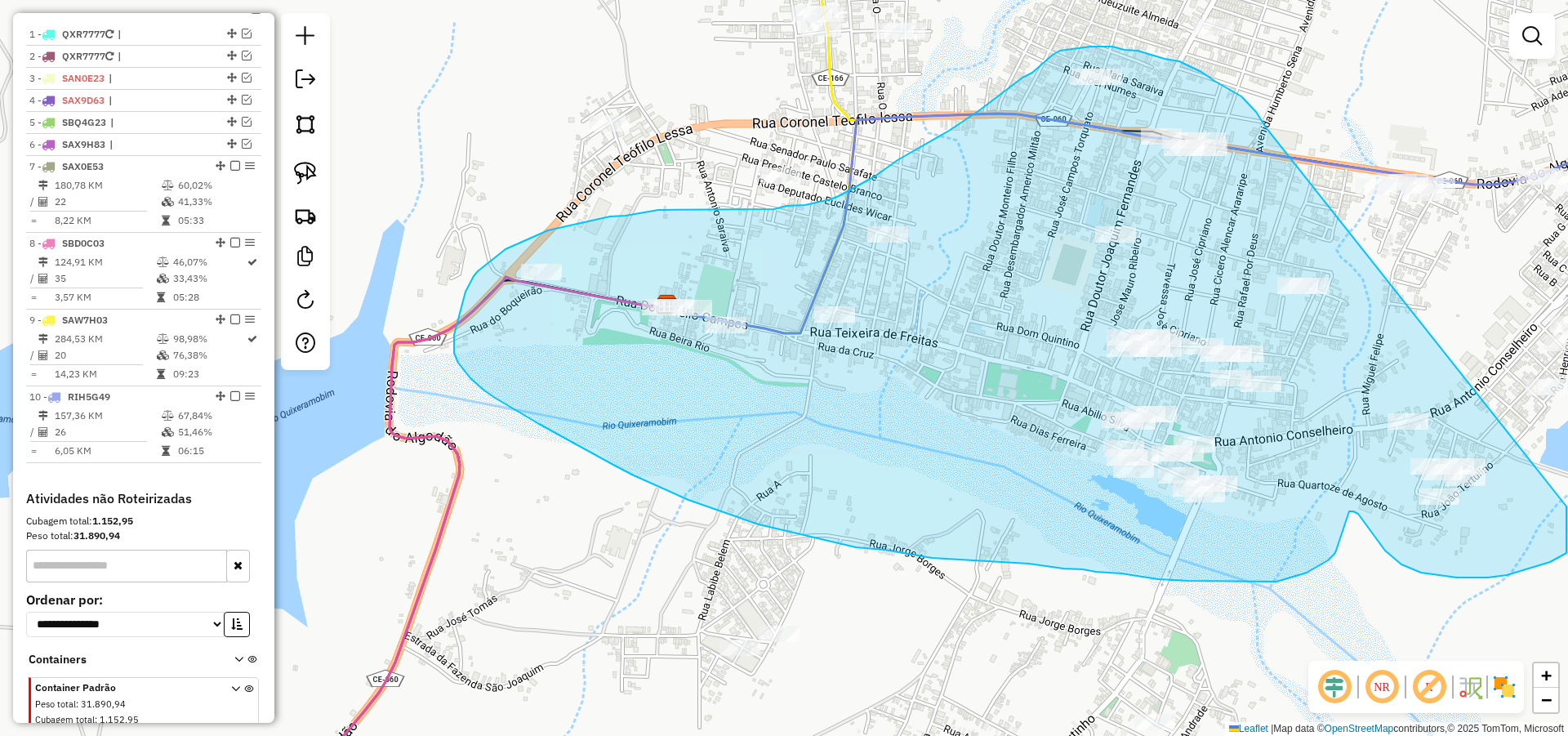
drag, startPoint x: 1264, startPoint y: 125, endPoint x: 1565, endPoint y: 507, distance: 486.3
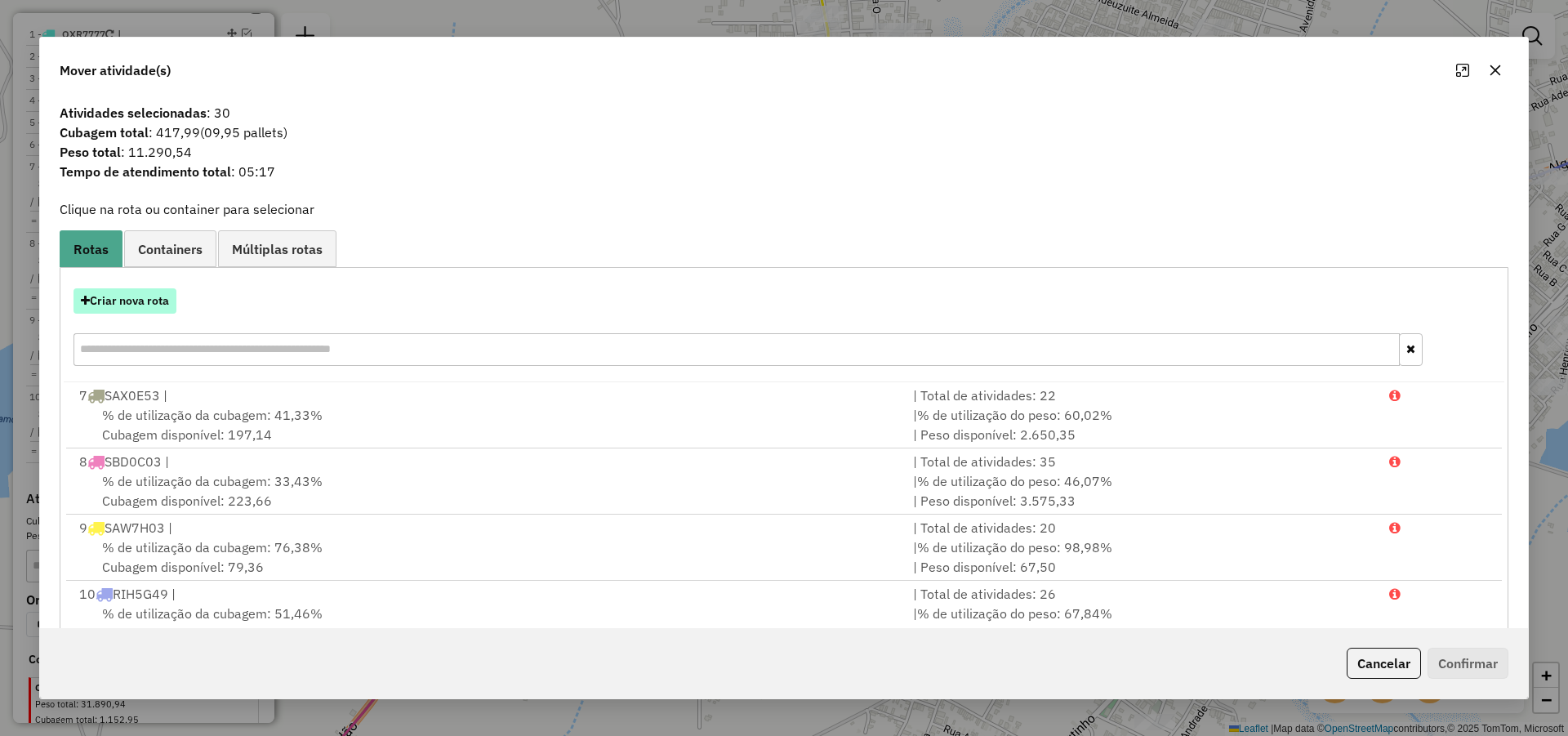
click at [134, 300] on button "Criar nova rota" at bounding box center [124, 301] width 103 height 25
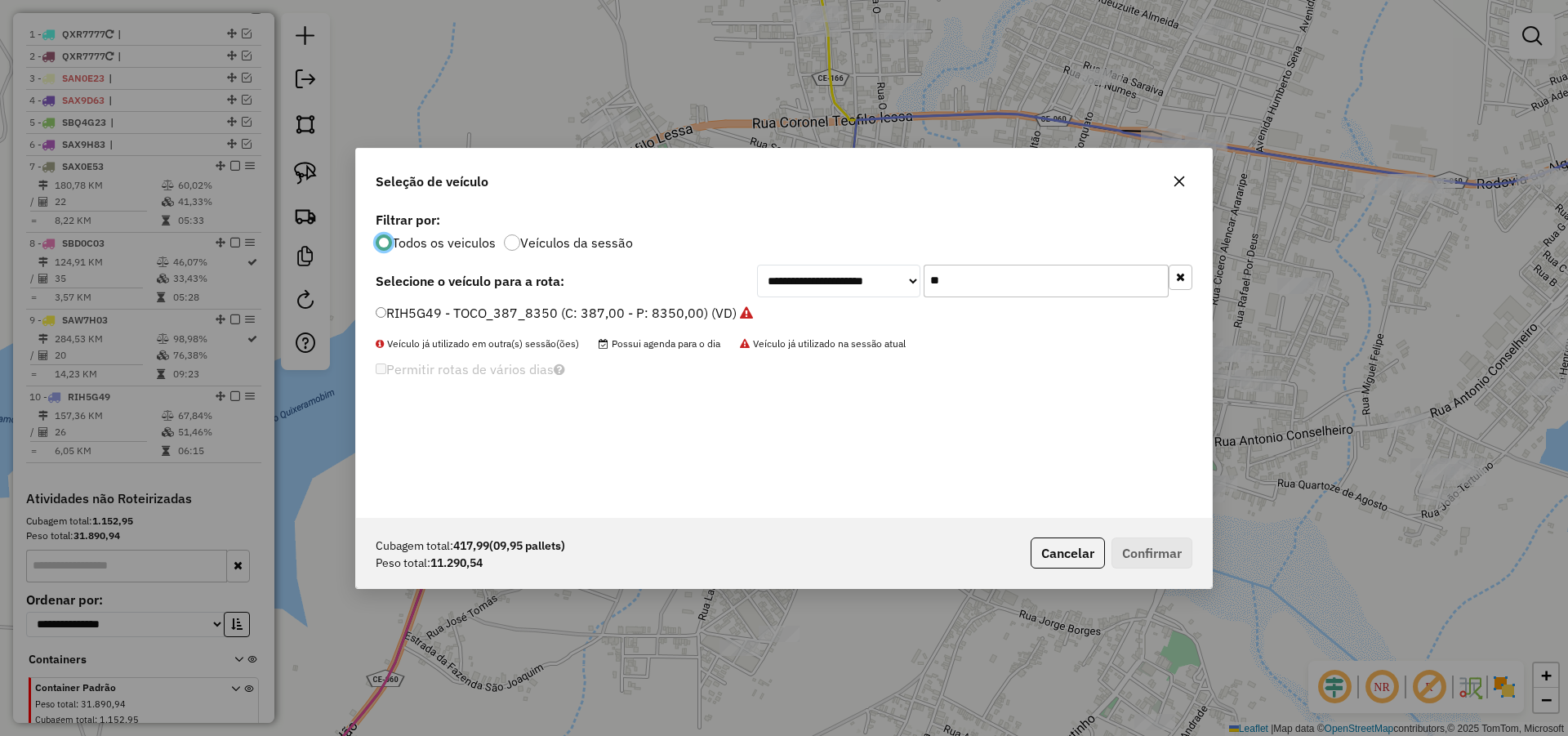
click at [976, 287] on input "**" at bounding box center [1046, 281] width 245 height 32
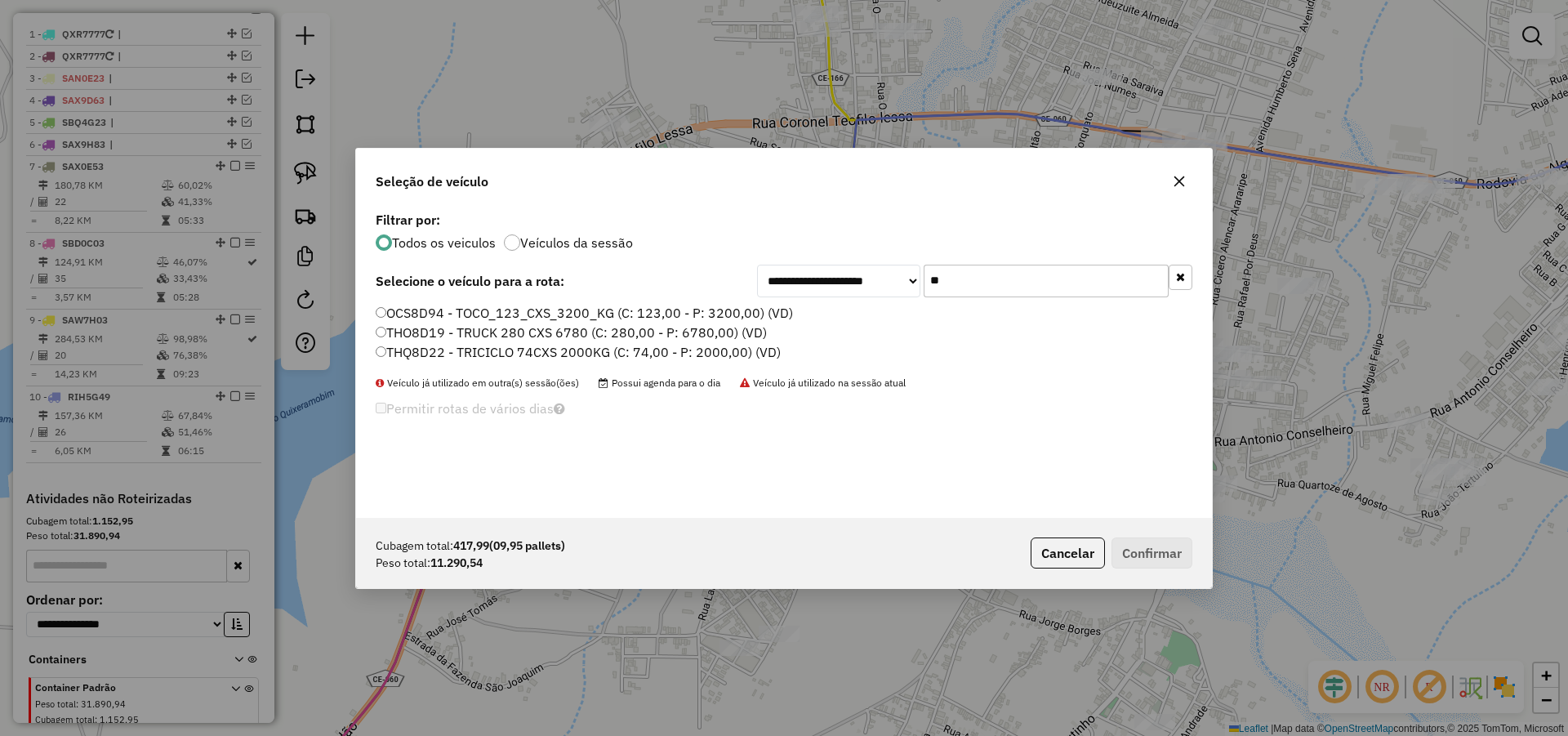
type input "**"
click at [657, 351] on label "THQ8D22 - TRICICLO 74CXS 2000KG (C: 74,00 - P: 2000,00) (VD)" at bounding box center [578, 352] width 405 height 20
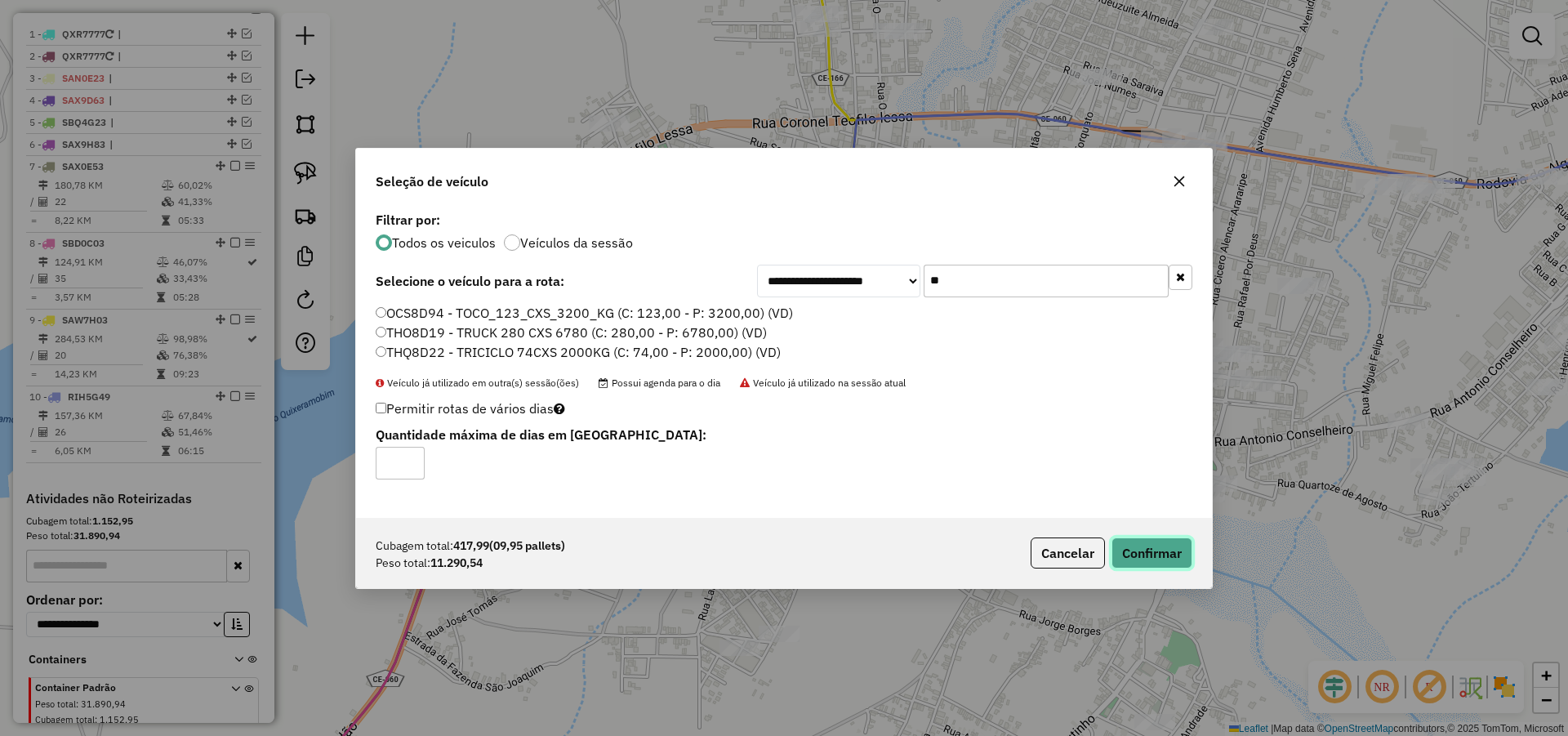
click at [1178, 556] on button "Confirmar" at bounding box center [1152, 552] width 81 height 31
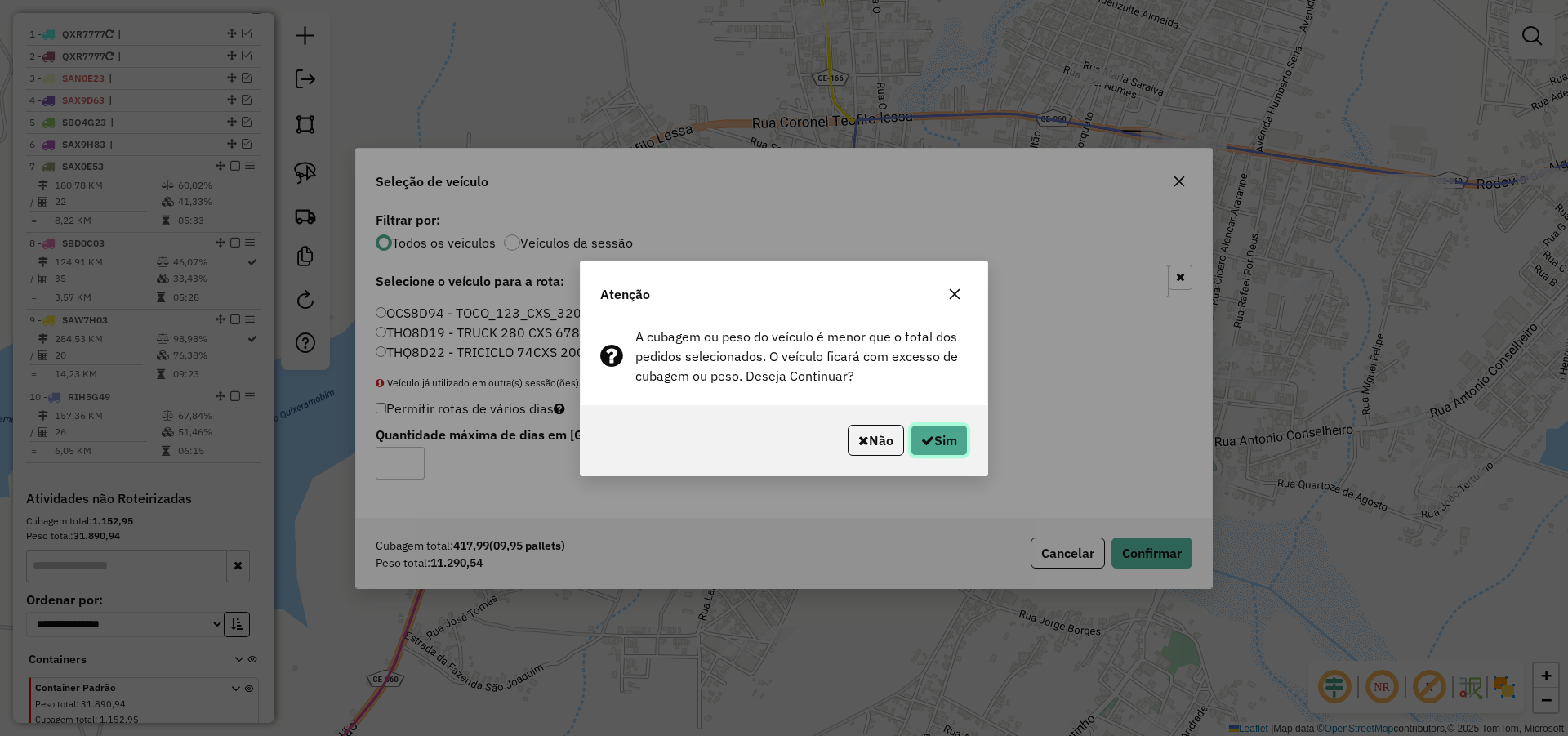
click at [946, 438] on button "Sim" at bounding box center [939, 440] width 57 height 31
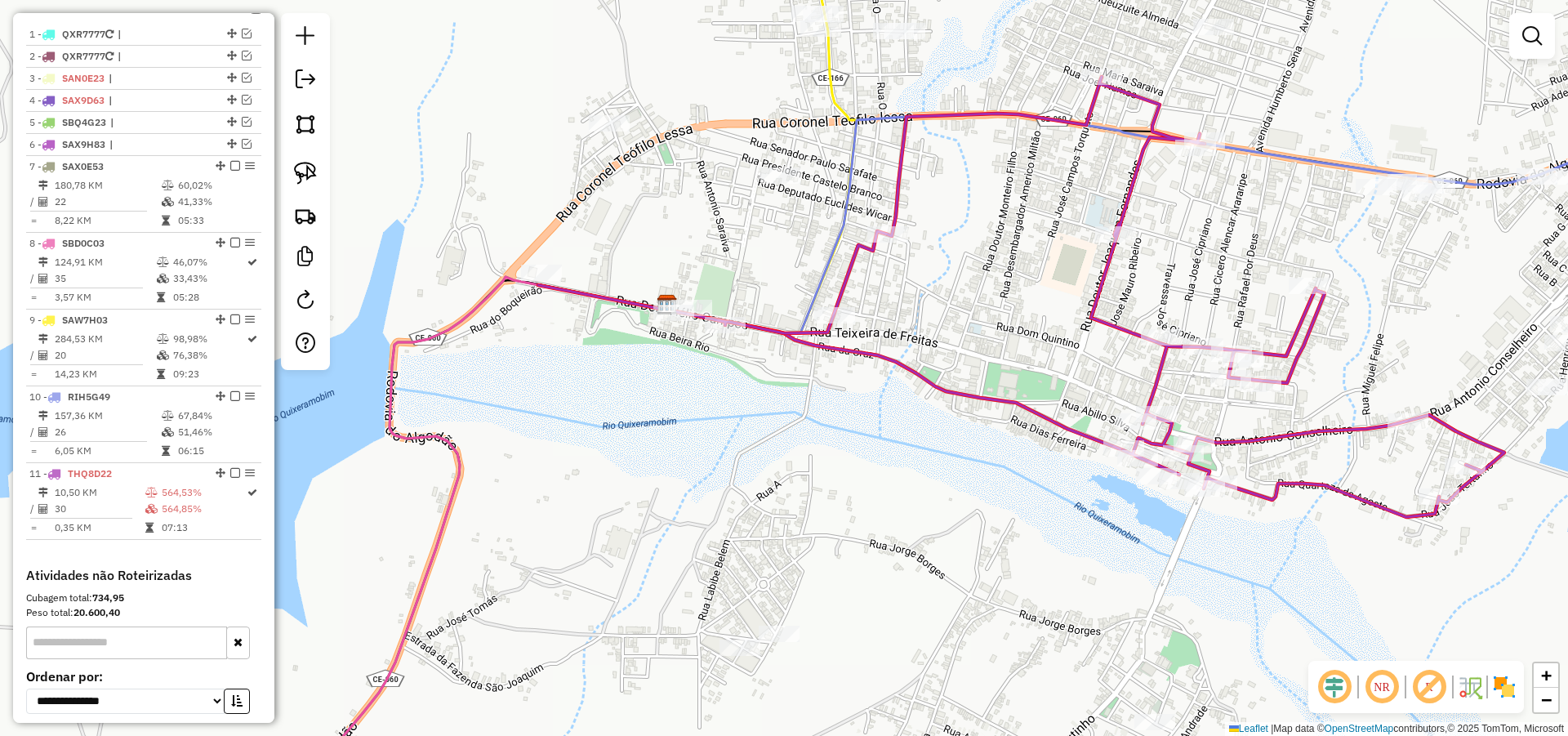
click at [1187, 469] on icon at bounding box center [1020, 297] width 966 height 441
select select "*********"
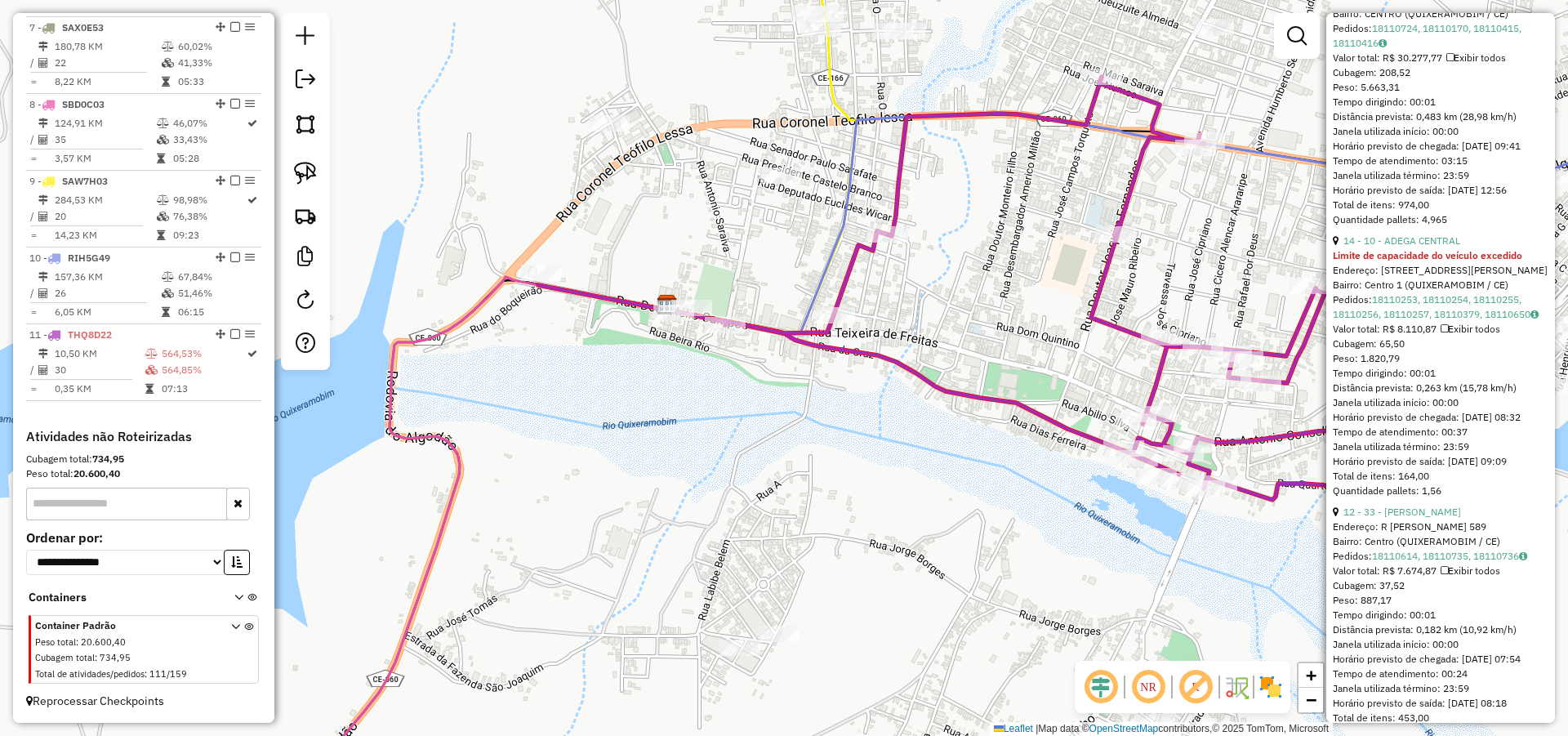
scroll to position [588, 0]
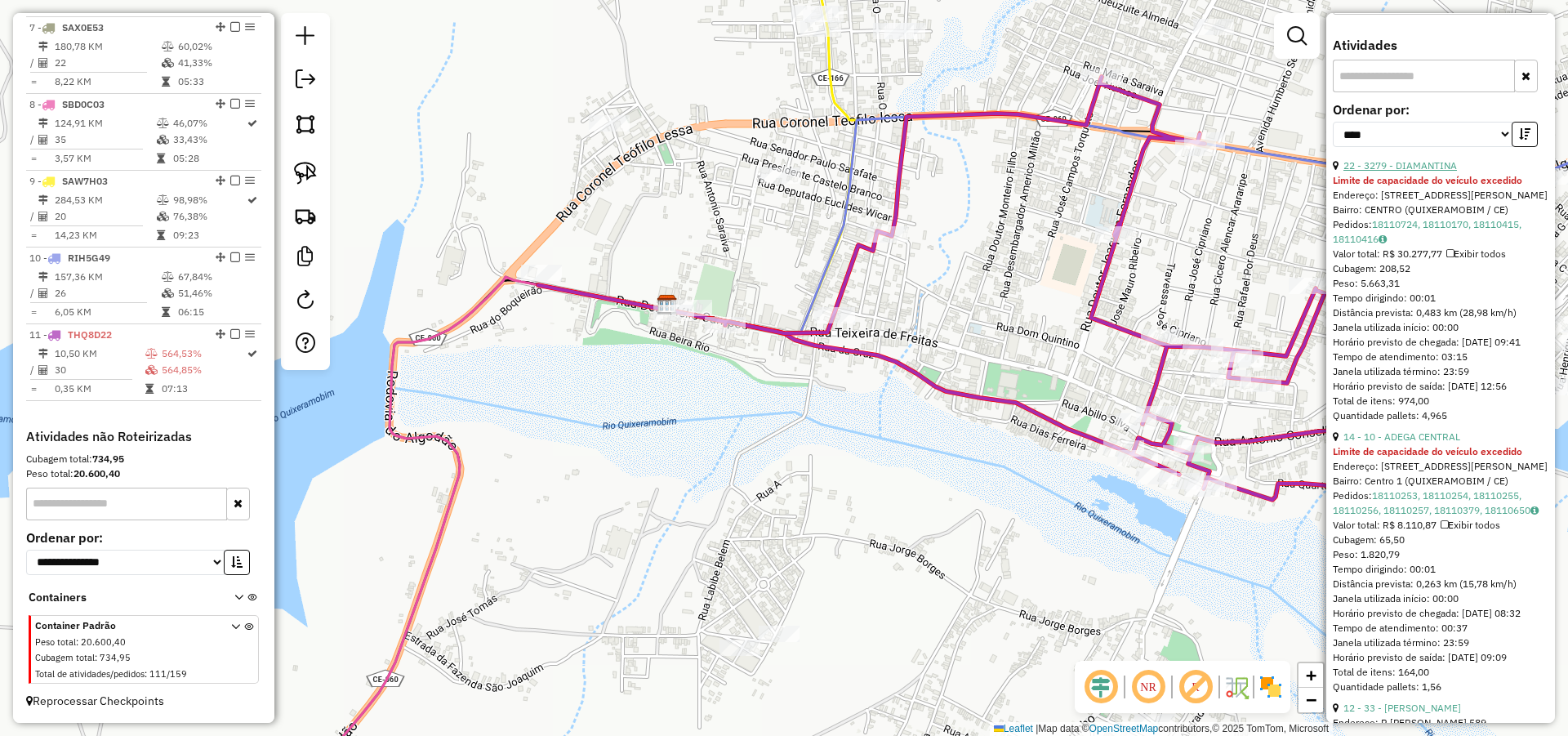
click at [1435, 172] on link "22 - 3279 - DIAMANTINA" at bounding box center [1400, 166] width 114 height 13
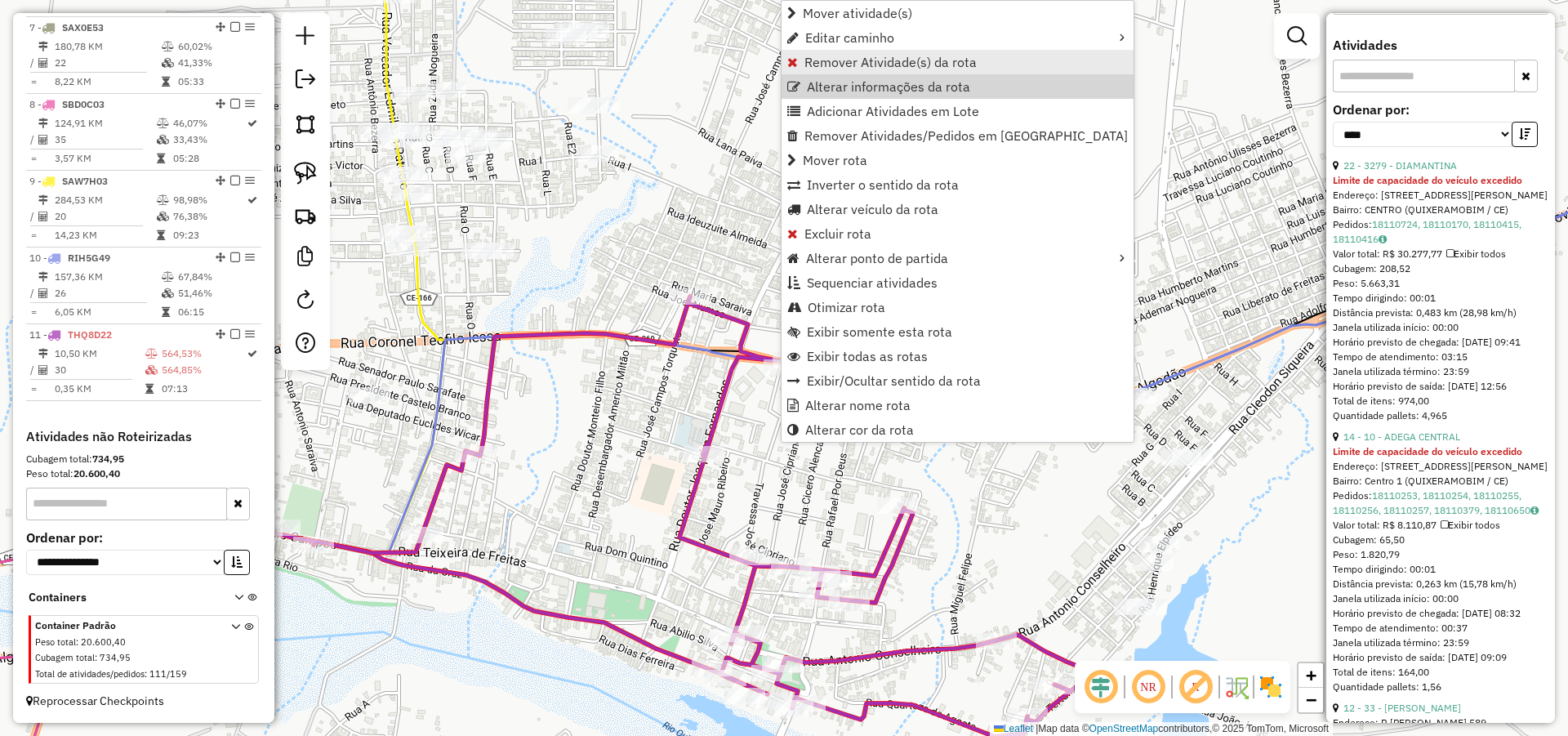
click at [847, 69] on span "Remover Atividade(s) da rota" at bounding box center [891, 62] width 173 height 13
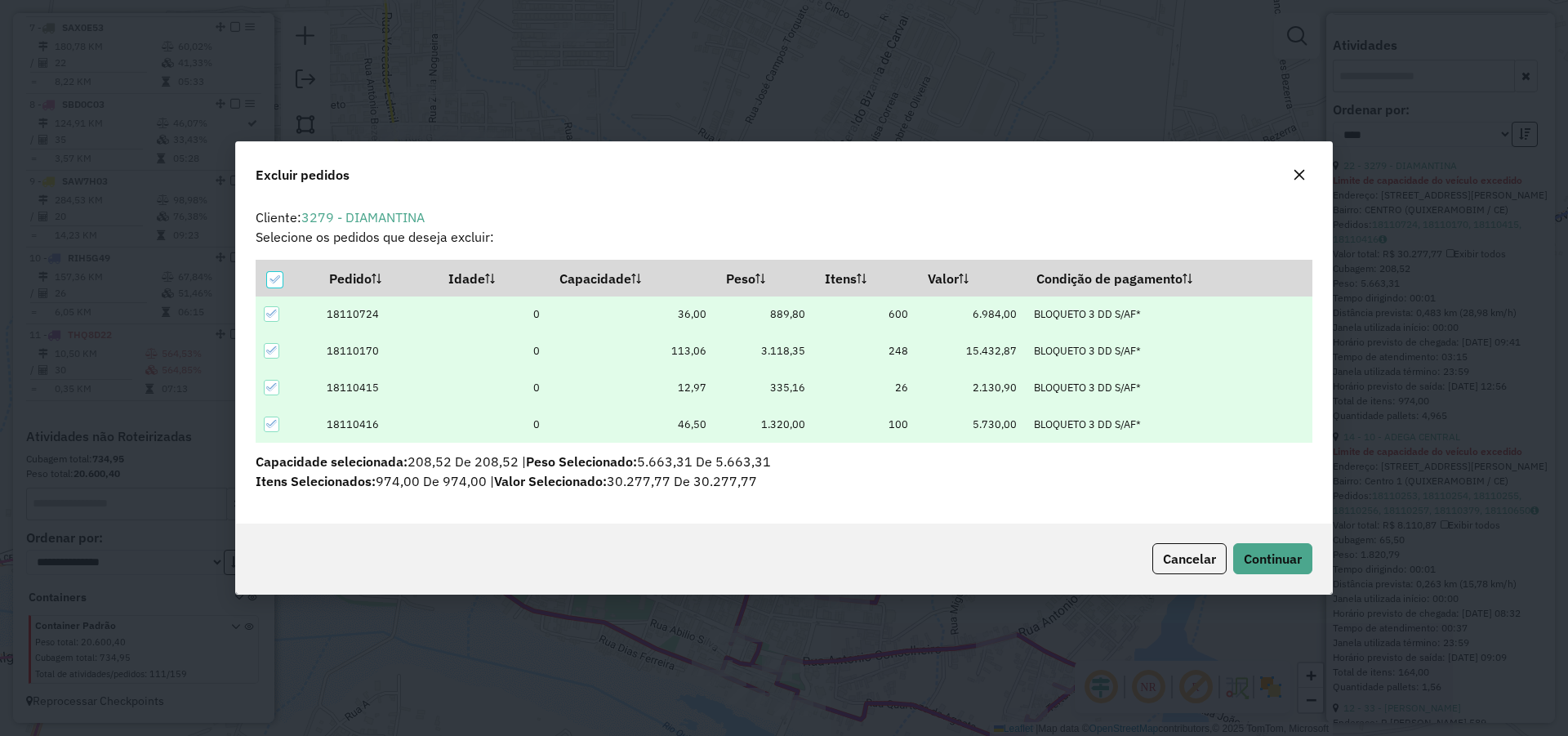
scroll to position [0, 0]
drag, startPoint x: 1274, startPoint y: 544, endPoint x: 1280, endPoint y: 552, distance: 10.0
click at [1275, 545] on button "Continuar" at bounding box center [1273, 559] width 79 height 31
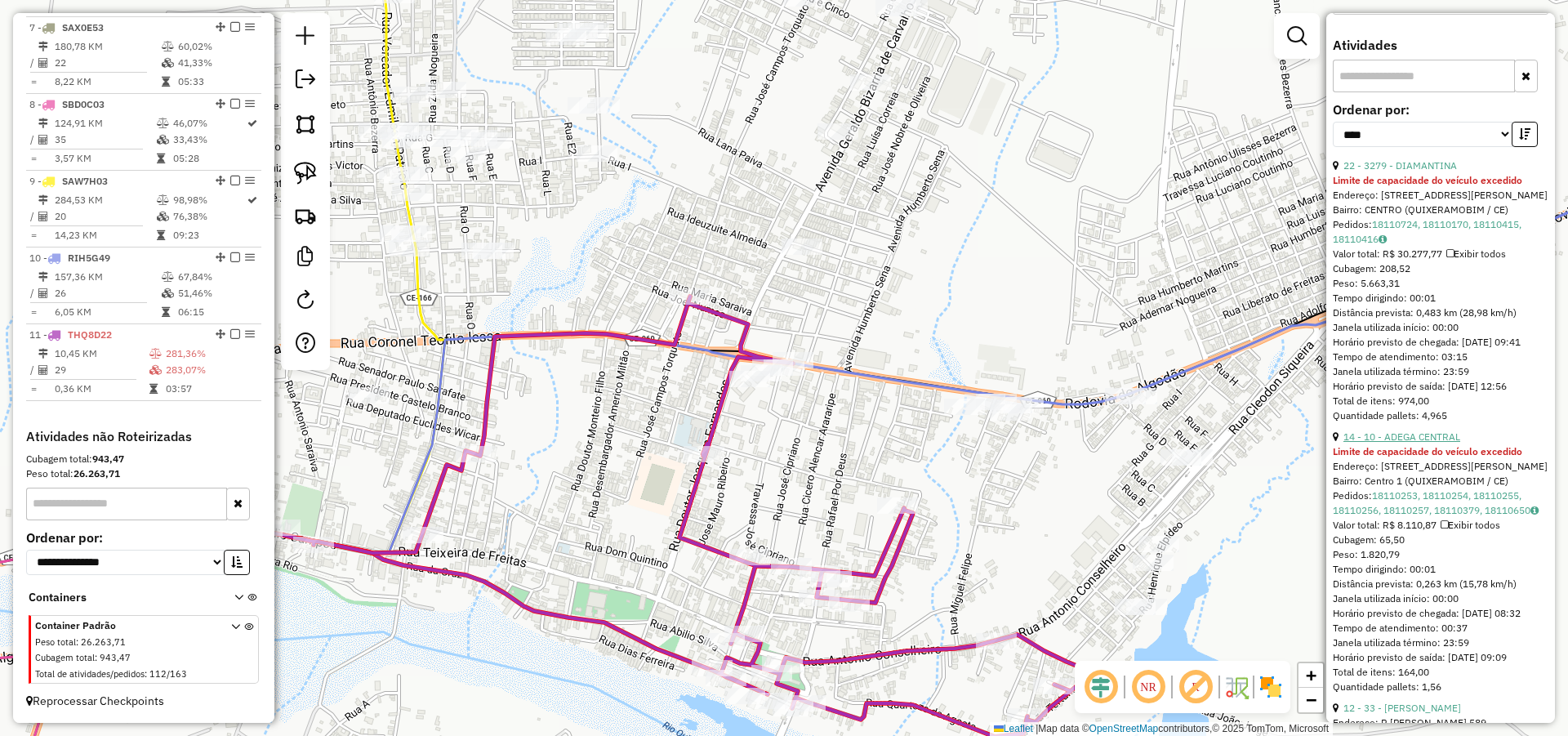
click at [1432, 442] on link "14 - 10 - ADEGA CENTRAL" at bounding box center [1402, 437] width 116 height 13
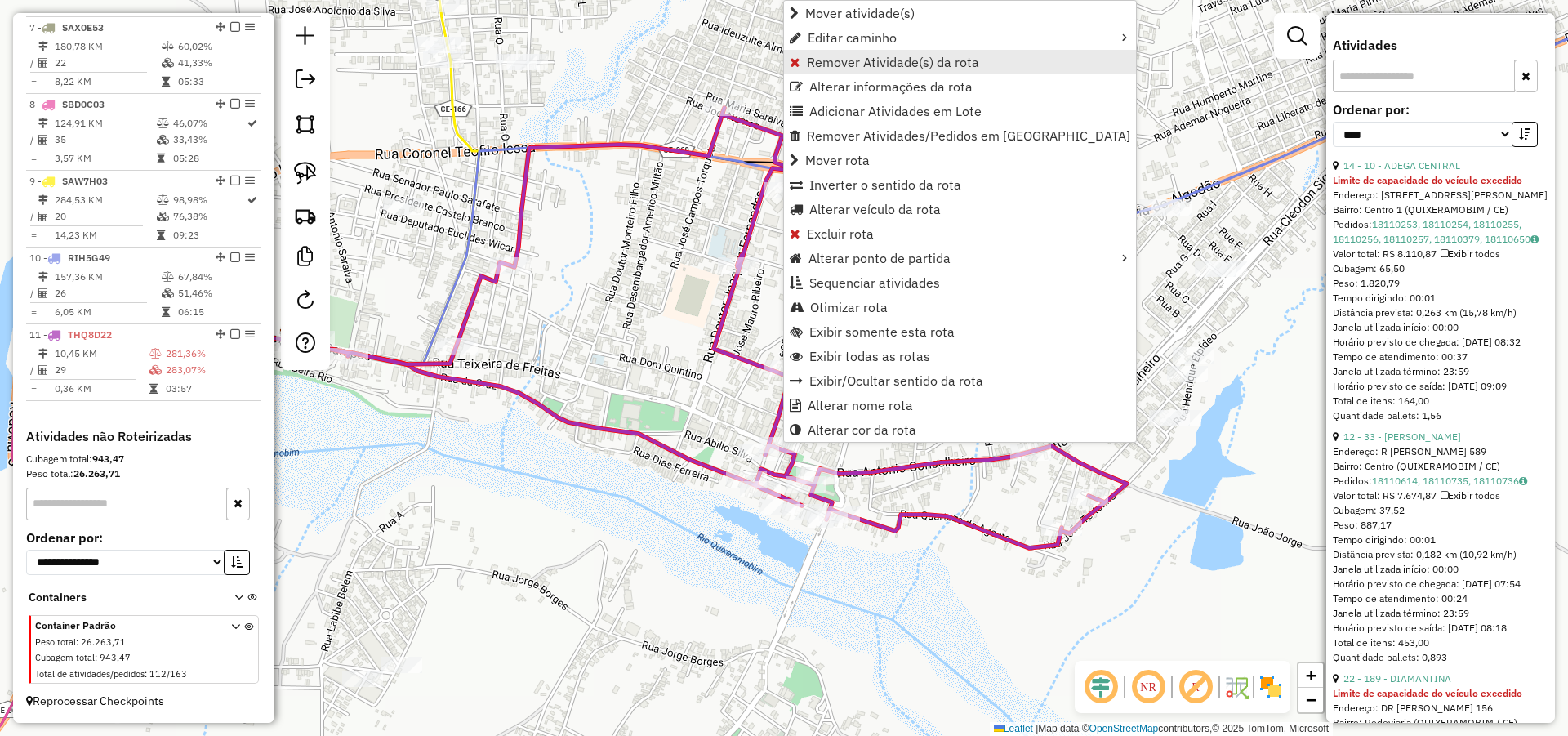
click at [865, 56] on span "Remover Atividade(s) da rota" at bounding box center [892, 62] width 173 height 13
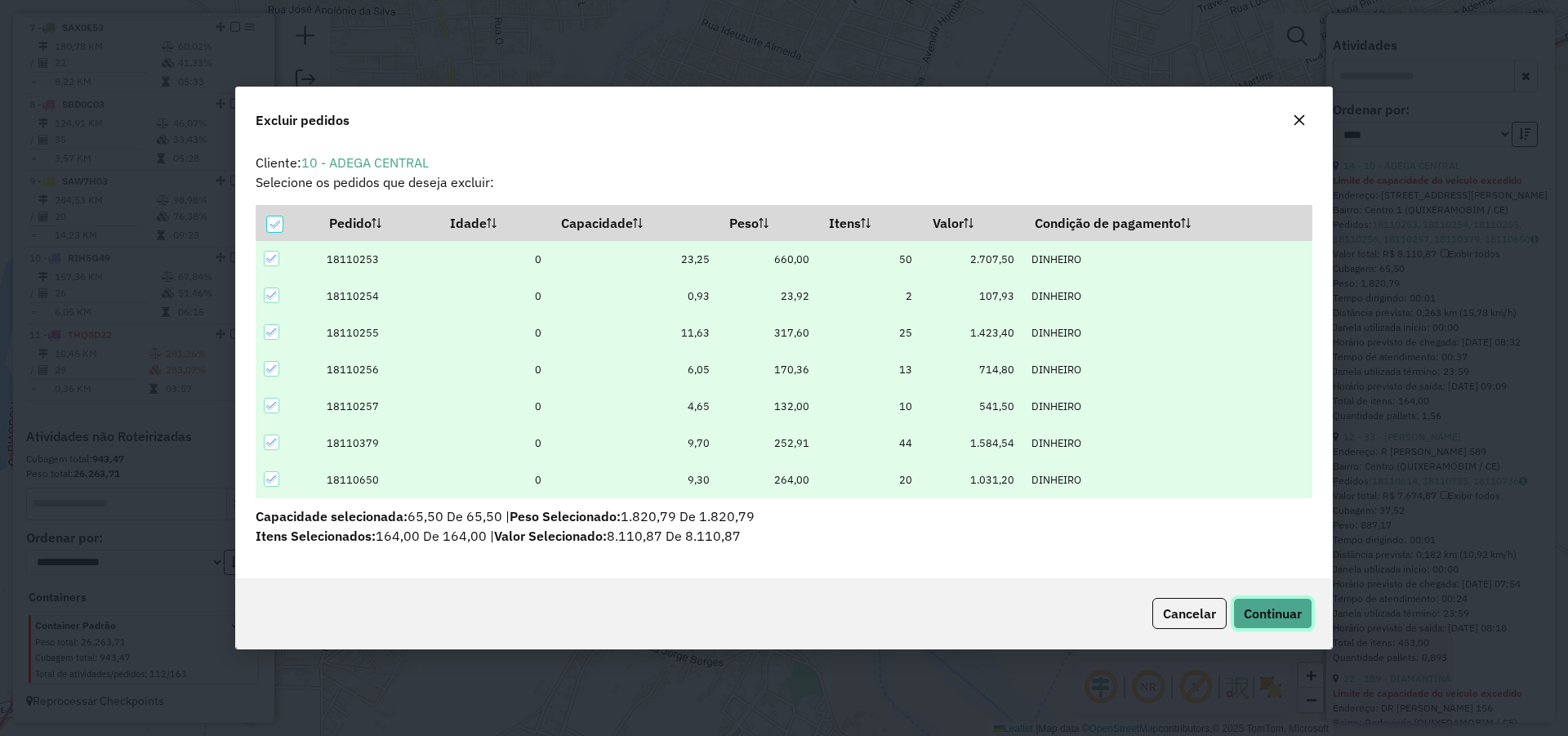
click at [1265, 609] on span "Continuar" at bounding box center [1272, 613] width 58 height 16
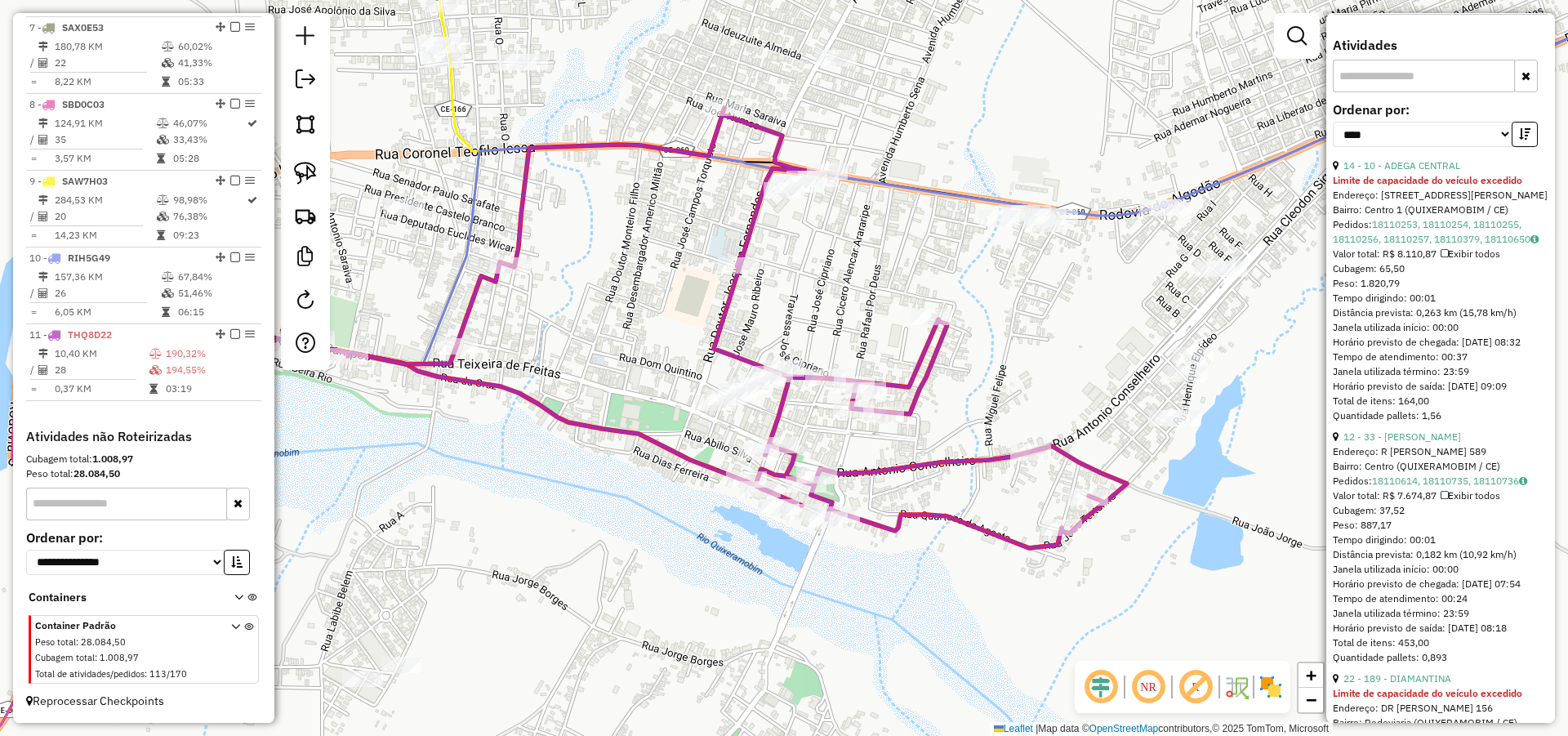
click at [1415, 442] on link "12 - 33 - ATACADAO ALMEIDA" at bounding box center [1402, 437] width 117 height 13
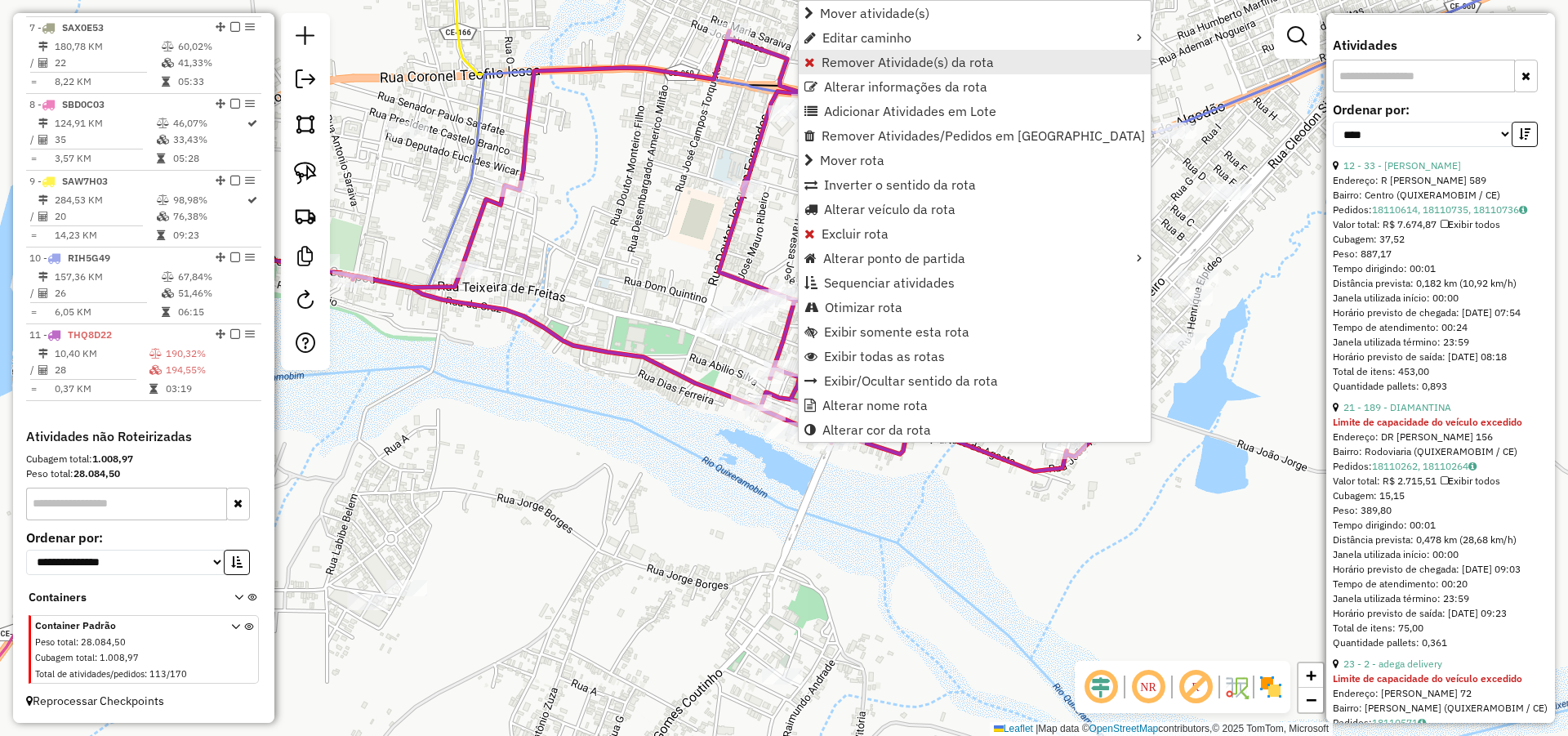
click at [868, 59] on span "Remover Atividade(s) da rota" at bounding box center [908, 62] width 173 height 13
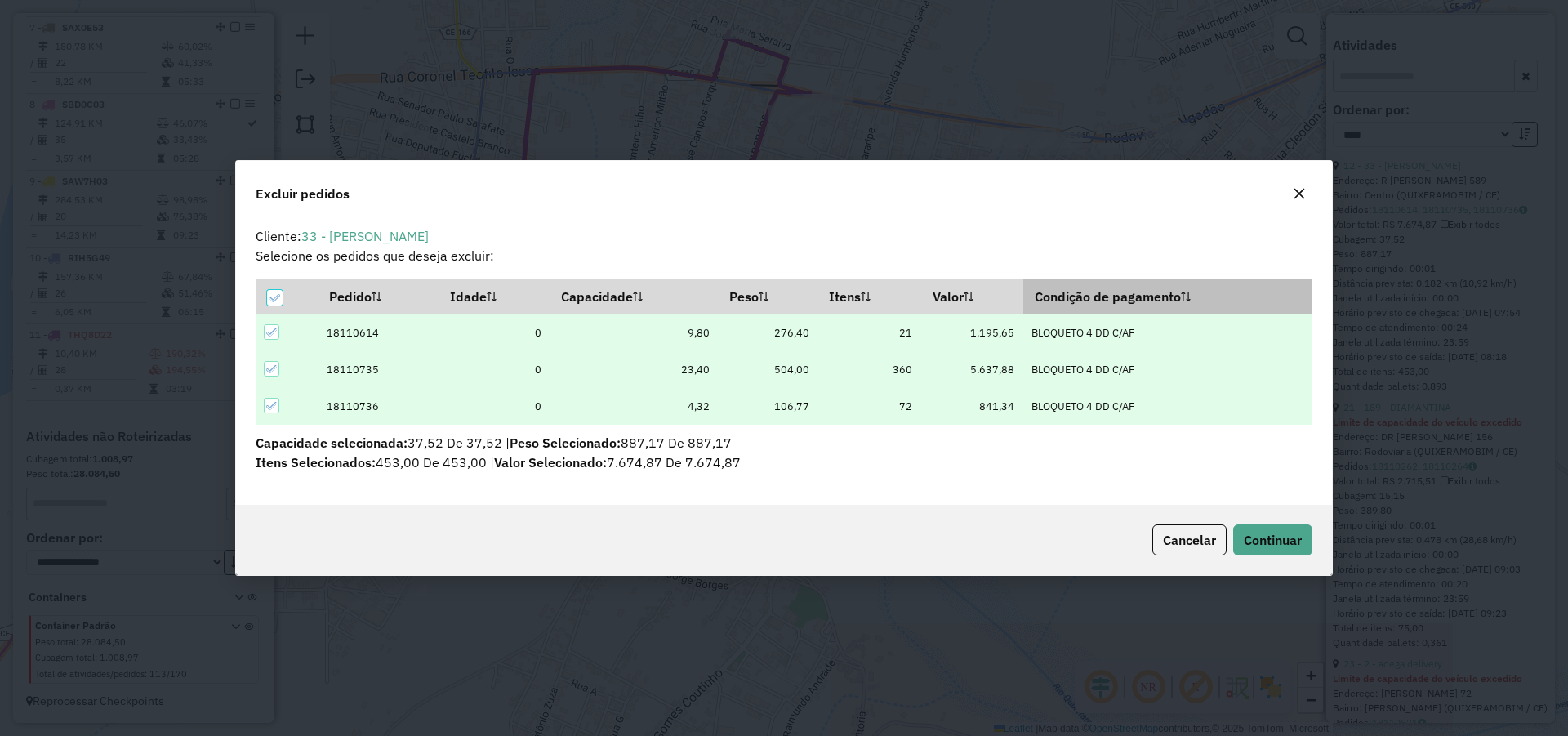
scroll to position [9, 4]
click at [1266, 538] on span "Continuar" at bounding box center [1272, 540] width 58 height 16
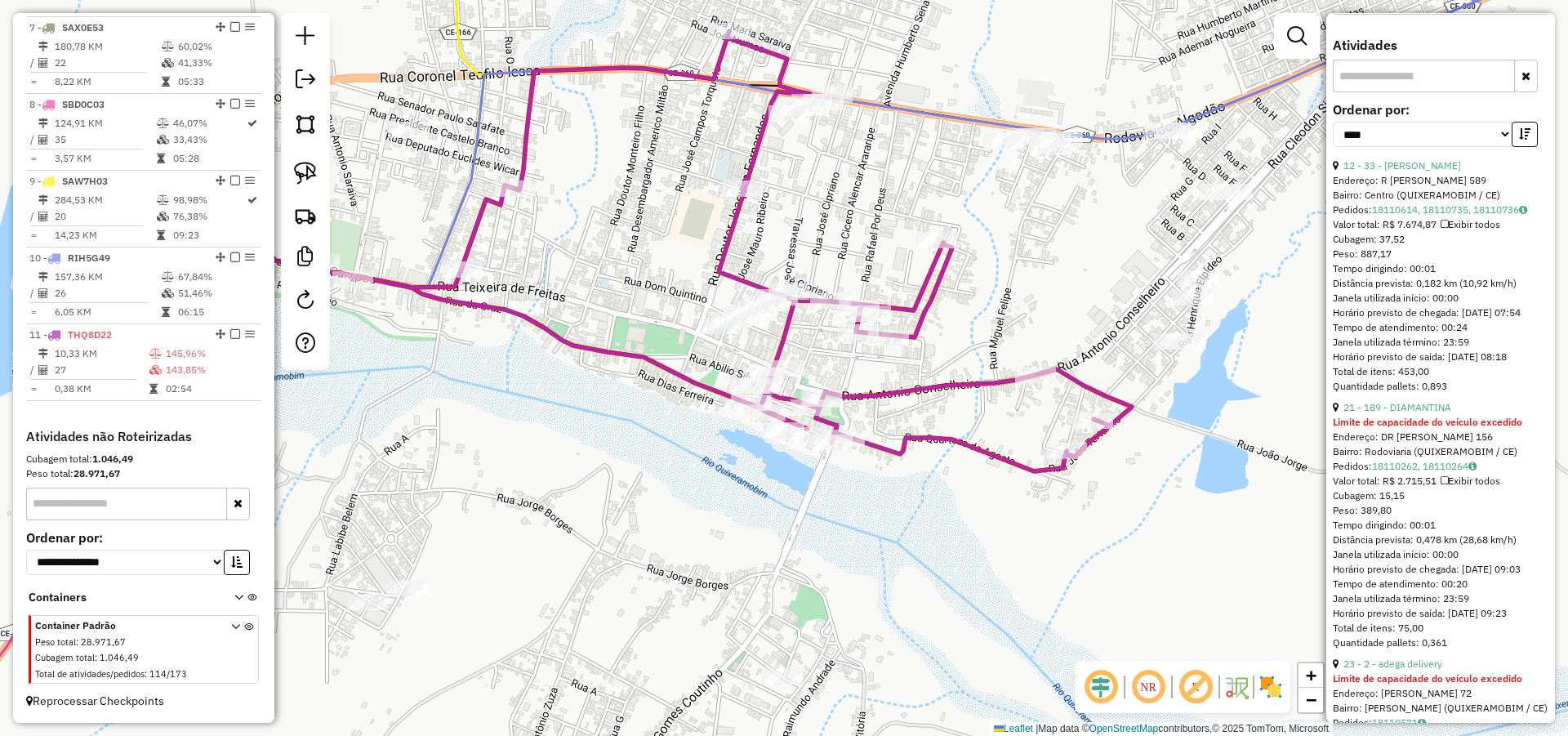
click at [1410, 414] on link "21 - 189 - DIAMANTINA" at bounding box center [1397, 407] width 107 height 13
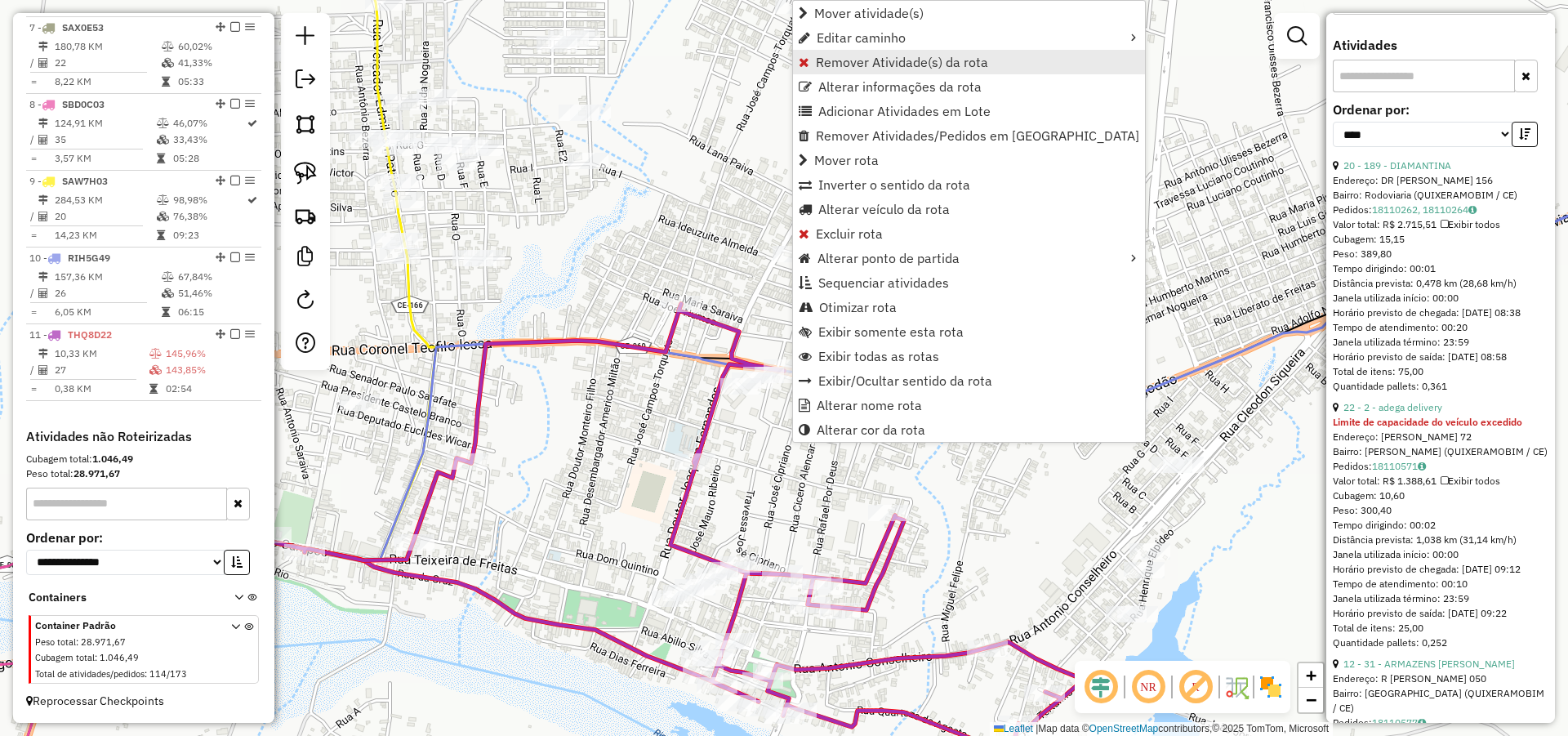
click at [891, 64] on span "Remover Atividade(s) da rota" at bounding box center [901, 62] width 173 height 13
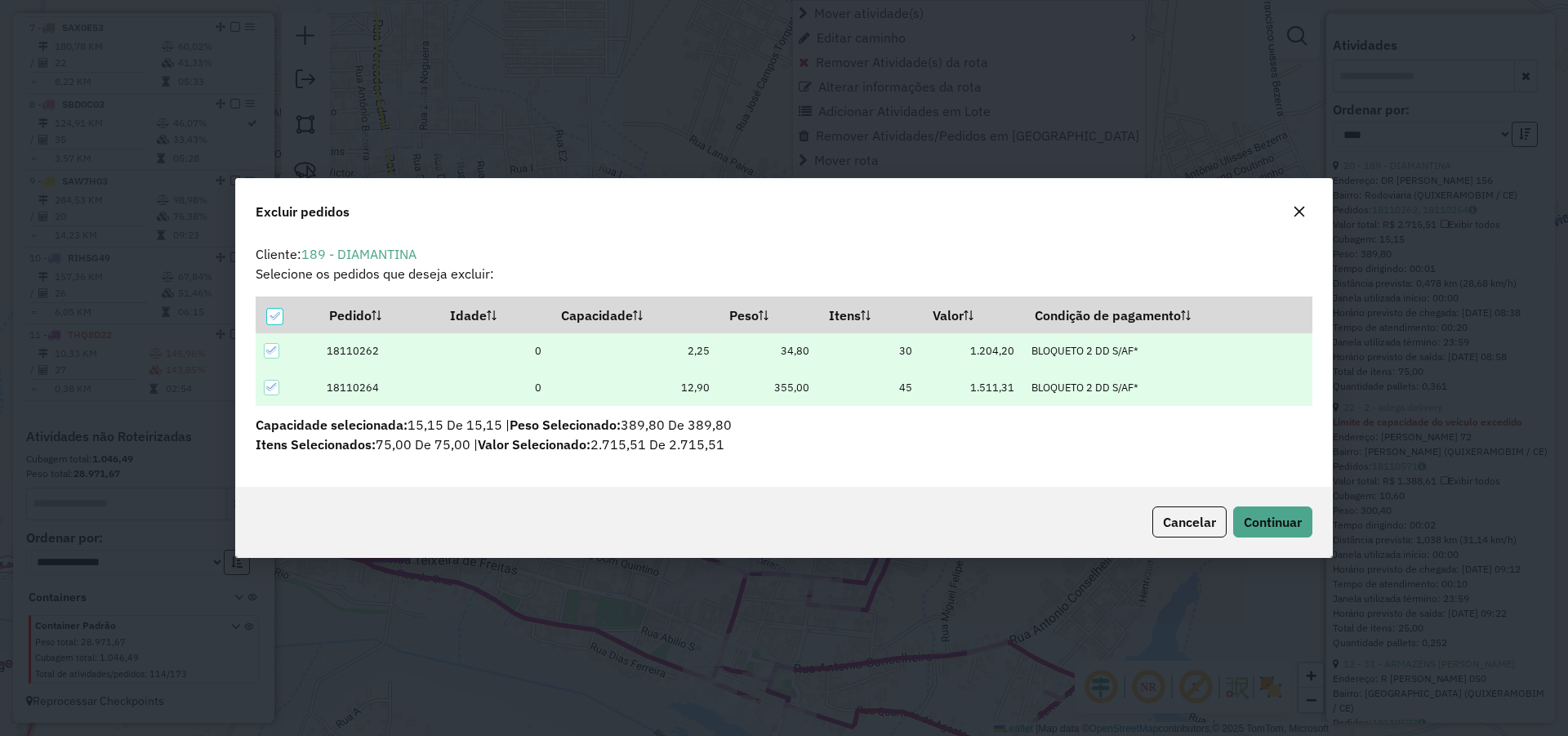
scroll to position [0, 0]
click at [1259, 518] on span "Continuar" at bounding box center [1272, 522] width 58 height 16
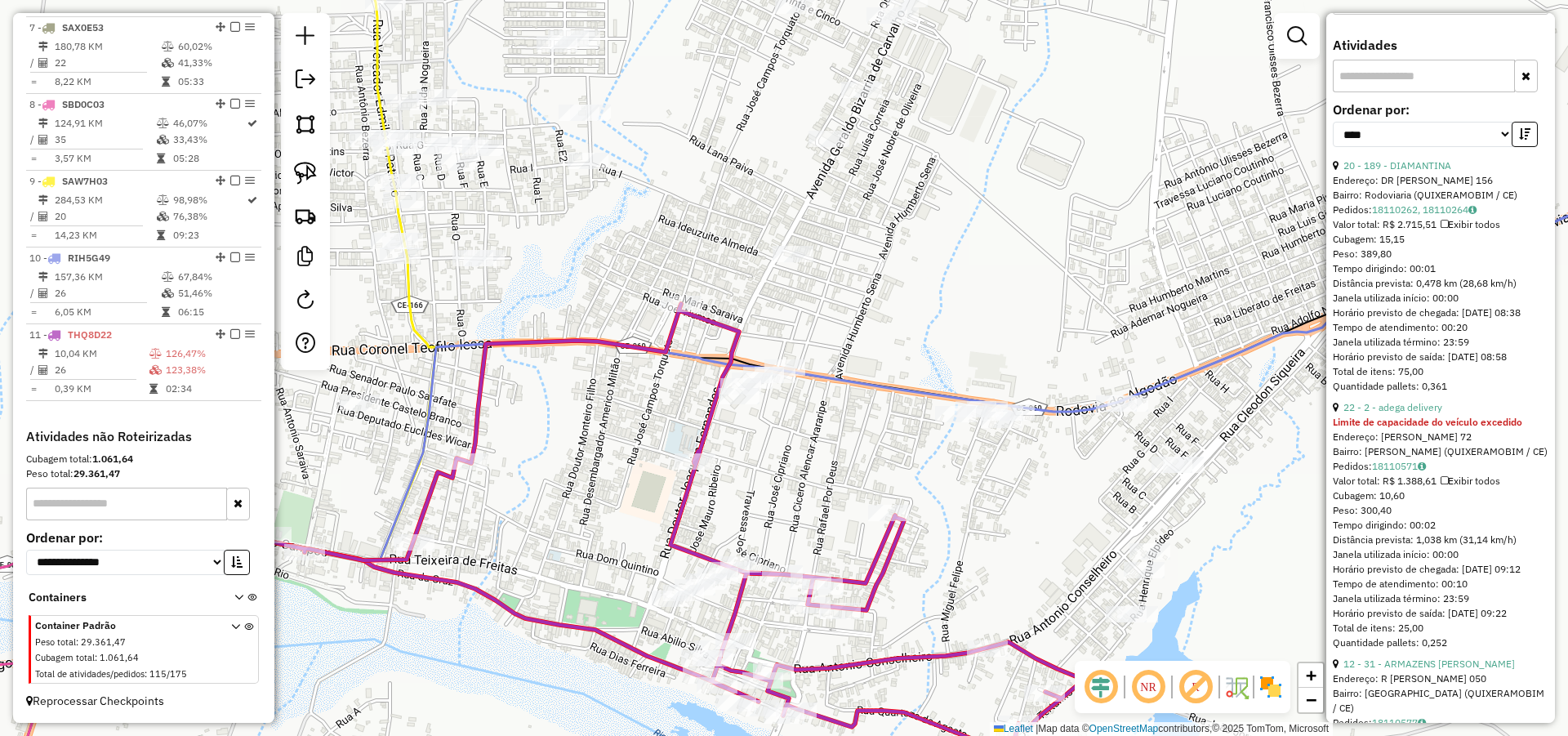
scroll to position [573, 0]
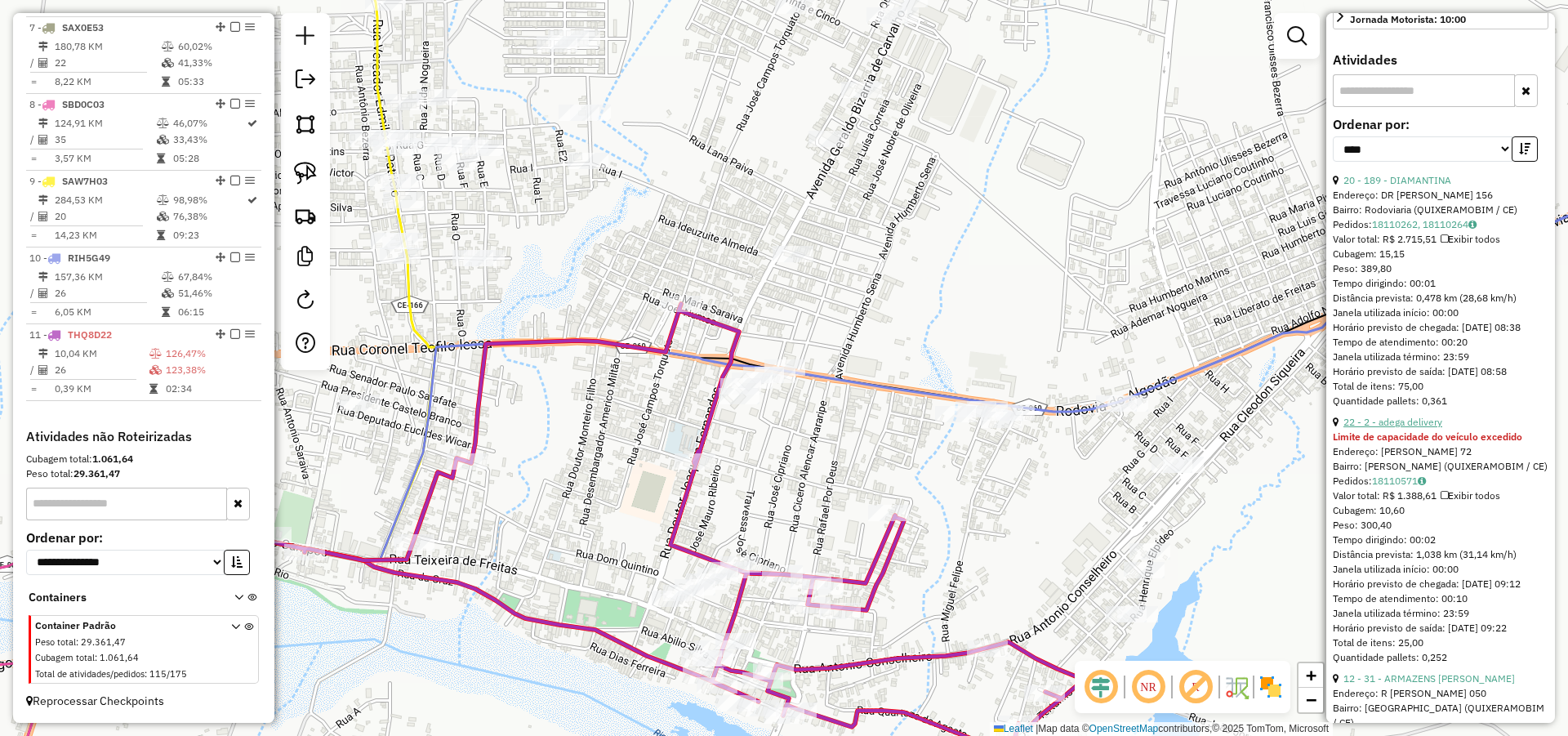
click at [1410, 428] on link "22 - 2 - adega delivery" at bounding box center [1393, 422] width 98 height 13
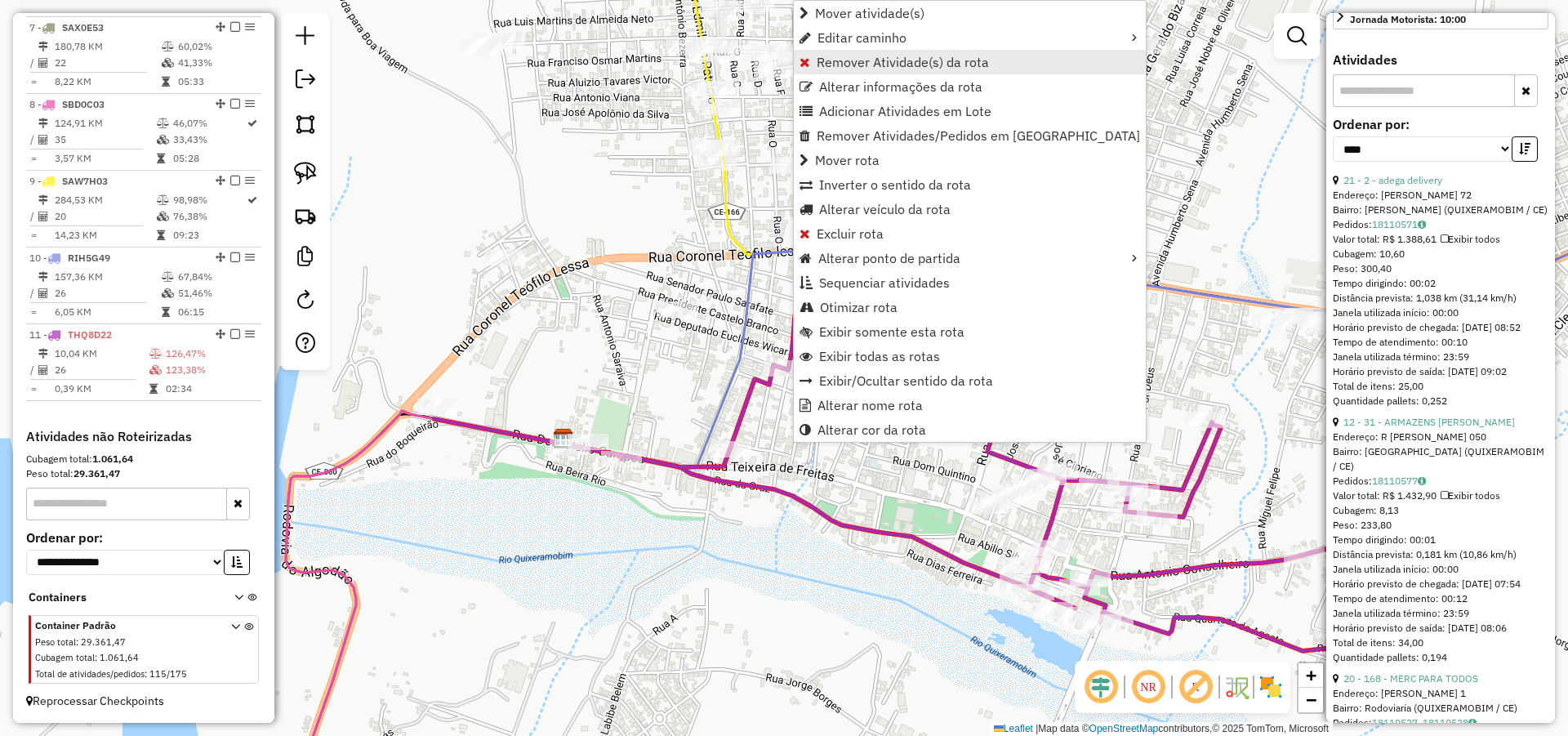
click at [876, 53] on link "Remover Atividade(s) da rota" at bounding box center [969, 62] width 352 height 24
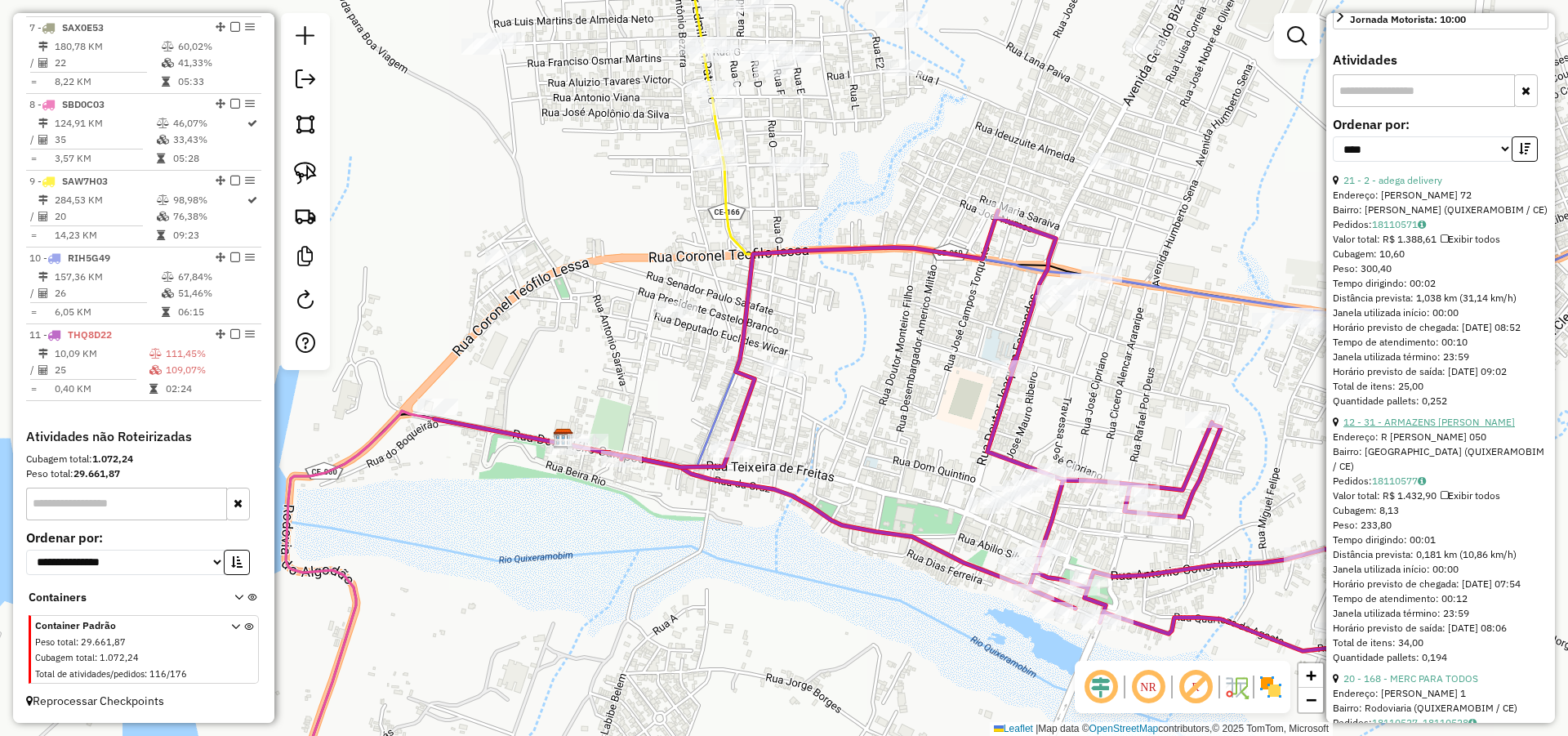
click at [1433, 428] on link "12 - 31 - ARMAZENS RAFAEL" at bounding box center [1429, 422] width 172 height 13
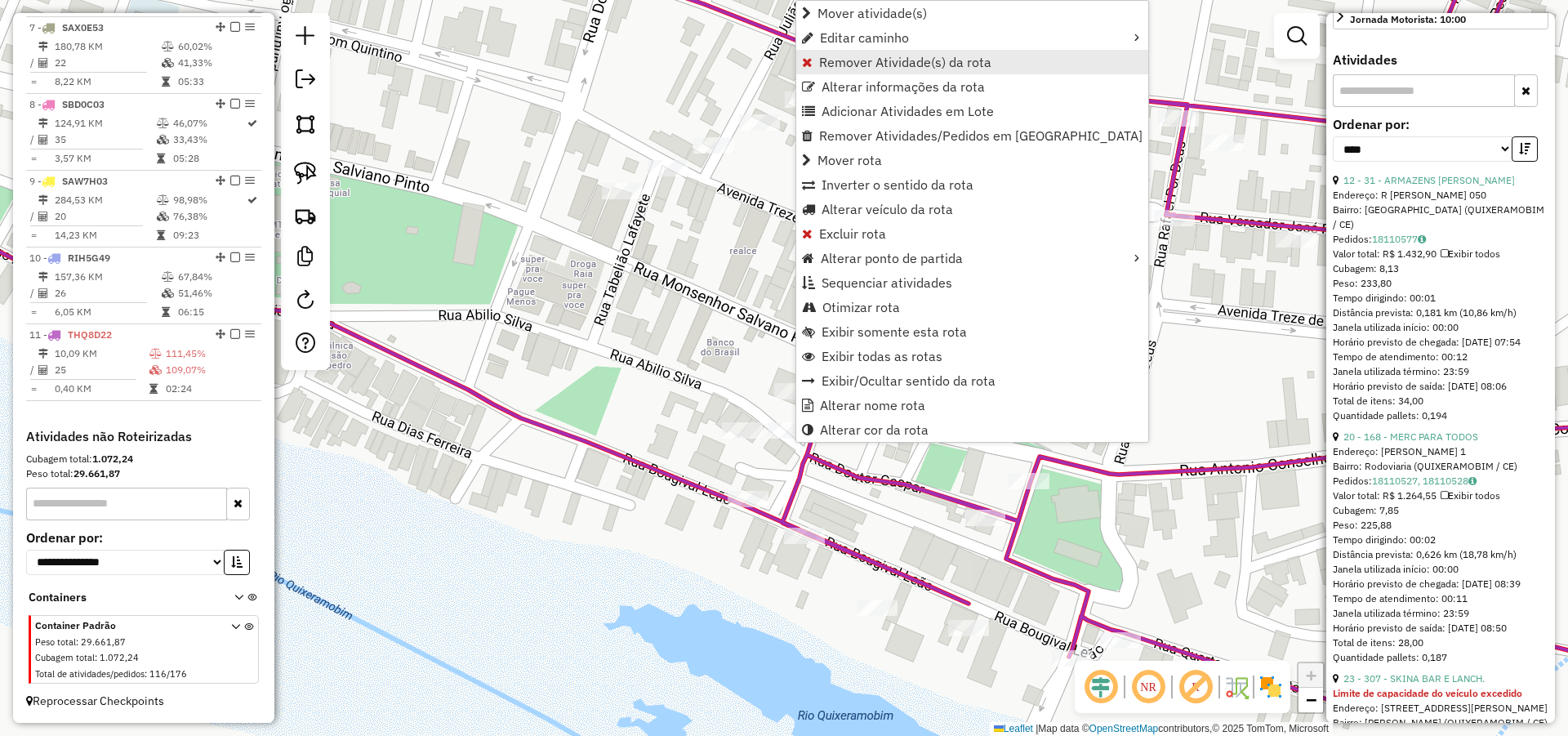
click at [883, 65] on span "Remover Atividade(s) da rota" at bounding box center [905, 62] width 173 height 13
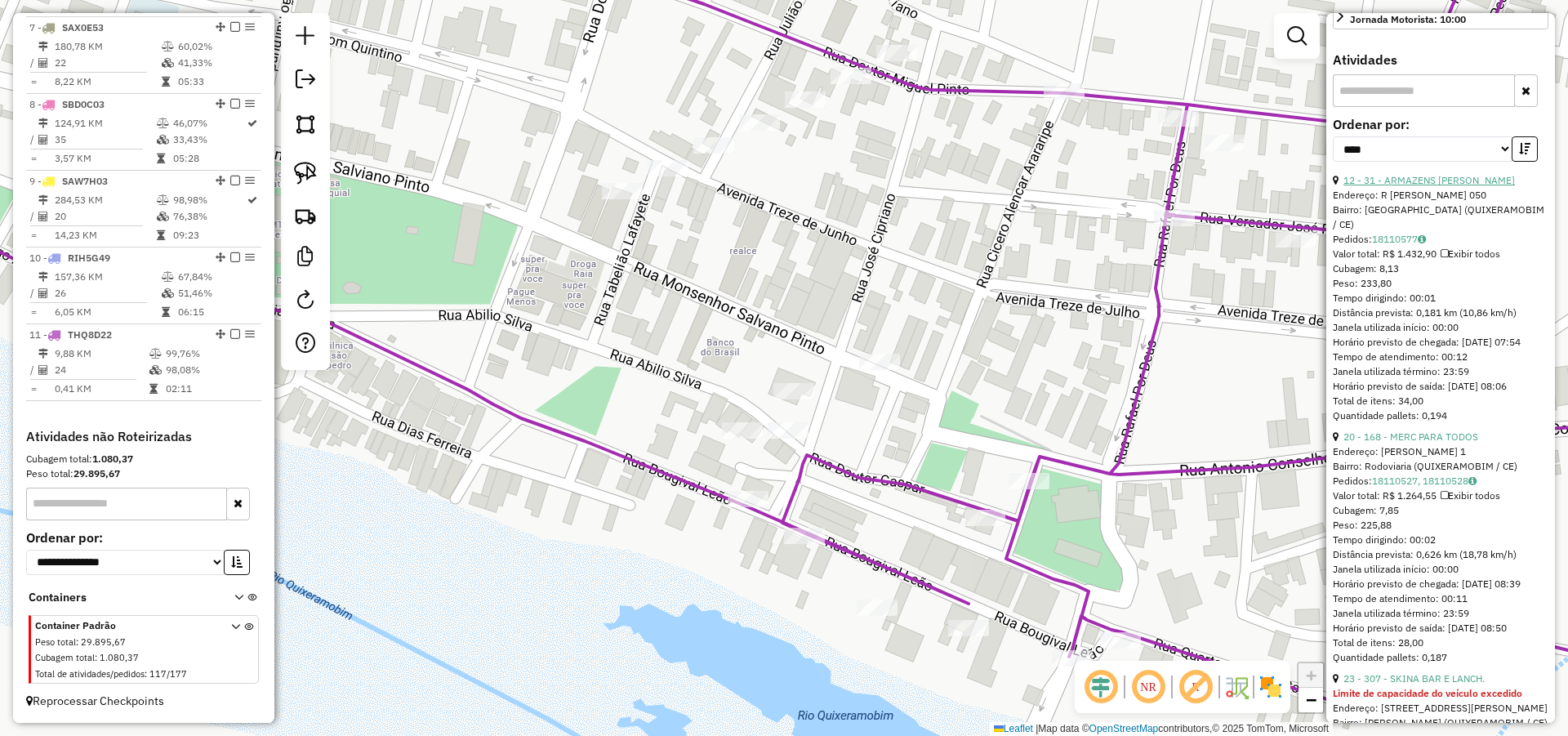
click at [1422, 186] on link "12 - 31 - ARMAZENS RAFAEL" at bounding box center [1429, 180] width 172 height 13
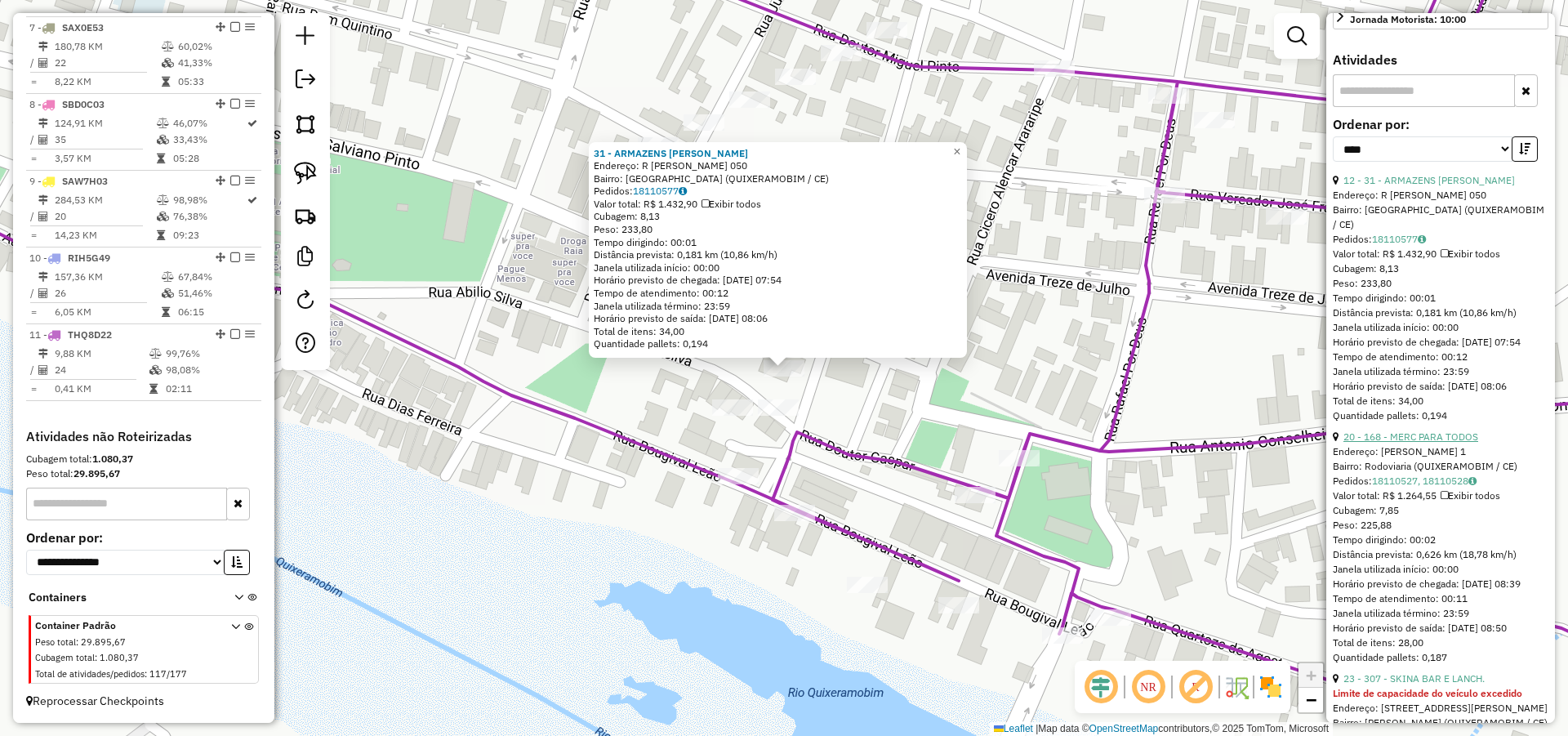
click at [1404, 442] on link "20 - 168 - MERC PARA TODOS" at bounding box center [1410, 437] width 135 height 13
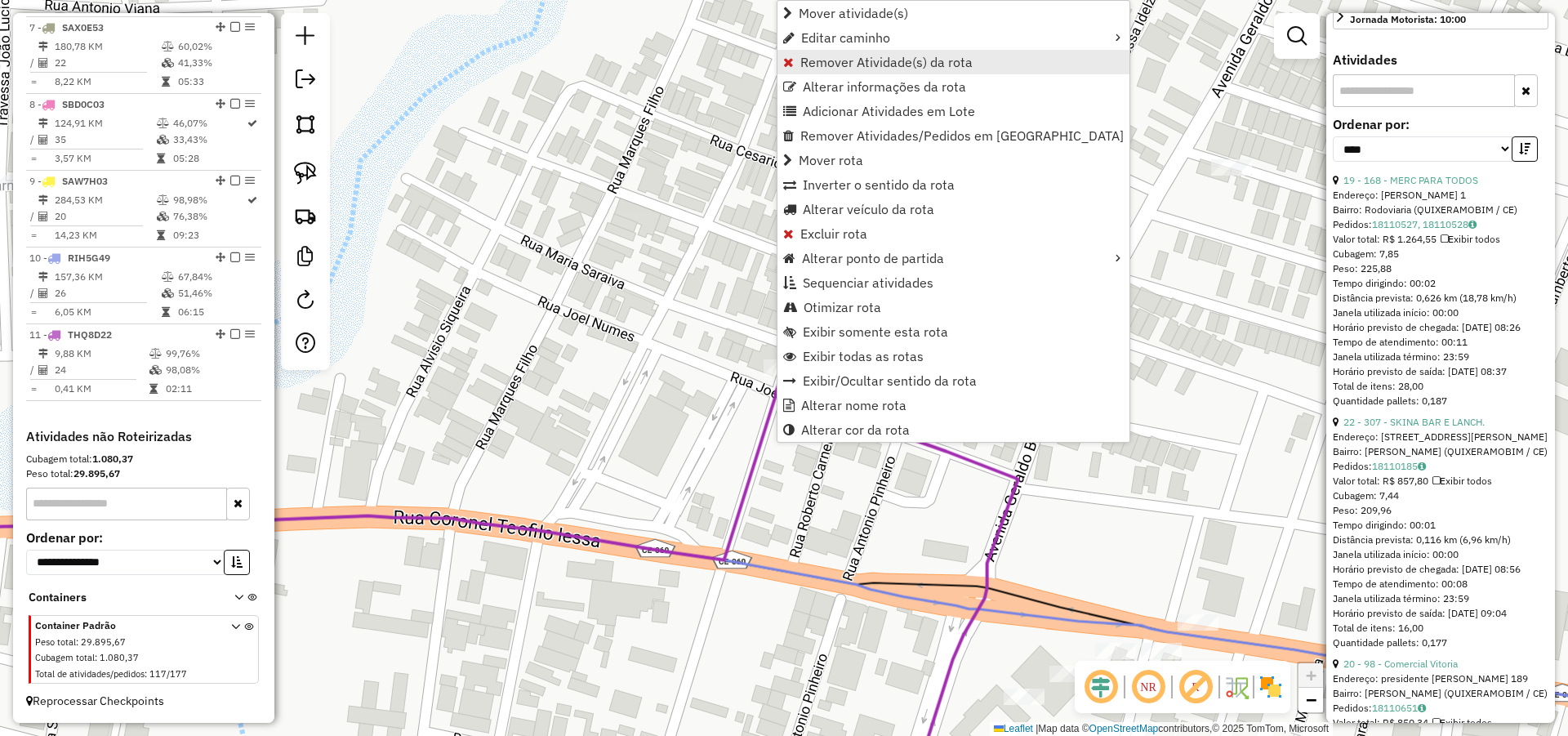
click at [844, 65] on span "Remover Atividade(s) da rota" at bounding box center [886, 62] width 173 height 13
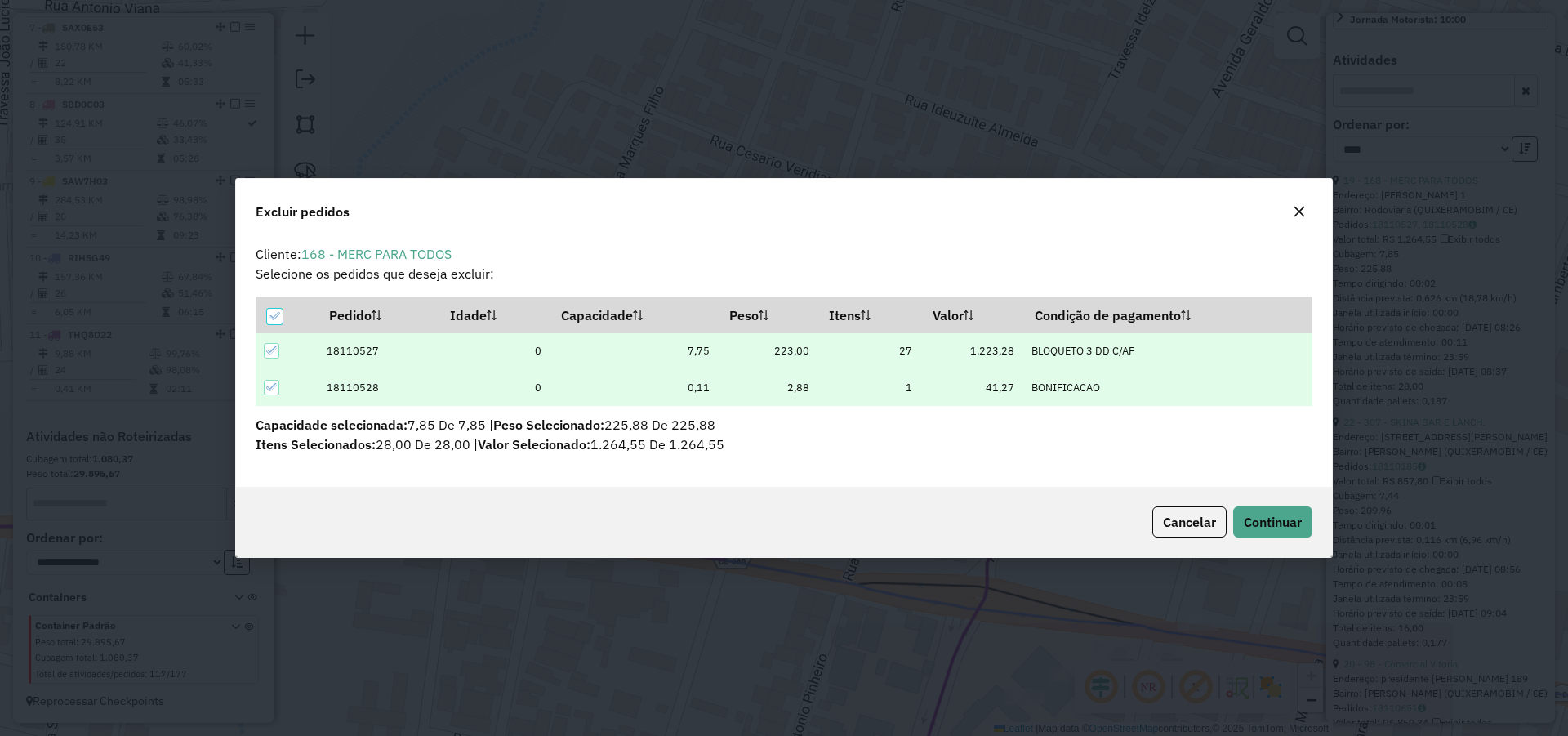
scroll to position [0, 0]
click at [1269, 520] on span "Continuar" at bounding box center [1272, 522] width 58 height 16
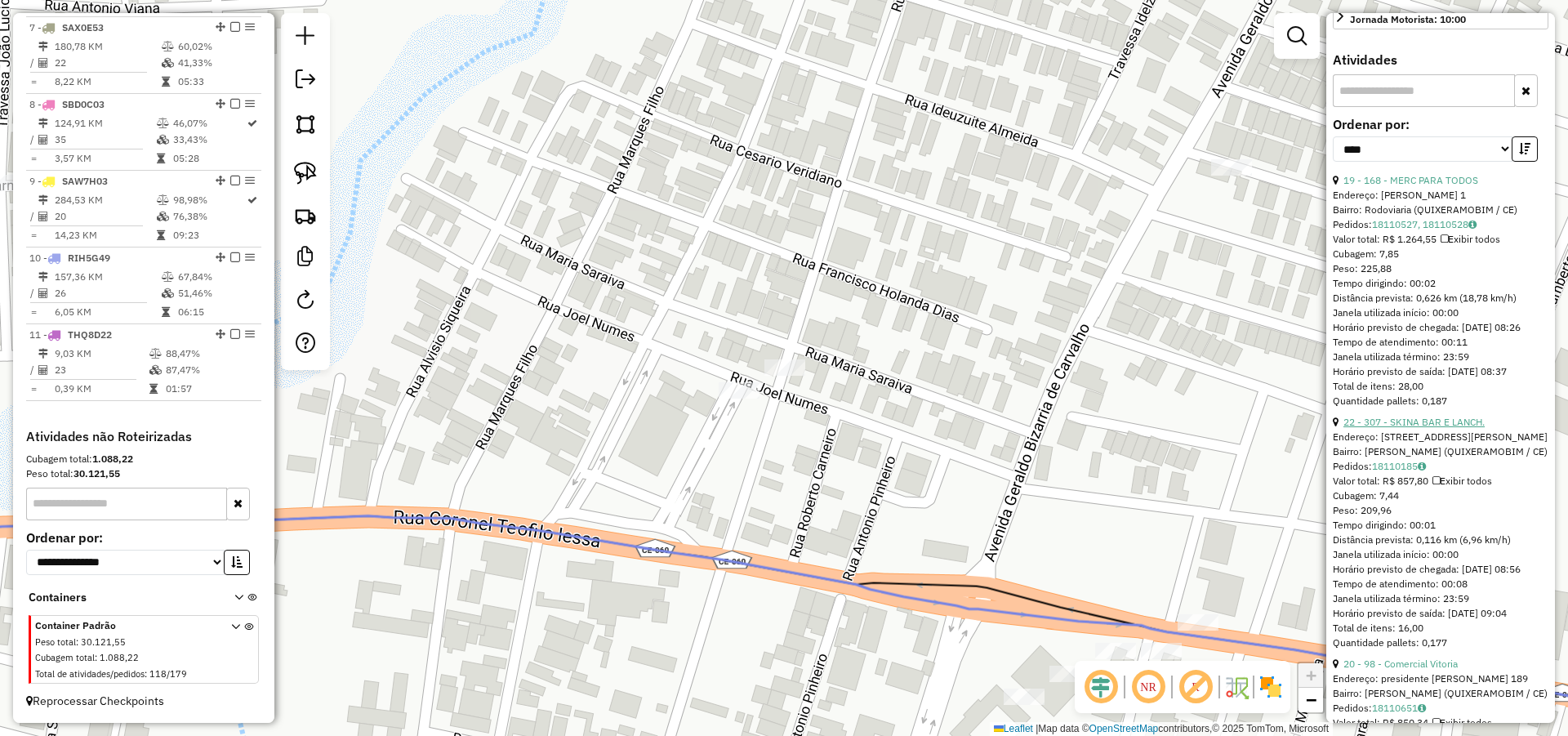
click at [1434, 428] on link "22 - 307 - SKINA BAR E LANCH." at bounding box center [1414, 422] width 141 height 13
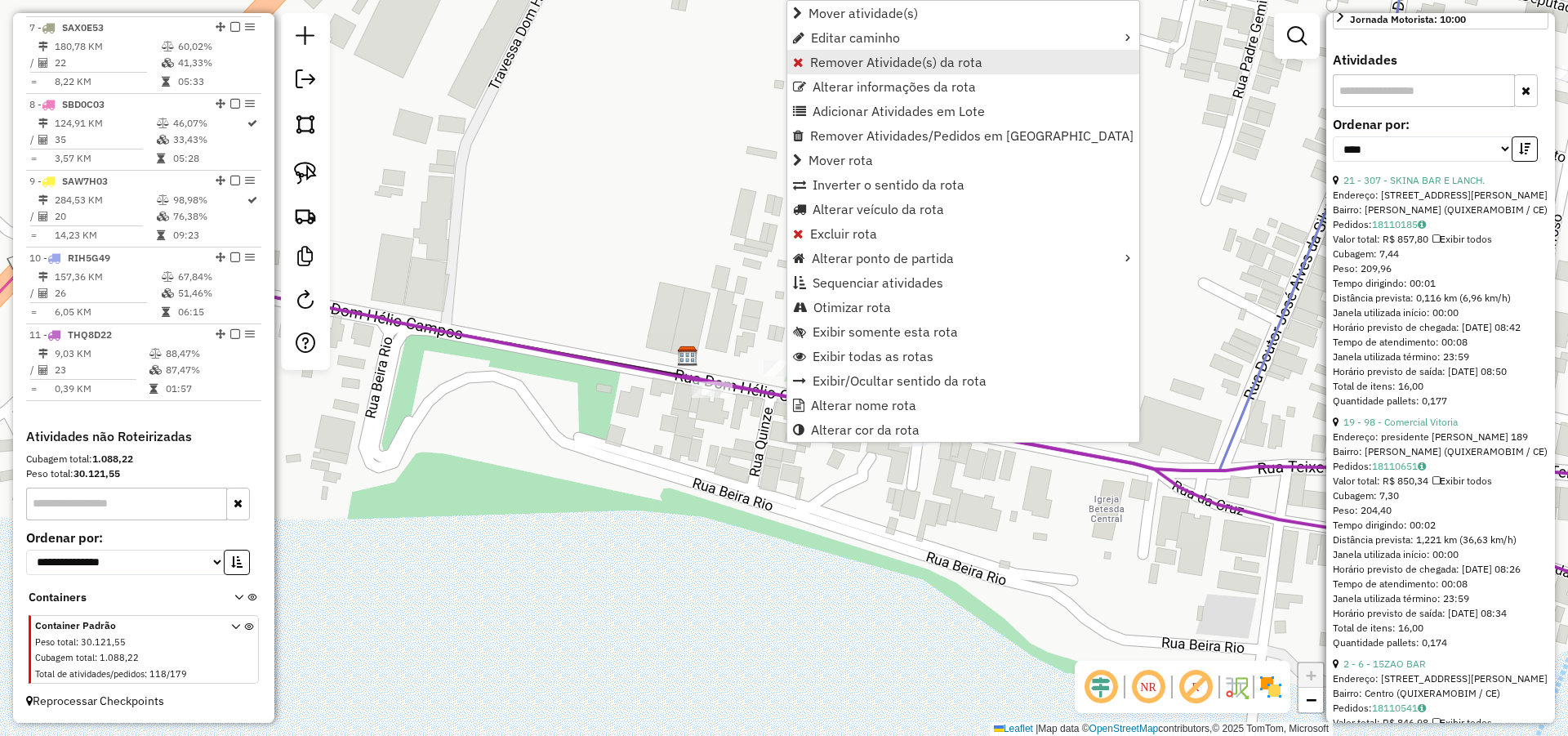
click at [865, 69] on span "Remover Atividade(s) da rota" at bounding box center [896, 62] width 173 height 13
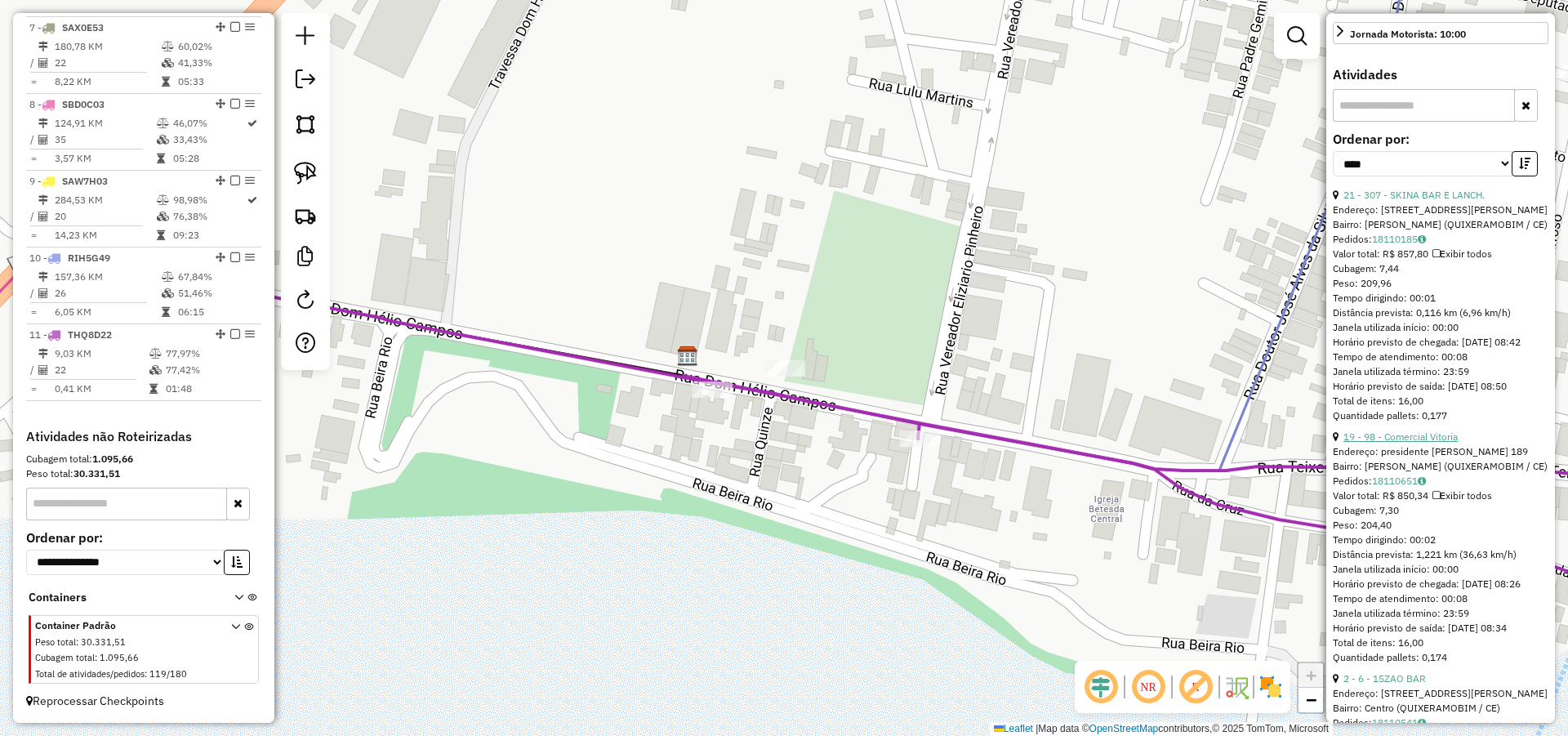
click at [1413, 442] on link "19 - 98 - Comercial Vitoria" at bounding box center [1401, 437] width 115 height 13
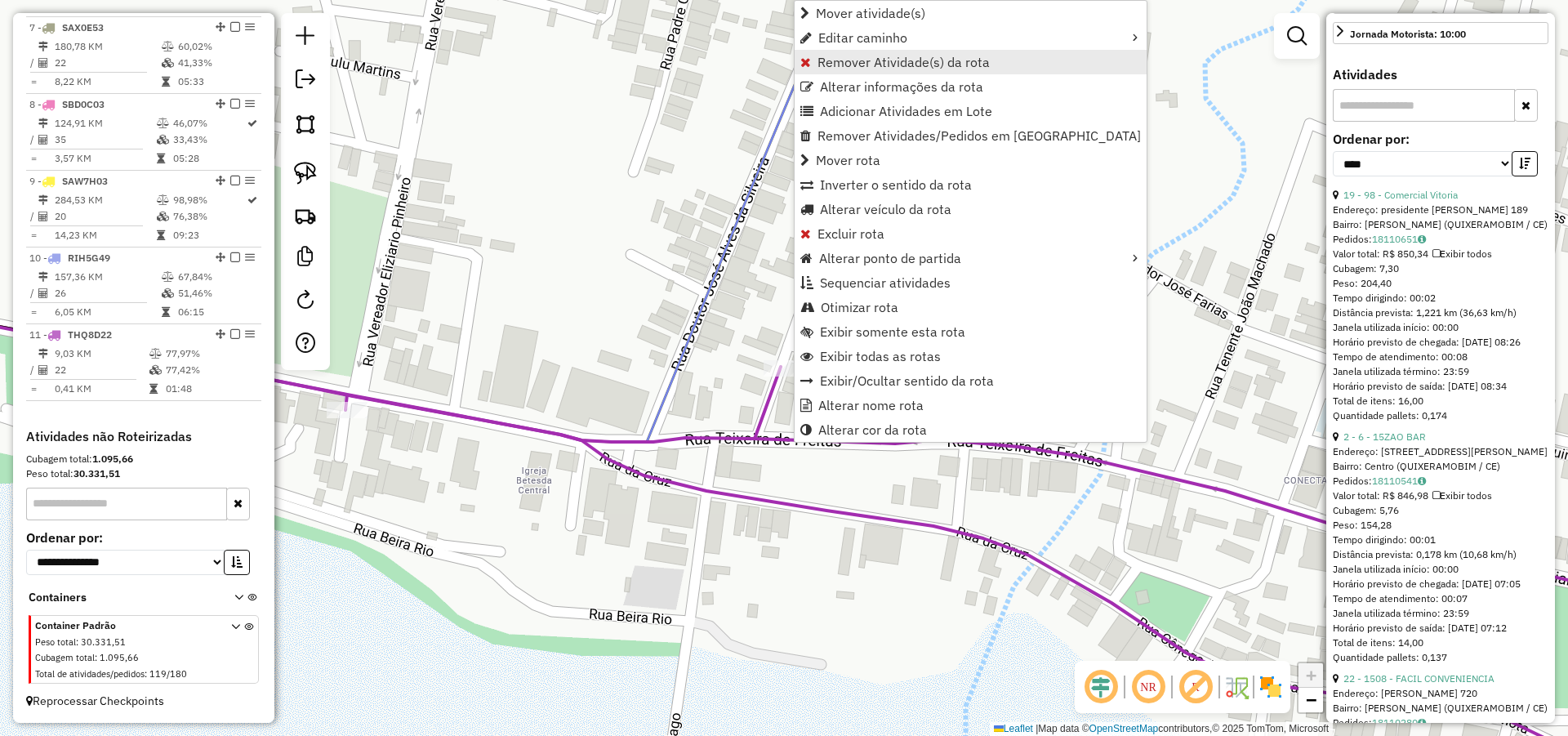
click at [849, 62] on span "Remover Atividade(s) da rota" at bounding box center [903, 62] width 173 height 13
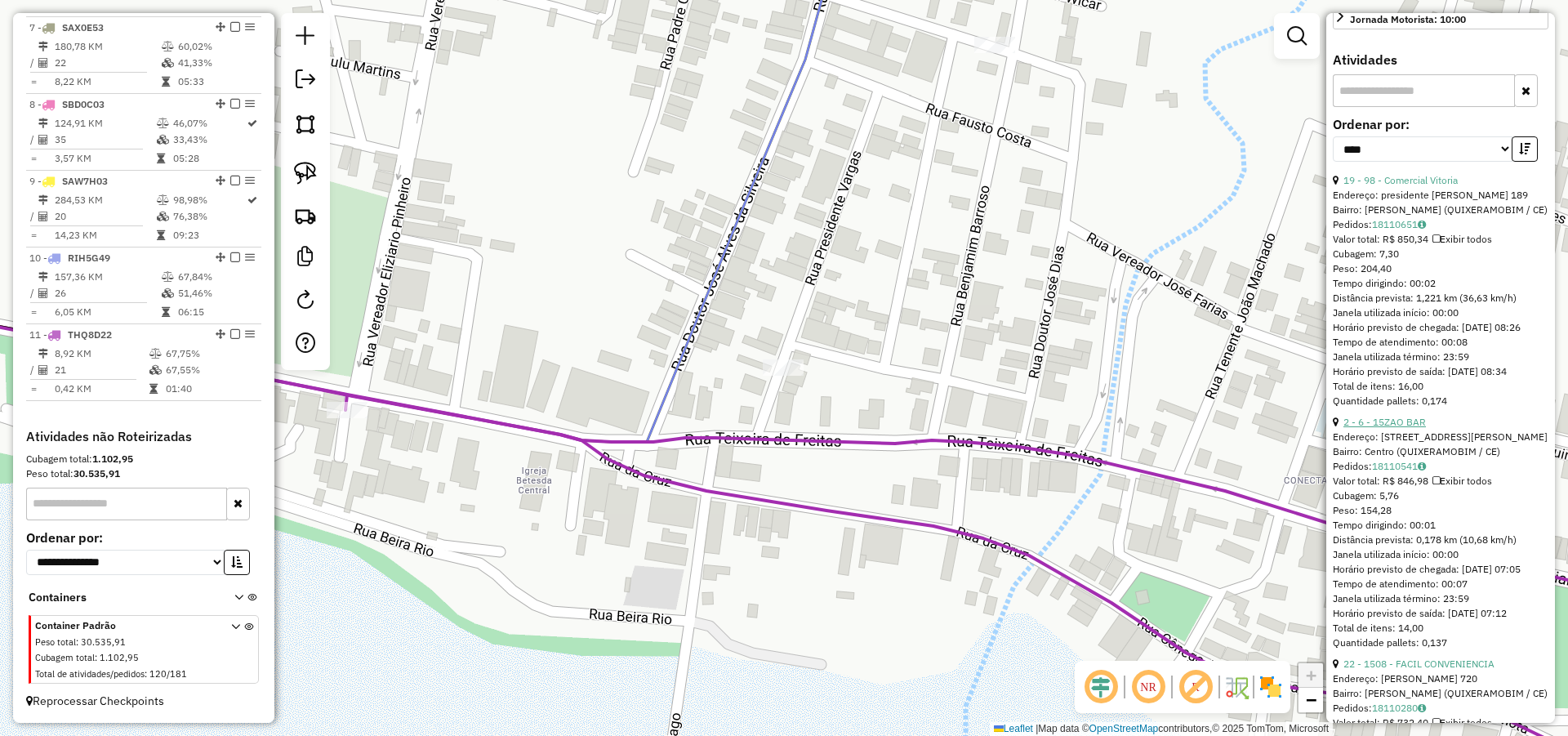
click at [1385, 428] on link "2 - 6 - 15ZAO BAR" at bounding box center [1385, 422] width 82 height 13
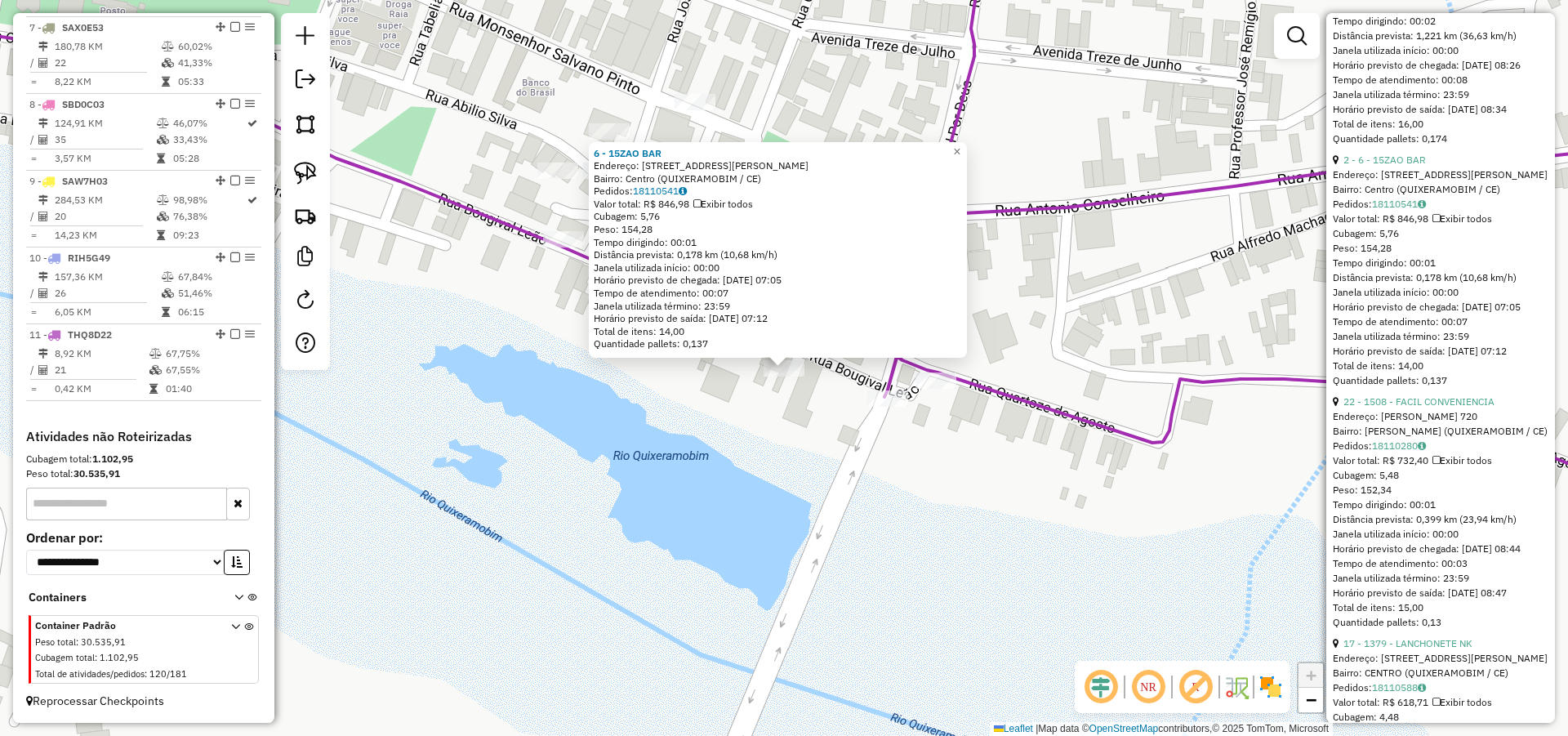
scroll to position [868, 0]
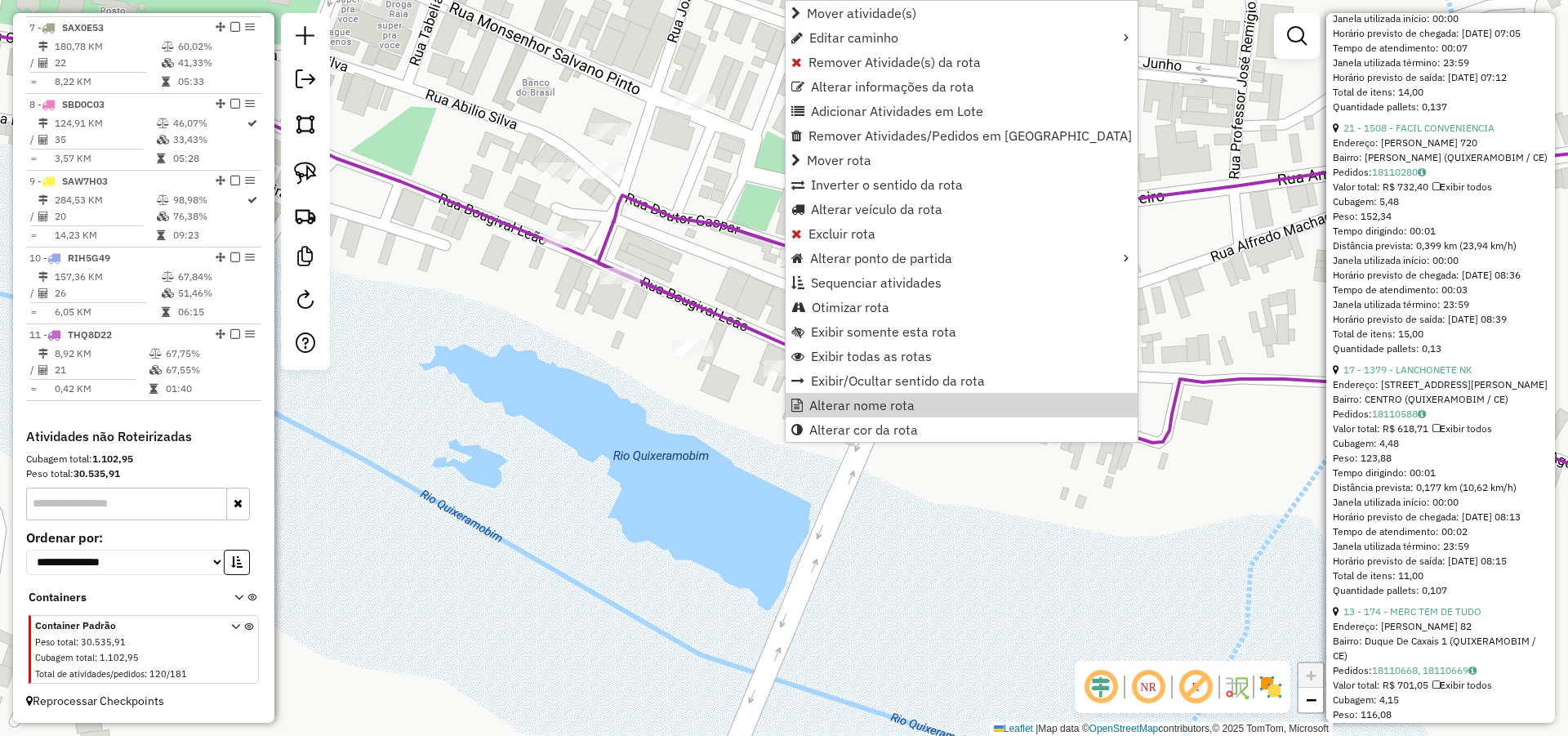
click at [1146, 348] on div "Janela de atendimento Grade de atendimento Capacidade Transportadoras Veículos …" at bounding box center [784, 368] width 1568 height 736
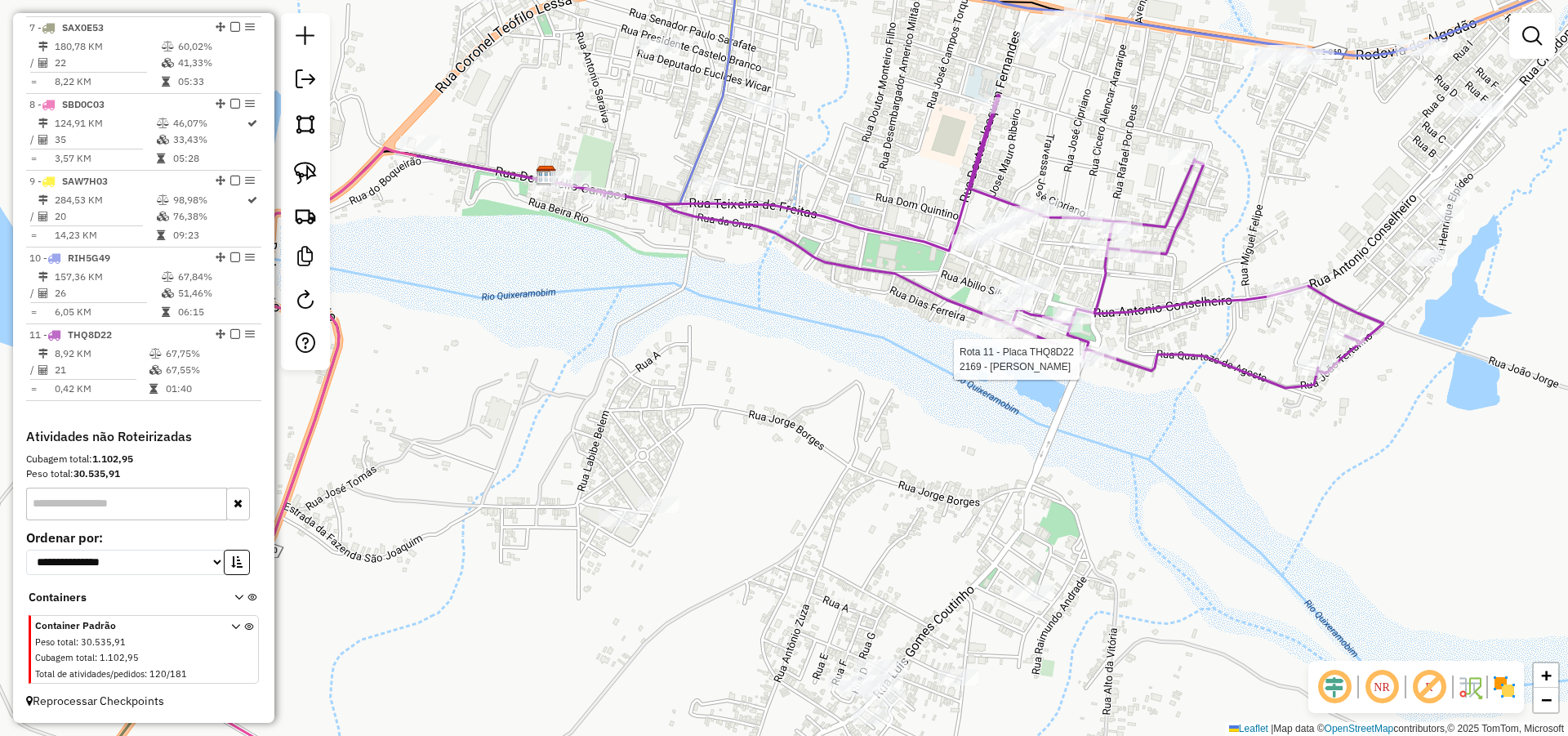
select select "*********"
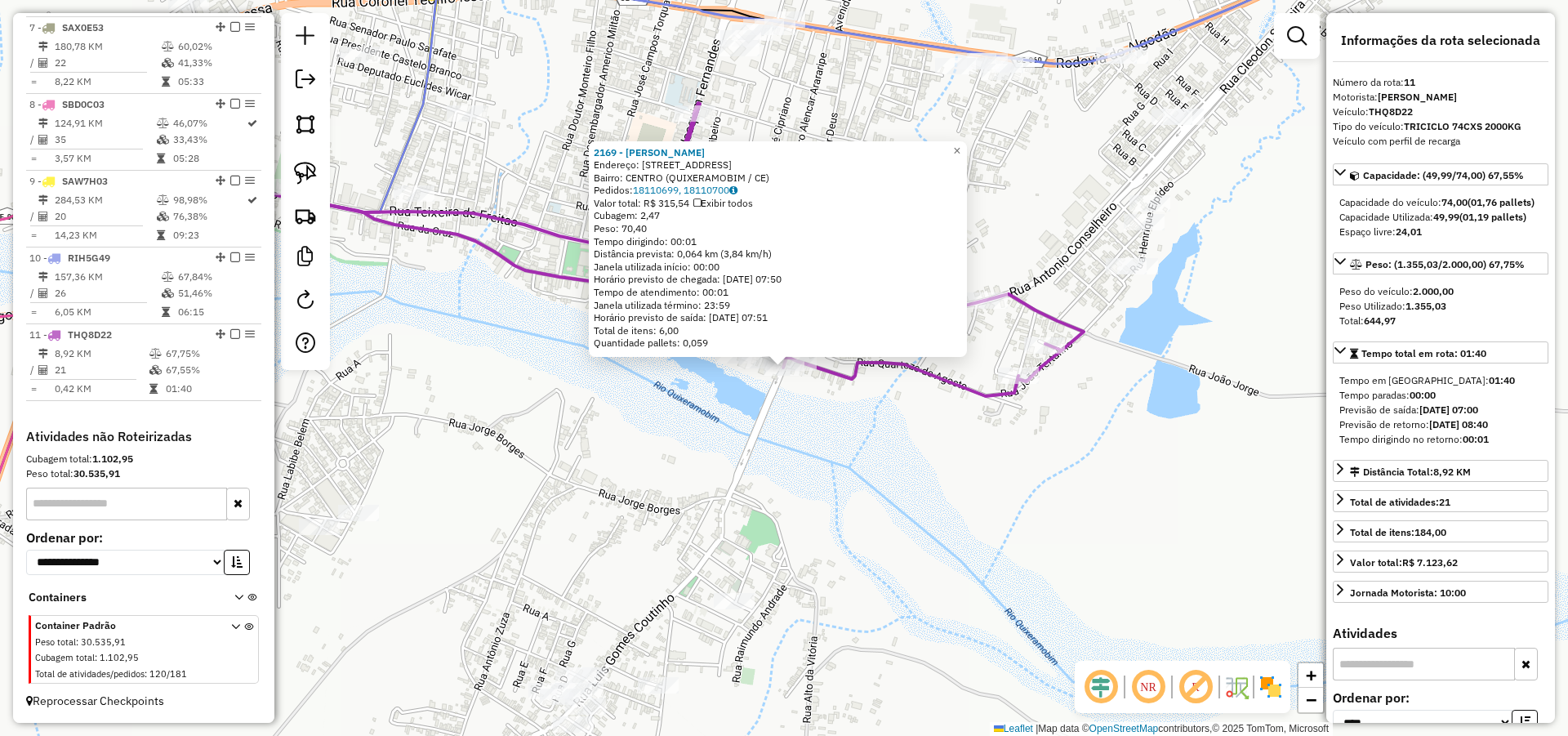
click at [859, 415] on div "2169 - YARA MARIA Endereço: Rua Bougival Leao 990 Bairro: CENTRO (QUIXERAMOBIM …" at bounding box center [784, 368] width 1568 height 736
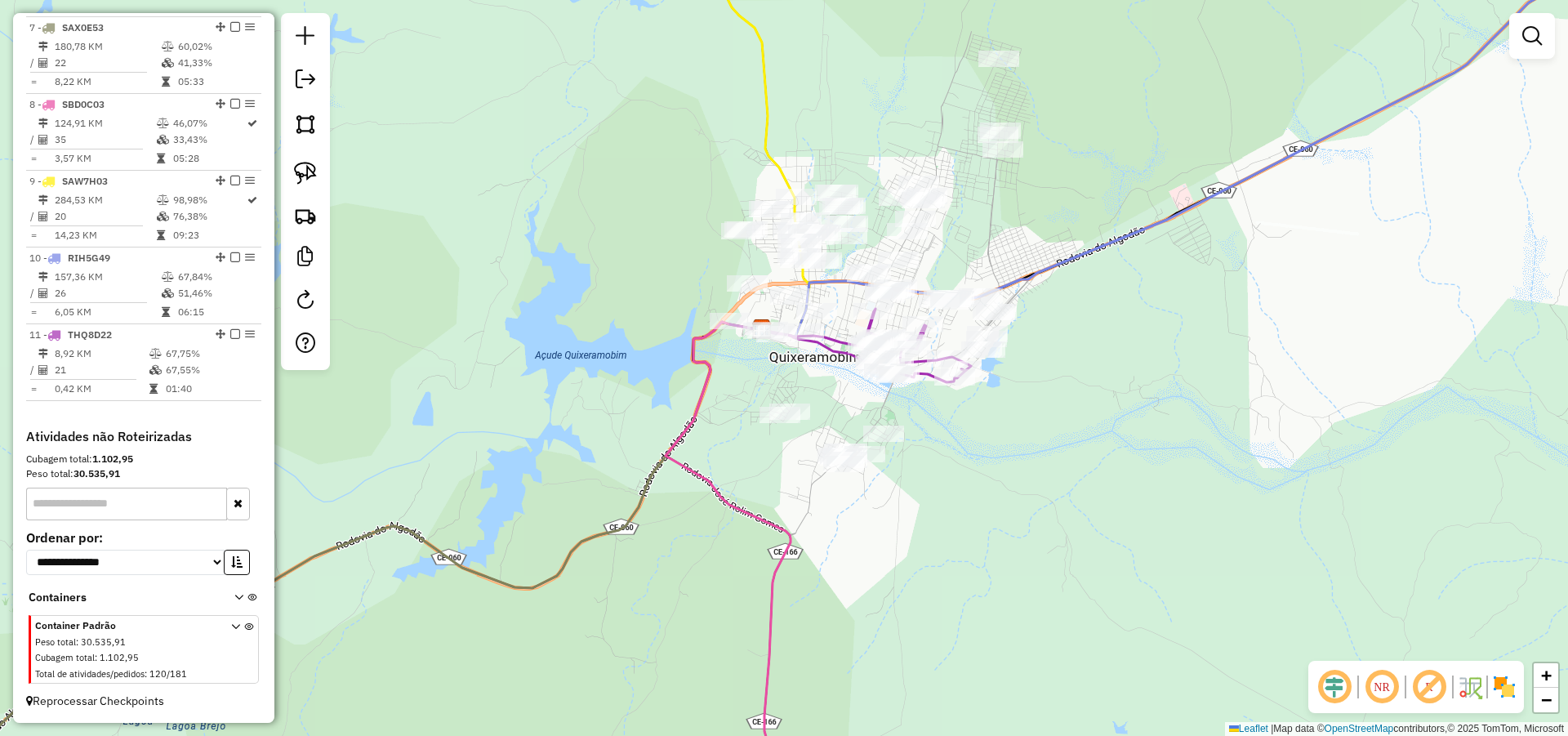
drag, startPoint x: 968, startPoint y: 427, endPoint x: 1044, endPoint y: 439, distance: 76.9
click at [1048, 432] on div "Janela de atendimento Grade de atendimento Capacidade Transportadoras Veículos …" at bounding box center [784, 368] width 1568 height 736
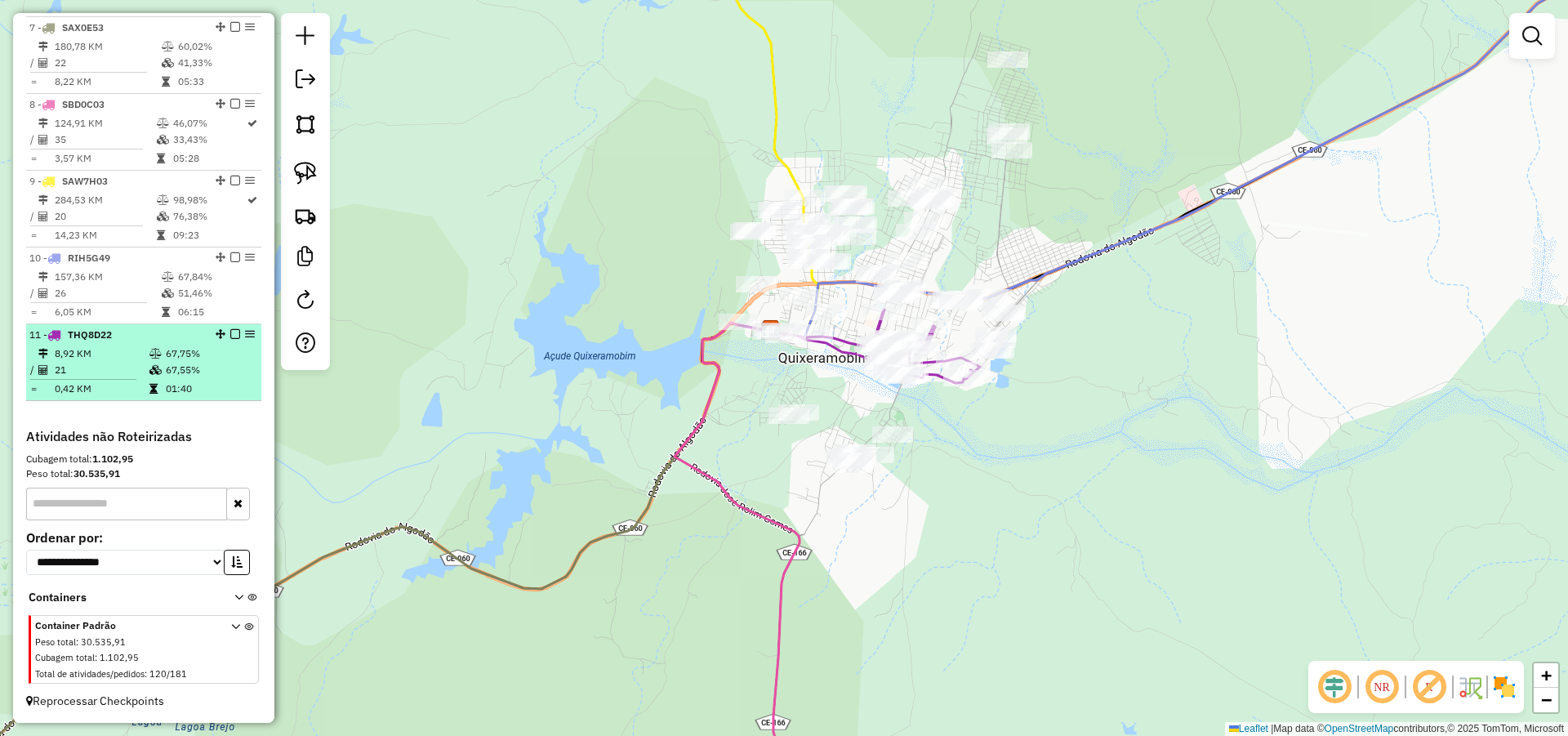
click at [230, 334] on em at bounding box center [234, 334] width 10 height 10
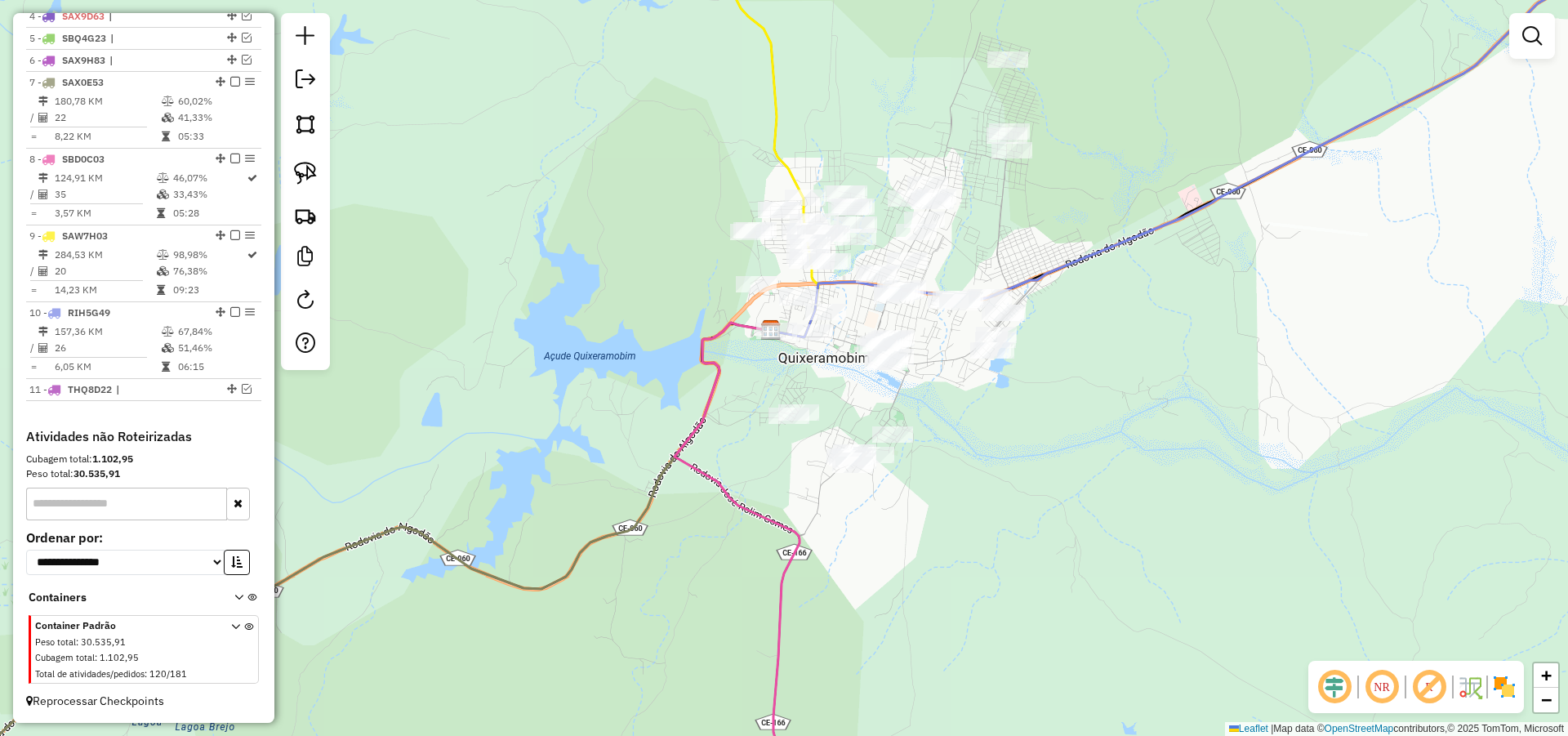
scroll to position [706, 0]
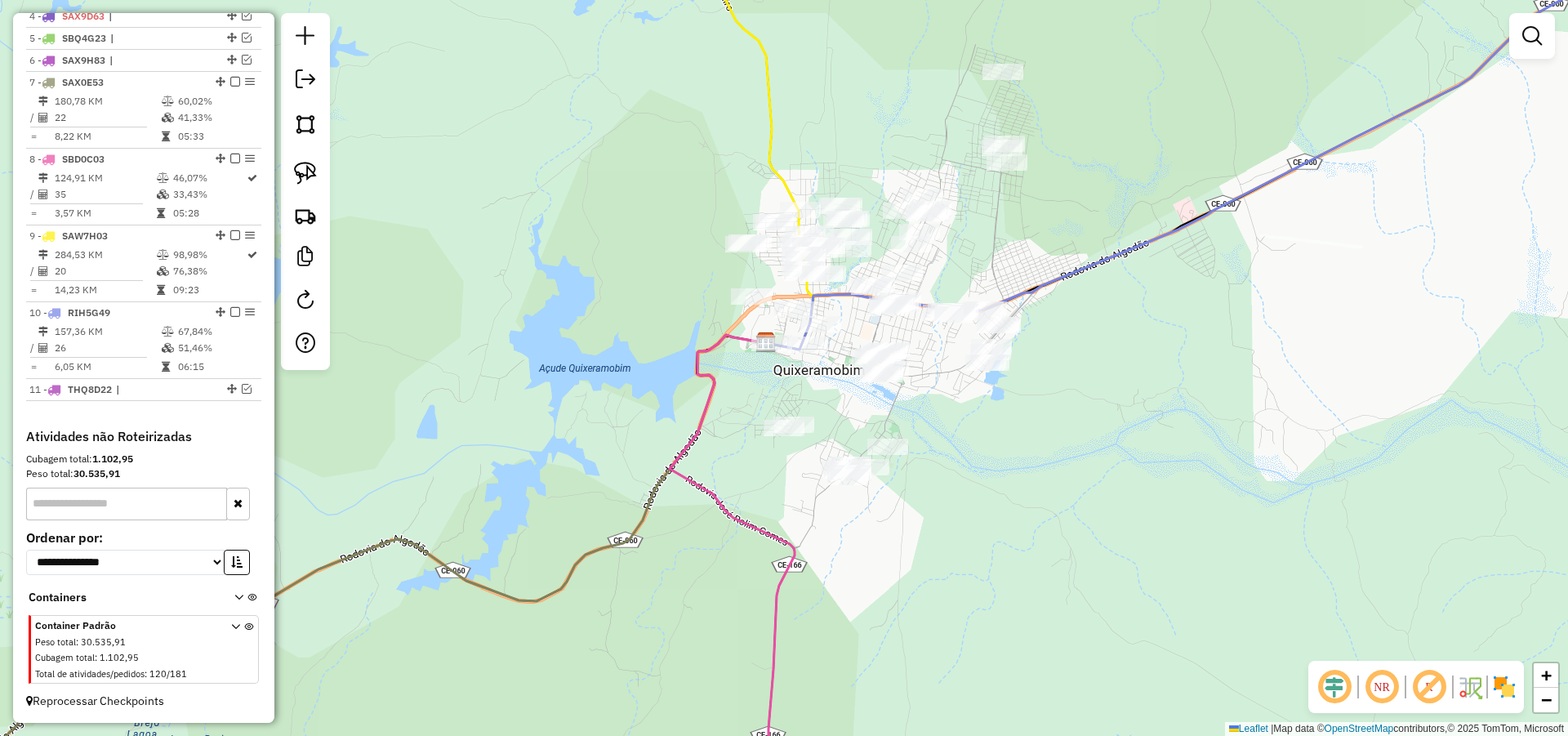
drag, startPoint x: 1008, startPoint y: 423, endPoint x: 1001, endPoint y: 437, distance: 15.7
click at [1001, 437] on div "Janela de atendimento Grade de atendimento Capacidade Transportadoras Veículos …" at bounding box center [784, 368] width 1568 height 736
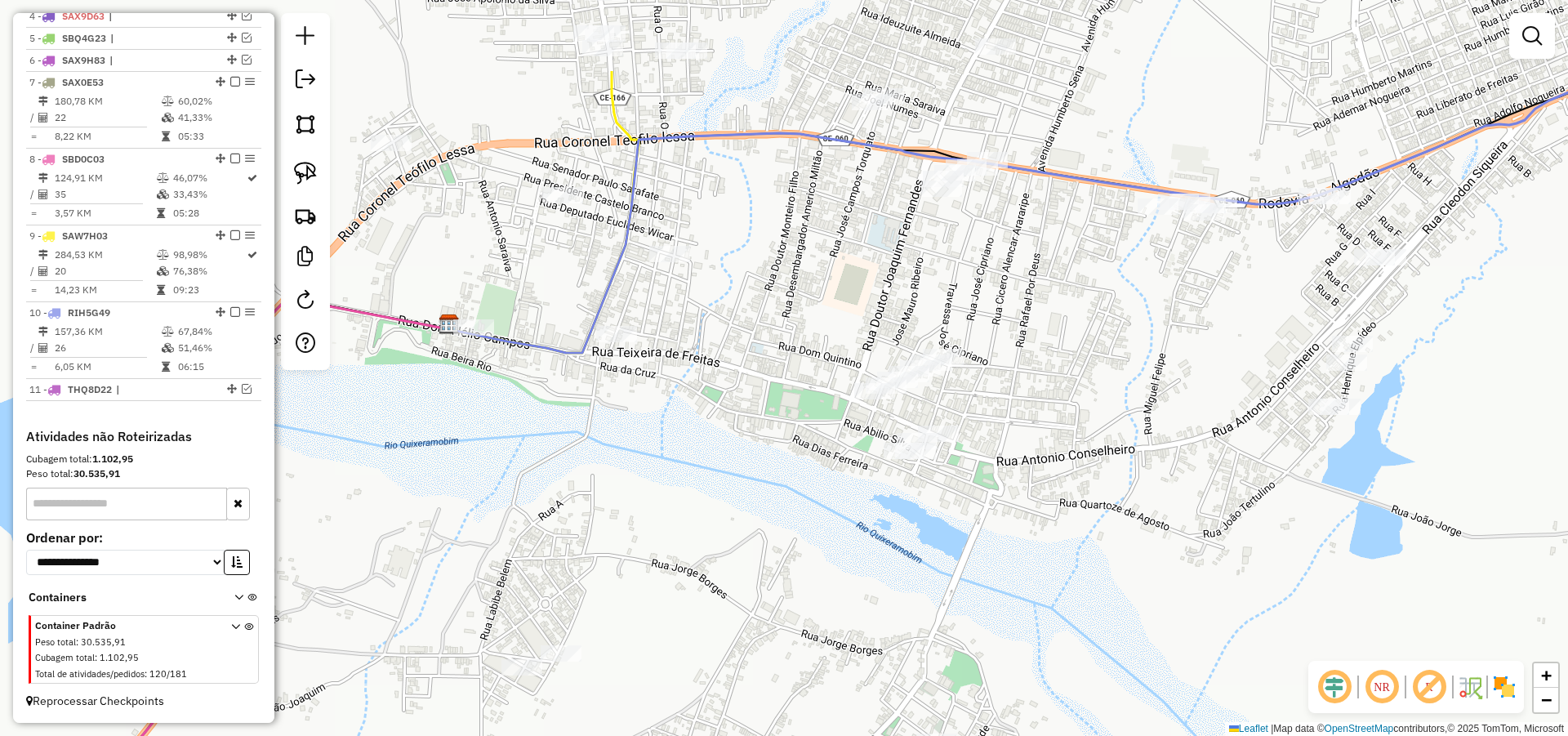
drag, startPoint x: 868, startPoint y: 332, endPoint x: 996, endPoint y: 479, distance: 194.9
click at [998, 478] on div "Janela de atendimento Grade de atendimento Capacidade Transportadoras Veículos …" at bounding box center [784, 368] width 1568 height 736
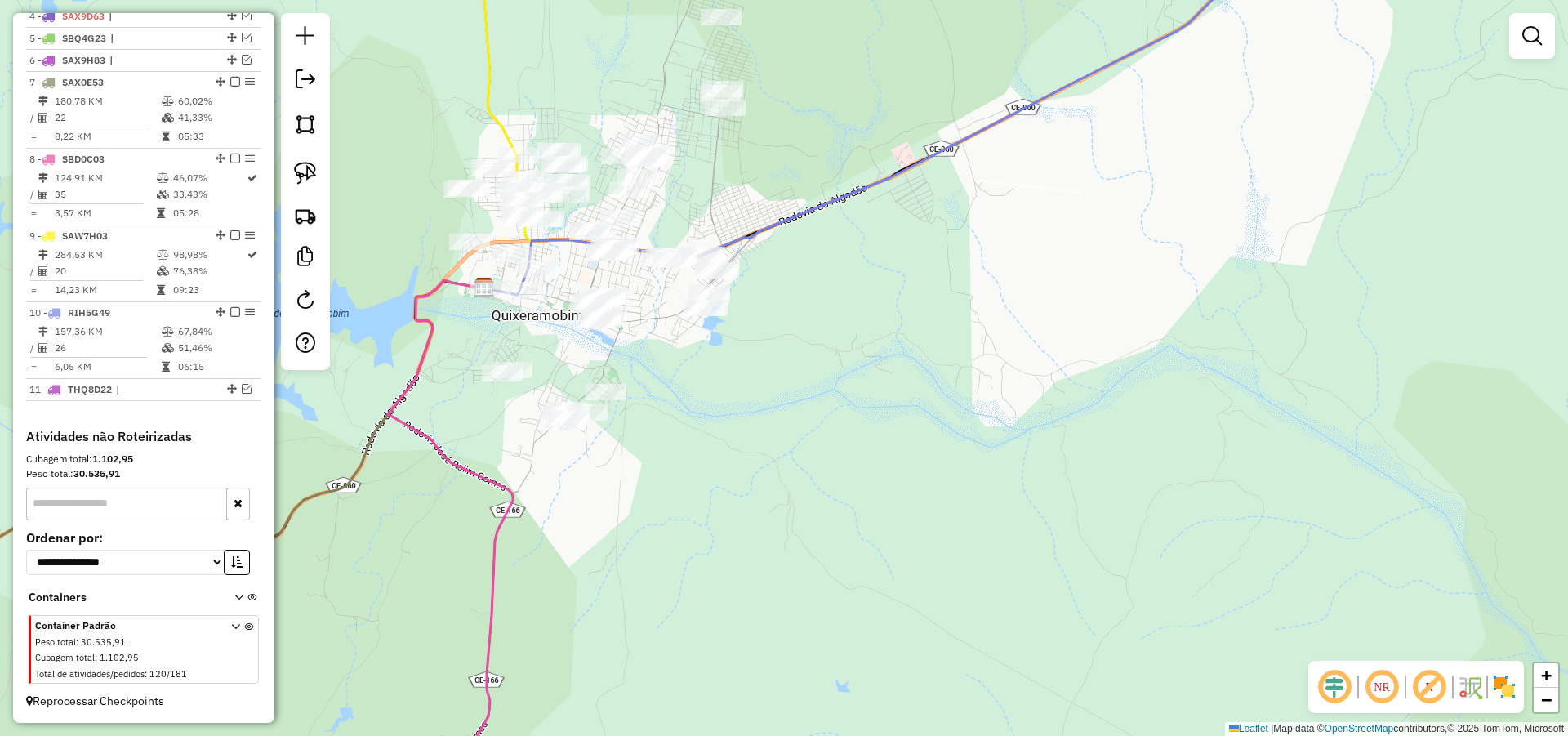
drag, startPoint x: 686, startPoint y: 354, endPoint x: 727, endPoint y: 366, distance: 42.7
click at [727, 366] on div "Janela de atendimento Grade de atendimento Capacidade Transportadoras Veículos …" at bounding box center [784, 368] width 1568 height 736
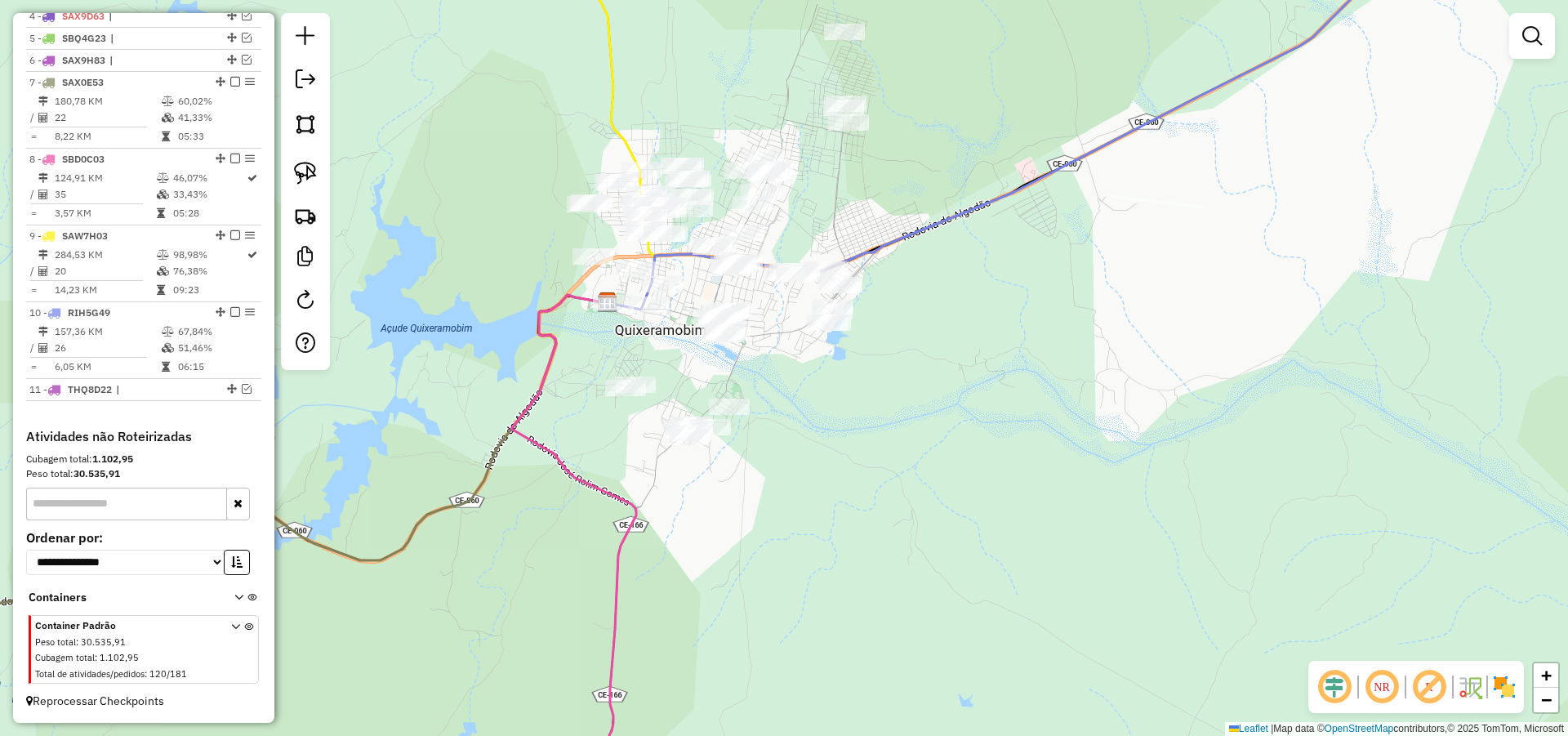
drag, startPoint x: 747, startPoint y: 371, endPoint x: 1013, endPoint y: 433, distance: 273.1
click at [898, 406] on div "Janela de atendimento Grade de atendimento Capacidade Transportadoras Veículos …" at bounding box center [784, 368] width 1568 height 736
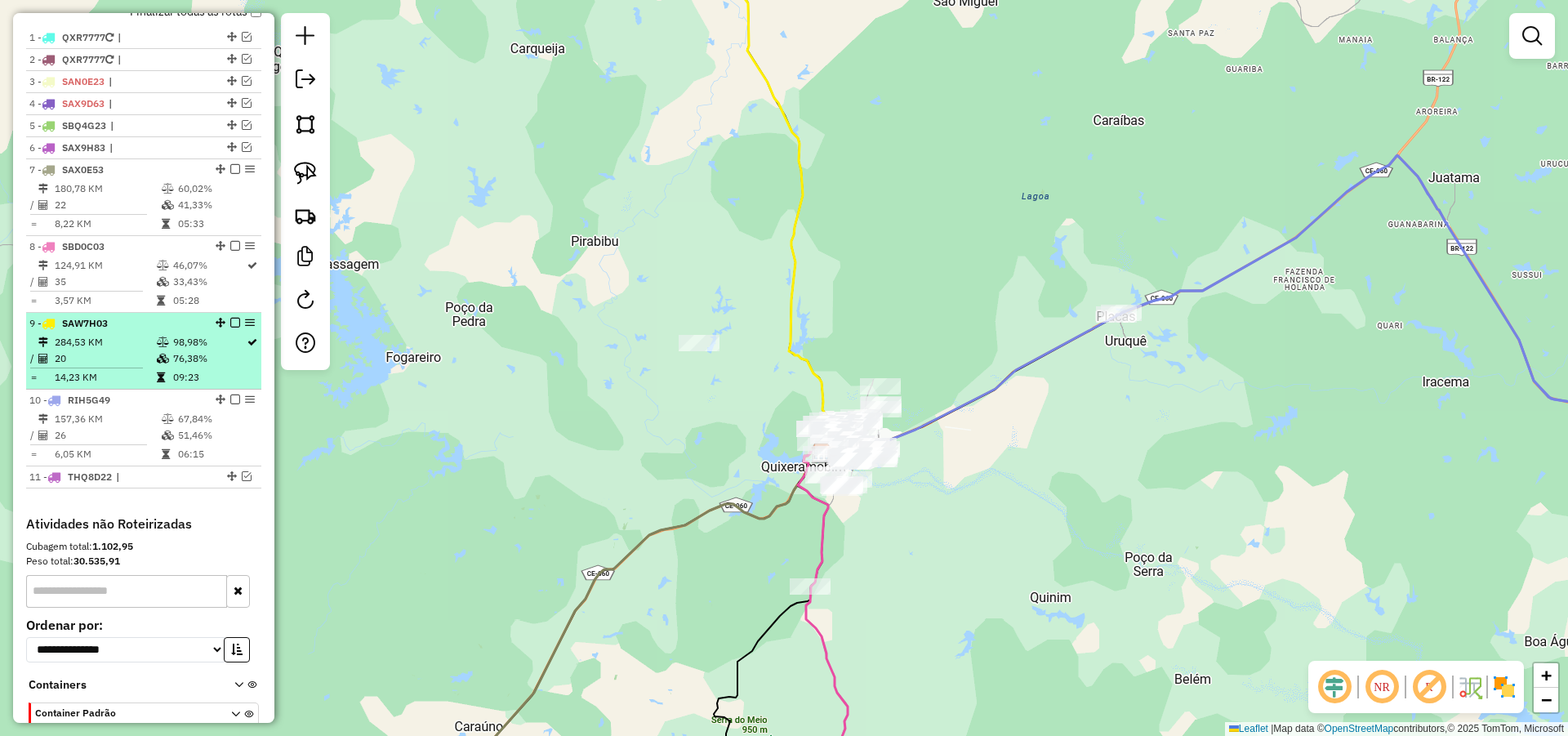
scroll to position [509, 0]
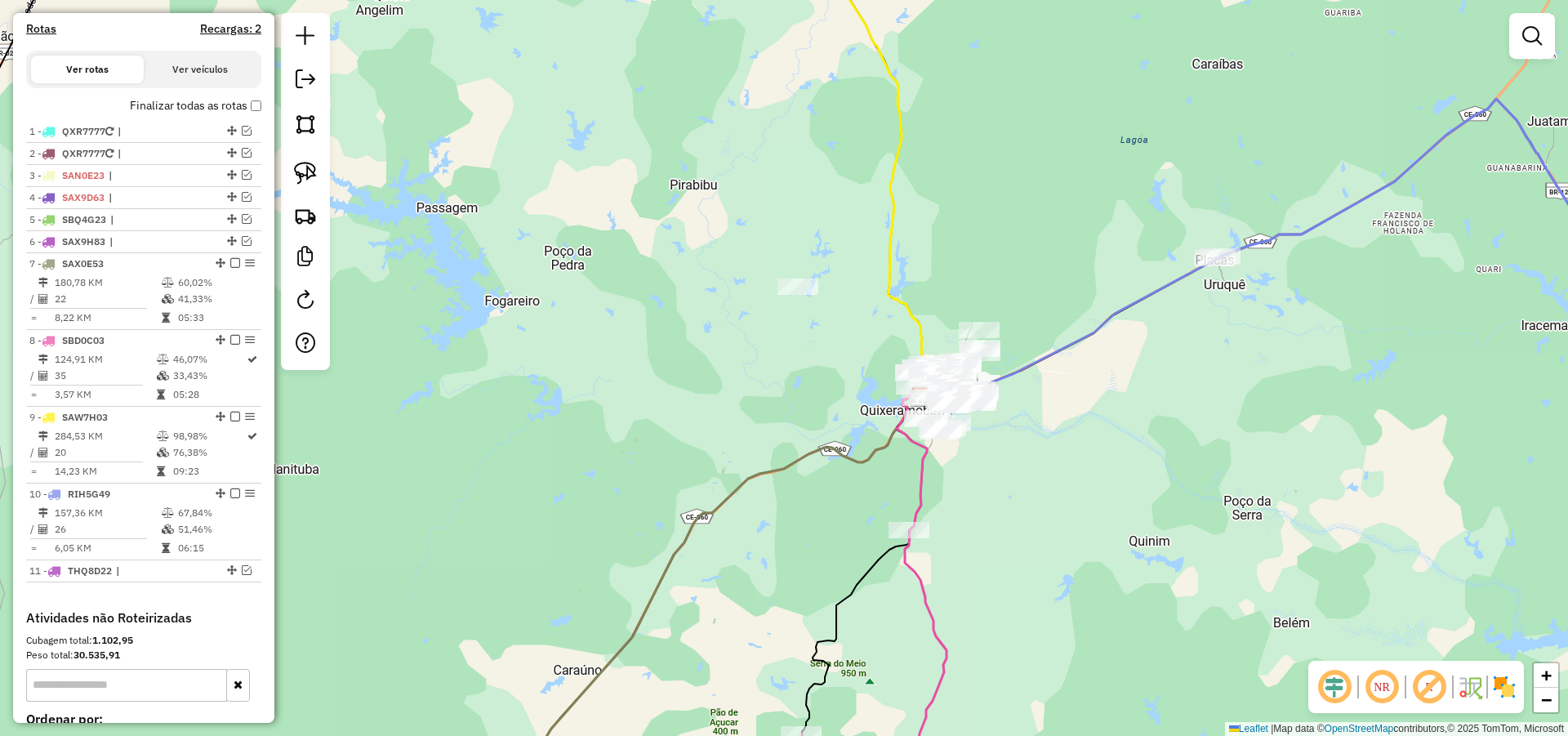
drag, startPoint x: 1080, startPoint y: 442, endPoint x: 1093, endPoint y: 425, distance: 21.4
click at [1093, 425] on div "Janela de atendimento Grade de atendimento Capacidade Transportadoras Veículos …" at bounding box center [784, 368] width 1568 height 736
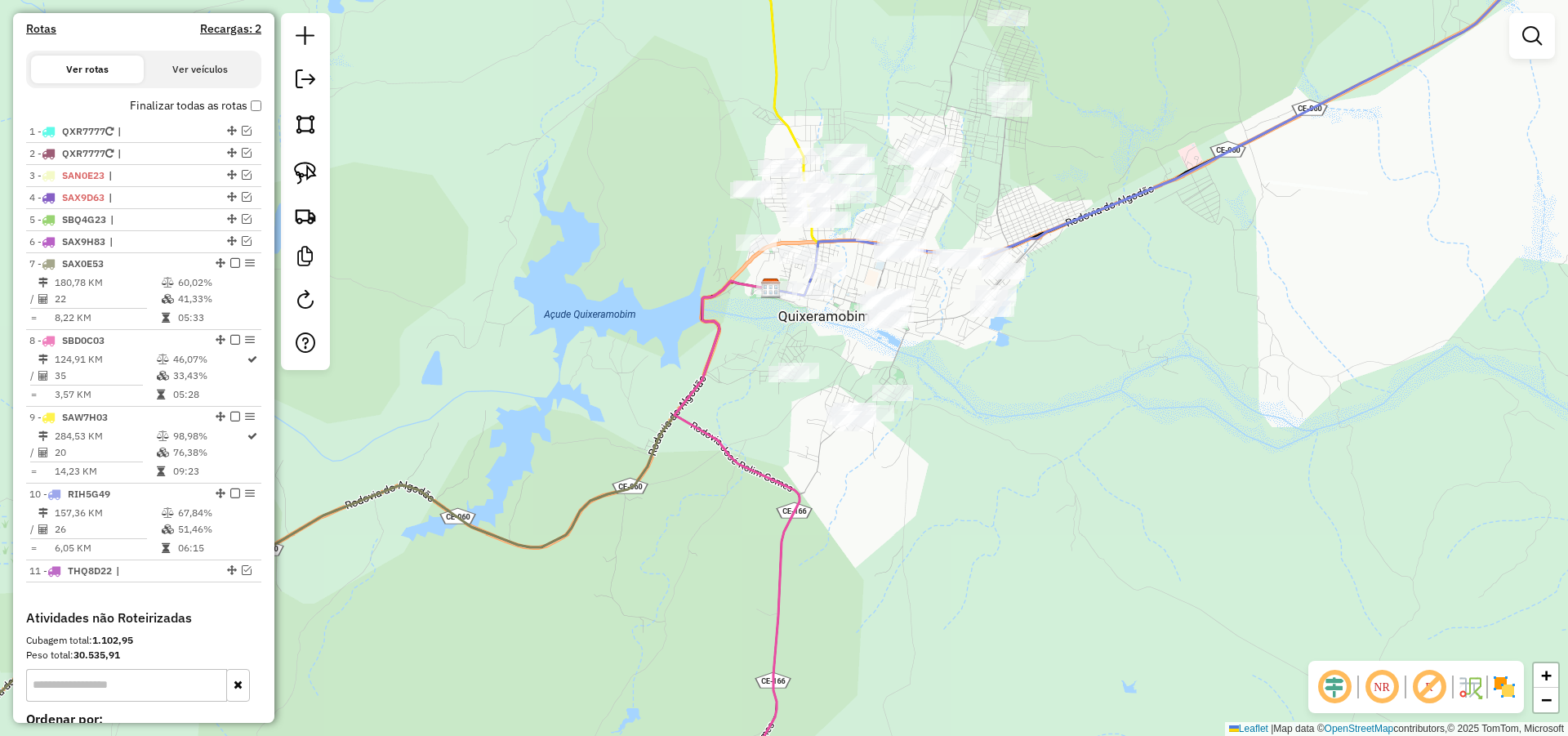
drag, startPoint x: 857, startPoint y: 373, endPoint x: 961, endPoint y: 373, distance: 104.0
click at [953, 369] on div "Janela de atendimento Grade de atendimento Capacidade Transportadoras Veículos …" at bounding box center [784, 368] width 1568 height 736
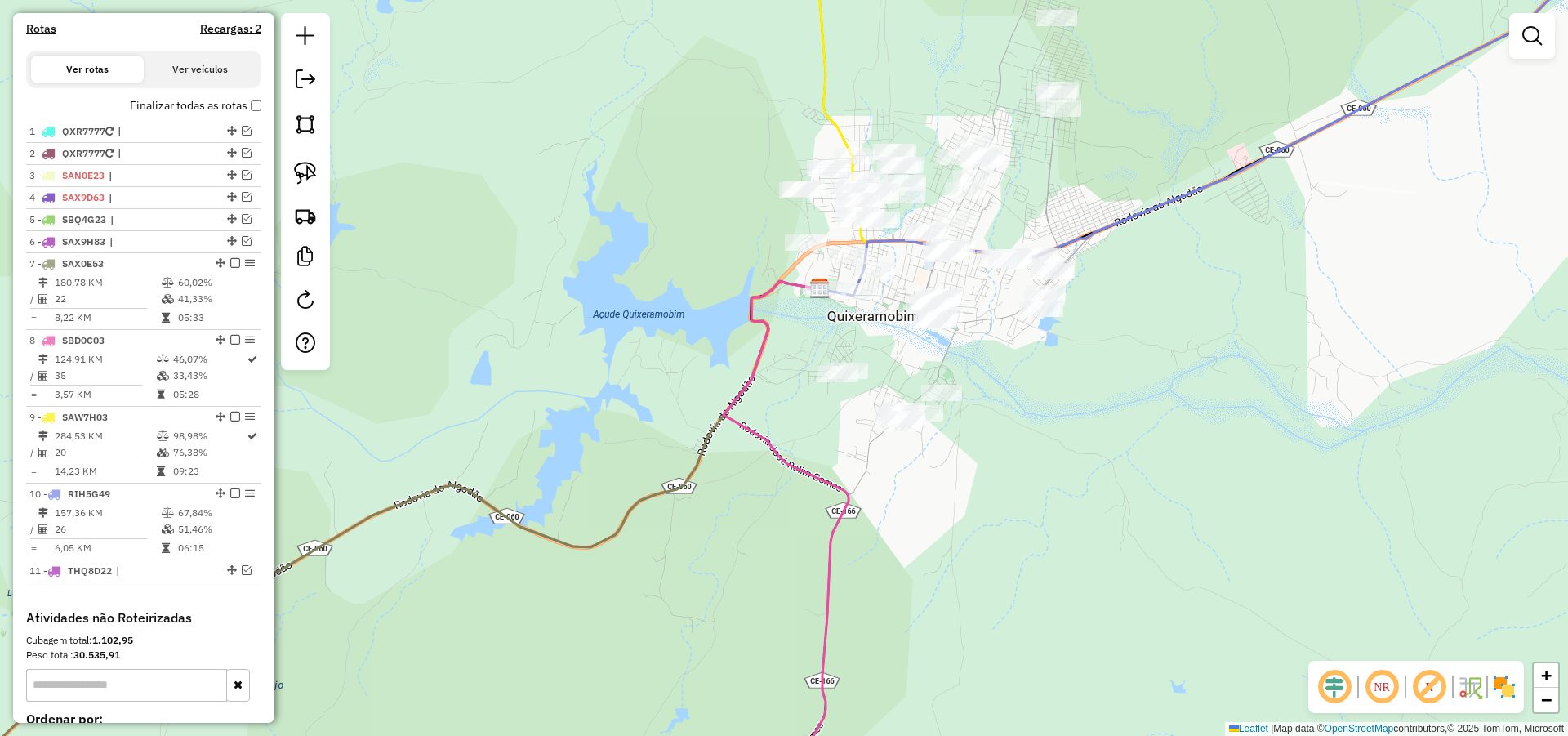
drag, startPoint x: 980, startPoint y: 381, endPoint x: 1051, endPoint y: 395, distance: 72.4
click at [1031, 389] on div "Janela de atendimento Grade de atendimento Capacidade Transportadoras Veículos …" at bounding box center [784, 368] width 1568 height 736
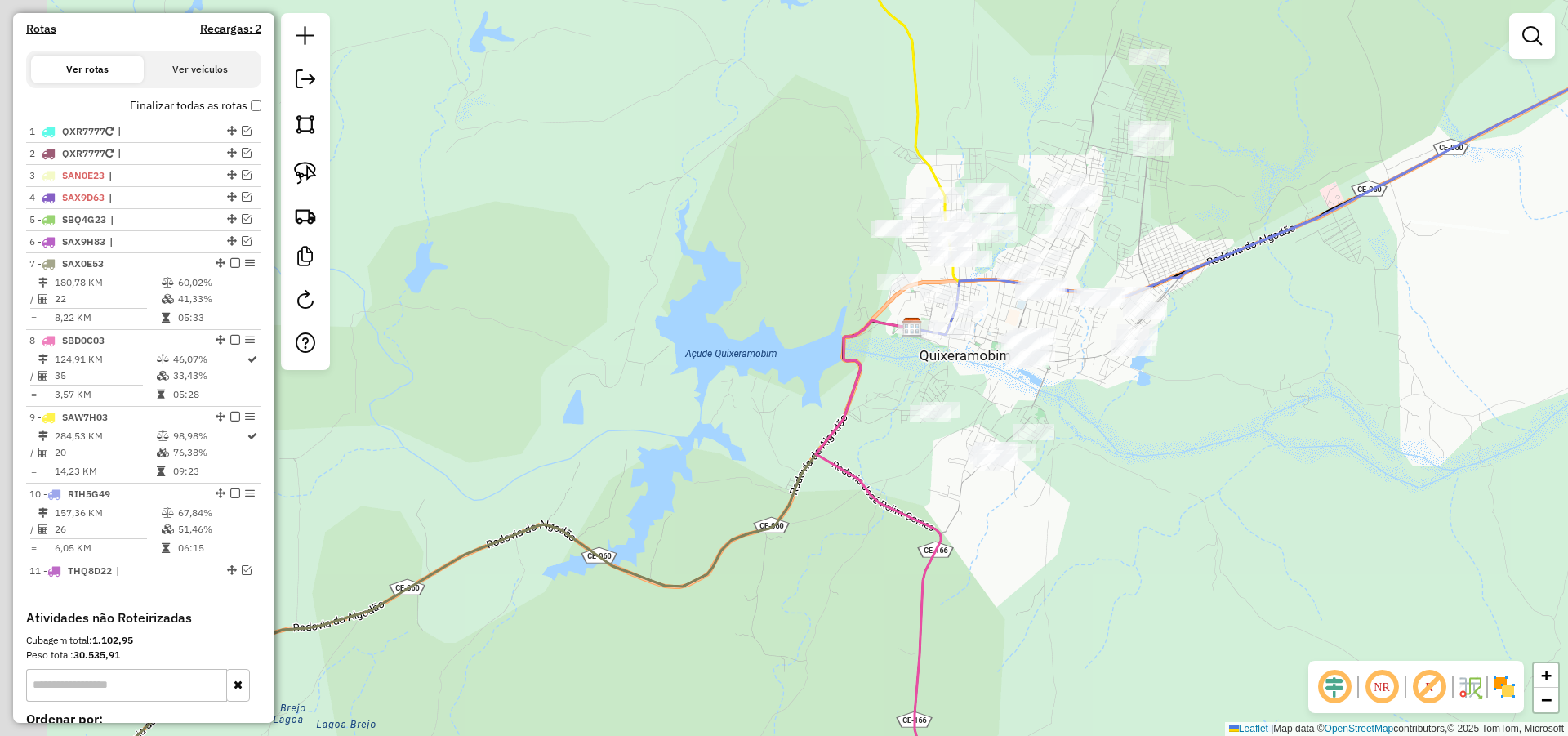
drag, startPoint x: 1060, startPoint y: 399, endPoint x: 1108, endPoint y: 433, distance: 58.8
click at [1098, 424] on div "Janela de atendimento Grade de atendimento Capacidade Transportadoras Veículos …" at bounding box center [784, 368] width 1568 height 736
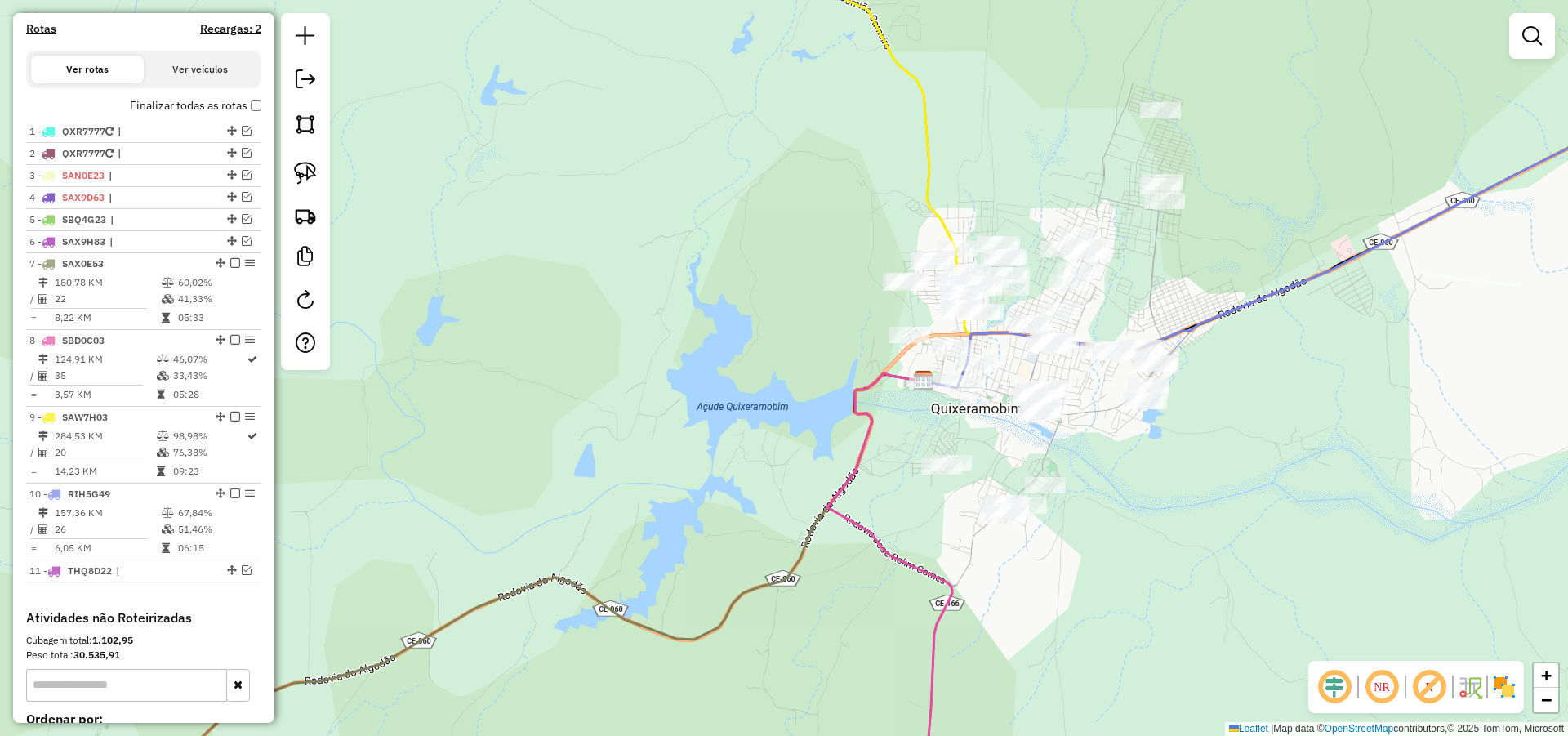
drag, startPoint x: 722, startPoint y: 256, endPoint x: 736, endPoint y: 357, distance: 102.0
click at [729, 354] on div "Janela de atendimento Grade de atendimento Capacidade Transportadoras Veículos …" at bounding box center [784, 368] width 1568 height 736
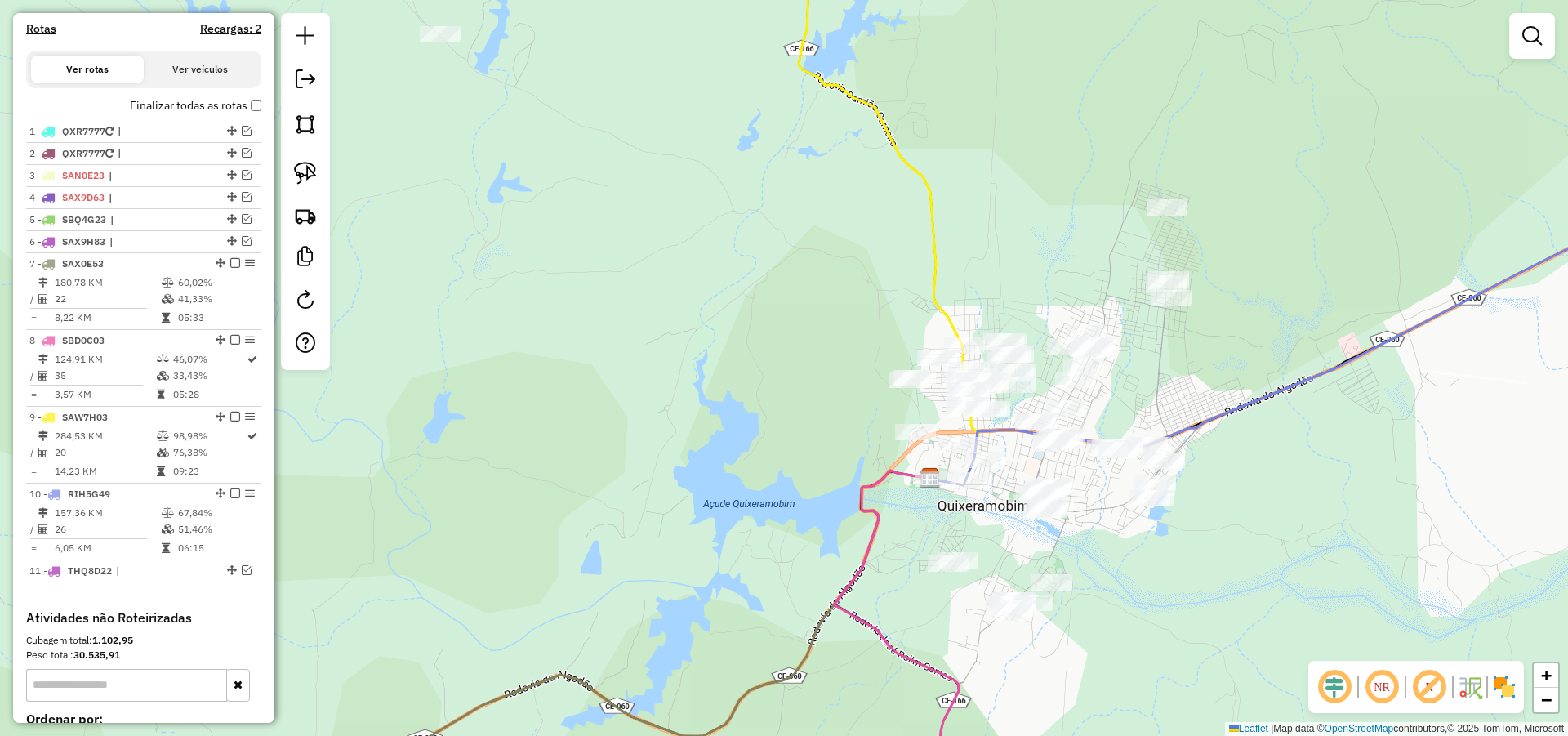
click at [971, 378] on div "Janela de atendimento Grade de atendimento Capacidade Transportadoras Veículos …" at bounding box center [784, 368] width 1568 height 736
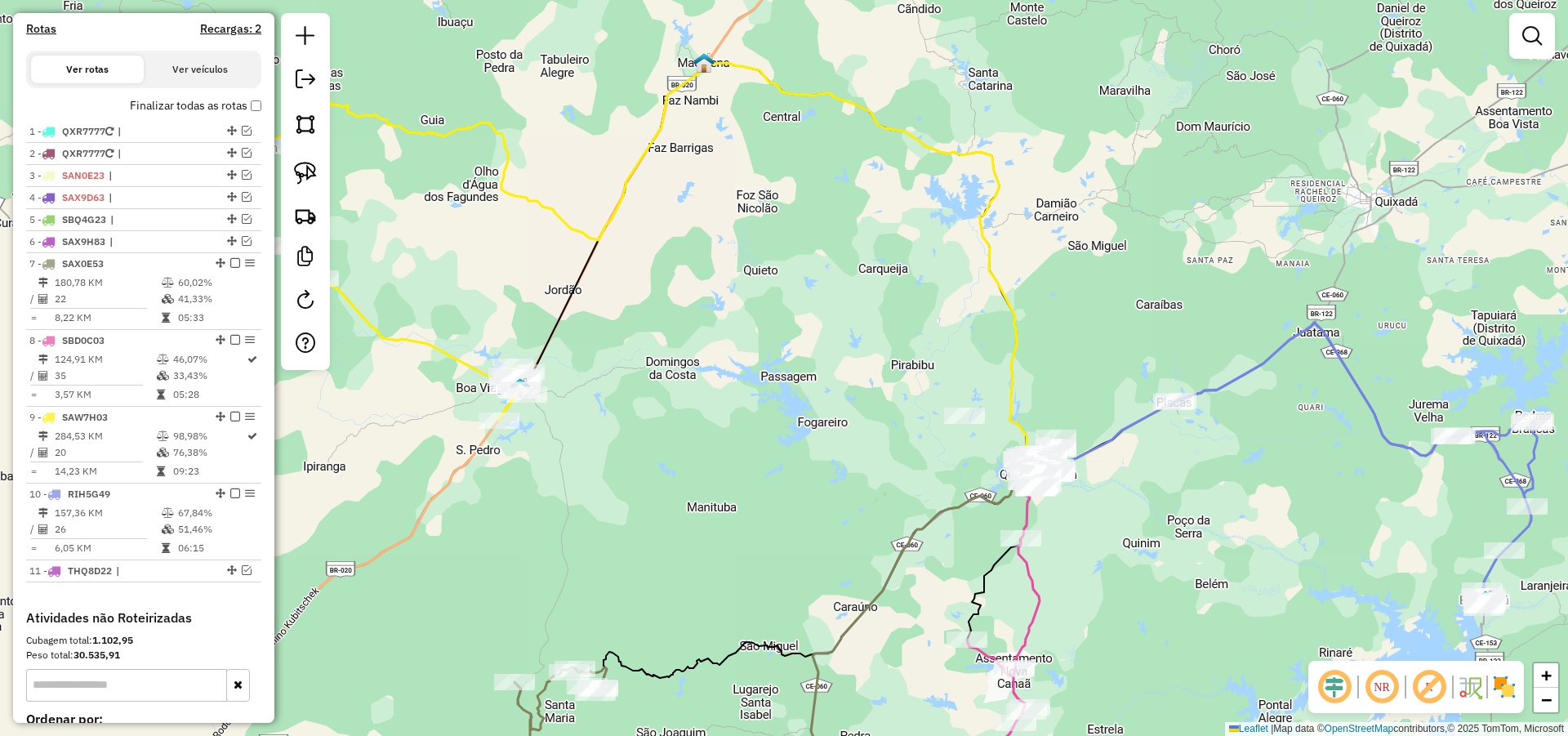
drag, startPoint x: 829, startPoint y: 349, endPoint x: 844, endPoint y: 381, distance: 35.3
click at [834, 376] on div "Janela de atendimento Grade de atendimento Capacidade Transportadoras Veículos …" at bounding box center [784, 368] width 1568 height 736
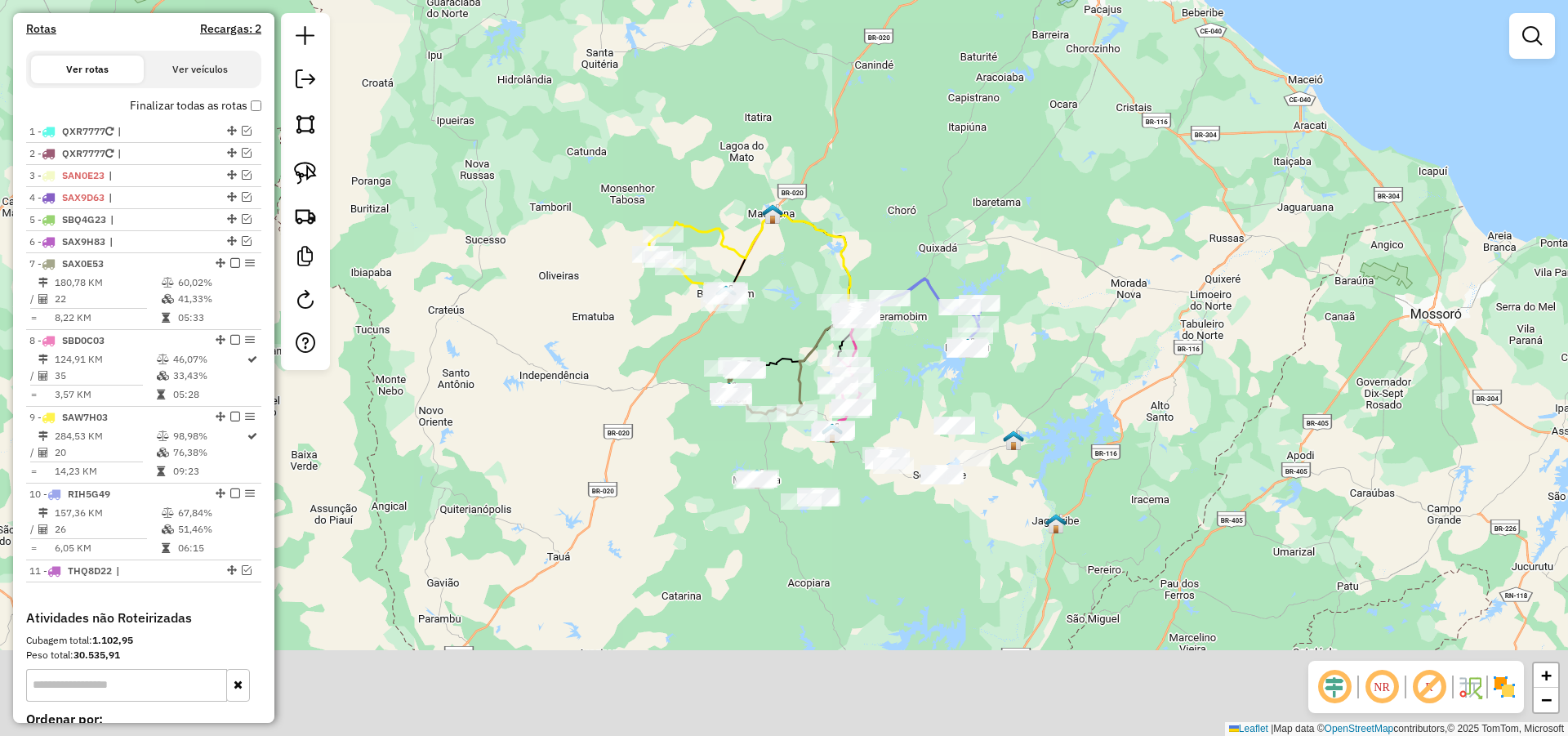
drag, startPoint x: 955, startPoint y: 384, endPoint x: 939, endPoint y: 385, distance: 16.0
click at [952, 381] on div "Janela de atendimento Grade de atendimento Capacidade Transportadoras Veículos …" at bounding box center [784, 368] width 1568 height 736
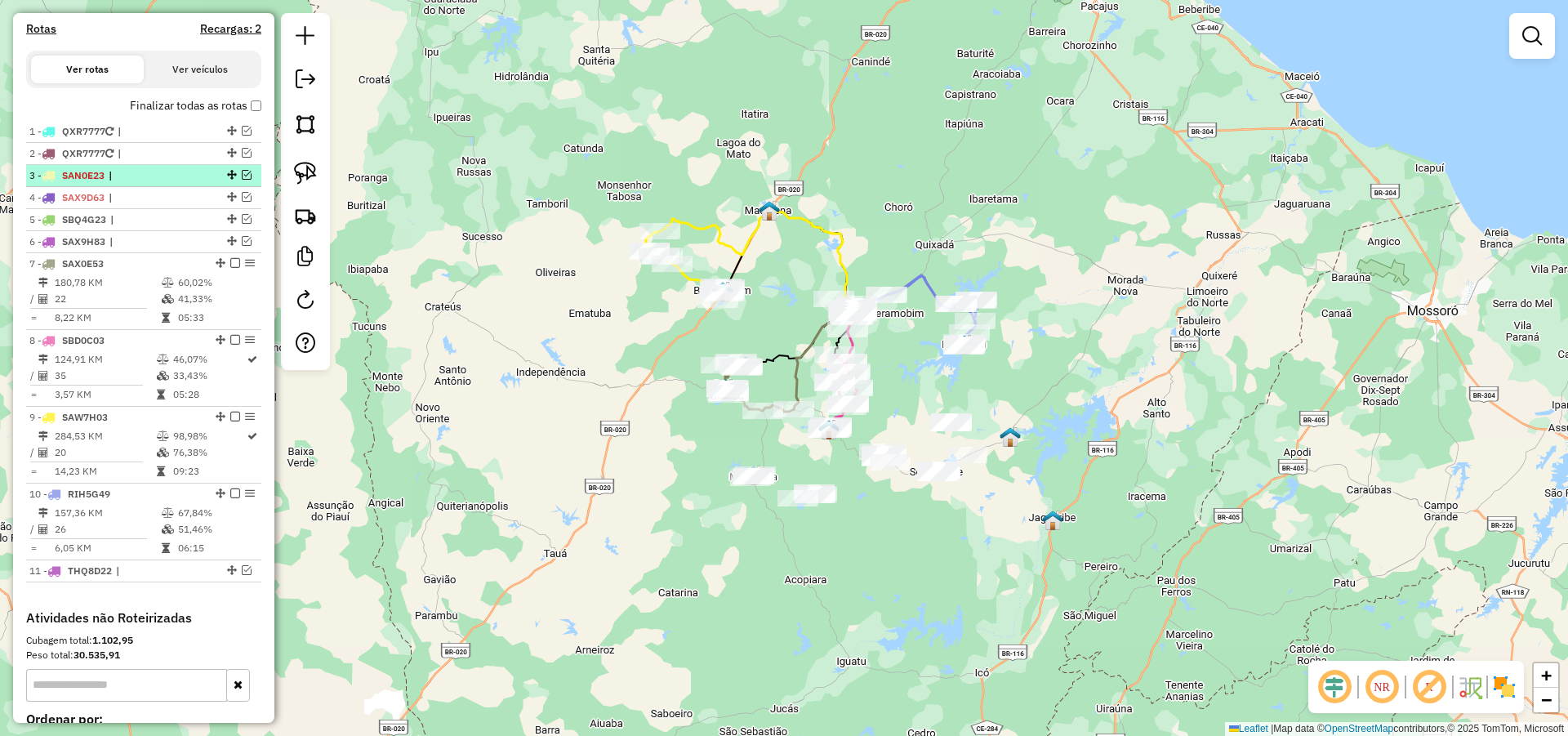
click at [126, 183] on span "|" at bounding box center [146, 175] width 75 height 14
select select "*********"
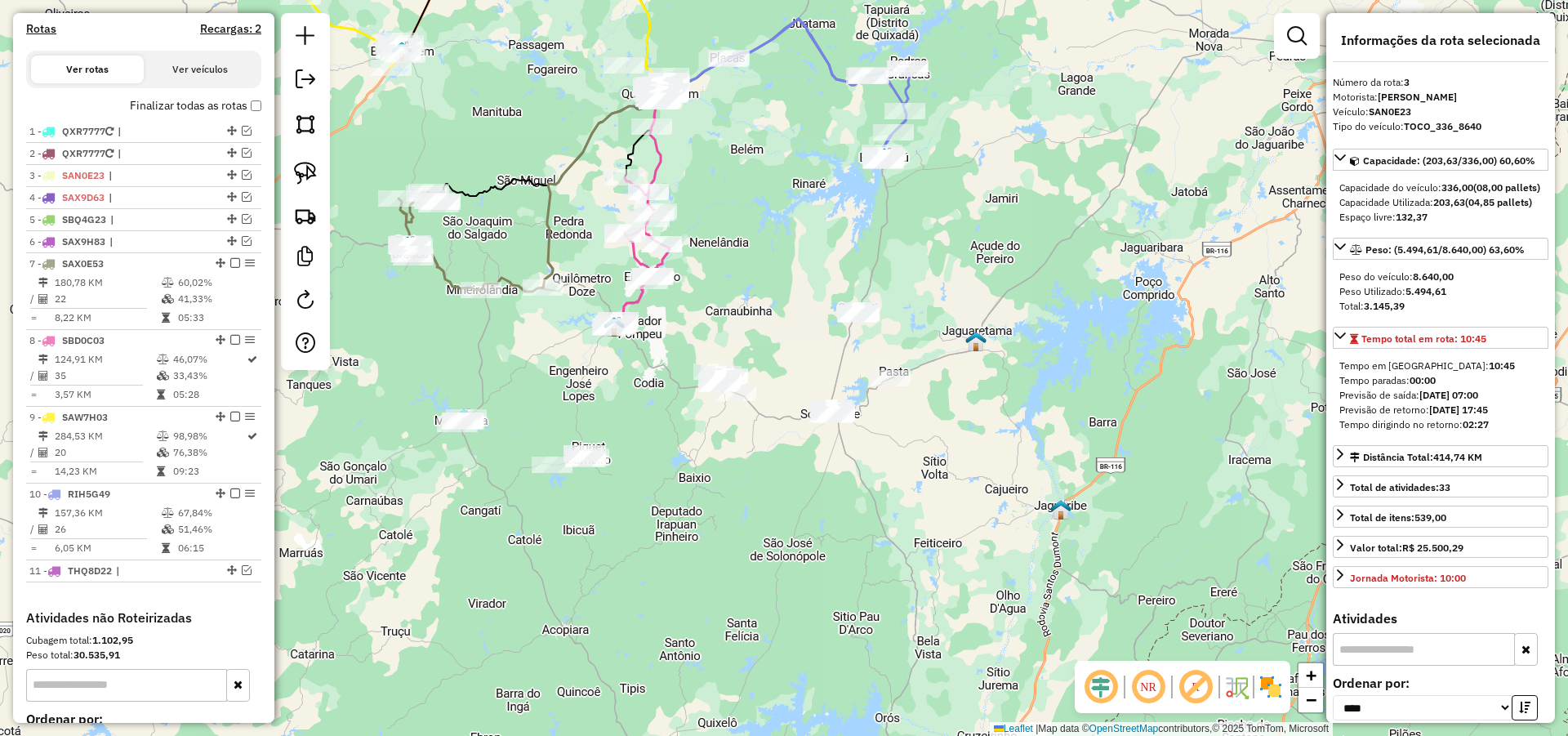
drag, startPoint x: 796, startPoint y: 466, endPoint x: 805, endPoint y: 468, distance: 9.2
click at [805, 468] on div "Janela de atendimento Grade de atendimento Capacidade Transportadoras Veículos …" at bounding box center [784, 368] width 1568 height 736
click at [307, 171] on img at bounding box center [305, 174] width 23 height 23
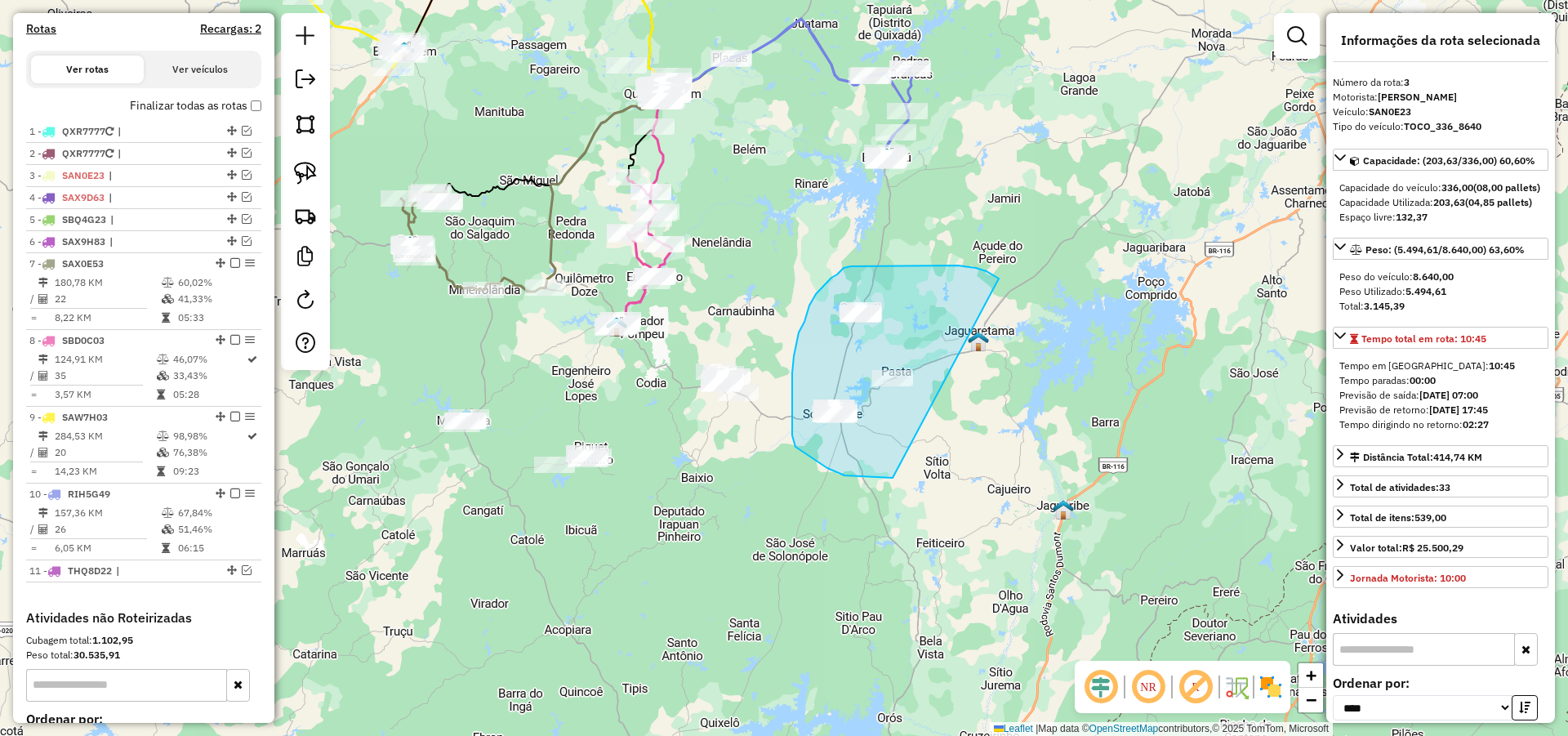
drag, startPoint x: 991, startPoint y: 274, endPoint x: 912, endPoint y: 470, distance: 211.3
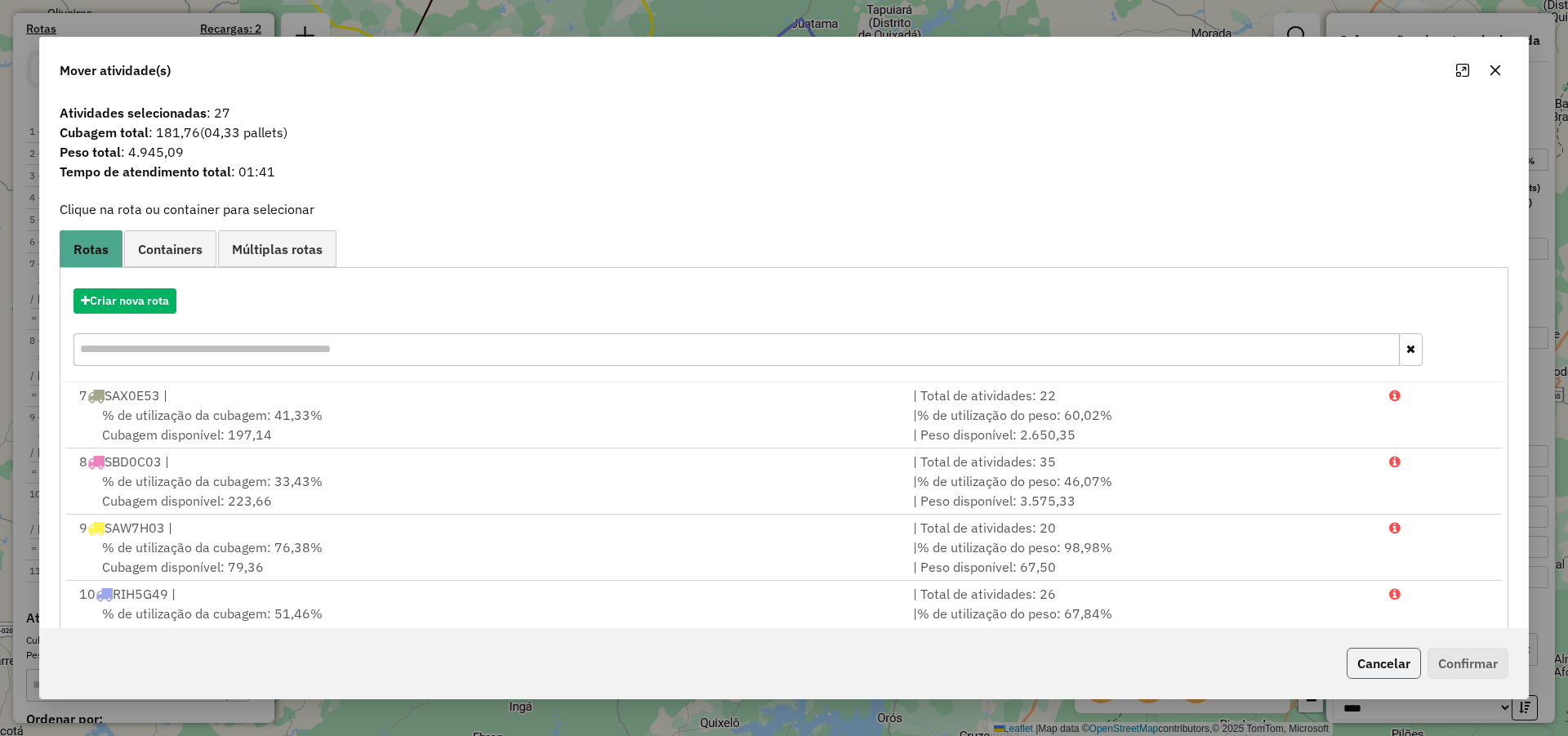
click at [1393, 662] on button "Cancelar" at bounding box center [1383, 663] width 74 height 31
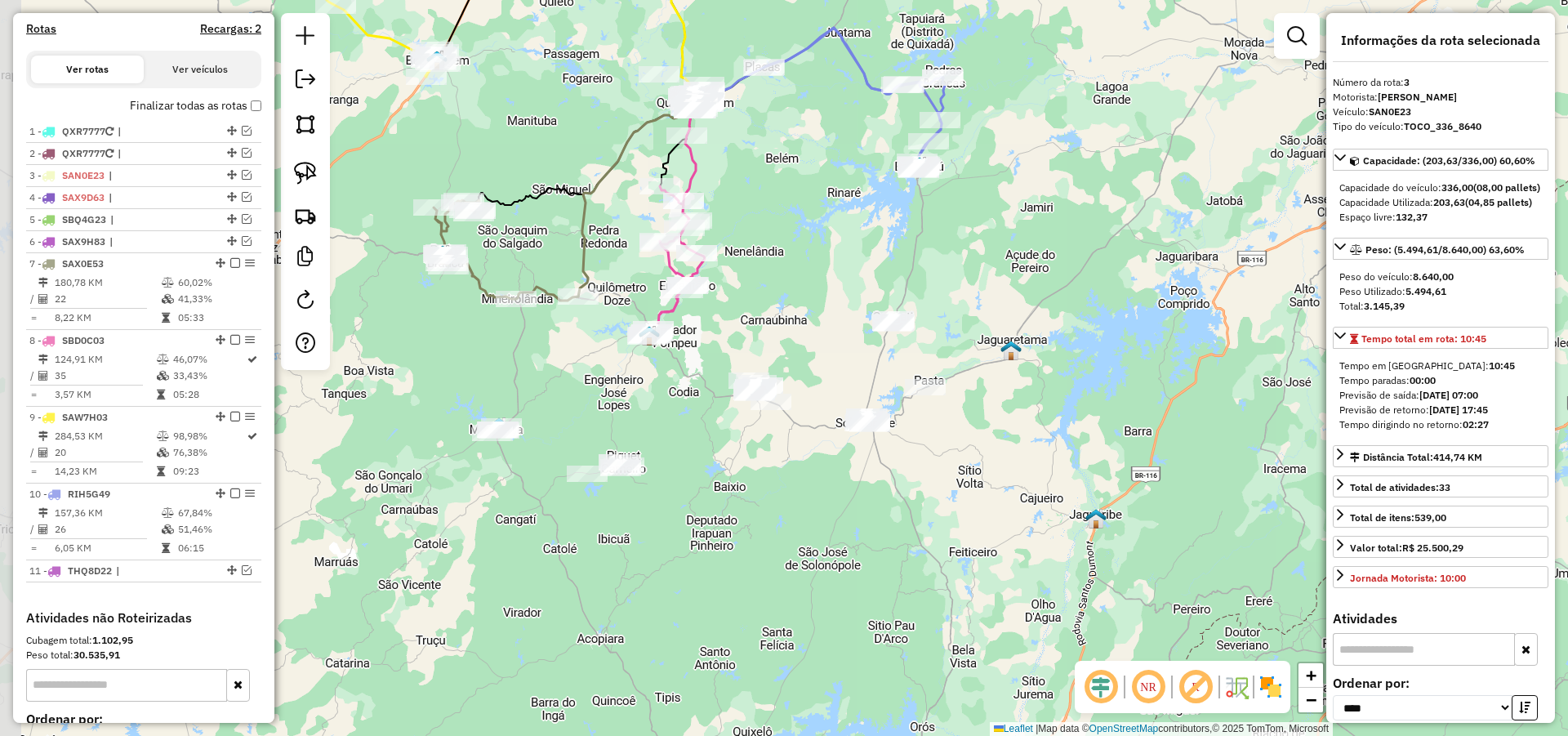
drag, startPoint x: 765, startPoint y: 501, endPoint x: 795, endPoint y: 509, distance: 31.0
click at [795, 509] on div "Janela de atendimento Grade de atendimento Capacidade Transportadoras Veículos …" at bounding box center [784, 368] width 1568 height 736
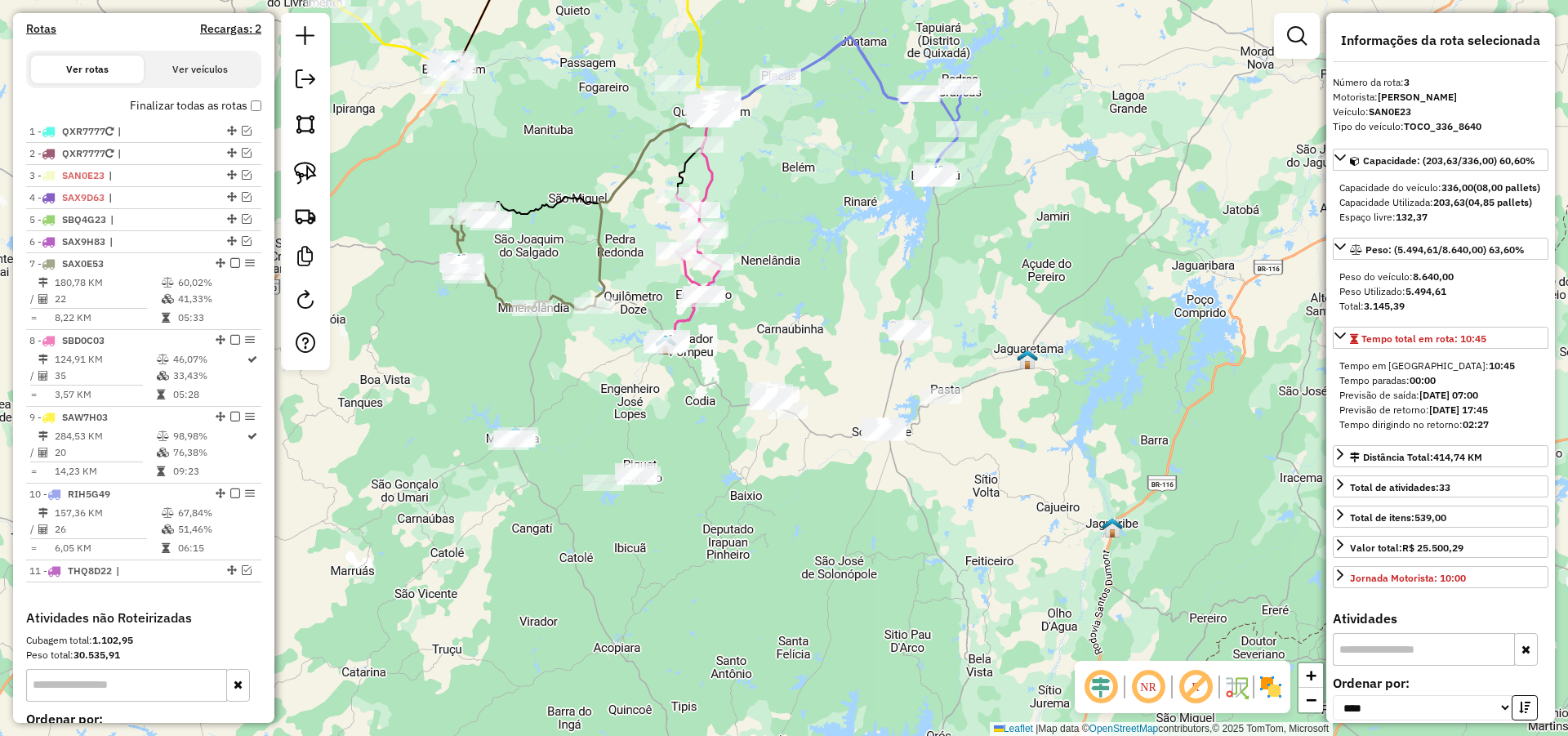
click at [789, 518] on div "Janela de atendimento Grade de atendimento Capacidade Transportadoras Veículos …" at bounding box center [784, 368] width 1568 height 736
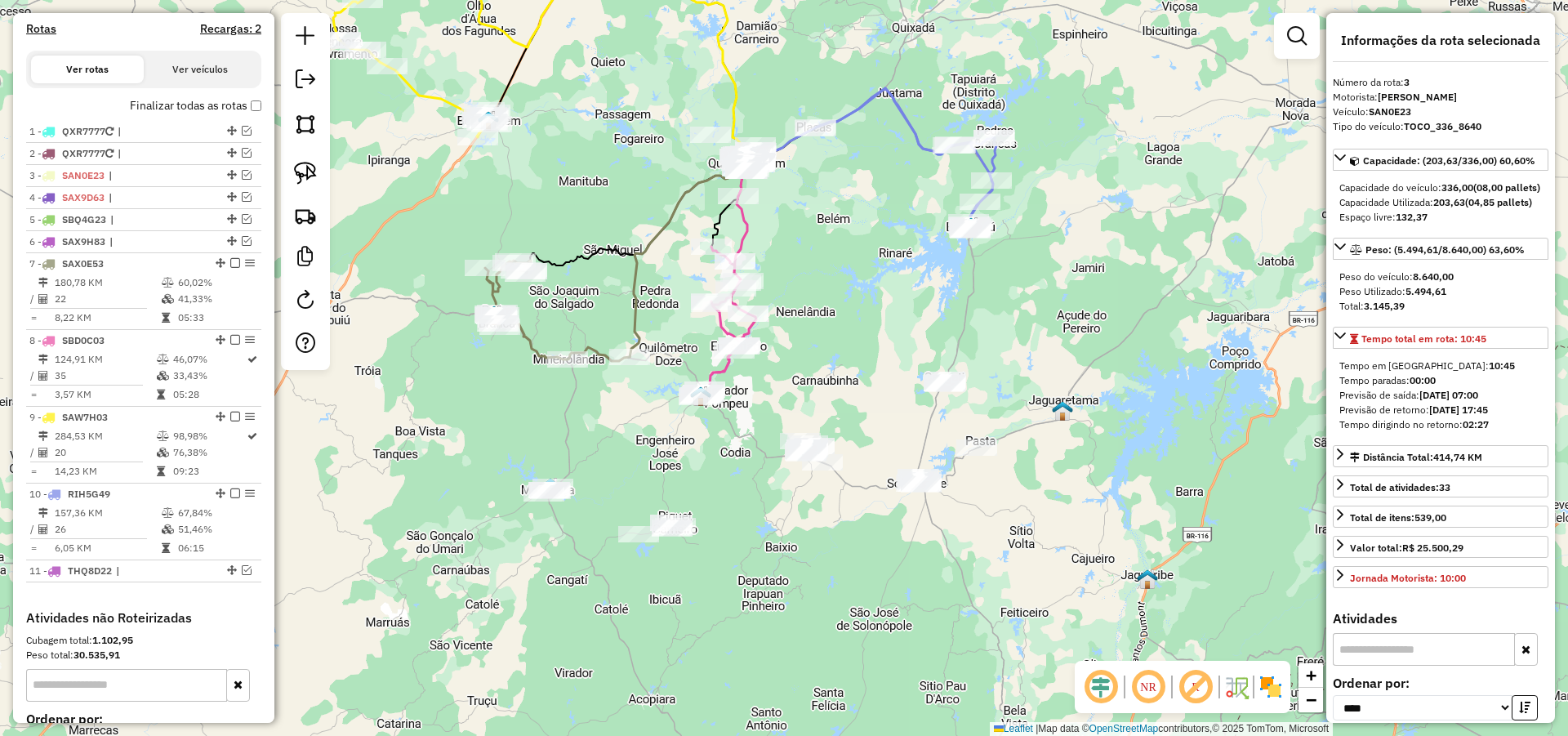
drag, startPoint x: 811, startPoint y: 272, endPoint x: 831, endPoint y: 356, distance: 86.3
click at [831, 346] on div "Janela de atendimento Grade de atendimento Capacidade Transportadoras Veículos …" at bounding box center [784, 368] width 1568 height 736
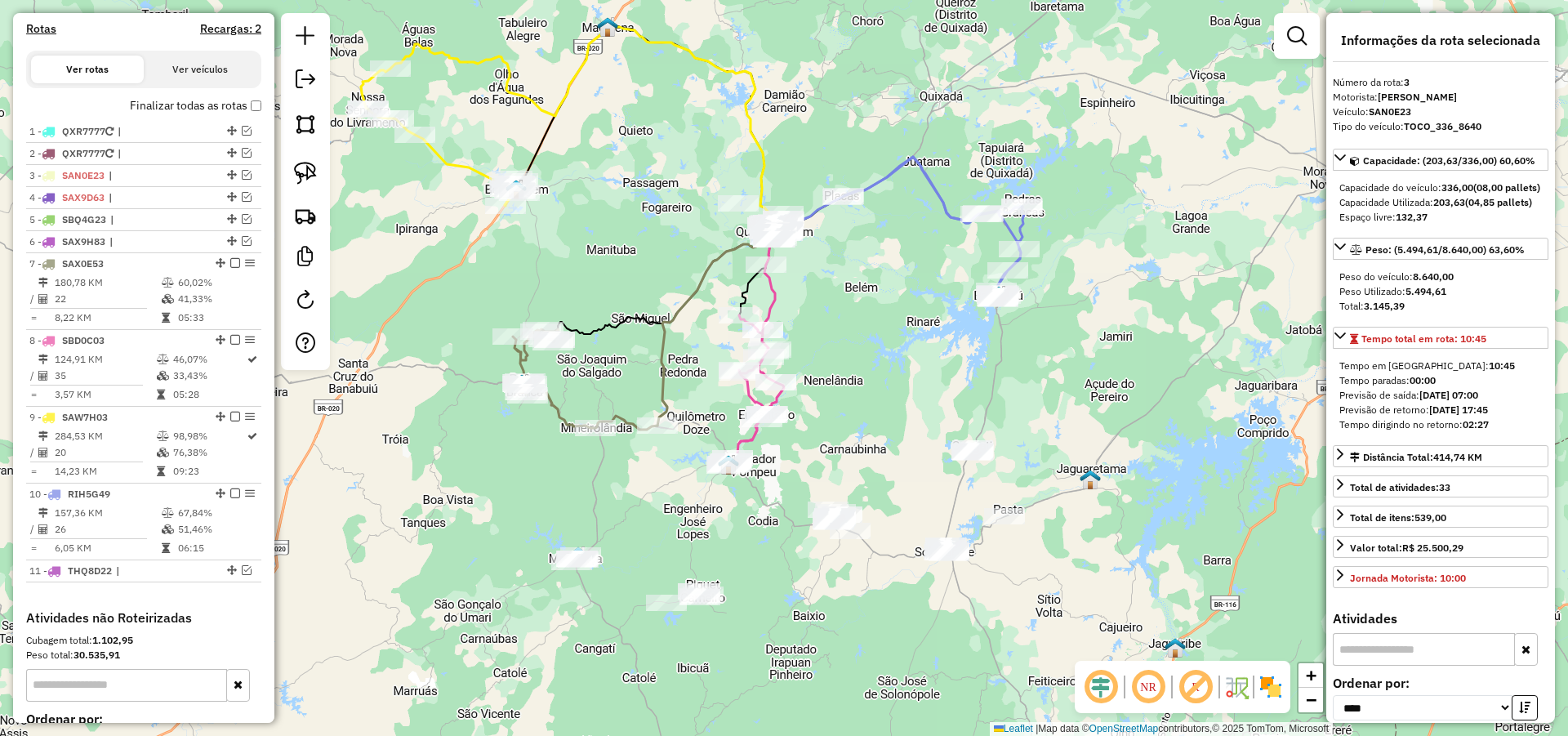
drag, startPoint x: 842, startPoint y: 270, endPoint x: 868, endPoint y: 303, distance: 42.0
click at [868, 300] on div "Janela de atendimento Grade de atendimento Capacidade Transportadoras Veículos …" at bounding box center [784, 368] width 1568 height 736
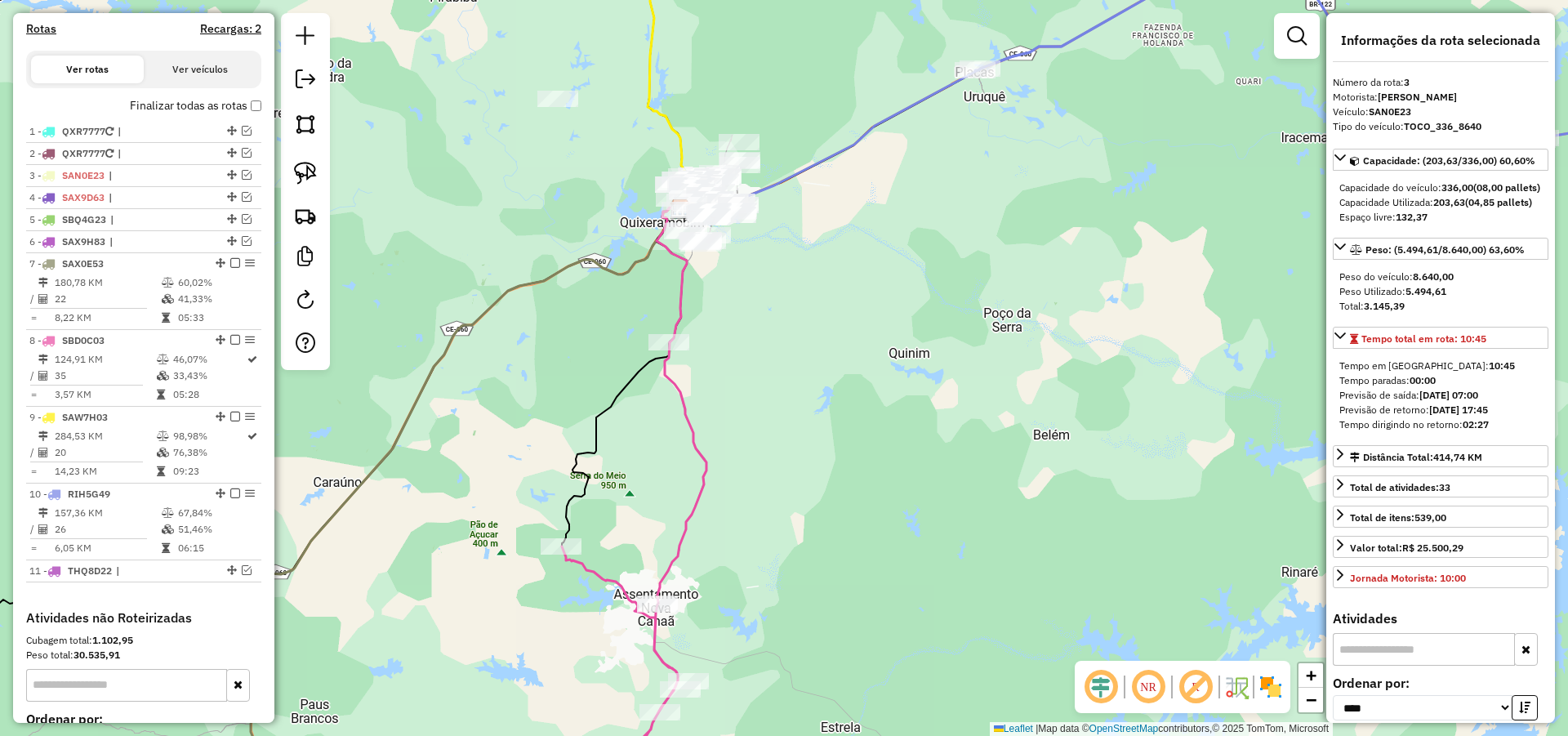
drag, startPoint x: 301, startPoint y: 169, endPoint x: 430, endPoint y: 172, distance: 129.0
click at [302, 168] on img at bounding box center [305, 174] width 23 height 23
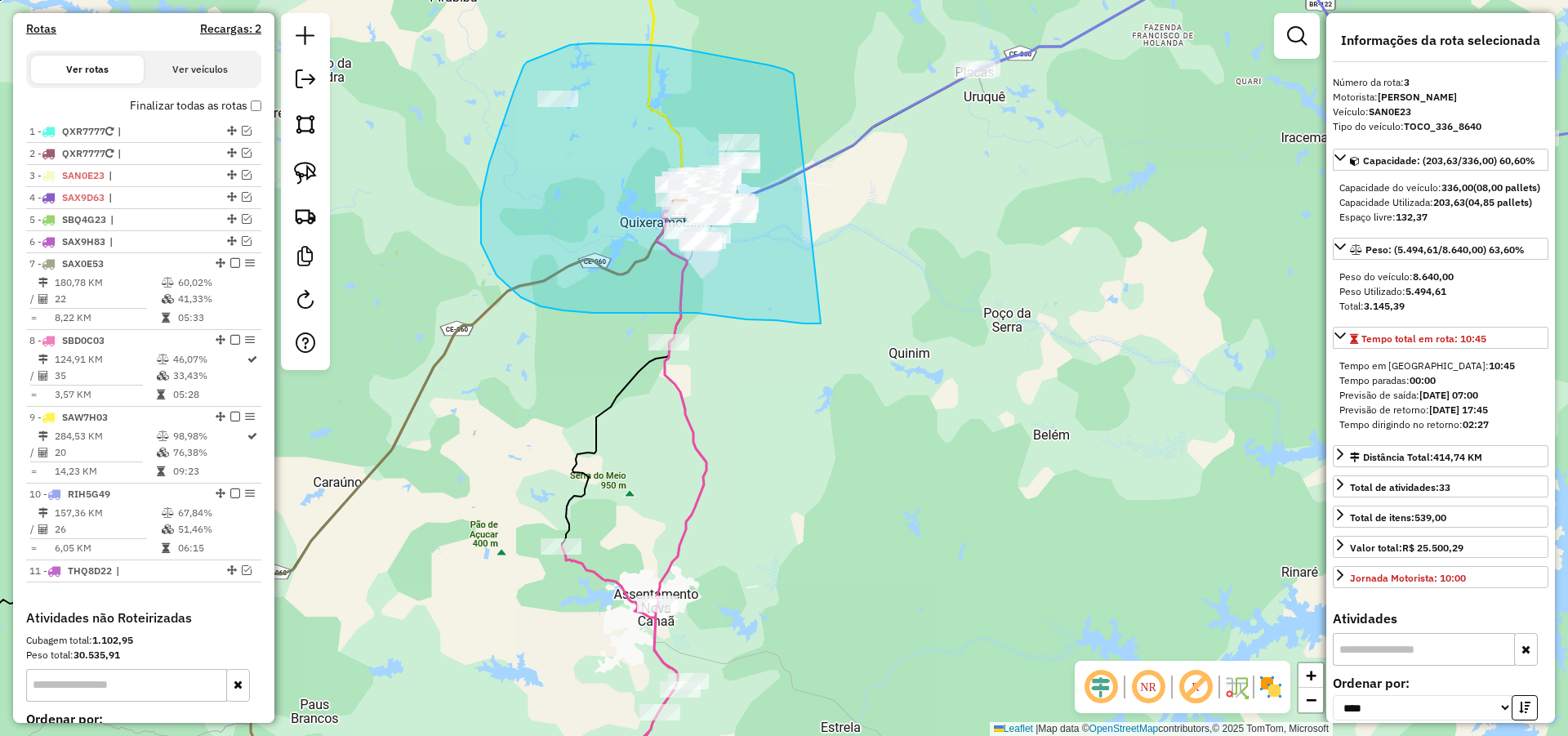
drag, startPoint x: 669, startPoint y: 47, endPoint x: 871, endPoint y: 329, distance: 346.9
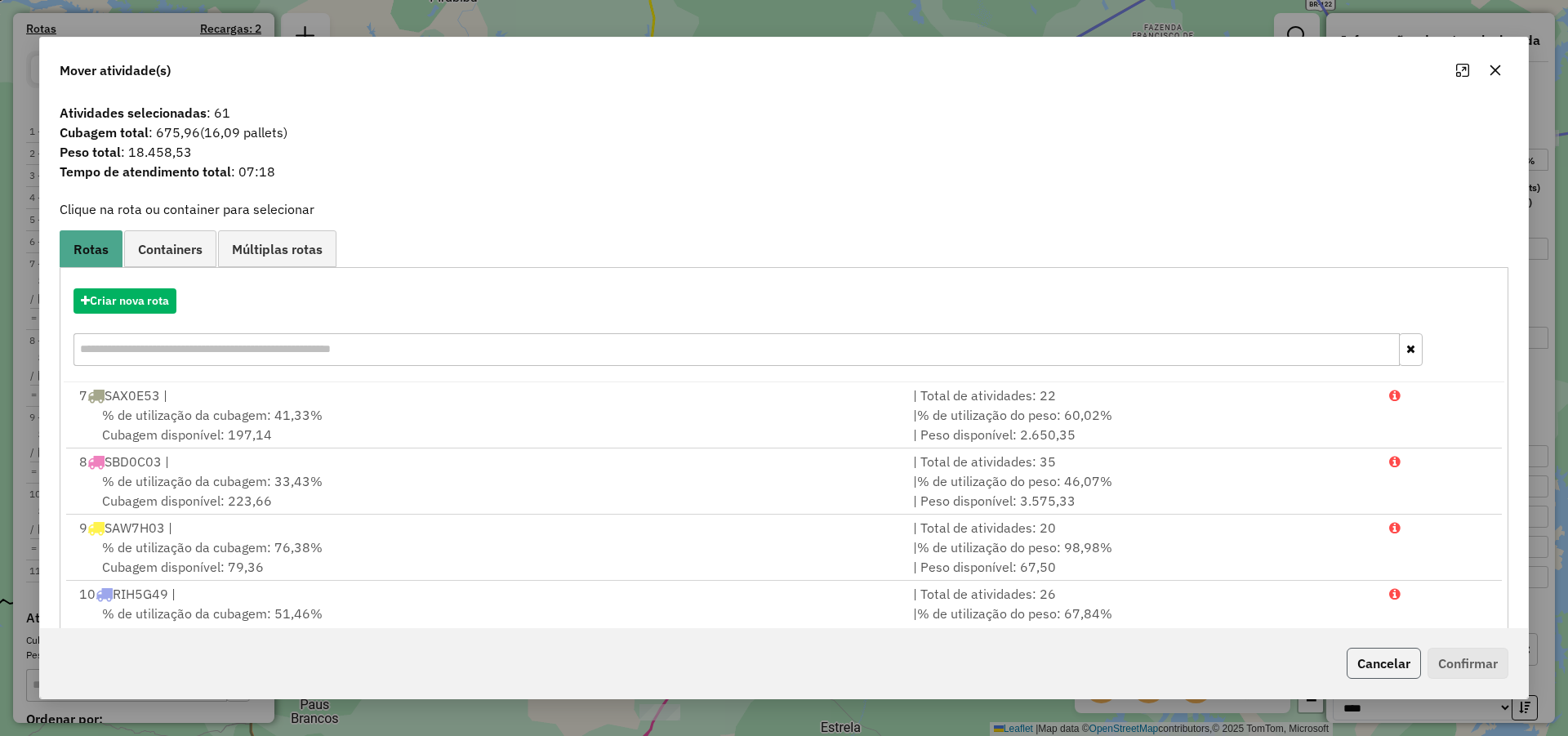
click at [1382, 658] on button "Cancelar" at bounding box center [1383, 663] width 74 height 31
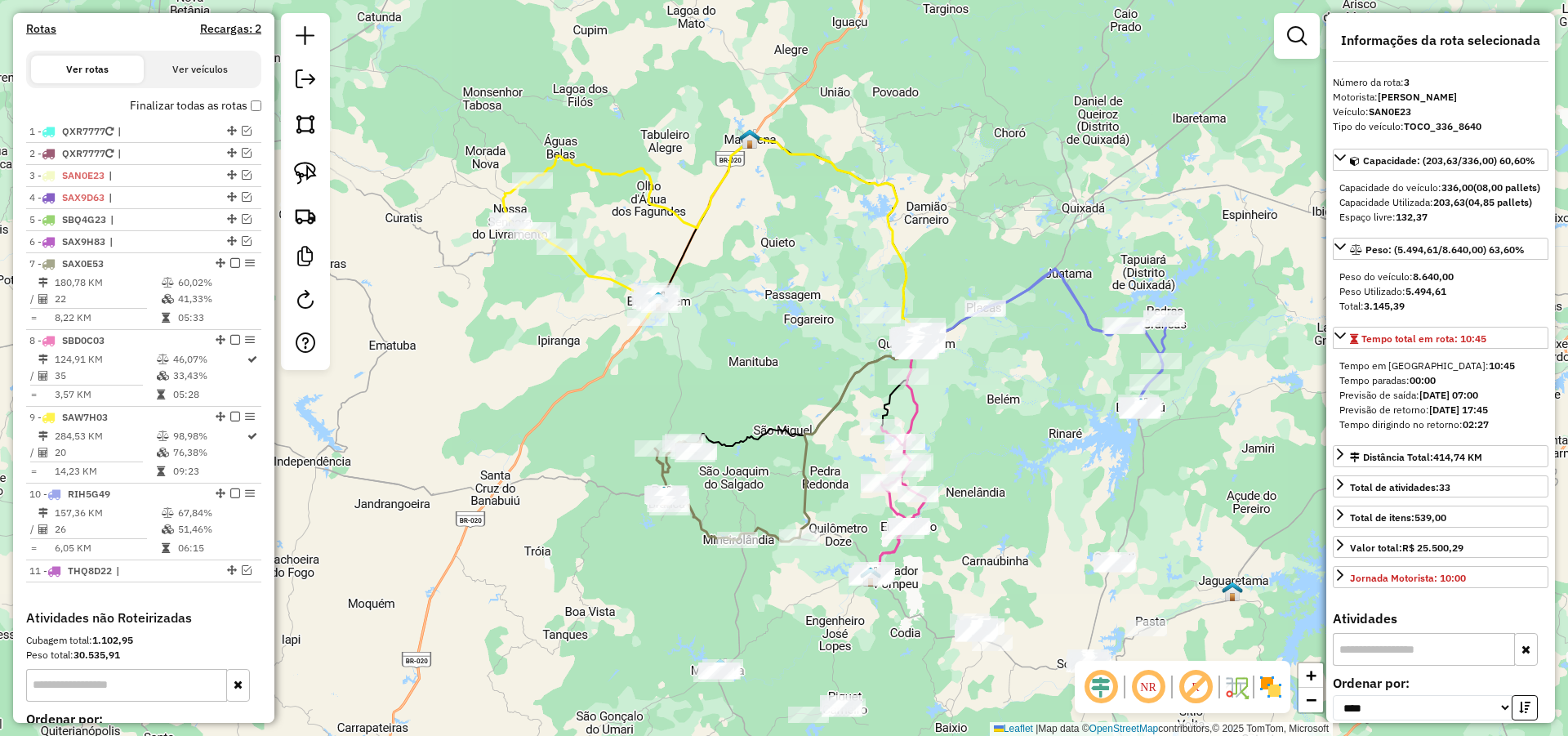
click at [992, 415] on div "Janela de atendimento Grade de atendimento Capacidade Transportadoras Veículos …" at bounding box center [784, 368] width 1568 height 736
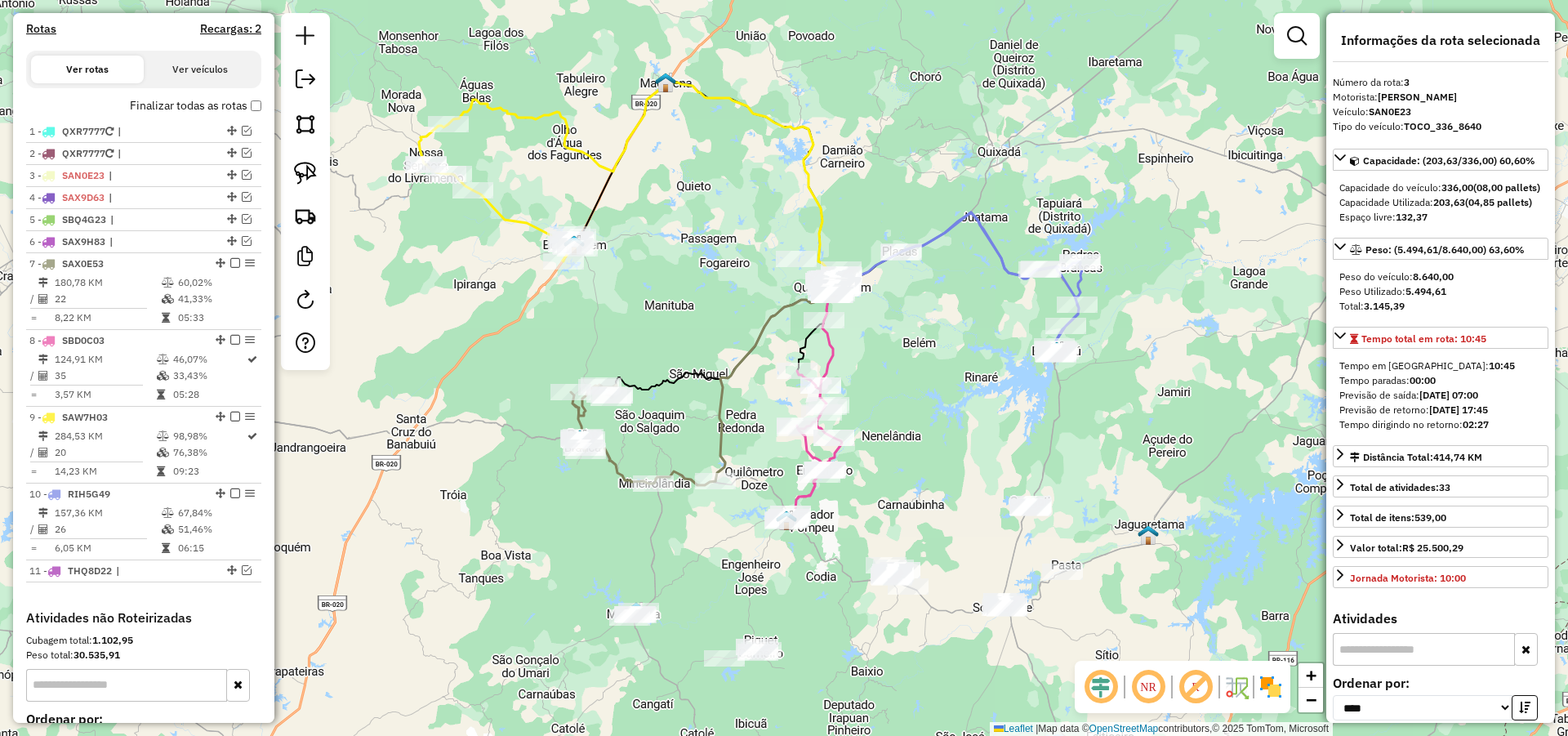
drag, startPoint x: 1027, startPoint y: 402, endPoint x: 938, endPoint y: 340, distance: 108.5
click at [939, 342] on div "Janela de atendimento Grade de atendimento Capacidade Transportadoras Veículos …" at bounding box center [784, 368] width 1568 height 736
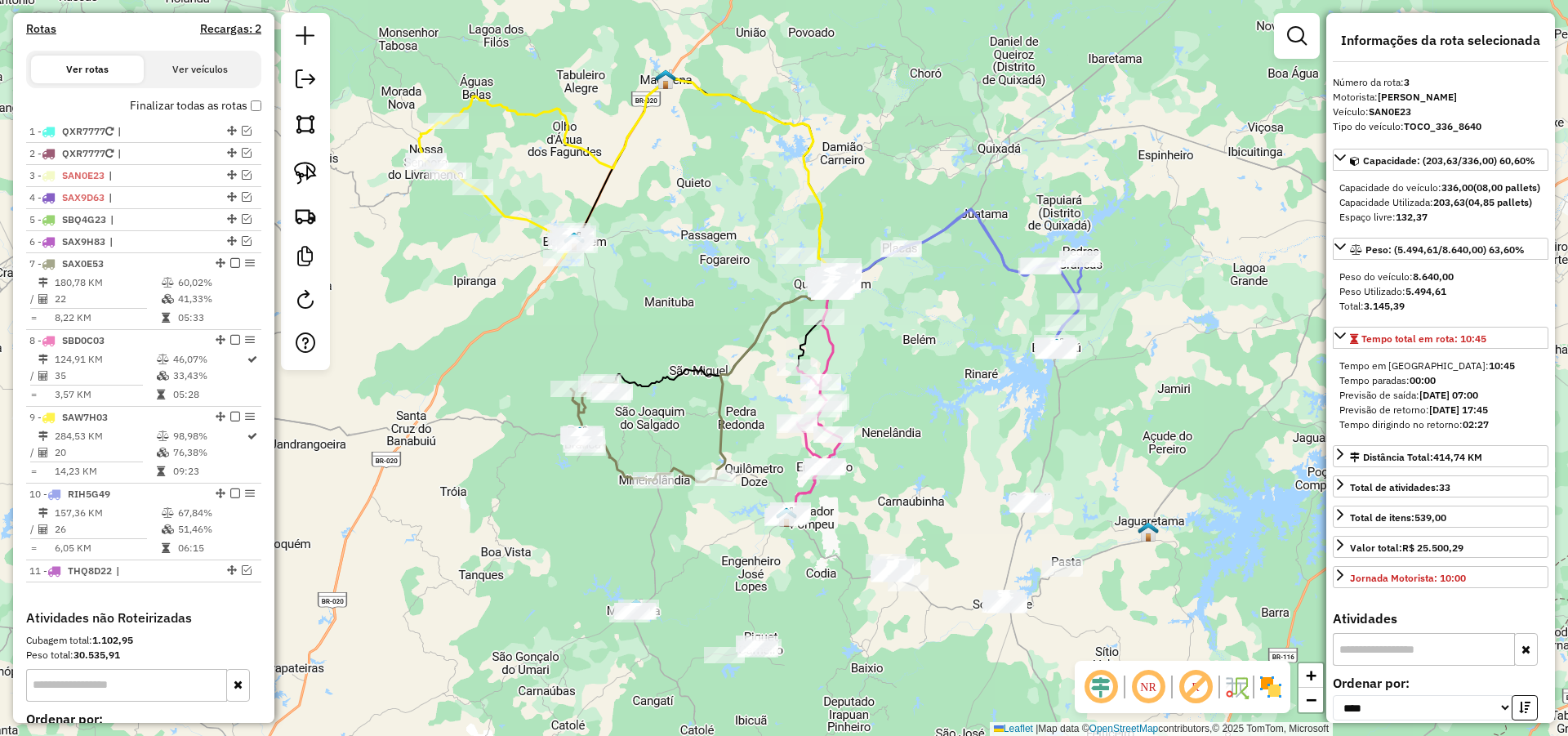
click at [929, 306] on div "Janela de atendimento Grade de atendimento Capacidade Transportadoras Veículos …" at bounding box center [784, 368] width 1568 height 736
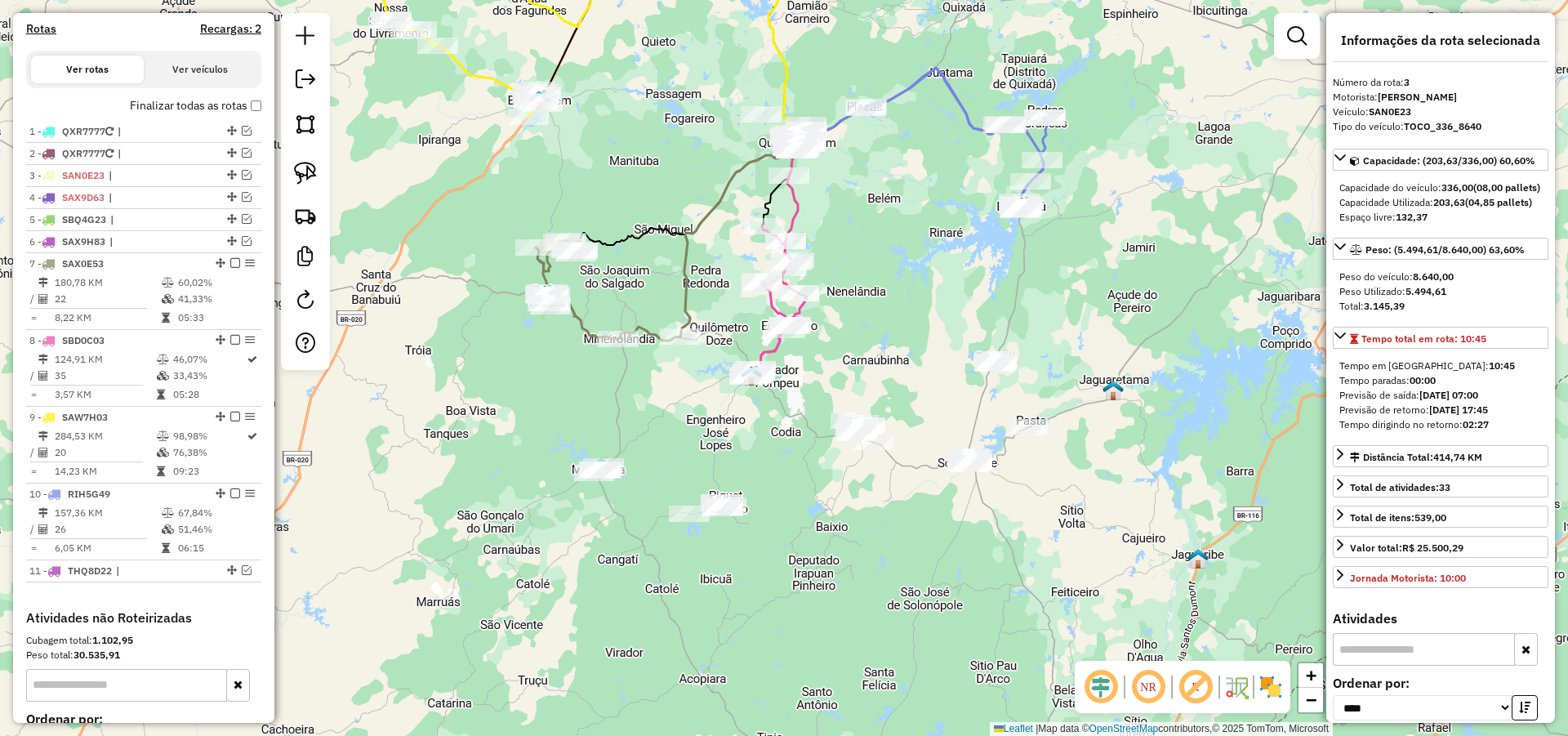
drag, startPoint x: 917, startPoint y: 393, endPoint x: 870, endPoint y: 378, distance: 49.3
click at [908, 381] on div "Janela de atendimento Grade de atendimento Capacidade Transportadoras Veículos …" at bounding box center [784, 368] width 1568 height 736
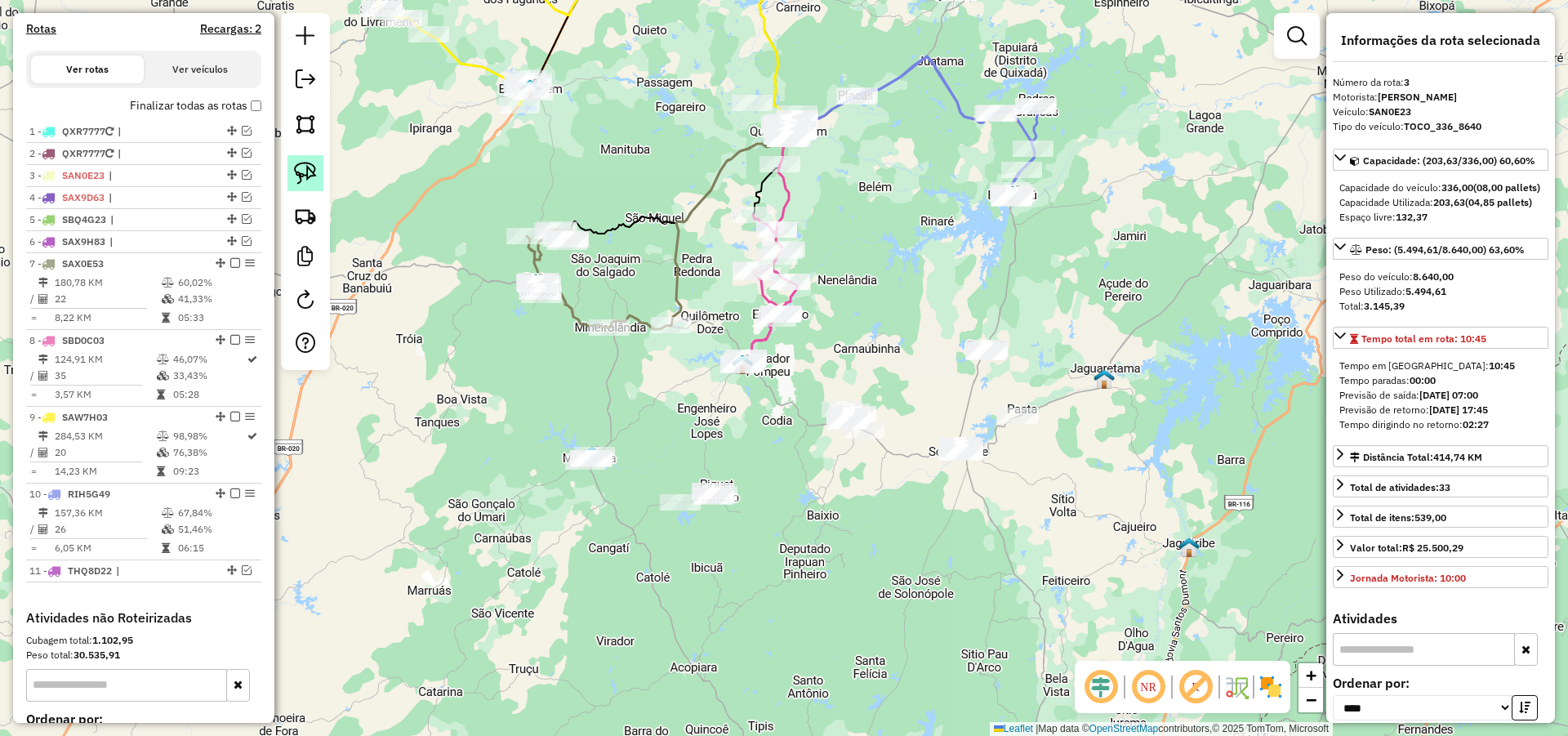
click at [293, 163] on link at bounding box center [305, 173] width 36 height 36
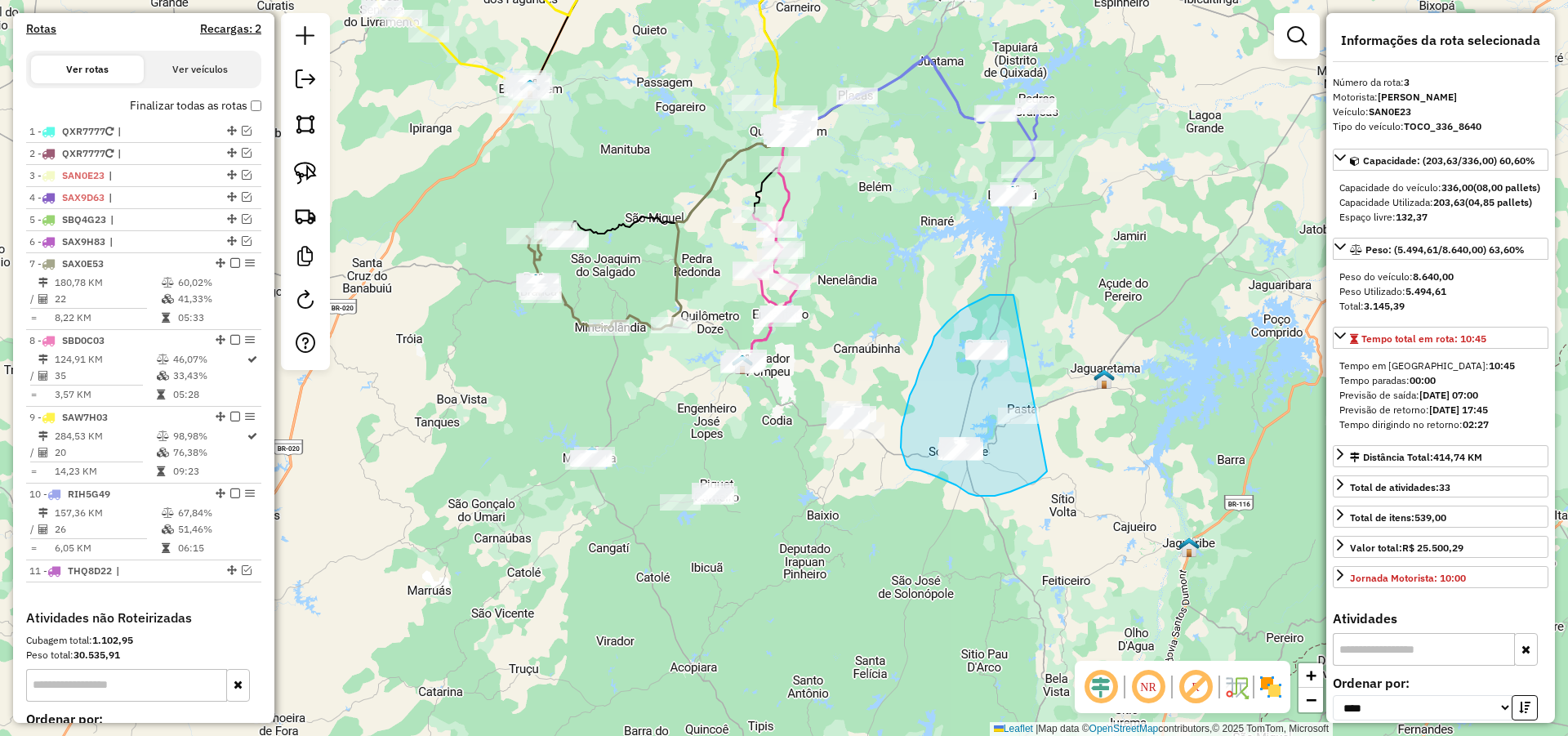
drag, startPoint x: 1013, startPoint y: 295, endPoint x: 1051, endPoint y: 470, distance: 179.1
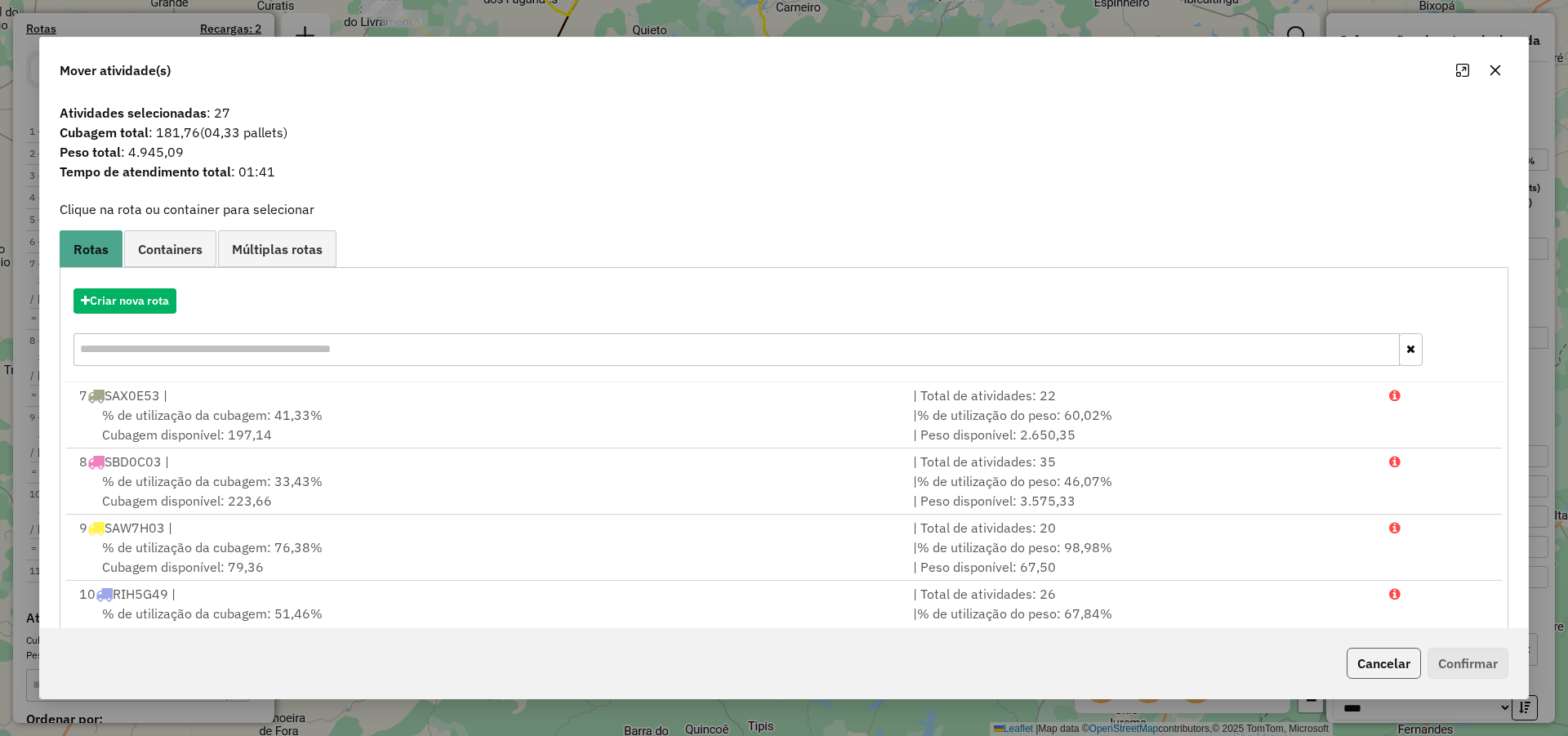
click at [1385, 659] on button "Cancelar" at bounding box center [1383, 663] width 74 height 31
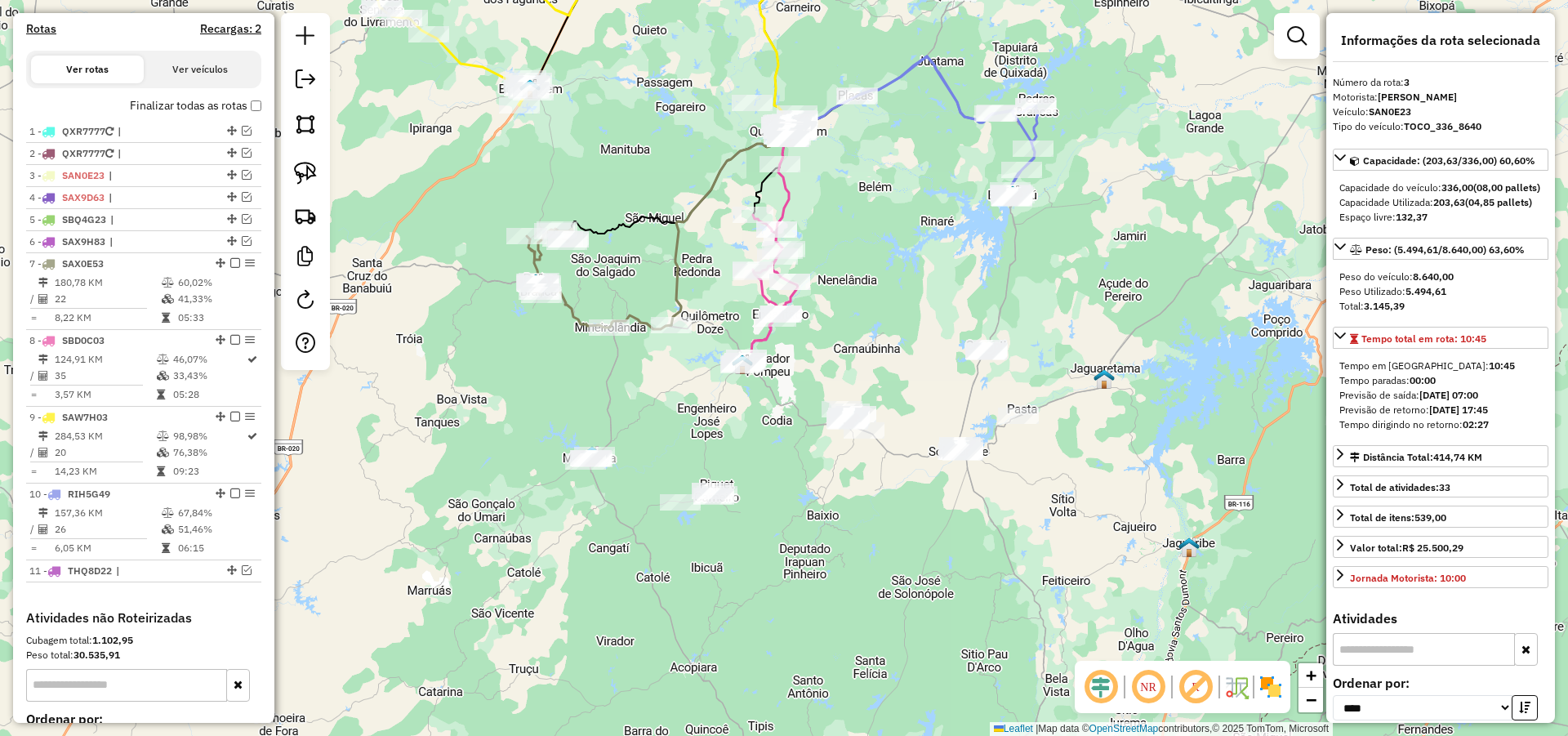
click at [962, 490] on div "Janela de atendimento Grade de atendimento Capacidade Transportadoras Veículos …" at bounding box center [784, 368] width 1568 height 736
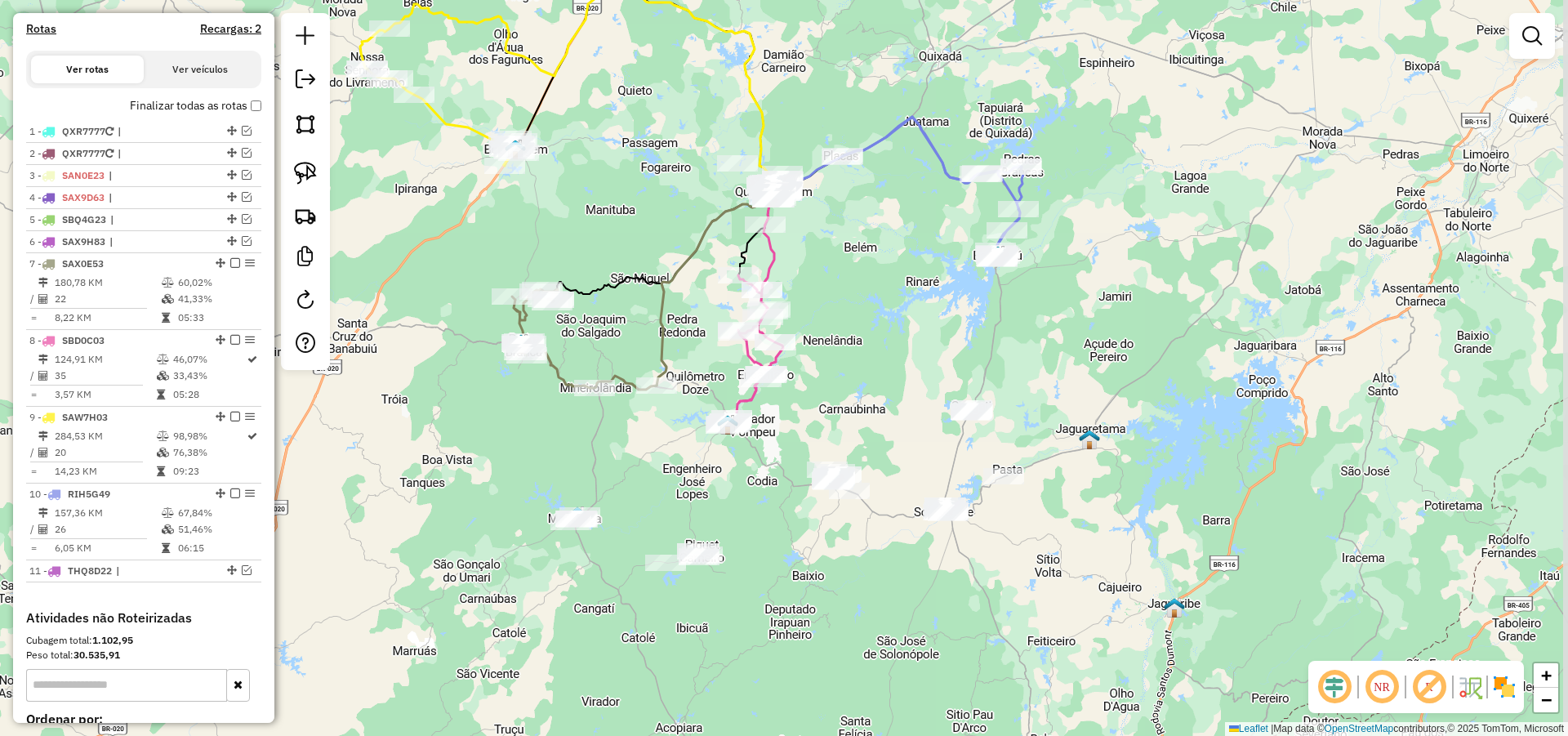
drag, startPoint x: 895, startPoint y: 343, endPoint x: 882, endPoint y: 397, distance: 55.5
click at [882, 397] on div "Janela de atendimento Grade de atendimento Capacidade Transportadoras Veículos …" at bounding box center [784, 368] width 1568 height 736
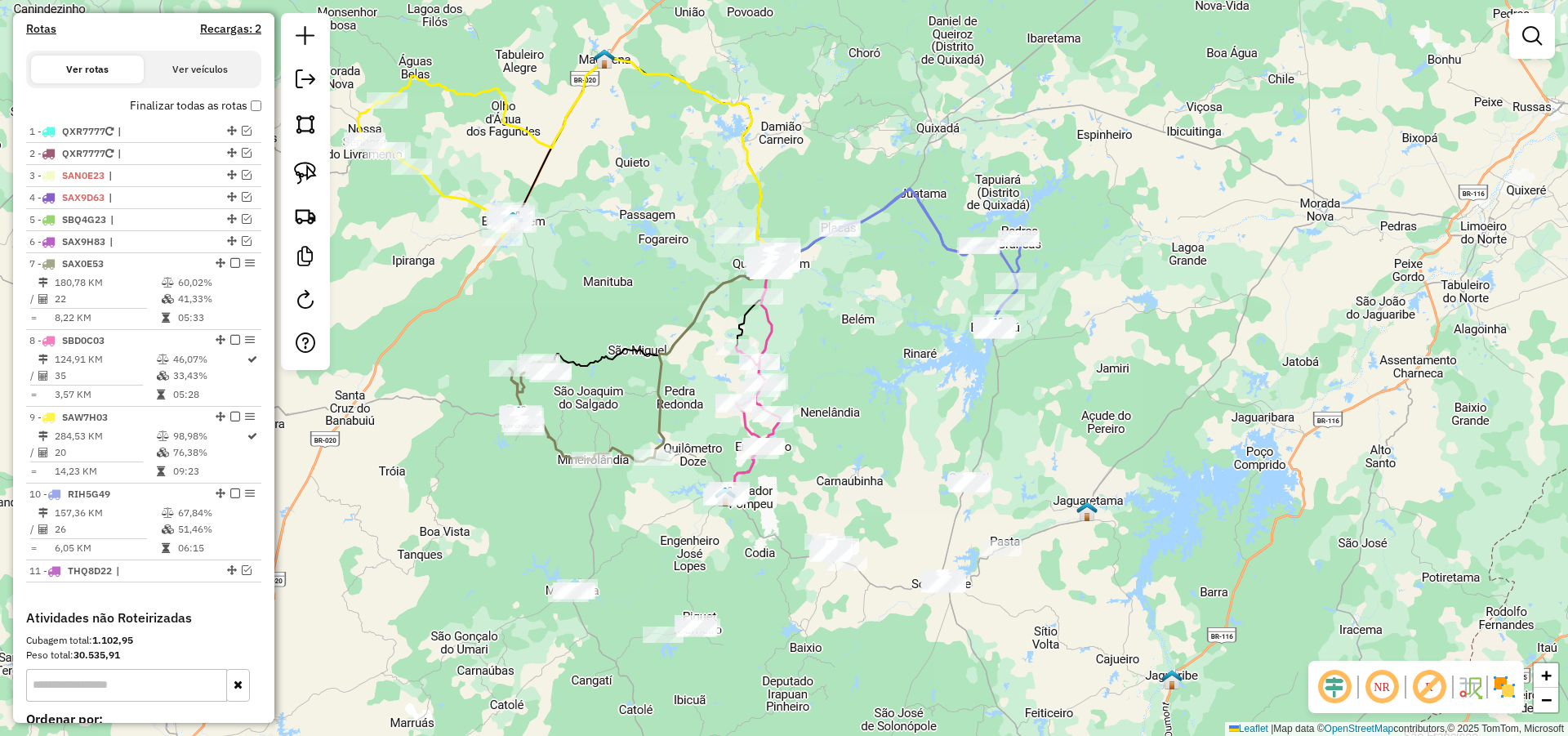
drag, startPoint x: 881, startPoint y: 327, endPoint x: 880, endPoint y: 378, distance: 51.0
click at [881, 377] on div "Janela de atendimento Grade de atendimento Capacidade Transportadoras Veículos …" at bounding box center [784, 368] width 1568 height 736
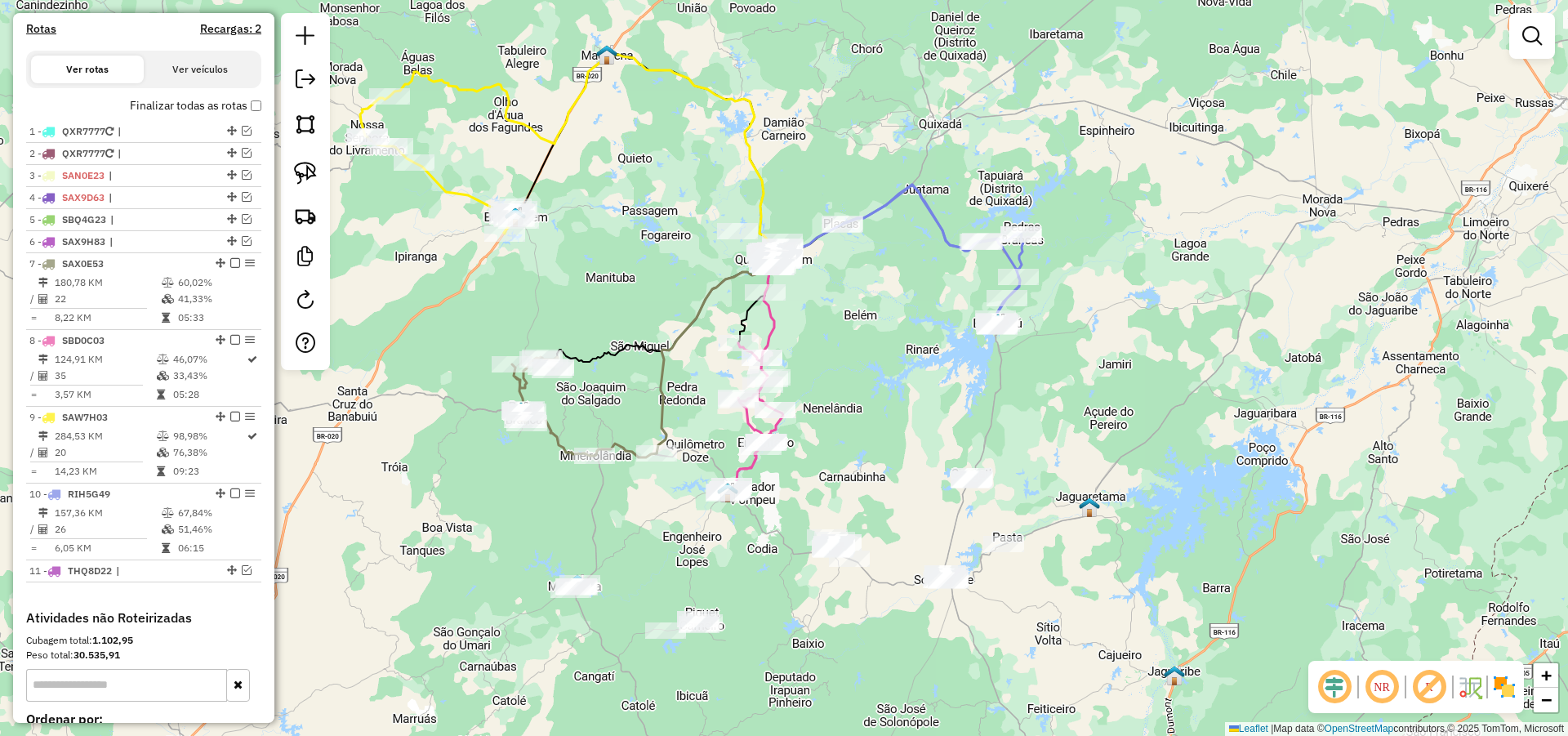
drag, startPoint x: 865, startPoint y: 400, endPoint x: 870, endPoint y: 388, distance: 13.0
click at [870, 388] on div "Janela de atendimento Grade de atendimento Capacidade Transportadoras Veículos …" at bounding box center [784, 368] width 1568 height 736
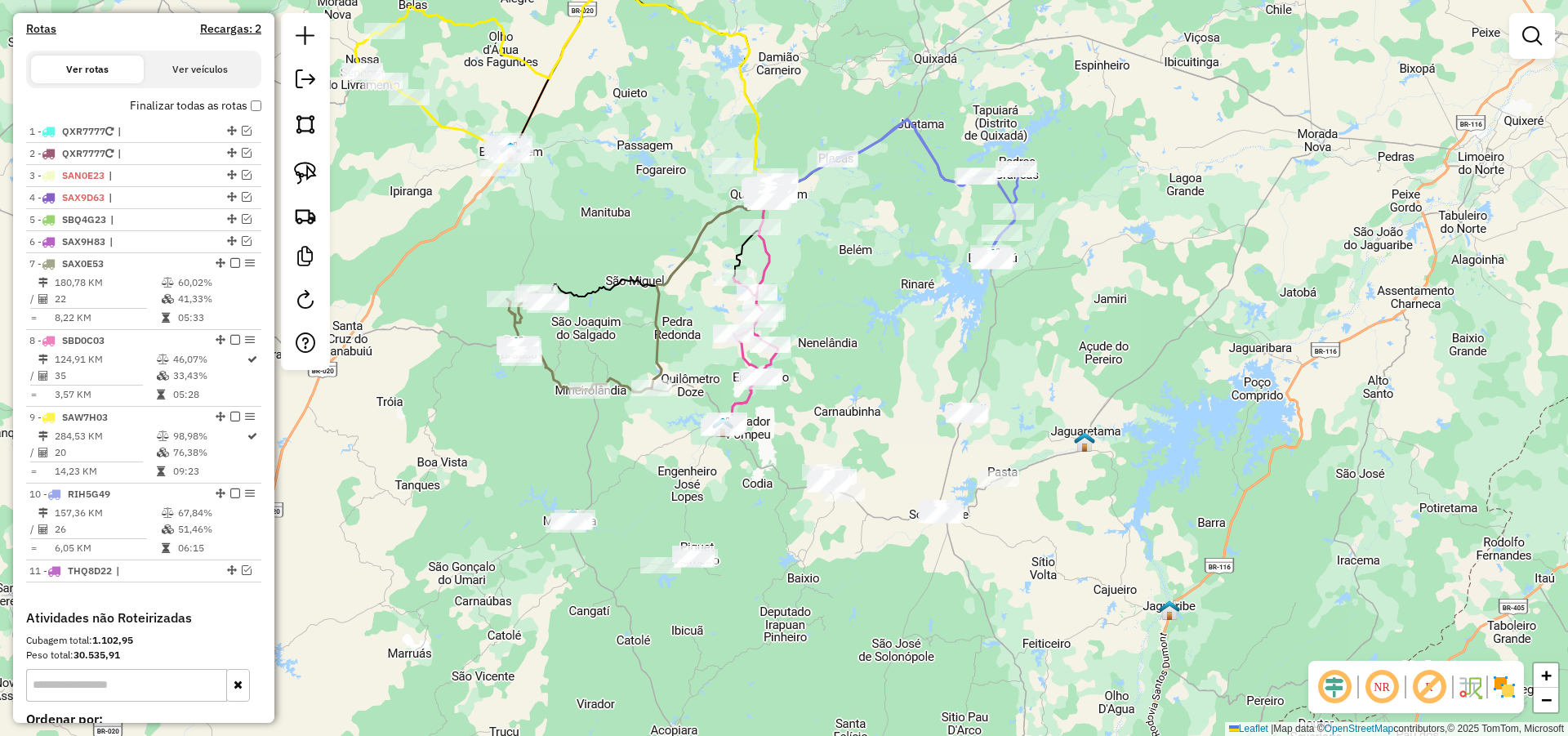
drag, startPoint x: 875, startPoint y: 467, endPoint x: 868, endPoint y: 413, distance: 54.5
click at [868, 413] on div "Janela de atendimento Grade de atendimento Capacidade Transportadoras Veículos …" at bounding box center [784, 368] width 1568 height 736
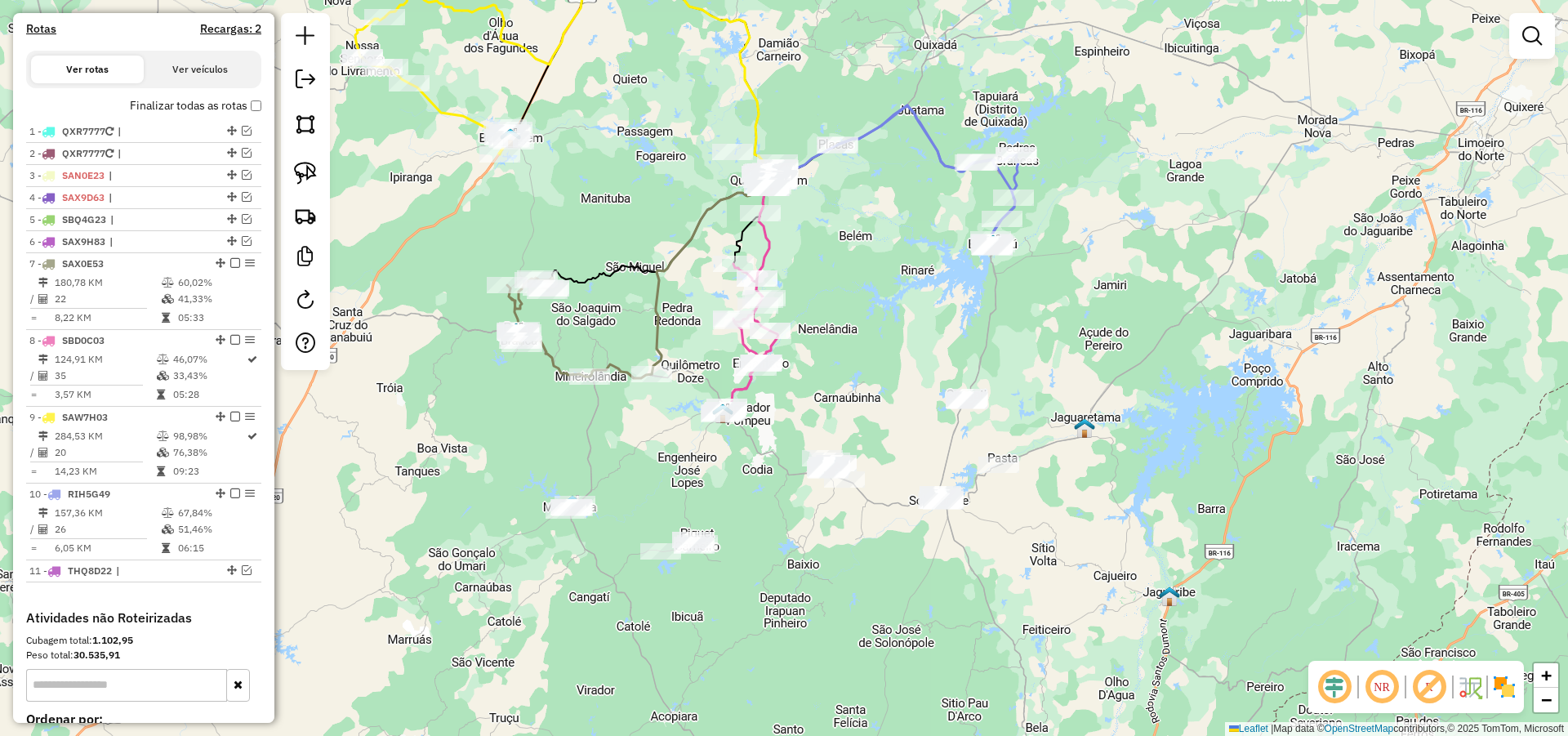
drag, startPoint x: 866, startPoint y: 438, endPoint x: 857, endPoint y: 414, distance: 25.6
click at [859, 414] on div "Janela de atendimento Grade de atendimento Capacidade Transportadoras Veículos …" at bounding box center [784, 368] width 1568 height 736
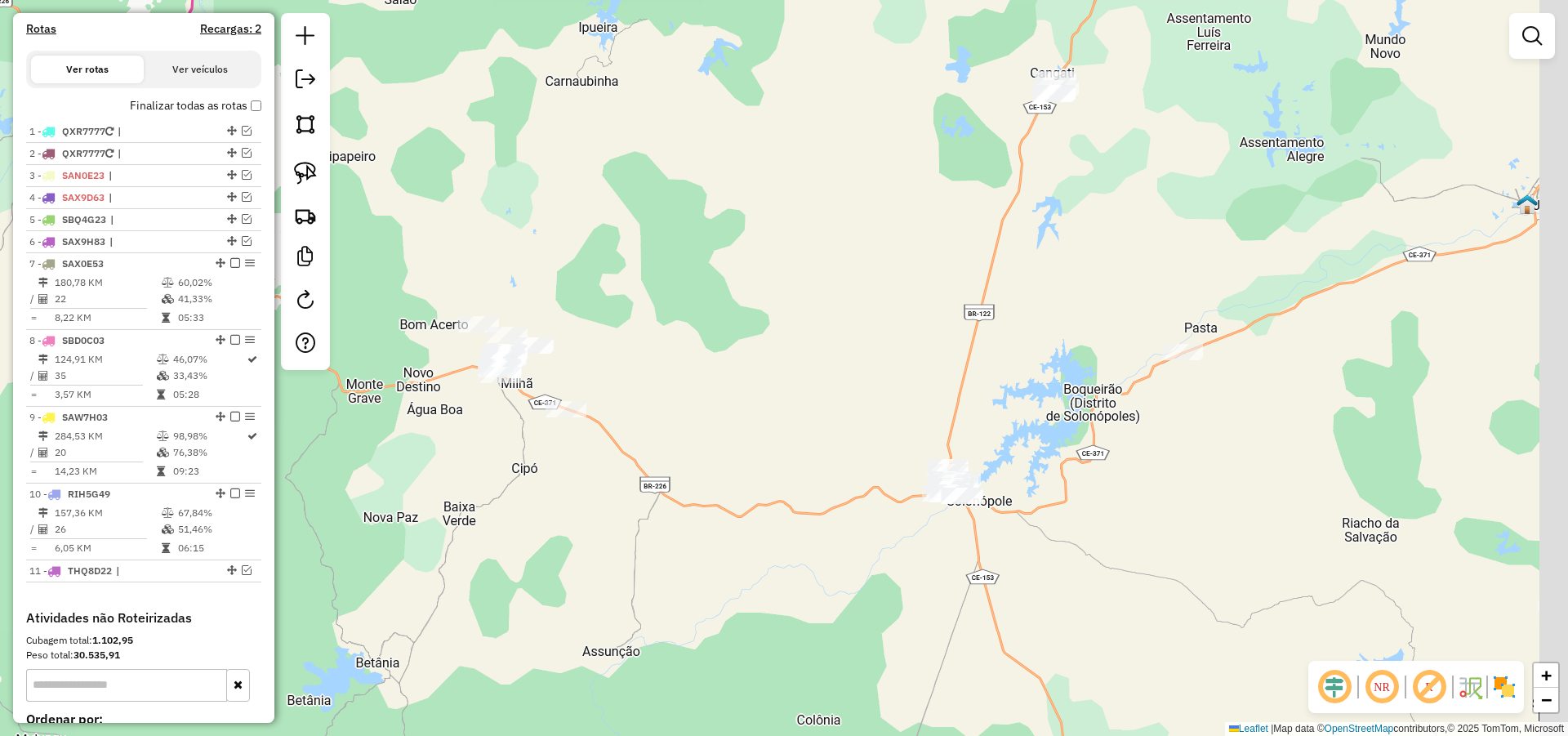
drag, startPoint x: 938, startPoint y: 405, endPoint x: 927, endPoint y: 387, distance: 21.1
click at [928, 389] on div "Janela de atendimento Grade de atendimento Capacidade Transportadoras Veículos …" at bounding box center [784, 368] width 1568 height 736
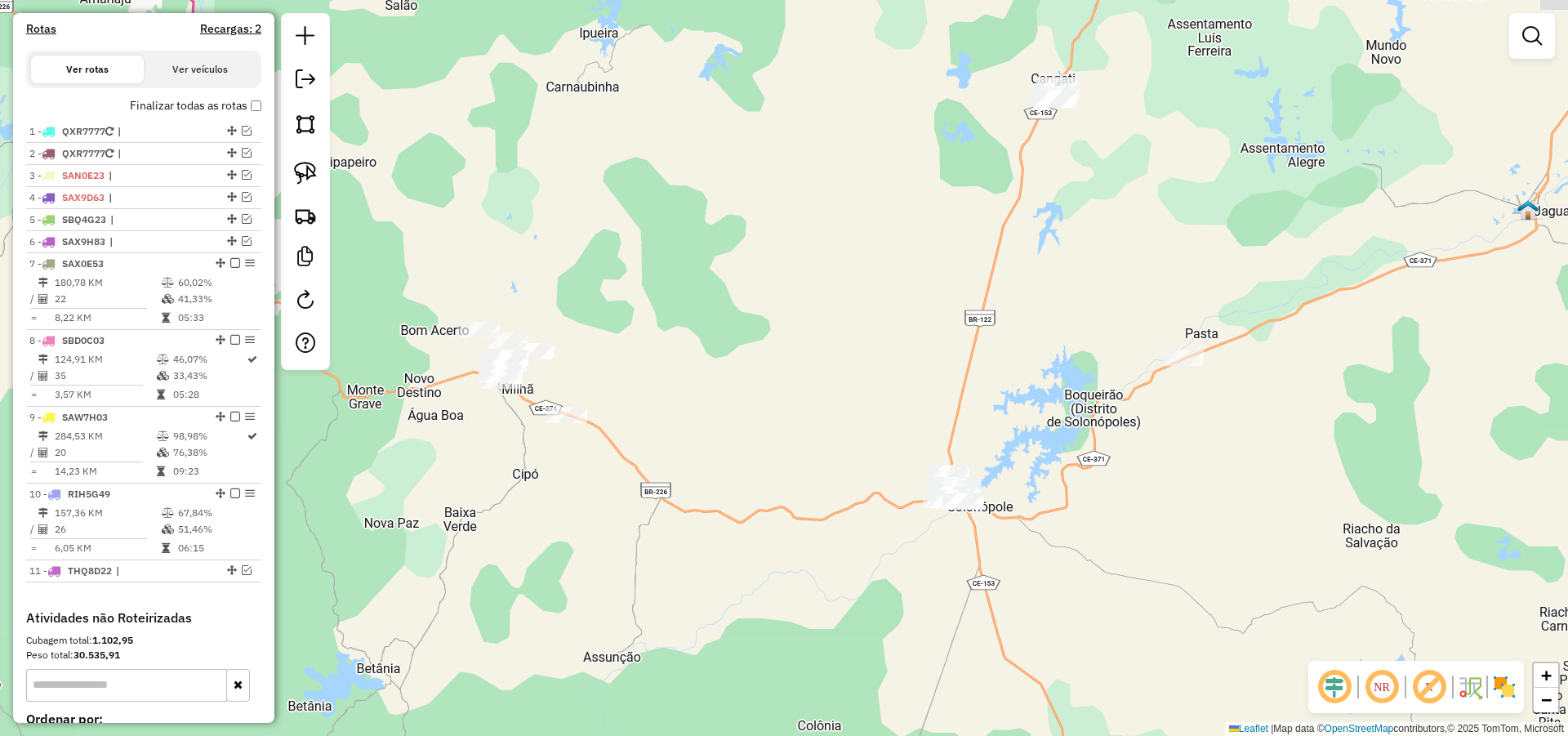
drag, startPoint x: 916, startPoint y: 393, endPoint x: 926, endPoint y: 414, distance: 23.3
click at [926, 414] on div "Janela de atendimento Grade de atendimento Capacidade Transportadoras Veículos …" at bounding box center [784, 368] width 1568 height 736
drag, startPoint x: 935, startPoint y: 383, endPoint x: 939, endPoint y: 393, distance: 10.8
click at [939, 391] on div "Janela de atendimento Grade de atendimento Capacidade Transportadoras Veículos …" at bounding box center [784, 368] width 1568 height 736
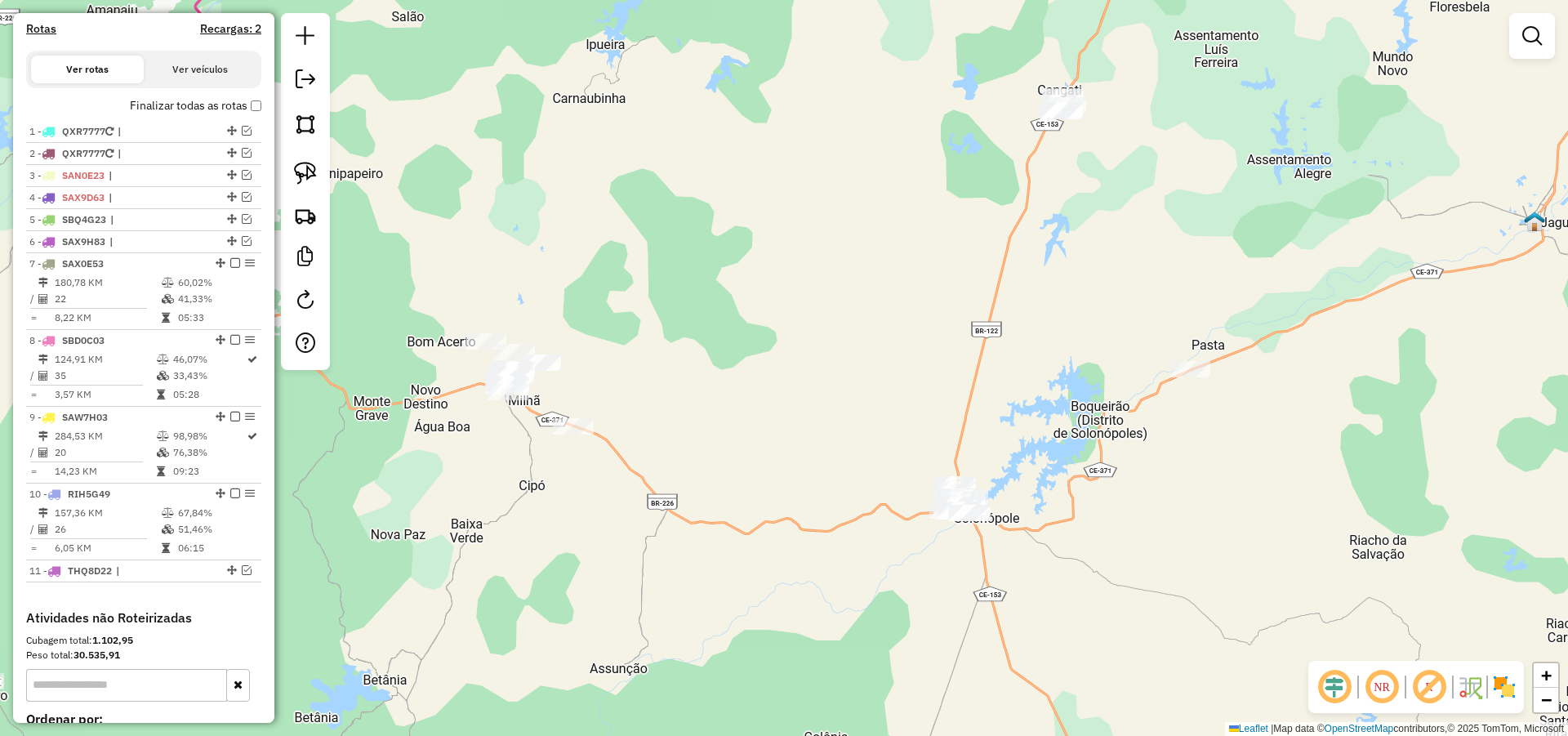
drag, startPoint x: 772, startPoint y: 325, endPoint x: 776, endPoint y: 334, distance: 9.8
click at [776, 333] on div "Janela de atendimento Grade de atendimento Capacidade Transportadoras Veículos …" at bounding box center [784, 368] width 1568 height 736
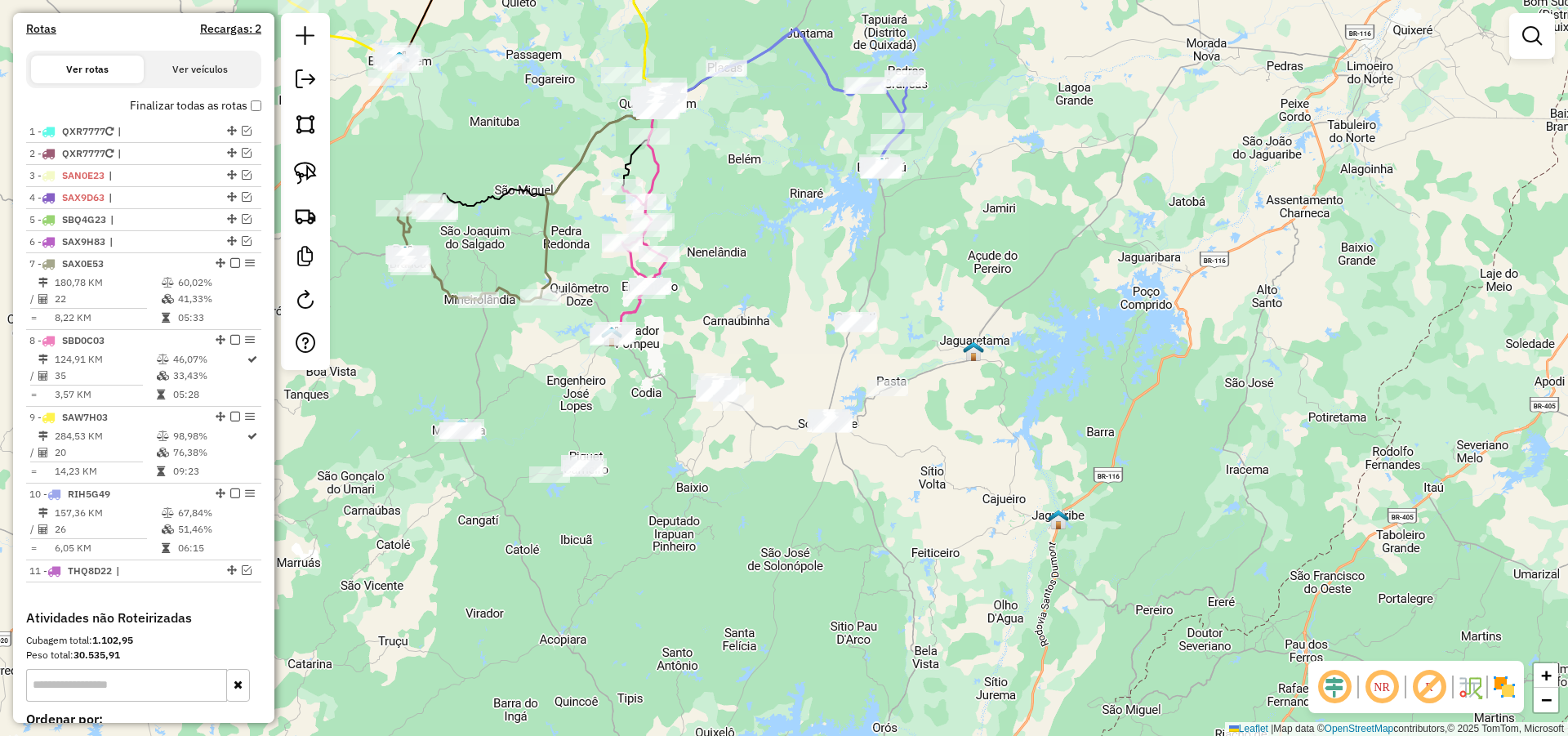
drag, startPoint x: 778, startPoint y: 263, endPoint x: 778, endPoint y: 288, distance: 25.0
click at [778, 288] on div "Janela de atendimento Grade de atendimento Capacidade Transportadoras Veículos …" at bounding box center [784, 368] width 1568 height 736
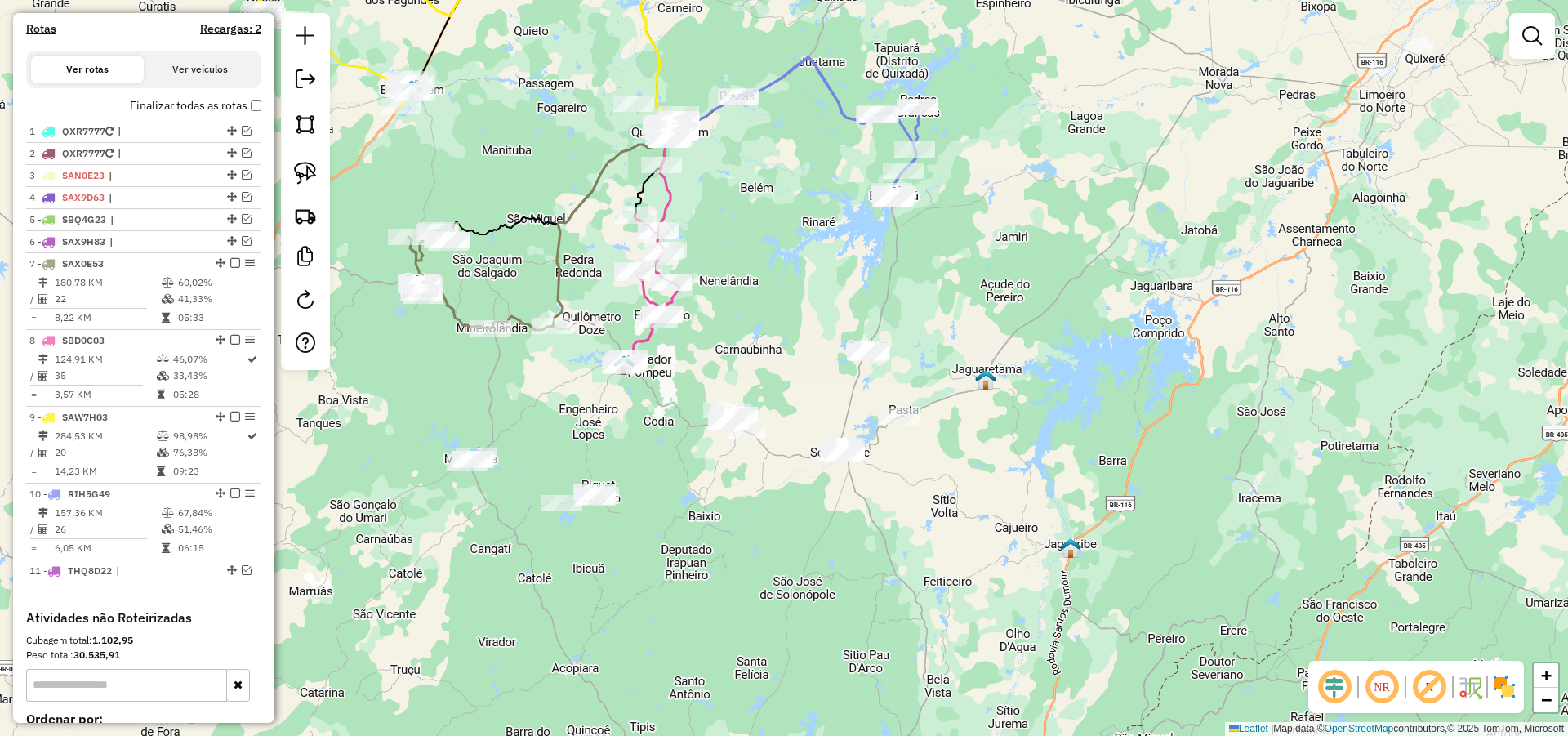
drag, startPoint x: 780, startPoint y: 287, endPoint x: 788, endPoint y: 293, distance: 10.0
click at [783, 293] on div "Janela de atendimento Grade de atendimento Capacidade Transportadoras Veículos …" at bounding box center [784, 368] width 1568 height 736
click at [786, 294] on div "Janela de atendimento Grade de atendimento Capacidade Transportadoras Veículos …" at bounding box center [784, 368] width 1568 height 736
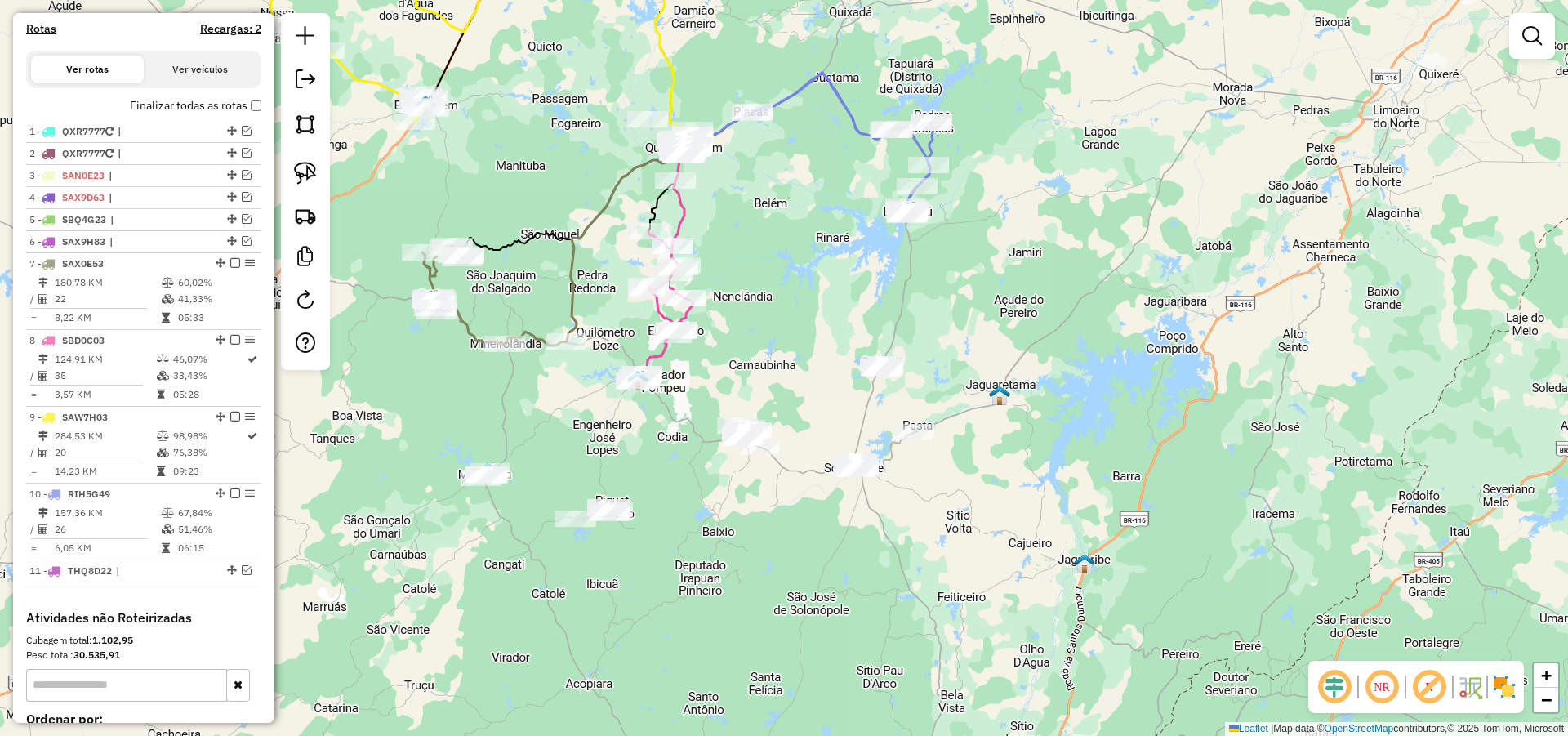
click at [797, 340] on div "Janela de atendimento Grade de atendimento Capacidade Transportadoras Veículos …" at bounding box center [784, 368] width 1568 height 736
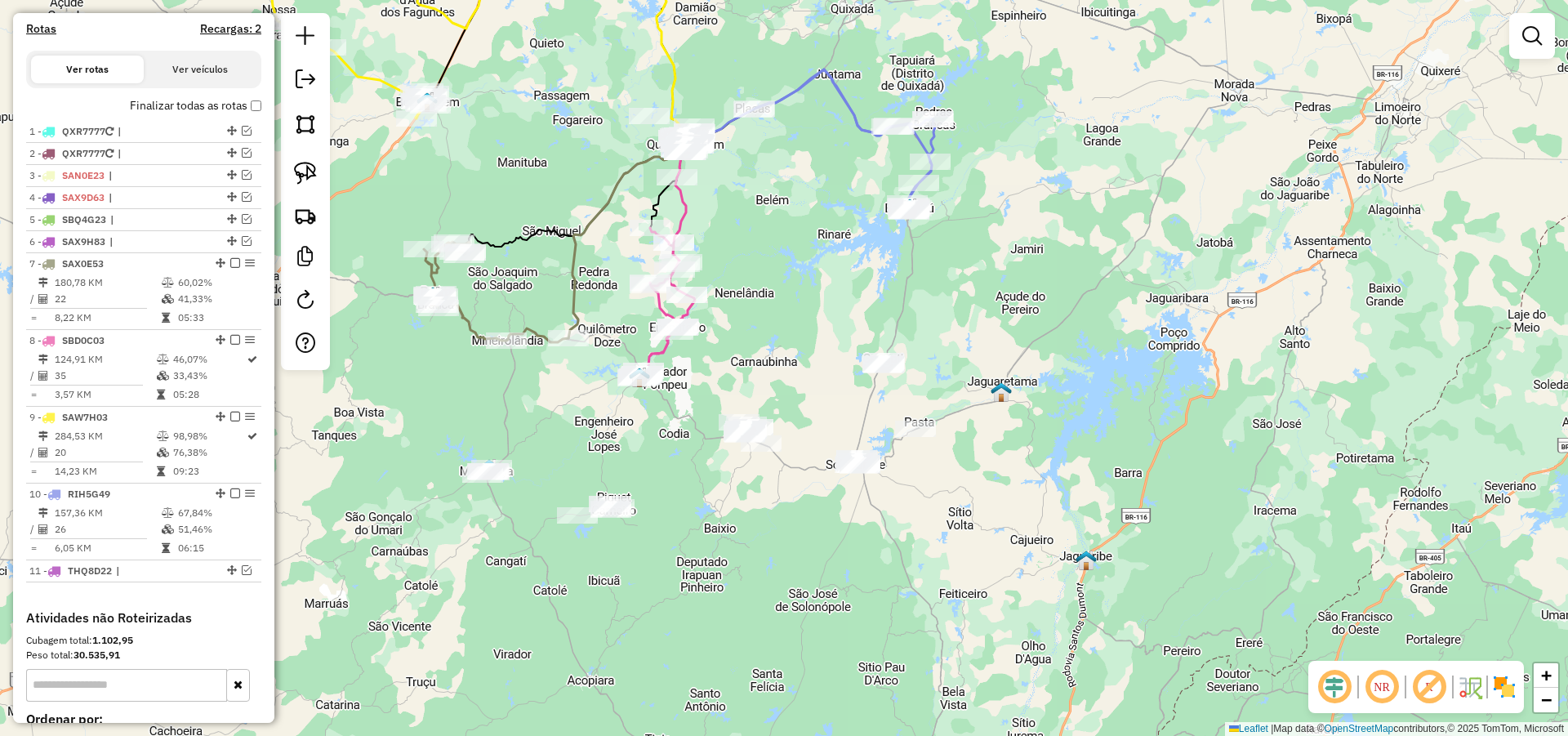
click at [797, 343] on div "Janela de atendimento Grade de atendimento Capacidade Transportadoras Veículos …" at bounding box center [784, 368] width 1568 height 736
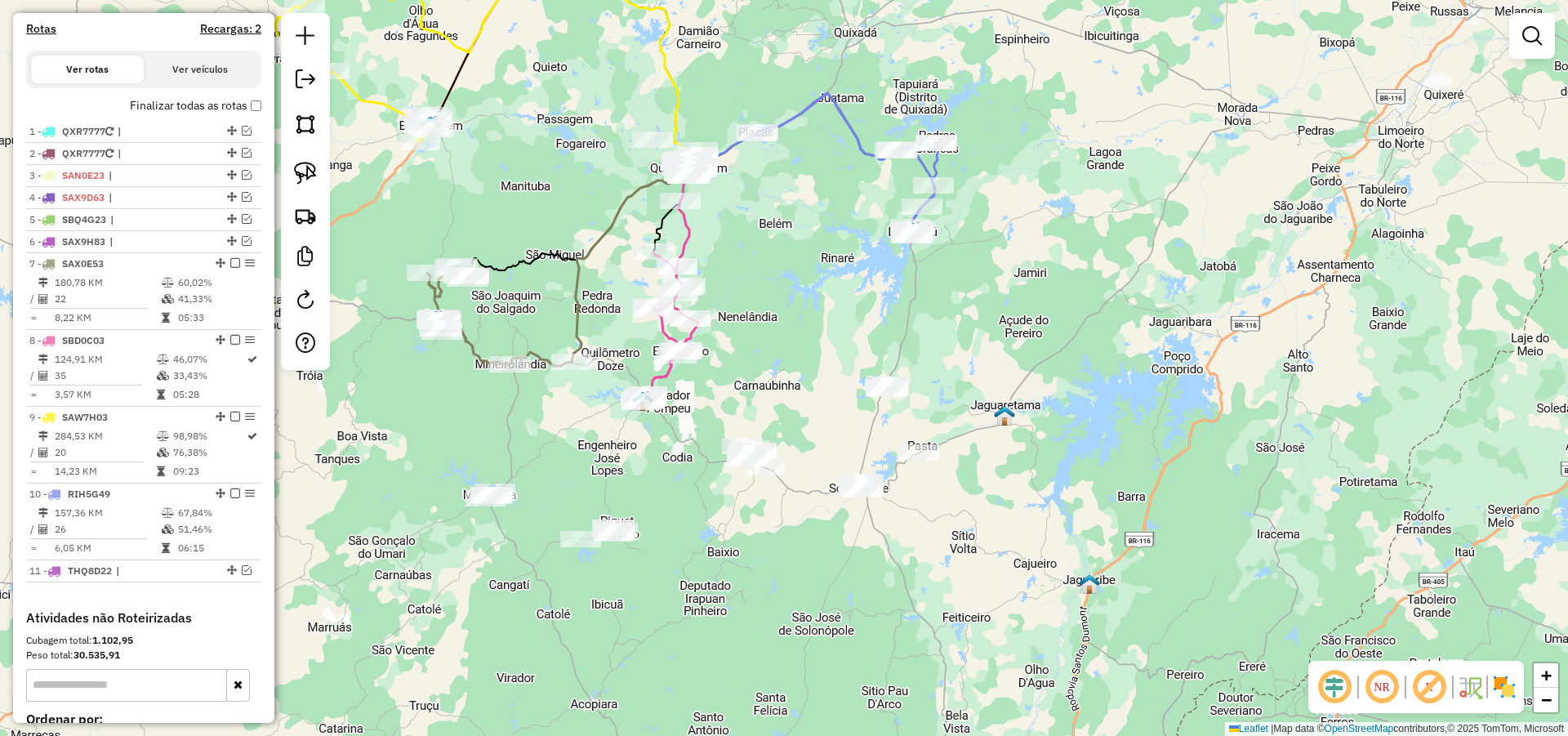
click at [794, 337] on div "Janela de atendimento Grade de atendimento Capacidade Transportadoras Veículos …" at bounding box center [784, 368] width 1568 height 736
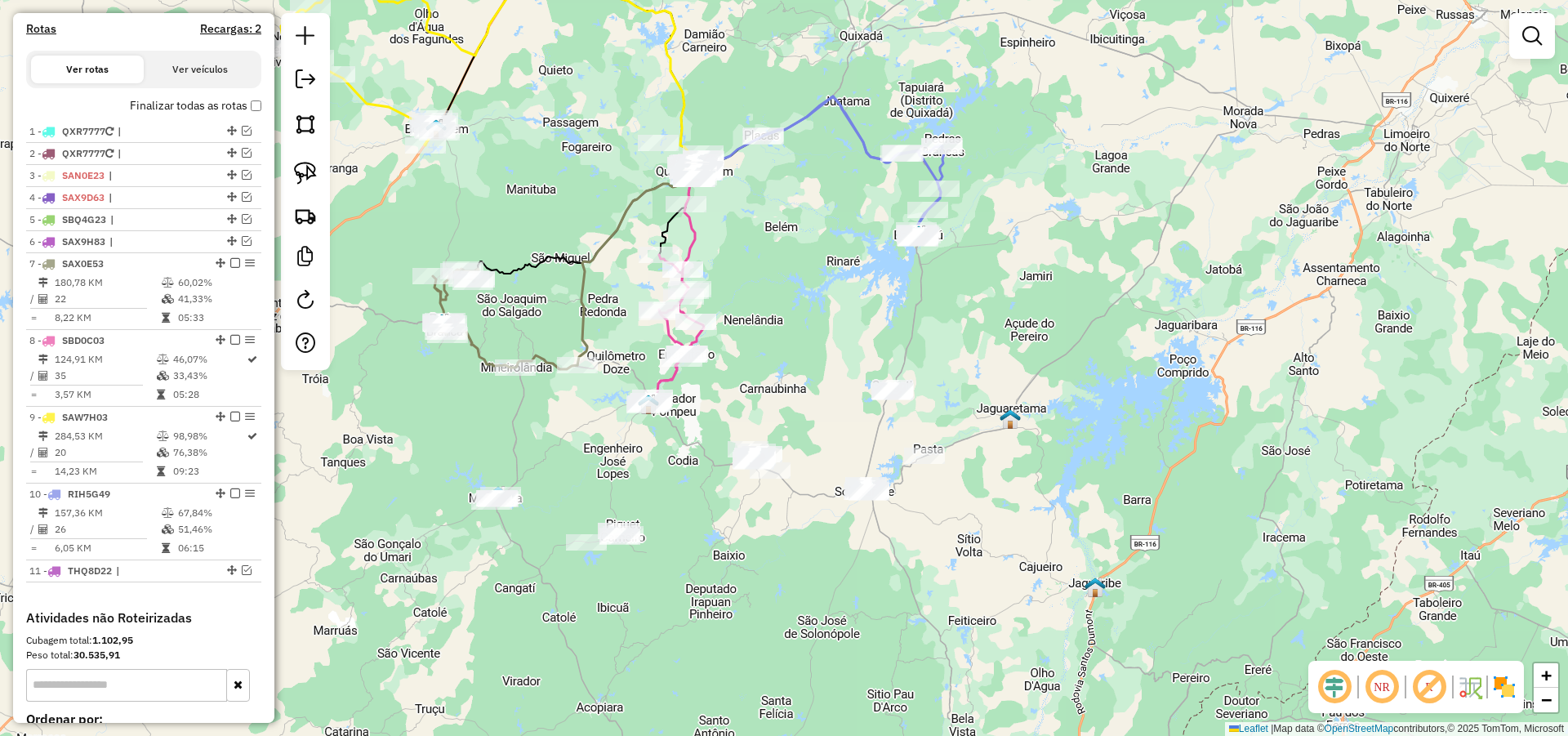
drag, startPoint x: 798, startPoint y: 210, endPoint x: 807, endPoint y: 218, distance: 12.0
click at [807, 216] on div "Janela de atendimento Grade de atendimento Capacidade Transportadoras Veículos …" at bounding box center [784, 368] width 1568 height 736
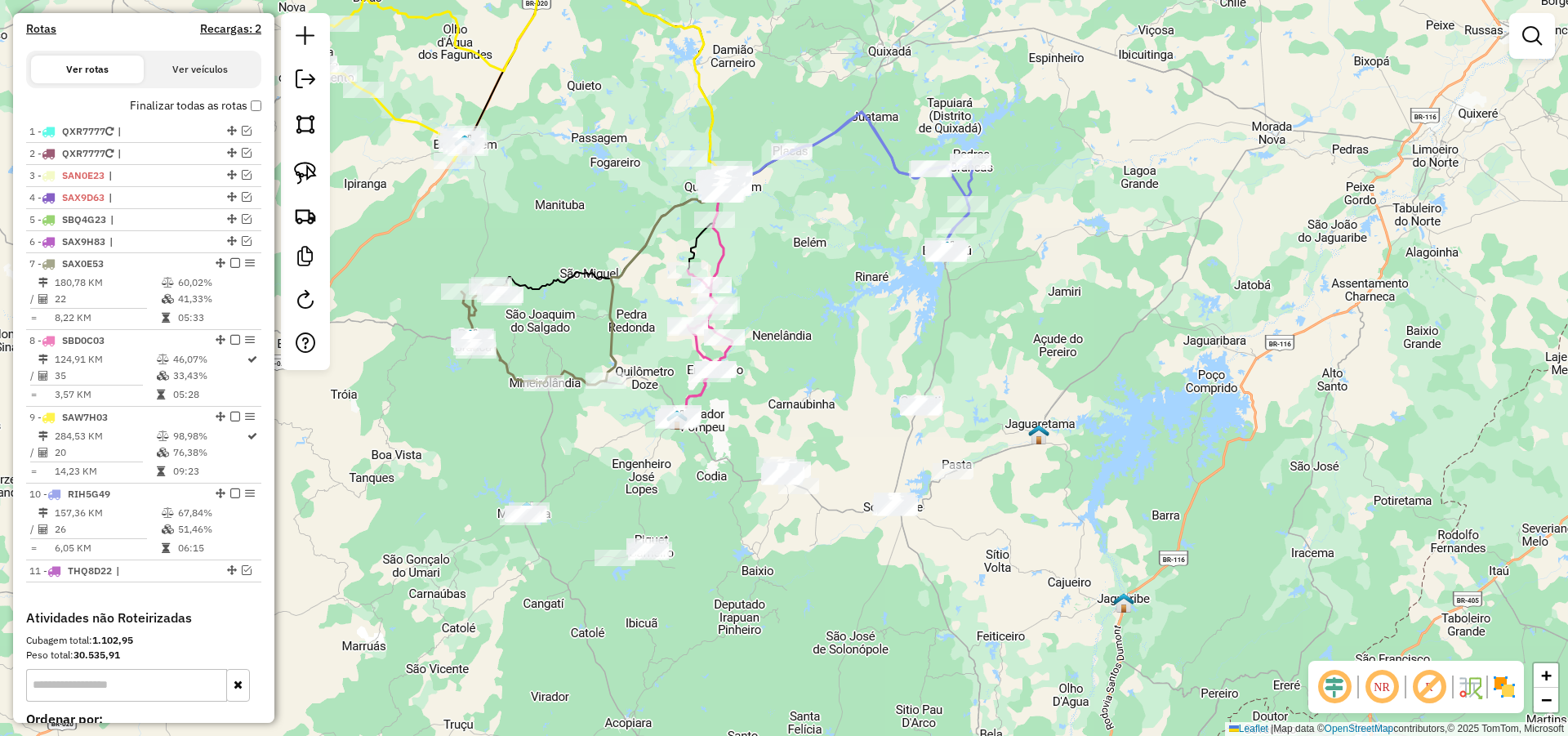
click at [837, 264] on div "Janela de atendimento Grade de atendimento Capacidade Transportadoras Veículos …" at bounding box center [784, 368] width 1568 height 736
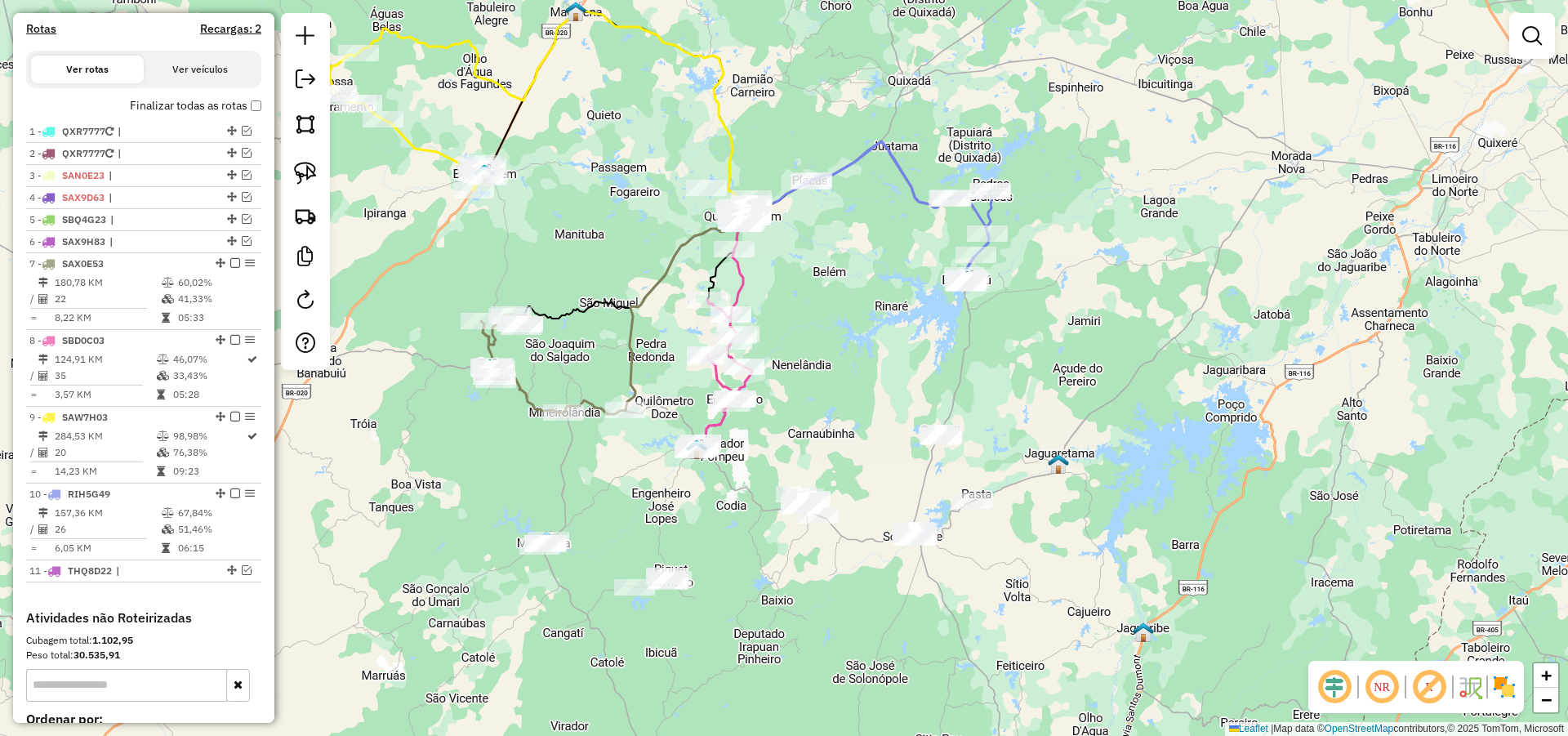
click at [856, 310] on div "Janela de atendimento Grade de atendimento Capacidade Transportadoras Veículos …" at bounding box center [784, 368] width 1568 height 736
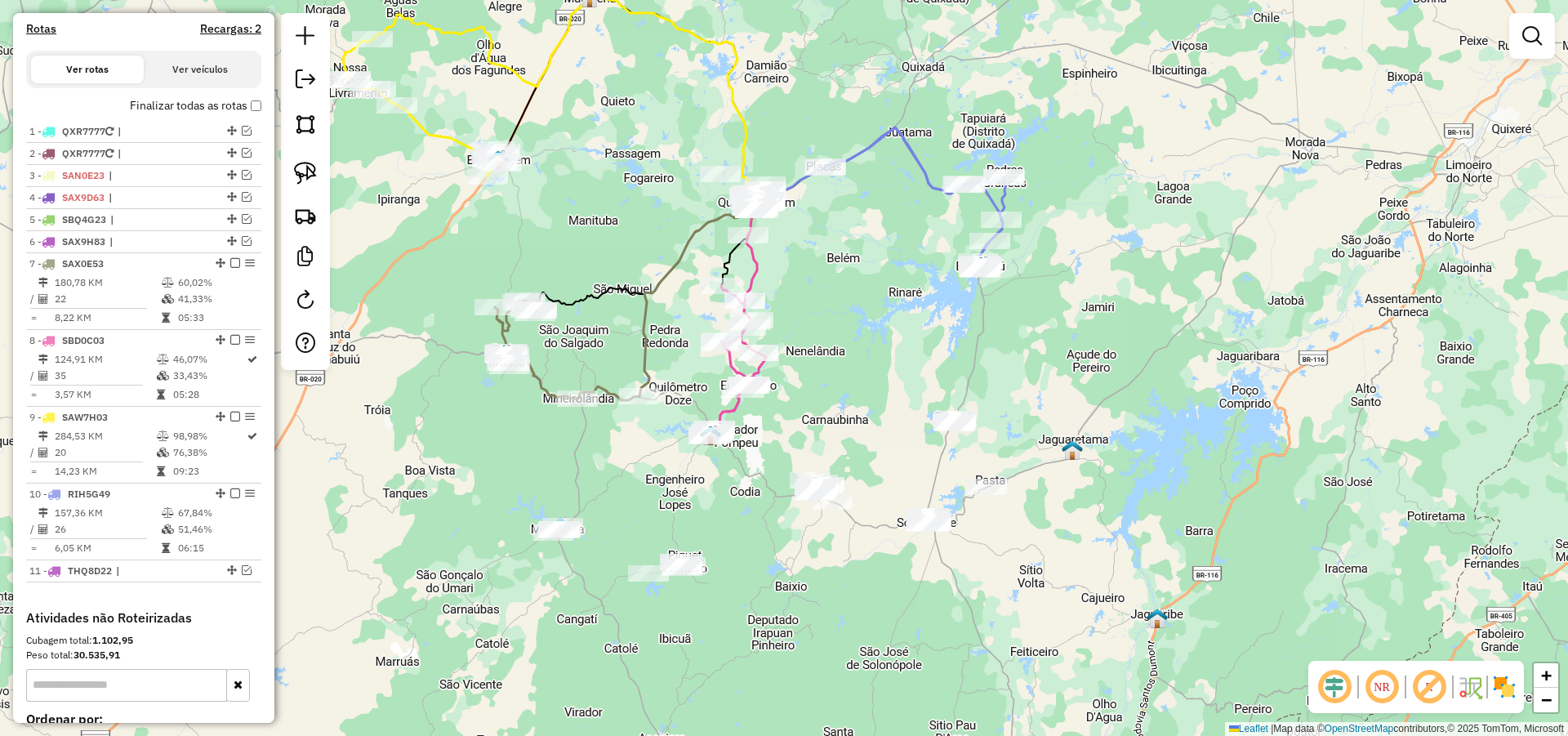
drag, startPoint x: 822, startPoint y: 373, endPoint x: 868, endPoint y: 330, distance: 63.0
click at [860, 330] on div "Janela de atendimento Grade de atendimento Capacidade Transportadoras Veículos …" at bounding box center [784, 368] width 1568 height 736
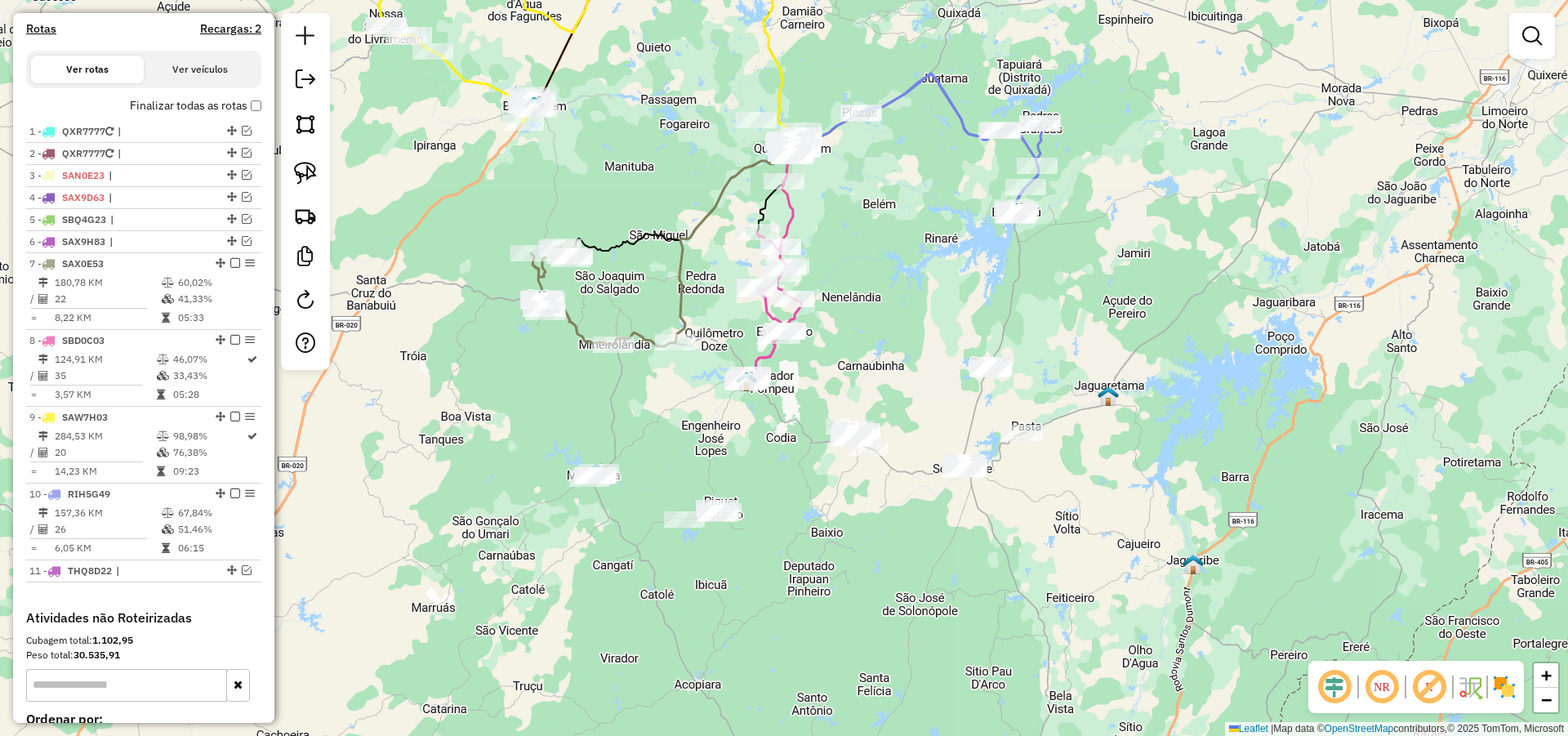
drag, startPoint x: 826, startPoint y: 468, endPoint x: 807, endPoint y: 415, distance: 56.3
click at [807, 417] on div "Janela de atendimento Grade de atendimento Capacidade Transportadoras Veículos …" at bounding box center [784, 368] width 1568 height 736
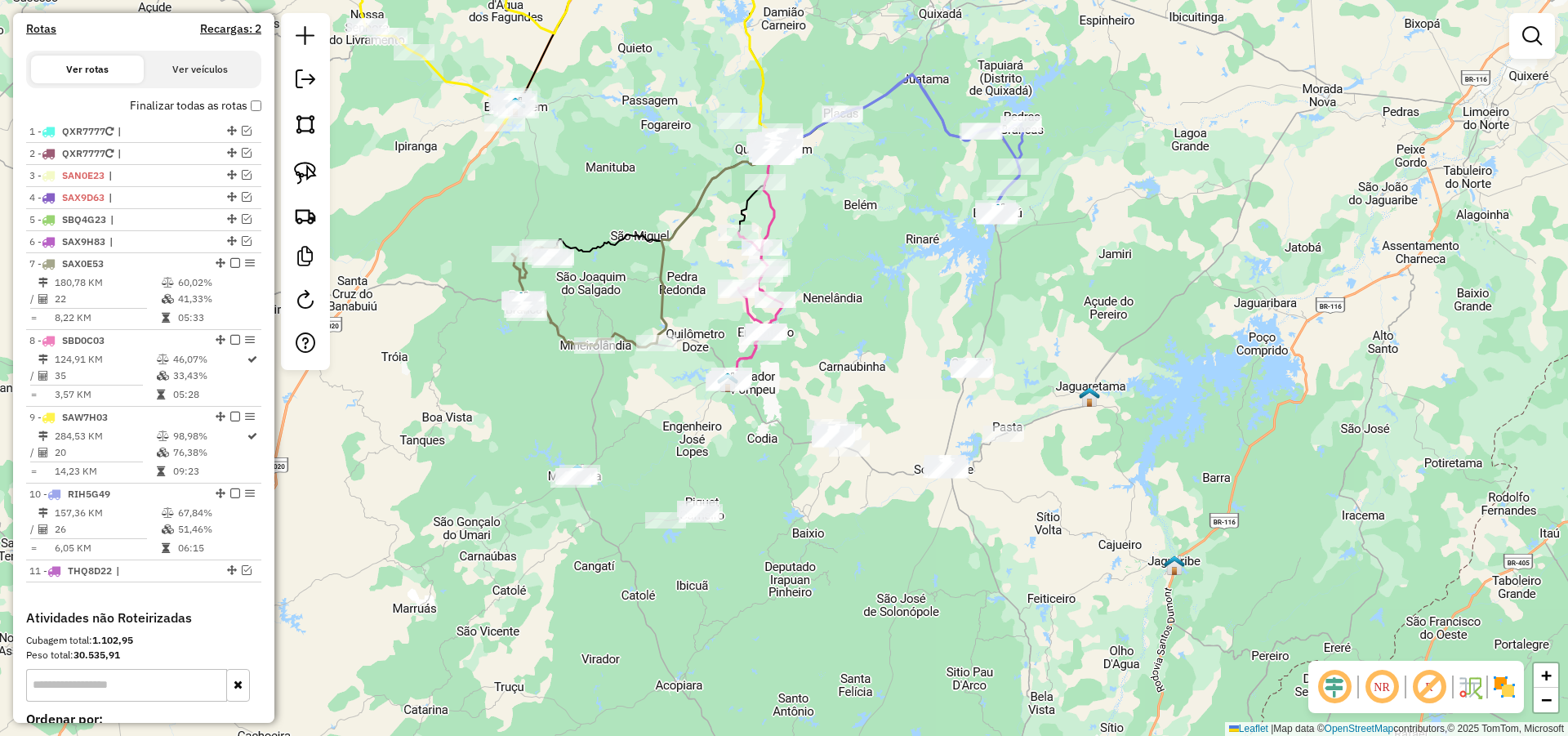
drag, startPoint x: 806, startPoint y: 453, endPoint x: 810, endPoint y: 514, distance: 61.1
click at [810, 514] on div "Janela de atendimento Grade de atendimento Capacidade Transportadoras Veículos …" at bounding box center [784, 368] width 1568 height 736
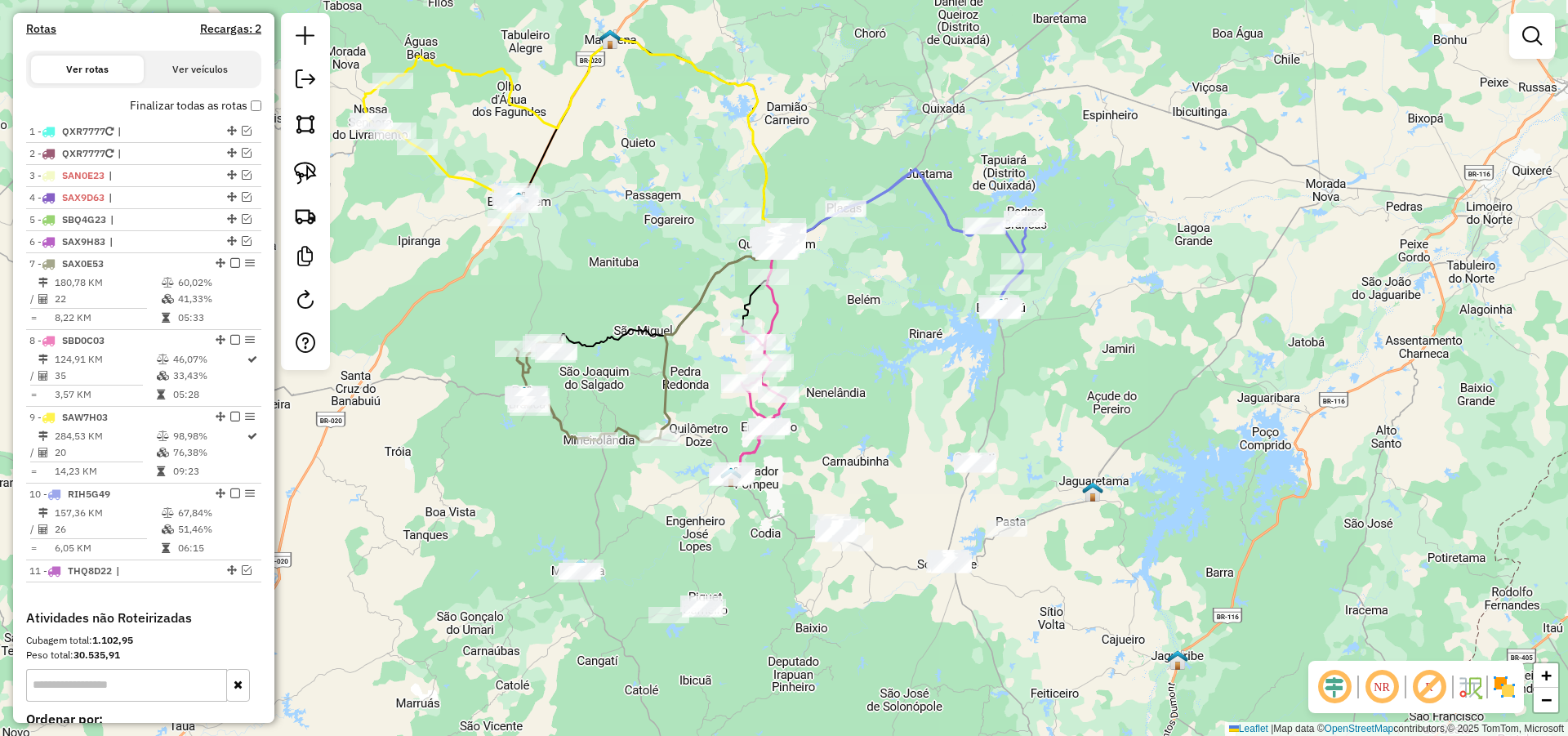
drag, startPoint x: 833, startPoint y: 407, endPoint x: 842, endPoint y: 399, distance: 12.0
click at [833, 407] on div "Janela de atendimento Grade de atendimento Capacidade Transportadoras Veículos …" at bounding box center [784, 368] width 1568 height 736
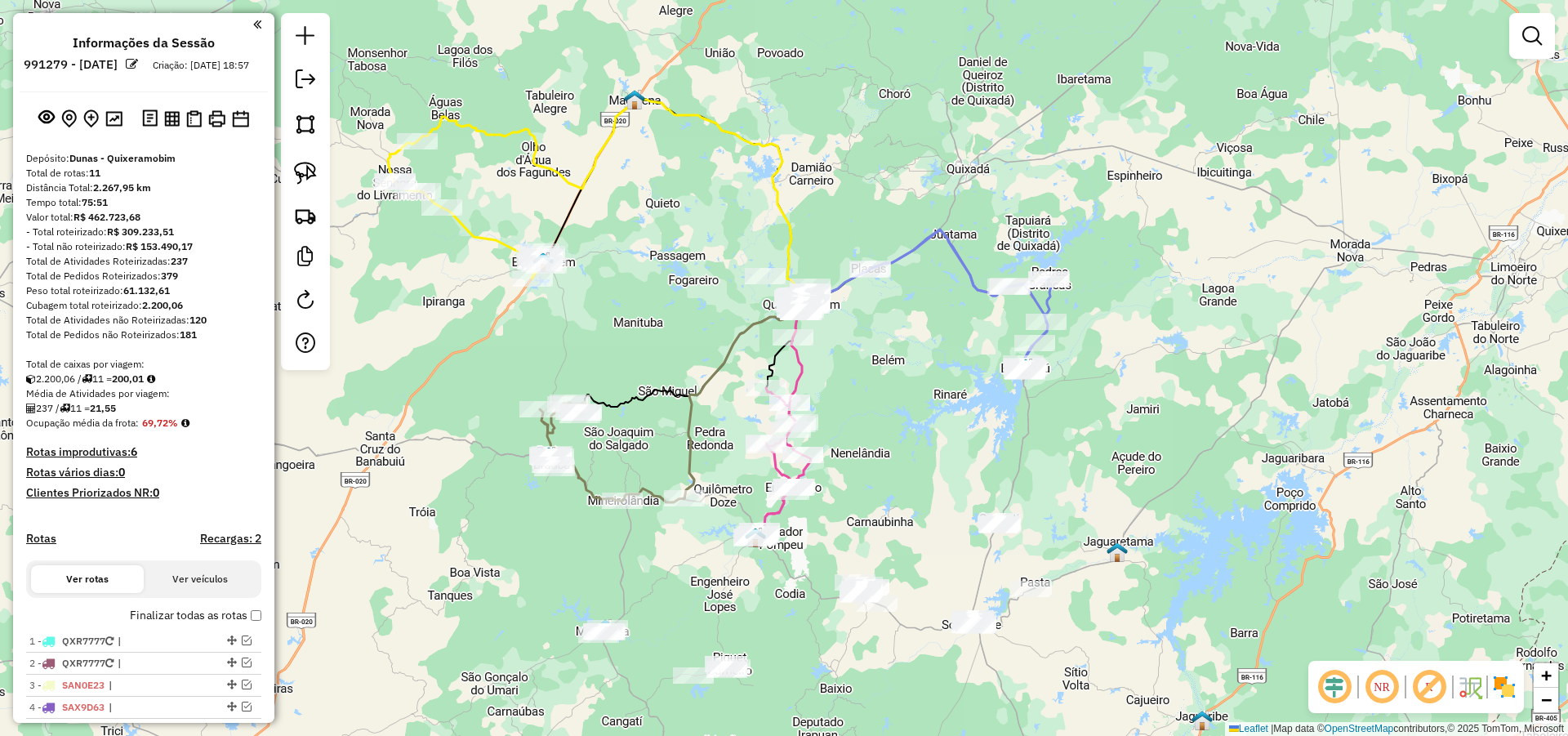
scroll to position [509, 0]
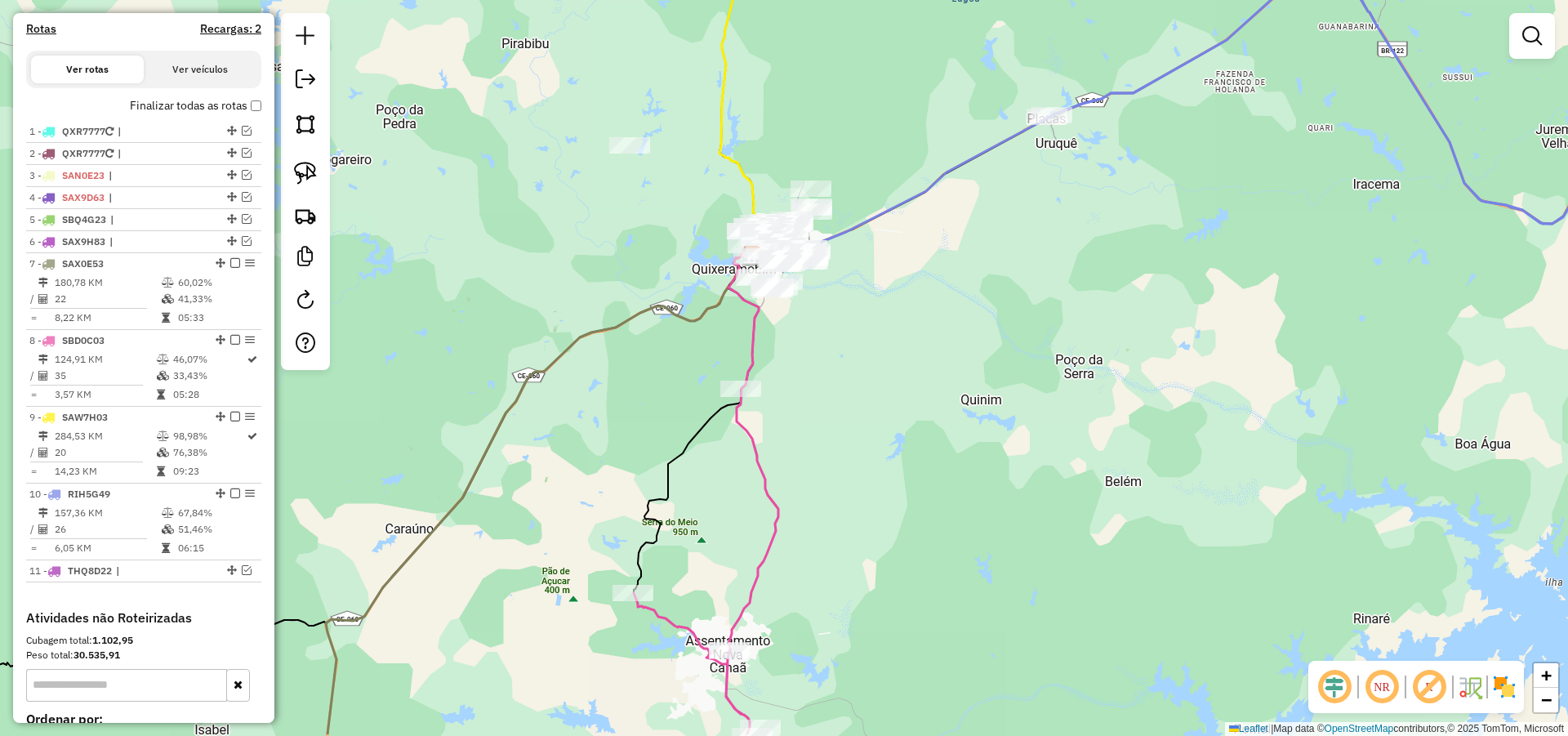
drag, startPoint x: 886, startPoint y: 310, endPoint x: 878, endPoint y: 201, distance: 109.3
click at [858, 193] on div "Janela de atendimento Grade de atendimento Capacidade Transportadoras Veículos …" at bounding box center [784, 368] width 1568 height 736
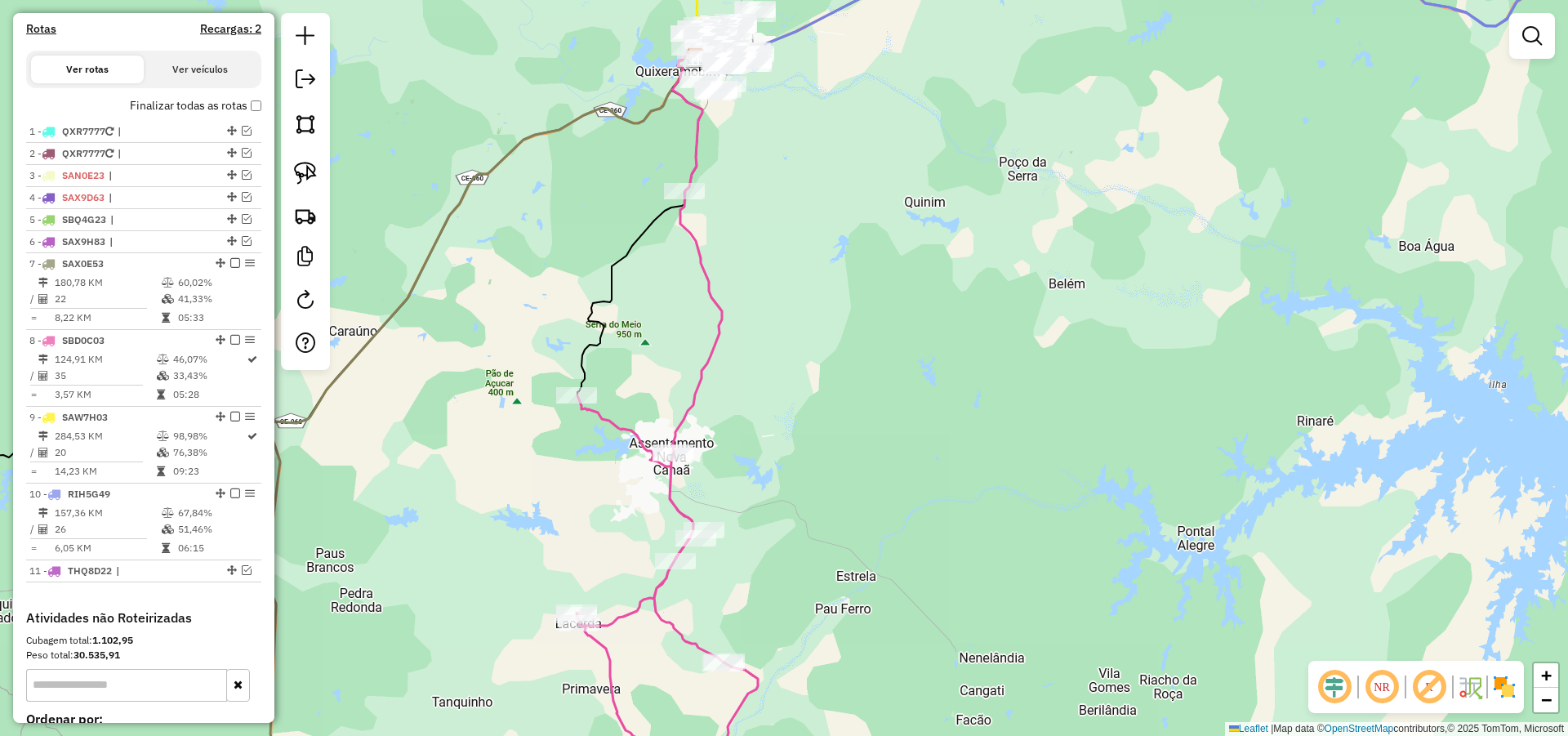
drag, startPoint x: 972, startPoint y: 359, endPoint x: 852, endPoint y: 140, distance: 249.7
click at [859, 153] on div "Janela de atendimento Grade de atendimento Capacidade Transportadoras Veículos …" at bounding box center [784, 368] width 1568 height 736
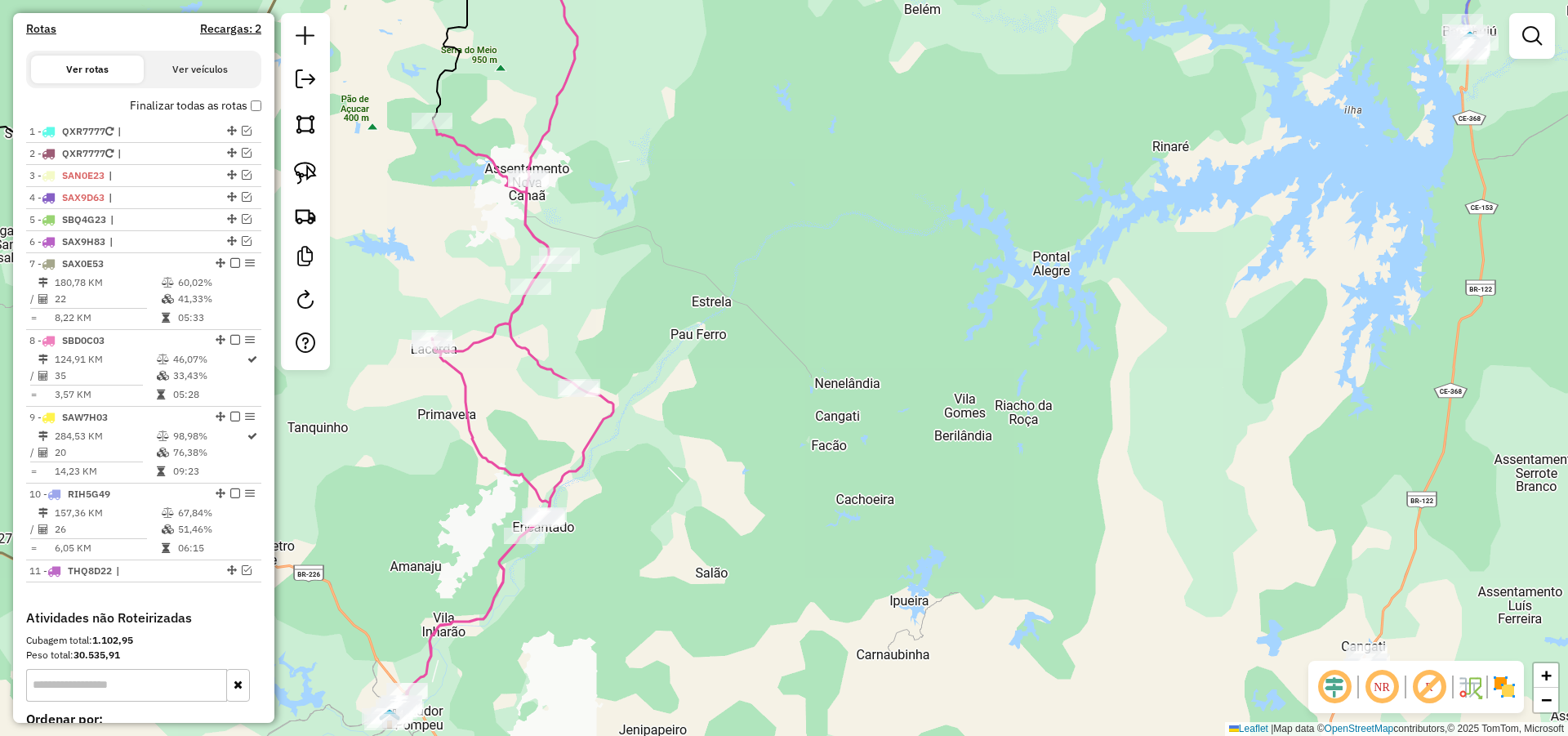
drag, startPoint x: 907, startPoint y: 323, endPoint x: 871, endPoint y: 211, distance: 117.6
click at [873, 227] on div "Janela de atendimento Grade de atendimento Capacidade Transportadoras Veículos …" at bounding box center [784, 368] width 1568 height 736
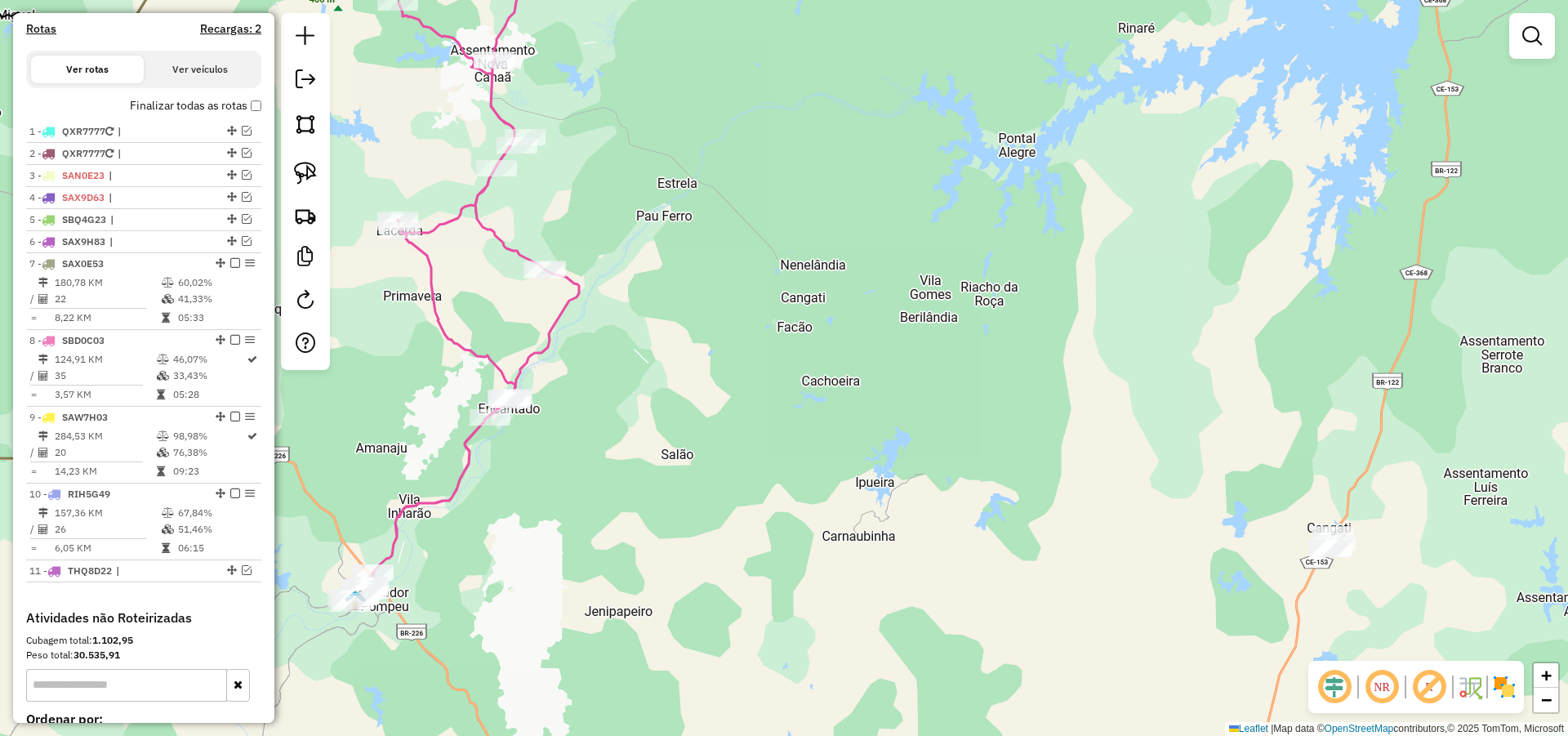
drag, startPoint x: 917, startPoint y: 359, endPoint x: 871, endPoint y: 152, distance: 212.0
click at [867, 167] on div "Janela de atendimento Grade de atendimento Capacidade Transportadoras Veículos …" at bounding box center [784, 368] width 1568 height 736
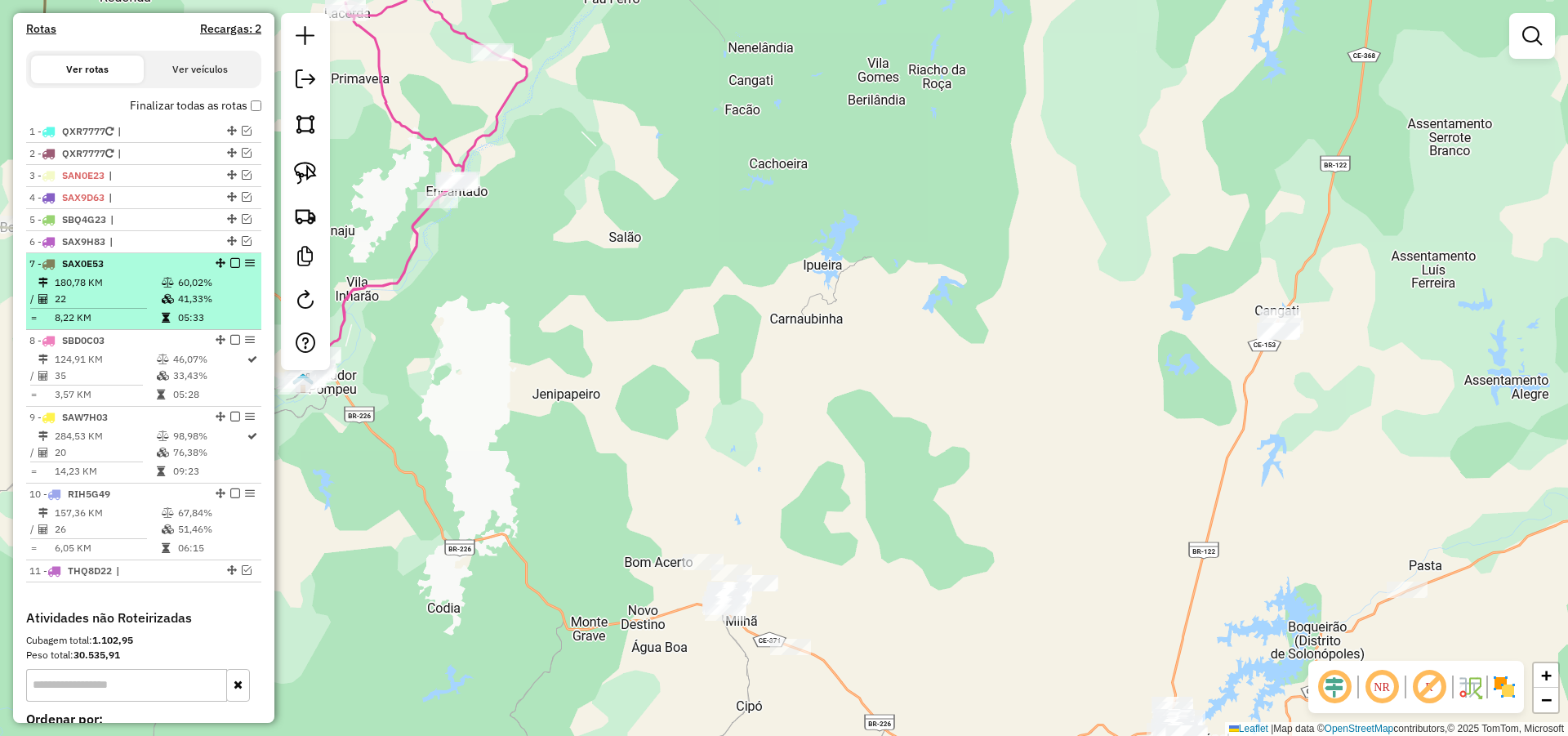
click at [230, 268] on em at bounding box center [234, 262] width 10 height 10
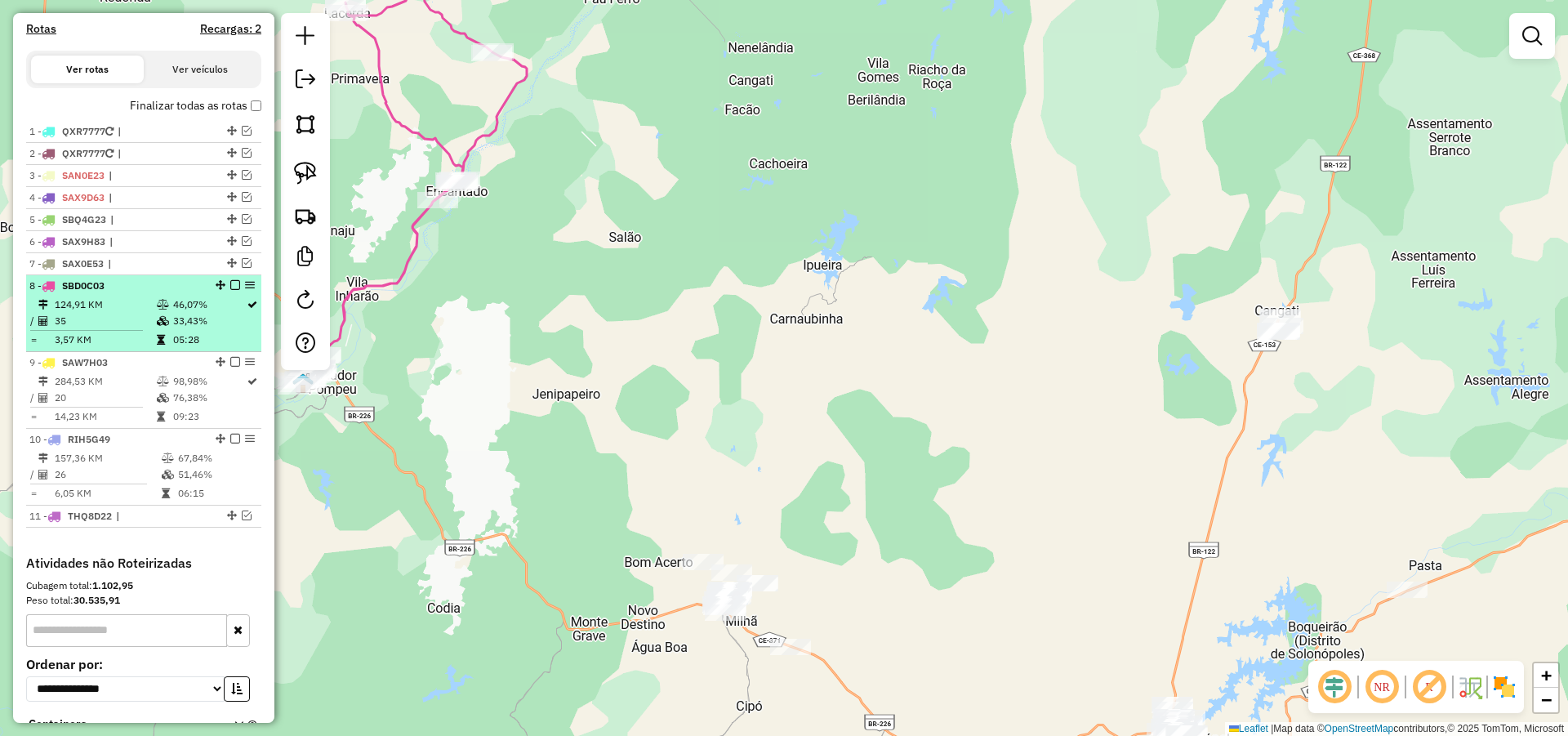
click at [231, 290] on em at bounding box center [234, 285] width 10 height 10
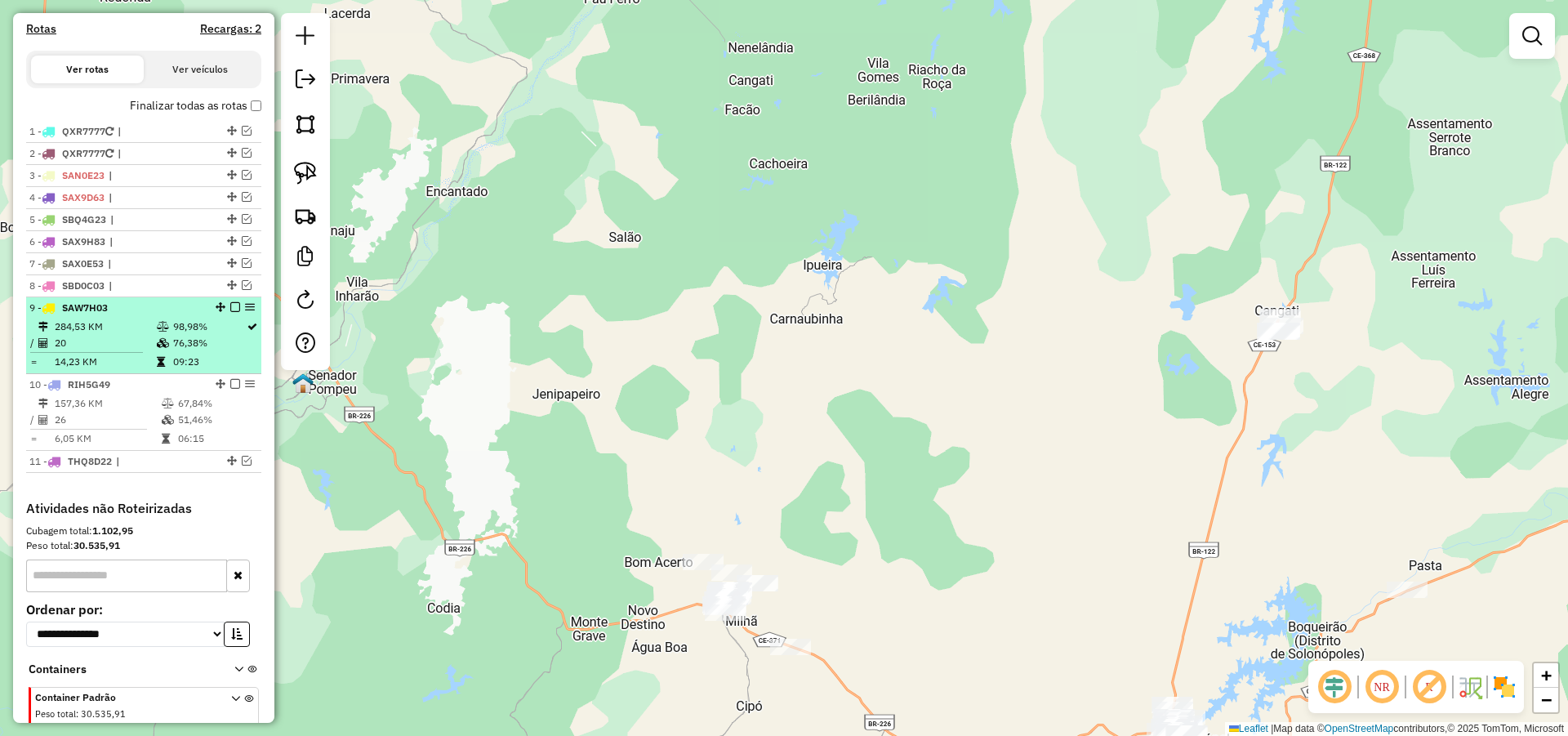
click at [232, 312] on em at bounding box center [234, 307] width 10 height 10
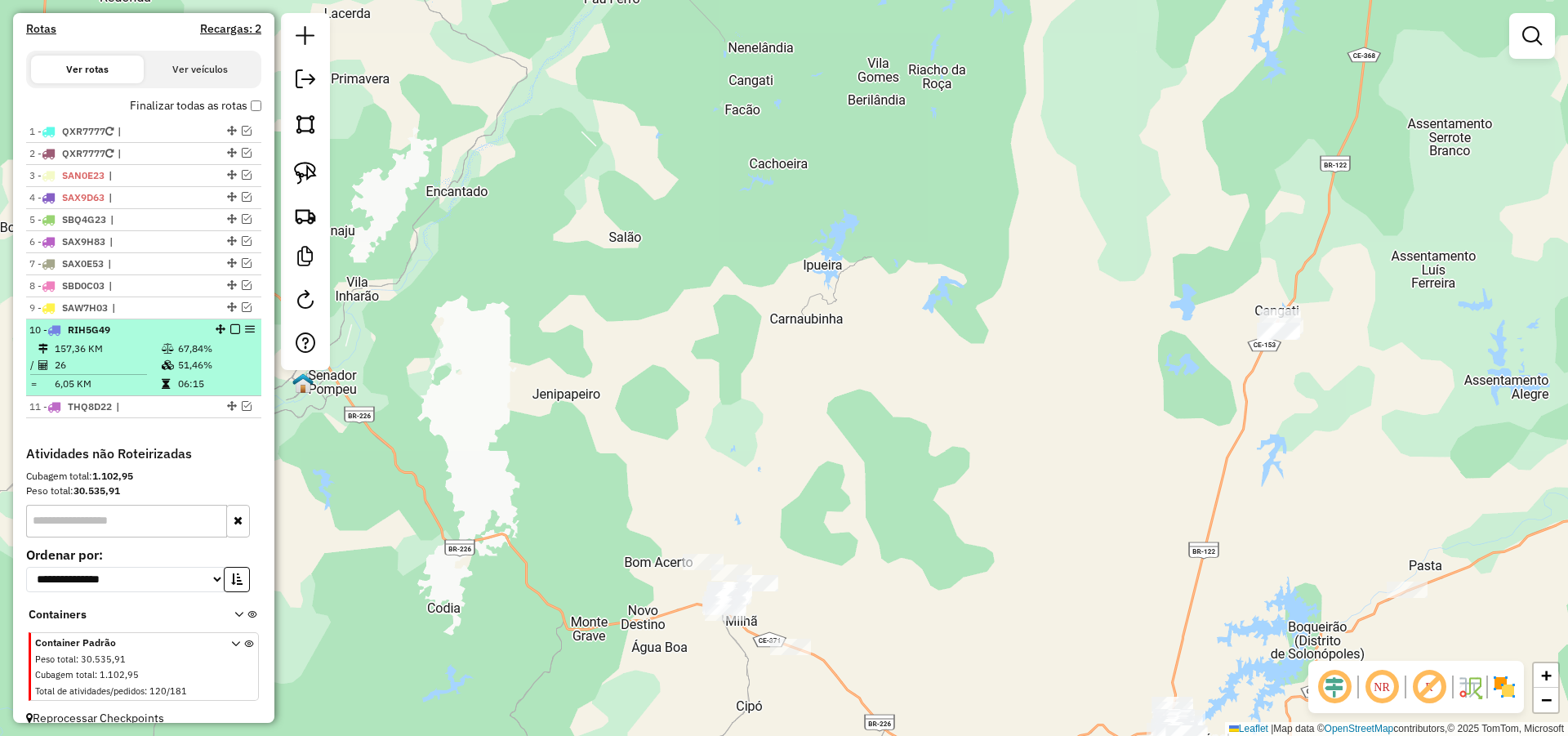
click at [230, 334] on em at bounding box center [234, 329] width 10 height 10
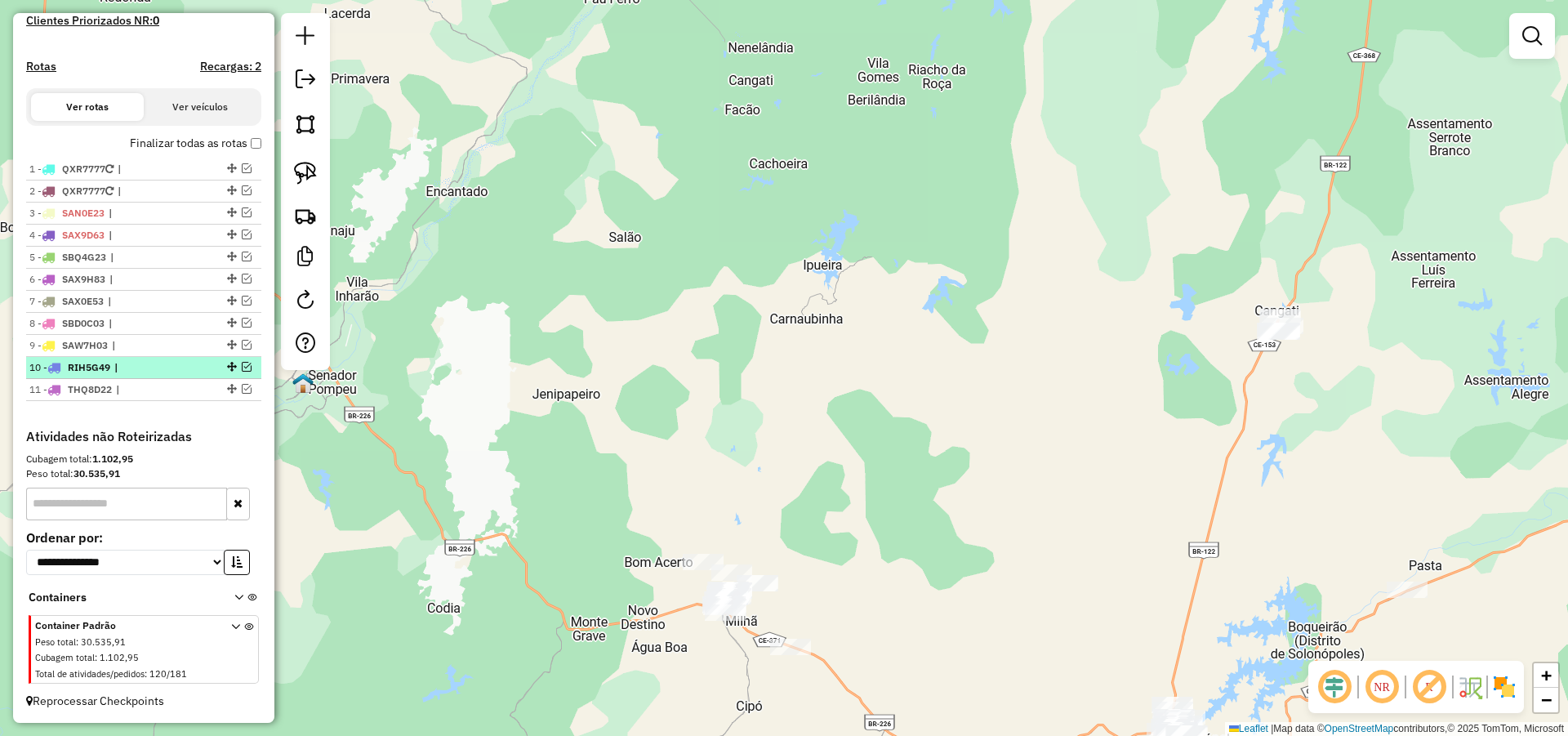
scroll to position [487, 0]
click at [244, 345] on em at bounding box center [246, 345] width 10 height 10
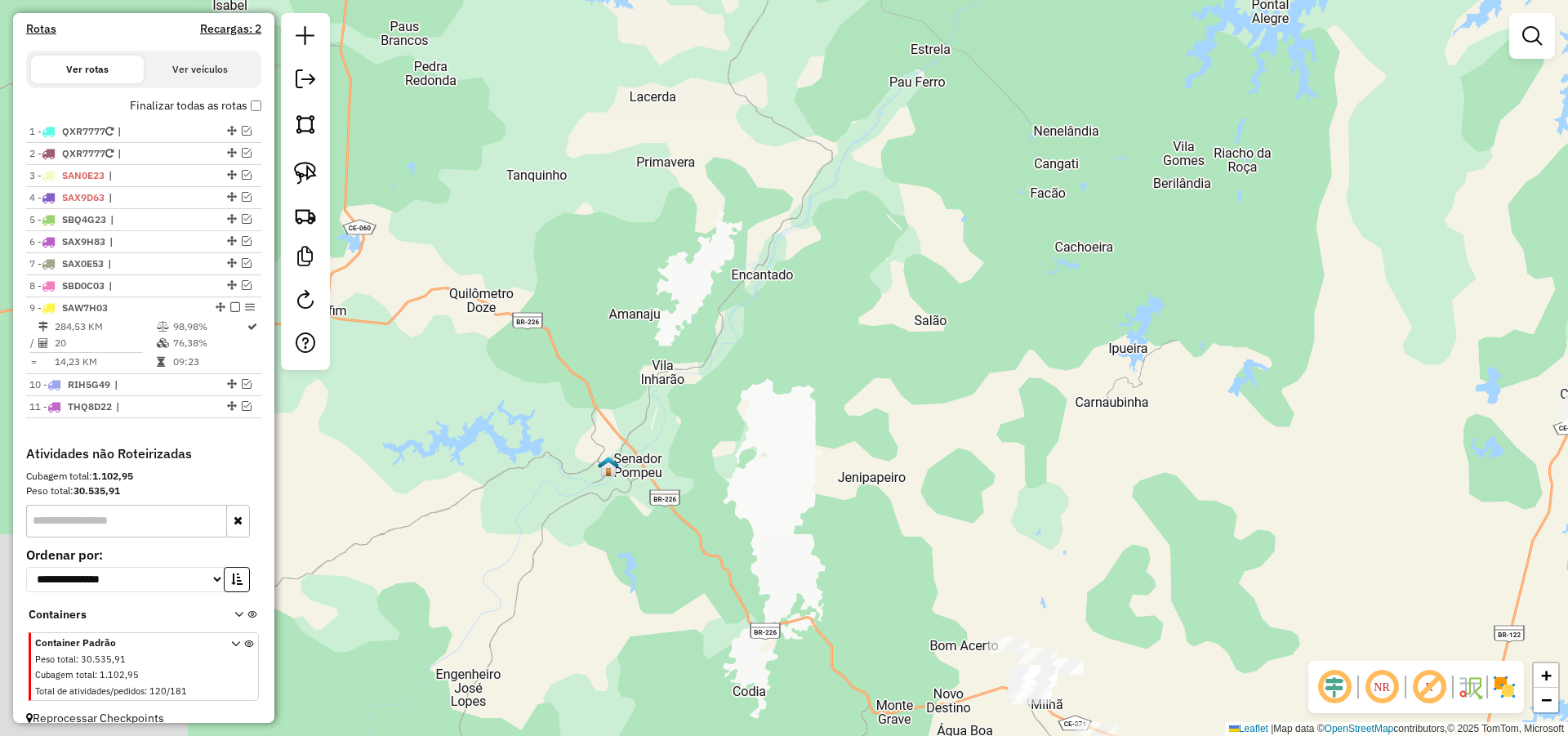
drag, startPoint x: 578, startPoint y: 355, endPoint x: 1069, endPoint y: 453, distance: 500.7
click at [1043, 456] on div "Janela de atendimento Grade de atendimento Capacidade Transportadoras Veículos …" at bounding box center [784, 368] width 1568 height 736
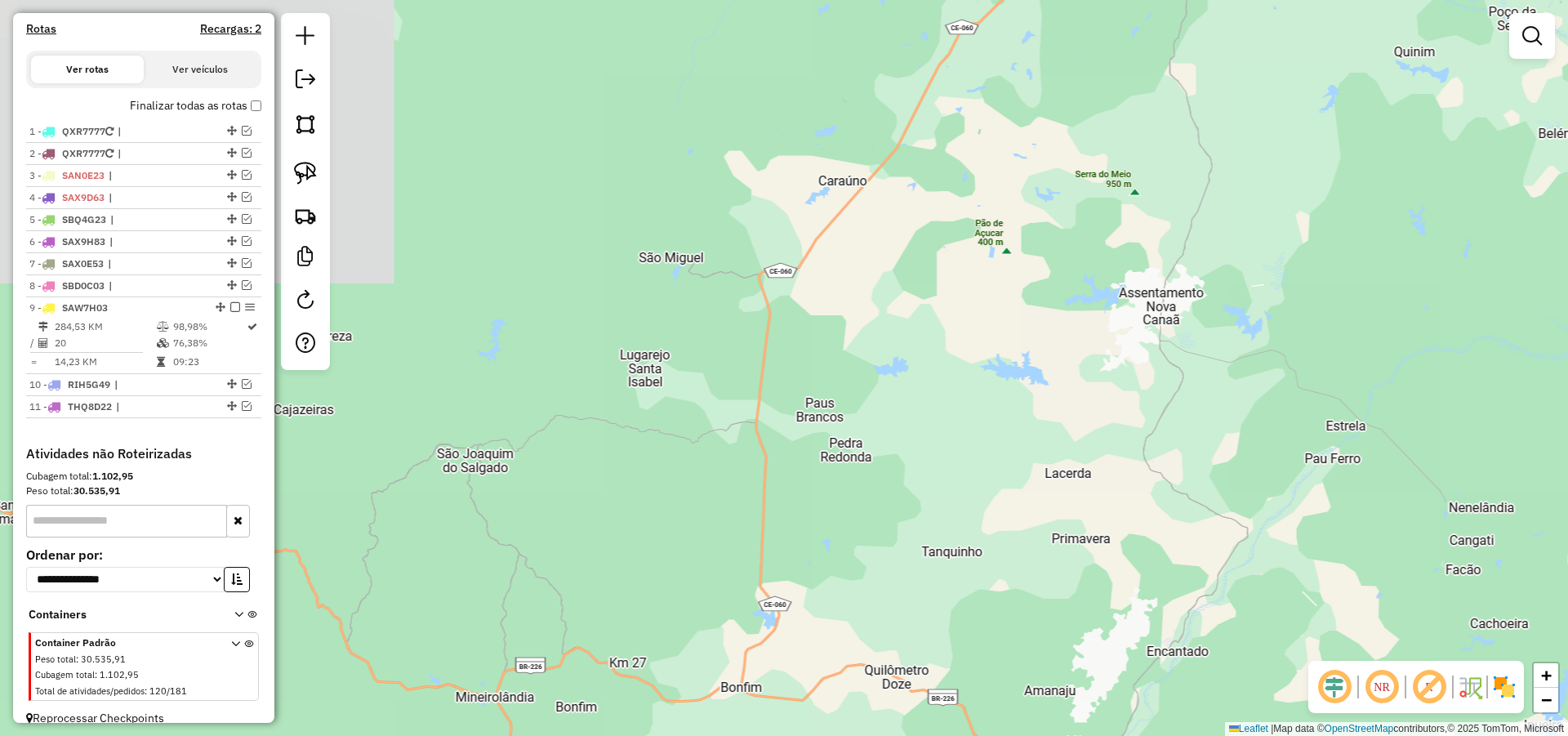
drag, startPoint x: 865, startPoint y: 503, endPoint x: 1112, endPoint y: 631, distance: 278.2
click at [1065, 626] on div "Janela de atendimento Grade de atendimento Capacidade Transportadoras Veículos …" at bounding box center [784, 368] width 1568 height 736
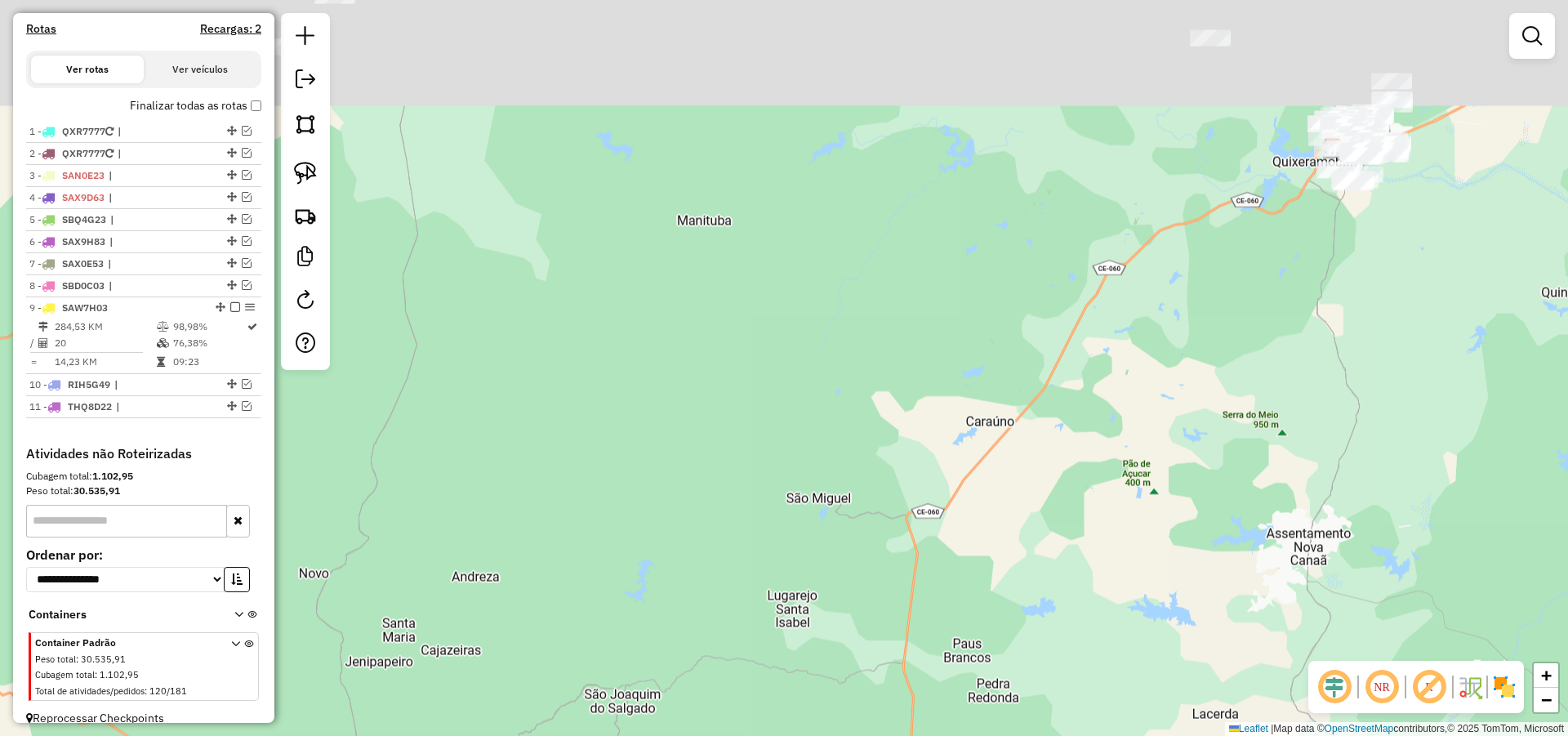
drag, startPoint x: 972, startPoint y: 321, endPoint x: 814, endPoint y: 513, distance: 248.7
click at [824, 534] on div "Janela de atendimento Grade de atendimento Capacidade Transportadoras Veículos …" at bounding box center [784, 368] width 1568 height 736
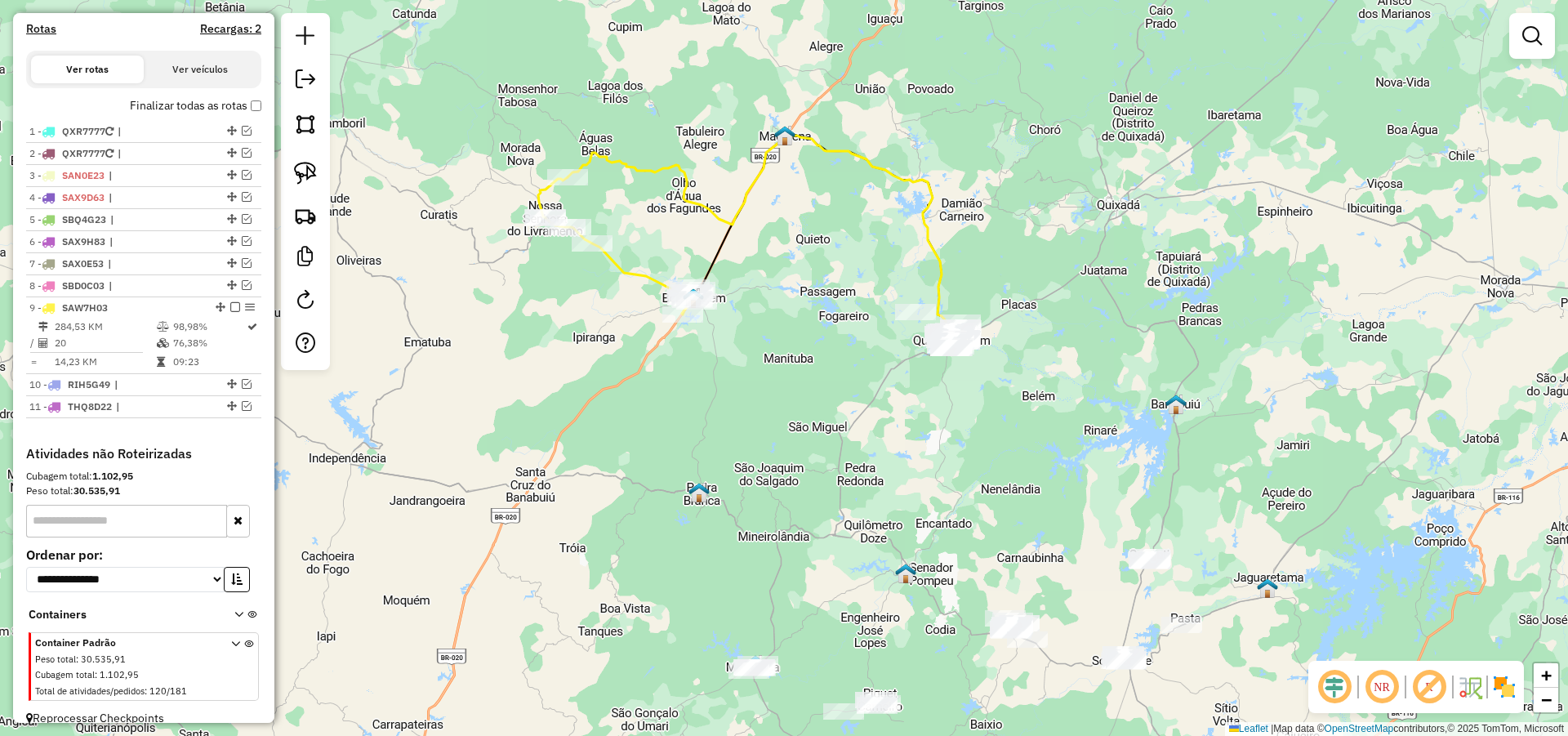
drag, startPoint x: 739, startPoint y: 228, endPoint x: 777, endPoint y: 351, distance: 128.7
click at [795, 348] on div "Janela de atendimento Grade de atendimento Capacidade Transportadoras Veículos …" at bounding box center [784, 368] width 1568 height 736
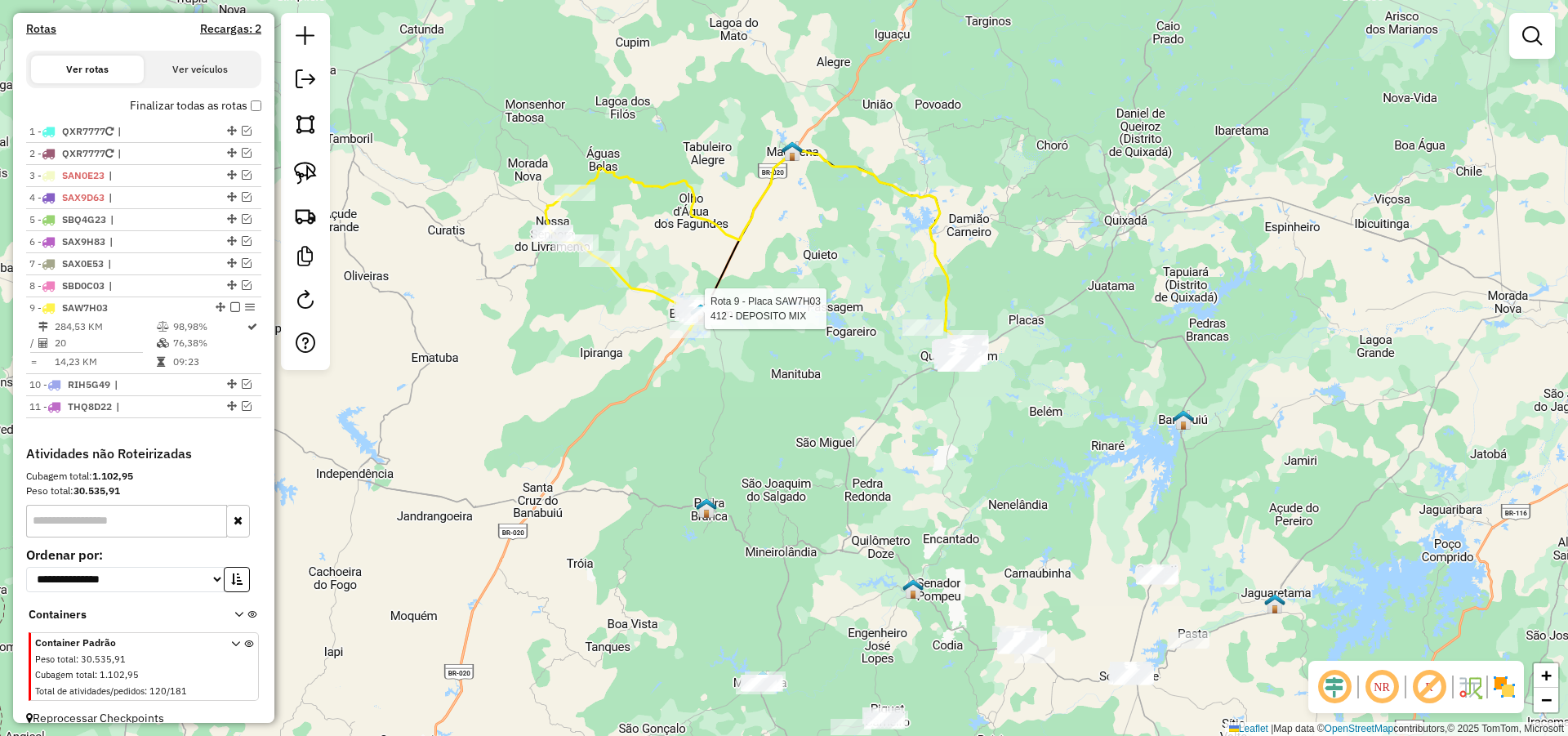
select select "*********"
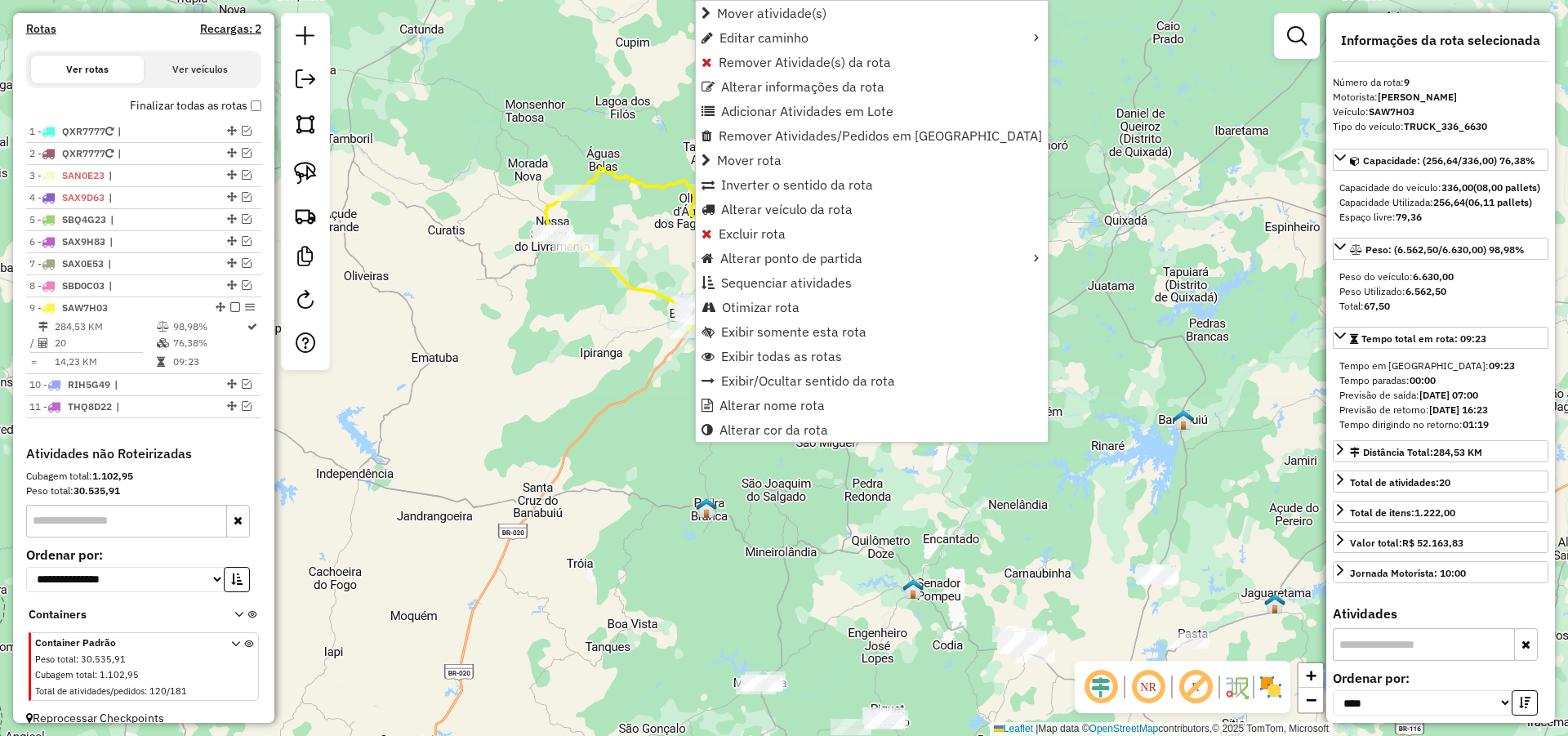
scroll to position [542, 0]
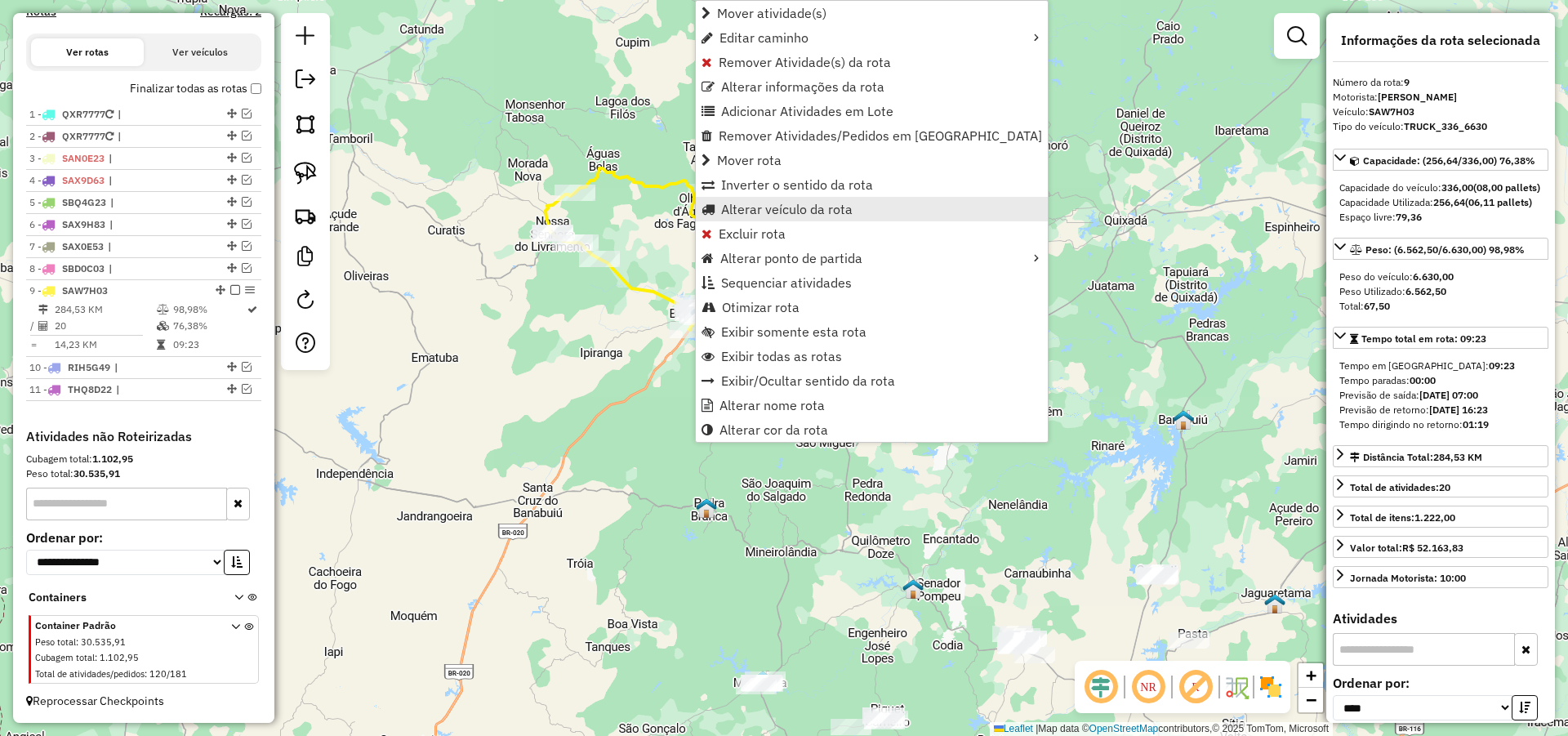
click at [765, 210] on span "Alterar veículo da rota" at bounding box center [787, 209] width 132 height 13
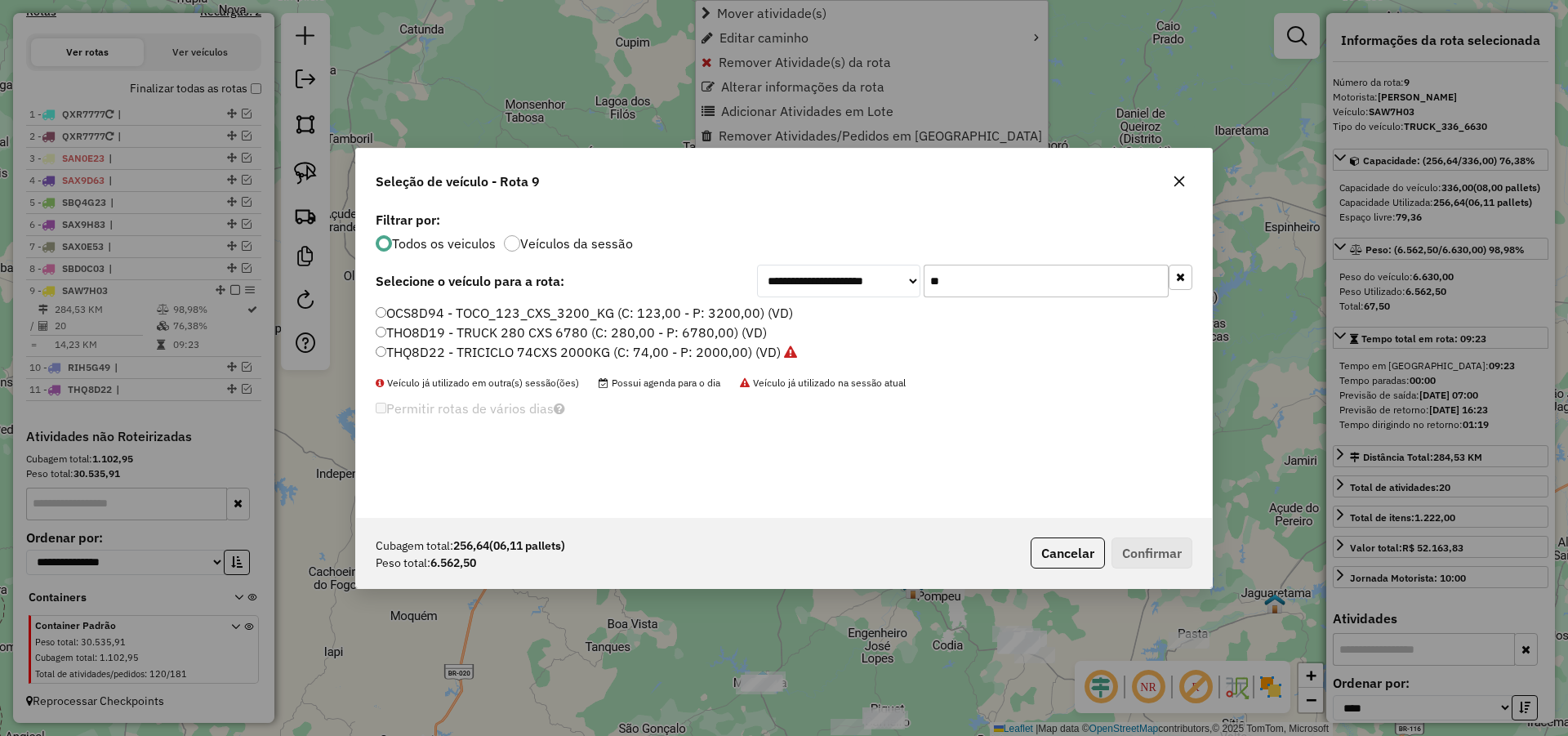
scroll to position [9, 4]
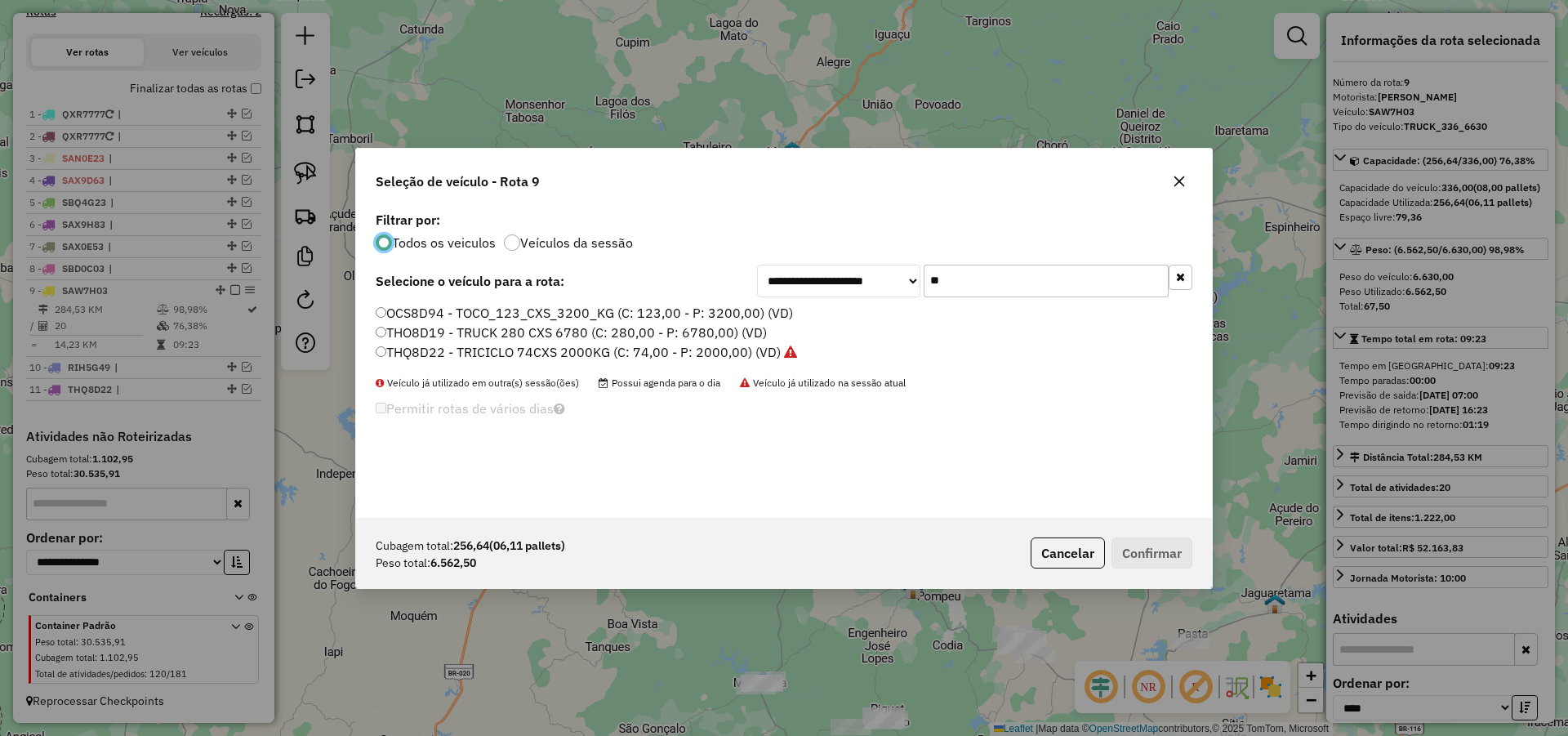
click at [980, 267] on input "**" at bounding box center [1046, 281] width 245 height 32
click at [977, 275] on input "**" at bounding box center [1046, 281] width 245 height 32
type input "**"
click at [495, 338] on label "THO8D19 - TRUCK 280 CXS 6780 (C: 280,00 - P: 6780,00) (VD)" at bounding box center [571, 332] width 391 height 20
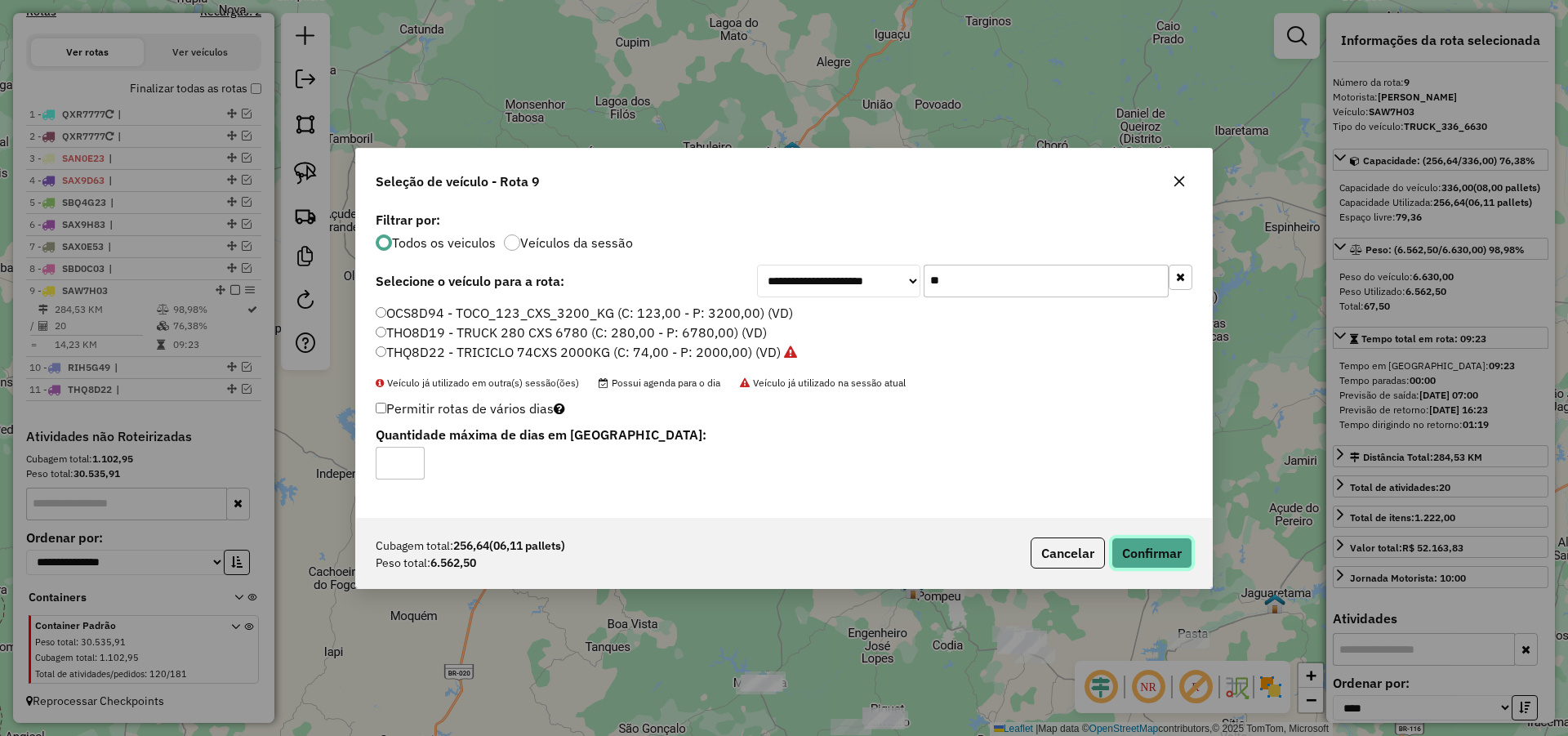
click at [1138, 548] on button "Confirmar" at bounding box center [1152, 552] width 81 height 31
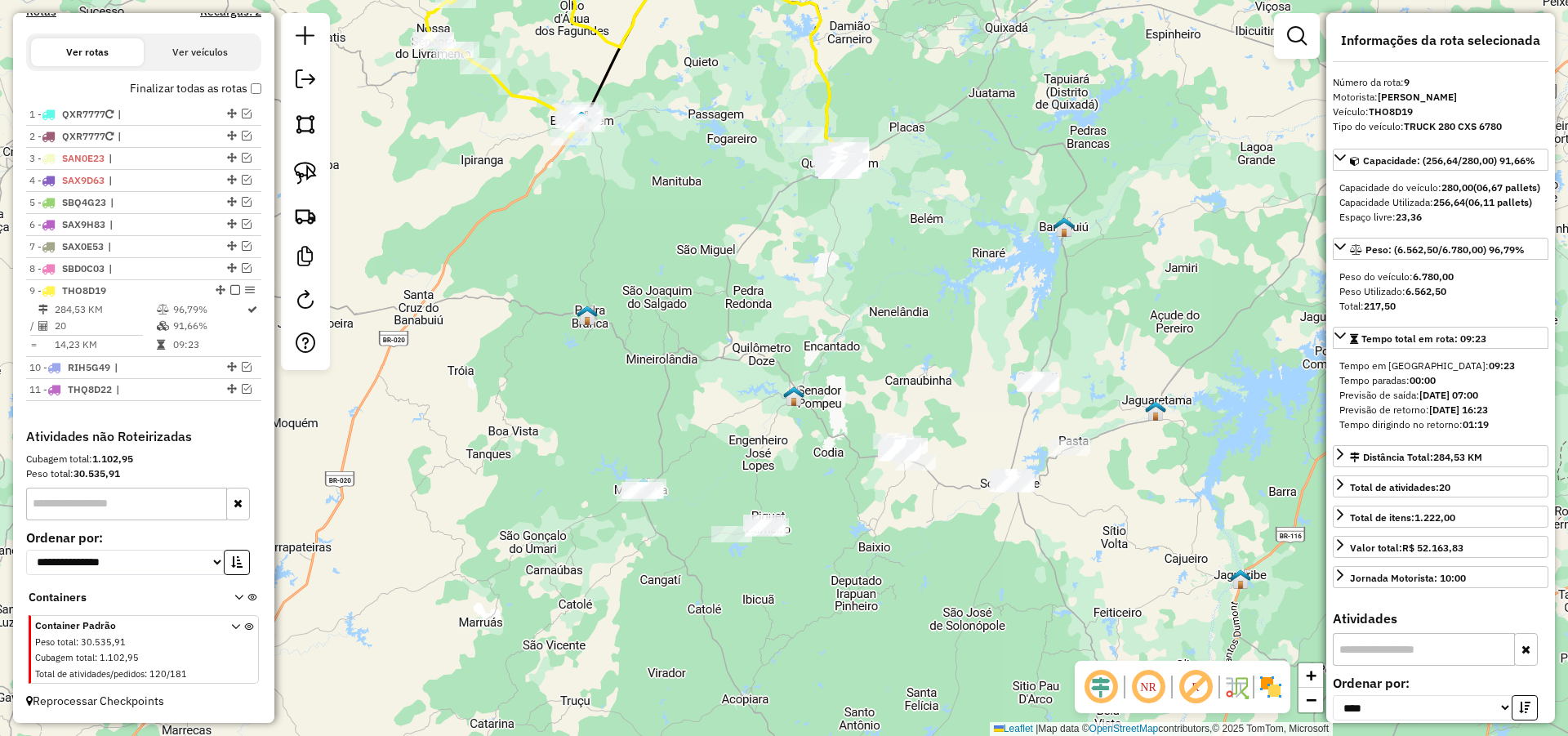
drag, startPoint x: 1140, startPoint y: 595, endPoint x: 1004, endPoint y: 402, distance: 236.1
click at [1023, 407] on div "Janela de atendimento Grade de atendimento Capacidade Transportadoras Veículos …" at bounding box center [784, 368] width 1568 height 736
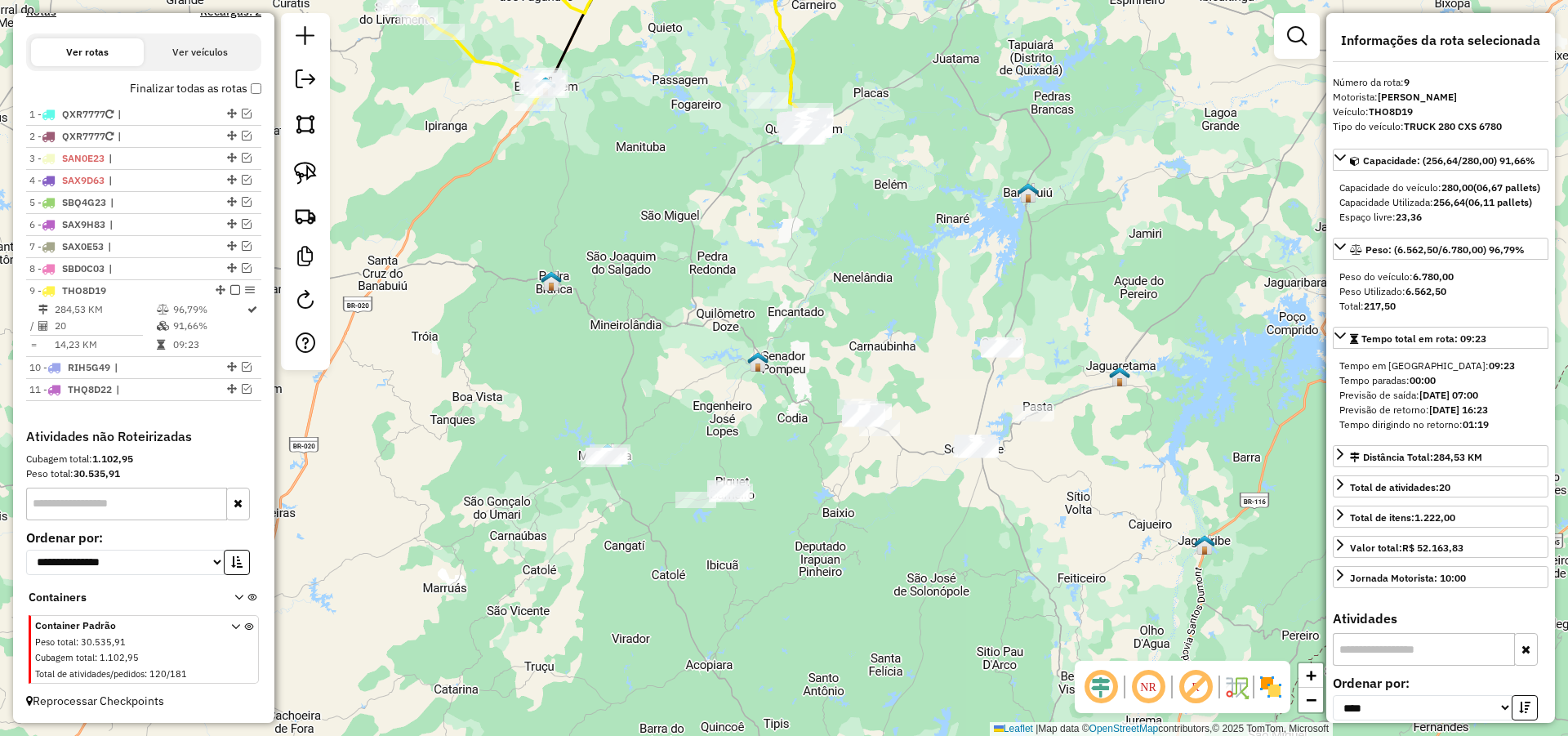
drag, startPoint x: 974, startPoint y: 545, endPoint x: 950, endPoint y: 525, distance: 31.2
click at [952, 526] on div "Janela de atendimento Grade de atendimento Capacidade Transportadoras Veículos …" at bounding box center [784, 368] width 1568 height 736
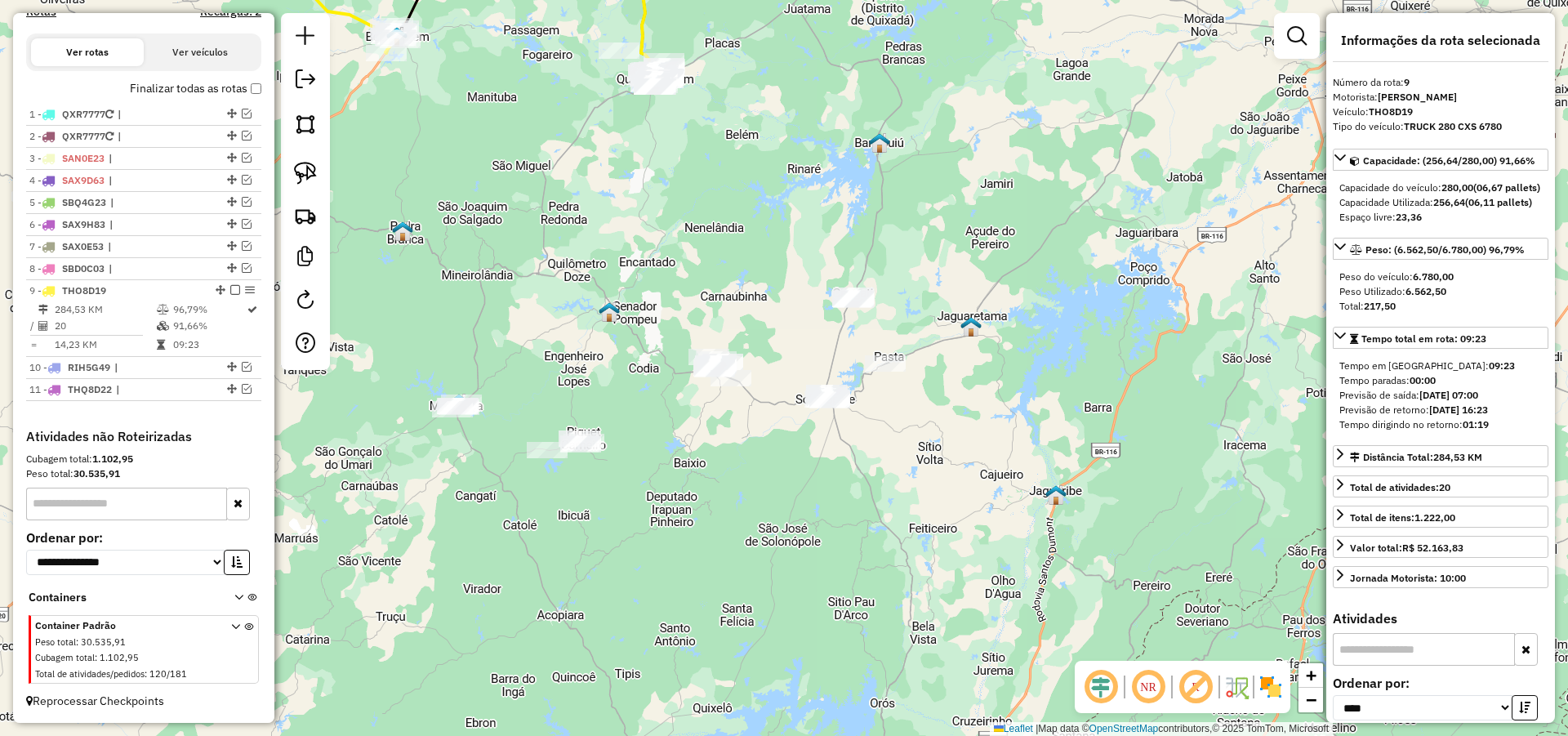
drag, startPoint x: 816, startPoint y: 437, endPoint x: 824, endPoint y: 419, distance: 19.7
click at [824, 419] on div "Janela de atendimento Grade de atendimento Capacidade Transportadoras Veículos …" at bounding box center [784, 368] width 1568 height 736
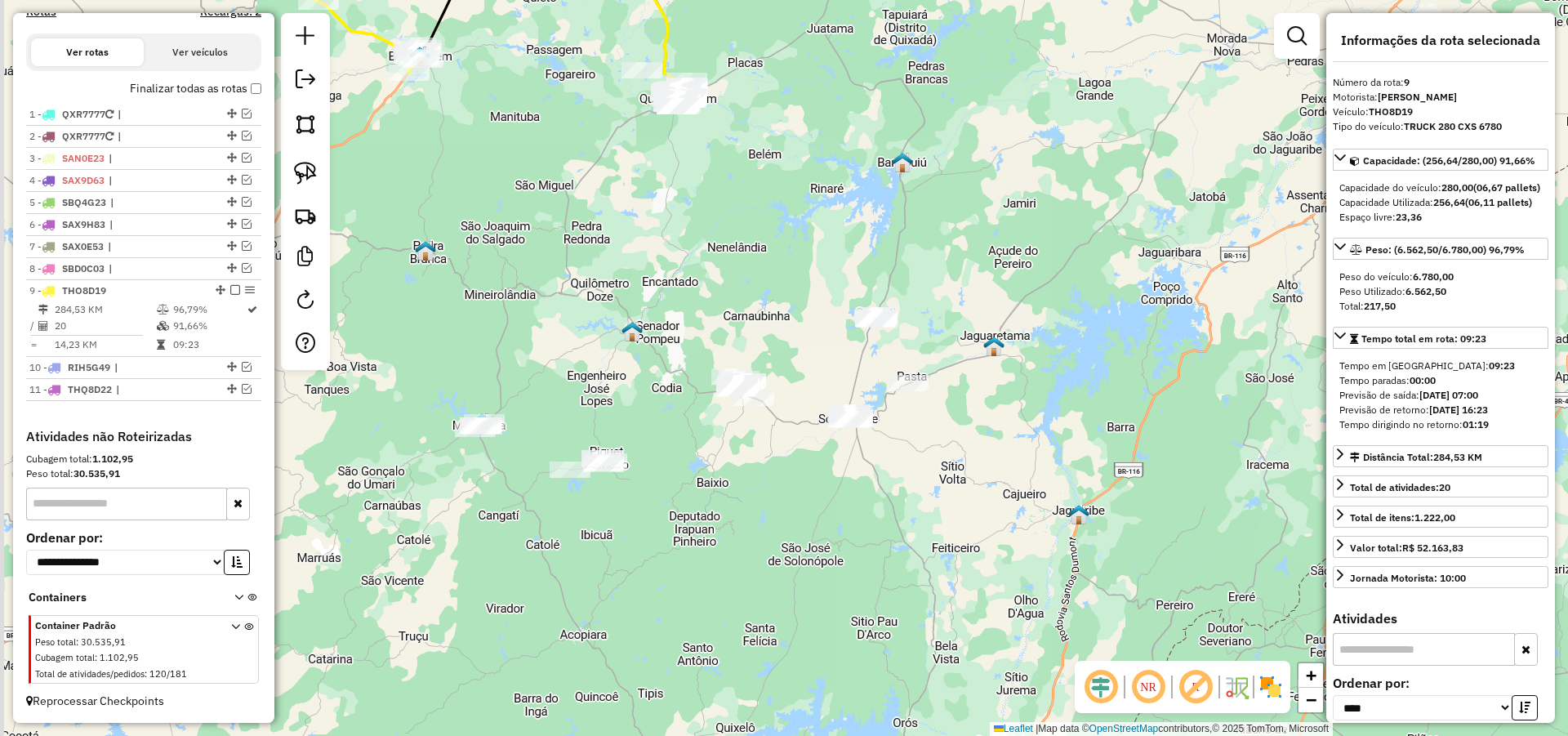
drag, startPoint x: 801, startPoint y: 442, endPoint x: 805, endPoint y: 450, distance: 8.9
click at [805, 450] on div "Janela de atendimento Grade de atendimento Capacidade Transportadoras Veículos …" at bounding box center [784, 368] width 1568 height 736
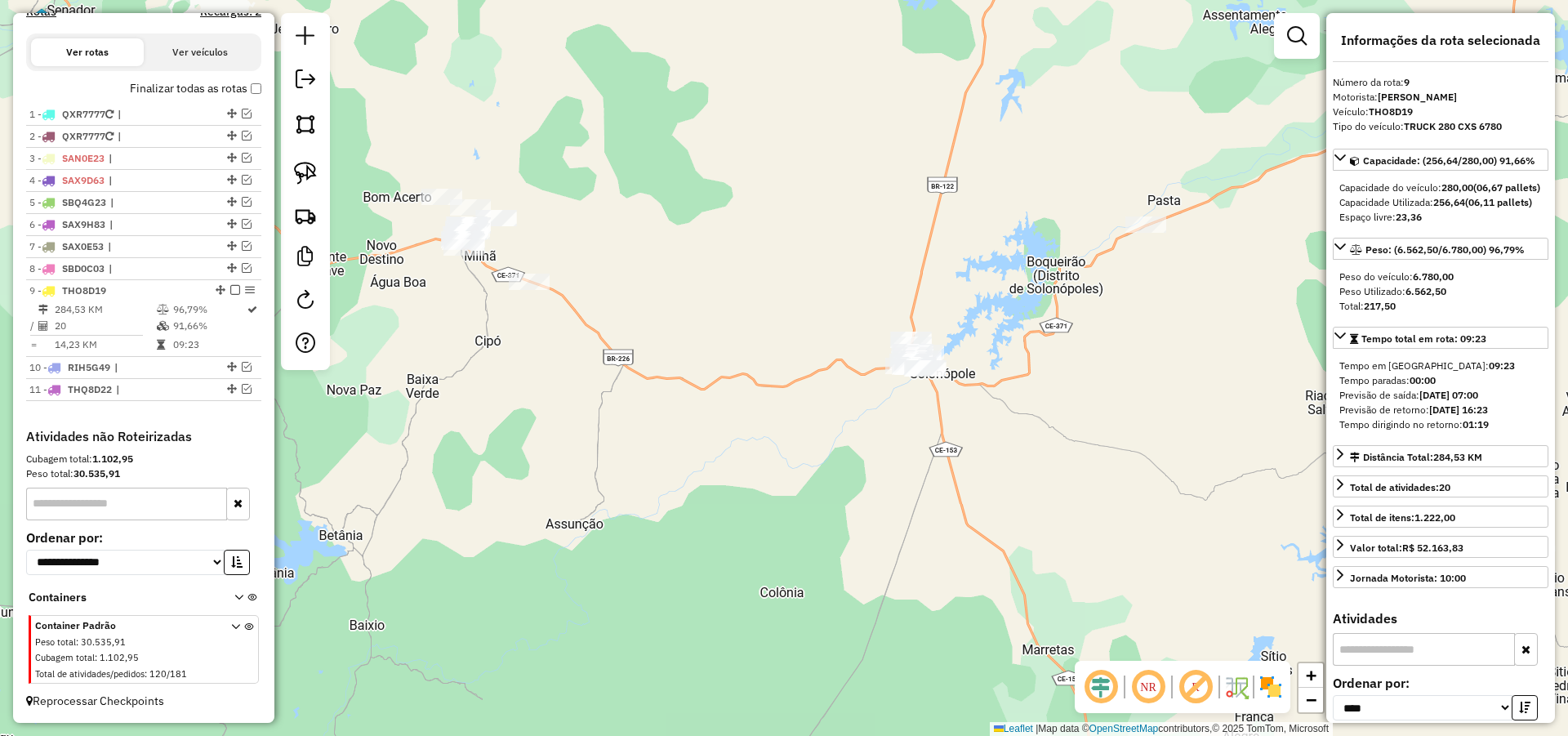
drag, startPoint x: 923, startPoint y: 431, endPoint x: 907, endPoint y: 473, distance: 44.9
click at [907, 473] on div "Janela de atendimento Grade de atendimento Capacidade Transportadoras Veículos …" at bounding box center [784, 368] width 1568 height 736
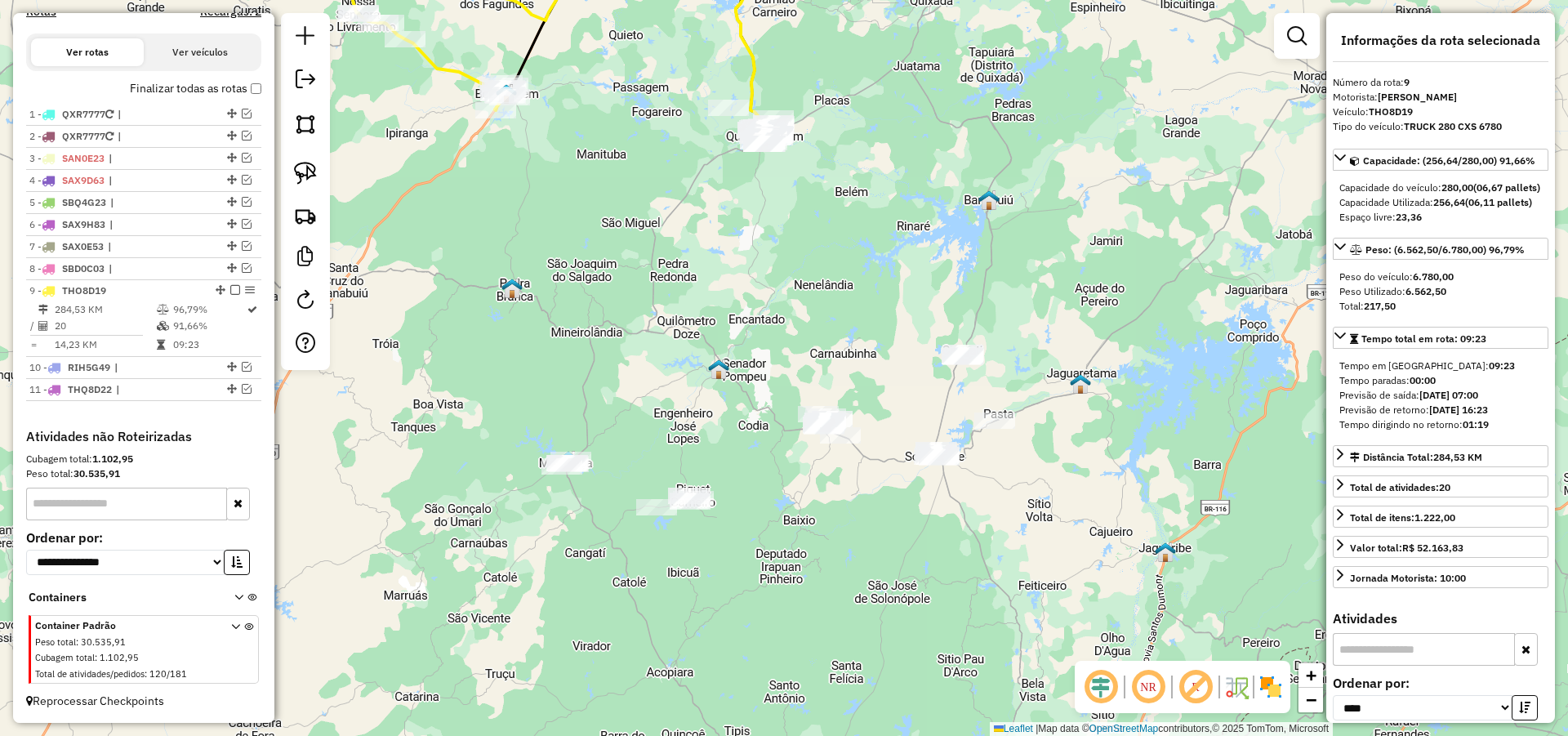
drag, startPoint x: 824, startPoint y: 477, endPoint x: 851, endPoint y: 469, distance: 28.2
click at [849, 471] on div "Janela de atendimento Grade de atendimento Capacidade Transportadoras Veículos …" at bounding box center [784, 368] width 1568 height 736
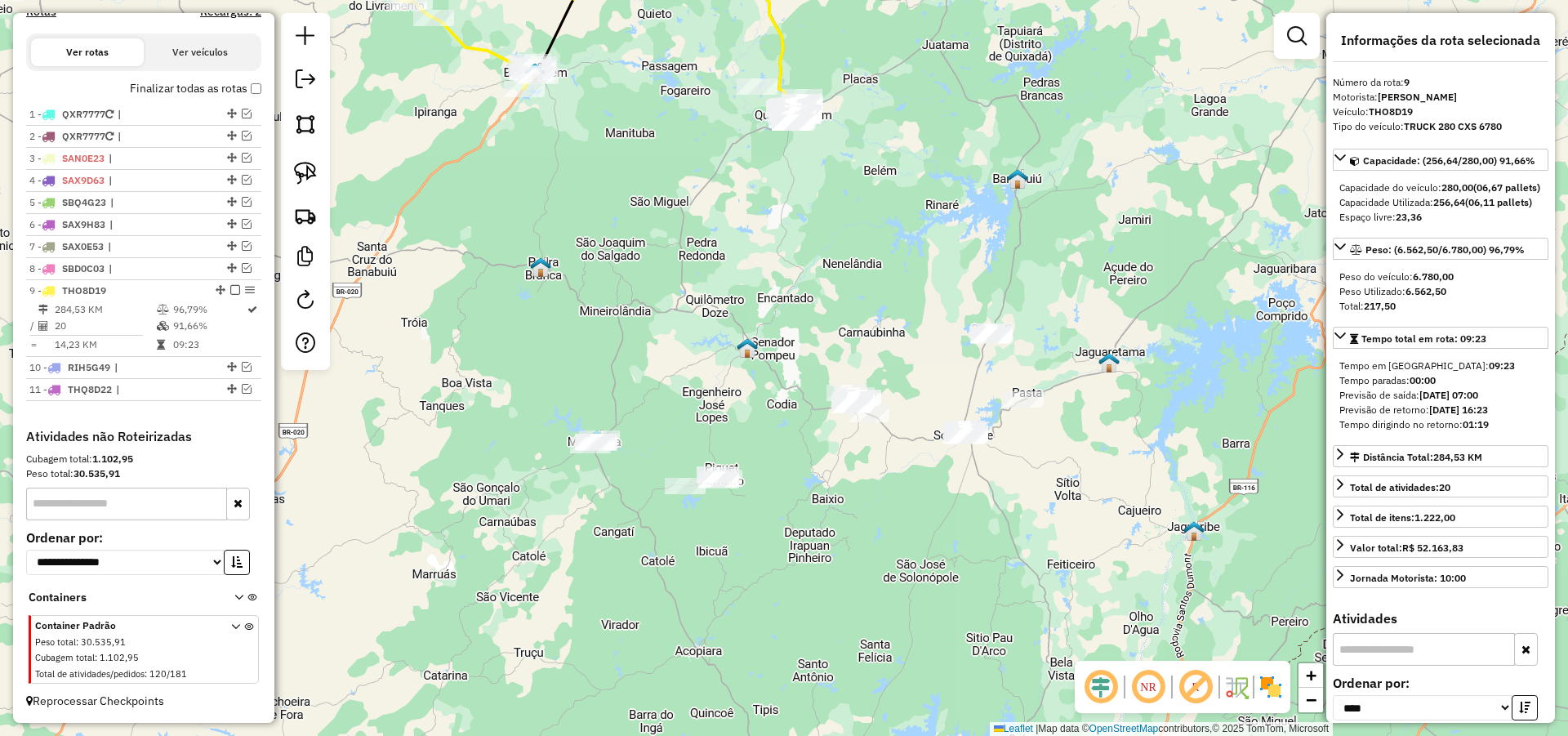
drag, startPoint x: 932, startPoint y: 502, endPoint x: 934, endPoint y: 478, distance: 24.1
click at [935, 480] on div "Janela de atendimento Grade de atendimento Capacidade Transportadoras Veículos …" at bounding box center [784, 368] width 1568 height 736
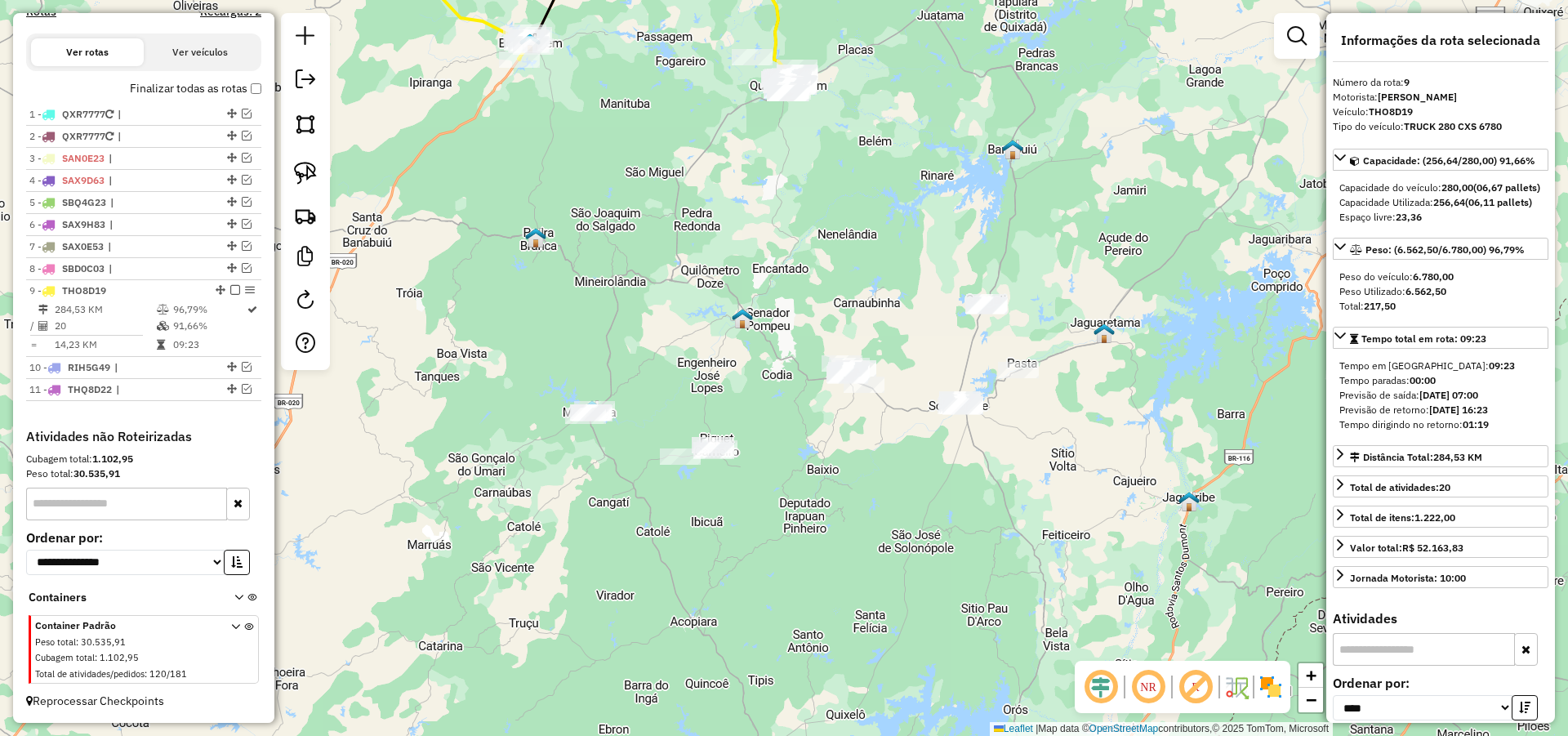
drag, startPoint x: 948, startPoint y: 502, endPoint x: 938, endPoint y: 465, distance: 38.3
click at [941, 469] on div "Janela de atendimento Grade de atendimento Capacidade Transportadoras Veículos …" at bounding box center [784, 368] width 1568 height 736
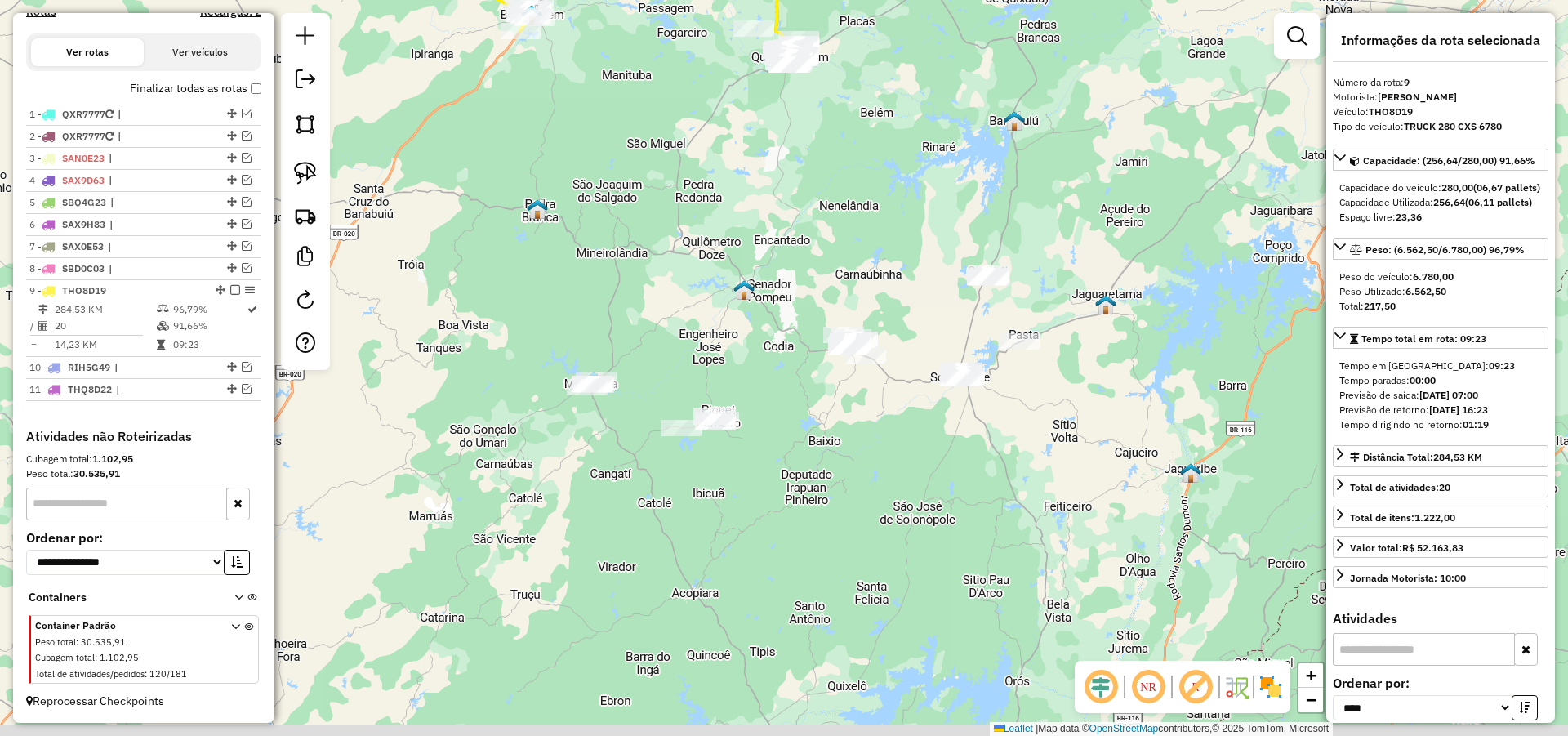
drag, startPoint x: 918, startPoint y: 501, endPoint x: 929, endPoint y: 468, distance: 34.8
click at [929, 471] on div "Janela de atendimento Grade de atendimento Capacidade Transportadoras Veículos …" at bounding box center [784, 368] width 1568 height 736
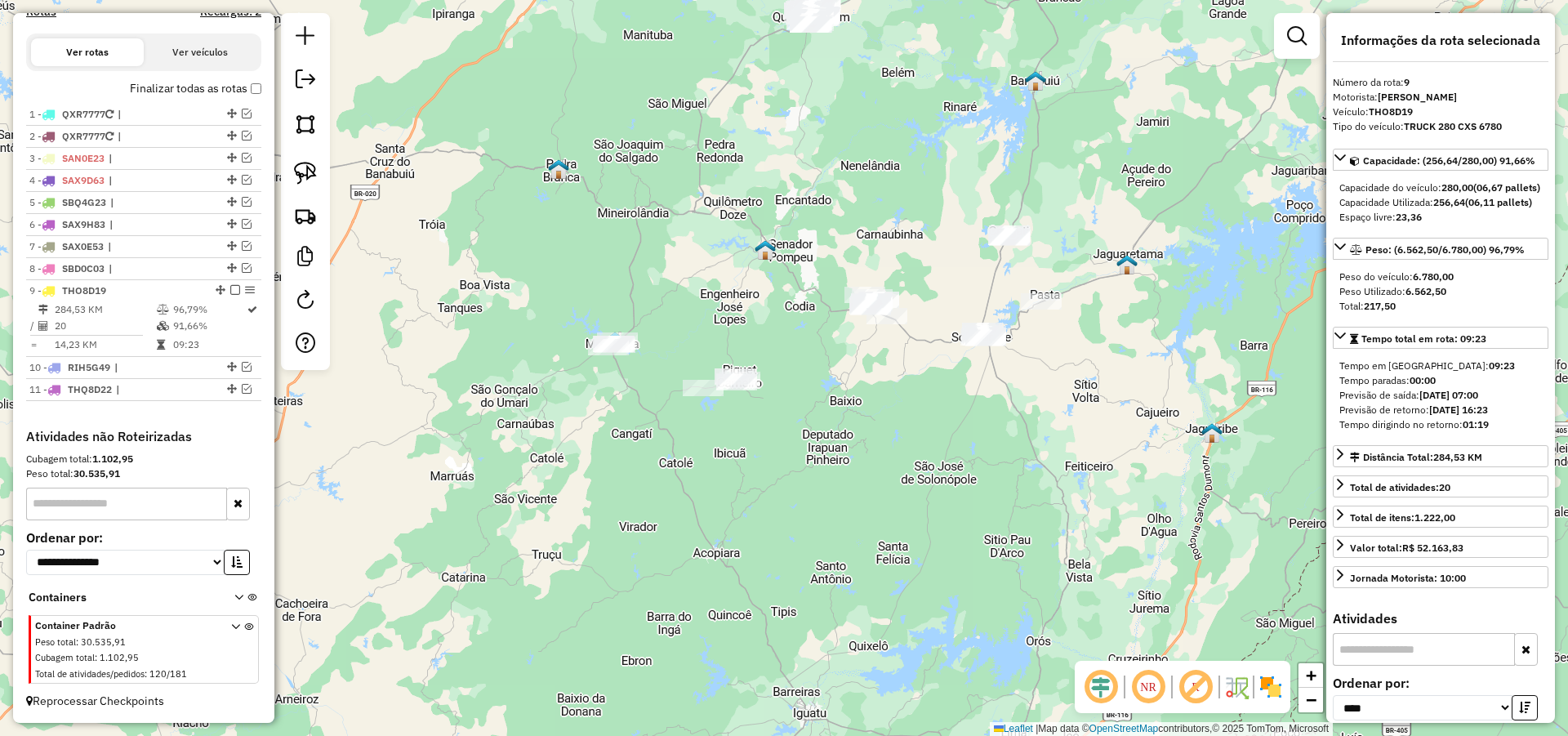
drag, startPoint x: 922, startPoint y: 475, endPoint x: 931, endPoint y: 452, distance: 24.7
click at [931, 458] on div "Janela de atendimento Grade de atendimento Capacidade Transportadoras Veículos …" at bounding box center [784, 368] width 1568 height 736
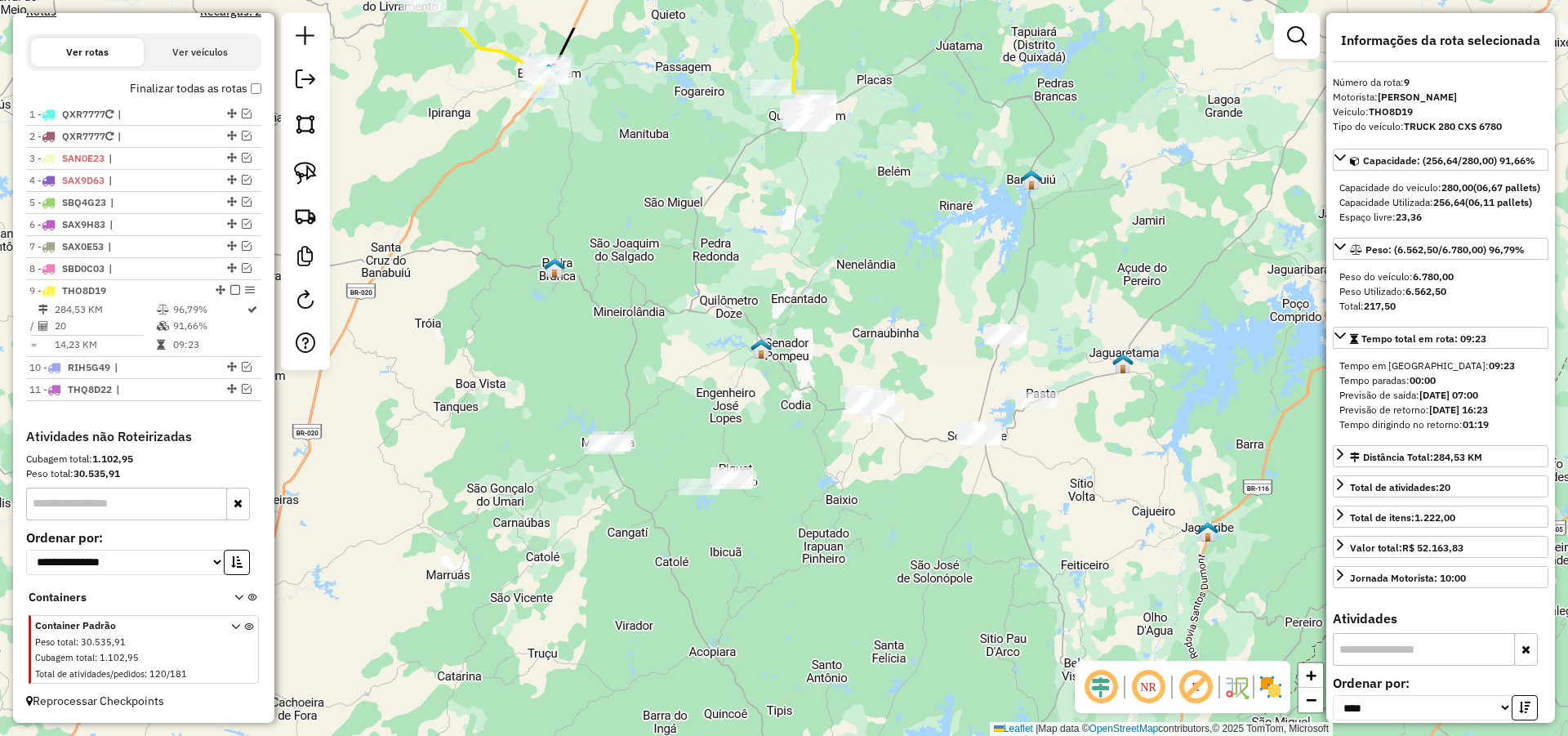
drag, startPoint x: 928, startPoint y: 399, endPoint x: 908, endPoint y: 530, distance: 132.5
click at [912, 529] on div "Janela de atendimento Grade de atendimento Capacidade Transportadoras Veículos …" at bounding box center [784, 368] width 1568 height 736
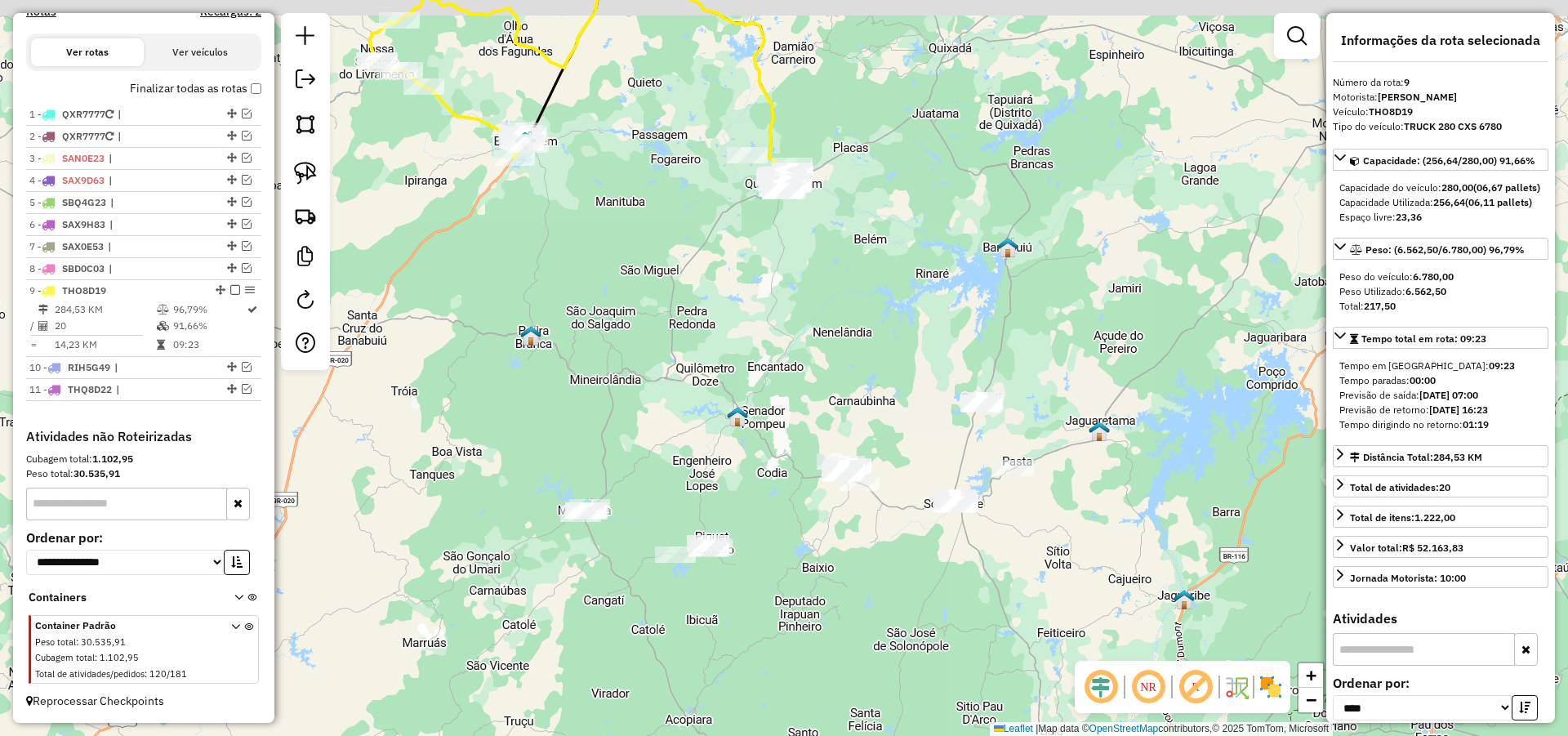
drag, startPoint x: 926, startPoint y: 519, endPoint x: 856, endPoint y: 559, distance: 80.6
click at [914, 552] on div "Janela de atendimento Grade de atendimento Capacidade Transportadoras Veículos …" at bounding box center [784, 368] width 1568 height 736
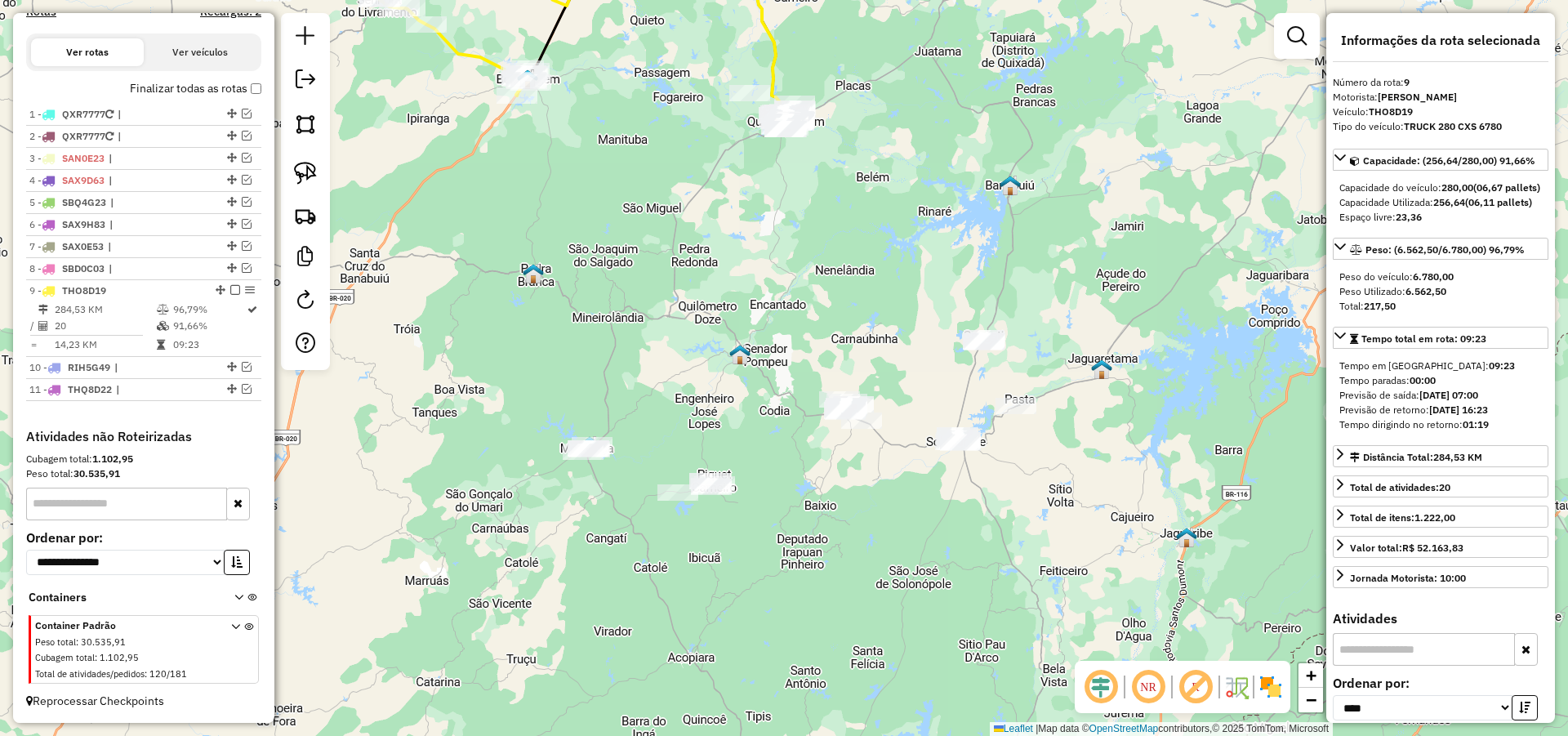
drag, startPoint x: 848, startPoint y: 564, endPoint x: 842, endPoint y: 495, distance: 69.3
click at [842, 495] on div "Janela de atendimento Grade de atendimento Capacidade Transportadoras Veículos …" at bounding box center [784, 368] width 1568 height 736
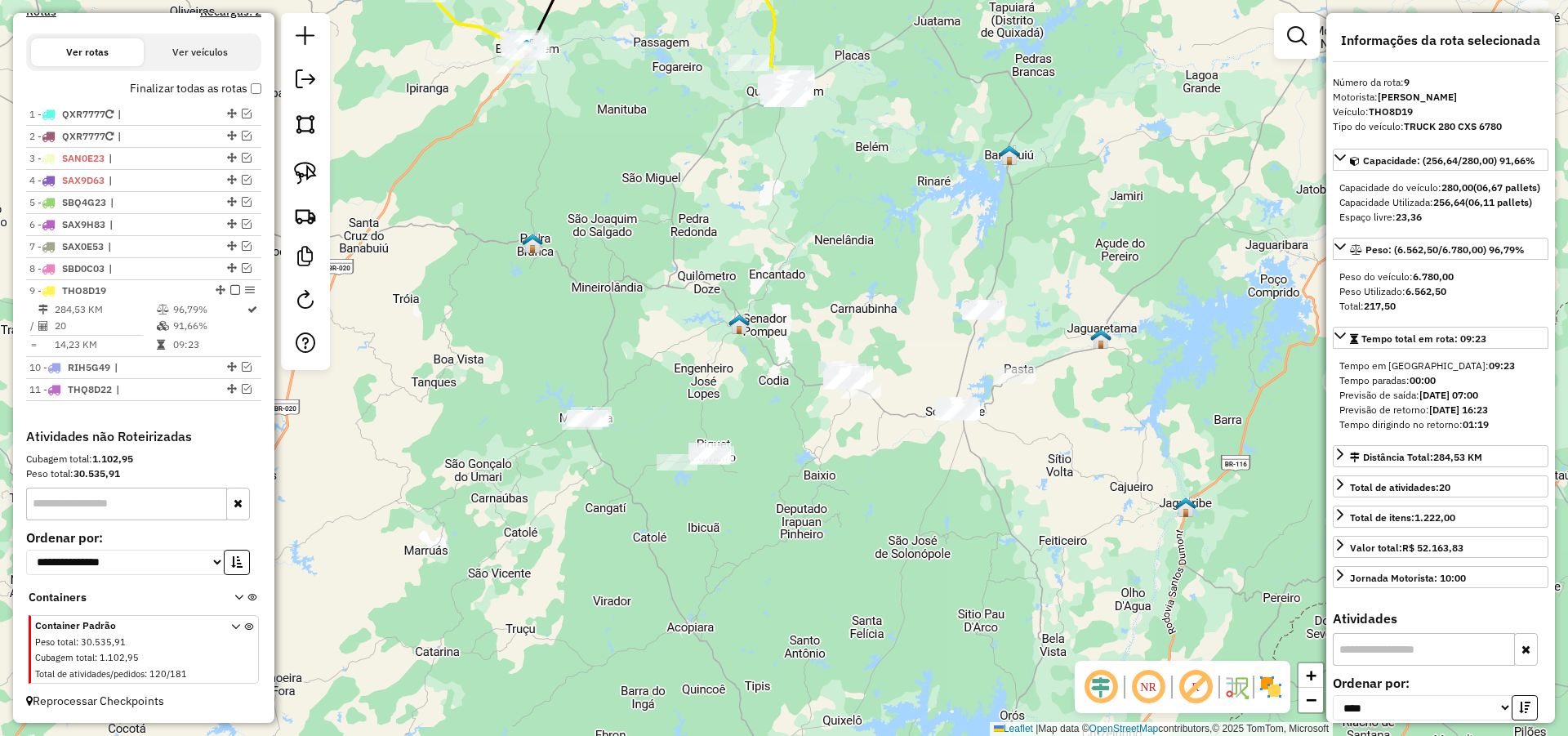
drag, startPoint x: 925, startPoint y: 513, endPoint x: 927, endPoint y: 504, distance: 9.2
click at [927, 504] on div "Janela de atendimento Grade de atendimento Capacidade Transportadoras Veículos …" at bounding box center [784, 368] width 1568 height 736
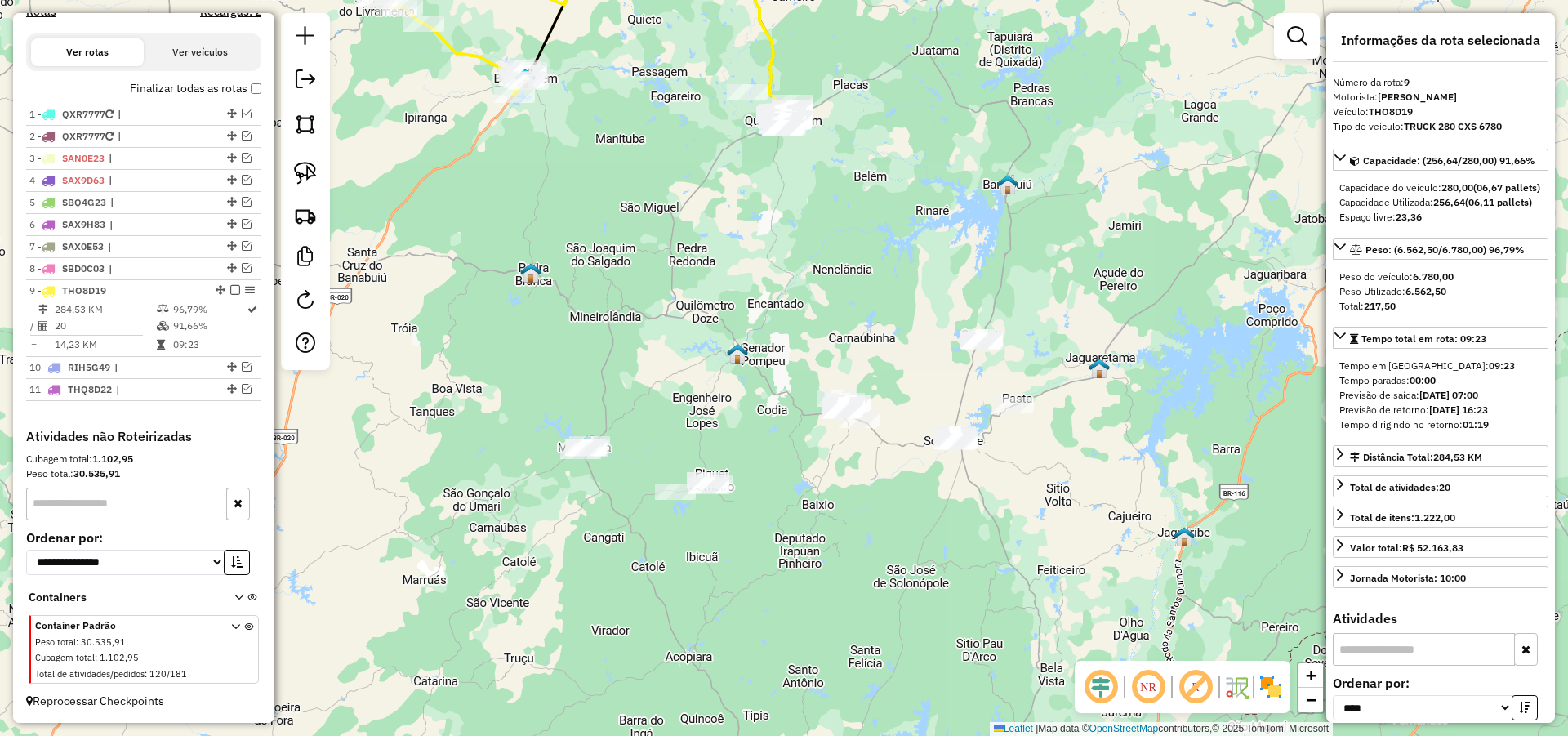
drag, startPoint x: 935, startPoint y: 473, endPoint x: 925, endPoint y: 519, distance: 47.1
click at [927, 515] on div "Janela de atendimento Grade de atendimento Capacidade Transportadoras Veículos …" at bounding box center [784, 368] width 1568 height 736
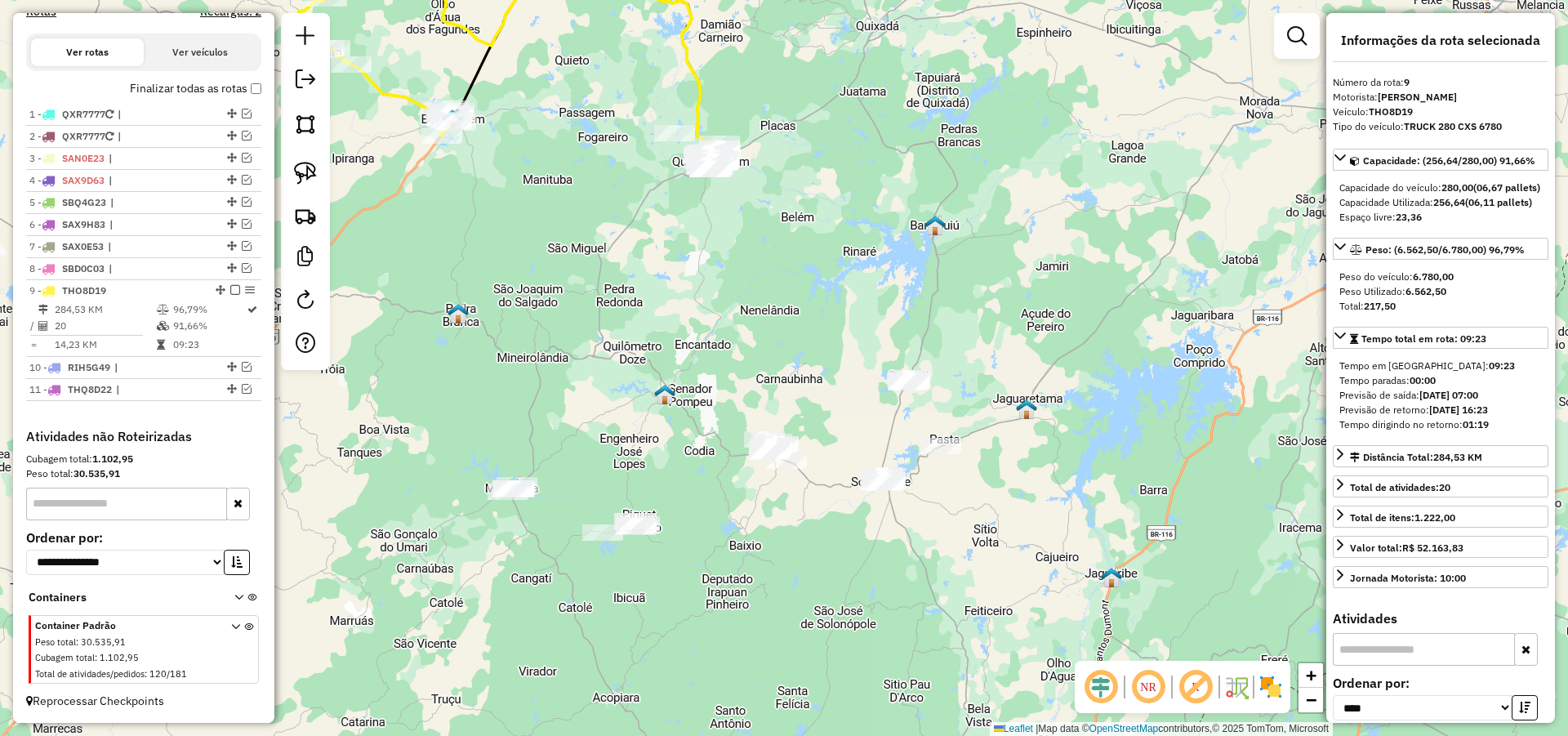
drag, startPoint x: 967, startPoint y: 518, endPoint x: 899, endPoint y: 543, distance: 72.4
click at [899, 545] on div "Janela de atendimento Grade de atendimento Capacidade Transportadoras Veículos …" at bounding box center [784, 368] width 1568 height 736
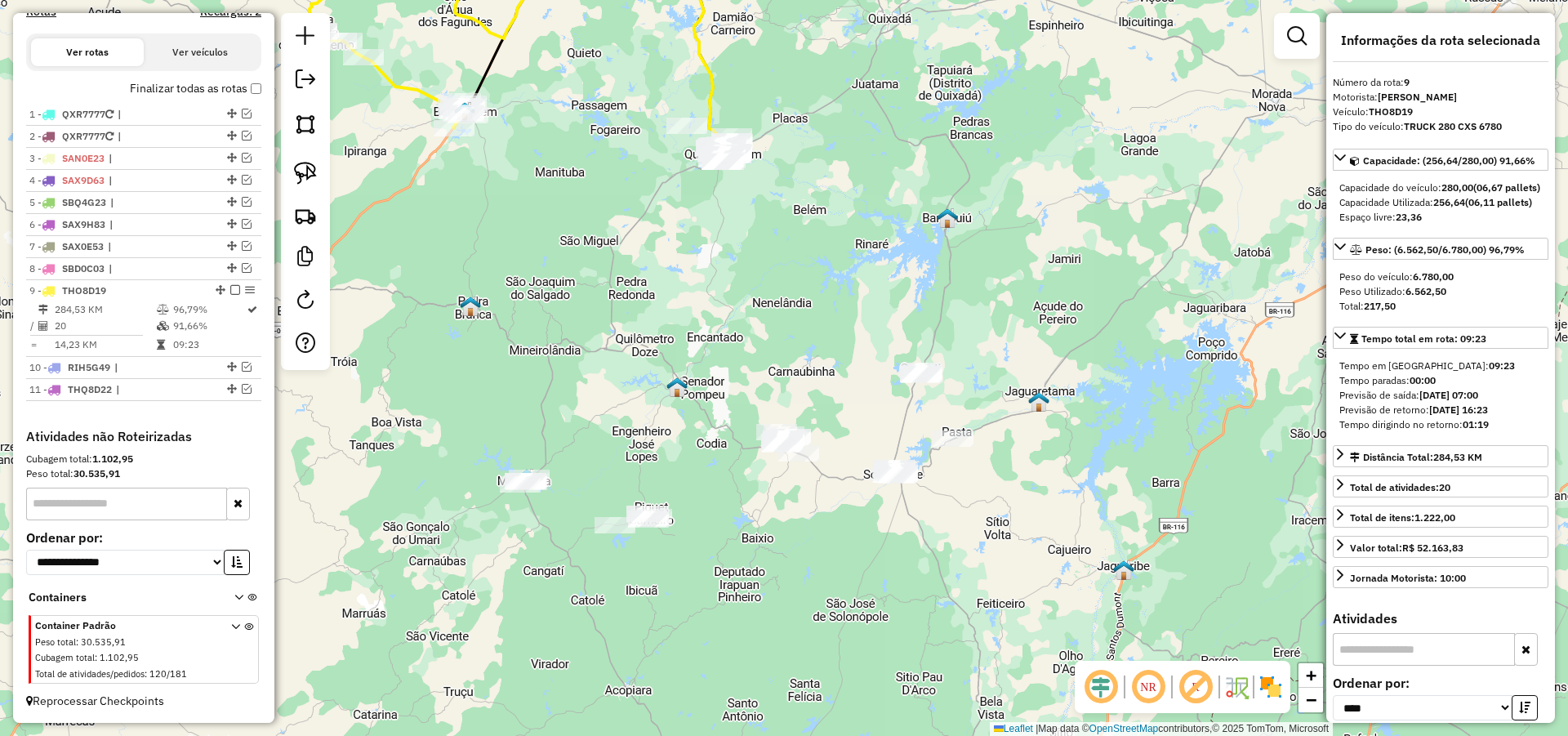
drag, startPoint x: 839, startPoint y: 551, endPoint x: 853, endPoint y: 541, distance: 17.2
click at [853, 541] on div "Janela de atendimento Grade de atendimento Capacidade Transportadoras Veículos …" at bounding box center [784, 368] width 1568 height 736
click at [790, 542] on div "Janela de atendimento Grade de atendimento Capacidade Transportadoras Veículos …" at bounding box center [784, 368] width 1568 height 736
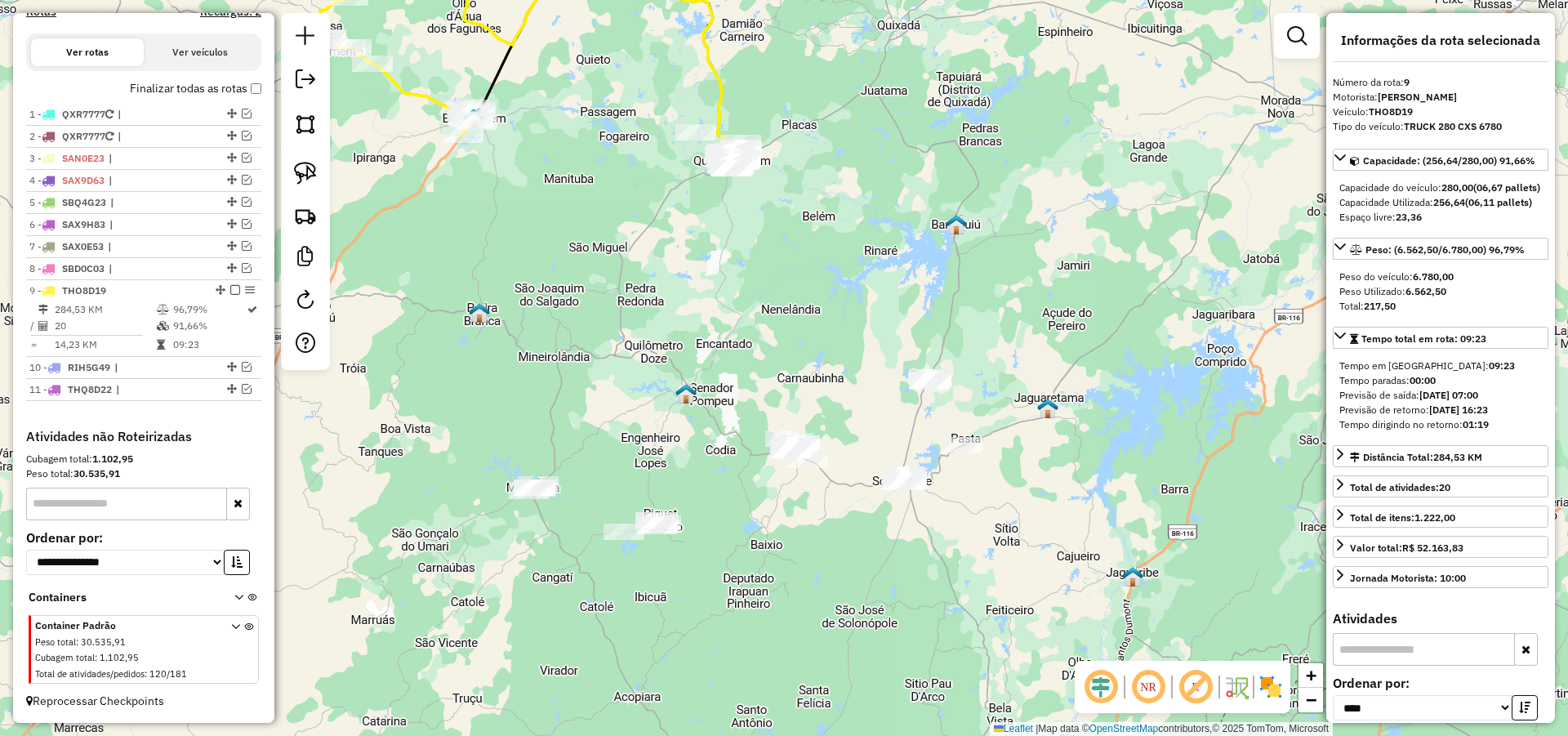
drag, startPoint x: 871, startPoint y: 535, endPoint x: 869, endPoint y: 562, distance: 27.1
click at [869, 562] on div "Janela de atendimento Grade de atendimento Capacidade Transportadoras Veículos …" at bounding box center [784, 368] width 1568 height 736
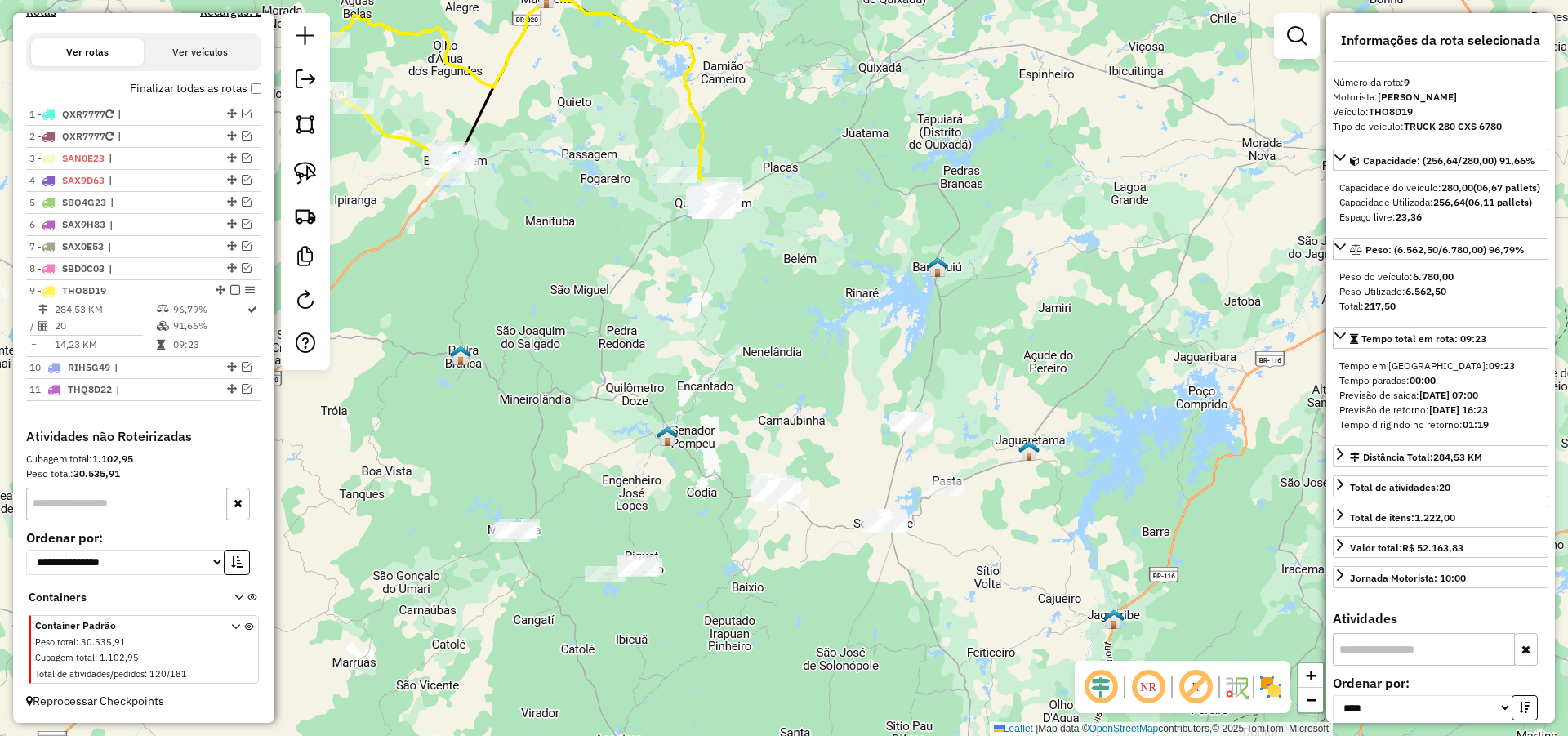
drag, startPoint x: 927, startPoint y: 527, endPoint x: 898, endPoint y: 535, distance: 30.1
click at [917, 538] on div "Janela de atendimento Grade de atendimento Capacidade Transportadoras Veículos …" at bounding box center [784, 368] width 1568 height 736
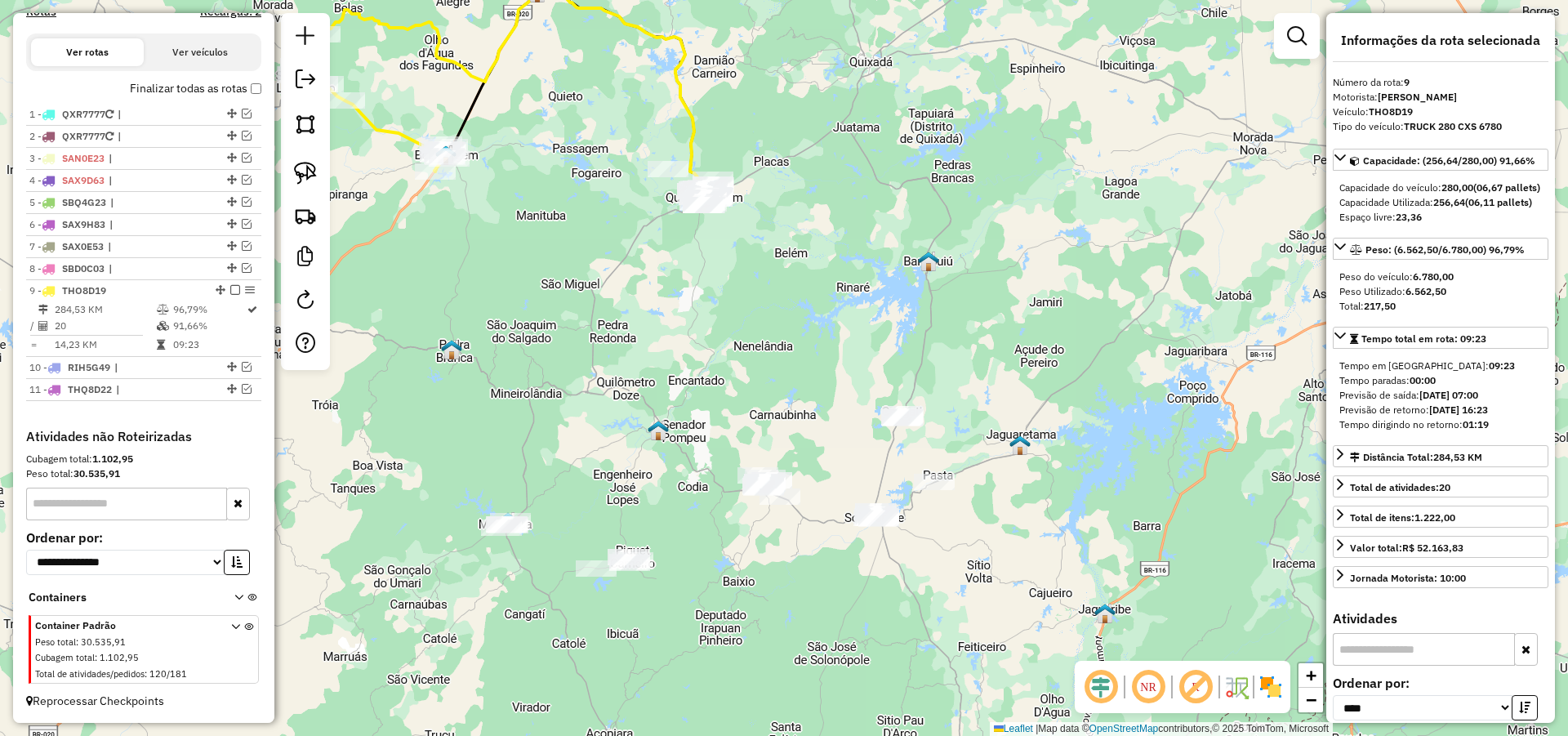
drag, startPoint x: 876, startPoint y: 544, endPoint x: 853, endPoint y: 522, distance: 31.8
click at [874, 536] on div "Janela de atendimento Grade de atendimento Capacidade Transportadoras Veículos …" at bounding box center [784, 368] width 1568 height 736
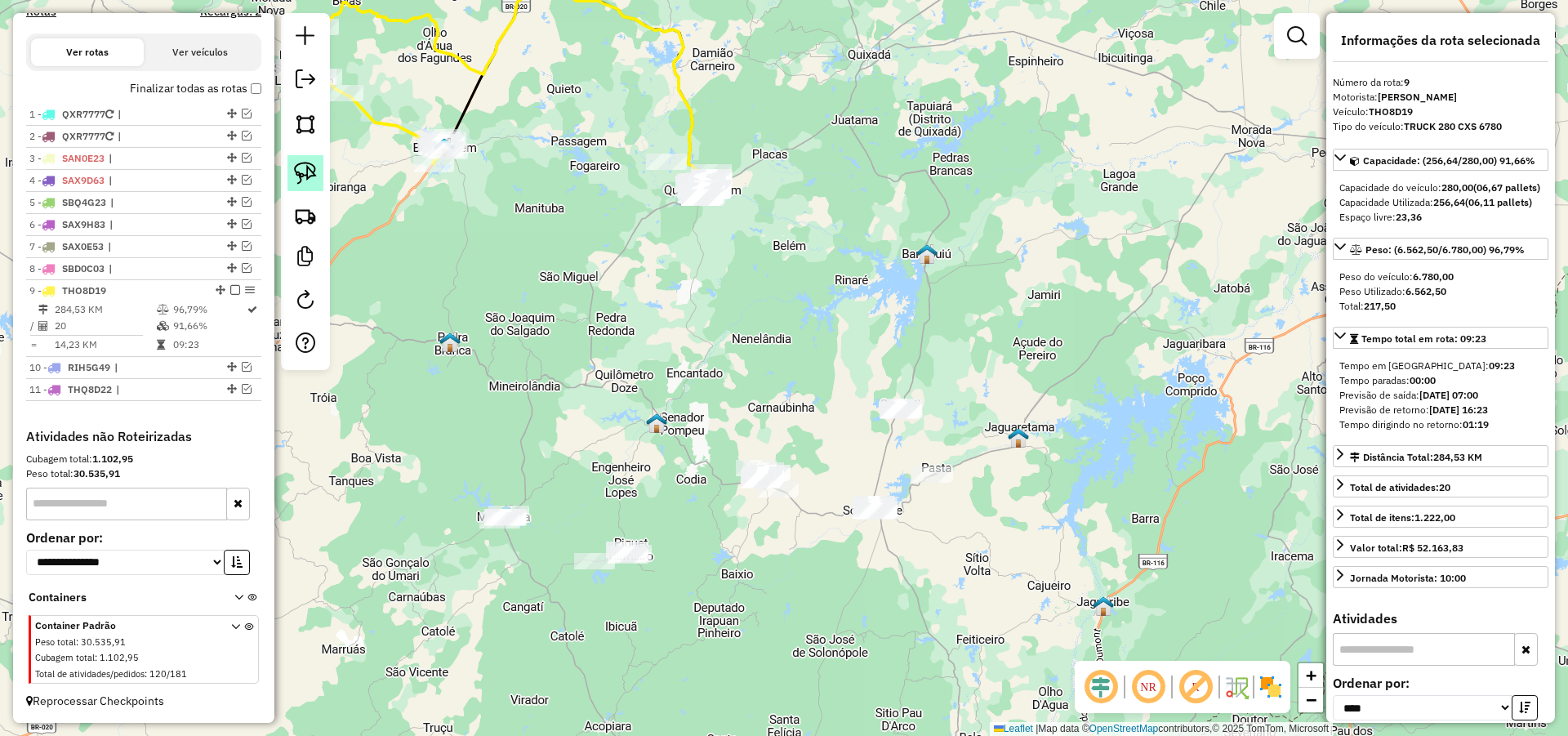
click at [309, 169] on img at bounding box center [305, 174] width 23 height 23
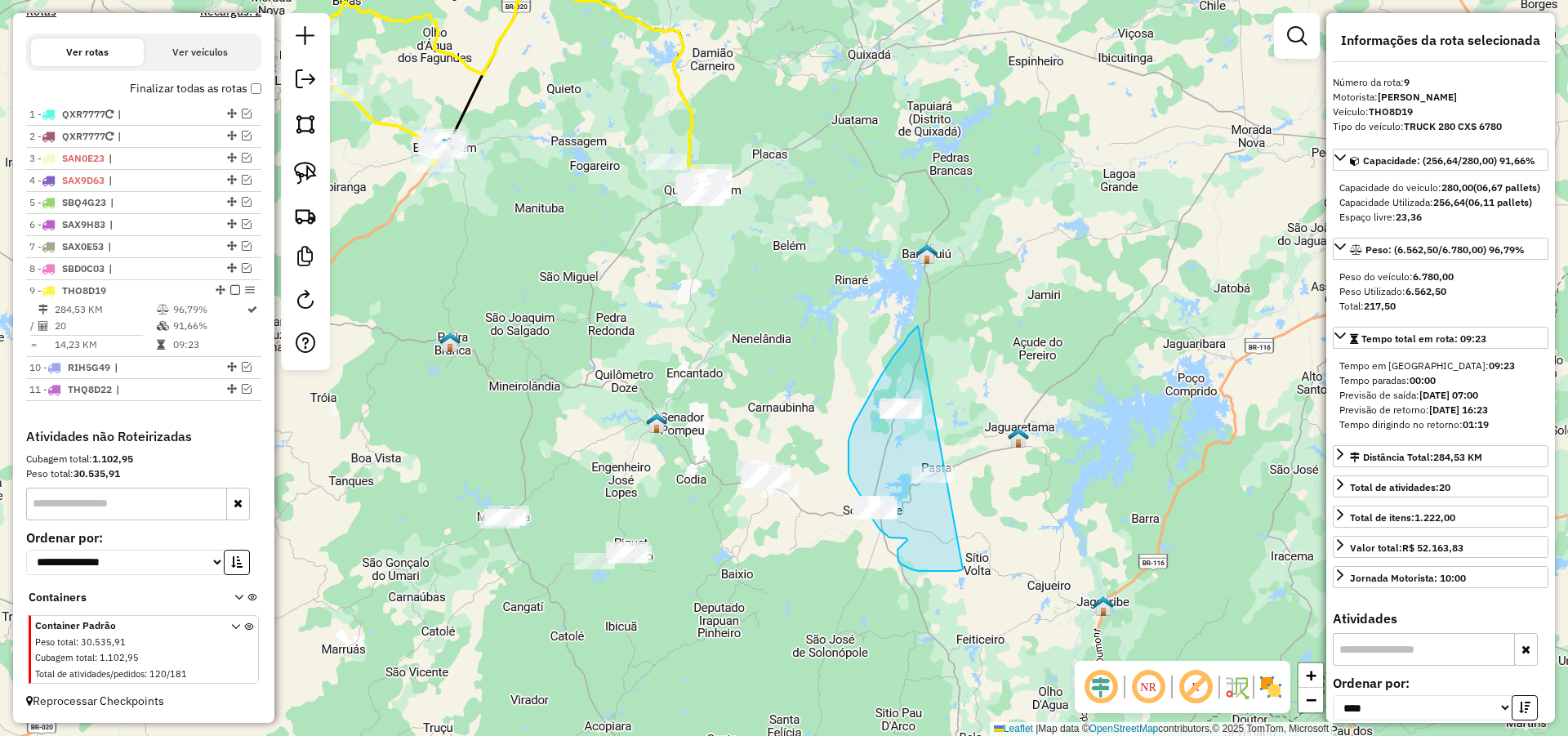
drag, startPoint x: 916, startPoint y: 328, endPoint x: 977, endPoint y: 561, distance: 240.9
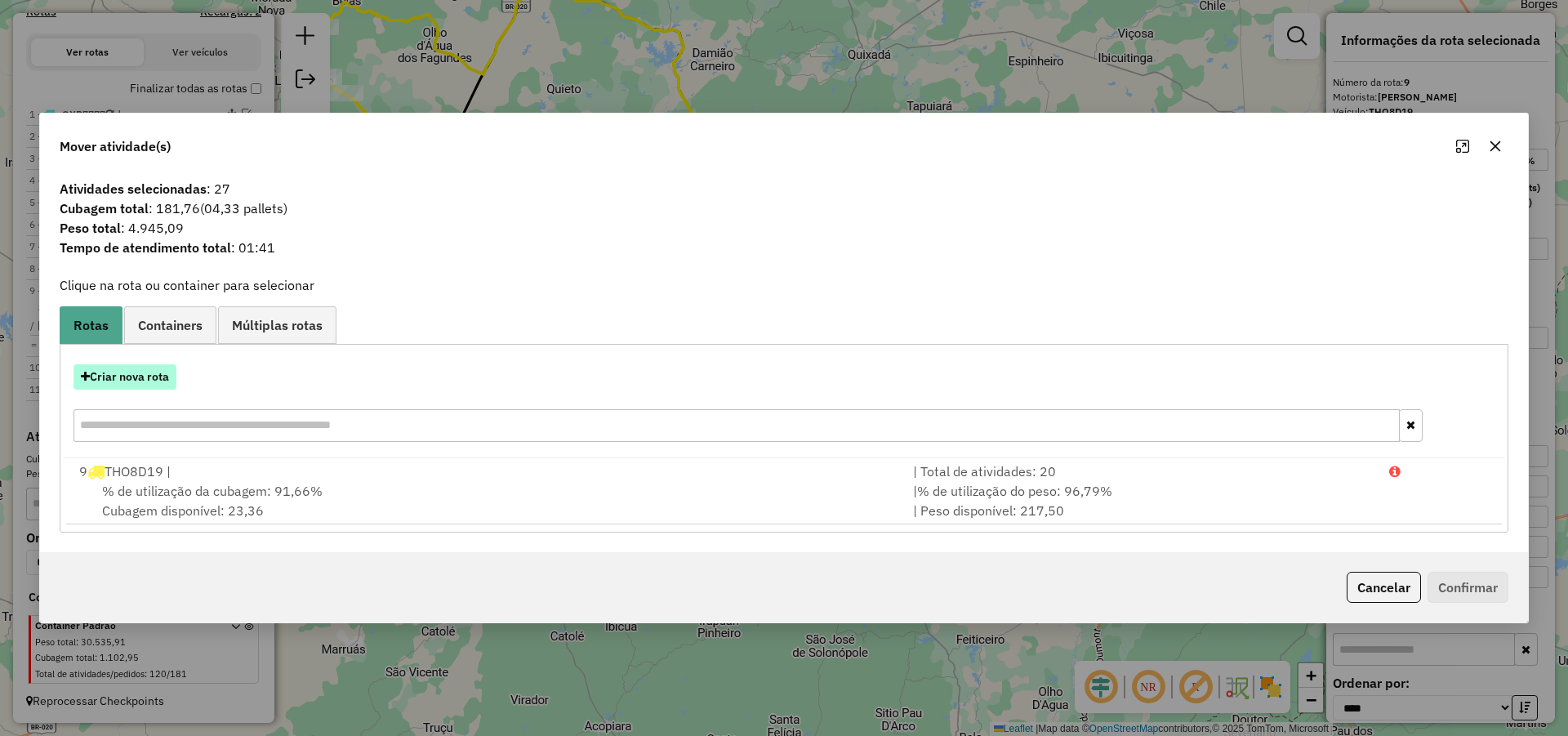
click at [143, 385] on button "Criar nova rota" at bounding box center [124, 377] width 103 height 25
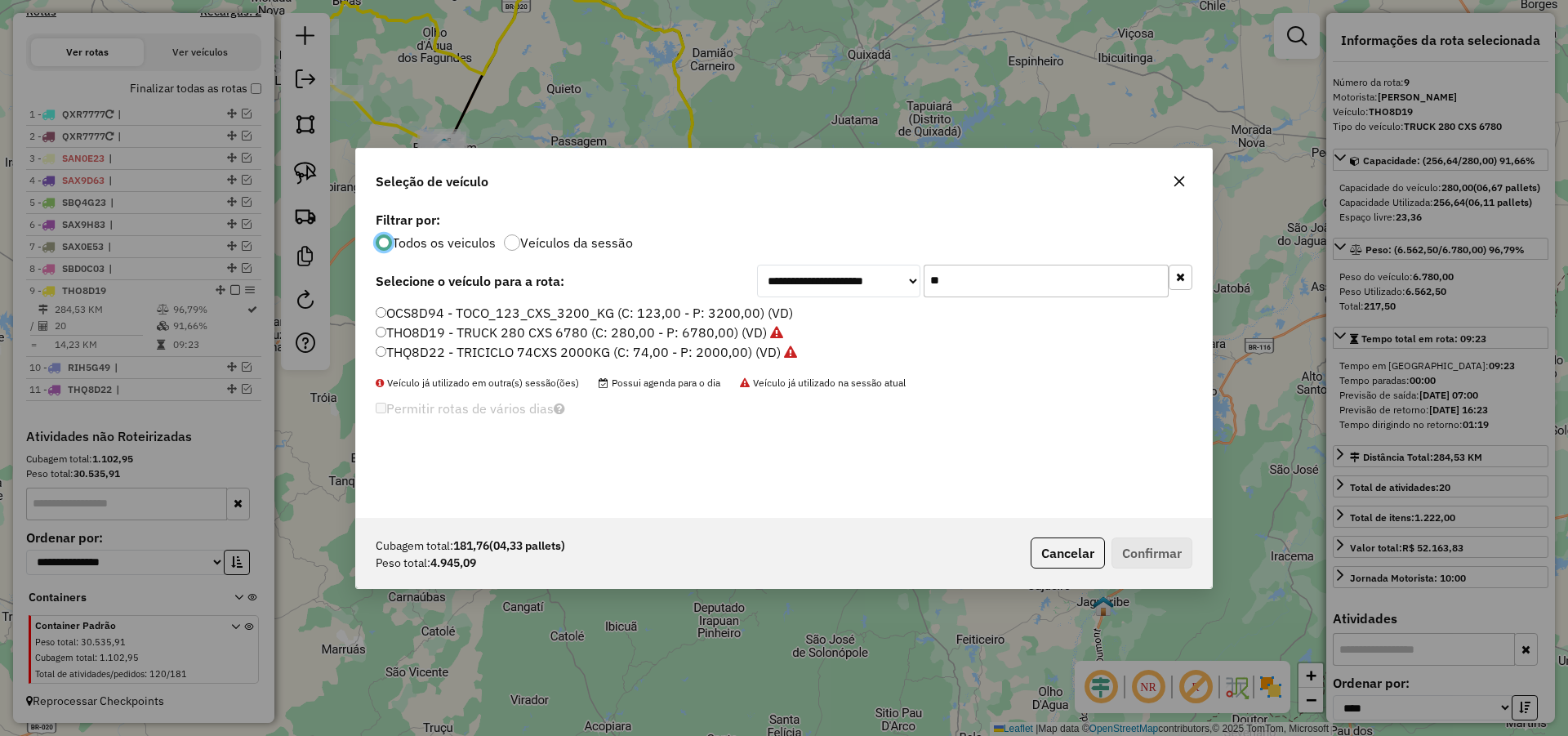
click at [977, 293] on input "**" at bounding box center [1046, 281] width 245 height 32
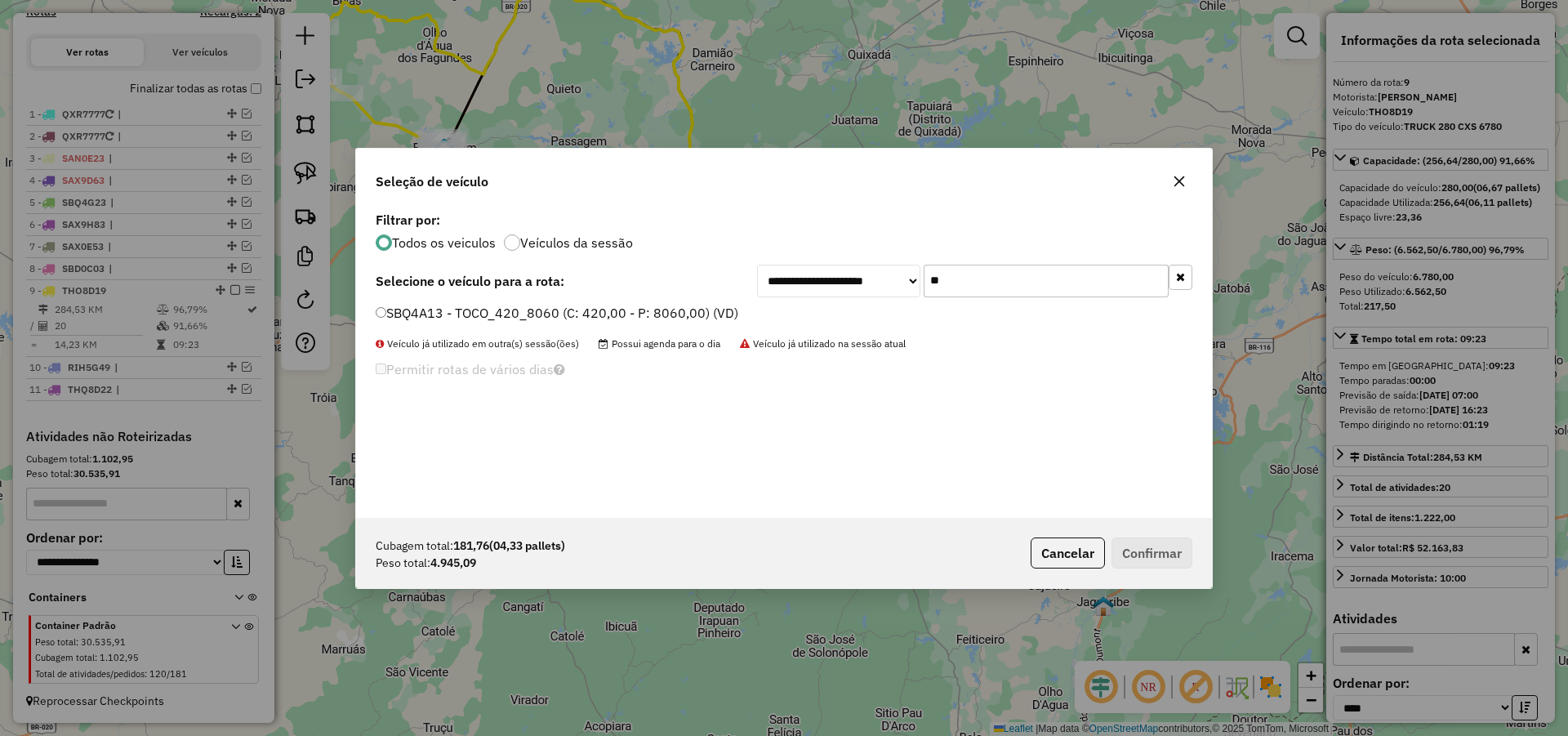
type input "**"
click at [668, 304] on label "SBQ4A13 - TOCO_420_8060 (C: 420,00 - P: 8060,00) (VD)" at bounding box center [557, 312] width 362 height 20
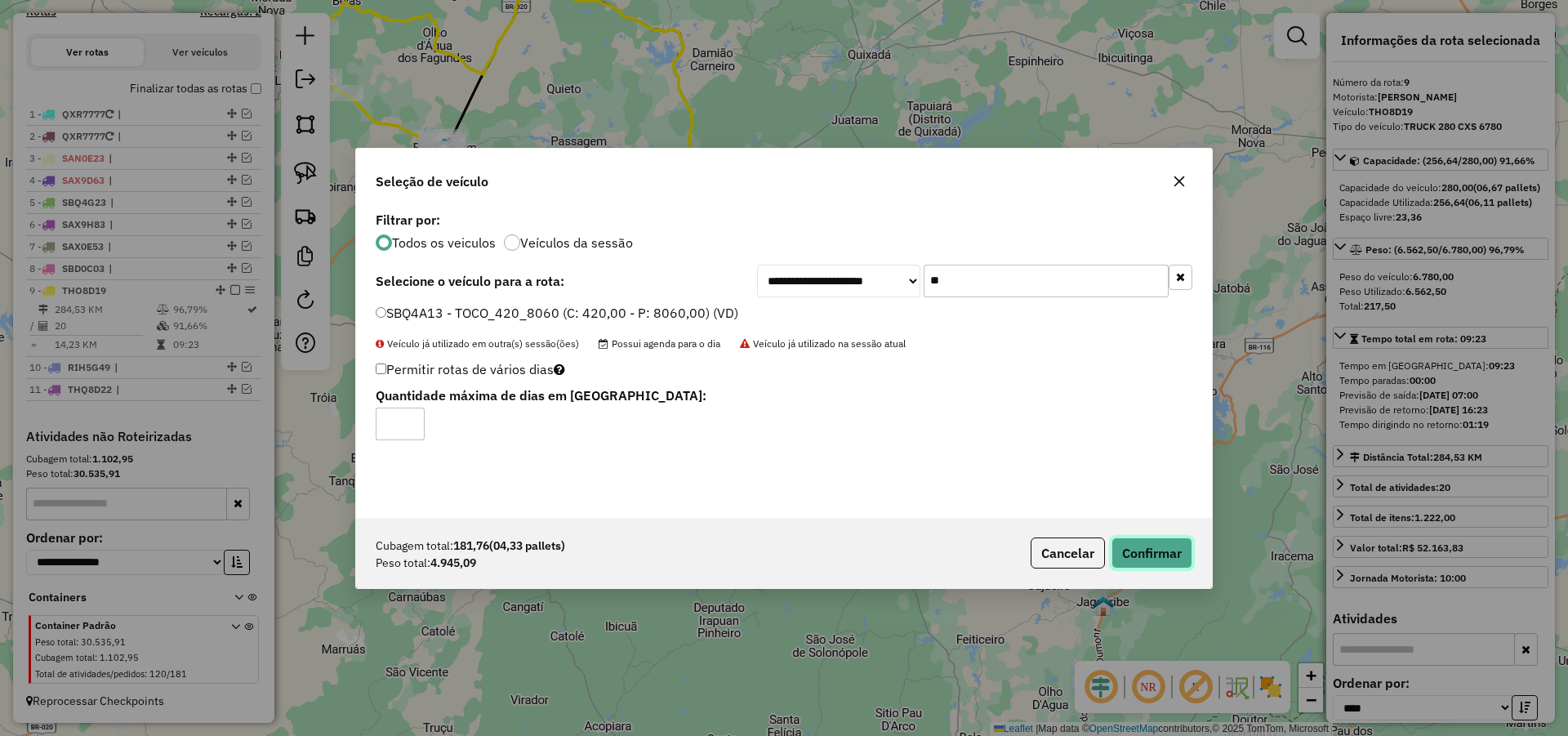
click at [1150, 560] on button "Confirmar" at bounding box center [1152, 552] width 81 height 31
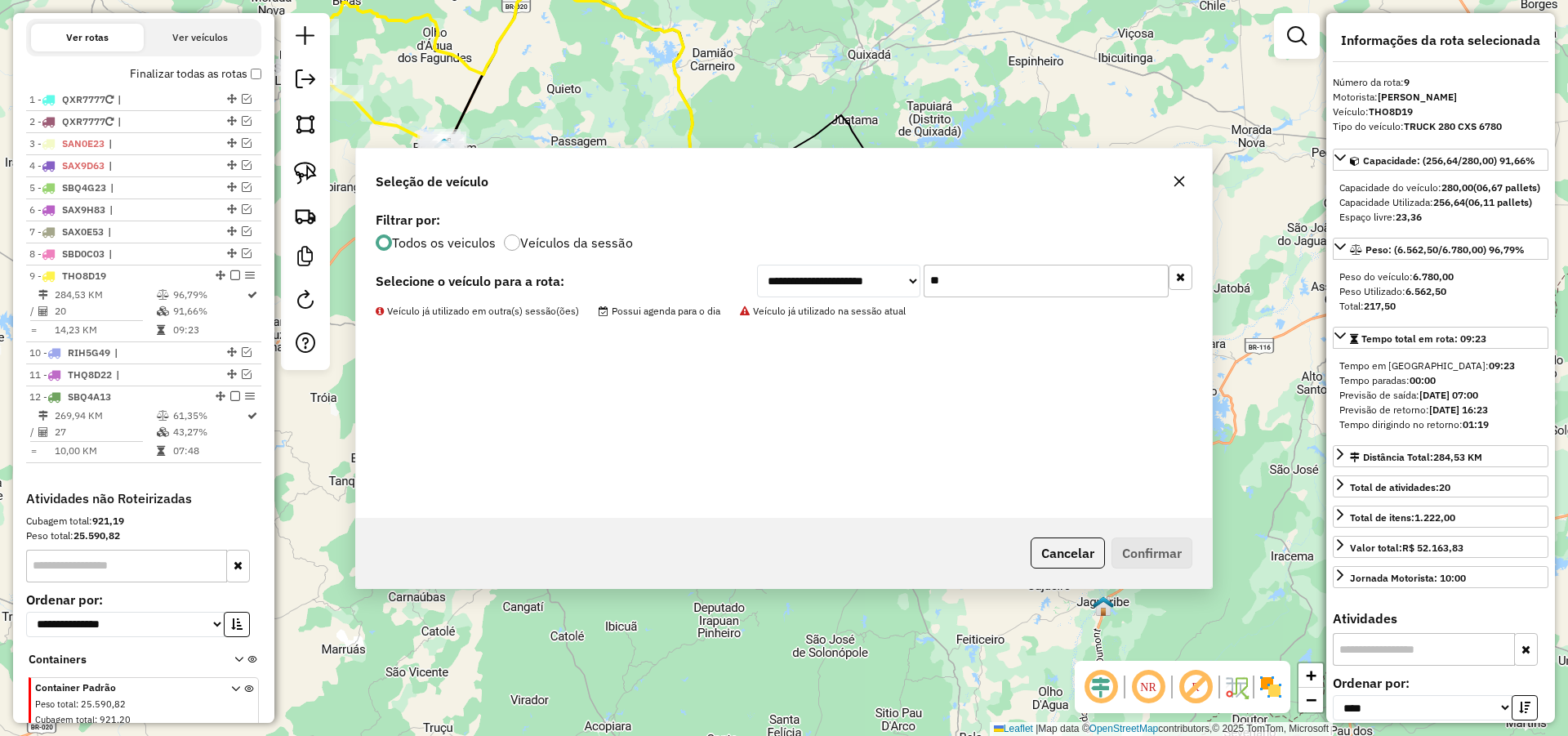
scroll to position [619, 0]
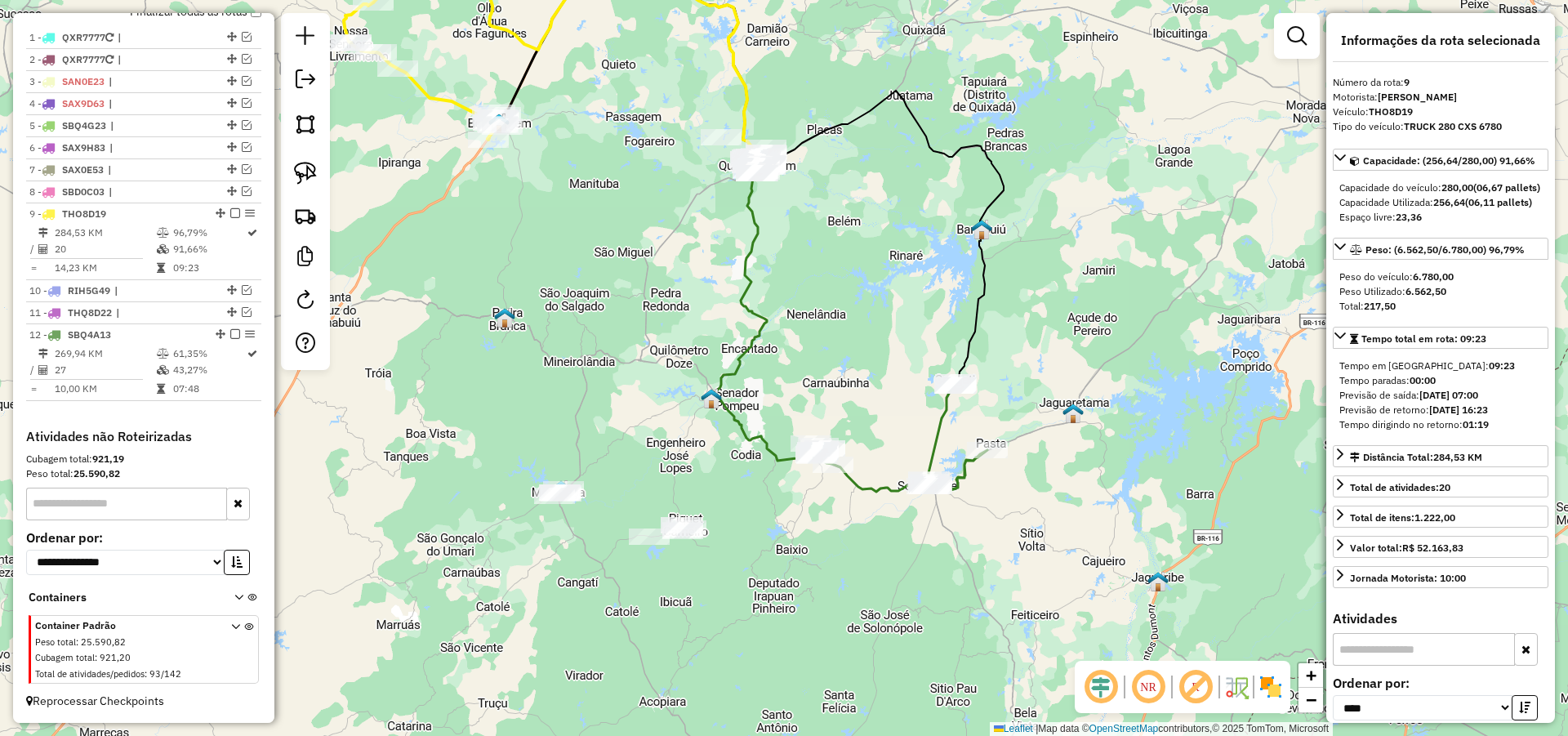
drag, startPoint x: 918, startPoint y: 552, endPoint x: 864, endPoint y: 526, distance: 59.9
click at [971, 528] on div "Janela de atendimento Grade de atendimento Capacidade Transportadoras Veículos …" at bounding box center [784, 368] width 1568 height 736
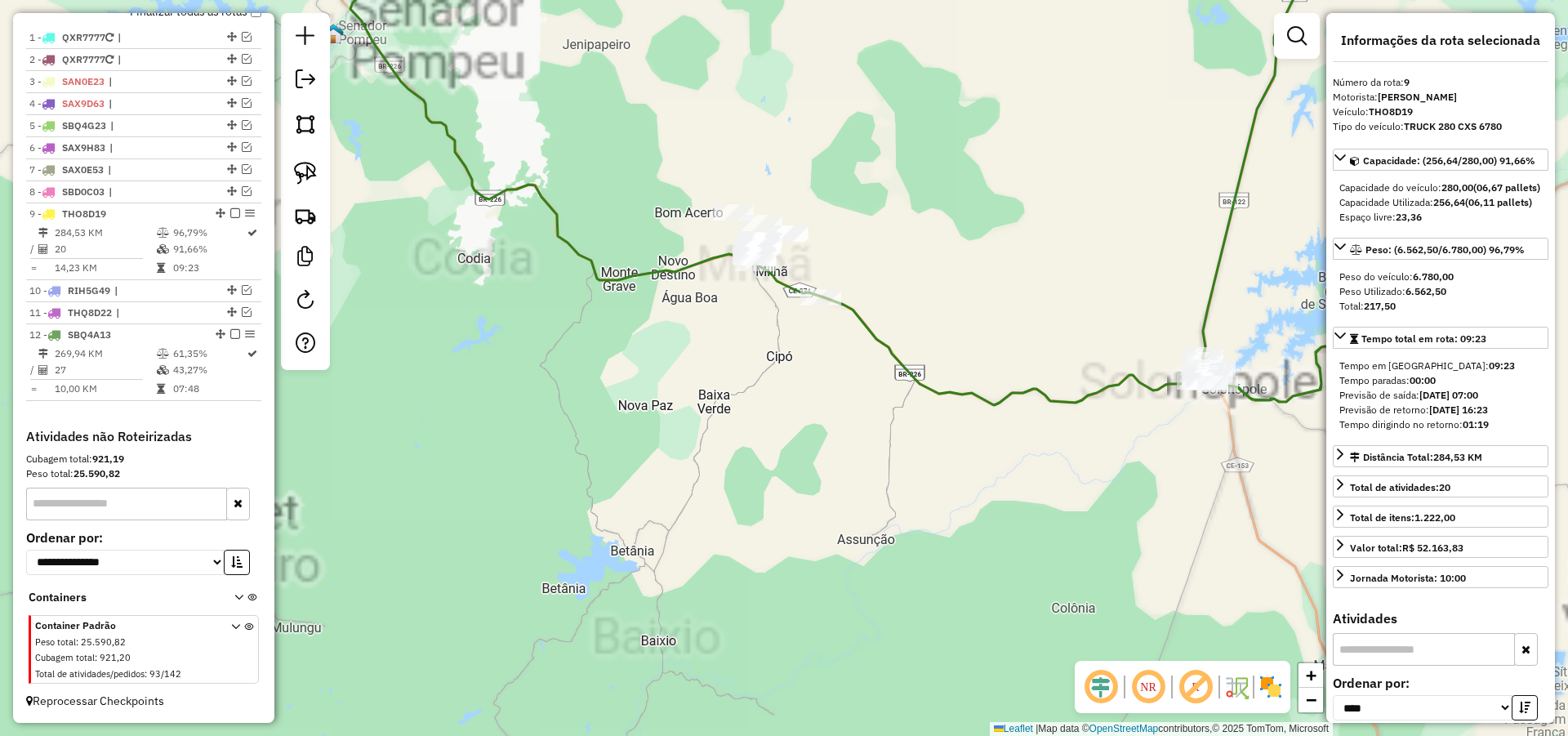
drag, startPoint x: 829, startPoint y: 480, endPoint x: 1016, endPoint y: 550, distance: 199.7
click at [1008, 564] on div "Janela de atendimento Grade de atendimento Capacidade Transportadoras Veículos …" at bounding box center [784, 368] width 1568 height 736
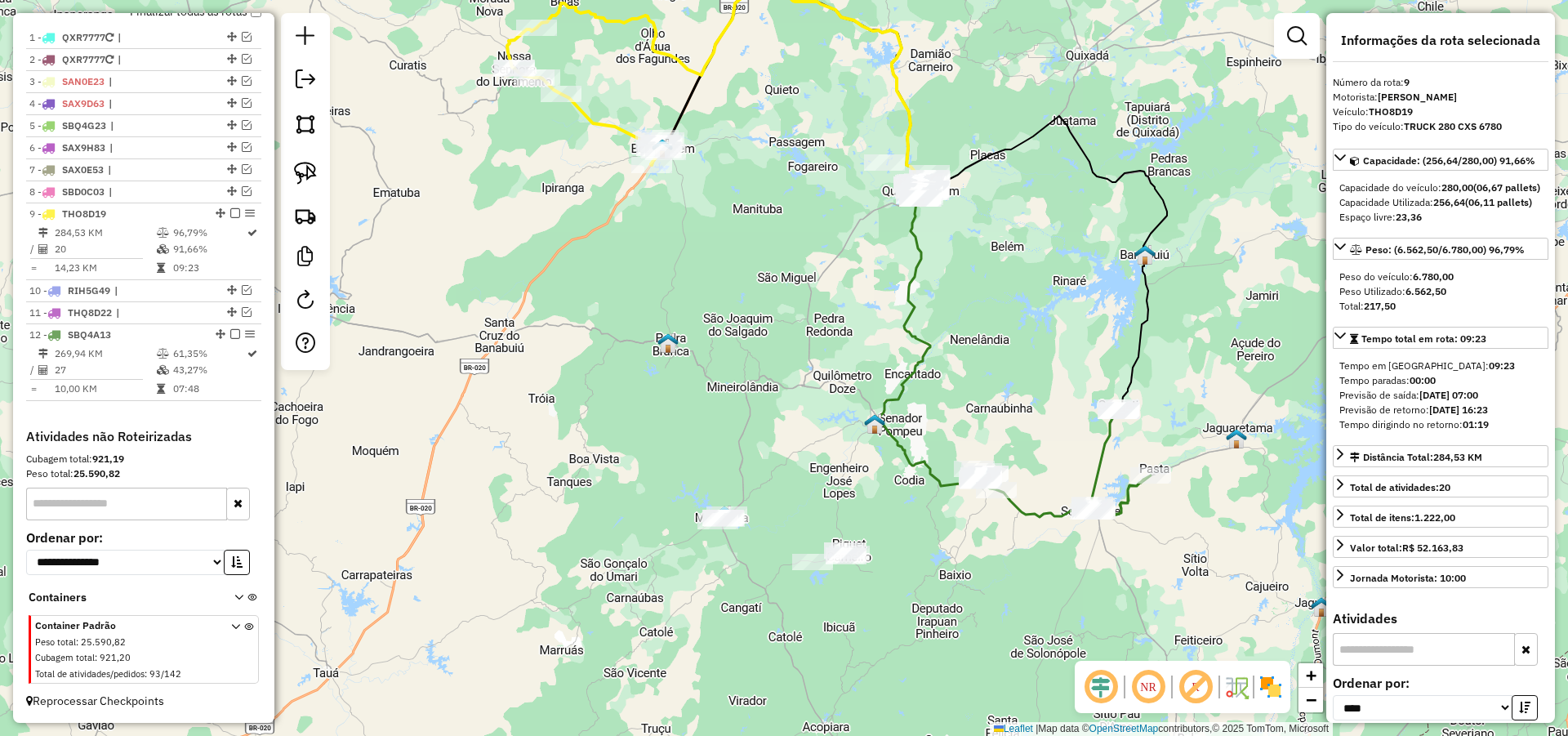
drag, startPoint x: 1036, startPoint y: 554, endPoint x: 1019, endPoint y: 554, distance: 17.0
click at [1020, 555] on div "Janela de atendimento Grade de atendimento Capacidade Transportadoras Veículos …" at bounding box center [784, 368] width 1568 height 736
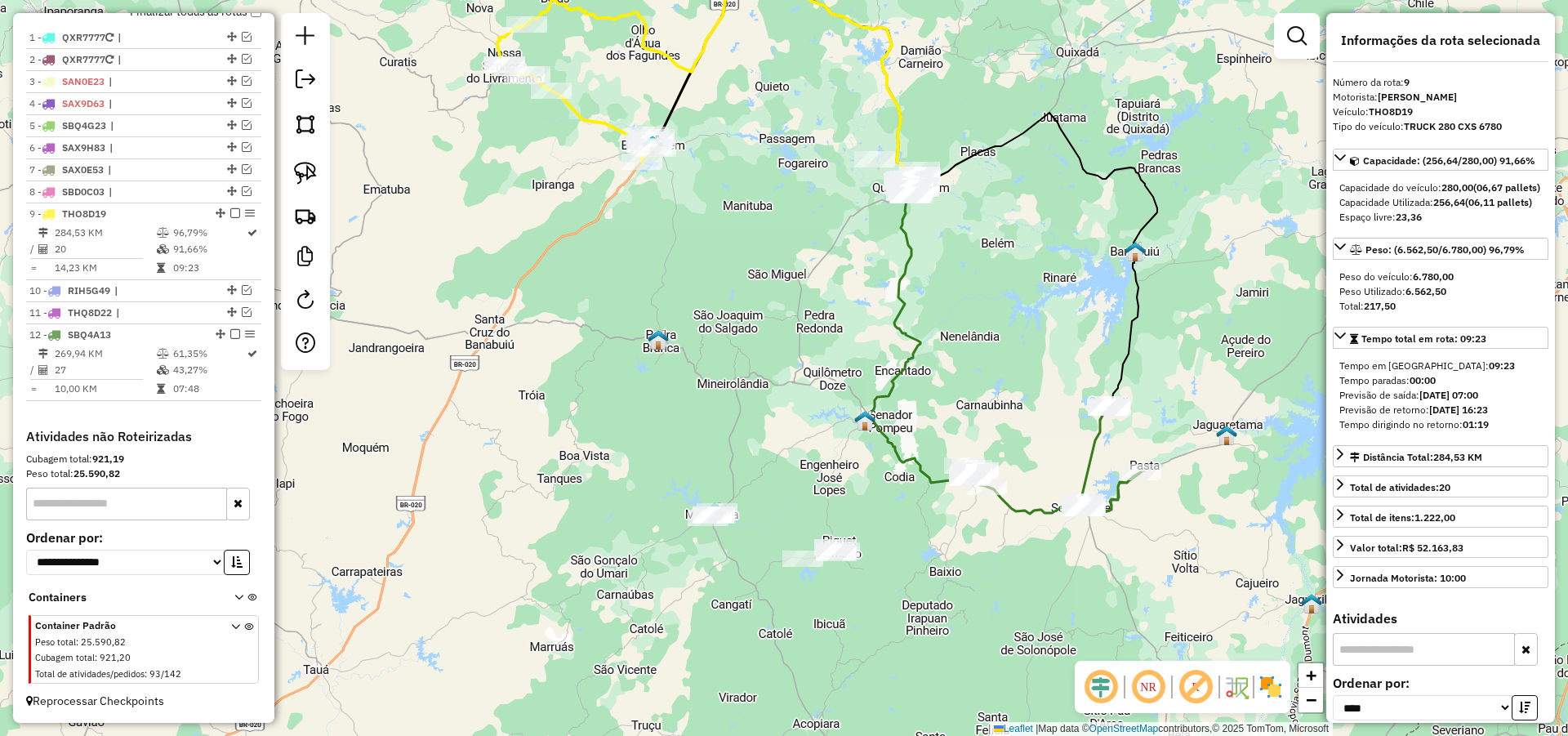
click at [1003, 550] on div "Janela de atendimento Grade de atendimento Capacidade Transportadoras Veículos …" at bounding box center [784, 368] width 1568 height 736
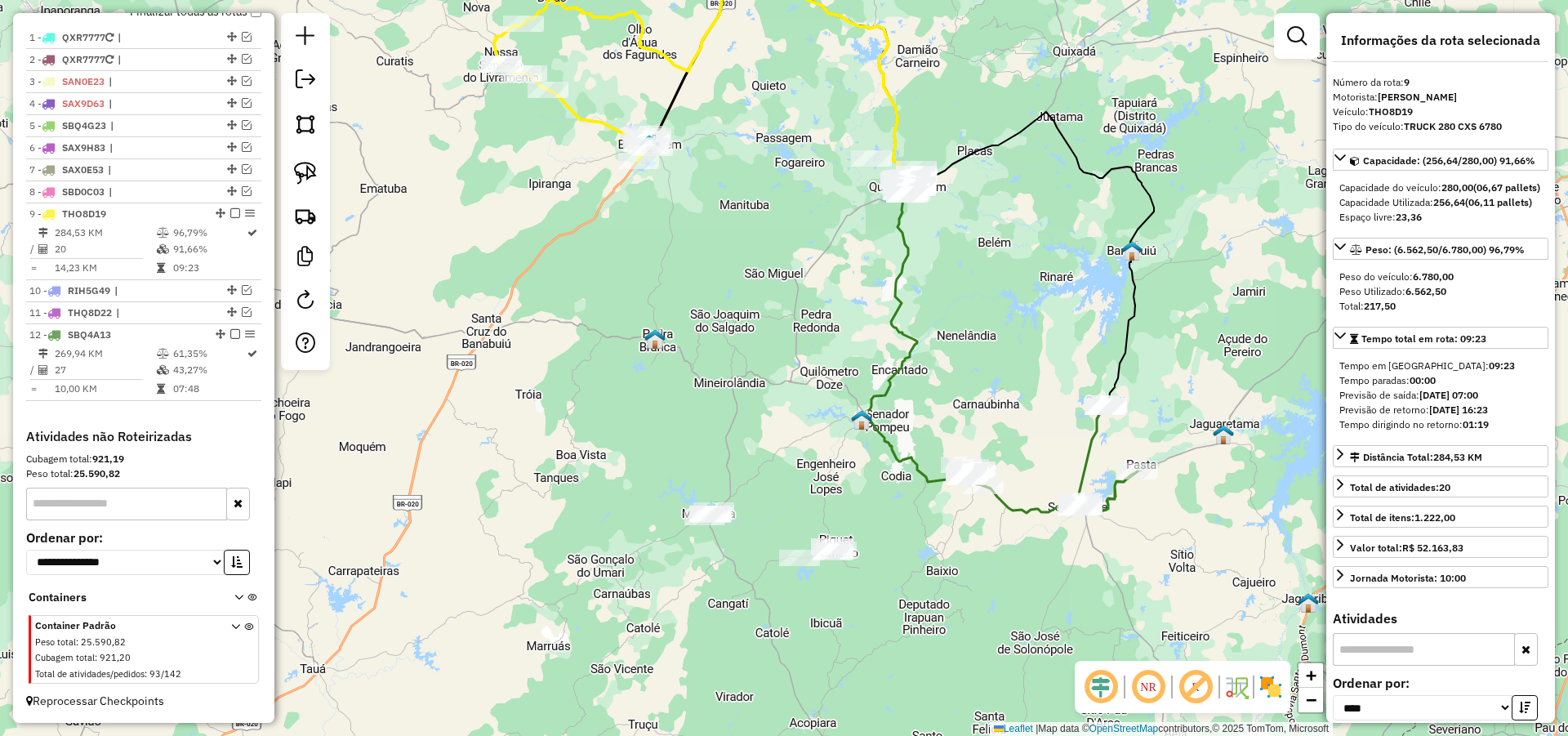
drag, startPoint x: 992, startPoint y: 537, endPoint x: 970, endPoint y: 526, distance: 24.6
click at [984, 535] on div "Janela de atendimento Grade de atendimento Capacidade Transportadoras Veículos …" at bounding box center [784, 368] width 1568 height 736
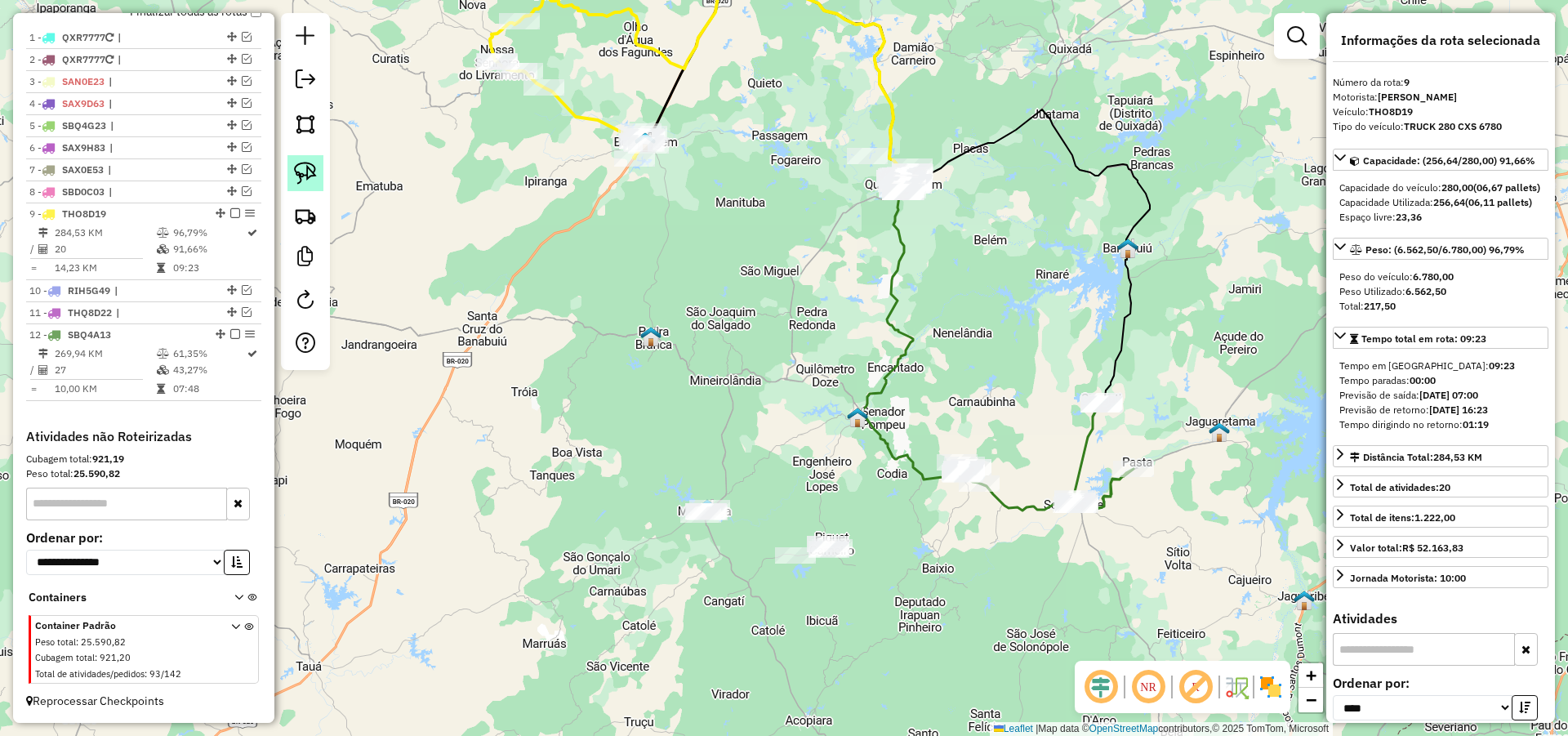
click at [311, 169] on img at bounding box center [305, 174] width 23 height 23
drag, startPoint x: 972, startPoint y: 412, endPoint x: 1007, endPoint y: 493, distance: 88.2
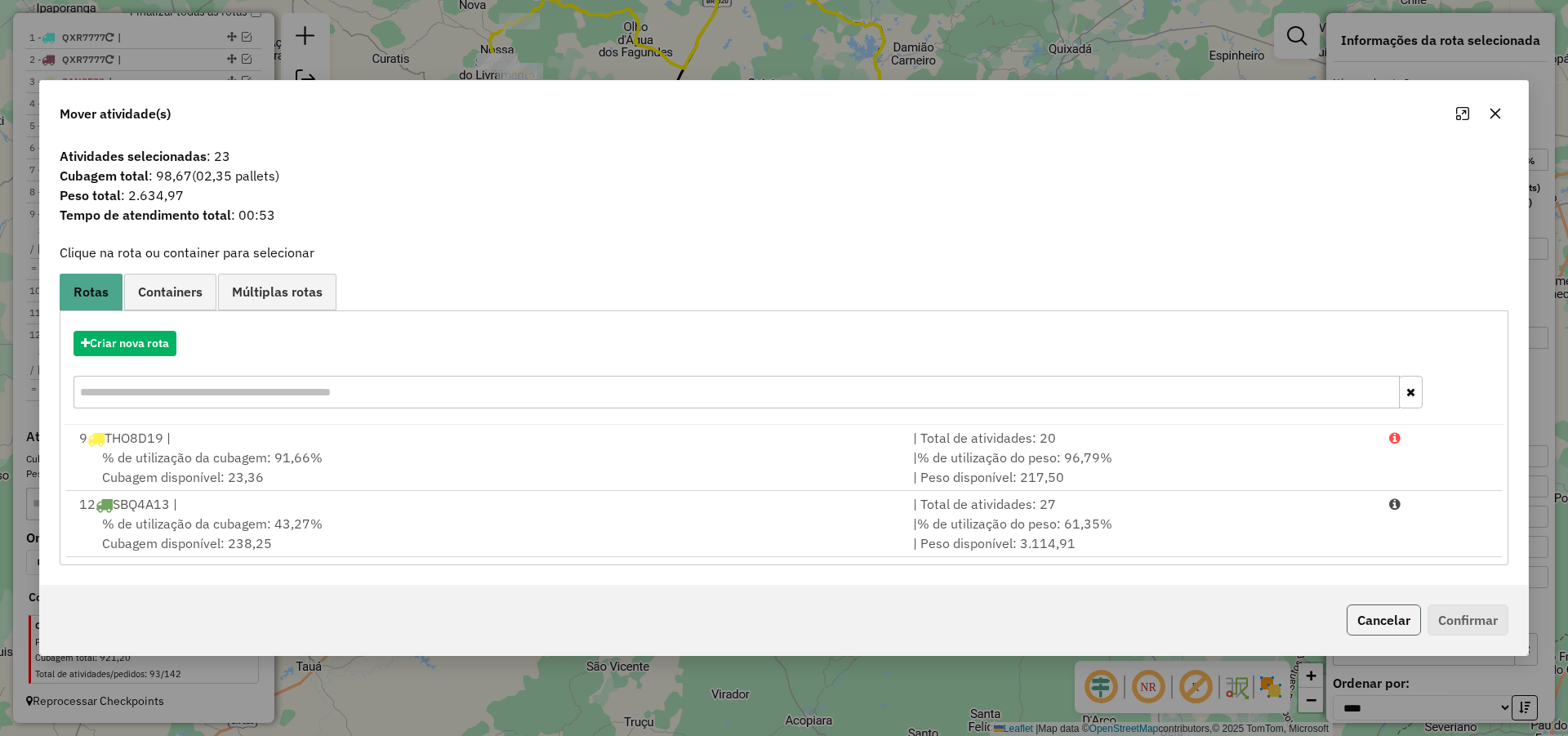
click at [1371, 617] on button "Cancelar" at bounding box center [1383, 620] width 74 height 31
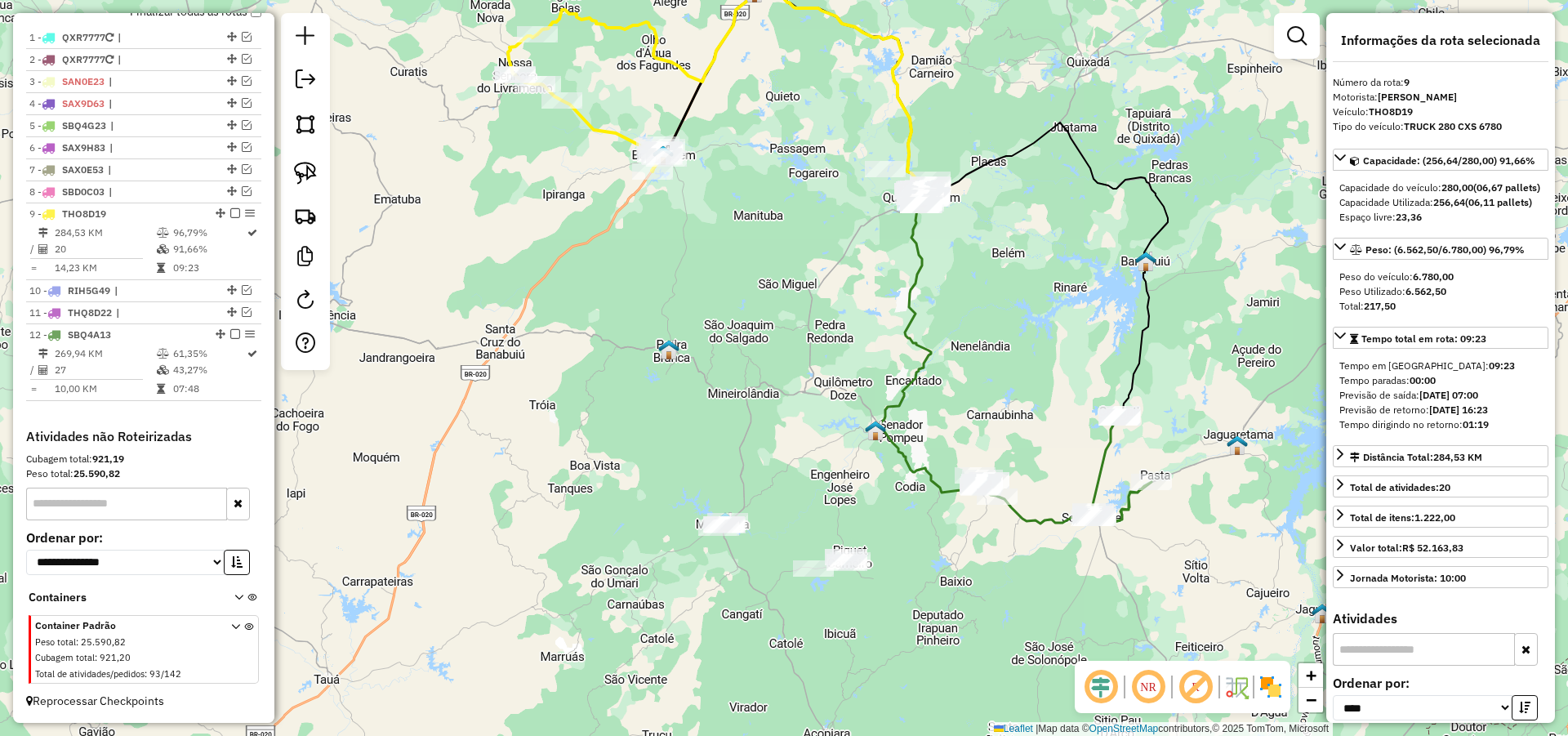
drag, startPoint x: 976, startPoint y: 545, endPoint x: 992, endPoint y: 558, distance: 20.6
click at [992, 558] on div "Janela de atendimento Grade de atendimento Capacidade Transportadoras Veículos …" at bounding box center [784, 368] width 1568 height 736
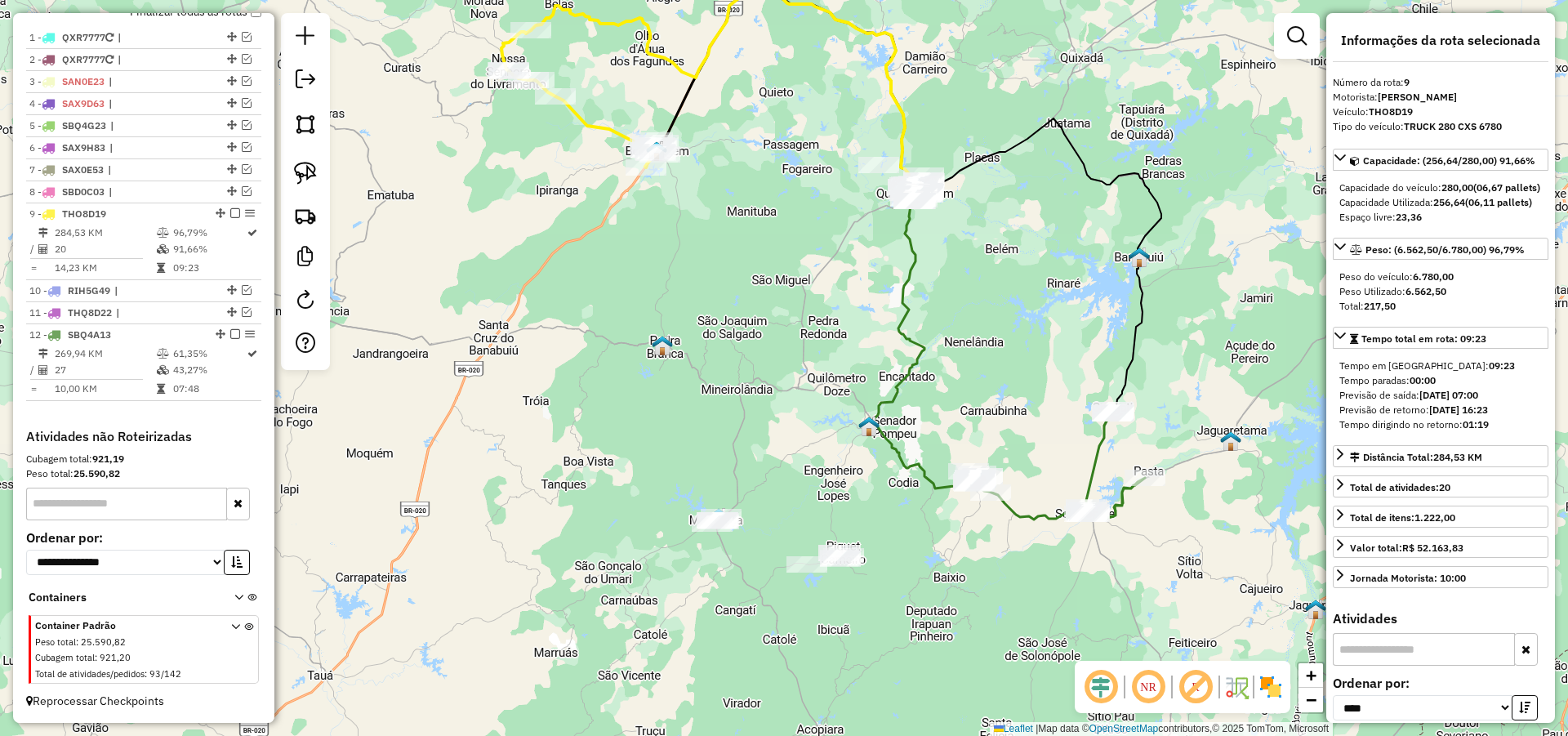
drag, startPoint x: 981, startPoint y: 545, endPoint x: 965, endPoint y: 531, distance: 21.3
click at [965, 533] on div "Janela de atendimento Grade de atendimento Capacidade Transportadoras Veículos …" at bounding box center [784, 368] width 1568 height 736
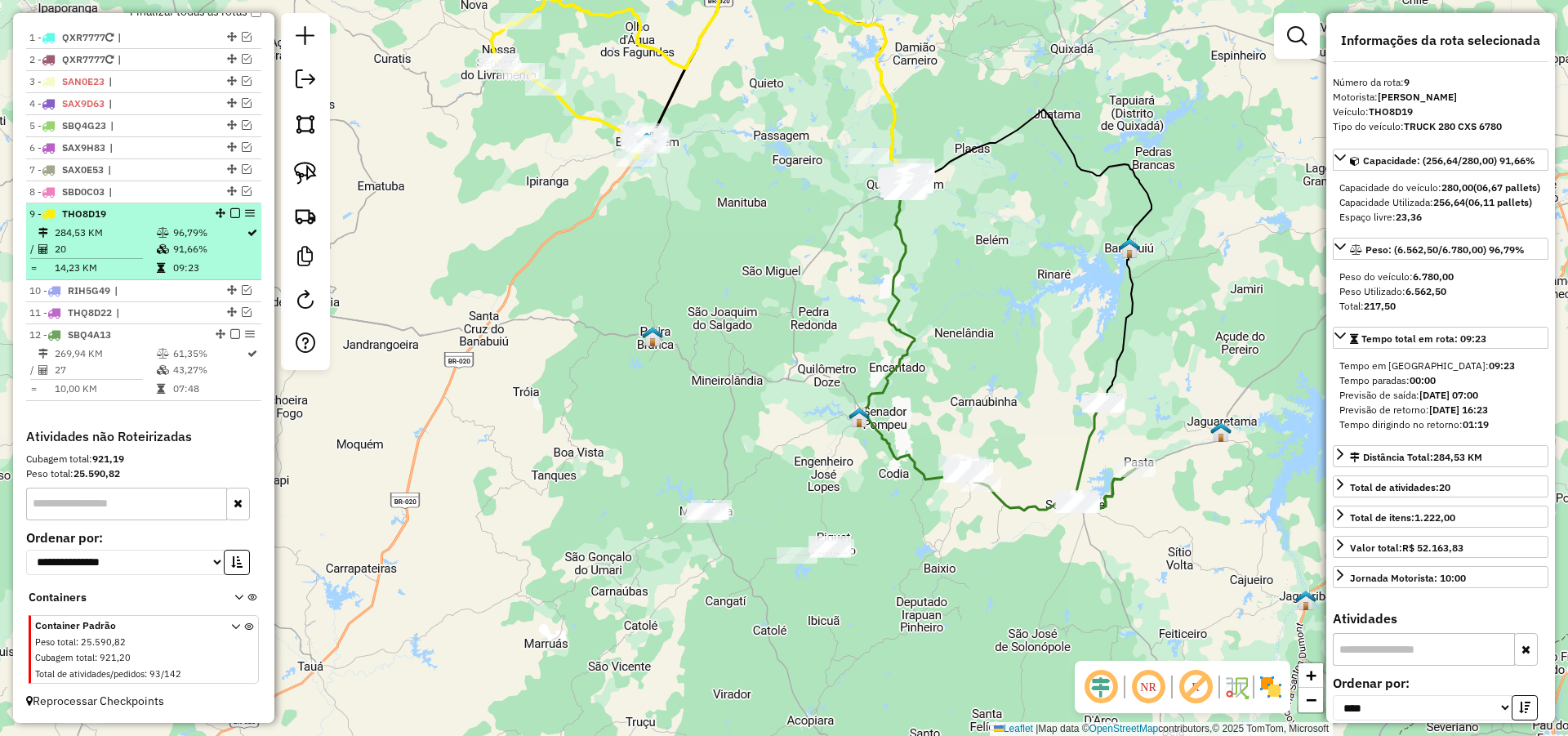
scroll to position [520, 0]
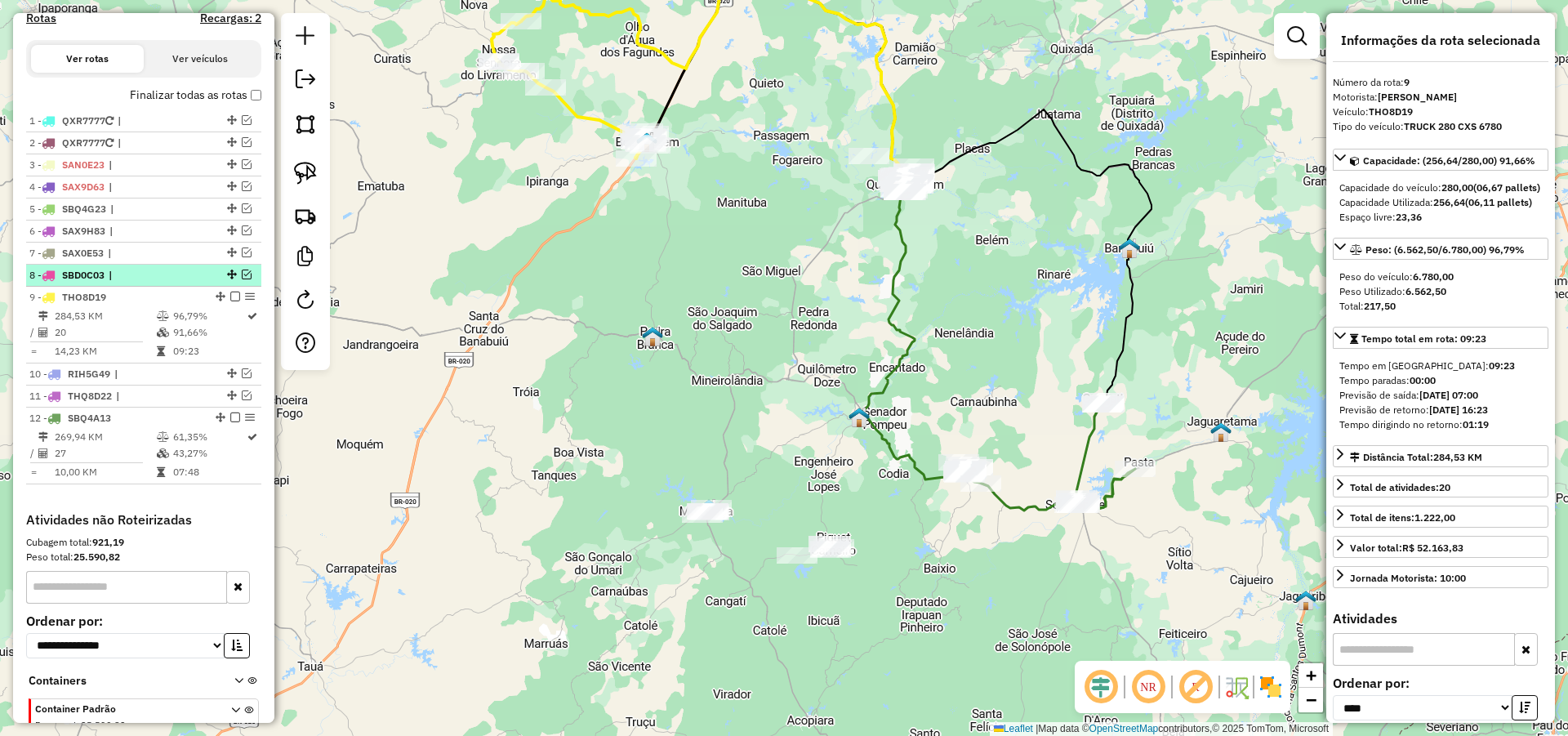
click at [242, 279] on em at bounding box center [246, 274] width 10 height 10
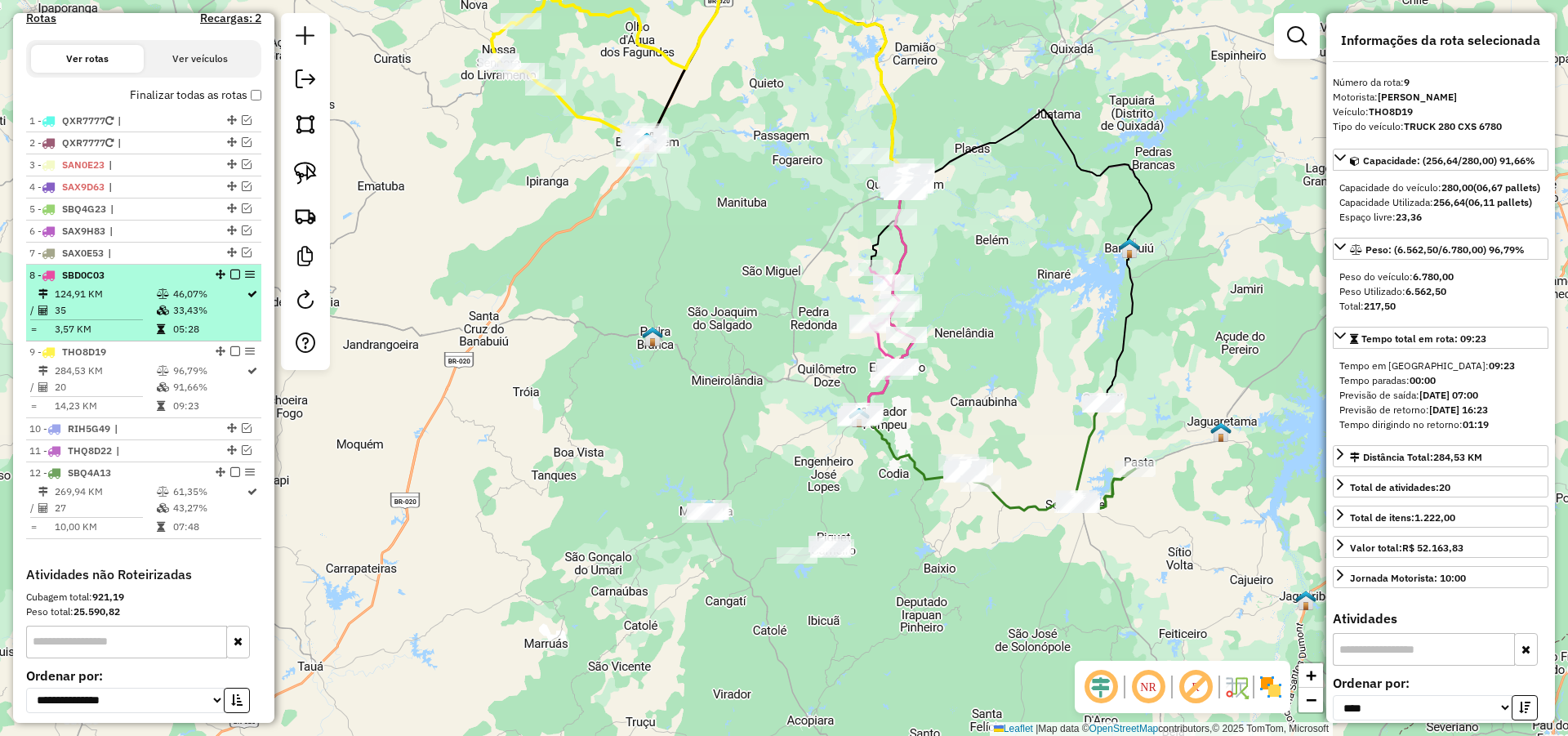
click at [230, 279] on em at bounding box center [234, 274] width 10 height 10
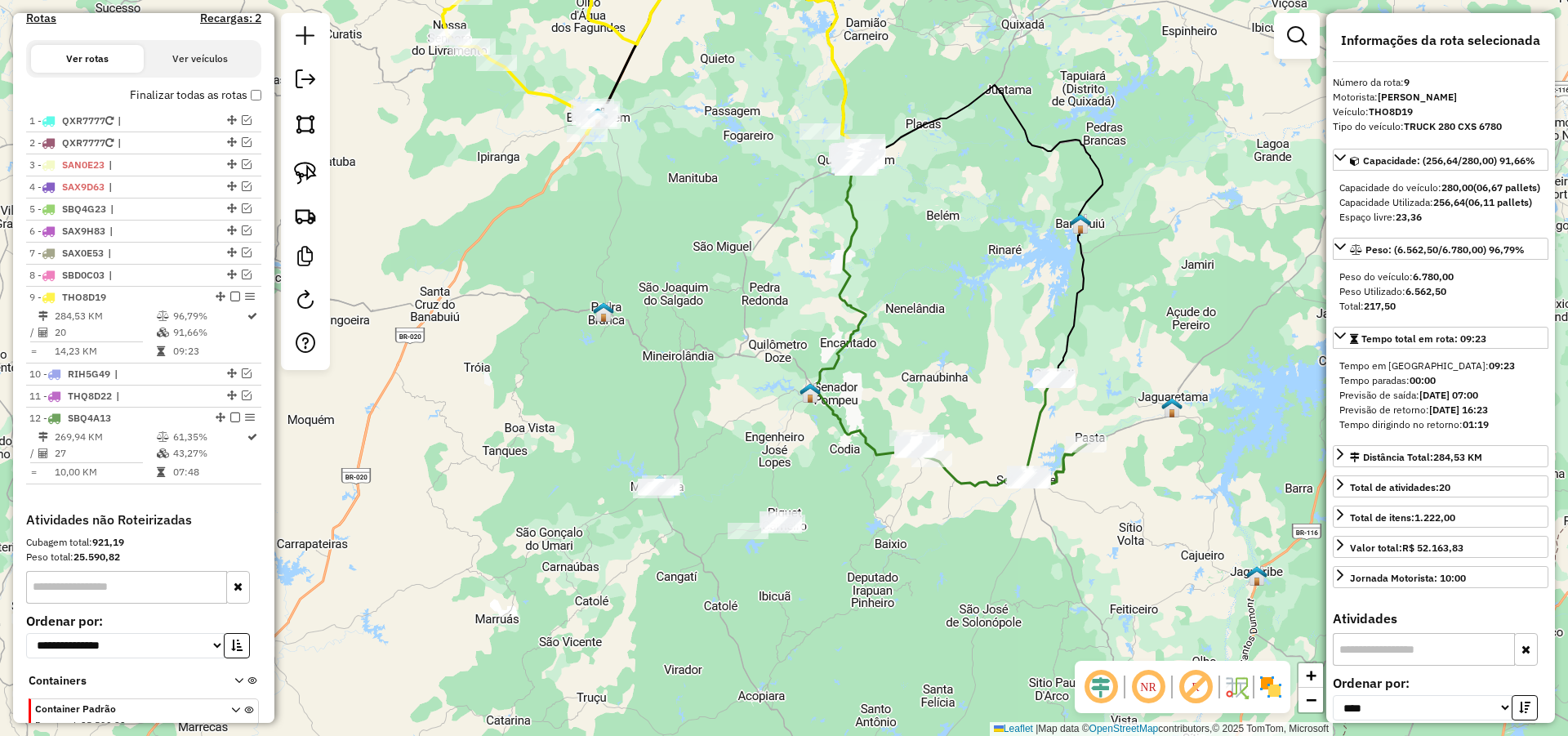
drag, startPoint x: 909, startPoint y: 508, endPoint x: 857, endPoint y: 477, distance: 60.5
click at [862, 482] on div "Janela de atendimento Grade de atendimento Capacidade Transportadoras Veículos …" at bounding box center [784, 368] width 1568 height 736
click at [140, 283] on span "|" at bounding box center [146, 275] width 75 height 14
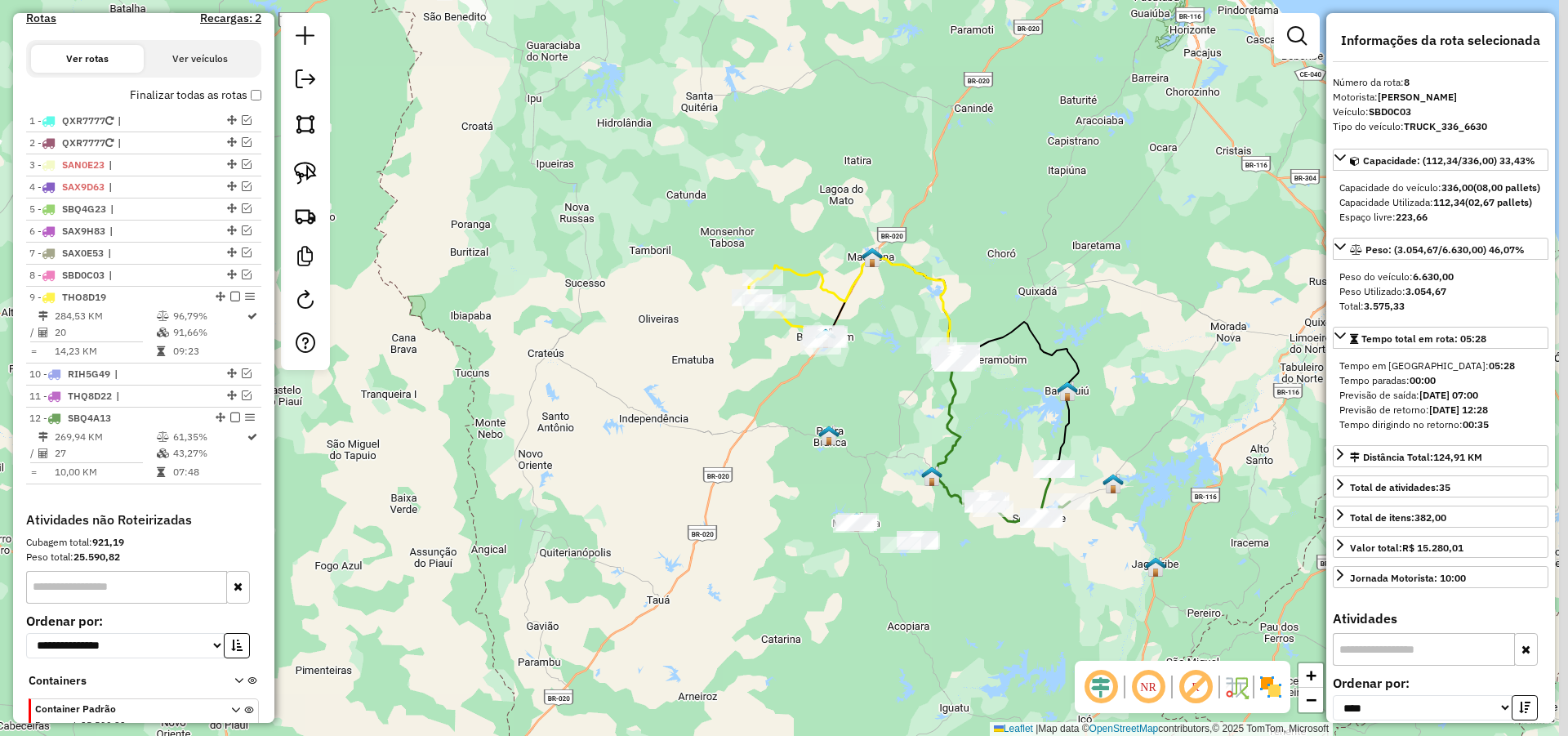
drag, startPoint x: 1023, startPoint y: 553, endPoint x: 1016, endPoint y: 542, distance: 13.0
click at [1016, 542] on div "Janela de atendimento Grade de atendimento Capacidade Transportadoras Veículos …" at bounding box center [784, 368] width 1568 height 736
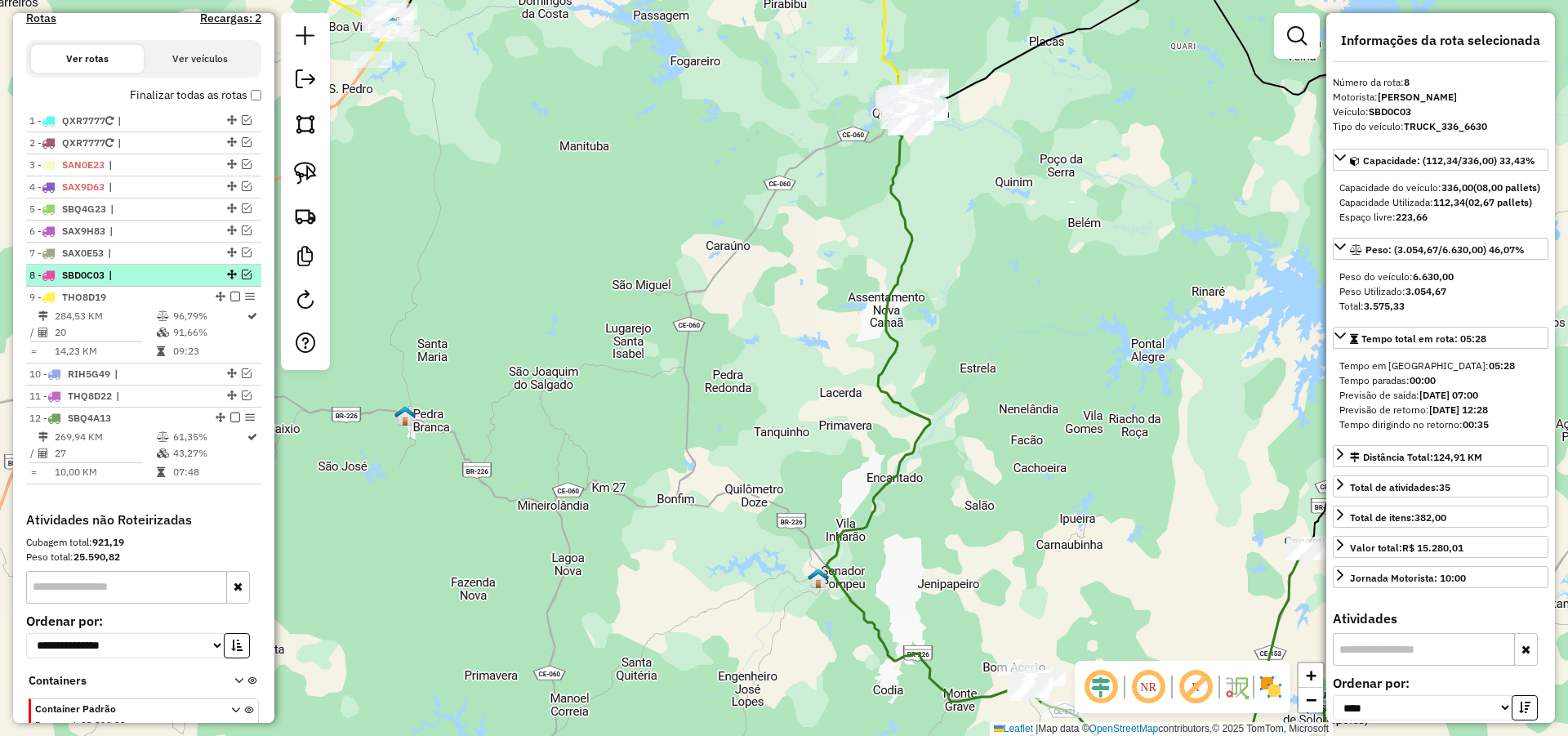
drag, startPoint x: 243, startPoint y: 293, endPoint x: 253, endPoint y: 294, distance: 10.0
click at [243, 279] on em at bounding box center [246, 274] width 10 height 10
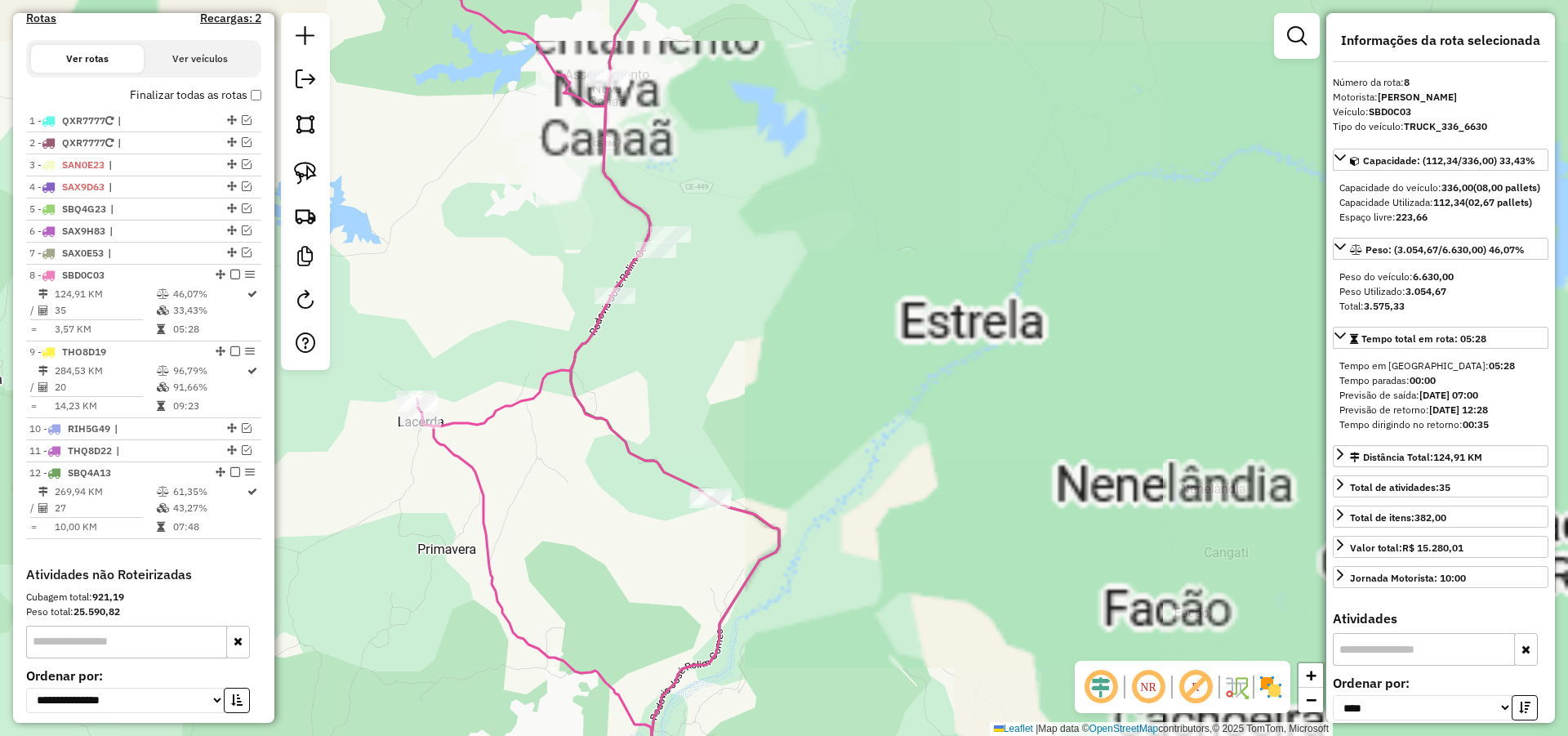
drag, startPoint x: 899, startPoint y: 407, endPoint x: 983, endPoint y: 349, distance: 102.1
click at [962, 358] on div "Janela de atendimento Grade de atendimento Capacidade Transportadoras Veículos …" at bounding box center [784, 368] width 1568 height 736
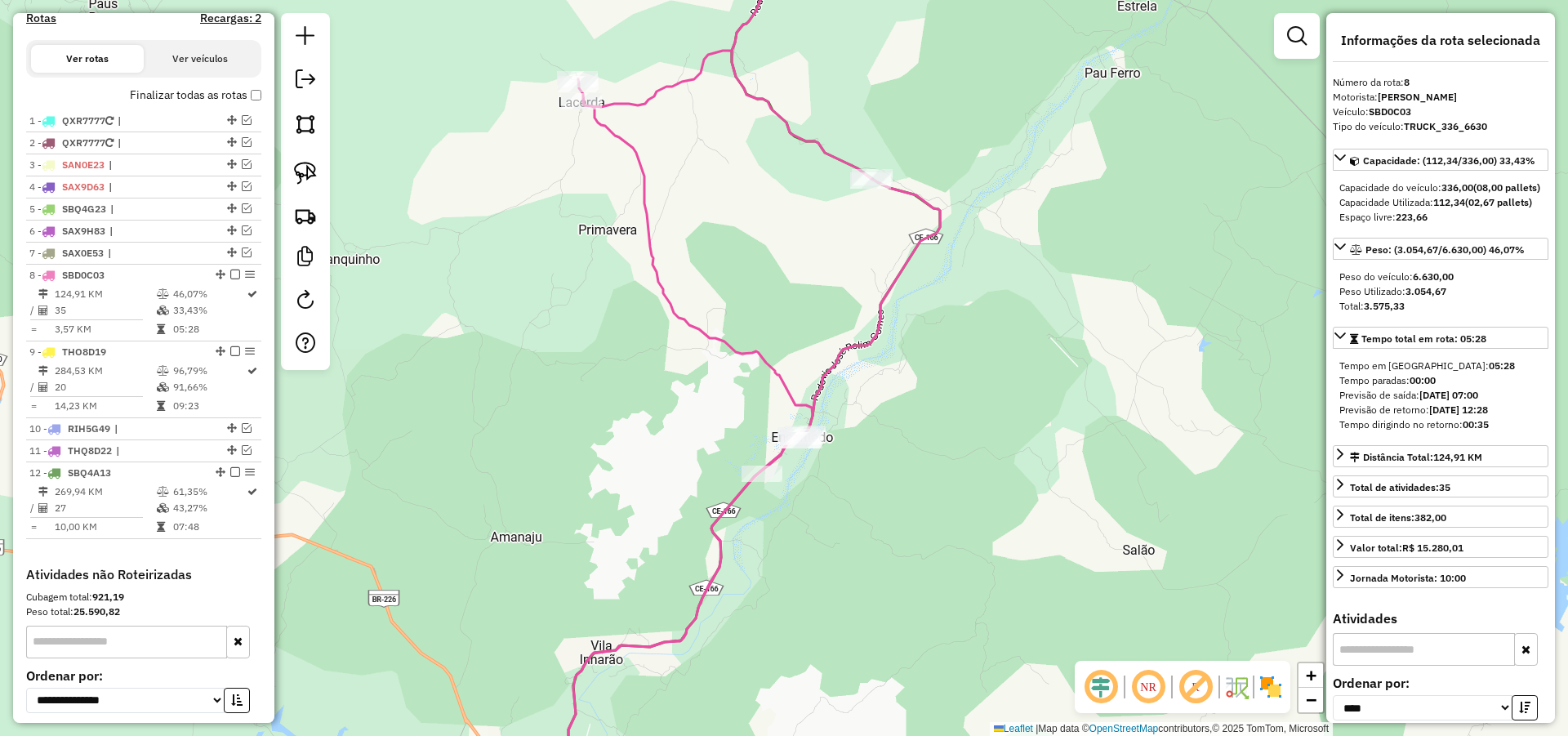
drag, startPoint x: 868, startPoint y: 456, endPoint x: 909, endPoint y: 381, distance: 85.5
click at [897, 389] on div "Janela de atendimento Grade de atendimento Capacidade Transportadoras Veículos …" at bounding box center [784, 368] width 1568 height 736
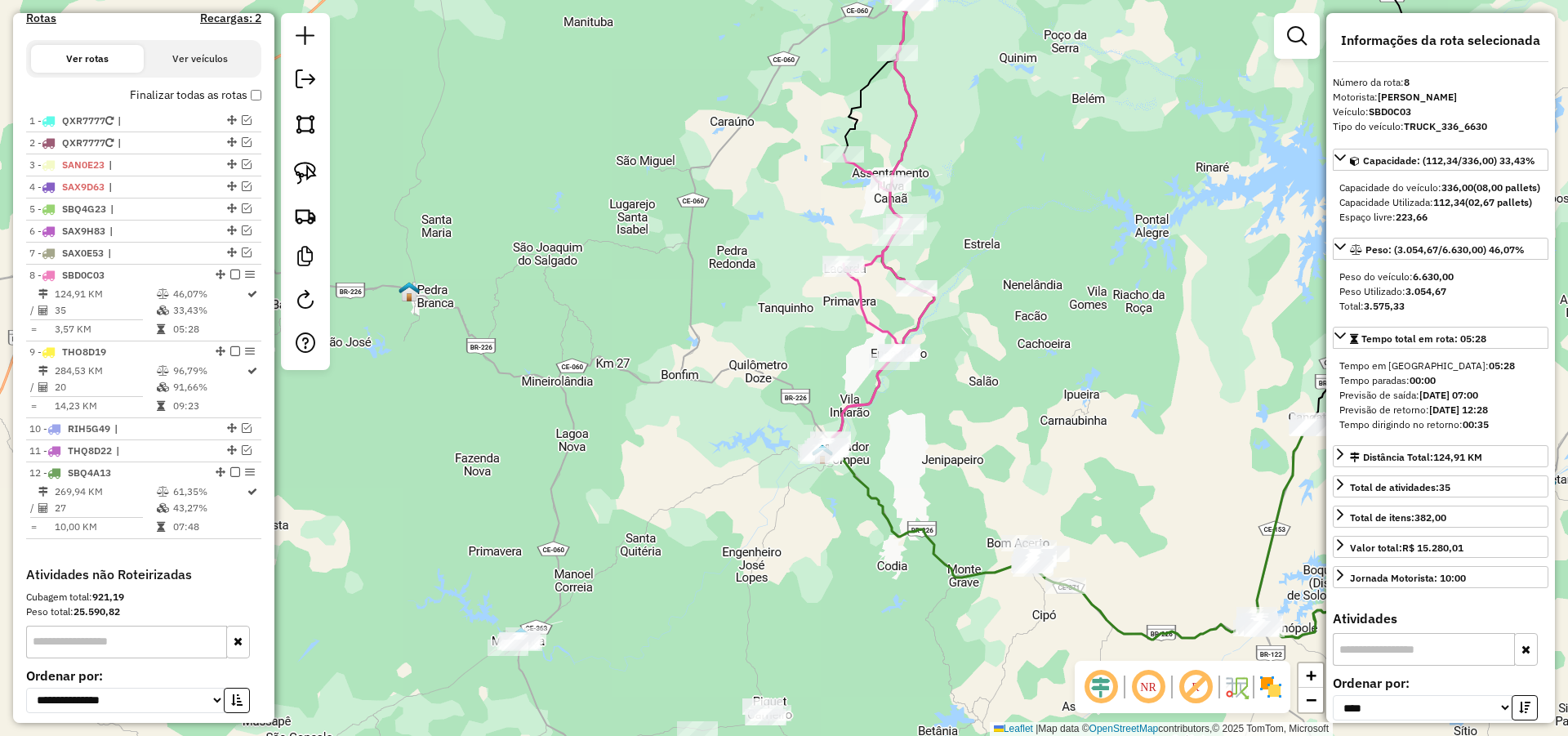
drag, startPoint x: 891, startPoint y: 454, endPoint x: 891, endPoint y: 422, distance: 32.0
click at [891, 424] on div "Janela de atendimento Grade de atendimento Capacidade Transportadoras Veículos …" at bounding box center [784, 368] width 1568 height 736
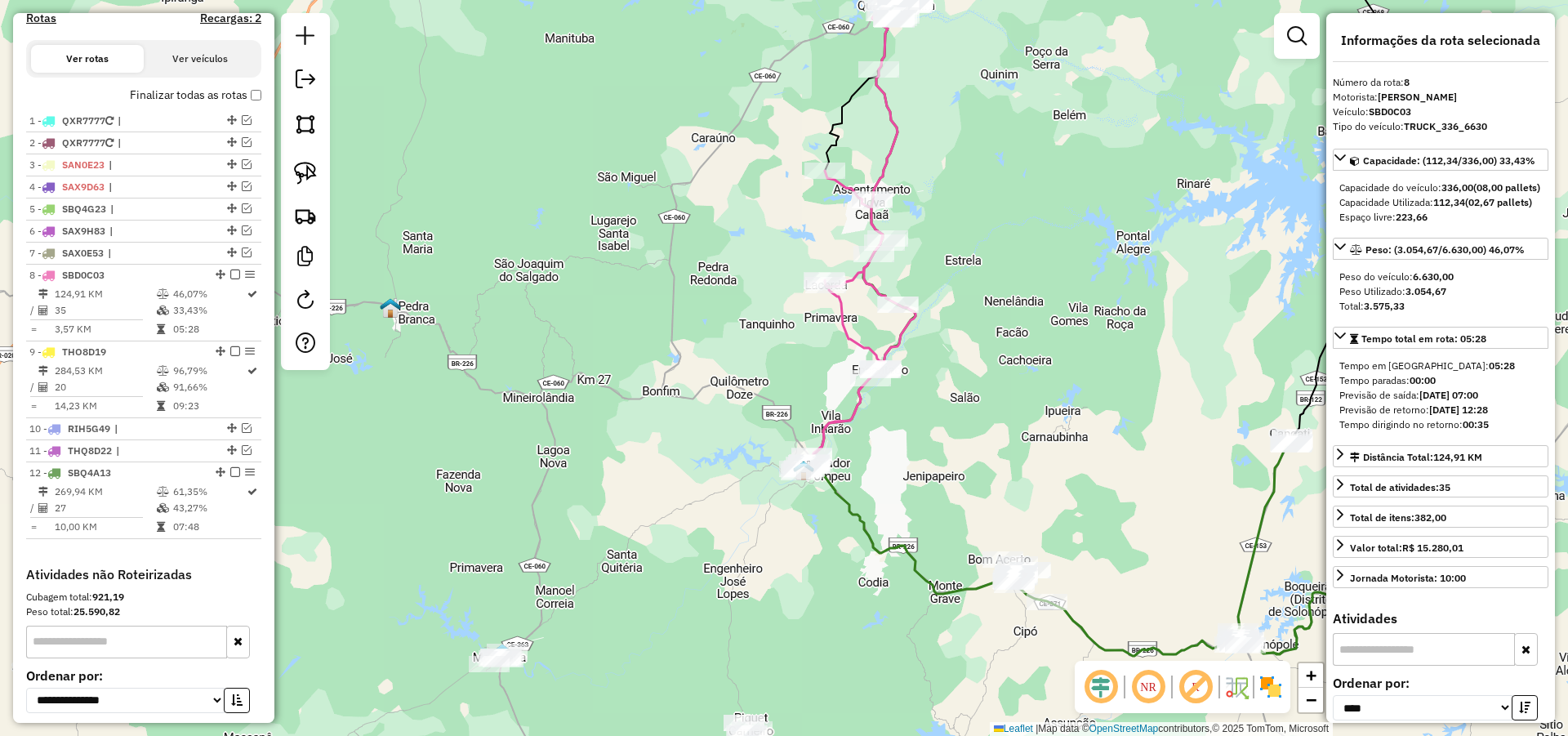
drag, startPoint x: 938, startPoint y: 392, endPoint x: 910, endPoint y: 472, distance: 84.8
click at [910, 472] on div "Janela de atendimento Grade de atendimento Capacidade Transportadoras Veículos …" at bounding box center [784, 368] width 1568 height 736
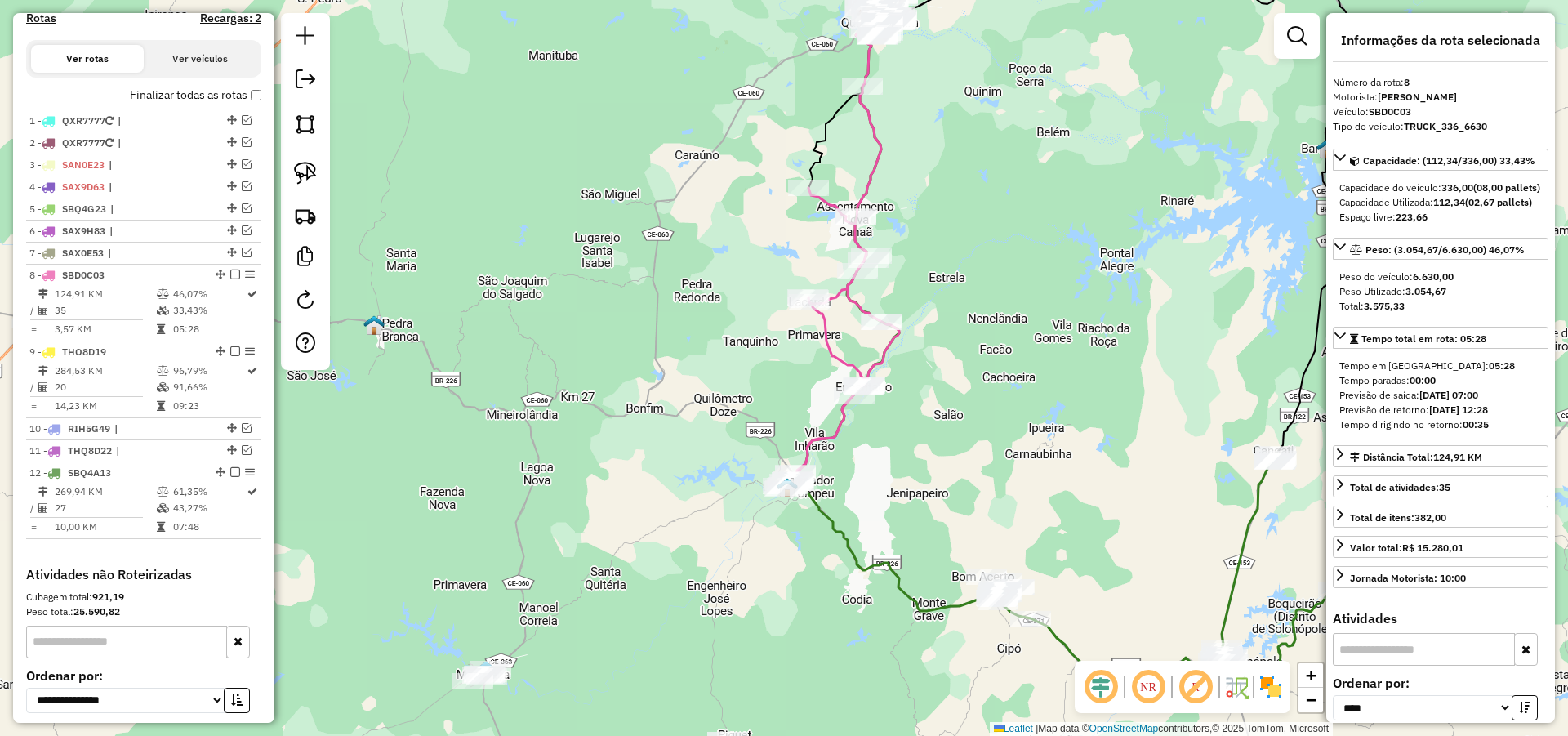
drag, startPoint x: 886, startPoint y: 484, endPoint x: 882, endPoint y: 449, distance: 35.2
click at [882, 449] on div "Janela de atendimento Grade de atendimento Capacidade Transportadoras Veículos …" at bounding box center [784, 368] width 1568 height 736
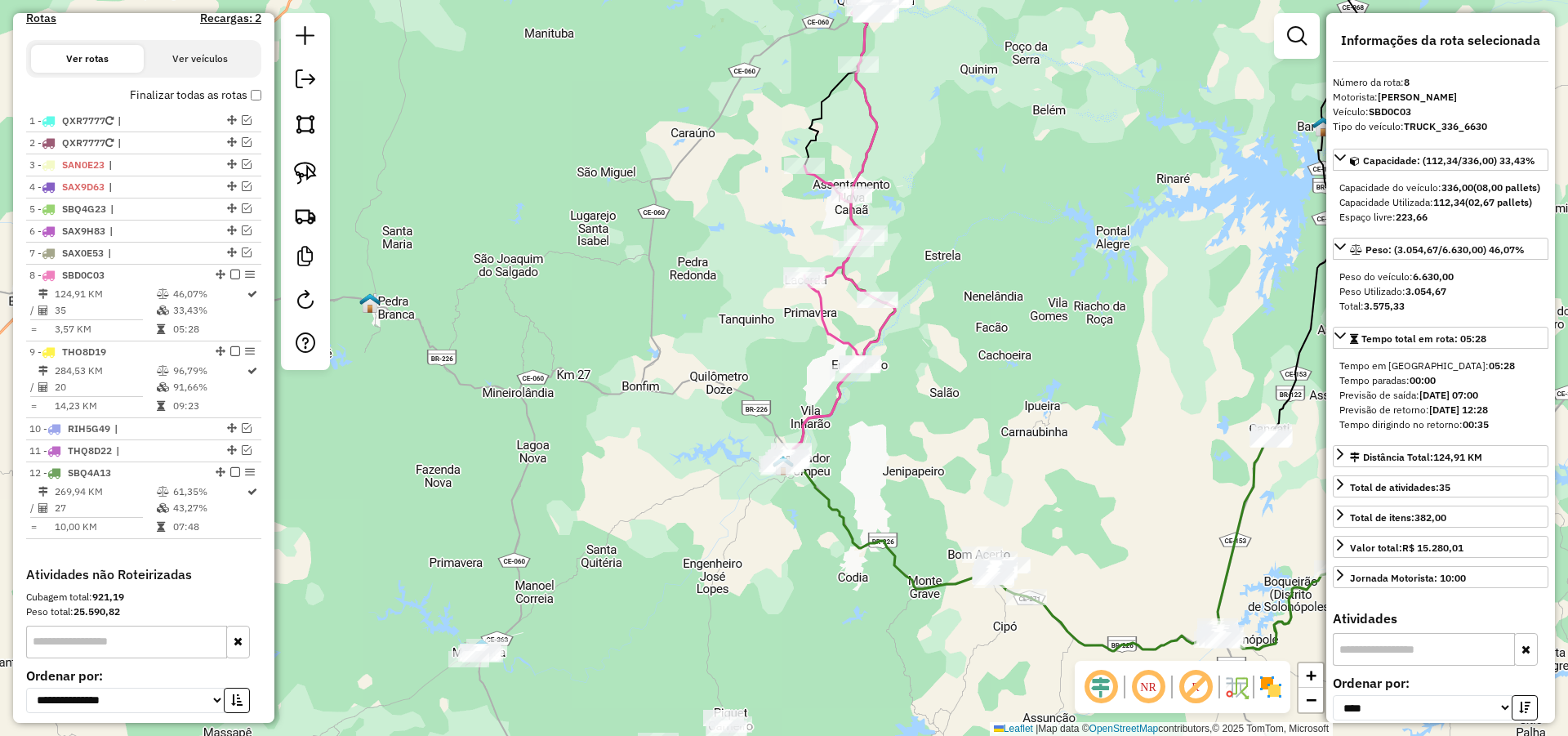
drag, startPoint x: 947, startPoint y: 492, endPoint x: 940, endPoint y: 466, distance: 26.9
click at [940, 467] on div "Janela de atendimento Grade de atendimento Capacidade Transportadoras Veículos …" at bounding box center [784, 368] width 1568 height 736
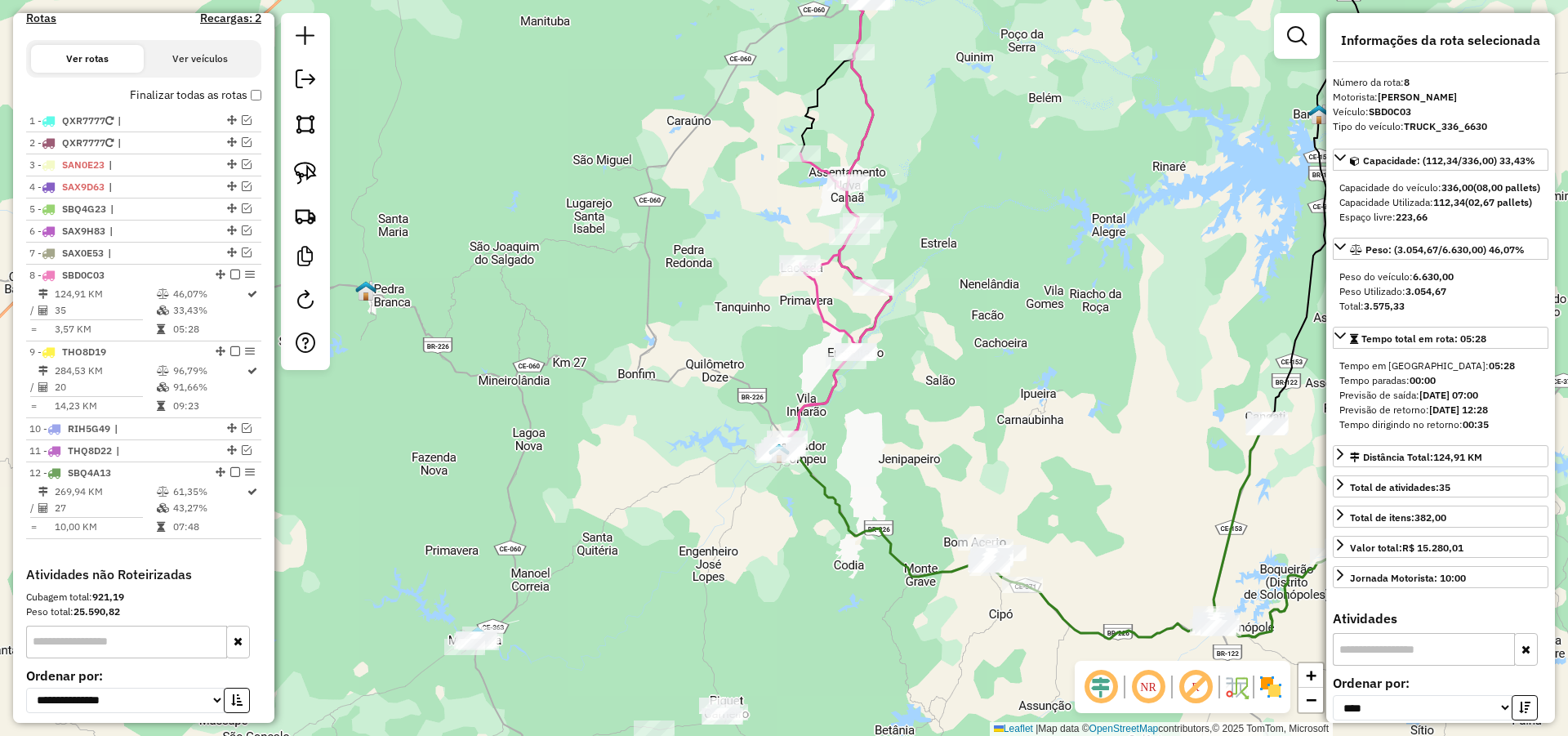
drag, startPoint x: 911, startPoint y: 459, endPoint x: 877, endPoint y: 444, distance: 37.2
click at [908, 457] on div "Janela de atendimento Grade de atendimento Capacidade Transportadoras Veículos …" at bounding box center [784, 368] width 1568 height 736
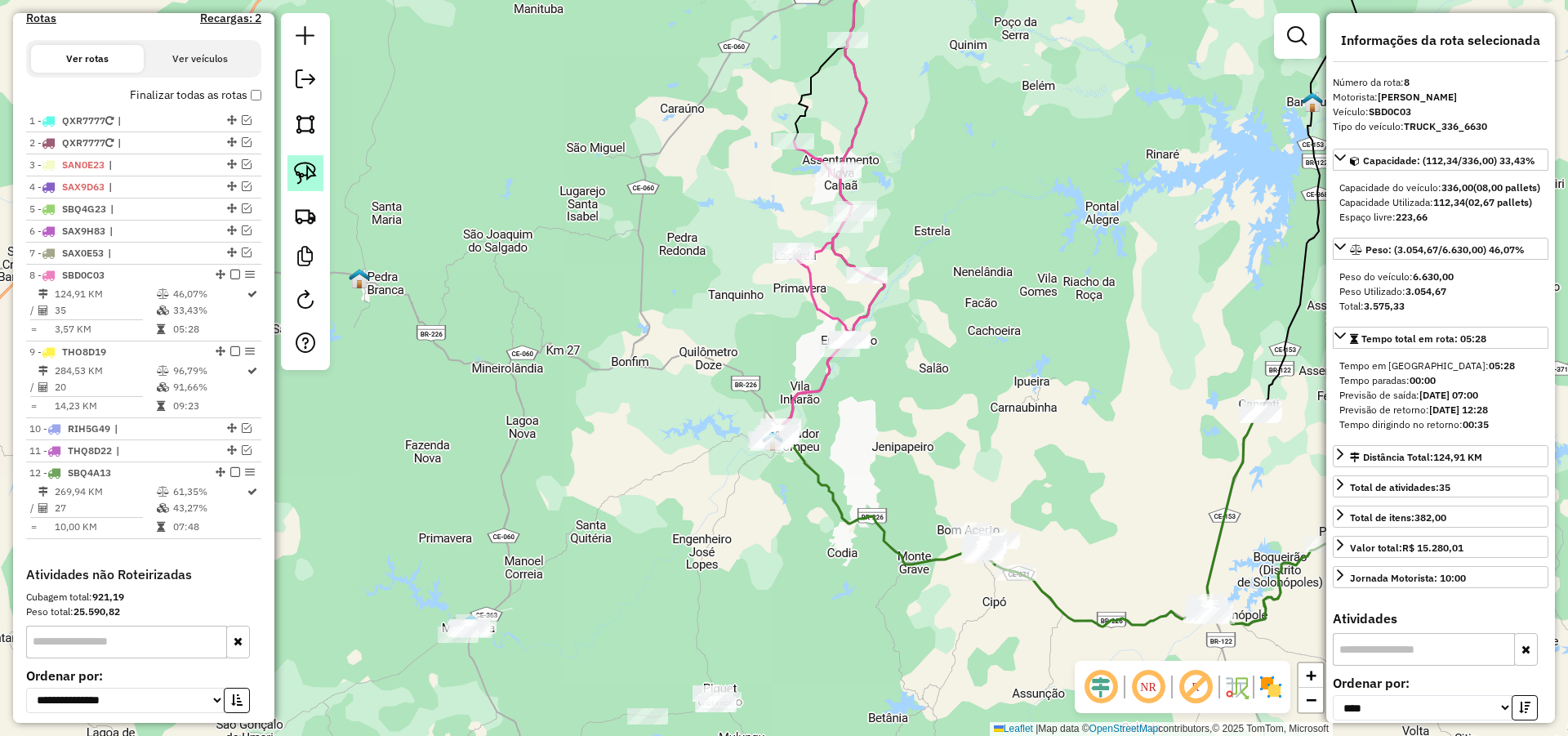
click at [305, 170] on img at bounding box center [305, 174] width 23 height 23
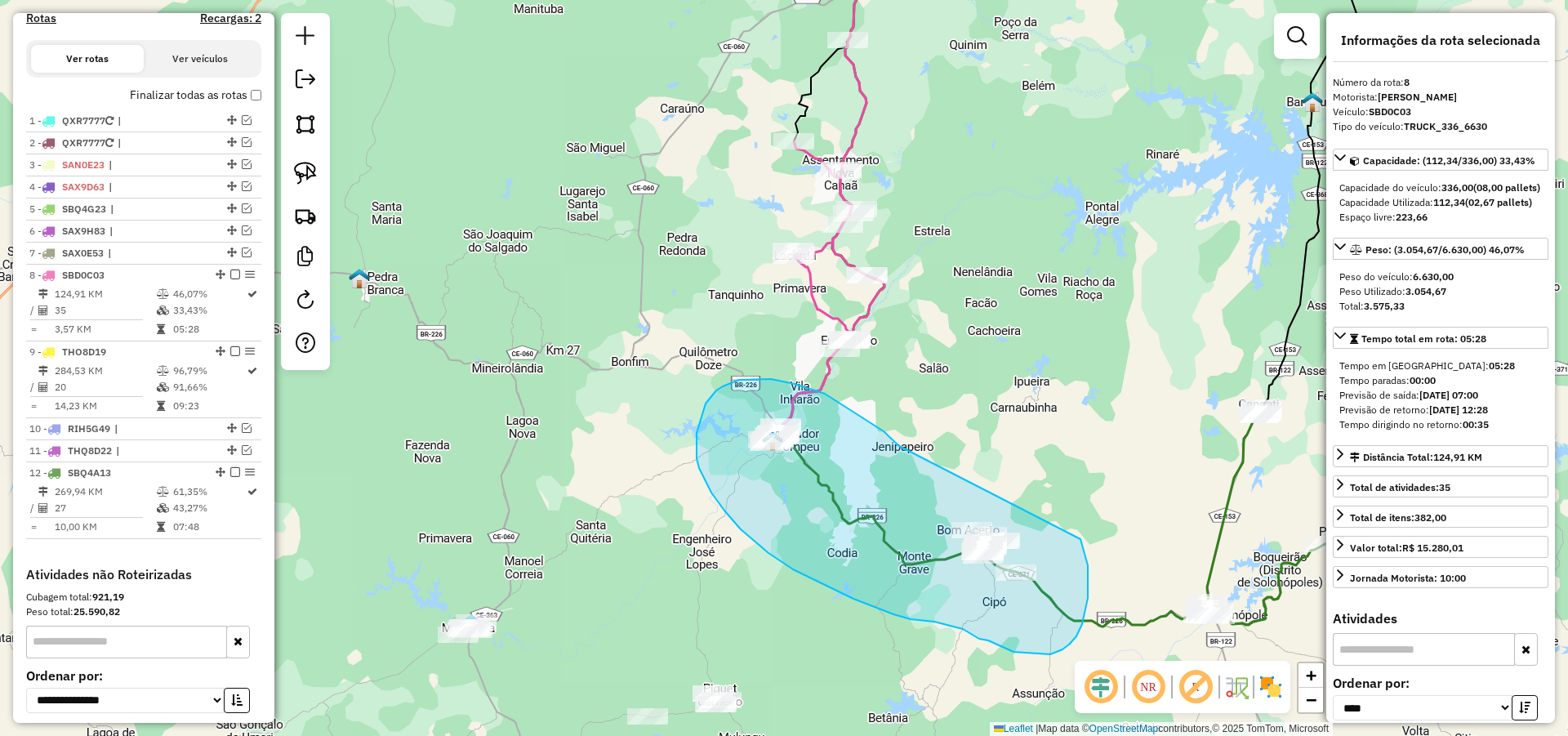
drag, startPoint x: 890, startPoint y: 437, endPoint x: 1077, endPoint y: 532, distance: 209.7
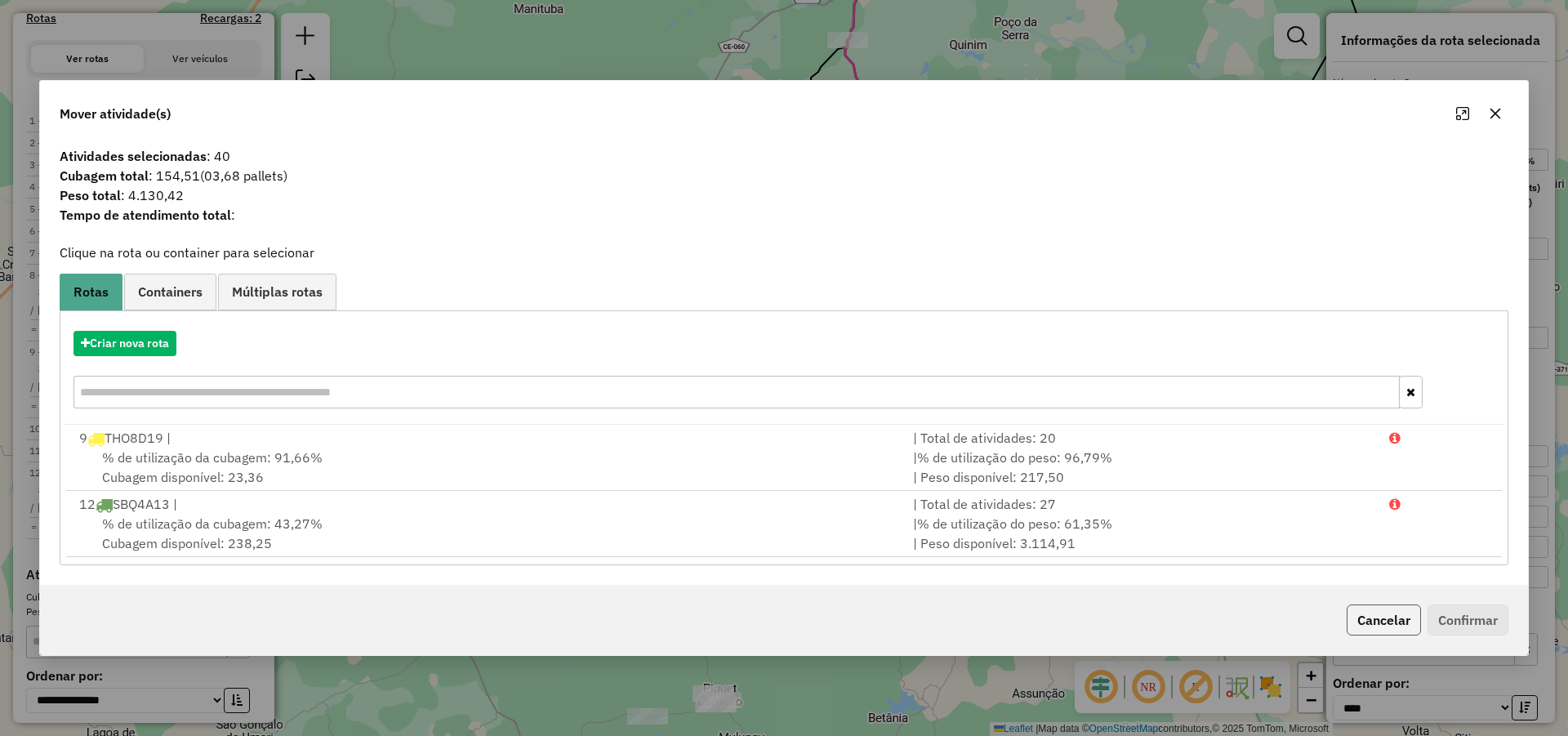
click at [1399, 620] on button "Cancelar" at bounding box center [1383, 620] width 74 height 31
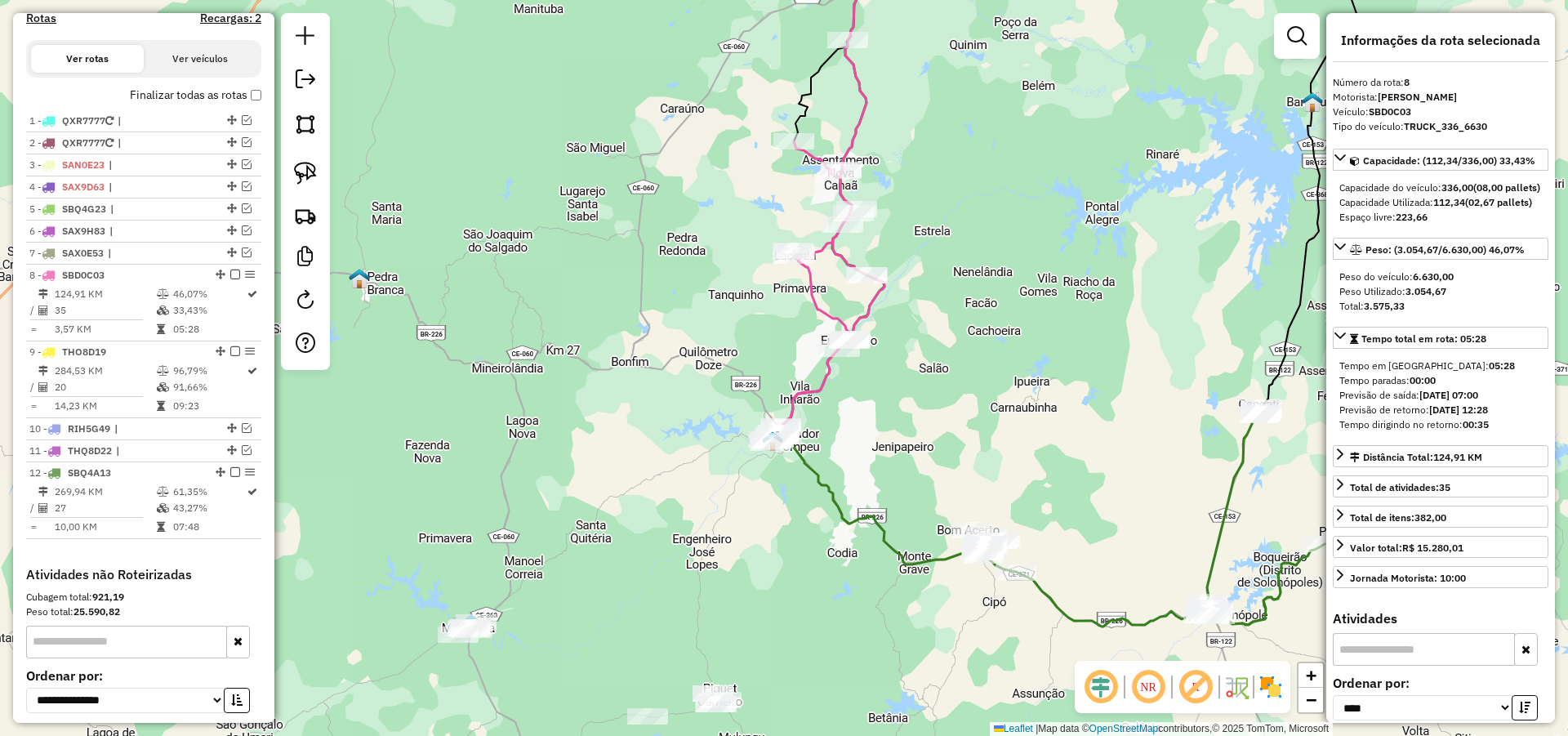
drag, startPoint x: 1048, startPoint y: 493, endPoint x: 925, endPoint y: 431, distance: 137.7
click at [925, 431] on div "Janela de atendimento Grade de atendimento Capacidade Transportadoras Veículos …" at bounding box center [784, 368] width 1568 height 736
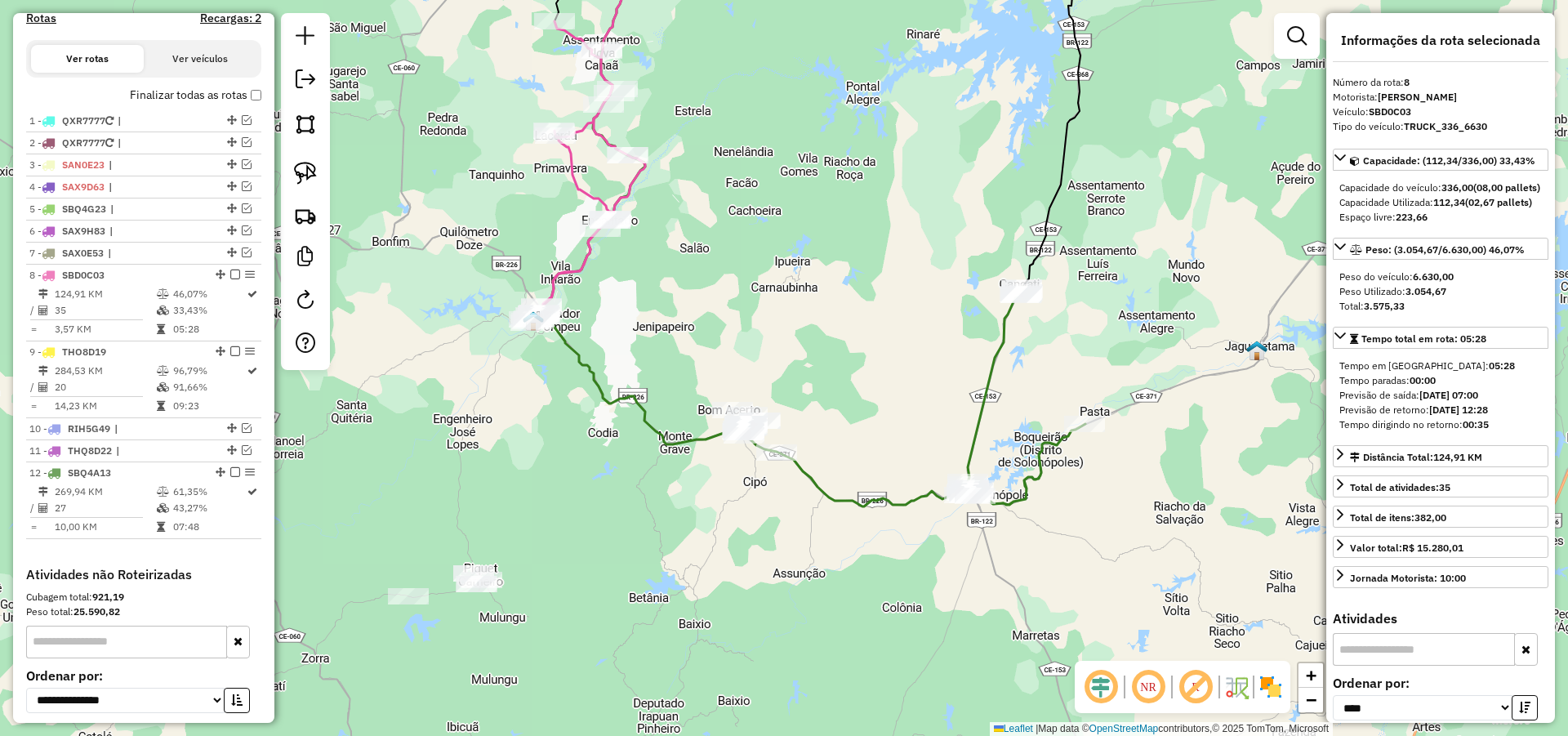
drag, startPoint x: 1188, startPoint y: 557, endPoint x: 1138, endPoint y: 541, distance: 52.5
click at [1138, 541] on div "Janela de atendimento Grade de atendimento Capacidade Transportadoras Veículos …" at bounding box center [784, 368] width 1568 height 736
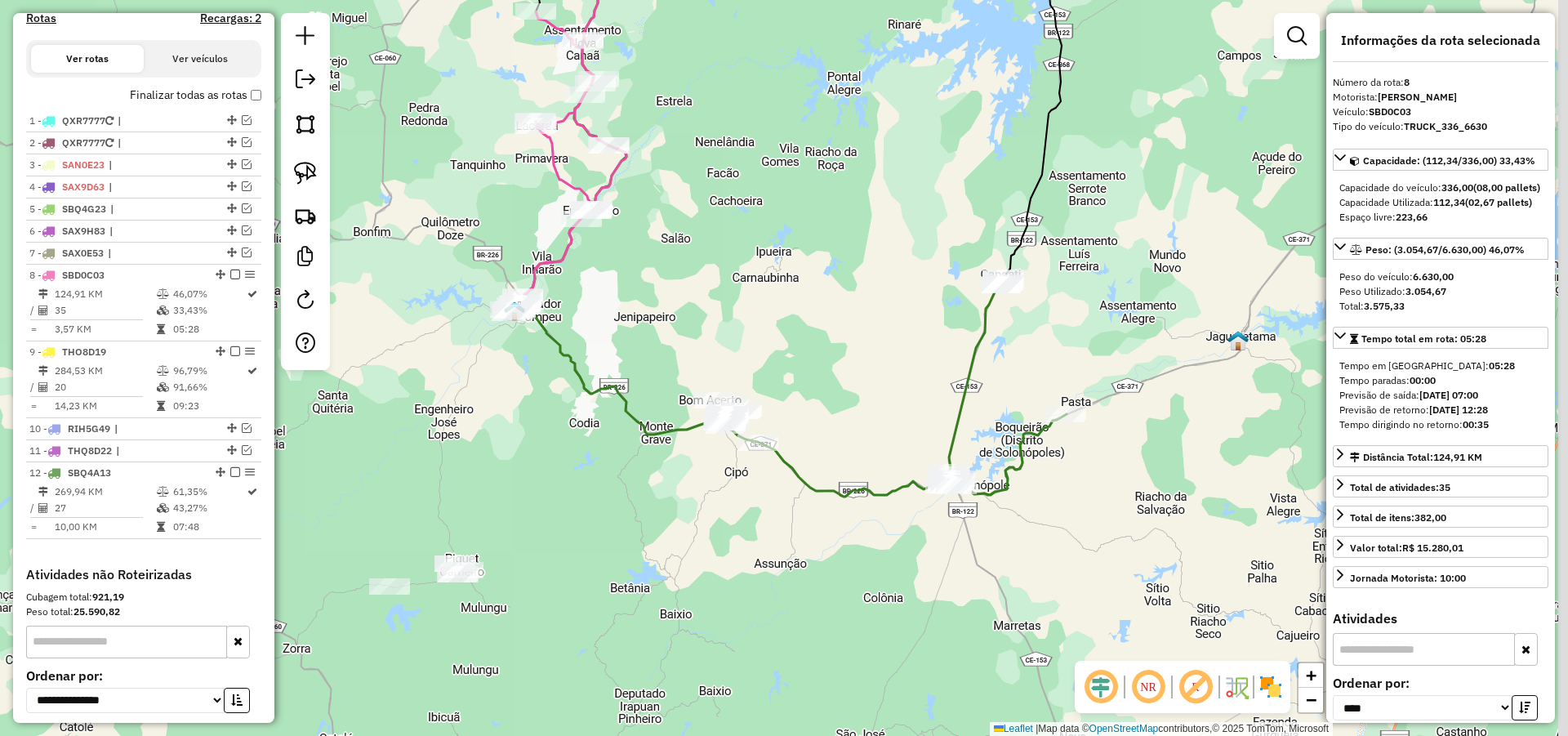
drag, startPoint x: 1096, startPoint y: 571, endPoint x: 1002, endPoint y: 534, distance: 101.0
click at [1046, 547] on div "Janela de atendimento Grade de atendimento Capacidade Transportadoras Veículos …" at bounding box center [784, 368] width 1568 height 736
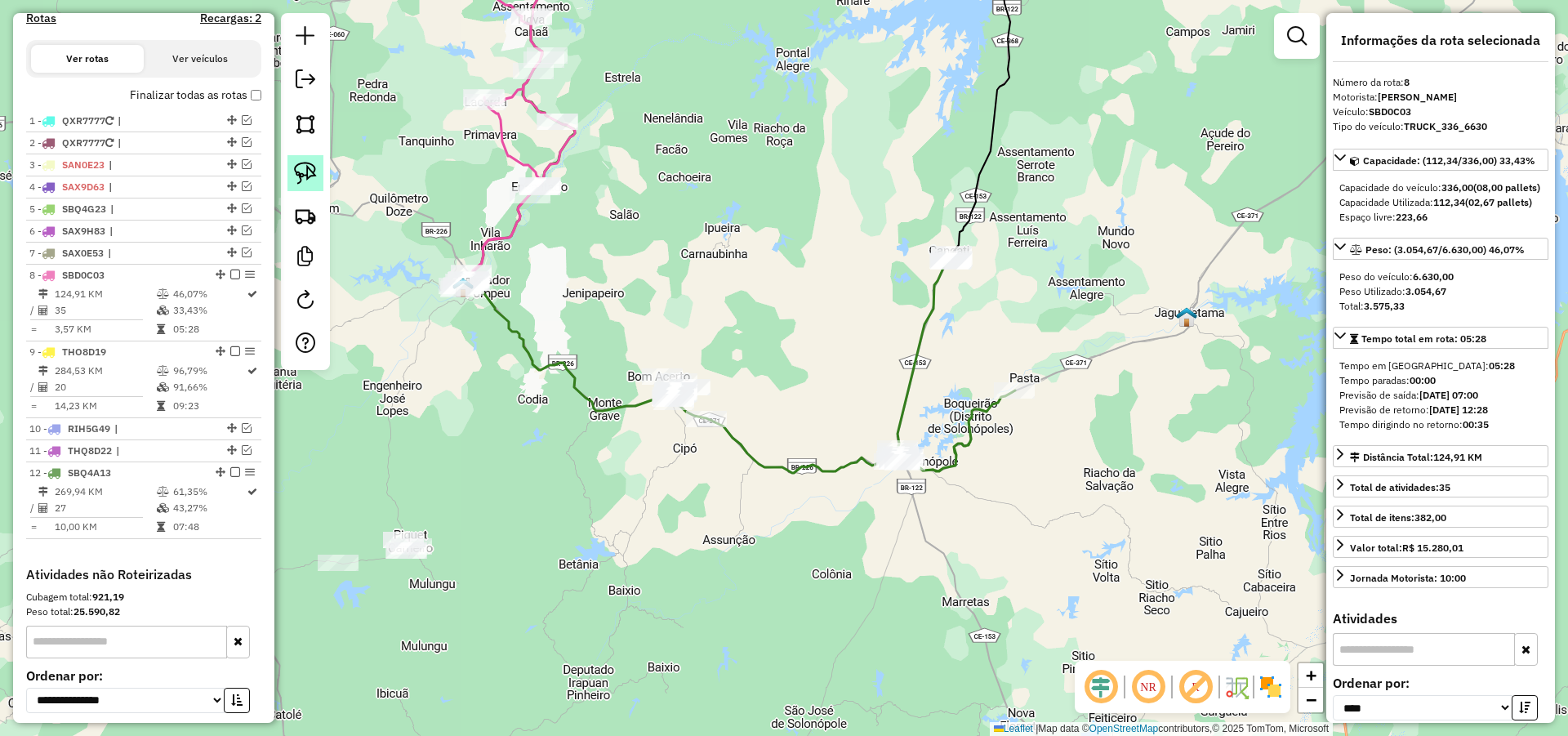
click at [306, 163] on img at bounding box center [305, 174] width 23 height 23
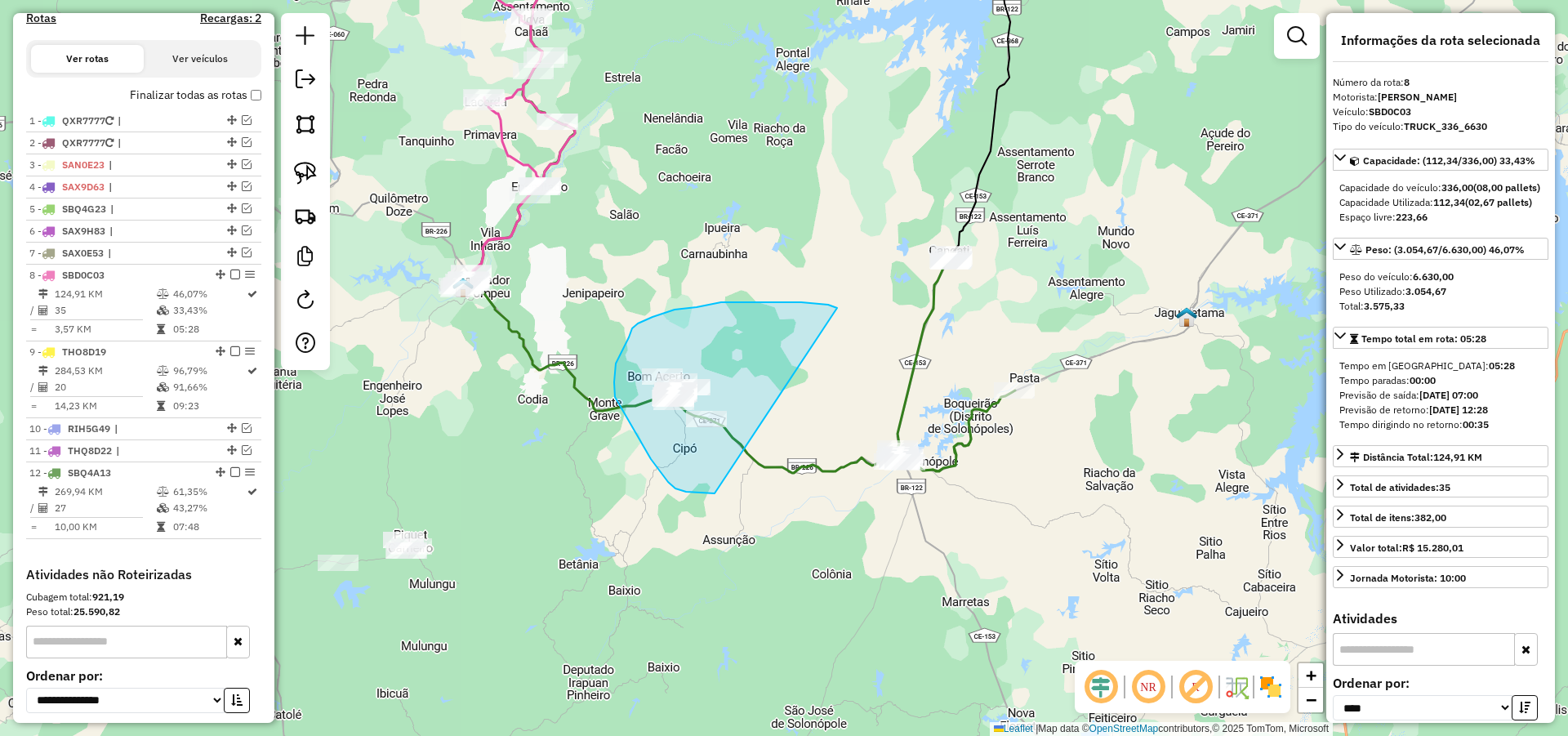
drag, startPoint x: 828, startPoint y: 304, endPoint x: 730, endPoint y: 483, distance: 204.1
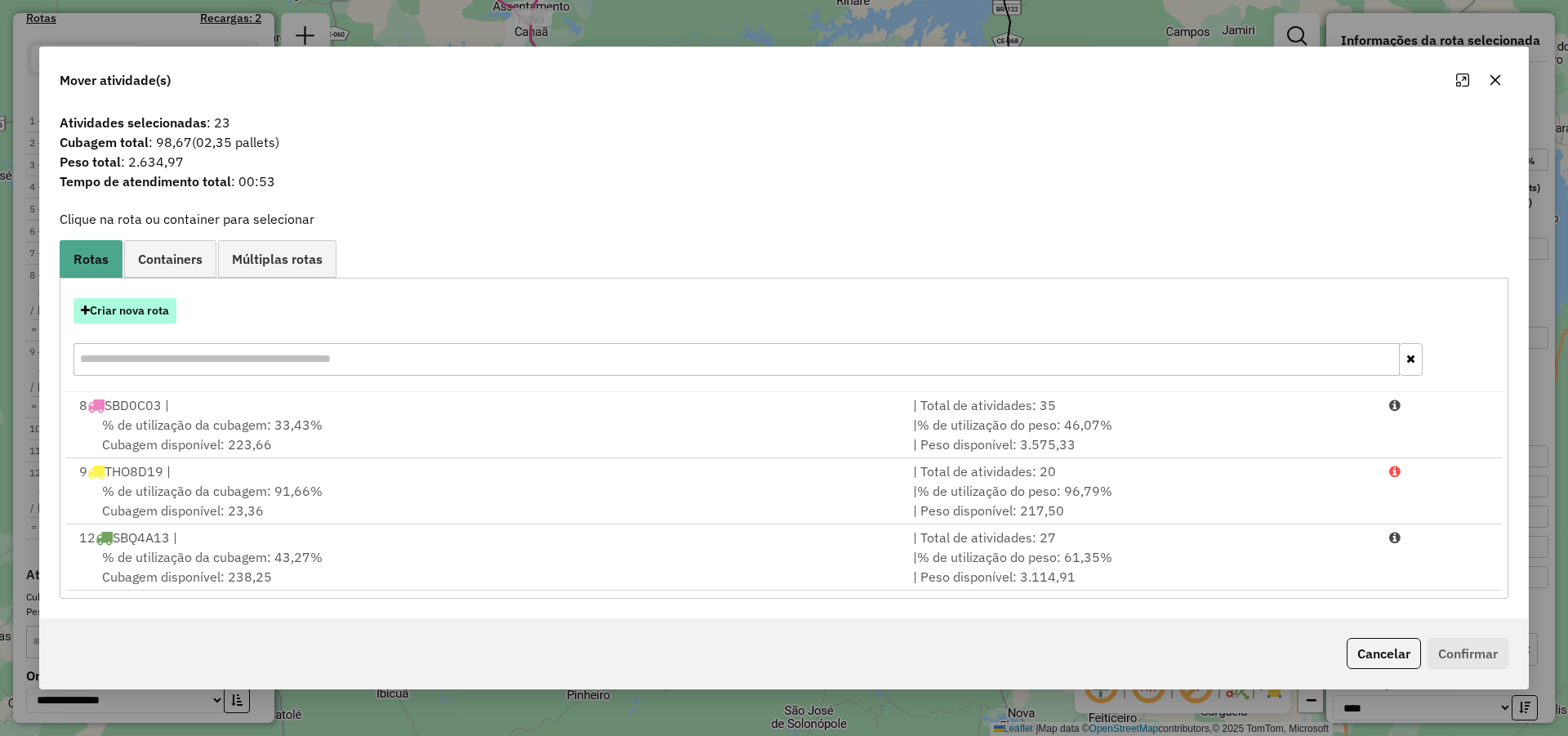
click at [145, 312] on button "Criar nova rota" at bounding box center [124, 311] width 103 height 25
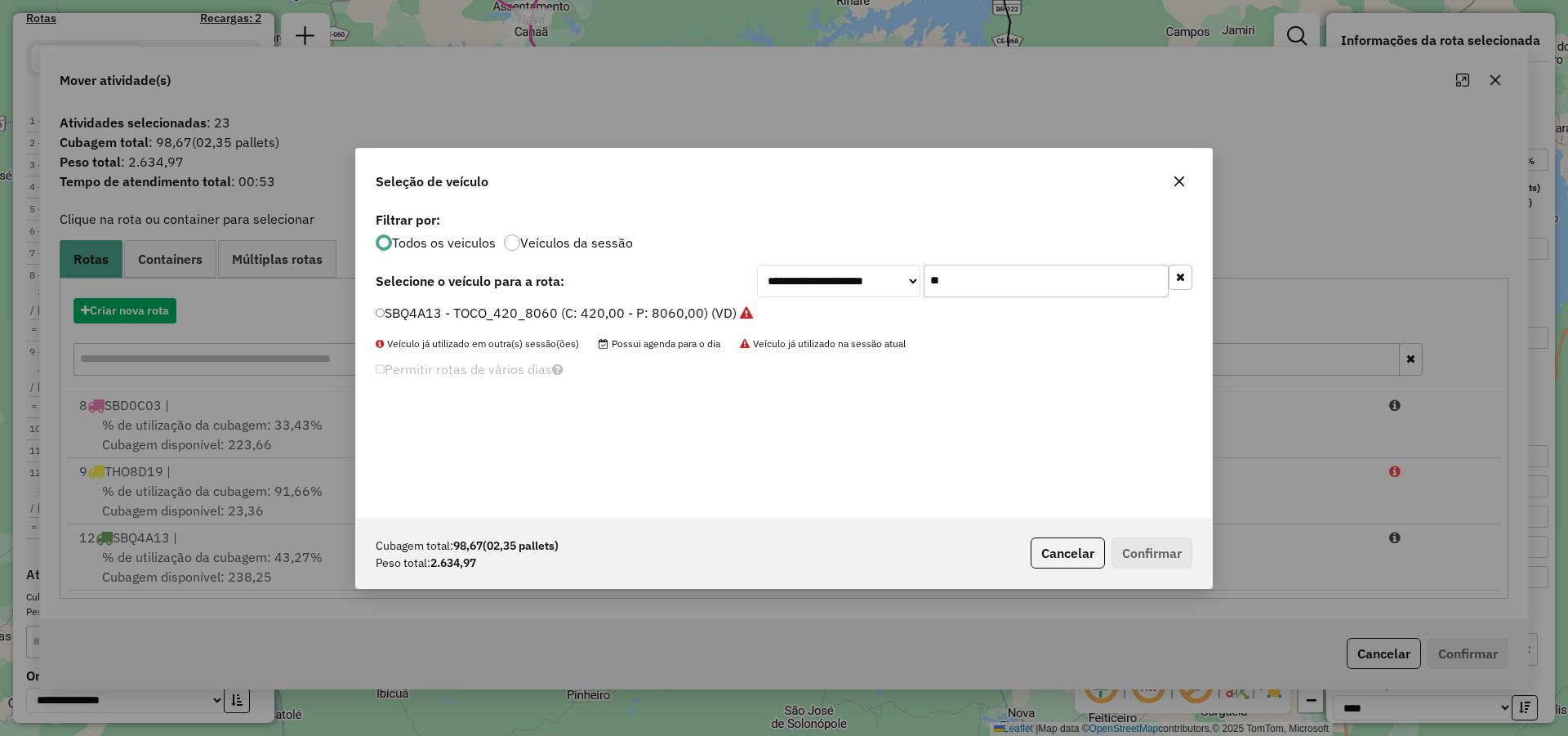
scroll to position [9, 4]
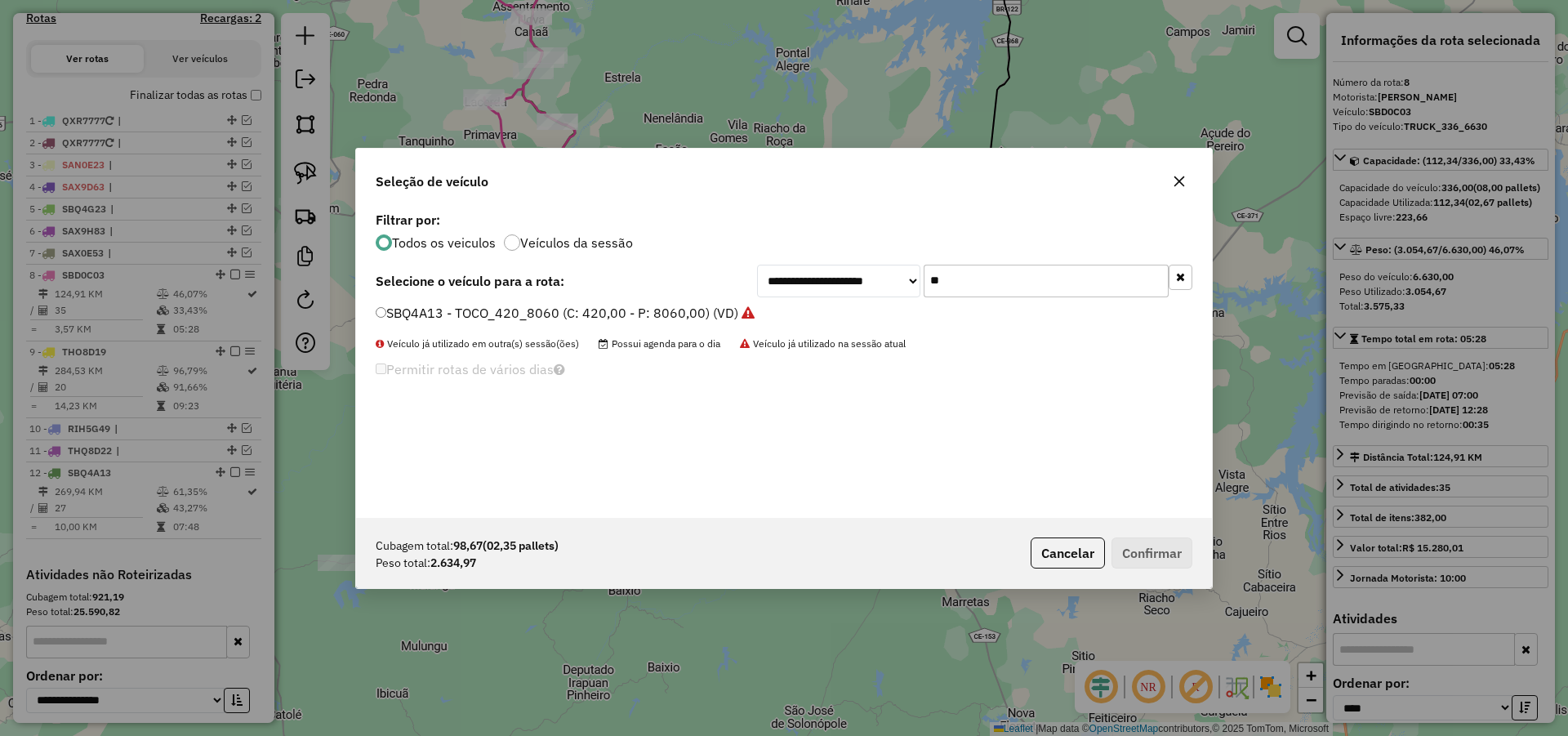
click at [968, 273] on input "**" at bounding box center [1046, 281] width 245 height 32
type input "***"
click at [555, 309] on label "PMY7I93 - TOCO 255 CXS 6630 (C: 255,00 - P: 6630,00) (VD)" at bounding box center [566, 312] width 380 height 20
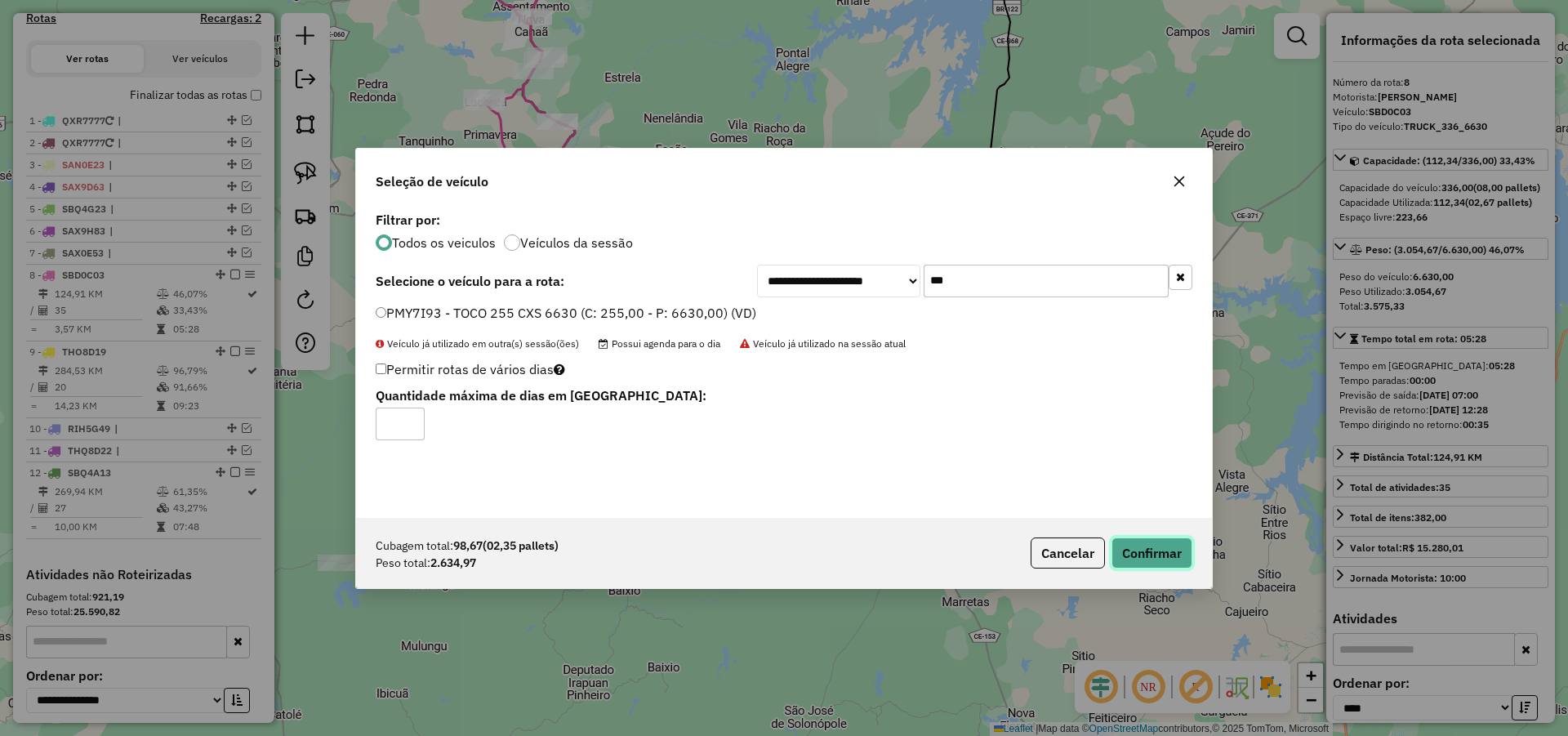
click at [1185, 552] on button "Confirmar" at bounding box center [1152, 552] width 81 height 31
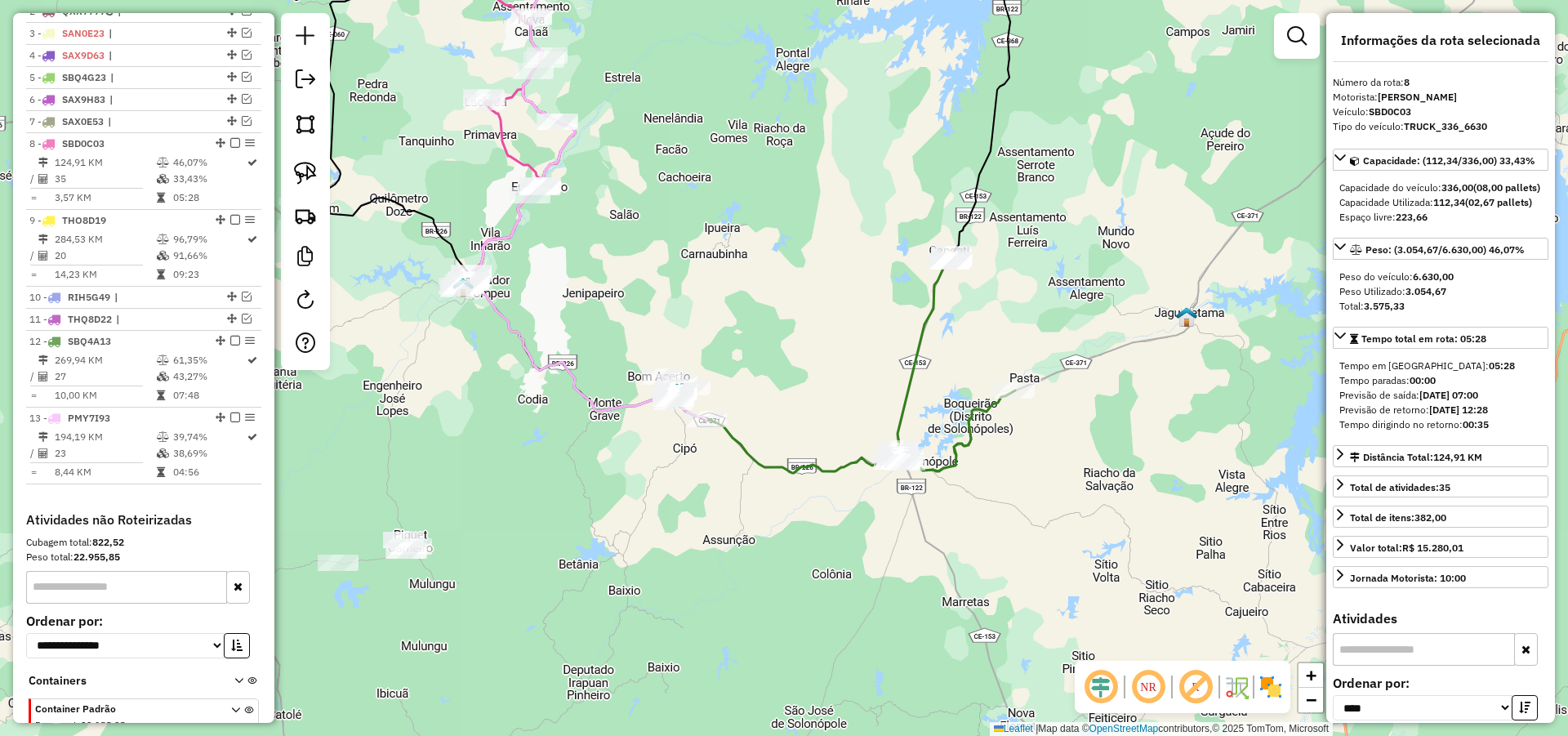
scroll to position [750, 0]
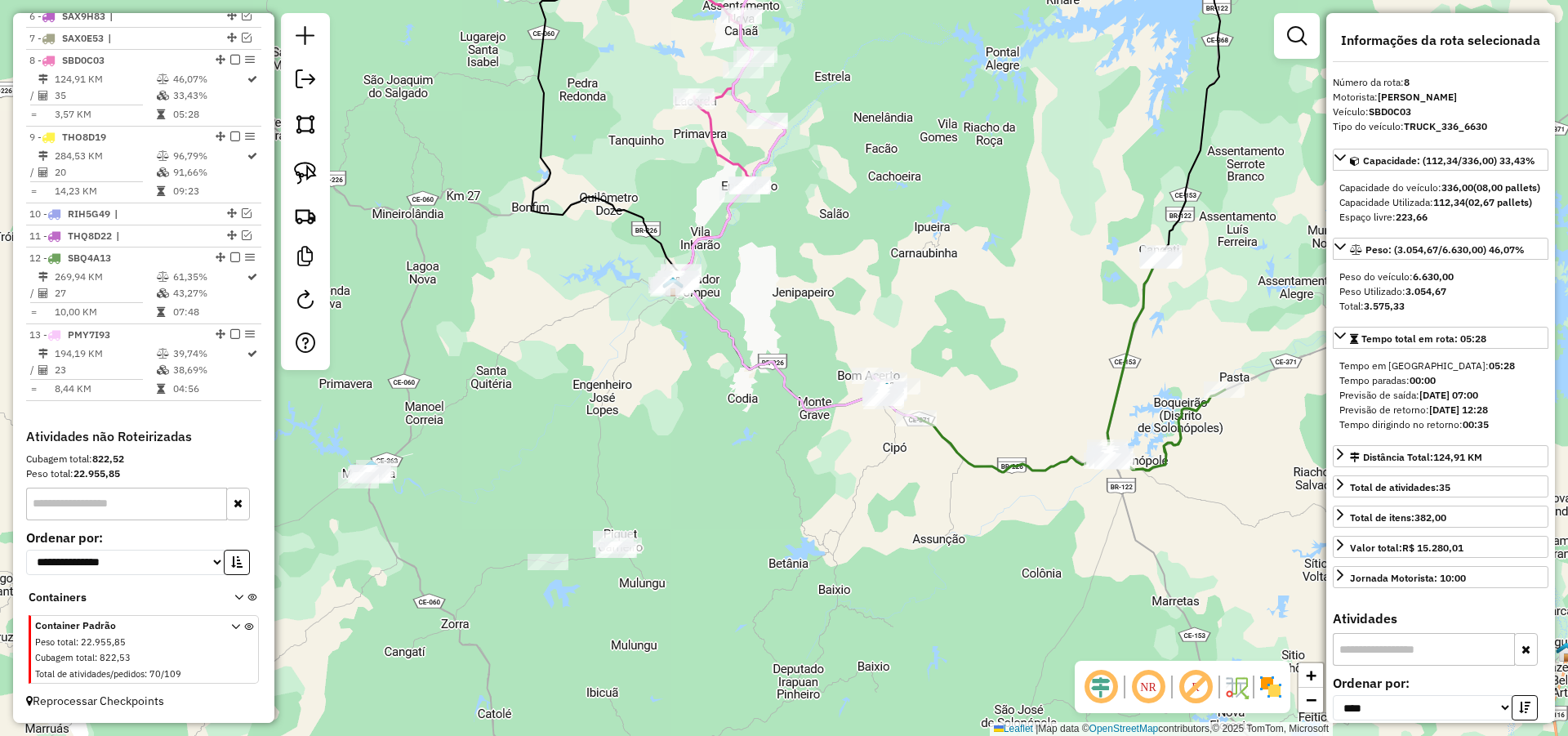
drag, startPoint x: 712, startPoint y: 574, endPoint x: 945, endPoint y: 563, distance: 233.3
click at [931, 569] on div "Janela de atendimento Grade de atendimento Capacidade Transportadoras Veículos …" at bounding box center [784, 368] width 1568 height 736
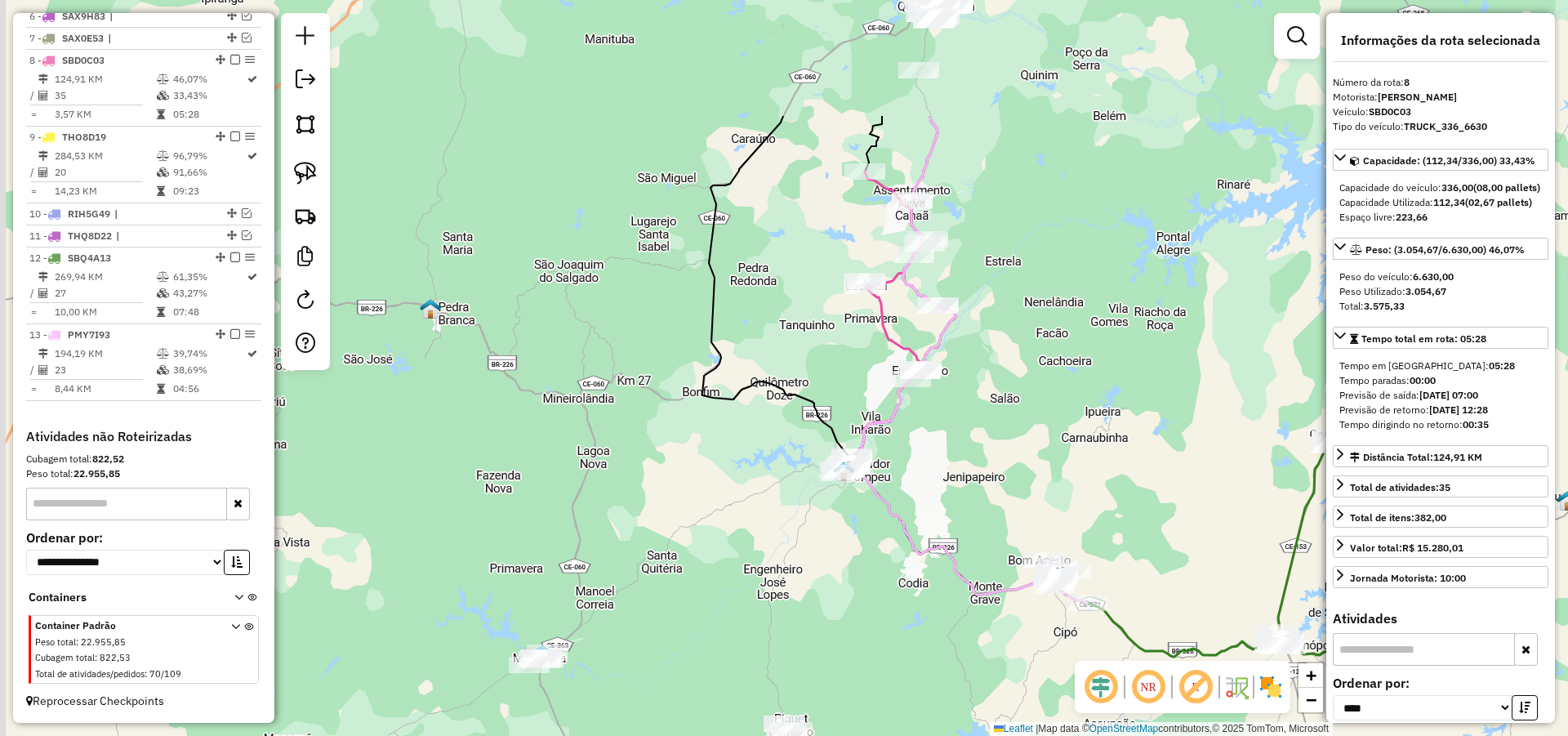
drag, startPoint x: 848, startPoint y: 404, endPoint x: 1020, endPoint y: 574, distance: 241.8
click at [1014, 578] on icon at bounding box center [952, 355] width 201 height 479
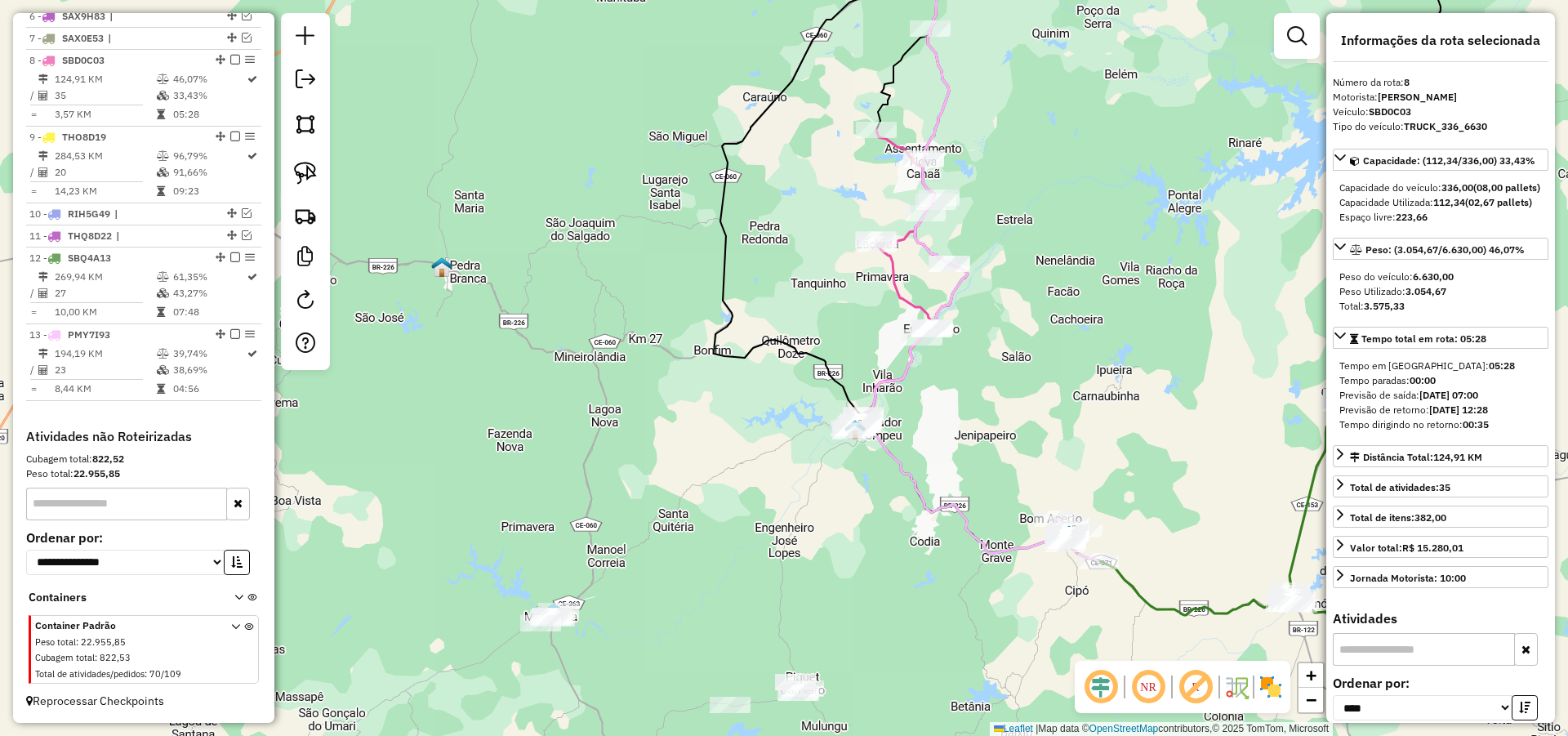
drag, startPoint x: 893, startPoint y: 577, endPoint x: 907, endPoint y: 468, distance: 109.9
click at [907, 471] on div "Janela de atendimento Grade de atendimento Capacidade Transportadoras Veículos …" at bounding box center [784, 368] width 1568 height 736
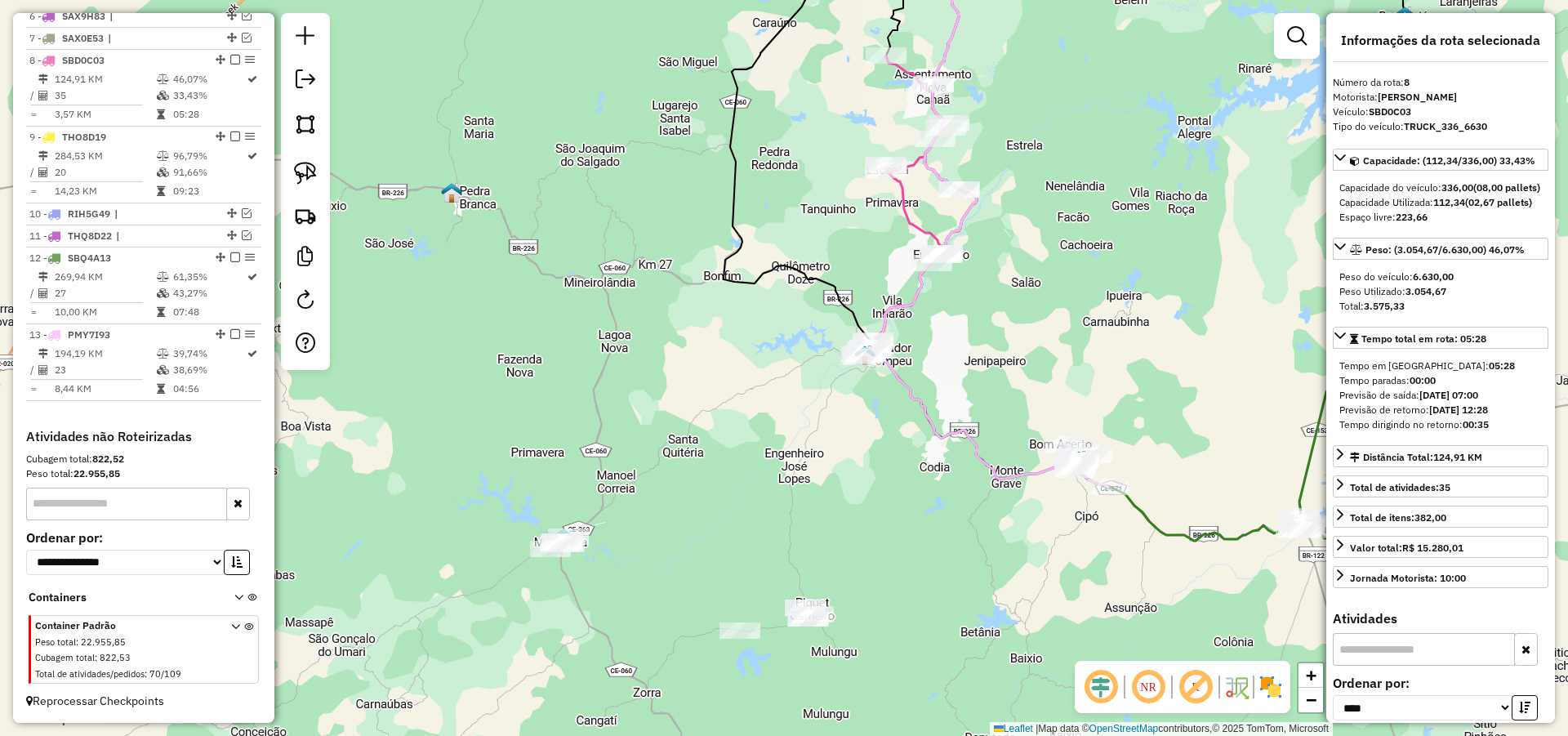
drag, startPoint x: 919, startPoint y: 535, endPoint x: 931, endPoint y: 499, distance: 37.9
click at [928, 501] on div "Janela de atendimento Grade de atendimento Capacidade Transportadoras Veículos …" at bounding box center [784, 368] width 1568 height 736
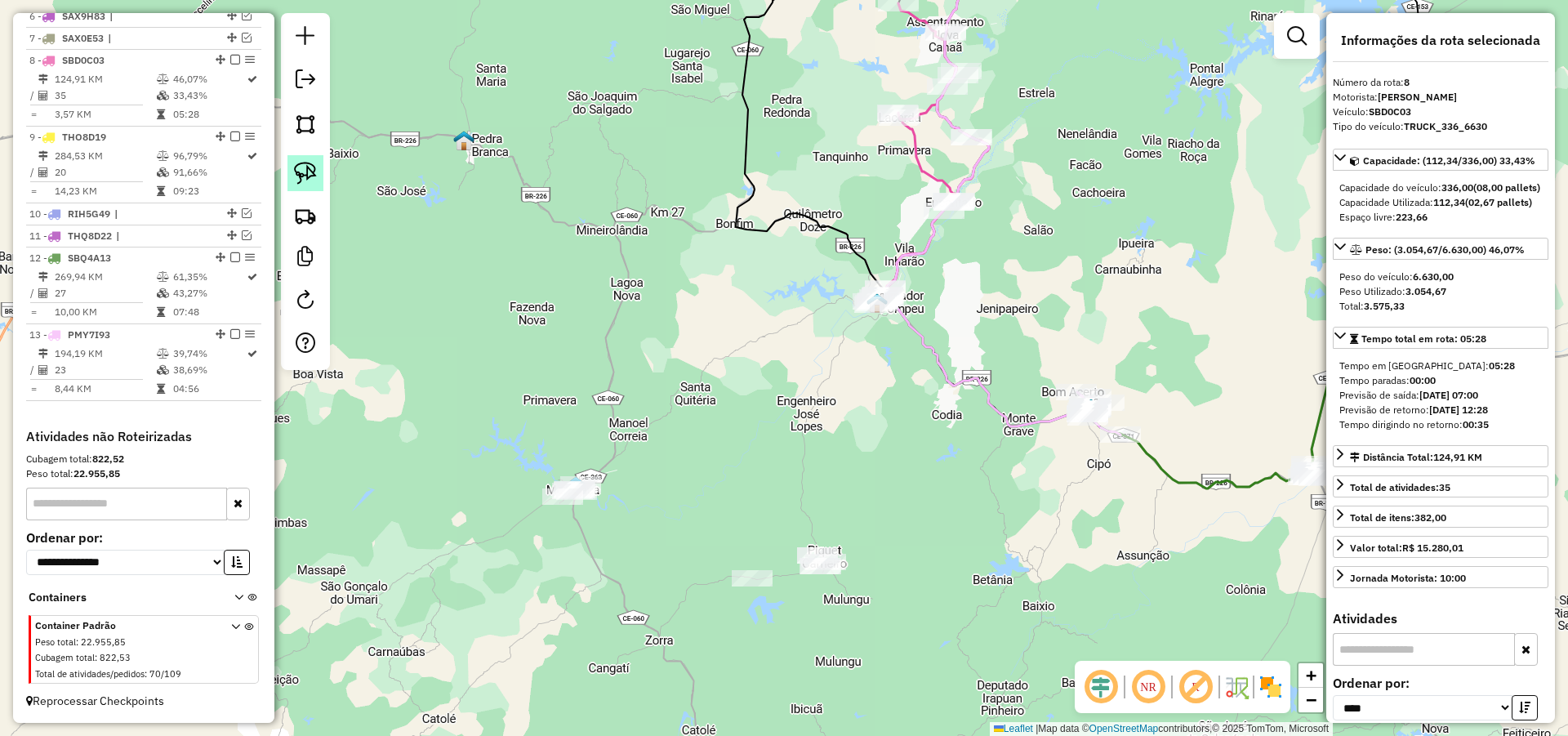
click at [308, 174] on img at bounding box center [305, 174] width 23 height 23
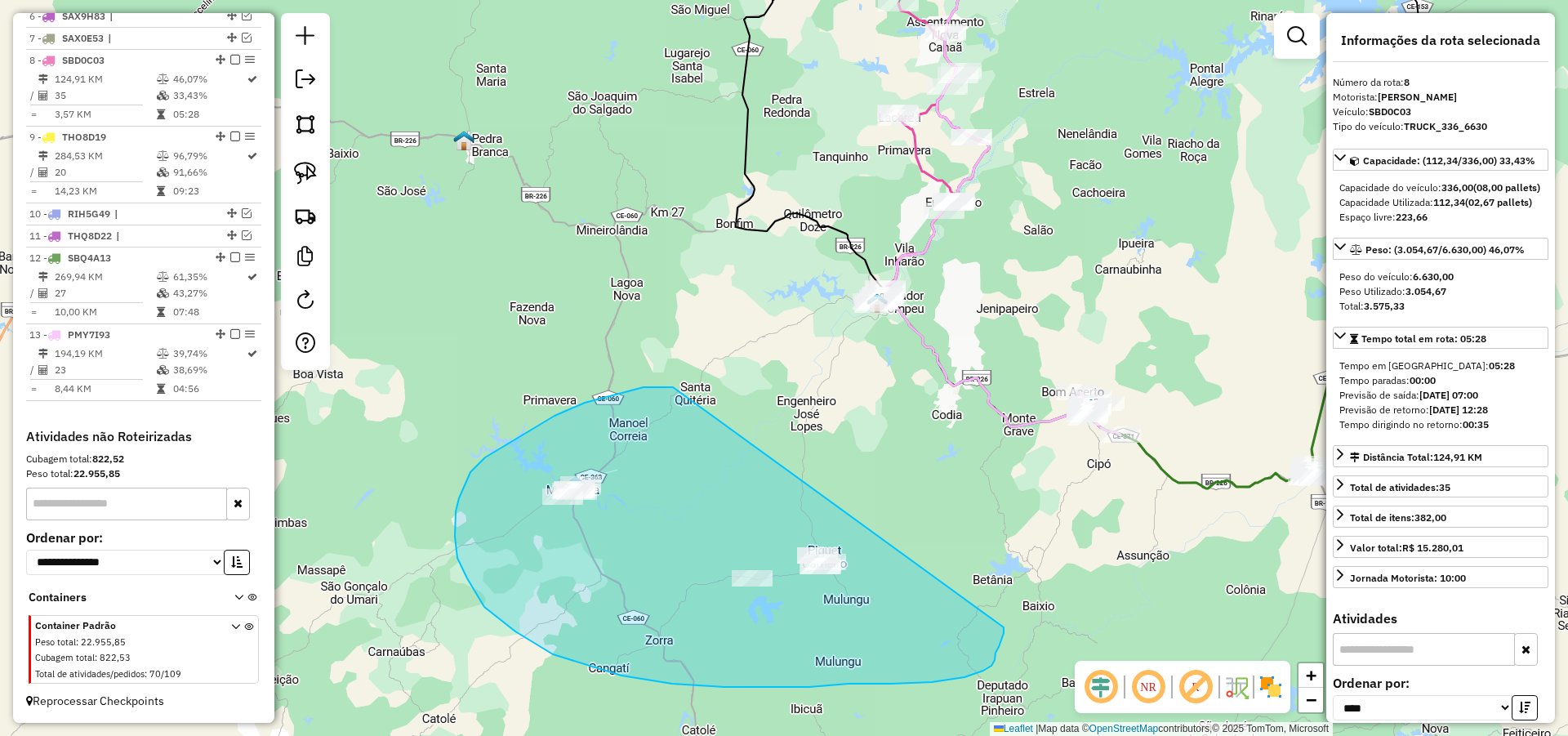
drag, startPoint x: 643, startPoint y: 387, endPoint x: 1004, endPoint y: 607, distance: 422.8
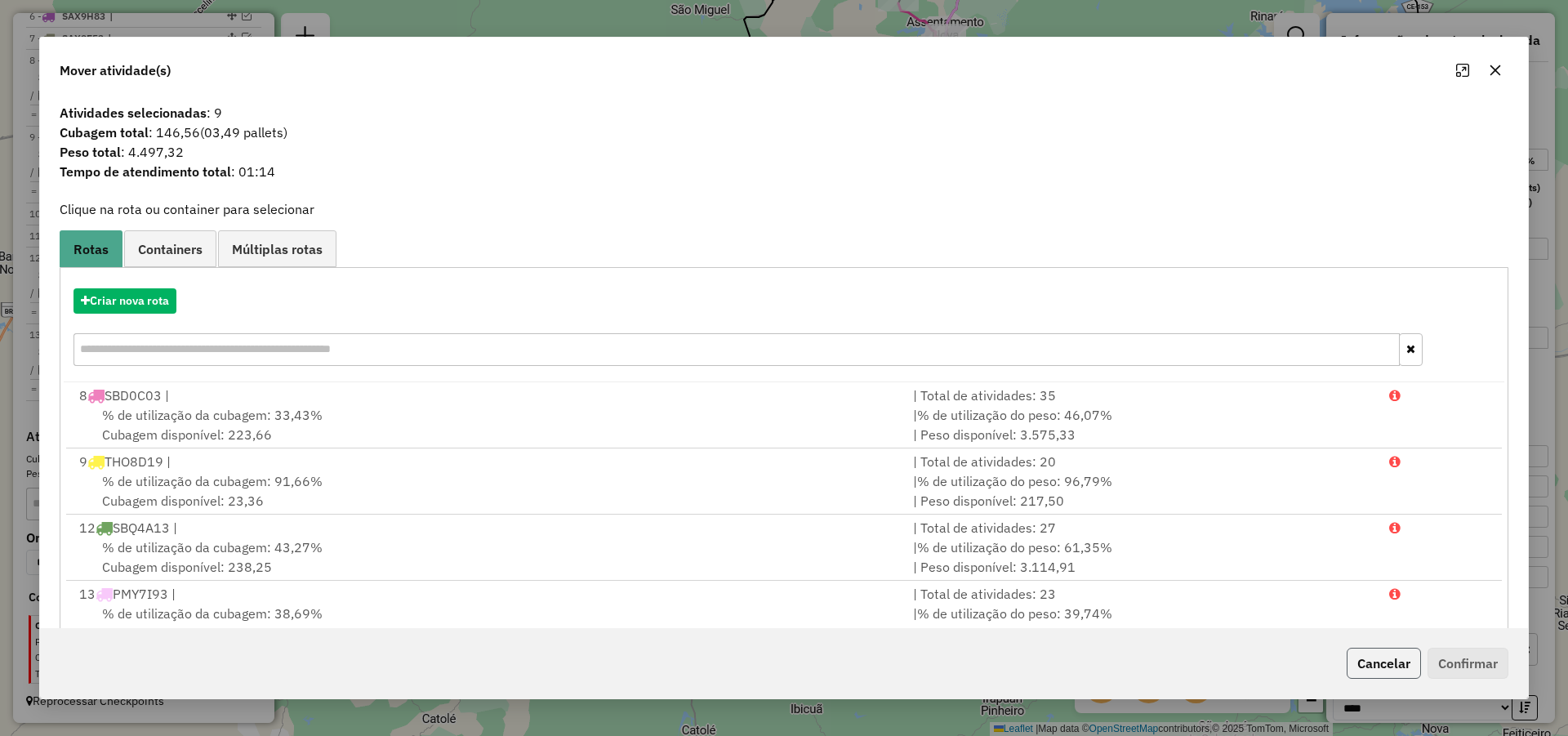
click at [1371, 655] on button "Cancelar" at bounding box center [1383, 663] width 74 height 31
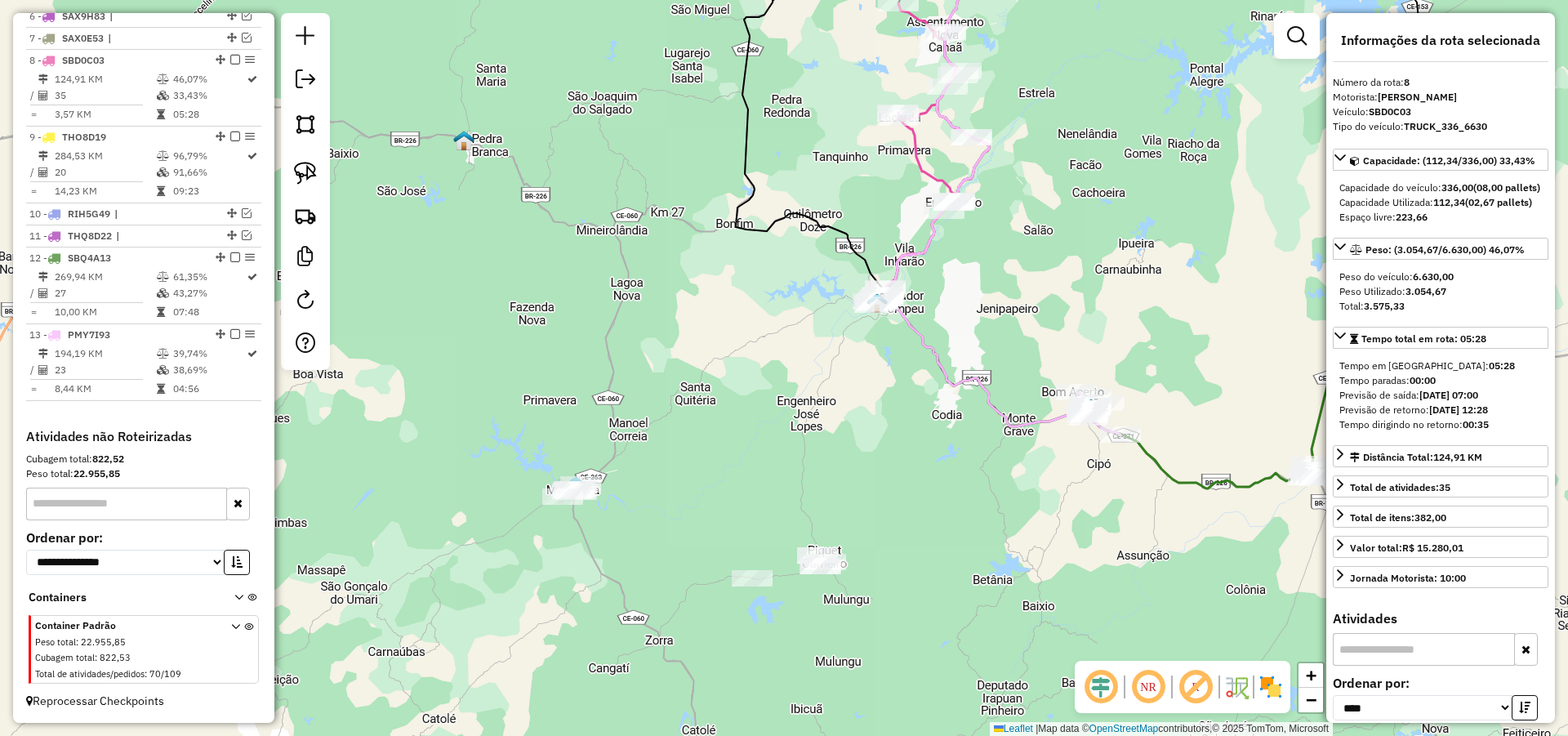
click at [827, 483] on div "Janela de atendimento Grade de atendimento Capacidade Transportadoras Veículos …" at bounding box center [784, 368] width 1568 height 736
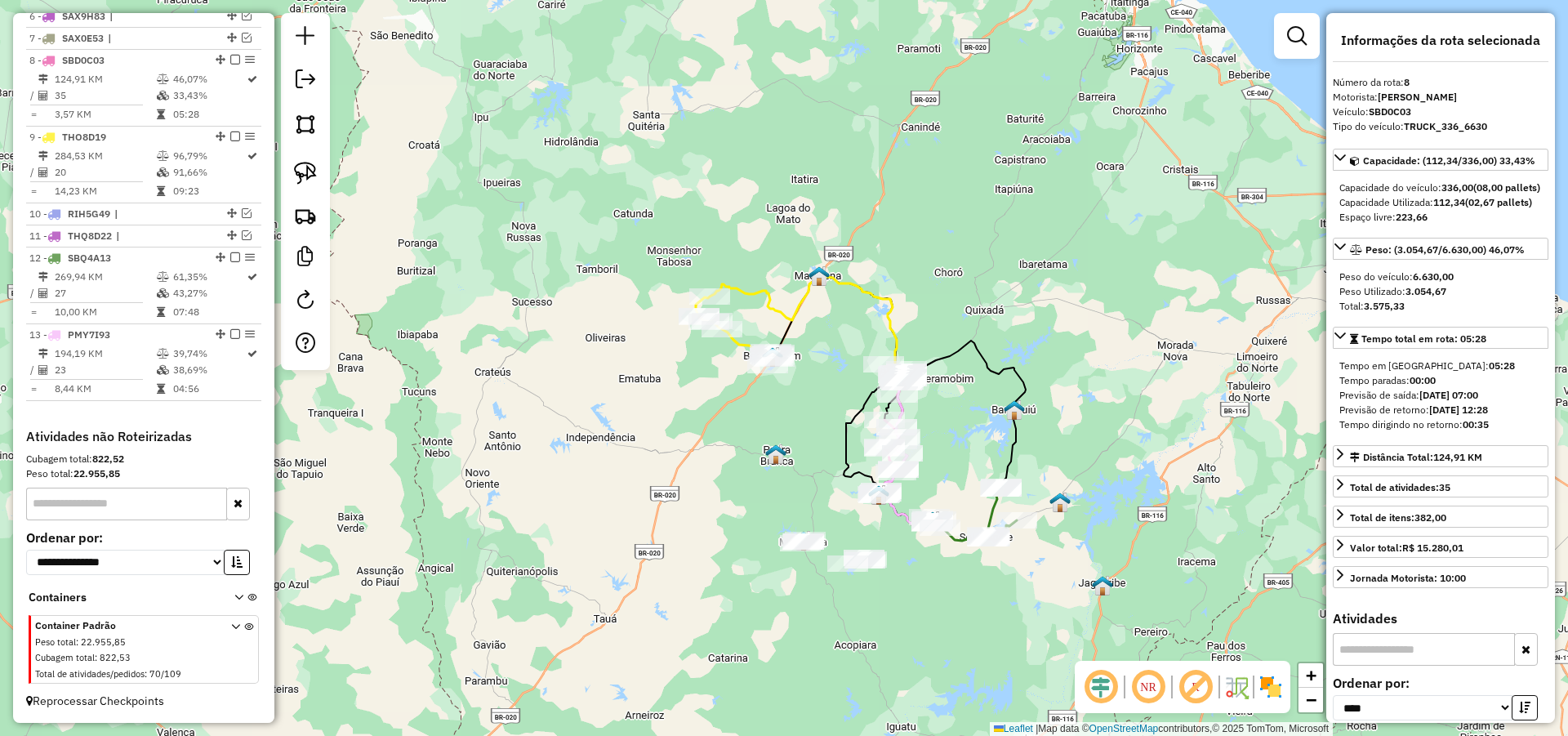
drag, startPoint x: 994, startPoint y: 378, endPoint x: 945, endPoint y: 426, distance: 68.6
click at [946, 424] on div "Janela de atendimento Grade de atendimento Capacidade Transportadoras Veículos …" at bounding box center [784, 368] width 1568 height 736
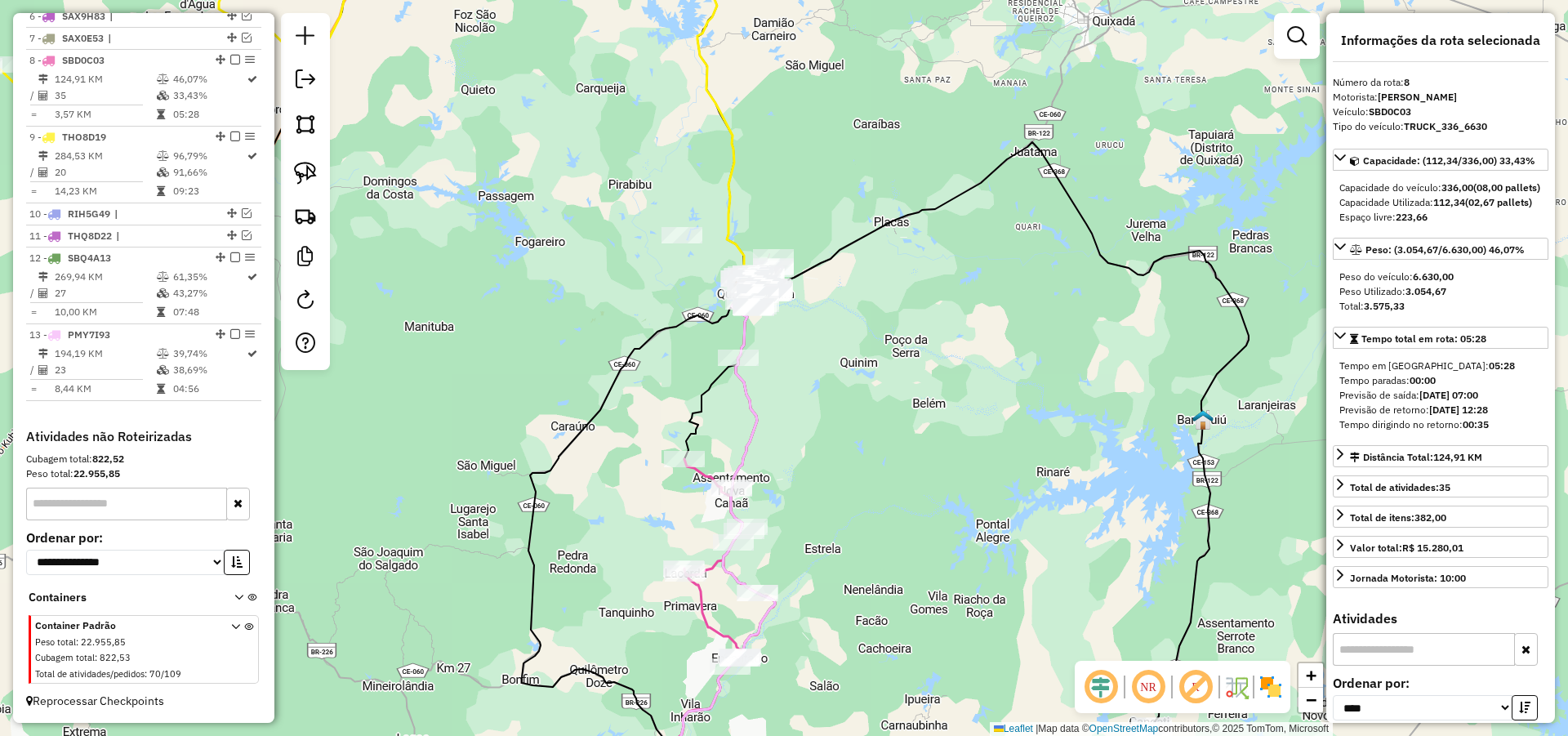
drag, startPoint x: 897, startPoint y: 383, endPoint x: 893, endPoint y: 400, distance: 17.5
click at [897, 399] on div "Janela de atendimento Grade de atendimento Capacidade Transportadoras Veículos …" at bounding box center [784, 368] width 1568 height 736
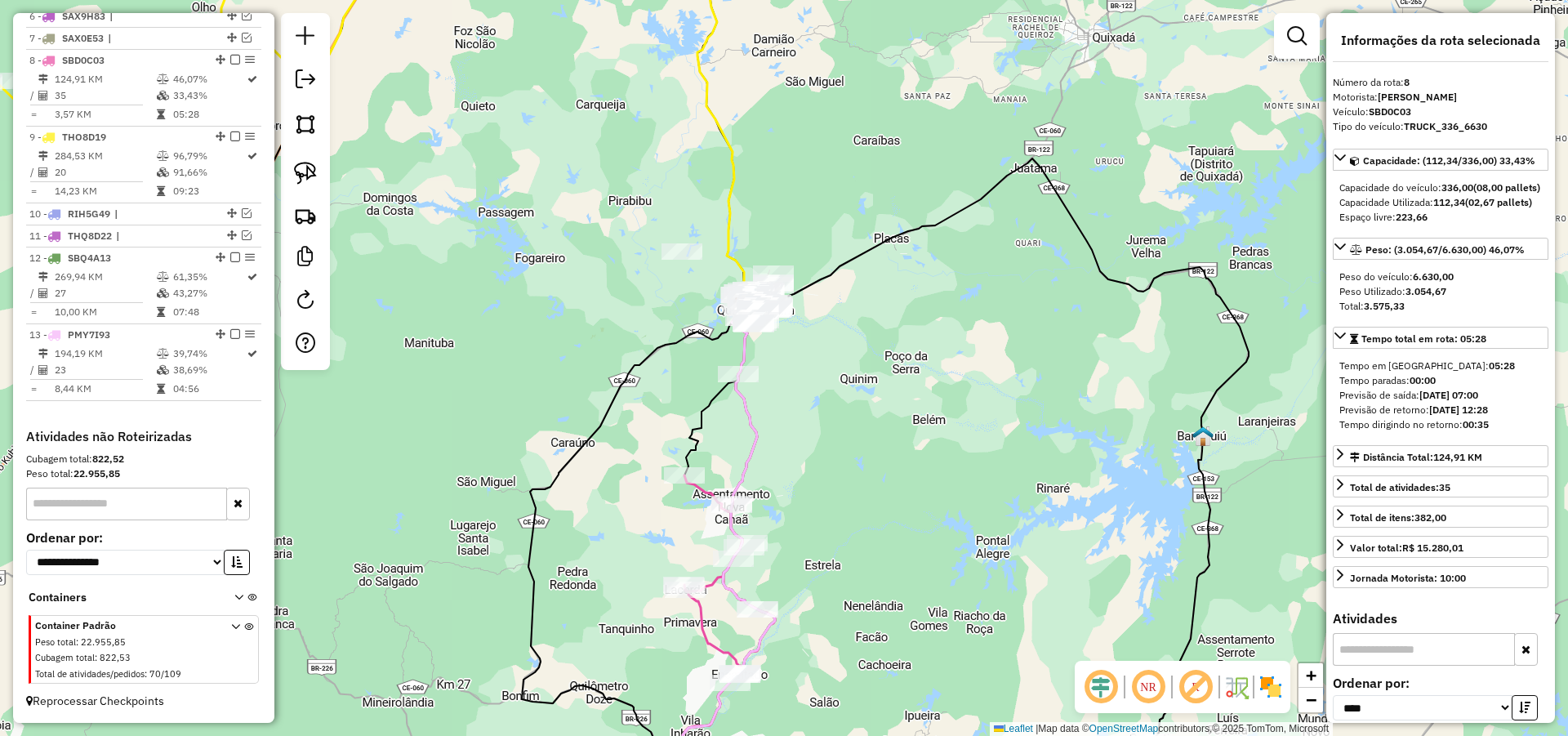
click at [372, 627] on div "Janela de atendimento Grade de atendimento Capacidade Transportadoras Veículos …" at bounding box center [784, 368] width 1568 height 736
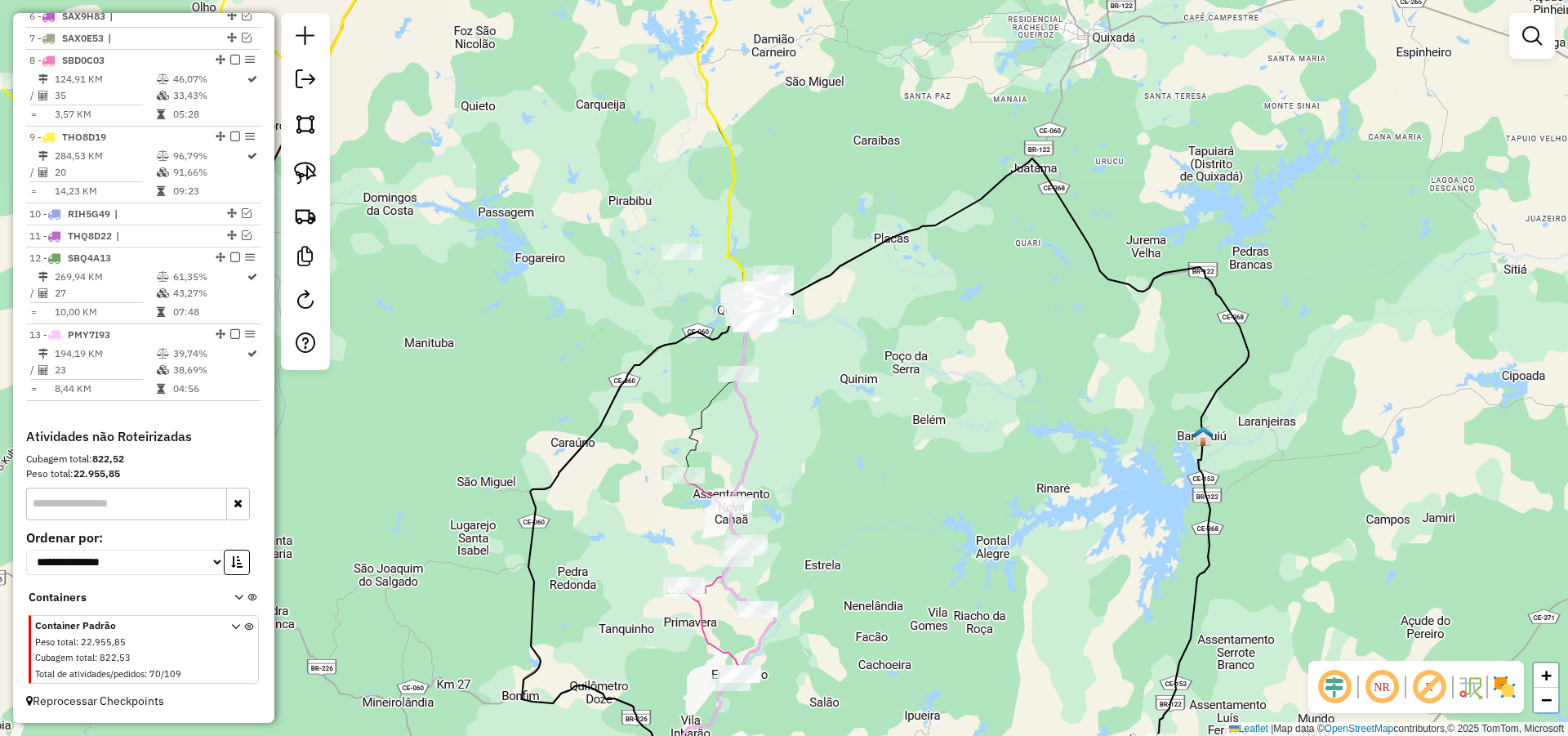
click at [899, 210] on div "Janela de atendimento Grade de atendimento Capacidade Transportadoras Veículos …" at bounding box center [784, 368] width 1568 height 736
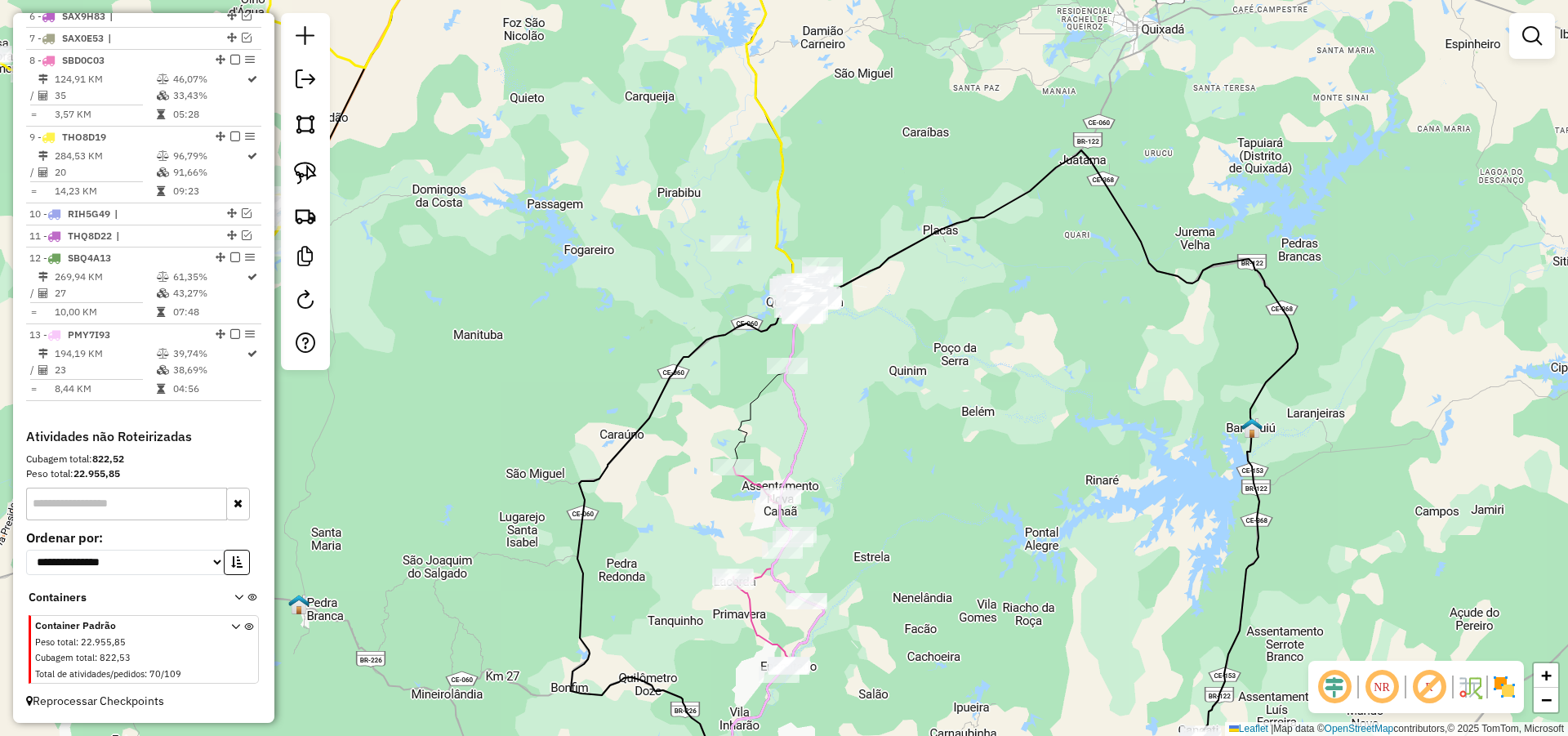
drag, startPoint x: 945, startPoint y: 363, endPoint x: 1010, endPoint y: 311, distance: 83.2
click at [1010, 311] on div "Janela de atendimento Grade de atendimento Capacidade Transportadoras Veículos …" at bounding box center [784, 368] width 1568 height 736
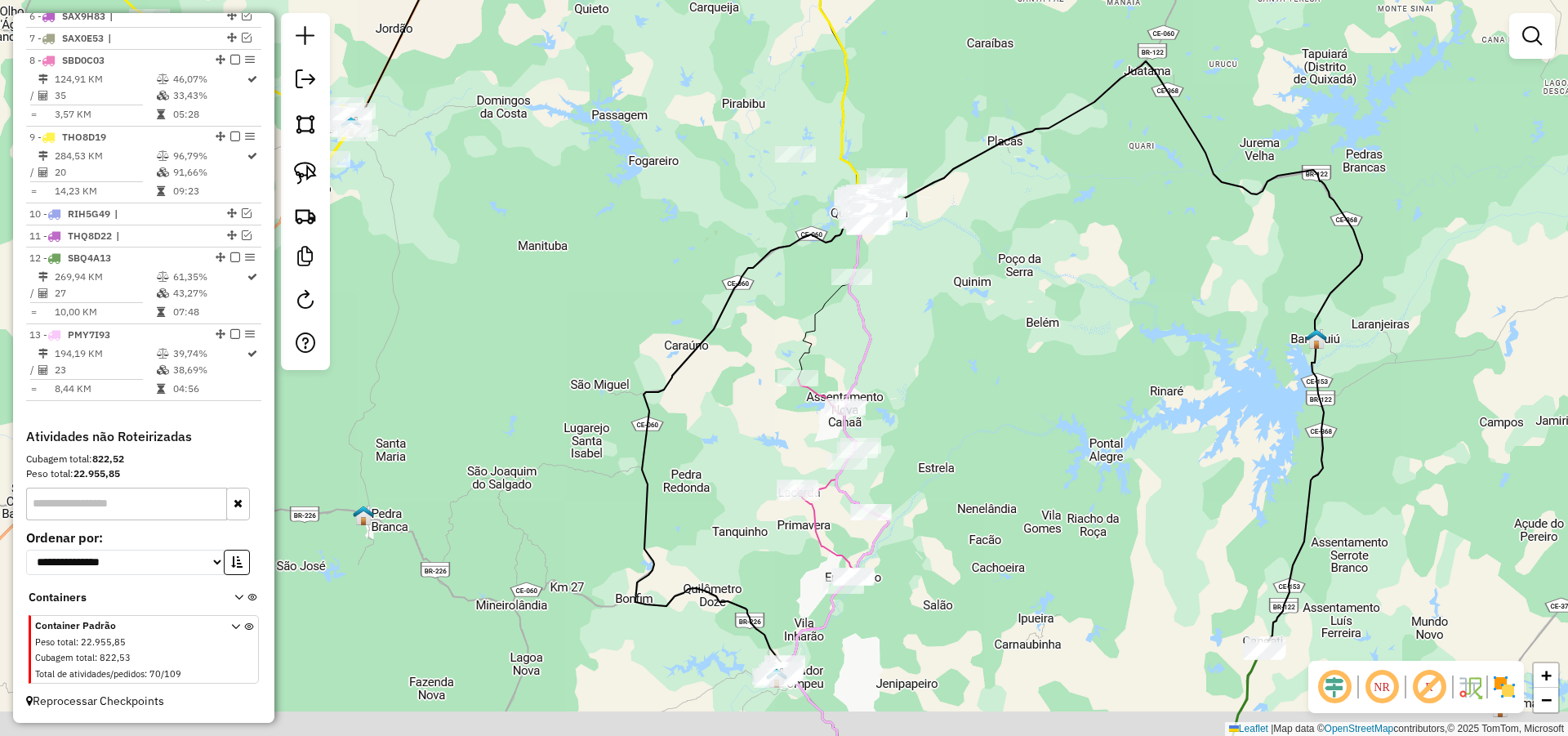
drag, startPoint x: 977, startPoint y: 435, endPoint x: 984, endPoint y: 379, distance: 56.4
click at [981, 390] on div "Janela de atendimento Grade de atendimento Capacidade Transportadoras Veículos …" at bounding box center [784, 368] width 1568 height 736
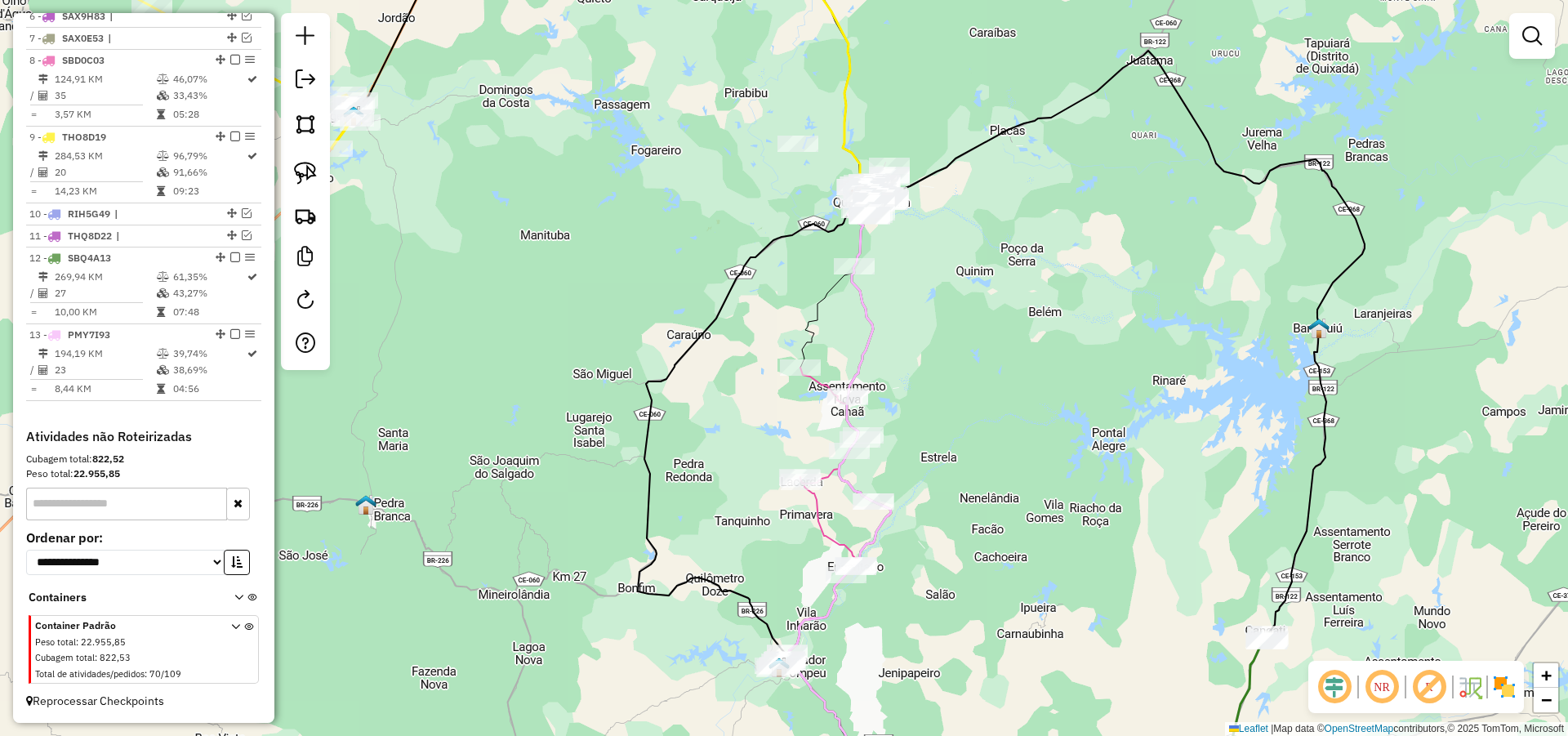
drag, startPoint x: 1014, startPoint y: 433, endPoint x: 1001, endPoint y: 332, distance: 101.8
click at [1001, 332] on div "Janela de atendimento Grade de atendimento Capacidade Transportadoras Veículos …" at bounding box center [784, 368] width 1568 height 736
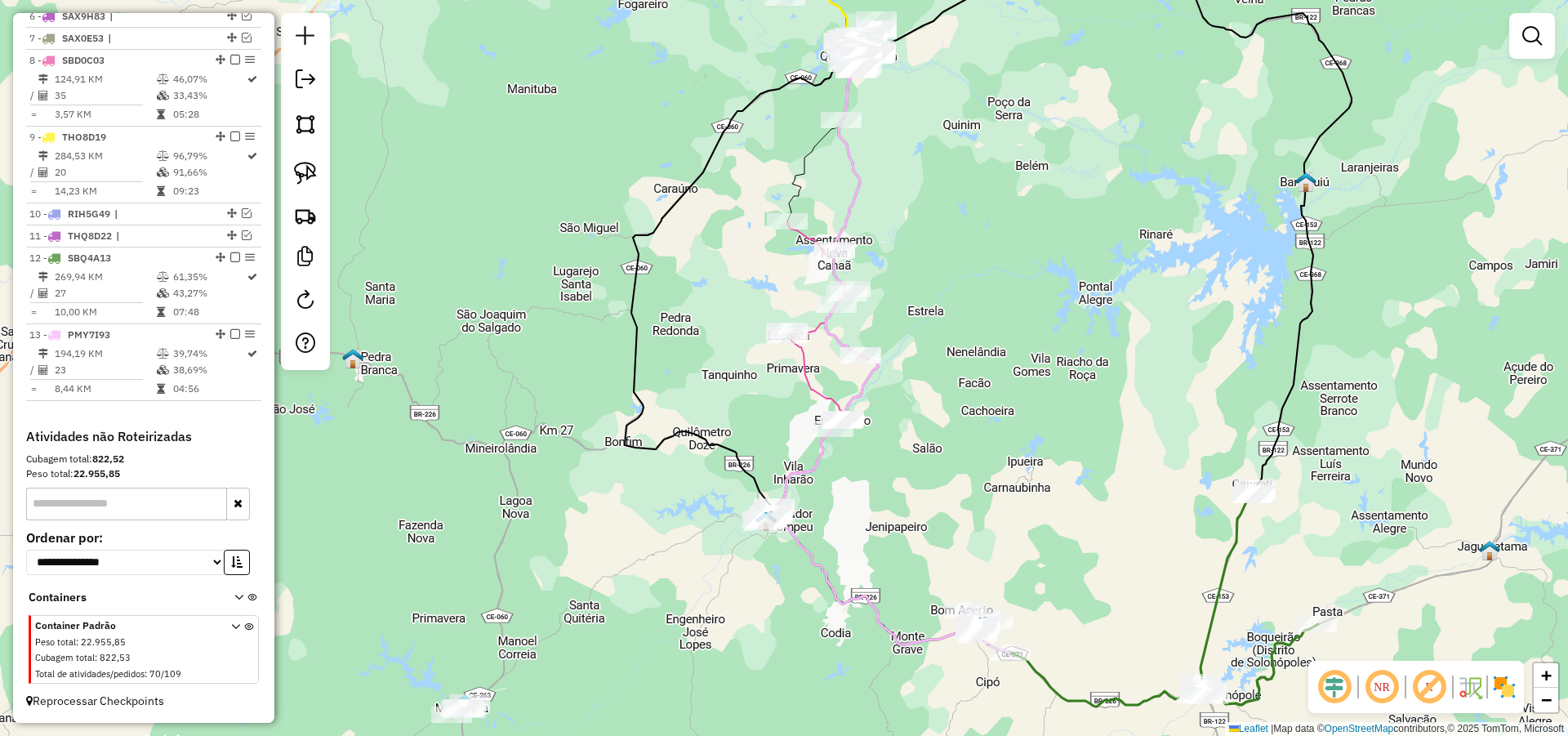
click at [1018, 369] on div "Janela de atendimento Grade de atendimento Capacidade Transportadoras Veículos …" at bounding box center [784, 368] width 1568 height 736
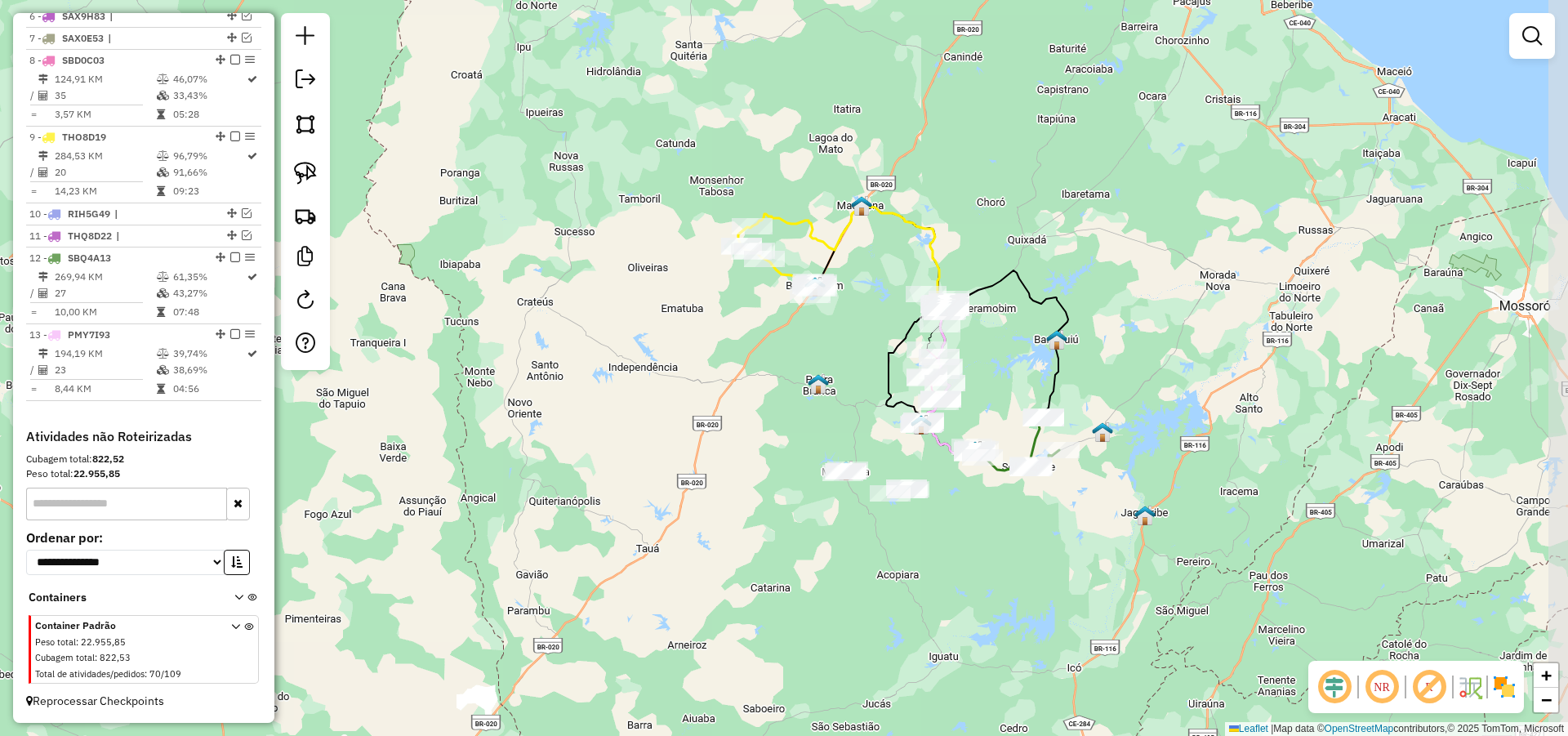
drag, startPoint x: 1188, startPoint y: 385, endPoint x: 1130, endPoint y: 389, distance: 58.1
click at [1141, 389] on div "Janela de atendimento Grade de atendimento Capacidade Transportadoras Veículos …" at bounding box center [784, 368] width 1568 height 736
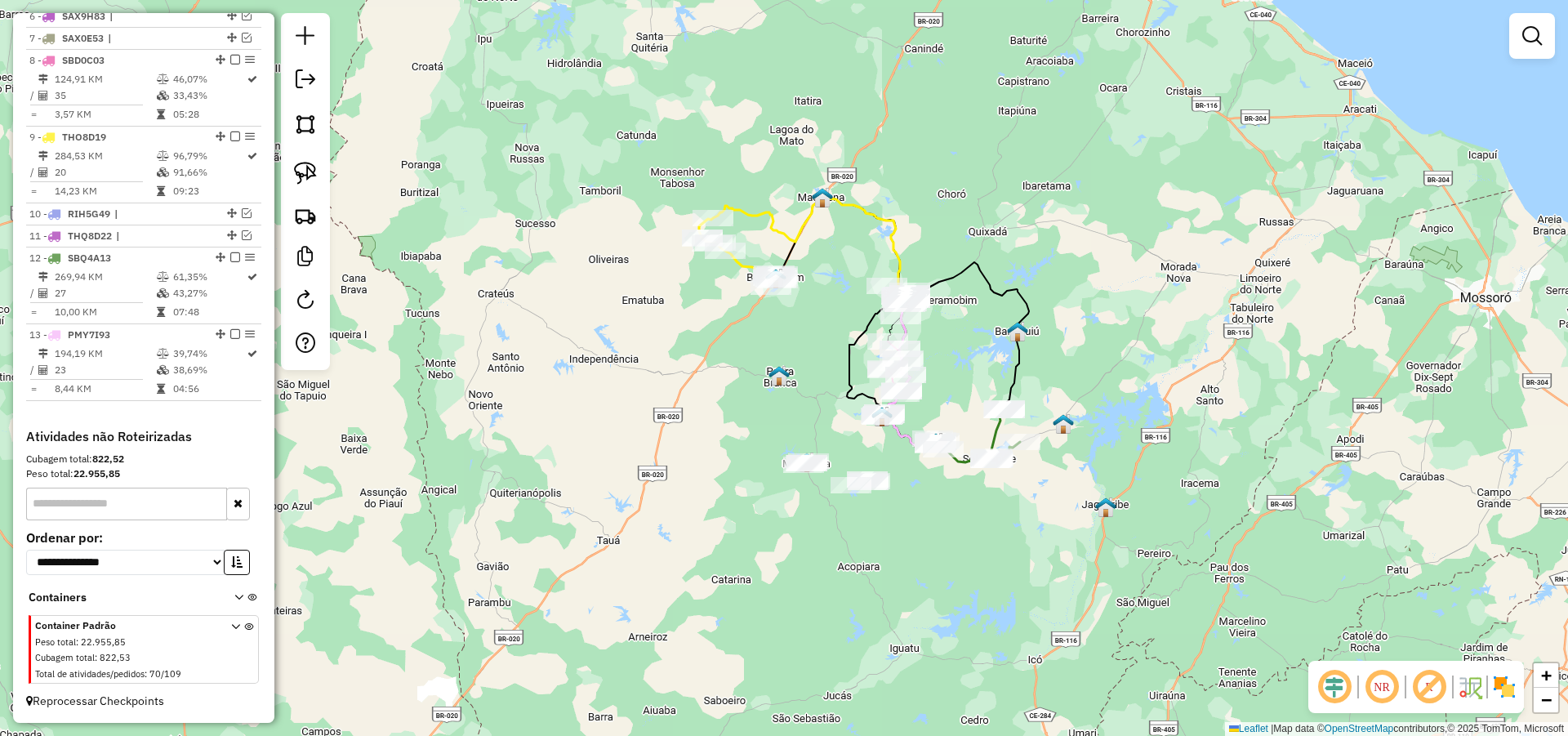
drag, startPoint x: 1175, startPoint y: 387, endPoint x: 1128, endPoint y: 380, distance: 47.5
click at [1154, 381] on div "Janela de atendimento Grade de atendimento Capacidade Transportadoras Veículos …" at bounding box center [784, 368] width 1568 height 736
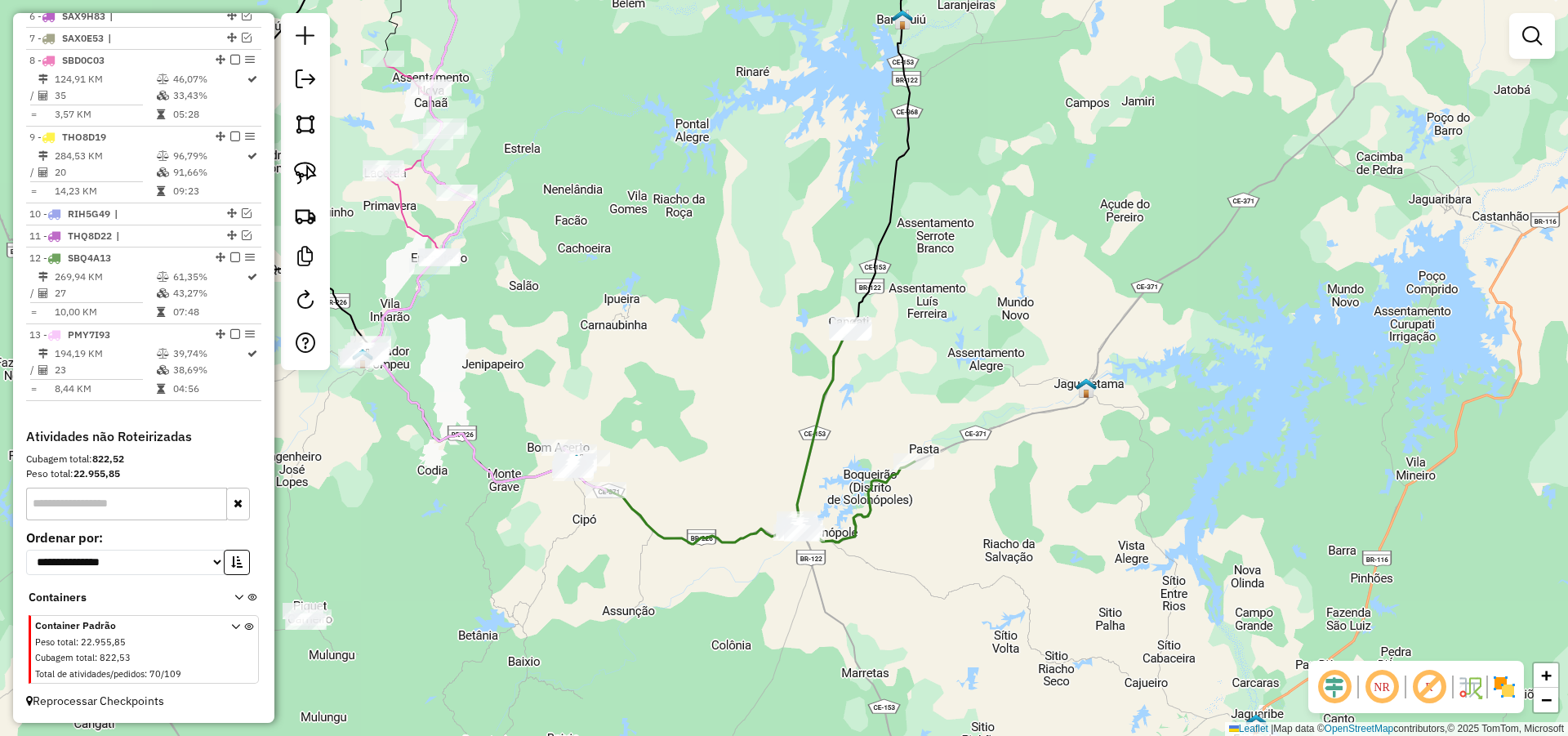
drag, startPoint x: 975, startPoint y: 442, endPoint x: 1050, endPoint y: 402, distance: 85.0
click at [1050, 402] on div "Janela de atendimento Grade de atendimento Capacidade Transportadoras Veículos …" at bounding box center [784, 368] width 1568 height 736
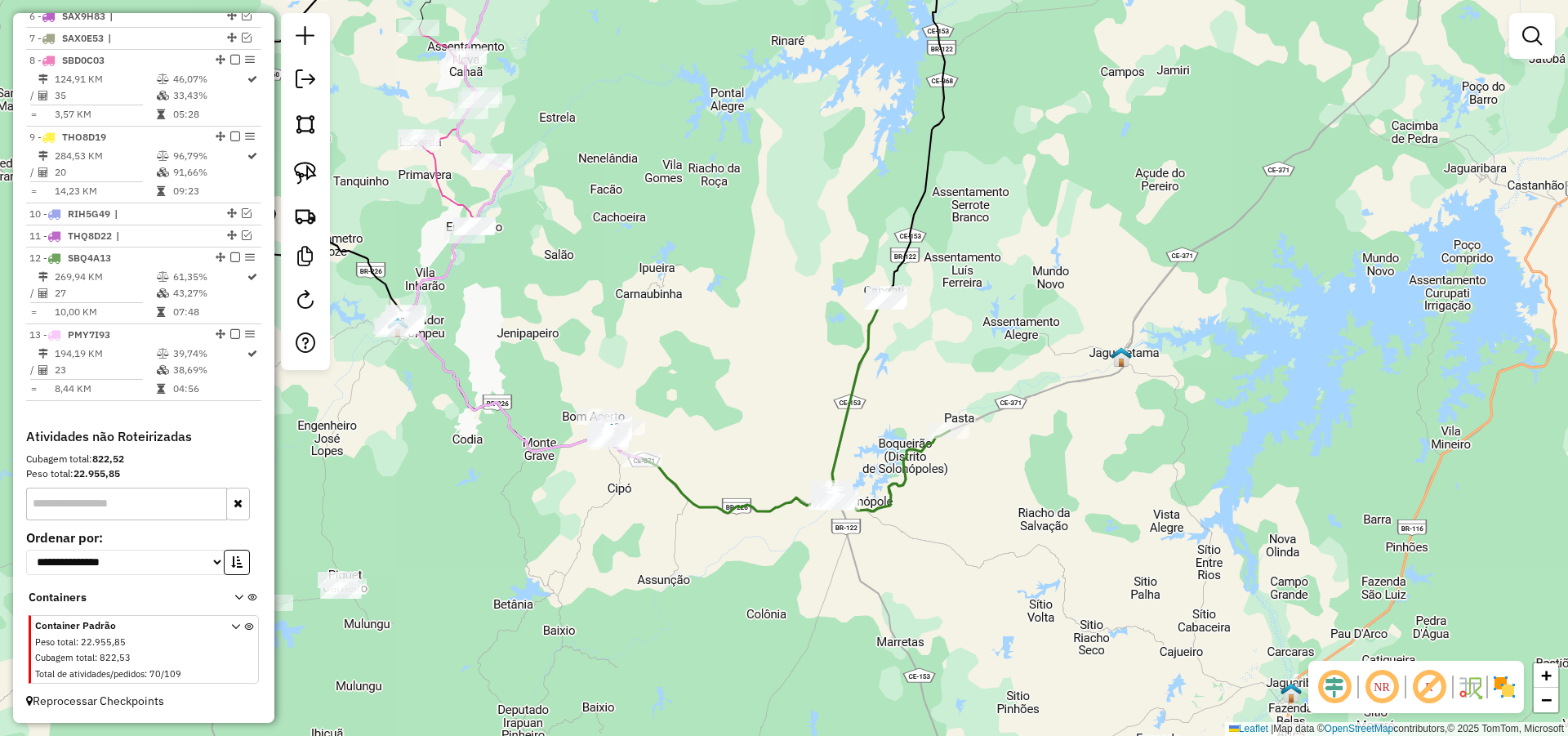
drag, startPoint x: 1006, startPoint y: 517, endPoint x: 1017, endPoint y: 493, distance: 26.4
click at [1017, 493] on div "Janela de atendimento Grade de atendimento Capacidade Transportadoras Veículos …" at bounding box center [784, 368] width 1568 height 736
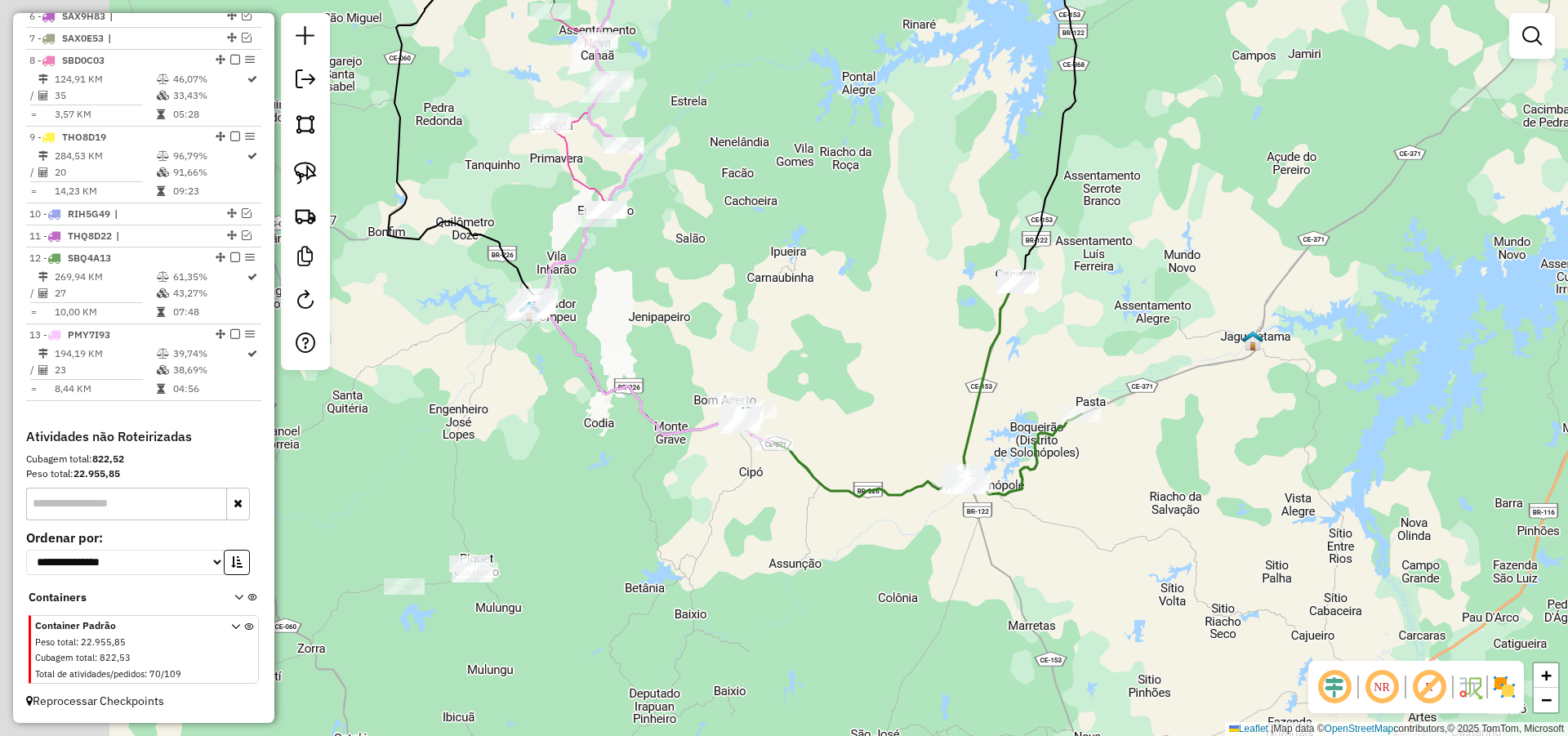
drag, startPoint x: 800, startPoint y: 354, endPoint x: 836, endPoint y: 340, distance: 38.6
click at [833, 343] on div "Janela de atendimento Grade de atendimento Capacidade Transportadoras Veículos …" at bounding box center [784, 368] width 1568 height 736
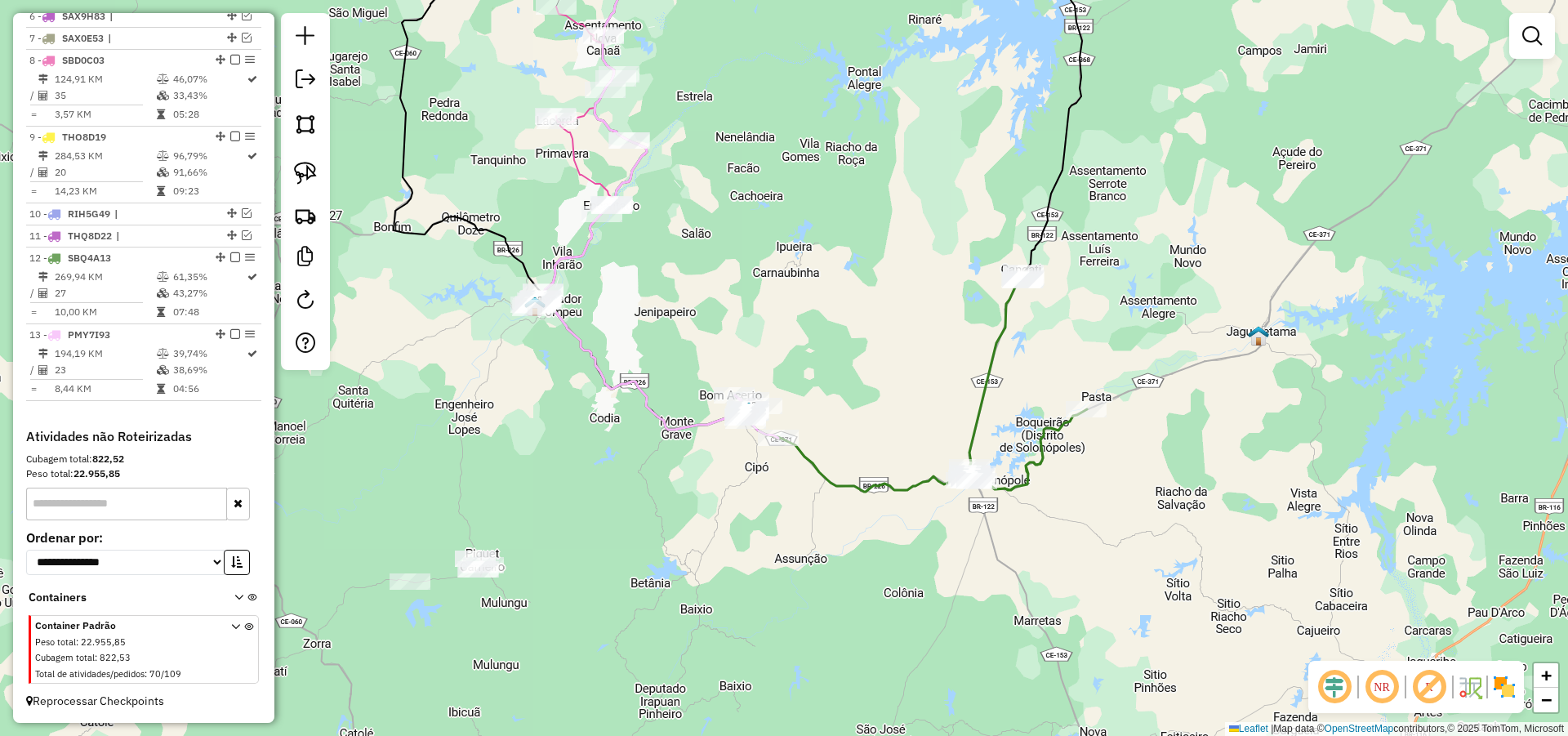
click at [866, 293] on div "Janela de atendimento Grade de atendimento Capacidade Transportadoras Veículos …" at bounding box center [784, 368] width 1568 height 736
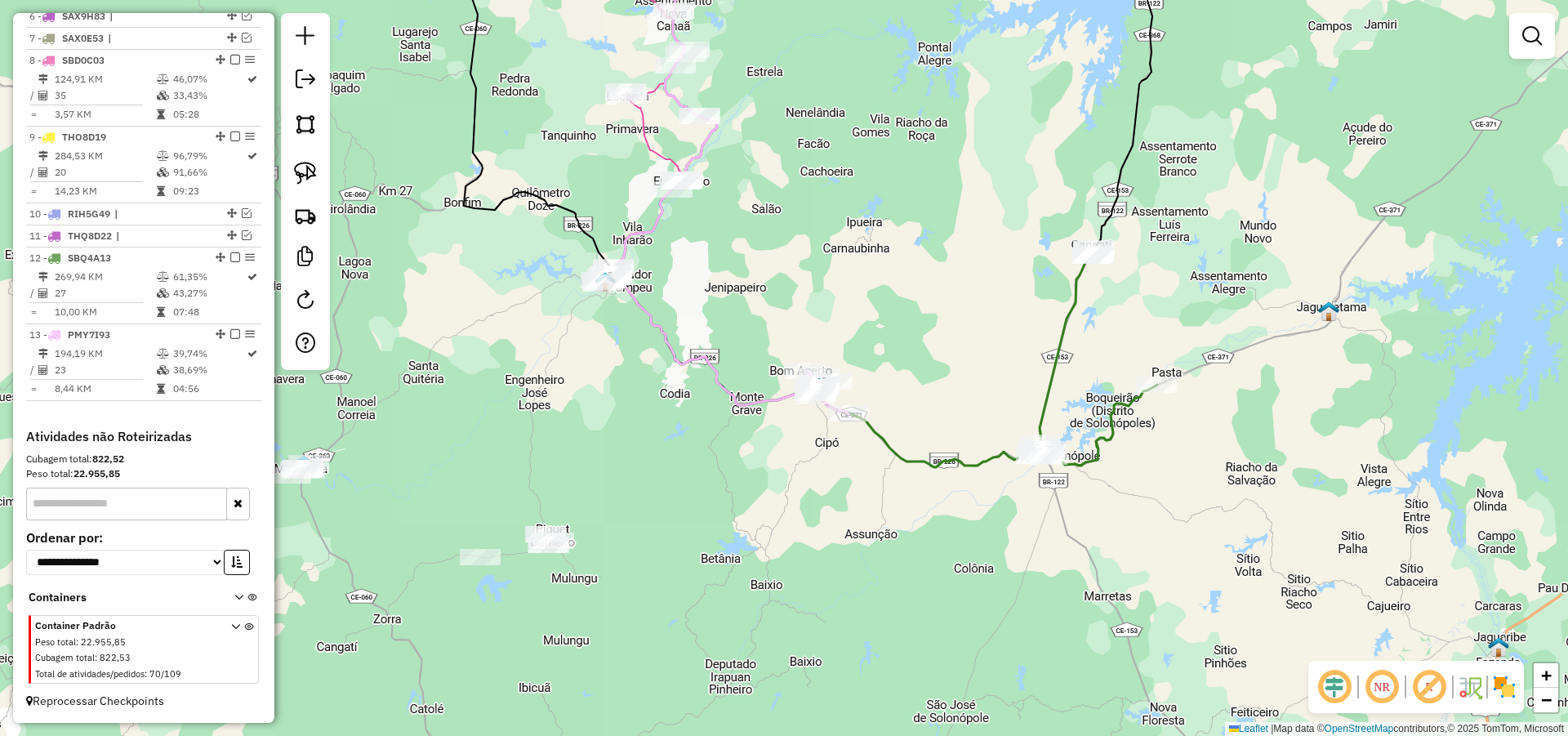
drag, startPoint x: 672, startPoint y: 484, endPoint x: 818, endPoint y: 396, distance: 170.5
click at [811, 393] on div "Janela de atendimento Grade de atendimento Capacidade Transportadoras Veículos …" at bounding box center [784, 368] width 1568 height 736
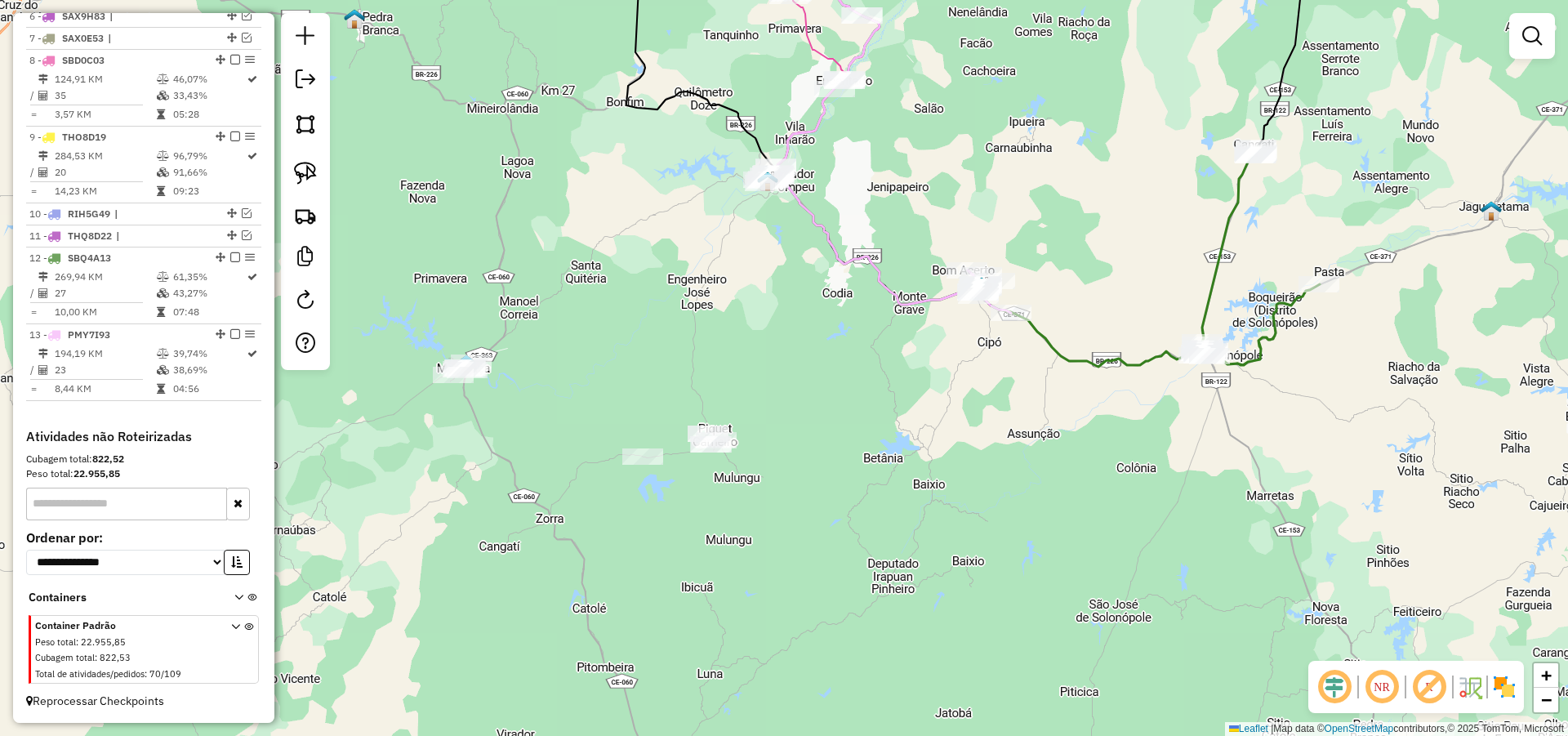
click at [848, 393] on div "Janela de atendimento Grade de atendimento Capacidade Transportadoras Veículos …" at bounding box center [784, 368] width 1568 height 736
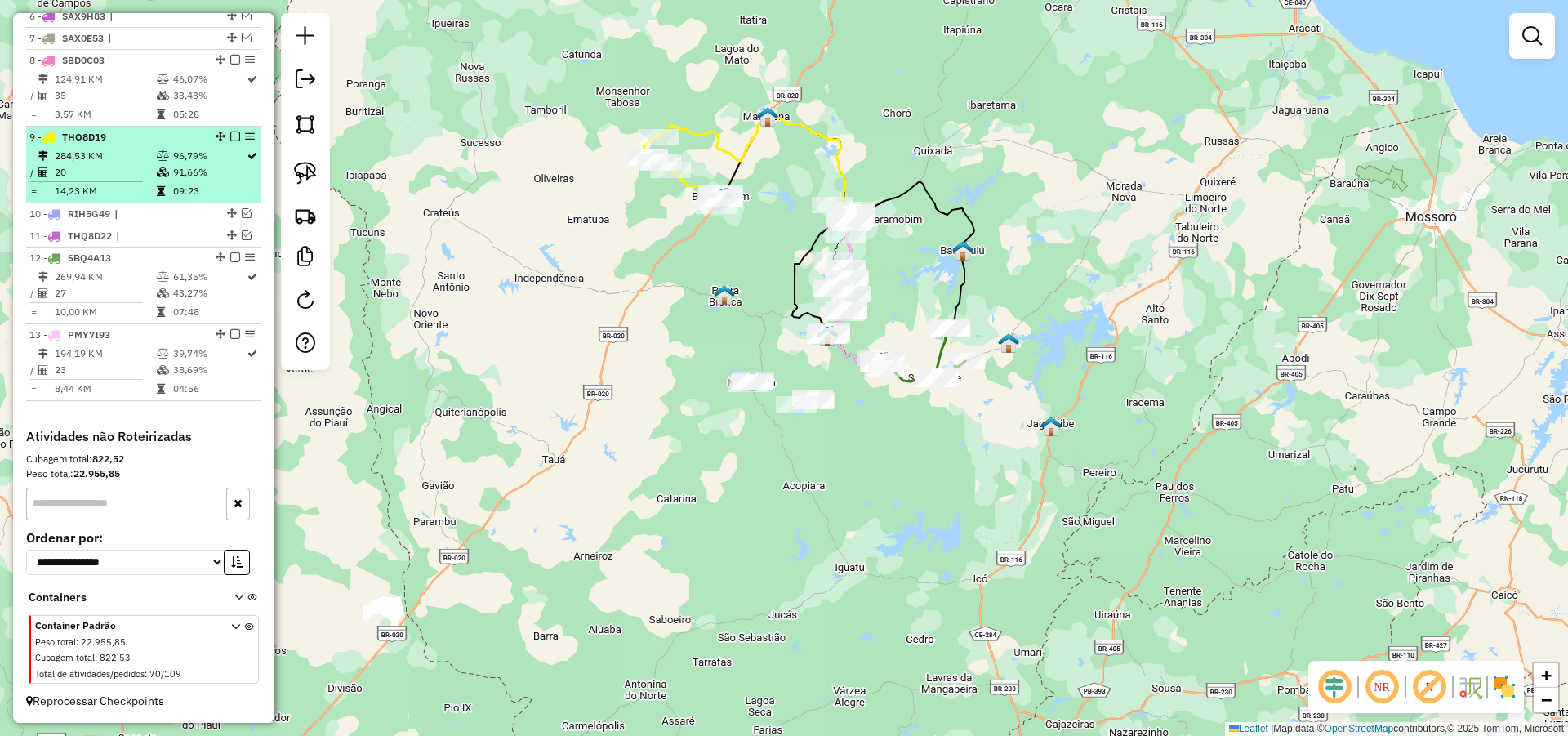
click at [234, 136] on em at bounding box center [234, 136] width 10 height 10
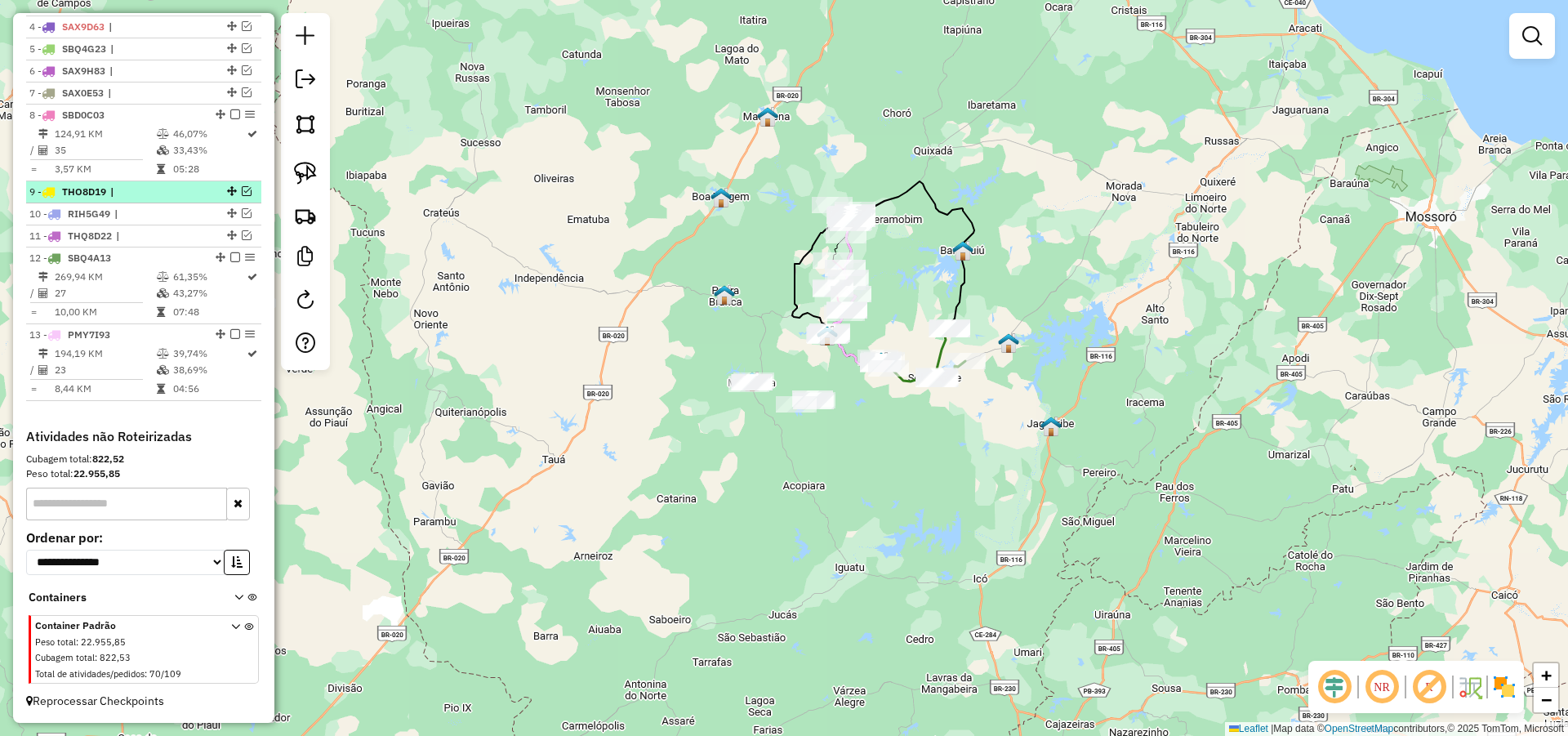
scroll to position [695, 0]
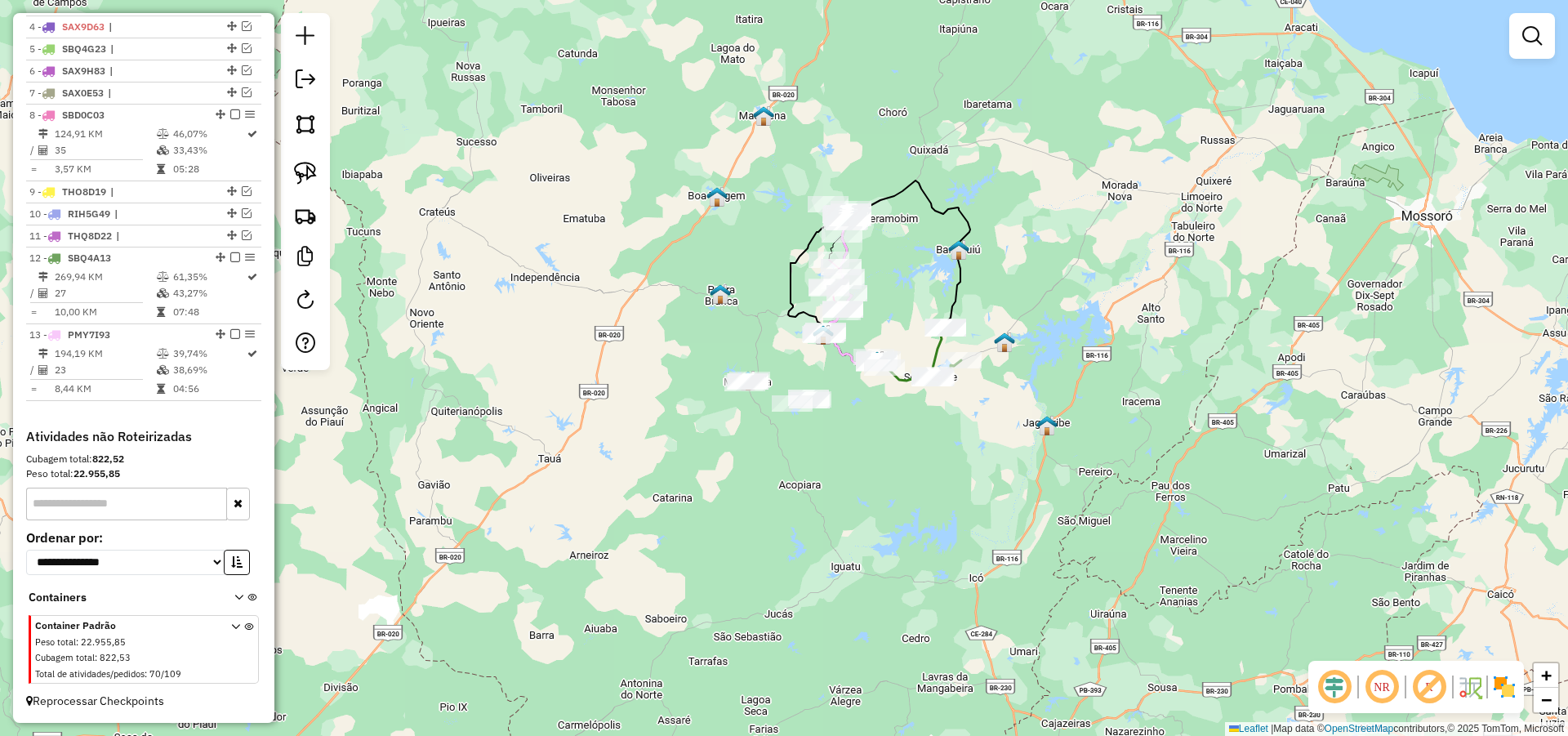
drag, startPoint x: 869, startPoint y: 276, endPoint x: 839, endPoint y: 271, distance: 30.4
click at [840, 269] on div "Rota 8 - Placa SBD0C03 123 - FAZENDA DO EVERARDAO Janela de atendimento Grade d…" at bounding box center [784, 368] width 1568 height 736
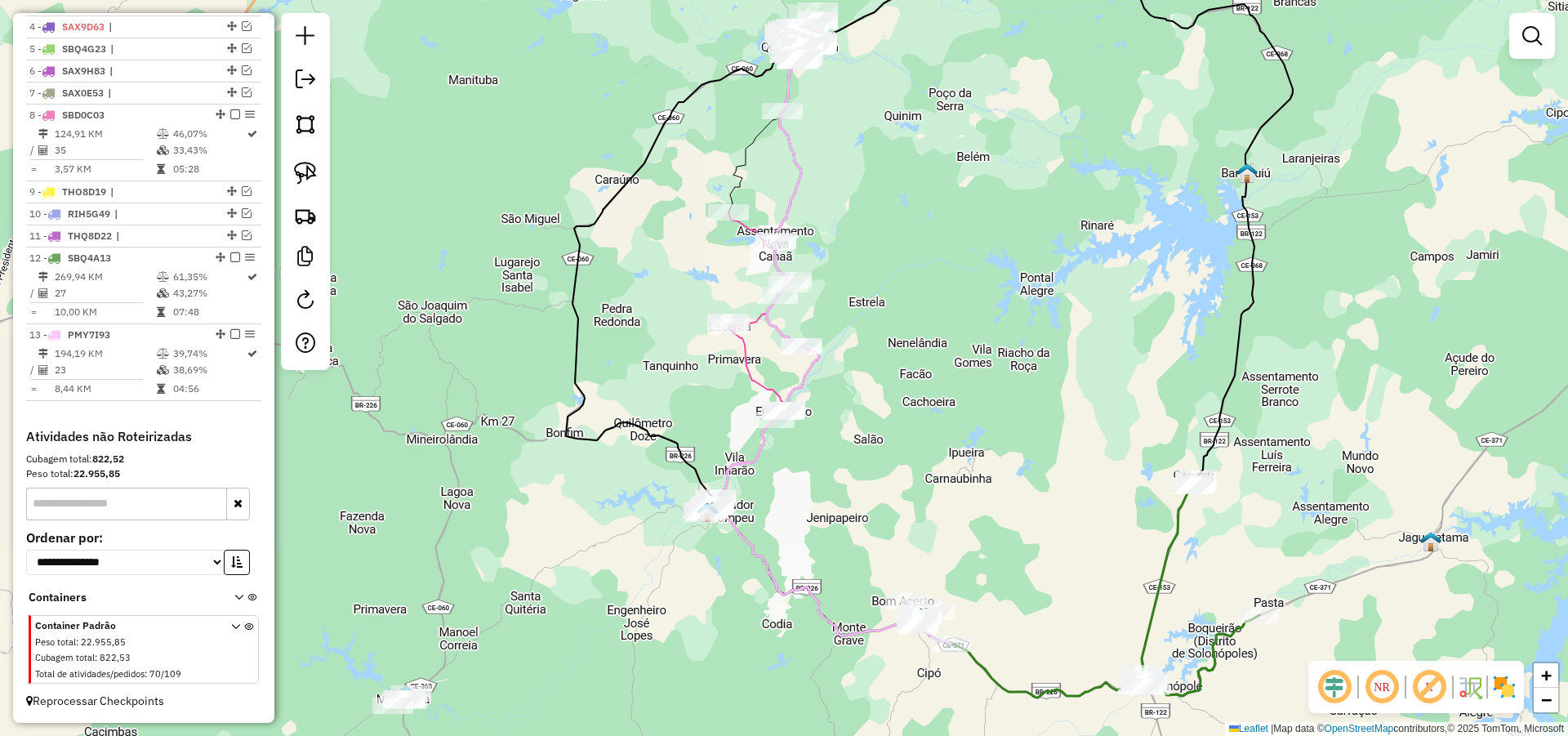
drag, startPoint x: 834, startPoint y: 287, endPoint x: 881, endPoint y: 267, distance: 51.1
click at [880, 270] on div "Janela de atendimento Grade de atendimento Capacidade Transportadoras Veículos …" at bounding box center [784, 368] width 1568 height 736
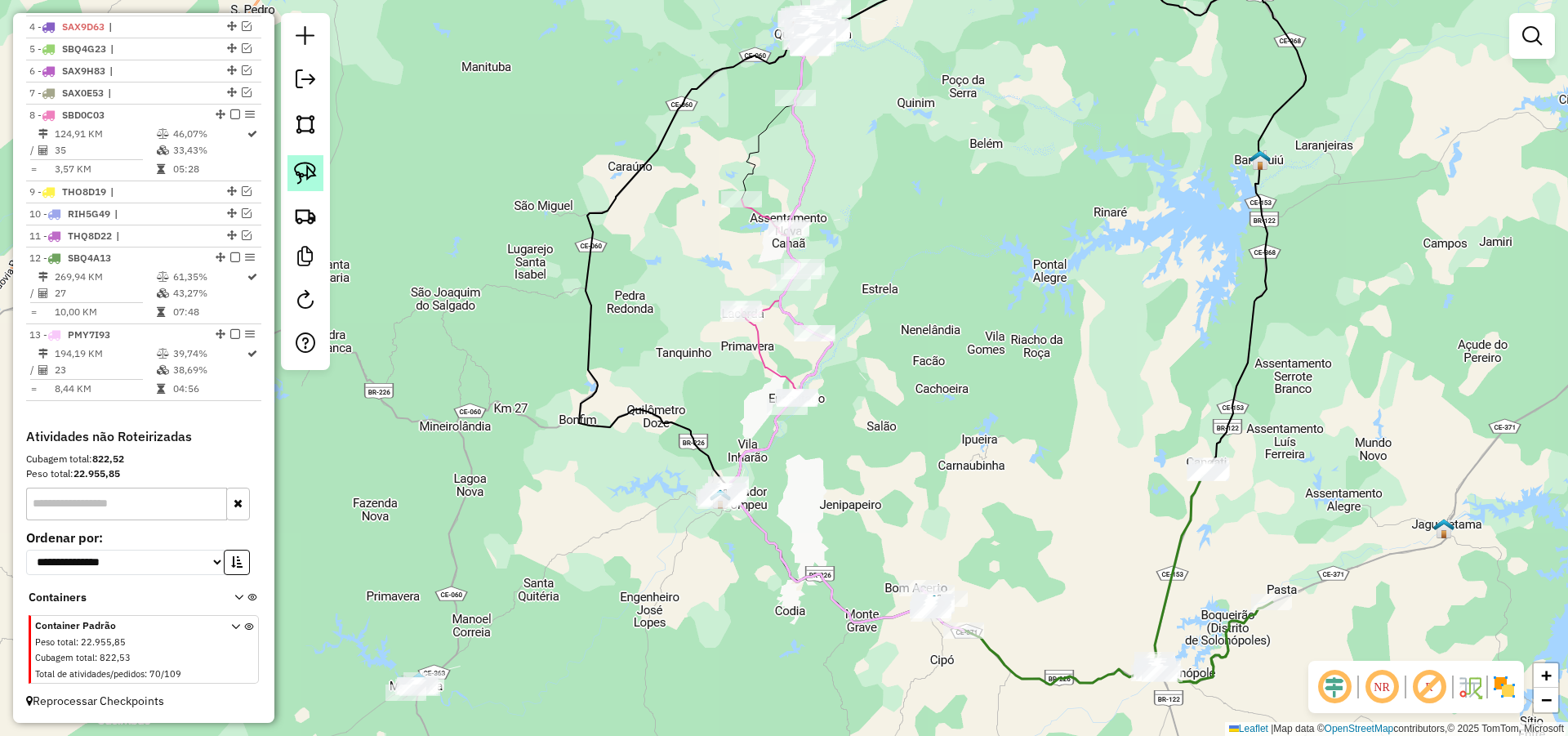
click at [311, 170] on img at bounding box center [305, 174] width 23 height 23
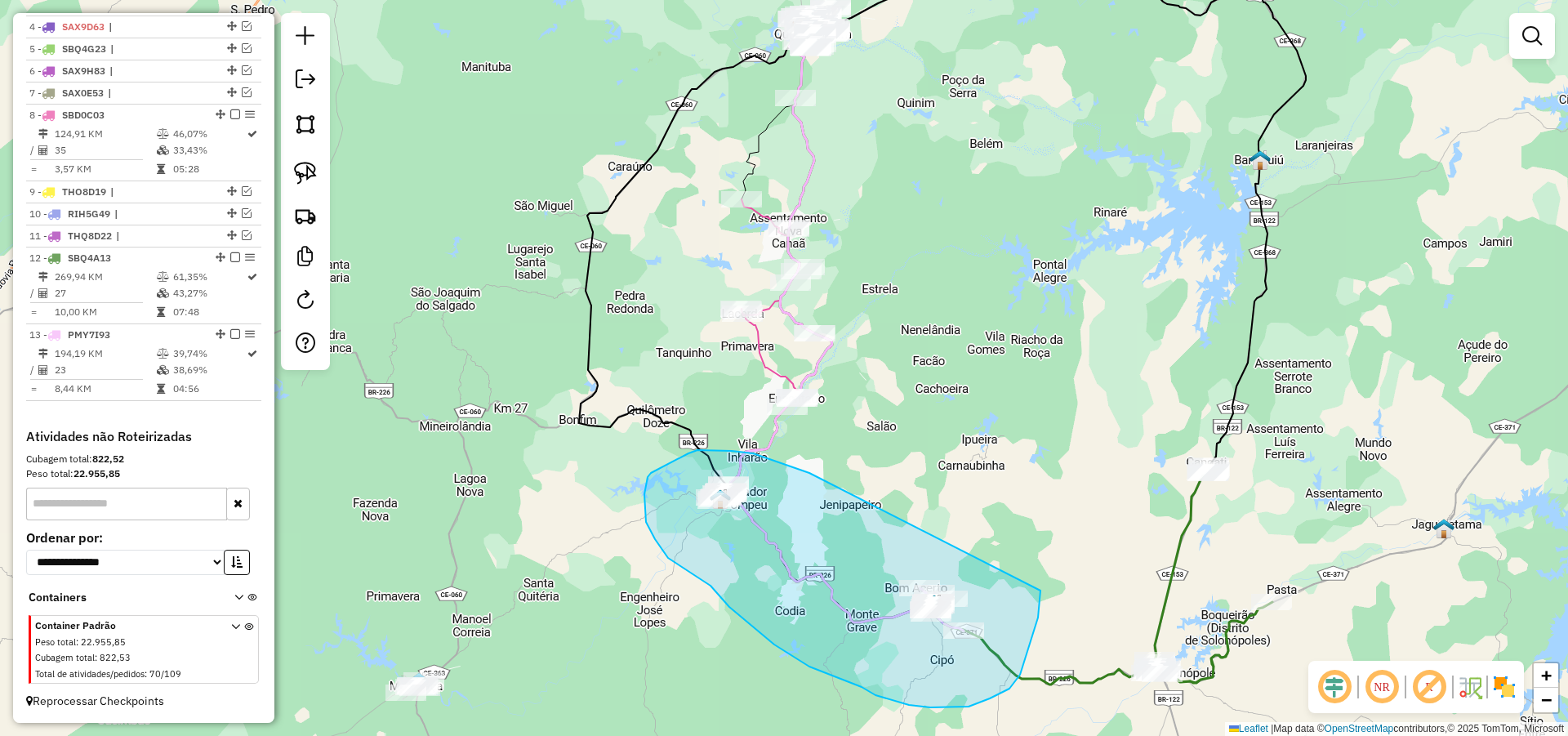
drag, startPoint x: 809, startPoint y: 473, endPoint x: 1040, endPoint y: 591, distance: 259.4
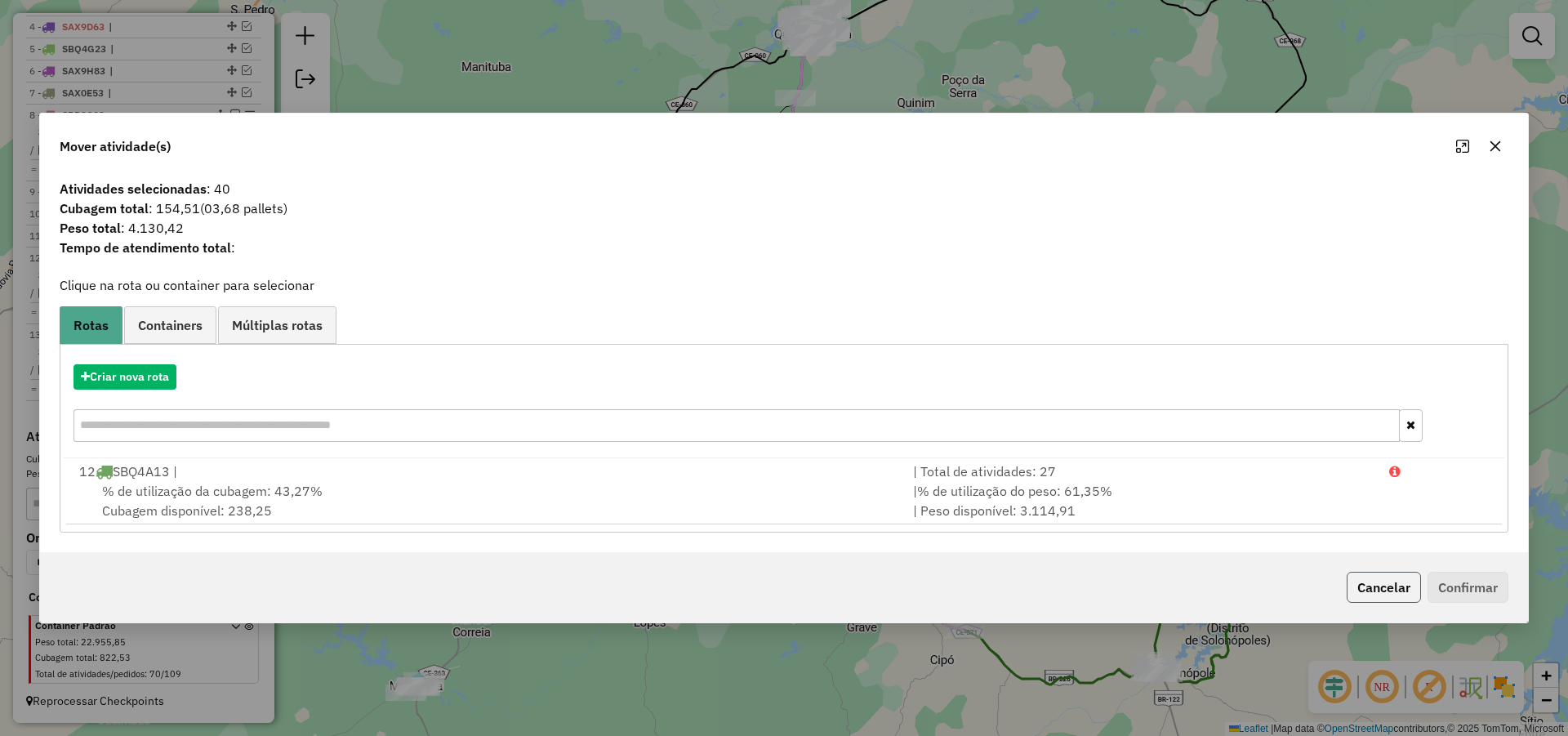
click at [1388, 595] on button "Cancelar" at bounding box center [1383, 587] width 74 height 31
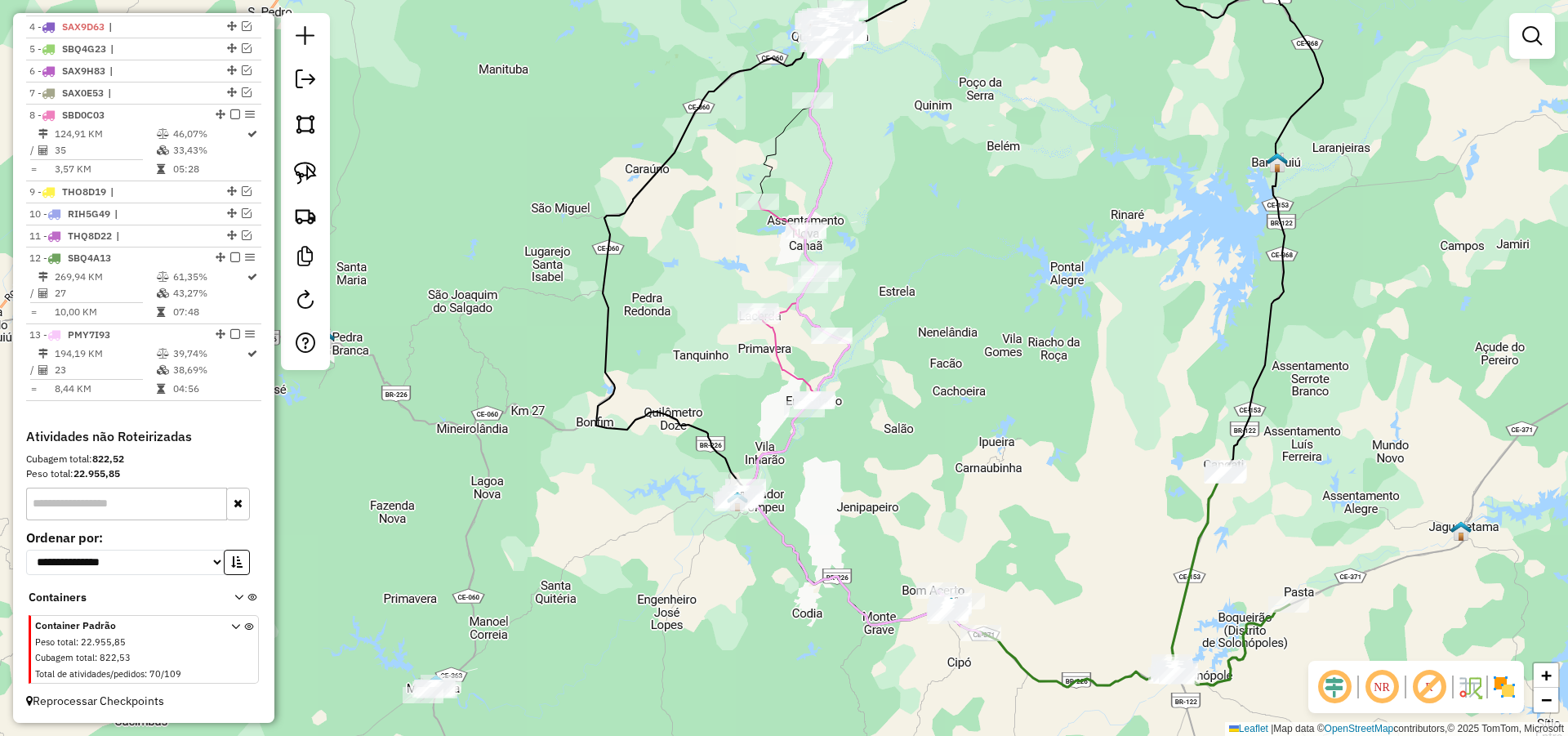
drag, startPoint x: 903, startPoint y: 456, endPoint x: 912, endPoint y: 454, distance: 9.2
click at [912, 455] on div "Janela de atendimento Grade de atendimento Capacidade Transportadoras Veículos …" at bounding box center [784, 368] width 1568 height 736
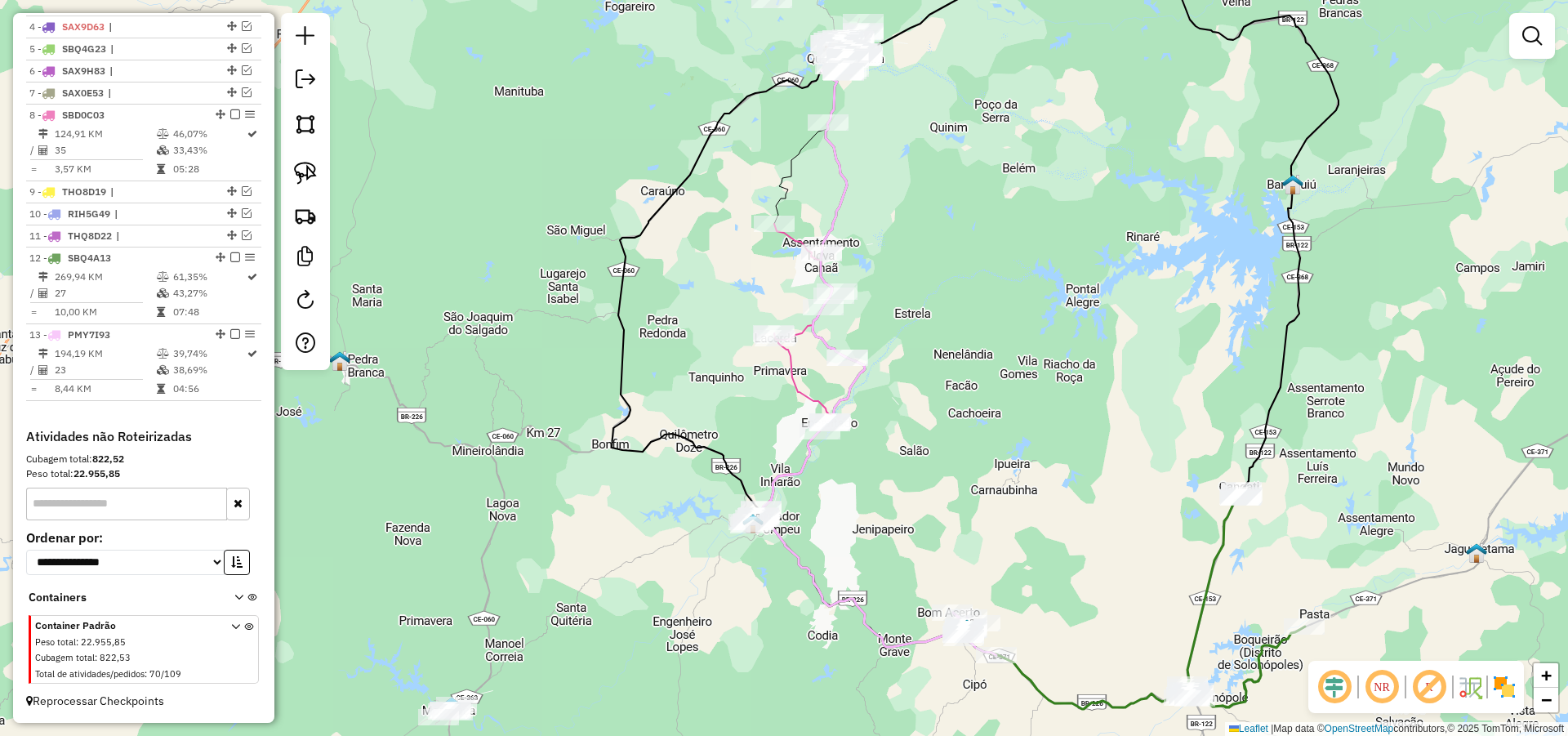
drag, startPoint x: 874, startPoint y: 471, endPoint x: 887, endPoint y: 491, distance: 23.9
click at [887, 491] on div "Janela de atendimento Grade de atendimento Capacidade Transportadoras Veículos …" at bounding box center [784, 368] width 1568 height 736
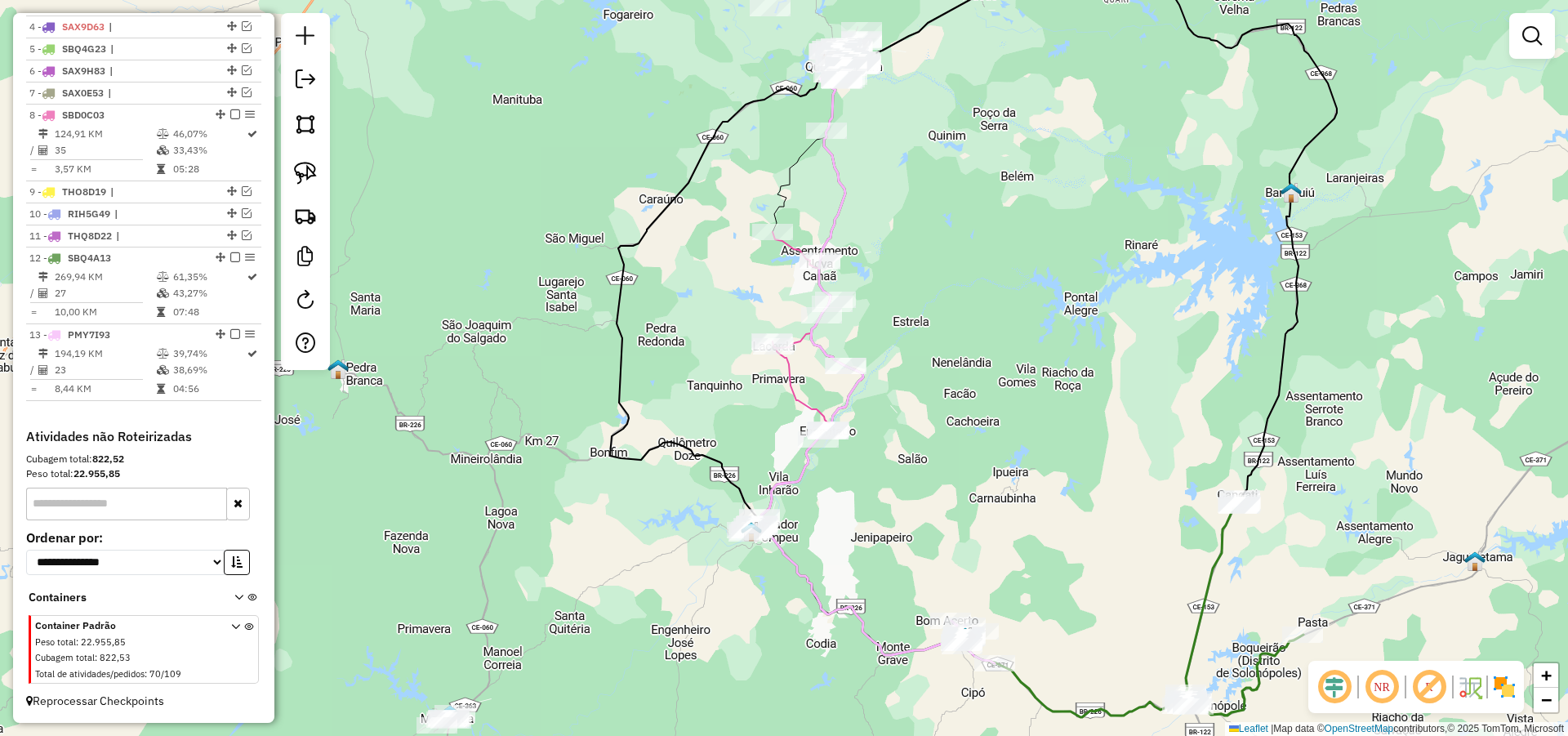
drag, startPoint x: 966, startPoint y: 432, endPoint x: 964, endPoint y: 441, distance: 9.2
click at [964, 441] on div "Janela de atendimento Grade de atendimento Capacidade Transportadoras Veículos …" at bounding box center [784, 368] width 1568 height 736
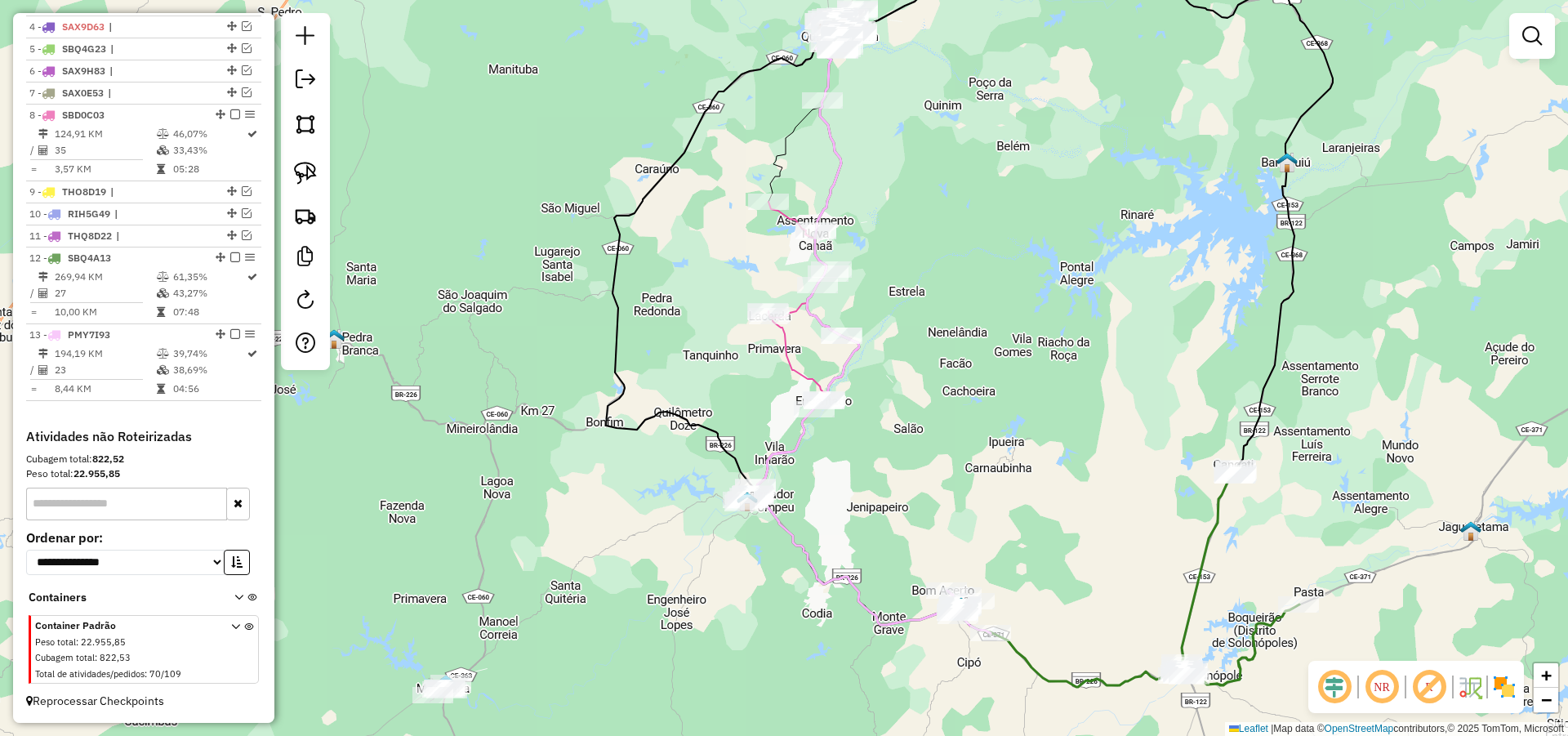
drag, startPoint x: 984, startPoint y: 483, endPoint x: 983, endPoint y: 471, distance: 12.0
click at [983, 471] on div "Janela de atendimento Grade de atendimento Capacidade Transportadoras Veículos …" at bounding box center [784, 368] width 1568 height 736
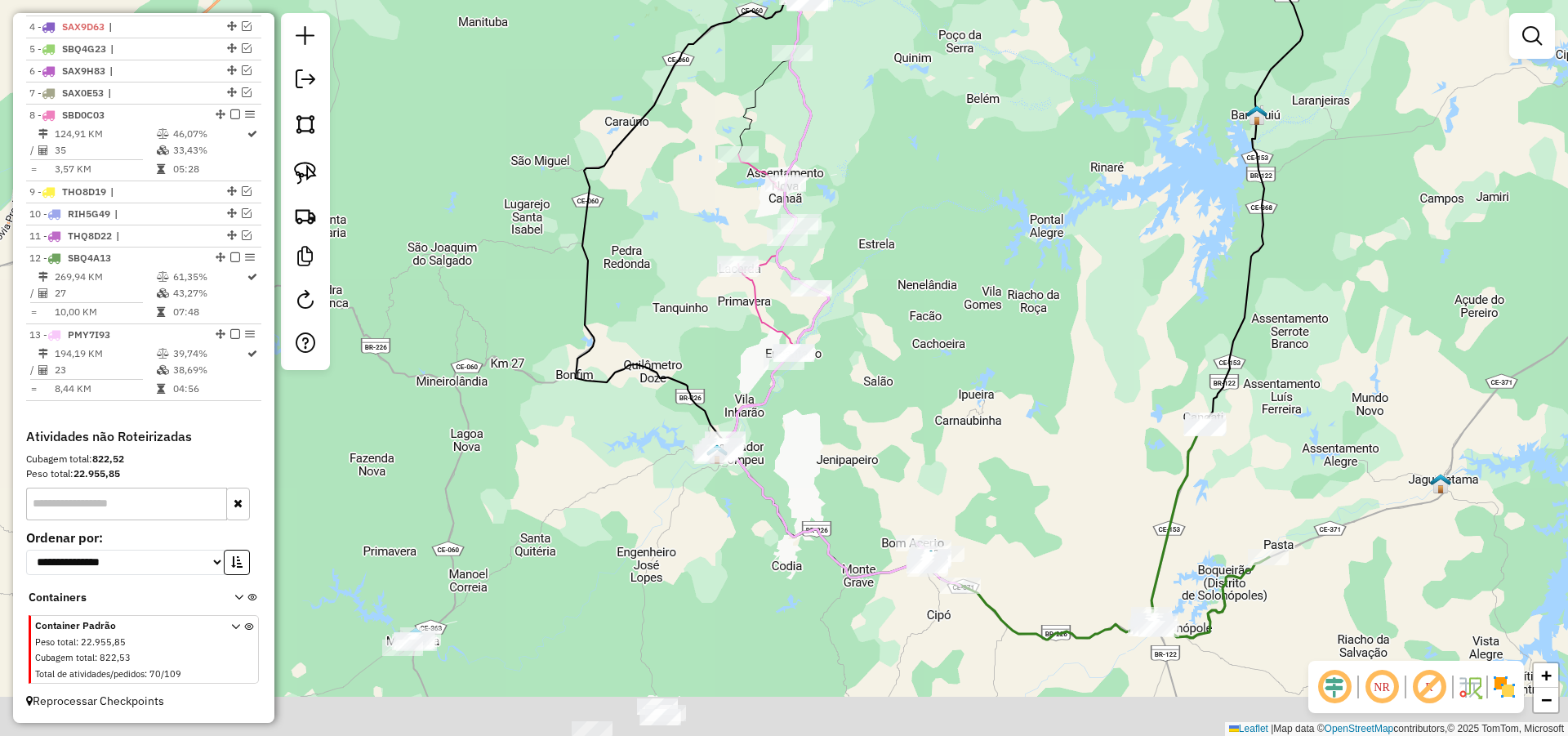
drag, startPoint x: 1019, startPoint y: 519, endPoint x: 1002, endPoint y: 481, distance: 41.6
click at [1002, 484] on div "Janela de atendimento Grade de atendimento Capacidade Transportadoras Veículos …" at bounding box center [784, 368] width 1568 height 736
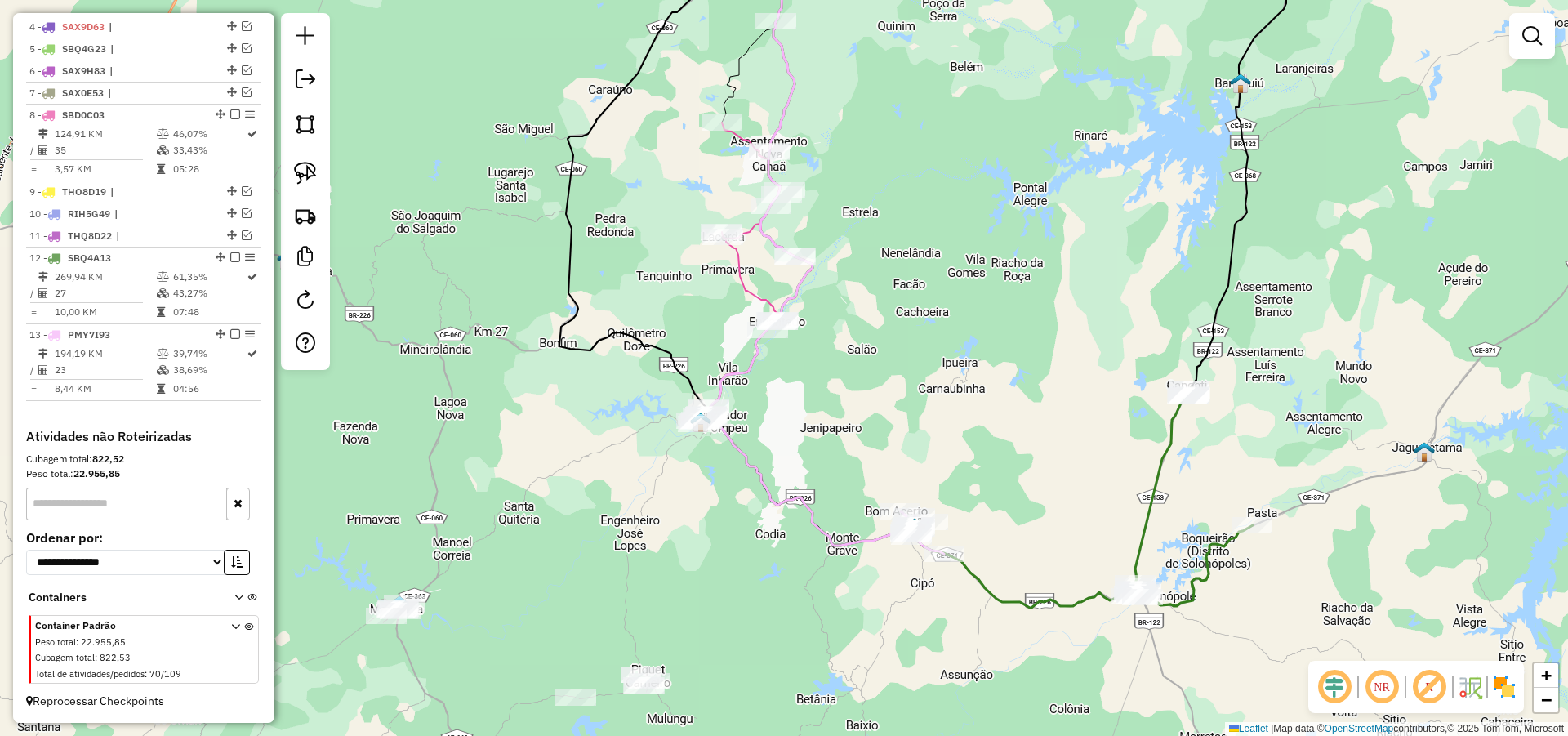
drag, startPoint x: 999, startPoint y: 492, endPoint x: 982, endPoint y: 458, distance: 38.0
click at [982, 458] on div "Janela de atendimento Grade de atendimento Capacidade Transportadoras Veículos …" at bounding box center [784, 368] width 1568 height 736
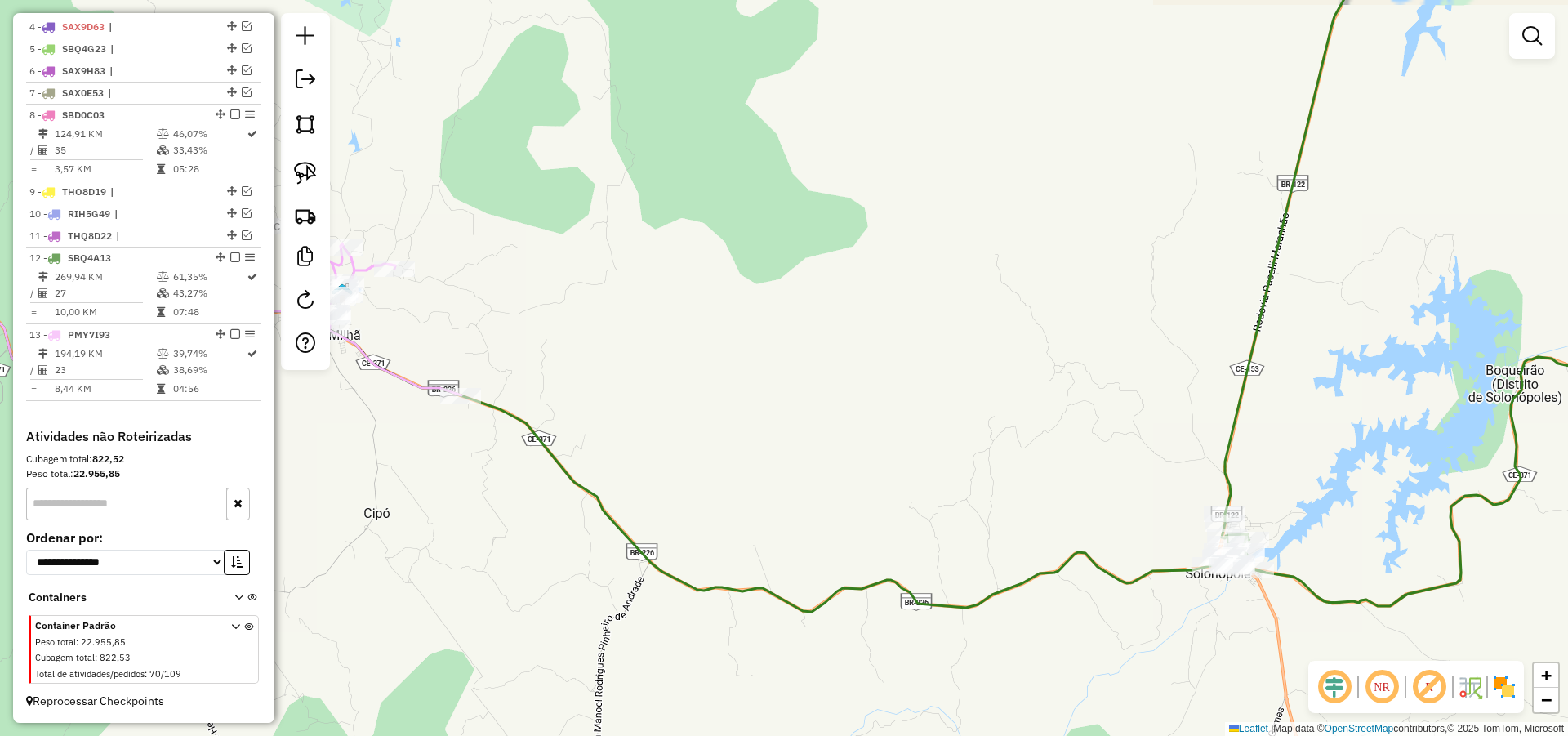
drag, startPoint x: 1018, startPoint y: 518, endPoint x: 1076, endPoint y: 432, distance: 103.7
click at [1070, 434] on div "Janela de atendimento Grade de atendimento Capacidade Transportadoras Veículos …" at bounding box center [784, 368] width 1568 height 736
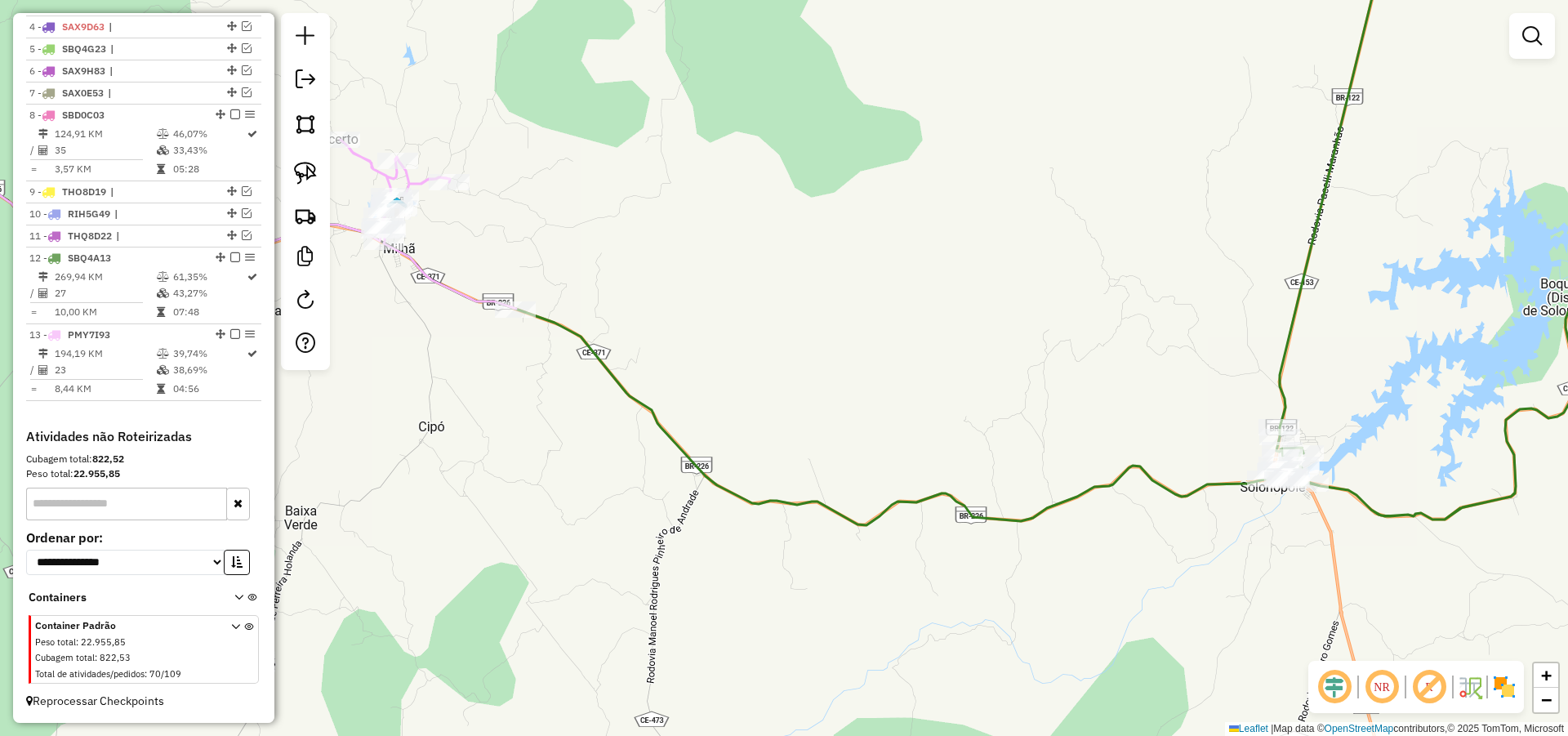
drag, startPoint x: 932, startPoint y: 325, endPoint x: 1166, endPoint y: 356, distance: 236.0
click at [918, 311] on div "Janela de atendimento Grade de atendimento Capacidade Transportadoras Veículos …" at bounding box center [784, 368] width 1568 height 736
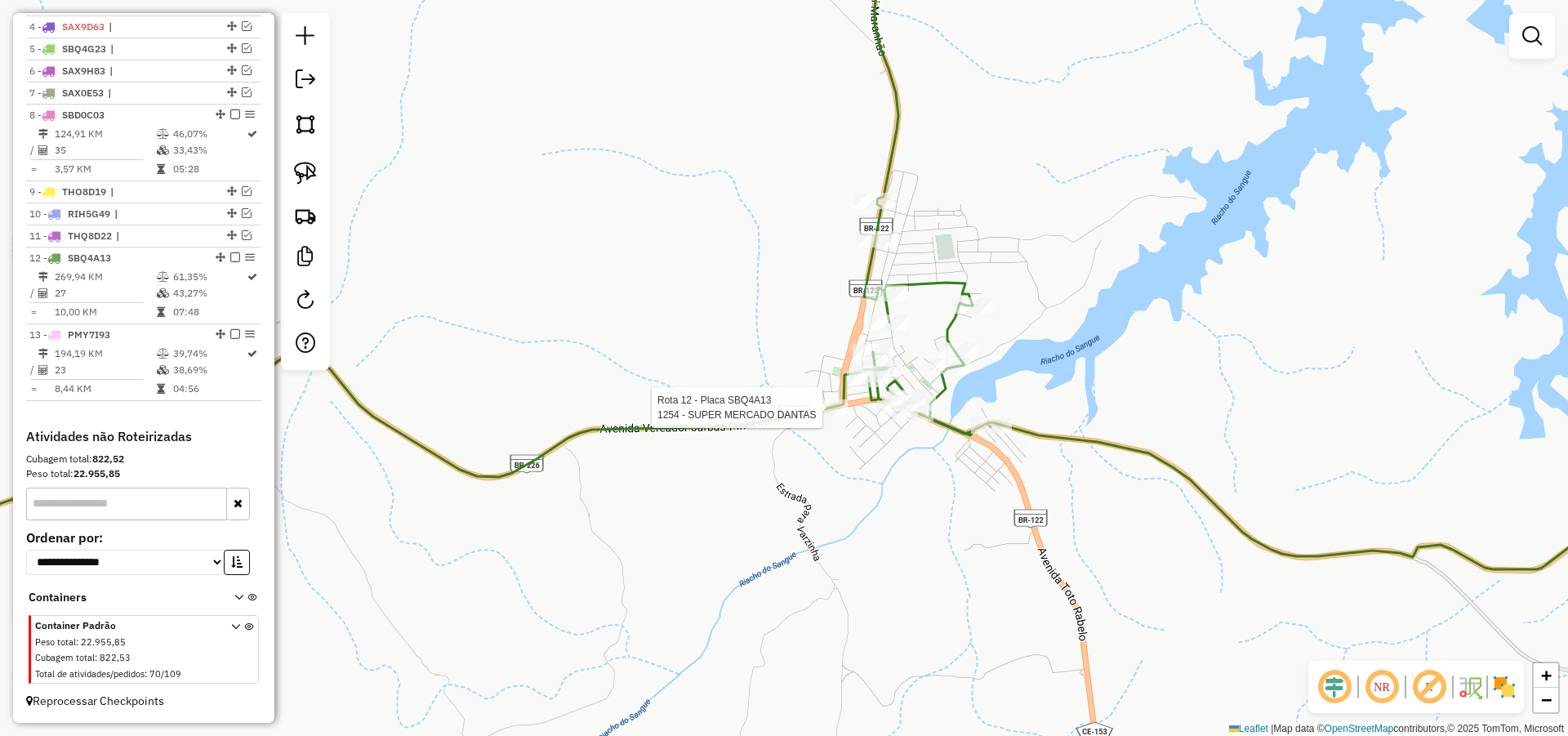
select select "*********"
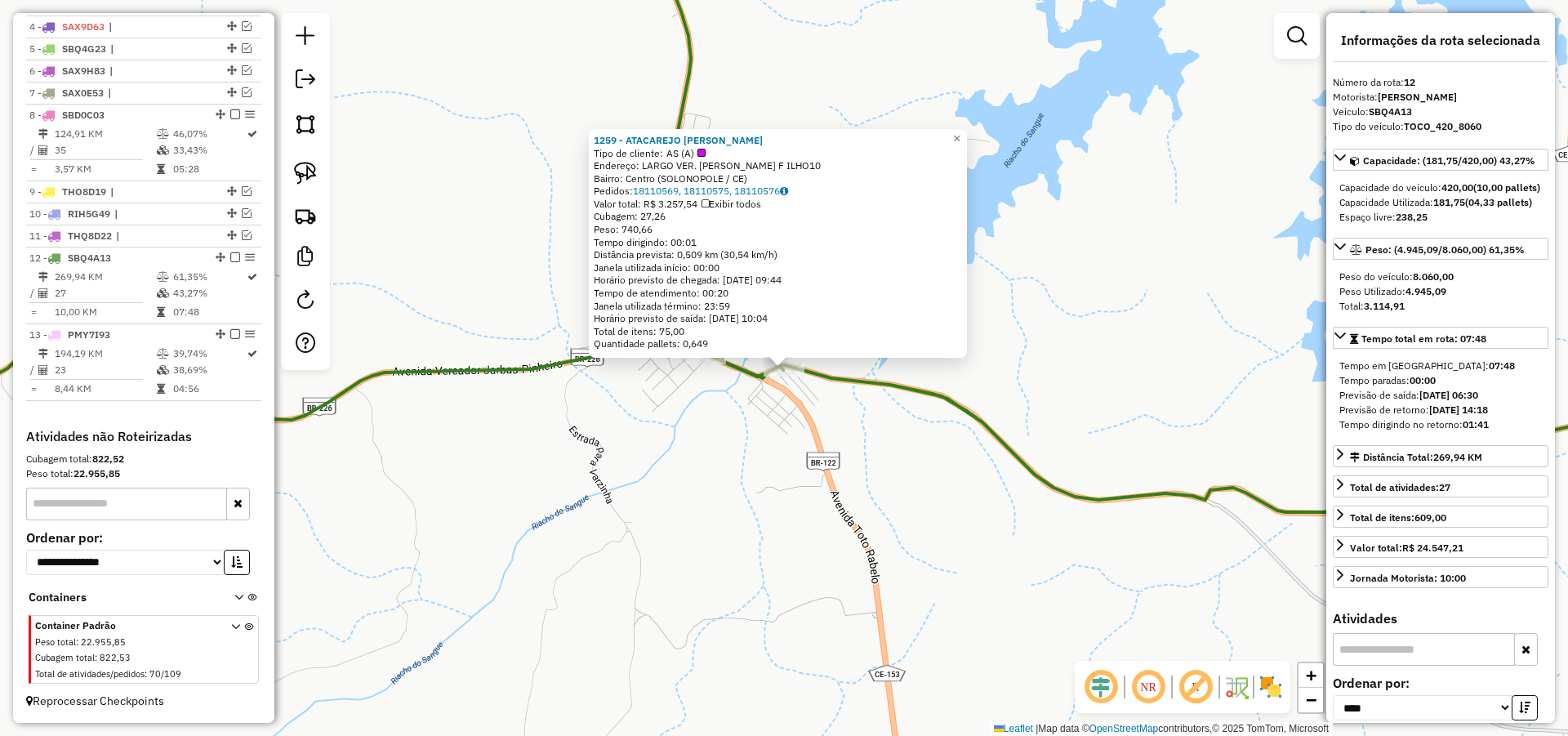
click at [752, 440] on div "1259 - ATACAREJO [PERSON_NAME] de cliente: AS (A) Endereço: LARGO VER. [PERSON_…" at bounding box center [784, 368] width 1568 height 736
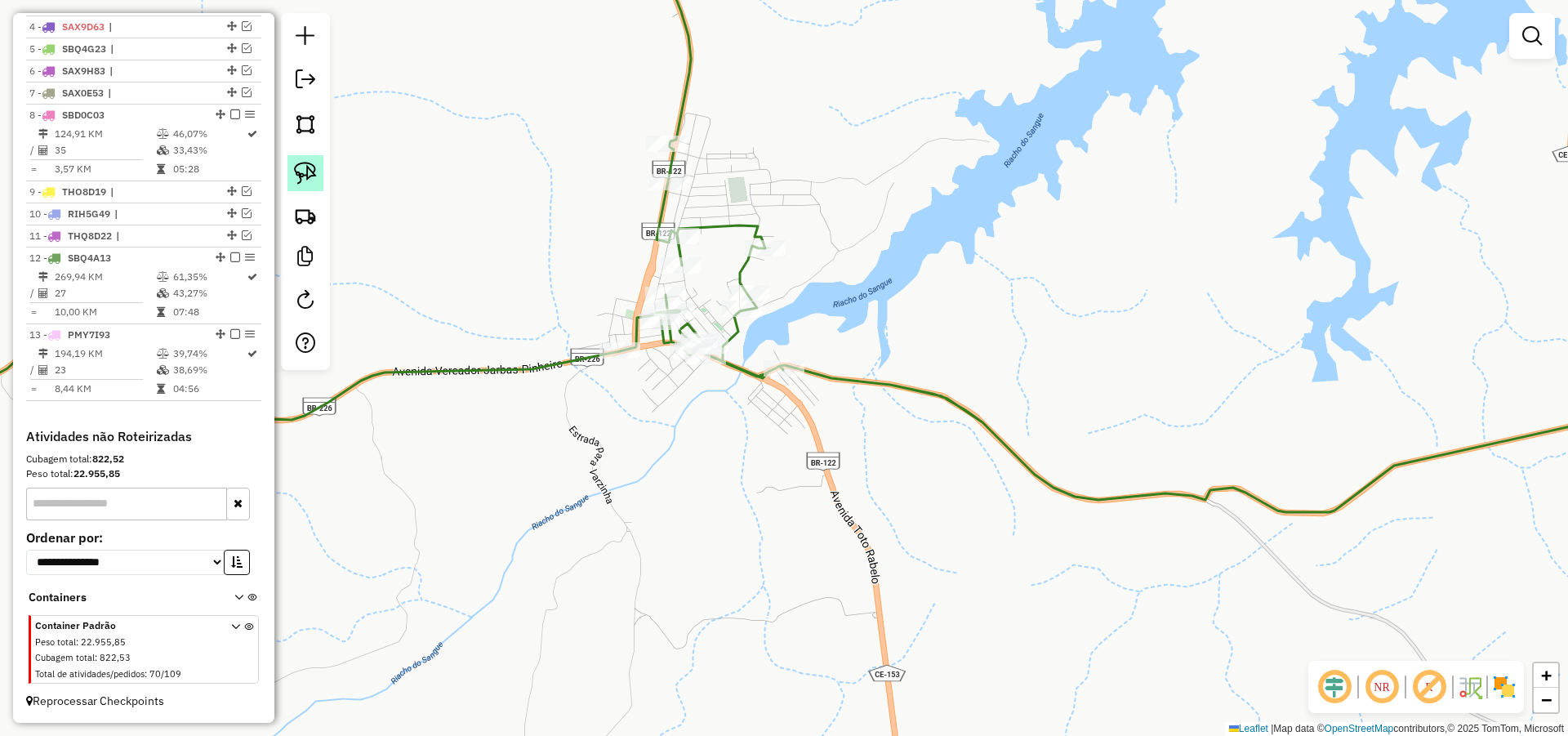
click at [290, 168] on link at bounding box center [305, 173] width 36 height 36
select select "*********"
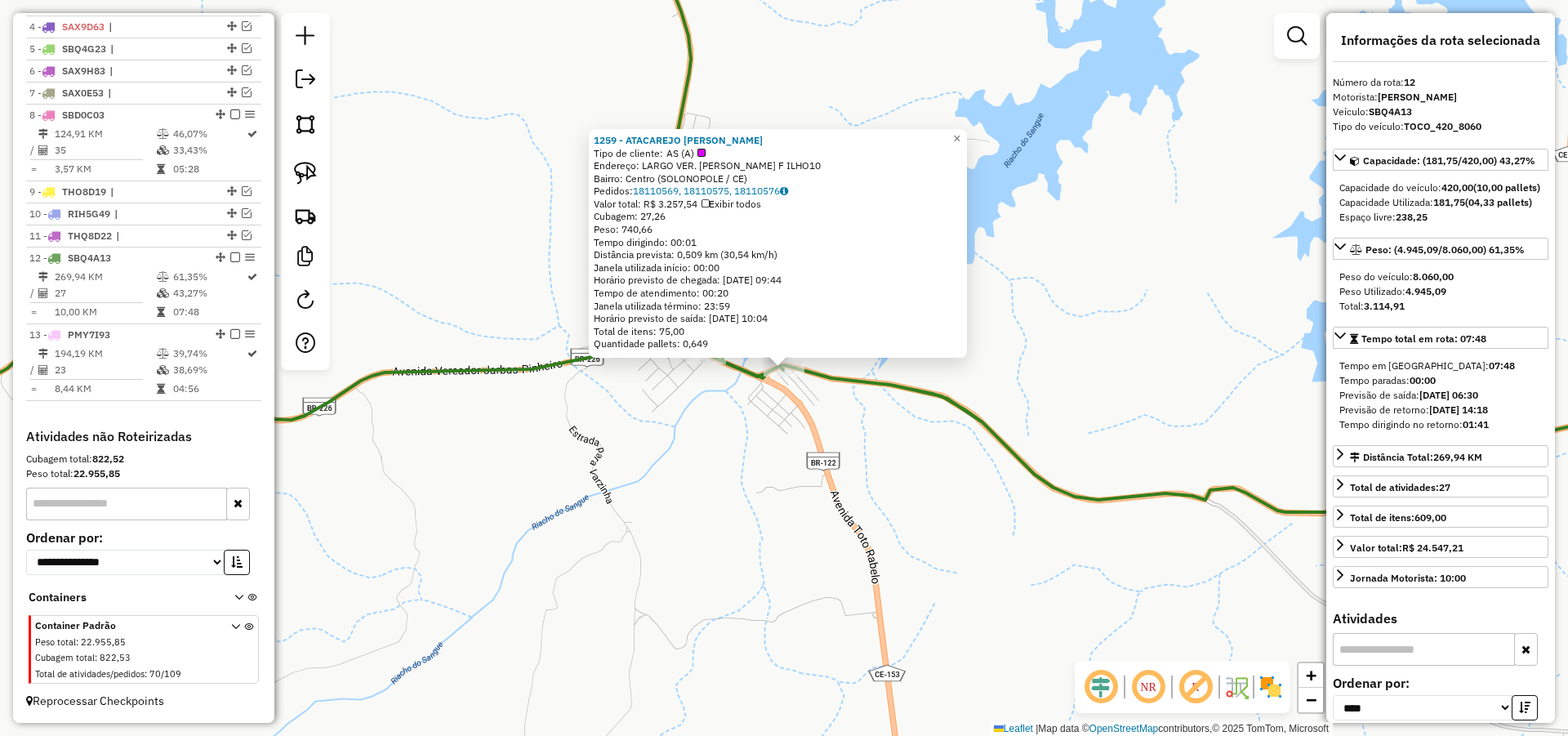
click at [711, 443] on div "1259 - ATACAREJO [PERSON_NAME] de cliente: AS (A) Endereço: LARGO VER. [PERSON_…" at bounding box center [784, 368] width 1568 height 736
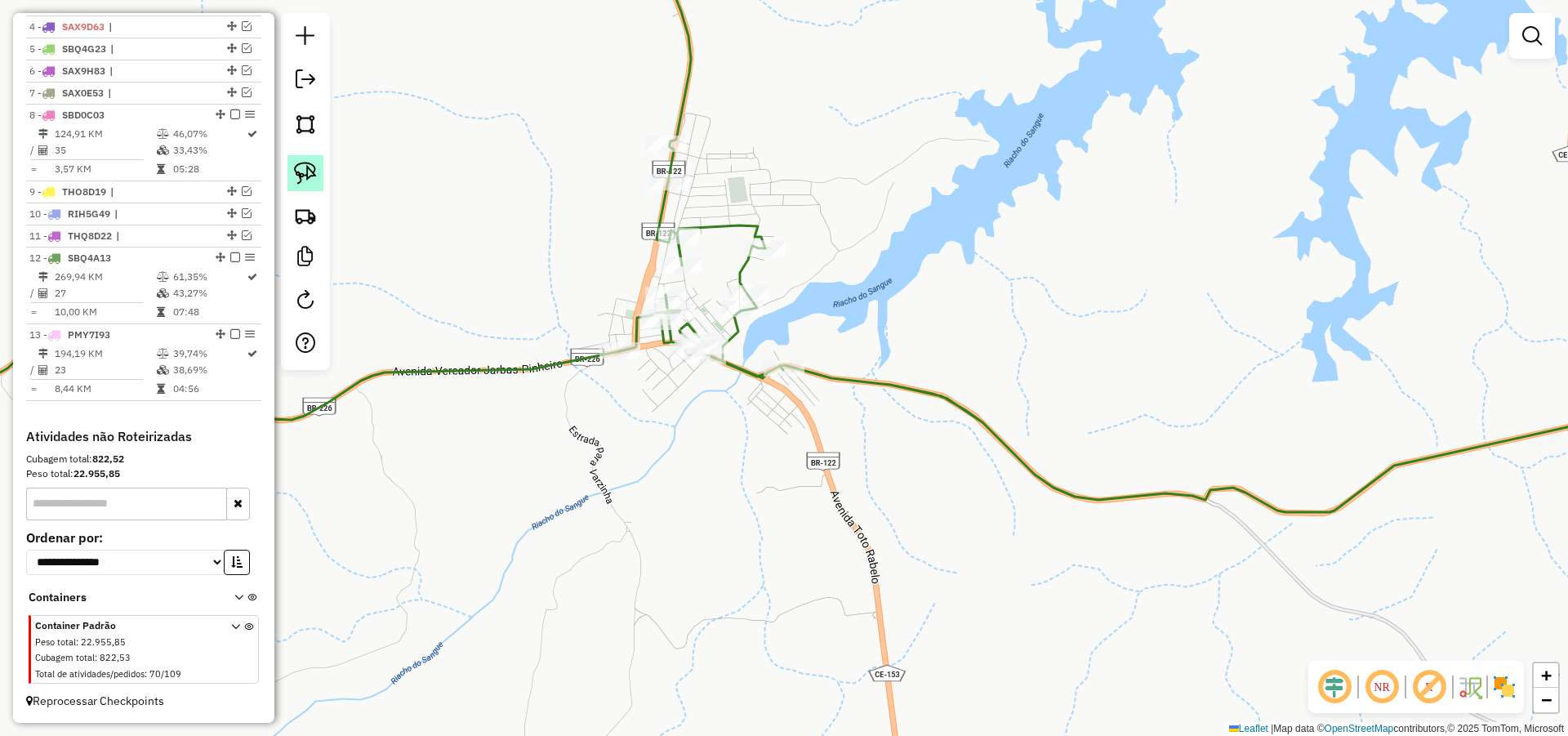
click at [303, 168] on img at bounding box center [305, 174] width 23 height 23
drag, startPoint x: 856, startPoint y: 326, endPoint x: 799, endPoint y: 441, distance: 128.4
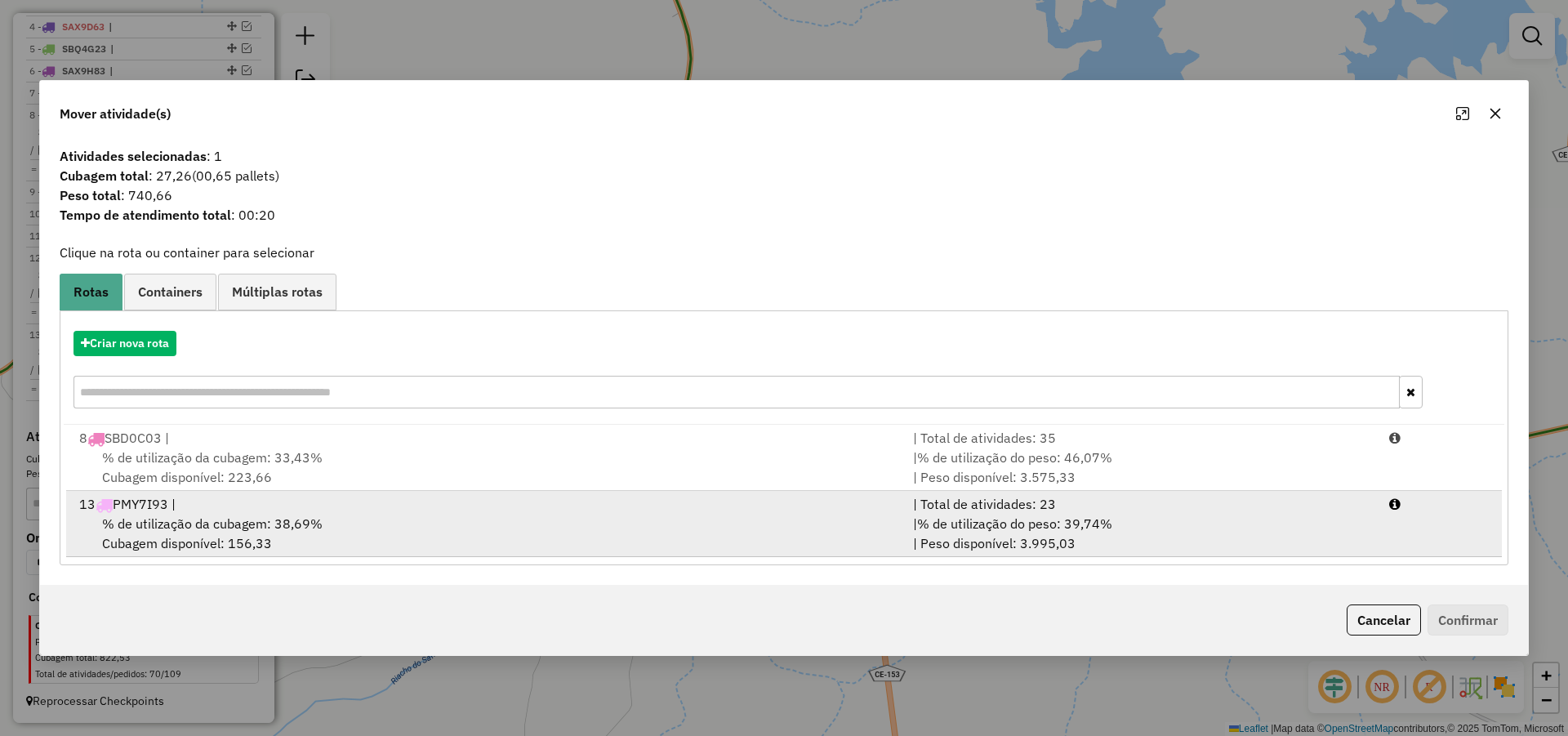
click at [1010, 534] on div "| % de utilização do peso: 39,74% | Peso disponível: 3.995,03" at bounding box center [1141, 534] width 476 height 39
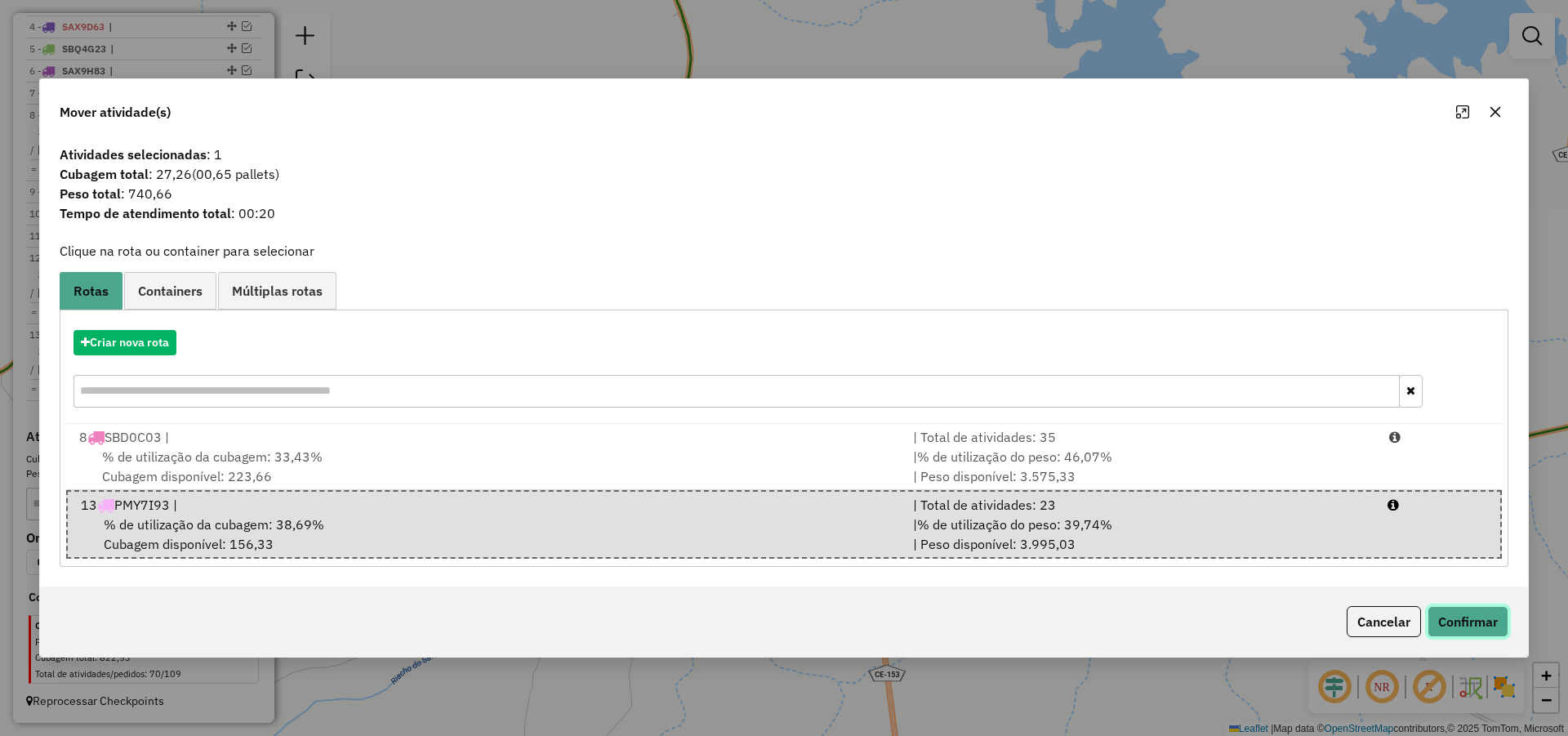
click at [1487, 628] on button "Confirmar" at bounding box center [1468, 621] width 81 height 31
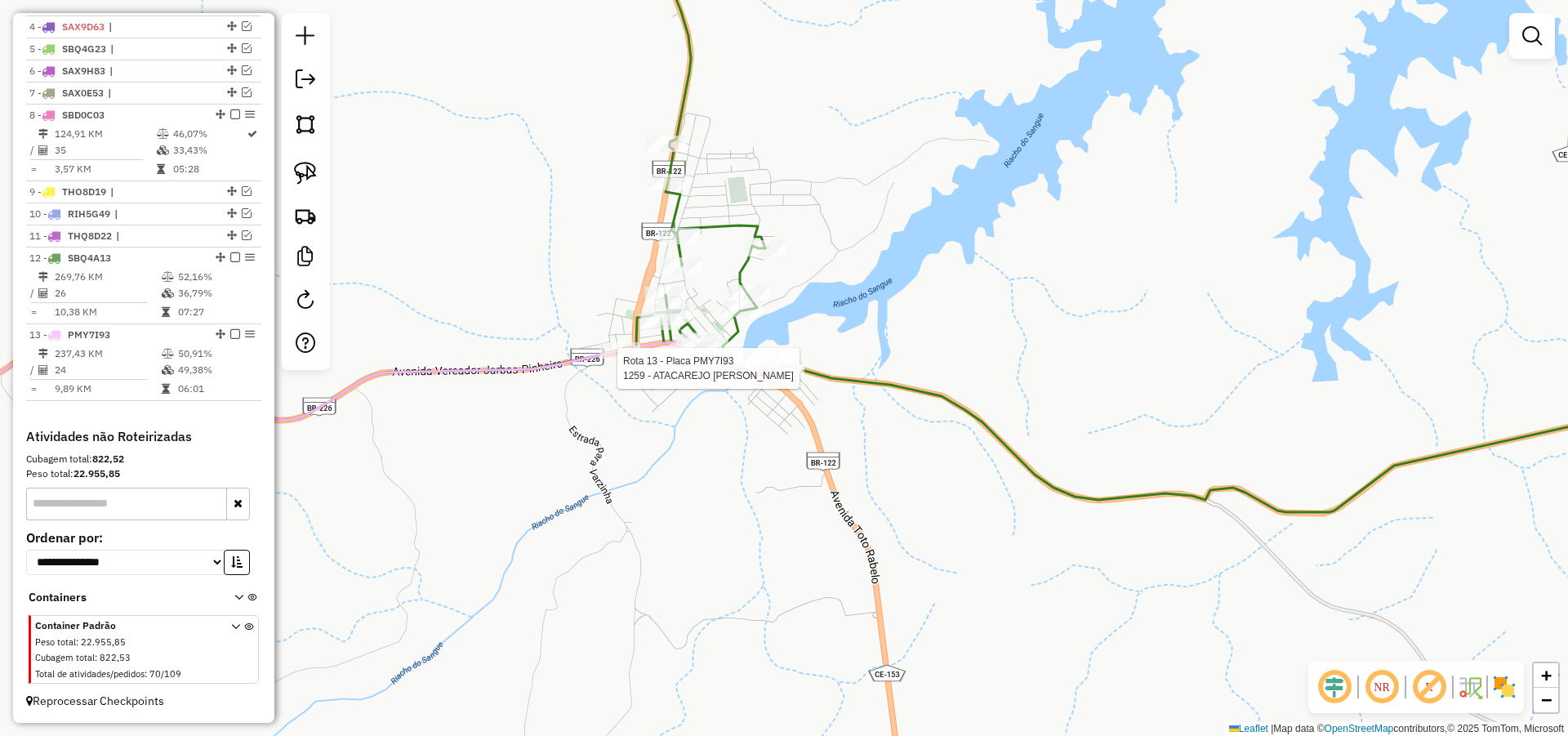
select select "*********"
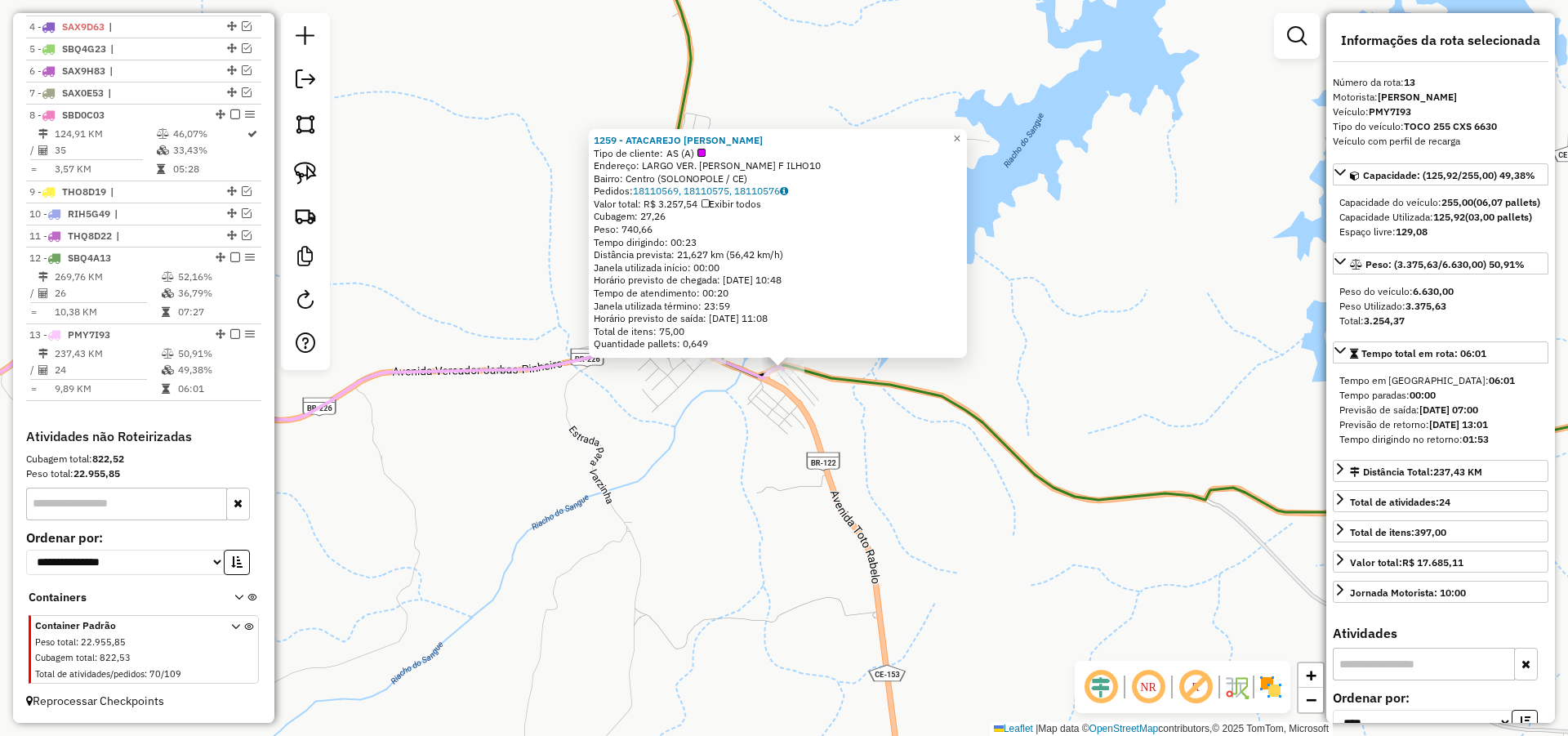
click at [722, 449] on div "1259 - ATACAREJO [PERSON_NAME] de cliente: AS (A) Endereço: LARGO VER. [PERSON_…" at bounding box center [784, 368] width 1568 height 736
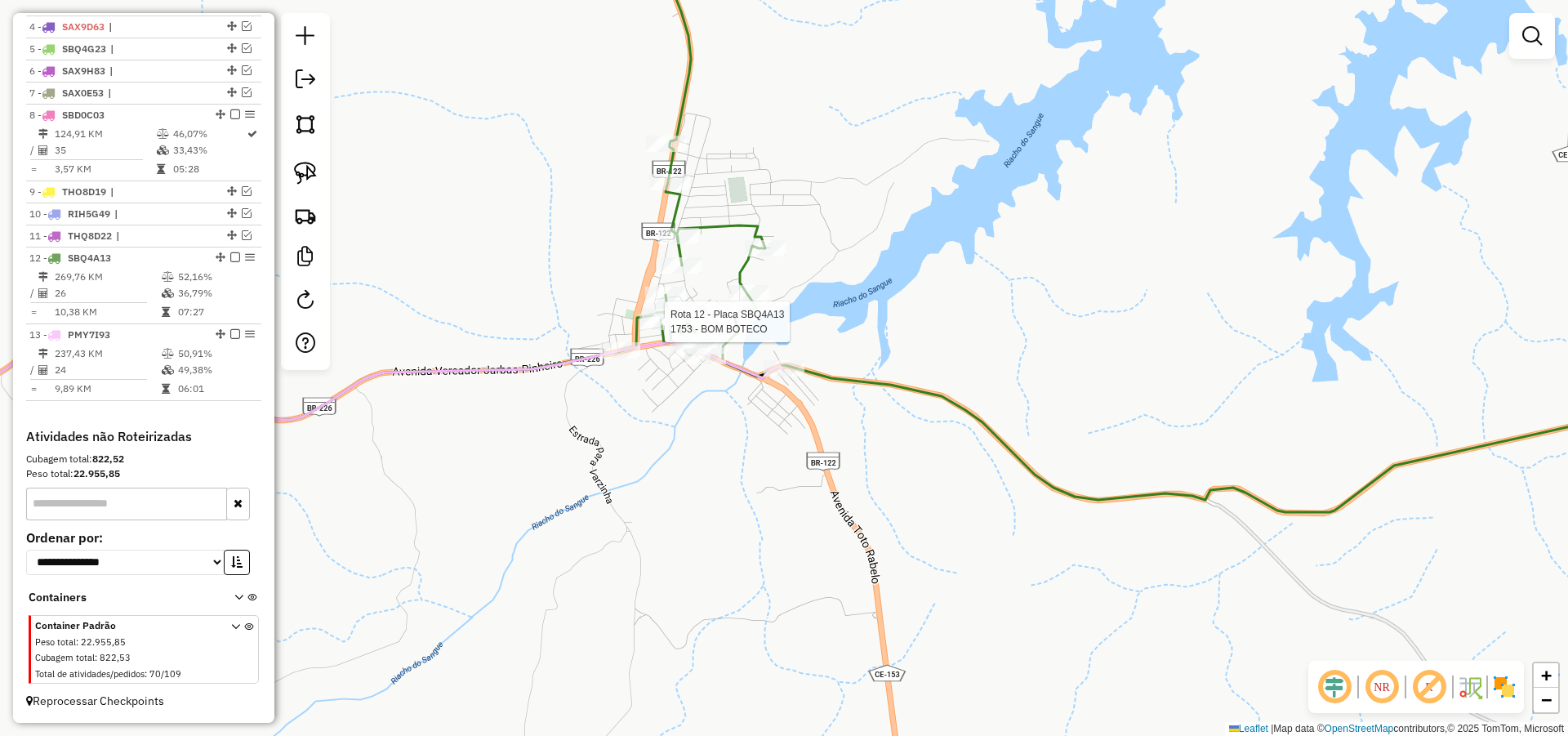
select select "*********"
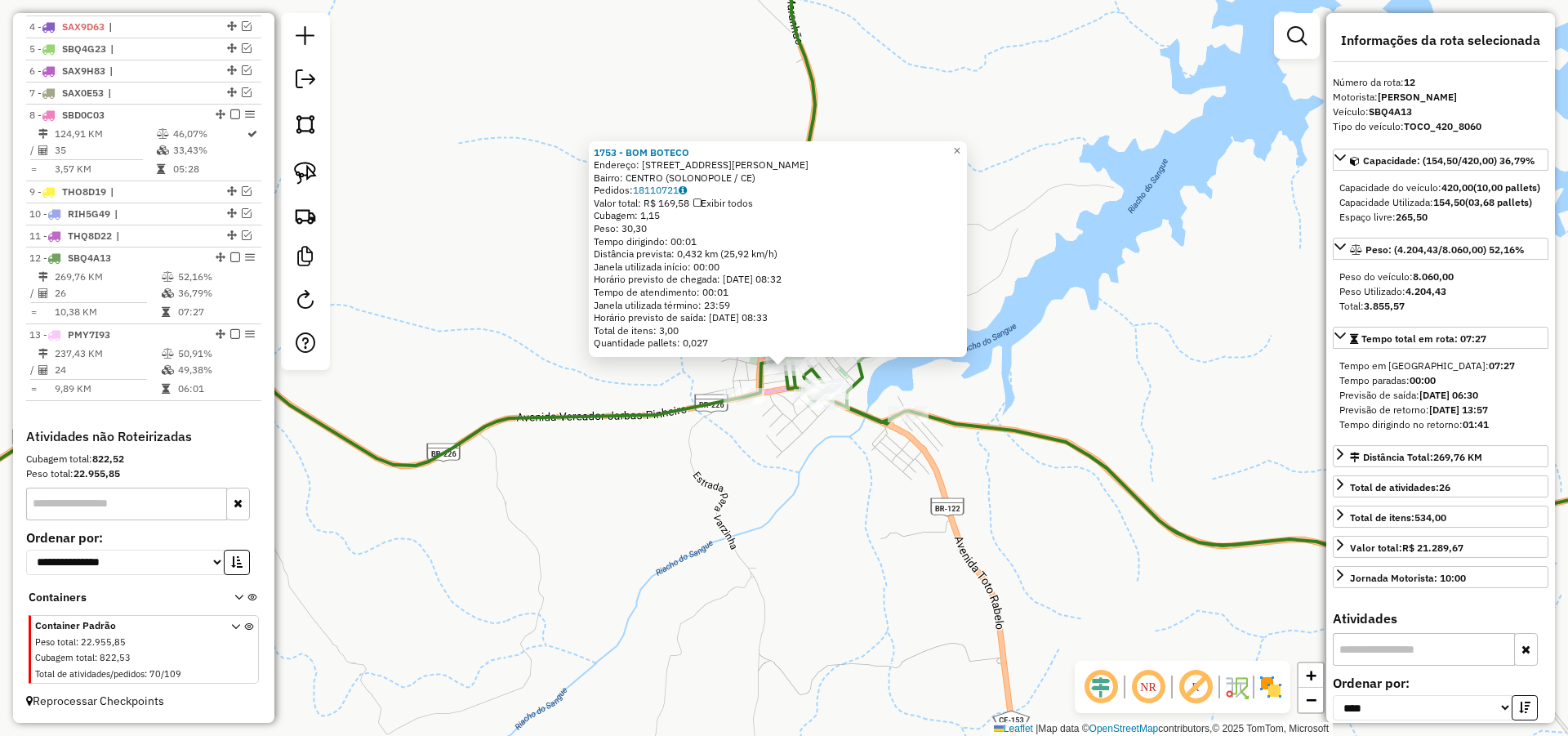
click at [755, 513] on div "1753 - BOM BOTECO Endereço: [STREET_ADDRESS][PERSON_NAME] Bairro: [GEOGRAPHIC_D…" at bounding box center [784, 368] width 1568 height 736
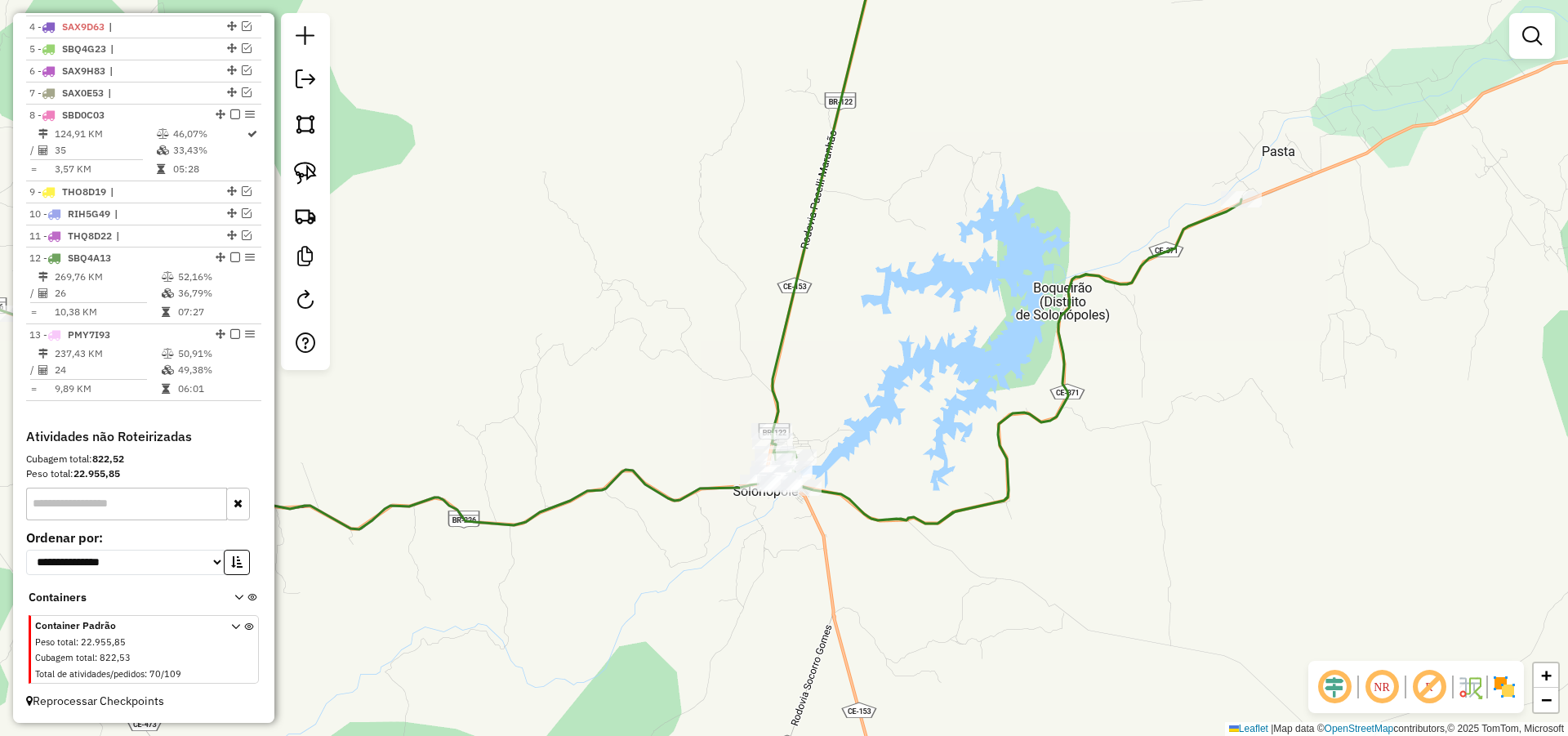
drag, startPoint x: 596, startPoint y: 395, endPoint x: 824, endPoint y: 327, distance: 237.9
click at [820, 332] on div "Janela de atendimento Grade de atendimento Capacidade Transportadoras Veículos …" at bounding box center [784, 368] width 1568 height 736
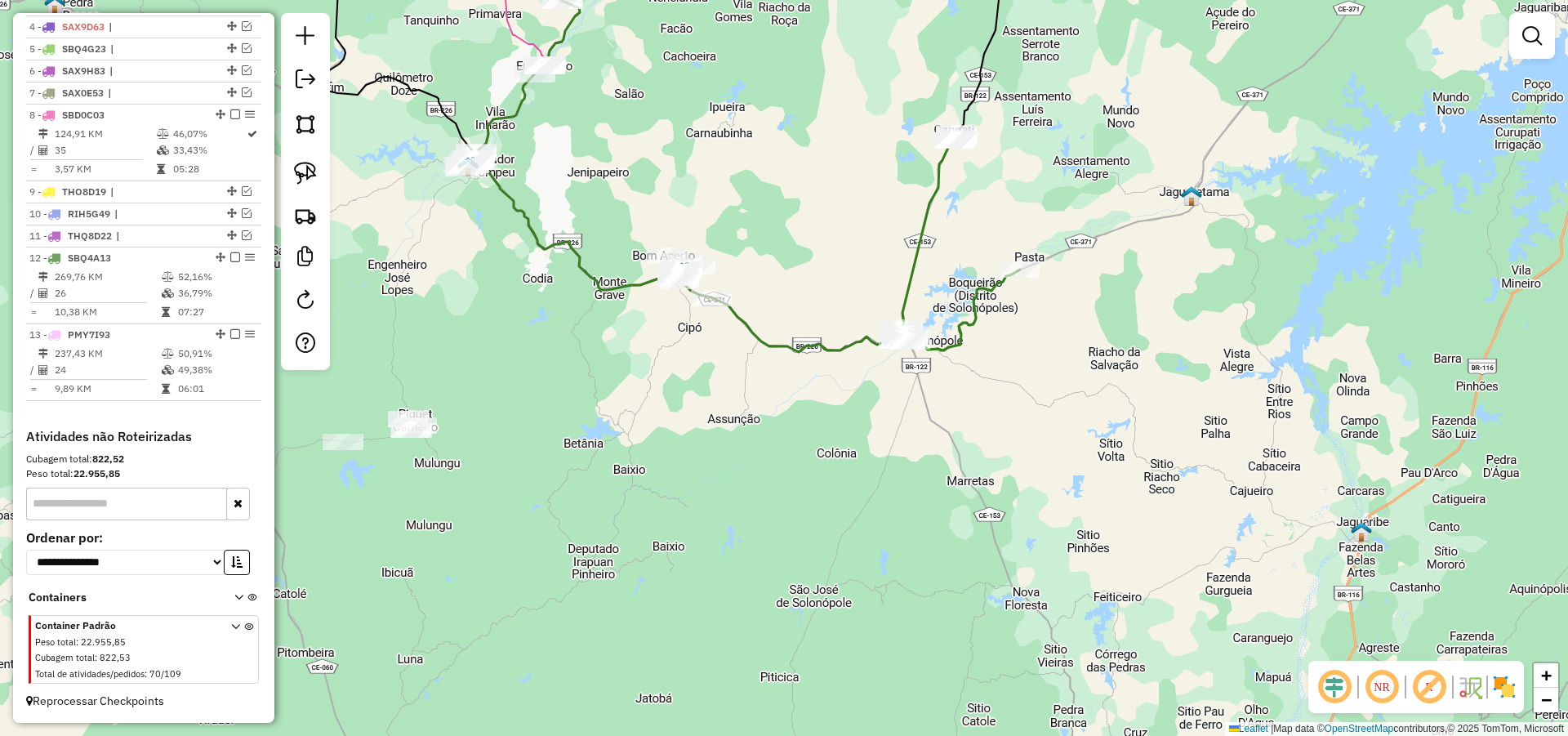
drag, startPoint x: 708, startPoint y: 358, endPoint x: 746, endPoint y: 347, distance: 39.6
click at [746, 347] on div "Janela de atendimento Grade de atendimento Capacidade Transportadoras Veículos …" at bounding box center [784, 368] width 1568 height 736
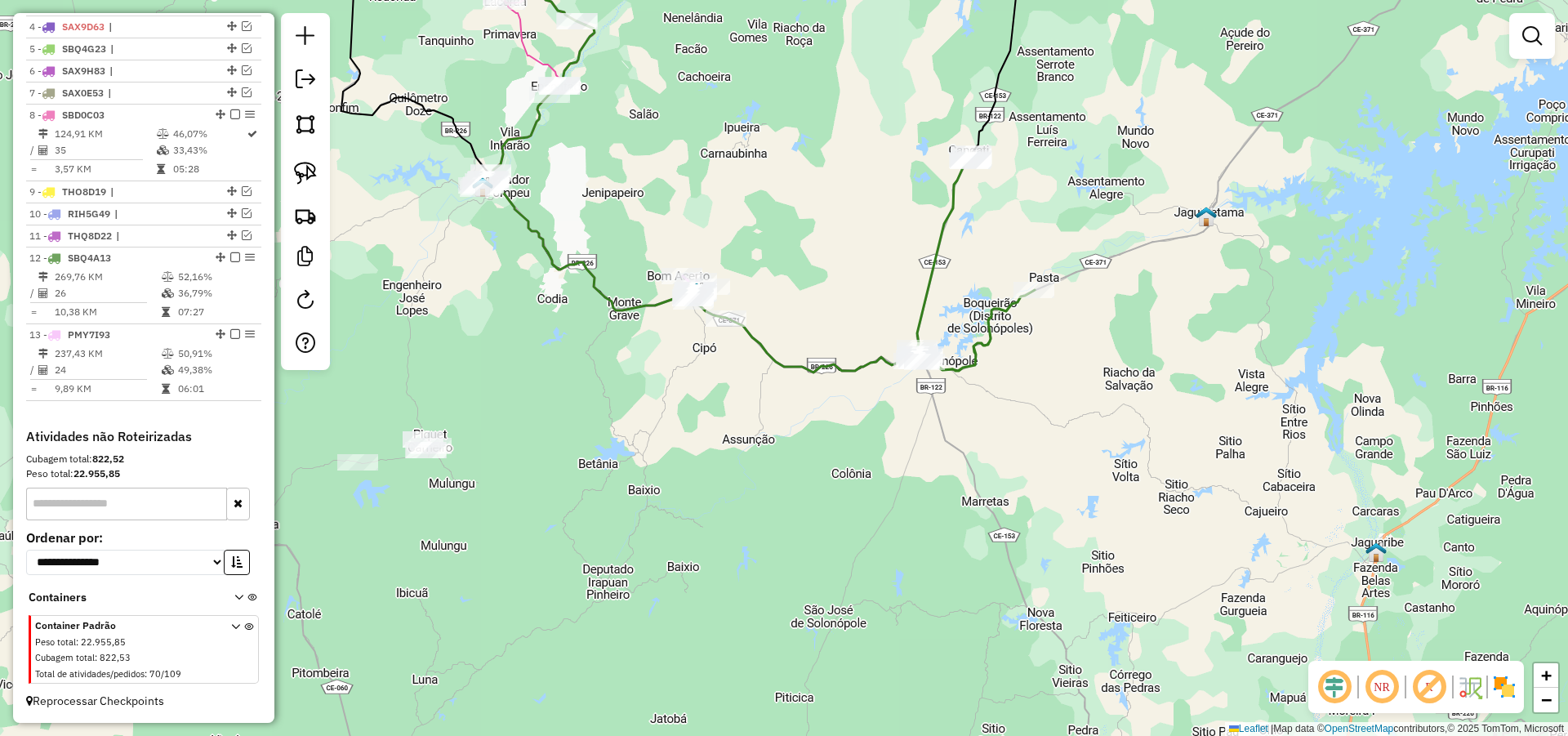
drag, startPoint x: 731, startPoint y: 369, endPoint x: 731, endPoint y: 433, distance: 64.0
click at [731, 432] on div "Janela de atendimento Grade de atendimento Capacidade Transportadoras Veículos …" at bounding box center [784, 368] width 1568 height 736
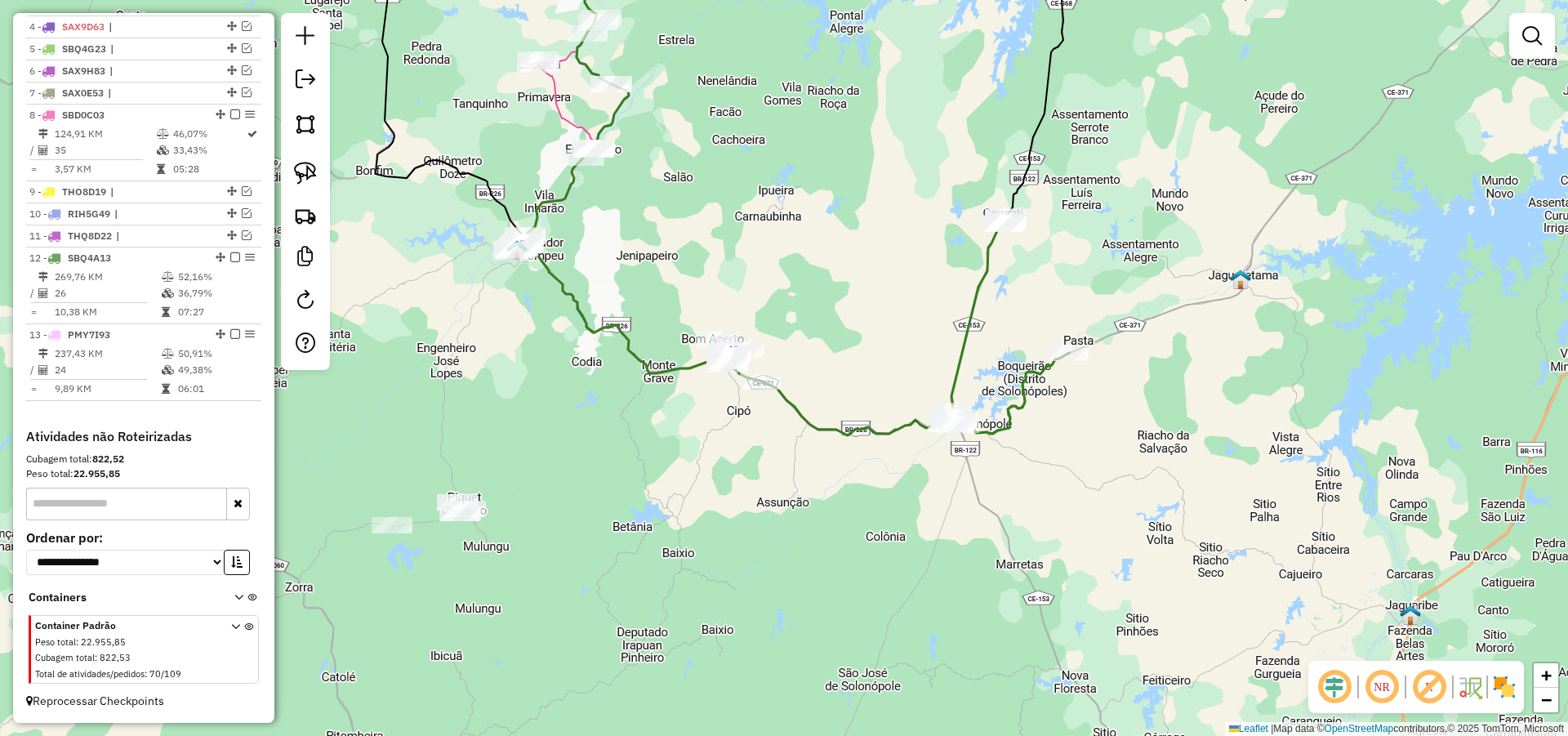
drag, startPoint x: 791, startPoint y: 313, endPoint x: 831, endPoint y: 338, distance: 47.2
click at [831, 338] on div "Janela de atendimento Grade de atendimento Capacidade Transportadoras Veículos …" at bounding box center [784, 368] width 1568 height 736
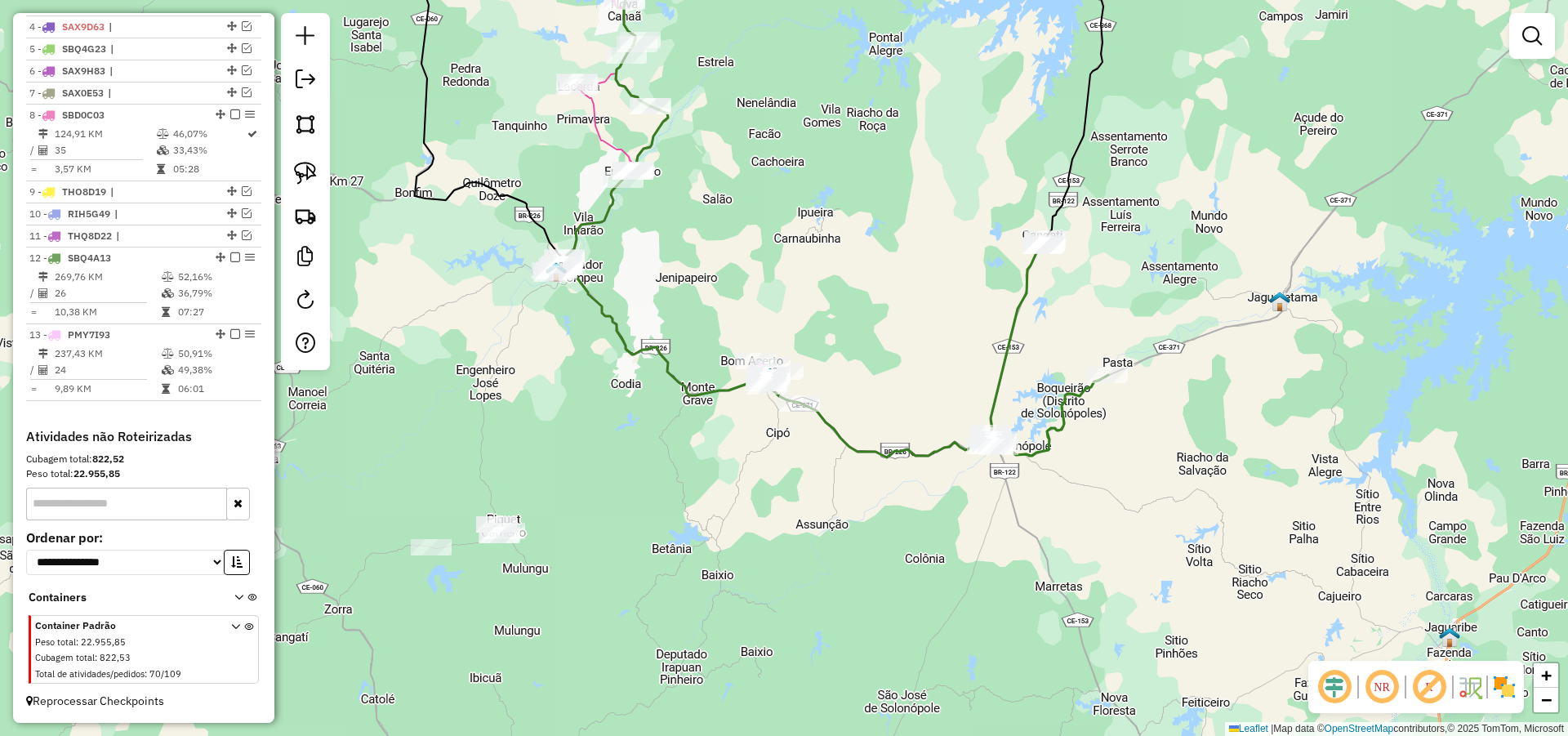
drag, startPoint x: 562, startPoint y: 343, endPoint x: 667, endPoint y: 377, distance: 110.4
click at [612, 370] on div "Janela de atendimento Grade de atendimento Capacidade Transportadoras Veículos …" at bounding box center [784, 368] width 1568 height 736
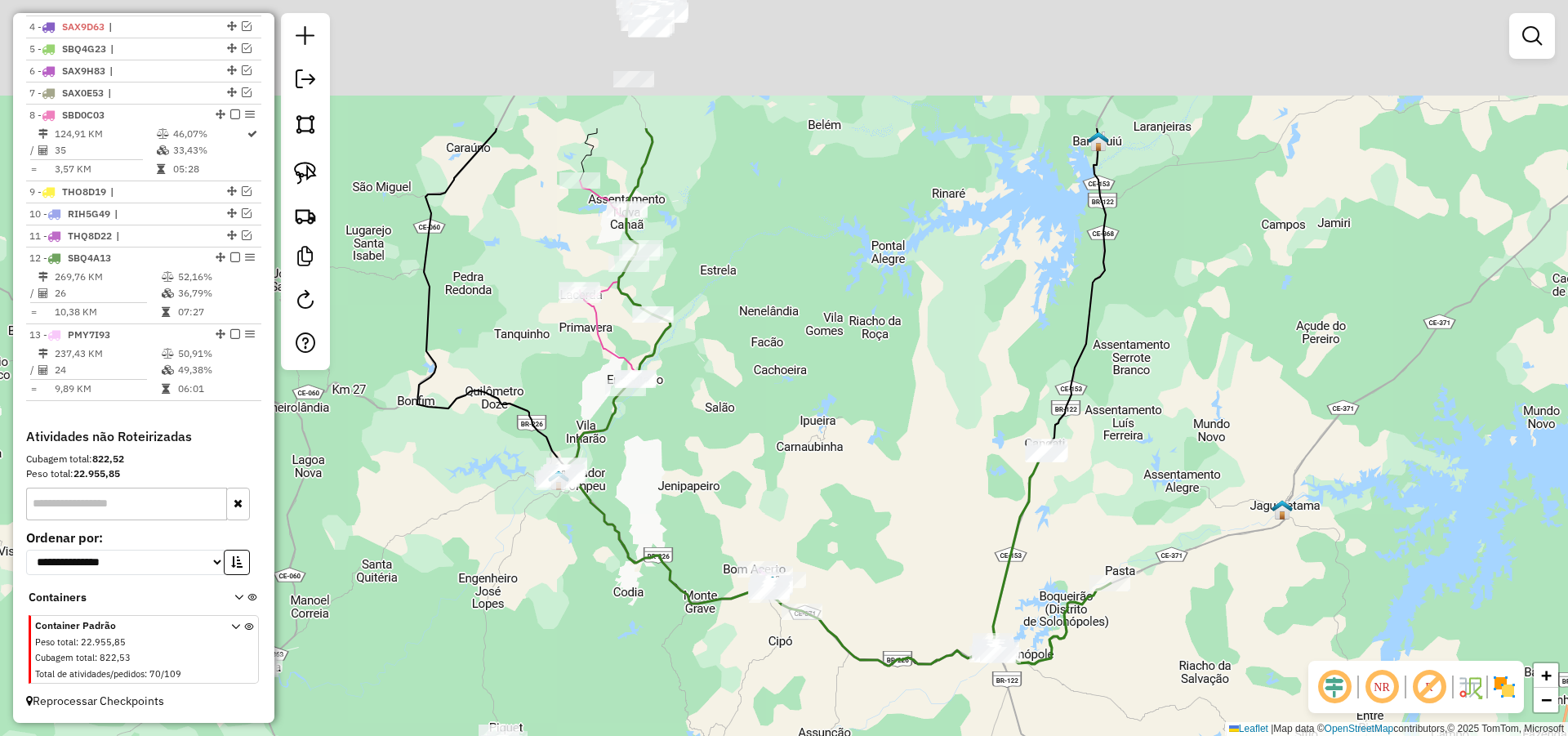
drag, startPoint x: 754, startPoint y: 402, endPoint x: 766, endPoint y: 482, distance: 80.9
click at [764, 480] on div "Janela de atendimento Grade de atendimento Capacidade Transportadoras Veículos …" at bounding box center [784, 368] width 1568 height 736
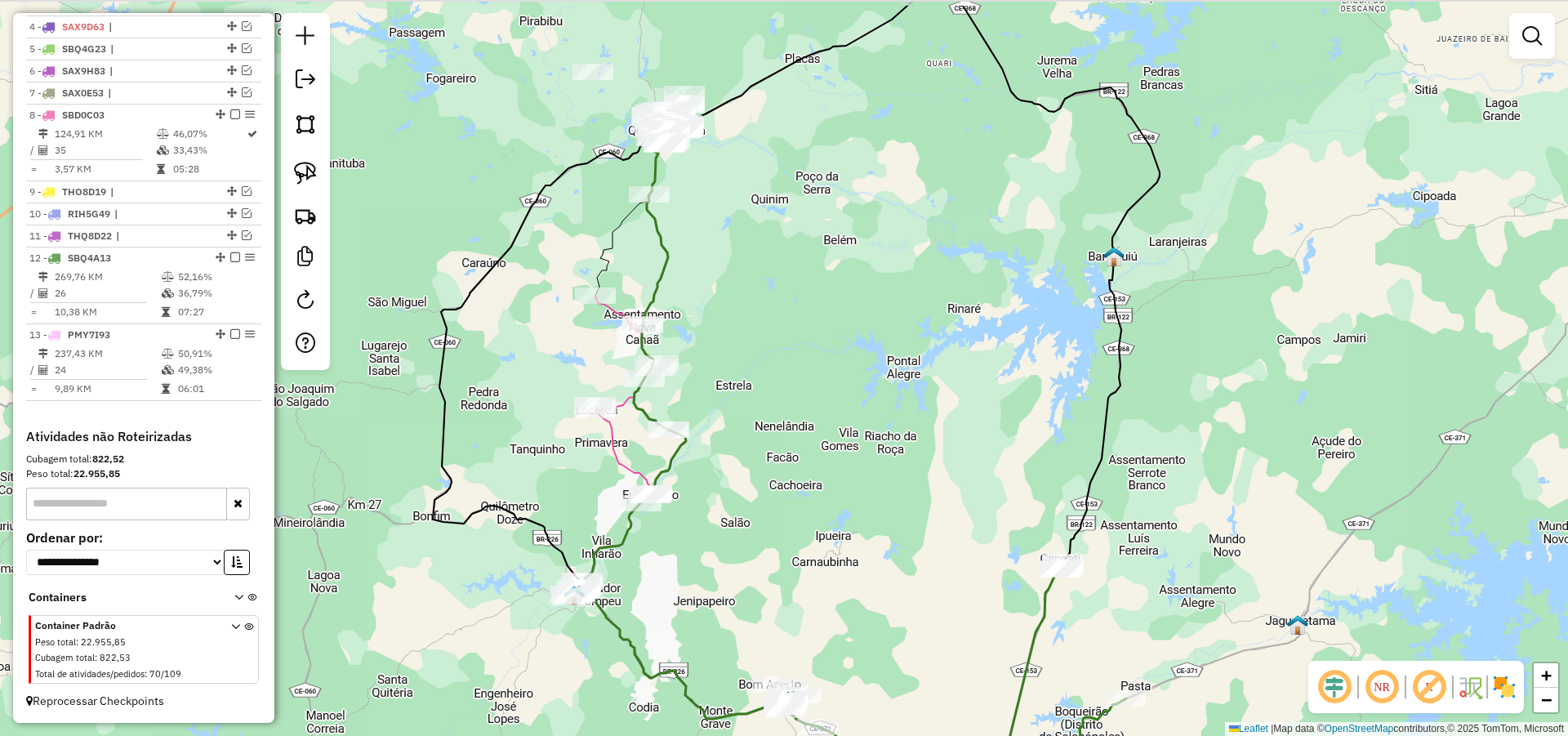
drag, startPoint x: 784, startPoint y: 371, endPoint x: 797, endPoint y: 442, distance: 72.2
click at [797, 434] on div "Janela de atendimento Grade de atendimento Capacidade Transportadoras Veículos …" at bounding box center [784, 368] width 1568 height 736
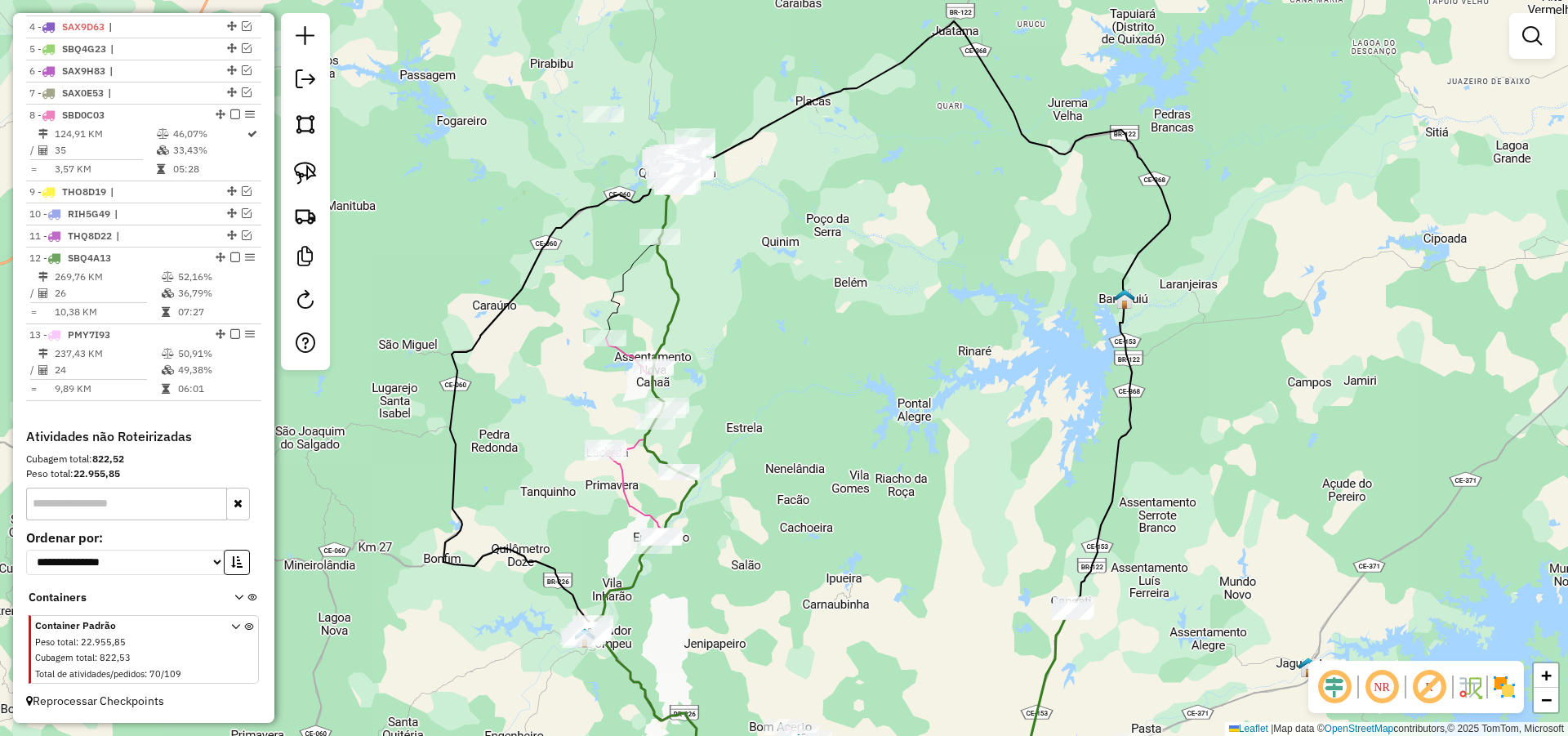
drag, startPoint x: 781, startPoint y: 319, endPoint x: 780, endPoint y: 386, distance: 67.0
click at [780, 385] on div "Janela de atendimento Grade de atendimento Capacidade Transportadoras Veículos …" at bounding box center [784, 368] width 1568 height 736
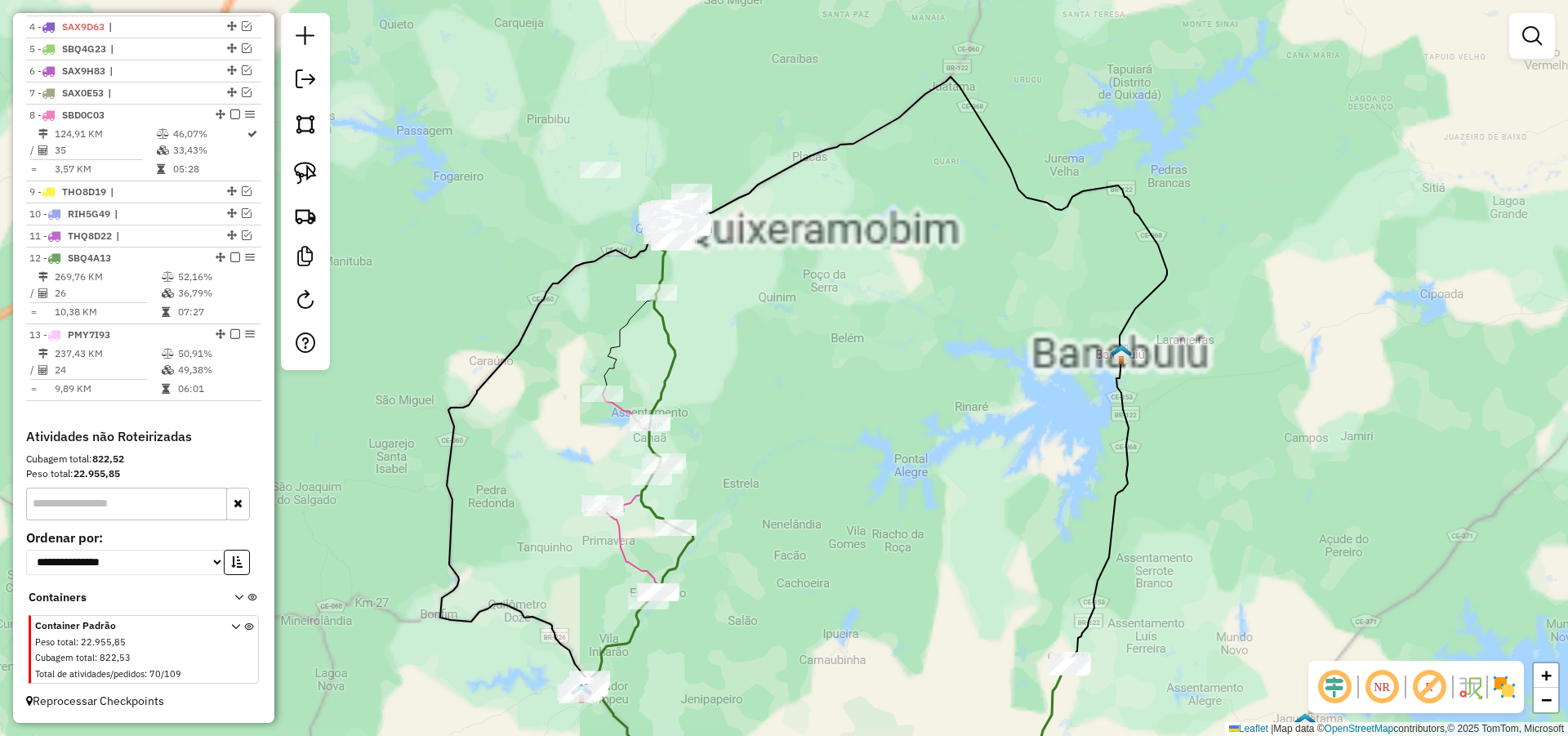
drag, startPoint x: 787, startPoint y: 329, endPoint x: 813, endPoint y: 436, distance: 110.1
click at [813, 437] on div "Janela de atendimento Grade de atendimento Capacidade Transportadoras Veículos …" at bounding box center [784, 368] width 1568 height 736
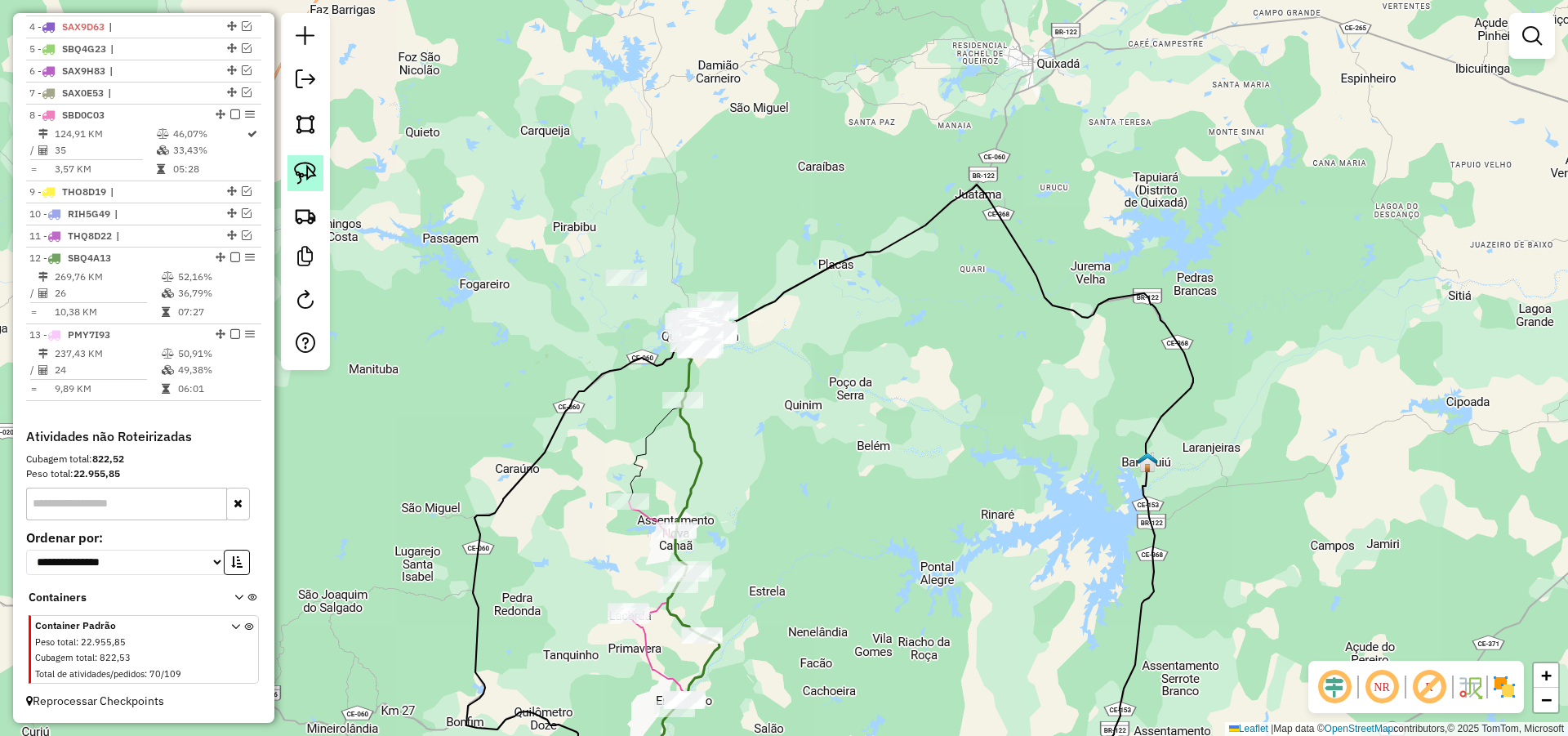
click at [313, 184] on img at bounding box center [305, 174] width 23 height 23
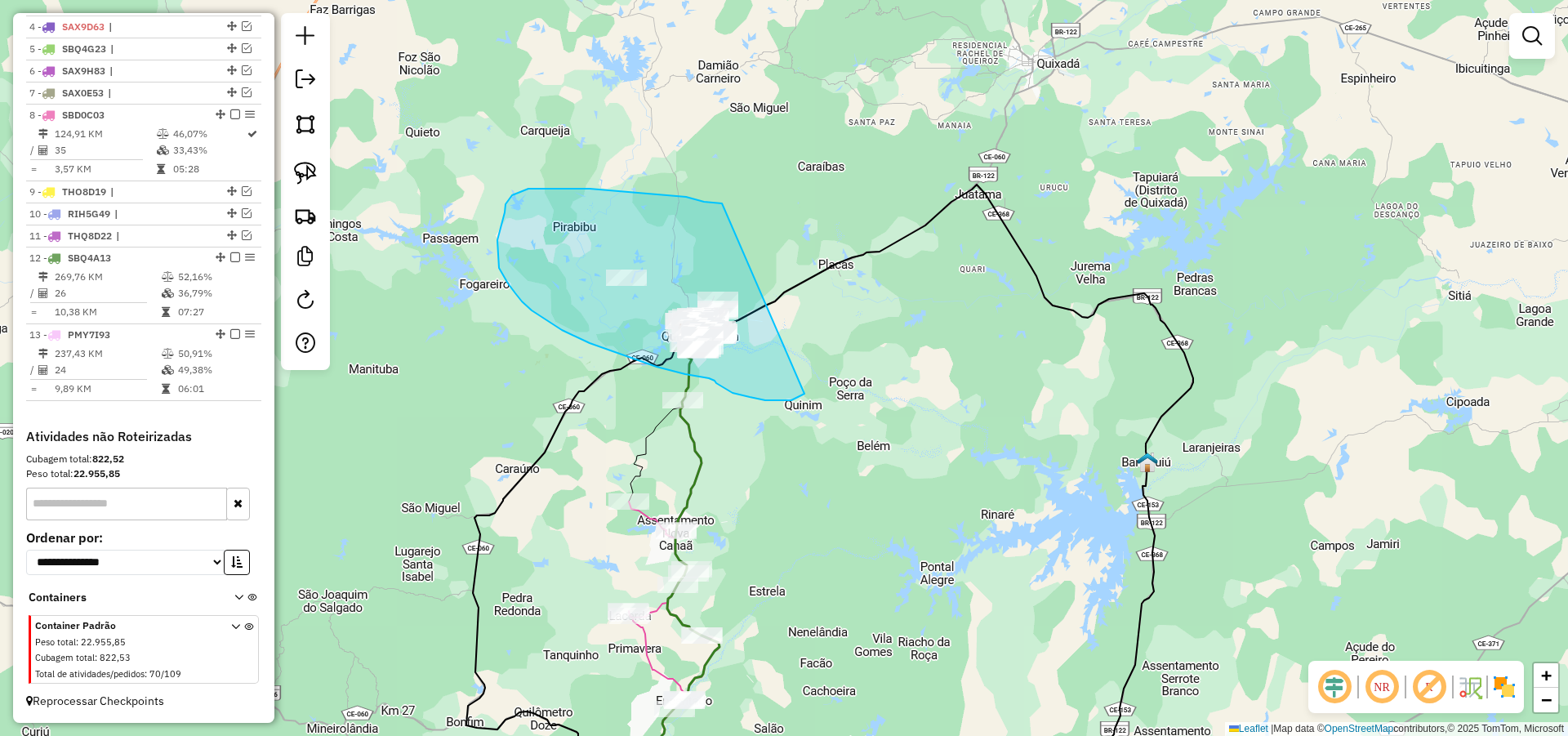
drag, startPoint x: 512, startPoint y: 195, endPoint x: 812, endPoint y: 387, distance: 356.2
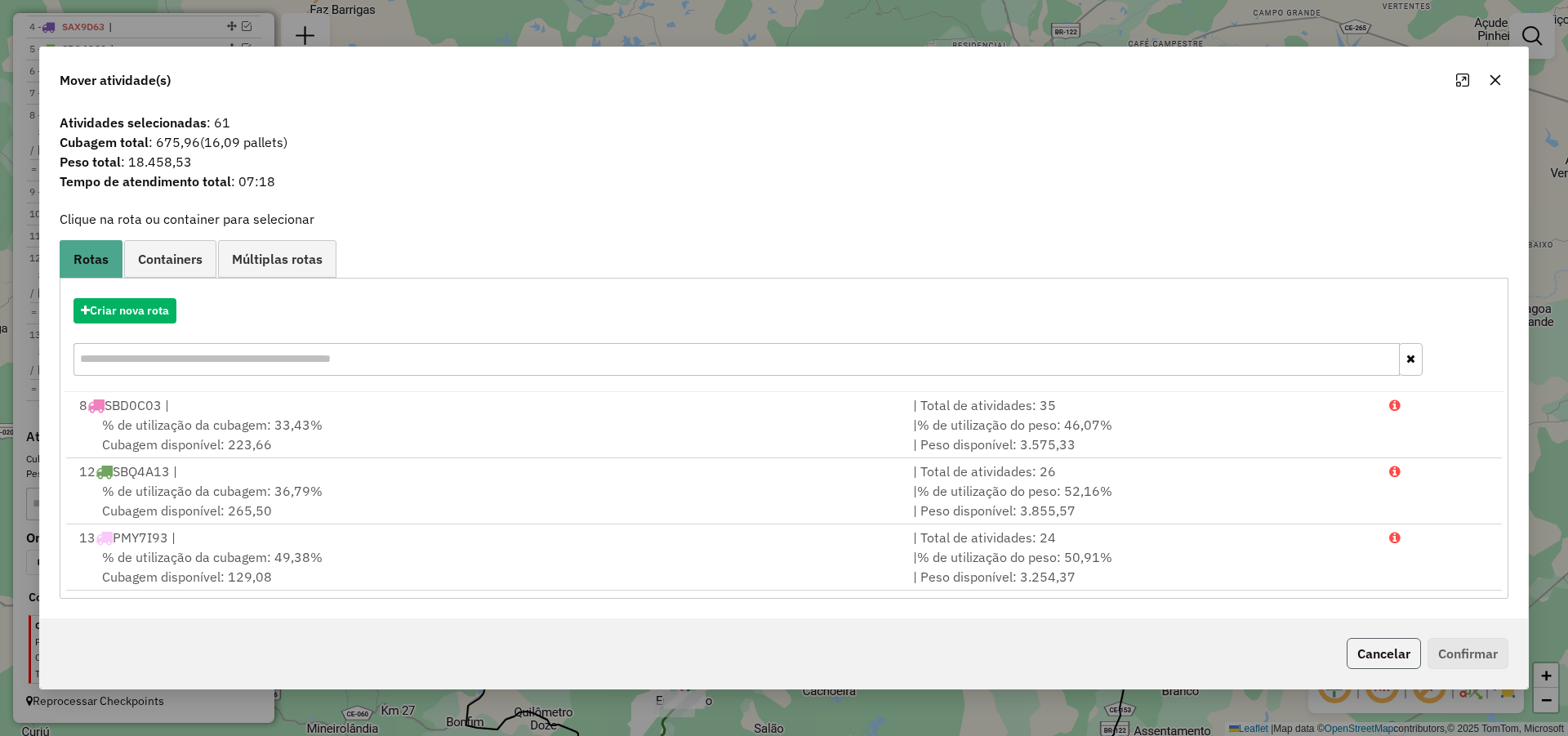
click at [1391, 651] on button "Cancelar" at bounding box center [1383, 654] width 74 height 31
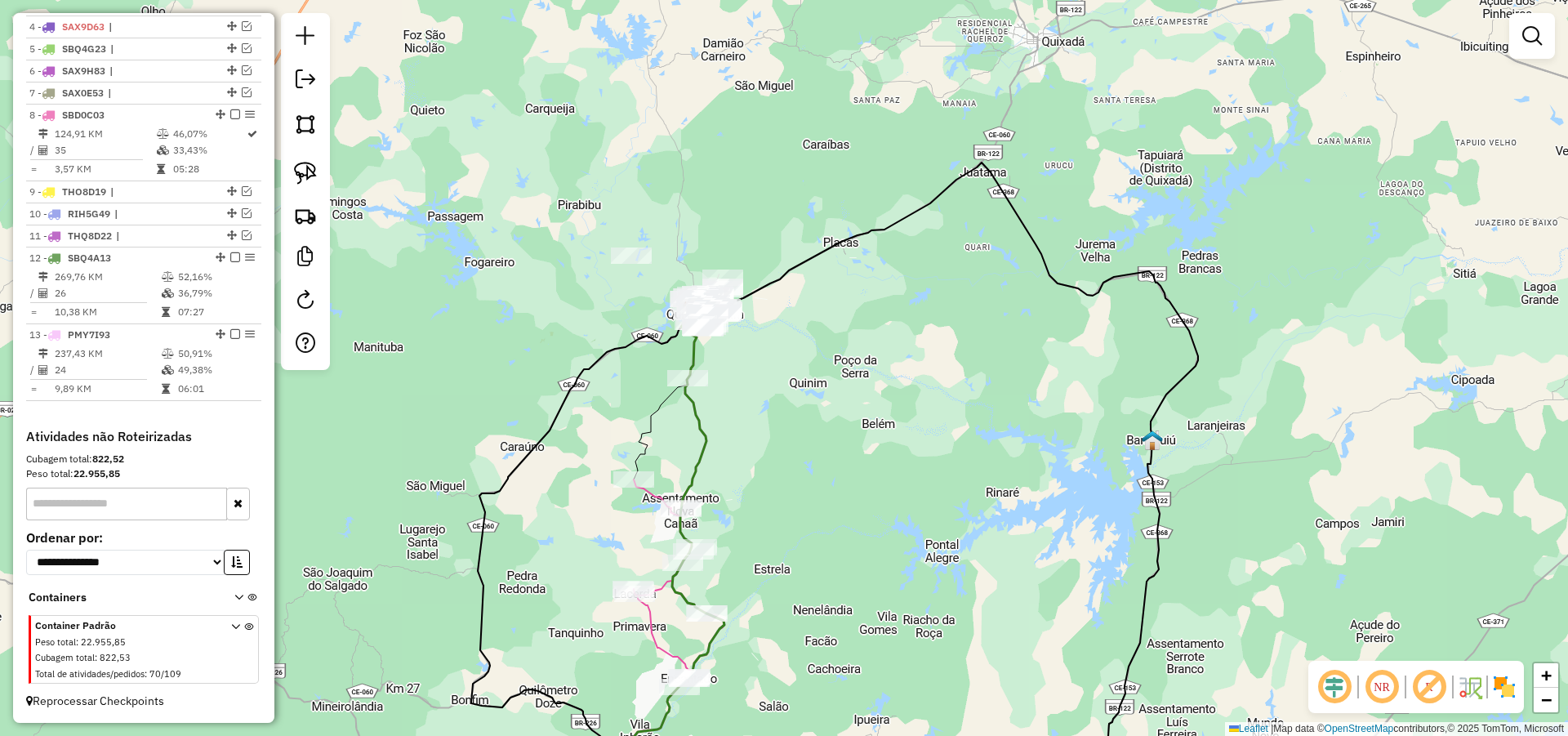
drag, startPoint x: 821, startPoint y: 591, endPoint x: 859, endPoint y: 359, distance: 235.1
click at [855, 368] on div "Janela de atendimento Grade de atendimento Capacidade Transportadoras Veículos …" at bounding box center [784, 368] width 1568 height 736
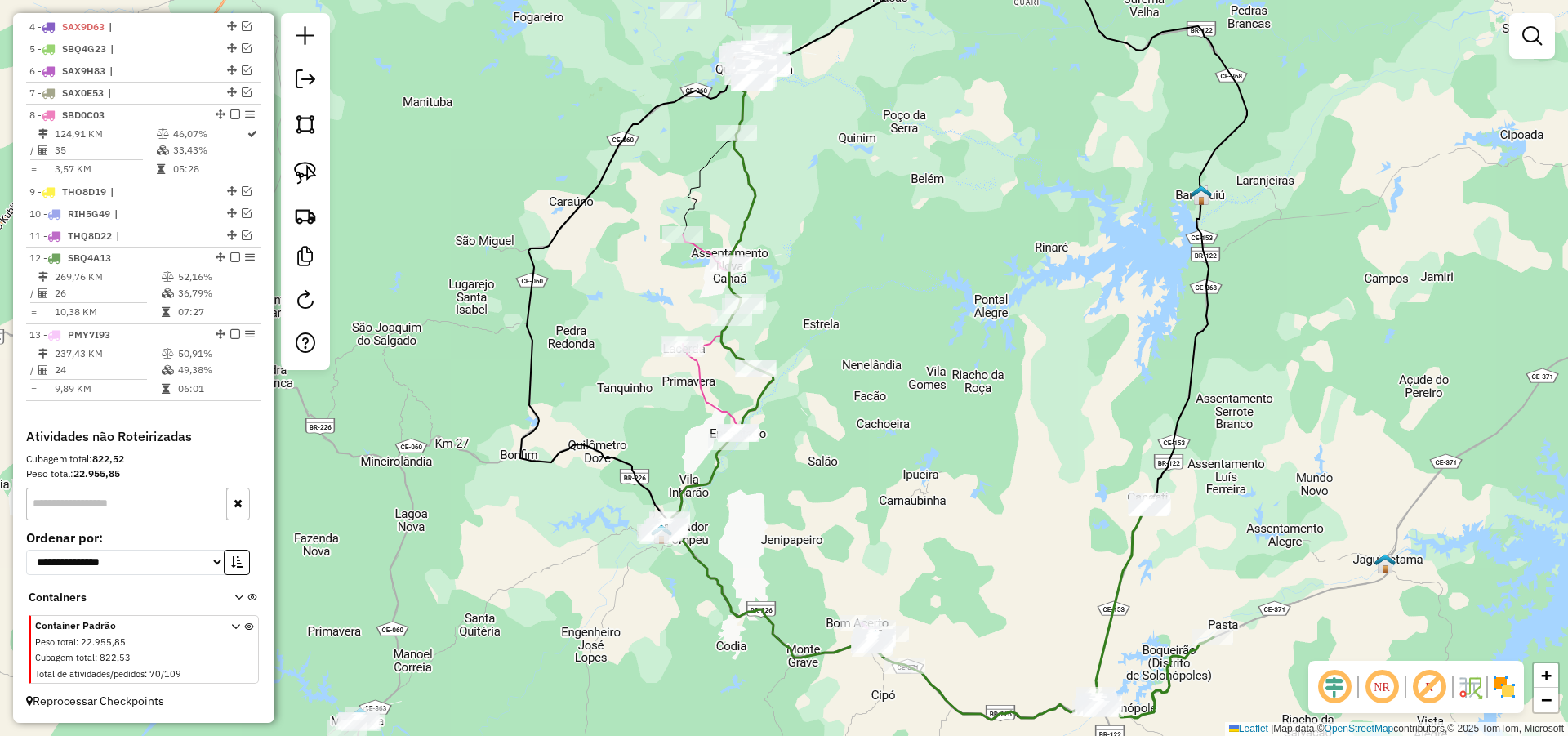
drag, startPoint x: 834, startPoint y: 476, endPoint x: 855, endPoint y: 349, distance: 128.7
click at [855, 351] on div "Janela de atendimento Grade de atendimento Capacidade Transportadoras Veículos …" at bounding box center [784, 368] width 1568 height 736
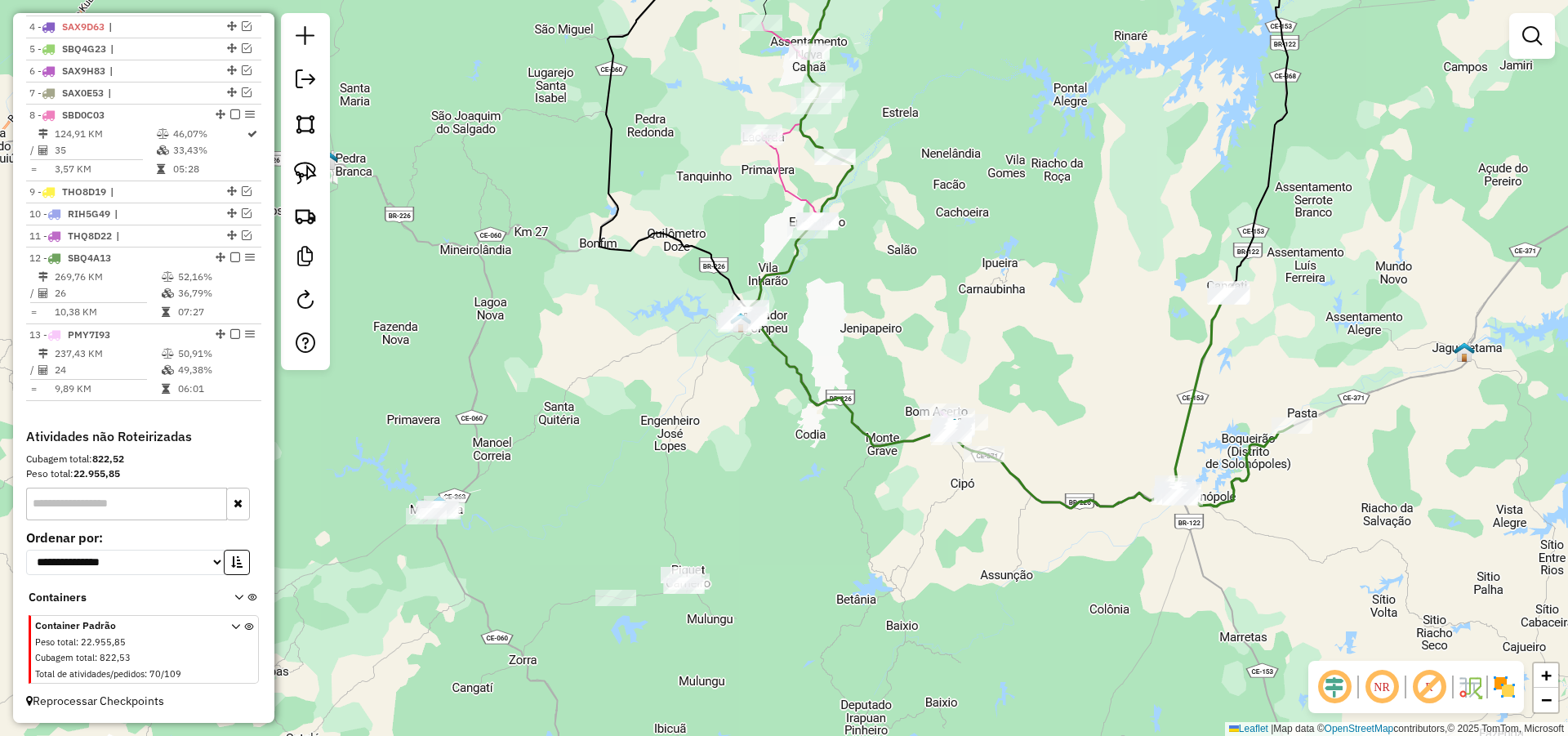
drag, startPoint x: 831, startPoint y: 464, endPoint x: 868, endPoint y: 374, distance: 97.3
click at [868, 378] on div "Janela de atendimento Grade de atendimento Capacidade Transportadoras Veículos …" at bounding box center [784, 368] width 1568 height 736
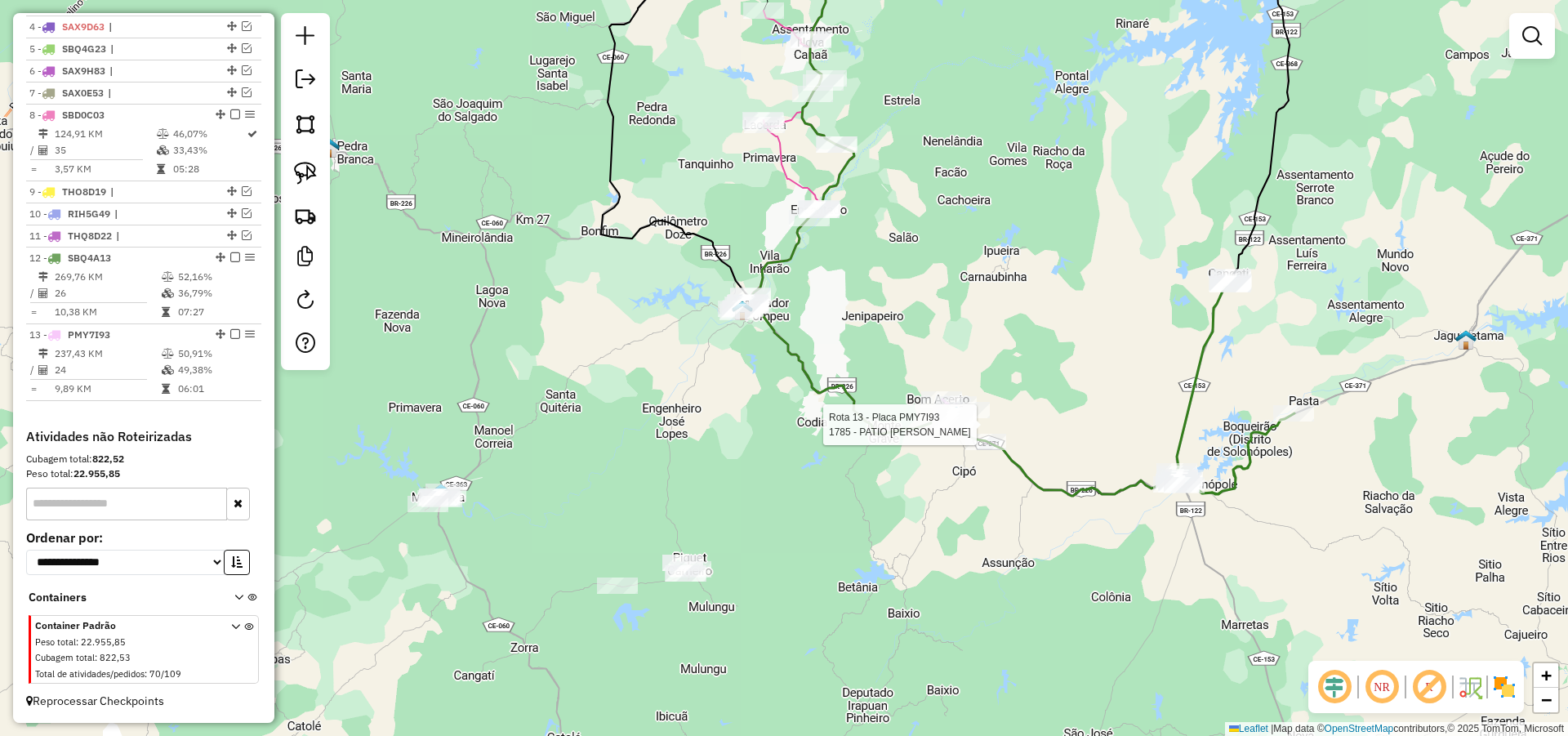
select select "*********"
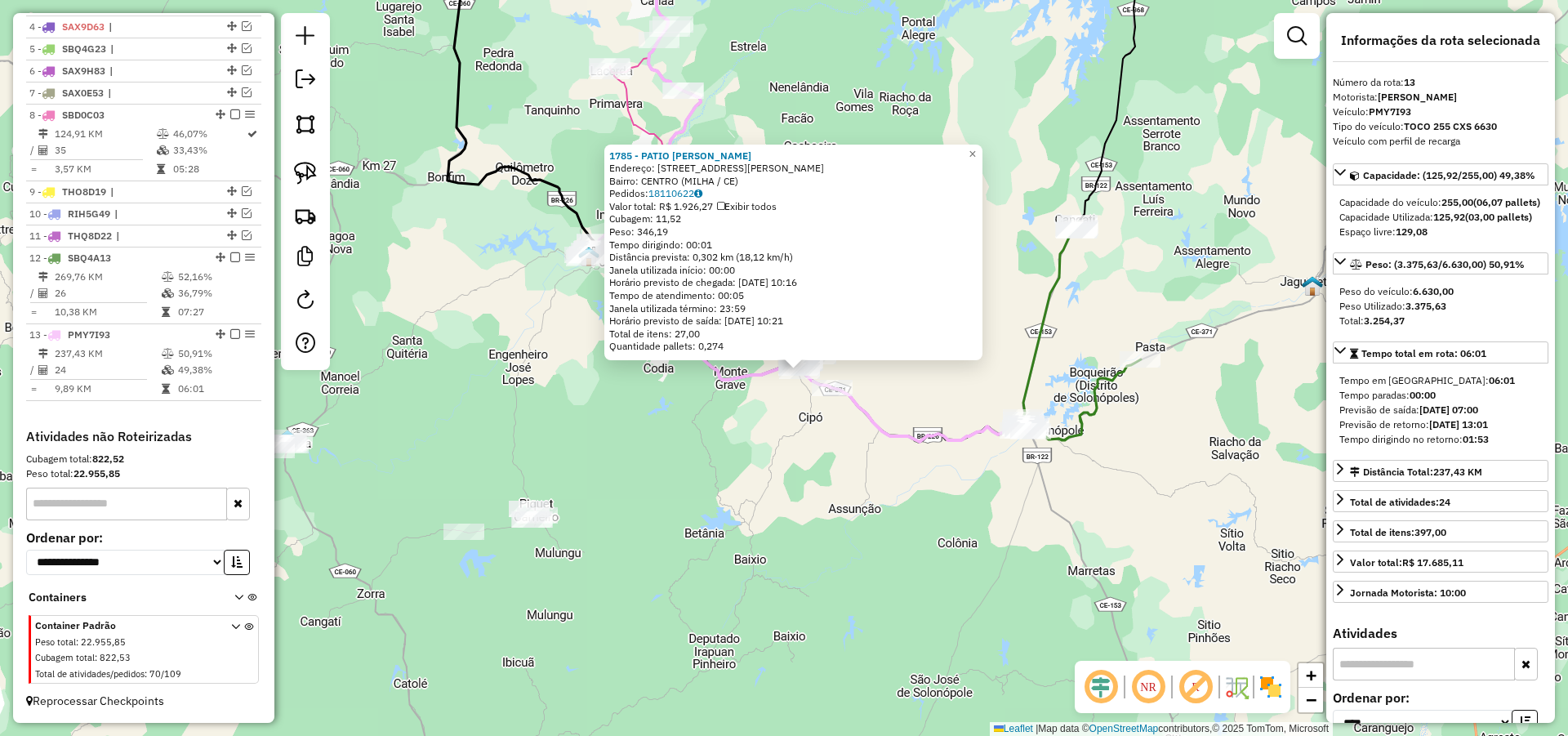
drag, startPoint x: 726, startPoint y: 488, endPoint x: 740, endPoint y: 492, distance: 14.6
click at [740, 492] on div "1785 - PATIO D'[PERSON_NAME]: [STREET_ADDRESS][PERSON_NAME] Pedidos: 18110622 V…" at bounding box center [784, 368] width 1568 height 736
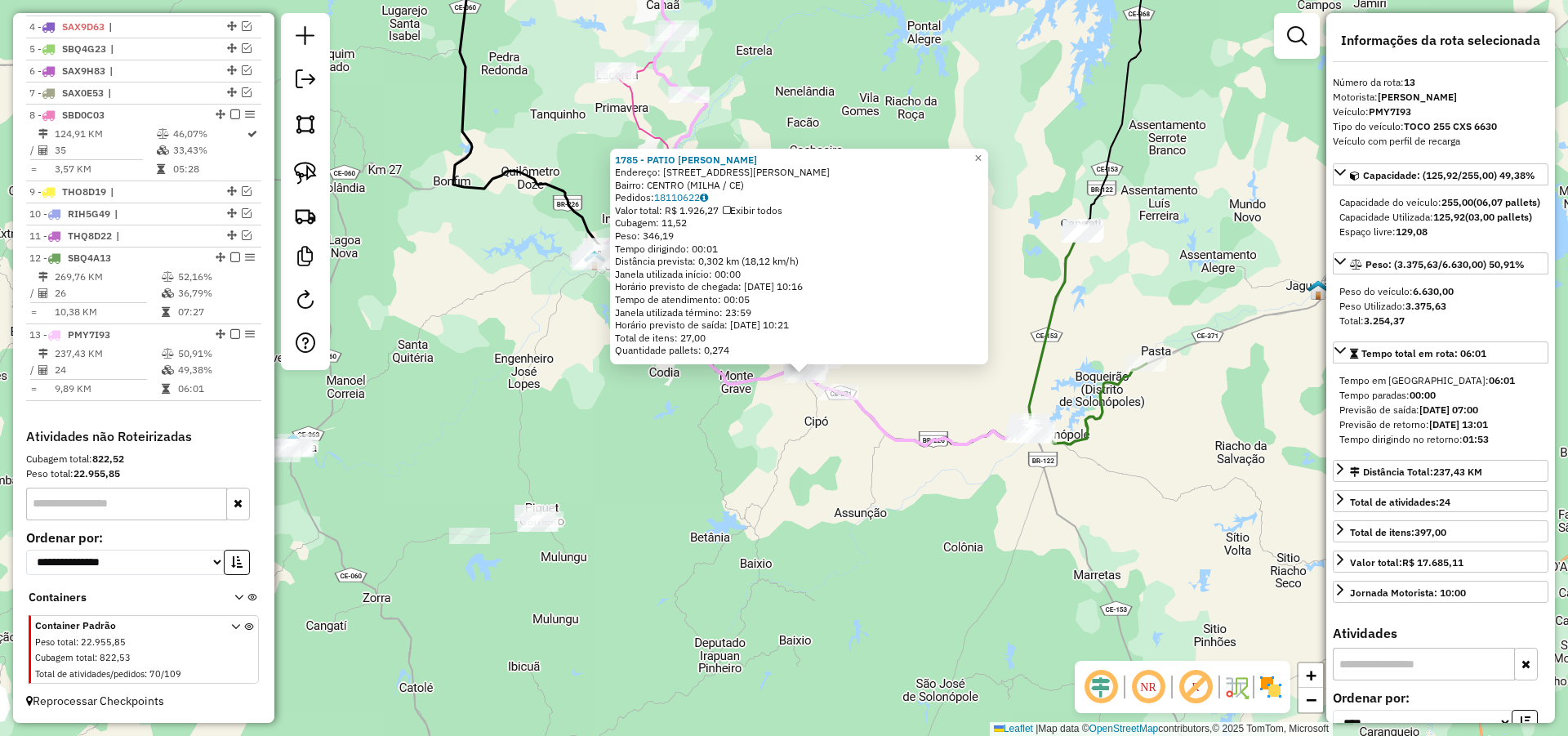
click at [703, 597] on div "1785 - PATIO D'[PERSON_NAME]: [STREET_ADDRESS][PERSON_NAME] Pedidos: 18110622 V…" at bounding box center [784, 368] width 1568 height 736
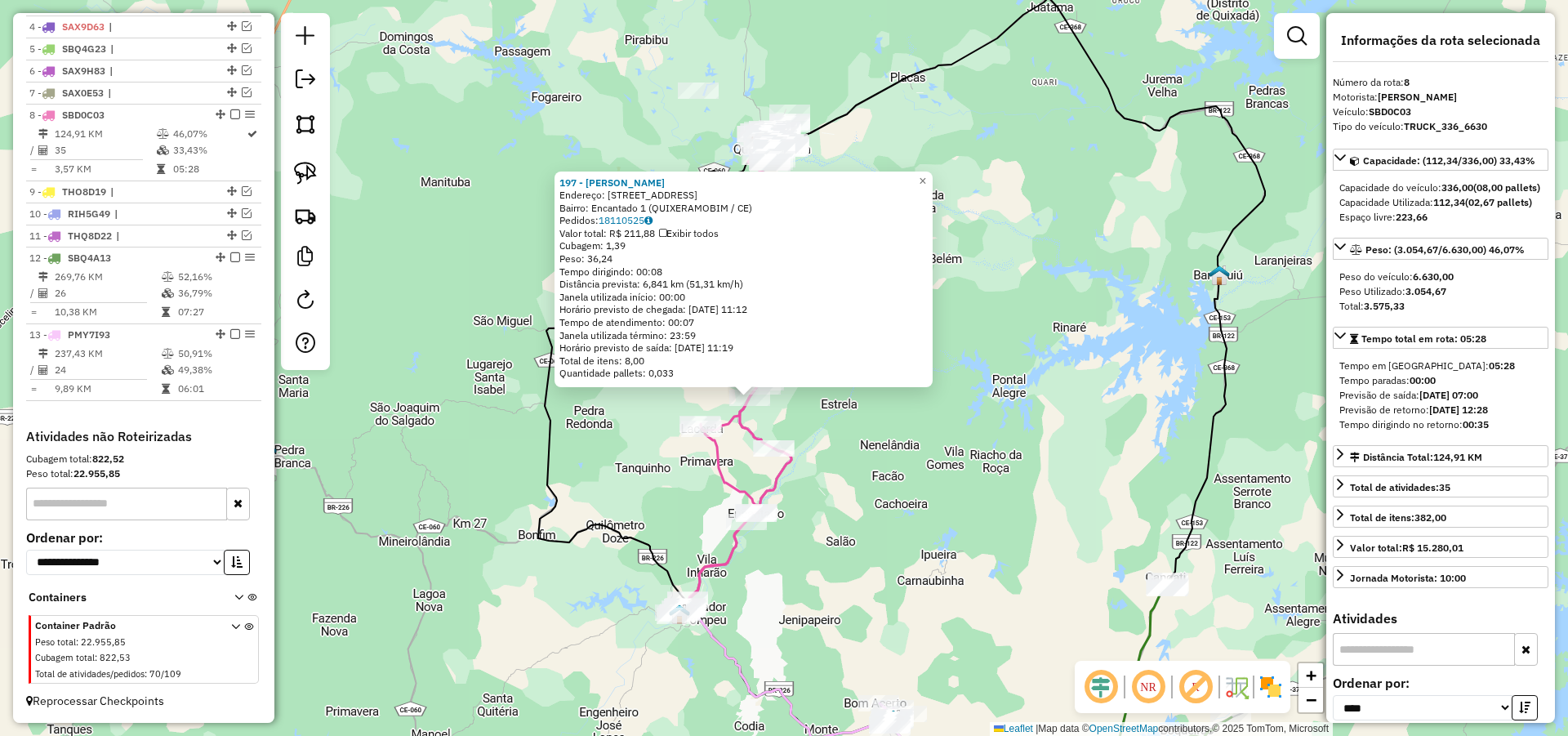
drag, startPoint x: 1106, startPoint y: 389, endPoint x: 1037, endPoint y: 478, distance: 112.6
click at [1037, 478] on div "197 - mercadinho da torre Endereço: [STREET_ADDRESS] Bairro: Encantado 1 (QUIXE…" at bounding box center [784, 368] width 1568 height 736
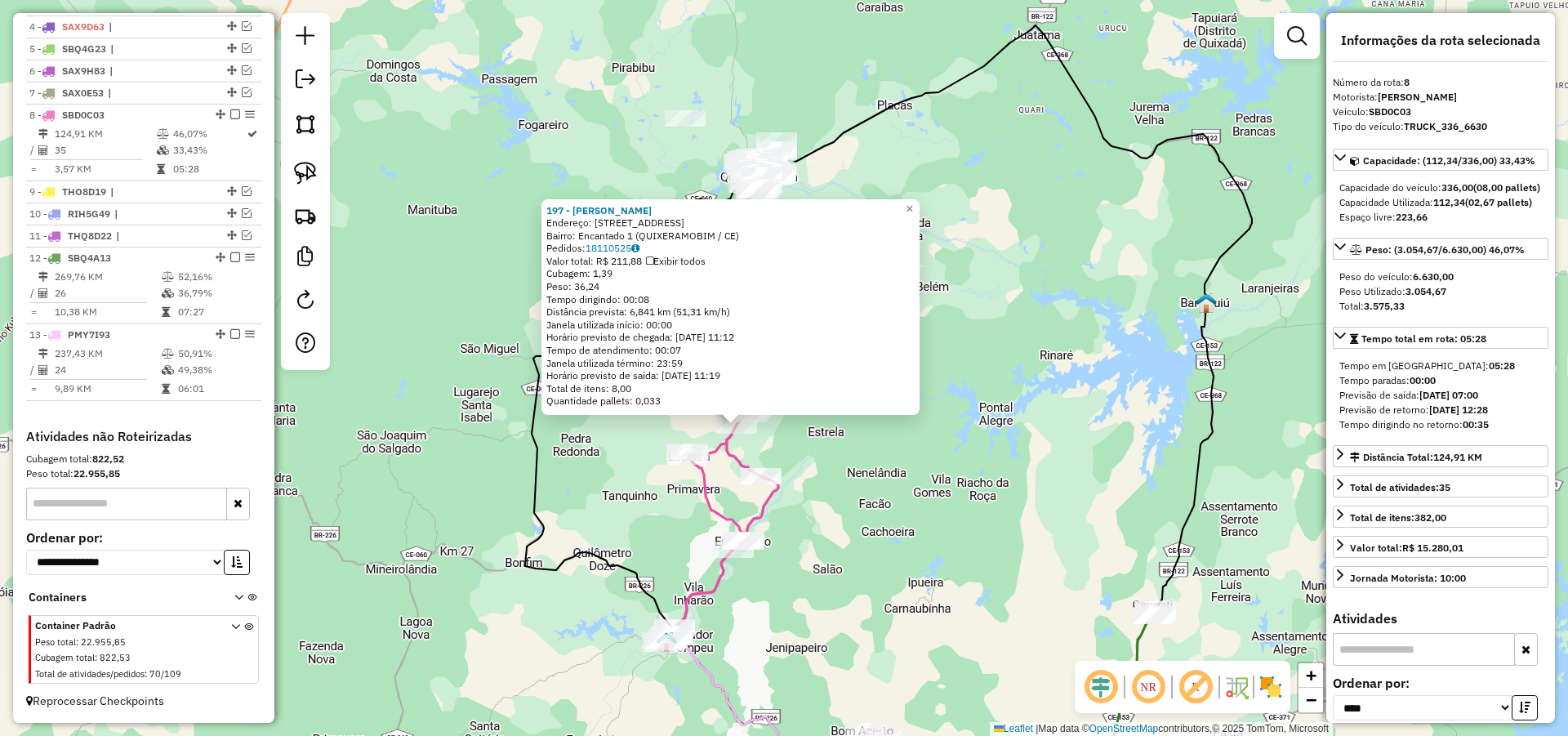
drag, startPoint x: 1007, startPoint y: 461, endPoint x: 1012, endPoint y: 448, distance: 13.9
click at [1012, 448] on div "197 - mercadinho da torre Endereço: [STREET_ADDRESS] Bairro: Encantado 1 (QUIXE…" at bounding box center [784, 368] width 1568 height 736
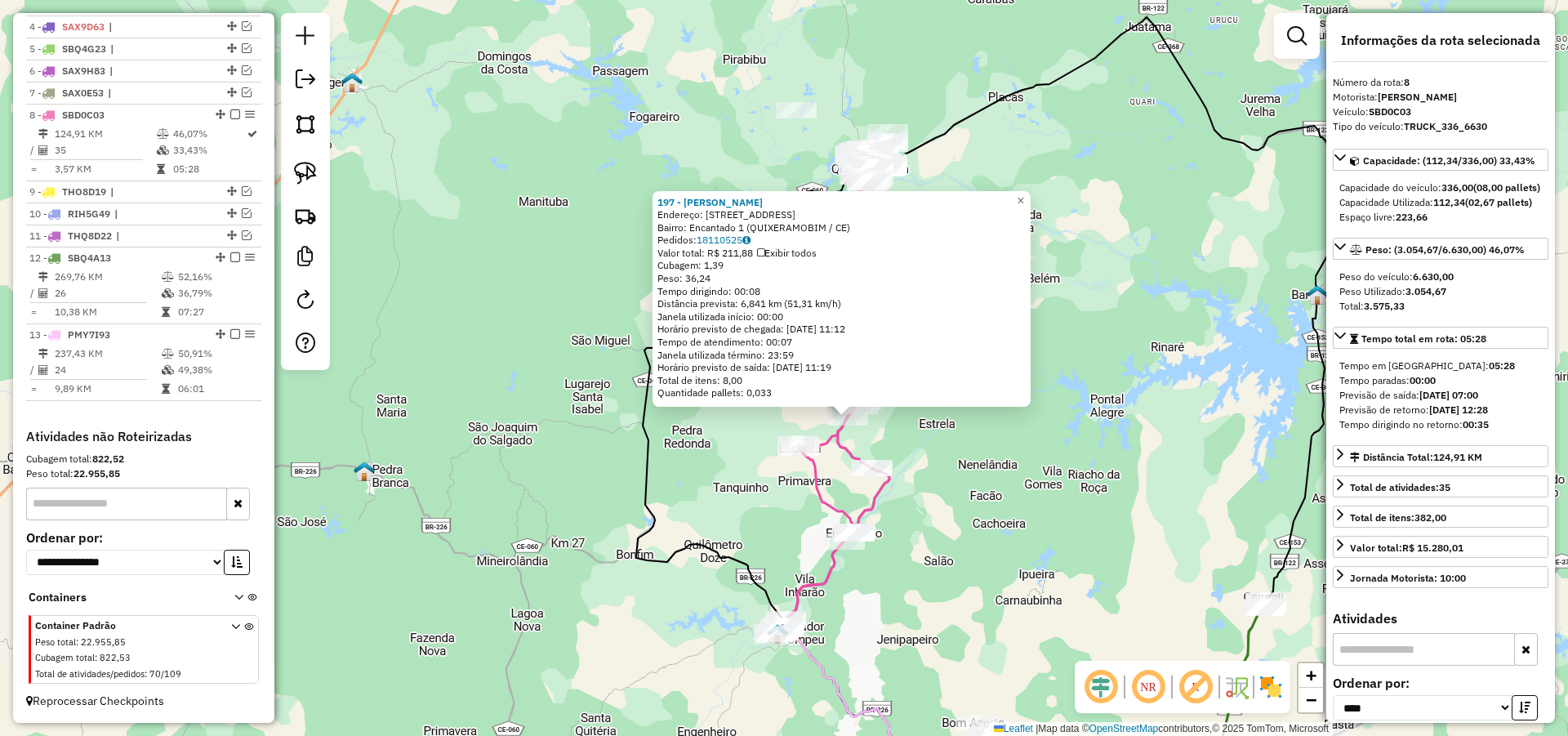
drag, startPoint x: 497, startPoint y: 357, endPoint x: 592, endPoint y: 353, distance: 95.1
click at [587, 355] on div "197 - mercadinho da torre Endereço: [STREET_ADDRESS] Bairro: Encantado 1 (QUIXE…" at bounding box center [784, 368] width 1568 height 736
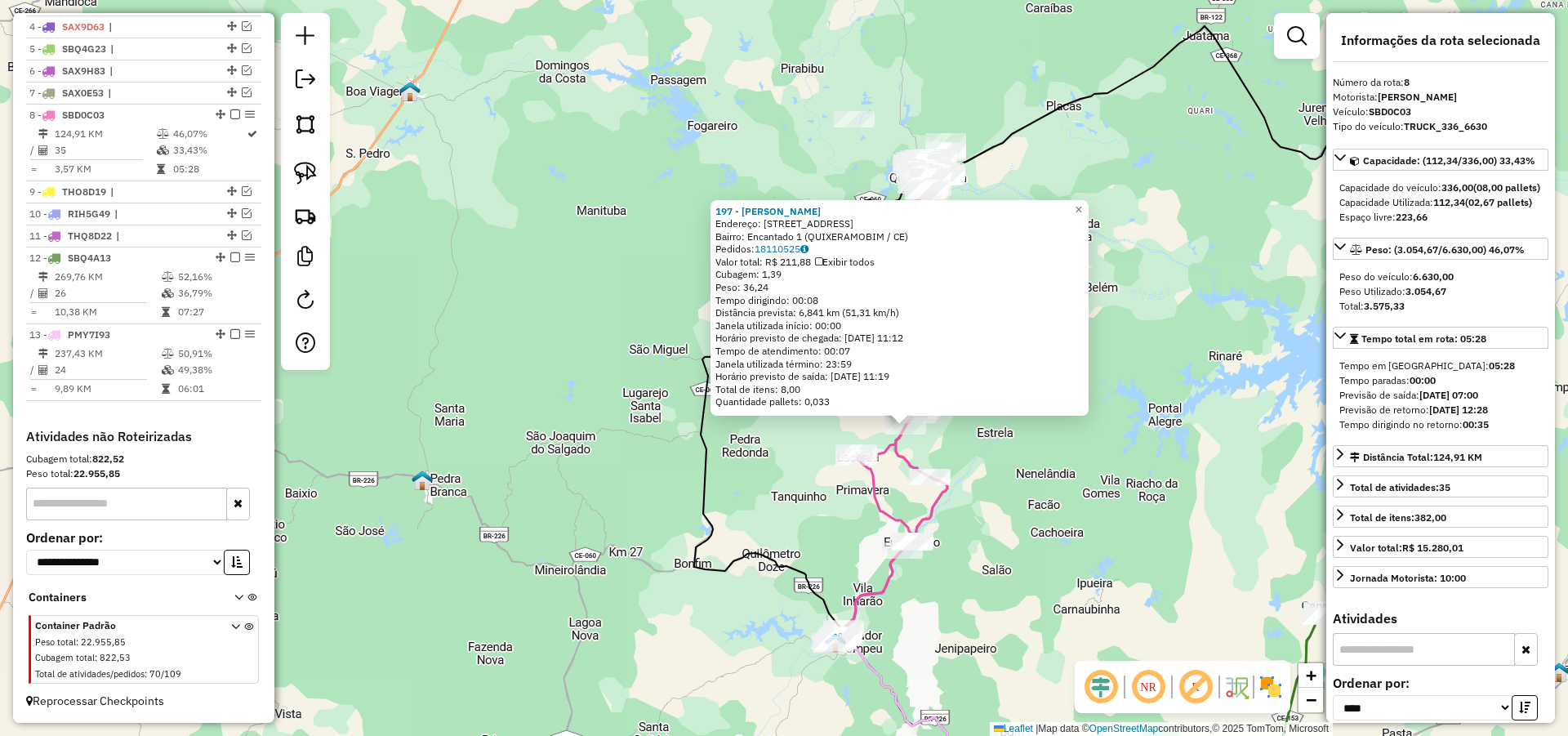
drag, startPoint x: 562, startPoint y: 325, endPoint x: 597, endPoint y: 336, distance: 36.7
click at [596, 336] on div "197 - mercadinho da torre Endereço: [STREET_ADDRESS] Bairro: Encantado 1 (QUIXE…" at bounding box center [784, 368] width 1568 height 736
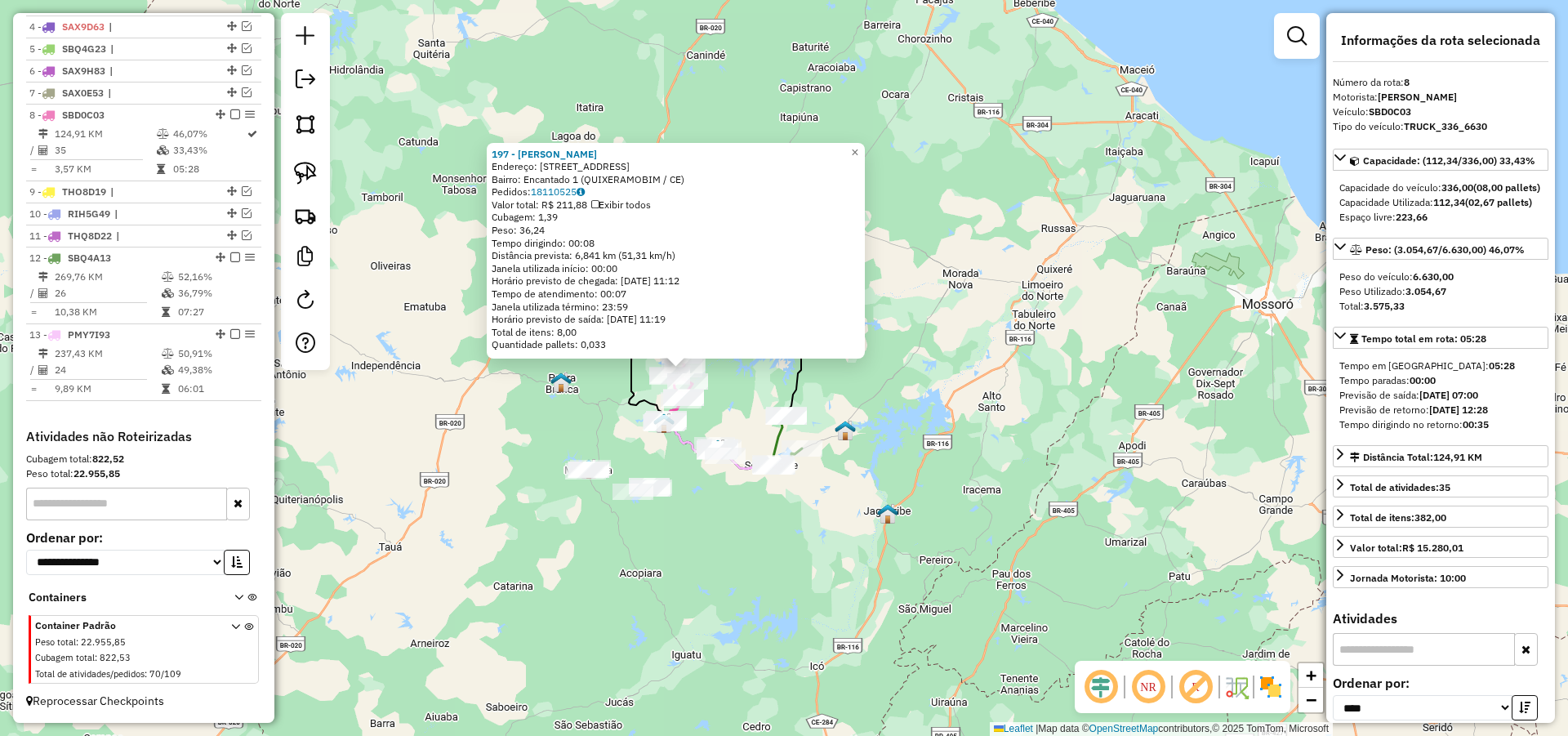
drag, startPoint x: 561, startPoint y: 397, endPoint x: 583, endPoint y: 440, distance: 48.3
click at [583, 440] on div "197 - mercadinho da torre Endereço: [STREET_ADDRESS] Bairro: Encantado 1 (QUIXE…" at bounding box center [784, 368] width 1568 height 736
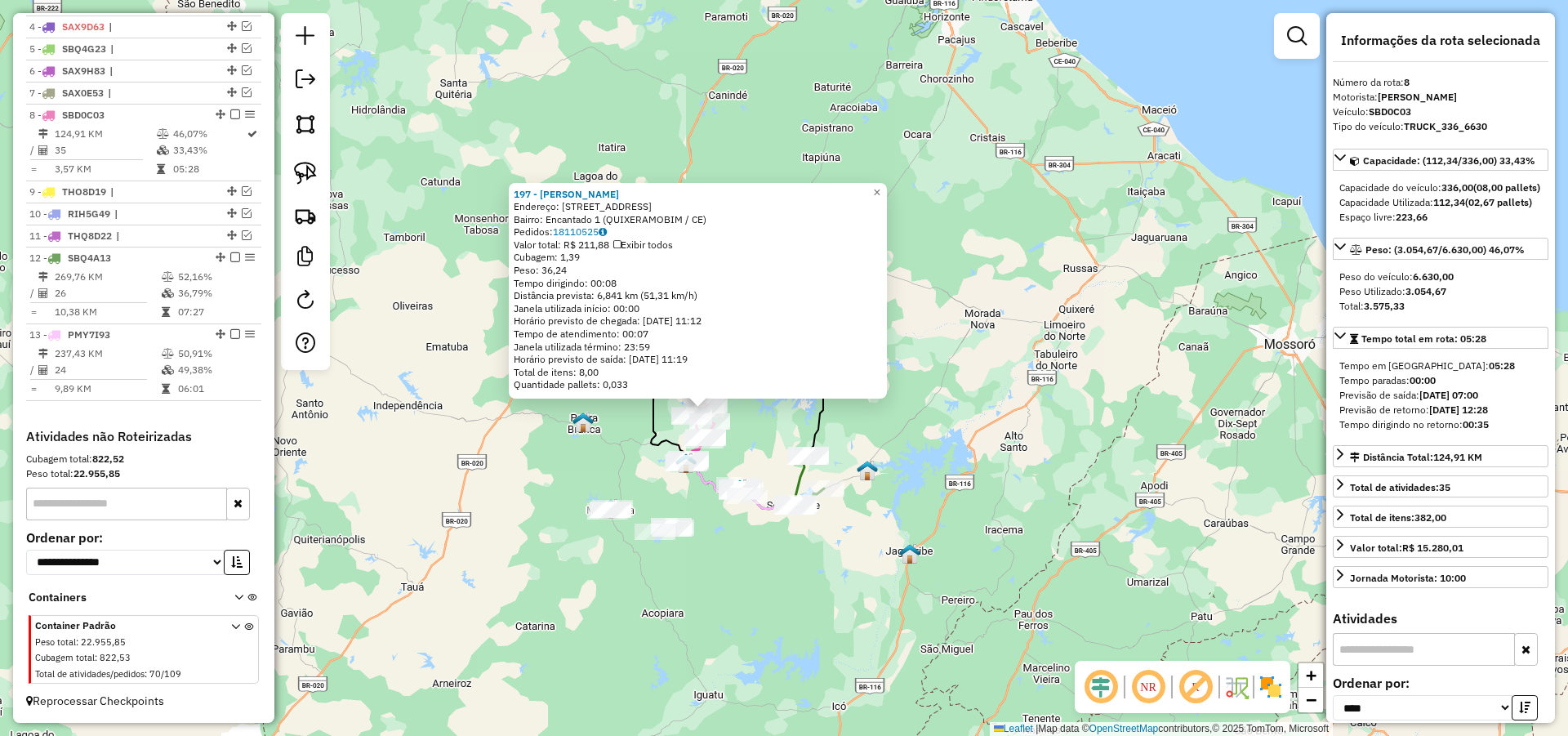
drag, startPoint x: 618, startPoint y: 434, endPoint x: 616, endPoint y: 425, distance: 9.2
click at [616, 425] on div "197 - mercadinho da torre Endereço: [STREET_ADDRESS] Bairro: Encantado 1 (QUIXE…" at bounding box center [784, 368] width 1568 height 736
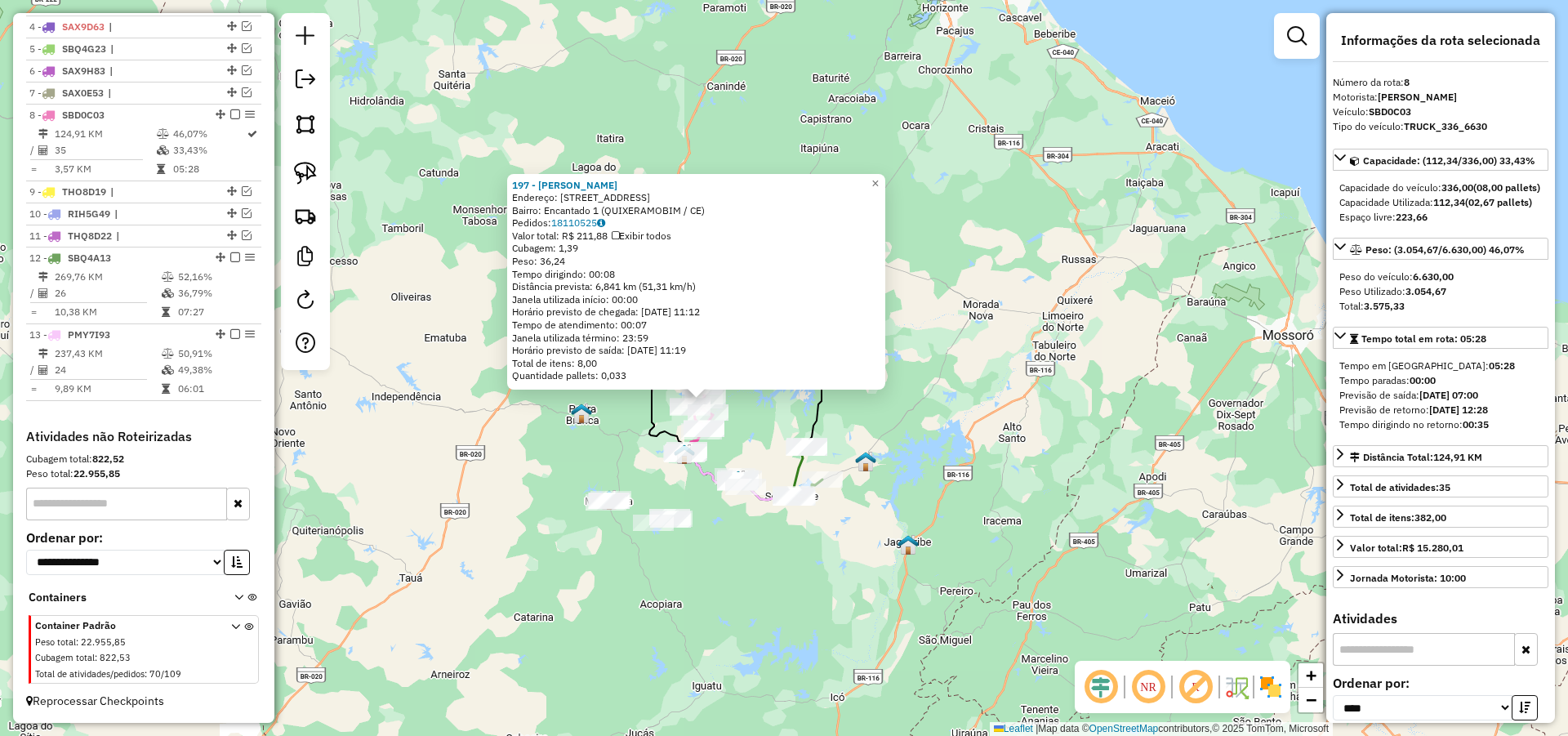
drag, startPoint x: 550, startPoint y: 395, endPoint x: 550, endPoint y: 415, distance: 20.0
click at [553, 415] on div "197 - mercadinho da torre Endereço: [STREET_ADDRESS] Bairro: Encantado 1 (QUIXE…" at bounding box center [784, 368] width 1568 height 736
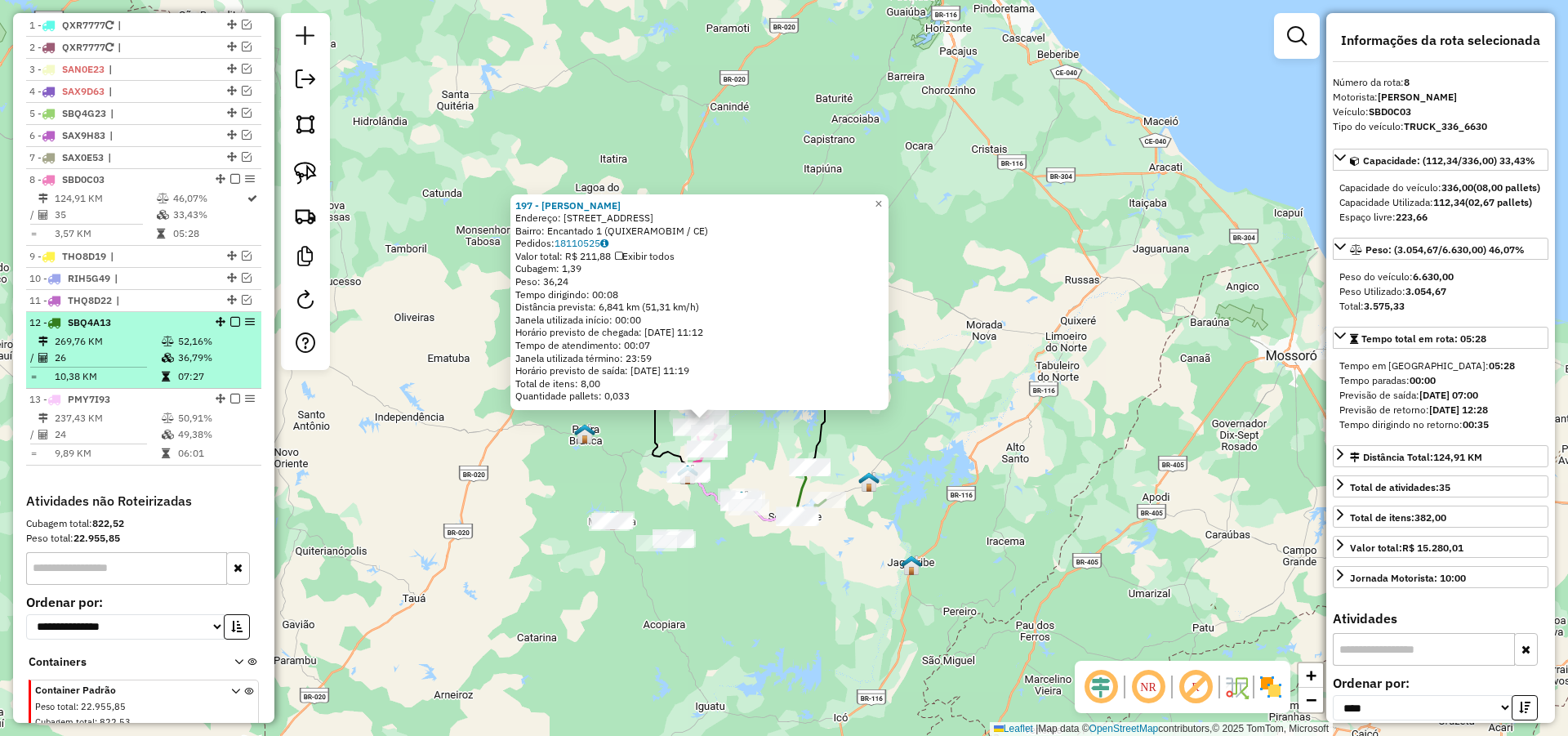
scroll to position [597, 0]
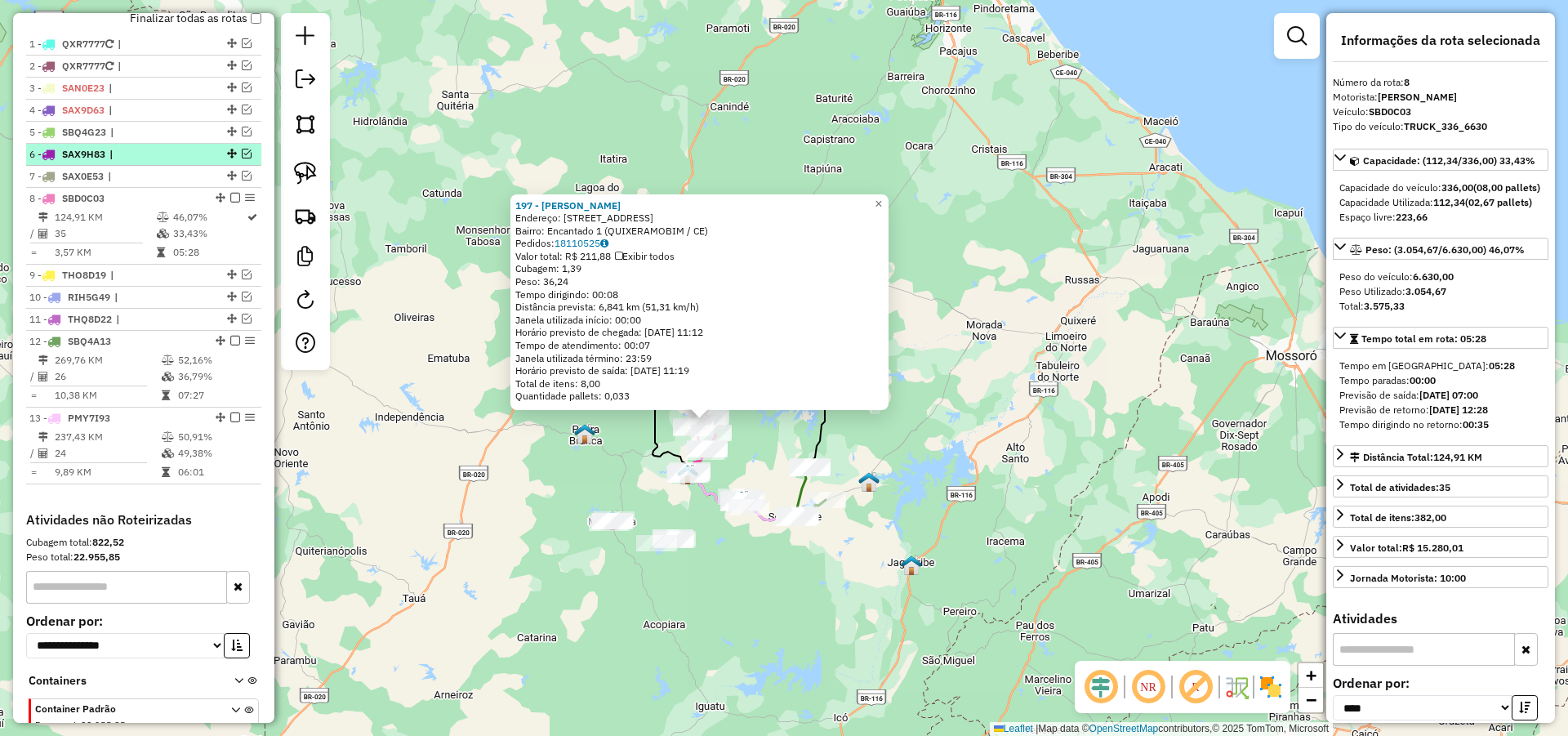
click at [155, 162] on span "|" at bounding box center [147, 154] width 75 height 14
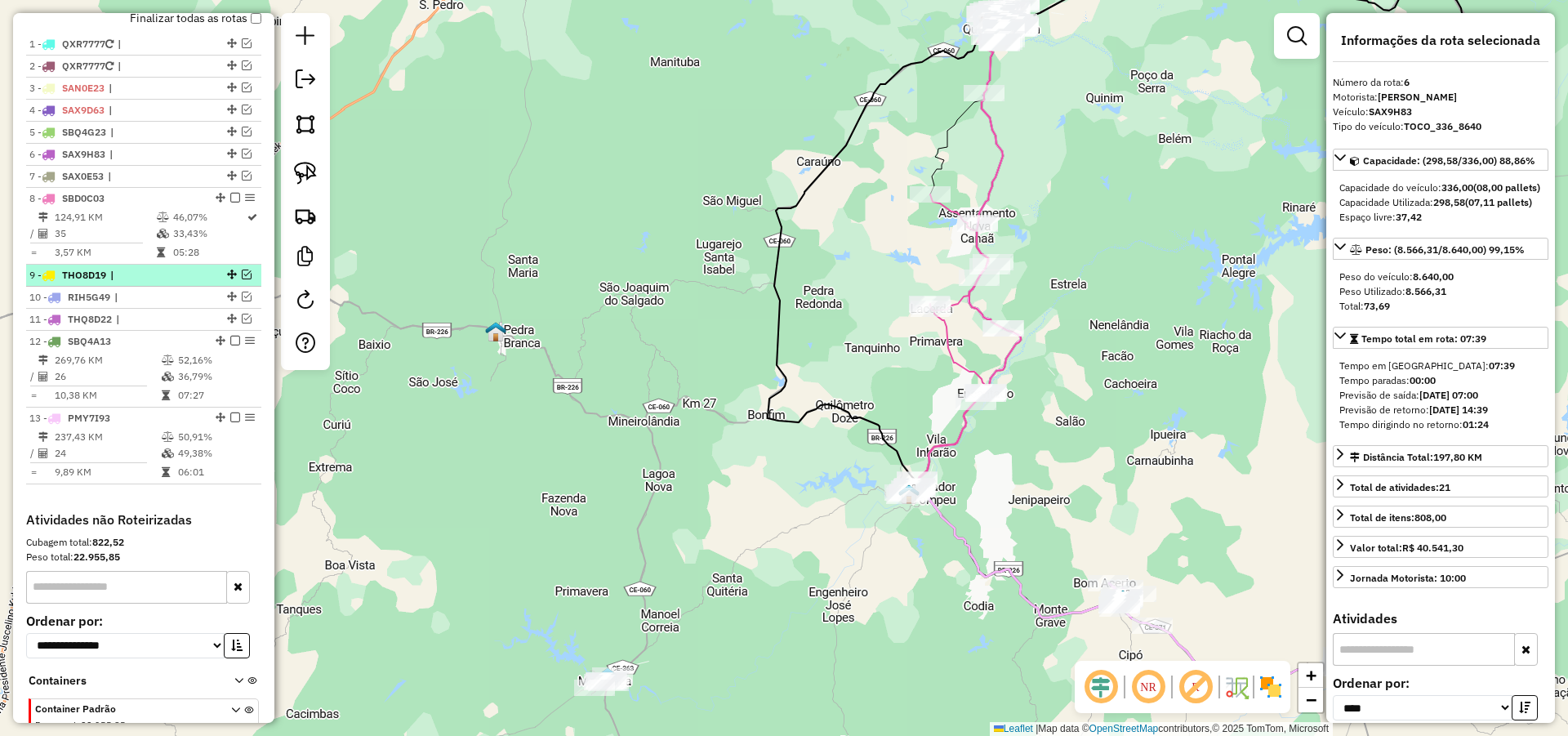
click at [129, 283] on span "|" at bounding box center [148, 275] width 75 height 14
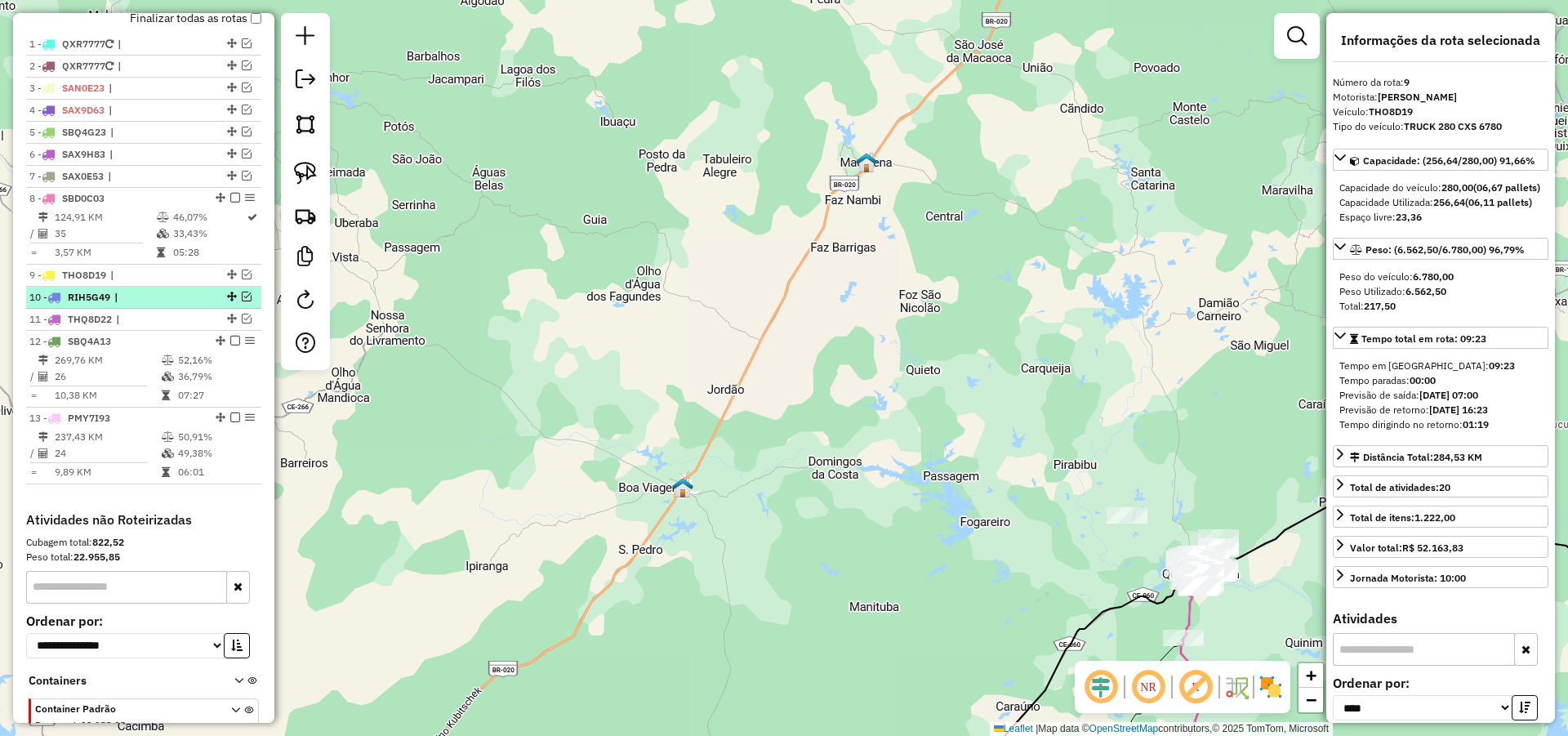
click at [149, 304] on span "|" at bounding box center [152, 297] width 75 height 14
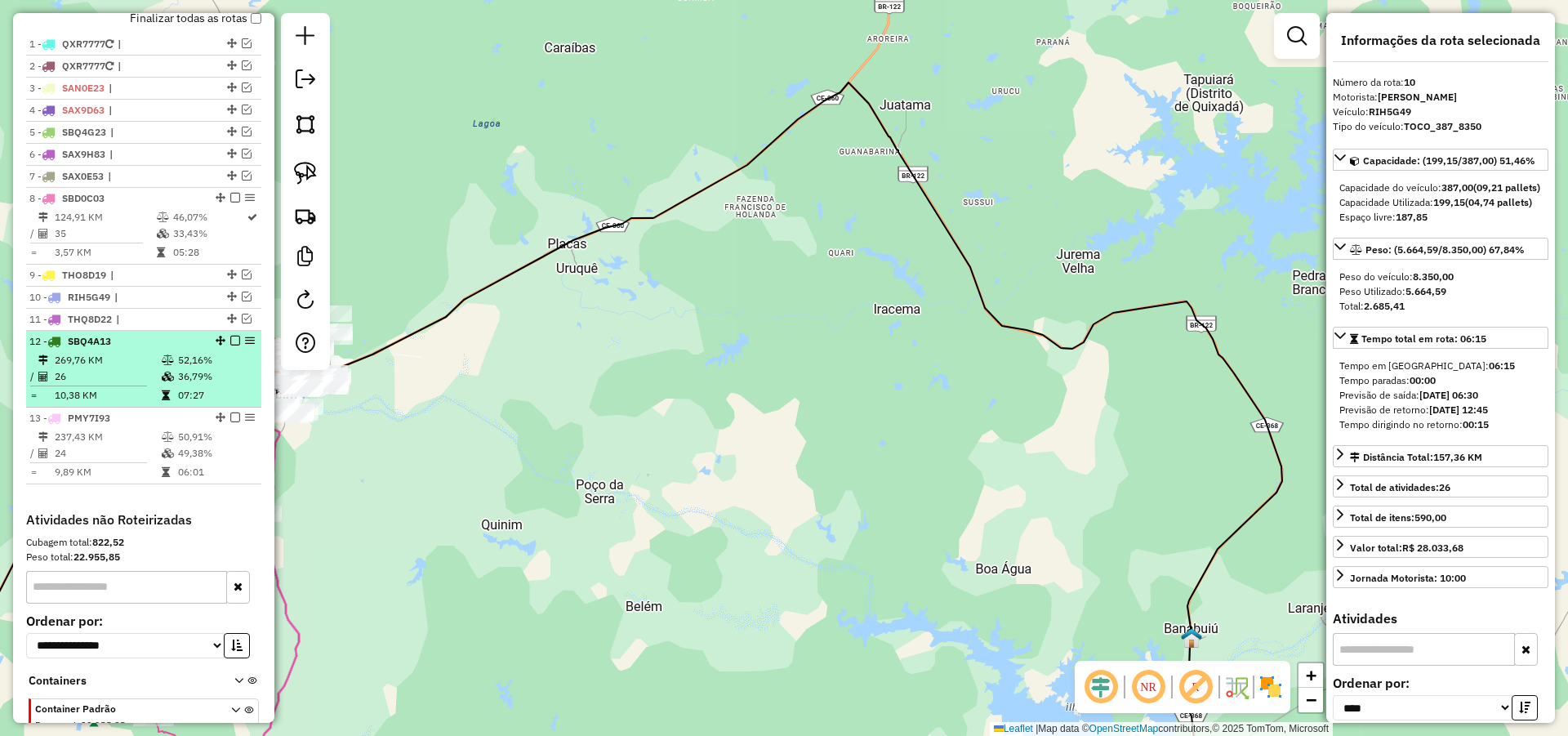
click at [135, 349] on div "12 - SBQ4A13" at bounding box center [115, 341] width 173 height 14
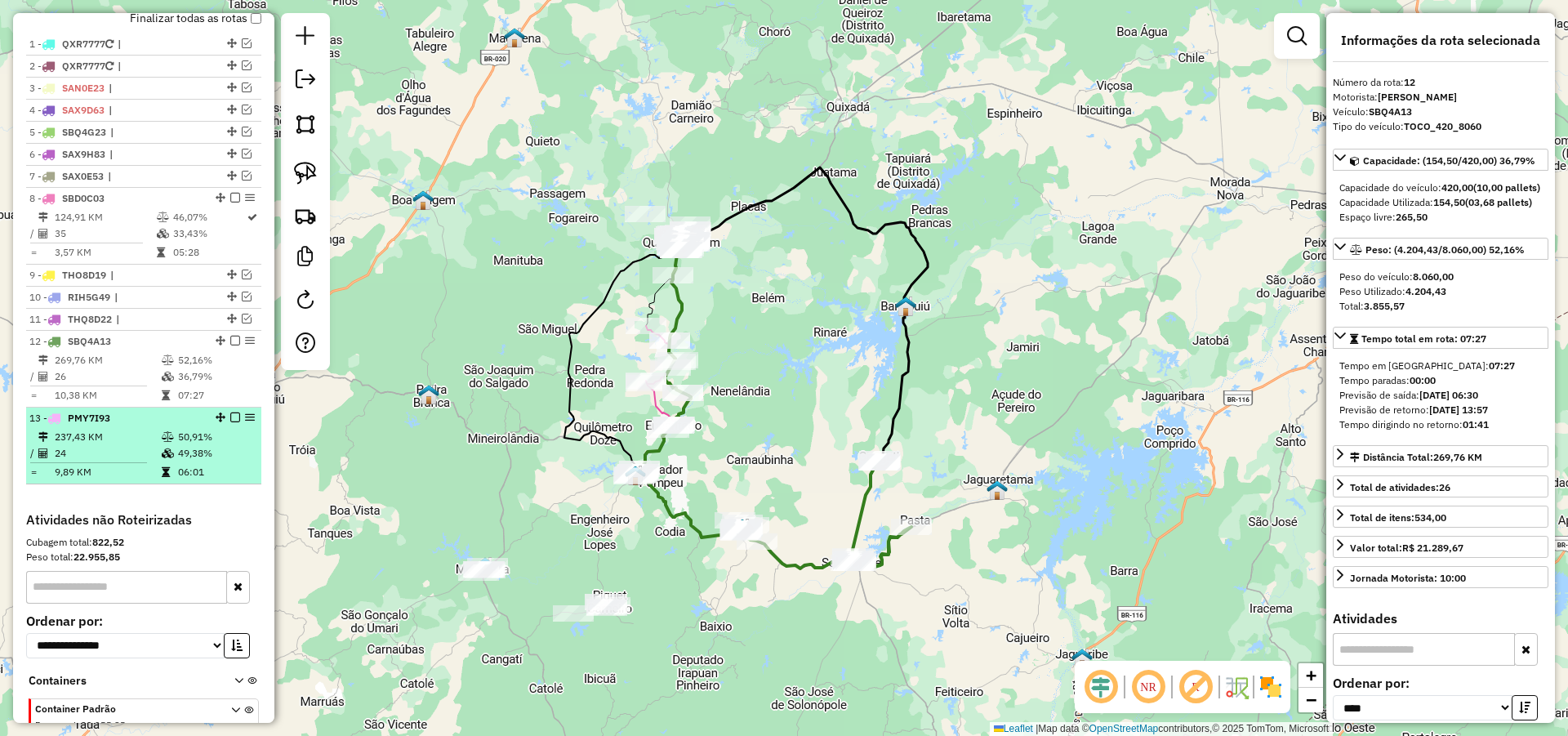
click at [126, 425] on div "13 - PMY7I93" at bounding box center [115, 418] width 173 height 14
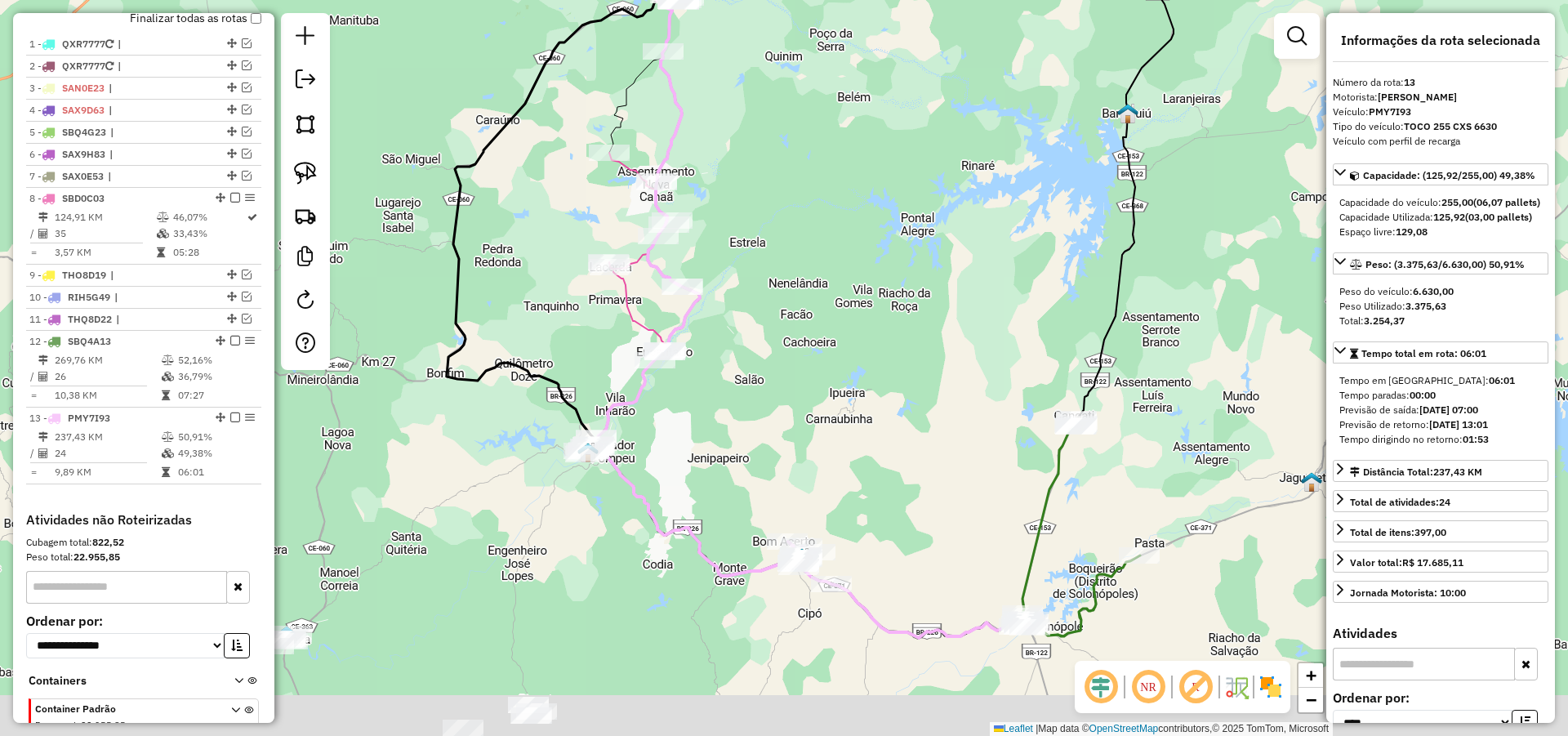
drag, startPoint x: 899, startPoint y: 563, endPoint x: 807, endPoint y: 501, distance: 110.9
click at [826, 505] on div "Janela de atendimento Grade de atendimento Capacidade Transportadoras Veículos …" at bounding box center [784, 368] width 1568 height 736
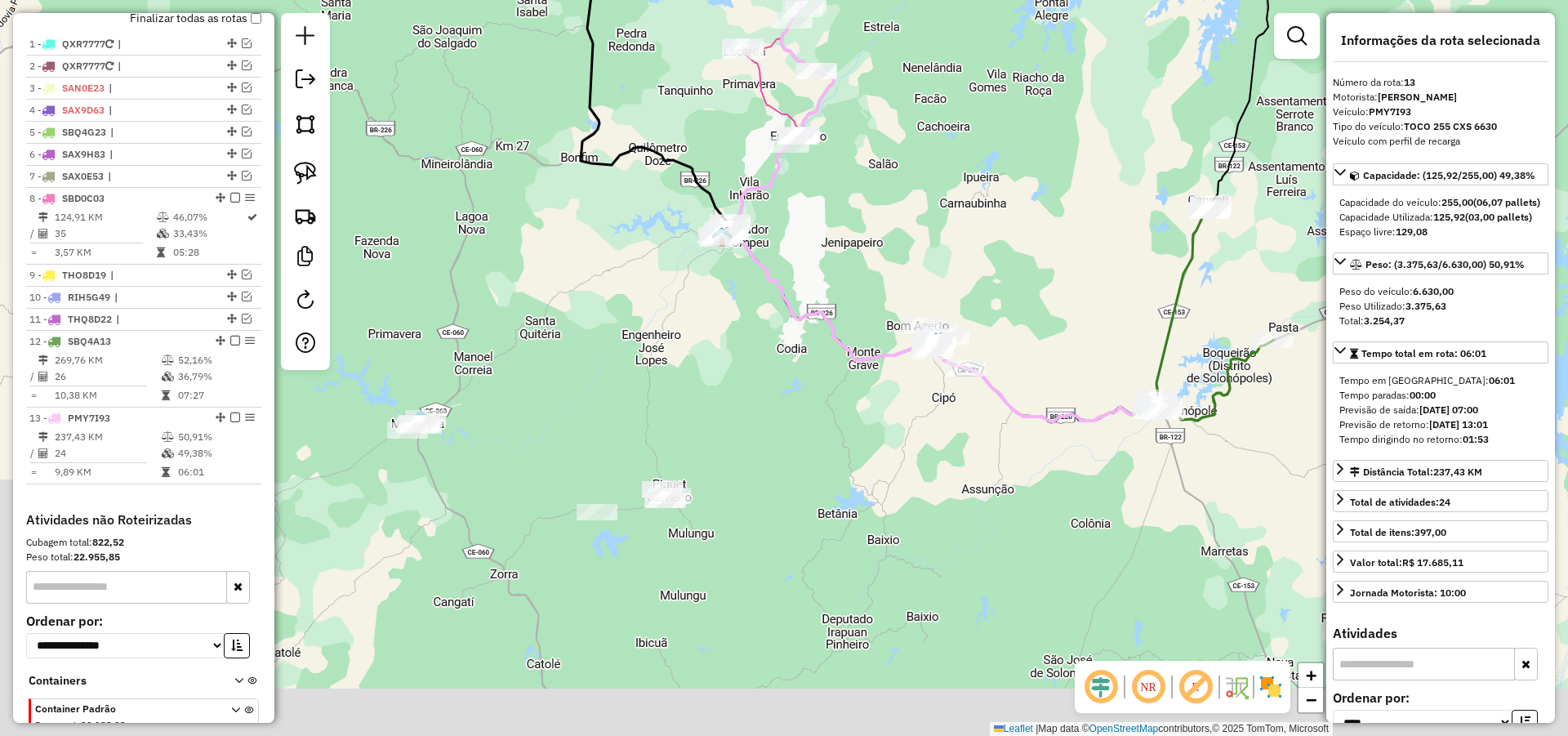
drag, startPoint x: 478, startPoint y: 550, endPoint x: 657, endPoint y: 431, distance: 214.9
click at [717, 336] on div "Janela de atendimento Grade de atendimento Capacidade Transportadoras Veículos …" at bounding box center [784, 368] width 1568 height 736
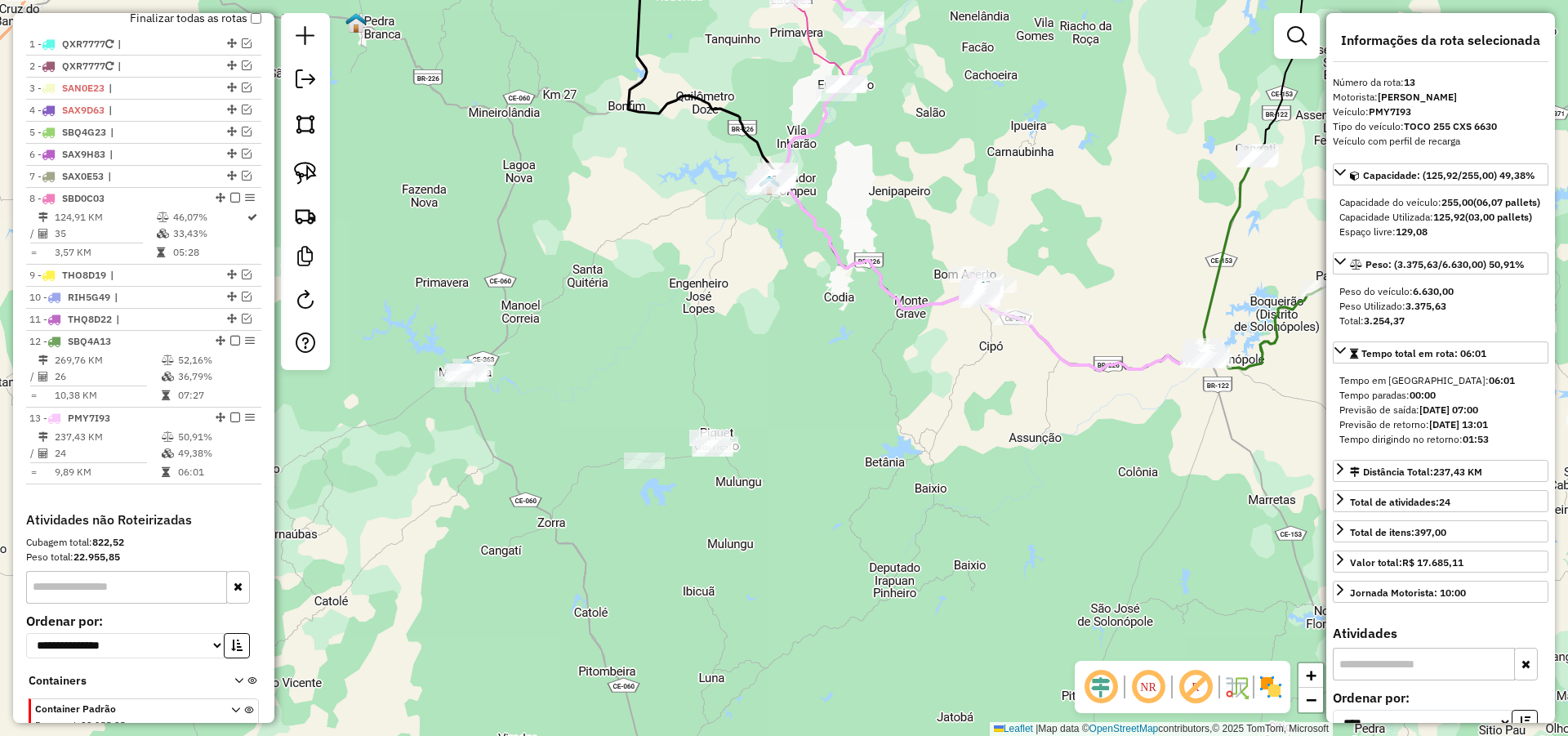
drag, startPoint x: 584, startPoint y: 389, endPoint x: 637, endPoint y: 328, distance: 80.8
click at [636, 329] on div "Janela de atendimento Grade de atendimento Capacidade Transportadoras Veículos …" at bounding box center [784, 368] width 1568 height 736
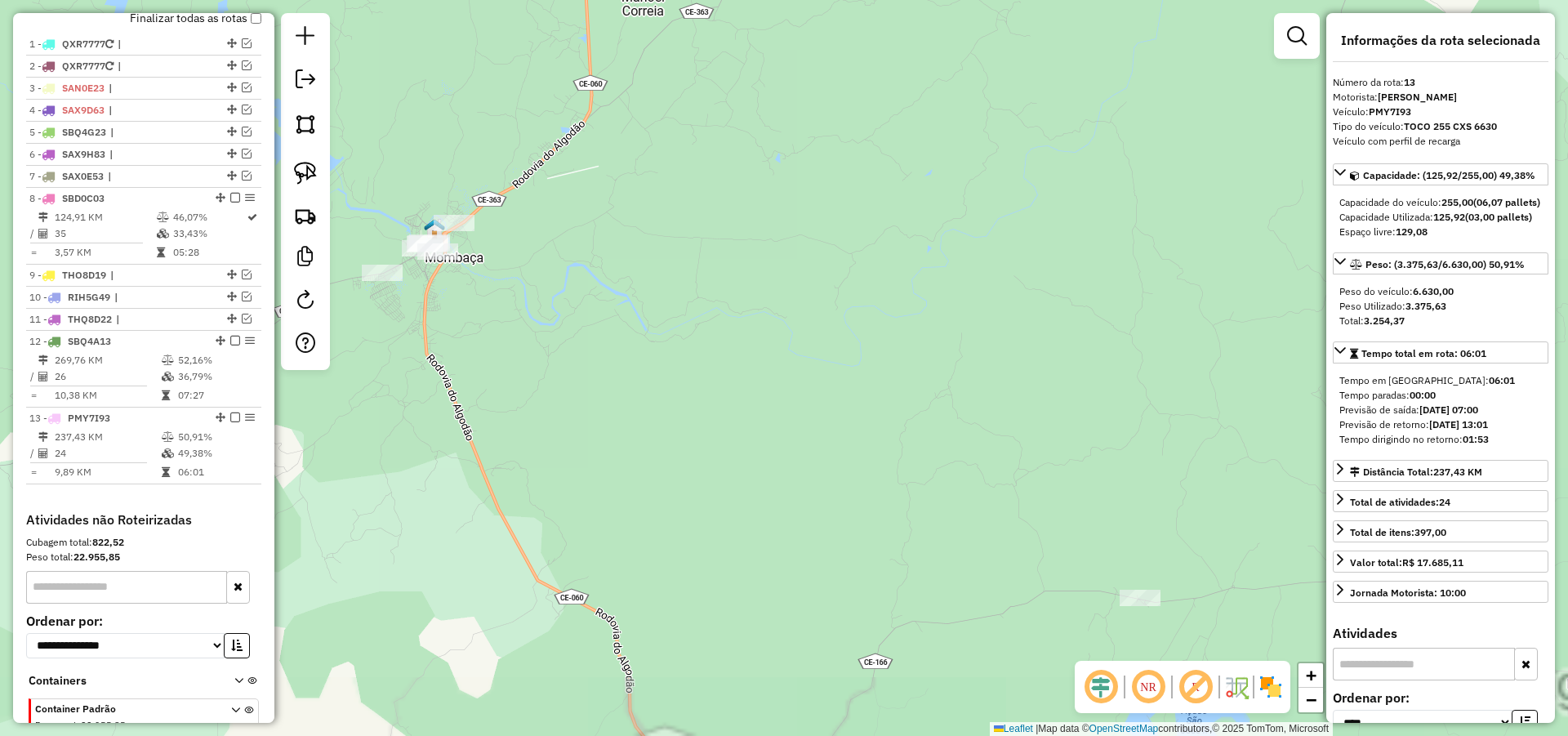
click at [494, 315] on div "Janela de atendimento Grade de atendimento Capacidade Transportadoras Veículos …" at bounding box center [784, 368] width 1568 height 736
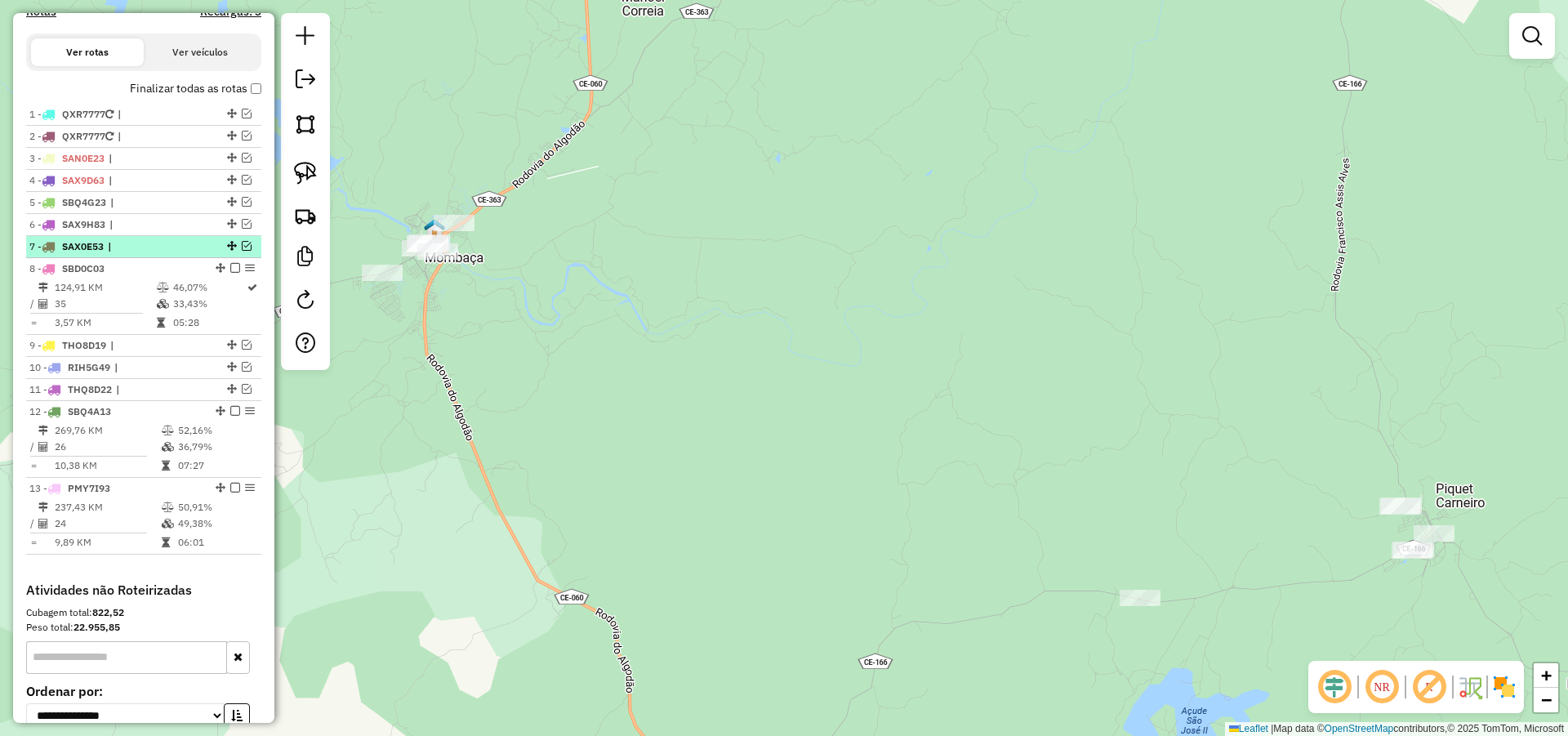
scroll to position [499, 0]
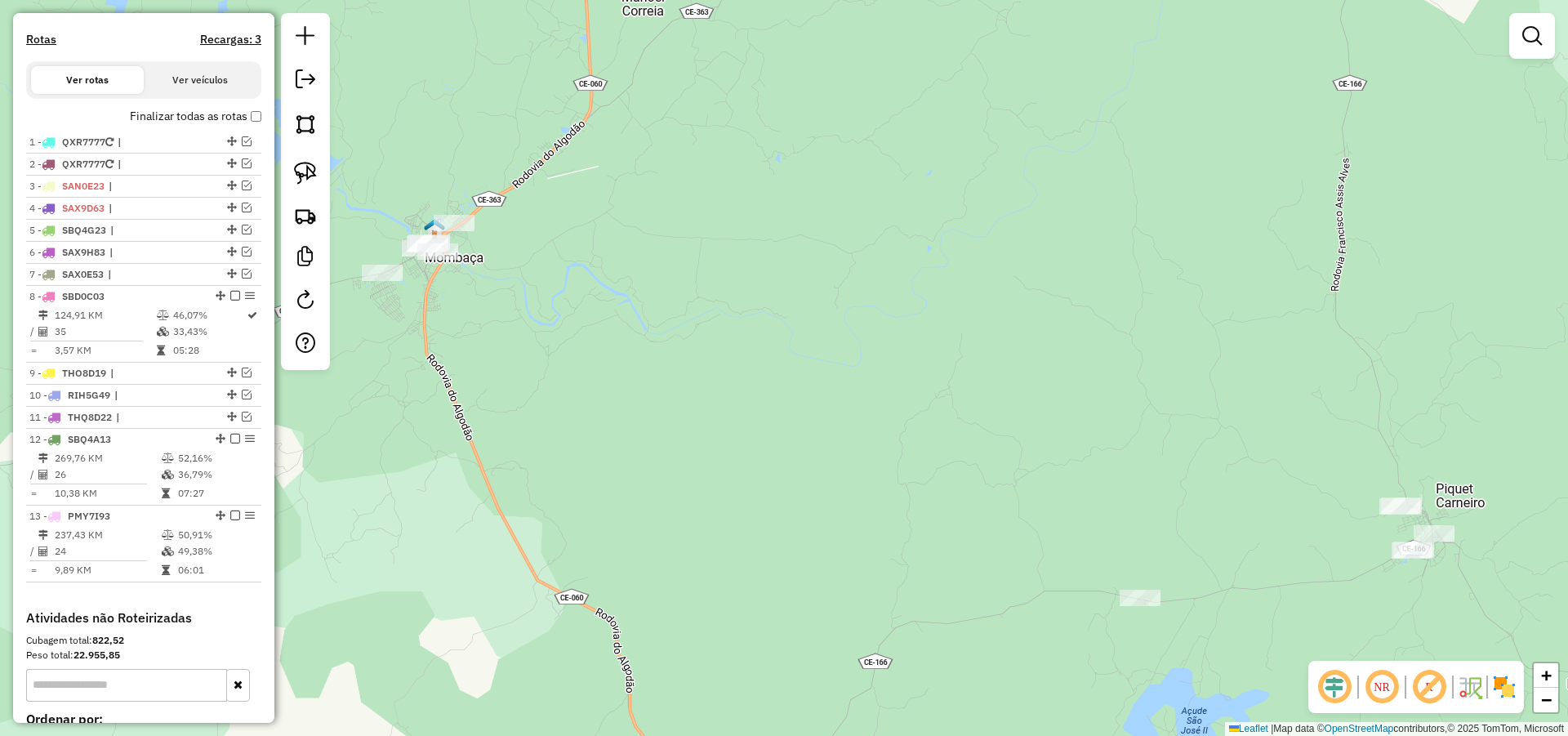
drag, startPoint x: 610, startPoint y: 311, endPoint x: 691, endPoint y: 310, distance: 81.0
click at [684, 310] on div "Janela de atendimento Grade de atendimento Capacidade Transportadoras Veículos …" at bounding box center [784, 368] width 1568 height 736
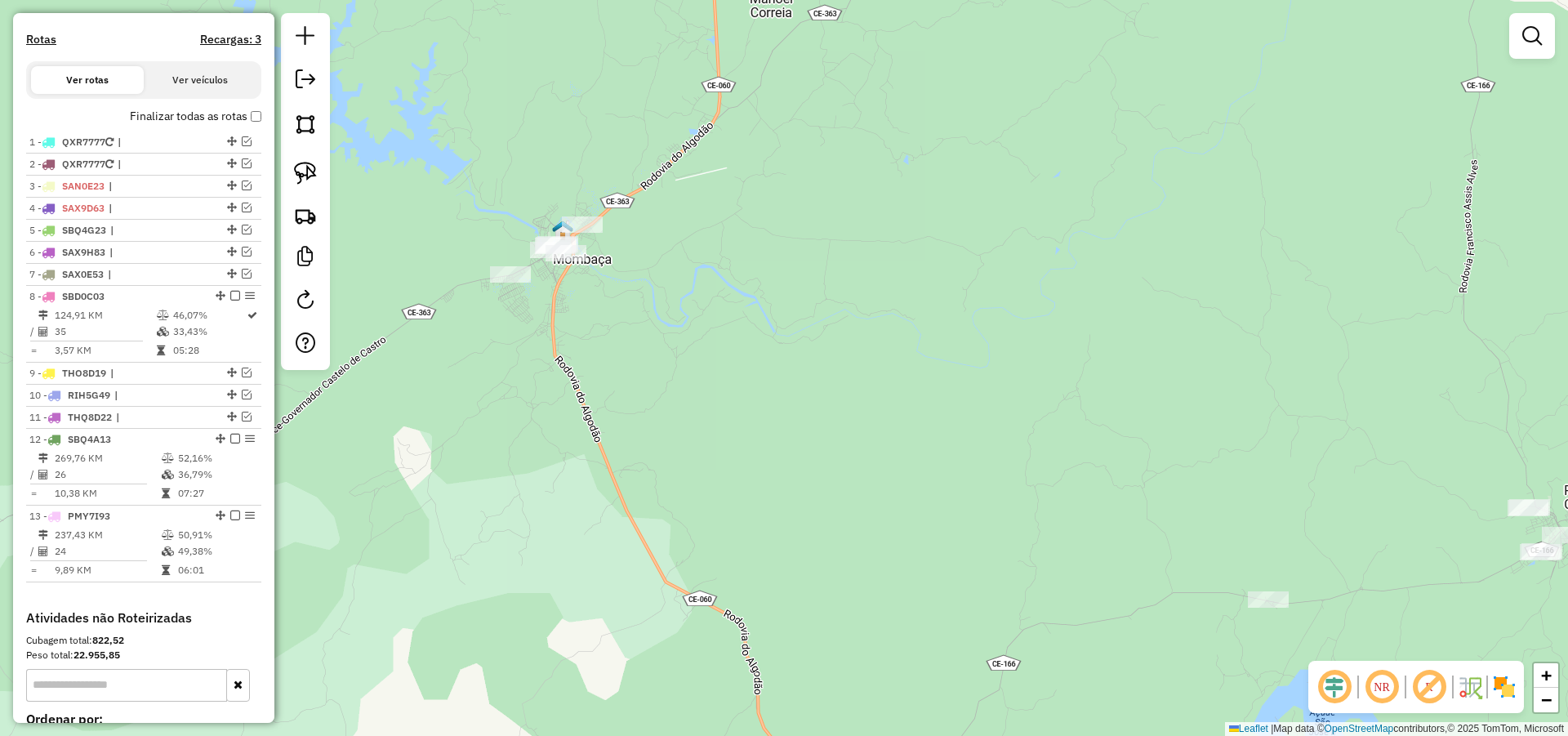
drag, startPoint x: 311, startPoint y: 163, endPoint x: 610, endPoint y: 210, distance: 302.7
click at [311, 163] on img at bounding box center [305, 174] width 23 height 23
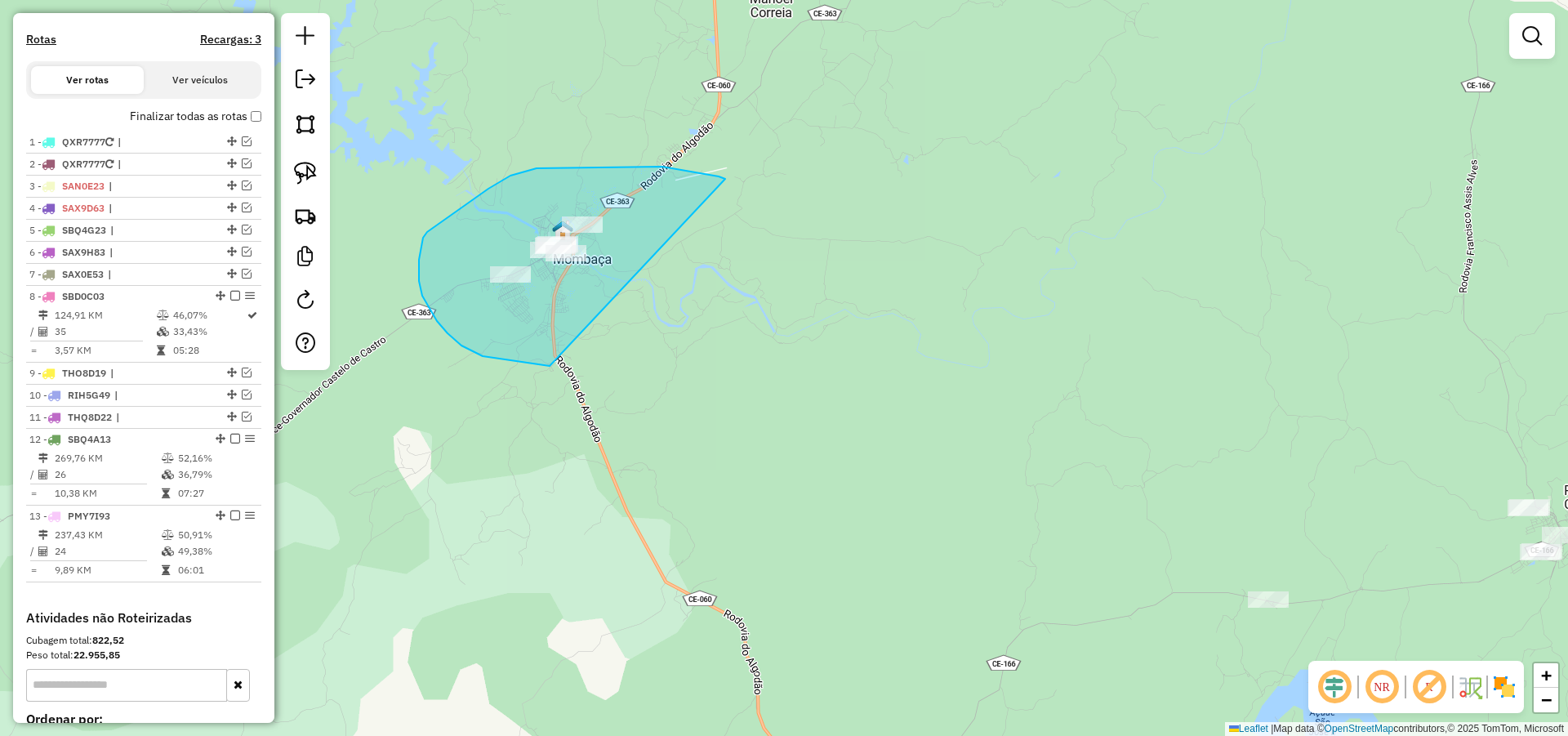
drag, startPoint x: 682, startPoint y: 170, endPoint x: 573, endPoint y: 364, distance: 222.5
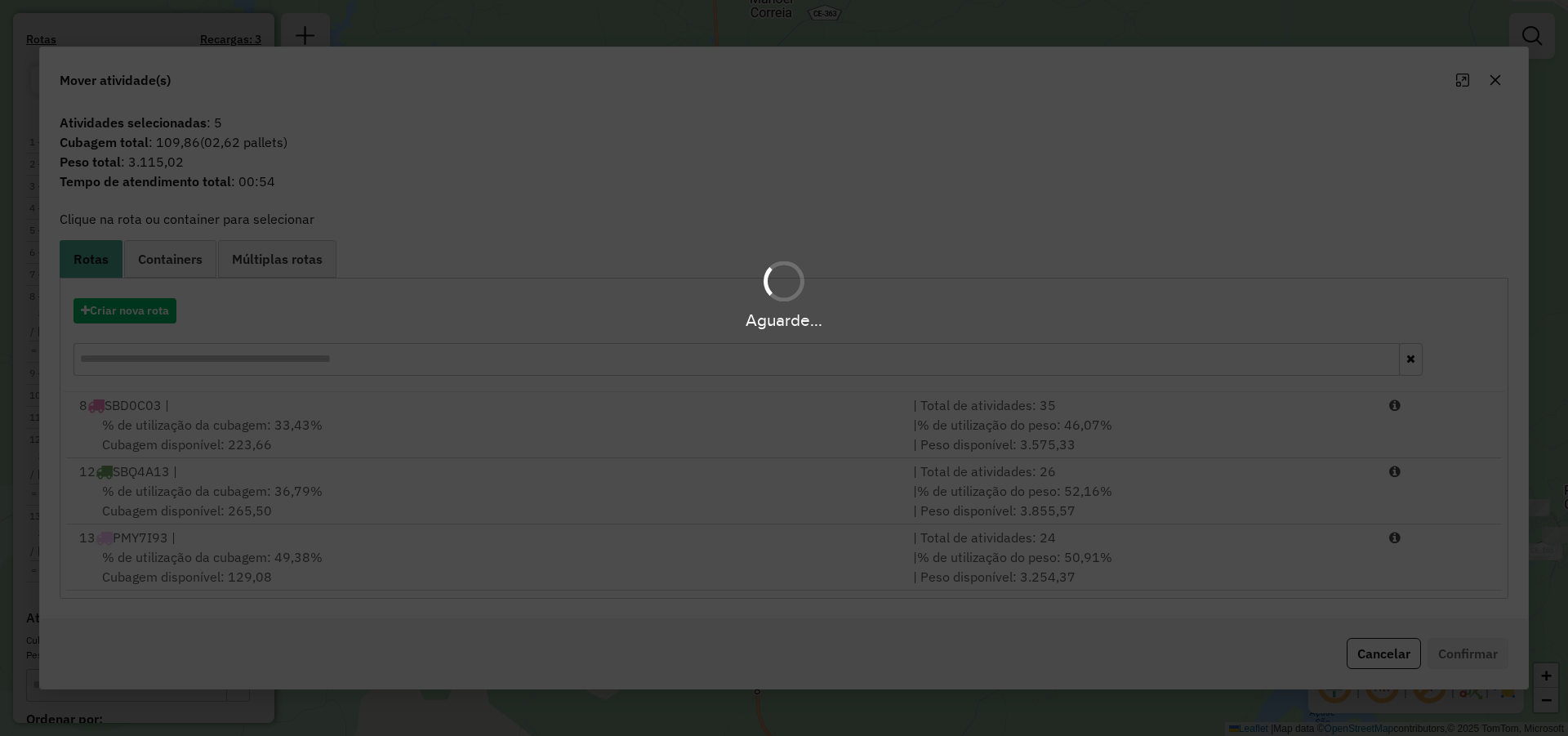
click at [155, 317] on div "Aguarde..." at bounding box center [784, 321] width 1568 height 25
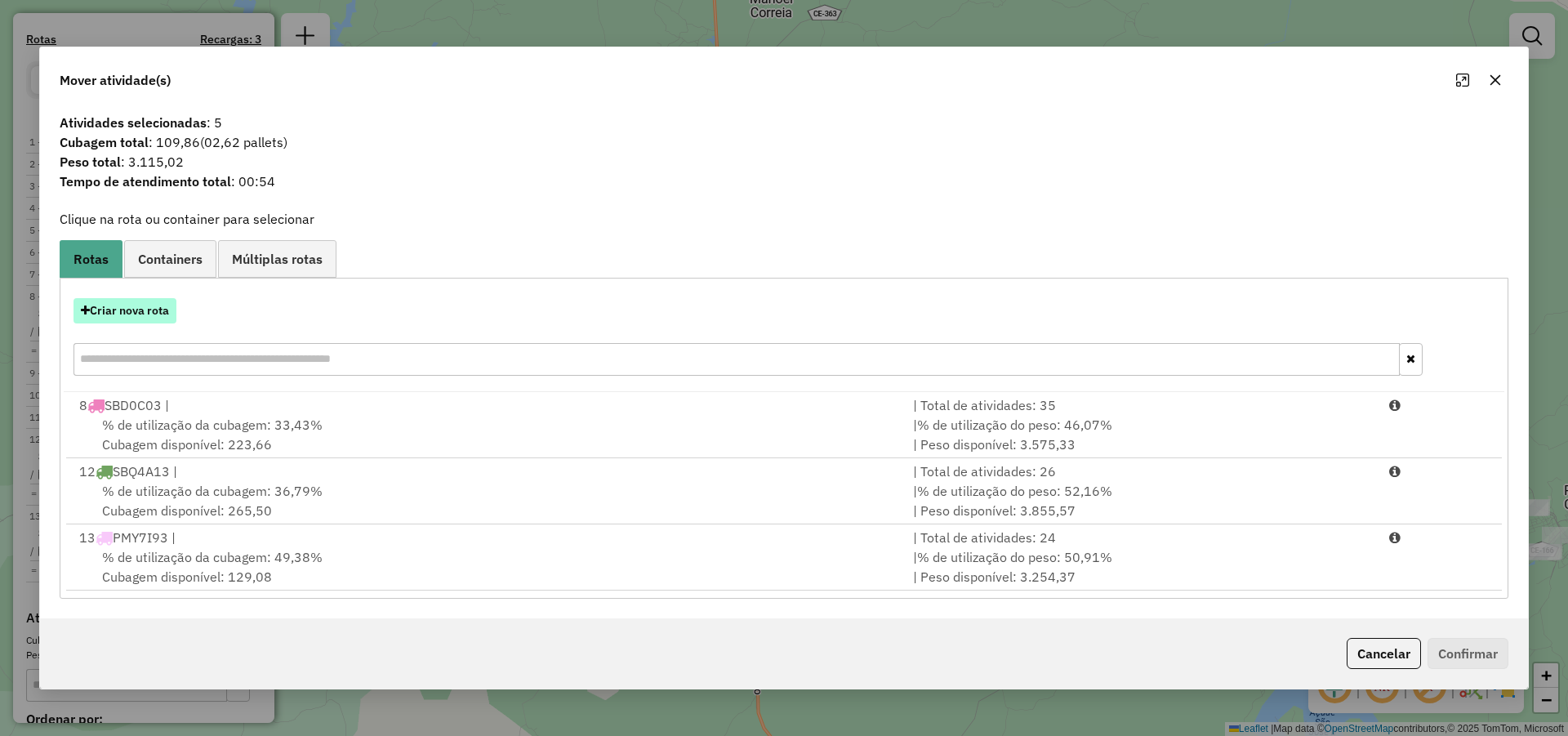
click at [155, 312] on button "Criar nova rota" at bounding box center [124, 311] width 103 height 25
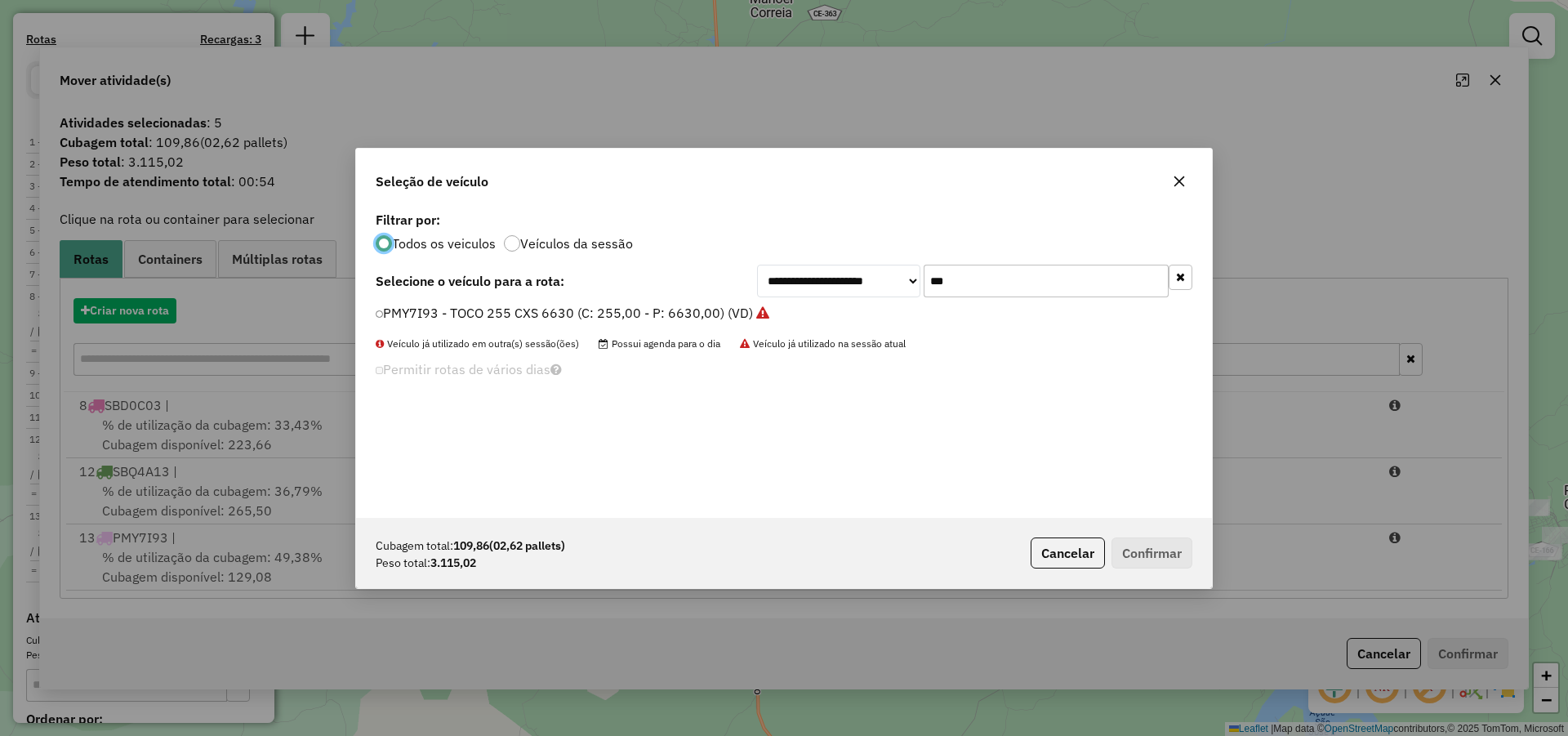
scroll to position [9, 4]
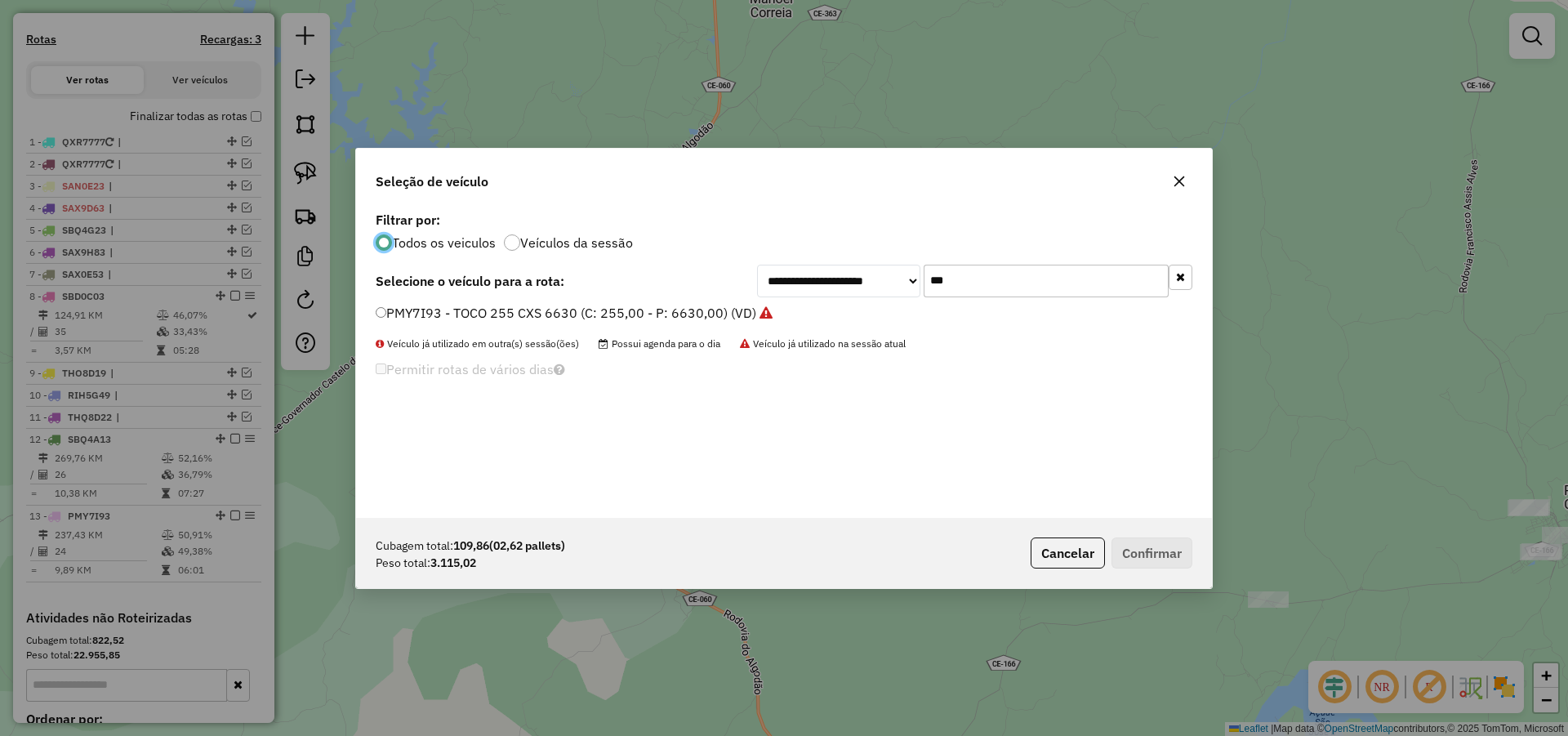
click at [1030, 284] on input "***" at bounding box center [1046, 281] width 245 height 32
click at [1029, 284] on input "***" at bounding box center [1046, 281] width 245 height 32
type input "**"
click at [647, 303] on div "**********" at bounding box center [784, 363] width 856 height 311
click at [647, 311] on label "SAX8A03 - TOCO_420_8640 (C: 420,00 - P: 8640,00) (VD)" at bounding box center [557, 312] width 362 height 20
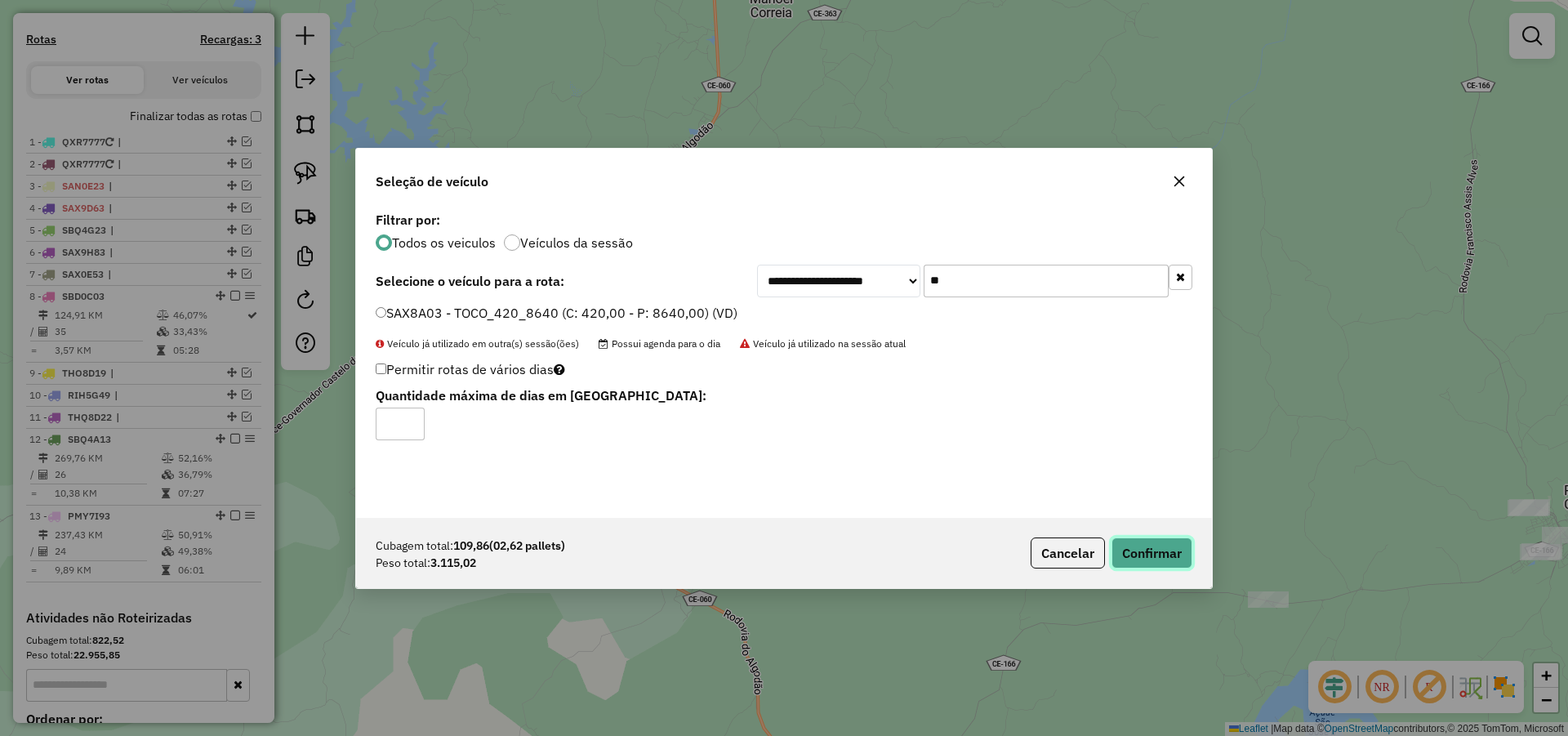
click at [1162, 555] on button "Confirmar" at bounding box center [1152, 552] width 81 height 31
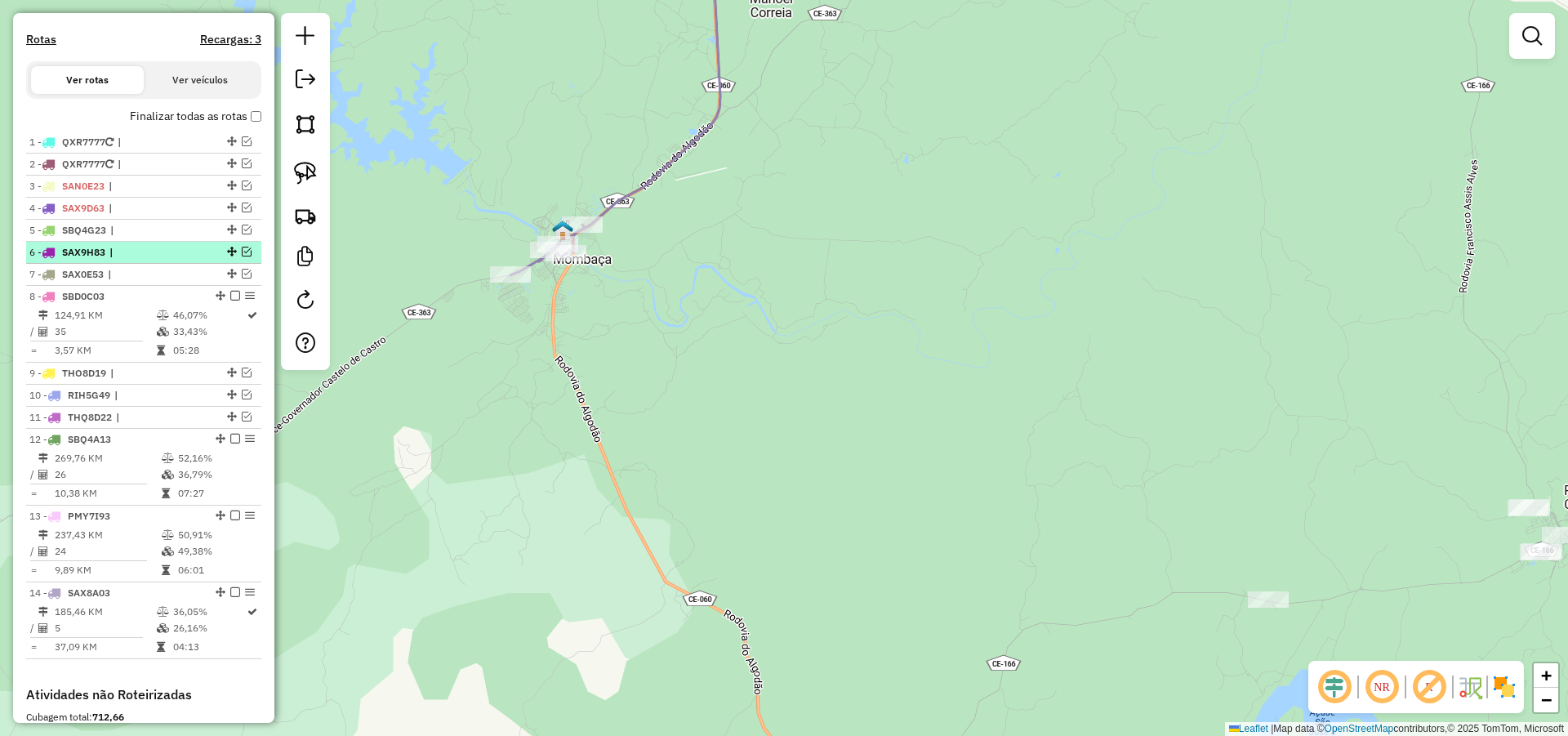
click at [242, 256] on em at bounding box center [246, 252] width 10 height 10
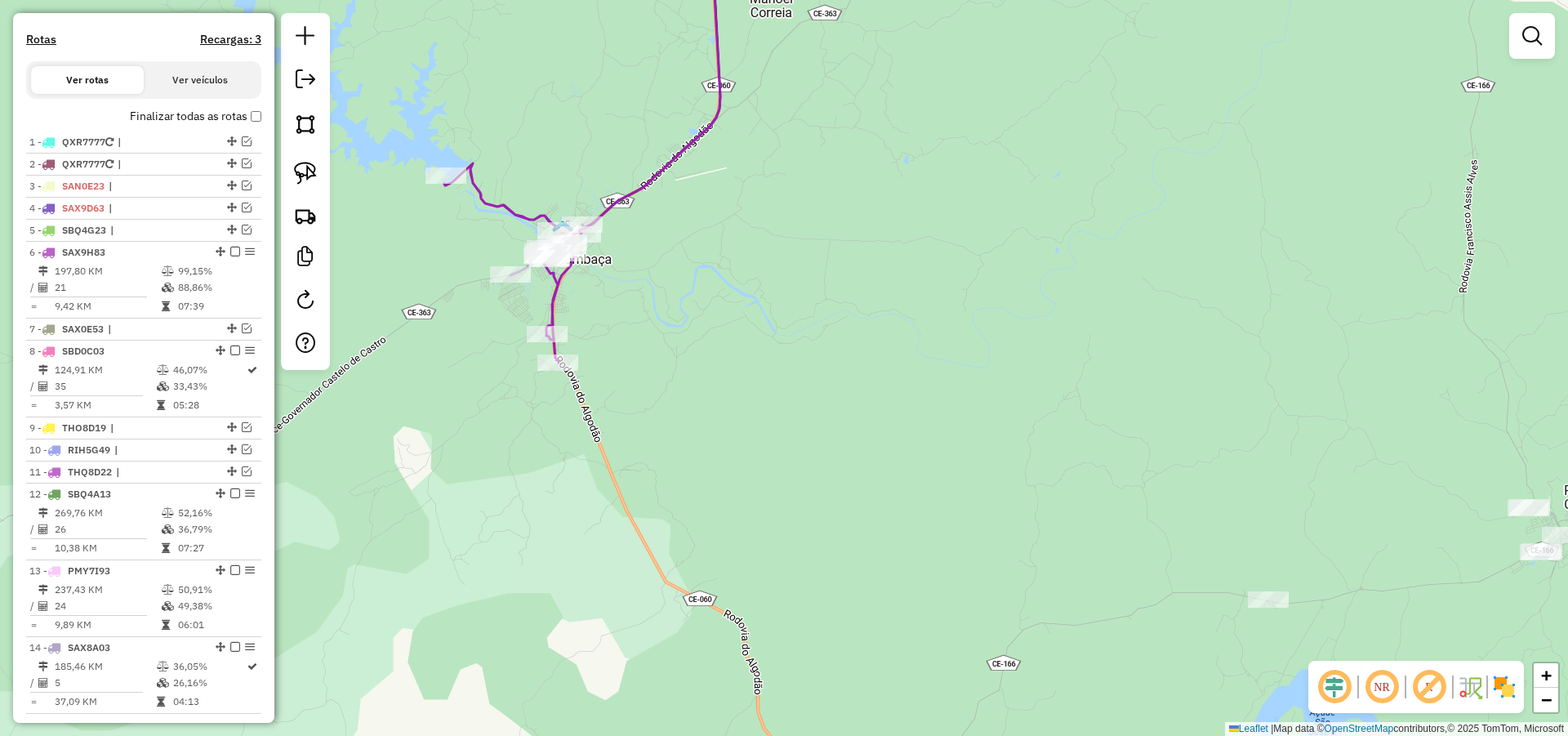
drag, startPoint x: 686, startPoint y: 364, endPoint x: 778, endPoint y: 395, distance: 97.1
click at [760, 393] on div "Janela de atendimento Grade de atendimento Capacidade Transportadoras Veículos …" at bounding box center [784, 368] width 1568 height 736
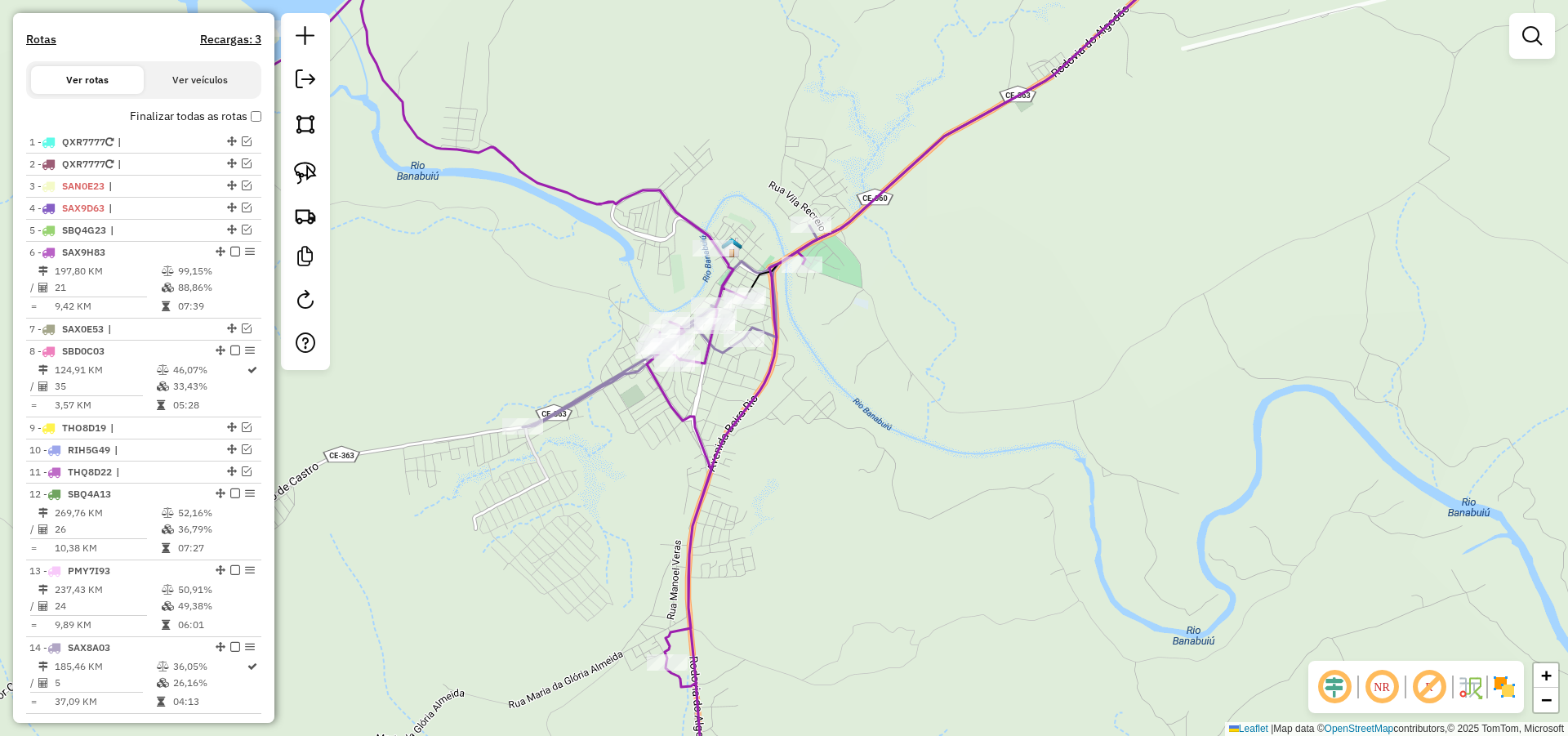
drag, startPoint x: 860, startPoint y: 388, endPoint x: 918, endPoint y: 426, distance: 69.3
click at [917, 427] on div "Janela de atendimento Grade de atendimento Capacidade Transportadoras Veículos …" at bounding box center [784, 368] width 1568 height 736
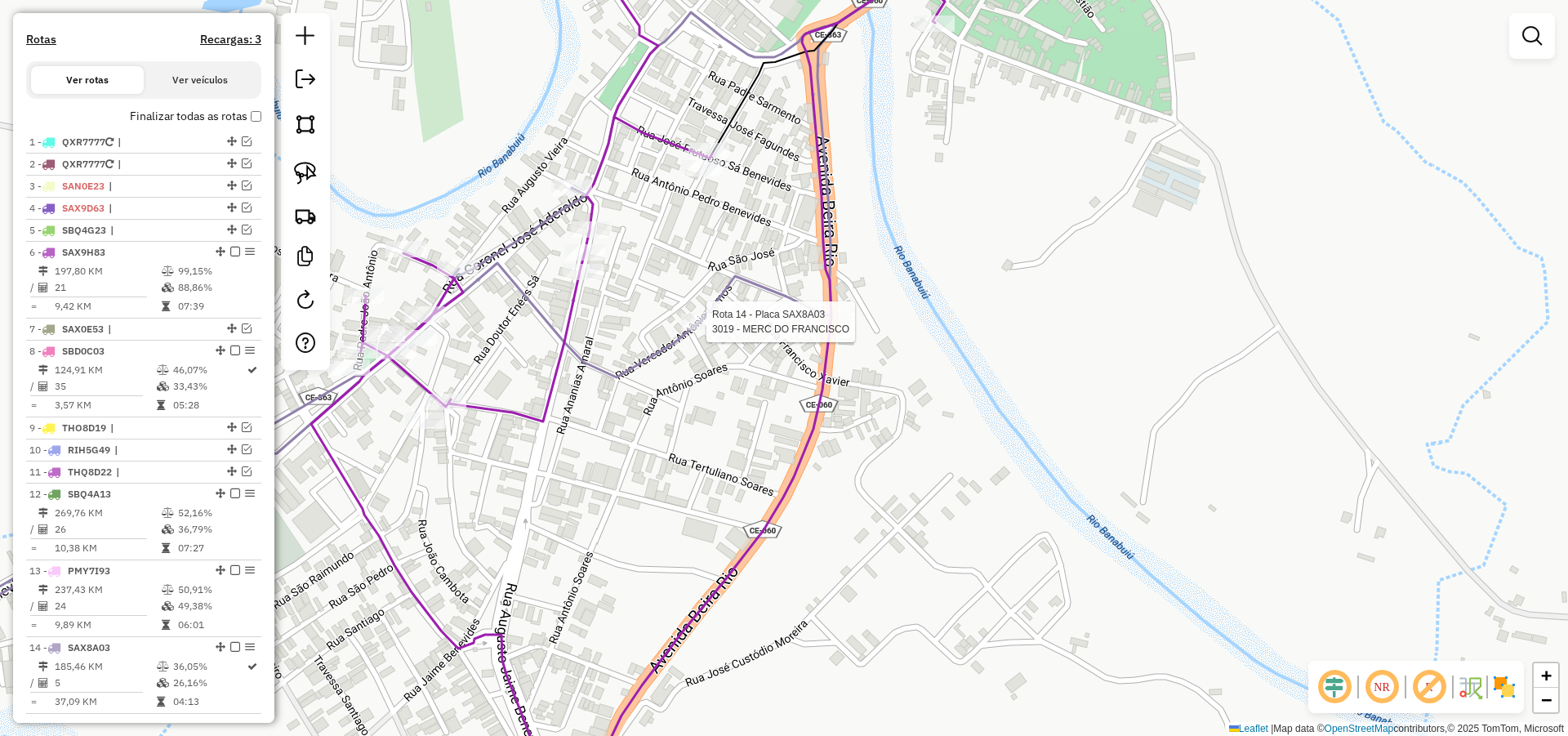
select select "*********"
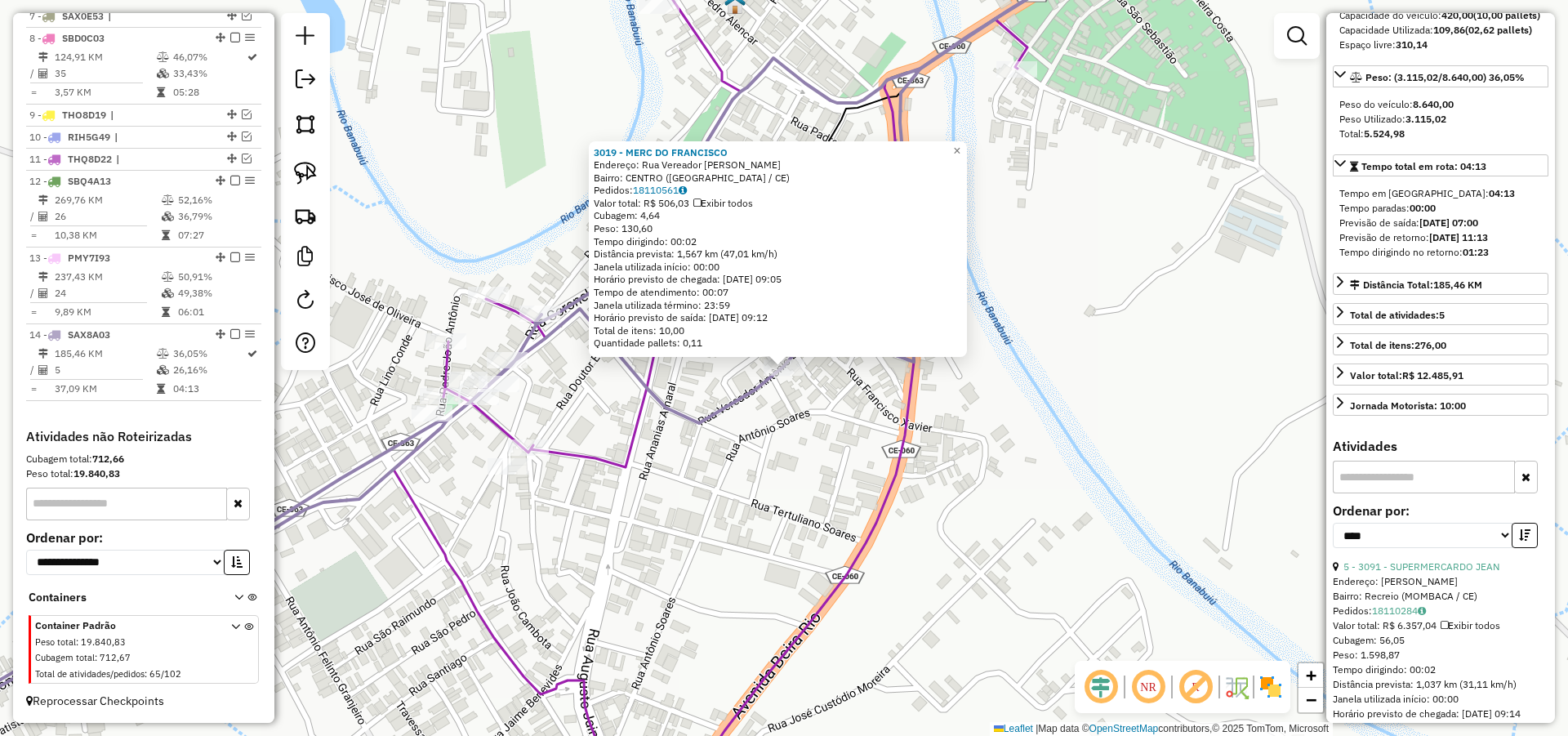
scroll to position [196, 0]
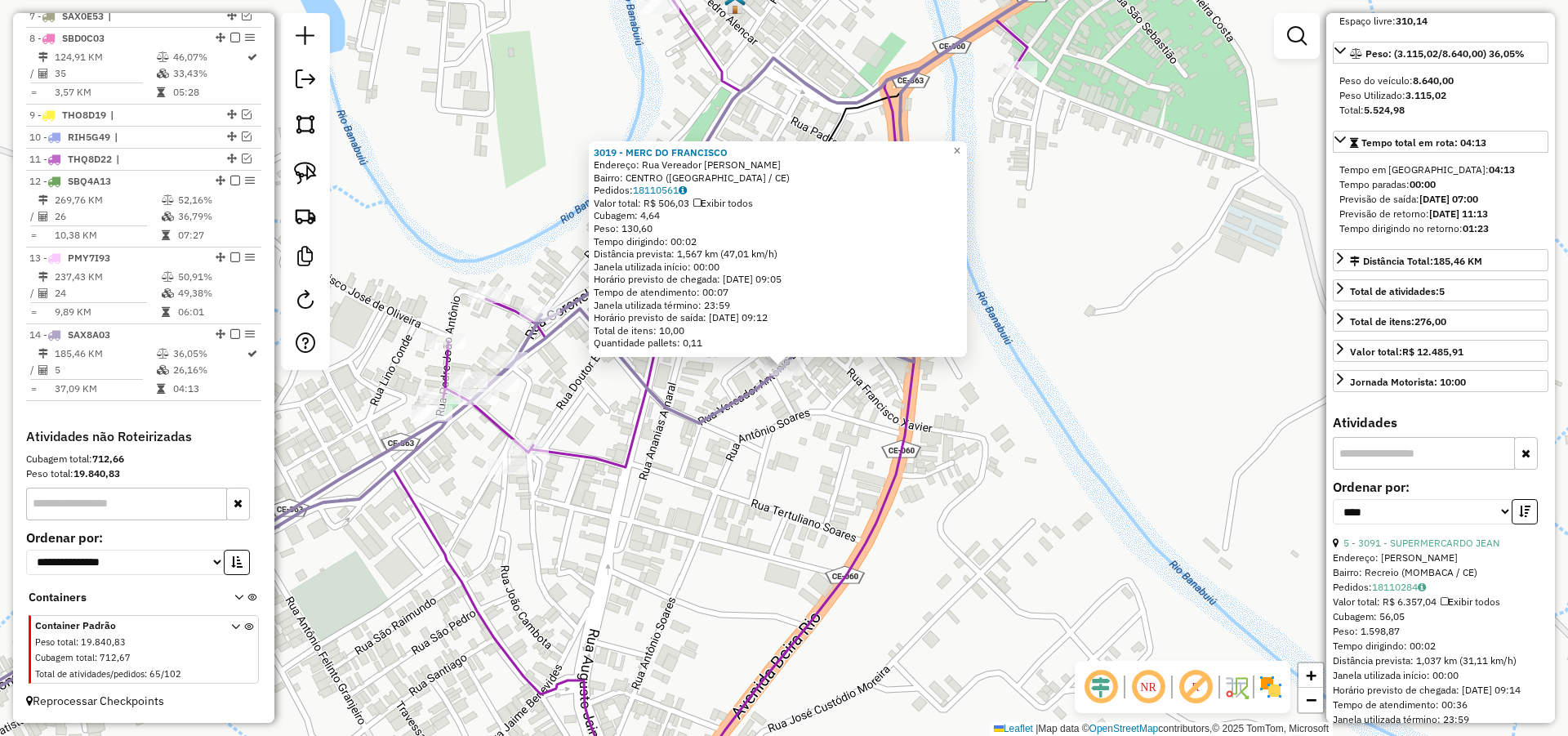
click at [1211, 494] on div "3019 - MERC DO [PERSON_NAME]: Rua Vereador [PERSON_NAME]: [GEOGRAPHIC_DATA] ([G…" at bounding box center [784, 368] width 1568 height 736
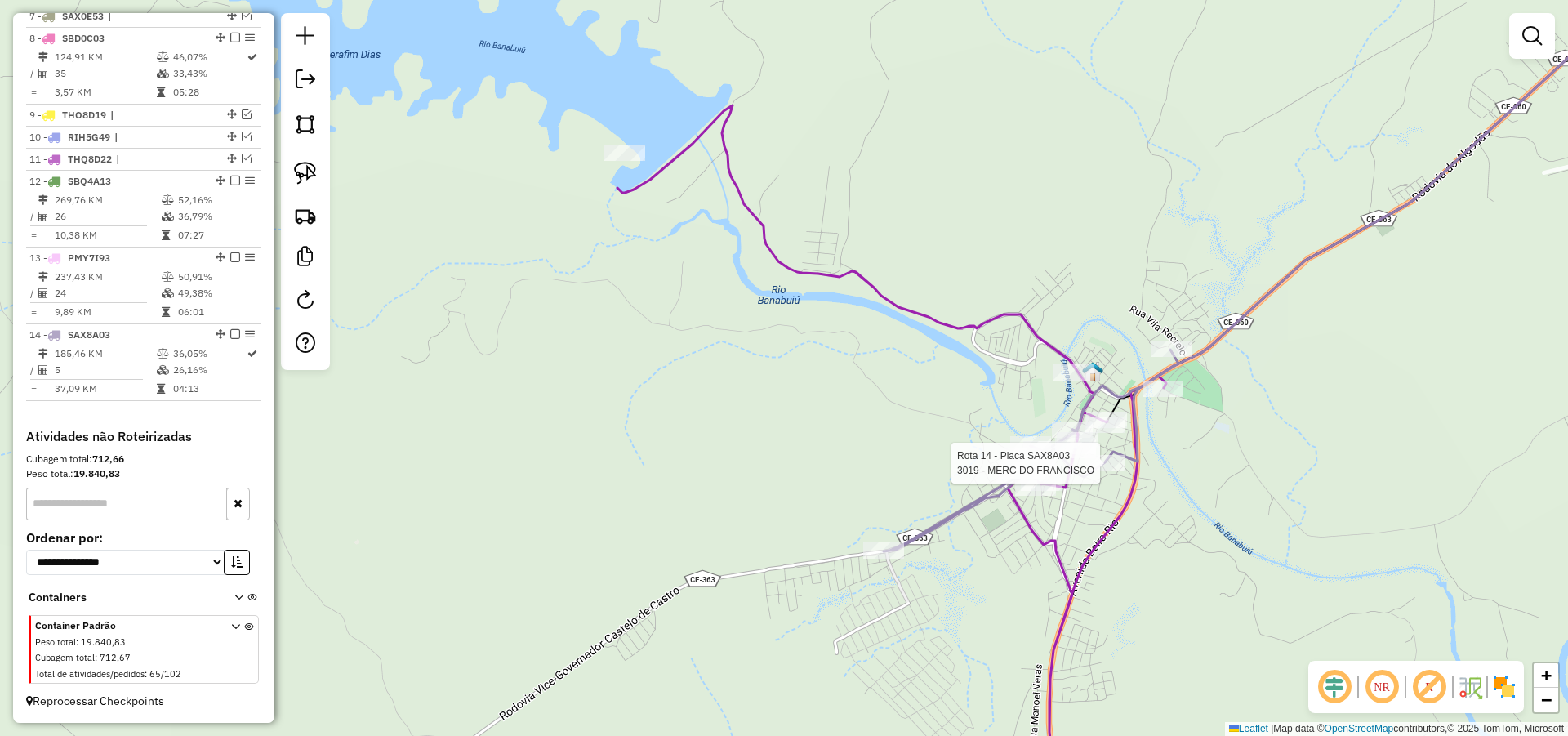
select select "*********"
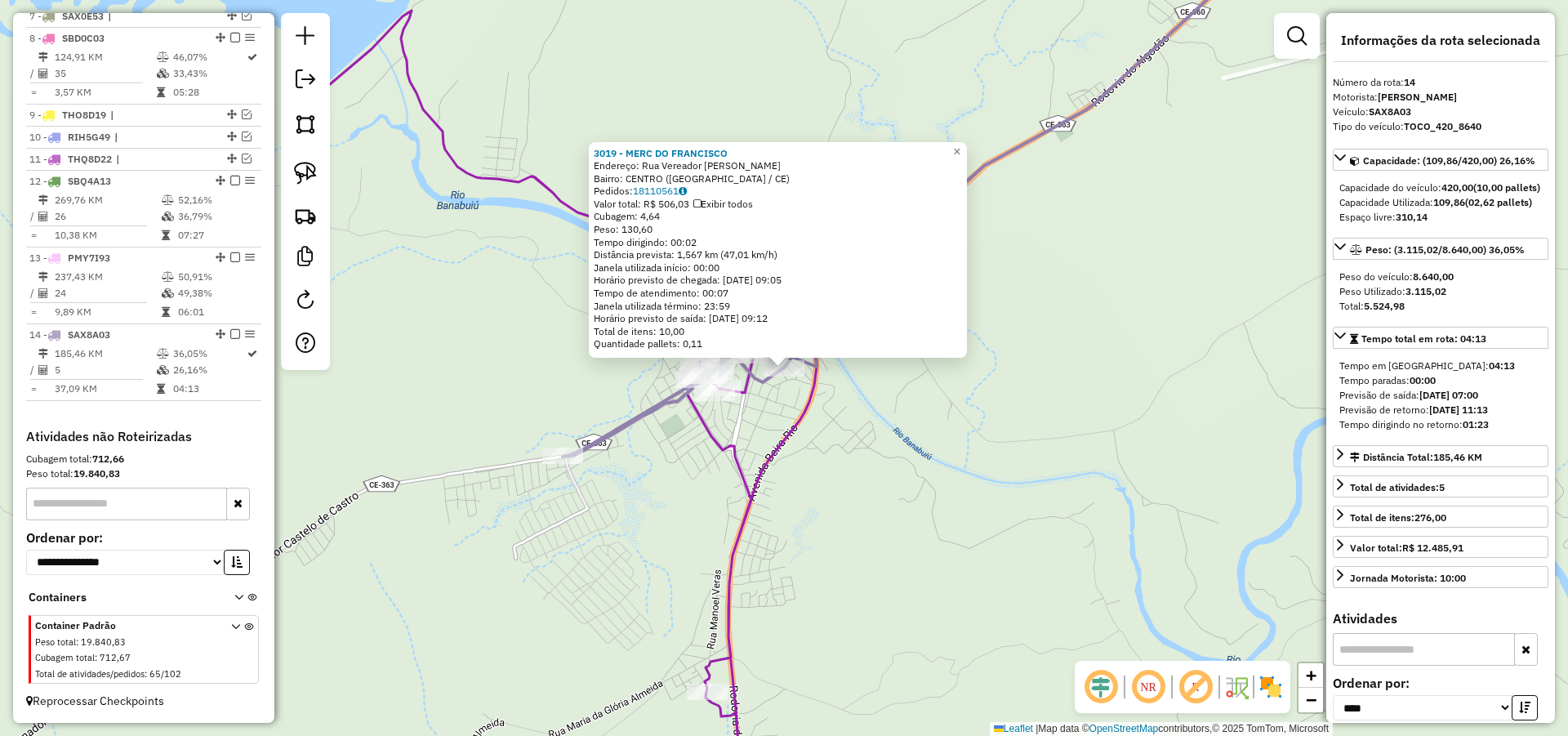
drag, startPoint x: 901, startPoint y: 468, endPoint x: 805, endPoint y: 445, distance: 98.7
click at [901, 467] on div "3019 - MERC DO [PERSON_NAME]: Rua Vereador [PERSON_NAME]: [GEOGRAPHIC_DATA] ([G…" at bounding box center [784, 368] width 1568 height 736
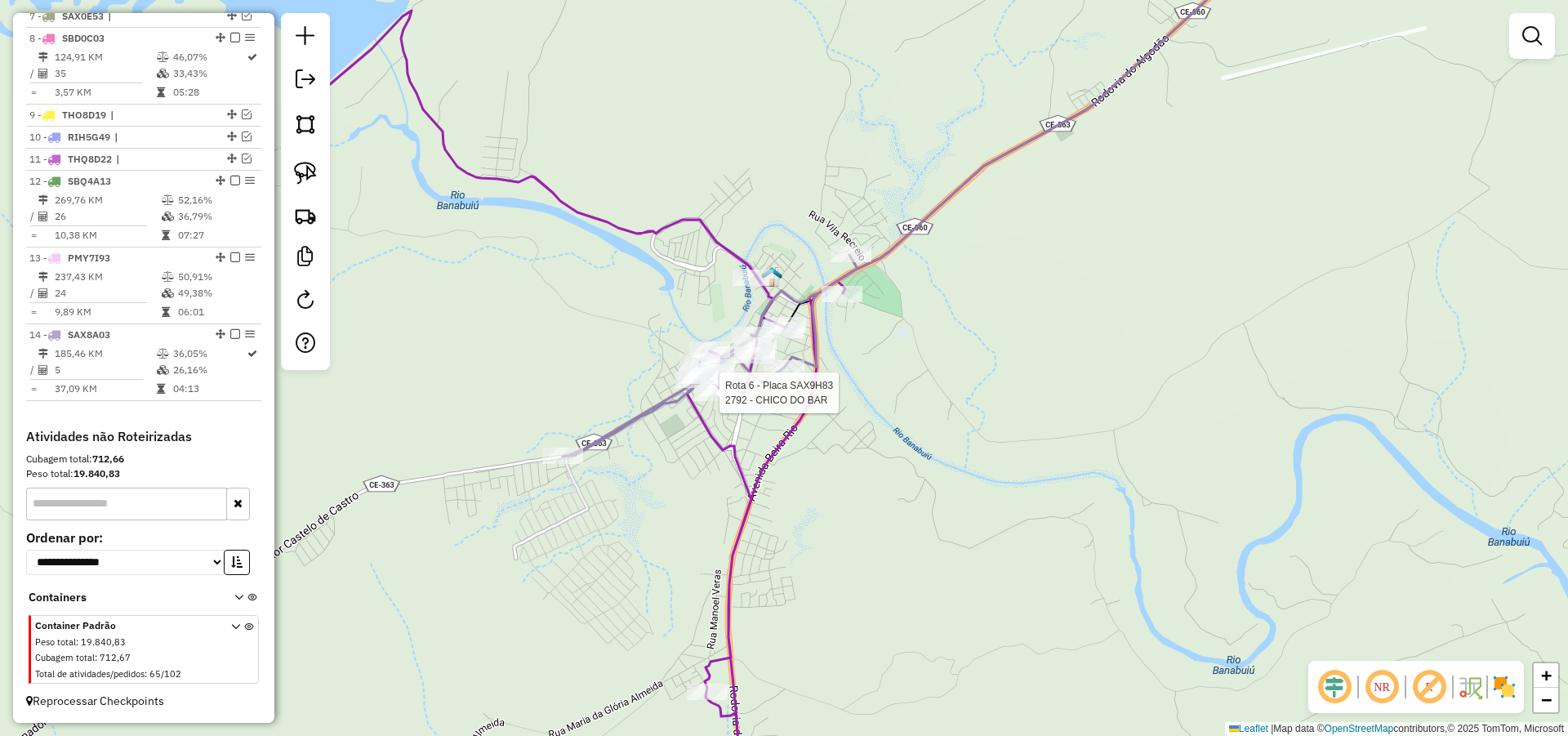
select select "*********"
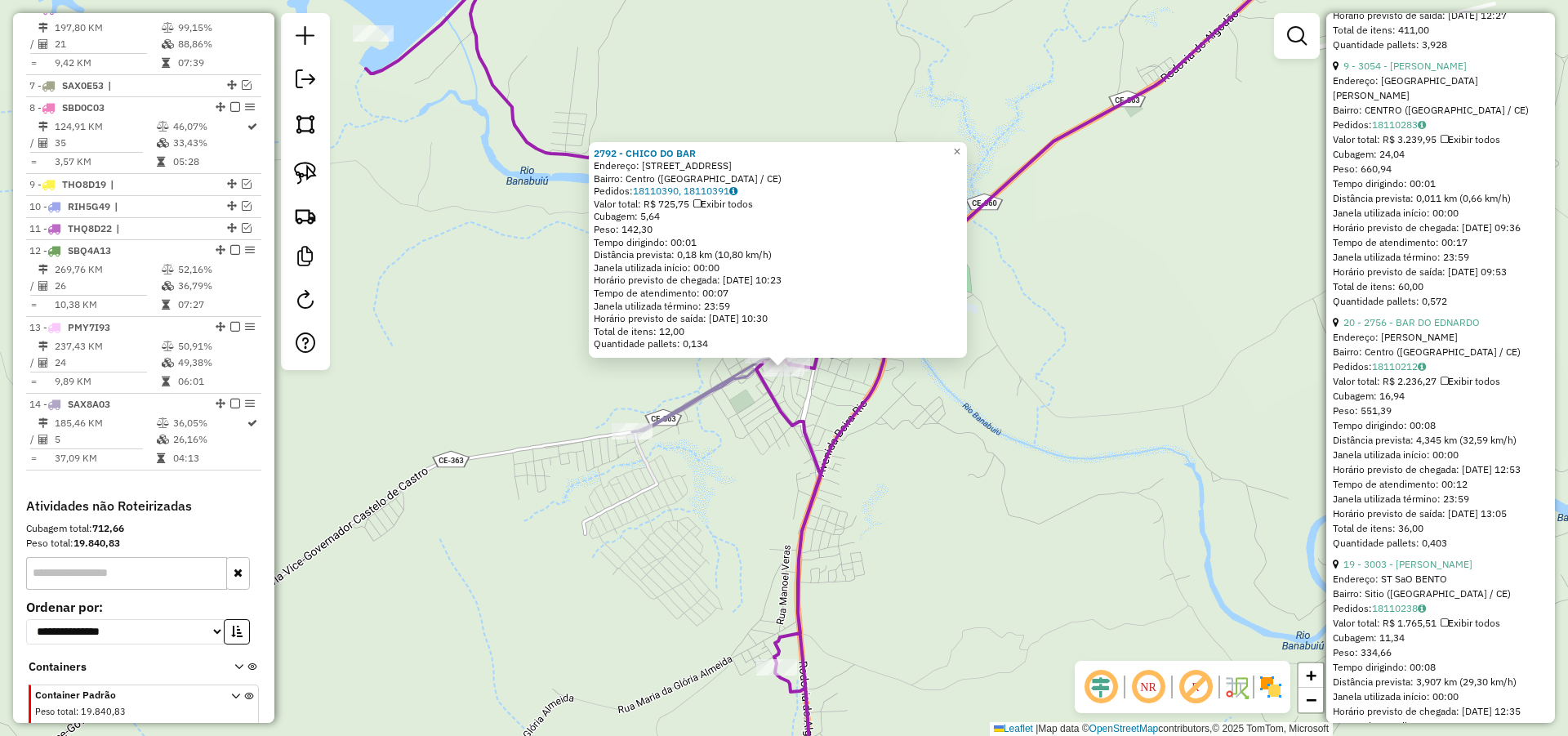
scroll to position [882, 0]
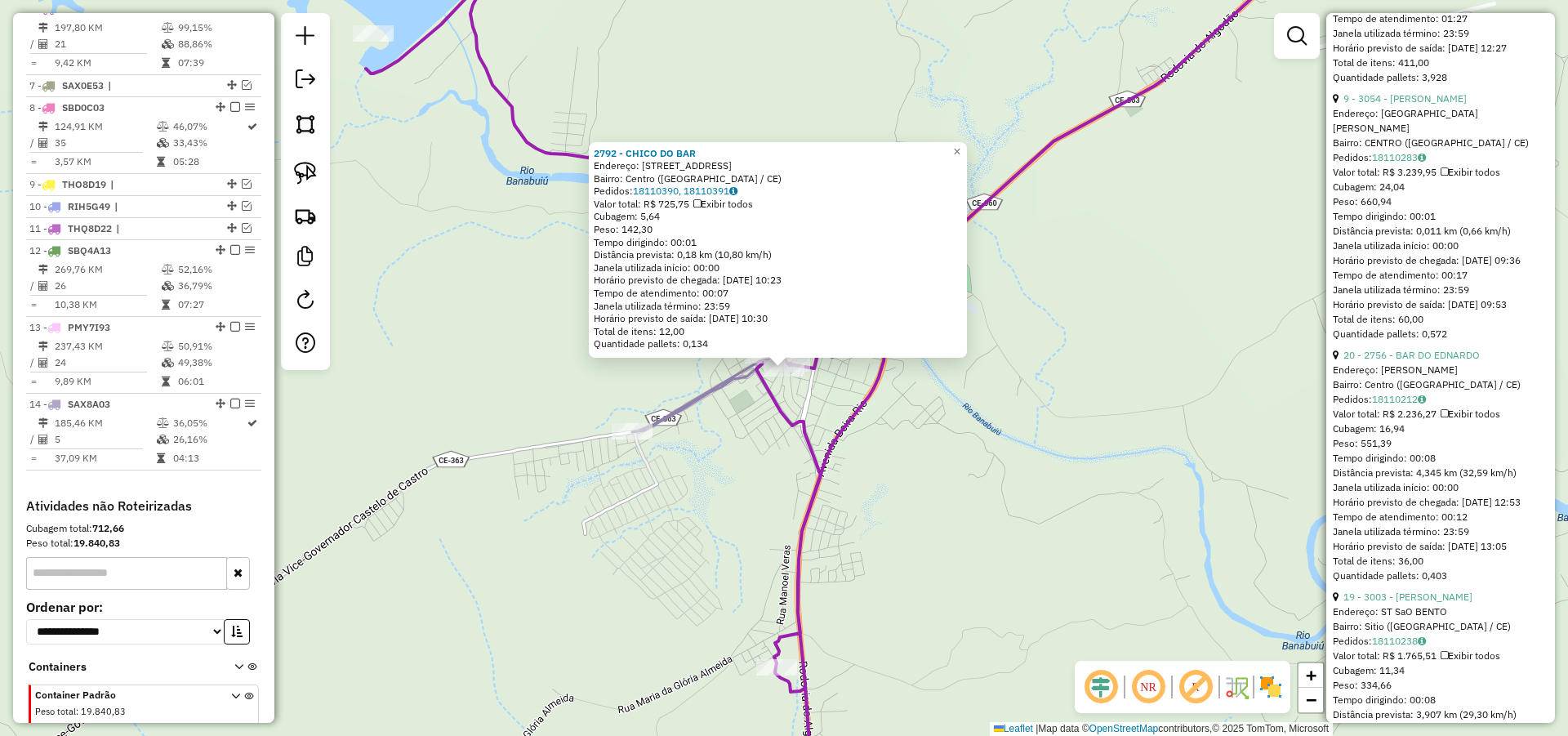
click at [982, 455] on div "2792 - CHICO DO BAR Endereço: RUA DO FORUM 1 Bairro: Centro ([GEOGRAPHIC_DATA] …" at bounding box center [784, 368] width 1568 height 736
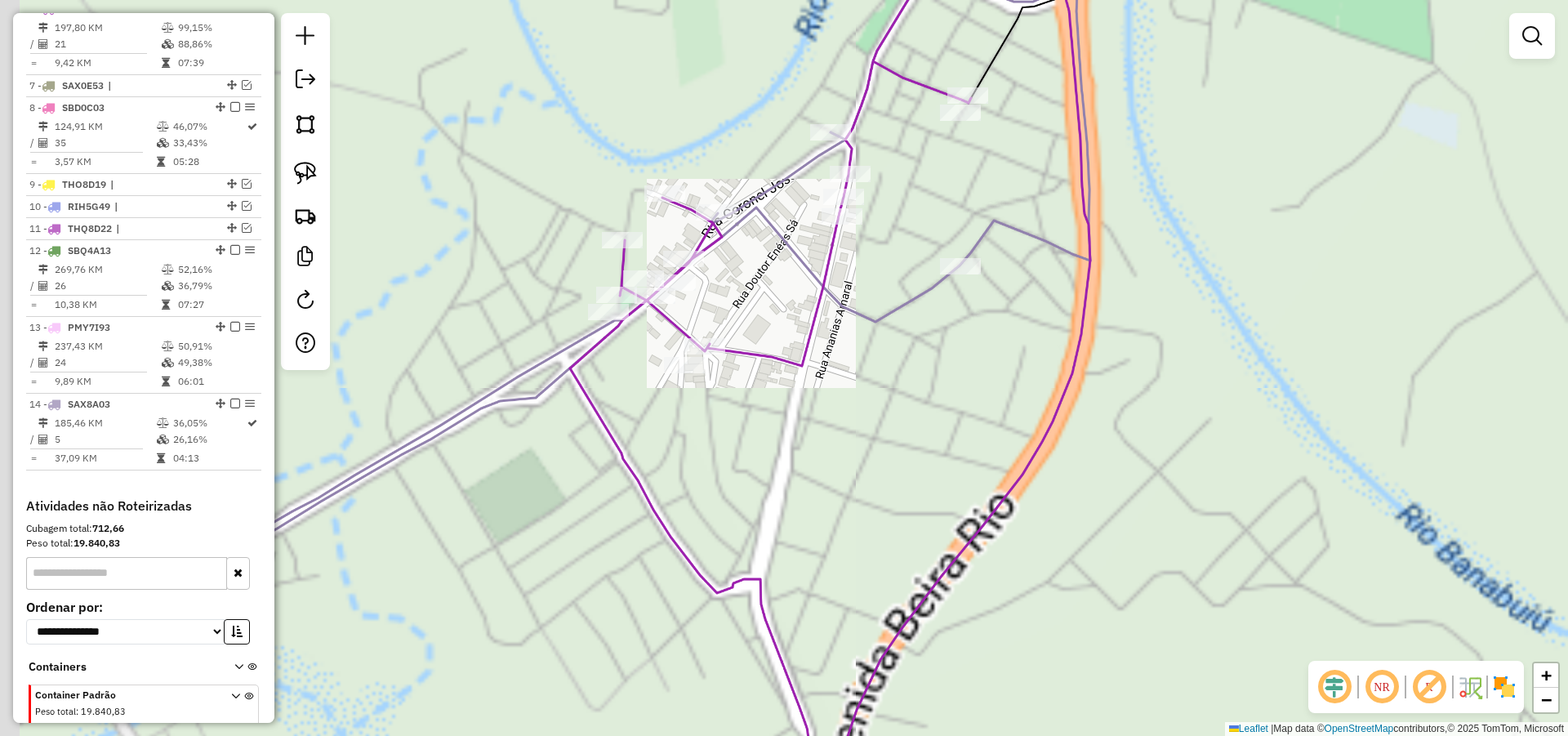
drag, startPoint x: 817, startPoint y: 393, endPoint x: 933, endPoint y: 449, distance: 128.8
click at [938, 458] on div "Janela de atendimento Grade de atendimento Capacidade Transportadoras Veículos …" at bounding box center [784, 368] width 1568 height 736
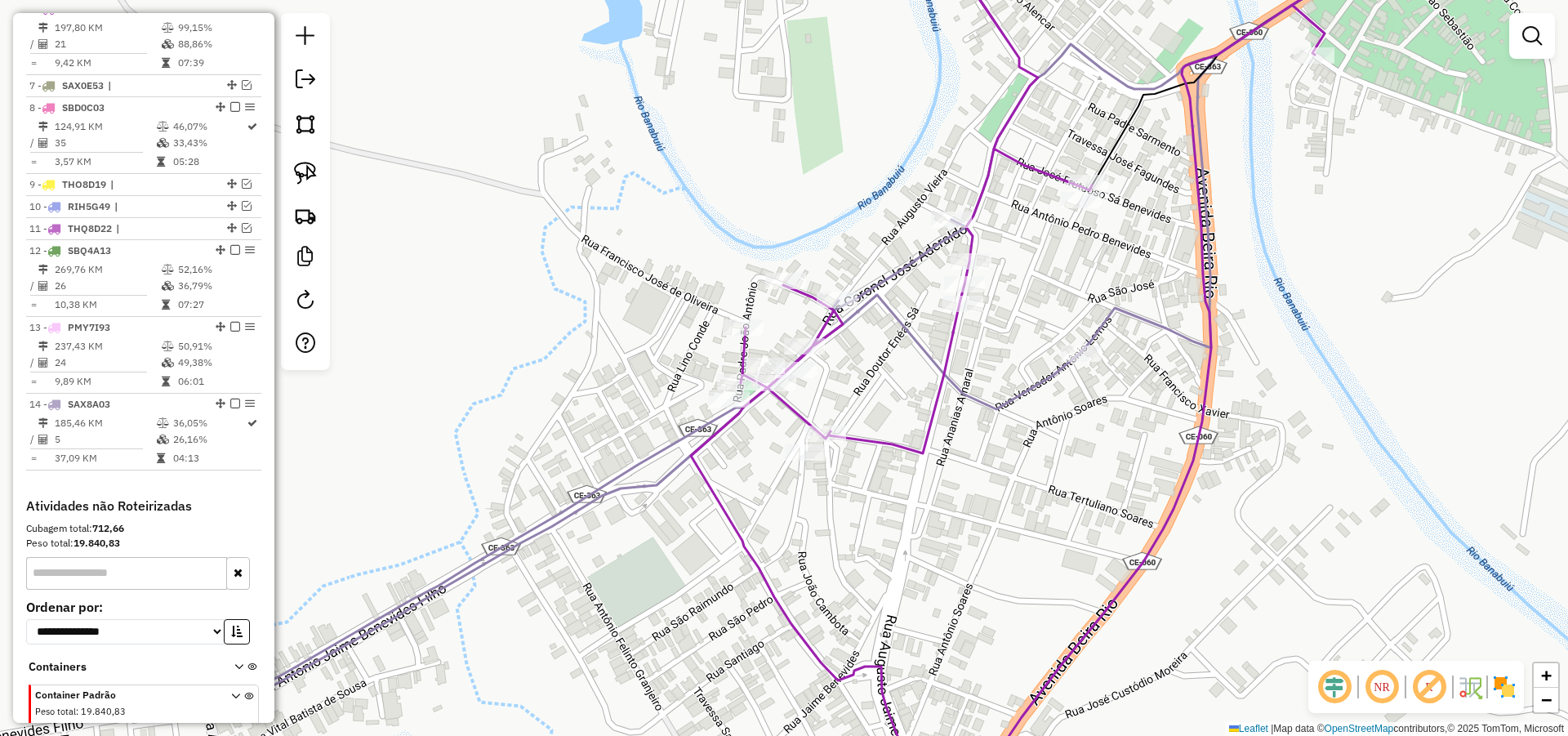
drag, startPoint x: 890, startPoint y: 368, endPoint x: 891, endPoint y: 389, distance: 21.0
click at [890, 388] on div "Janela de atendimento Grade de atendimento Capacidade Transportadoras Veículos …" at bounding box center [784, 368] width 1568 height 736
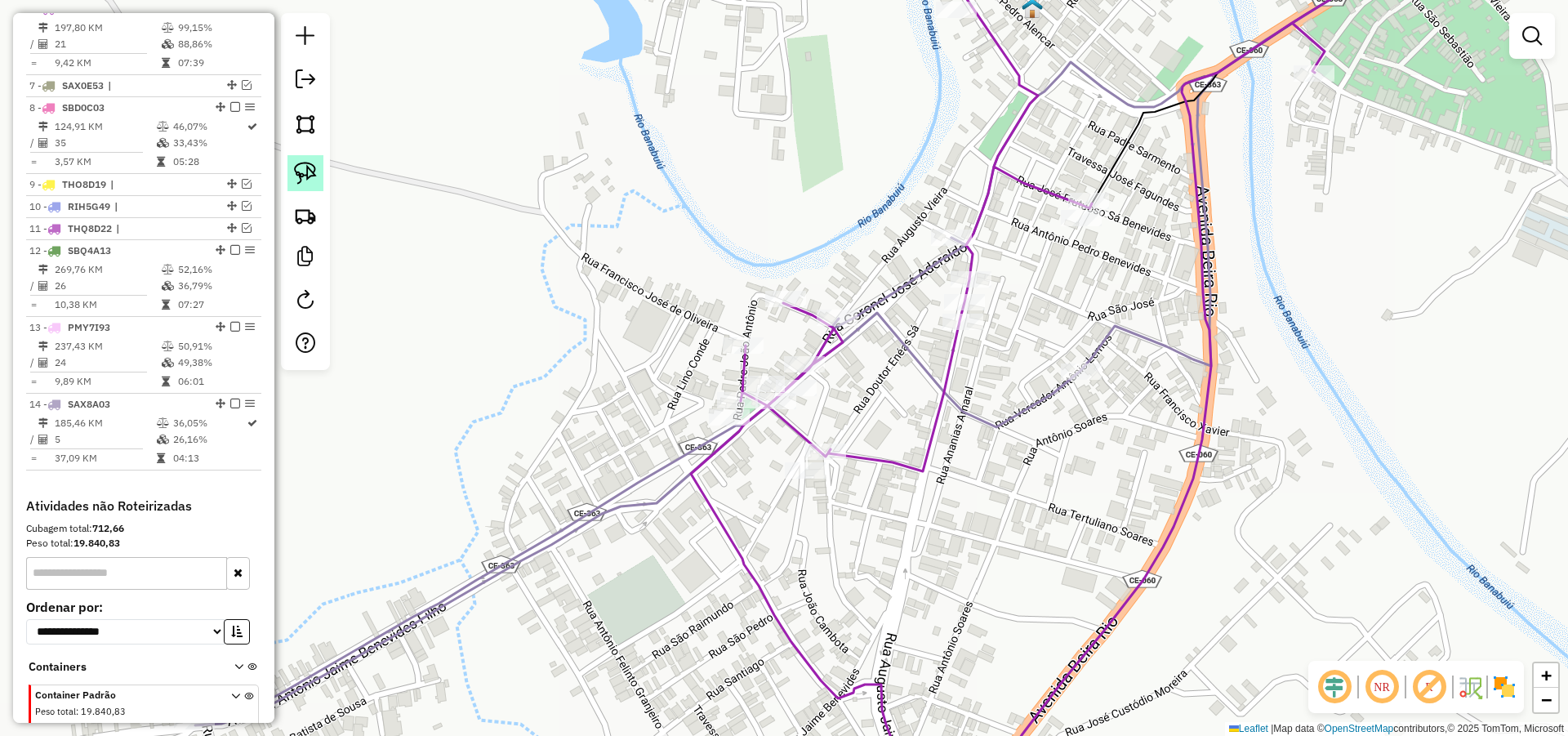
click at [295, 158] on link at bounding box center [305, 173] width 36 height 36
drag, startPoint x: 1022, startPoint y: 263, endPoint x: 959, endPoint y: 391, distance: 142.7
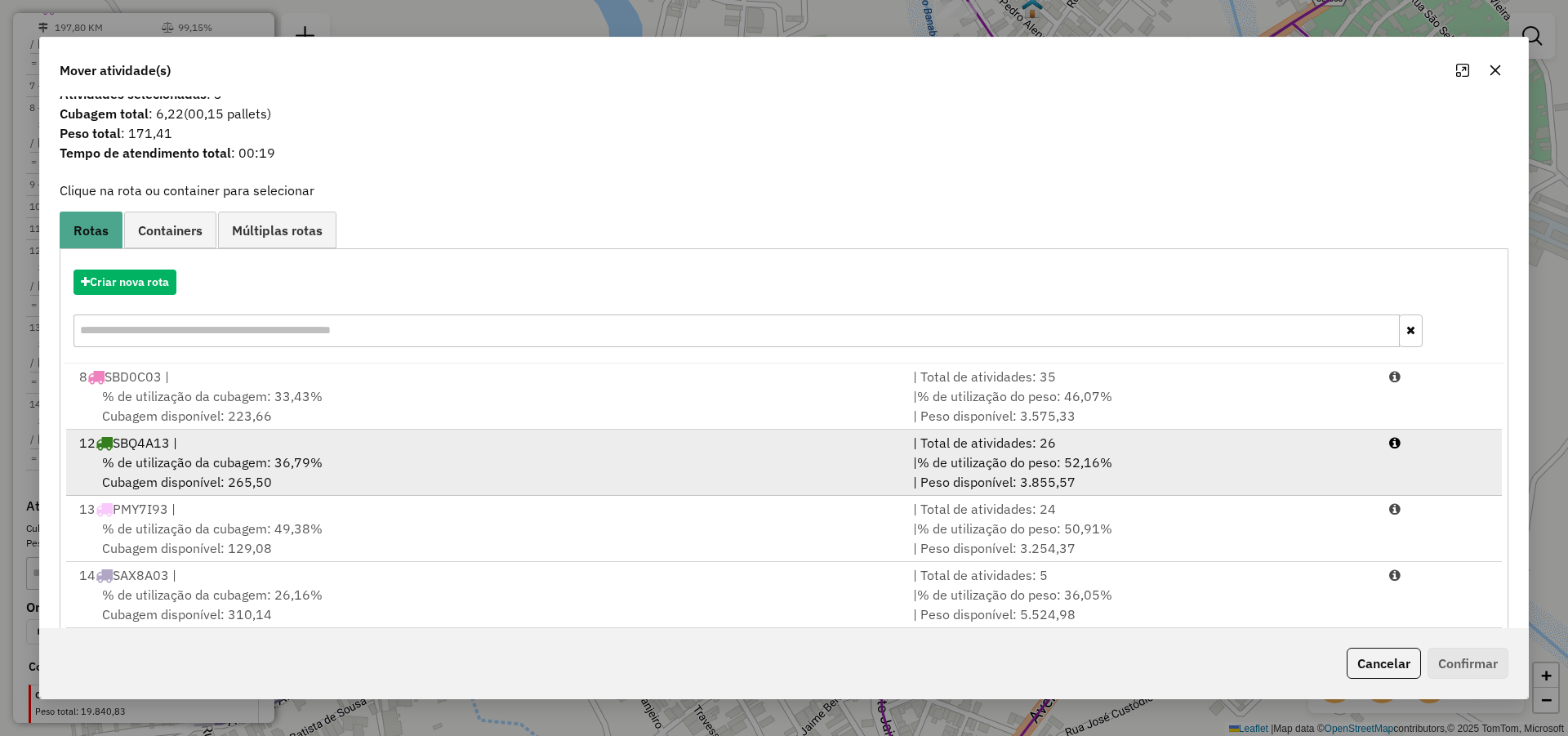
scroll to position [47, 0]
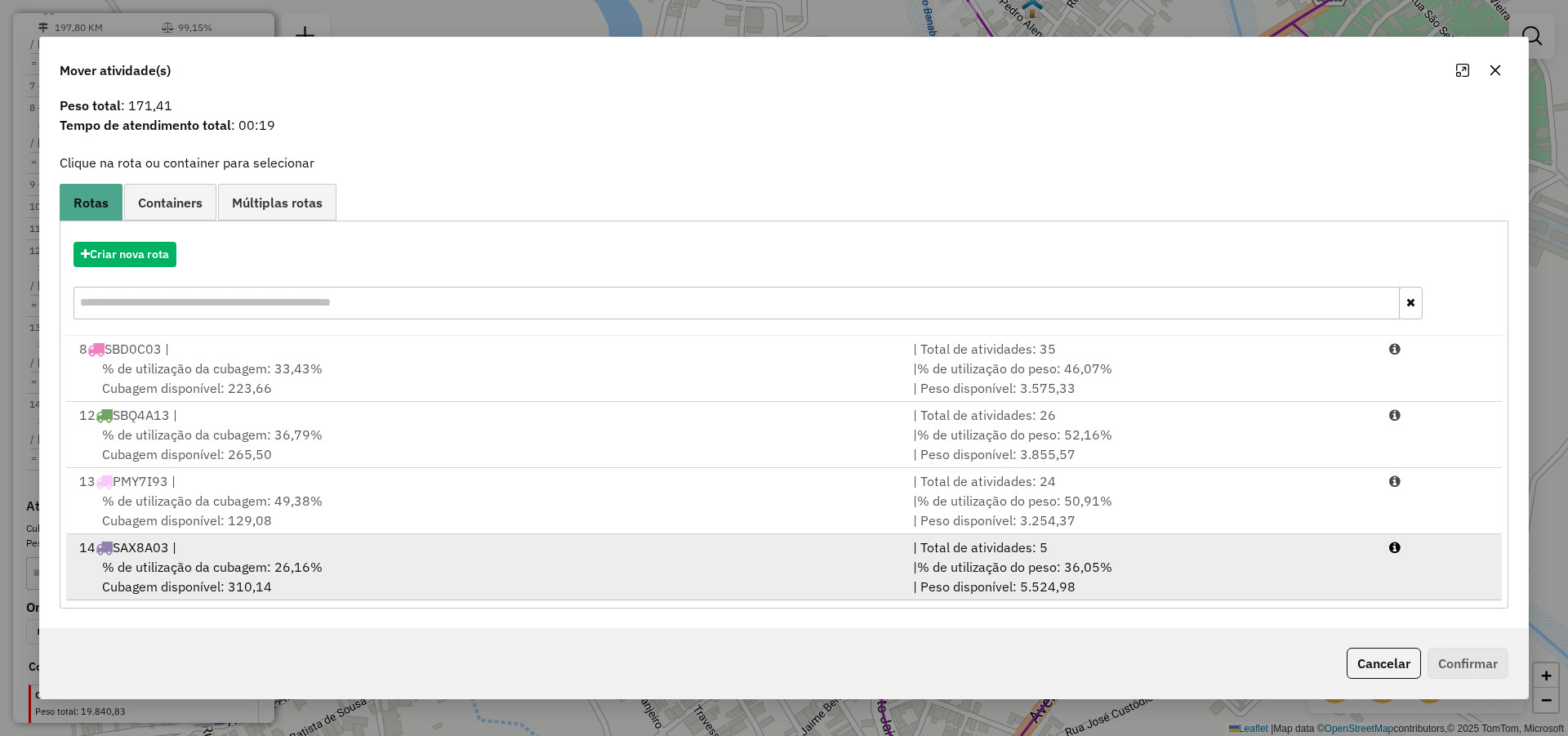
click at [322, 557] on div "% de utilização da cubagem: 26,16% Cubagem disponível: 310,14" at bounding box center [487, 577] width 834 height 39
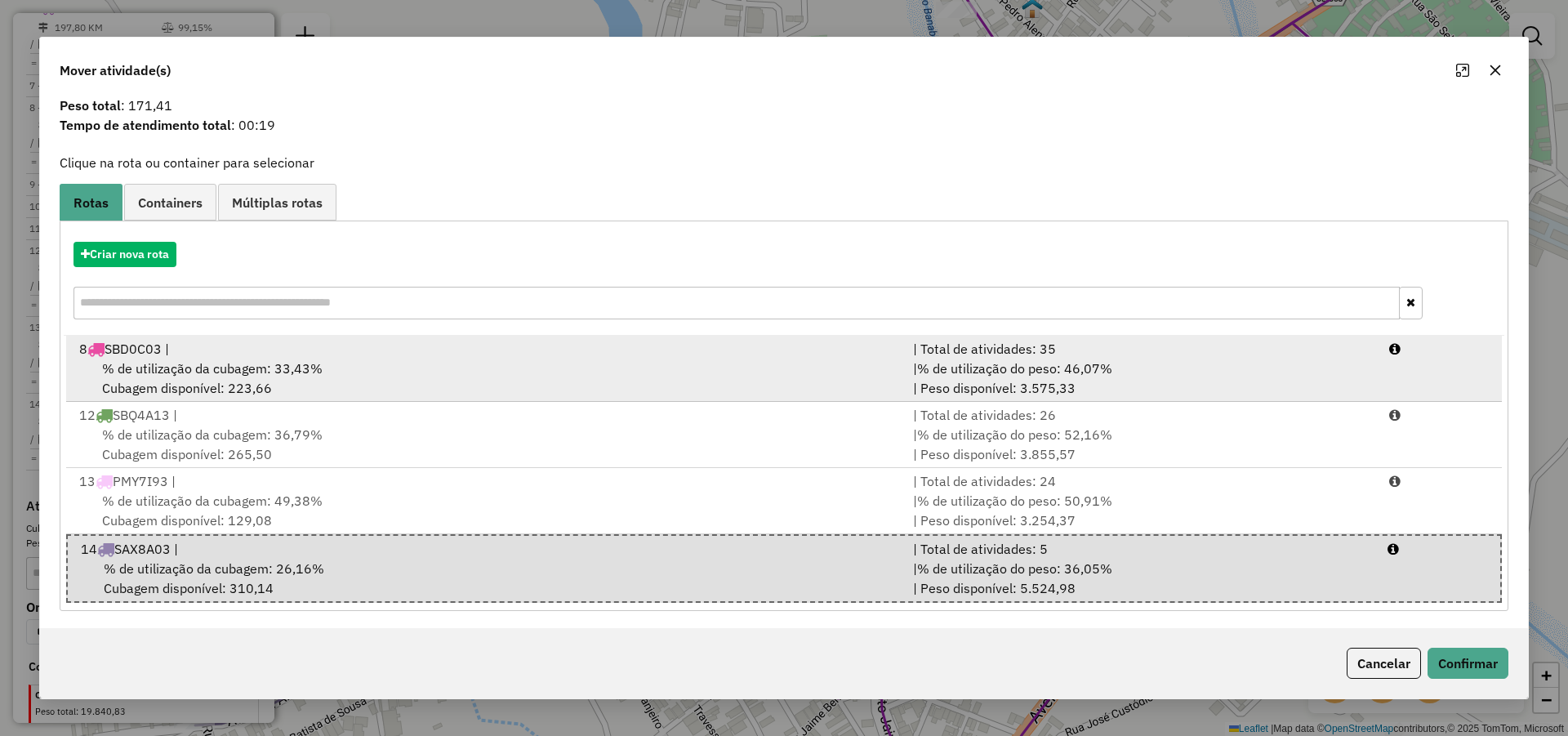
scroll to position [0, 0]
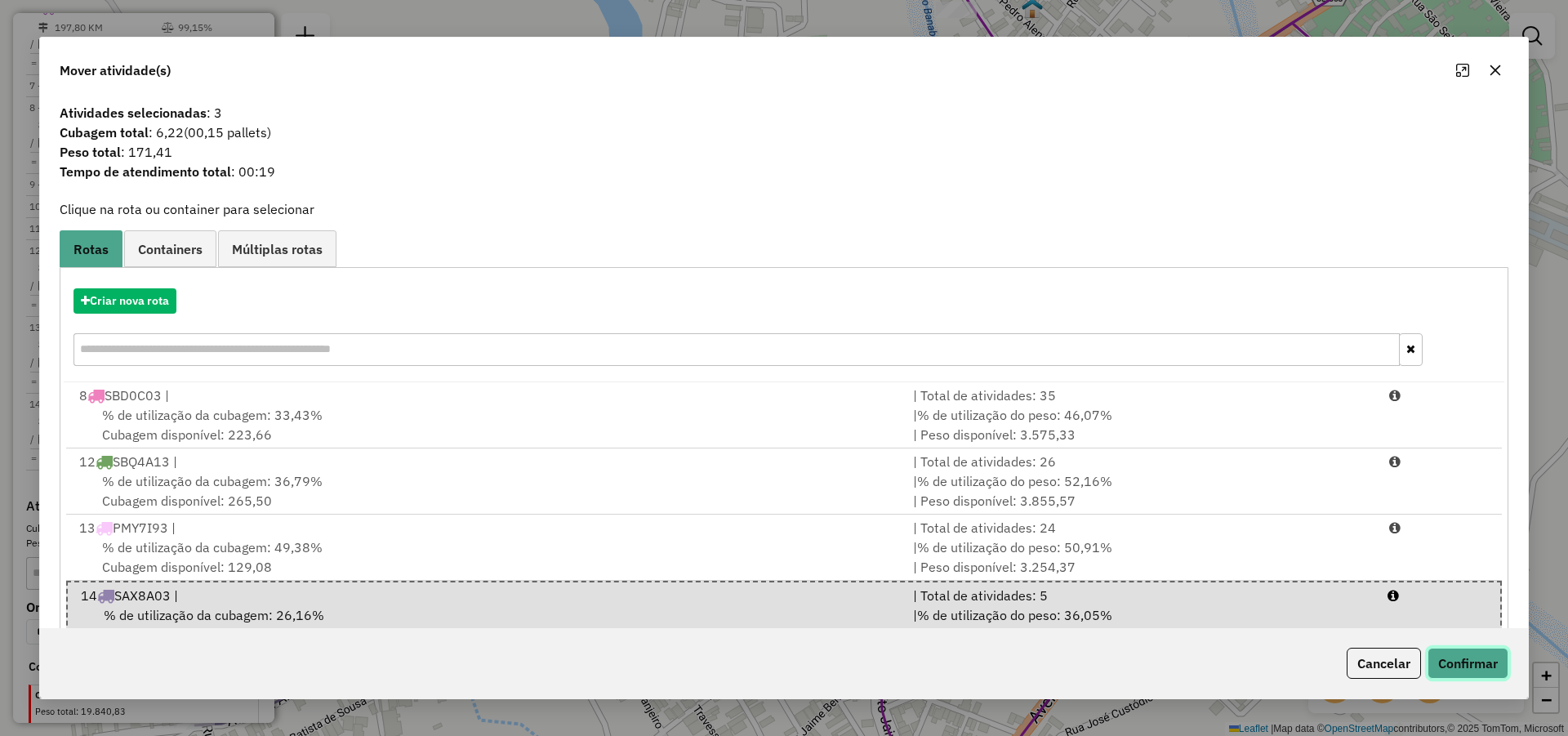
click at [1461, 661] on button "Confirmar" at bounding box center [1468, 663] width 81 height 31
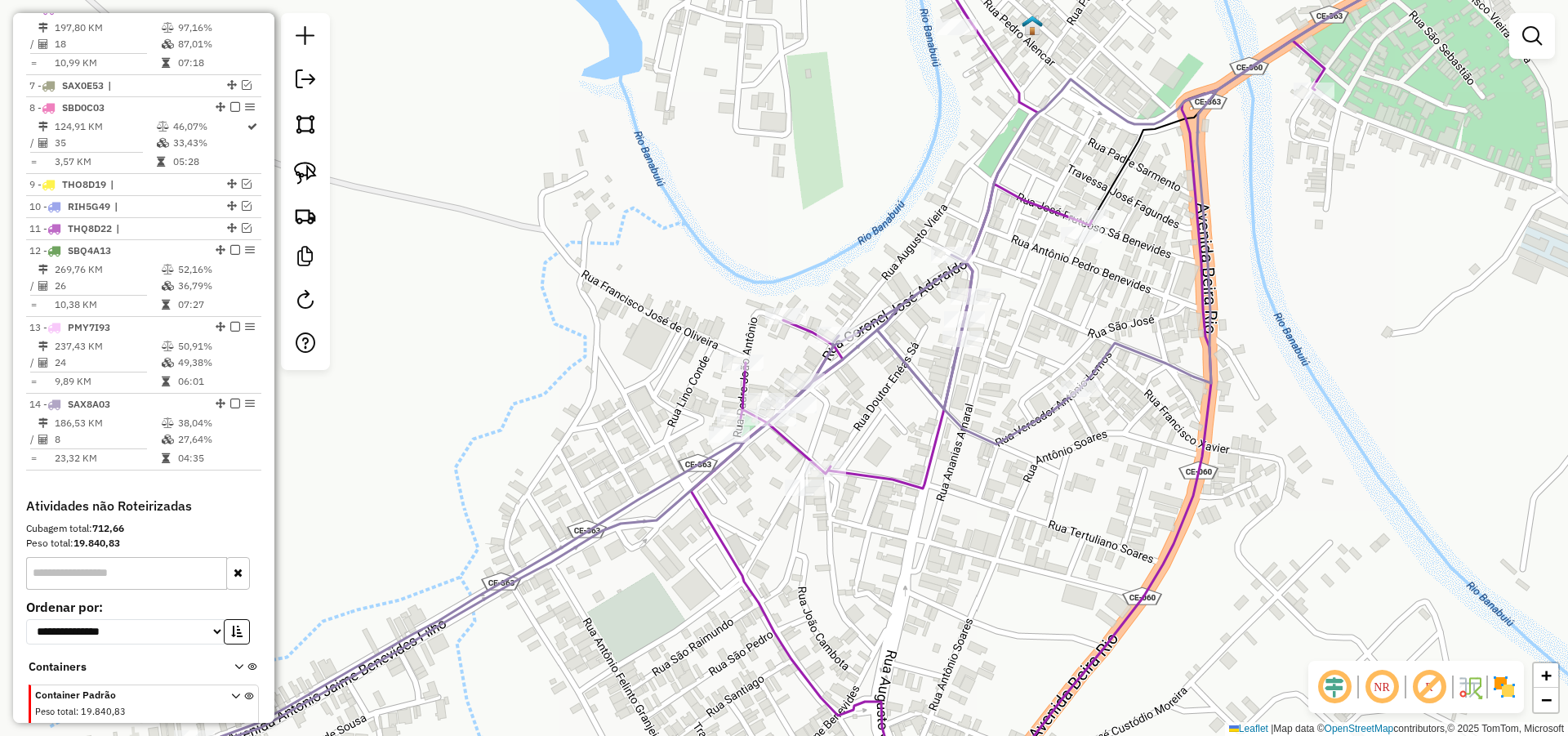
drag, startPoint x: 881, startPoint y: 400, endPoint x: 883, endPoint y: 435, distance: 35.1
click at [882, 433] on div "Janela de atendimento Grade de atendimento Capacidade Transportadoras Veículos …" at bounding box center [784, 368] width 1568 height 736
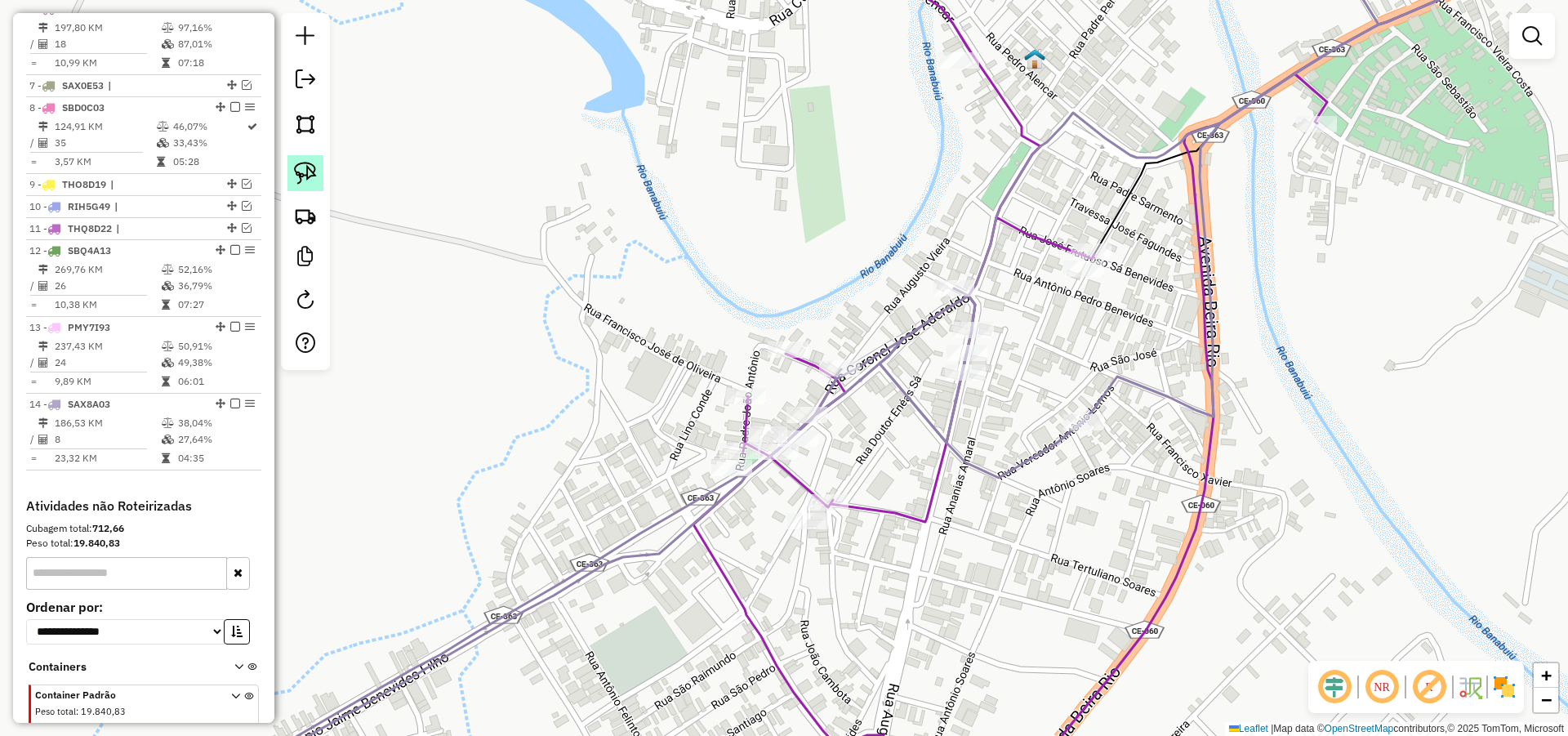
click at [294, 165] on img at bounding box center [305, 174] width 23 height 23
drag, startPoint x: 1044, startPoint y: 228, endPoint x: 1172, endPoint y: 301, distance: 147.4
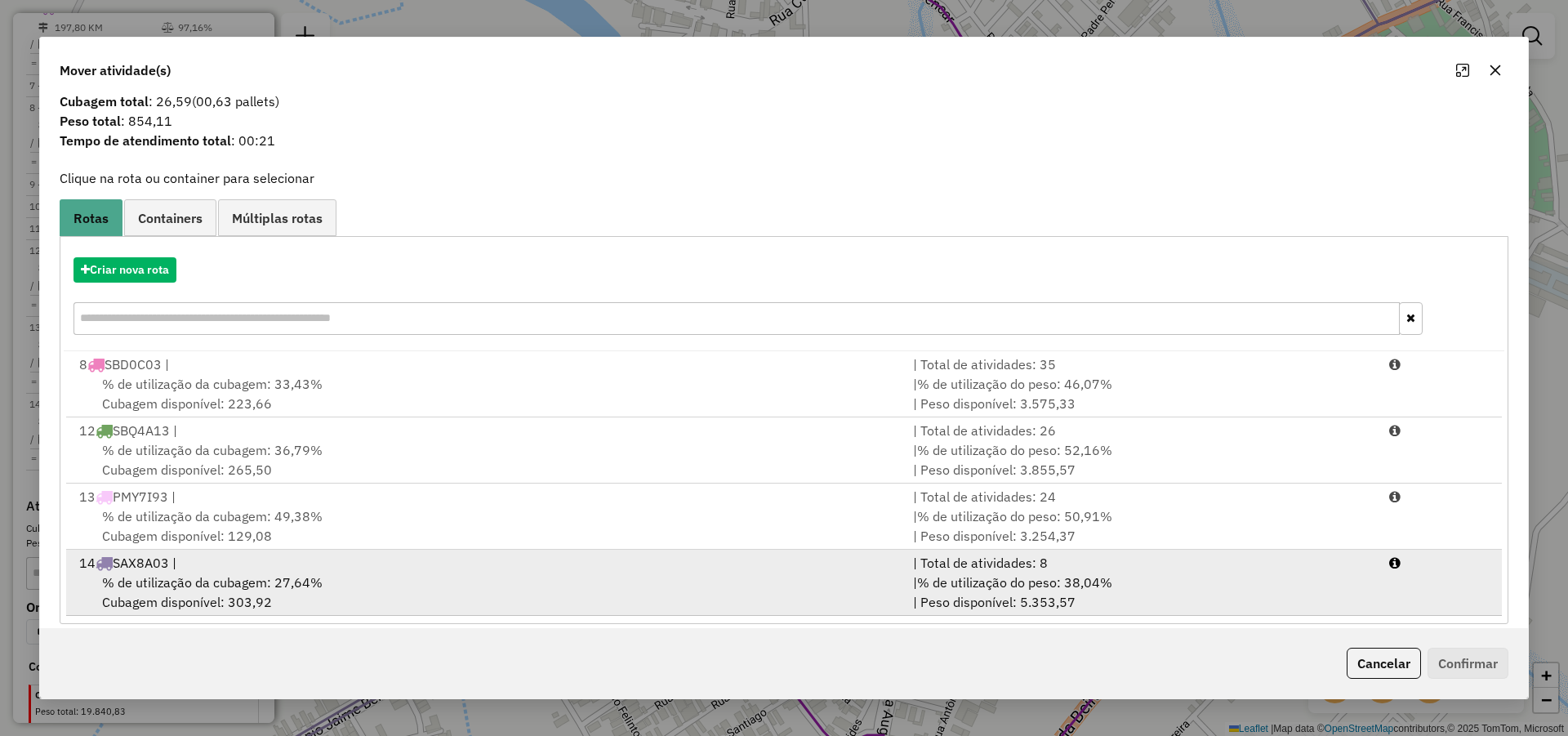
scroll to position [47, 0]
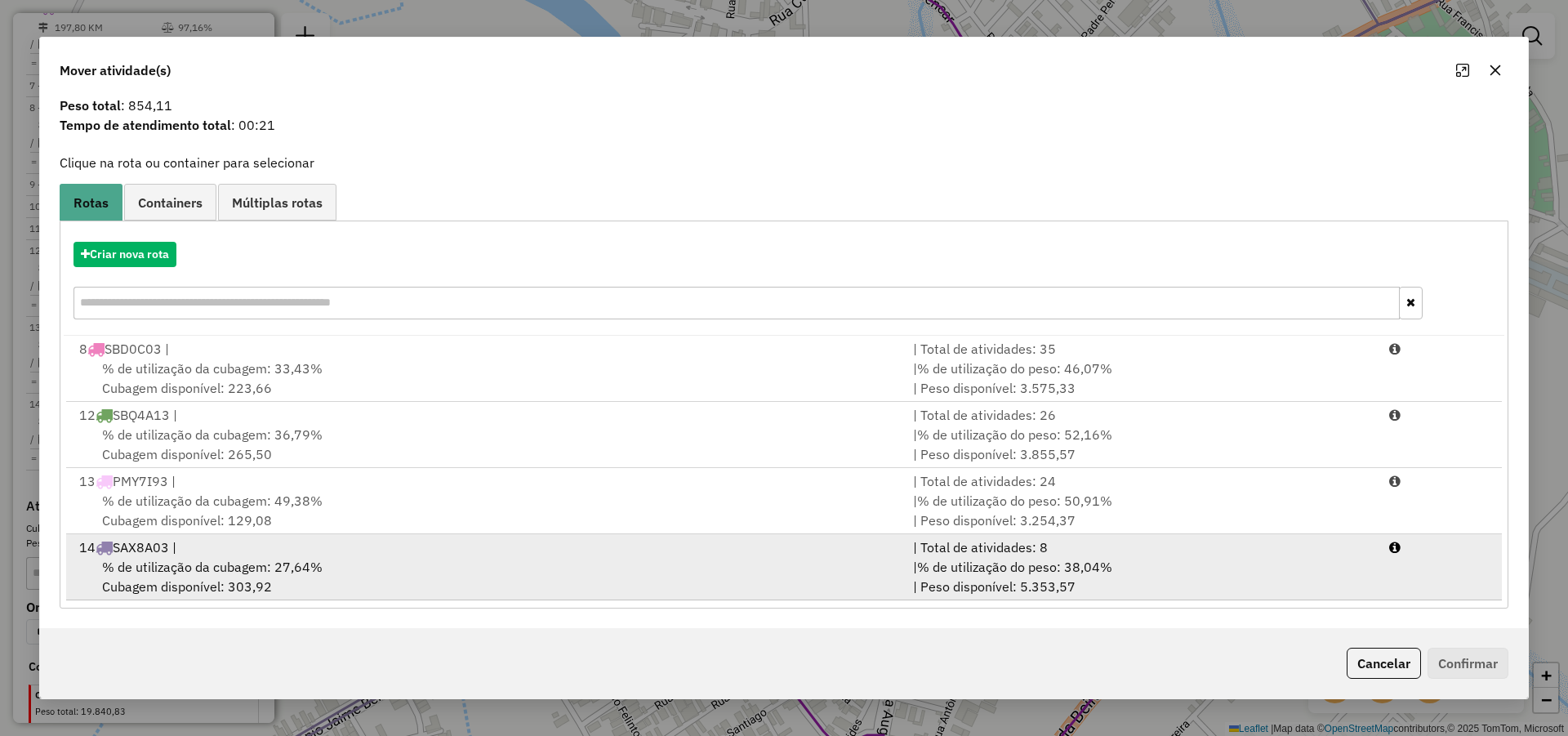
click at [721, 564] on div "% de utilização da cubagem: 27,64% Cubagem disponível: 303,92" at bounding box center [487, 577] width 834 height 39
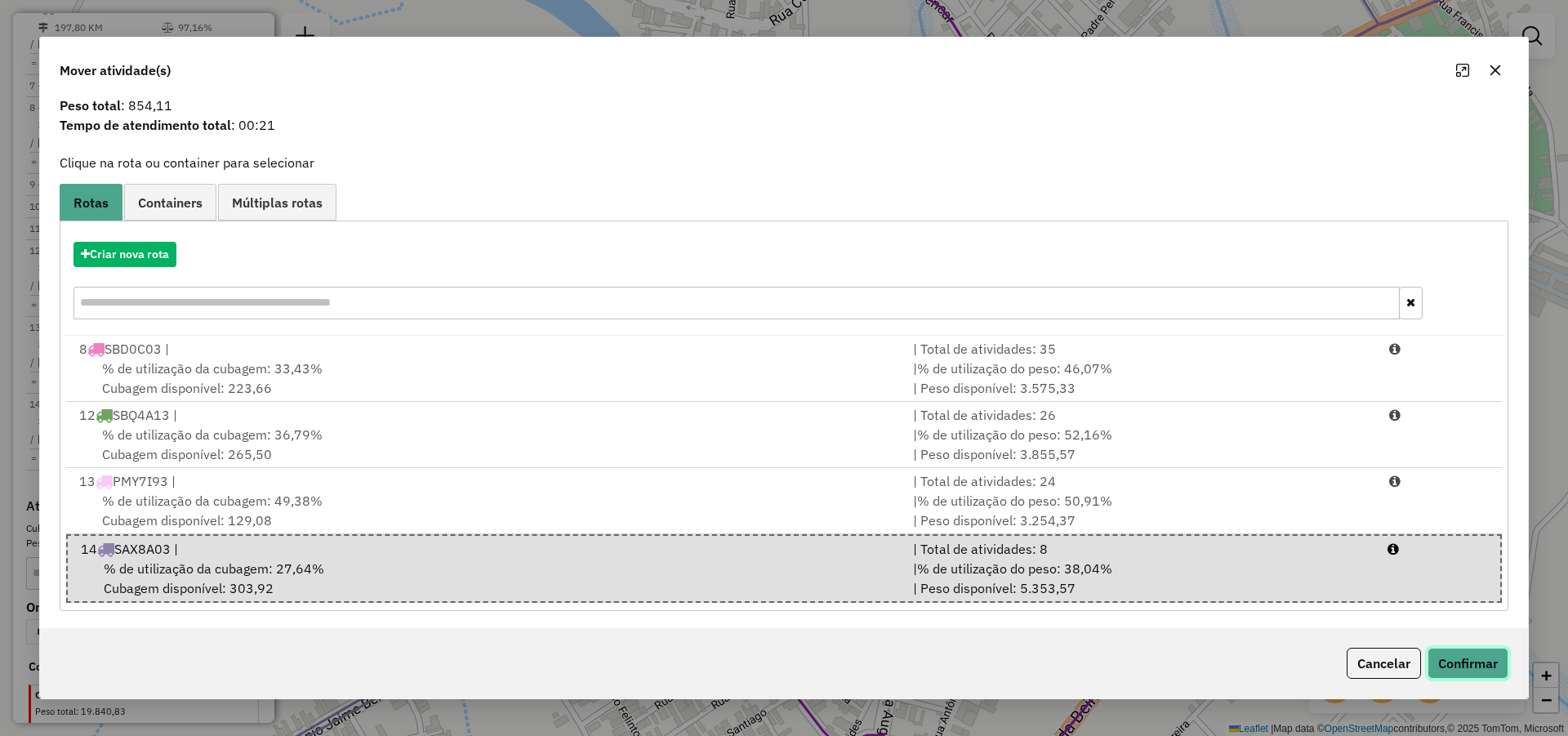
click at [1464, 660] on button "Confirmar" at bounding box center [1468, 663] width 81 height 31
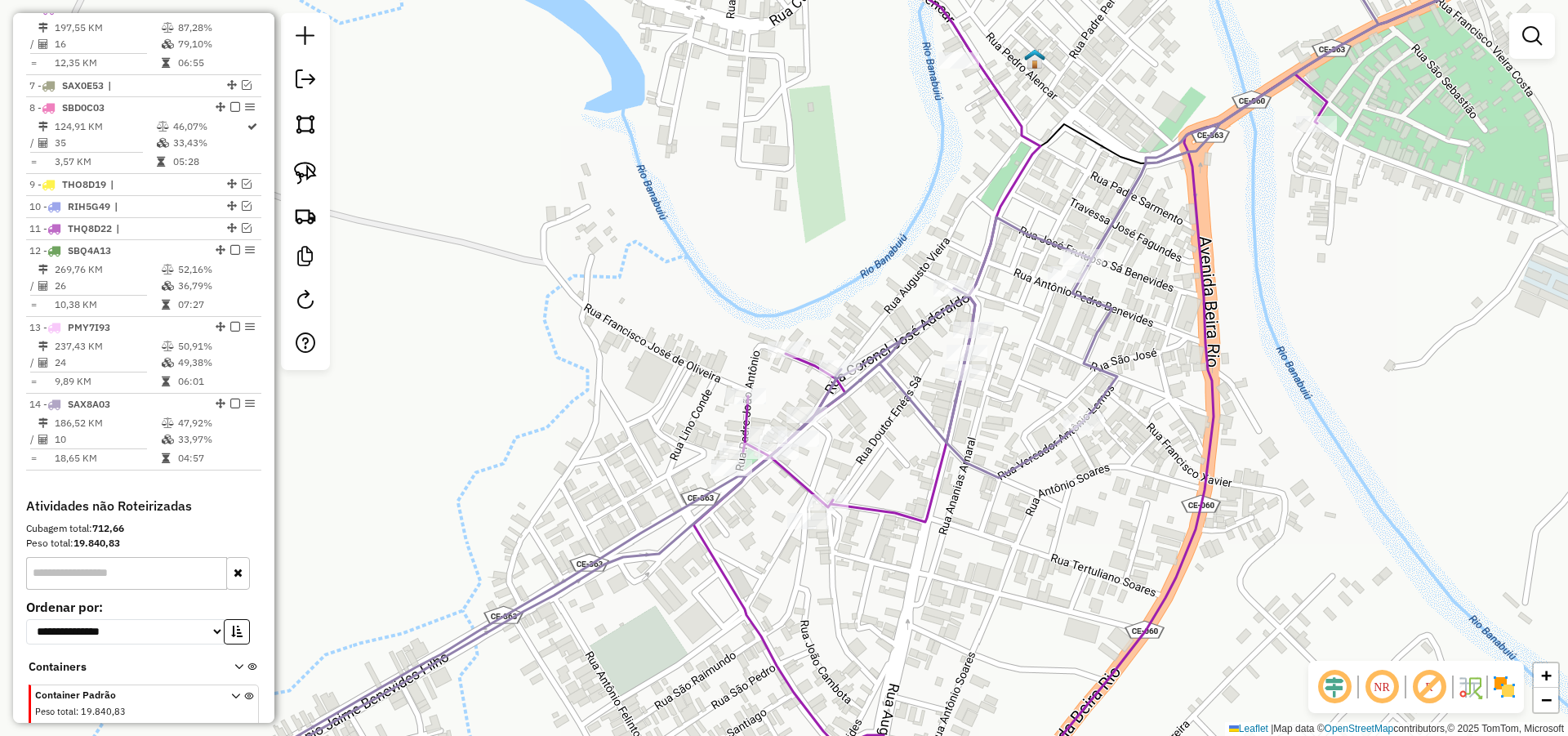
scroll to position [0, 0]
select select "*********"
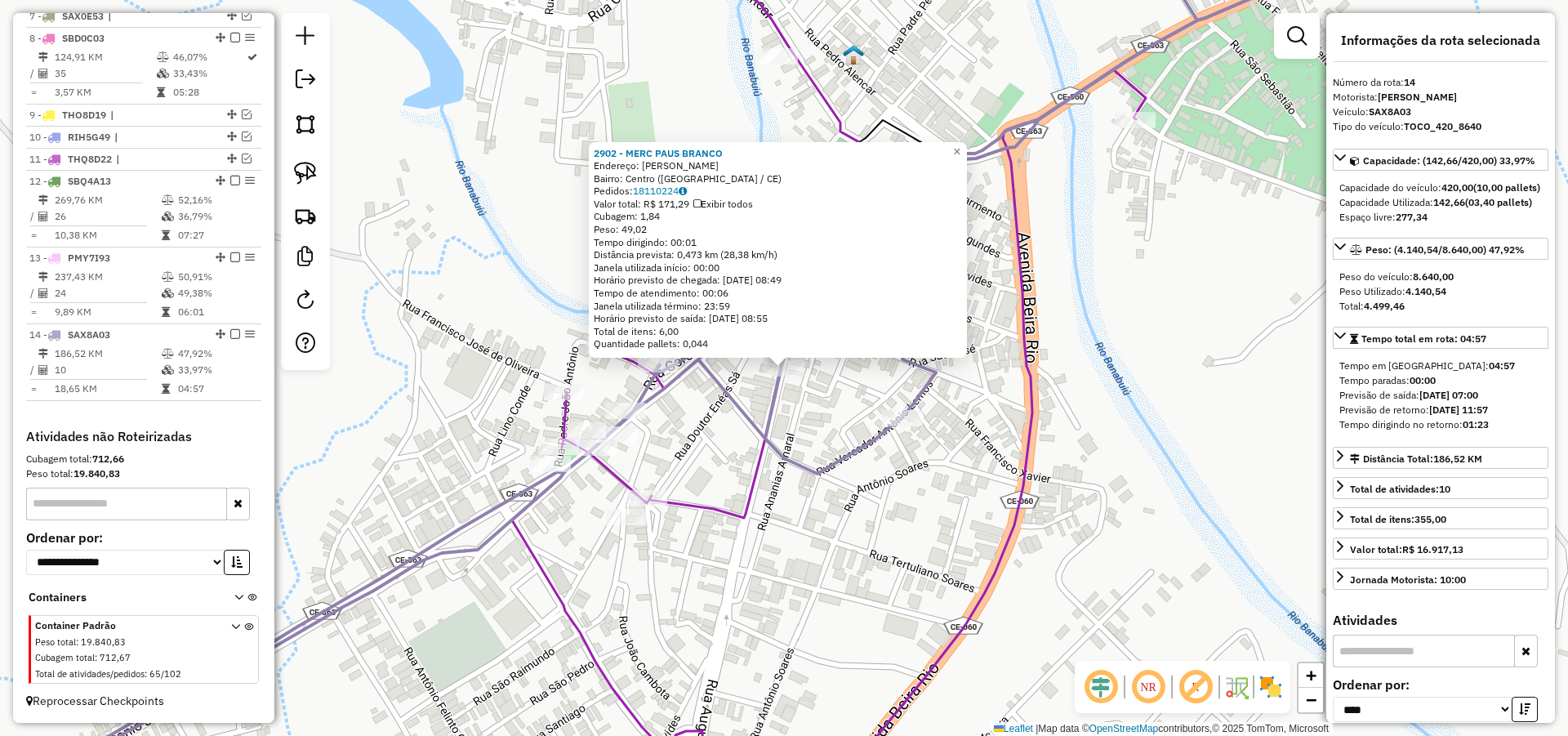
scroll to position [826, 0]
click at [1139, 531] on div "2902 - MERC PAUS BRANCO Endereço: [PERSON_NAME] Bairro: Centro ([GEOGRAPHIC_DAT…" at bounding box center [784, 368] width 1568 height 736
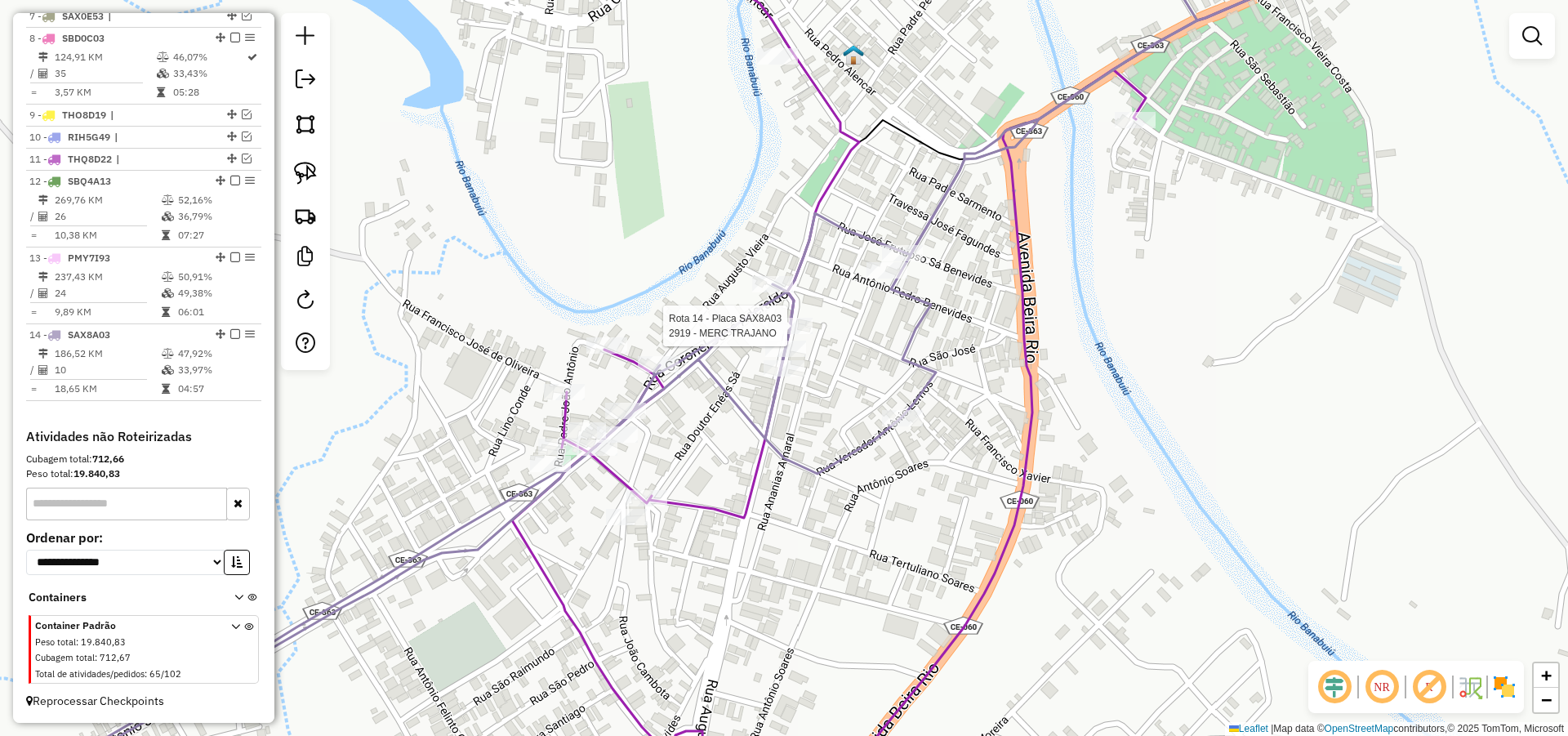
select select "*********"
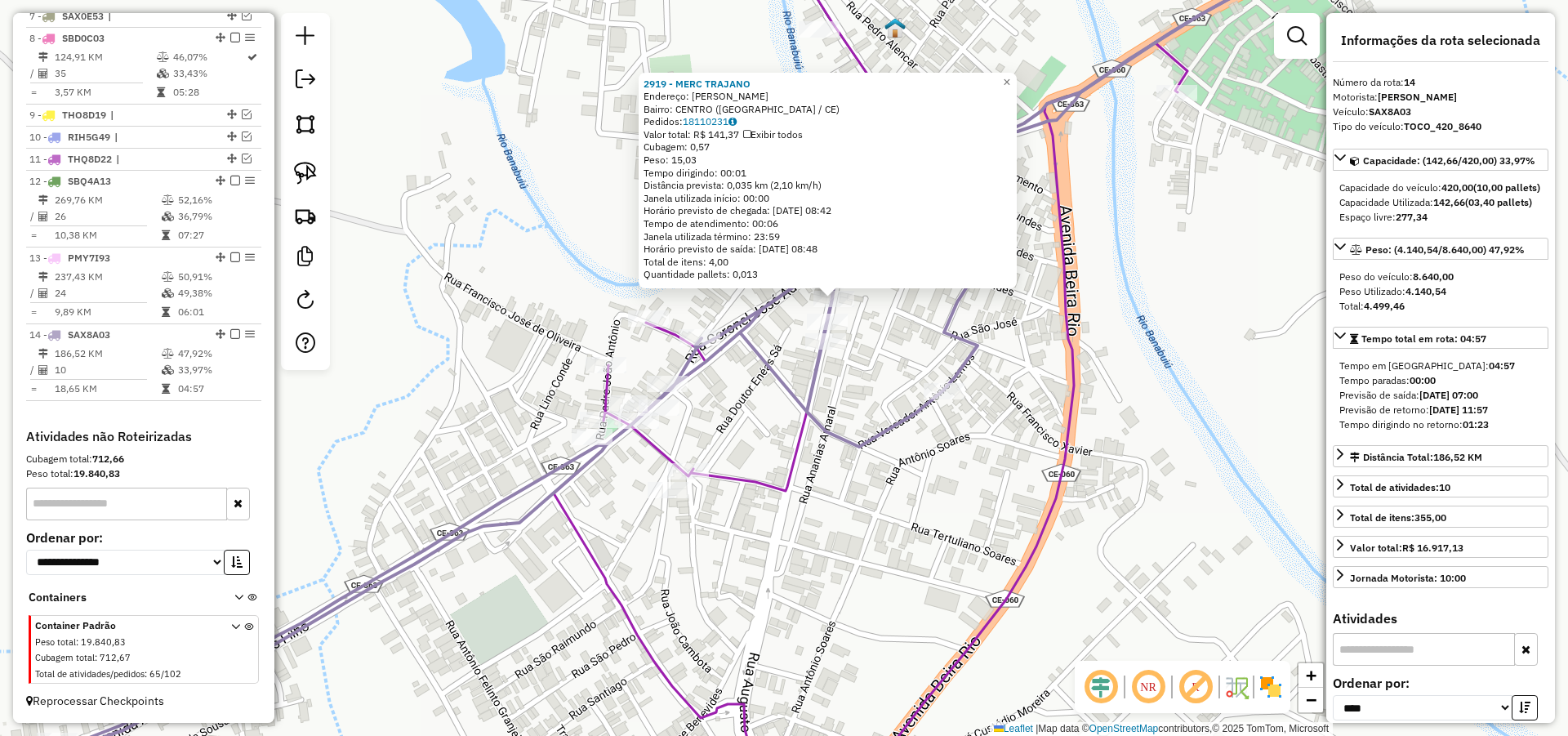
drag, startPoint x: 793, startPoint y: 535, endPoint x: 843, endPoint y: 466, distance: 85.2
click at [842, 467] on div "2919 - MERC [PERSON_NAME]: [PERSON_NAME] Bairro: [GEOGRAPHIC_DATA] ([GEOGRAPHIC…" at bounding box center [784, 368] width 1568 height 736
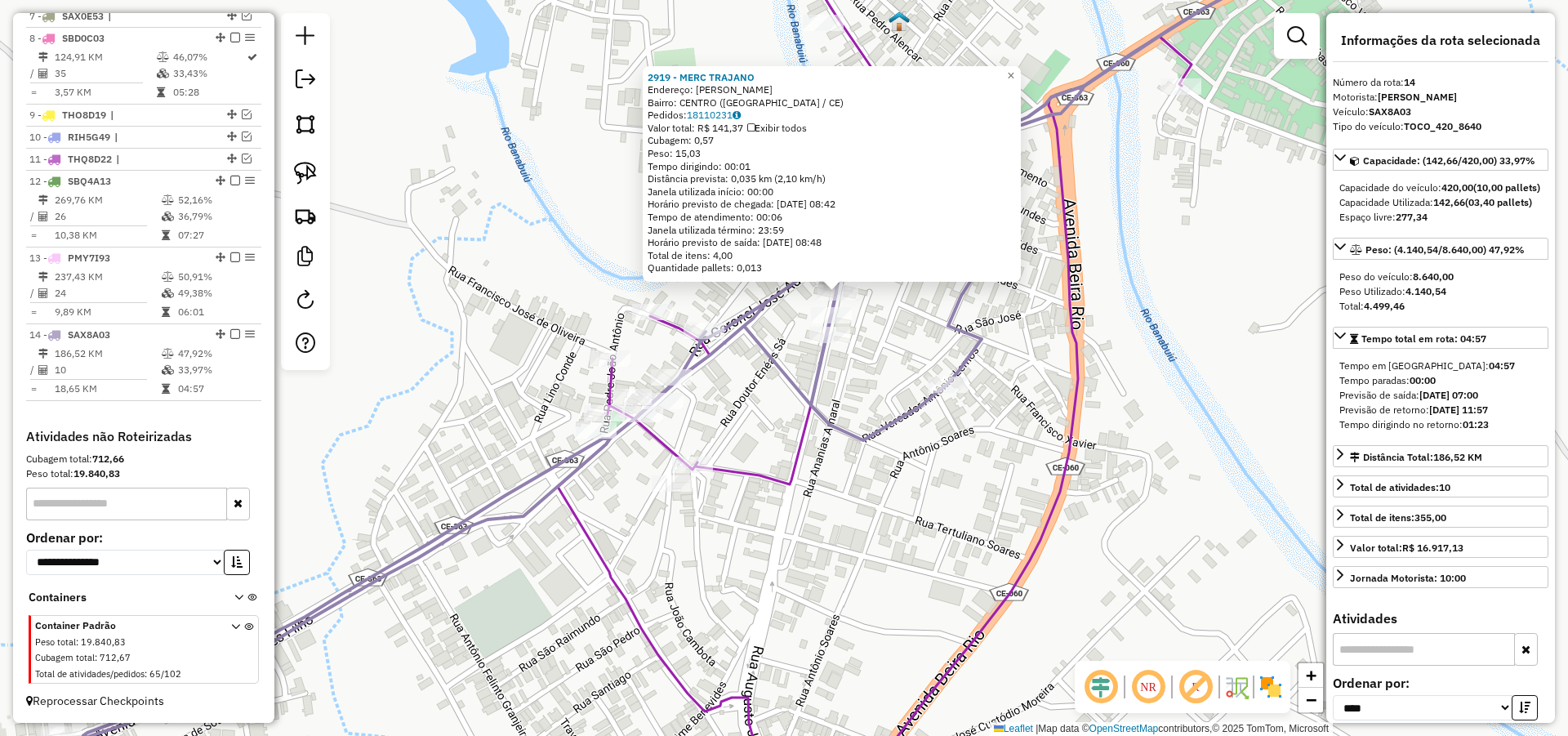
drag, startPoint x: 756, startPoint y: 437, endPoint x: 754, endPoint y: 415, distance: 22.1
click at [758, 419] on div "2919 - MERC [PERSON_NAME]: [PERSON_NAME] Bairro: [GEOGRAPHIC_DATA] ([GEOGRAPHIC…" at bounding box center [784, 368] width 1568 height 736
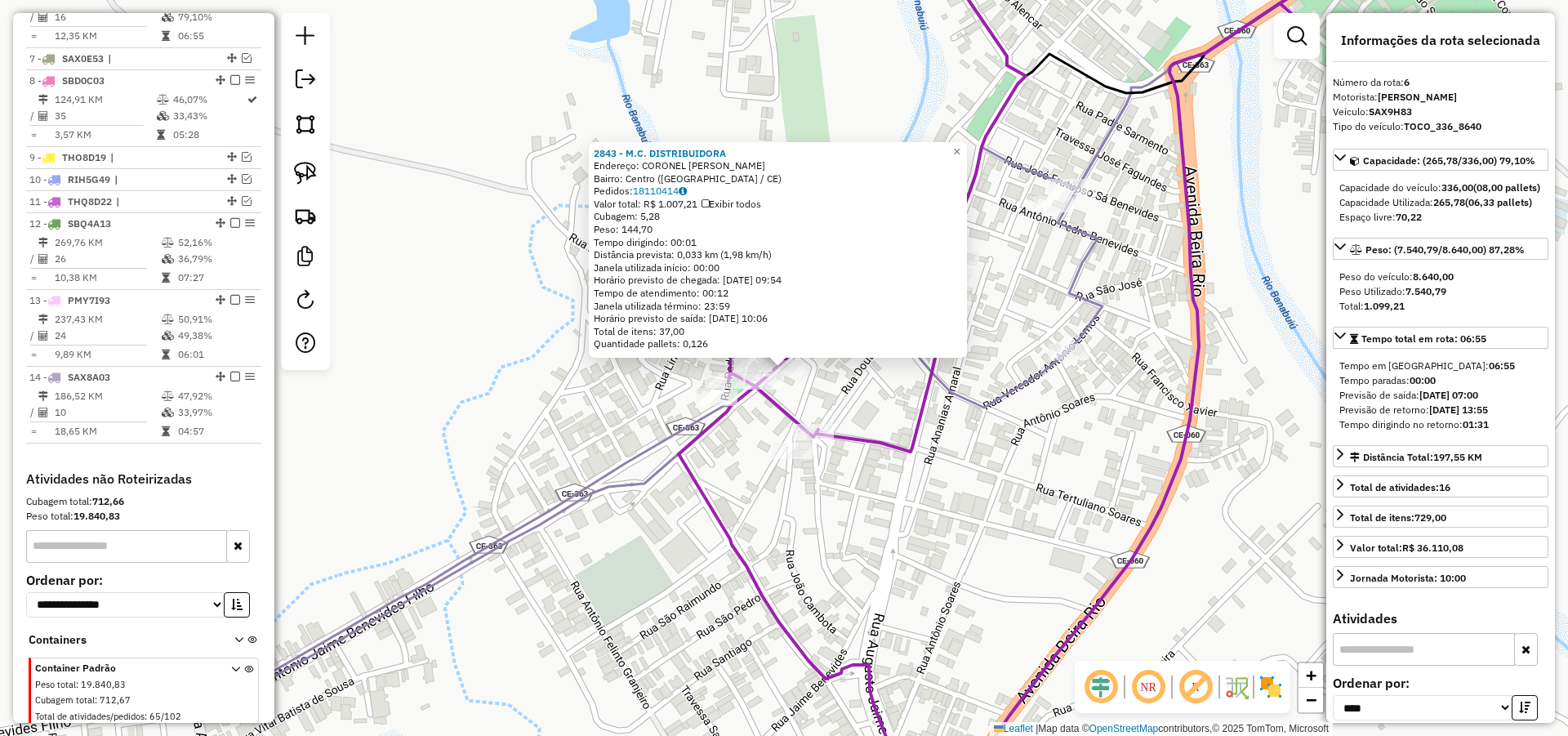
scroll to position [742, 0]
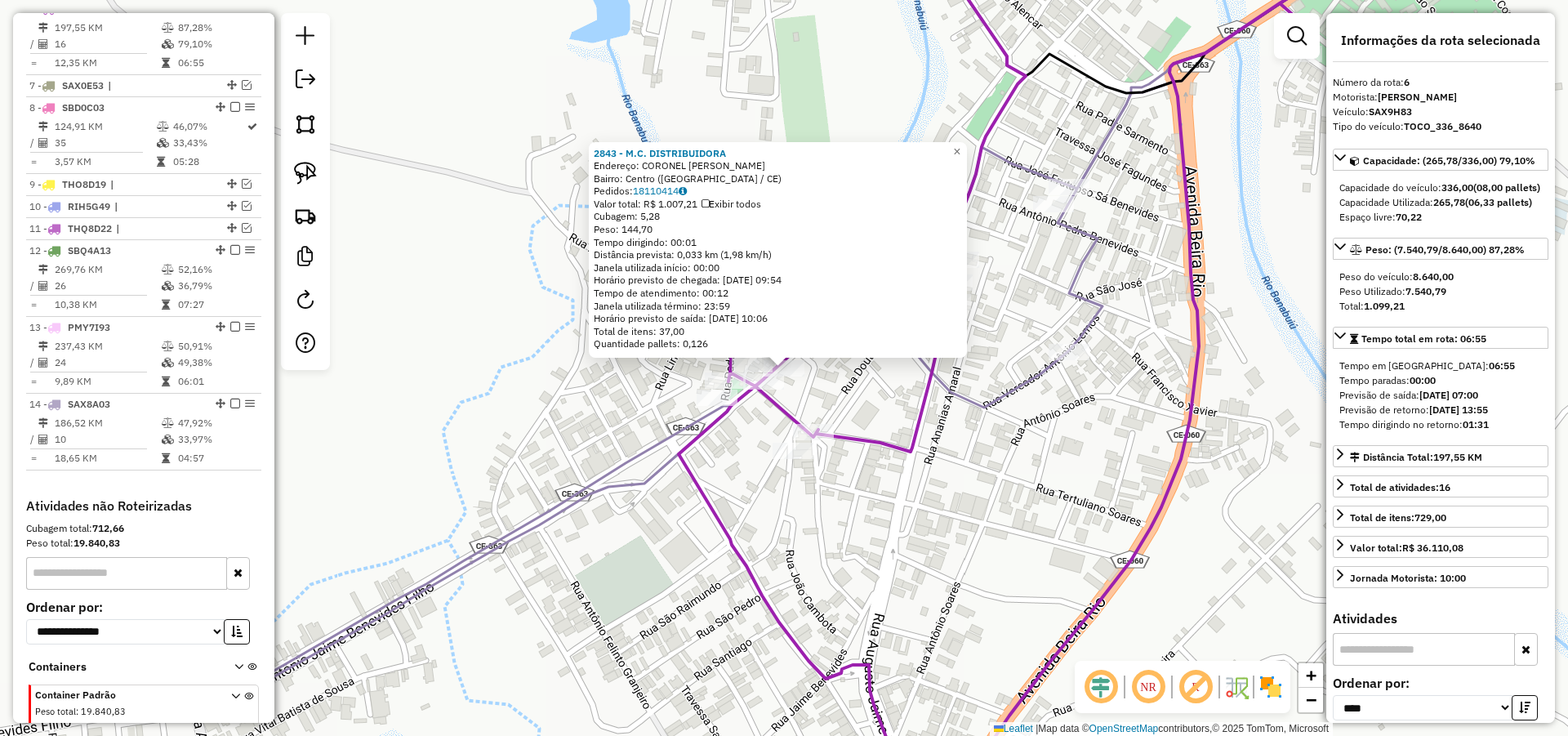
click at [832, 527] on div "2843 - M.C. DISTRIBUIDORA Endereço: CORONEL [PERSON_NAME]: Centro ([GEOGRAPHIC_…" at bounding box center [784, 368] width 1568 height 736
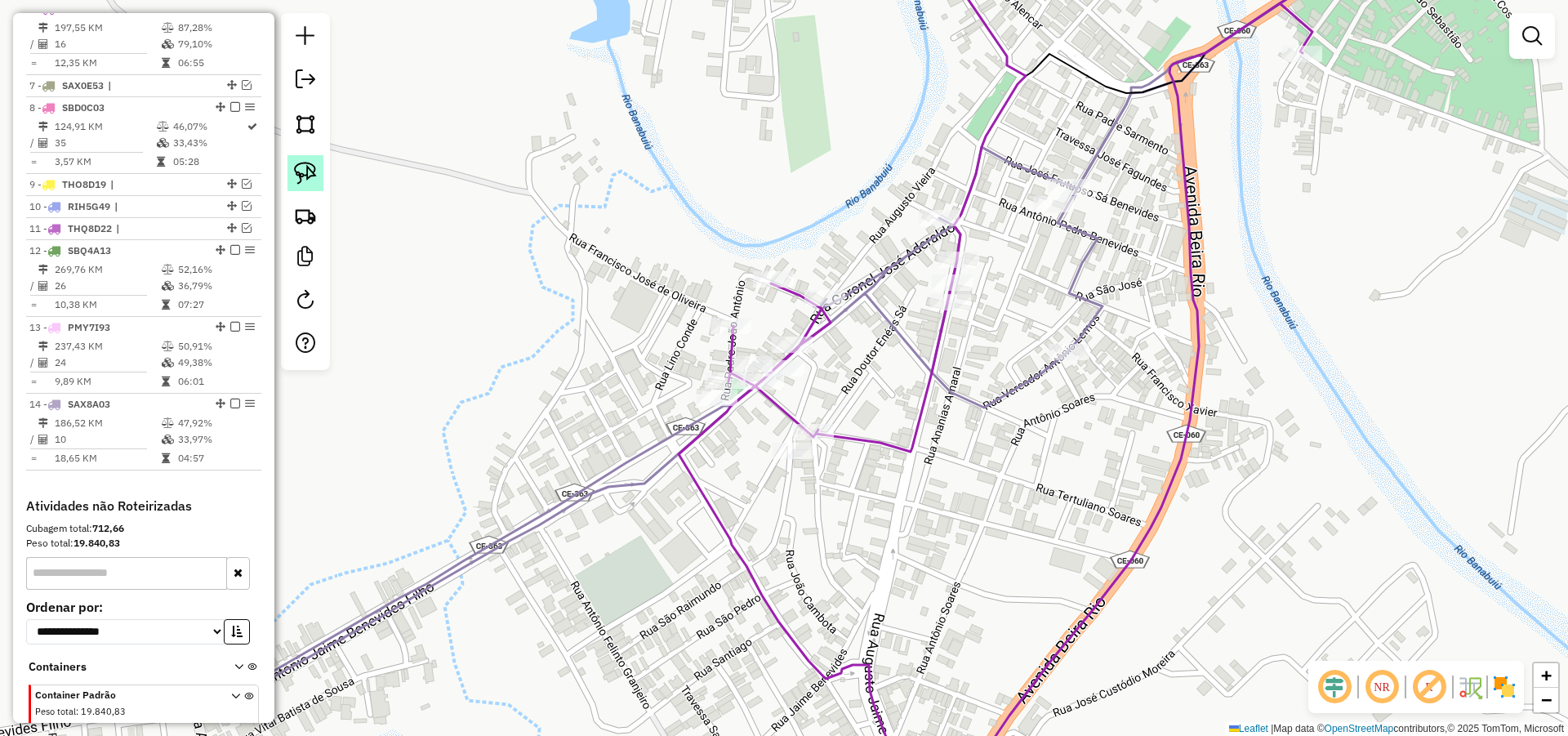
click at [321, 175] on link at bounding box center [305, 173] width 36 height 36
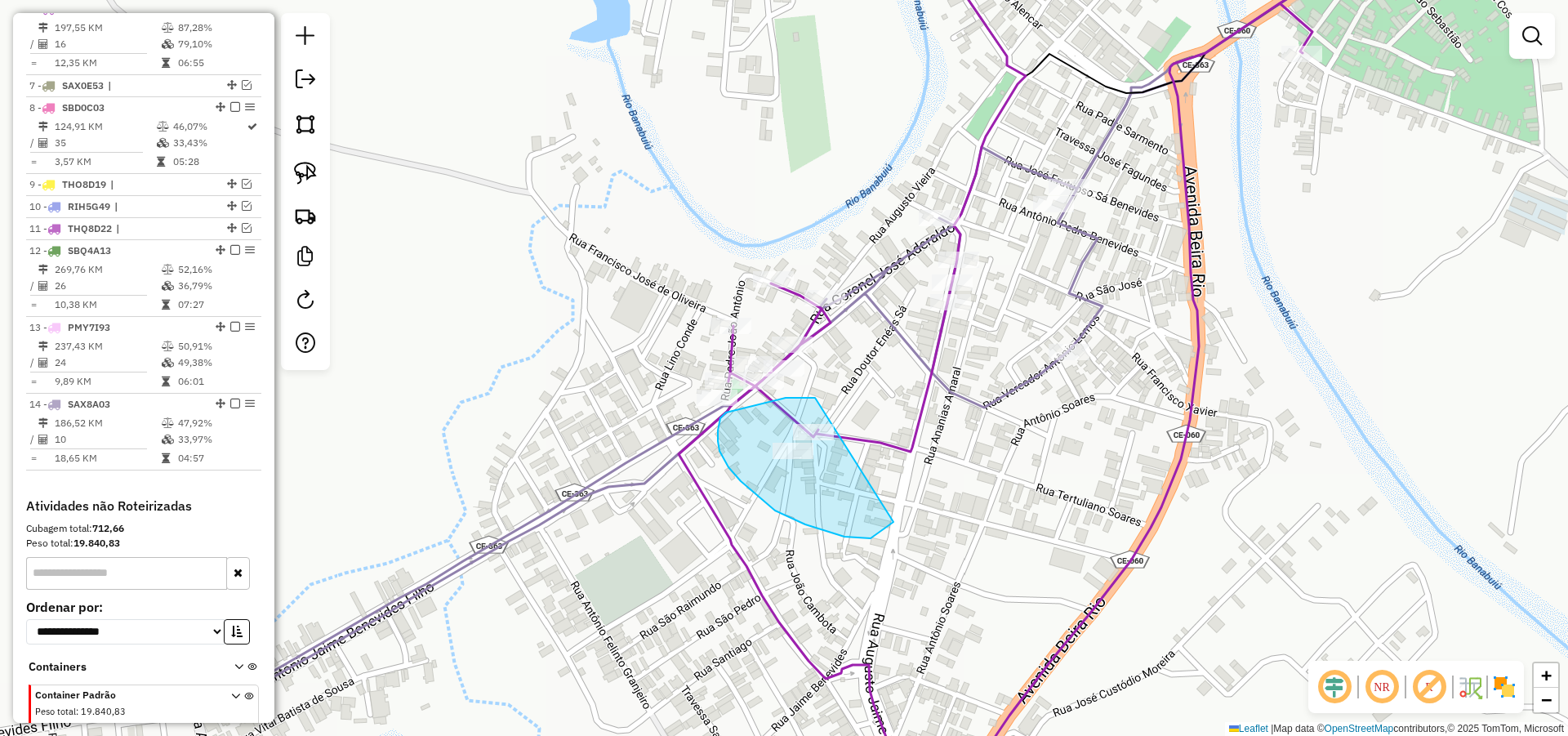
drag, startPoint x: 786, startPoint y: 398, endPoint x: 899, endPoint y: 518, distance: 164.8
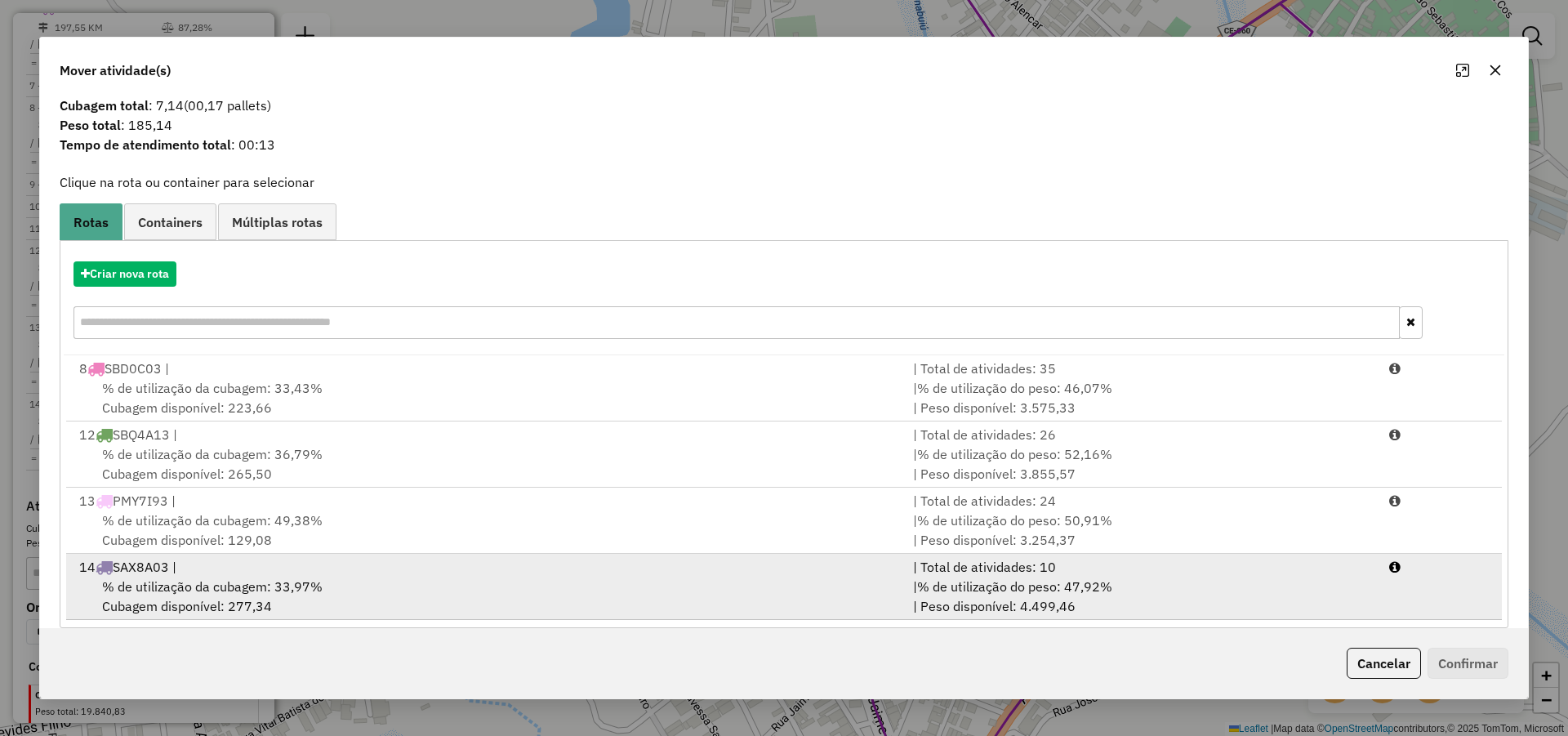
scroll to position [47, 0]
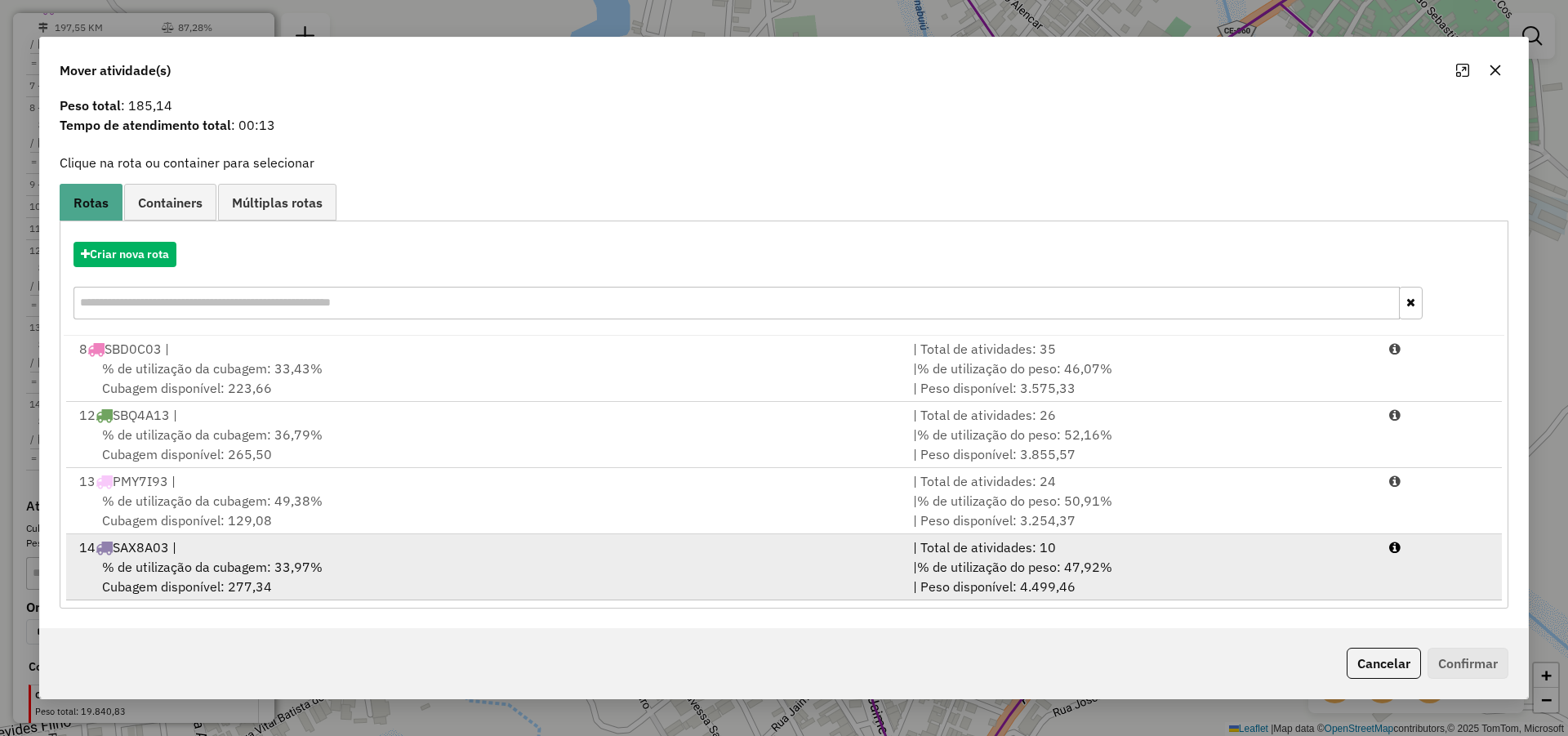
click at [1032, 570] on span "% de utilização do peso: 47,92%" at bounding box center [1015, 567] width 195 height 16
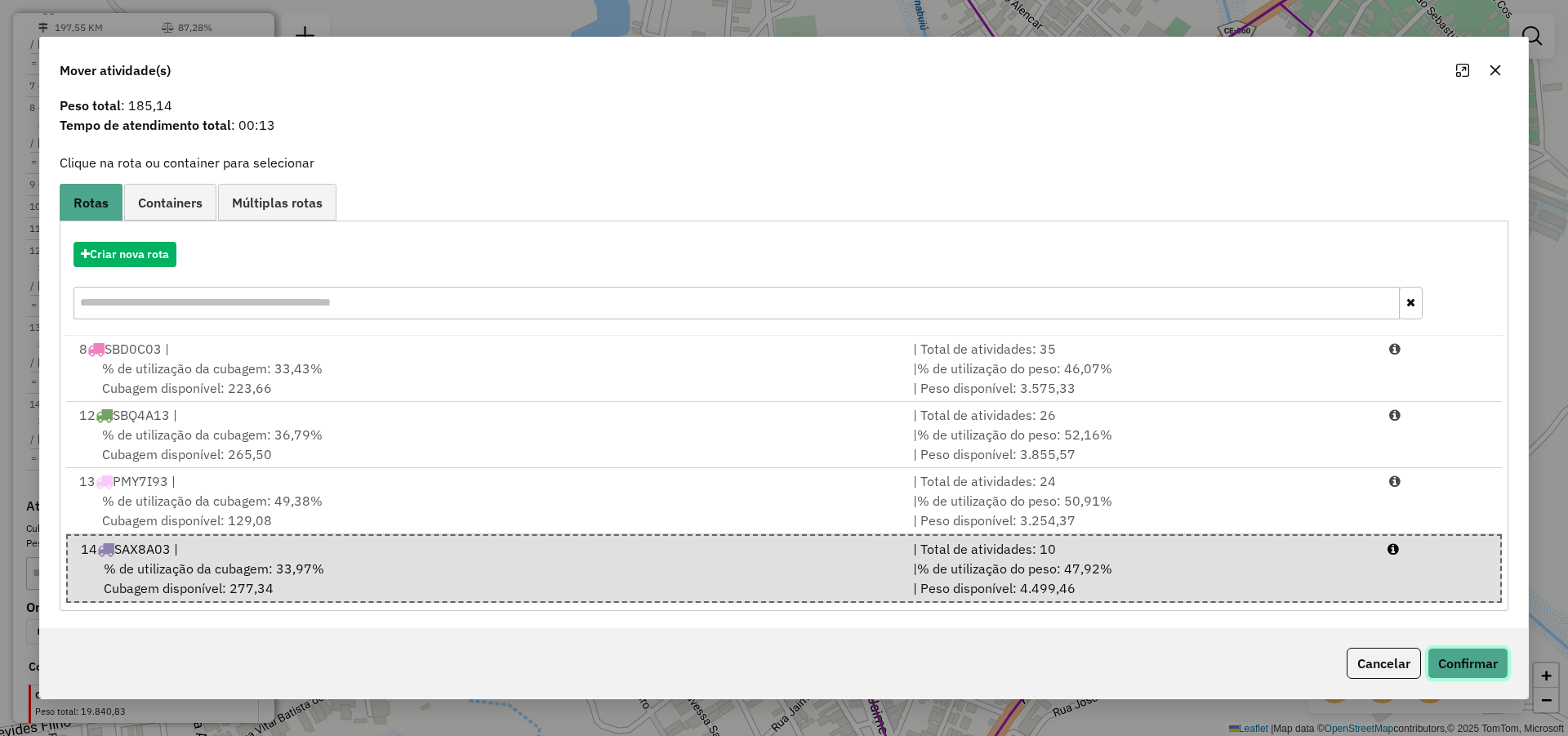
click at [1448, 657] on button "Confirmar" at bounding box center [1468, 663] width 81 height 31
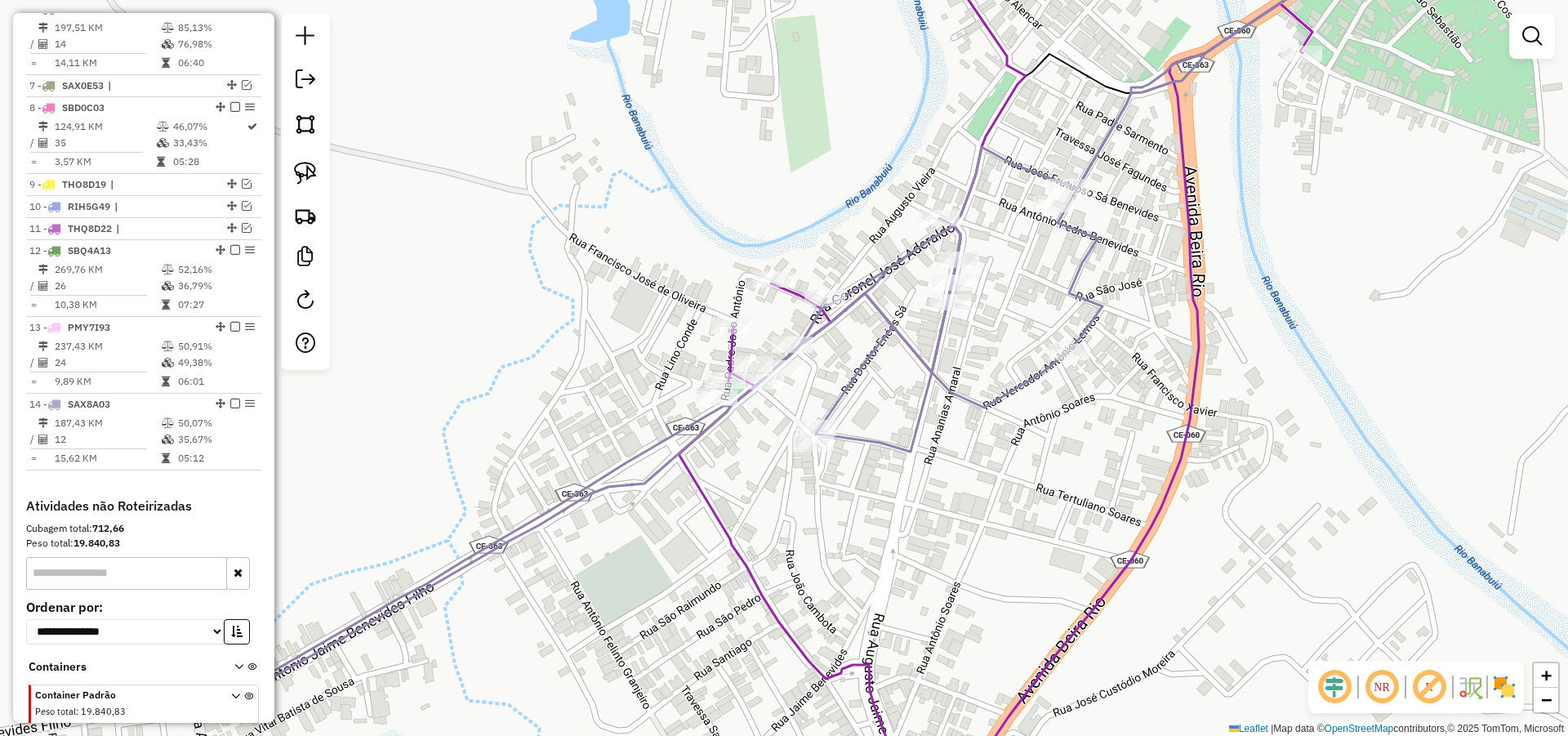
scroll to position [0, 0]
click at [1056, 527] on div "Janela de atendimento Grade de atendimento Capacidade Transportadoras Veículos …" at bounding box center [784, 368] width 1568 height 736
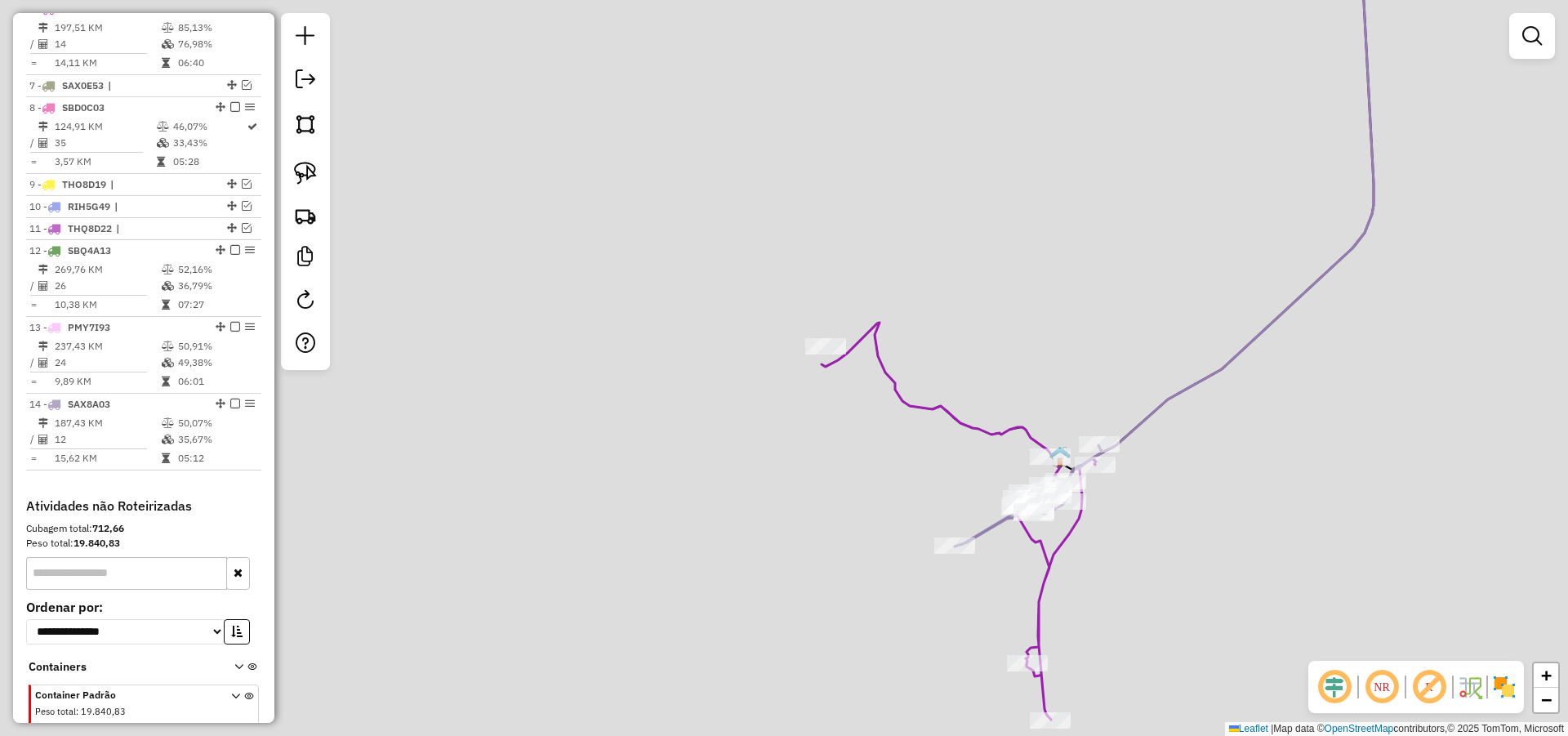
click at [919, 357] on div "Janela de atendimento Grade de atendimento Capacidade Transportadoras Veículos …" at bounding box center [784, 368] width 1568 height 736
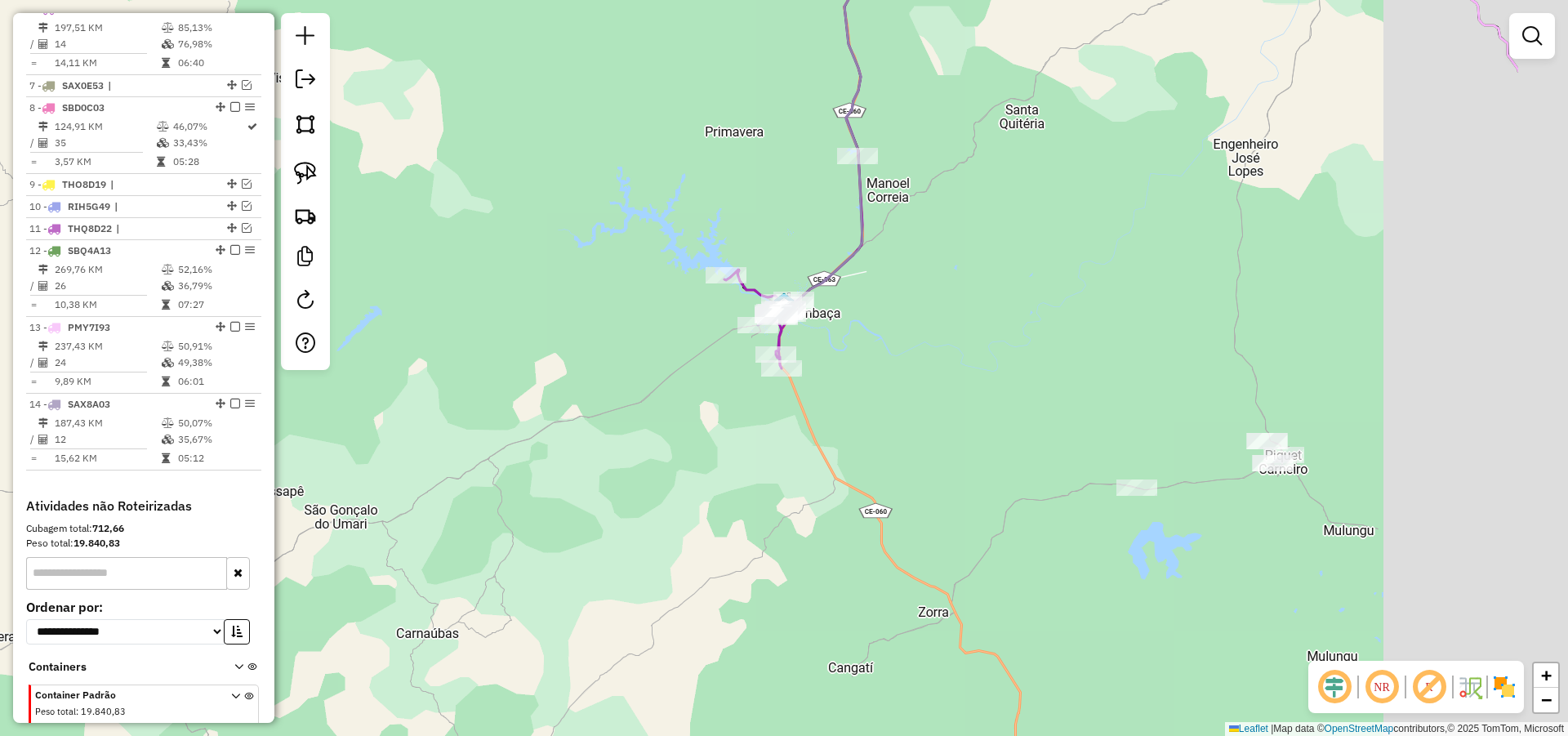
drag, startPoint x: 991, startPoint y: 416, endPoint x: 843, endPoint y: 364, distance: 156.9
click at [849, 366] on div "Janela de atendimento Grade de atendimento Capacidade Transportadoras Veículos …" at bounding box center [784, 368] width 1568 height 736
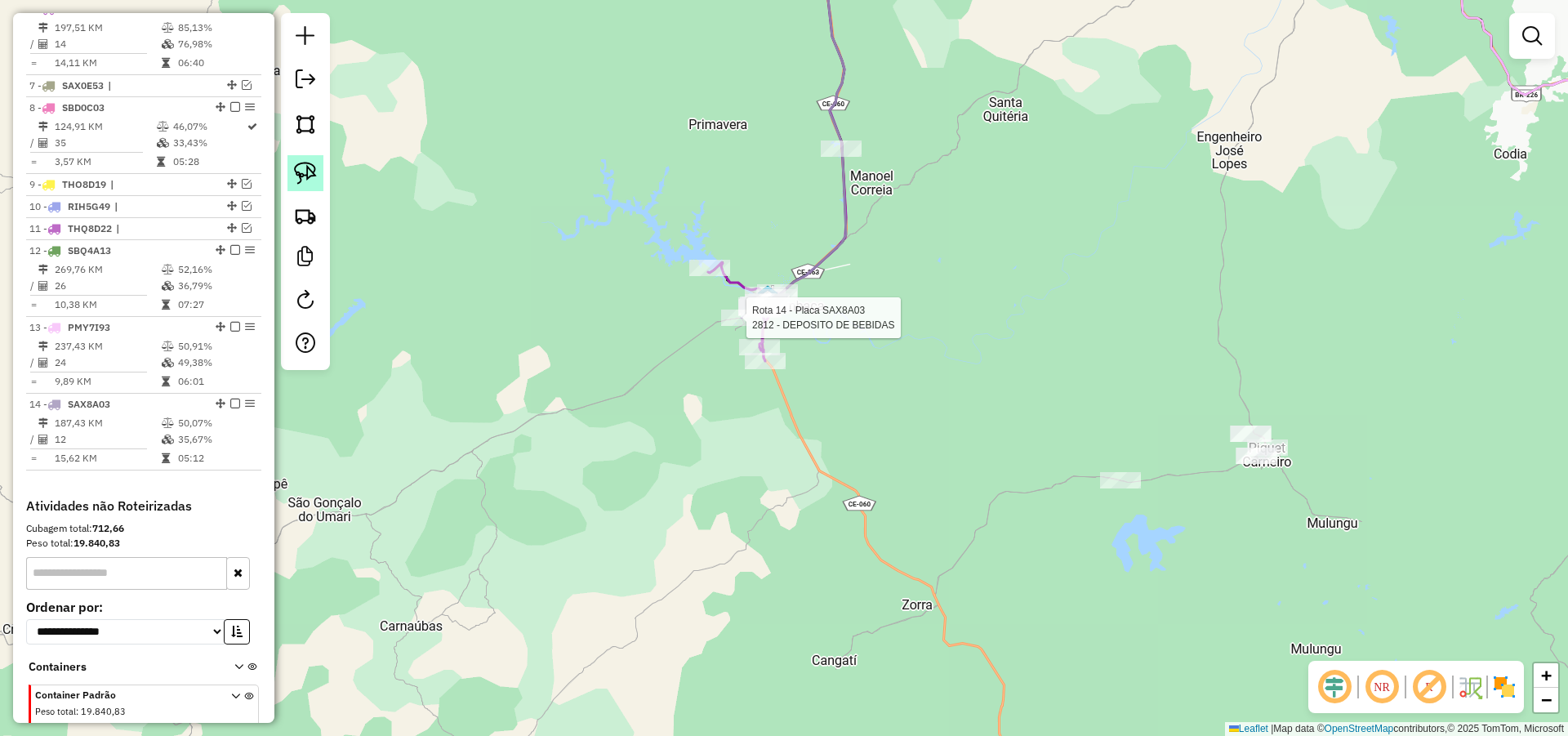
click at [310, 170] on img at bounding box center [305, 174] width 23 height 23
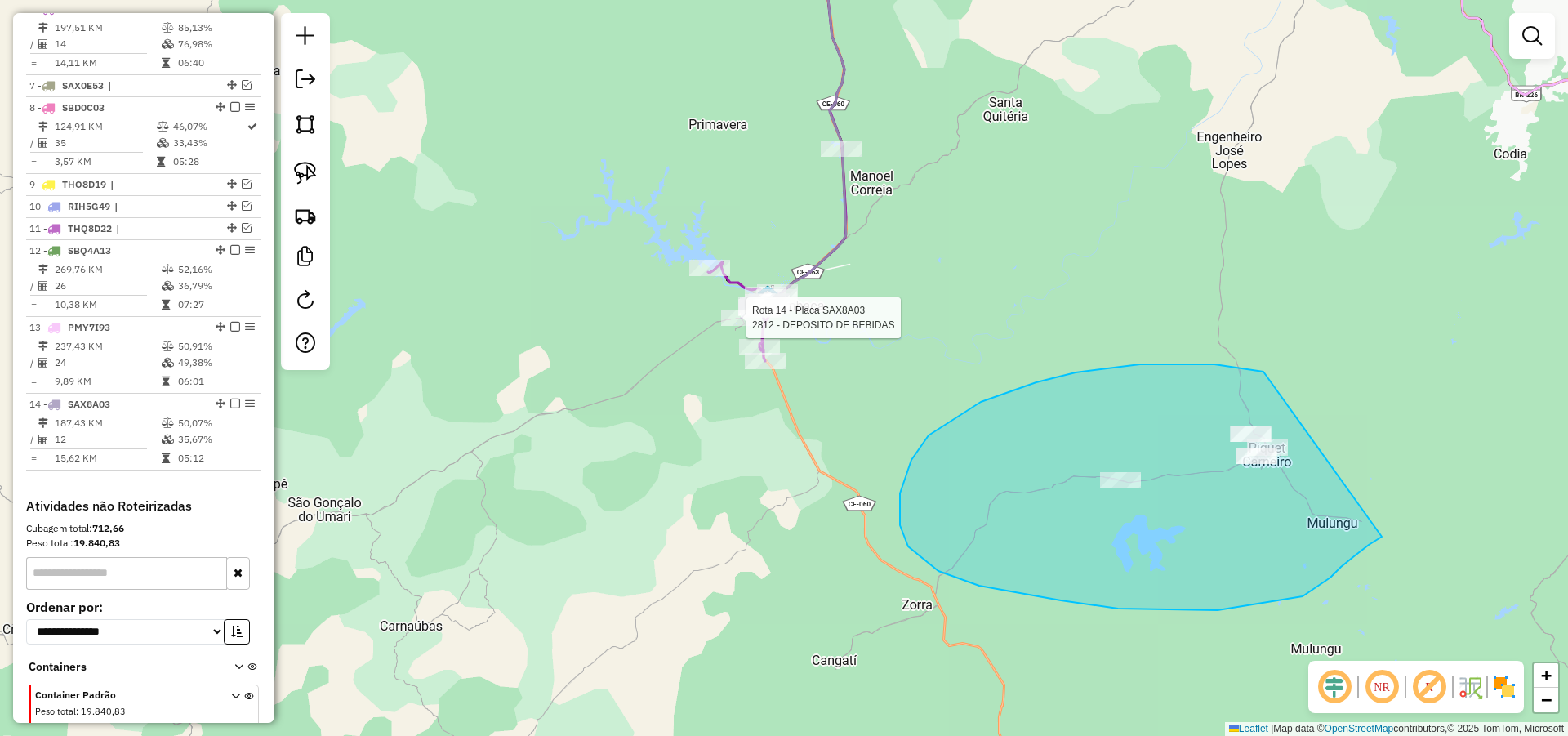
drag, startPoint x: 1194, startPoint y: 364, endPoint x: 1403, endPoint y: 506, distance: 252.7
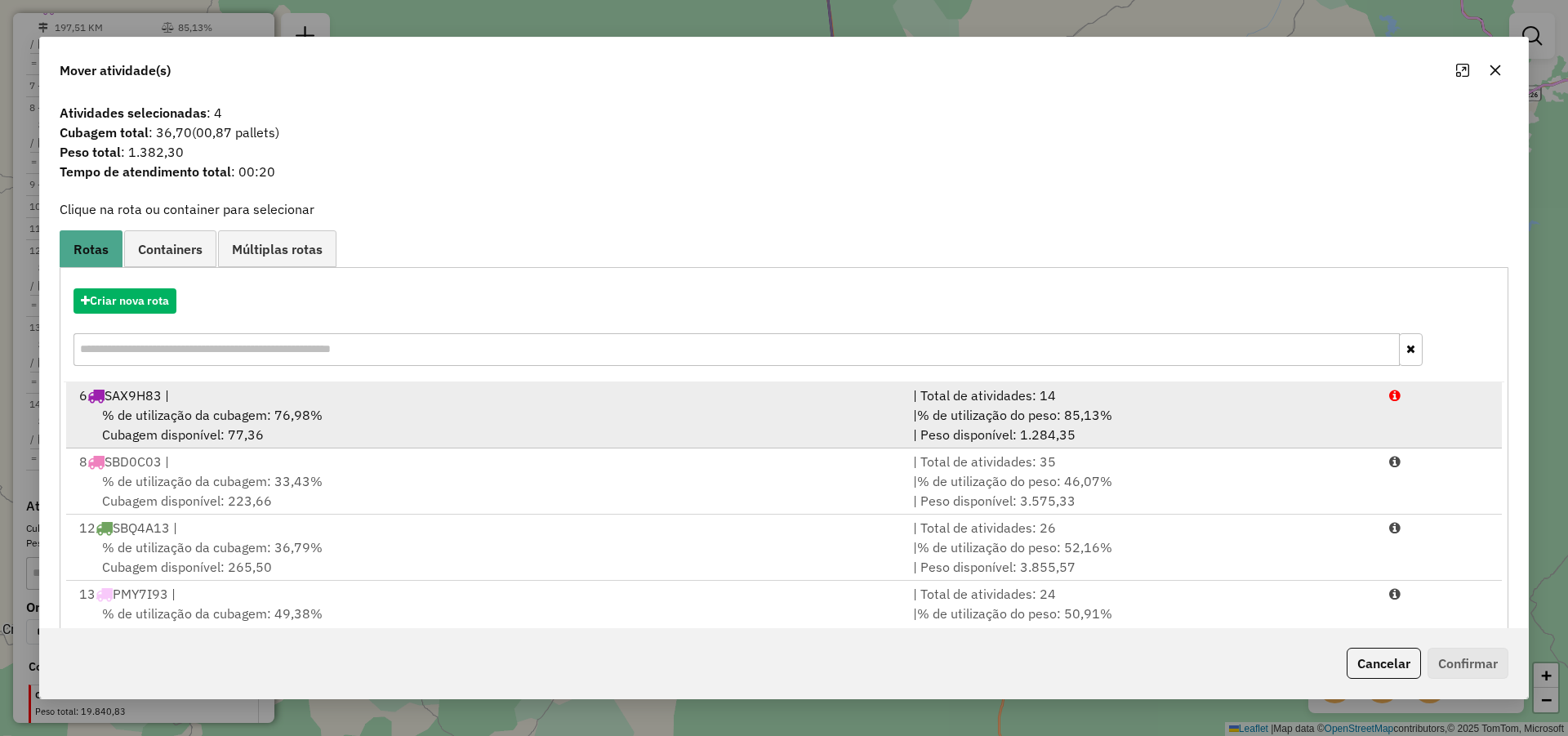
click at [347, 403] on div "6 SAX9H83 |" at bounding box center [487, 396] width 834 height 20
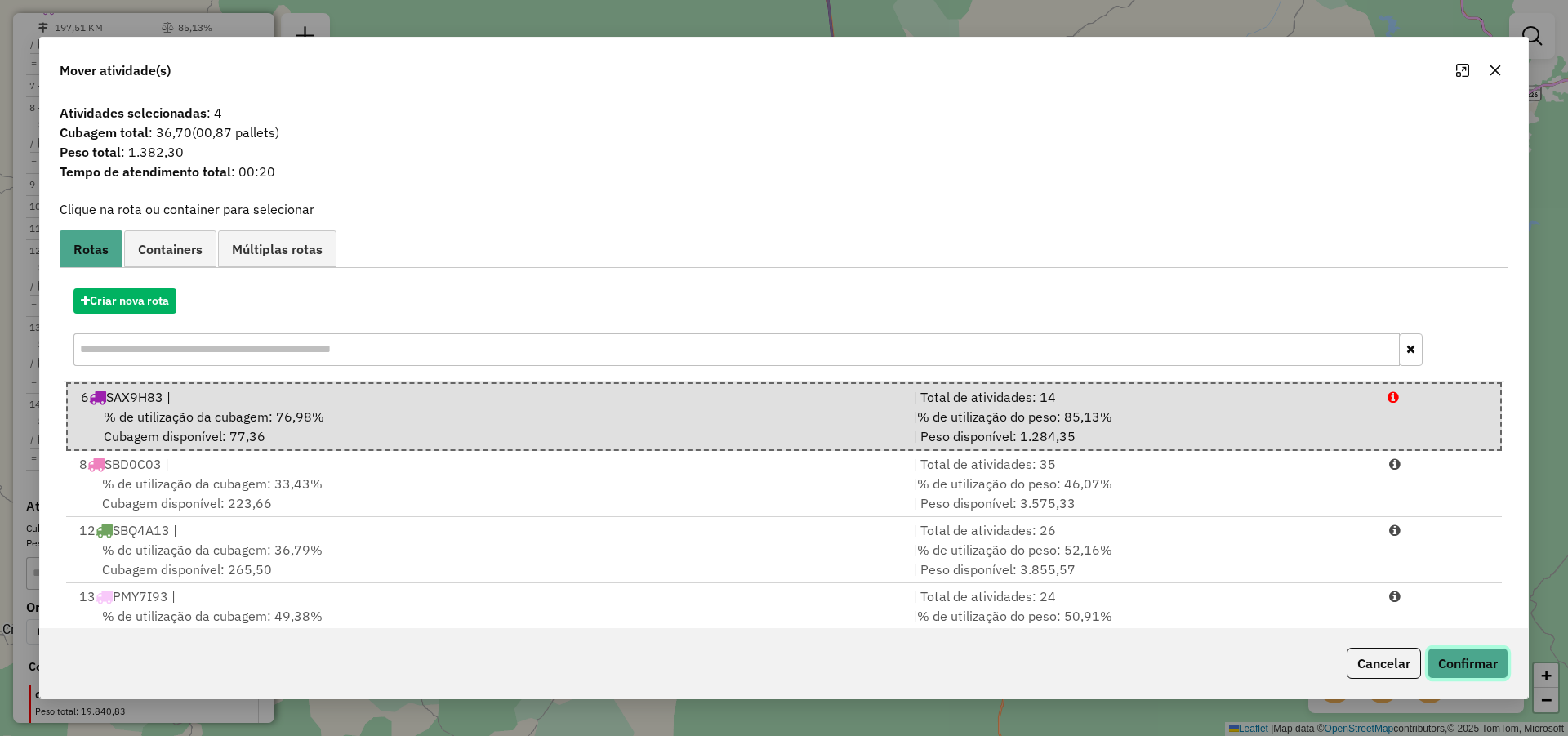
click at [1471, 660] on button "Confirmar" at bounding box center [1468, 663] width 81 height 31
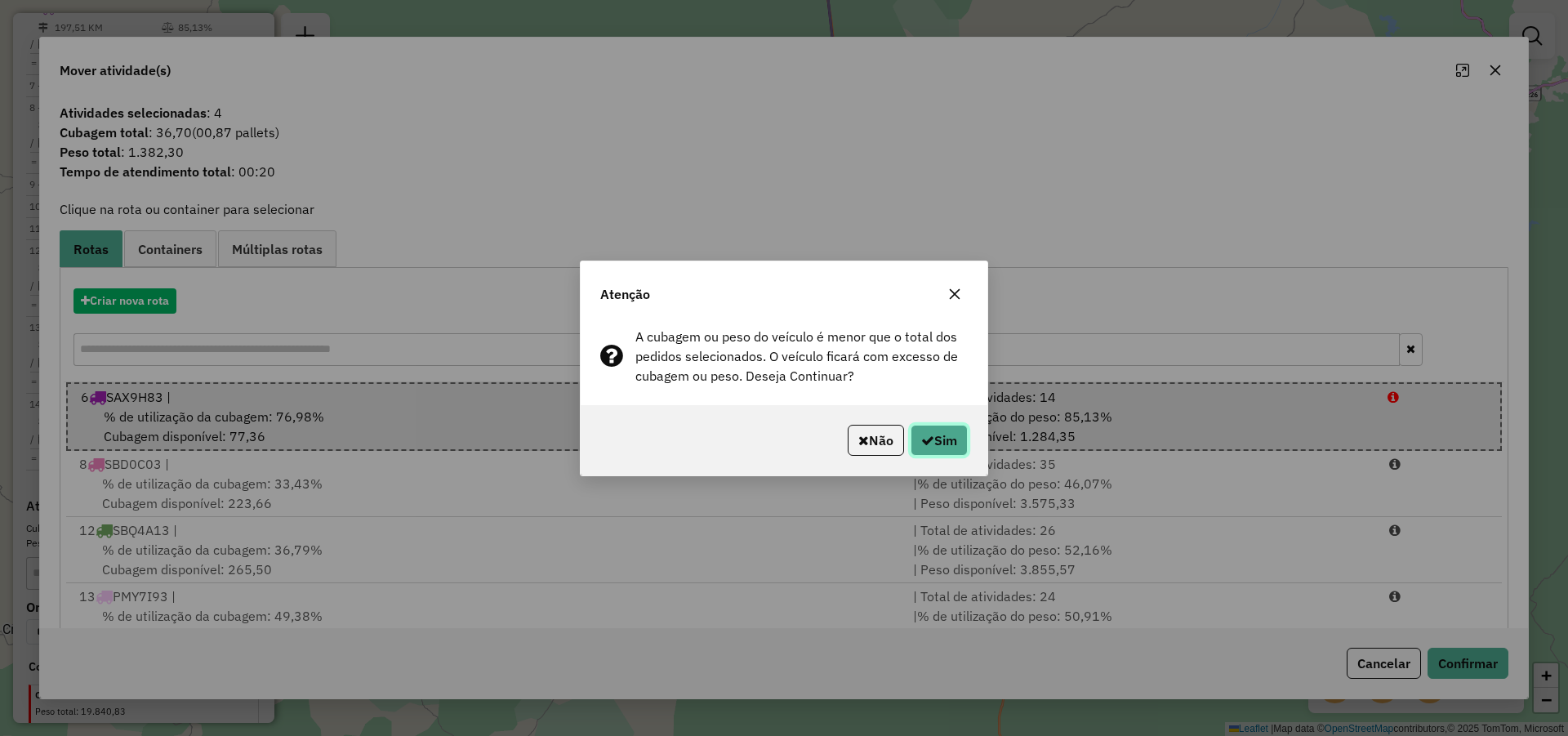
click at [940, 443] on button "Sim" at bounding box center [939, 440] width 57 height 31
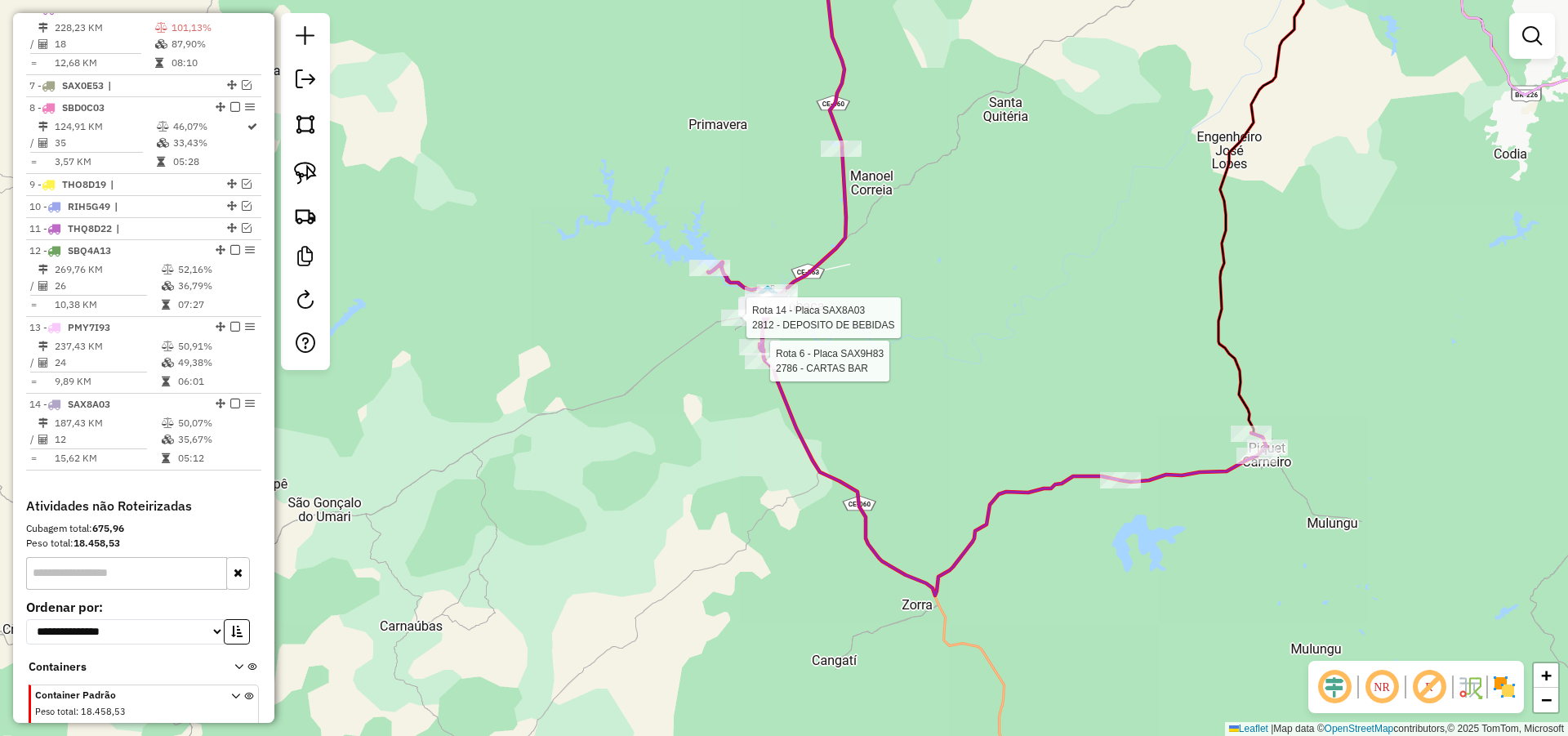
select select "*********"
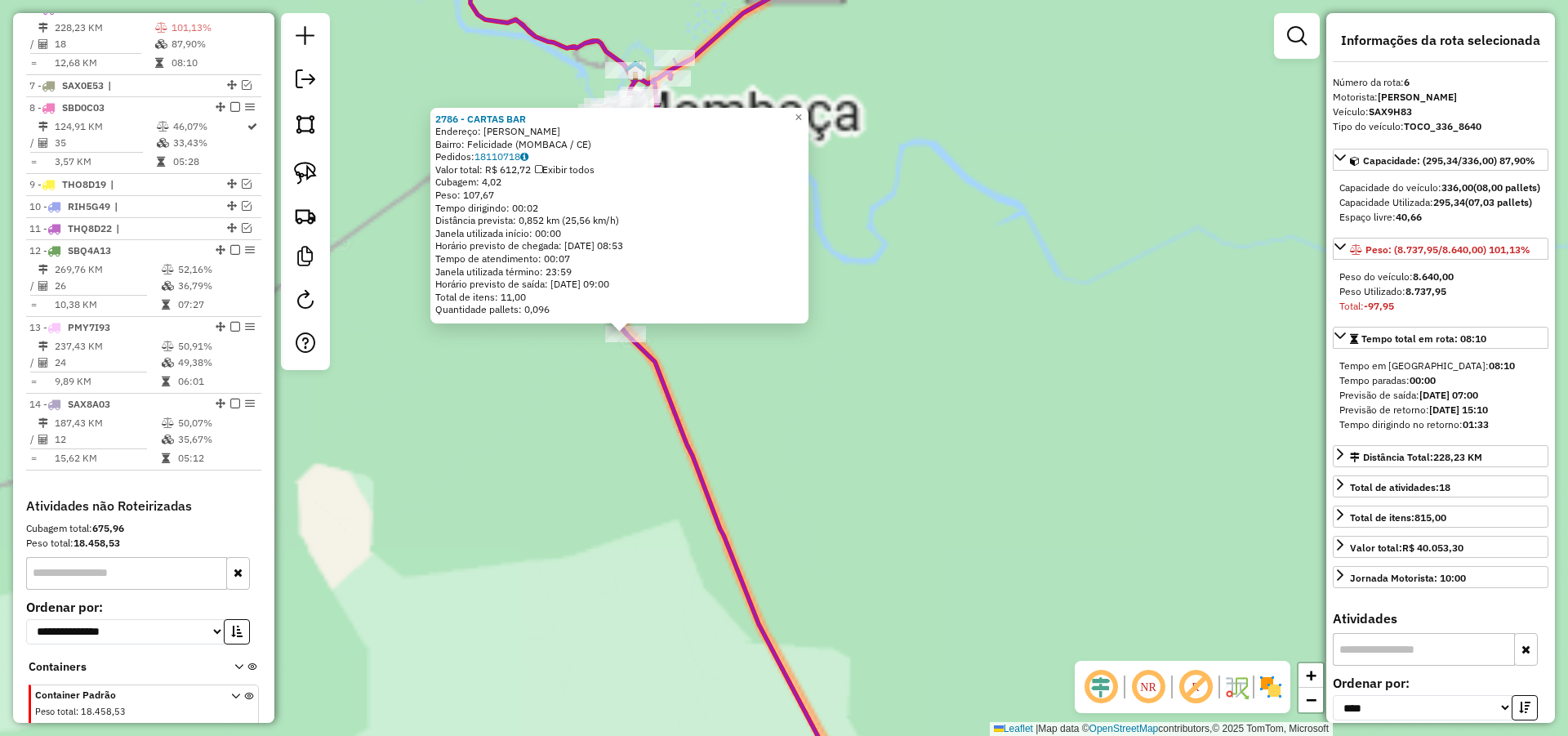
drag, startPoint x: 753, startPoint y: 329, endPoint x: 761, endPoint y: 335, distance: 10.0
click at [754, 330] on div "2786 - CARTAS BAR Endereço: [PERSON_NAME]: Felicidade (MOMBACA / CE) Pedidos: 1…" at bounding box center [784, 368] width 1568 height 736
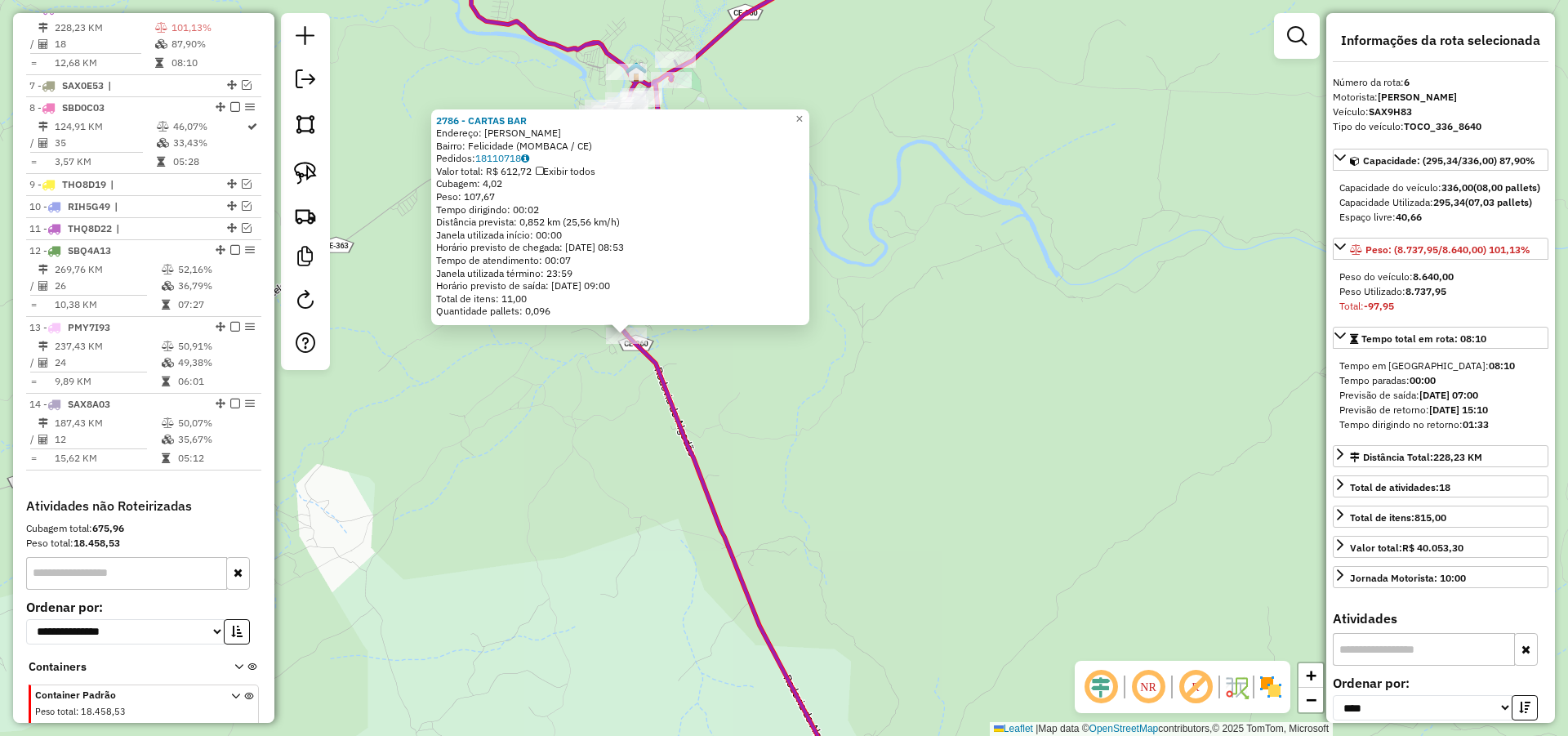
click at [893, 322] on div "2786 - CARTAS BAR Endereço: [PERSON_NAME]: Felicidade (MOMBACA / CE) Pedidos: 1…" at bounding box center [784, 368] width 1568 height 736
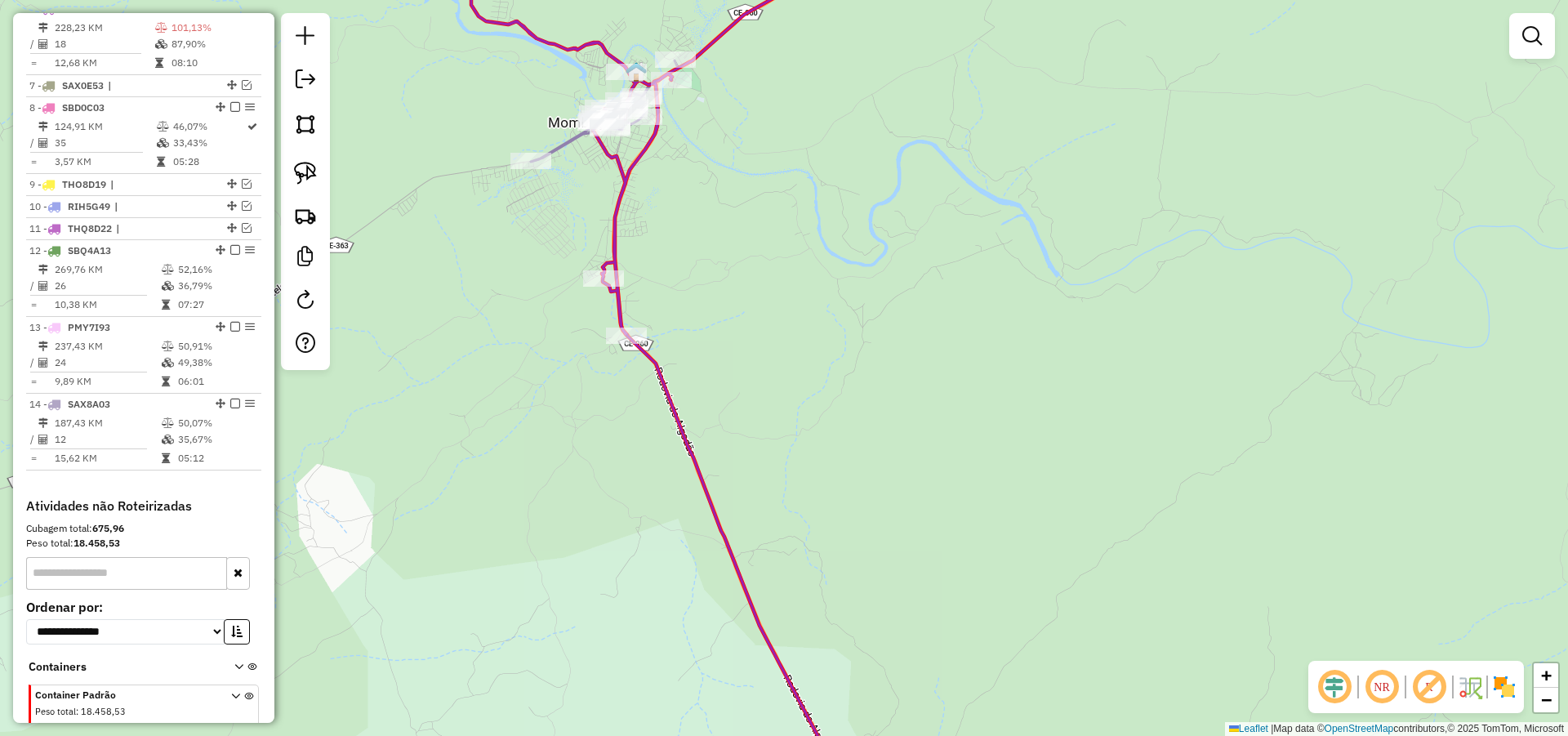
click at [884, 327] on div "2786 - CARTAS BAR Endereço: [PERSON_NAME]: Felicidade (MOMBACA / CE) Pedidos: 1…" at bounding box center [784, 368] width 1568 height 736
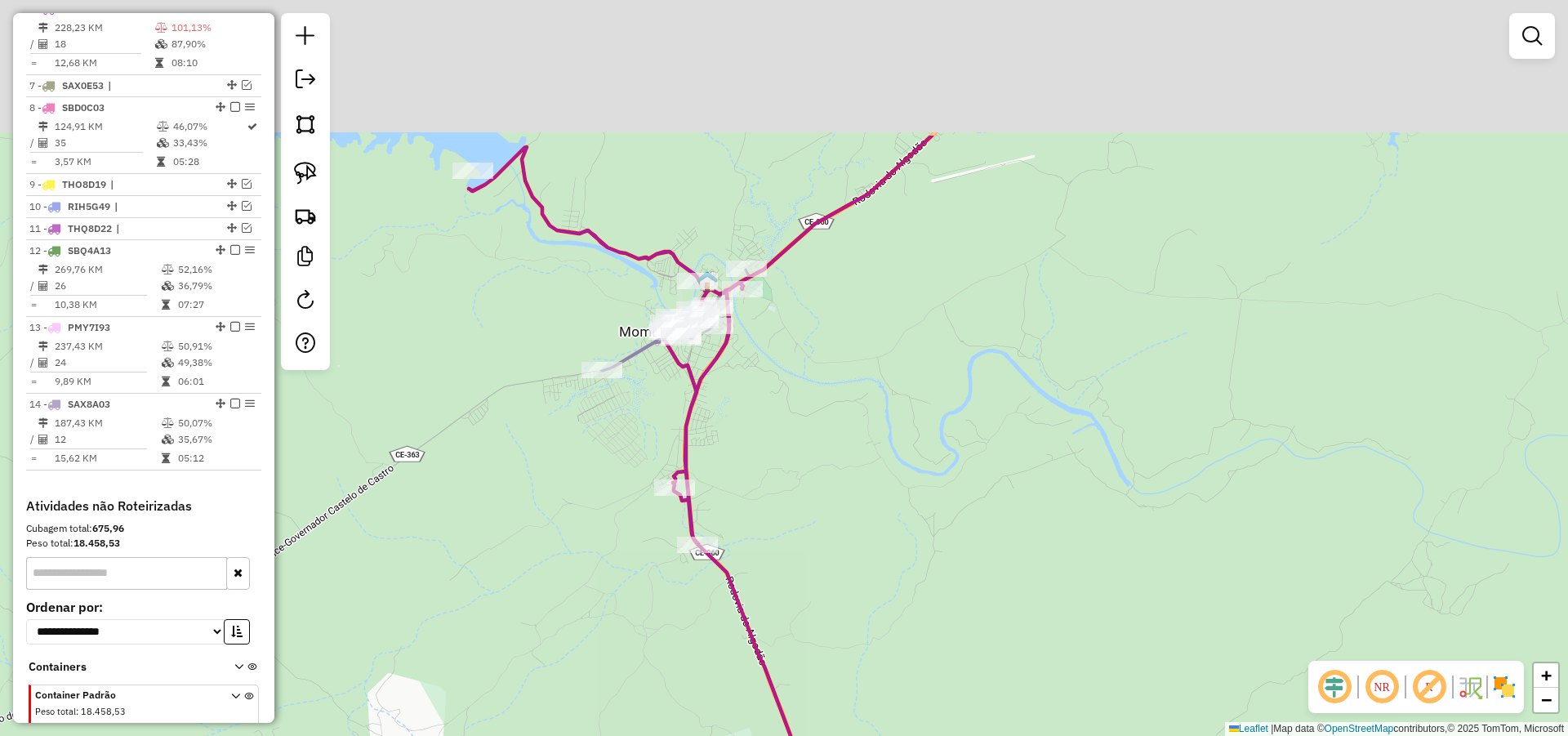
drag, startPoint x: 758, startPoint y: 226, endPoint x: 846, endPoint y: 438, distance: 229.5
click at [846, 438] on div "Janela de atendimento Grade de atendimento Capacidade Transportadoras Veículos …" at bounding box center [784, 368] width 1568 height 736
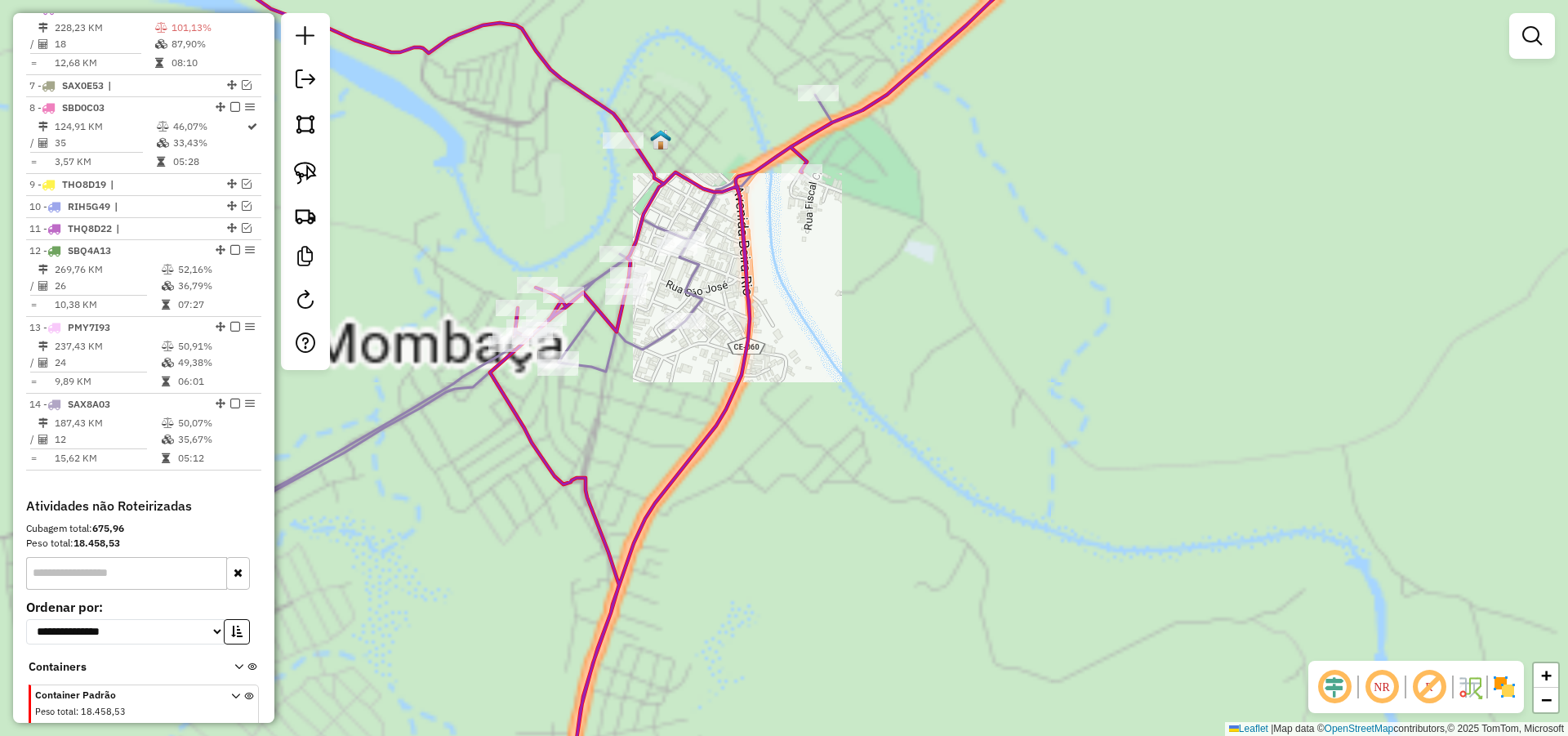
drag, startPoint x: 775, startPoint y: 378, endPoint x: 855, endPoint y: 450, distance: 107.6
click at [849, 450] on div "Janela de atendimento Grade de atendimento Capacidade Transportadoras Veículos …" at bounding box center [784, 368] width 1568 height 736
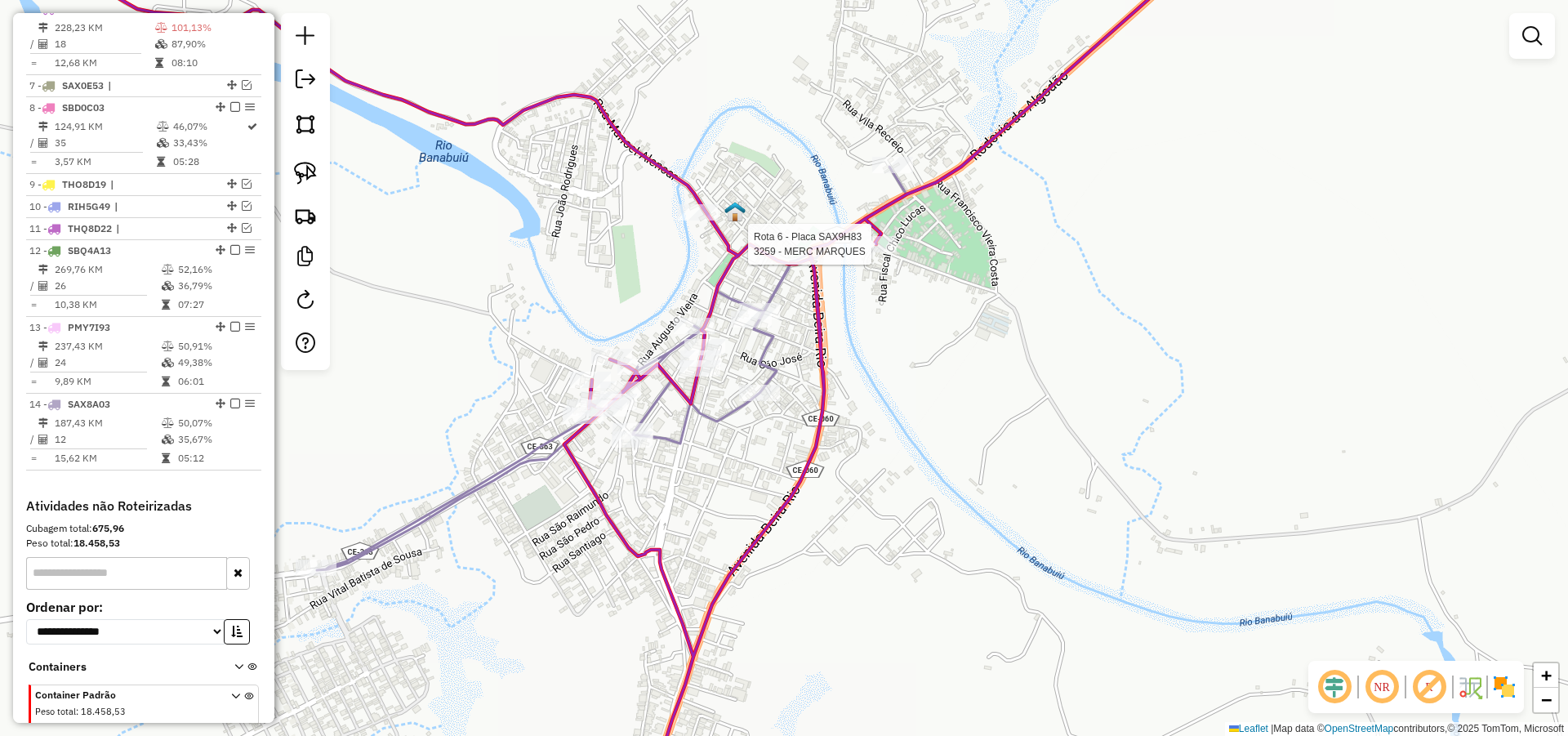
select select "*********"
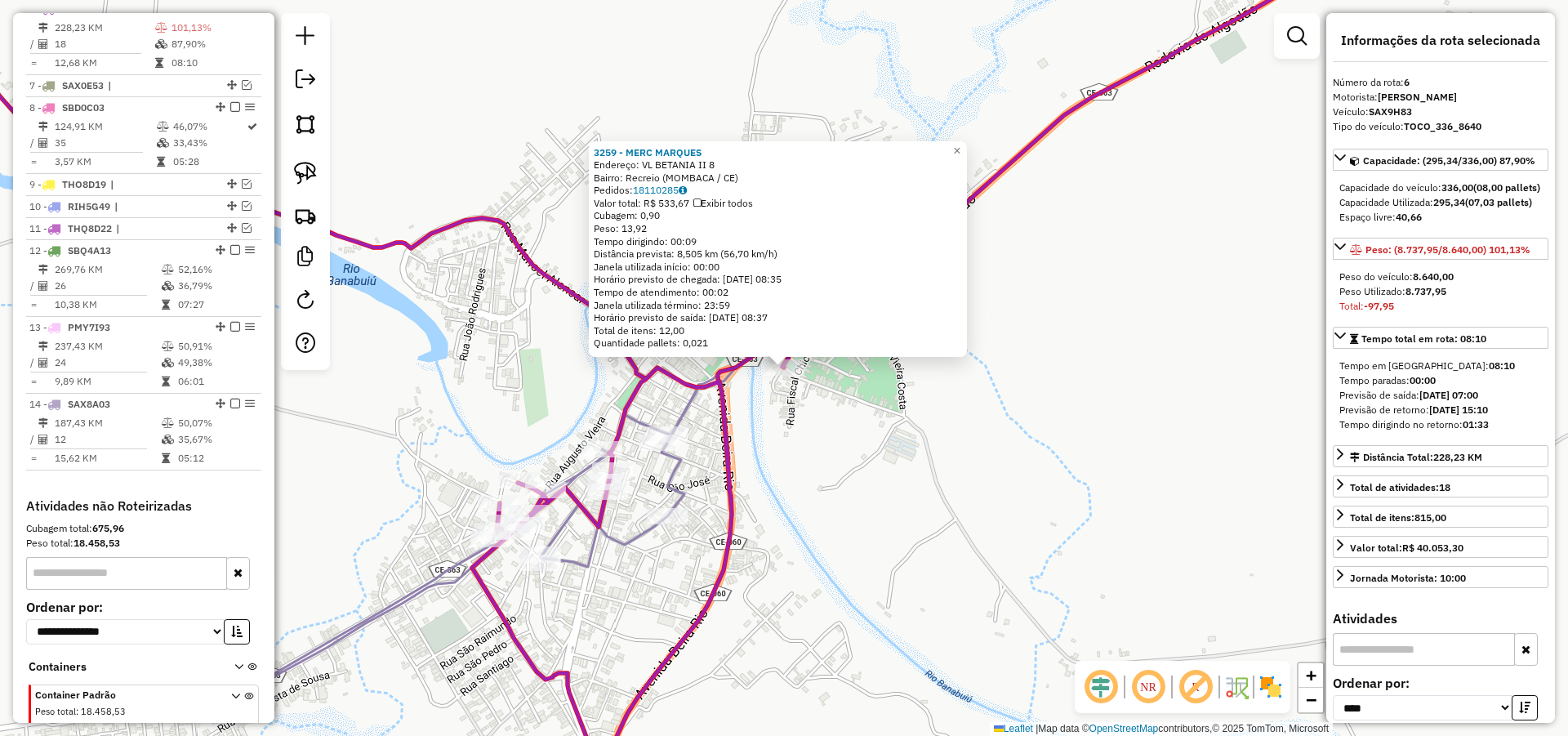
drag, startPoint x: 905, startPoint y: 428, endPoint x: 861, endPoint y: 420, distance: 44.7
click at [907, 427] on div "3259 - MERC MARQUES Endereço: VL BETANIA II 8 Bairro: Recreio (MOMBACA / CE) Pe…" at bounding box center [784, 368] width 1568 height 736
click at [474, 344] on div "3259 - MERC MARQUES Endereço: VL BETANIA II 8 Bairro: Recreio (MOMBACA / CE) Pe…" at bounding box center [784, 368] width 1568 height 736
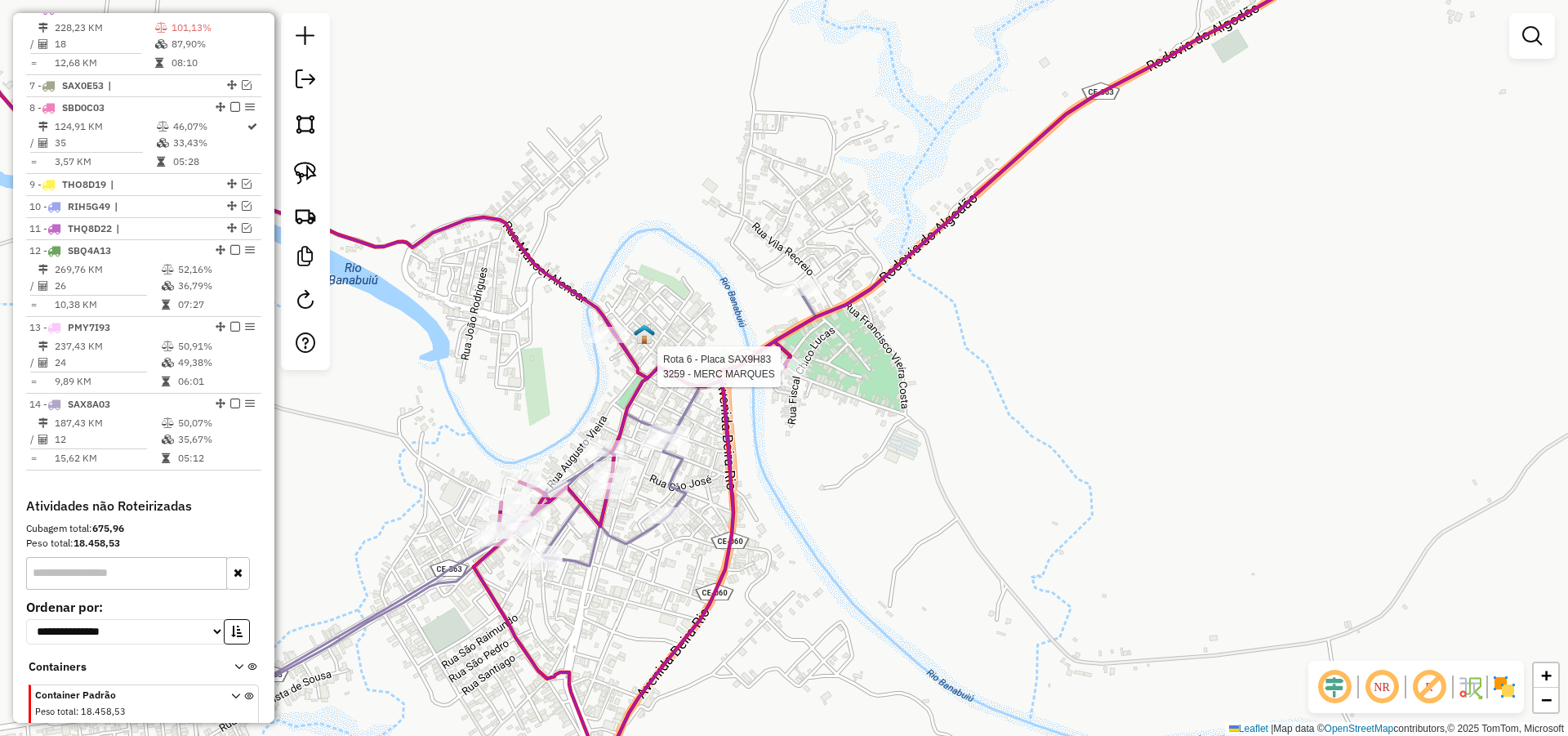
select select "*********"
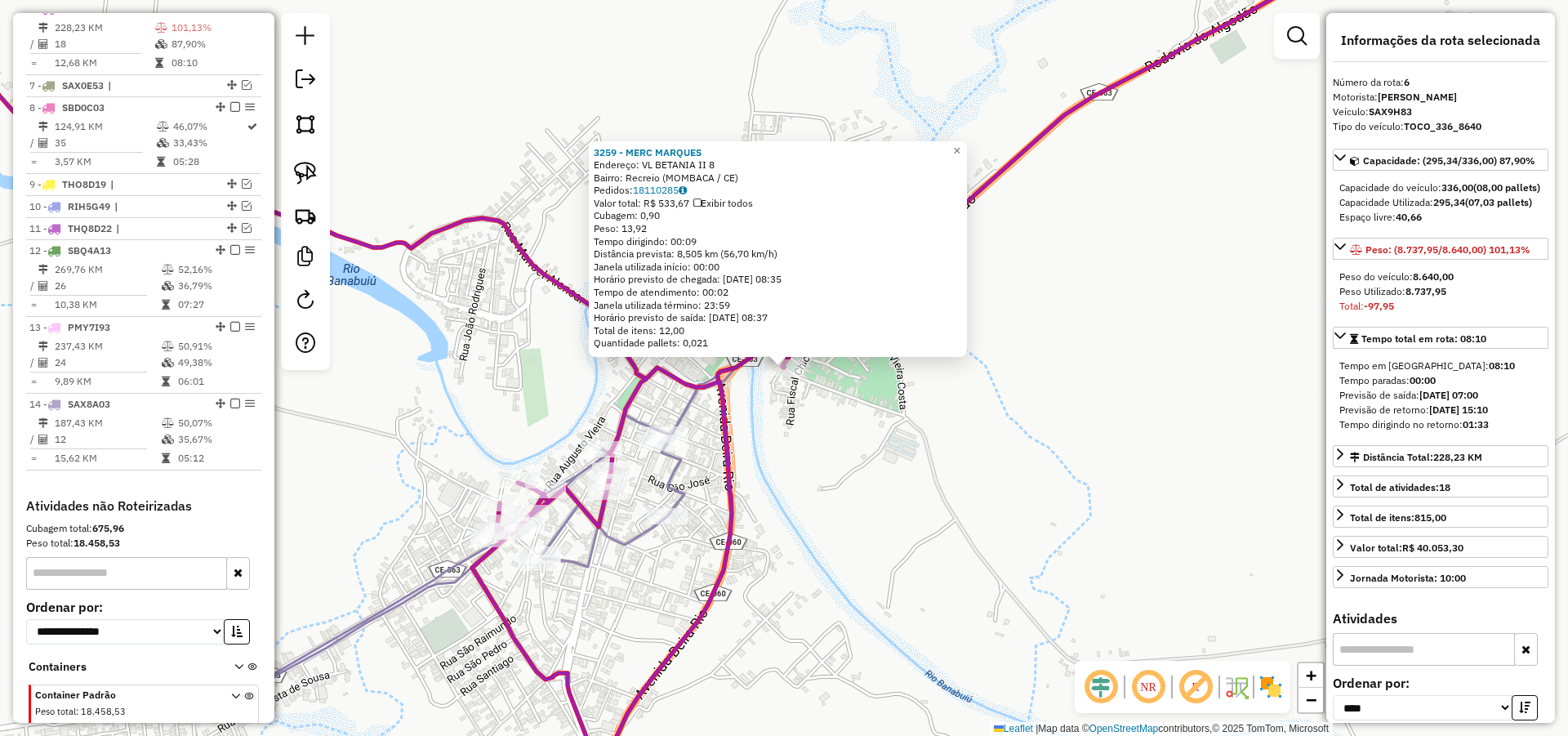
click at [848, 457] on div "3259 - MERC MARQUES Endereço: VL BETANIA II 8 Bairro: Recreio (MOMBACA / CE) Pe…" at bounding box center [784, 368] width 1568 height 736
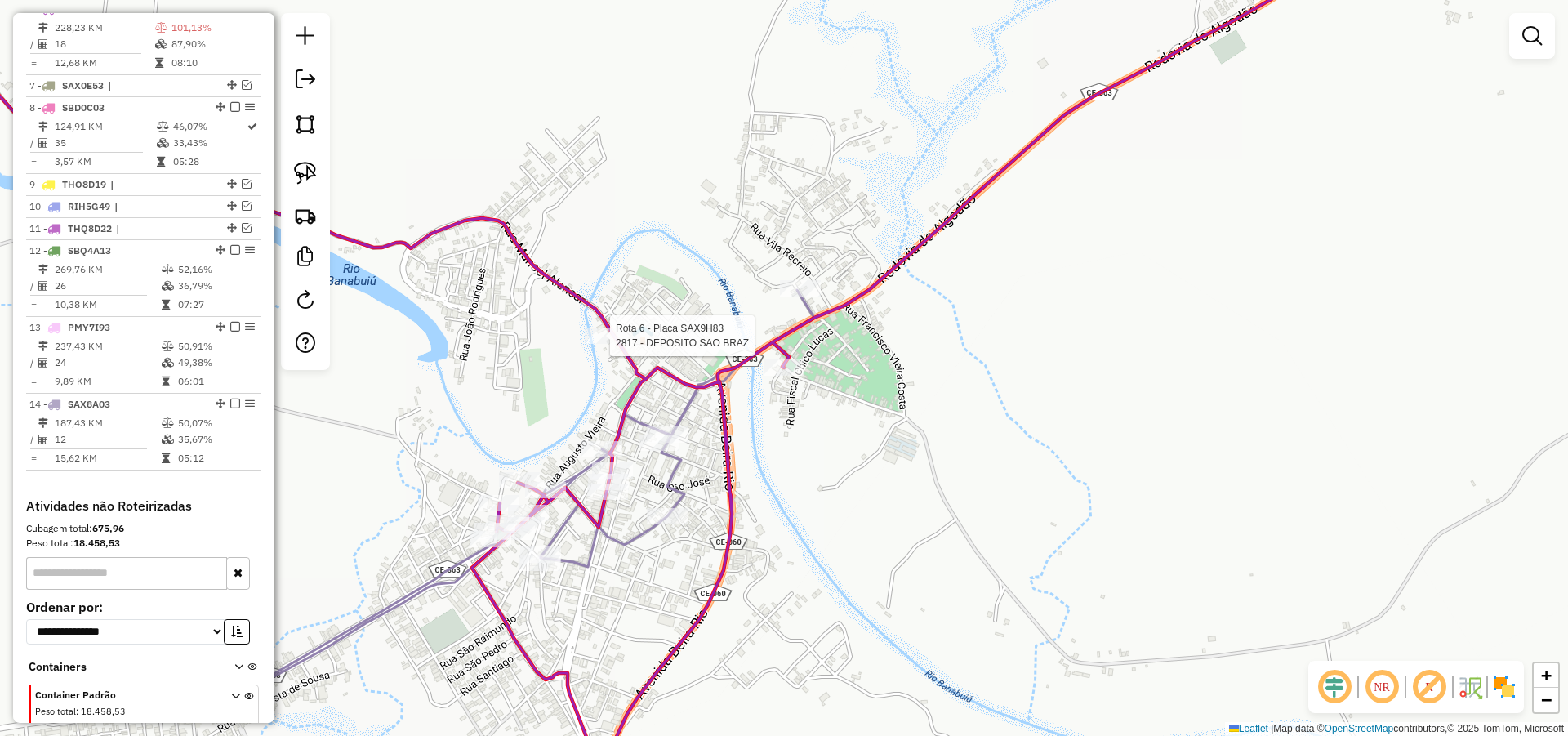
select select "*********"
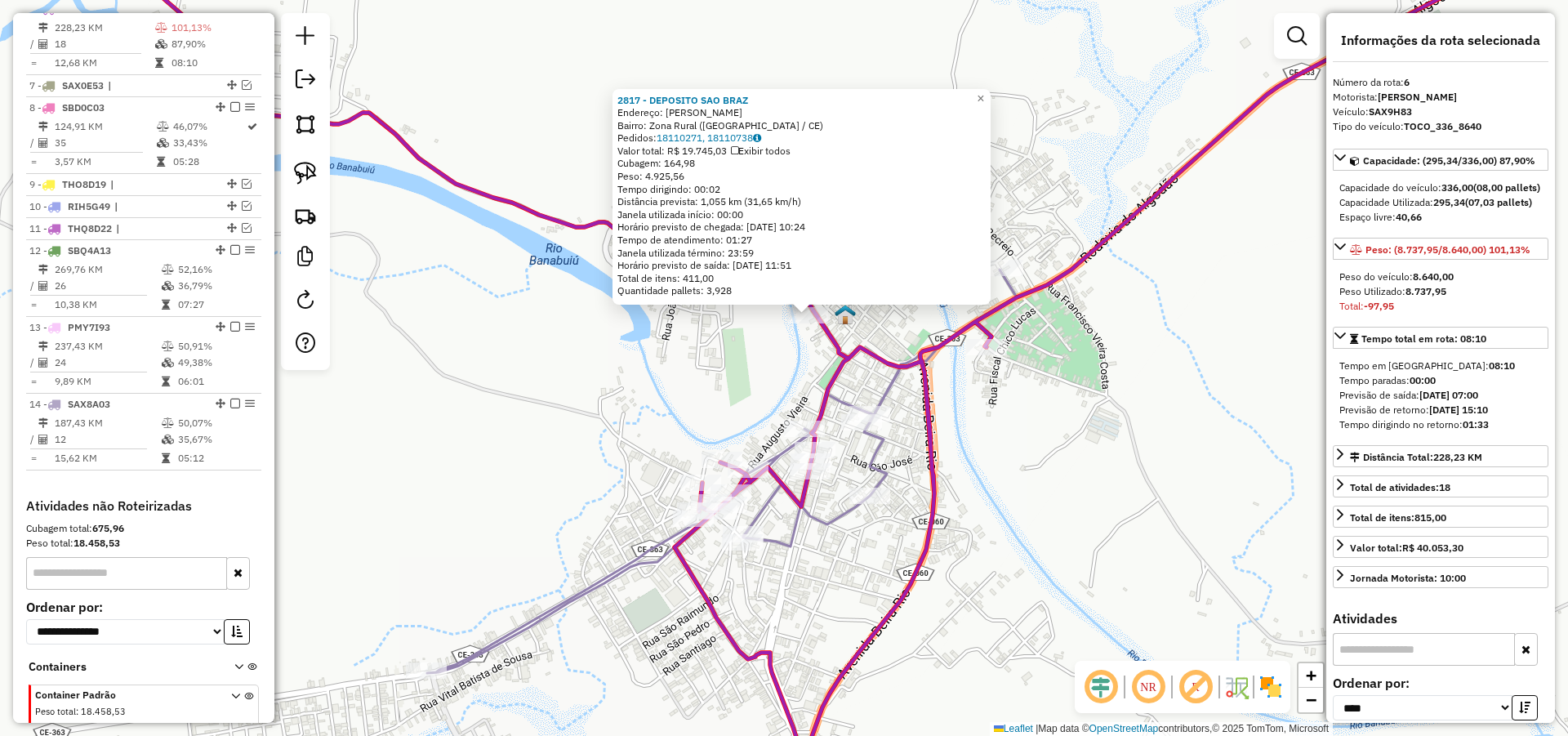
drag, startPoint x: 660, startPoint y: 347, endPoint x: 668, endPoint y: 321, distance: 27.2
click at [666, 322] on div "2817 - DEPOSITO SAO BRAZ Endereço: [PERSON_NAME]: Zona Rural ([GEOGRAPHIC_DATA]…" at bounding box center [784, 368] width 1568 height 736
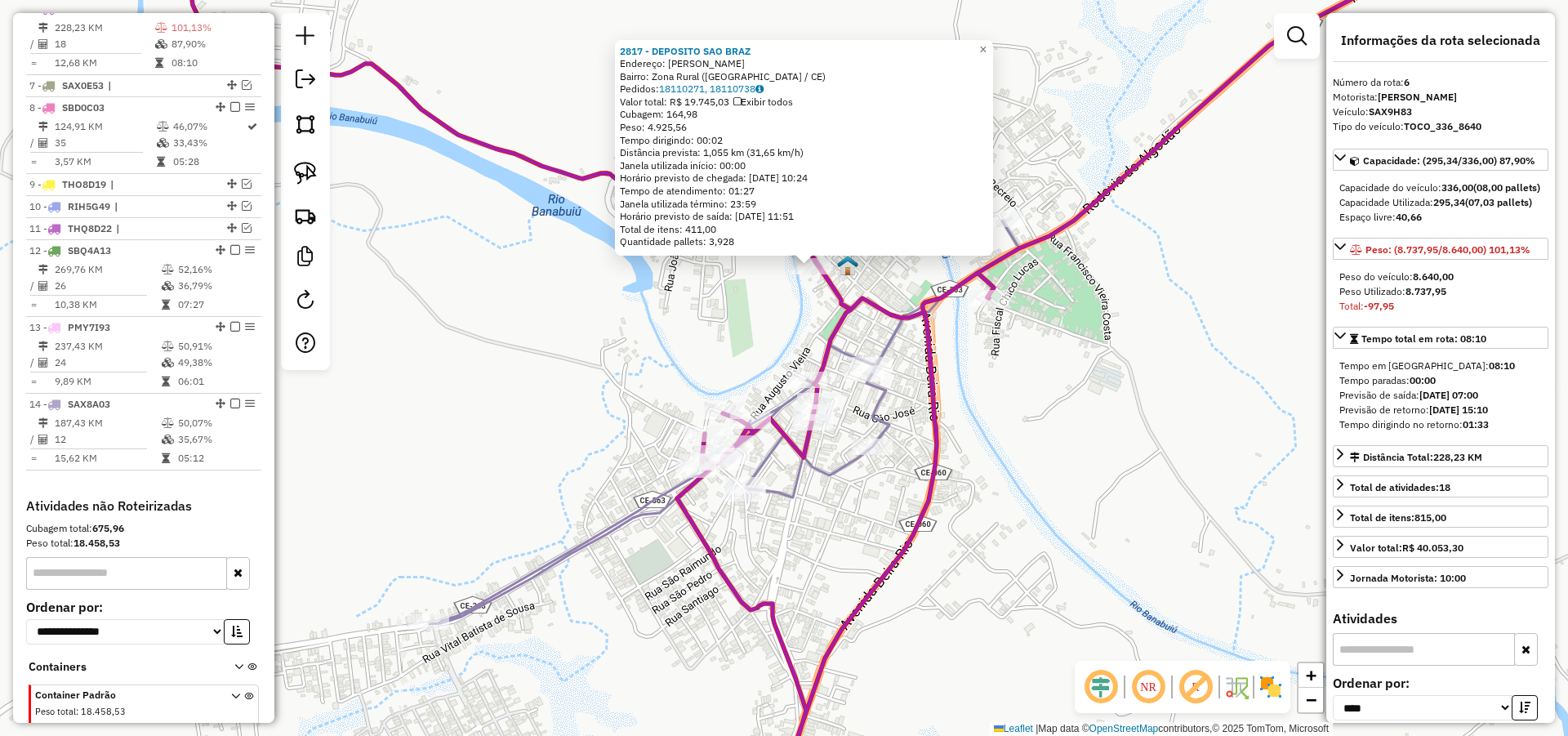
drag, startPoint x: 708, startPoint y: 379, endPoint x: 692, endPoint y: 304, distance: 76.7
click at [694, 305] on div "2817 - DEPOSITO SAO BRAZ Endereço: [PERSON_NAME]: Zona Rural ([GEOGRAPHIC_DATA]…" at bounding box center [784, 368] width 1568 height 736
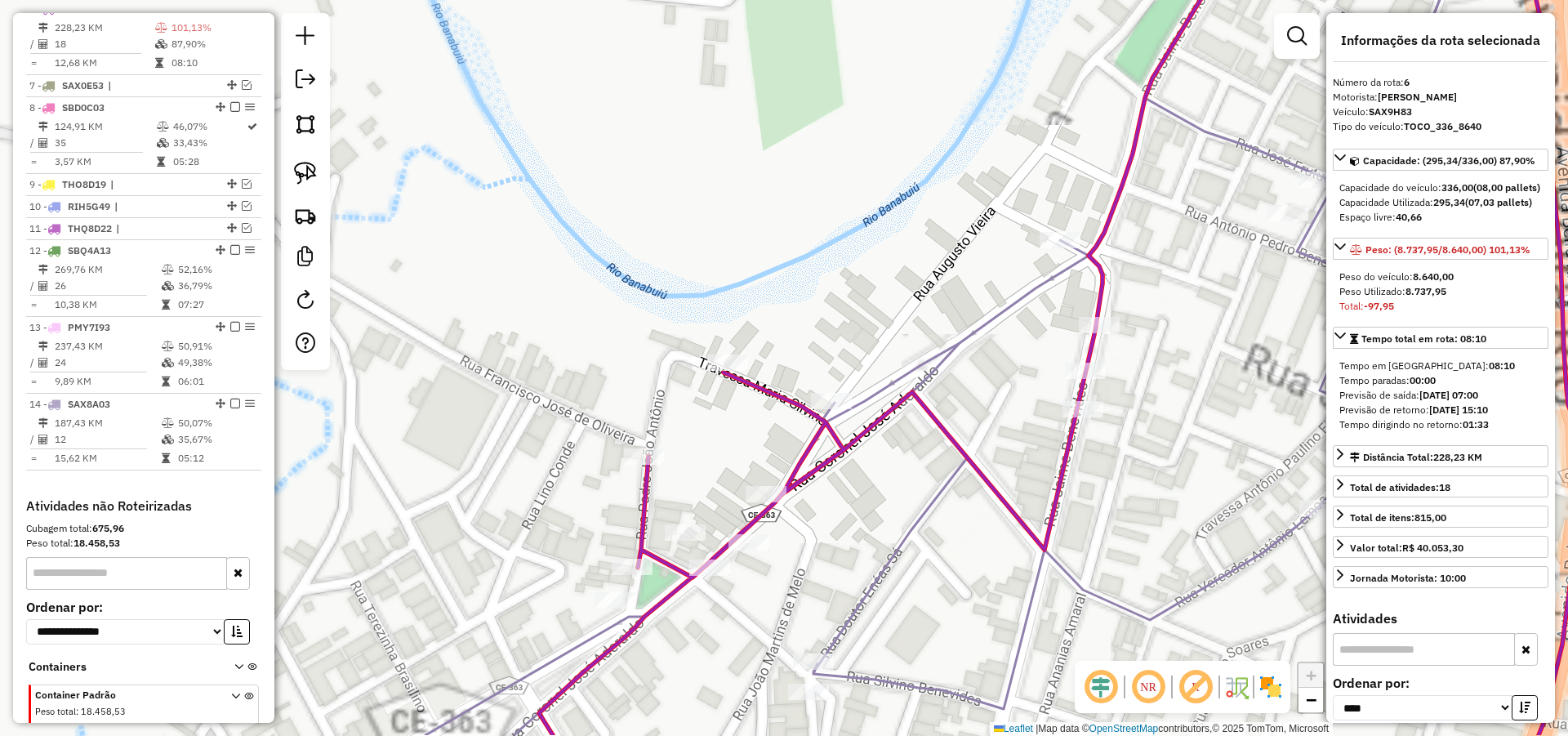
drag, startPoint x: 712, startPoint y: 343, endPoint x: 672, endPoint y: 275, distance: 78.9
click at [671, 262] on div "2817 - DEPOSITO SAO BRAZ Endereço: [PERSON_NAME]: Zona Rural ([GEOGRAPHIC_DATA]…" at bounding box center [784, 368] width 1568 height 736
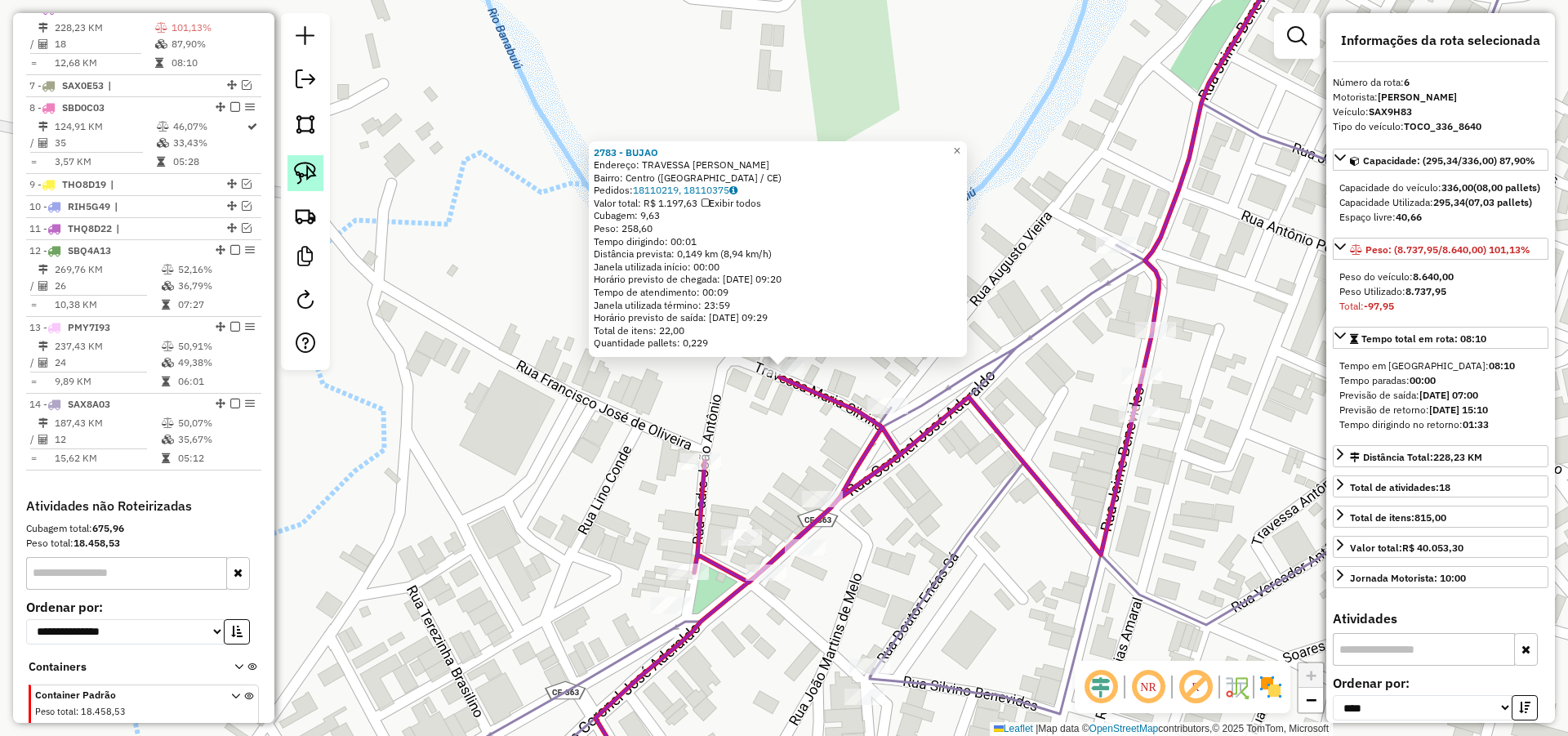
click at [316, 171] on img at bounding box center [305, 174] width 23 height 23
drag, startPoint x: 839, startPoint y: 291, endPoint x: 829, endPoint y: 419, distance: 128.4
click at [746, 405] on div "2783 - BUJAO Endereço: TRAVESSA [PERSON_NAME]: Centro ([GEOGRAPHIC_DATA] / [GEO…" at bounding box center [784, 368] width 1568 height 736
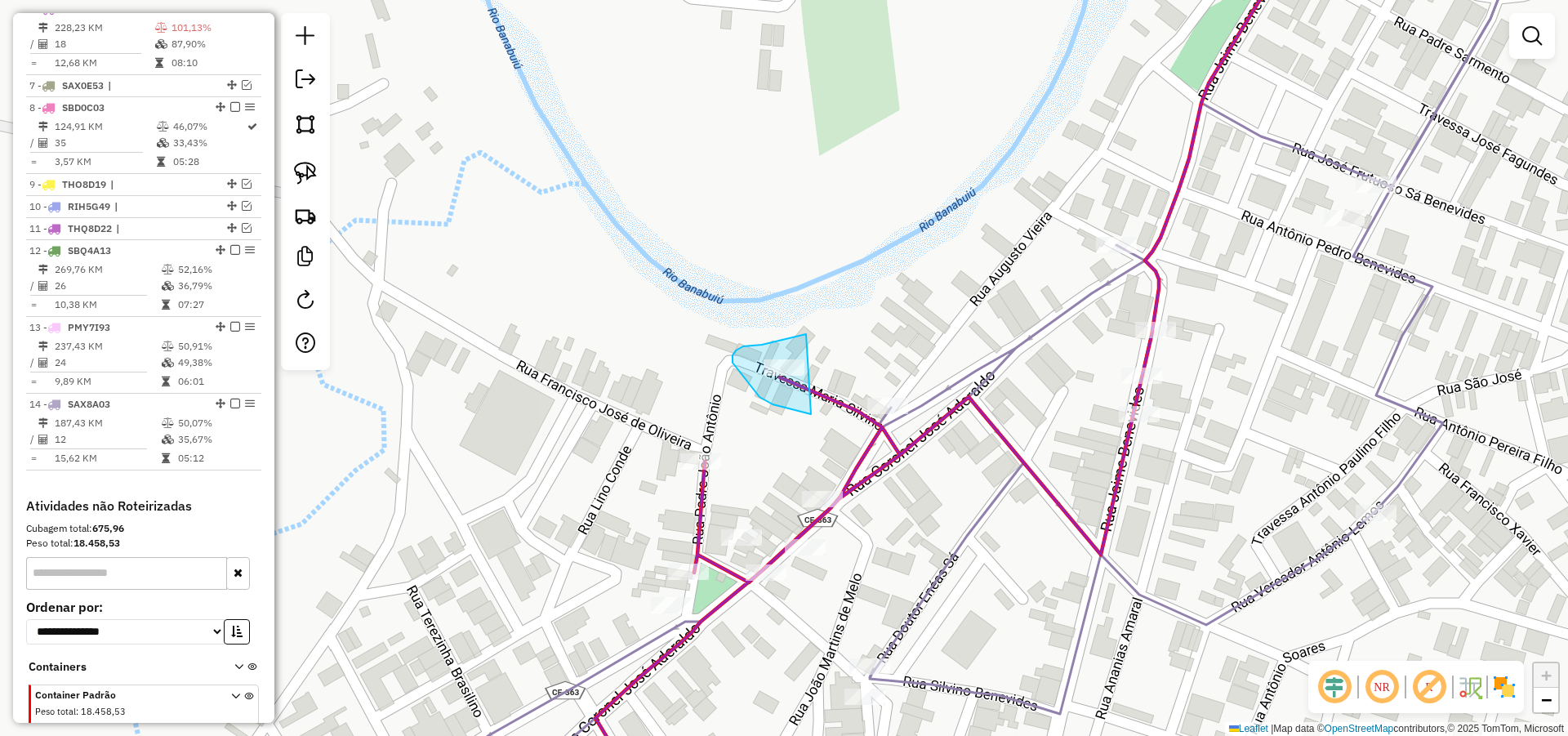
drag, startPoint x: 772, startPoint y: 405, endPoint x: 810, endPoint y: 334, distance: 80.5
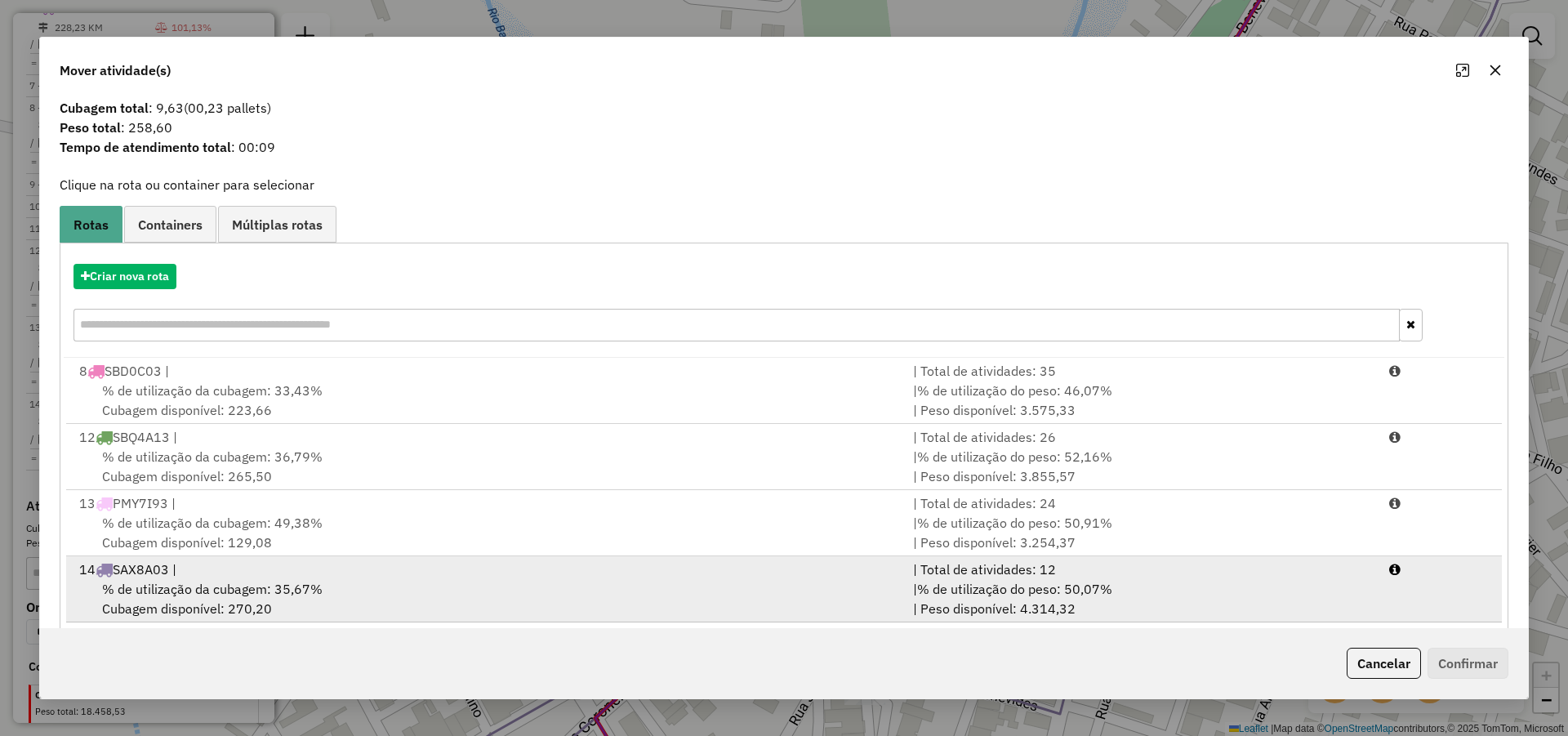
scroll to position [47, 0]
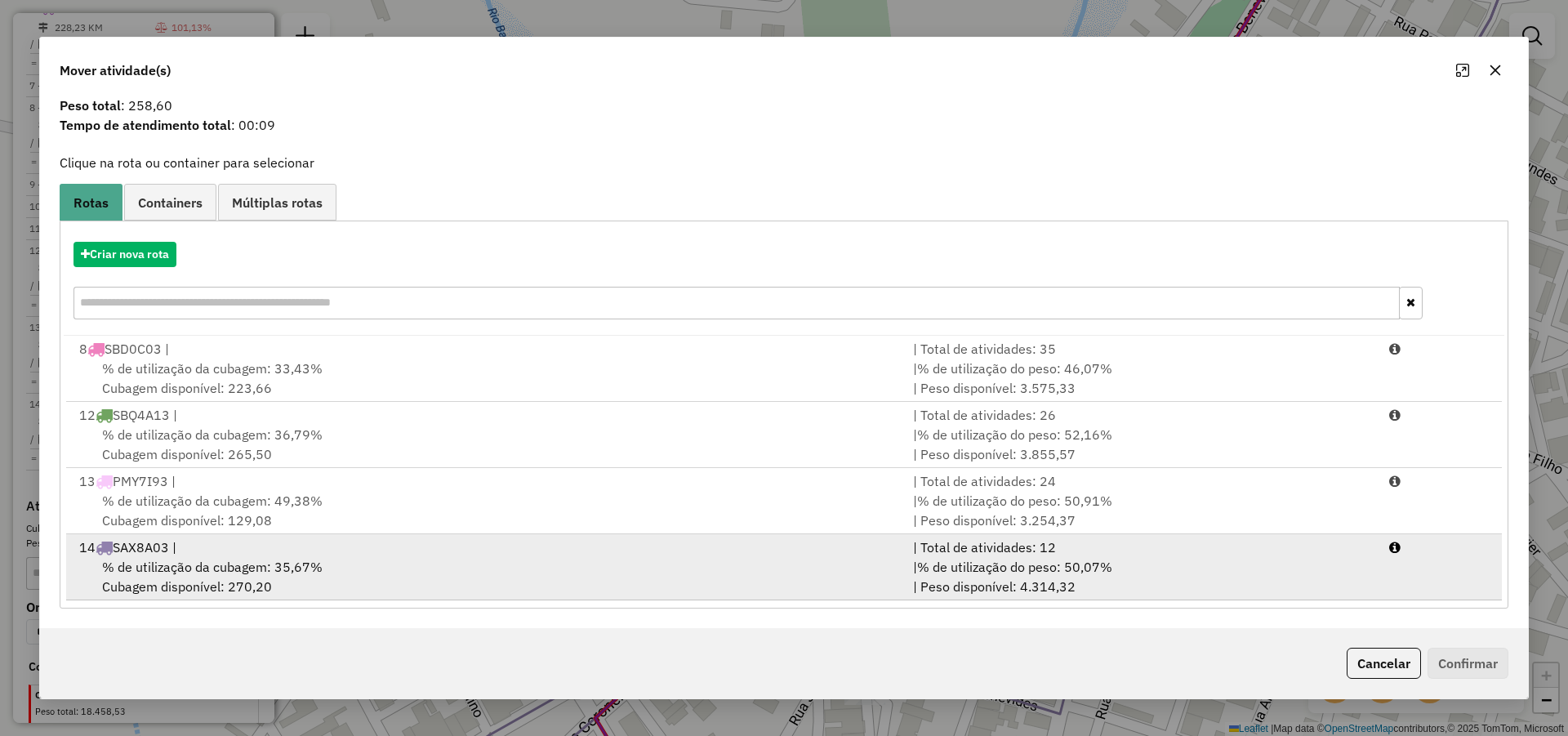
click at [1033, 561] on span "% de utilização do peso: 50,07%" at bounding box center [1015, 567] width 195 height 16
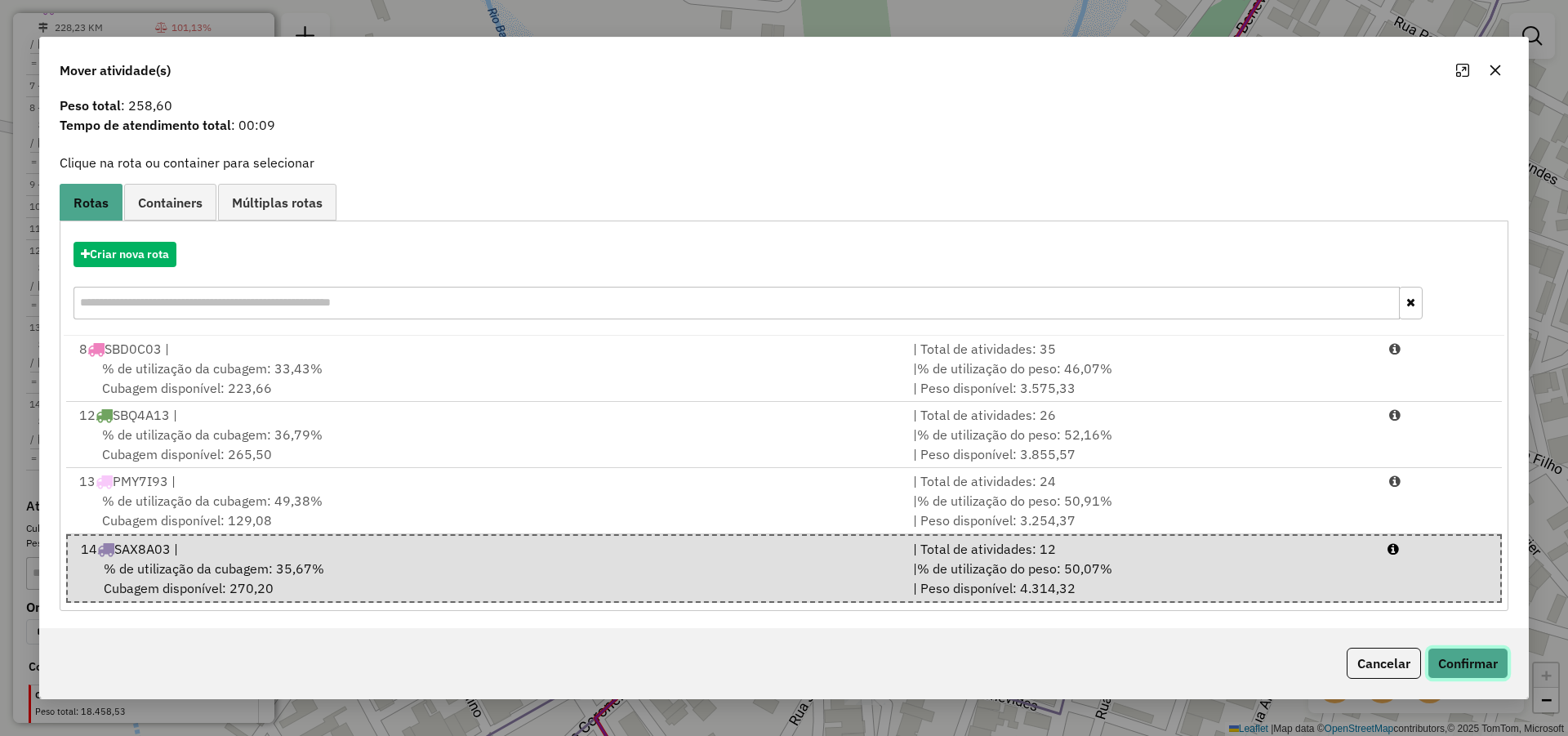
click at [1476, 662] on button "Confirmar" at bounding box center [1468, 663] width 81 height 31
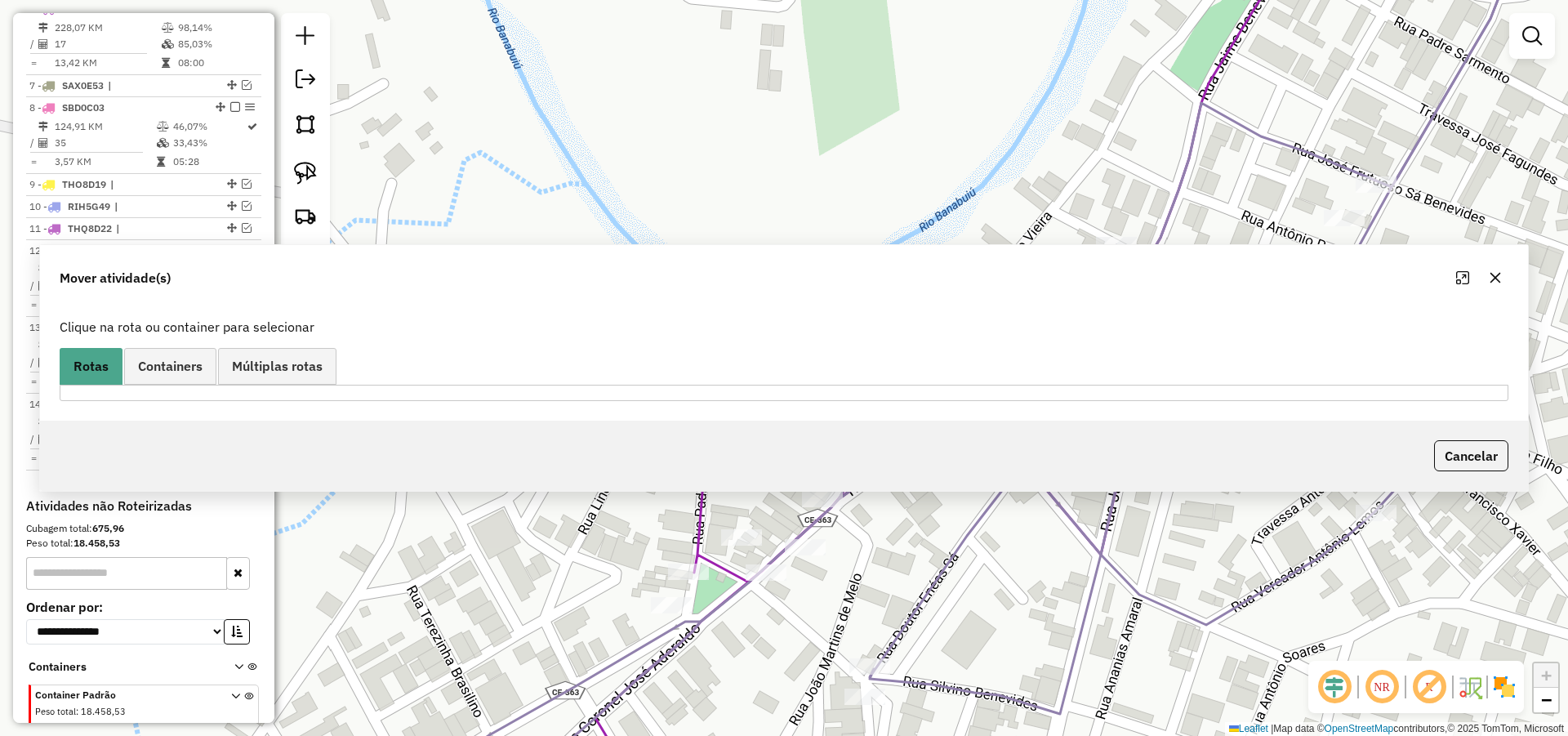
scroll to position [0, 0]
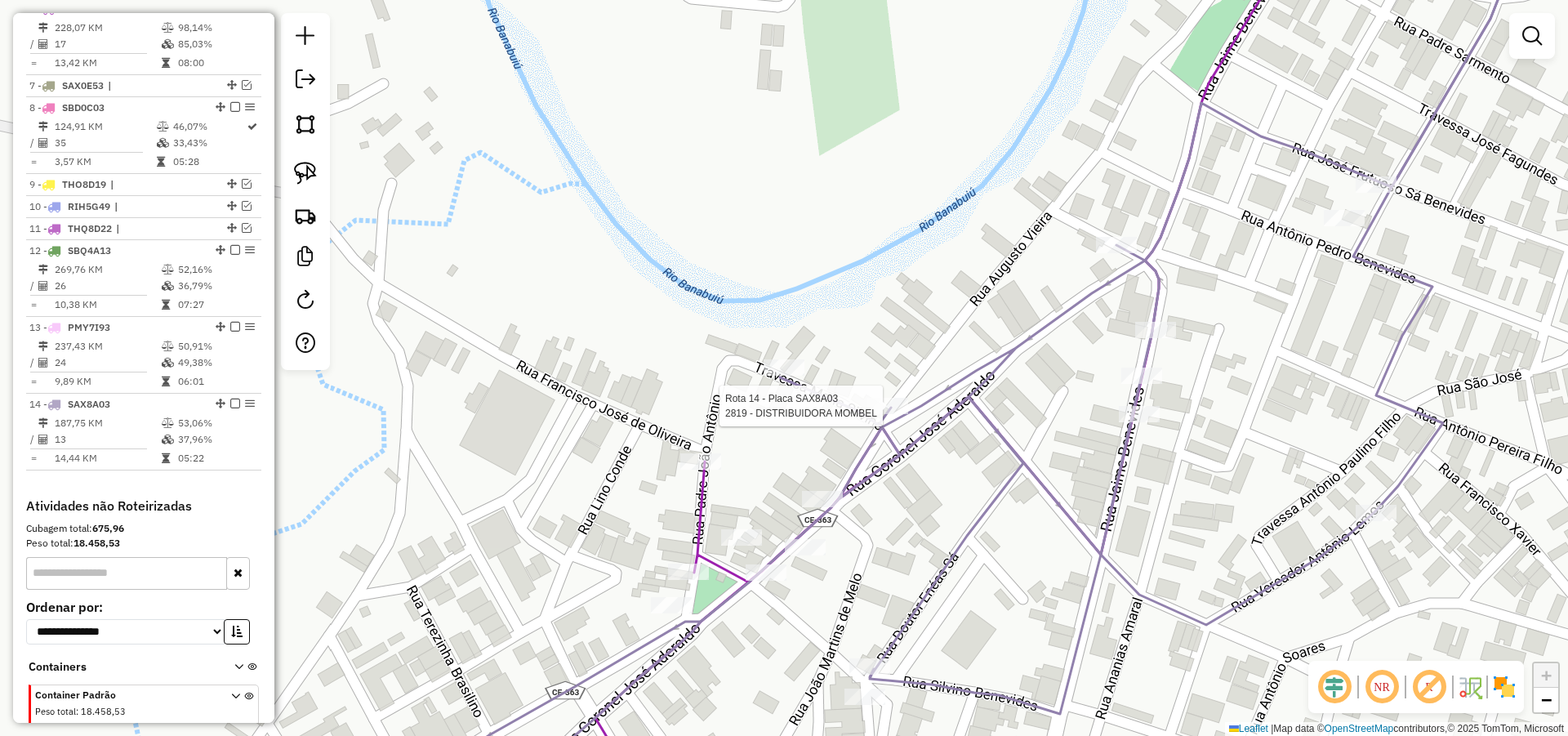
select select "*********"
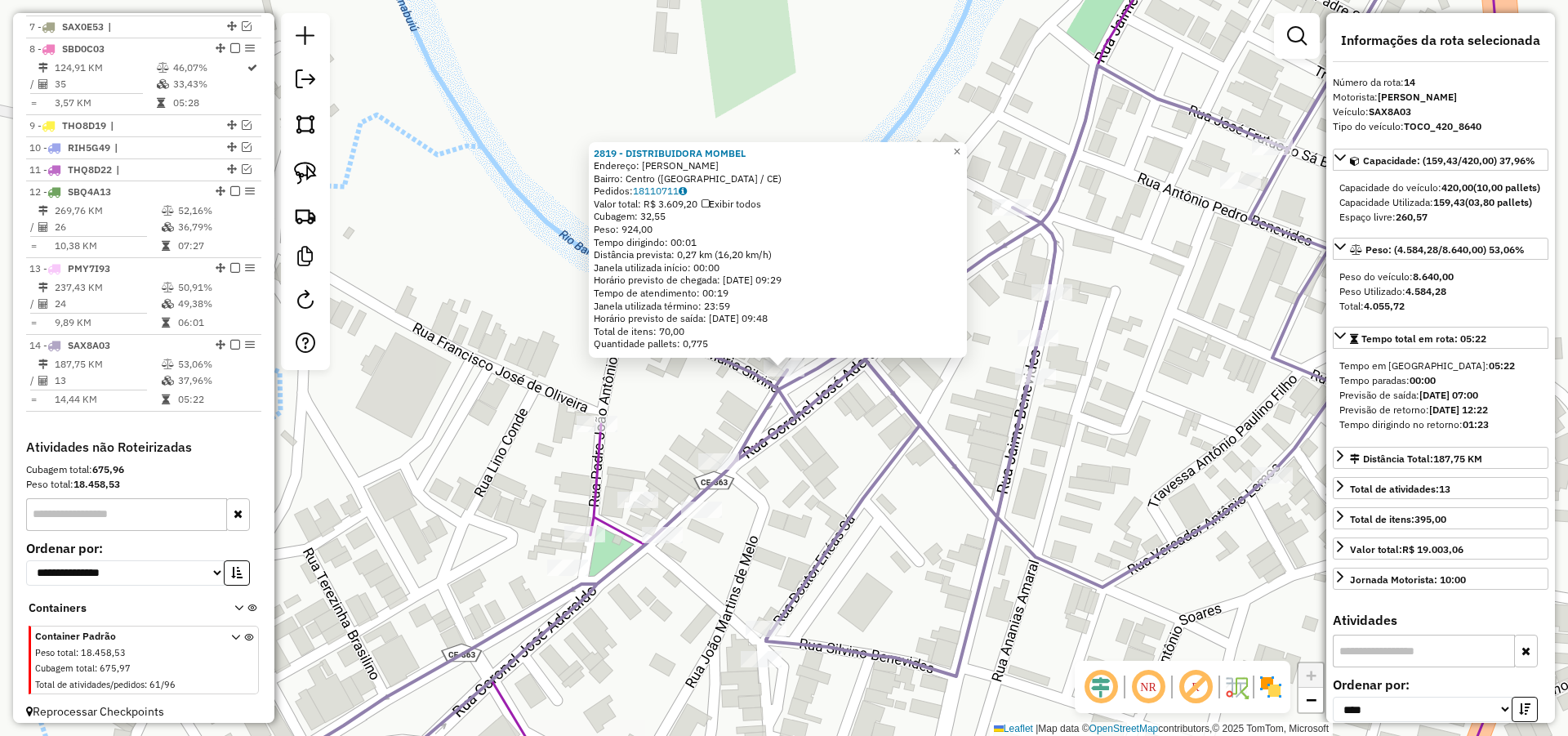
scroll to position [826, 0]
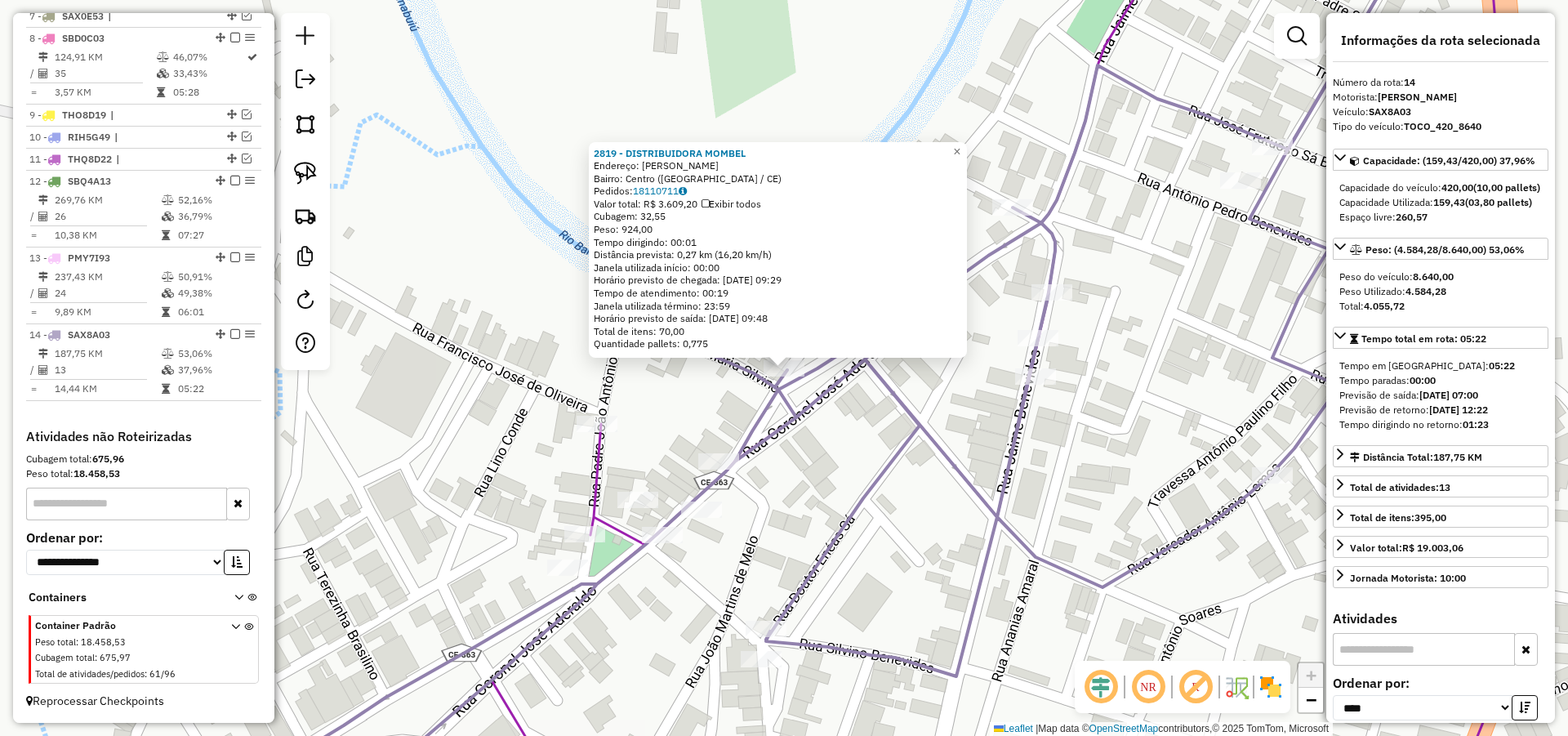
click at [856, 448] on div "2819 - DISTRIBUIDORA MOMBEL Endereço: [PERSON_NAME]: Centro ([GEOGRAPHIC_DATA] …" at bounding box center [784, 368] width 1568 height 736
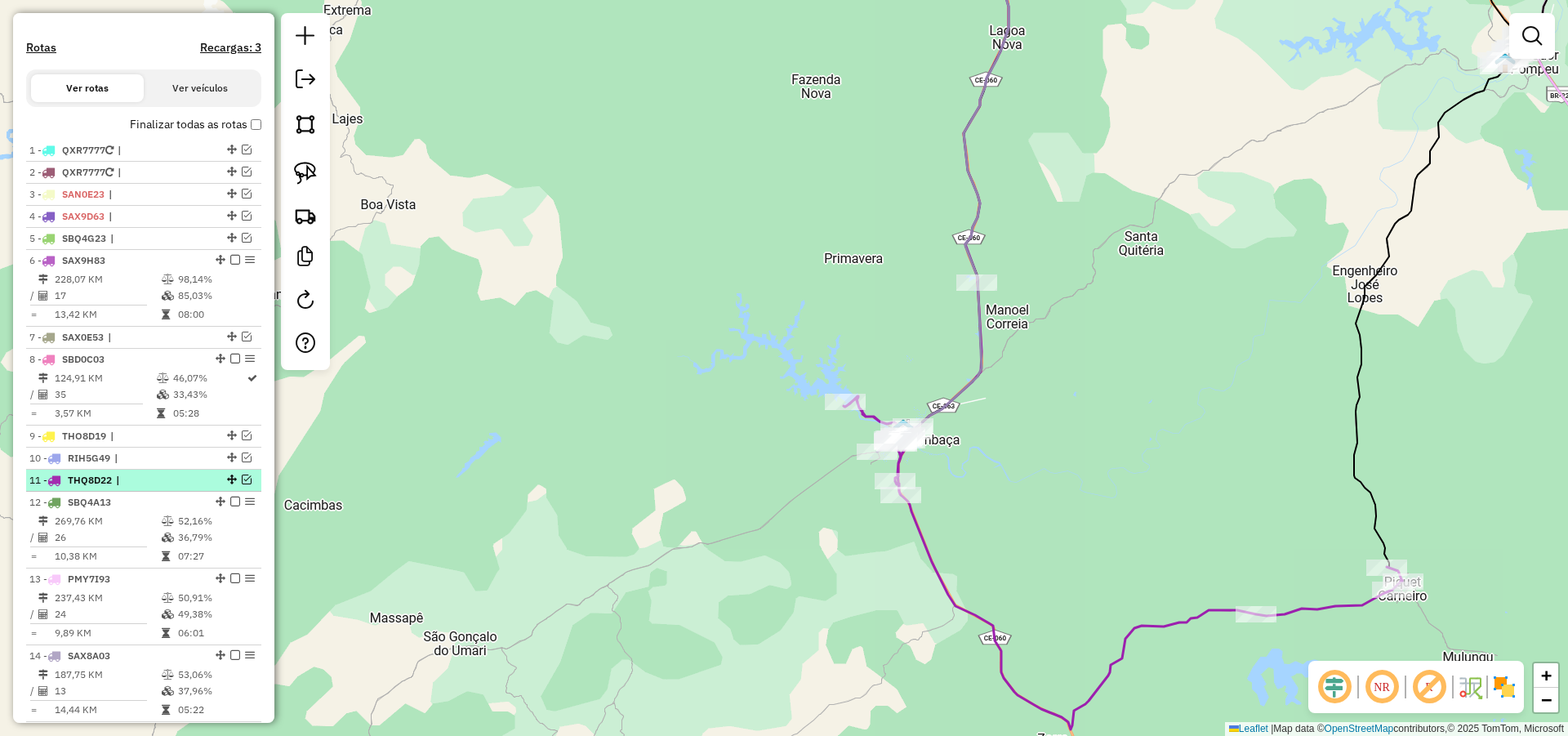
scroll to position [533, 0]
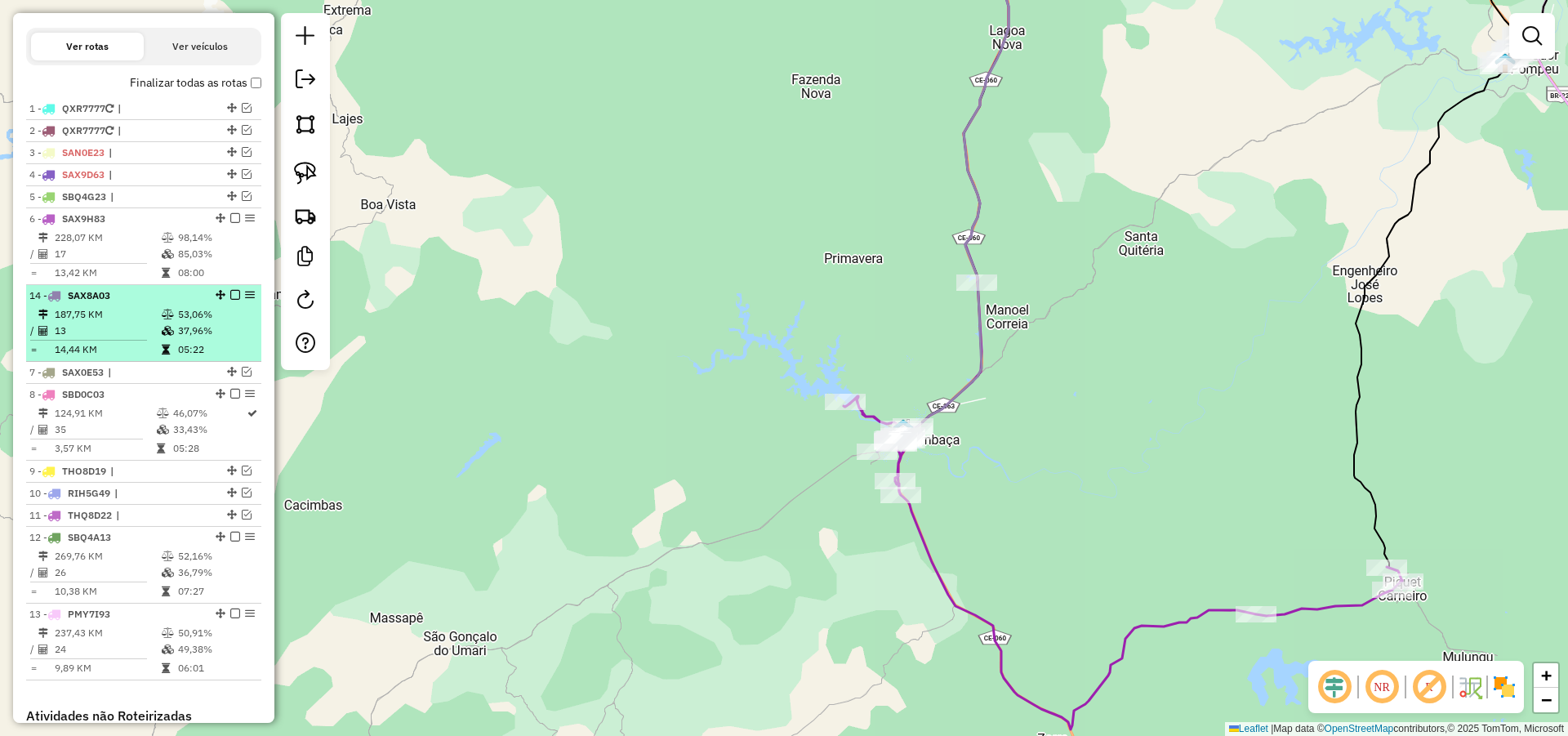
drag, startPoint x: 215, startPoint y: 629, endPoint x: 207, endPoint y: 347, distance: 282.1
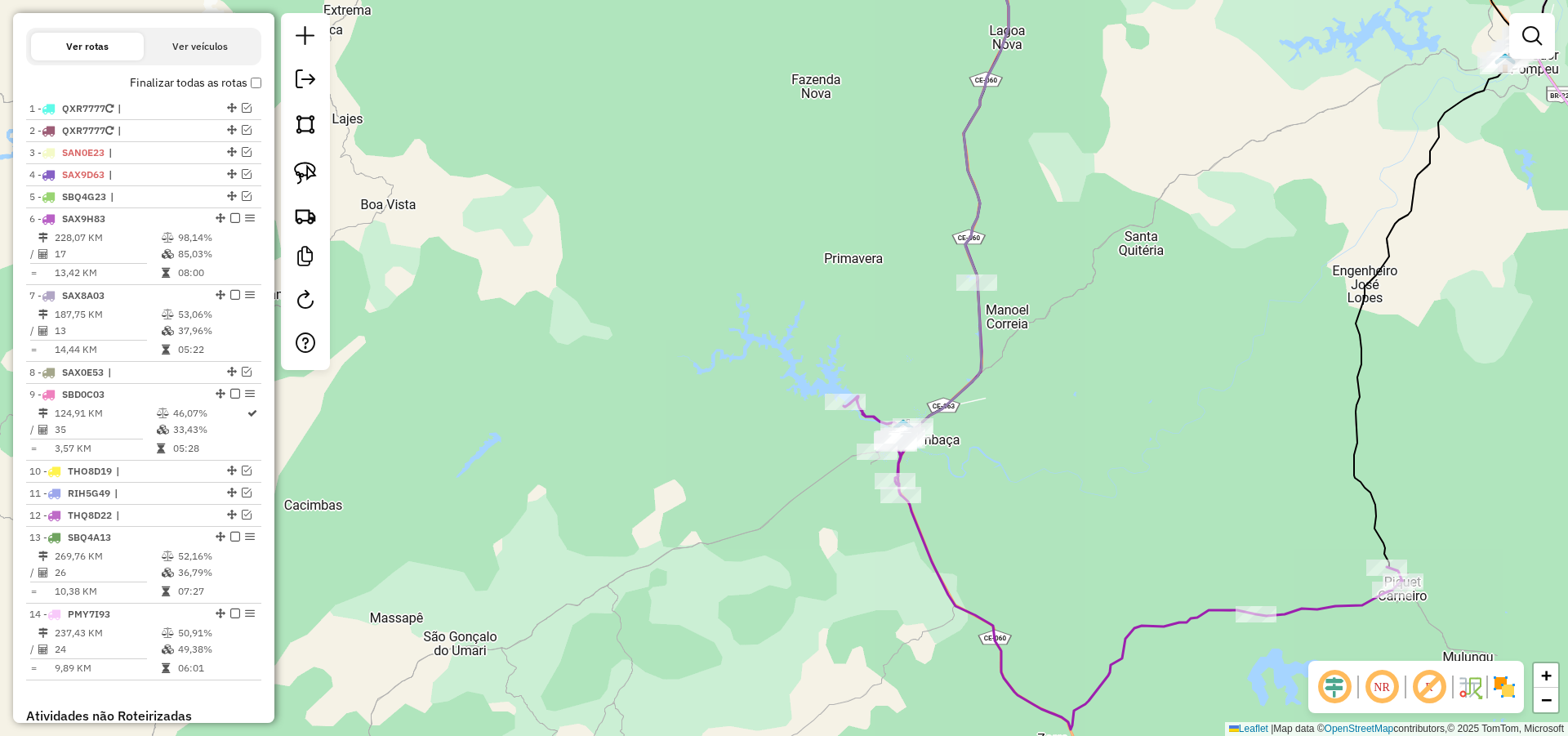
click at [232, 223] on em at bounding box center [234, 218] width 10 height 10
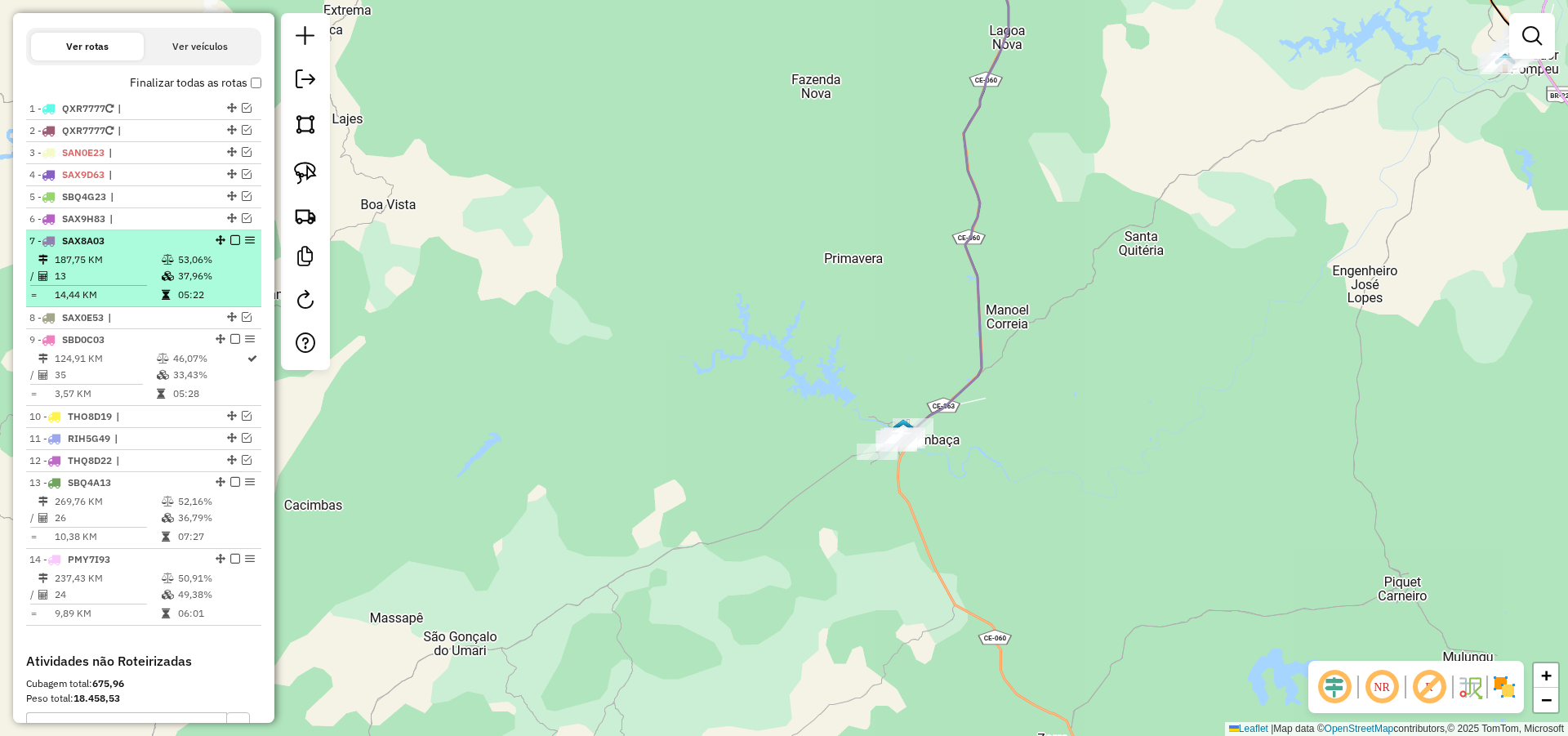
click at [232, 248] on div "7 - SAX8A03" at bounding box center [143, 241] width 228 height 14
select select "*********"
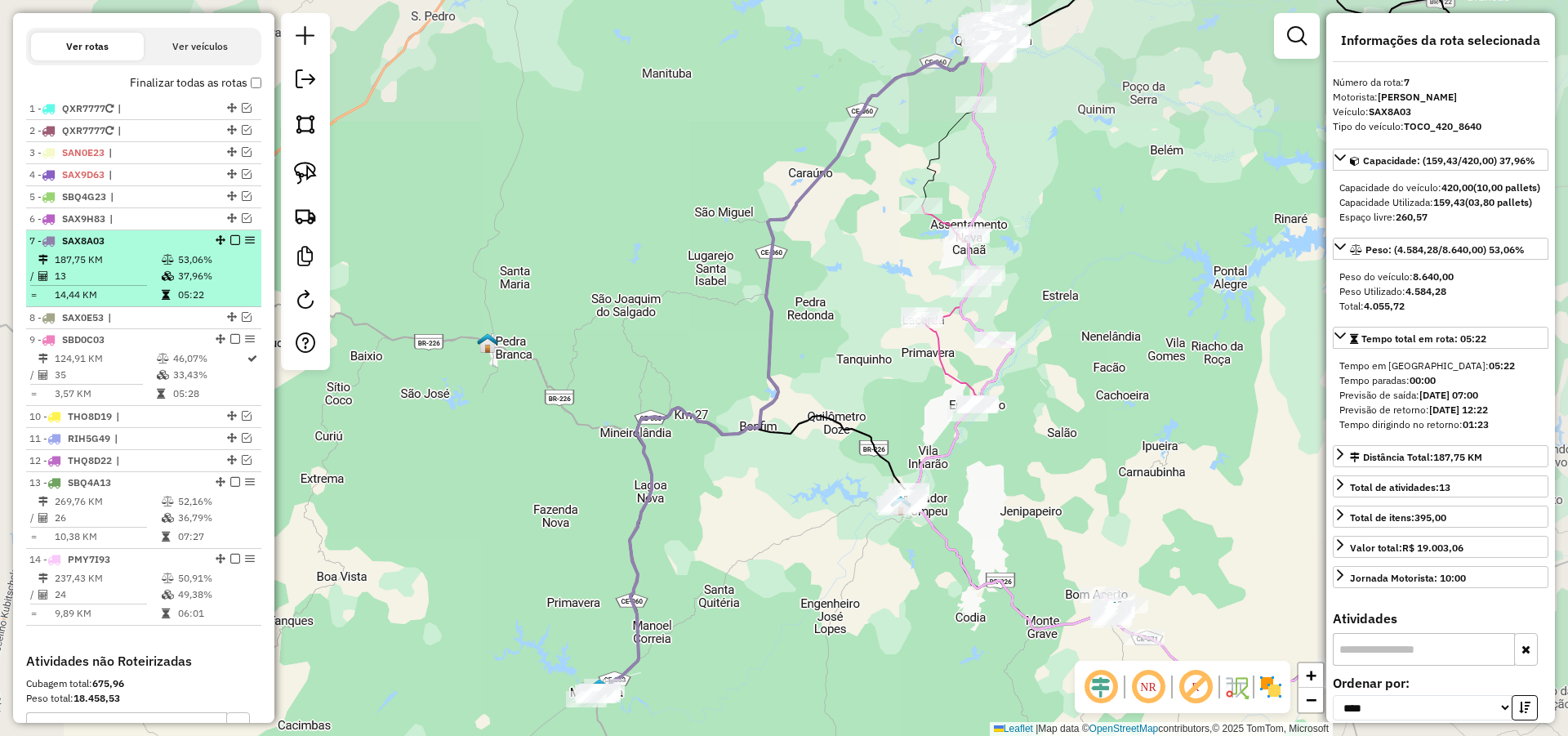
click at [234, 245] on em at bounding box center [234, 240] width 10 height 10
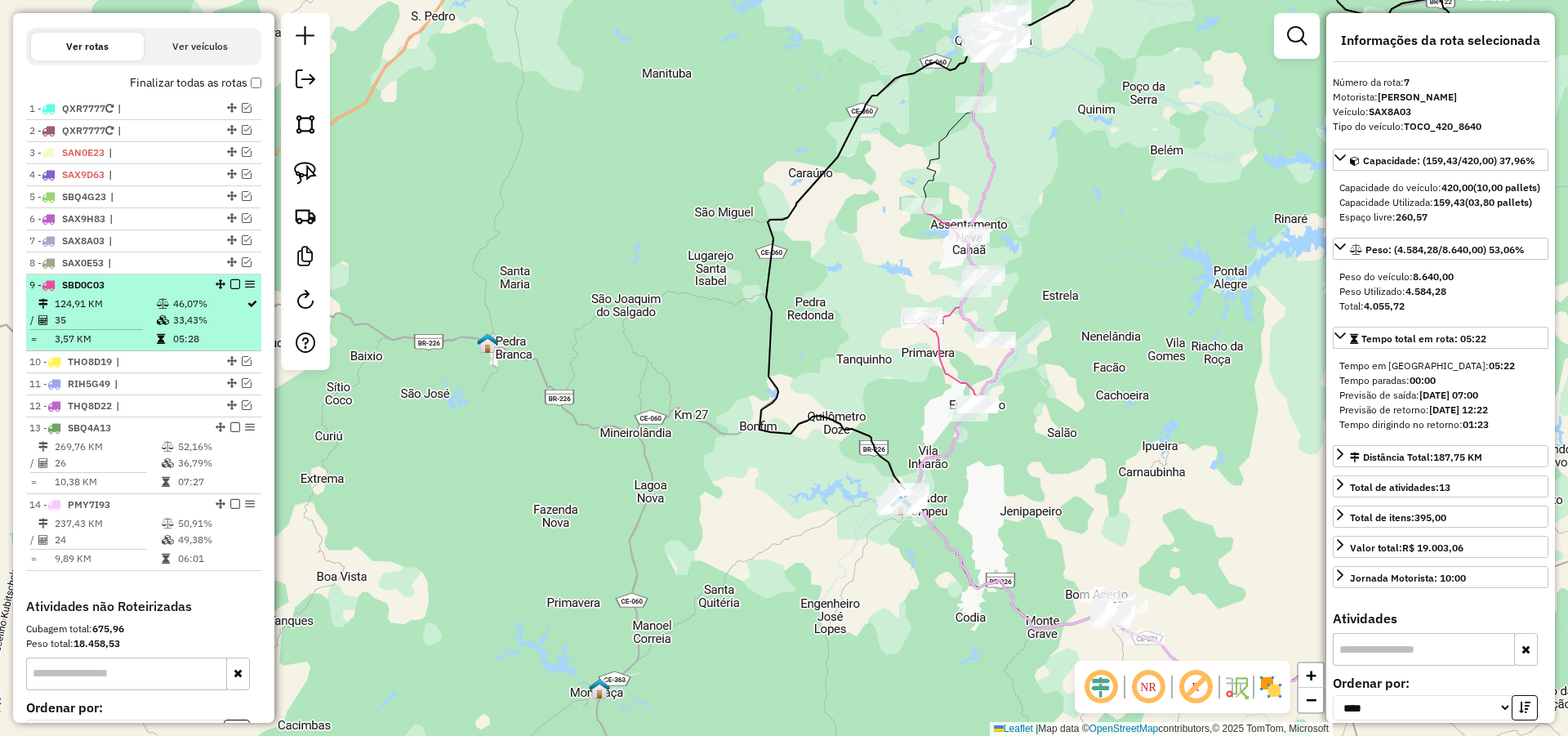
click at [230, 289] on em at bounding box center [234, 284] width 10 height 10
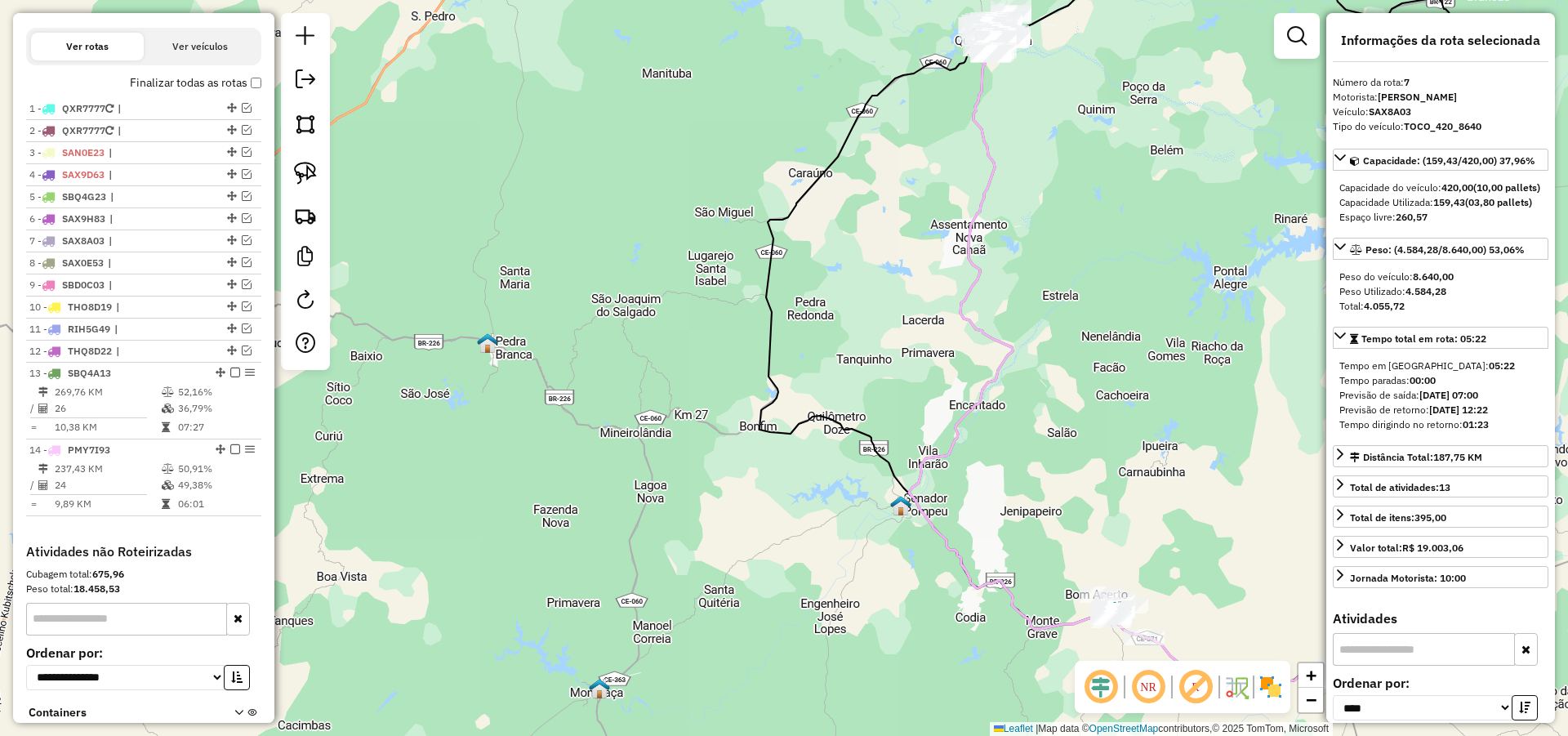
drag, startPoint x: 636, startPoint y: 380, endPoint x: 633, endPoint y: 370, distance: 10.4
click at [633, 370] on div "Janela de atendimento Grade de atendimento Capacidade Transportadoras Veículos …" at bounding box center [784, 368] width 1568 height 736
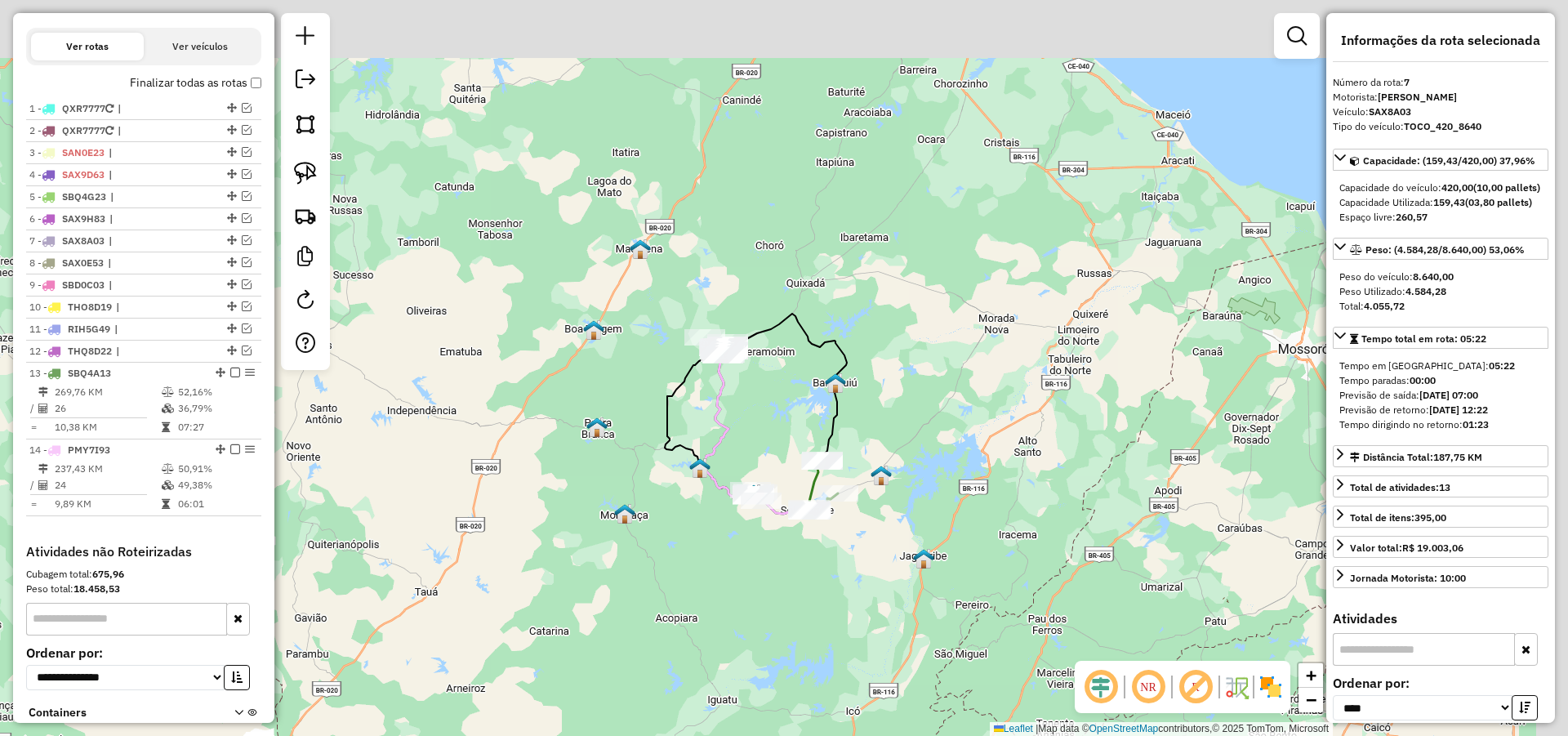
drag, startPoint x: 756, startPoint y: 433, endPoint x: 674, endPoint y: 487, distance: 98.2
click at [721, 482] on div "Janela de atendimento Grade de atendimento Capacidade Transportadoras Veículos …" at bounding box center [784, 368] width 1568 height 736
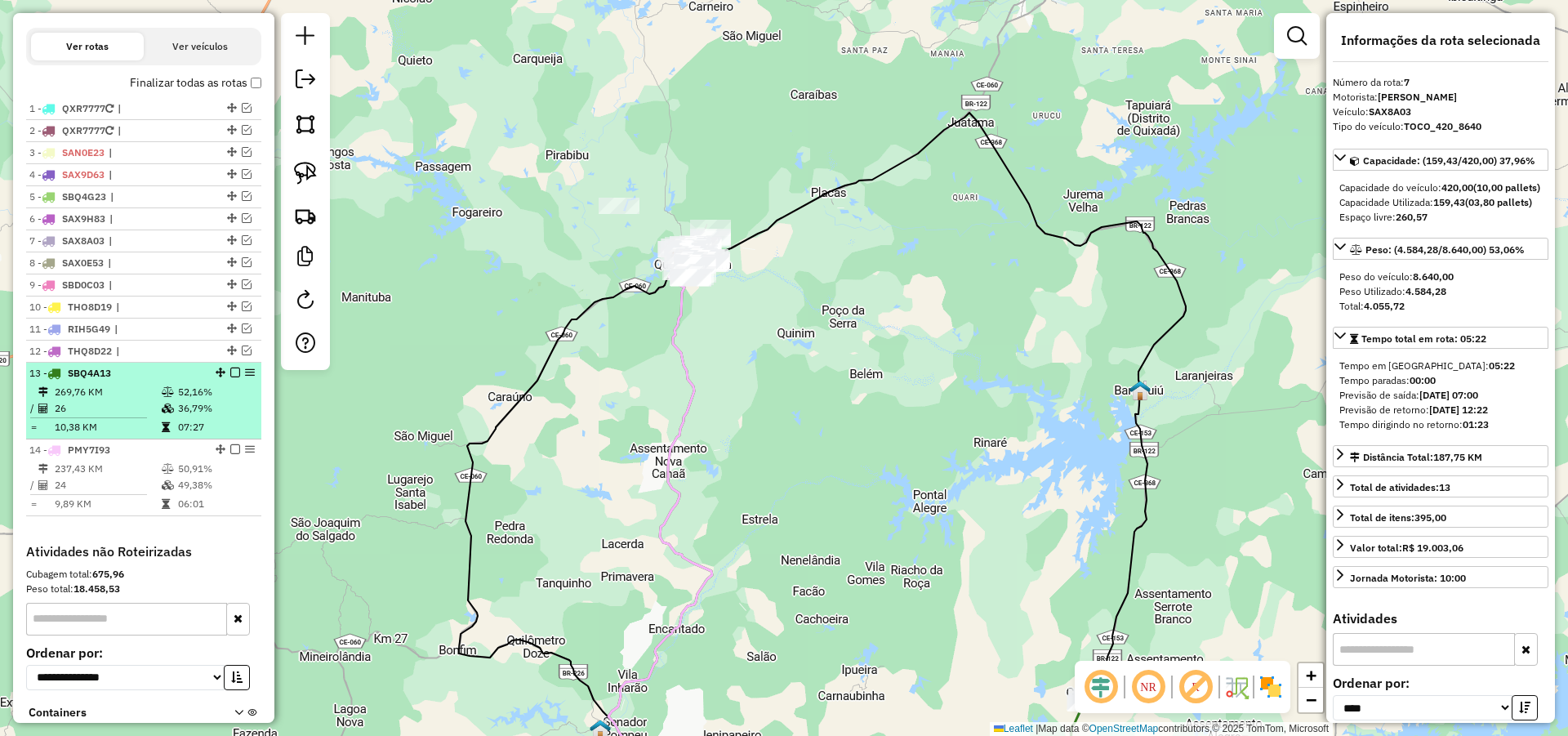
click at [230, 378] on em at bounding box center [234, 372] width 10 height 10
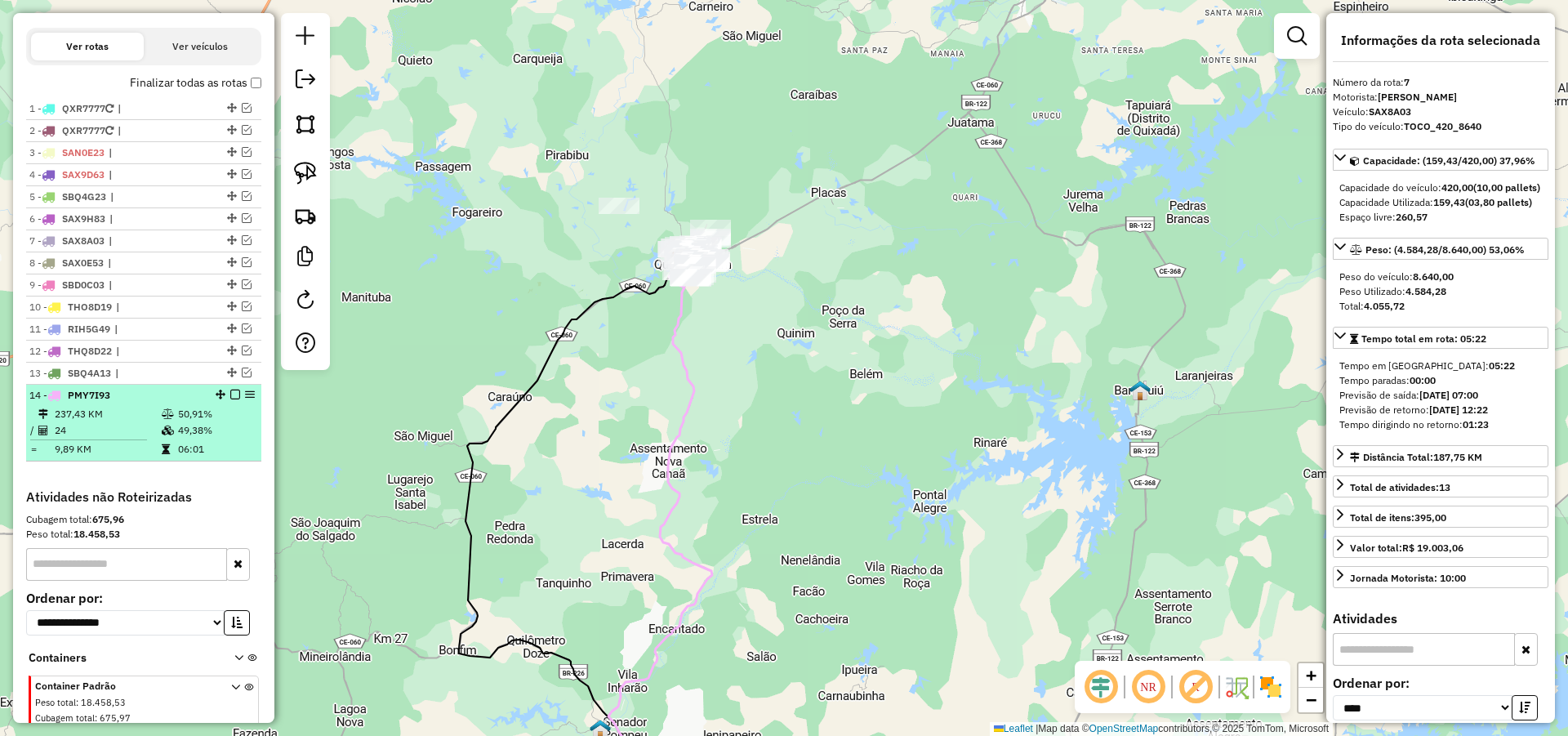
click at [230, 399] on em at bounding box center [234, 394] width 10 height 10
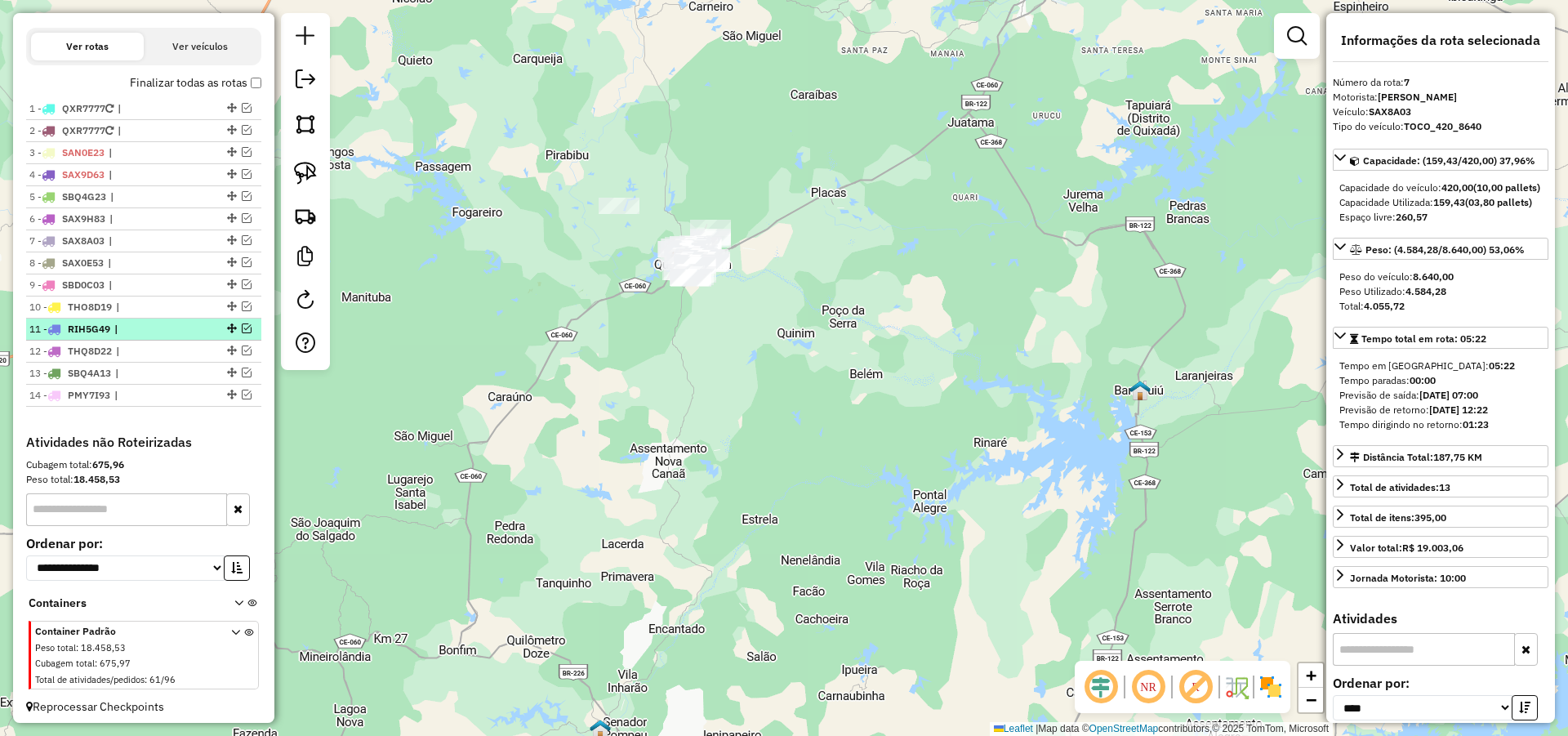
click at [229, 333] on em at bounding box center [232, 328] width 10 height 10
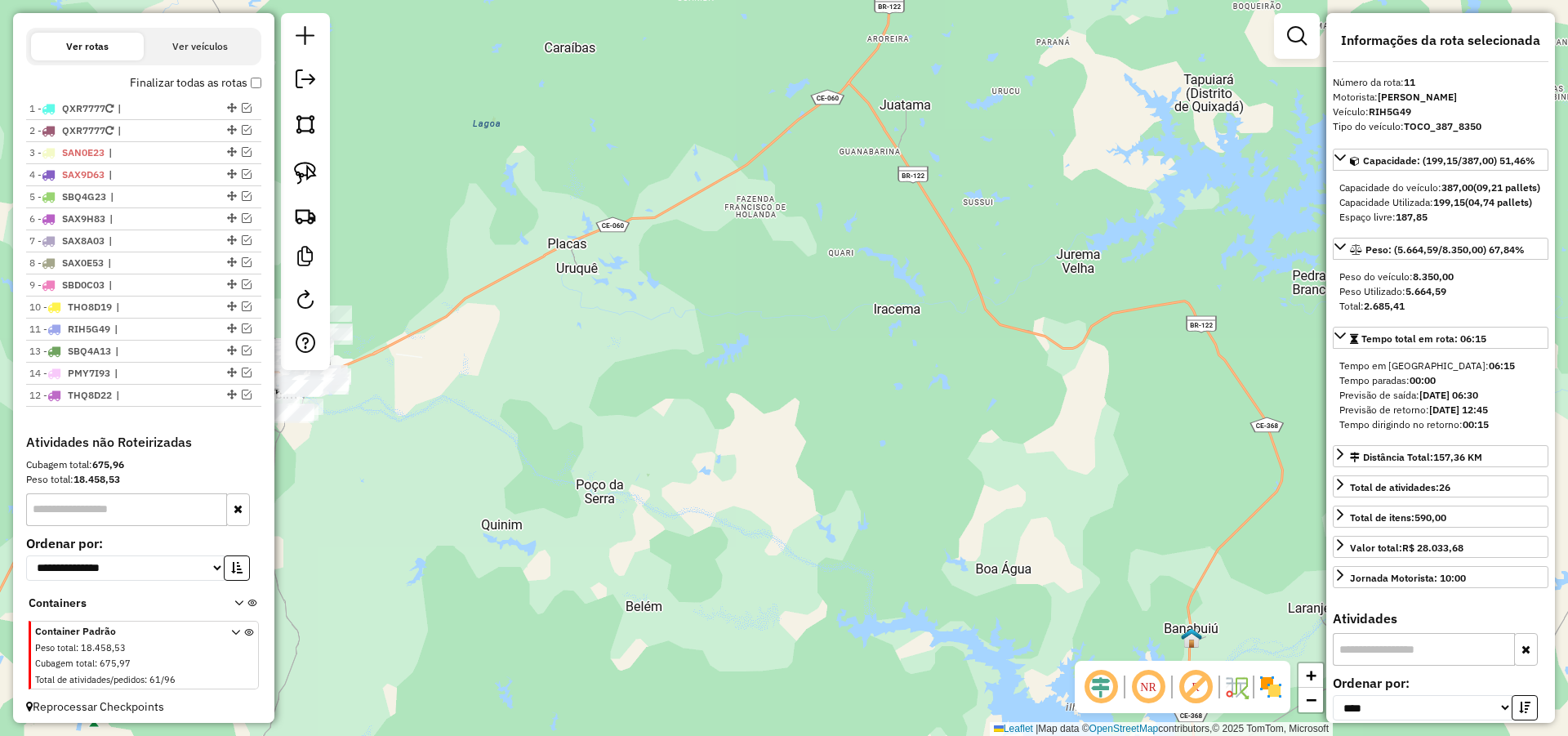
drag, startPoint x: 228, startPoint y: 364, endPoint x: 200, endPoint y: 437, distance: 78.2
drag, startPoint x: 397, startPoint y: 454, endPoint x: 519, endPoint y: 482, distance: 125.2
click at [516, 483] on hb-app "Aguarde... Pop-up bloqueado! Seu navegador bloqueou automáticamente a abertura …" at bounding box center [784, 368] width 1568 height 736
drag, startPoint x: 519, startPoint y: 482, endPoint x: 637, endPoint y: 491, distance: 118.3
click at [637, 491] on div "Janela de atendimento Grade de atendimento Capacidade Transportadoras Veículos …" at bounding box center [784, 368] width 1568 height 736
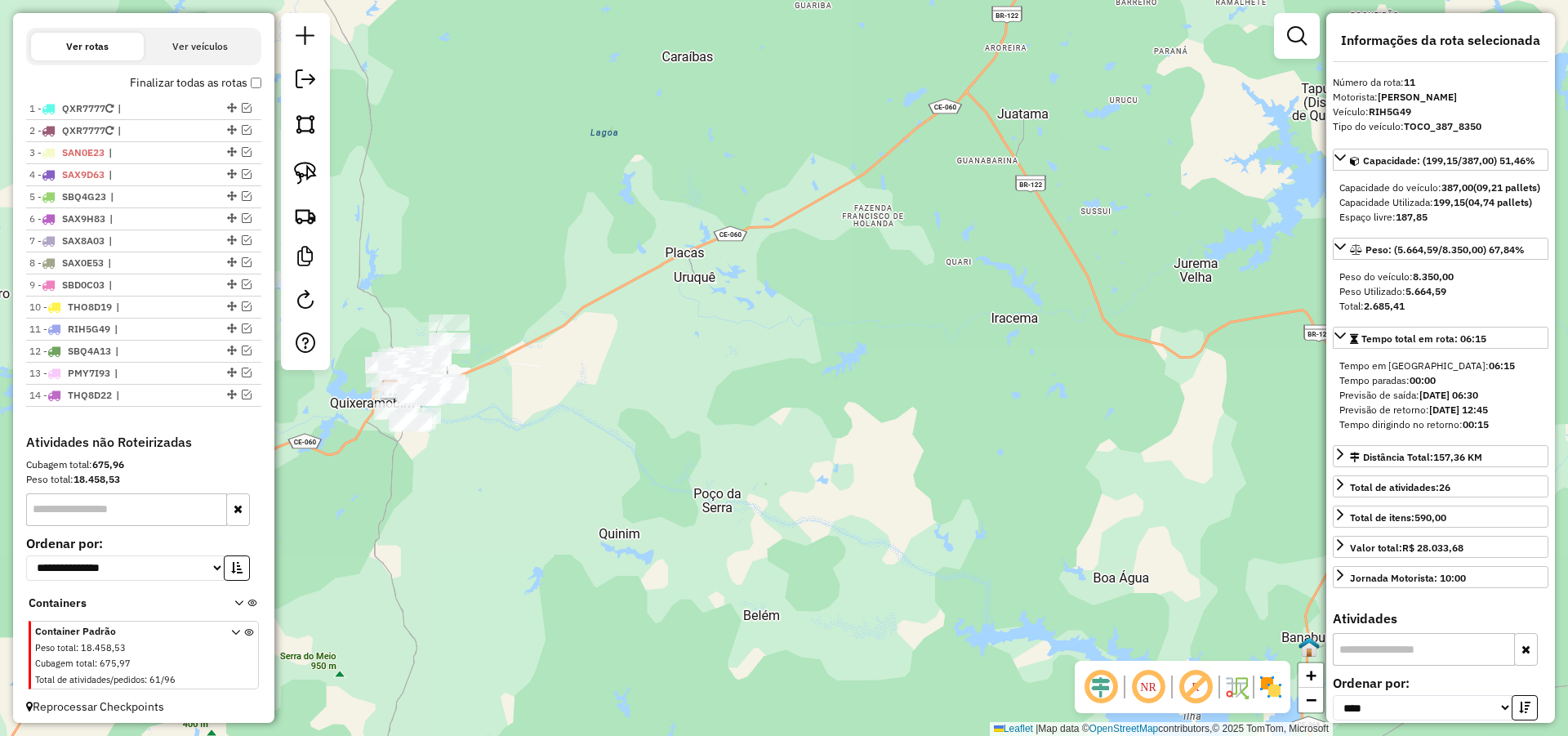
drag, startPoint x: 678, startPoint y: 492, endPoint x: 927, endPoint y: 531, distance: 252.0
click at [925, 531] on div "Janela de atendimento Grade de atendimento Capacidade Transportadoras Veículos …" at bounding box center [784, 368] width 1568 height 736
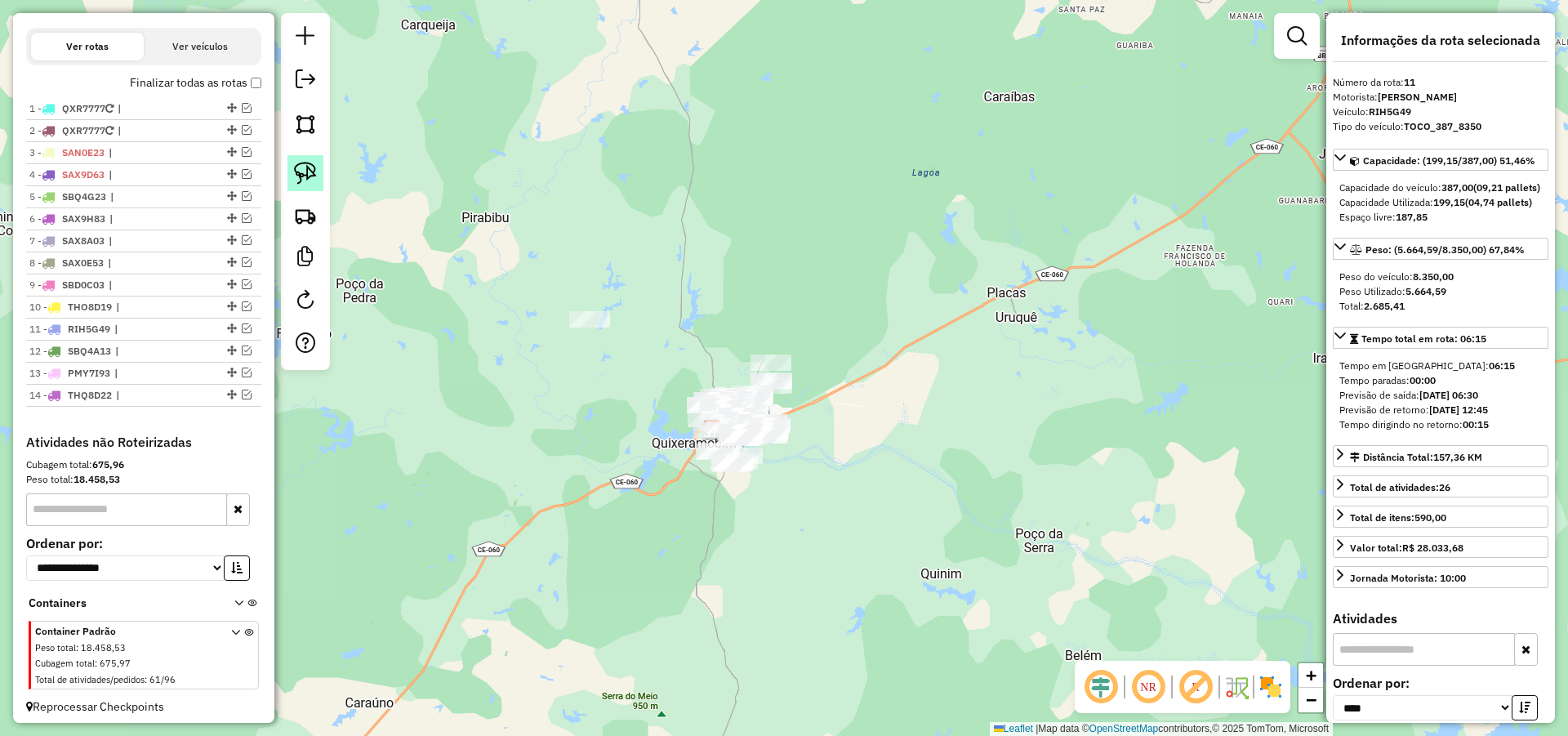
click at [312, 184] on img at bounding box center [305, 174] width 23 height 23
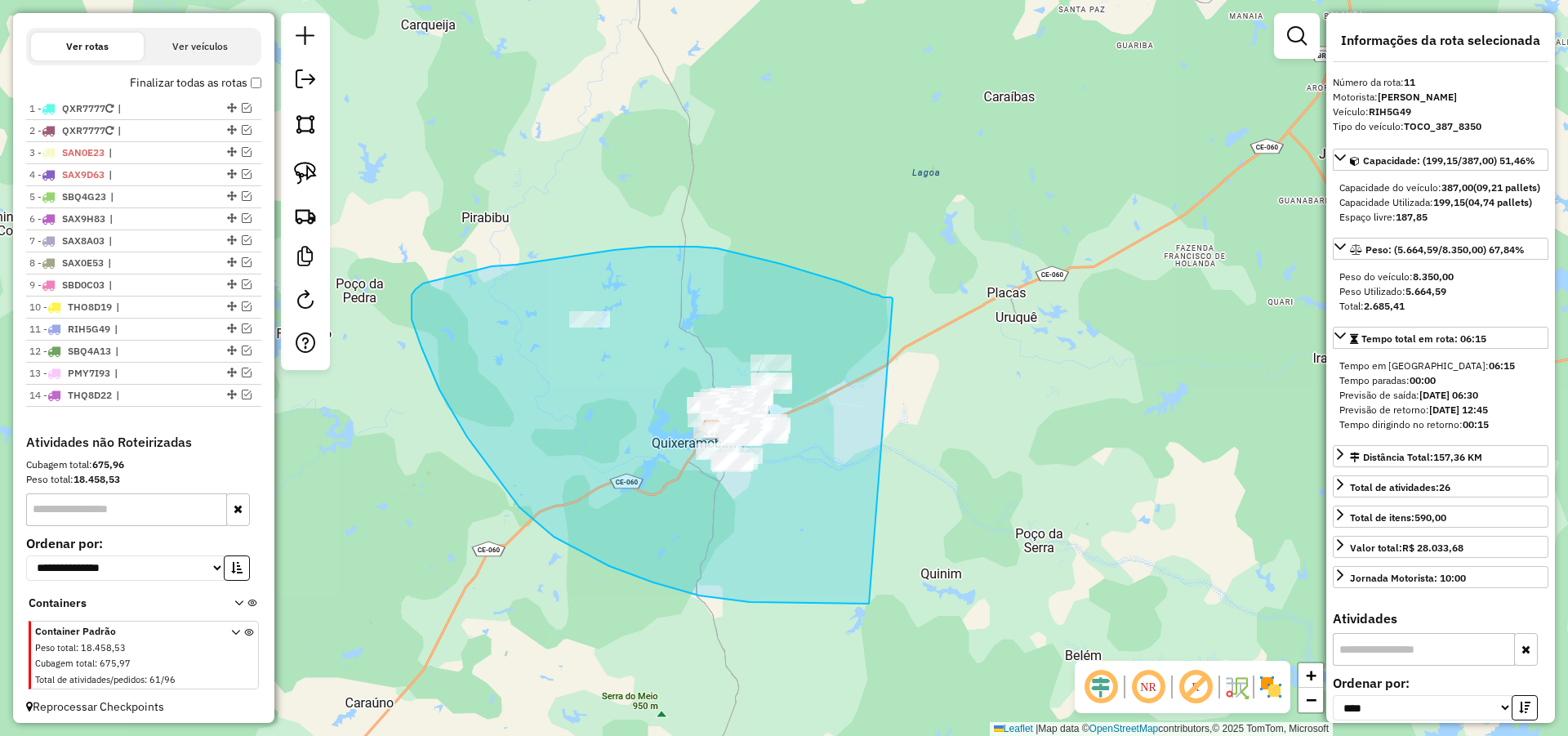
drag, startPoint x: 878, startPoint y: 295, endPoint x: 914, endPoint y: 593, distance: 300.2
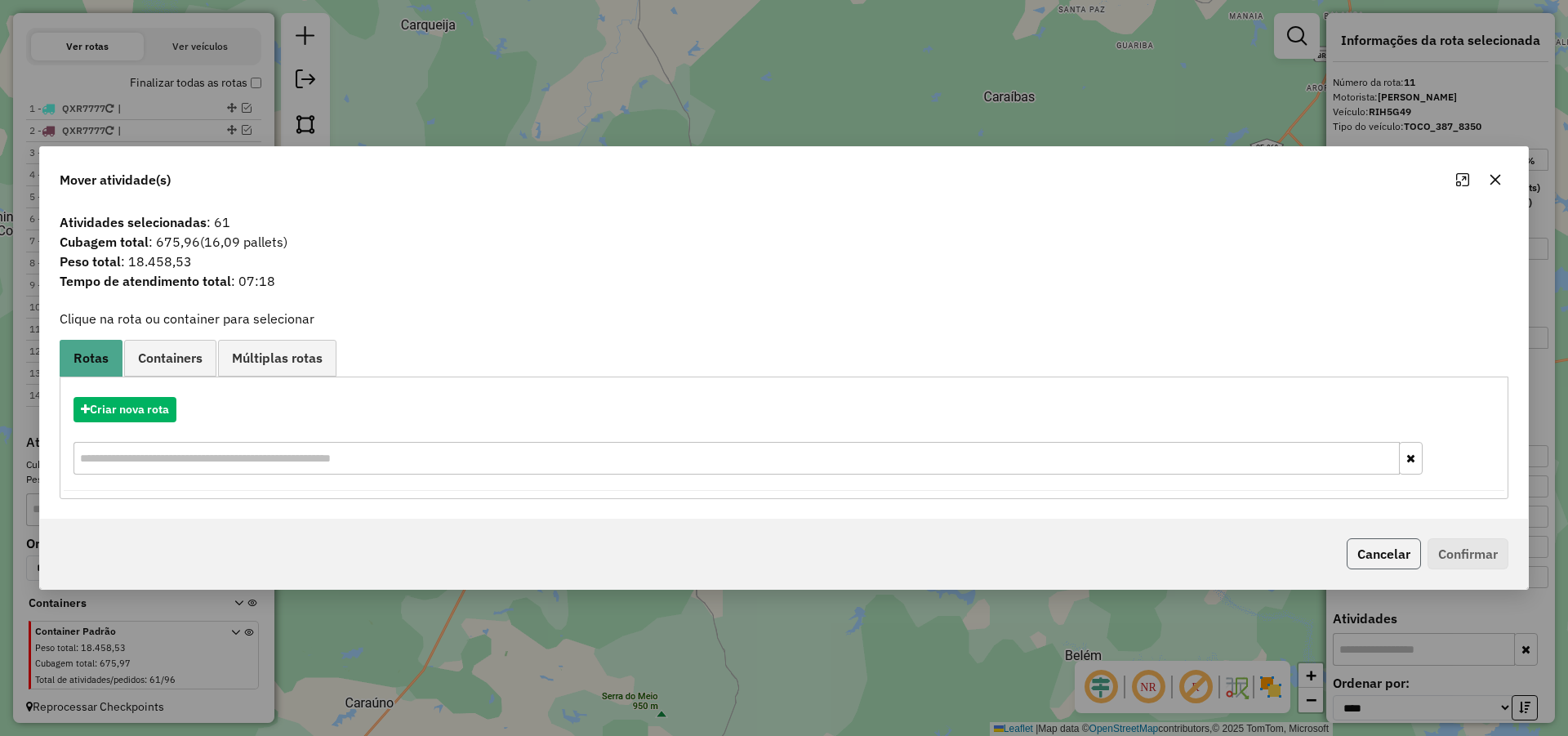
click at [1396, 552] on button "Cancelar" at bounding box center [1383, 553] width 74 height 31
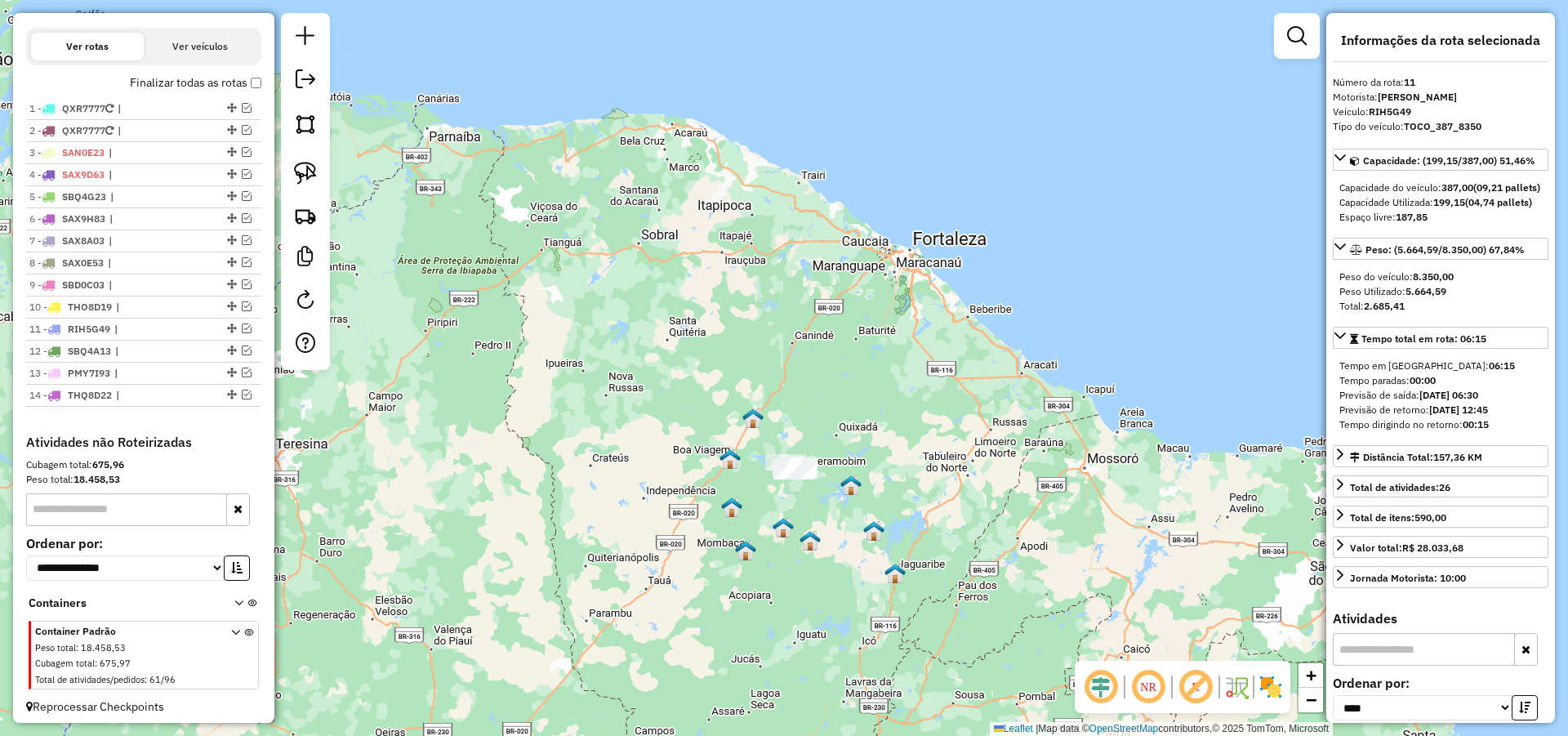
drag, startPoint x: 836, startPoint y: 538, endPoint x: 819, endPoint y: 495, distance: 46.2
click at [820, 496] on div "Janela de atendimento Grade de atendimento Capacidade Transportadoras Veículos …" at bounding box center [784, 368] width 1568 height 736
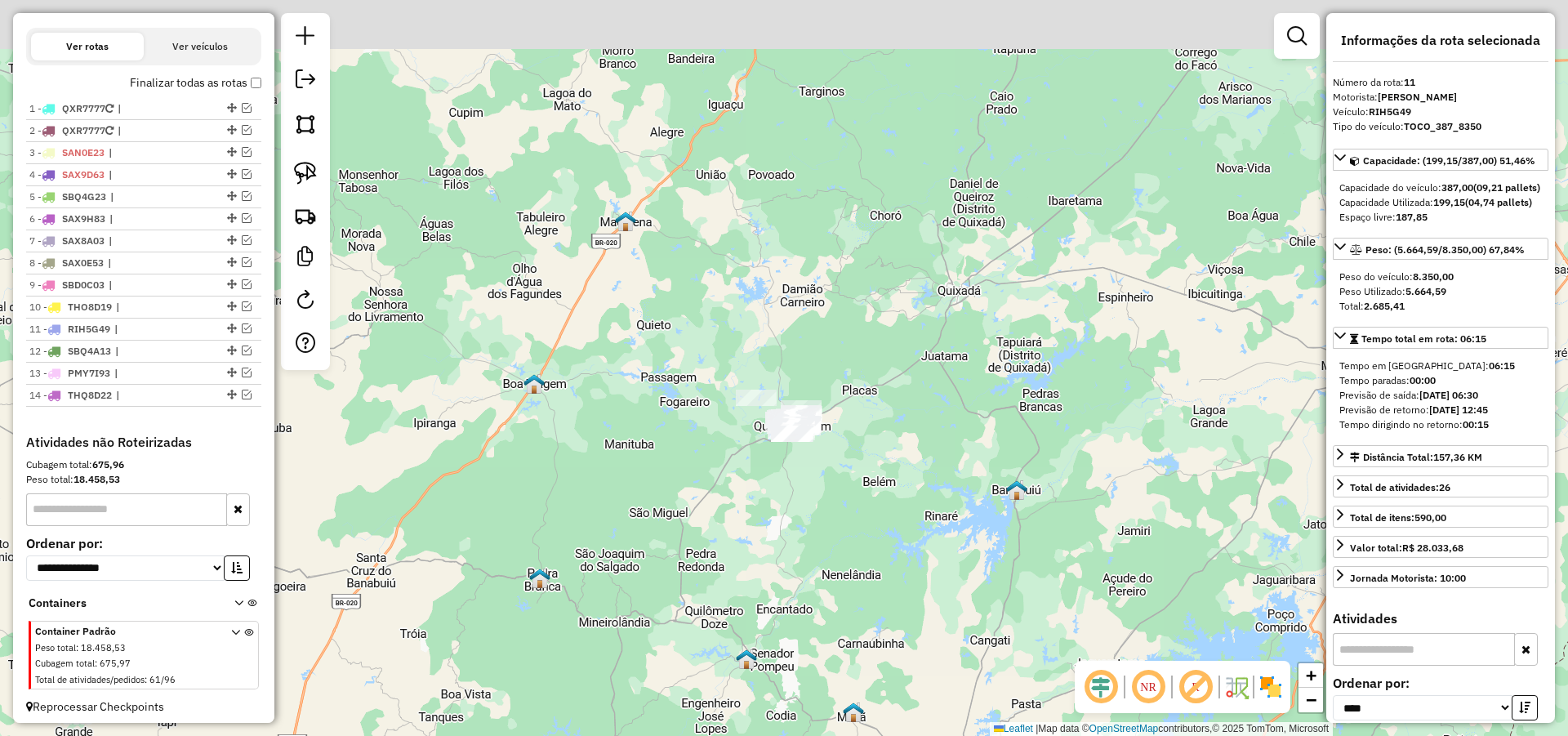
drag, startPoint x: 791, startPoint y: 501, endPoint x: 757, endPoint y: 521, distance: 39.4
click at [776, 523] on div "Janela de atendimento Grade de atendimento Capacidade Transportadoras Veículos …" at bounding box center [784, 368] width 1568 height 736
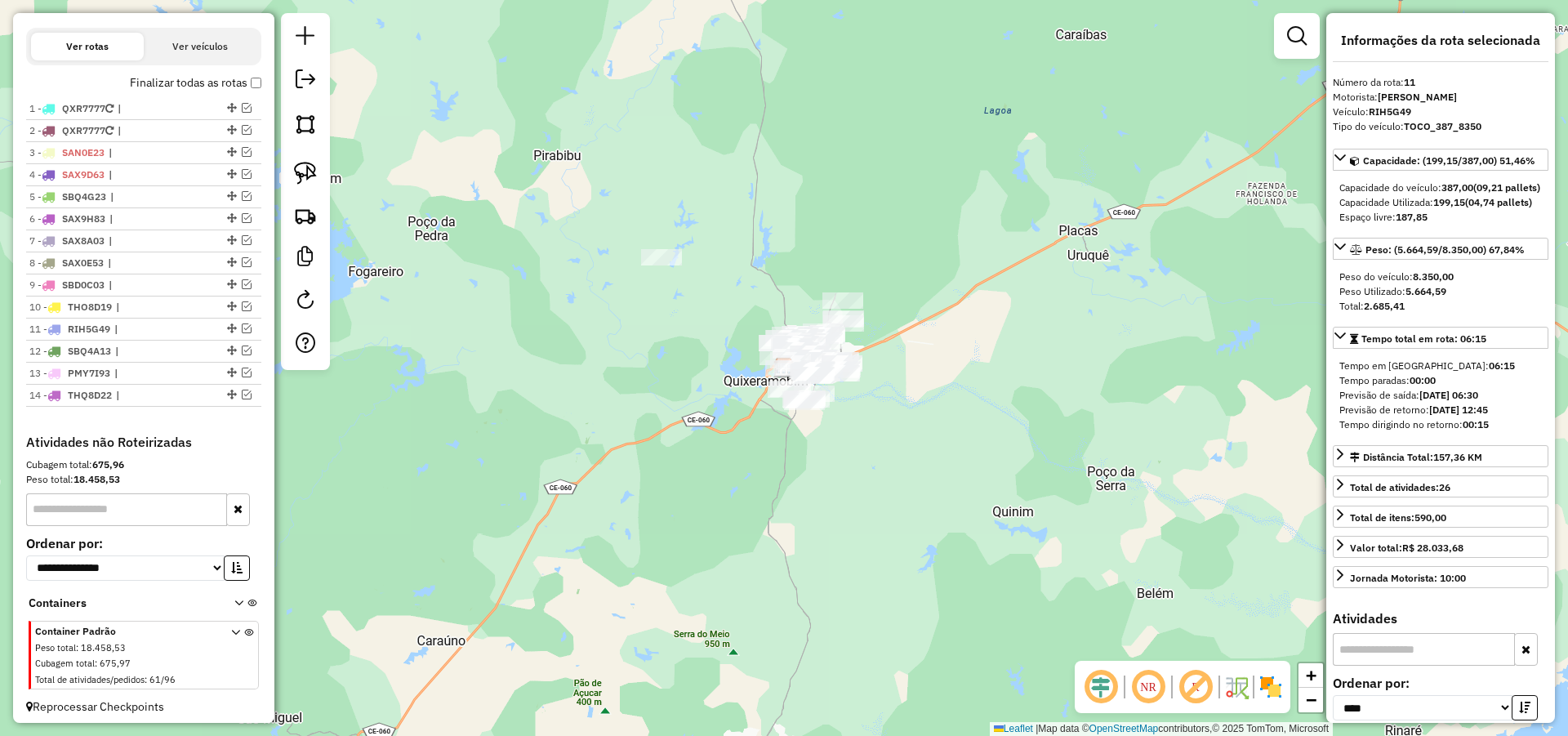
drag, startPoint x: 797, startPoint y: 461, endPoint x: 609, endPoint y: 509, distance: 194.0
click at [766, 523] on div "Janela de atendimento Grade de atendimento Capacidade Transportadoras Veículos …" at bounding box center [784, 368] width 1568 height 736
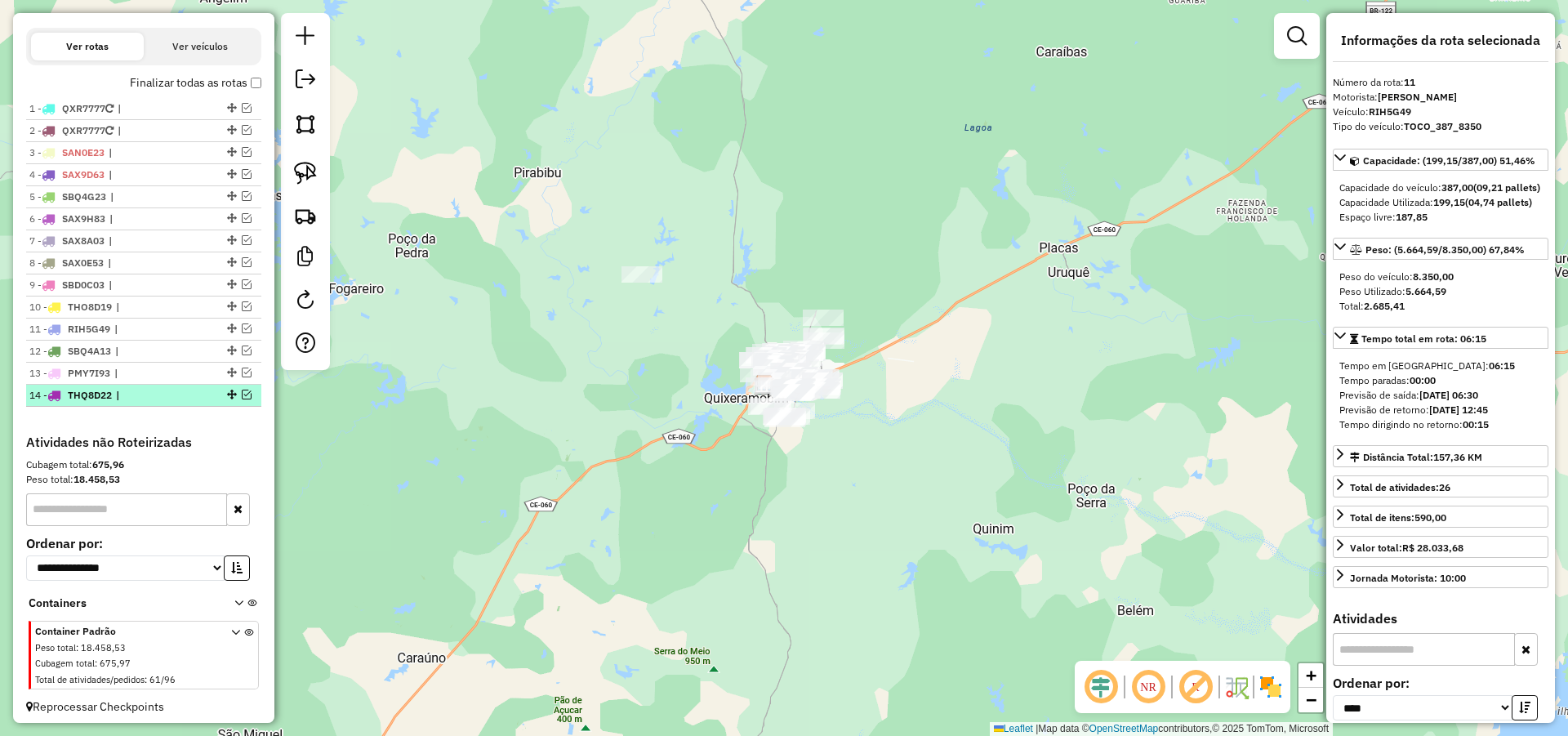
click at [187, 403] on span "|" at bounding box center [154, 395] width 75 height 14
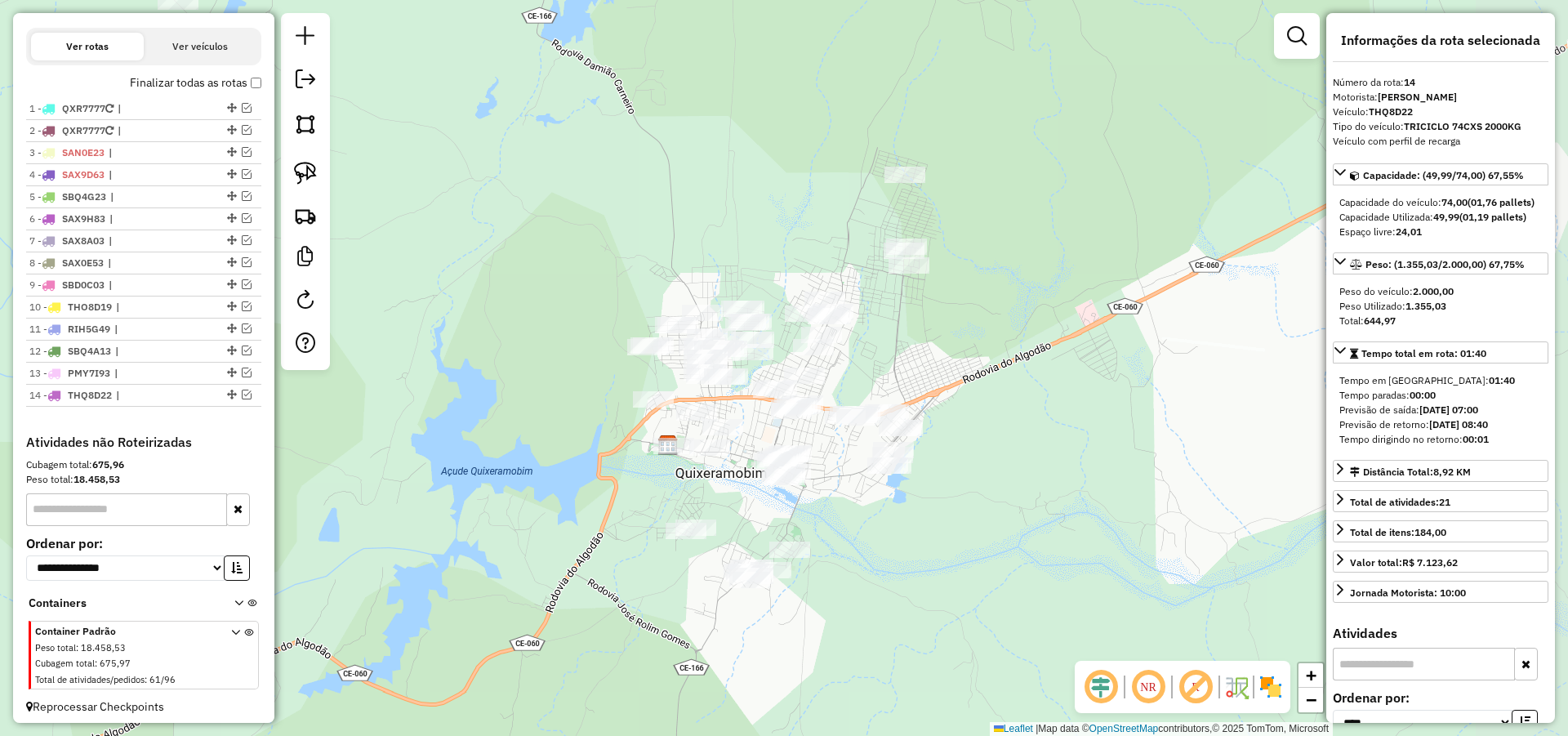
drag, startPoint x: 1014, startPoint y: 496, endPoint x: 806, endPoint y: 523, distance: 209.7
click at [834, 524] on div "Janela de atendimento Grade de atendimento Capacidade Transportadoras Veículos …" at bounding box center [784, 368] width 1568 height 736
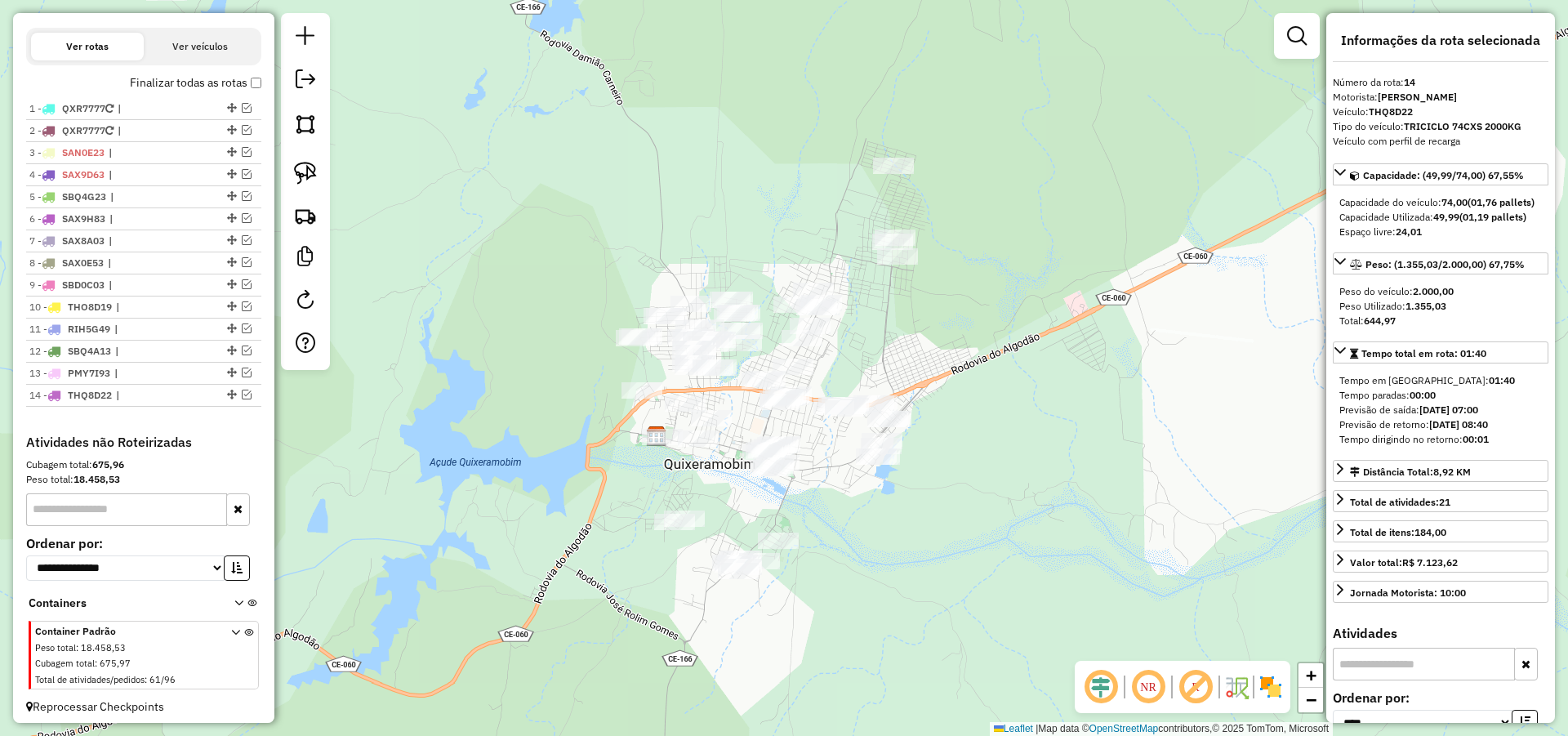
drag, startPoint x: 850, startPoint y: 483, endPoint x: 859, endPoint y: 471, distance: 15.0
click at [859, 471] on div "Janela de atendimento Grade de atendimento Capacidade Transportadoras Veículos …" at bounding box center [784, 368] width 1568 height 736
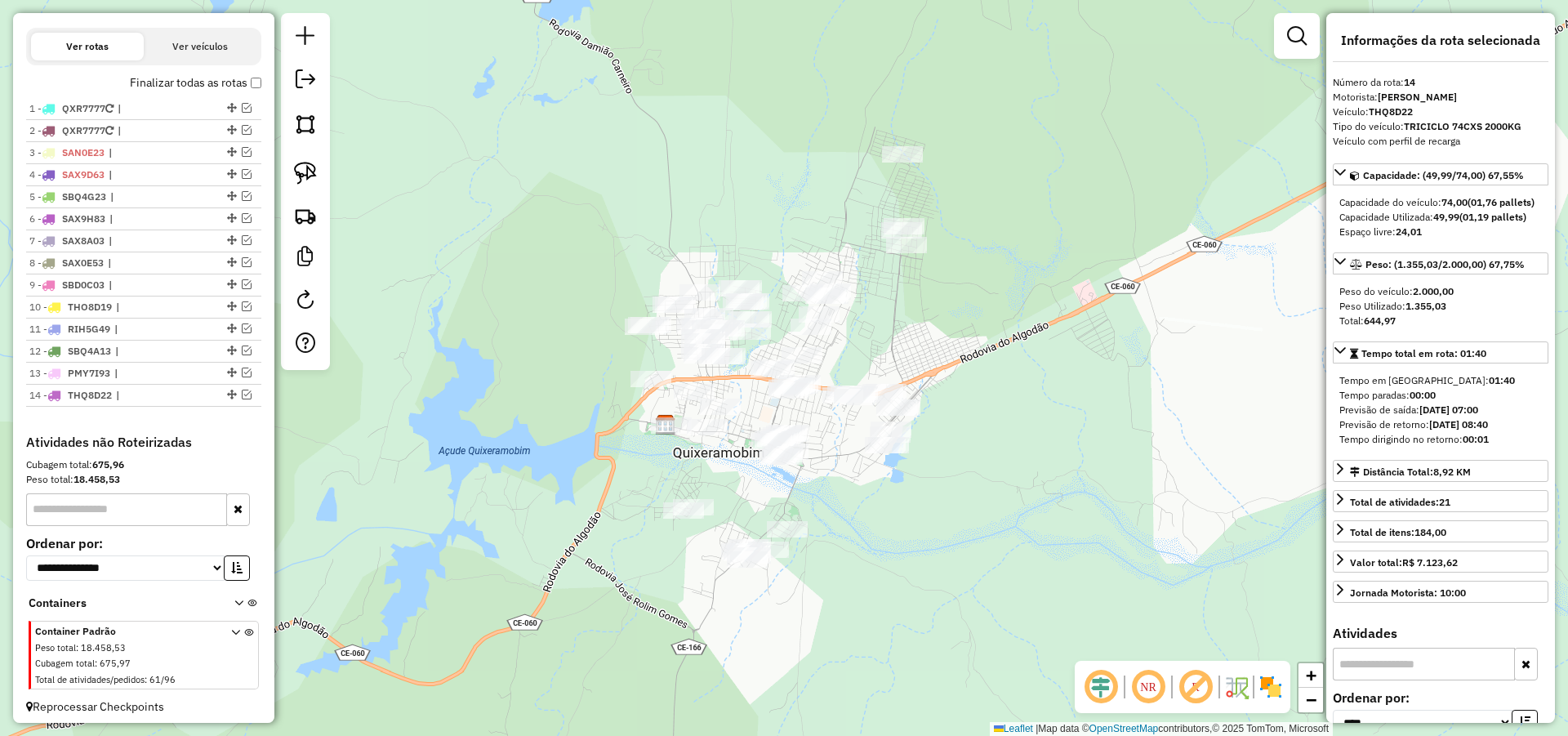
drag, startPoint x: 303, startPoint y: 171, endPoint x: 572, endPoint y: 342, distance: 318.8
click at [303, 171] on img at bounding box center [305, 174] width 23 height 23
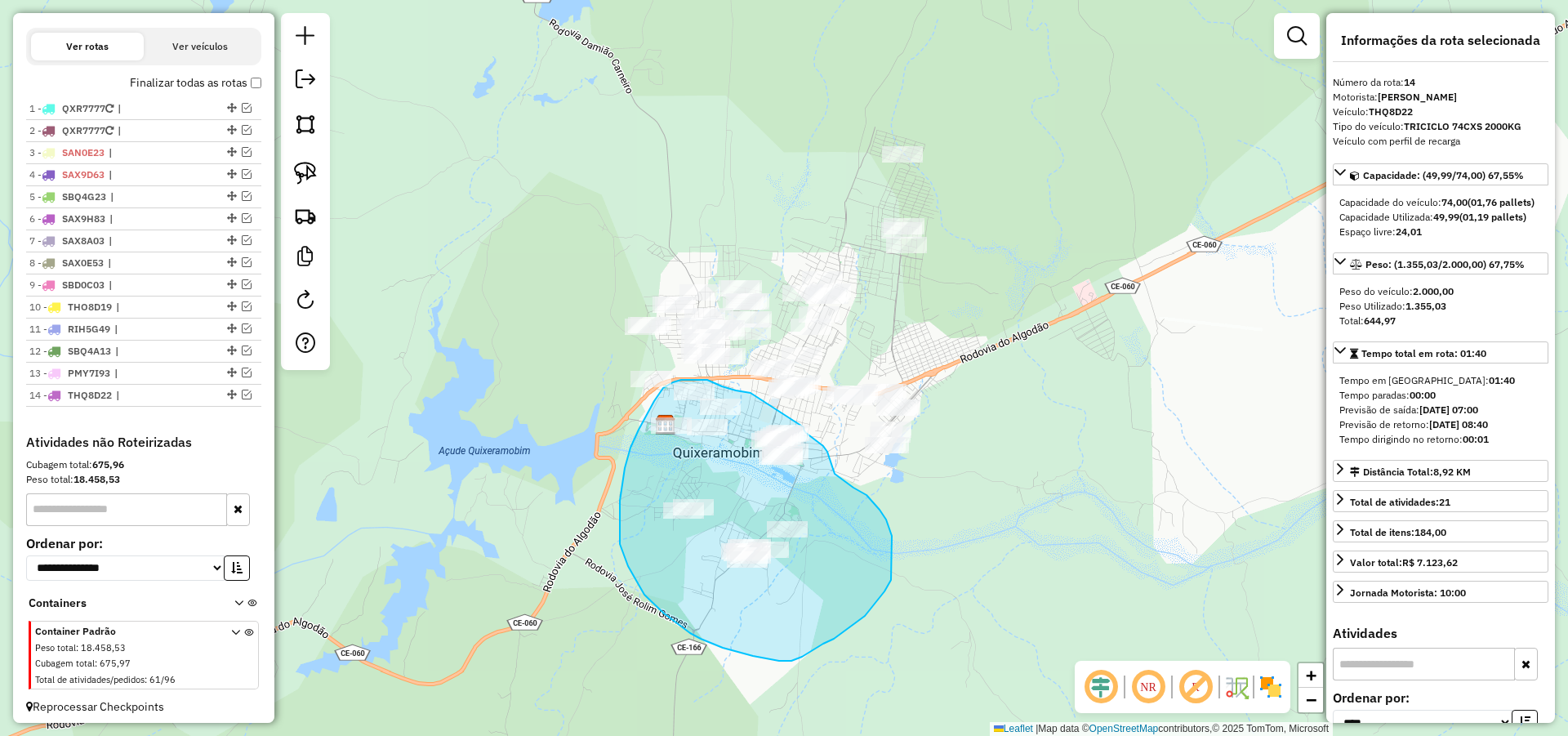
click at [804, 427] on div "Janela de atendimento Grade de atendimento Capacidade Transportadoras Veículos …" at bounding box center [784, 368] width 1568 height 736
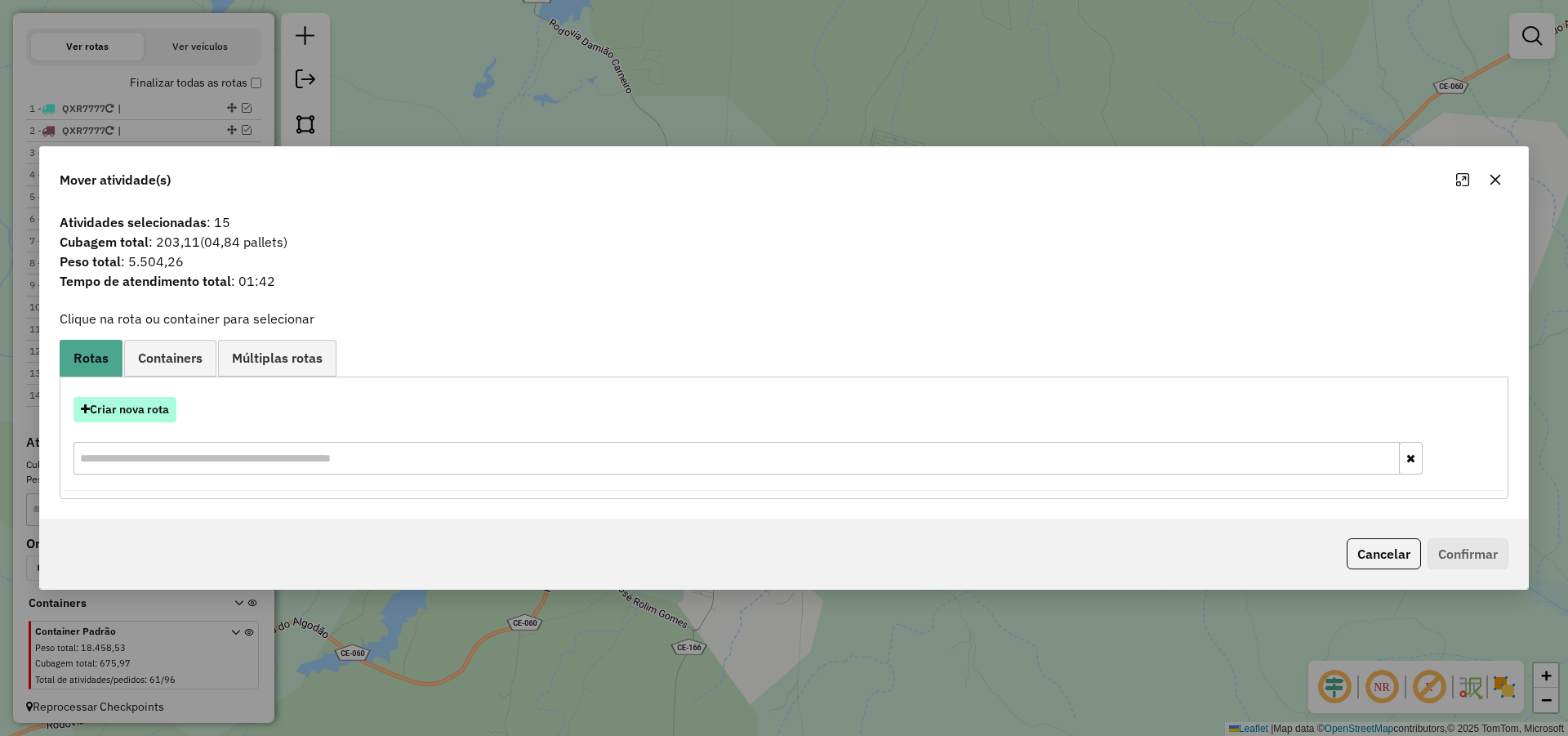
click at [154, 406] on button "Criar nova rota" at bounding box center [124, 409] width 103 height 25
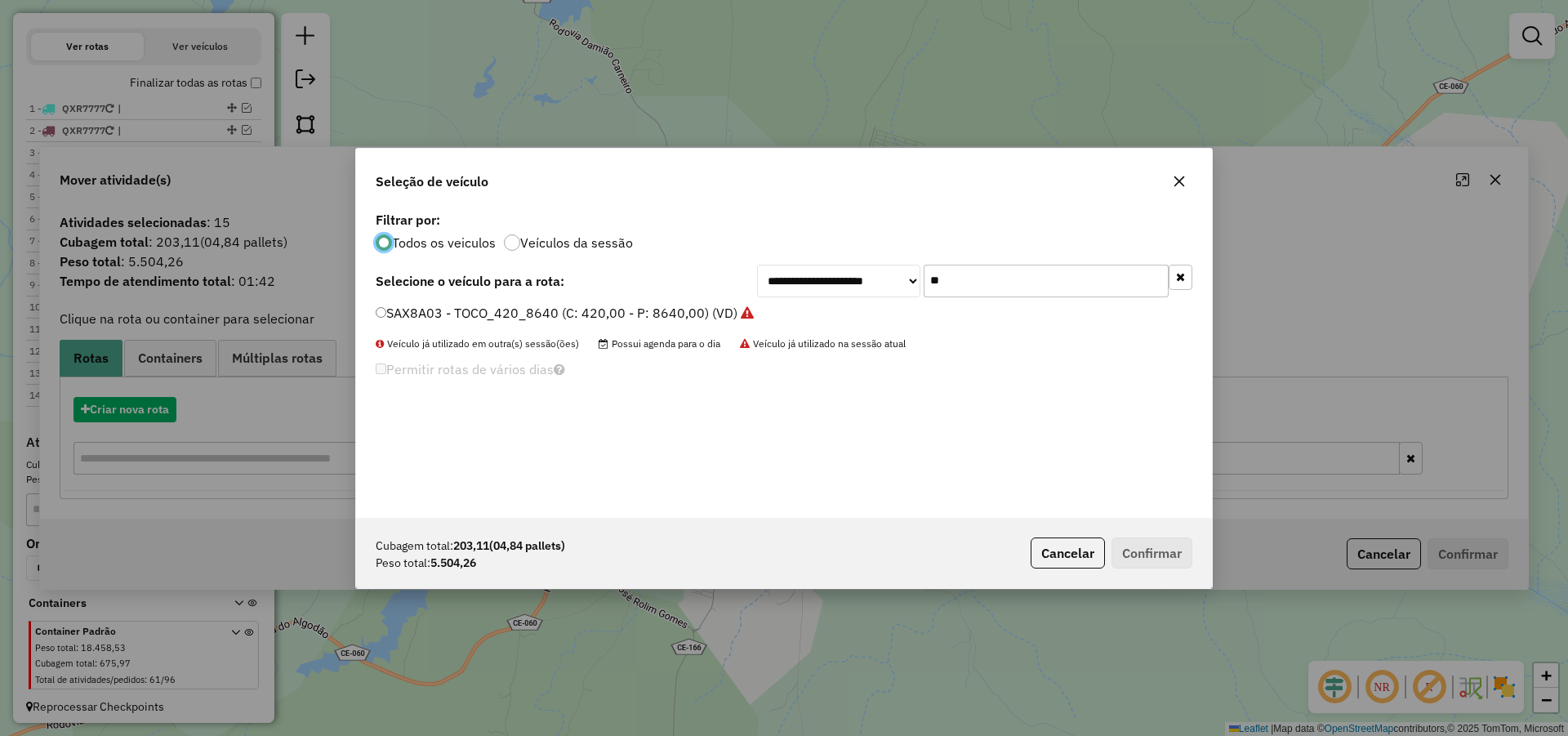
scroll to position [9, 4]
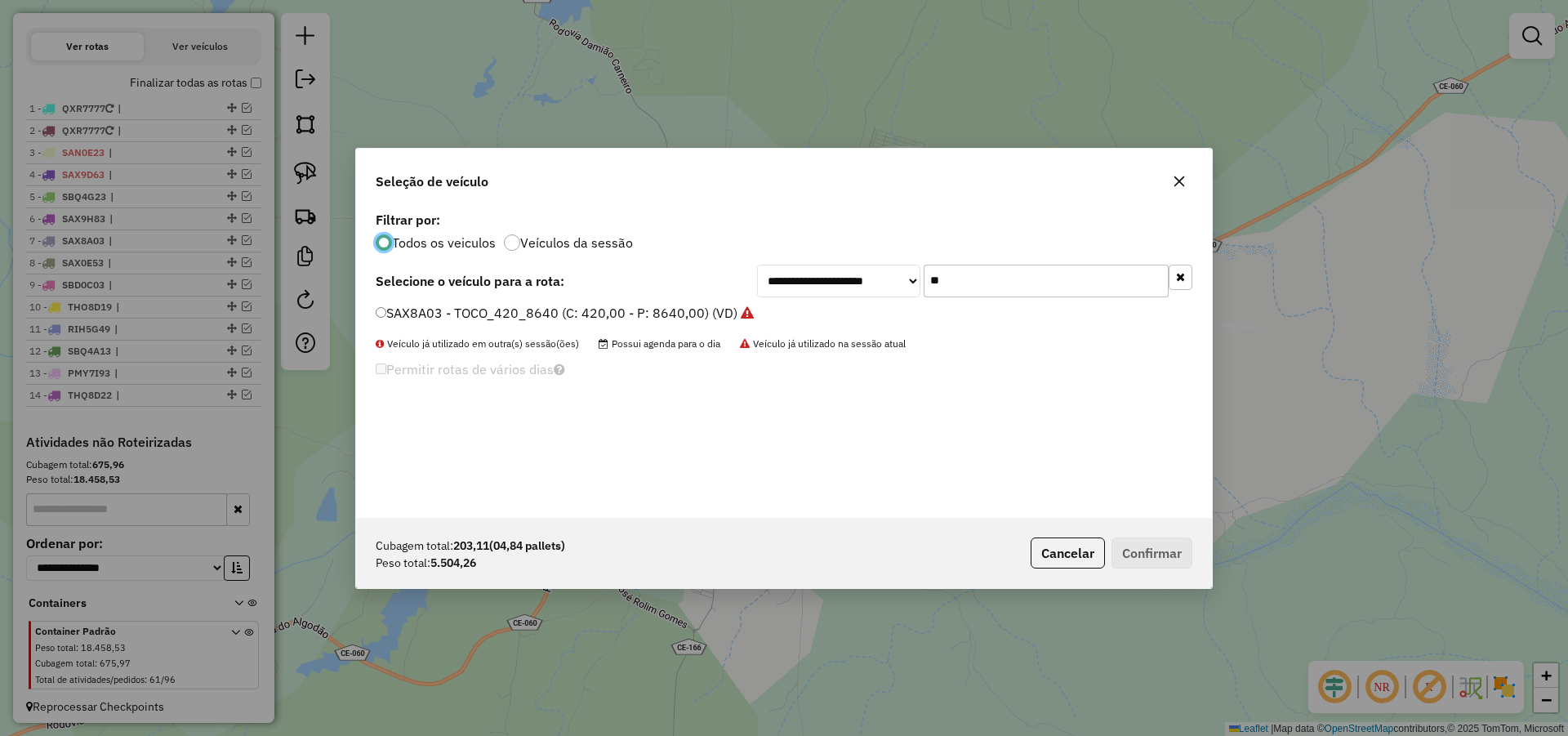
click at [996, 274] on input "**" at bounding box center [1046, 281] width 245 height 32
type input "**"
click at [698, 312] on label "SBQ5C13 - TOCO_336_8060 (C: 336,00 - P: 8060,00) (VD)" at bounding box center [557, 312] width 362 height 20
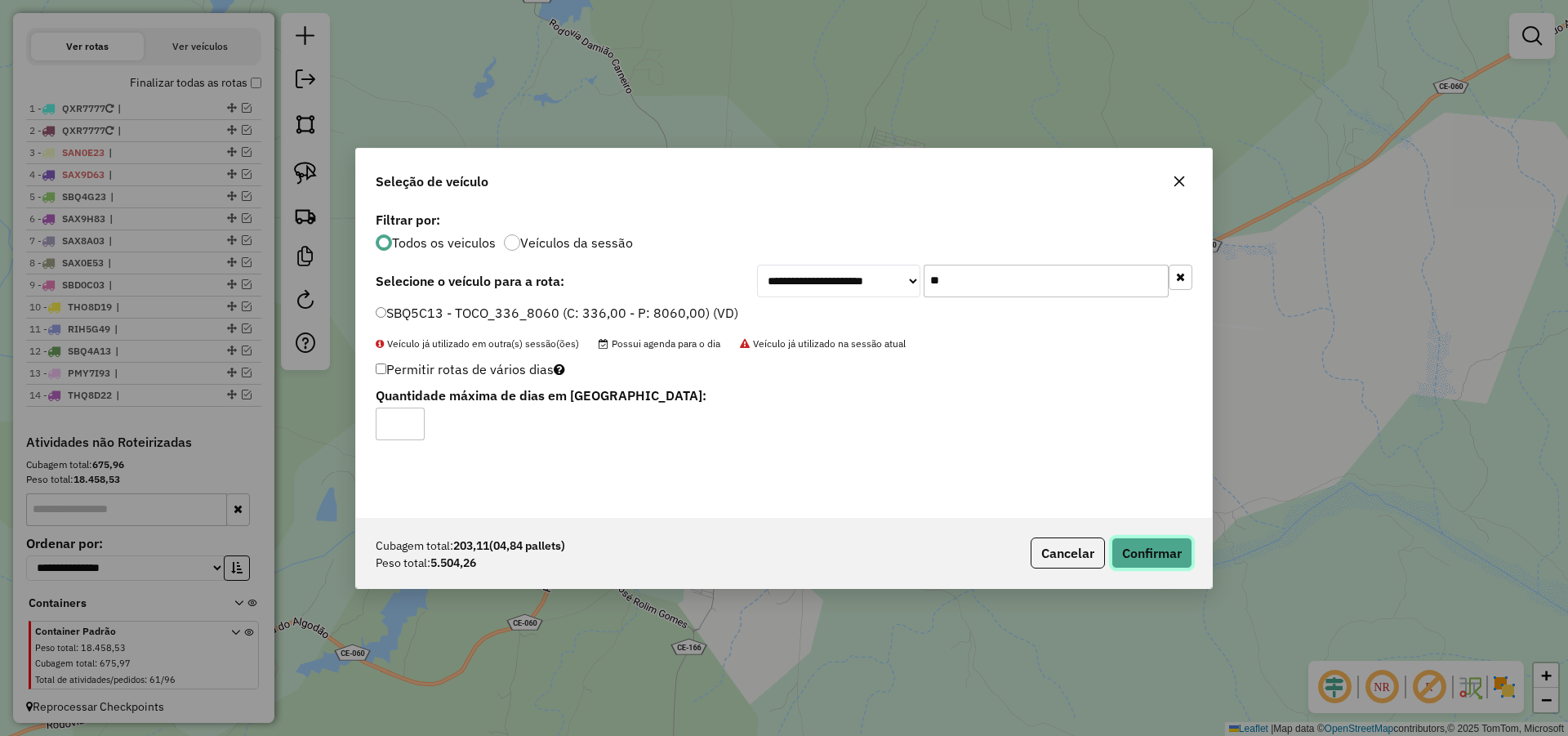
click at [1159, 552] on button "Confirmar" at bounding box center [1152, 552] width 81 height 31
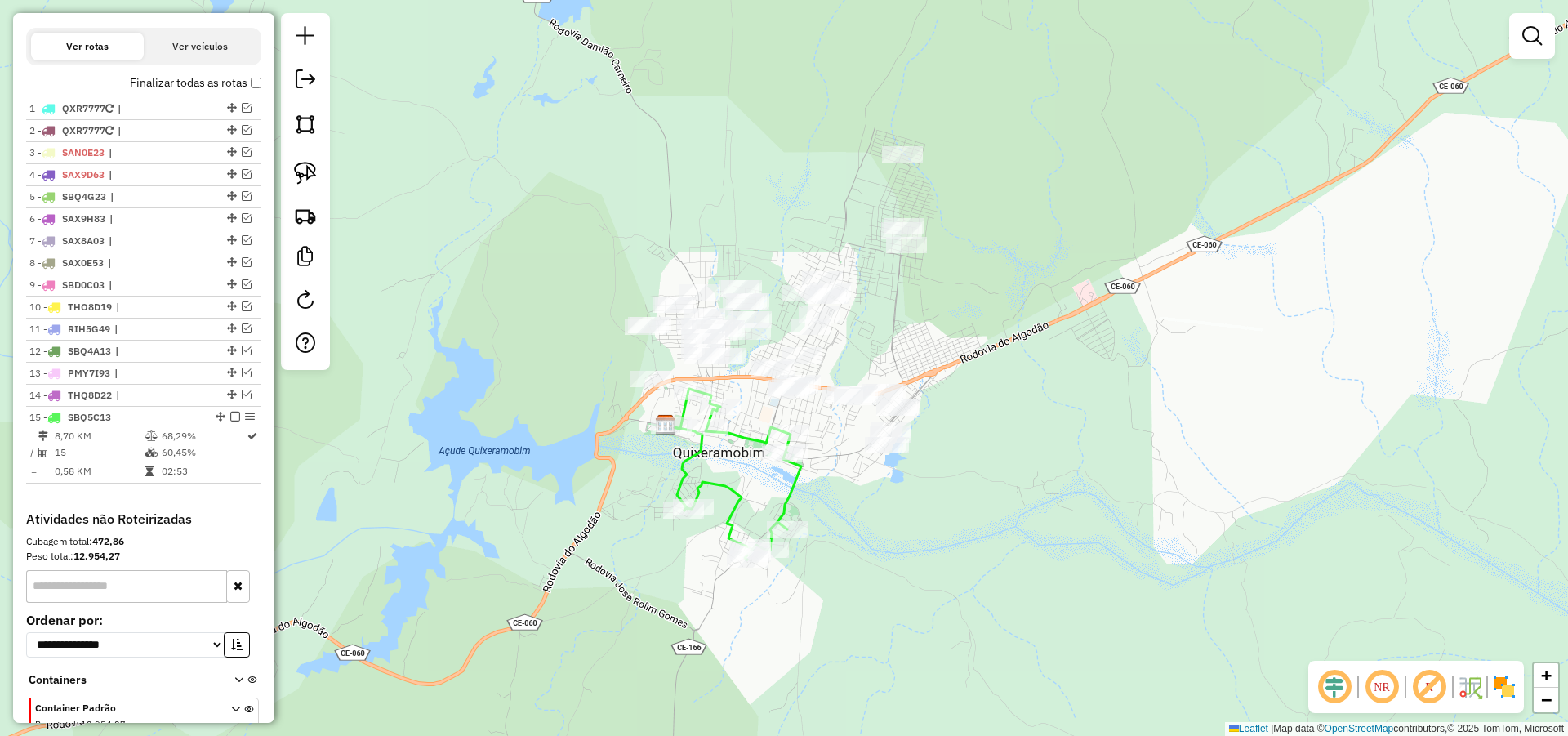
drag, startPoint x: 869, startPoint y: 453, endPoint x: 895, endPoint y: 452, distance: 26.0
click at [887, 454] on div "Janela de atendimento Grade de atendimento Capacidade Transportadoras Veículos …" at bounding box center [784, 368] width 1568 height 736
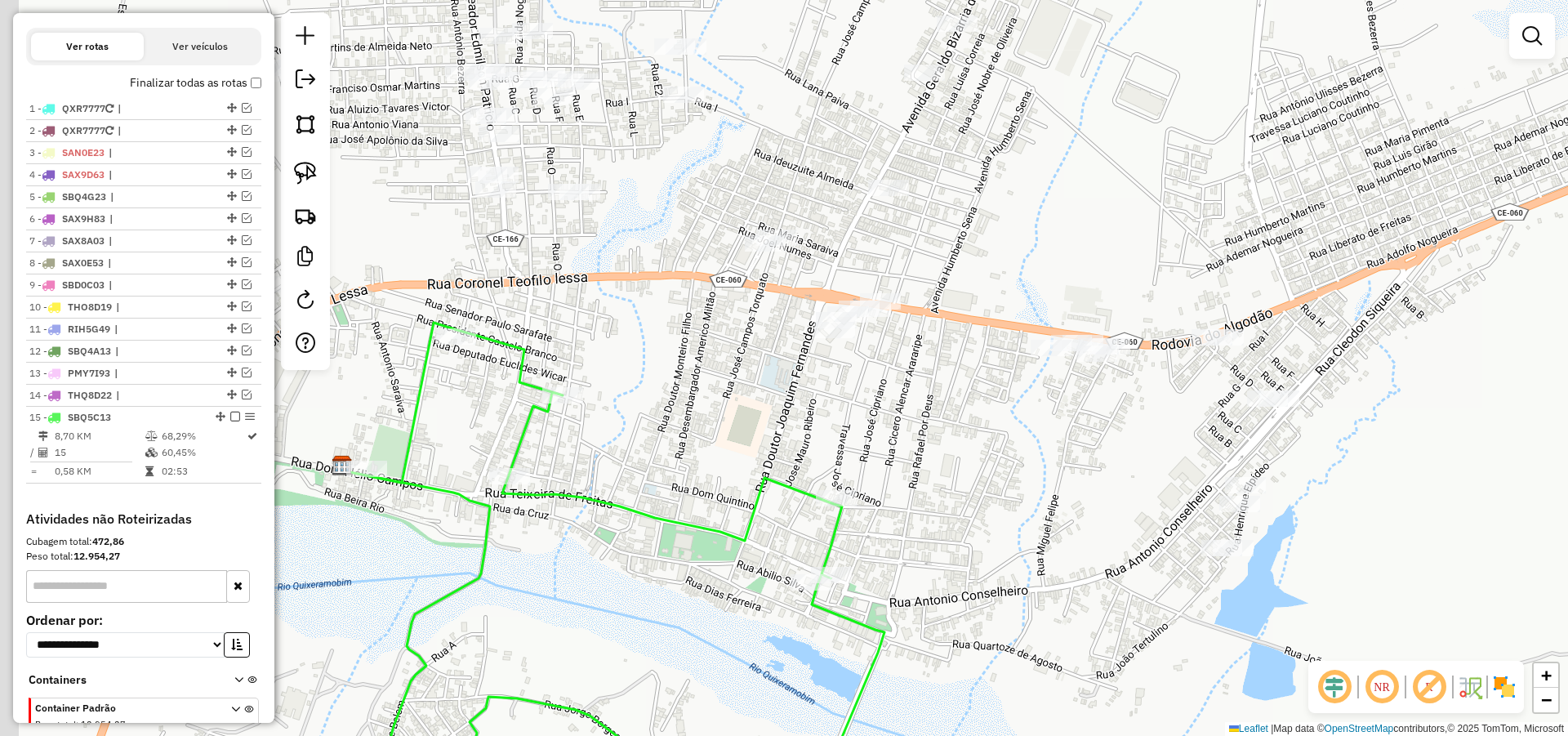
drag, startPoint x: 885, startPoint y: 457, endPoint x: 1002, endPoint y: 429, distance: 120.3
click at [989, 431] on div "Janela de atendimento Grade de atendimento Capacidade Transportadoras Veículos …" at bounding box center [784, 368] width 1568 height 736
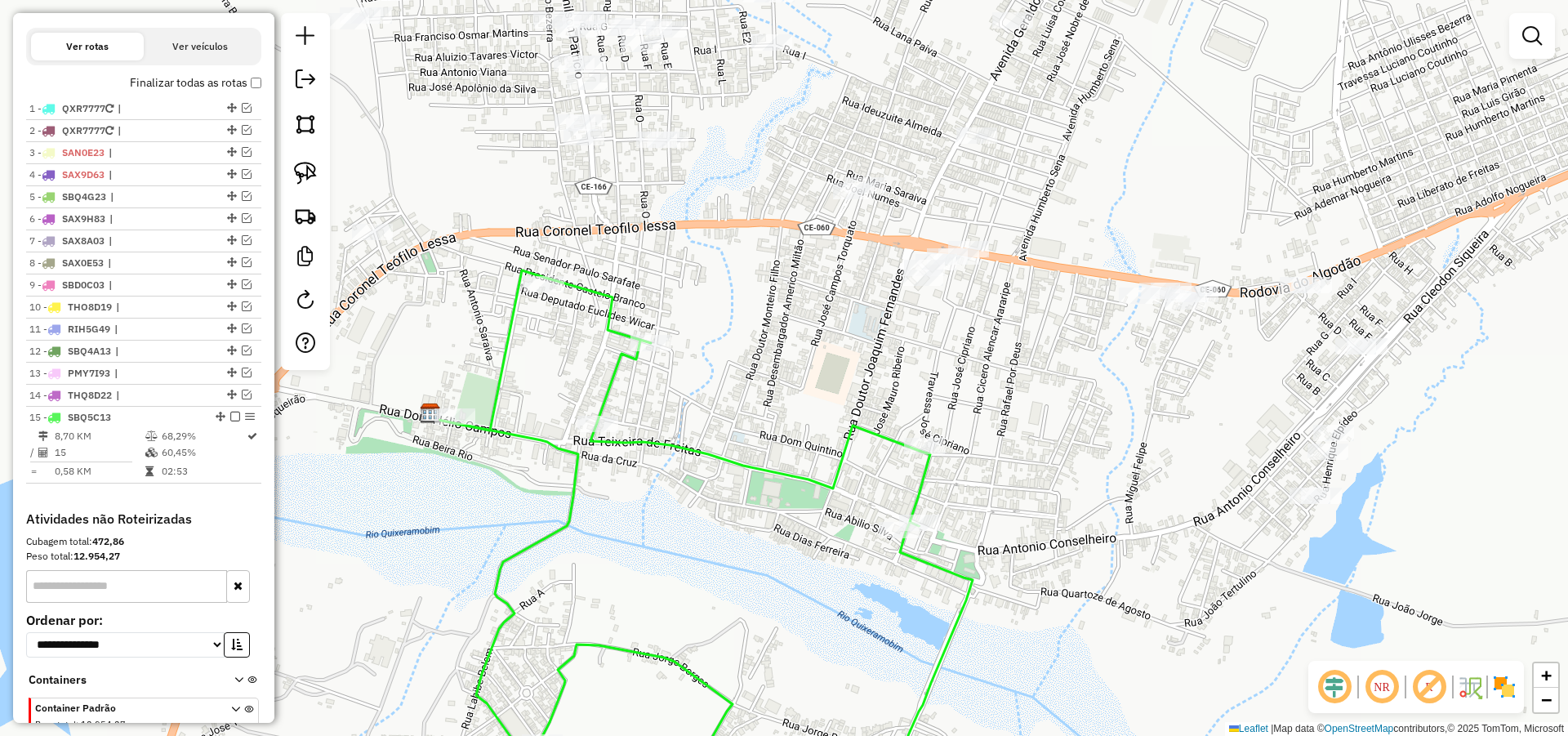
drag, startPoint x: 998, startPoint y: 446, endPoint x: 1029, endPoint y: 445, distance: 31.0
click at [1039, 417] on div "Janela de atendimento Grade de atendimento Capacidade Transportadoras Veículos …" at bounding box center [784, 368] width 1568 height 736
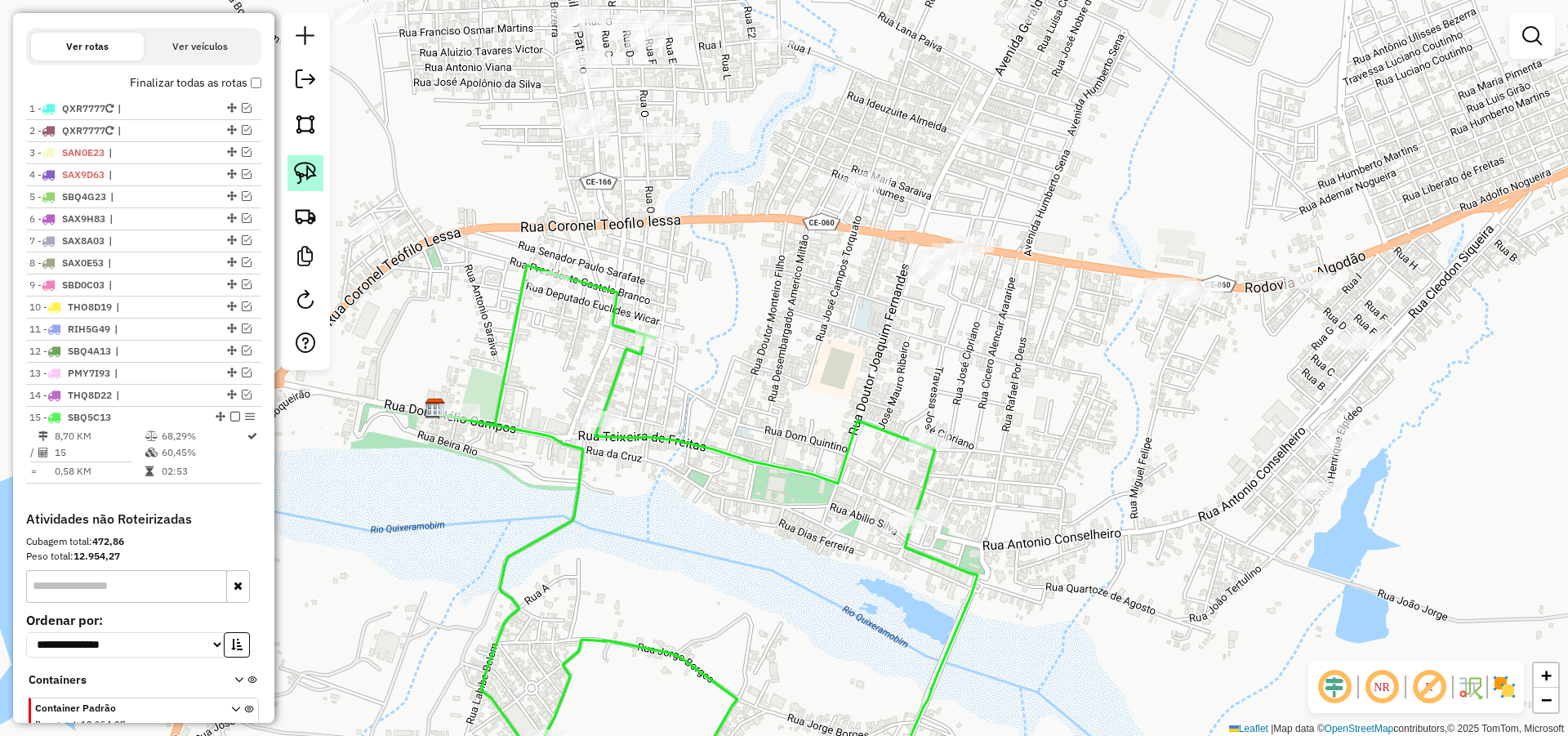
click at [311, 165] on img at bounding box center [305, 174] width 23 height 23
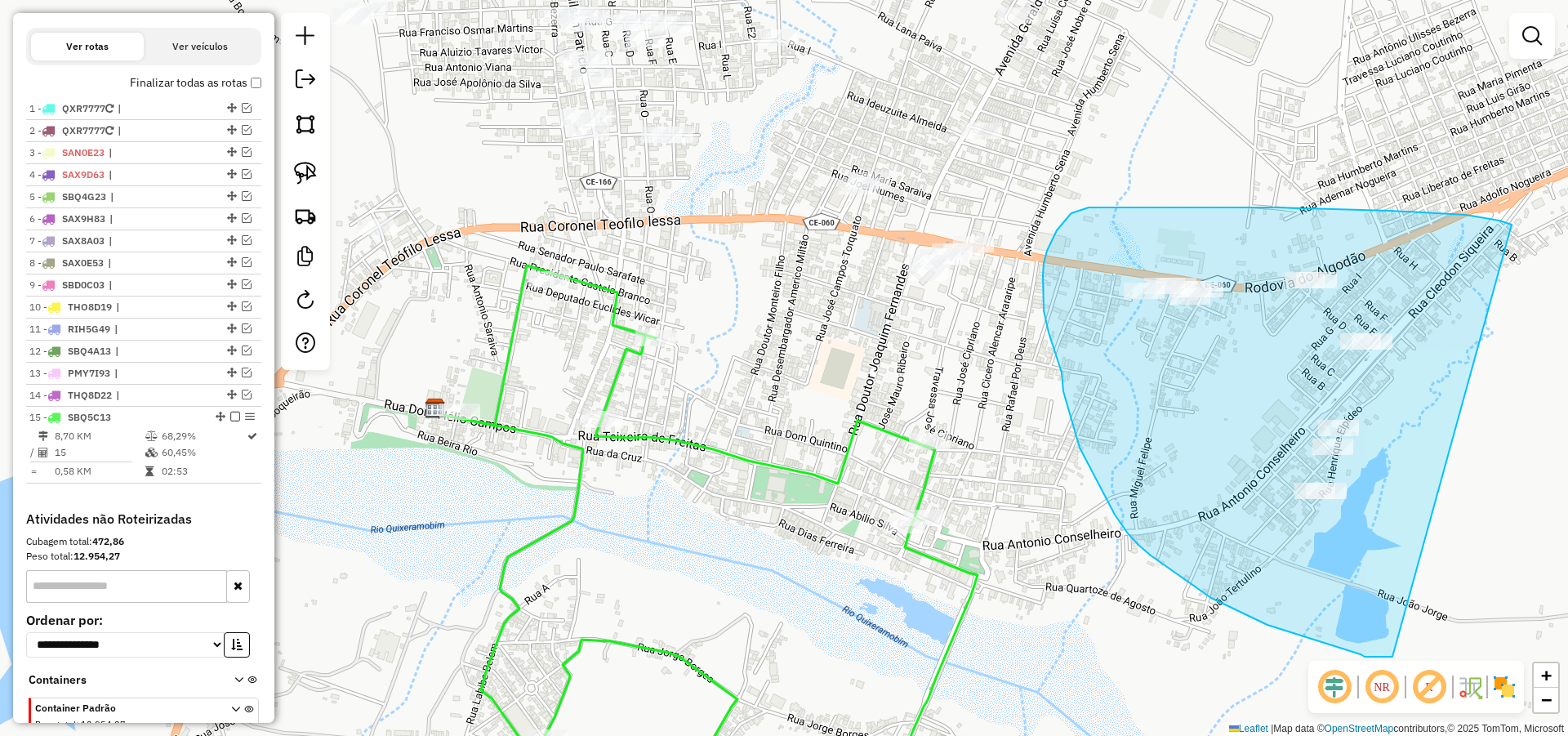
drag, startPoint x: 1390, startPoint y: 210, endPoint x: 1402, endPoint y: 655, distance: 445.2
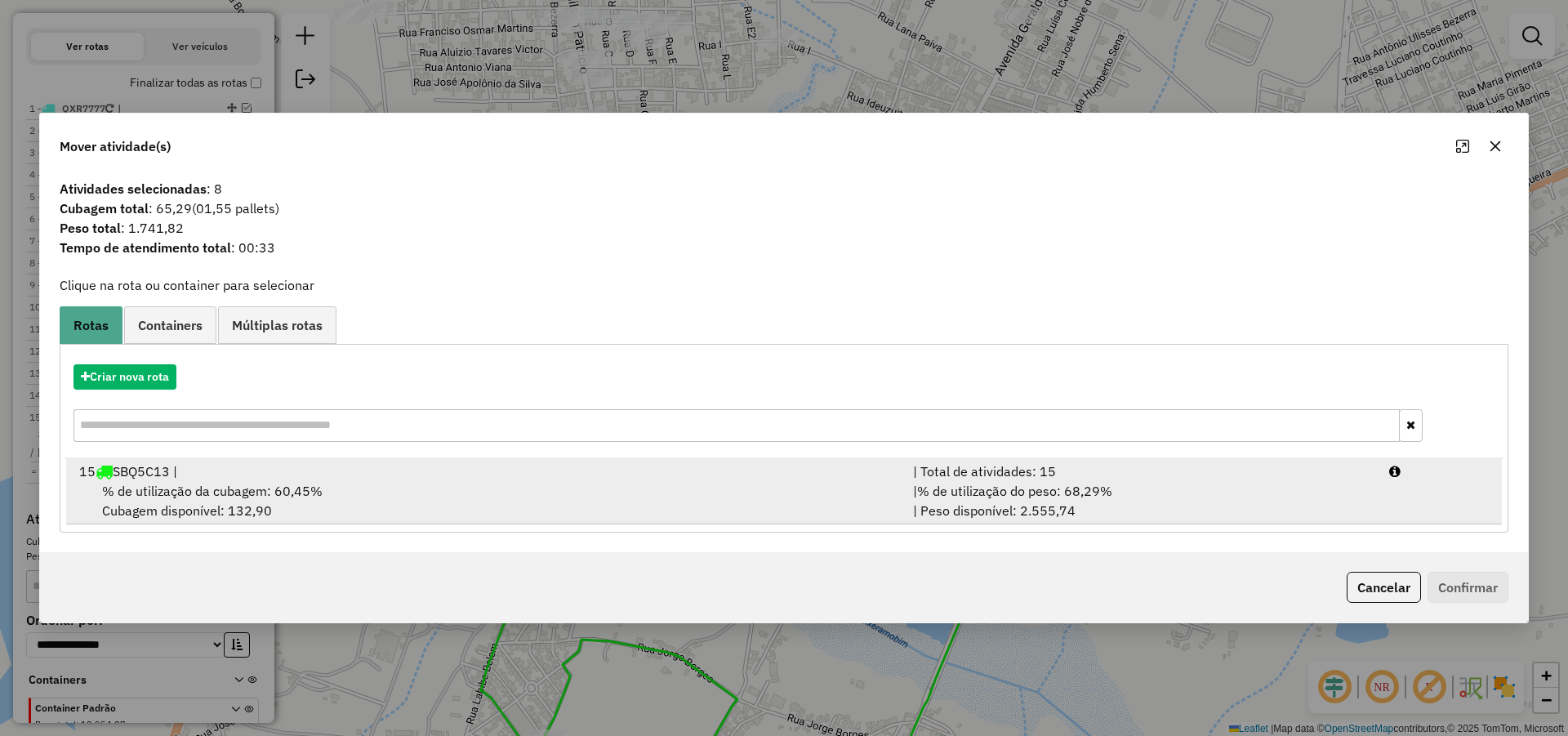
click at [1004, 476] on div "| Total de atividades: 15" at bounding box center [1141, 471] width 476 height 20
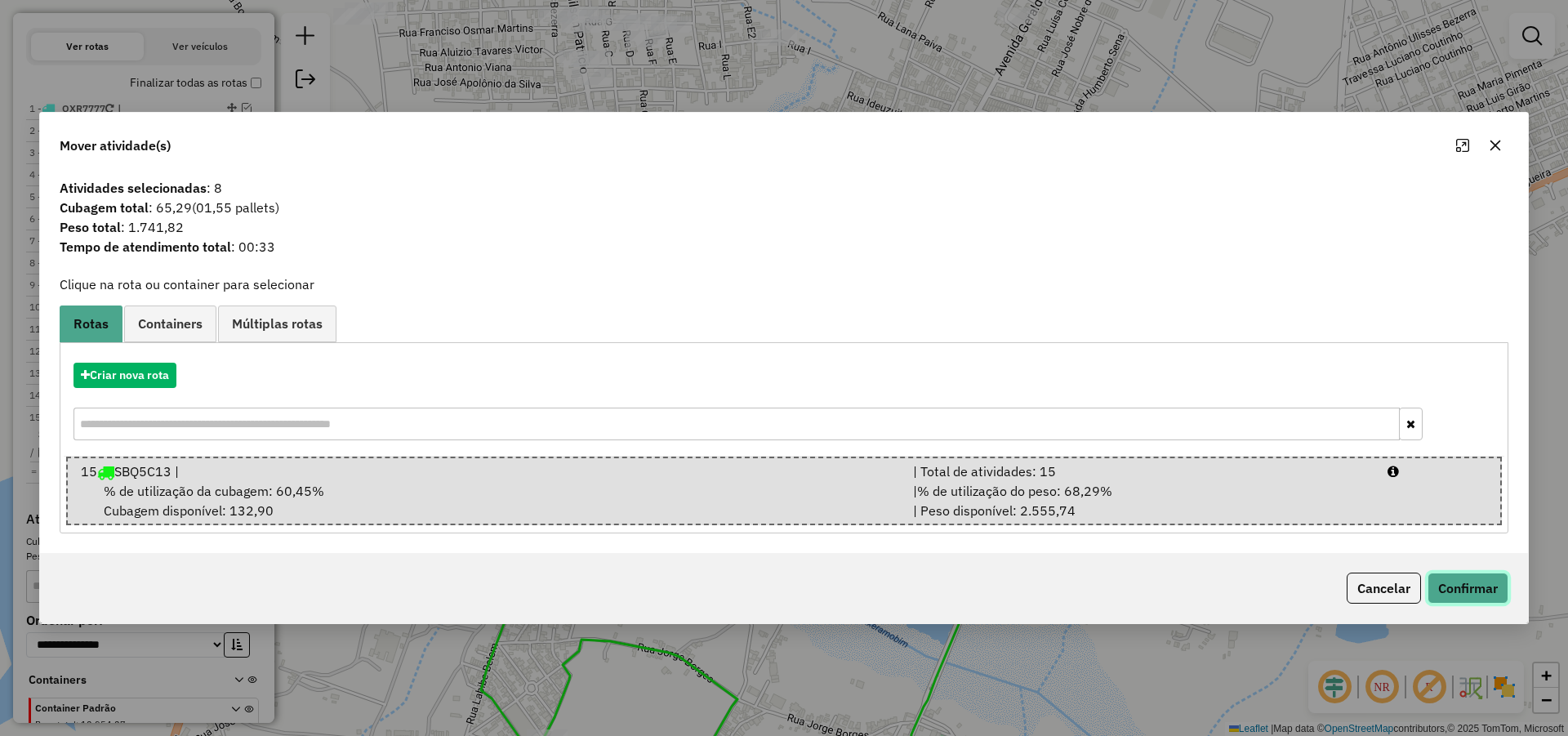
click at [1462, 584] on button "Confirmar" at bounding box center [1468, 588] width 81 height 31
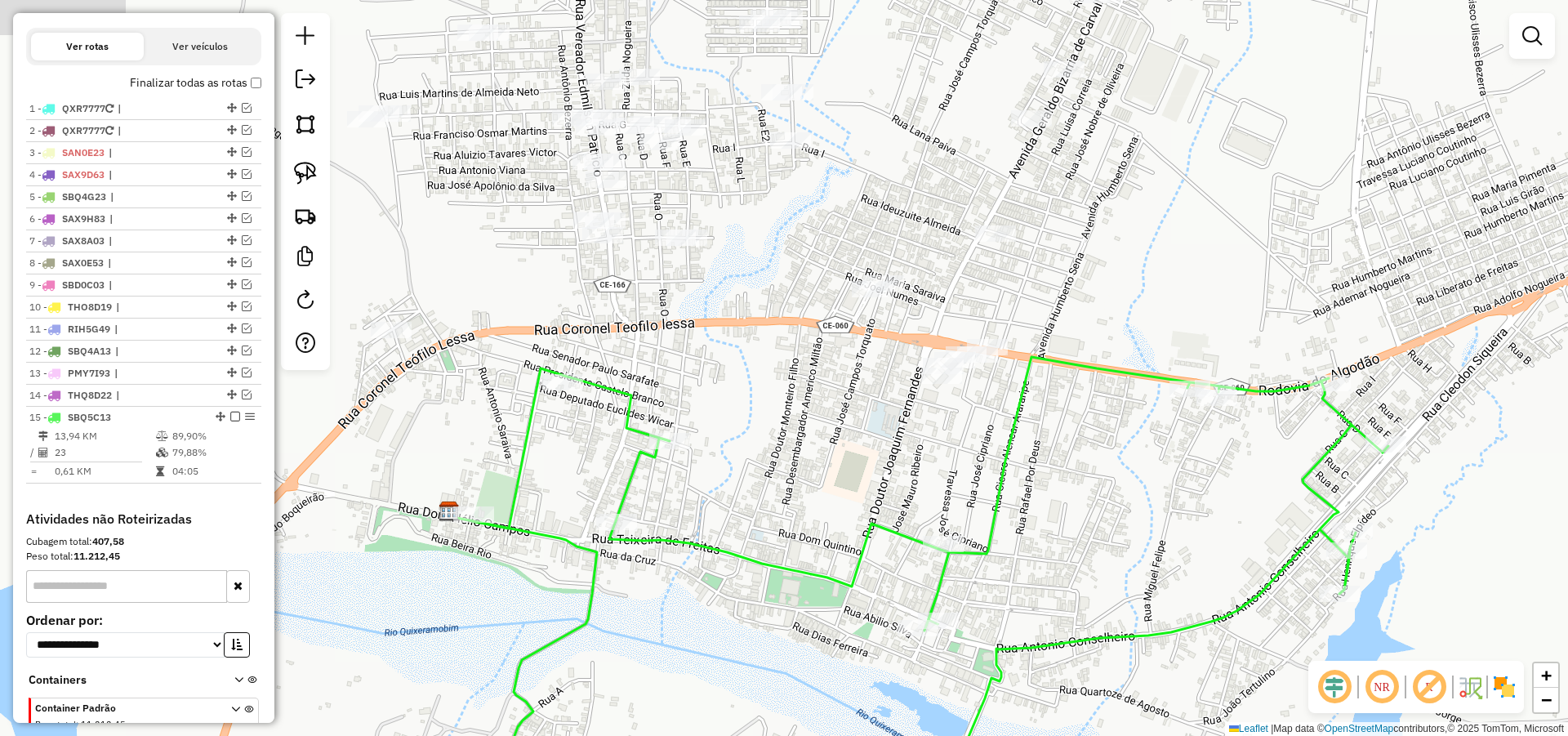
drag, startPoint x: 1012, startPoint y: 380, endPoint x: 1035, endPoint y: 502, distance: 124.1
click at [1034, 500] on div "Janela de atendimento Grade de atendimento Capacidade Transportadoras Veículos …" at bounding box center [784, 368] width 1568 height 736
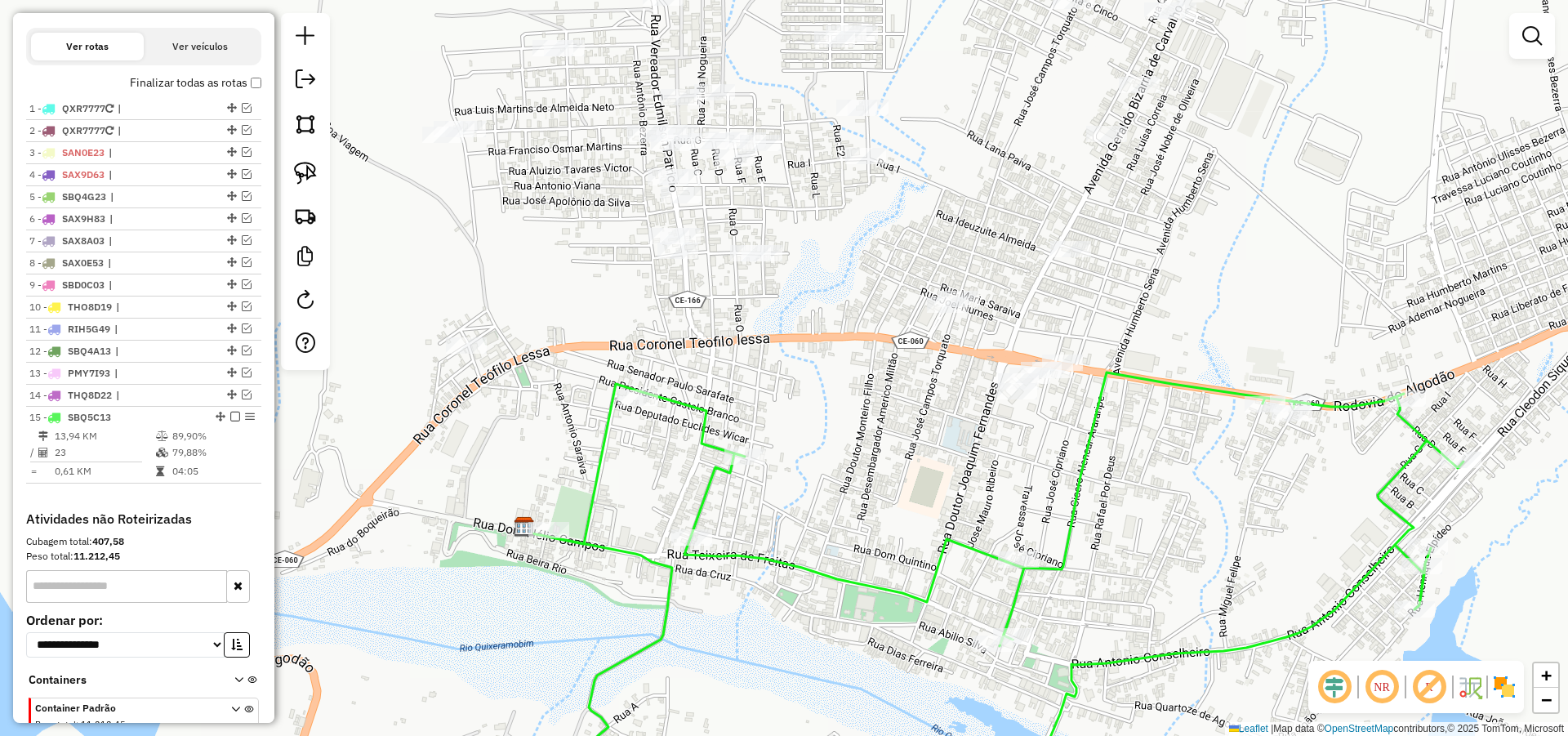
drag, startPoint x: 1105, startPoint y: 499, endPoint x: 1114, endPoint y: 497, distance: 9.2
click at [1113, 496] on div "Janela de atendimento Grade de atendimento Capacidade Transportadoras Veículos …" at bounding box center [784, 368] width 1568 height 736
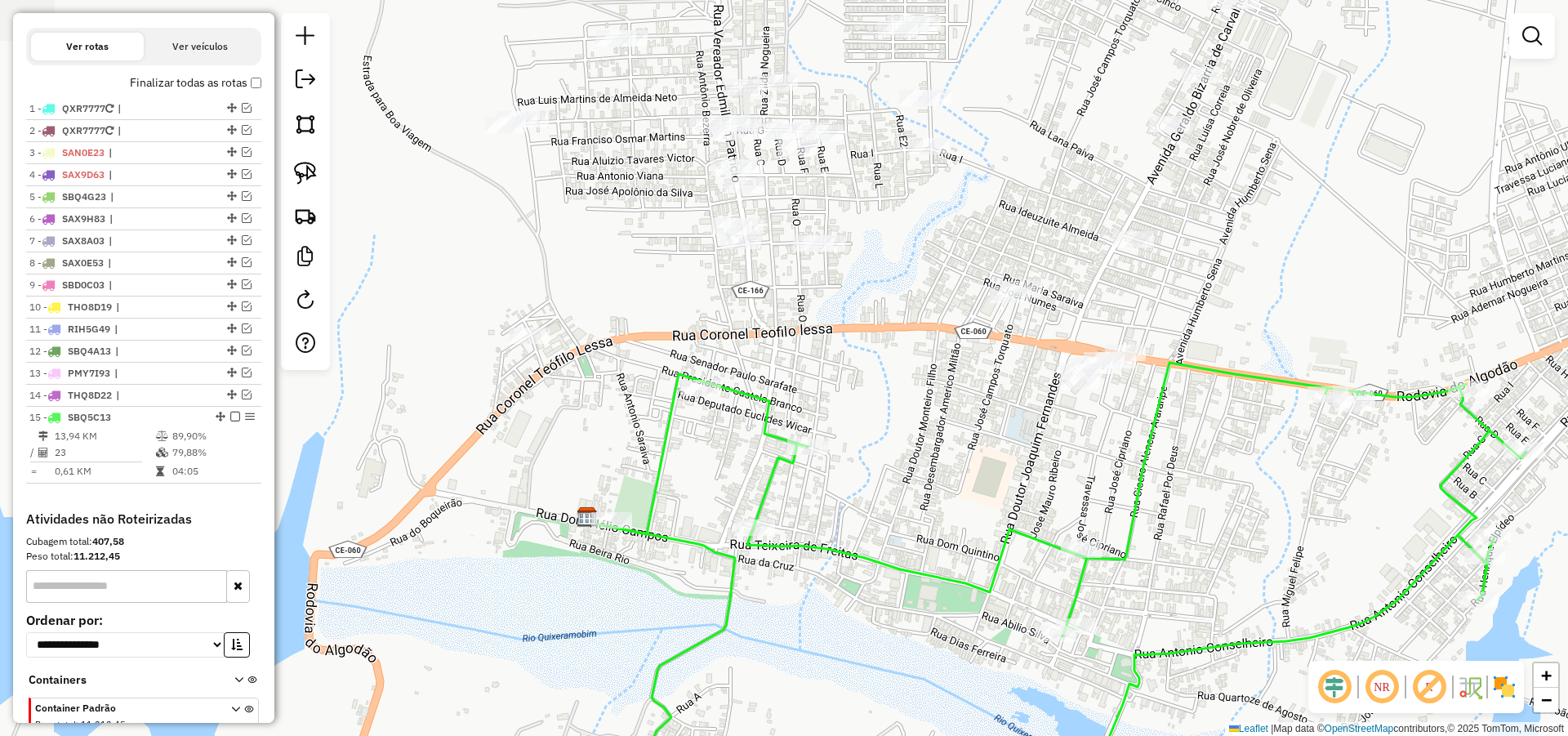
drag, startPoint x: 993, startPoint y: 446, endPoint x: 778, endPoint y: 317, distance: 250.7
click at [1025, 404] on div "Janela de atendimento Grade de atendimento Capacidade Transportadoras Veículos …" at bounding box center [784, 368] width 1568 height 736
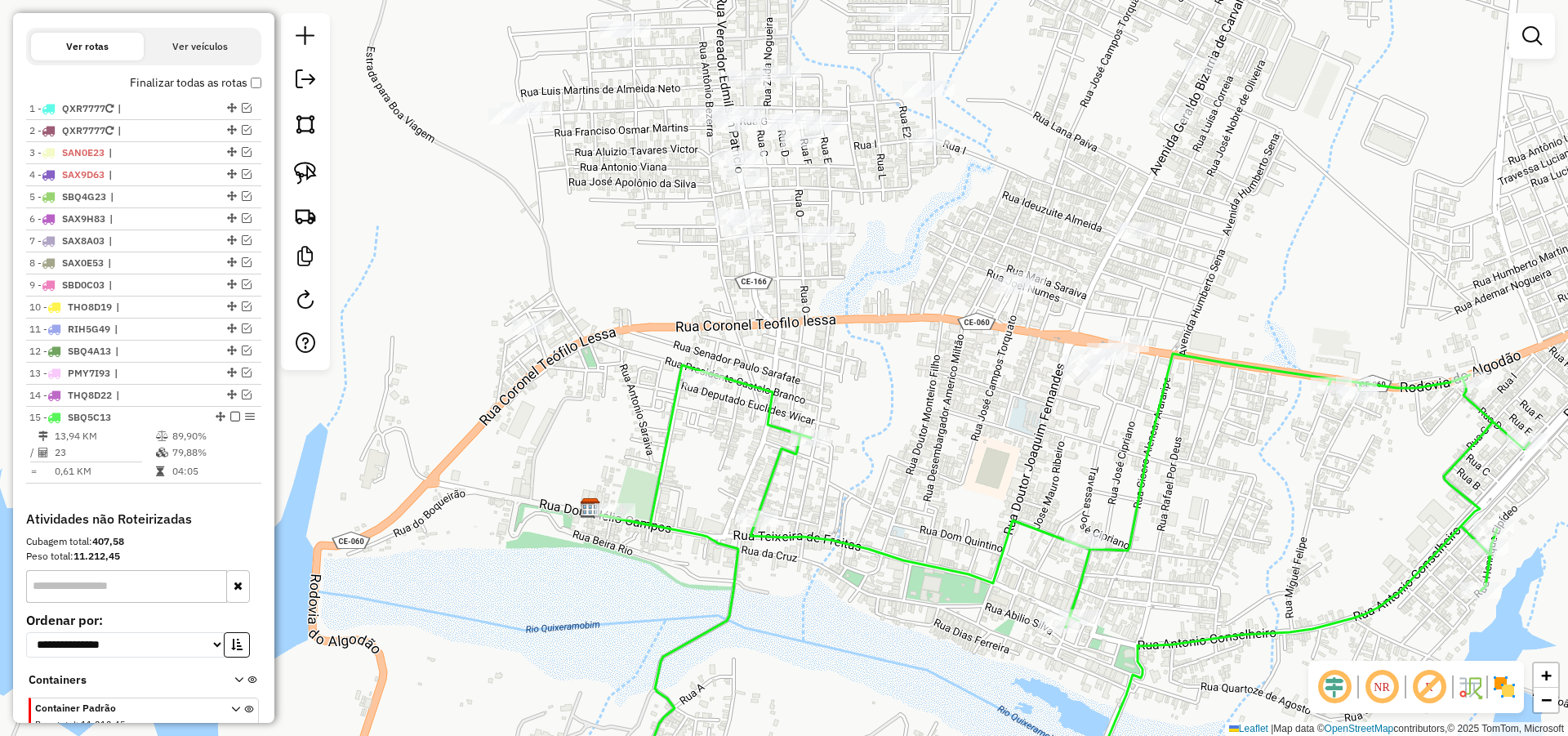
click at [310, 150] on div at bounding box center [305, 192] width 49 height 357
click at [305, 170] on img at bounding box center [305, 174] width 23 height 23
drag, startPoint x: 1117, startPoint y: 322, endPoint x: 1150, endPoint y: 402, distance: 86.5
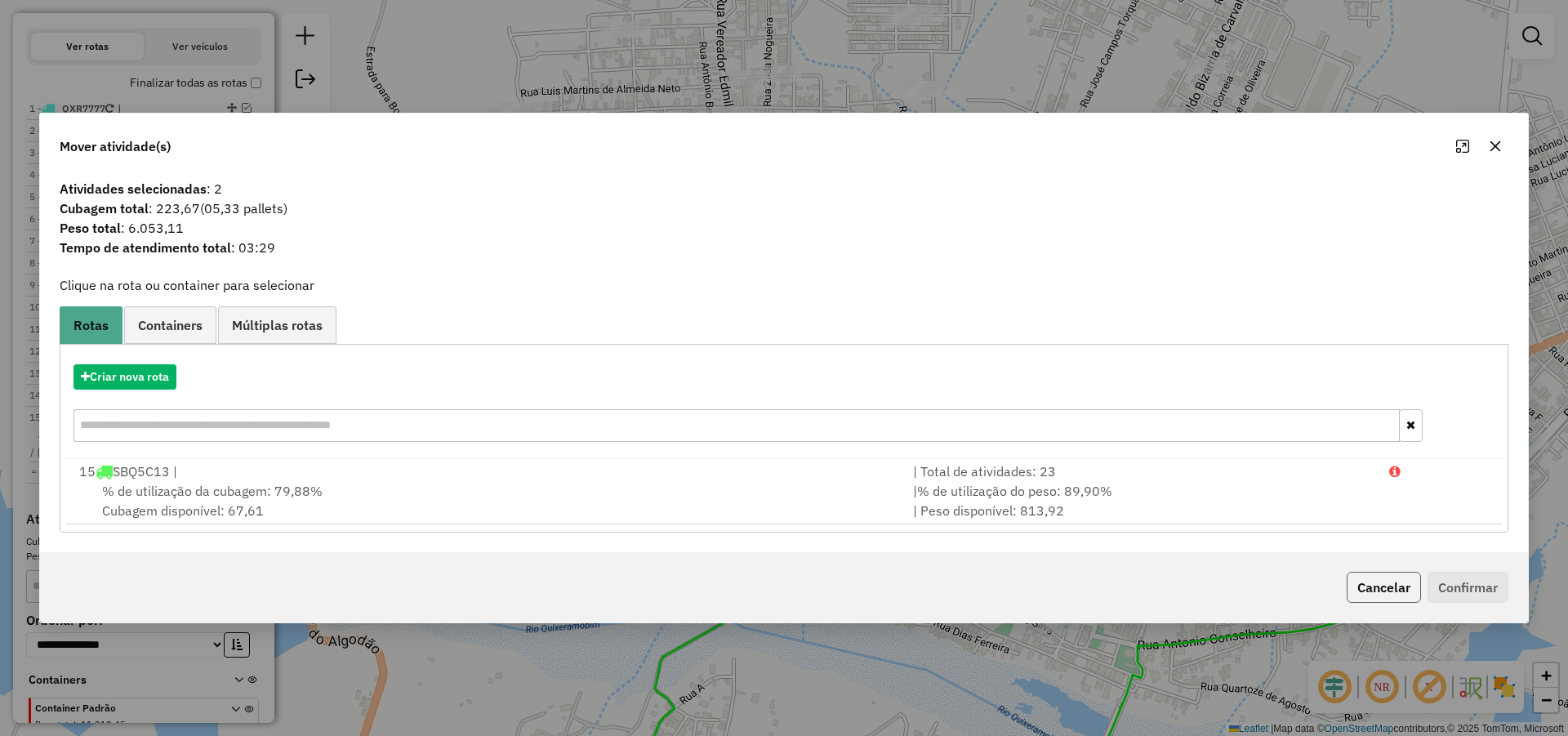
click at [1387, 583] on button "Cancelar" at bounding box center [1383, 587] width 74 height 31
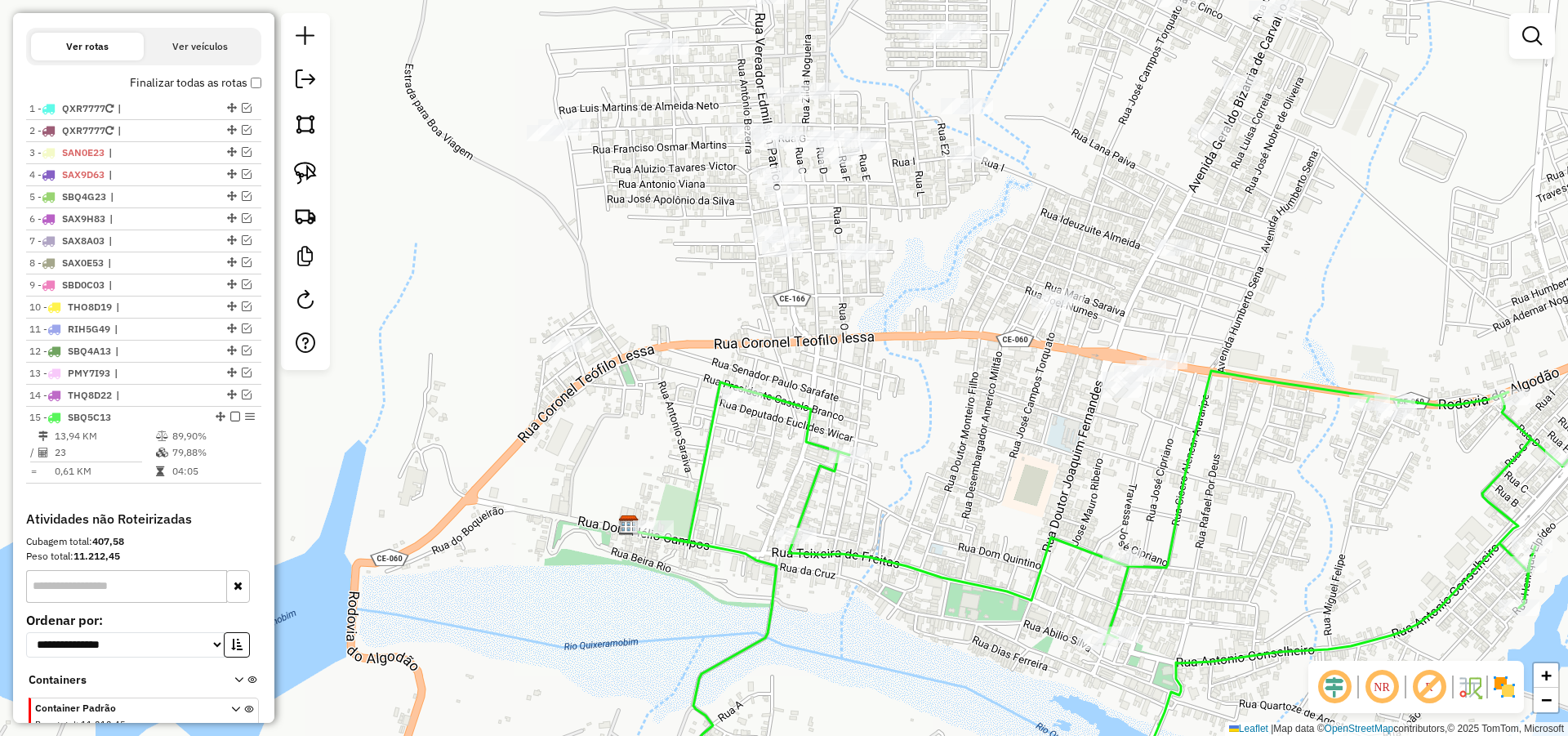
drag, startPoint x: 898, startPoint y: 355, endPoint x: 1044, endPoint y: 398, distance: 152.2
click at [1043, 398] on div "Janela de atendimento Grade de atendimento Capacidade Transportadoras Veículos …" at bounding box center [784, 368] width 1568 height 736
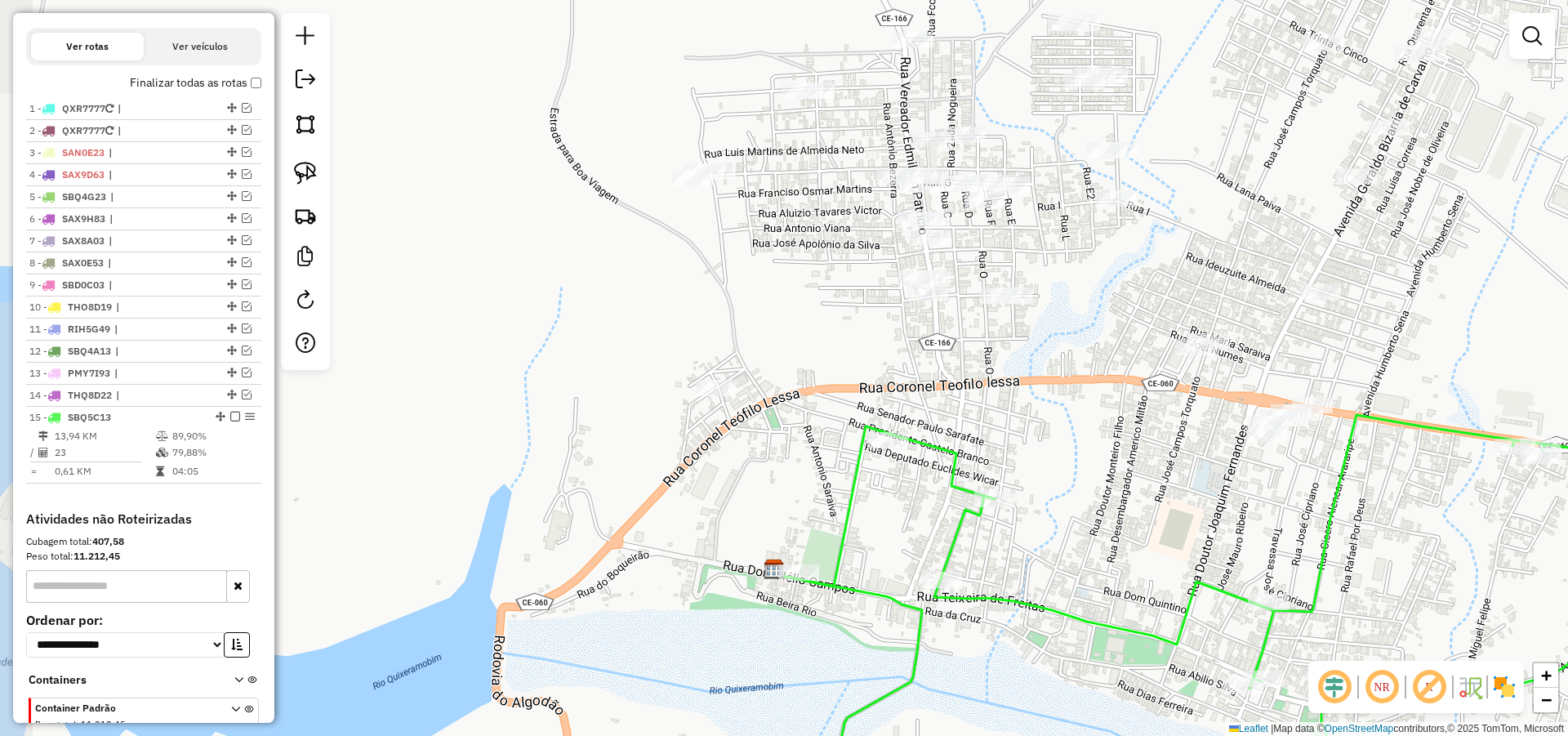
click at [1005, 409] on div "Janela de atendimento Grade de atendimento Capacidade Transportadoras Veículos …" at bounding box center [784, 368] width 1568 height 736
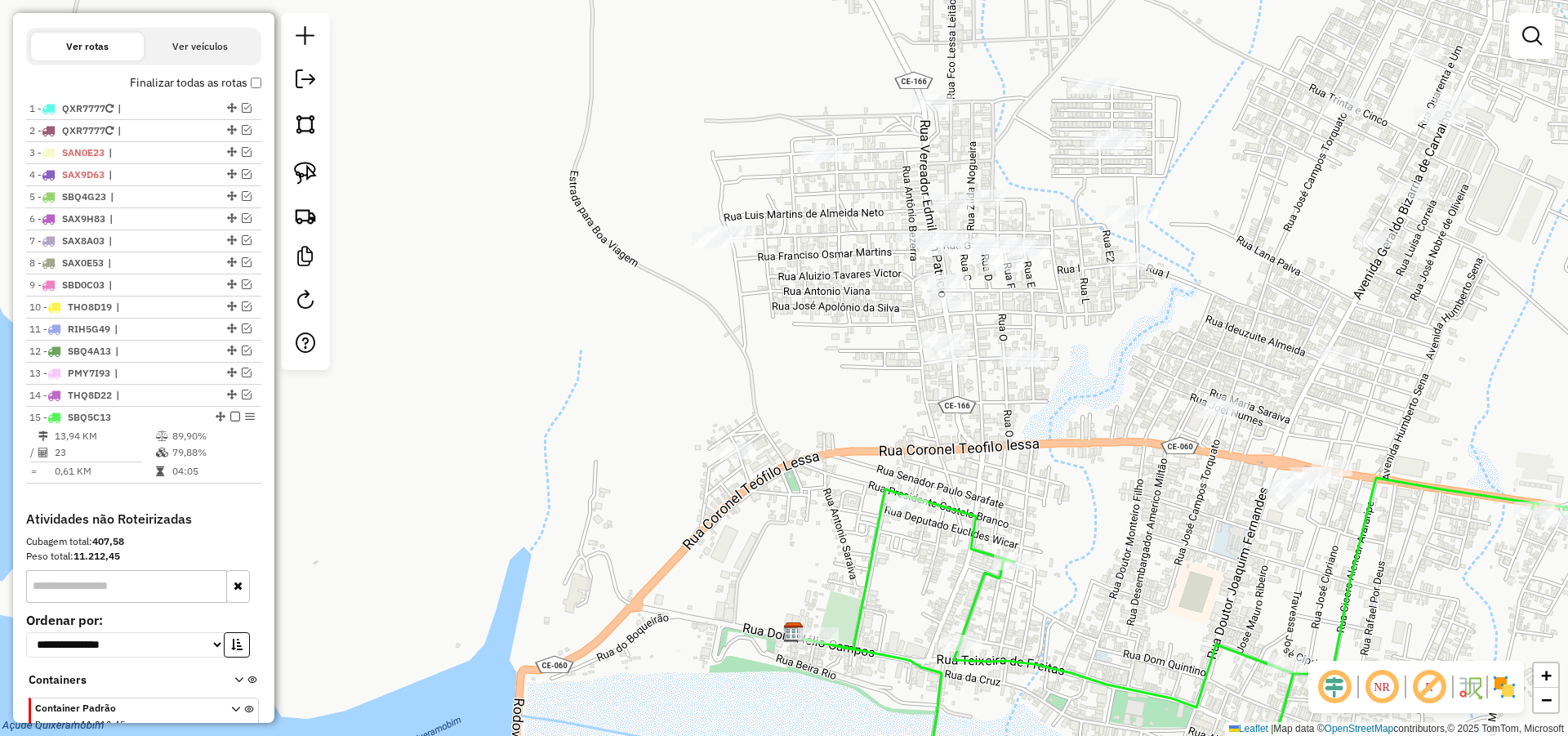
drag, startPoint x: 1061, startPoint y: 401, endPoint x: 1061, endPoint y: 410, distance: 9.0
click at [1061, 410] on div "Janela de atendimento Grade de atendimento Capacidade Transportadoras Veículos …" at bounding box center [784, 368] width 1568 height 736
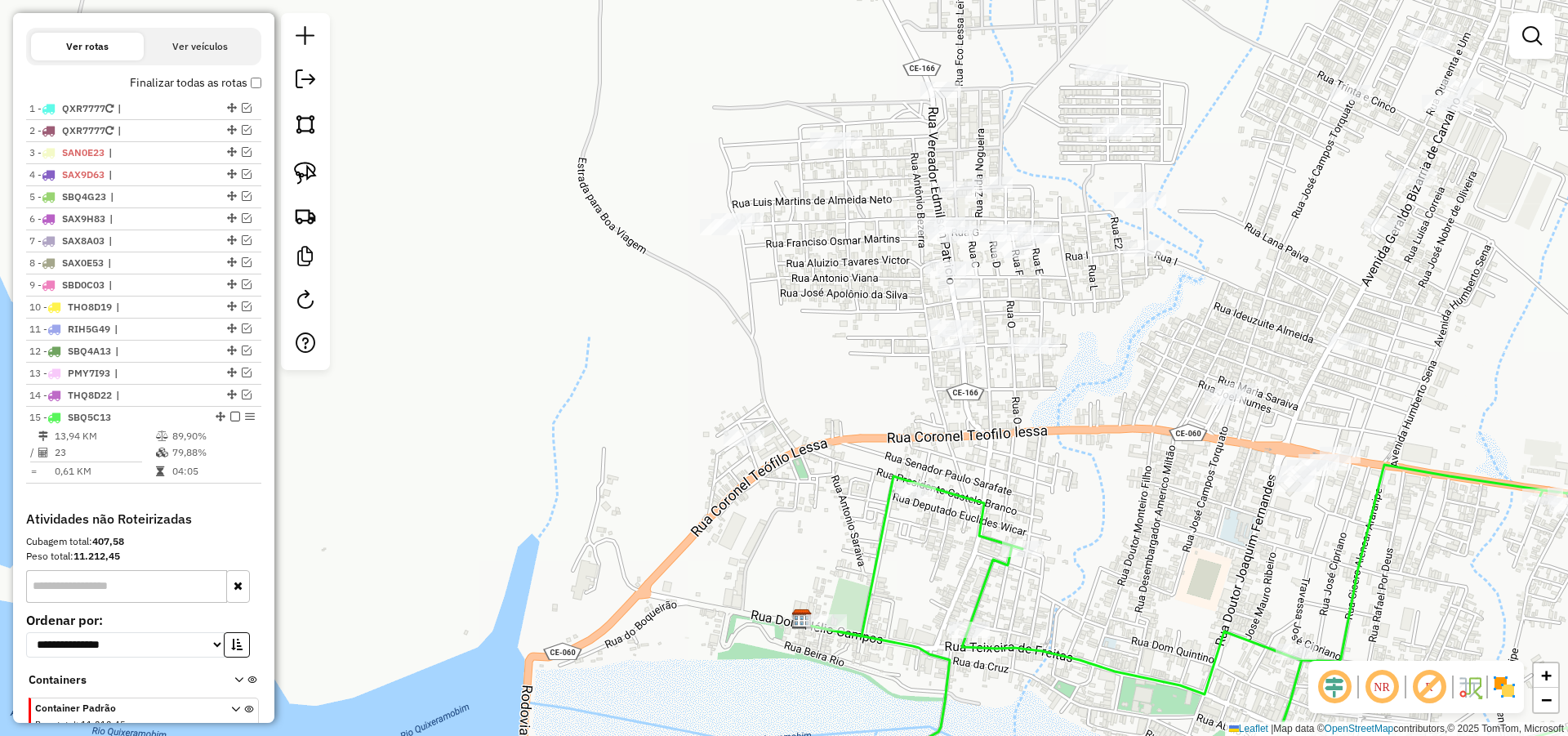
drag, startPoint x: 1077, startPoint y: 430, endPoint x: 1081, endPoint y: 417, distance: 13.6
click at [1081, 417] on div "Janela de atendimento Grade de atendimento Capacidade Transportadoras Veículos …" at bounding box center [784, 368] width 1568 height 736
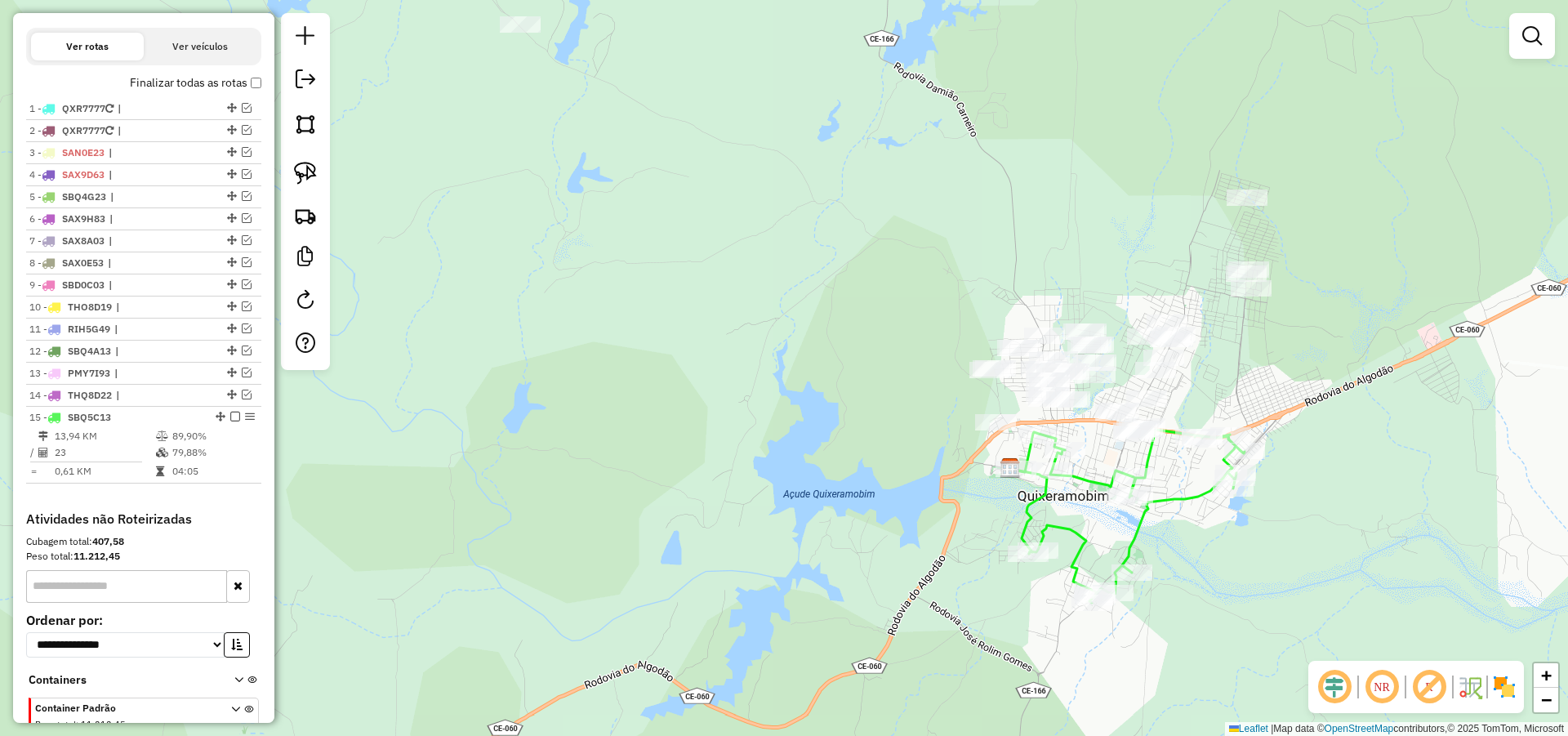
click at [1234, 395] on div "Janela de atendimento Grade de atendimento Capacidade Transportadoras Veículos …" at bounding box center [784, 368] width 1568 height 736
select select "*********"
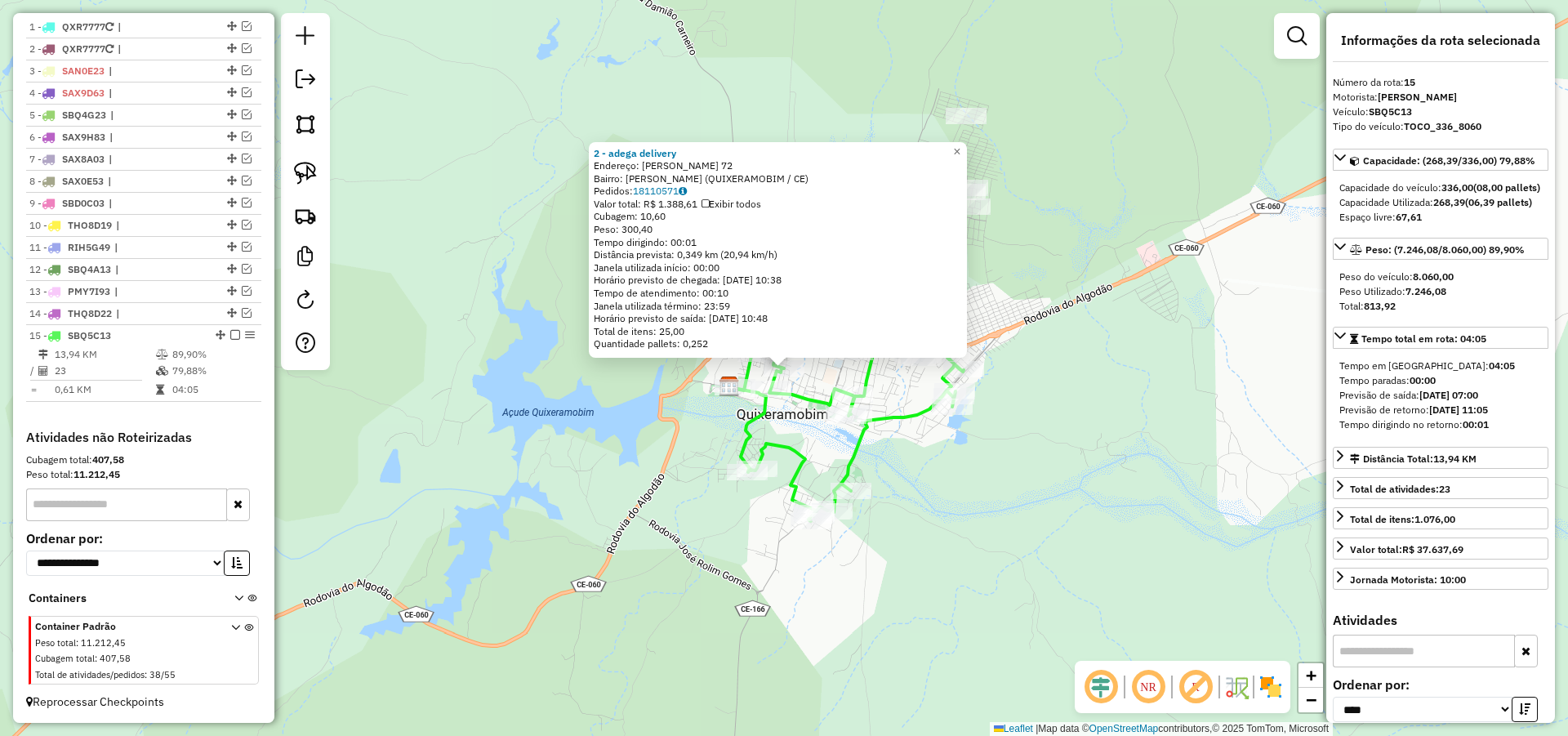
scroll to position [629, 0]
click at [1058, 507] on div "2 - adega delivery Endereço: [PERSON_NAME] 72 Bairro: [PERSON_NAME] (QUIXERAMOB…" at bounding box center [784, 368] width 1568 height 736
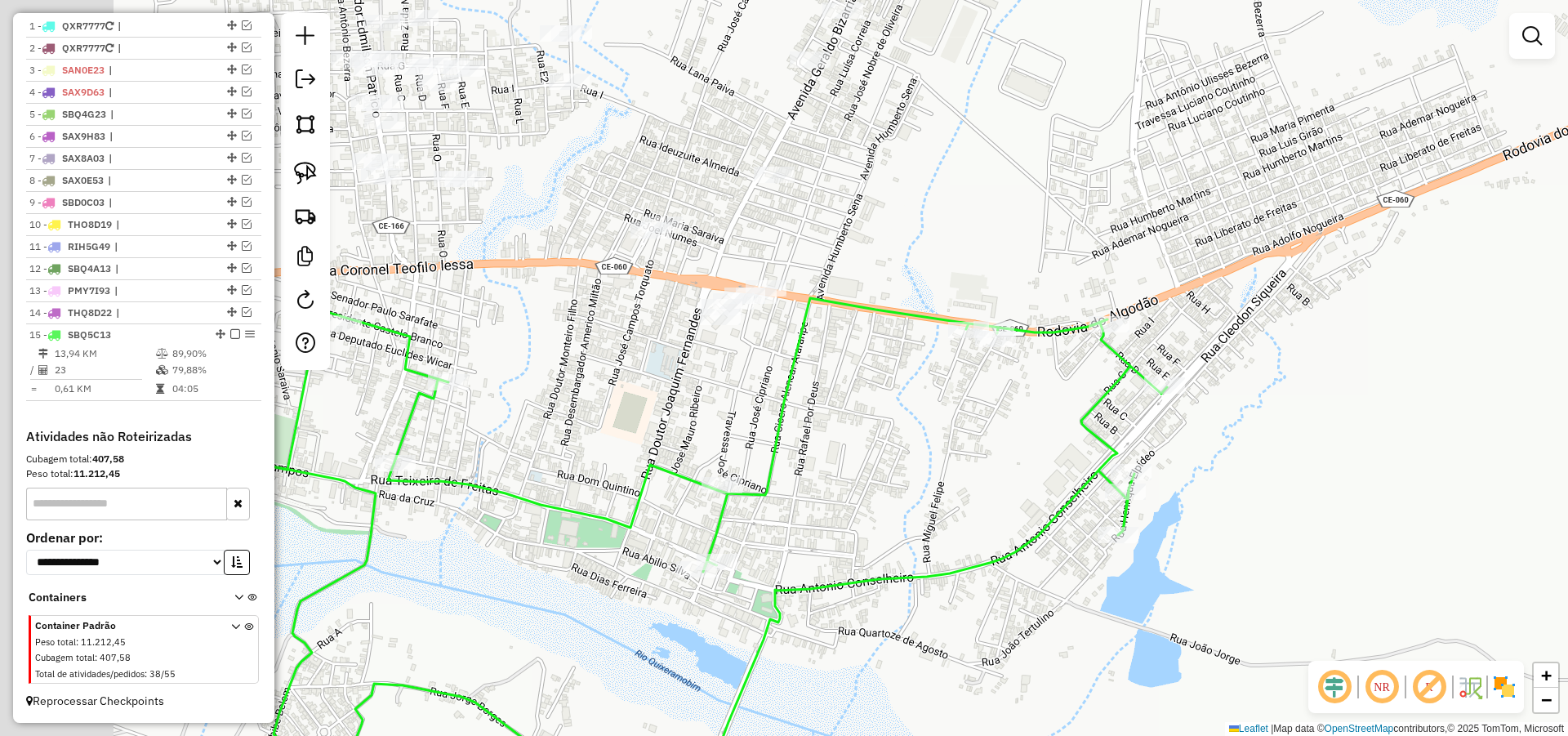
drag, startPoint x: 781, startPoint y: 441, endPoint x: 940, endPoint y: 558, distance: 197.4
click at [940, 558] on icon at bounding box center [709, 629] width 916 height 662
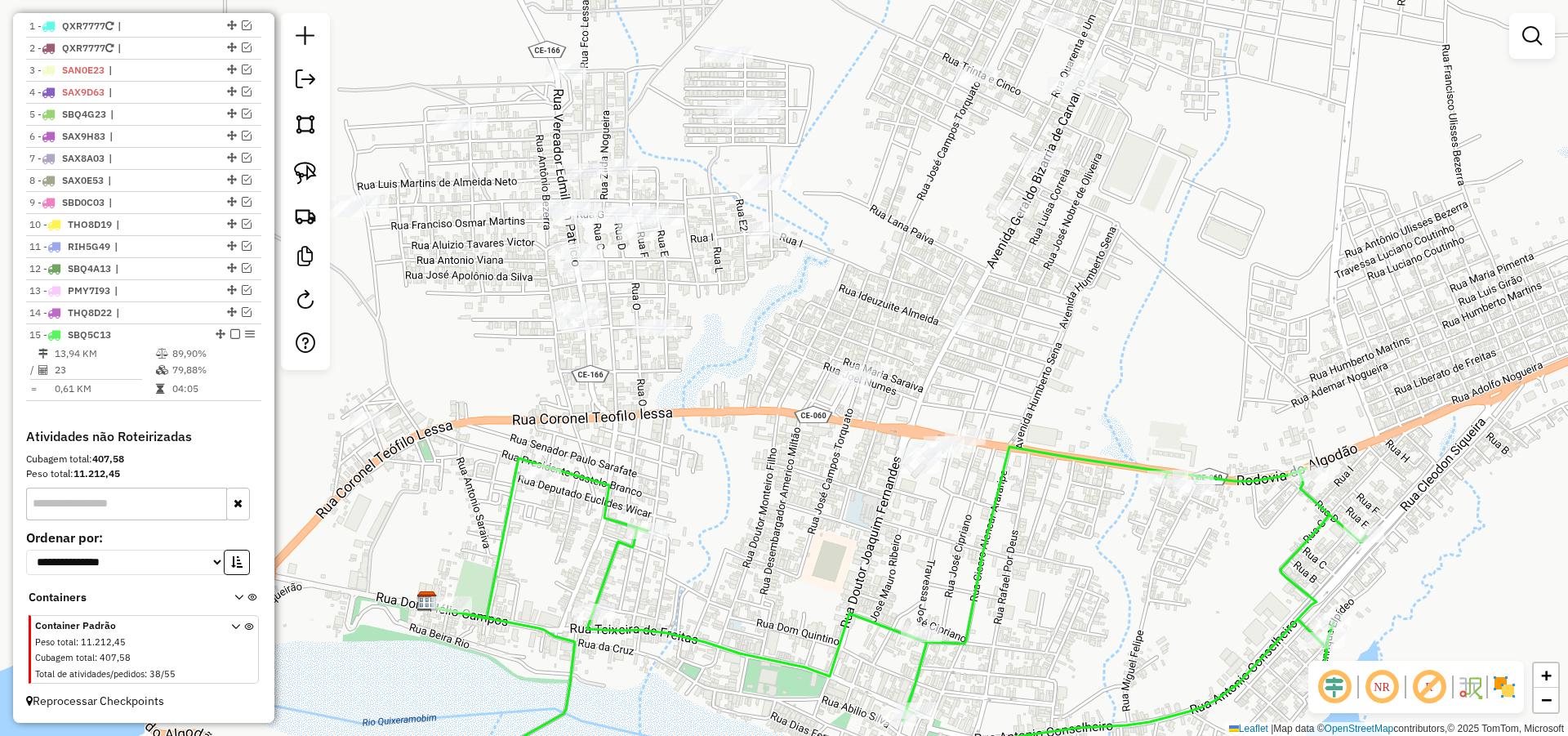
drag, startPoint x: 755, startPoint y: 481, endPoint x: 852, endPoint y: 524, distance: 106.1
click at [862, 548] on div "Janela de atendimento Grade de atendimento Capacidade Transportadoras Veículos …" at bounding box center [784, 368] width 1568 height 736
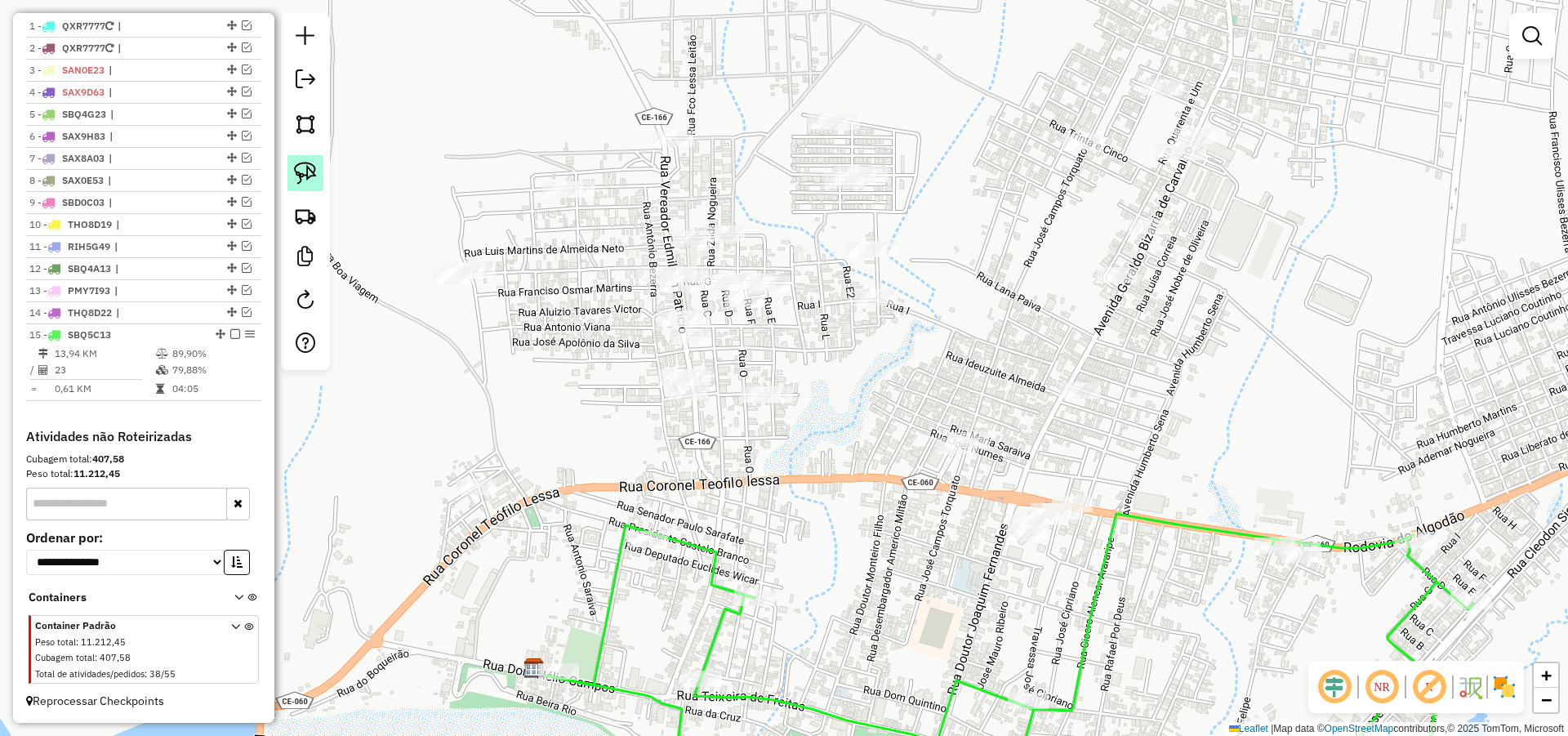
click at [306, 162] on img at bounding box center [305, 174] width 23 height 23
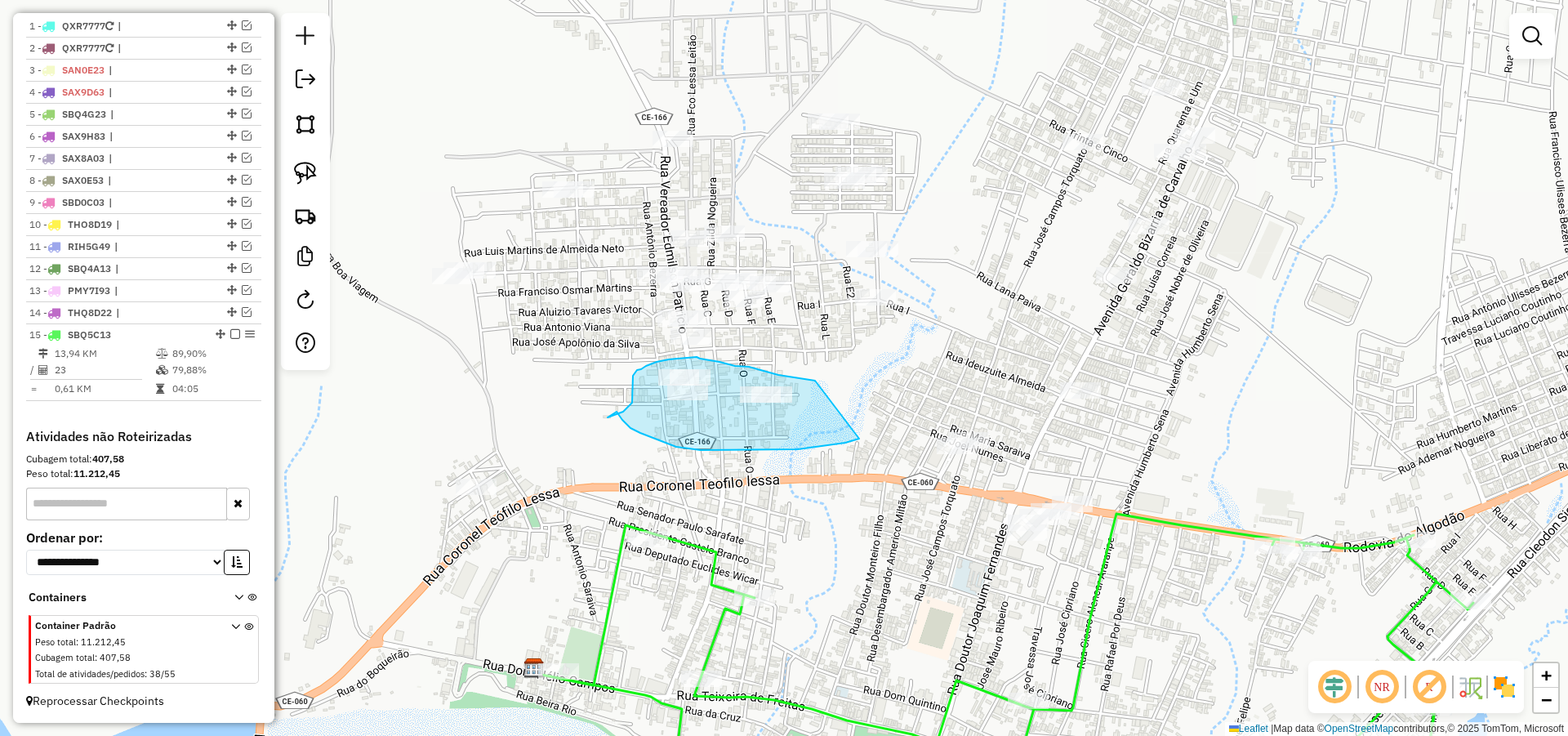
drag, startPoint x: 797, startPoint y: 449, endPoint x: 815, endPoint y: 381, distance: 70.3
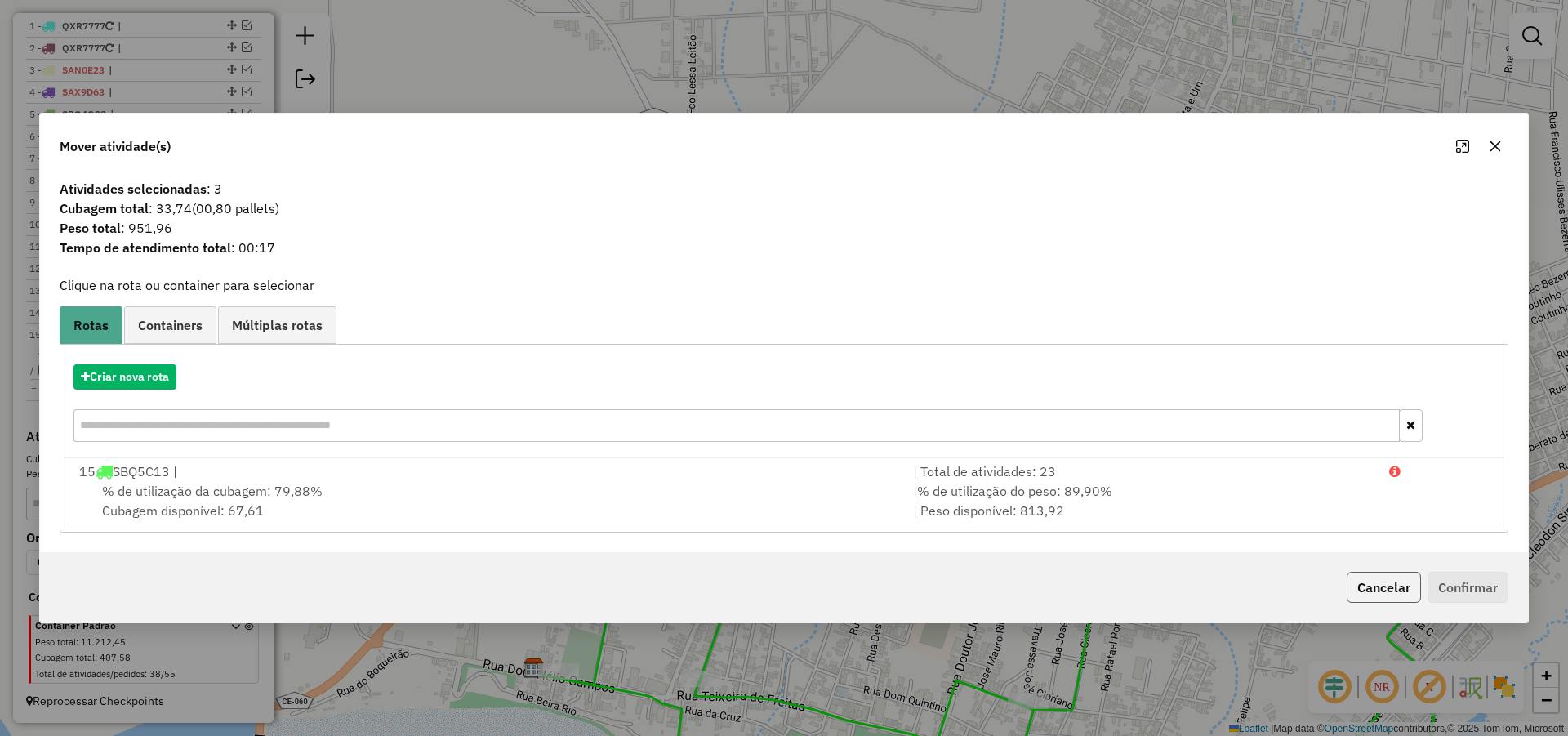
click at [1388, 583] on button "Cancelar" at bounding box center [1383, 587] width 74 height 31
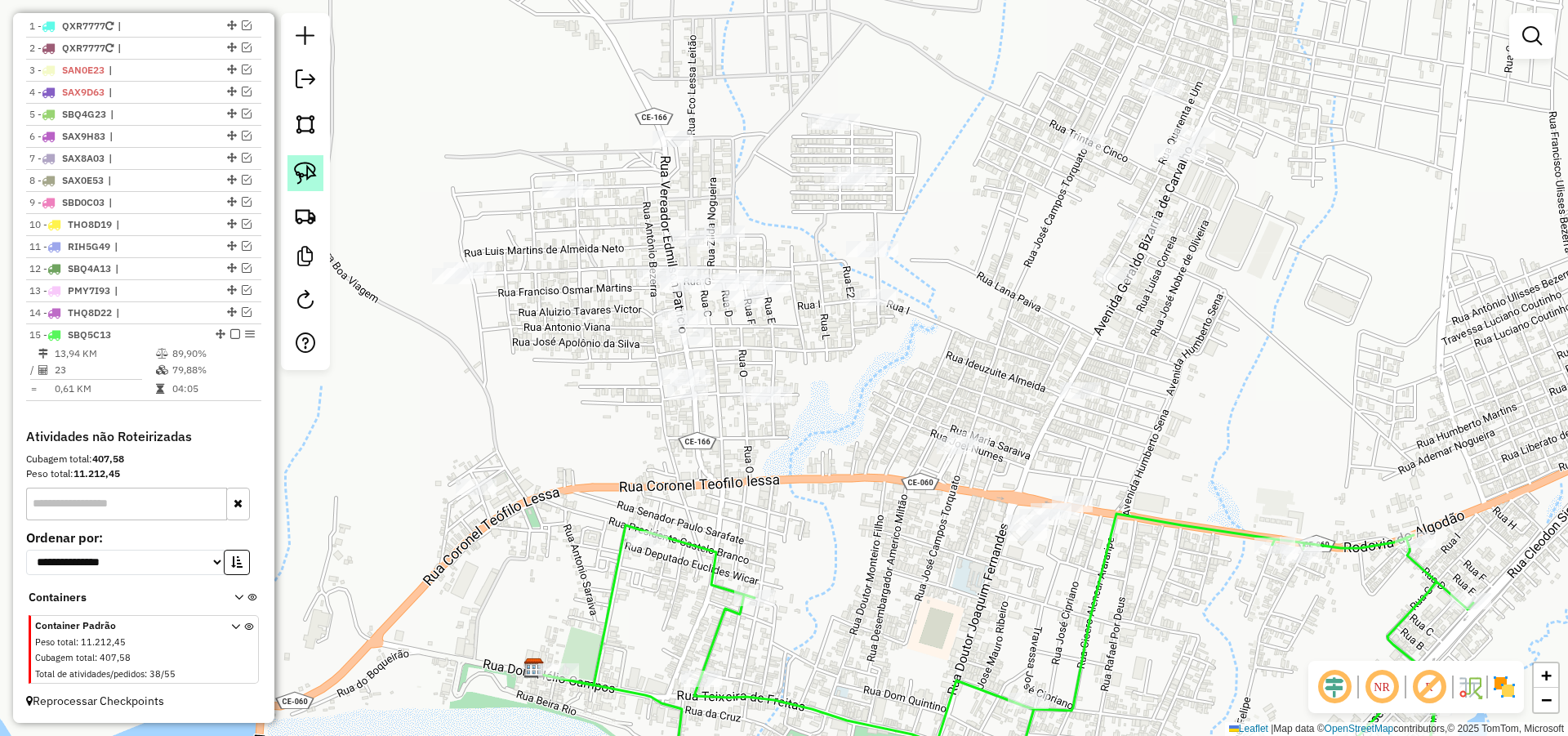
click at [312, 173] on img at bounding box center [305, 174] width 23 height 23
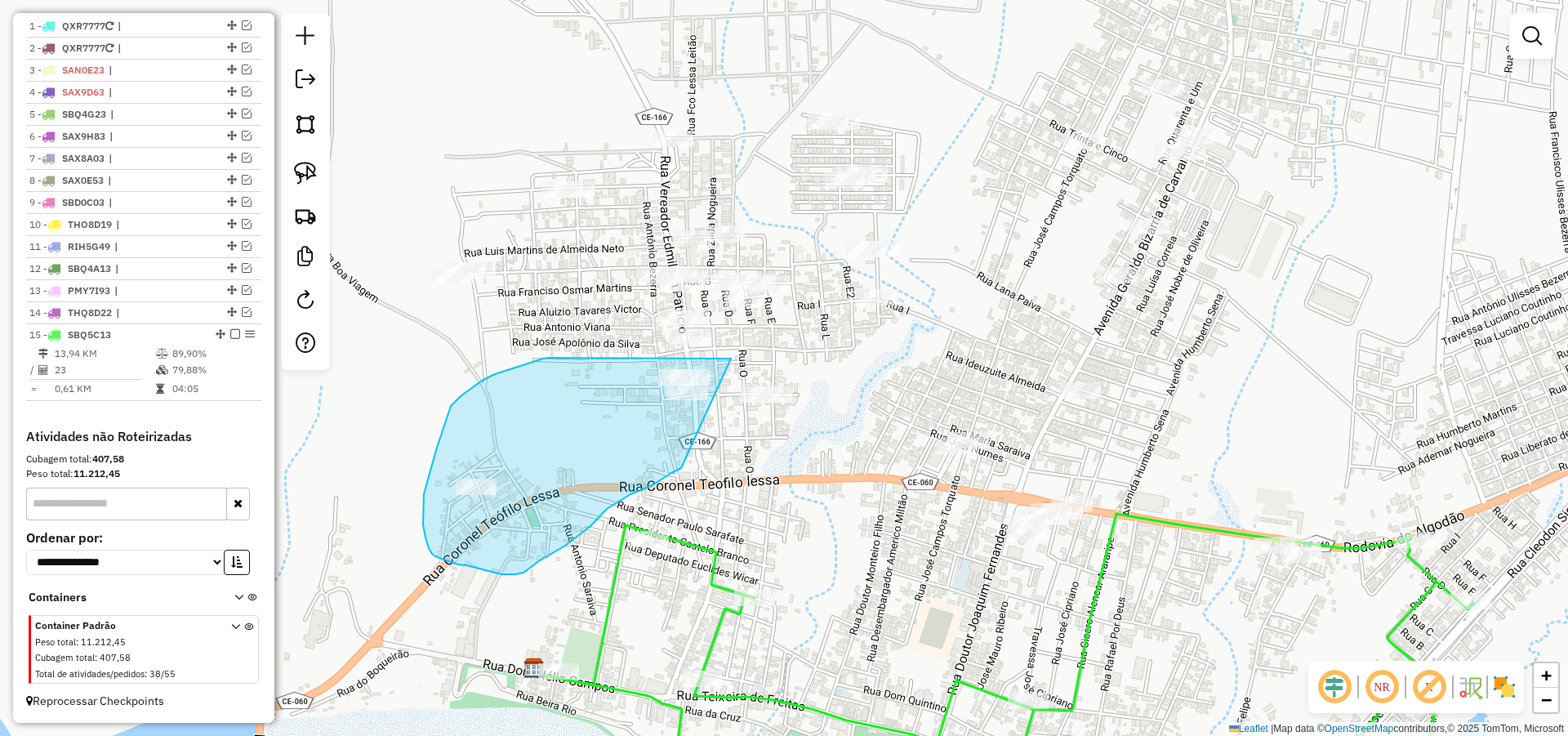
drag, startPoint x: 726, startPoint y: 358, endPoint x: 681, endPoint y: 468, distance: 118.8
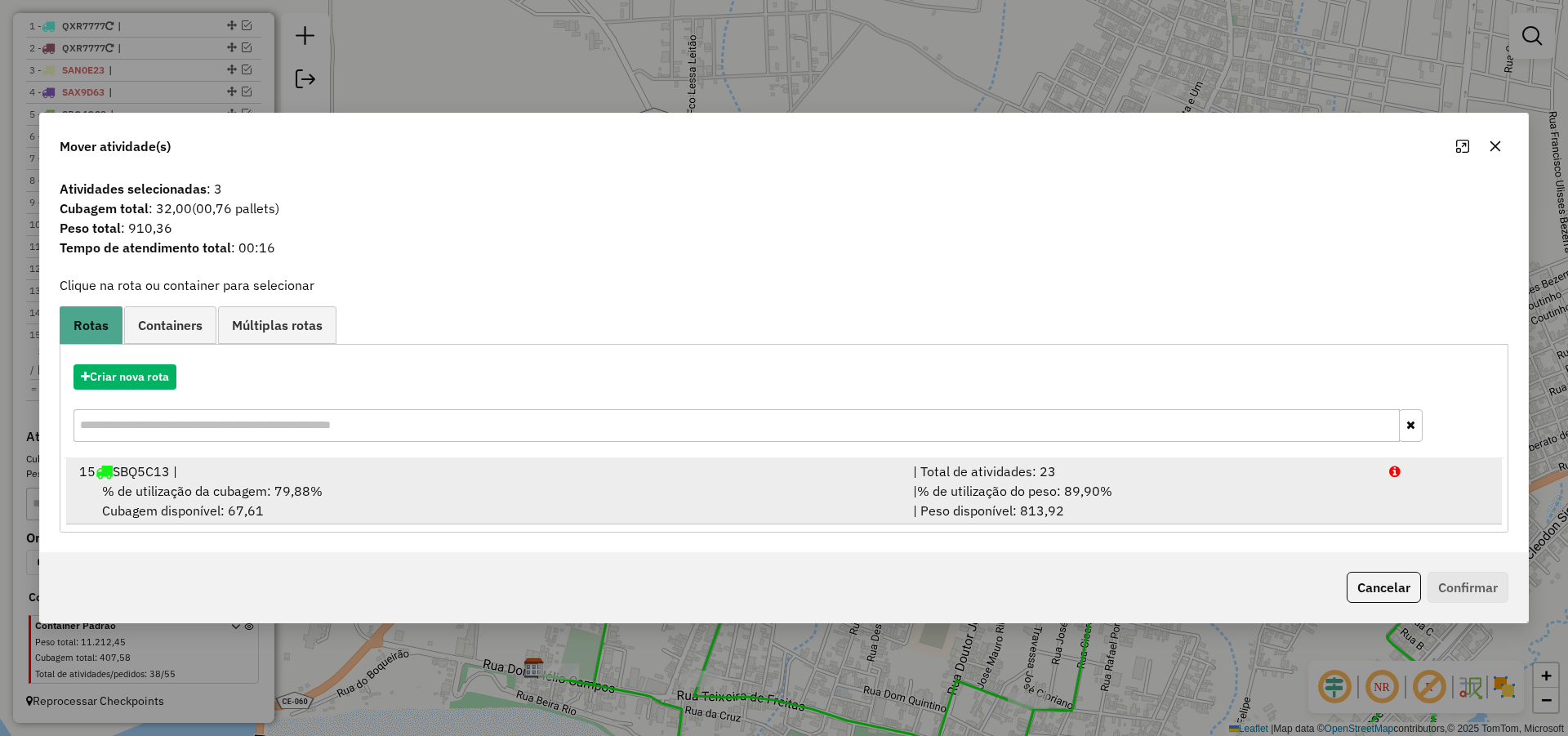
click at [759, 503] on div "% de utilização da cubagem: 79,88% Cubagem disponível: 67,61" at bounding box center [487, 501] width 834 height 39
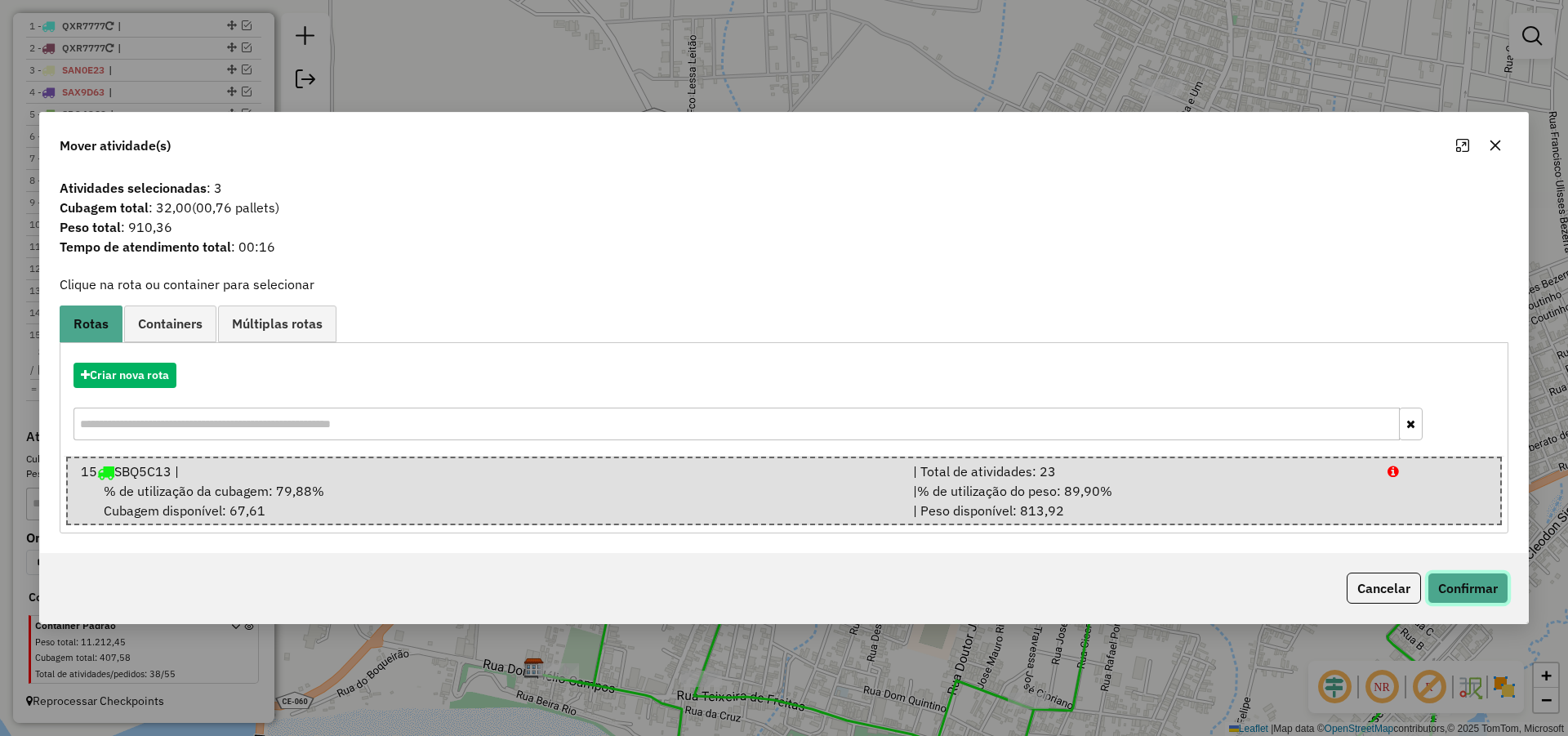
click at [1474, 599] on button "Confirmar" at bounding box center [1468, 588] width 81 height 31
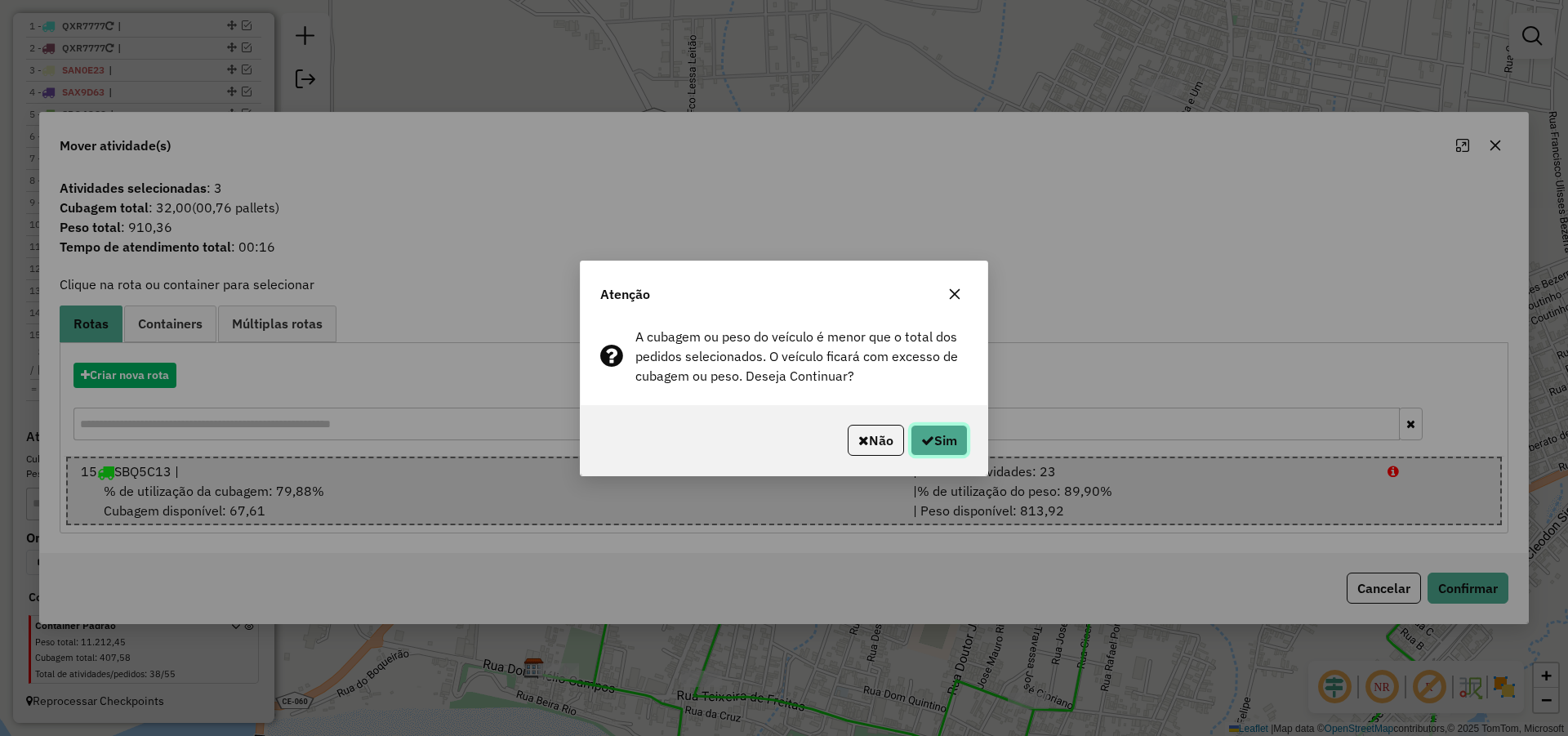
click at [922, 436] on icon "button" at bounding box center [927, 440] width 13 height 13
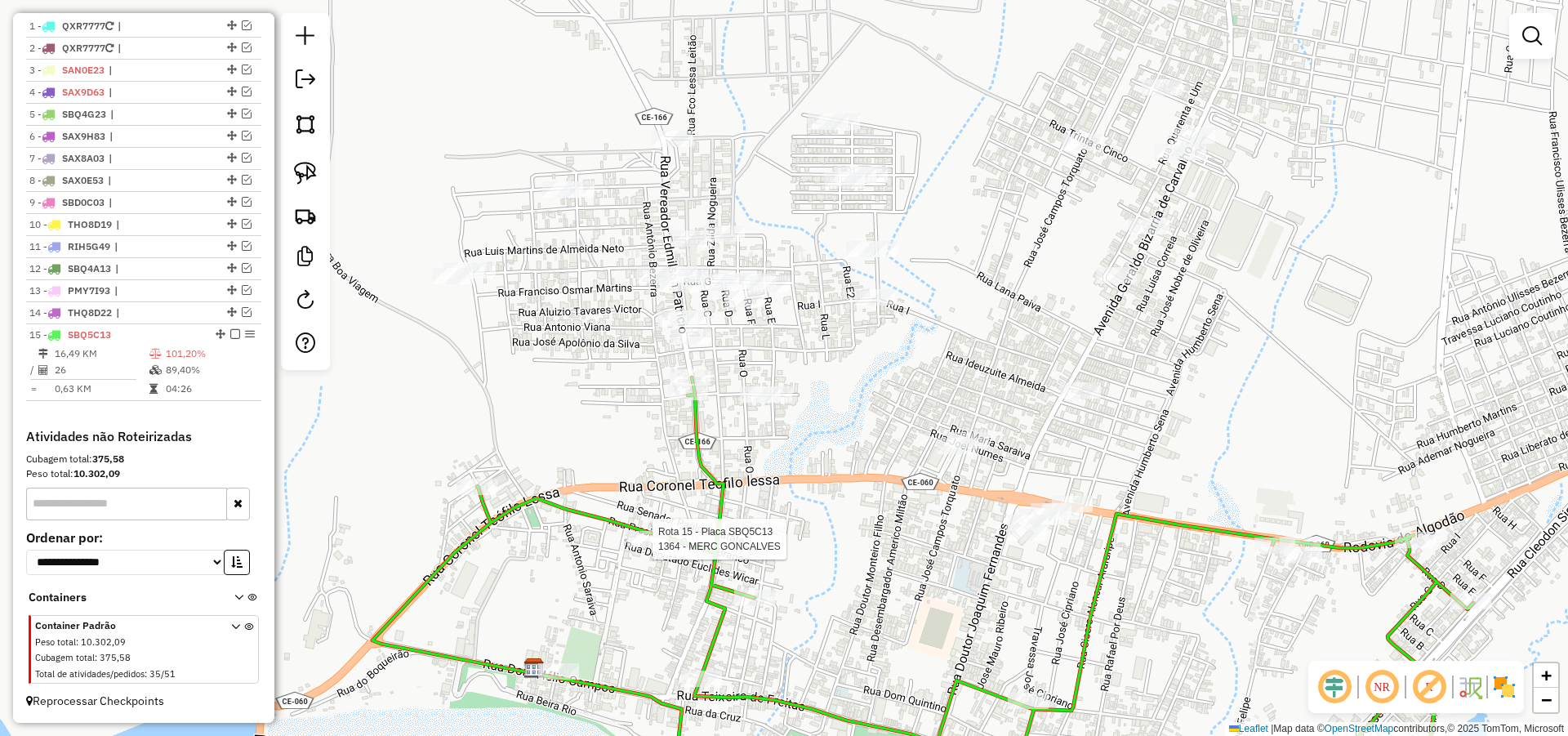
select select "*********"
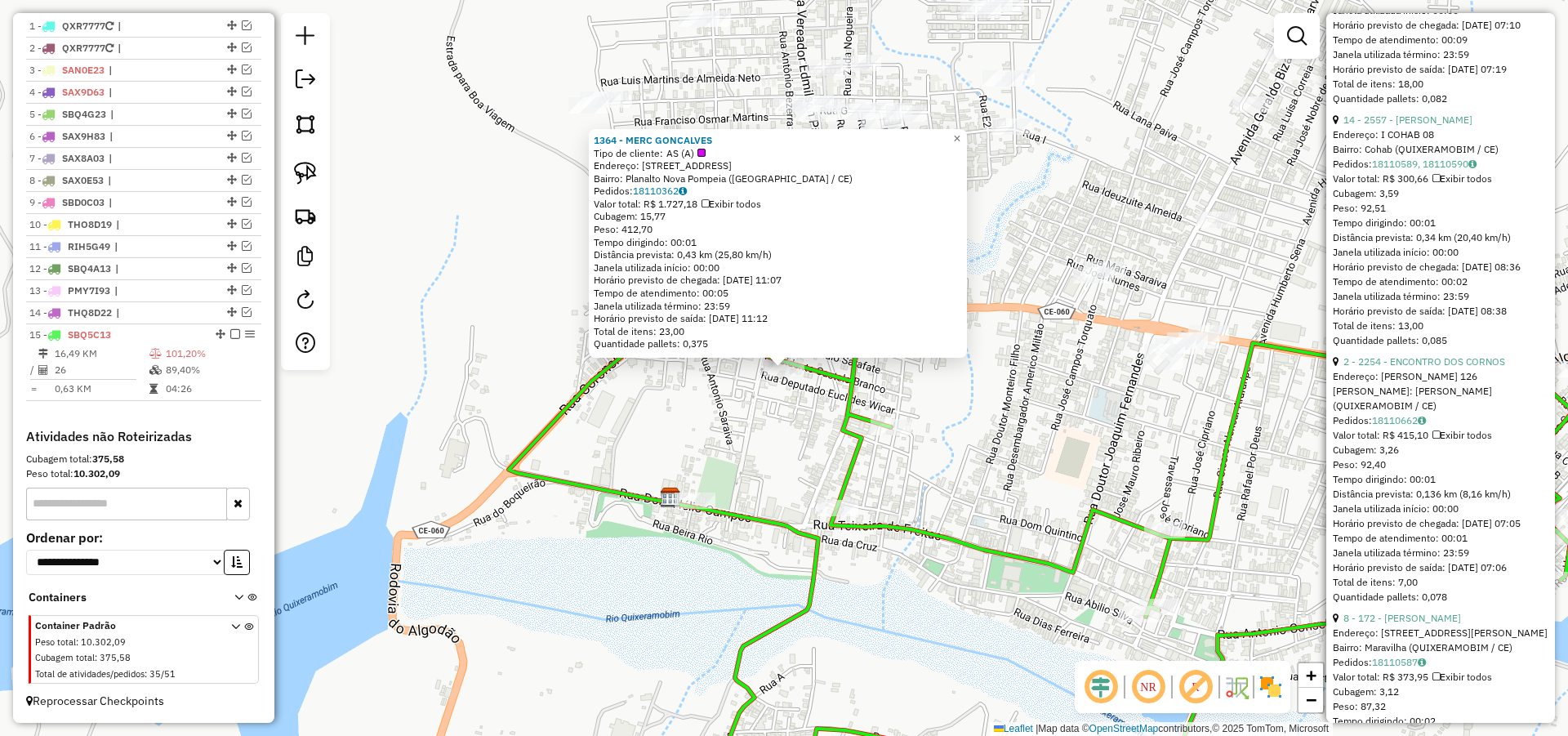
scroll to position [5490, 0]
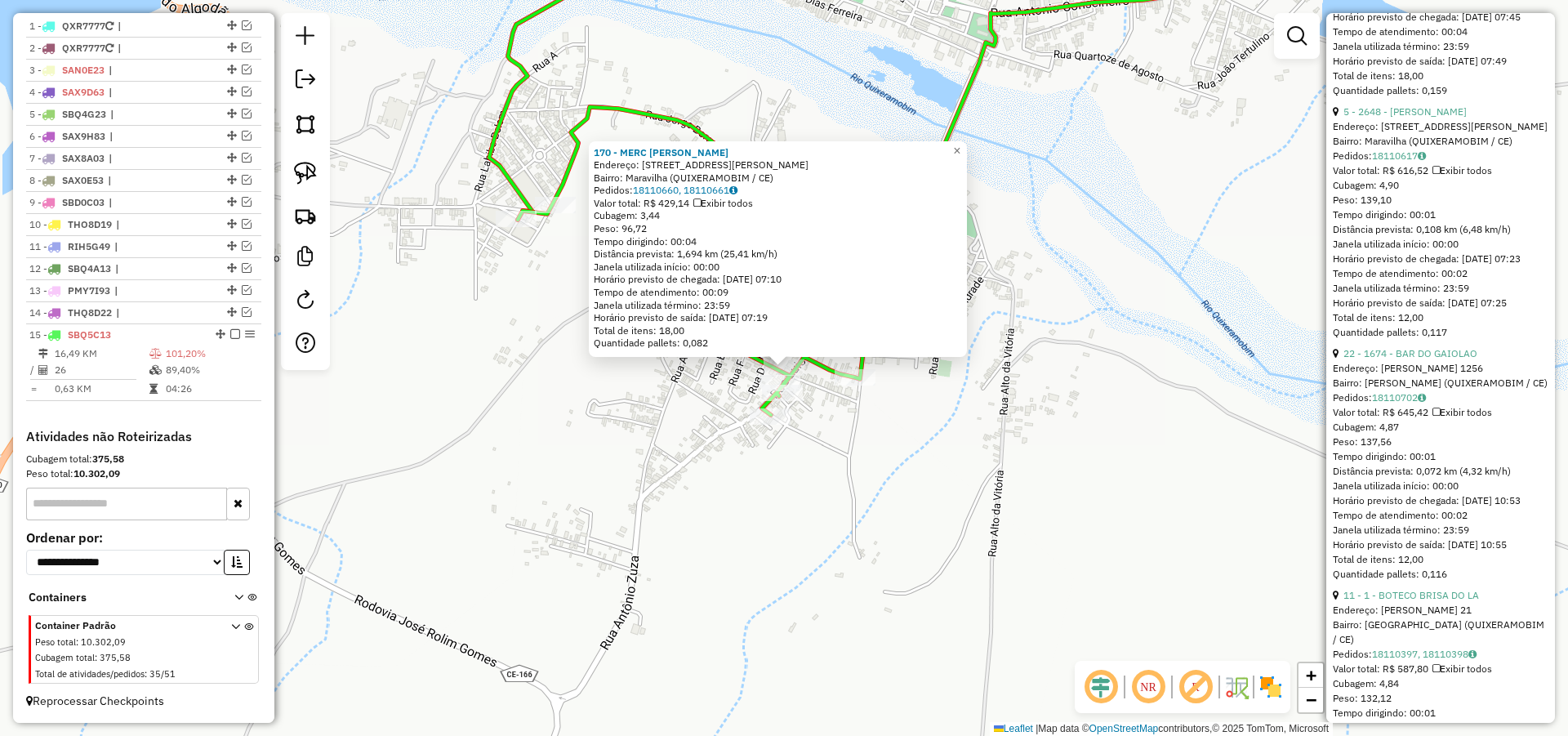
scroll to position [4117, 0]
click at [1414, 116] on link "5 - 2648 - [PERSON_NAME]" at bounding box center [1405, 110] width 124 height 13
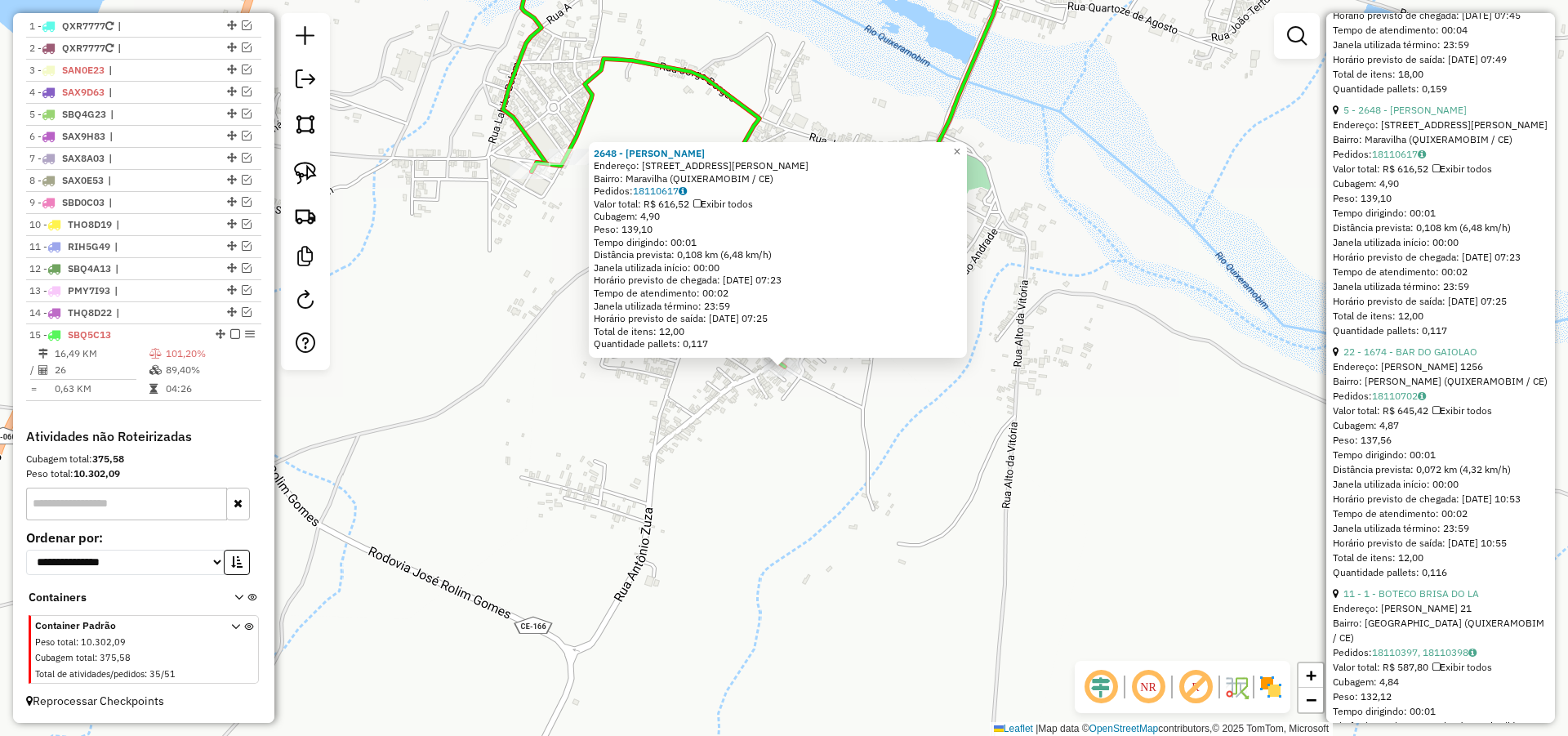
scroll to position [4412, 0]
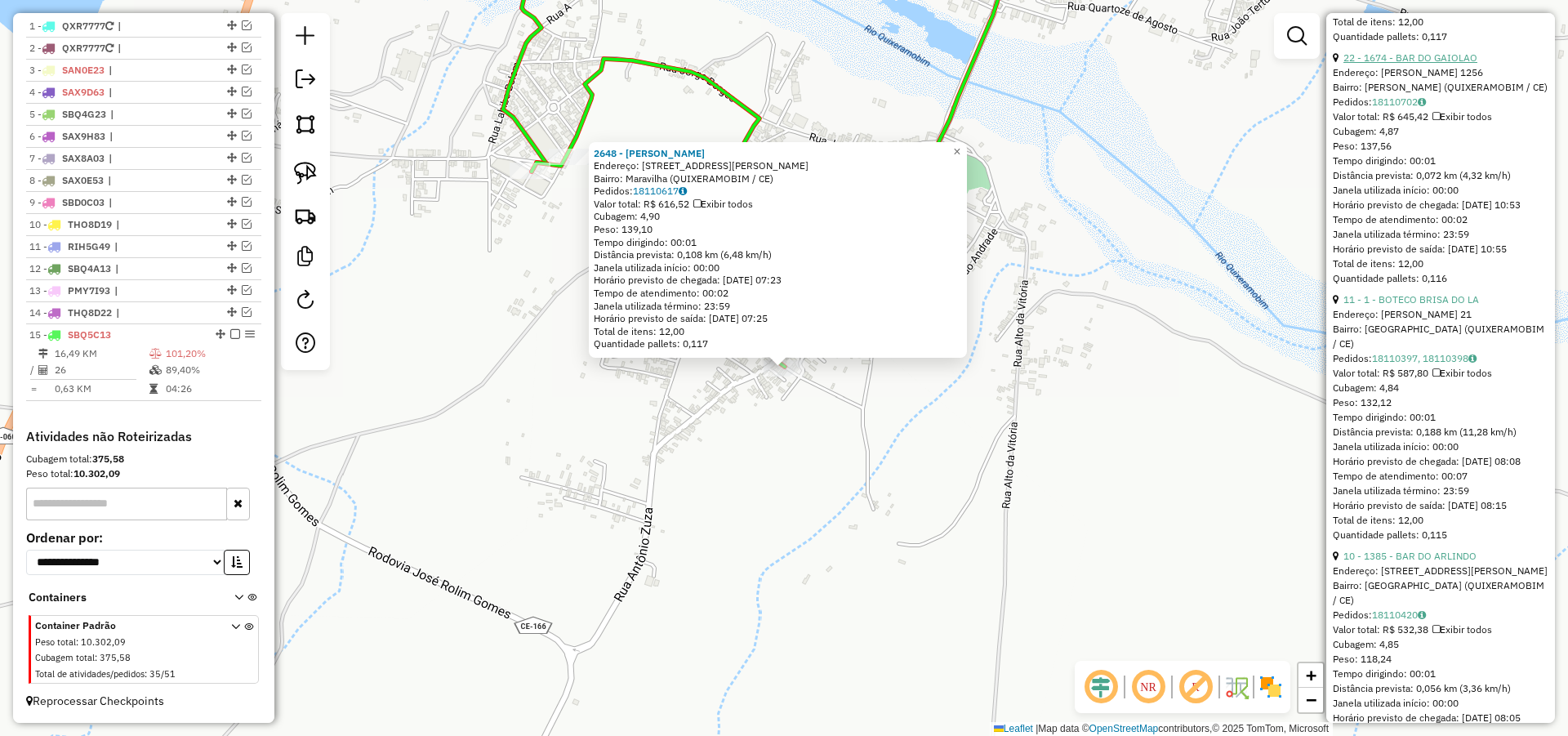
click at [1420, 64] on link "22 - 1674 - BAR DO GAIOLAO" at bounding box center [1410, 57] width 134 height 13
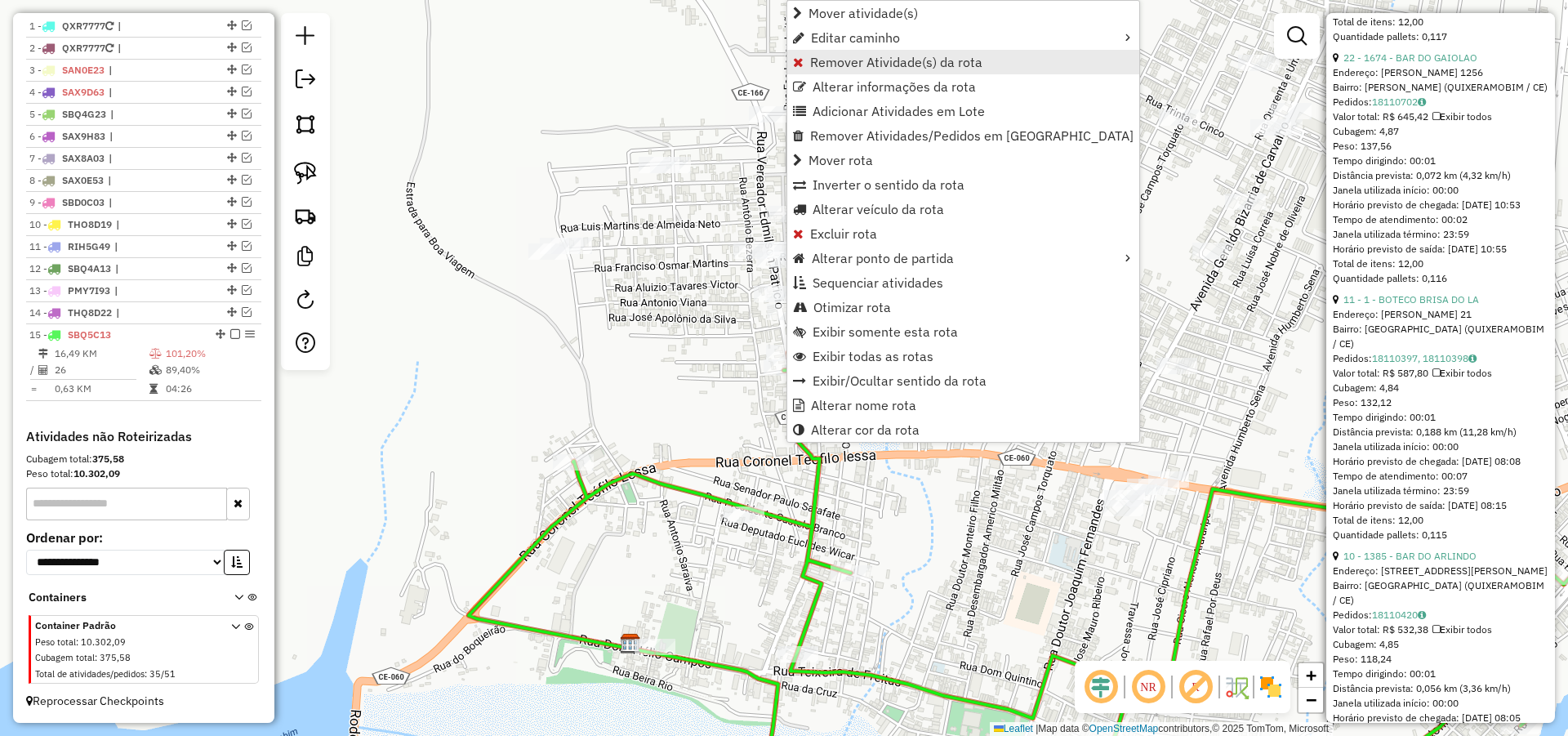
click at [866, 58] on span "Remover Atividade(s) da rota" at bounding box center [896, 62] width 173 height 13
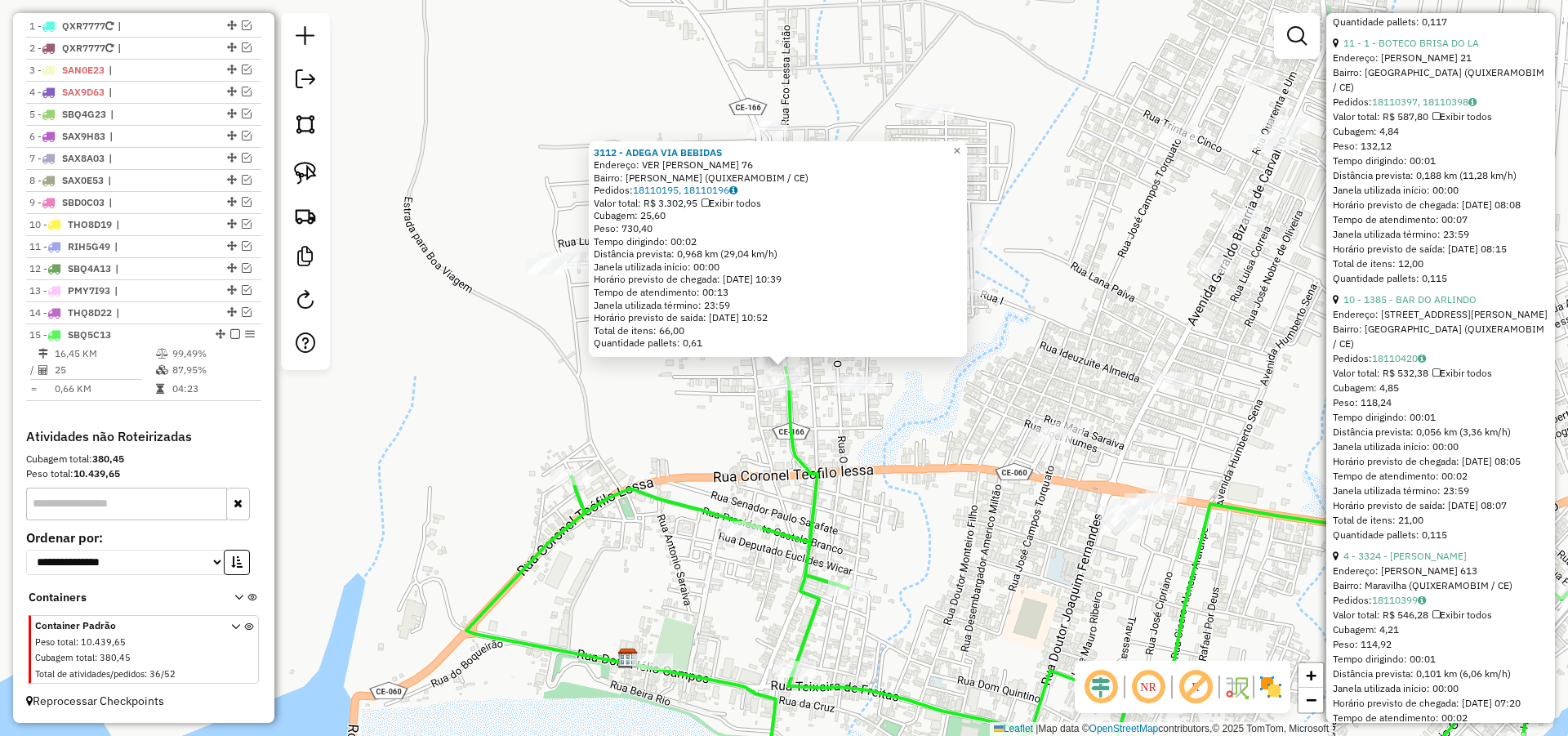
click at [822, 434] on div "3112 - ADEGA VIA BEBIDAS Endereço: VER [PERSON_NAME] 76 Bairro: Pompeia (QUIXER…" at bounding box center [784, 368] width 1568 height 736
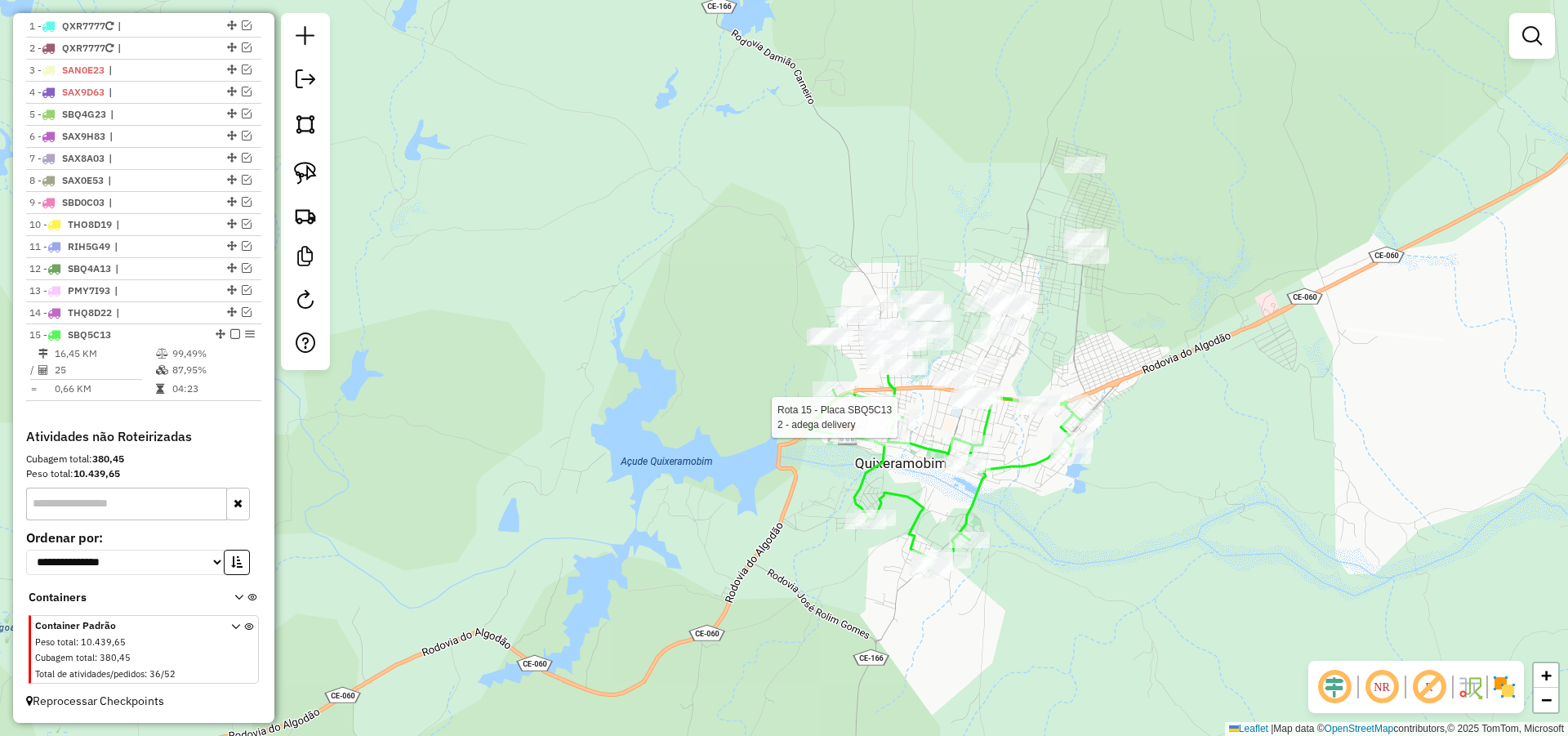
select select "*********"
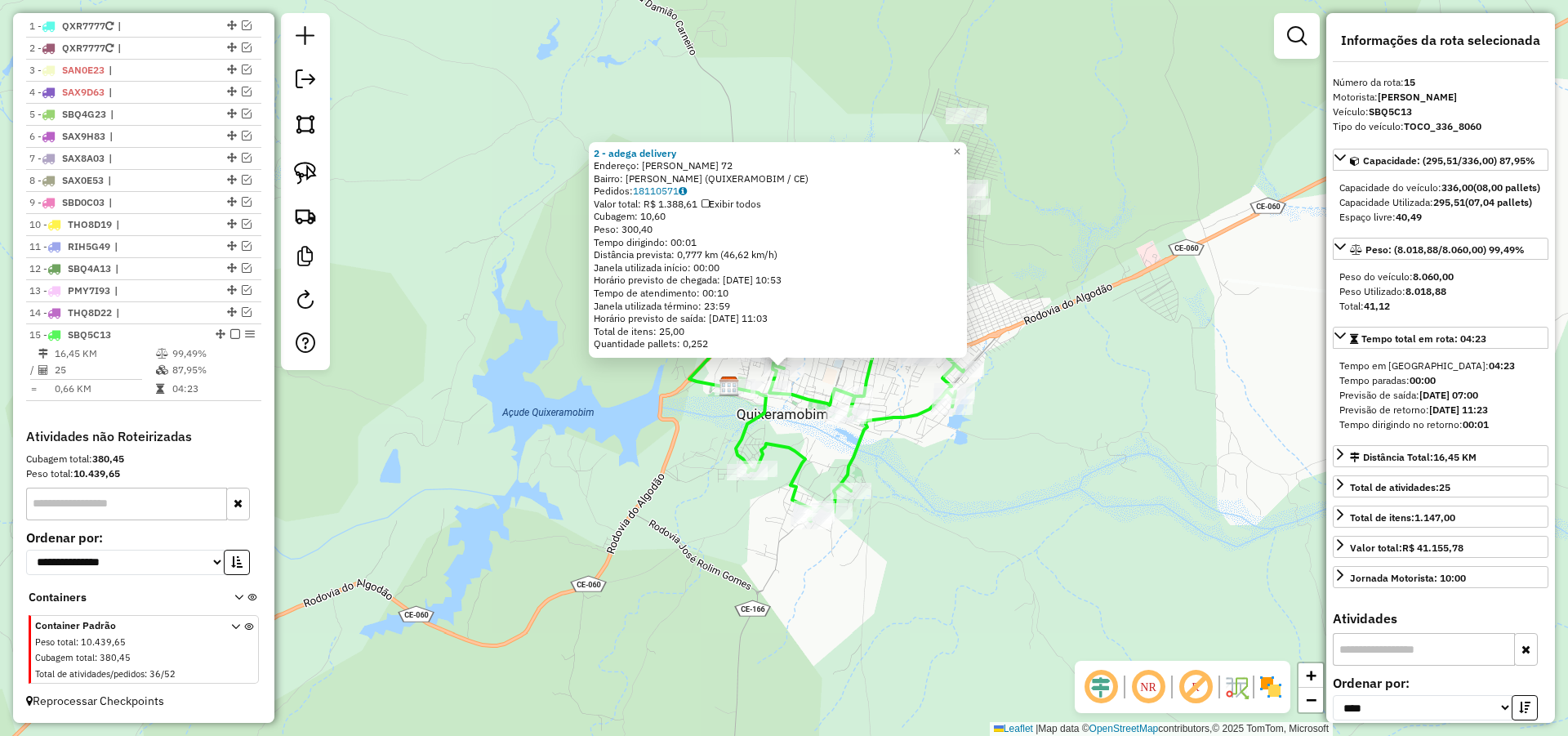
click at [1075, 407] on div "2 - adega delivery Endereço: [PERSON_NAME] 72 Bairro: [PERSON_NAME] (QUIXERAMOB…" at bounding box center [784, 368] width 1568 height 736
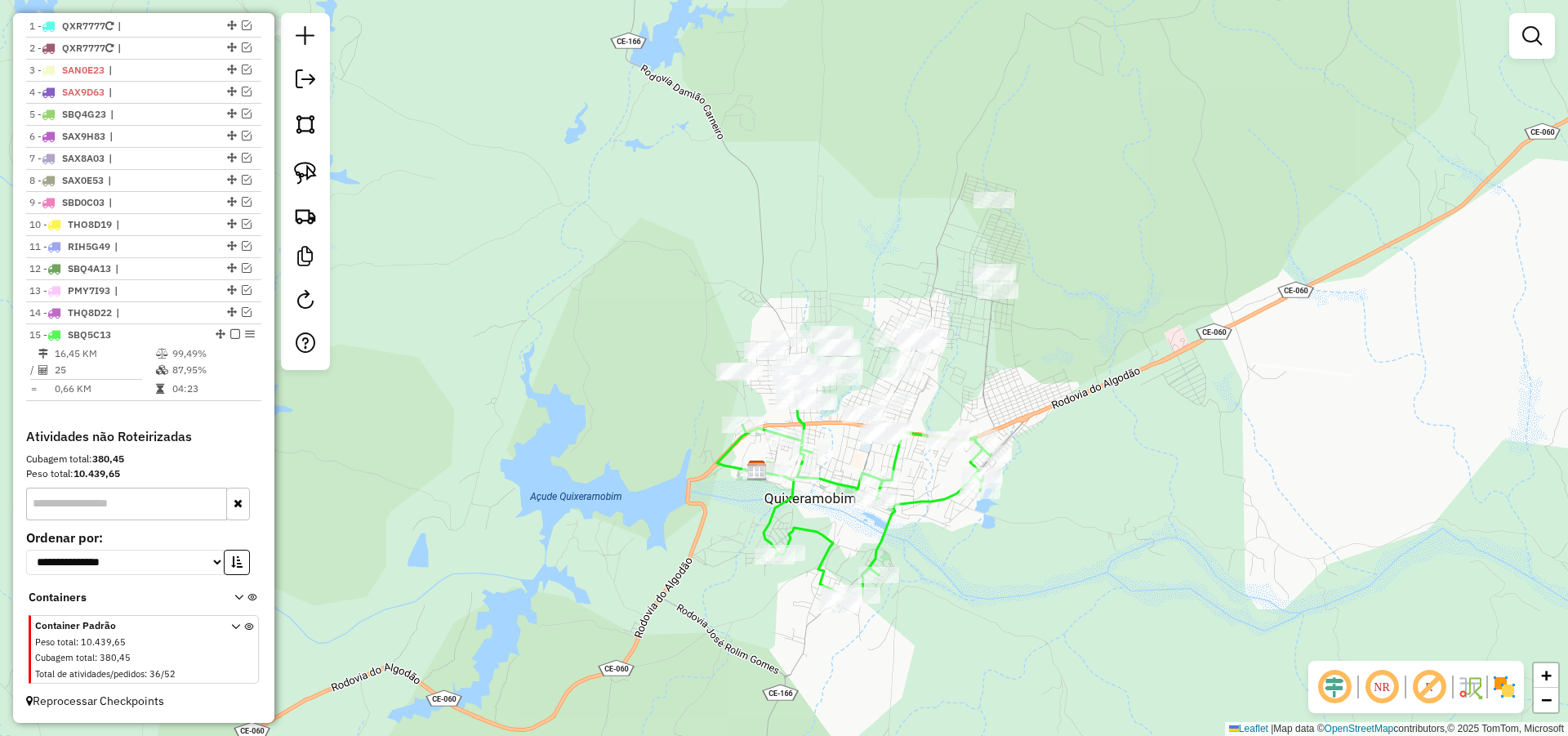
drag, startPoint x: 1045, startPoint y: 389, endPoint x: 1057, endPoint y: 413, distance: 26.8
click at [1057, 413] on div "Janela de atendimento Grade de atendimento Capacidade Transportadoras Veículos …" at bounding box center [784, 368] width 1568 height 736
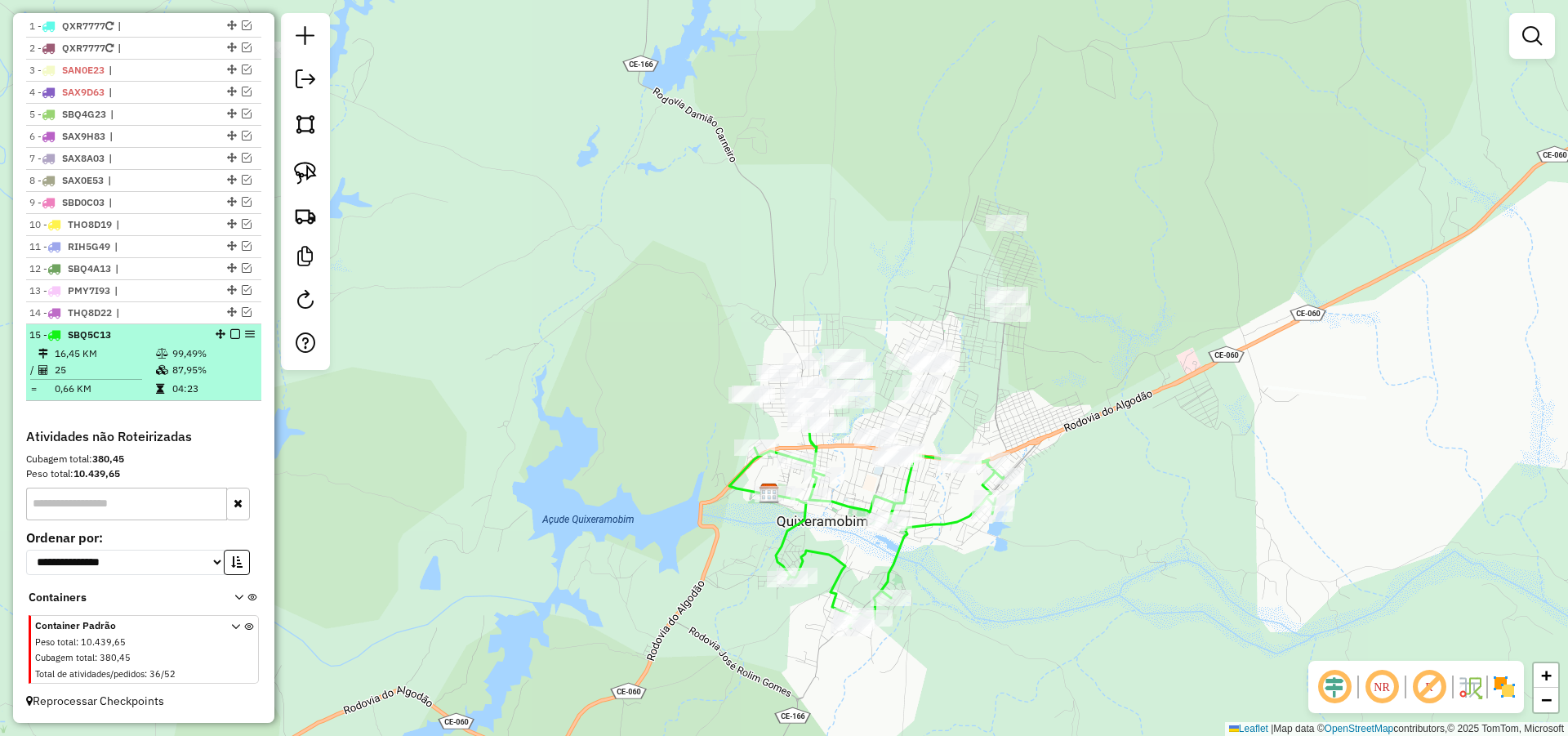
click at [230, 334] on em at bounding box center [234, 334] width 10 height 10
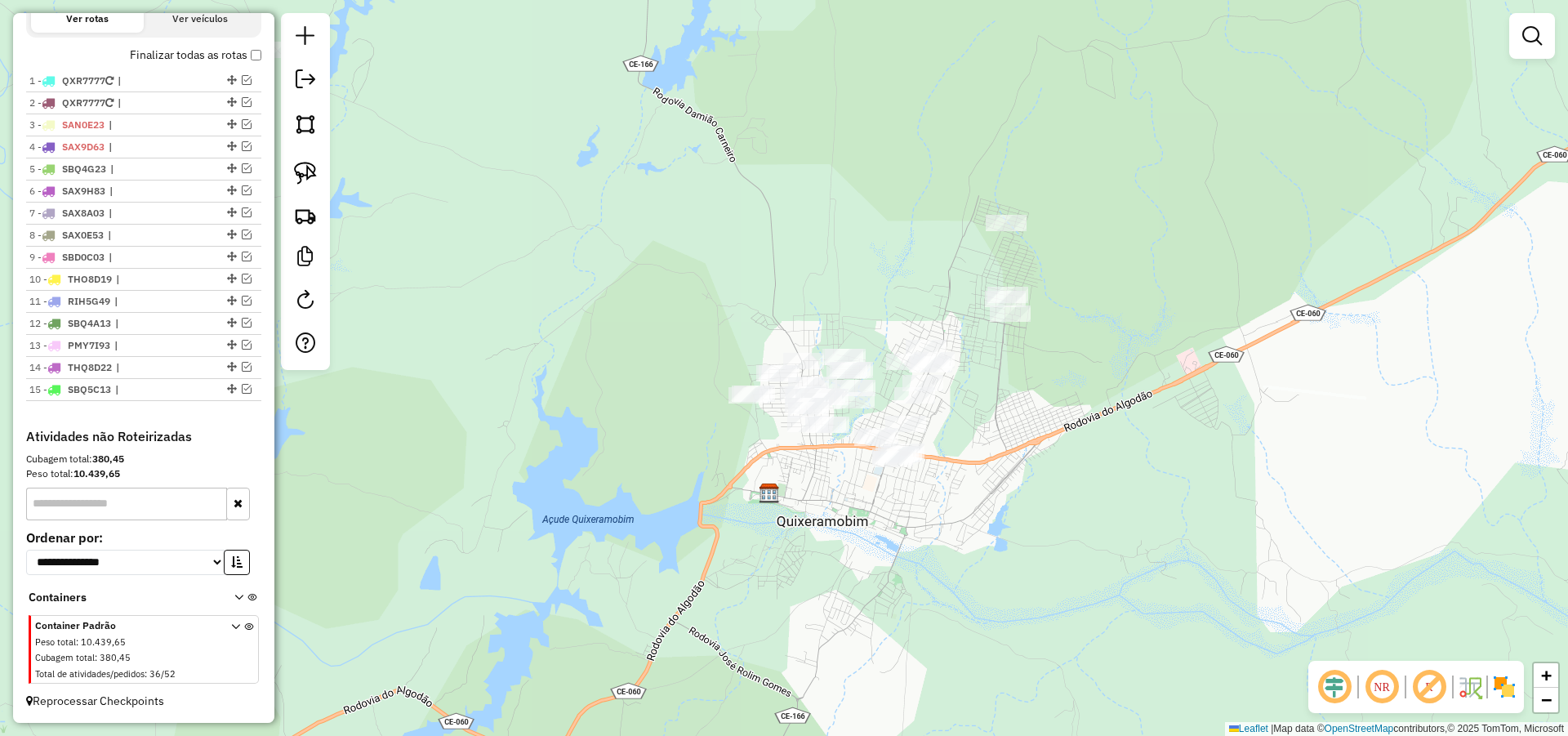
scroll to position [575, 0]
click at [984, 505] on div "Janela de atendimento Grade de atendimento Capacidade Transportadoras Veículos …" at bounding box center [784, 368] width 1568 height 736
drag, startPoint x: 296, startPoint y: 166, endPoint x: 945, endPoint y: 273, distance: 657.8
click at [297, 165] on img at bounding box center [305, 174] width 23 height 23
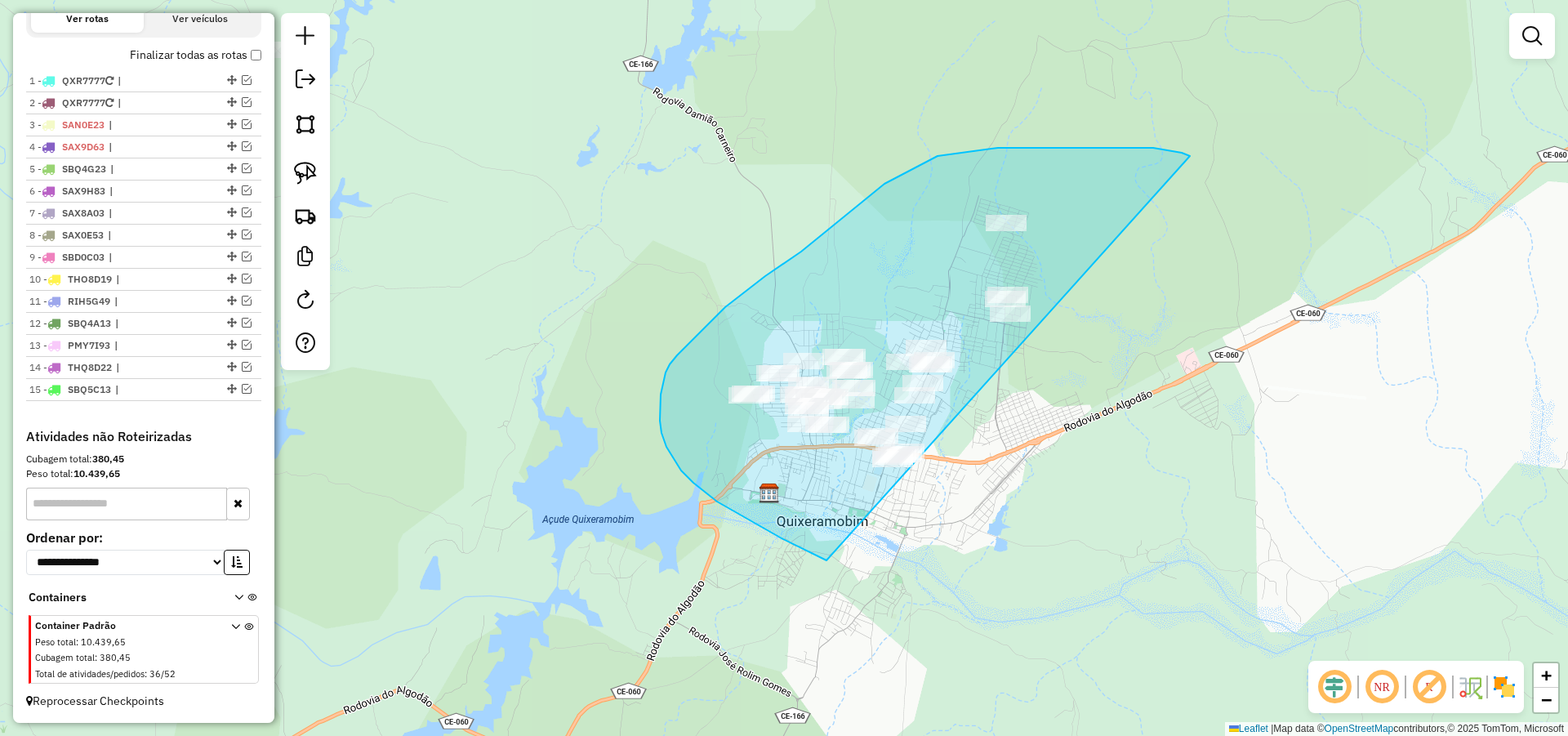
drag, startPoint x: 1185, startPoint y: 154, endPoint x: 1062, endPoint y: 551, distance: 415.6
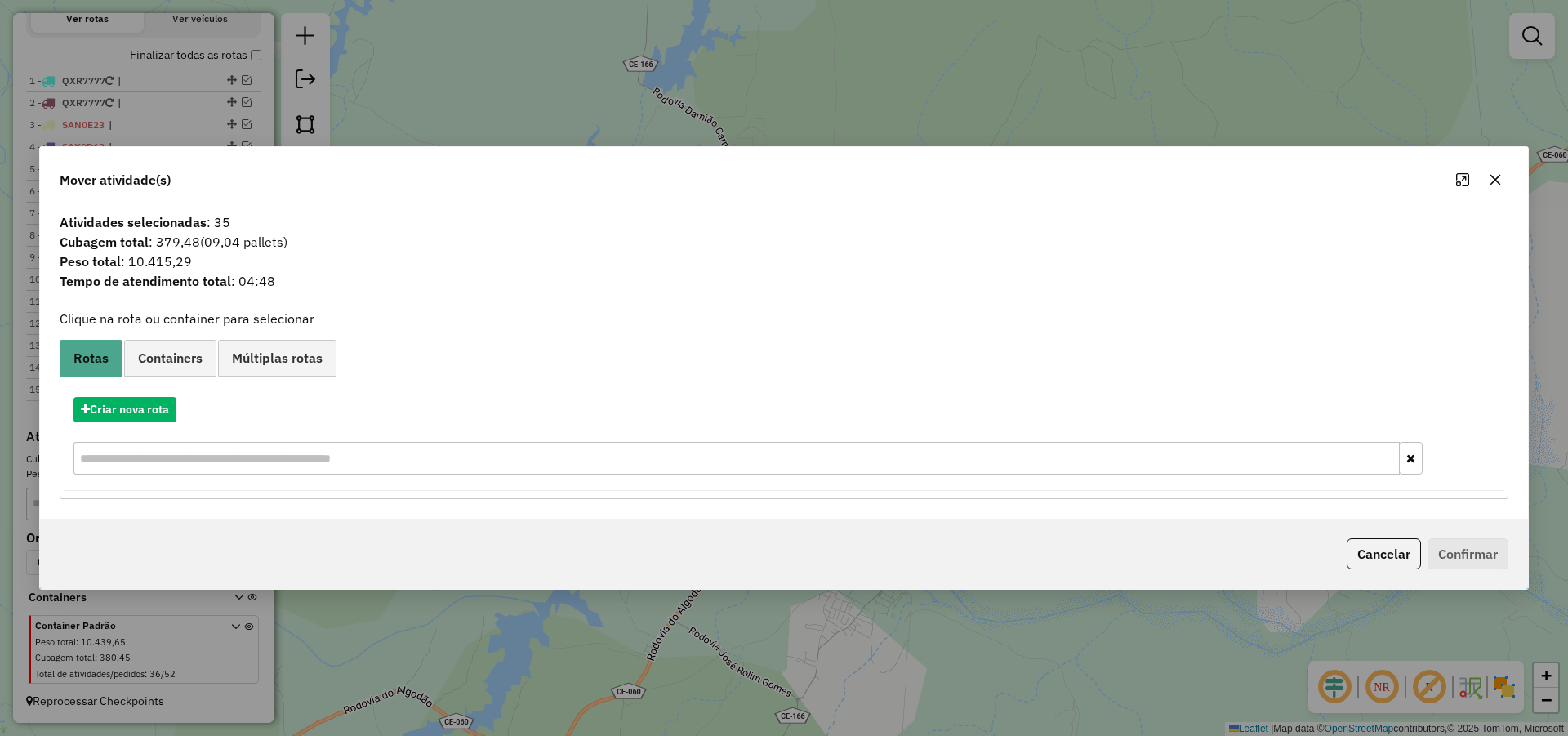
click at [1427, 549] on div "Cancelar Confirmar" at bounding box center [1424, 553] width 168 height 31
click at [1405, 545] on button "Cancelar" at bounding box center [1383, 553] width 74 height 31
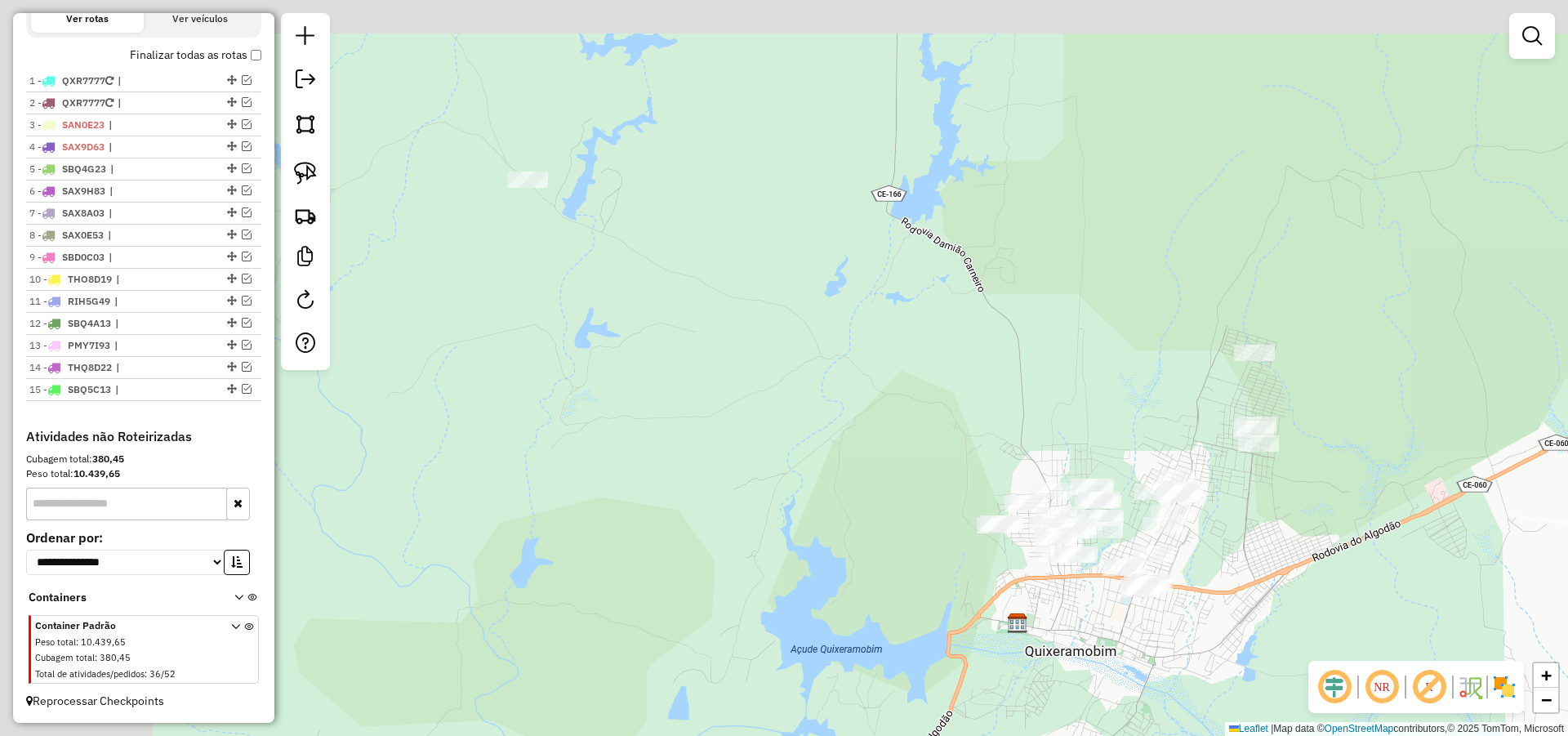
drag, startPoint x: 782, startPoint y: 398, endPoint x: 763, endPoint y: 353, distance: 48.8
click at [848, 425] on div "Janela de atendimento Grade de atendimento Capacidade Transportadoras Veículos …" at bounding box center [784, 368] width 1568 height 736
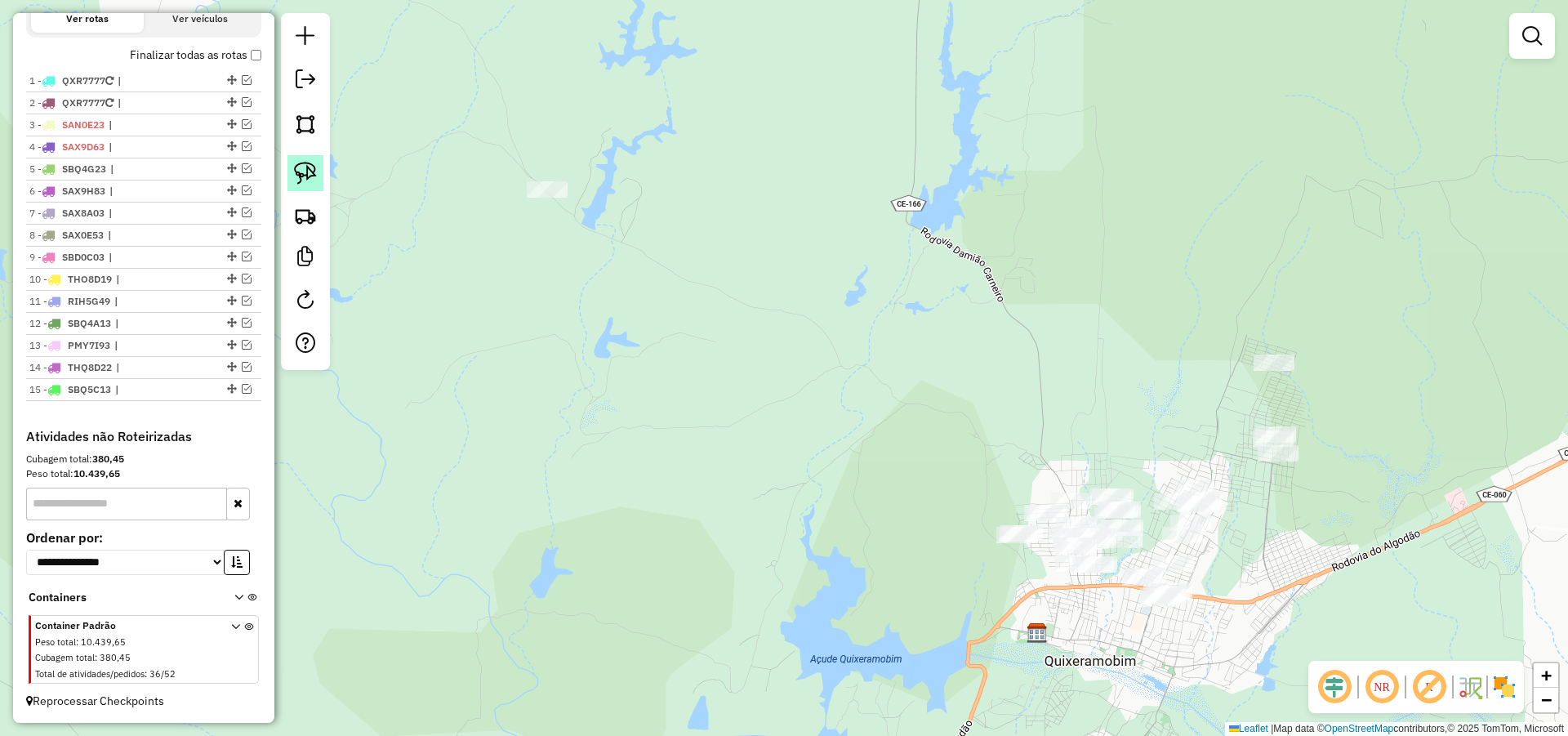
click at [303, 168] on img at bounding box center [305, 174] width 23 height 23
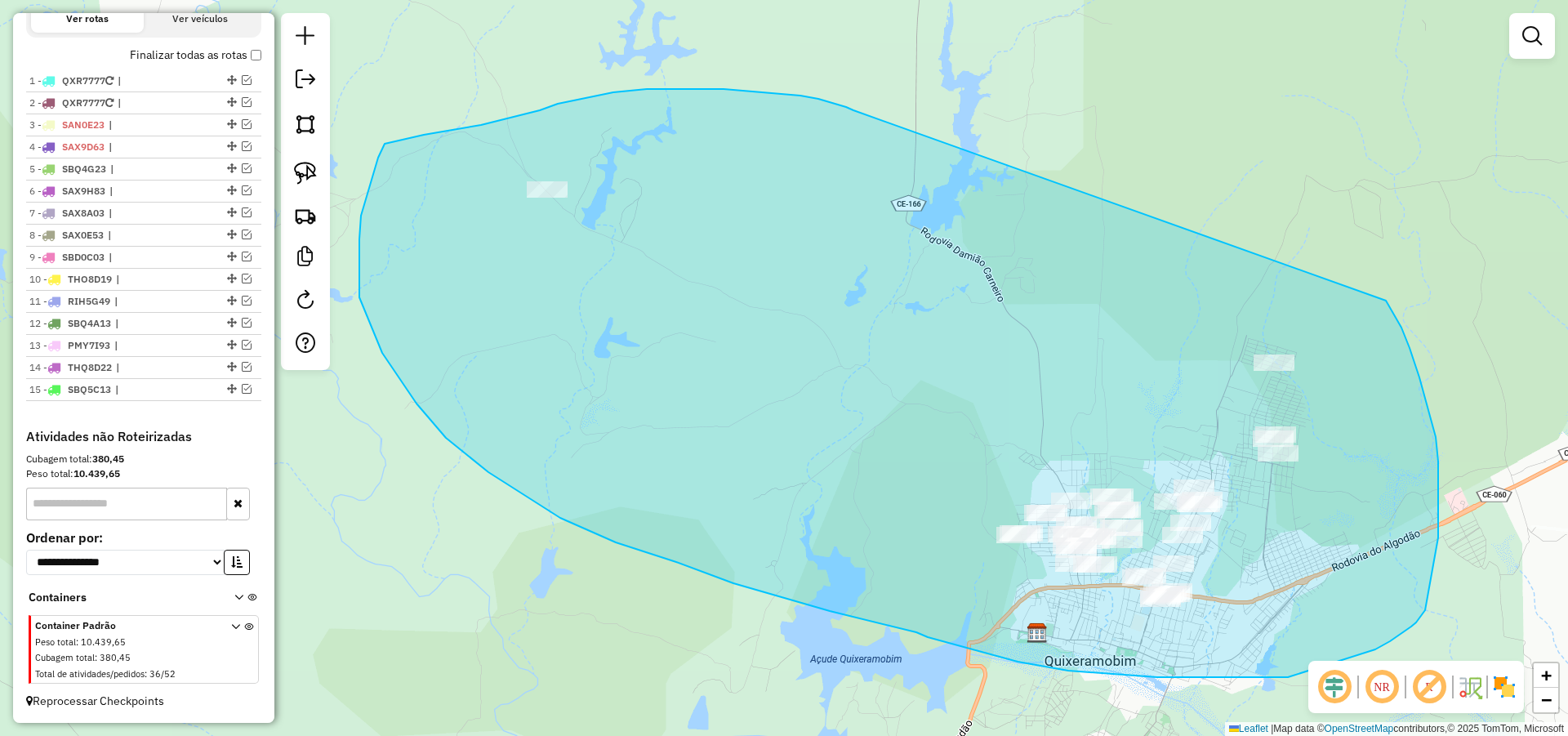
drag, startPoint x: 800, startPoint y: 96, endPoint x: 1384, endPoint y: 298, distance: 617.9
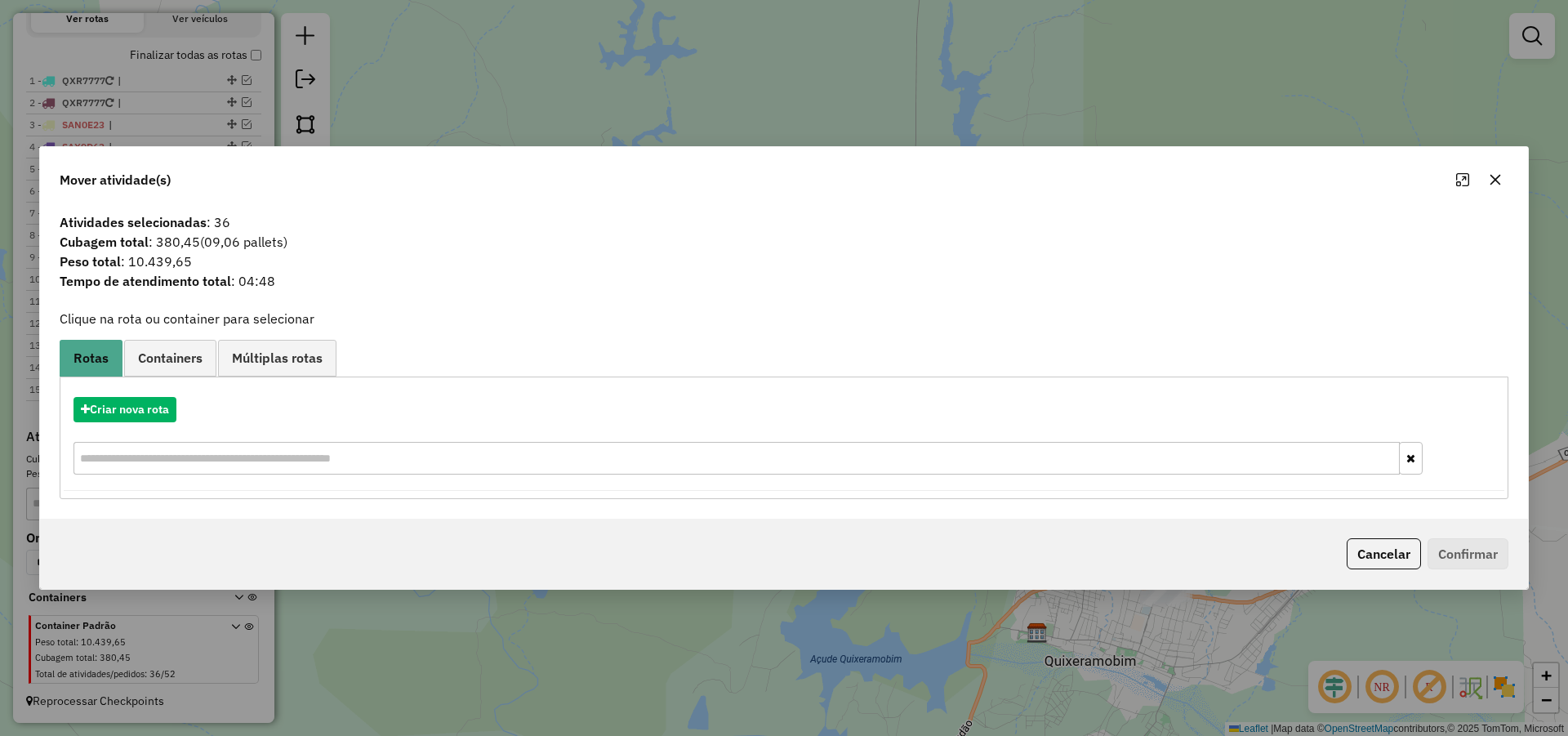
click at [1493, 182] on icon "button" at bounding box center [1496, 179] width 11 height 11
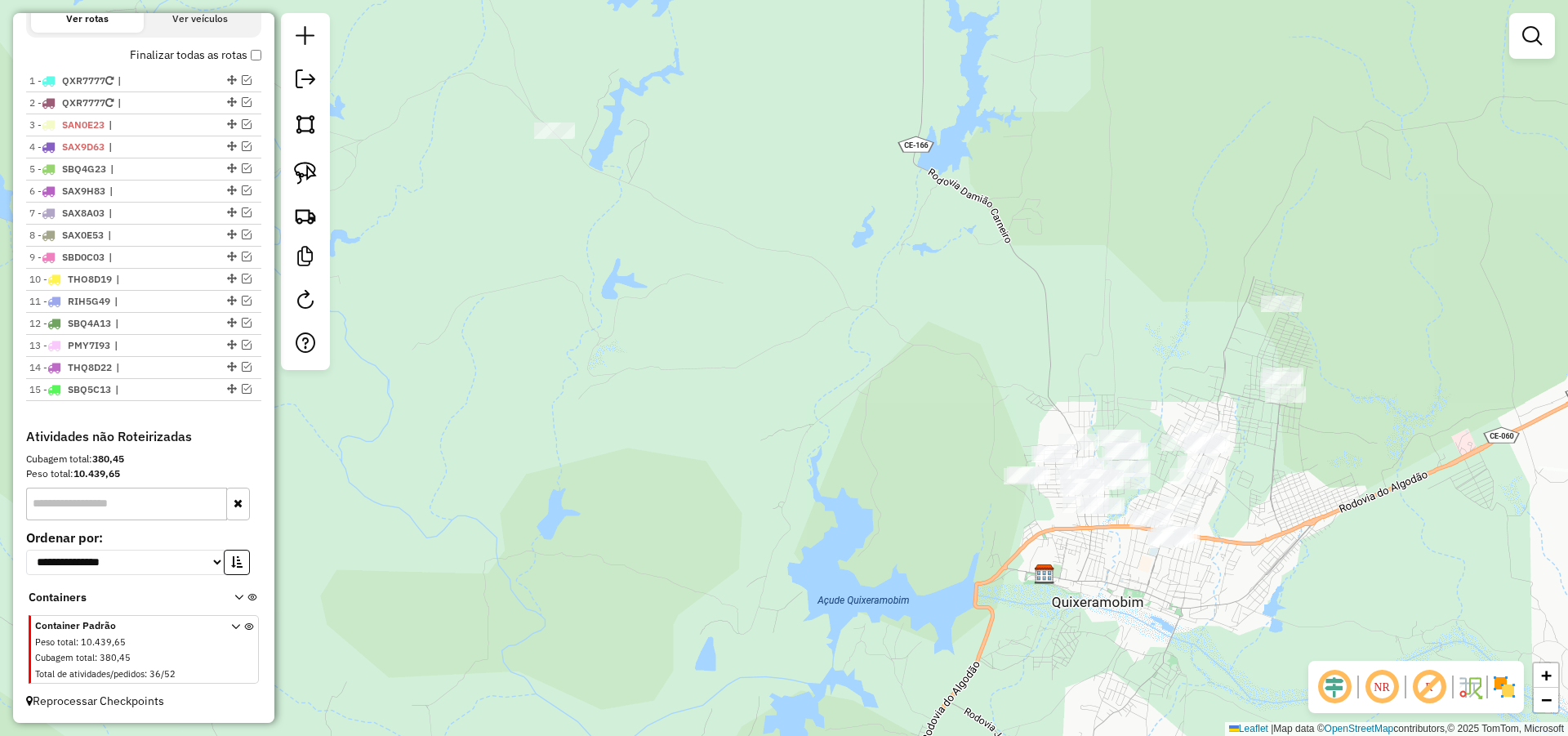
drag, startPoint x: 1402, startPoint y: 407, endPoint x: 1376, endPoint y: 262, distance: 147.3
click at [1376, 264] on div "Janela de atendimento Grade de atendimento Capacidade Transportadoras Veículos …" at bounding box center [784, 368] width 1568 height 736
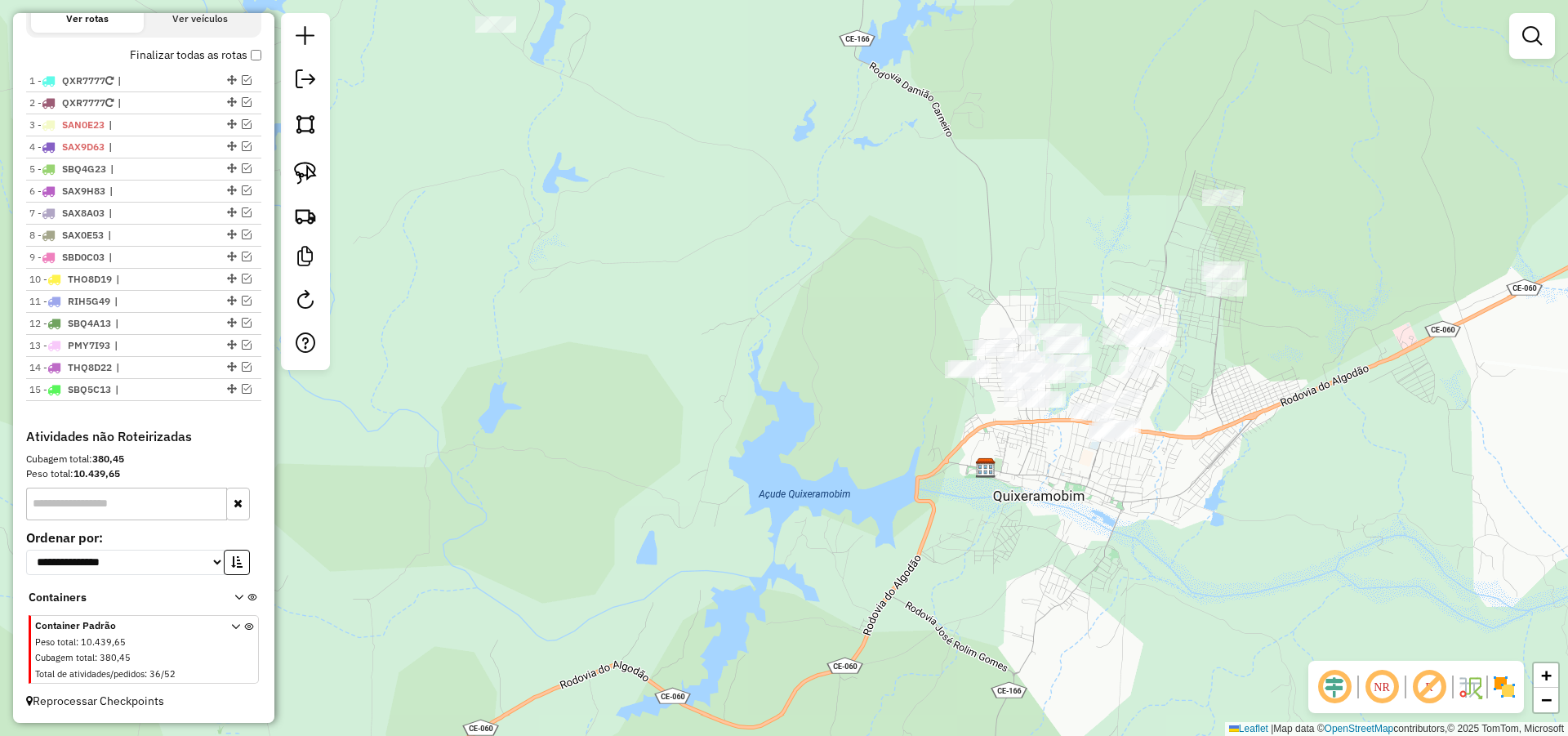
drag, startPoint x: 1438, startPoint y: 320, endPoint x: 1391, endPoint y: 326, distance: 47.4
click at [1392, 327] on div "Janela de atendimento Grade de atendimento Capacidade Transportadoras Veículos …" at bounding box center [784, 368] width 1568 height 736
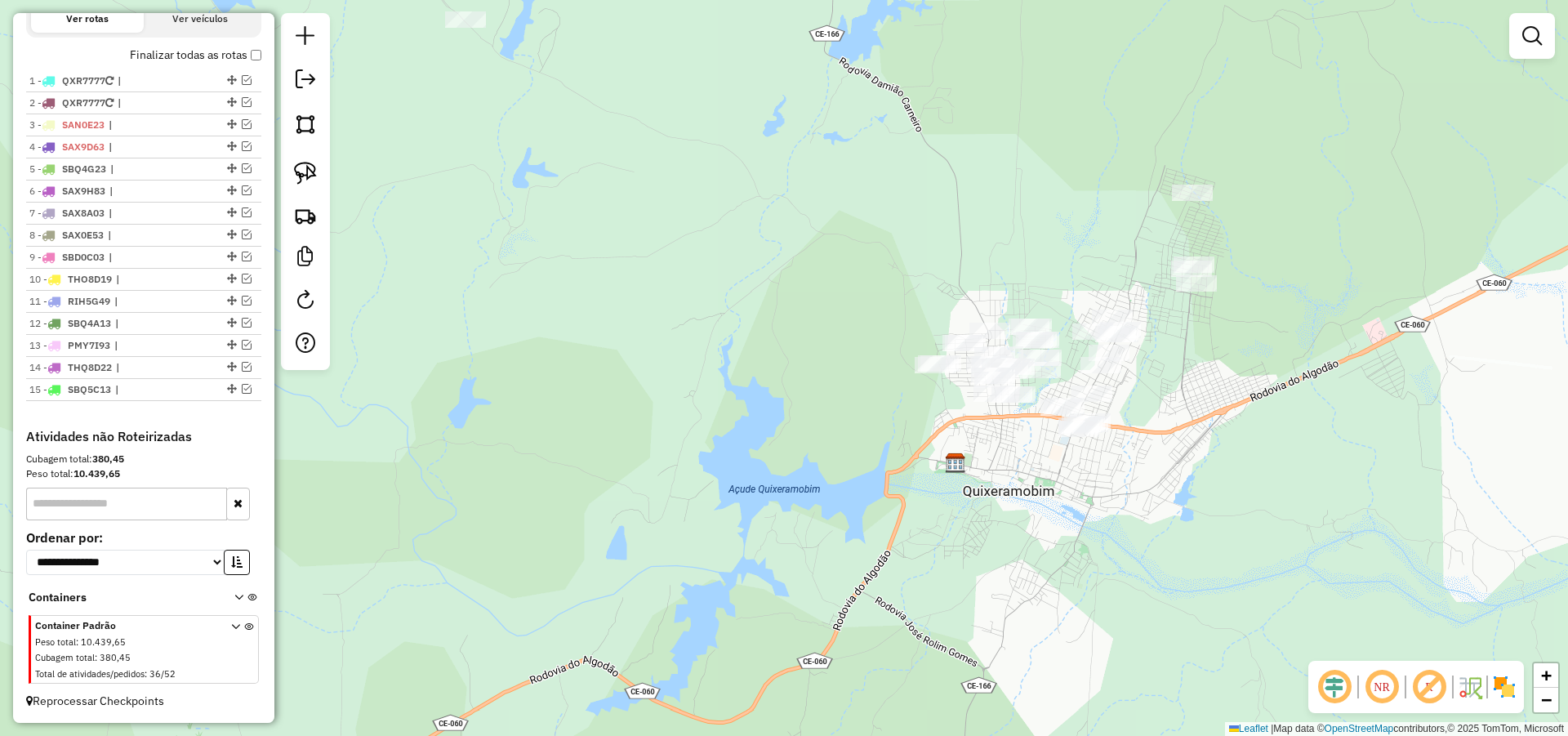
drag, startPoint x: 1325, startPoint y: 382, endPoint x: 1252, endPoint y: 372, distance: 73.7
click at [1272, 372] on div "Janela de atendimento Grade de atendimento Capacidade Transportadoras Veículos …" at bounding box center [784, 368] width 1568 height 736
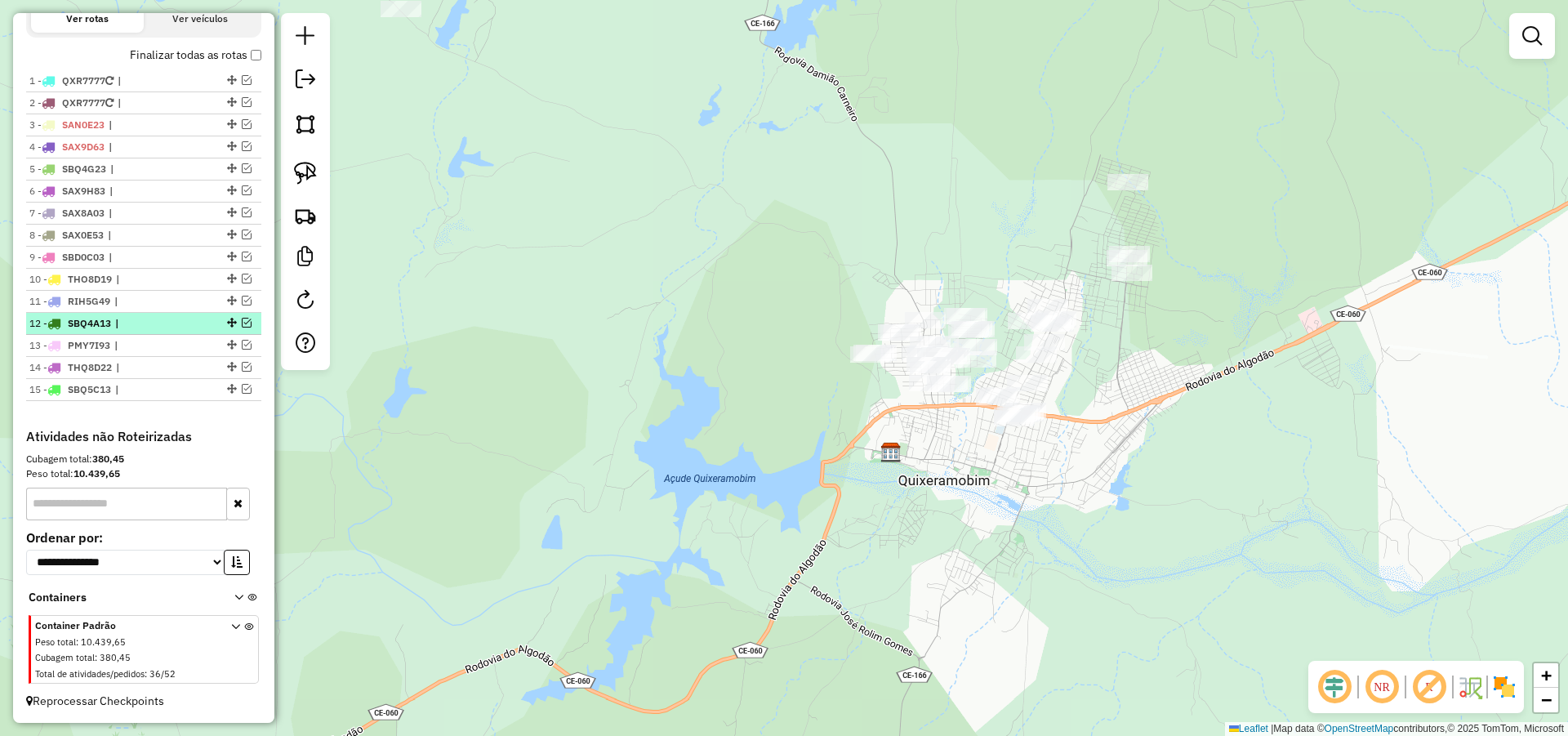
click at [242, 321] on em at bounding box center [246, 322] width 10 height 10
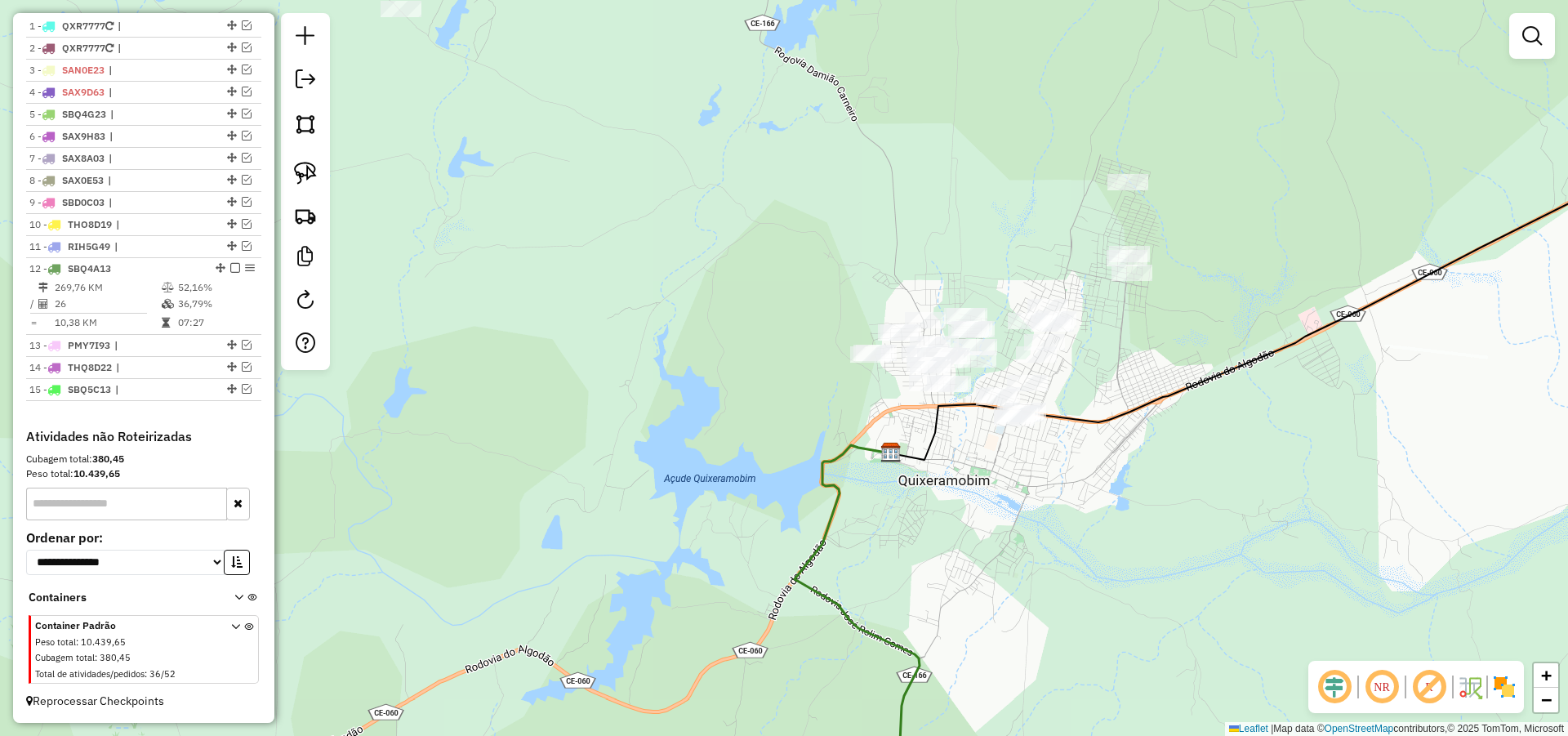
click at [722, 305] on div "Janela de atendimento Grade de atendimento Capacidade Transportadoras Veículos …" at bounding box center [784, 368] width 1568 height 736
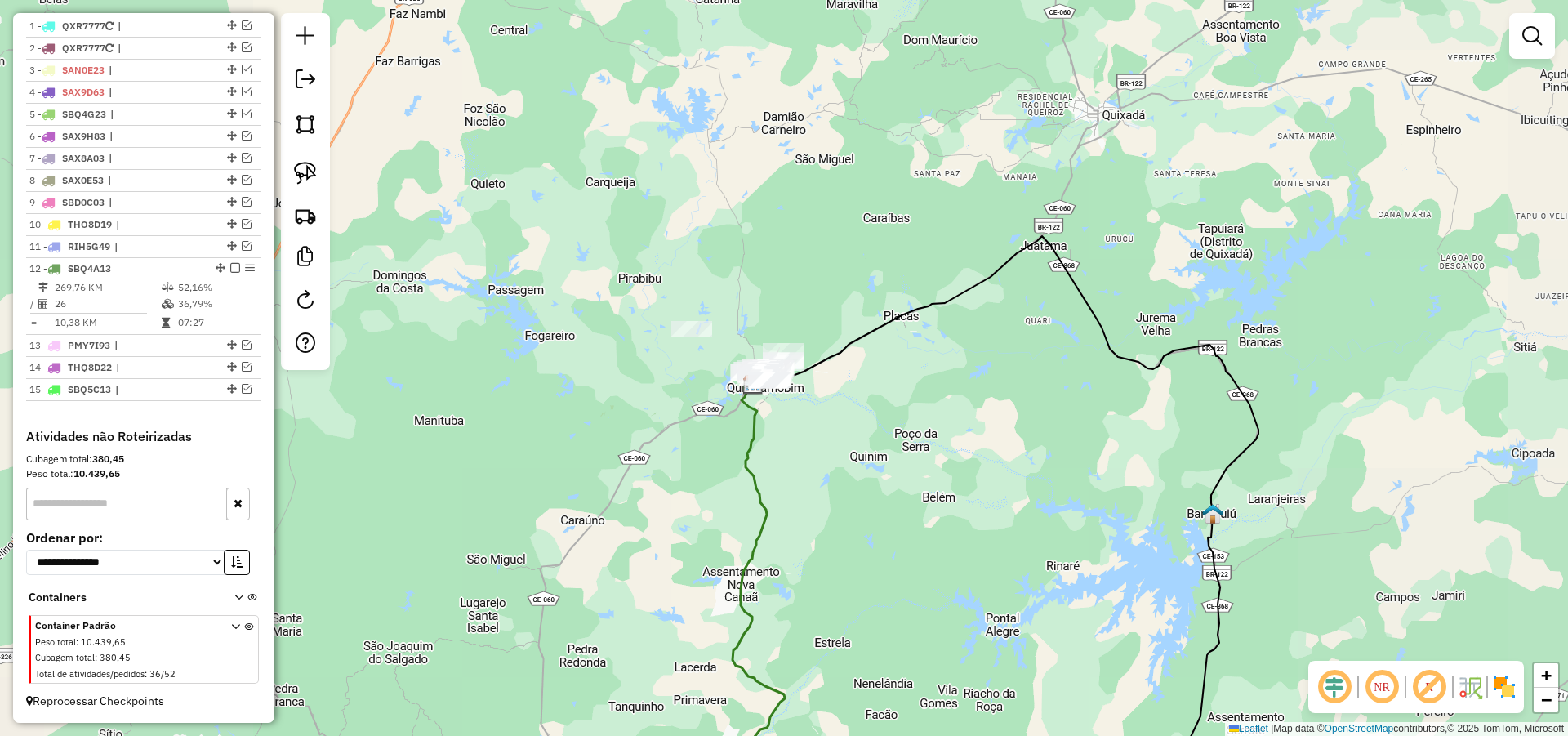
click at [854, 246] on div "Janela de atendimento Grade de atendimento Capacidade Transportadoras Veículos …" at bounding box center [784, 368] width 1568 height 736
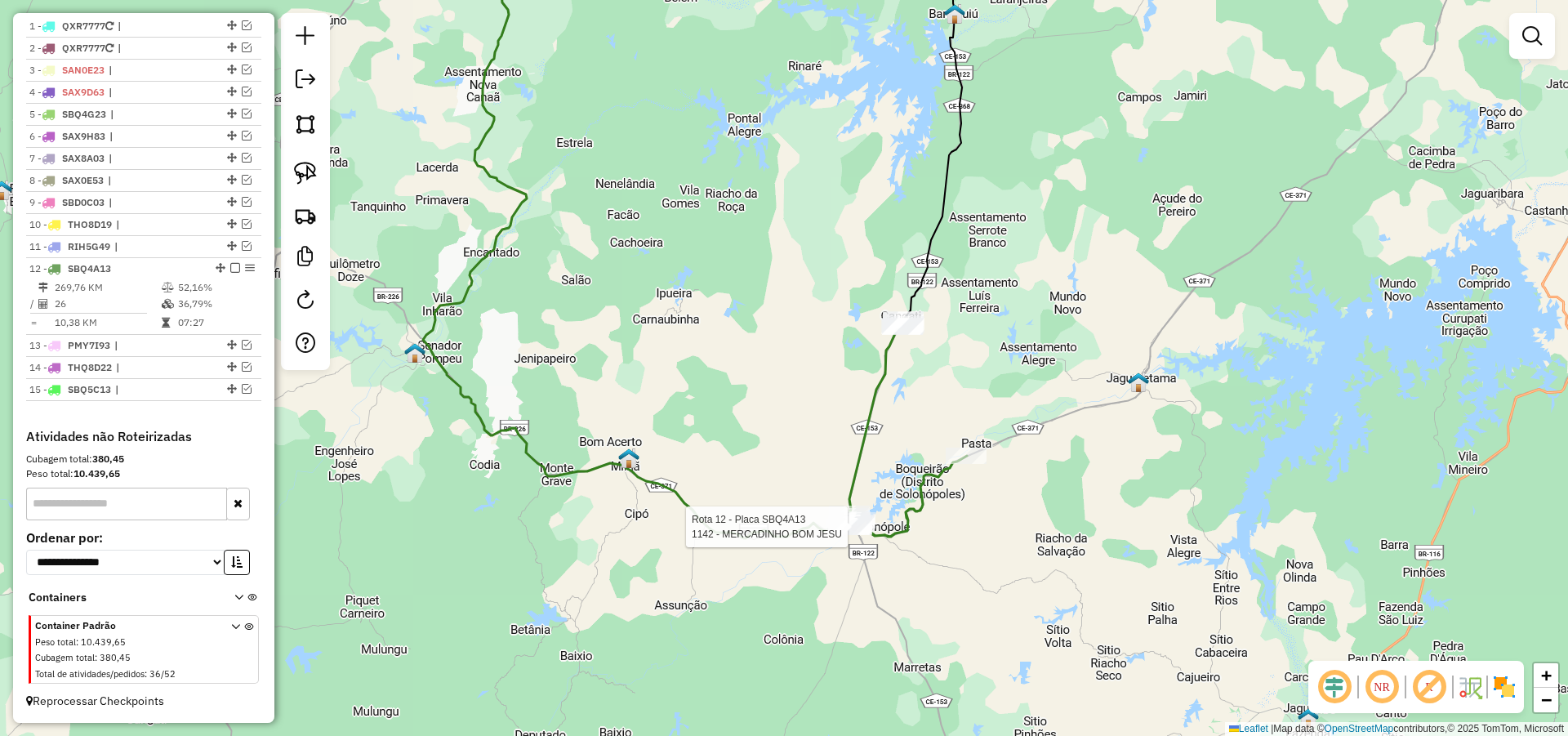
select select "*********"
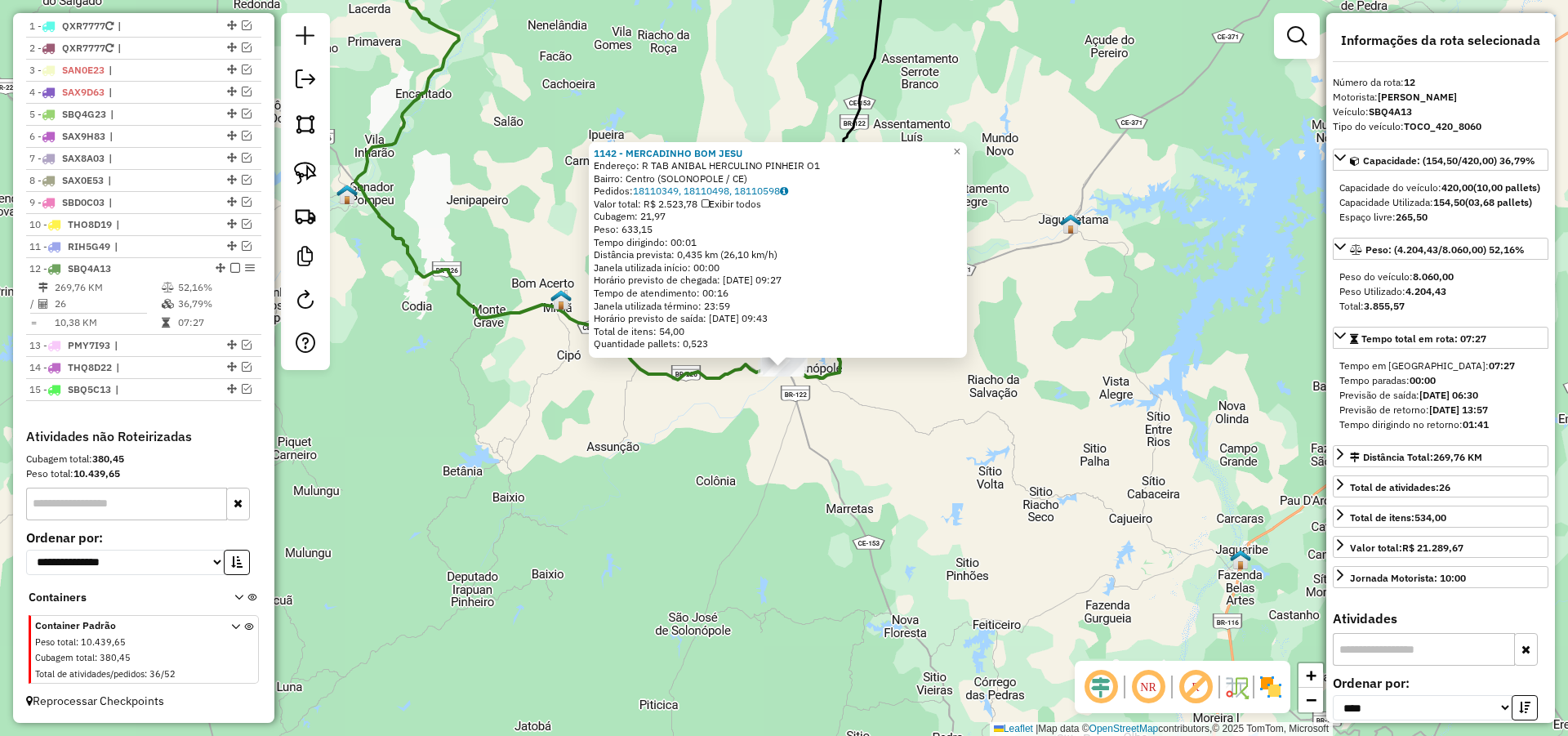
click at [934, 440] on div "1142 - MERCADINHO BOM JESU Endereço: R TAB ANIBAL HERCULINO PINHEIR O1 Bairro: …" at bounding box center [784, 368] width 1568 height 736
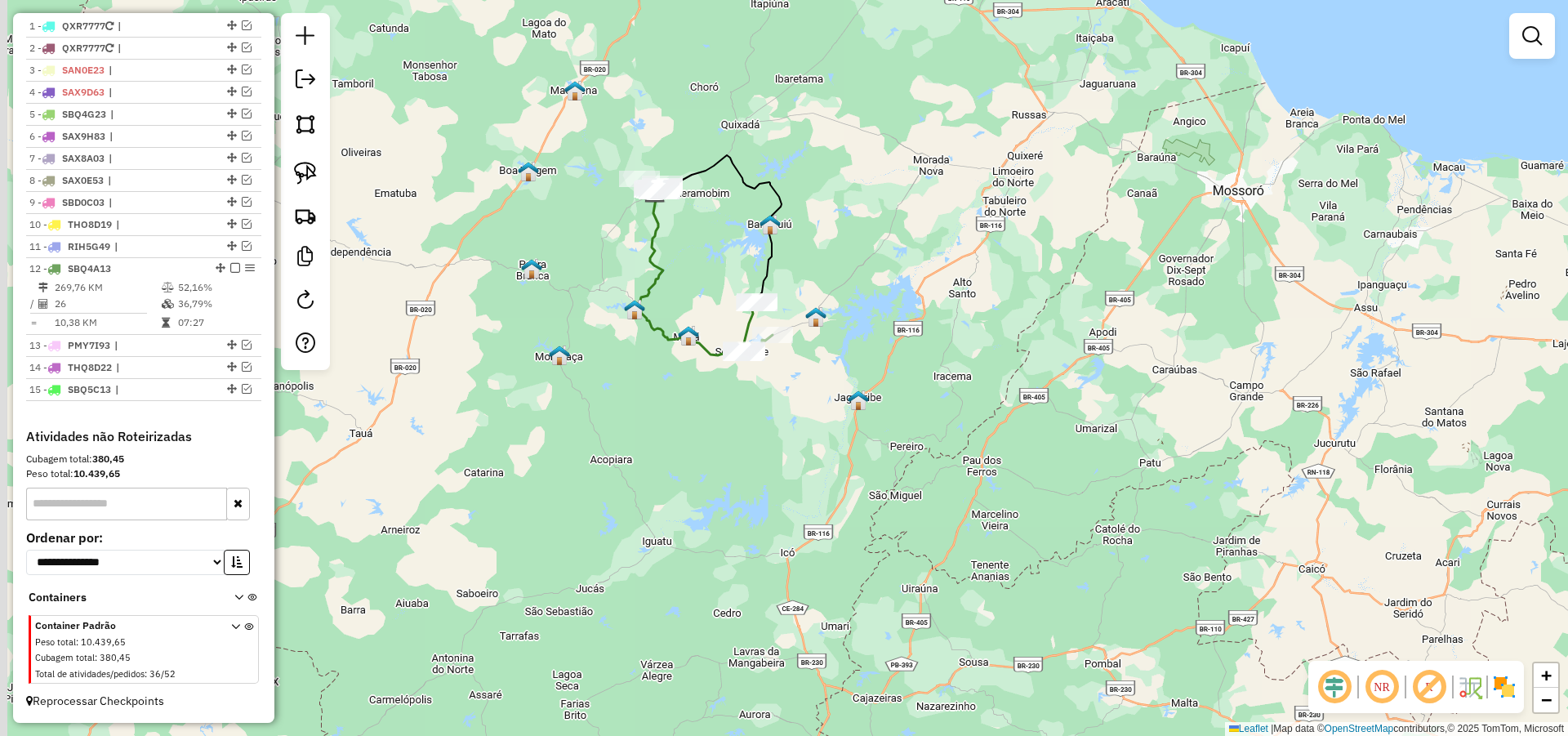
drag, startPoint x: 623, startPoint y: 341, endPoint x: 666, endPoint y: 391, distance: 65.9
click at [666, 389] on div "Janela de atendimento Grade de atendimento Capacidade Transportadoras Veículos …" at bounding box center [784, 368] width 1568 height 736
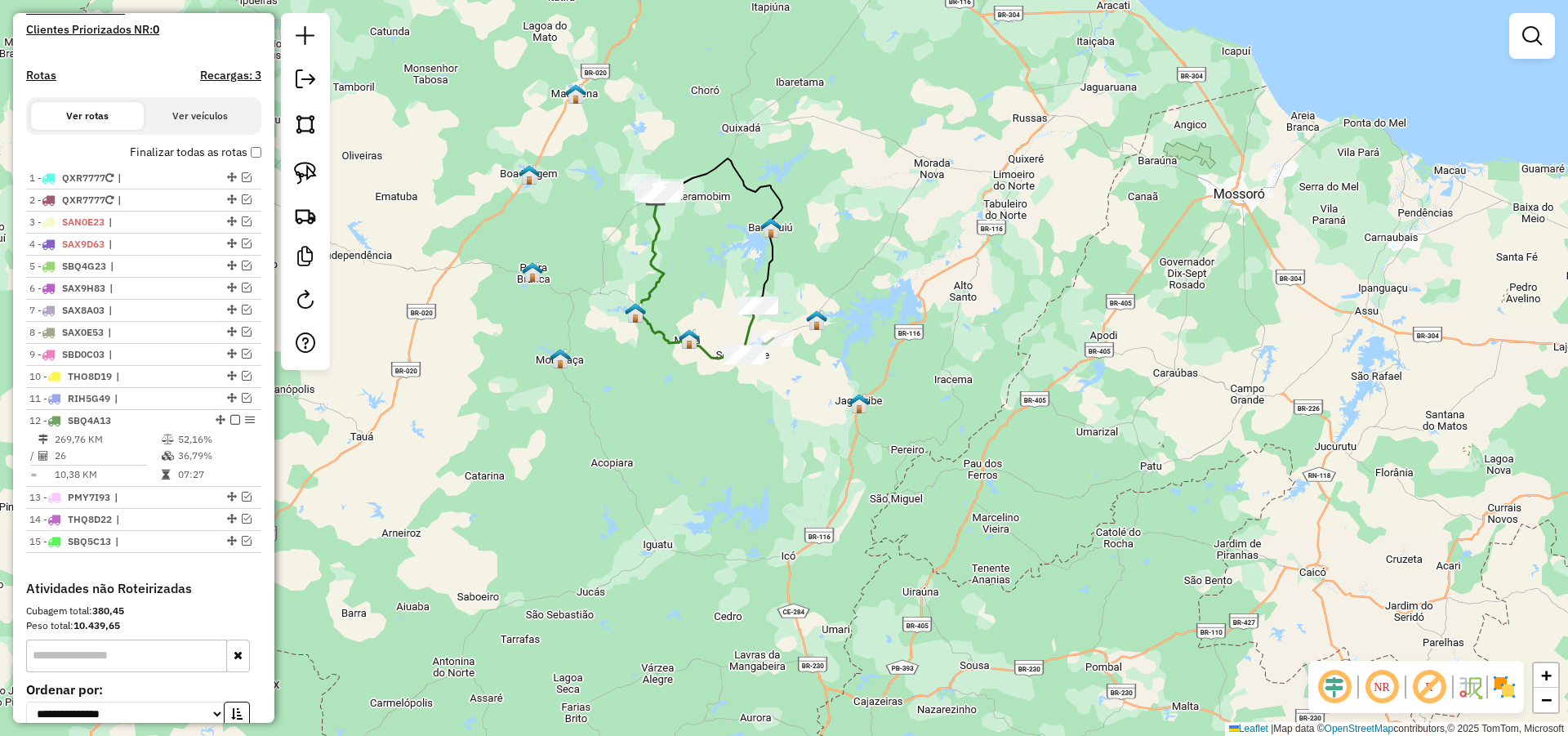
scroll to position [433, 0]
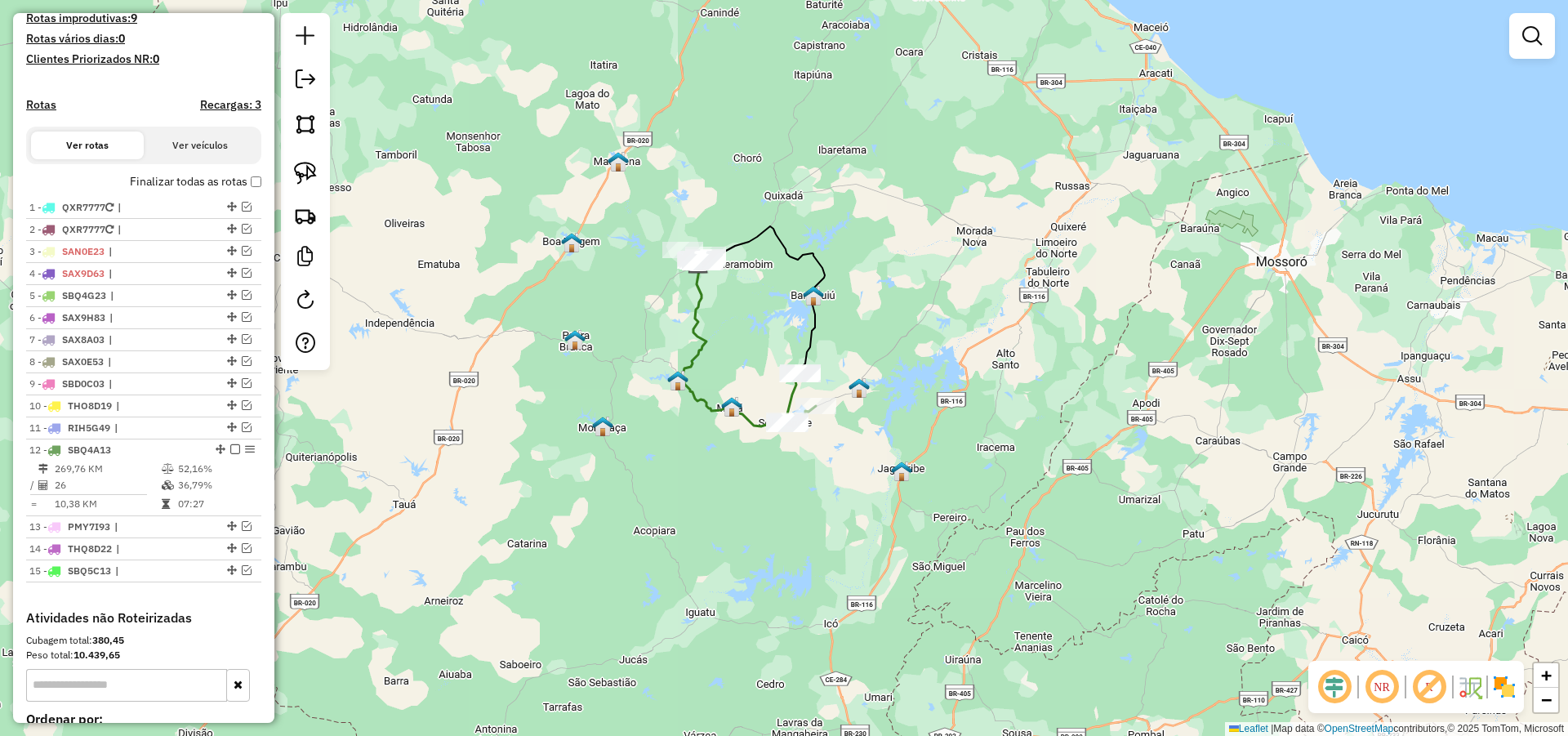
drag, startPoint x: 643, startPoint y: 330, endPoint x: 751, endPoint y: 396, distance: 126.6
click at [682, 381] on div "Janela de atendimento Grade de atendimento Capacidade Transportadoras Veículos …" at bounding box center [784, 368] width 1568 height 736
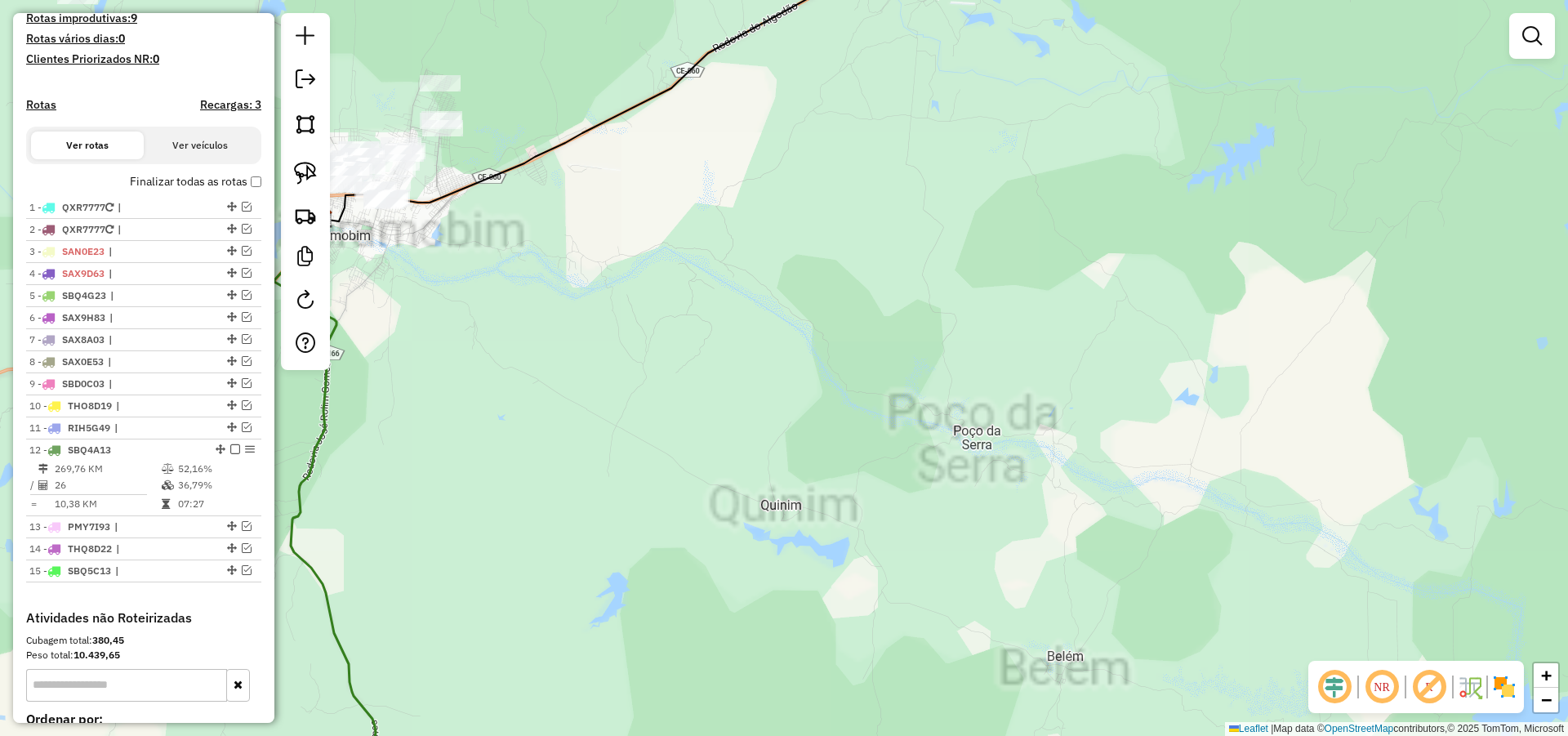
drag, startPoint x: 510, startPoint y: 218, endPoint x: 911, endPoint y: 303, distance: 409.9
click at [910, 302] on div "Janela de atendimento Grade de atendimento Capacidade Transportadoras Veículos …" at bounding box center [784, 368] width 1568 height 736
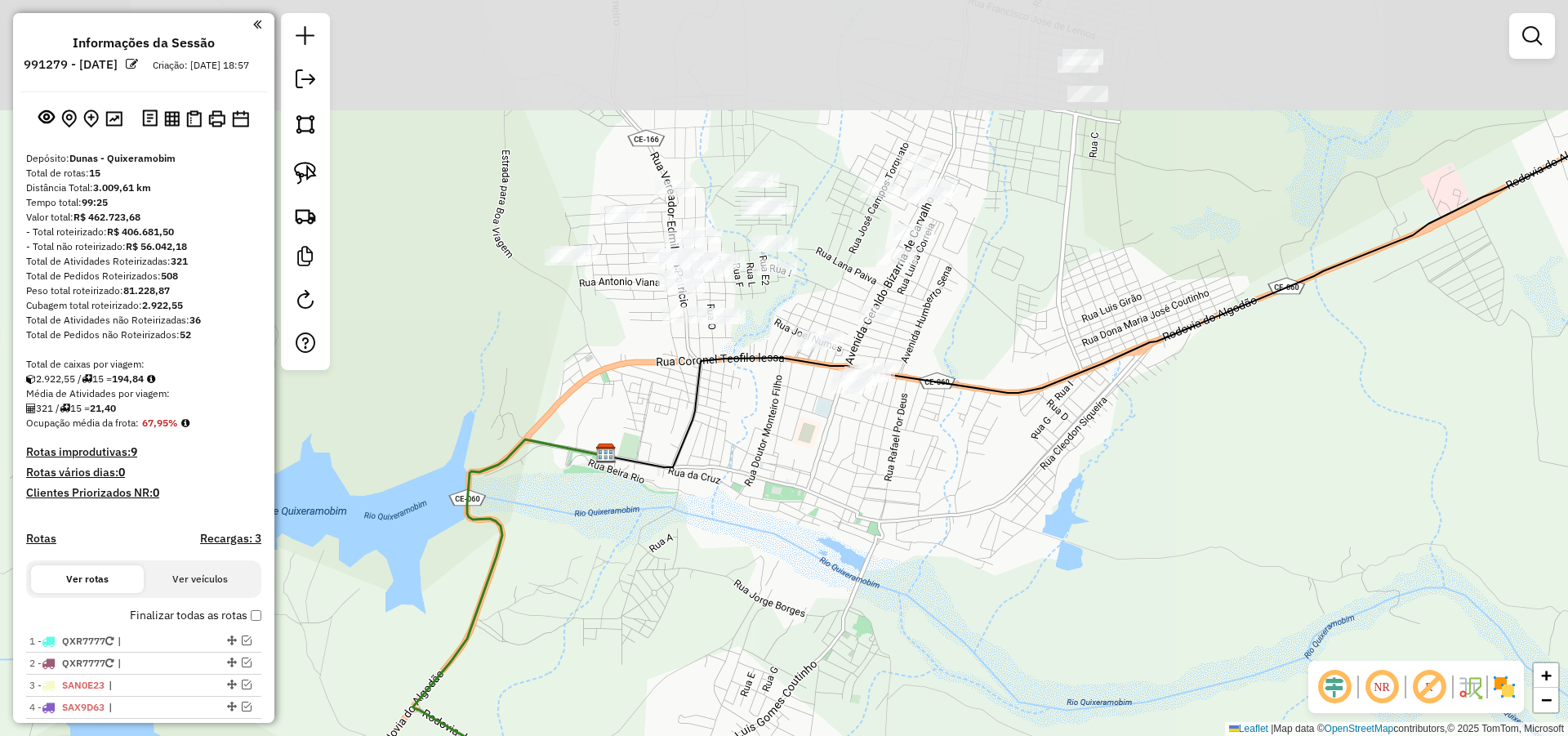
scroll to position [433, 0]
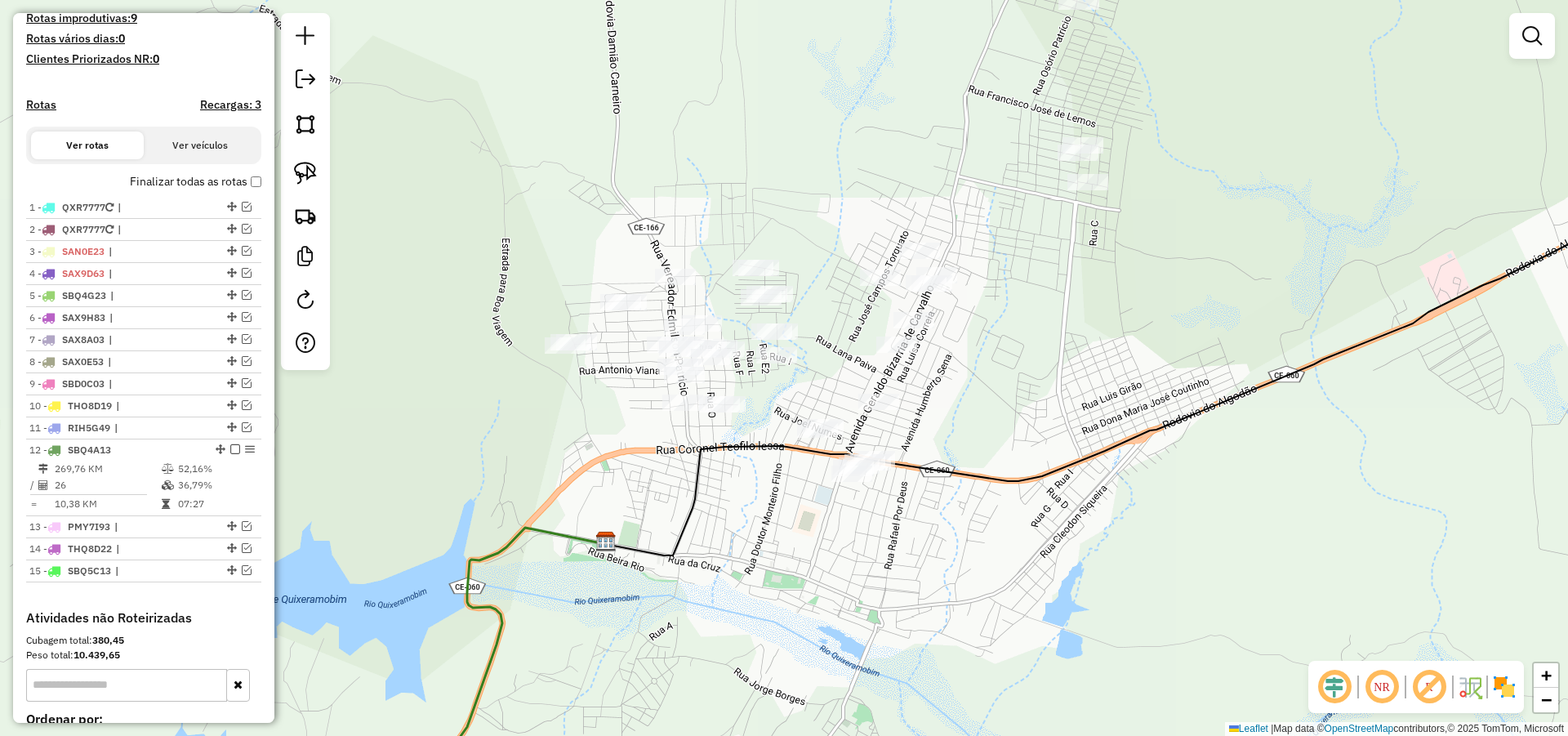
drag, startPoint x: 1061, startPoint y: 373, endPoint x: 1059, endPoint y: 416, distance: 43.0
click at [1061, 418] on div "Janela de atendimento Grade de atendimento Capacidade Transportadoras Veículos …" at bounding box center [784, 368] width 1568 height 736
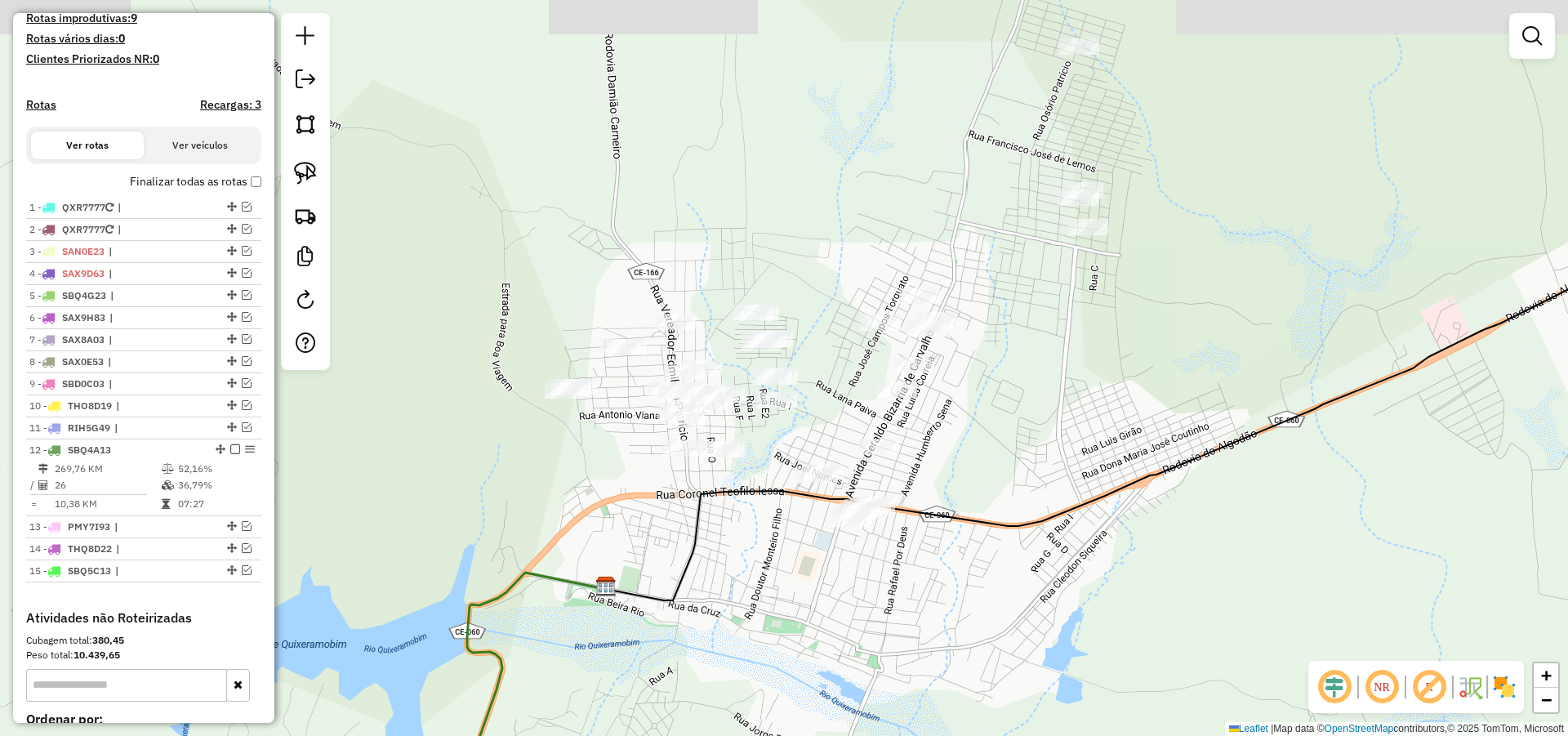
click at [1066, 445] on div "Janela de atendimento Grade de atendimento Capacidade Transportadoras Veículos …" at bounding box center [784, 368] width 1568 height 736
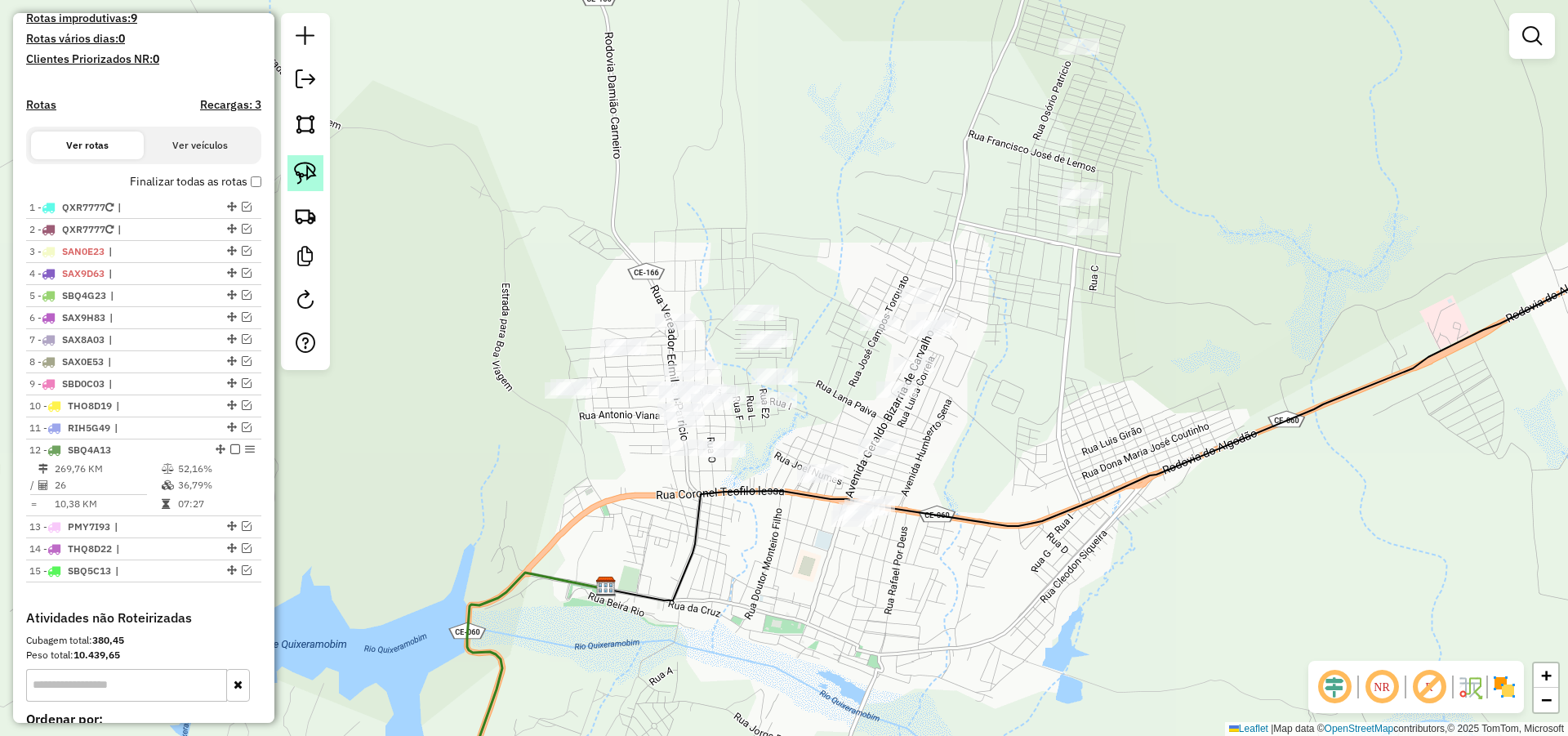
click at [311, 164] on img at bounding box center [305, 174] width 23 height 23
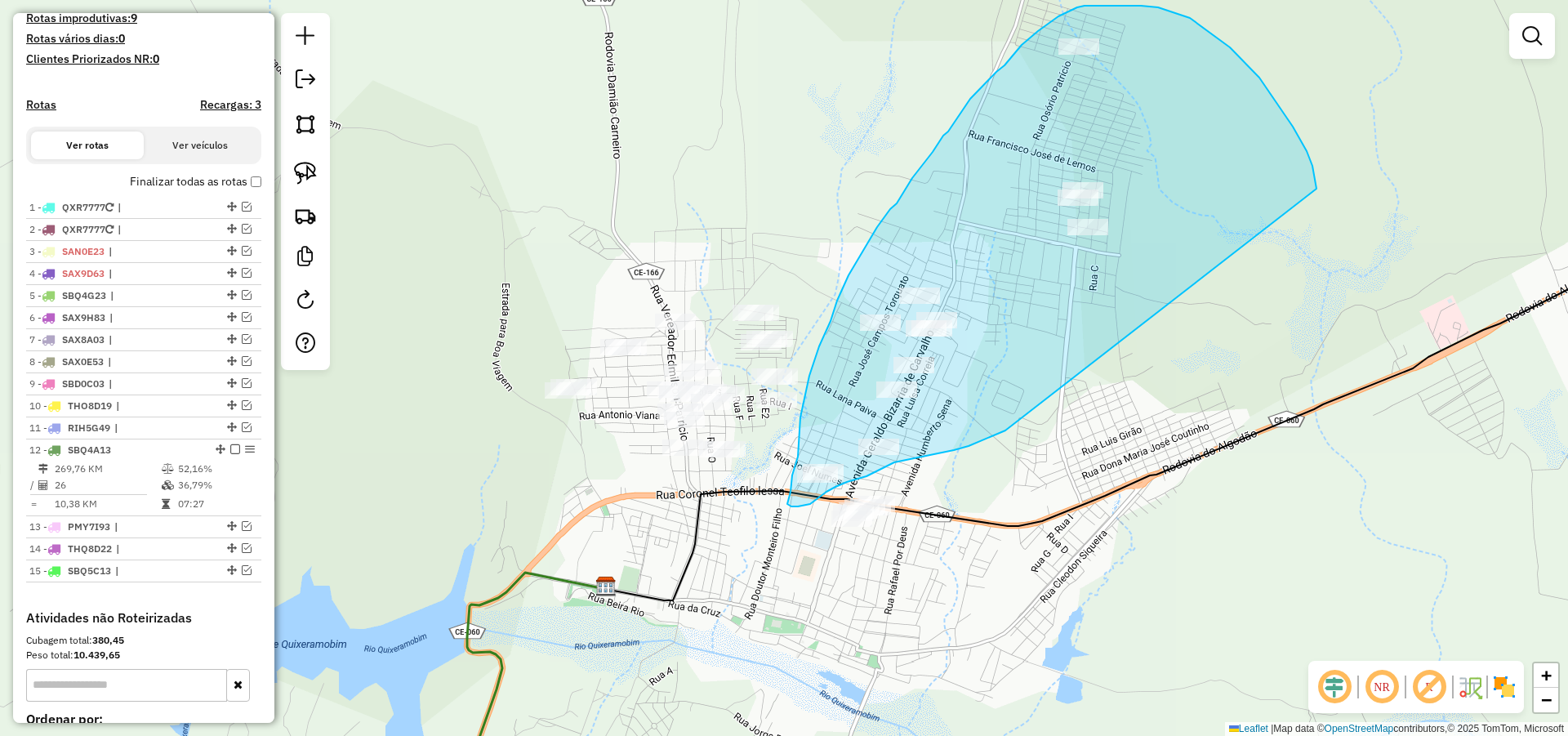
drag, startPoint x: 1317, startPoint y: 185, endPoint x: 1013, endPoint y: 427, distance: 388.6
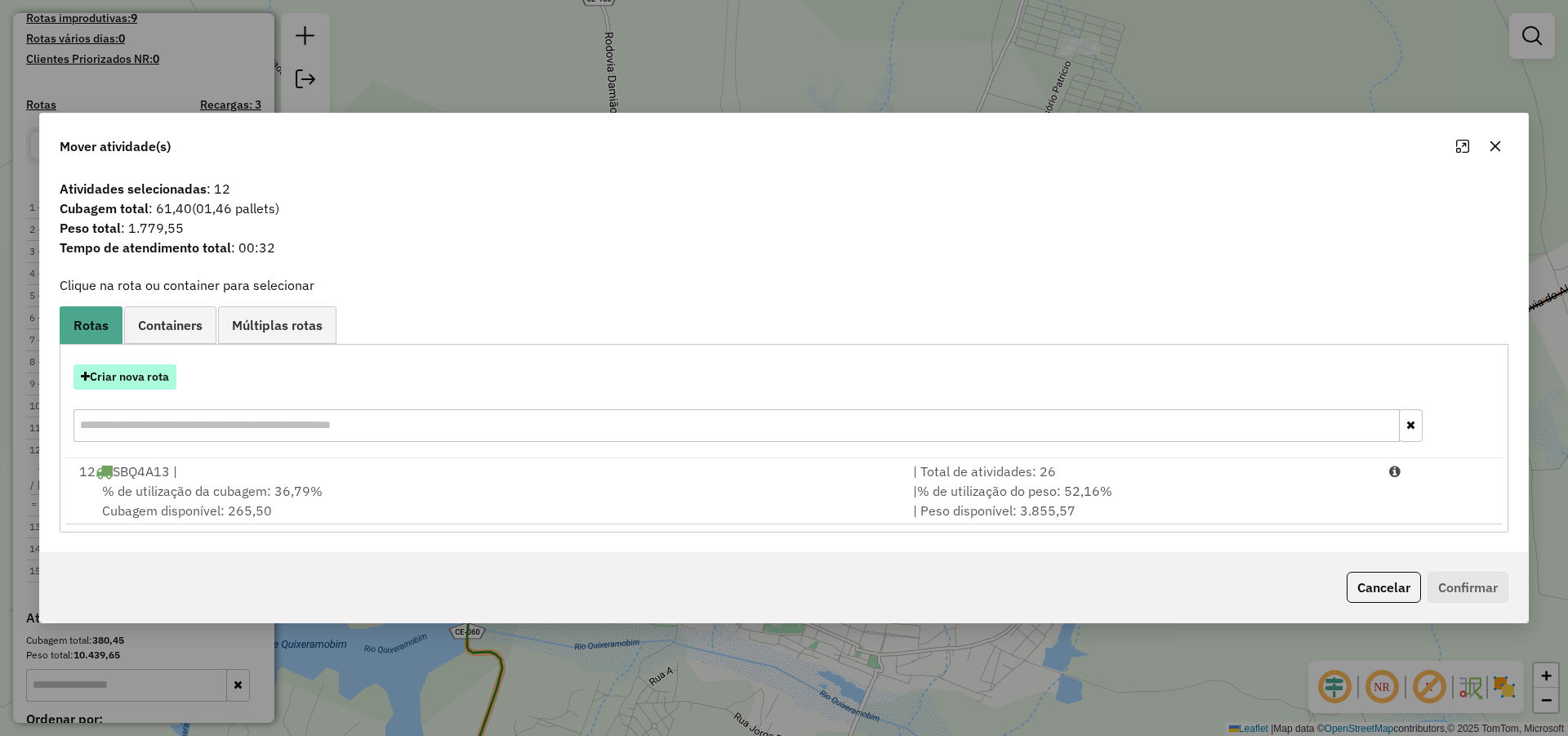
click at [115, 368] on button "Criar nova rota" at bounding box center [124, 377] width 103 height 25
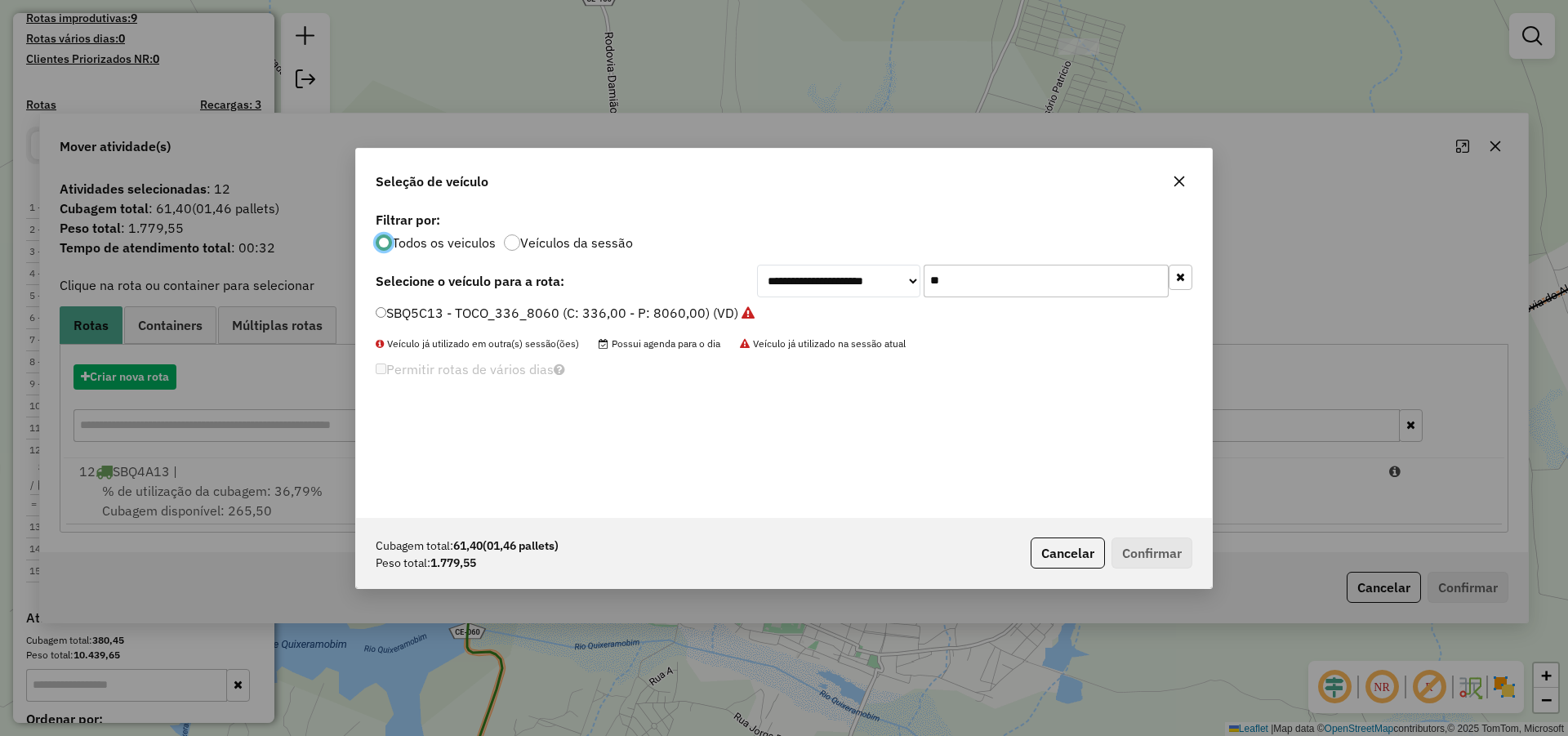
scroll to position [9, 4]
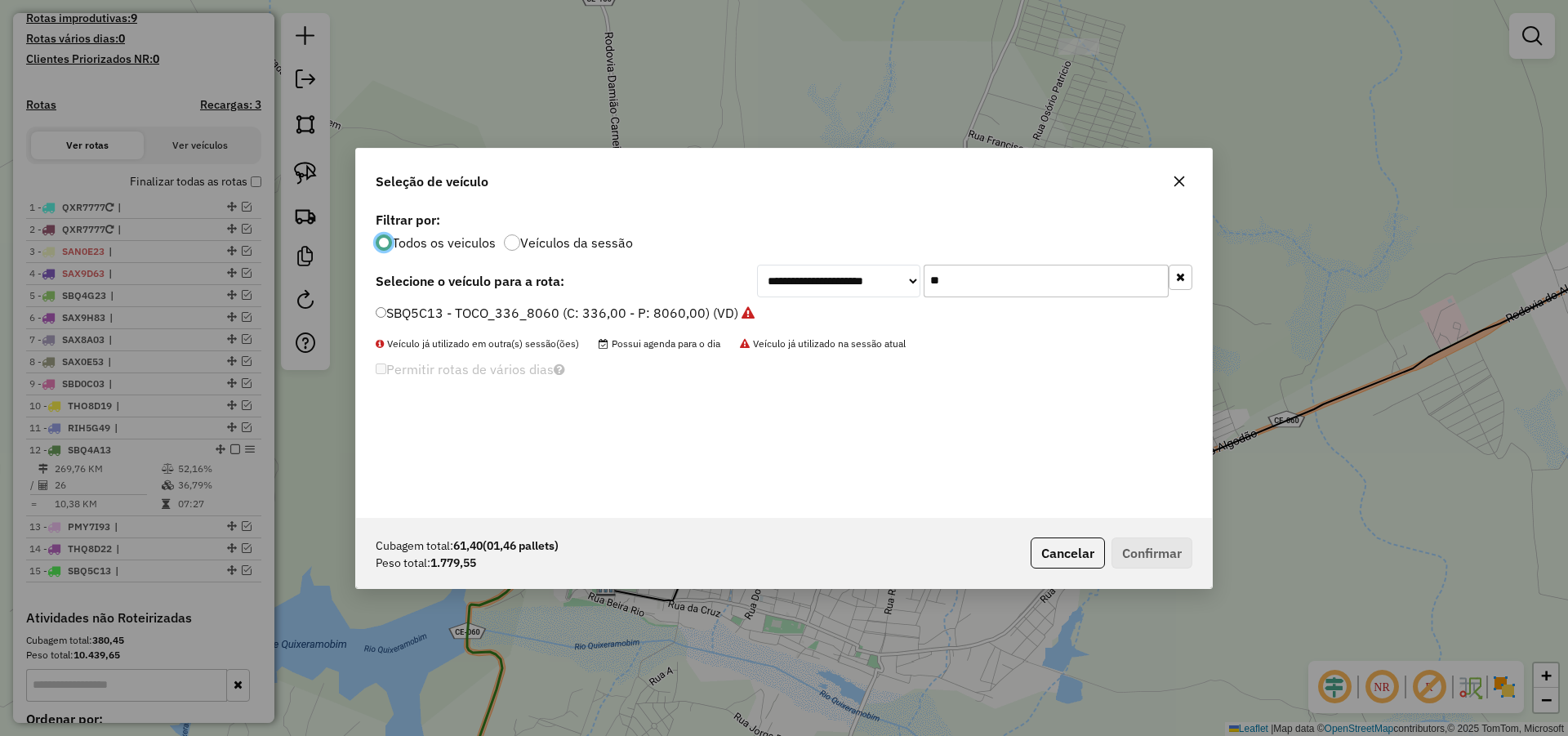
click at [1056, 285] on input "**" at bounding box center [1046, 281] width 245 height 32
type input "**"
click at [1085, 552] on button "Cancelar" at bounding box center [1067, 552] width 74 height 31
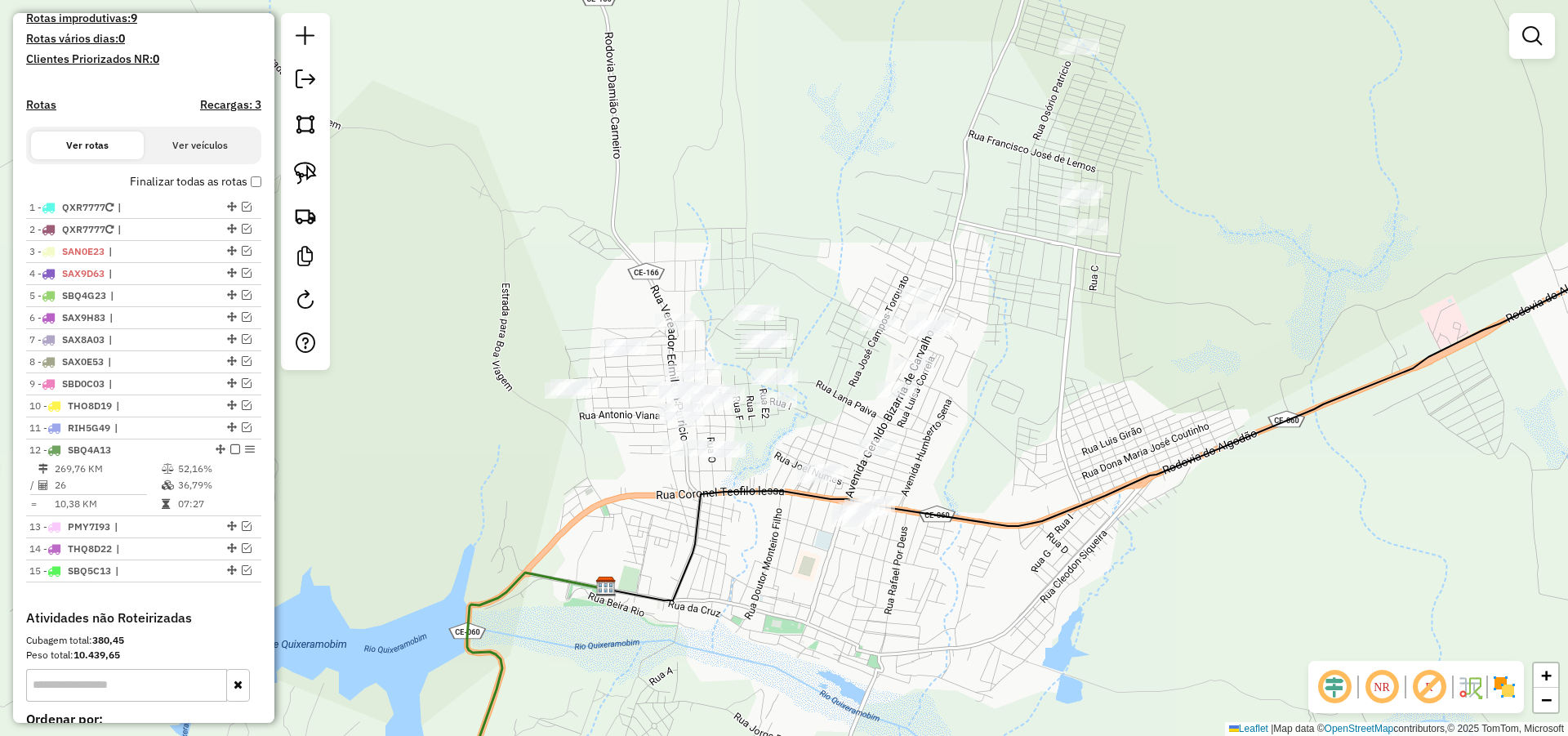
click at [1012, 452] on div "Janela de atendimento Grade de atendimento Capacidade Transportadoras Veículos …" at bounding box center [784, 368] width 1568 height 736
drag, startPoint x: 301, startPoint y: 176, endPoint x: 546, endPoint y: 317, distance: 282.7
click at [302, 176] on img at bounding box center [305, 174] width 23 height 23
drag, startPoint x: 984, startPoint y: 485, endPoint x: 857, endPoint y: 594, distance: 167.4
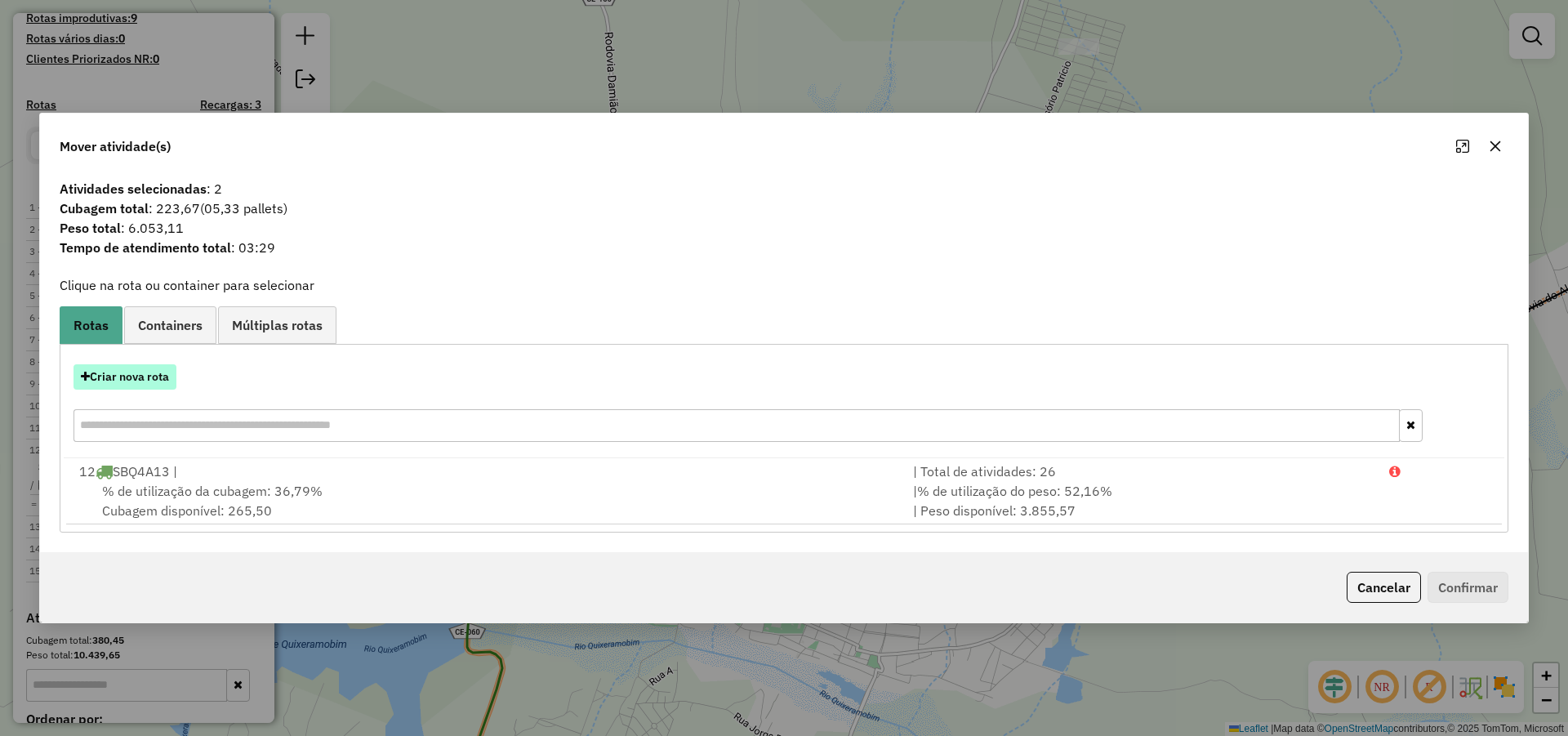
click at [154, 382] on button "Criar nova rota" at bounding box center [124, 377] width 103 height 25
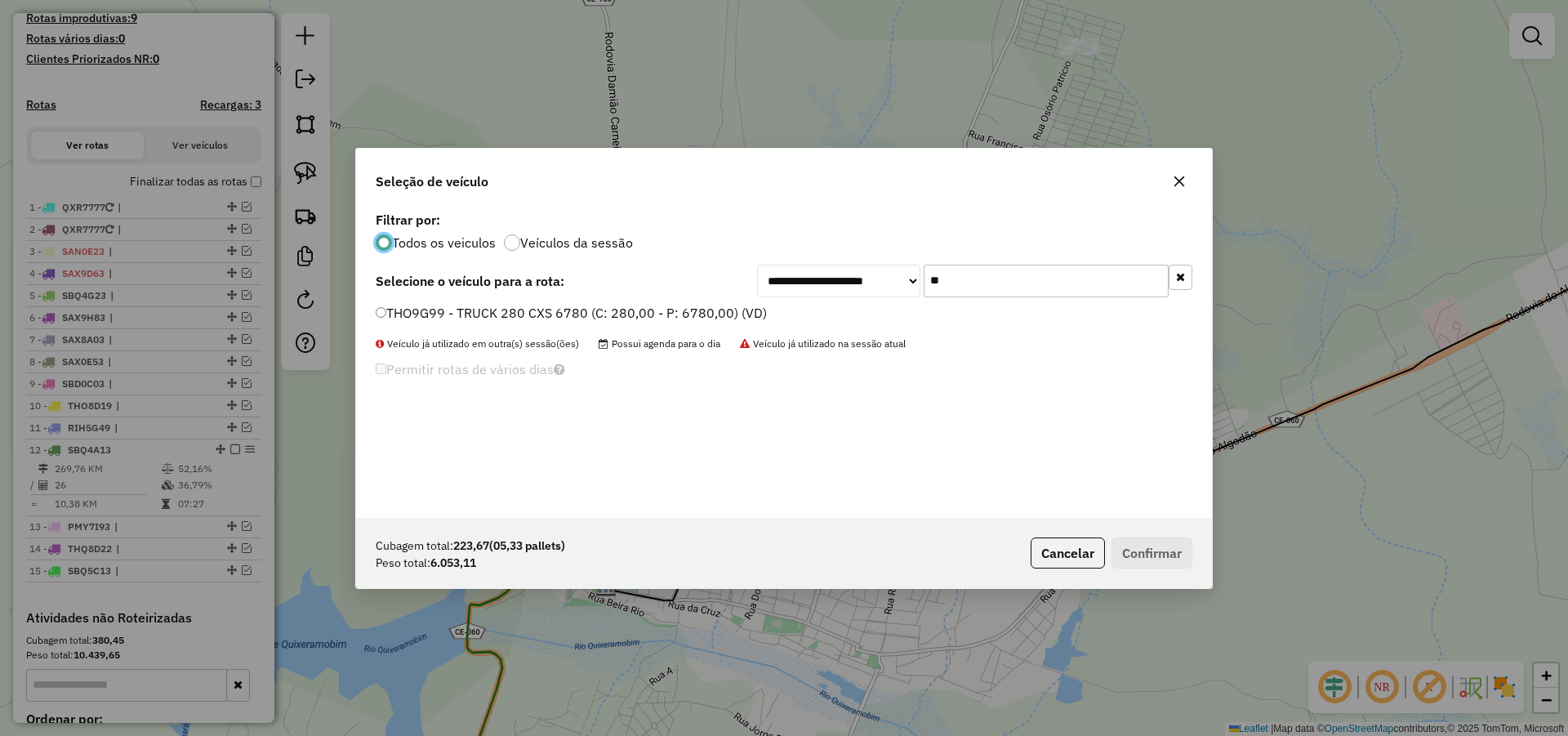
click at [1054, 293] on input "**" at bounding box center [1046, 281] width 245 height 32
click at [599, 303] on div "**********" at bounding box center [784, 363] width 856 height 311
click at [664, 330] on div "THO9G99 - TRUCK 280 CXS 6780 (C: 280,00 - P: 6780,00) (VD)" at bounding box center [784, 320] width 836 height 32
click at [676, 312] on label "THO9G99 - TRUCK 280 CXS 6780 (C: 280,00 - P: 6780,00) (VD)" at bounding box center [571, 312] width 391 height 20
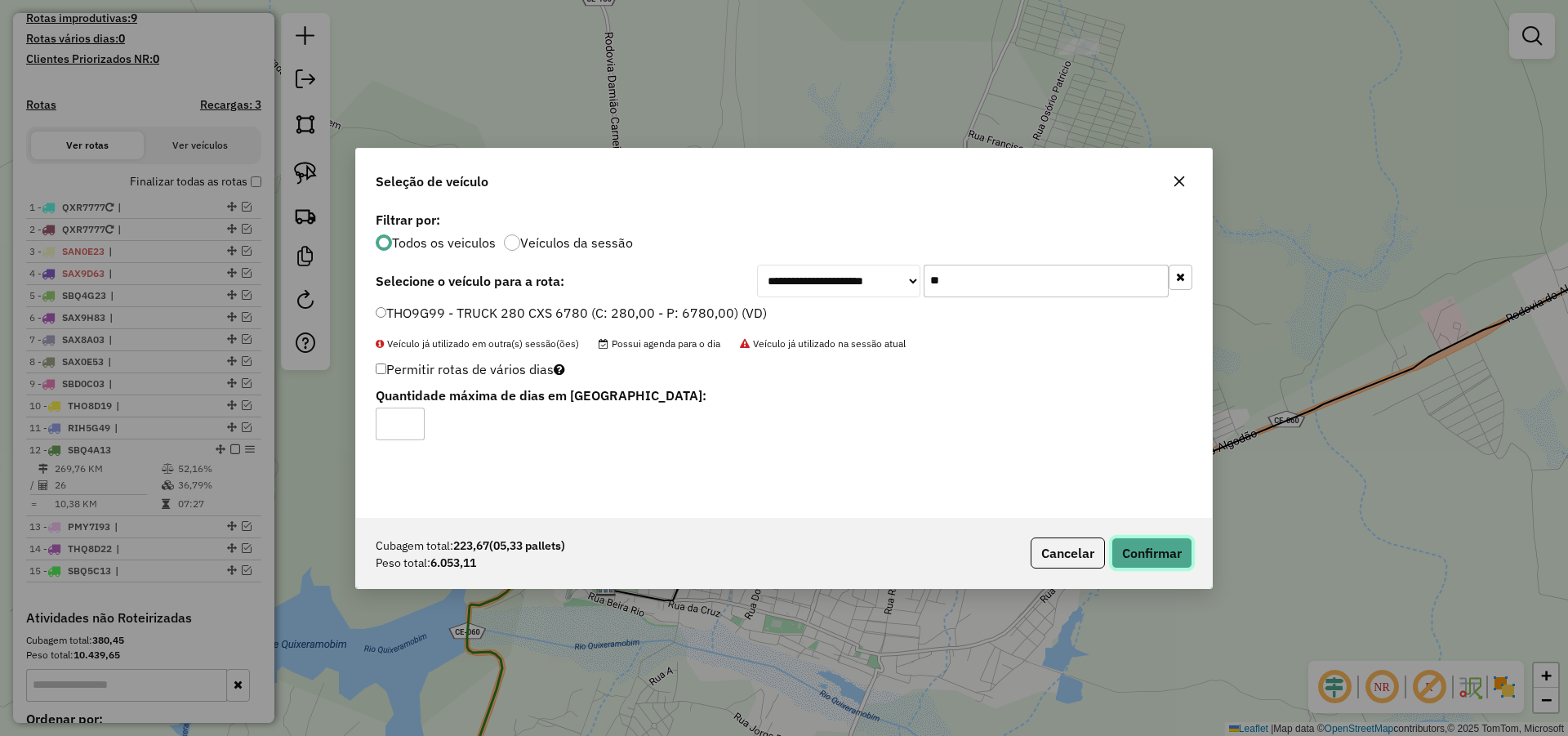
click at [1168, 545] on button "Confirmar" at bounding box center [1152, 552] width 81 height 31
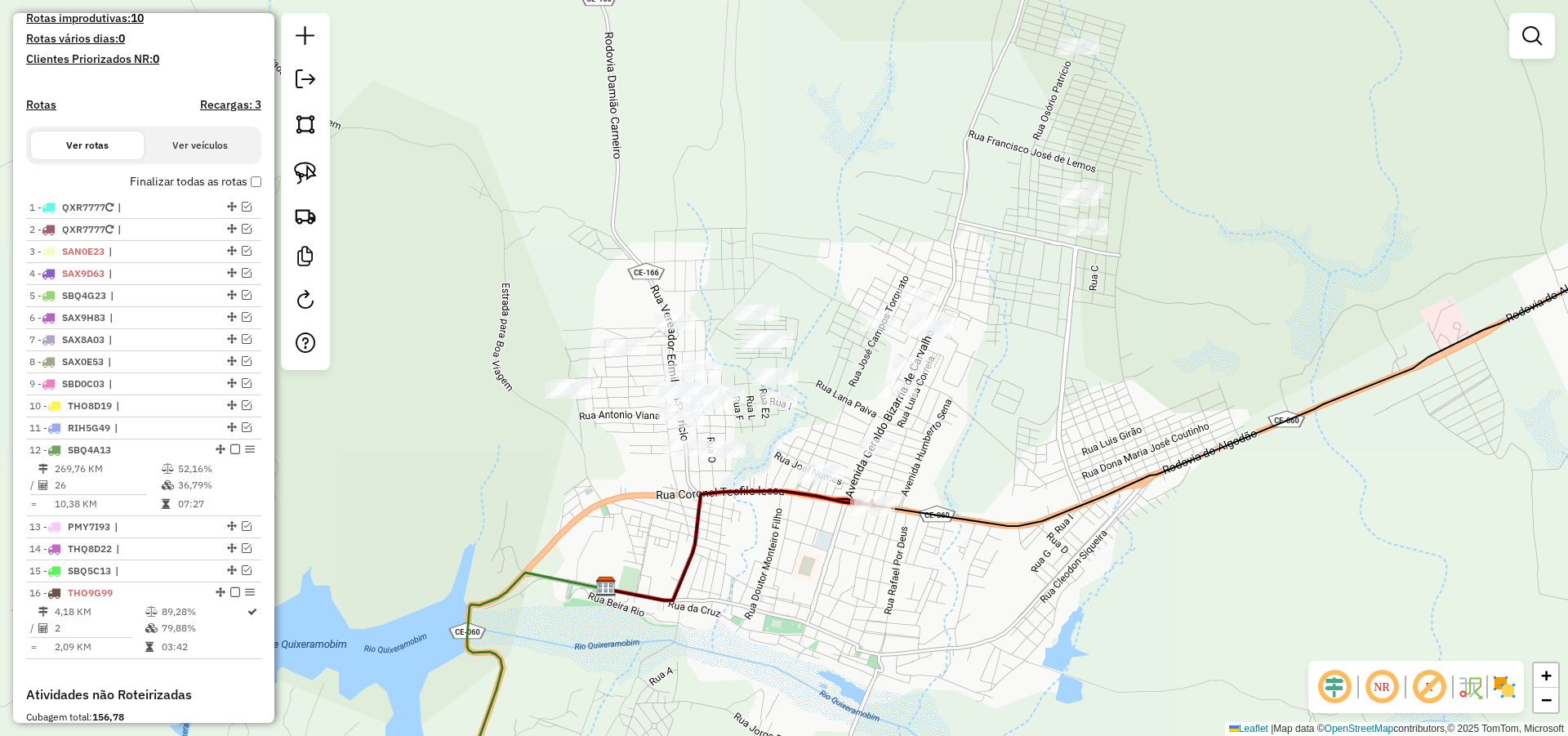
click at [1025, 429] on div "Janela de atendimento Grade de atendimento Capacidade Transportadoras Veículos …" at bounding box center [784, 368] width 1568 height 736
click at [981, 441] on div "Janela de atendimento Grade de atendimento Capacidade Transportadoras Veículos …" at bounding box center [784, 368] width 1568 height 736
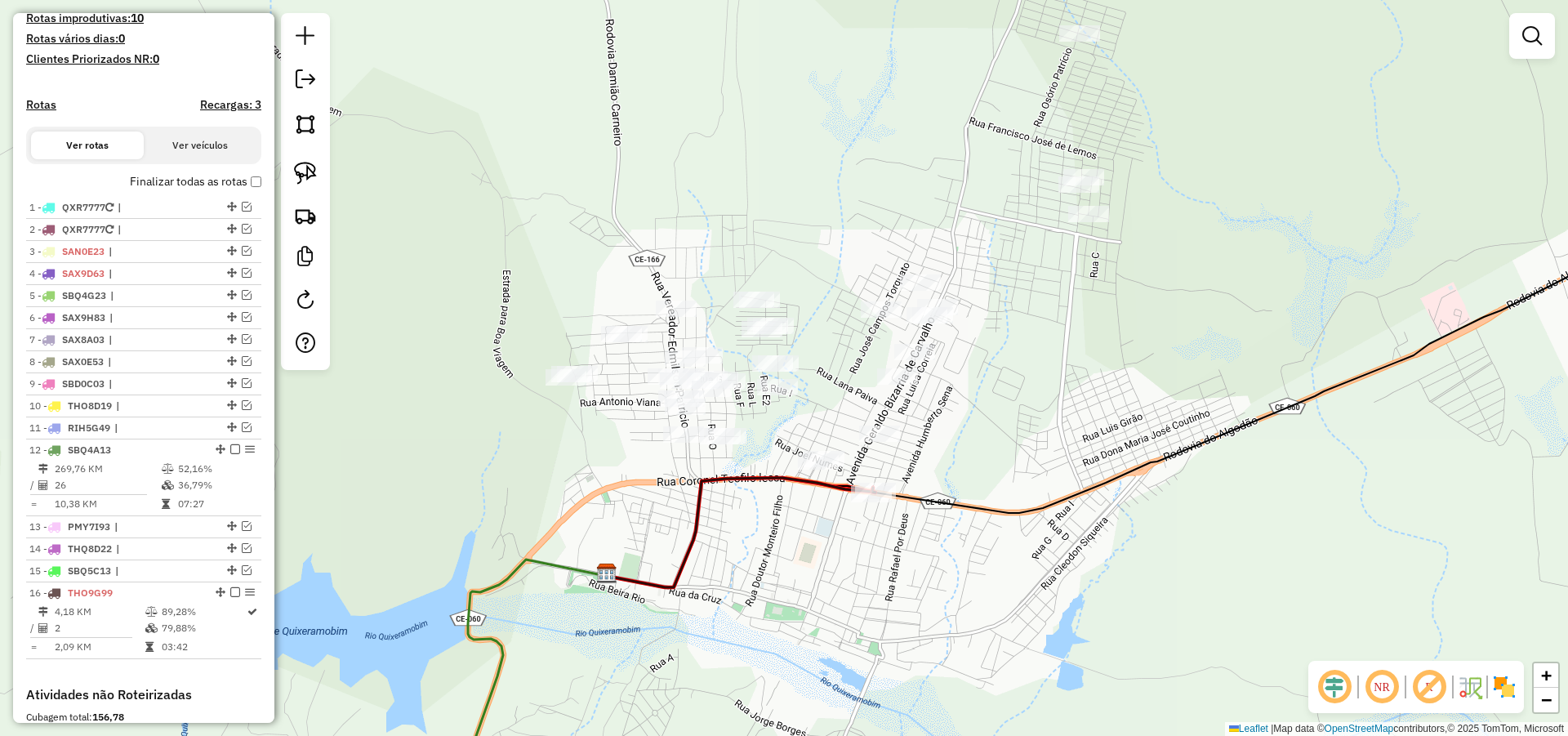
drag, startPoint x: 951, startPoint y: 435, endPoint x: 855, endPoint y: 437, distance: 96.0
click at [948, 432] on div "Janela de atendimento Grade de atendimento Capacidade Transportadoras Veículos …" at bounding box center [784, 368] width 1568 height 736
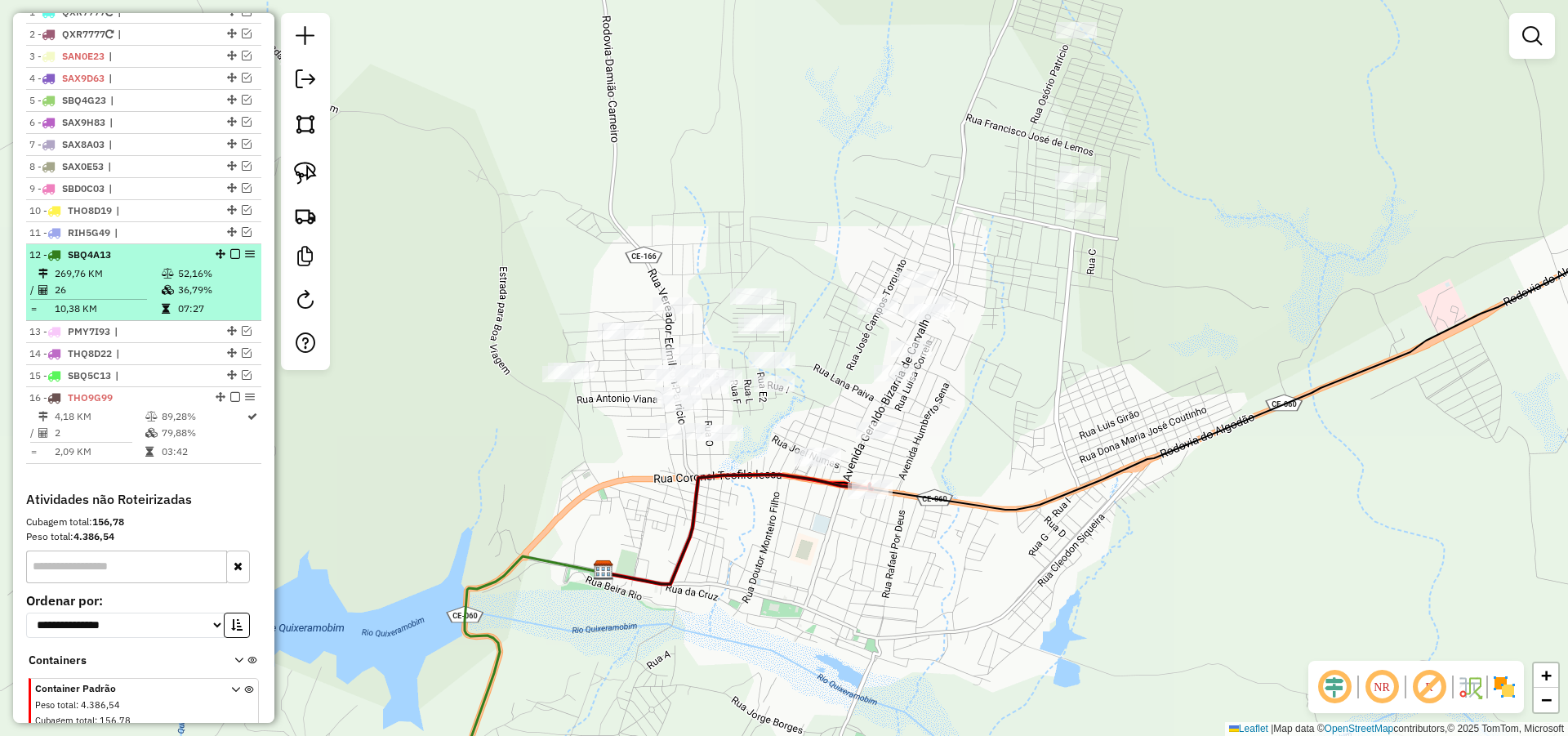
scroll to position [629, 0]
click at [230, 258] on em at bounding box center [234, 252] width 10 height 10
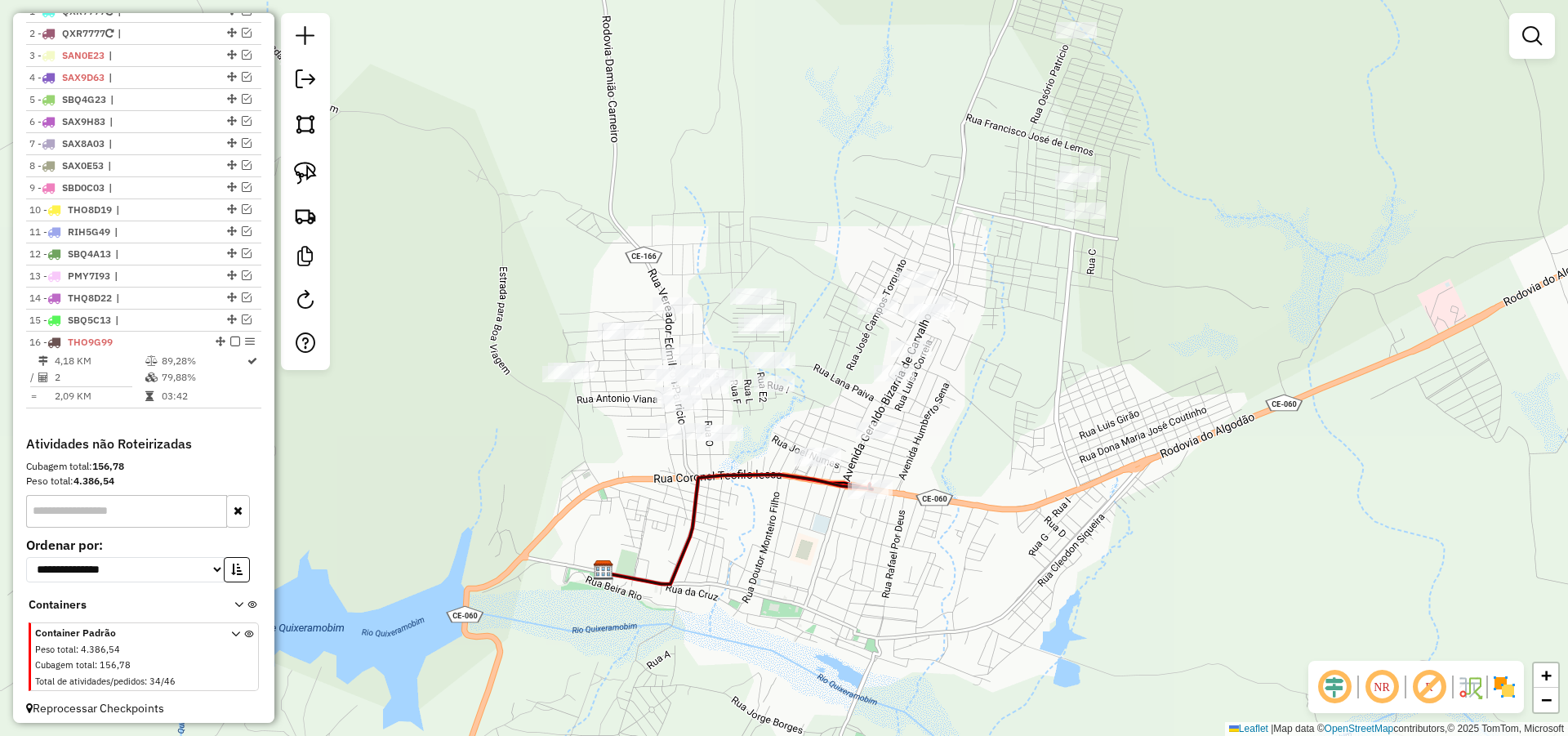
drag, startPoint x: 993, startPoint y: 447, endPoint x: 972, endPoint y: 415, distance: 38.3
click at [976, 420] on div "Janela de atendimento Grade de atendimento Capacidade Transportadoras Veículos …" at bounding box center [784, 368] width 1568 height 736
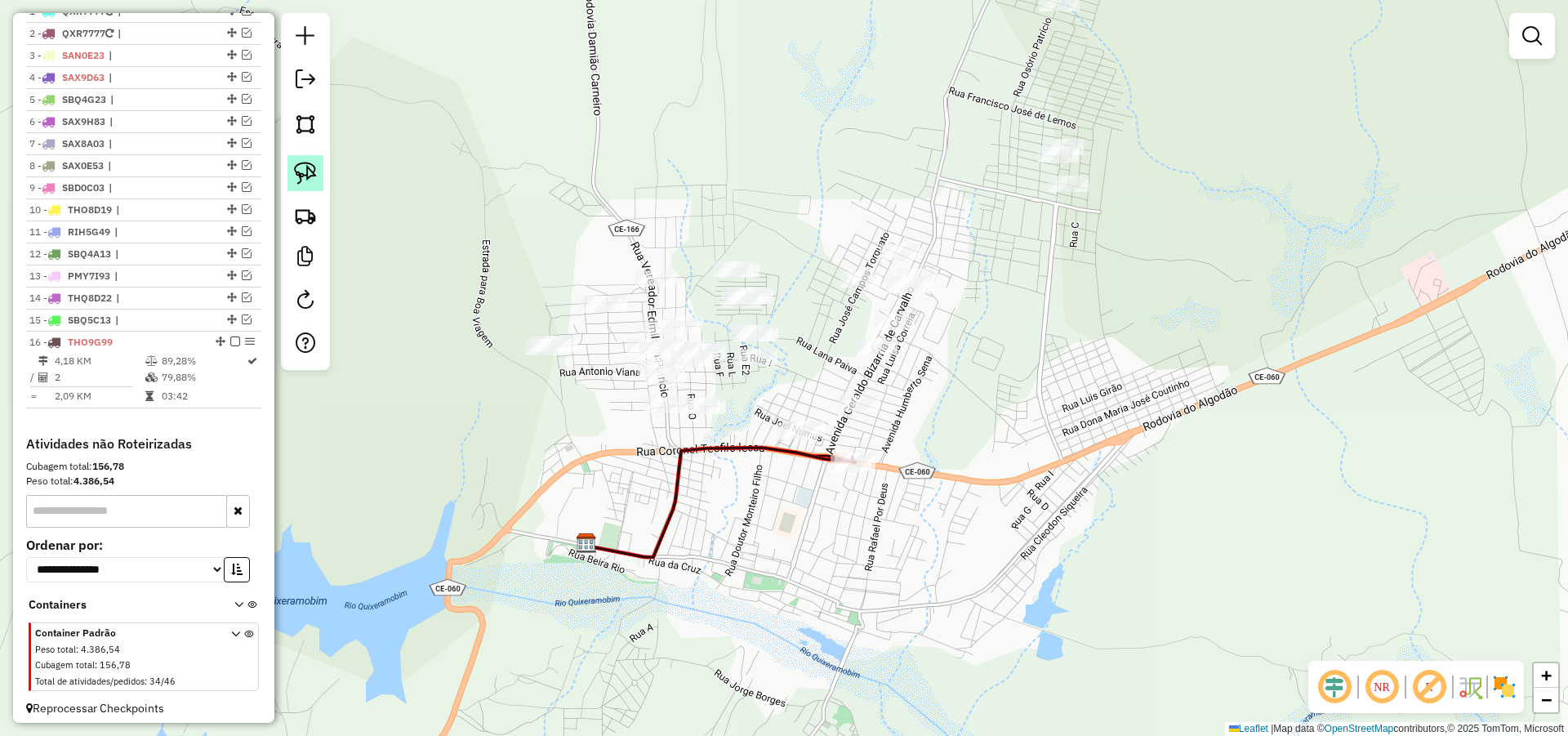
click at [312, 166] on img at bounding box center [305, 174] width 23 height 23
drag, startPoint x: 959, startPoint y: 355, endPoint x: 850, endPoint y: 431, distance: 132.9
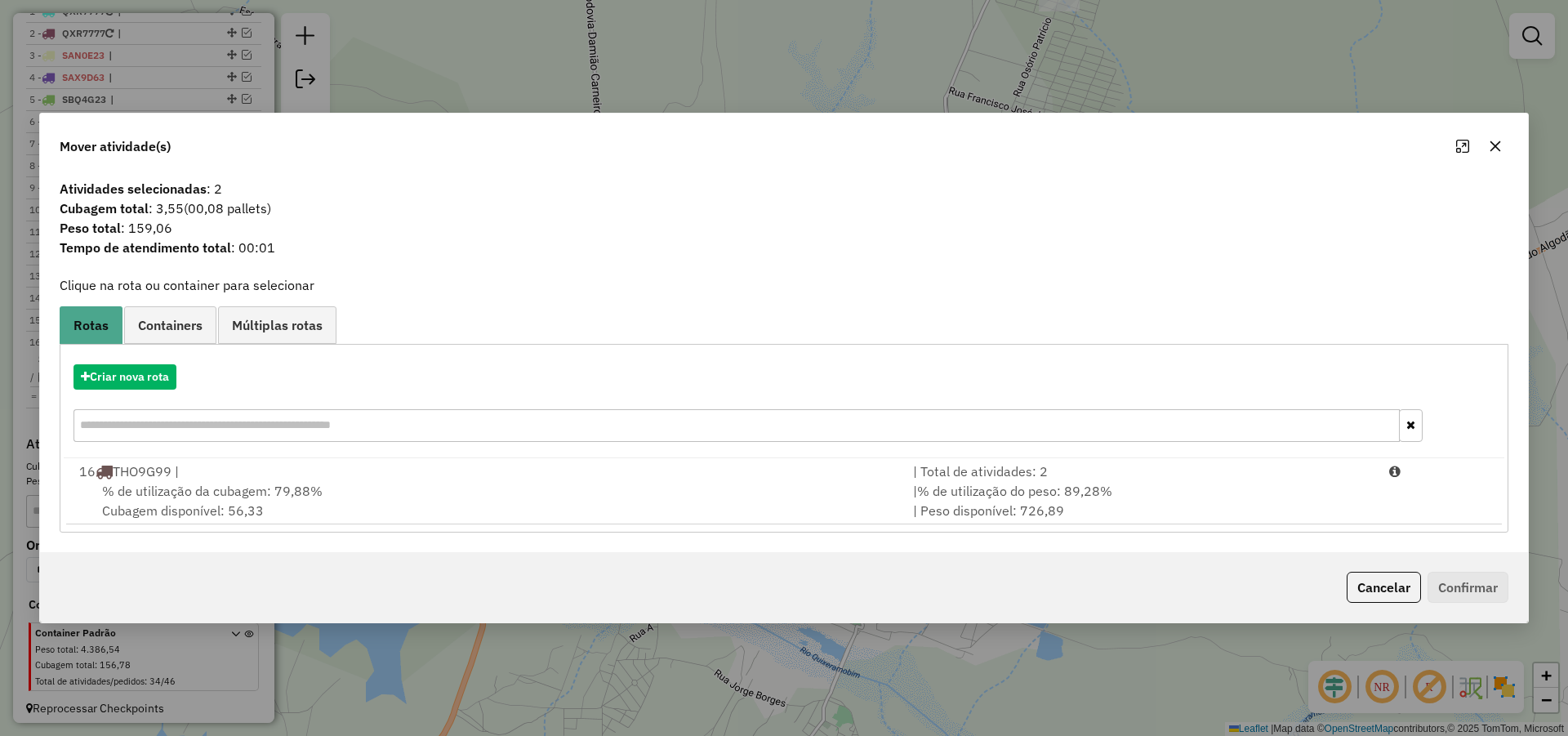
click at [1379, 580] on button "Cancelar" at bounding box center [1383, 587] width 74 height 31
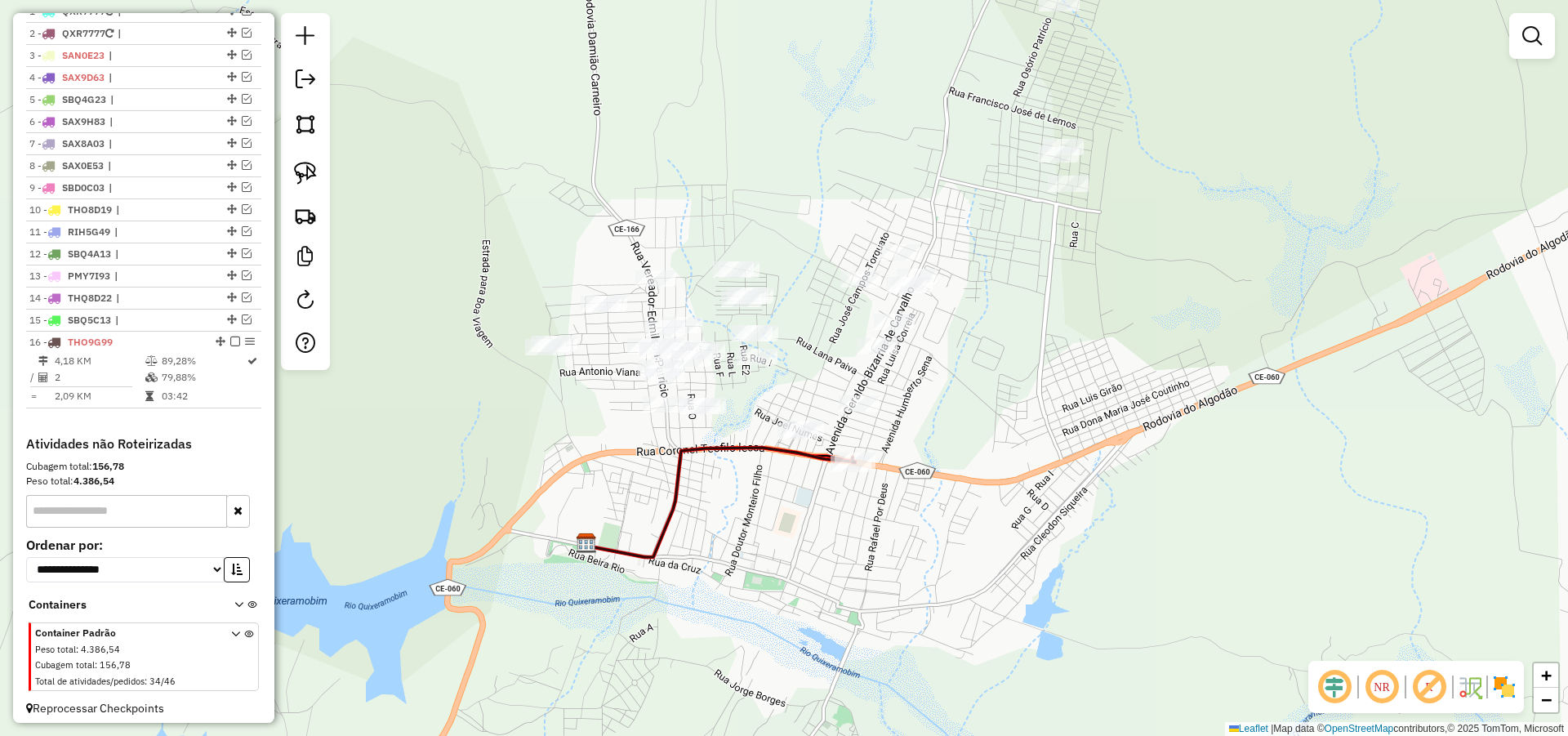
click at [1057, 377] on div "Janela de atendimento Grade de atendimento Capacidade Transportadoras Veículos …" at bounding box center [784, 368] width 1568 height 736
click at [320, 166] on link at bounding box center [305, 173] width 36 height 36
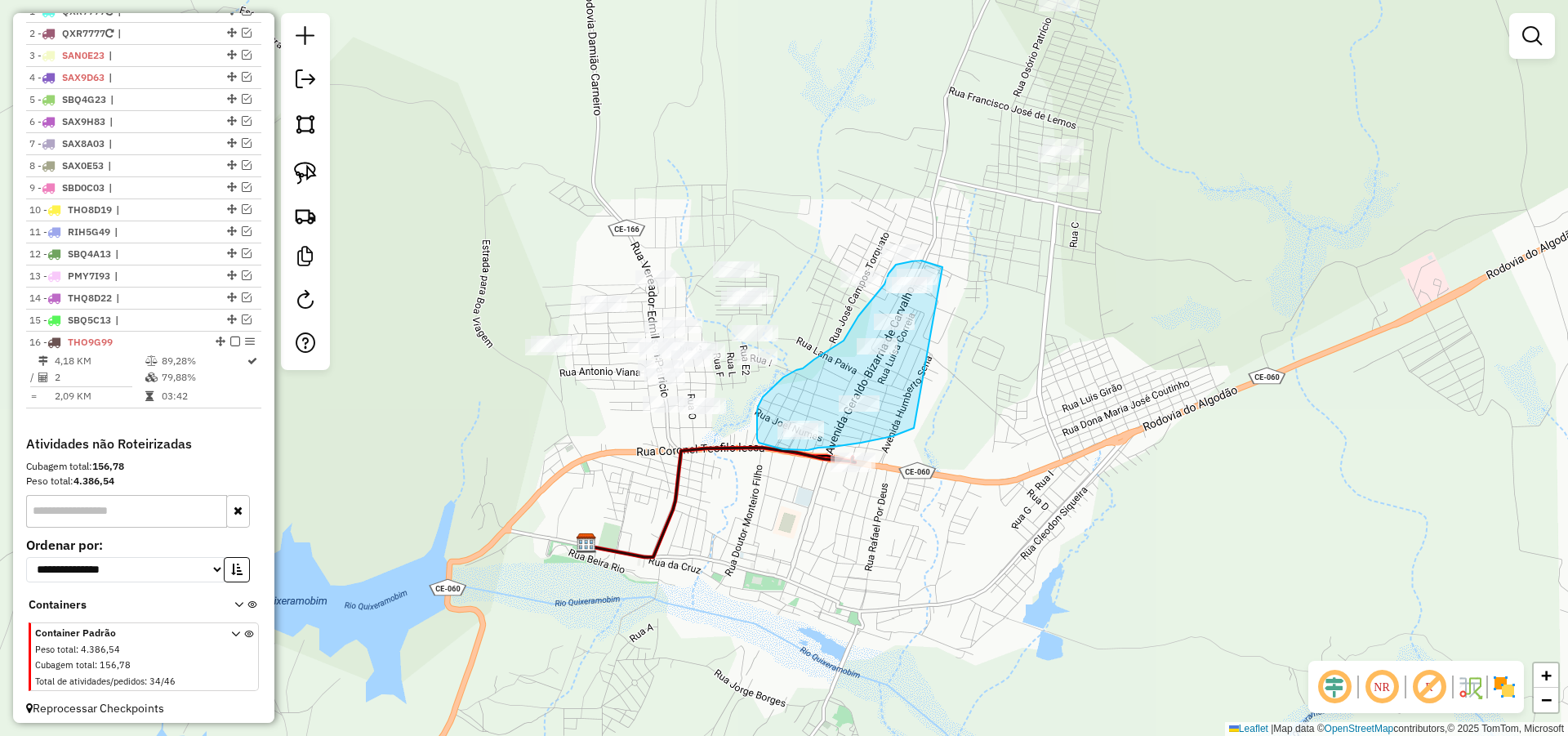
drag, startPoint x: 914, startPoint y: 428, endPoint x: 945, endPoint y: 269, distance: 162.0
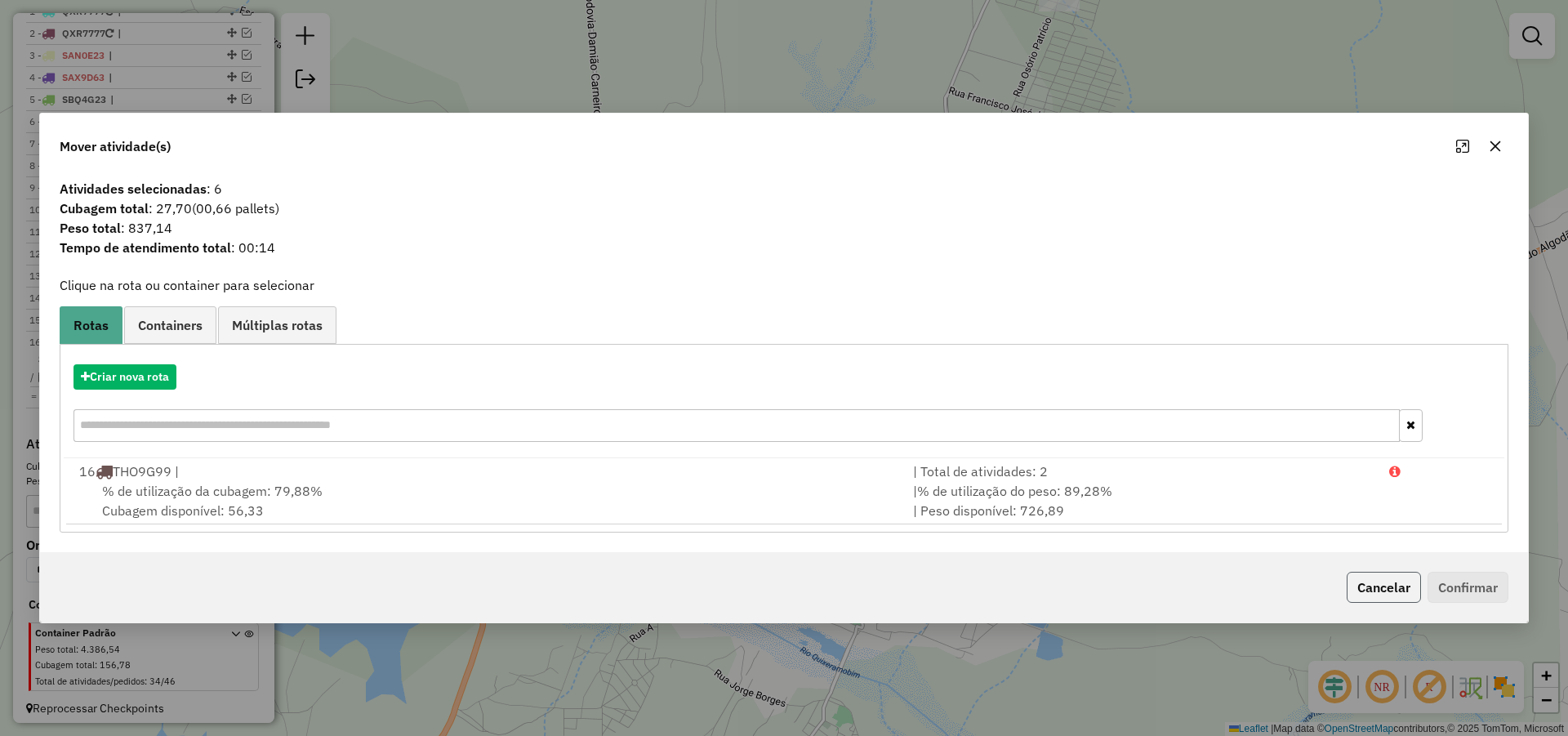
click at [1381, 592] on button "Cancelar" at bounding box center [1383, 587] width 74 height 31
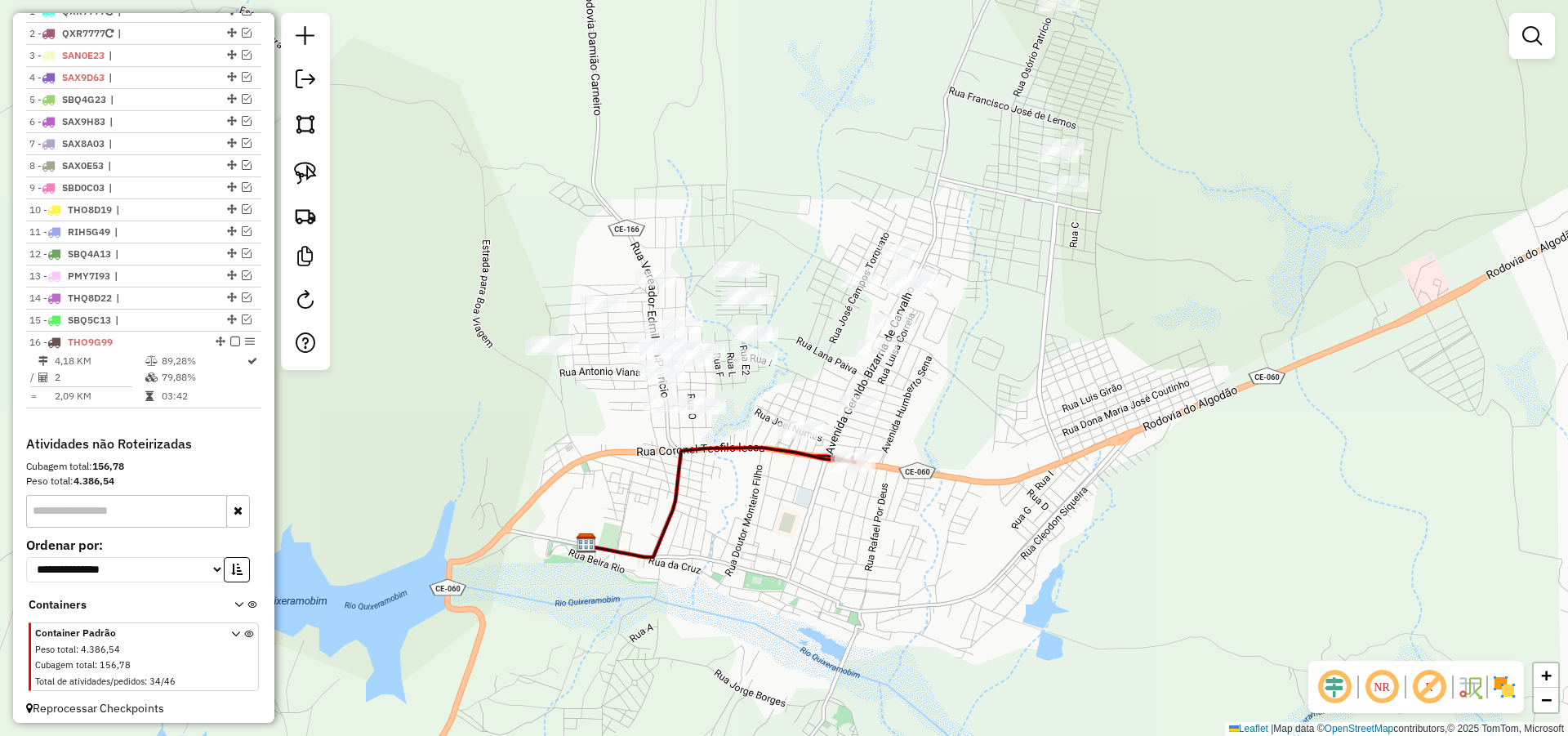
click at [920, 372] on div "Janela de atendimento Grade de atendimento Capacidade Transportadoras Veículos …" at bounding box center [784, 368] width 1568 height 736
click at [303, 175] on img at bounding box center [305, 174] width 23 height 23
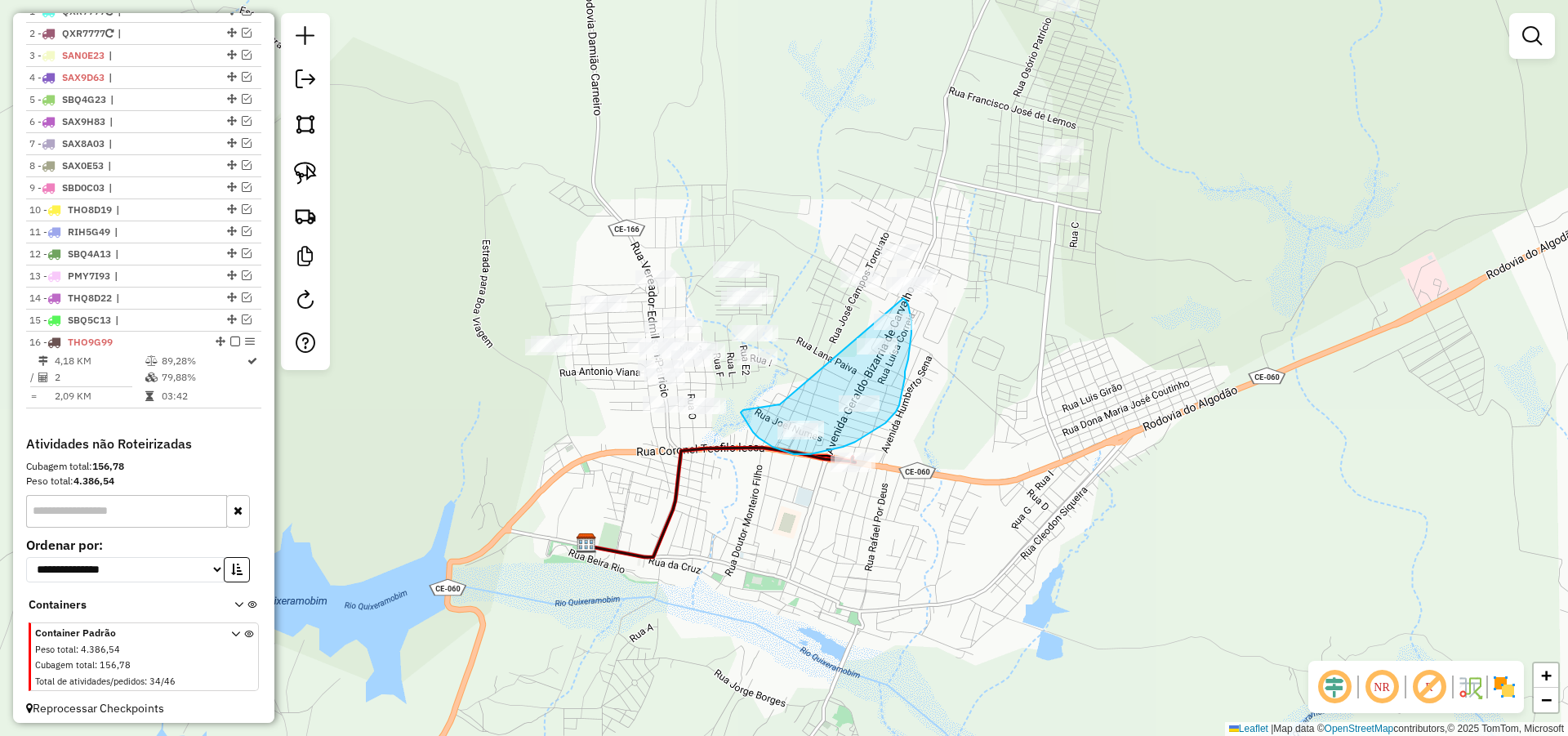
drag, startPoint x: 778, startPoint y: 406, endPoint x: 902, endPoint y: 301, distance: 162.5
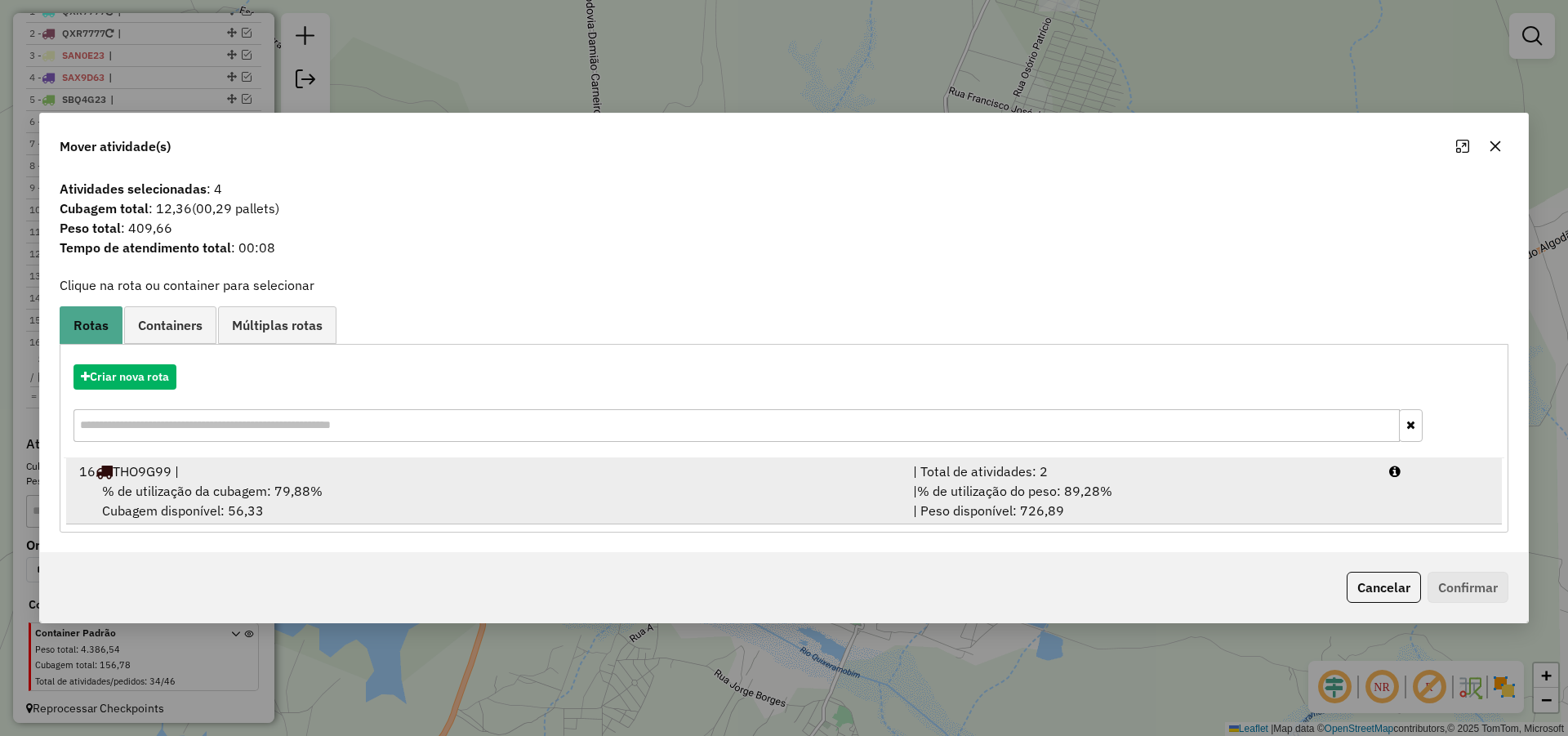
click at [1316, 505] on div "| % de utilização do peso: 89,28% | Peso disponível: 726,89" at bounding box center [1141, 501] width 476 height 39
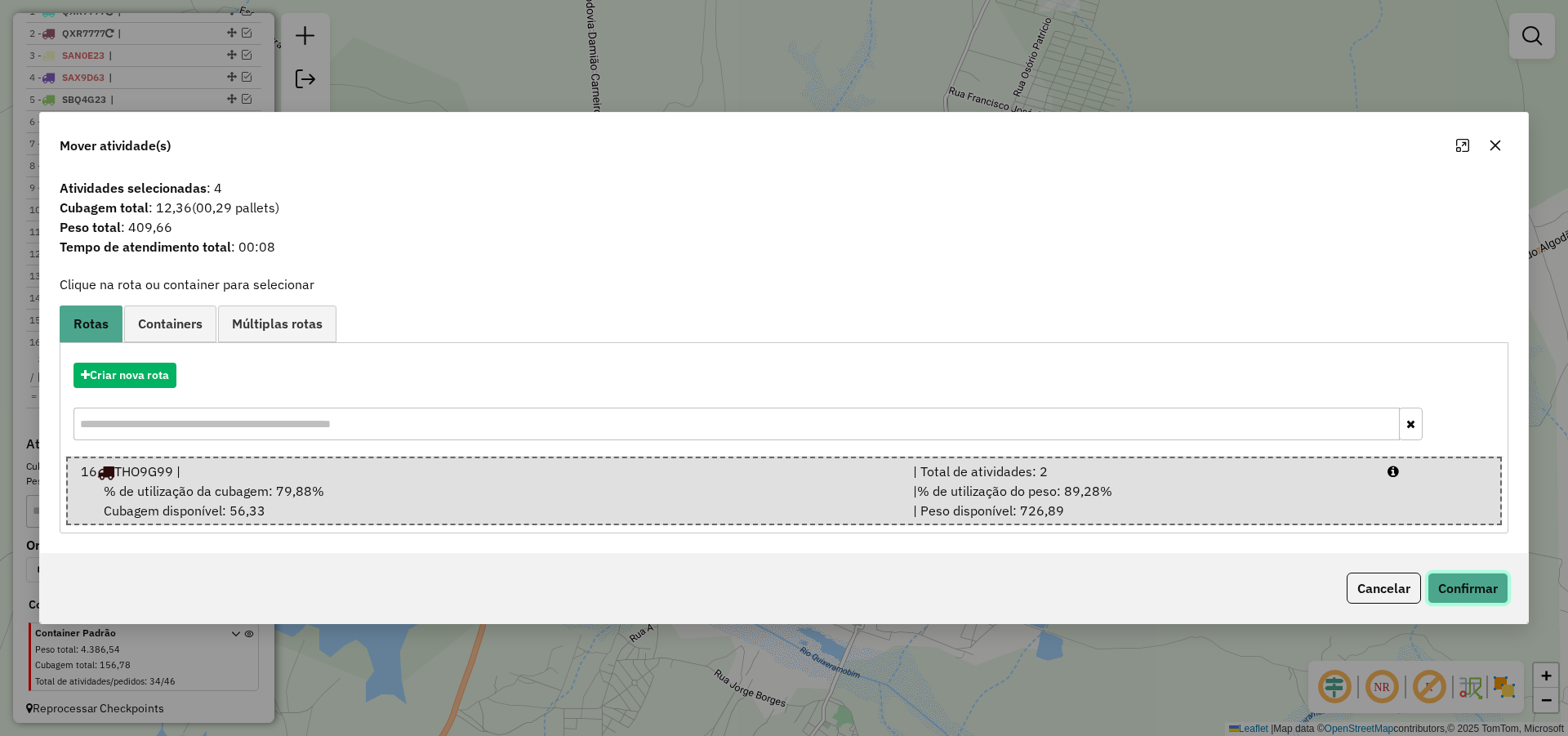
click at [1482, 586] on button "Confirmar" at bounding box center [1468, 588] width 81 height 31
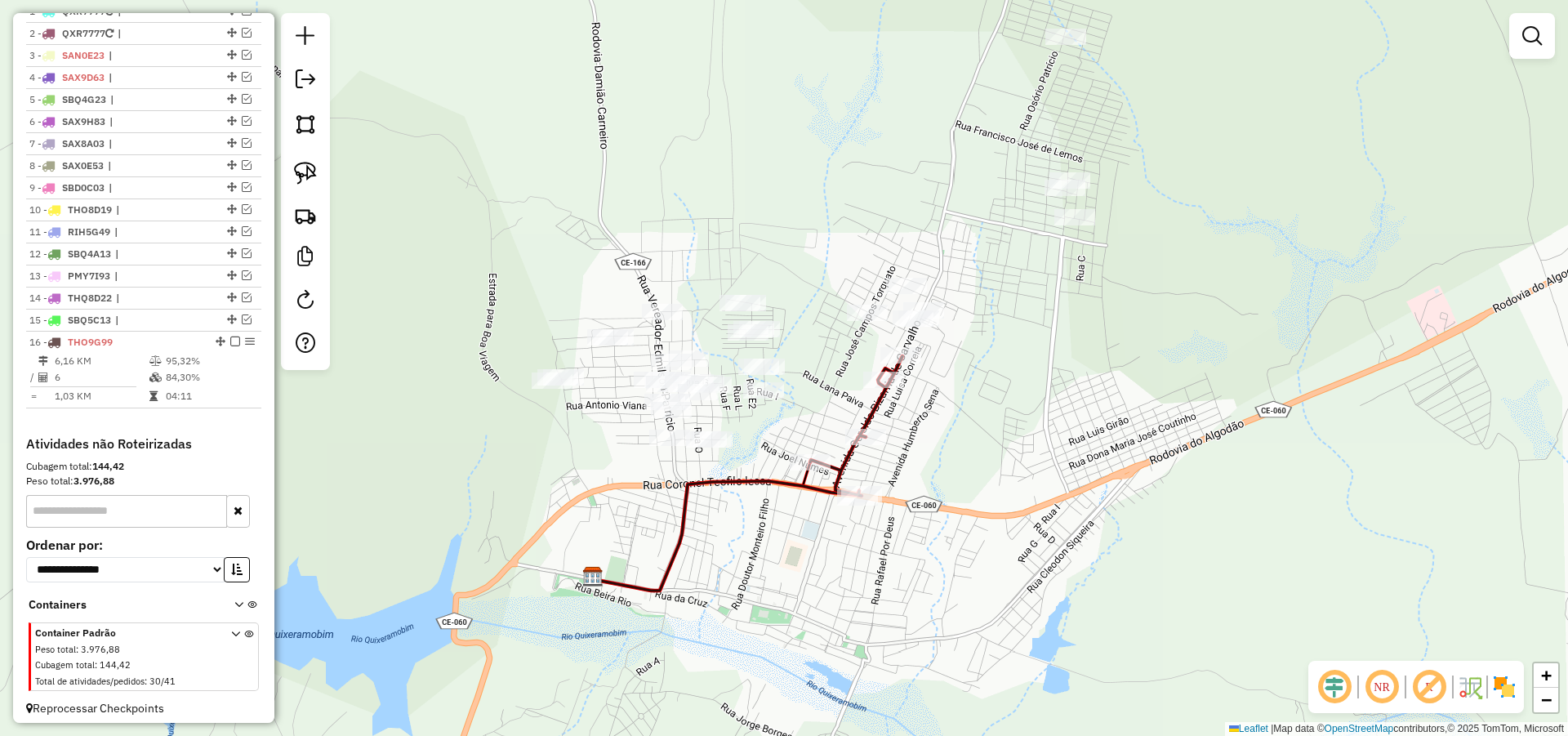
drag, startPoint x: 973, startPoint y: 420, endPoint x: 961, endPoint y: 418, distance: 12.2
click at [973, 424] on div "Janela de atendimento Grade de atendimento Capacidade Transportadoras Veículos …" at bounding box center [784, 368] width 1568 height 736
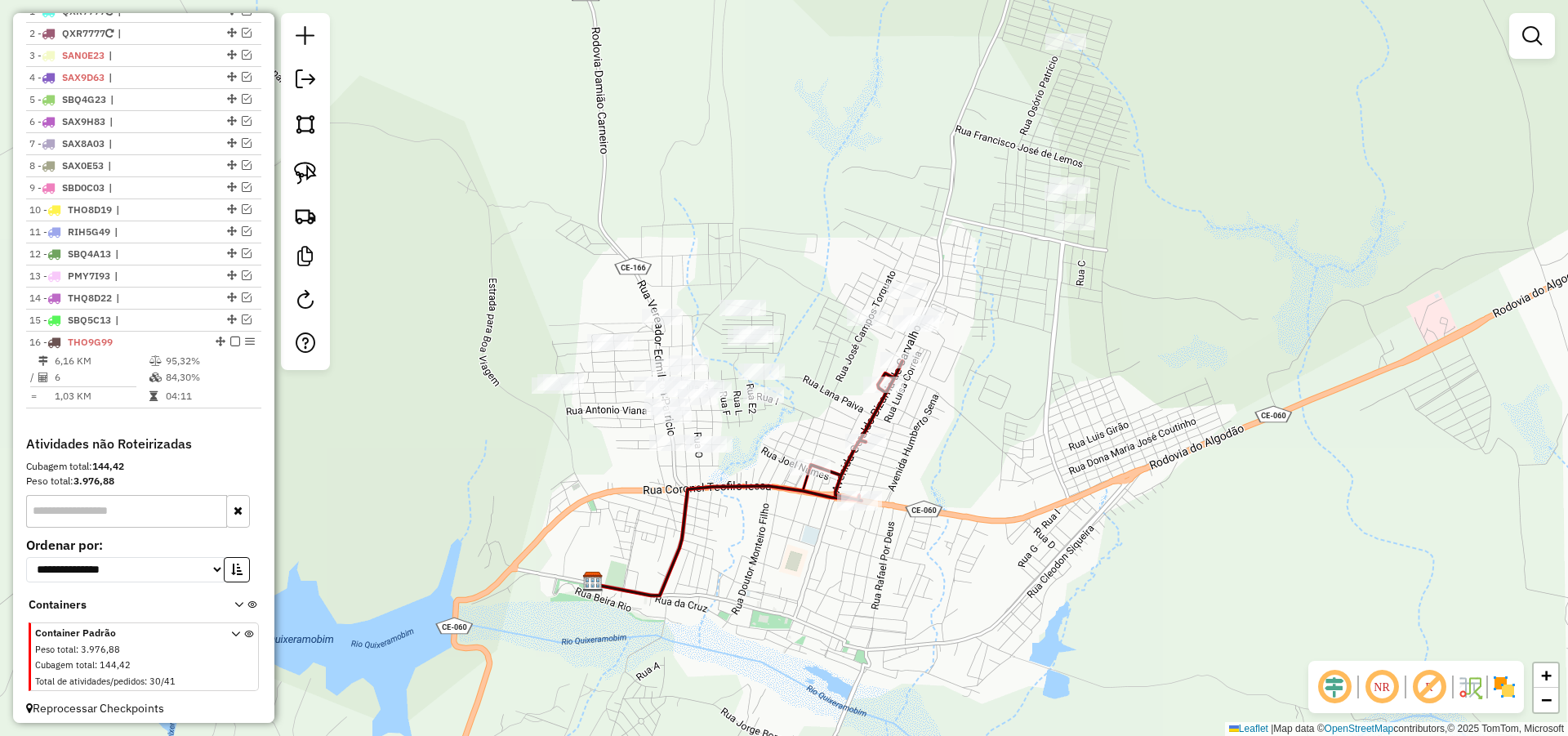
click at [823, 388] on div "Janela de atendimento Grade de atendimento Capacidade Transportadoras Veículos …" at bounding box center [784, 368] width 1568 height 736
select select "*********"
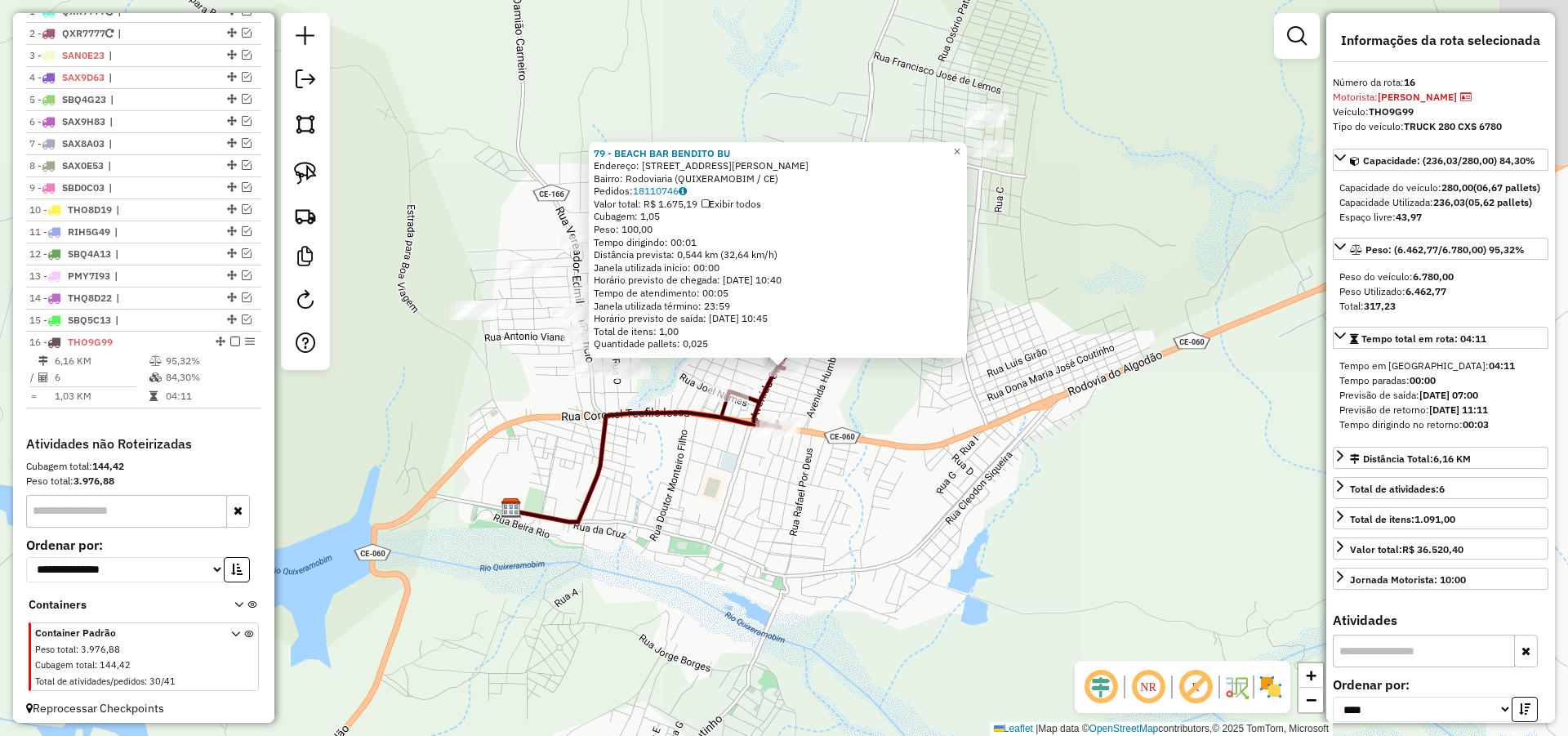
scroll to position [652, 0]
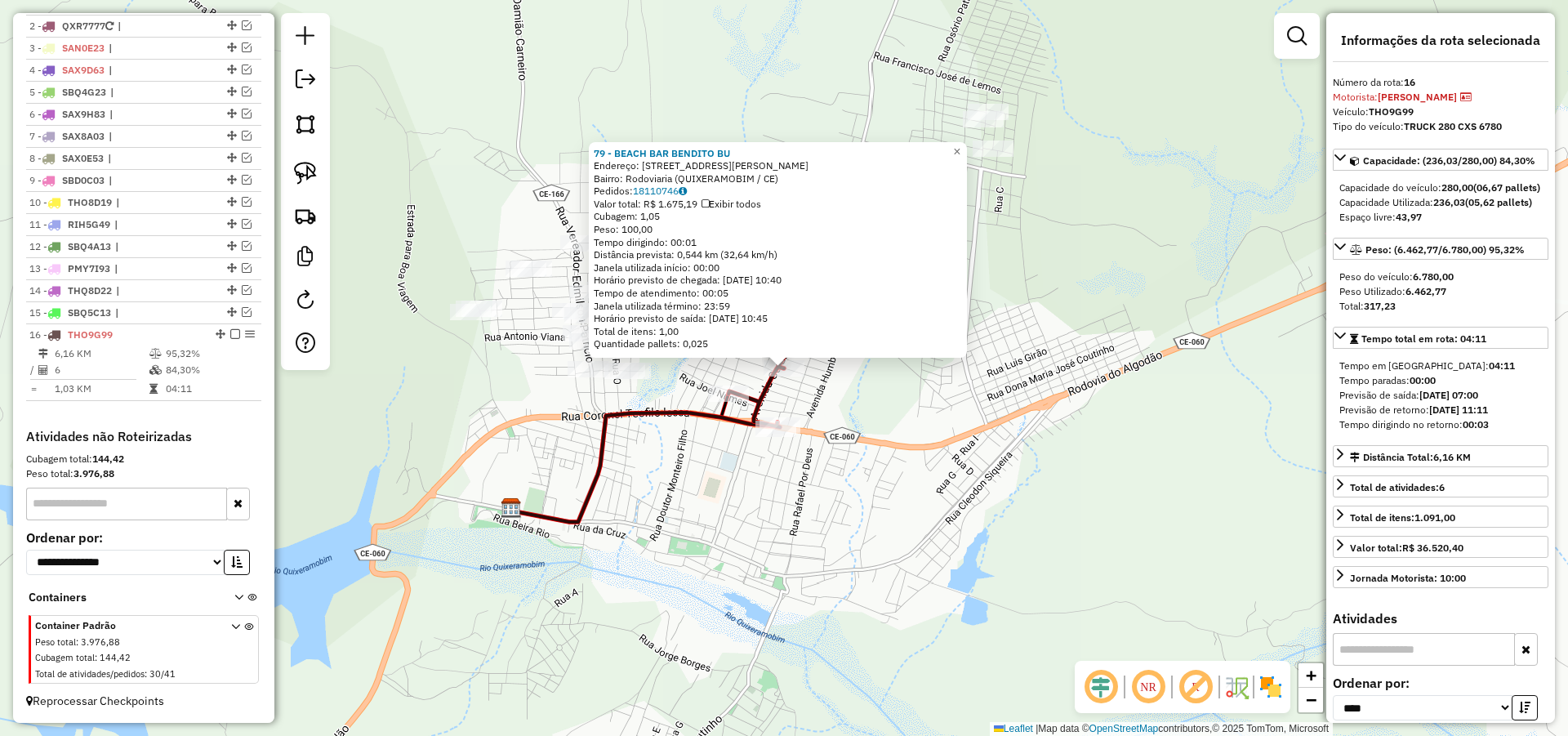
click at [996, 366] on div "79 - BEACH BAR BENDITO BU Endereço: [STREET_ADDRESS][PERSON_NAME] Bairro: [GEOG…" at bounding box center [784, 368] width 1568 height 736
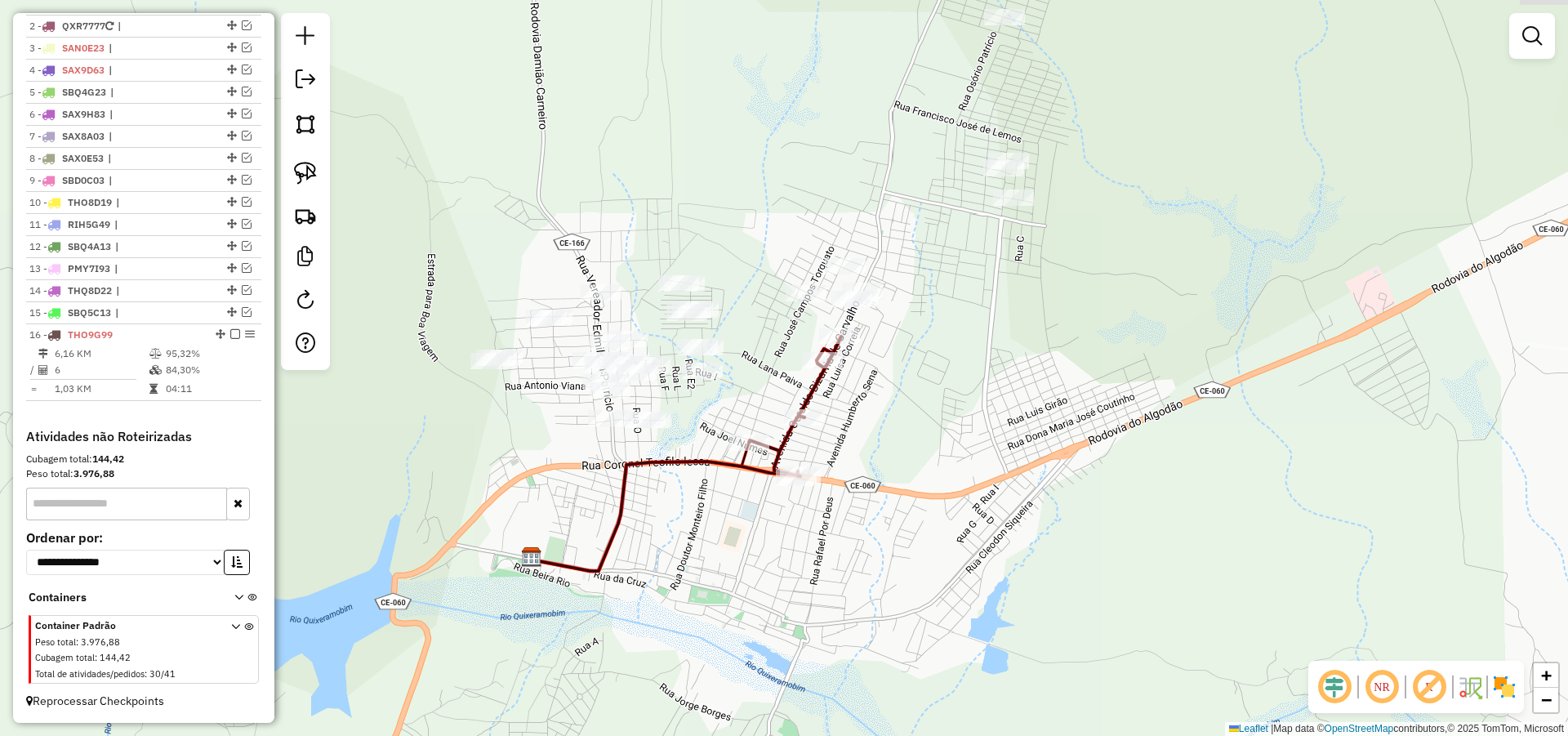
drag, startPoint x: 951, startPoint y: 353, endPoint x: 890, endPoint y: 402, distance: 78.2
click at [976, 411] on div "Janela de atendimento Grade de atendimento Capacidade Transportadoras Veículos …" at bounding box center [784, 368] width 1568 height 736
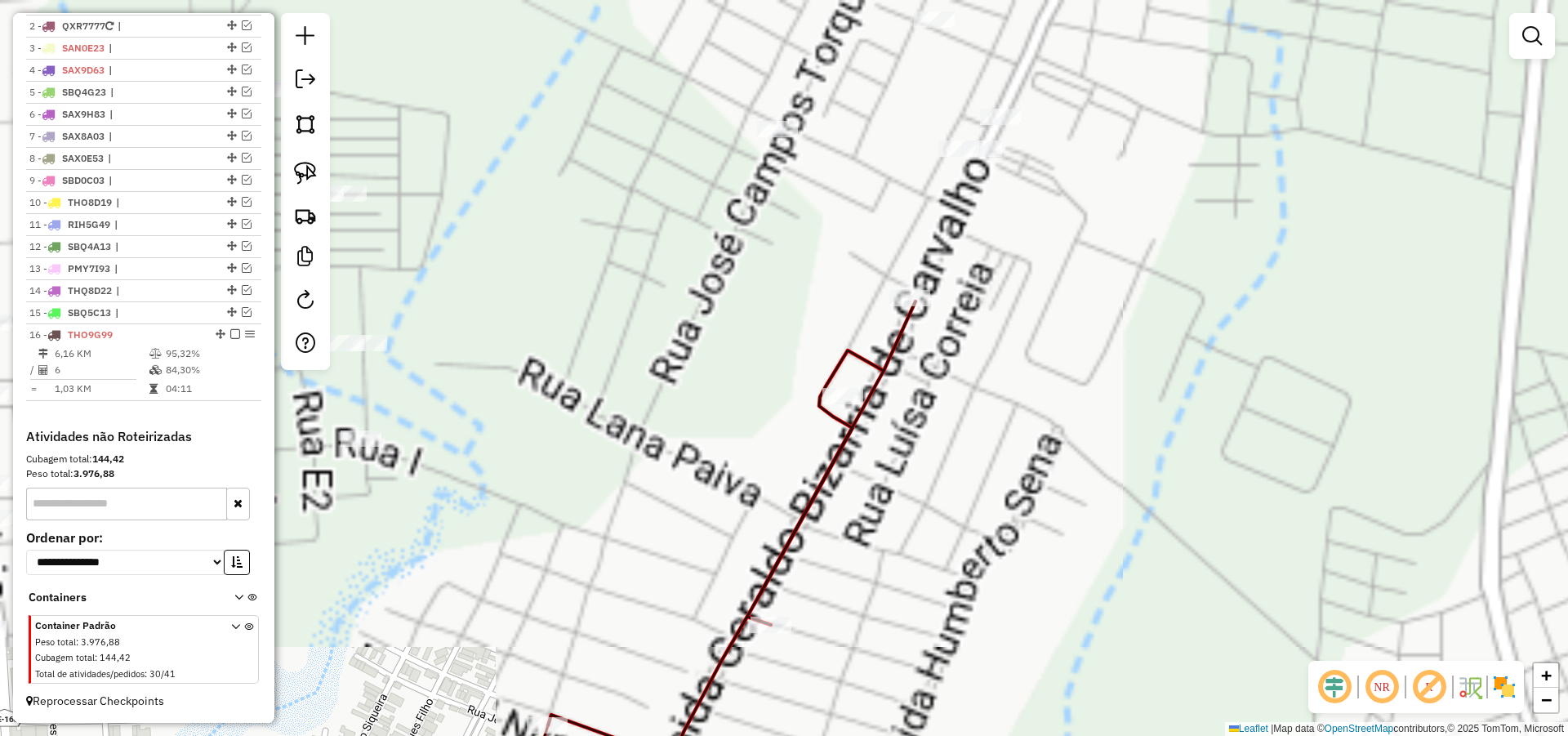
drag, startPoint x: 1066, startPoint y: 315, endPoint x: 1038, endPoint y: 392, distance: 81.9
click at [1042, 379] on div "Janela de atendimento Grade de atendimento Capacidade Transportadoras Veículos …" at bounding box center [784, 368] width 1568 height 736
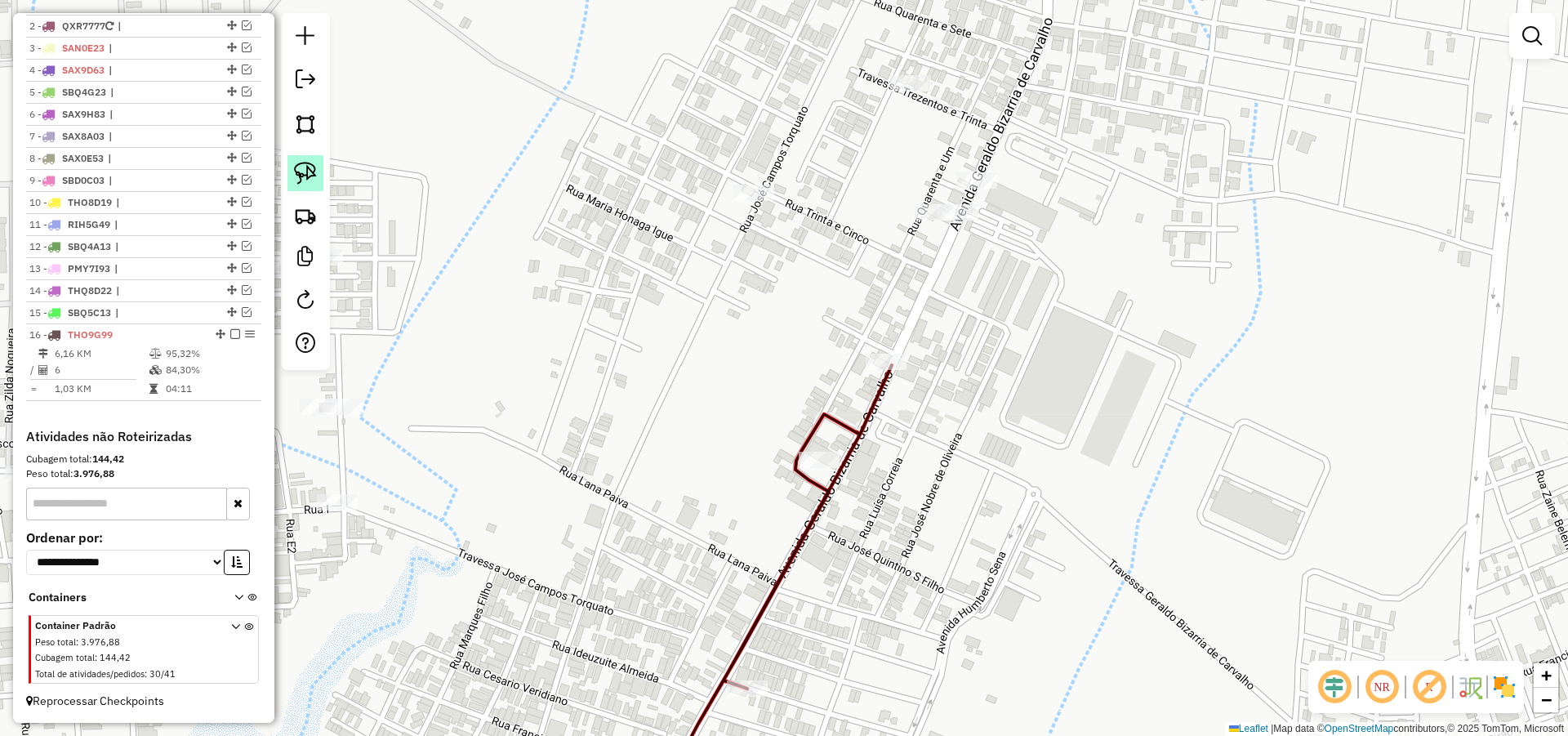
click at [310, 161] on link at bounding box center [305, 173] width 36 height 36
drag, startPoint x: 1028, startPoint y: 133, endPoint x: 972, endPoint y: 234, distance: 115.5
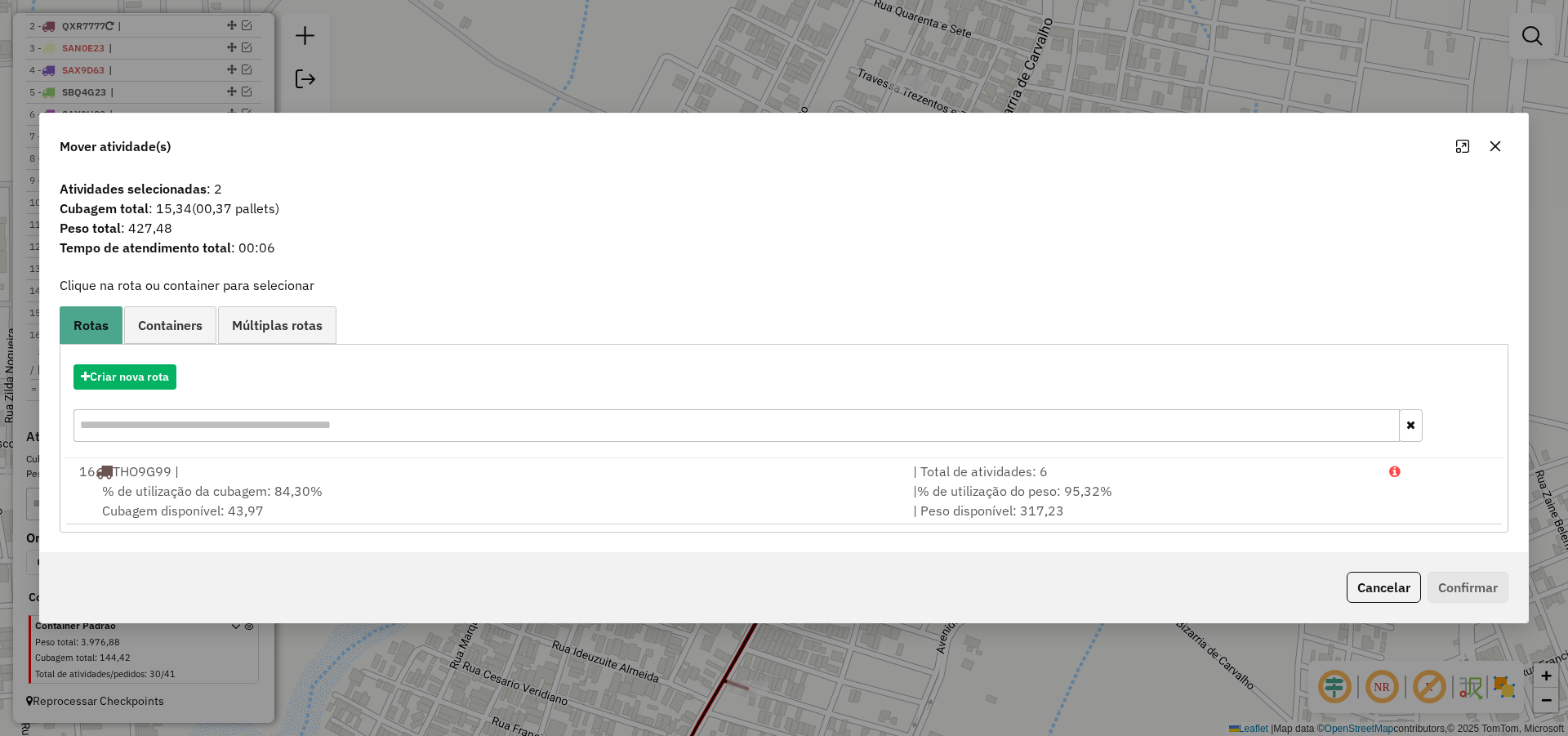
drag, startPoint x: 1374, startPoint y: 583, endPoint x: 1199, endPoint y: 507, distance: 190.8
click at [1374, 583] on button "Cancelar" at bounding box center [1383, 587] width 74 height 31
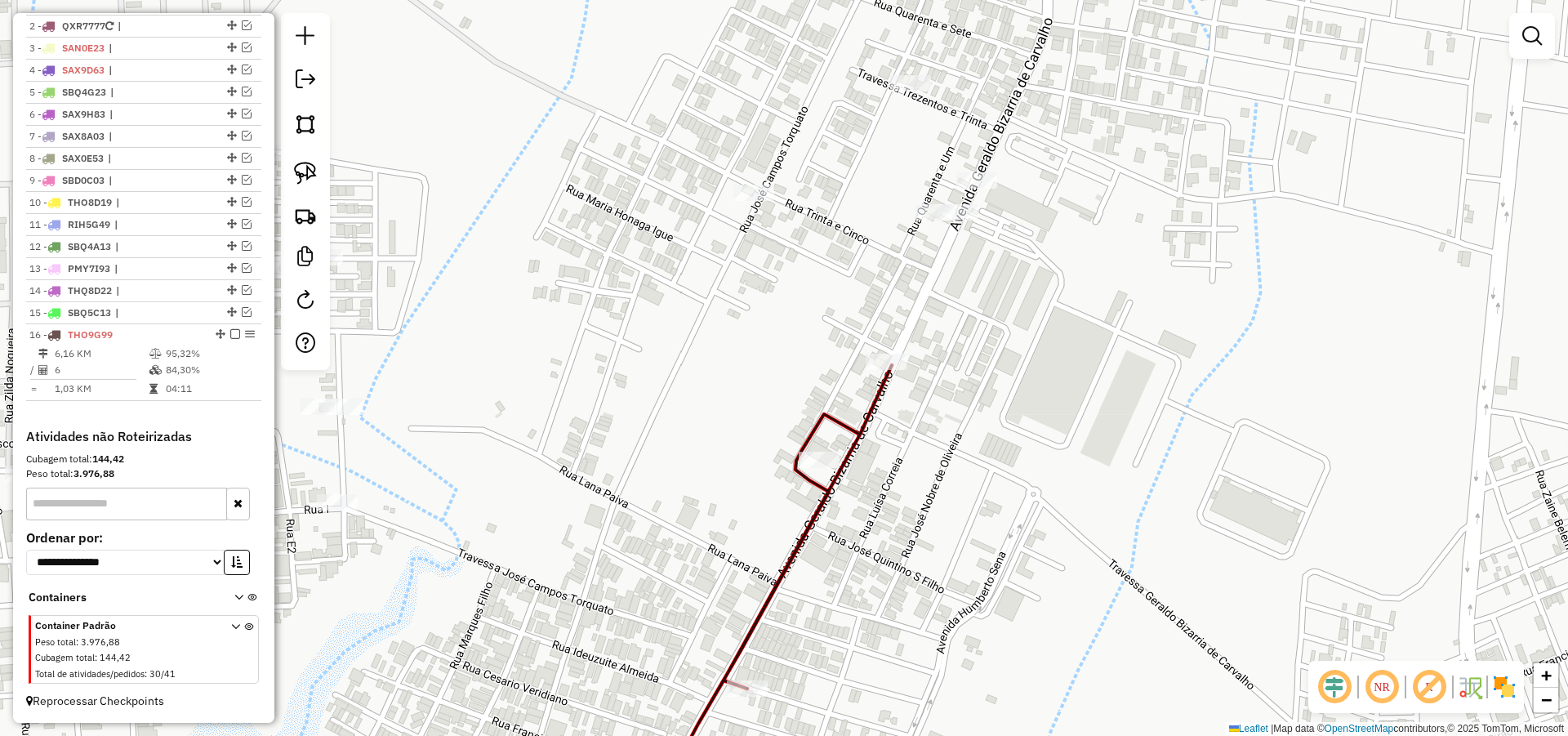
click at [1078, 375] on div "Janela de atendimento Grade de atendimento Capacidade Transportadoras Veículos …" at bounding box center [784, 368] width 1568 height 736
click at [299, 172] on img at bounding box center [305, 174] width 23 height 23
drag, startPoint x: 1001, startPoint y: 210, endPoint x: 923, endPoint y: 266, distance: 96.0
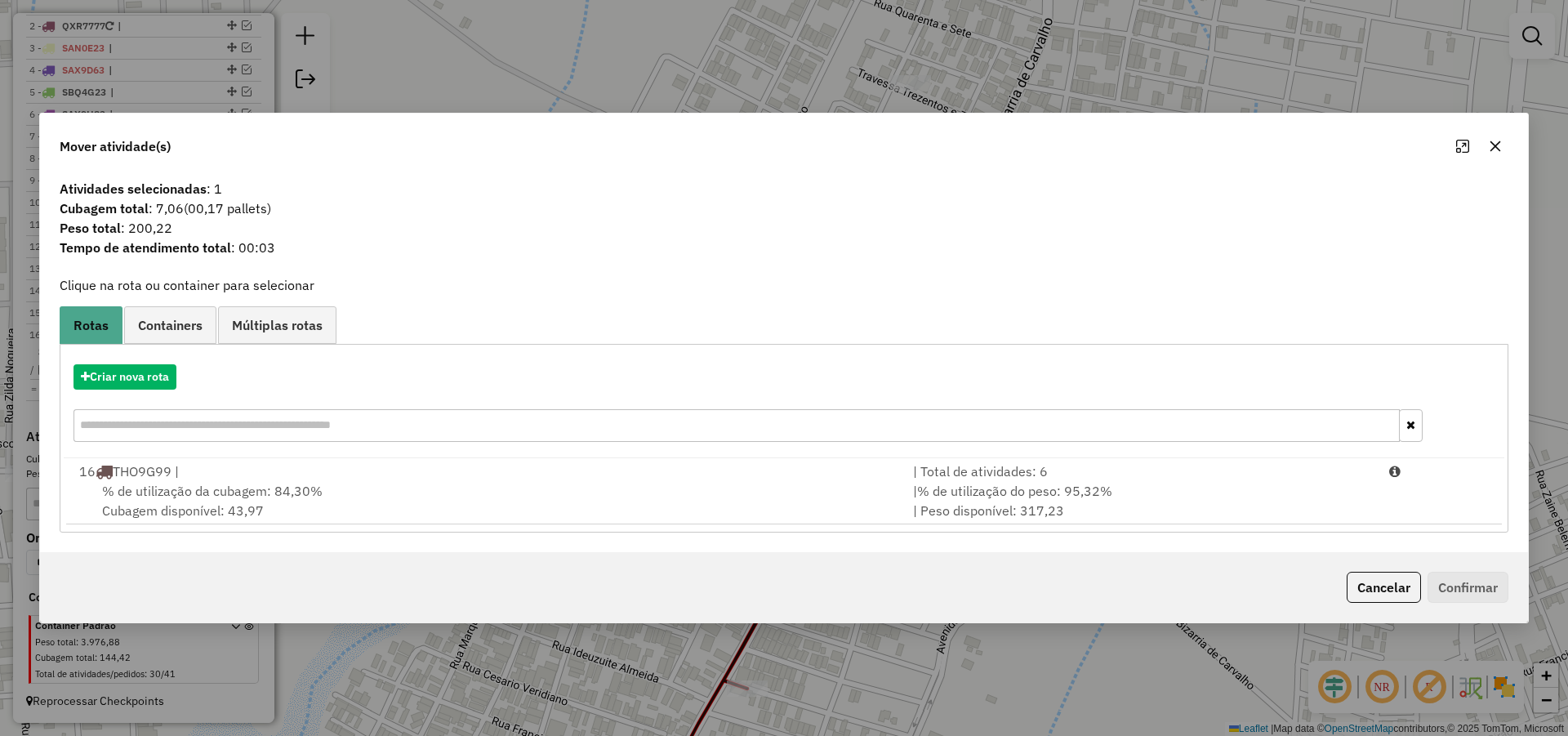
click at [1404, 595] on button "Cancelar" at bounding box center [1383, 587] width 74 height 31
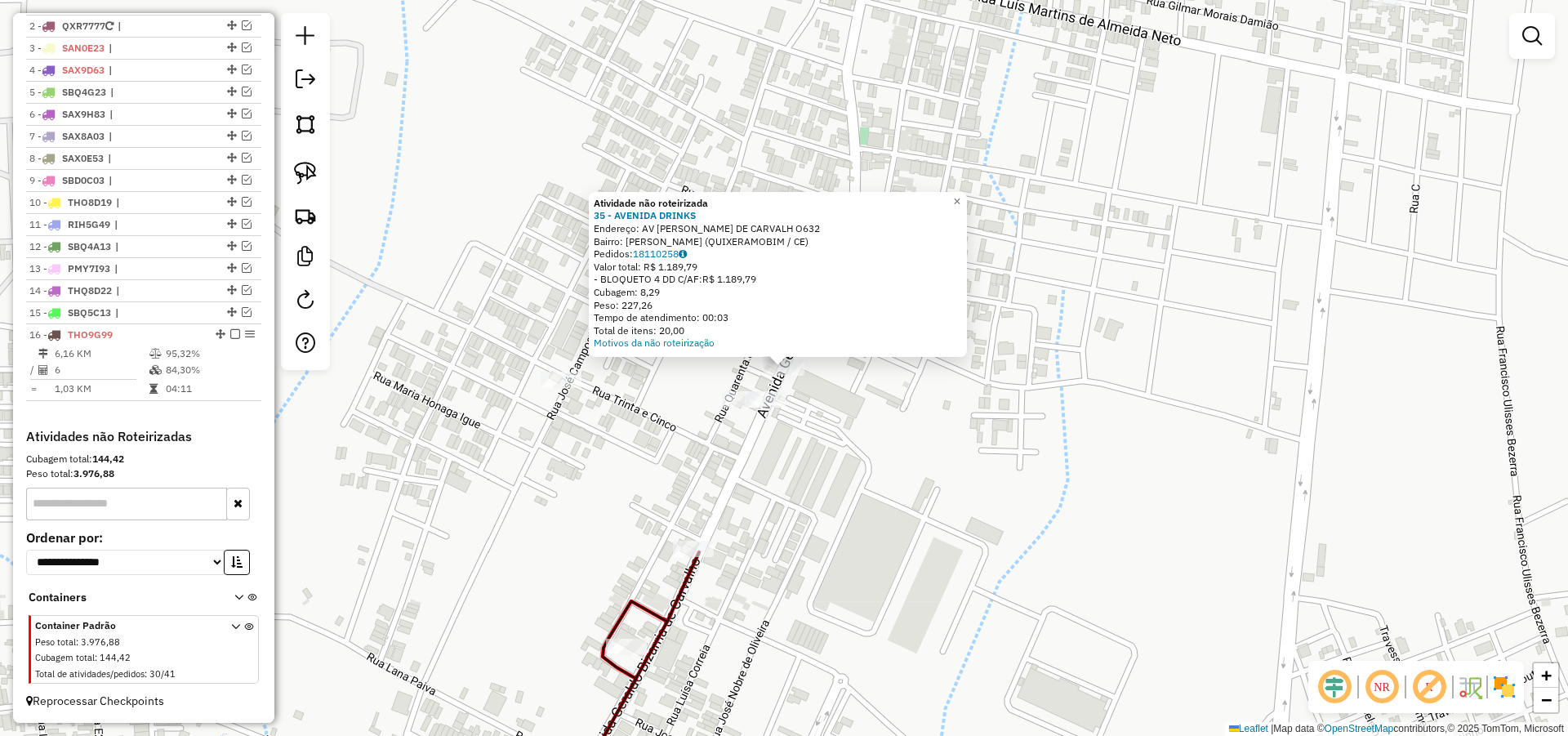
click at [863, 415] on div "Atividade não roteirizada 35 - AVENIDA DRINKS Endereço: AV [PERSON_NAME] DE CAR…" at bounding box center [784, 368] width 1568 height 736
click at [315, 166] on img at bounding box center [305, 174] width 23 height 23
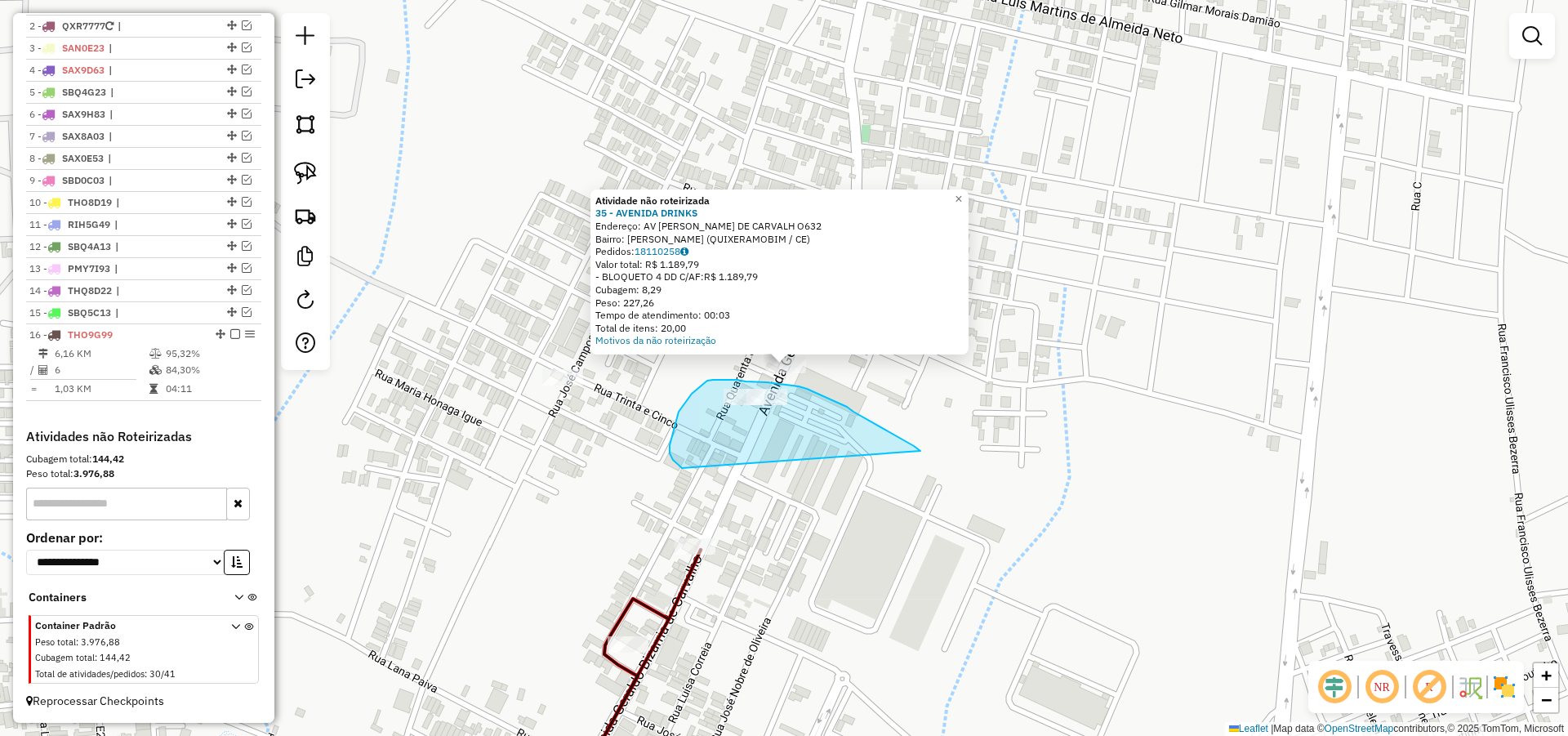
drag, startPoint x: 920, startPoint y: 451, endPoint x: 746, endPoint y: 480, distance: 176.4
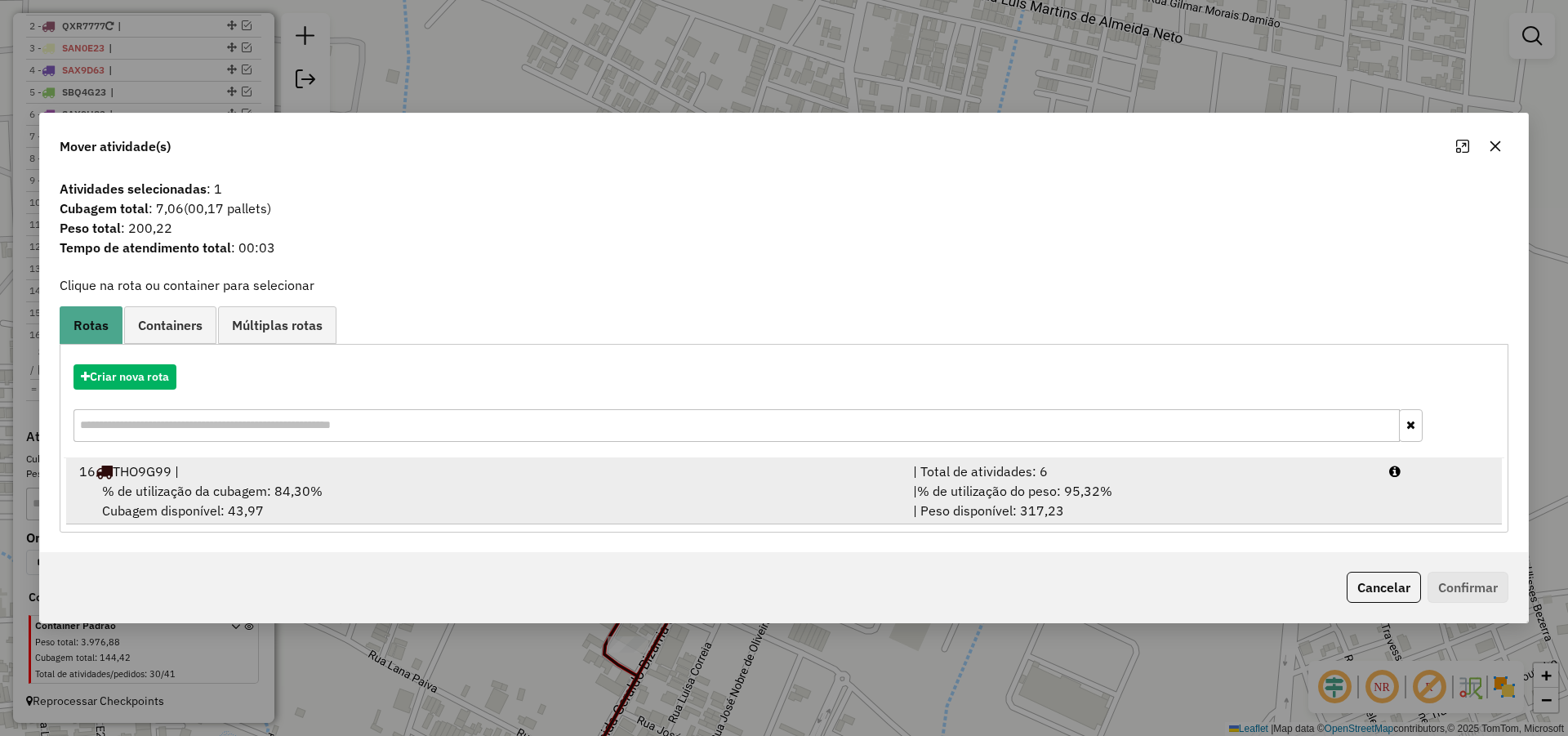
click at [1091, 491] on span "% de utilização do peso: 95,32%" at bounding box center [1015, 491] width 195 height 16
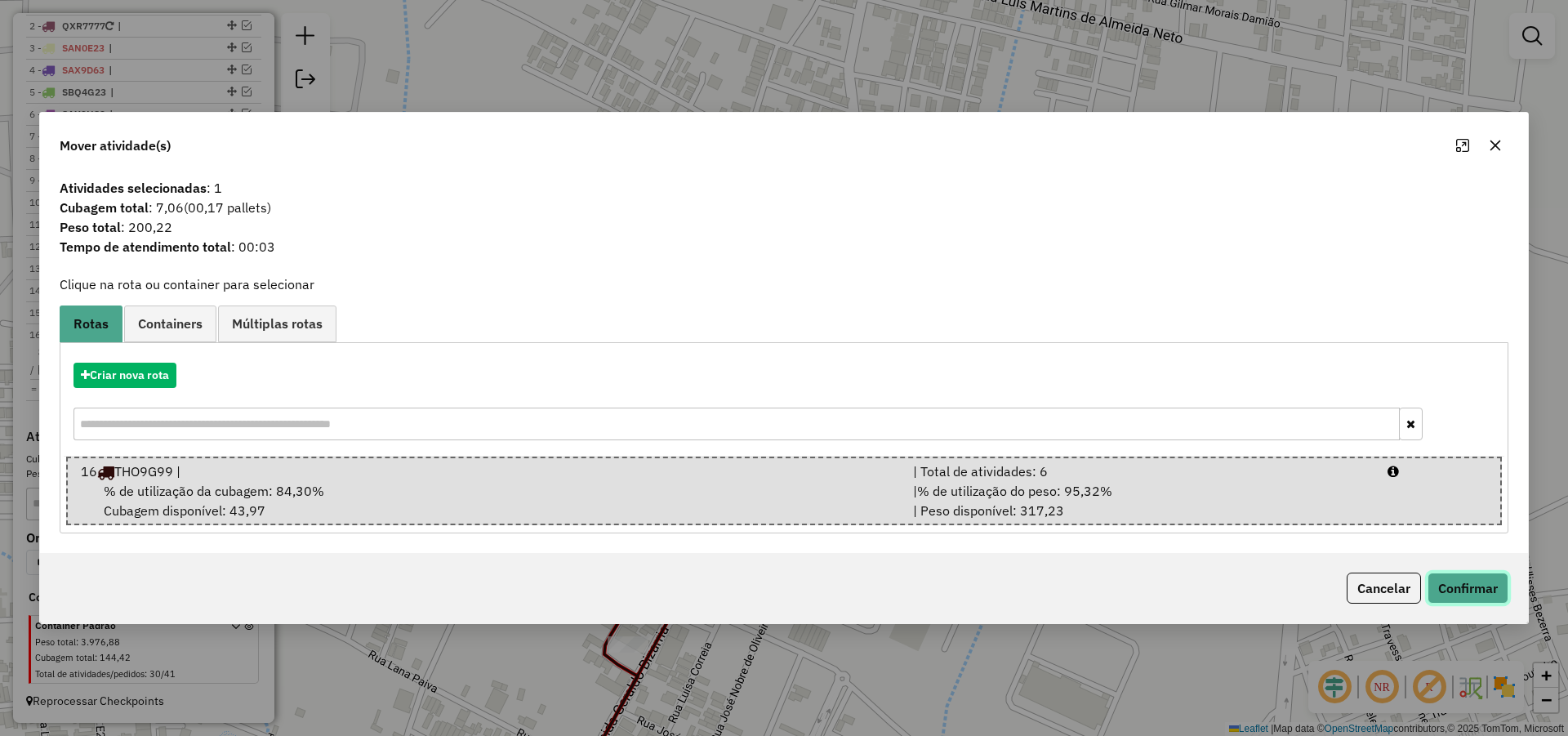
click at [1486, 593] on button "Confirmar" at bounding box center [1468, 588] width 81 height 31
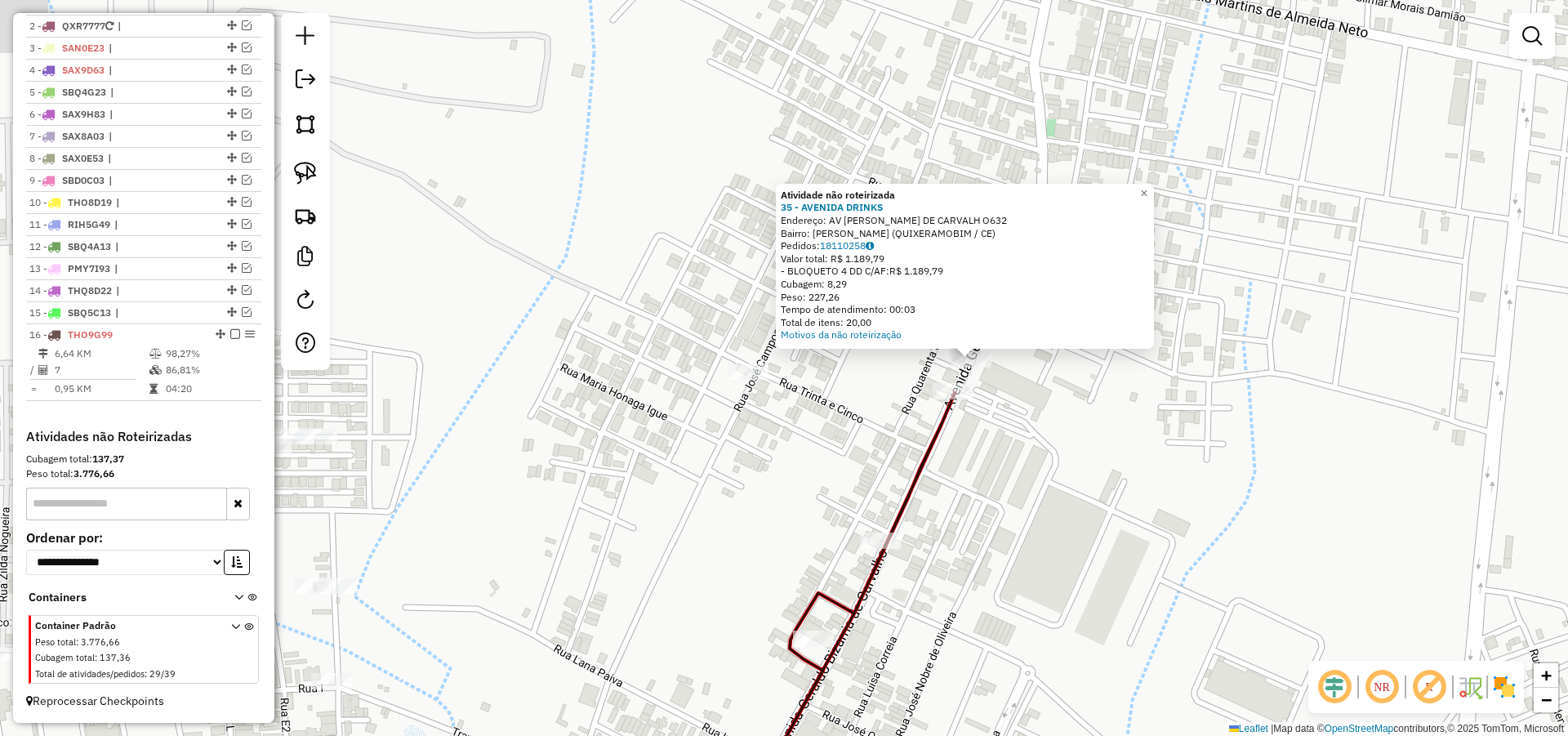
drag, startPoint x: 586, startPoint y: 464, endPoint x: 674, endPoint y: 446, distance: 89.8
click at [654, 451] on div "Atividade não roteirizada 35 - AVENIDA DRINKS Endereço: AV [PERSON_NAME] DE CAR…" at bounding box center [784, 368] width 1568 height 736
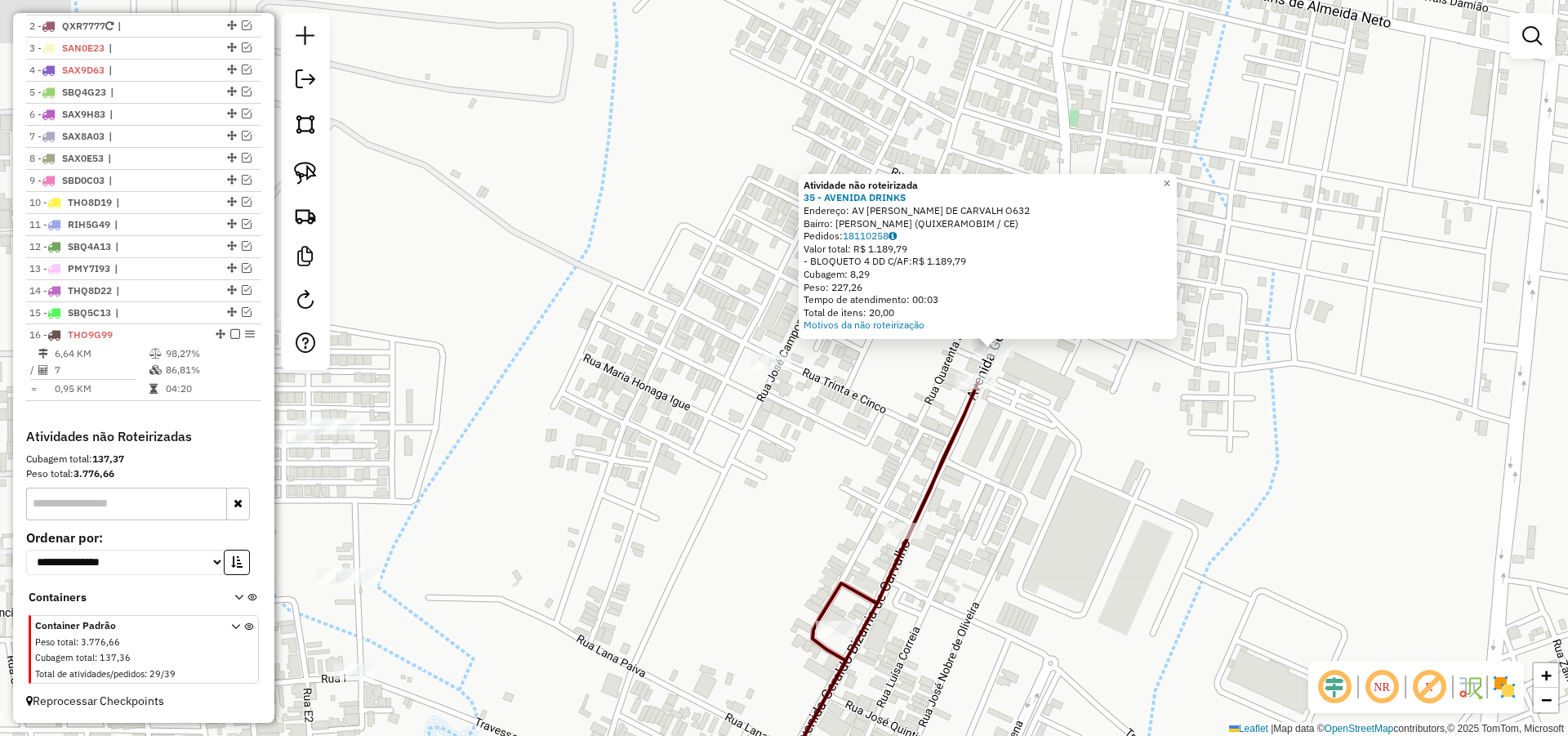
drag, startPoint x: 715, startPoint y: 446, endPoint x: 797, endPoint y: 286, distance: 179.8
click at [783, 322] on div "Atividade não roteirizada 35 - AVENIDA DRINKS Endereço: AV [PERSON_NAME] DE CAR…" at bounding box center [784, 368] width 1568 height 736
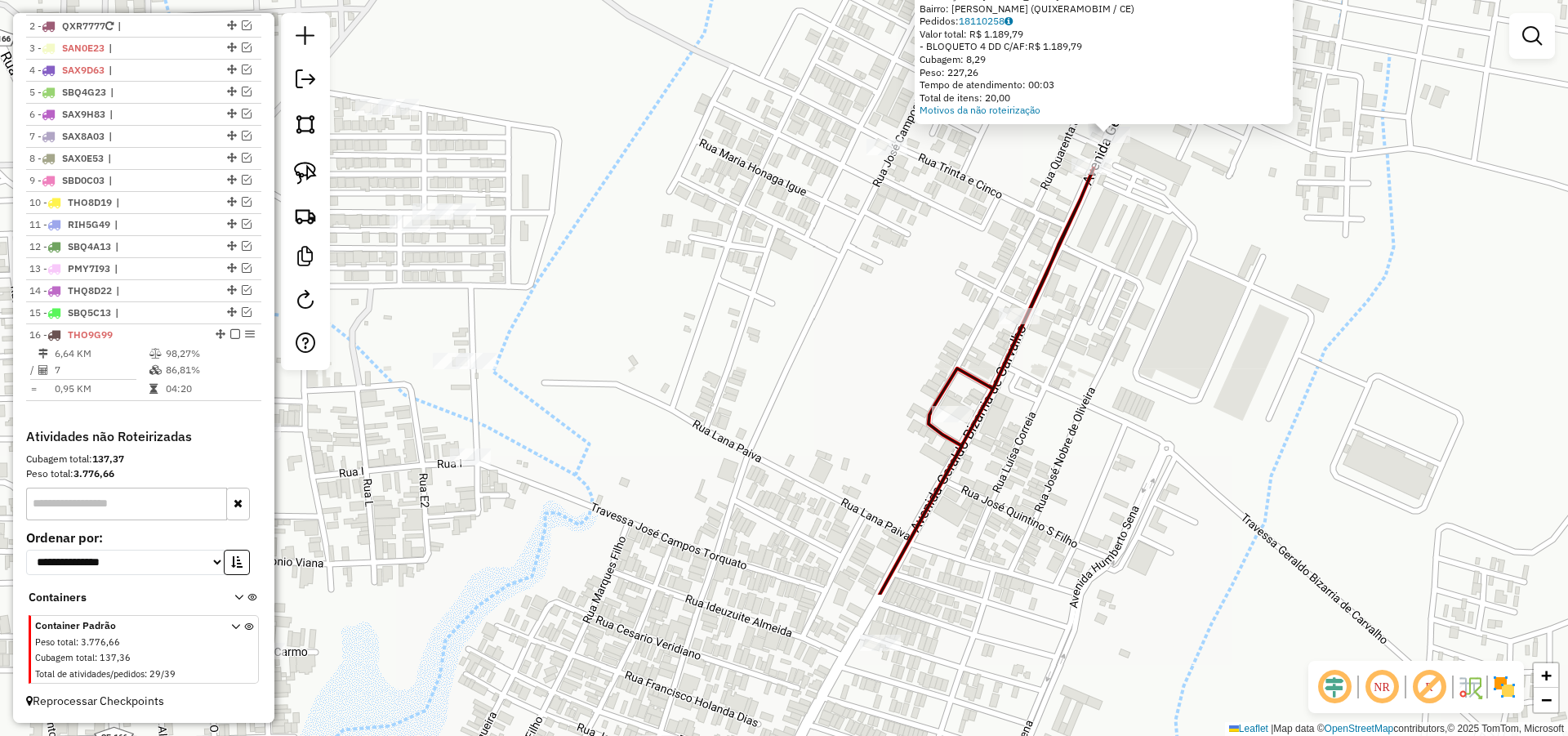
click at [799, 318] on div "Atividade não roteirizada 35 - AVENIDA DRINKS Endereço: AV [PERSON_NAME] DE CAR…" at bounding box center [784, 368] width 1568 height 736
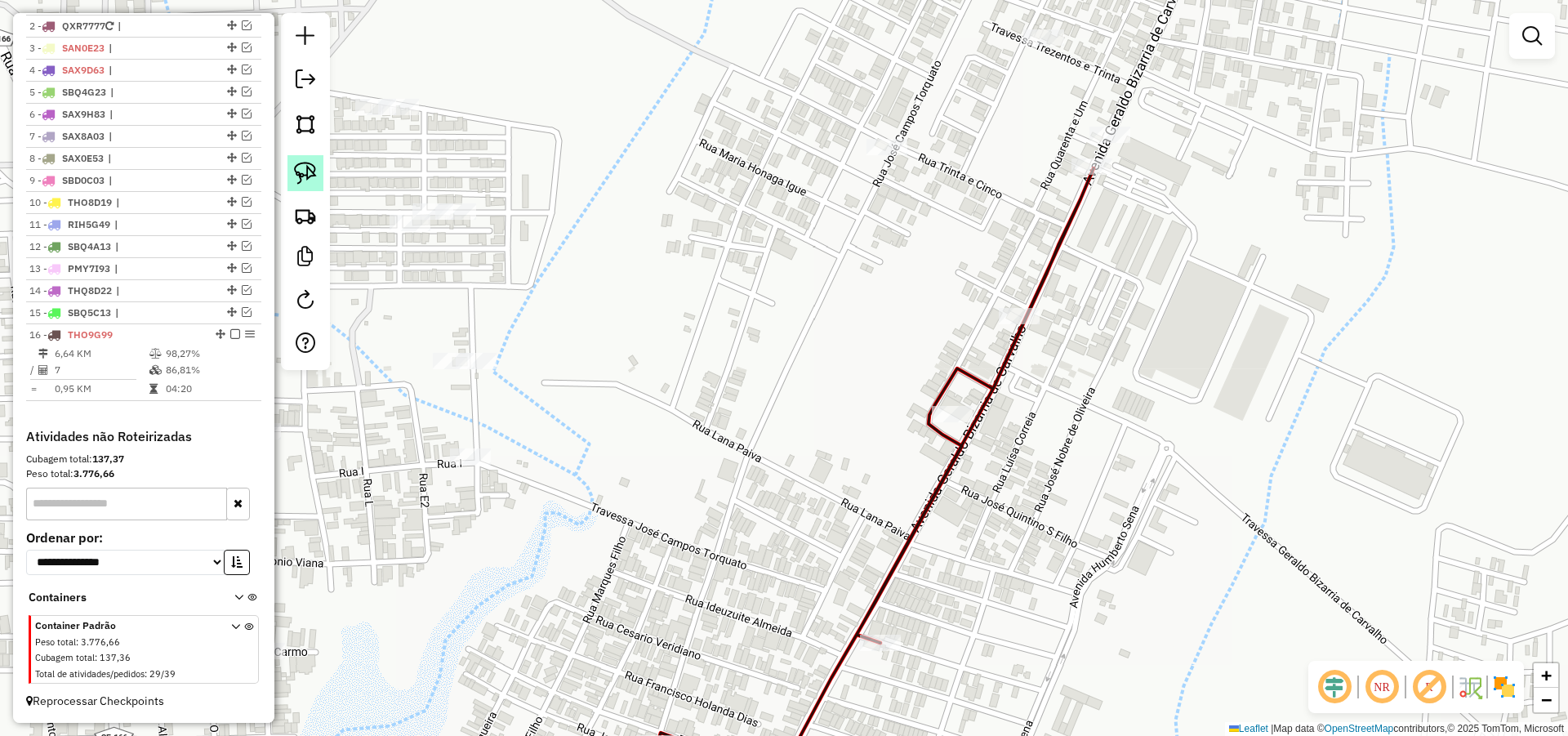
click at [314, 171] on img at bounding box center [305, 174] width 23 height 23
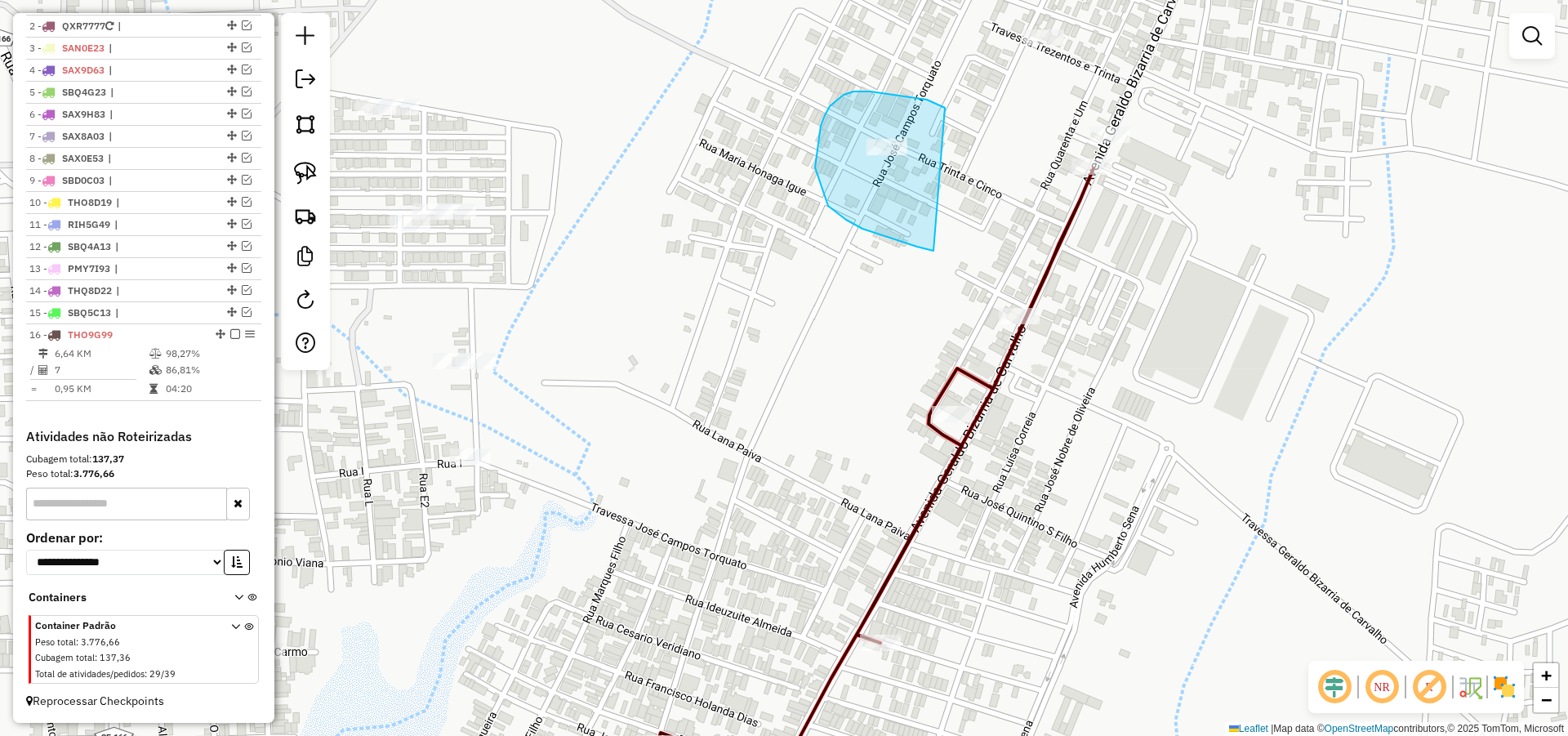
drag, startPoint x: 843, startPoint y: 95, endPoint x: 942, endPoint y: 252, distance: 185.6
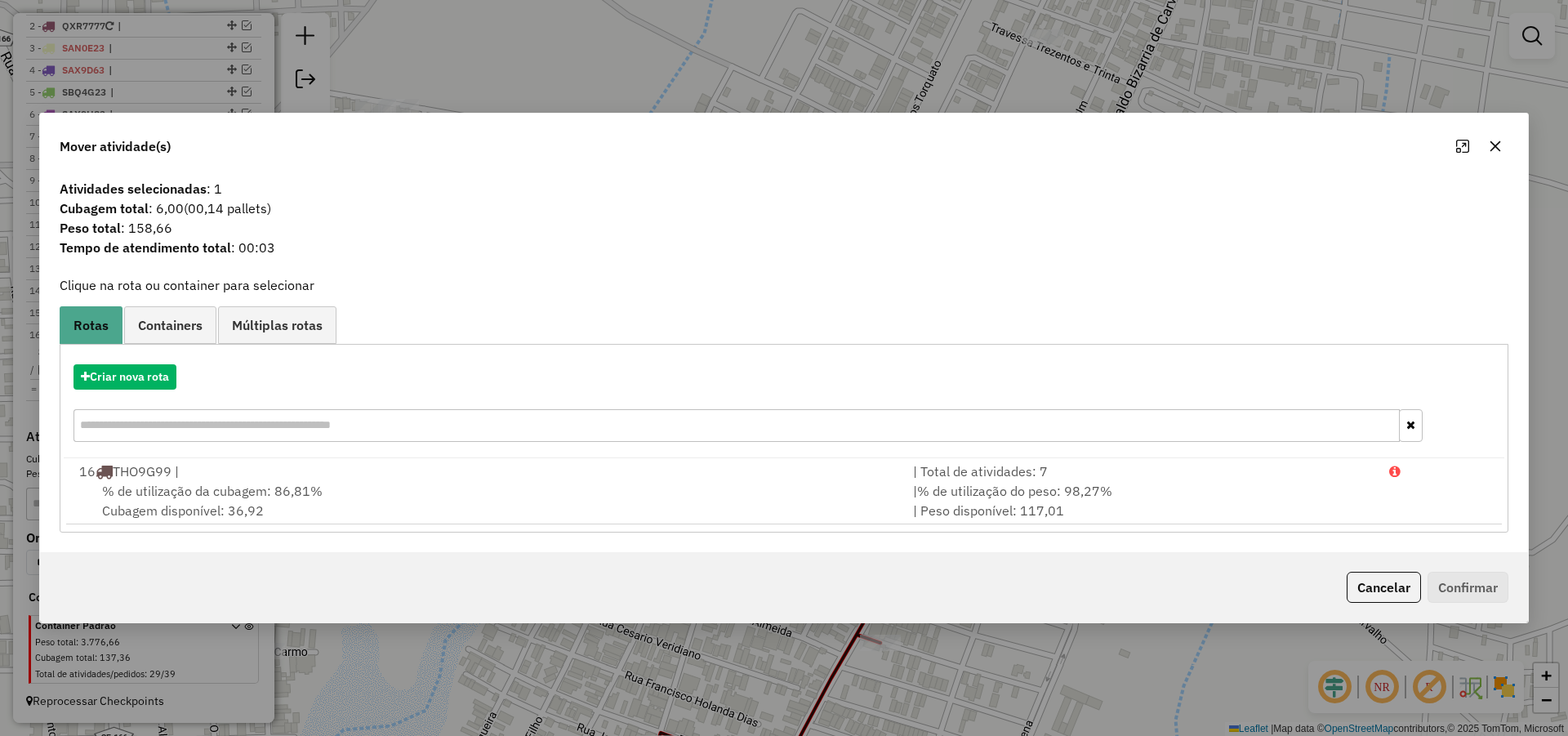
click at [1356, 585] on button "Cancelar" at bounding box center [1383, 587] width 74 height 31
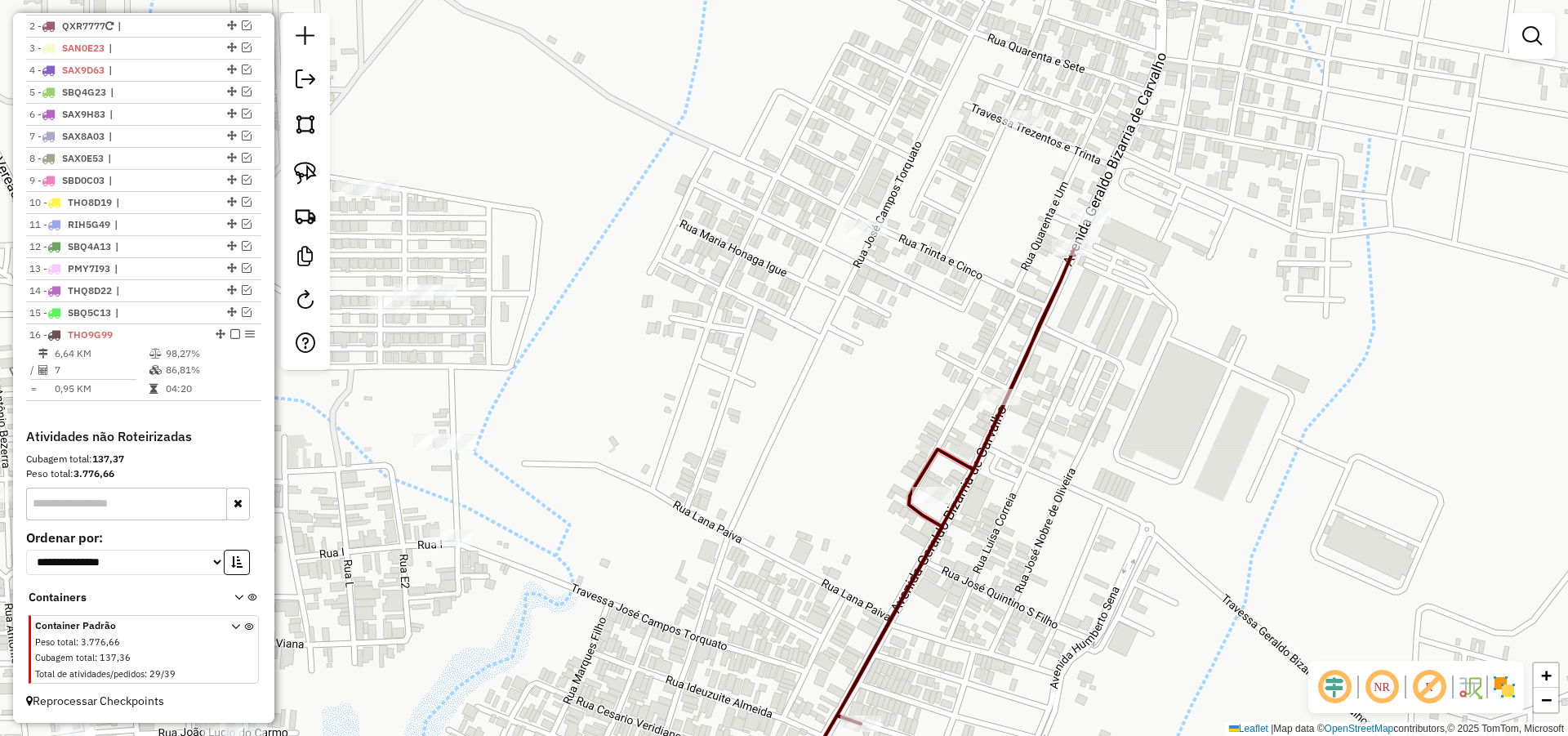
drag, startPoint x: 856, startPoint y: 492, endPoint x: 834, endPoint y: 576, distance: 86.8
click at [834, 576] on div "Janela de atendimento Grade de atendimento Capacidade Transportadoras Veículos …" at bounding box center [784, 368] width 1568 height 736
click at [935, 342] on div "Janela de atendimento Grade de atendimento Capacidade Transportadoras Veículos …" at bounding box center [784, 368] width 1568 height 736
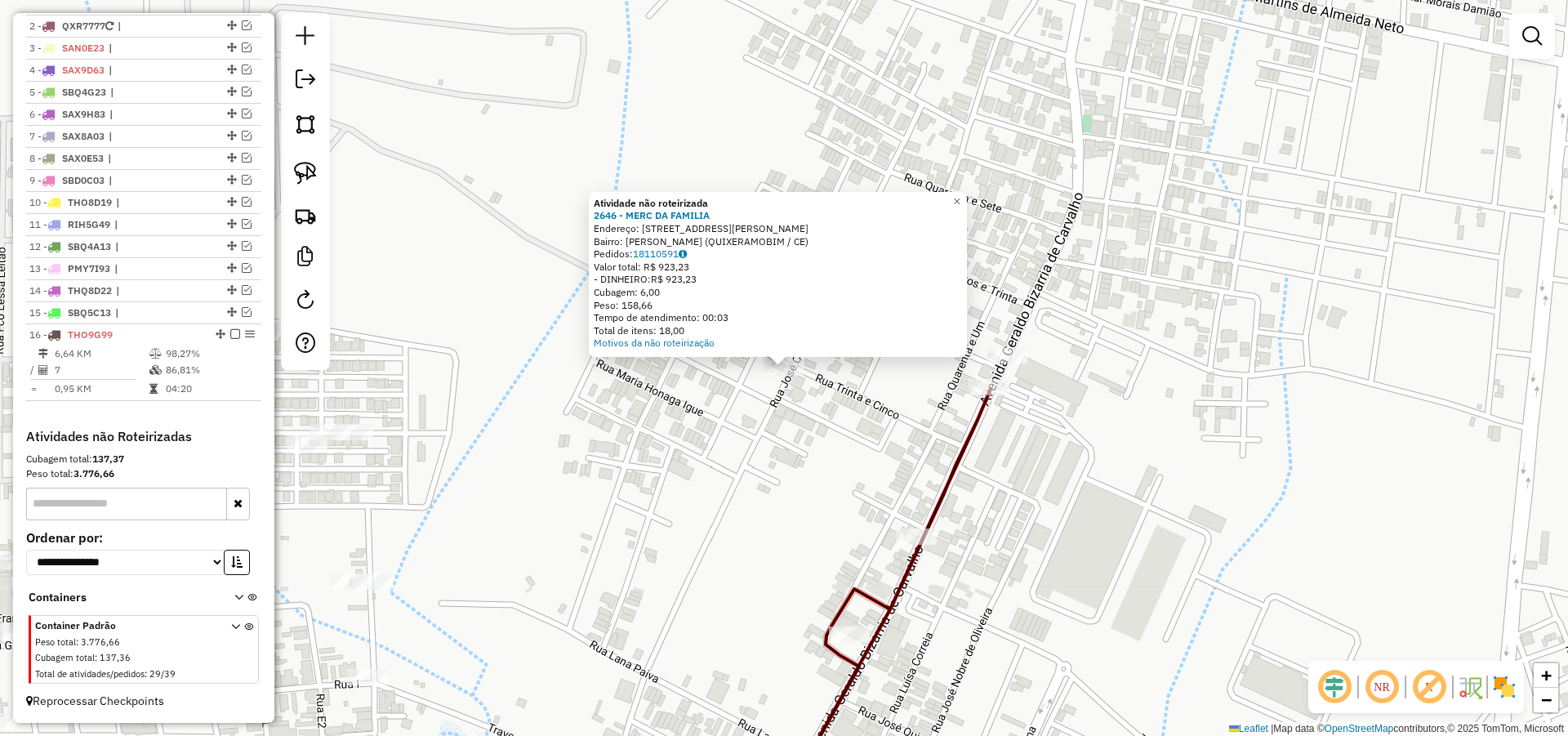
click at [862, 418] on div "Atividade não roteirizada 2646 - MERC DA FAMILIA Endereço: [STREET_ADDRESS][PER…" at bounding box center [784, 368] width 1568 height 736
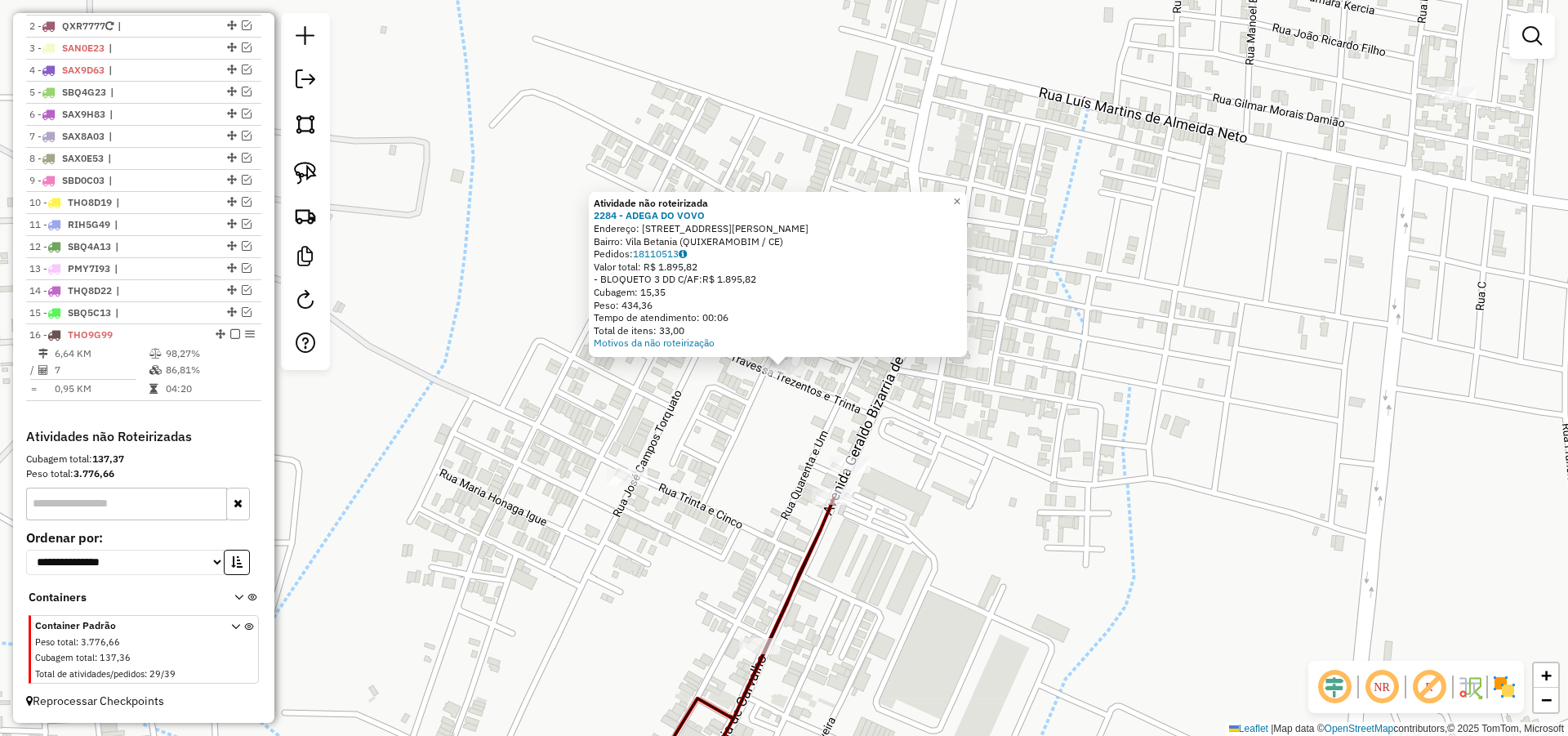
click at [773, 416] on div "Atividade não roteirizada 2284 - ADEGA DO VOVO Endereço: [STREET_ADDRESS] Pedid…" at bounding box center [784, 368] width 1568 height 736
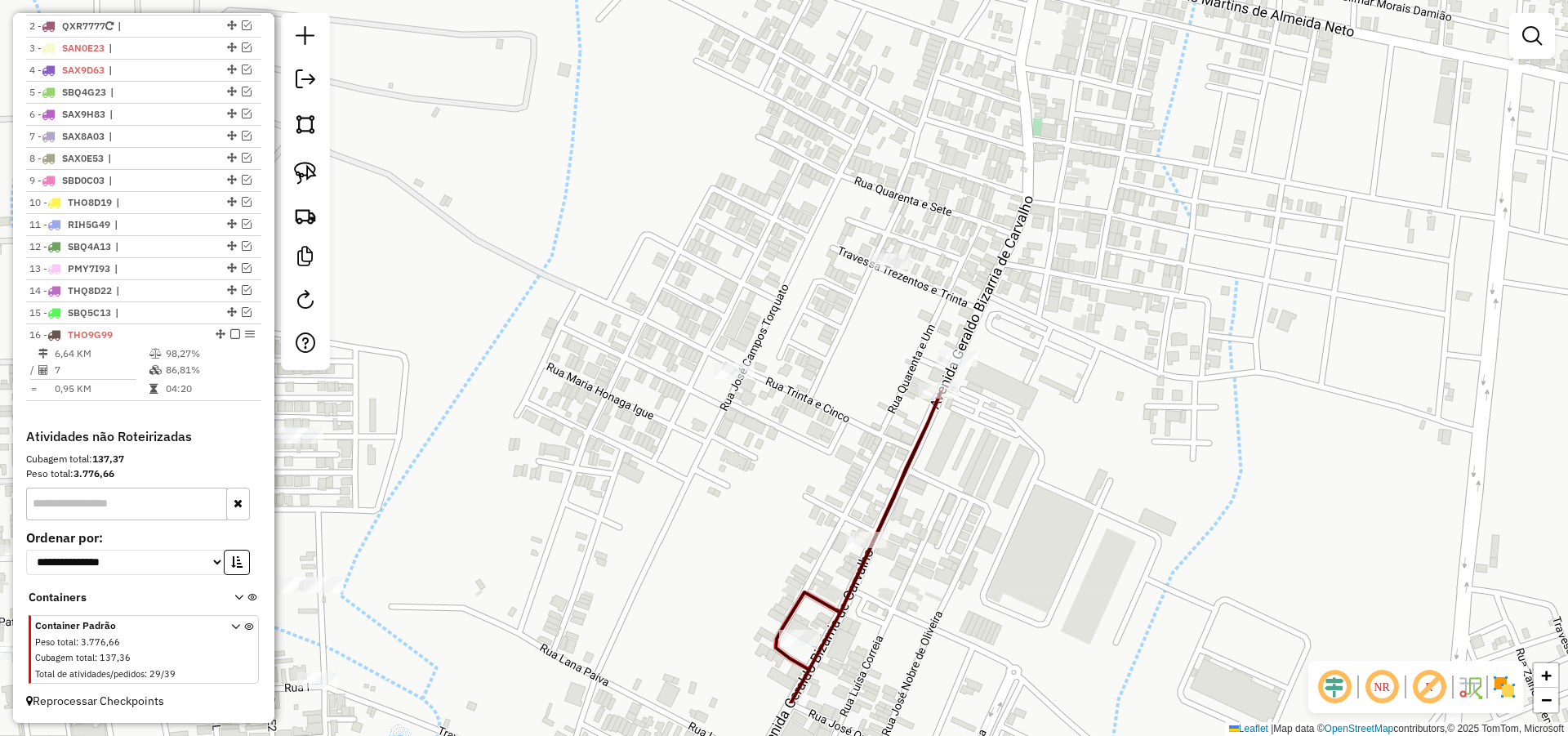
drag, startPoint x: 903, startPoint y: 298, endPoint x: 978, endPoint y: 206, distance: 118.7
click at [969, 208] on div "Janela de atendimento Grade de atendimento Capacidade Transportadoras Veículos …" at bounding box center [784, 368] width 1568 height 736
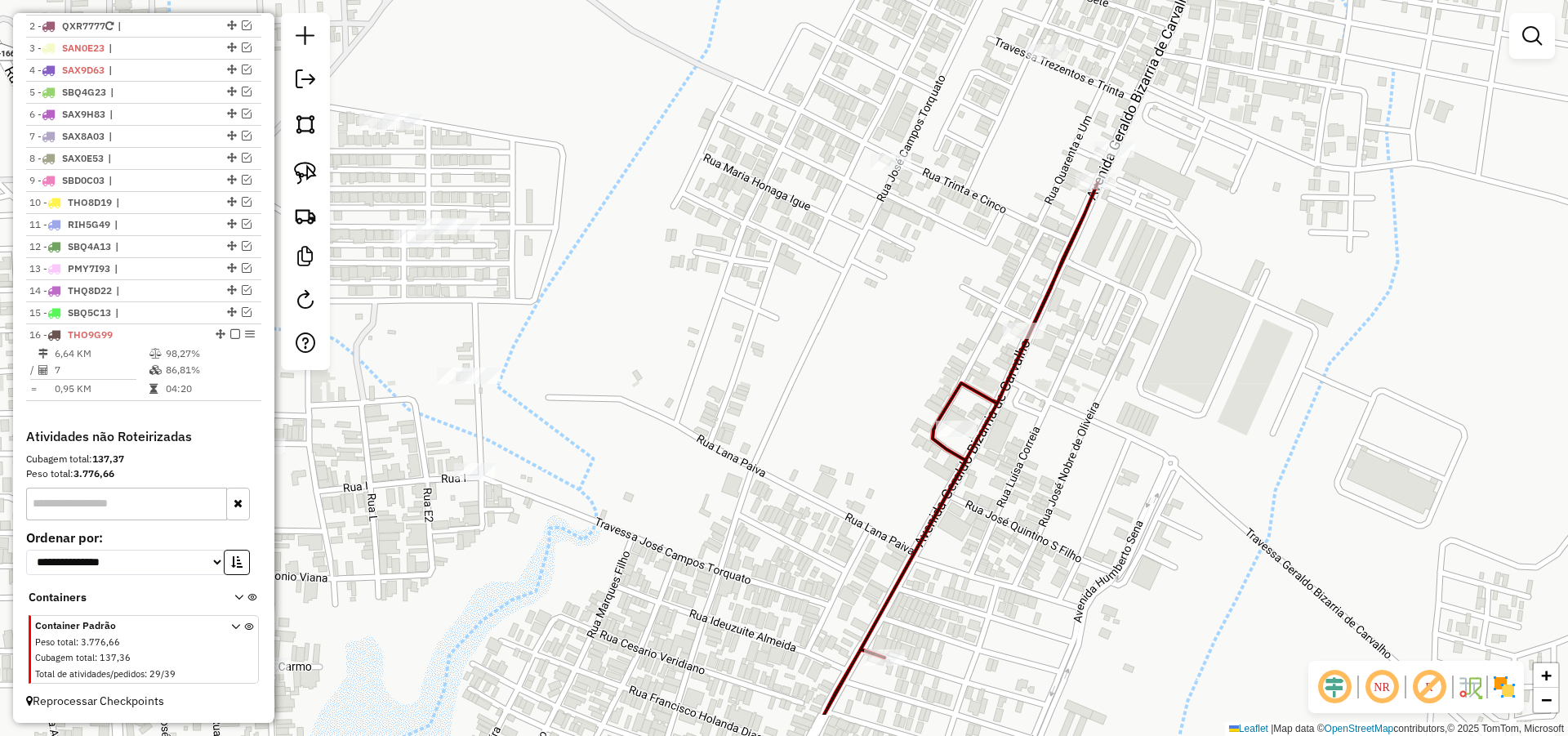
drag, startPoint x: 715, startPoint y: 378, endPoint x: 825, endPoint y: 244, distance: 173.4
click at [819, 247] on div "Janela de atendimento Grade de atendimento Capacidade Transportadoras Veículos …" at bounding box center [784, 368] width 1568 height 736
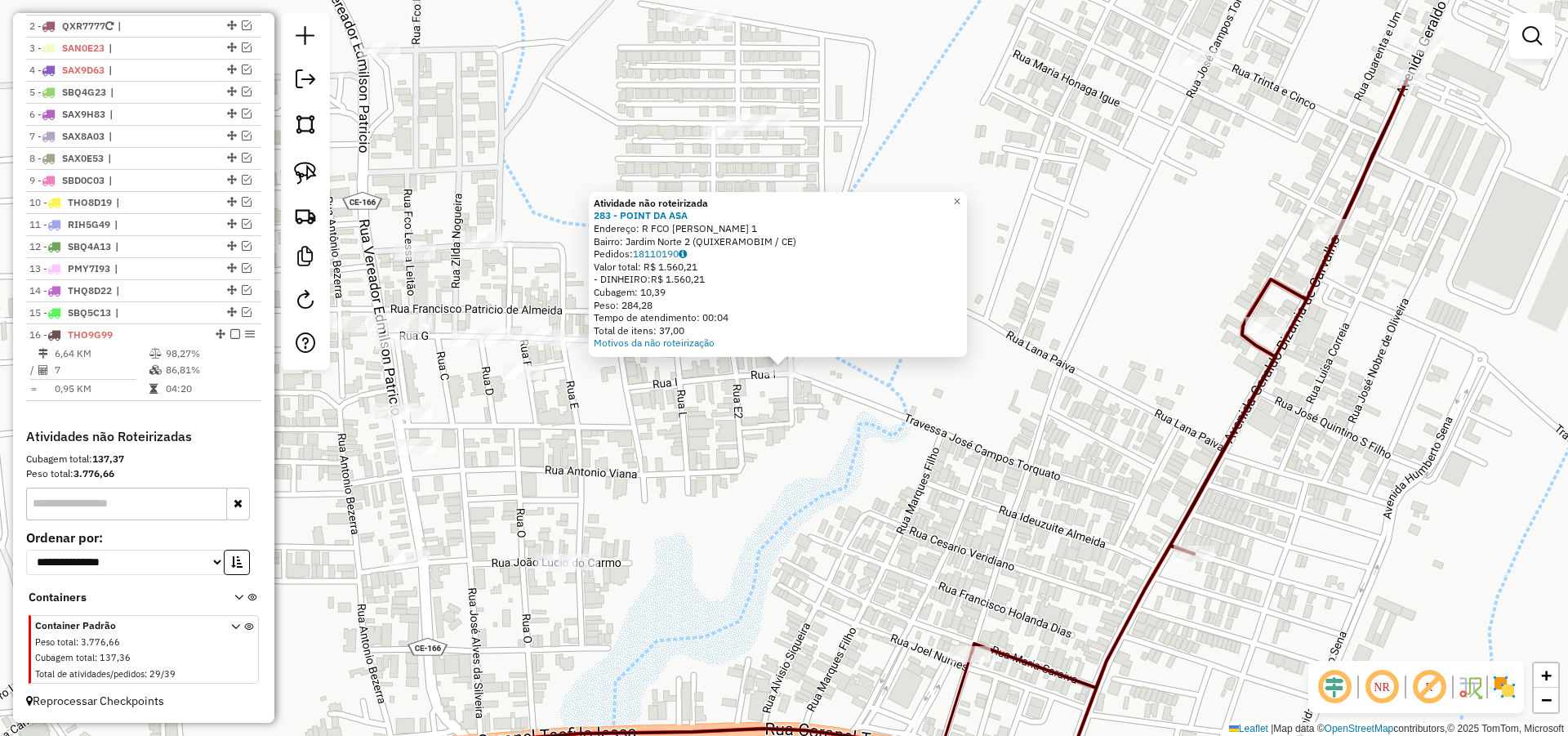
drag, startPoint x: 783, startPoint y: 415, endPoint x: 816, endPoint y: 415, distance: 33.0
click at [785, 415] on div "Atividade não roteirizada 283 - POINT DA ASA Endereço: R FCO GENESIO FERNANDES …" at bounding box center [784, 368] width 1568 height 736
click at [1031, 321] on div "Atividade não roteirizada 283 - POINT DA ASA Endereço: R FCO GENESIO FERNANDES …" at bounding box center [784, 368] width 1568 height 736
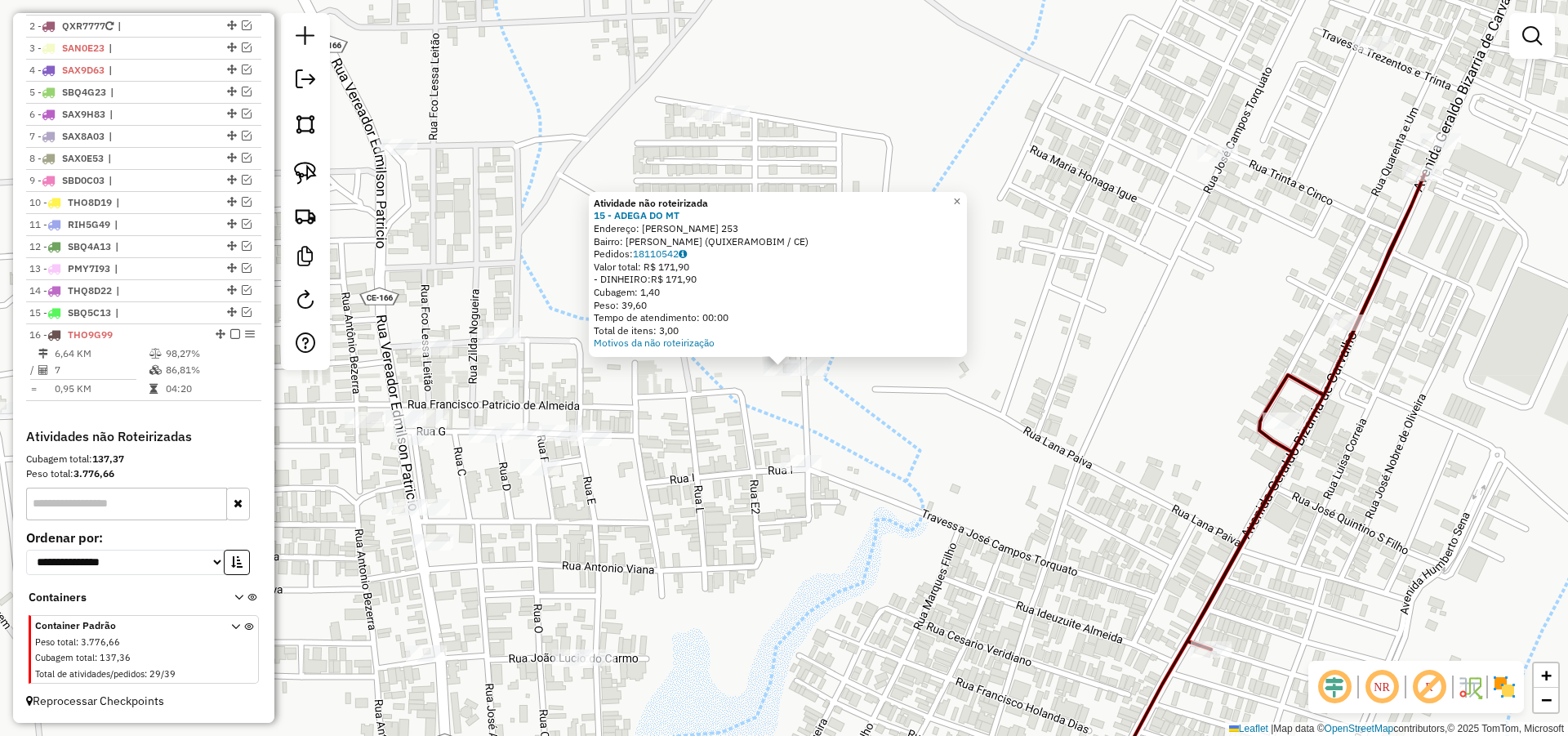
click at [873, 403] on div "Atividade não roteirizada 15 - ADEGA DO MT Endereço: [PERSON_NAME] 253 Bairro: …" at bounding box center [784, 368] width 1568 height 736
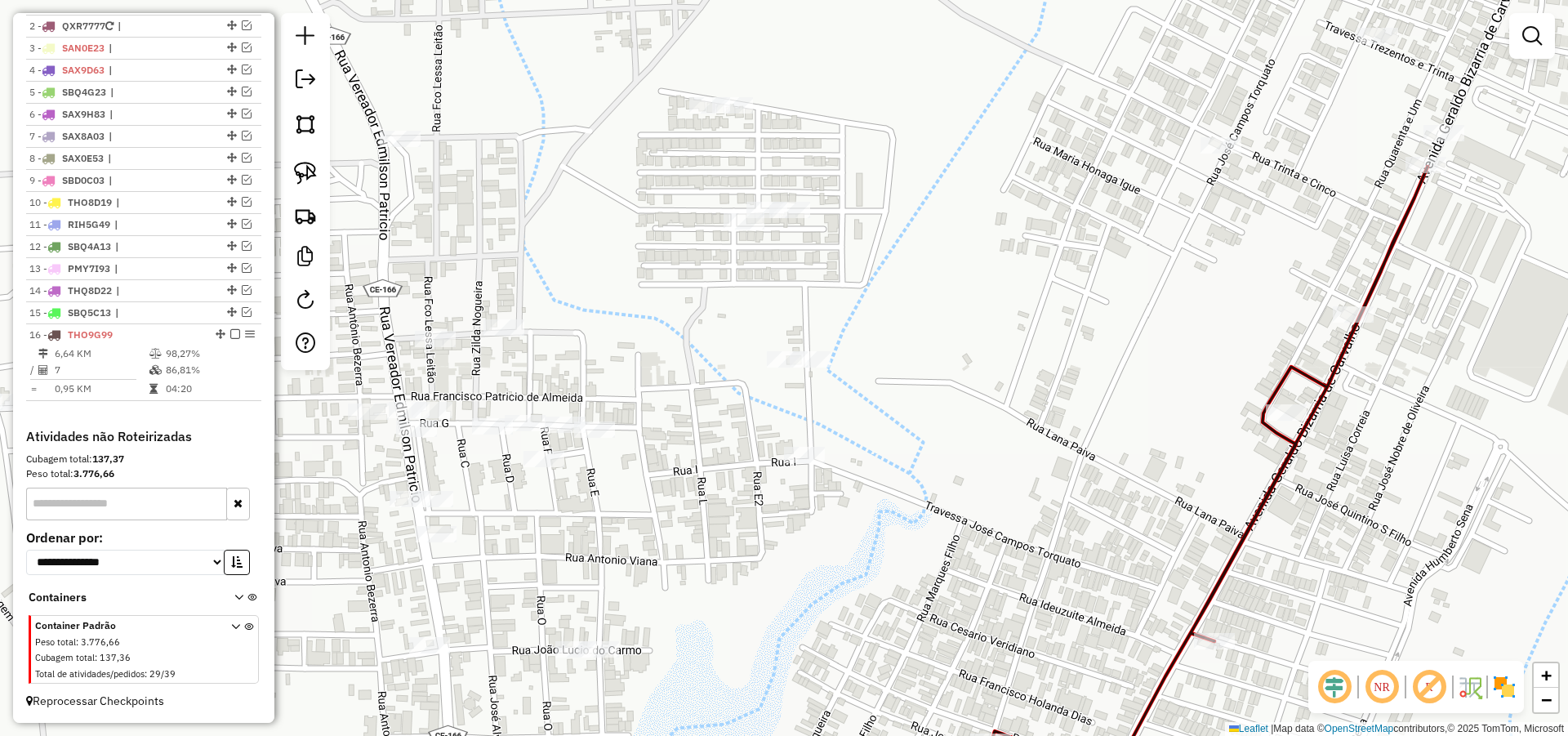
drag, startPoint x: 890, startPoint y: 452, endPoint x: 935, endPoint y: 323, distance: 136.6
click at [918, 326] on div "Janela de atendimento Grade de atendimento Capacidade Transportadoras Veículos …" at bounding box center [784, 368] width 1568 height 736
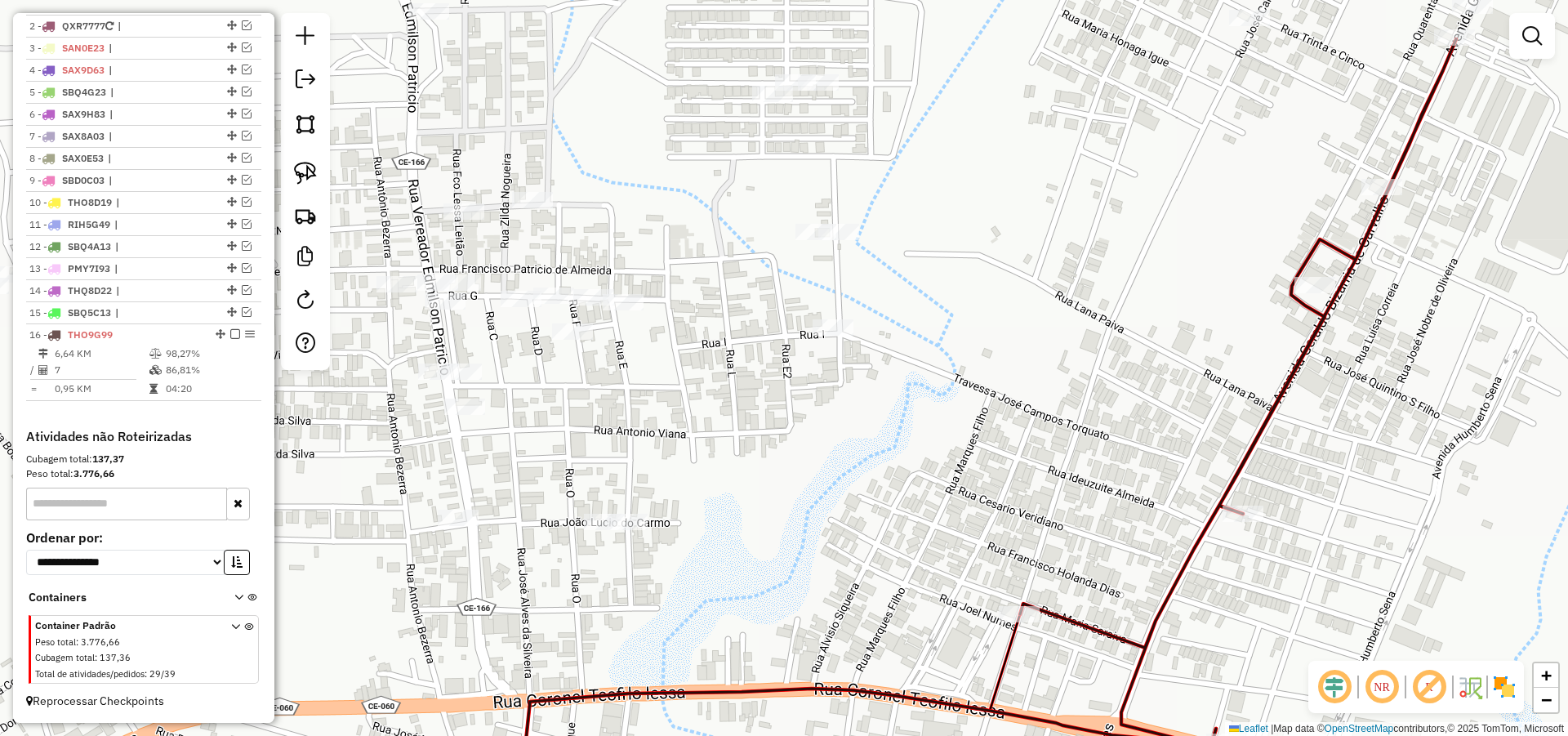
drag, startPoint x: 910, startPoint y: 362, endPoint x: 927, endPoint y: 283, distance: 80.8
click at [924, 290] on div "Janela de atendimento Grade de atendimento Capacidade Transportadoras Veículos …" at bounding box center [784, 368] width 1568 height 736
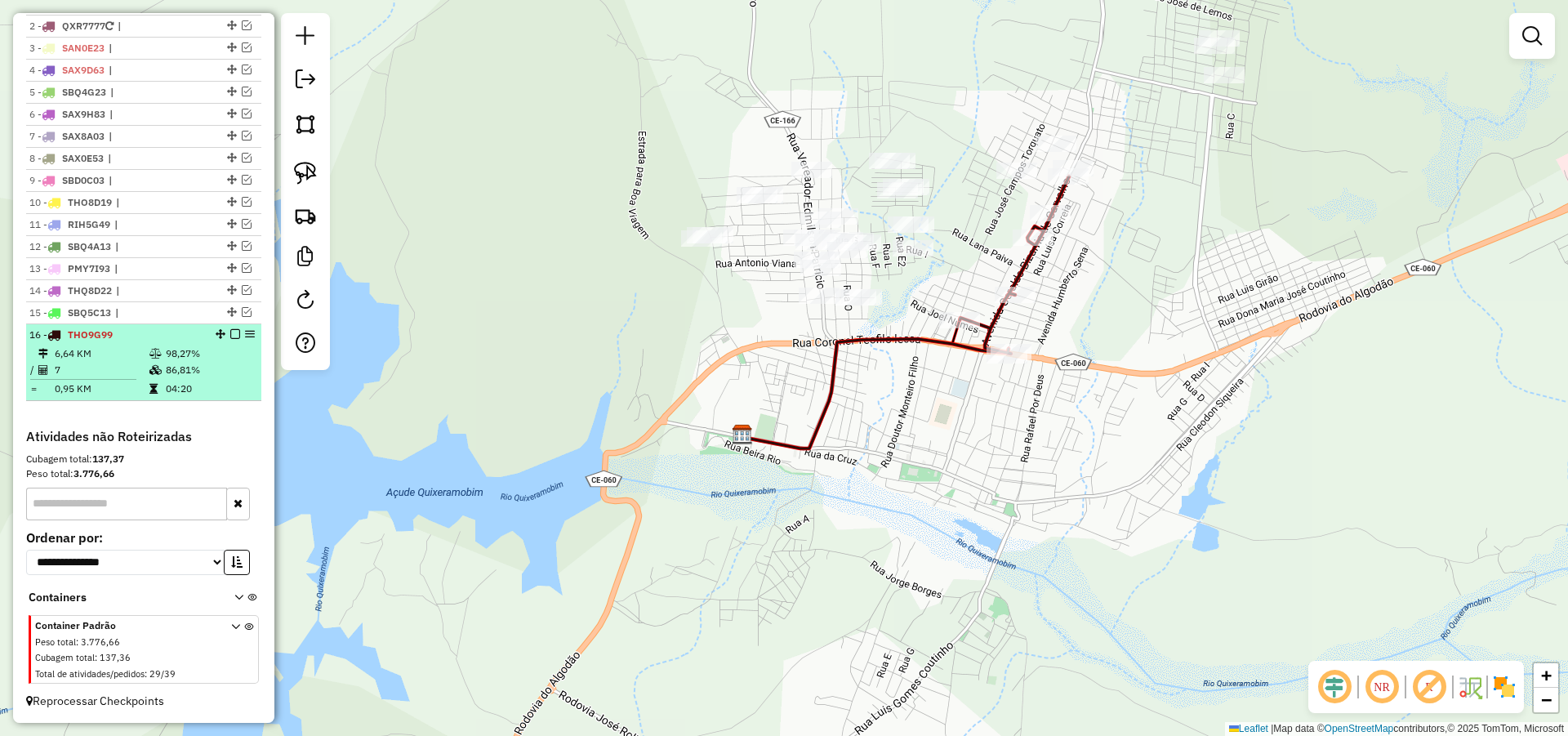
click at [230, 331] on em at bounding box center [234, 334] width 10 height 10
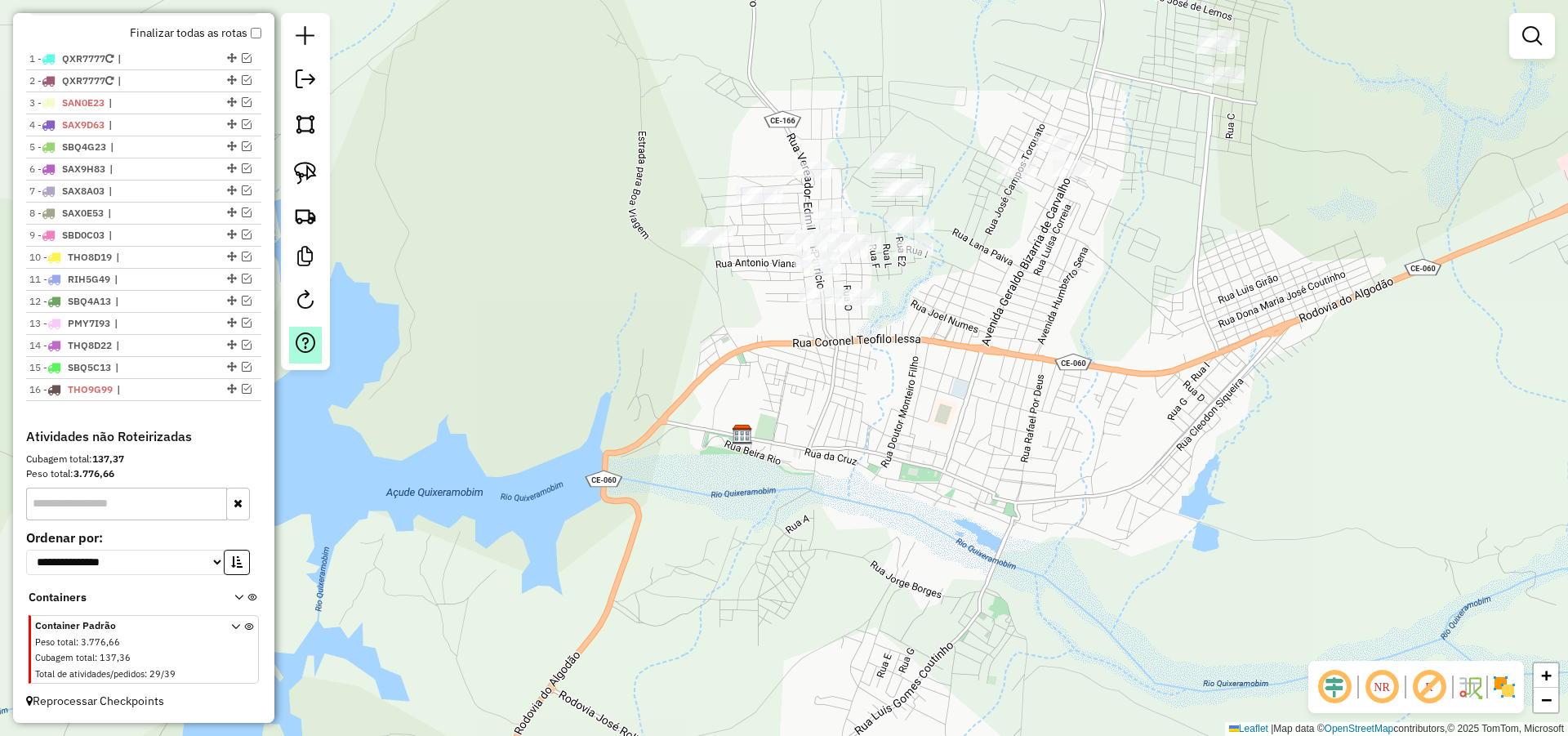
scroll to position [597, 0]
click at [1168, 275] on div "Janela de atendimento Grade de atendimento Capacidade Transportadoras Veículos …" at bounding box center [784, 368] width 1568 height 736
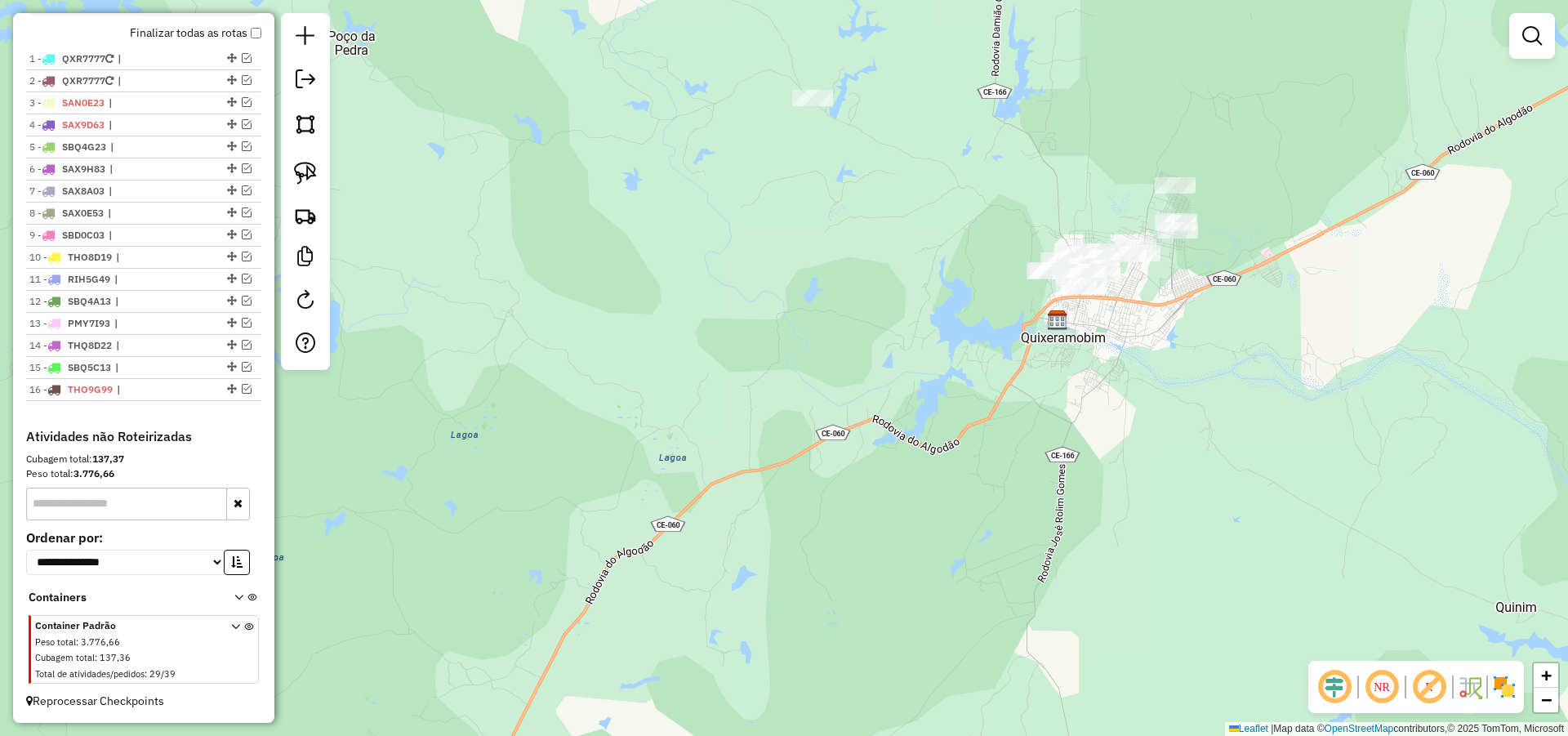
drag, startPoint x: 1225, startPoint y: 337, endPoint x: 1212, endPoint y: 347, distance: 16.4
click at [1212, 347] on div "Janela de atendimento Grade de atendimento Capacidade Transportadoras Veículos …" at bounding box center [784, 368] width 1568 height 736
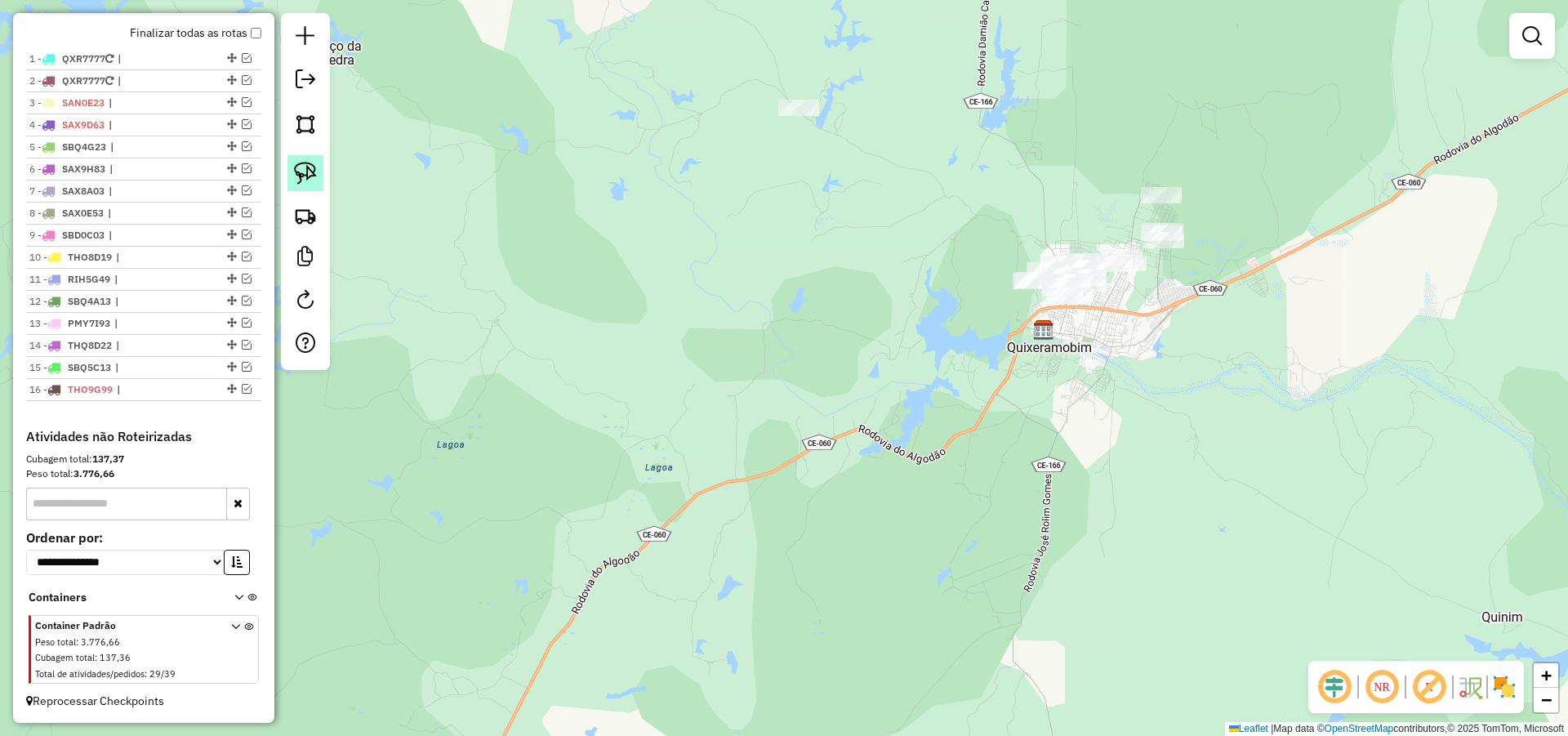
click at [303, 166] on img at bounding box center [305, 174] width 23 height 23
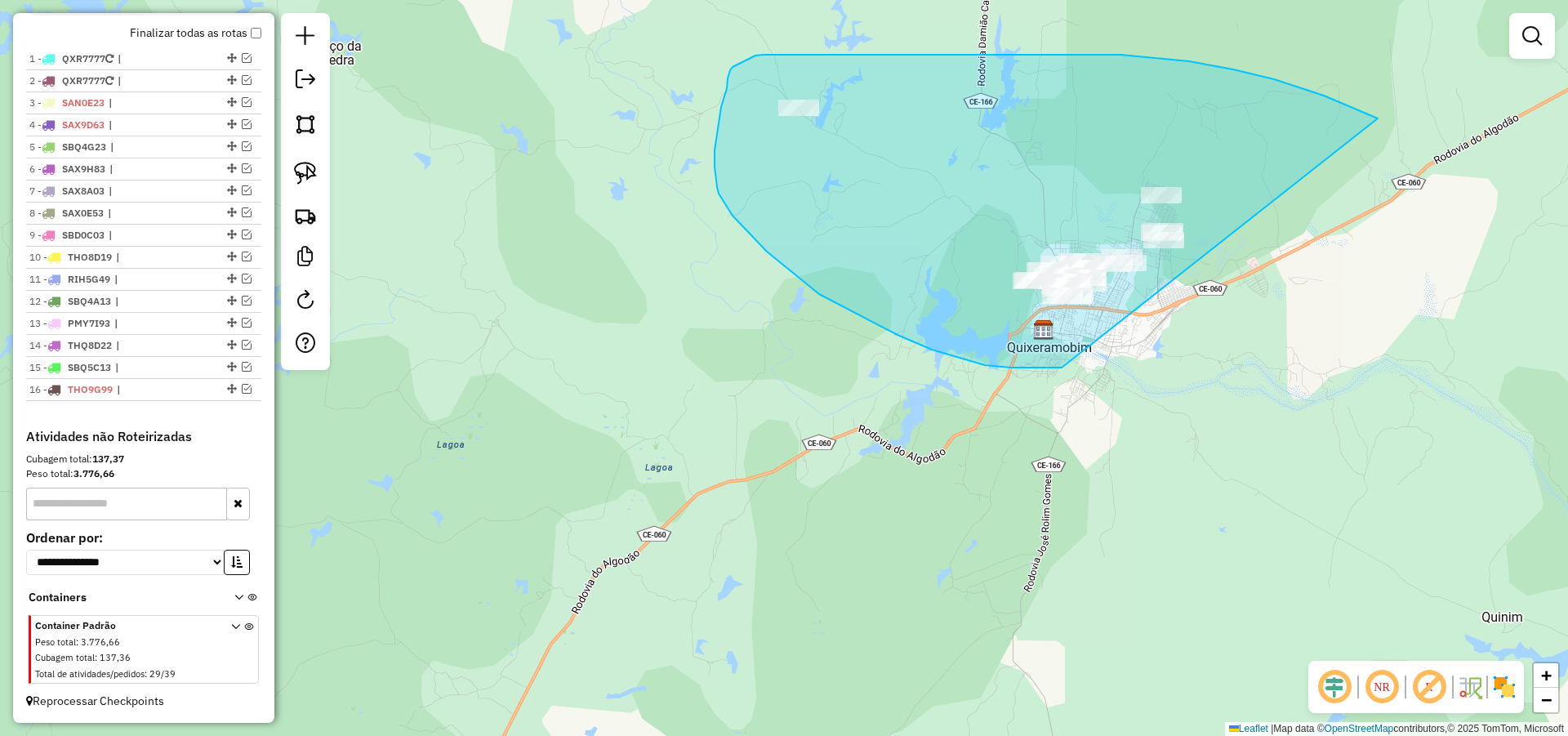
drag, startPoint x: 1357, startPoint y: 109, endPoint x: 1263, endPoint y: 338, distance: 247.5
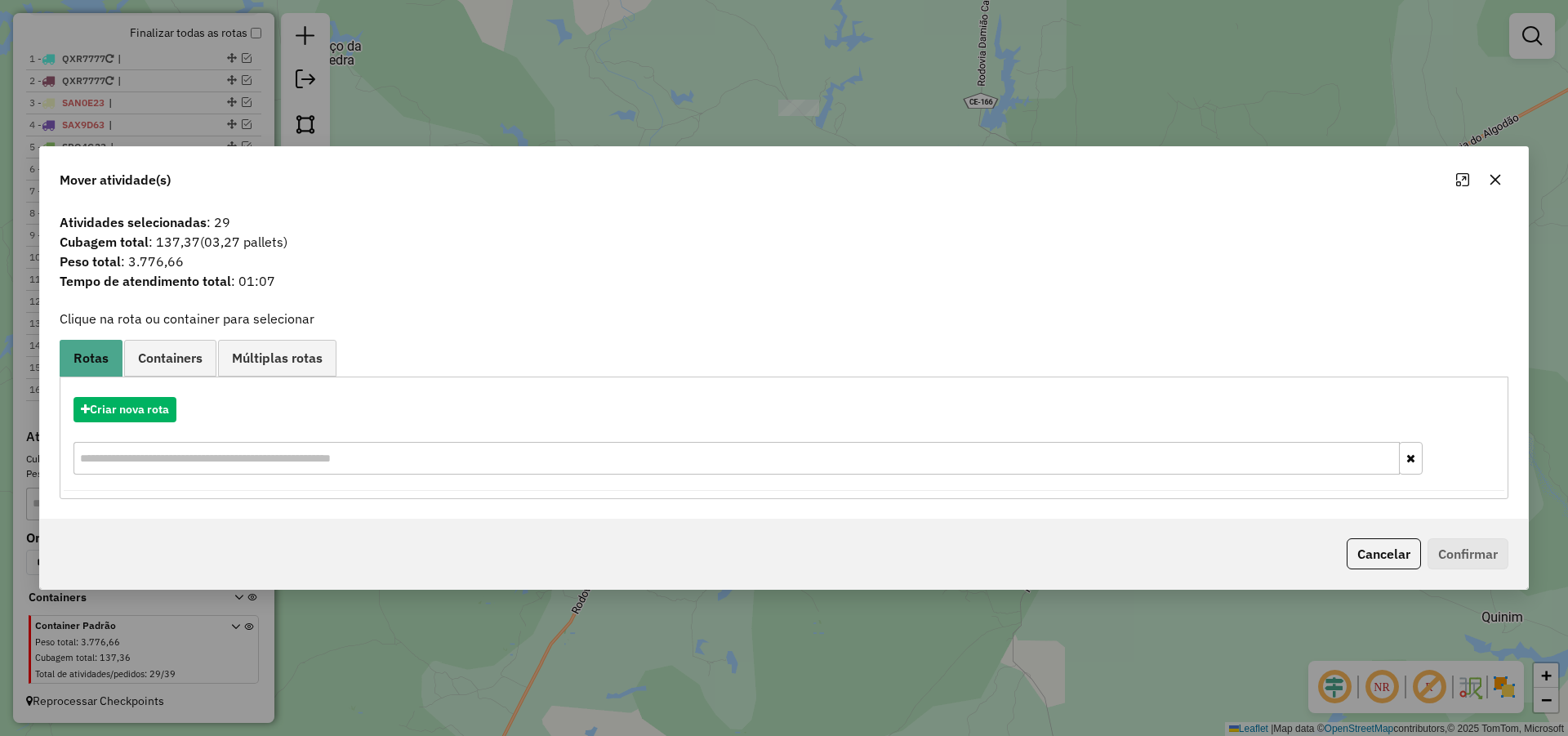
click at [1494, 185] on icon "button" at bounding box center [1495, 179] width 13 height 13
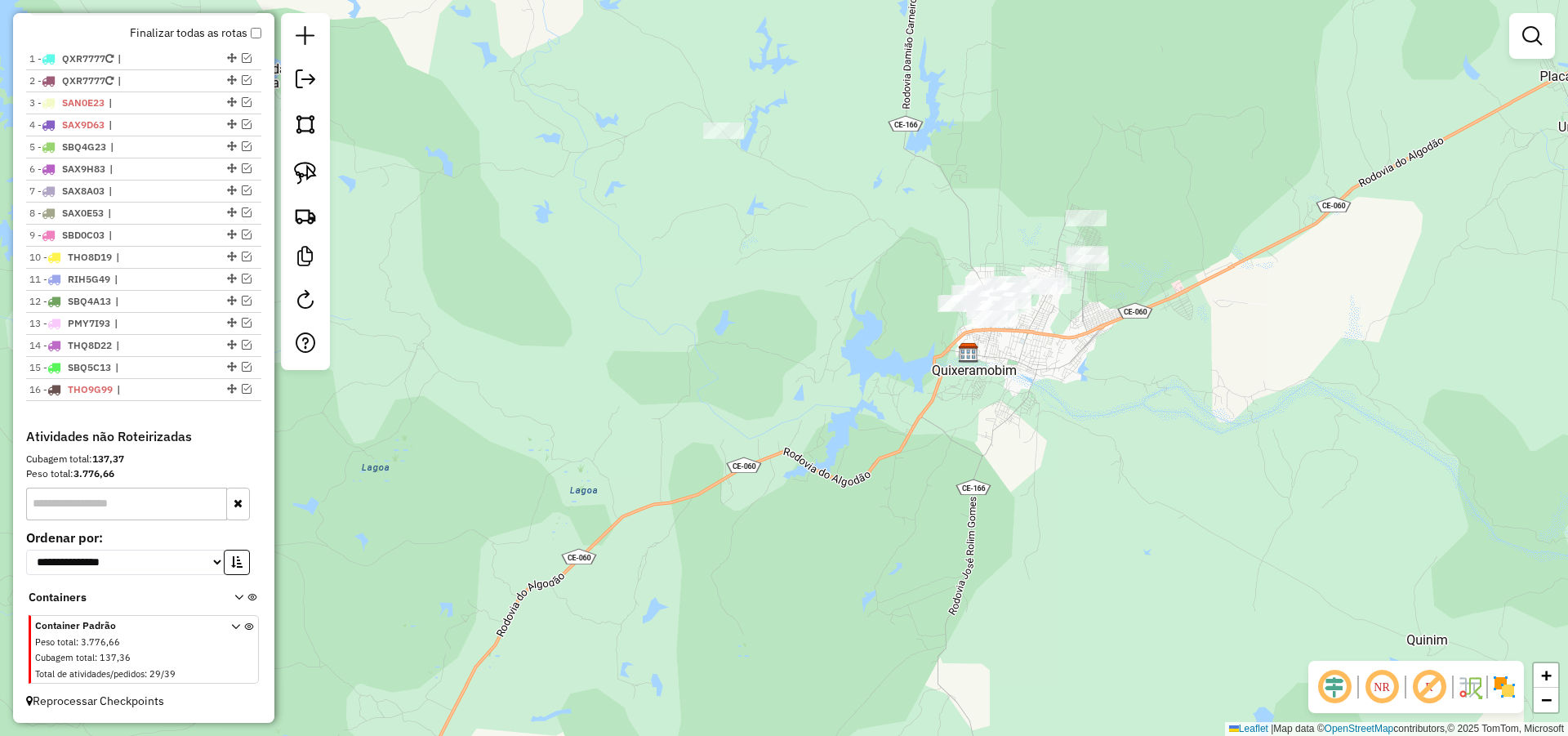
drag, startPoint x: 1144, startPoint y: 327, endPoint x: 1004, endPoint y: 373, distance: 147.4
click at [1007, 372] on div "Janela de atendimento Grade de atendimento Capacidade Transportadoras Veículos …" at bounding box center [784, 368] width 1568 height 736
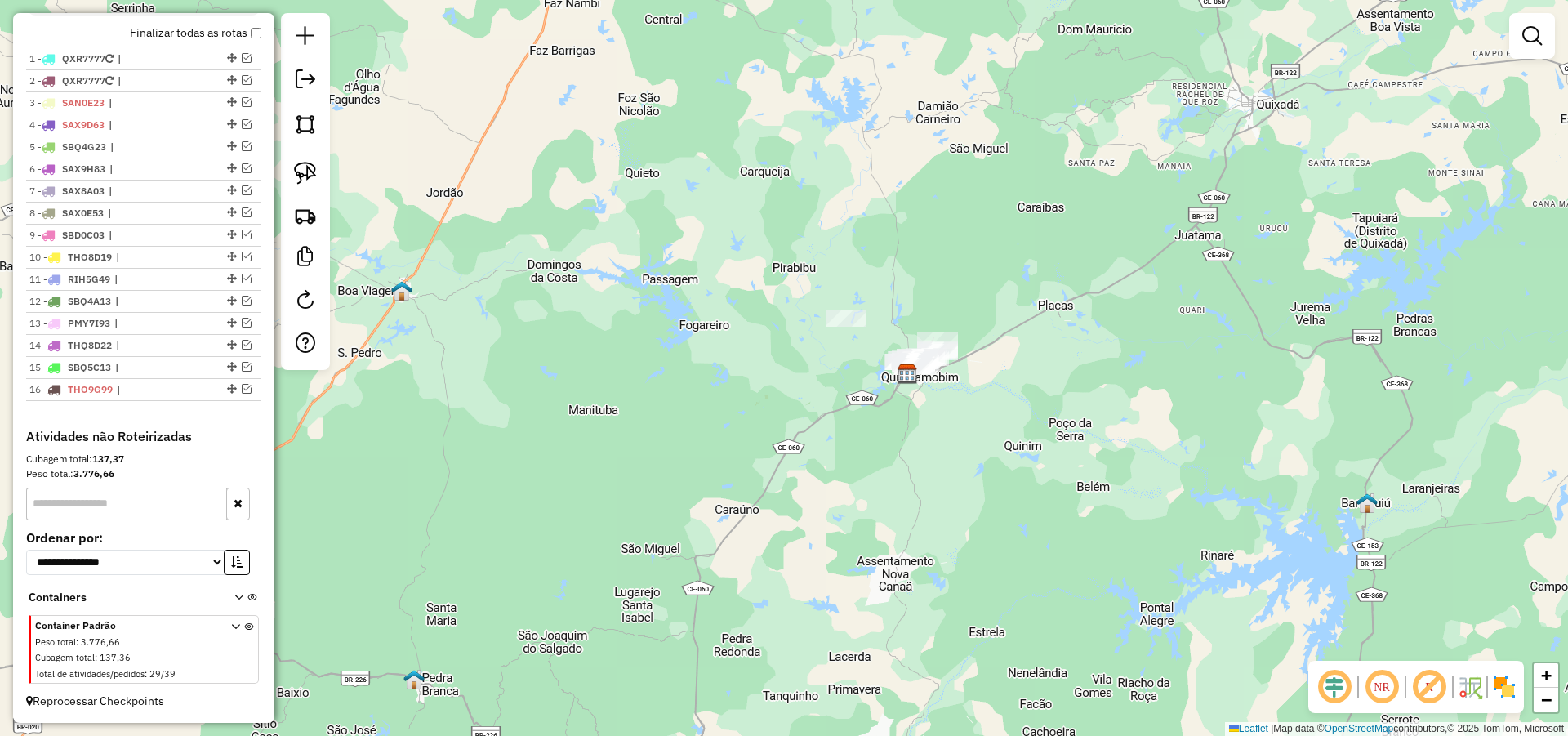
drag, startPoint x: 1095, startPoint y: 387, endPoint x: 1014, endPoint y: 379, distance: 81.4
click at [1050, 387] on div "Janela de atendimento Grade de atendimento Capacidade Transportadoras Veículos …" at bounding box center [784, 368] width 1568 height 736
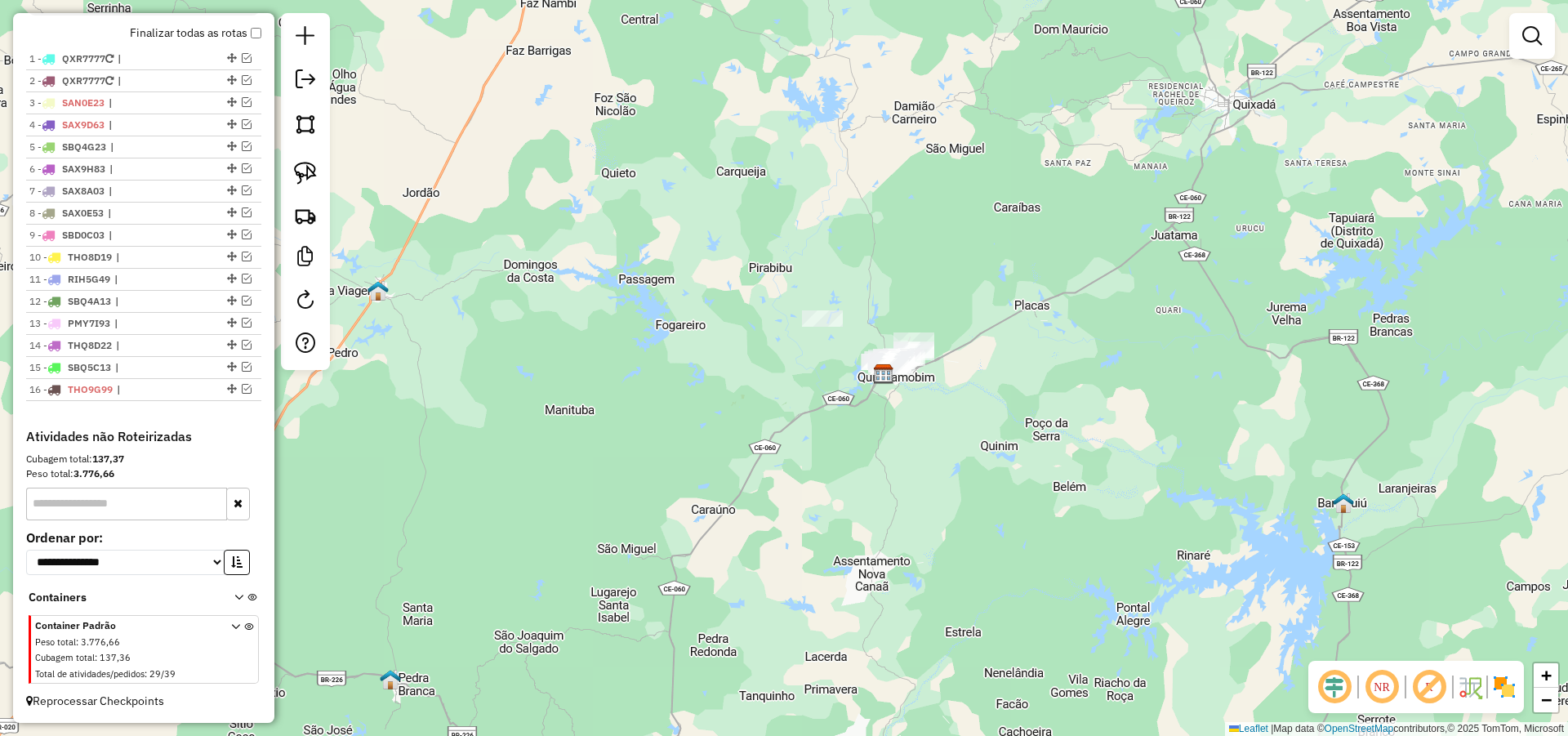
click at [995, 415] on div "Janela de atendimento Grade de atendimento Capacidade Transportadoras Veículos …" at bounding box center [784, 368] width 1568 height 736
drag, startPoint x: 992, startPoint y: 424, endPoint x: 973, endPoint y: 435, distance: 22.0
click at [975, 434] on div "Janela de atendimento Grade de atendimento Capacidade Transportadoras Veículos …" at bounding box center [784, 368] width 1568 height 736
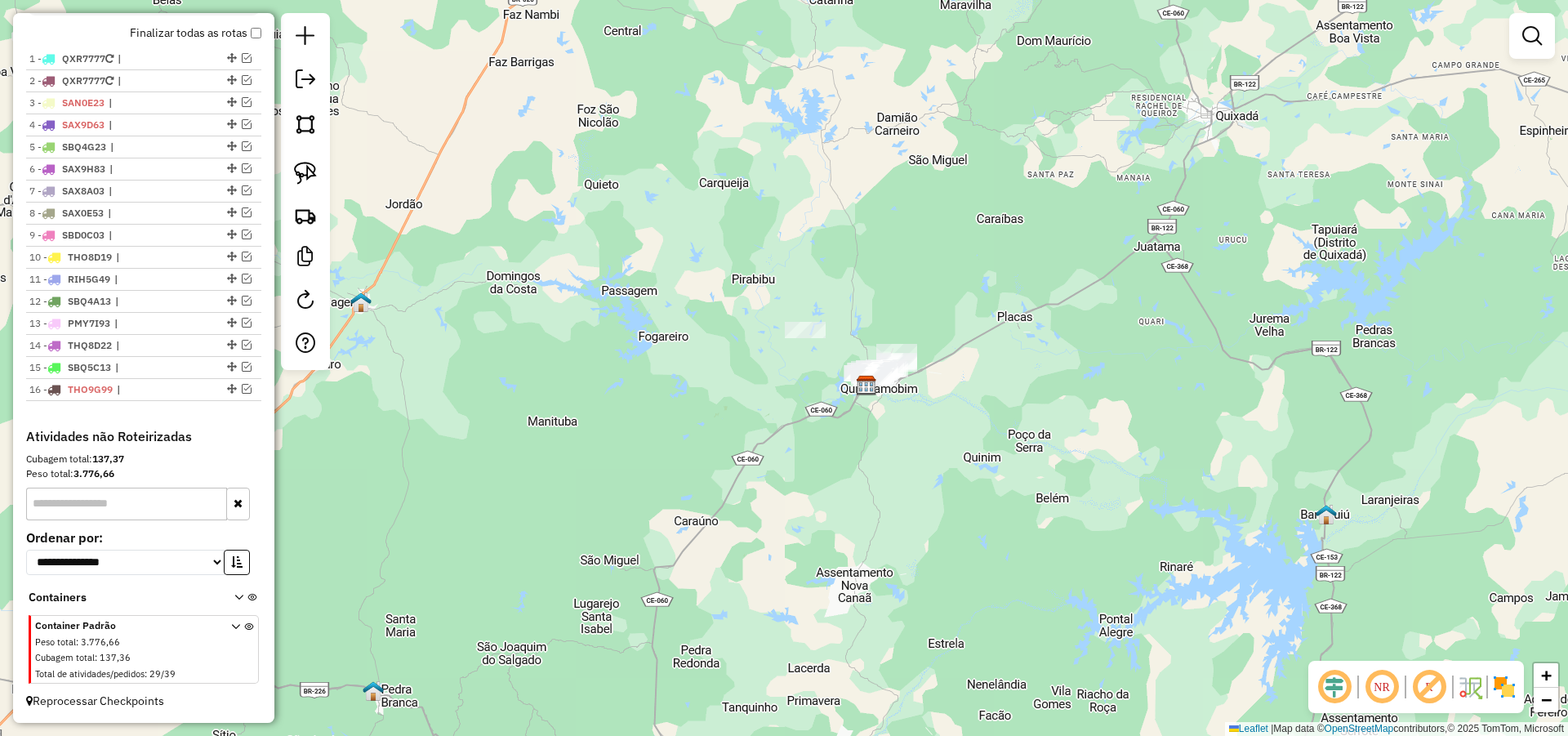
drag, startPoint x: 573, startPoint y: 355, endPoint x: 481, endPoint y: 351, distance: 92.1
click at [558, 359] on div "Janela de atendimento Grade de atendimento Capacidade Transportadoras Veículos …" at bounding box center [784, 368] width 1568 height 736
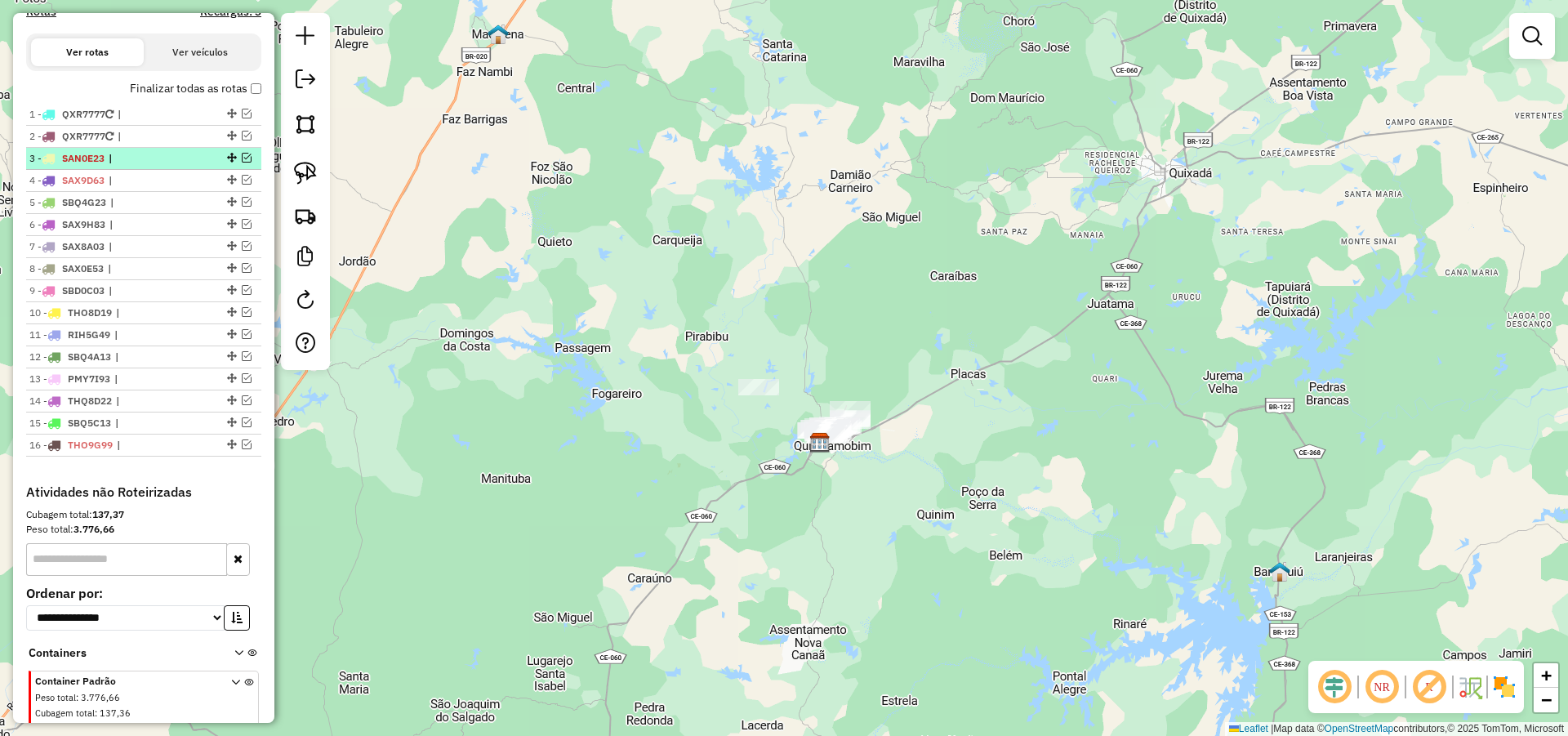
scroll to position [499, 0]
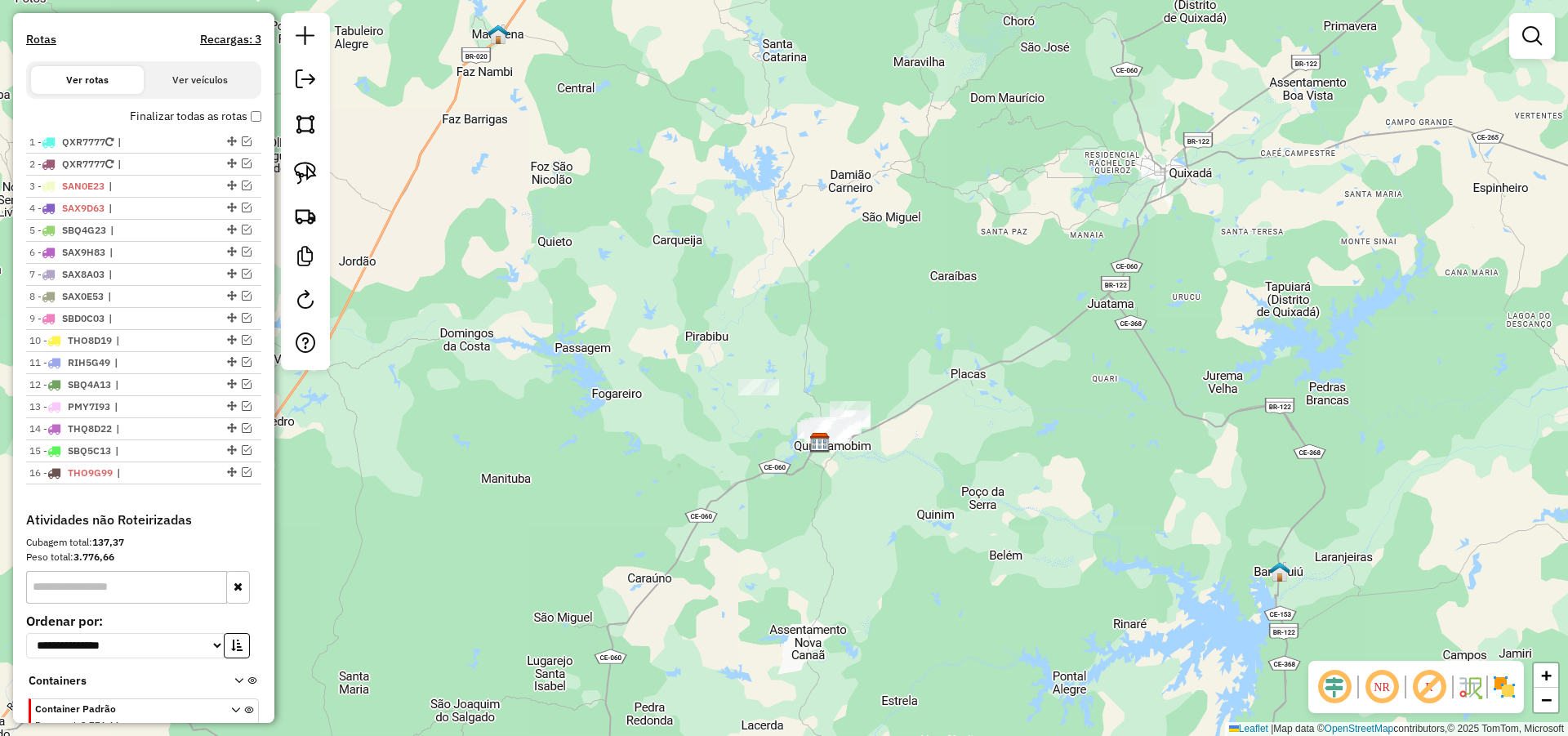
drag, startPoint x: 1180, startPoint y: 371, endPoint x: 1164, endPoint y: 396, distance: 29.7
click at [1167, 396] on div "Janela de atendimento Grade de atendimento Capacidade Transportadoras Veículos …" at bounding box center [784, 368] width 1568 height 736
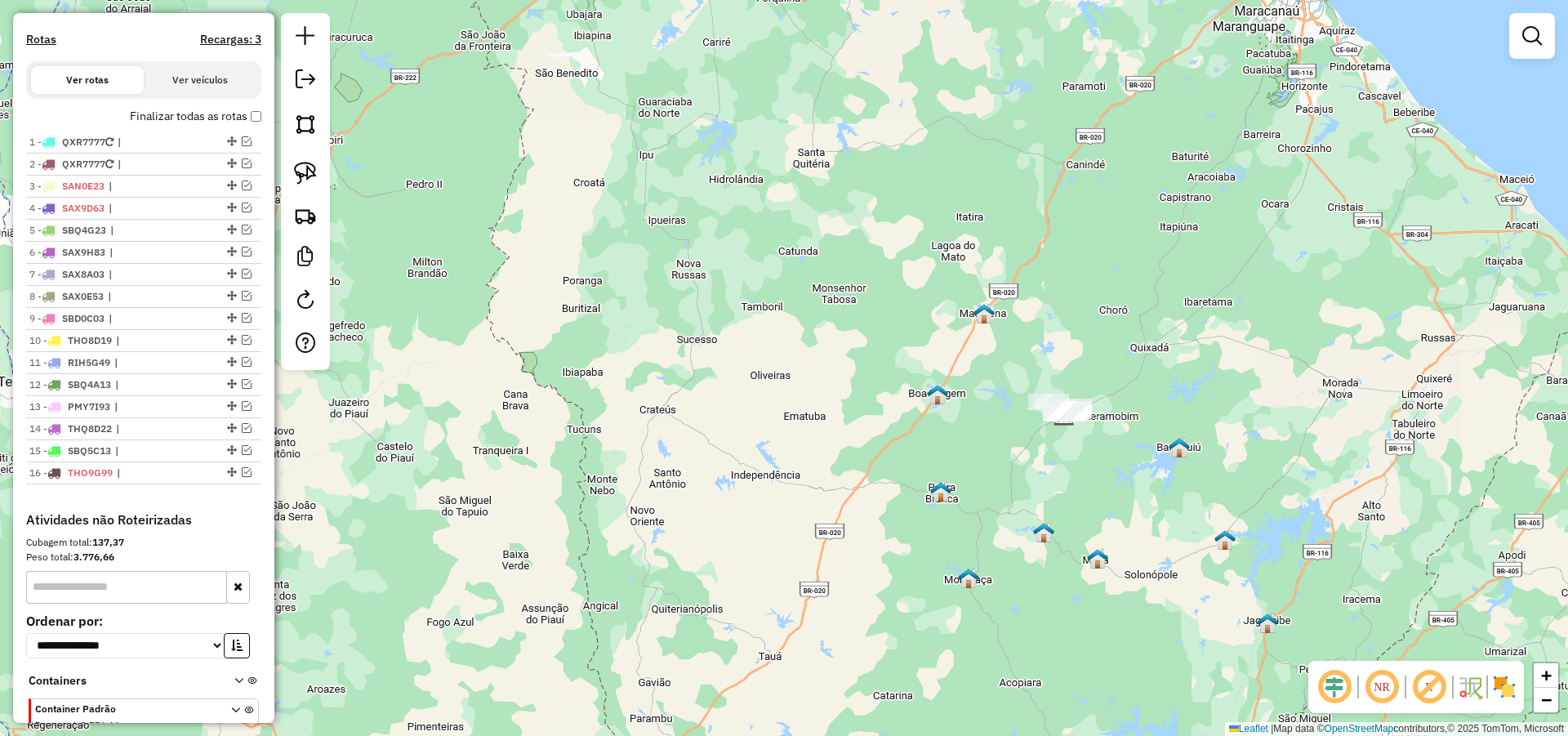
drag, startPoint x: 1107, startPoint y: 407, endPoint x: 1072, endPoint y: 415, distance: 35.9
click at [1083, 416] on div "Janela de atendimento Grade de atendimento Capacidade Transportadoras Veículos …" at bounding box center [784, 368] width 1568 height 736
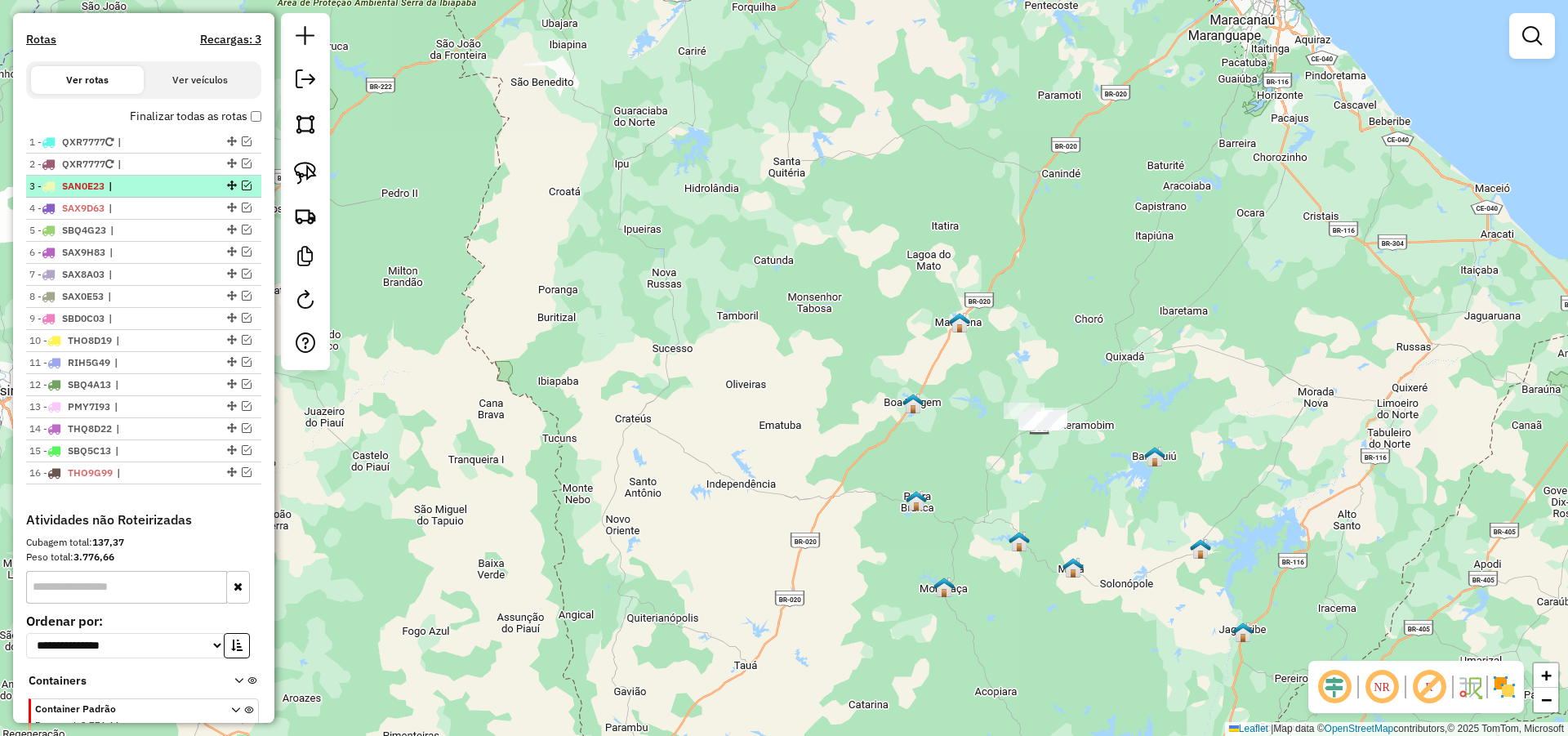
scroll to position [401, 0]
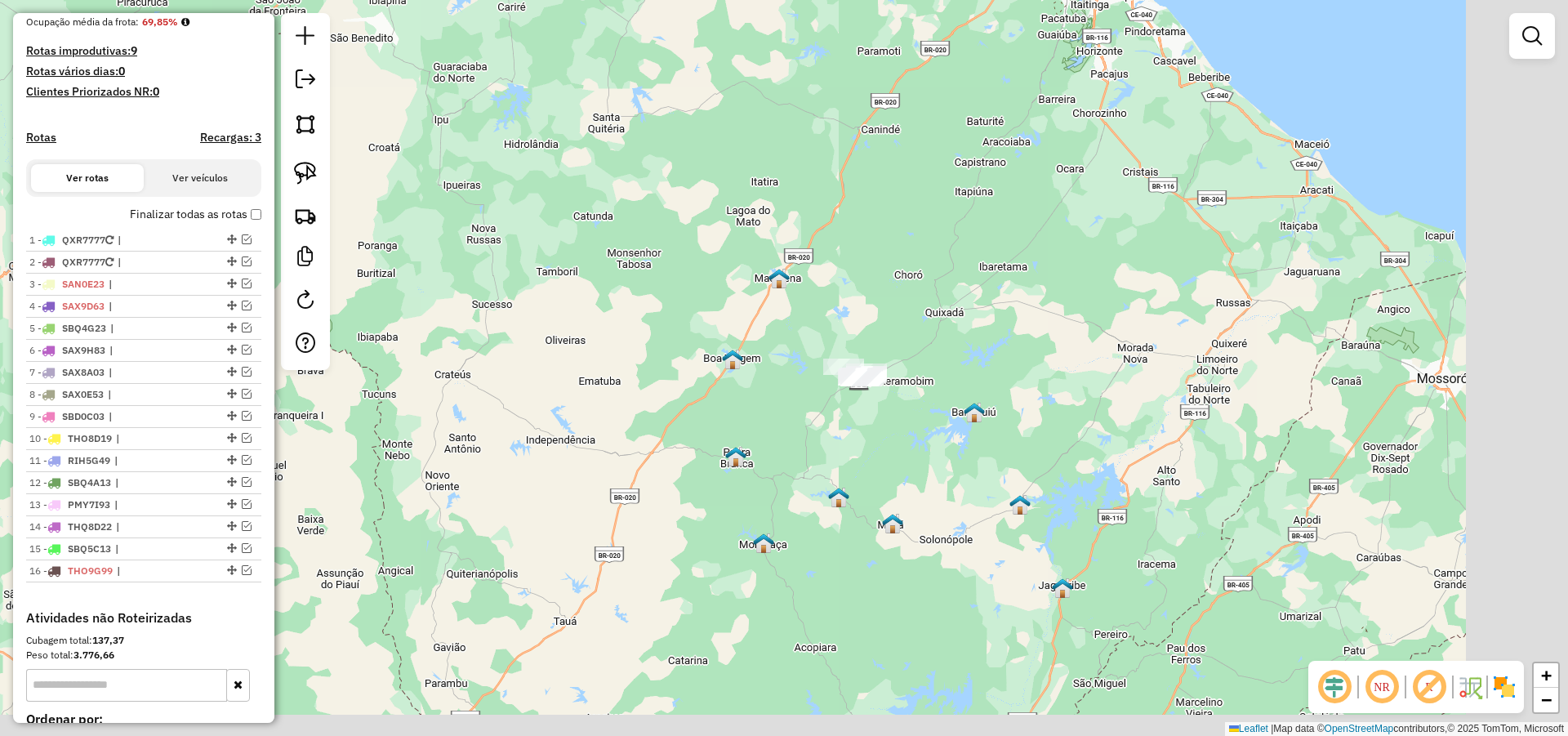
drag, startPoint x: 805, startPoint y: 432, endPoint x: 635, endPoint y: 391, distance: 174.9
click at [635, 391] on div "Janela de atendimento Grade de atendimento Capacidade Transportadoras Veículos …" at bounding box center [784, 368] width 1568 height 736
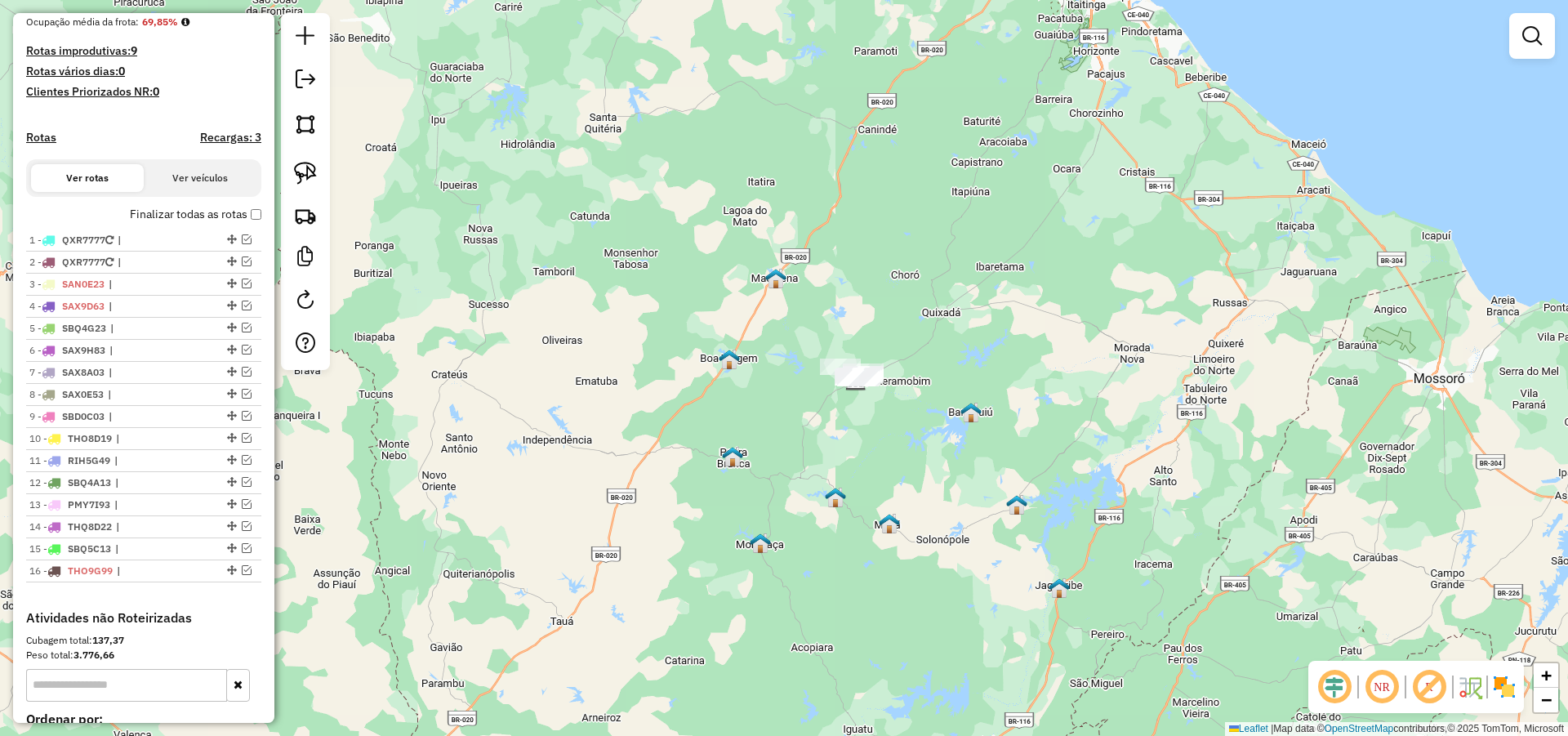
drag, startPoint x: 1002, startPoint y: 394, endPoint x: 957, endPoint y: 414, distance: 49.2
click at [968, 410] on div "Janela de atendimento Grade de atendimento Capacidade Transportadoras Veículos …" at bounding box center [784, 368] width 1568 height 736
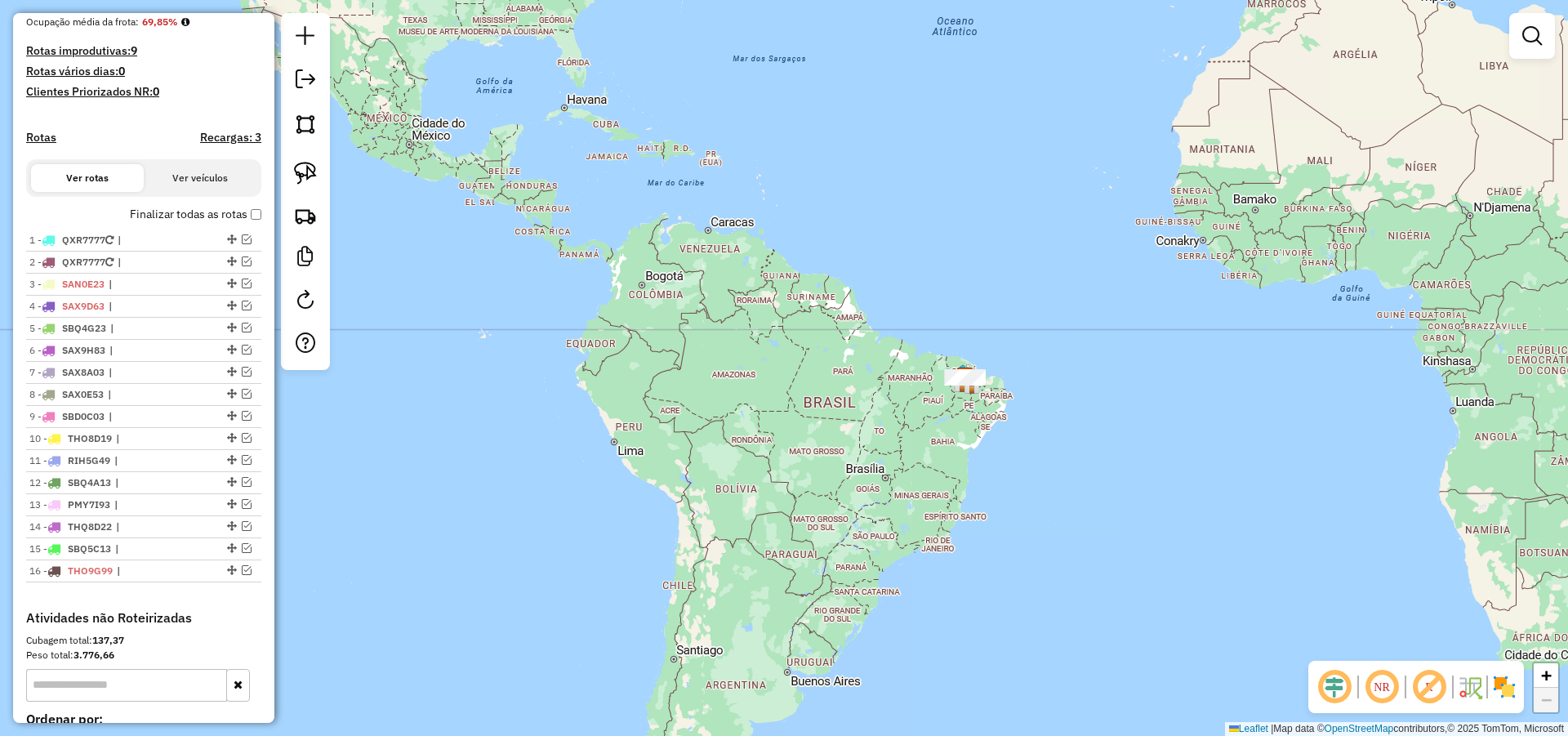
drag, startPoint x: 891, startPoint y: 336, endPoint x: 850, endPoint y: 340, distance: 41.2
click at [862, 340] on div "Janela de atendimento Grade de atendimento Capacidade Transportadoras Veículos …" at bounding box center [784, 368] width 1568 height 736
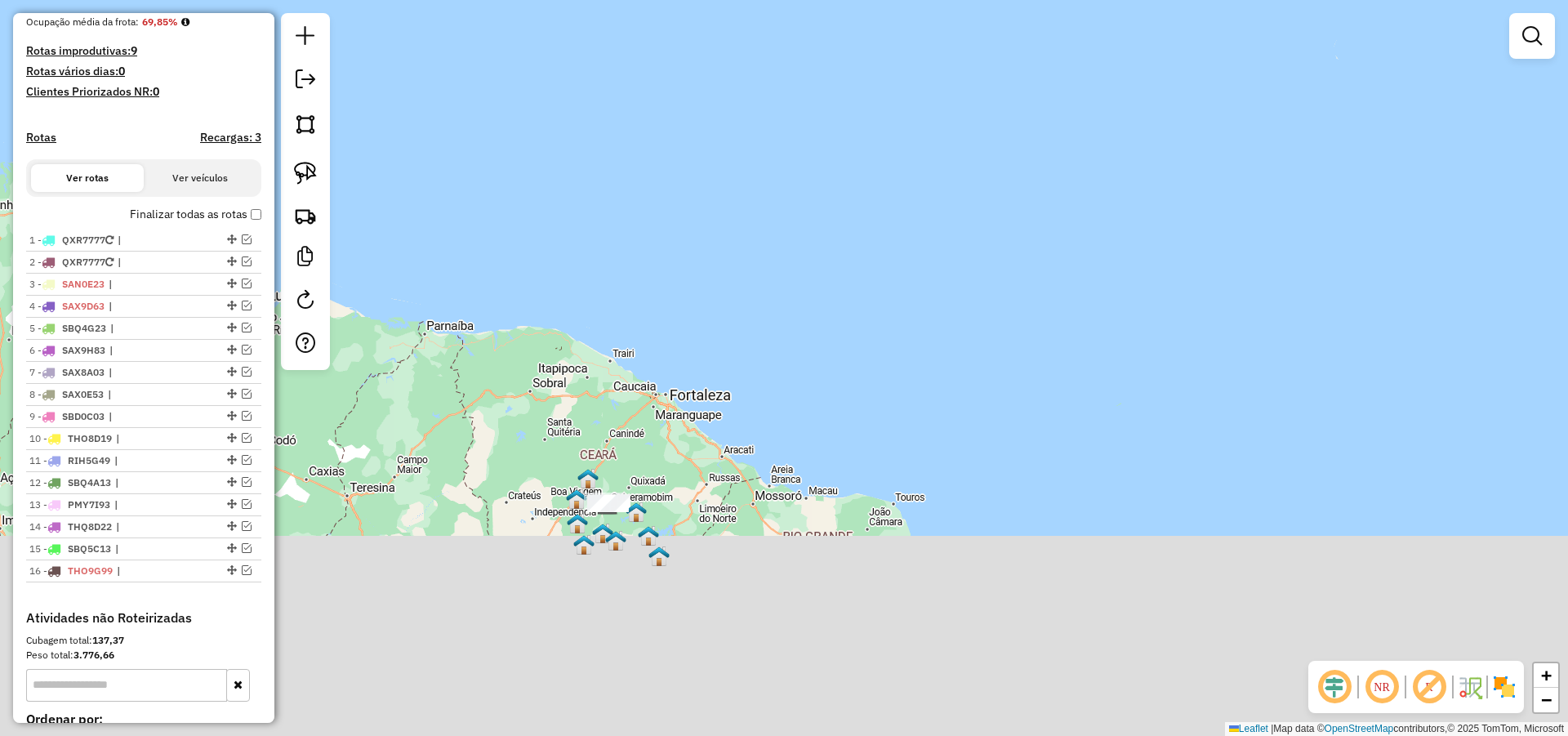
drag, startPoint x: 725, startPoint y: 404, endPoint x: 687, endPoint y: 133, distance: 273.7
click at [691, 143] on div "Janela de atendimento Grade de atendimento Capacidade Transportadoras Veículos …" at bounding box center [784, 368] width 1568 height 736
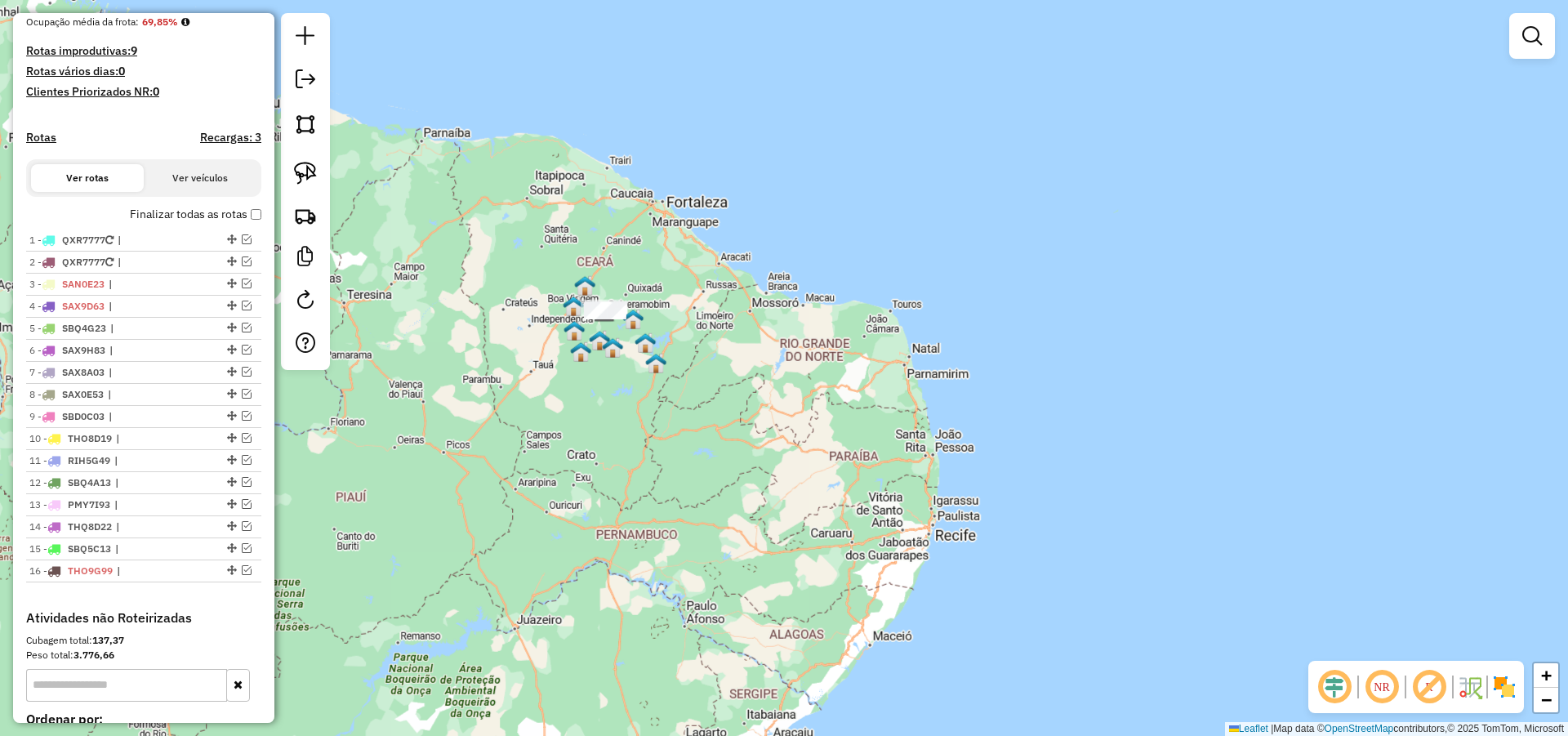
drag, startPoint x: 796, startPoint y: 340, endPoint x: 786, endPoint y: 340, distance: 10.0
click at [813, 338] on div "Janela de atendimento Grade de atendimento Capacidade Transportadoras Veículos …" at bounding box center [784, 368] width 1568 height 736
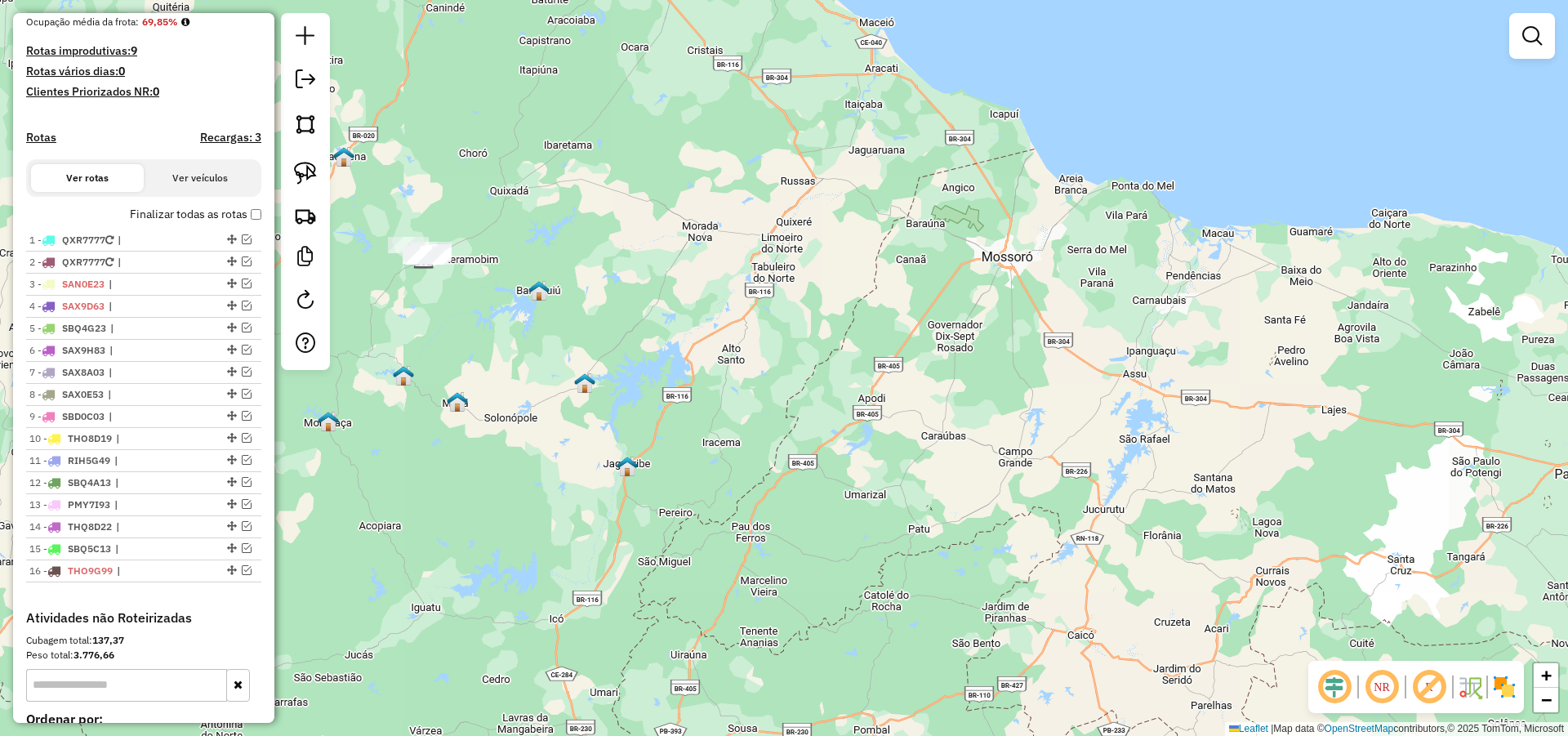
drag, startPoint x: 468, startPoint y: 330, endPoint x: 723, endPoint y: 355, distance: 256.2
click at [704, 352] on div "Janela de atendimento Grade de atendimento Capacidade Transportadoras Veículos …" at bounding box center [784, 368] width 1568 height 736
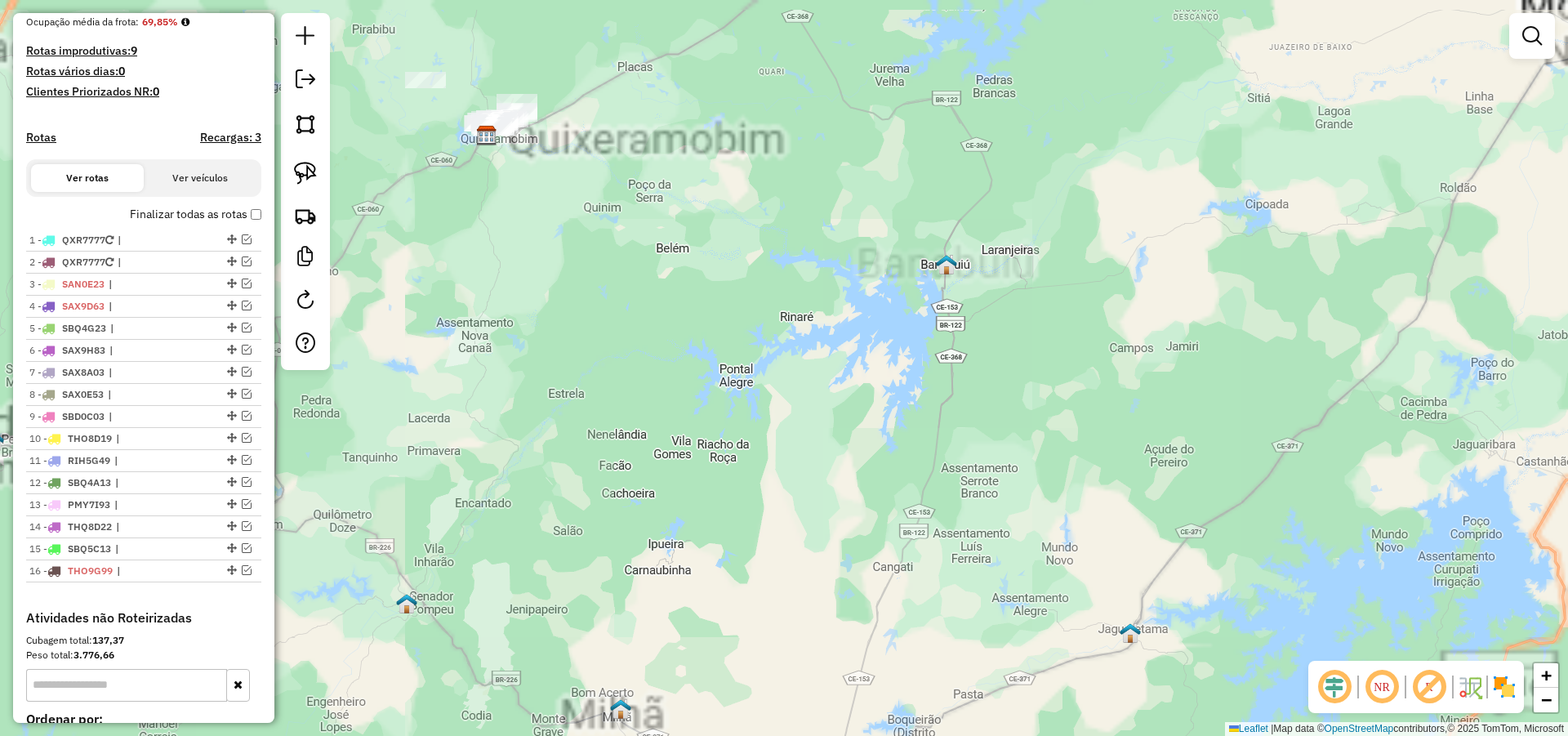
drag, startPoint x: 784, startPoint y: 299, endPoint x: 822, endPoint y: 566, distance: 269.7
click at [822, 566] on div "Janela de atendimento Grade de atendimento Capacidade Transportadoras Veículos …" at bounding box center [784, 368] width 1568 height 736
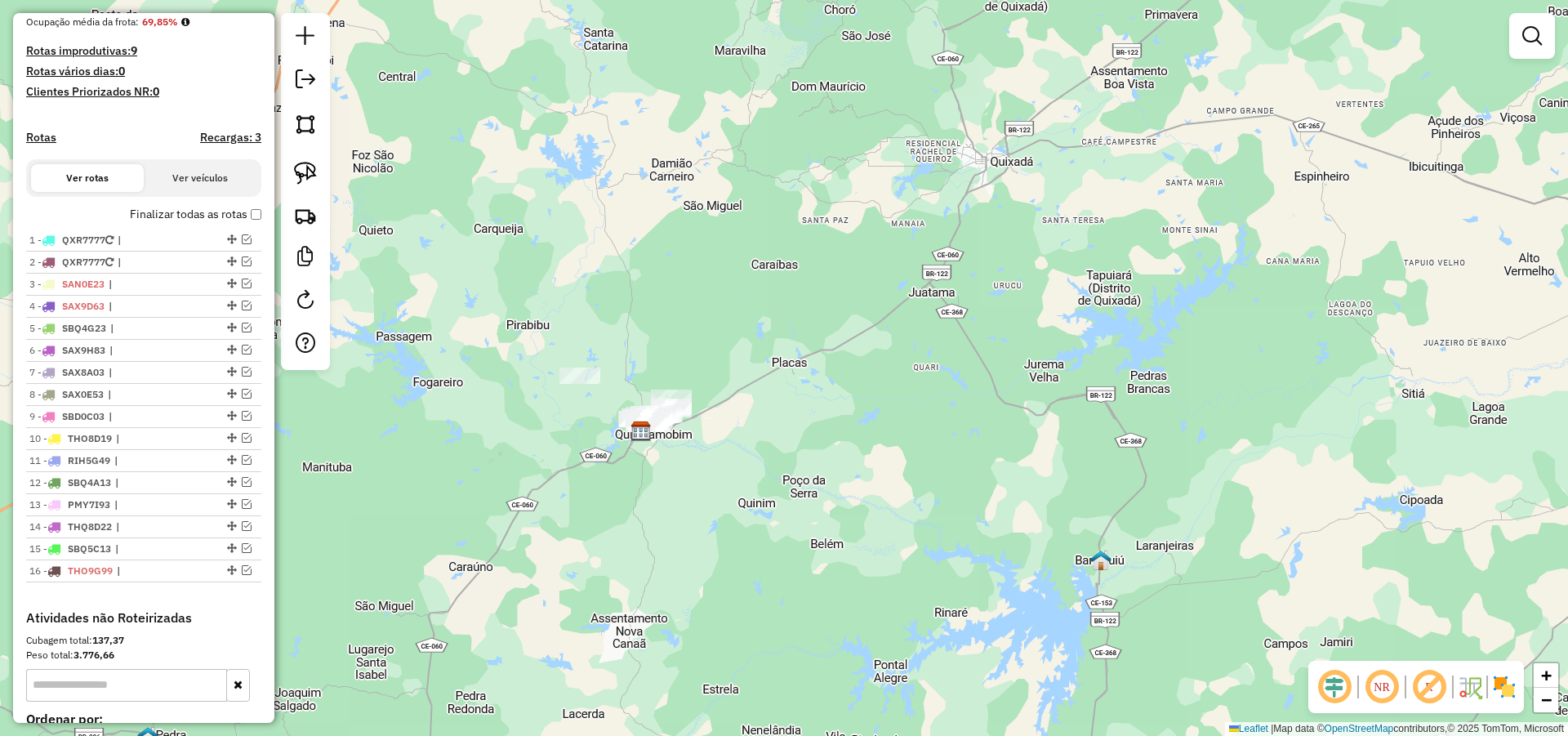
drag, startPoint x: 745, startPoint y: 440, endPoint x: 788, endPoint y: 449, distance: 43.9
click at [769, 443] on div "Janela de atendimento Grade de atendimento Capacidade Transportadoras Veículos …" at bounding box center [784, 368] width 1568 height 736
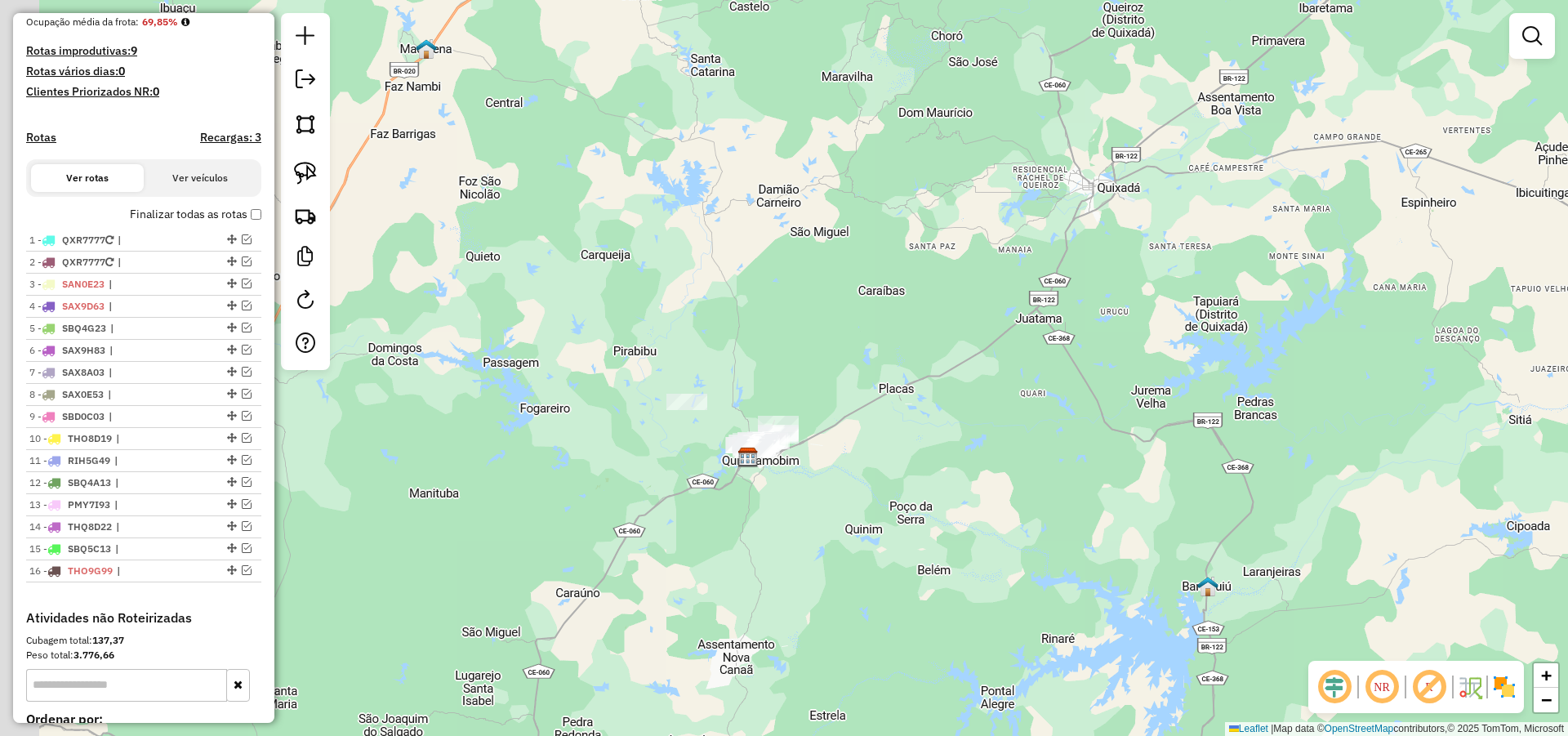
drag, startPoint x: 778, startPoint y: 480, endPoint x: 791, endPoint y: 480, distance: 13.0
click at [787, 480] on div "Janela de atendimento Grade de atendimento Capacidade Transportadoras Veículos …" at bounding box center [784, 368] width 1568 height 736
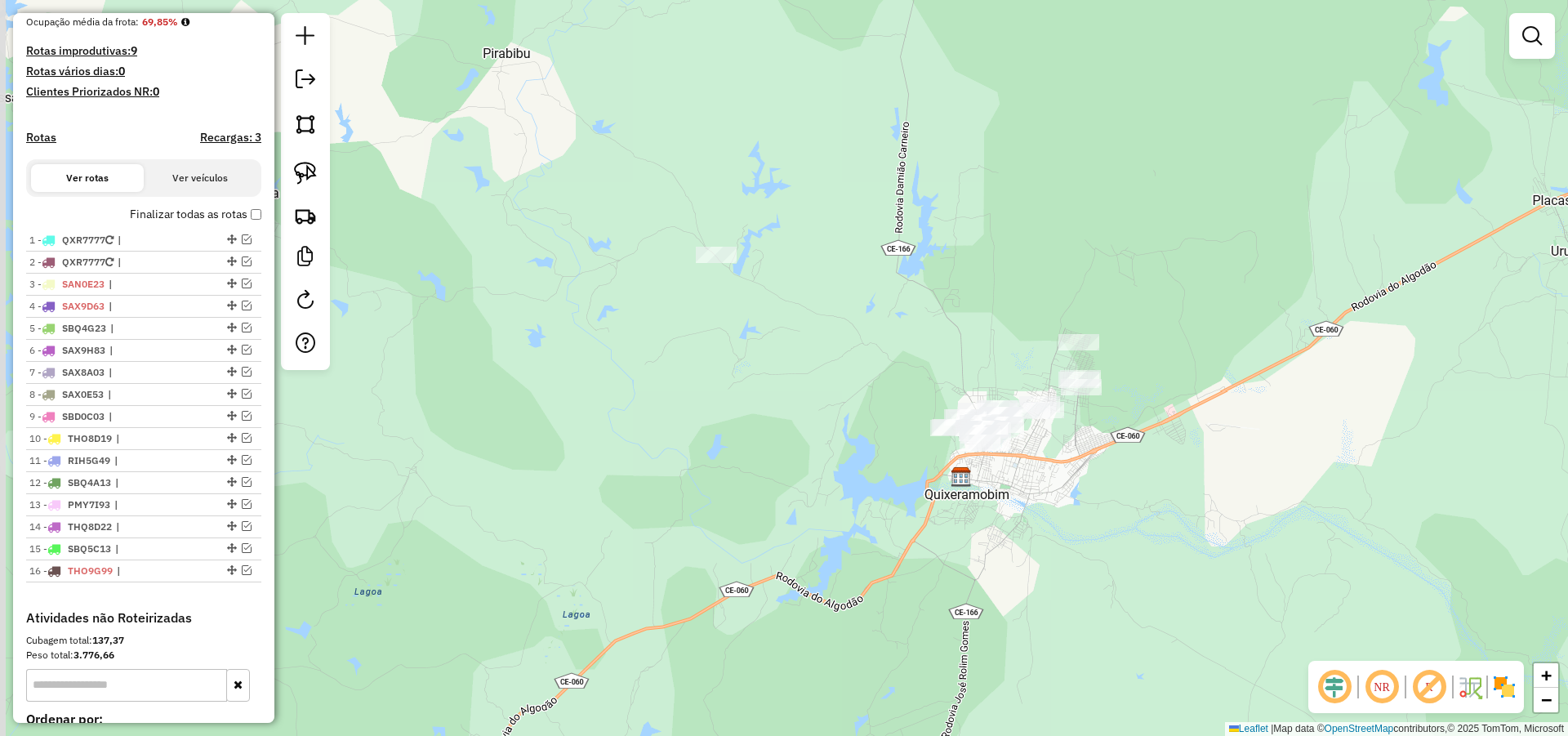
drag, startPoint x: 1059, startPoint y: 450, endPoint x: 1062, endPoint y: 485, distance: 35.1
click at [1067, 480] on div "Janela de atendimento Grade de atendimento Capacidade Transportadoras Veículos …" at bounding box center [784, 368] width 1568 height 736
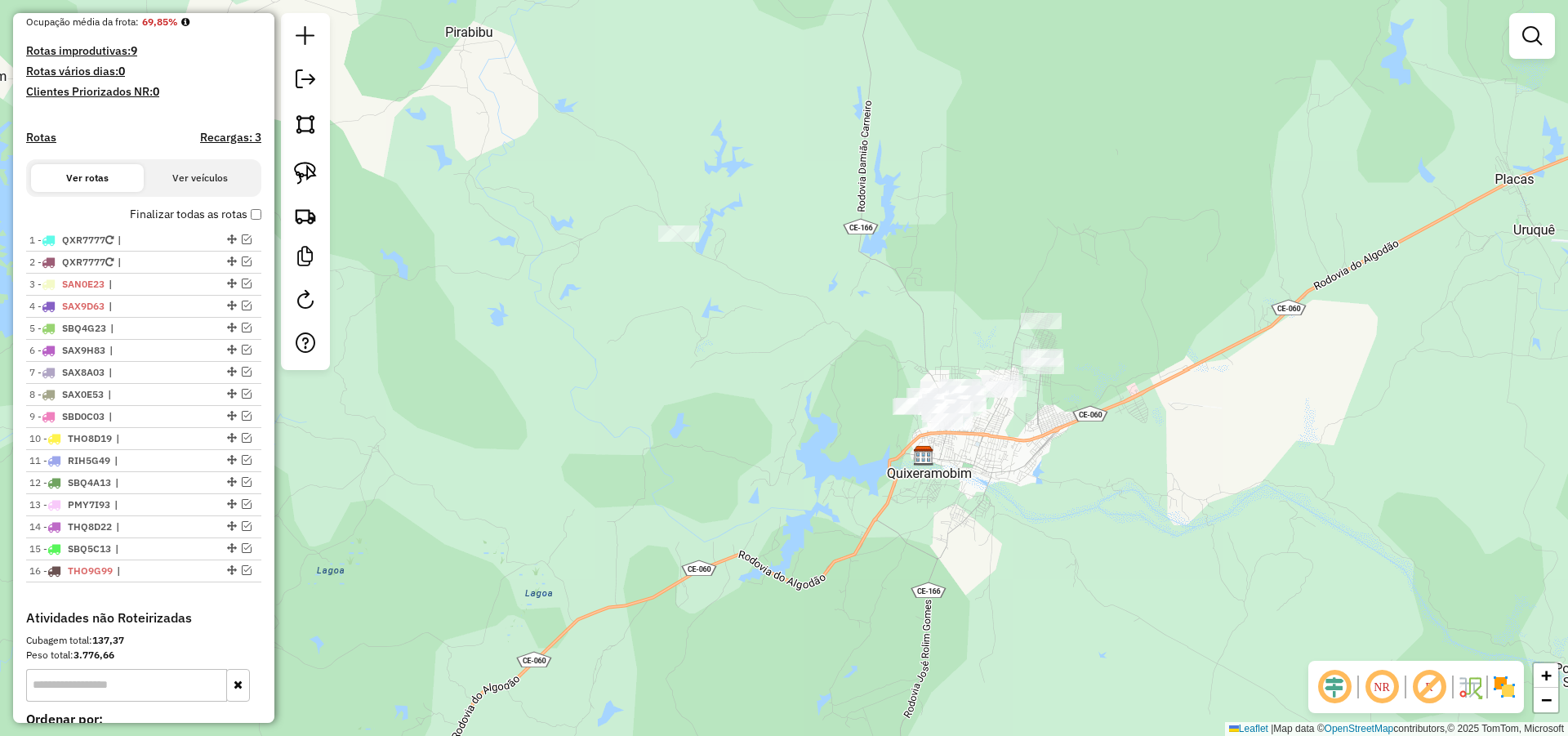
drag, startPoint x: 993, startPoint y: 471, endPoint x: 815, endPoint y: 428, distance: 183.1
click at [964, 456] on div "Janela de atendimento Grade de atendimento Capacidade Transportadoras Veículos …" at bounding box center [784, 368] width 1568 height 736
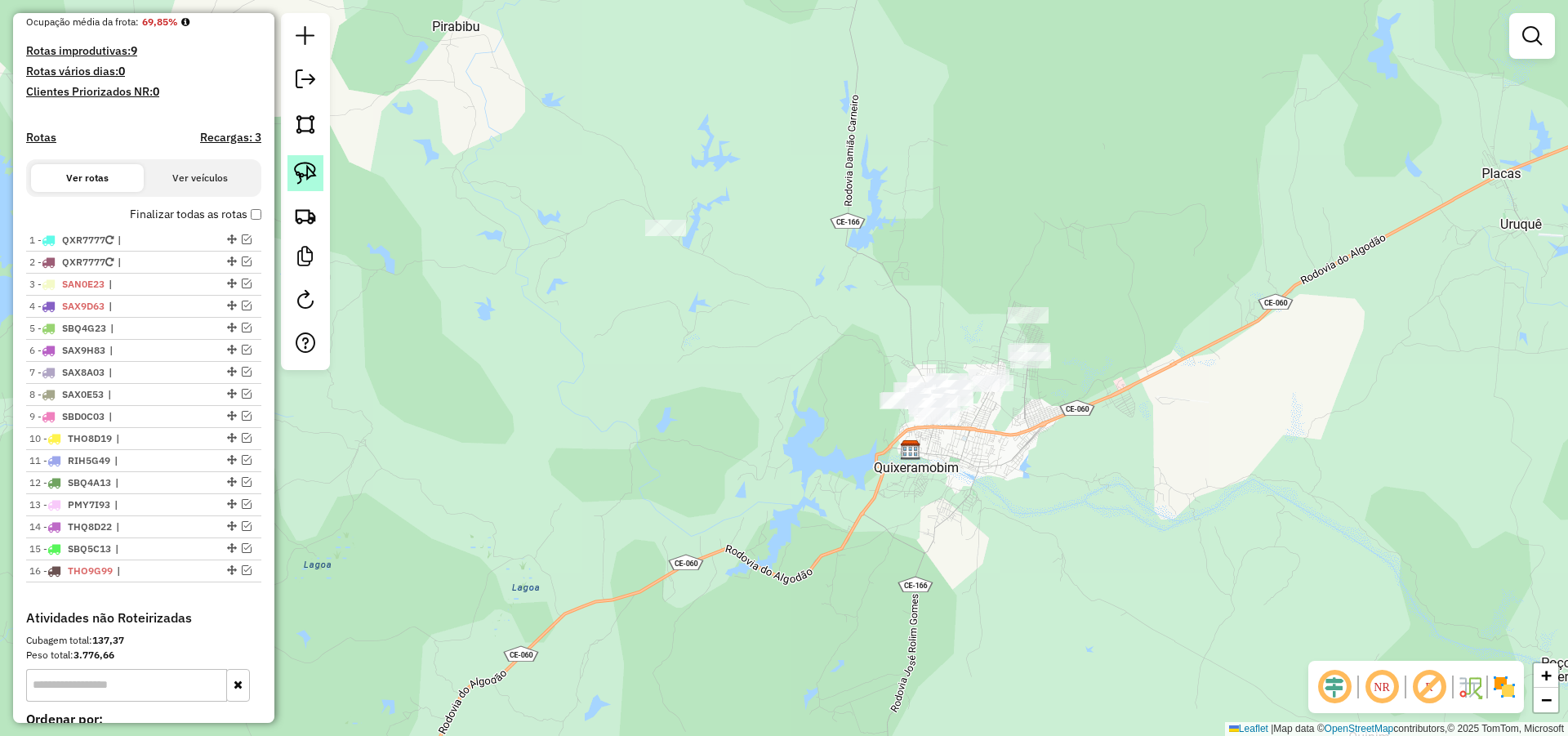
click at [299, 171] on img at bounding box center [305, 174] width 23 height 23
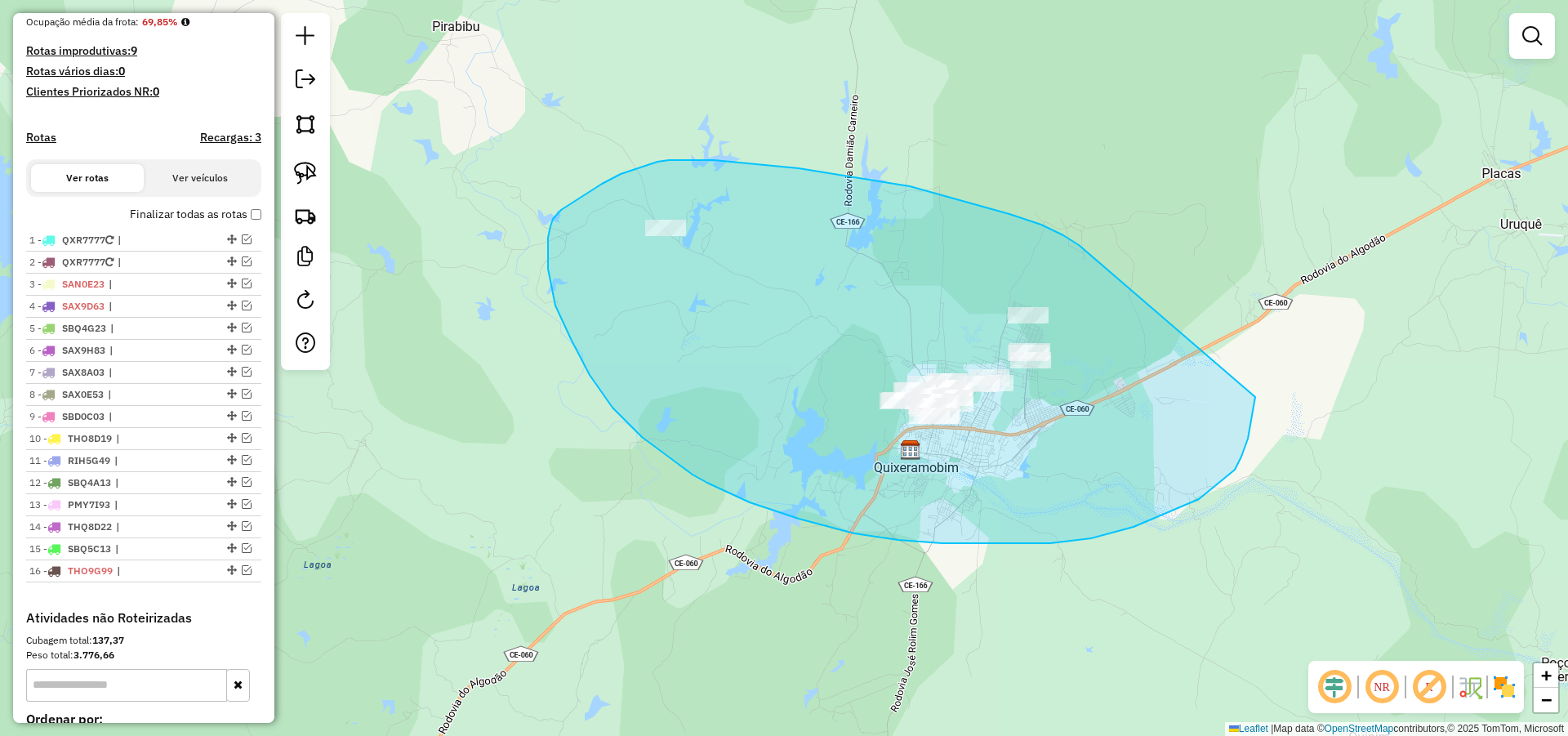
drag, startPoint x: 1077, startPoint y: 244, endPoint x: 1271, endPoint y: 315, distance: 206.6
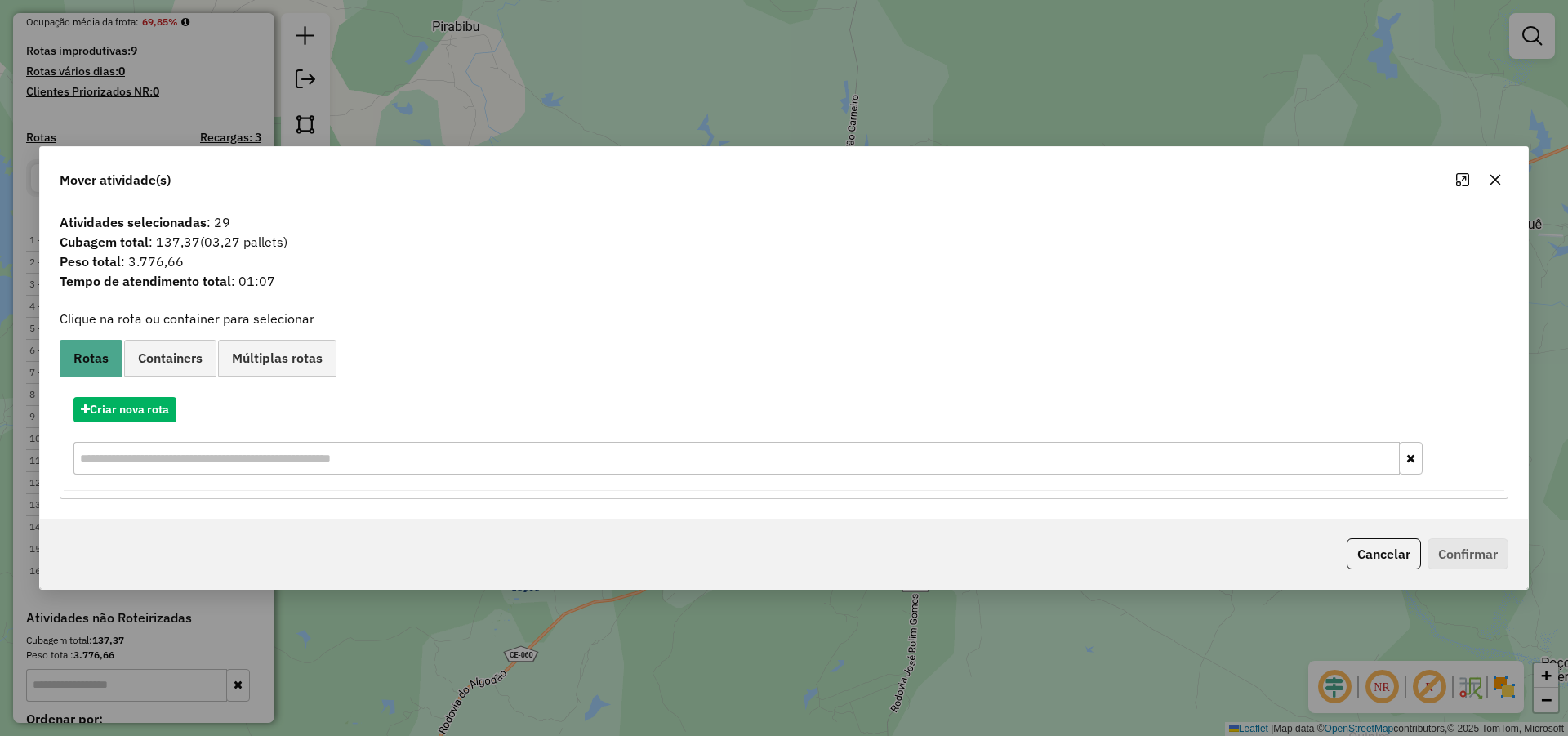
click at [1401, 554] on button "Cancelar" at bounding box center [1383, 553] width 74 height 31
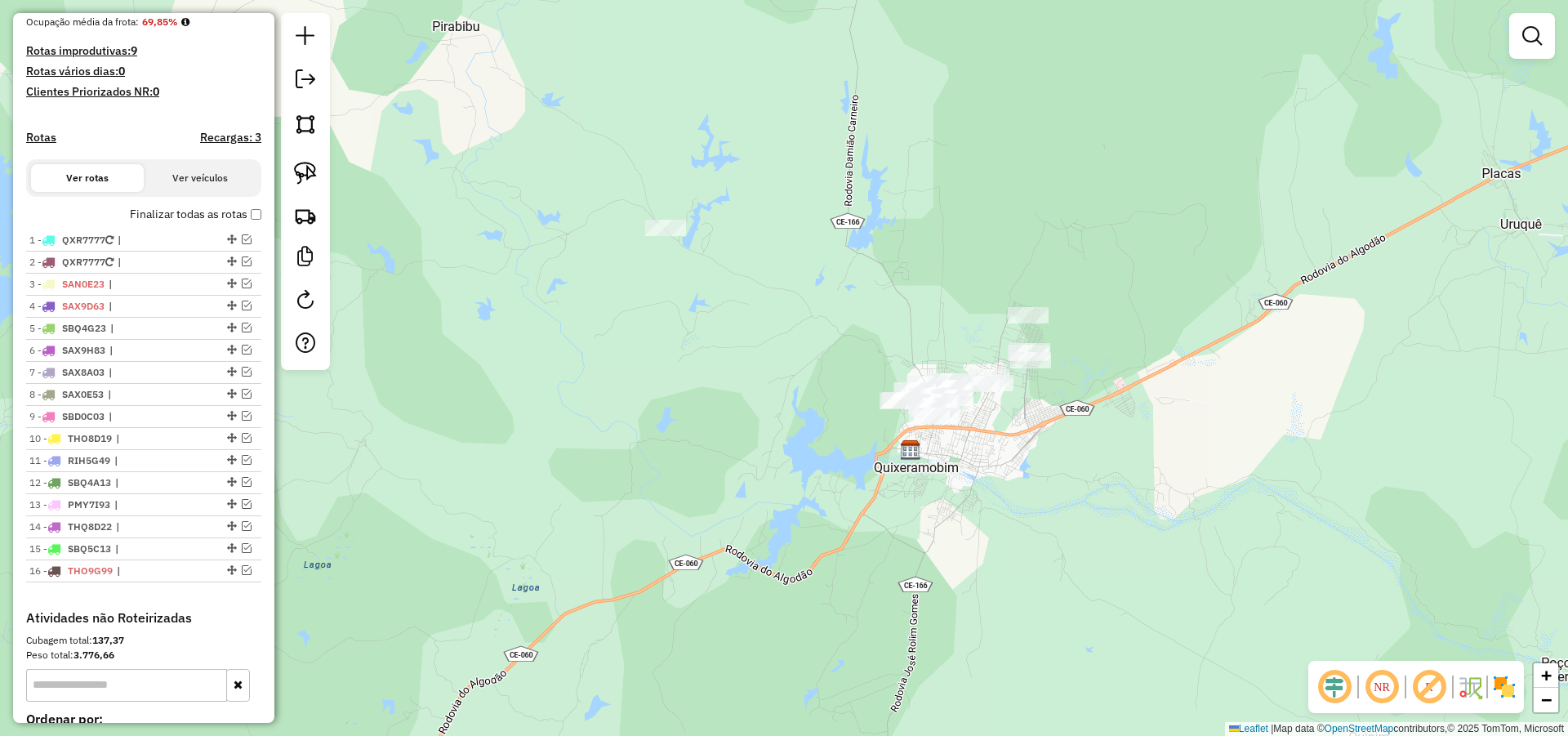
drag, startPoint x: 854, startPoint y: 541, endPoint x: 880, endPoint y: 536, distance: 26.5
click at [864, 536] on div "Janela de atendimento Grade de atendimento Capacidade Transportadoras Veículos …" at bounding box center [784, 368] width 1568 height 736
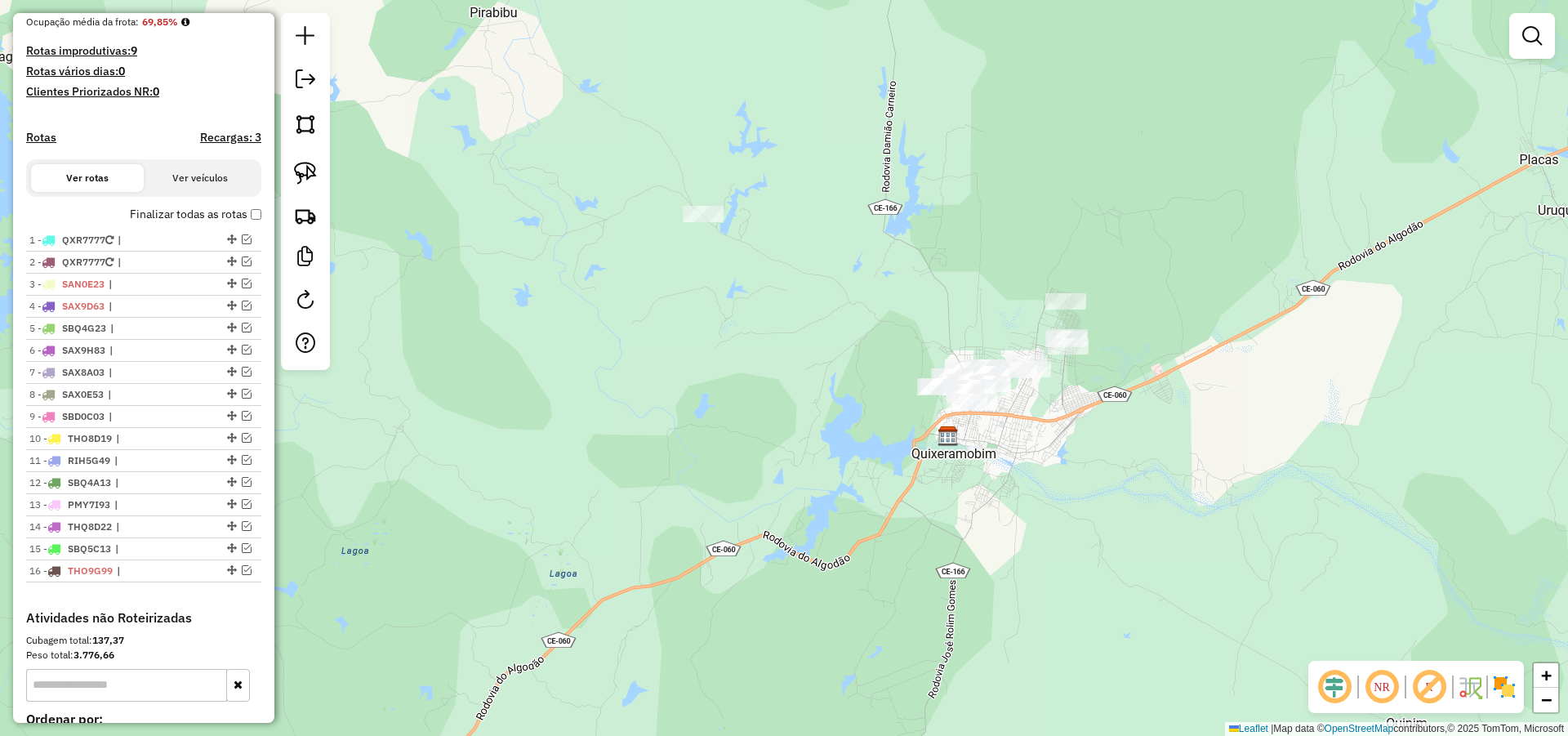
click at [1070, 487] on div "Janela de atendimento Grade de atendimento Capacidade Transportadoras Veículos …" at bounding box center [784, 368] width 1568 height 736
drag, startPoint x: 226, startPoint y: 541, endPoint x: 224, endPoint y: 612, distance: 71.0
click at [303, 172] on img at bounding box center [305, 174] width 23 height 23
drag, startPoint x: 676, startPoint y: 149, endPoint x: 657, endPoint y: 312, distance: 164.1
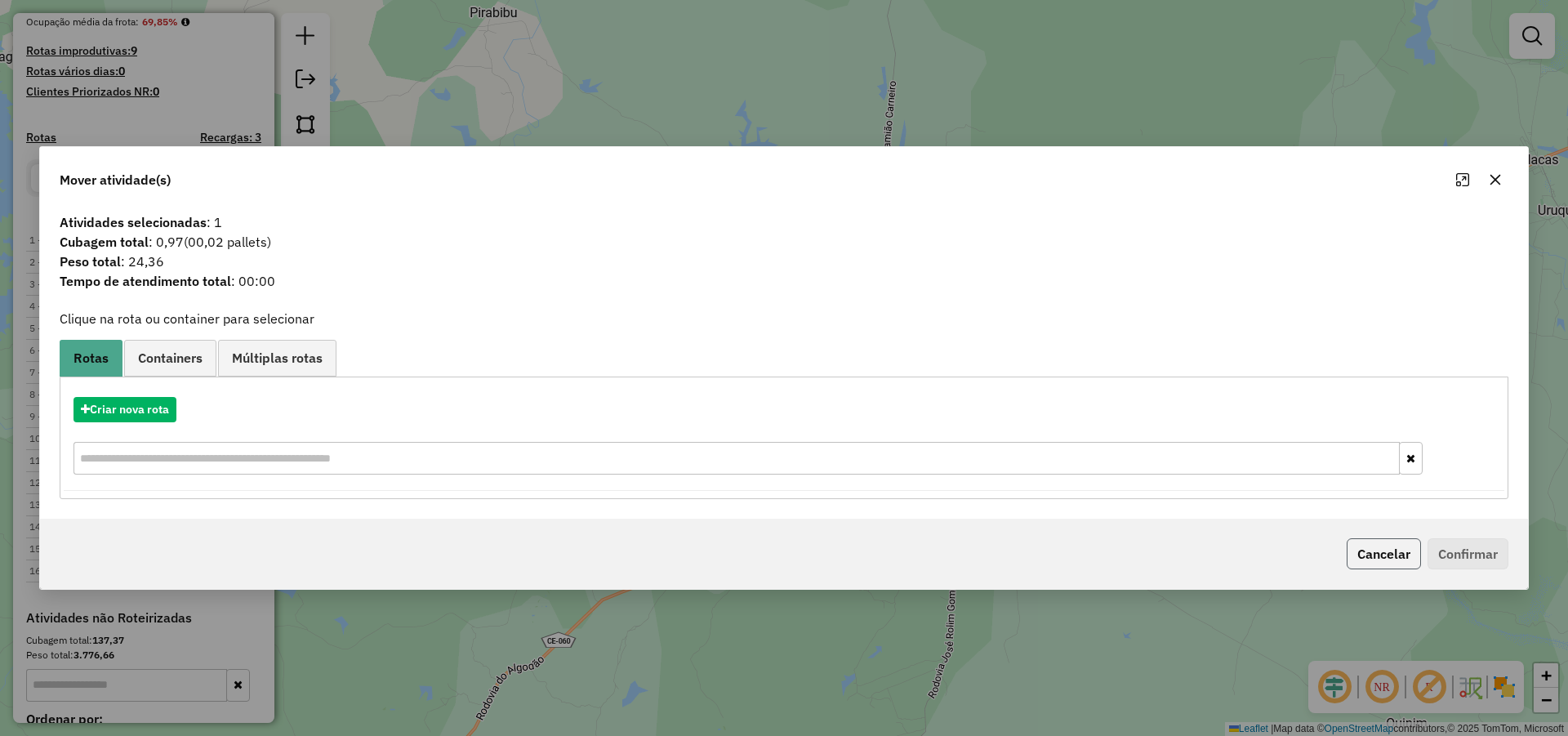
click at [1401, 544] on button "Cancelar" at bounding box center [1383, 553] width 74 height 31
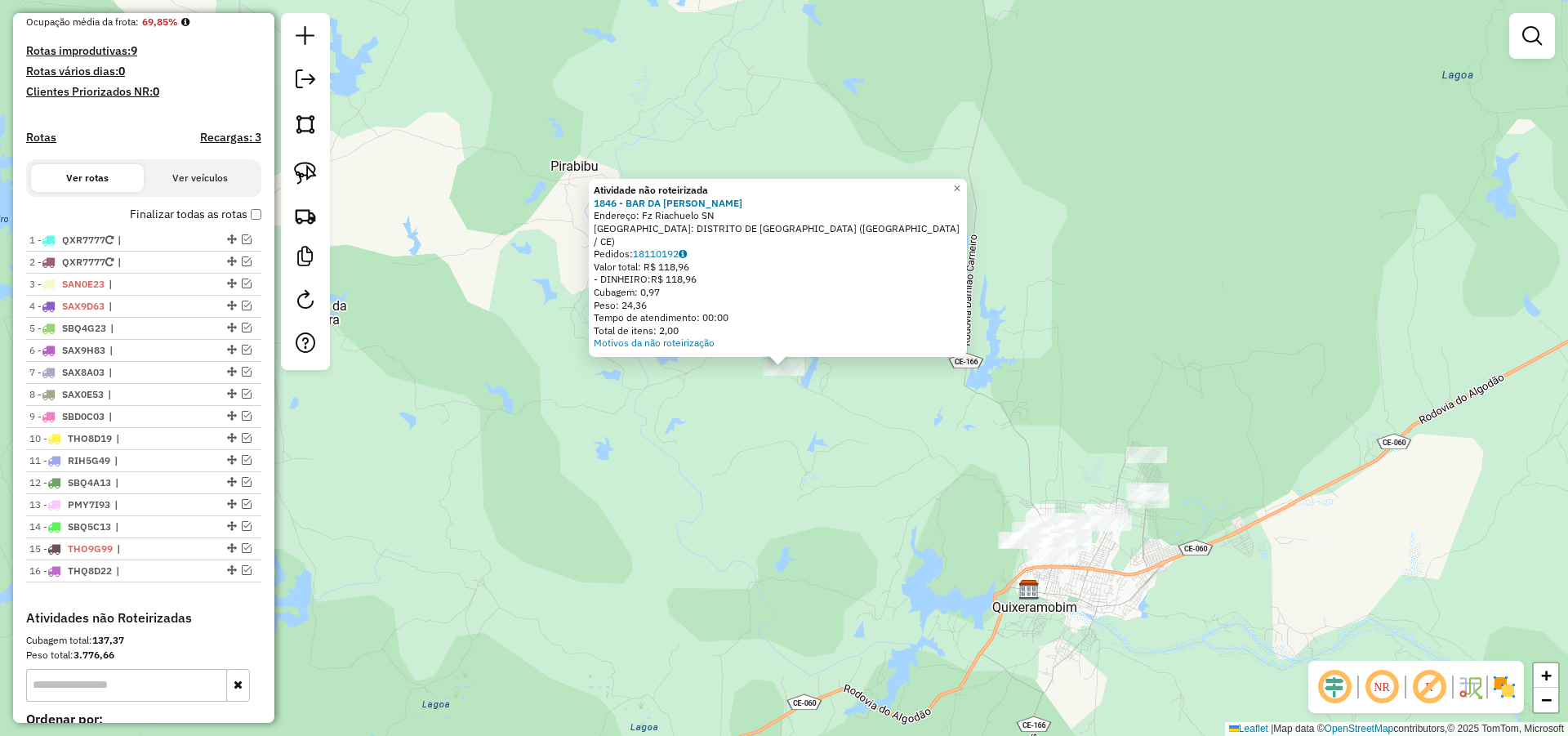
click at [825, 385] on div "Atividade não roteirizada 1846 - BAR DA [PERSON_NAME]: Fz Riachuelo SN Bairro: …" at bounding box center [784, 368] width 1568 height 736
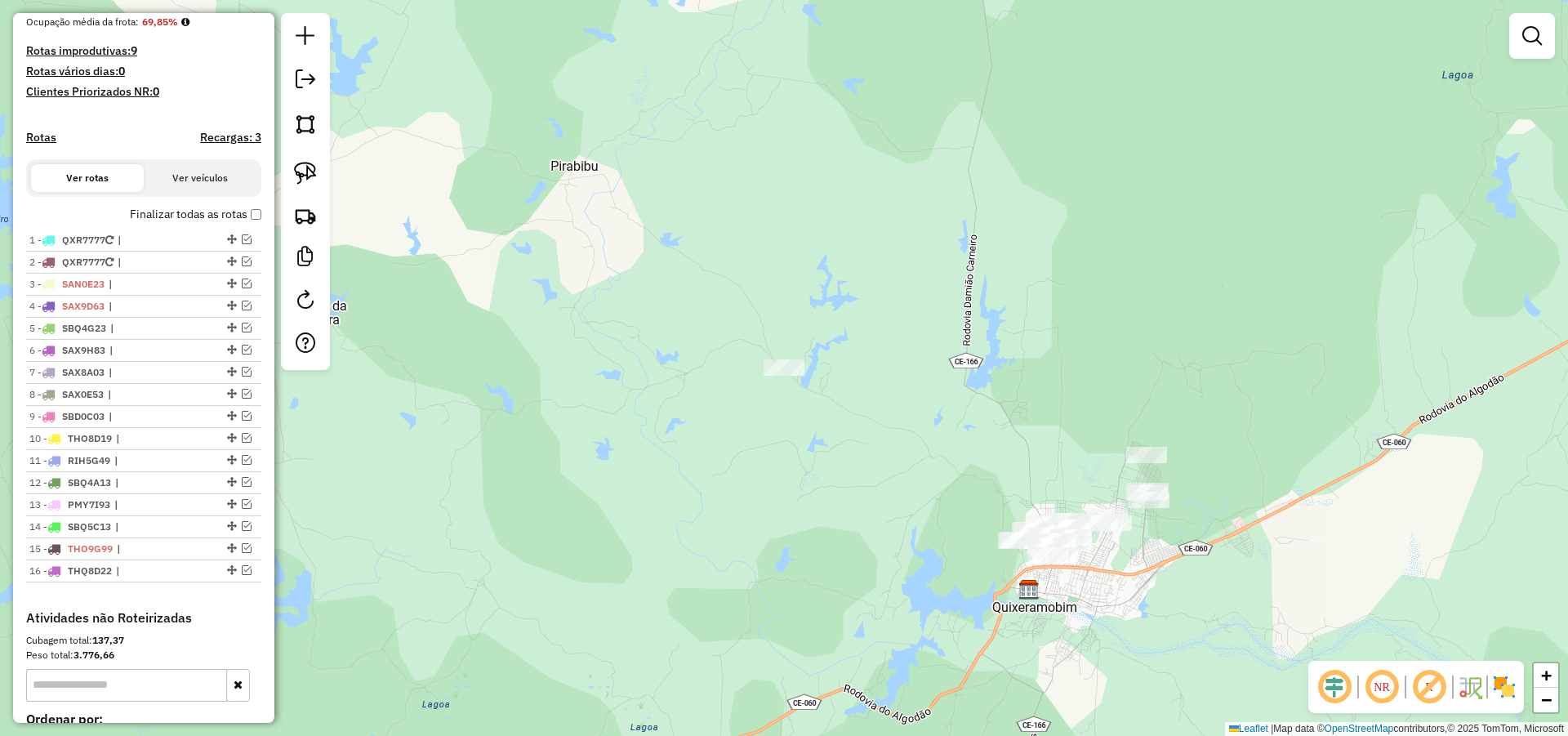
click at [824, 409] on div "Janela de atendimento Grade de atendimento Capacidade Transportadoras Veículos …" at bounding box center [784, 368] width 1568 height 736
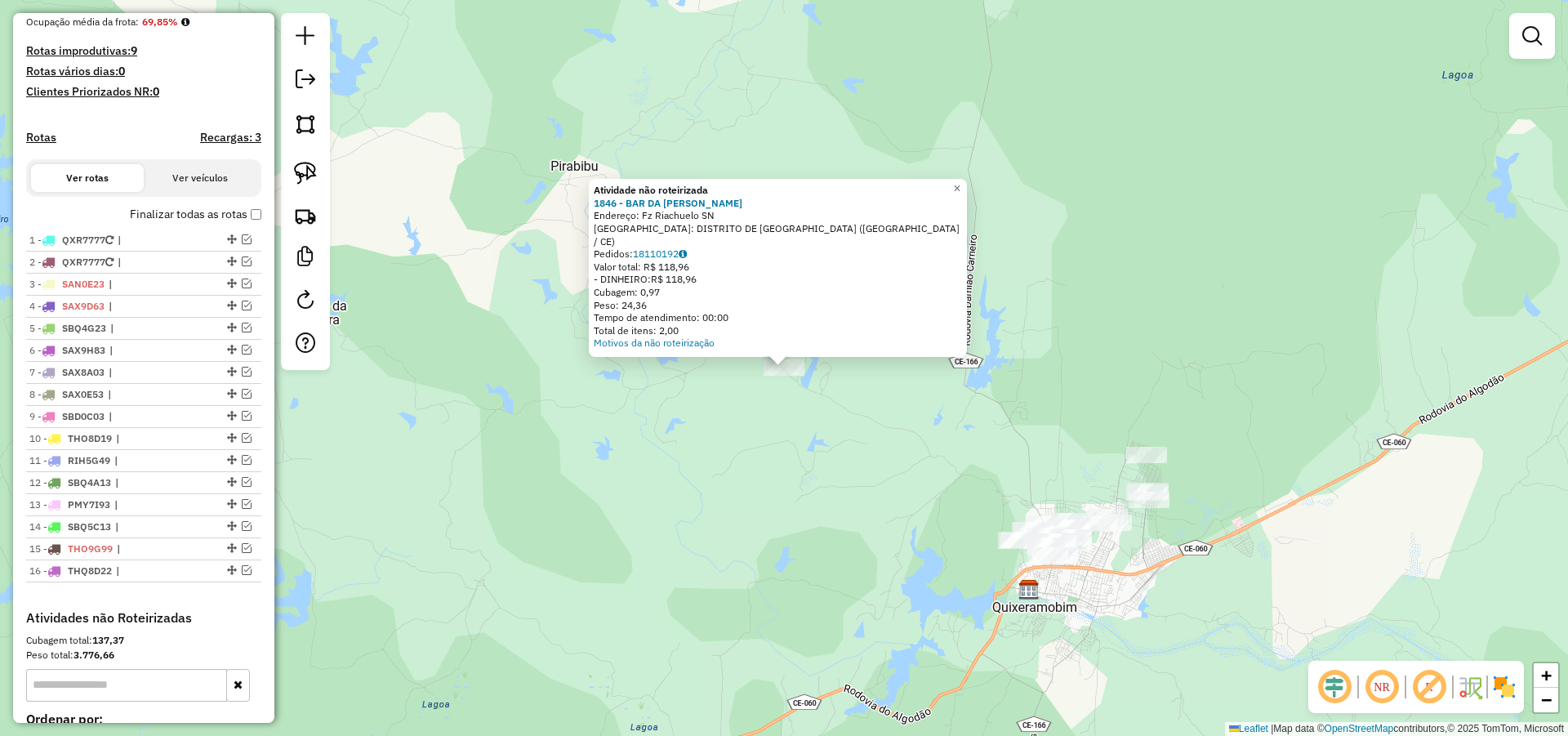
drag, startPoint x: 861, startPoint y: 476, endPoint x: 1033, endPoint y: 407, distance: 185.3
click at [949, 452] on div "Atividade não roteirizada 1846 - BAR DA [PERSON_NAME]: Fz Riachuelo SN Bairro: …" at bounding box center [784, 368] width 1568 height 736
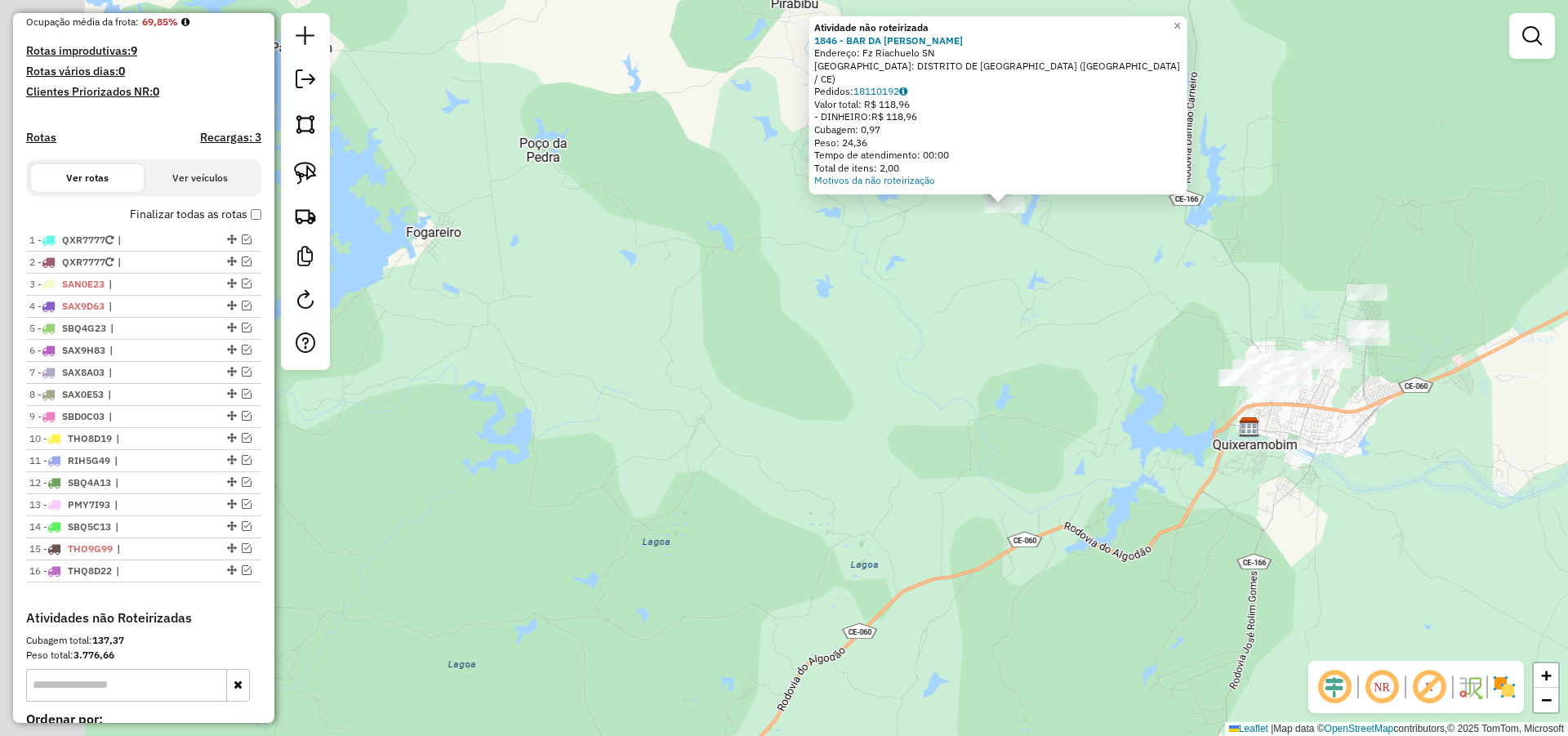
drag, startPoint x: 1048, startPoint y: 390, endPoint x: 950, endPoint y: 378, distance: 98.7
click at [975, 381] on div "Atividade não roteirizada 1846 - BAR DA [PERSON_NAME]: Fz Riachuelo SN Bairro: …" at bounding box center [784, 368] width 1568 height 736
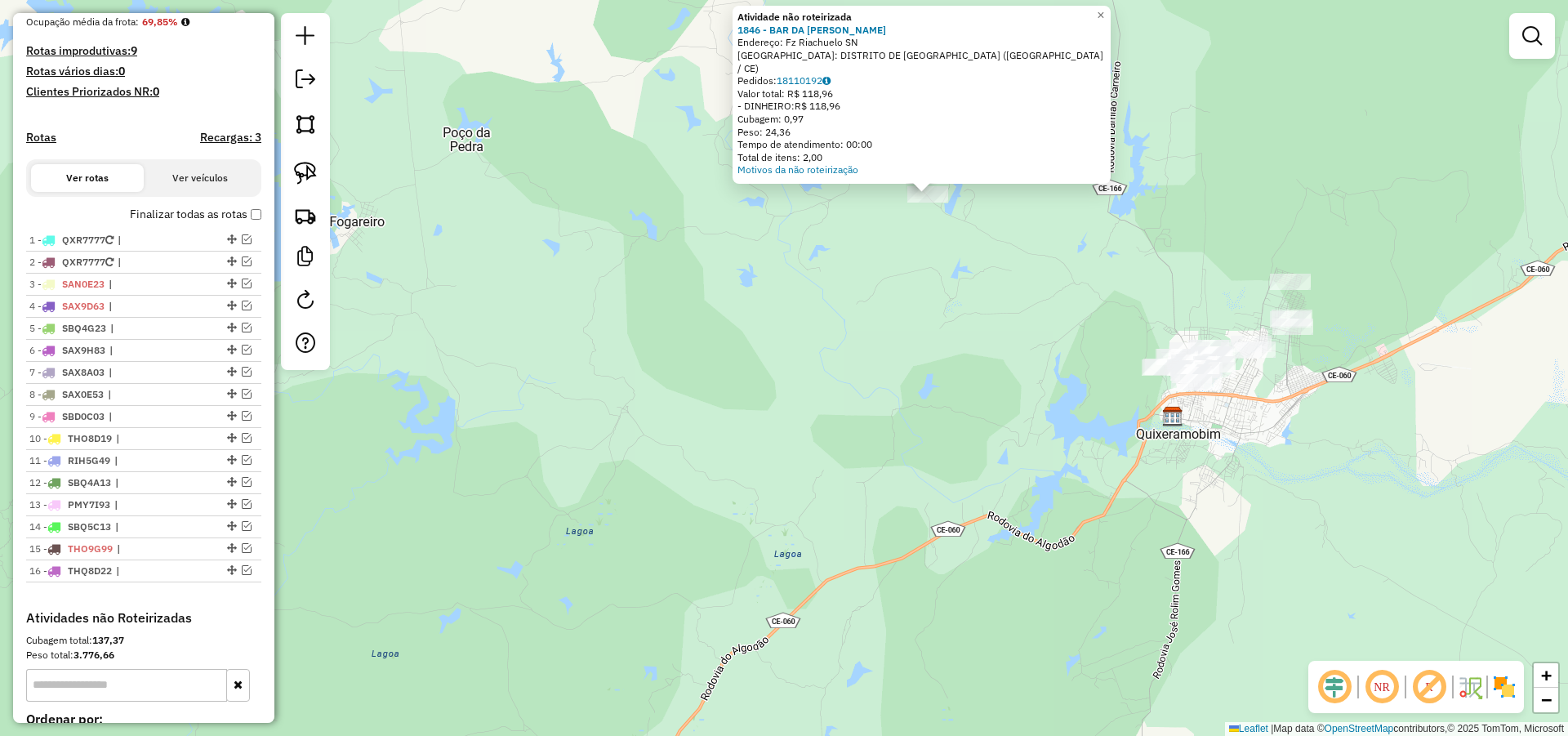
click at [1033, 436] on div "Atividade não roteirizada 1846 - BAR DA [PERSON_NAME]: Fz Riachuelo SN Bairro: …" at bounding box center [784, 368] width 1568 height 736
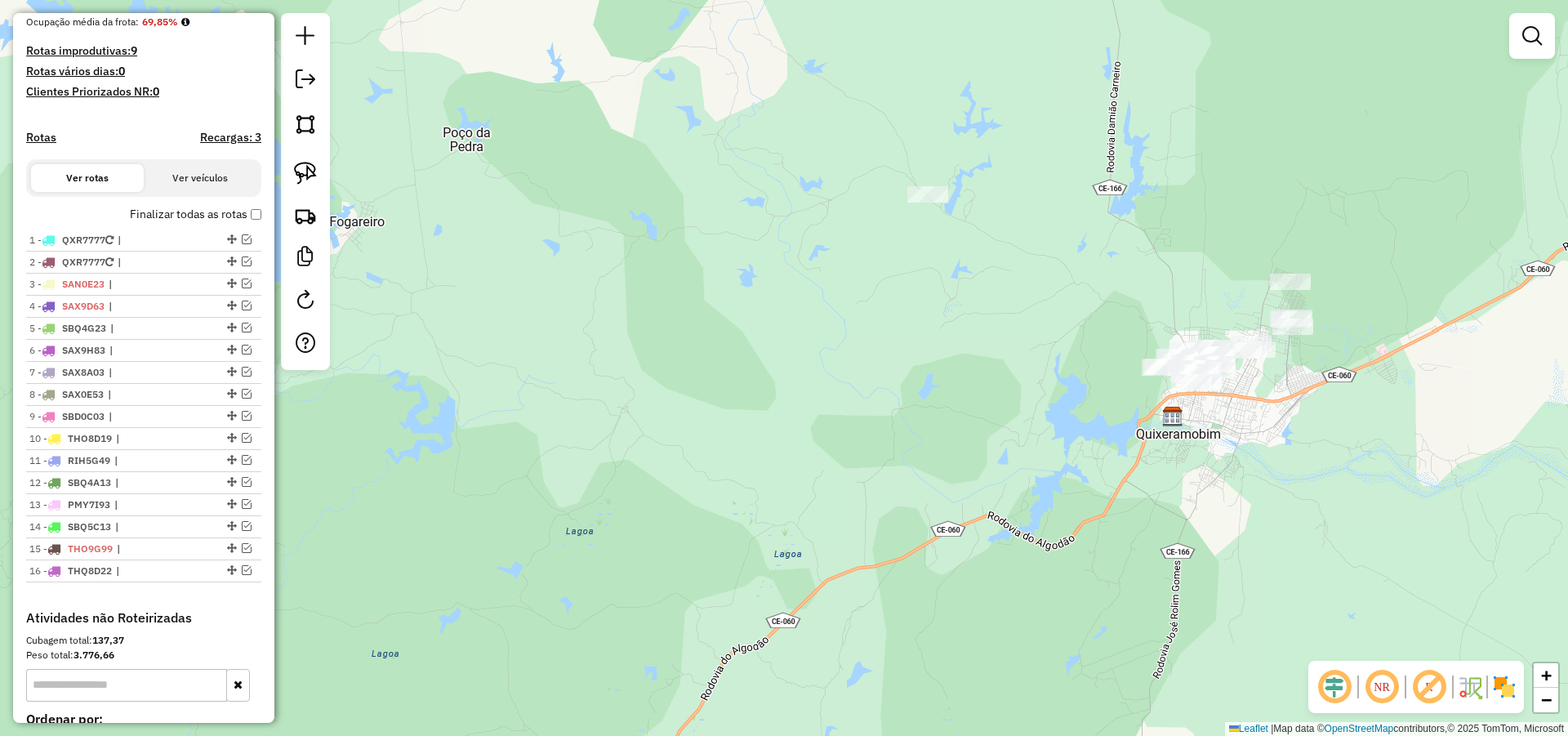
drag, startPoint x: 955, startPoint y: 362, endPoint x: 957, endPoint y: 392, distance: 30.1
click at [957, 392] on div "Janela de atendimento Grade de atendimento Capacidade Transportadoras Veículos …" at bounding box center [784, 368] width 1568 height 736
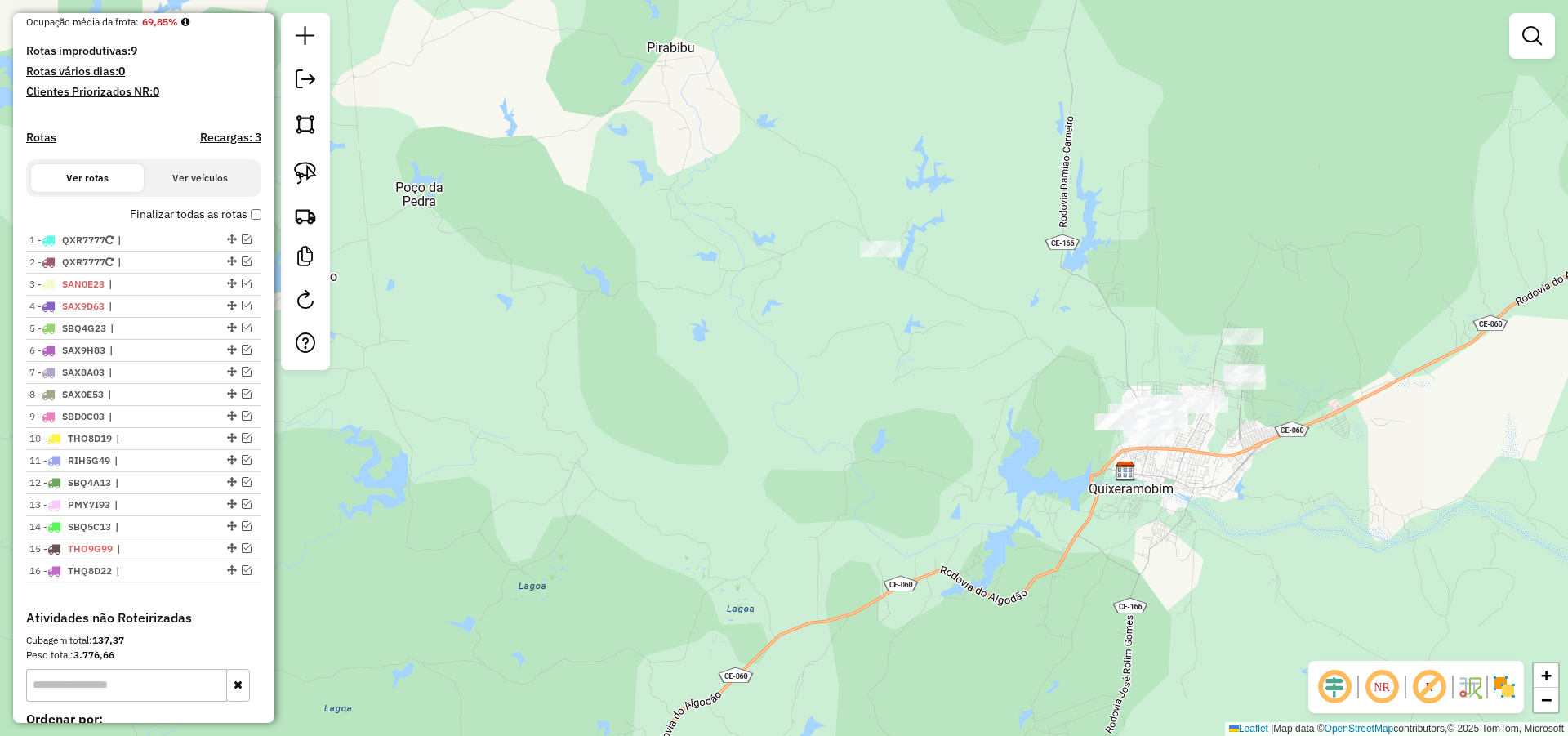
drag, startPoint x: 1116, startPoint y: 389, endPoint x: 976, endPoint y: 415, distance: 142.4
click at [982, 415] on div "Janela de atendimento Grade de atendimento Capacidade Transportadoras Veículos …" at bounding box center [784, 368] width 1568 height 736
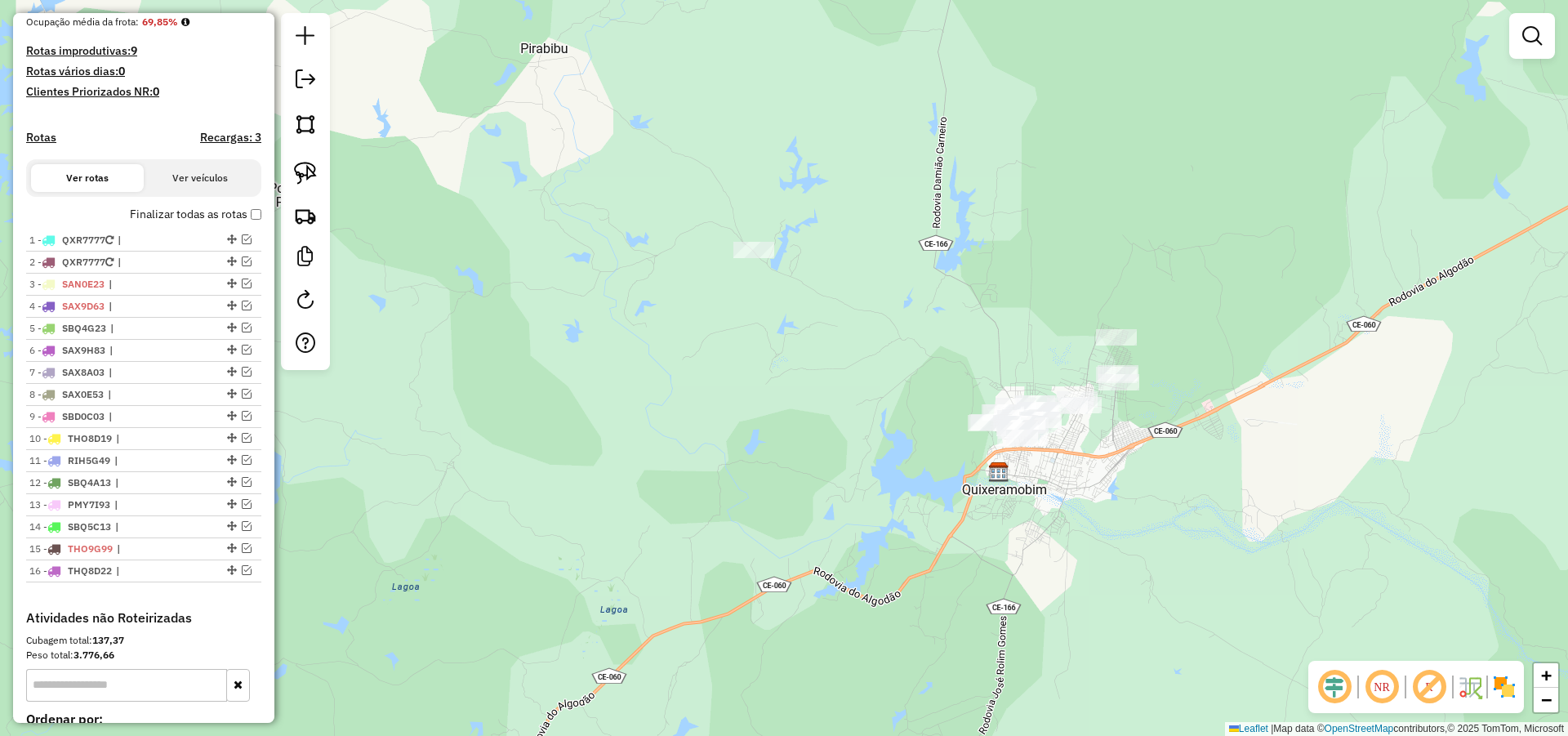
drag, startPoint x: 1055, startPoint y: 312, endPoint x: 956, endPoint y: 270, distance: 107.5
click at [996, 284] on div "Janela de atendimento Grade de atendimento Capacidade Transportadoras Veículos …" at bounding box center [784, 368] width 1568 height 736
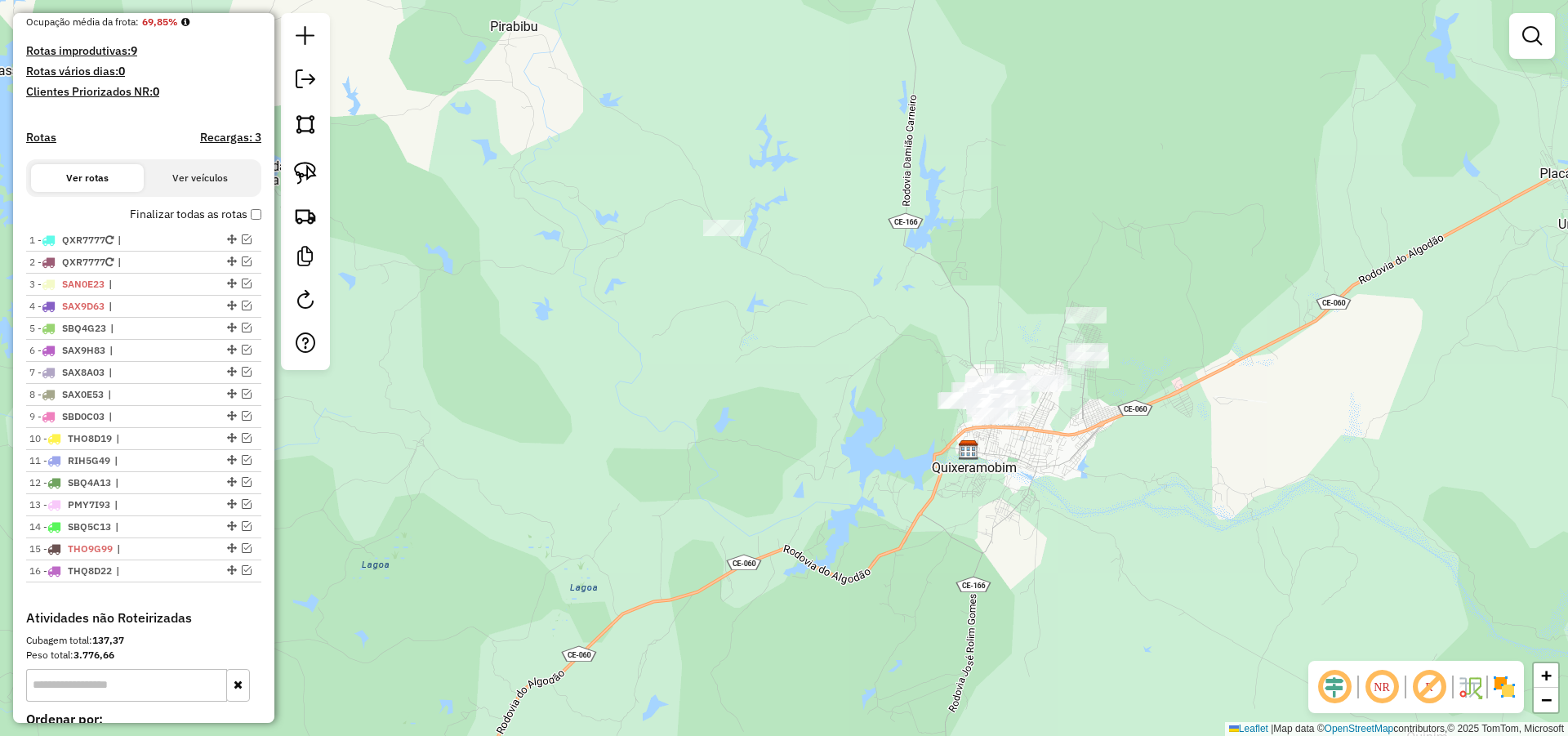
drag, startPoint x: 923, startPoint y: 275, endPoint x: 812, endPoint y: 244, distance: 115.2
click at [880, 257] on div "Janela de atendimento Grade de atendimento Capacidade Transportadoras Veículos …" at bounding box center [784, 368] width 1568 height 736
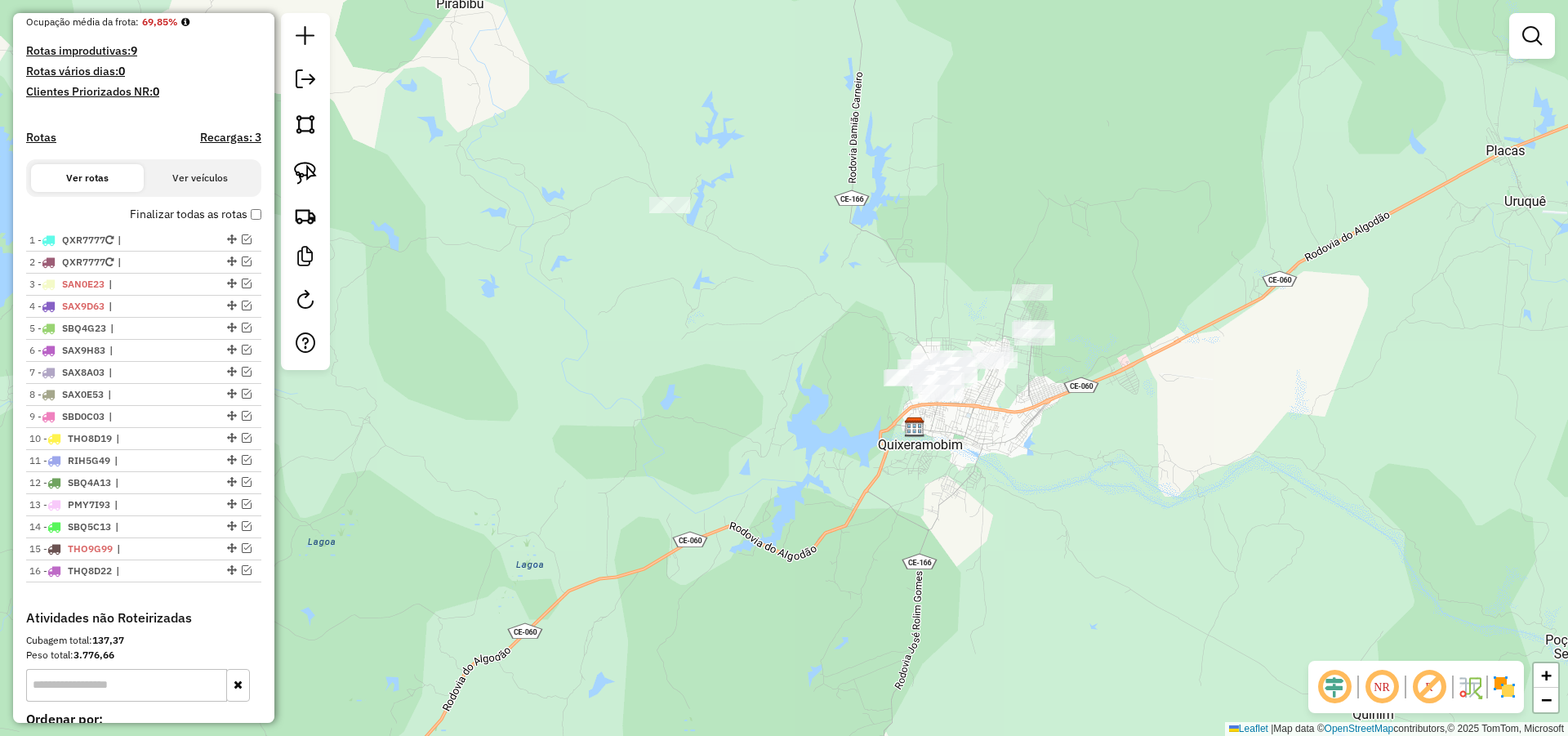
click at [321, 167] on link at bounding box center [305, 173] width 36 height 36
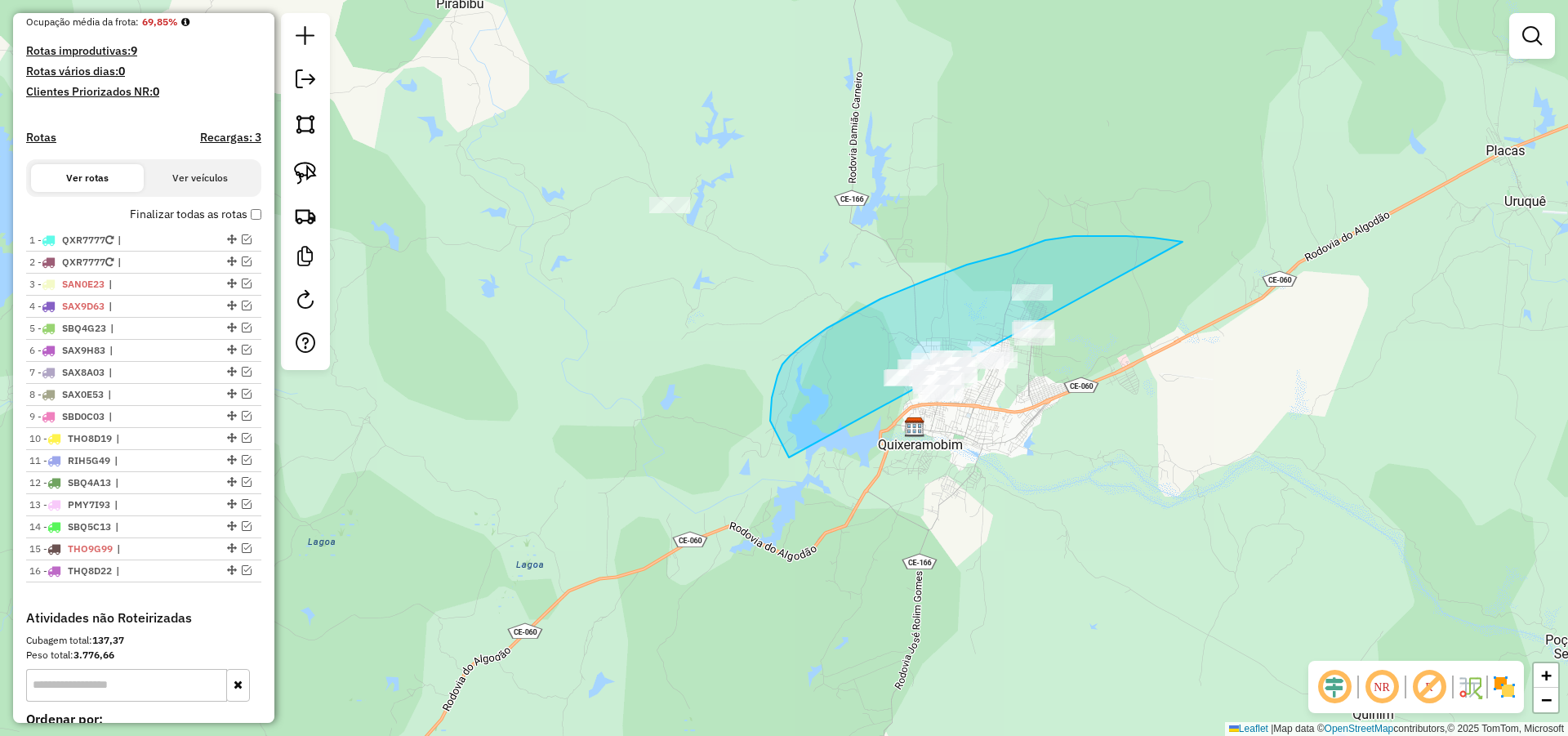
drag, startPoint x: 1172, startPoint y: 240, endPoint x: 1086, endPoint y: 521, distance: 293.9
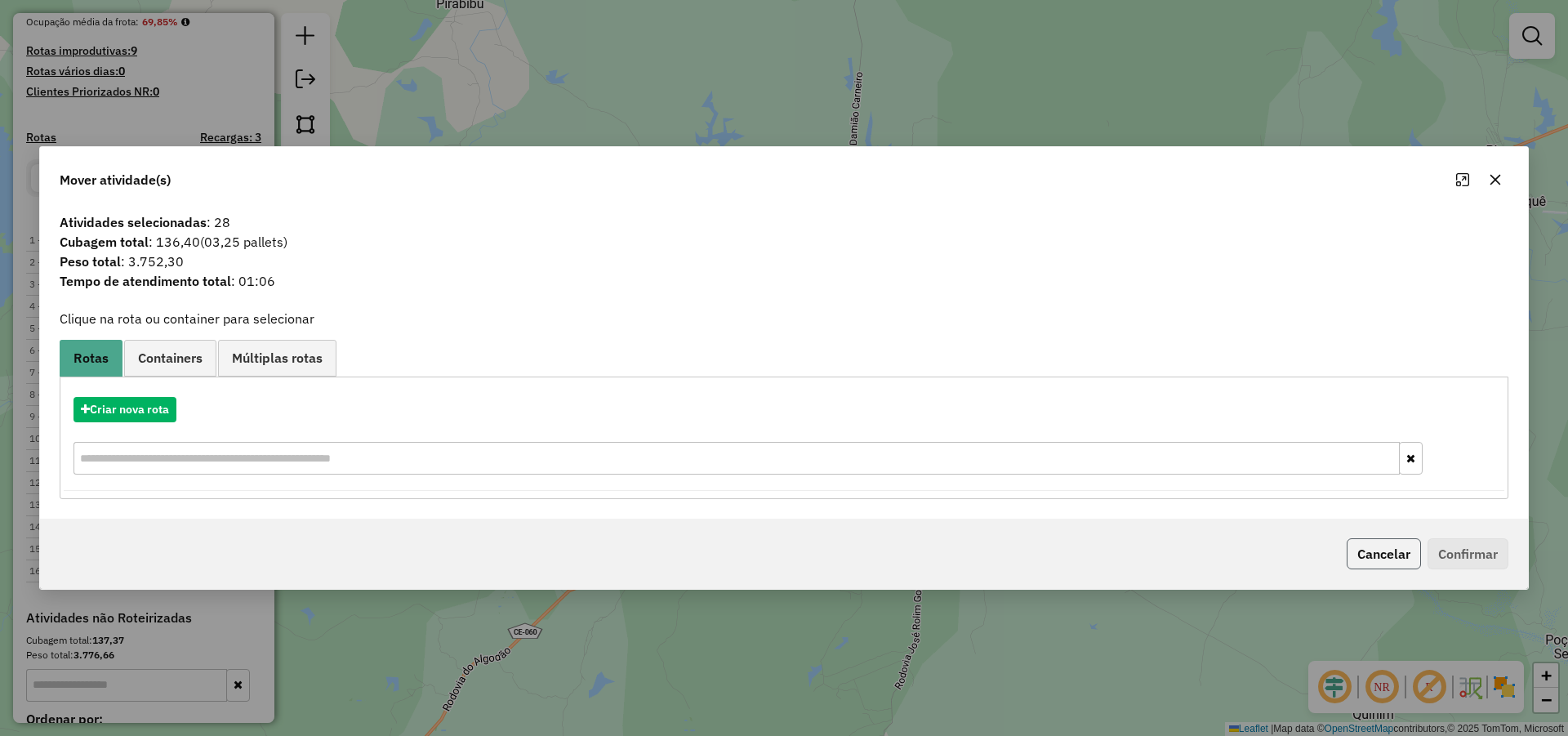
click at [1373, 554] on button "Cancelar" at bounding box center [1383, 553] width 74 height 31
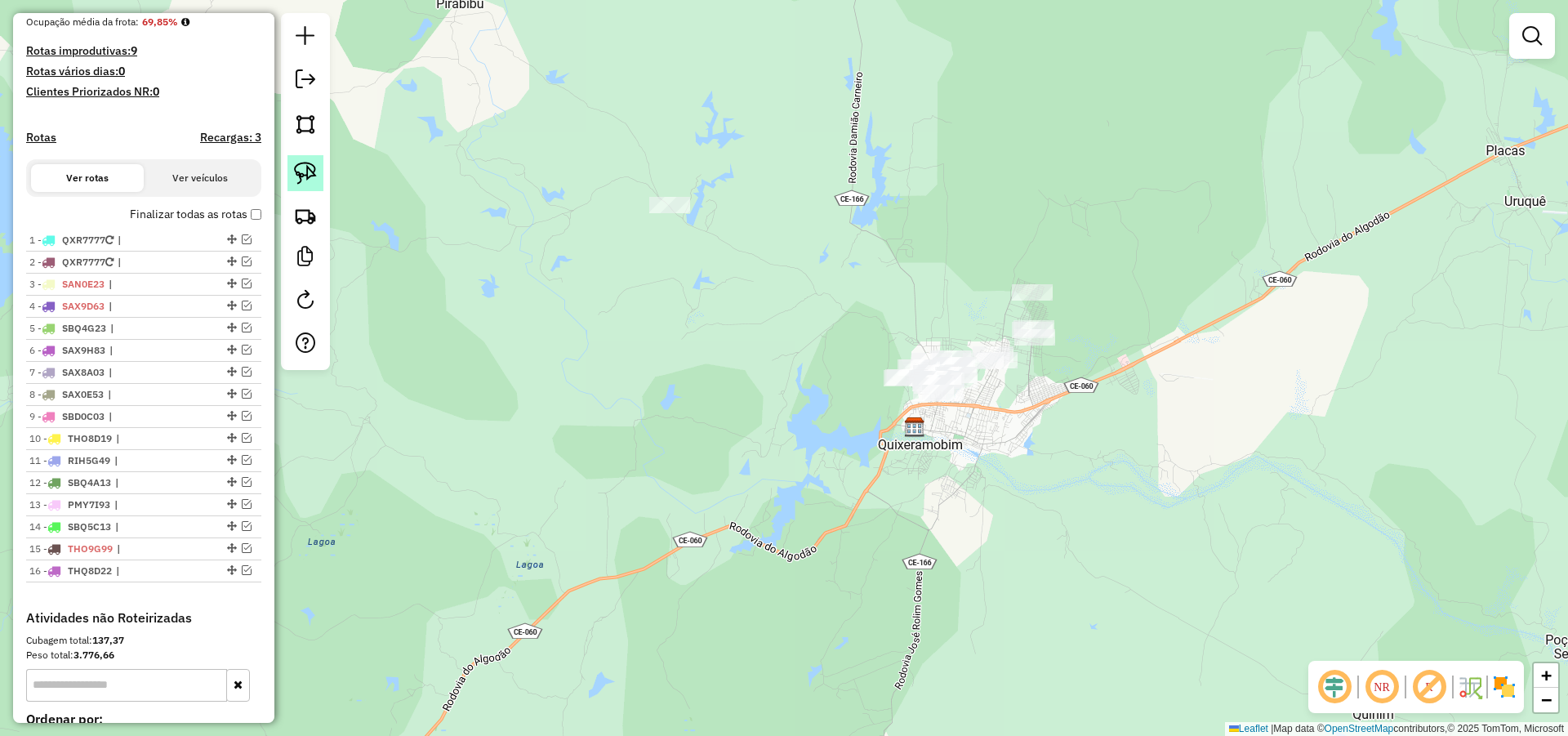
click at [305, 163] on img at bounding box center [305, 174] width 23 height 23
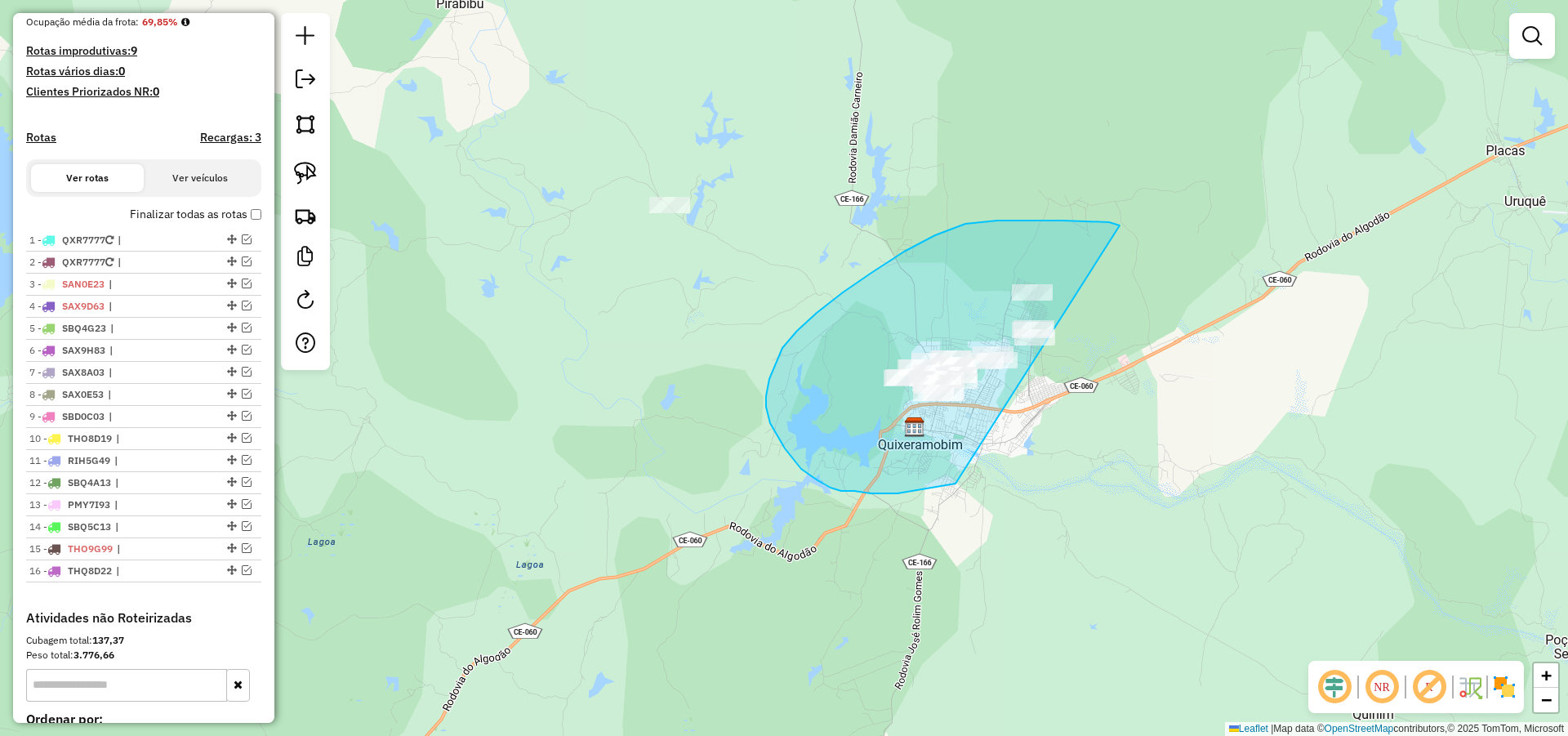
drag, startPoint x: 1109, startPoint y: 222, endPoint x: 1143, endPoint y: 424, distance: 204.8
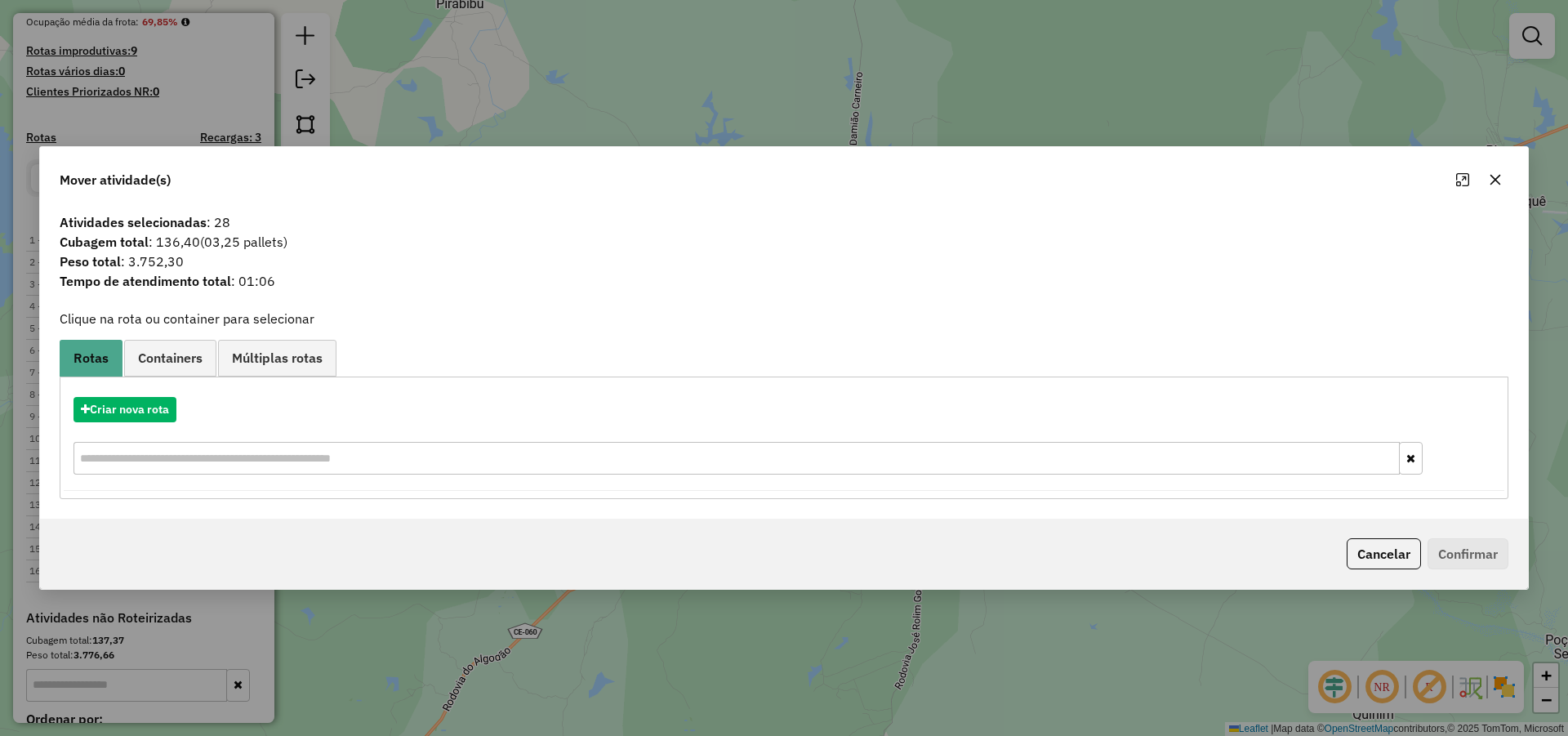
click at [1396, 552] on button "Cancelar" at bounding box center [1383, 553] width 74 height 31
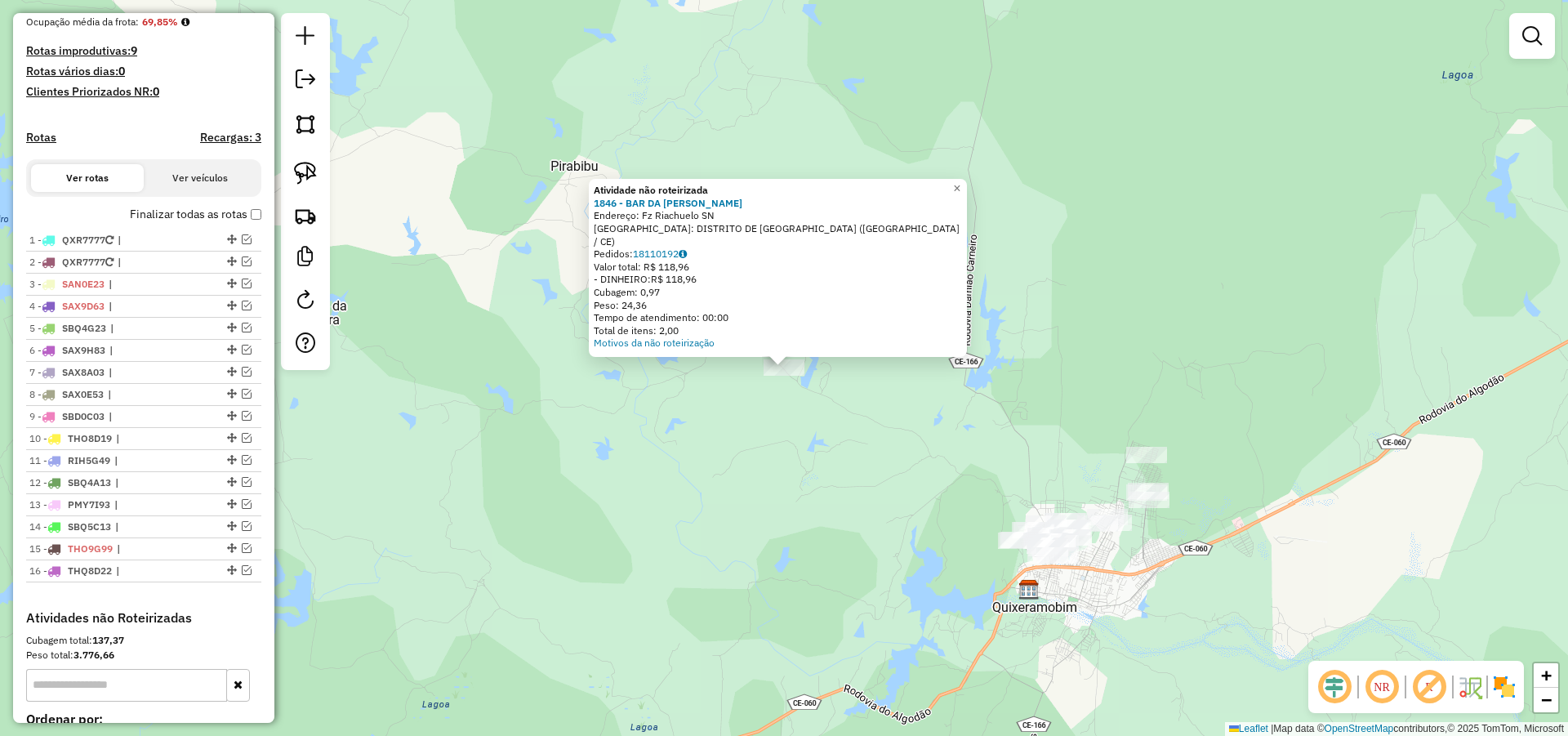
click at [794, 389] on div "Atividade não roteirizada 1846 - BAR DA [PERSON_NAME]: Fz Riachuelo SN Bairro: …" at bounding box center [784, 368] width 1568 height 736
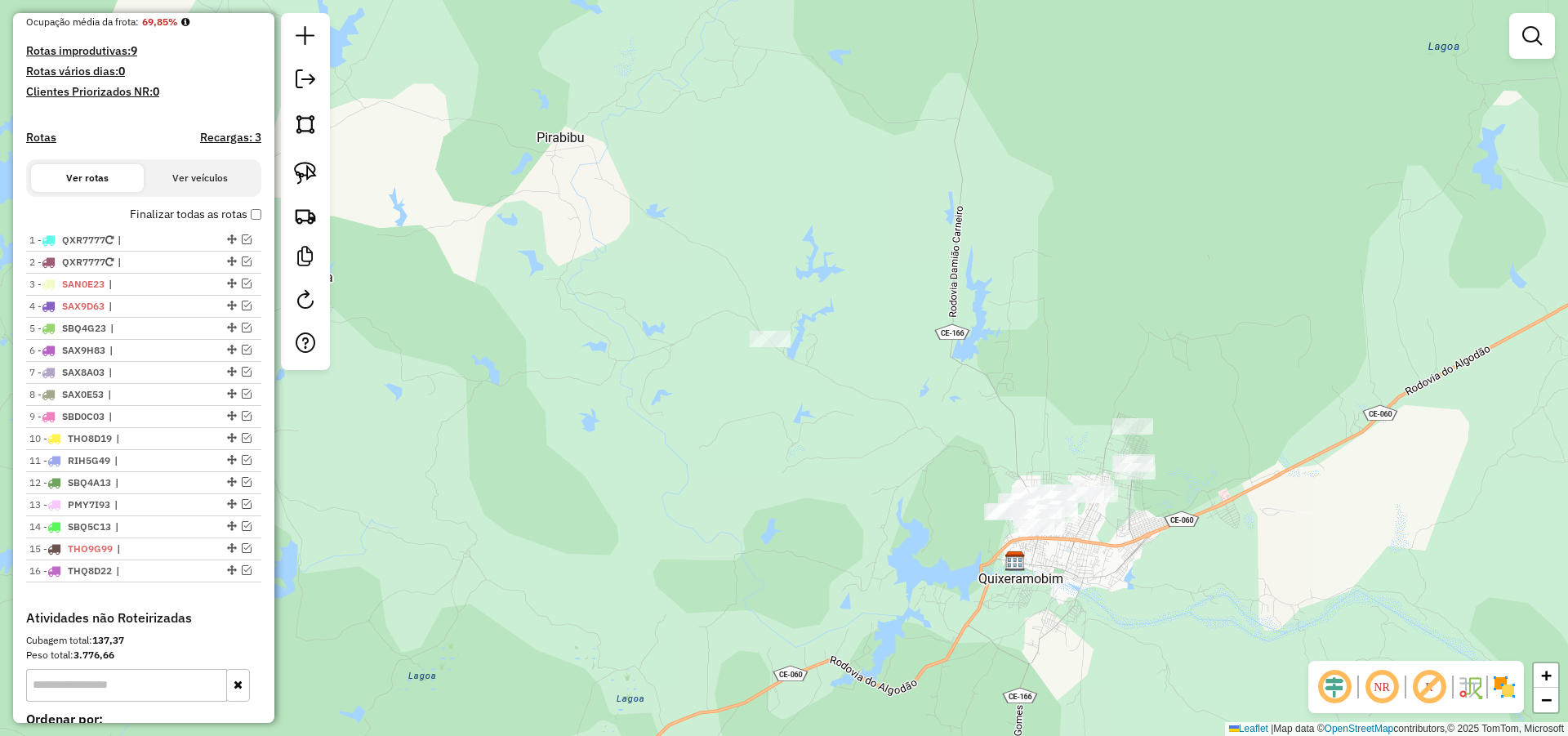
drag, startPoint x: 834, startPoint y: 413, endPoint x: 820, endPoint y: 367, distance: 48.1
click at [820, 368] on div "Janela de atendimento Grade de atendimento Capacidade Transportadoras Veículos …" at bounding box center [784, 368] width 1568 height 736
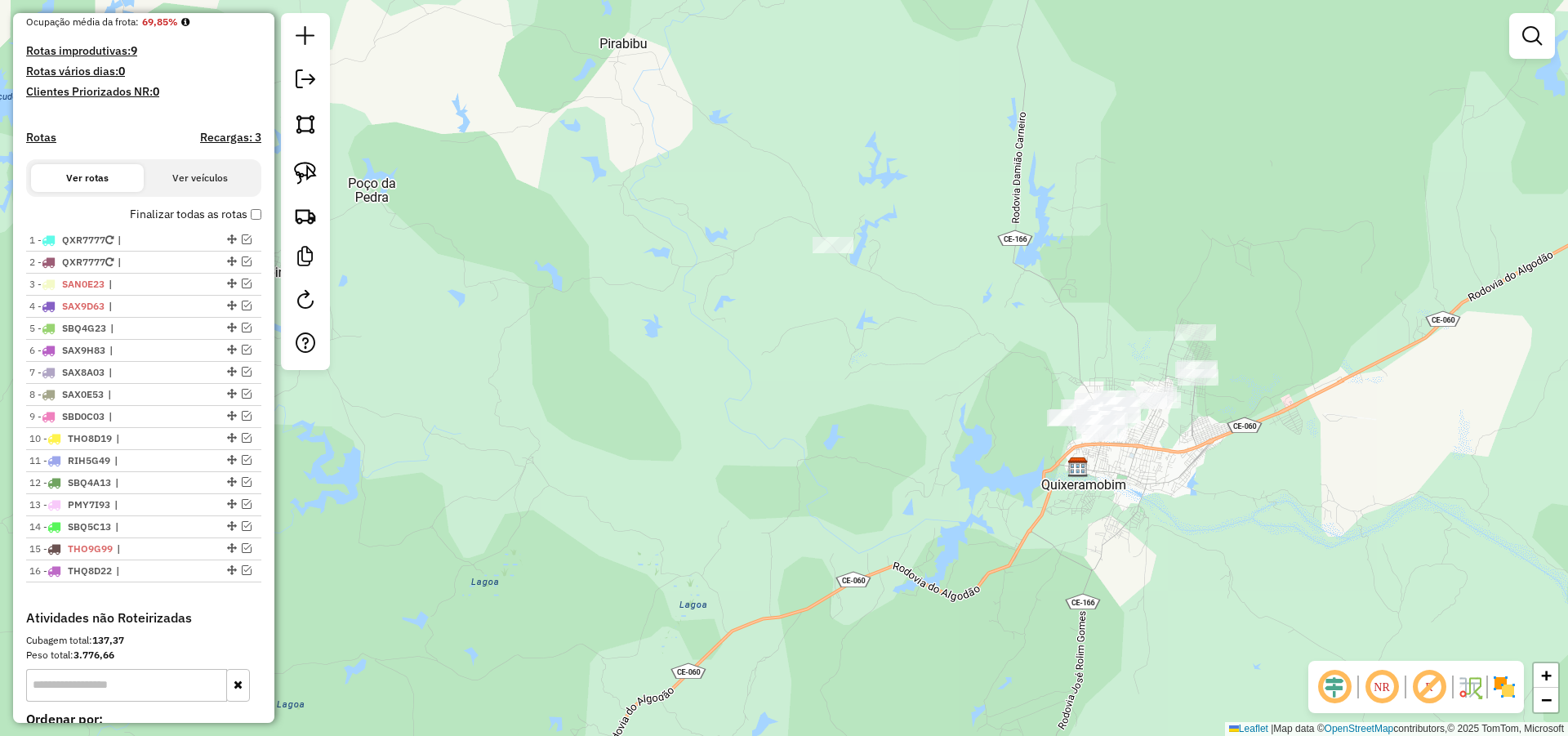
drag, startPoint x: 995, startPoint y: 314, endPoint x: 925, endPoint y: 303, distance: 70.9
click at [984, 309] on div "Janela de atendimento Grade de atendimento Capacidade Transportadoras Veículos …" at bounding box center [784, 368] width 1568 height 736
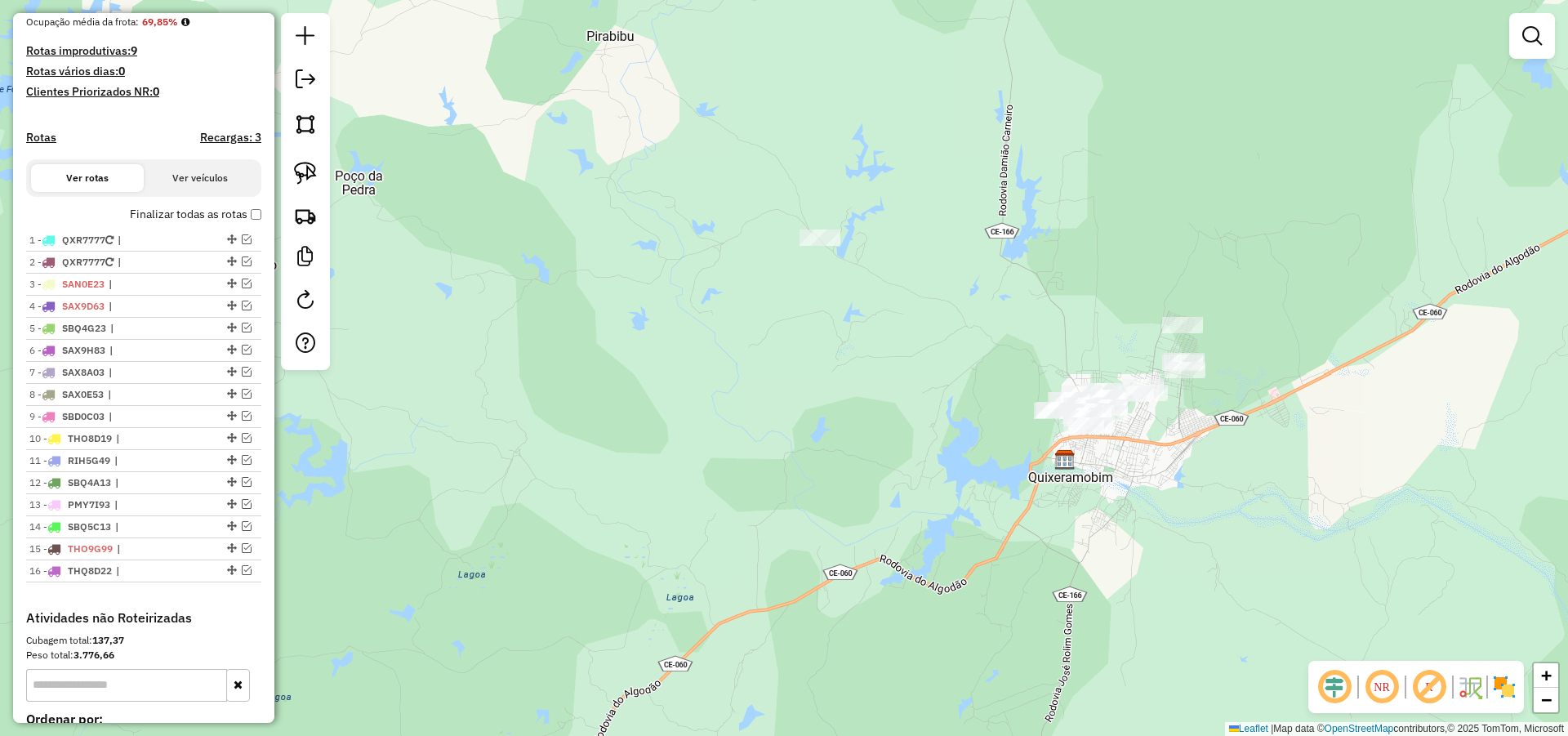
click at [311, 150] on div at bounding box center [305, 192] width 49 height 357
click at [303, 167] on img at bounding box center [305, 174] width 23 height 23
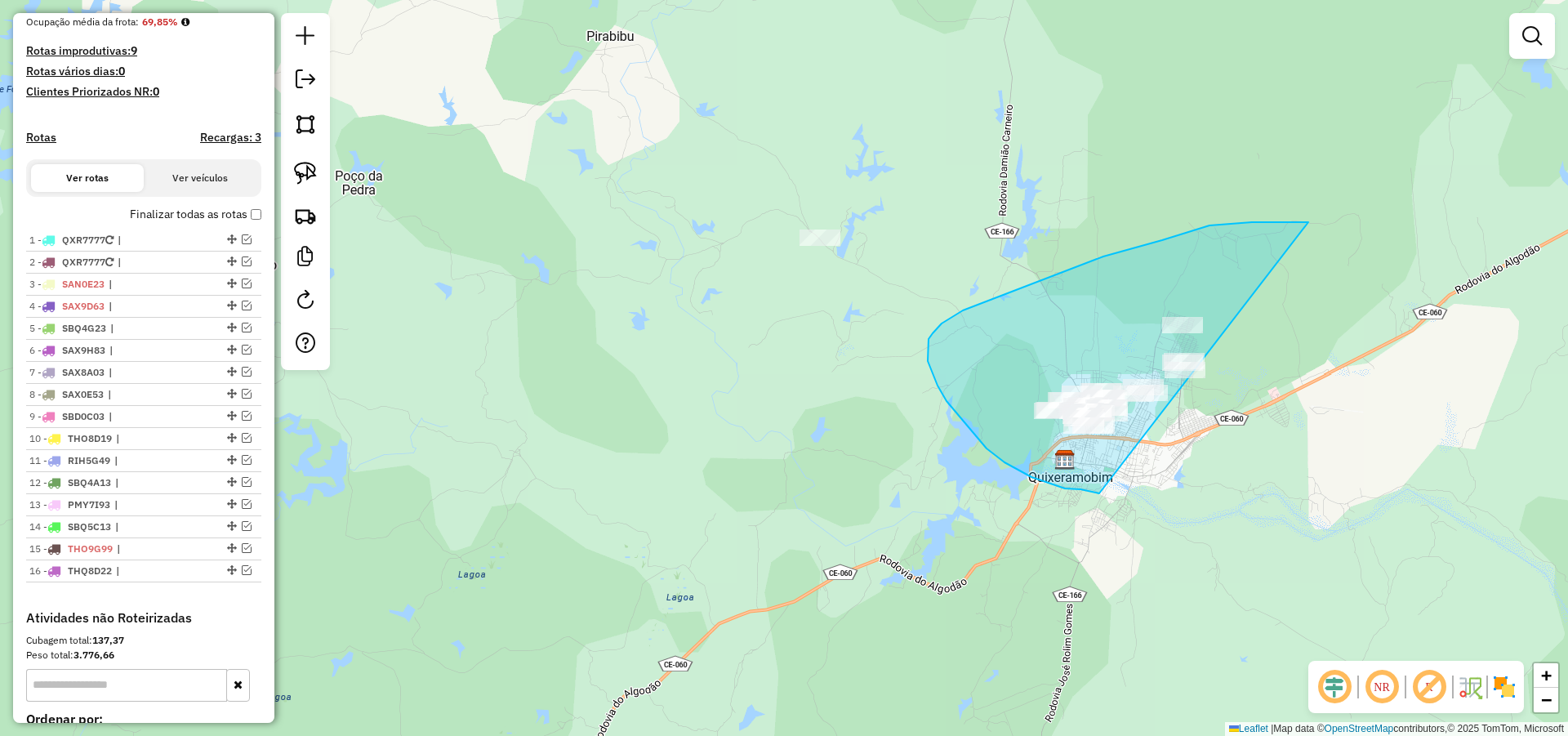
drag, startPoint x: 1209, startPoint y: 226, endPoint x: 1284, endPoint y: 469, distance: 254.3
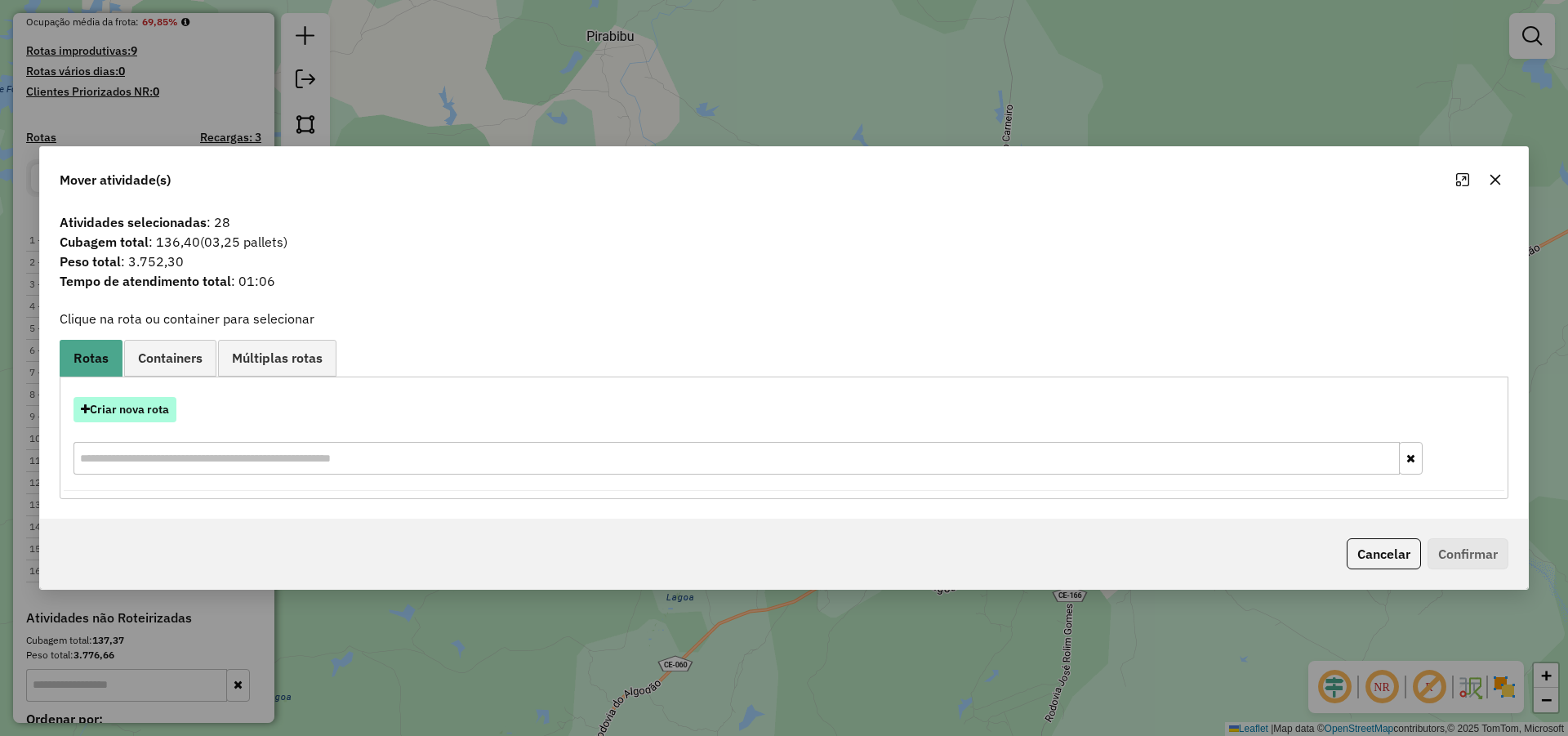
click at [169, 412] on button "Criar nova rota" at bounding box center [124, 409] width 103 height 25
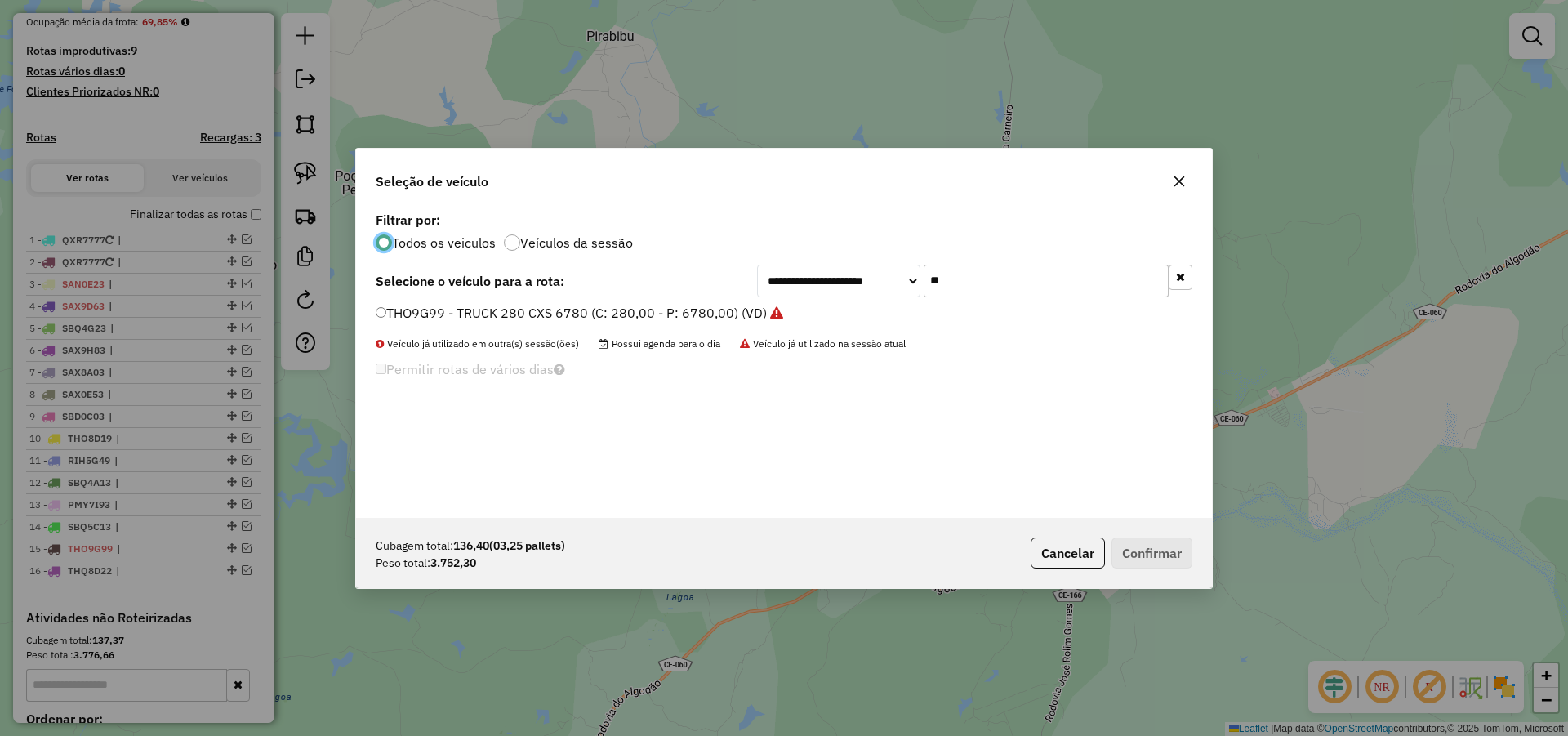
scroll to position [9, 4]
click at [964, 277] on input "**" at bounding box center [1046, 281] width 245 height 32
type input "**"
click at [629, 312] on label "POR7J16 - TOCO_230_5000 (C: 230,00 - P: 5000,00) (VD)" at bounding box center [557, 312] width 362 height 20
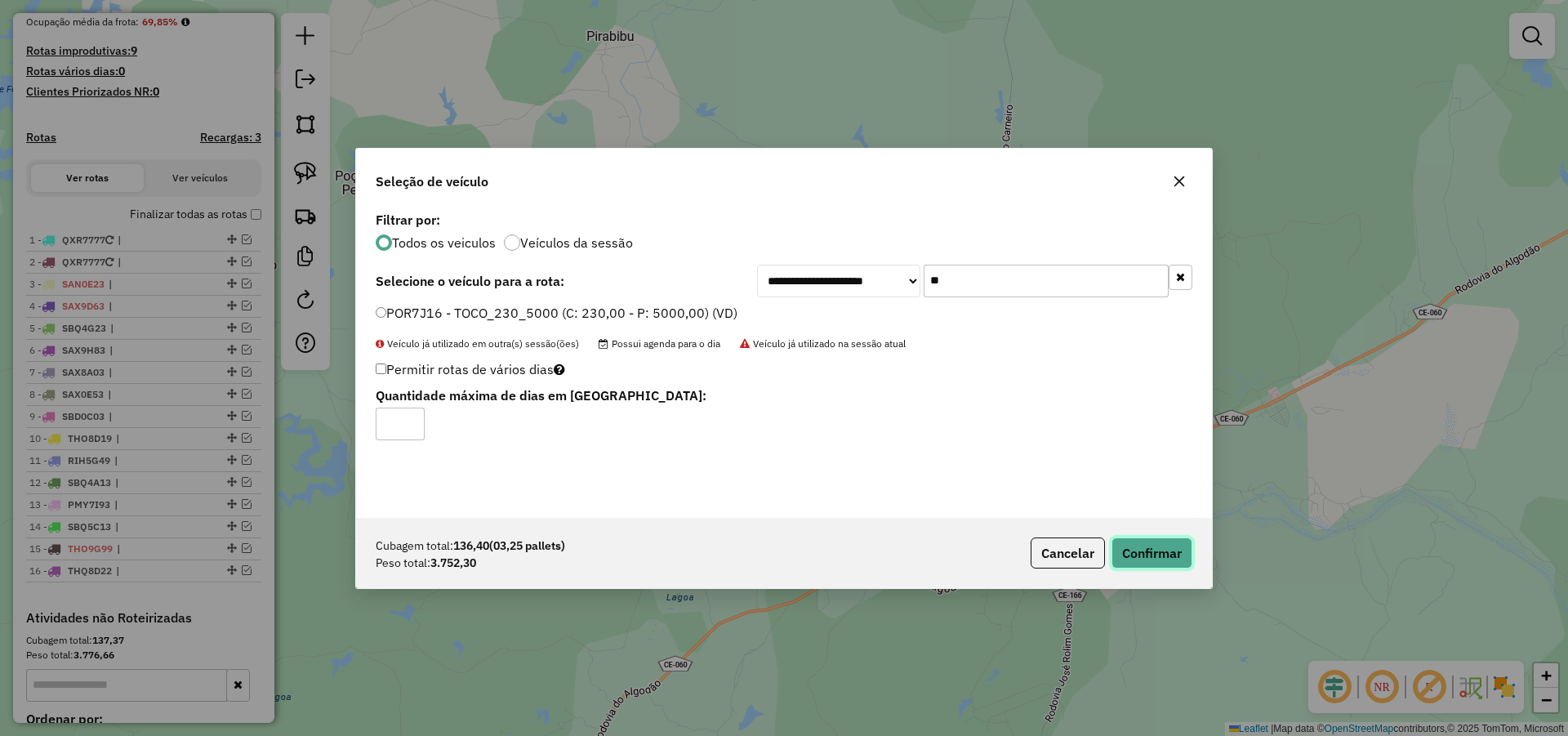
click at [1146, 551] on button "Confirmar" at bounding box center [1152, 552] width 81 height 31
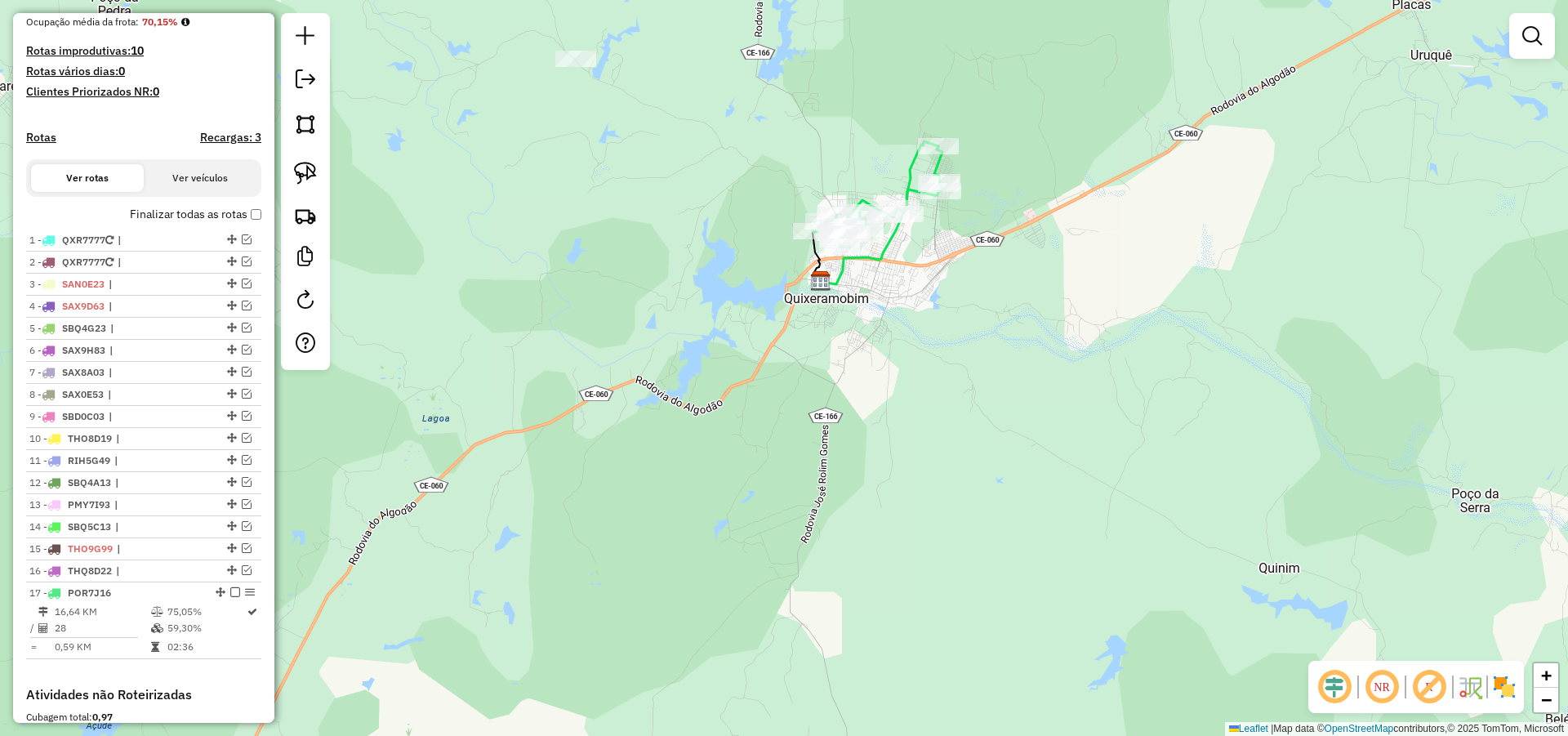
drag, startPoint x: 716, startPoint y: 308, endPoint x: 830, endPoint y: 420, distance: 159.8
click at [829, 420] on div "Janela de atendimento Grade de atendimento Capacidade Transportadoras Veículos …" at bounding box center [784, 368] width 1568 height 736
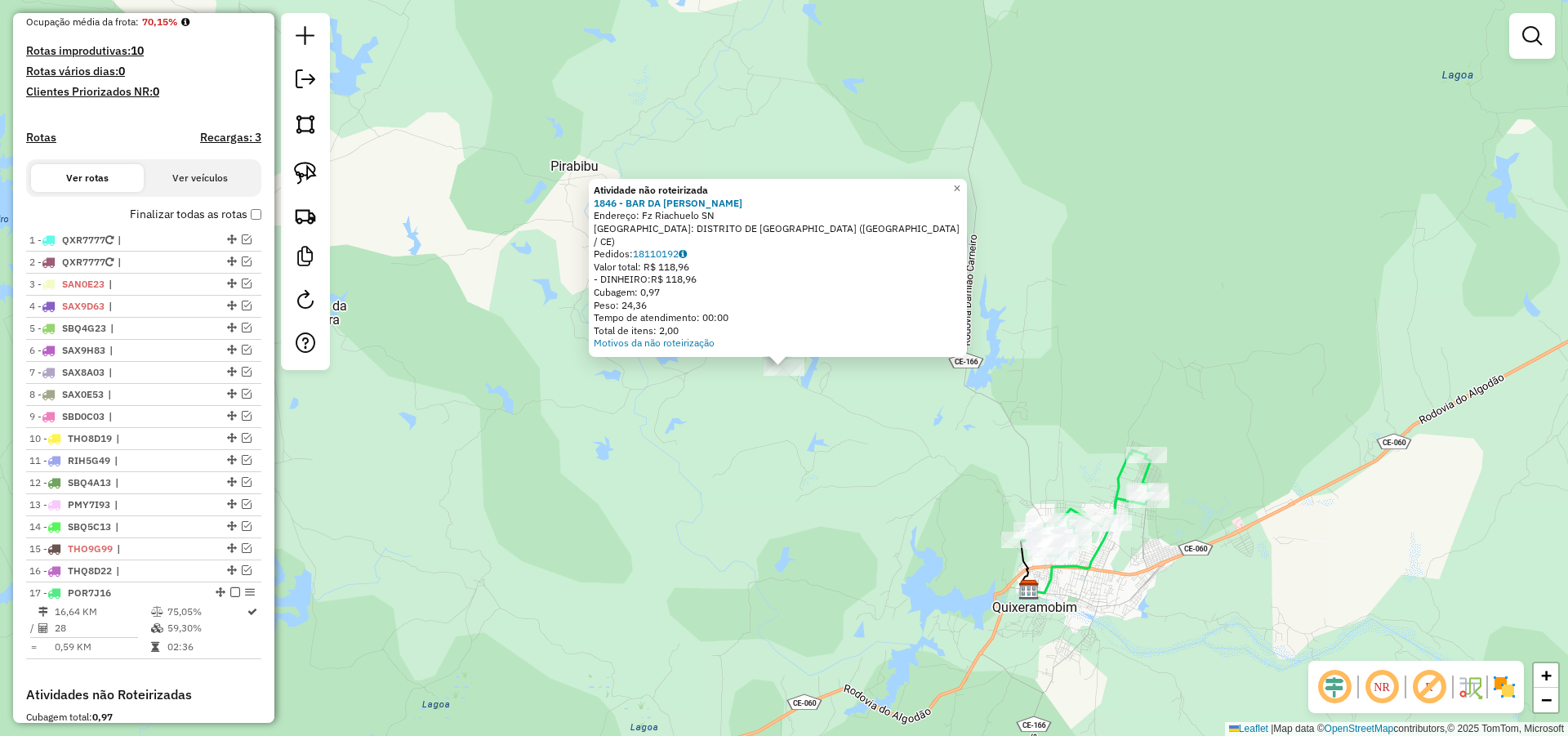
click at [889, 481] on div "Atividade não roteirizada 1846 - BAR DA [PERSON_NAME]: Fz Riachuelo SN Bairro: …" at bounding box center [784, 368] width 1568 height 736
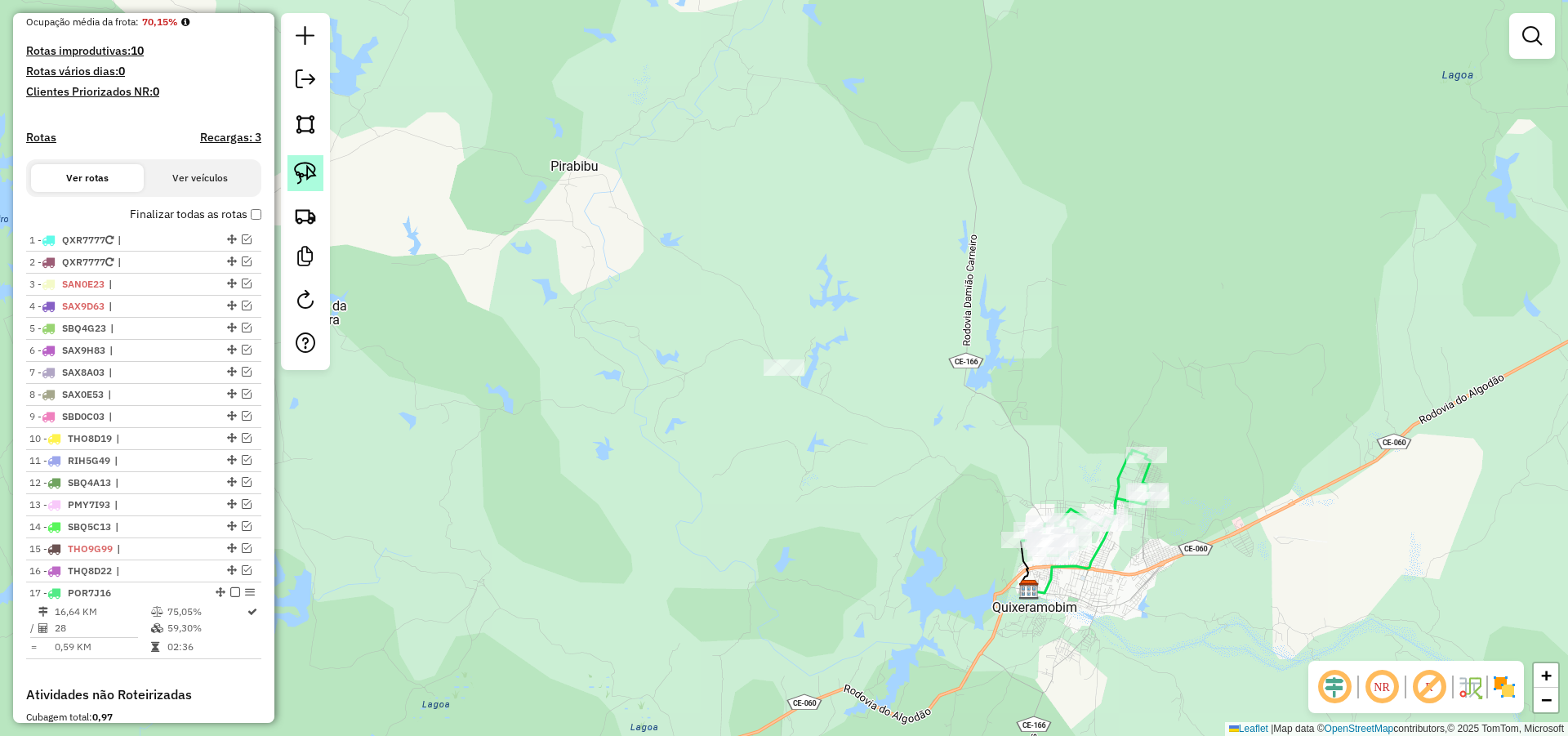
click at [320, 182] on link at bounding box center [305, 173] width 36 height 36
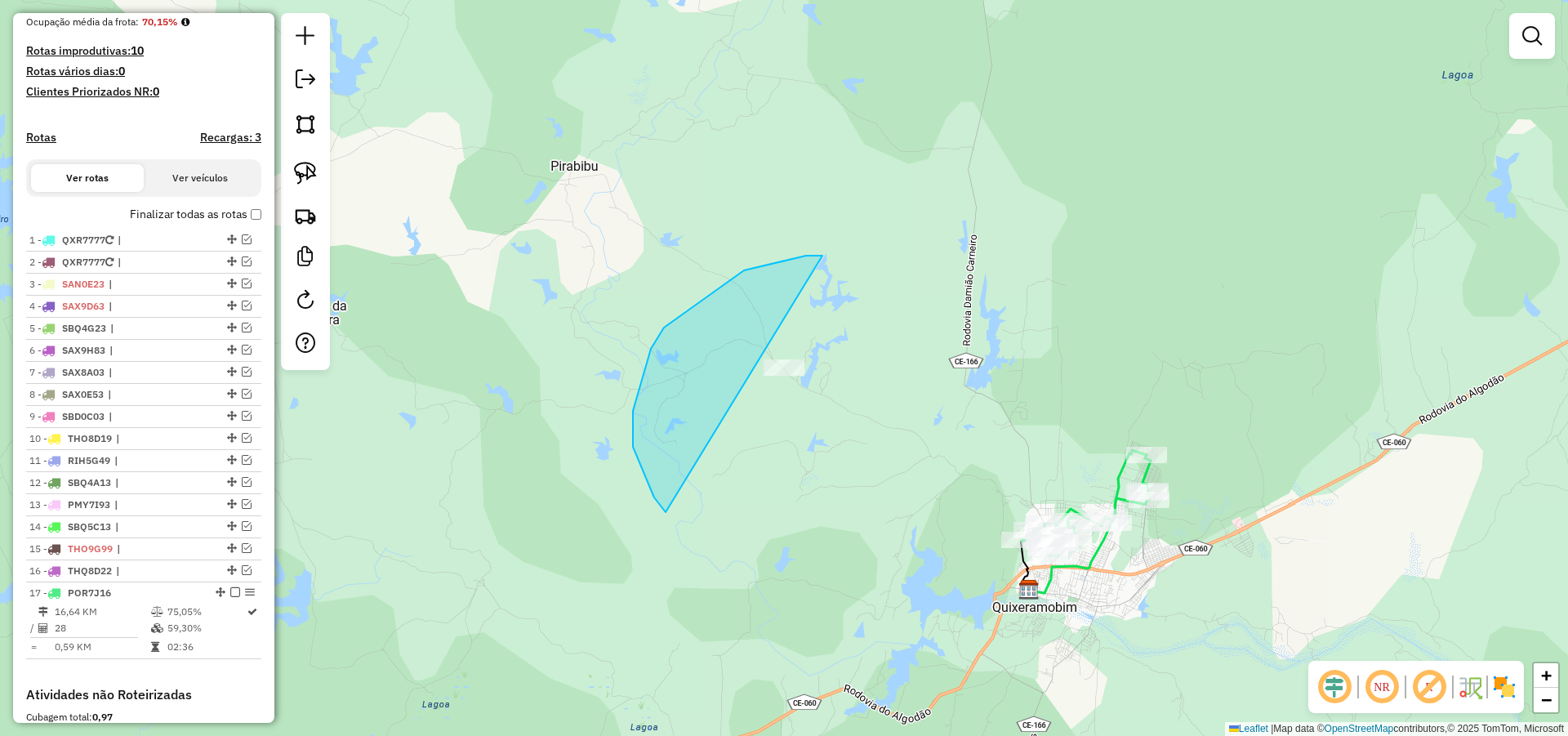
drag, startPoint x: 651, startPoint y: 349, endPoint x: 1010, endPoint y: 415, distance: 365.0
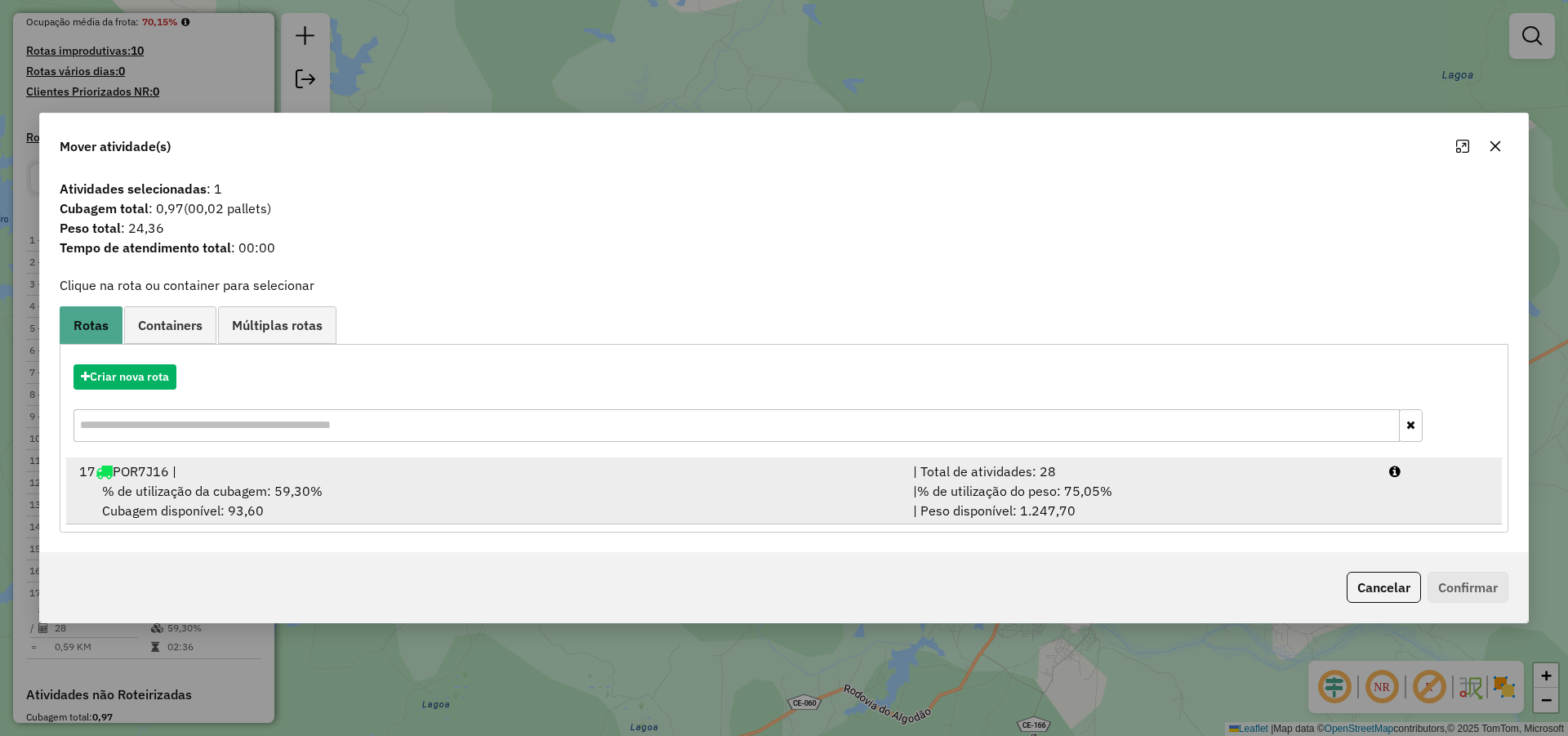
click at [521, 490] on div "% de utilização da cubagem: 59,30% Cubagem disponível: 93,60" at bounding box center [487, 501] width 834 height 39
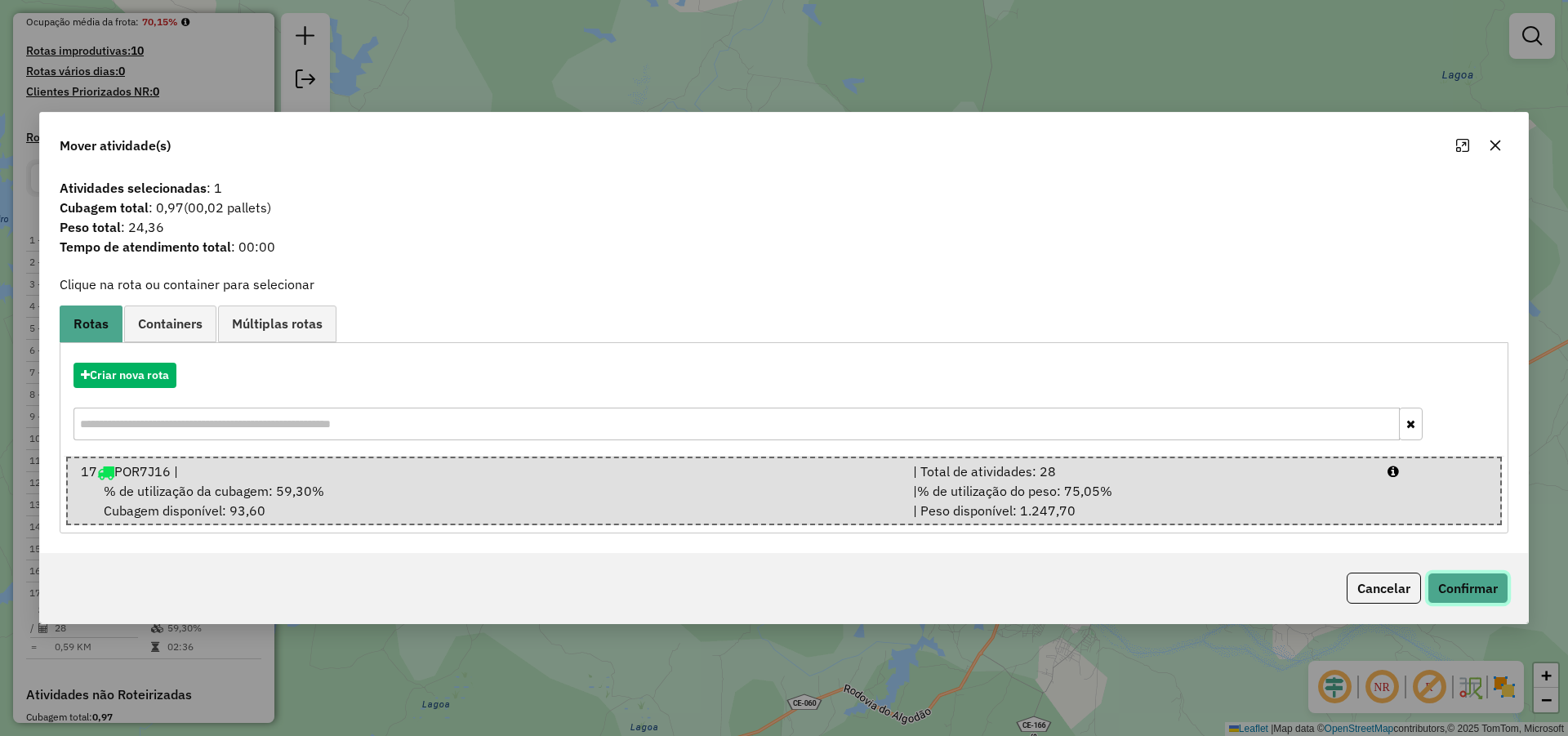
click at [1446, 587] on button "Confirmar" at bounding box center [1468, 588] width 81 height 31
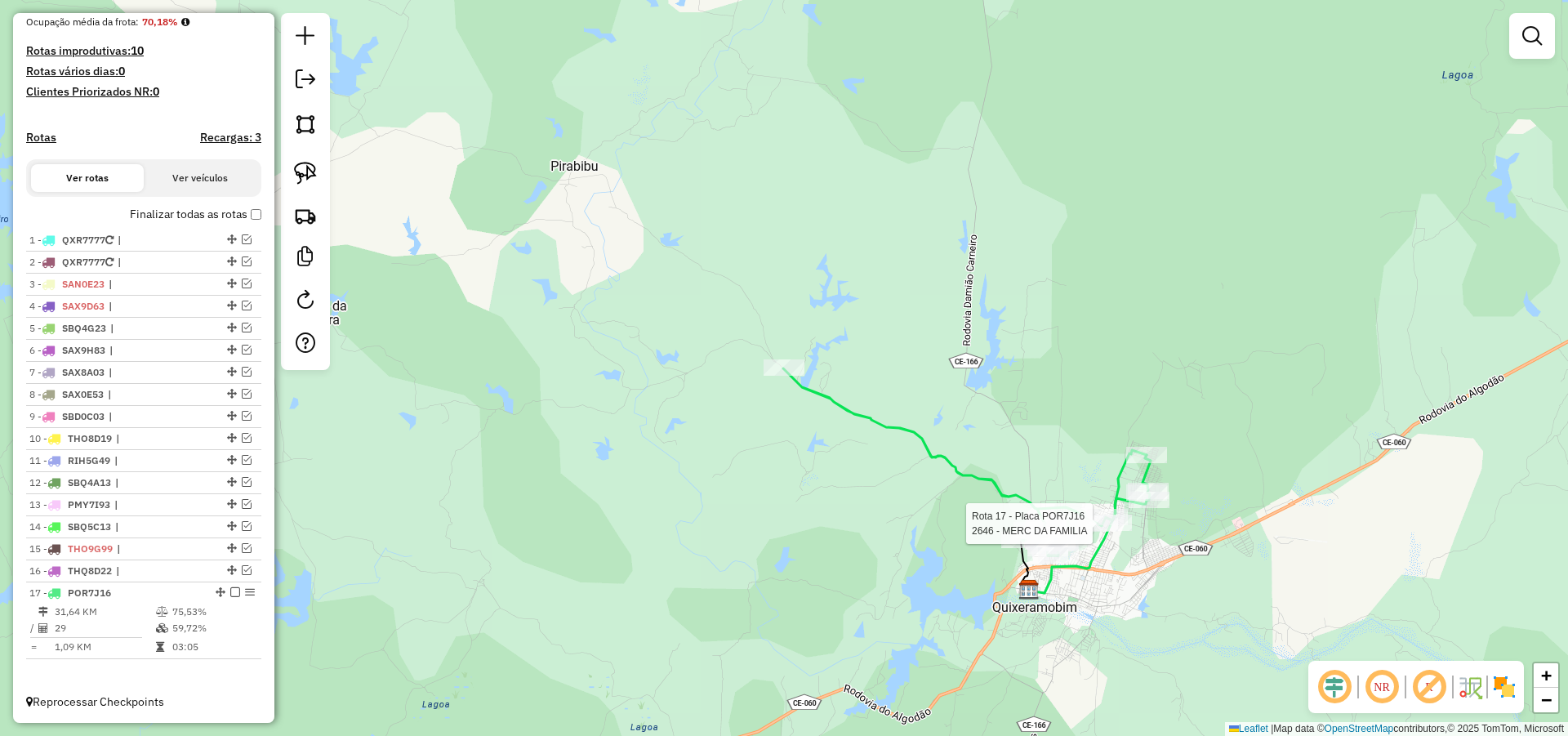
select select "*********"
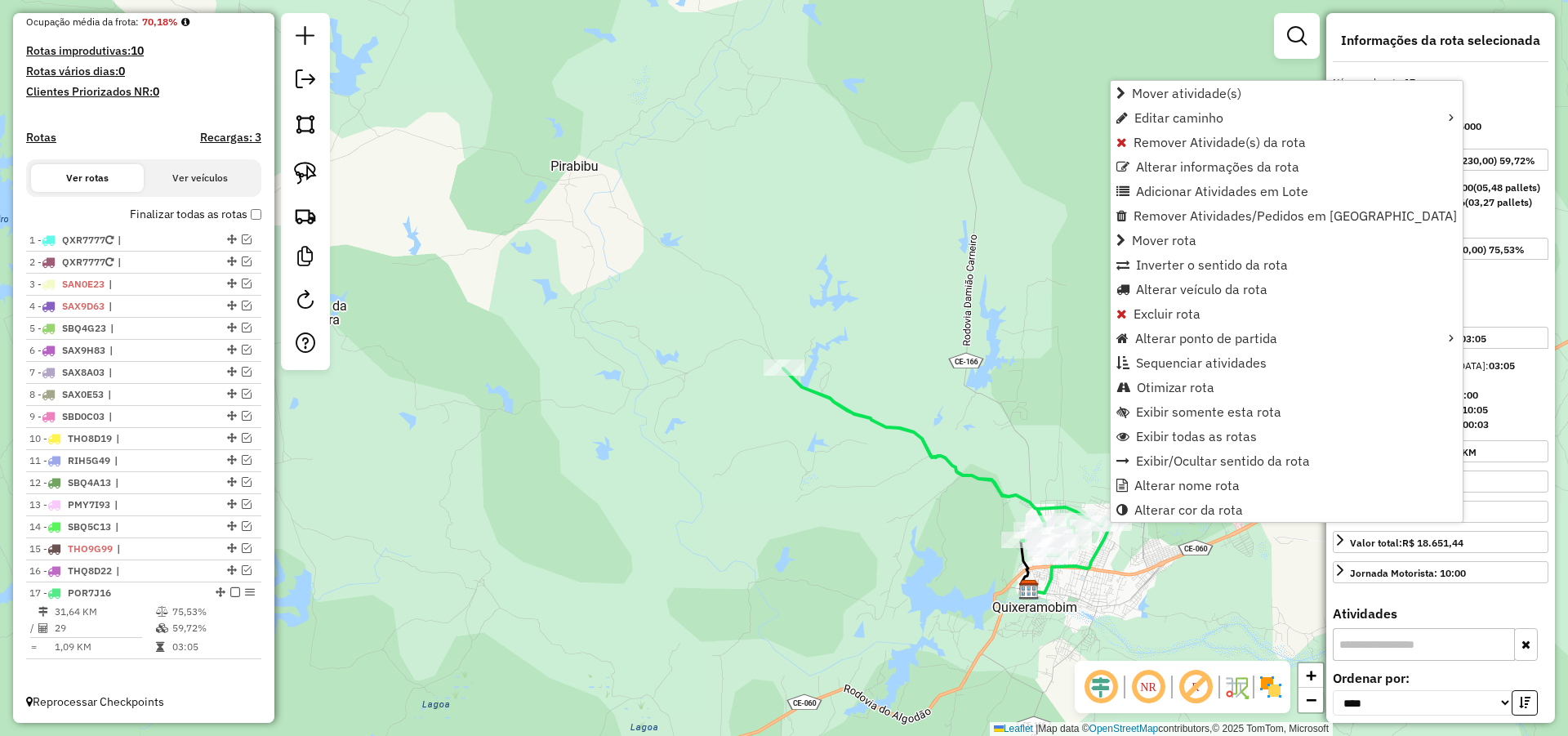
scroll to position [416, 0]
click at [1183, 284] on span "Alterar veículo da rota" at bounding box center [1201, 289] width 132 height 13
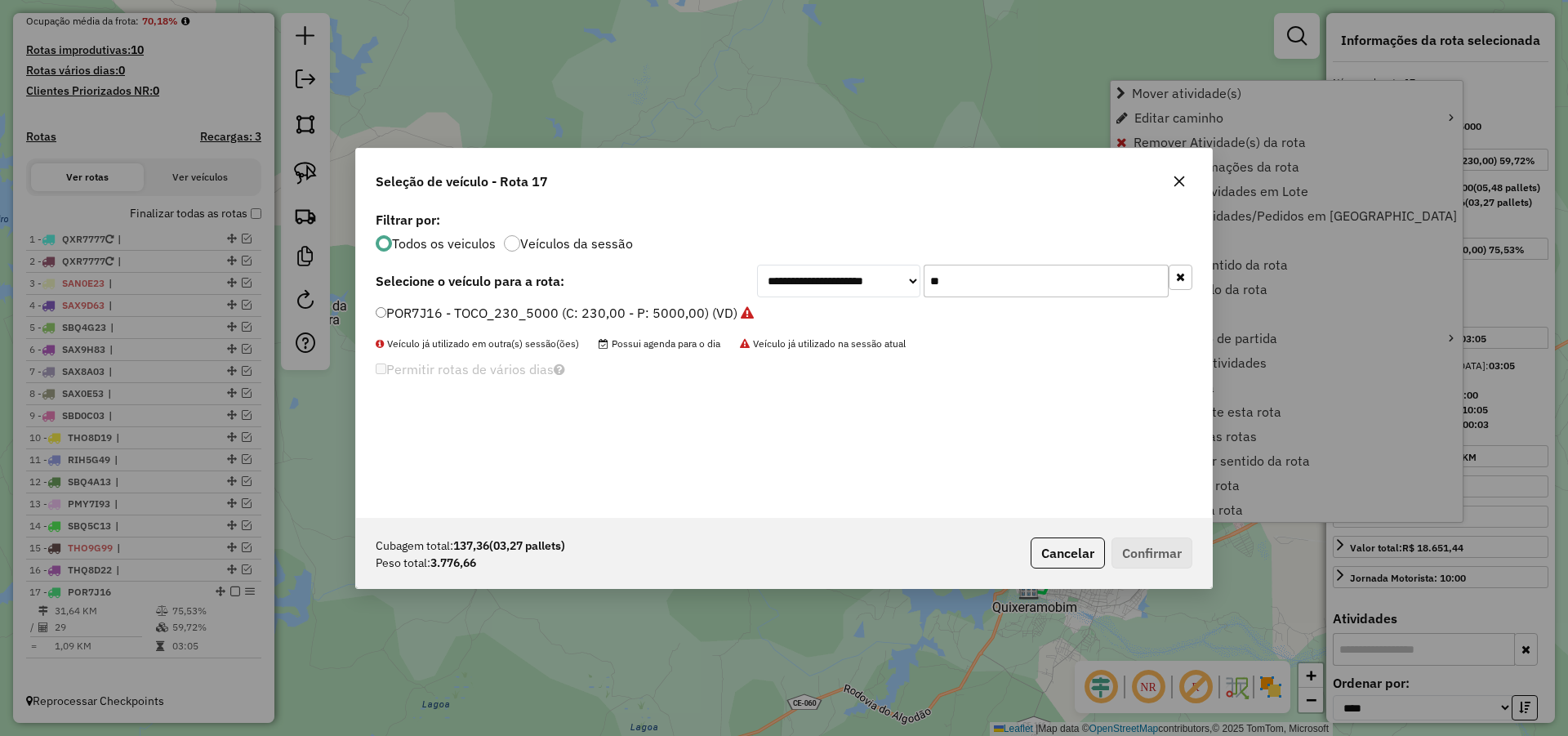
scroll to position [9, 4]
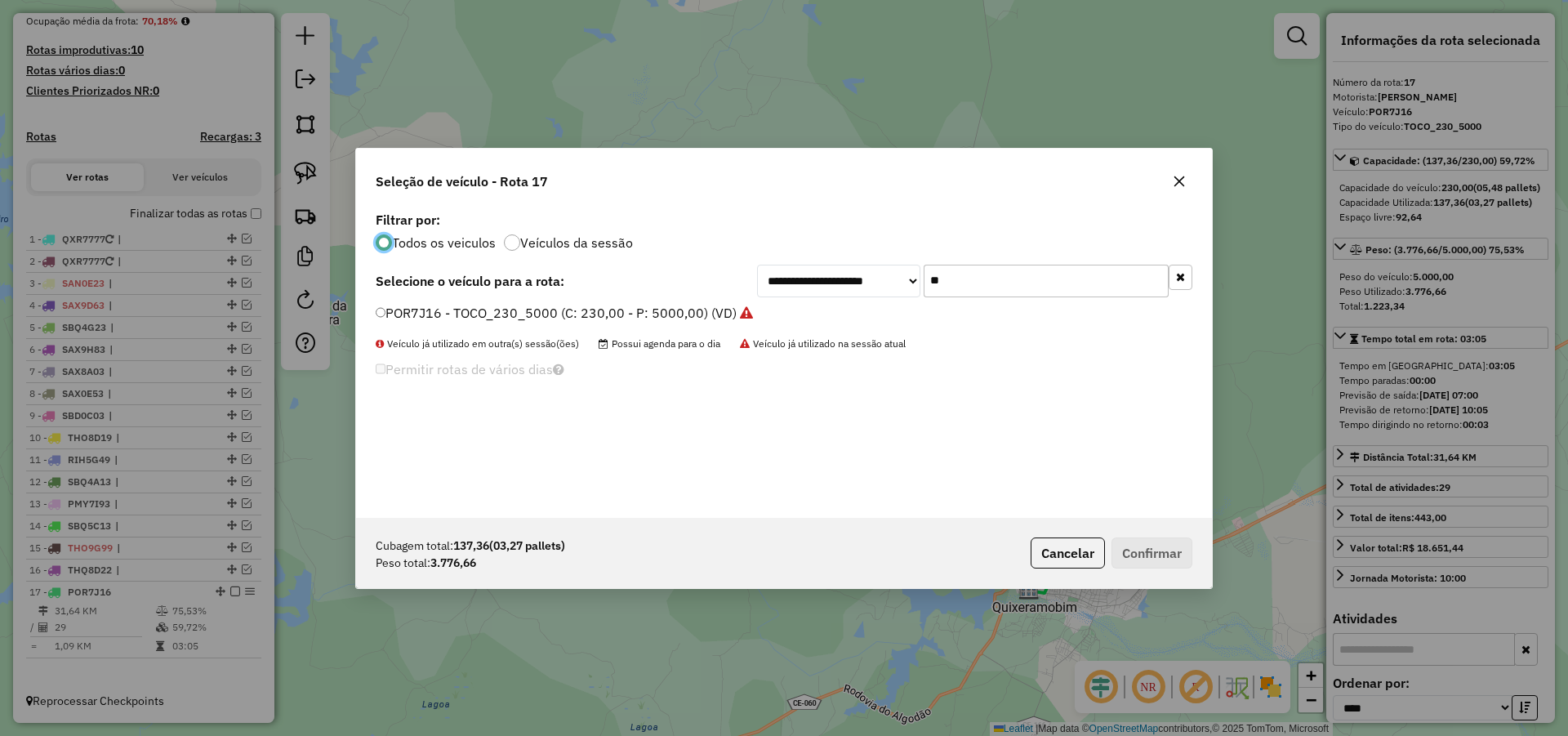
click at [953, 281] on input "**" at bounding box center [1046, 281] width 245 height 32
type input "**"
click at [685, 304] on label "TIM8B89 - TRUCK 280 CXS 6780 (C: 280,00 - P: 6780,00) (VD)" at bounding box center [569, 312] width 388 height 20
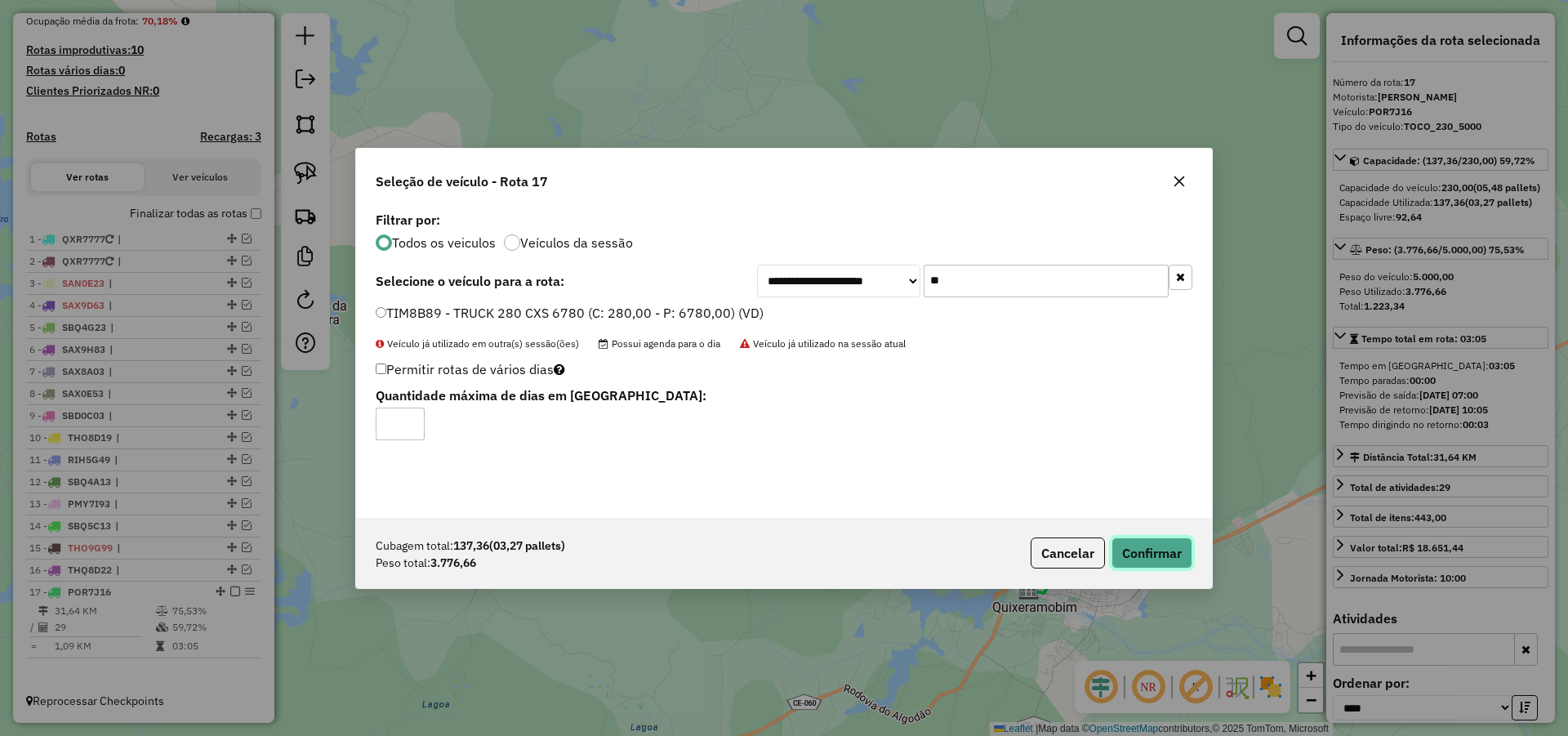
click at [1158, 556] on button "Confirmar" at bounding box center [1152, 552] width 81 height 31
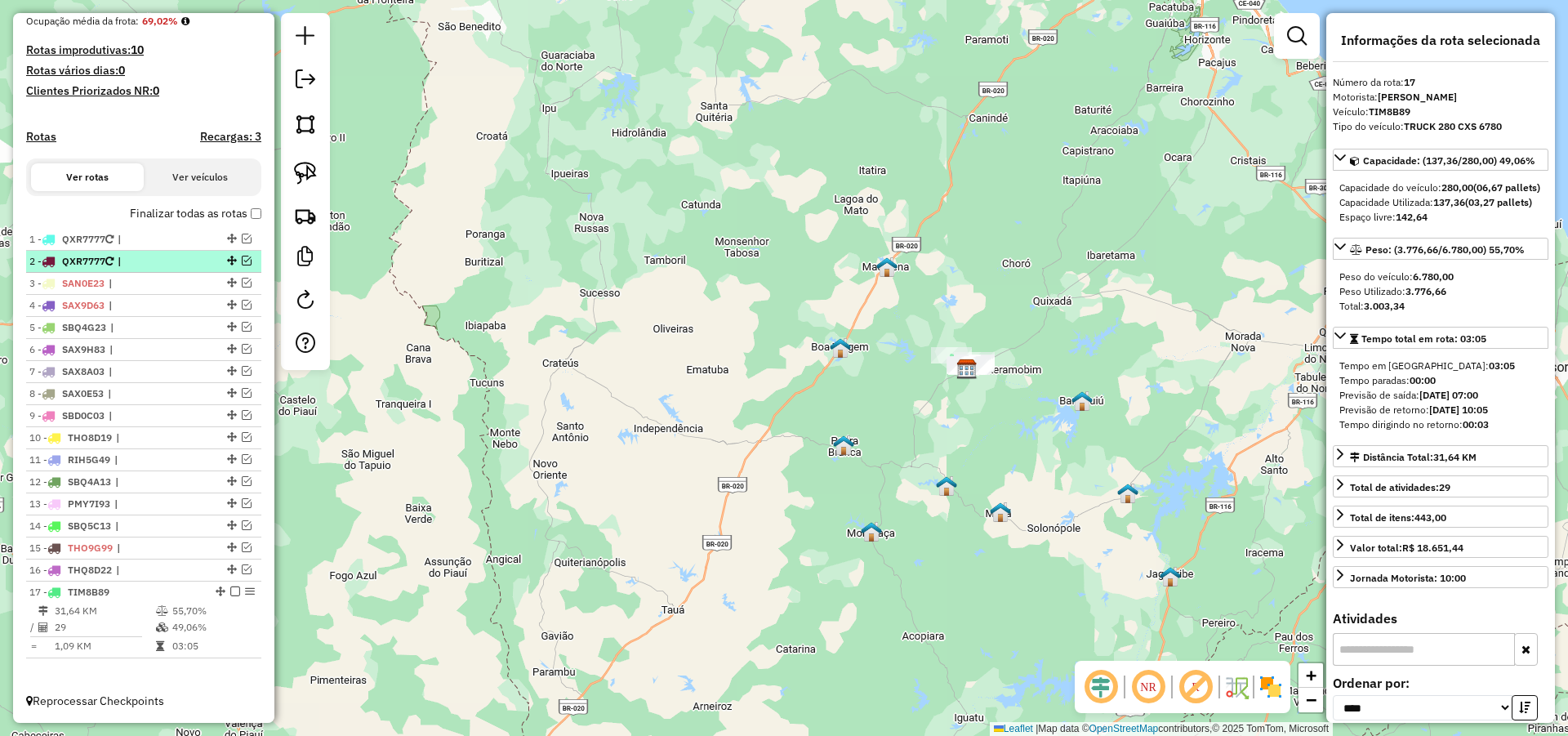
click at [243, 258] on em at bounding box center [246, 261] width 10 height 10
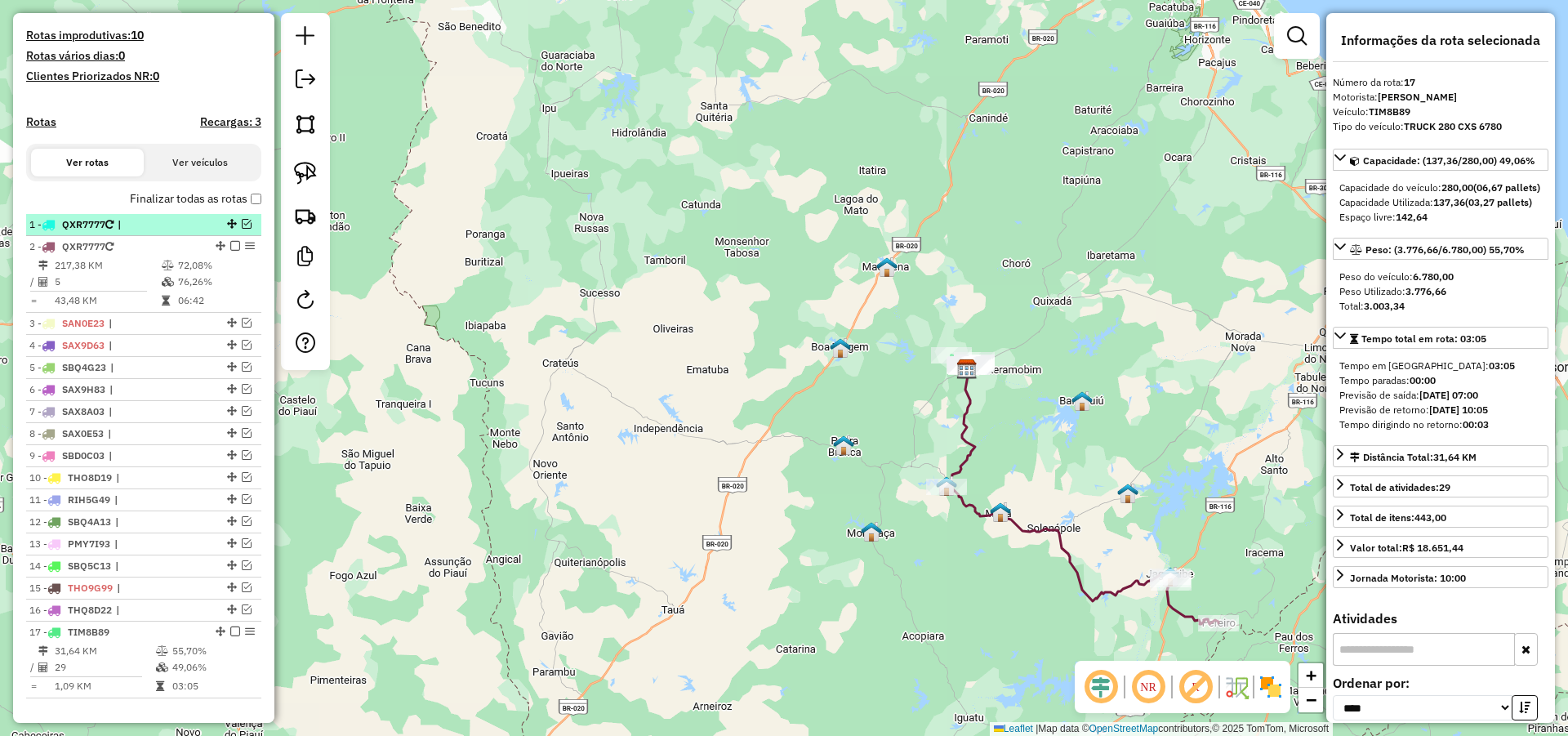
click at [242, 228] on em at bounding box center [246, 224] width 10 height 10
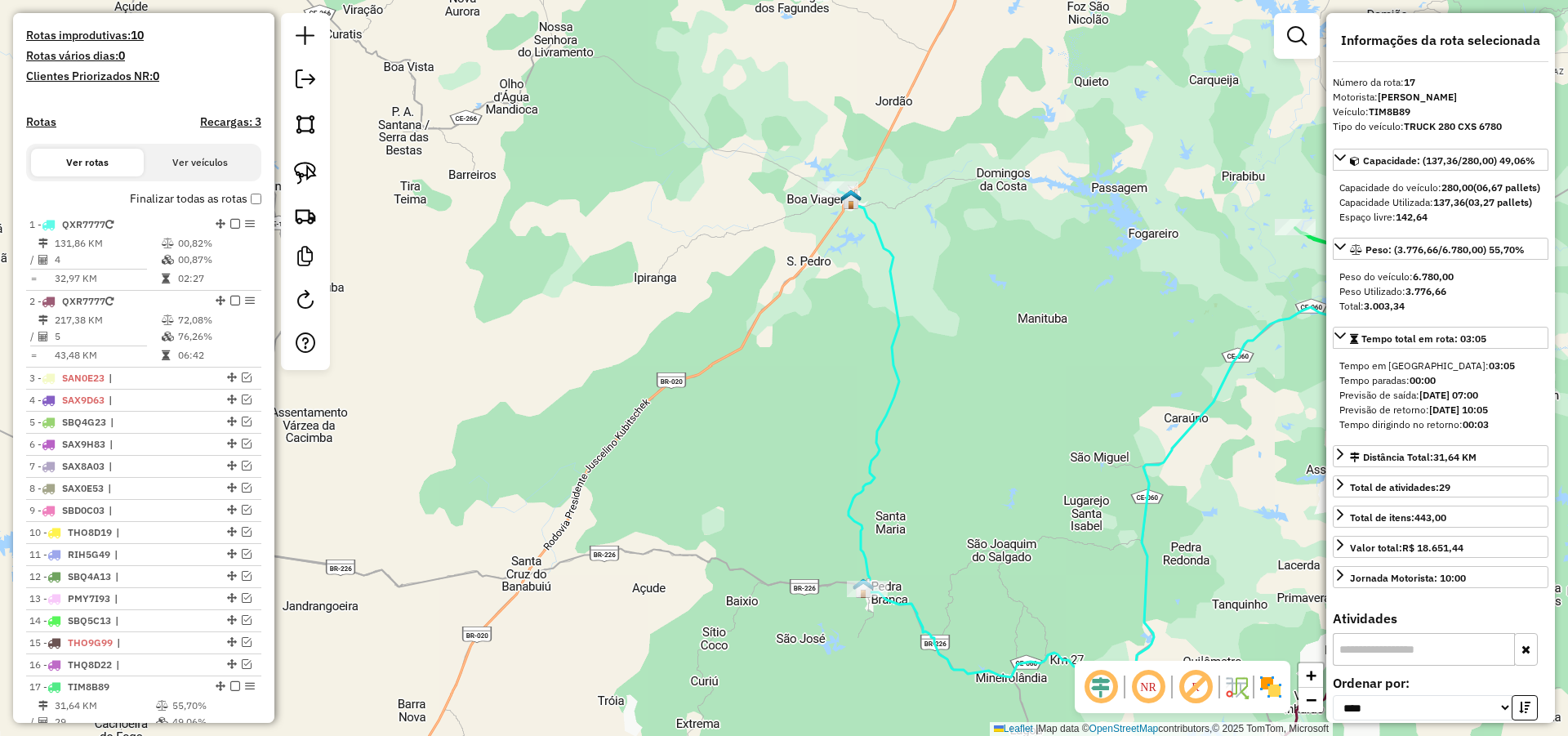
drag, startPoint x: 868, startPoint y: 357, endPoint x: 877, endPoint y: 385, distance: 29.4
click at [881, 396] on div "Janela de atendimento Grade de atendimento Capacidade Transportadoras Veículos …" at bounding box center [784, 368] width 1568 height 736
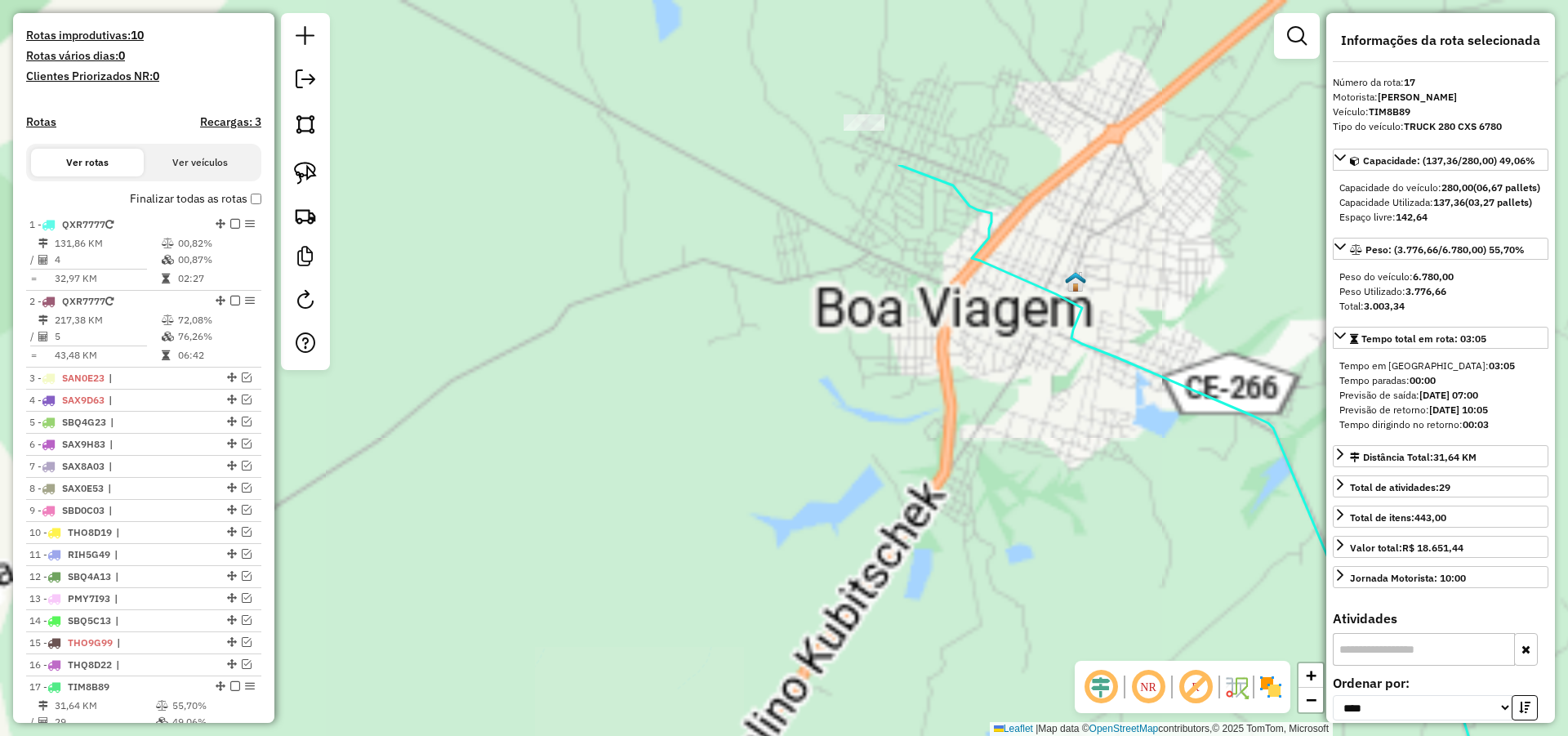
drag, startPoint x: 867, startPoint y: 244, endPoint x: 839, endPoint y: 468, distance: 225.7
click at [840, 467] on div "Janela de atendimento Grade de atendimento Capacidade Transportadoras Veículos …" at bounding box center [784, 368] width 1568 height 736
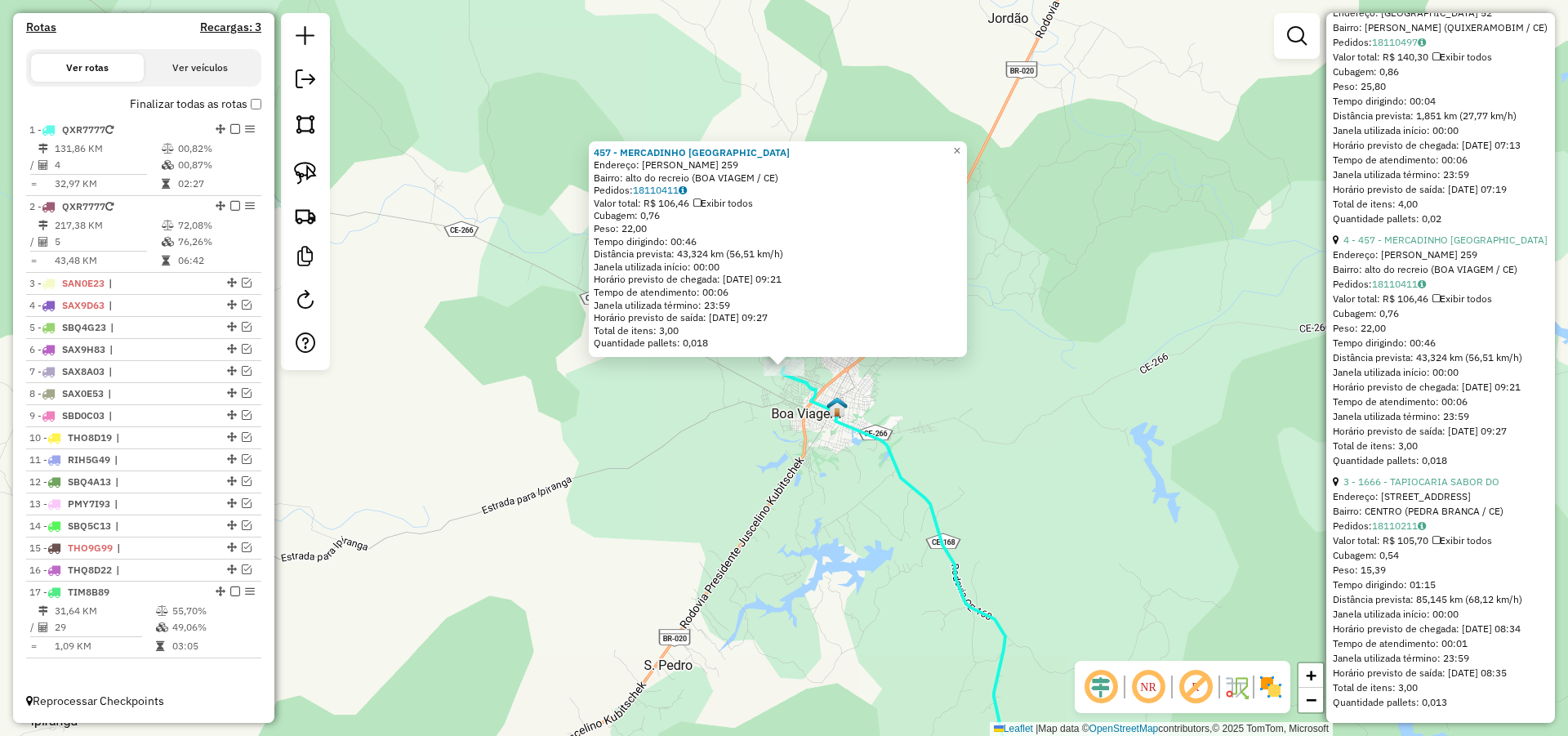
scroll to position [875, 0]
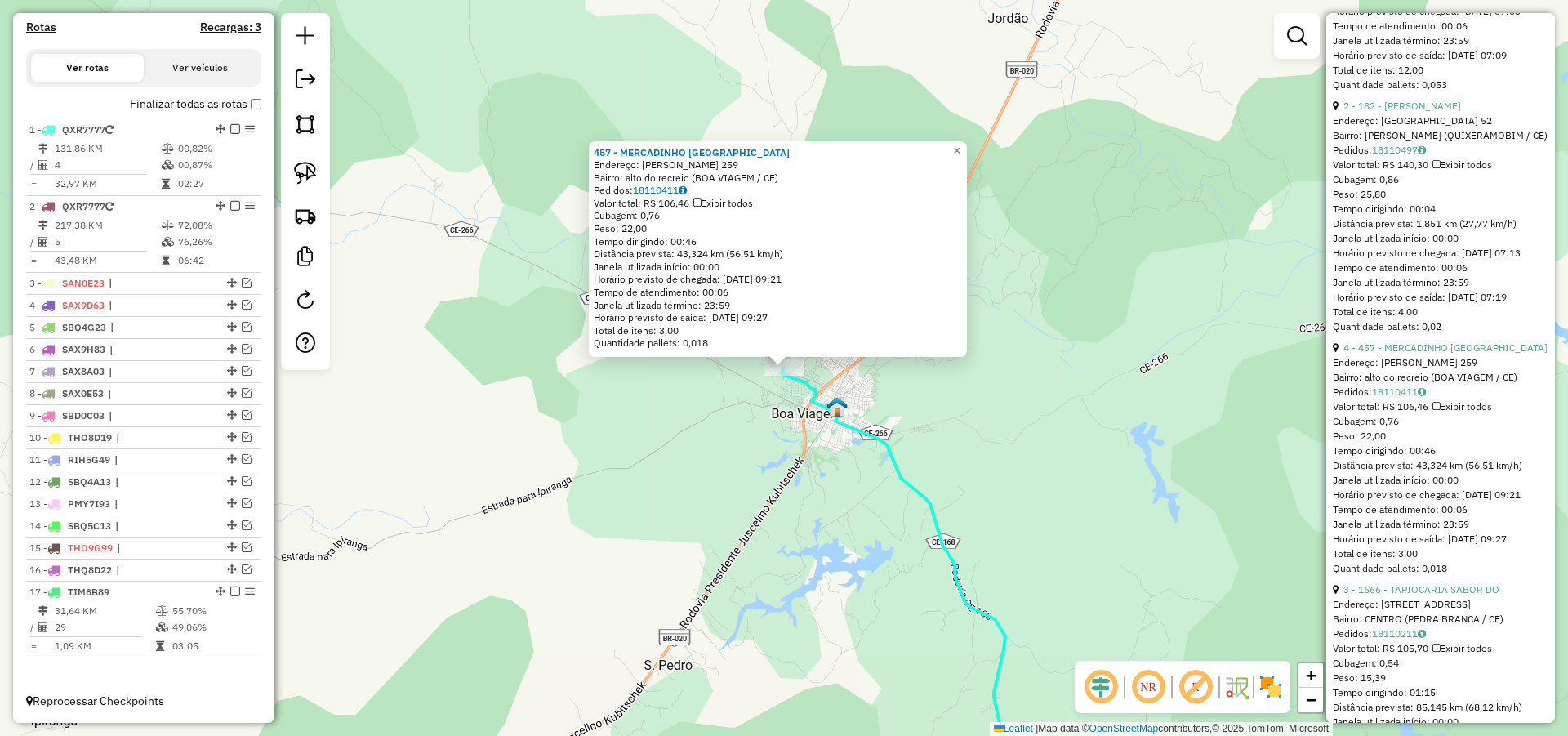
click at [1001, 380] on div "457 - MERCADINHO [GEOGRAPHIC_DATA] Endereço: [PERSON_NAME] de Freitas 259 Bairr…" at bounding box center [784, 368] width 1568 height 736
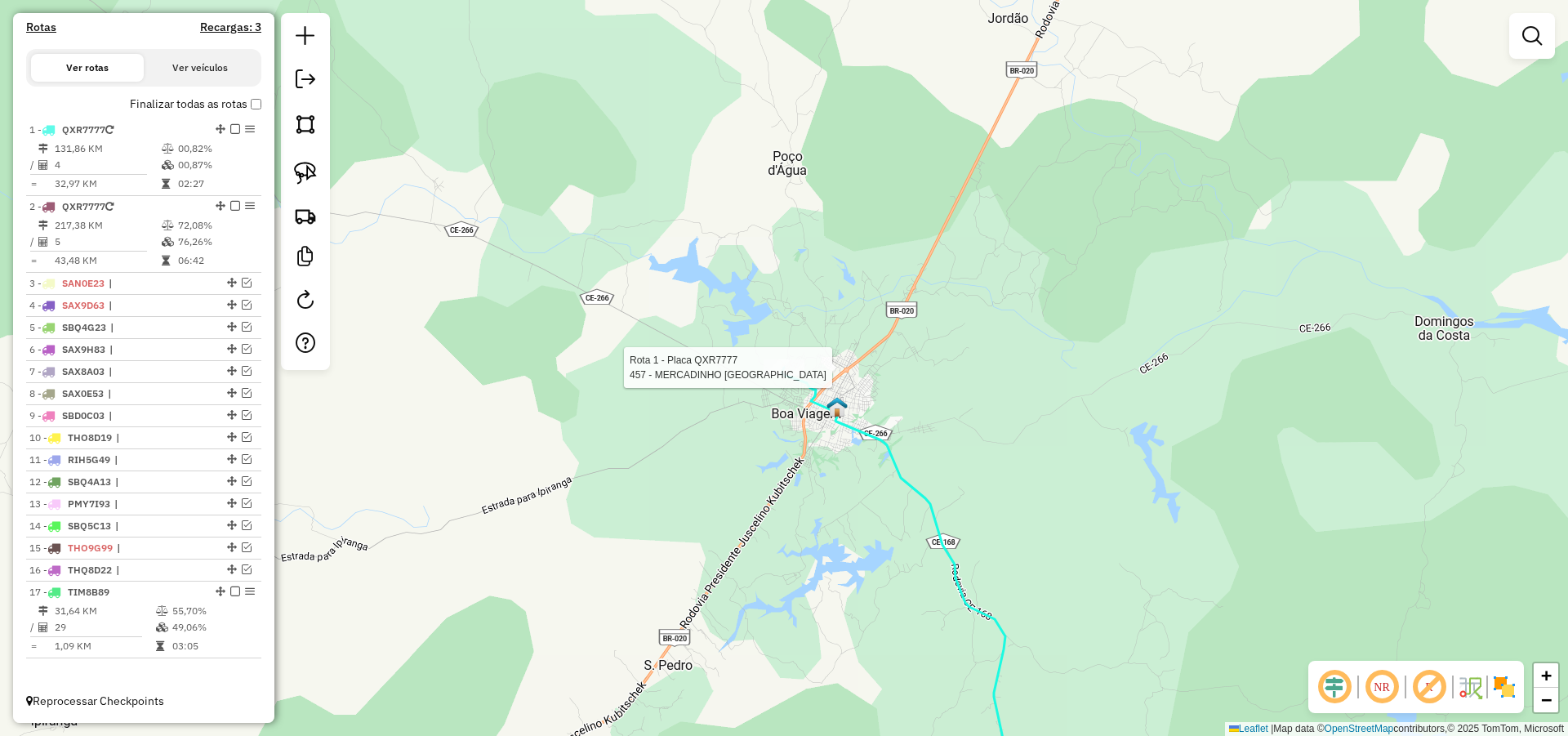
select select "*********"
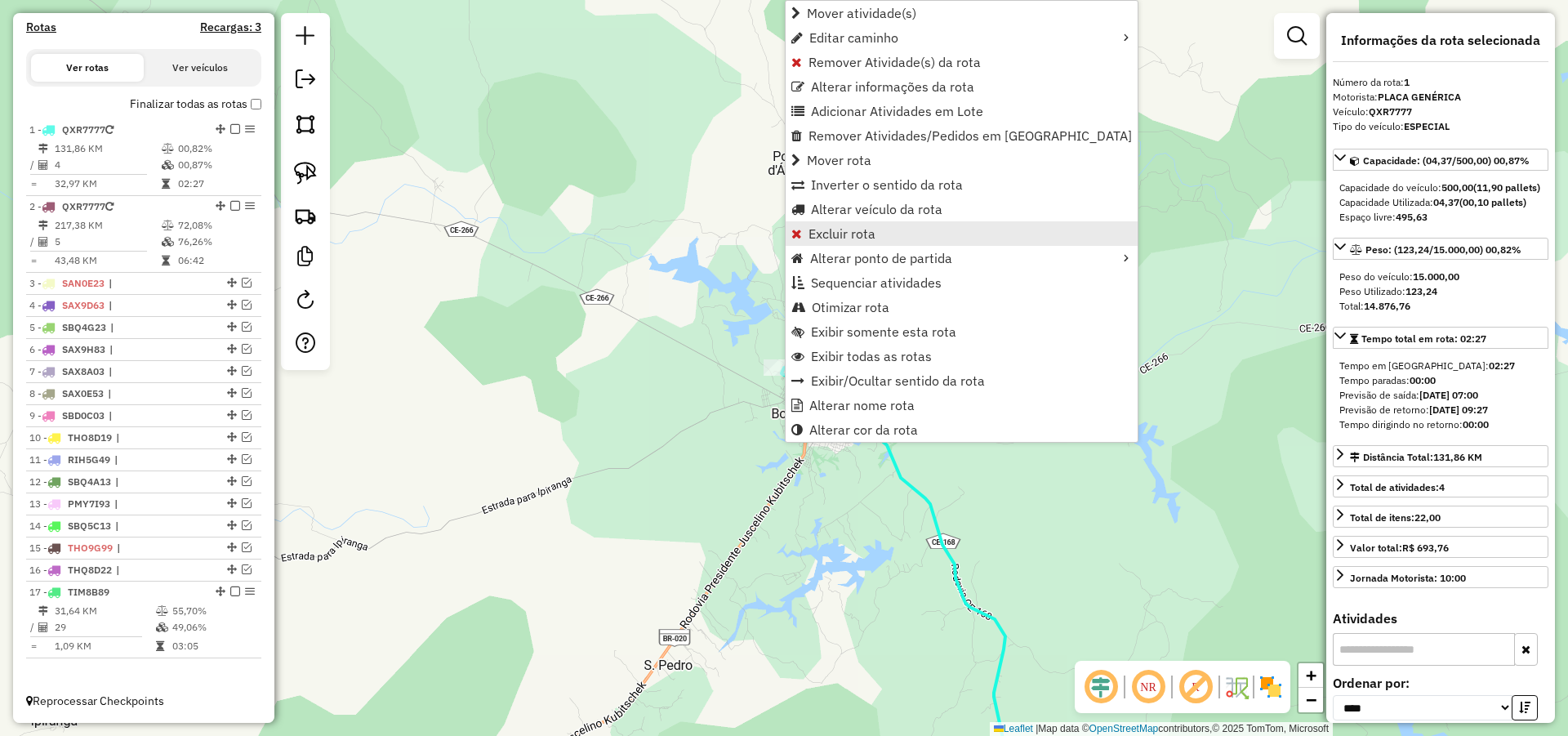
click at [842, 237] on span "Excluir rota" at bounding box center [841, 234] width 67 height 13
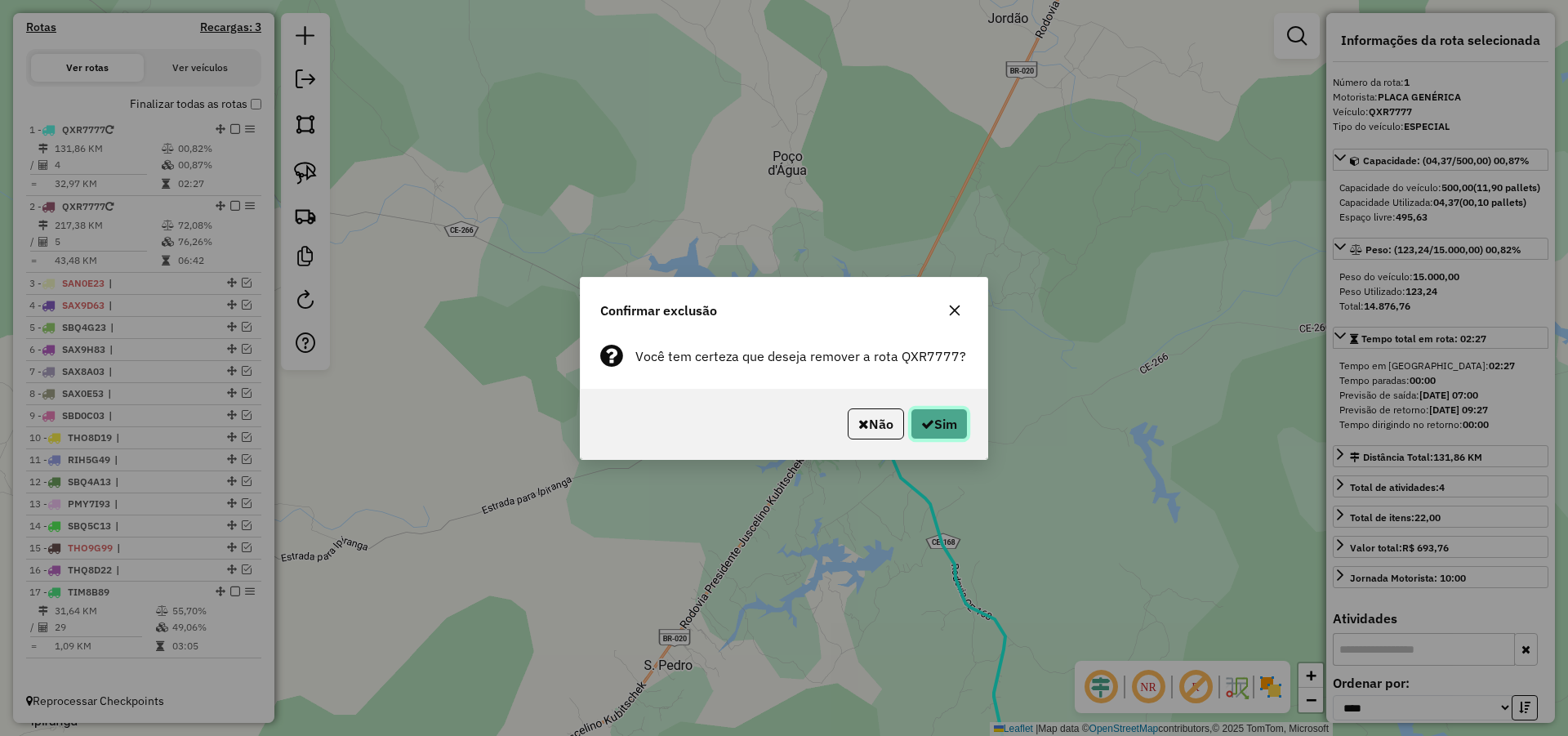
click at [944, 418] on button "Sim" at bounding box center [939, 424] width 57 height 31
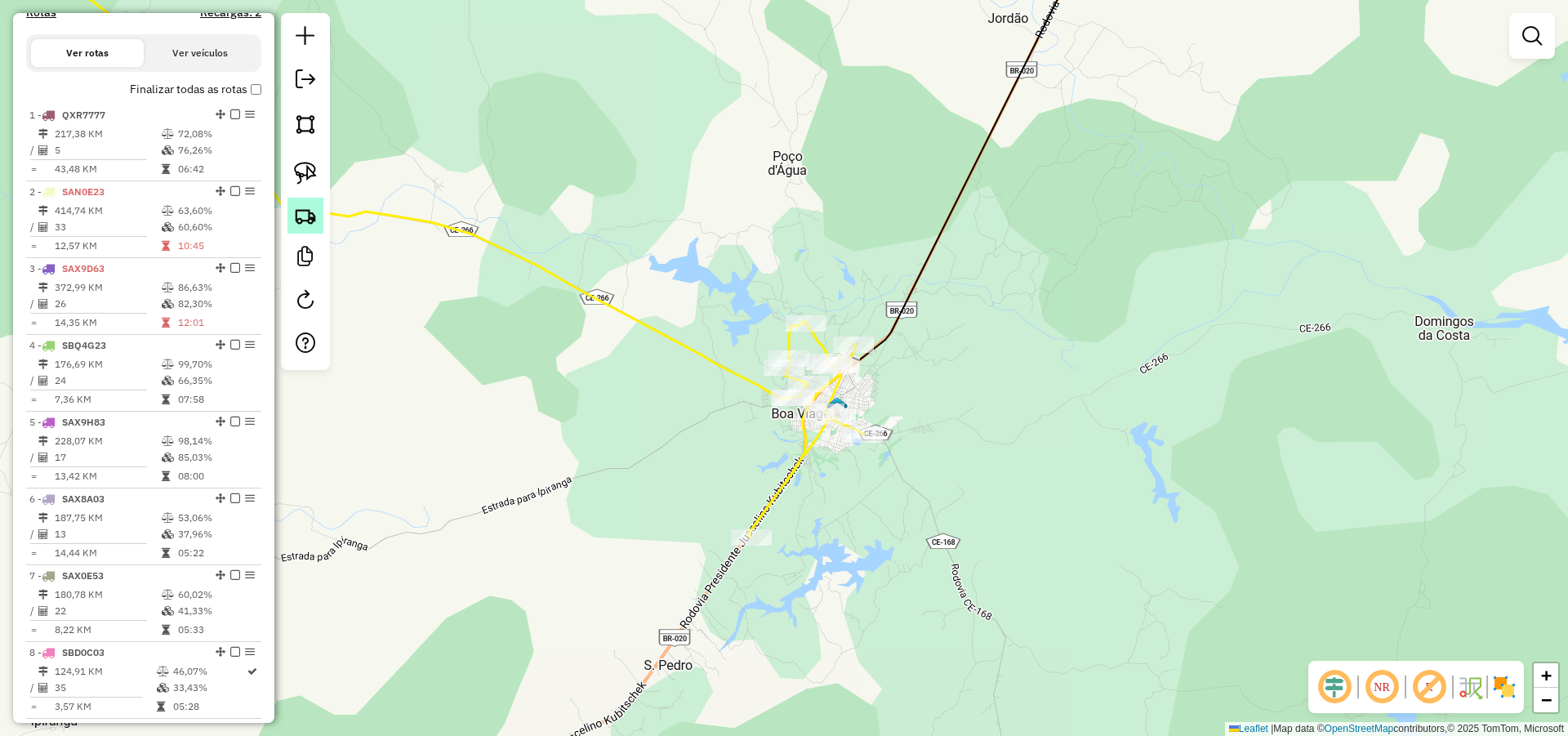
click at [303, 216] on img at bounding box center [305, 216] width 23 height 23
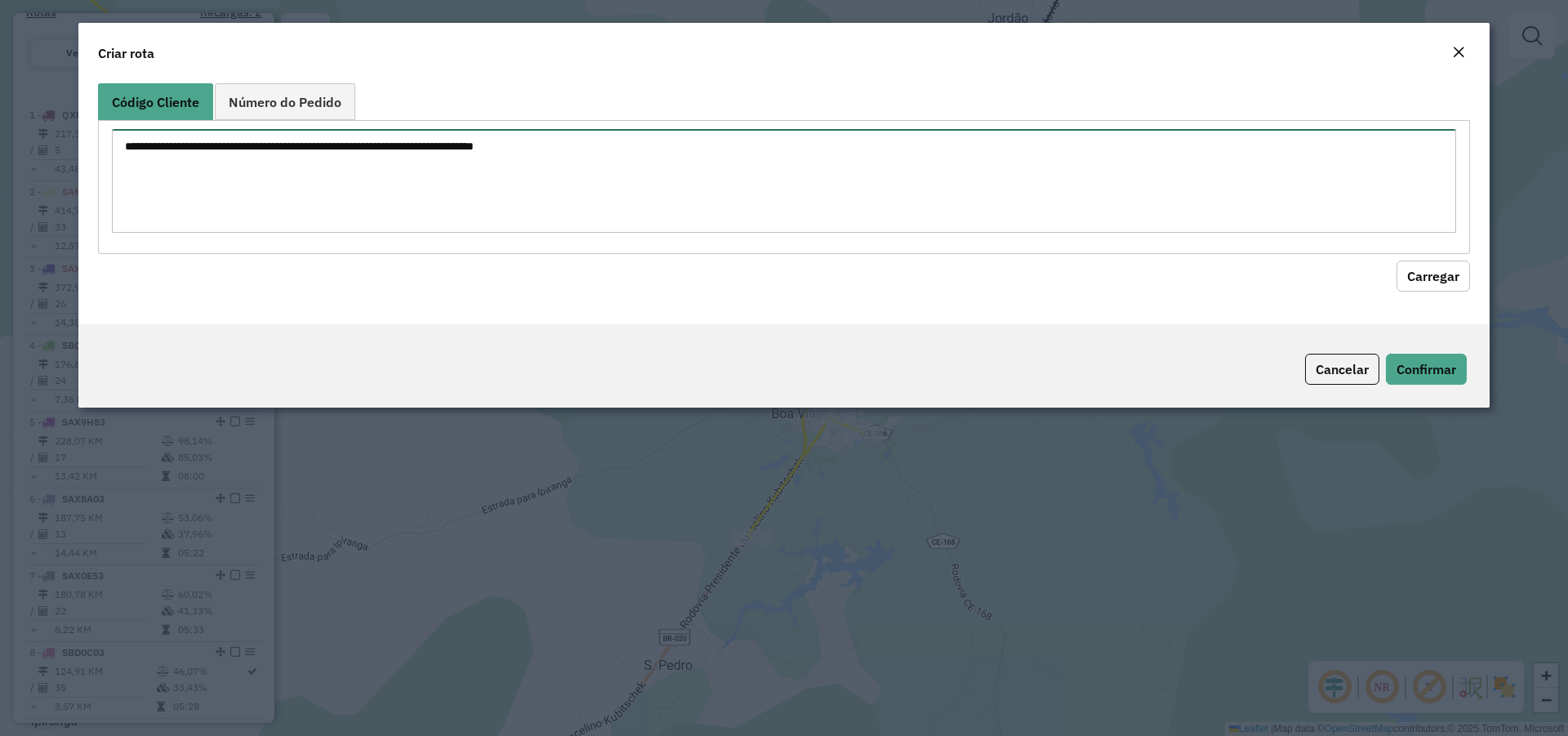
click at [558, 172] on textarea at bounding box center [784, 181] width 1344 height 104
type textarea "**** **** **** **** **** ** **** **** **** **** ****"
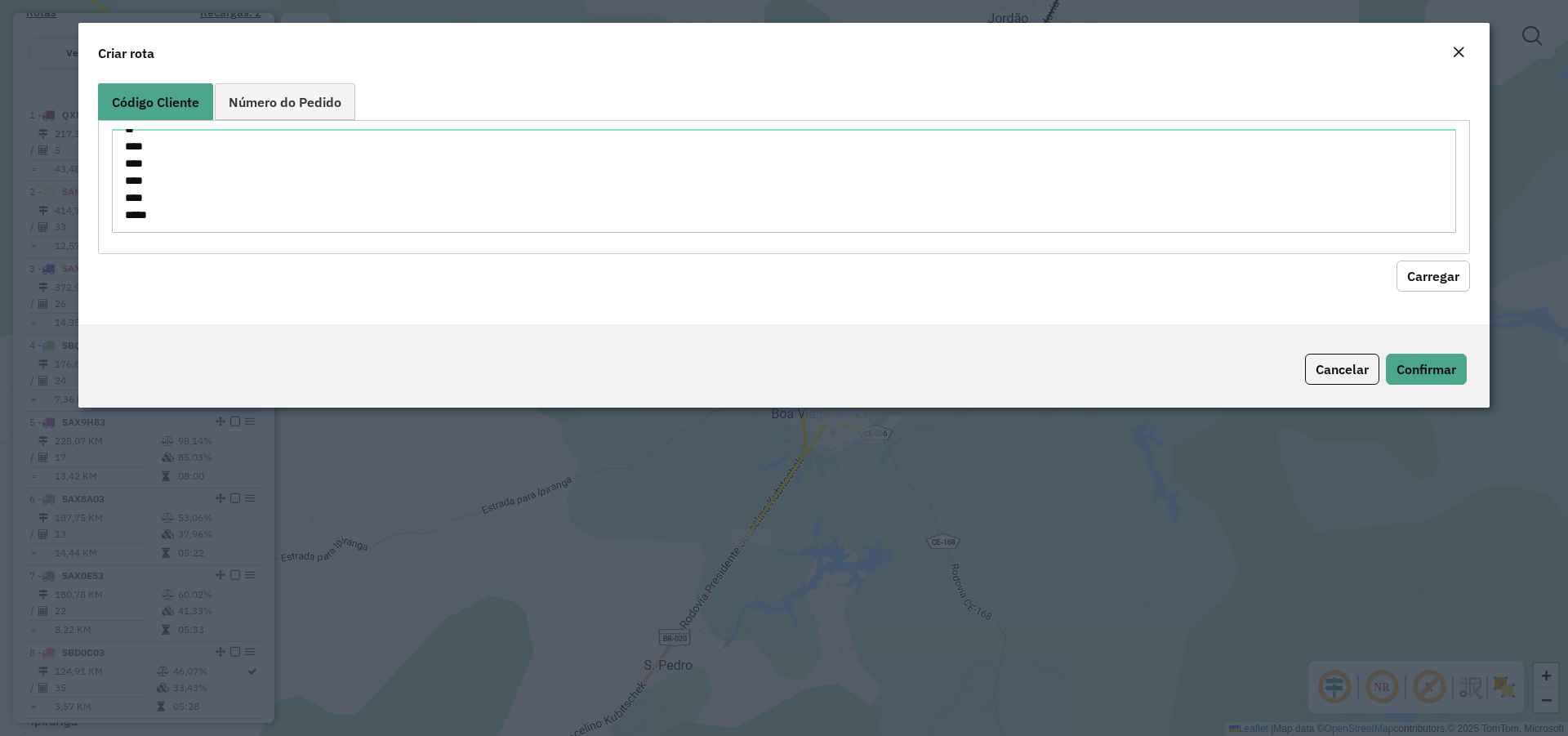
click at [1429, 265] on button "Carregar" at bounding box center [1433, 276] width 73 height 31
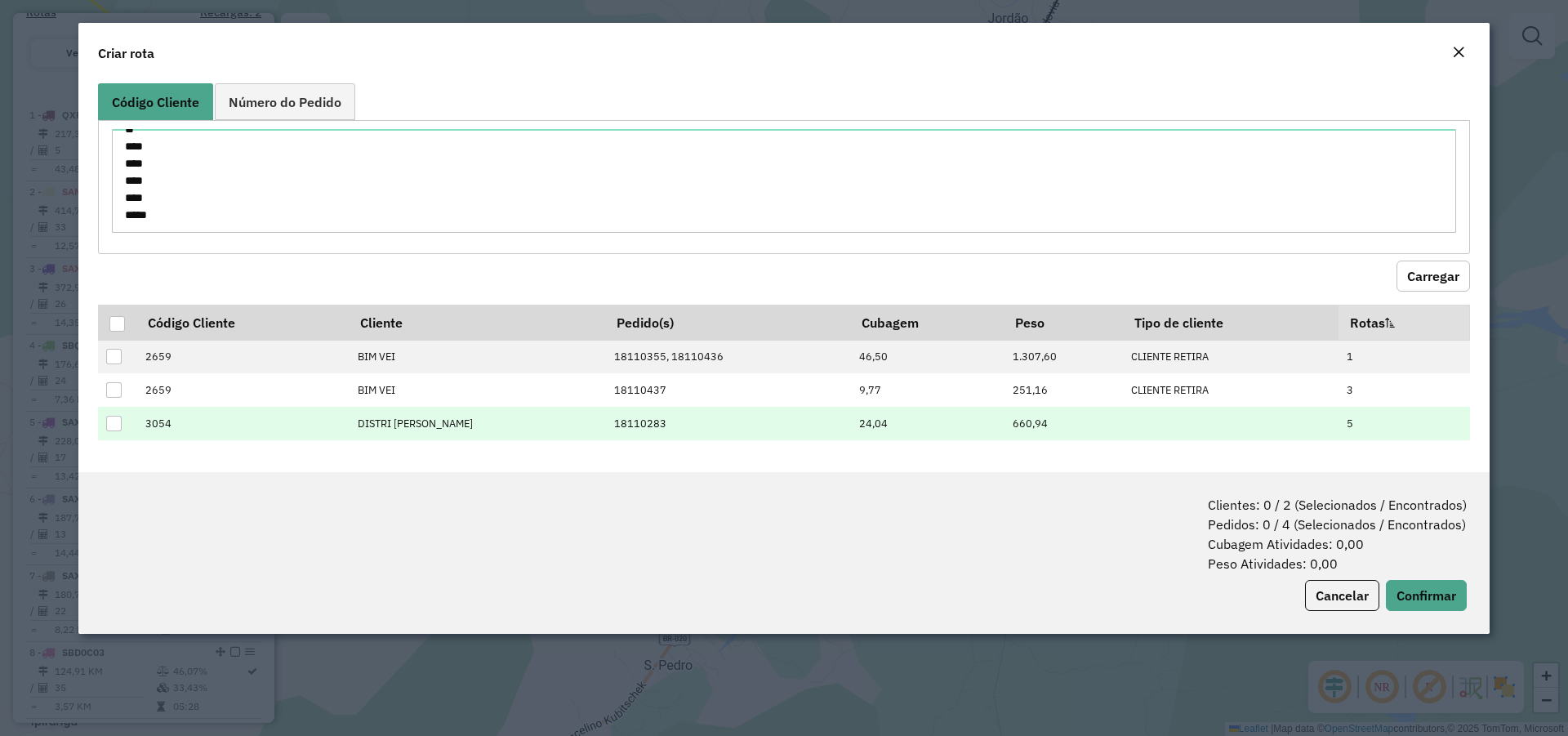
drag, startPoint x: 157, startPoint y: 358, endPoint x: 171, endPoint y: 430, distance: 73.3
click at [171, 430] on tbody "2659 BIM VEI 18110355, 18110436 46,50 1.307,60 CLIENTE RETIRA 1 2659 BIM VEI 18…" at bounding box center [783, 390] width 1372 height 100
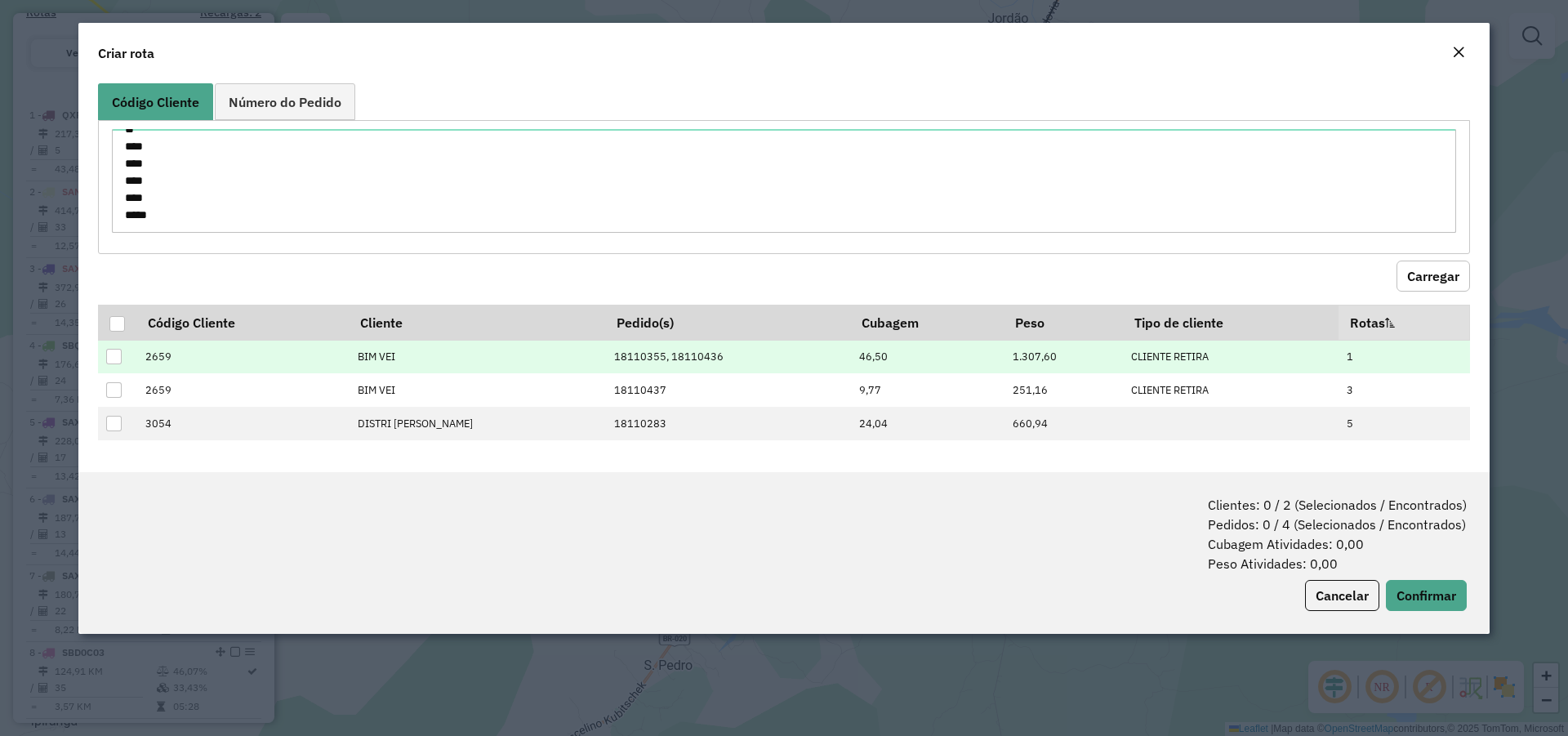
click at [163, 361] on td "2659" at bounding box center [242, 356] width 212 height 33
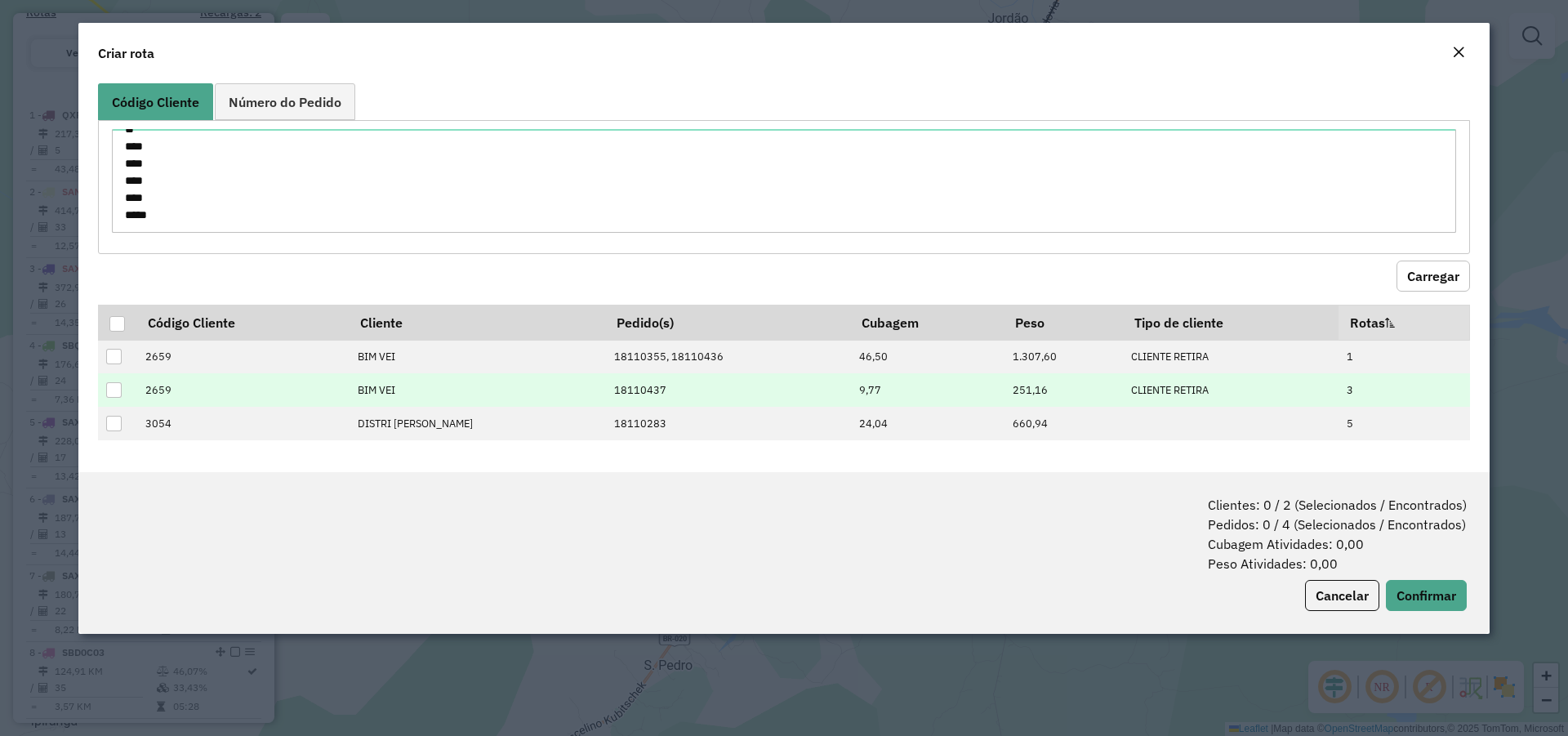
click at [161, 394] on td "2659" at bounding box center [242, 389] width 212 height 33
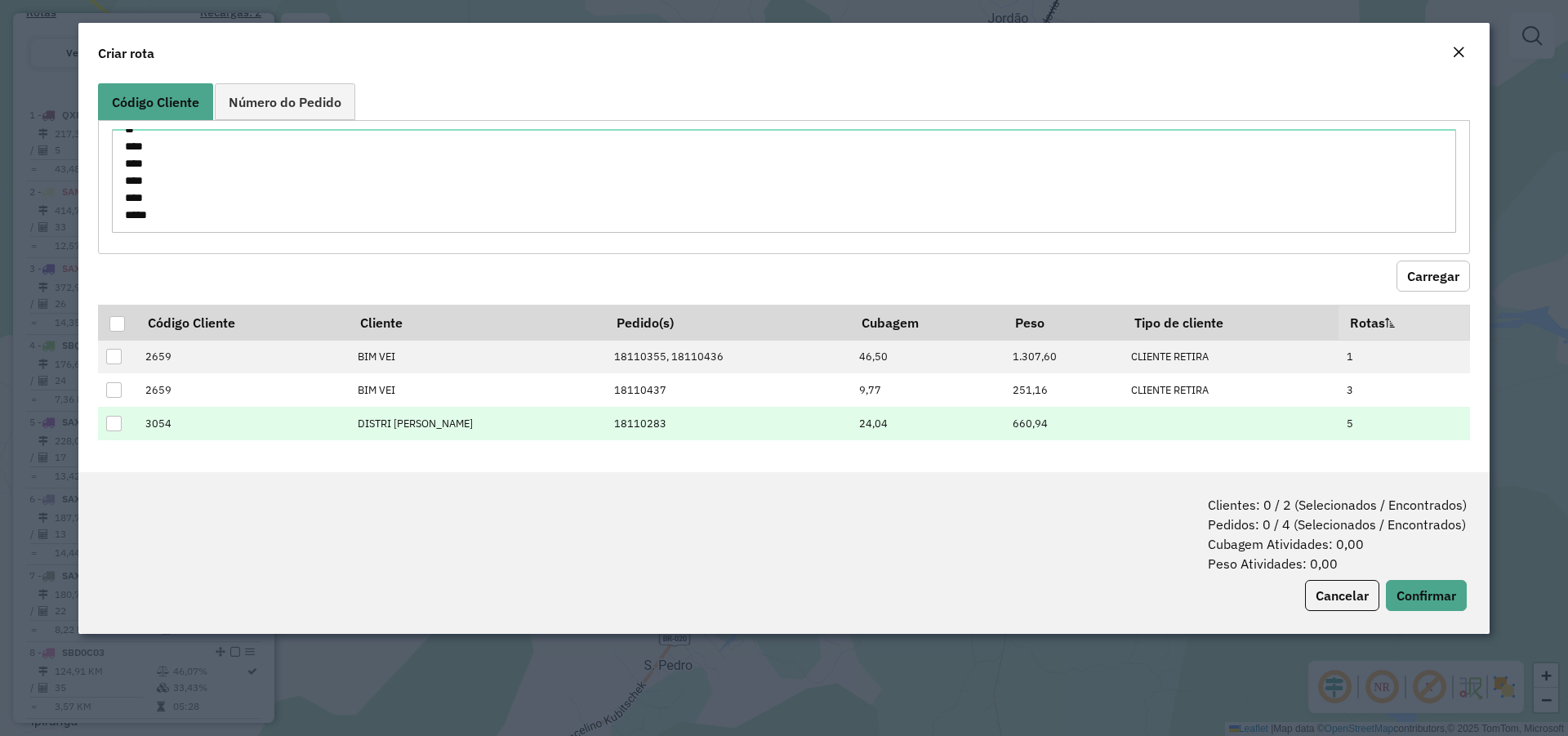
copy td "2659"
click at [158, 424] on td "3054" at bounding box center [242, 423] width 212 height 33
copy td "3054"
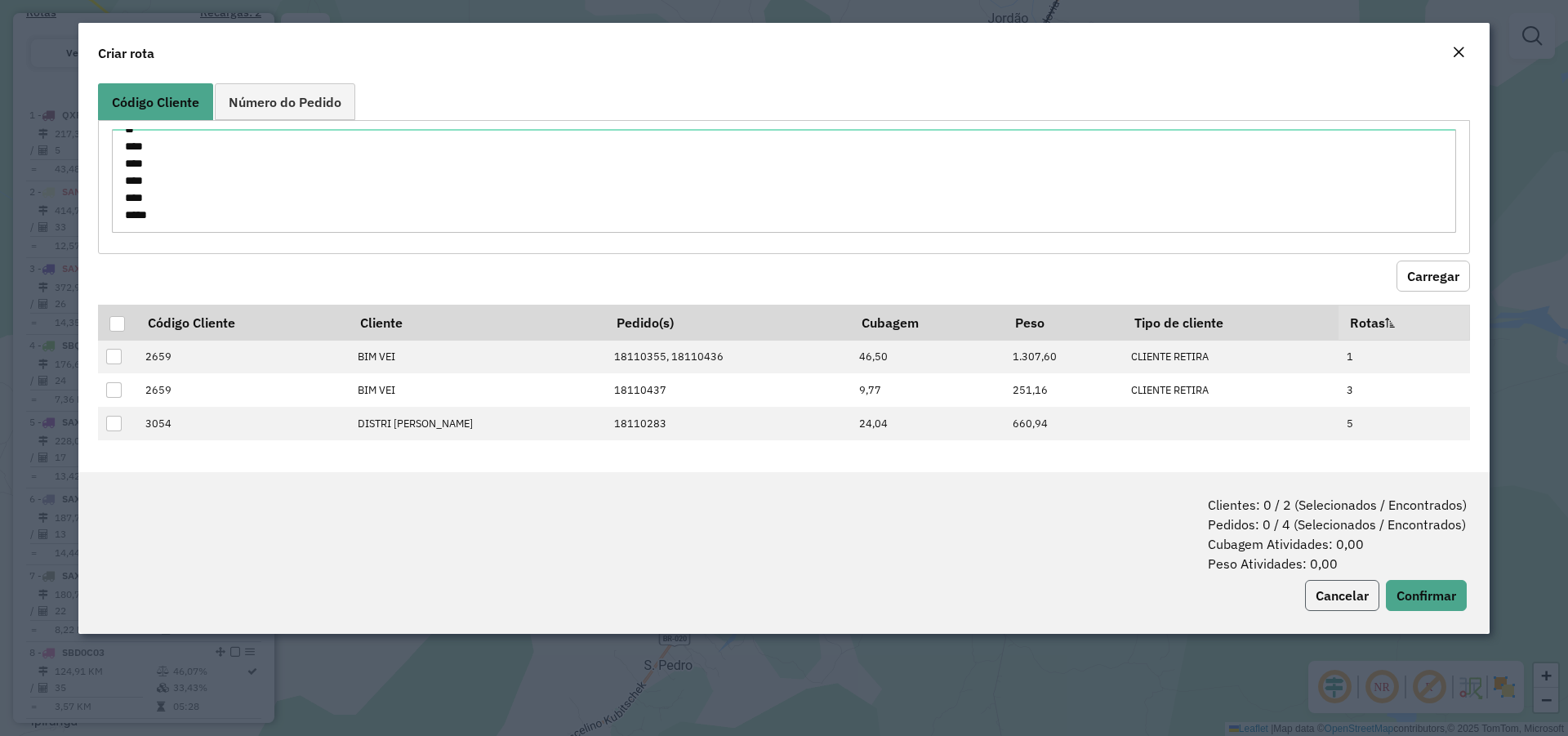
click at [1341, 600] on button "Cancelar" at bounding box center [1342, 595] width 74 height 31
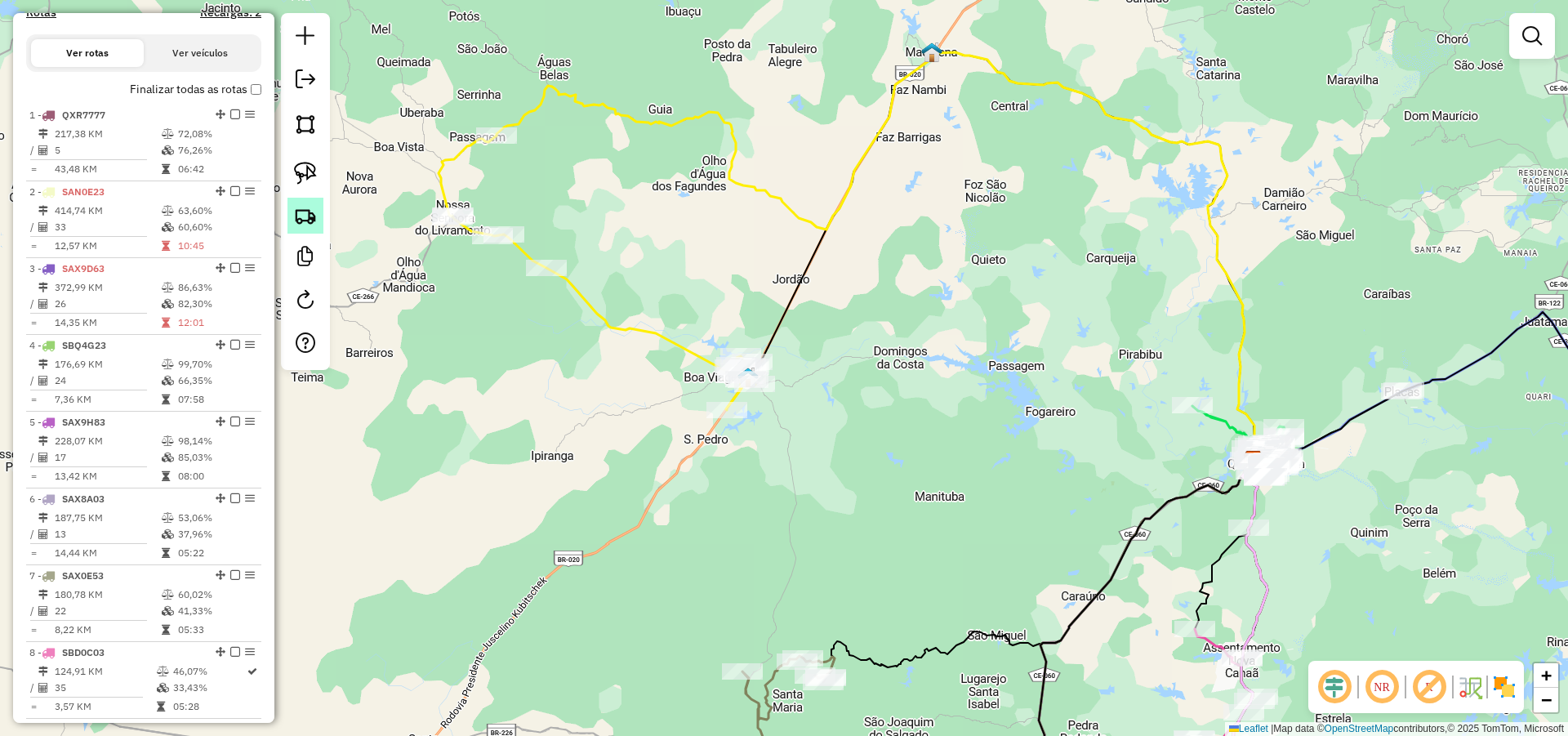
click at [304, 210] on img at bounding box center [305, 216] width 23 height 23
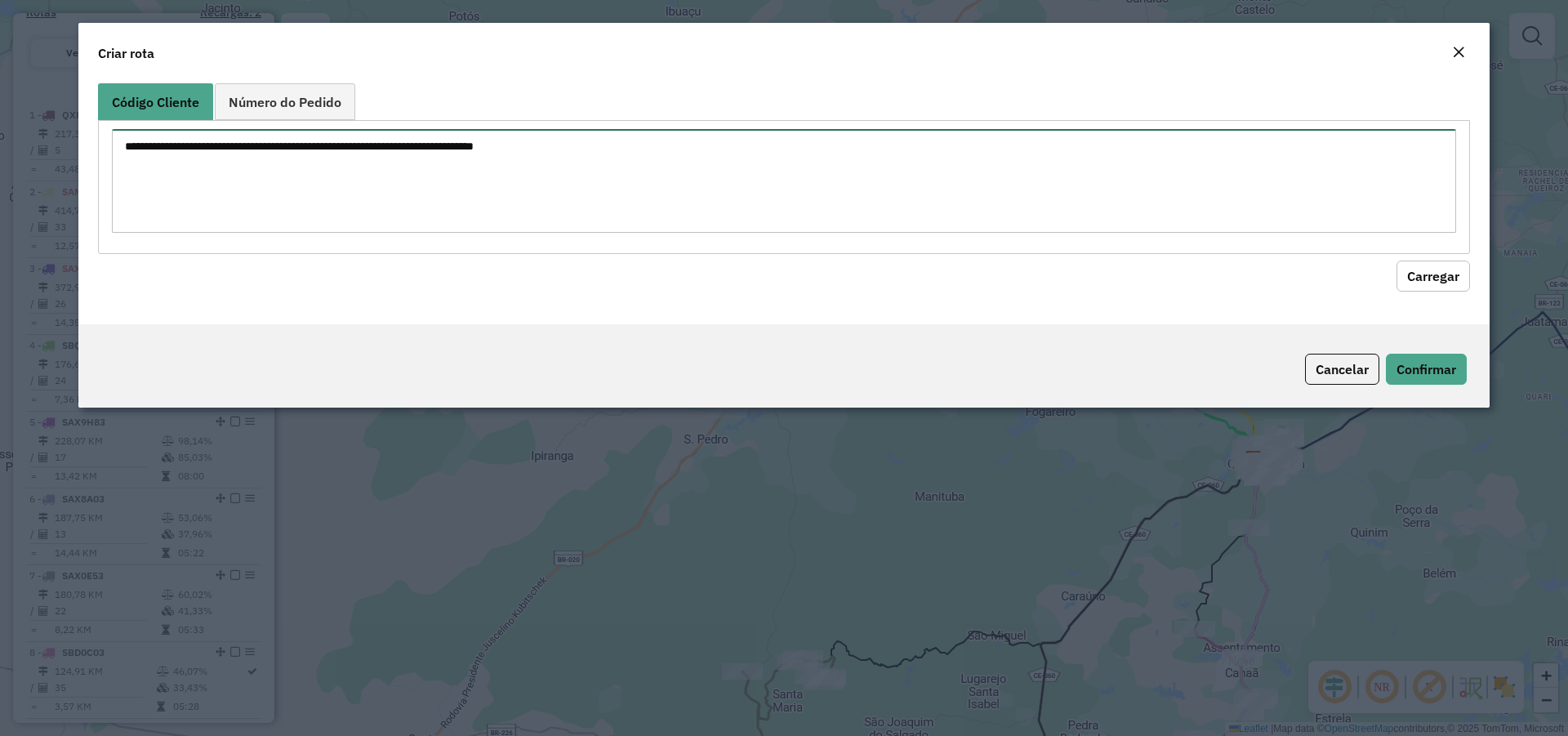
click at [411, 150] on textarea at bounding box center [784, 181] width 1344 height 104
paste textarea "**** **** **** **** **** ** **** **** **** **** ****"
type textarea "**** **** **** **** **** ** **** **** **** **** ****"
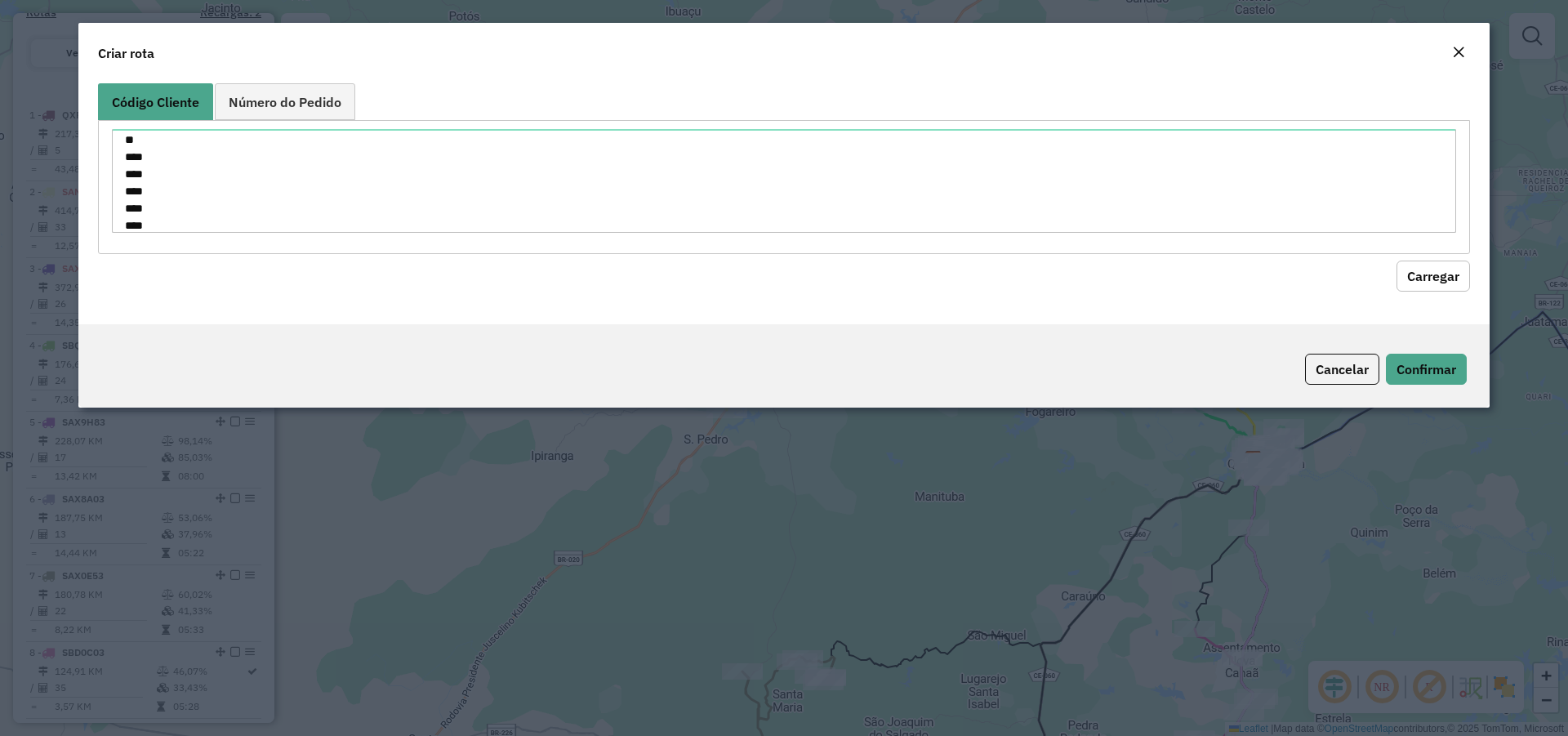
click at [1451, 278] on button "Carregar" at bounding box center [1433, 276] width 73 height 31
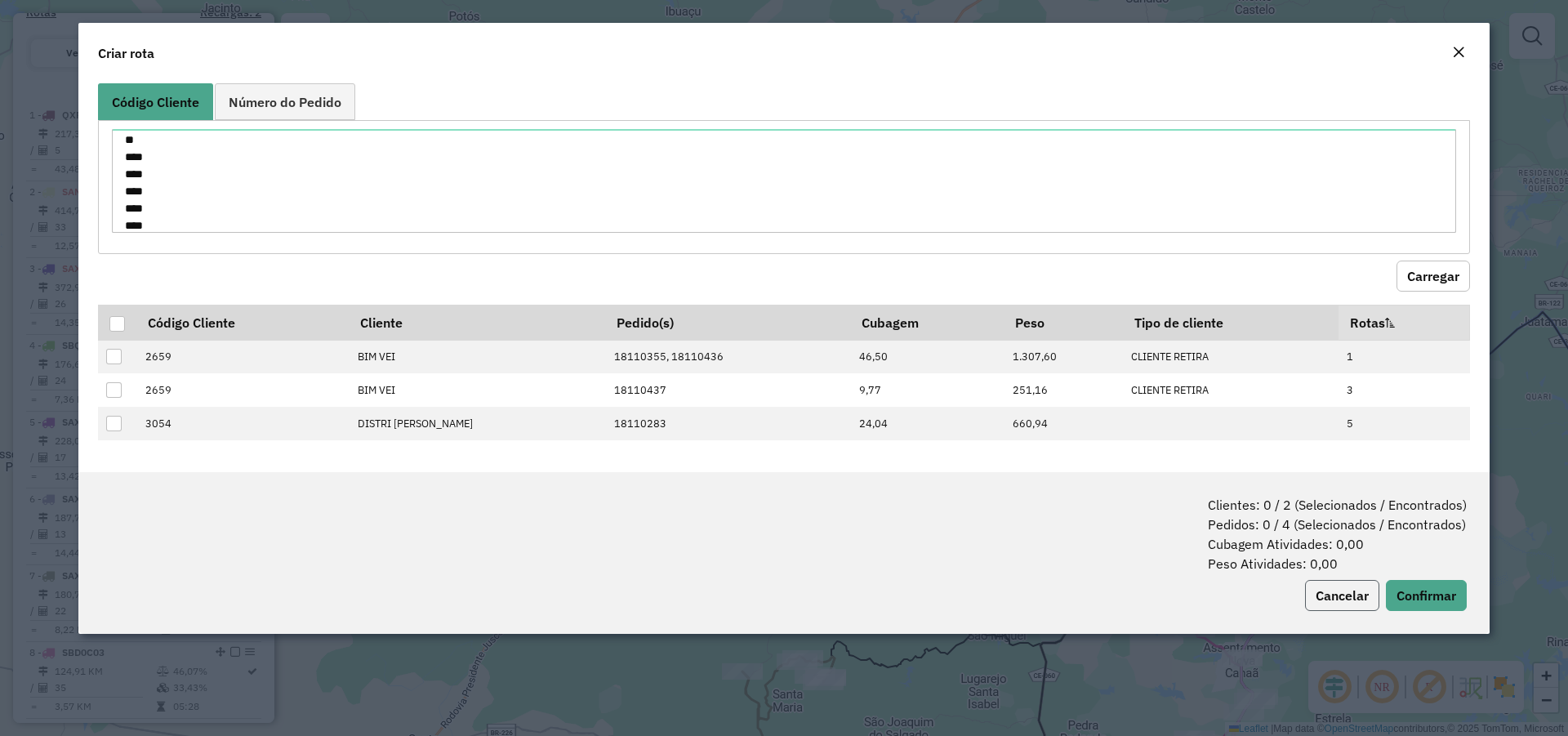
click at [1351, 592] on button "Cancelar" at bounding box center [1342, 595] width 74 height 31
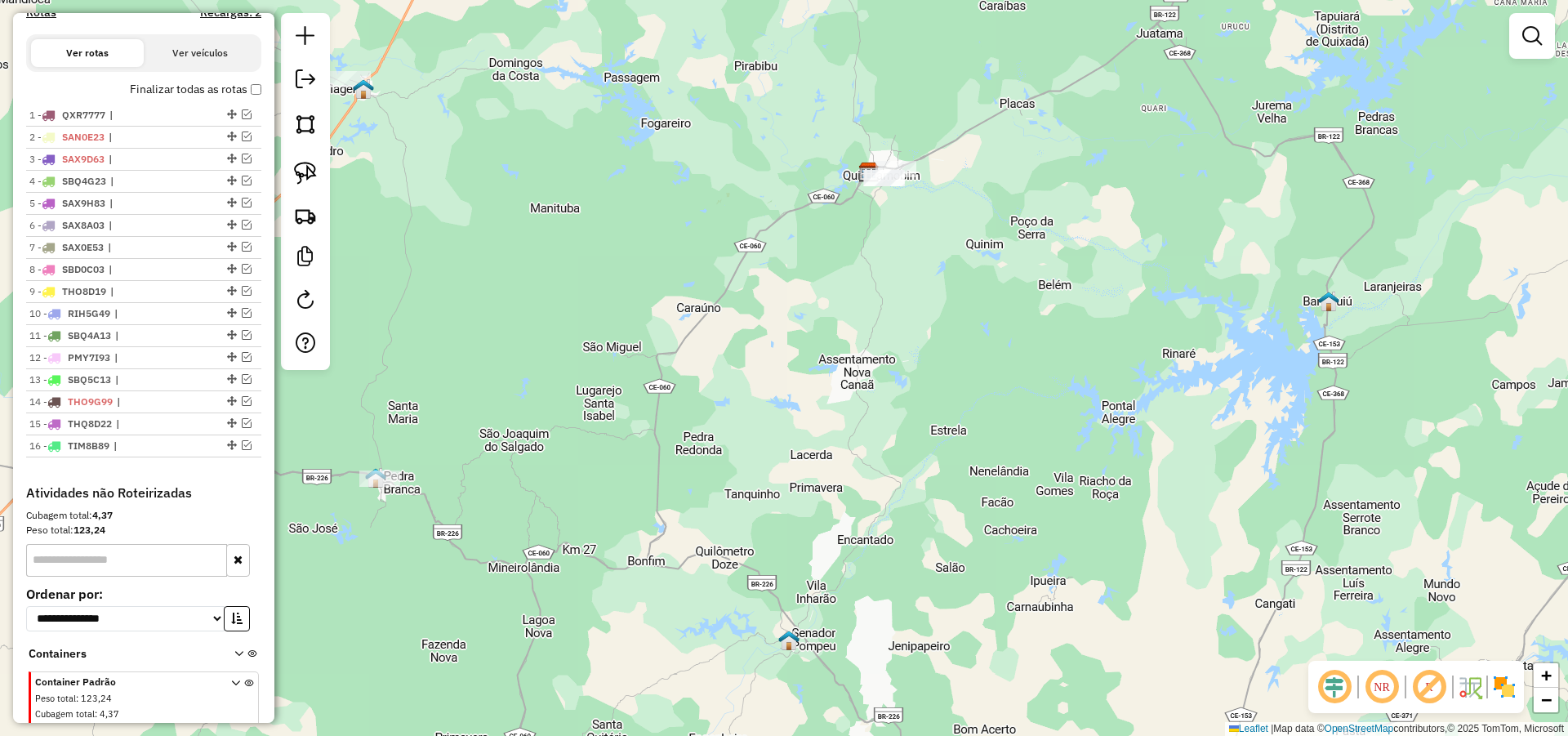
drag, startPoint x: 999, startPoint y: 250, endPoint x: 998, endPoint y: 270, distance: 20.0
click at [998, 268] on div "Janela de atendimento Grade de atendimento Capacidade Transportadoras Veículos …" at bounding box center [784, 368] width 1568 height 736
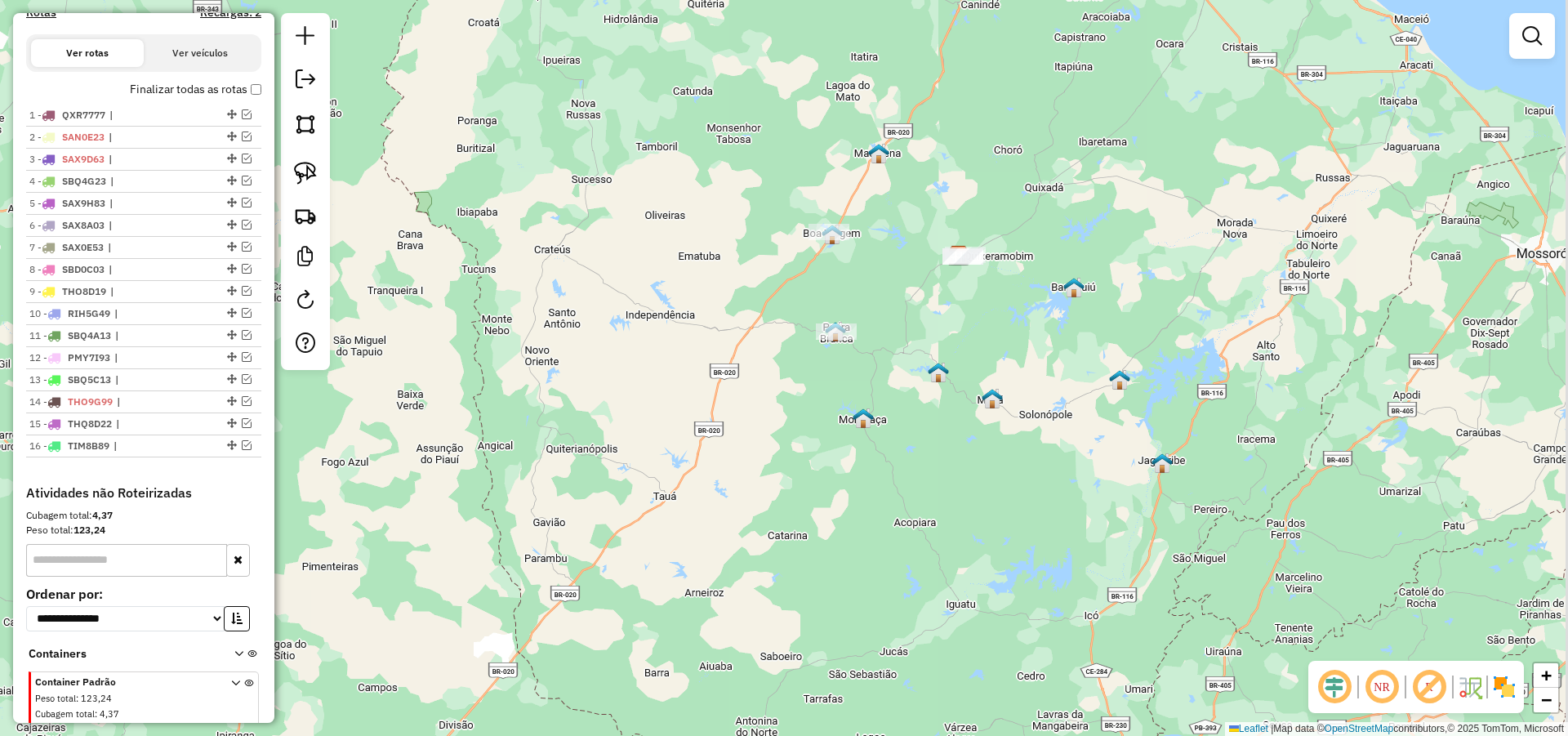
drag, startPoint x: 1012, startPoint y: 287, endPoint x: 963, endPoint y: 312, distance: 55.0
click at [996, 307] on div "Janela de atendimento Grade de atendimento Capacidade Transportadoras Veículos …" at bounding box center [784, 368] width 1568 height 736
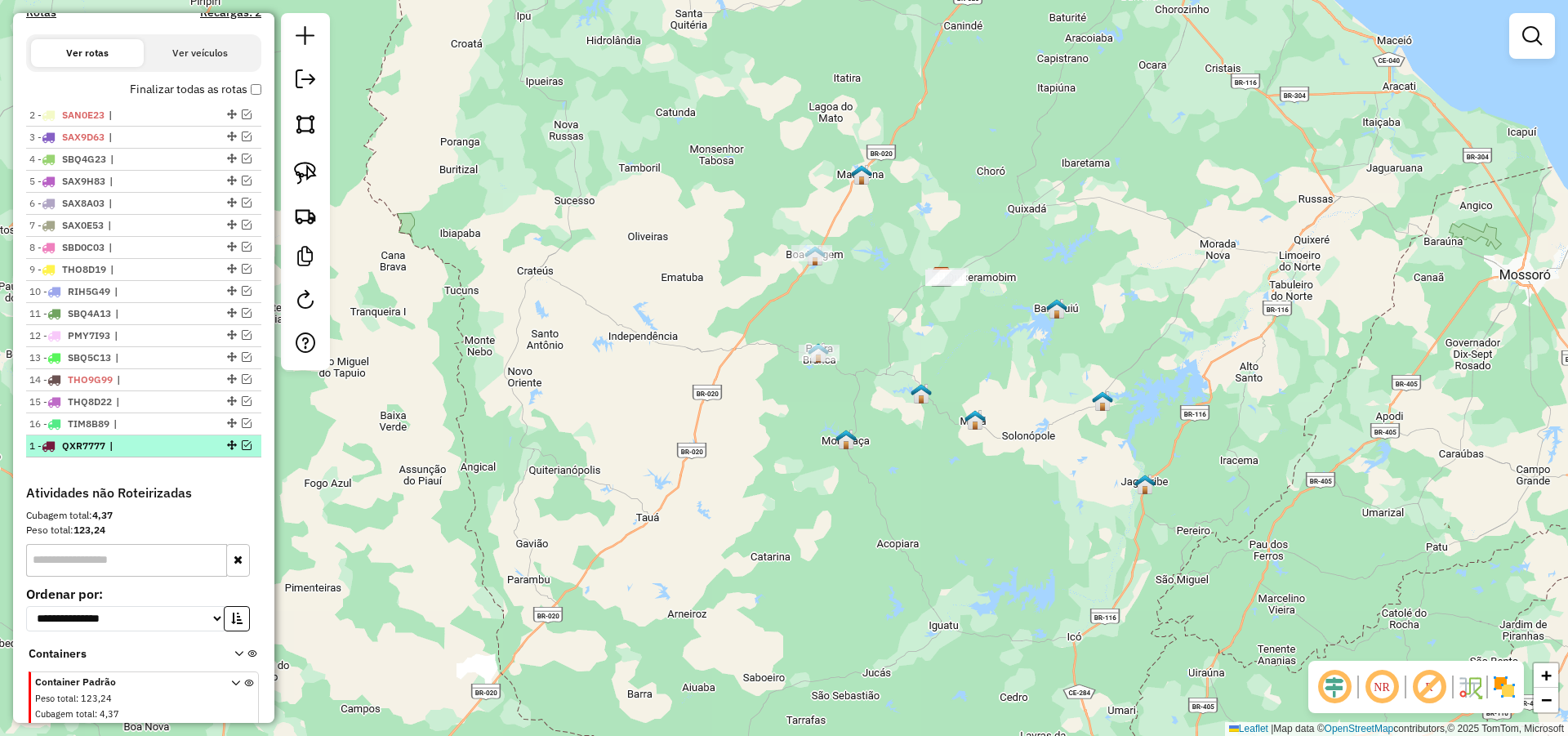
drag, startPoint x: 228, startPoint y: 126, endPoint x: 179, endPoint y: 468, distance: 345.5
drag, startPoint x: 228, startPoint y: 415, endPoint x: 219, endPoint y: 448, distance: 34.2
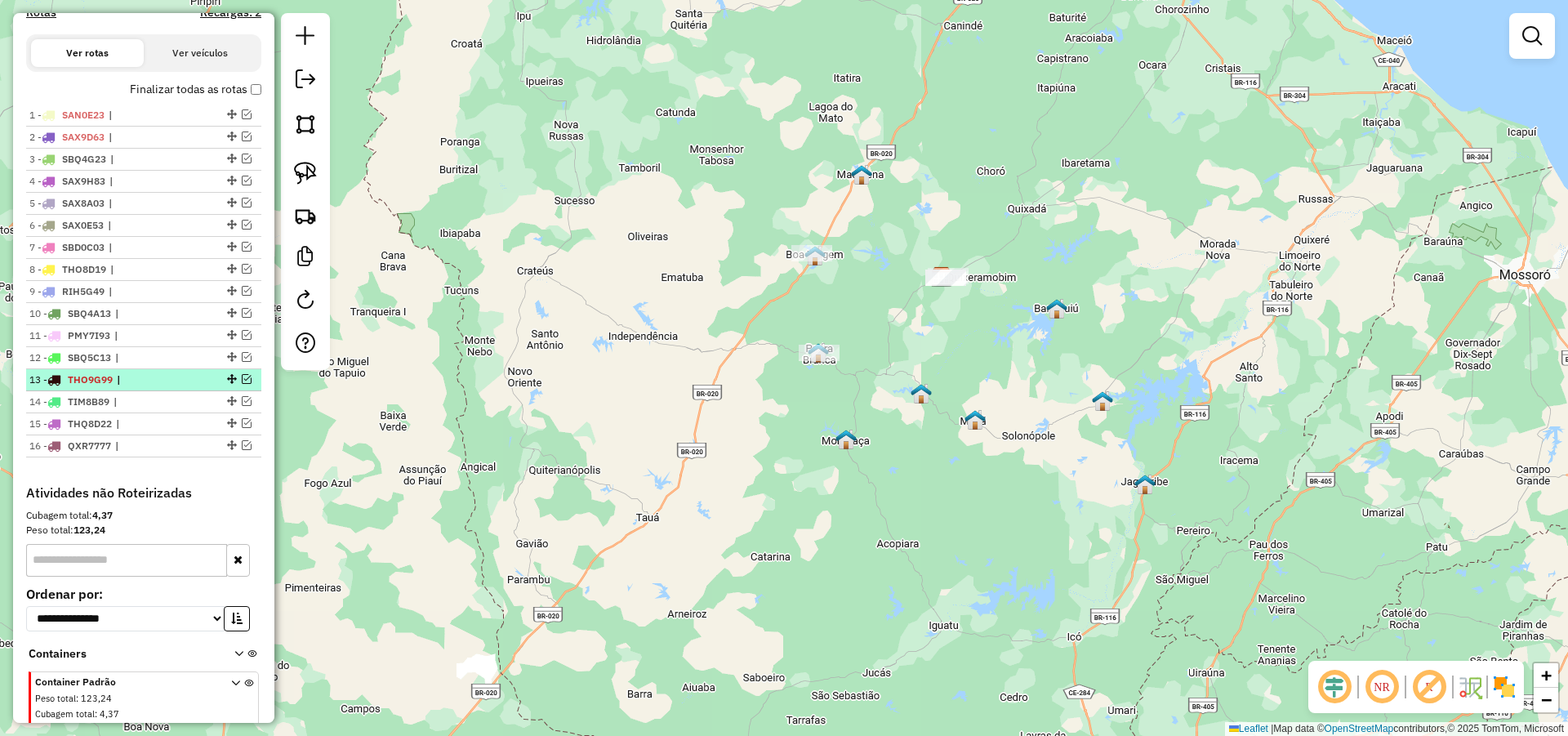
click at [168, 387] on span "|" at bounding box center [154, 380] width 75 height 14
select select "*********"
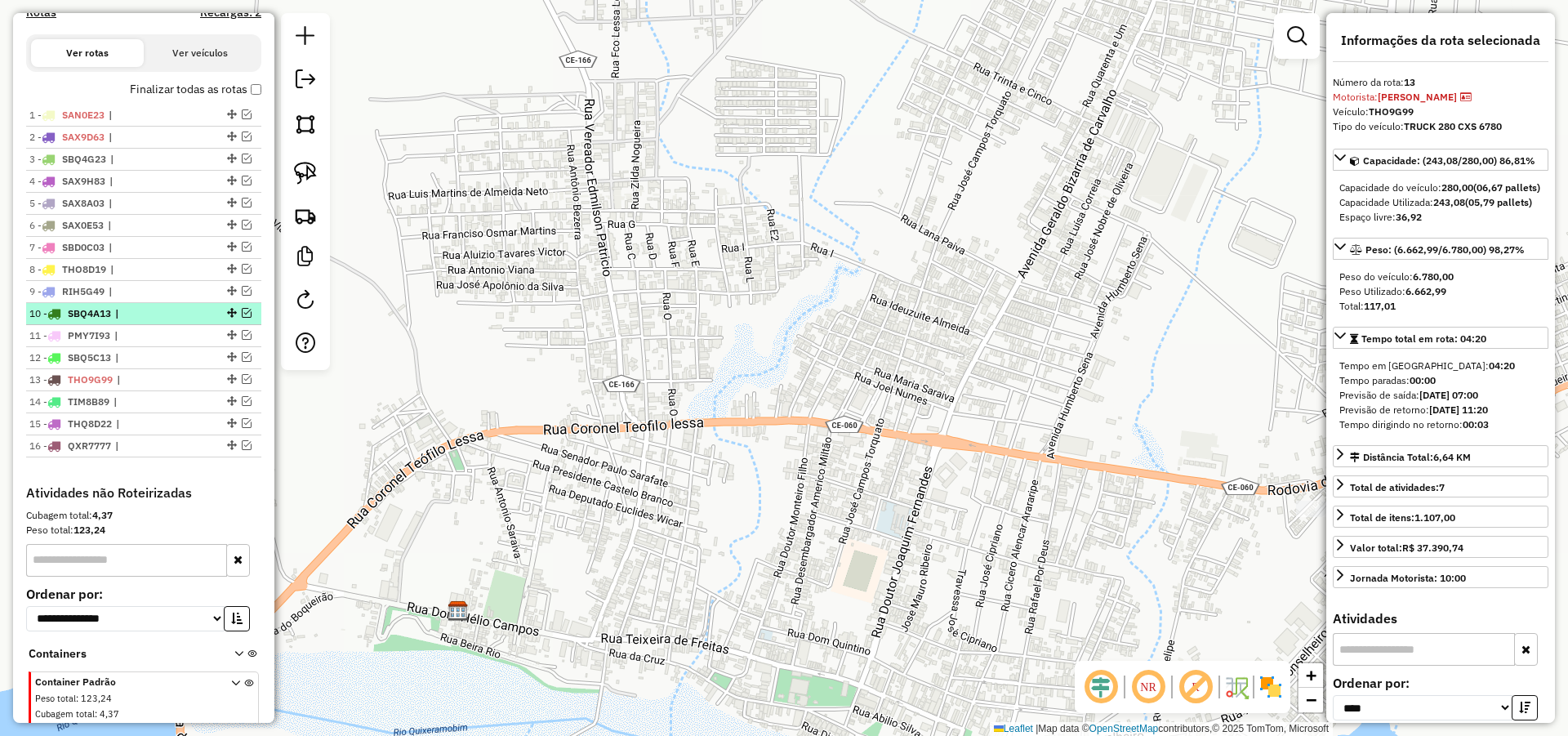
click at [173, 321] on span "|" at bounding box center [153, 313] width 75 height 14
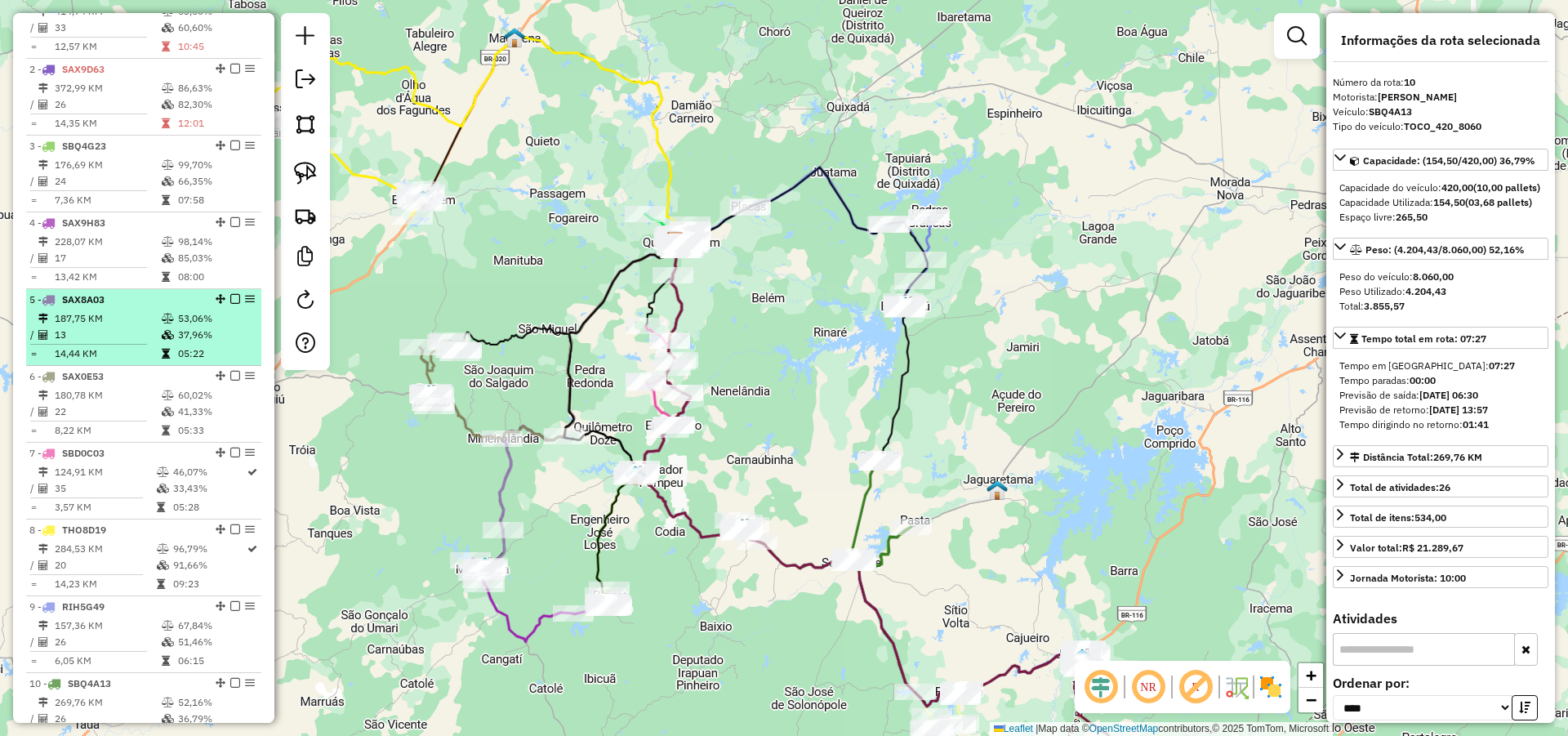
scroll to position [820, 0]
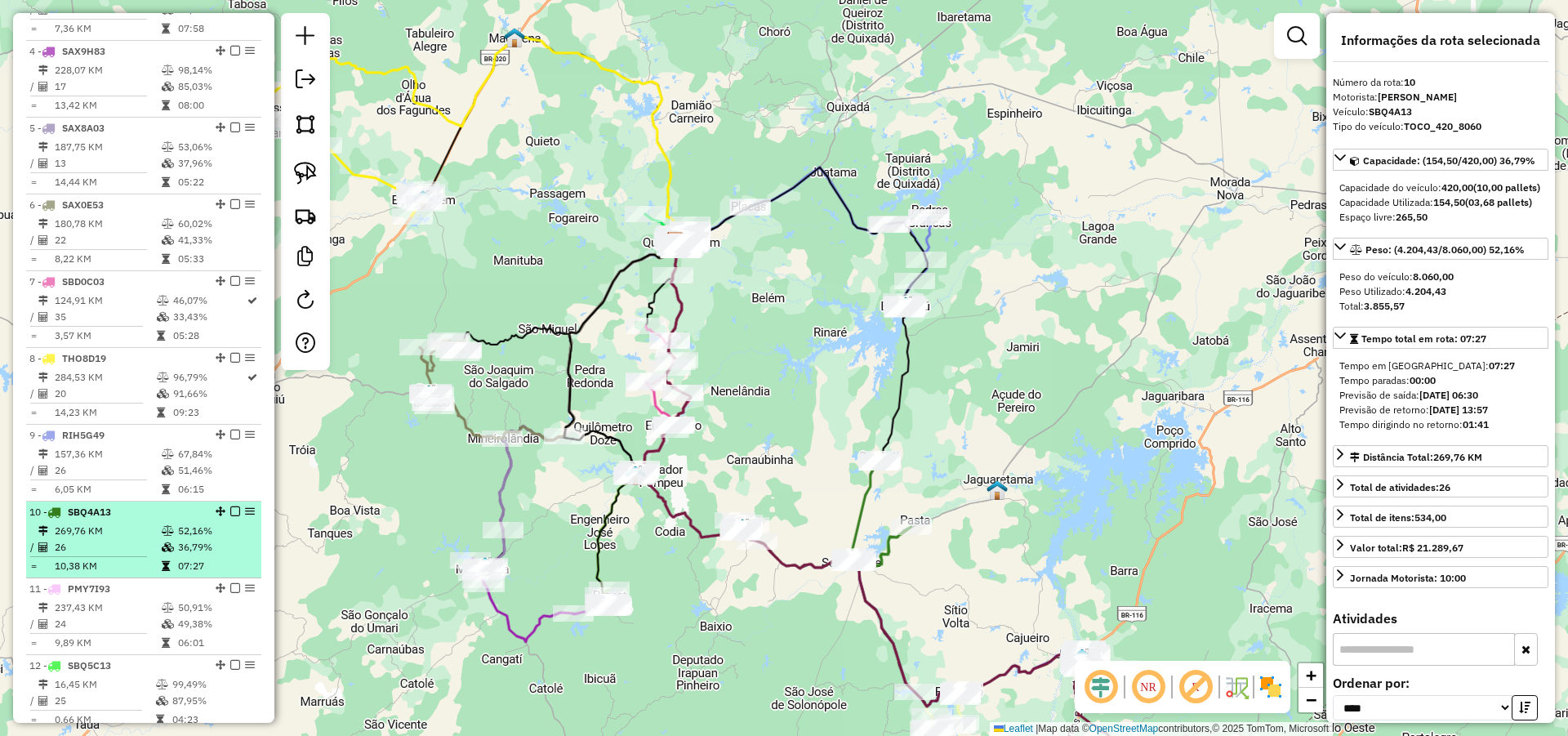
click at [132, 519] on div "10 - SBQ4A13" at bounding box center [115, 512] width 173 height 14
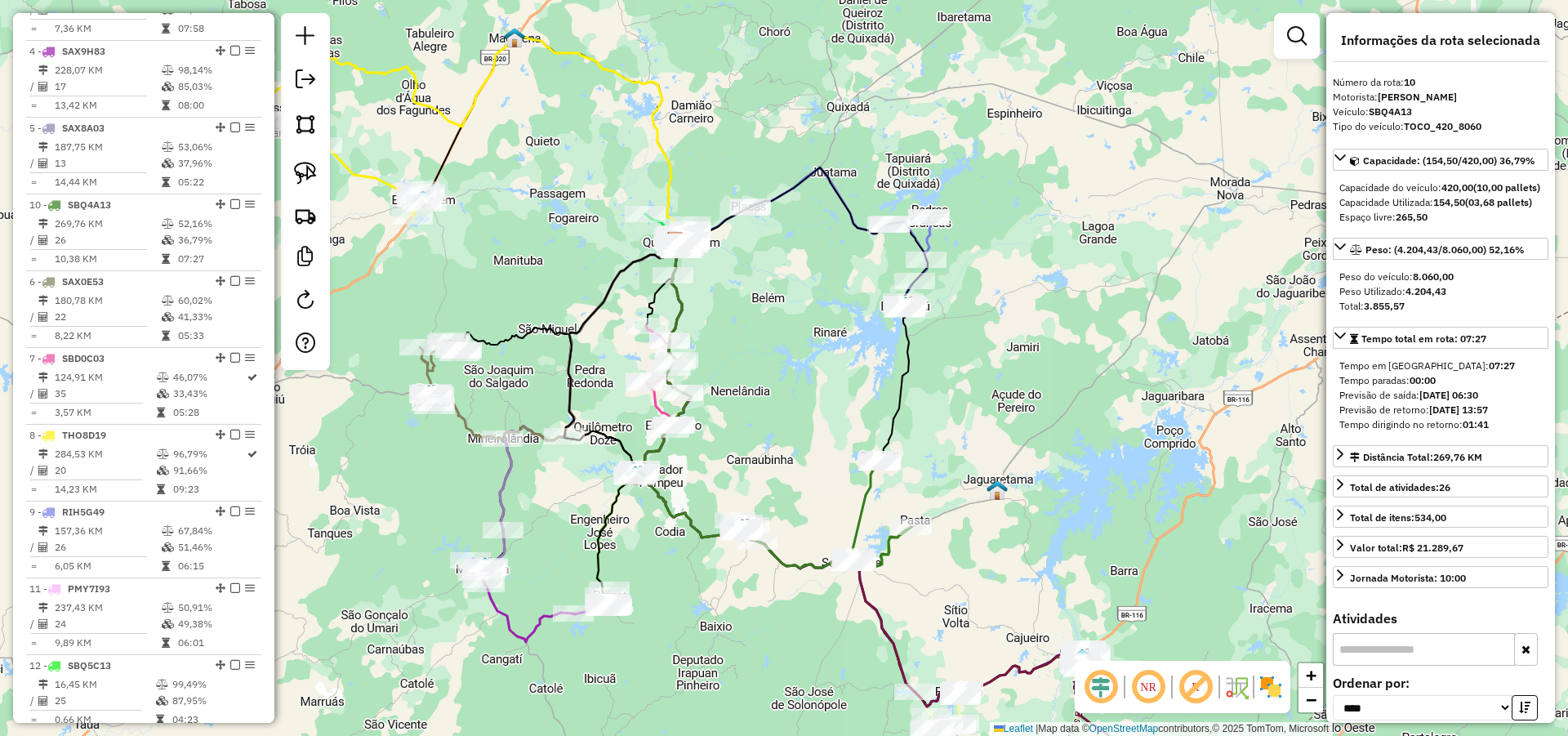
drag, startPoint x: 214, startPoint y: 530, endPoint x: 165, endPoint y: 251, distance: 283.3
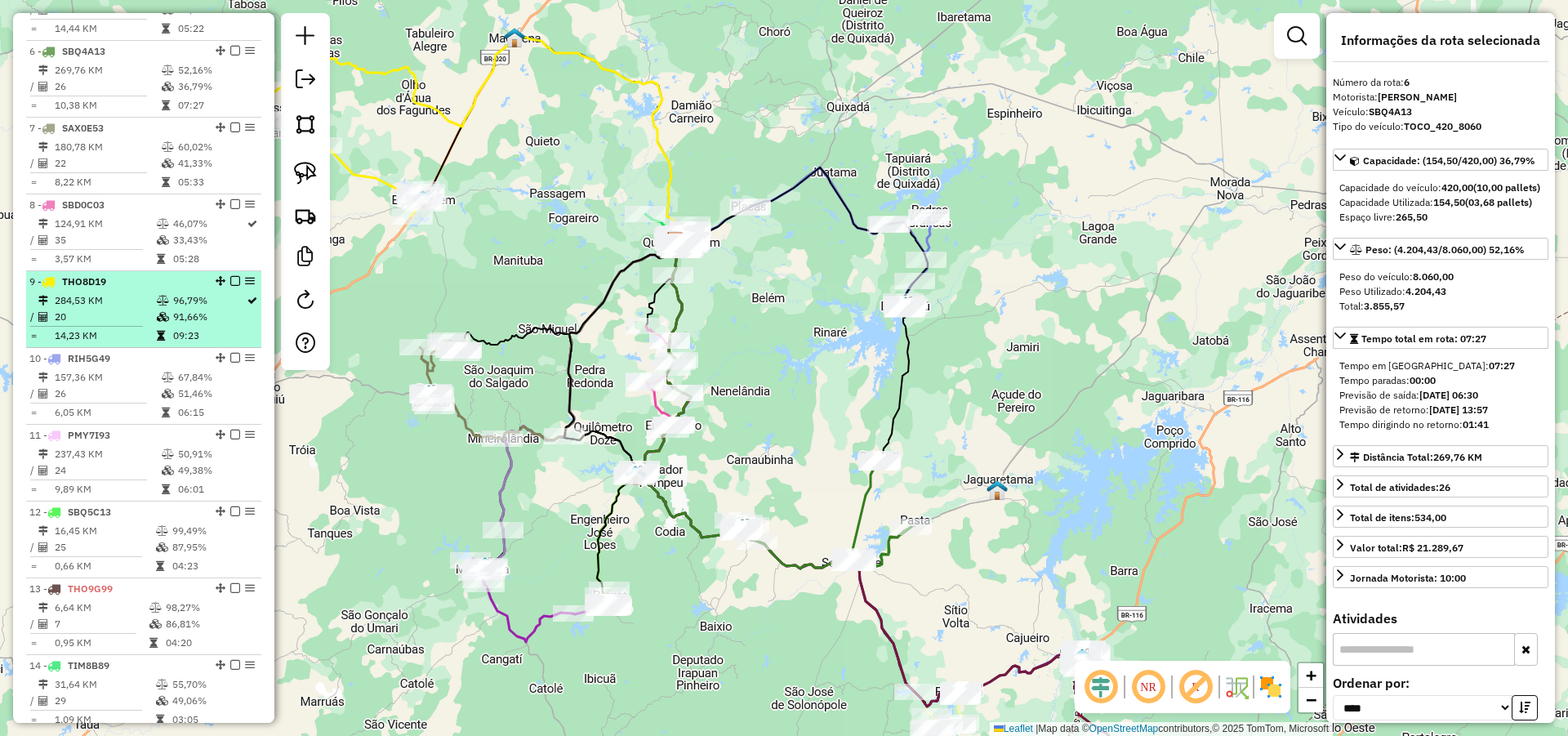
scroll to position [1016, 0]
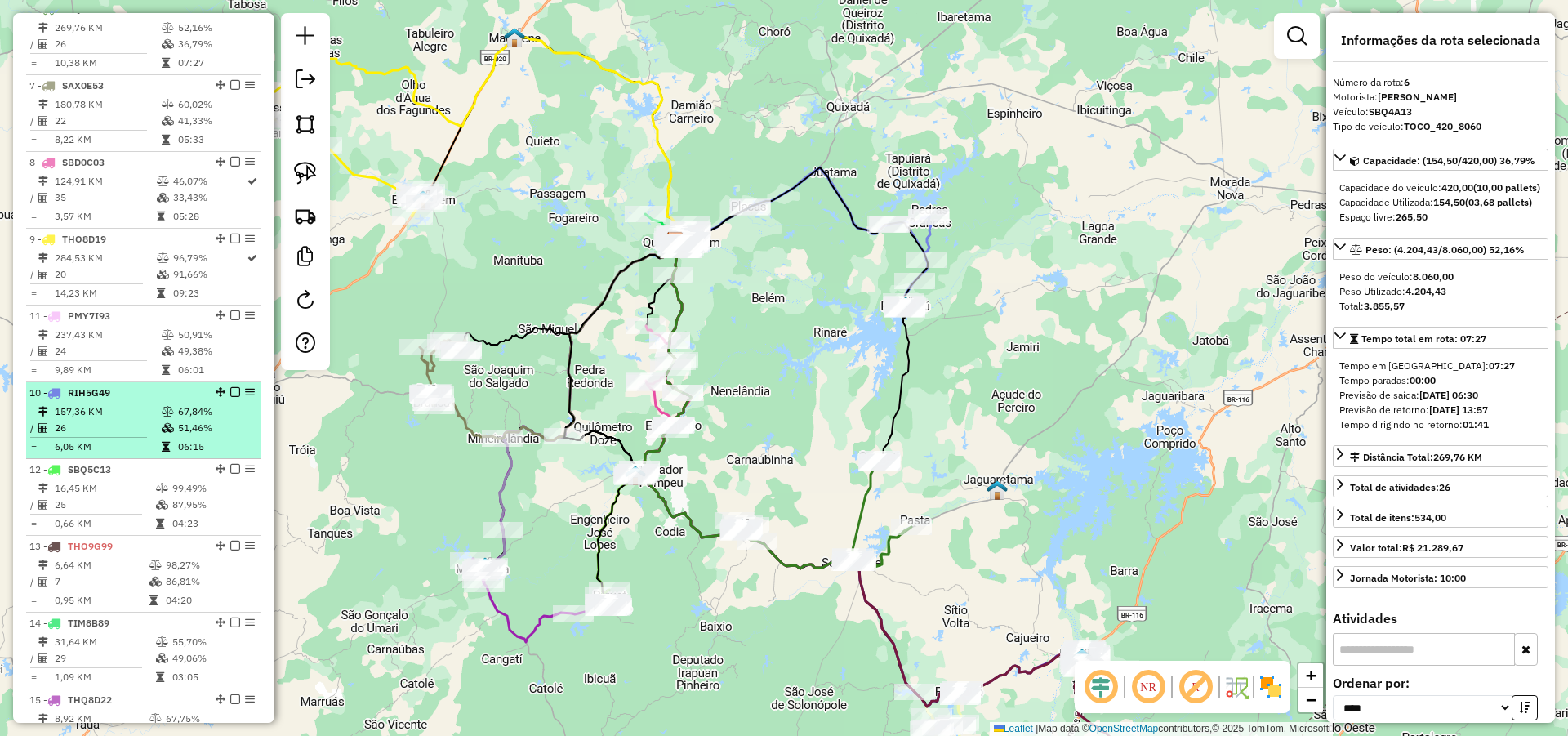
drag, startPoint x: 217, startPoint y: 327, endPoint x: 211, endPoint y: 417, distance: 90.2
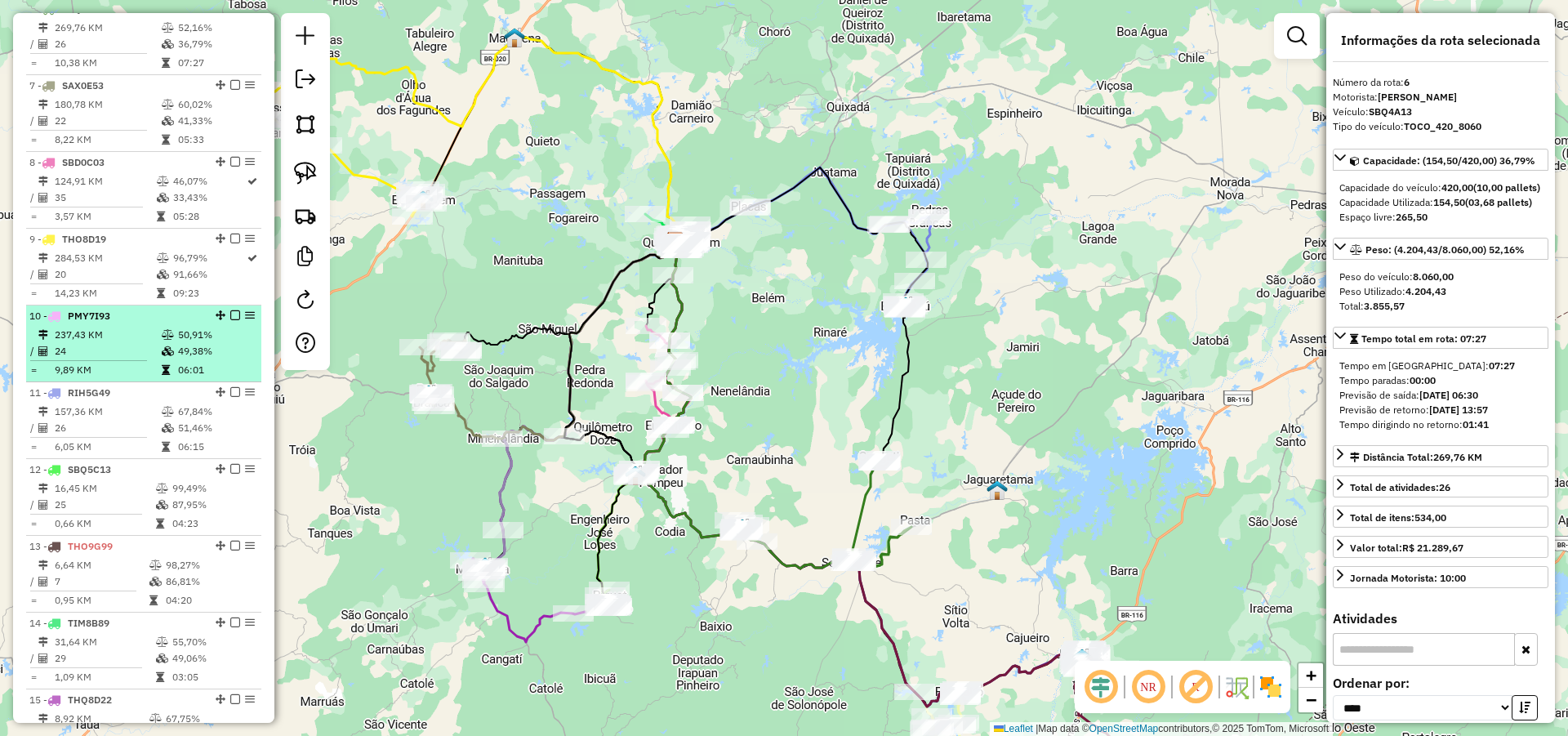
click at [114, 323] on div "10 - PMY7I93" at bounding box center [115, 316] width 173 height 14
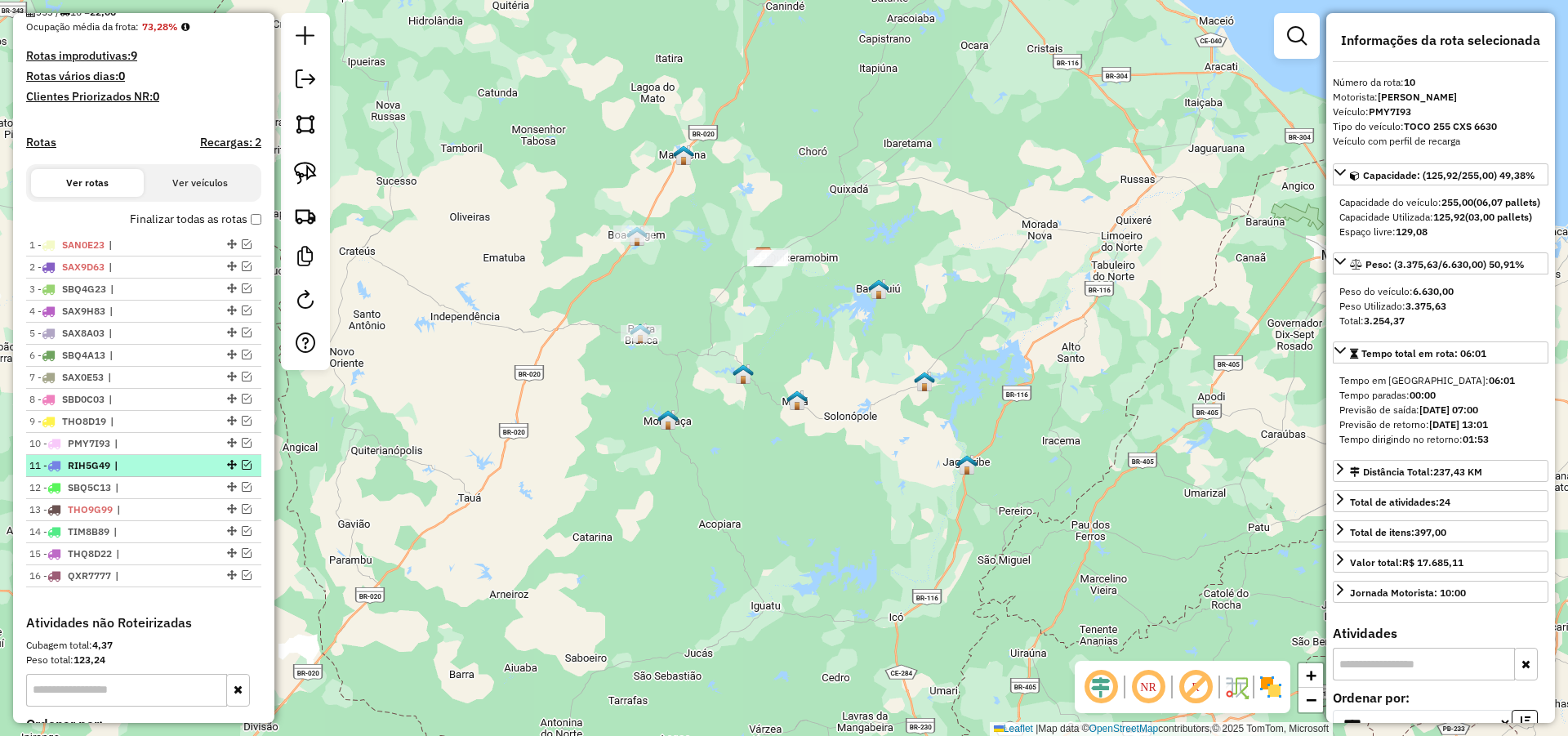
scroll to position [428, 0]
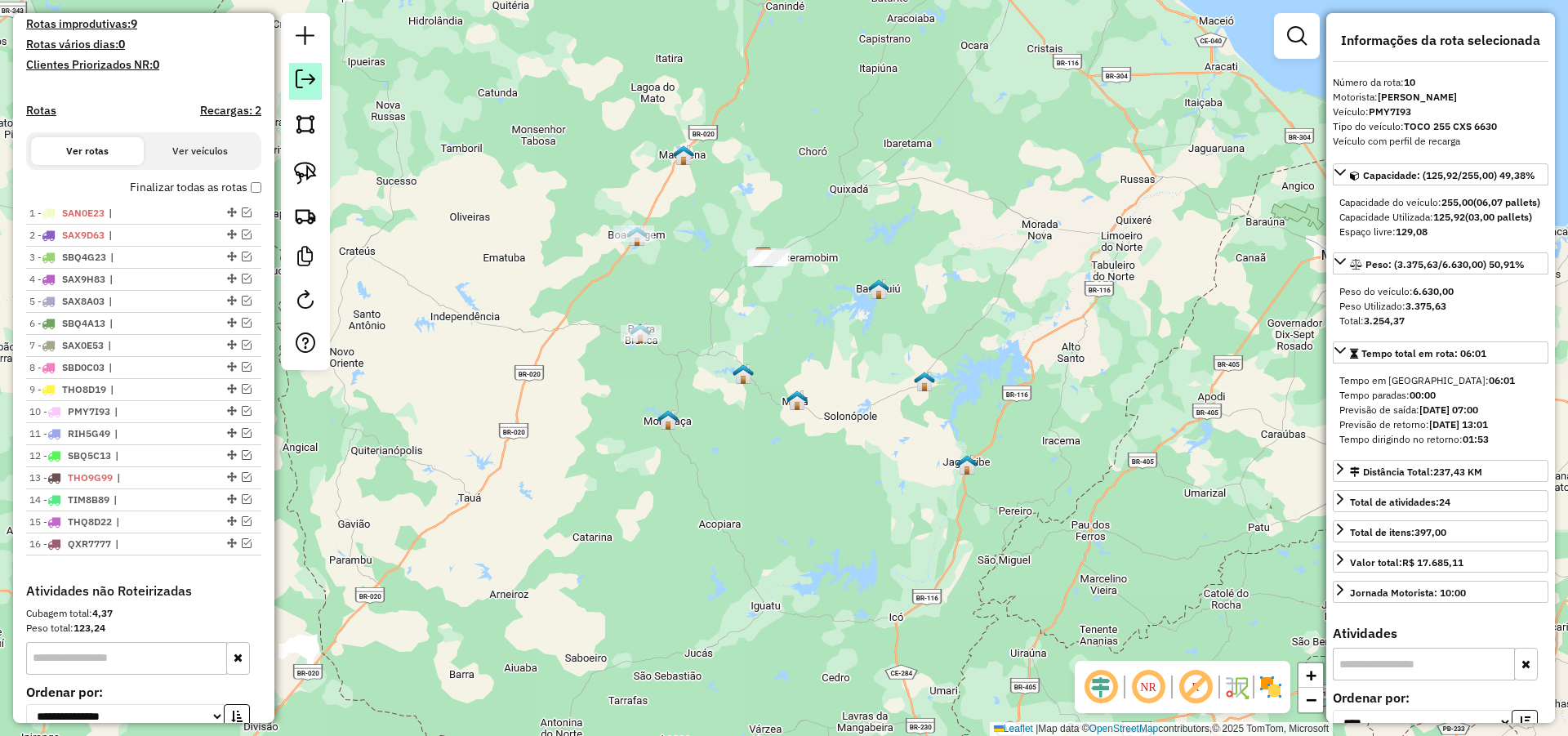
click at [304, 73] on em at bounding box center [305, 80] width 20 height 20
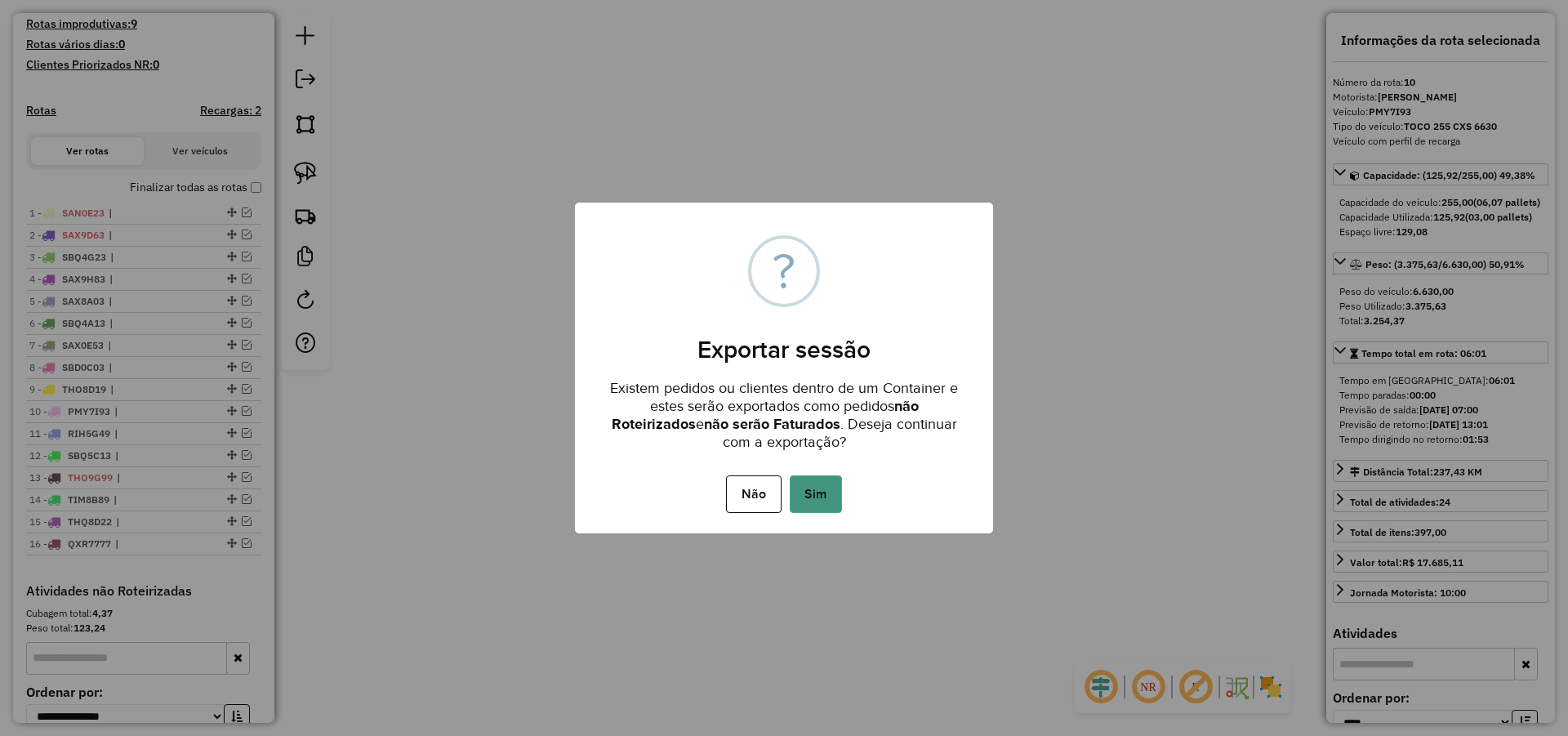
click at [836, 487] on button "Sim" at bounding box center [815, 494] width 52 height 38
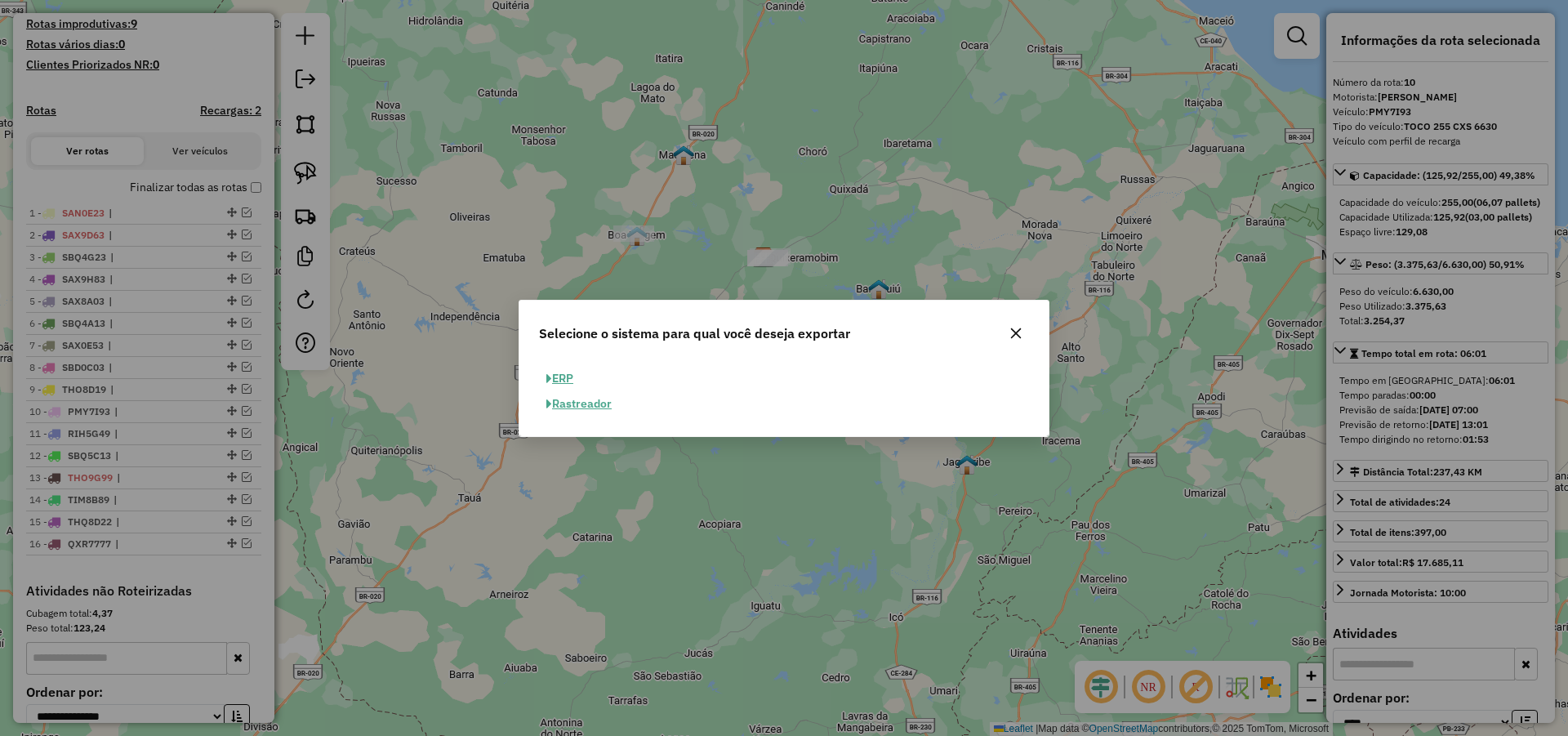
click at [564, 374] on button "ERP" at bounding box center [559, 379] width 42 height 25
select select "**"
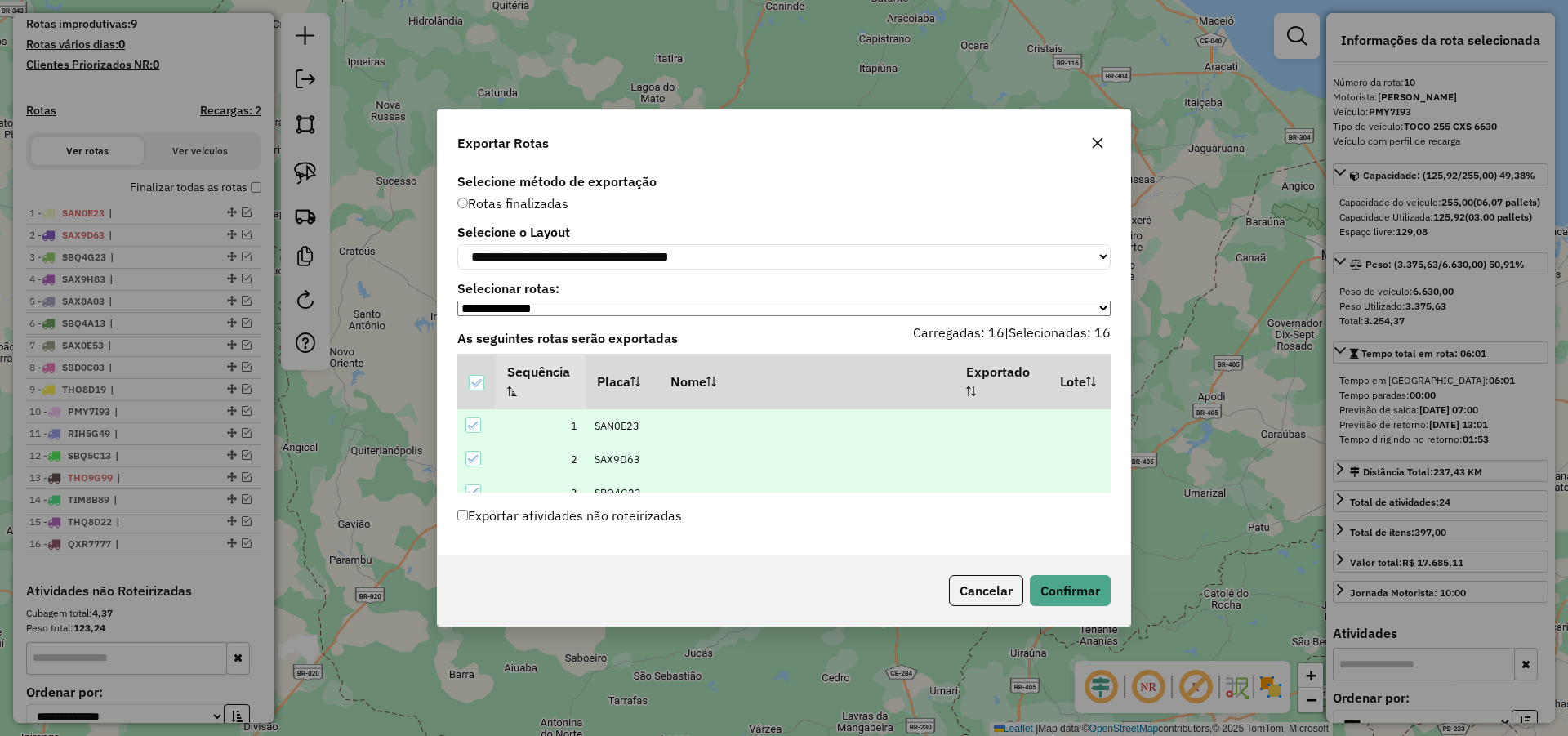
click at [648, 517] on label "Exportar atividades não roteirizadas" at bounding box center [569, 515] width 225 height 31
click at [1076, 600] on button "Confirmar" at bounding box center [1069, 590] width 81 height 31
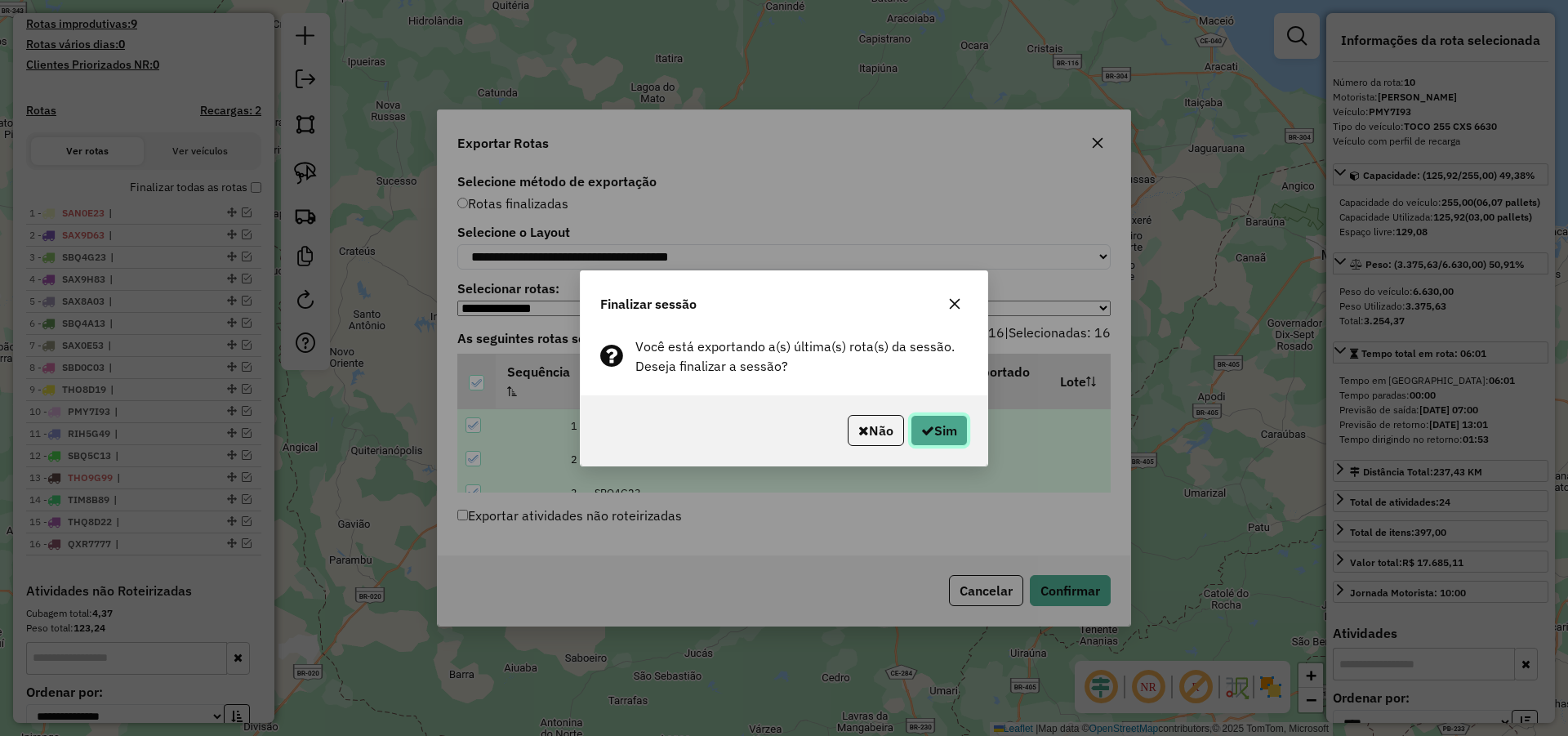
click at [932, 417] on button "Sim" at bounding box center [939, 430] width 57 height 31
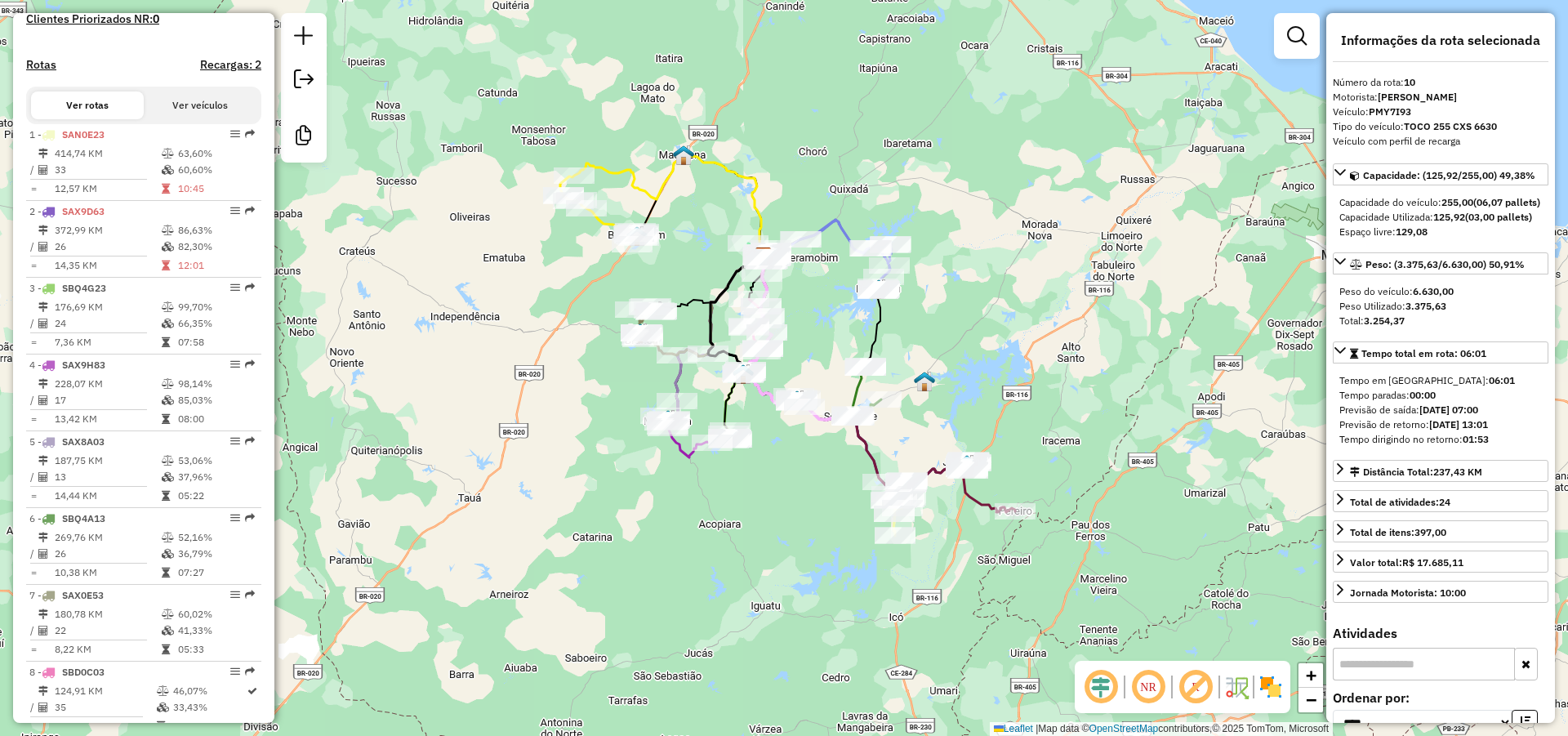
scroll to position [355, 0]
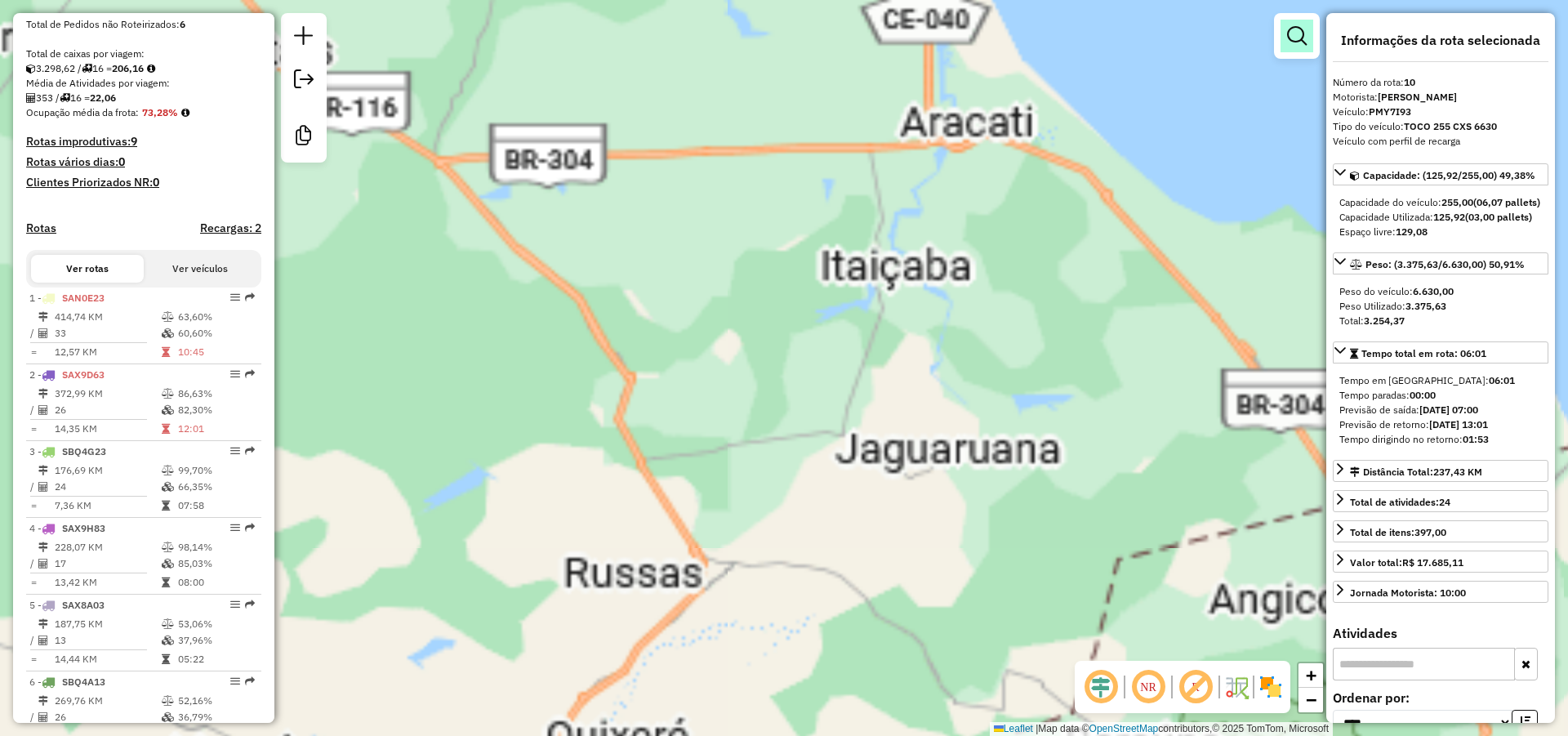
click at [1303, 47] on link at bounding box center [1297, 36] width 32 height 32
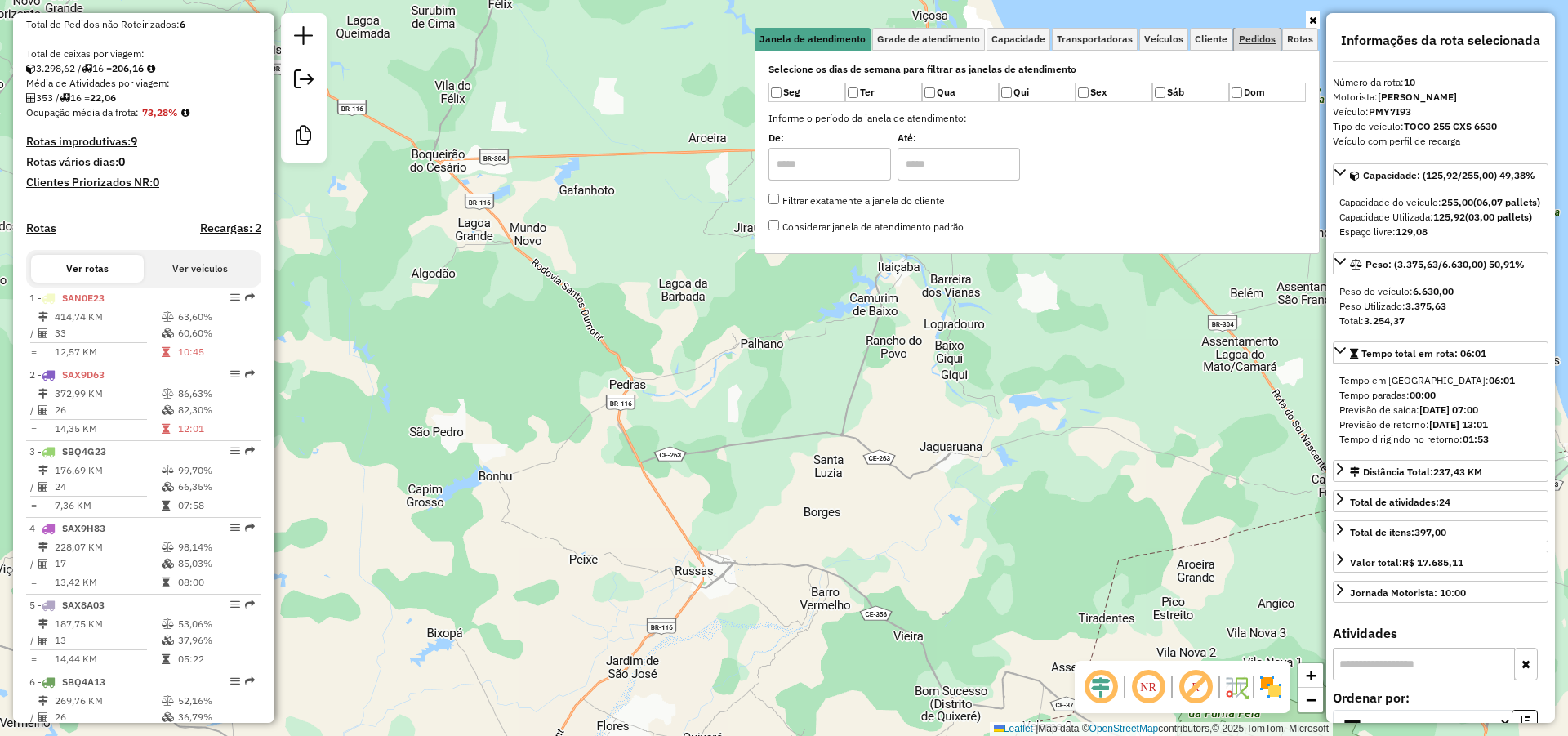
click at [1257, 42] on span "Pedidos" at bounding box center [1257, 39] width 37 height 10
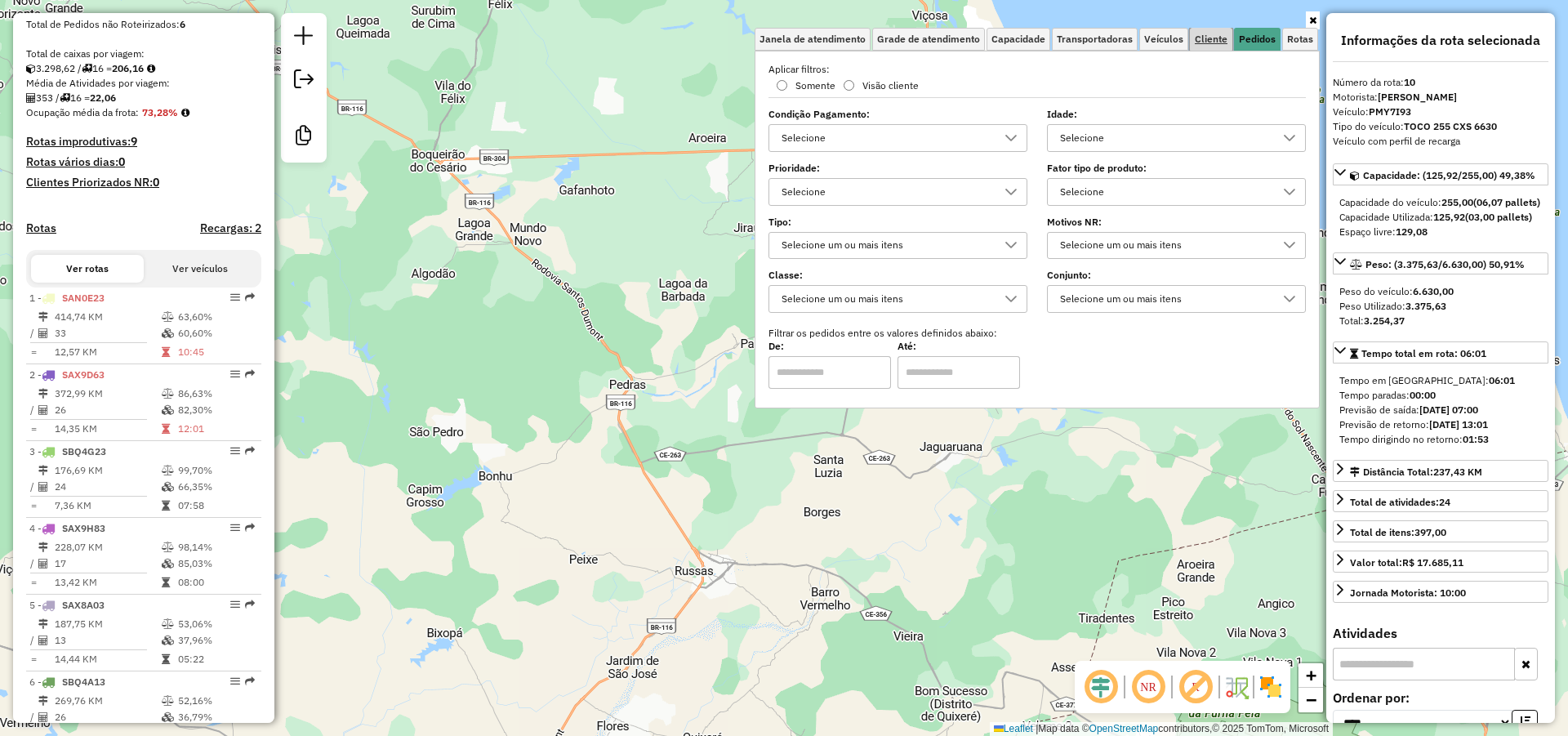
click at [1202, 35] on span "Cliente" at bounding box center [1211, 39] width 32 height 10
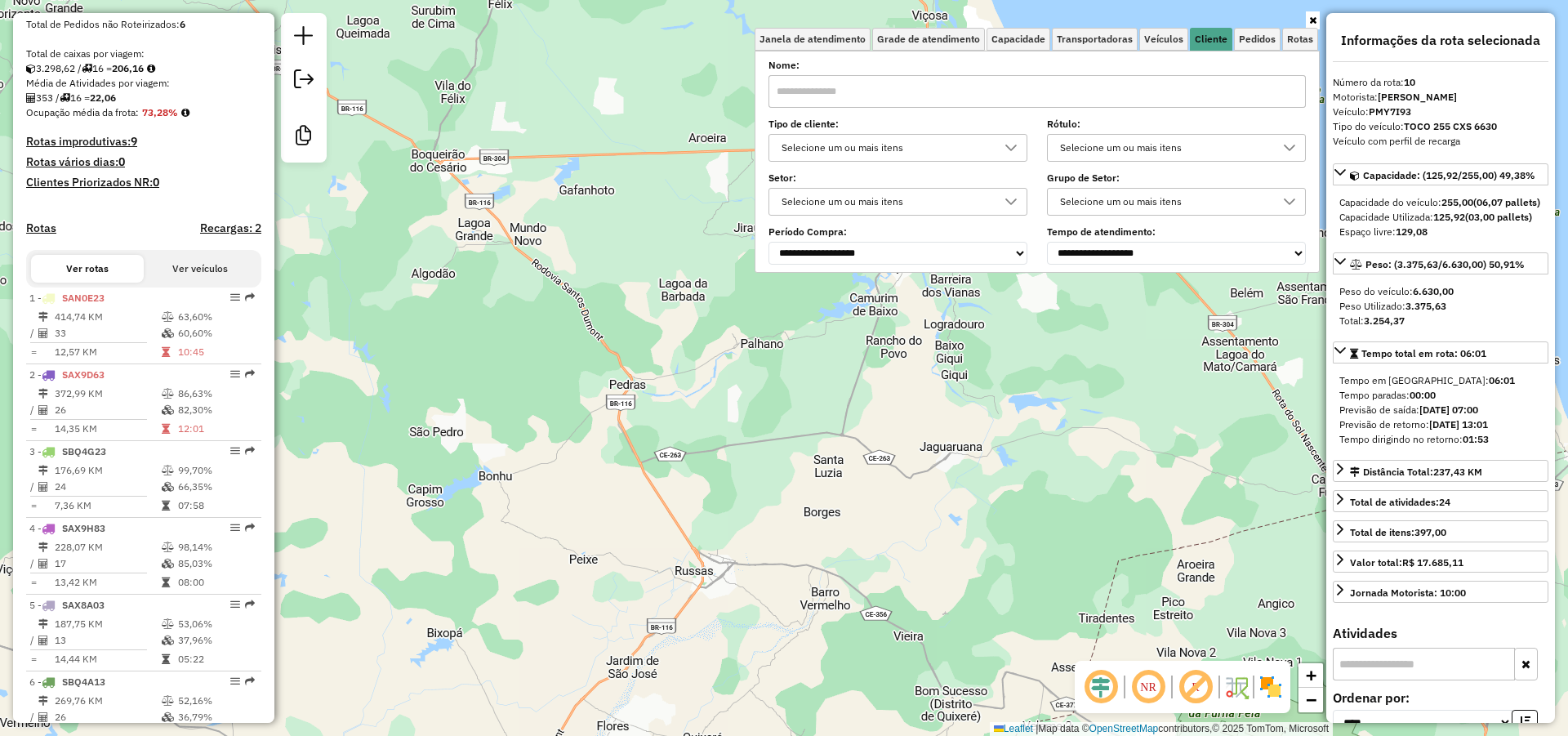
click at [927, 142] on div "Selecione um ou mais itens" at bounding box center [885, 148] width 219 height 26
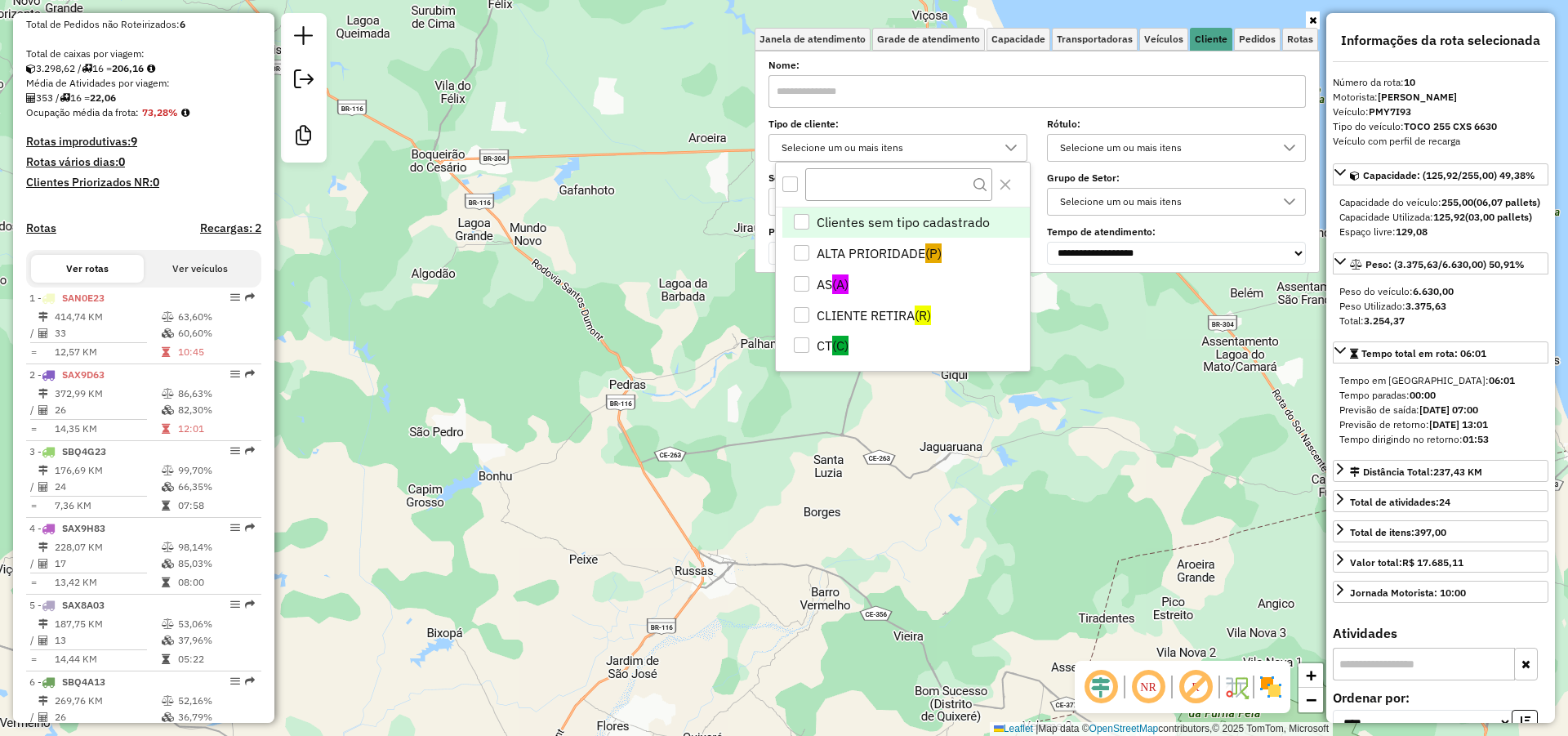
scroll to position [10, 59]
click at [799, 273] on li "AS (A)" at bounding box center [906, 284] width 247 height 31
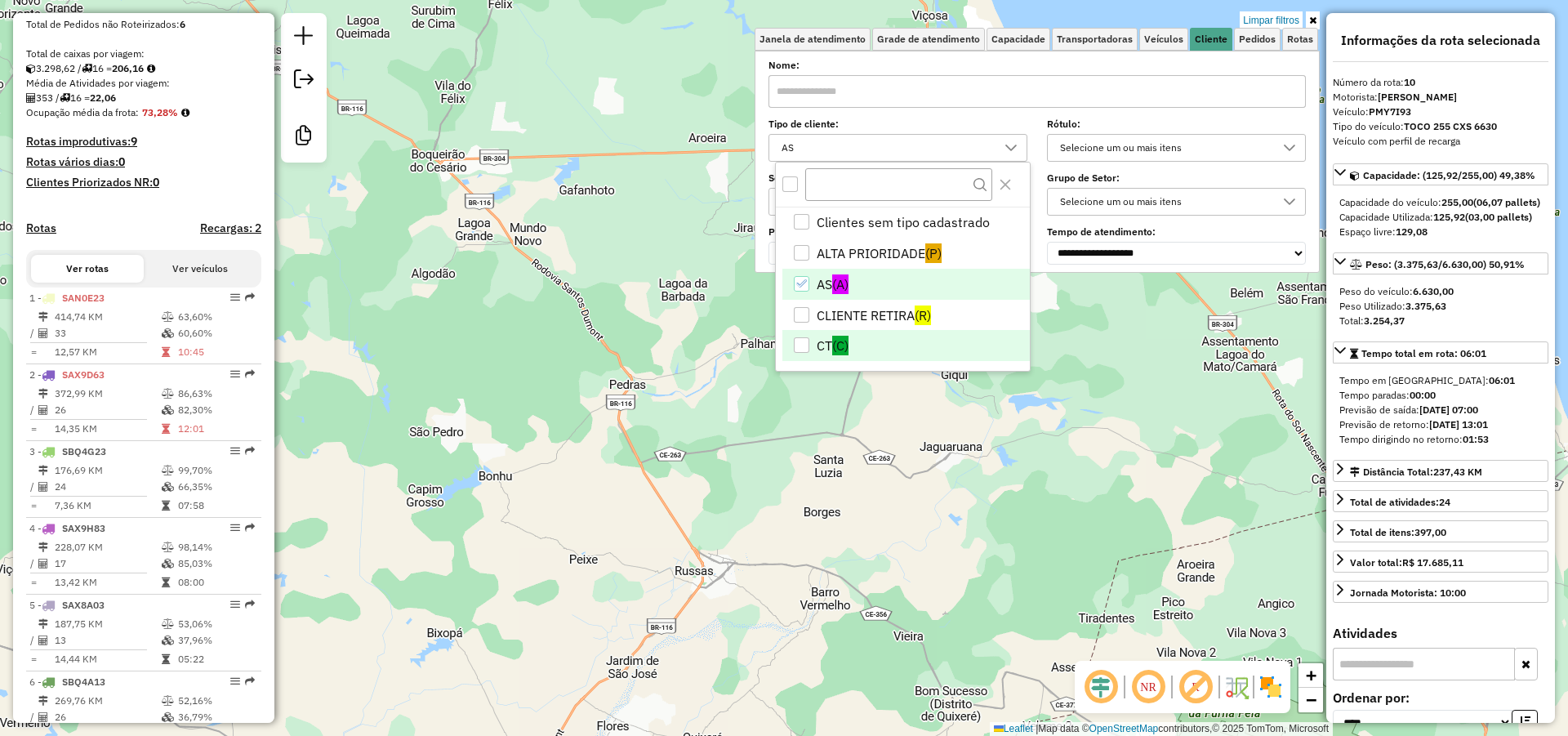
click at [803, 339] on div "CT" at bounding box center [801, 345] width 15 height 15
click at [801, 255] on div "ALTA PRIORIDADE" at bounding box center [801, 252] width 15 height 15
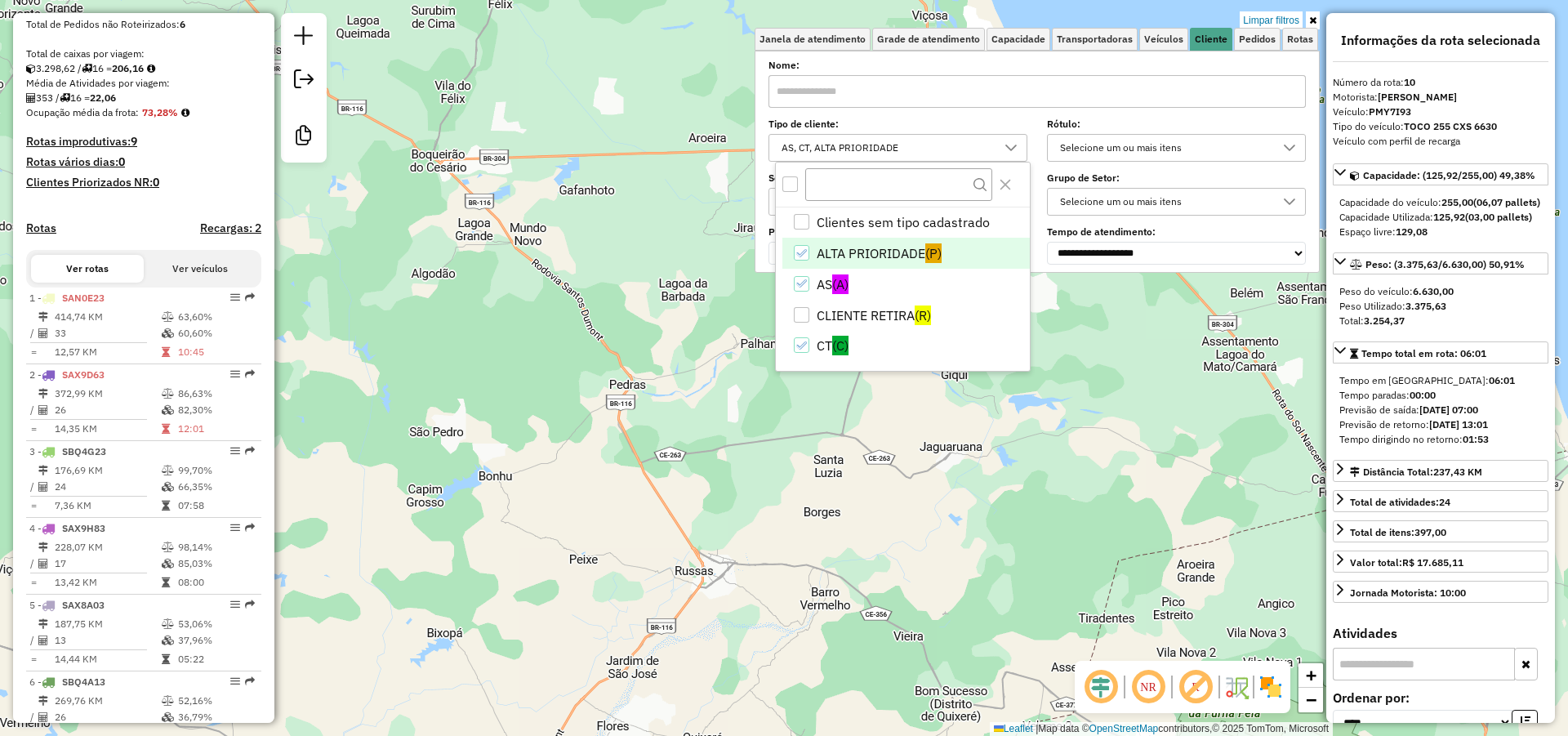
click at [862, 468] on div "Limpar filtros Janela de atendimento Grade de atendimento Capacidade Transporta…" at bounding box center [784, 368] width 1568 height 736
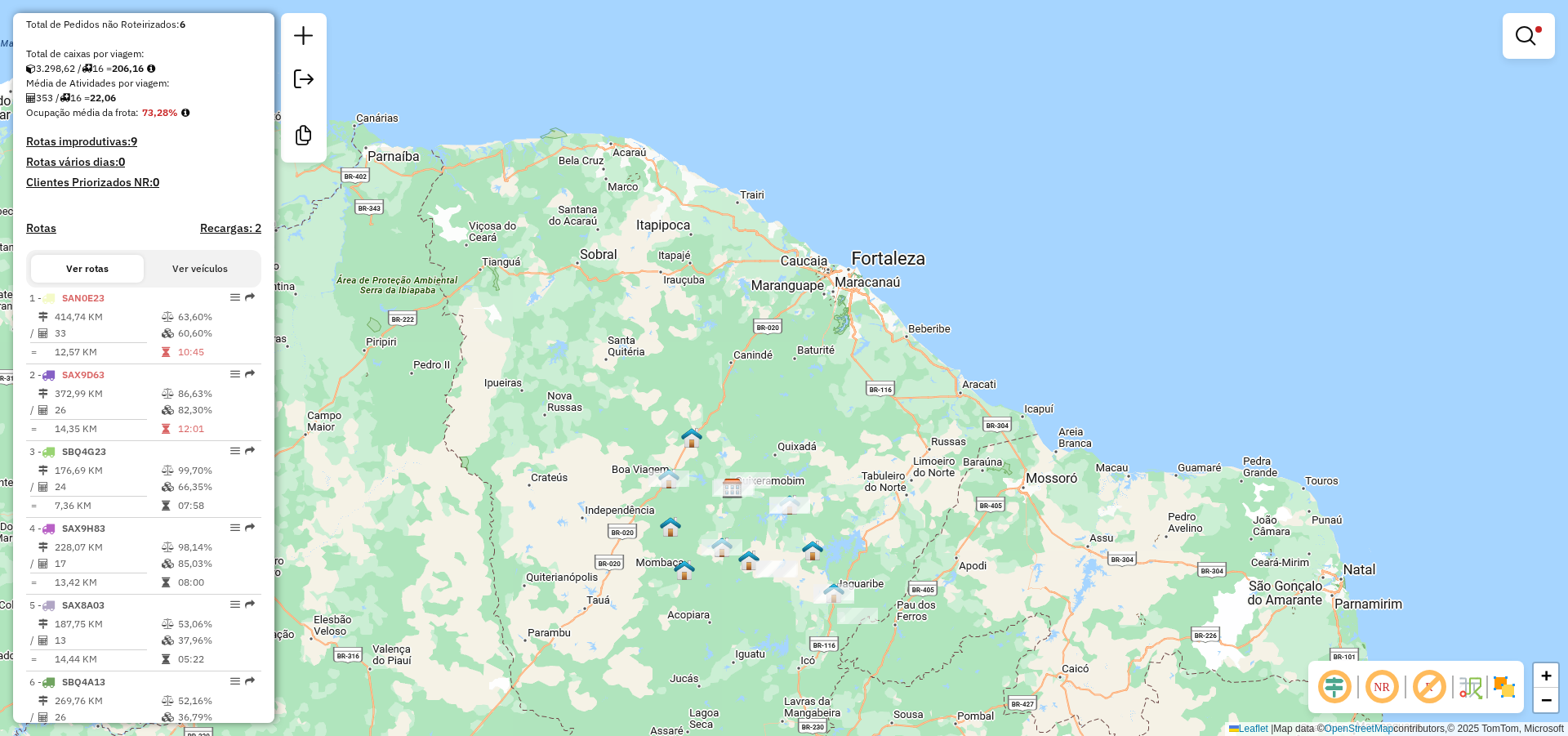
drag, startPoint x: 906, startPoint y: 400, endPoint x: 908, endPoint y: 387, distance: 13.2
click at [908, 388] on div "Limpar filtros Janela de atendimento Grade de atendimento Capacidade Transporta…" at bounding box center [784, 368] width 1568 height 736
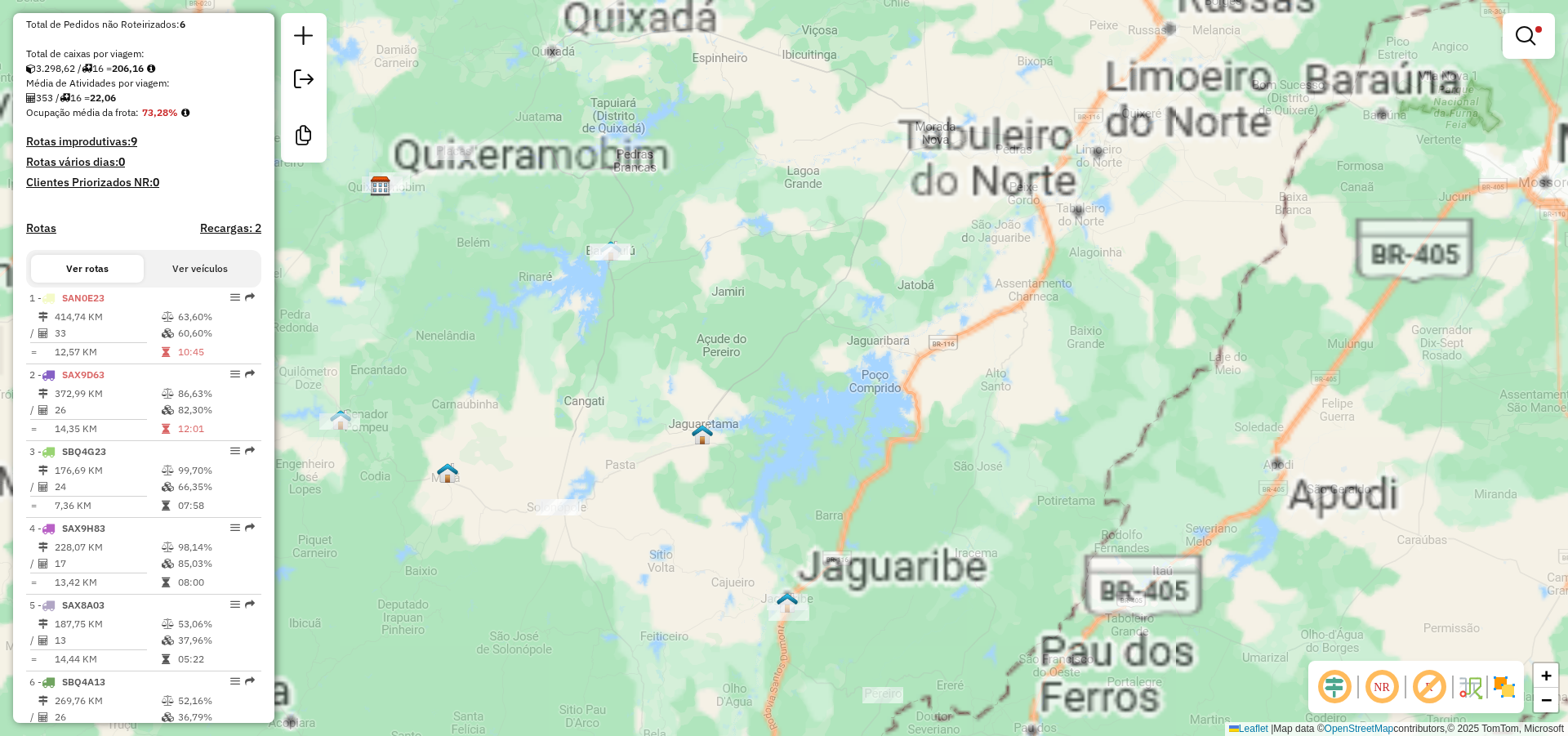
drag, startPoint x: 878, startPoint y: 409, endPoint x: 969, endPoint y: 302, distance: 140.5
click at [926, 272] on div "Limpar filtros Janela de atendimento Grade de atendimento Capacidade Transporta…" at bounding box center [784, 368] width 1568 height 736
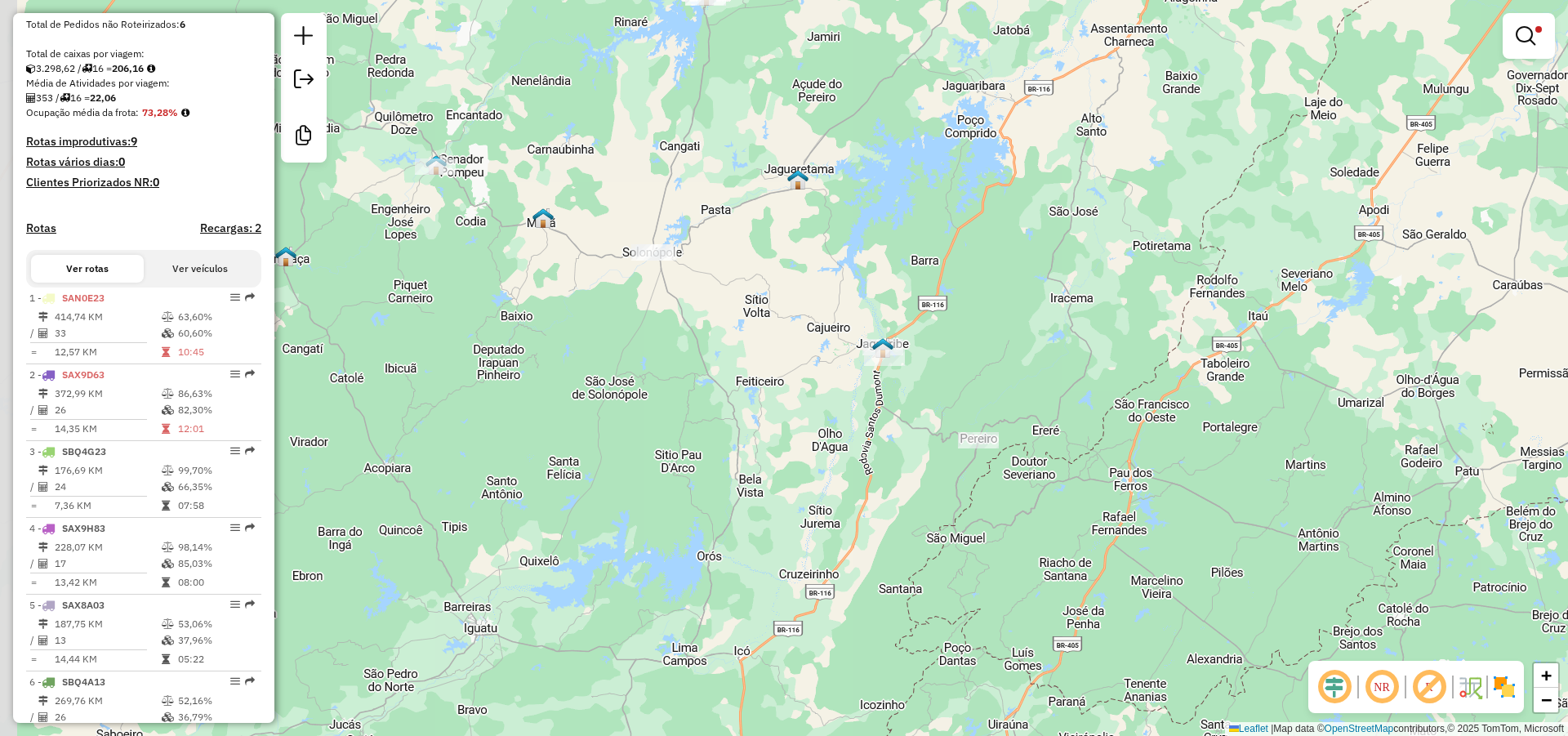
drag, startPoint x: 862, startPoint y: 392, endPoint x: 891, endPoint y: 320, distance: 77.6
click at [890, 321] on div "Limpar filtros Janela de atendimento Grade de atendimento Capacidade Transporta…" at bounding box center [784, 368] width 1568 height 736
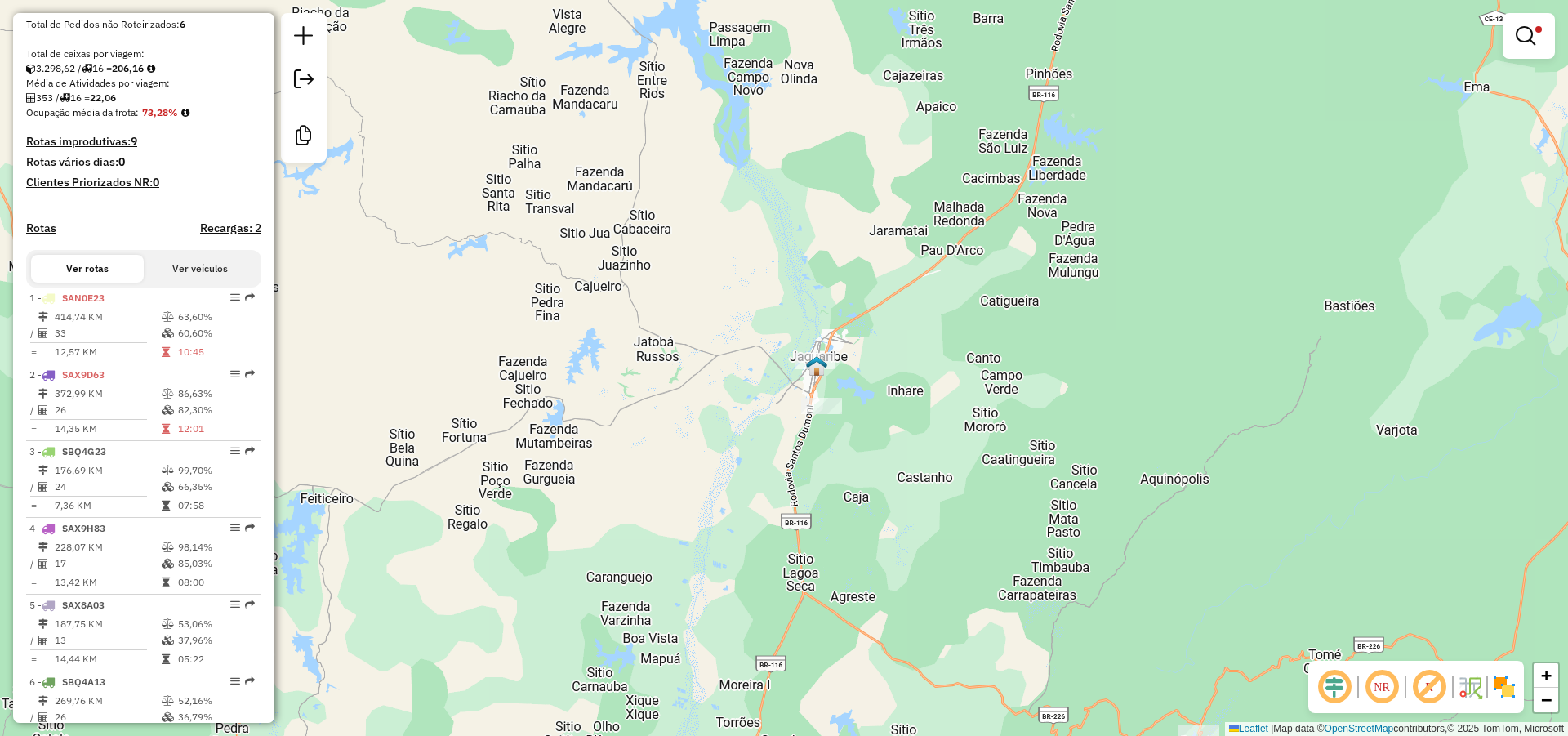
drag, startPoint x: 936, startPoint y: 360, endPoint x: 953, endPoint y: 266, distance: 95.5
click at [950, 269] on div "Limpar filtros Janela de atendimento Grade de atendimento Capacidade Transporta…" at bounding box center [784, 368] width 1568 height 736
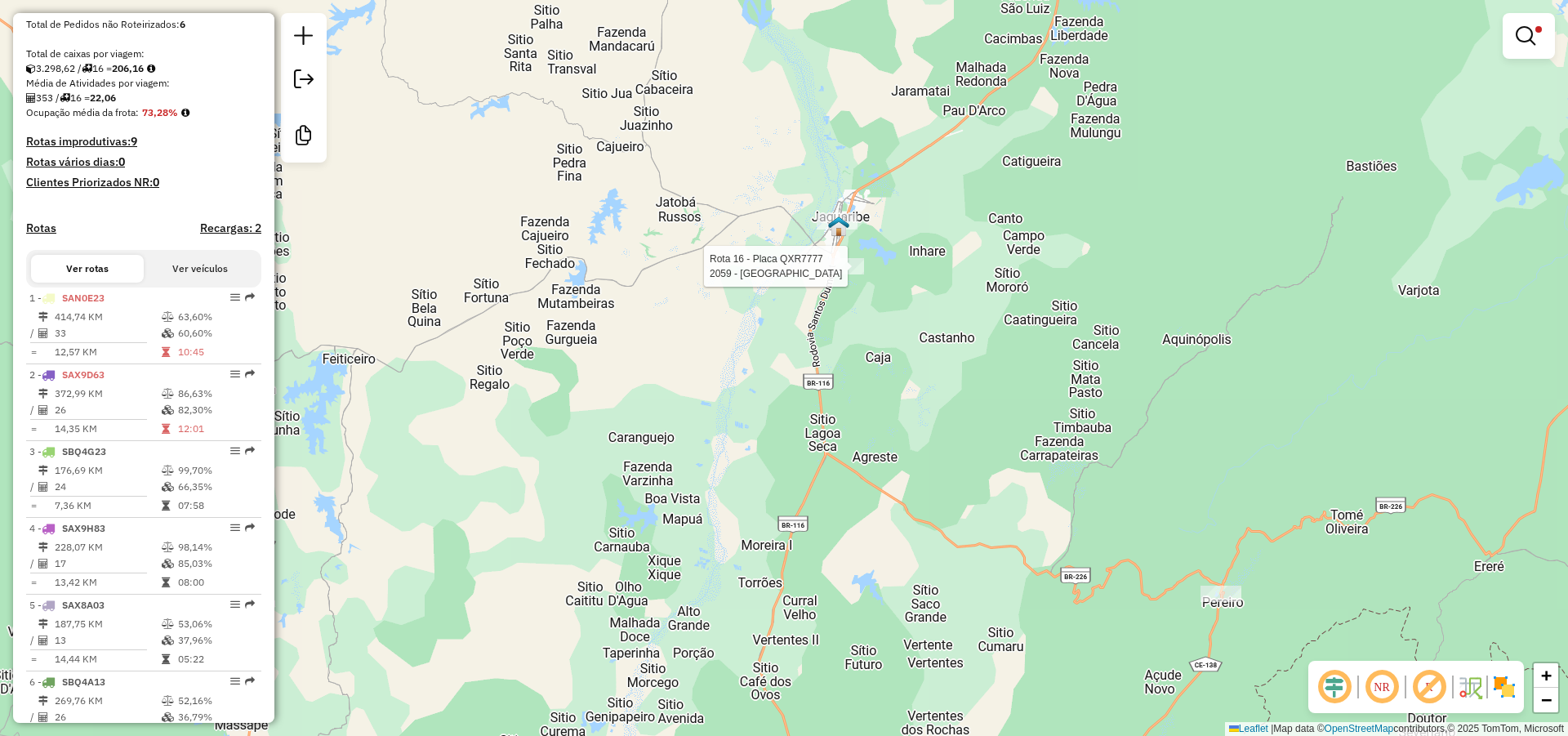
click at [852, 275] on div at bounding box center [844, 266] width 41 height 16
select select "*********"
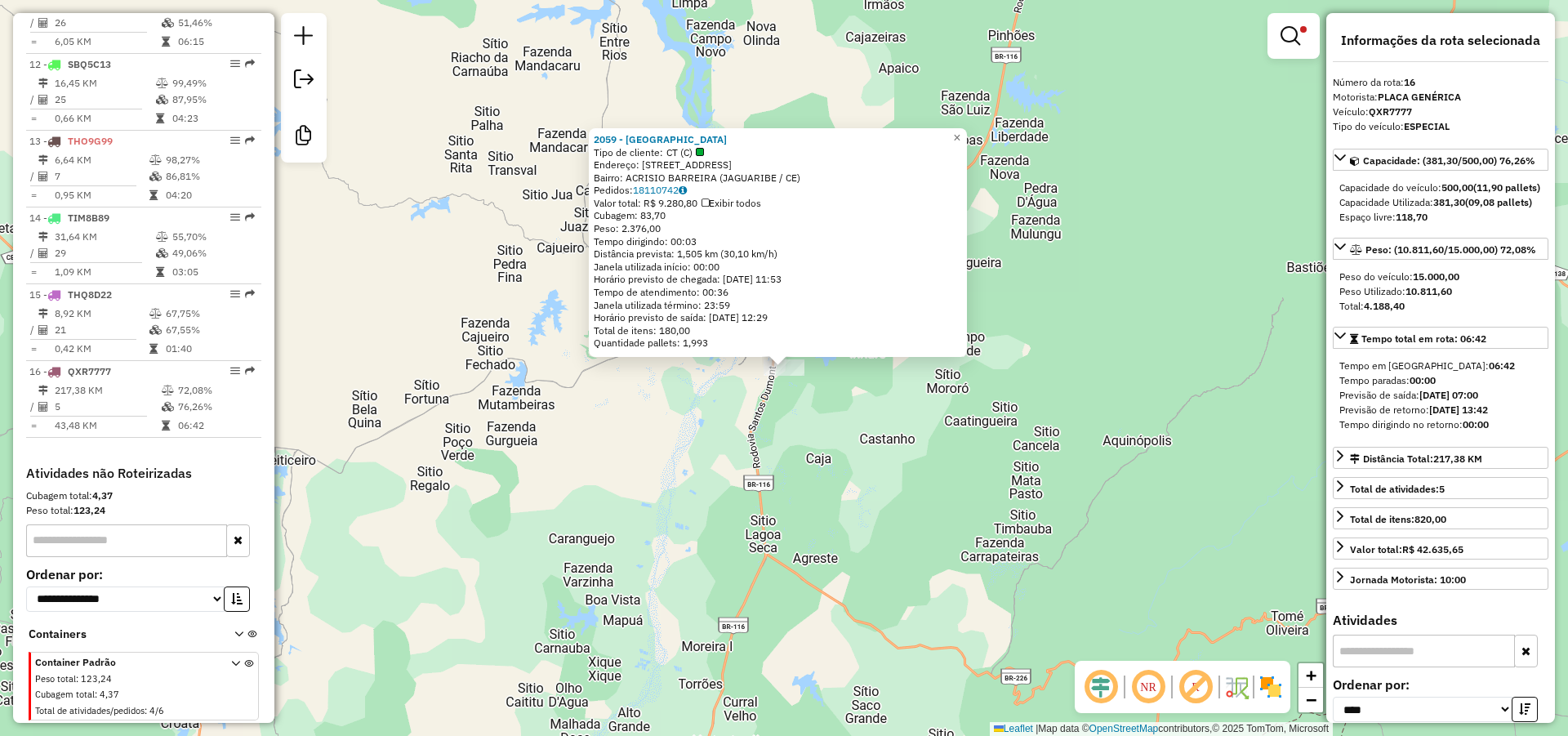
scroll to position [1448, 0]
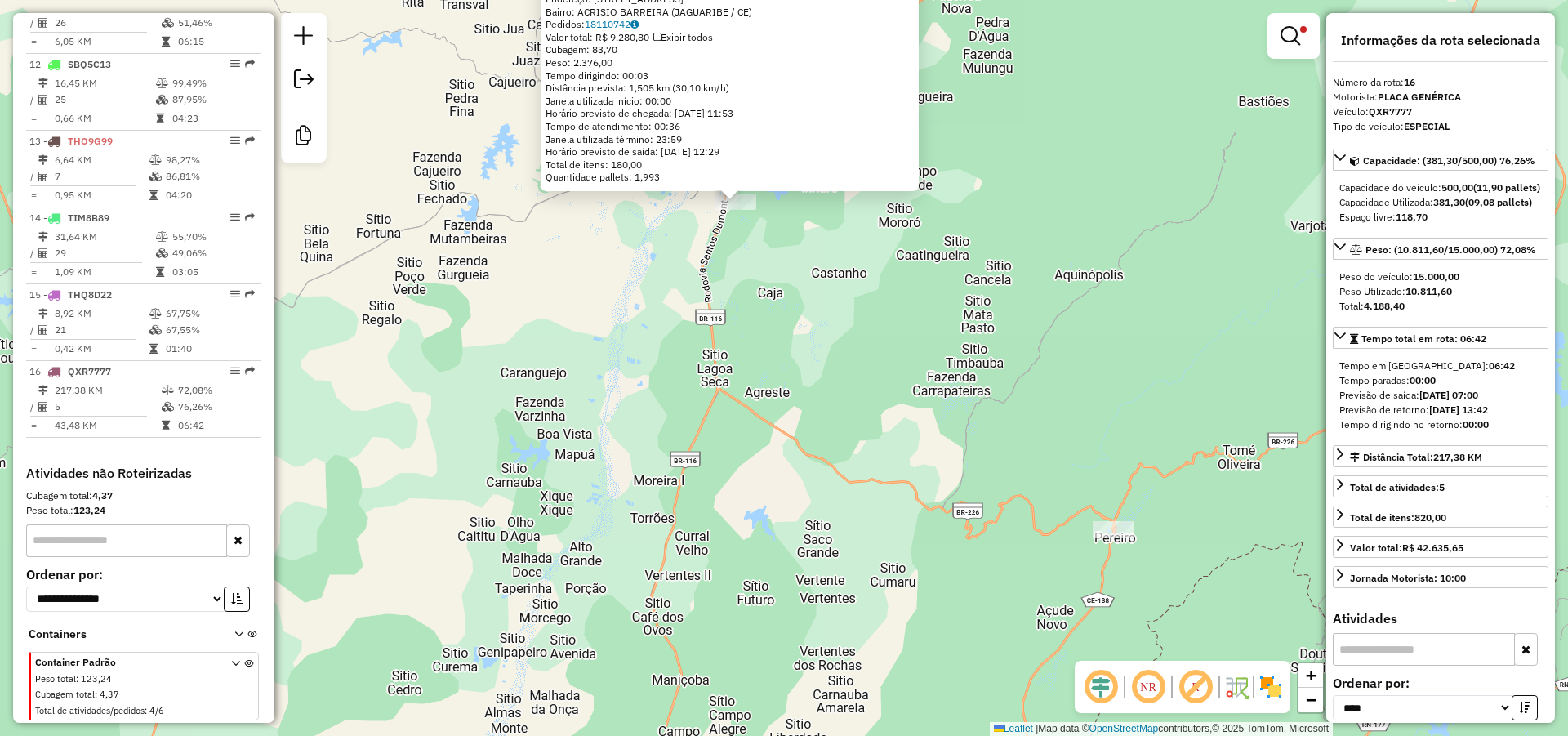
drag, startPoint x: 974, startPoint y: 231, endPoint x: 1012, endPoint y: 240, distance: 39.1
click at [971, 208] on div "2059 - ARENA [GEOGRAPHIC_DATA] Tipo de cliente: [GEOGRAPHIC_DATA] (C) Endereço:…" at bounding box center [784, 368] width 1568 height 736
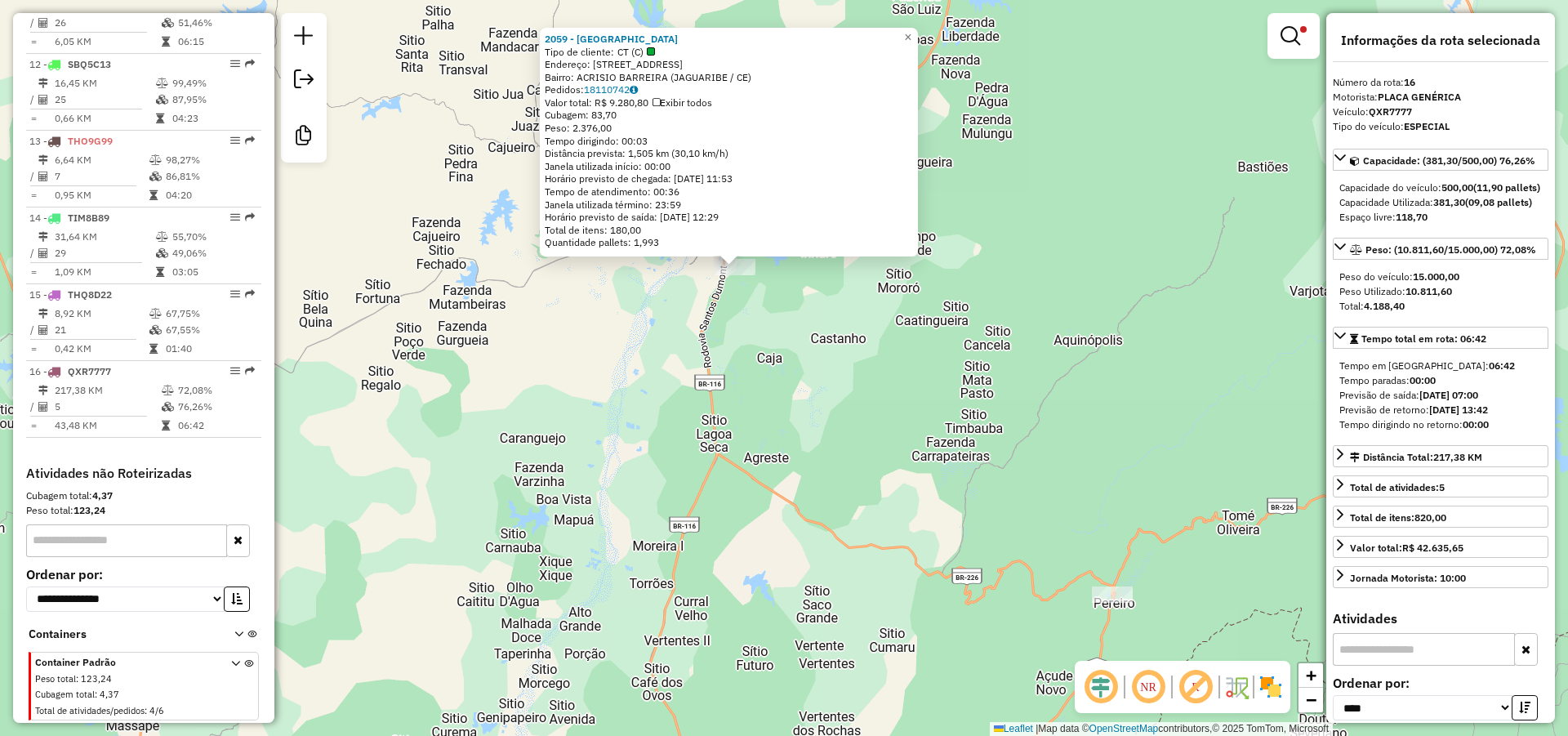
drag, startPoint x: 804, startPoint y: 319, endPoint x: 814, endPoint y: 420, distance: 101.5
click at [814, 420] on div "2059 - ARENA [GEOGRAPHIC_DATA] Tipo de cliente: [GEOGRAPHIC_DATA] (C) Endereço:…" at bounding box center [784, 368] width 1568 height 736
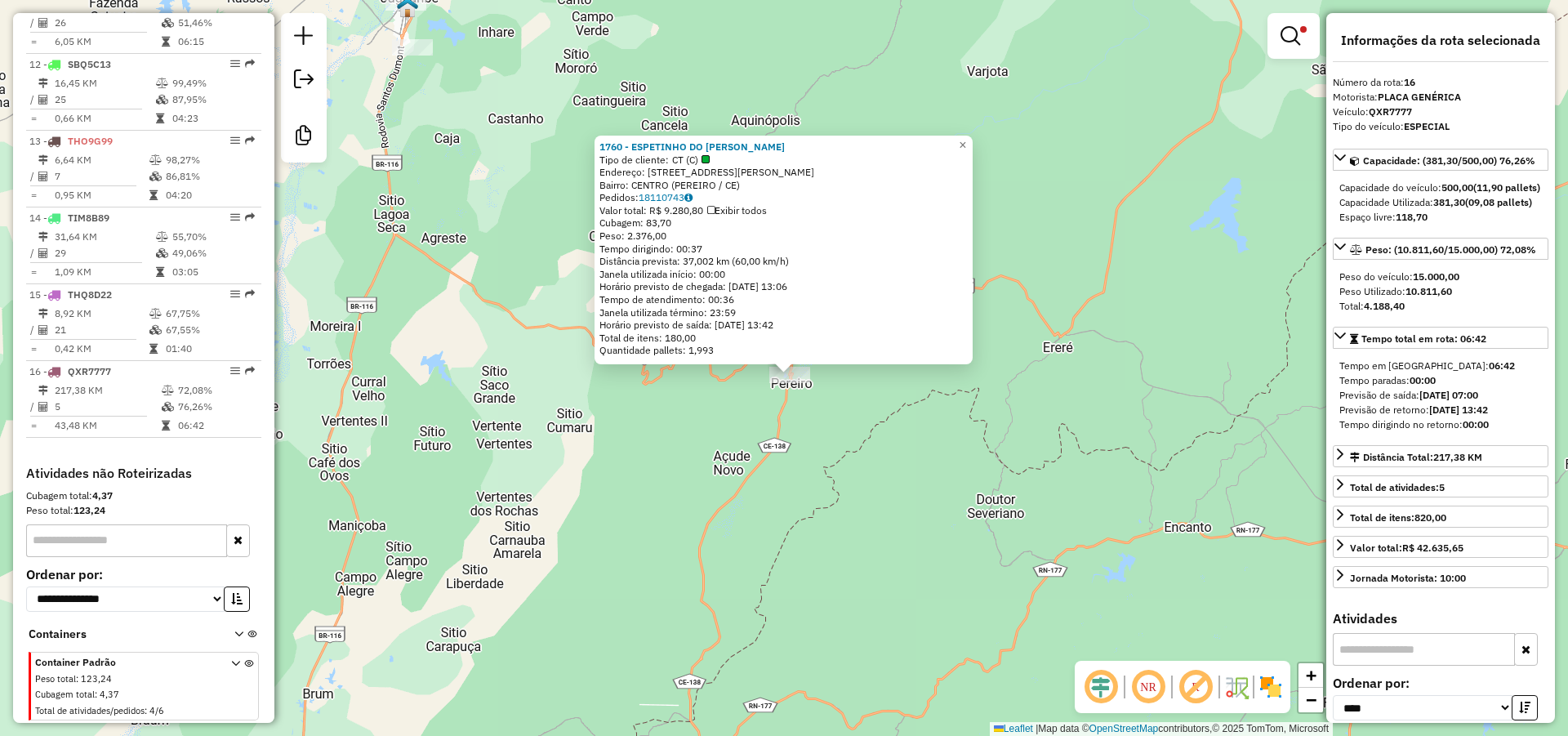
drag, startPoint x: 754, startPoint y: 410, endPoint x: 874, endPoint y: 490, distance: 144.2
click at [873, 489] on div "1760 - ESPETINHO DO [PERSON_NAME] de cliente: CT (C) Endereço: [STREET_ADDRESS]…" at bounding box center [784, 368] width 1568 height 736
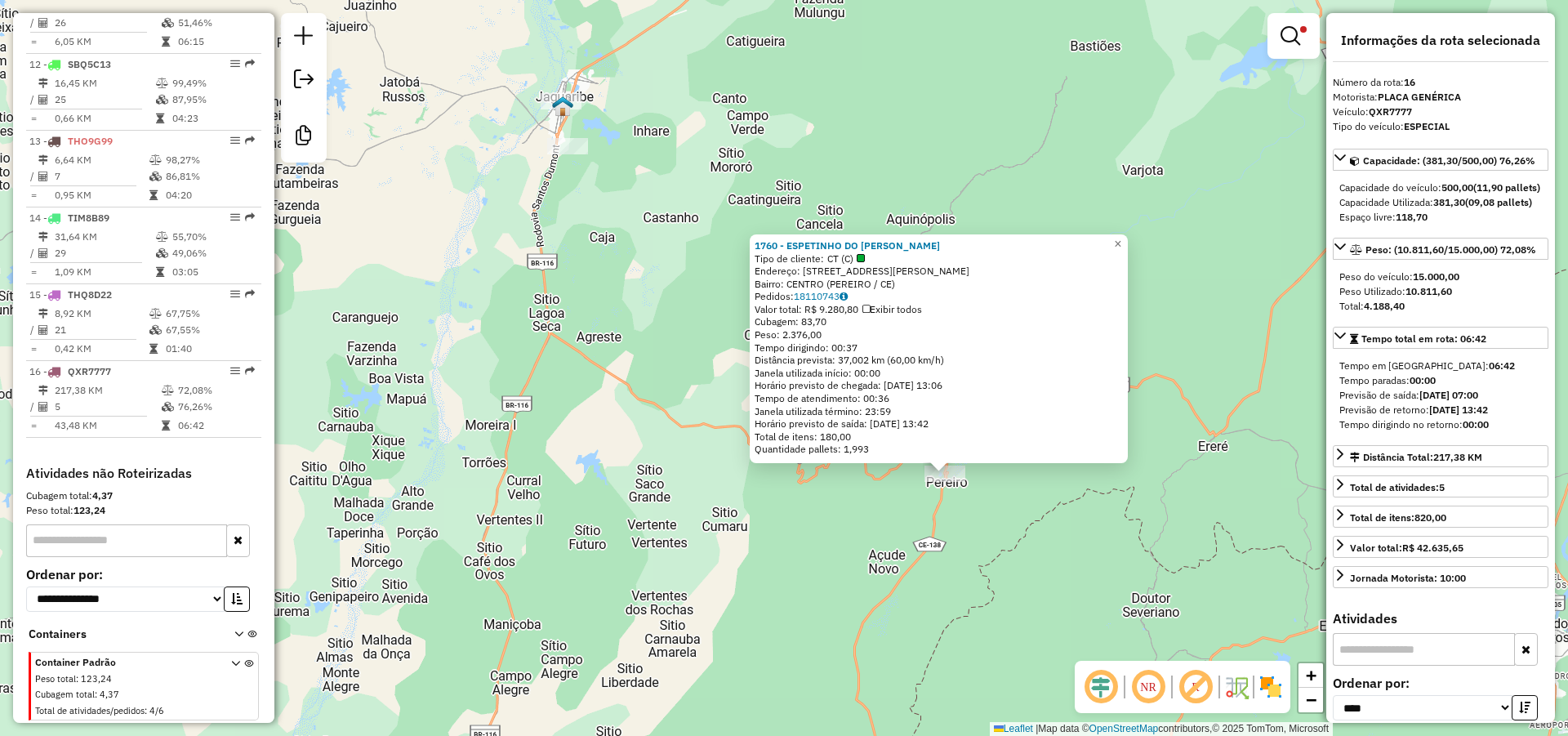
drag, startPoint x: 673, startPoint y: 407, endPoint x: 805, endPoint y: 491, distance: 156.5
click at [804, 491] on div "1760 - ESPETINHO DO [PERSON_NAME] de cliente: CT (C) Endereço: [STREET_ADDRESS]…" at bounding box center [784, 368] width 1568 height 736
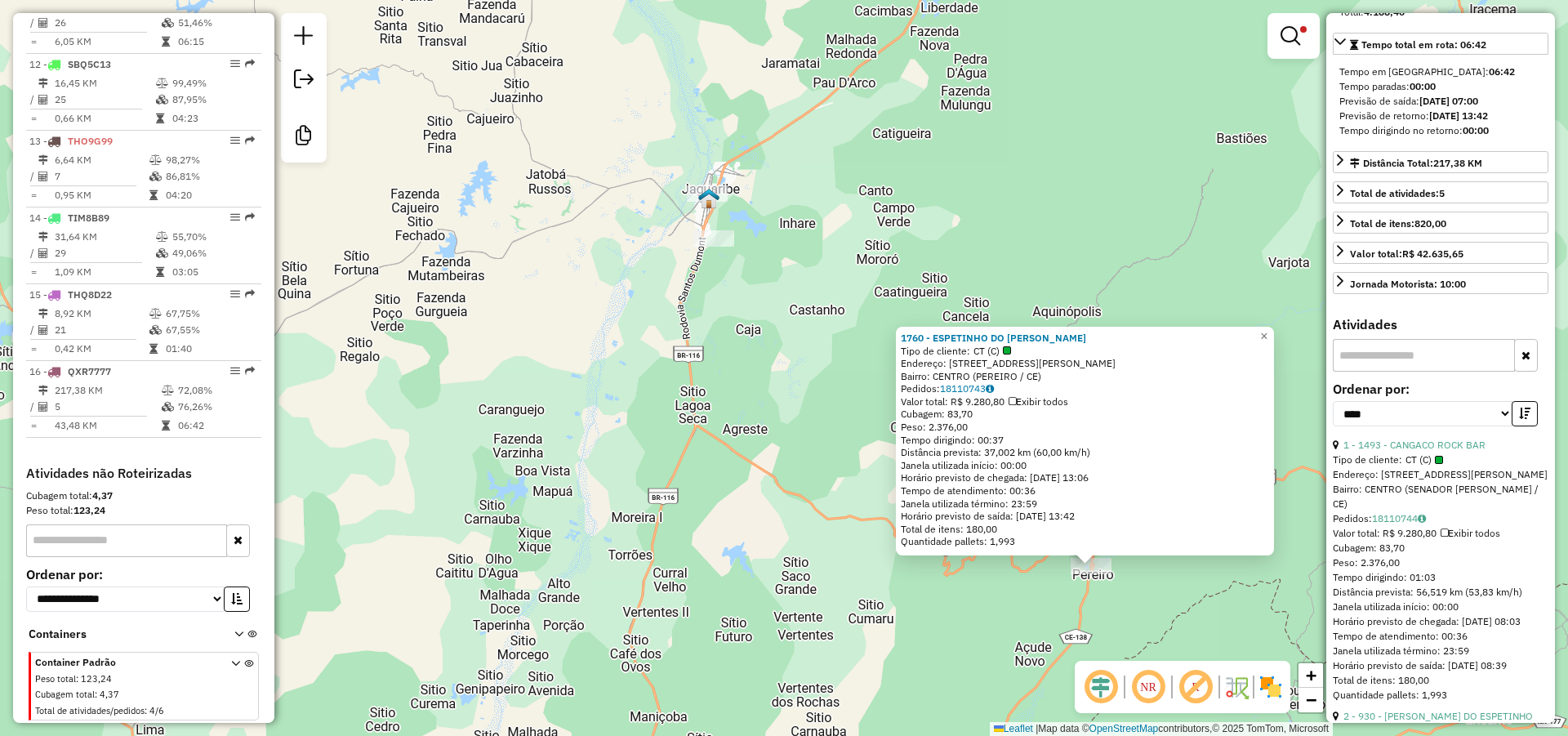
scroll to position [588, 0]
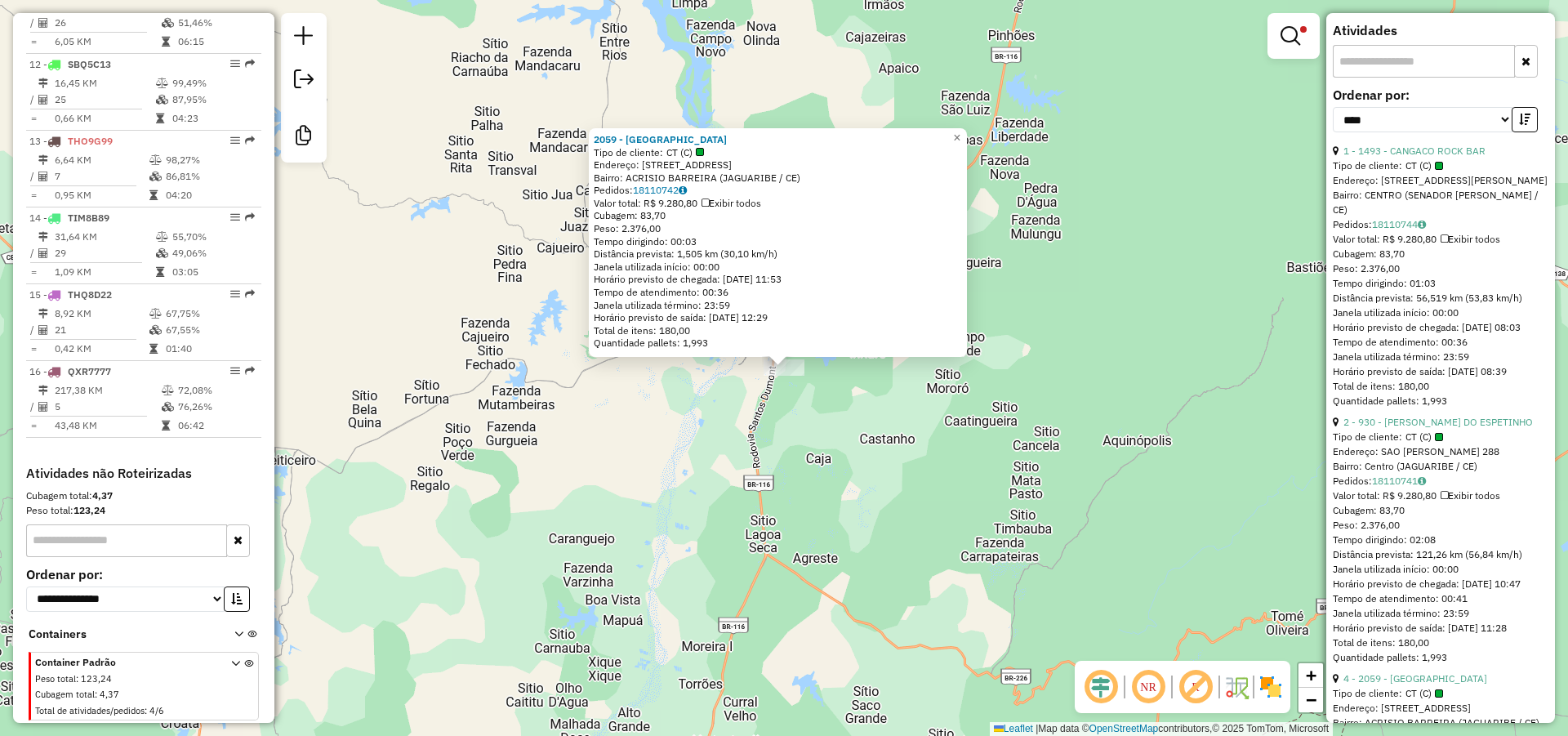
click at [858, 369] on div "2059 - ARENA [GEOGRAPHIC_DATA] Tipo de cliente: [GEOGRAPHIC_DATA] (C) Endereço:…" at bounding box center [784, 368] width 1568 height 736
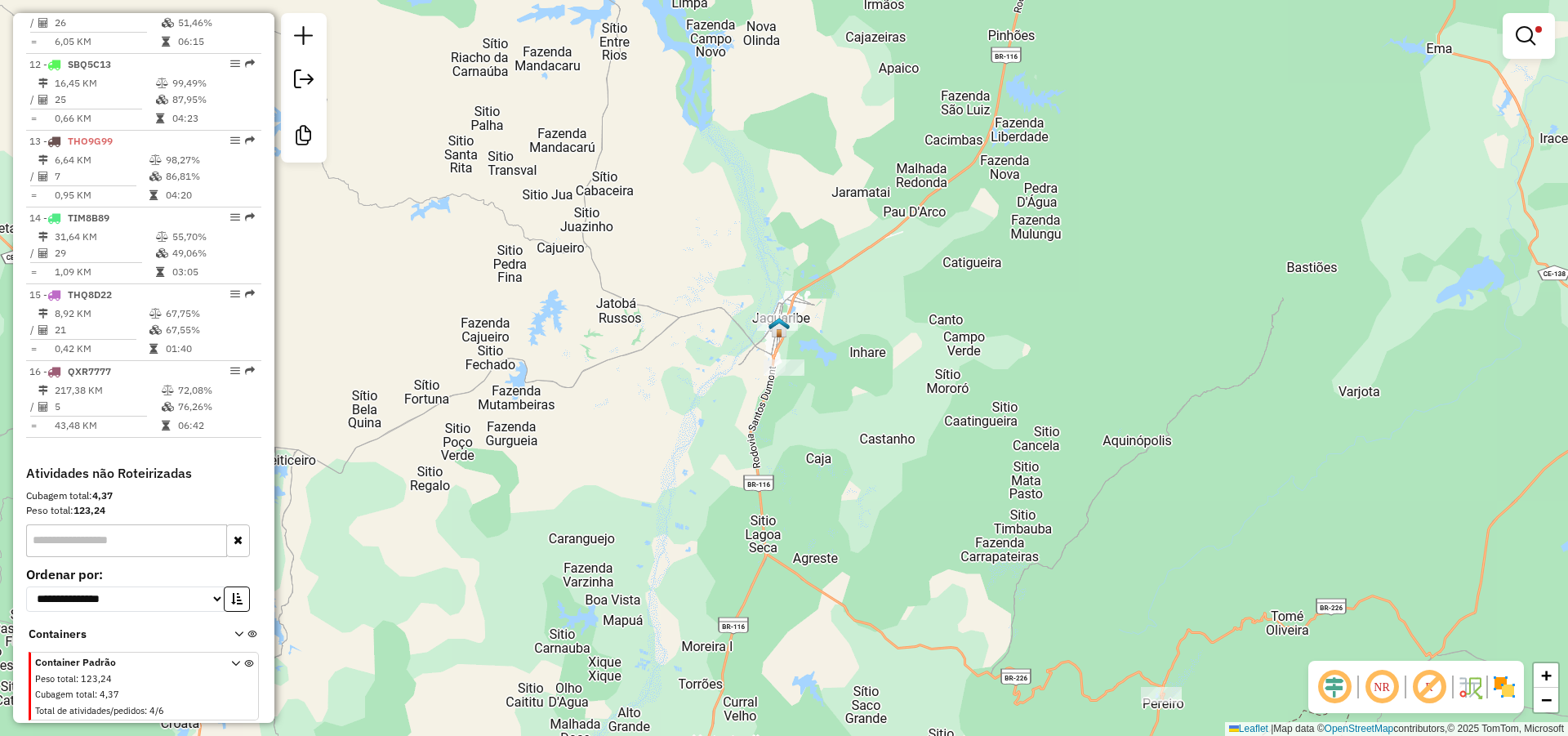
click at [781, 318] on img at bounding box center [780, 328] width 21 height 21
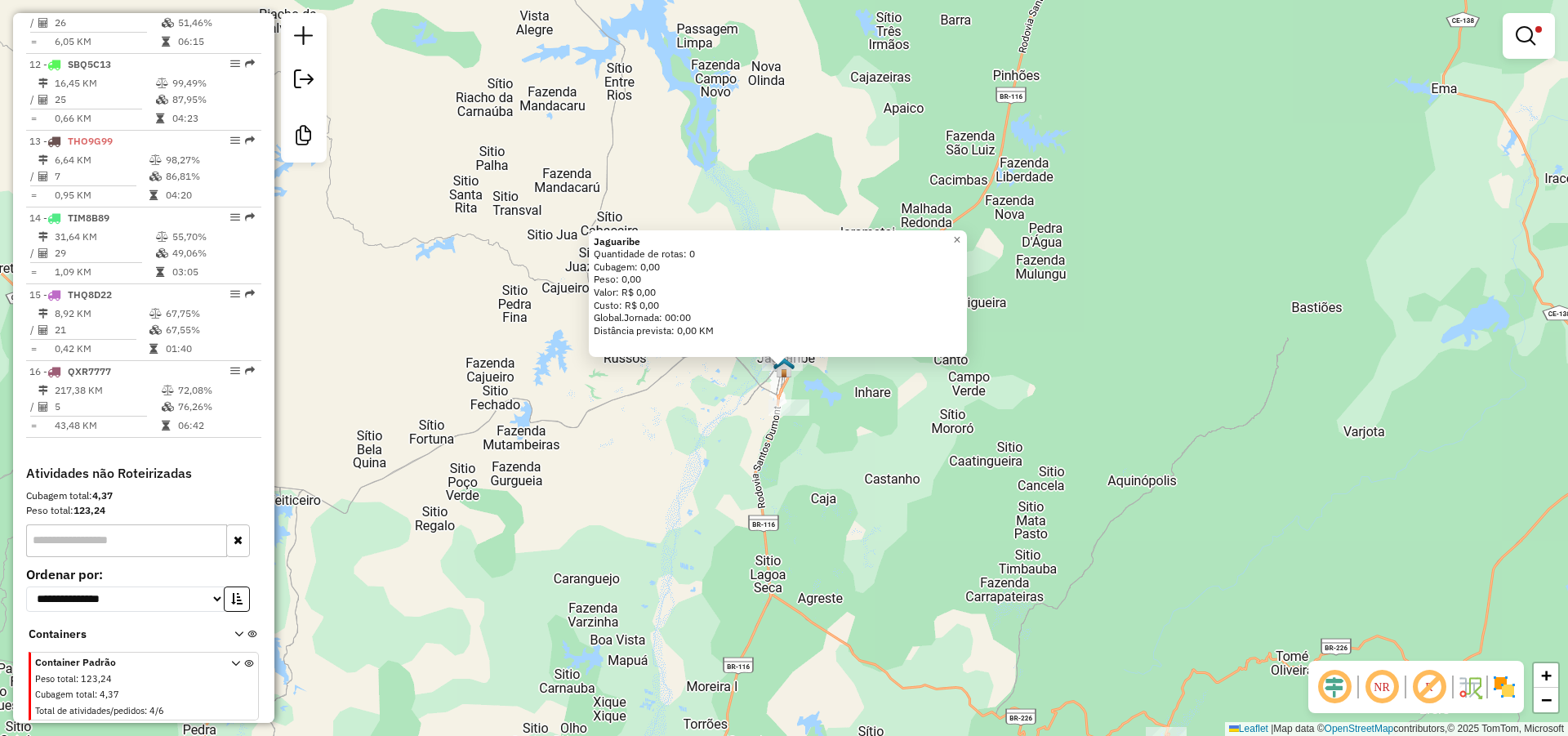
click at [732, 359] on div "Jaguaribe Quantidade de rotas: 0 Cubagem: 0,00 Peso: 0,00 Valor: R$ 0,00 Custo:…" at bounding box center [784, 368] width 1568 height 736
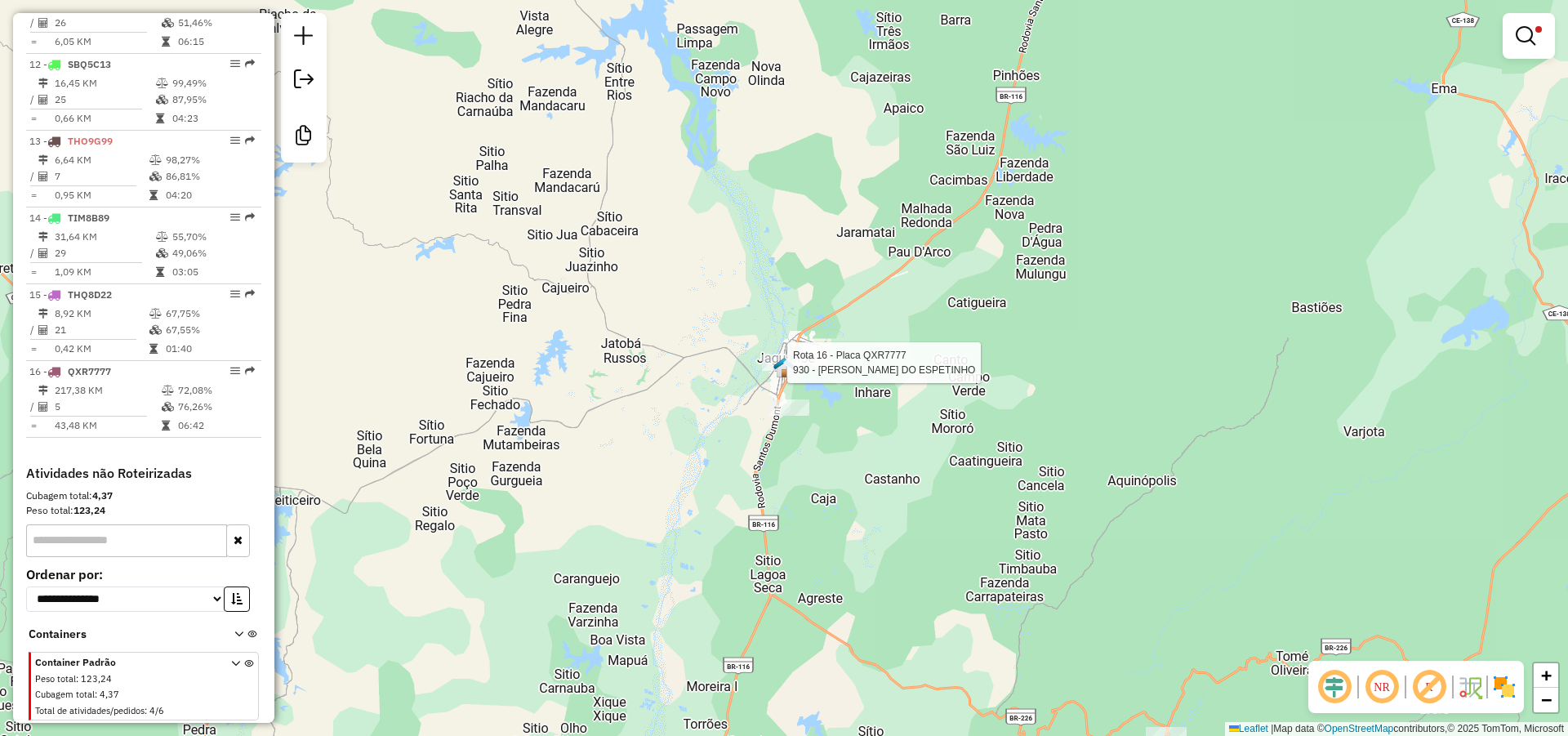
select select "*********"
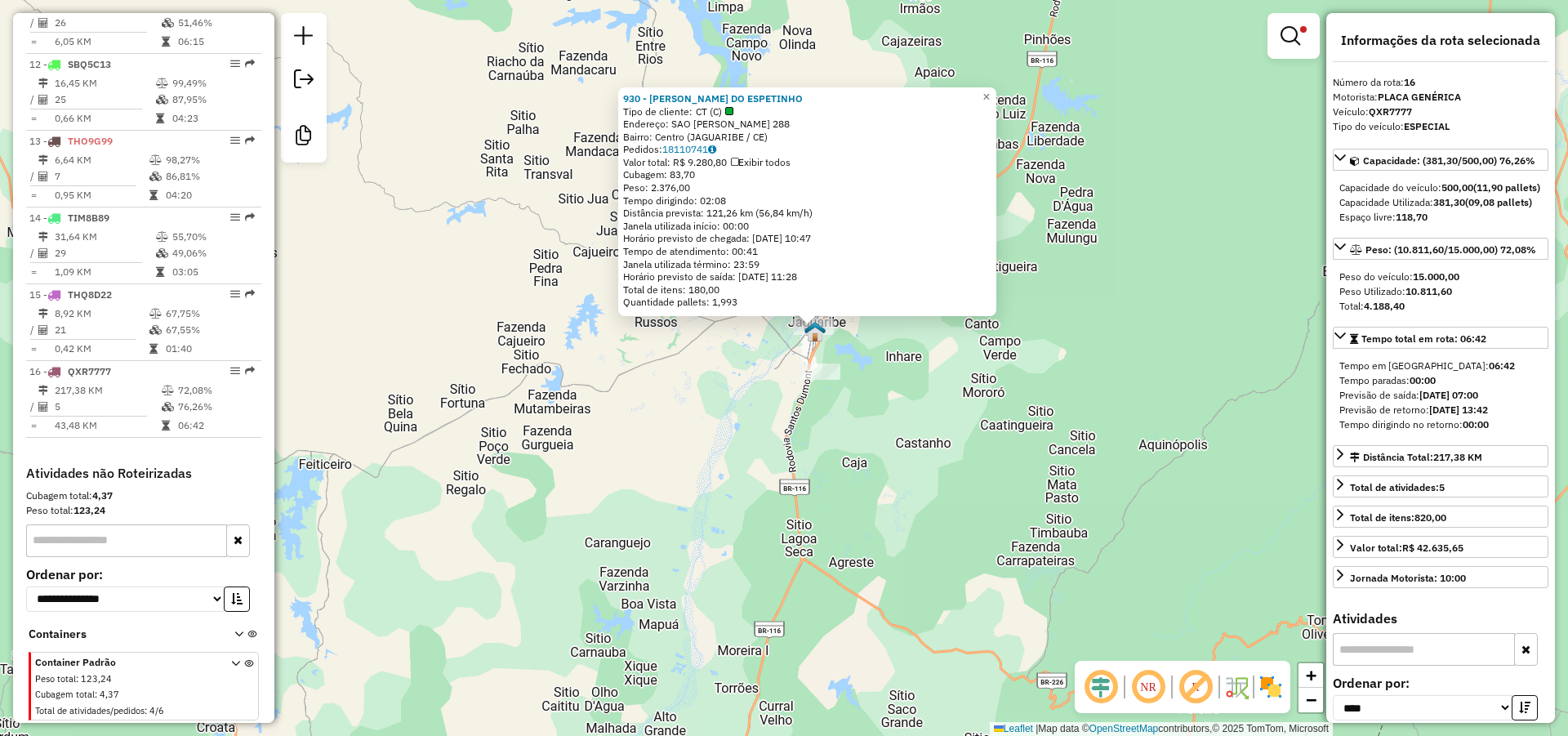
drag, startPoint x: 965, startPoint y: 409, endPoint x: 1121, endPoint y: 126, distance: 323.1
click at [1104, 158] on div "930 - [PERSON_NAME] DO ESPETINHO Tipo de cliente: CT (C) Endereço: SAO VICENTE …" at bounding box center [784, 368] width 1568 height 736
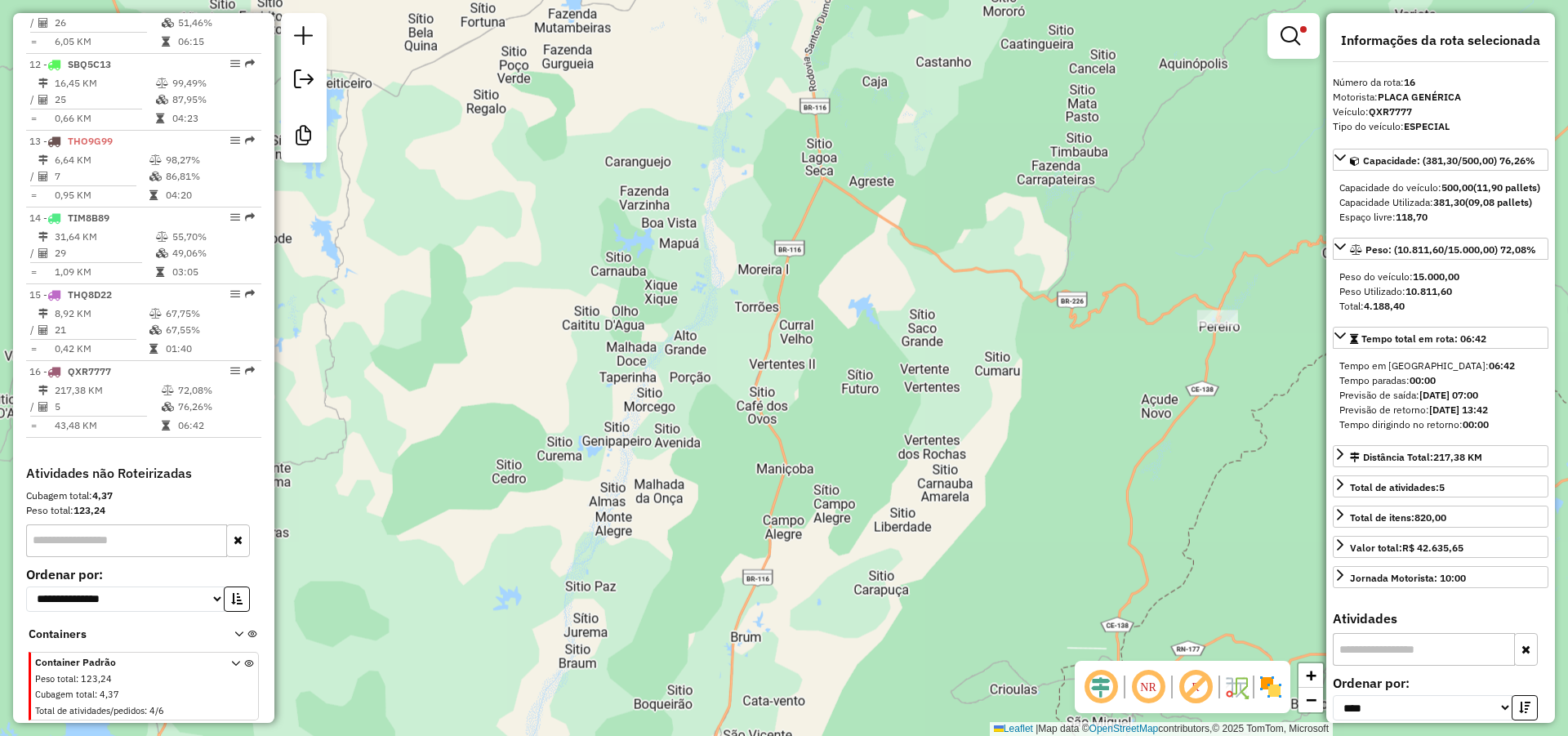
drag, startPoint x: 1093, startPoint y: 349, endPoint x: 966, endPoint y: 362, distance: 127.7
click at [971, 362] on div "930 - [PERSON_NAME] DO ESPETINHO Tipo de cliente: CT (C) Endereço: SAO VICENTE …" at bounding box center [784, 368] width 1568 height 736
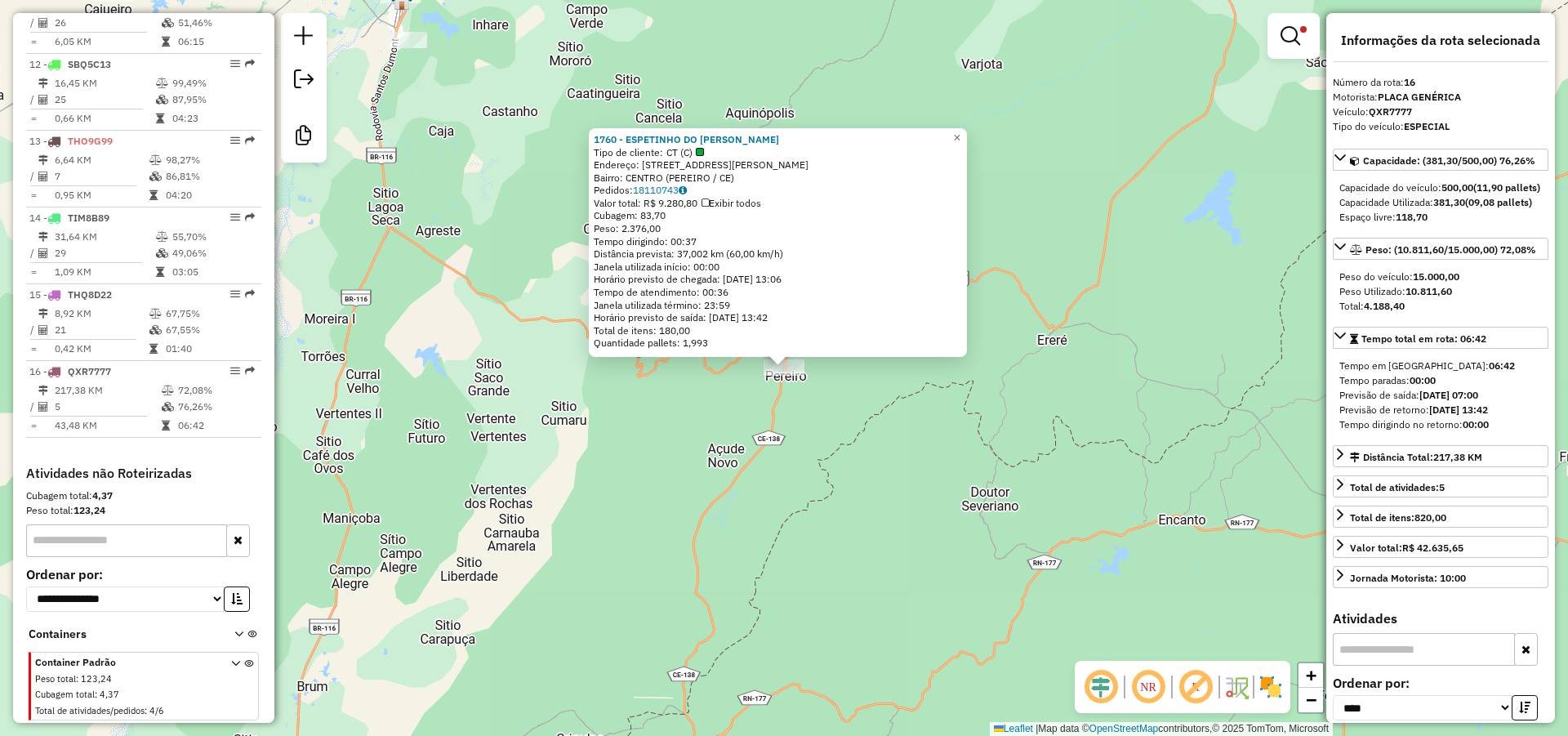
drag, startPoint x: 584, startPoint y: 424, endPoint x: 567, endPoint y: 353, distance: 73.0
click at [584, 424] on div "1760 - ESPETINHO DO [PERSON_NAME] de cliente: CT (C) Endereço: [STREET_ADDRESS]…" at bounding box center [784, 368] width 1568 height 736
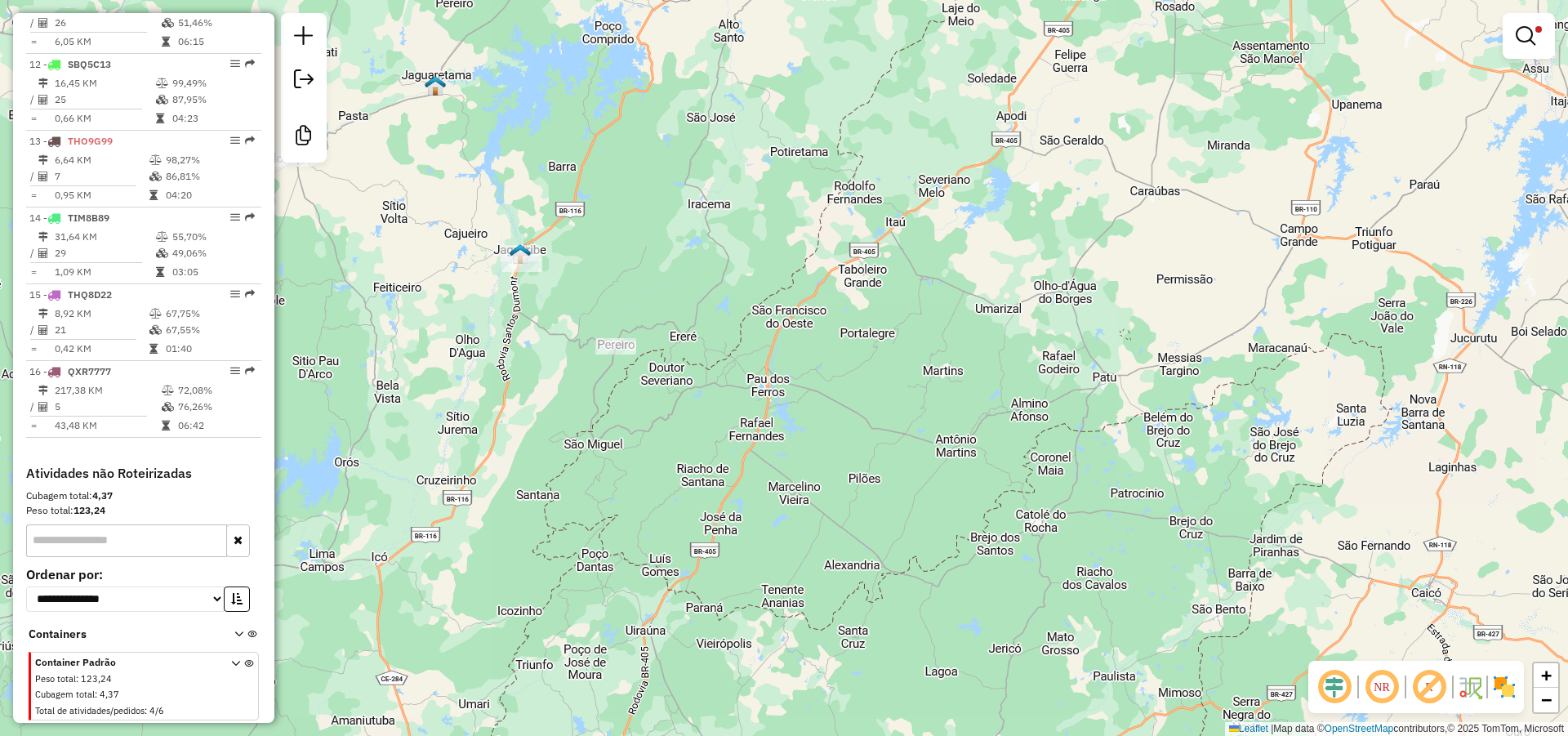
drag, startPoint x: 714, startPoint y: 366, endPoint x: 967, endPoint y: 379, distance: 253.3
click at [872, 378] on div "Limpar filtros Janela de atendimento Grade de atendimento Capacidade Transporta…" at bounding box center [784, 368] width 1568 height 736
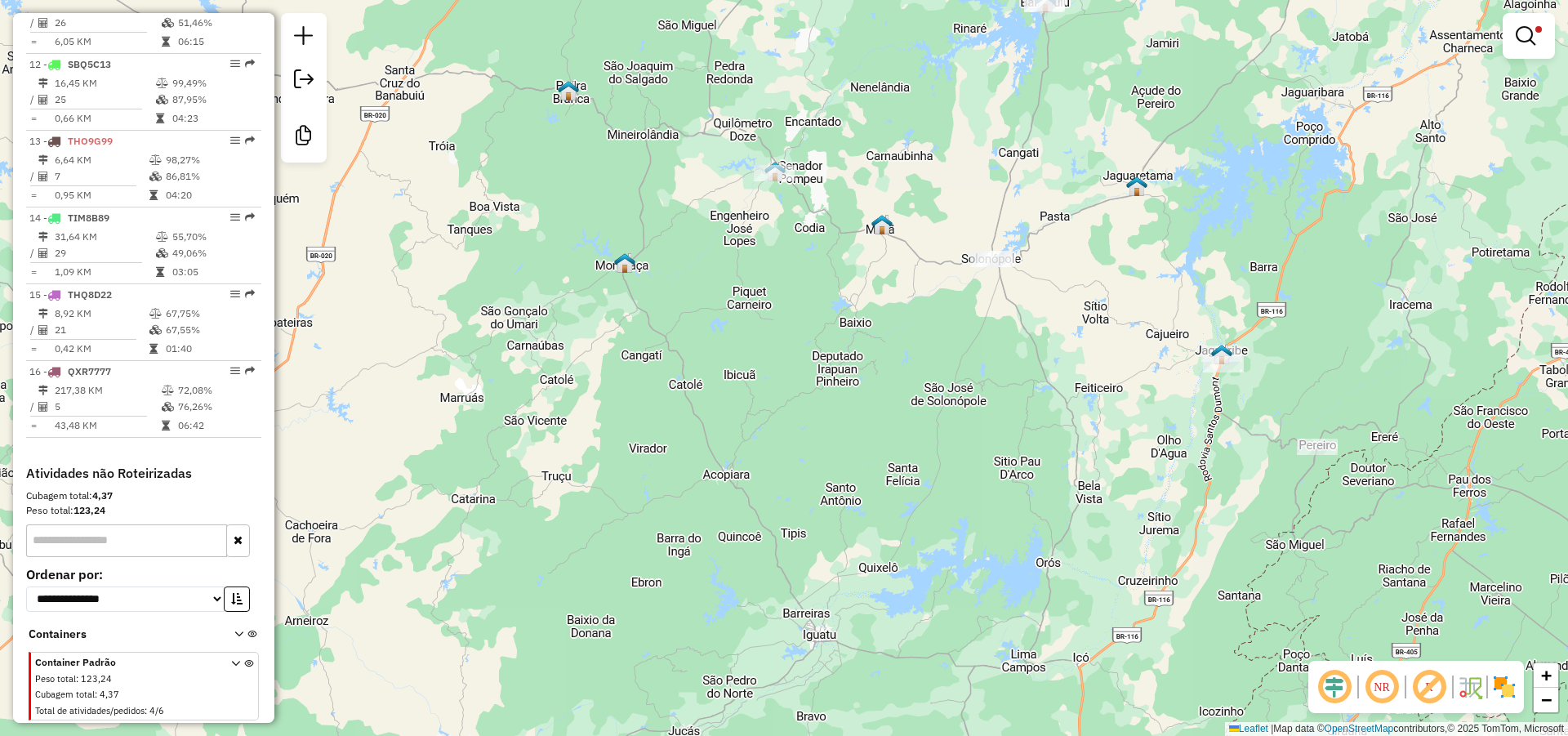
drag, startPoint x: 860, startPoint y: 363, endPoint x: 860, endPoint y: 374, distance: 11.0
click at [860, 374] on div "Limpar filtros Janela de atendimento Grade de atendimento Capacidade Transporta…" at bounding box center [784, 368] width 1568 height 736
select select "*********"
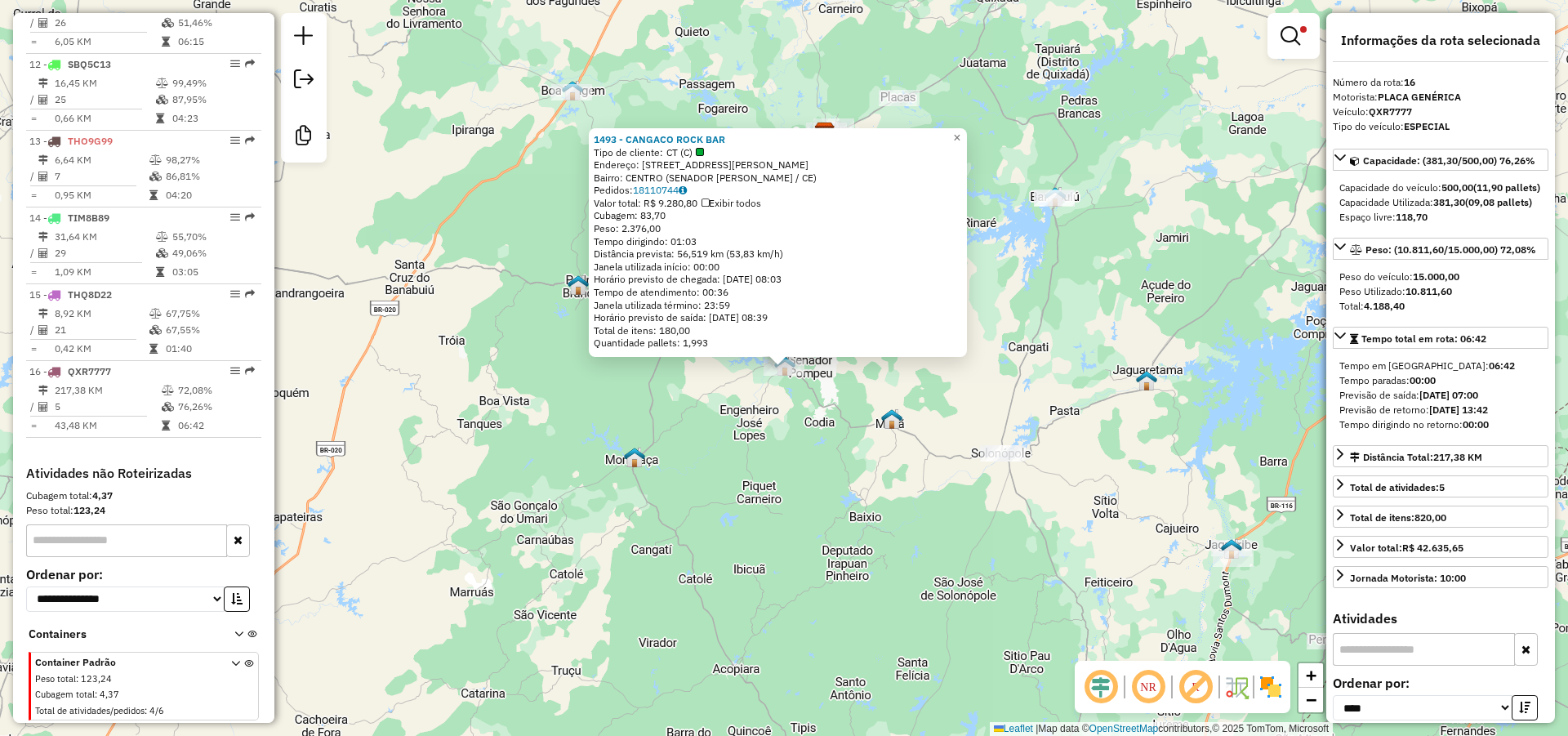
click at [758, 510] on div "1493 - CANGACO ROCK BAR Tipo de cliente: CT (C) Endereço: [STREET_ADDRESS][PERS…" at bounding box center [784, 368] width 1568 height 736
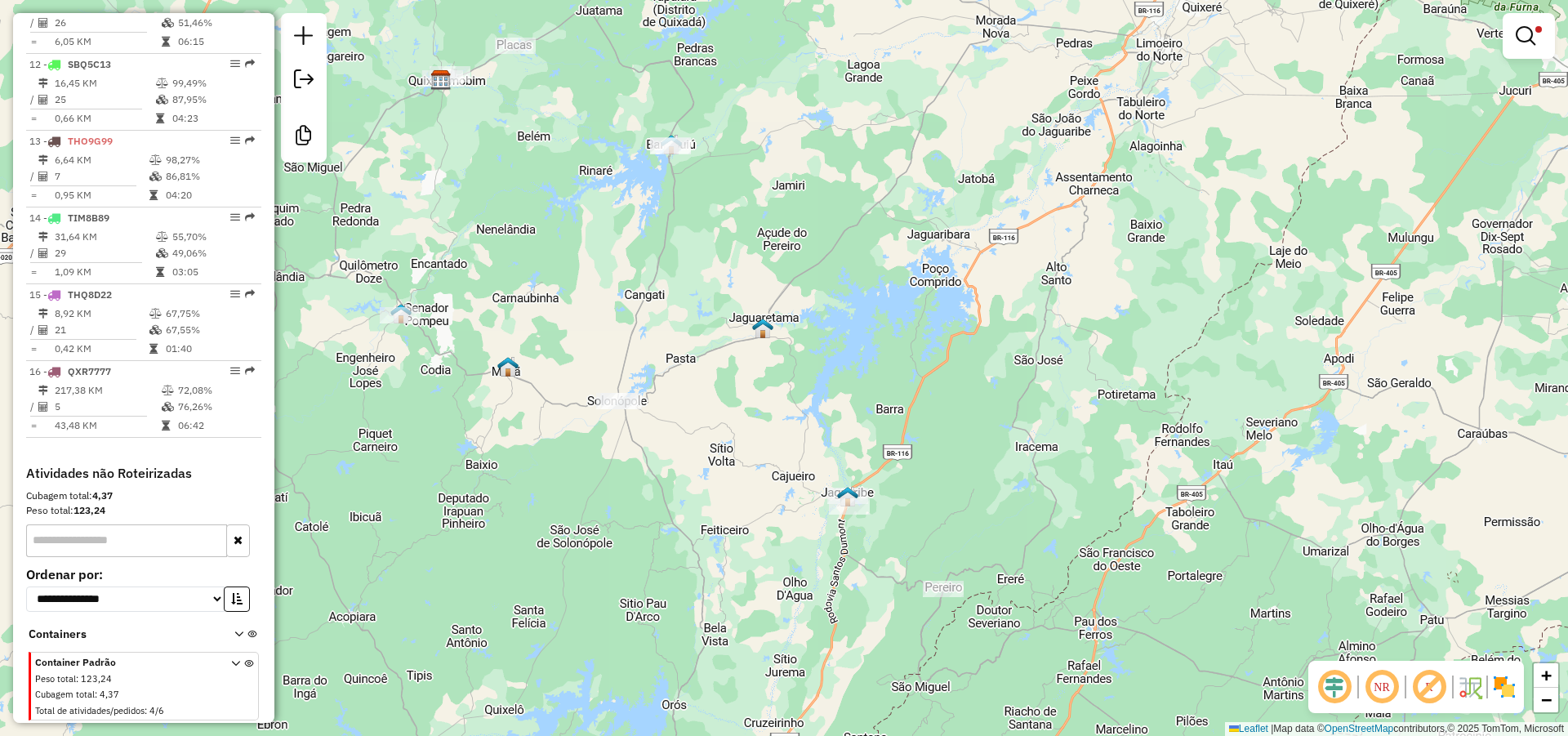
drag, startPoint x: 686, startPoint y: 461, endPoint x: 704, endPoint y: 455, distance: 19.0
click at [703, 456] on div "Limpar filtros Janela de atendimento Grade de atendimento Capacidade Transporta…" at bounding box center [784, 368] width 1568 height 736
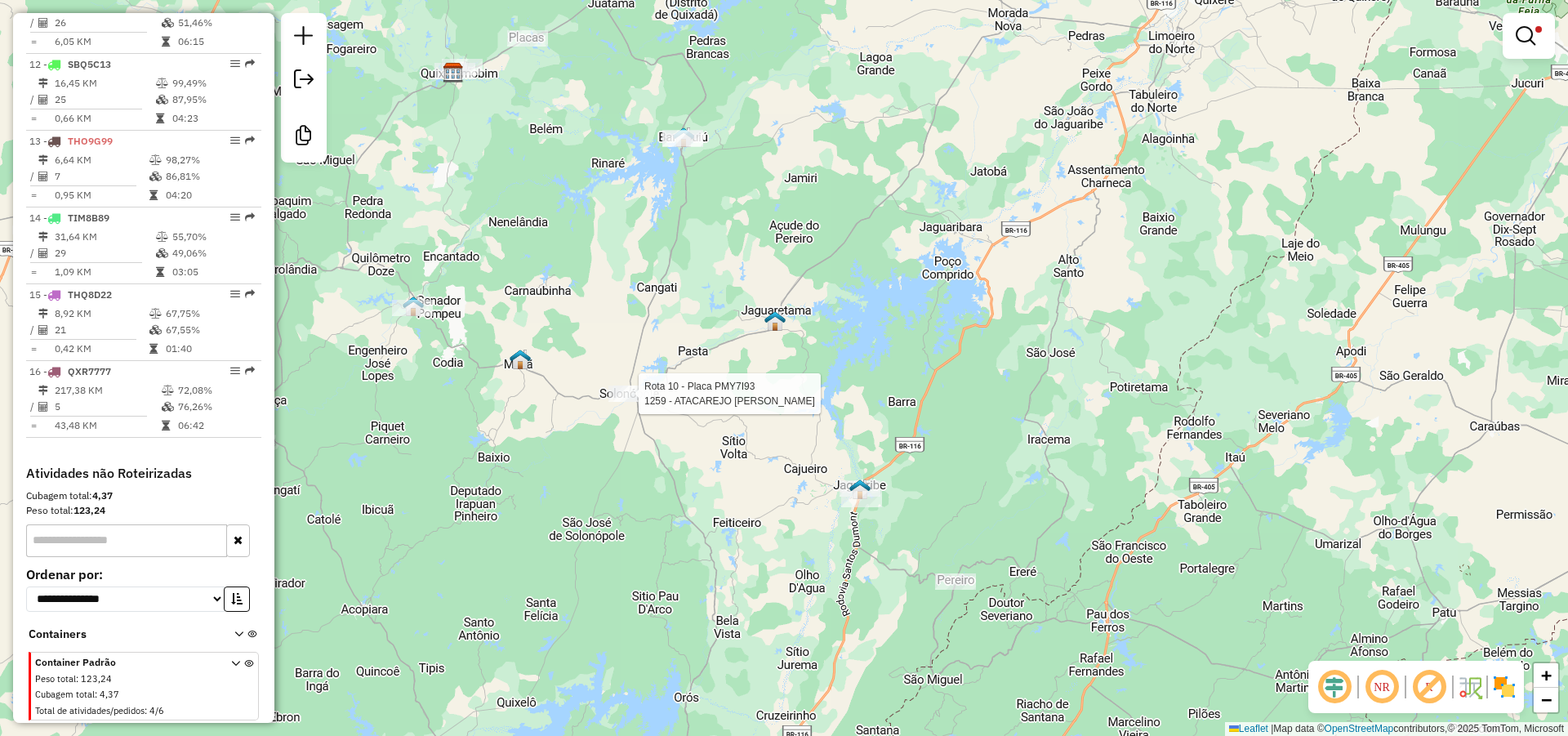
select select "*********"
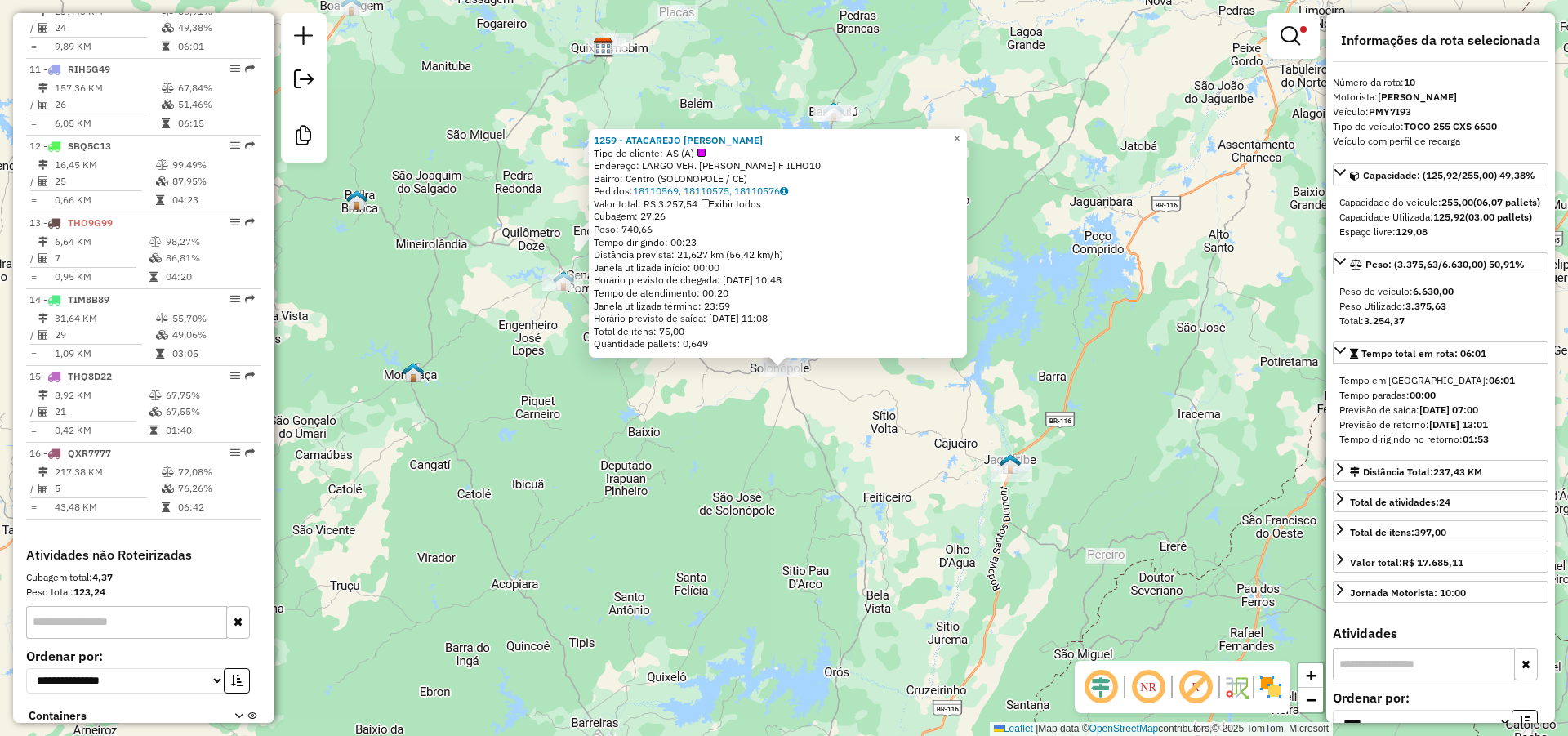
scroll to position [1335, 0]
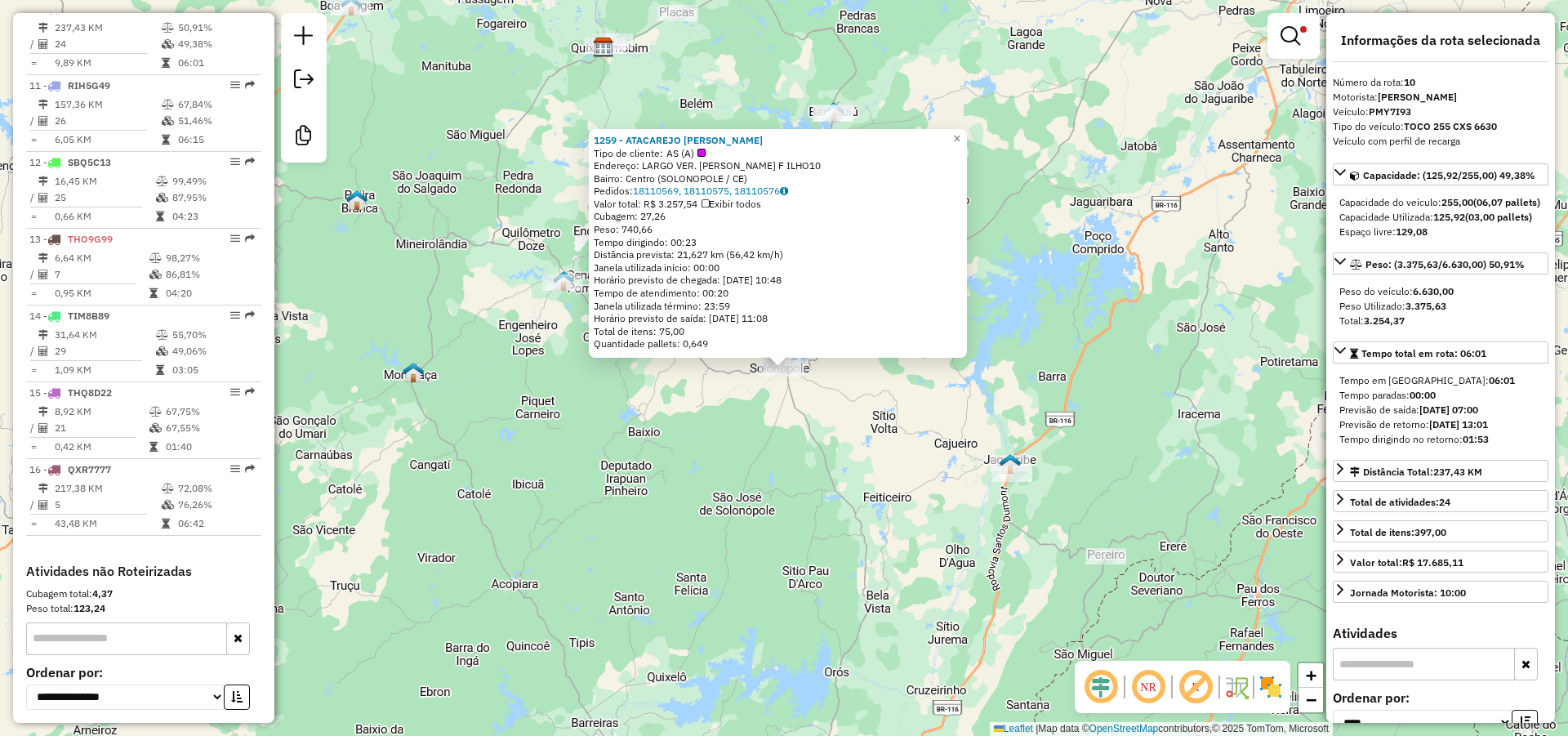
click at [1082, 229] on div "1259 - ATACAREJO [PERSON_NAME] de cliente: AS (A) Endereço: LARGO VER. [PERSON_…" at bounding box center [784, 368] width 1568 height 736
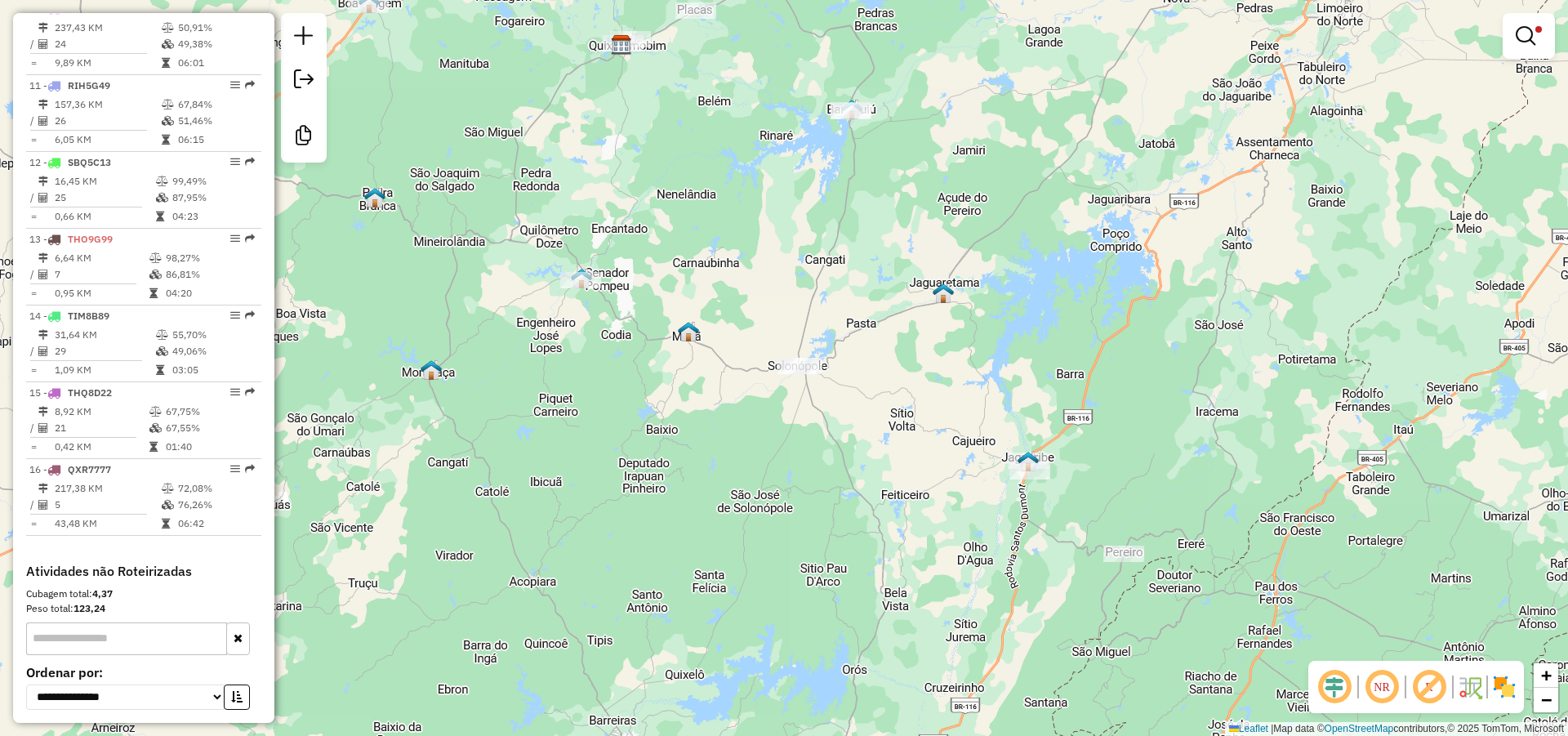
drag, startPoint x: 908, startPoint y: 329, endPoint x: 916, endPoint y: 321, distance: 11.3
click at [916, 321] on div "Limpar filtros Janela de atendimento Grade de atendimento Capacidade Transporta…" at bounding box center [784, 368] width 1568 height 736
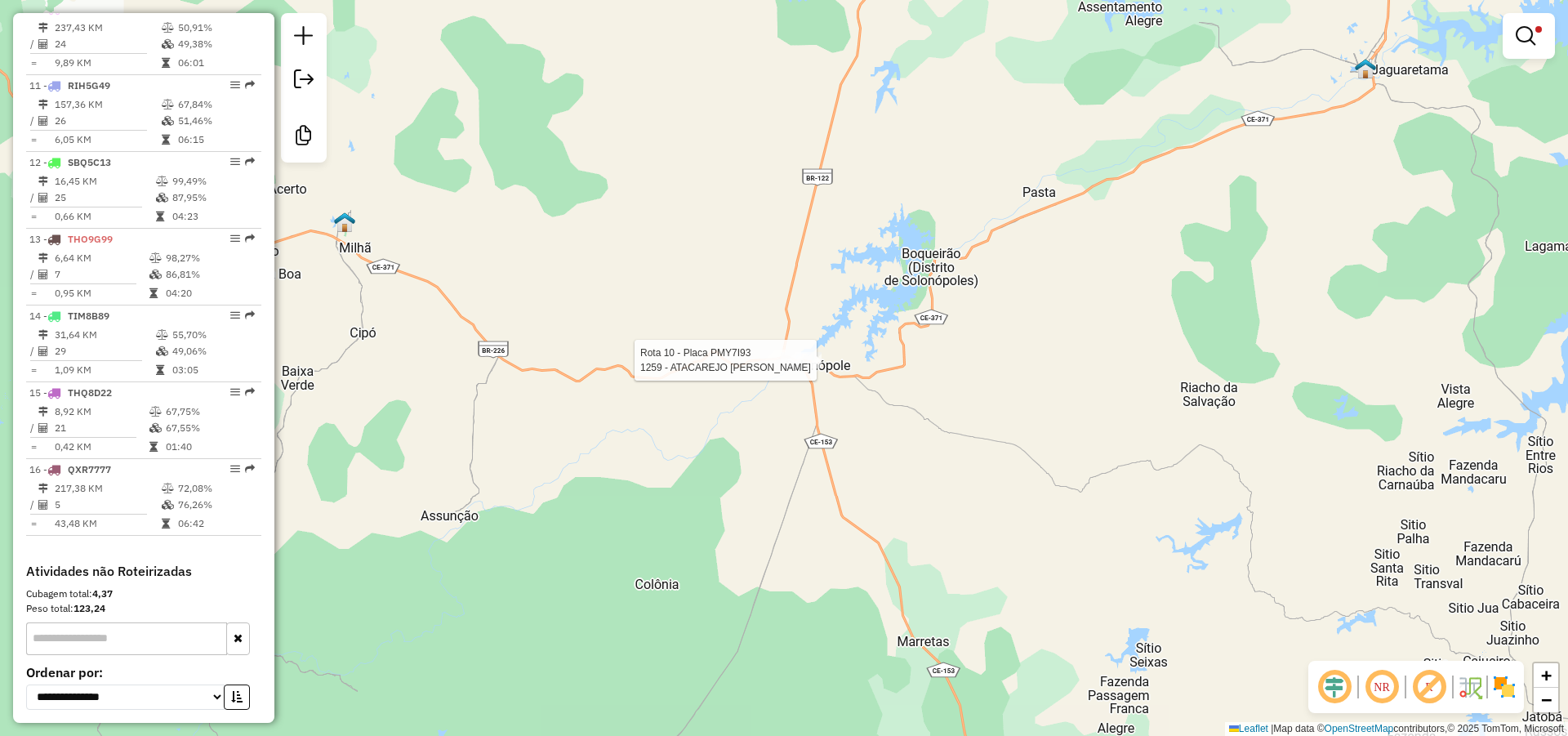
select select "*********"
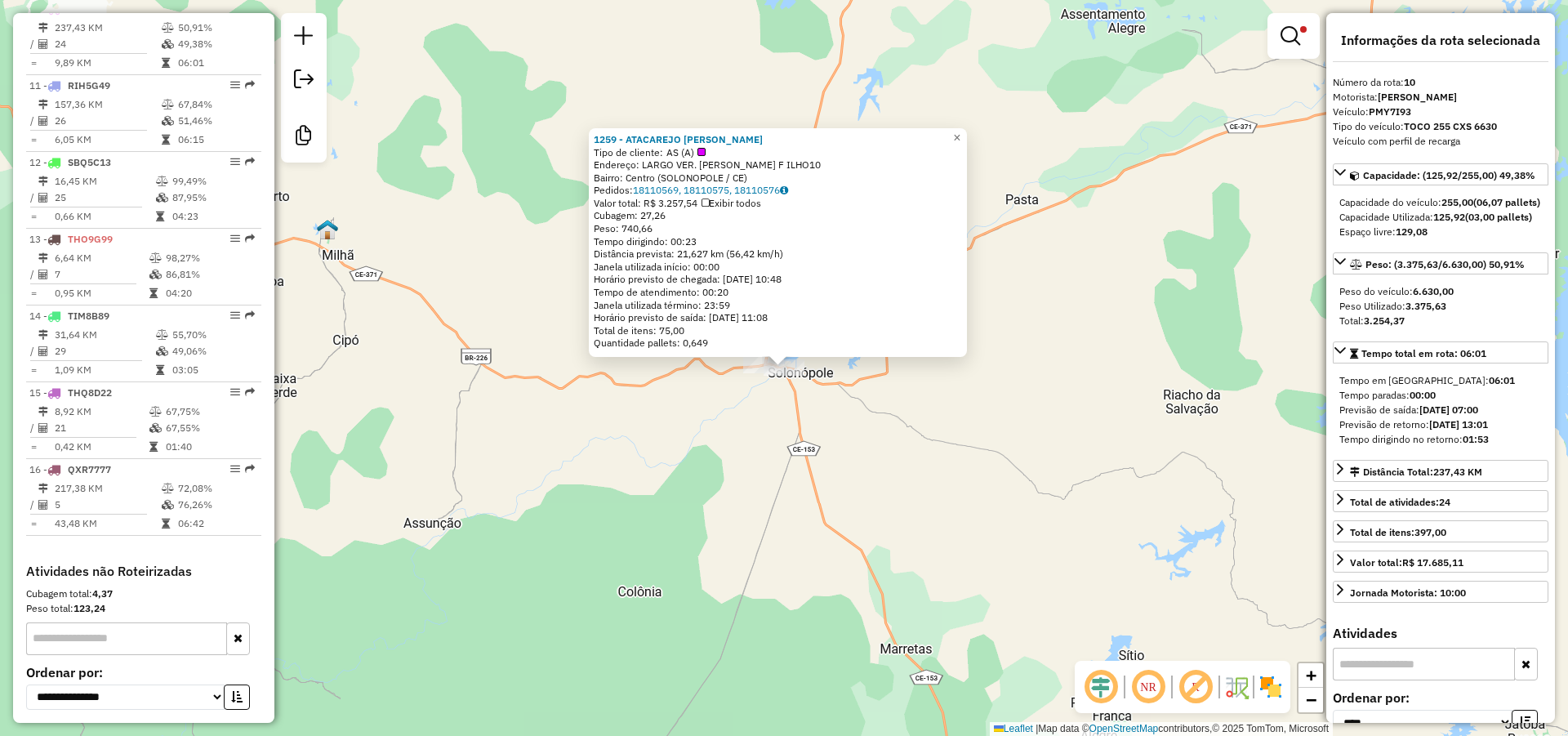
drag, startPoint x: 757, startPoint y: 140, endPoint x: 595, endPoint y: 137, distance: 162.0
click at [595, 137] on div "1259 - ATACAREJO [PERSON_NAME] de cliente: AS (A) Endereço: LARGO VER. [PERSON_…" at bounding box center [778, 242] width 378 height 228
copy strong "1259 - ATACAREJO [PERSON_NAME]"
click at [719, 408] on div "Rota 10 - Placa PMY7I93 1259 - ATACAREJO [PERSON_NAME] 6 - Placa SBQ4A13 1254 -…" at bounding box center [784, 368] width 1568 height 736
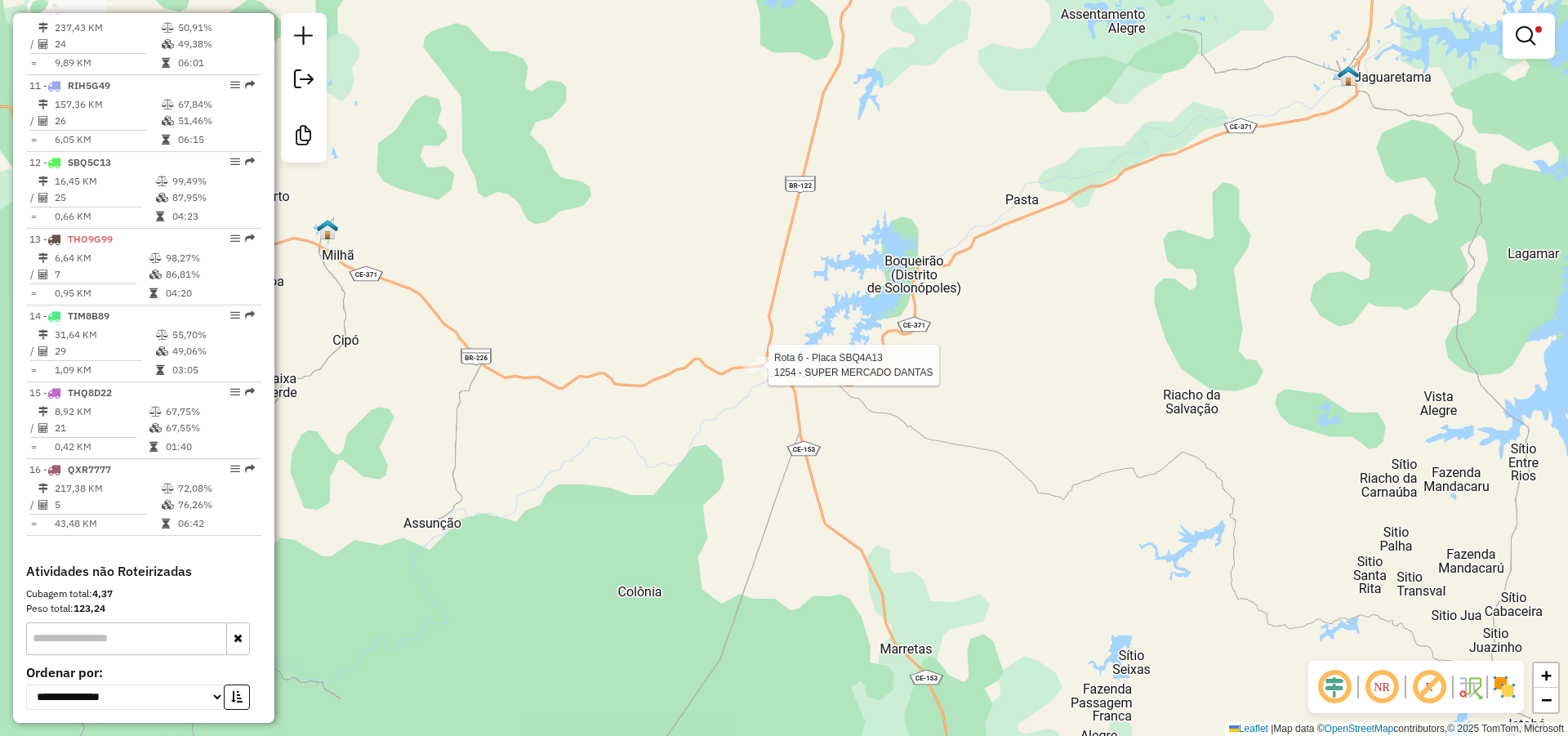
select select "*********"
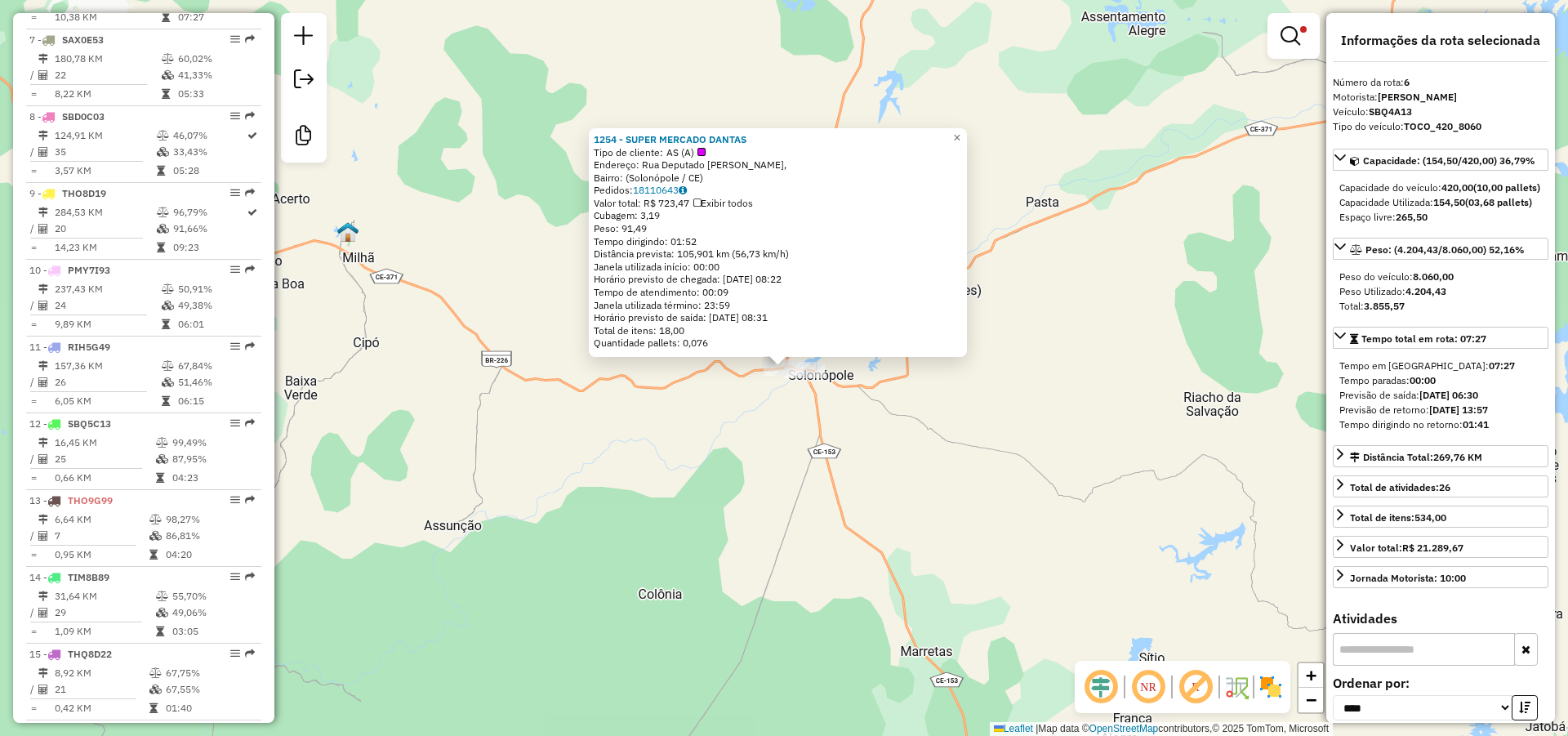
scroll to position [1028, 0]
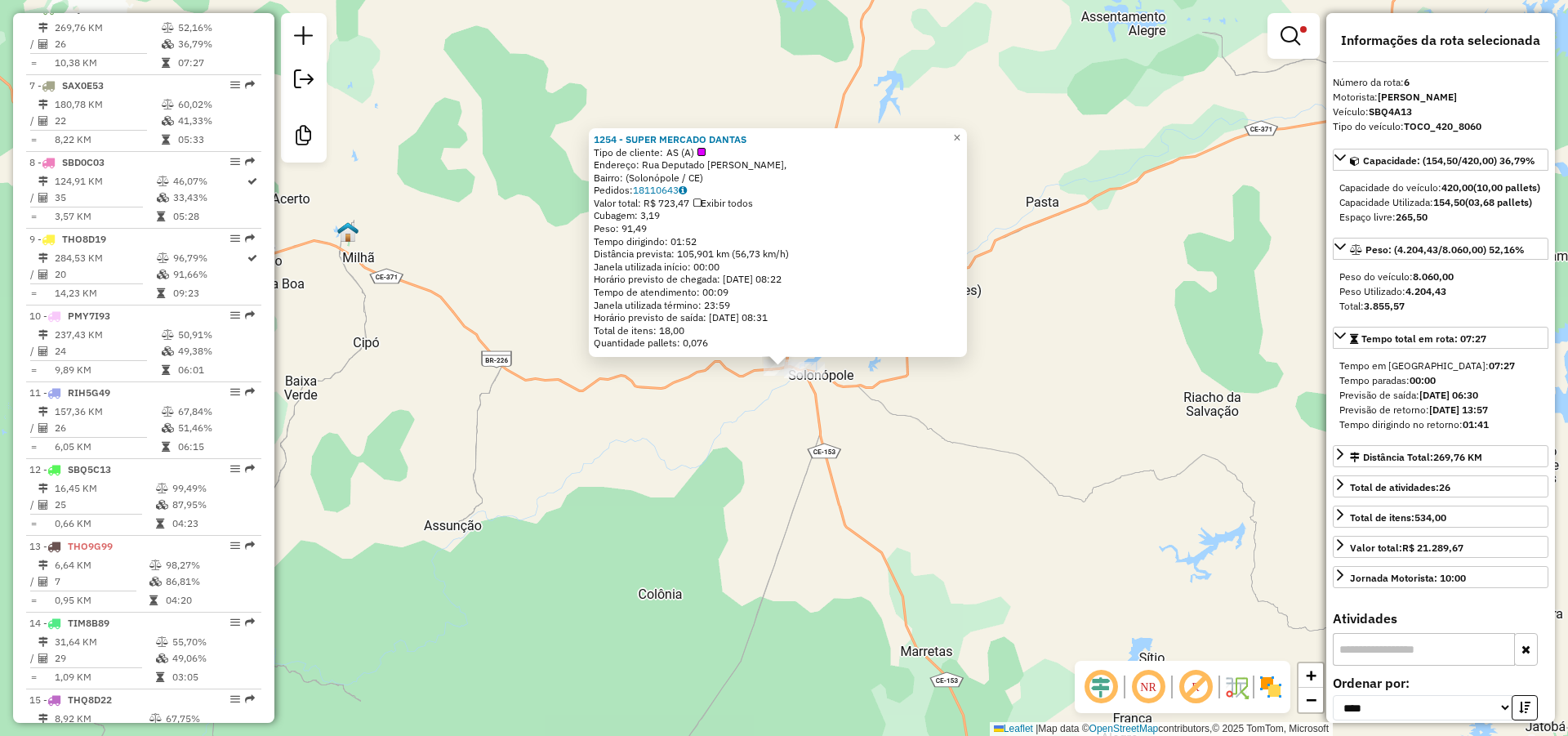
drag, startPoint x: 749, startPoint y: 135, endPoint x: 587, endPoint y: 127, distance: 162.2
click at [587, 127] on div "1254 - SUPER MERCADO DANTAS Tipo de cliente: AS (A) Endereço: Rua Deputado [PER…" at bounding box center [784, 368] width 1568 height 736
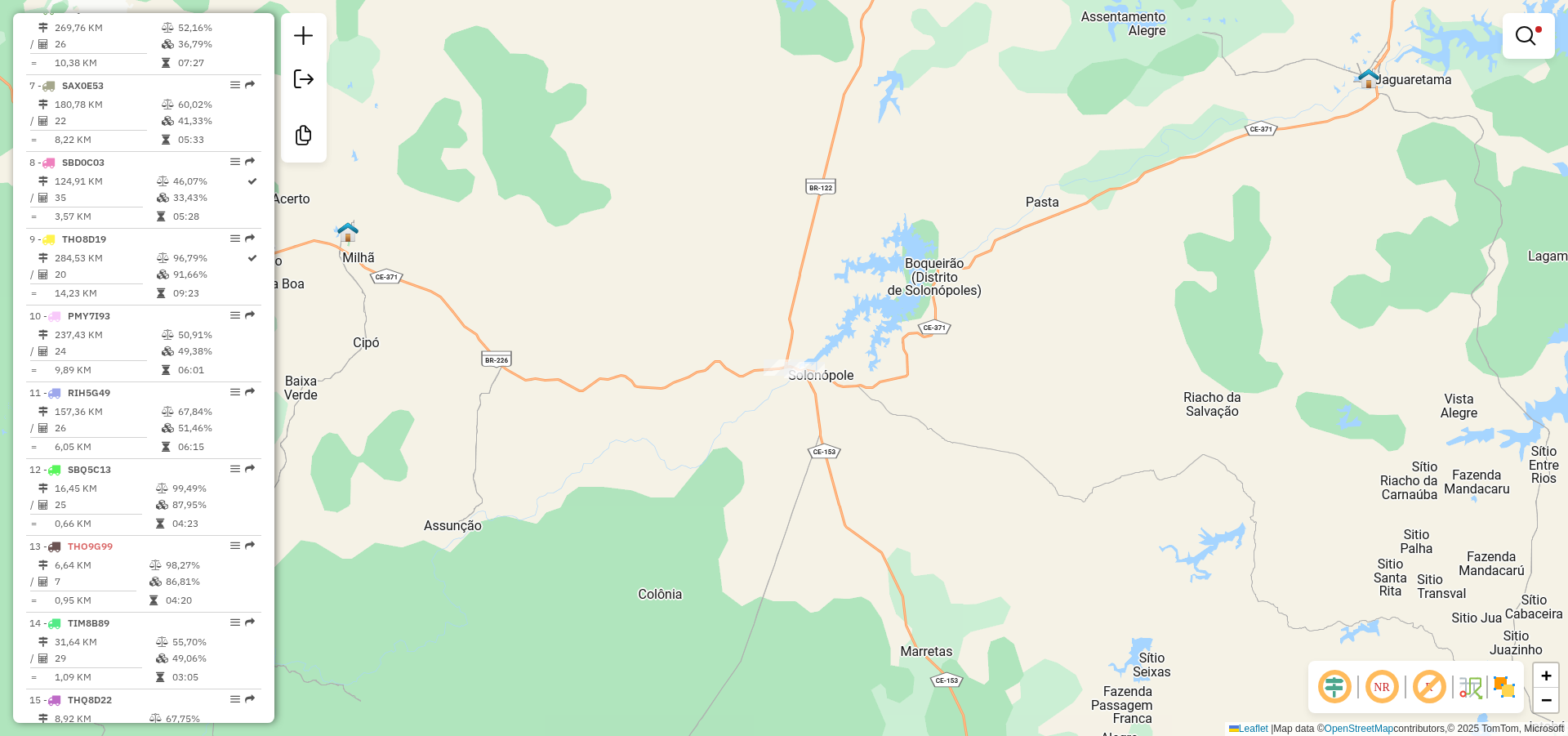
click at [587, 127] on div "1254 - SUPER MERCADO DANTAS Tipo de cliente: AS (A) Endereço: Rua Deputado [PER…" at bounding box center [784, 368] width 1568 height 736
select select "*********"
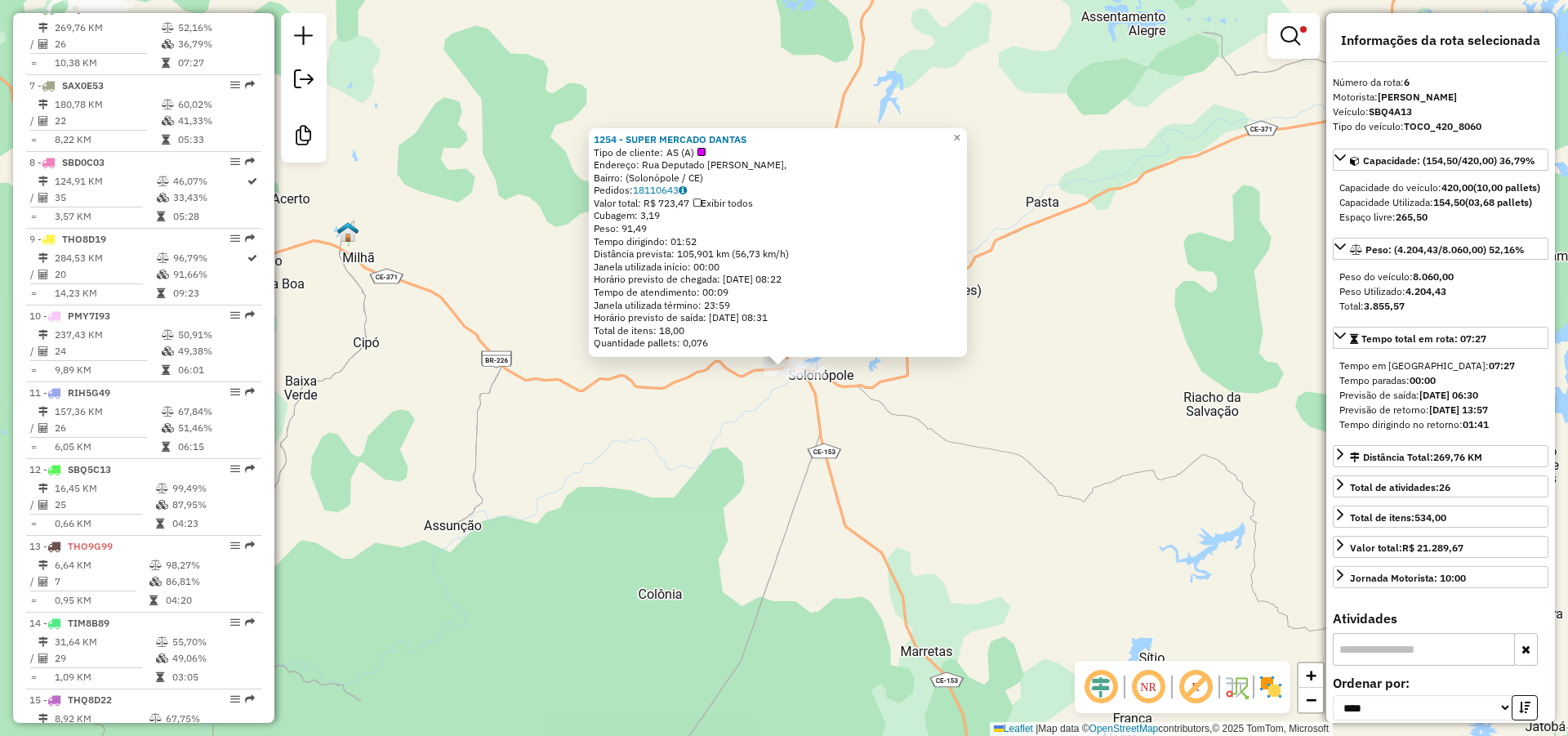
click at [762, 143] on div "1254 - SUPER MERCADO DANTAS" at bounding box center [777, 140] width 368 height 13
click at [769, 141] on div "1254 - SUPER MERCADO DANTAS" at bounding box center [777, 140] width 368 height 13
drag, startPoint x: 769, startPoint y: 141, endPoint x: 598, endPoint y: 130, distance: 171.4
click at [598, 130] on div "1254 - SUPER MERCADO DANTAS Tipo de cliente: AS (A) Endereço: Rua Deputado [PER…" at bounding box center [778, 242] width 378 height 228
click at [733, 432] on div "1254 - SUPER MERCADO DANTAS Tipo de cliente: AS (A) Endereço: Rua Deputado [PER…" at bounding box center [784, 368] width 1568 height 736
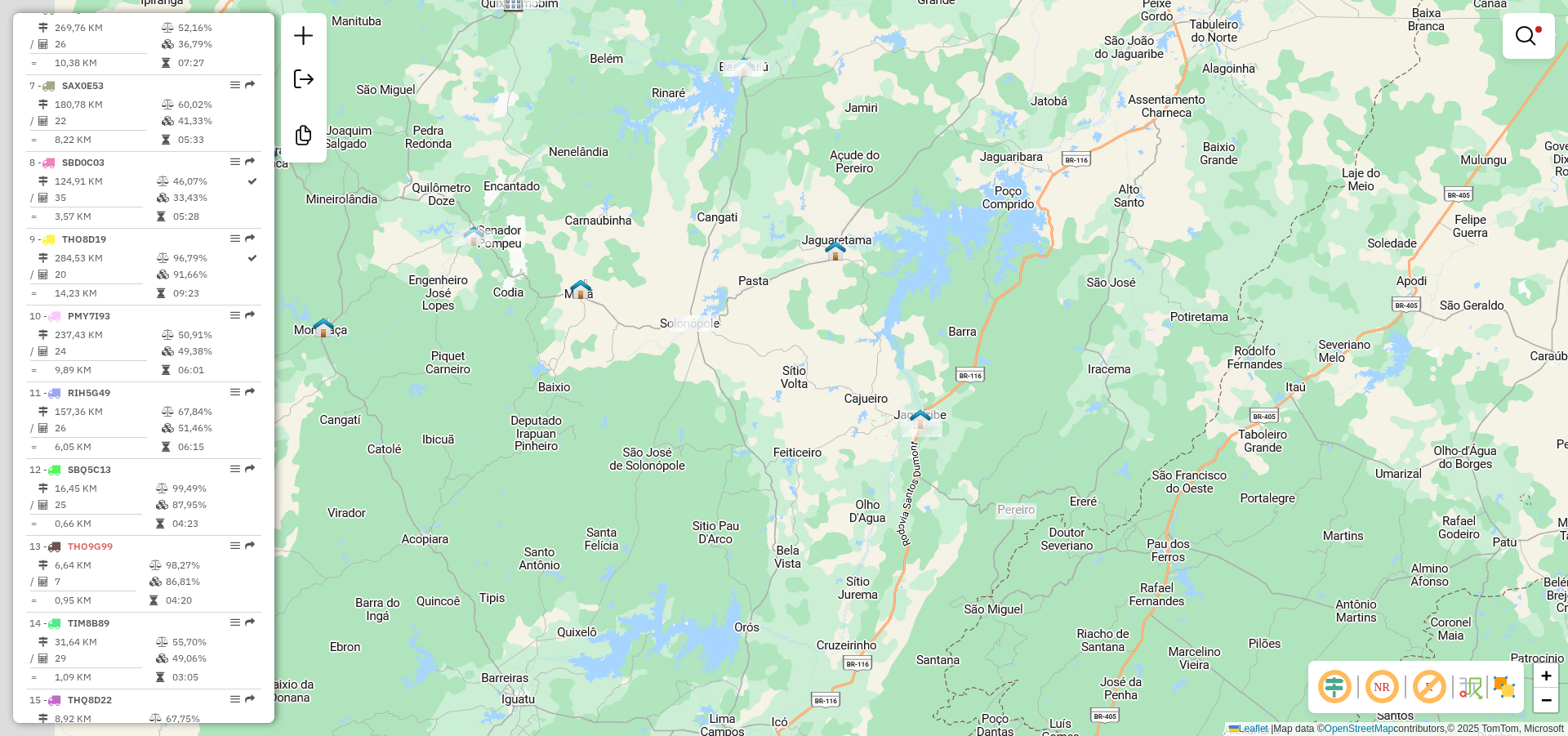
drag, startPoint x: 618, startPoint y: 352, endPoint x: 729, endPoint y: 377, distance: 113.8
click at [729, 377] on div "Limpar filtros Janela de atendimento Grade de atendimento Capacidade Transporta…" at bounding box center [784, 368] width 1568 height 736
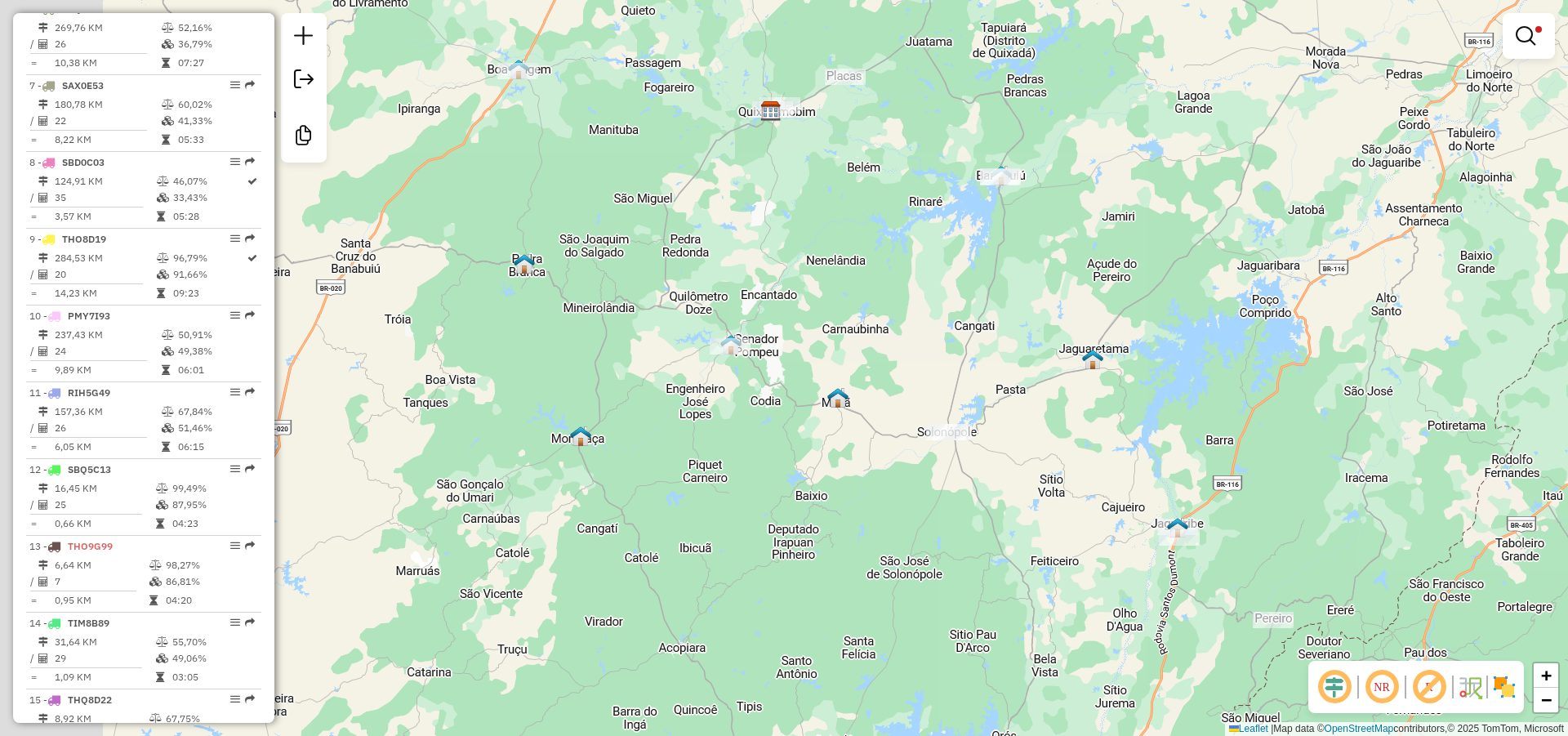
drag, startPoint x: 677, startPoint y: 390, endPoint x: 775, endPoint y: 433, distance: 107.0
click at [774, 433] on div "Limpar filtros Janela de atendimento Grade de atendimento Capacidade Transporta…" at bounding box center [784, 368] width 1568 height 736
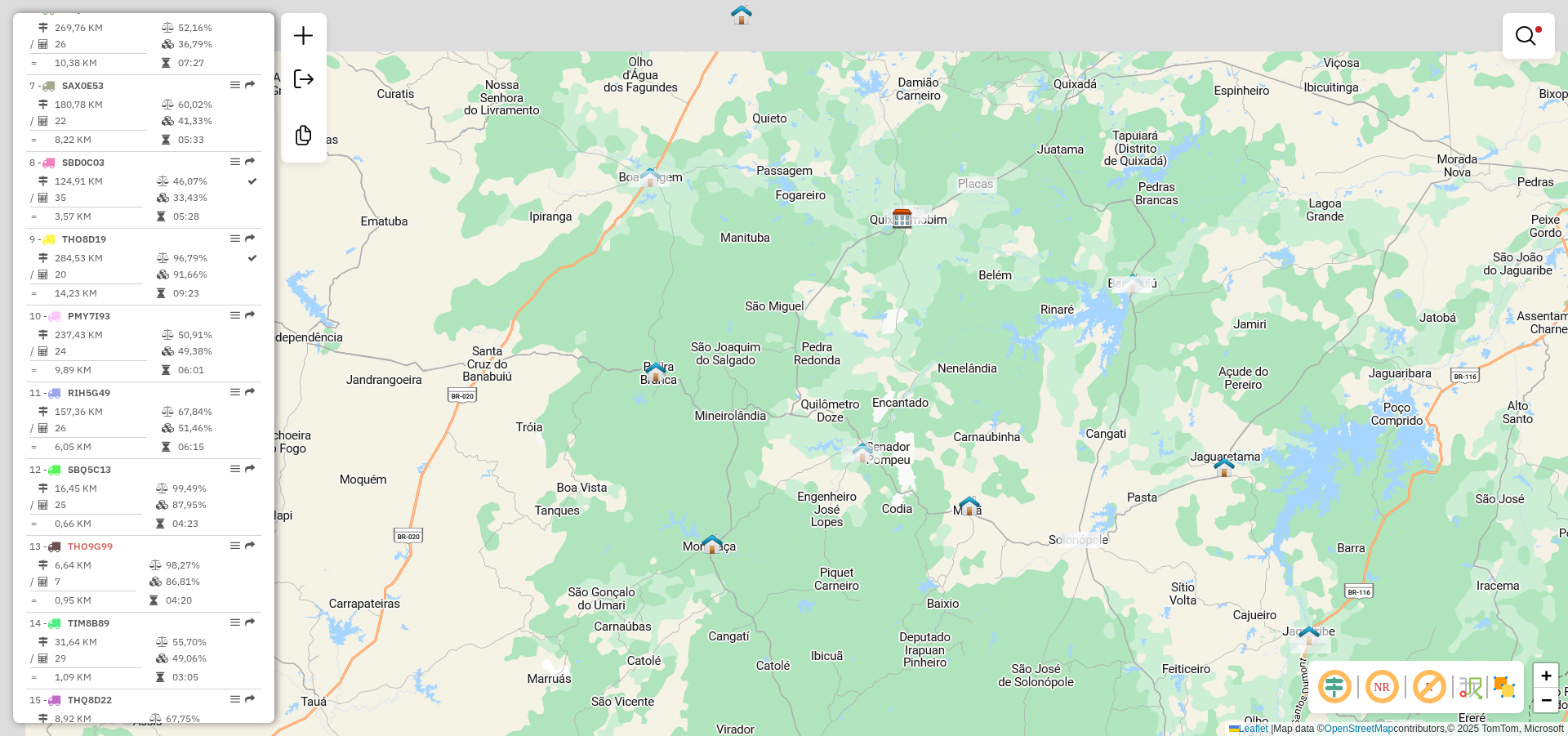
drag, startPoint x: 689, startPoint y: 456, endPoint x: 740, endPoint y: 509, distance: 73.6
click at [731, 508] on div "Limpar filtros Janela de atendimento Grade de atendimento Capacidade Transporta…" at bounding box center [784, 368] width 1568 height 736
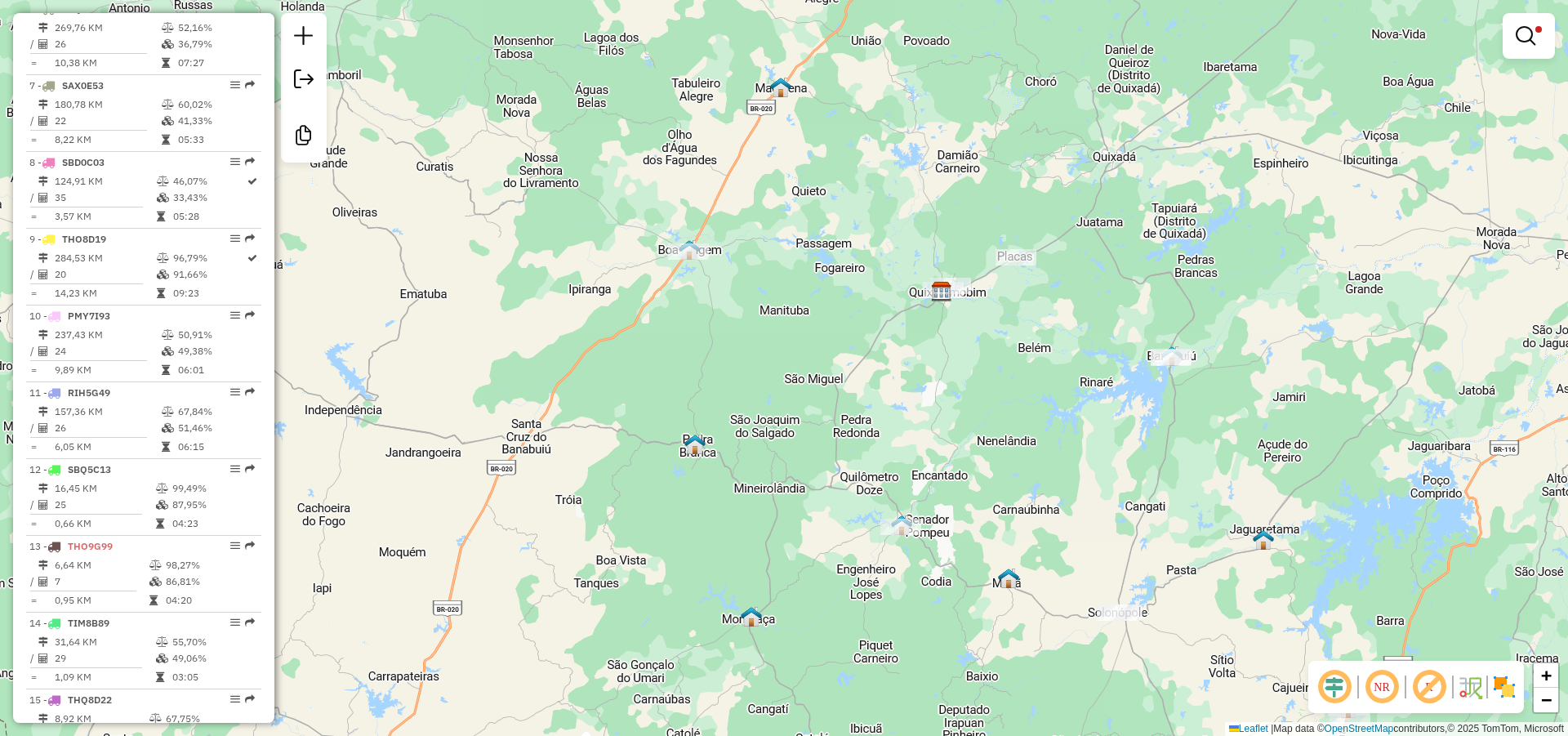
drag, startPoint x: 712, startPoint y: 309, endPoint x: 711, endPoint y: 409, distance: 100.0
click at [711, 407] on div "Limpar filtros Janela de atendimento Grade de atendimento Capacidade Transporta…" at bounding box center [784, 368] width 1568 height 736
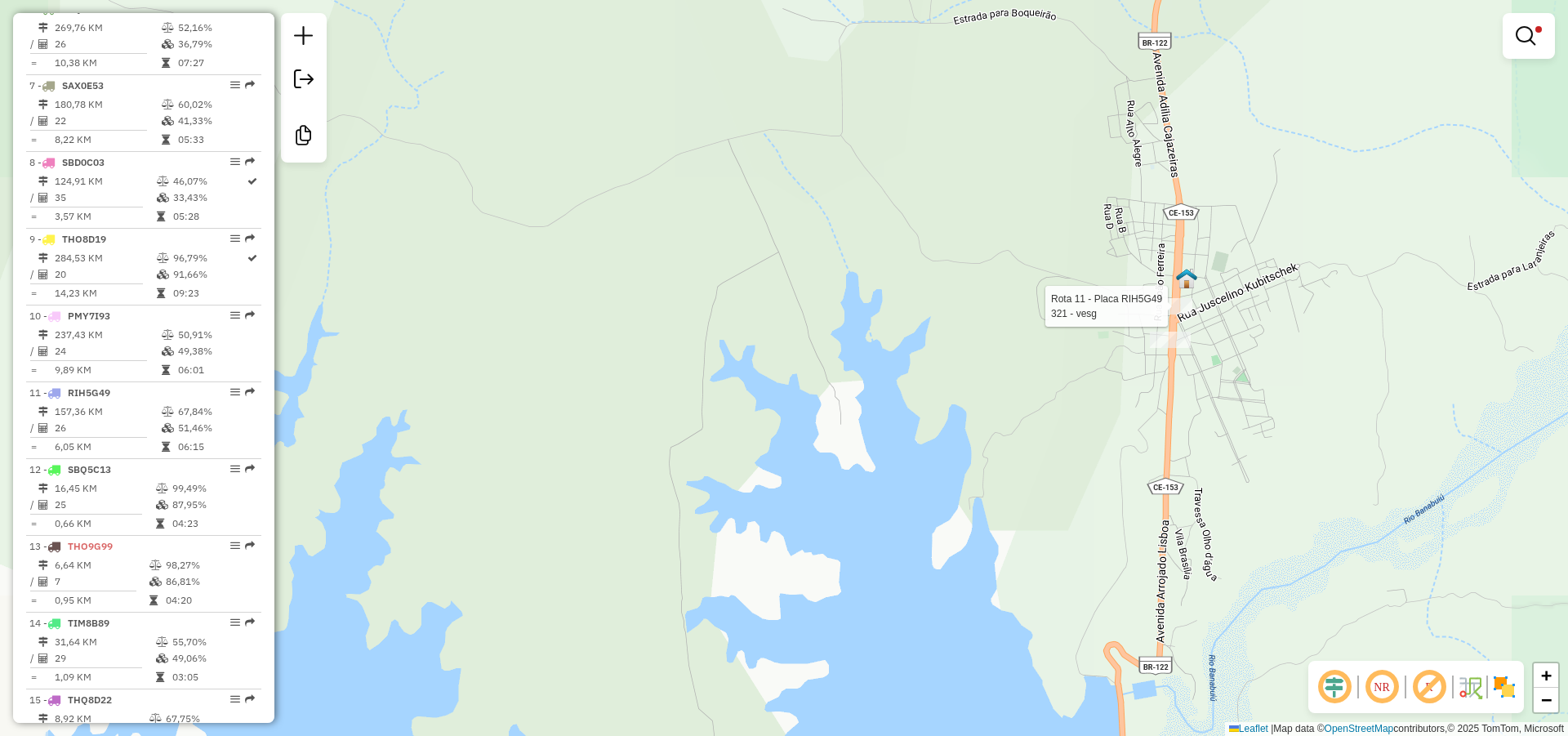
select select "*********"
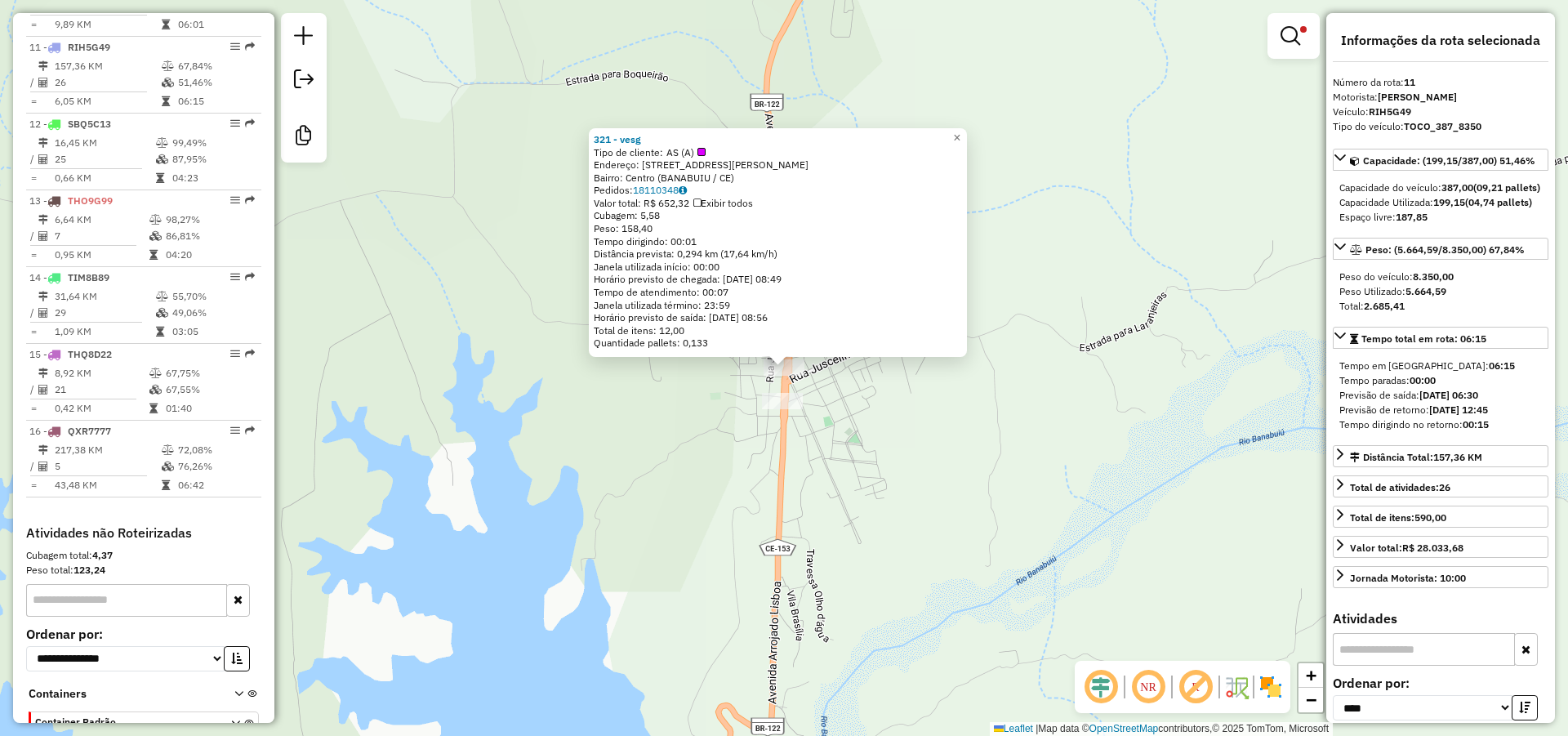
scroll to position [1412, 0]
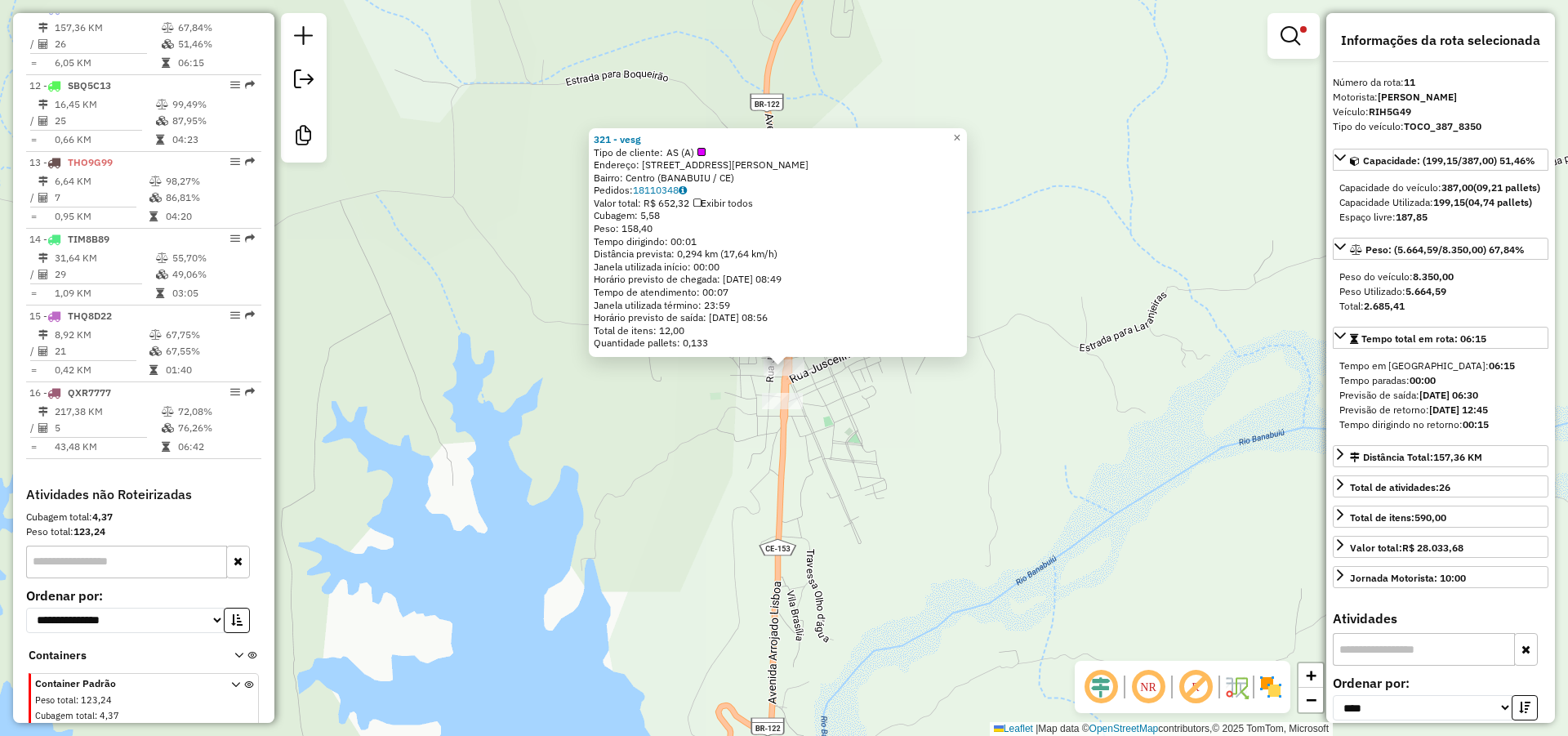
drag, startPoint x: 643, startPoint y: 135, endPoint x: 590, endPoint y: 137, distance: 53.0
click at [590, 137] on div "321 - vesg Tipo de cliente: AS (A) Endereço: AV [PERSON_NAME] 63 Bairro: Centro…" at bounding box center [778, 242] width 378 height 228
copy strong "321 - vesg"
click at [811, 466] on div "321 - vesg Tipo de cliente: AS (A) Endereço: AV [PERSON_NAME] 63 Bairro: Centro…" at bounding box center [784, 368] width 1568 height 736
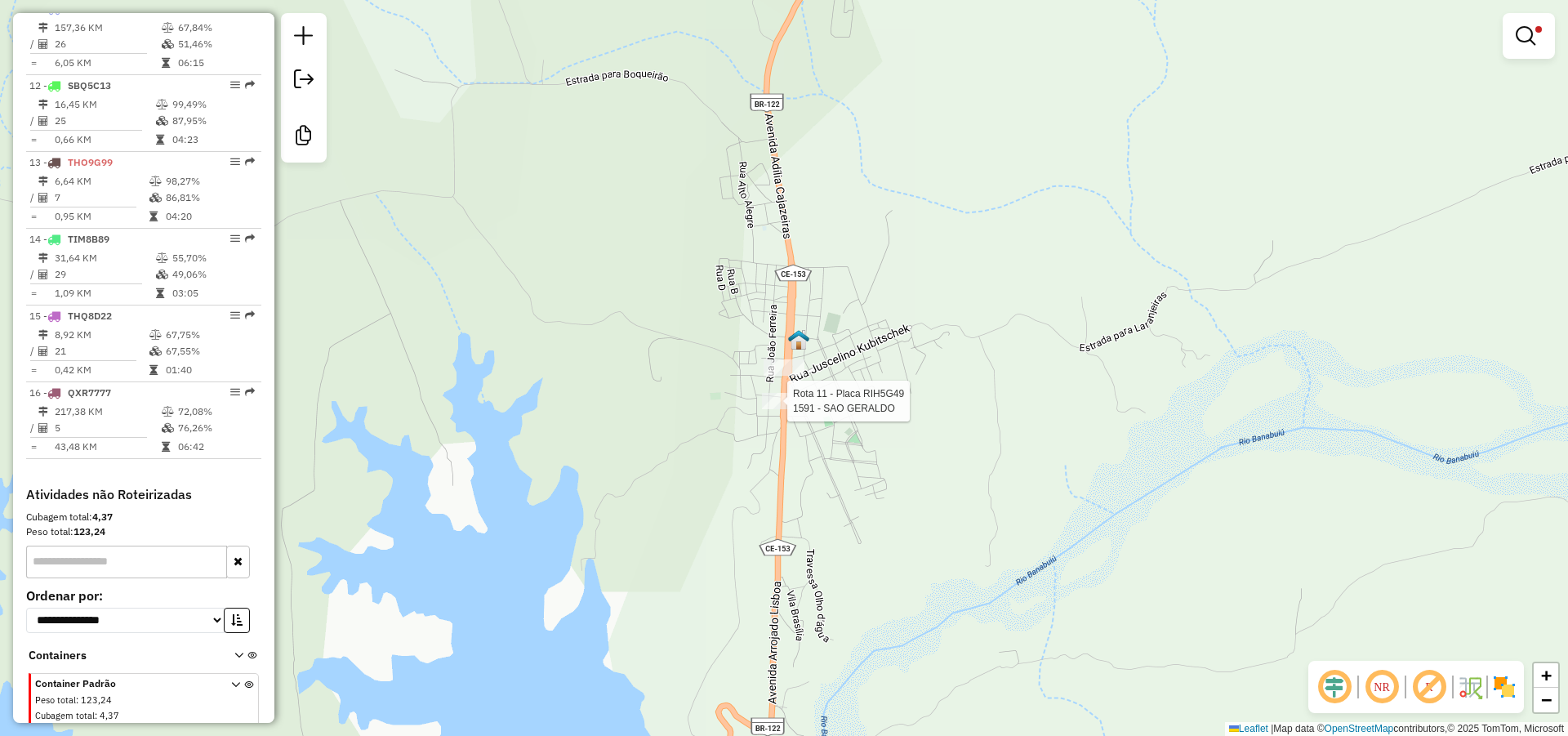
select select "*********"
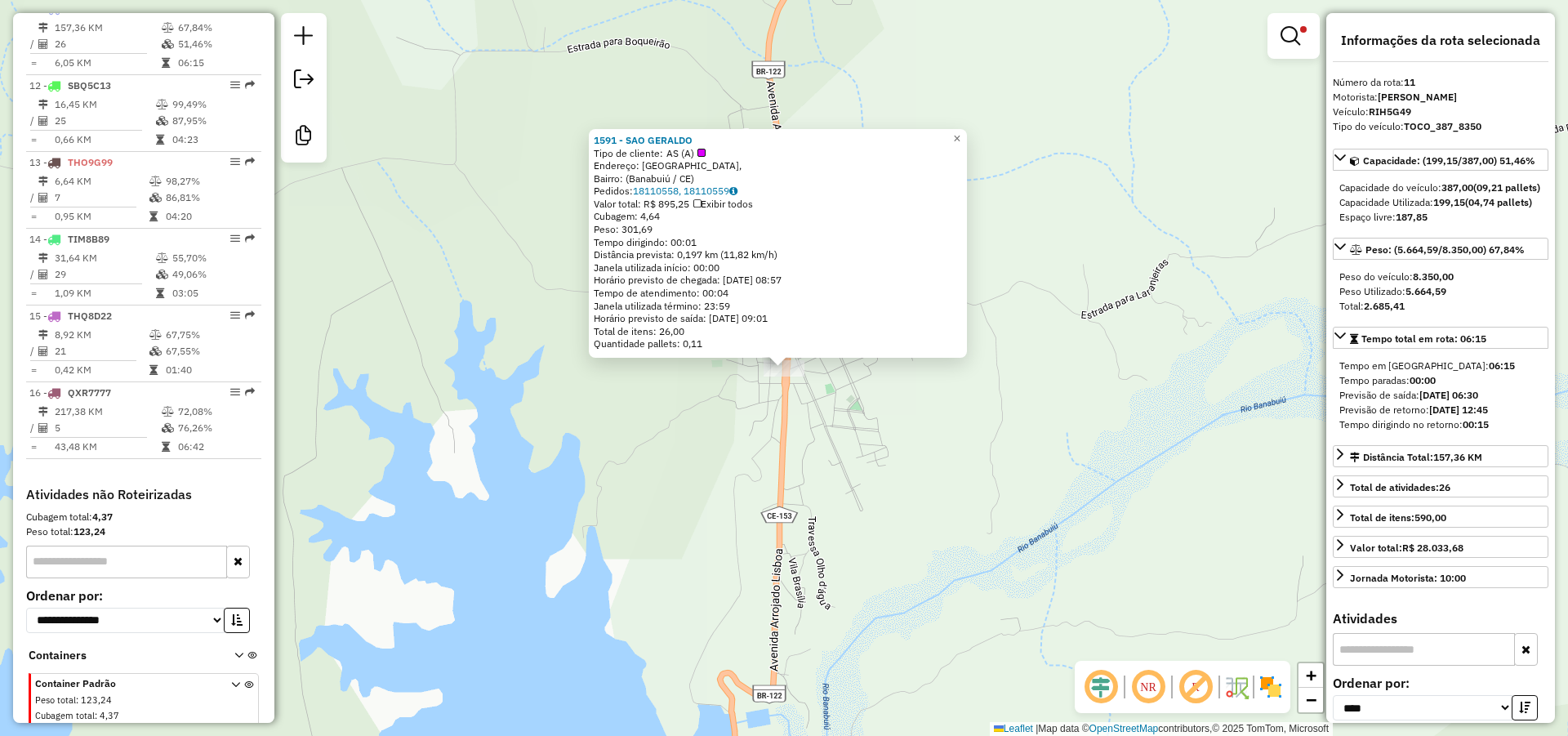
drag, startPoint x: 677, startPoint y: 141, endPoint x: 598, endPoint y: 131, distance: 79.6
click at [598, 131] on div "1591 - SAO GERALDO Tipo de cliente: AS (A) Endereço: [GEOGRAPHIC_DATA], [GEOGRA…" at bounding box center [778, 243] width 378 height 228
copy strong "1591 - SAO GERALDO"
click at [390, 732] on div "1591 - SAO GERALDO Tipo de cliente: AS (A) Endereço: [GEOGRAPHIC_DATA], [GEOGRA…" at bounding box center [784, 368] width 1568 height 736
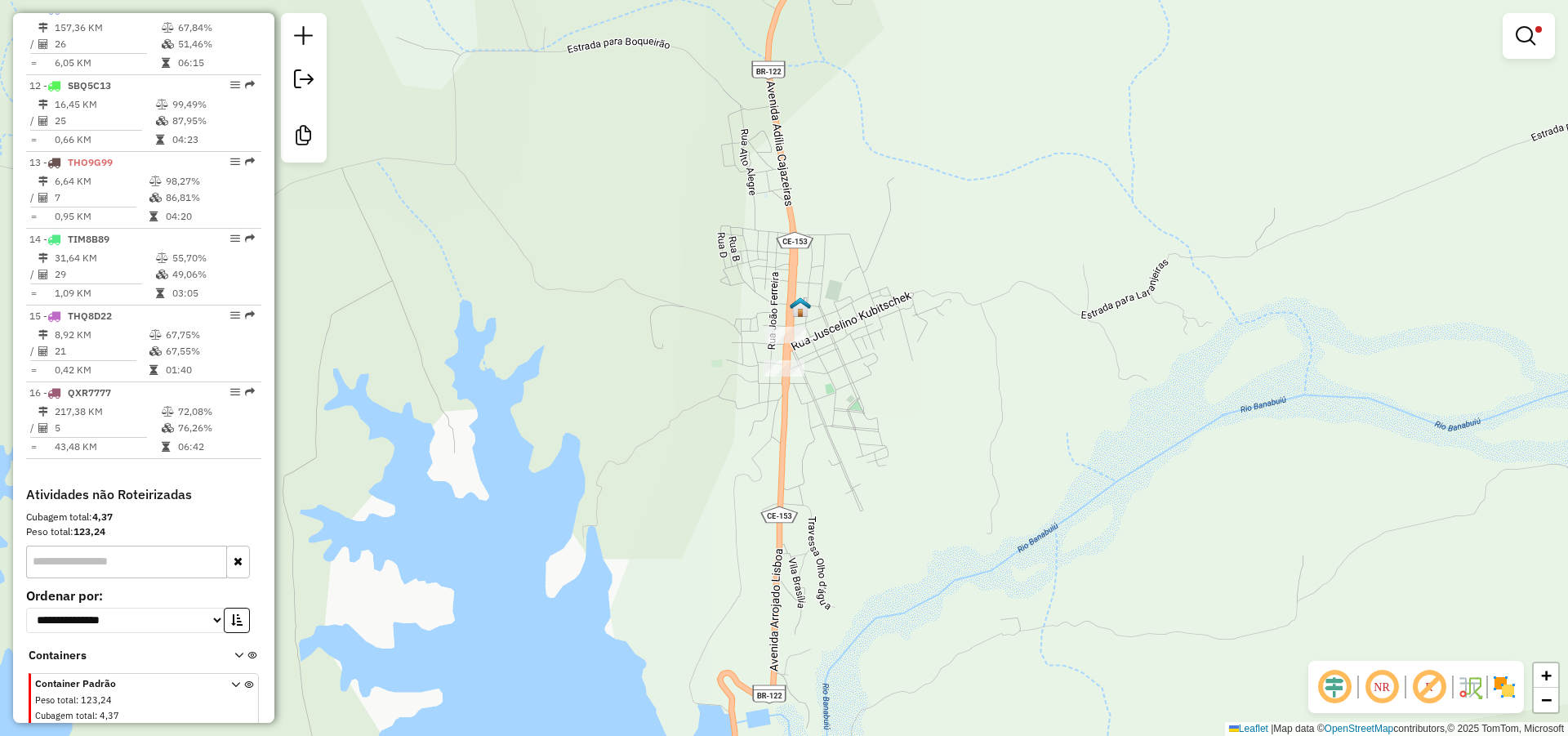
click at [713, 304] on div "Limpar filtros Janela de atendimento Grade de atendimento Capacidade Transporta…" at bounding box center [784, 368] width 1568 height 736
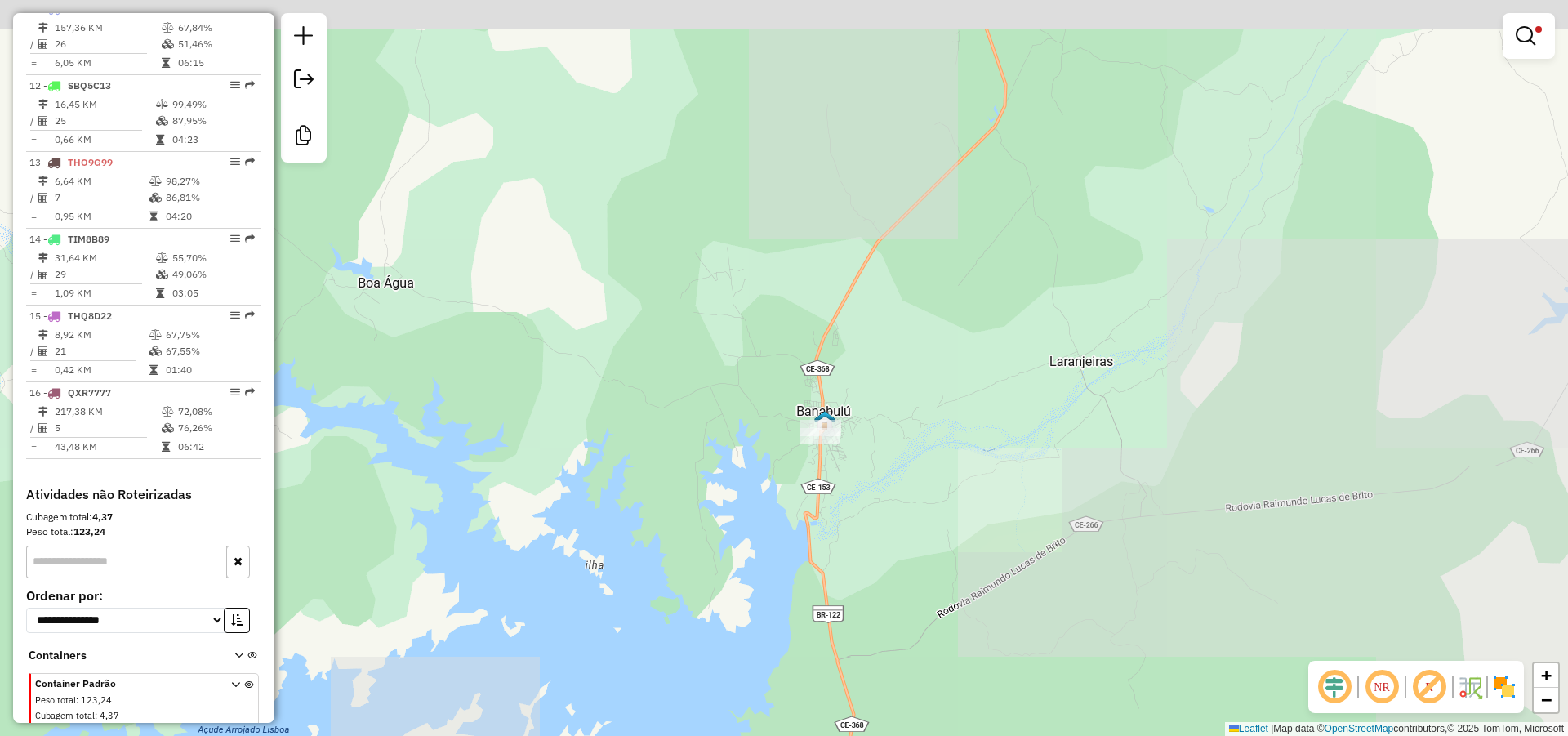
drag, startPoint x: 726, startPoint y: 217, endPoint x: 810, endPoint y: 319, distance: 132.1
click at [817, 350] on div "Limpar filtros Janela de atendimento Grade de atendimento Capacidade Transporta…" at bounding box center [784, 368] width 1568 height 736
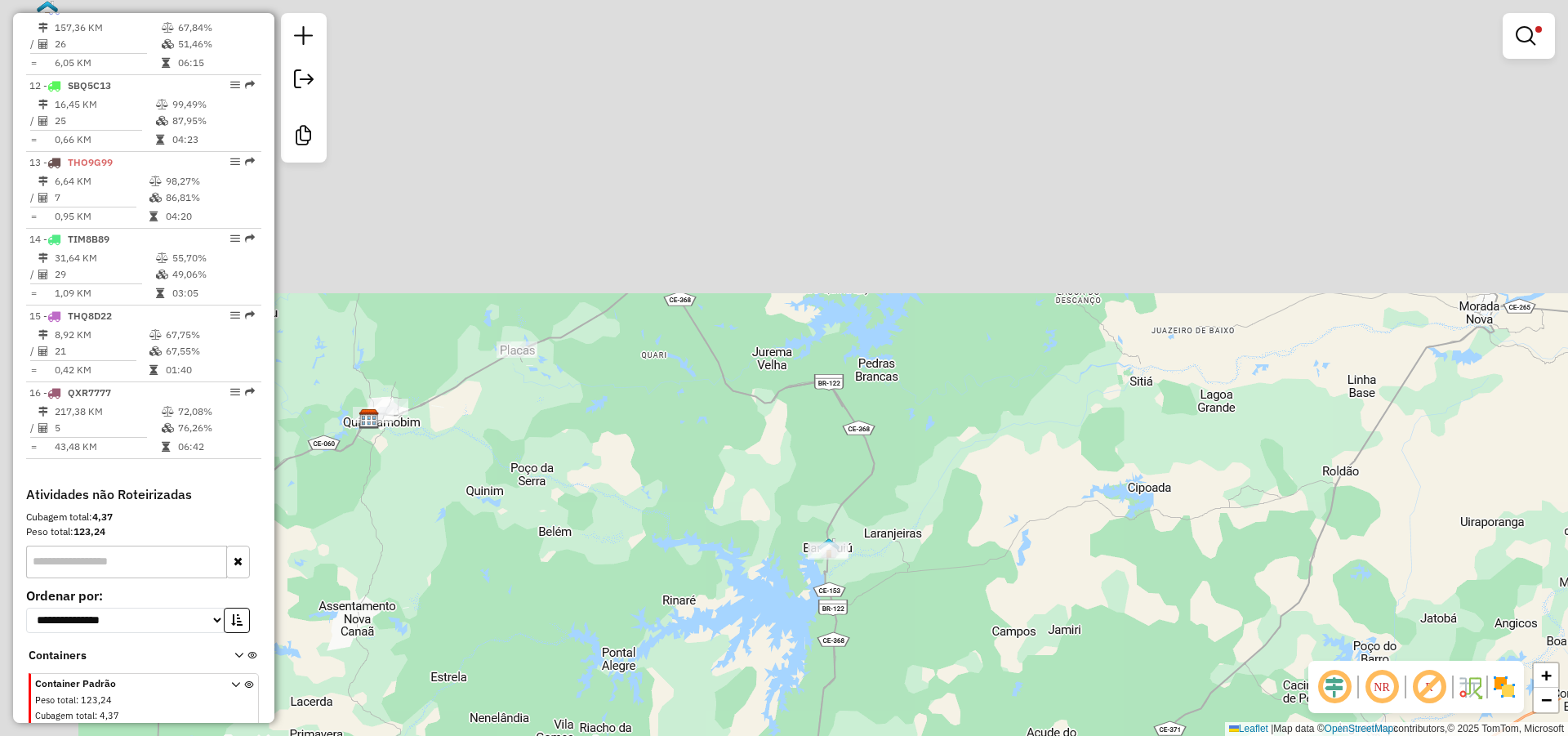
drag, startPoint x: 670, startPoint y: 100, endPoint x: 814, endPoint y: 421, distance: 351.8
click at [810, 421] on div "Limpar filtros Janela de atendimento Grade de atendimento Capacidade Transporta…" at bounding box center [784, 368] width 1568 height 736
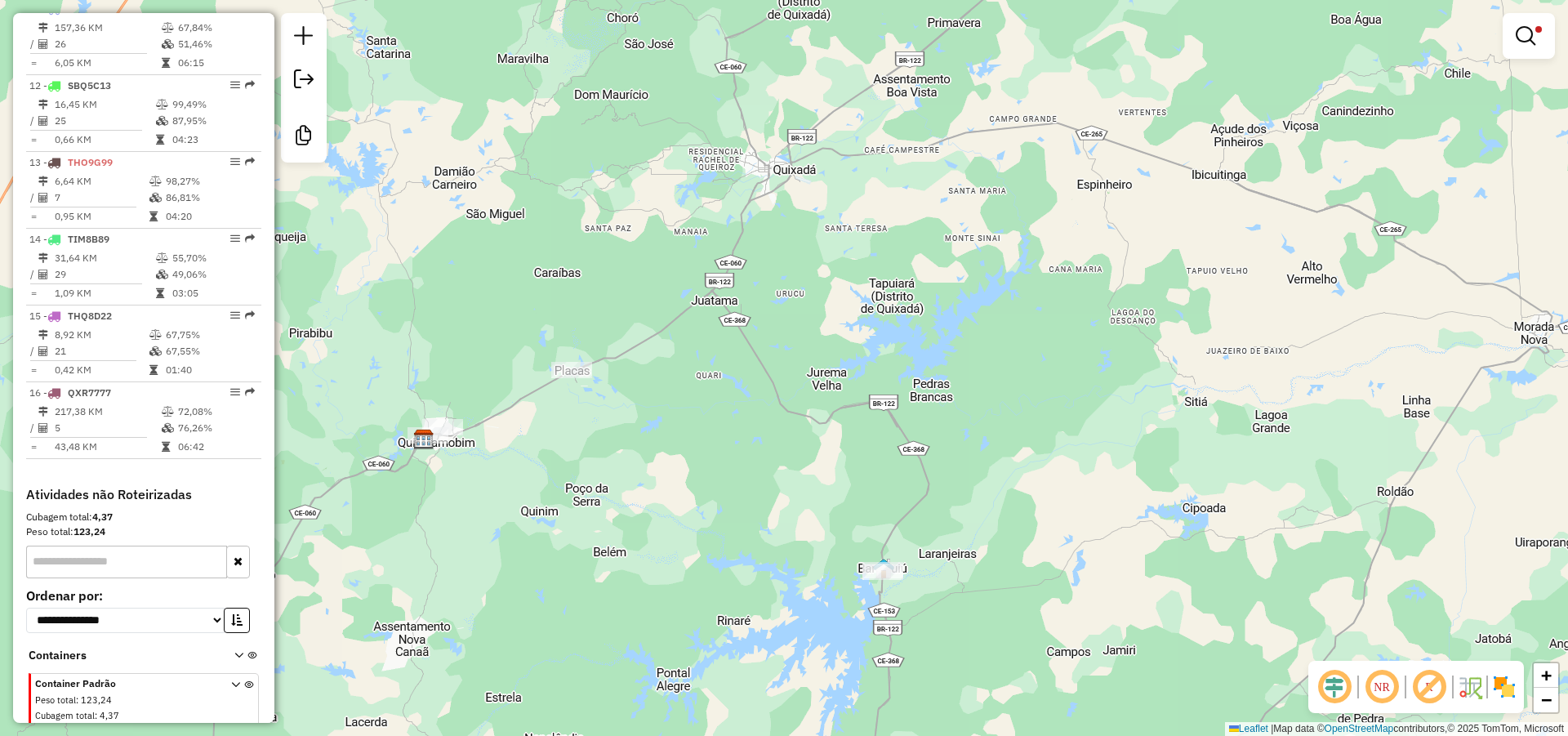
drag, startPoint x: 653, startPoint y: 389, endPoint x: 759, endPoint y: 414, distance: 108.9
click at [760, 414] on div "Limpar filtros Janela de atendimento Grade de atendimento Capacidade Transporta…" at bounding box center [784, 368] width 1568 height 736
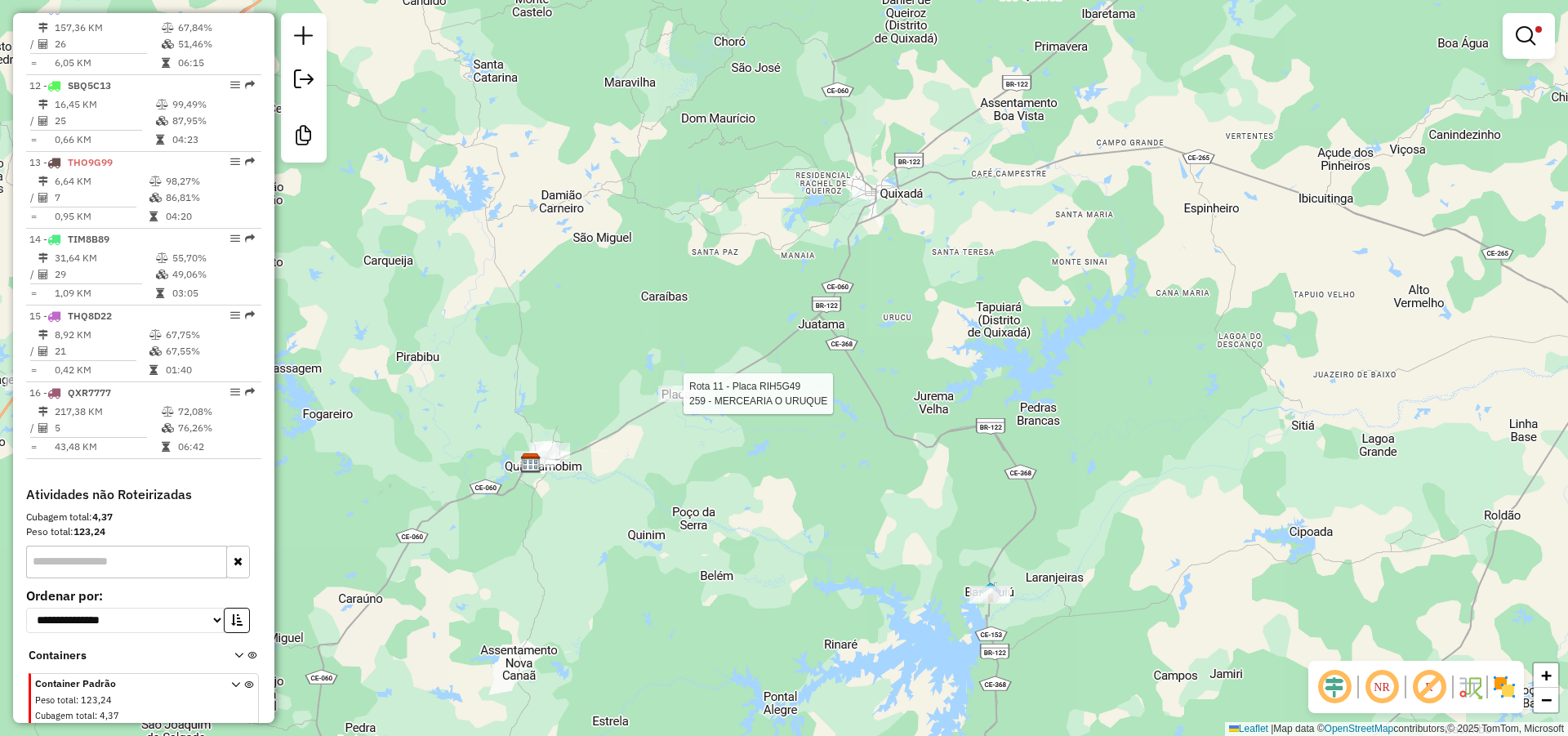
select select "*********"
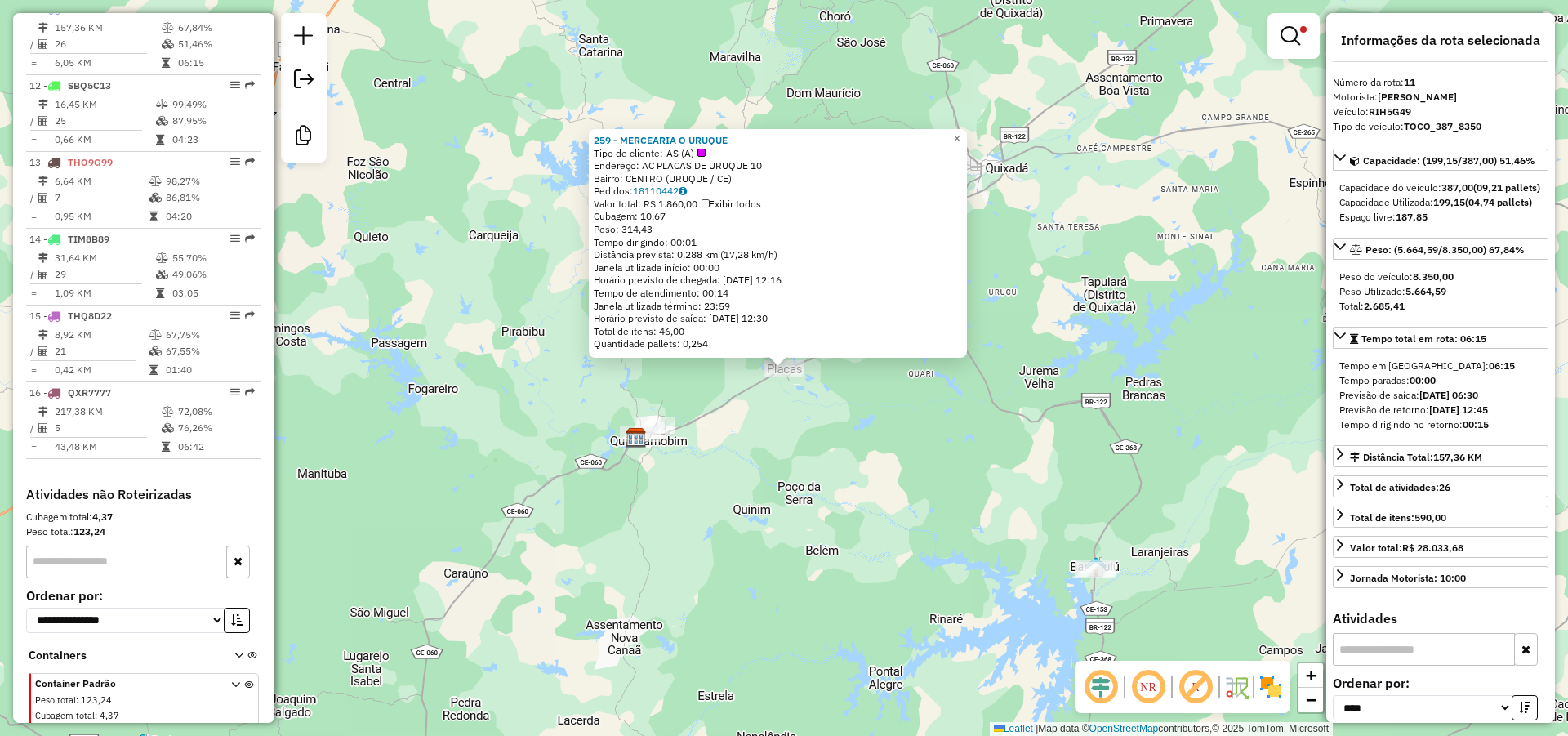
drag, startPoint x: 736, startPoint y: 141, endPoint x: 598, endPoint y: 138, distance: 138.0
click at [598, 138] on div "259 - MERCEARIA O URUQUE Tipo de cliente: AS (A) Endereço: AC PLACAS DE URUQUE …" at bounding box center [778, 243] width 378 height 228
copy strong "259 - MERCEARIA O URUQUE"
click at [602, 424] on div "259 - MERCEARIA O URUQUE Tipo de cliente: AS (A) Endereço: AC PLACAS DE URUQUE …" at bounding box center [784, 368] width 1568 height 736
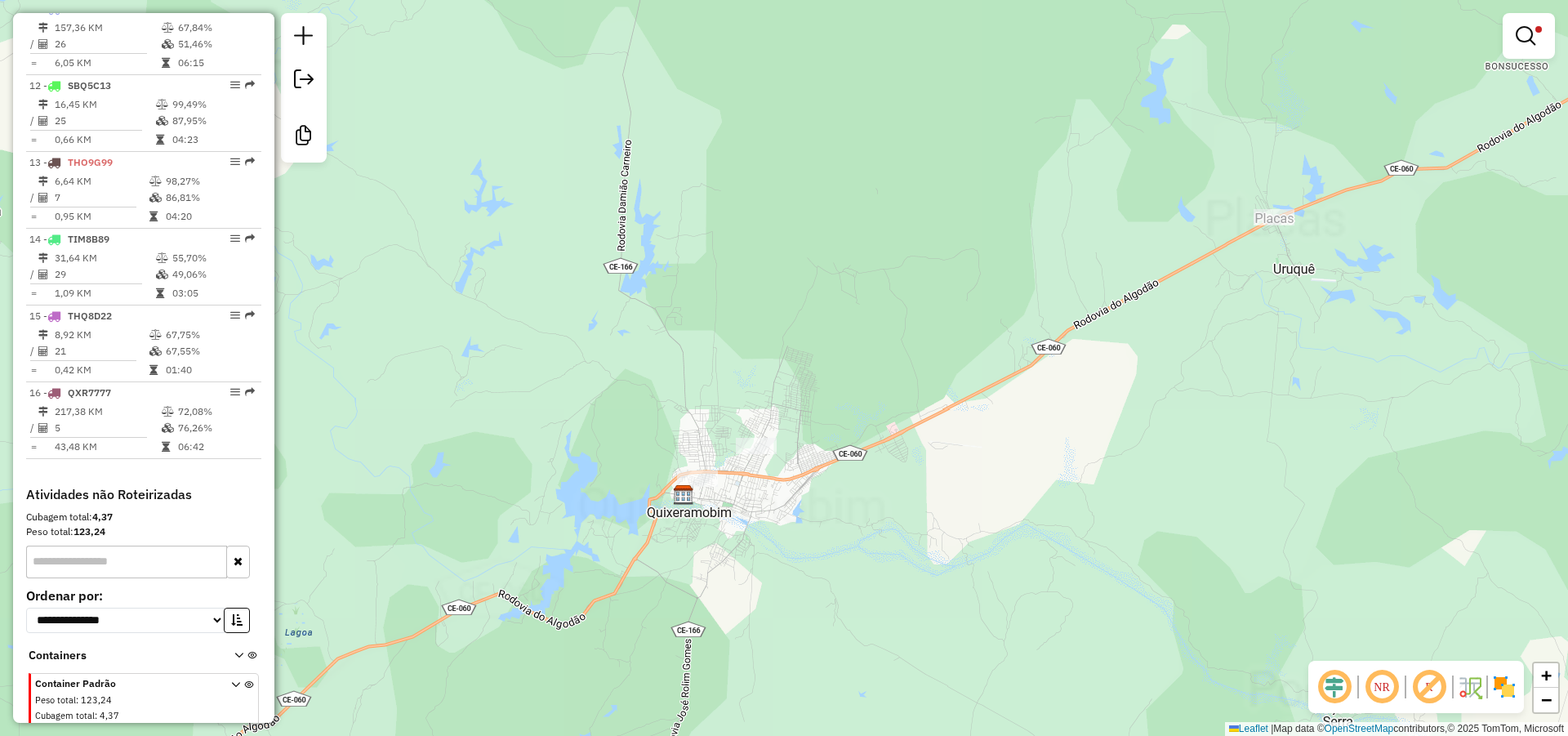
drag, startPoint x: 635, startPoint y: 414, endPoint x: 695, endPoint y: 333, distance: 100.8
click at [666, 331] on div "Limpar filtros Janela de atendimento Grade de atendimento Capacidade Transporta…" at bounding box center [784, 368] width 1568 height 736
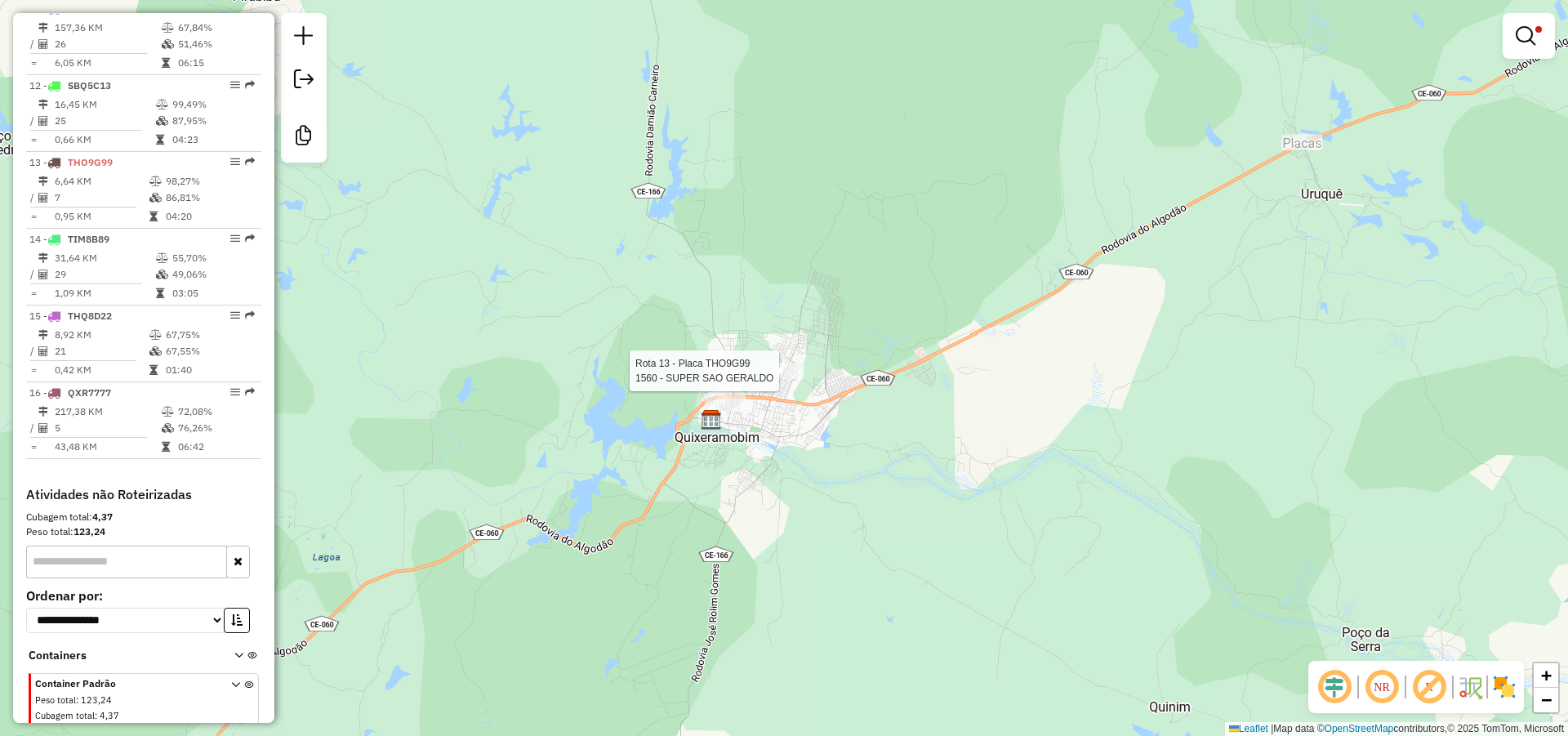
scroll to position [1448, 0]
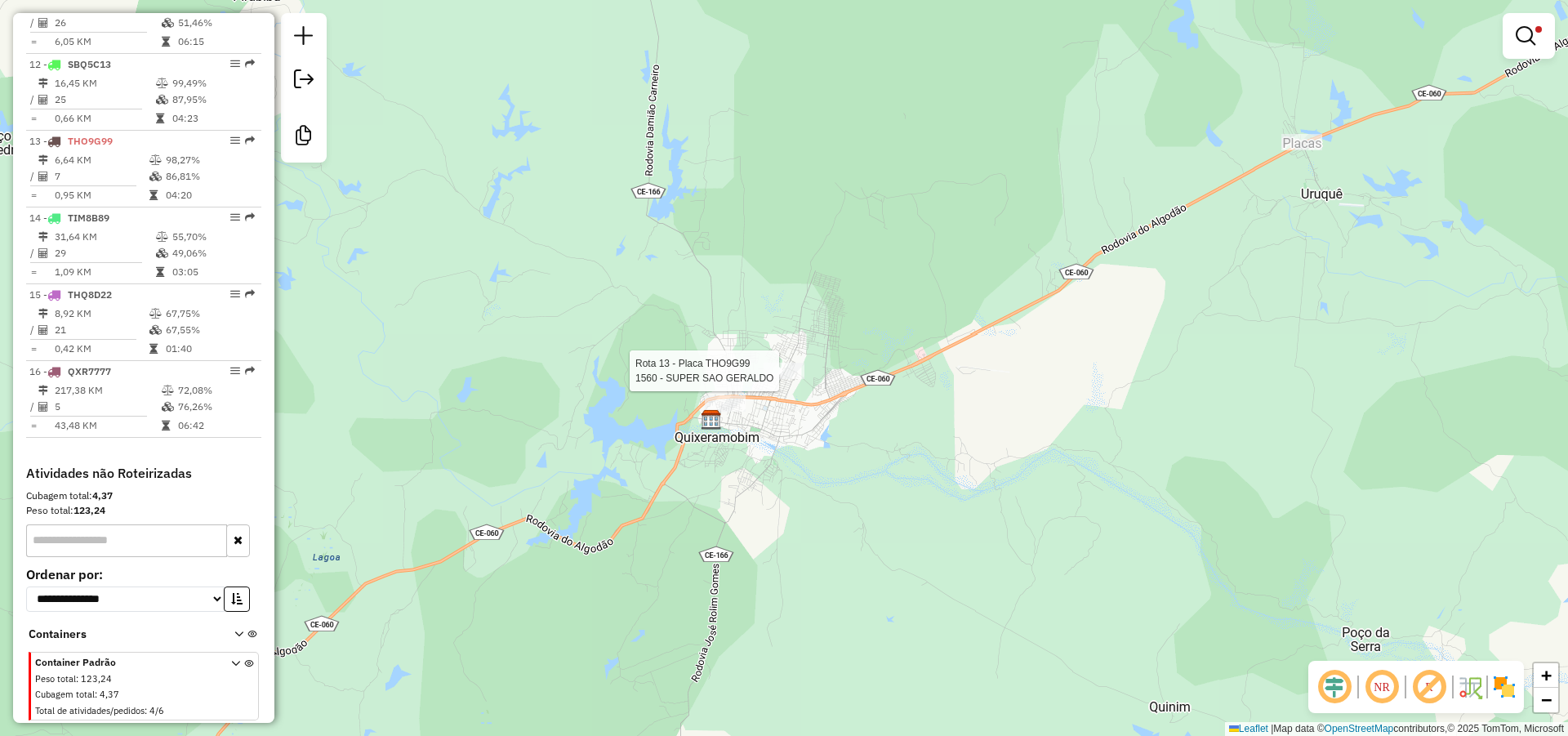
select select "*********"
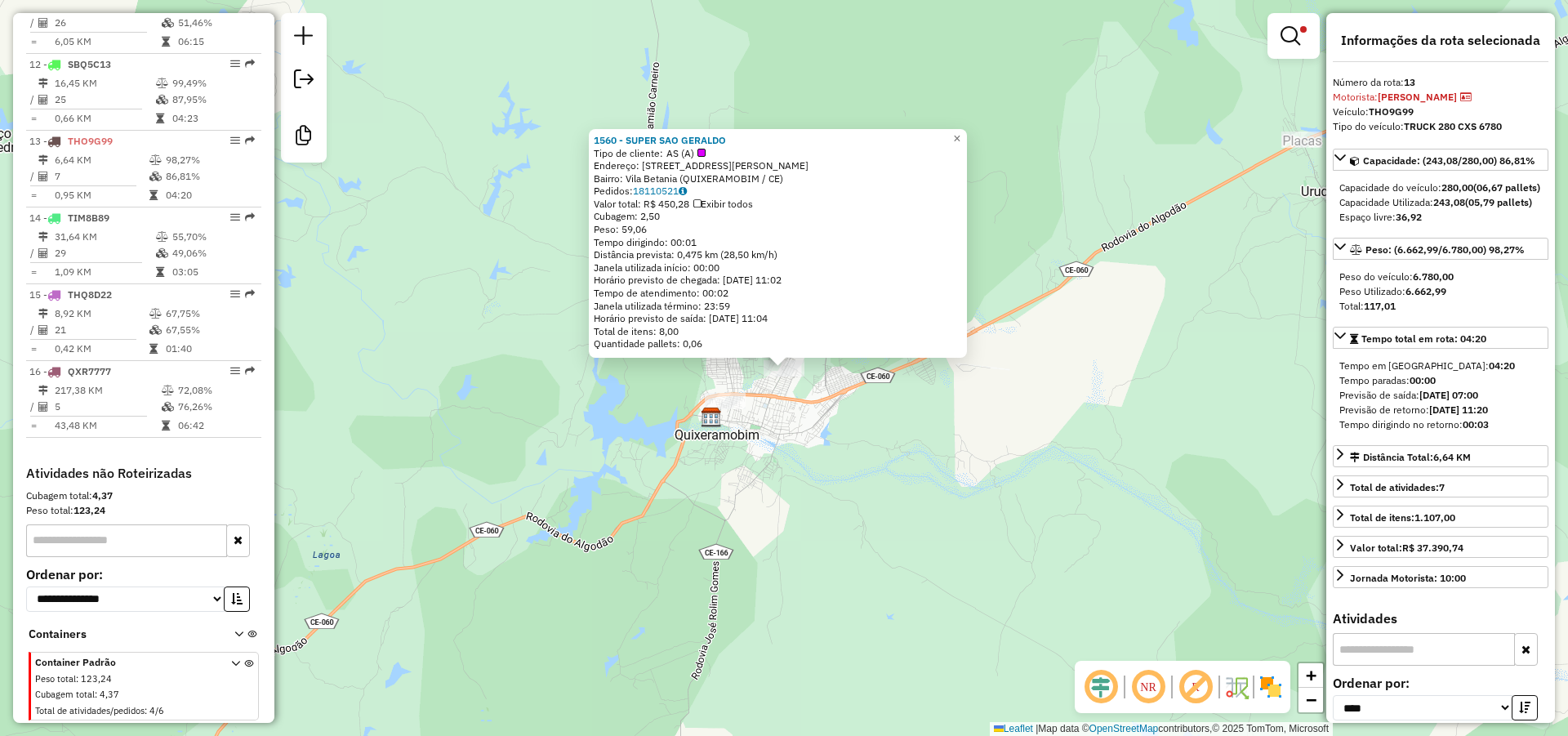
drag, startPoint x: 738, startPoint y: 135, endPoint x: 598, endPoint y: 139, distance: 140.1
click at [598, 139] on div "1560 - SUPER SAO GERALDO Tipo de cliente: AS (A) Endereço: [STREET_ADDRESS] Bai…" at bounding box center [778, 243] width 378 height 228
copy strong "1560 - SUPER SAO GERALDO"
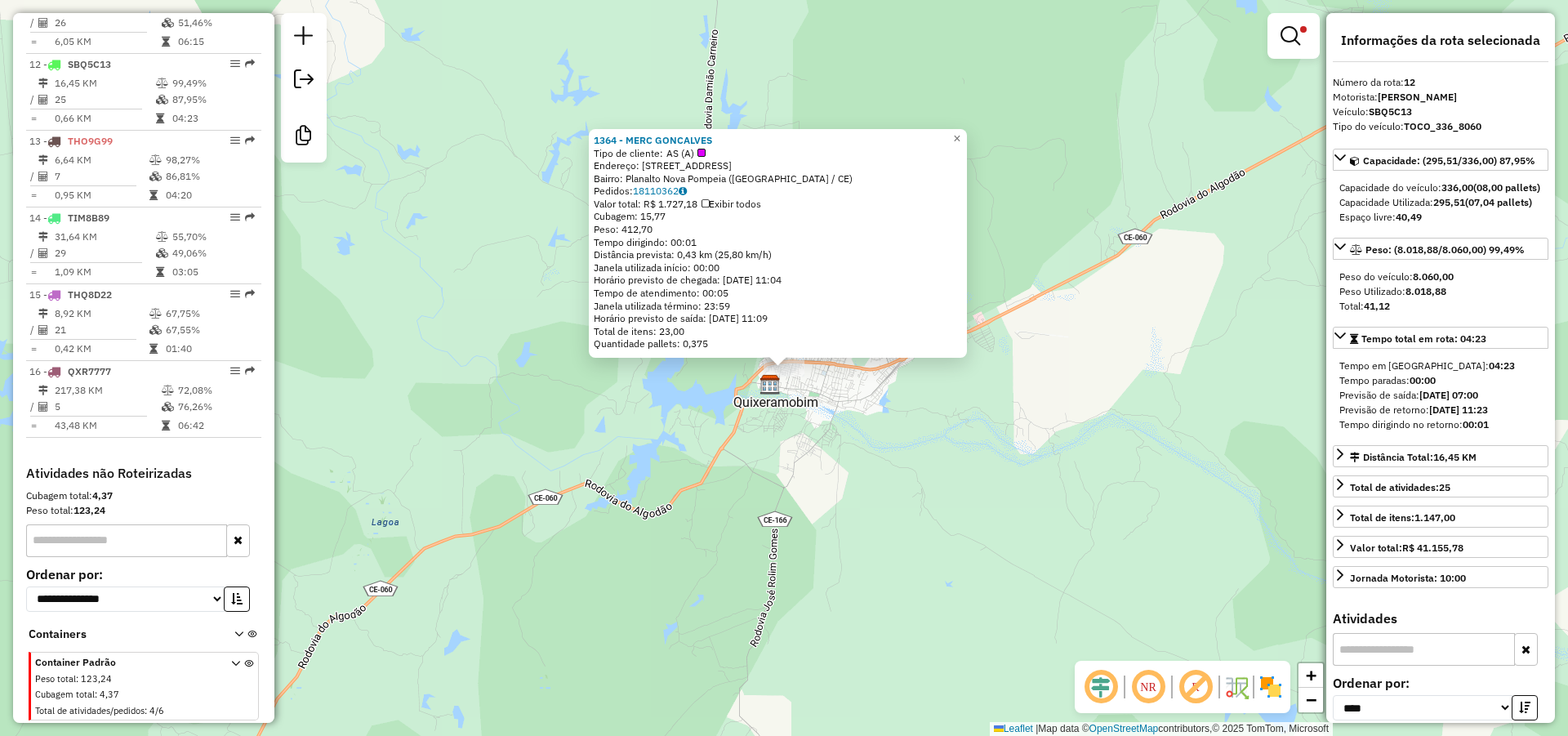
drag, startPoint x: 721, startPoint y: 139, endPoint x: 590, endPoint y: 134, distance: 131.1
click at [590, 134] on div "1364 - MERC GONCALVES Tipo de cliente: AS (A) Endereço: [STREET_ADDRESS] [GEOGR…" at bounding box center [778, 243] width 378 height 228
copy strong "1364 - MERC GONCALVES"
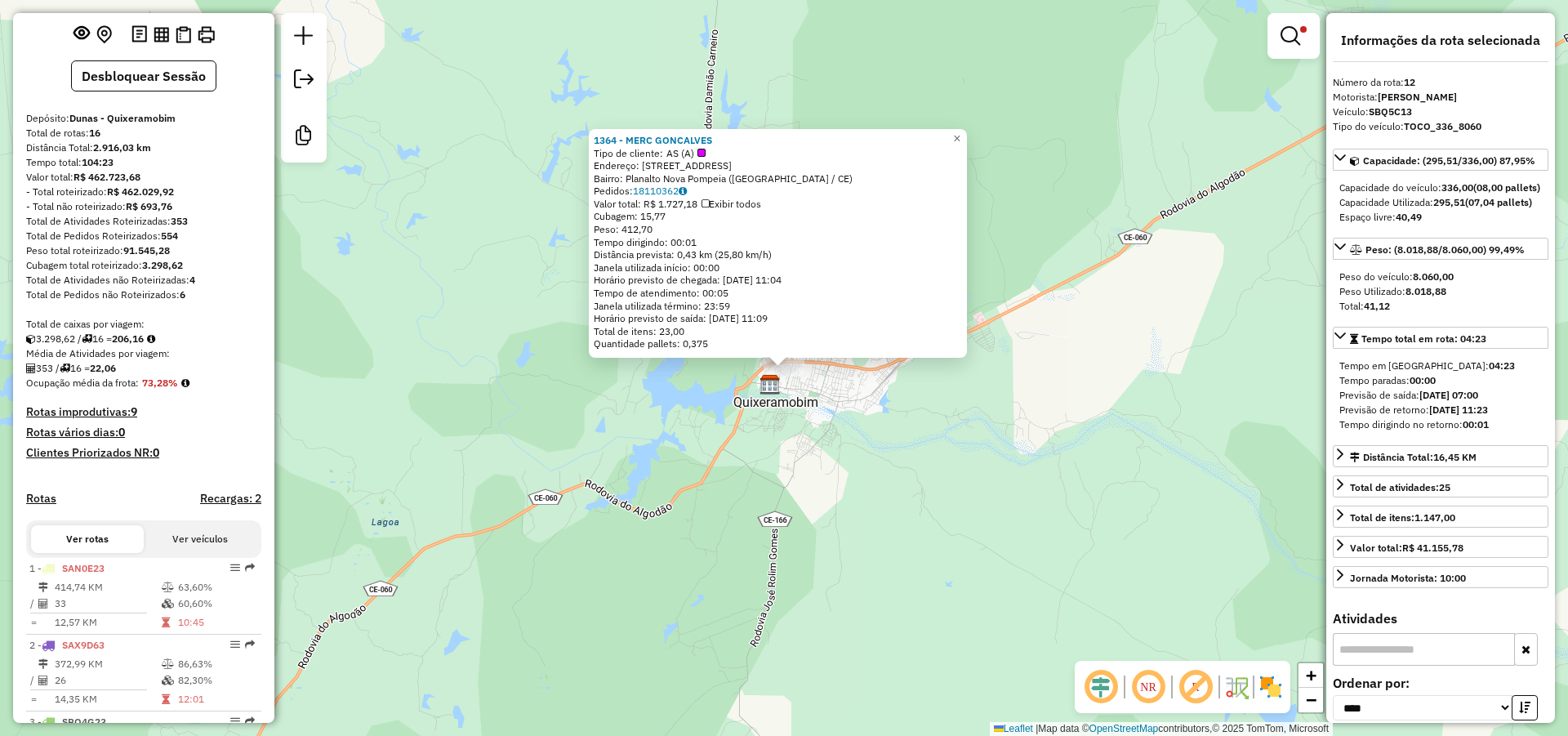
scroll to position [0, 0]
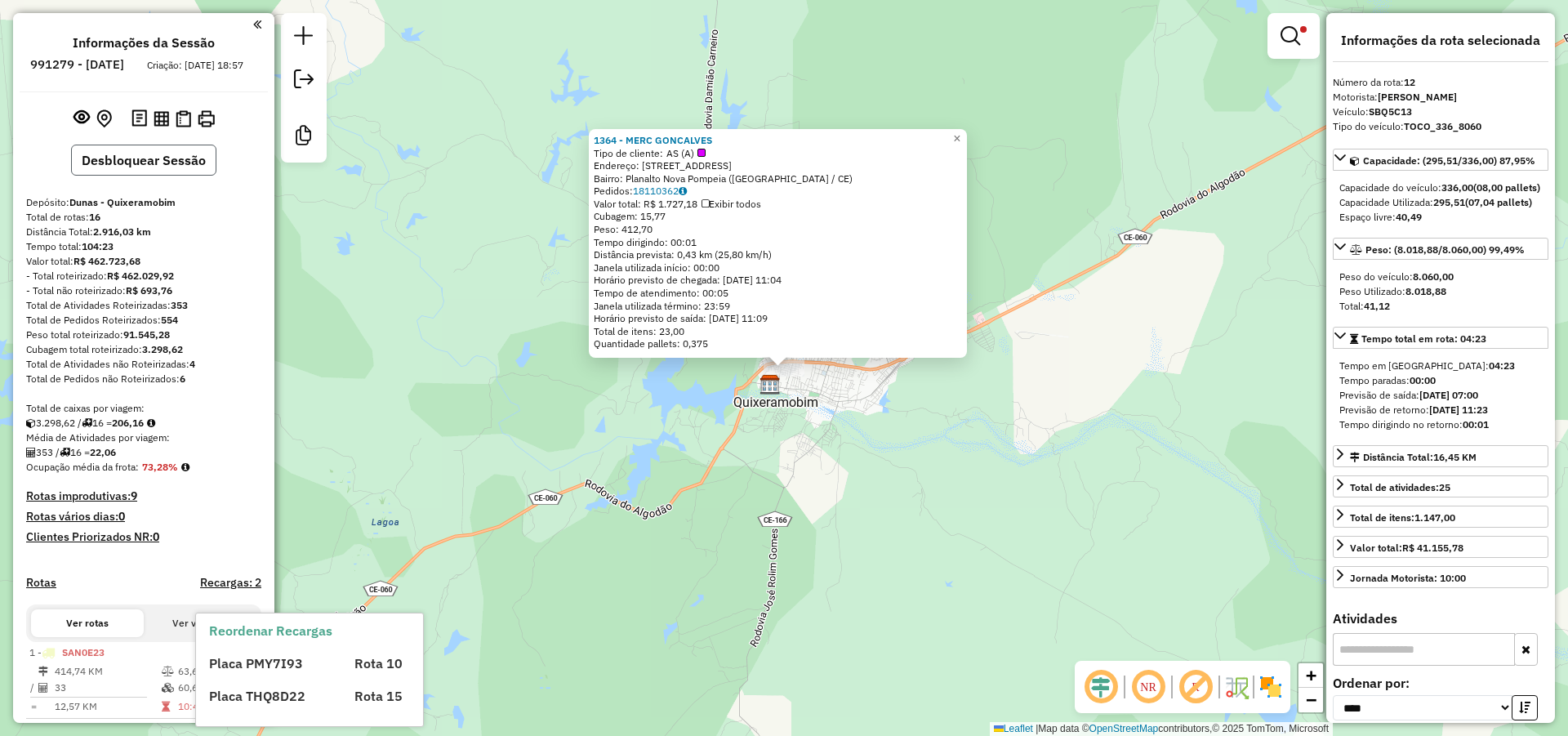
click at [166, 172] on button "Desbloquear Sessão" at bounding box center [143, 159] width 145 height 31
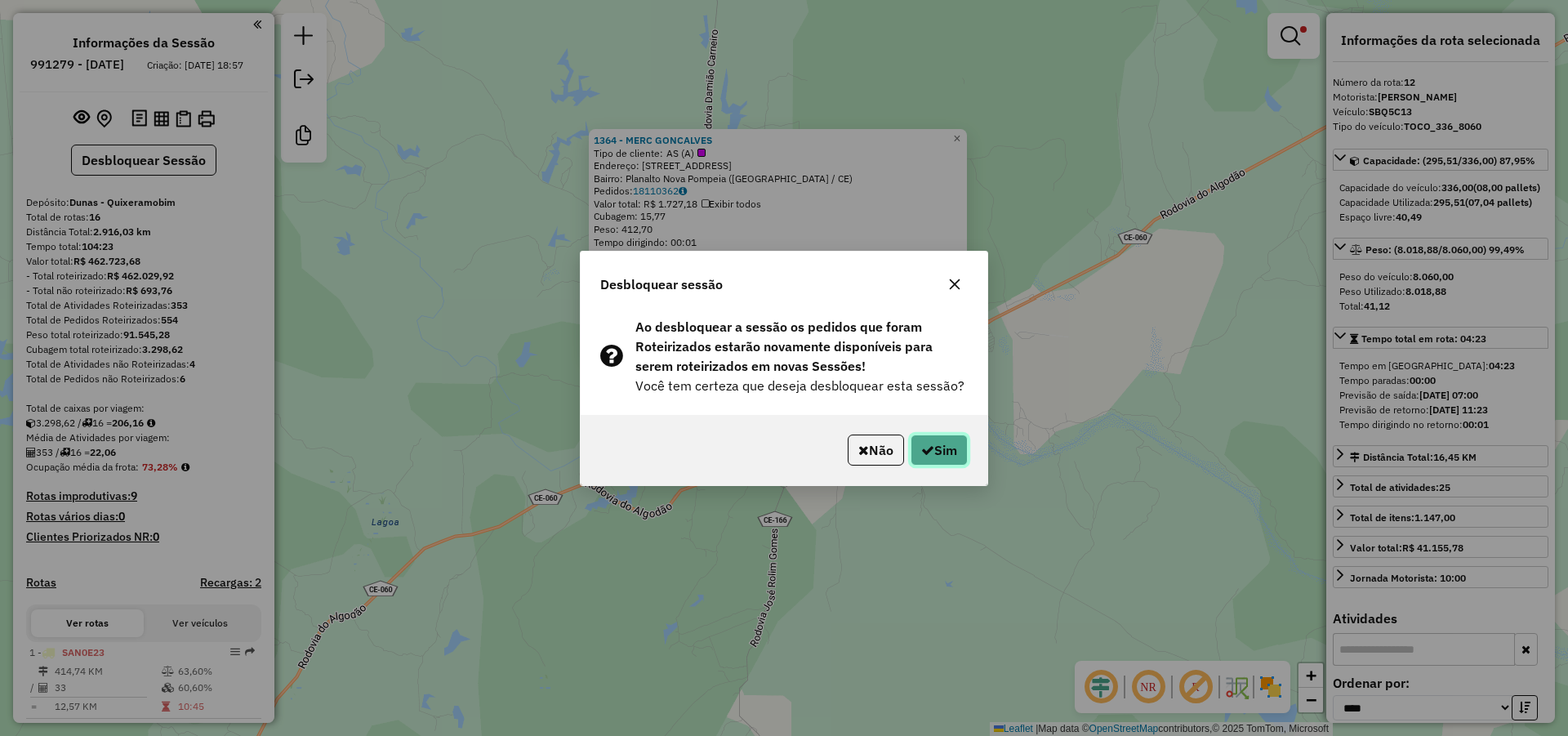
click at [935, 448] on button "Sim" at bounding box center [939, 449] width 57 height 31
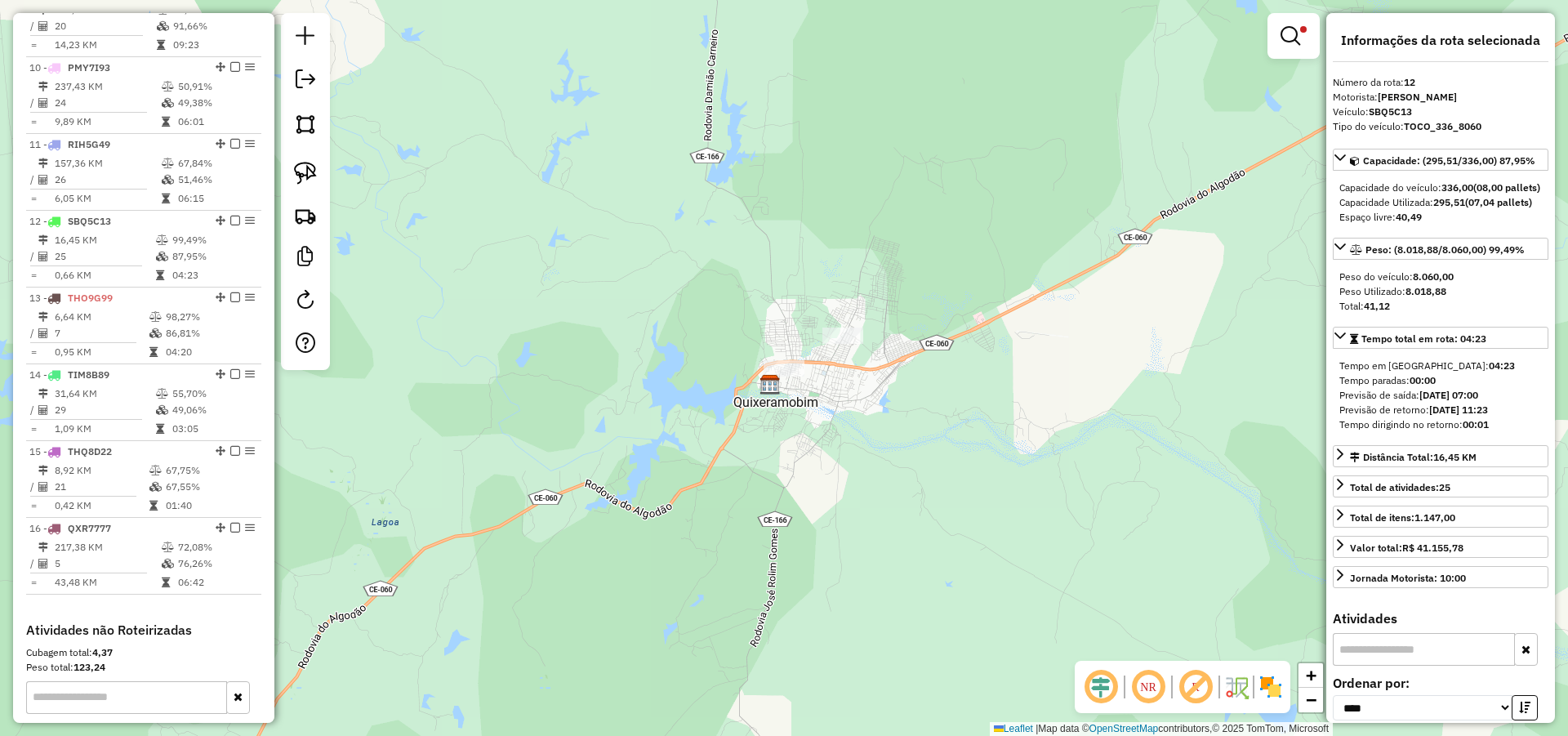
scroll to position [1473, 0]
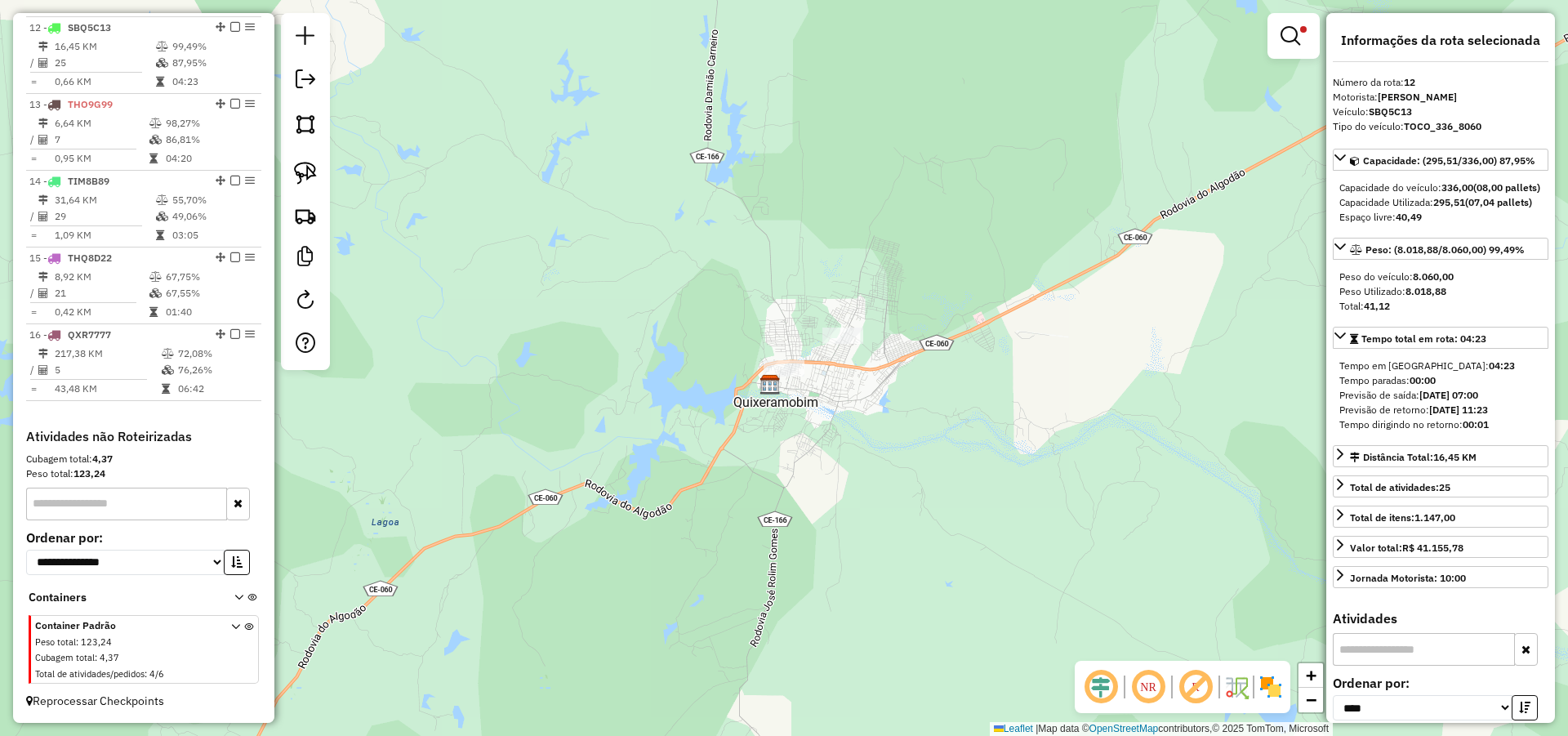
click at [1296, 39] on em at bounding box center [1291, 36] width 20 height 20
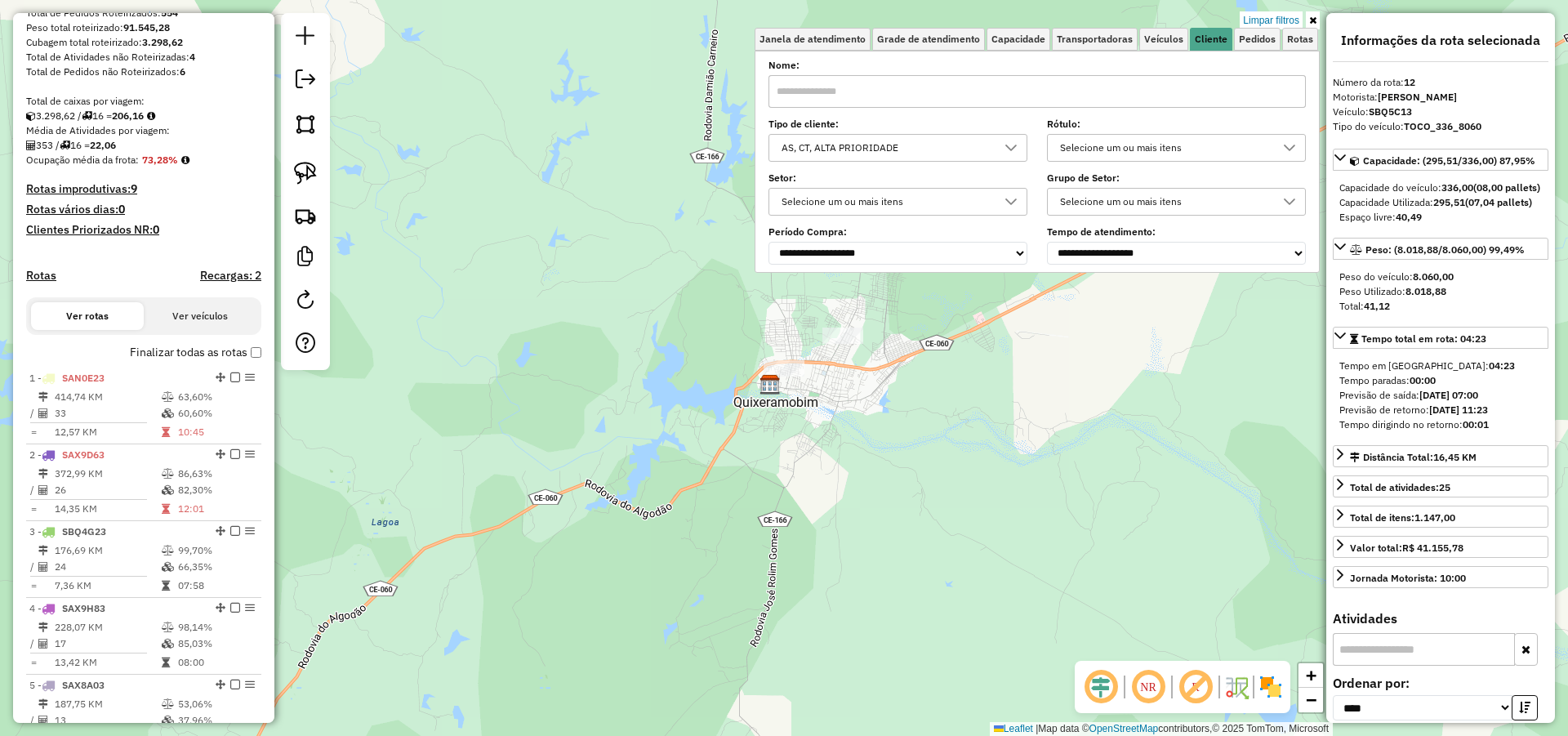
scroll to position [296, 0]
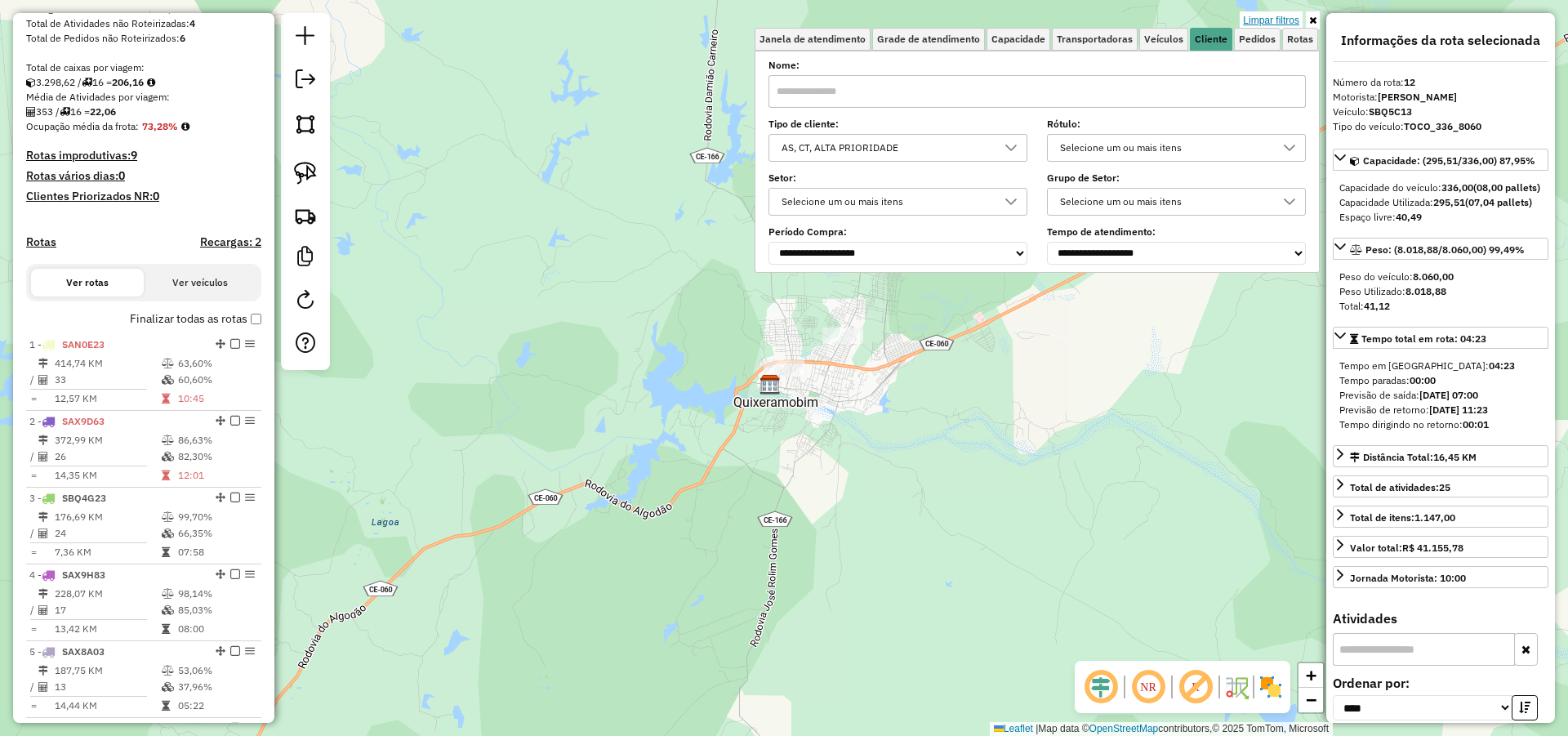
click at [1279, 19] on link "Limpar filtros" at bounding box center [1271, 21] width 63 height 18
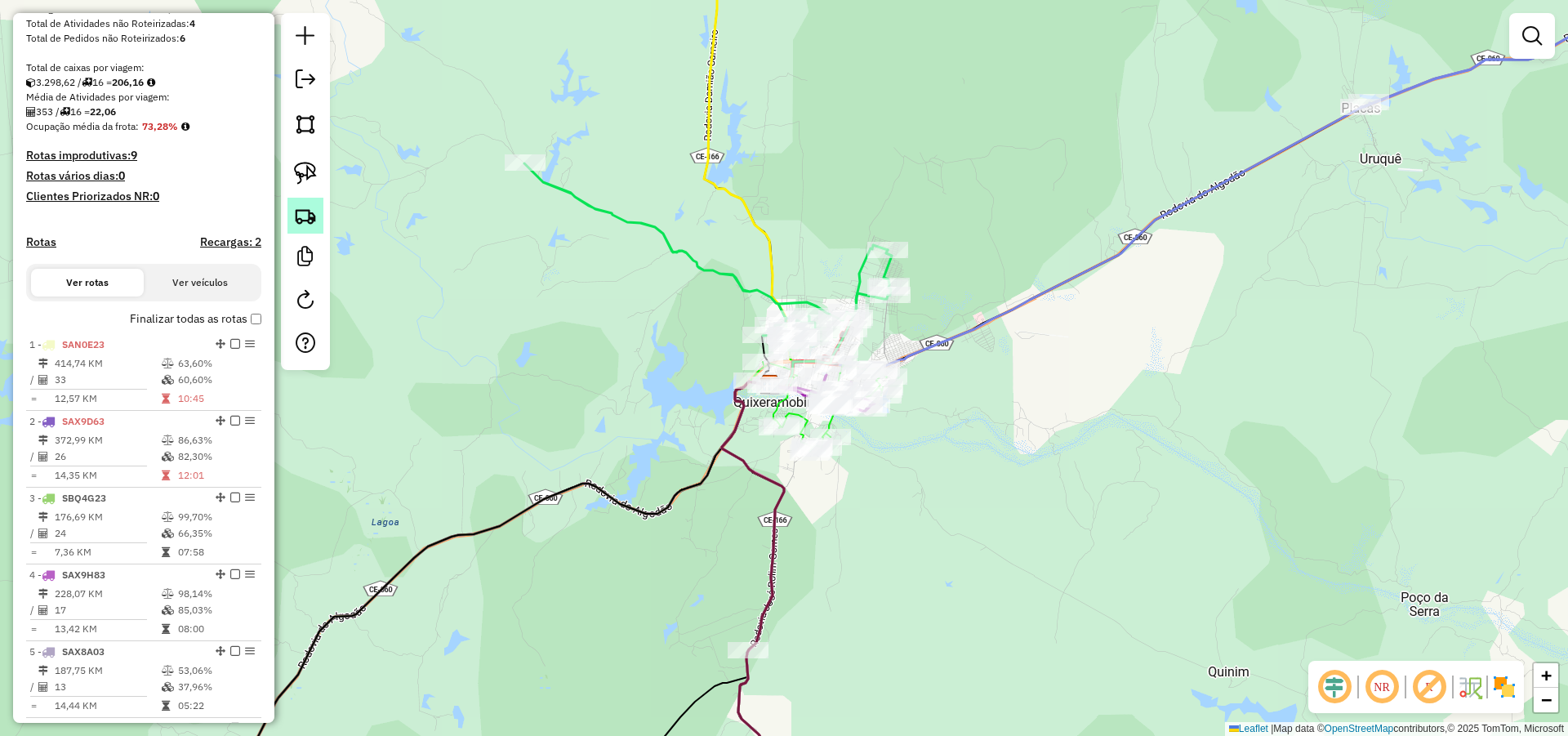
click at [309, 218] on img at bounding box center [305, 216] width 23 height 23
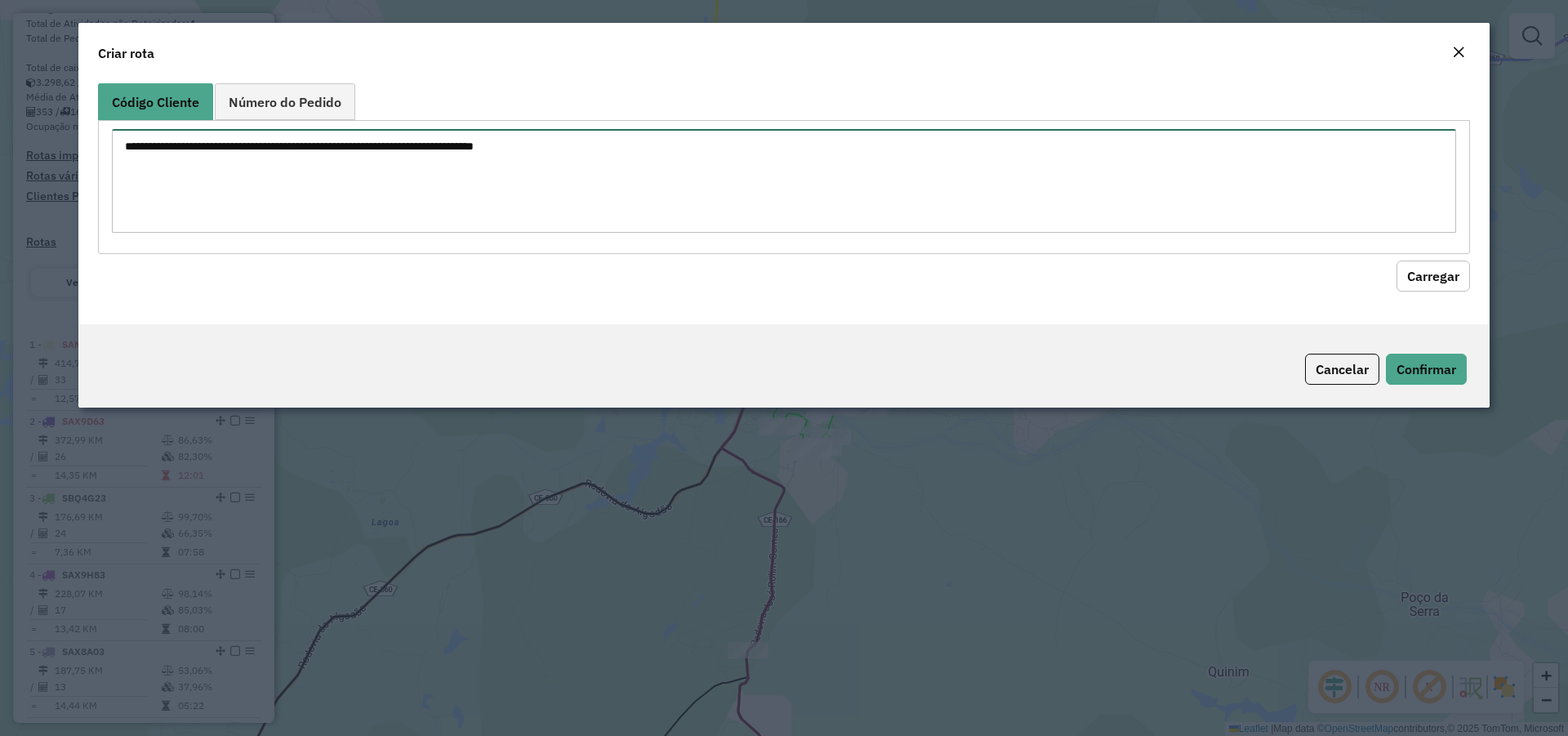
click at [1003, 208] on textarea at bounding box center [784, 181] width 1344 height 104
type textarea "****"
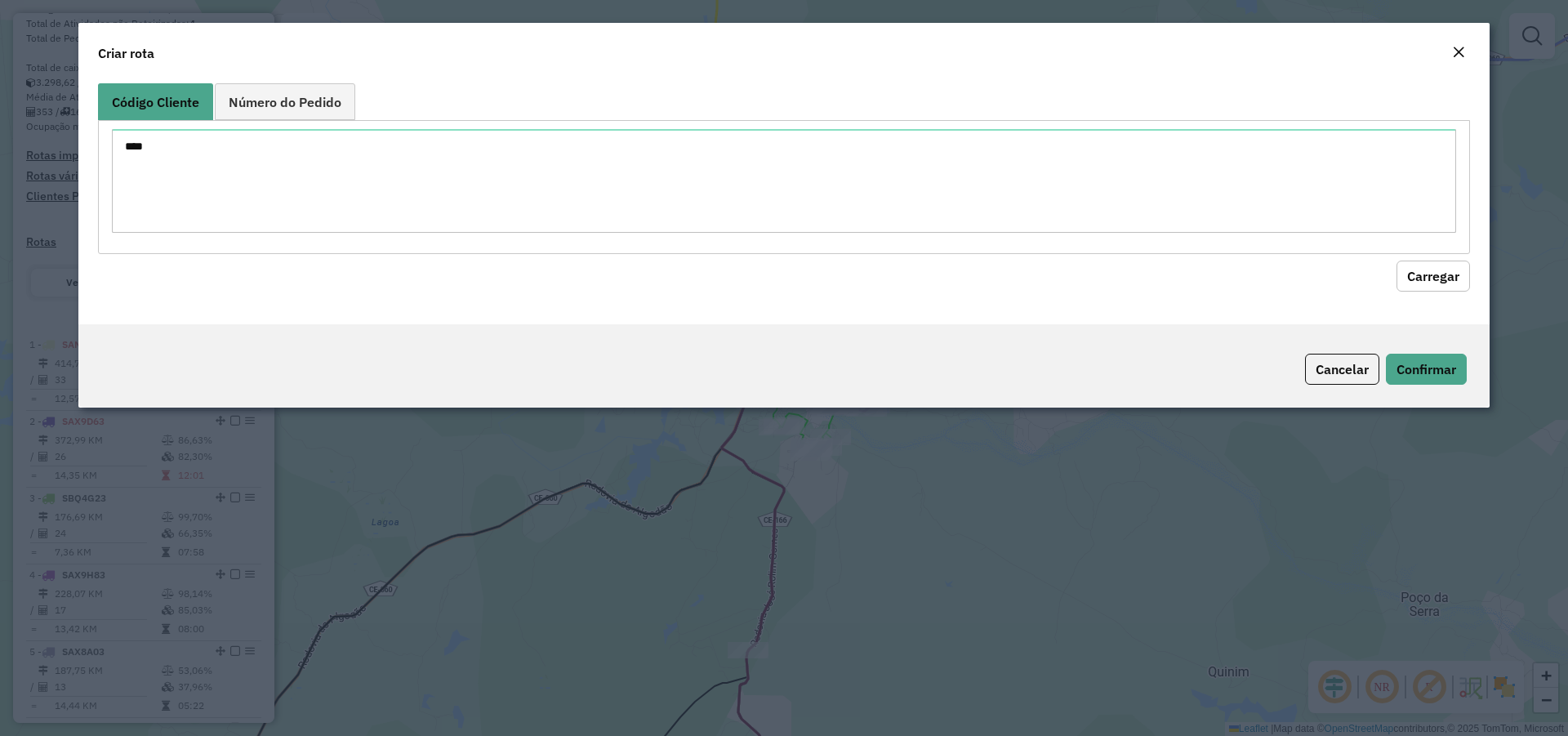
click at [1436, 280] on button "Carregar" at bounding box center [1433, 276] width 73 height 31
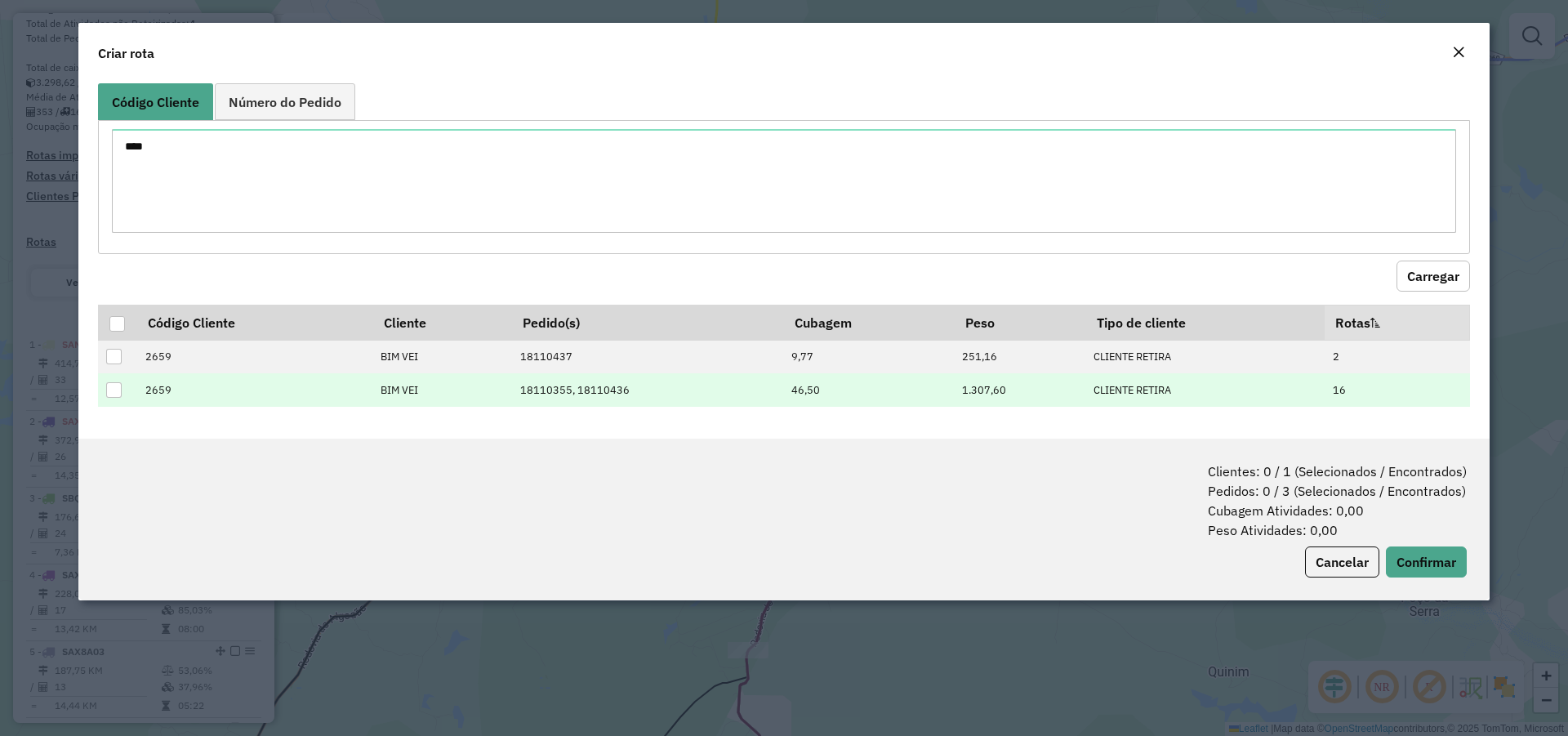
click at [1308, 389] on td "CLIENTE RETIRA" at bounding box center [1205, 389] width 239 height 33
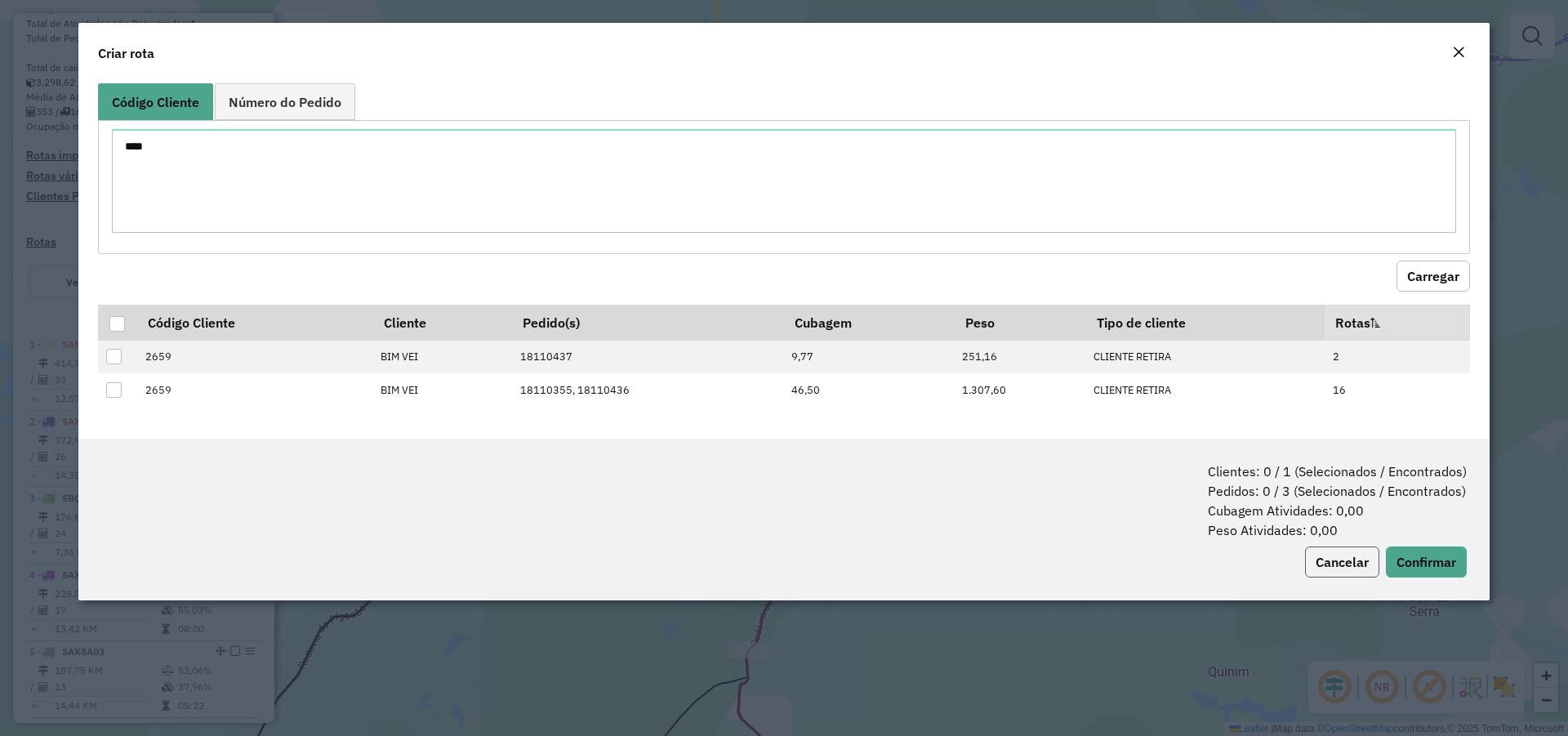
click at [1343, 557] on button "Cancelar" at bounding box center [1342, 561] width 74 height 31
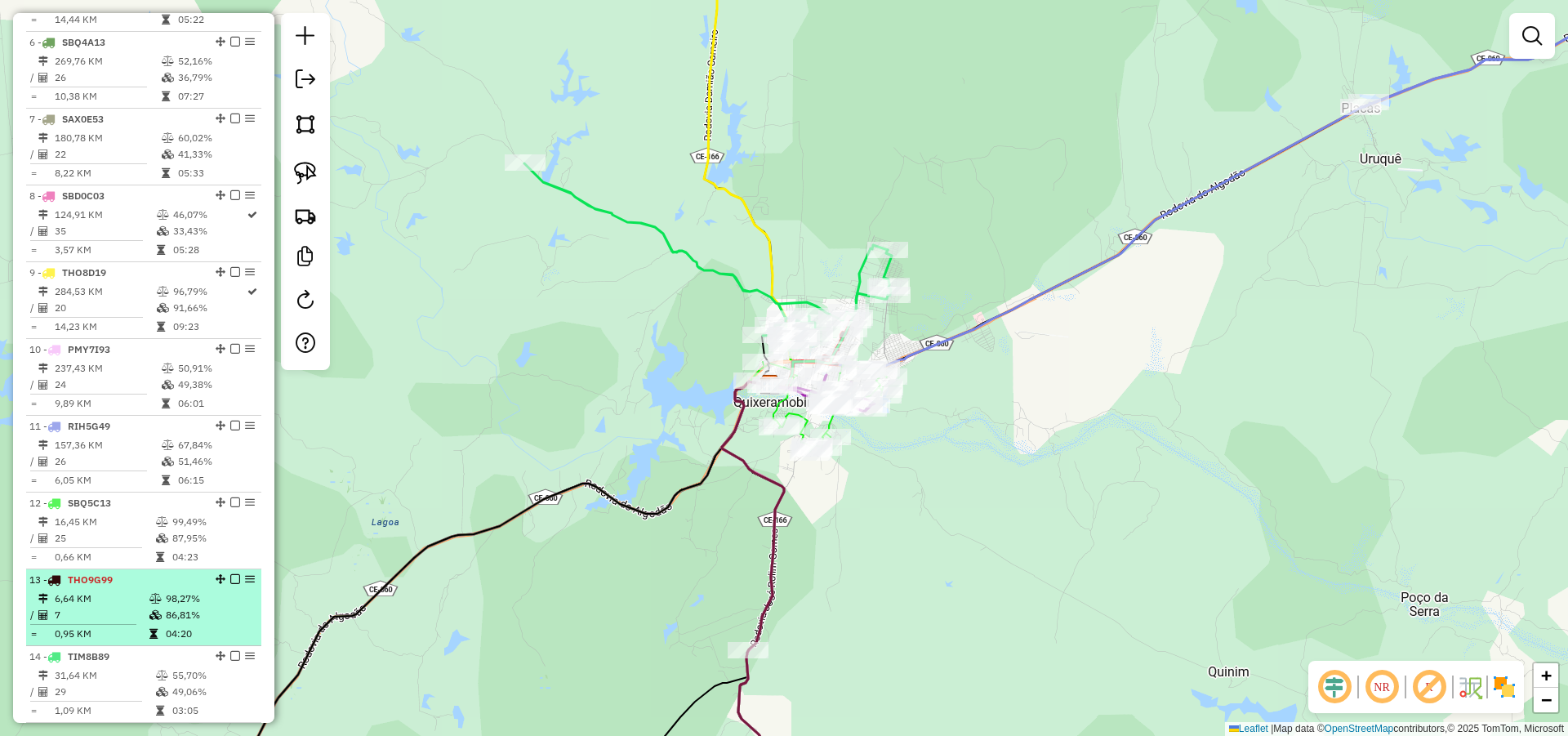
scroll to position [1179, 0]
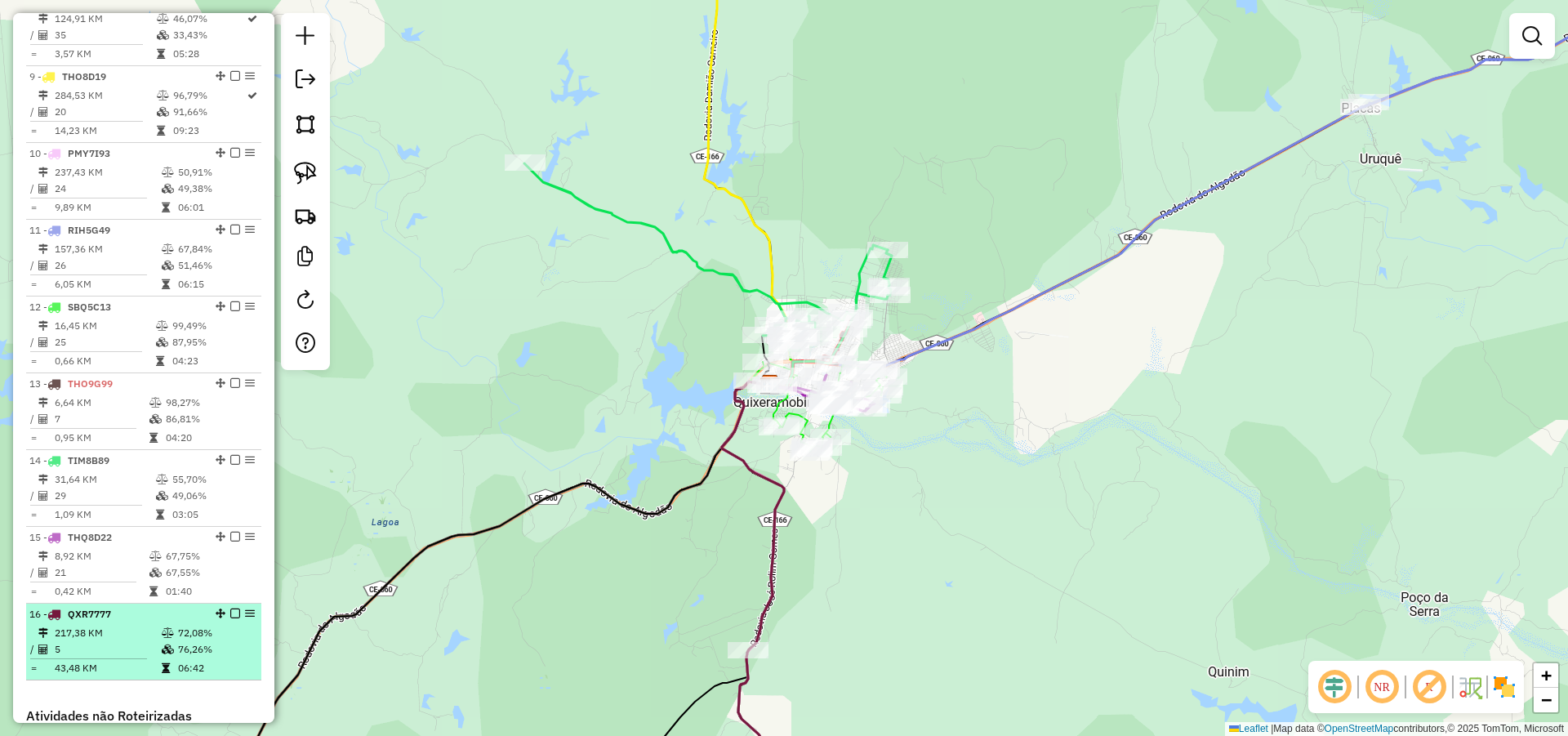
click at [116, 621] on div "16 - QXR7777" at bounding box center [115, 614] width 173 height 14
select select "*********"
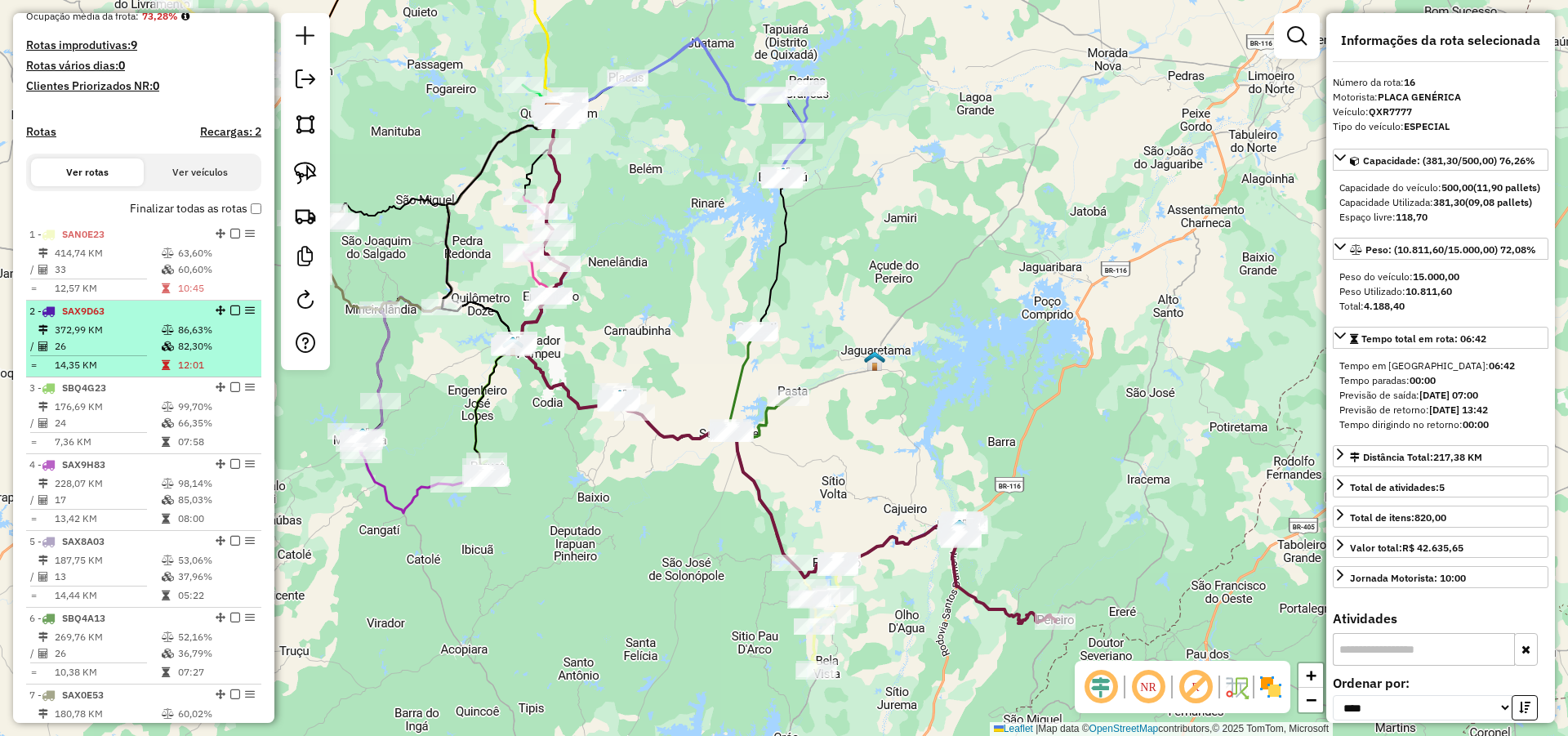
scroll to position [395, 0]
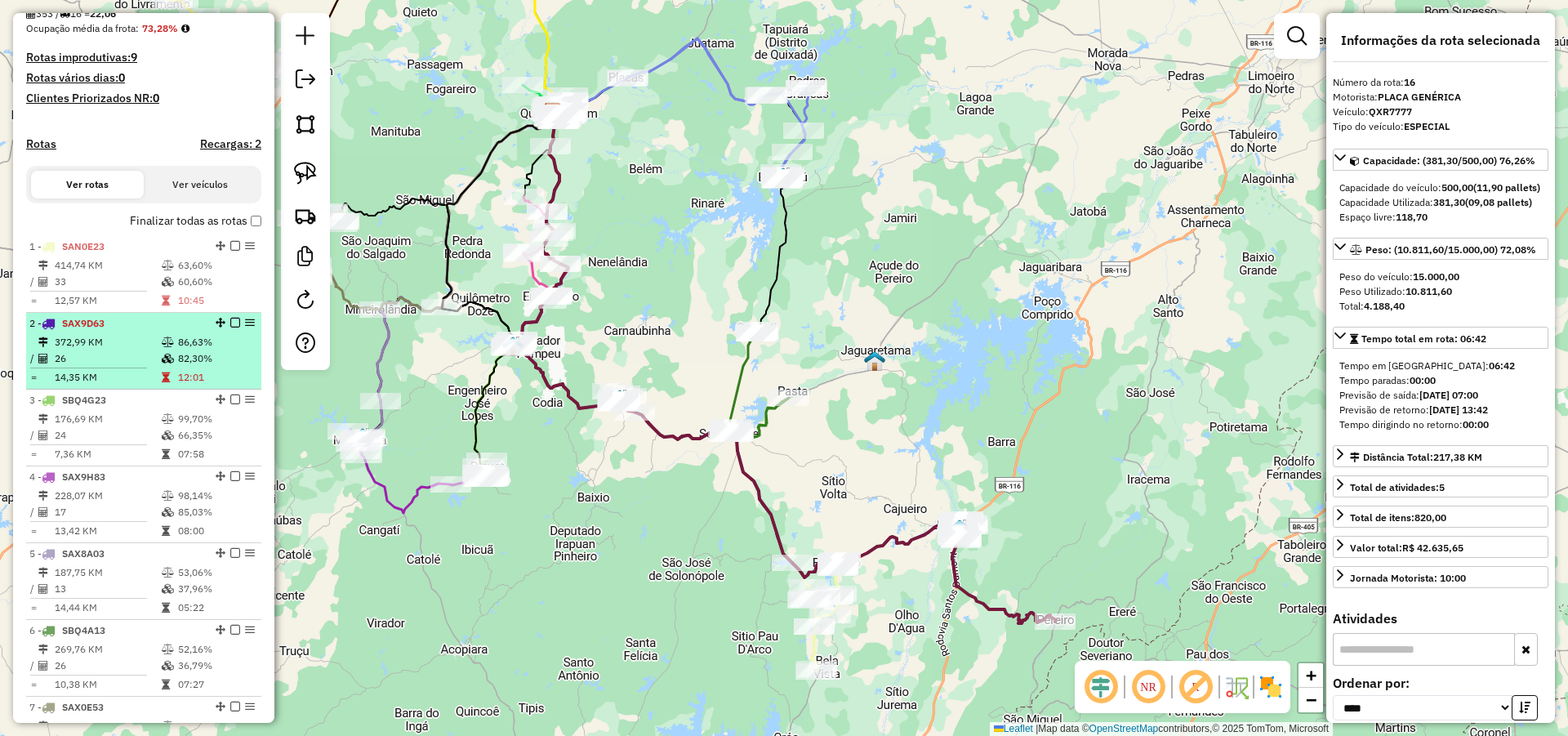
click at [105, 329] on span "SAX9D63" at bounding box center [82, 323] width 42 height 13
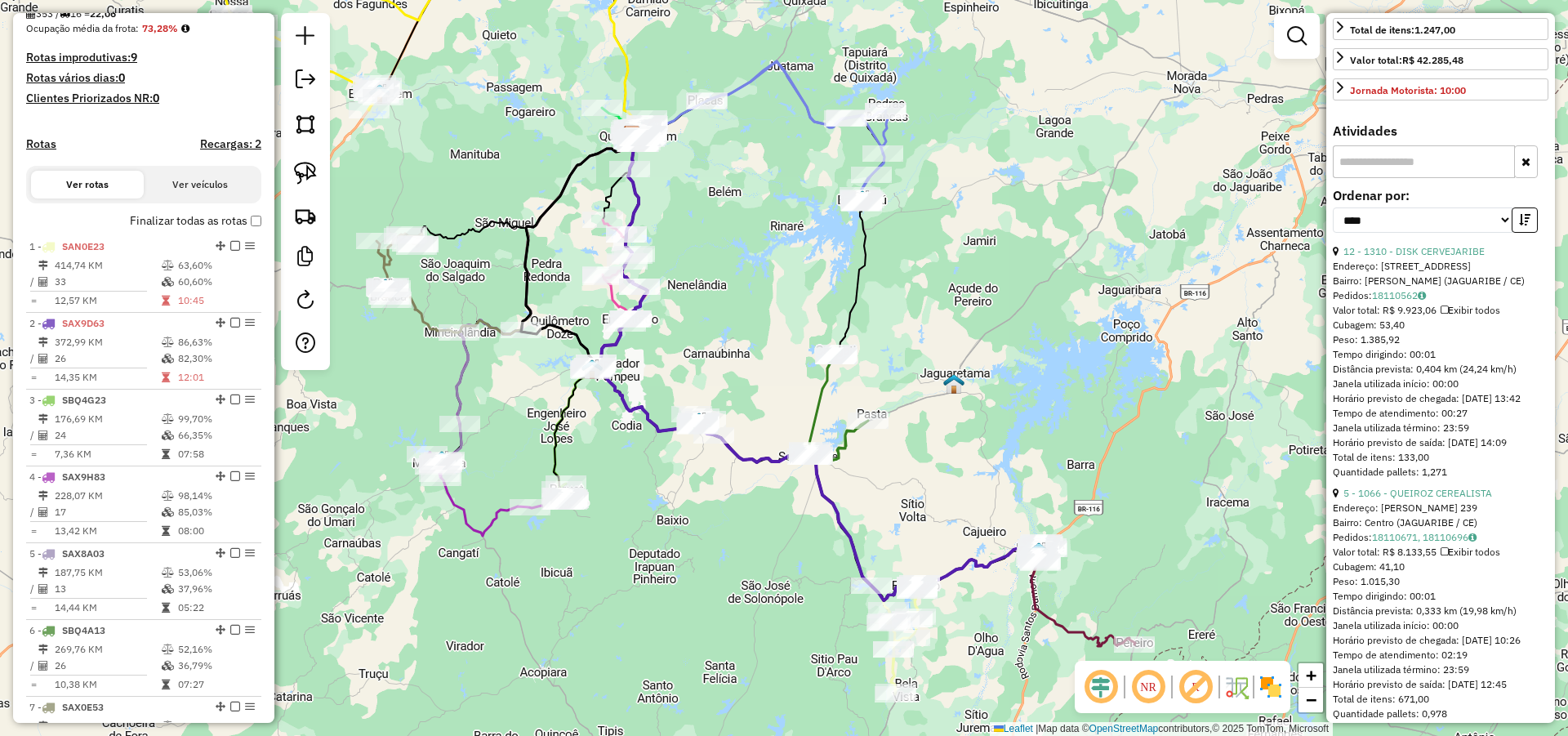
scroll to position [490, 0]
click at [1401, 175] on input "text" at bounding box center [1423, 159] width 182 height 32
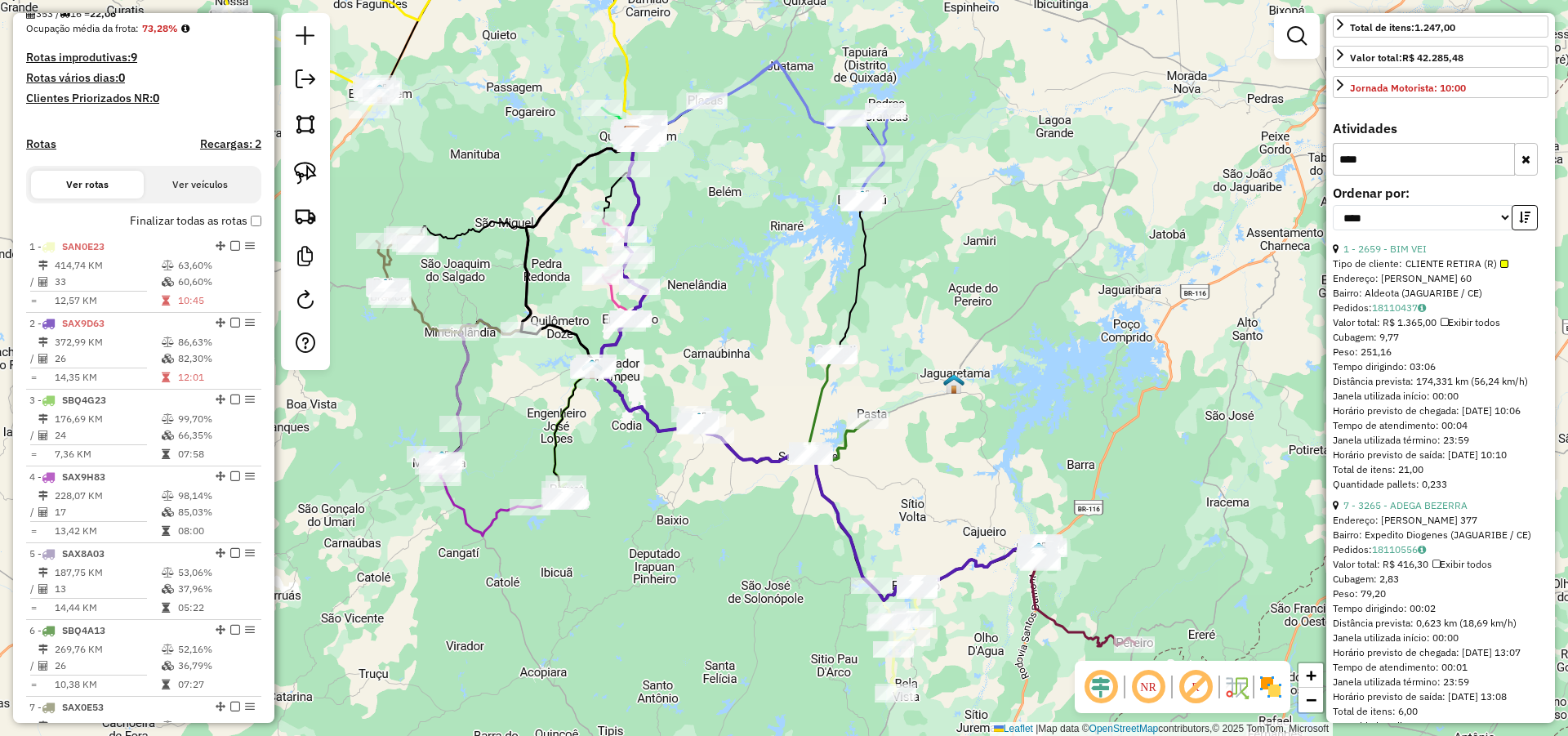
scroll to position [330, 0]
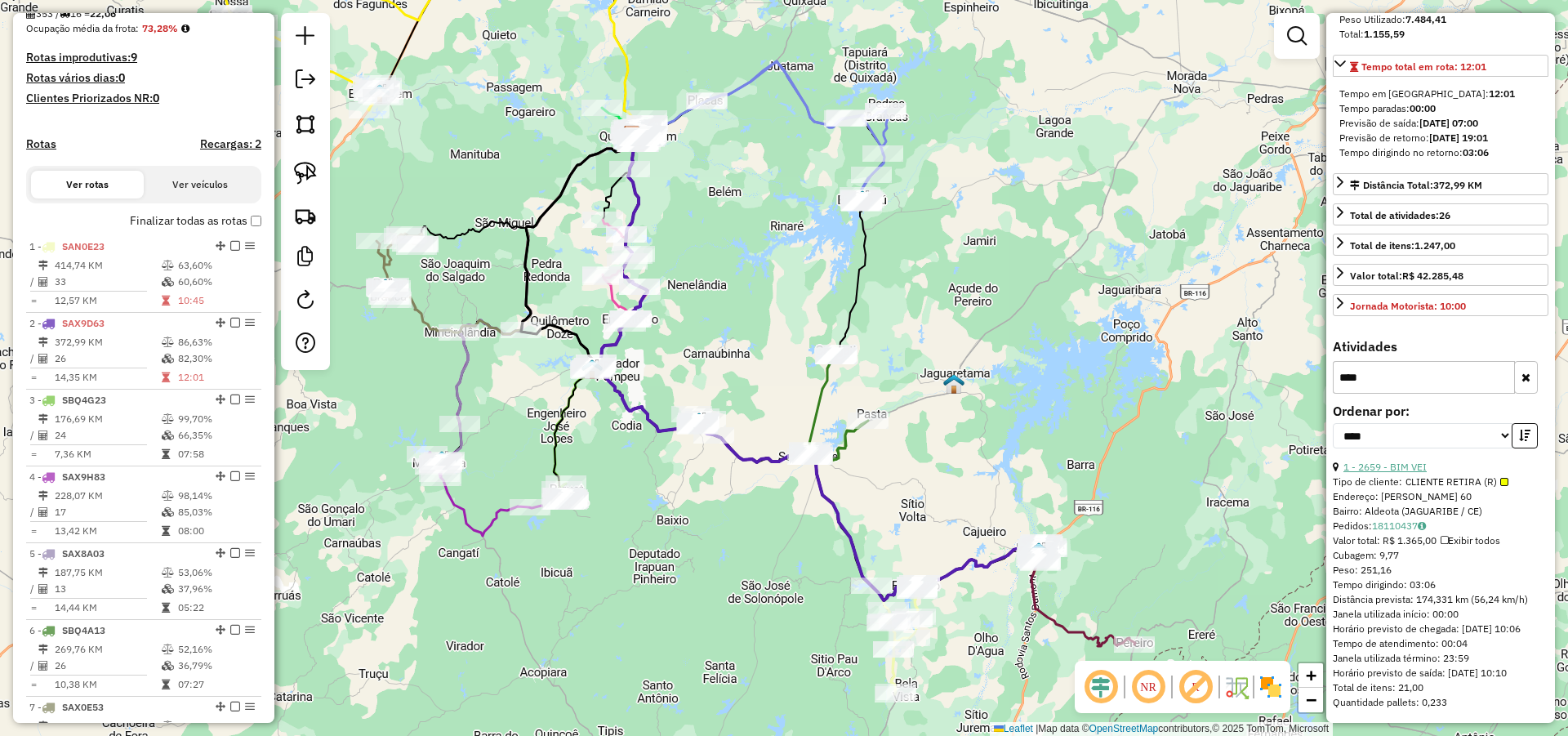
type input "****"
click at [1405, 461] on link "1 - 2659 - BIM VEI" at bounding box center [1385, 467] width 83 height 13
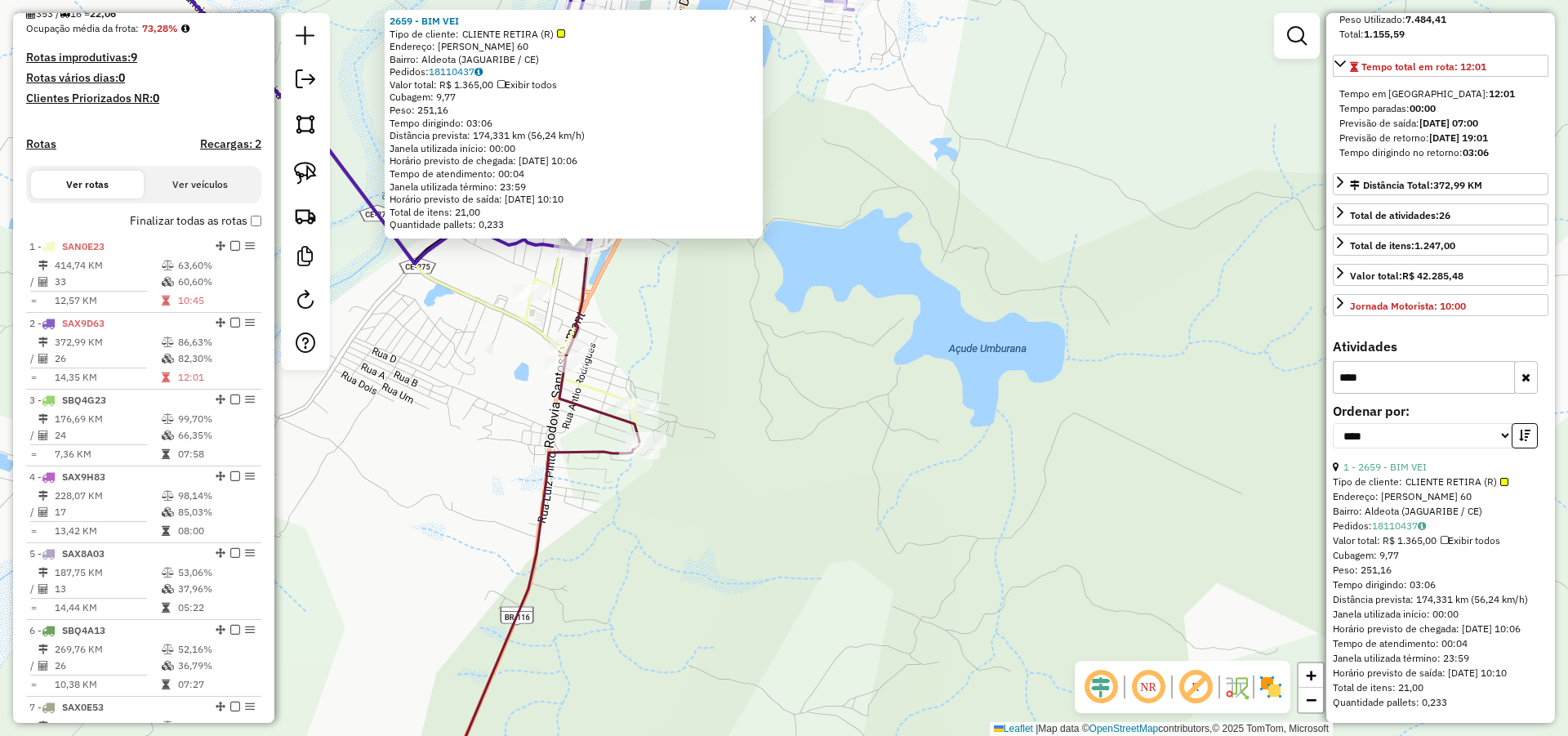
drag, startPoint x: 685, startPoint y: 352, endPoint x: 785, endPoint y: 471, distance: 155.4
click at [785, 471] on div "2659 - BIM VEI Tipo de cliente: CLIENTE RETIRA (R) Endereço: [PERSON_NAME] DIOG…" at bounding box center [784, 368] width 1568 height 736
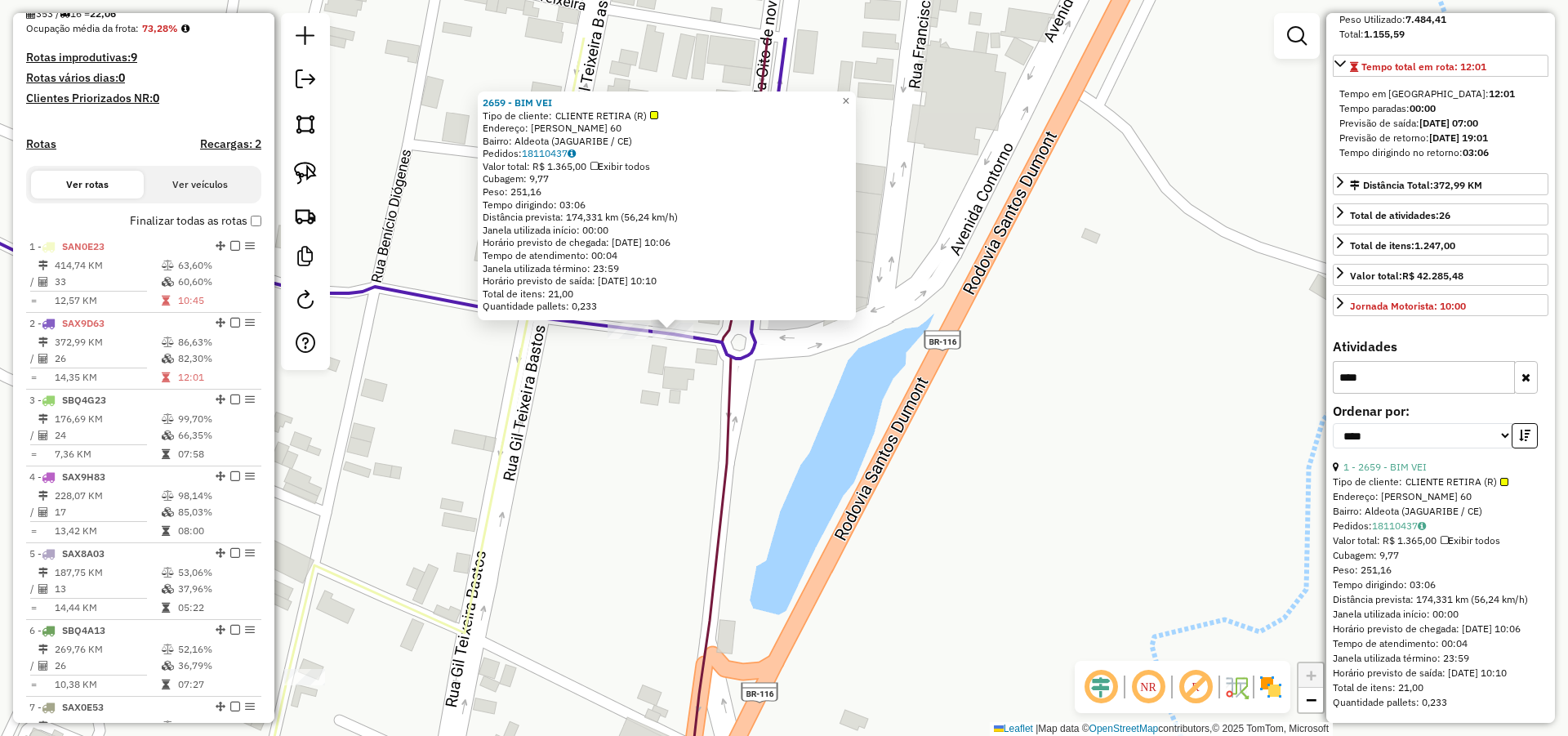
drag, startPoint x: 589, startPoint y: 346, endPoint x: 700, endPoint y: 435, distance: 142.3
click at [677, 432] on div "2659 - BIM VEI Tipo de cliente: CLIENTE RETIRA (R) Endereço: [PERSON_NAME] DIOG…" at bounding box center [784, 368] width 1568 height 736
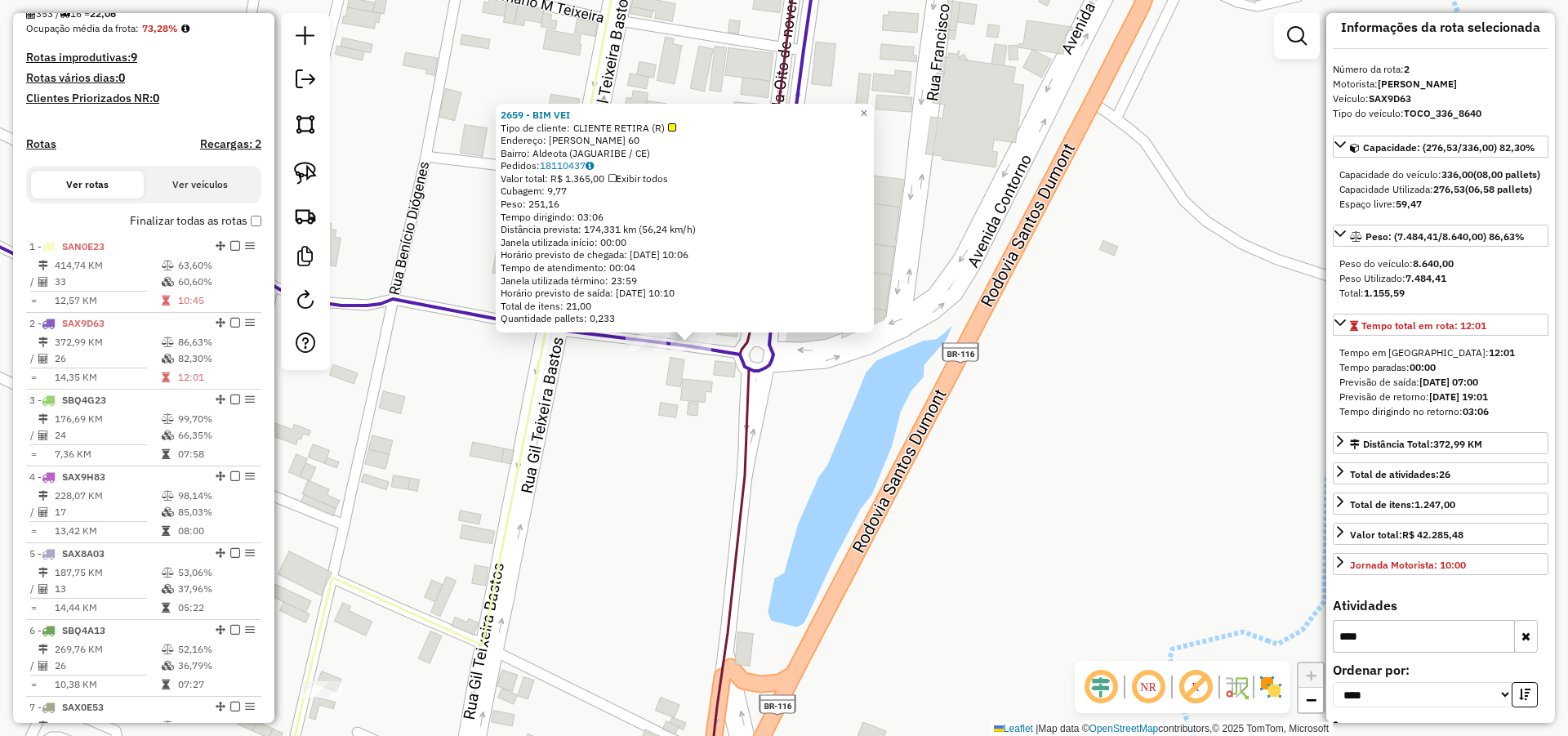
scroll to position [0, 0]
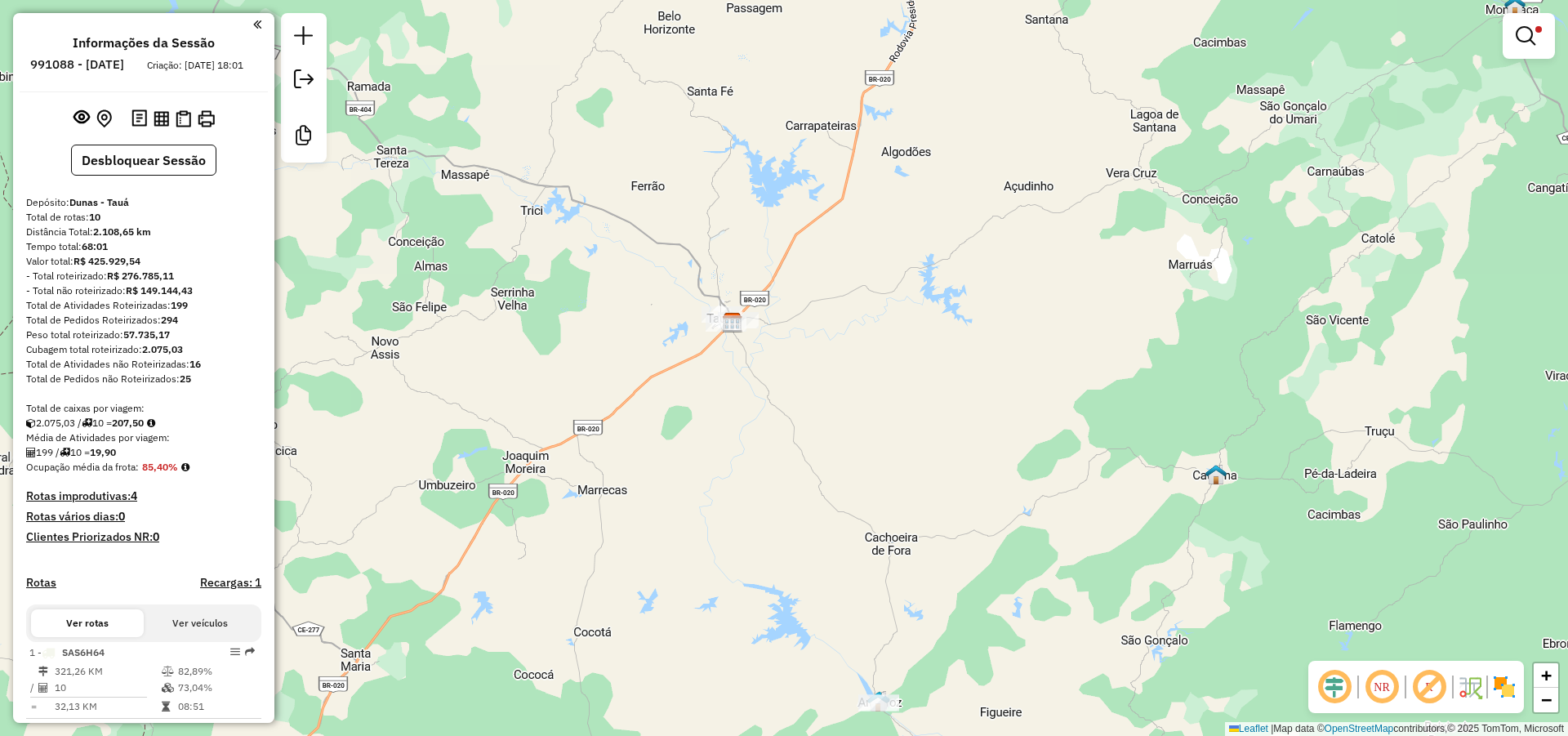
scroll to position [6, 0]
